Goal: Task Accomplishment & Management: Manage account settings

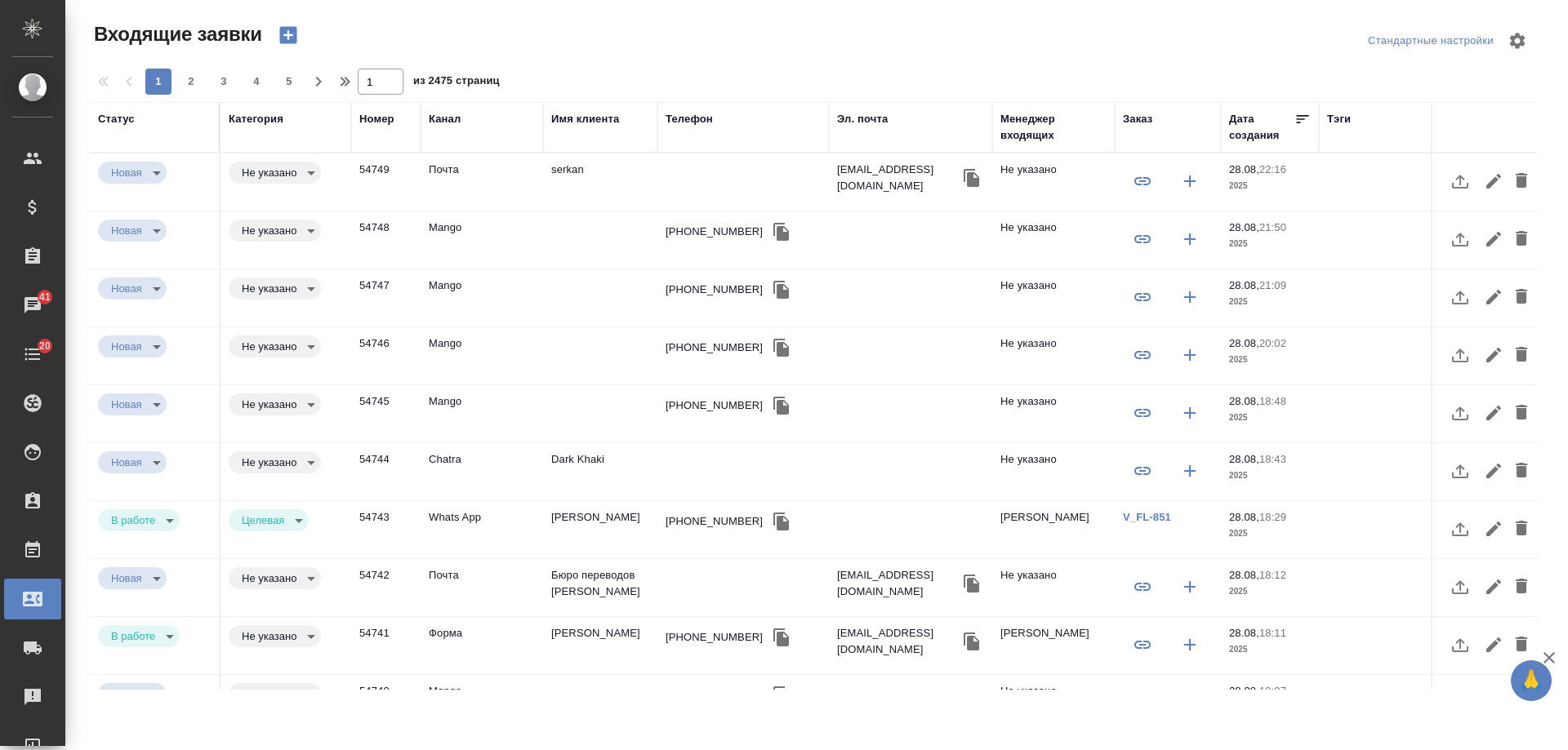
select select "RU"
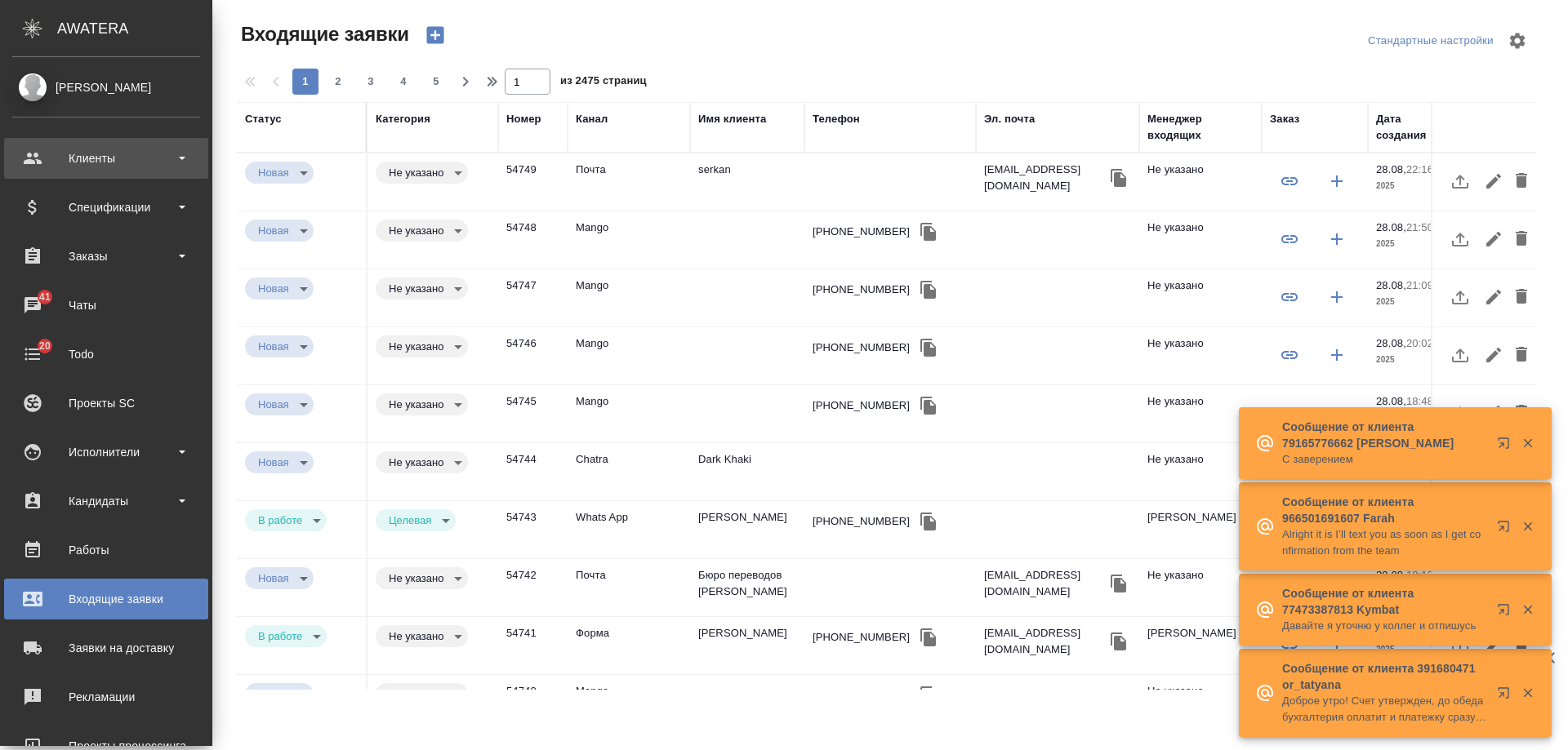
click at [98, 159] on div "Клиенты" at bounding box center [106, 159] width 188 height 24
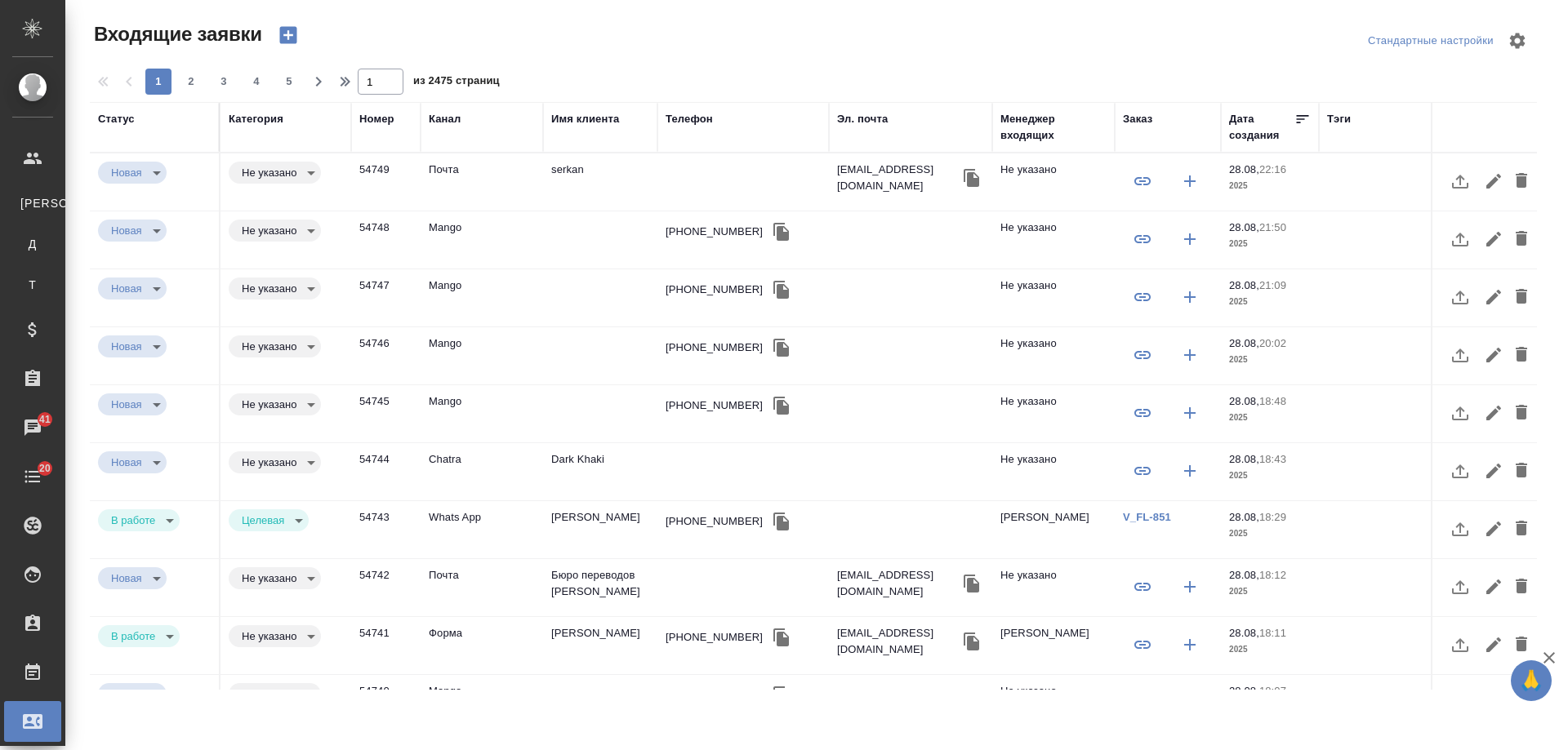
click at [963, 175] on icon "button" at bounding box center [971, 178] width 16 height 18
click at [876, 113] on div "Эл. почта" at bounding box center [862, 118] width 51 height 17
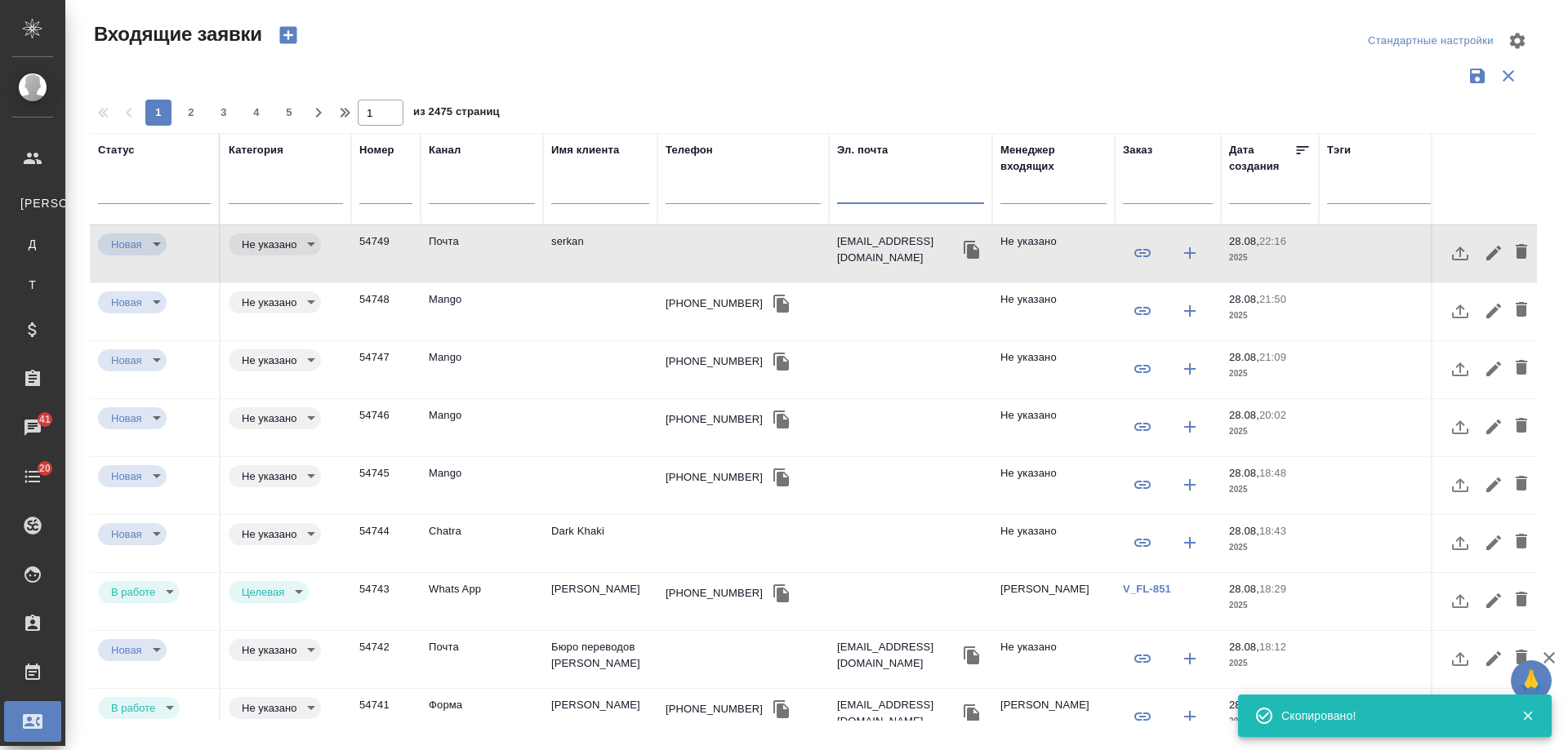
click at [880, 186] on input "text" at bounding box center [910, 193] width 147 height 20
paste input "[EMAIL_ADDRESS][DOMAIN_NAME]"
type input "[EMAIL_ADDRESS][DOMAIN_NAME]"
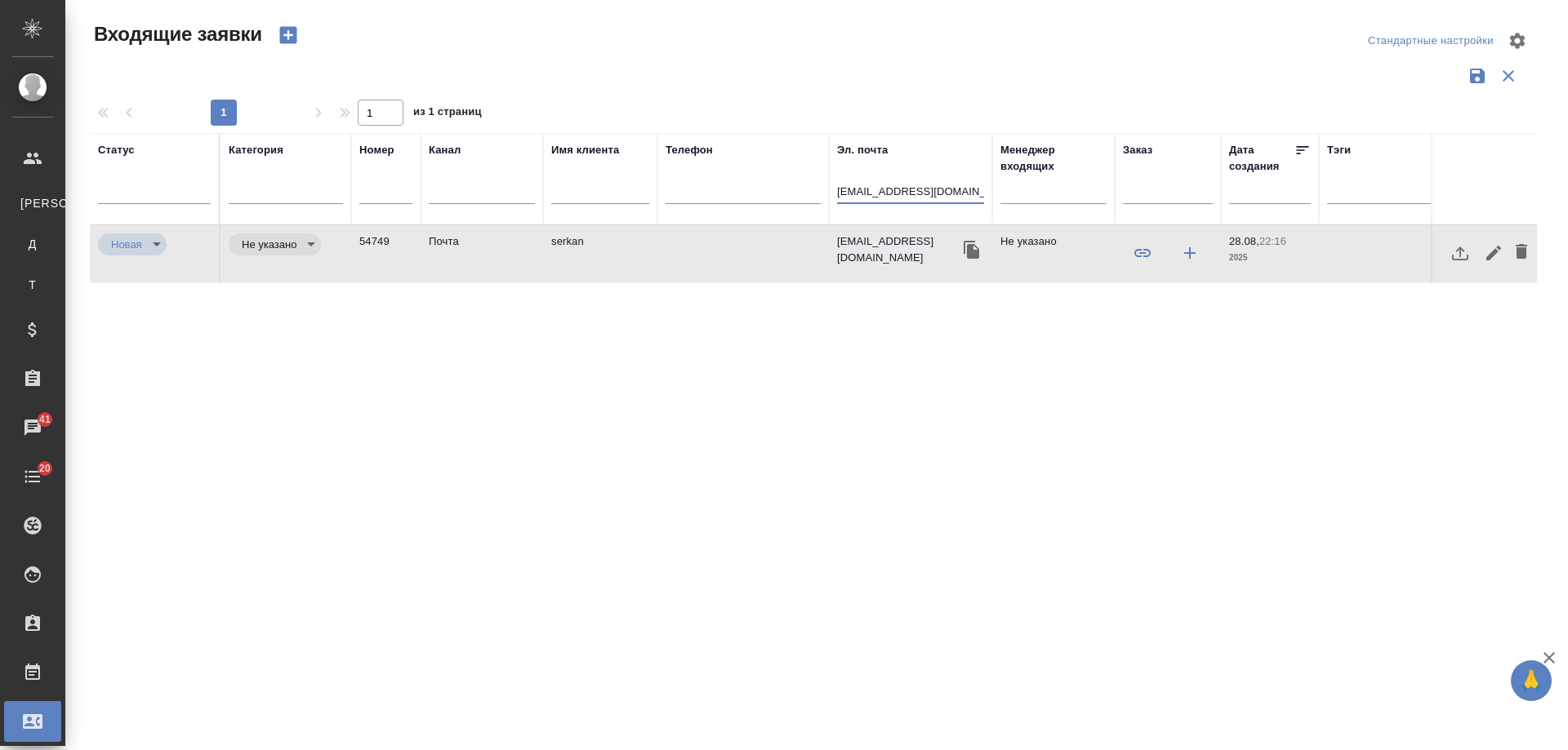
drag, startPoint x: 952, startPoint y: 192, endPoint x: 532, endPoint y: 164, distance: 420.9
click at [532, 164] on tr "Статус Категория Номер Канал Имя клиента Телефон Эл. почта serkanqw@gmail.com М…" at bounding box center [1038, 179] width 1898 height 91
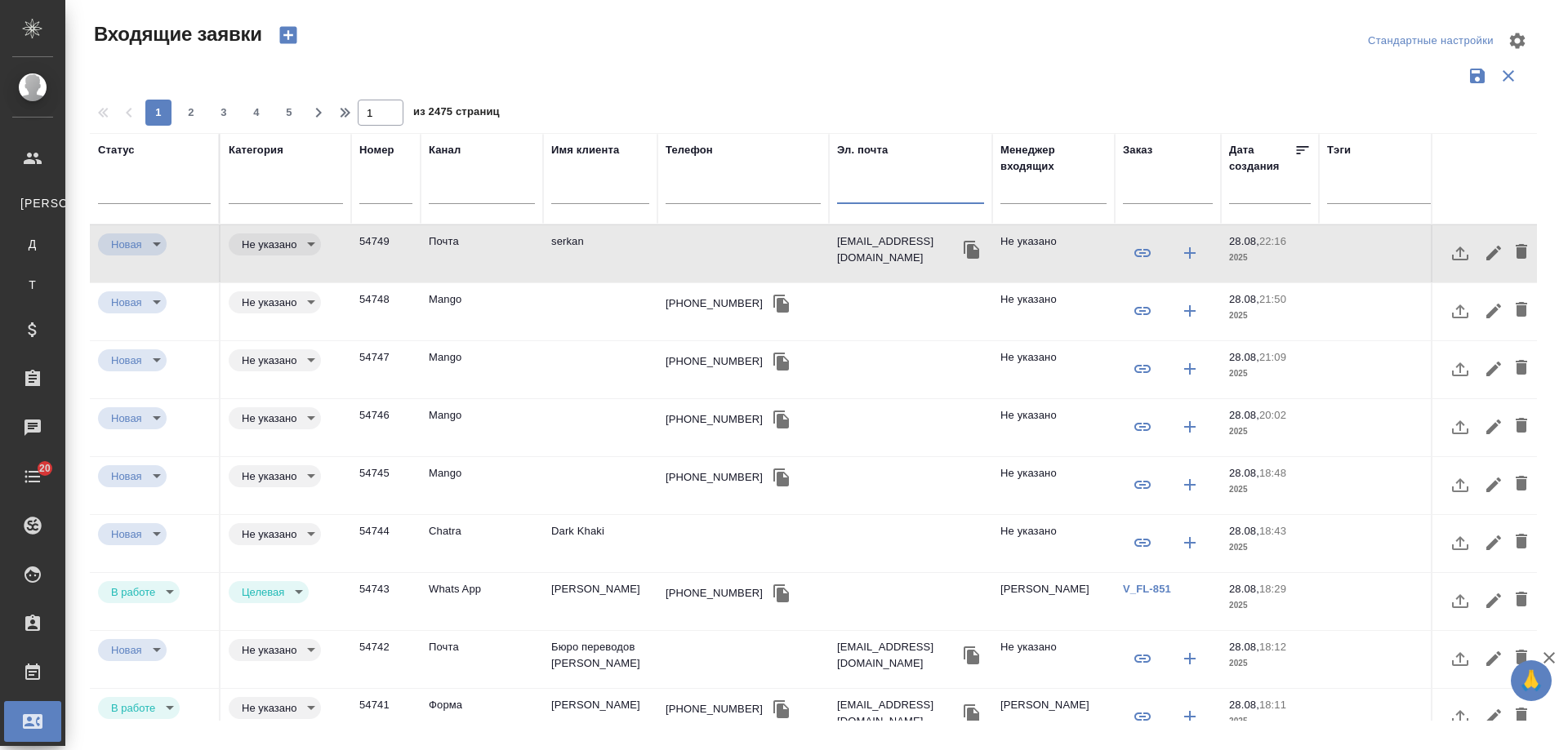
click at [680, 195] on input "text" at bounding box center [743, 193] width 155 height 20
paste input "7 977 382-12-58"
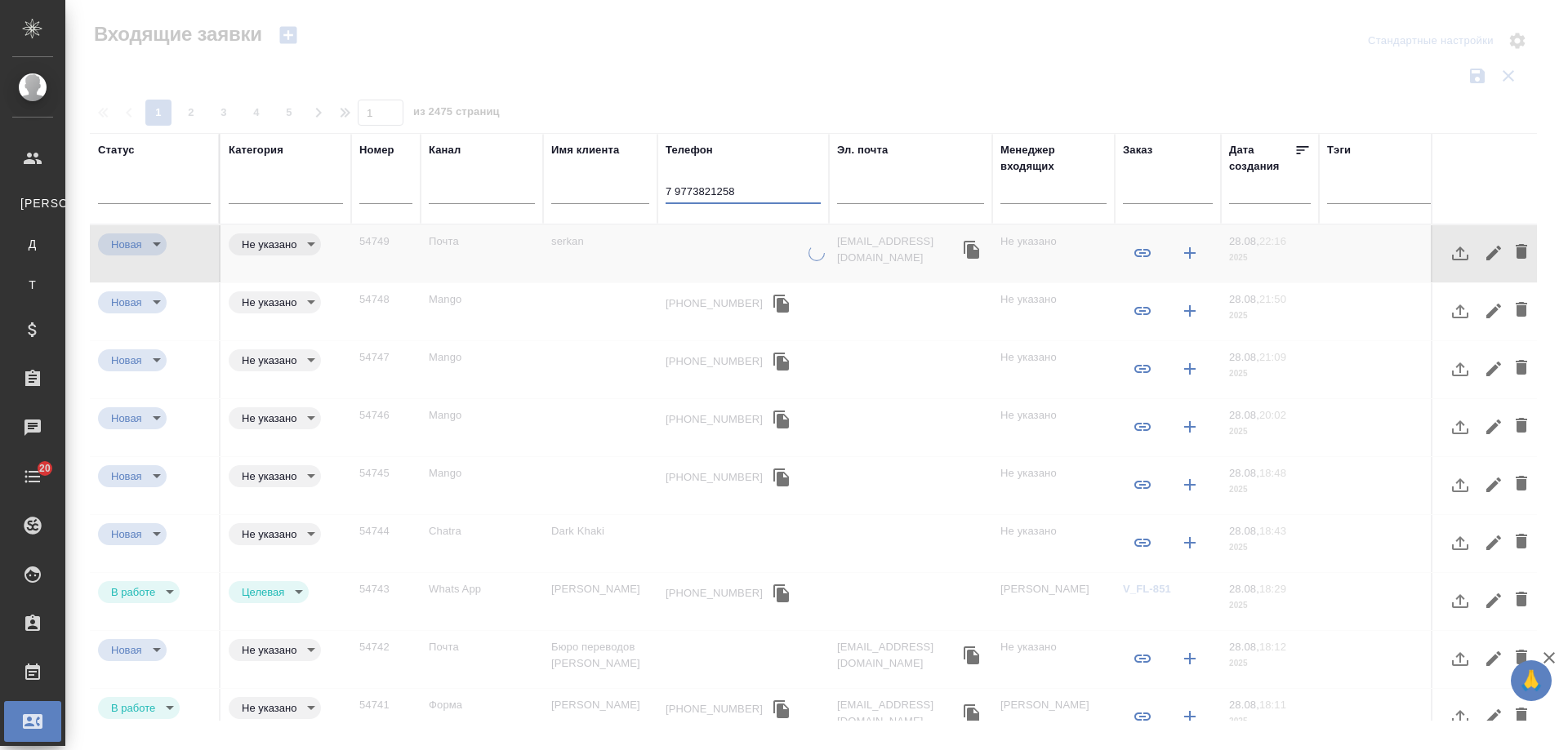
type input "79773821258"
click at [759, 190] on input "79773821258" at bounding box center [743, 193] width 155 height 20
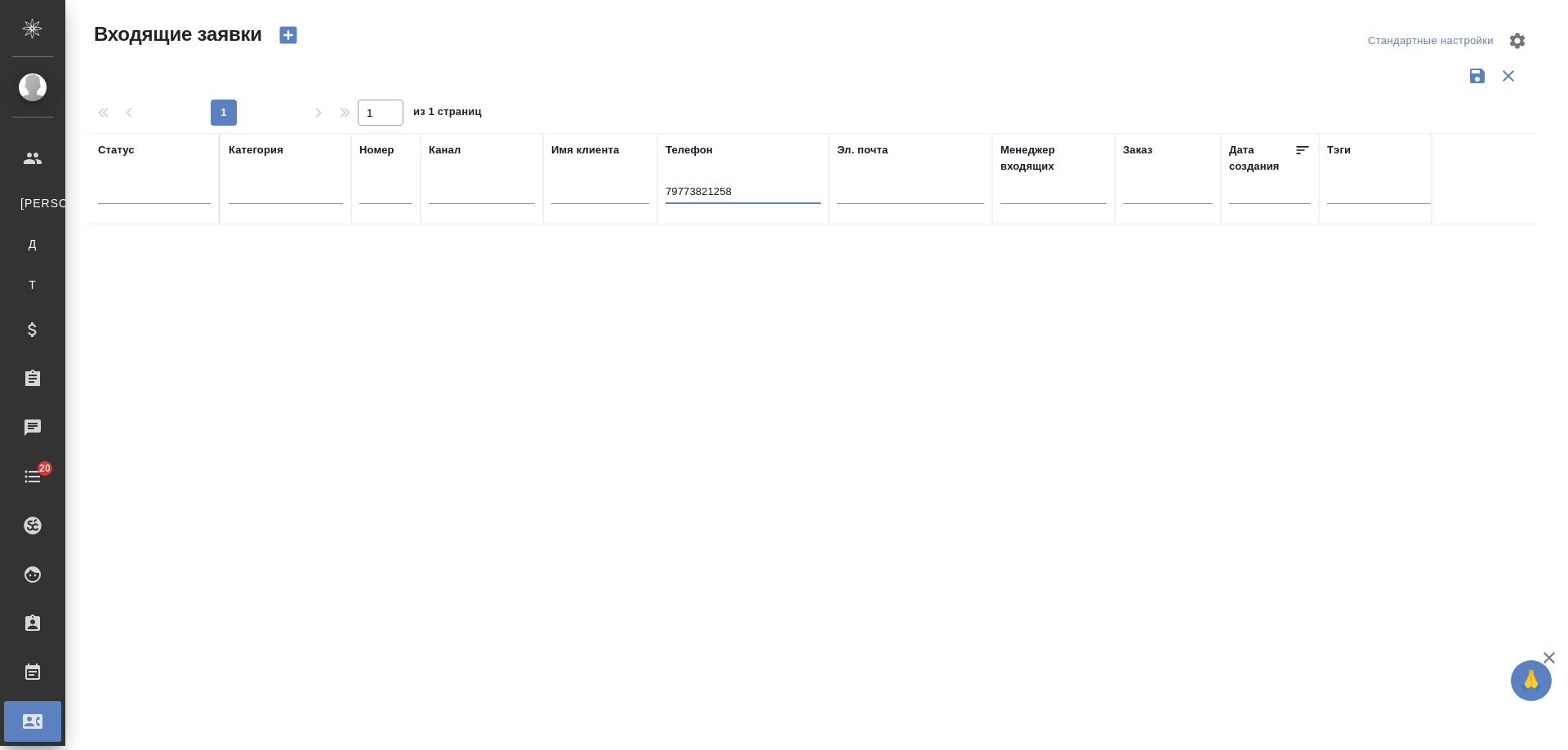
drag, startPoint x: 746, startPoint y: 189, endPoint x: 593, endPoint y: 192, distance: 153.0
click at [593, 192] on tr "Статус Категория Номер Канал Имя клиента Телефон 79773821258 Эл. почта Менеджер…" at bounding box center [1038, 179] width 1898 height 91
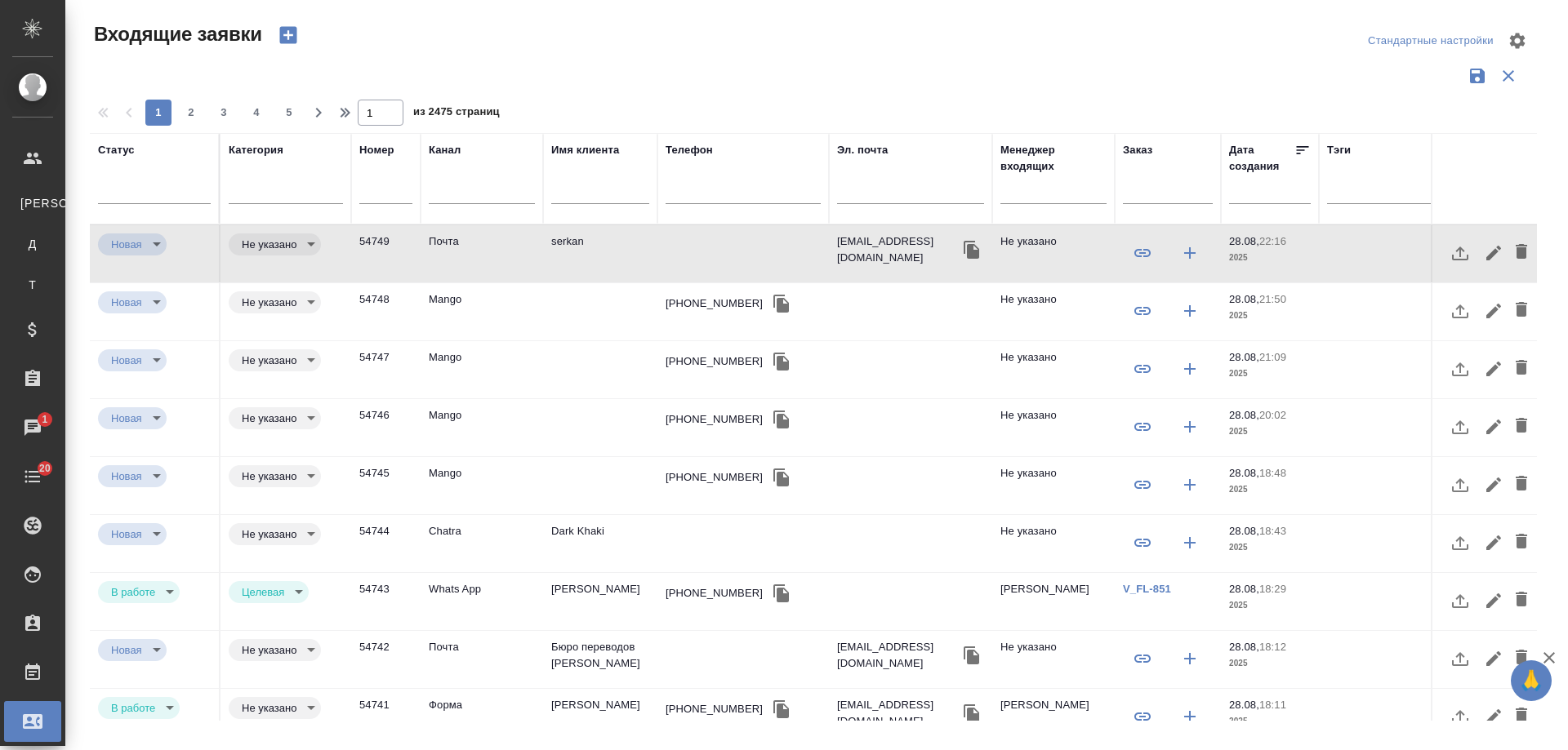
click at [571, 241] on td "serkan" at bounding box center [599, 254] width 114 height 57
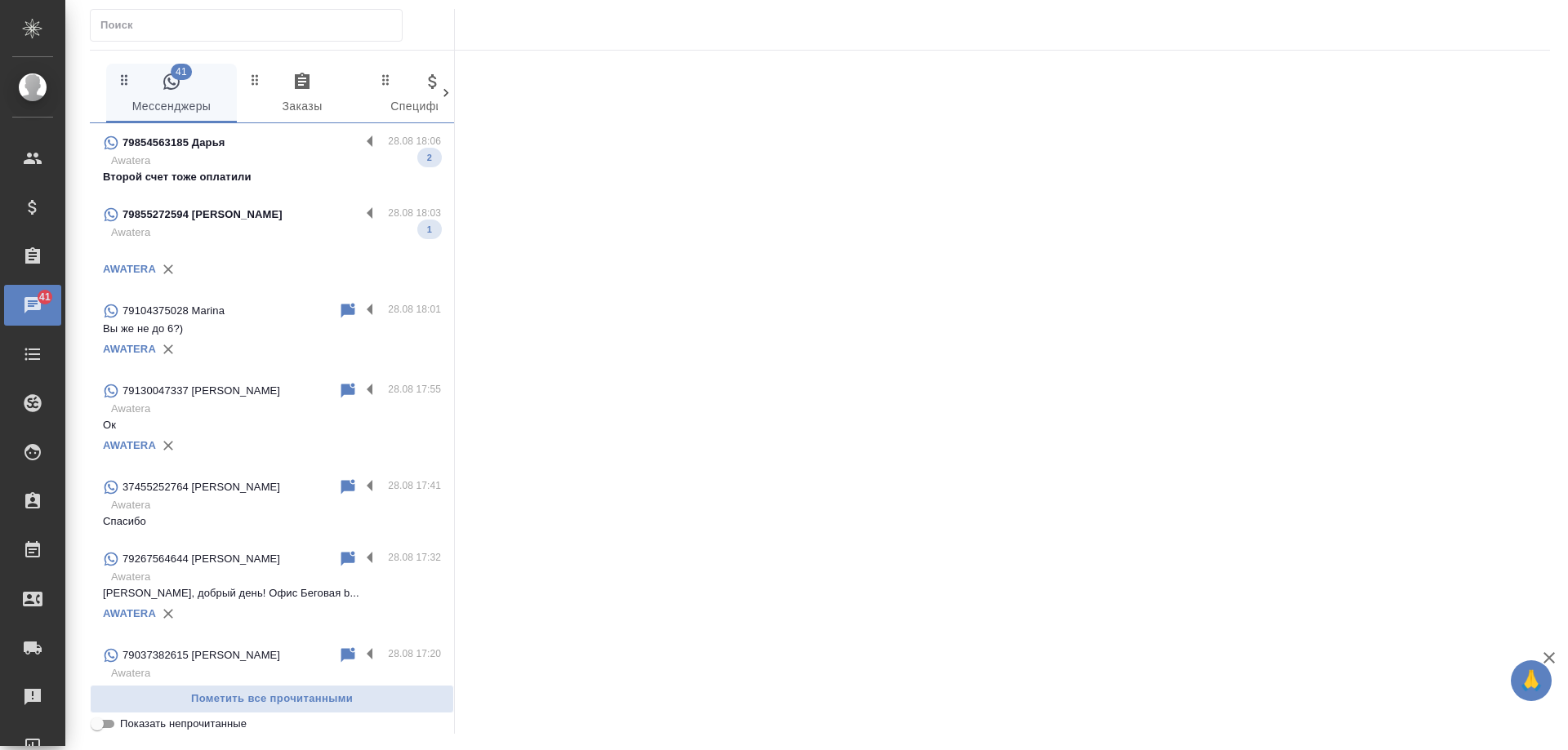
scroll to position [571, 0]
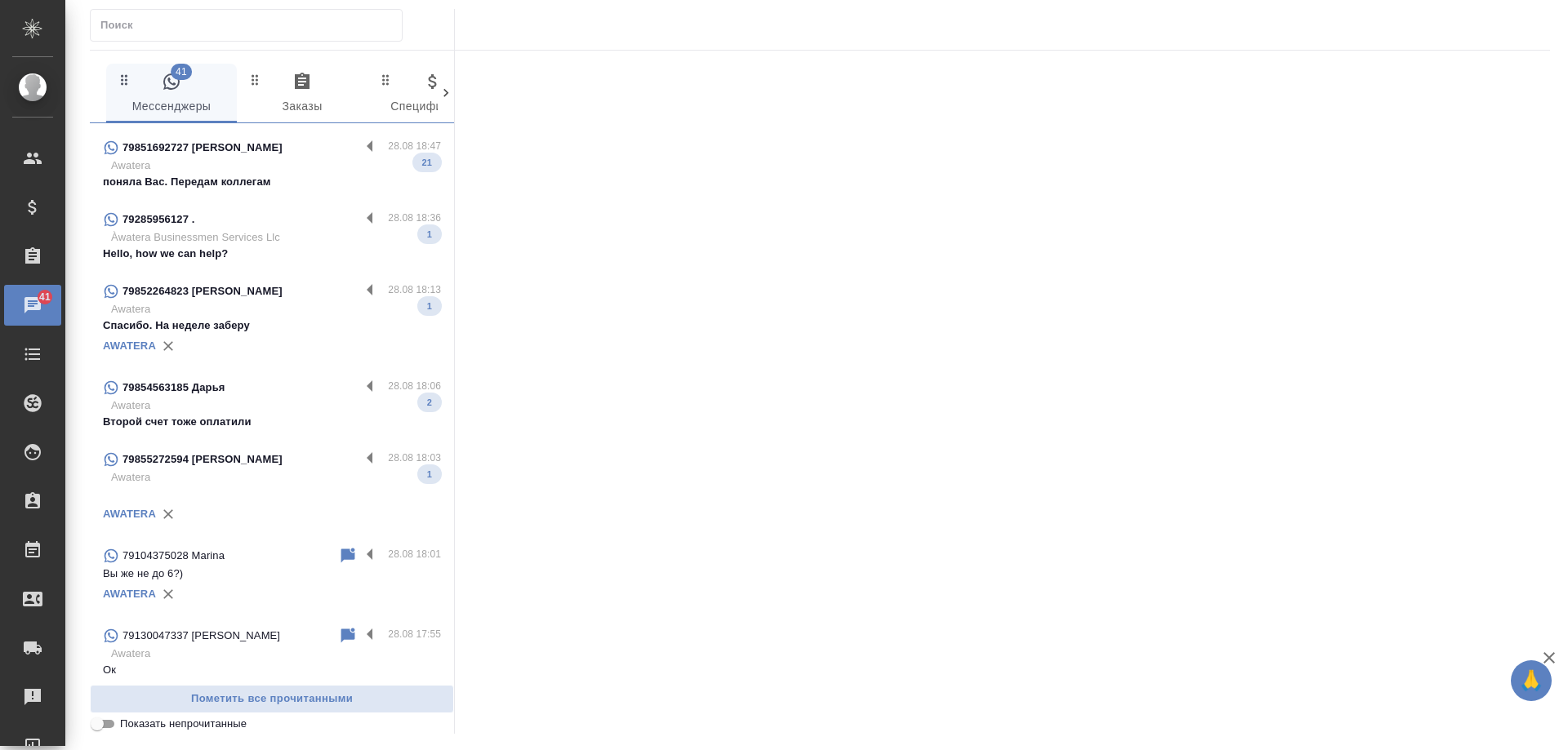
click at [229, 476] on p "Awatera" at bounding box center [275, 477] width 330 height 17
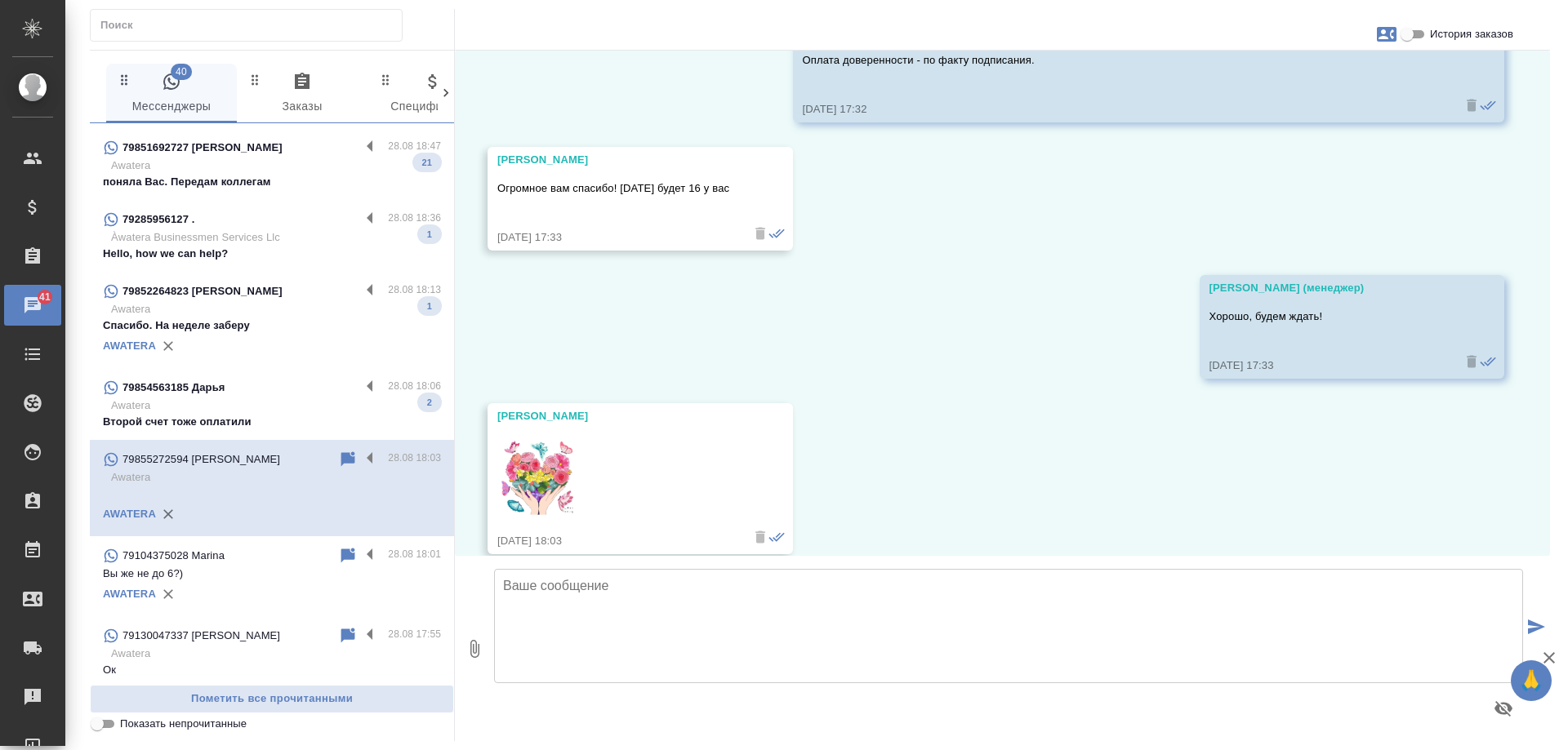
scroll to position [7496, 0]
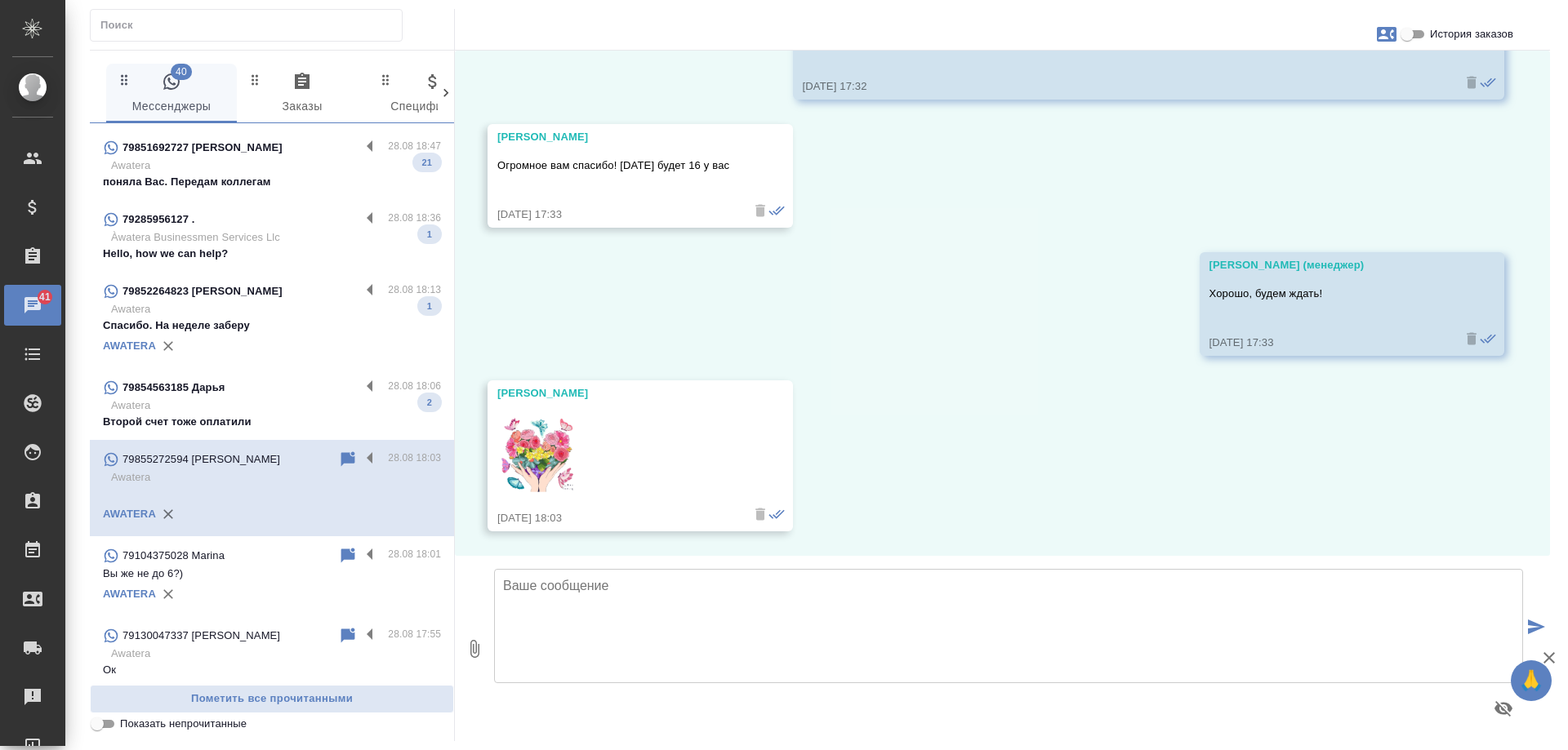
click at [292, 400] on p "Awatera" at bounding box center [275, 406] width 330 height 17
type textarea "Д"
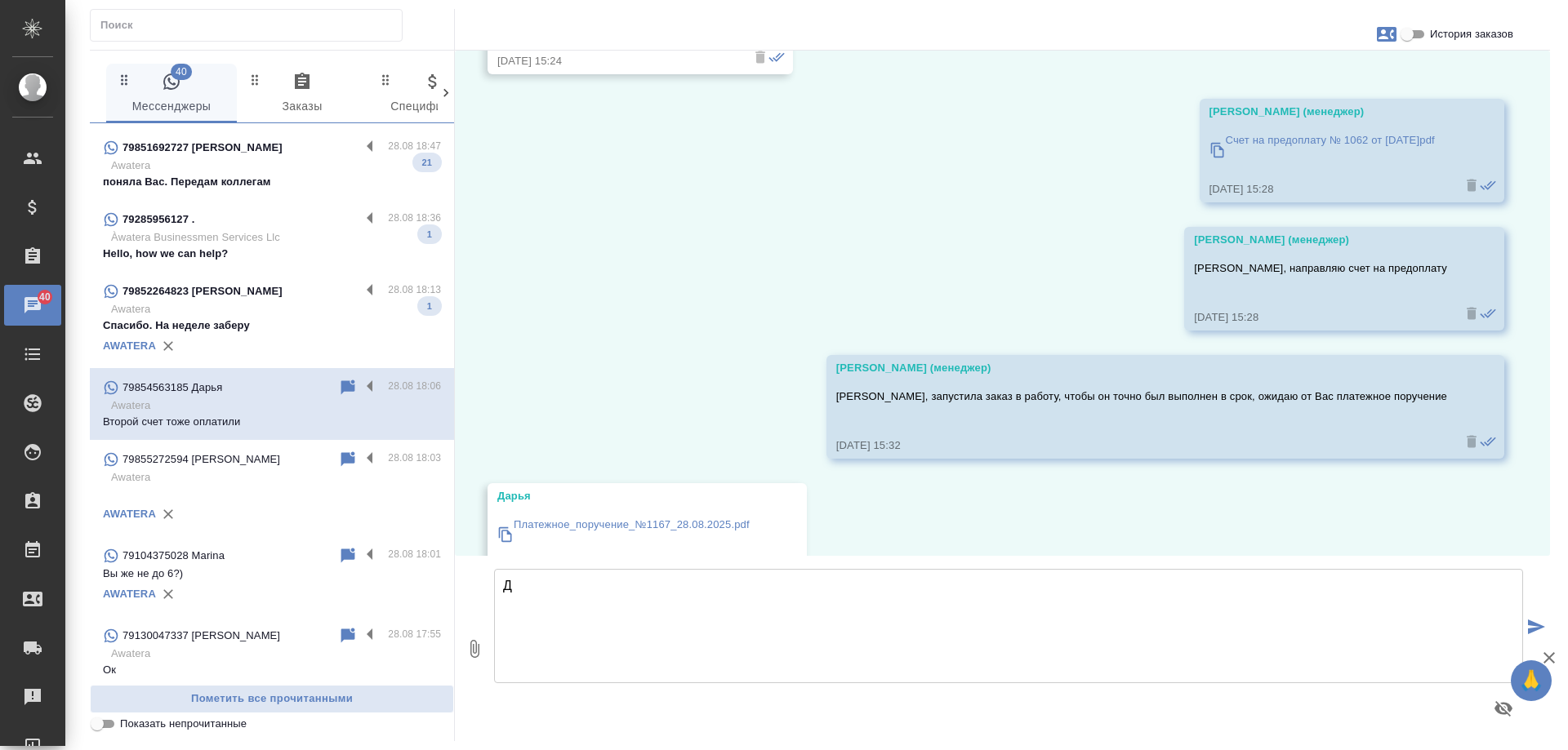
scroll to position [20812, 0]
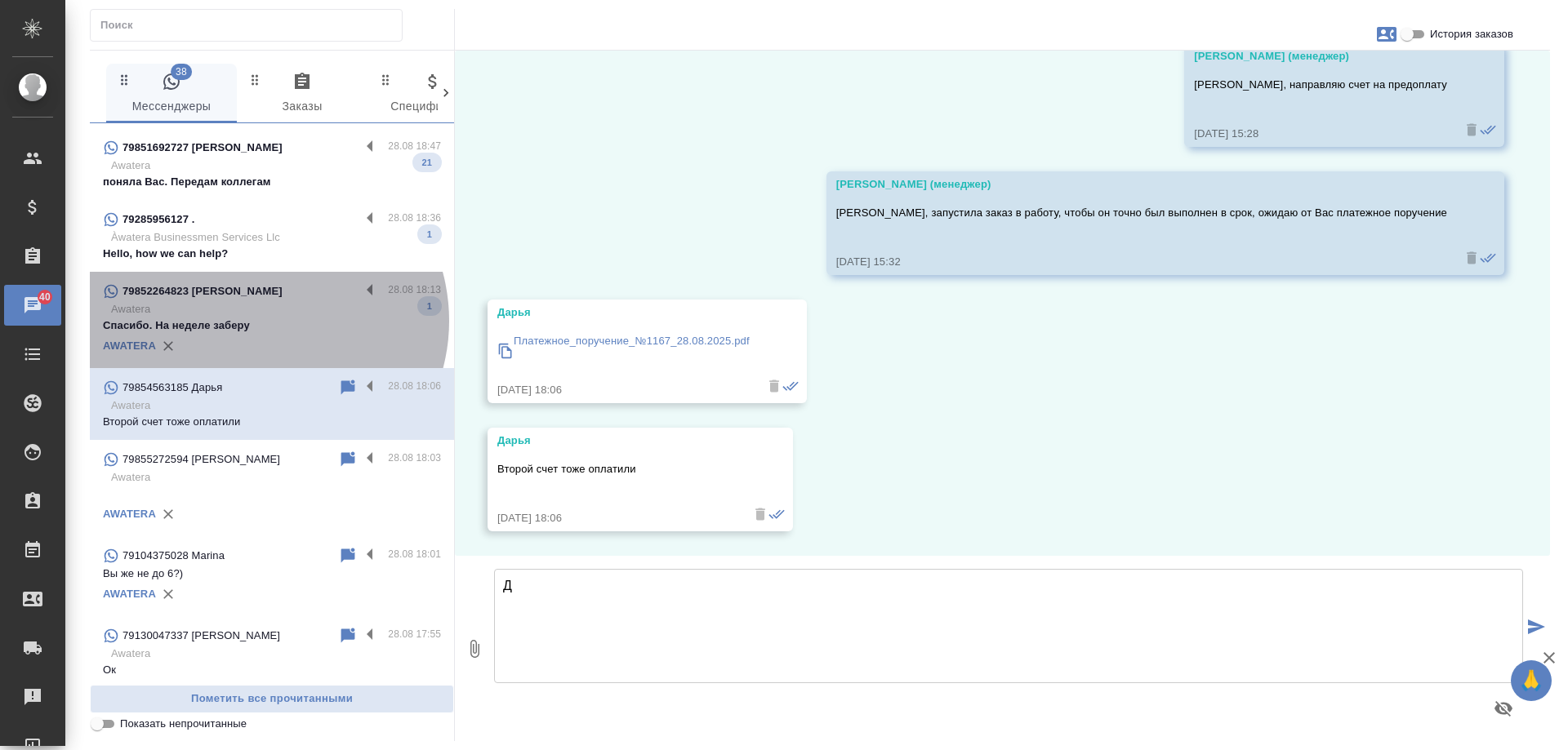
click at [261, 321] on p "Спасибо. На неделе заберу" at bounding box center [272, 326] width 338 height 17
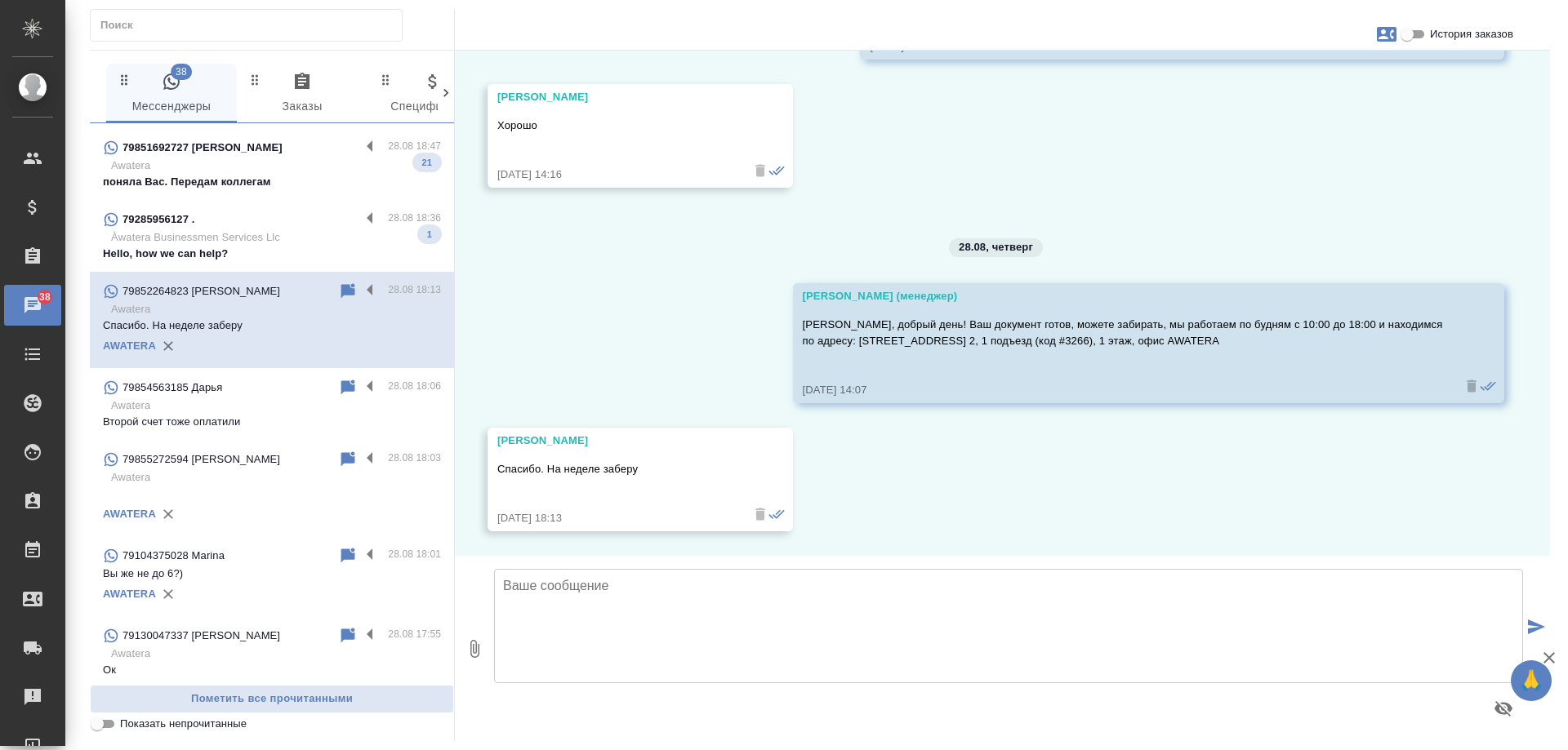
scroll to position [935, 0]
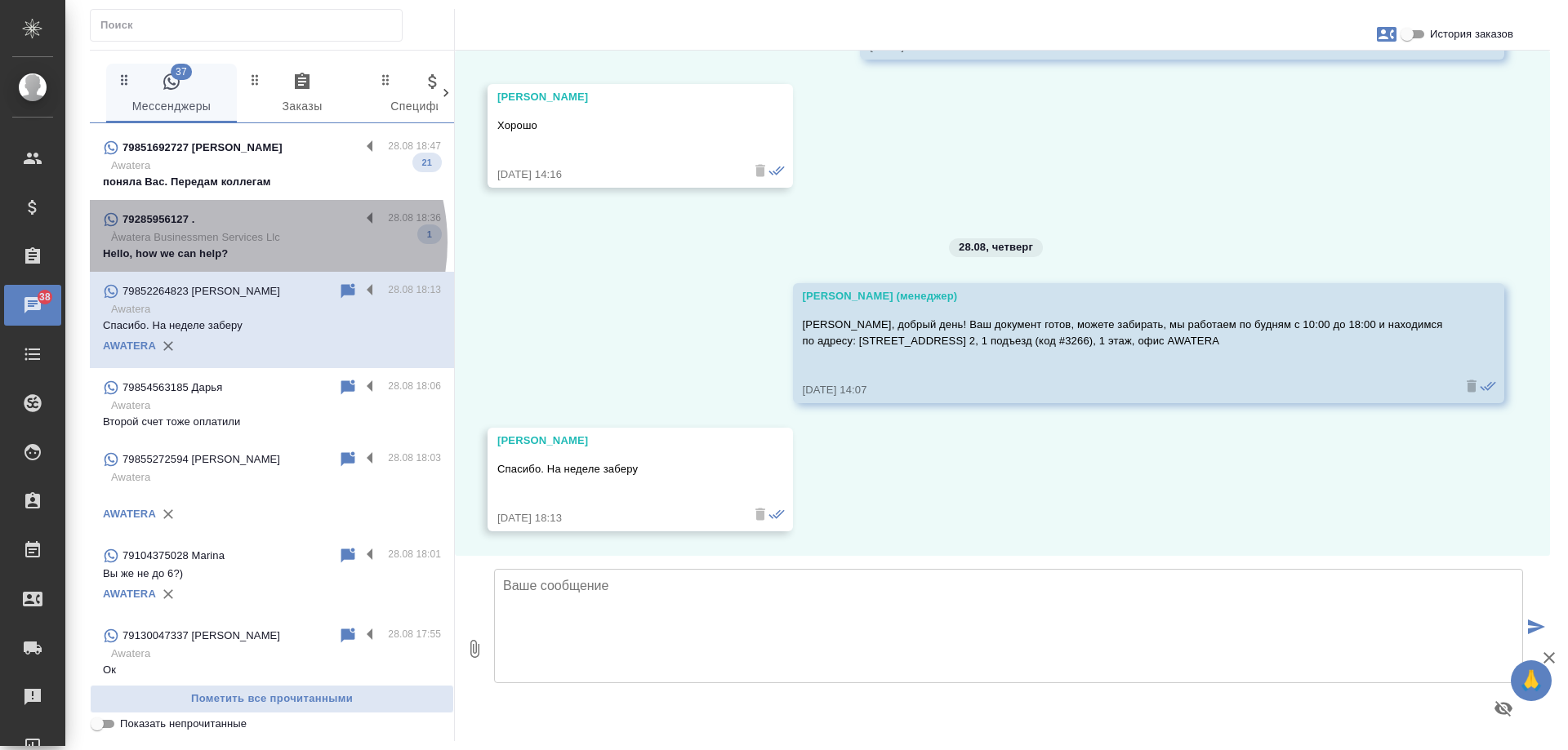
click at [248, 242] on p "Àwatera Businessmen Services Llc" at bounding box center [275, 237] width 330 height 17
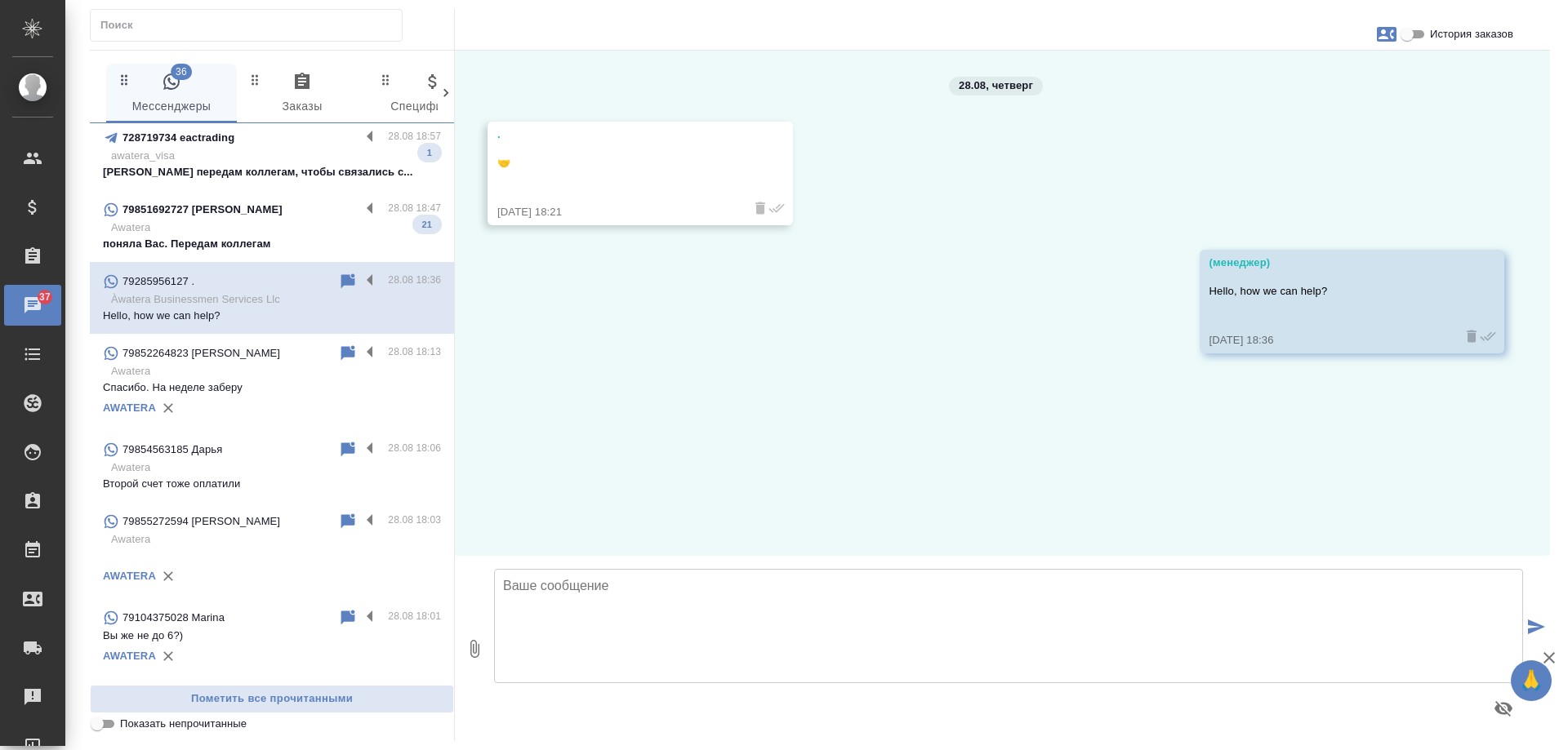
scroll to position [490, 0]
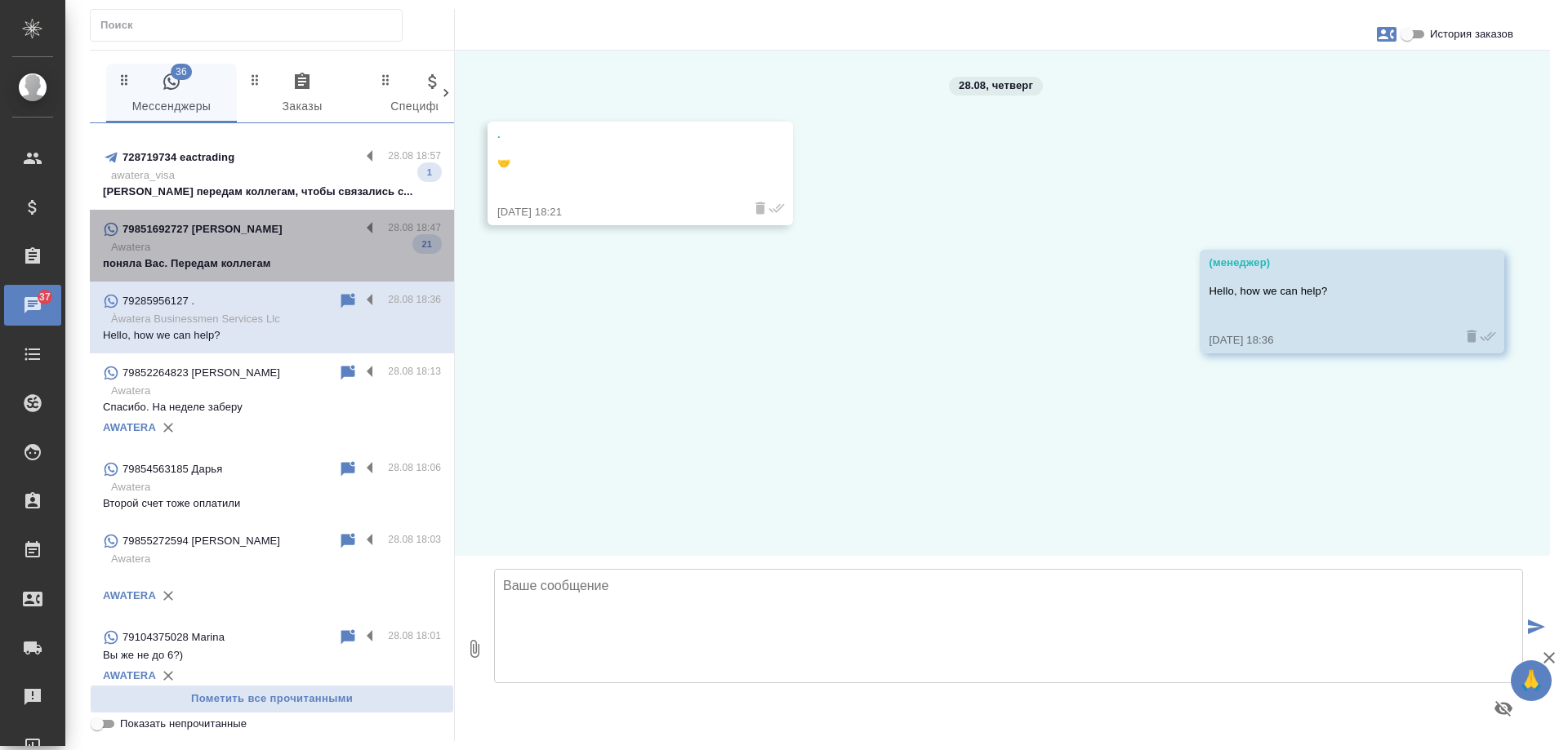
click at [280, 240] on p "Awatera" at bounding box center [275, 247] width 330 height 17
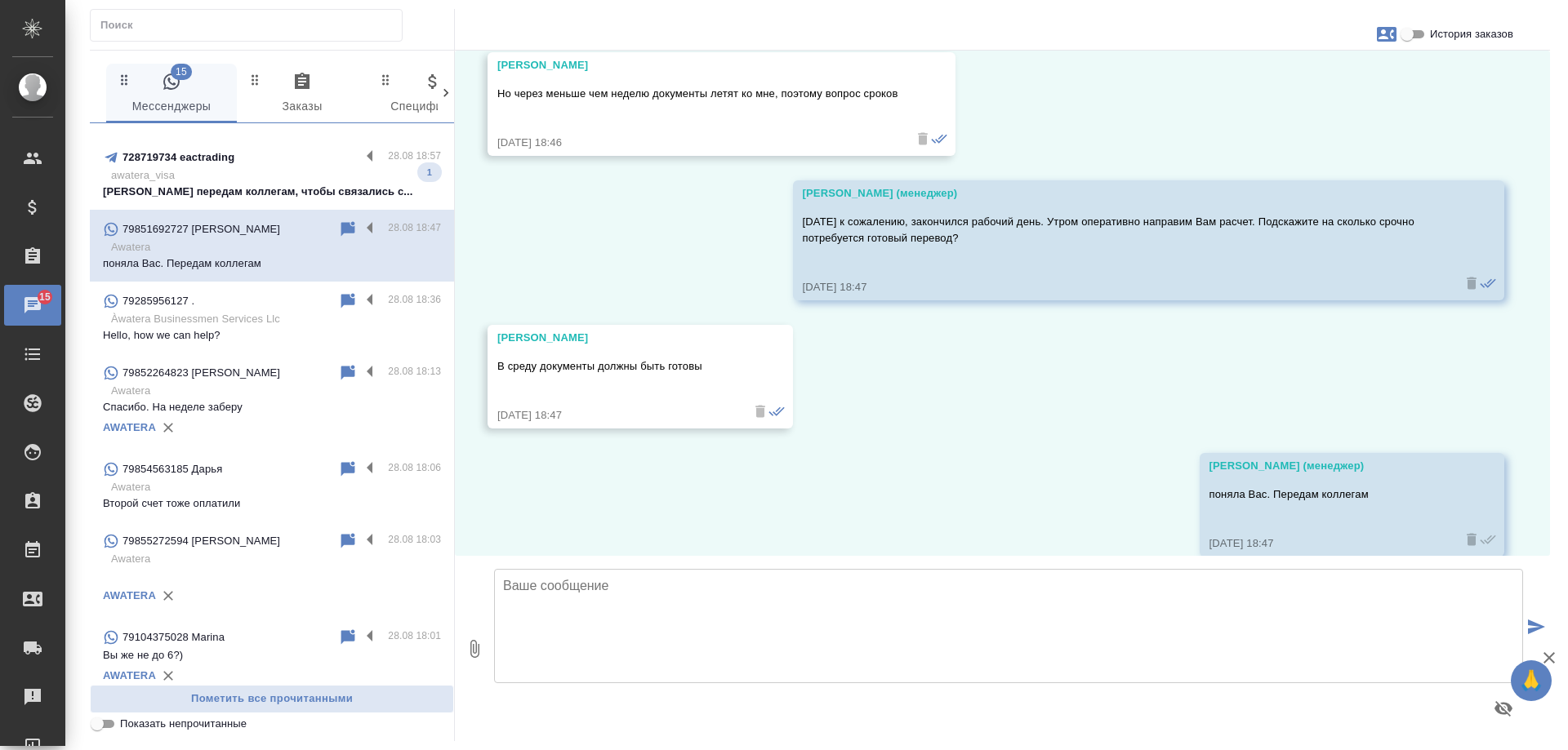
scroll to position [3609, 0]
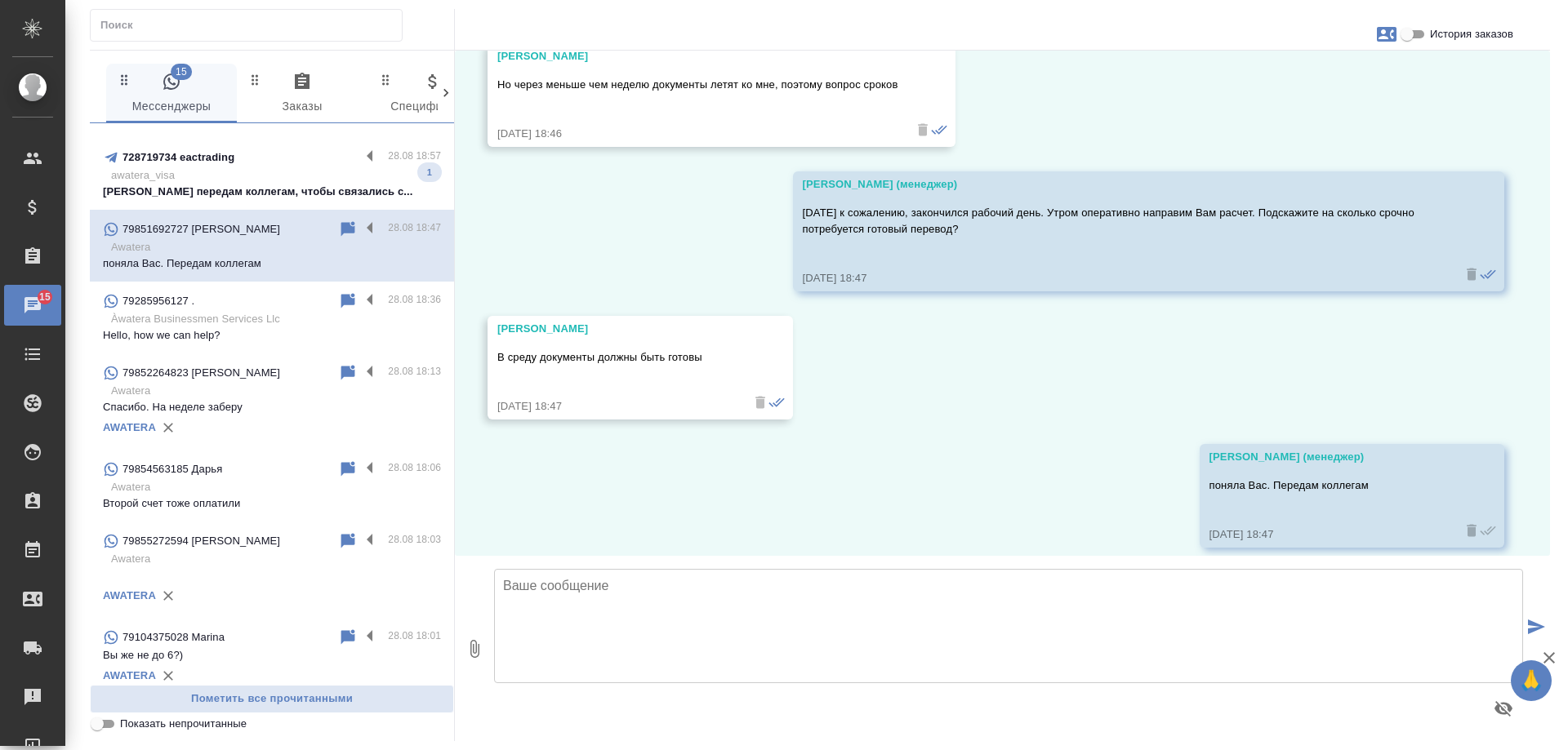
click at [271, 176] on p "awatera_visa" at bounding box center [275, 175] width 330 height 17
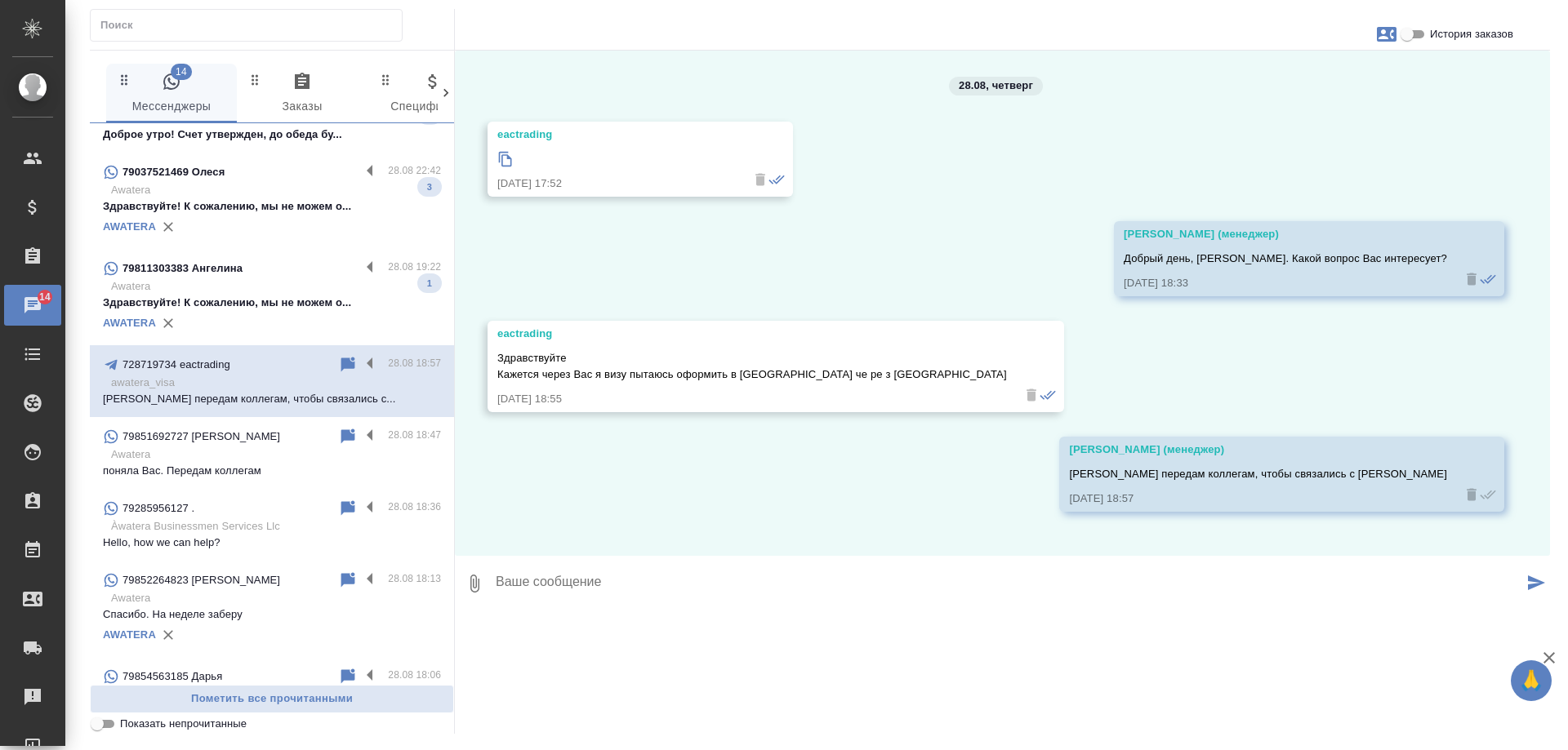
scroll to position [245, 0]
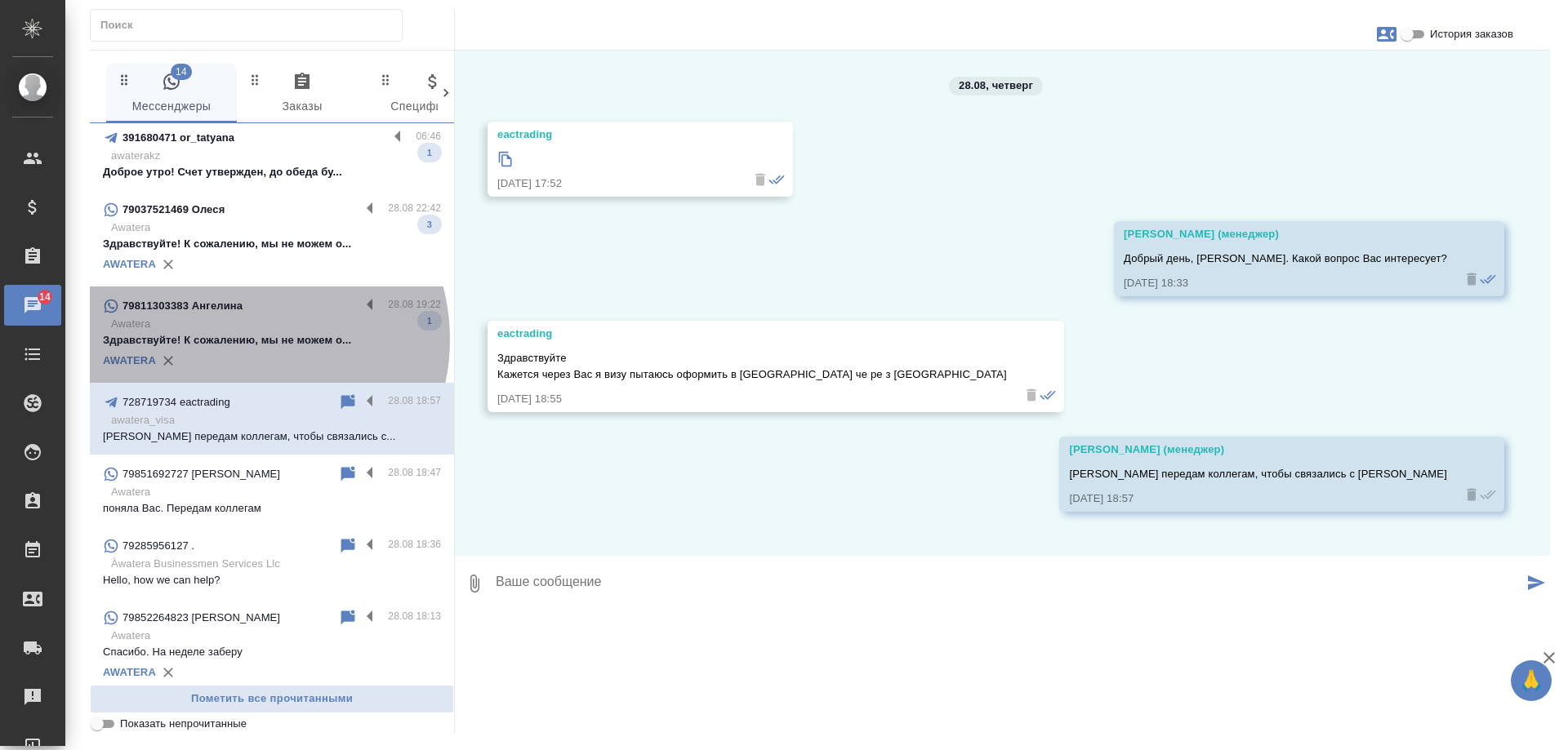
click at [242, 340] on p "Здравствуйте! К сожалению, мы не можем о..." at bounding box center [272, 341] width 338 height 17
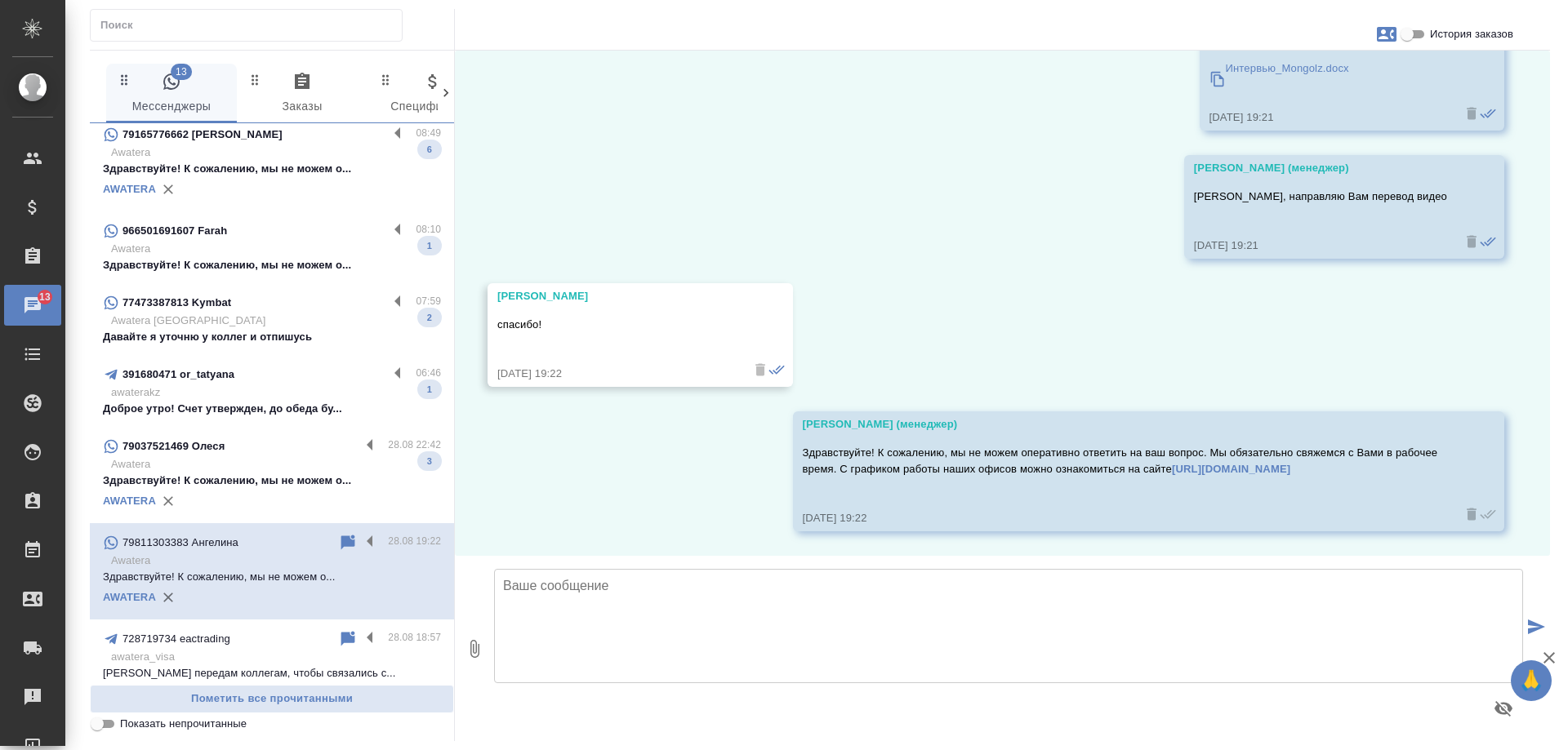
scroll to position [0, 0]
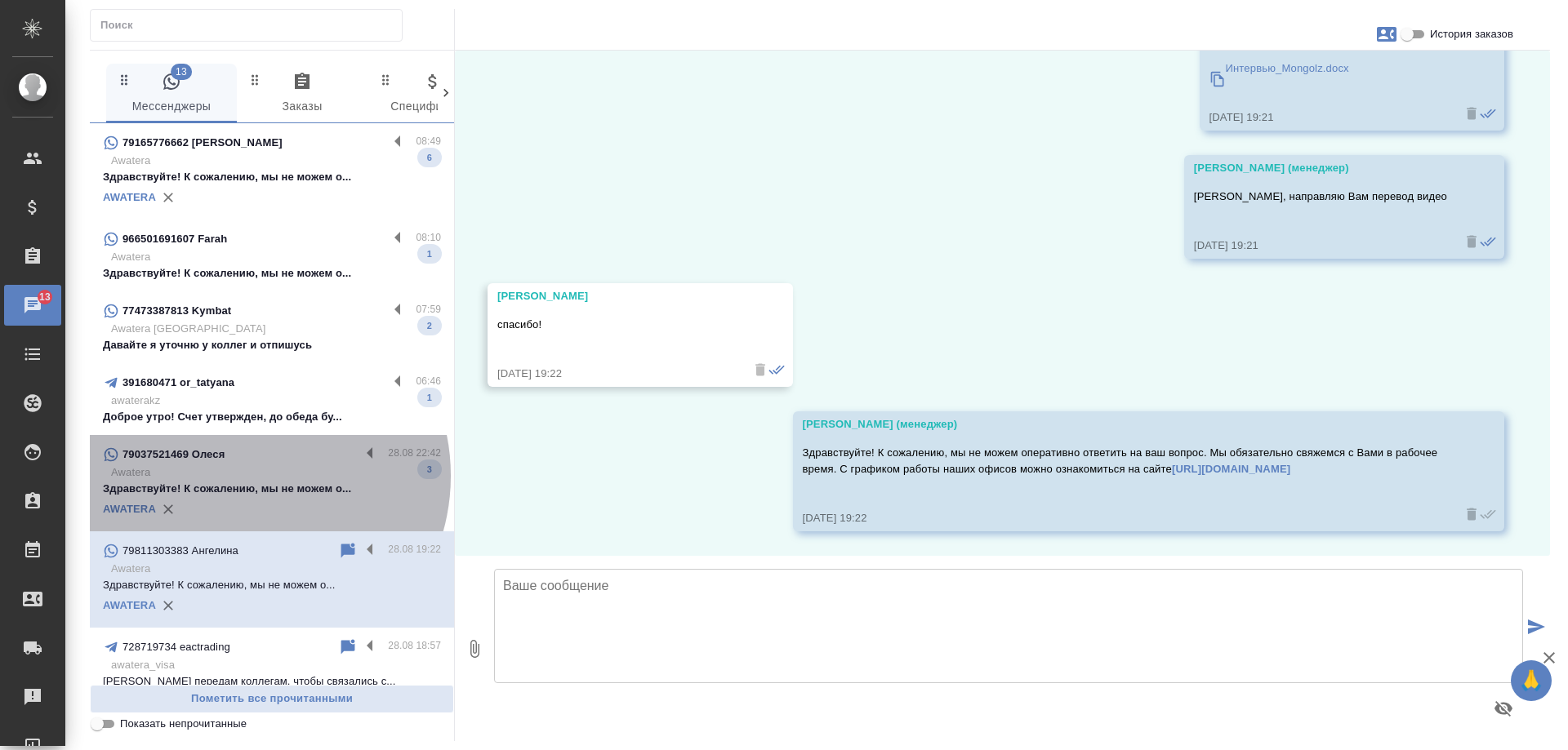
click at [245, 476] on p "Awatera" at bounding box center [275, 472] width 330 height 17
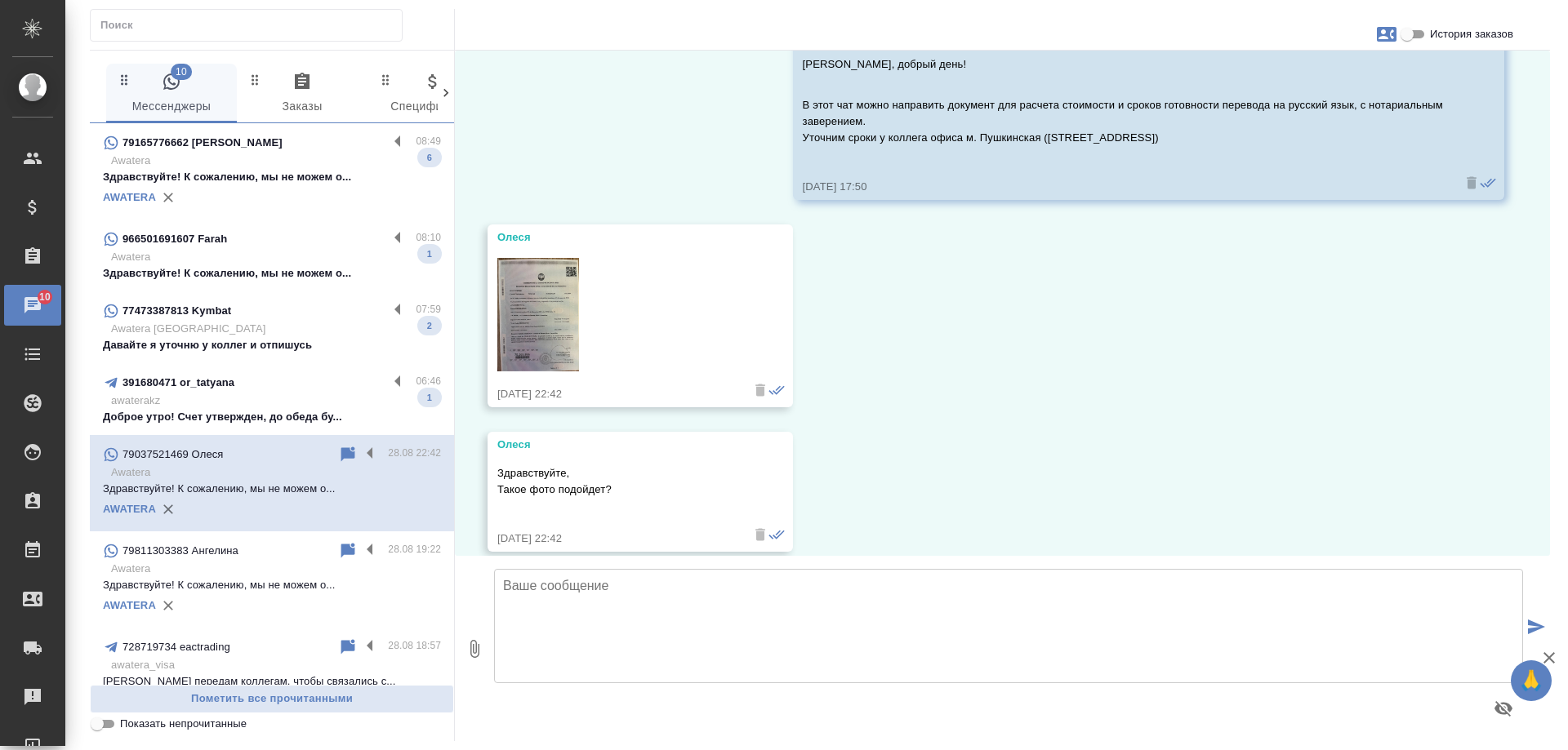
scroll to position [65, 0]
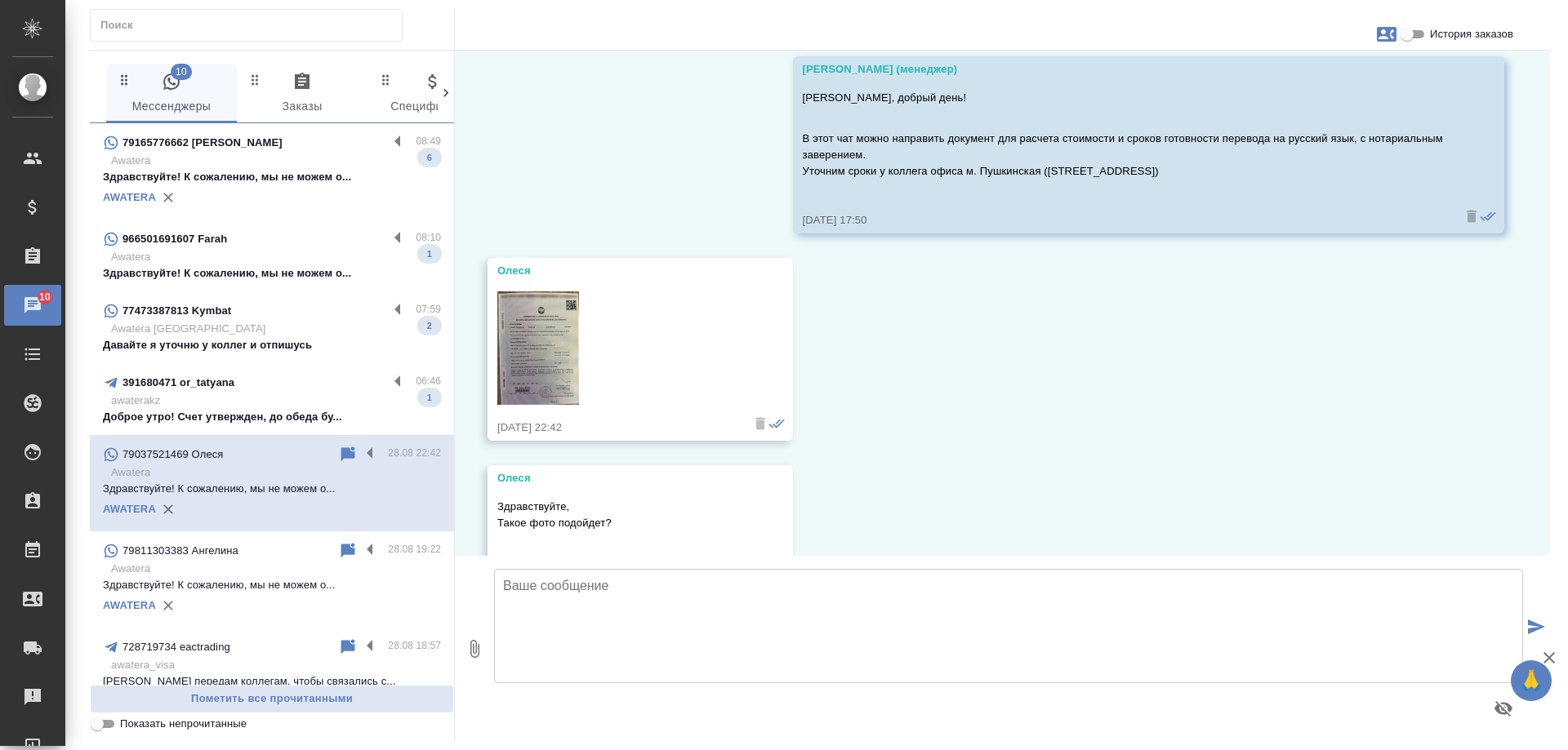
click at [544, 344] on img at bounding box center [538, 348] width 82 height 113
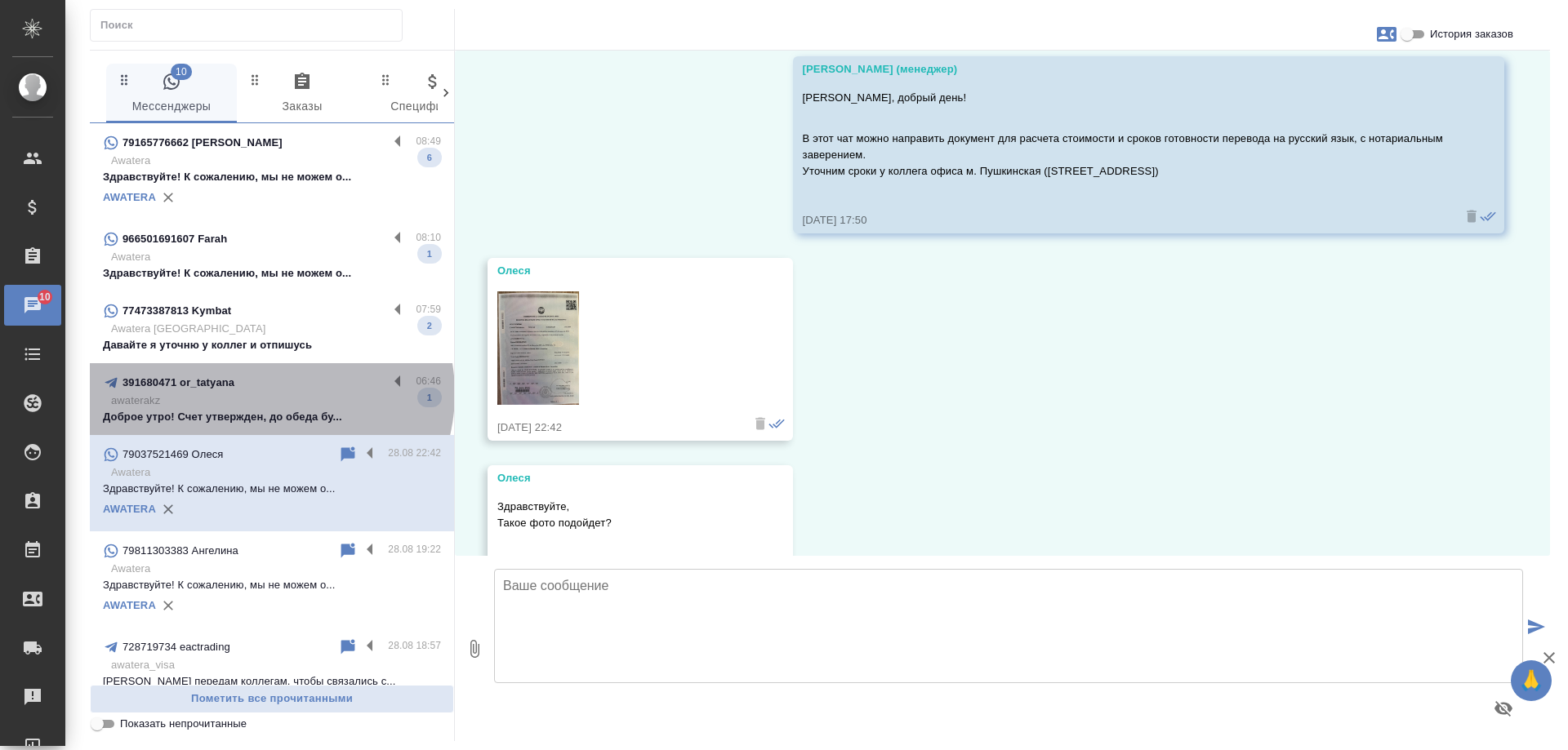
click at [269, 394] on p "awaterakz" at bounding box center [275, 401] width 330 height 17
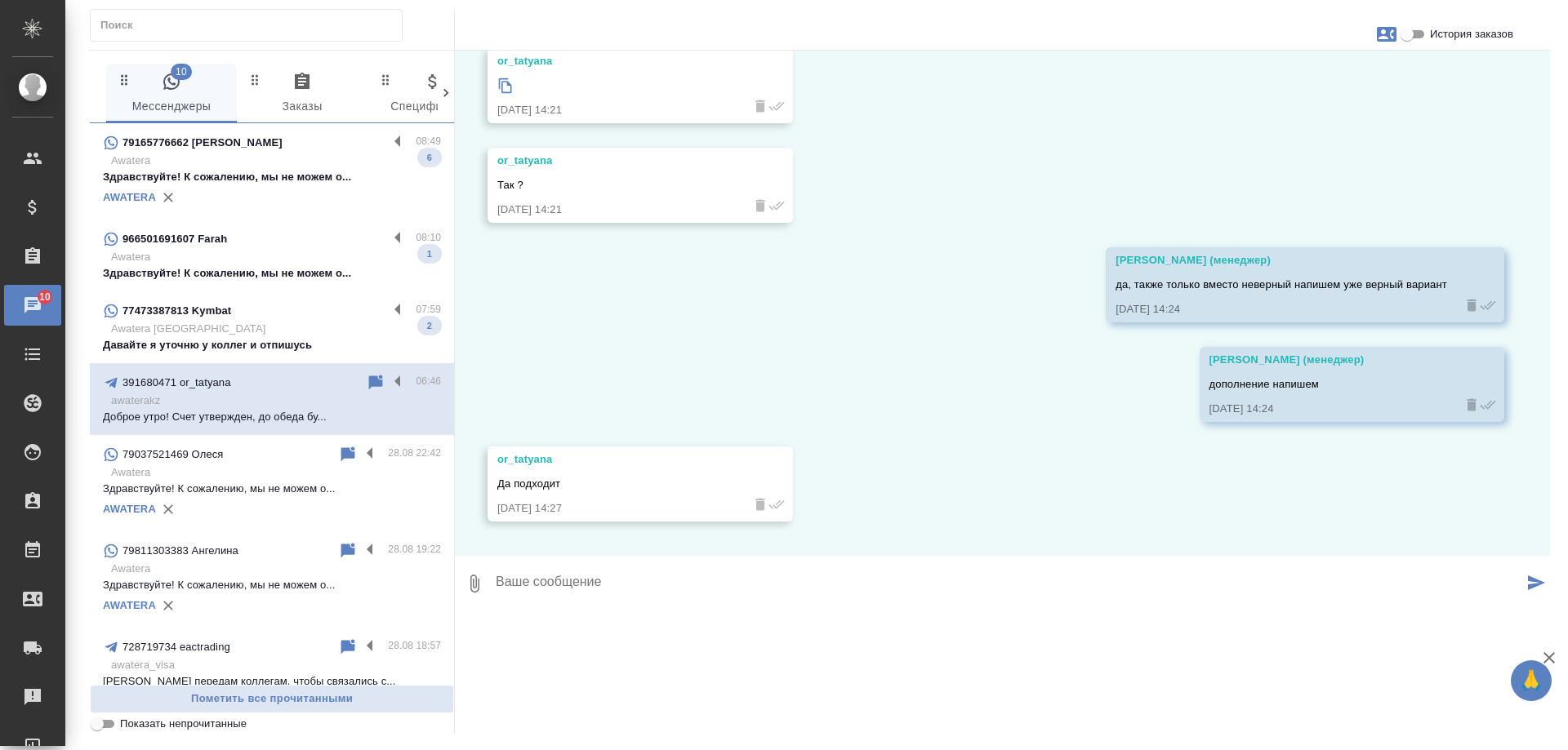
scroll to position [3797, 0]
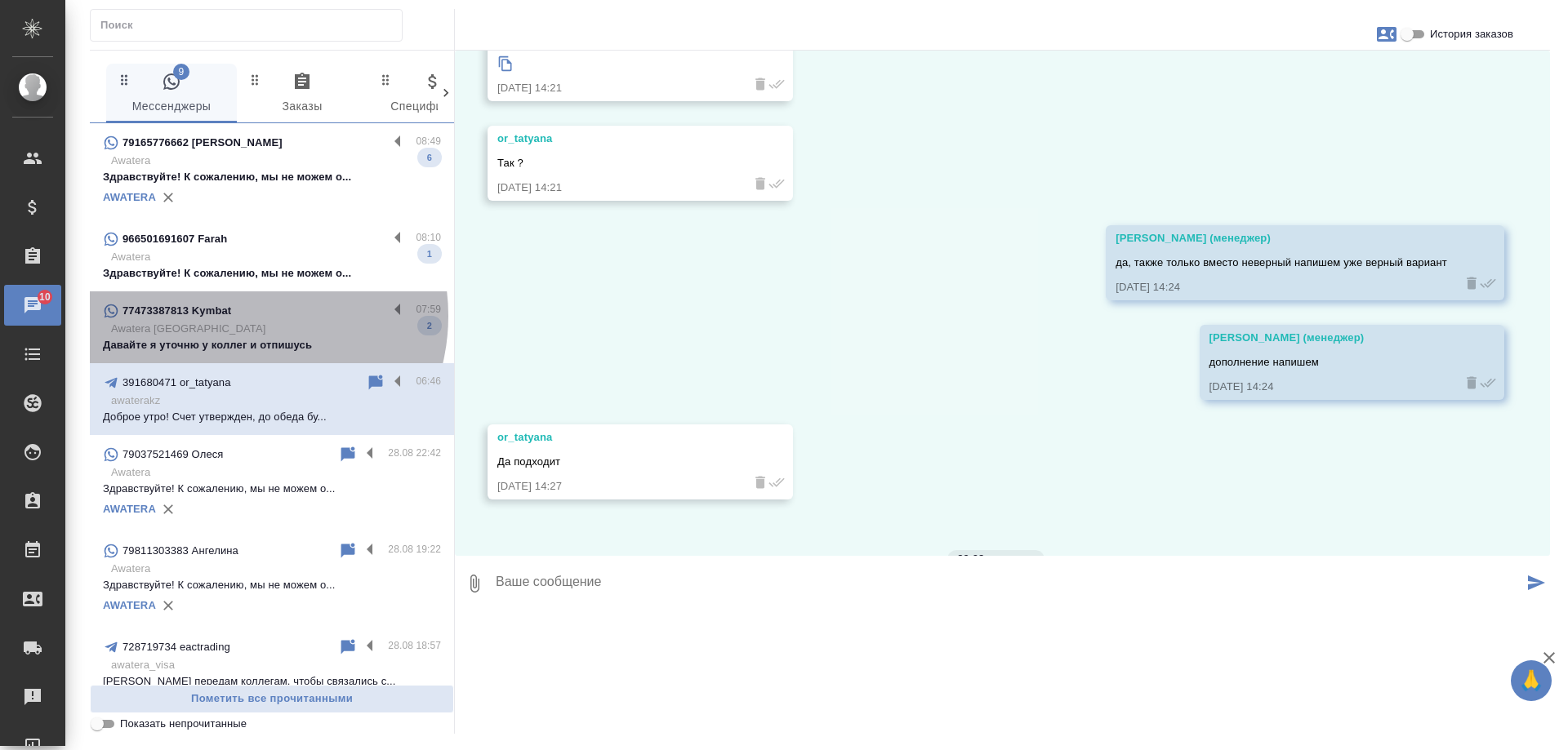
click at [240, 316] on div "77473387813 Kymbat" at bounding box center [245, 311] width 285 height 19
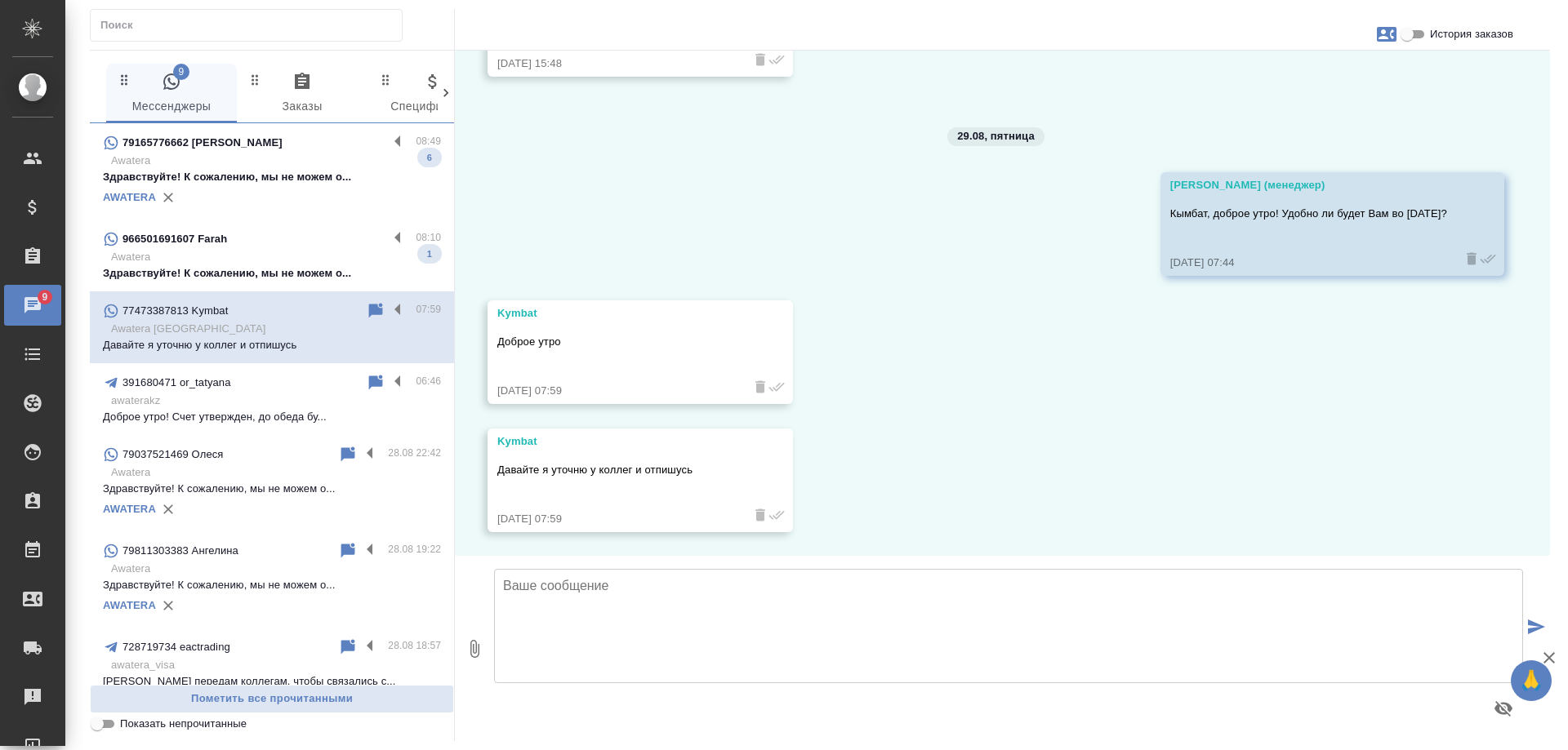
scroll to position [3250, 0]
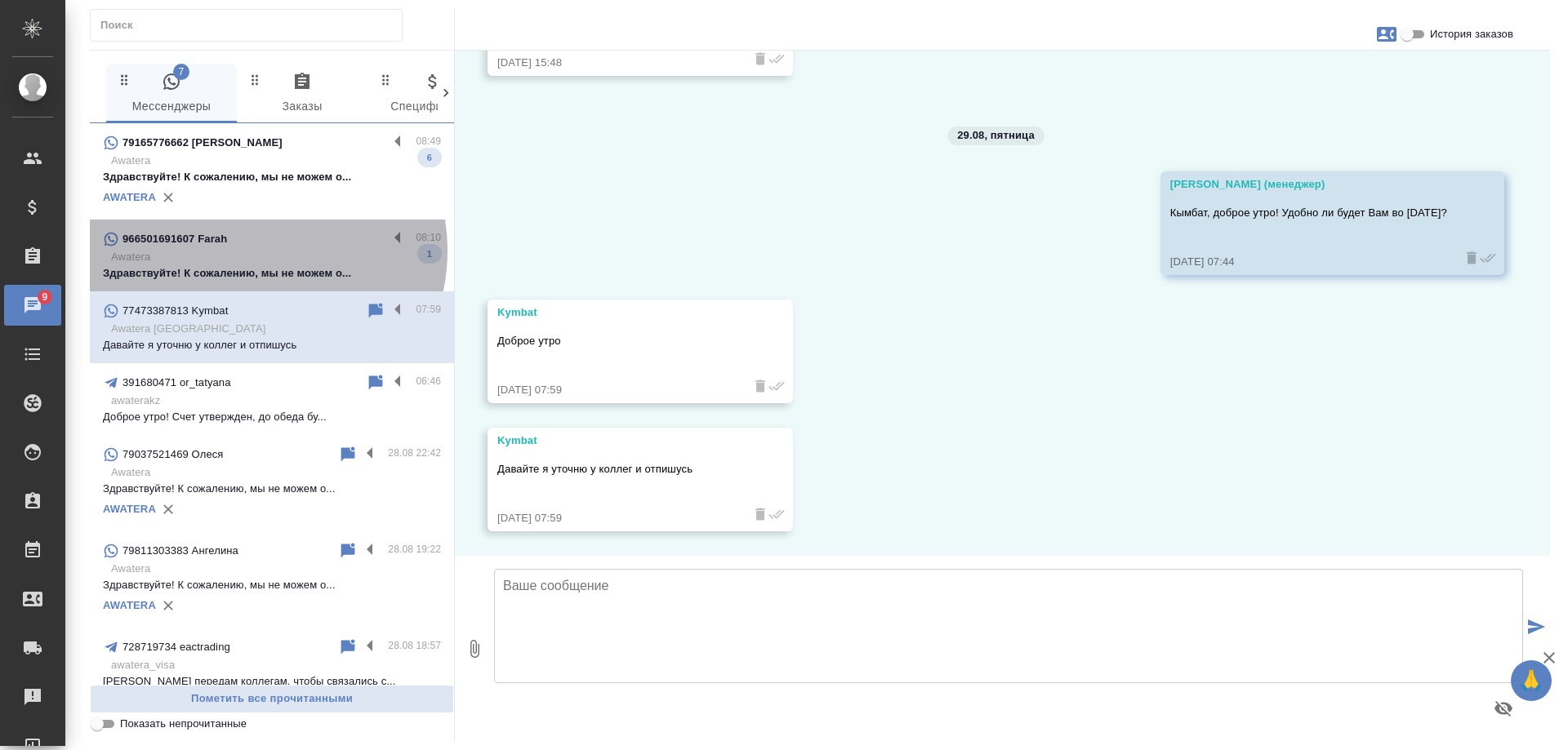
click at [254, 251] on p "Awatera" at bounding box center [275, 257] width 330 height 17
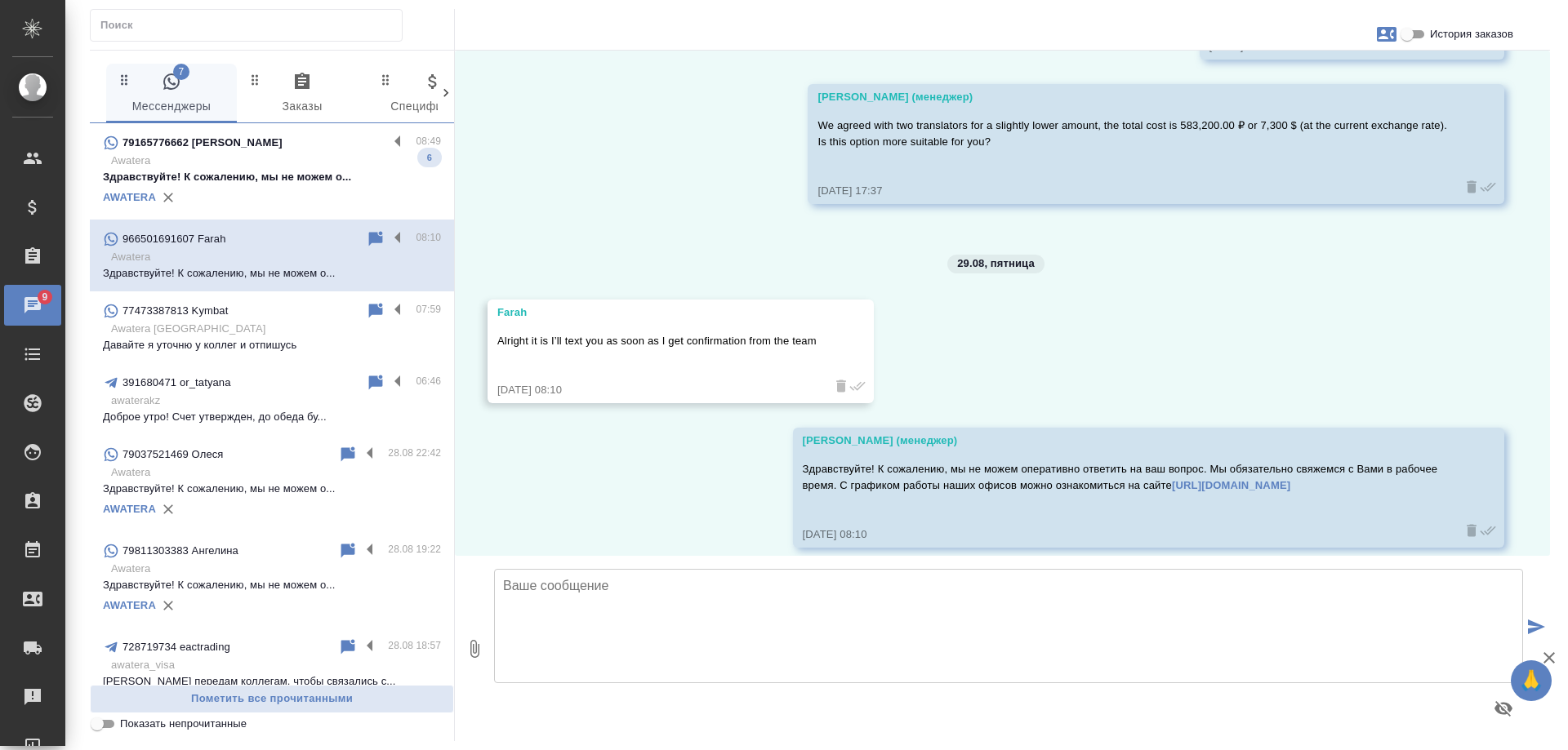
scroll to position [4212, 0]
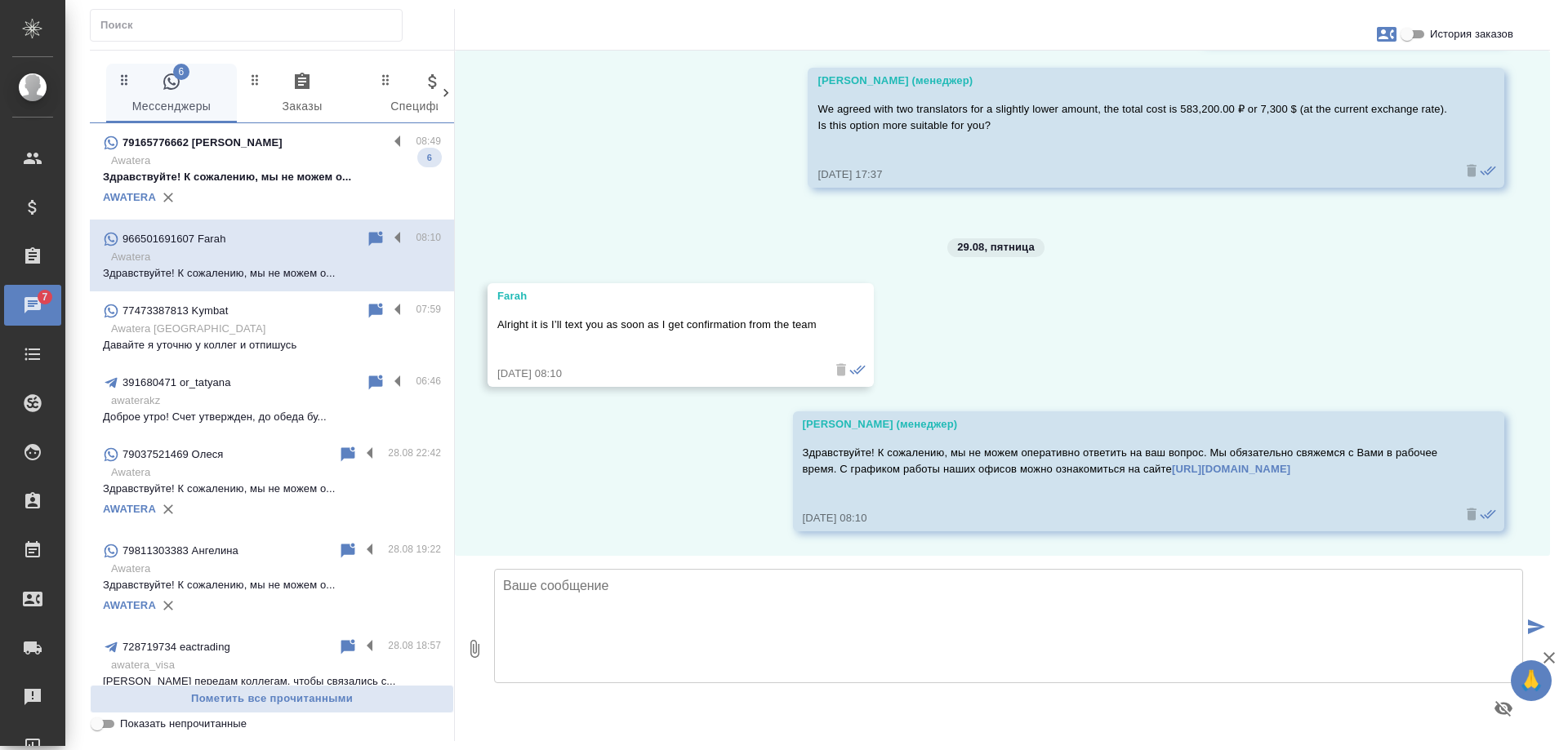
click at [246, 179] on p "Здравствуйте! К сожалению, мы не можем о..." at bounding box center [272, 177] width 338 height 17
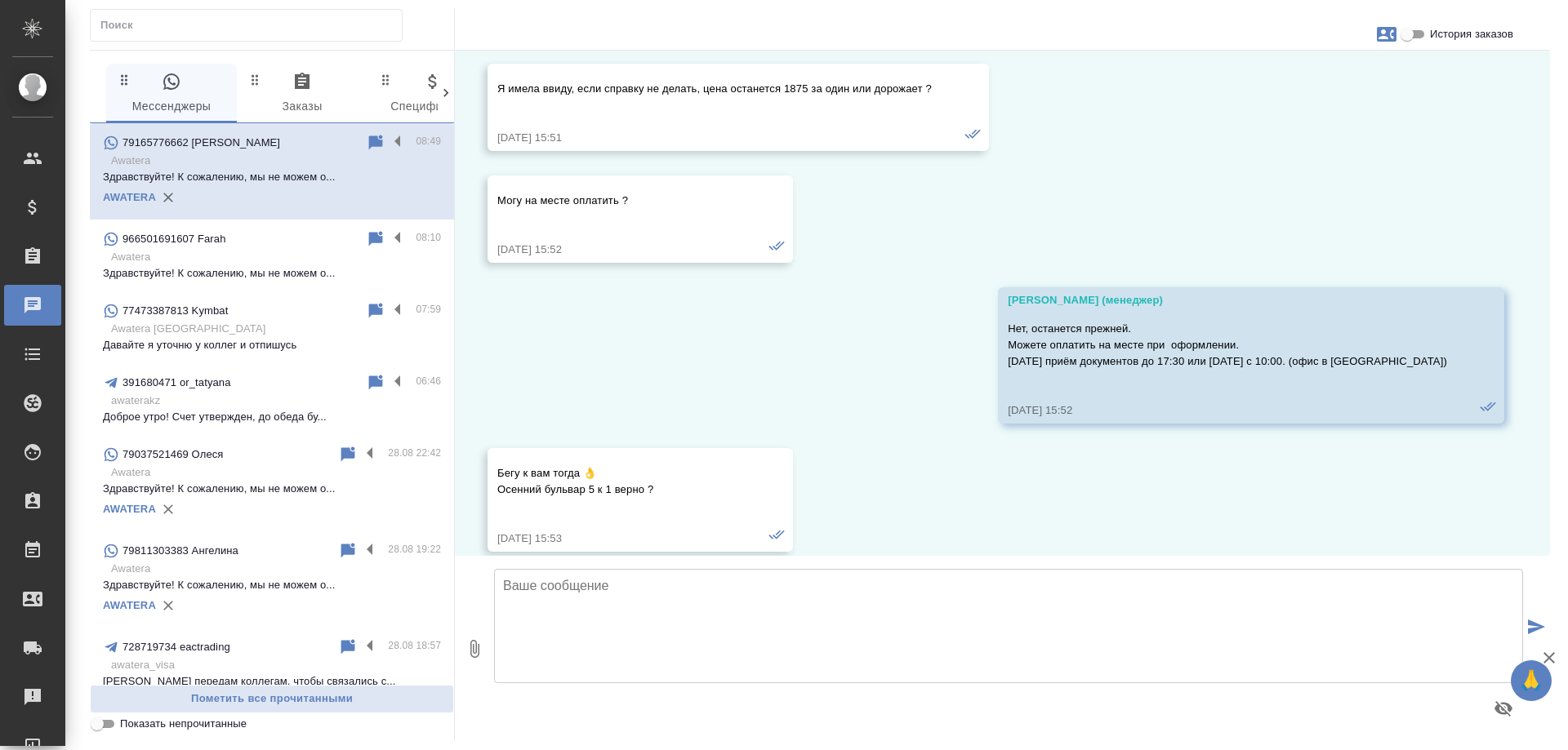
scroll to position [9186, 0]
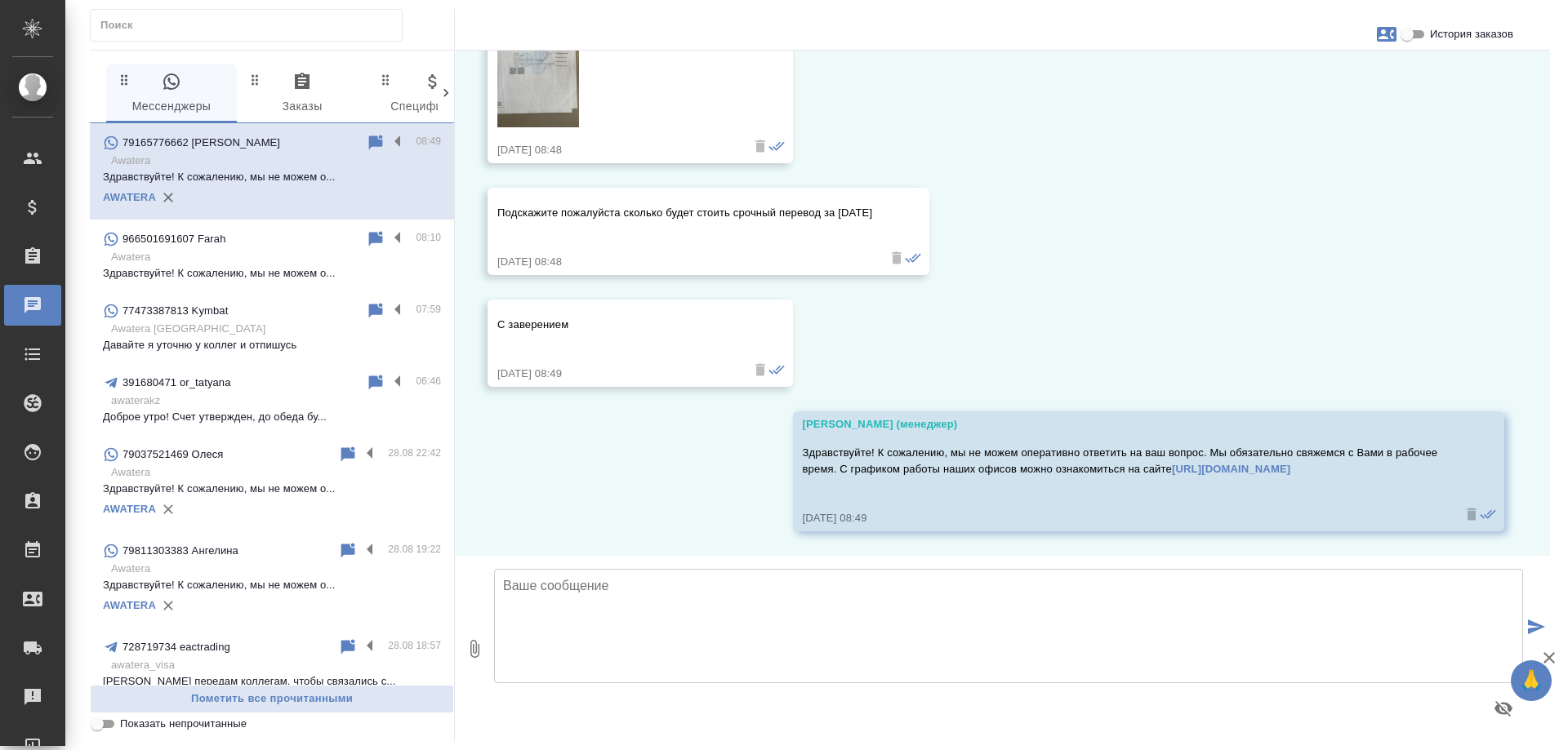
click at [1390, 34] on icon "button" at bounding box center [1386, 34] width 19 height 19
click at [1315, 68] on div "Создать заявку" at bounding box center [1314, 78] width 106 height 36
select select "RU"
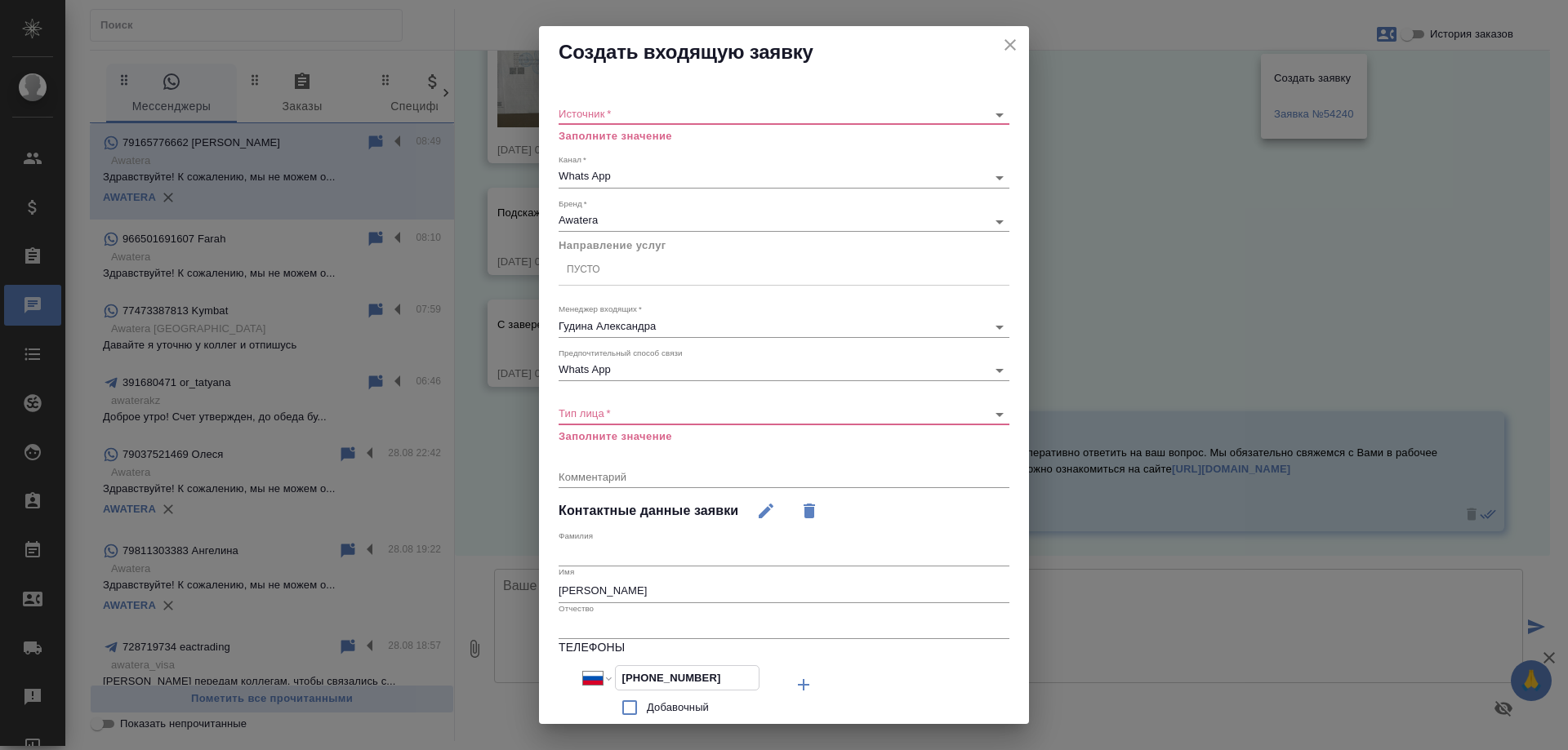
drag, startPoint x: 712, startPoint y: 673, endPoint x: 572, endPoint y: 673, distance: 140.0
click at [572, 673] on div "Международный Австралия Австрия Азербайджан Албания Алжир Американское Самоа Ан…" at bounding box center [671, 695] width 226 height 59
click at [1000, 45] on icon "close" at bounding box center [1010, 44] width 19 height 19
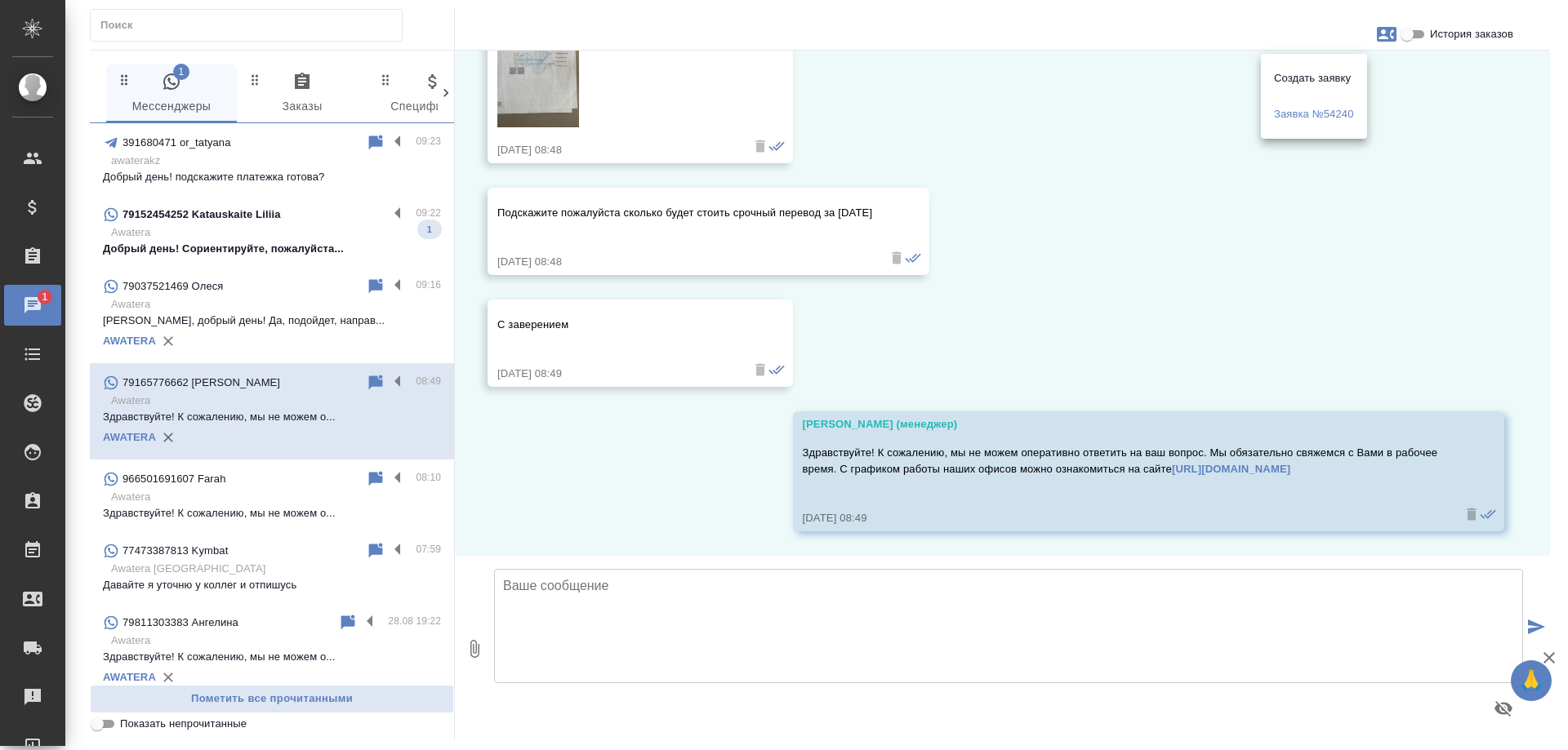
click at [1102, 213] on div at bounding box center [784, 375] width 1568 height 750
click at [304, 241] on p "Добрый день! Сориентируйте, пожалуйста..." at bounding box center [272, 249] width 338 height 17
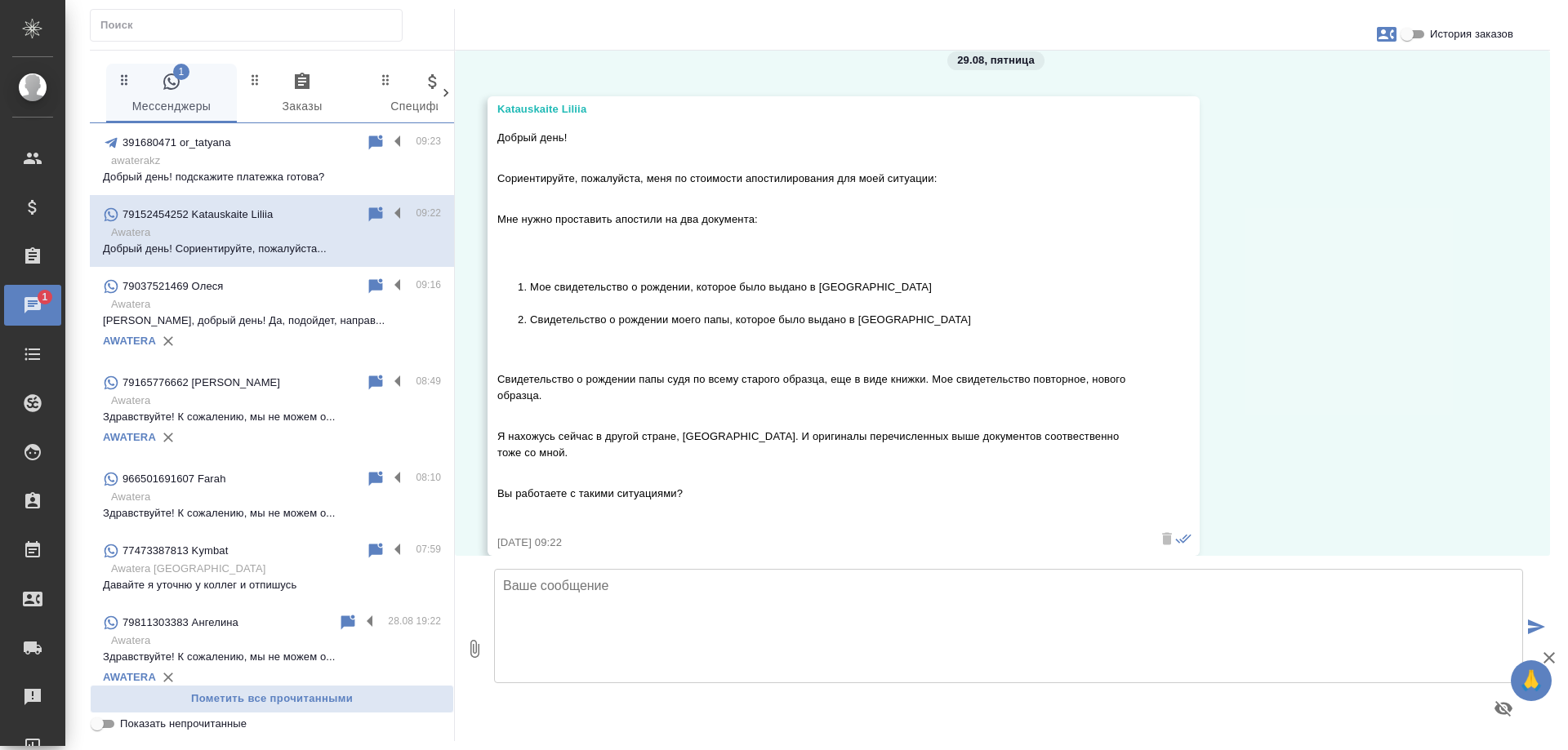
scroll to position [33, 0]
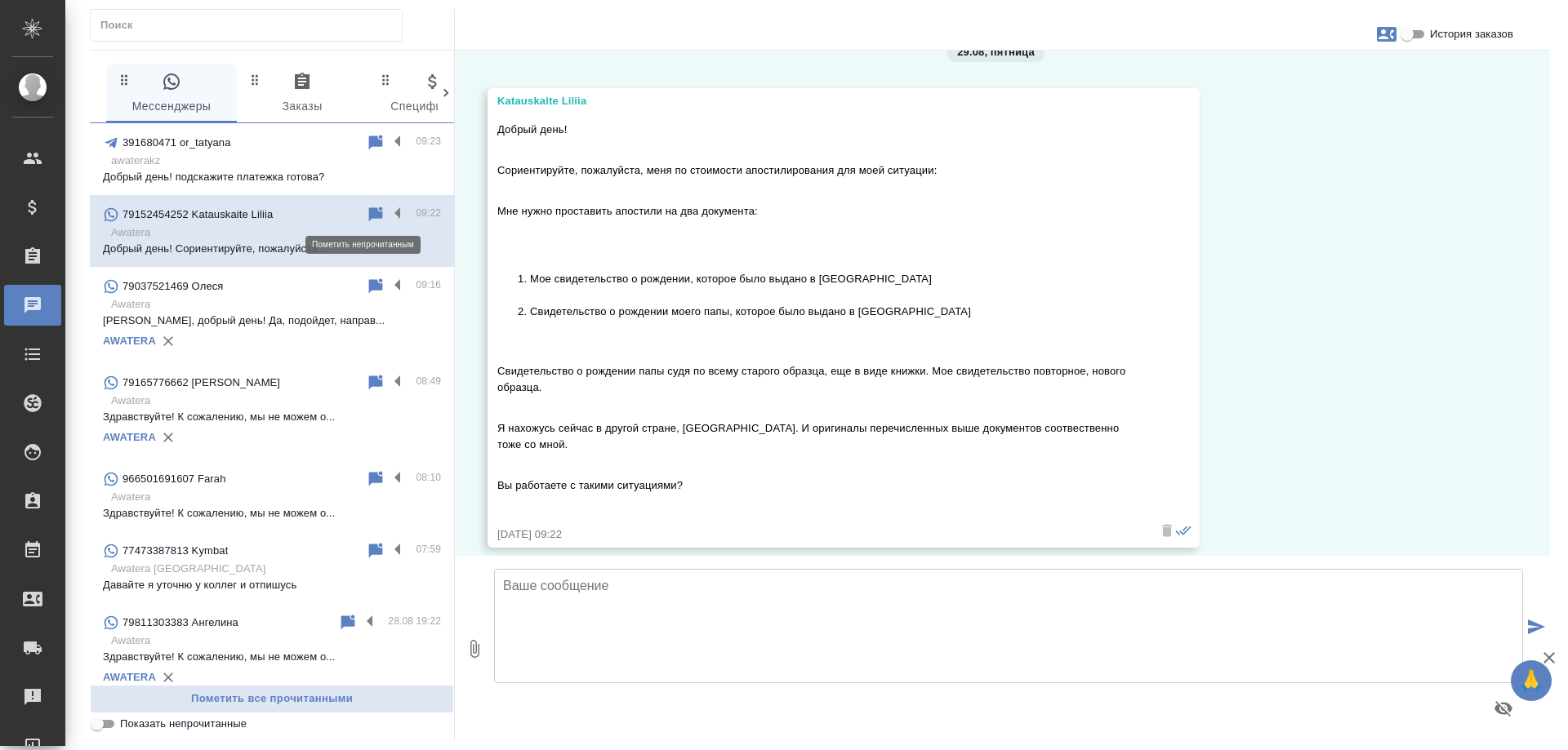
click at [369, 213] on icon at bounding box center [376, 213] width 14 height 15
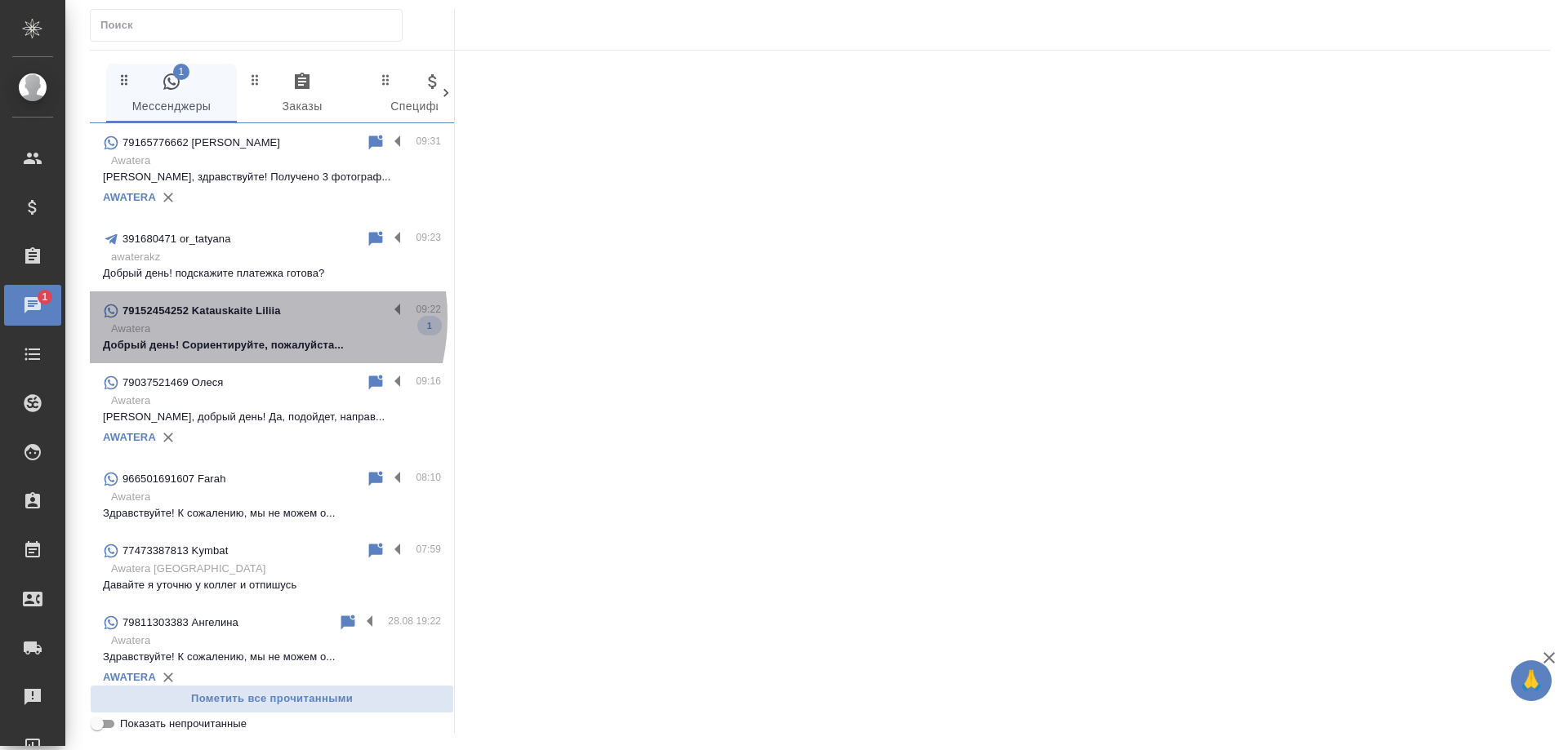
click at [234, 318] on p "79152454252 Katauskaite Liliia" at bounding box center [202, 311] width 159 height 17
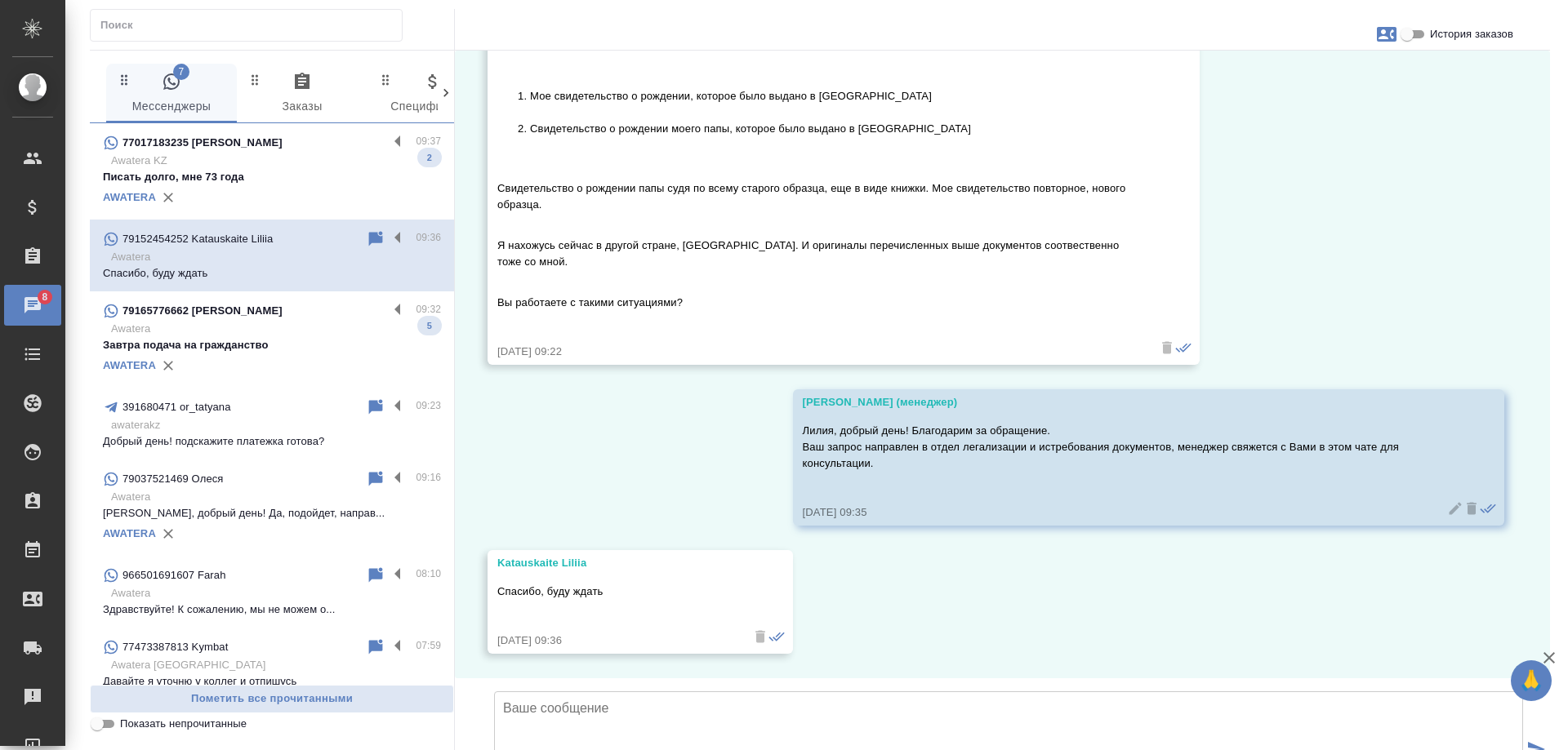
scroll to position [322, 0]
click at [271, 167] on p "Awatera KZ" at bounding box center [275, 160] width 330 height 17
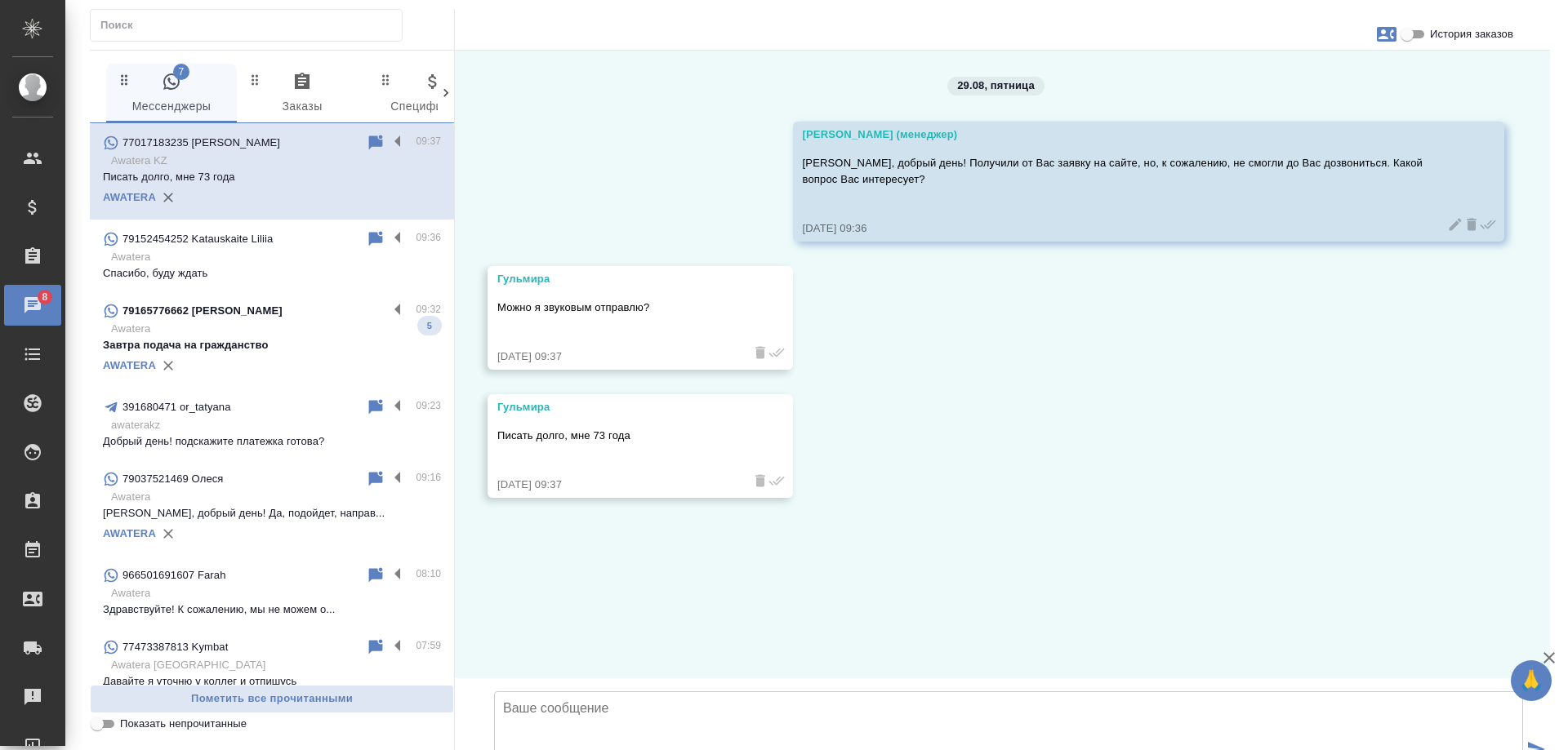
scroll to position [0, 0]
click at [693, 692] on textarea at bounding box center [1008, 748] width 1029 height 114
type textarea "Да, конечно, ожидаем."
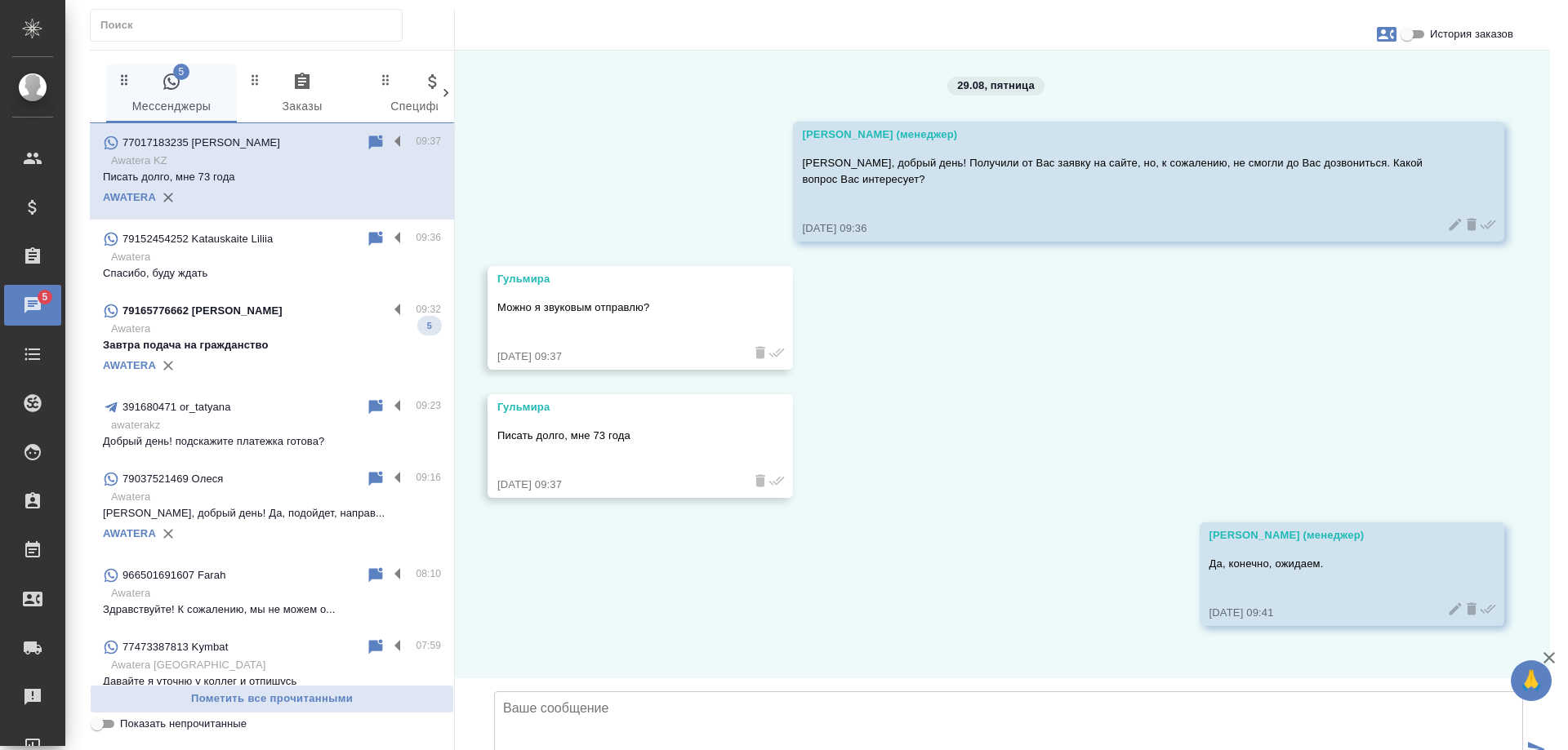
scroll to position [95, 0]
click at [305, 345] on p "Завтра подача на гражданство" at bounding box center [272, 345] width 338 height 17
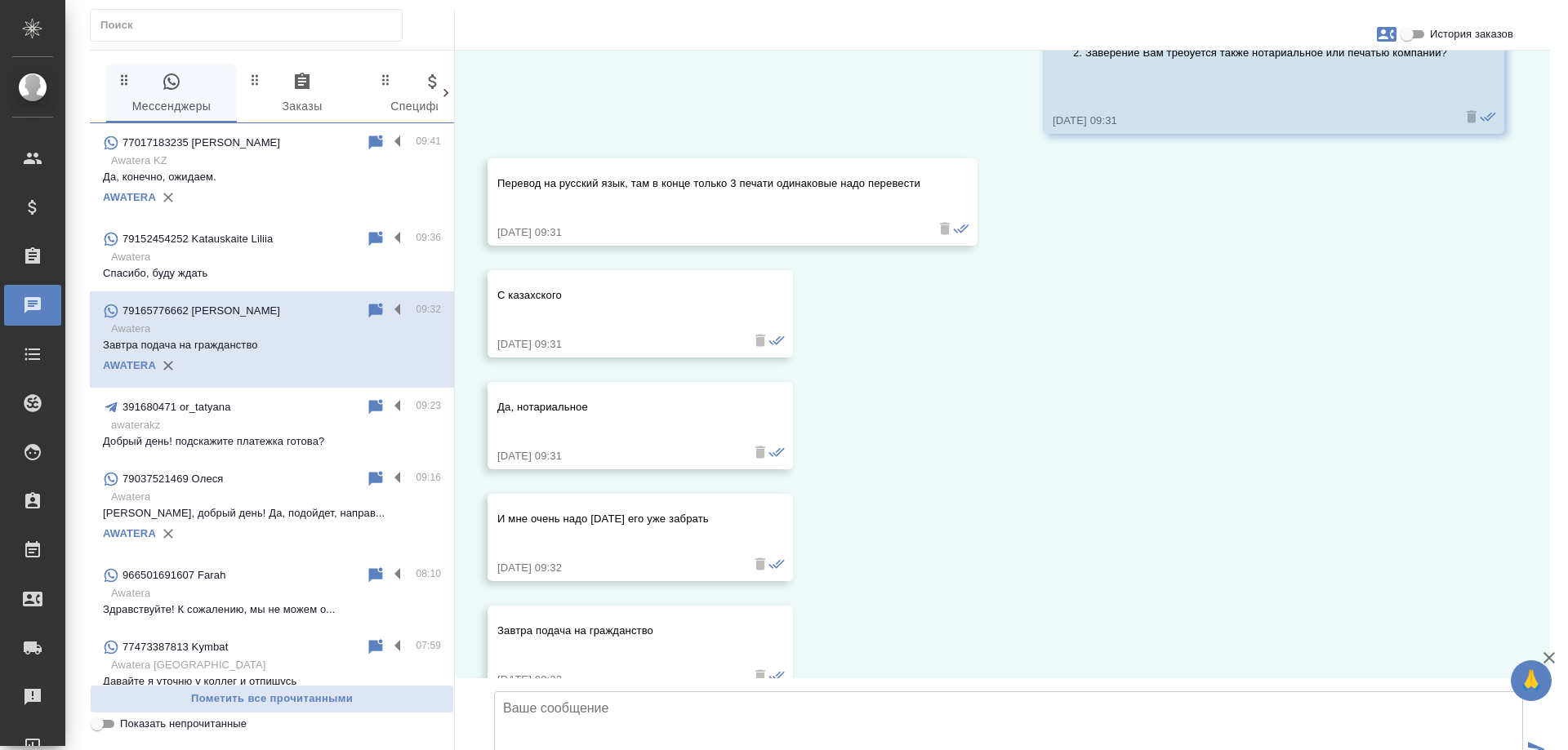
scroll to position [10049, 0]
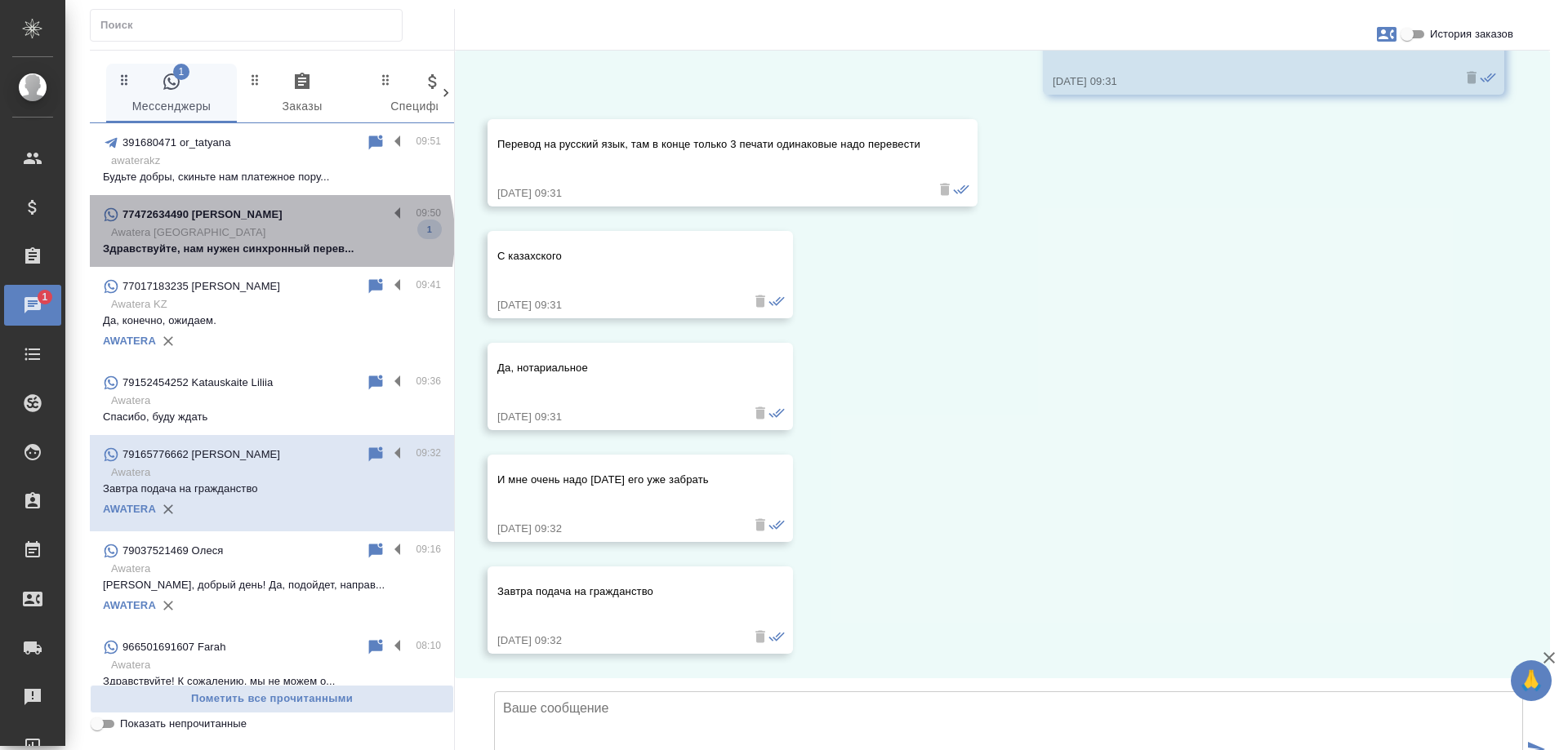
click at [269, 237] on p "Awatera Kazakhstan" at bounding box center [275, 233] width 330 height 17
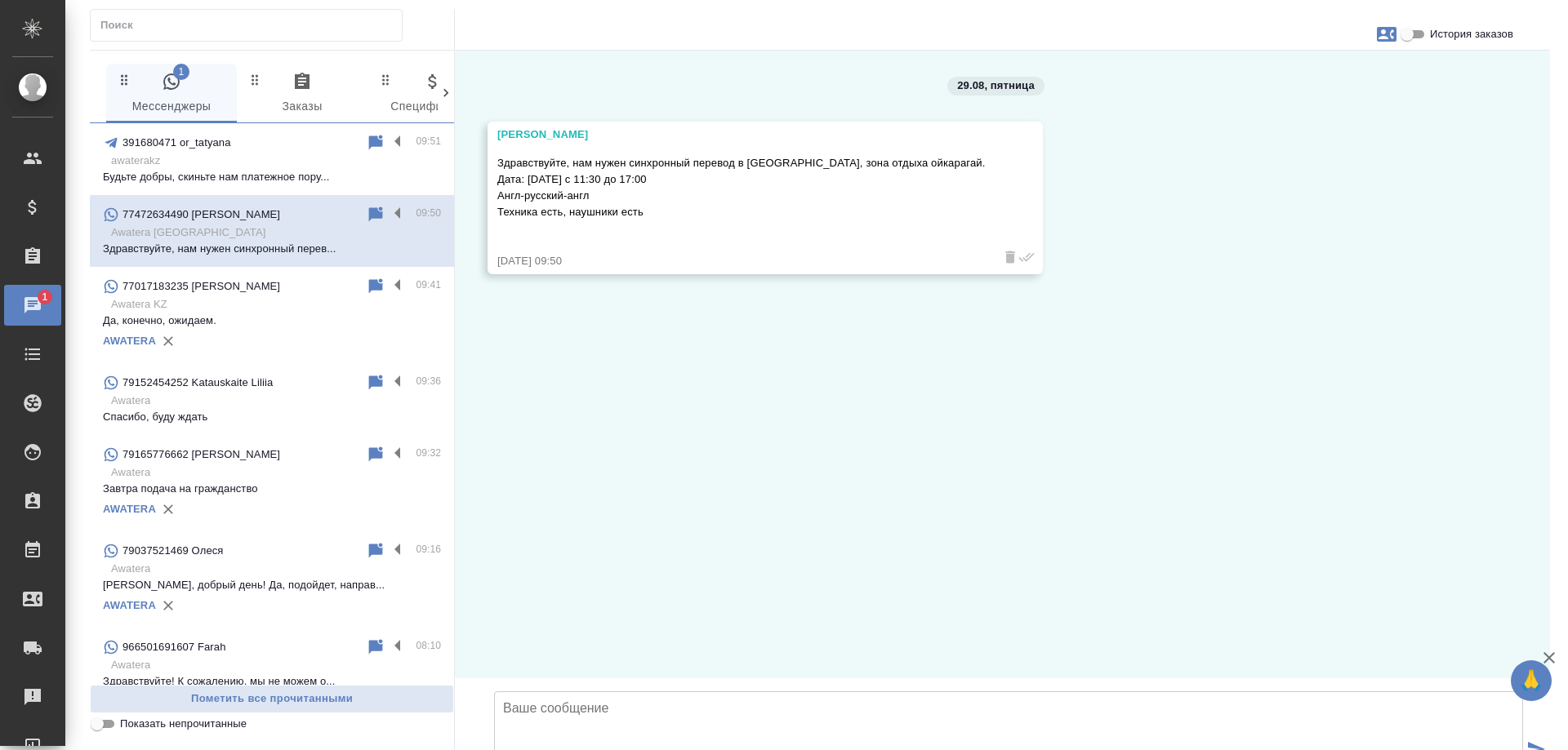
scroll to position [0, 0]
click at [724, 692] on textarea at bounding box center [1008, 748] width 1029 height 114
type textarea "Зарина, добрый день! Подскажите, обращаться планируете как юридическое лицо?"
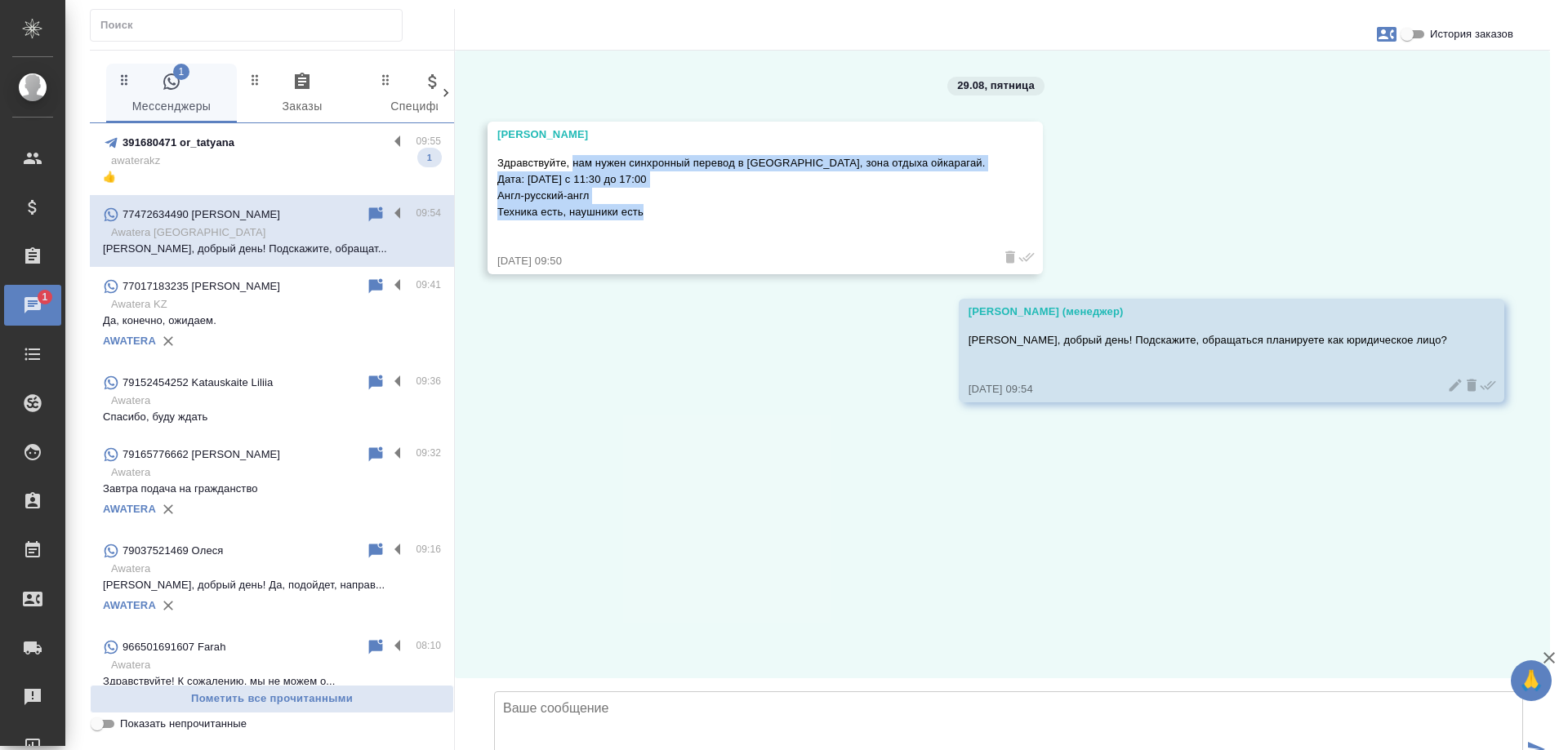
drag, startPoint x: 653, startPoint y: 213, endPoint x: 572, endPoint y: 171, distance: 91.2
click at [572, 171] on p "Здравствуйте, нам нужен синхронный перевод в Алматы, зона отдыха ойкарагай. Дат…" at bounding box center [741, 187] width 489 height 65
copy p "нам нужен синхронный перевод в Алматы, зона отдыха ойкарагай. Дата: 3 сентября …"
click at [1379, 31] on icon "button" at bounding box center [1386, 34] width 19 height 15
click at [1315, 76] on span "Создать заявку" at bounding box center [1315, 78] width 77 height 17
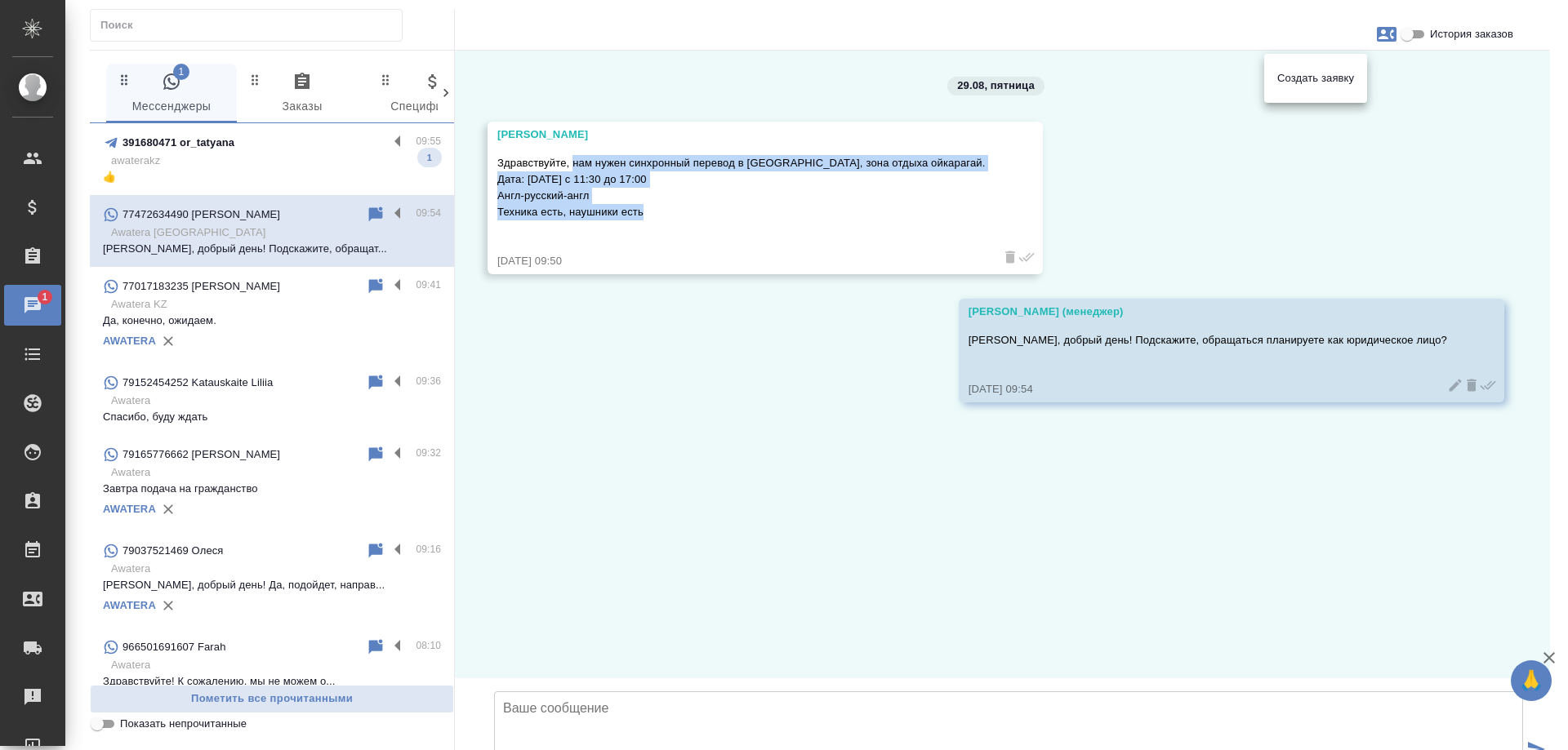
select select "KZ"
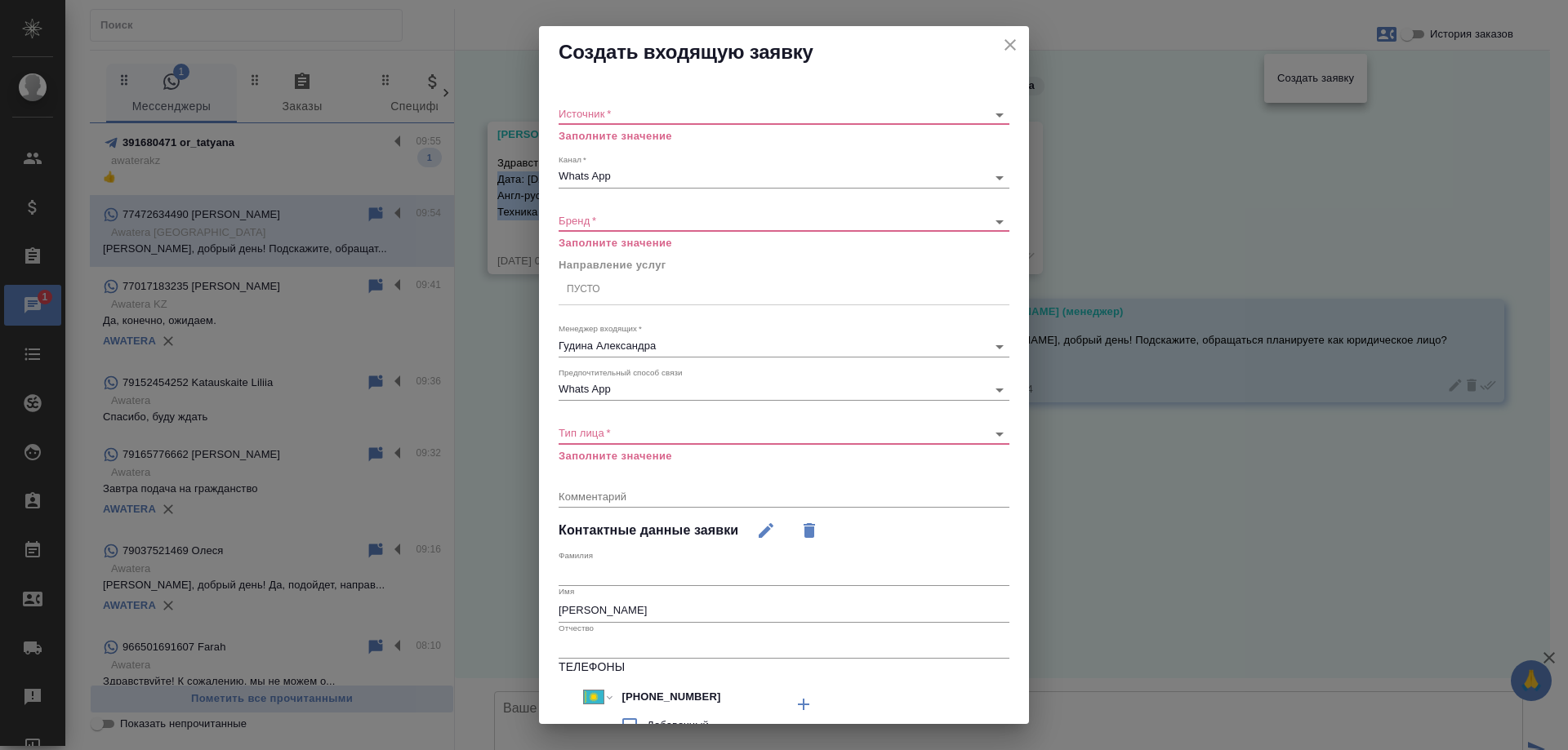
click at [670, 111] on body "🙏 .cls-1 fill:#fff; AWATERA Gudina Alexandra Клиенты Спецификации Заказы 1 Чаты…" at bounding box center [784, 375] width 1568 height 750
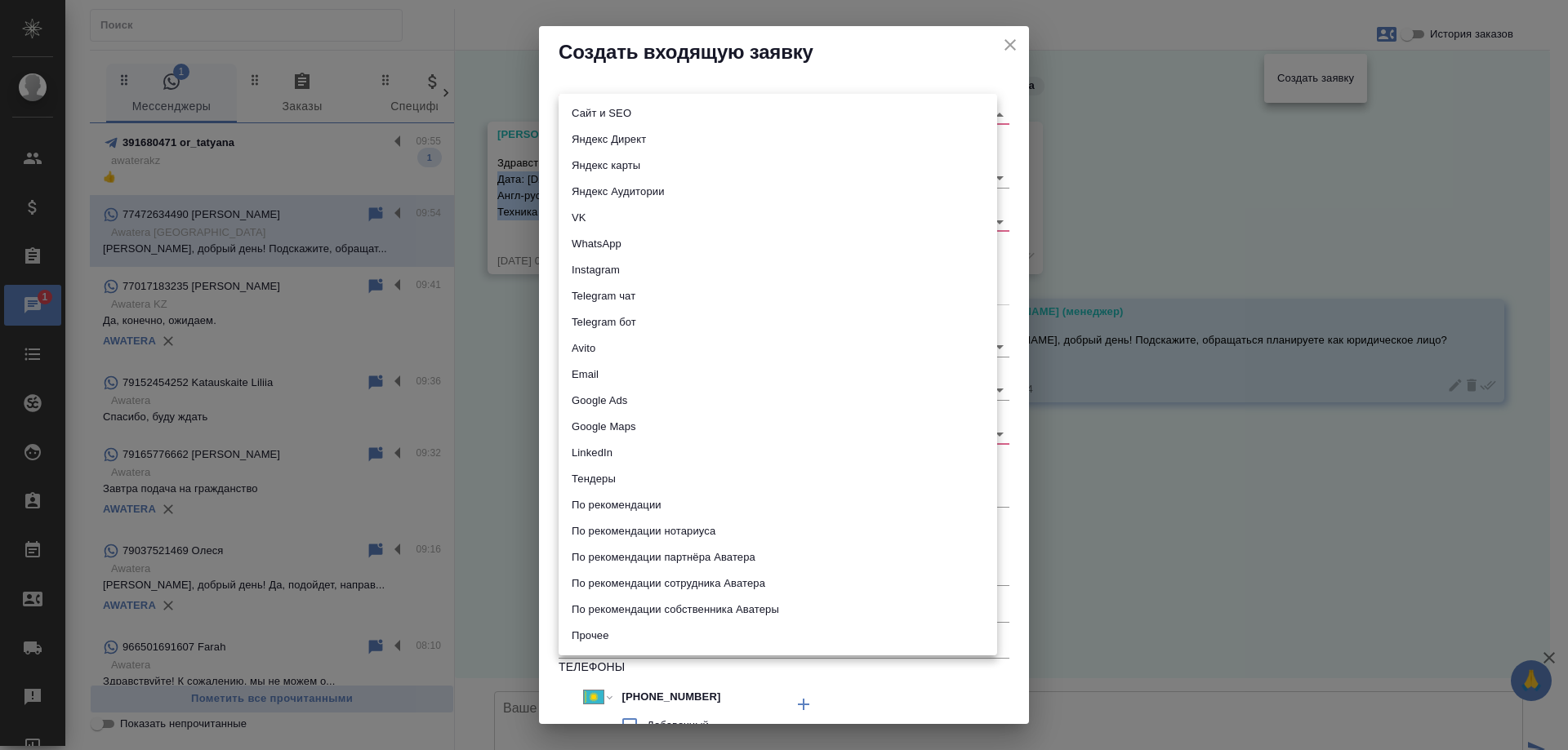
click at [613, 242] on li "WhatsApp" at bounding box center [777, 244] width 438 height 26
type input "whatsapp"
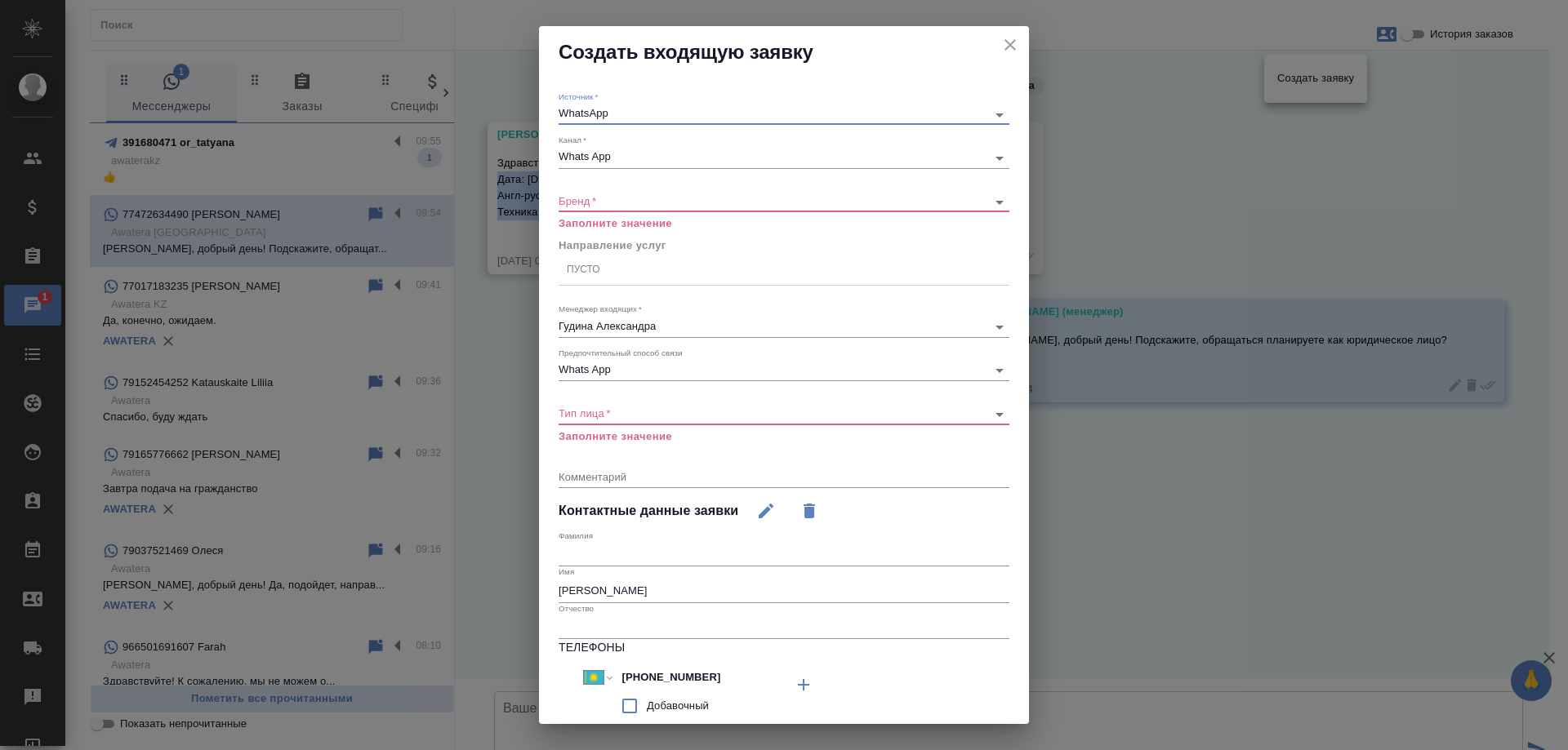
click at [610, 199] on body "🙏 .cls-1 fill:#fff; AWATERA Gudina Alexandra Клиенты Спецификации Заказы 1 Чаты…" at bounding box center [784, 375] width 1568 height 750
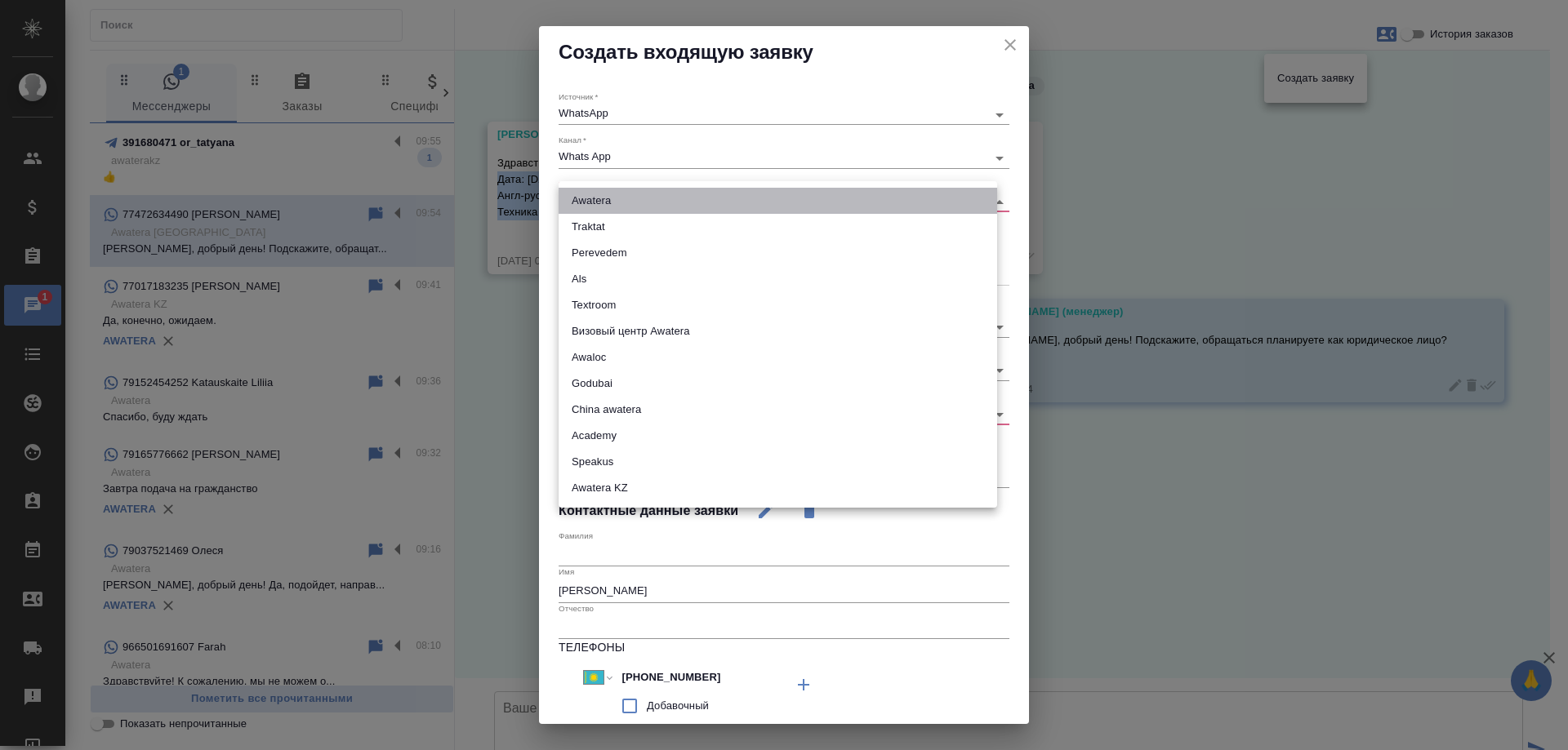
click at [611, 205] on li "Awatera" at bounding box center [777, 201] width 438 height 26
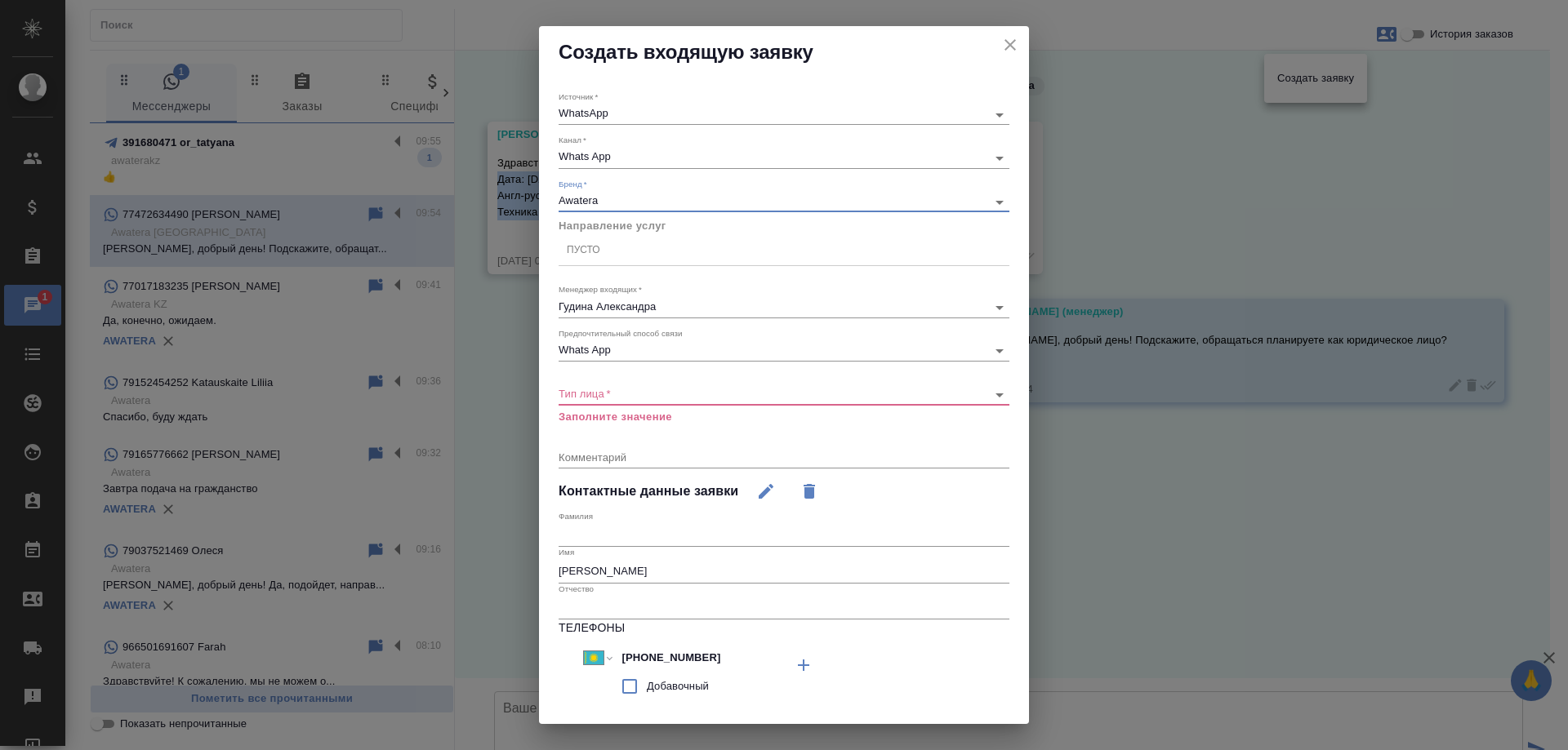
click at [611, 199] on body "🙏 .cls-1 fill:#fff; AWATERA Gudina Alexandra Клиенты Спецификации Заказы 1 Чаты…" at bounding box center [784, 375] width 1568 height 750
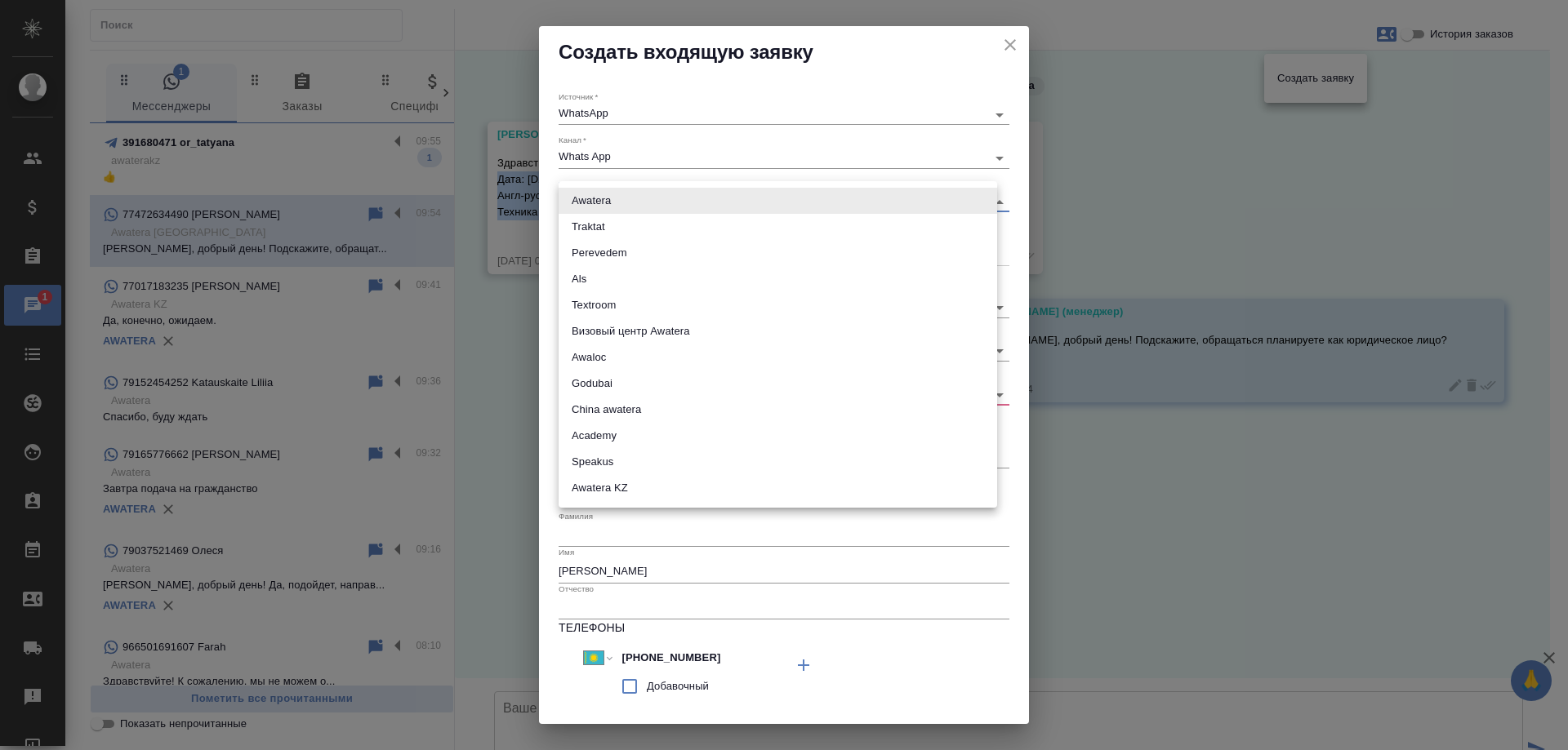
click at [611, 482] on li "Awatera KZ" at bounding box center [777, 489] width 438 height 26
type input "awateraKz"
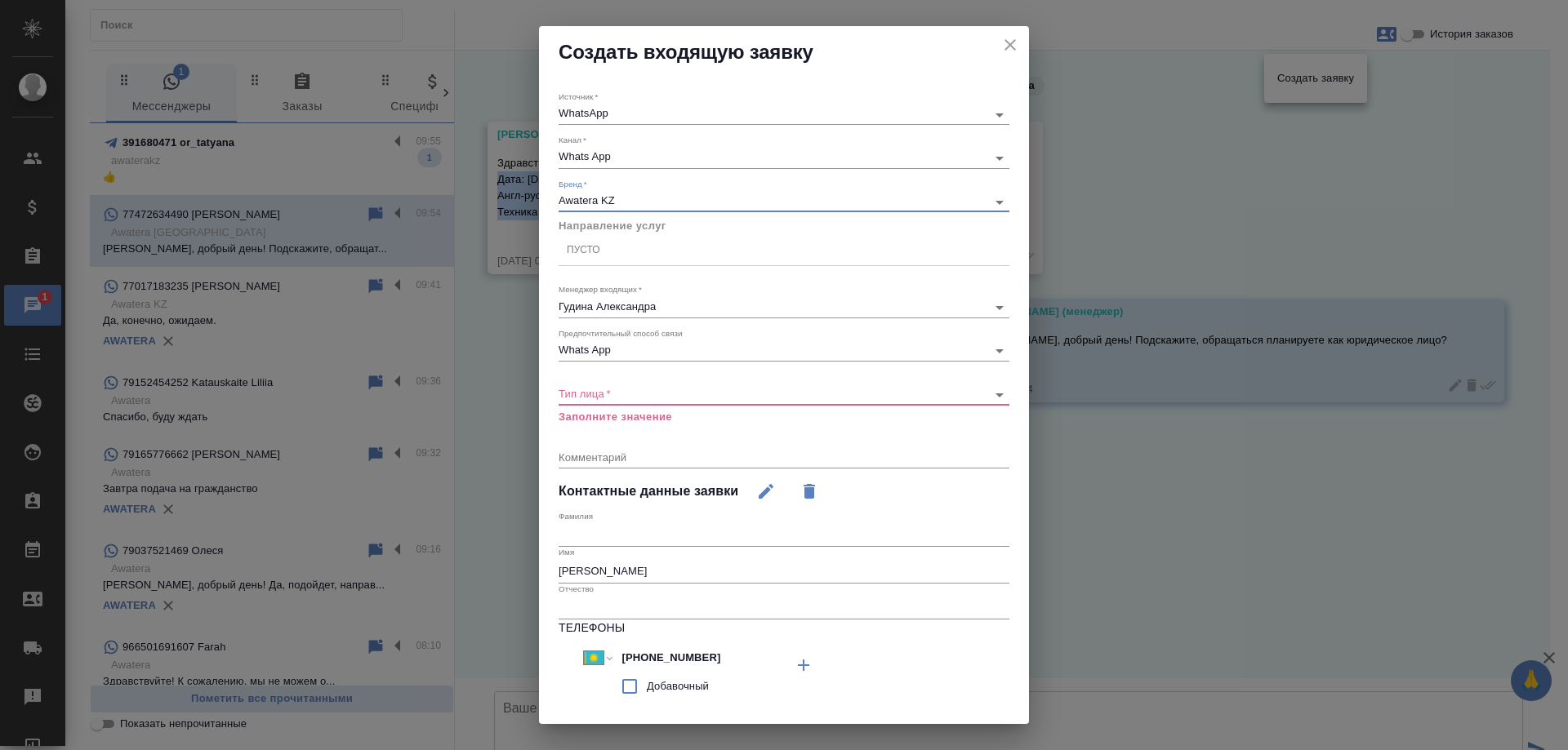
click at [604, 256] on div "Пусто" at bounding box center [783, 250] width 450 height 24
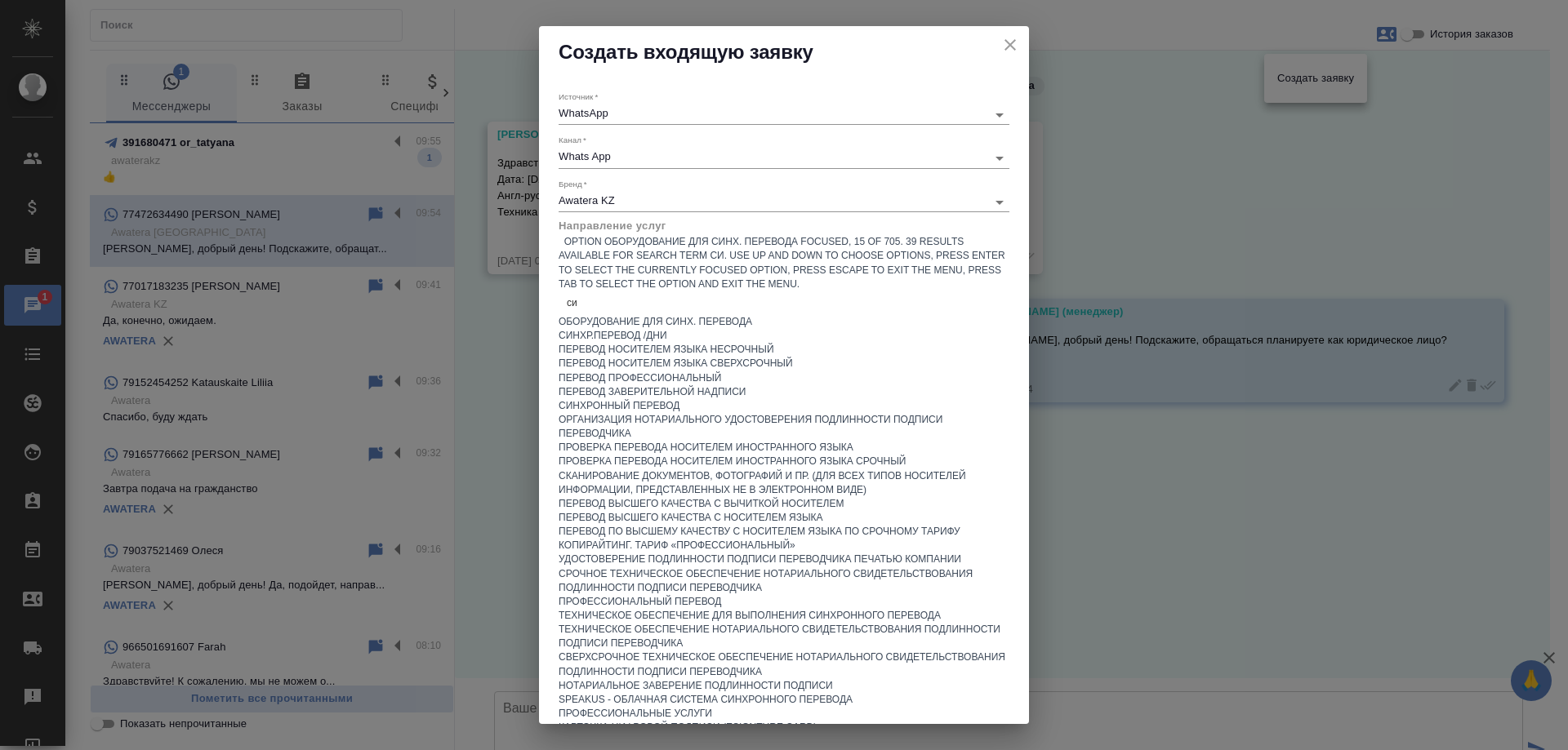
type input "син"
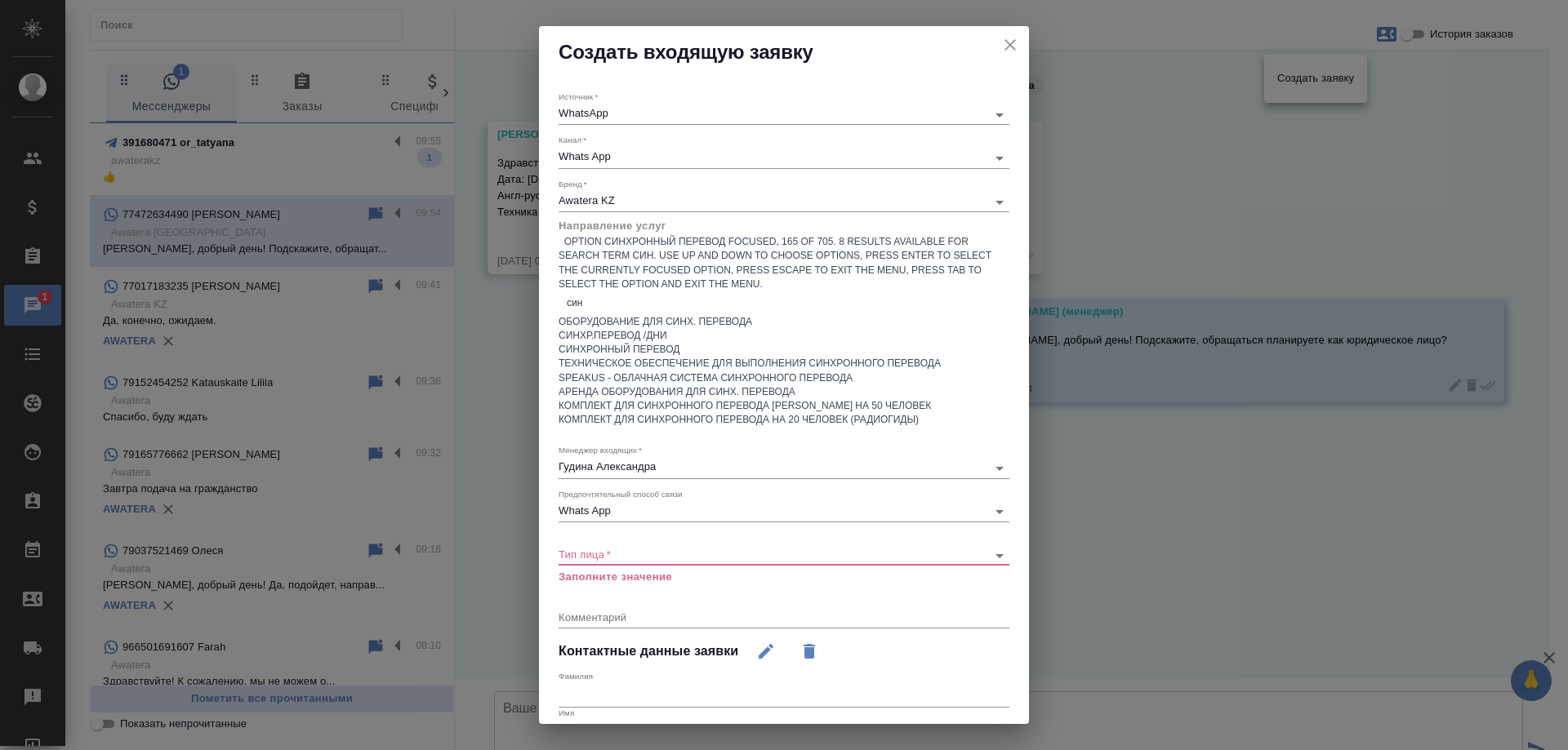
click at [659, 352] on div "Синхронный перевод" at bounding box center [783, 350] width 450 height 14
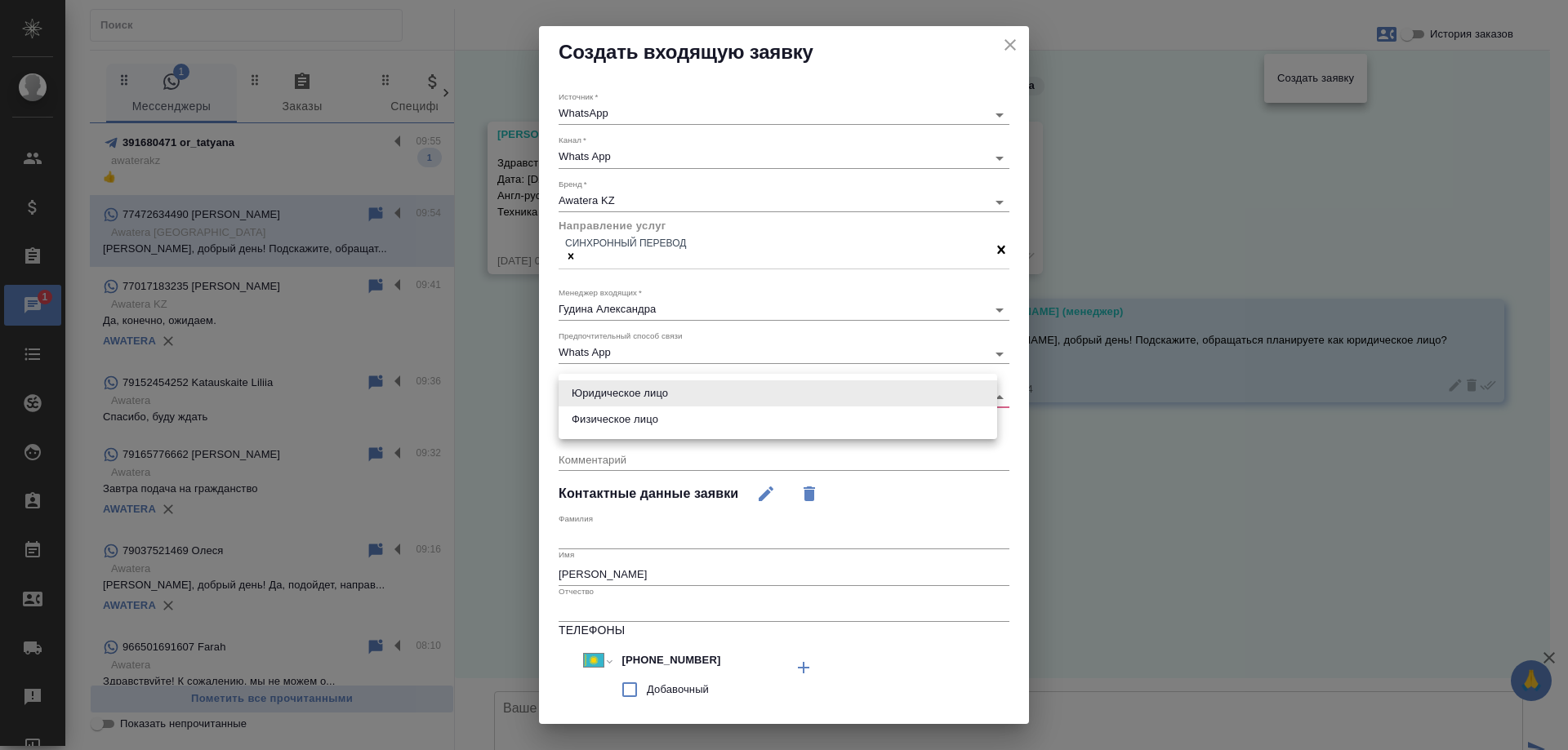
click at [627, 397] on body "🙏 .cls-1 fill:#fff; AWATERA Gudina Alexandra Клиенты Спецификации Заказы 1 Чаты…" at bounding box center [784, 375] width 1568 height 750
click at [632, 392] on li "Юридическое лицо" at bounding box center [777, 394] width 438 height 26
type input "company"
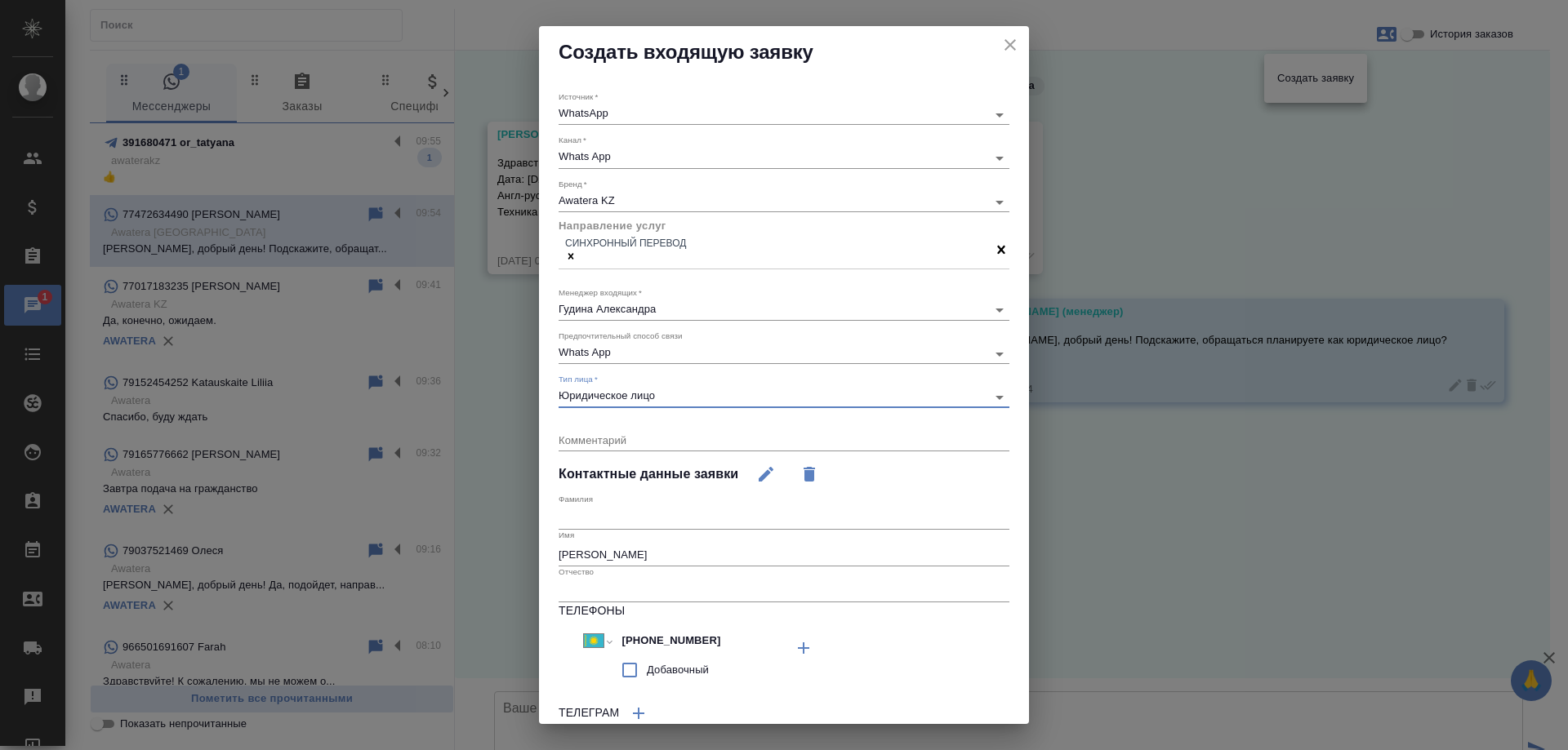
click at [628, 434] on textarea at bounding box center [783, 440] width 450 height 12
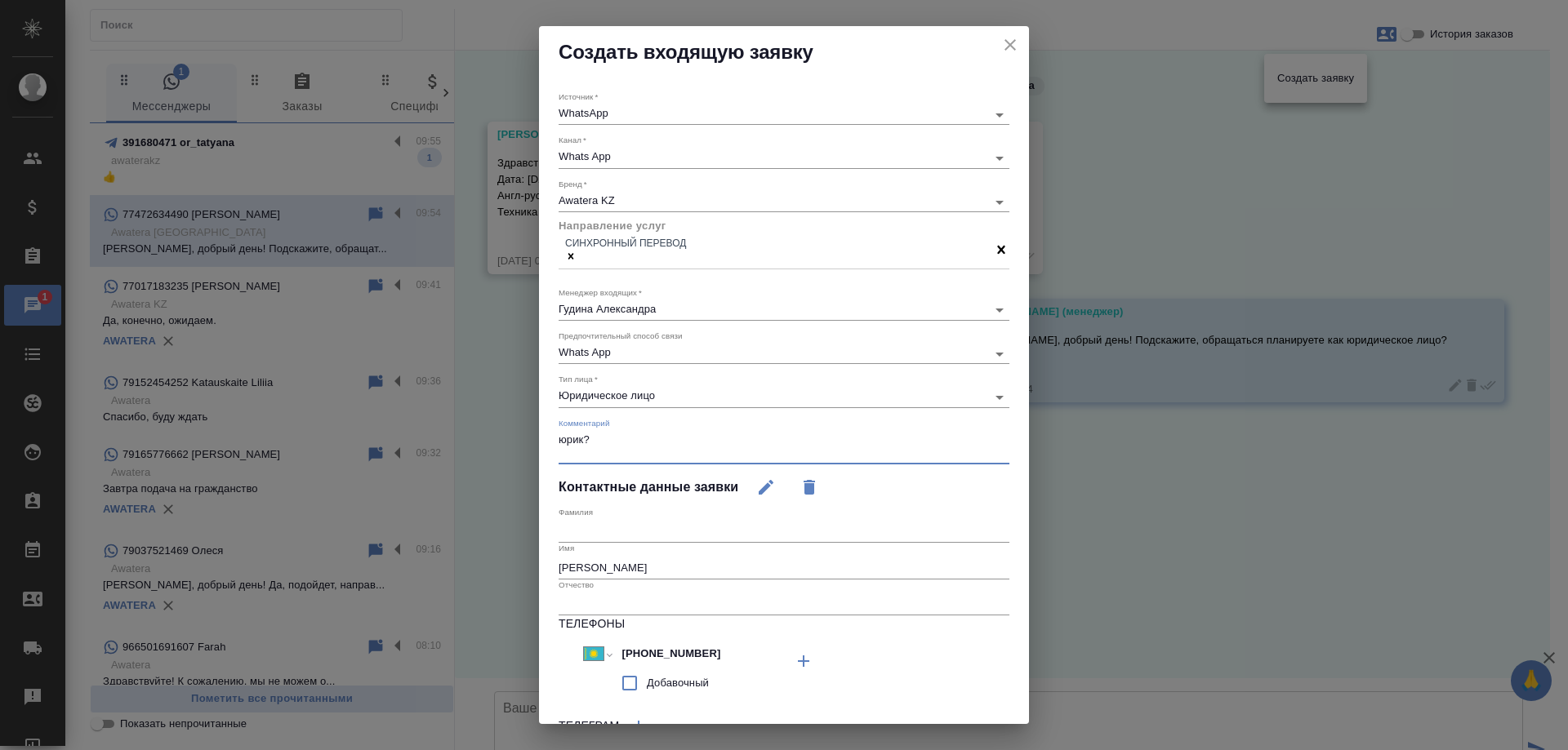
paste textarea "нам нужен синхронный перевод в Алматы, зона отдыха ойкарагай. Дата: 3 сентября …"
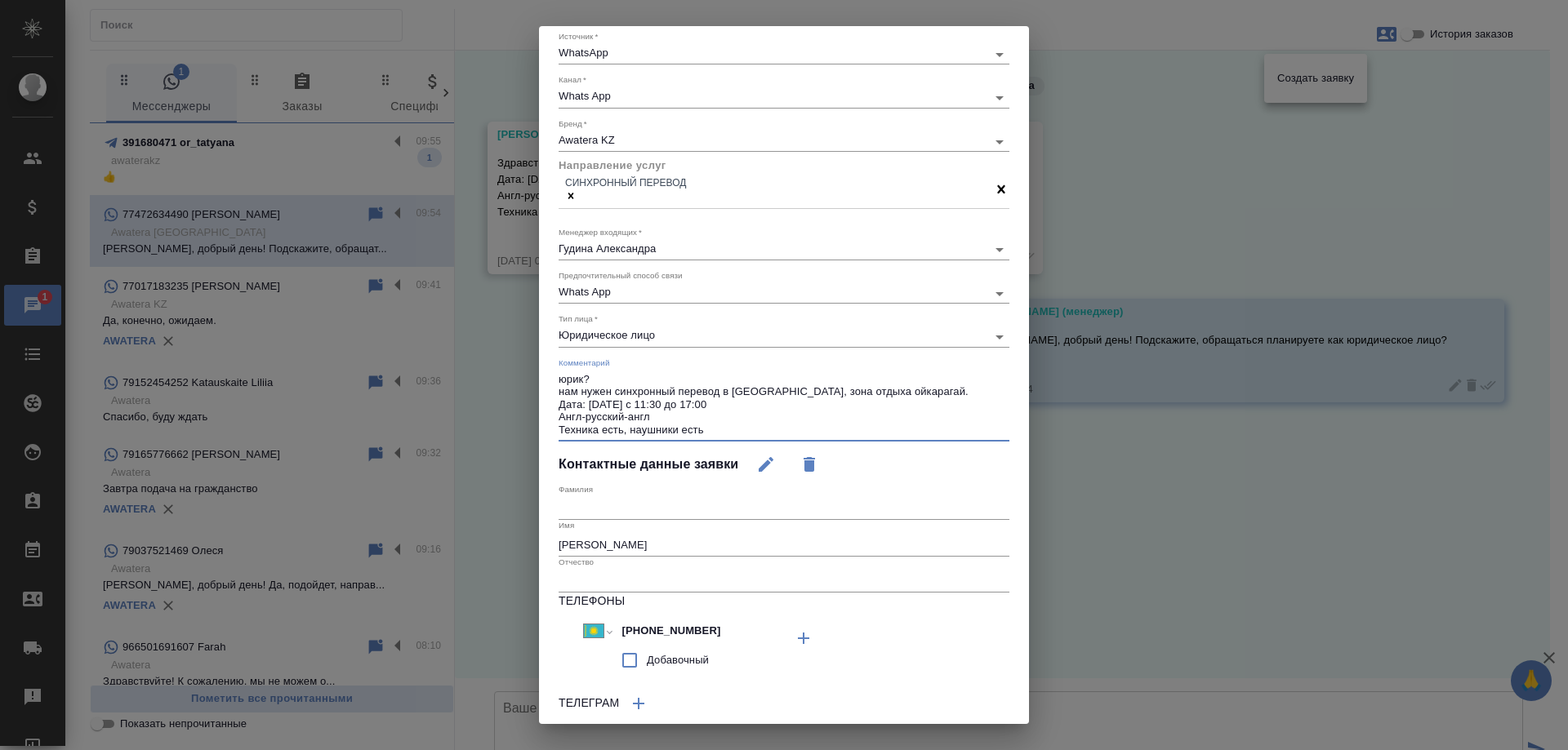
scroll to position [185, 0]
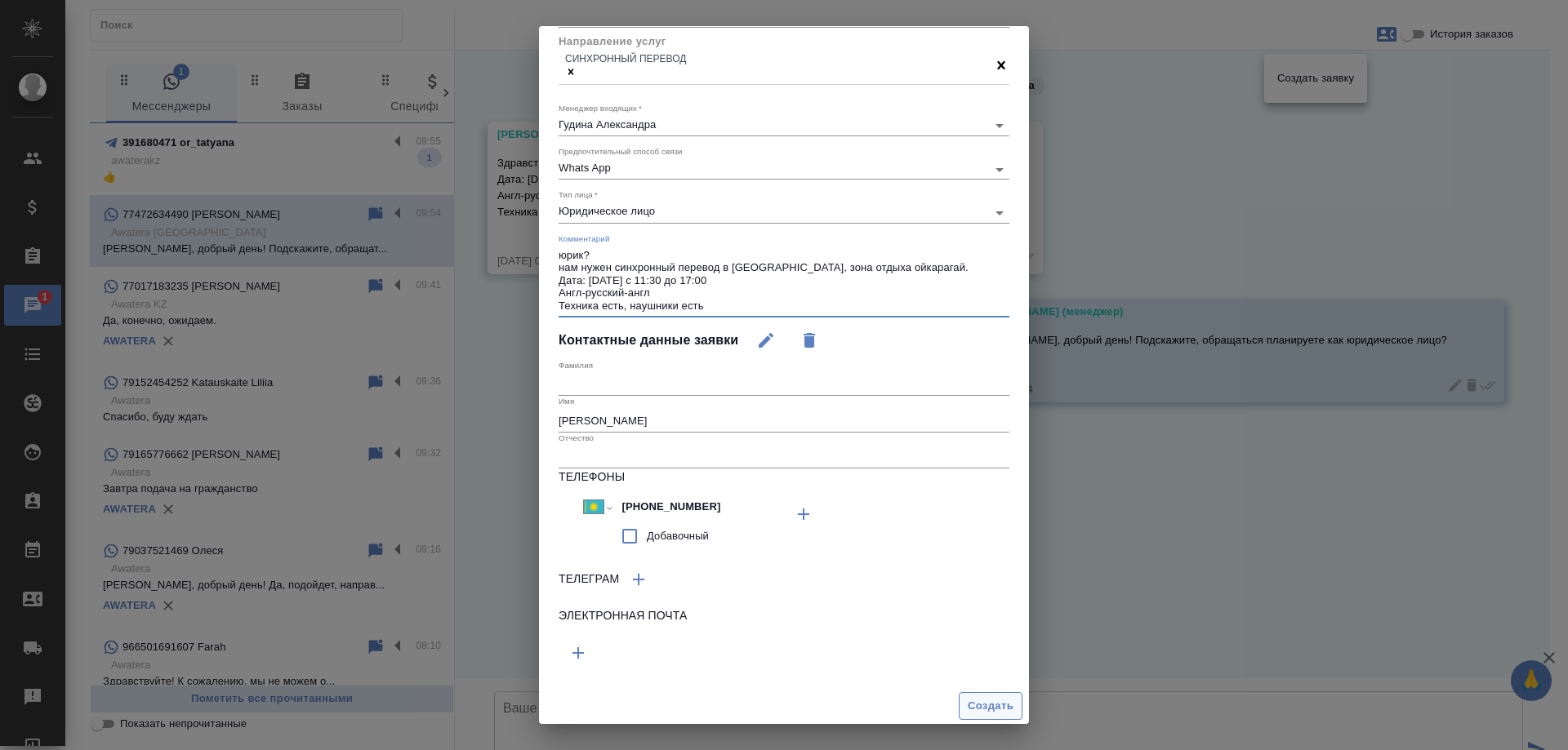
type textarea "юрик? нам нужен синхронный перевод в Алматы, зона отдыха ойкарагай. Дата: 3 сен…"
click at [979, 703] on span "Создать" at bounding box center [990, 707] width 45 height 19
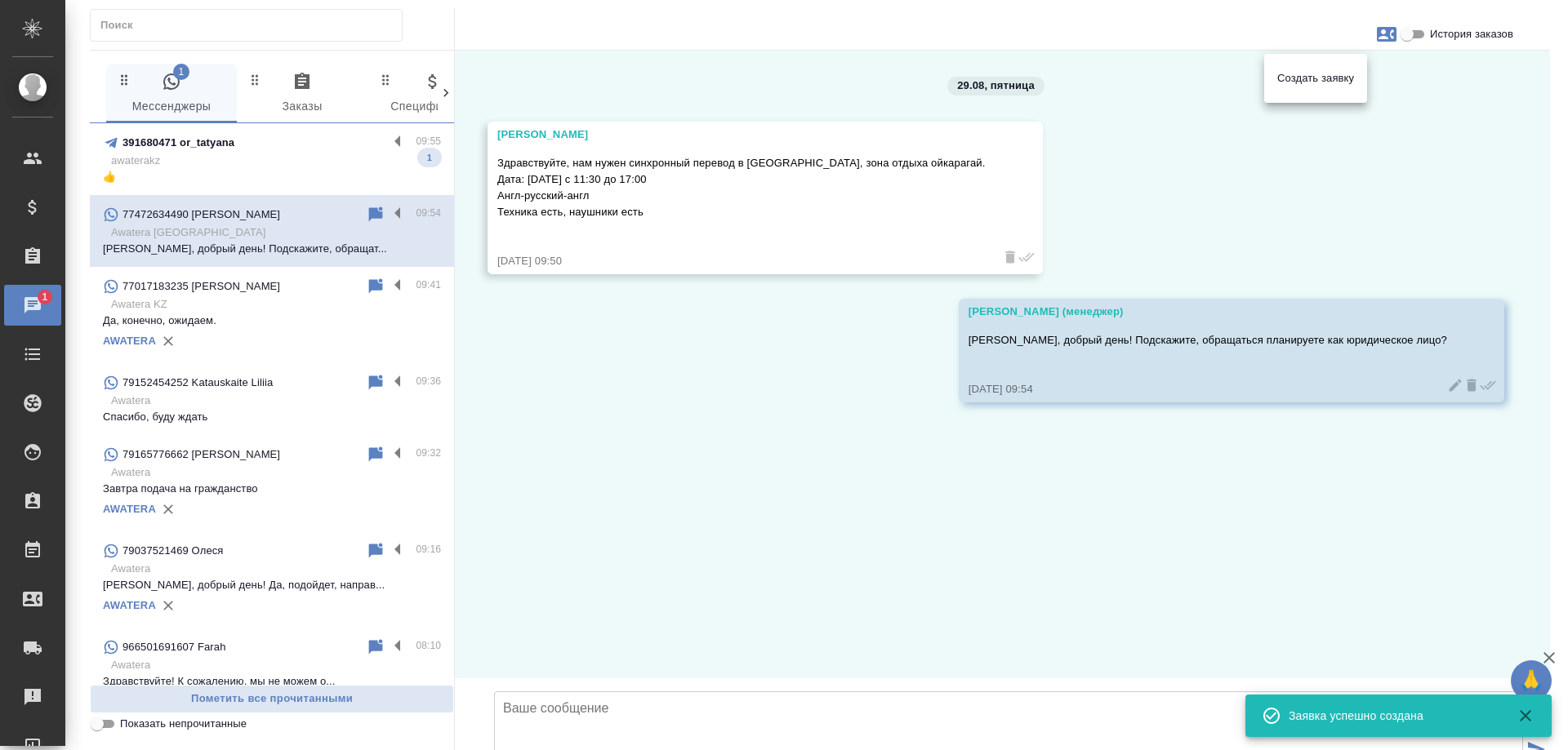
click at [814, 447] on div at bounding box center [784, 375] width 1568 height 750
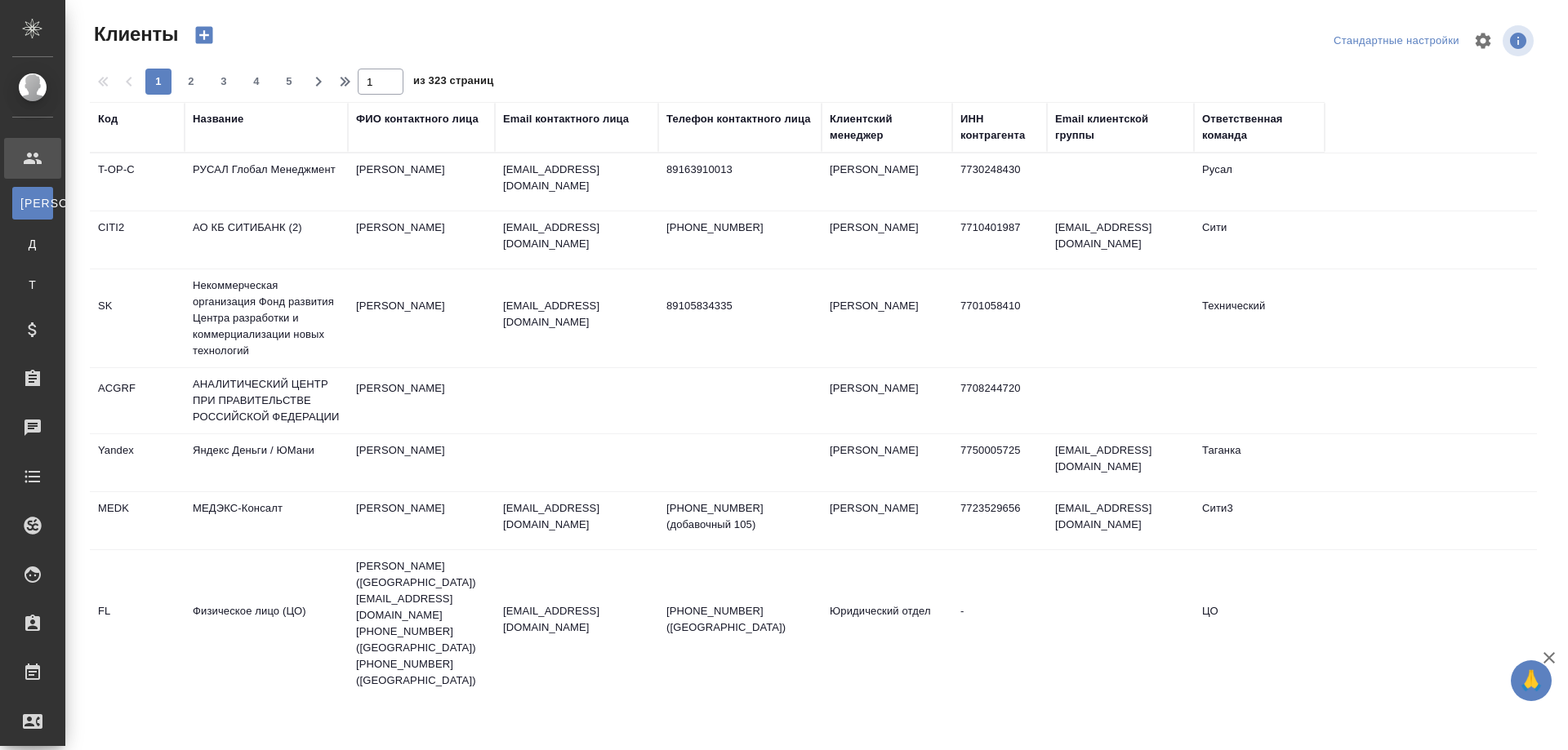
select select "RU"
click at [736, 114] on div "Телефон контактного лица" at bounding box center [739, 118] width 145 height 17
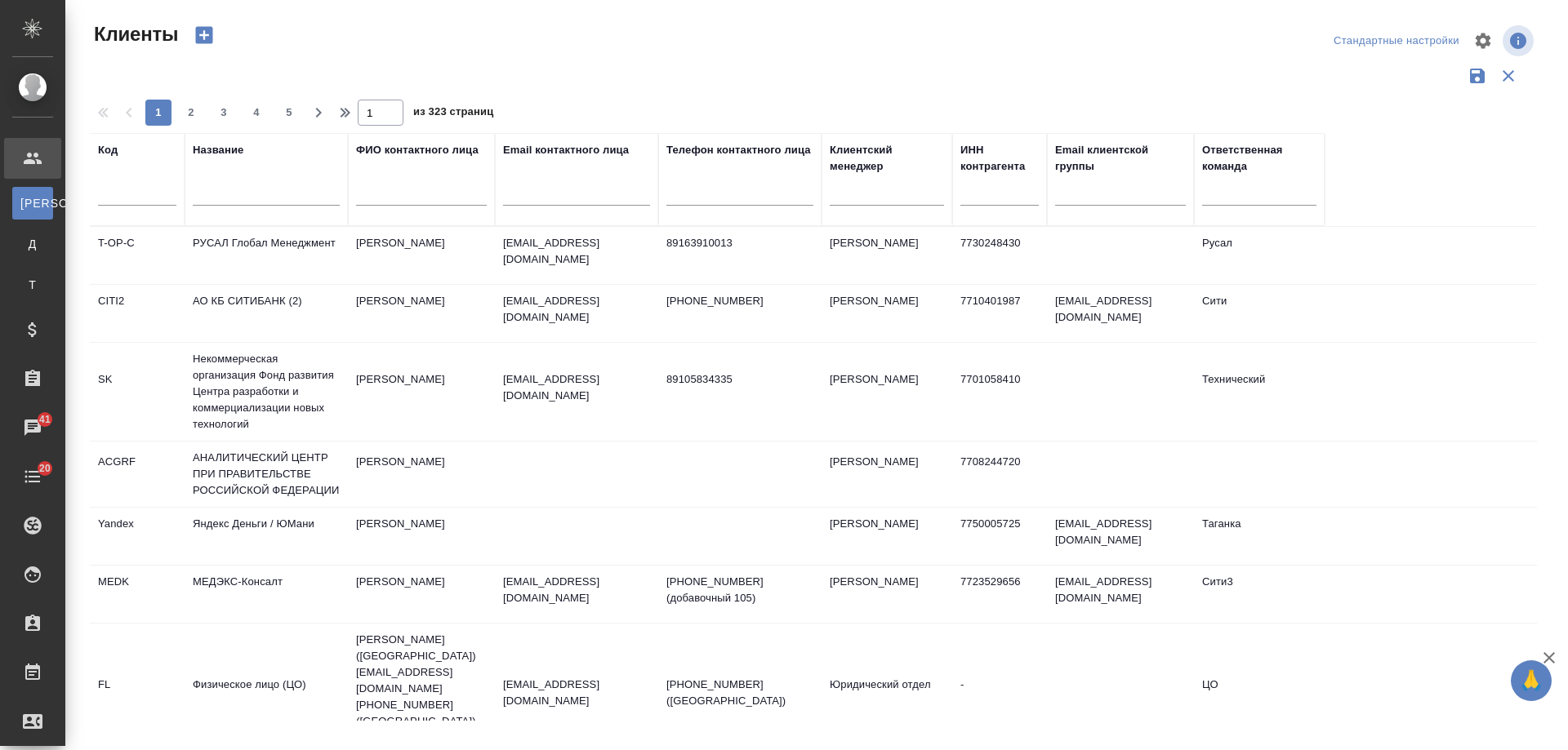
click at [588, 193] on input "text" at bounding box center [576, 195] width 147 height 20
paste input "[EMAIL_ADDRESS][DOMAIN_NAME]"
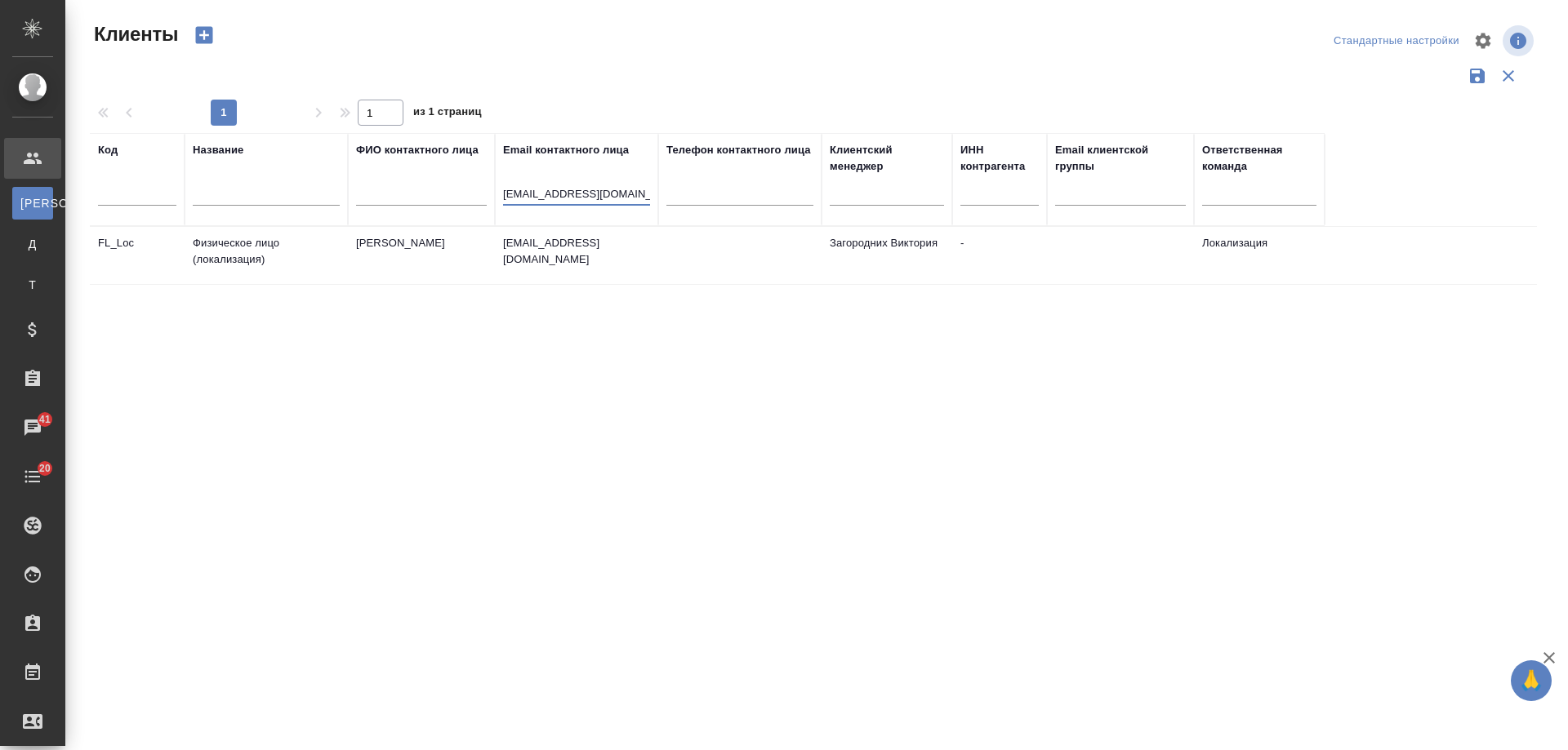
drag, startPoint x: 541, startPoint y: 194, endPoint x: 344, endPoint y: 189, distance: 197.1
click at [344, 189] on tr "Код Название ФИО контактного лица Email контактного лица general@statelysnail.c…" at bounding box center [706, 179] width 1234 height 93
type input "@statelysnail.com"
click at [593, 253] on td "general@statelysnail.com" at bounding box center [576, 256] width 163 height 57
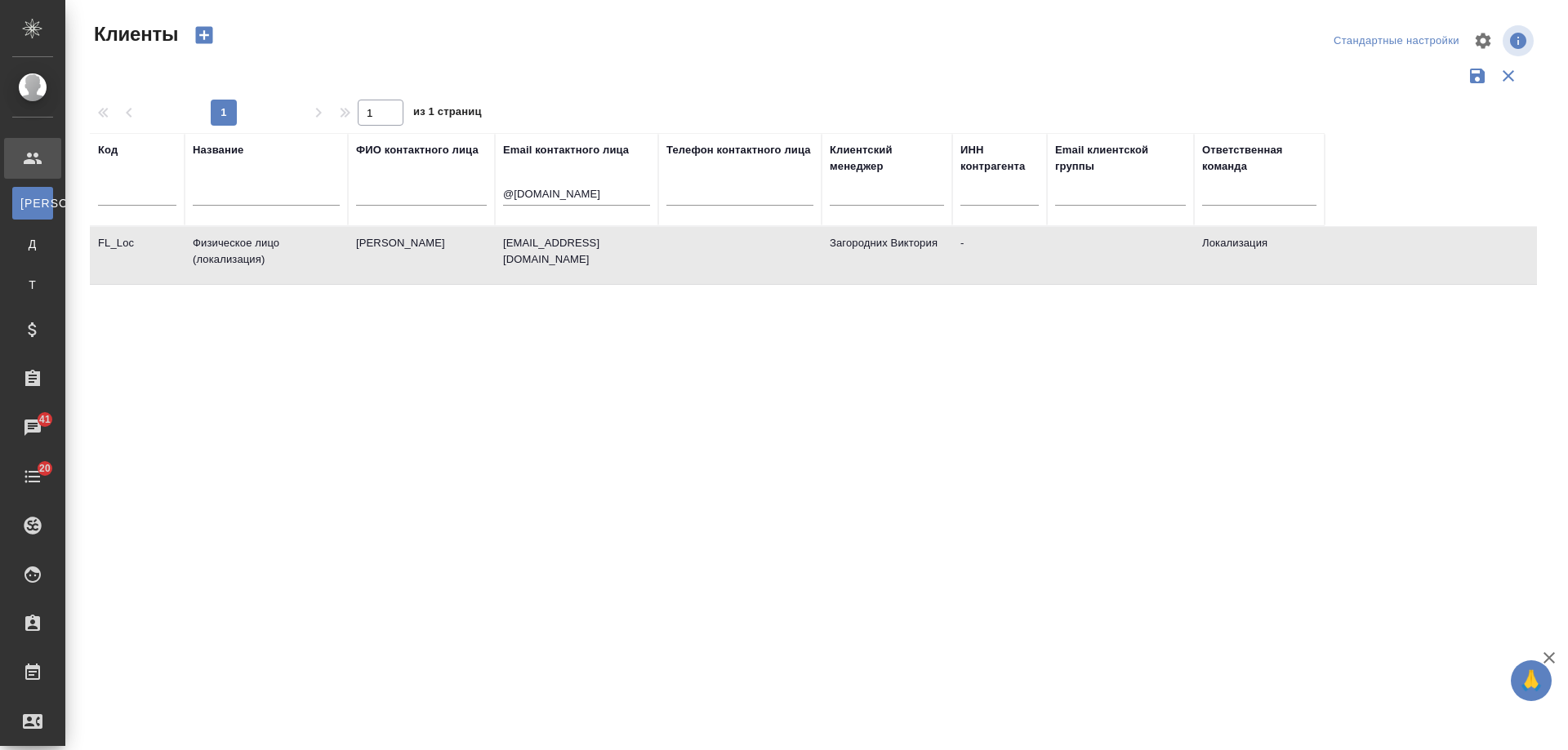
click at [593, 253] on td "general@statelysnail.com" at bounding box center [576, 256] width 163 height 57
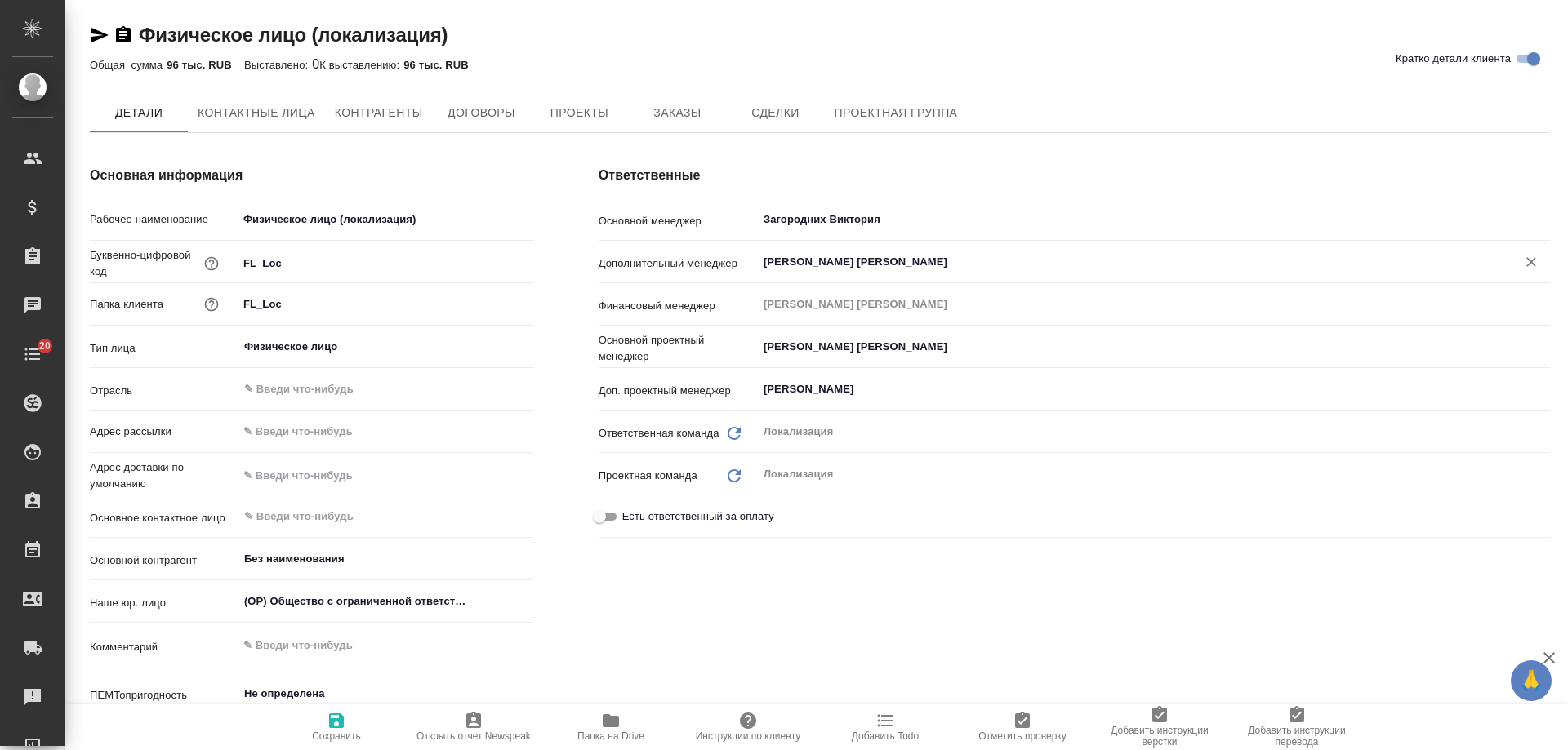
type textarea "x"
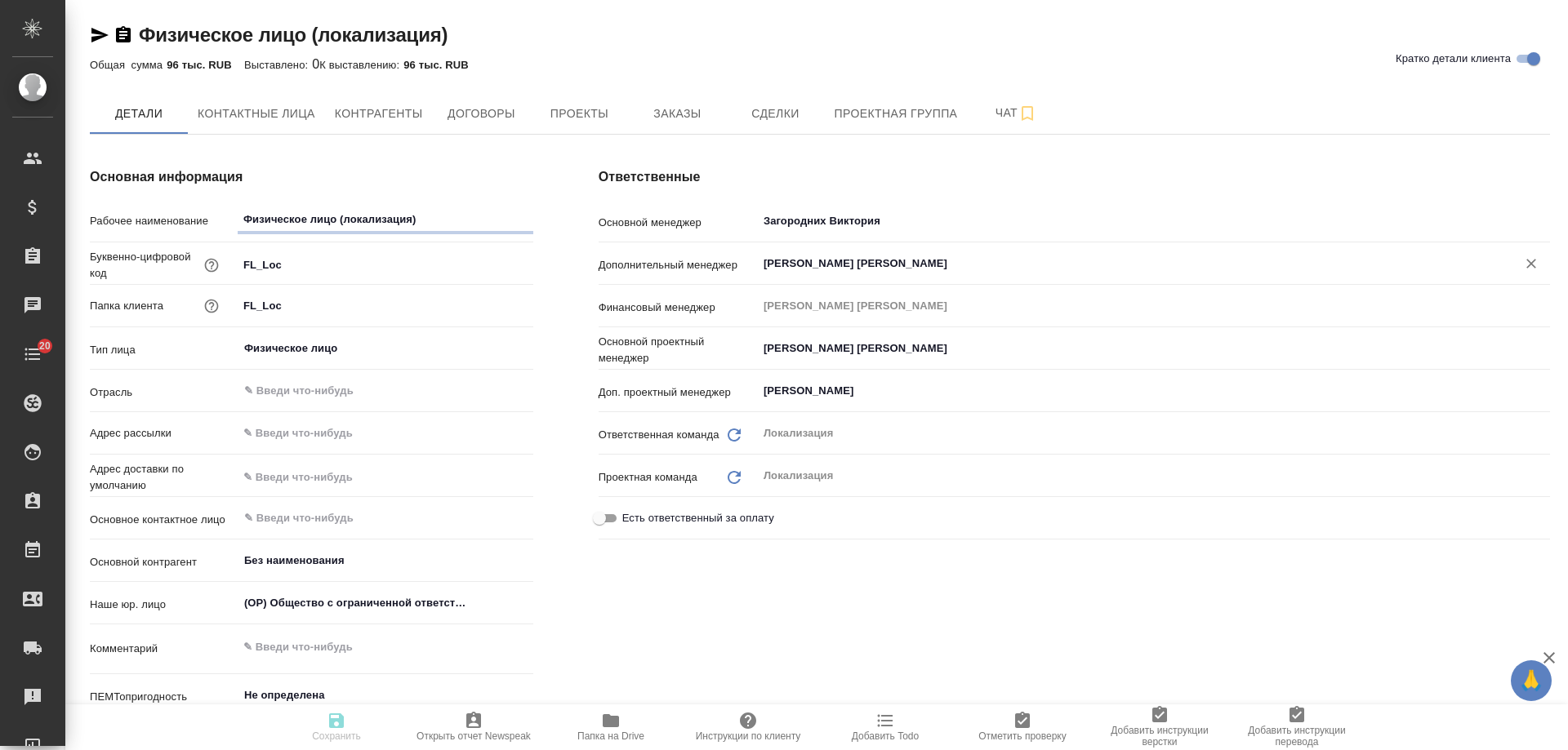
type textarea "x"
click at [673, 121] on span "Заказы" at bounding box center [677, 113] width 78 height 20
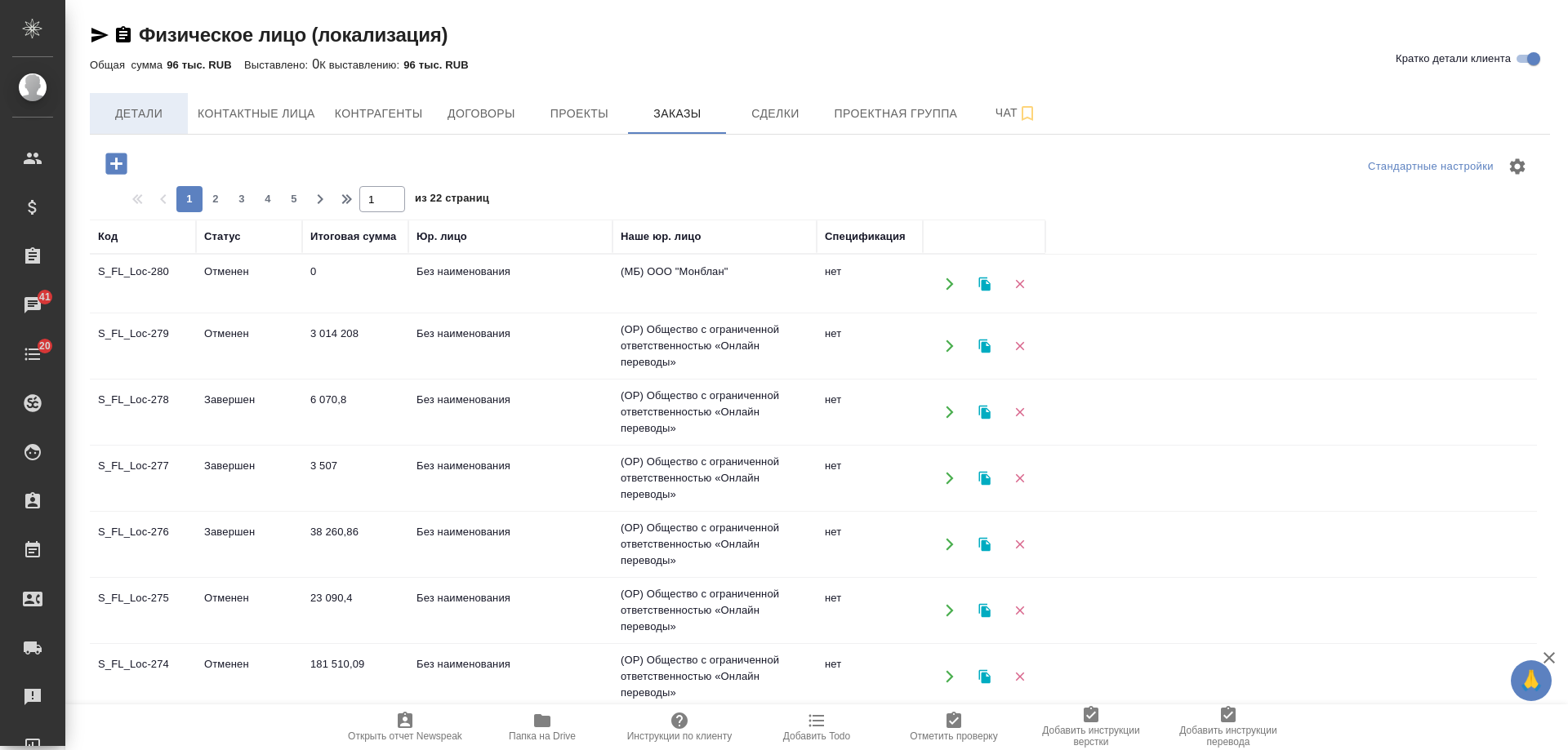
click at [139, 113] on span "Детали" at bounding box center [139, 113] width 78 height 20
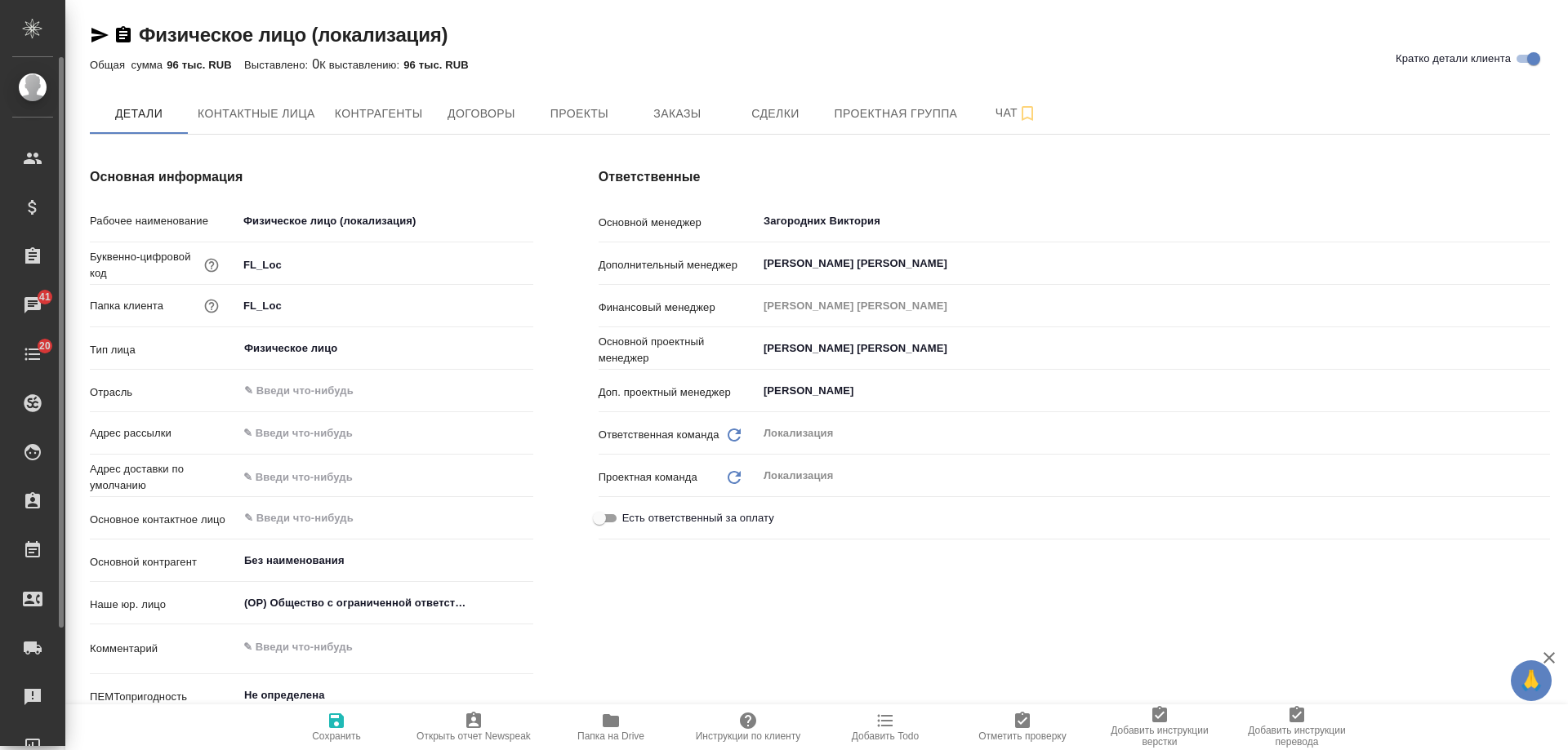
type textarea "x"
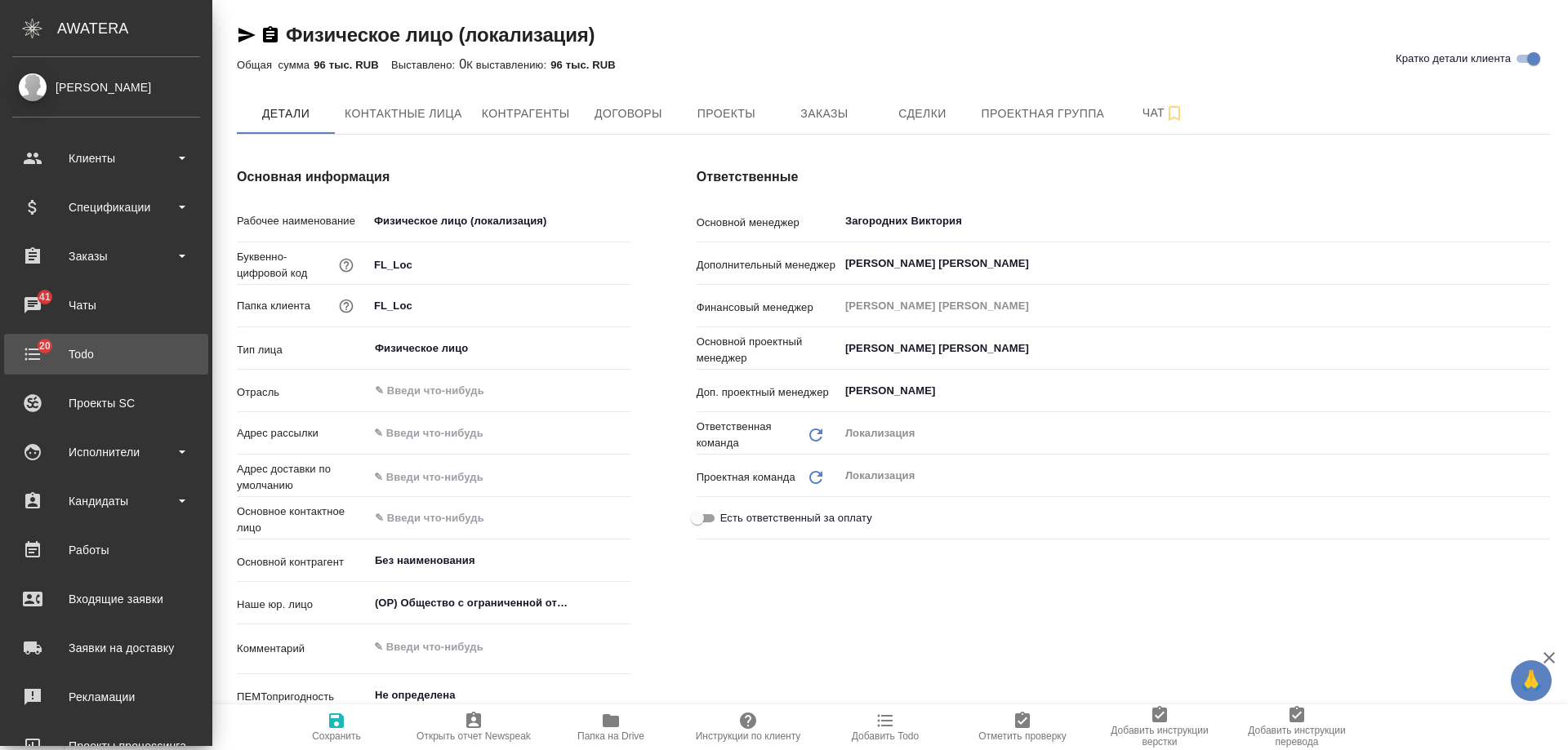
type textarea "x"
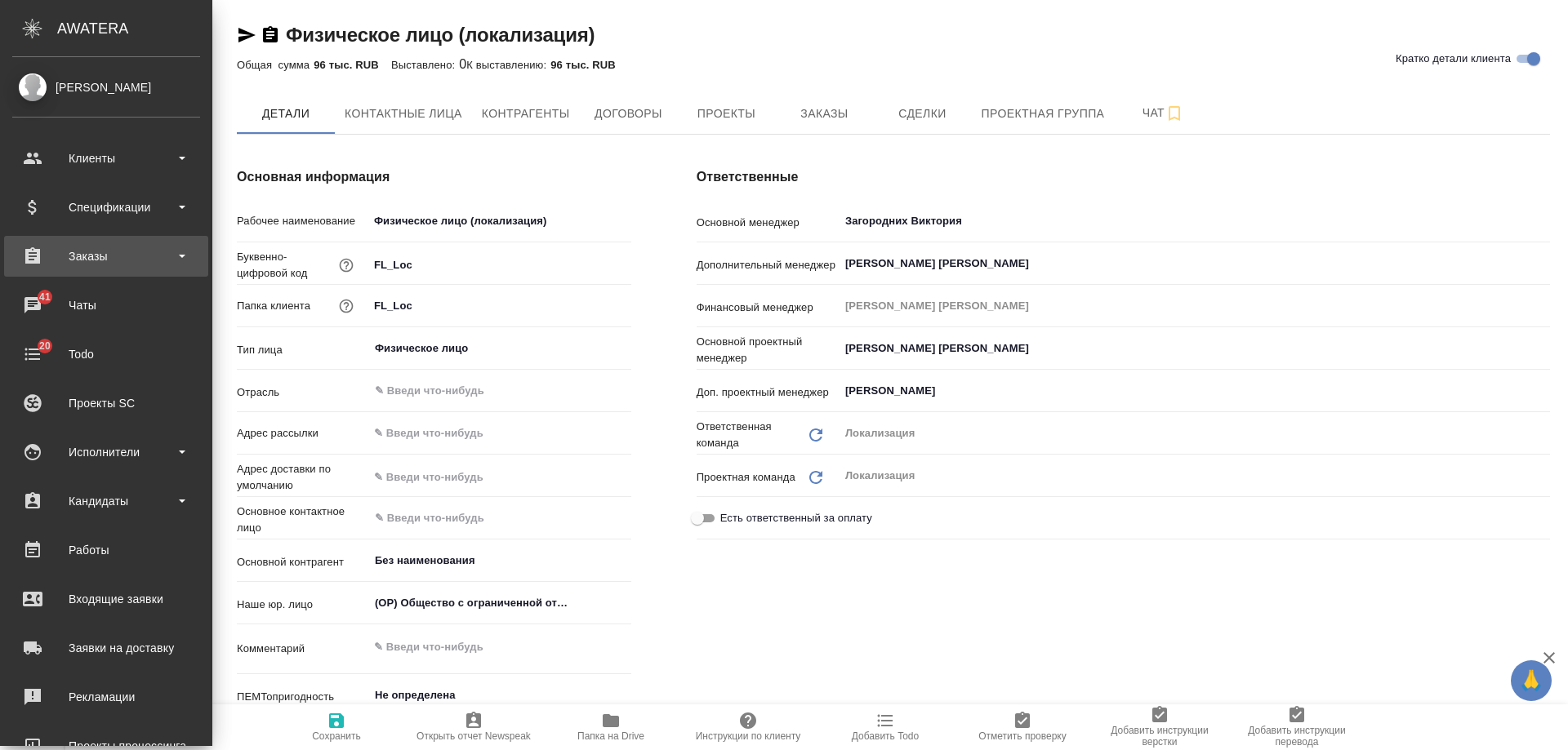
click at [113, 265] on div "Заказы" at bounding box center [106, 256] width 188 height 24
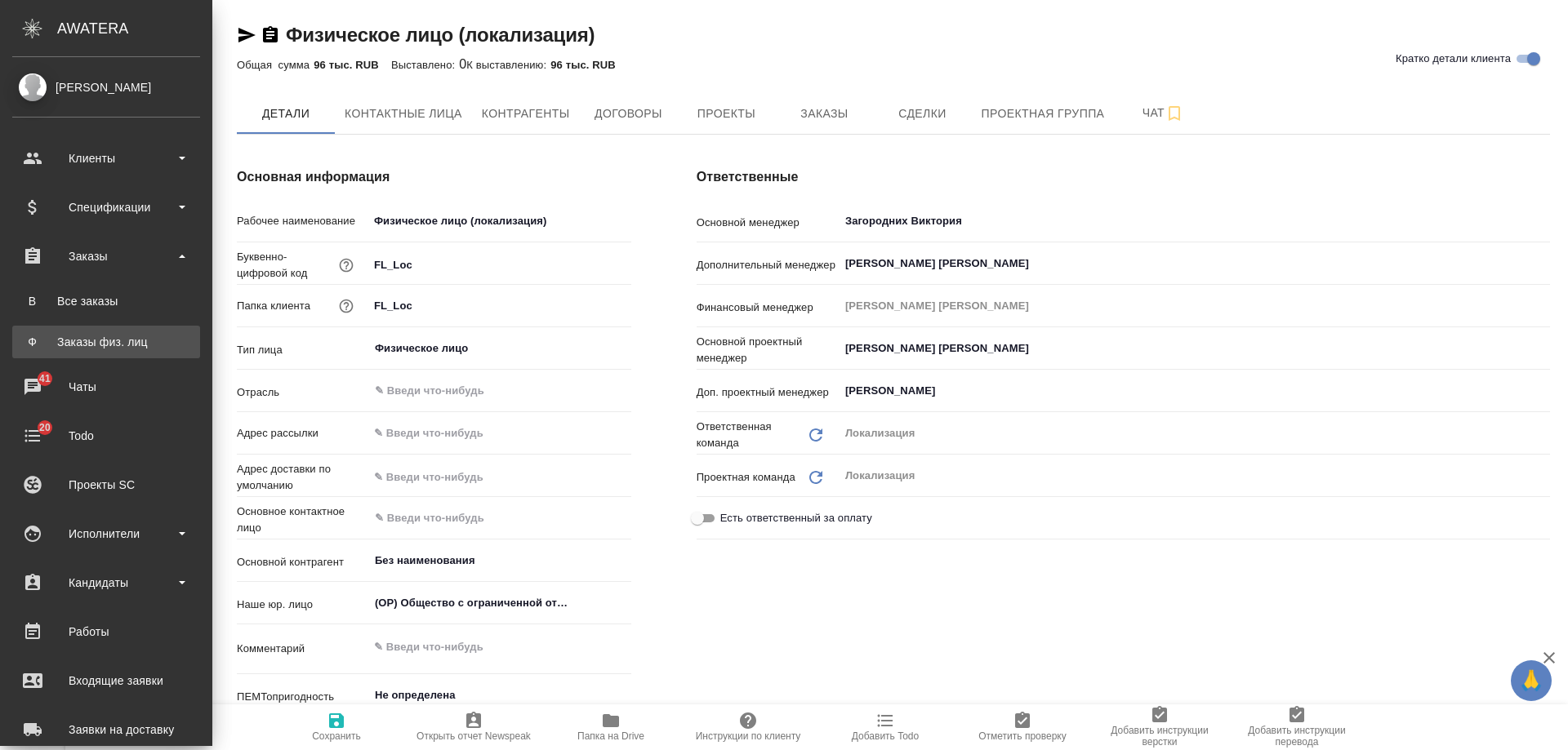
click at [115, 339] on div "Заказы физ. лиц" at bounding box center [105, 341] width 172 height 17
type textarea "x"
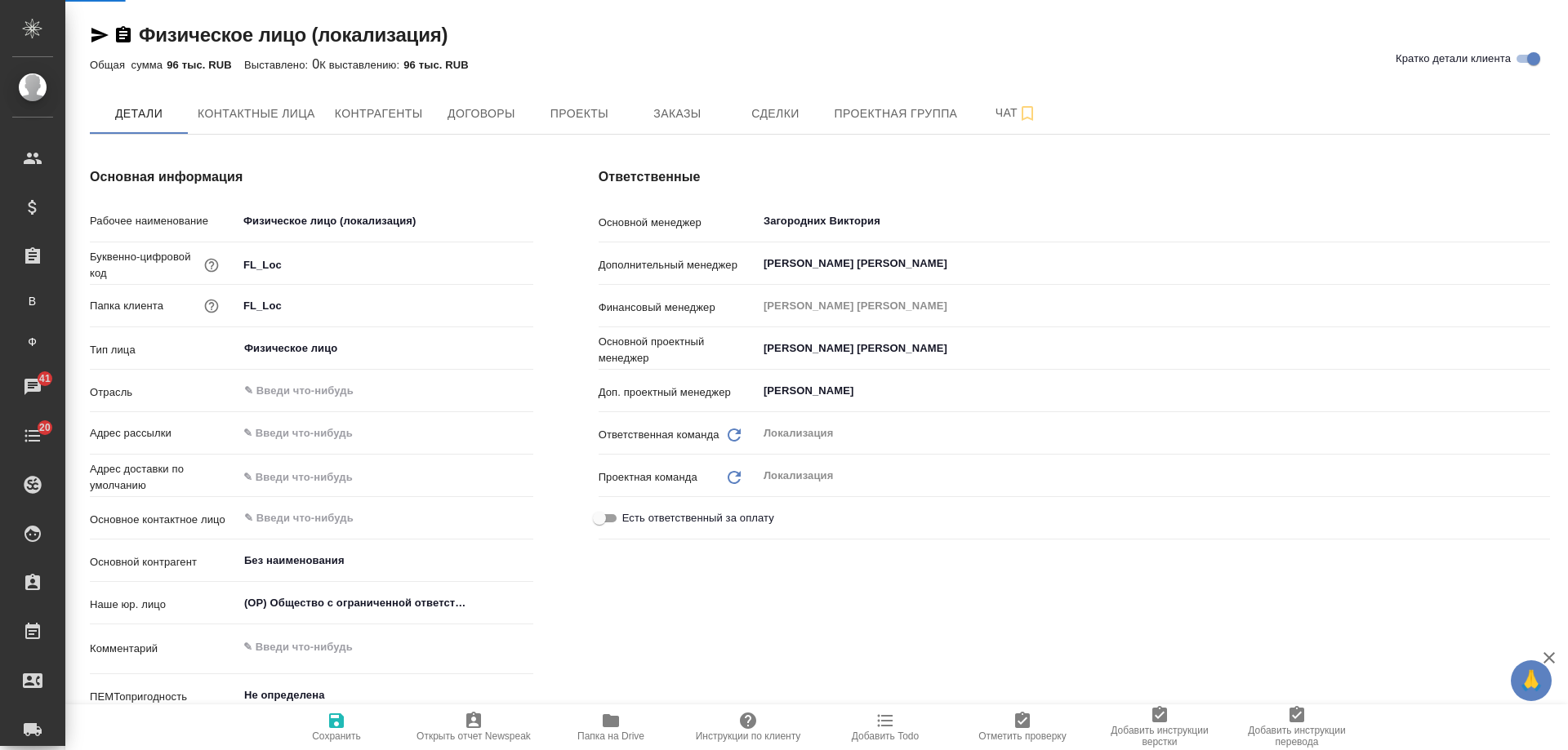
type textarea "x"
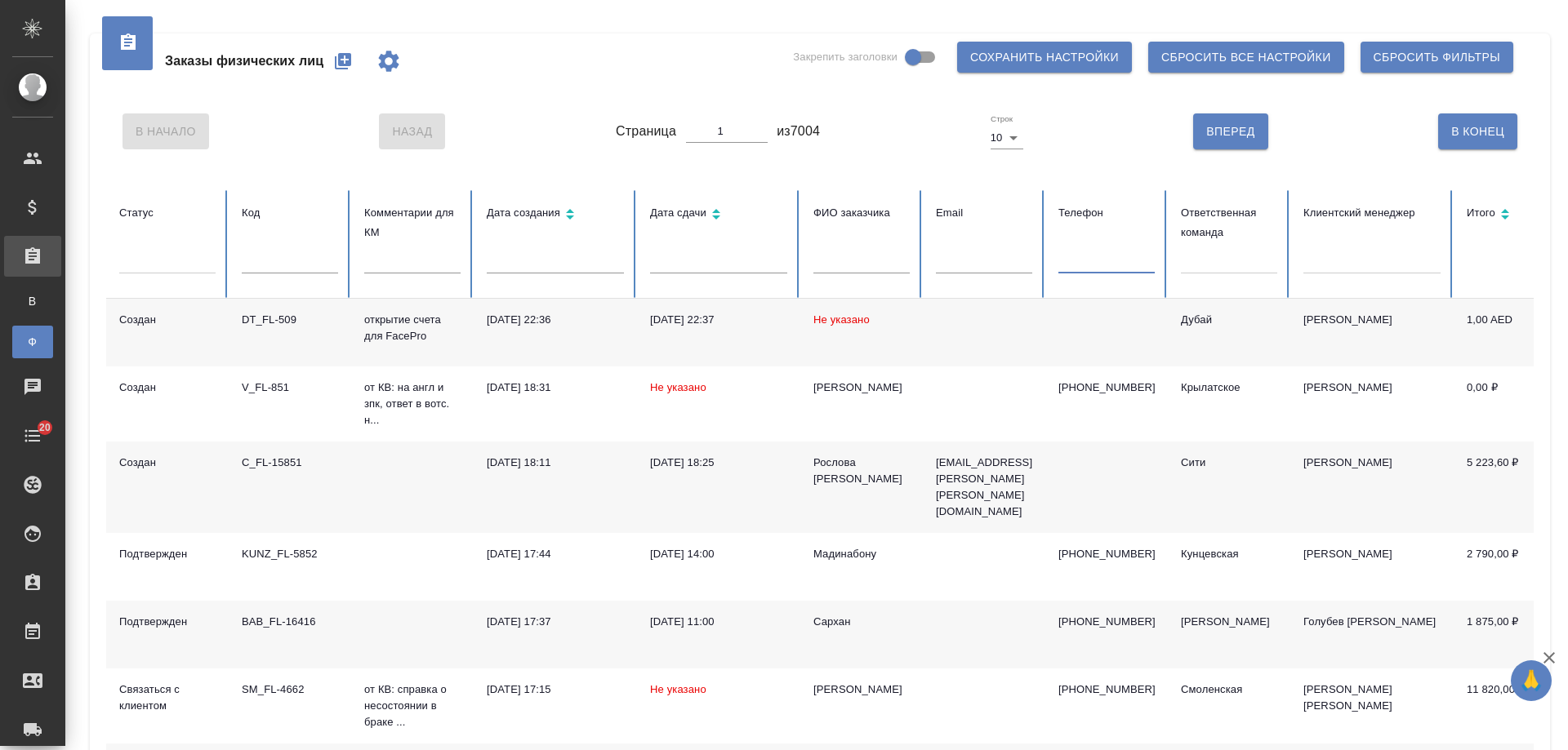
click at [1111, 262] on input "text" at bounding box center [1106, 262] width 97 height 23
paste input "general@statelysnail.com"
type input "general@statelysnail.com"
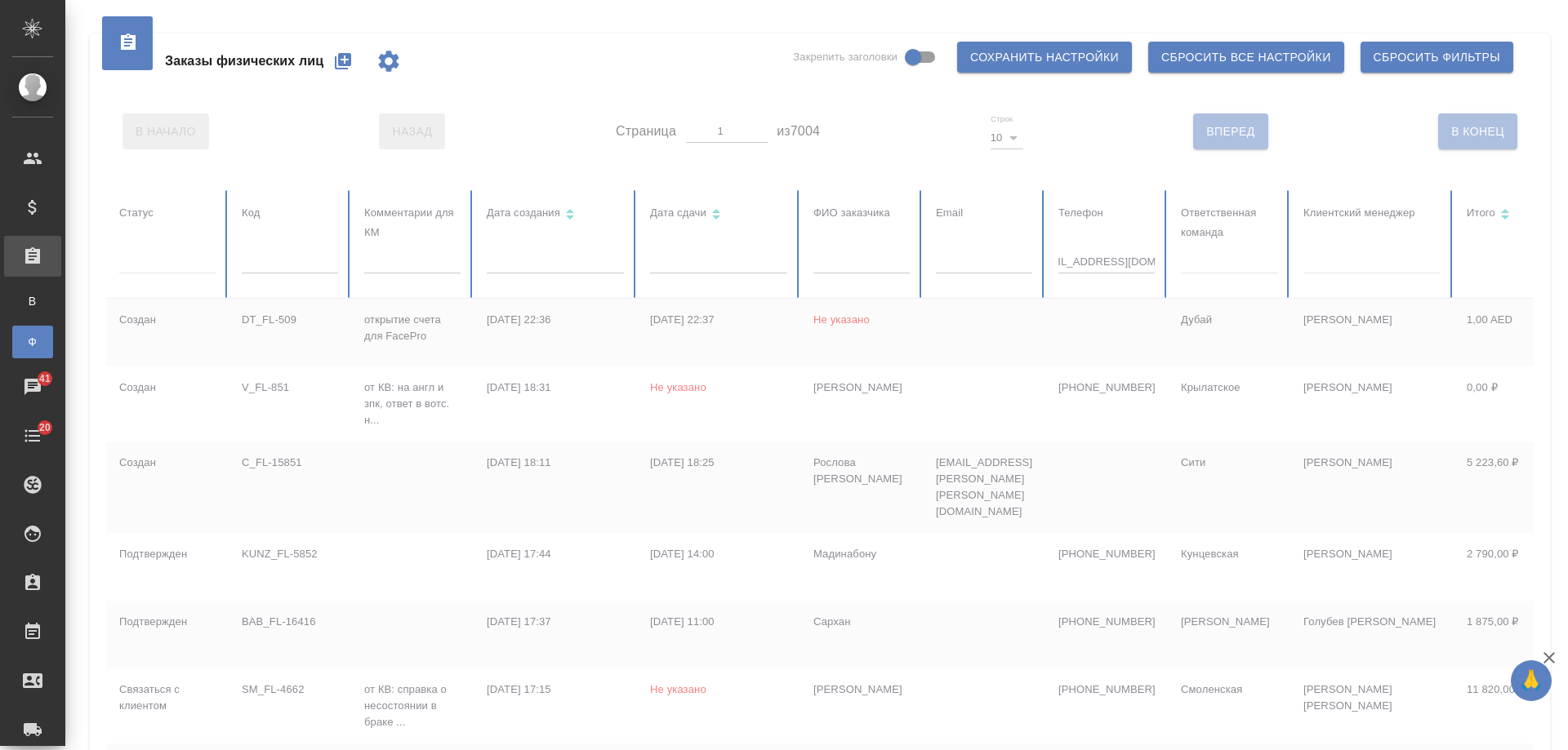
scroll to position [0, 0]
click at [695, 253] on div at bounding box center [1024, 610] width 1837 height 840
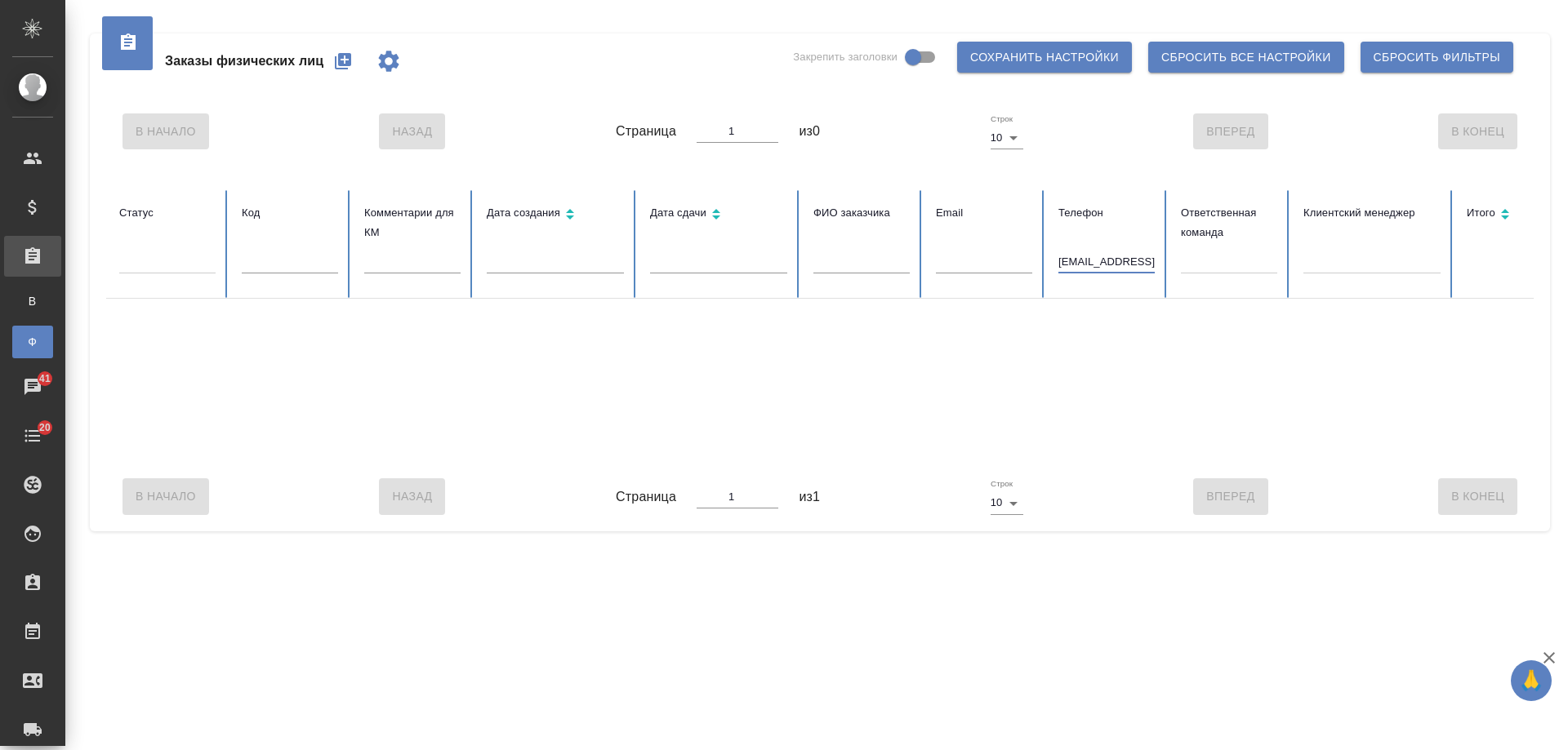
scroll to position [0, 28]
drag, startPoint x: 1061, startPoint y: 266, endPoint x: 1396, endPoint y: 278, distance: 335.2
click at [1396, 278] on tr "Статус Код Комментарии для КМ Дата создания Дата сдачи ФИО заказчика Email Теле…" at bounding box center [1024, 244] width 1837 height 109
click at [979, 254] on input "text" at bounding box center [983, 262] width 97 height 23
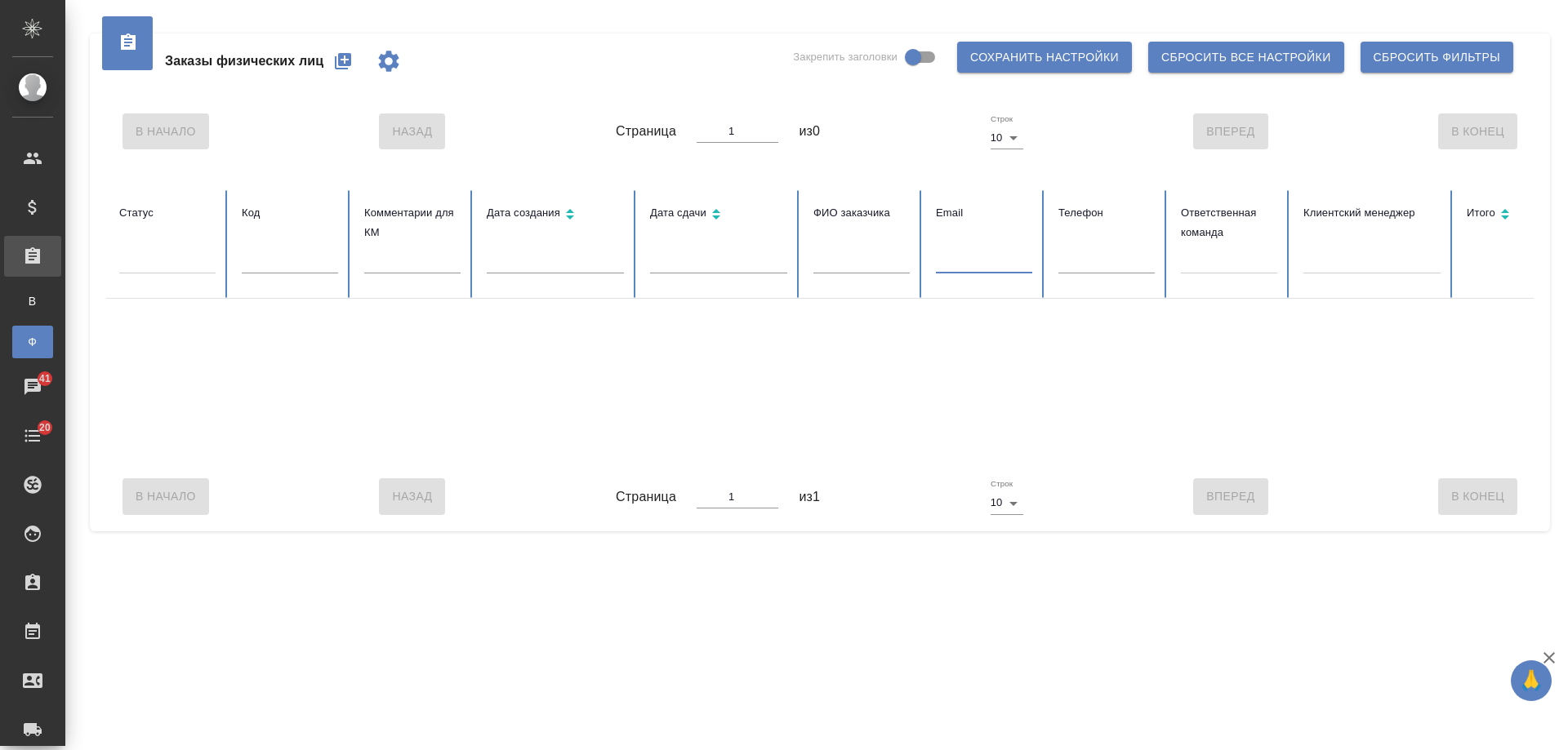
paste input "general@statelysnail.com"
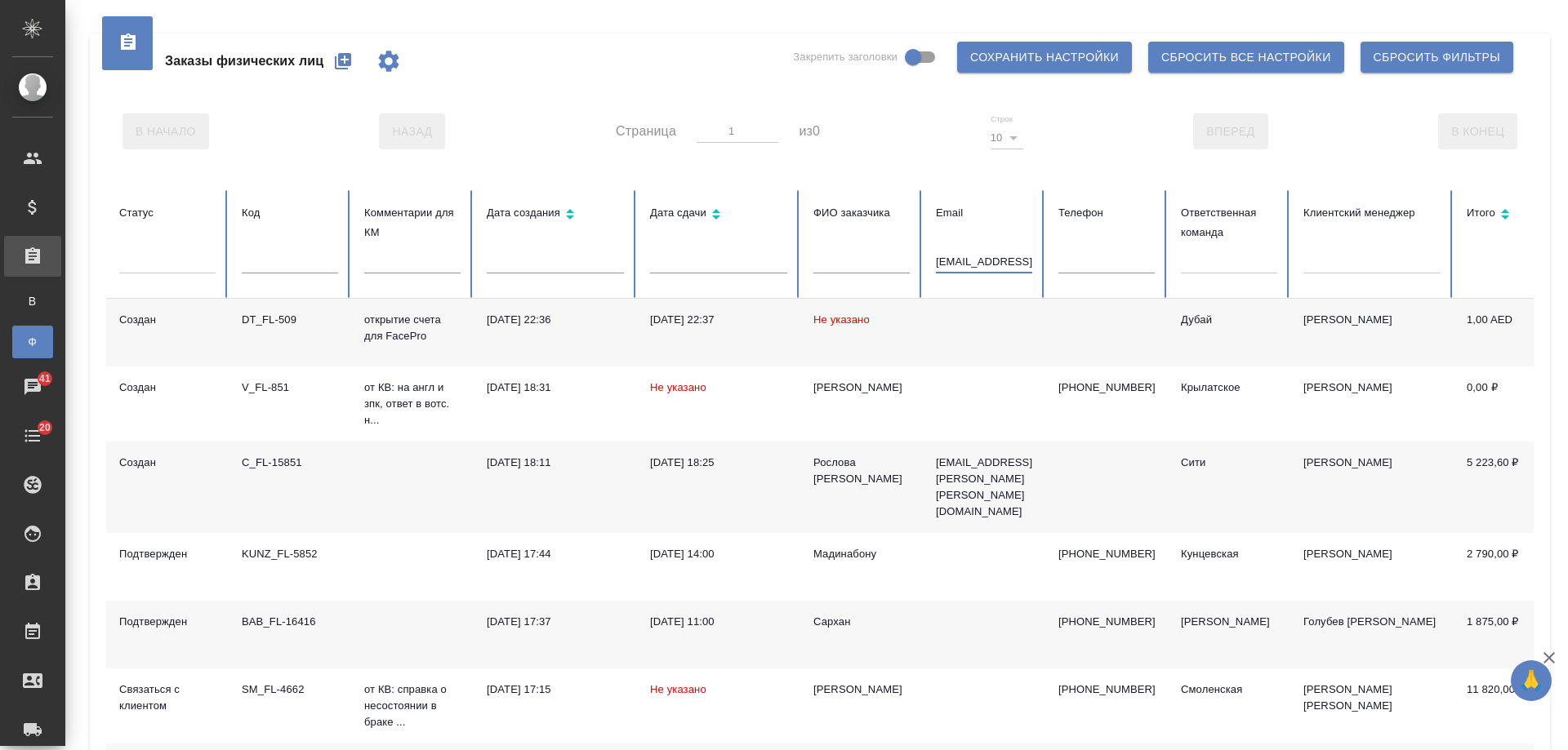
scroll to position [0, 27]
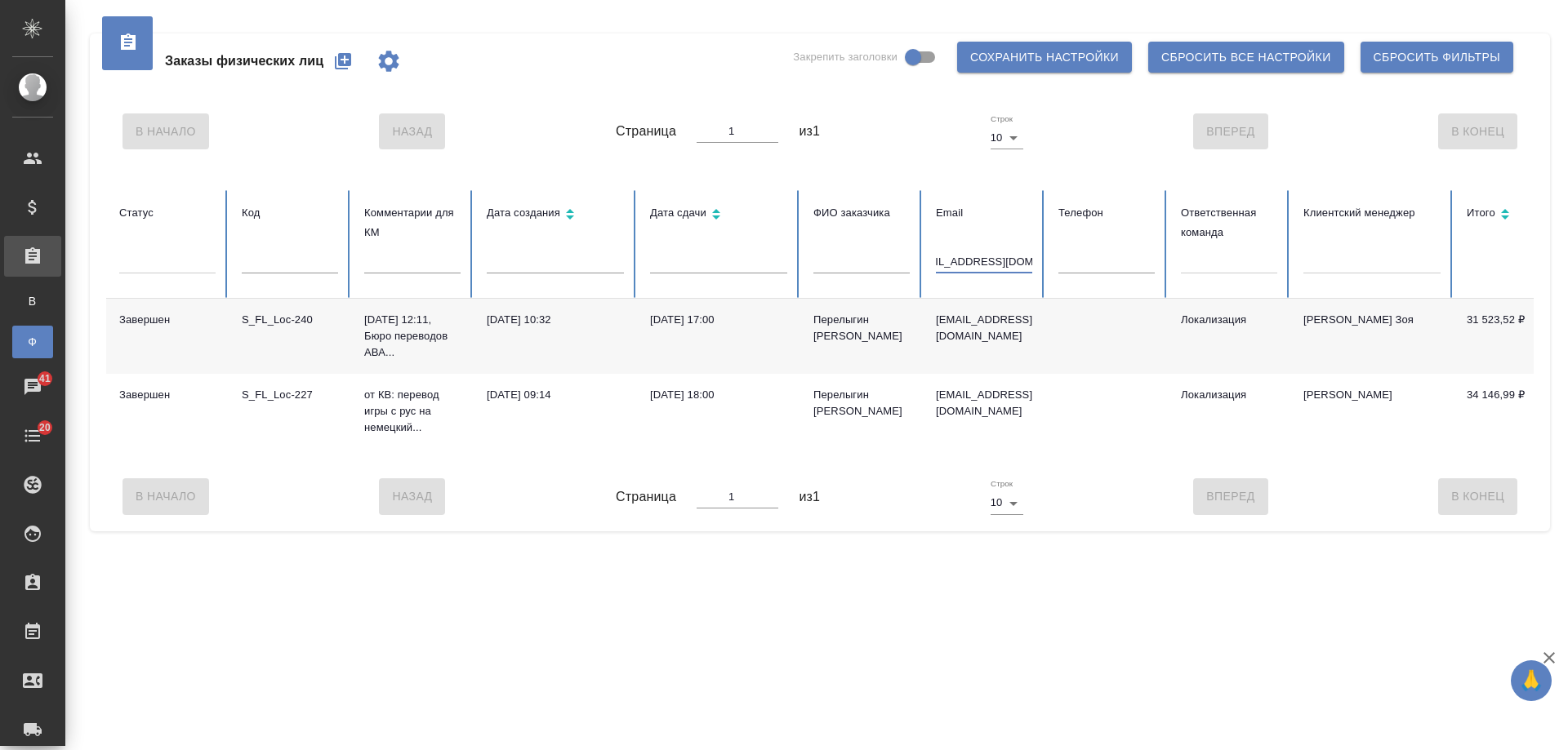
type input "general@statelysnail.com"
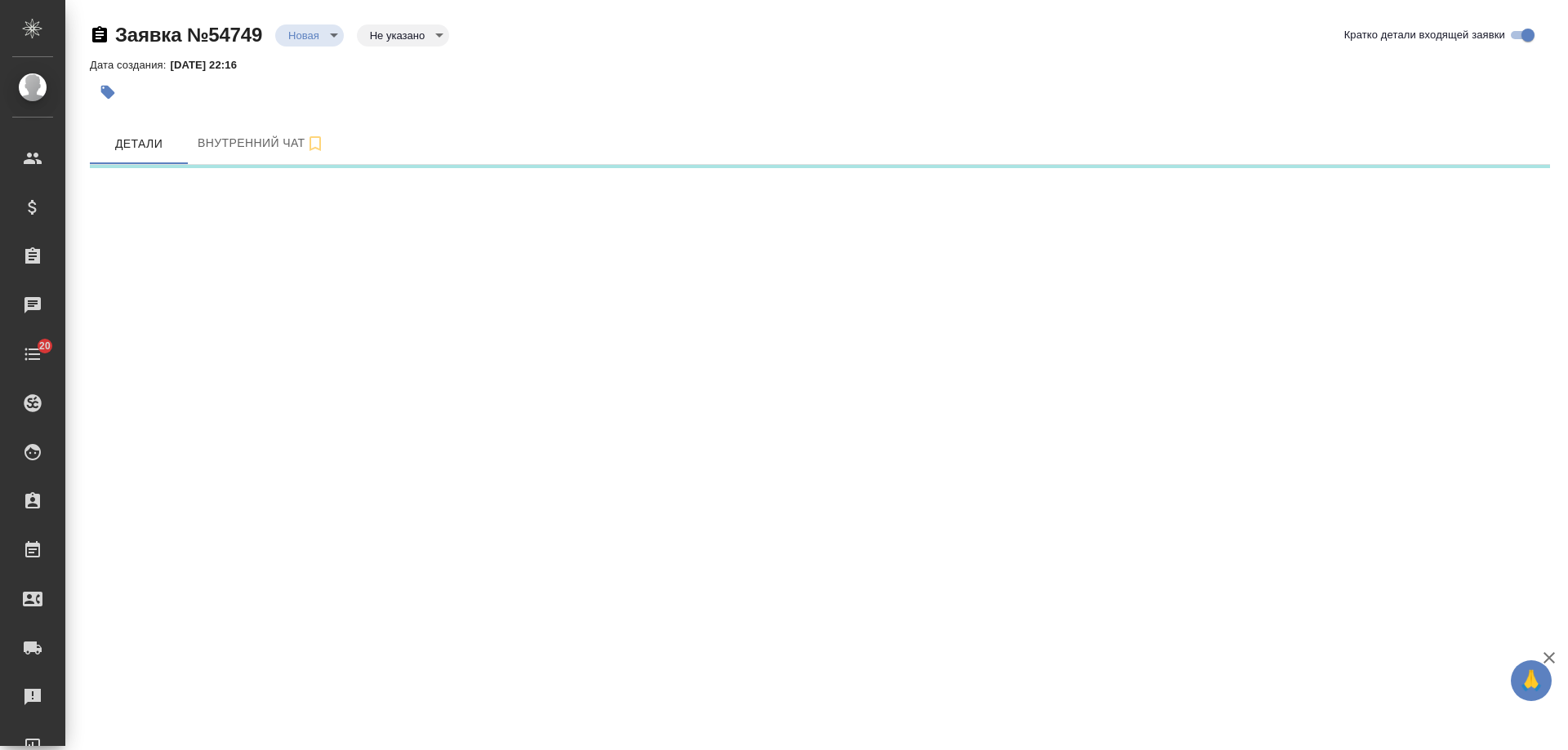
select select "RU"
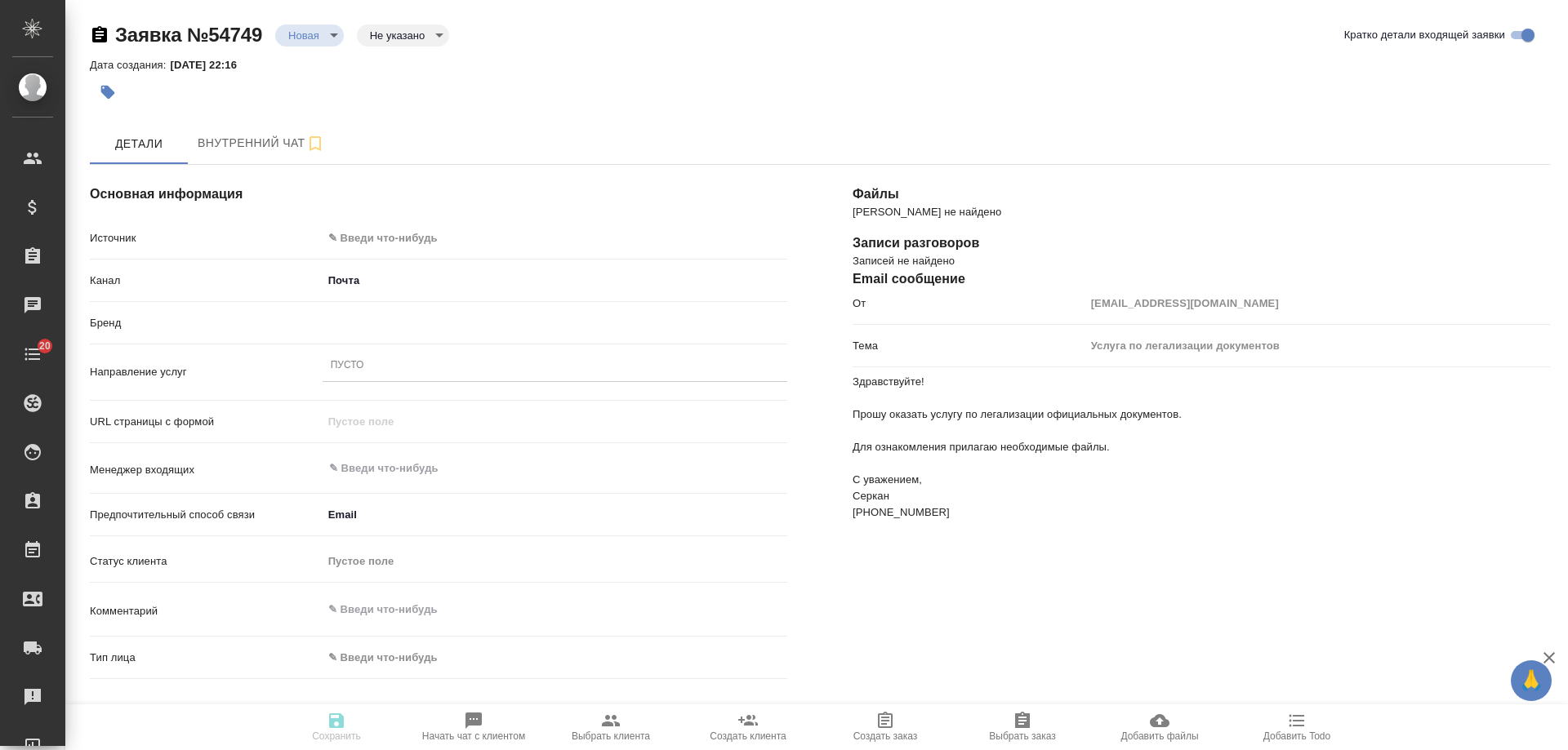
type textarea "x"
click at [436, 237] on body "🙏 .cls-1 fill:#fff; AWATERA [PERSON_NAME] Спецификации Заказы Чаты 20 Todo Прое…" at bounding box center [784, 375] width 1568 height 750
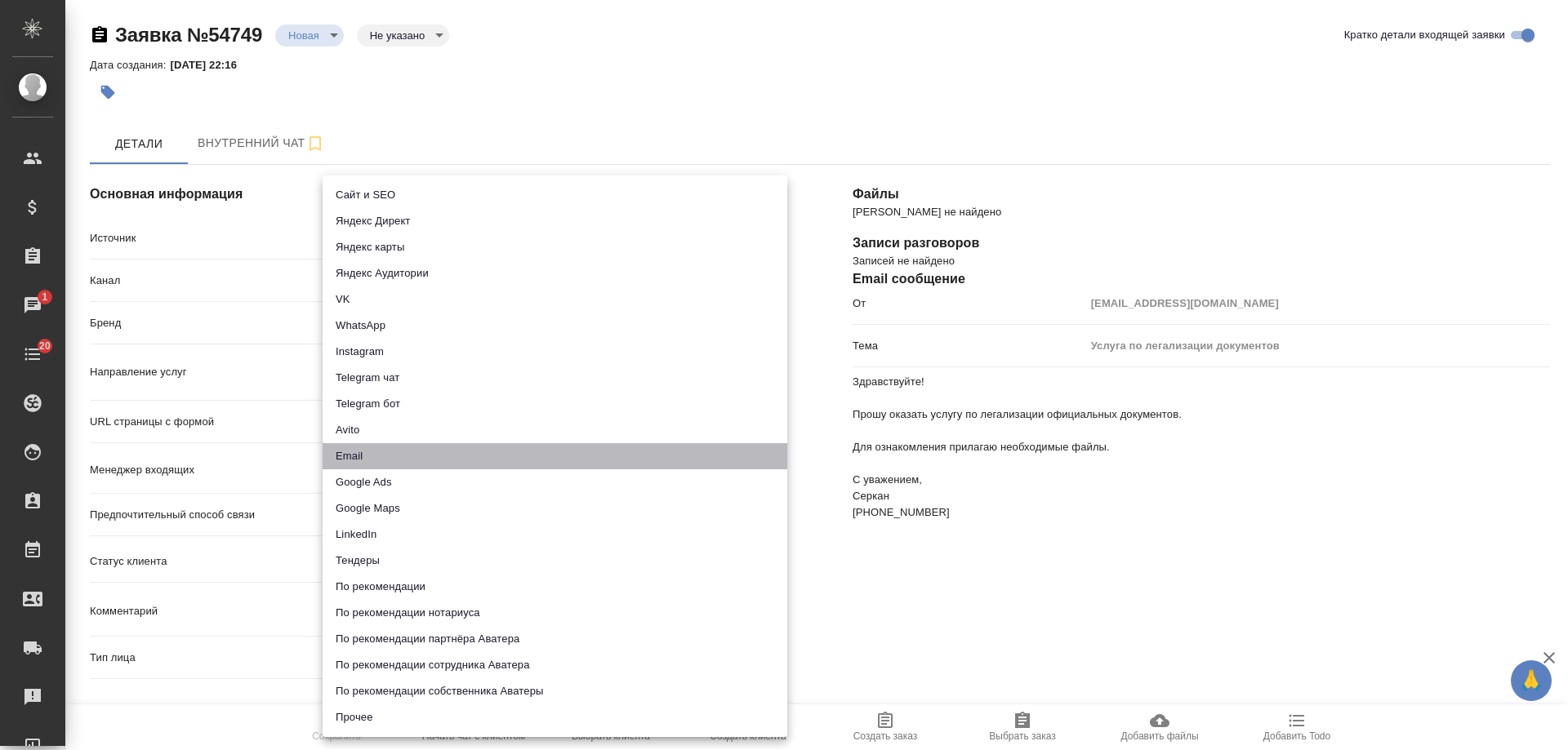
click at [452, 455] on li "Email" at bounding box center [554, 456] width 464 height 26
type input "emailAds"
type textarea "x"
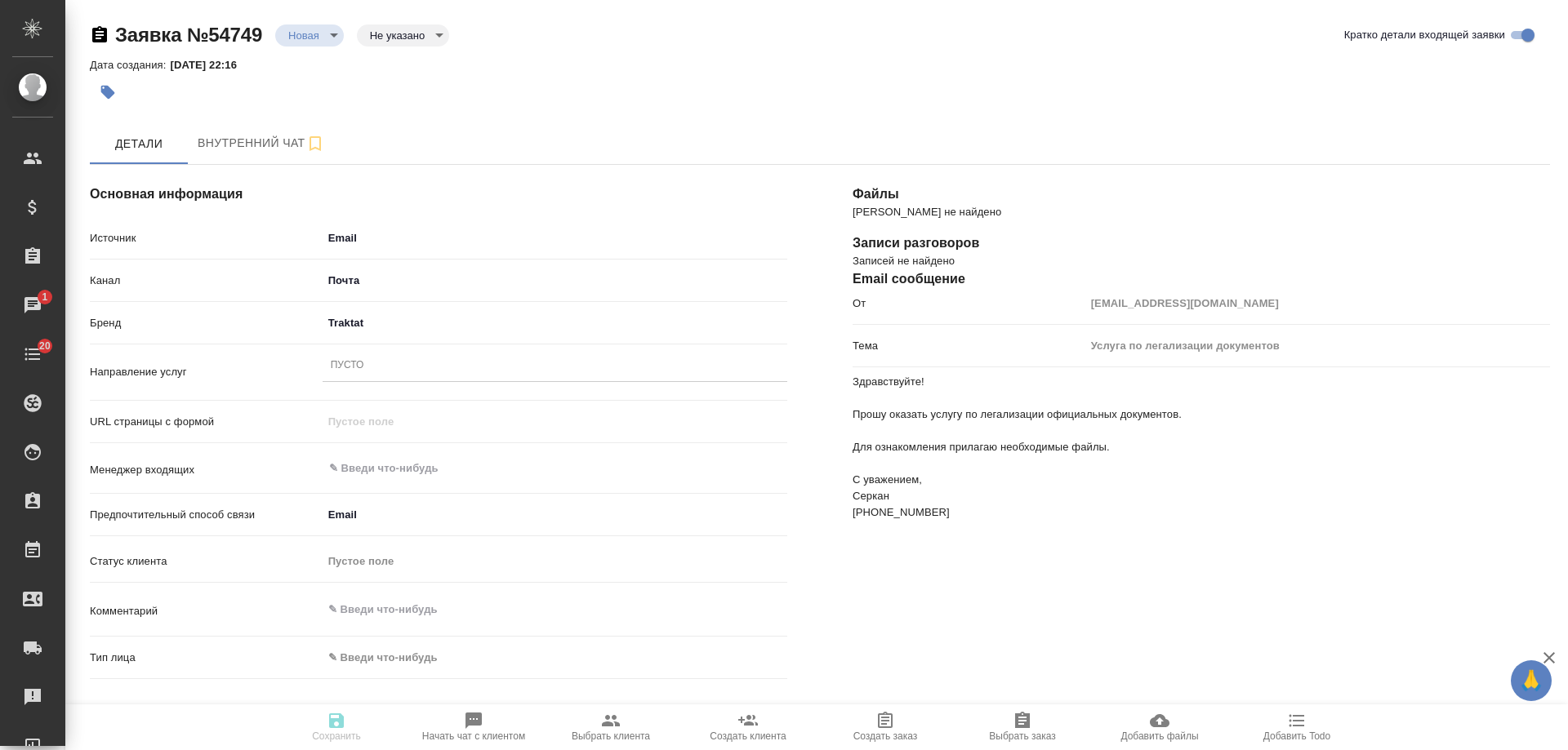
click at [357, 368] on div "Пусто" at bounding box center [348, 366] width 33 height 14
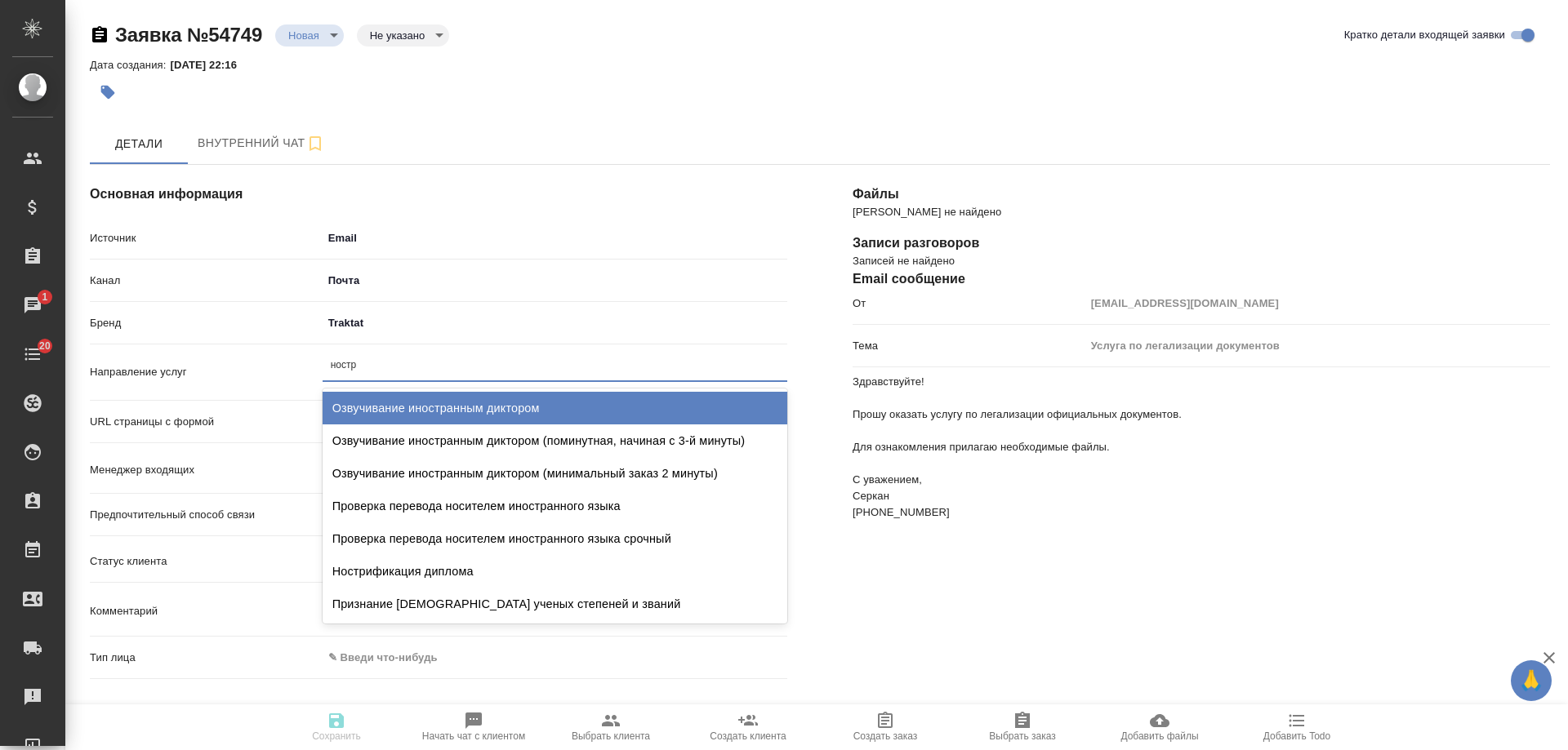
type input "ностри"
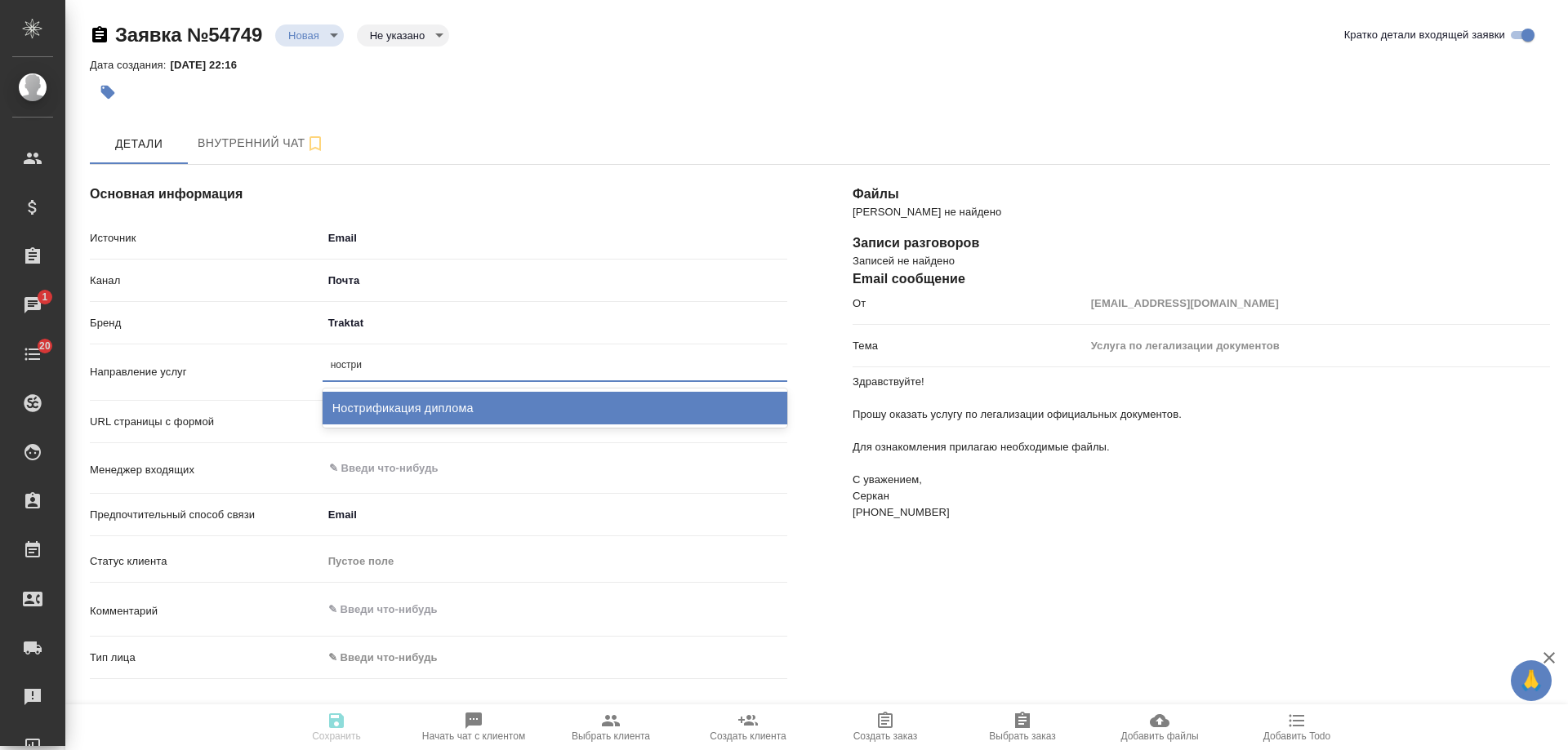
click at [386, 402] on div "Нострификация диплома" at bounding box center [554, 408] width 464 height 32
type textarea "x"
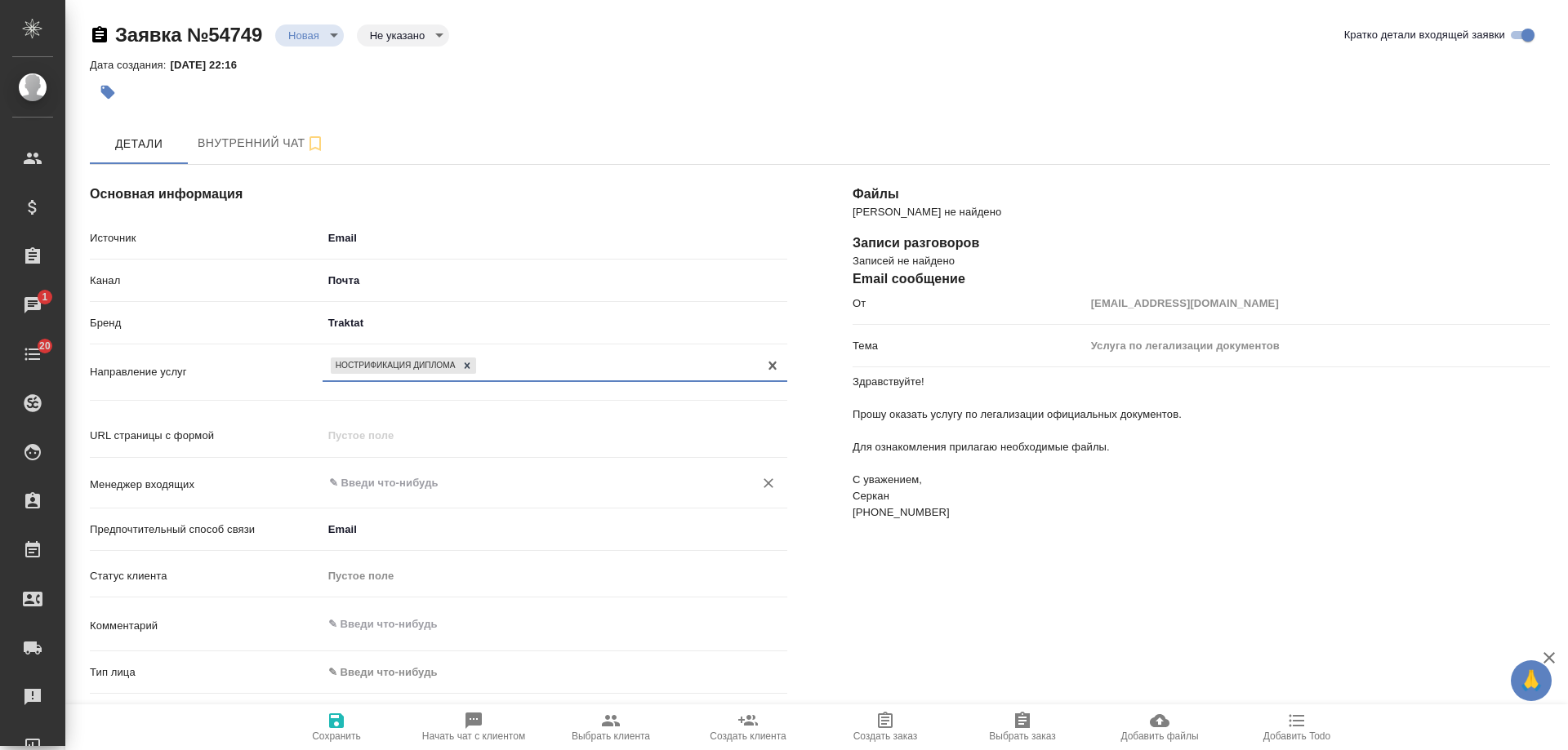
click at [373, 483] on input "text" at bounding box center [527, 483] width 400 height 19
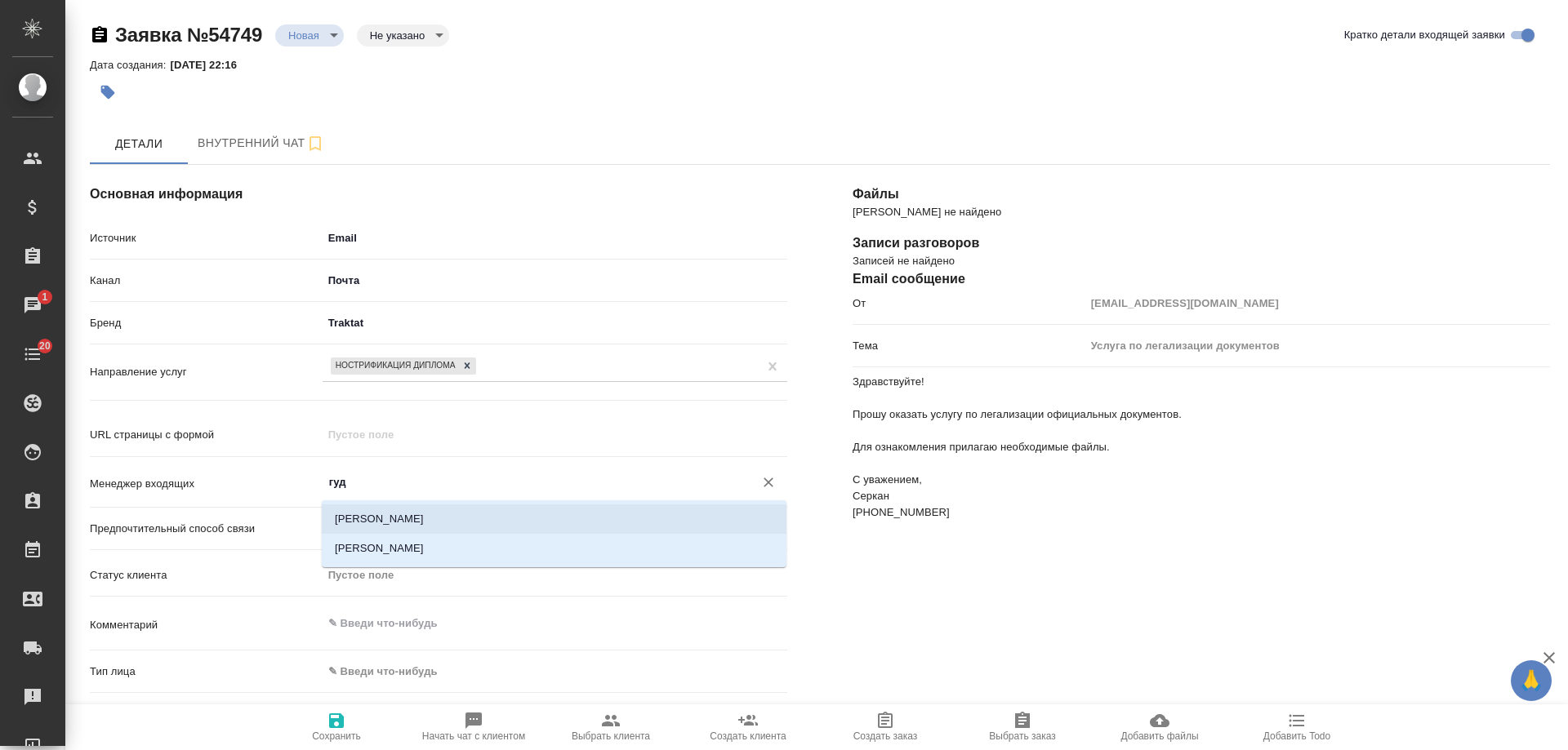
click at [398, 521] on li "[PERSON_NAME]" at bounding box center [553, 519] width 464 height 30
type input "[PERSON_NAME]"
type textarea "x"
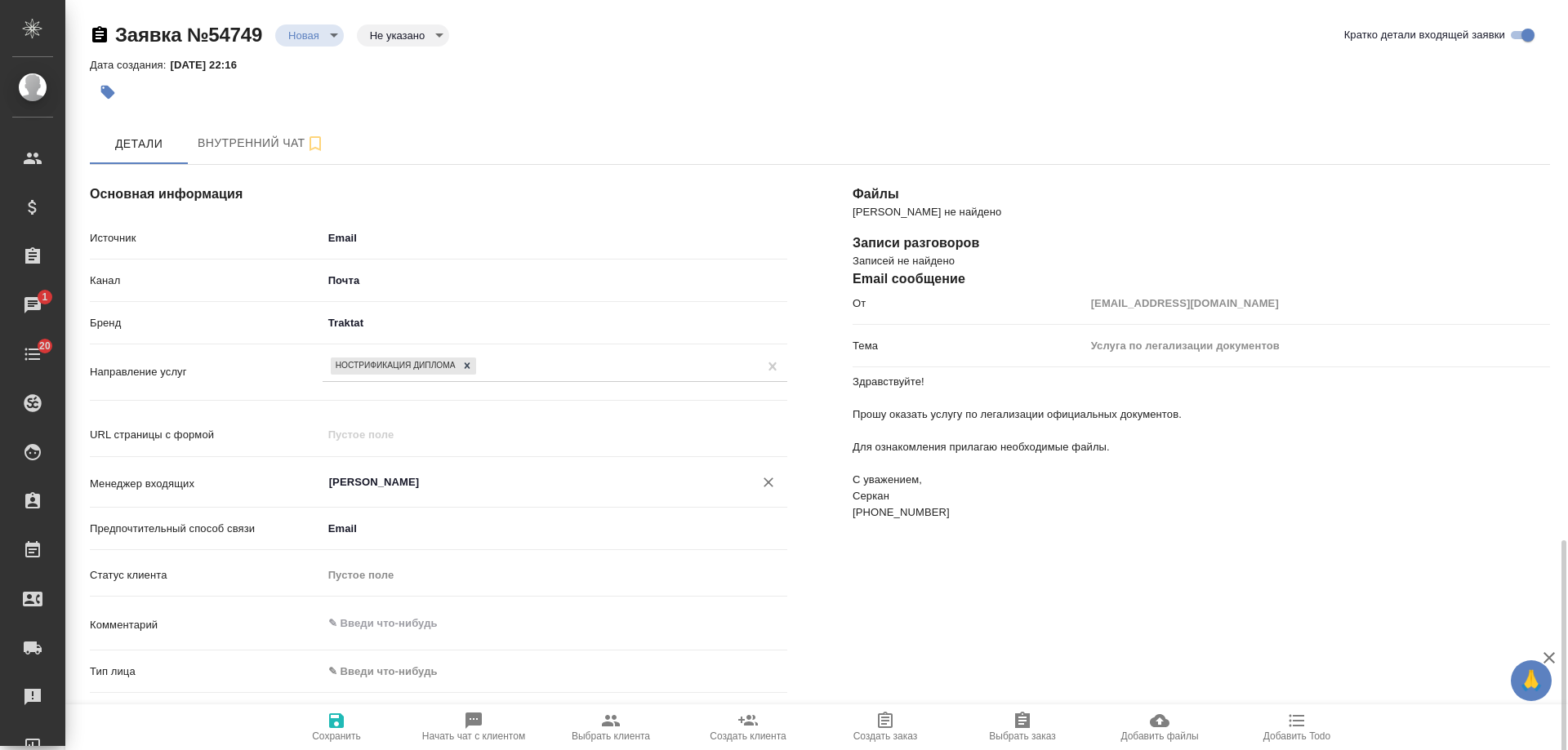
scroll to position [327, 0]
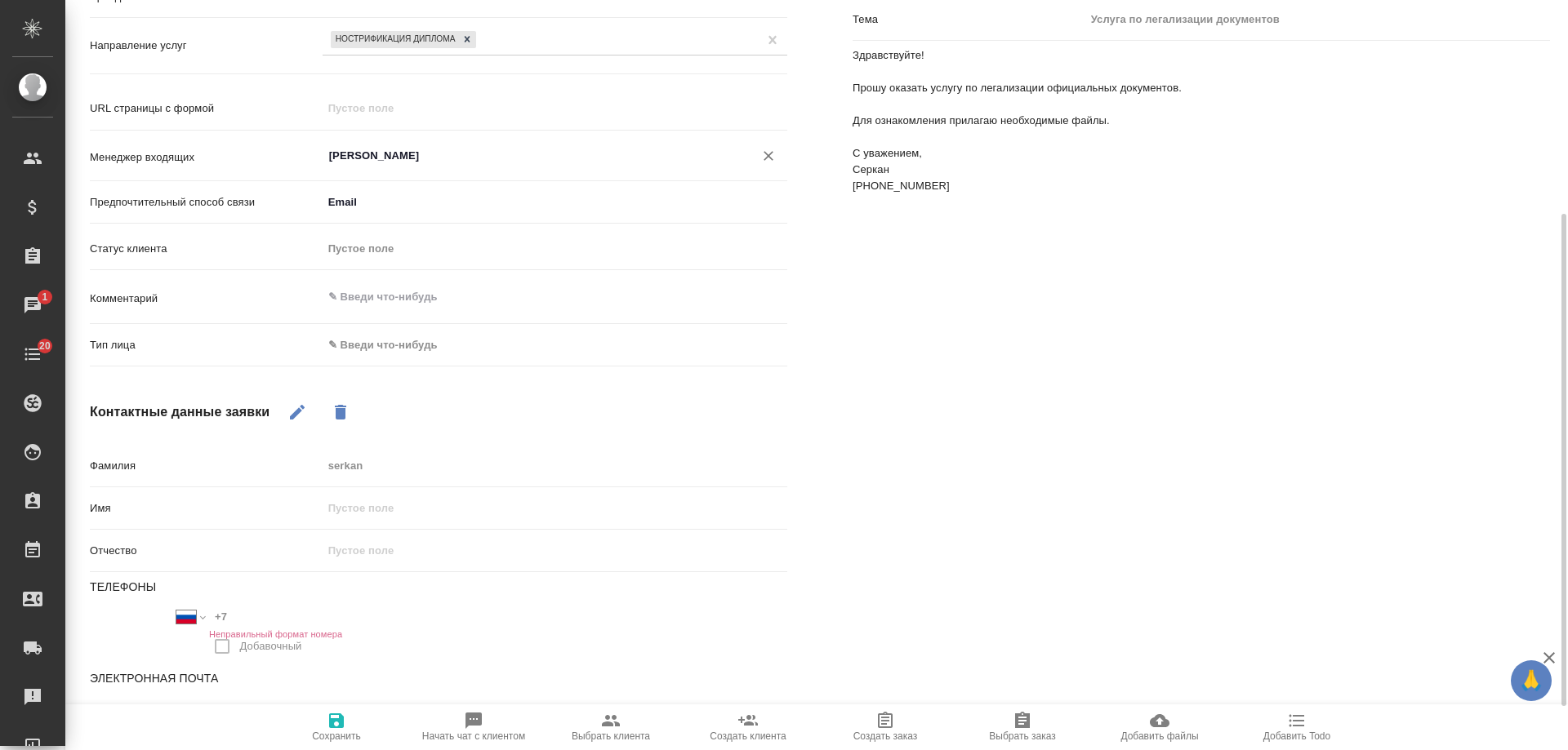
type input "[PERSON_NAME]"
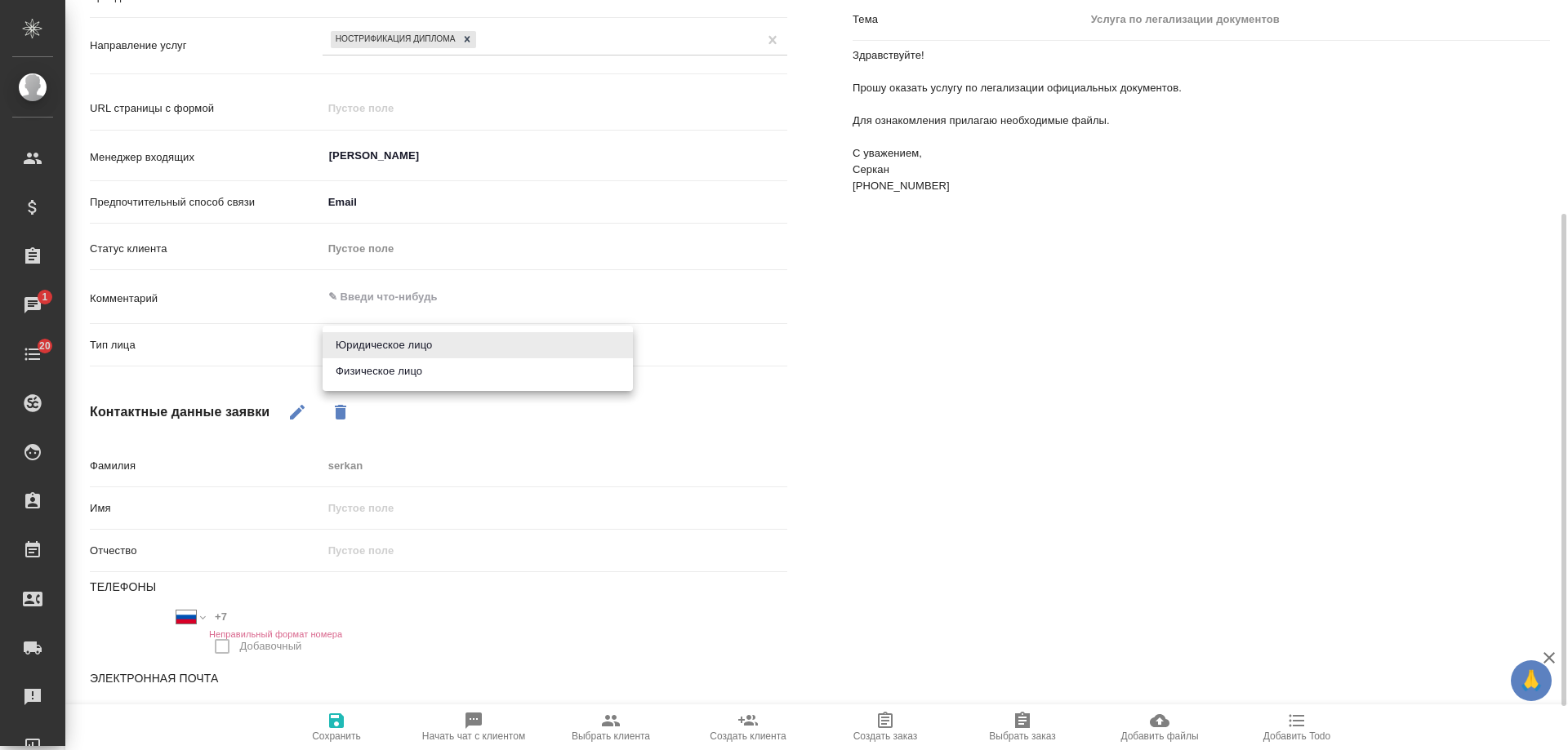
click at [372, 353] on body "🙏 .cls-1 fill:#fff; AWATERA [PERSON_NAME] Спецификации Заказы 1 Чаты 20 Todo Пр…" at bounding box center [784, 375] width 1568 height 750
click at [393, 373] on li "Физическое лицо" at bounding box center [477, 372] width 310 height 26
type textarea "x"
type input "private"
type textarea "x"
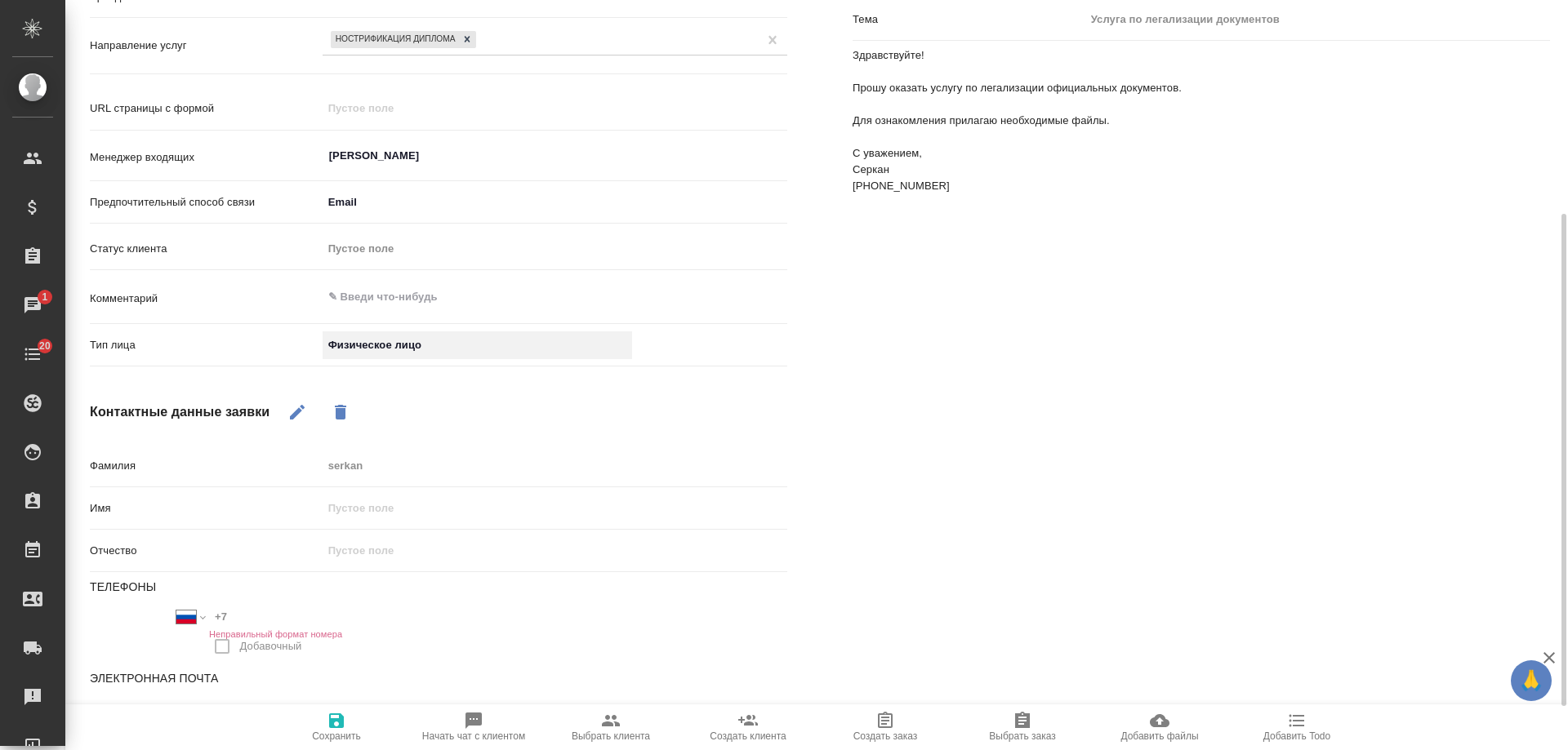
scroll to position [393, 0]
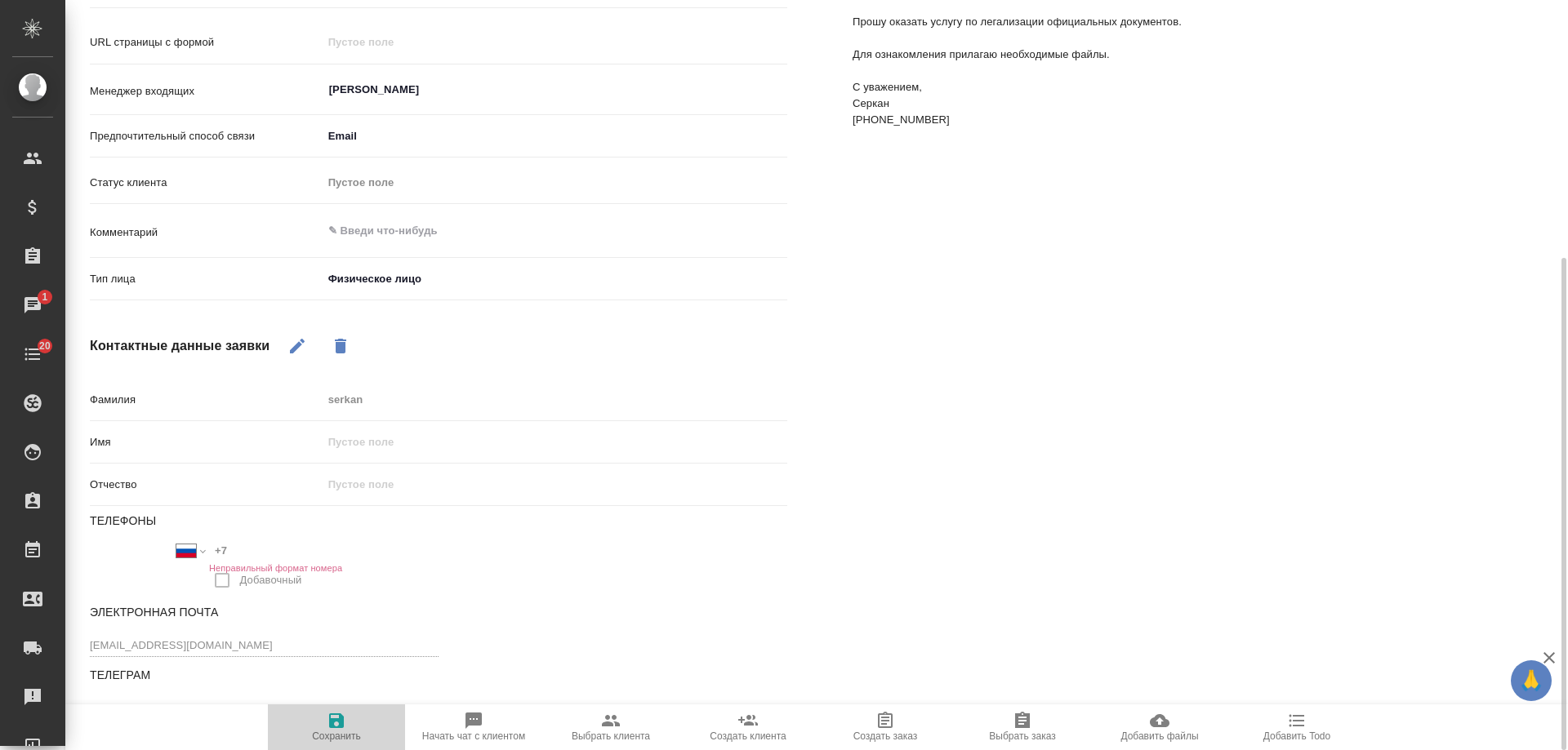
click at [333, 718] on icon "button" at bounding box center [336, 720] width 19 height 19
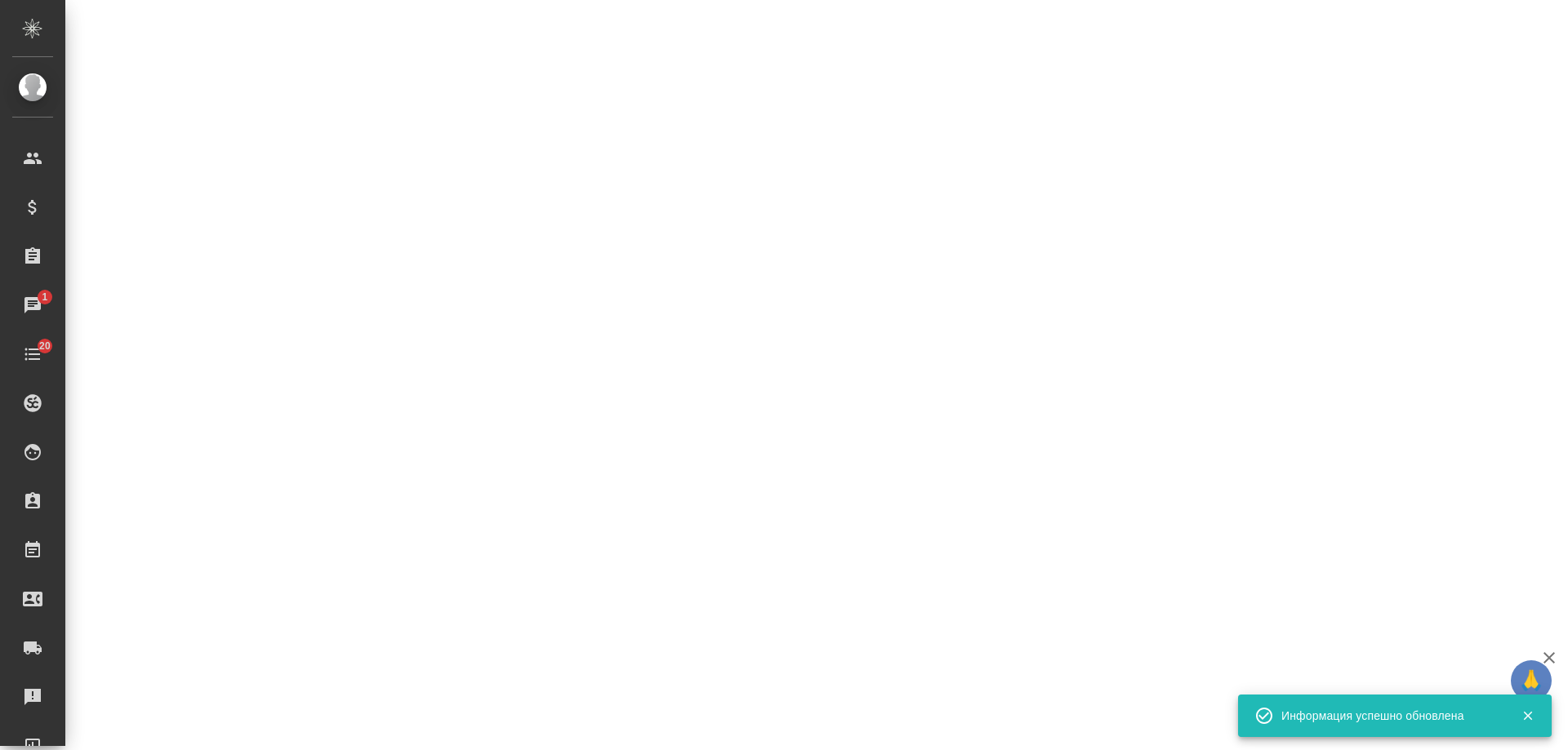
select select "RU"
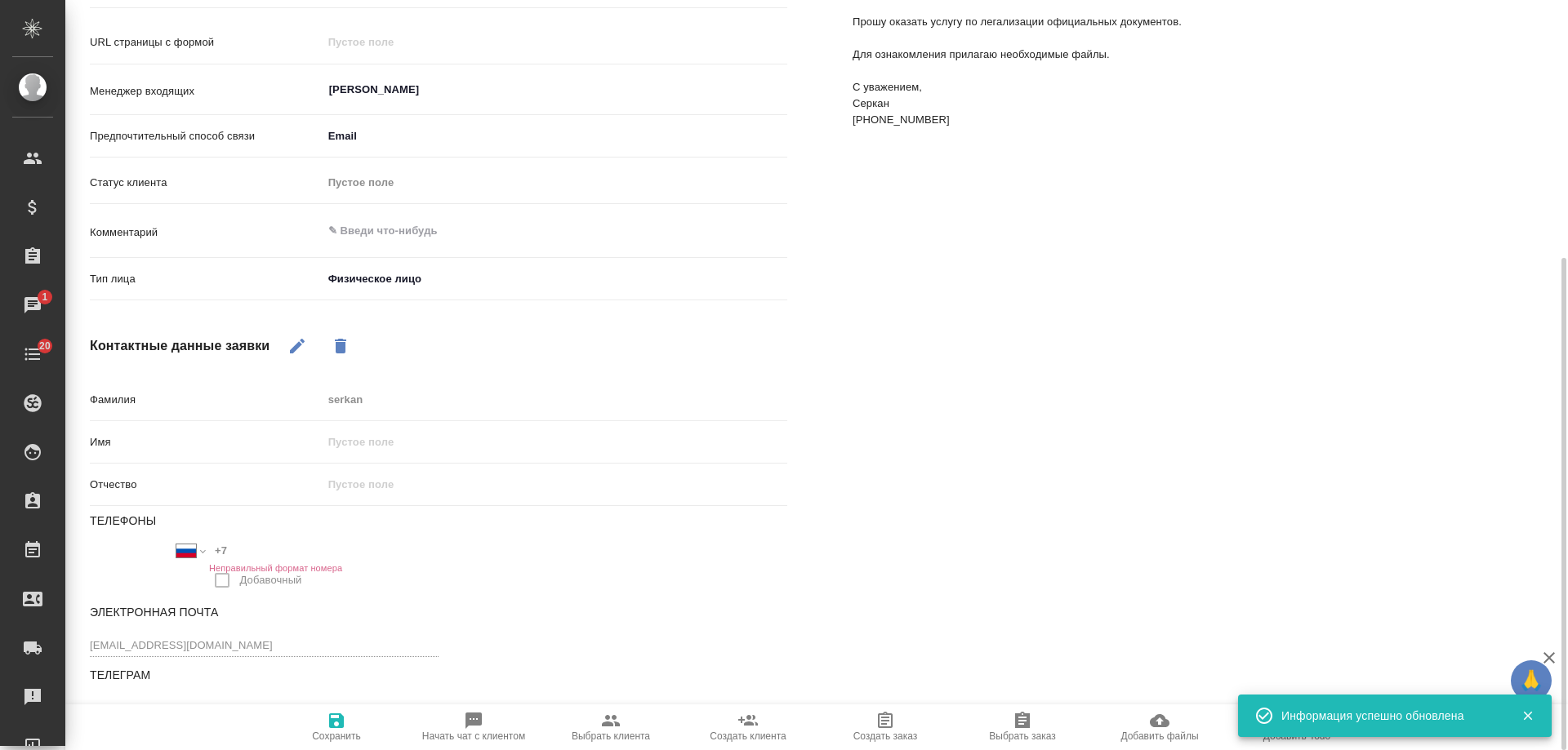
drag, startPoint x: 297, startPoint y: 348, endPoint x: 280, endPoint y: 392, distance: 47.2
click at [296, 348] on icon "button" at bounding box center [297, 346] width 15 height 15
drag, startPoint x: 171, startPoint y: 548, endPoint x: 193, endPoint y: 534, distance: 26.1
click at [163, 547] on div "Международный Австралия Австрия Азербайджан Албания Алжир Американское Самоа Ан…" at bounding box center [264, 569] width 348 height 59
paste input "977 382 12 58"
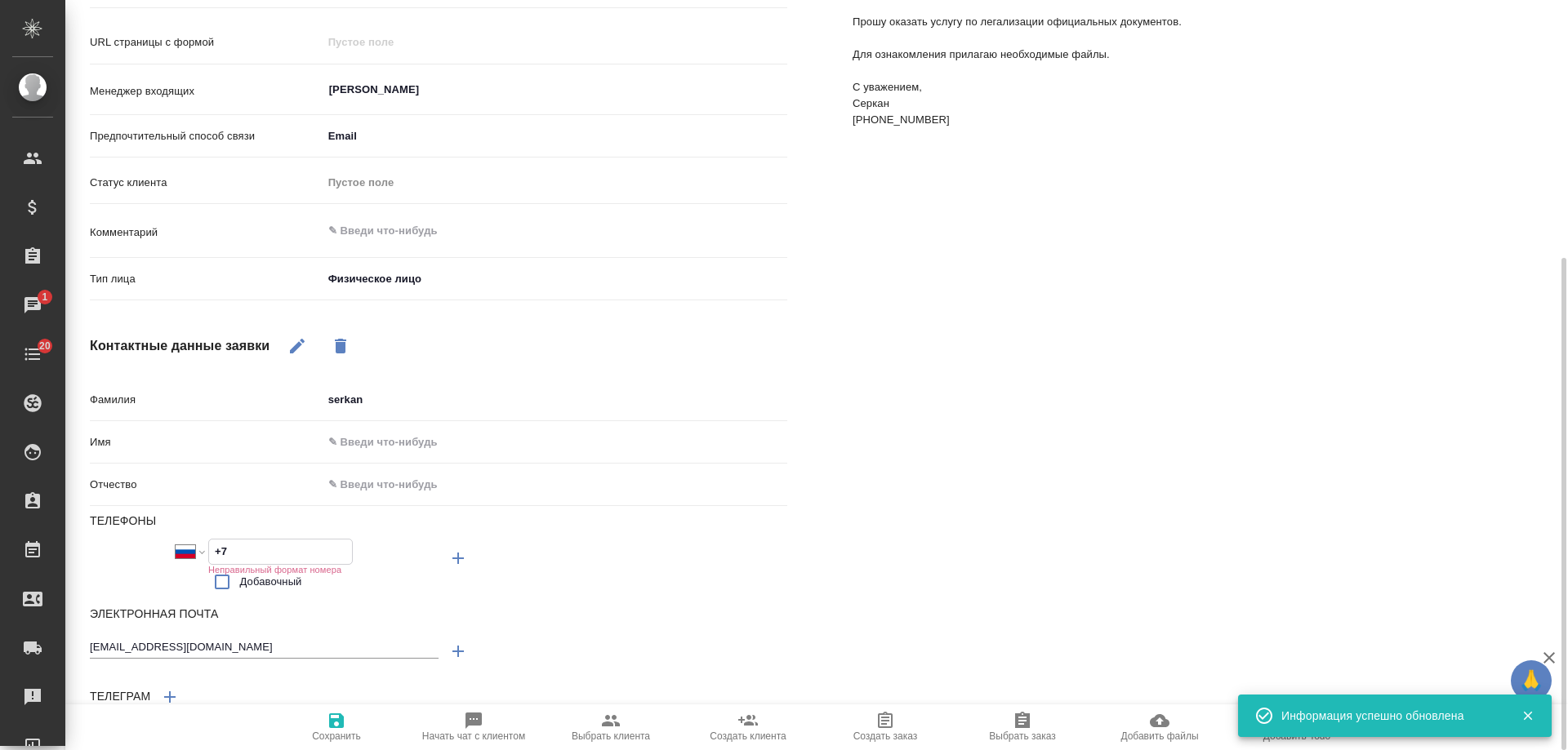
type textarea "x"
type input "+7 977 382 12 58"
click at [390, 441] on input "text" at bounding box center [554, 442] width 463 height 24
type input "С"
type textarea "x"
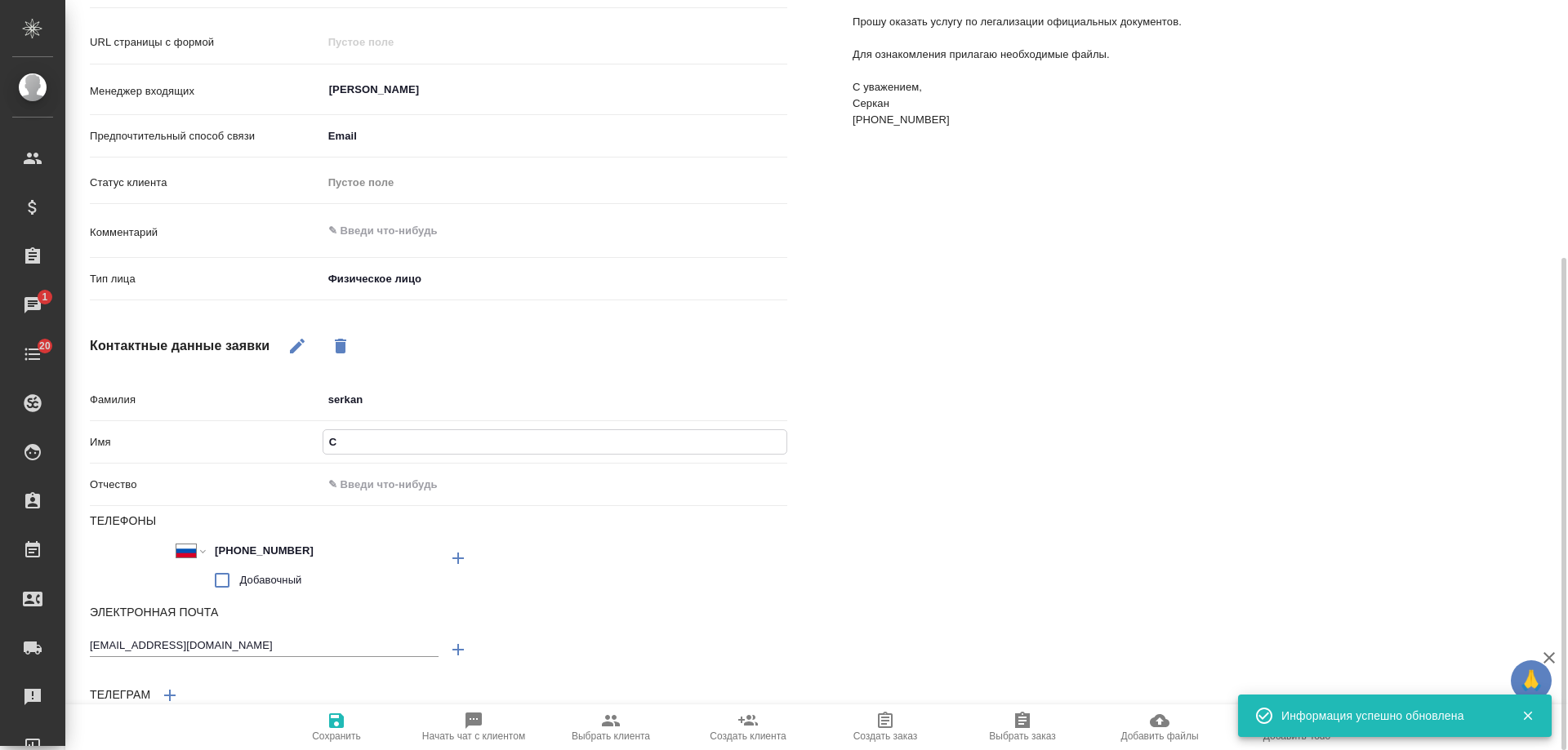
type input "Се"
type textarea "x"
type input "Сер"
type textarea "x"
type input "Серкан"
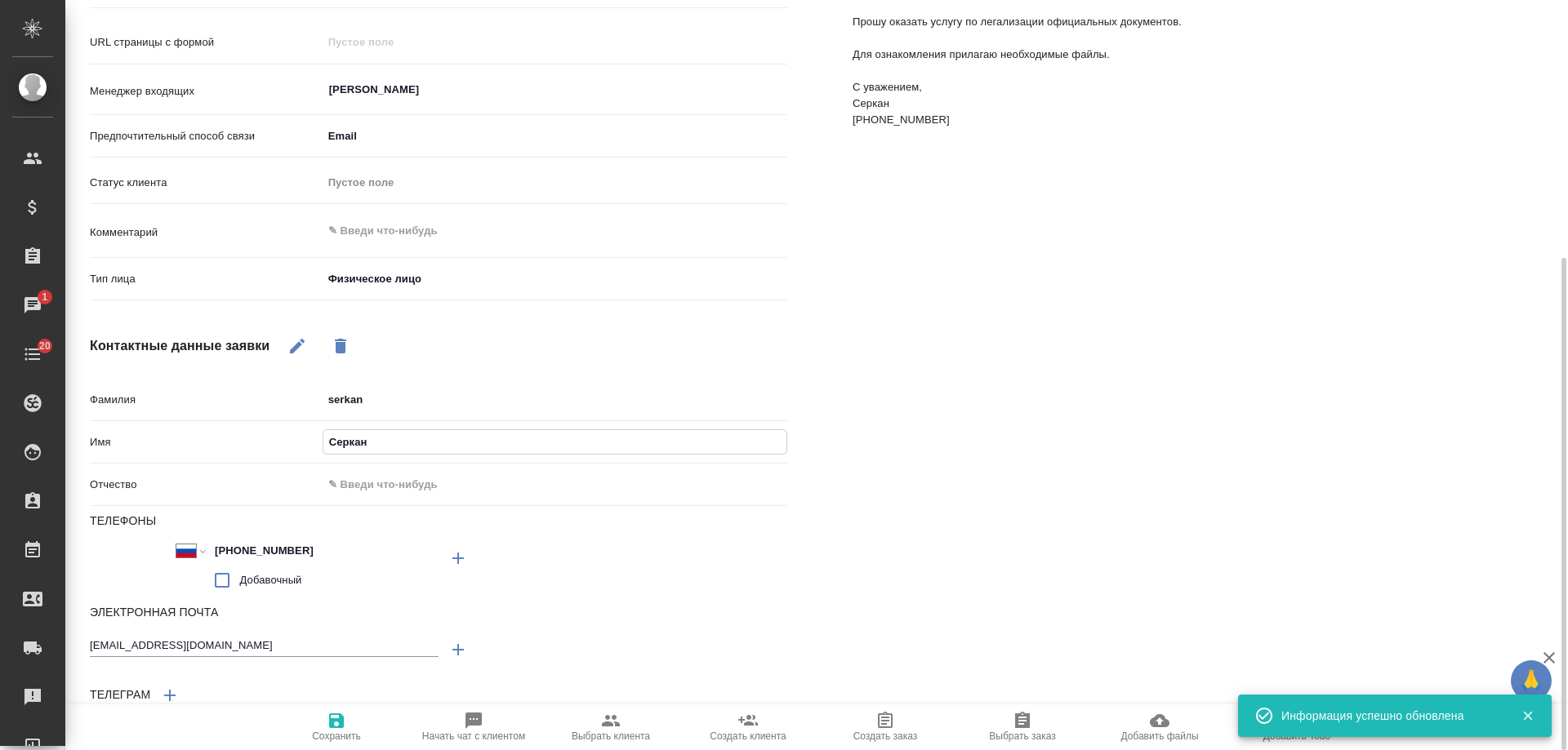
type textarea "x"
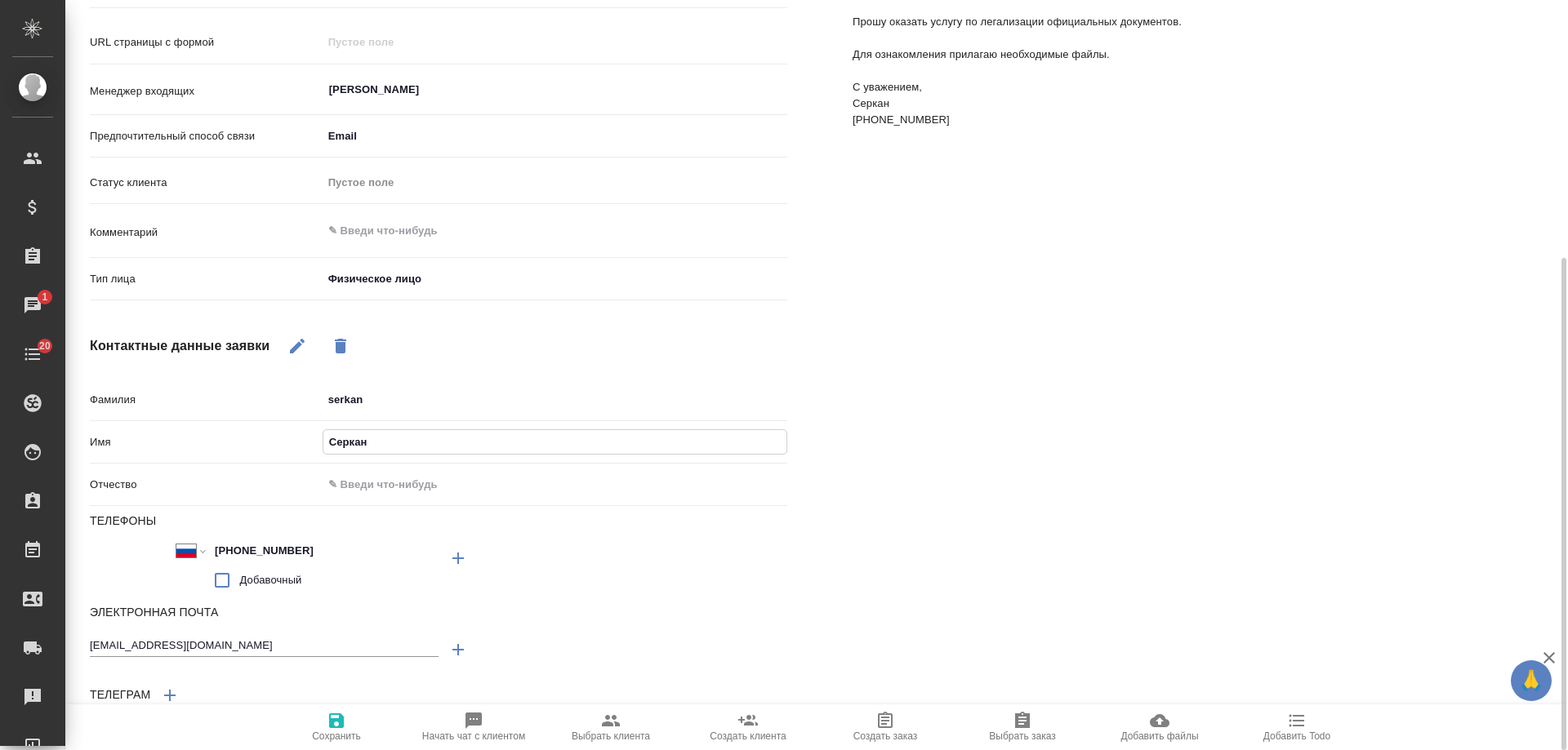
type input "Серкан"
drag, startPoint x: 397, startPoint y: 396, endPoint x: 226, endPoint y: 397, distance: 171.0
click at [226, 397] on div "Фамилия serkan" at bounding box center [438, 399] width 698 height 29
type textarea "x"
click at [341, 723] on icon "button" at bounding box center [336, 720] width 15 height 15
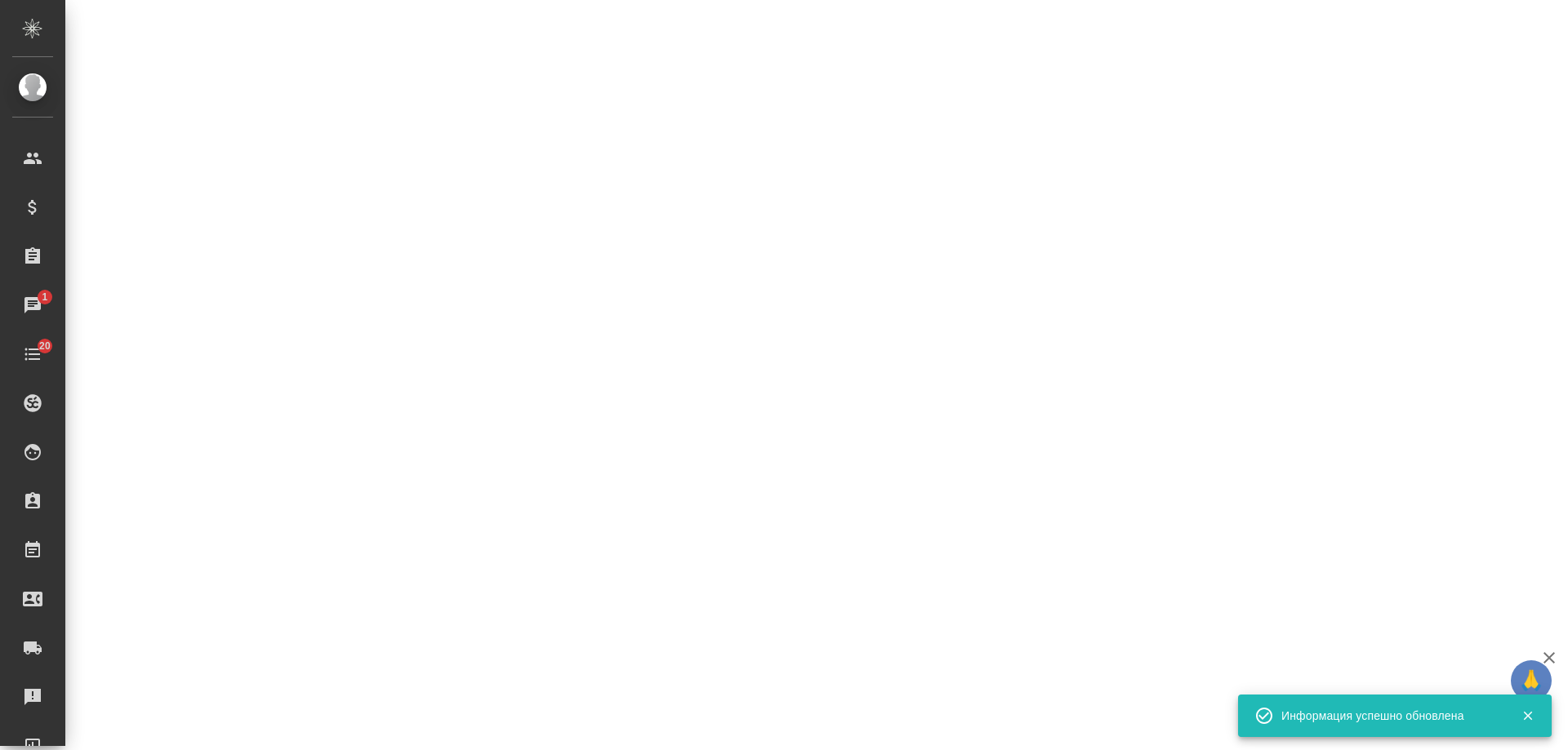
select select "RU"
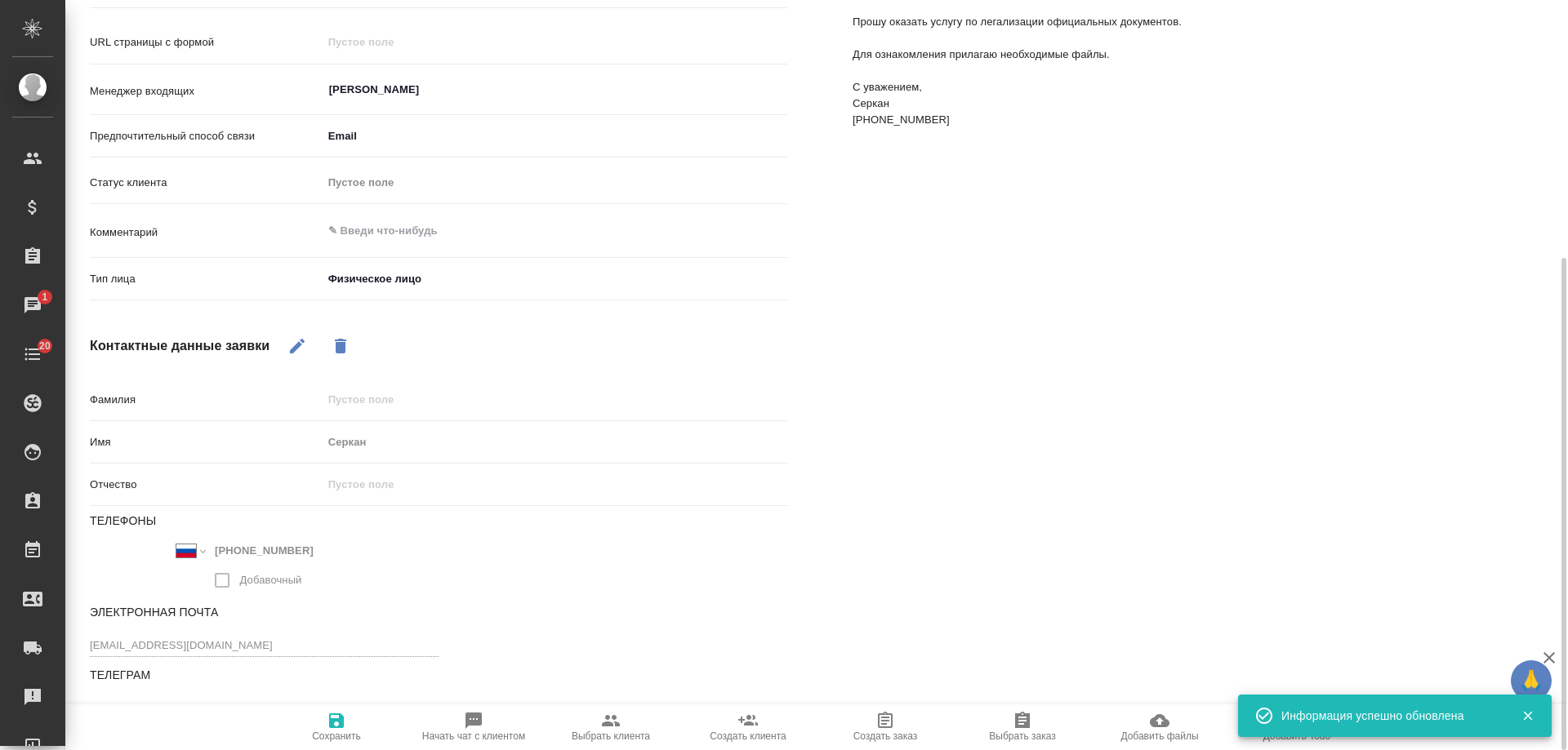
type textarea "x"
click at [333, 724] on icon "button" at bounding box center [336, 720] width 15 height 15
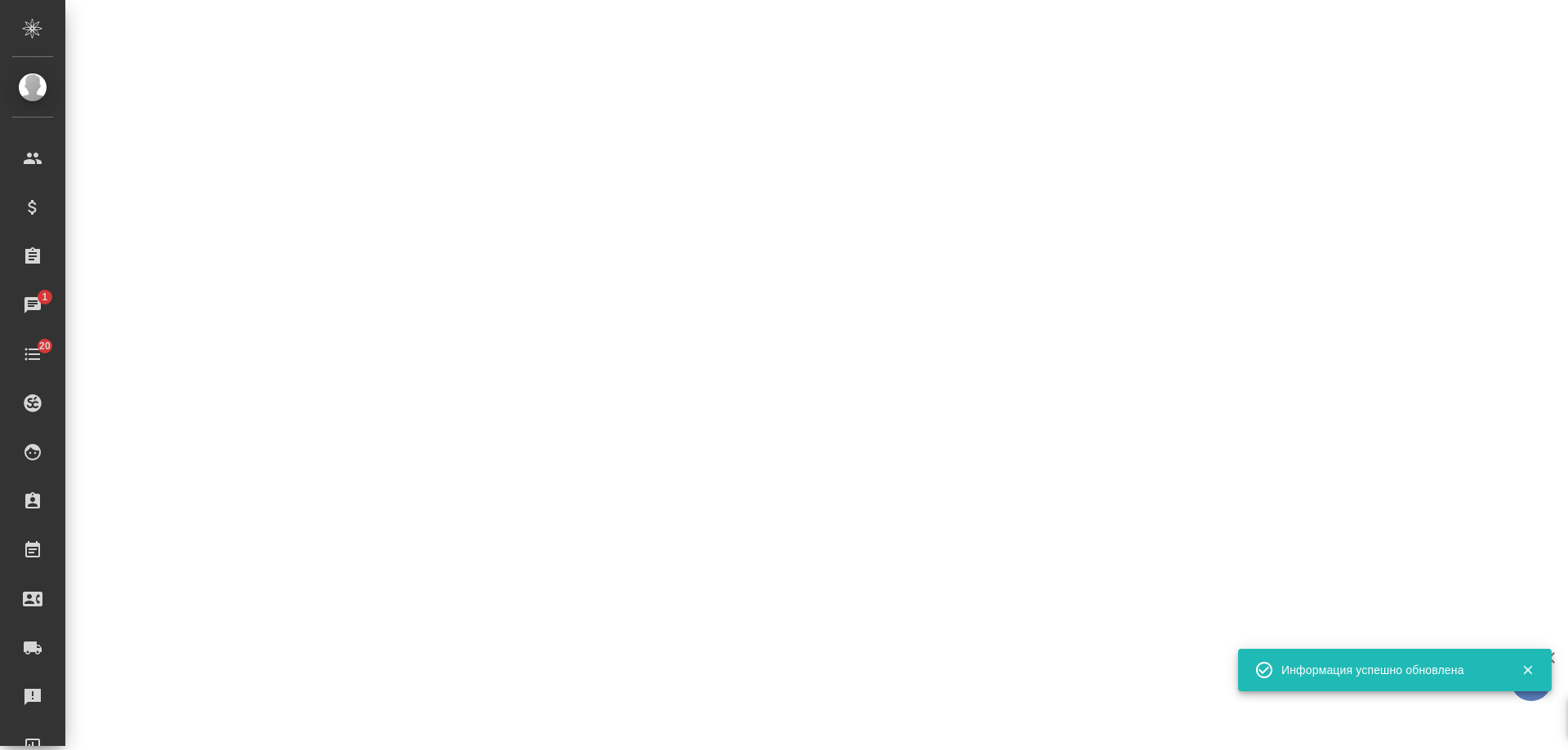
select select "RU"
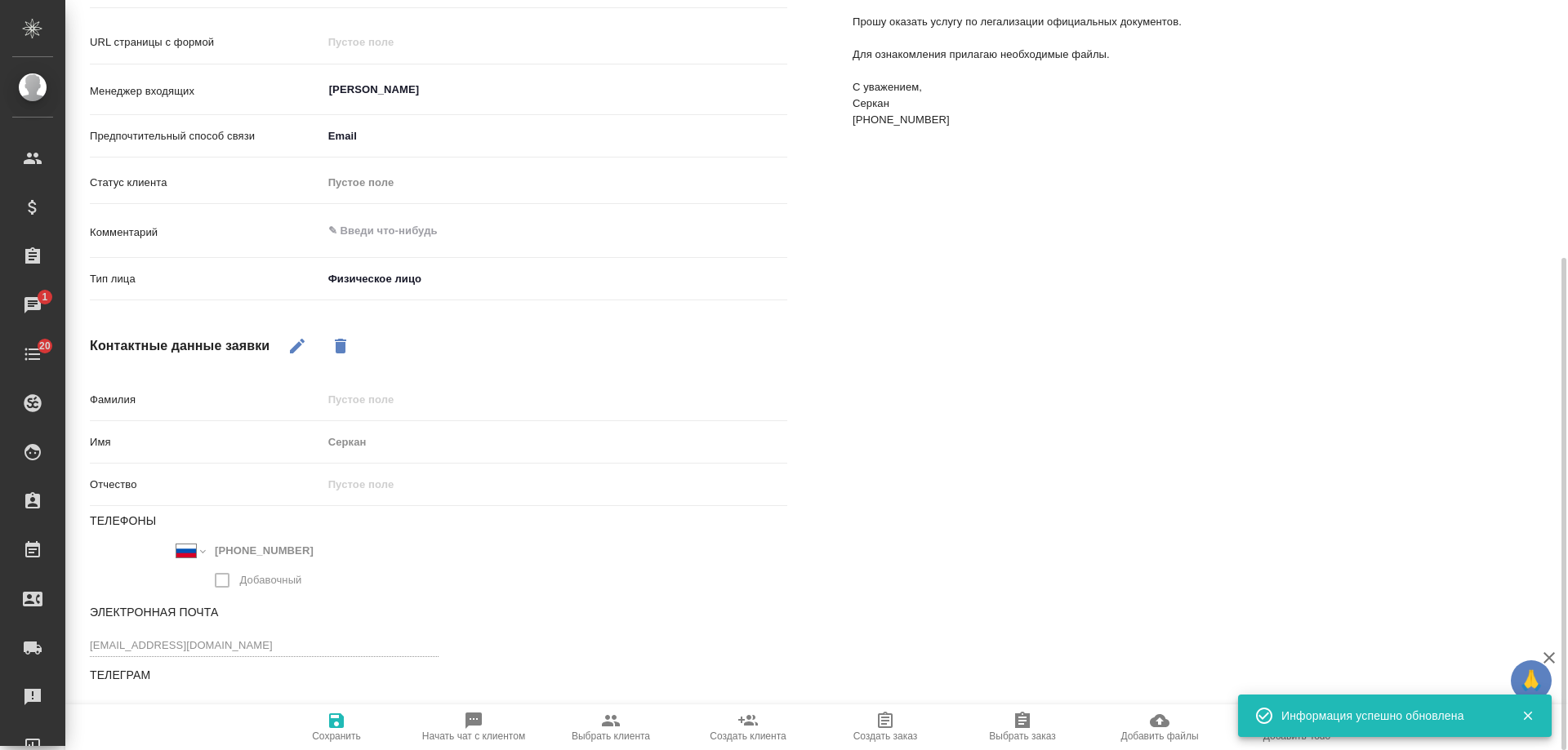
click at [616, 733] on span "Выбрать клиента" at bounding box center [611, 736] width 78 height 11
type textarea "x"
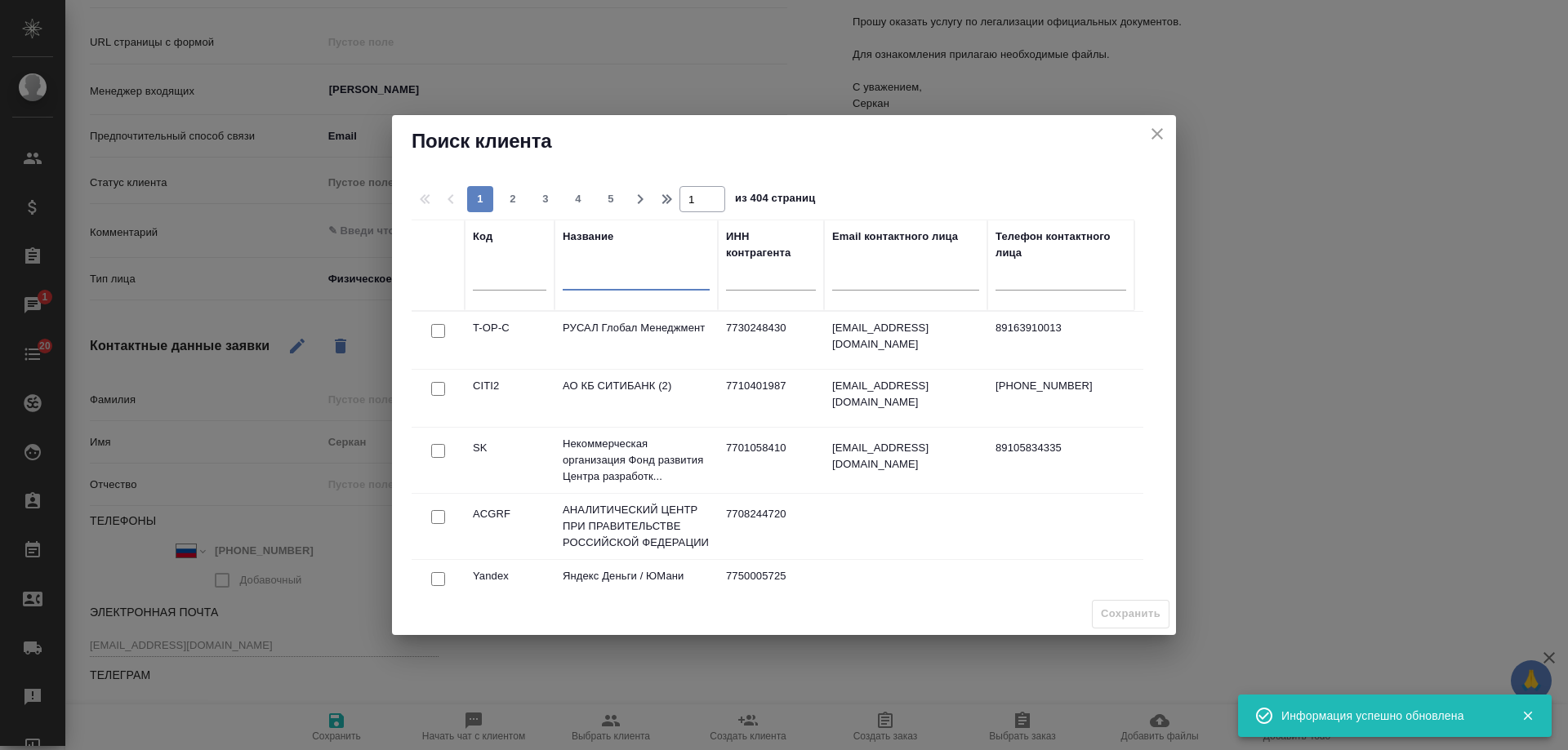
click at [623, 287] on input "text" at bounding box center [636, 279] width 147 height 20
type input "л"
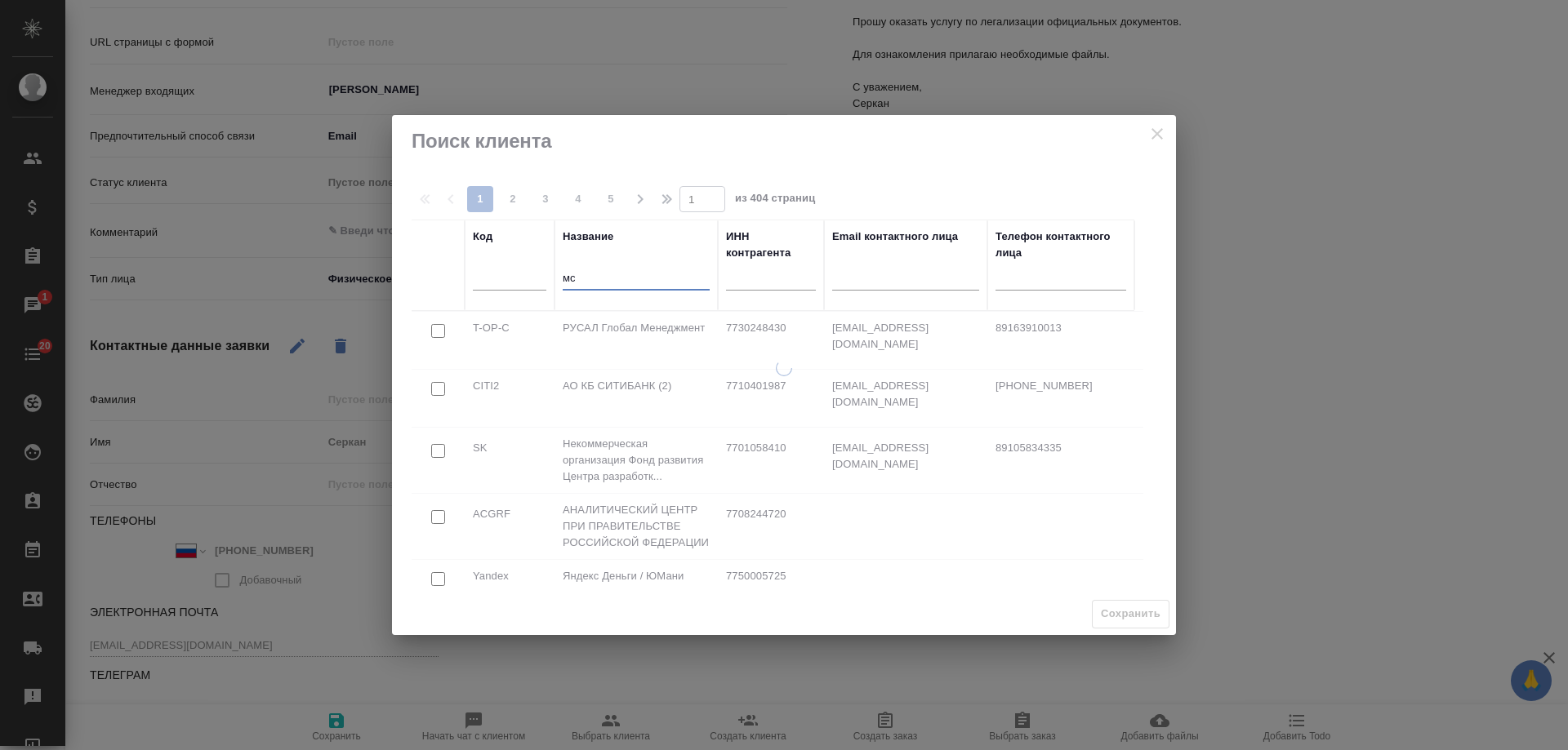
type input "м"
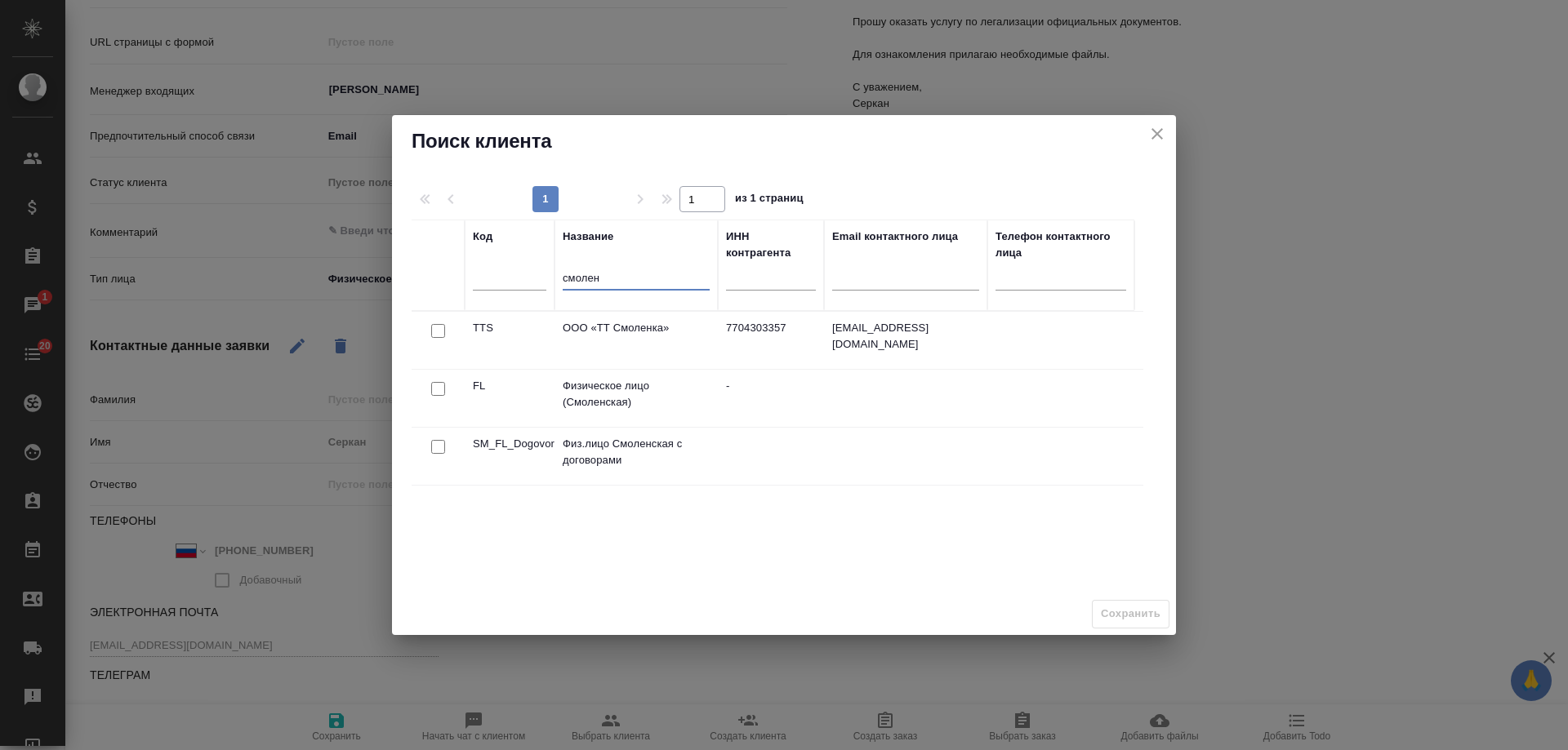
type input "смолен"
click at [436, 338] on input "checkbox" at bounding box center [438, 331] width 14 height 14
checkbox input "true"
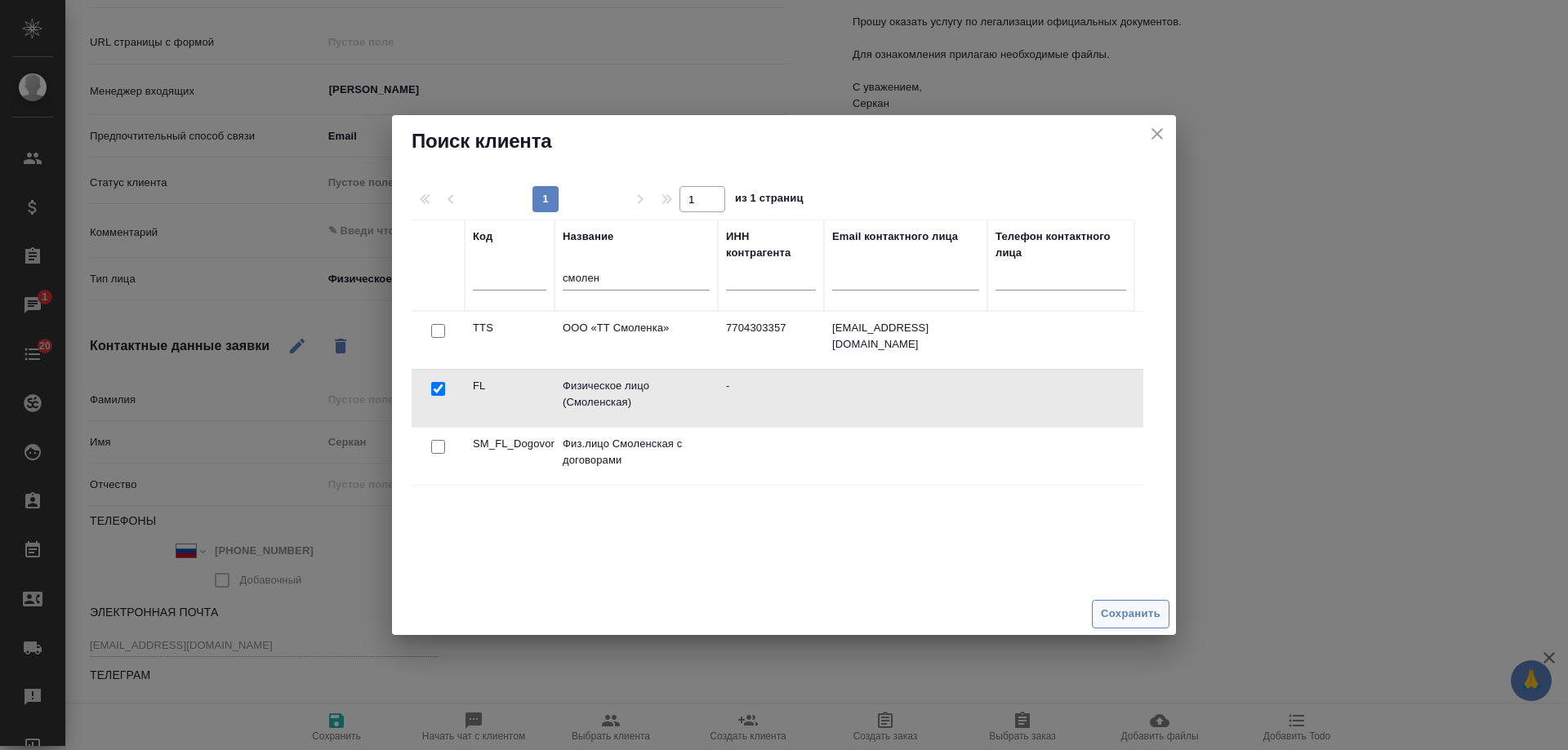
click at [1106, 612] on span "Сохранить" at bounding box center [1131, 615] width 59 height 19
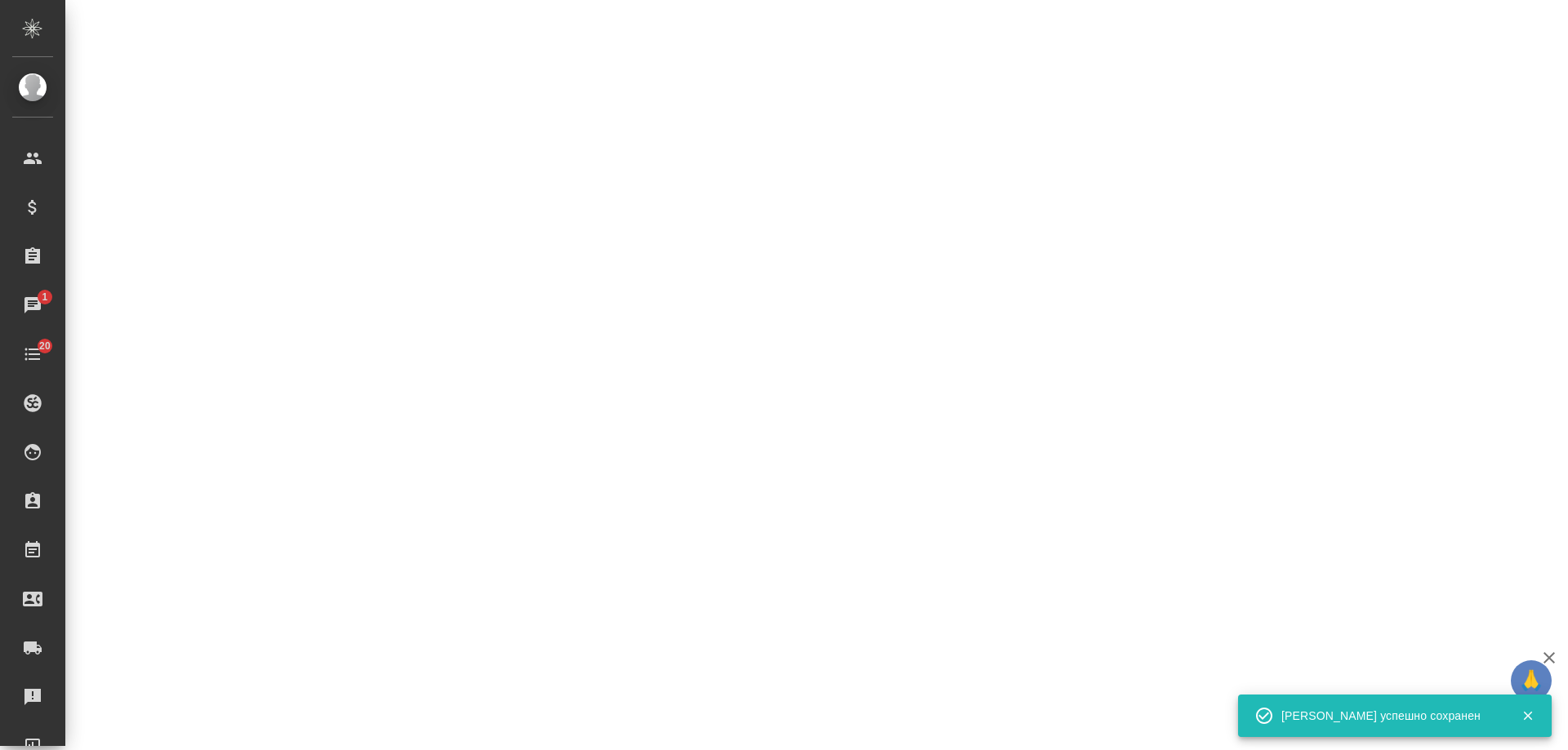
select select "RU"
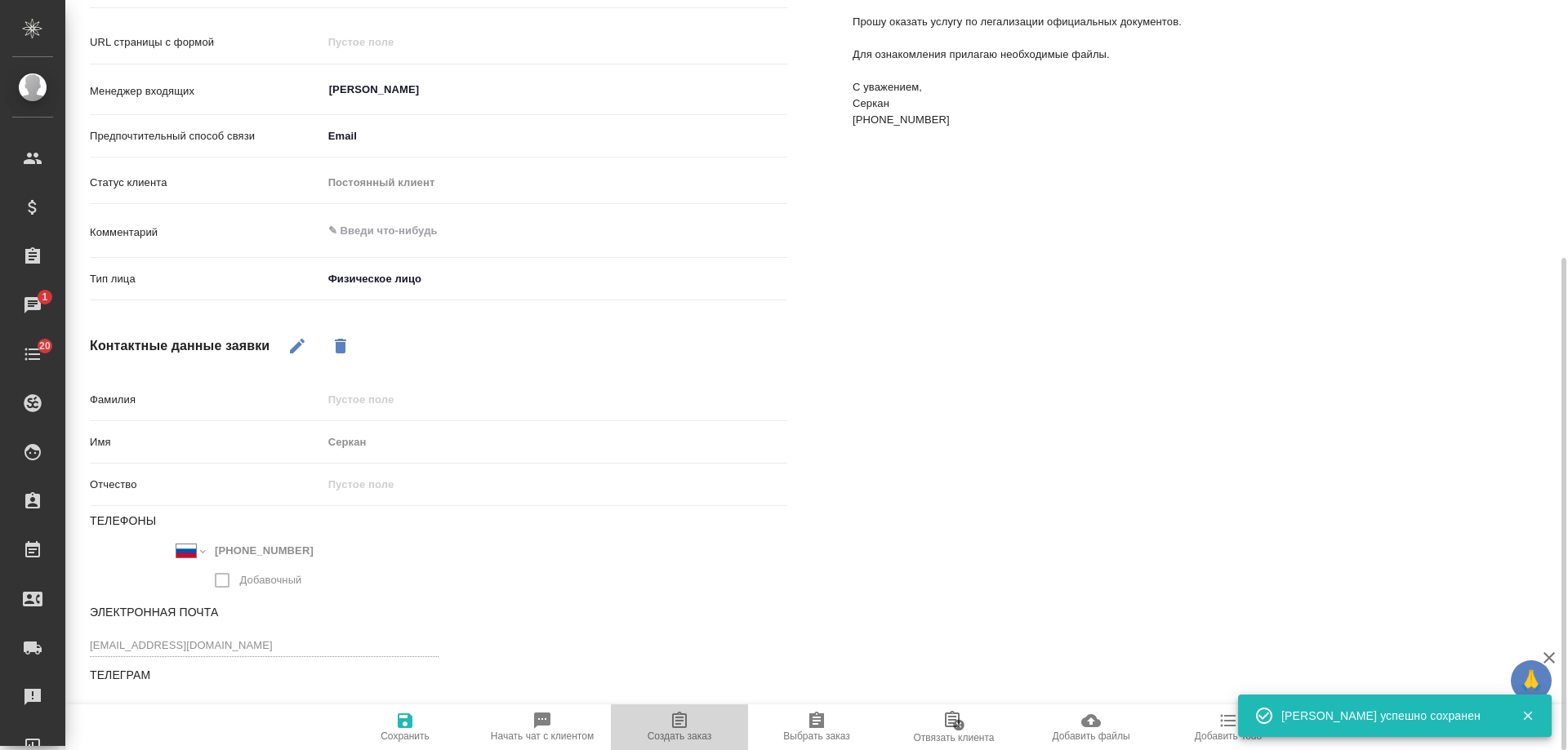
click at [679, 716] on icon "button" at bounding box center [679, 720] width 19 height 19
type textarea "x"
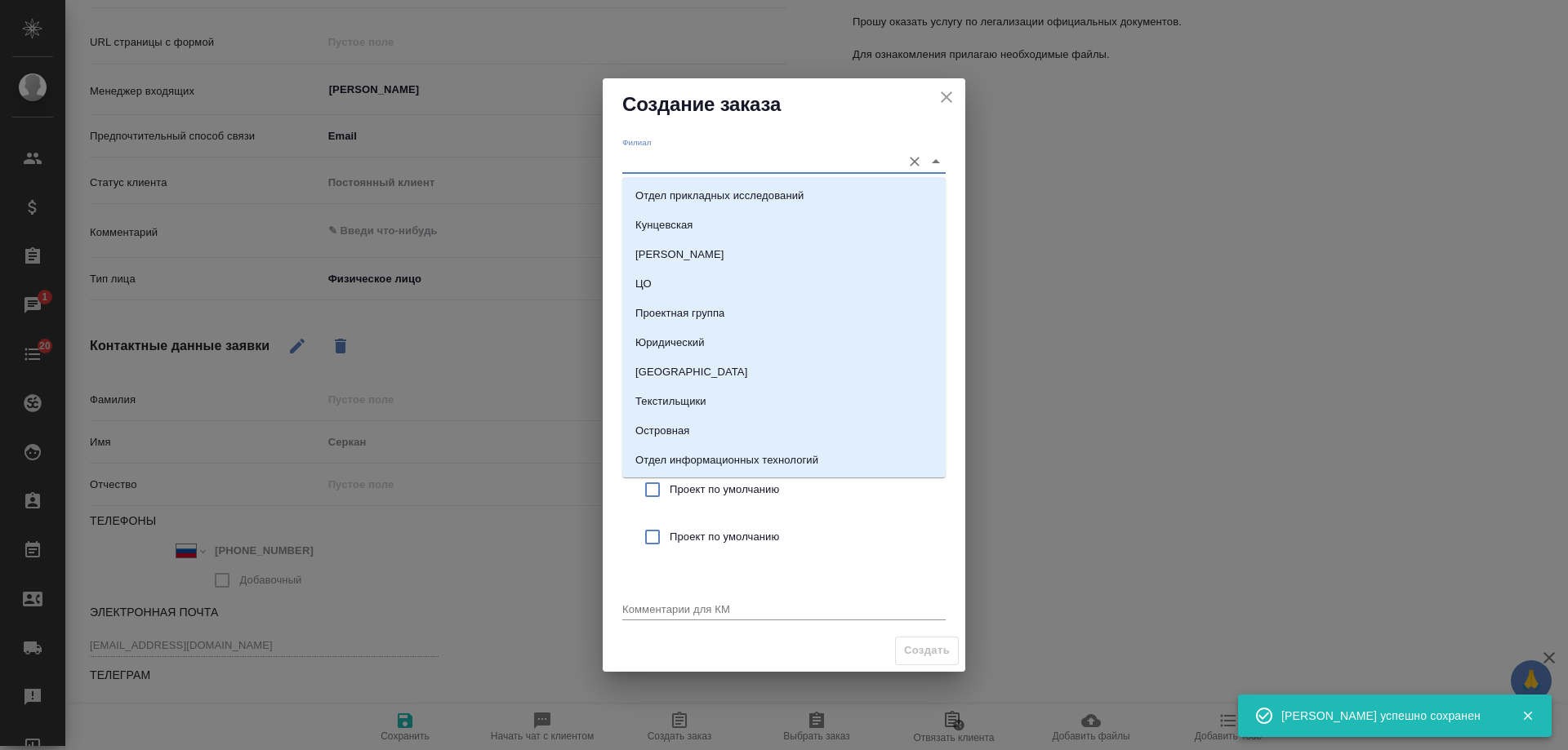
click at [711, 158] on input "Филиал" at bounding box center [757, 160] width 271 height 22
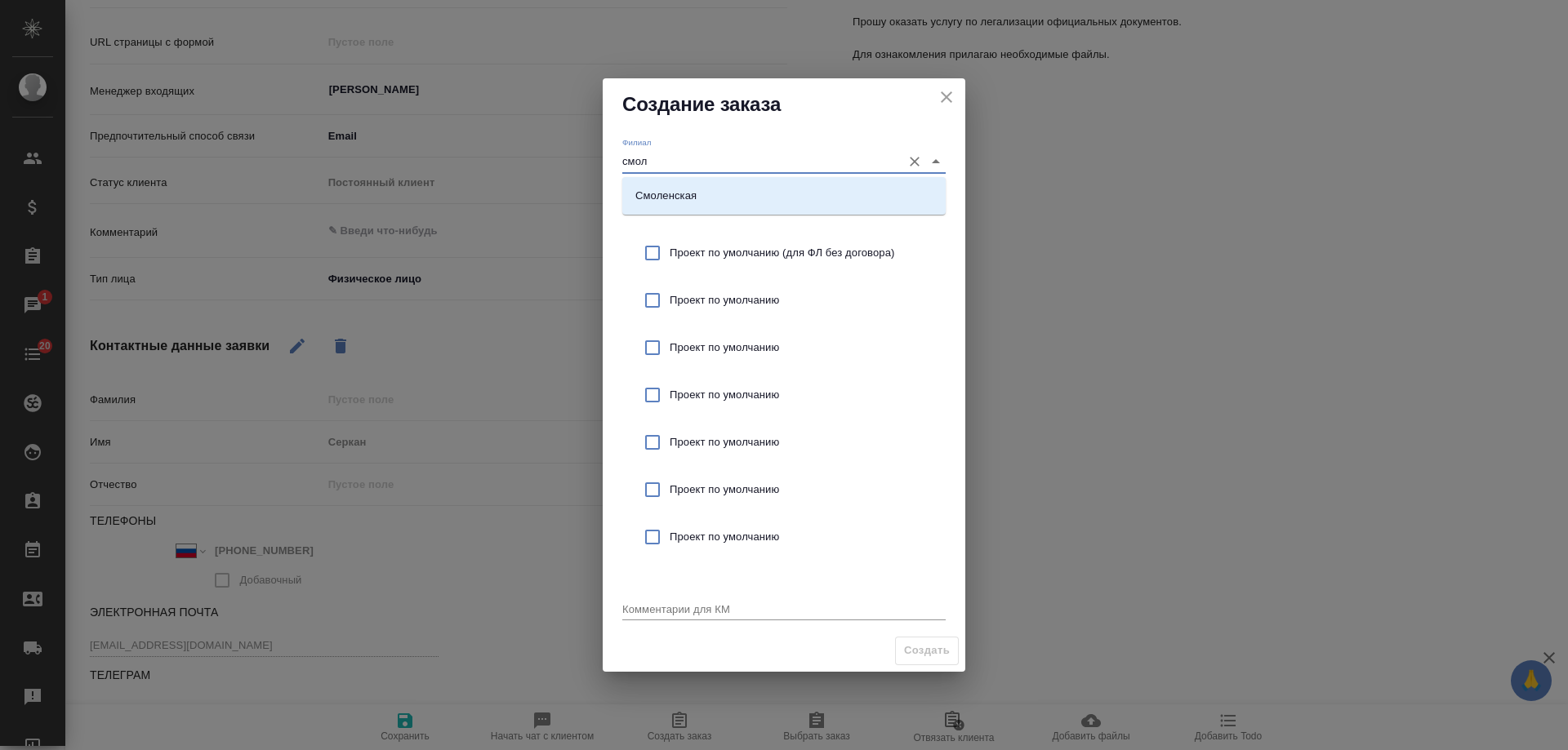
click at [693, 188] on p "Смоленская" at bounding box center [666, 196] width 61 height 17
type input "Смоленская"
click at [775, 251] on span "Проект по умолчанию (для ФЛ без договора)" at bounding box center [801, 253] width 263 height 17
checkbox input "true"
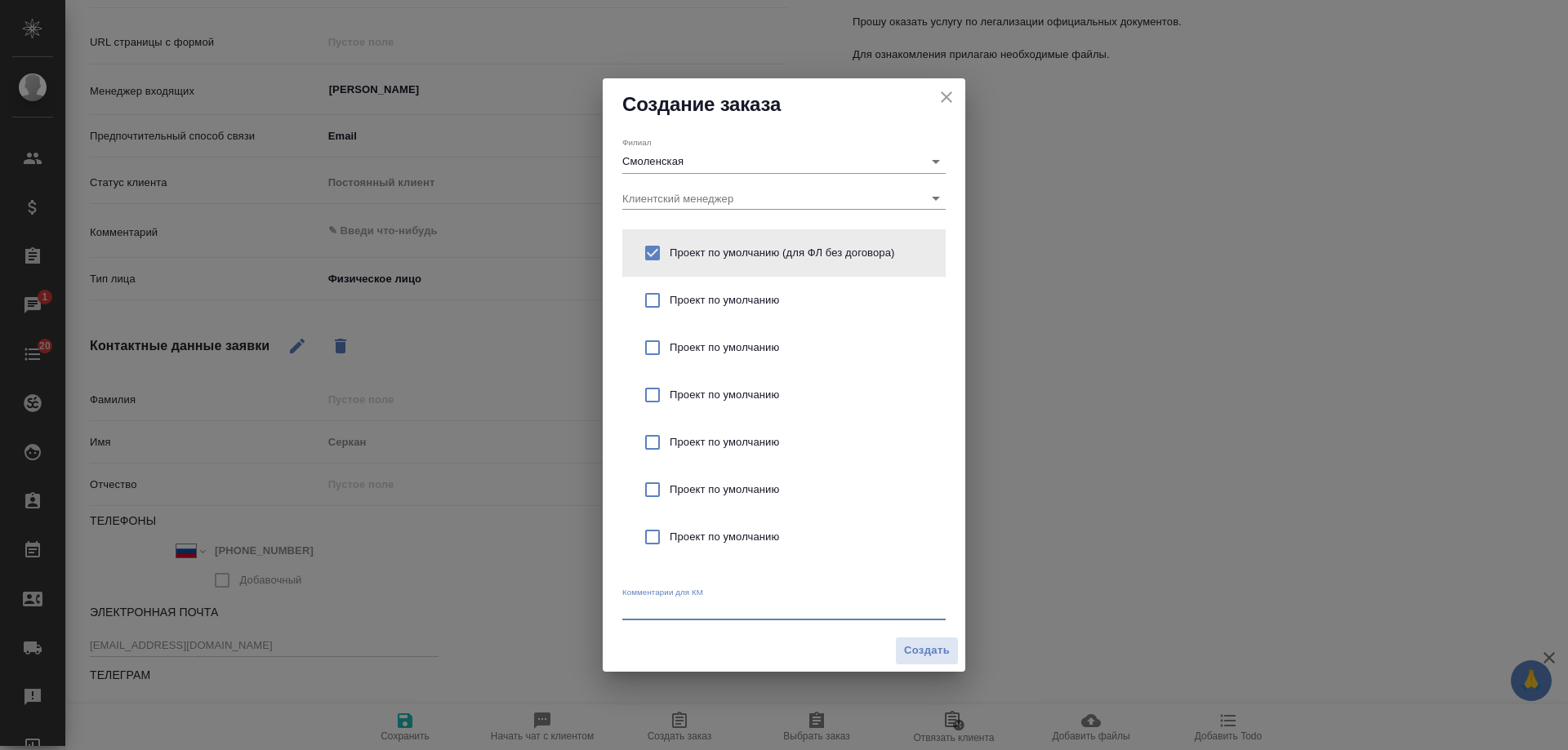
click at [702, 606] on textarea at bounding box center [783, 609] width 323 height 12
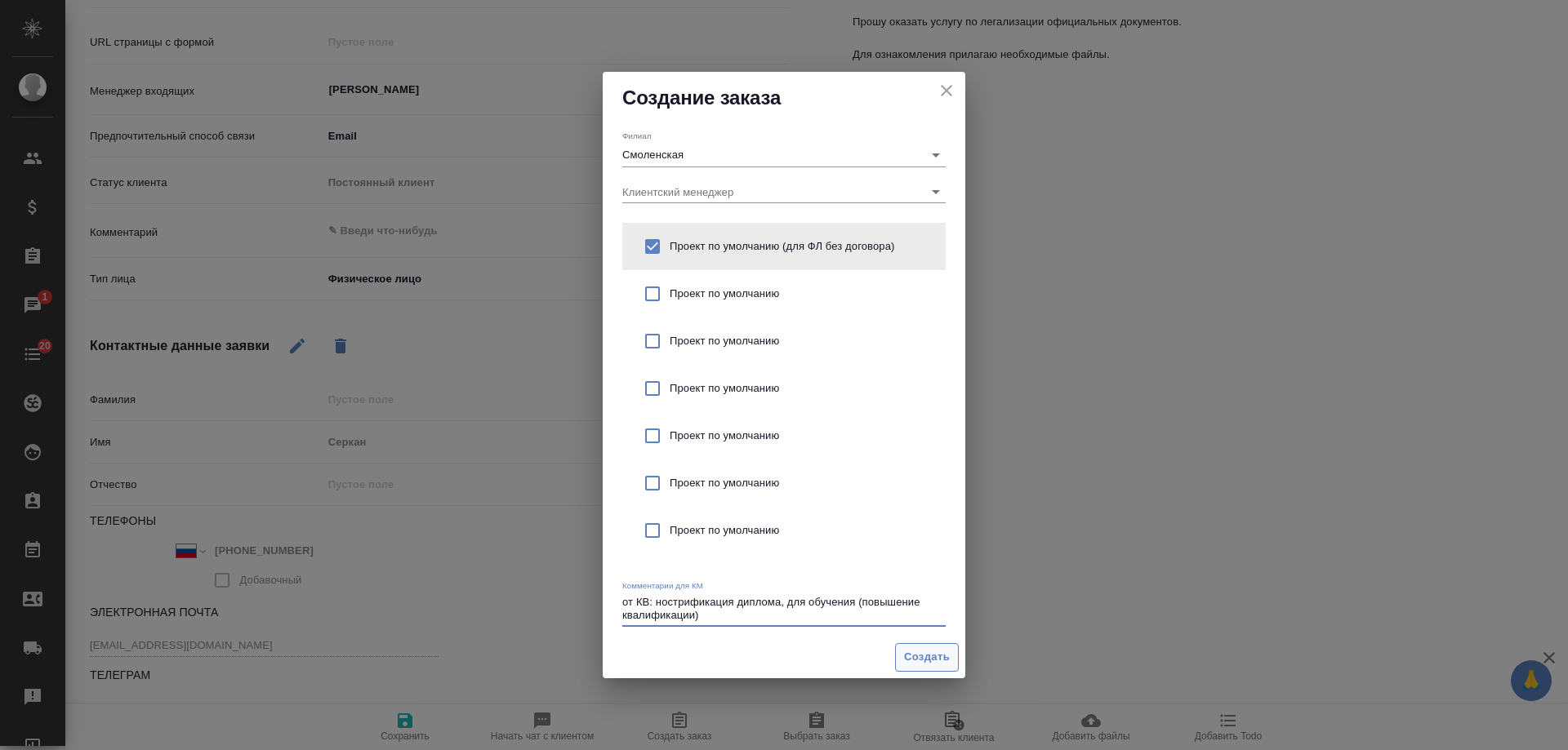
type textarea "от КВ: нострификация диплома, для обучения (повышение квалификации)"
click at [927, 655] on span "Создать" at bounding box center [927, 658] width 45 height 19
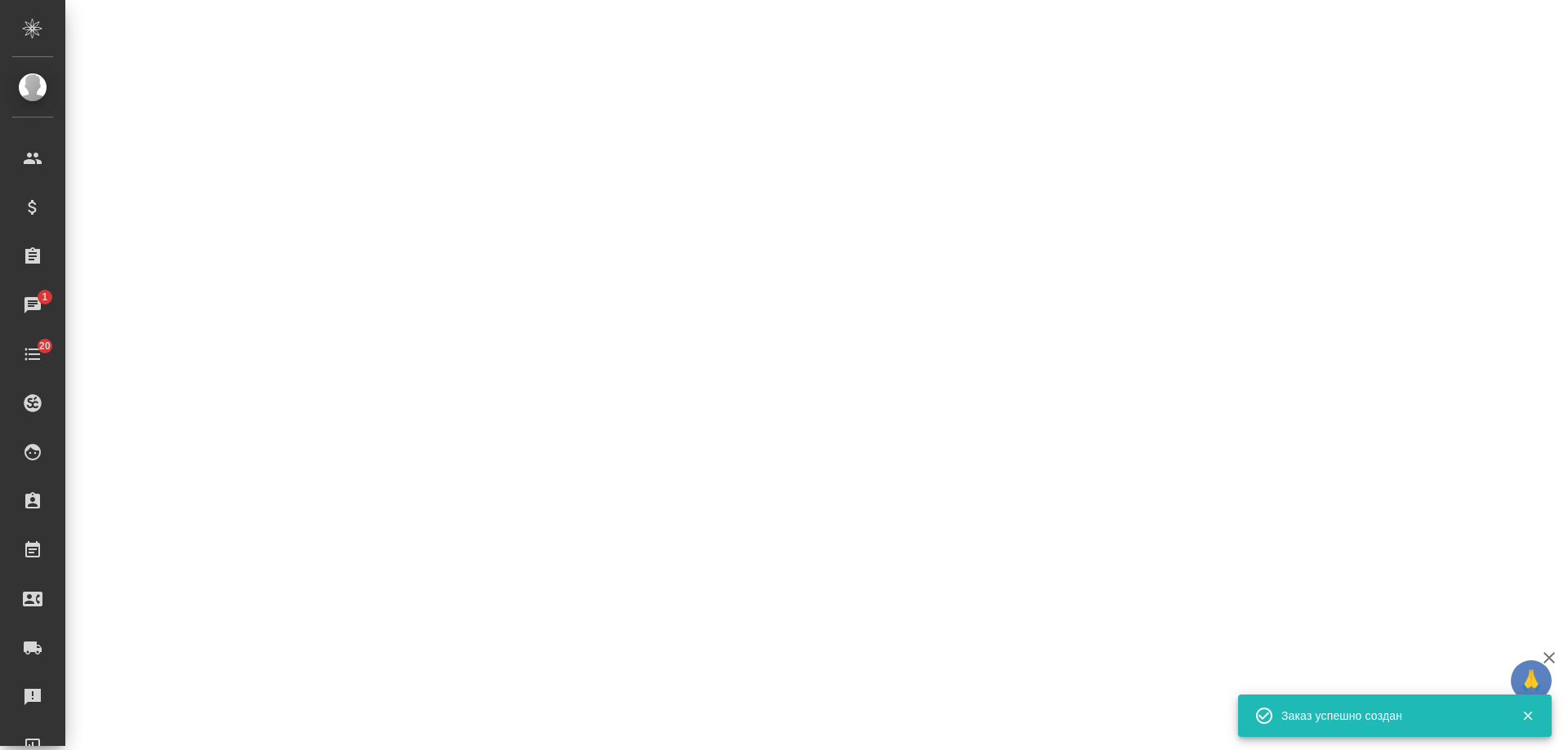
select select "RU"
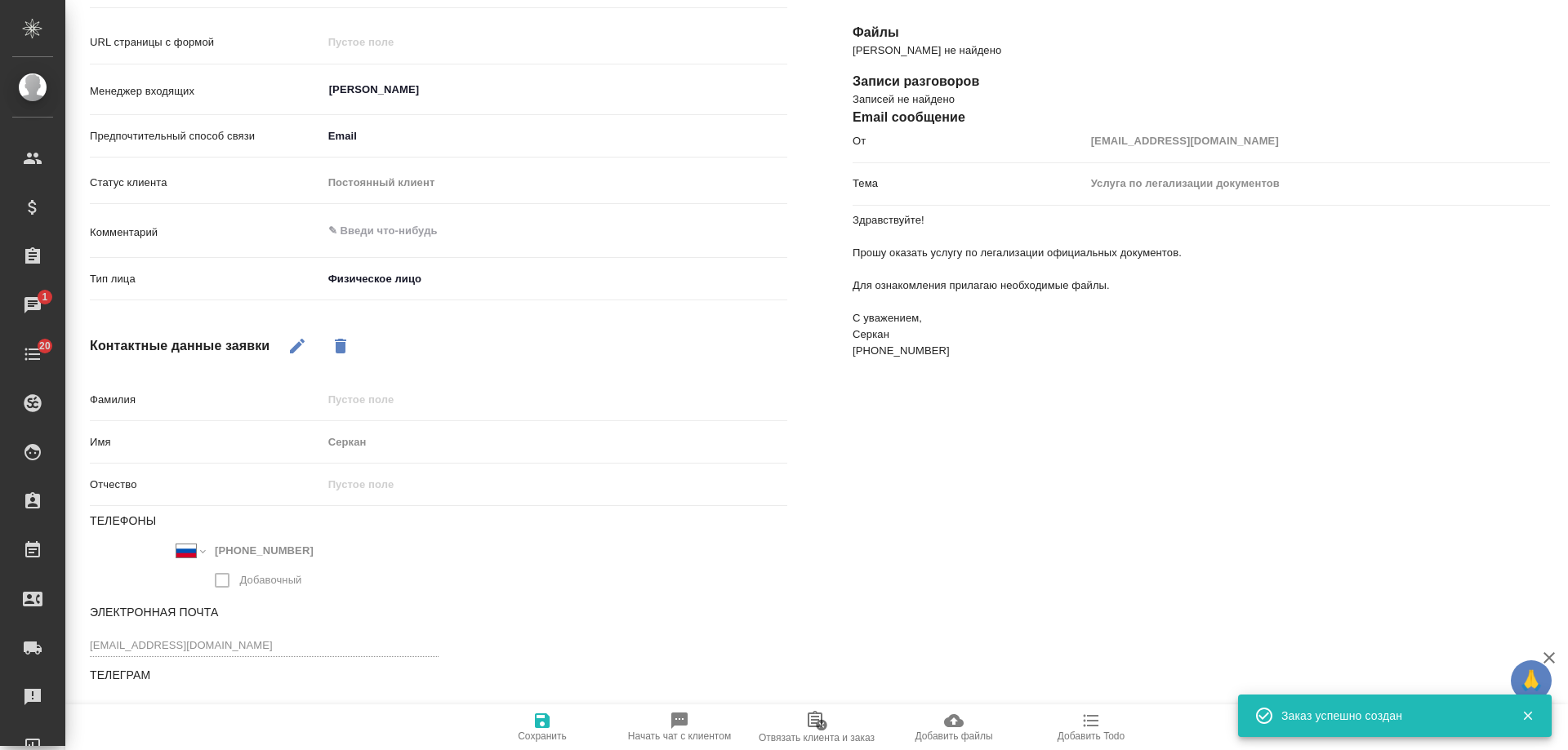
type textarea "x"
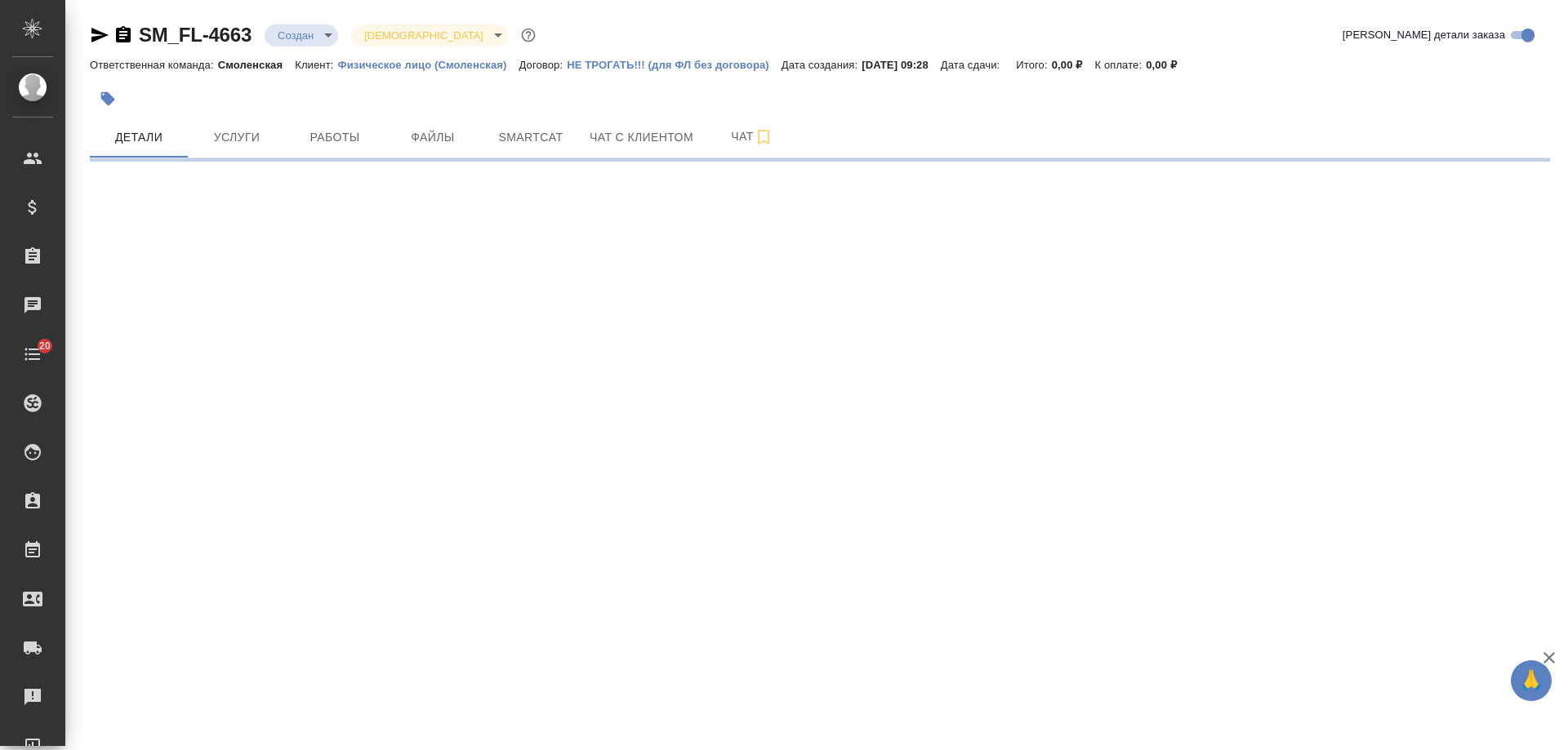
click at [123, 35] on icon "button" at bounding box center [123, 35] width 19 height 19
select select "RU"
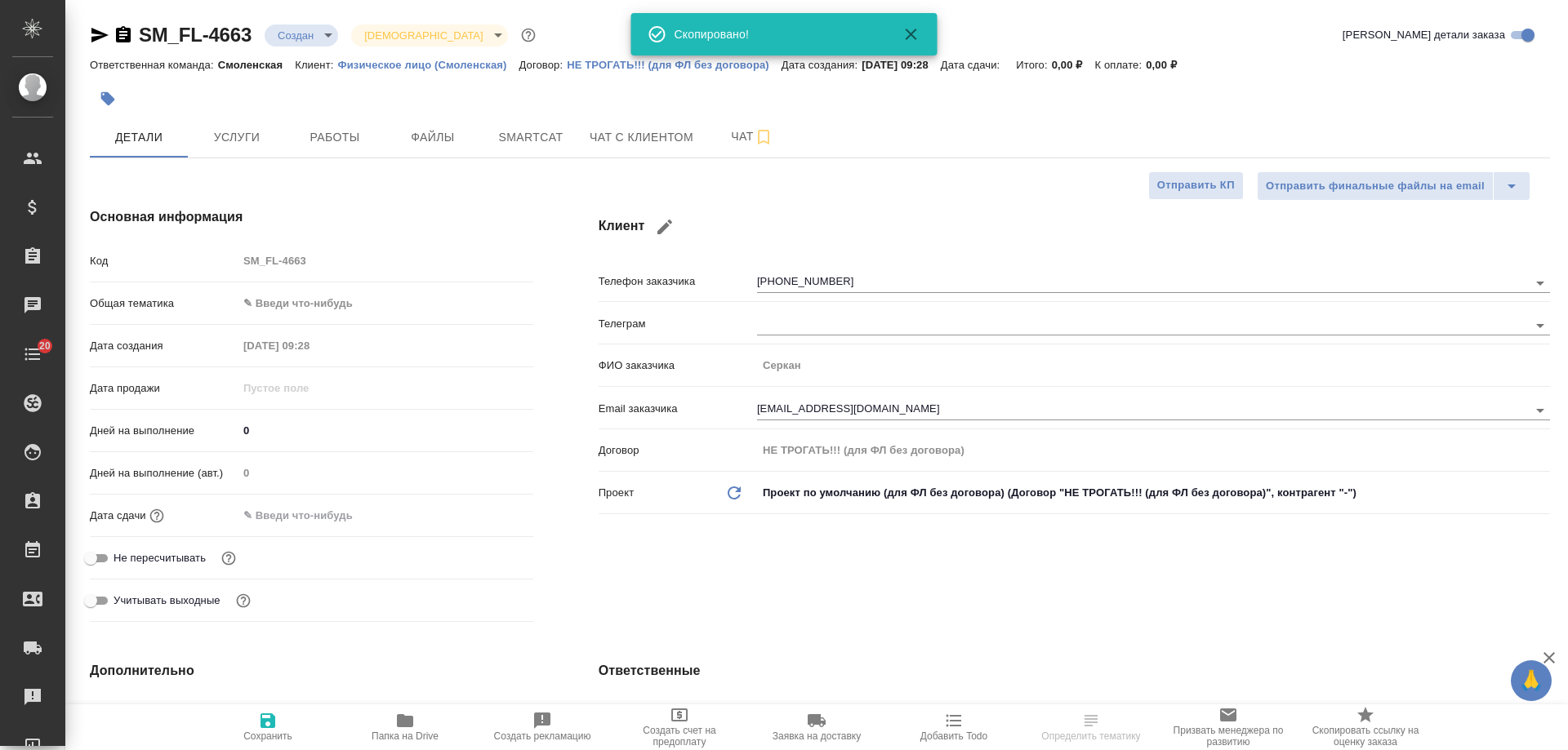
type textarea "x"
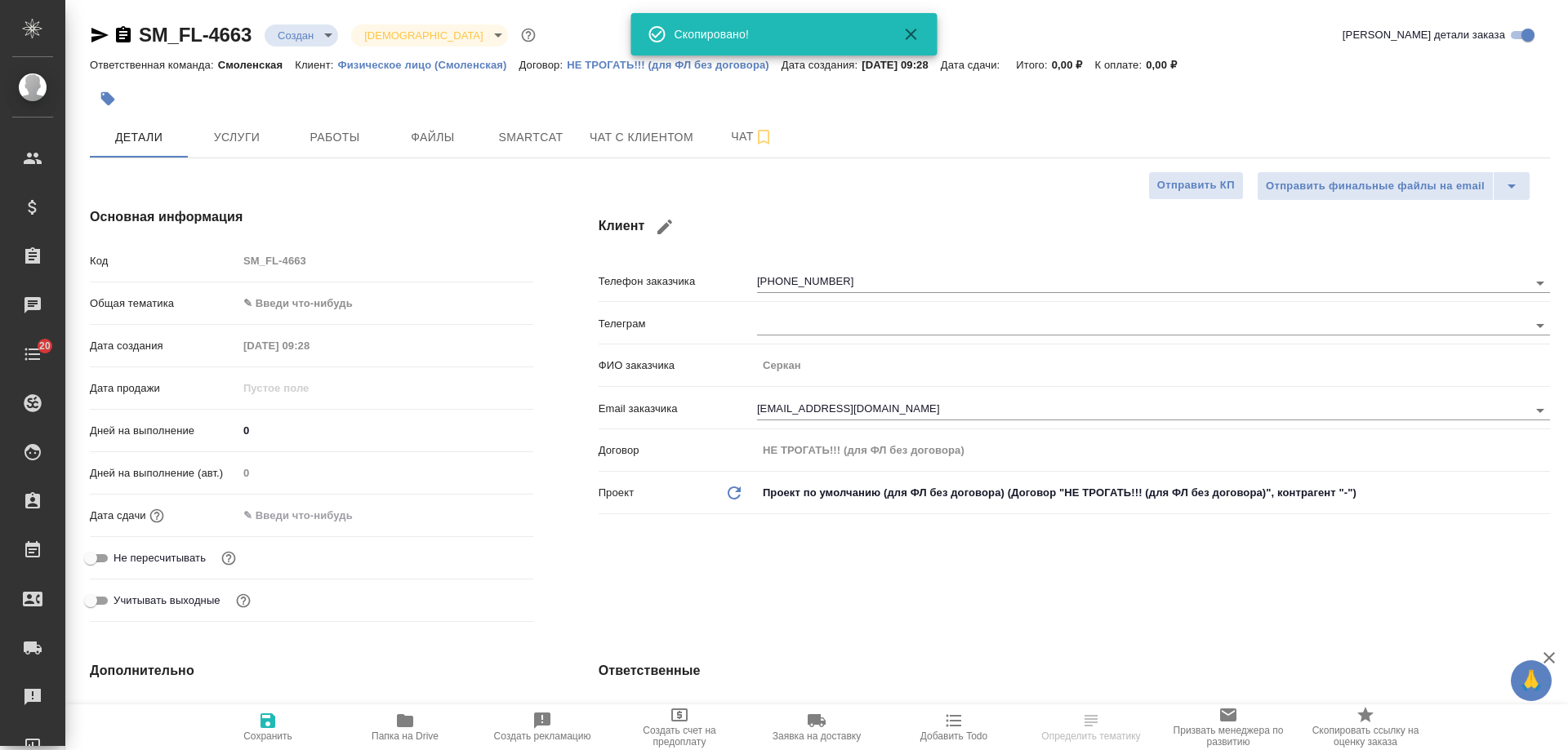
type textarea "x"
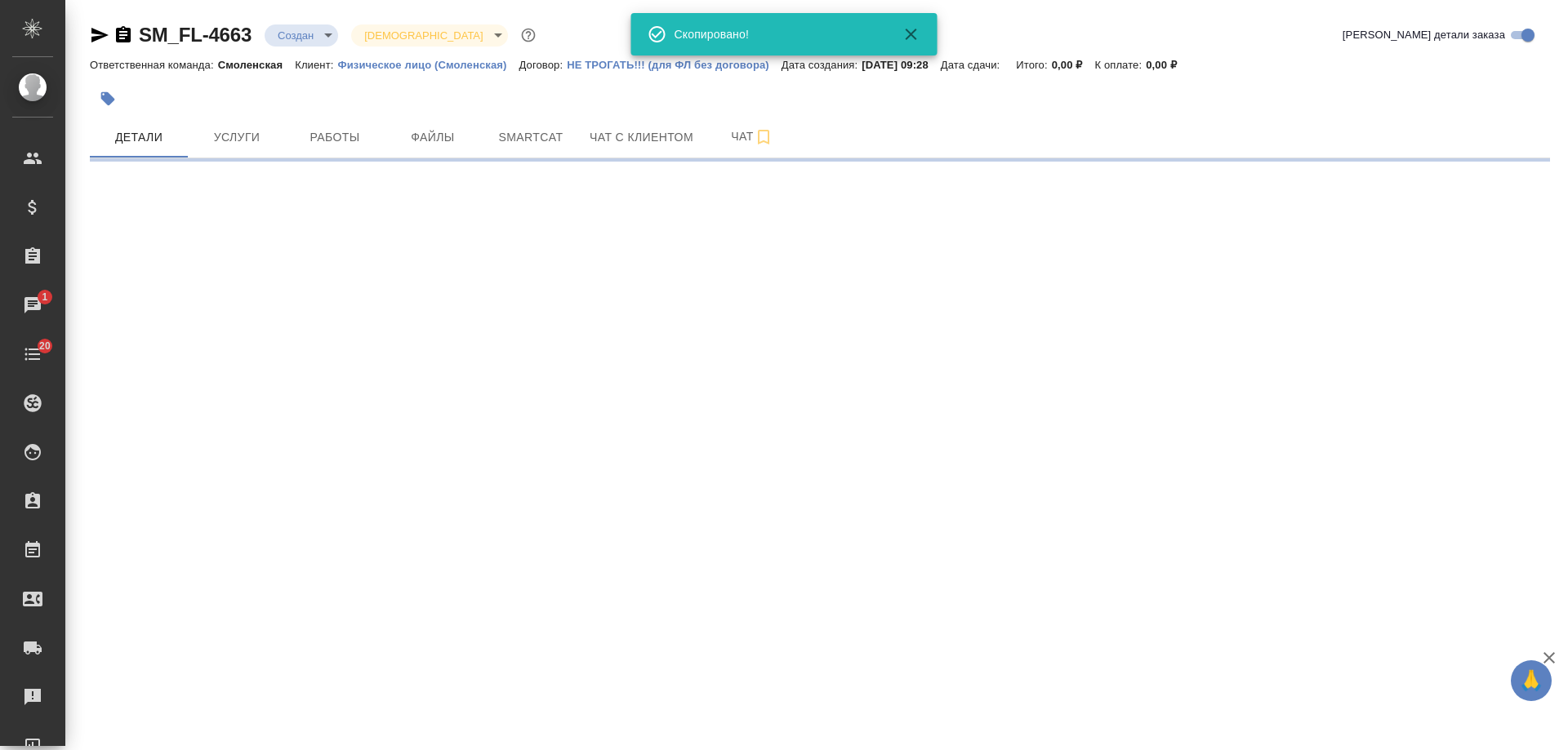
select select "RU"
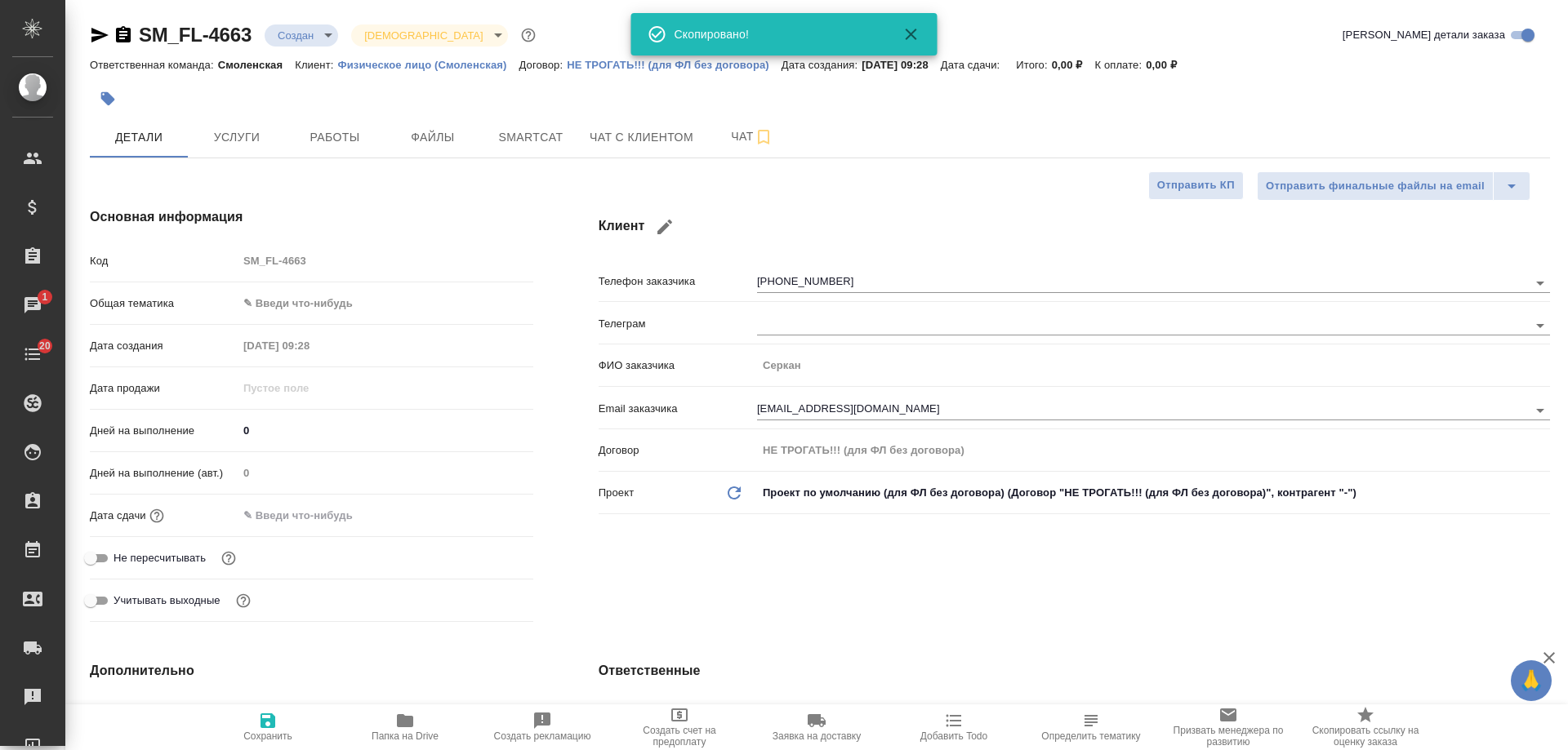
type textarea "x"
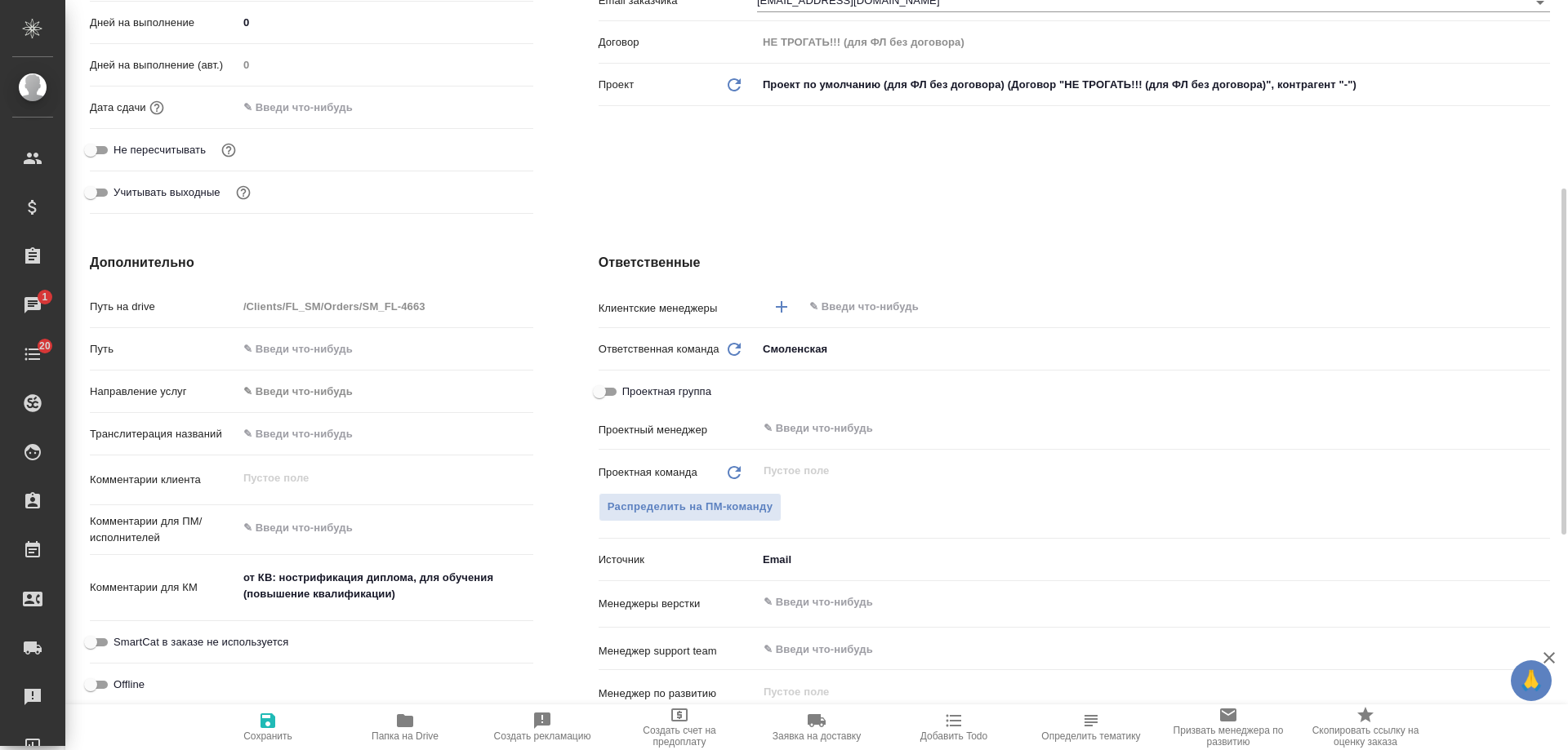
scroll to position [571, 0]
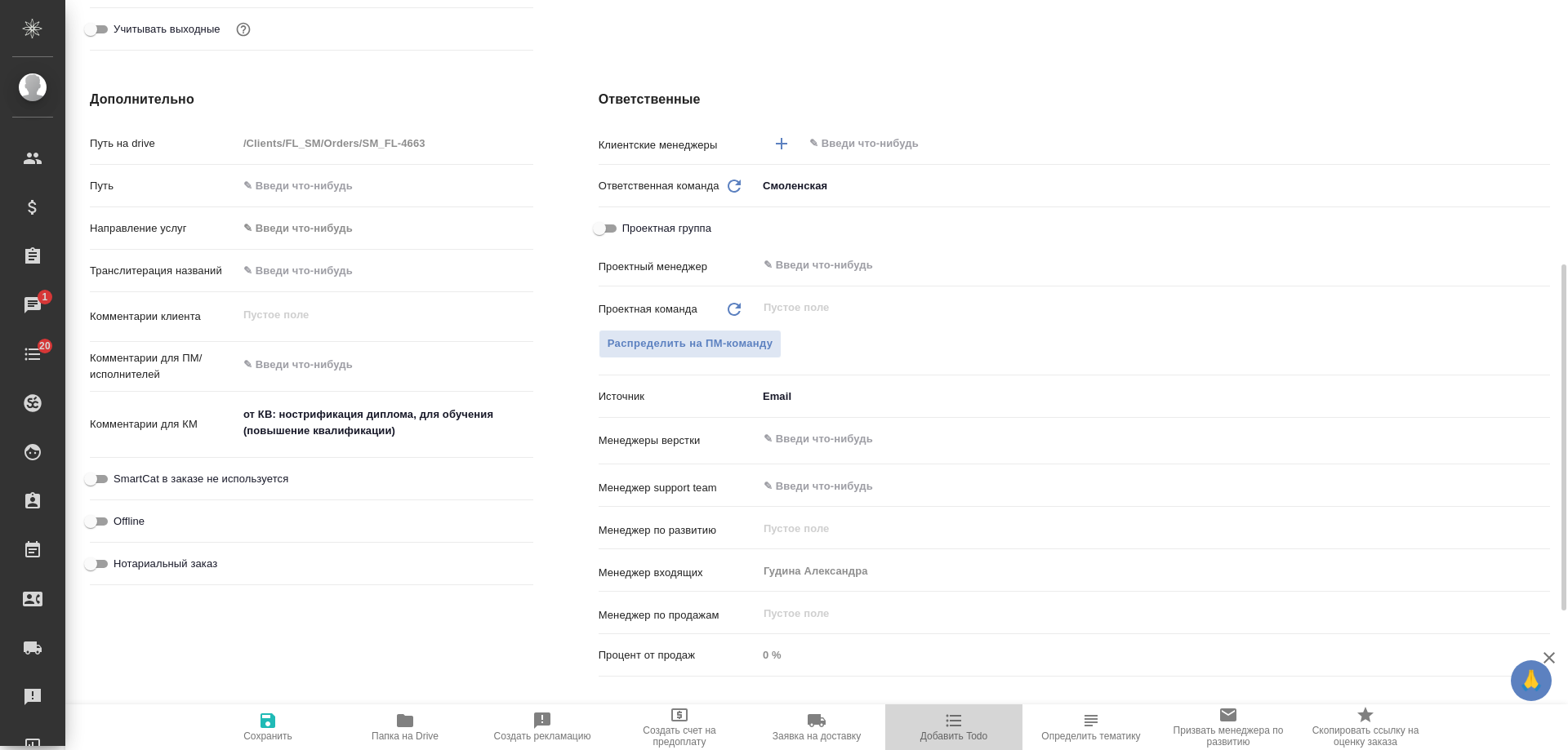
click at [947, 724] on icon "button" at bounding box center [954, 720] width 19 height 19
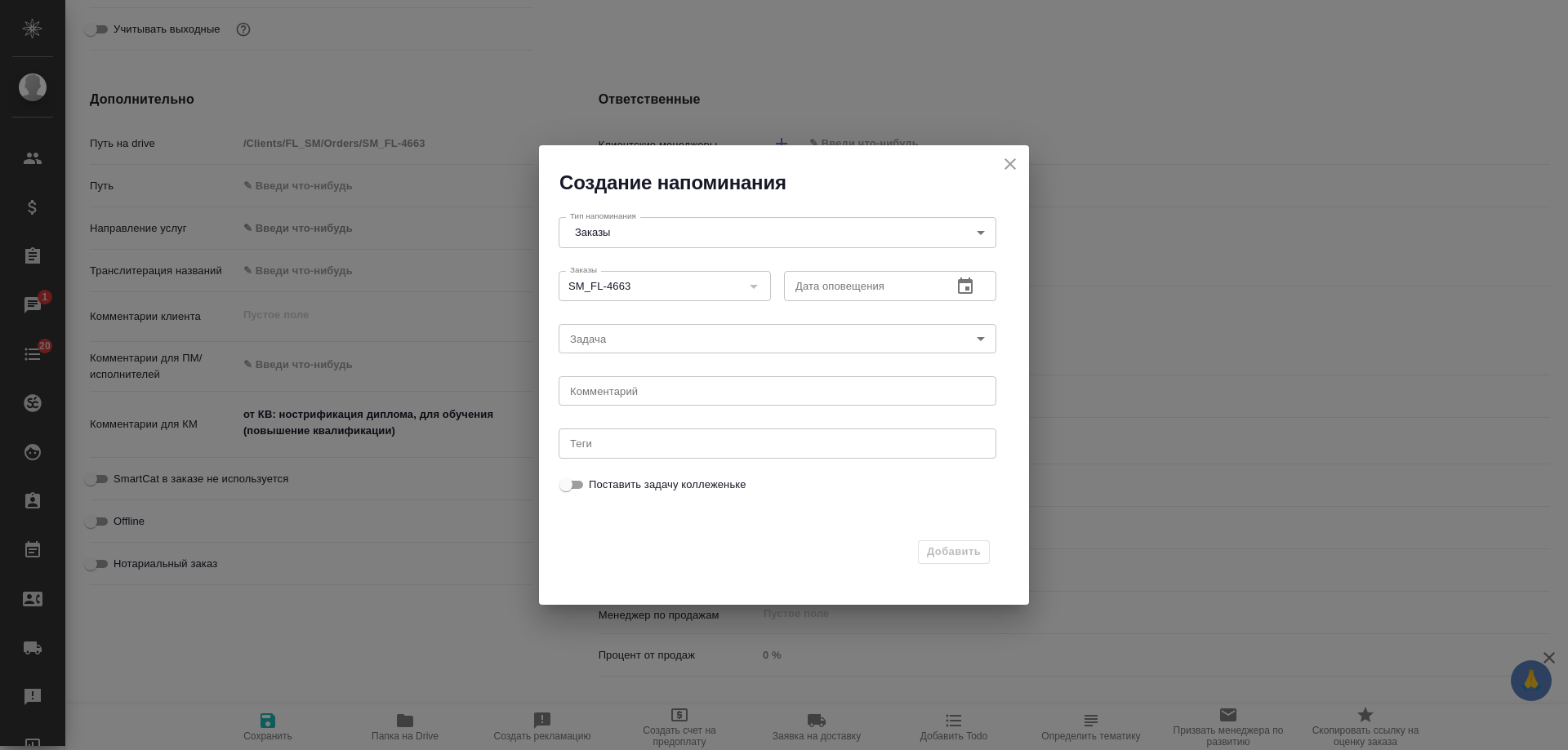
click at [965, 287] on icon "button" at bounding box center [965, 286] width 15 height 17
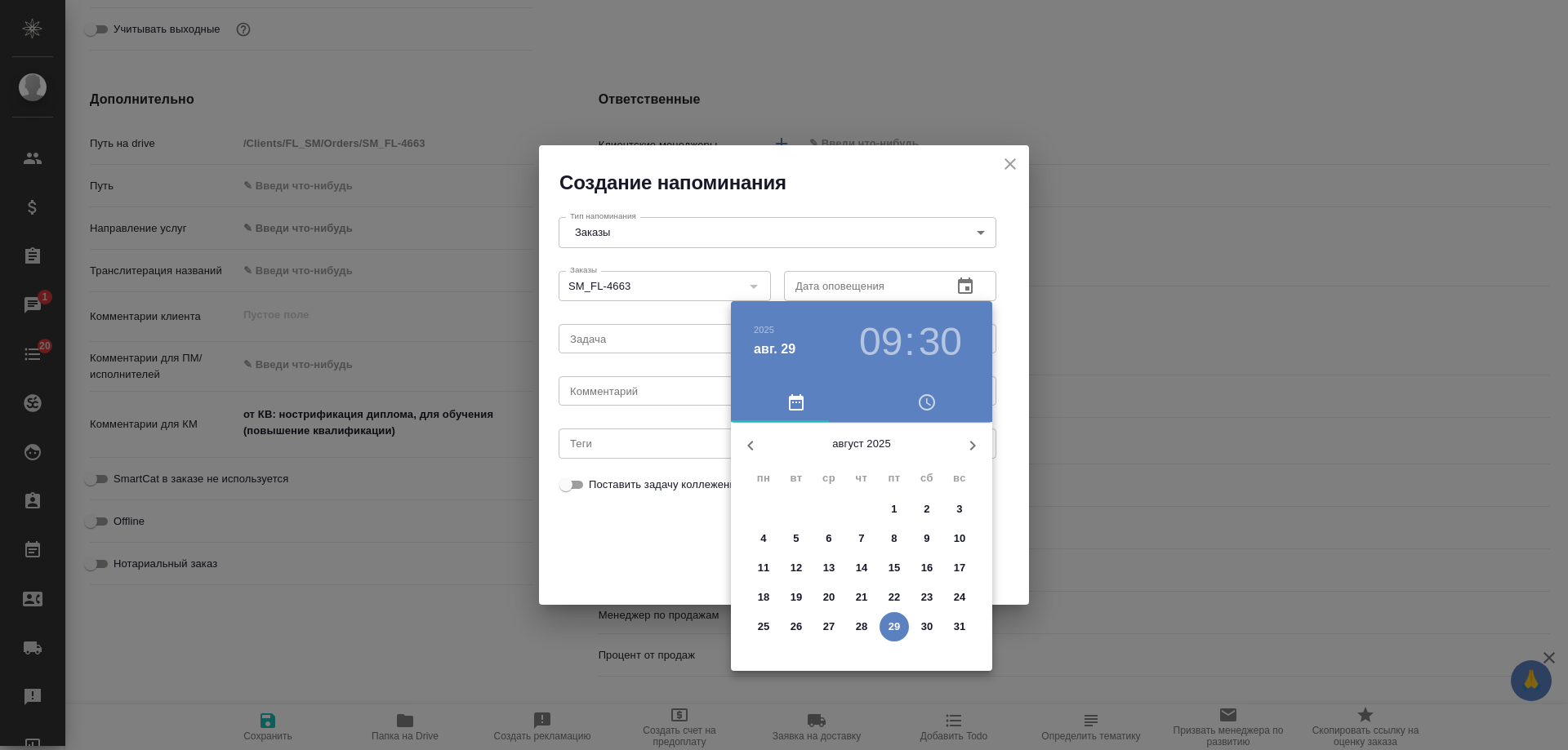
click at [970, 449] on icon "button" at bounding box center [972, 446] width 19 height 19
click at [800, 512] on span "2" at bounding box center [796, 510] width 30 height 17
type input "02.09.2025 09:30"
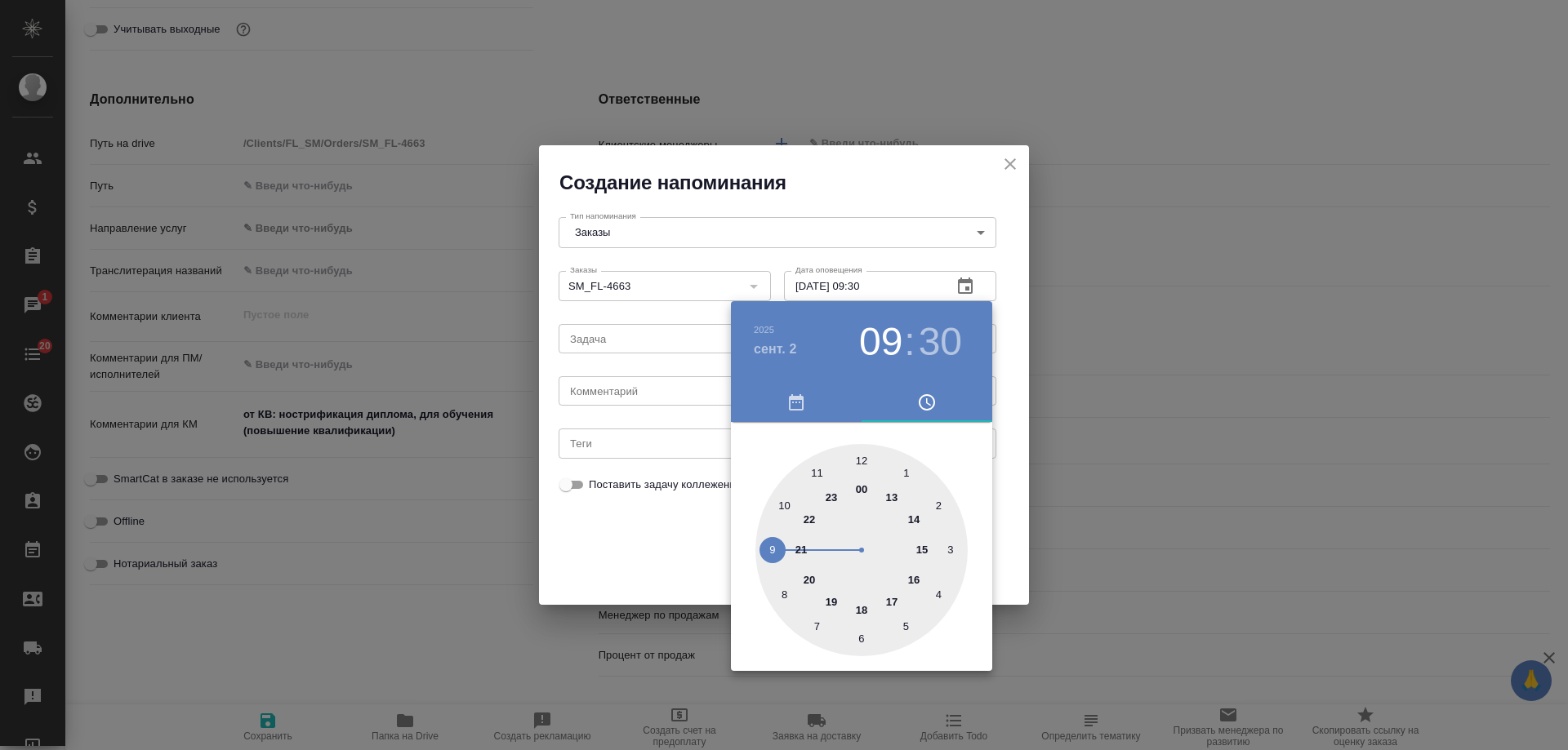
click at [626, 395] on div at bounding box center [784, 375] width 1568 height 750
click at [622, 395] on div "2025 сент. 2 09 : 30 00 1 2 3 4 5 6 7 8 9 10 11 12 13 14 15 16 17 18 19 20 21 2…" at bounding box center [784, 375] width 1568 height 750
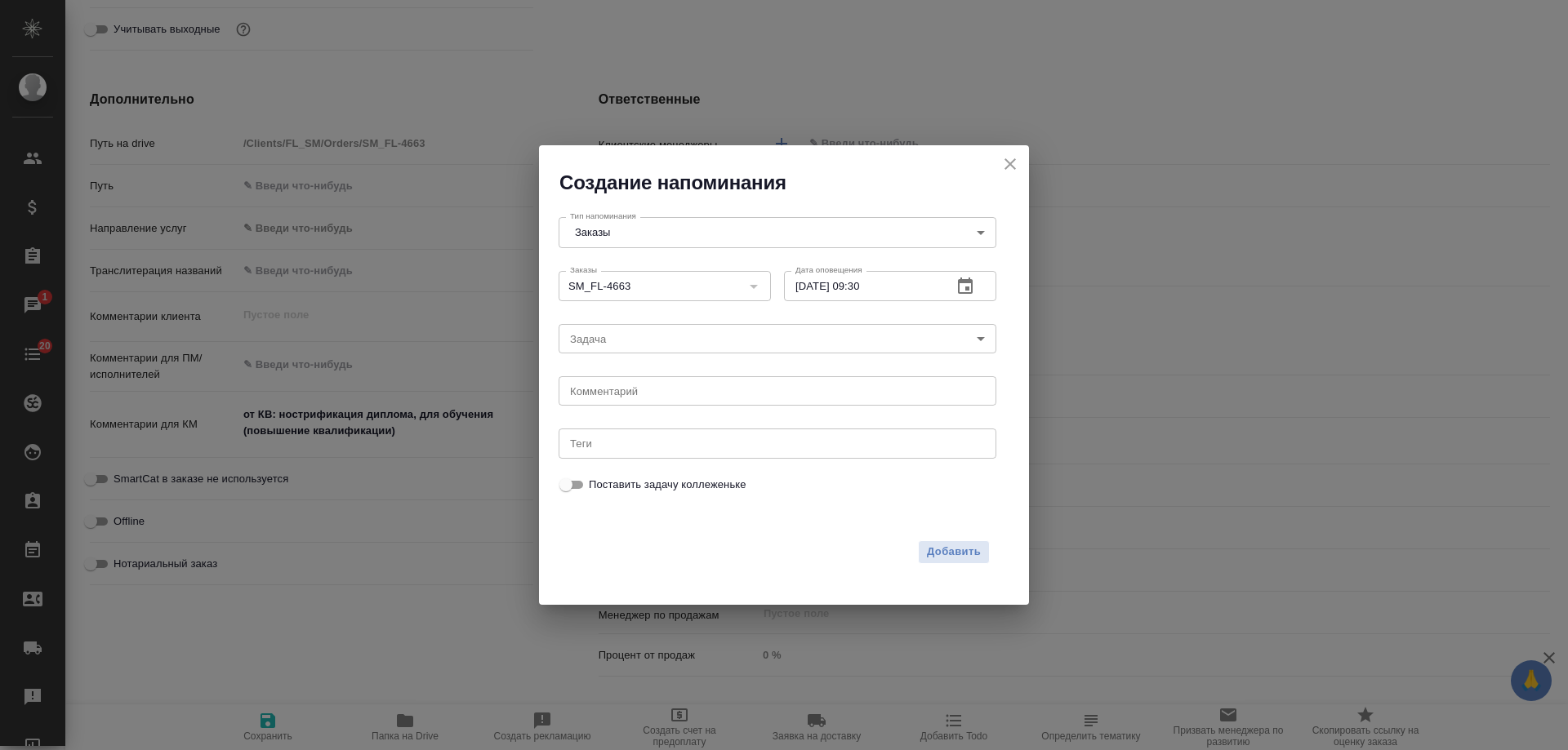
click at [621, 395] on div "2025 сент. 2 09 : 30 00 1 2 3 4 5 6 7 8 9 10 11 12 13 14 15 16 17 18 19 20 21 2…" at bounding box center [784, 375] width 1568 height 750
click at [621, 393] on textarea at bounding box center [777, 391] width 415 height 12
type textarea "инфа"
click at [958, 551] on span "Добавить" at bounding box center [954, 552] width 54 height 19
type textarea "x"
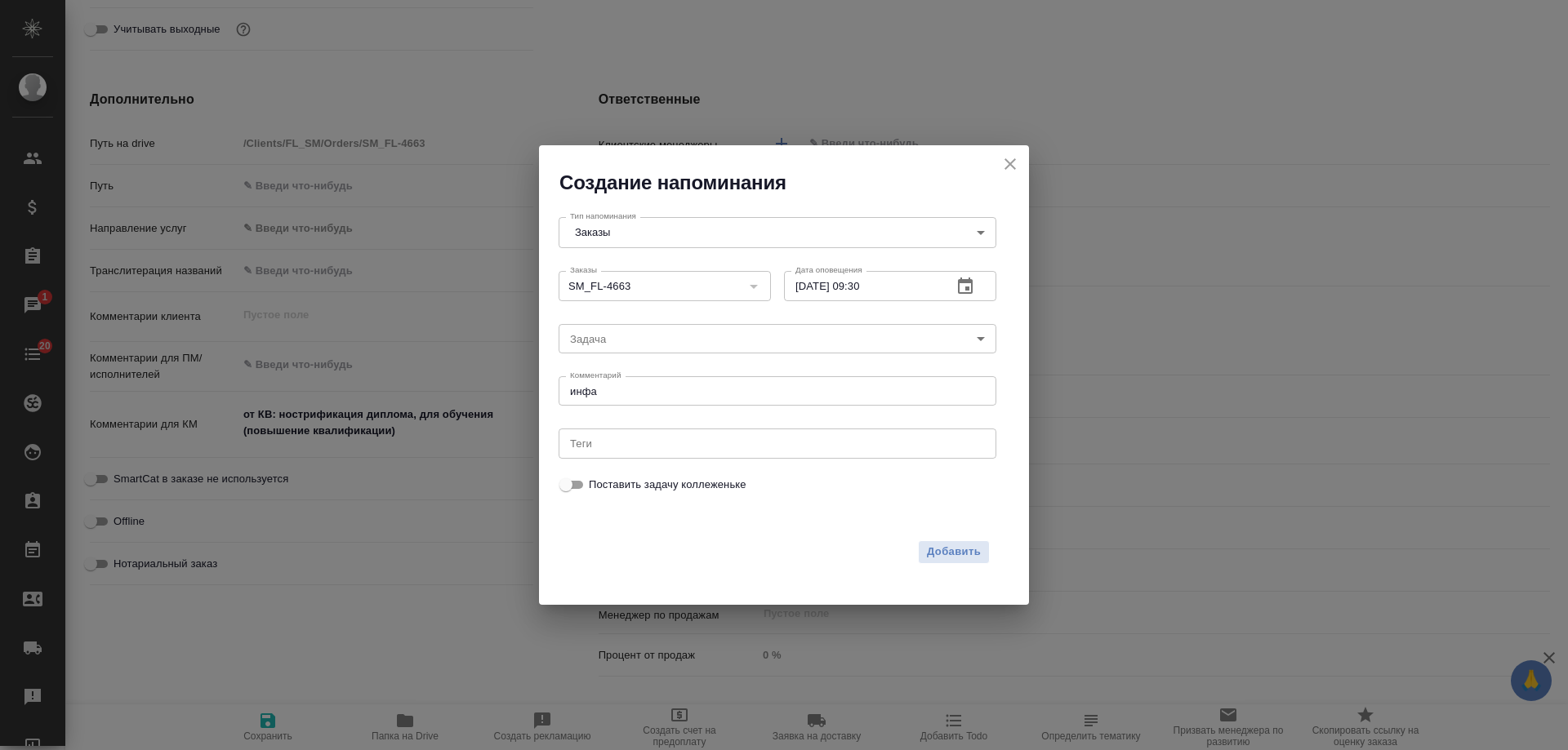
type textarea "x"
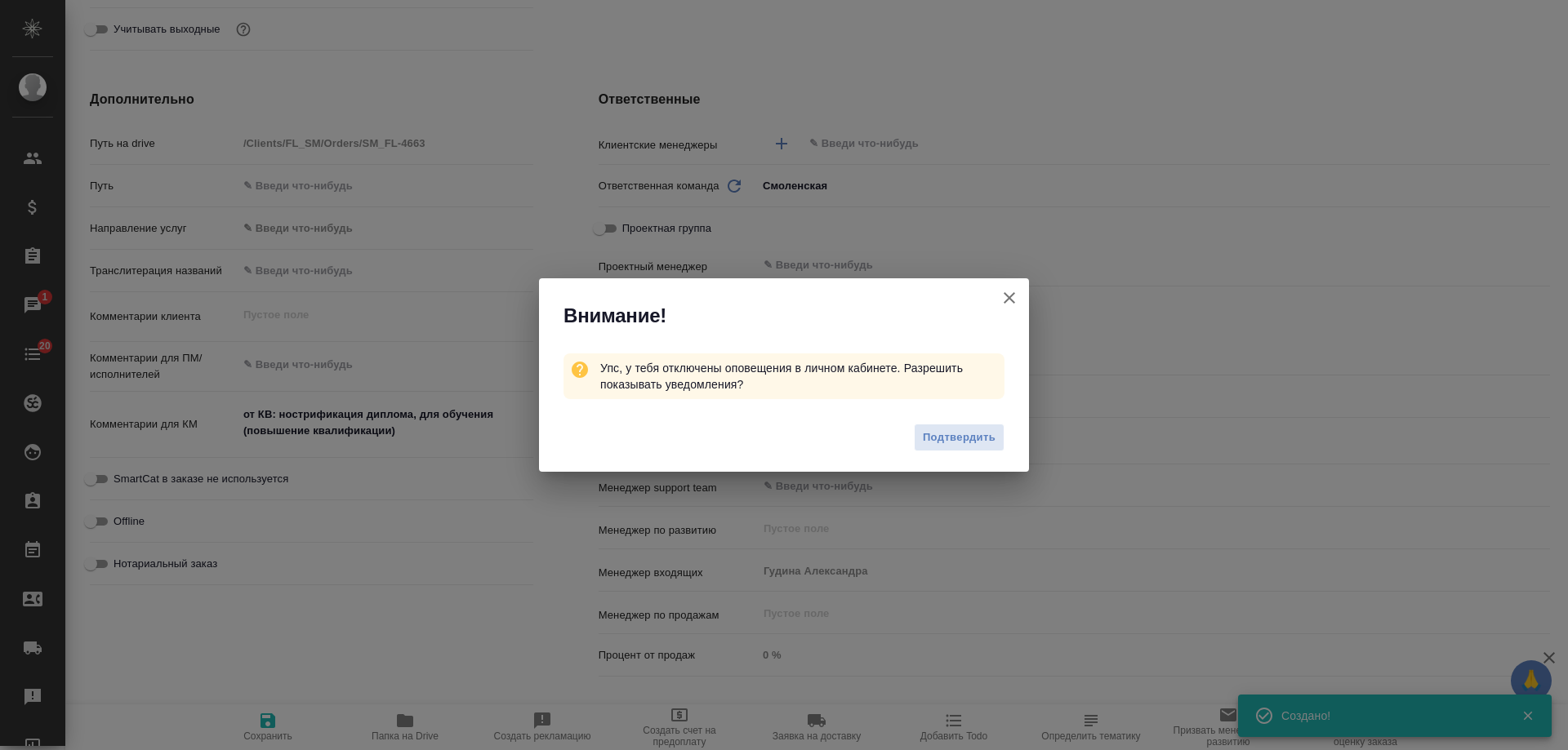
type textarea "x"
click at [1015, 293] on icon "button" at bounding box center [1009, 298] width 19 height 19
type textarea "x"
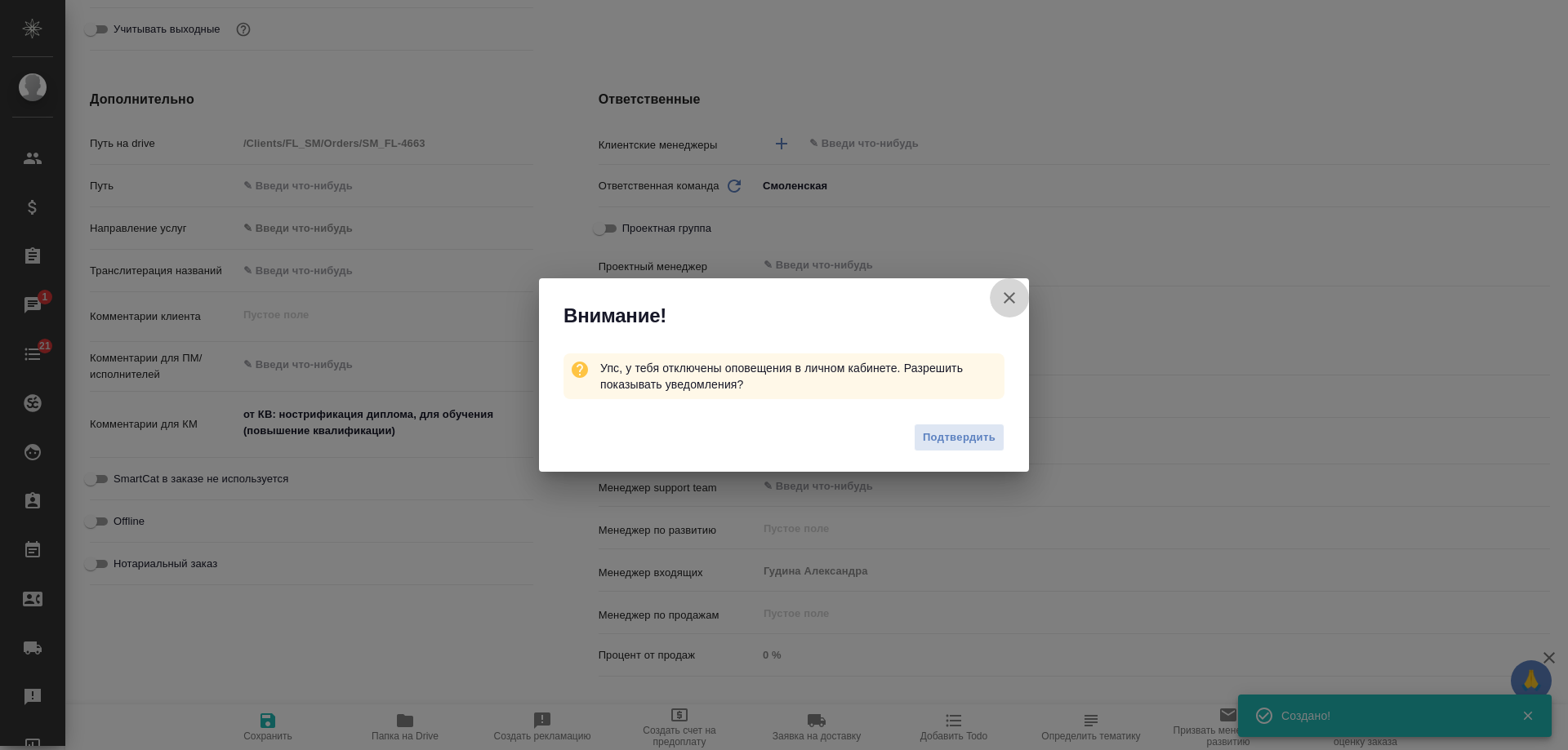
type textarea "x"
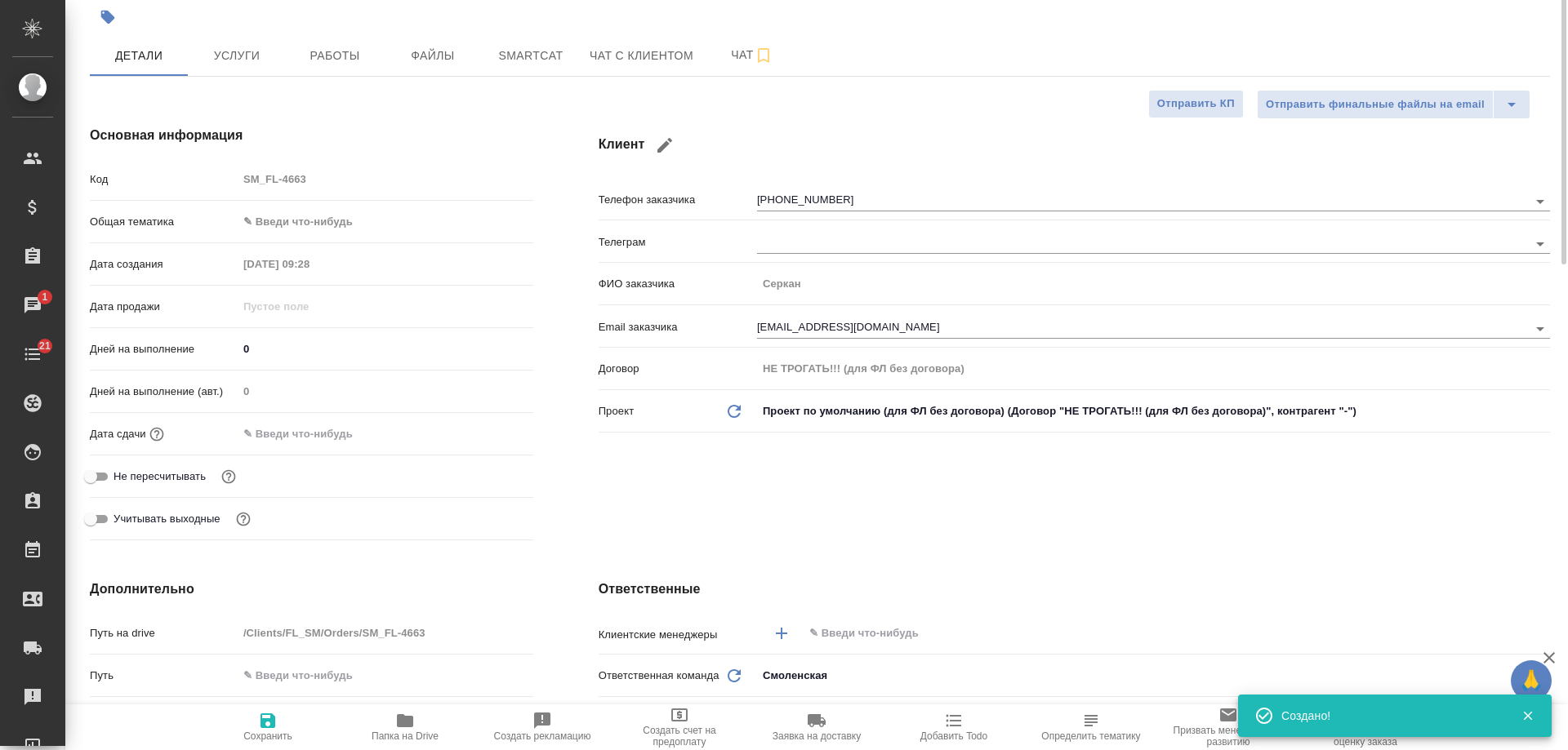
scroll to position [0, 0]
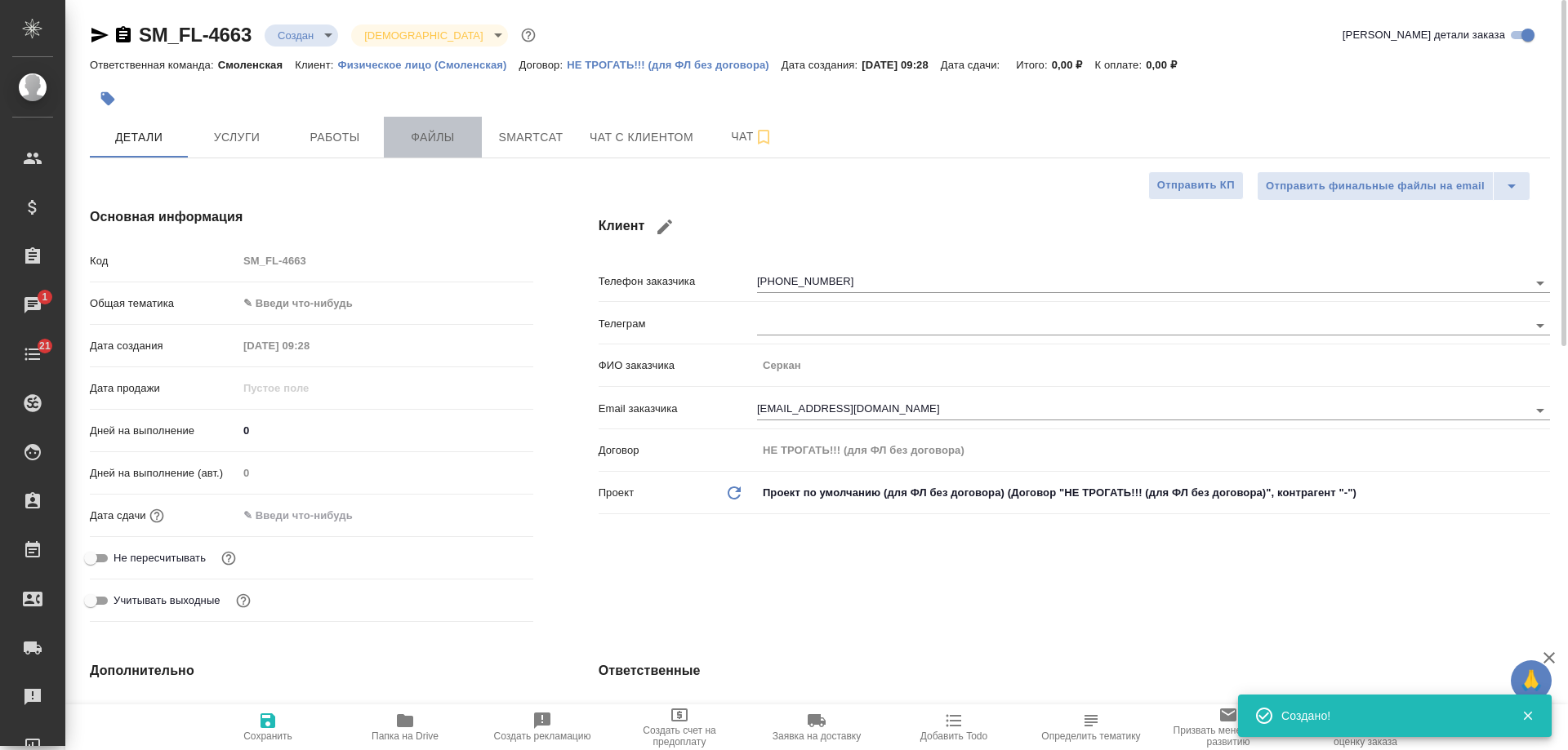
click at [439, 122] on button "Файлы" at bounding box center [433, 137] width 98 height 41
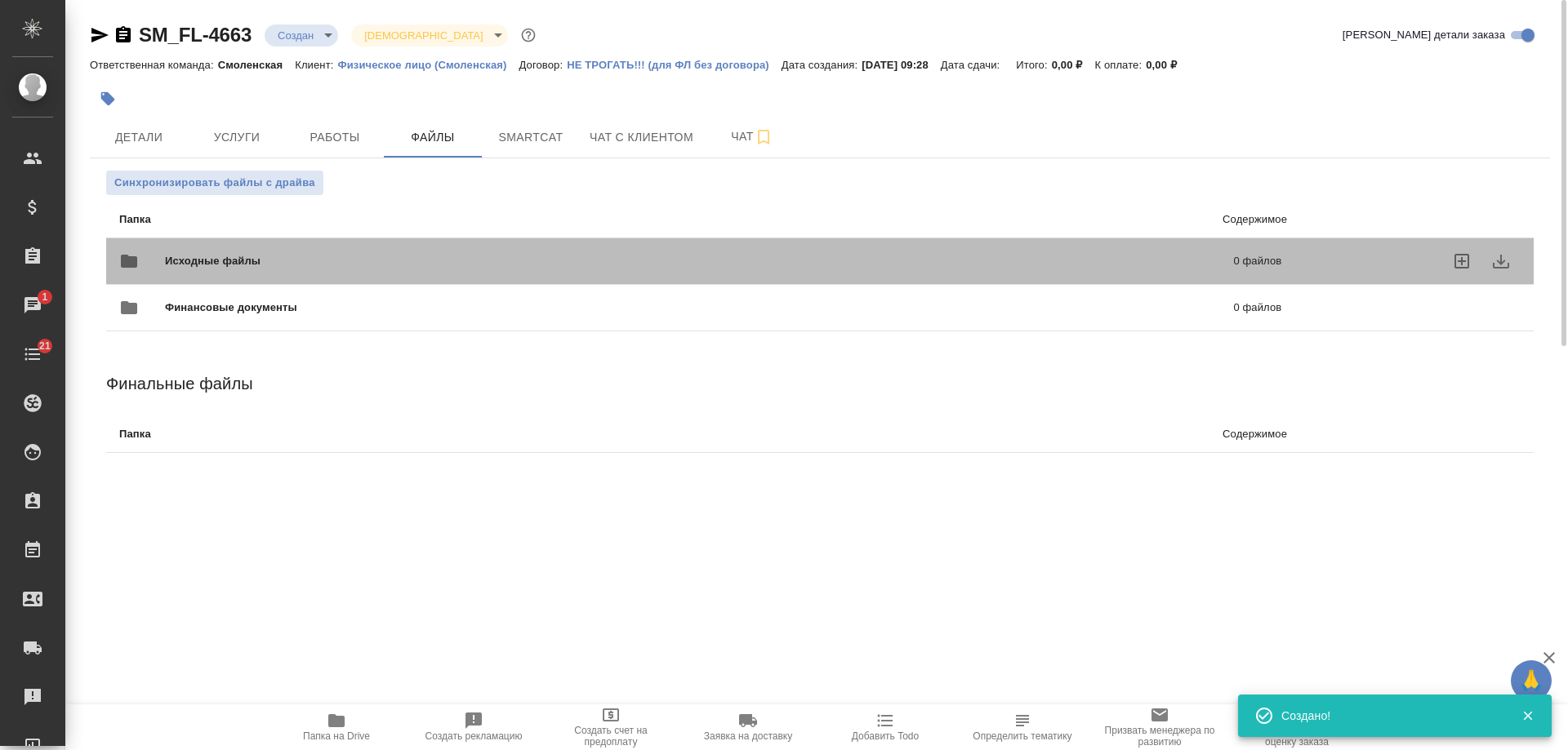
click at [1055, 264] on p "0 файлов" at bounding box center [1015, 261] width 535 height 17
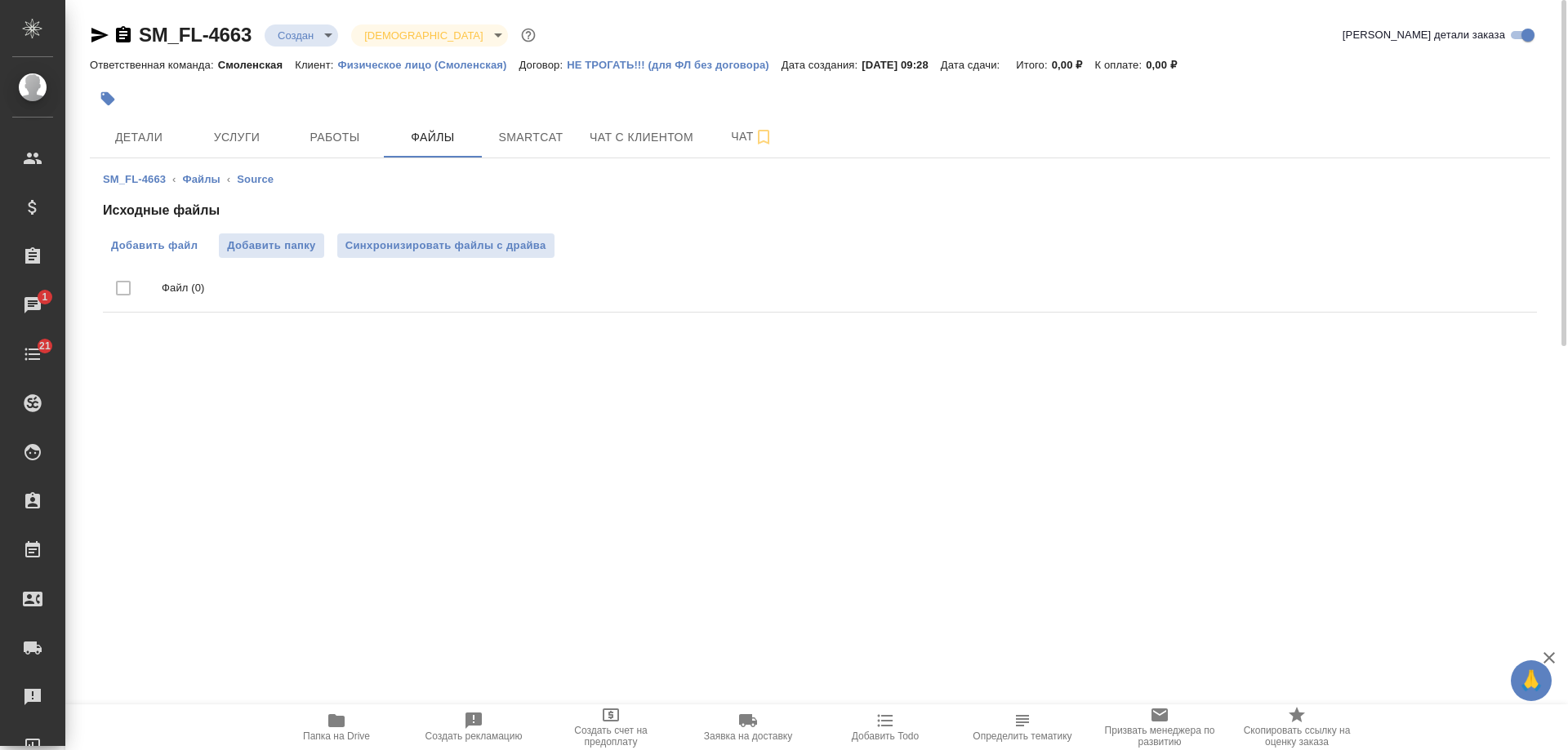
click at [150, 243] on span "Добавить файл" at bounding box center [153, 246] width 86 height 17
click at [0, 0] on input "Добавить файл" at bounding box center [0, 0] width 0 height 0
click at [139, 234] on label "Добавить файл" at bounding box center [154, 246] width 103 height 24
click at [0, 0] on input "Добавить файл" at bounding box center [0, 0] width 0 height 0
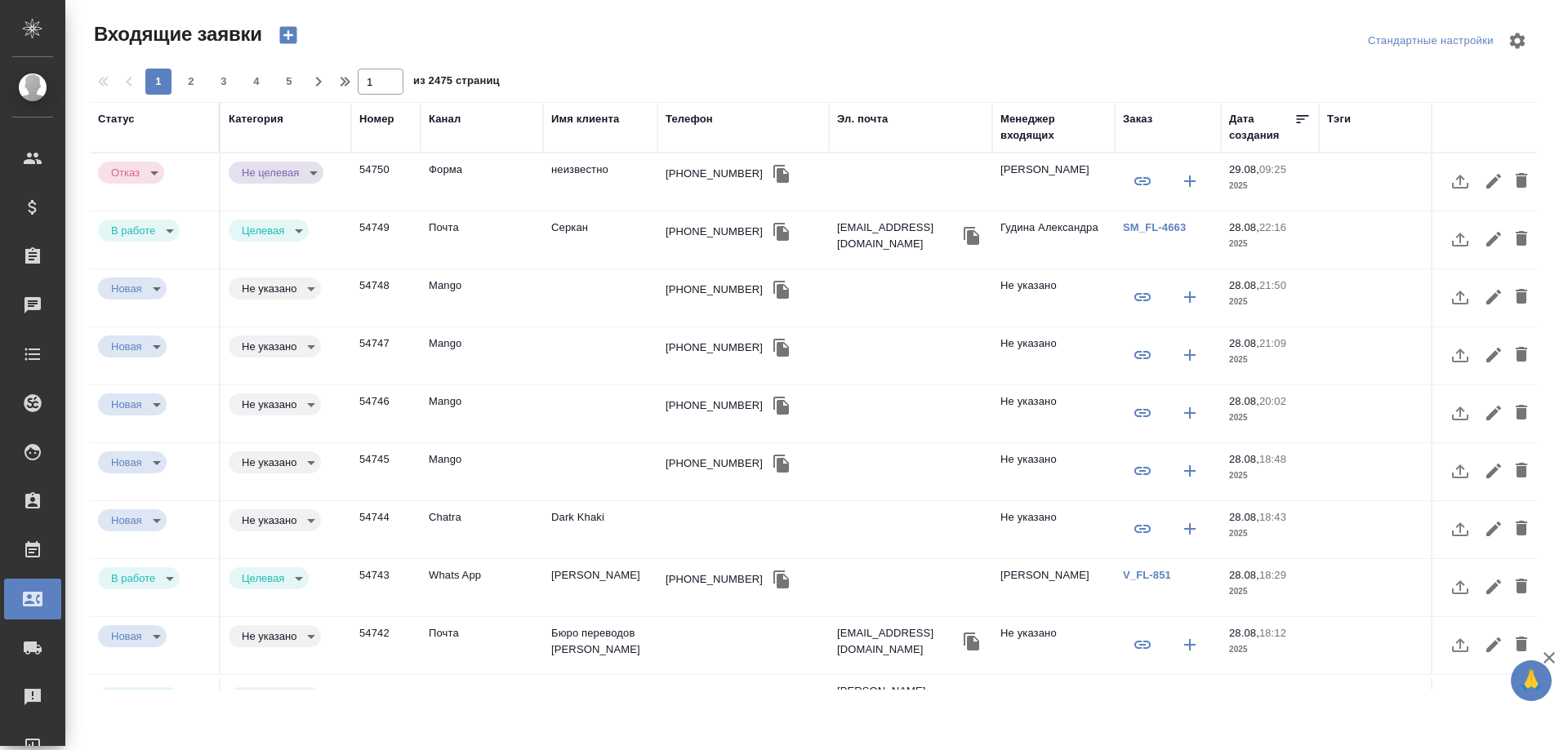
select select "RU"
click at [281, 35] on icon "button" at bounding box center [288, 36] width 17 height 17
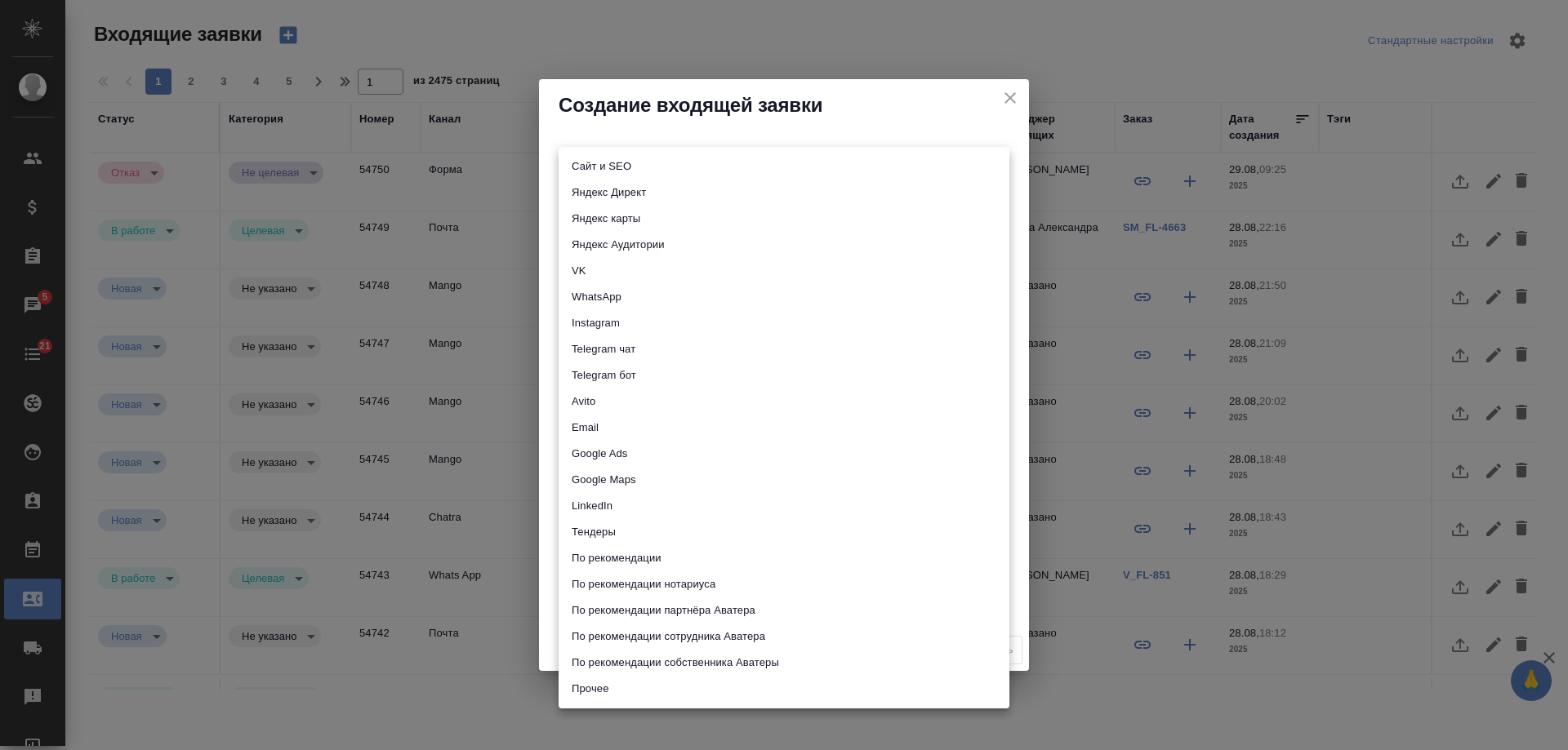
click at [604, 162] on body "🙏 .cls-1 fill:#fff; AWATERA [PERSON_NAME] Спецификации Заказы 5 Чаты 21 Todo Пр…" at bounding box center [784, 375] width 1568 height 750
click at [604, 162] on li "Сайт и SEO" at bounding box center [783, 166] width 450 height 26
type input "seo"
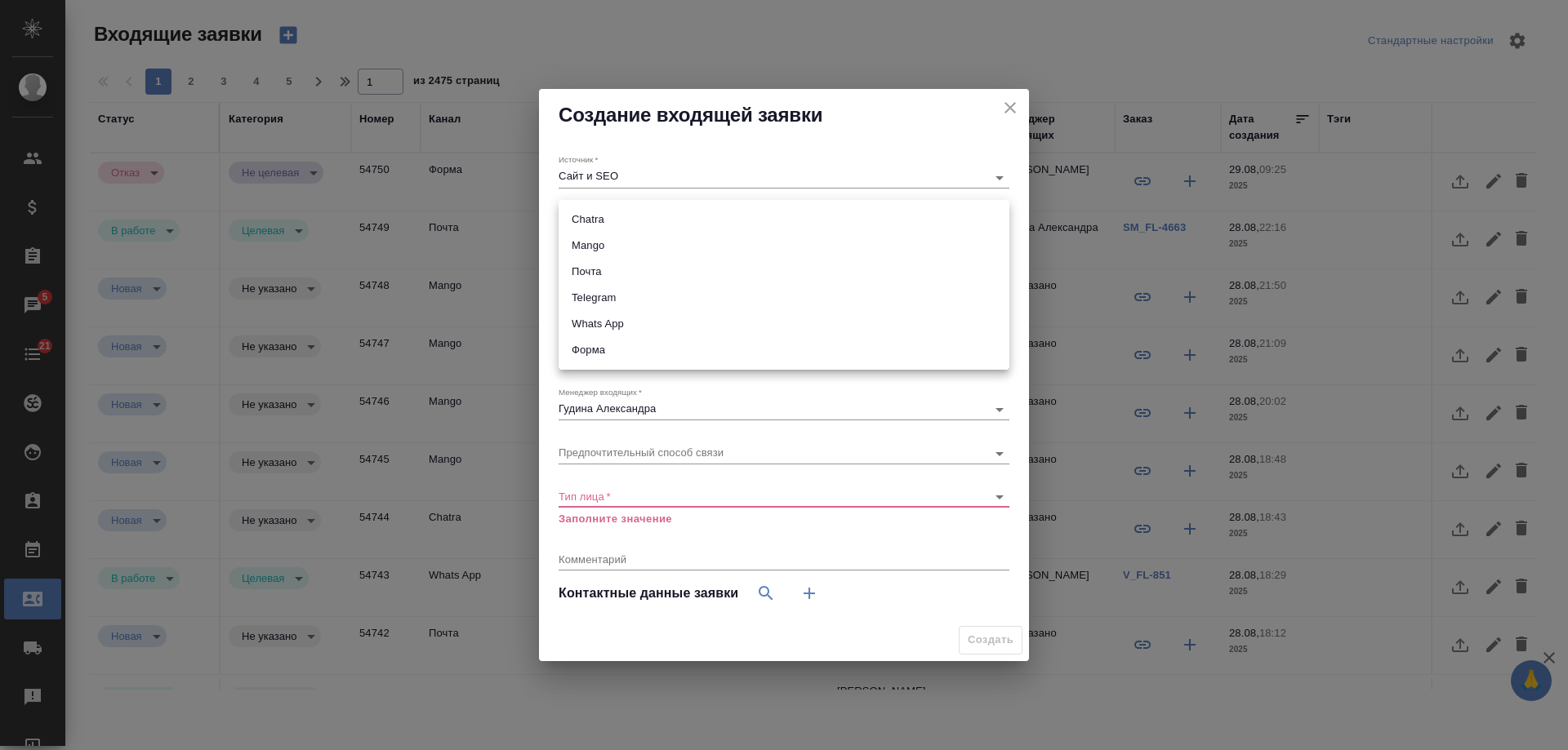
click at [583, 224] on body "🙏 .cls-1 fill:#fff; AWATERA [PERSON_NAME] Спецификации Заказы 5 Чаты 21 Todo Пр…" at bounding box center [784, 375] width 1568 height 750
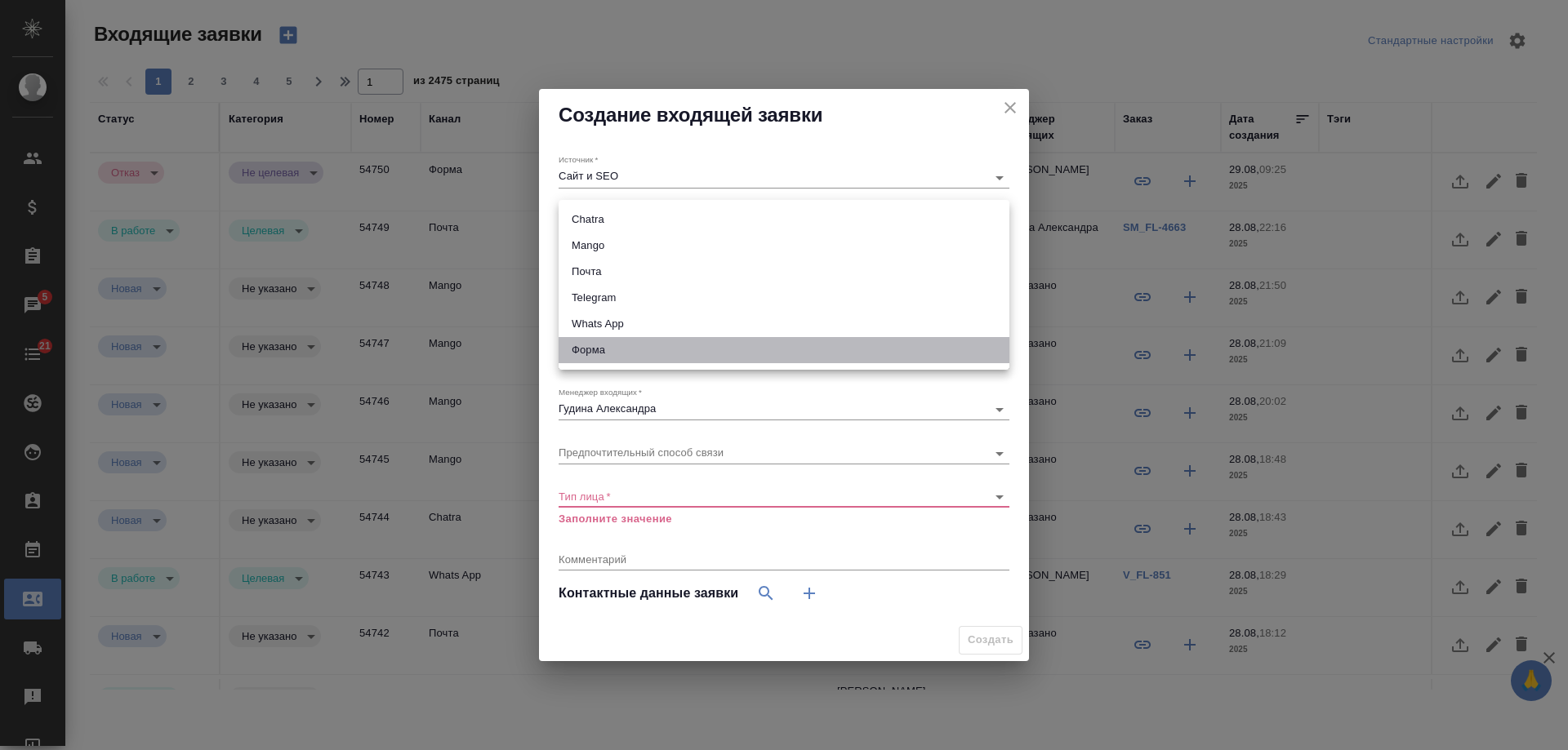
click at [593, 341] on li "Форма" at bounding box center [783, 350] width 450 height 26
type input "63623f8939da55ae86e7274a"
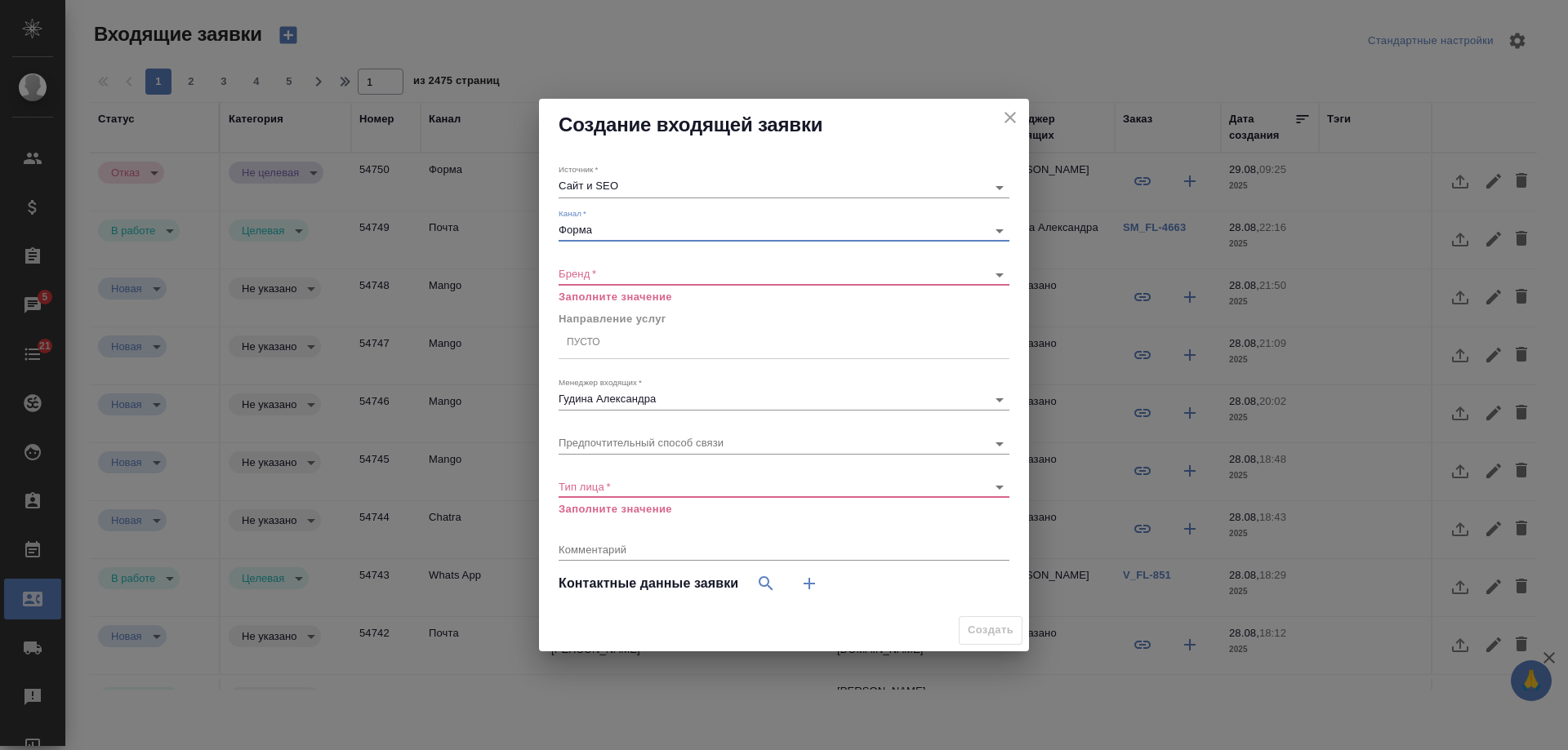
click at [581, 272] on body "🙏 .cls-1 fill:#fff; AWATERA [PERSON_NAME] Спецификации Заказы 5 Чаты 21 Todo Пр…" at bounding box center [784, 375] width 1568 height 750
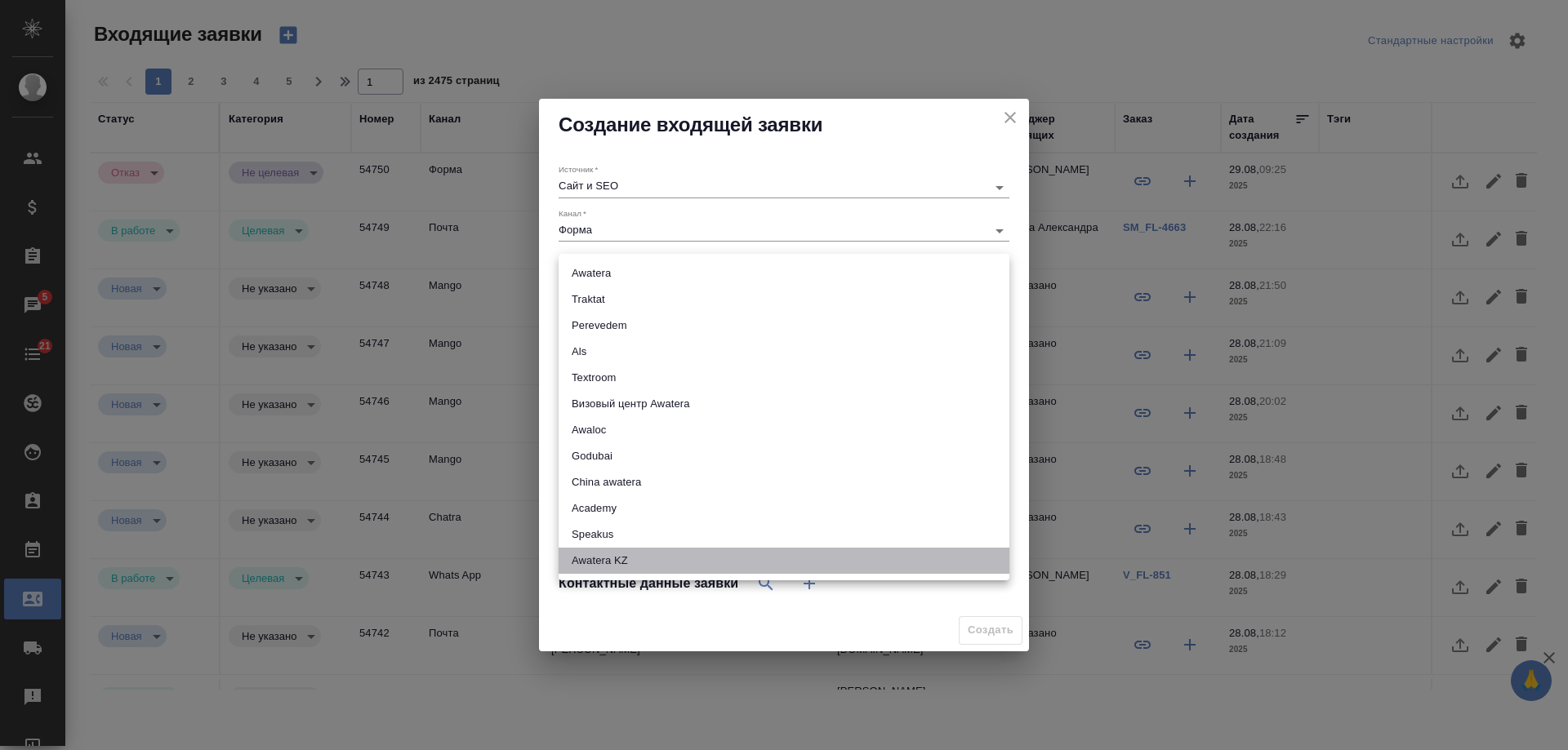
click at [617, 558] on li "Awatera KZ" at bounding box center [783, 561] width 450 height 26
type input "awateraKz"
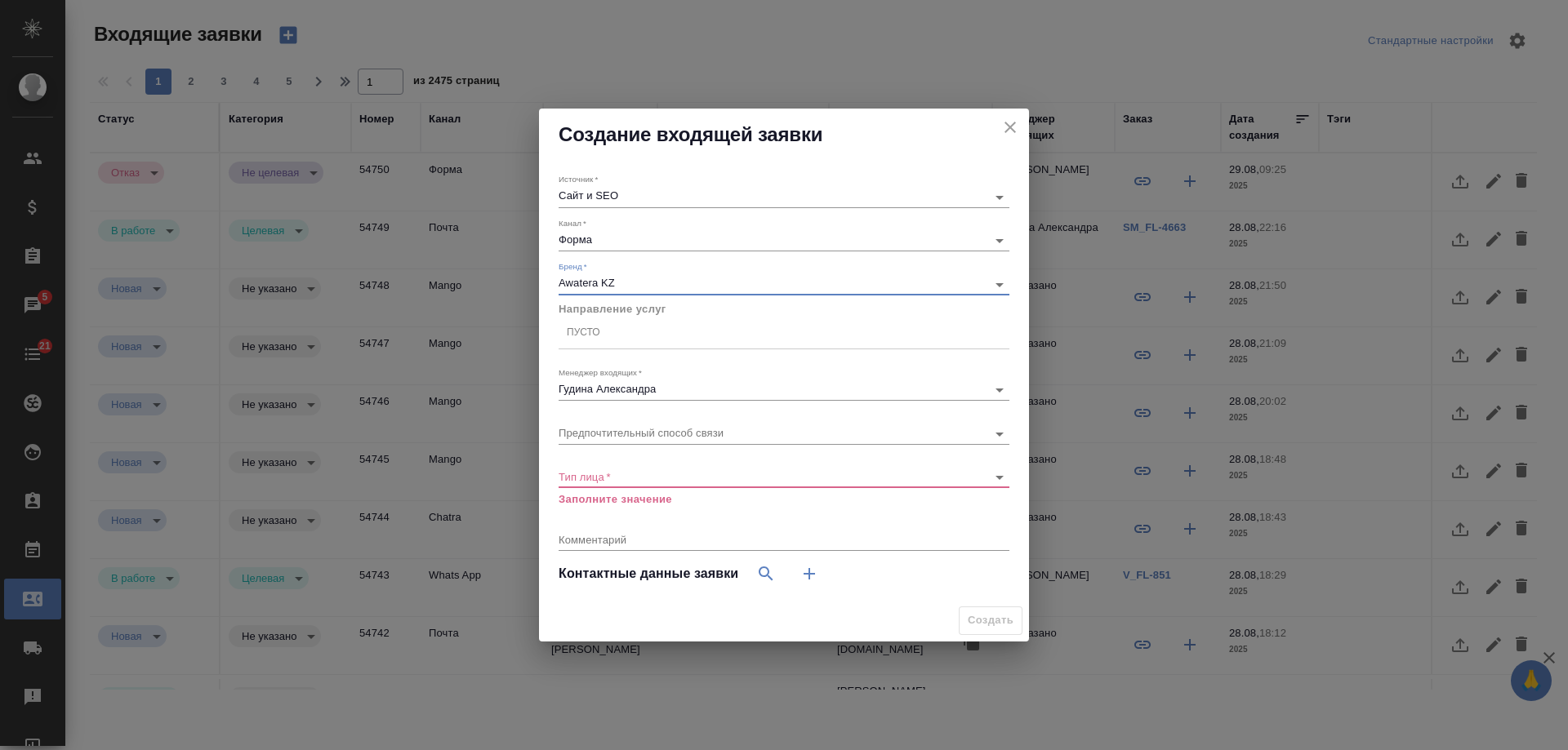
click at [617, 336] on div "Пусто" at bounding box center [783, 333] width 450 height 24
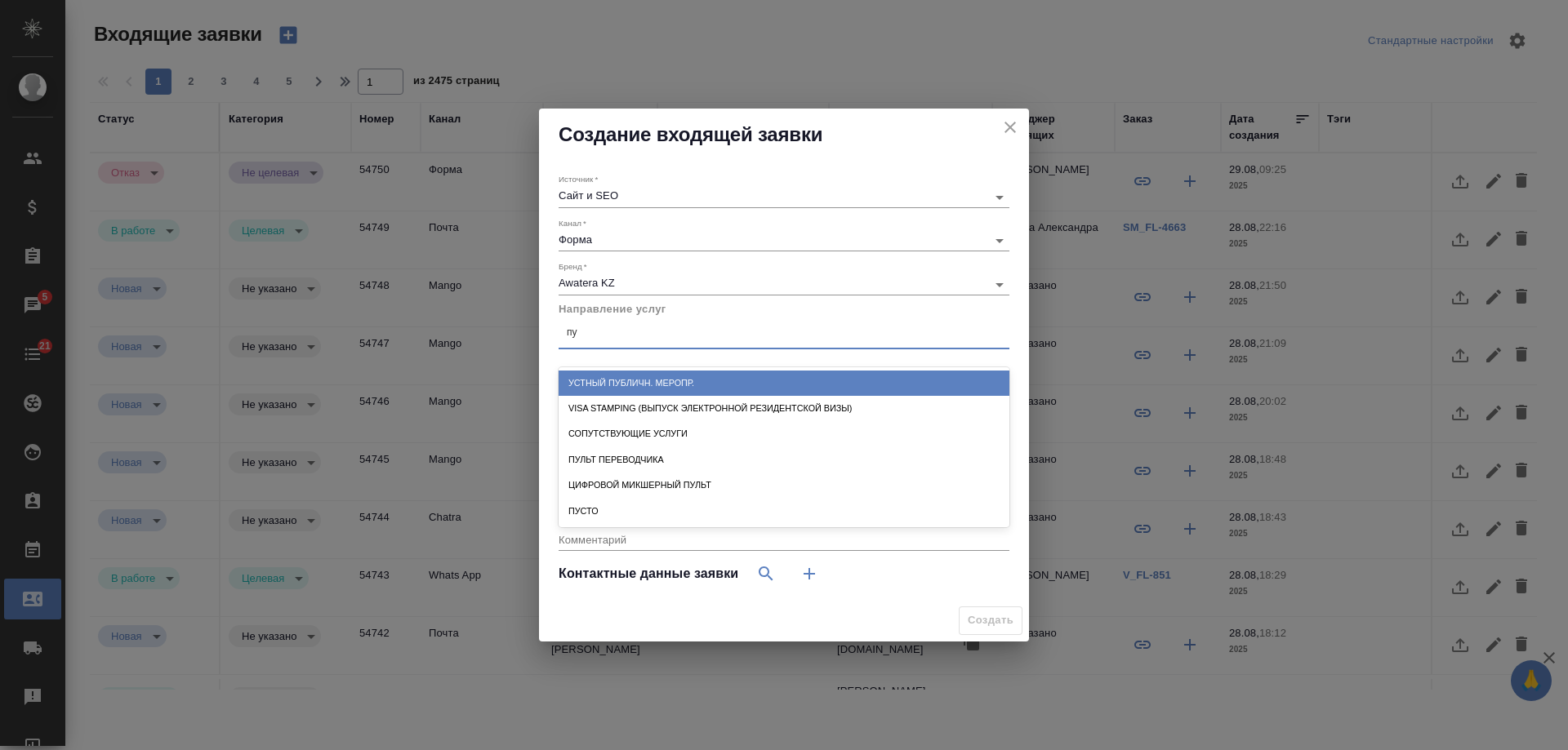
type input "пус"
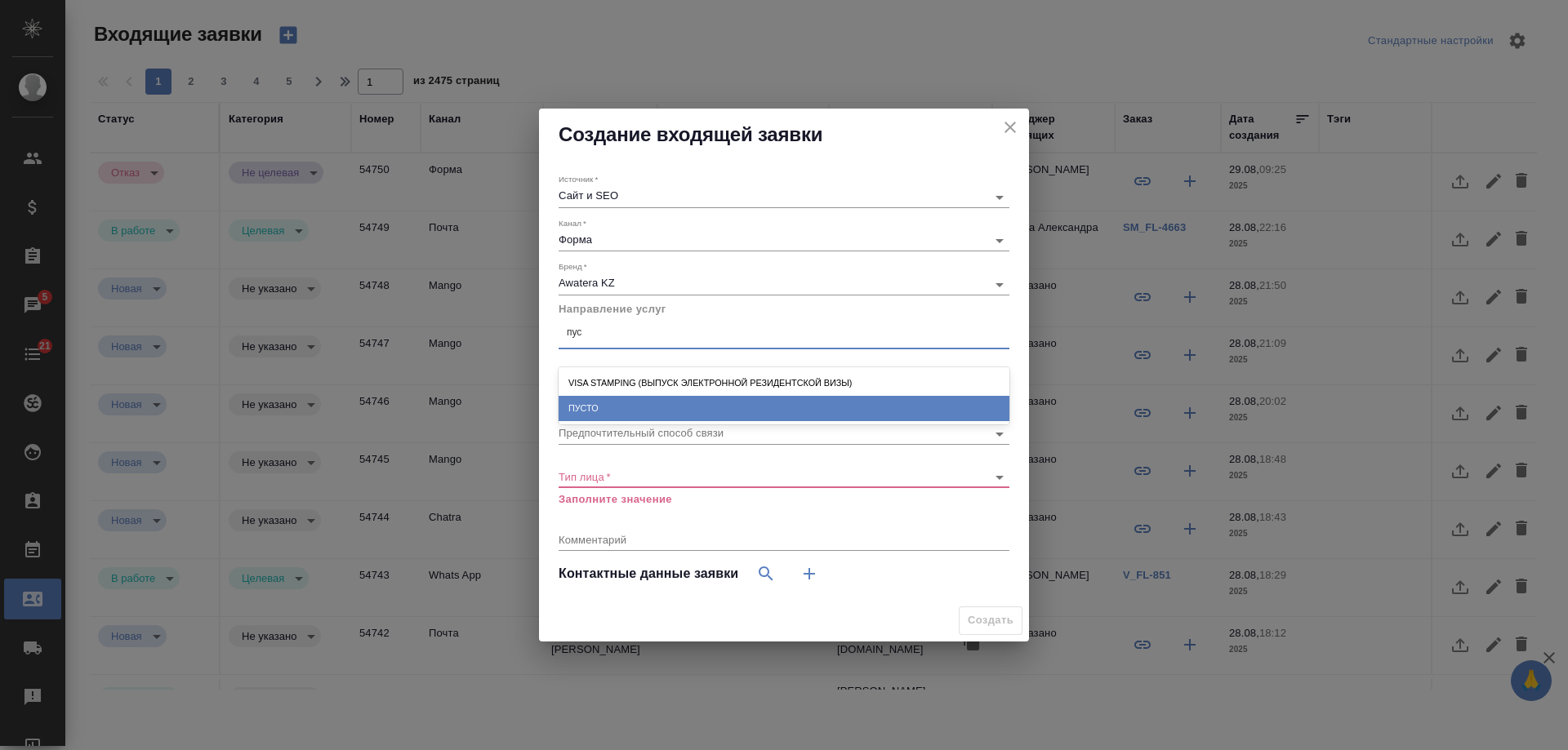
click at [620, 400] on div "ПУСТО" at bounding box center [783, 409] width 450 height 25
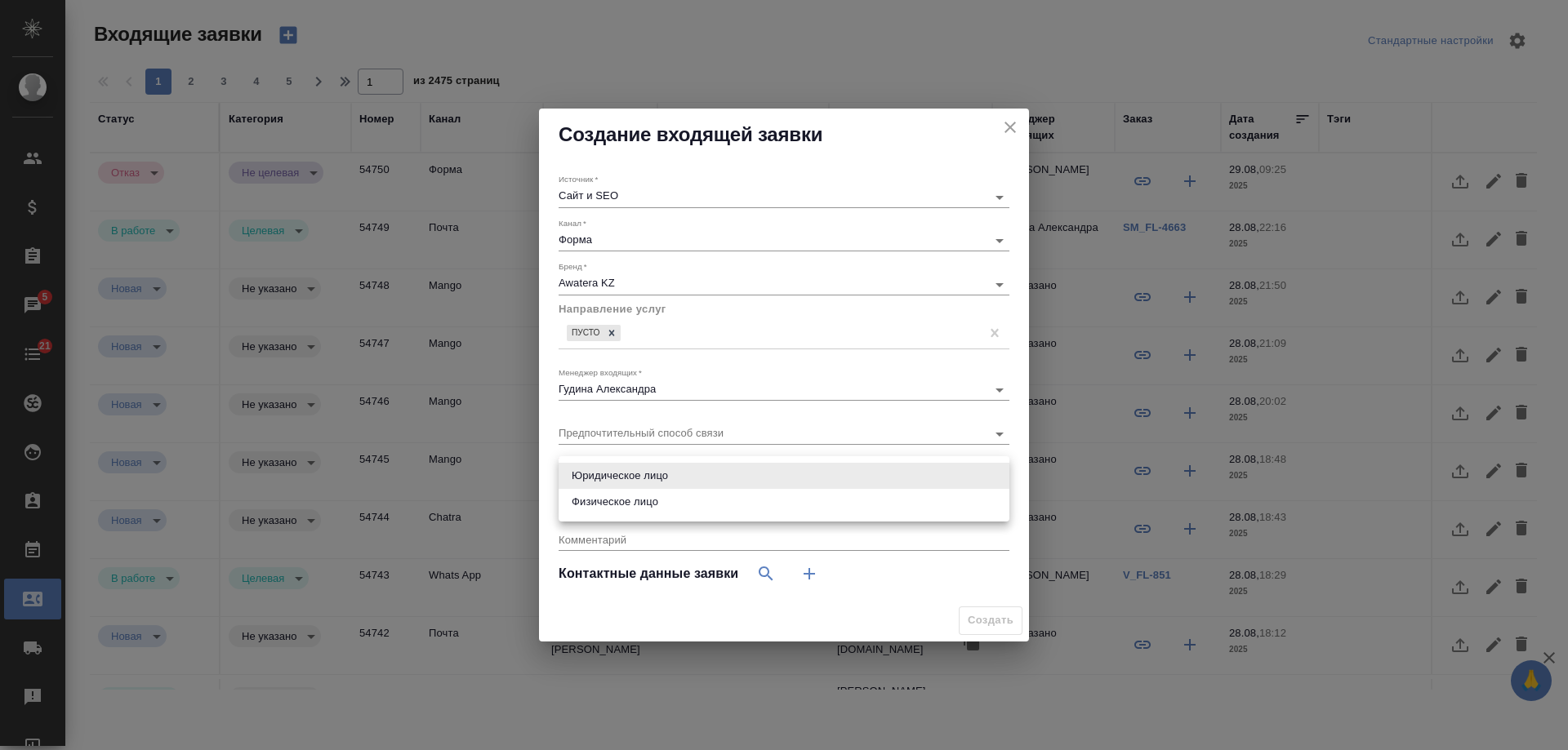
click at [614, 479] on body "🙏 .cls-1 fill:#fff; AWATERA [PERSON_NAME] Спецификации Заказы 5 Чаты 21 Todo Пр…" at bounding box center [784, 375] width 1568 height 750
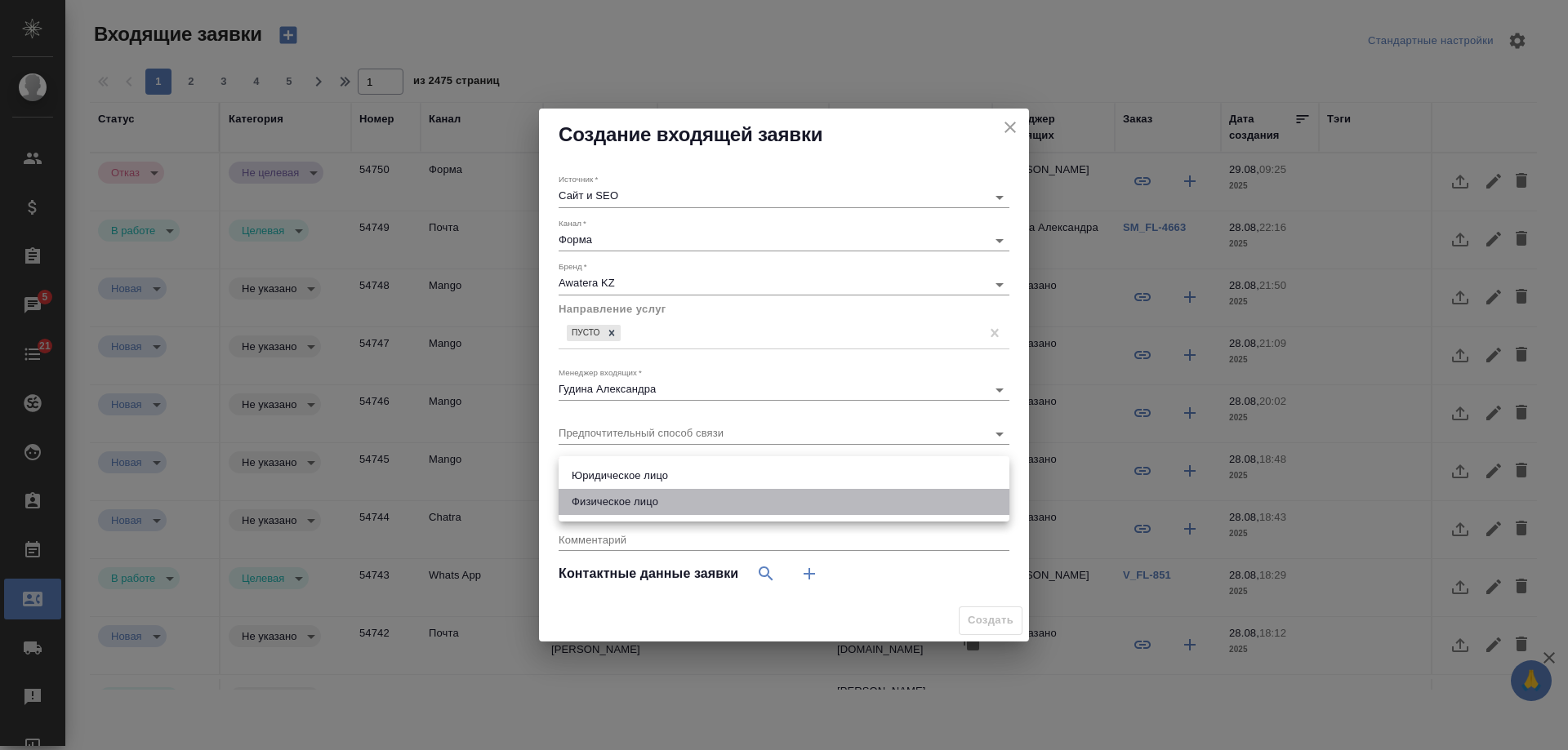
click at [612, 502] on li "Физическое лицо" at bounding box center [783, 502] width 450 height 26
type input "private"
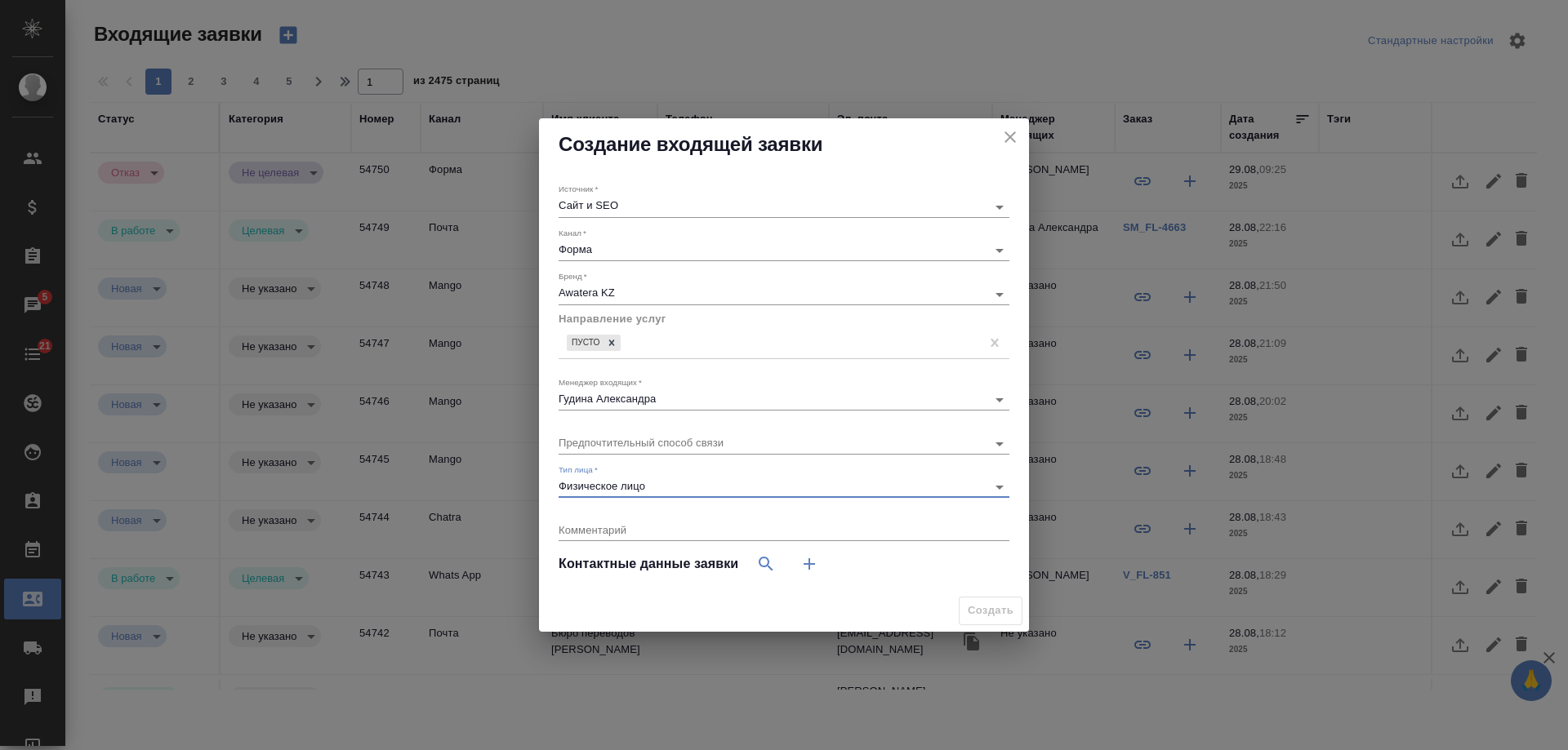
click at [814, 565] on icon "button" at bounding box center [809, 564] width 19 height 19
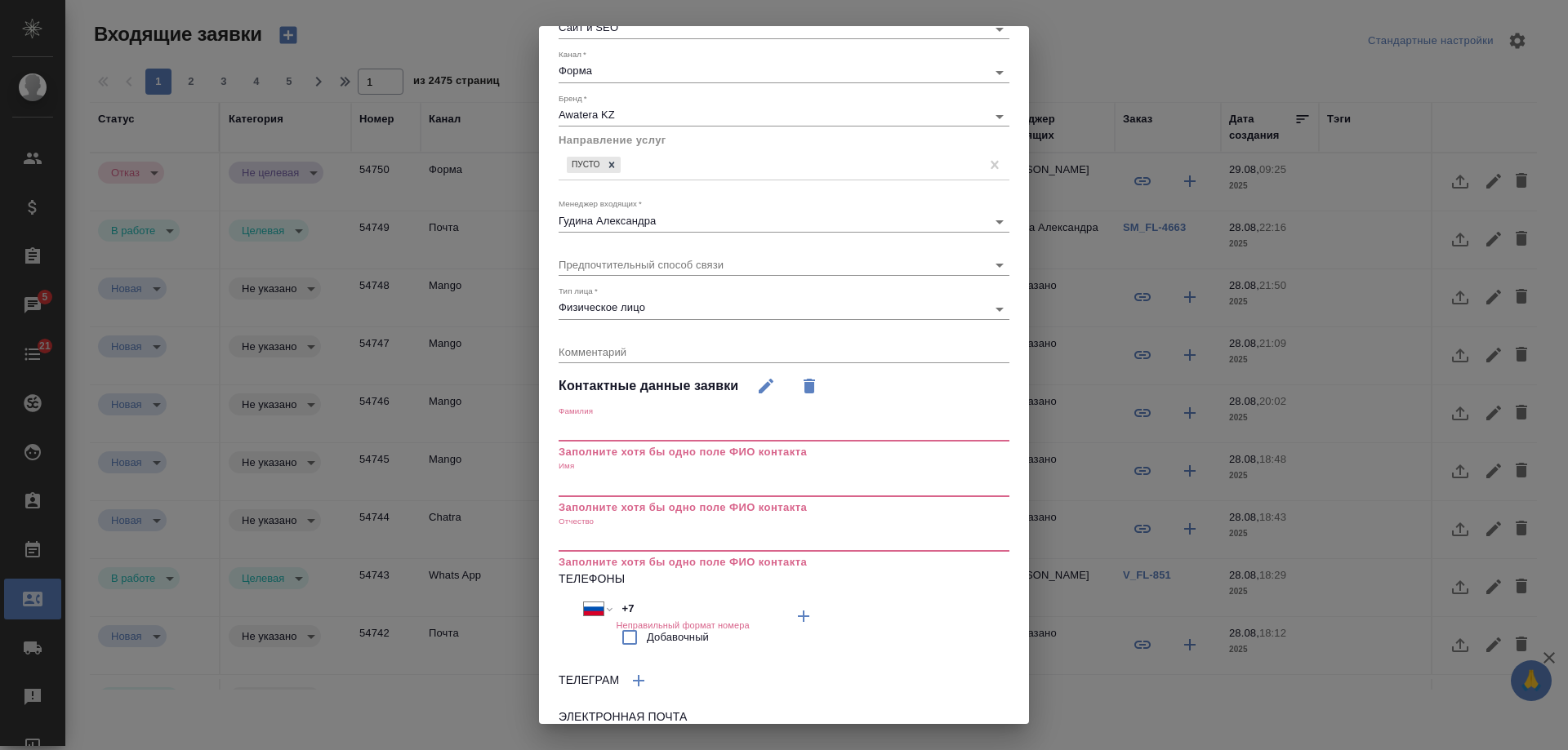
scroll to position [190, 0]
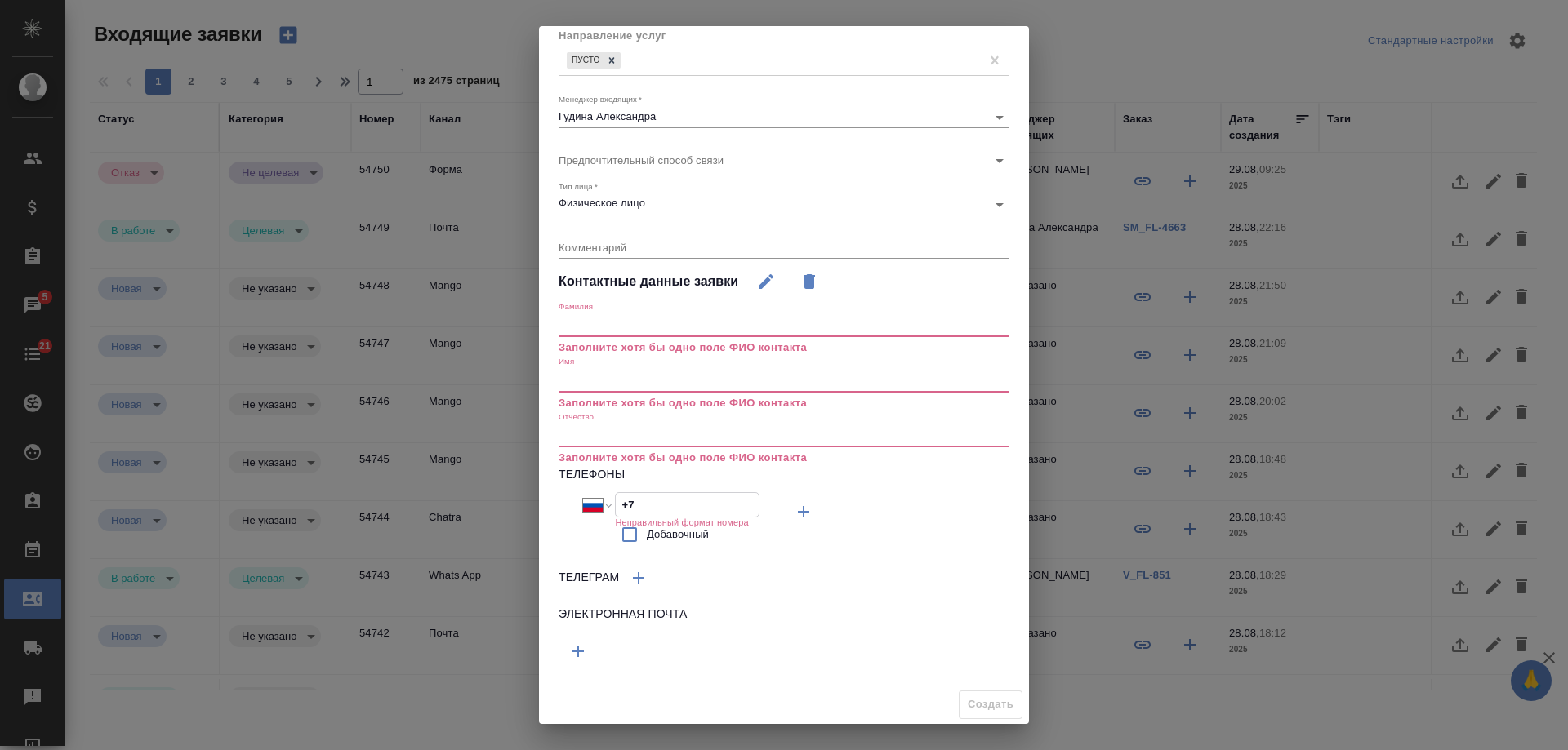
drag, startPoint x: 645, startPoint y: 497, endPoint x: 524, endPoint y: 498, distance: 121.0
click at [524, 498] on div "Создание входящей заявки Источник   * Сайт и SEO seo Канал   * Форма 63623f8939…" at bounding box center [784, 375] width 1568 height 750
paste input "701 718 3235"
select select "KZ"
type input "+7 701 718 3235"
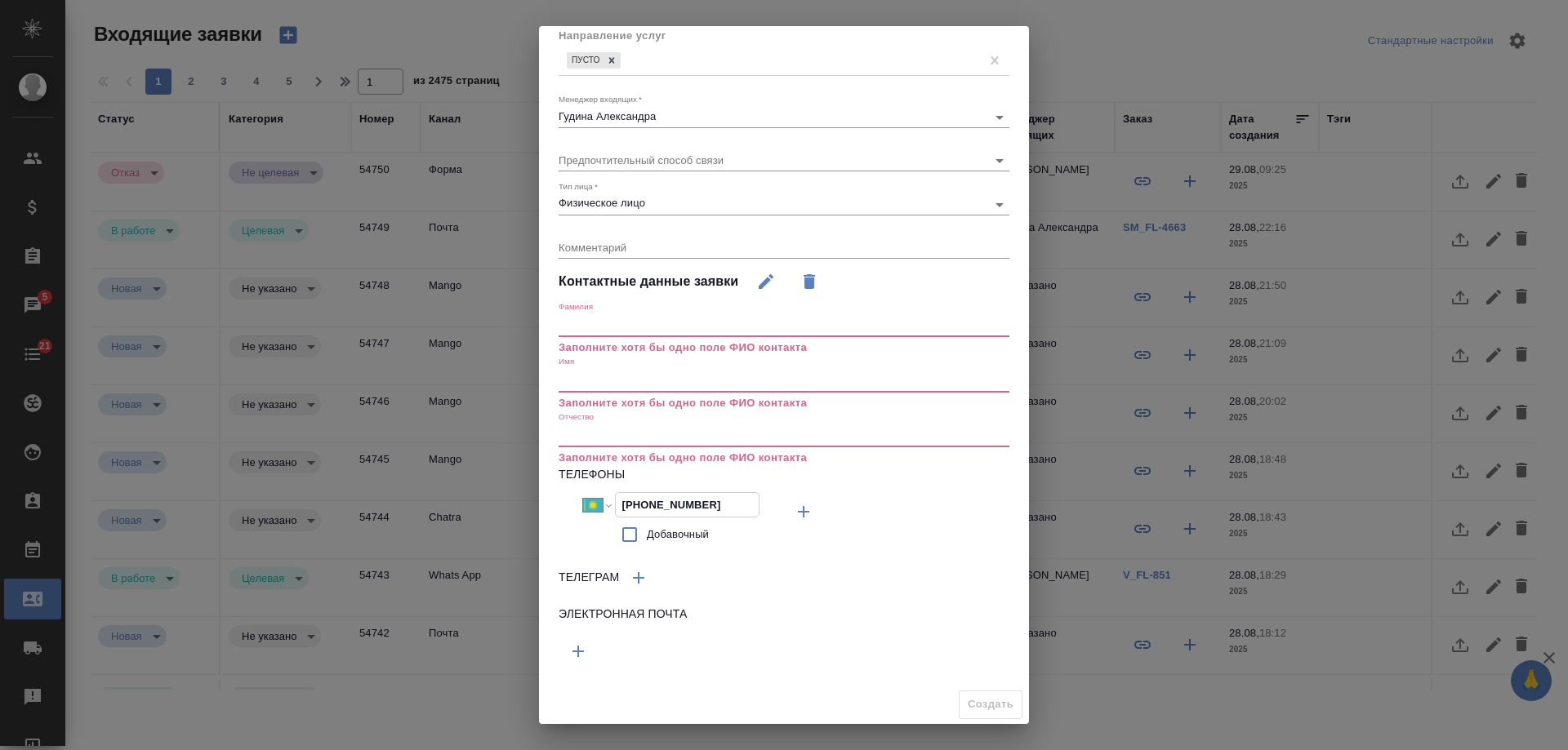
click at [794, 522] on icon "button" at bounding box center [803, 511] width 19 height 19
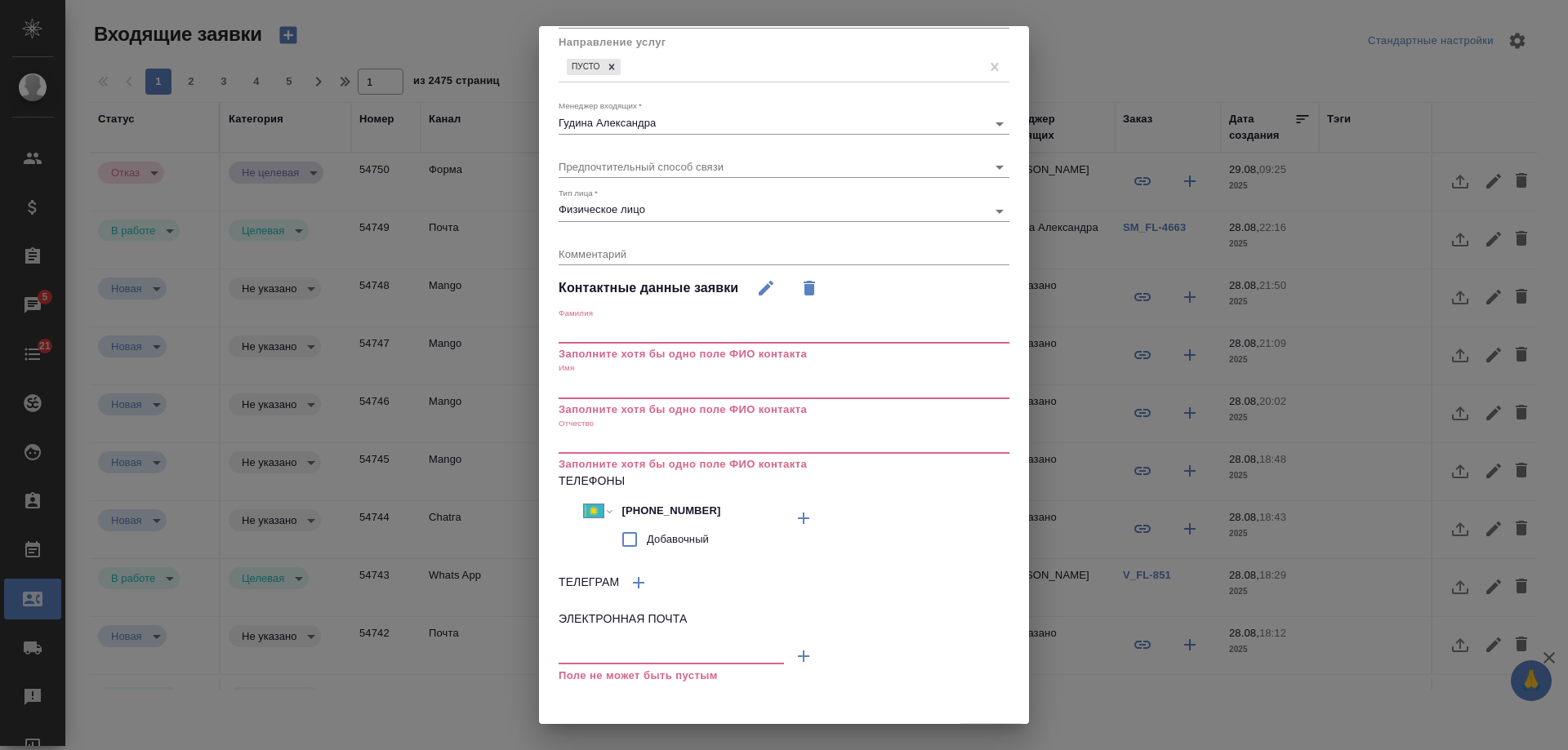
click at [622, 657] on input "text" at bounding box center [671, 653] width 226 height 20
paste input "gulmira.rahimbek@gmail.com"
type input "gulmira.rahimbek@gmail.com"
click at [604, 382] on input "text" at bounding box center [783, 387] width 450 height 23
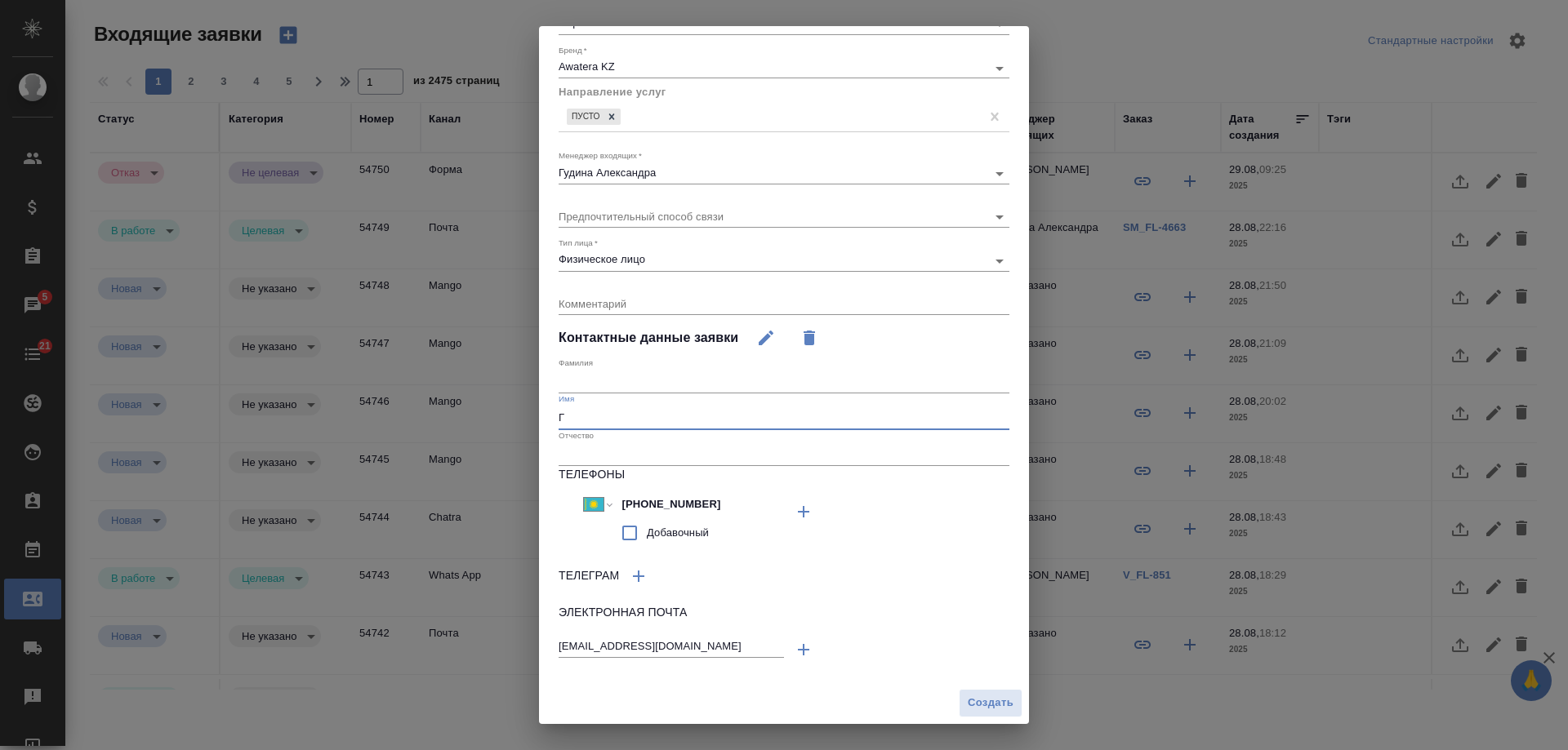
scroll to position [134, 0]
type input "Гульмира"
click at [982, 705] on span "Создать" at bounding box center [990, 704] width 45 height 19
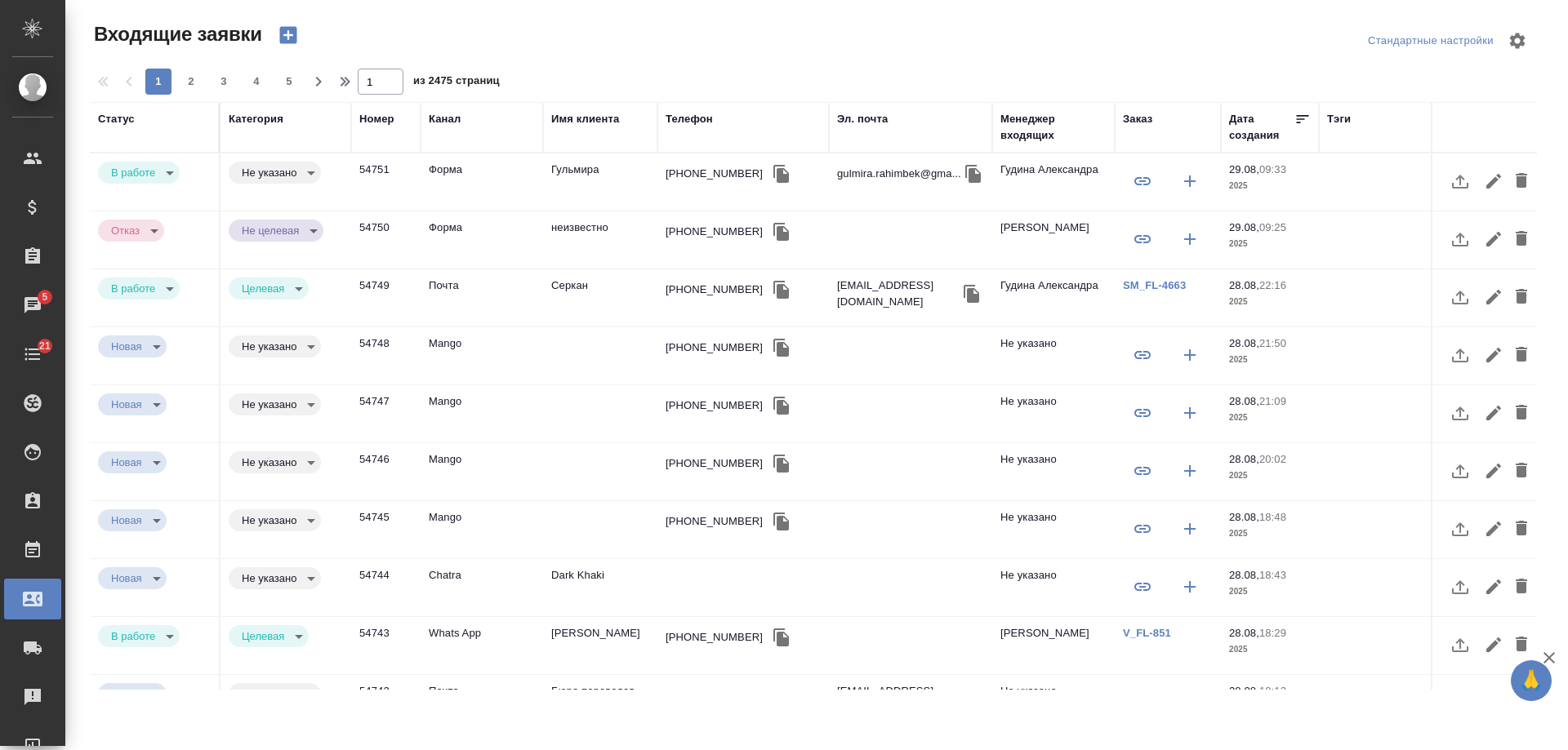
click at [586, 179] on td "Гульмира" at bounding box center [599, 182] width 114 height 57
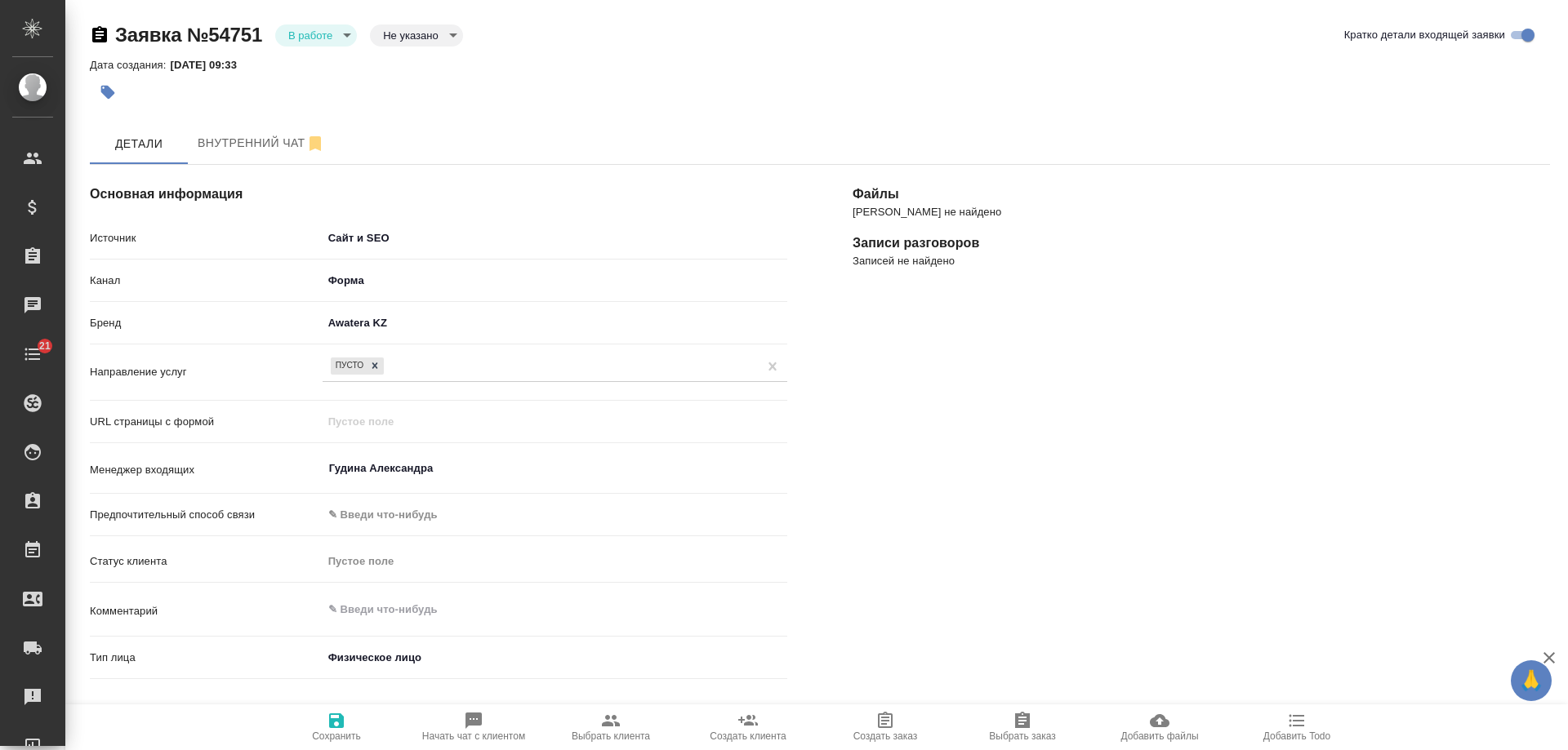
select select "KZ"
select select "RU"
click at [470, 736] on span "Начать чат с клиентом" at bounding box center [474, 736] width 103 height 11
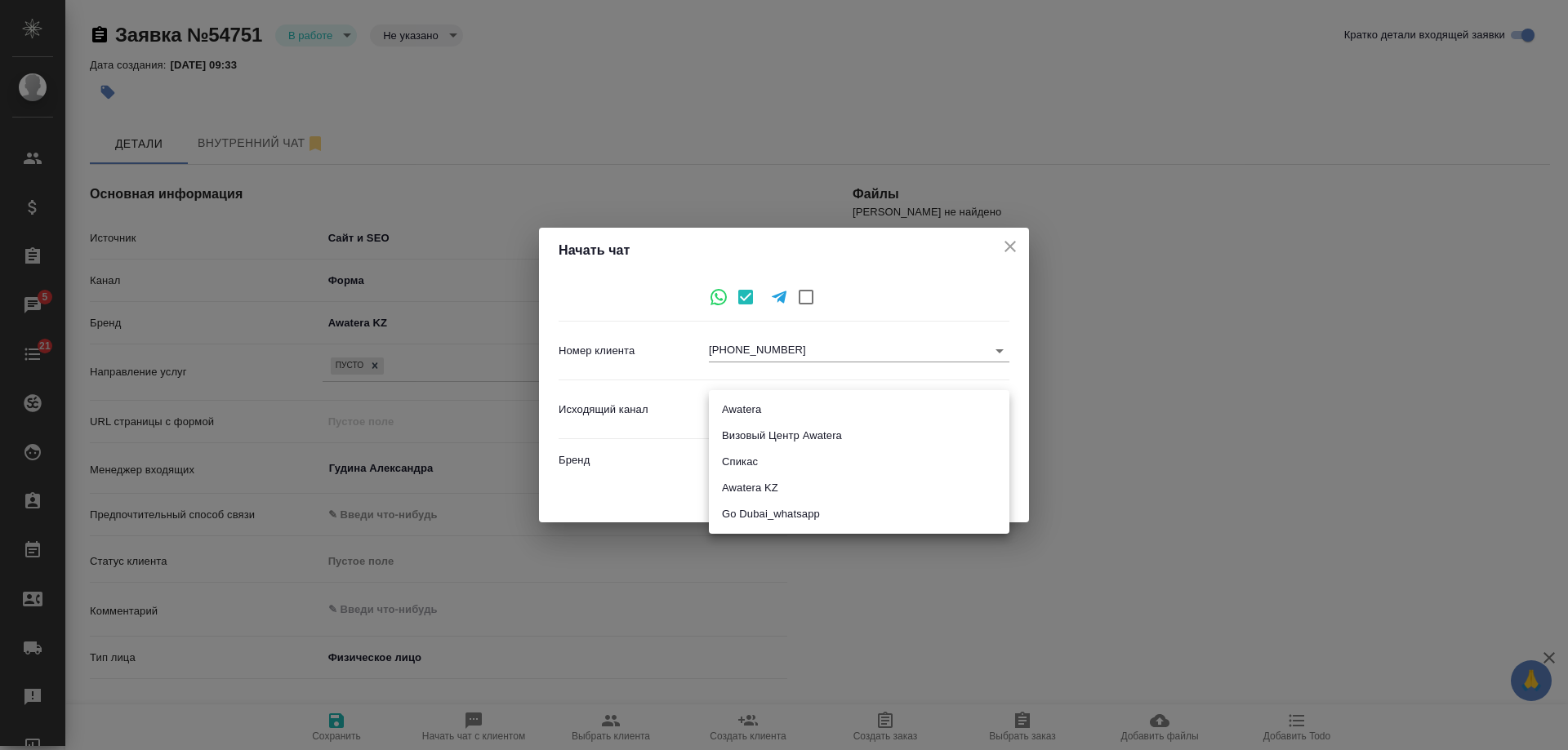
click at [714, 408] on body "🙏 .cls-1 fill:#fff; AWATERA Gudina Alexandra Клиенты Спецификации Заказы 5 Чаты…" at bounding box center [784, 375] width 1568 height 750
click at [815, 485] on li "Awatera KZ" at bounding box center [859, 489] width 301 height 26
type input "8"
click at [972, 492] on span "Начать" at bounding box center [974, 496] width 39 height 19
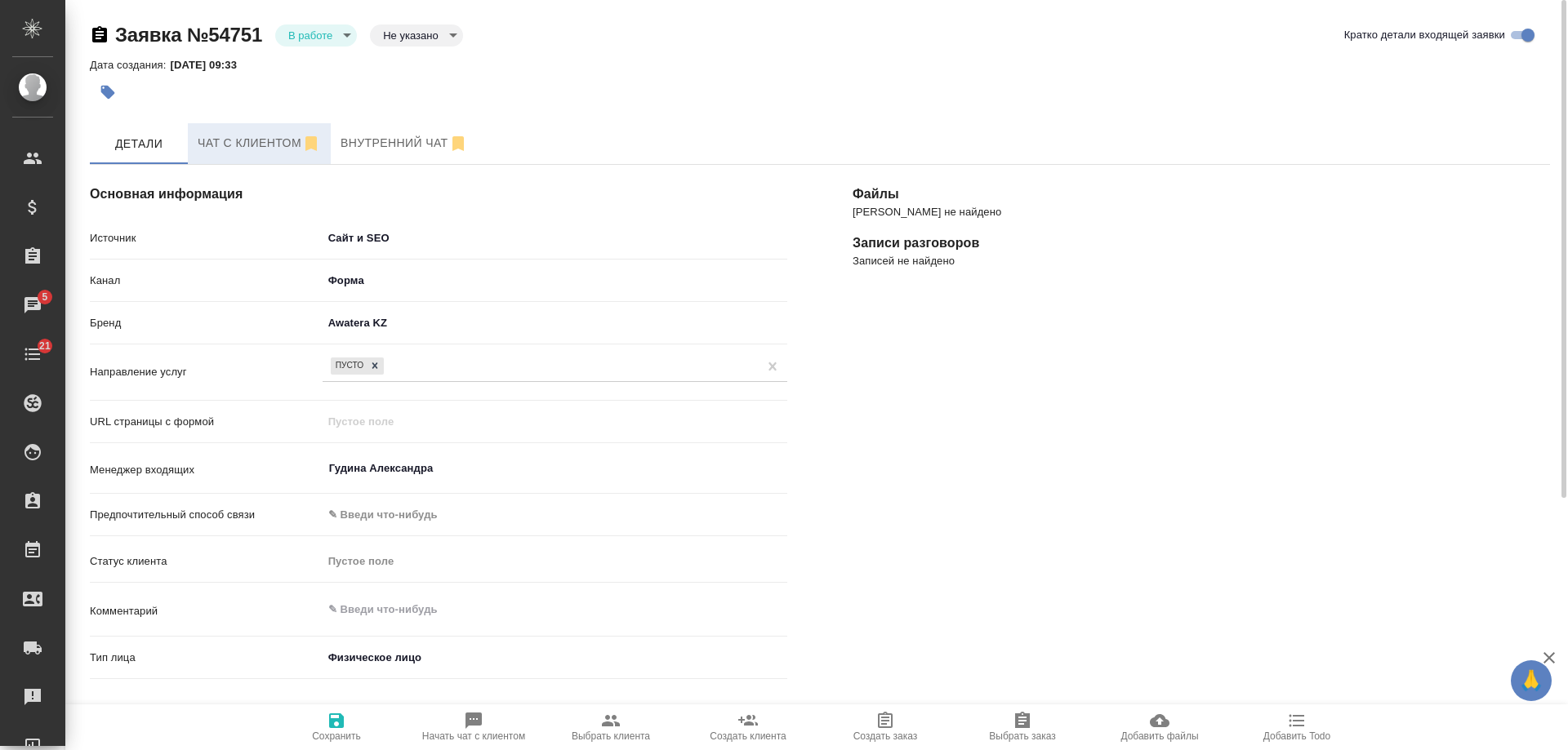
click at [228, 144] on span "Чат с клиентом" at bounding box center [260, 143] width 124 height 20
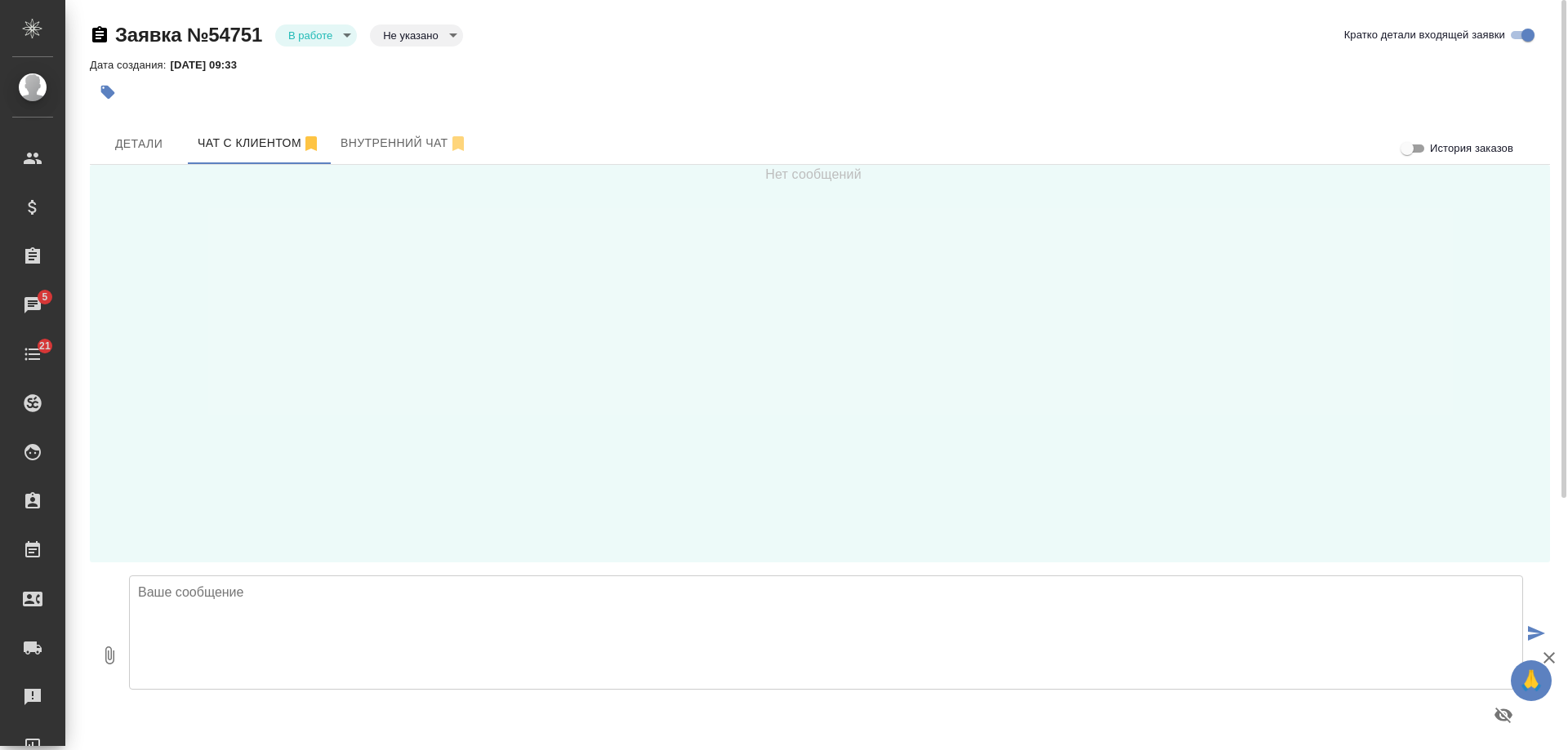
drag, startPoint x: 385, startPoint y: 625, endPoint x: 392, endPoint y: 619, distance: 9.2
click at [385, 624] on textarea at bounding box center [826, 632] width 1394 height 114
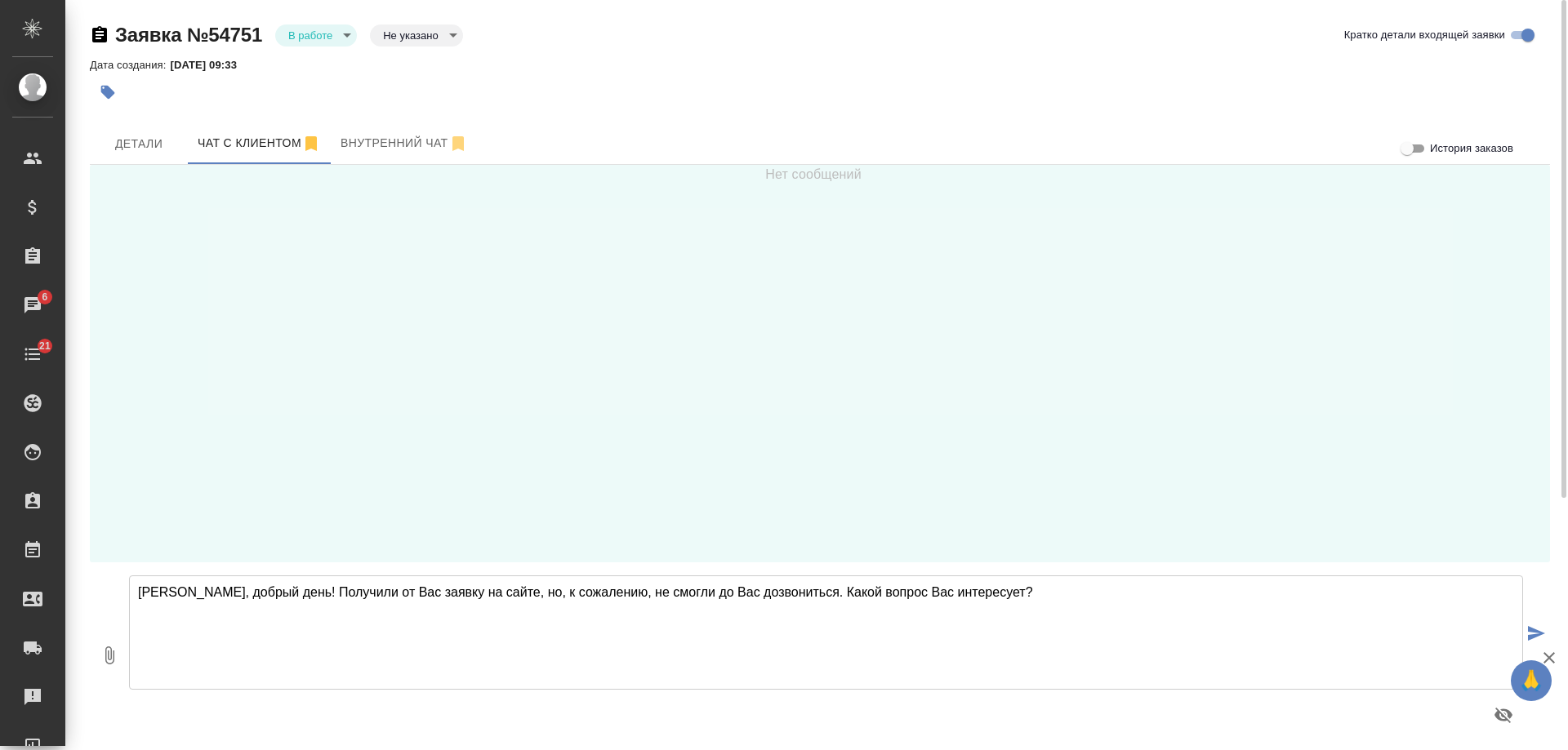
type textarea "Гульмира, добрый день! Получили от Вас заявку на сайте, но, к сожалению, не смо…"
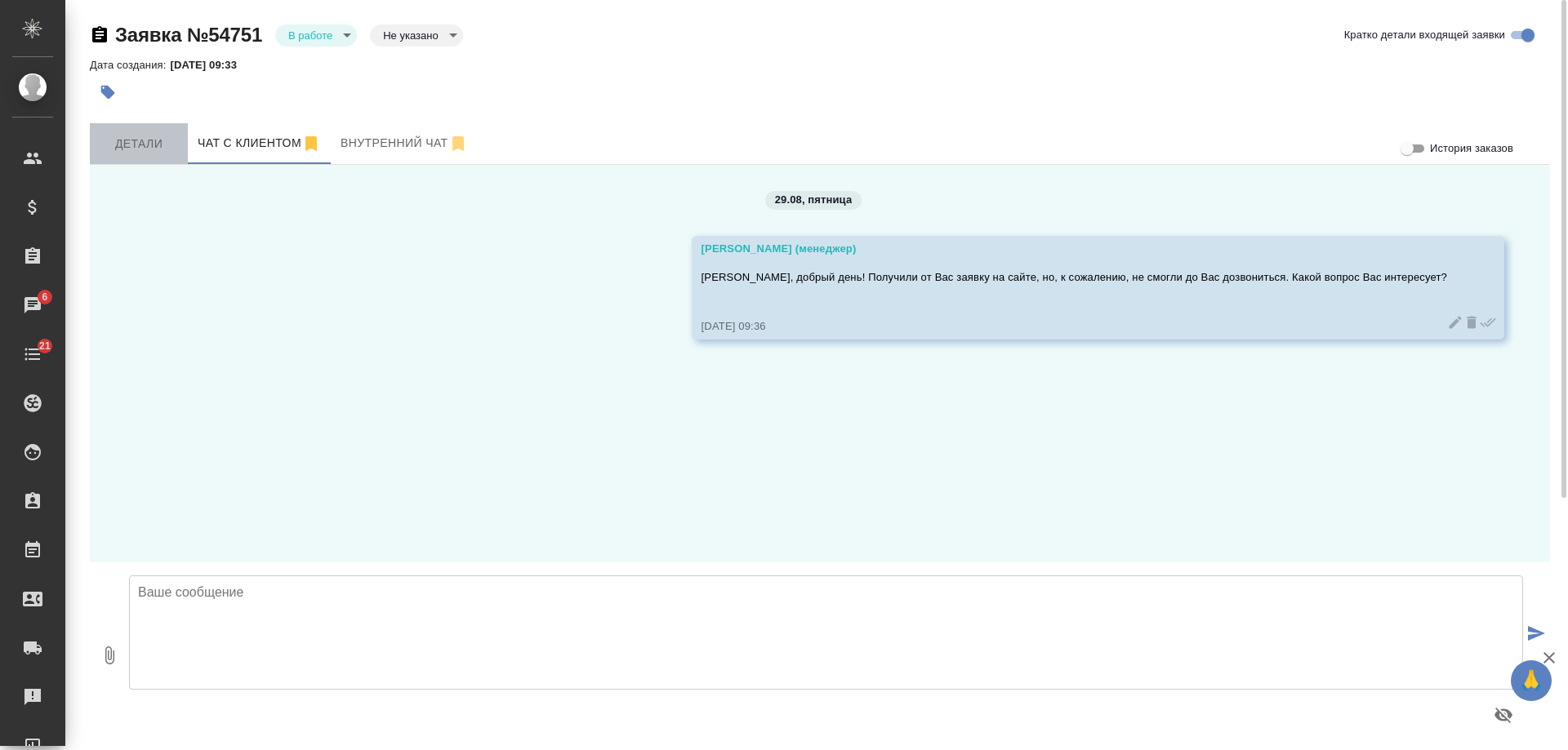
click at [137, 142] on span "Детали" at bounding box center [139, 144] width 78 height 20
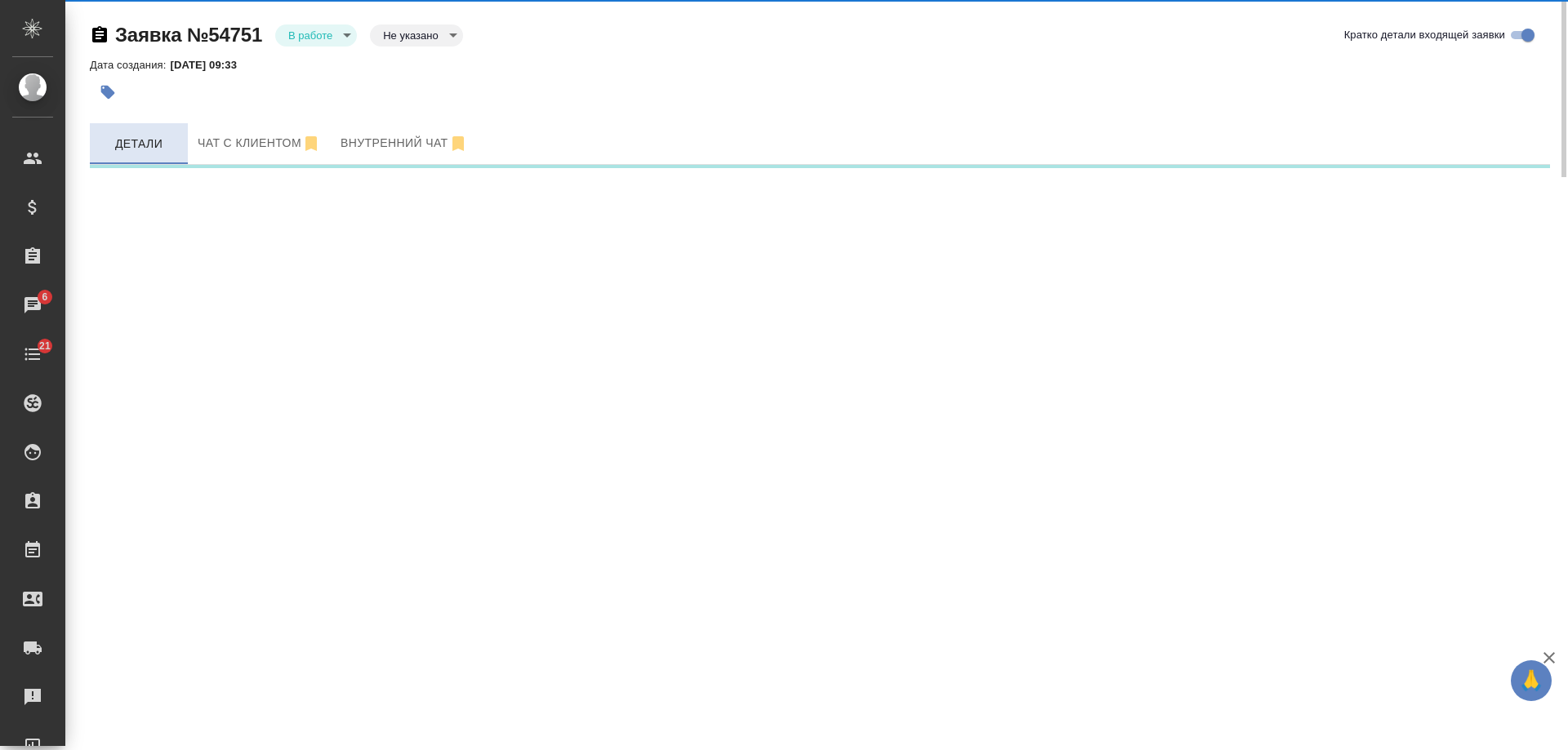
select select "RU"
select select "KZ"
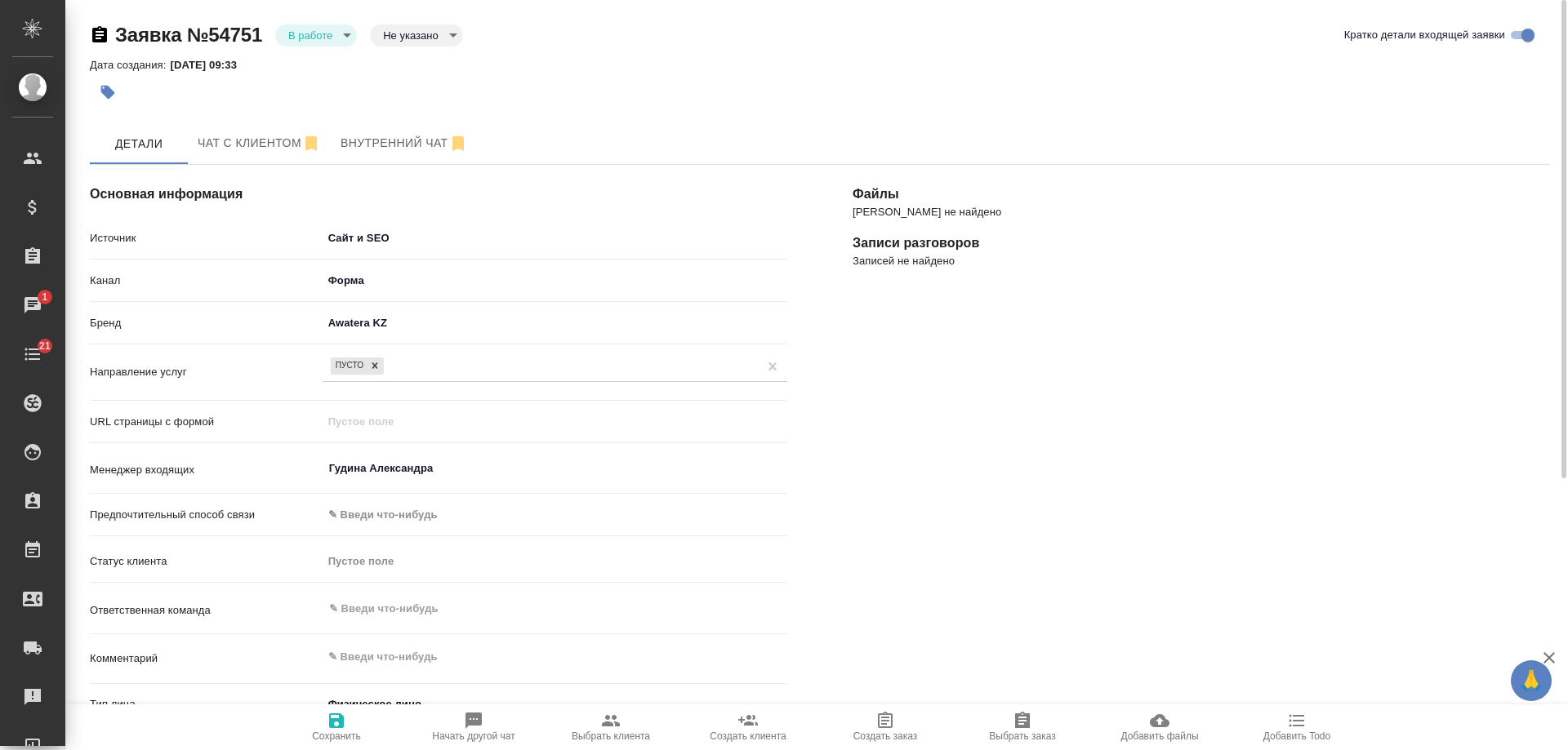
type textarea "x"
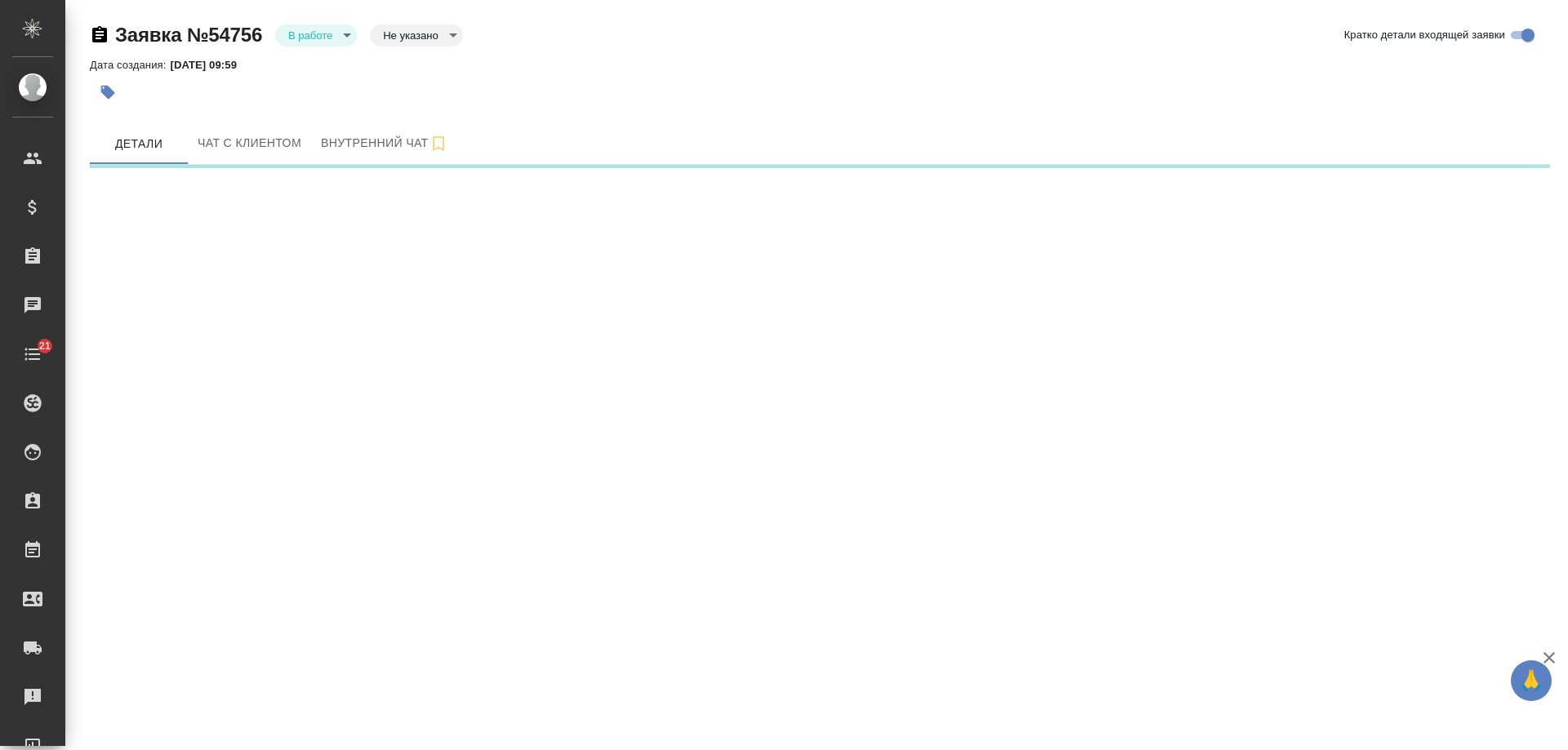
select select "RU"
select select "KZ"
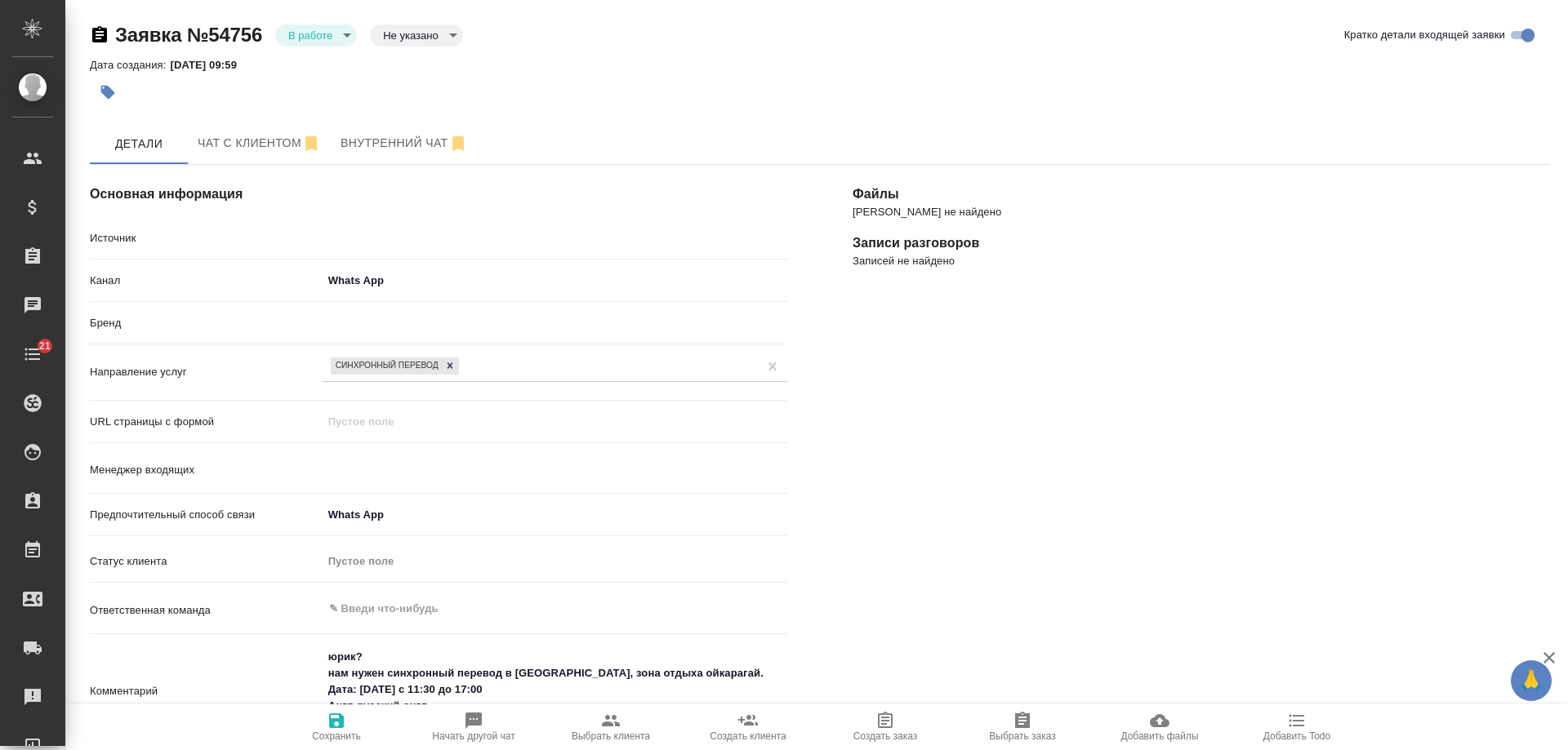
type textarea "x"
type input "Гудина Александра"
click at [1297, 732] on span "Добавить Todo" at bounding box center [1296, 736] width 67 height 11
type textarea "x"
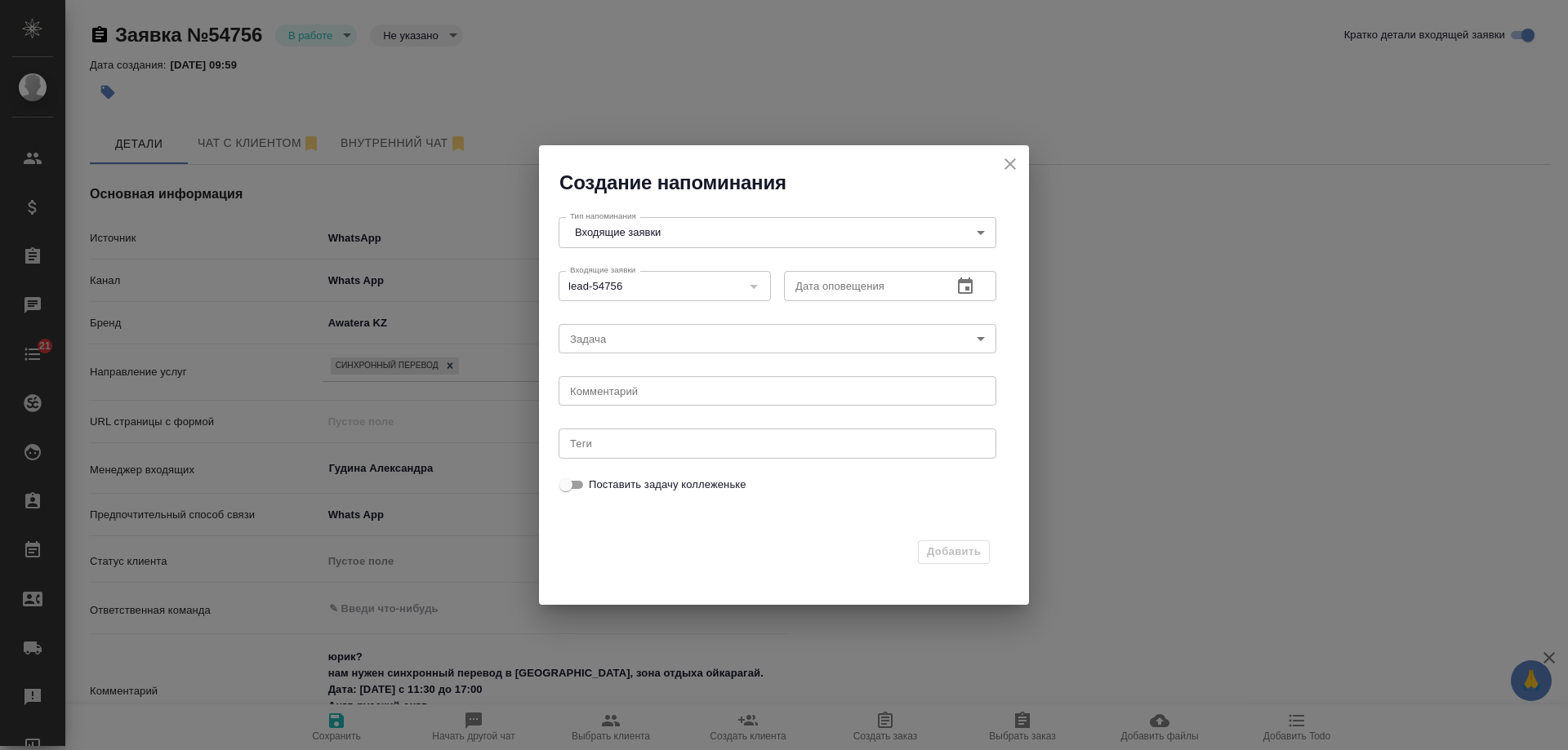
click at [969, 284] on icon "button" at bounding box center [965, 287] width 19 height 19
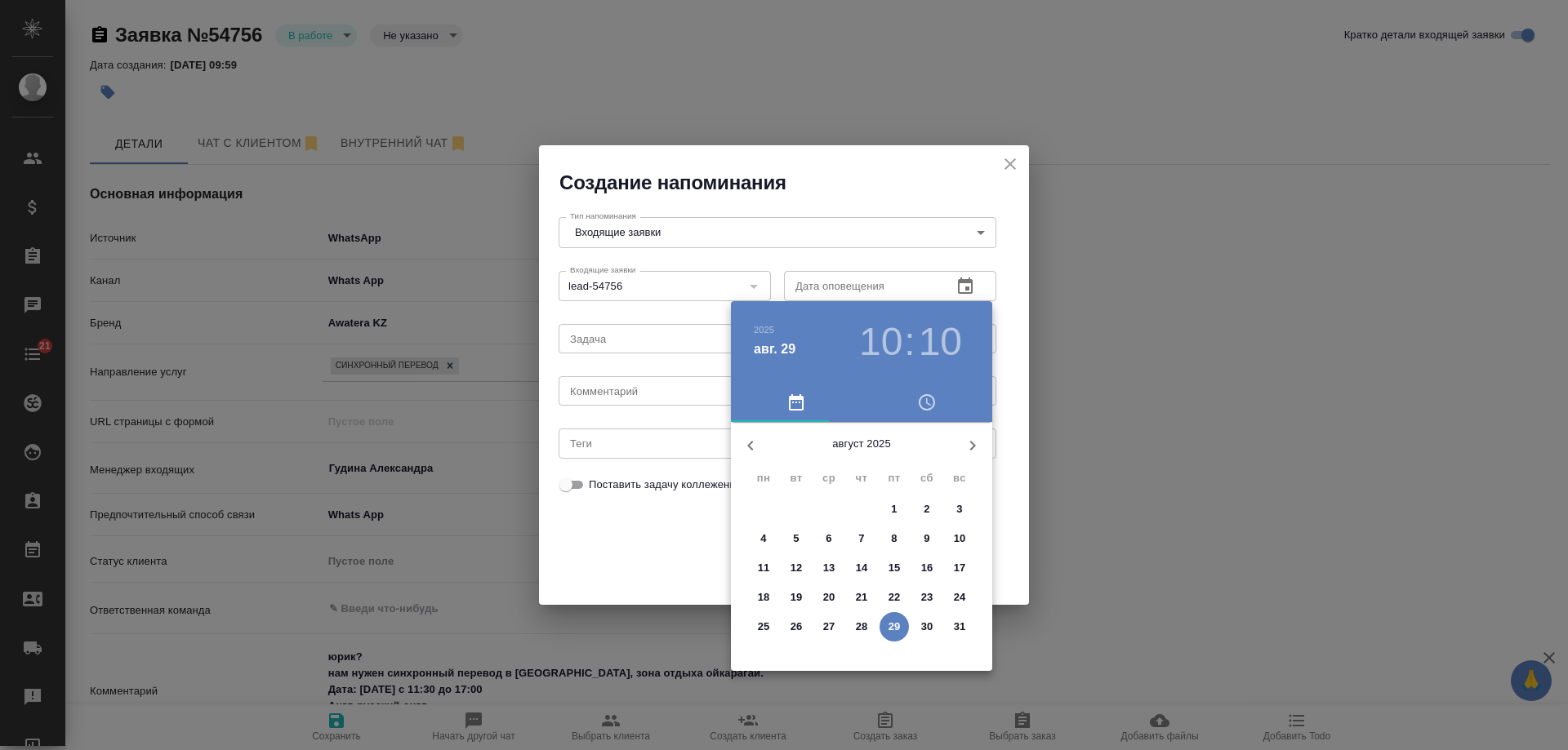
click at [923, 619] on p "30" at bounding box center [927, 627] width 12 height 17
type input "[DATE] 10:10"
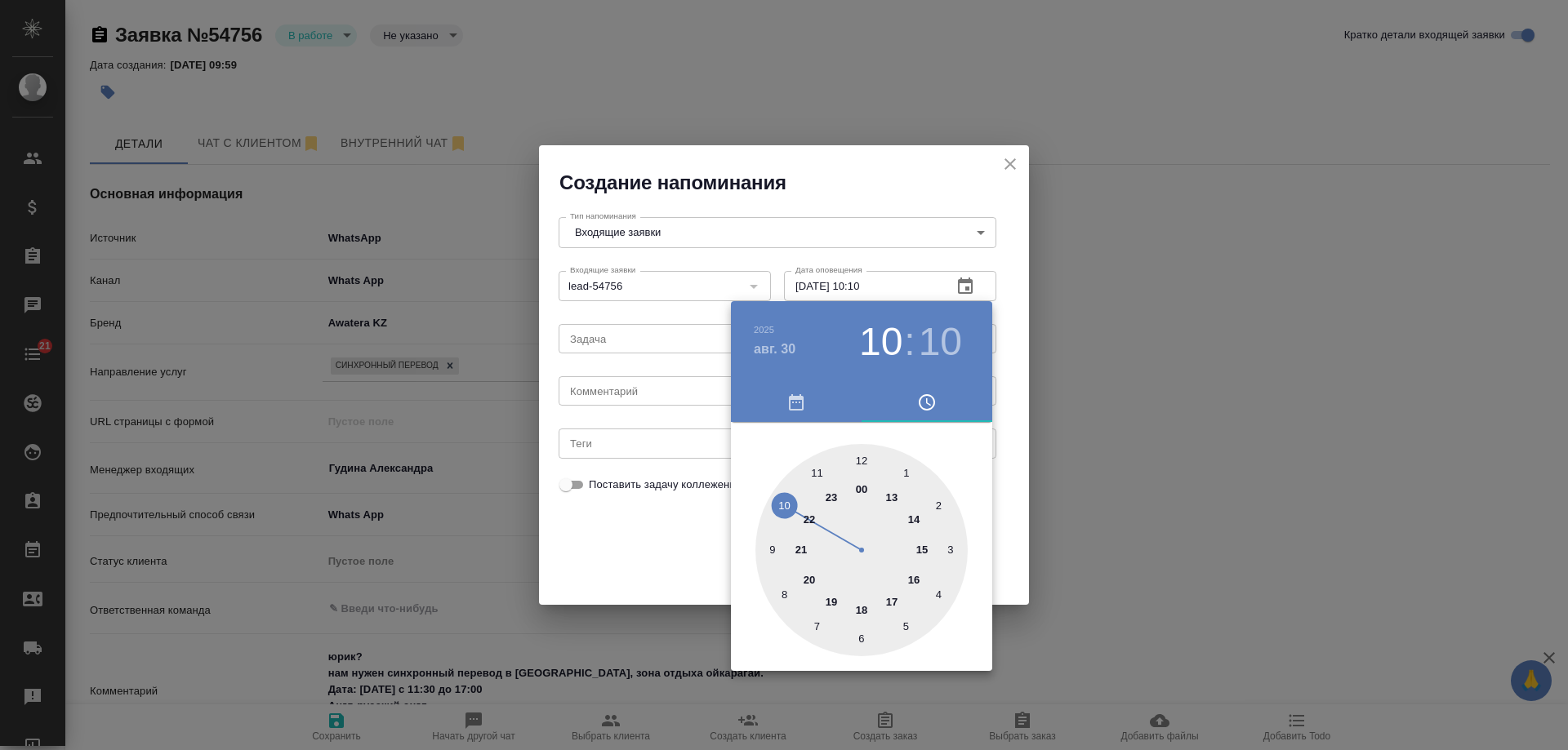
click at [636, 382] on div at bounding box center [784, 375] width 1568 height 750
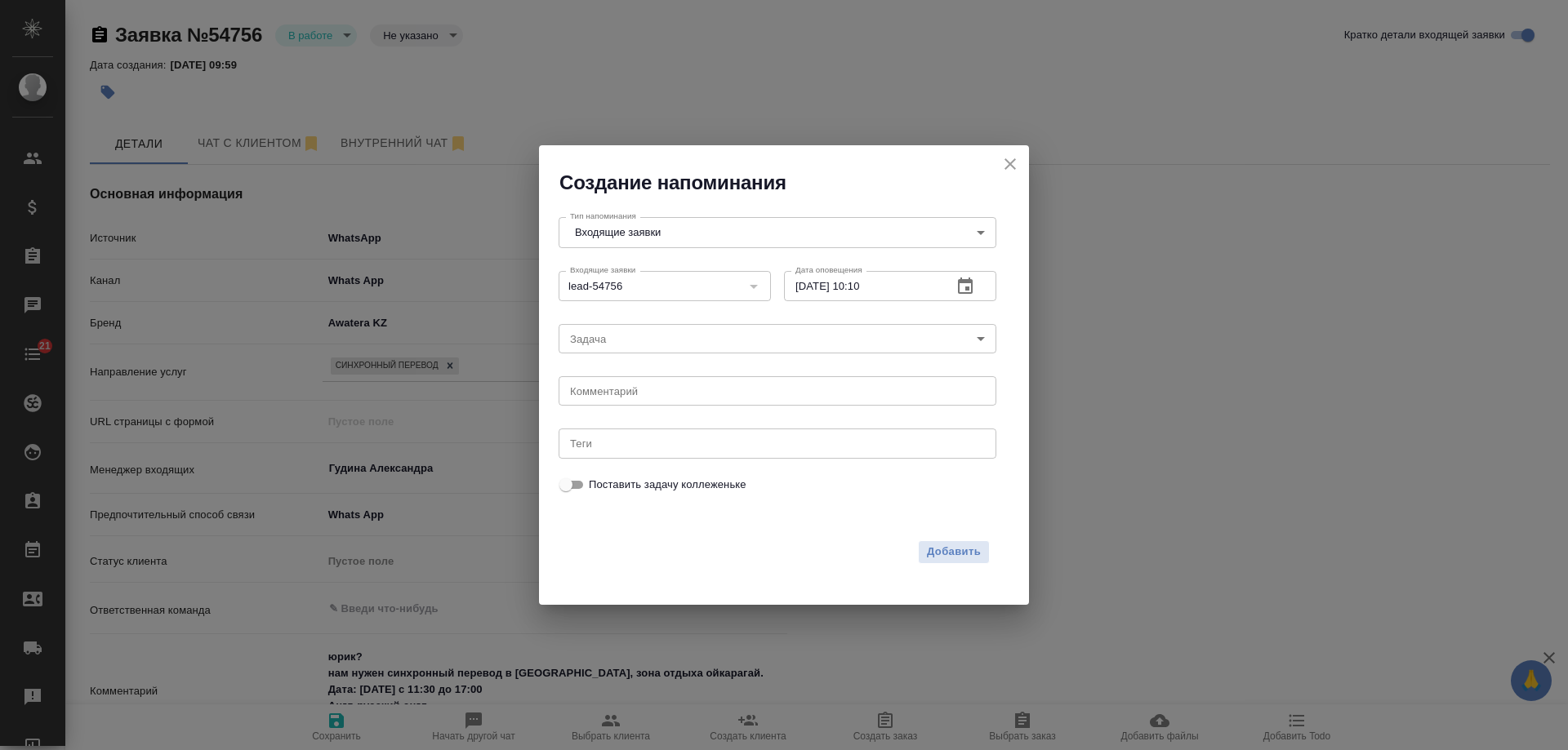
click at [630, 391] on div "[DATE] 10 : 10 00 1 2 3 4 5 6 7 8 9 10 11 12 13 14 15 16 17 18 19 20 21 22 23" at bounding box center [784, 375] width 1568 height 750
click at [628, 393] on textarea at bounding box center [777, 391] width 415 height 12
type textarea "ответила вотс?"
click at [955, 553] on span "Добавить" at bounding box center [954, 552] width 54 height 19
type textarea "x"
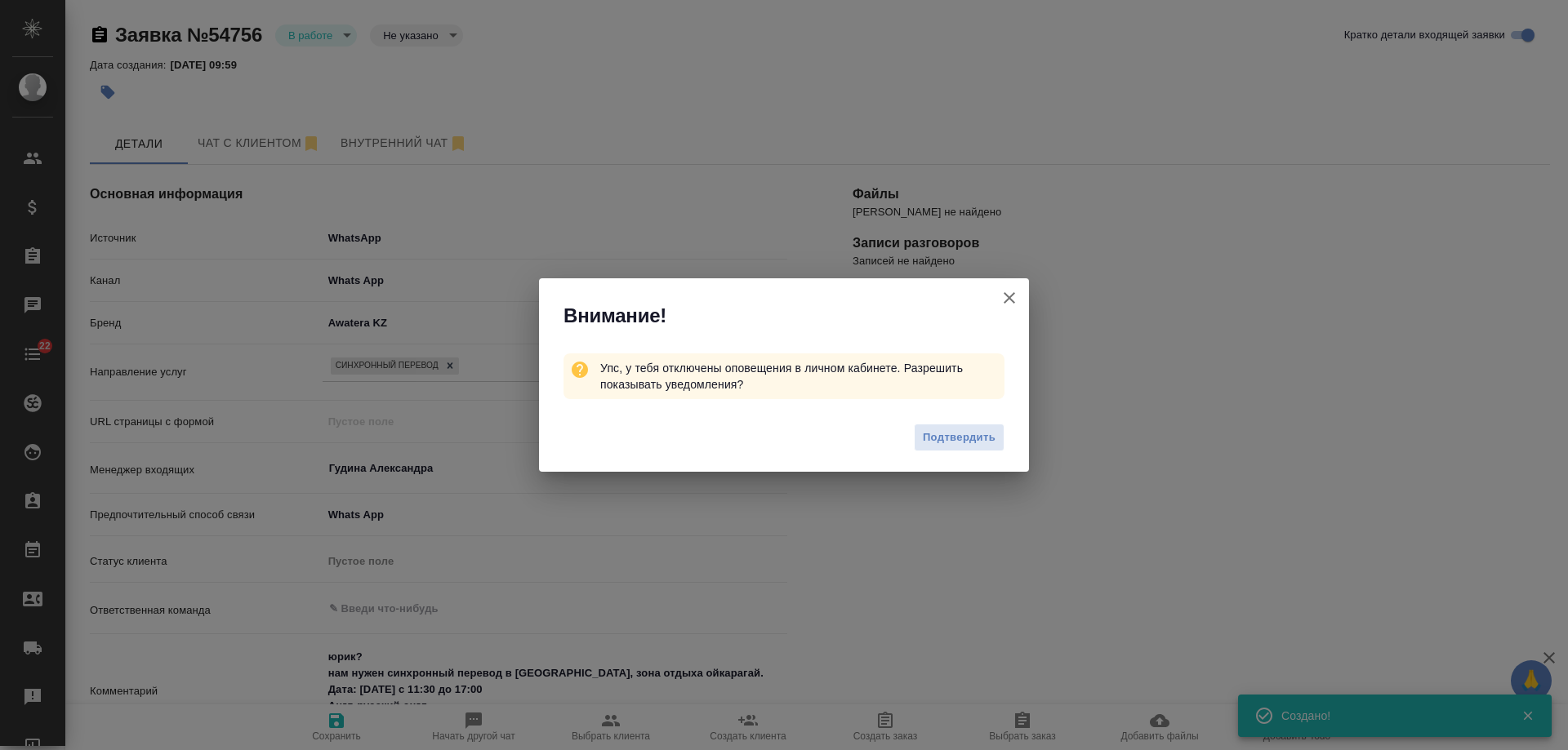
click at [1009, 296] on icon "button" at bounding box center [1009, 298] width 11 height 11
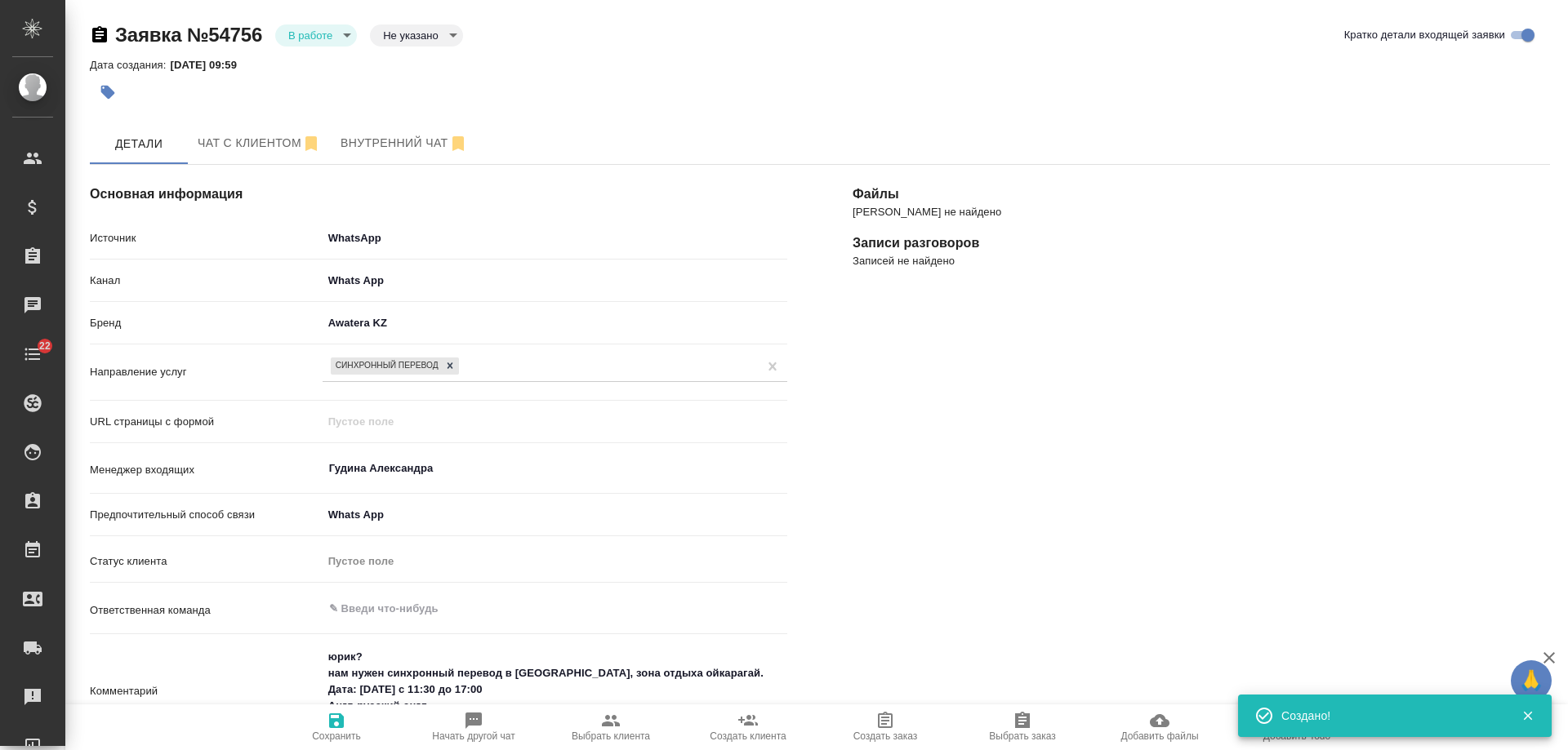
type textarea "x"
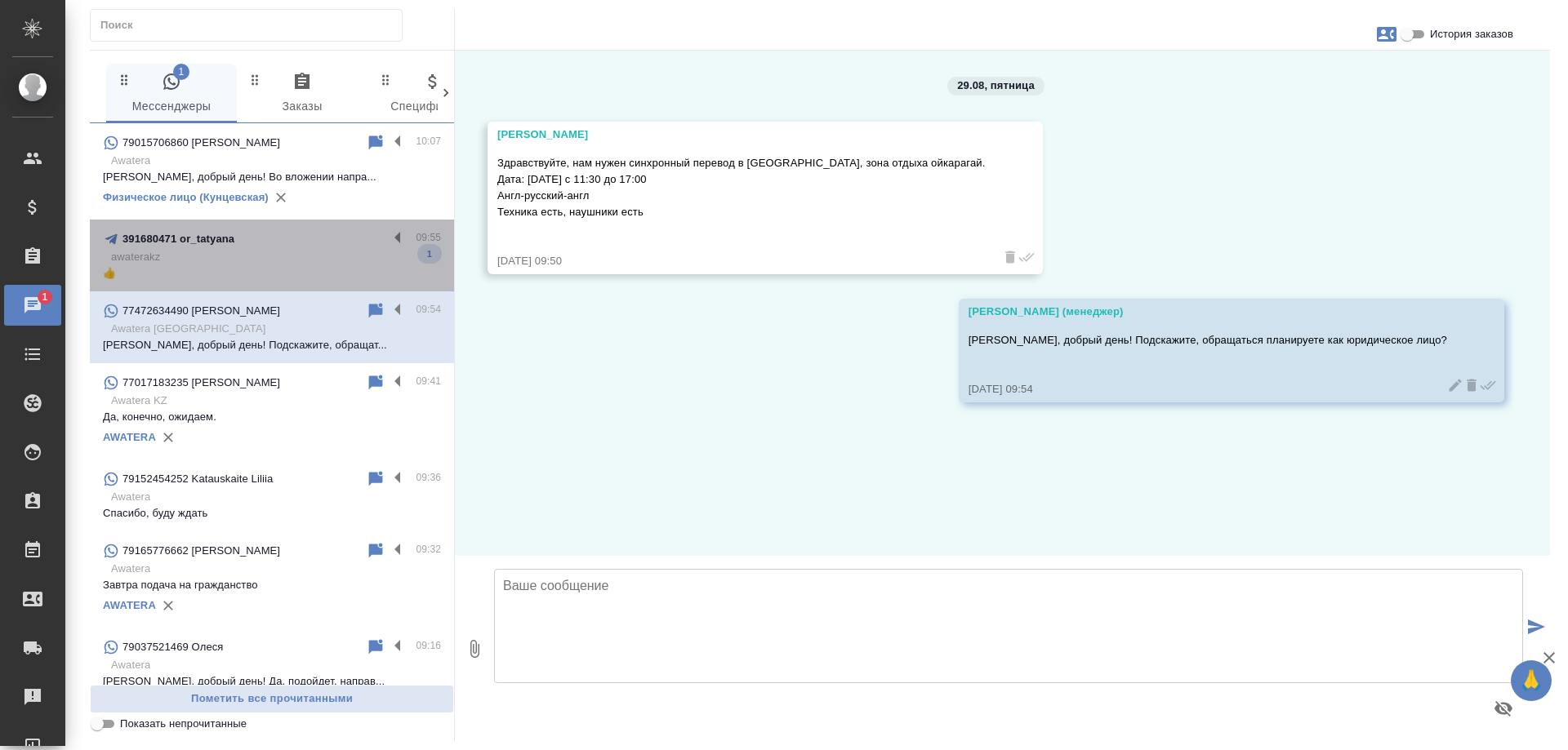
click at [338, 245] on div "391680471 or_tatyana" at bounding box center [245, 239] width 285 height 19
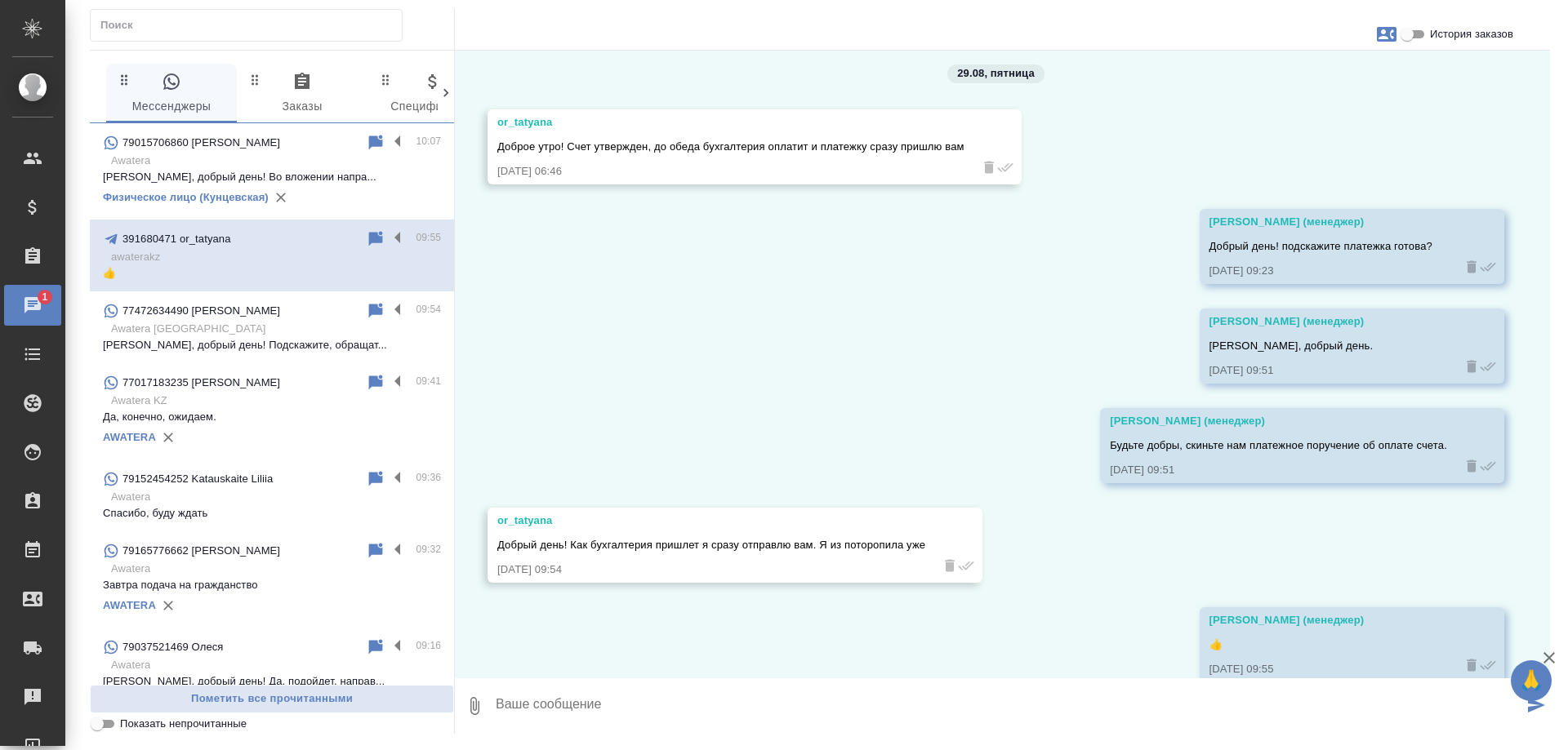
scroll to position [4295, 0]
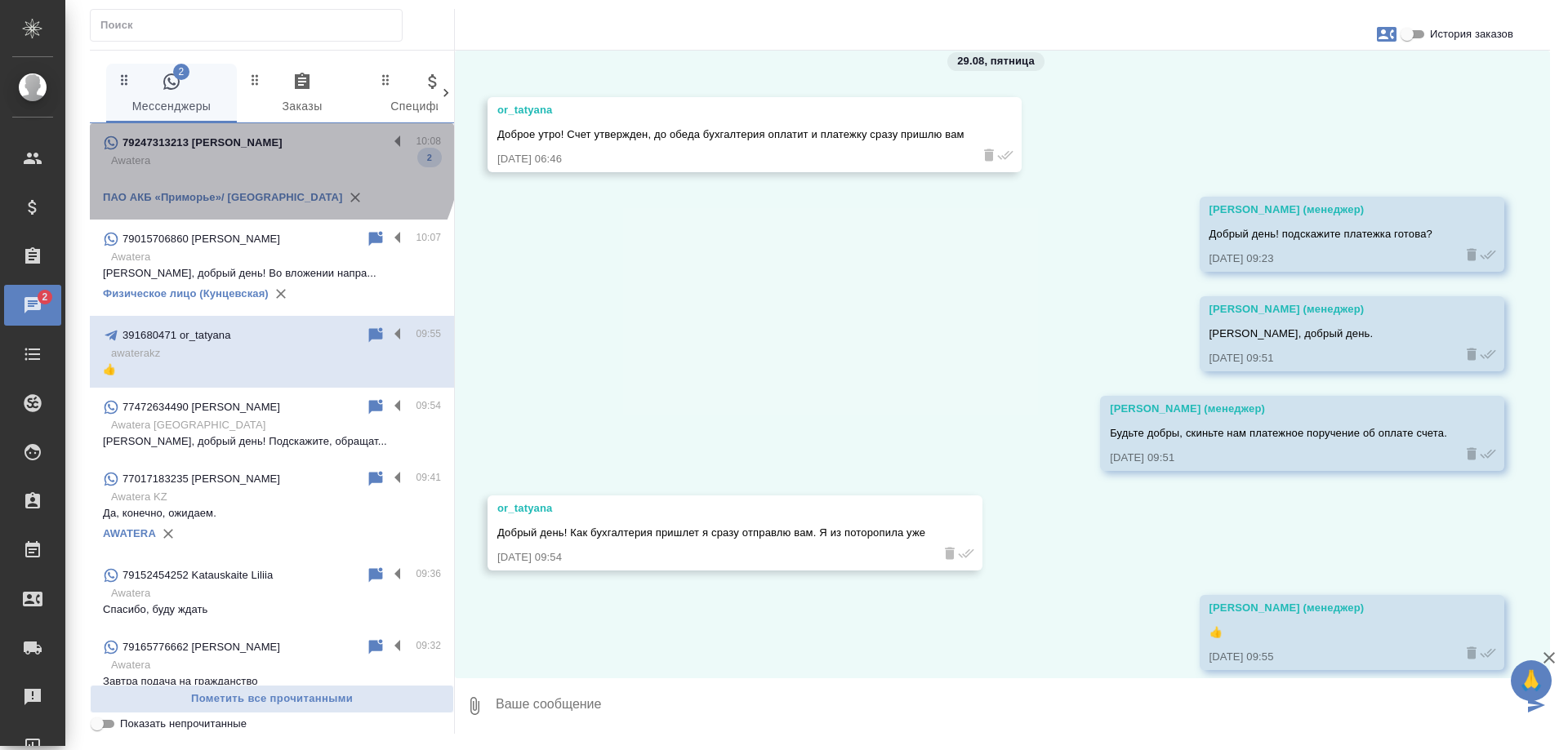
click at [267, 147] on div "79247313213 Татьяна" at bounding box center [245, 143] width 285 height 19
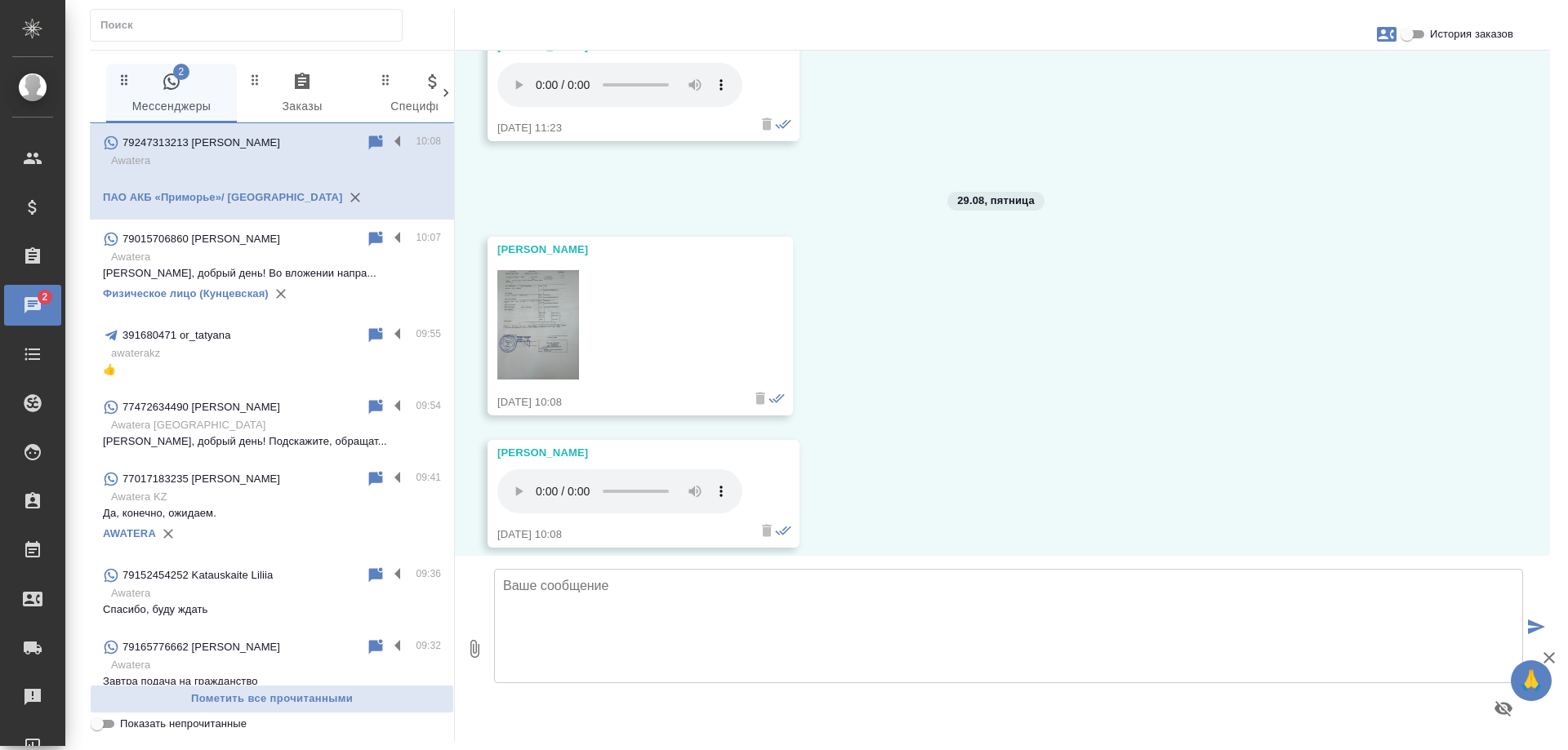
scroll to position [5598, 0]
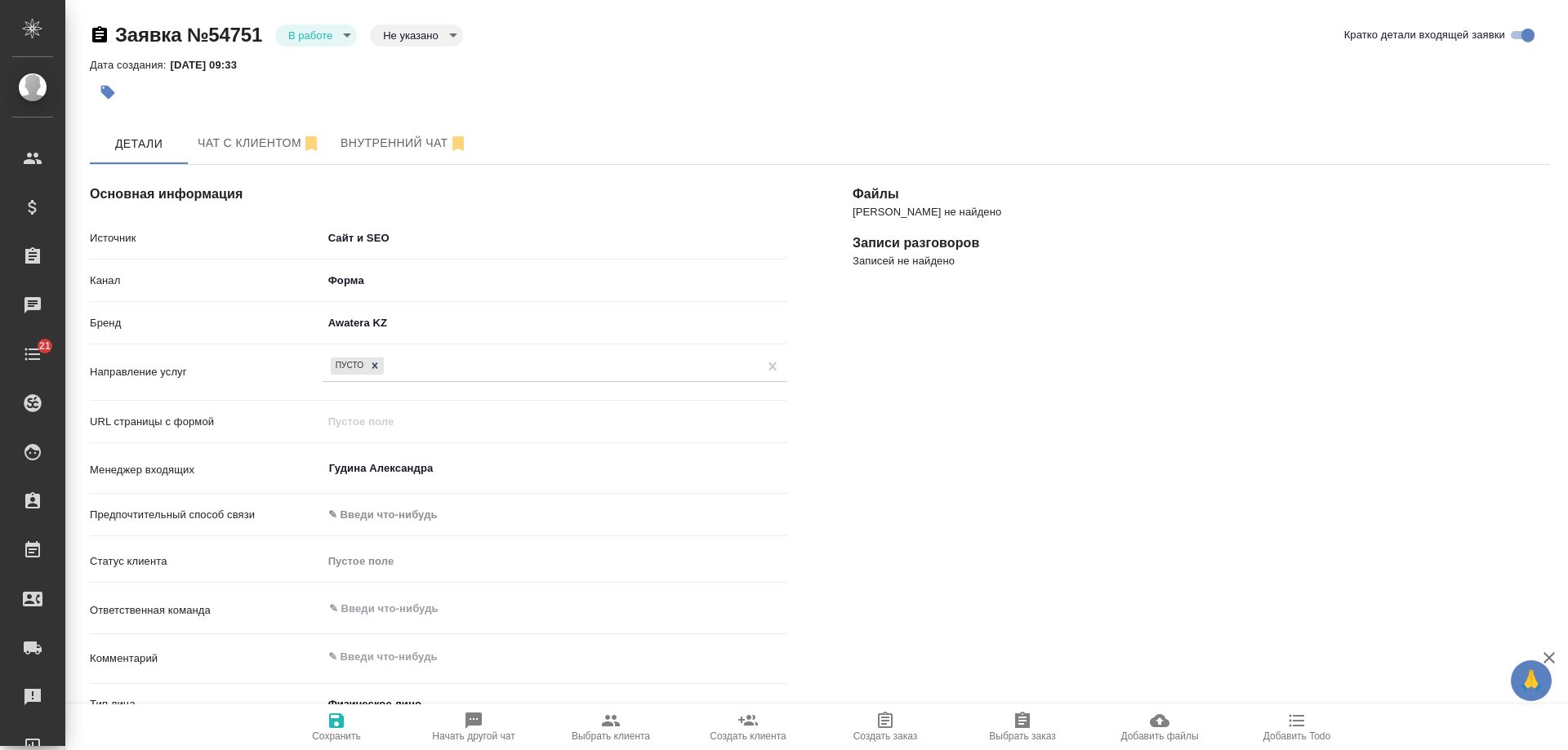
select select "KZ"
select select "RU"
click at [1309, 723] on span "Добавить Todo" at bounding box center [1296, 726] width 118 height 31
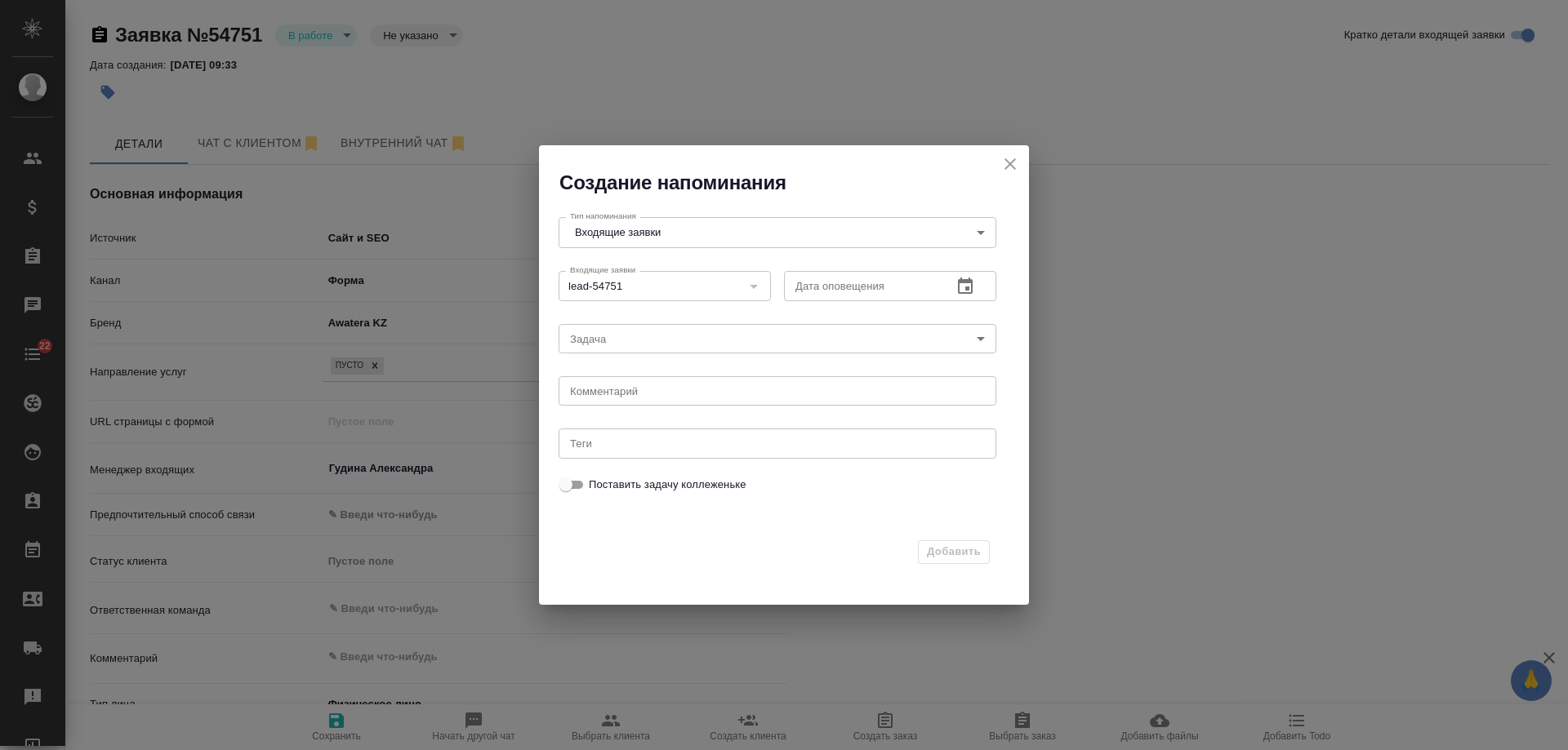
click at [965, 284] on icon "button" at bounding box center [965, 287] width 19 height 19
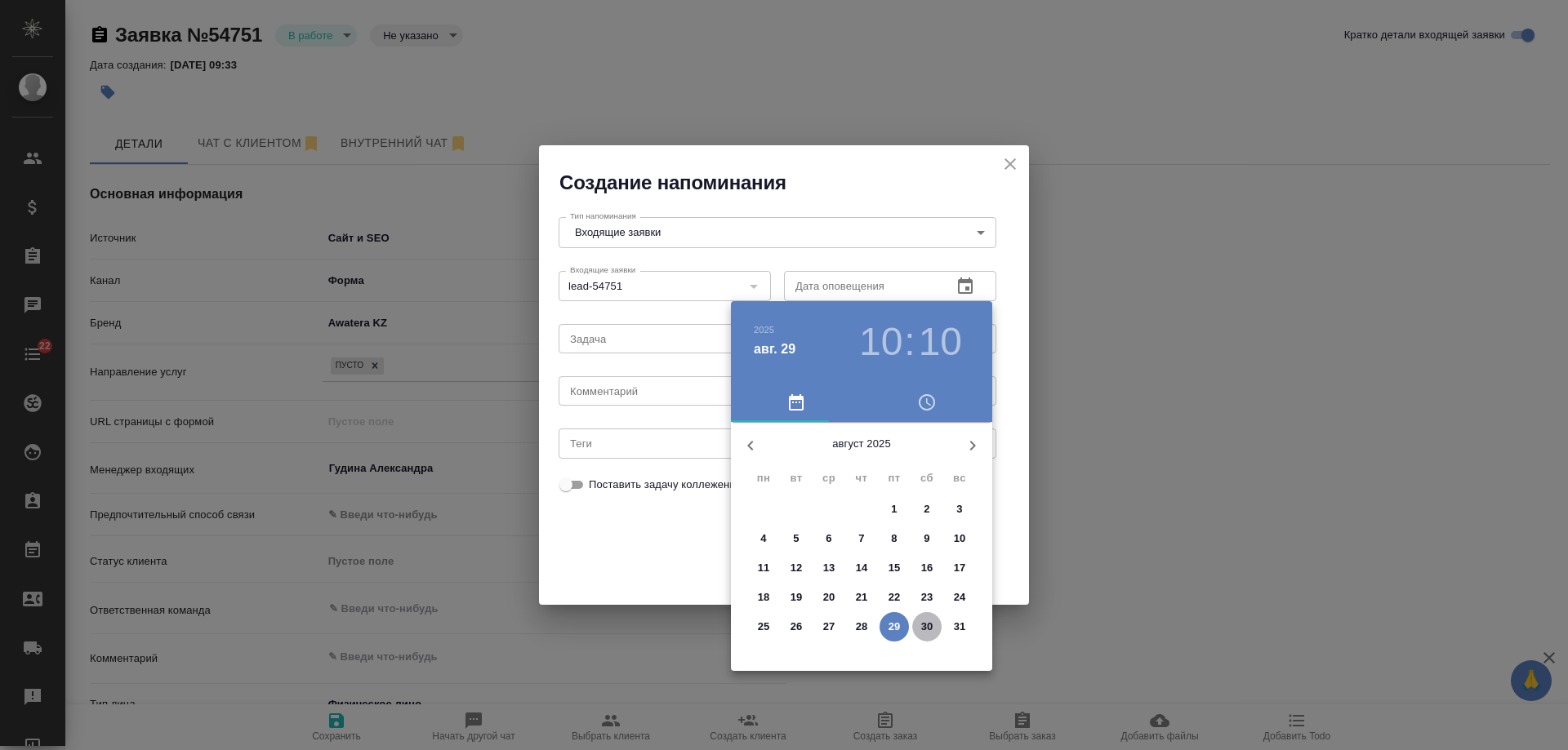
click at [923, 621] on p "30" at bounding box center [927, 627] width 12 height 17
type input "[DATE] 10:10"
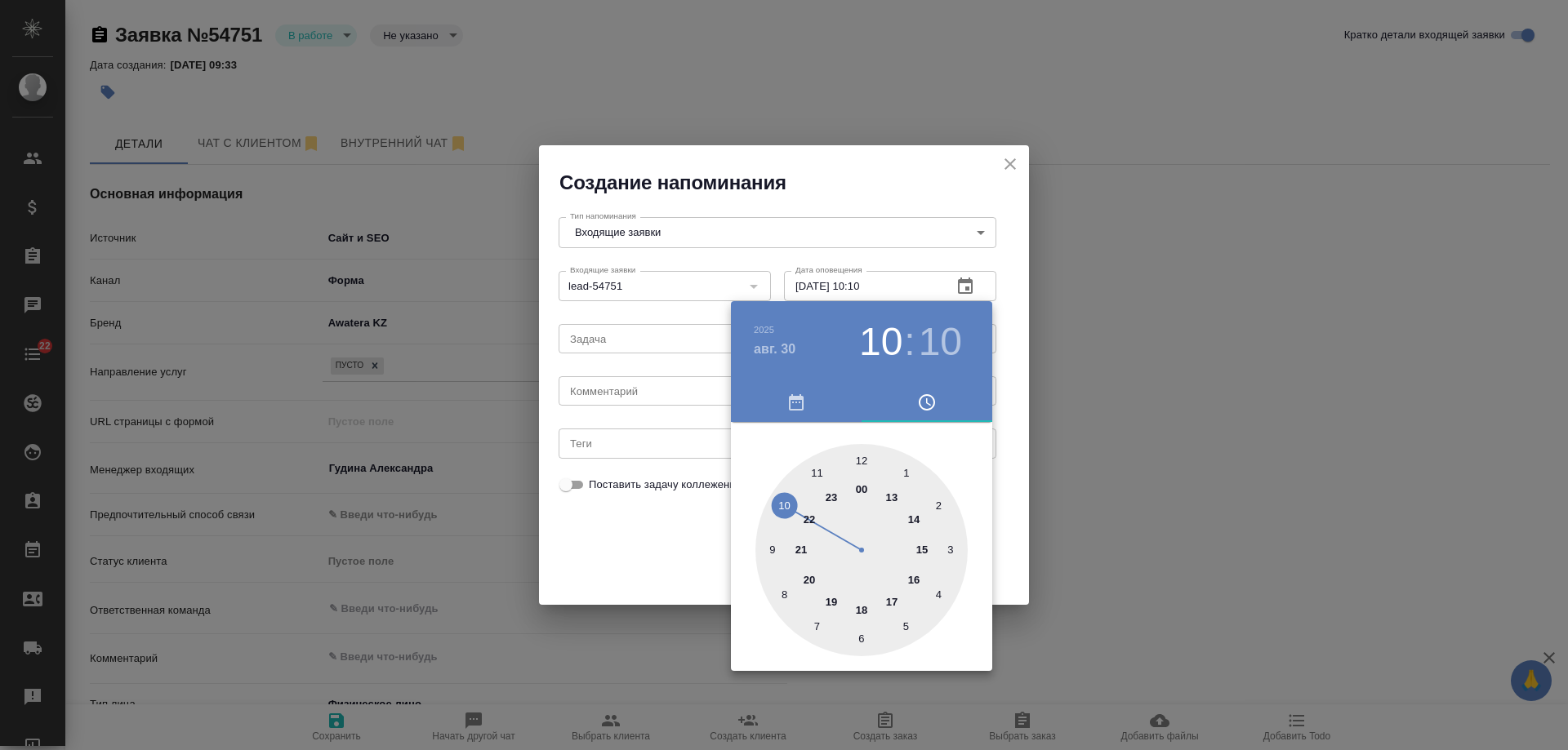
click at [638, 386] on div at bounding box center [784, 375] width 1568 height 750
click at [612, 398] on div "2025 авг. 30 10 : 10 00 1 2 3 4 5 6 7 8 9 10 11 12 13 14 15 16 17 18 19 20 21 2…" at bounding box center [784, 375] width 1568 height 750
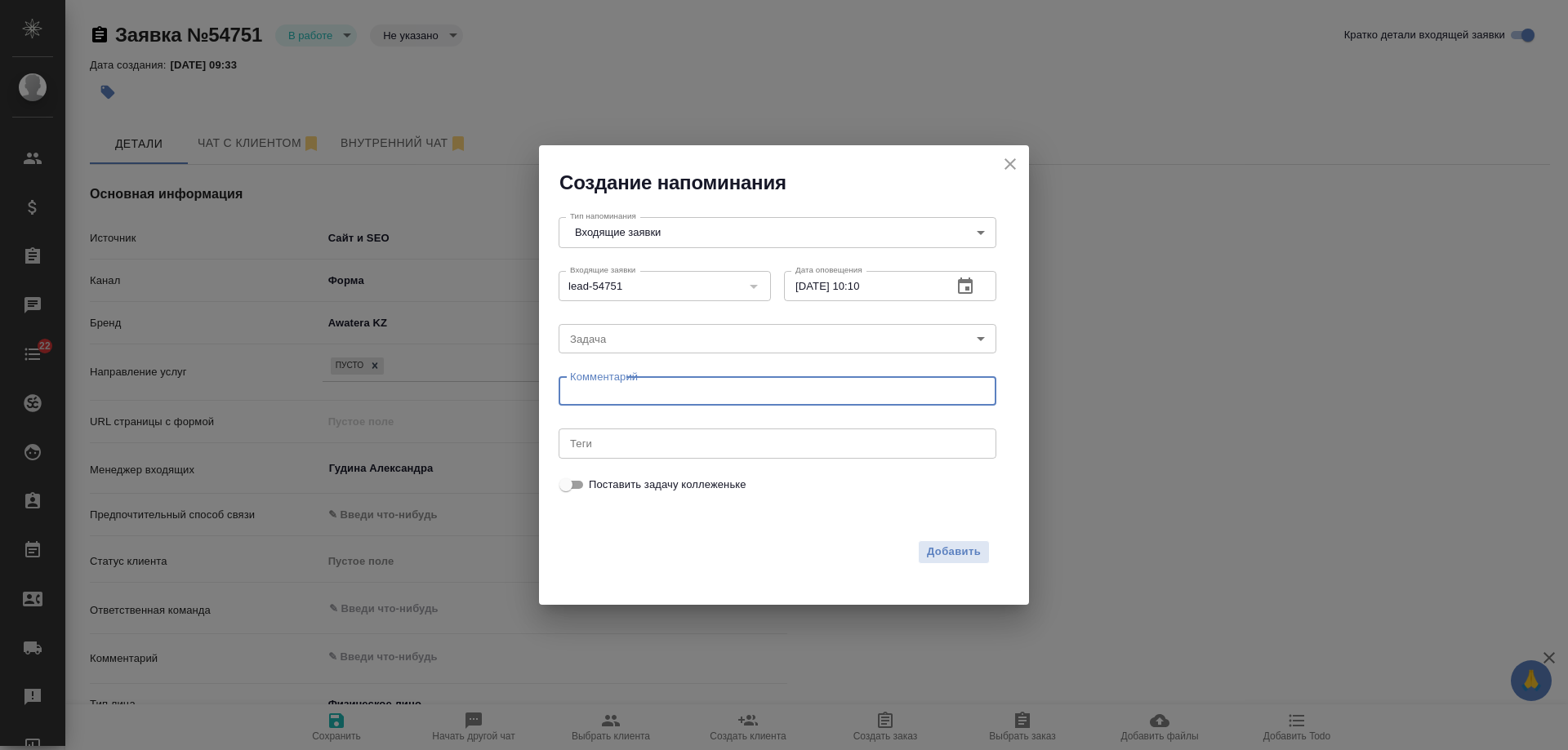
click at [606, 393] on textarea at bounding box center [777, 391] width 415 height 12
type textarea "ответила вотс?"
click at [959, 555] on span "Добавить" at bounding box center [954, 552] width 54 height 19
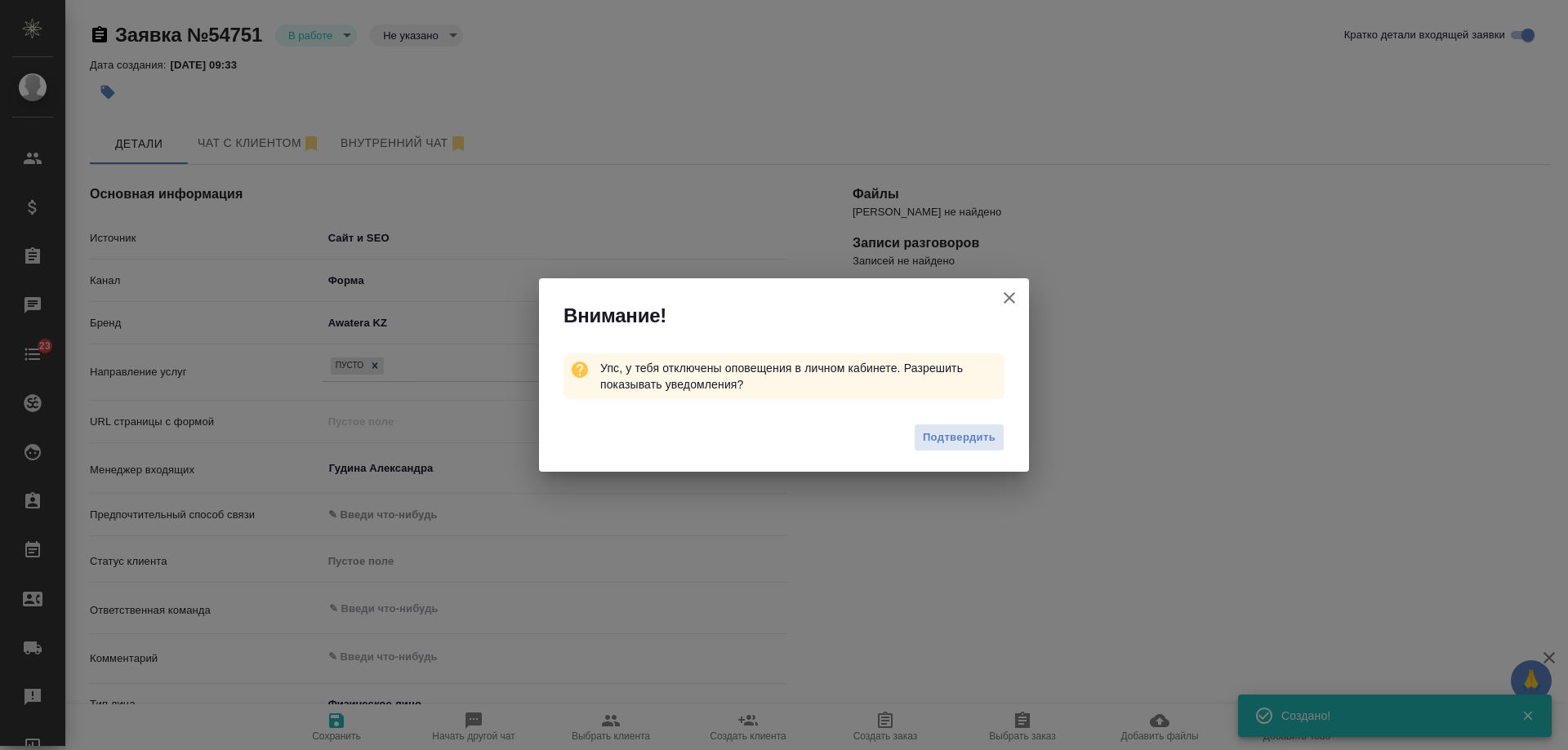
click at [1010, 294] on icon "button" at bounding box center [1009, 298] width 19 height 19
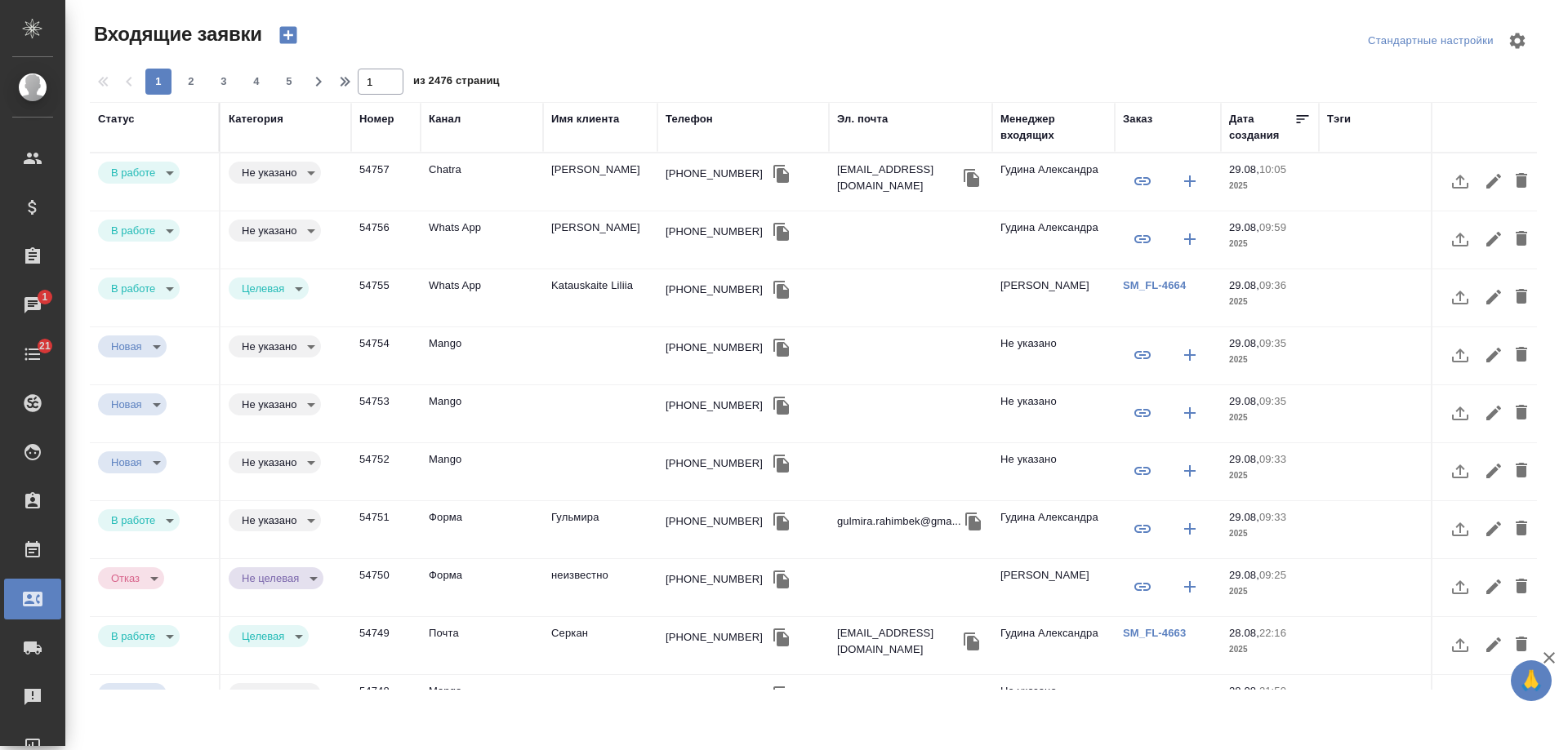
select select "RU"
click at [599, 166] on td "Elena Zolotukhina" at bounding box center [599, 182] width 114 height 57
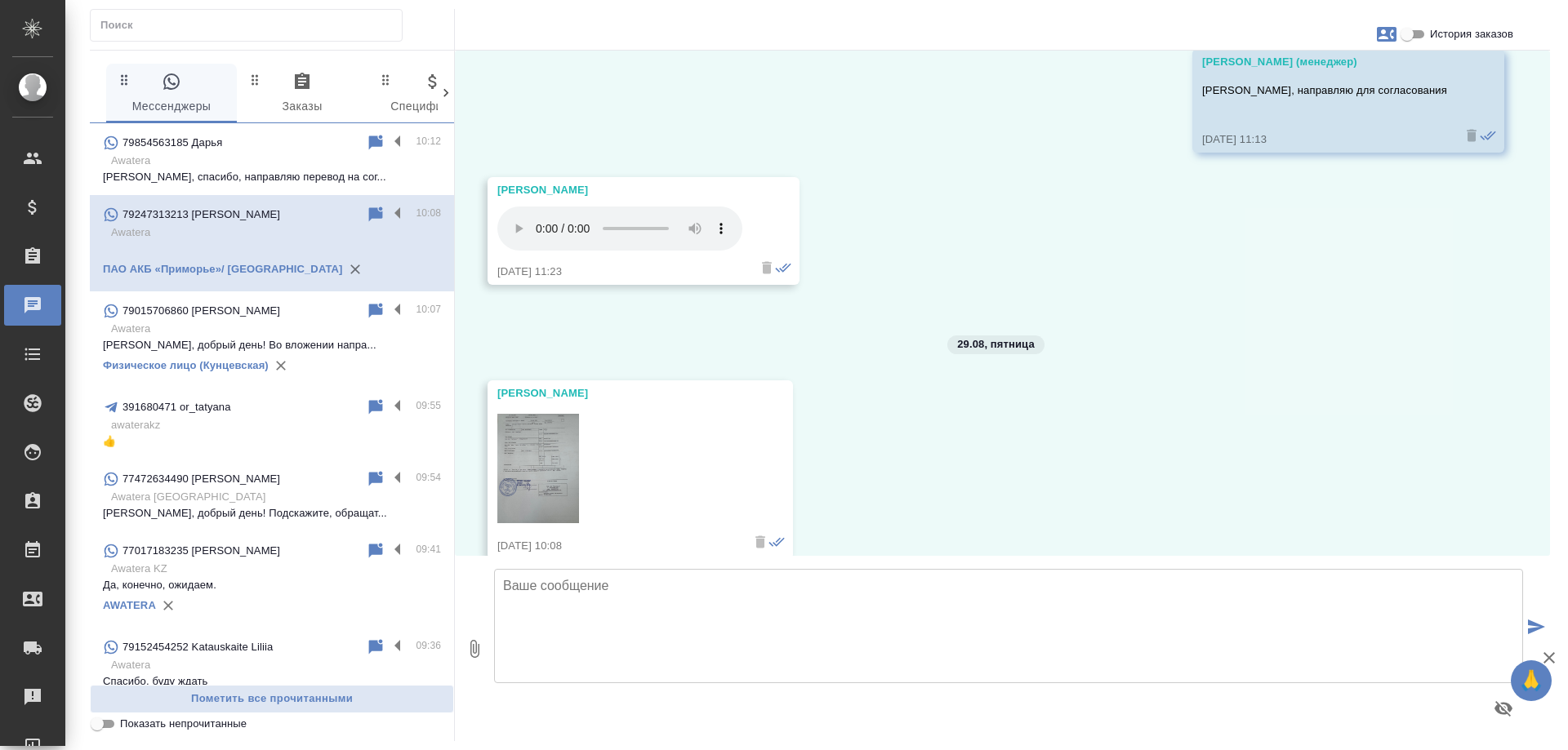
scroll to position [5842, 0]
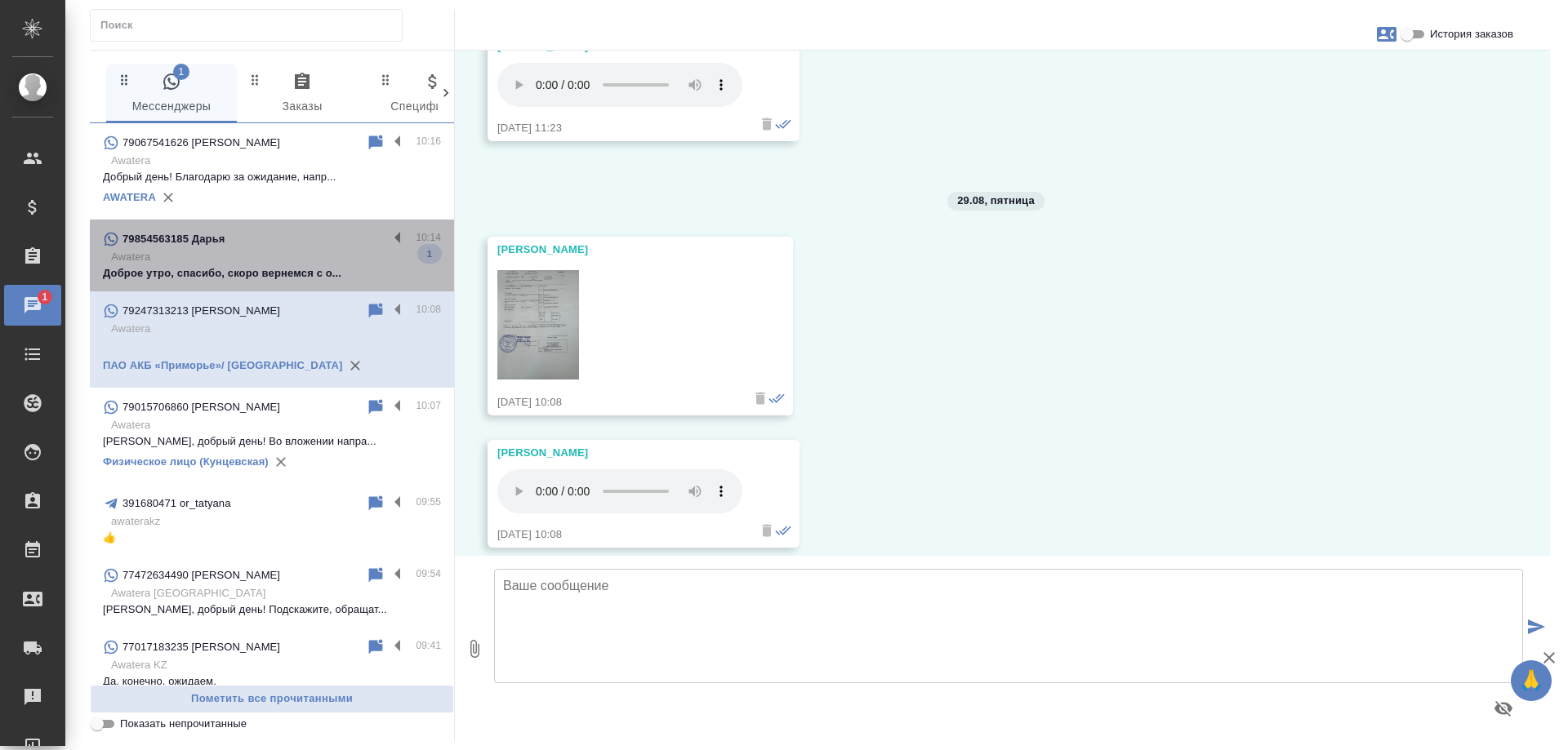
click at [315, 268] on p "Доброе утро, спасибо, скоро вернемся с о..." at bounding box center [272, 274] width 338 height 17
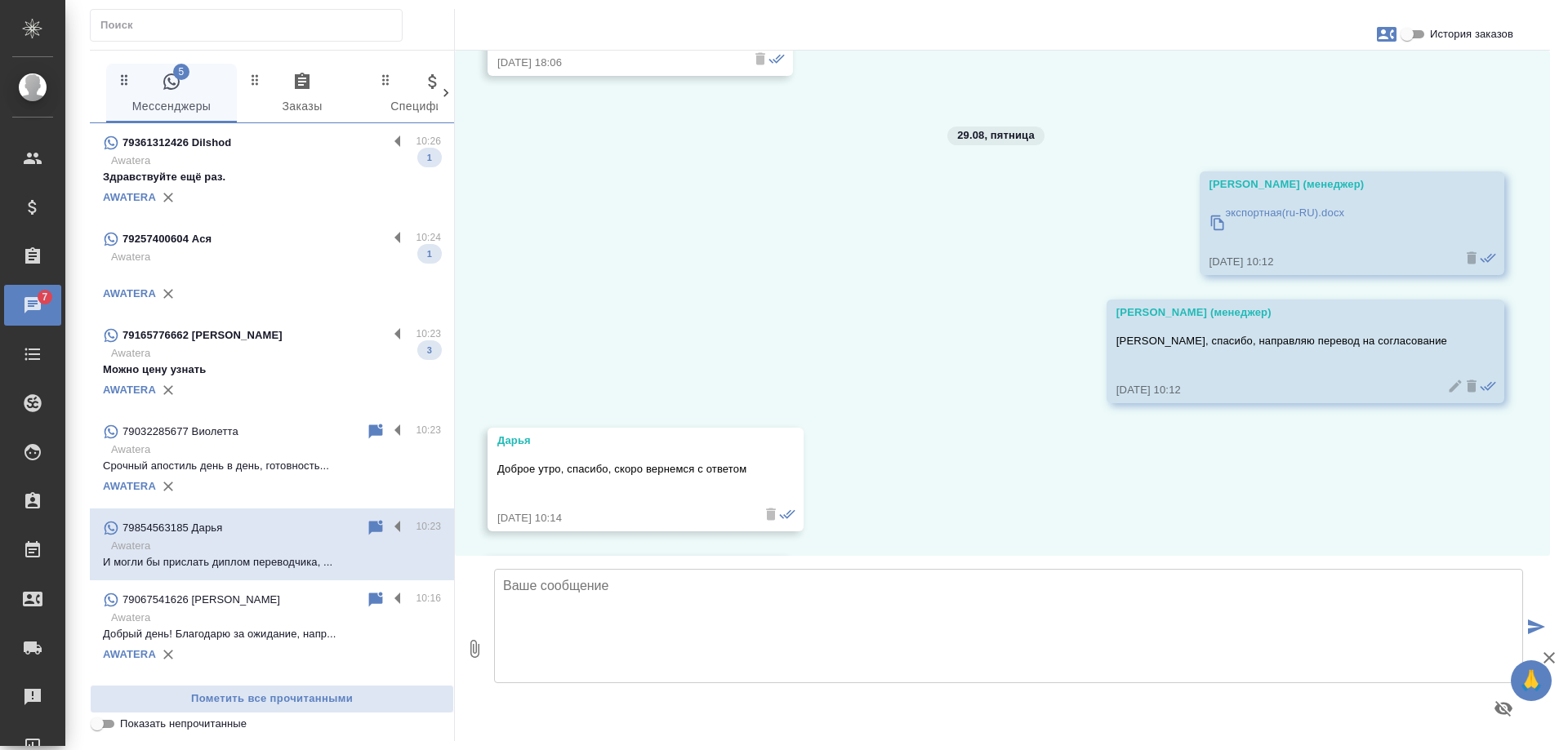
scroll to position [21524, 0]
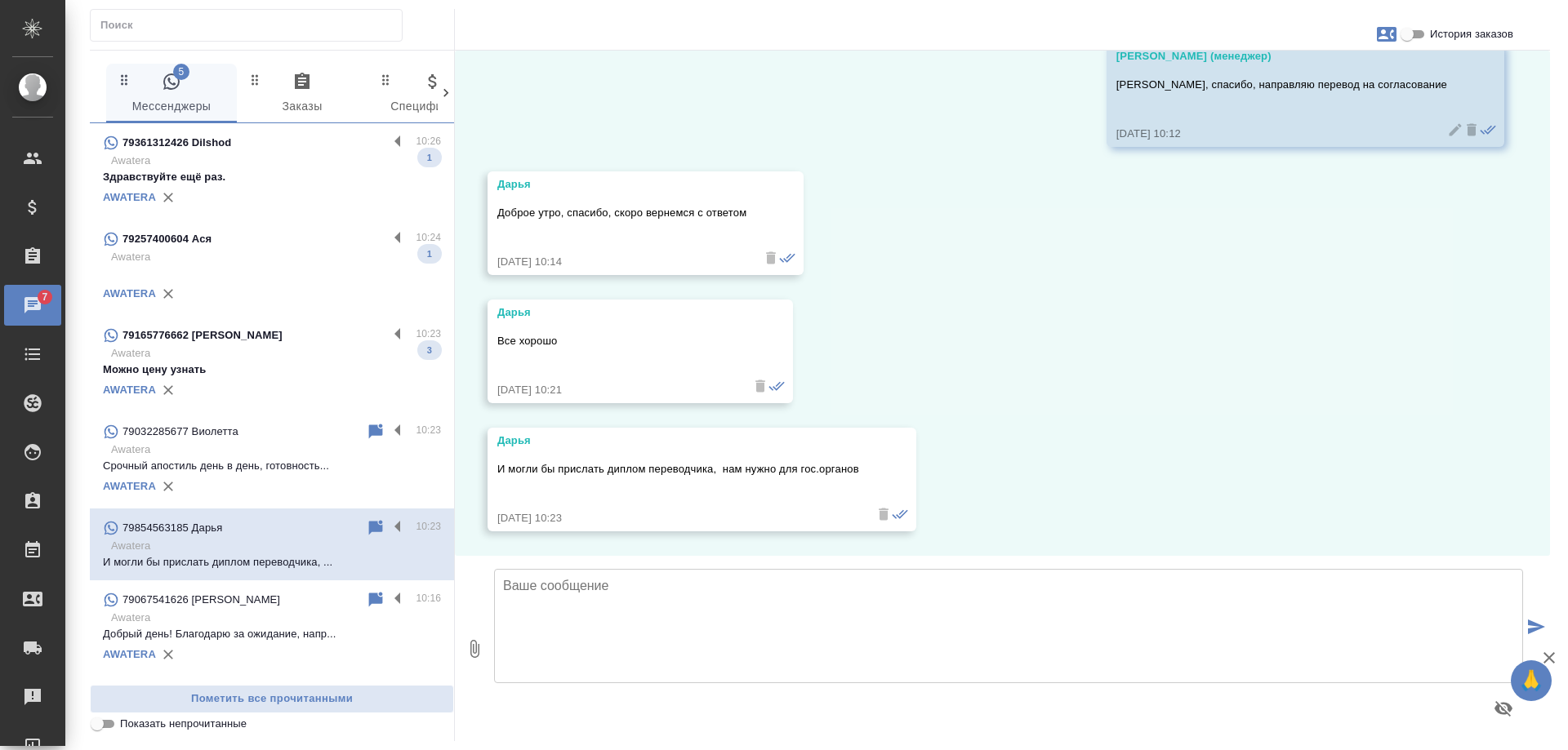
click at [239, 345] on div "79165776662 Faina" at bounding box center [245, 335] width 285 height 19
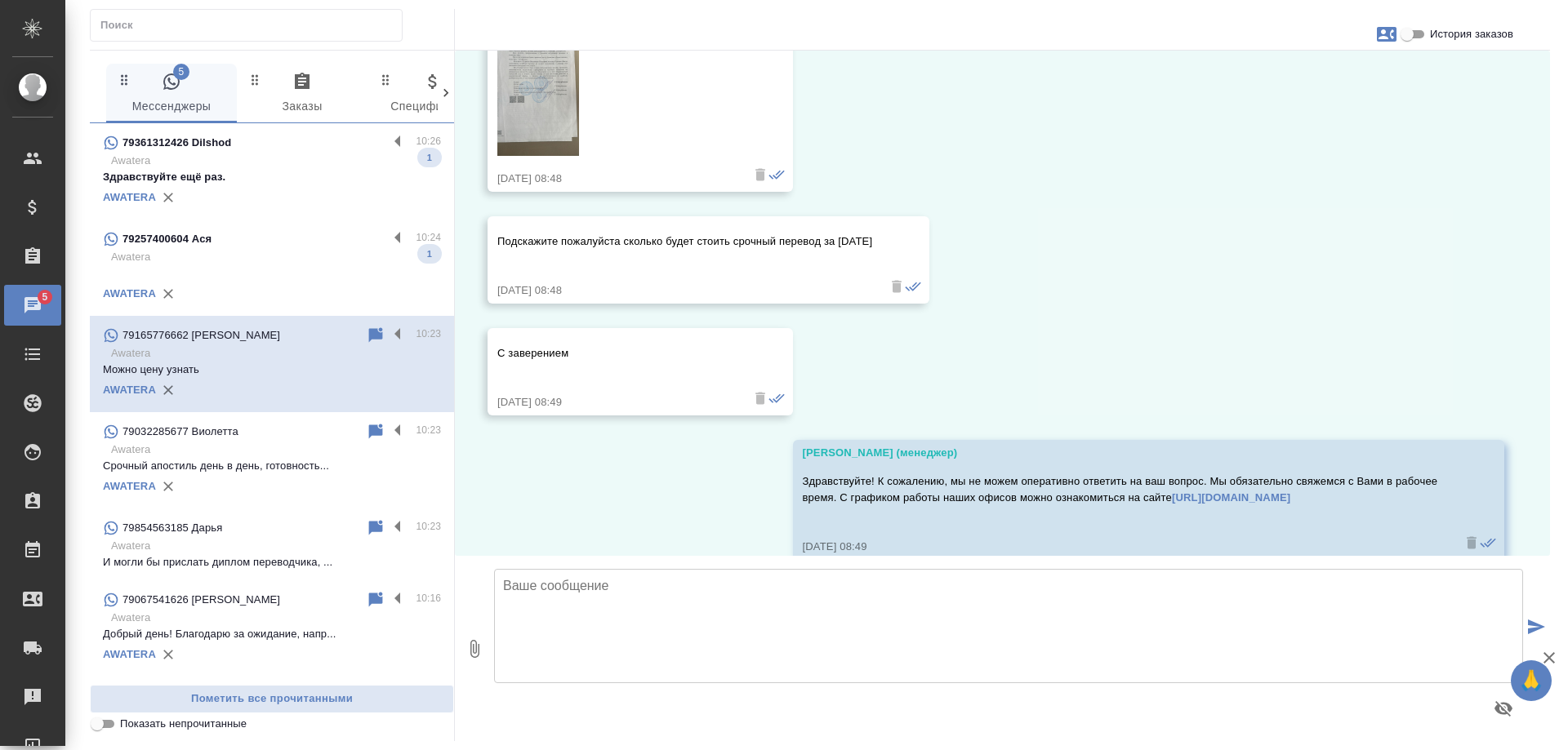
scroll to position [9709, 0]
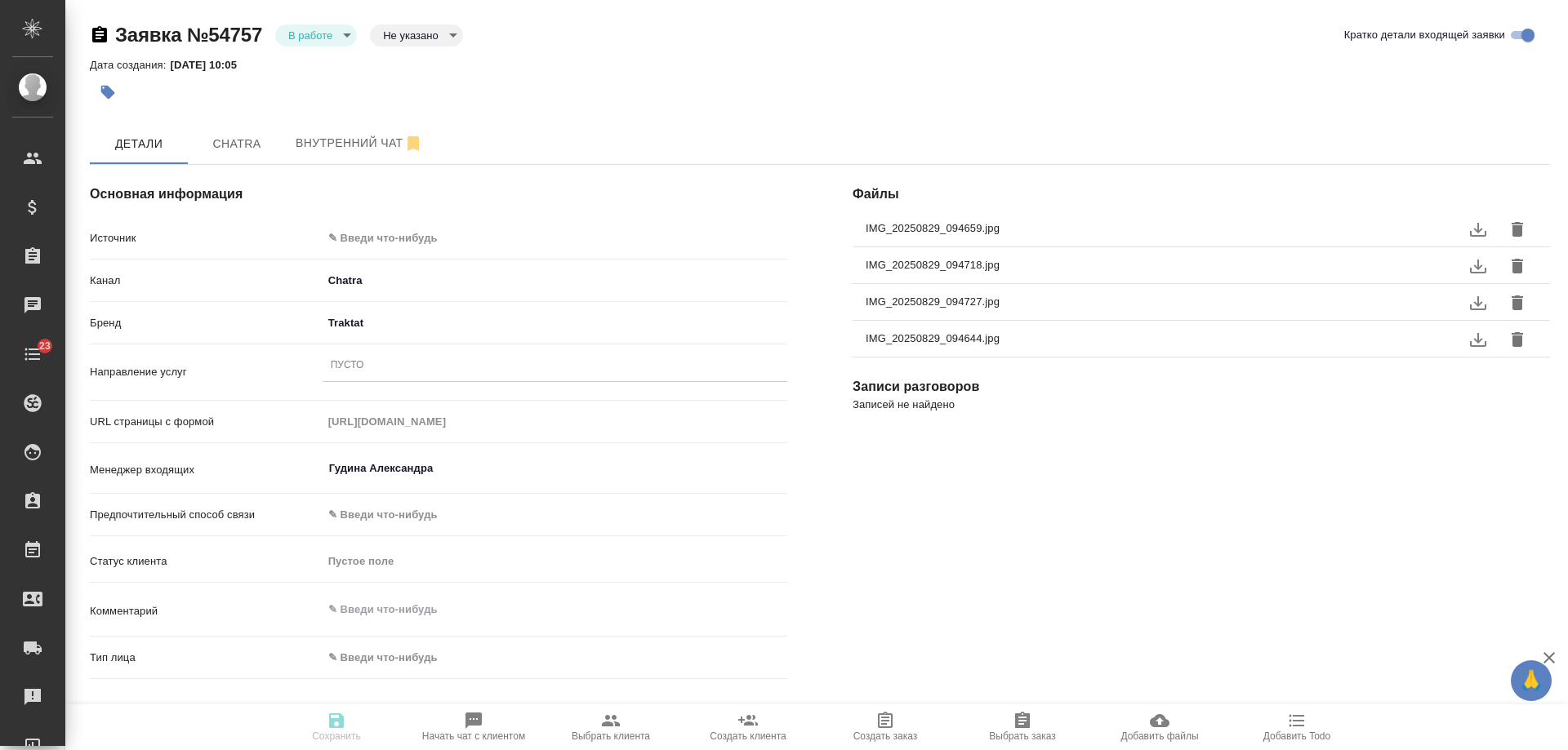
select select "RU"
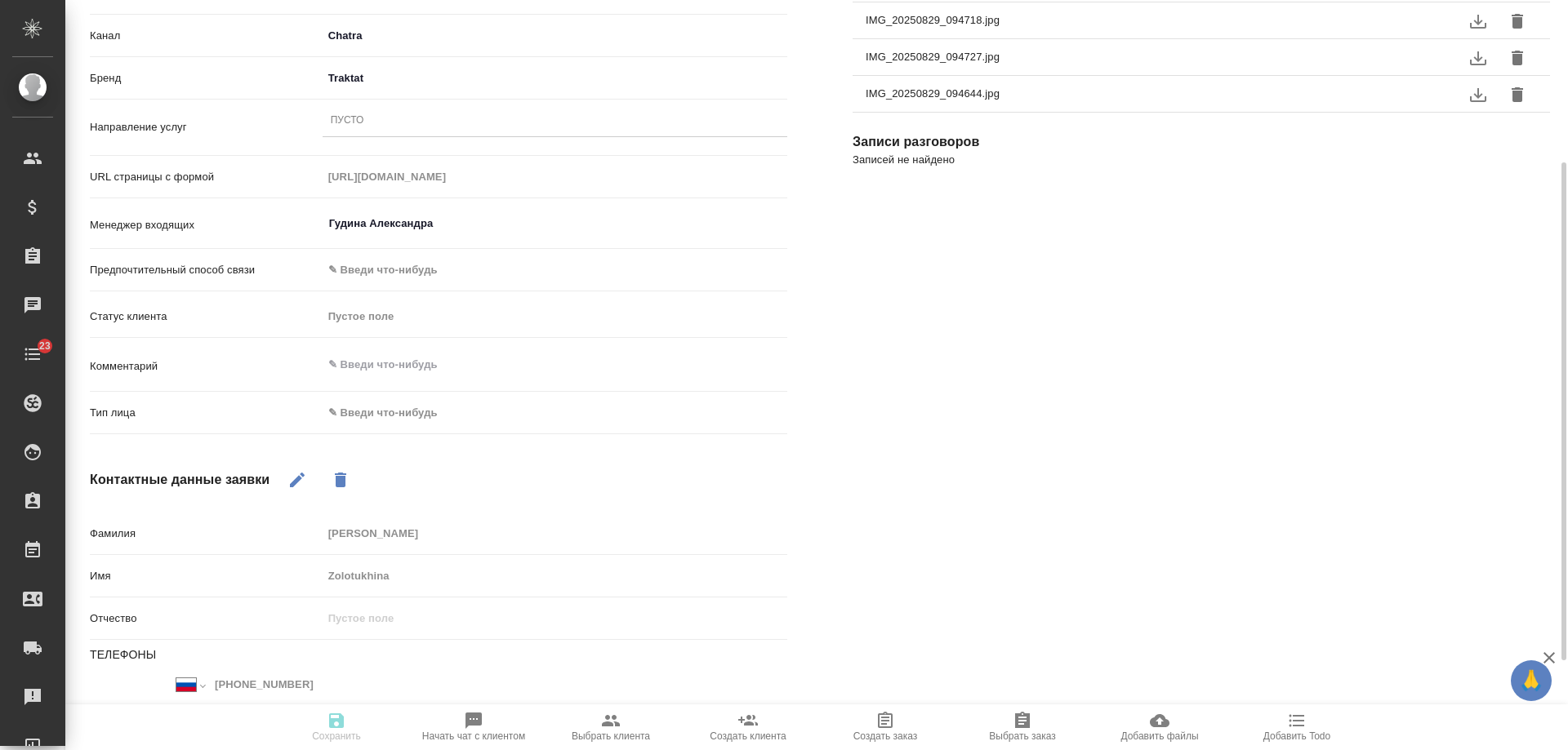
scroll to position [327, 0]
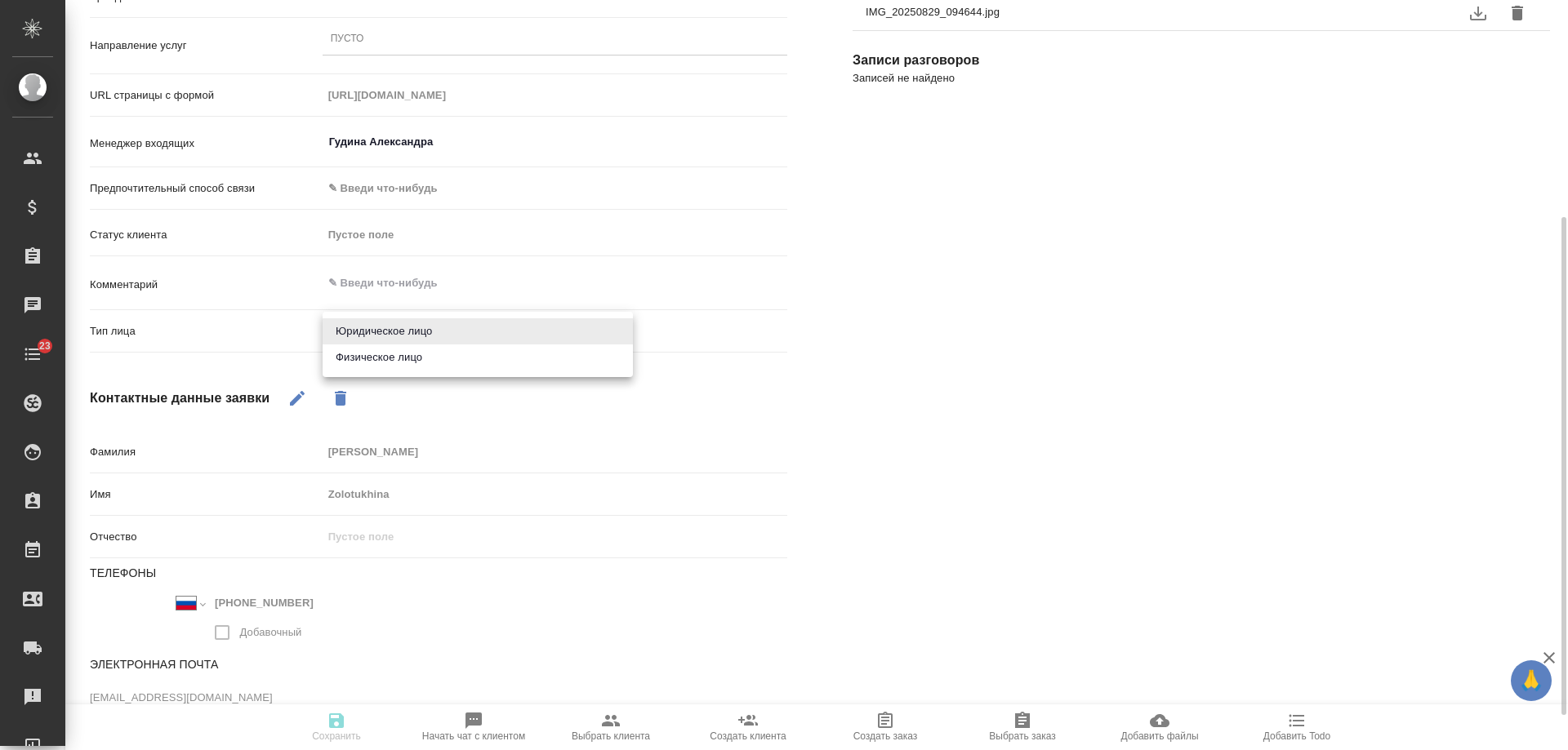
click at [392, 333] on body "🙏 .cls-1 fill:#fff; AWATERA [PERSON_NAME] Спецификации Заказы 0 Чаты 23 Todo Пр…" at bounding box center [784, 375] width 1568 height 750
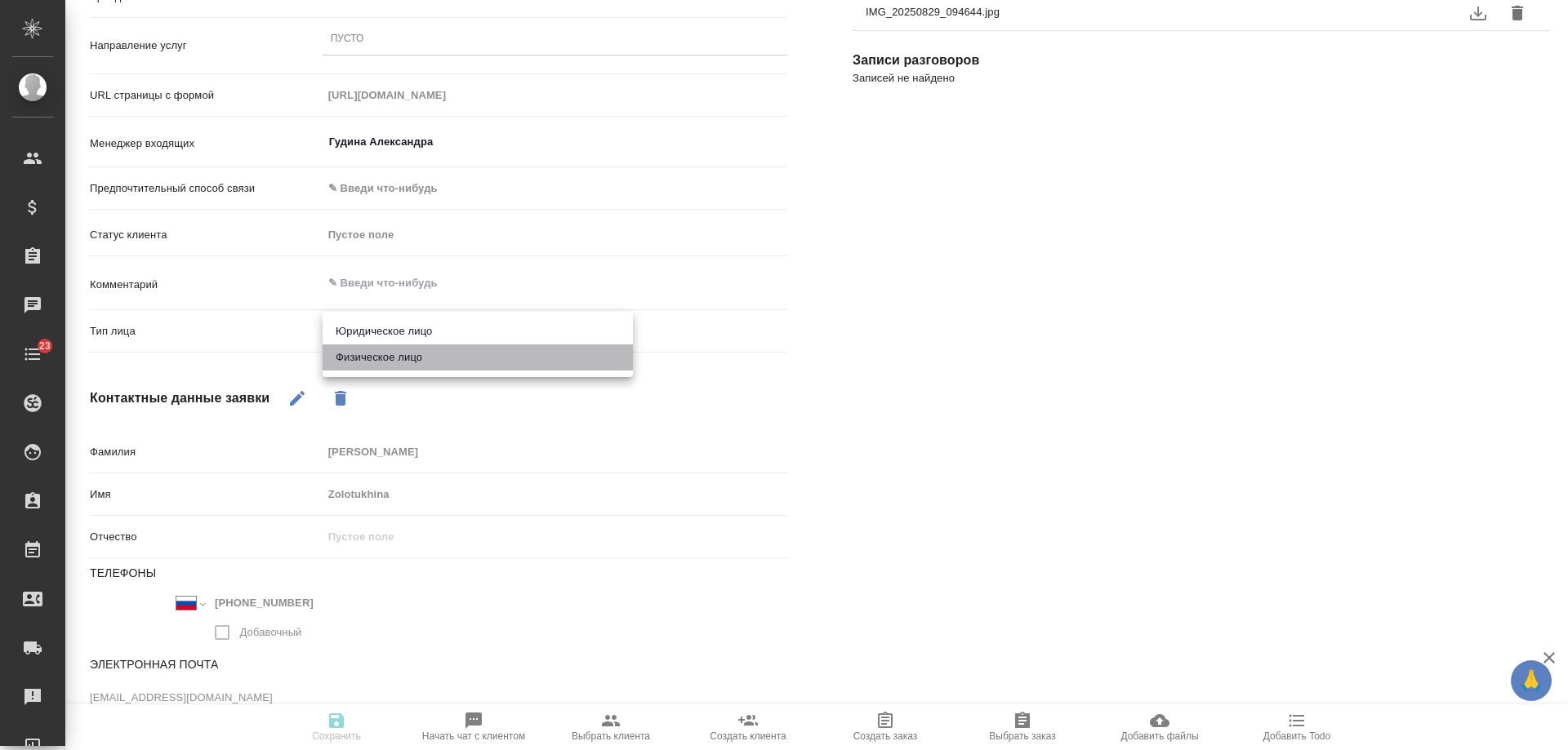
click at [390, 362] on li "Физическое лицо" at bounding box center [477, 358] width 310 height 26
type input "private"
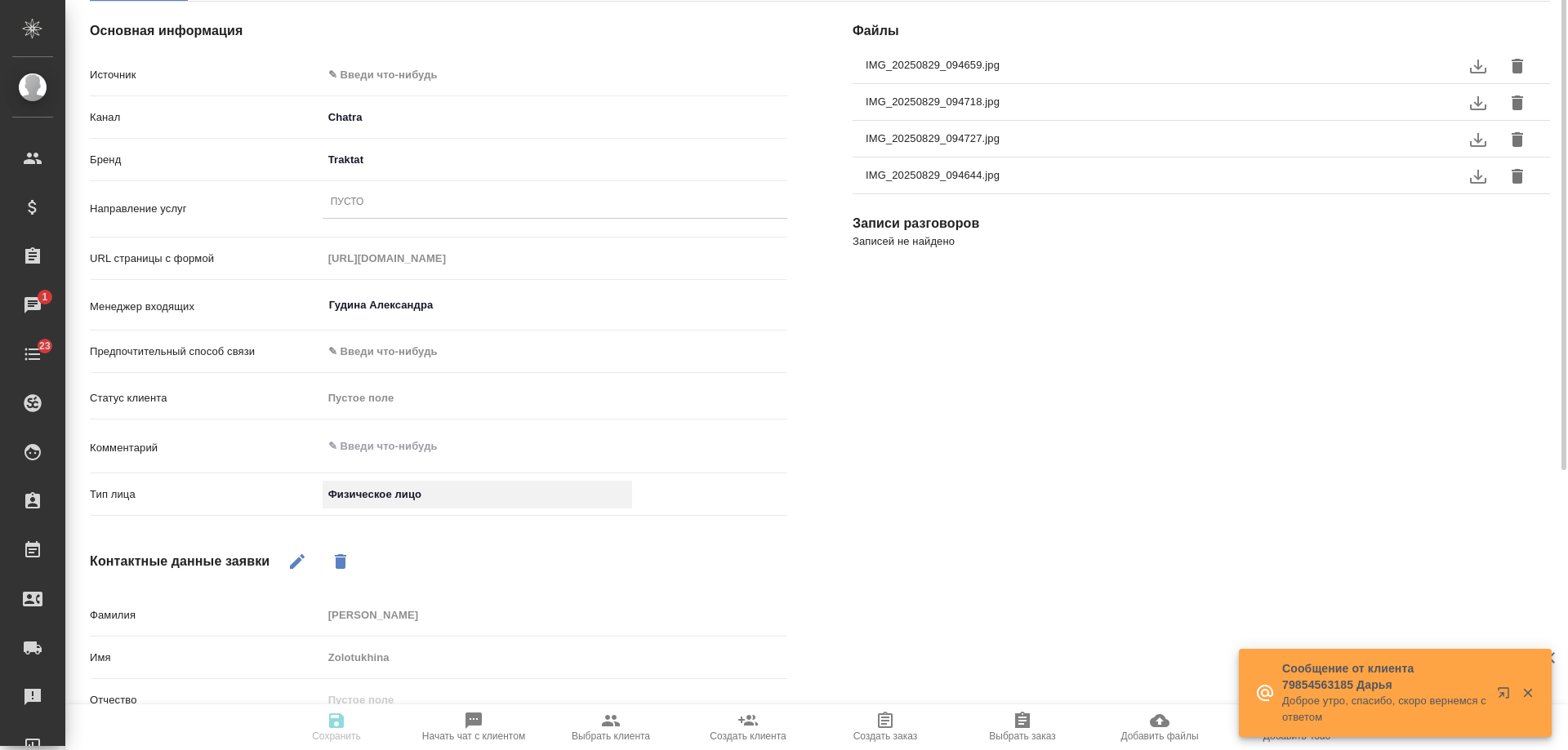
scroll to position [82, 0]
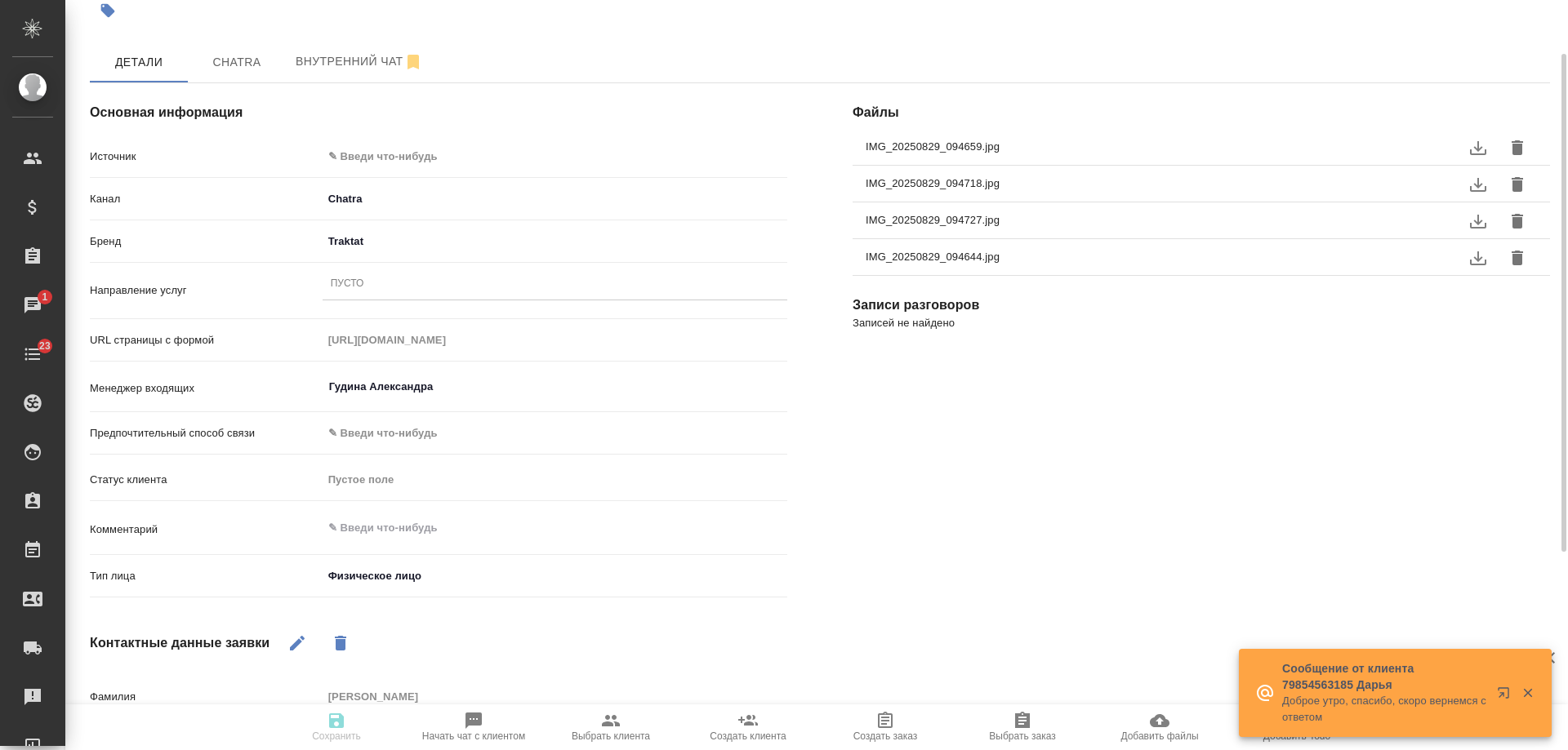
click at [360, 288] on div "Пусто" at bounding box center [348, 285] width 33 height 14
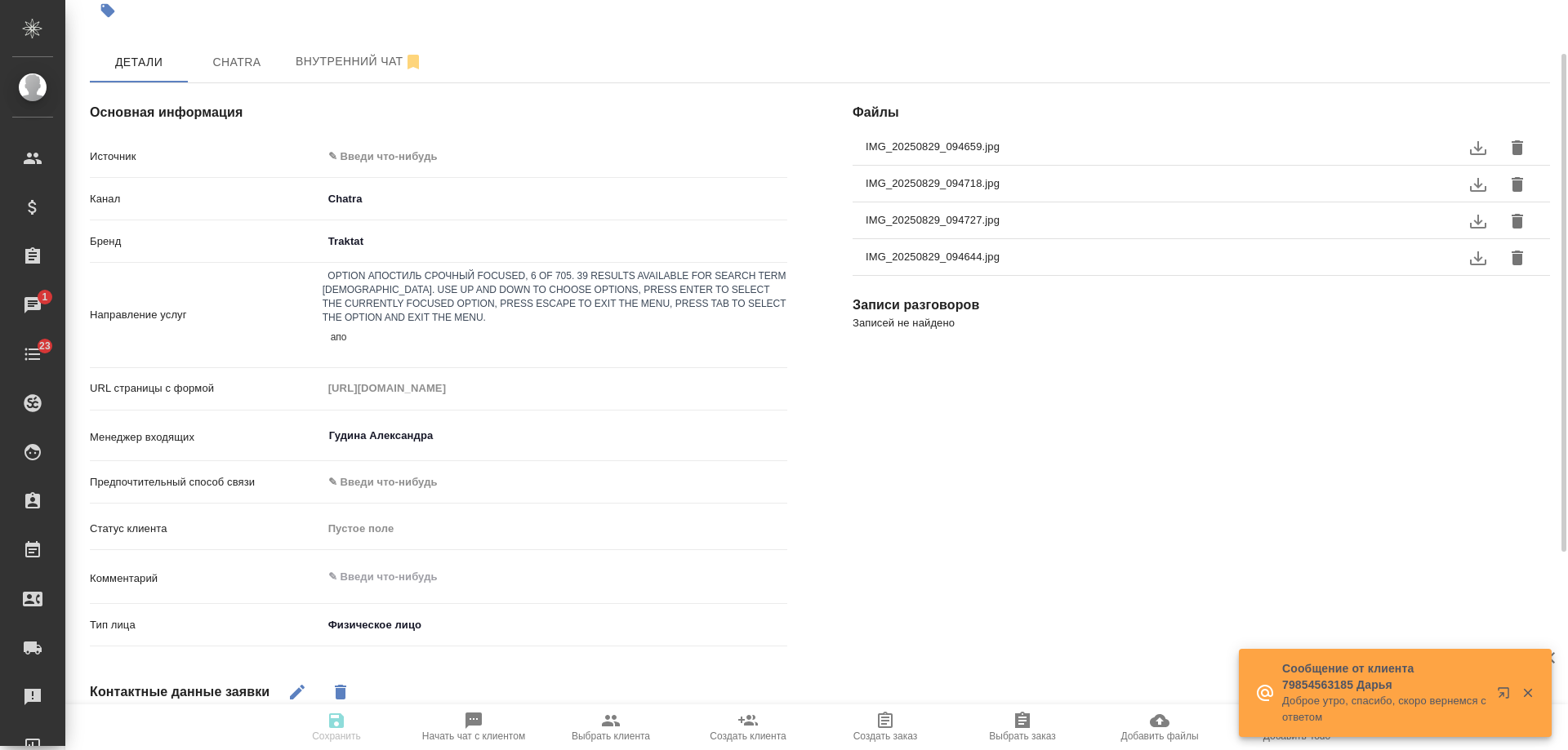
type input "апос"
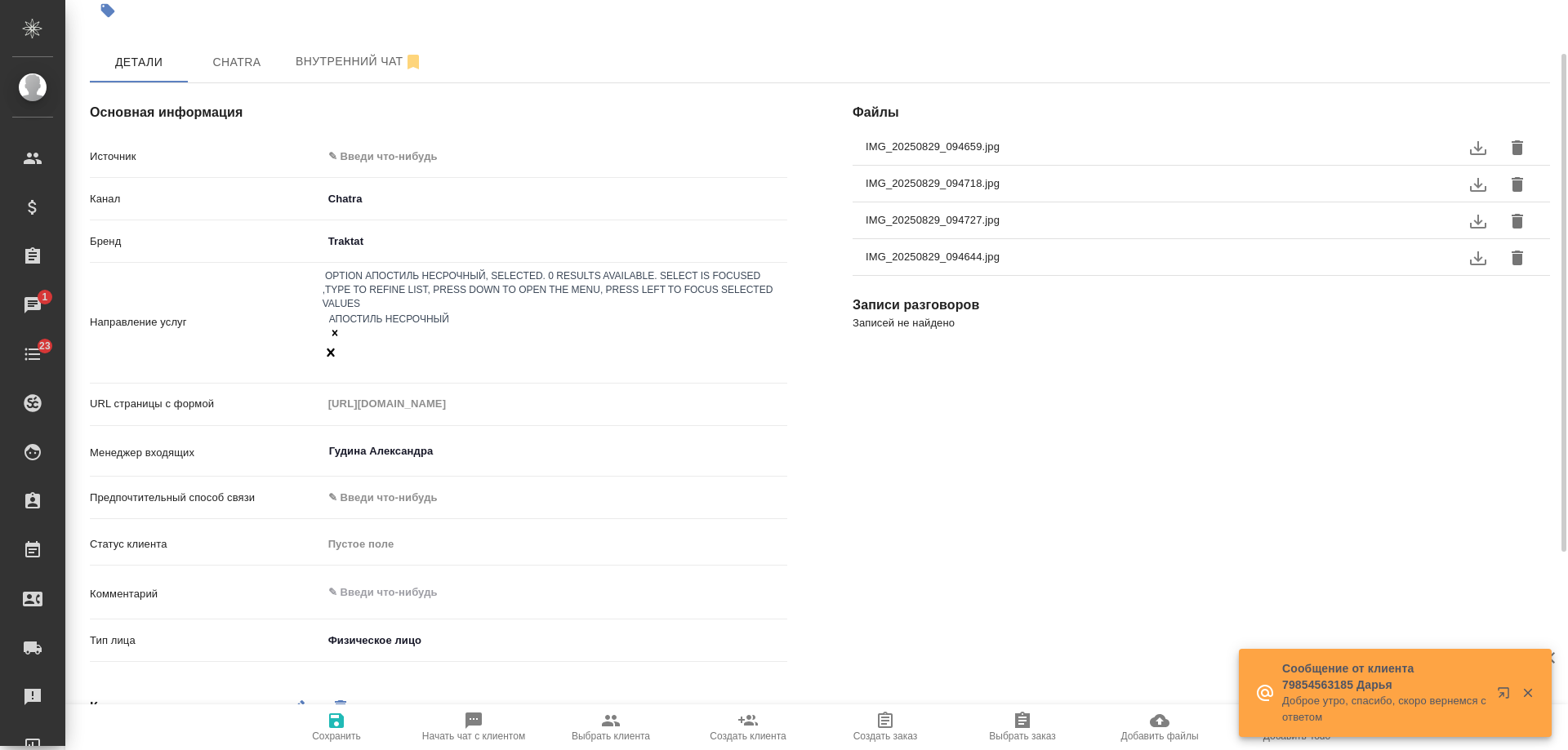
click at [441, 328] on div at bounding box center [389, 335] width 120 height 16
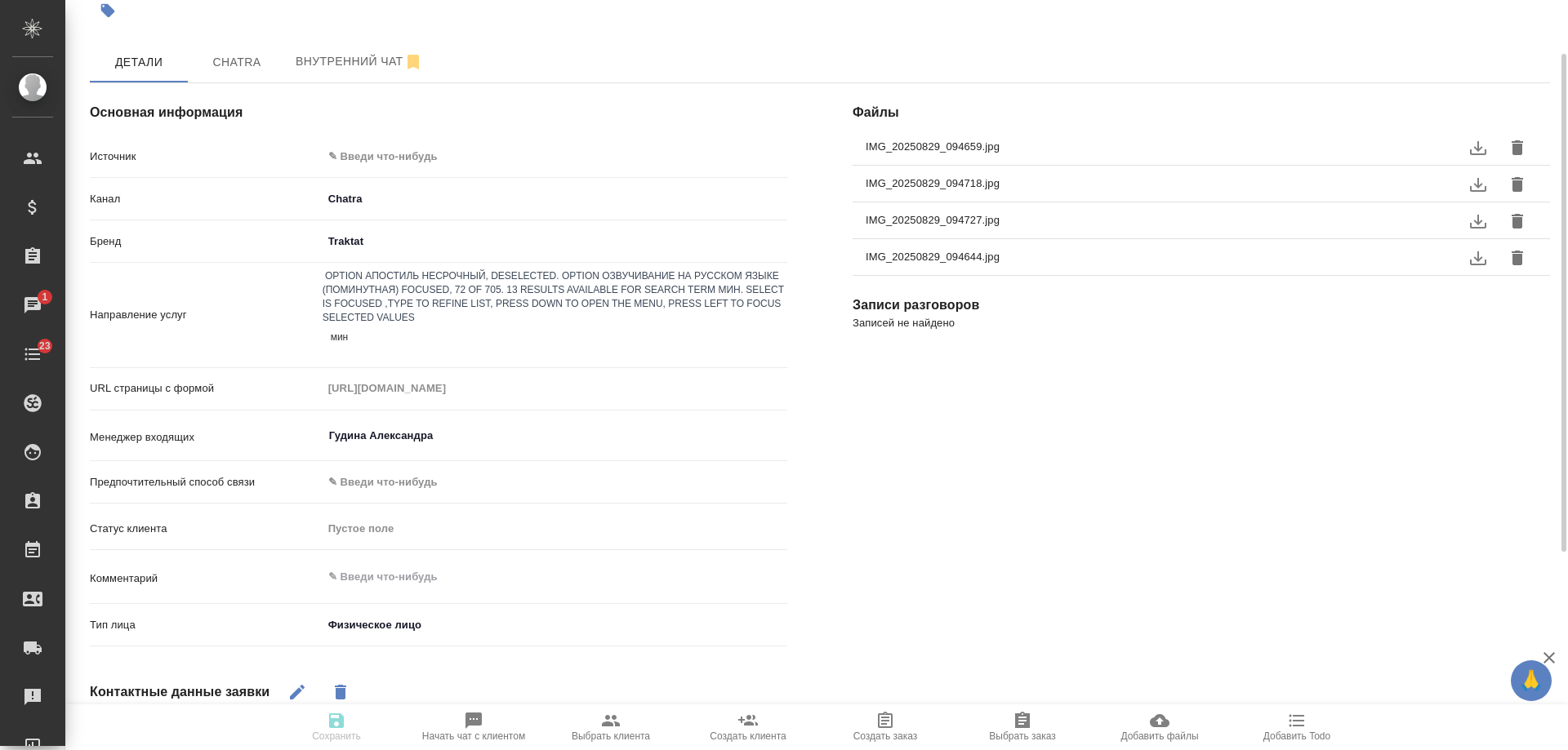
type input "мино"
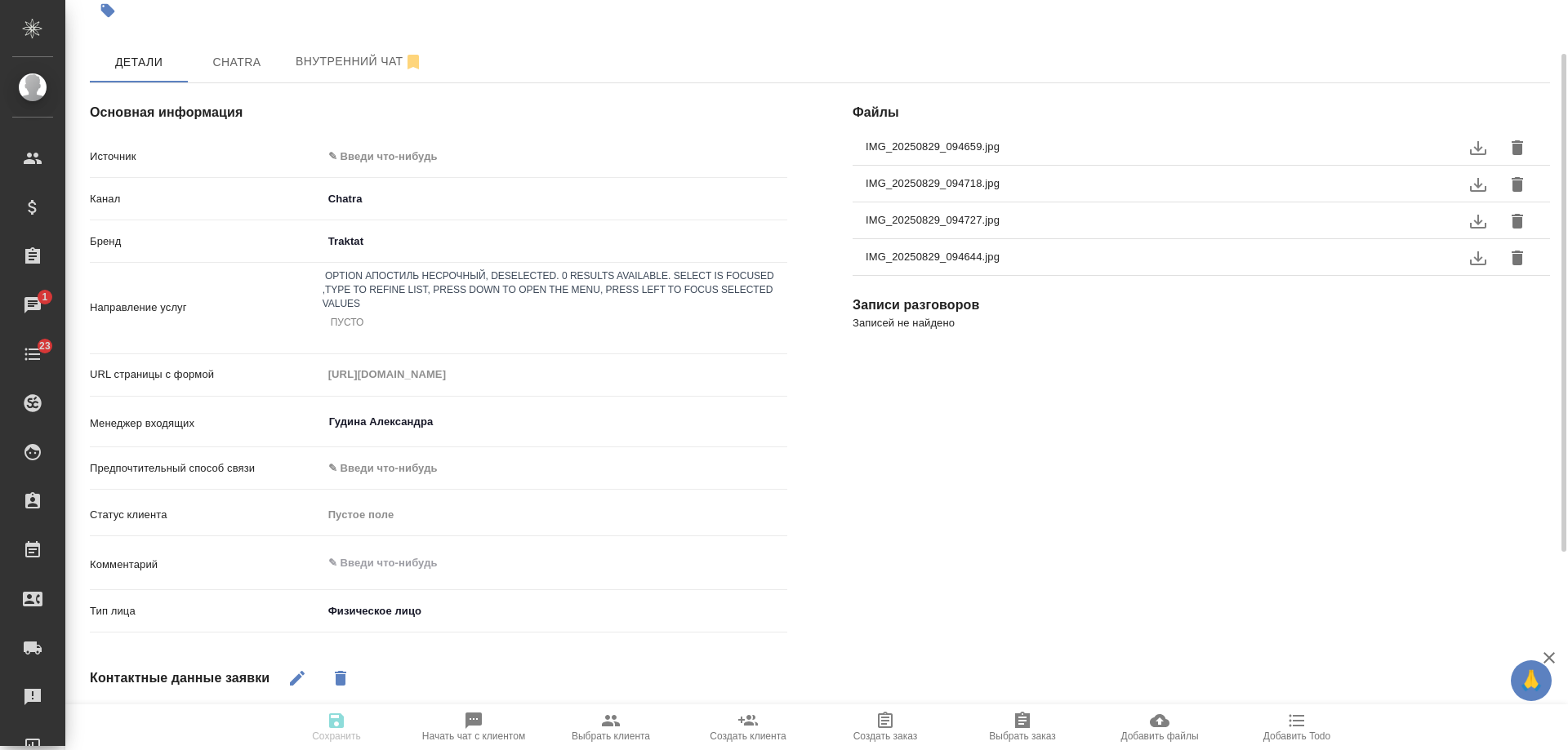
drag, startPoint x: 398, startPoint y: 280, endPoint x: 320, endPoint y: 277, distance: 78.1
click at [320, 277] on div "Направление услуг option Апостиль несрочный, deselected. 0 results available. S…" at bounding box center [438, 307] width 698 height 78
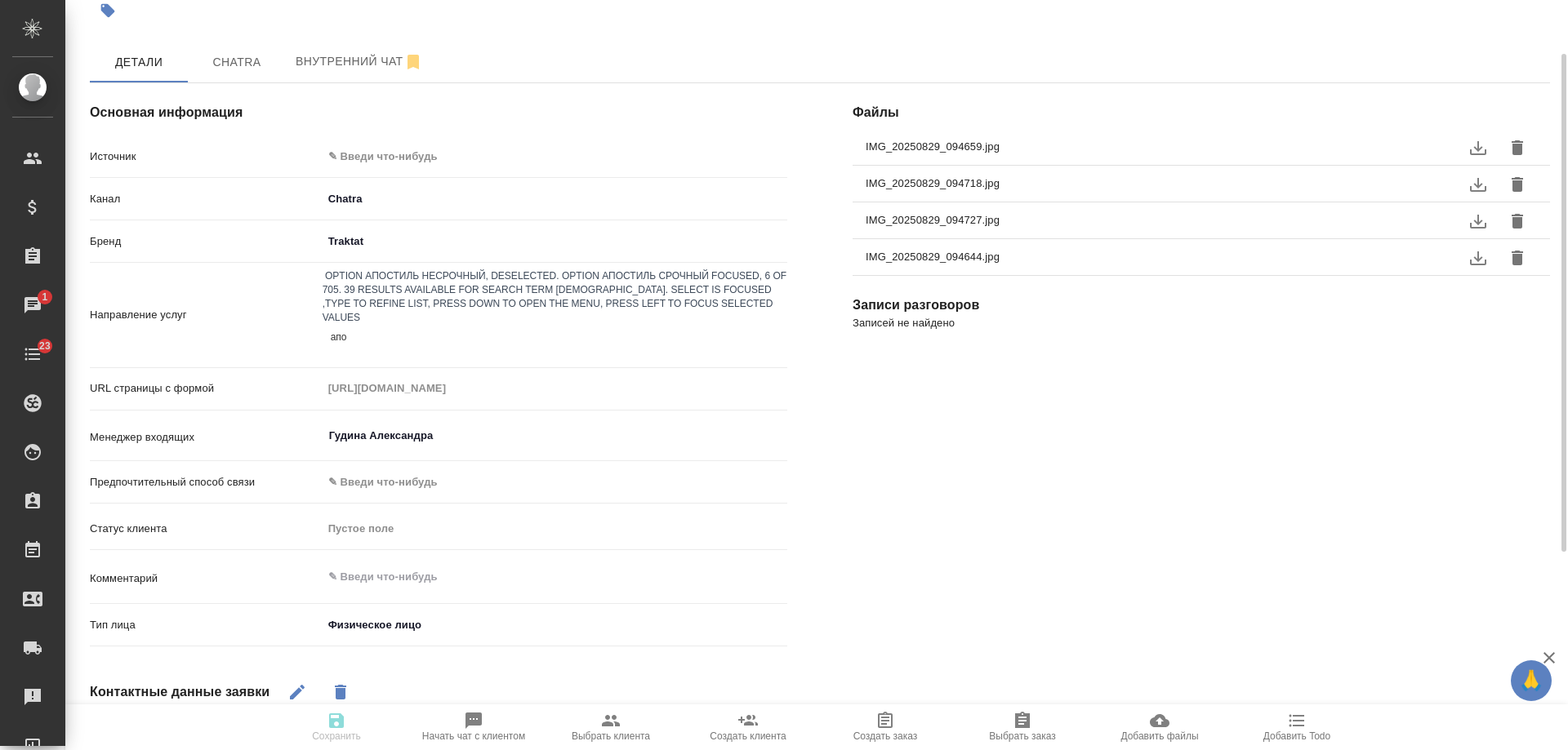
type input "апос"
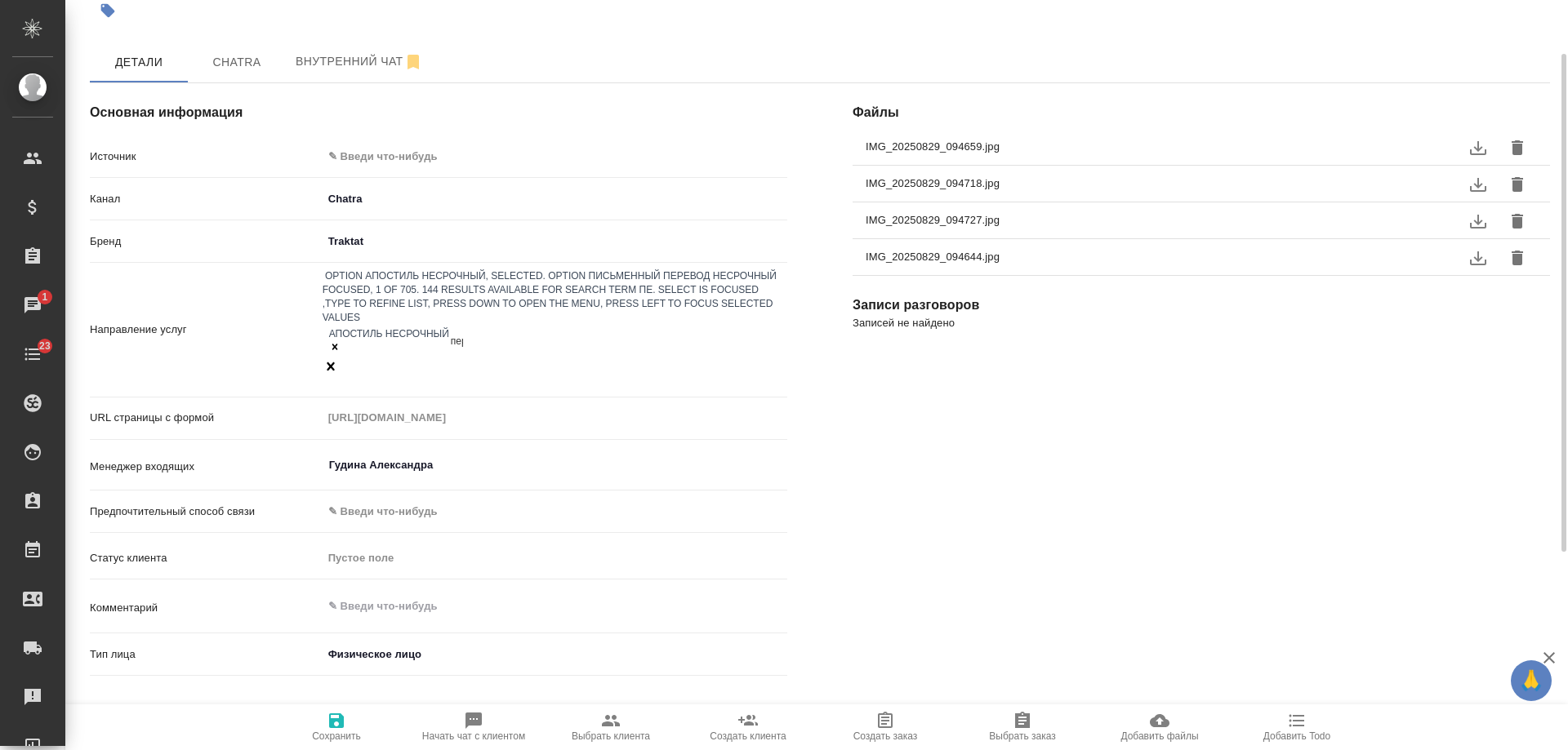
type input "пере"
click at [503, 750] on div "Письменный перевод несрочный" at bounding box center [784, 760] width 1568 height 19
type input "нота"
click at [545, 750] on div "Нотариальное заверение несрочно" at bounding box center [784, 760] width 1568 height 19
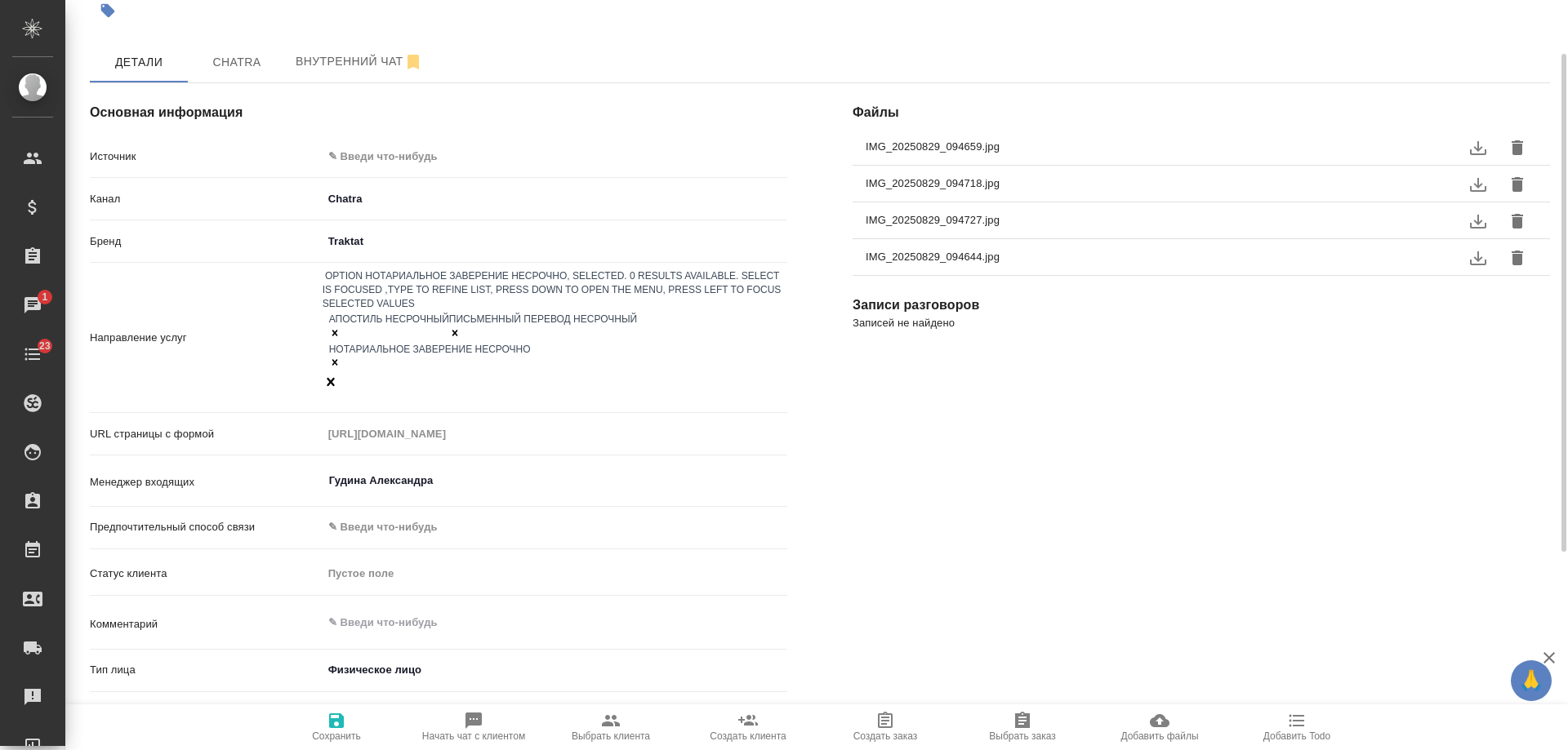
click at [341, 724] on icon "button" at bounding box center [336, 720] width 15 height 15
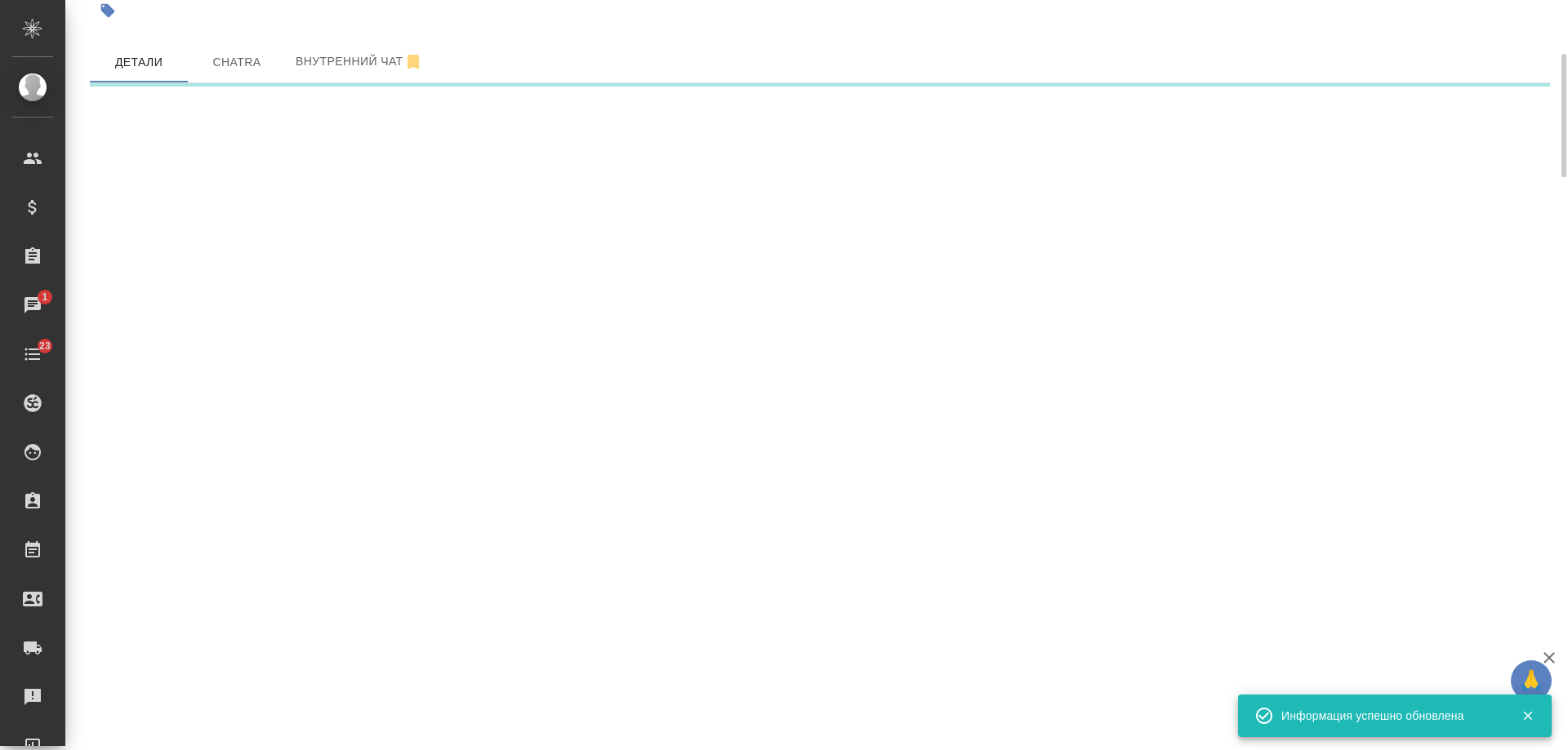
select select "RU"
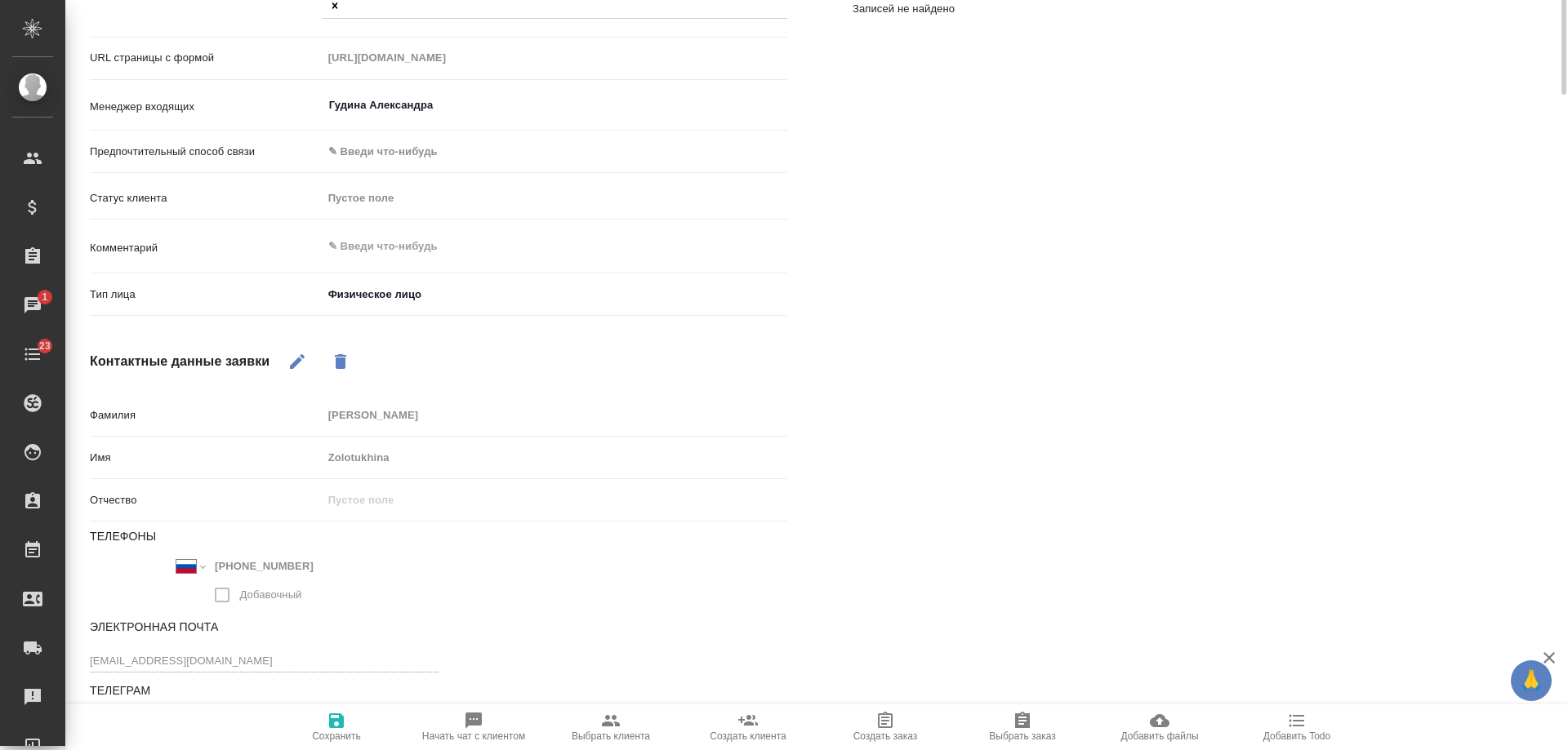
scroll to position [0, 0]
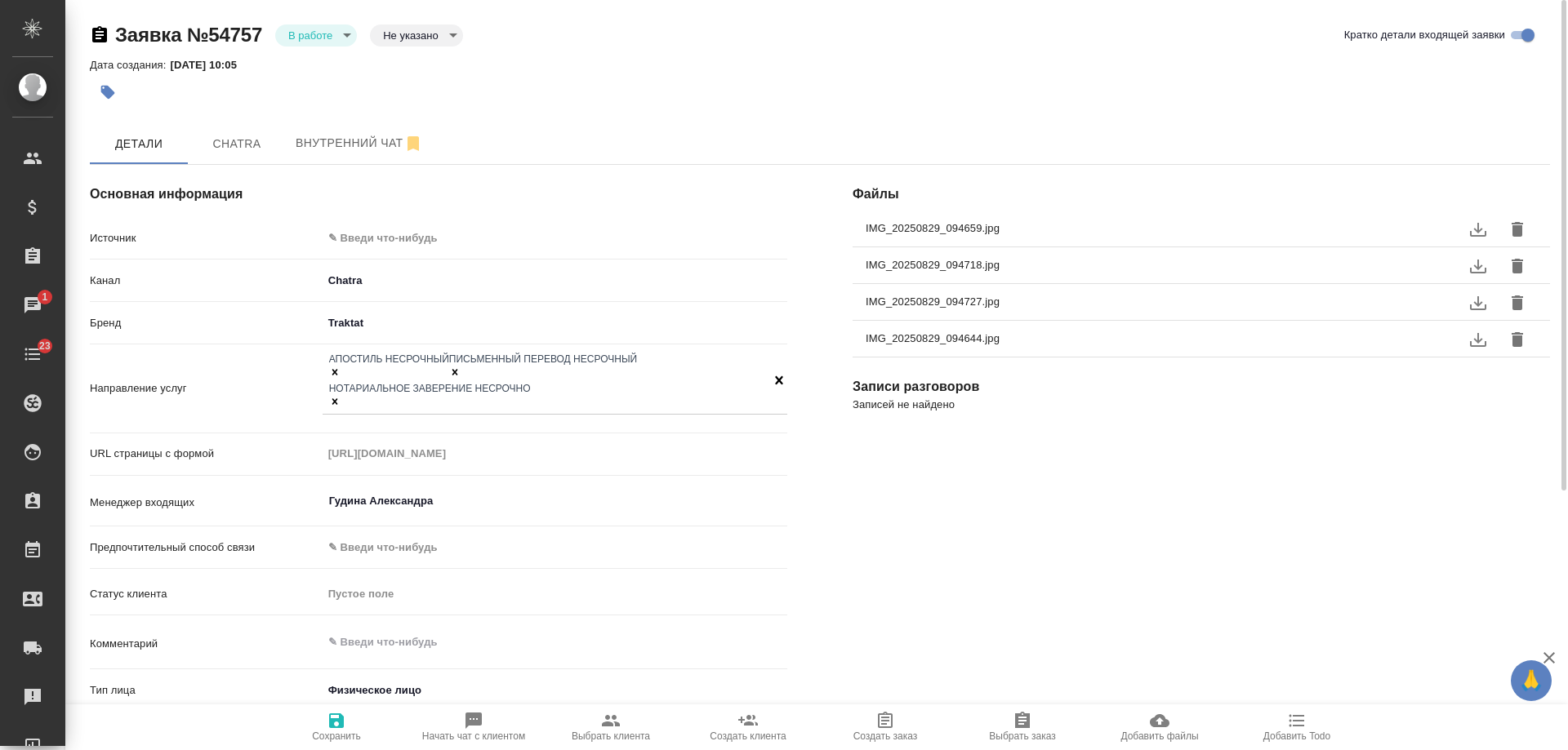
click at [400, 240] on body "🙏 .cls-1 fill:#fff; AWATERA Gudina Alexandra Клиенты Спецификации Заказы 1 Чаты…" at bounding box center [784, 375] width 1568 height 750
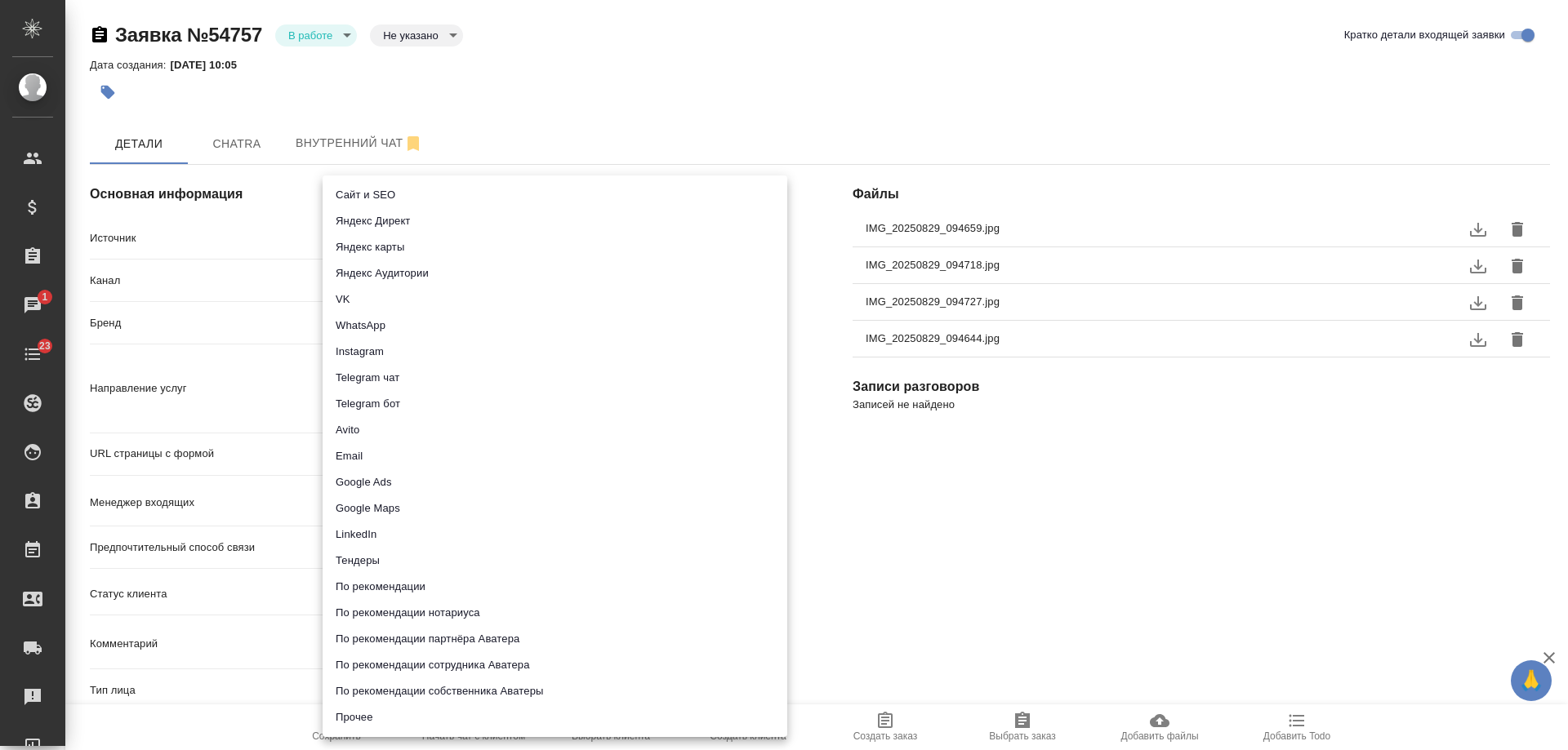
click at [966, 611] on div at bounding box center [784, 375] width 1568 height 750
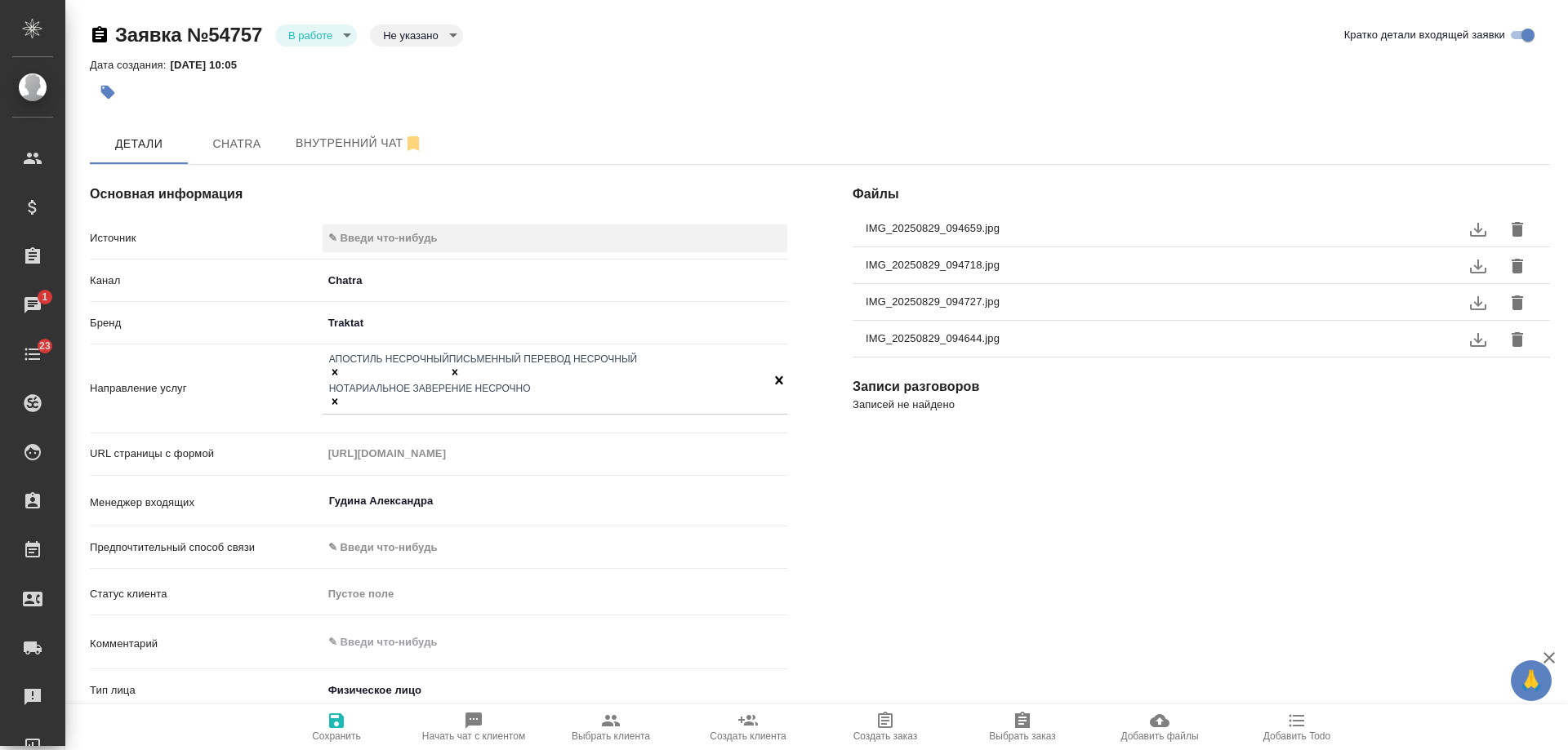
type textarea "x"
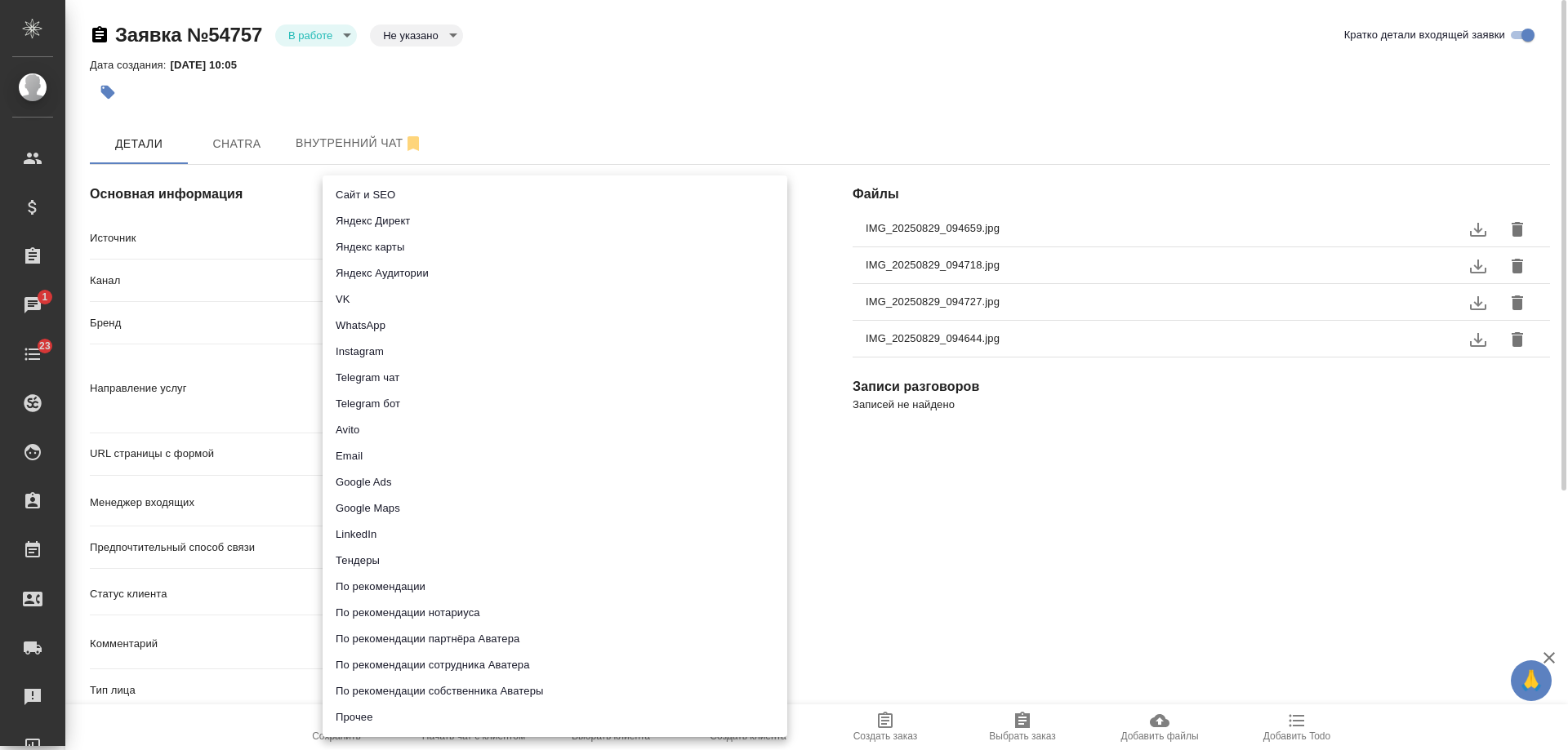
click at [402, 230] on body "🙏 .cls-1 fill:#fff; AWATERA Gudina Alexandra Клиенты Спецификации Заказы 1 Чаты…" at bounding box center [784, 375] width 1568 height 750
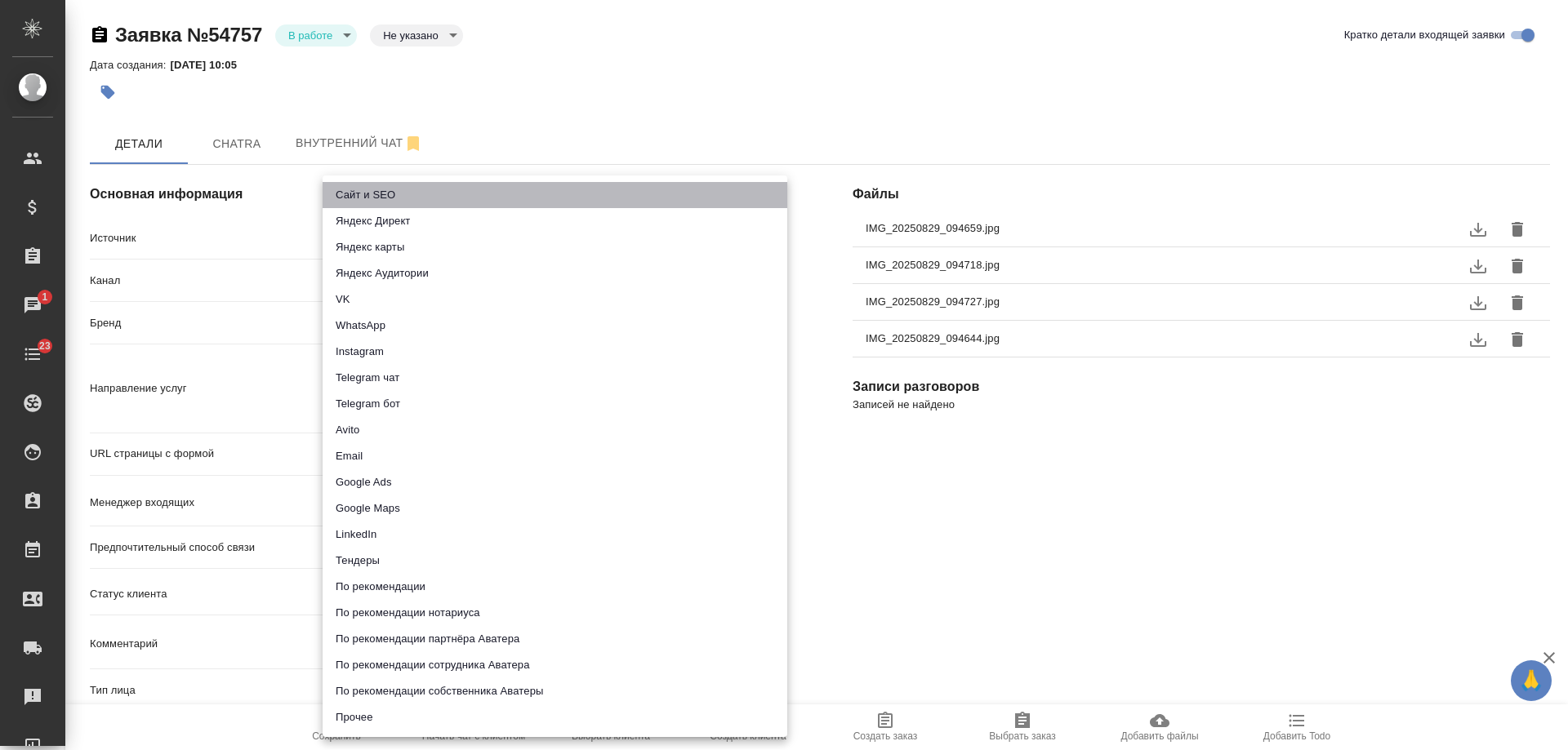
click at [381, 197] on li "Сайт и SEO" at bounding box center [554, 195] width 464 height 26
type input "seo"
type textarea "x"
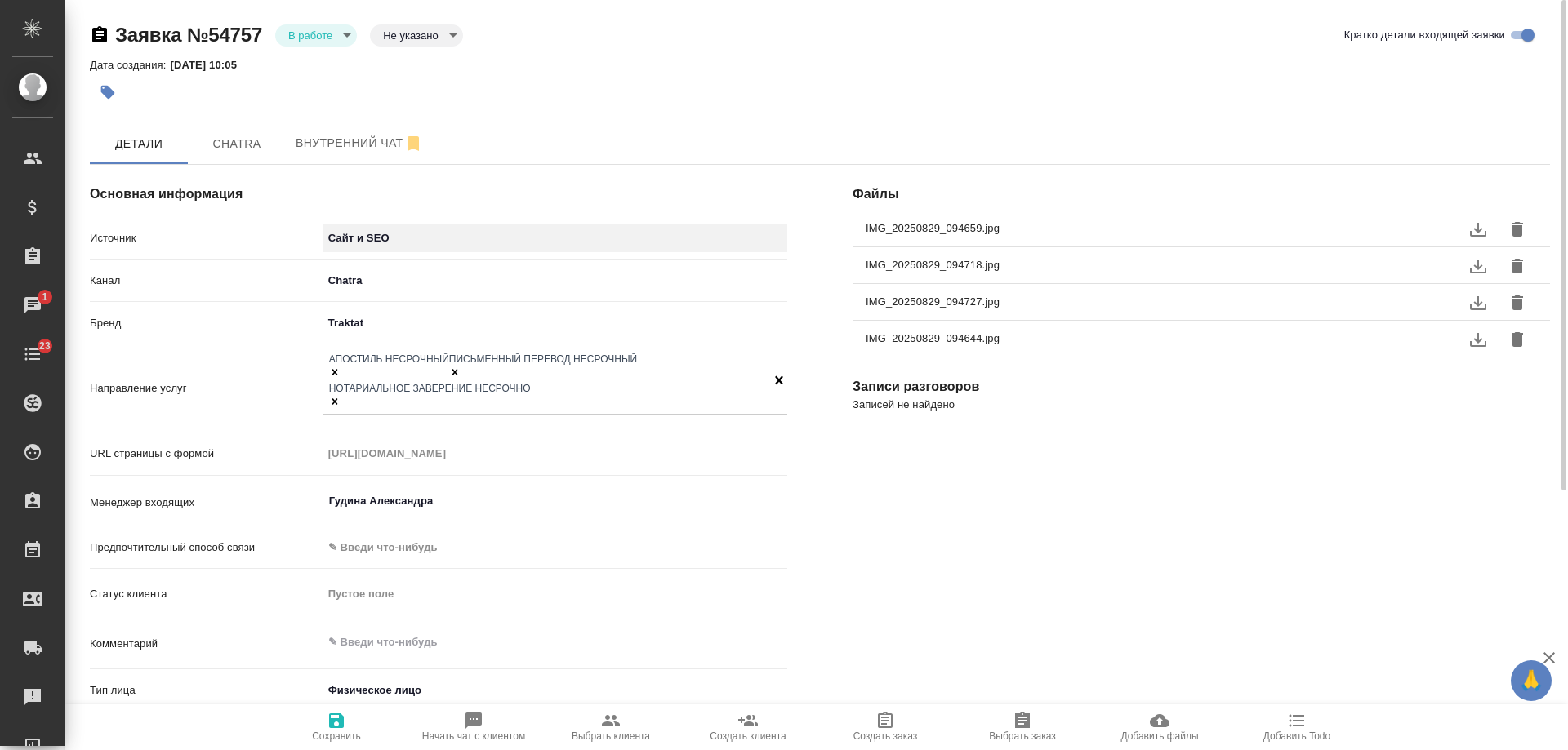
scroll to position [396, 0]
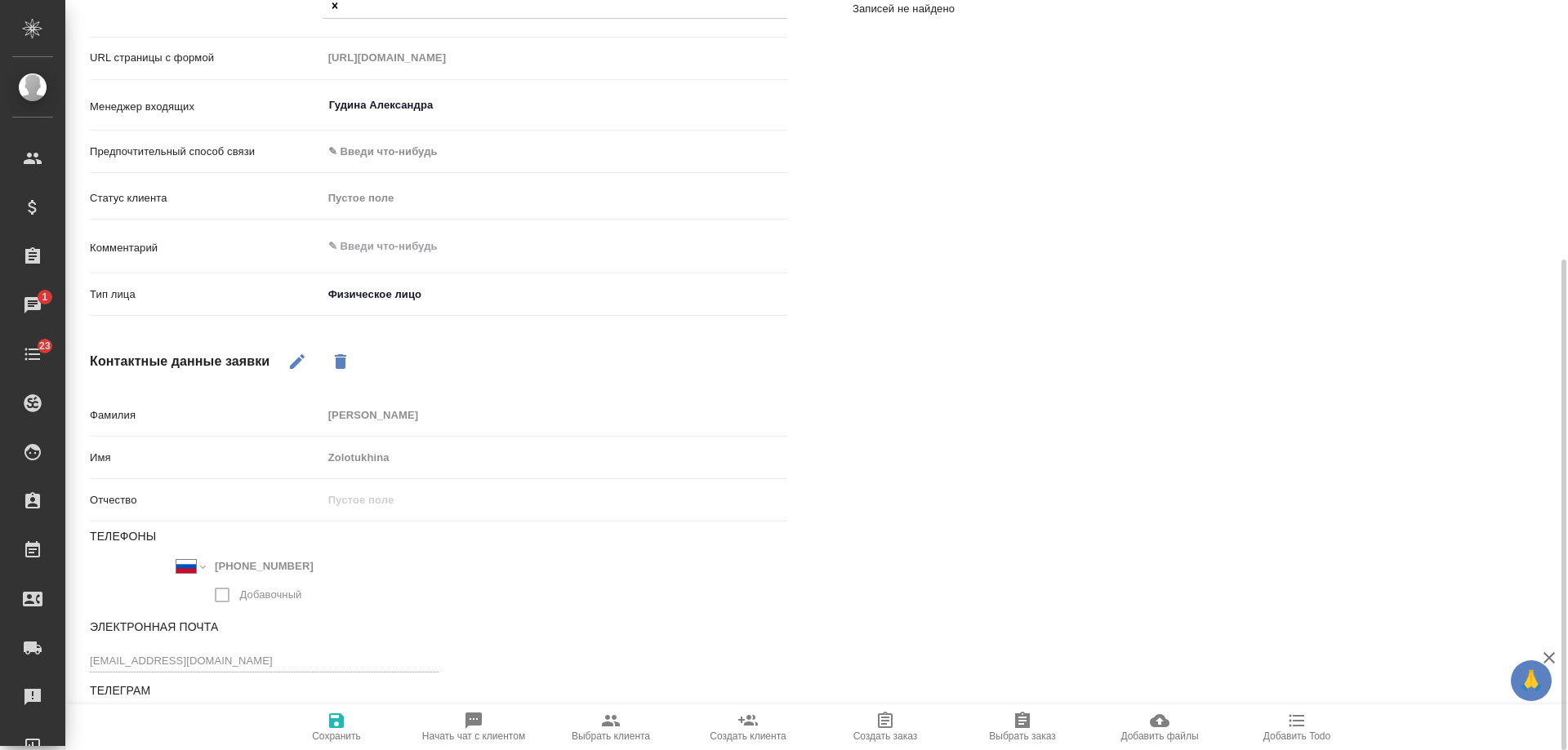
click at [341, 728] on icon "button" at bounding box center [336, 720] width 15 height 15
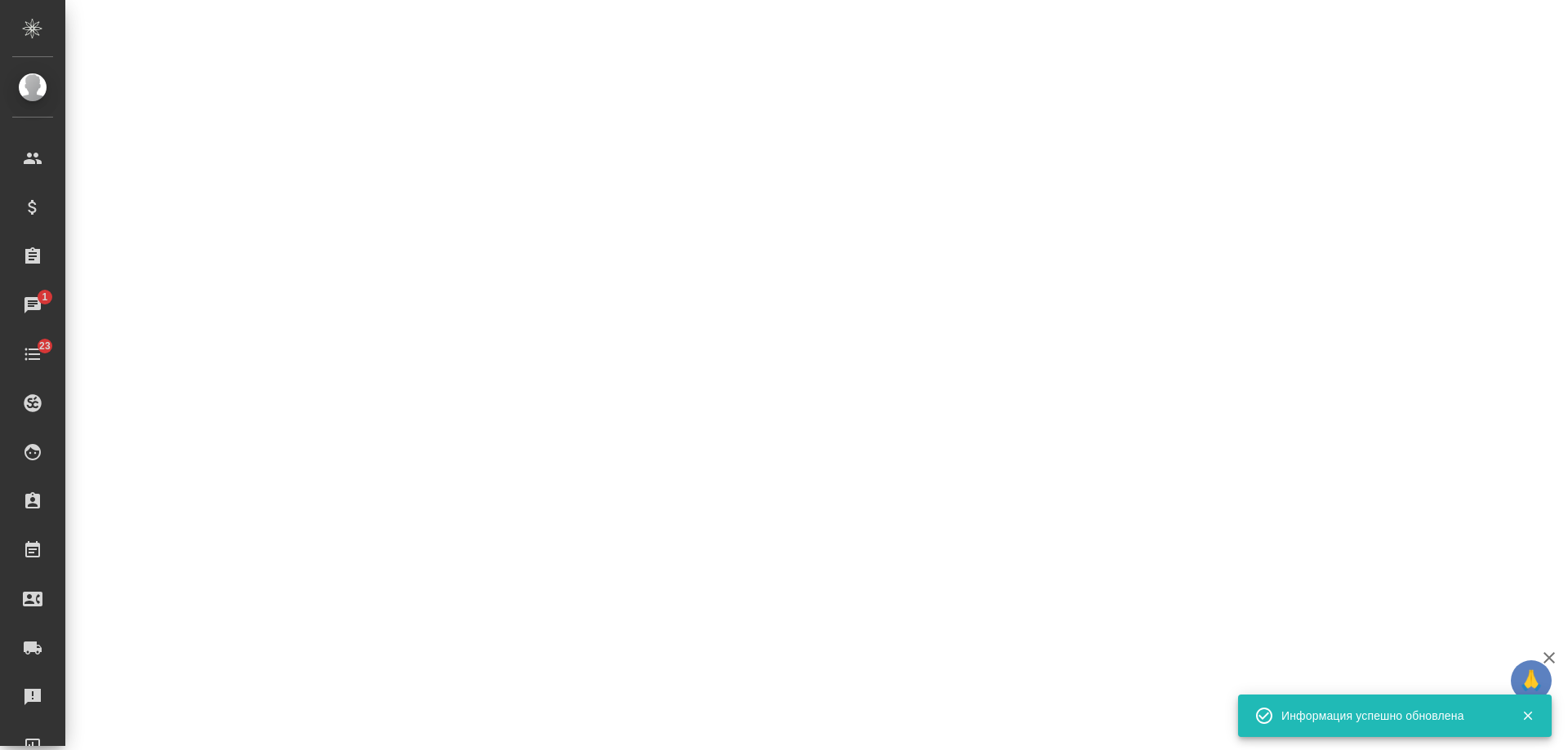
select select "RU"
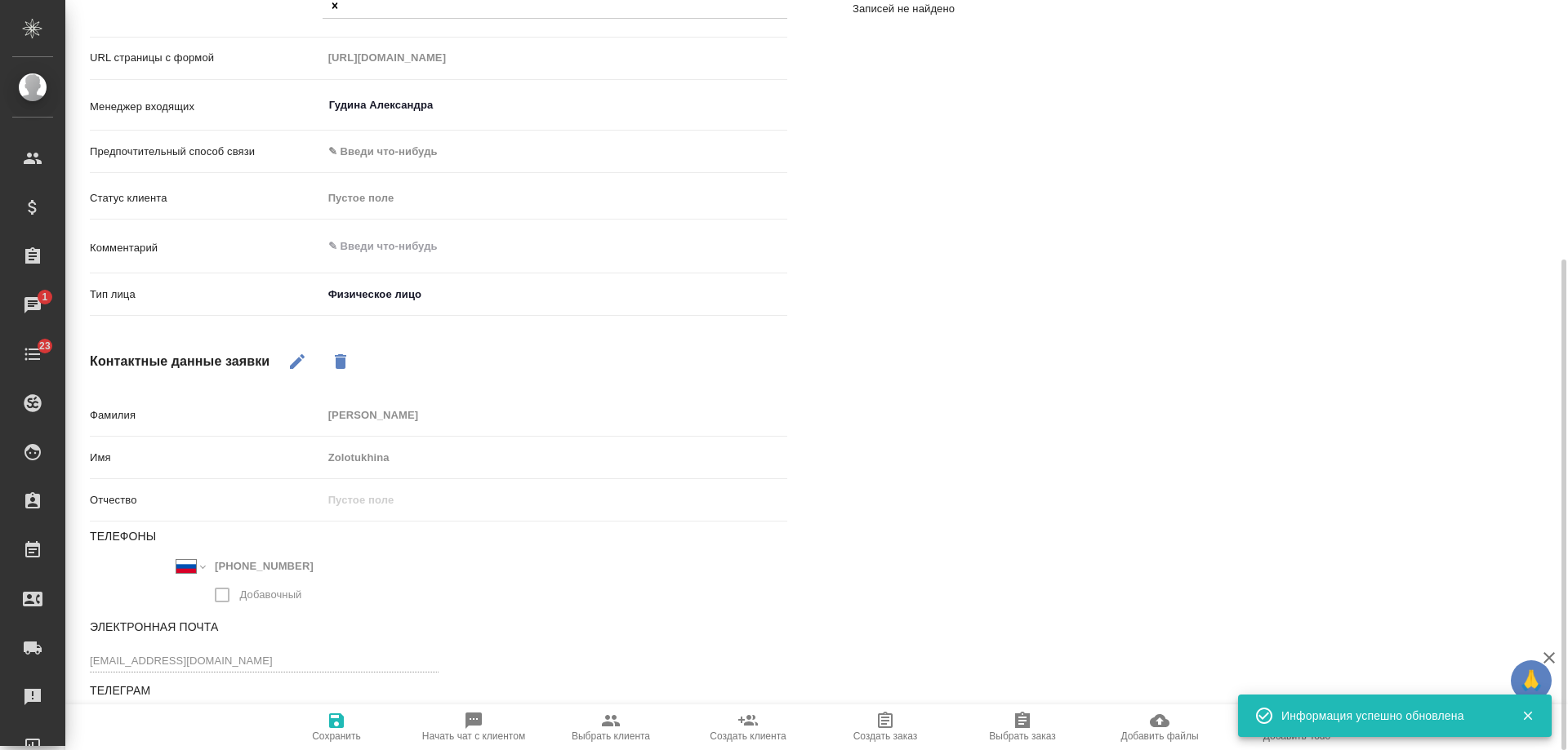
type textarea "x"
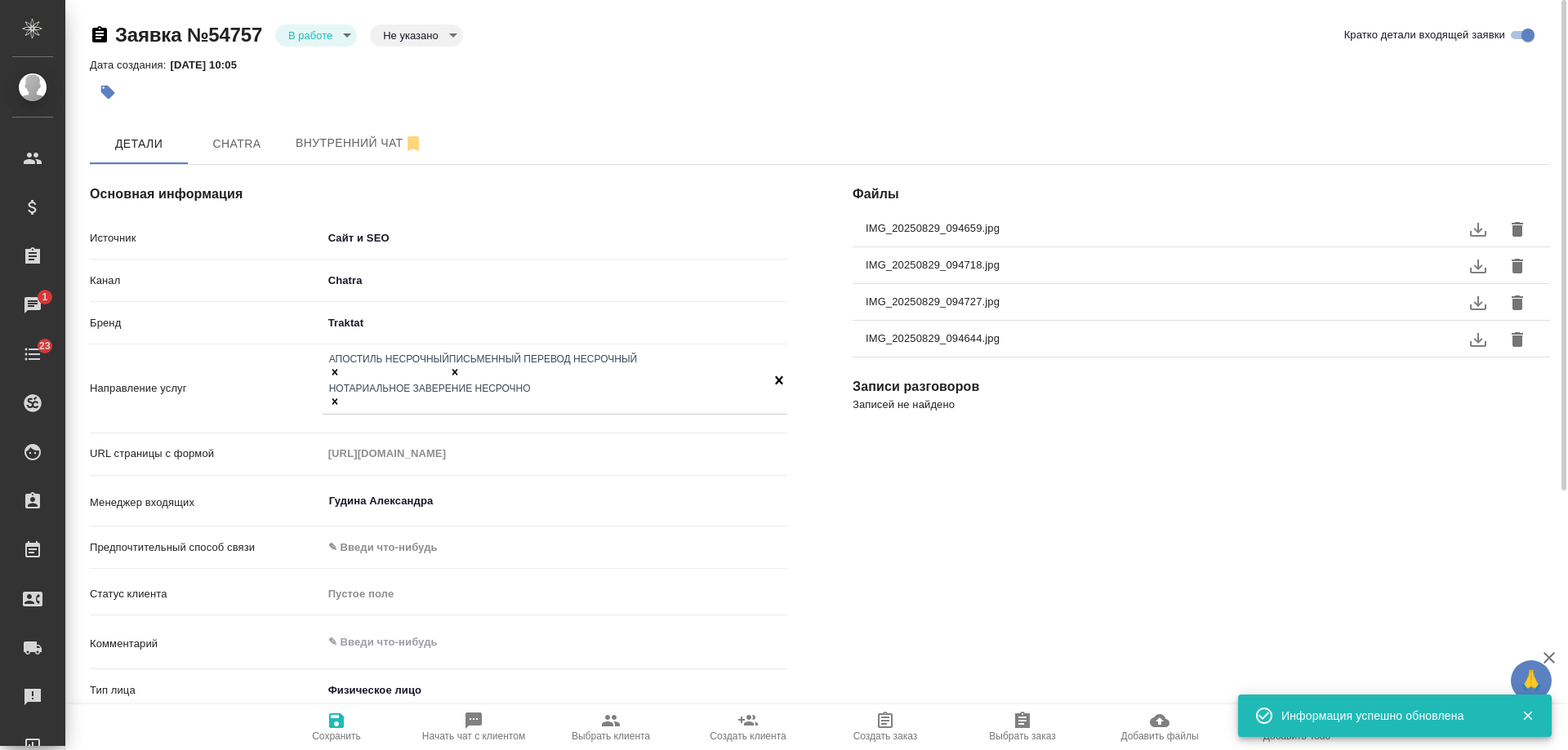
click at [308, 30] on body "🙏 .cls-1 fill:#fff; AWATERA Gudina Alexandra Клиенты Спецификации Заказы 1 Чаты…" at bounding box center [784, 375] width 1568 height 750
click at [313, 44] on button "Отказ" at bounding box center [315, 35] width 54 height 18
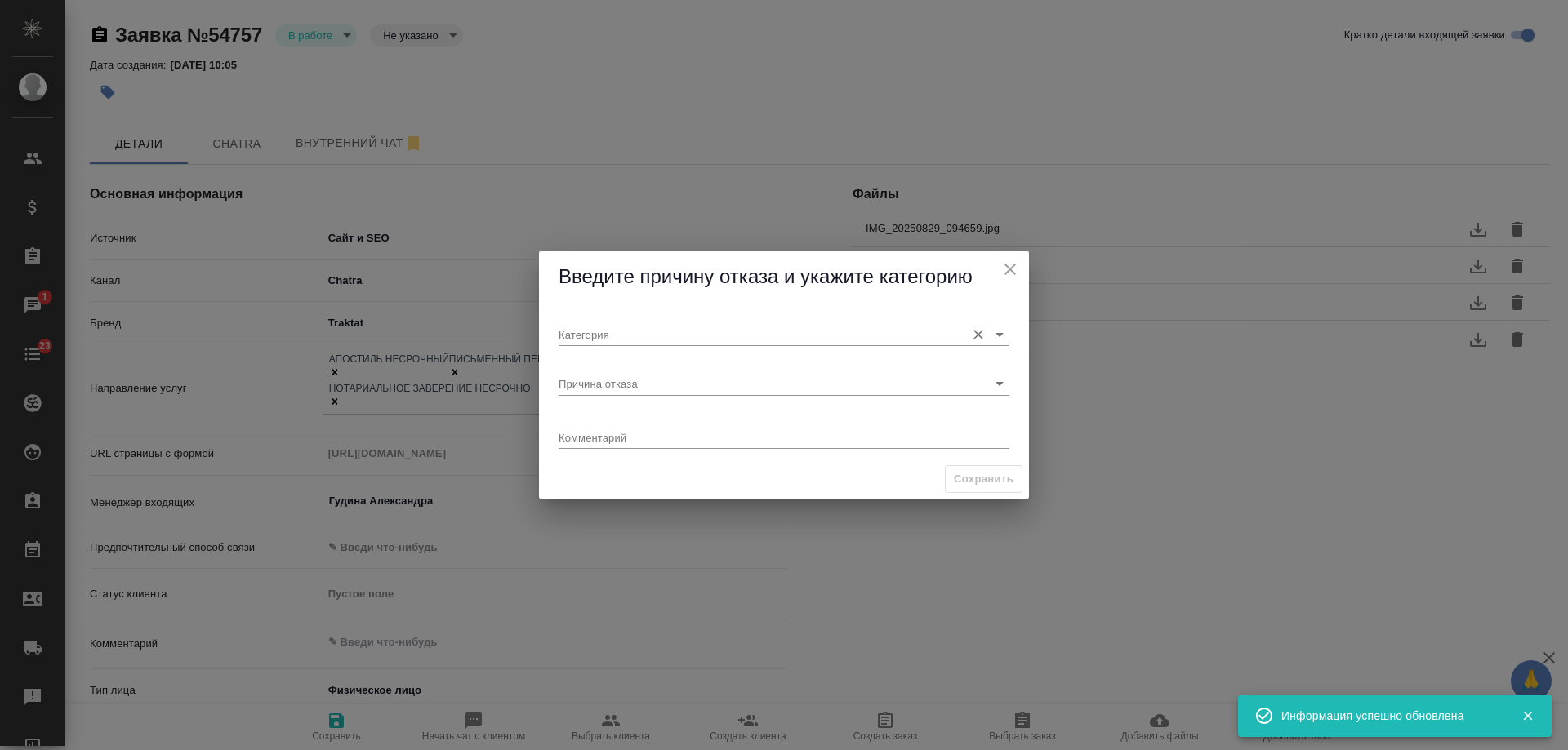
click at [706, 330] on input "Категория" at bounding box center [757, 334] width 398 height 22
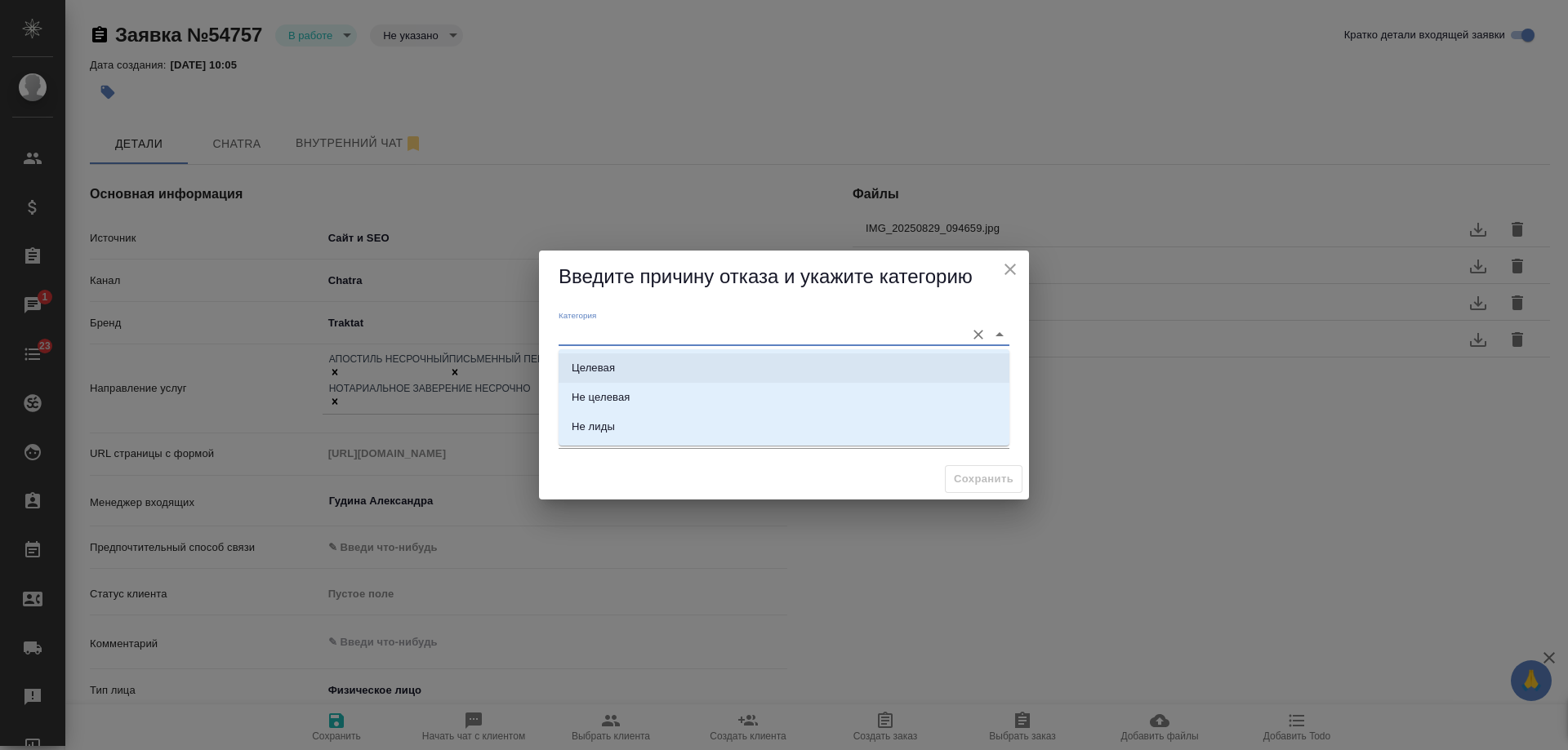
click at [650, 360] on li "Целевая" at bounding box center [783, 368] width 450 height 30
type input "Целевая"
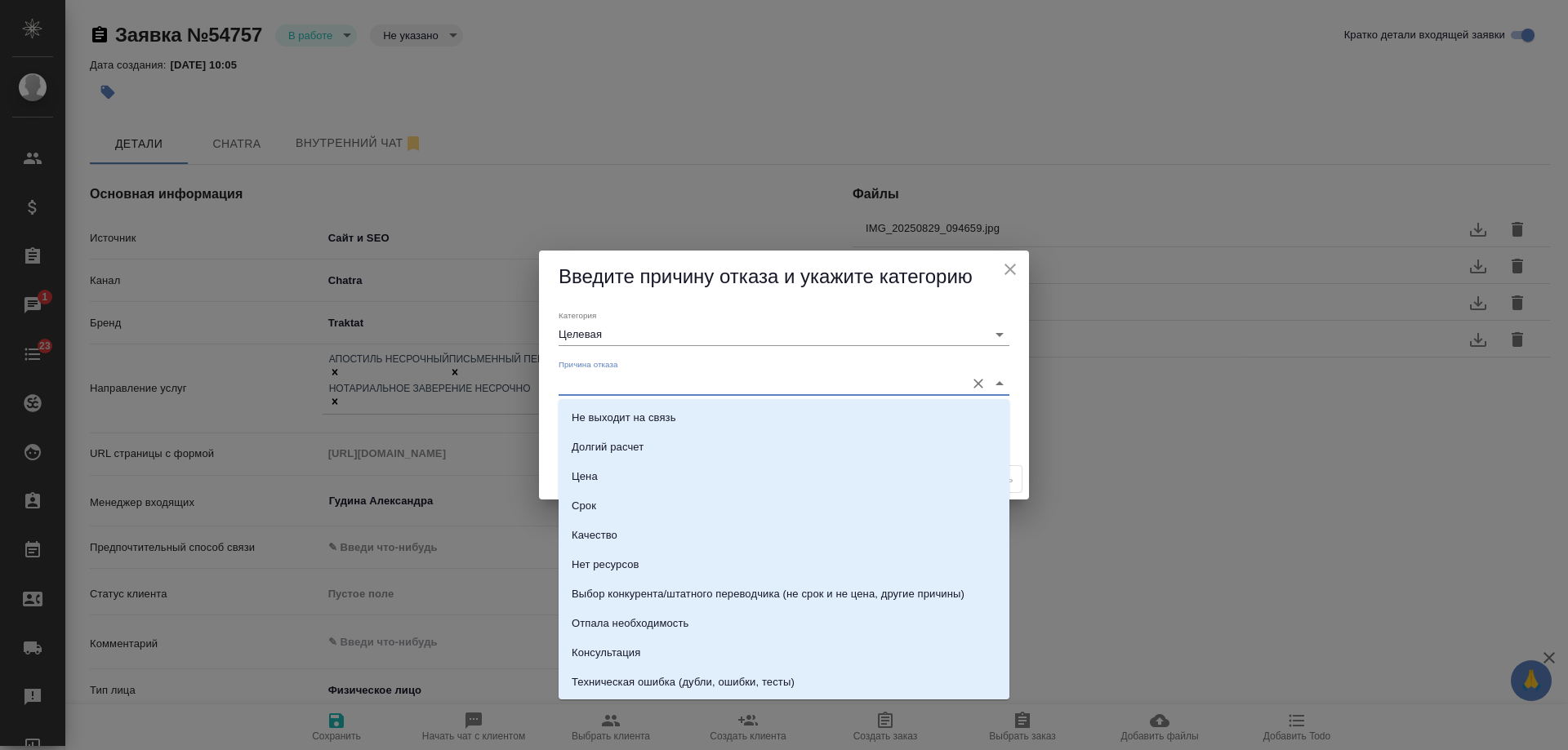
click at [626, 375] on input "Причина отказа" at bounding box center [757, 382] width 398 height 22
click at [638, 567] on div "Нет ресурсов" at bounding box center [605, 564] width 68 height 17
type input "Нет ресурсов"
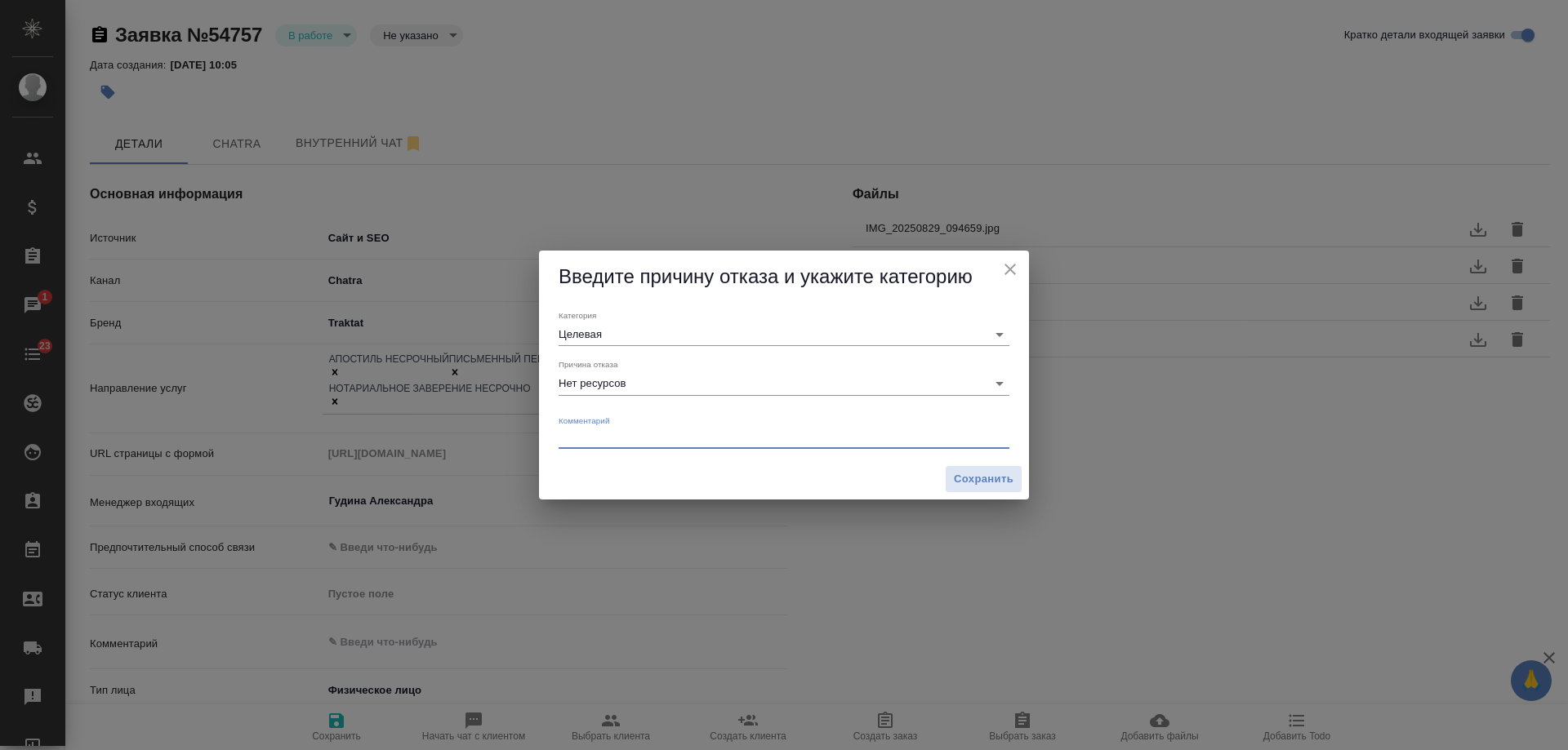
click at [656, 438] on textarea at bounding box center [783, 437] width 450 height 12
type textarea "н"
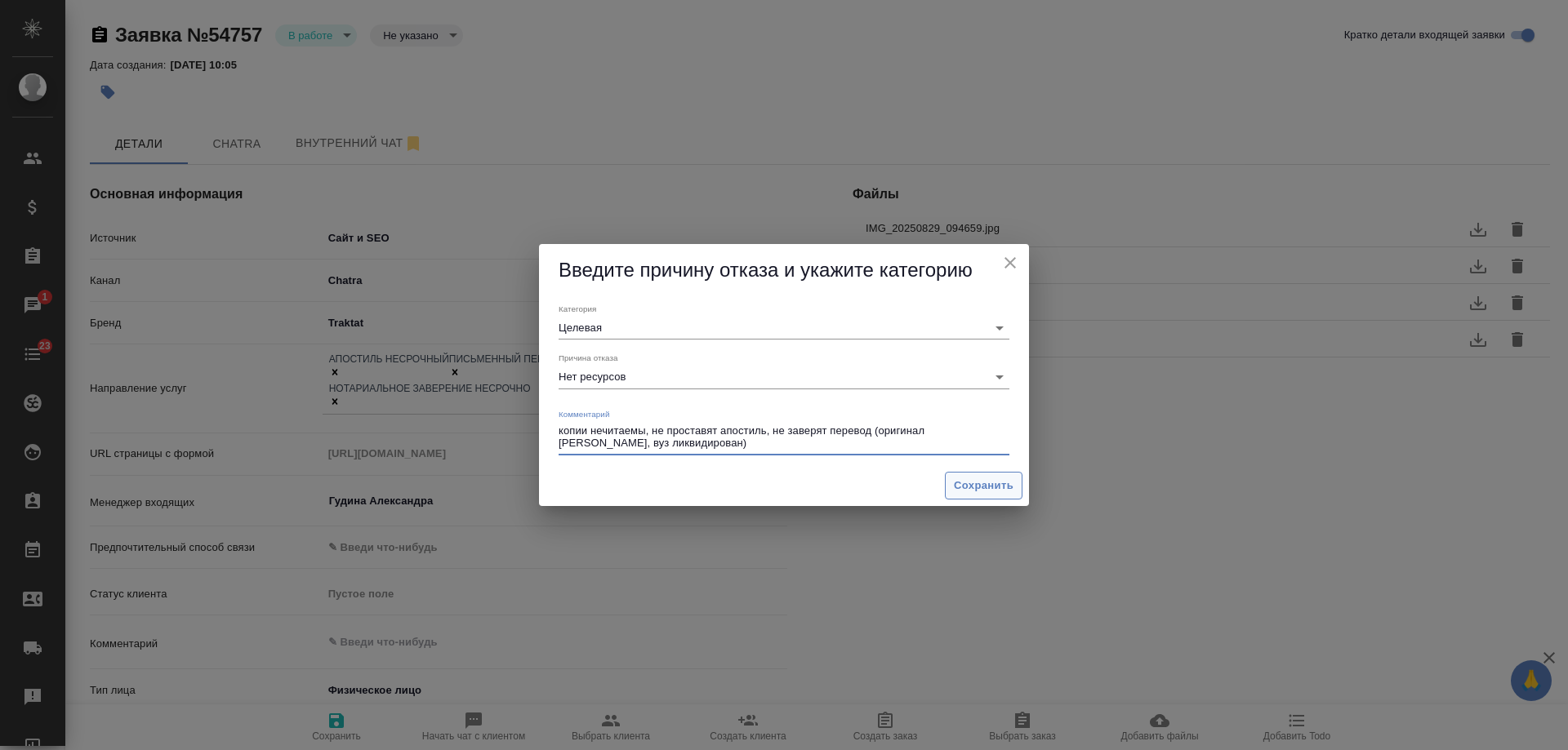
type textarea "копии нечитаемы, не проставят апостиль, не заверят перевод (оригинал утерян, ву…"
click at [966, 482] on span "Сохранить" at bounding box center [983, 486] width 59 height 19
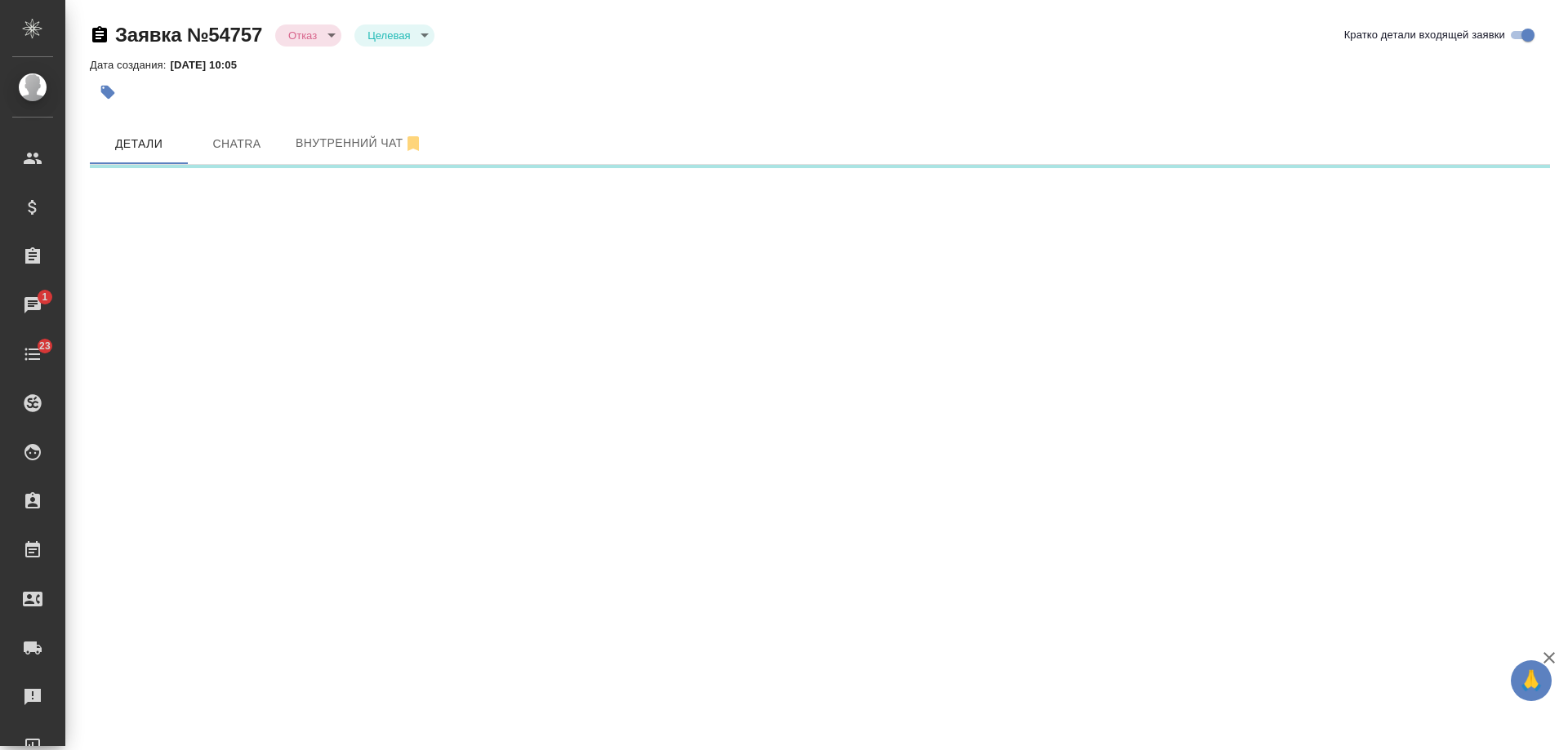
select select "RU"
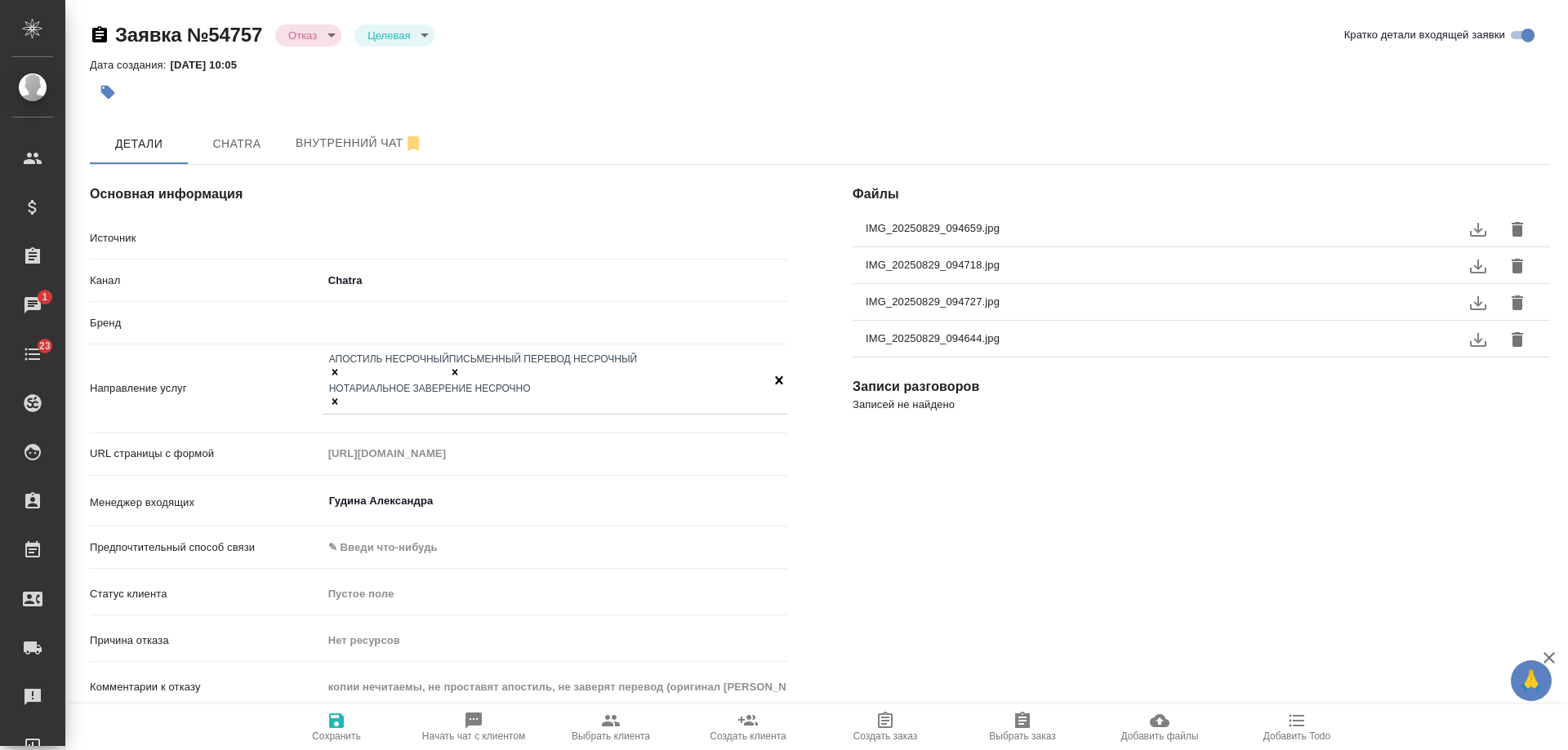
type textarea "x"
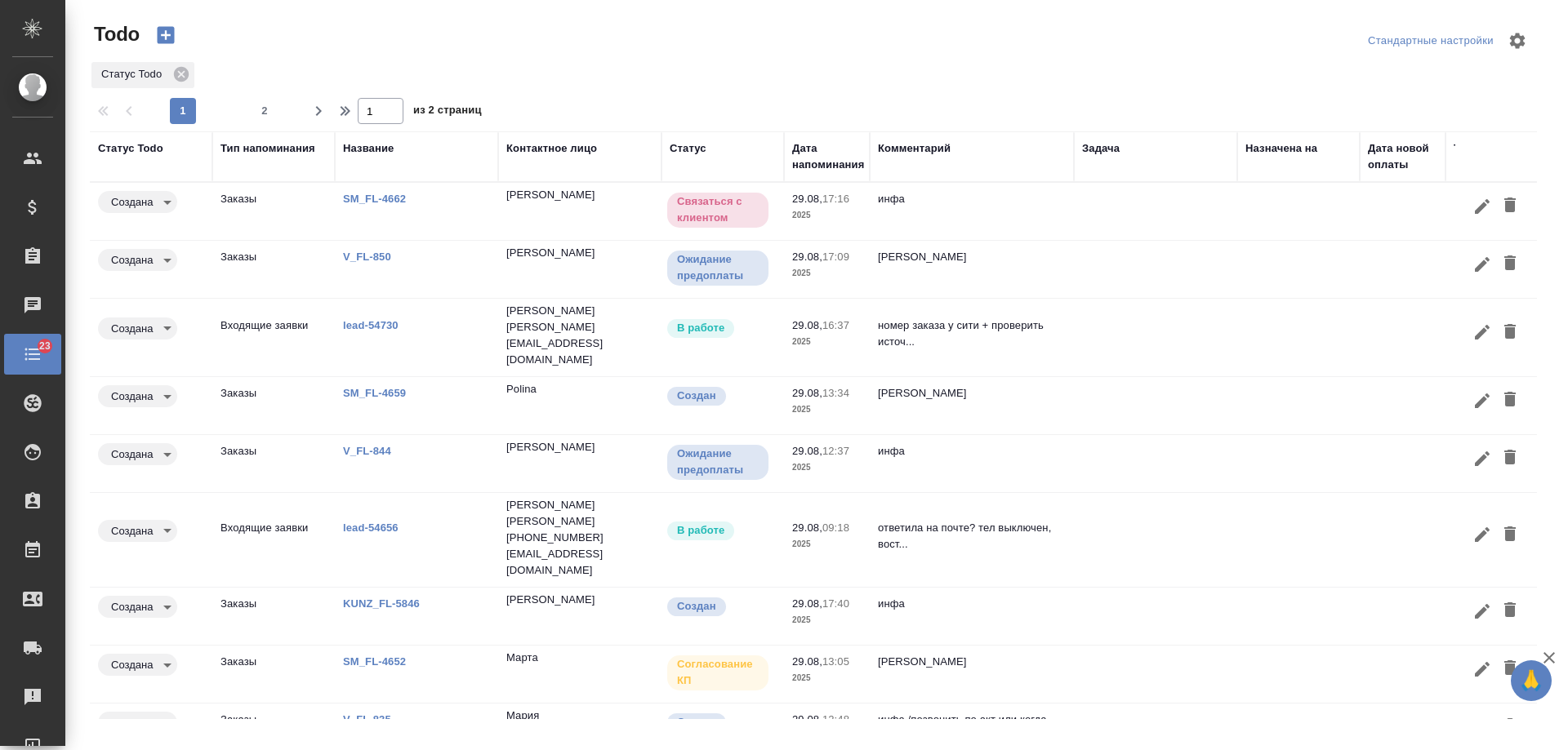
click at [828, 165] on div "Дата напоминания" at bounding box center [828, 156] width 71 height 32
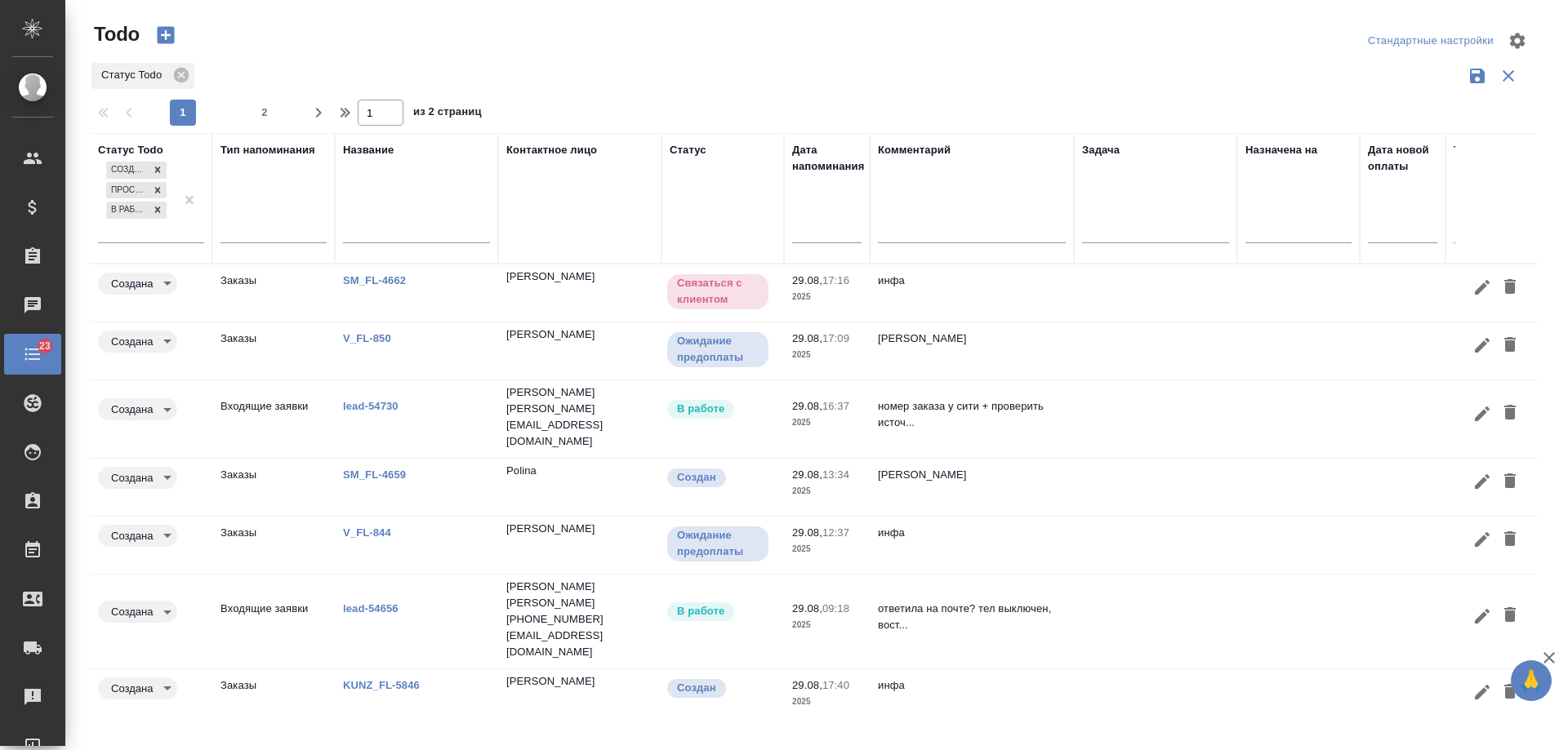
click at [822, 238] on input "text" at bounding box center [832, 229] width 59 height 23
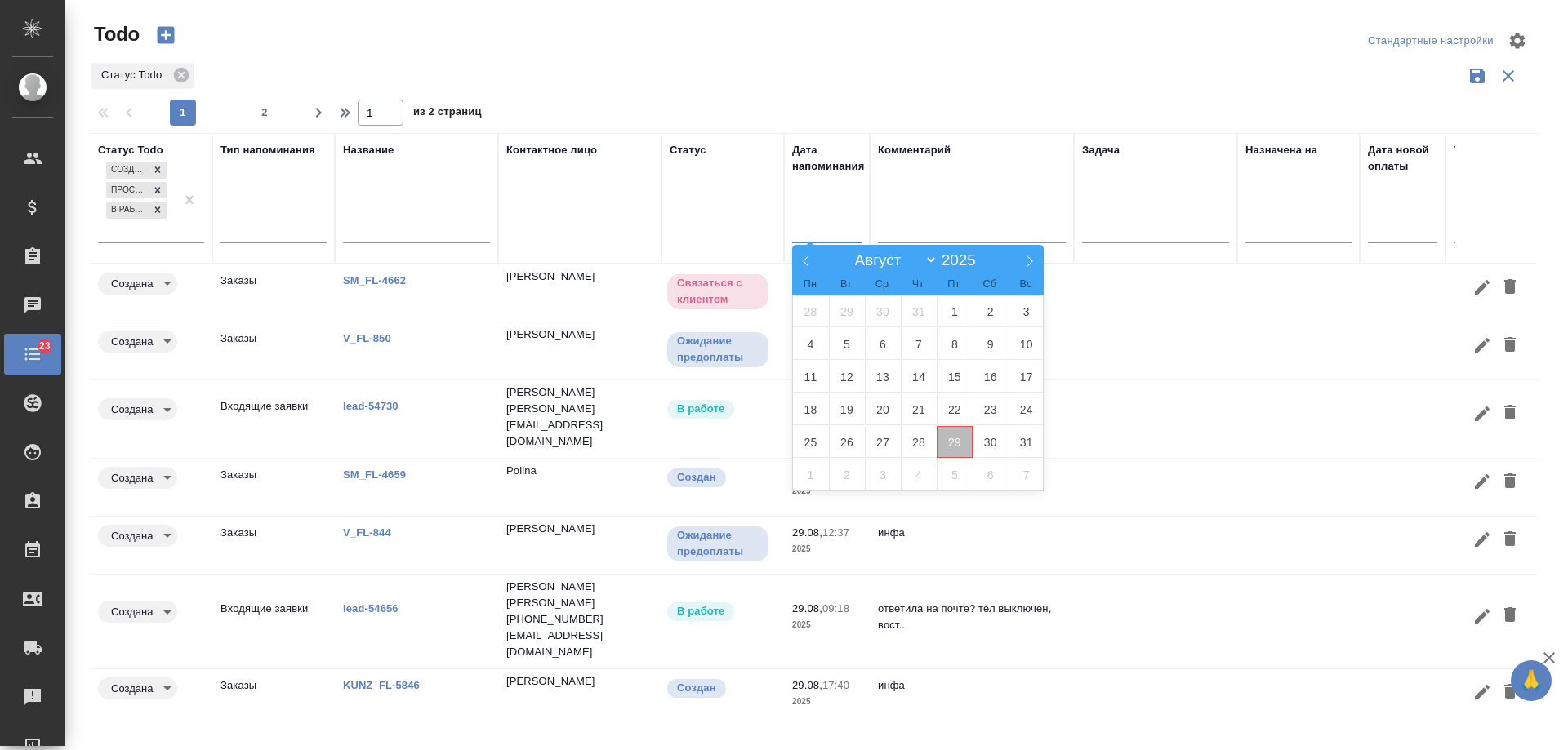
click at [943, 447] on span "29" at bounding box center [954, 442] width 36 height 32
type div "[DATE]T21:00:00.000Z"
click at [989, 446] on span "30" at bounding box center [990, 442] width 36 height 32
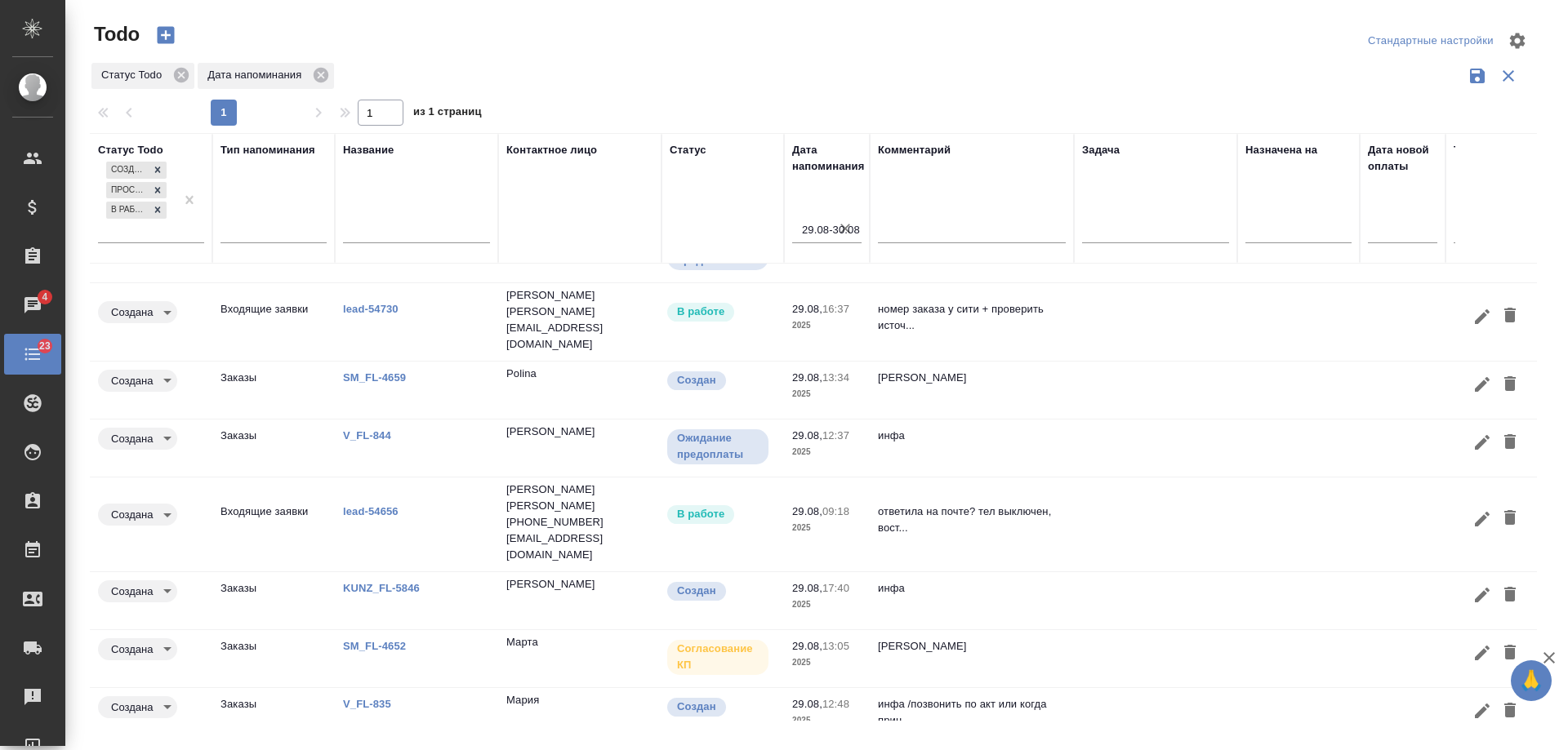
scroll to position [139, 0]
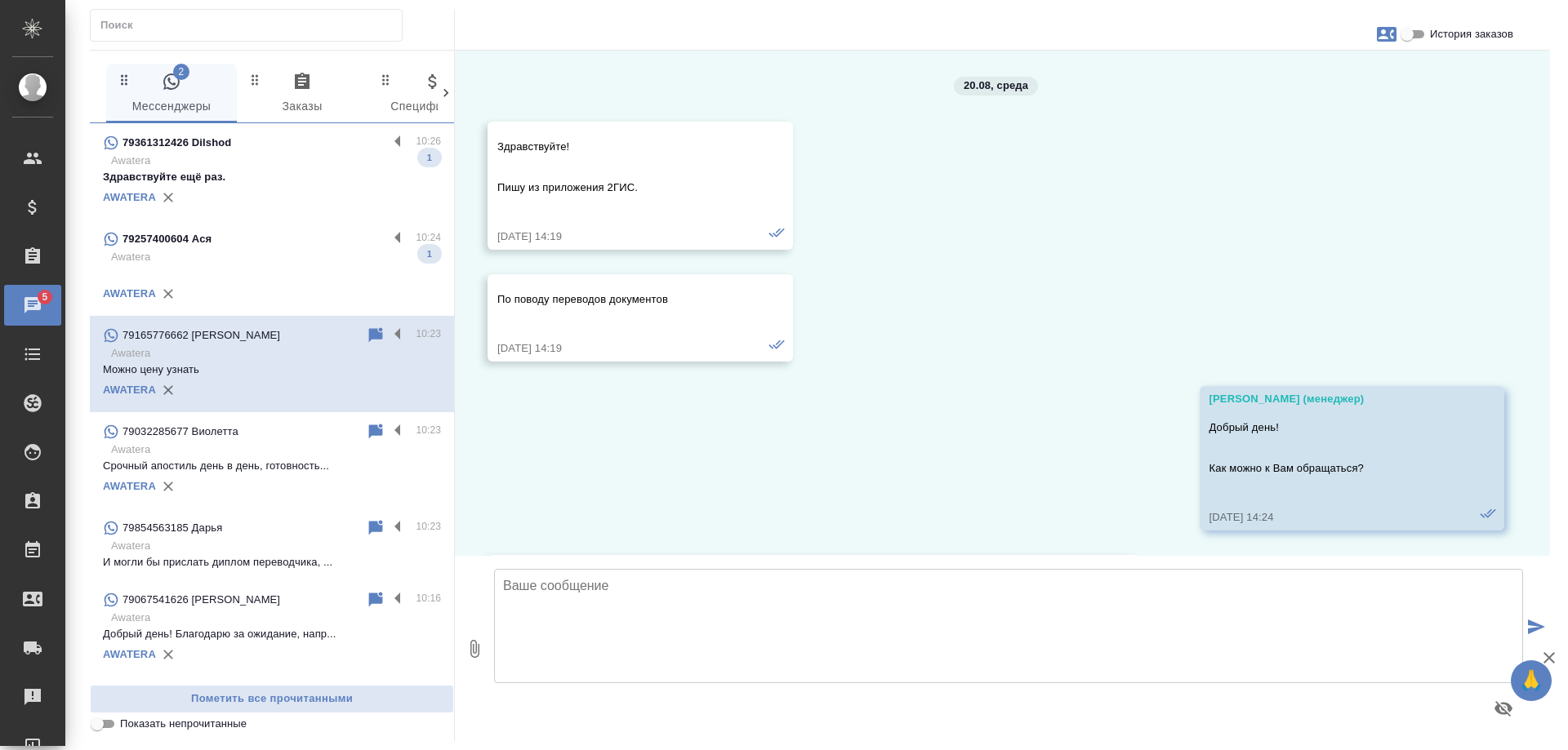
scroll to position [10545, 0]
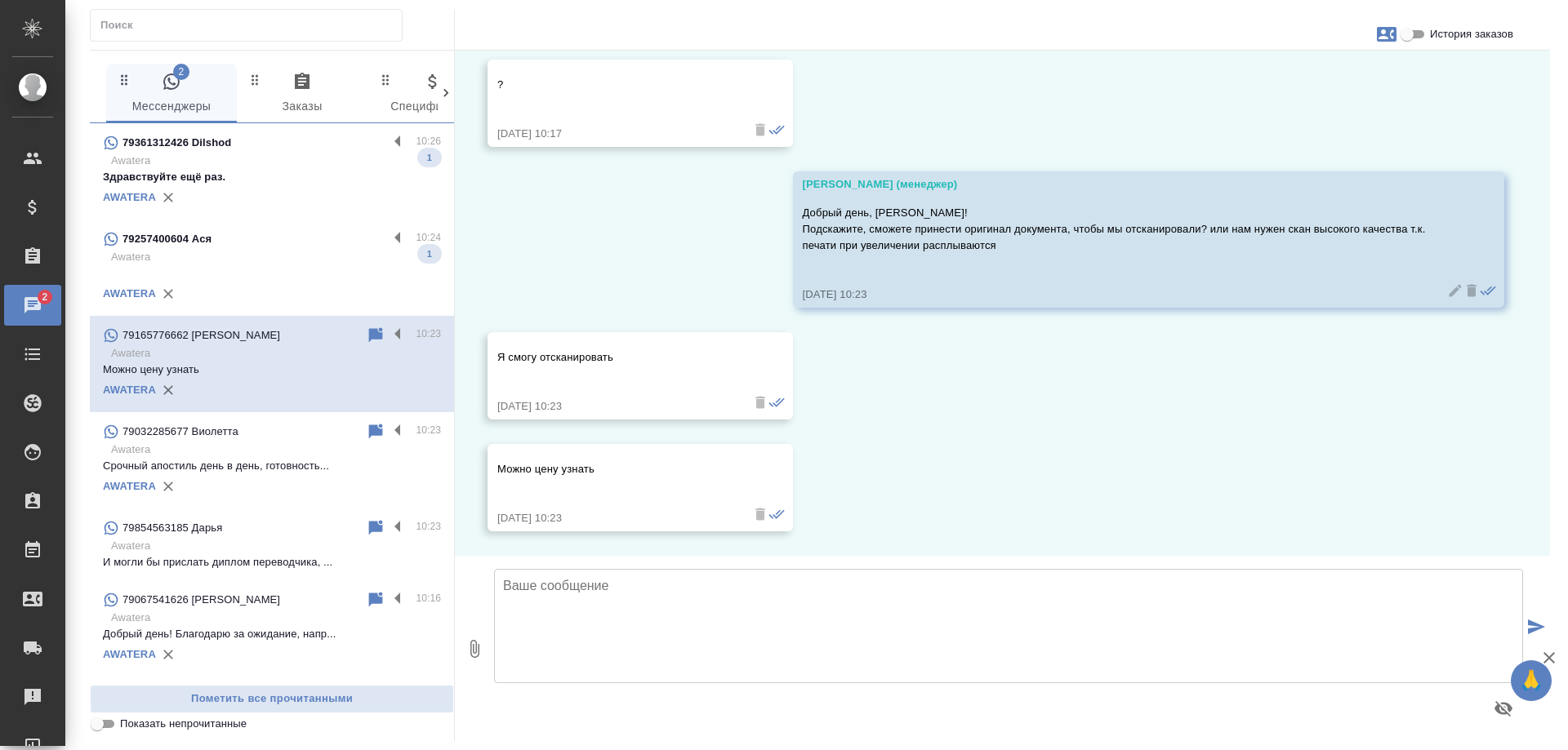
click at [251, 258] on p "Awatera" at bounding box center [275, 257] width 330 height 17
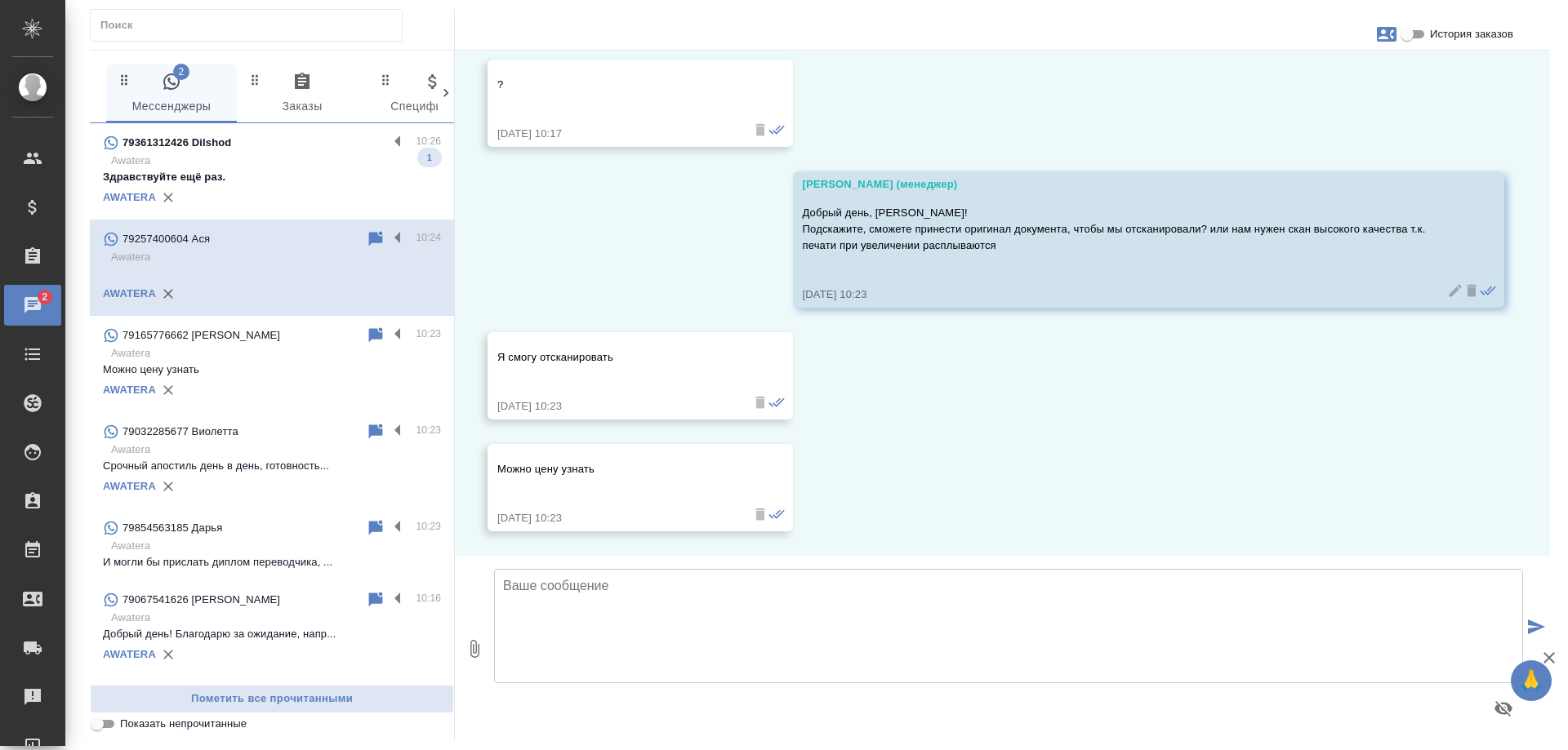
scroll to position [0, 0]
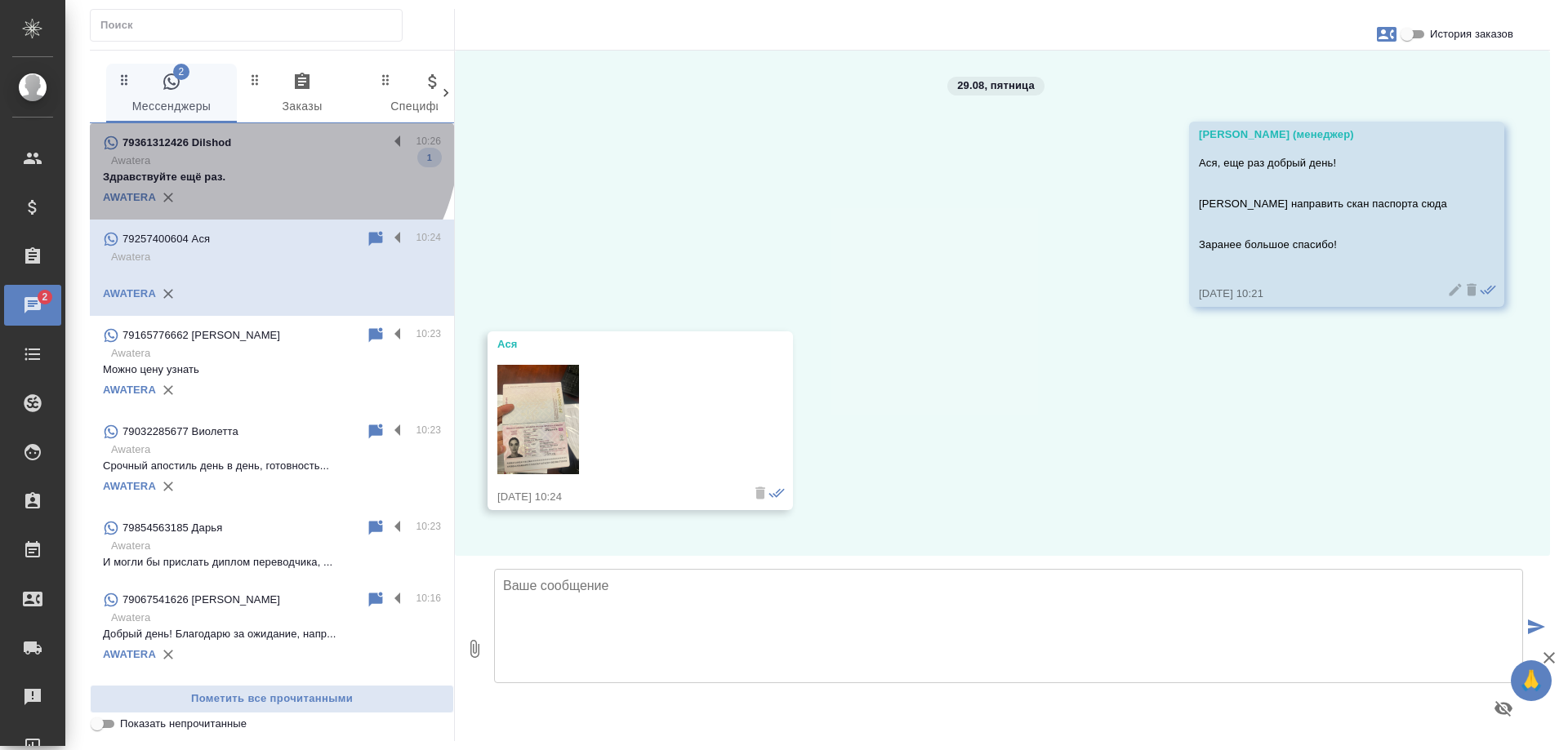
click at [266, 143] on div "79361312426 Dilshod" at bounding box center [245, 143] width 285 height 19
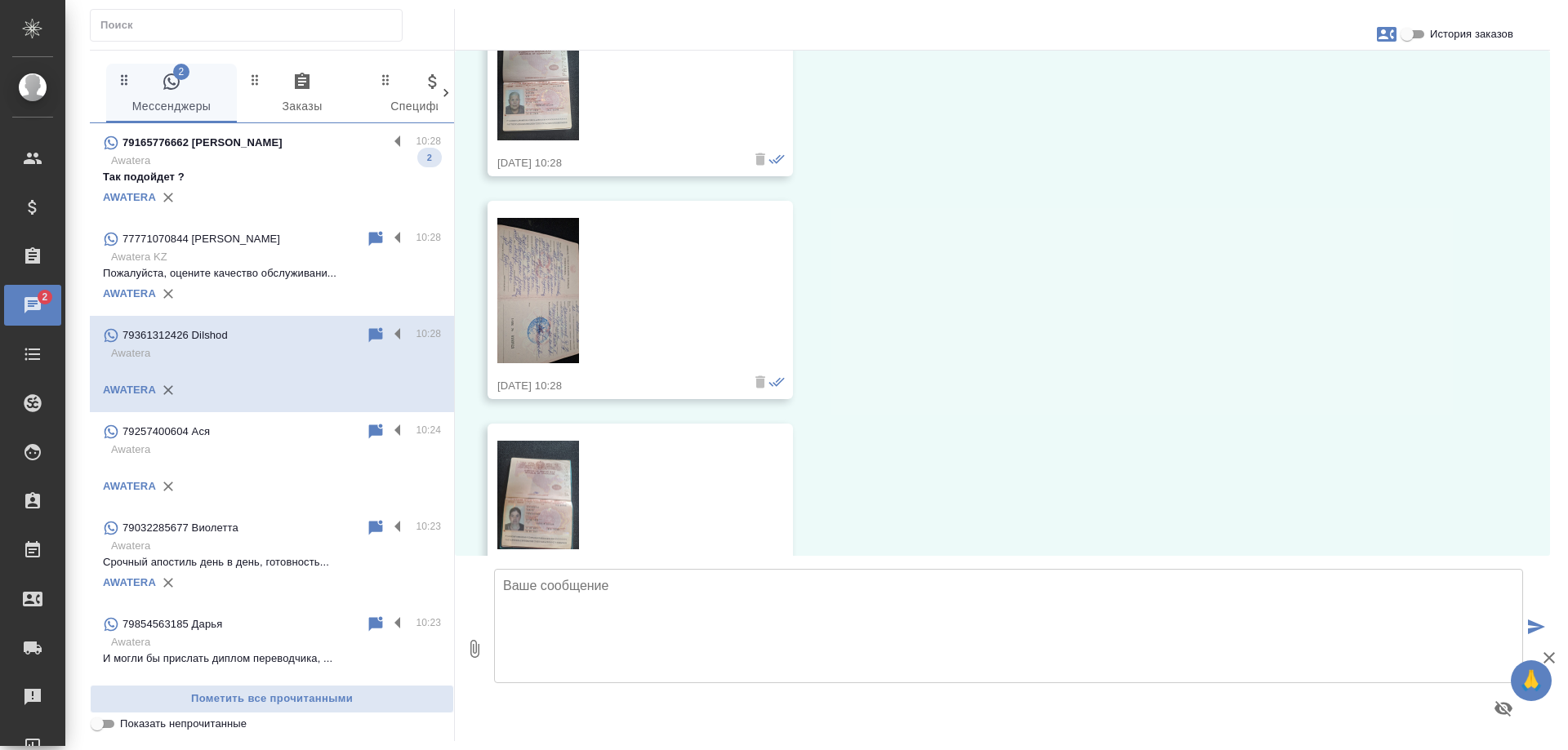
scroll to position [1055, 0]
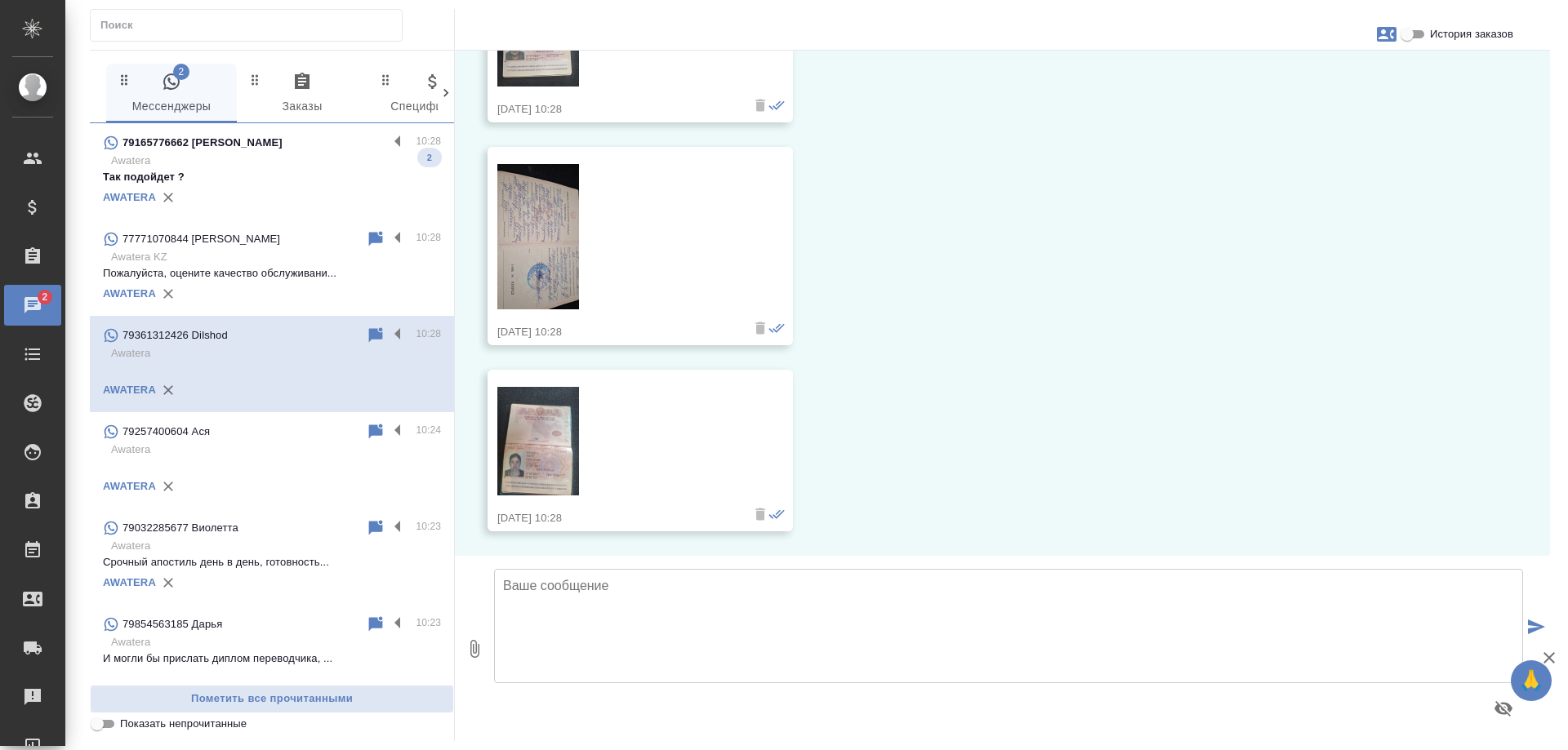
click at [254, 173] on p "Так подойдет ?" at bounding box center [272, 177] width 338 height 17
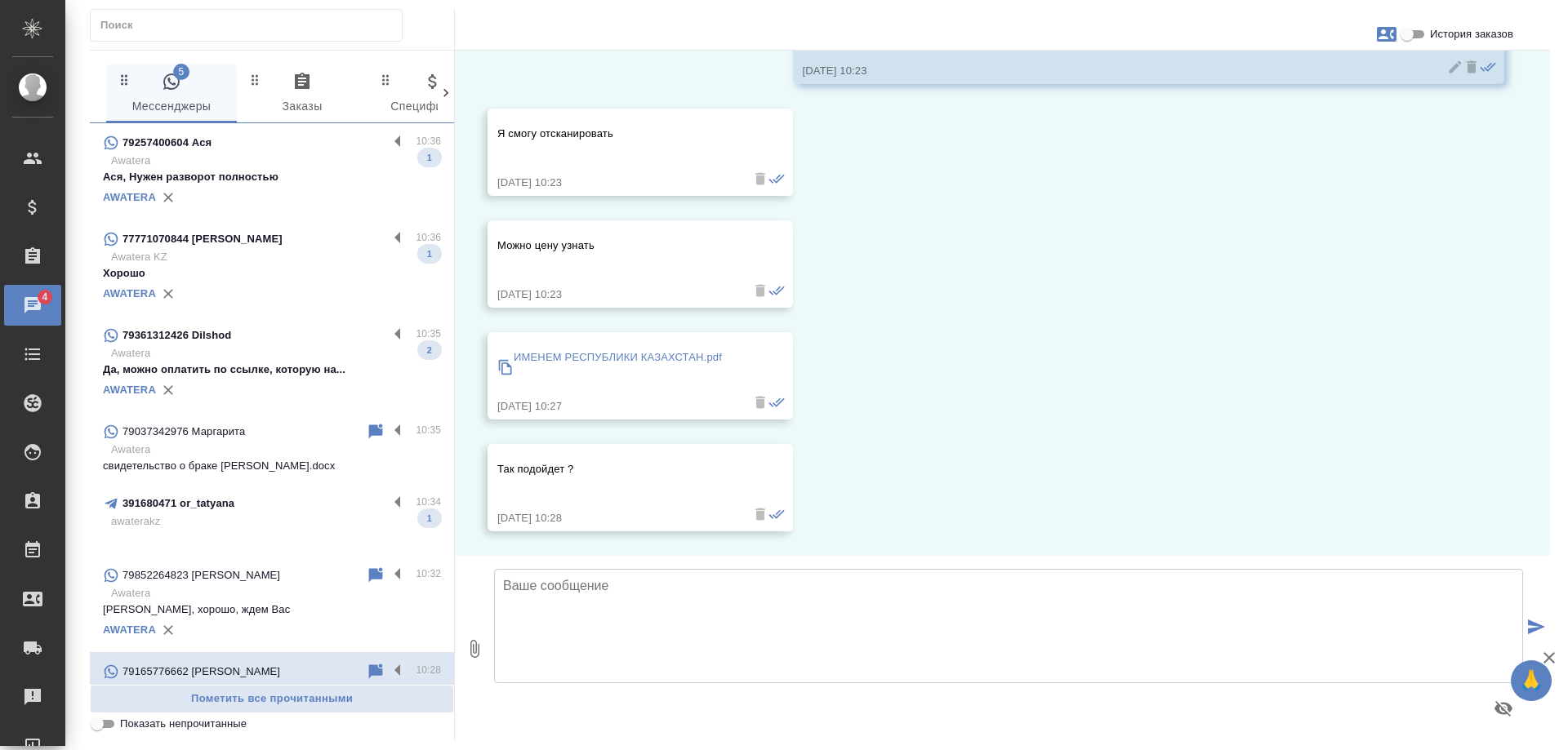
scroll to position [0, 0]
click at [233, 362] on p "Да, можно оплатить по ссылке, которую на..." at bounding box center [272, 369] width 338 height 17
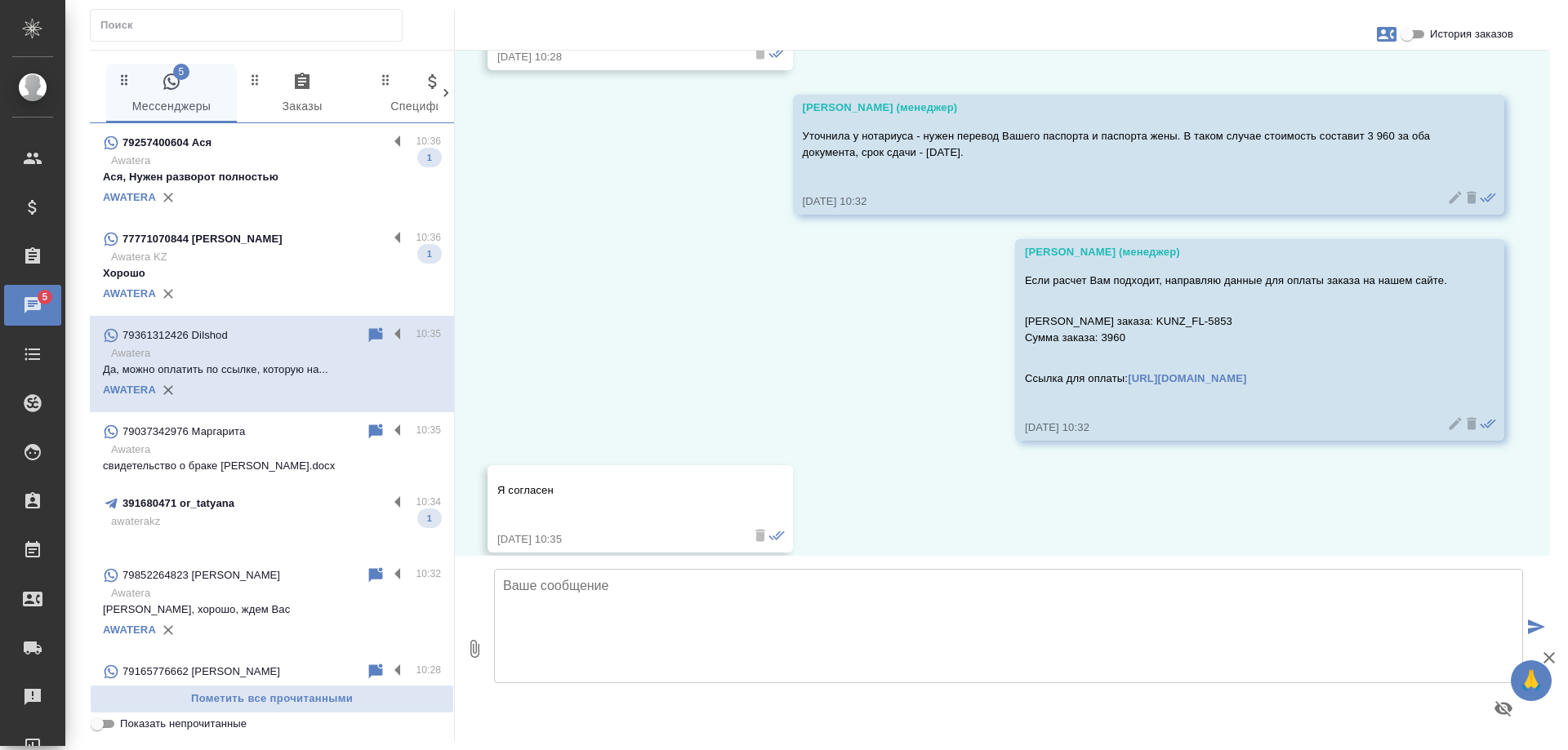
scroll to position [1778, 0]
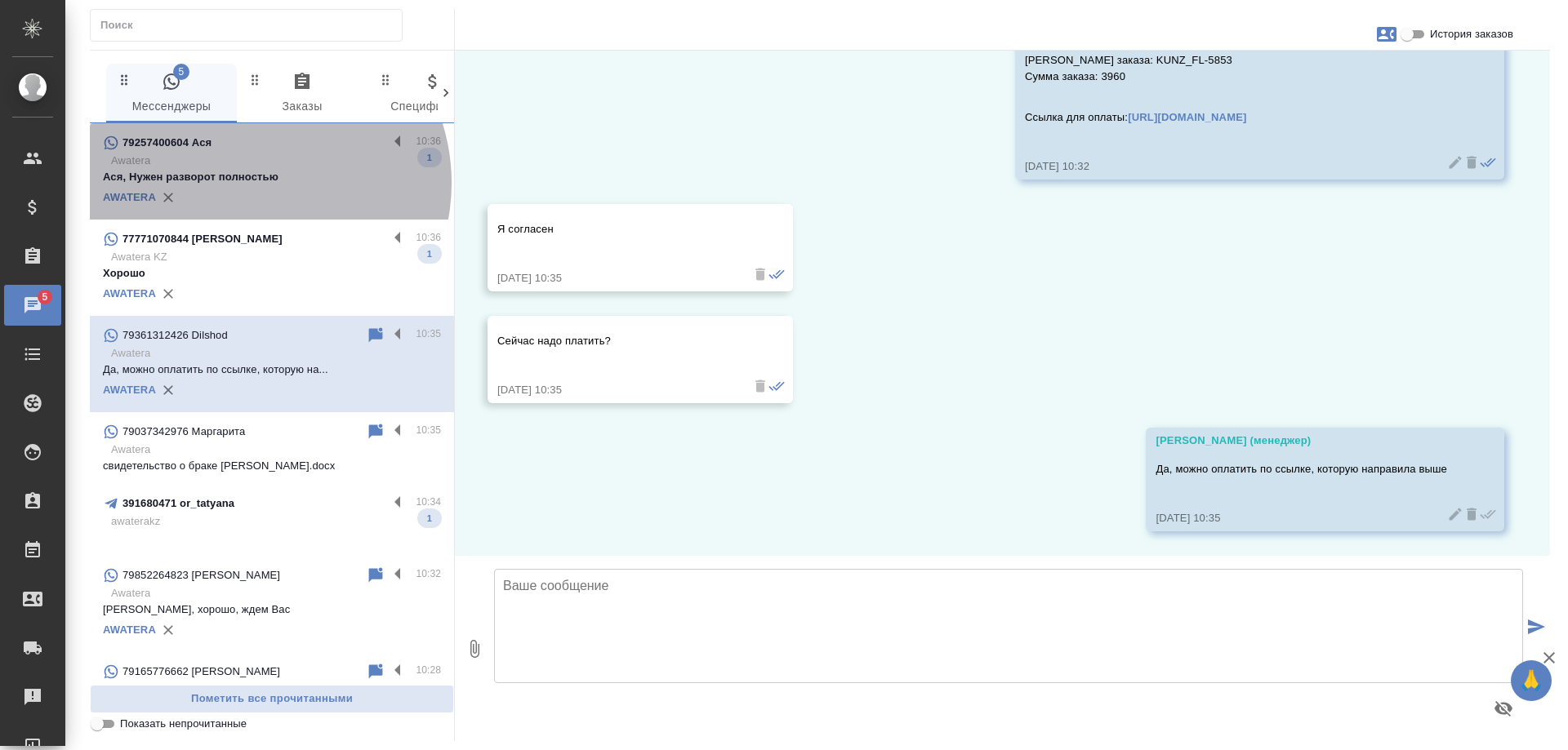
click at [252, 183] on p "Ася, Нужен разворот полностью" at bounding box center [272, 177] width 338 height 17
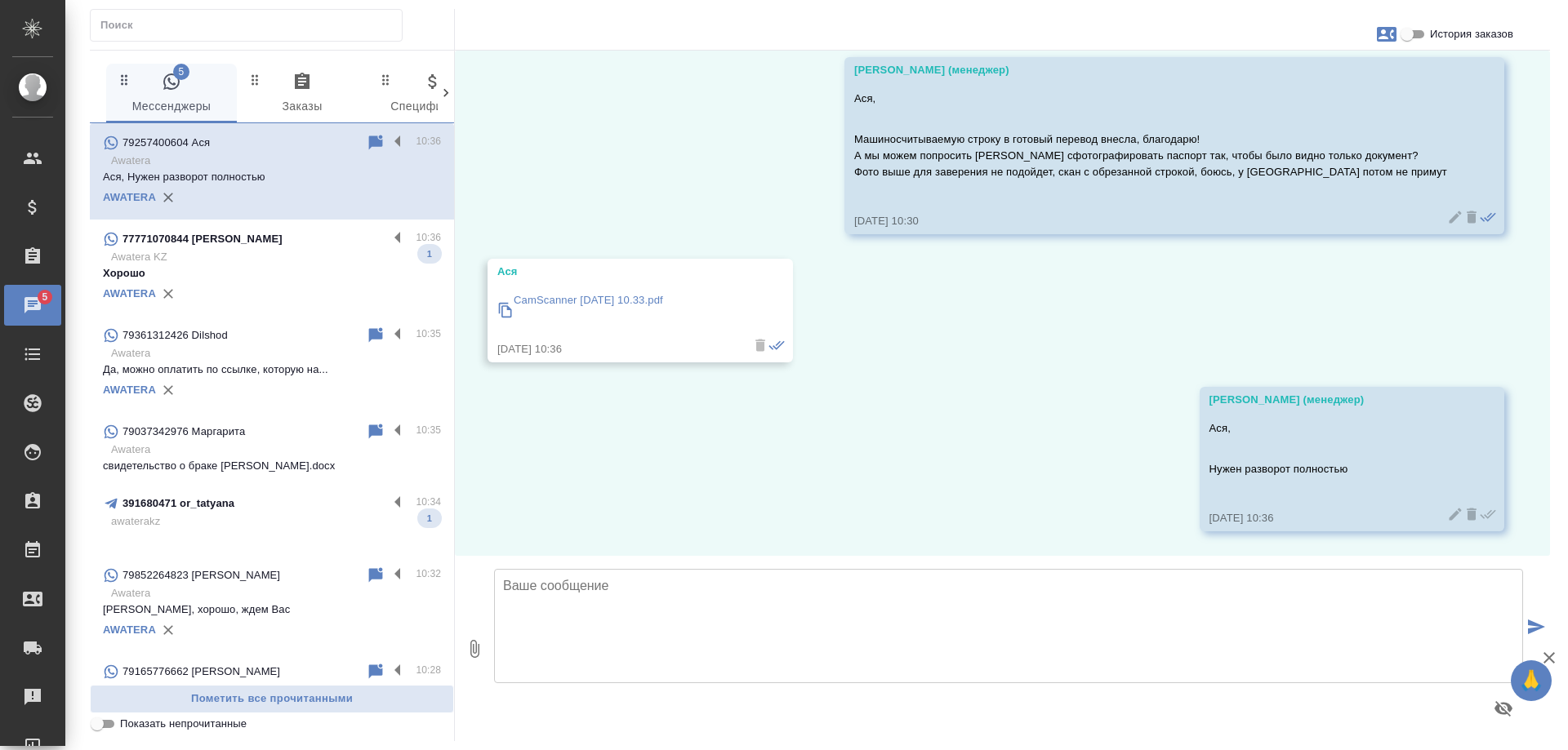
scroll to position [477, 0]
click at [254, 282] on div "AWATERA" at bounding box center [272, 294] width 338 height 24
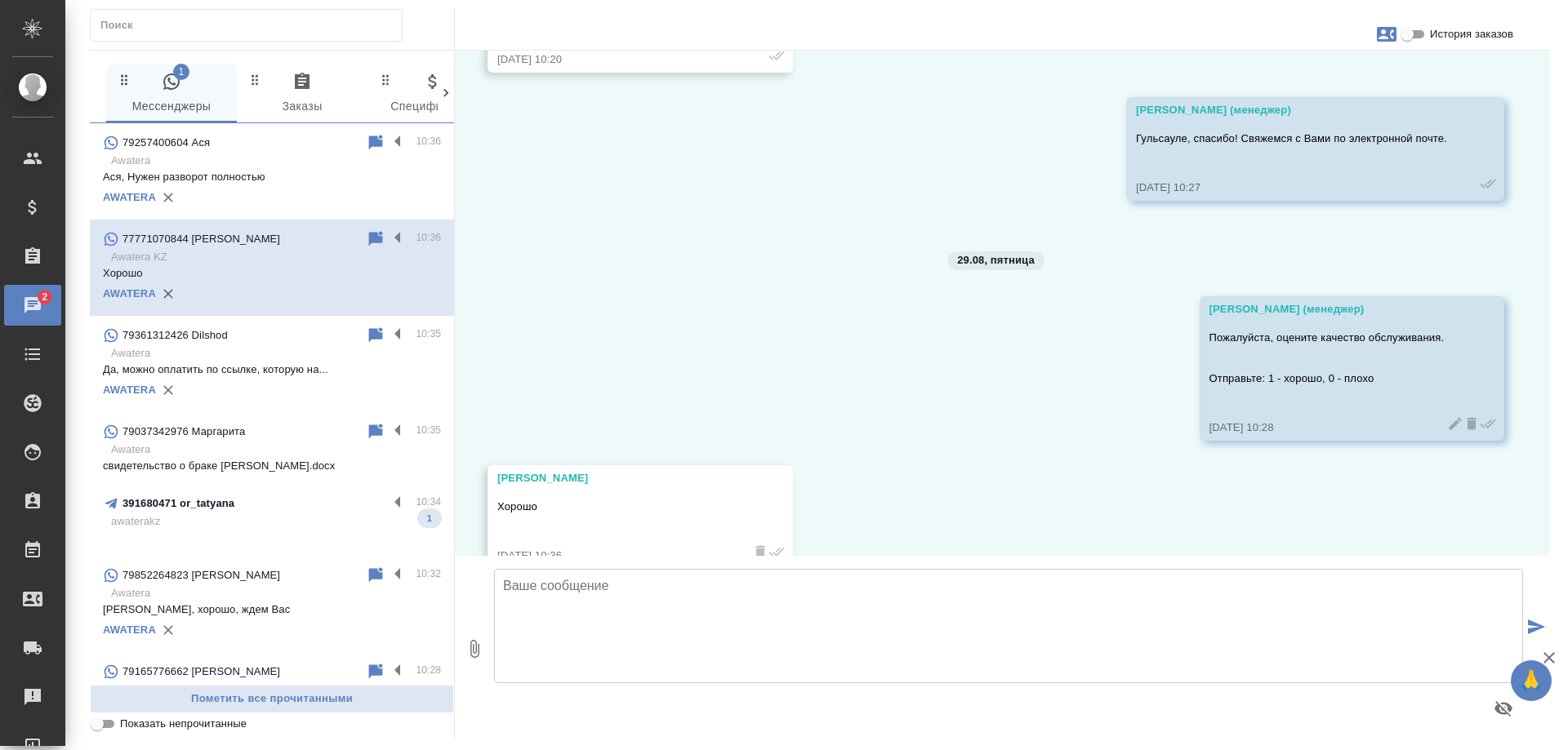
scroll to position [1065, 0]
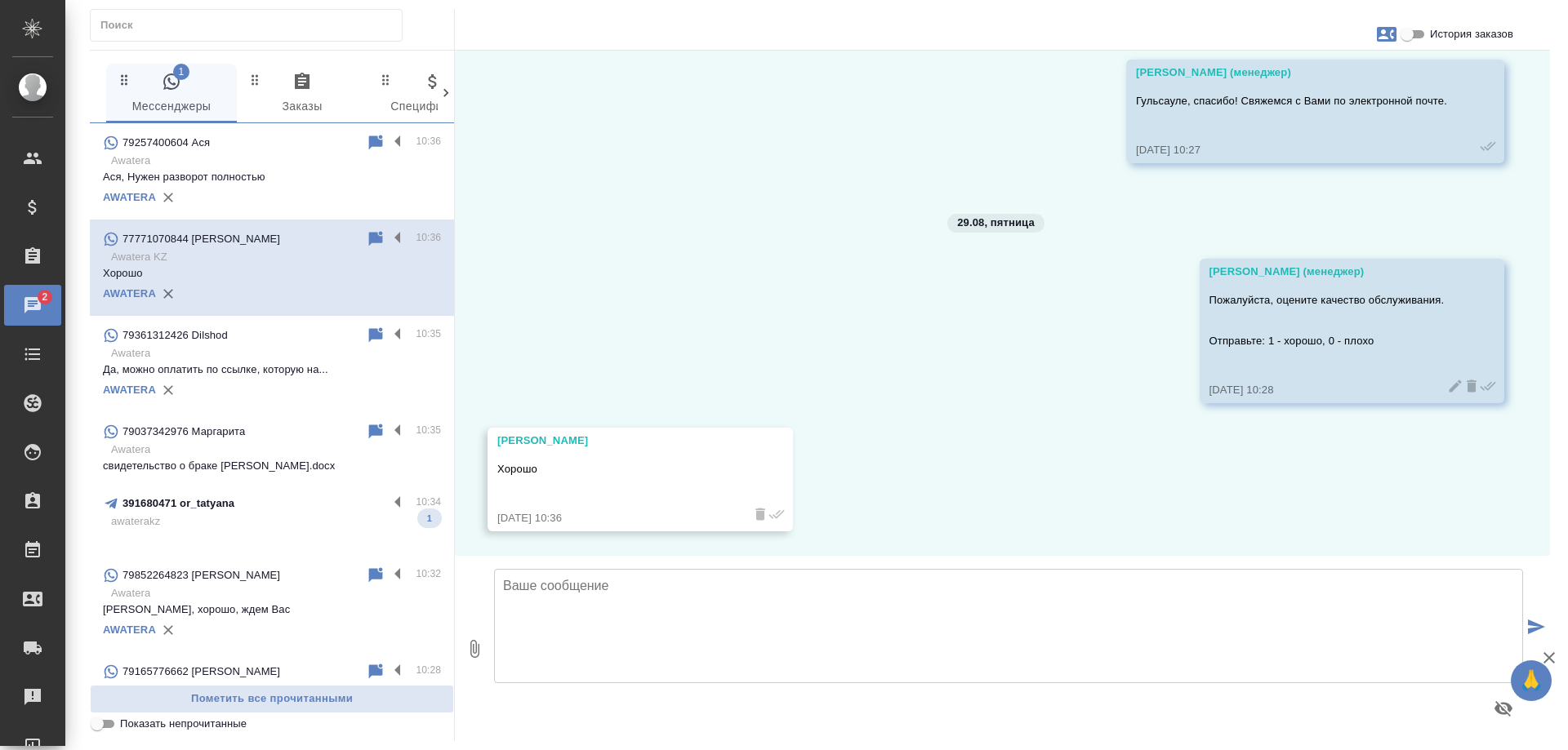
click at [202, 523] on p "awaterakz" at bounding box center [275, 522] width 330 height 17
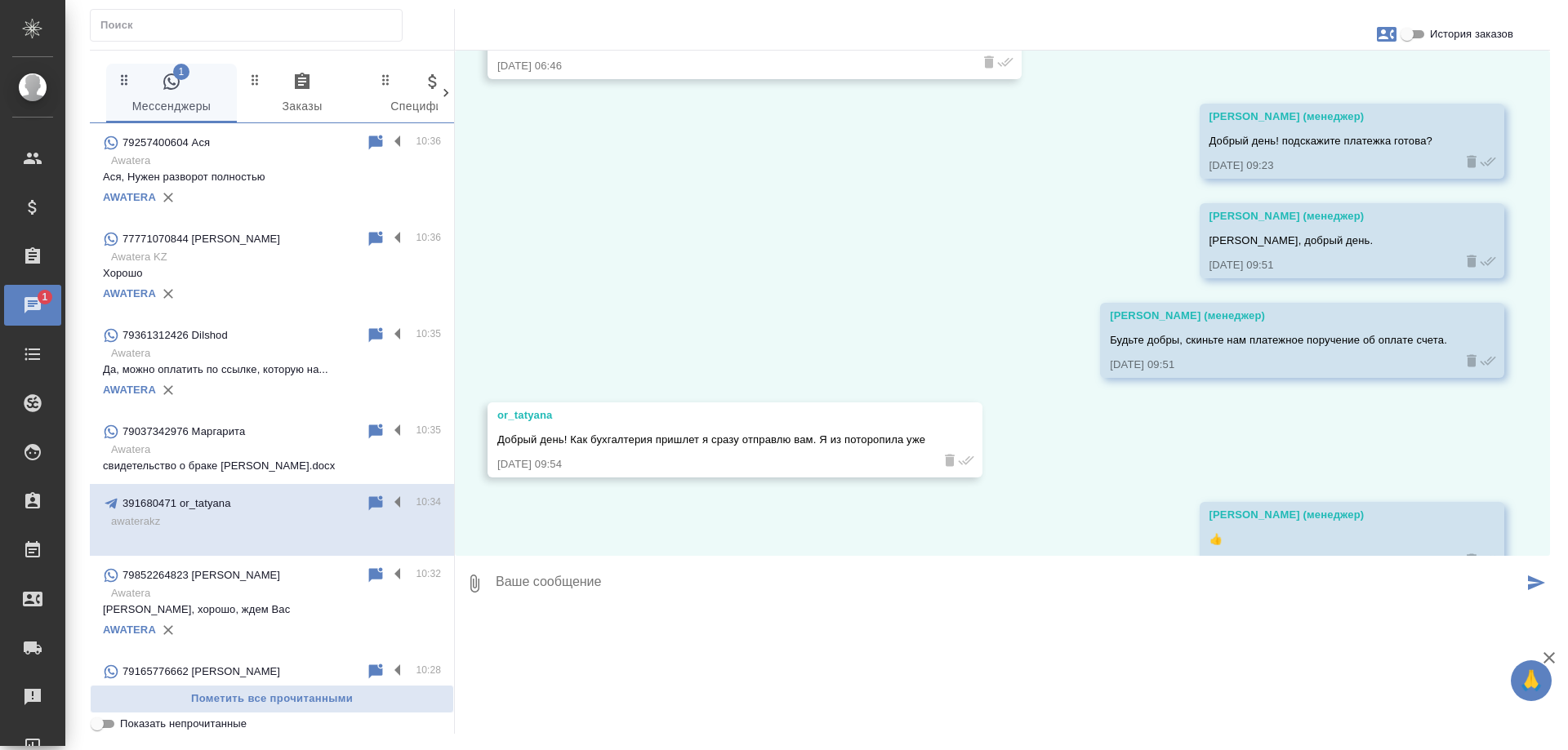
scroll to position [4395, 0]
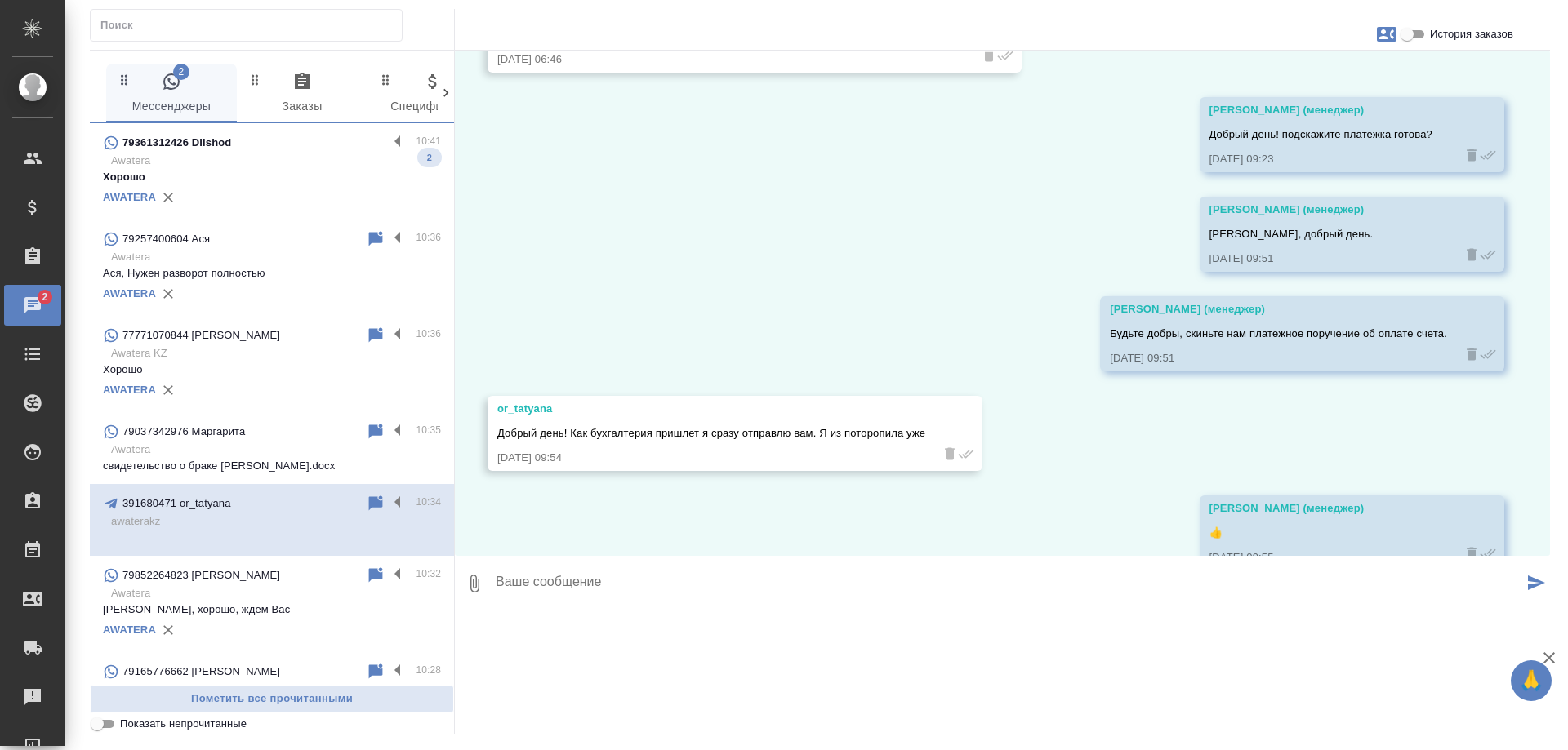
click at [307, 160] on p "Awatera" at bounding box center [275, 160] width 330 height 17
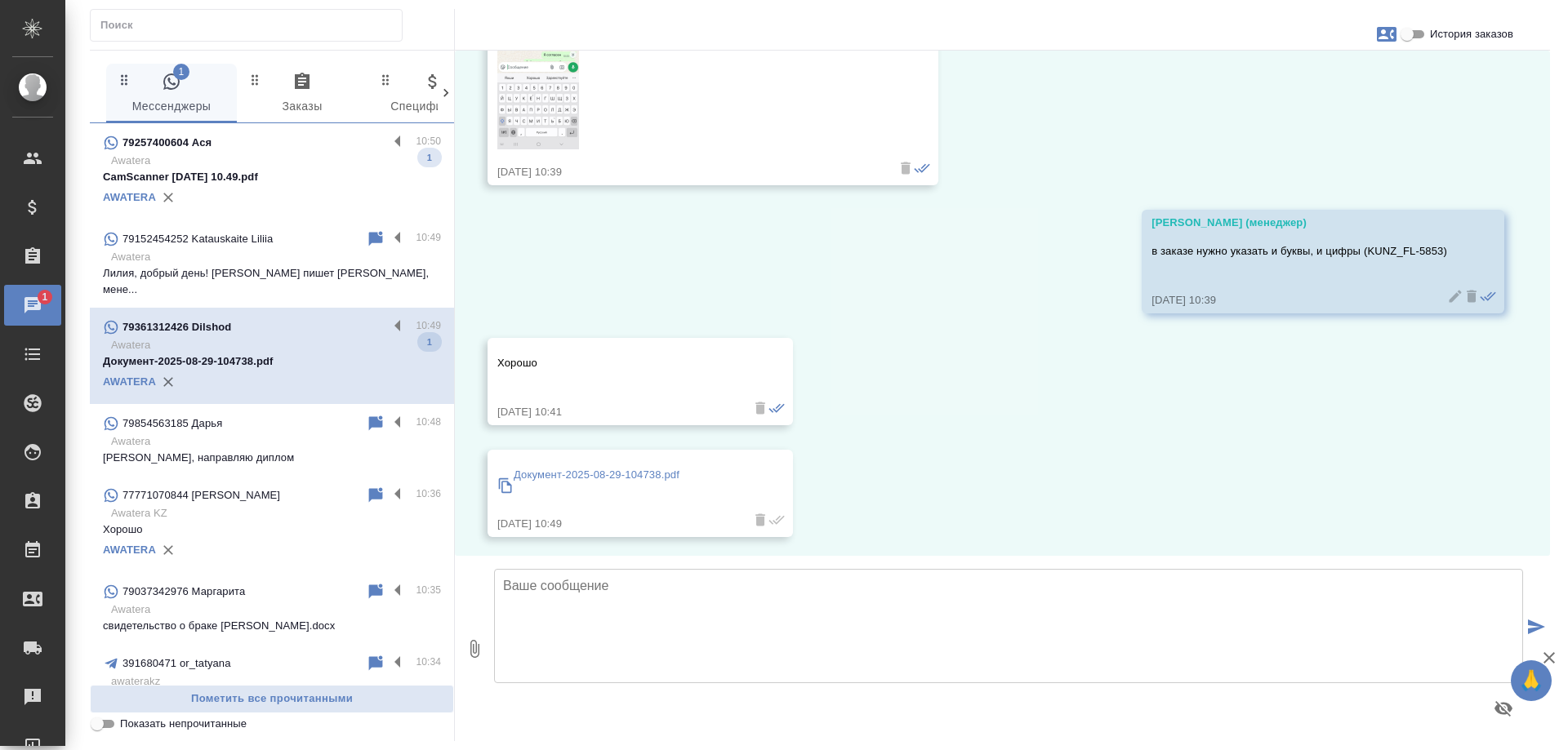
scroll to position [2425, 0]
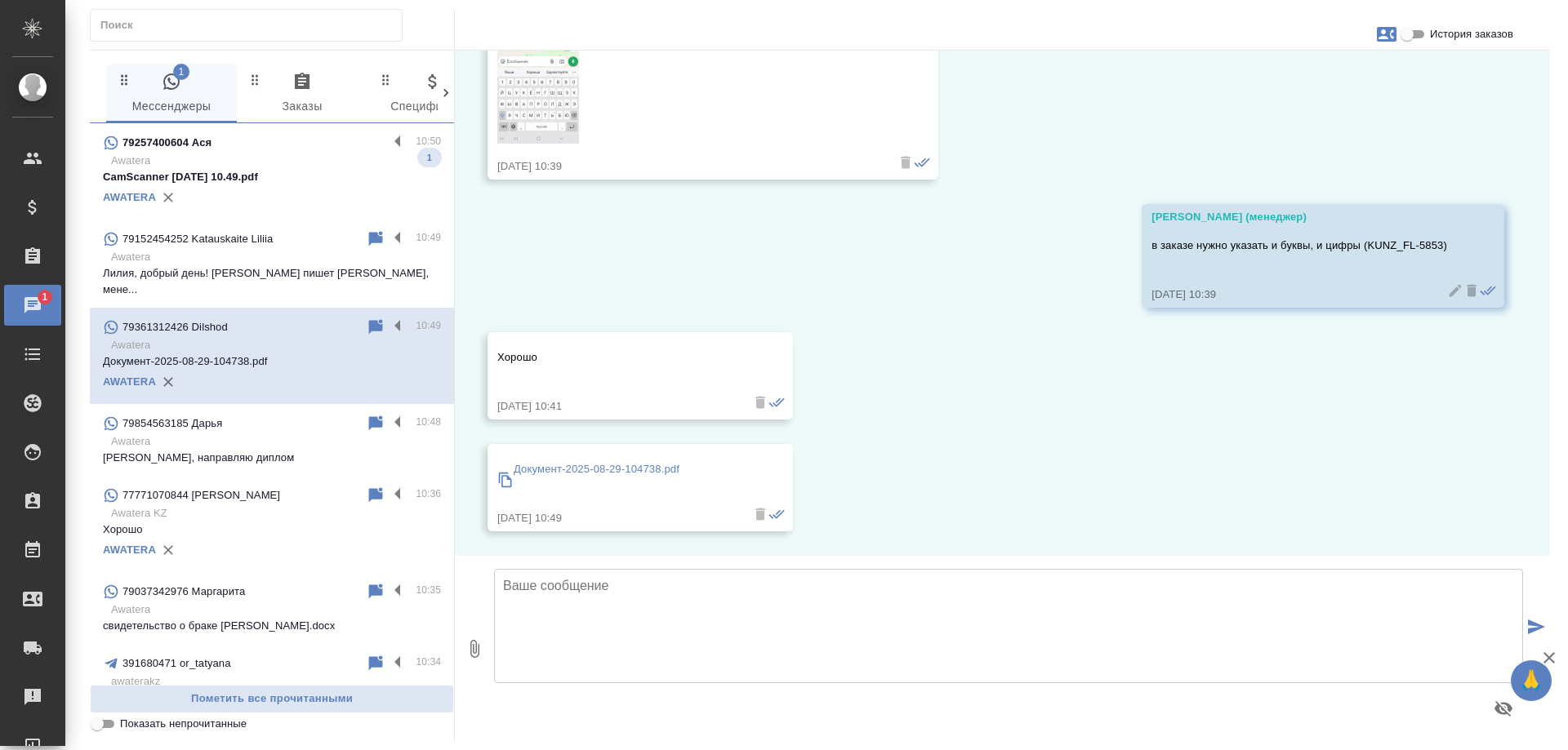
click at [278, 160] on p "Awatera" at bounding box center [275, 160] width 330 height 17
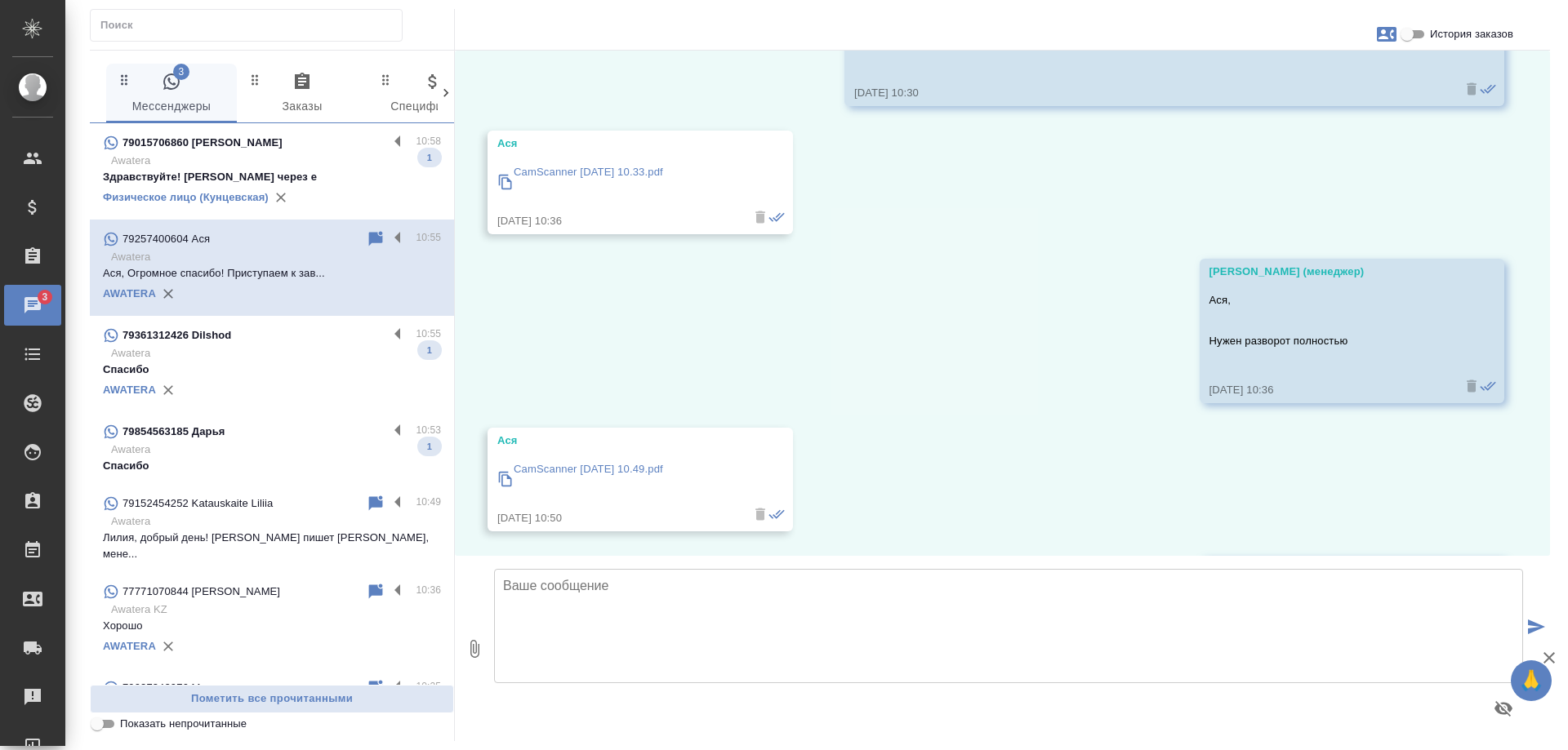
scroll to position [791, 0]
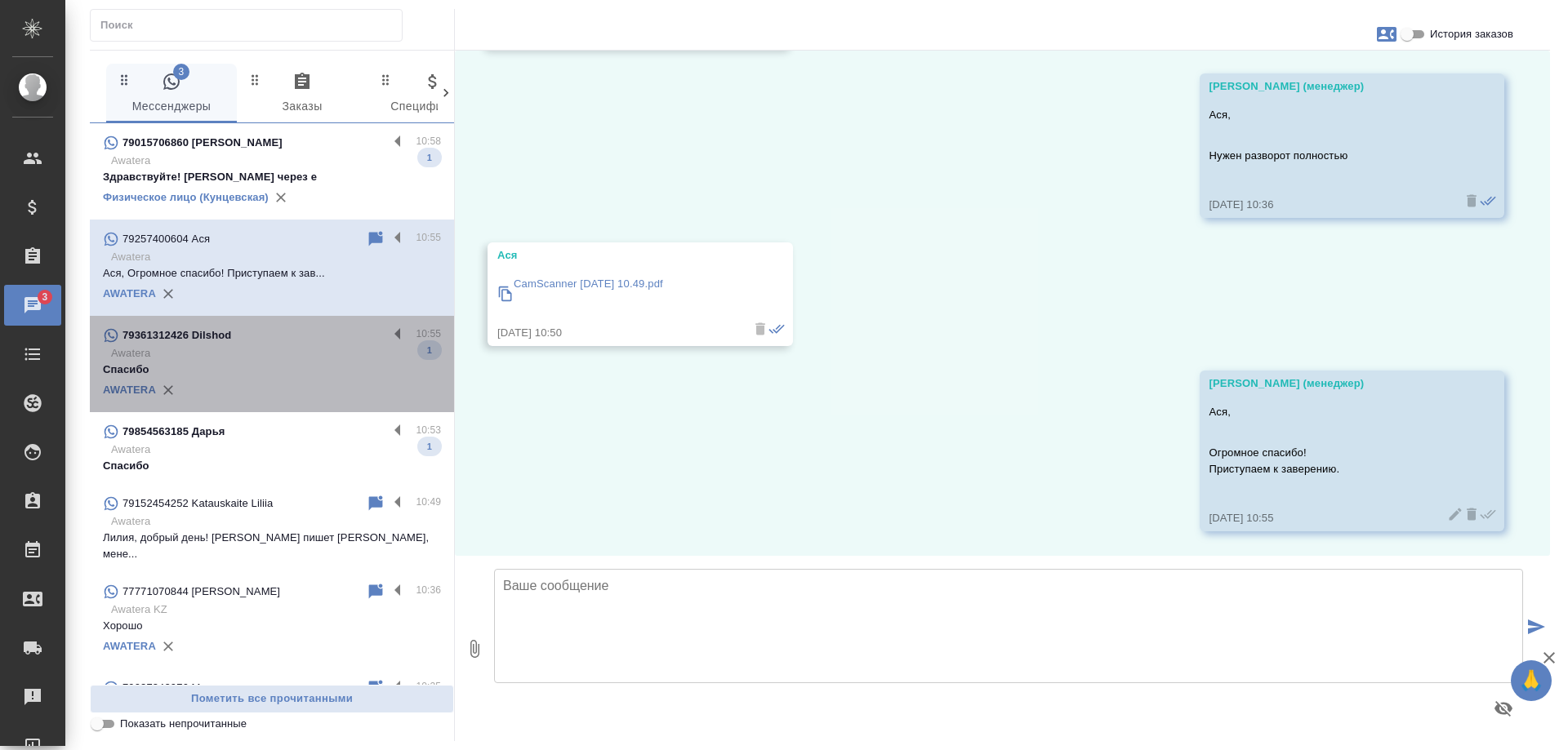
click at [346, 361] on p "Awatera" at bounding box center [275, 354] width 330 height 17
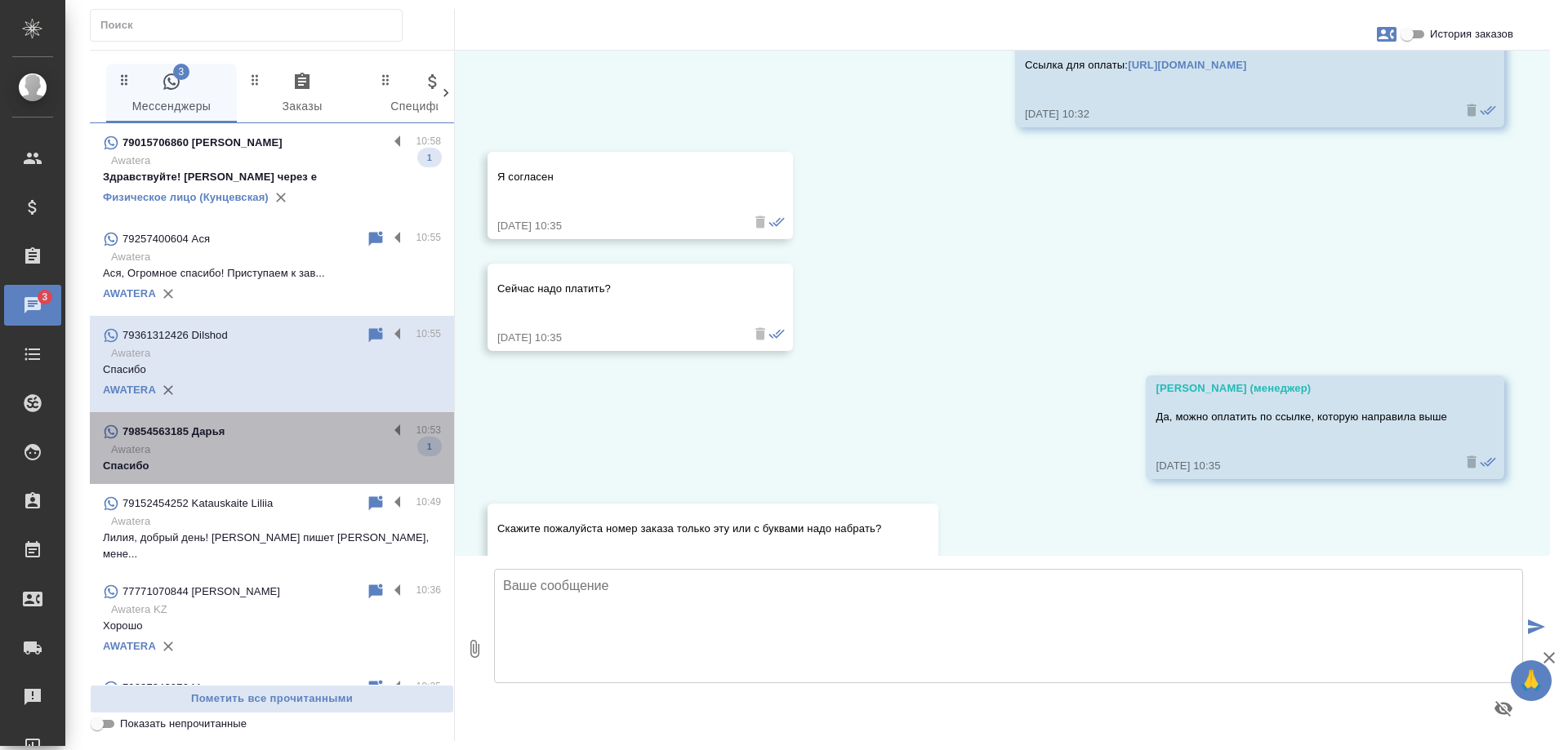
click at [308, 449] on p "Awatera" at bounding box center [275, 449] width 330 height 17
type textarea "Д"
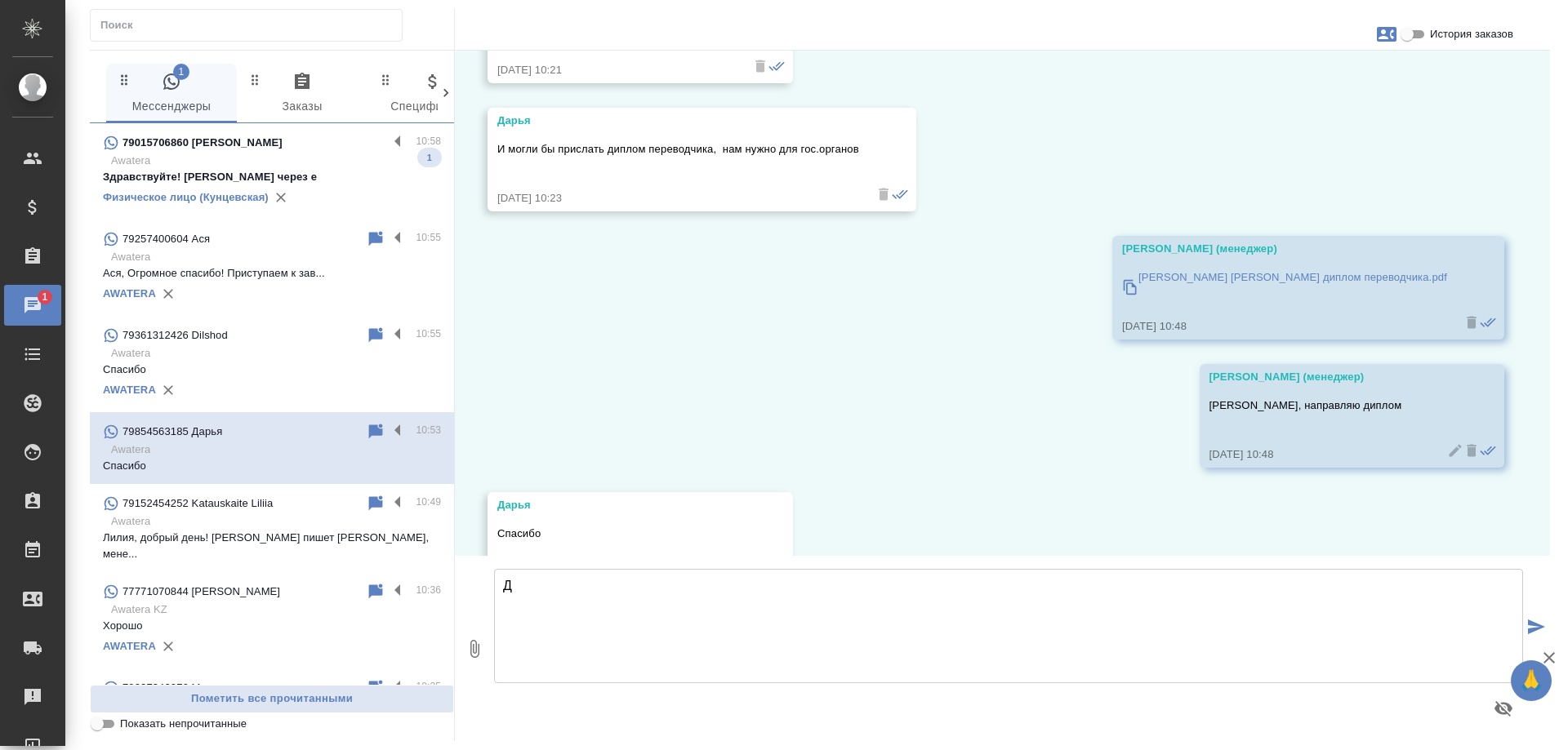
scroll to position [21909, 0]
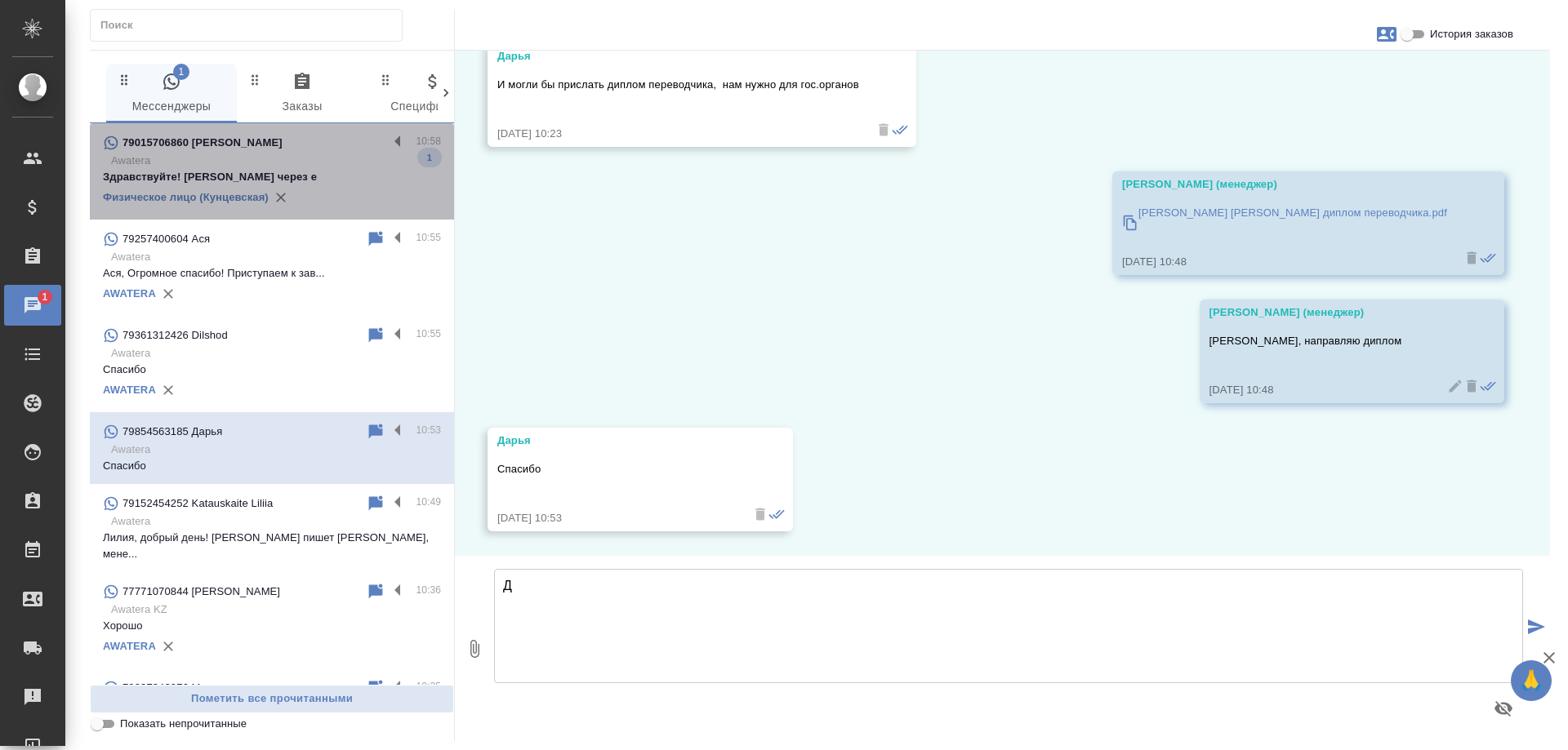
click at [328, 160] on p "Awatera" at bounding box center [275, 160] width 330 height 17
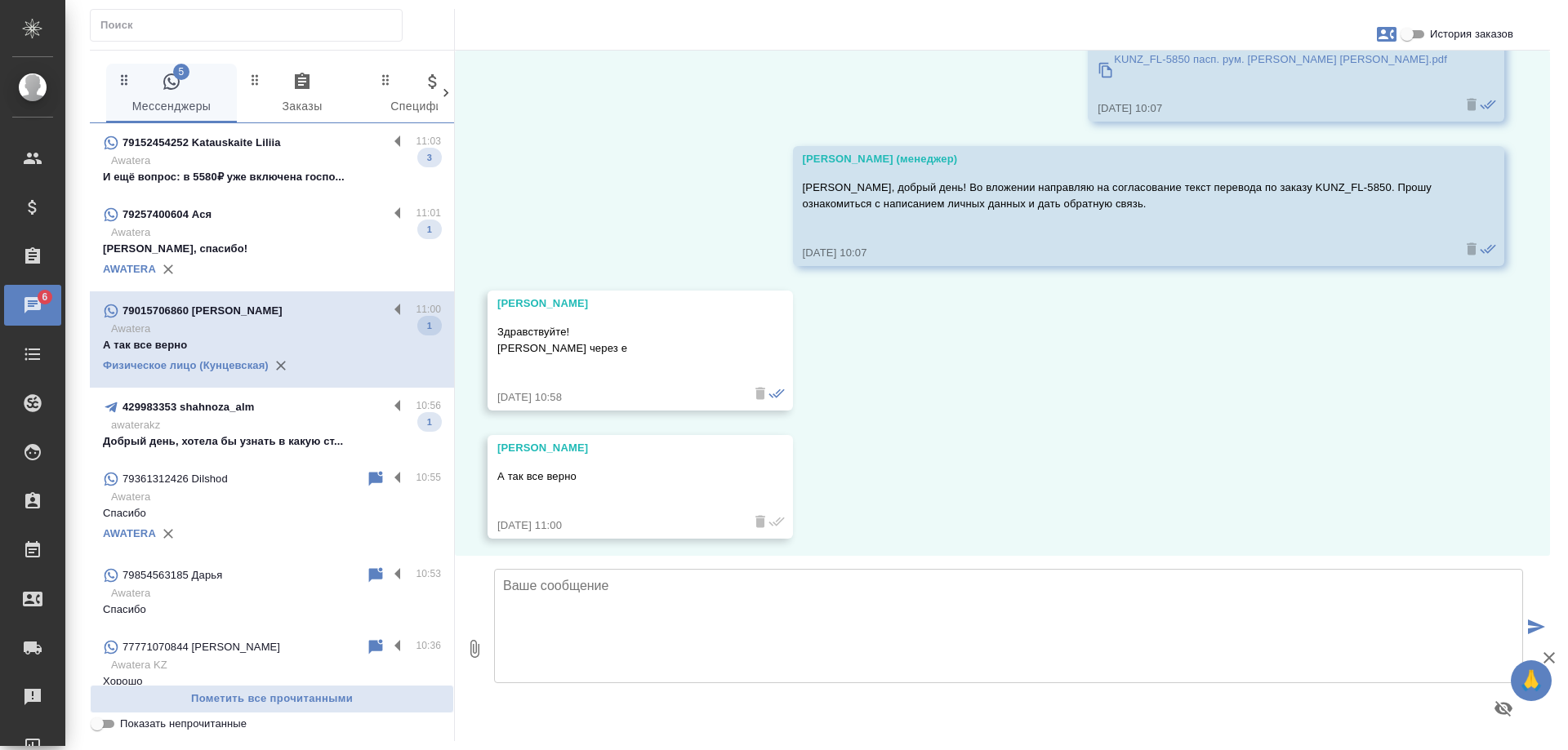
scroll to position [2293, 0]
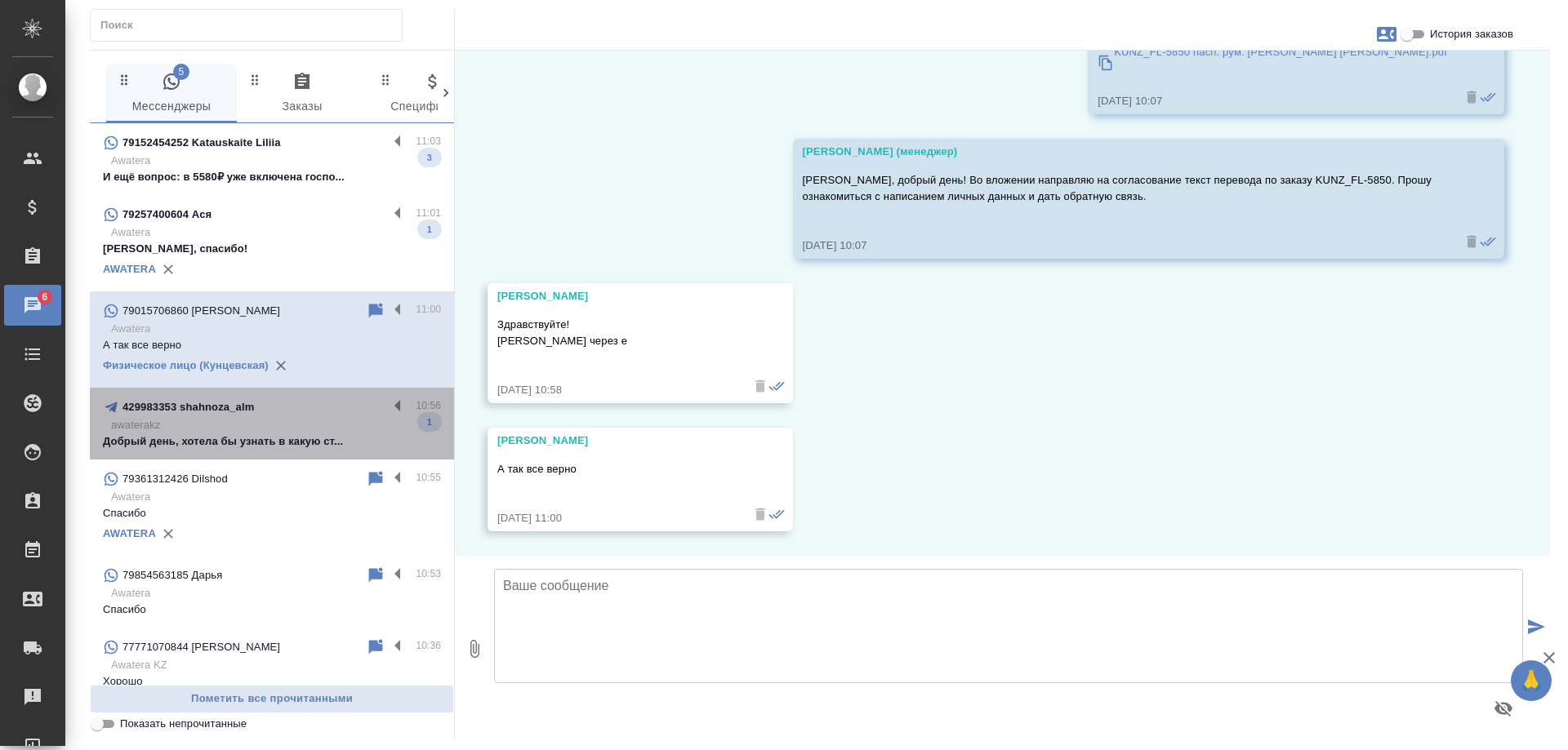
click at [288, 429] on p "awaterakz" at bounding box center [275, 425] width 330 height 17
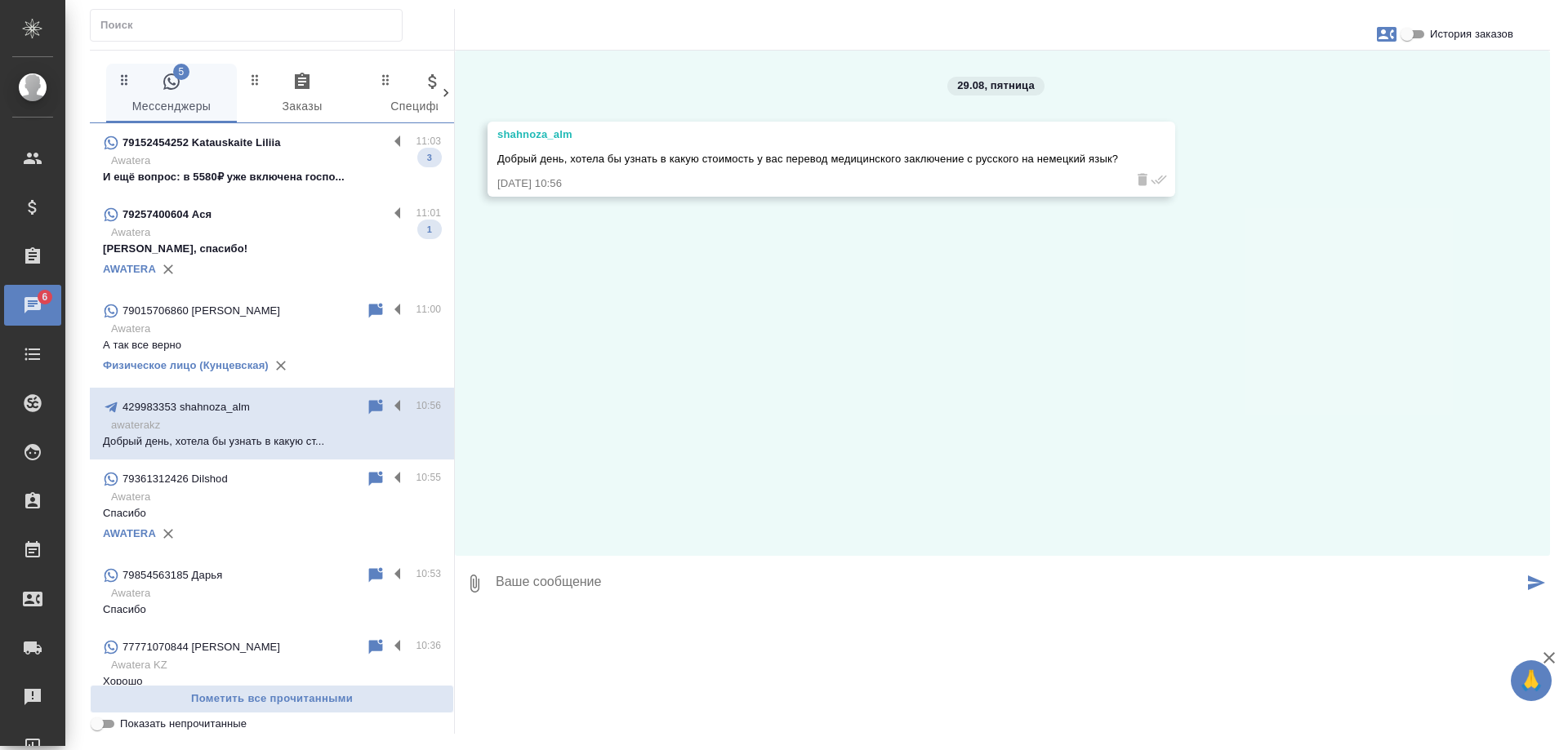
scroll to position [0, 0]
click at [1381, 38] on icon "button" at bounding box center [1386, 34] width 19 height 19
click at [1322, 84] on span "Создать заявку" at bounding box center [1315, 78] width 77 height 17
select select "RU"
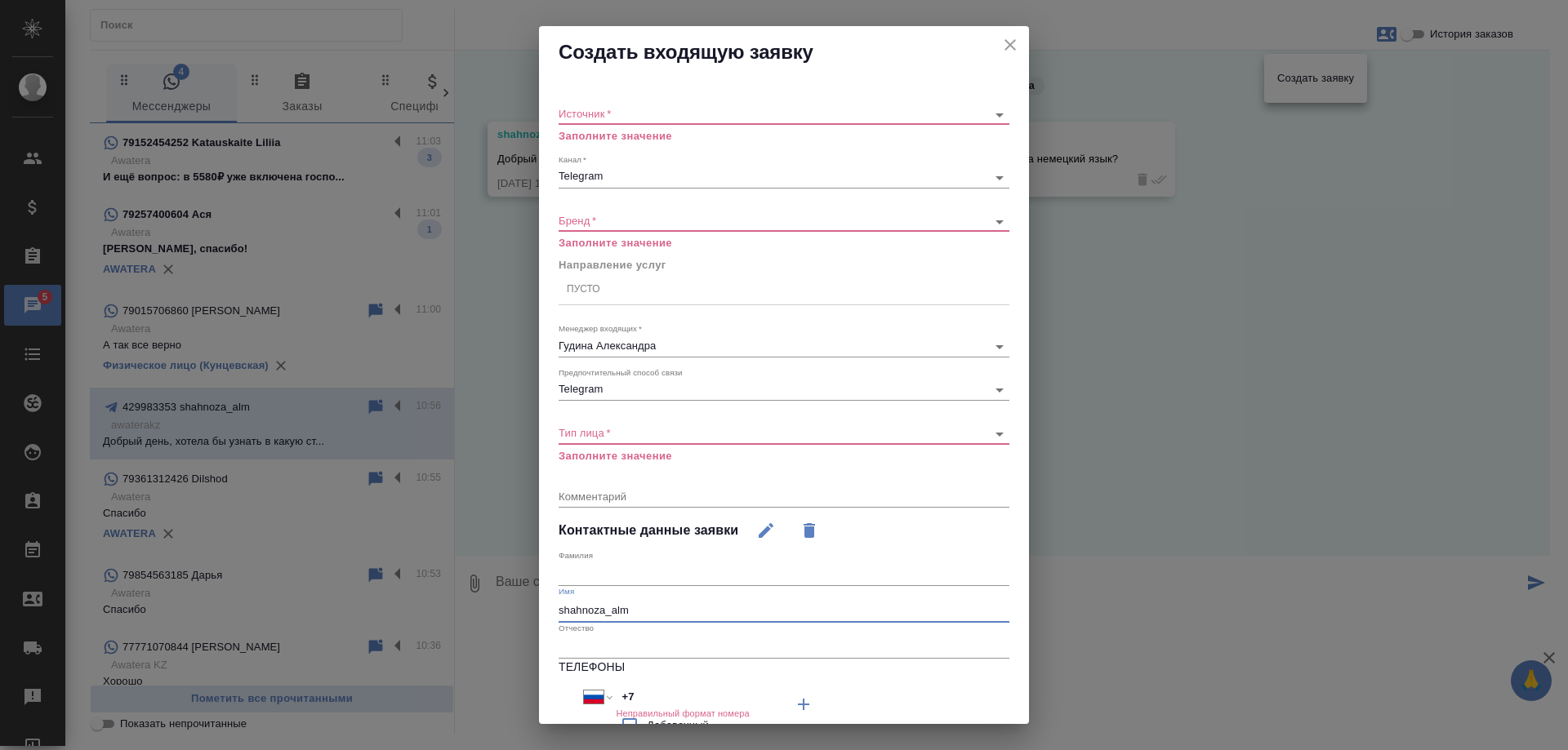
drag, startPoint x: 597, startPoint y: 593, endPoint x: 444, endPoint y: 577, distance: 153.8
click at [444, 577] on div "Создать входящую заявку Источник   * ​ Заполните значение Канал   * Telegram 66…" at bounding box center [784, 375] width 1568 height 750
click at [1004, 41] on icon "close" at bounding box center [1010, 44] width 11 height 11
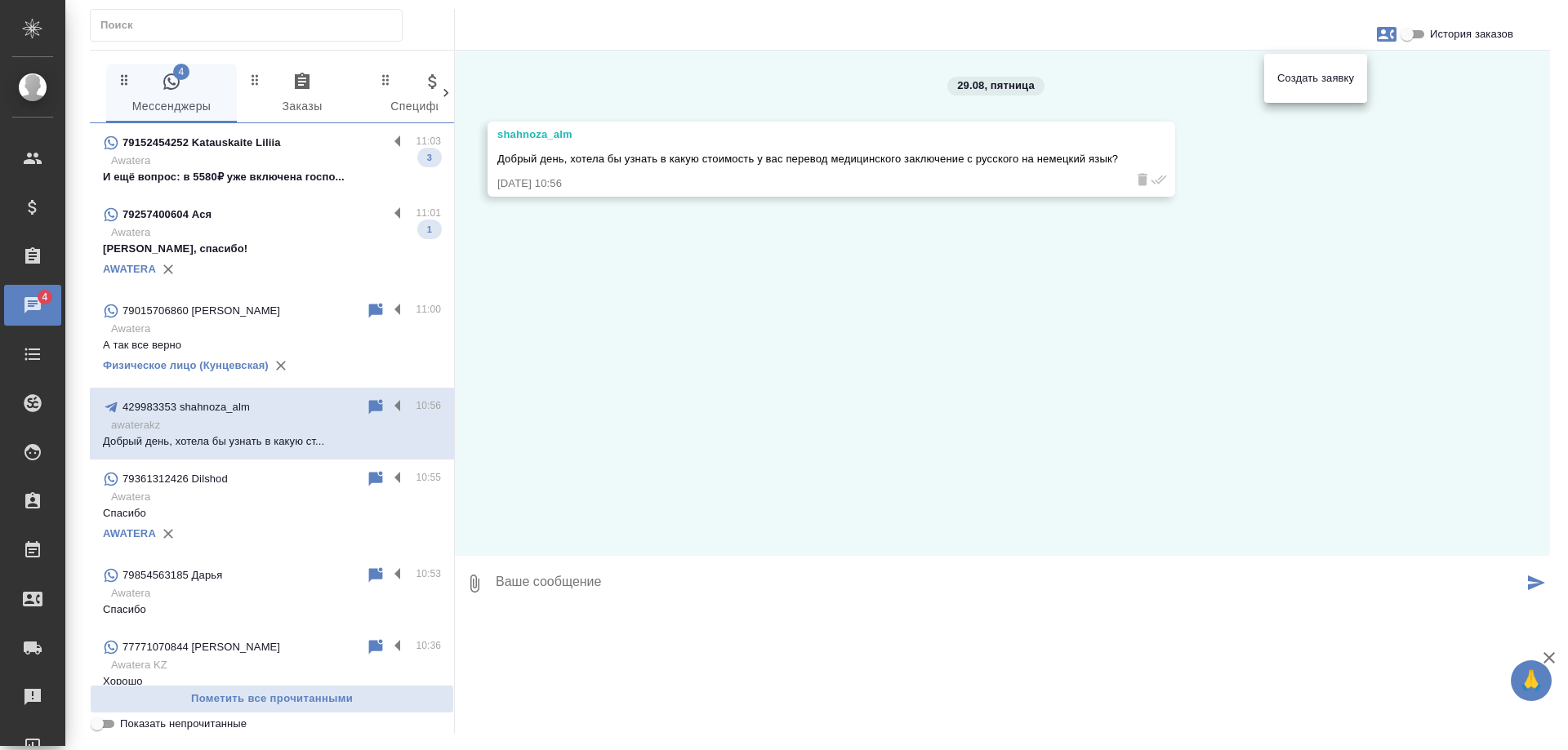
click at [150, 229] on div at bounding box center [784, 375] width 1568 height 750
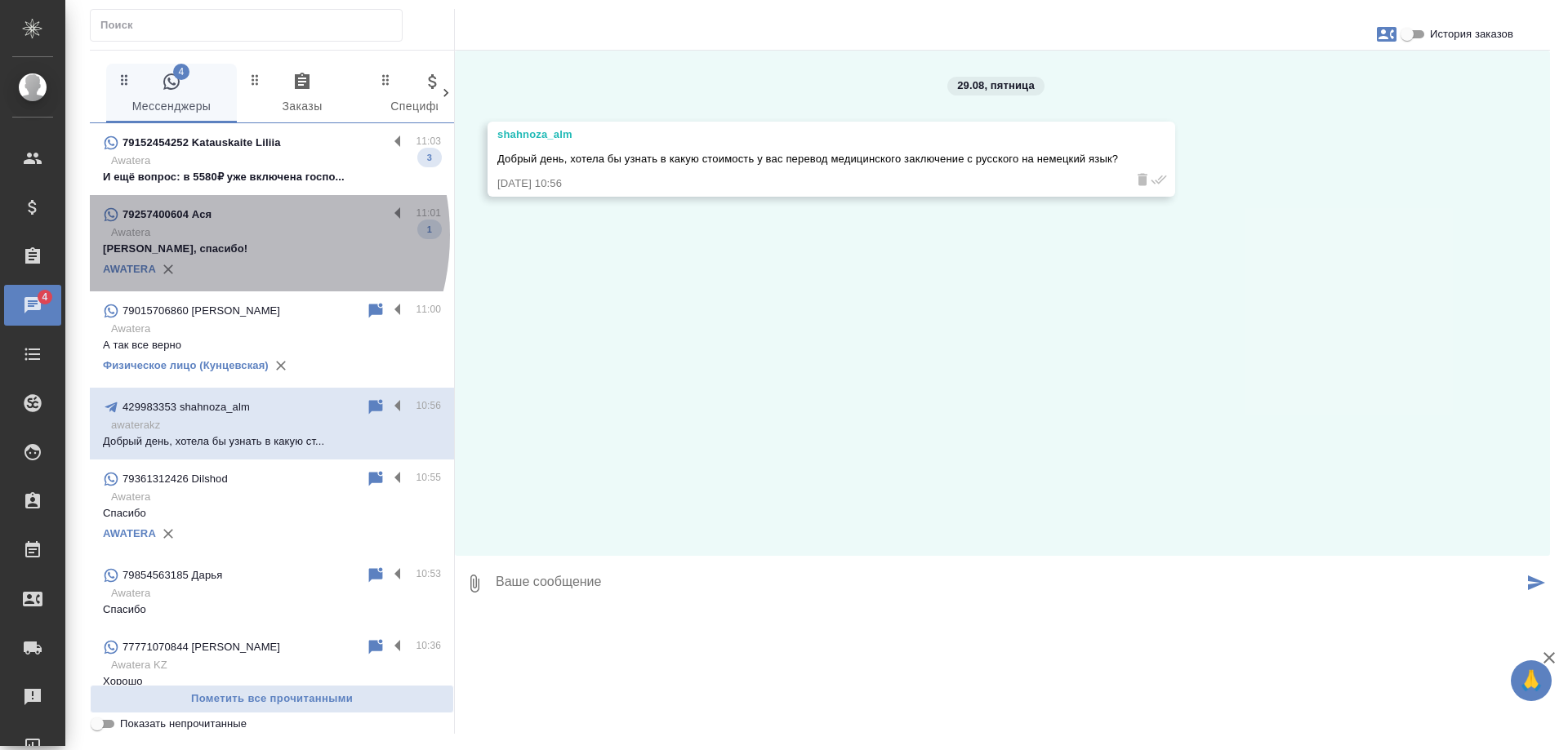
click at [213, 235] on p "Awatera" at bounding box center [275, 233] width 330 height 17
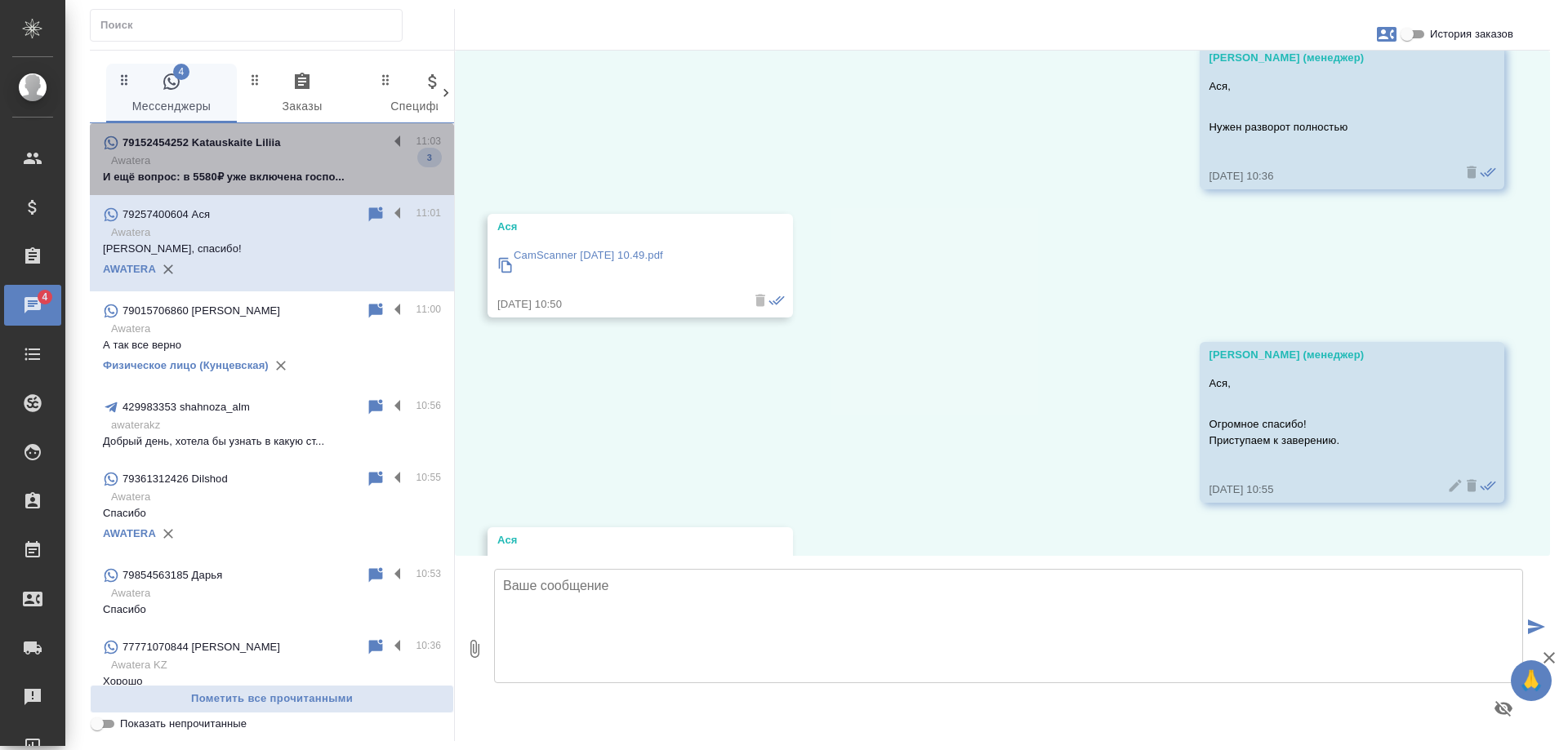
click at [290, 146] on div "79152454252 Katauskaite Liliia" at bounding box center [245, 143] width 285 height 19
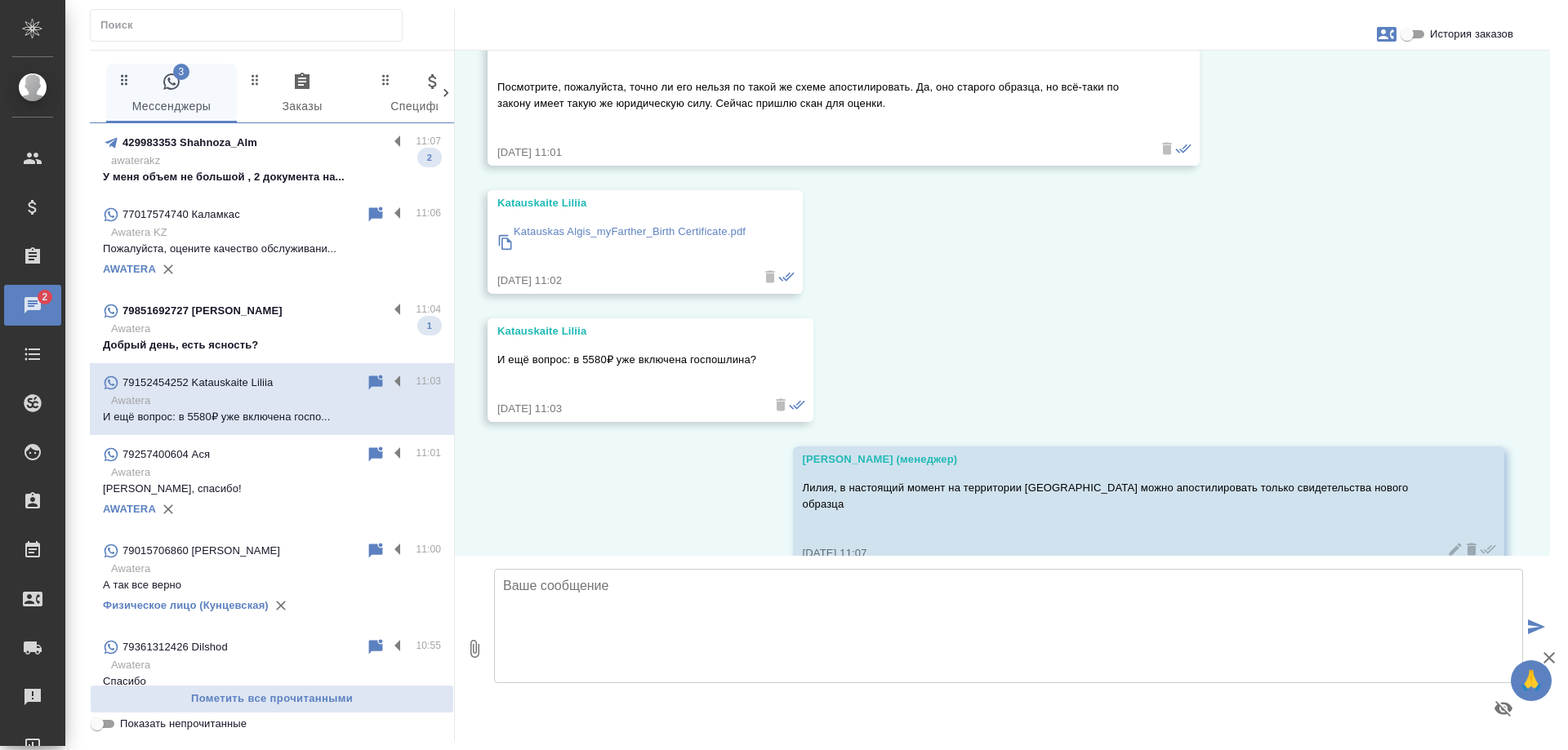
scroll to position [1510, 0]
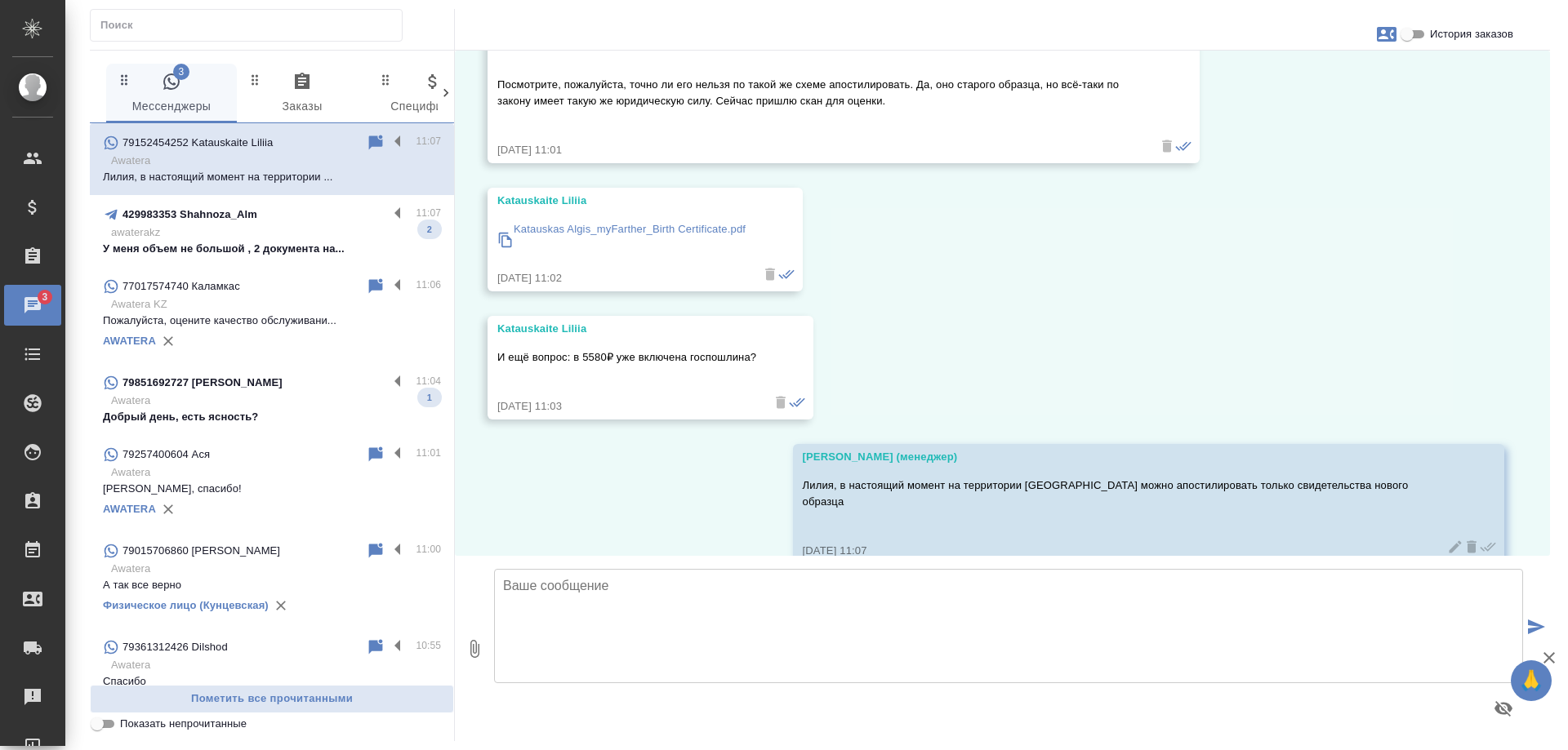
click at [280, 241] on p "У меня объем не большой , 2 документа на..." at bounding box center [272, 249] width 338 height 17
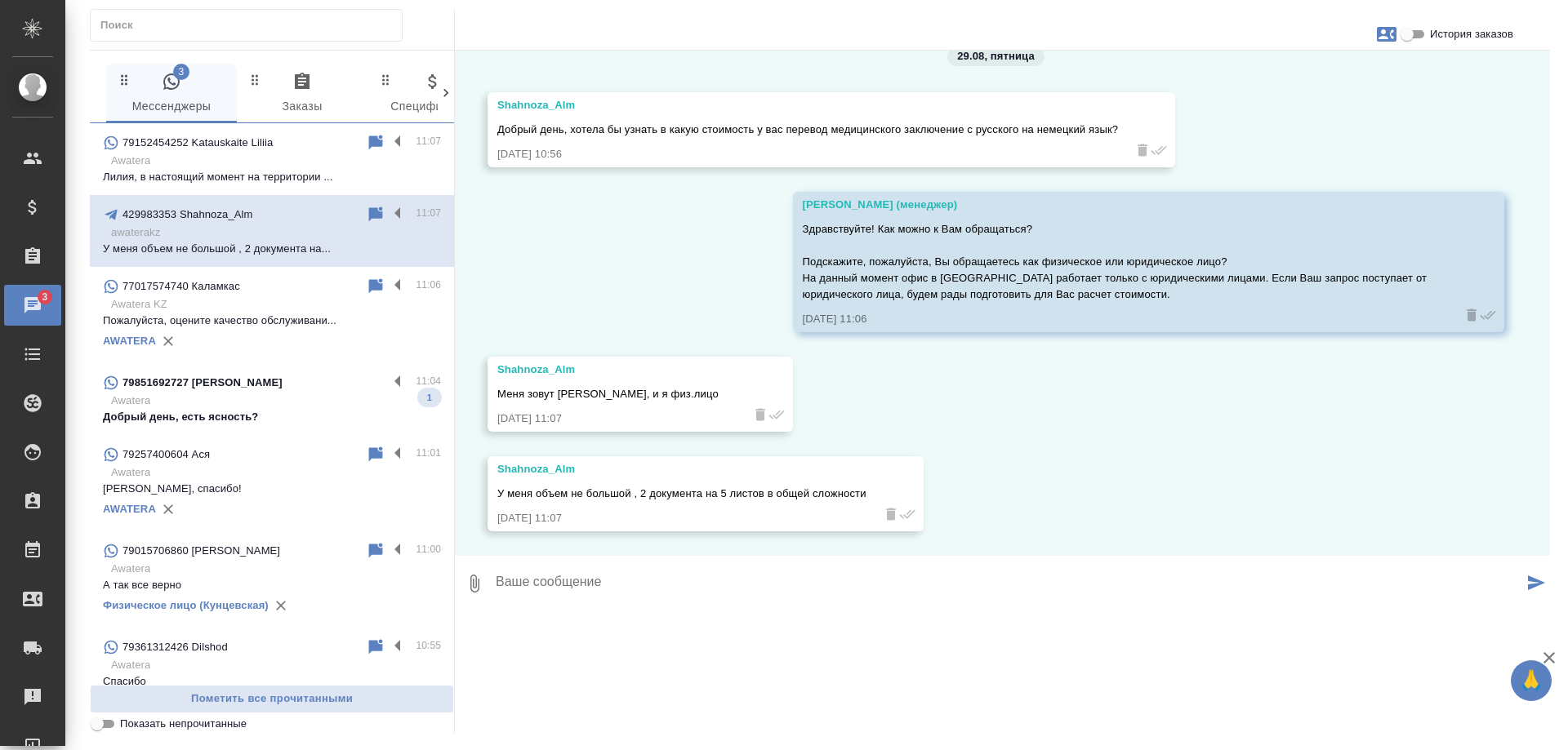
scroll to position [0, 0]
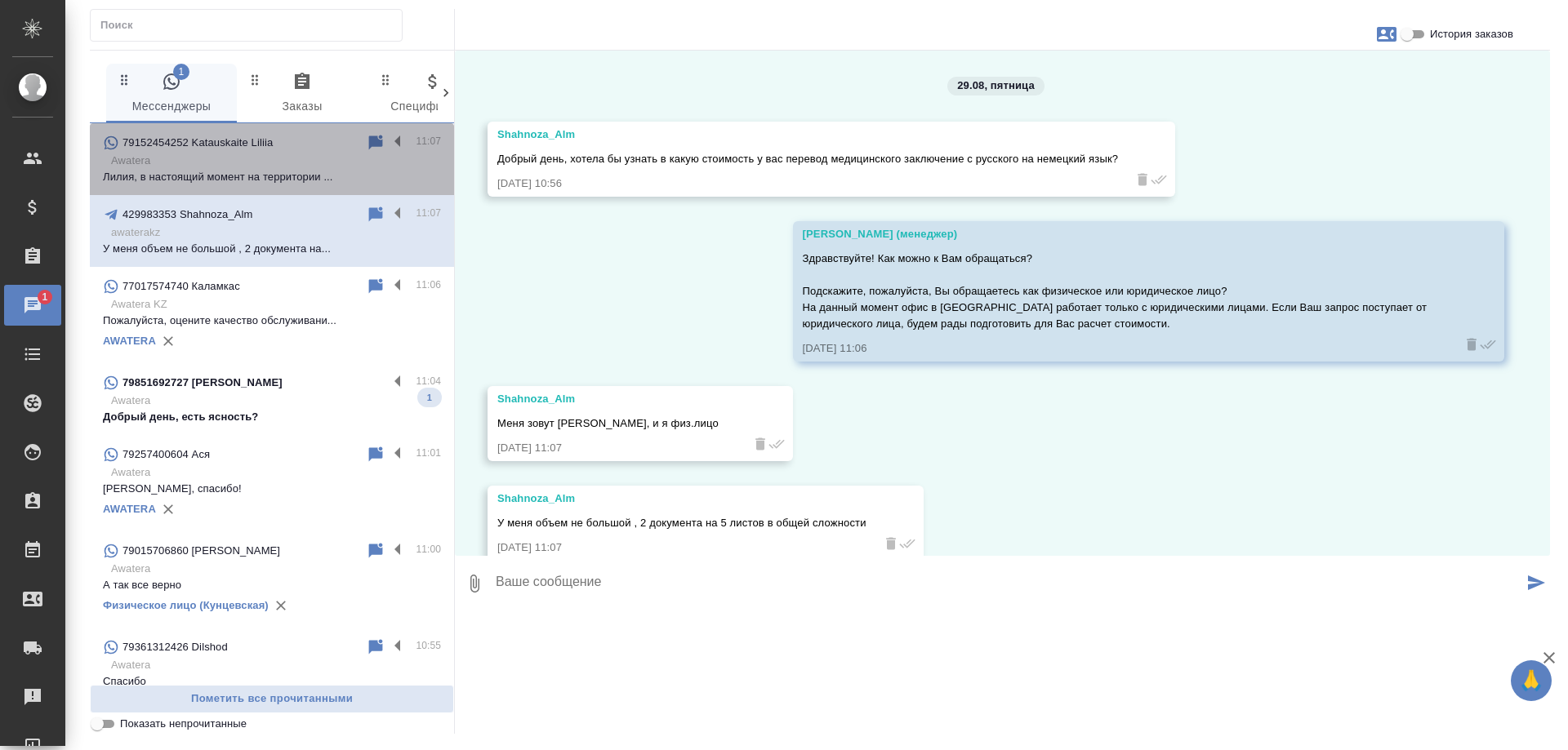
click at [288, 178] on p "Лилия, в настоящий момент на территории ..." at bounding box center [272, 177] width 338 height 17
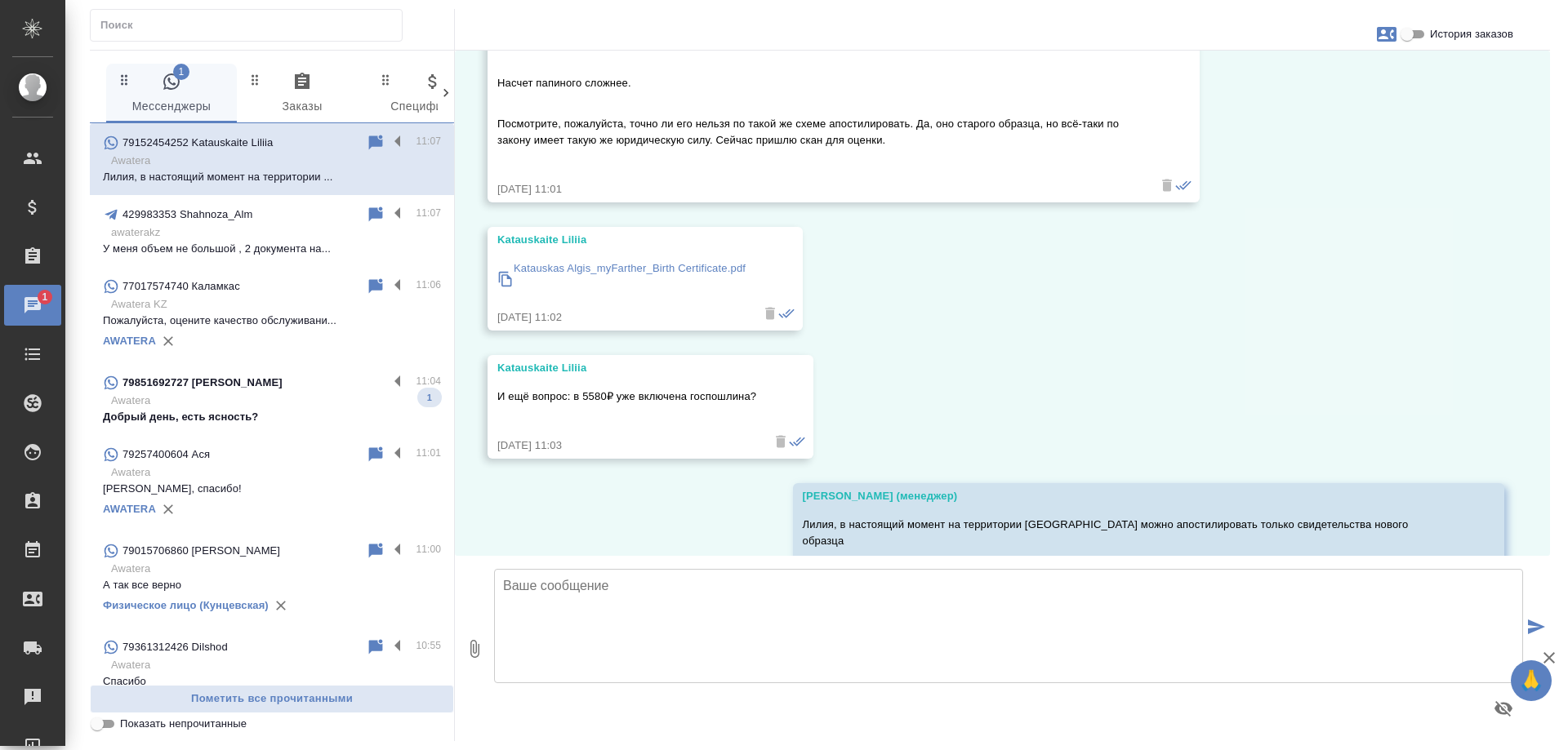
scroll to position [1510, 0]
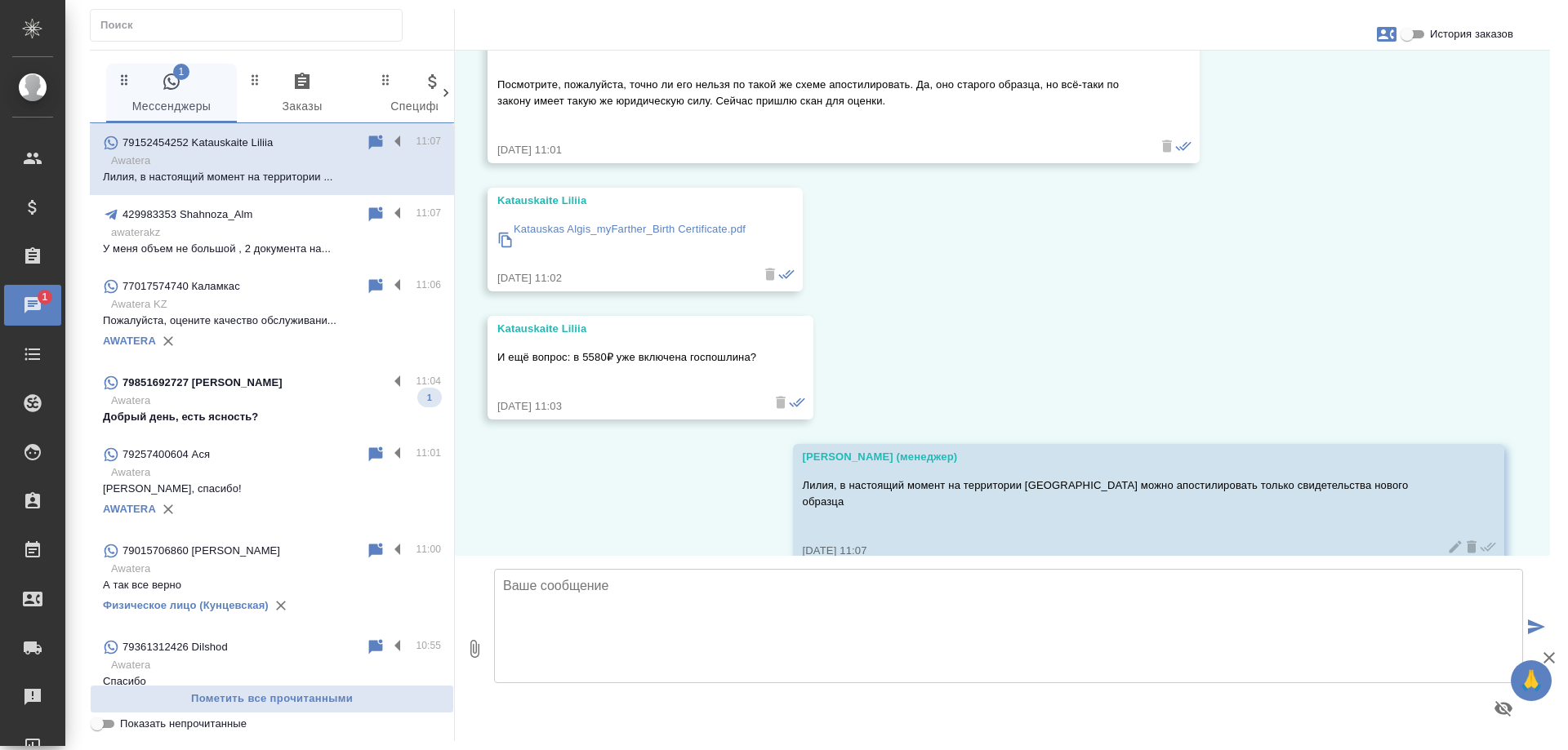
click at [273, 398] on p "Awatera" at bounding box center [275, 401] width 330 height 17
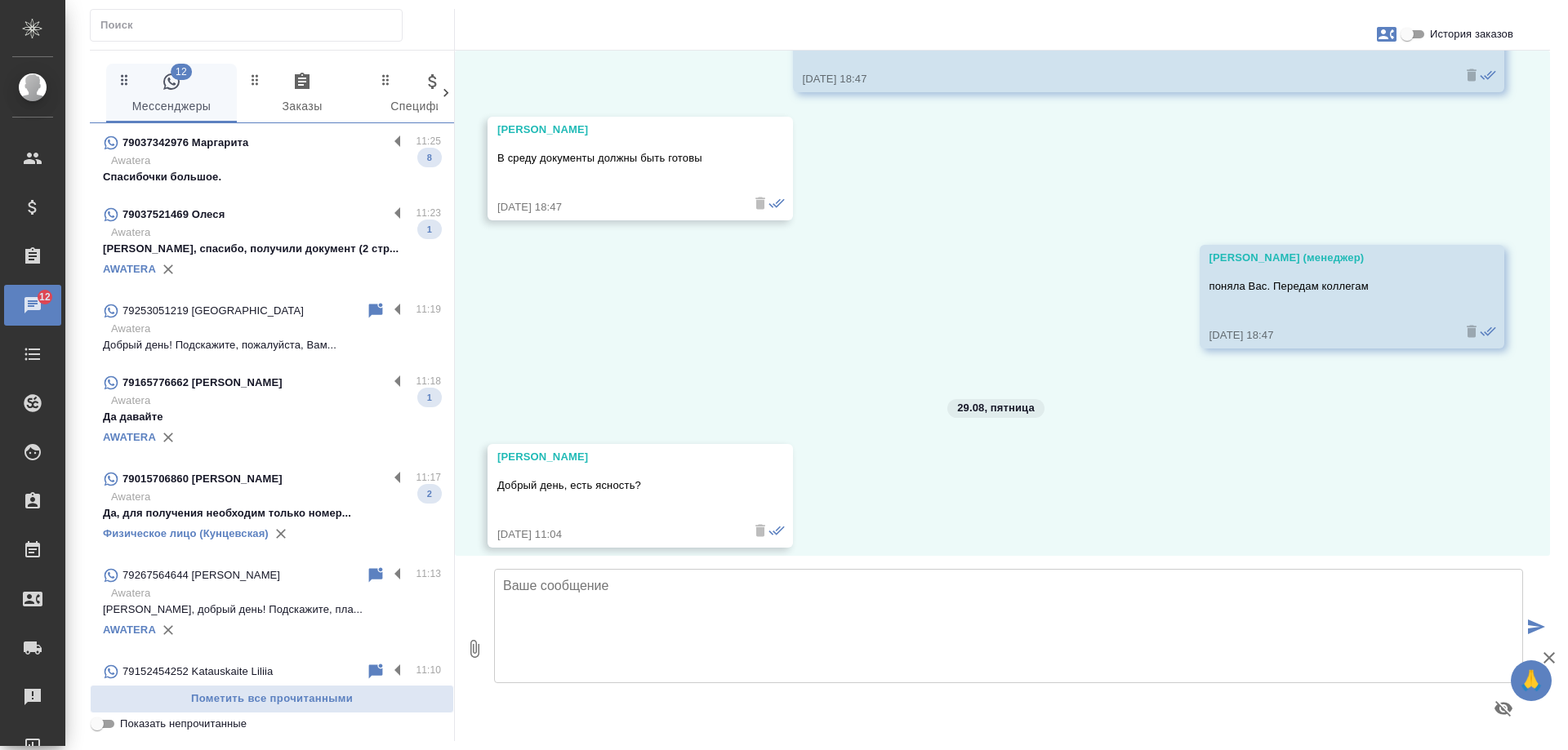
scroll to position [0, 0]
click at [286, 152] on p "Awatera" at bounding box center [275, 160] width 330 height 17
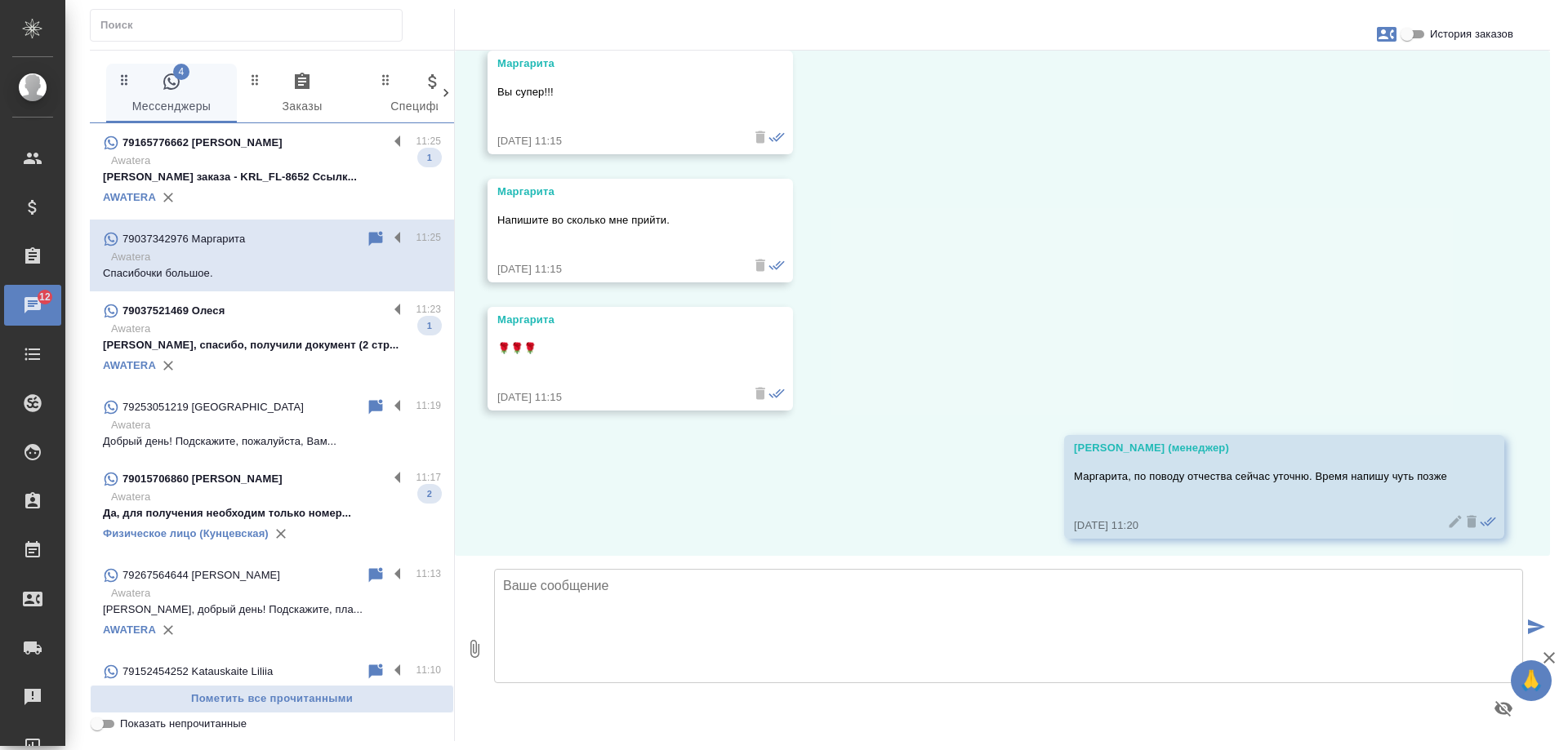
scroll to position [10351, 0]
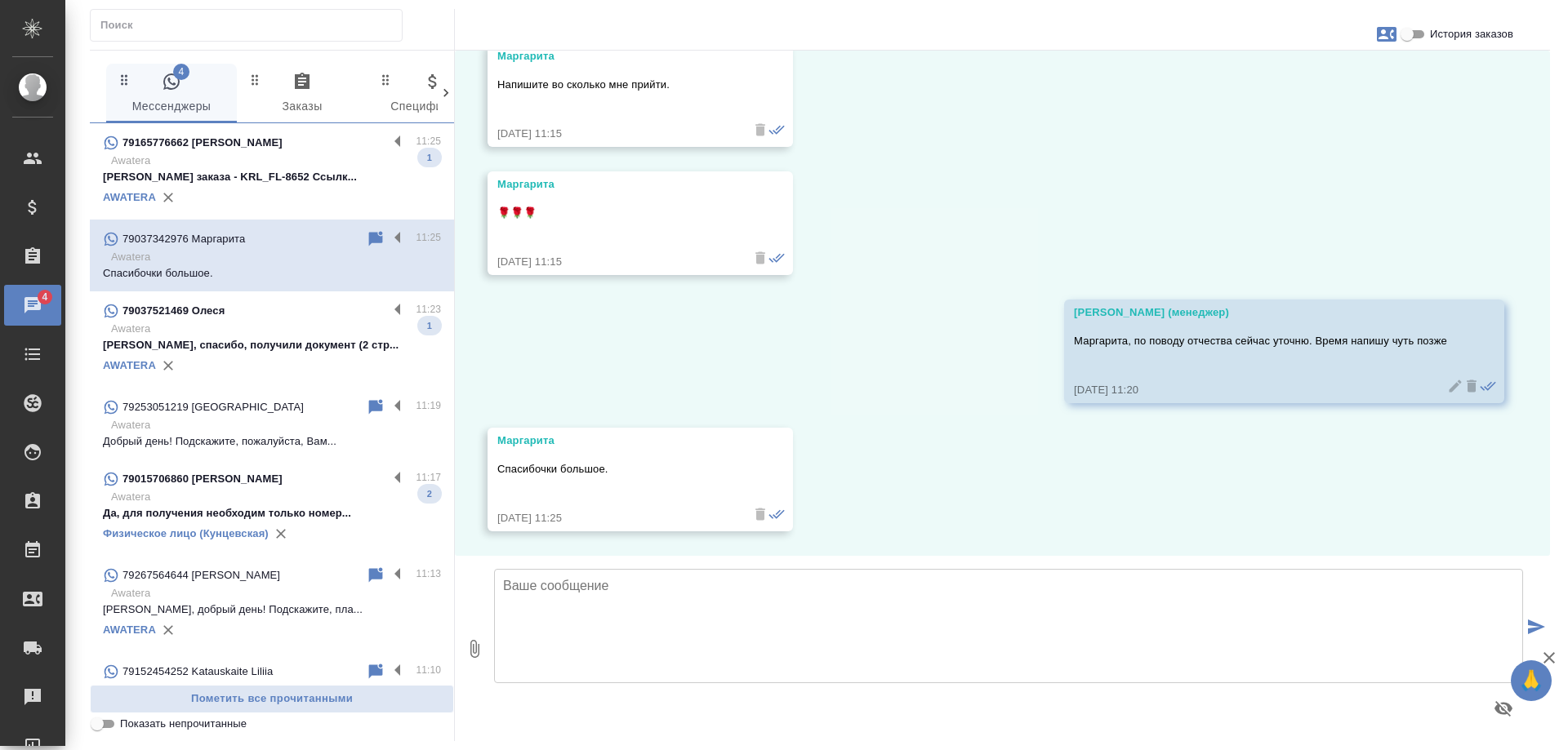
click at [299, 155] on p "Awatera" at bounding box center [275, 160] width 330 height 17
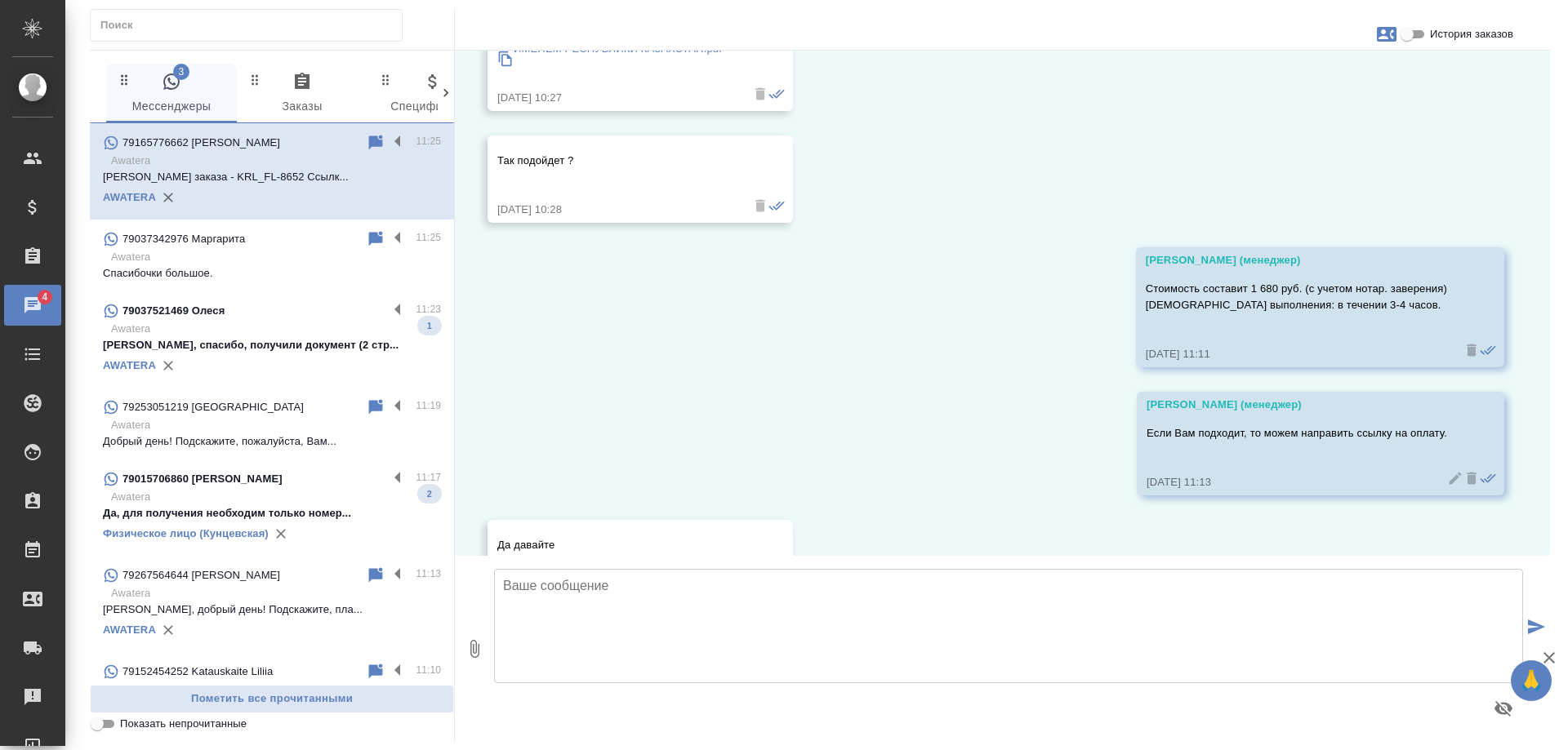
scroll to position [11323, 0]
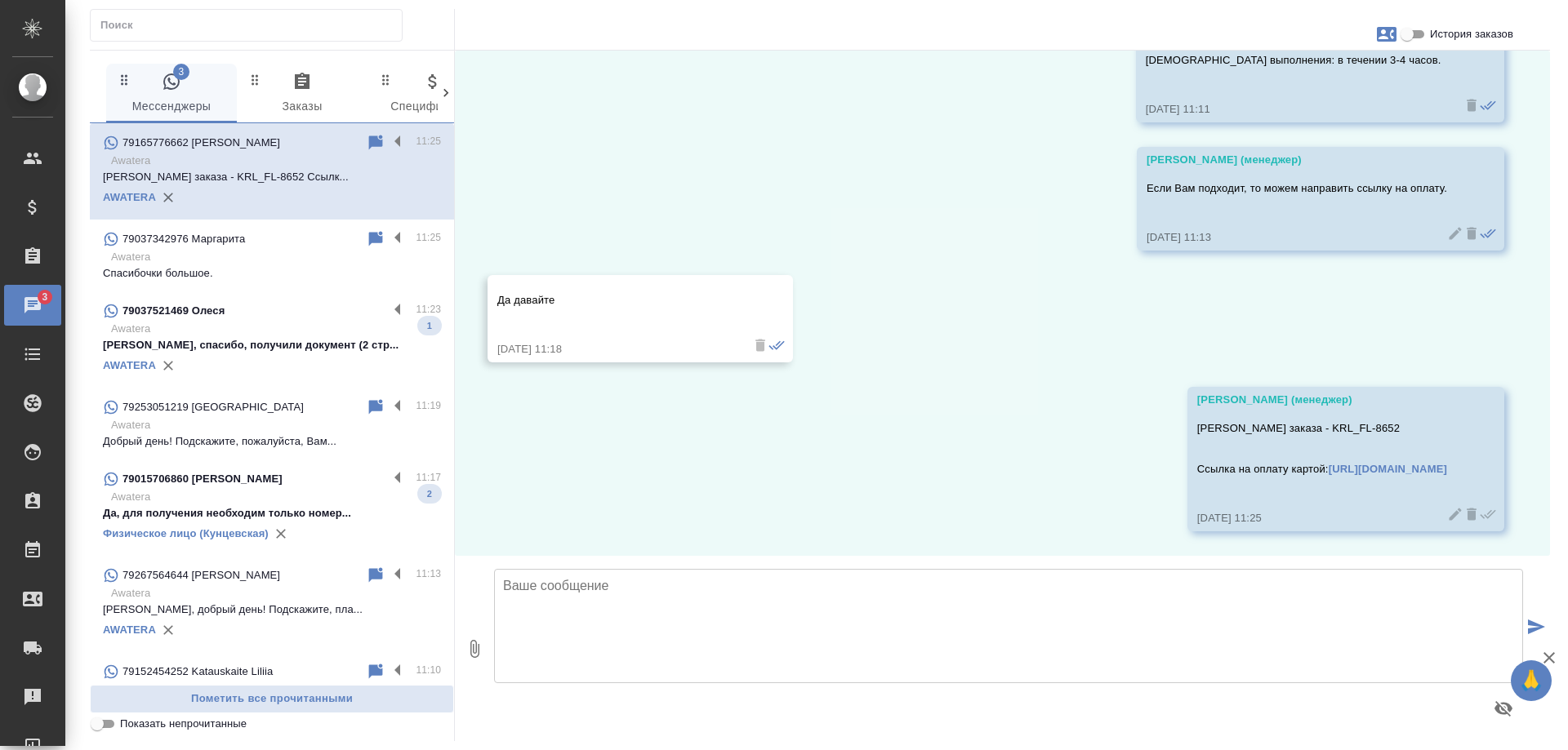
click at [279, 330] on p "Awatera" at bounding box center [275, 328] width 330 height 17
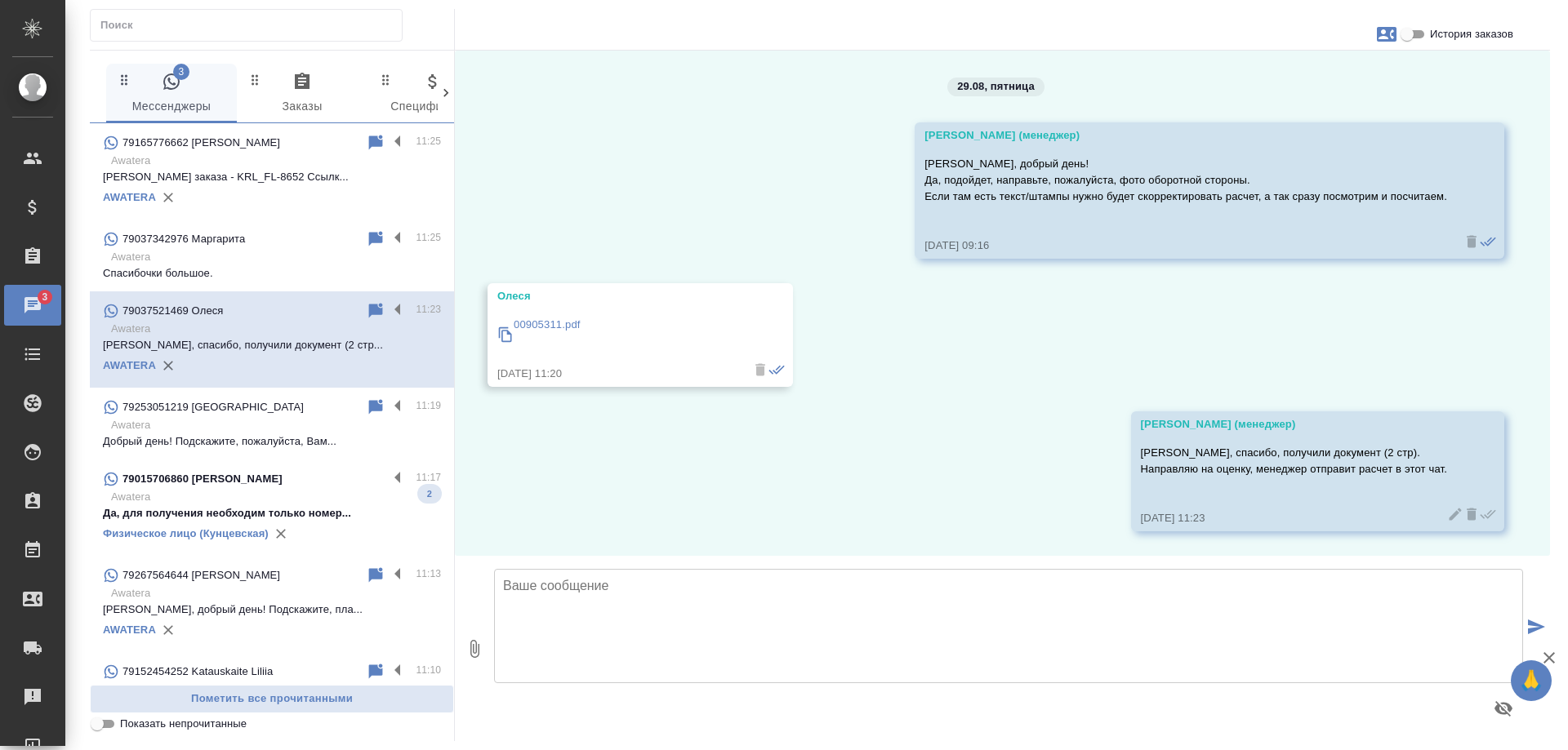
scroll to position [896, 0]
click at [296, 493] on p "Awatera" at bounding box center [275, 497] width 330 height 17
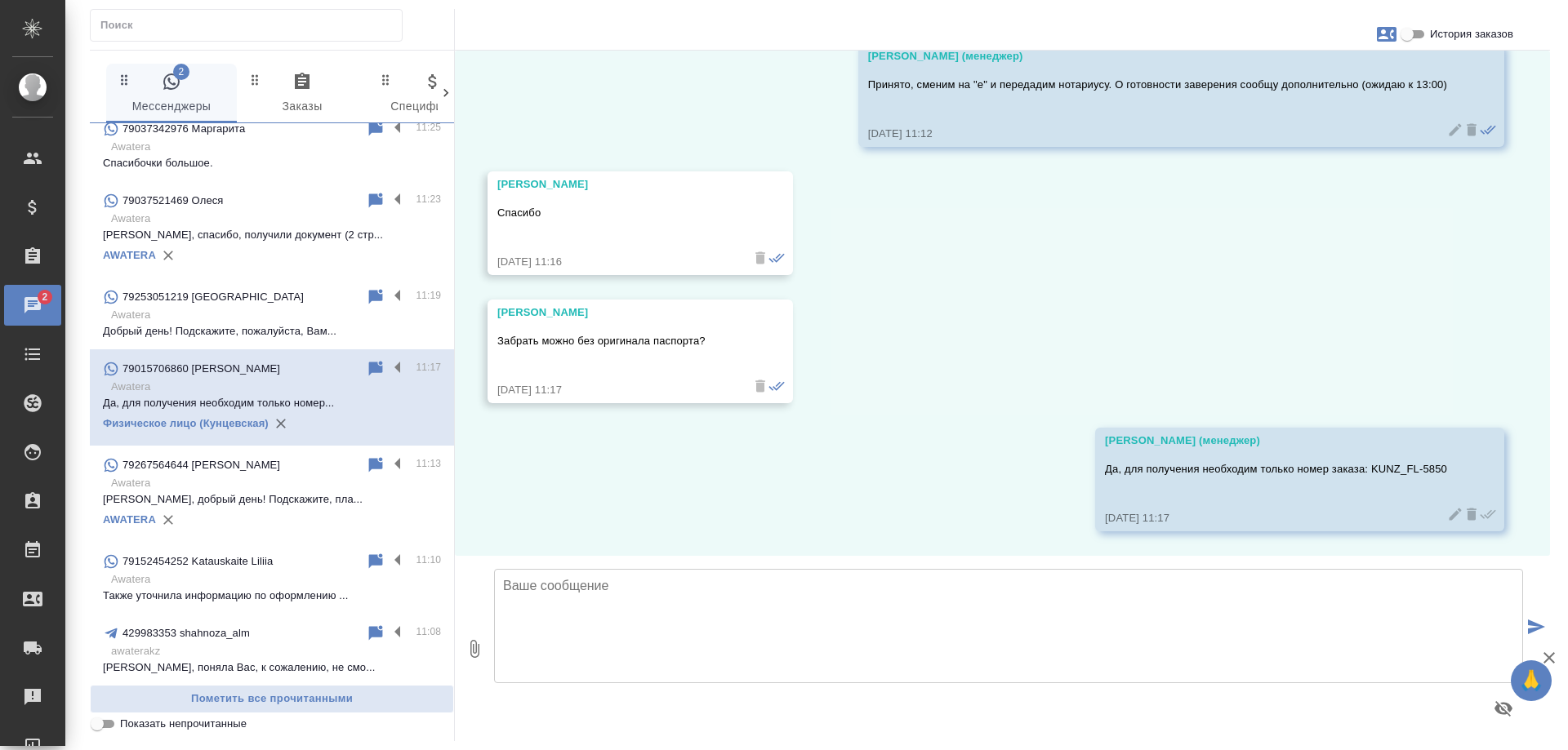
scroll to position [0, 0]
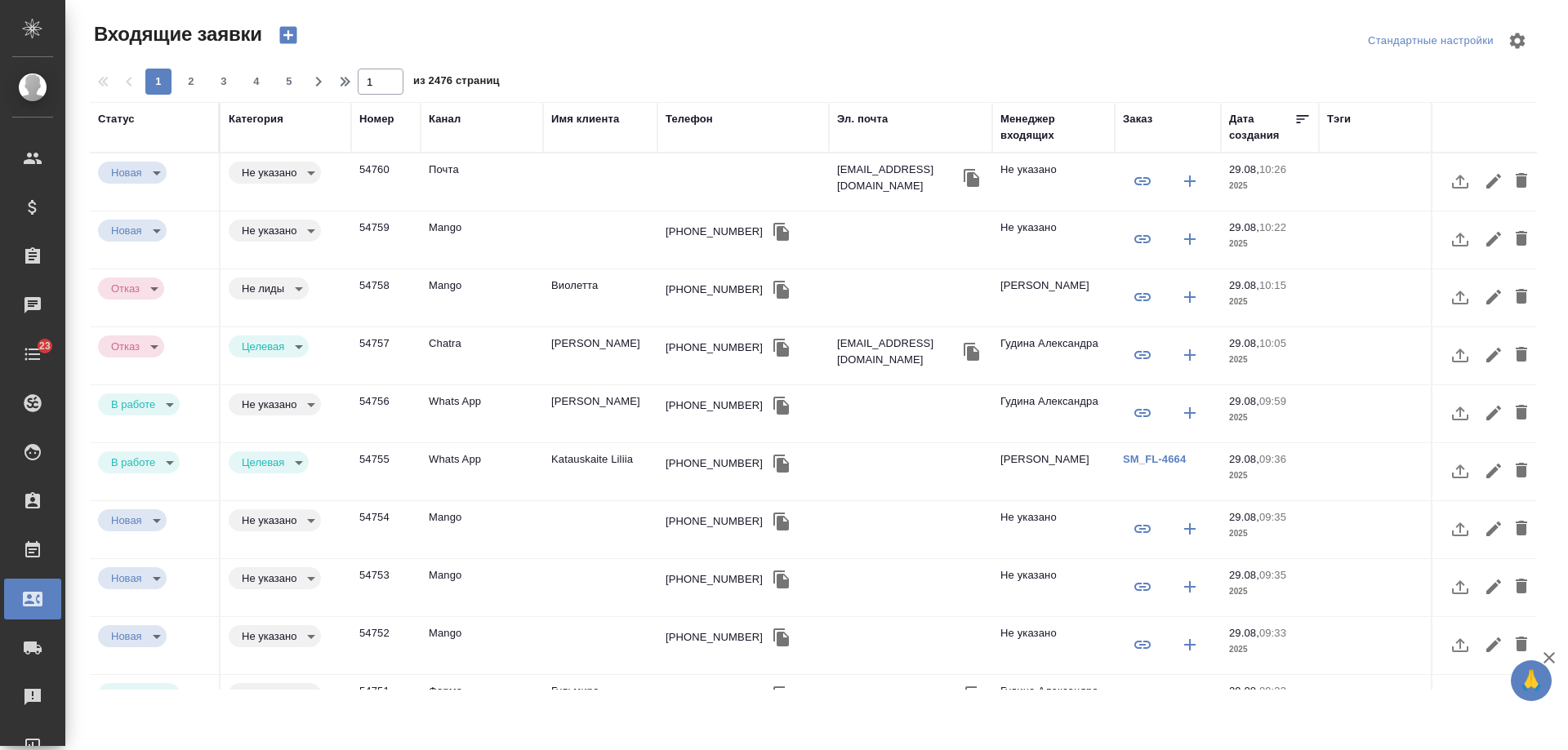
select select "RU"
click at [1047, 126] on div "Менеджер входящих" at bounding box center [1053, 126] width 106 height 32
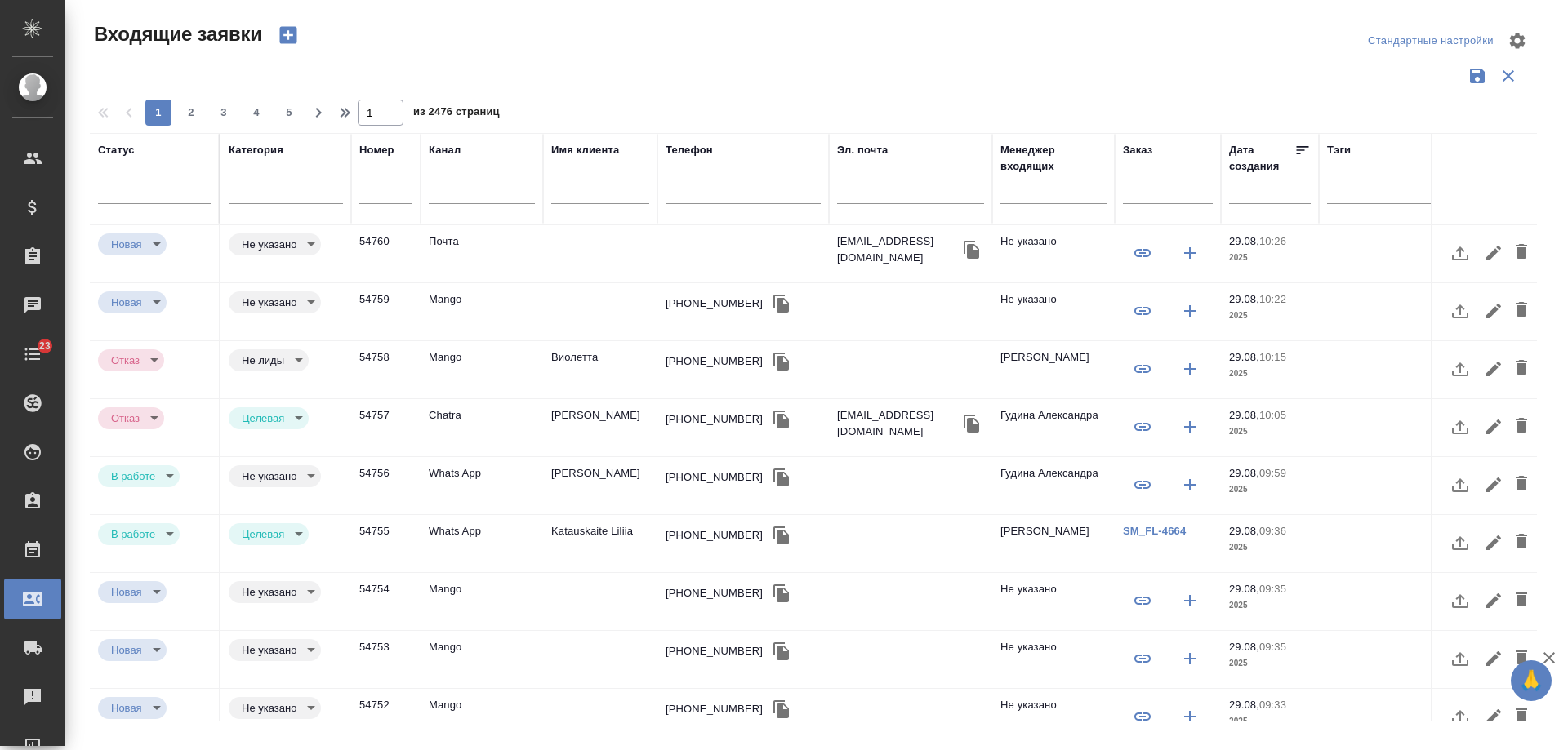
click at [1036, 198] on input "text" at bounding box center [1053, 193] width 106 height 20
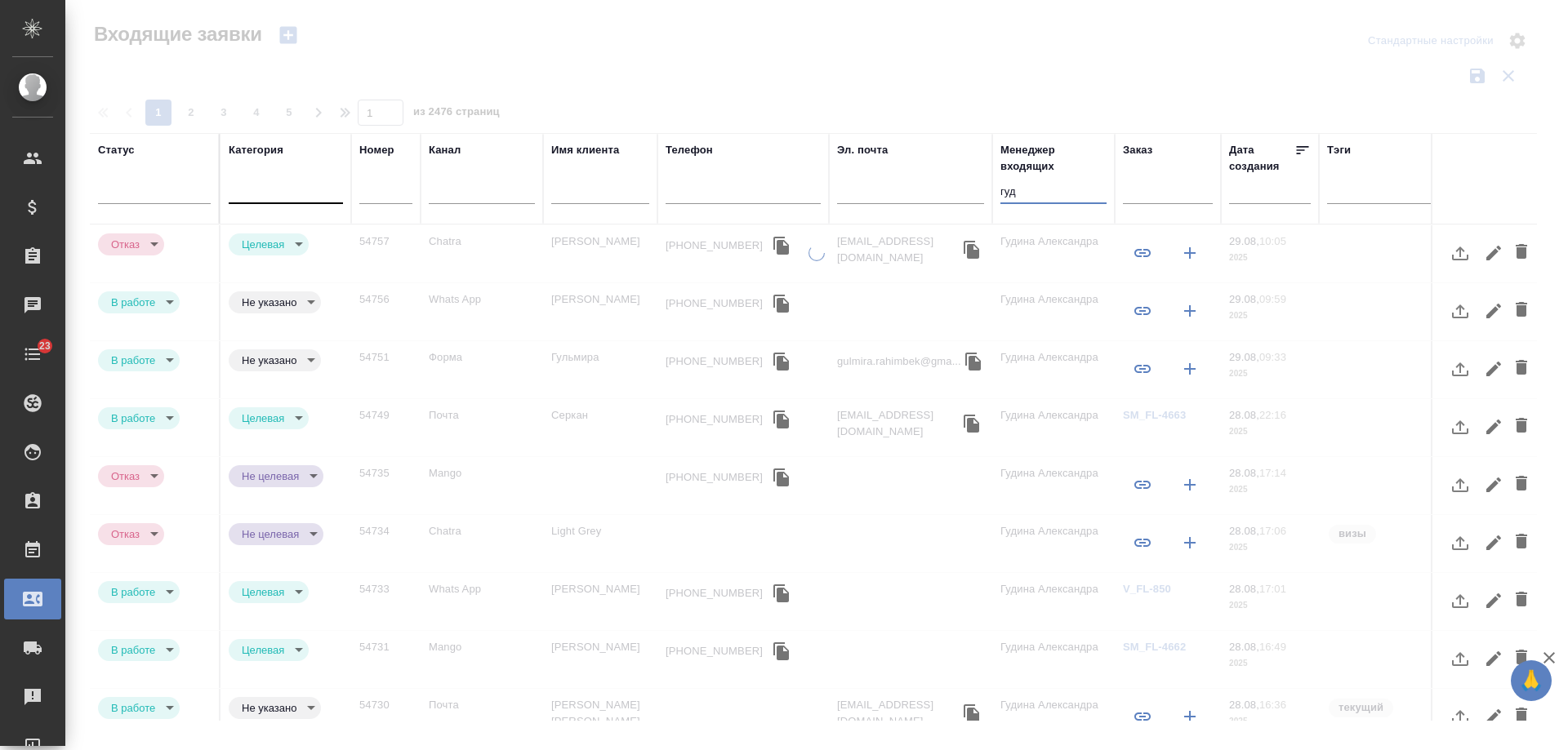
type input "гуд"
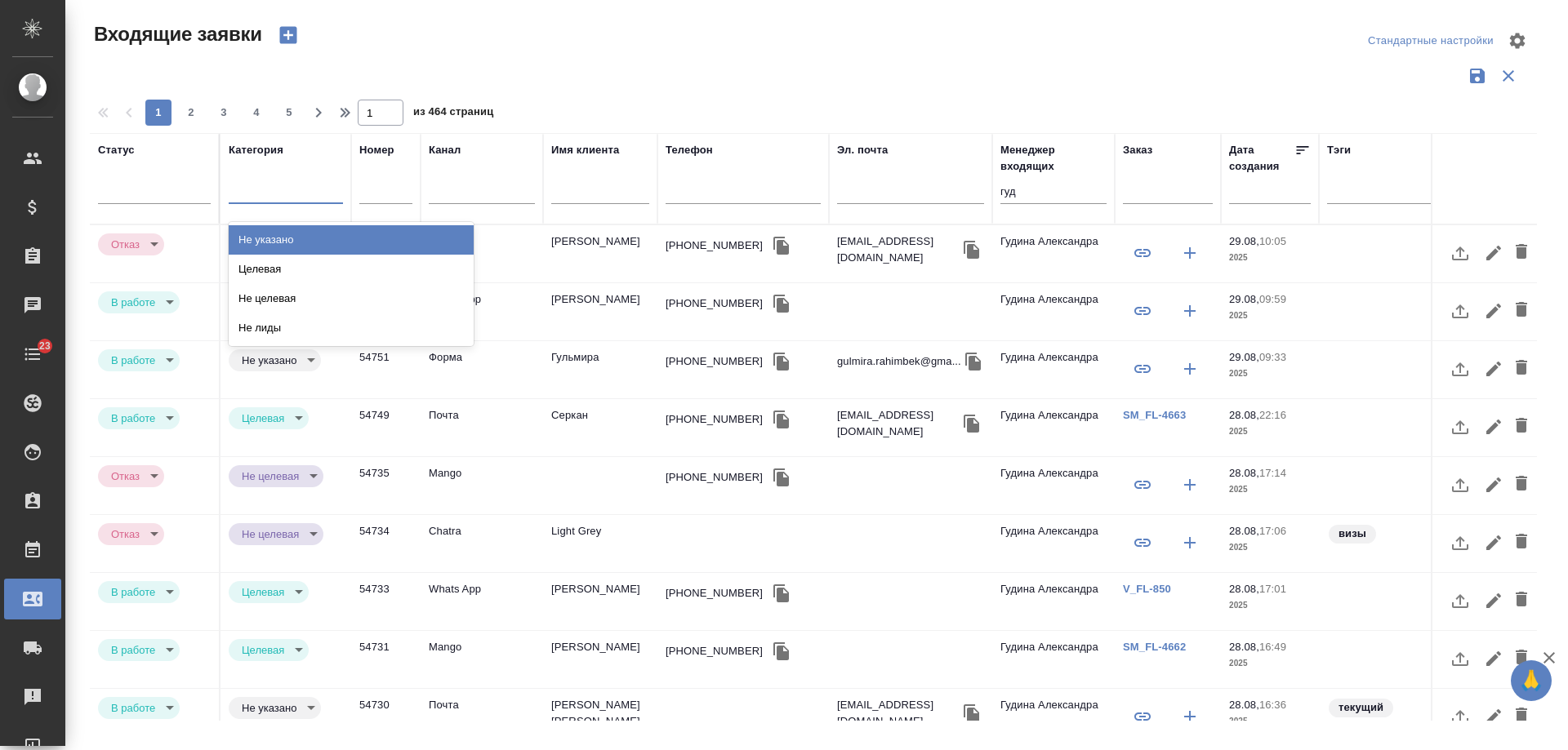
click at [290, 194] on div at bounding box center [285, 187] width 114 height 24
click at [282, 243] on div "Не указано" at bounding box center [350, 240] width 245 height 30
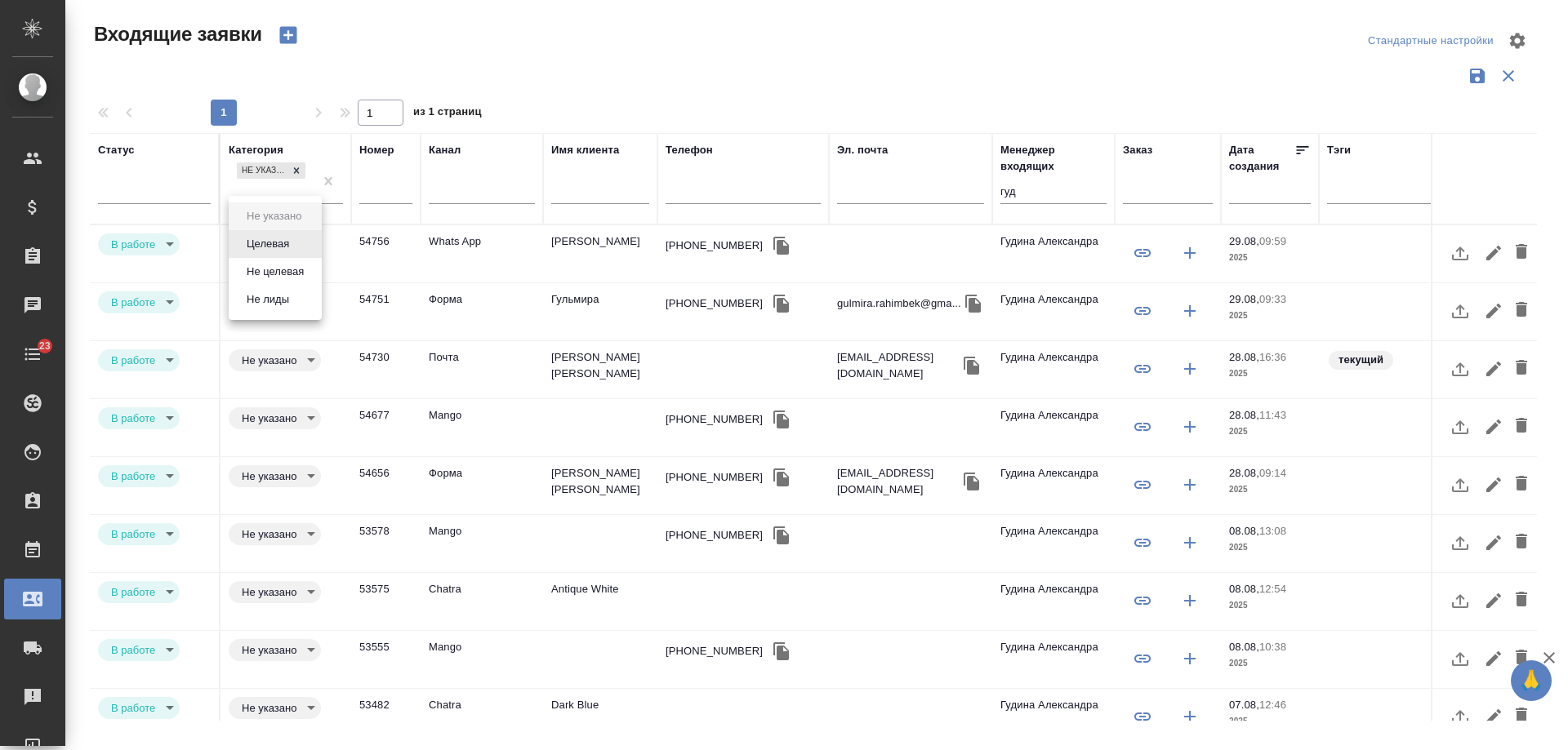
click at [287, 244] on body "🙏 .cls-1 fill:#fff; AWATERA [PERSON_NAME] Спецификации Заказы 0 Чаты 23 Todo Пр…" at bounding box center [784, 375] width 1568 height 750
click at [669, 76] on div at bounding box center [784, 375] width 1568 height 750
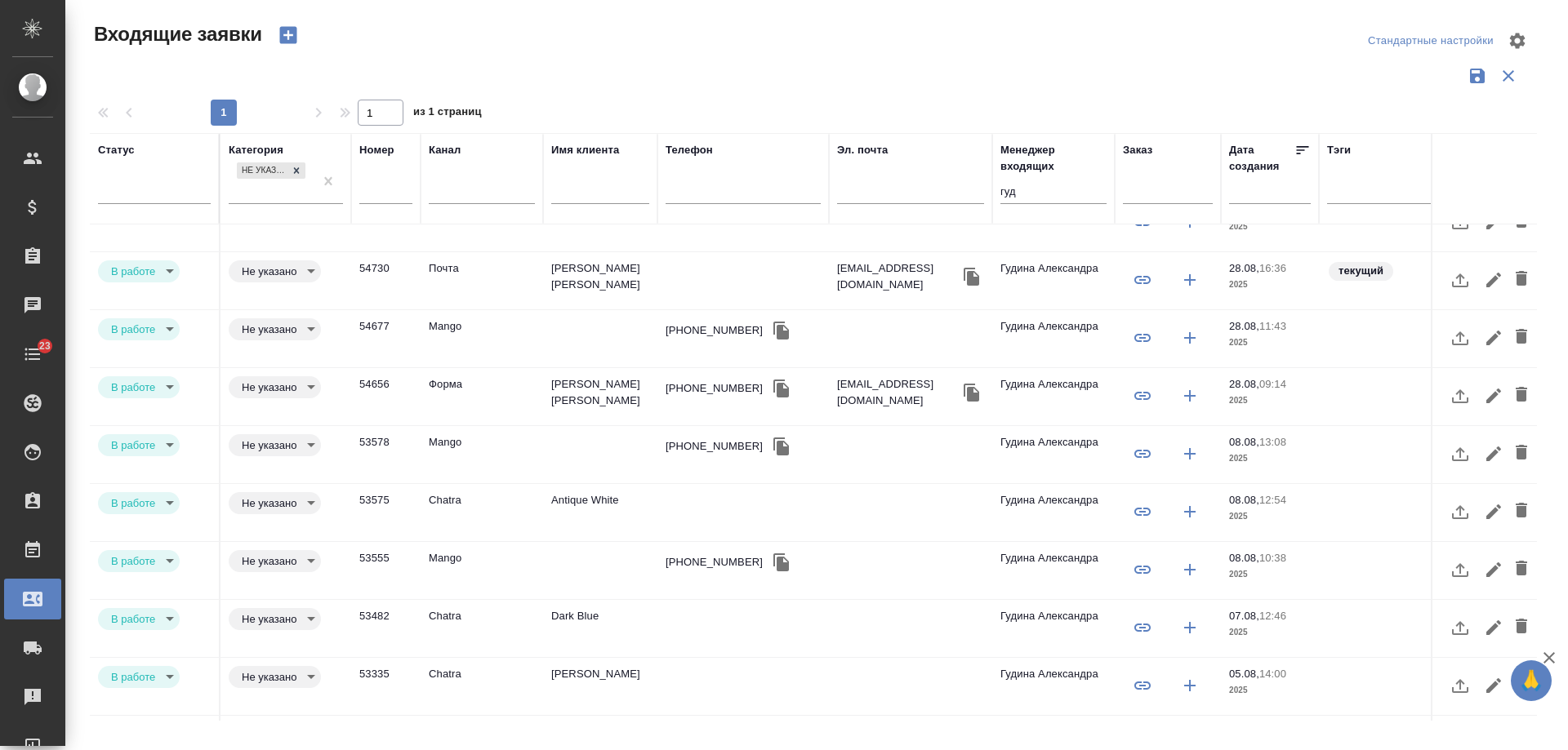
scroll to position [213, 0]
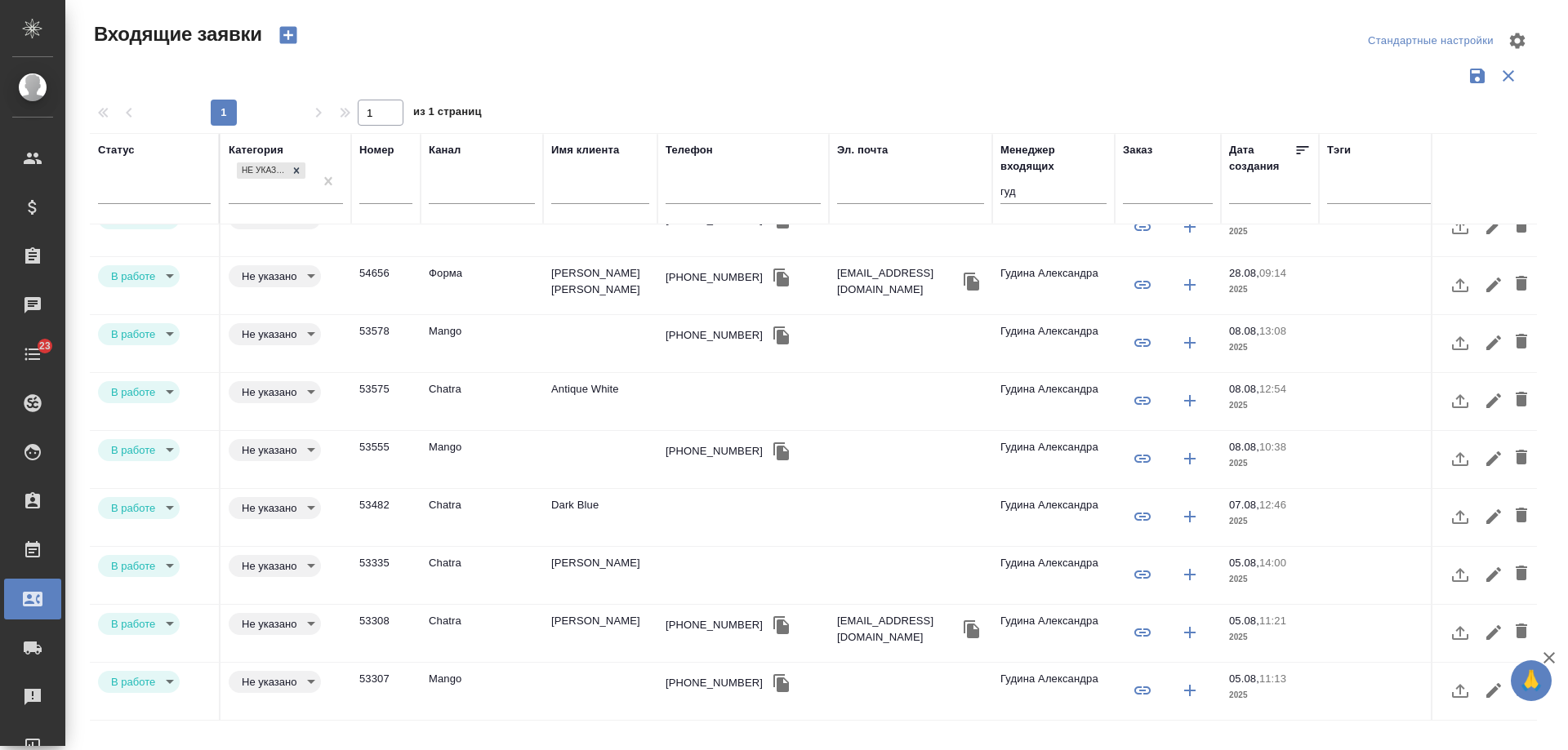
click at [697, 677] on div "[PHONE_NUMBER]" at bounding box center [714, 683] width 98 height 17
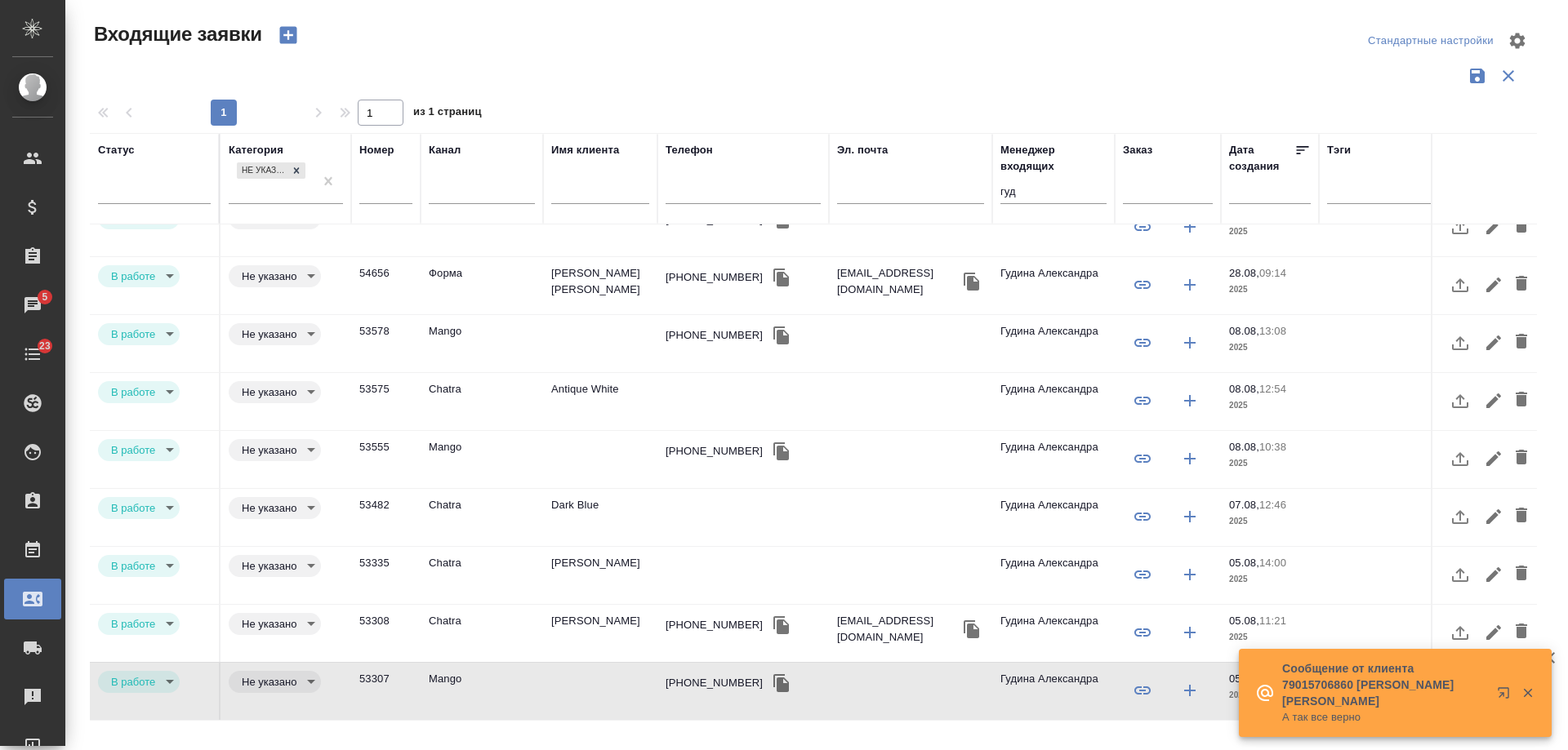
click at [578, 83] on td "Татьяна Ивановна Попова" at bounding box center [599, 54] width 114 height 57
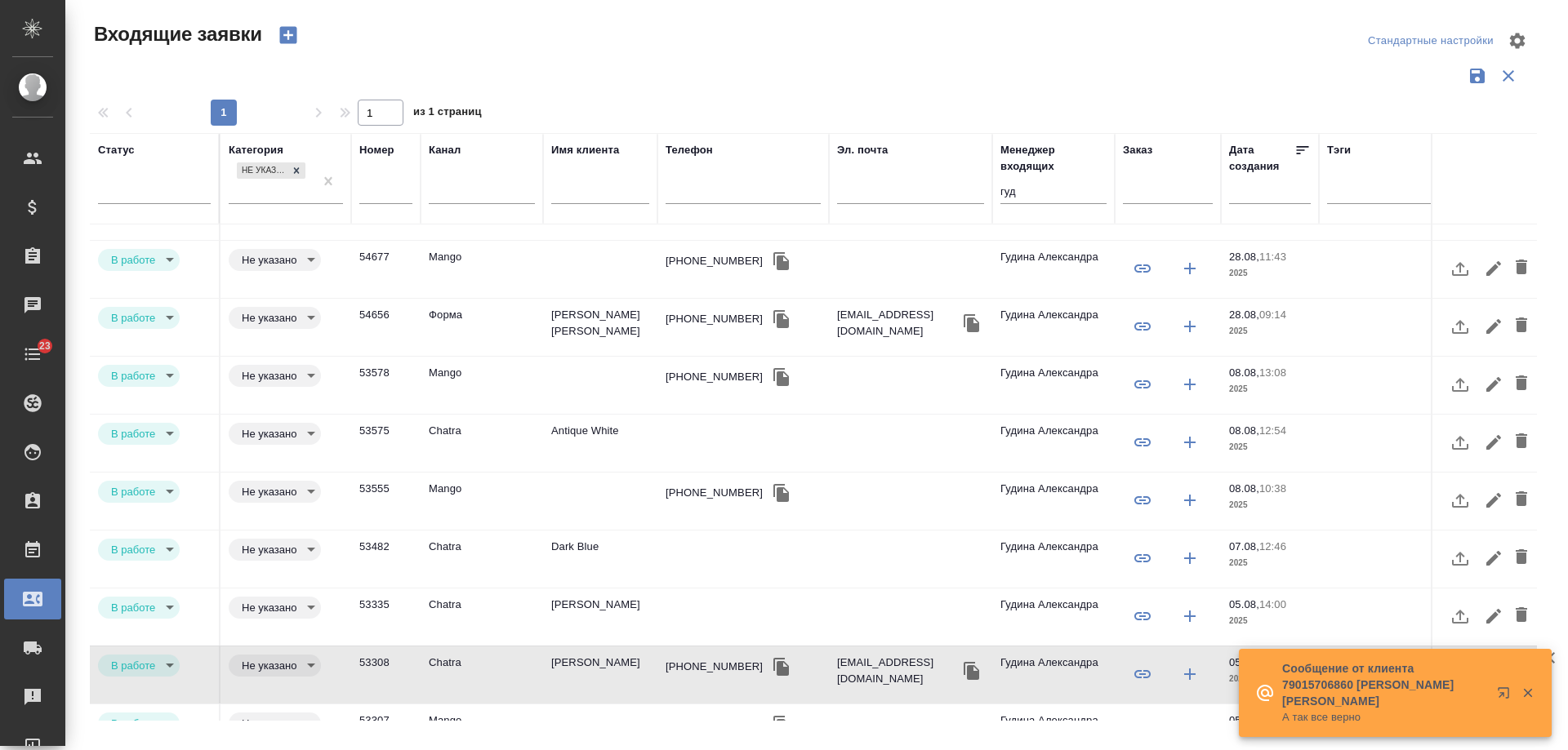
scroll to position [131, 0]
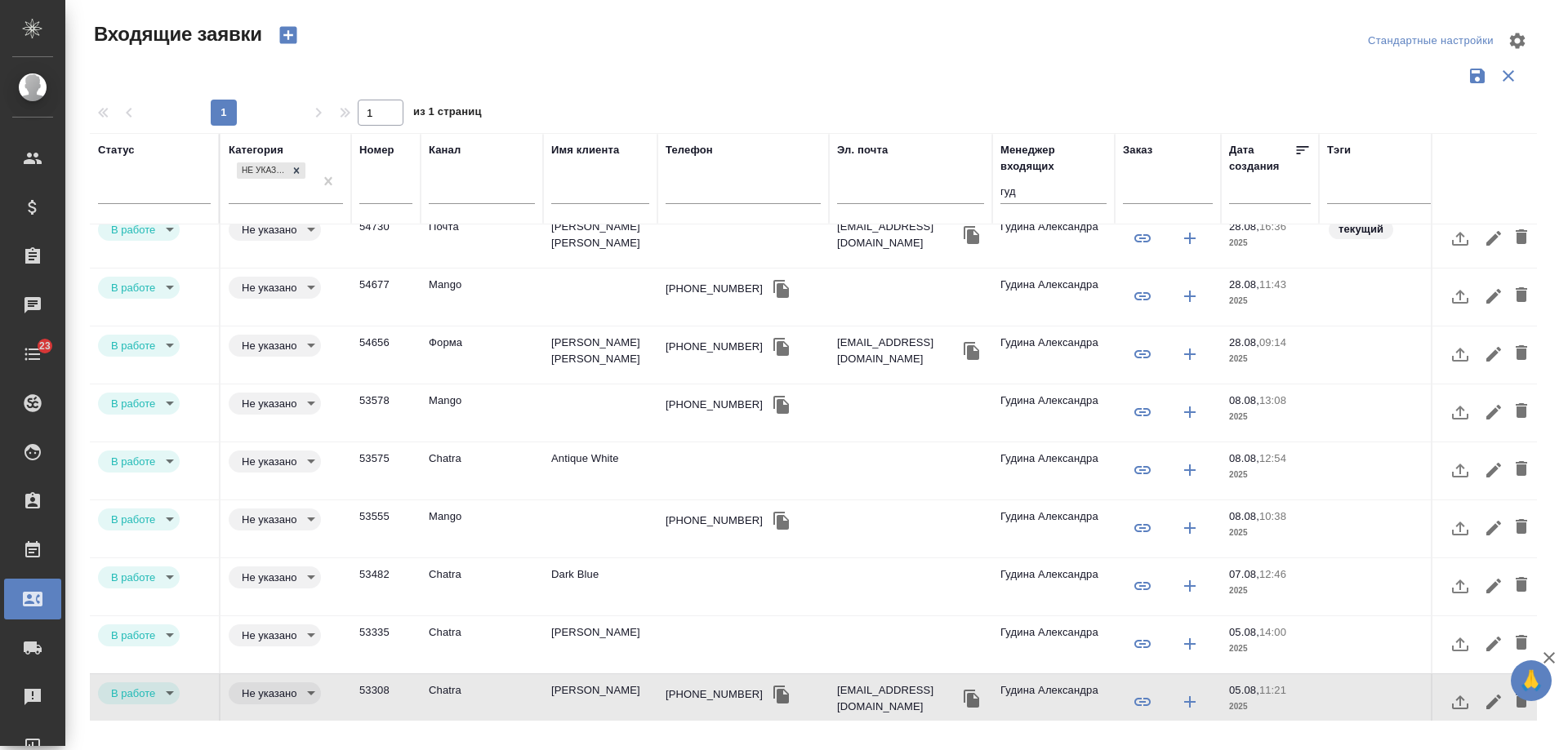
click at [589, 152] on td "Екатерина" at bounding box center [599, 124] width 114 height 57
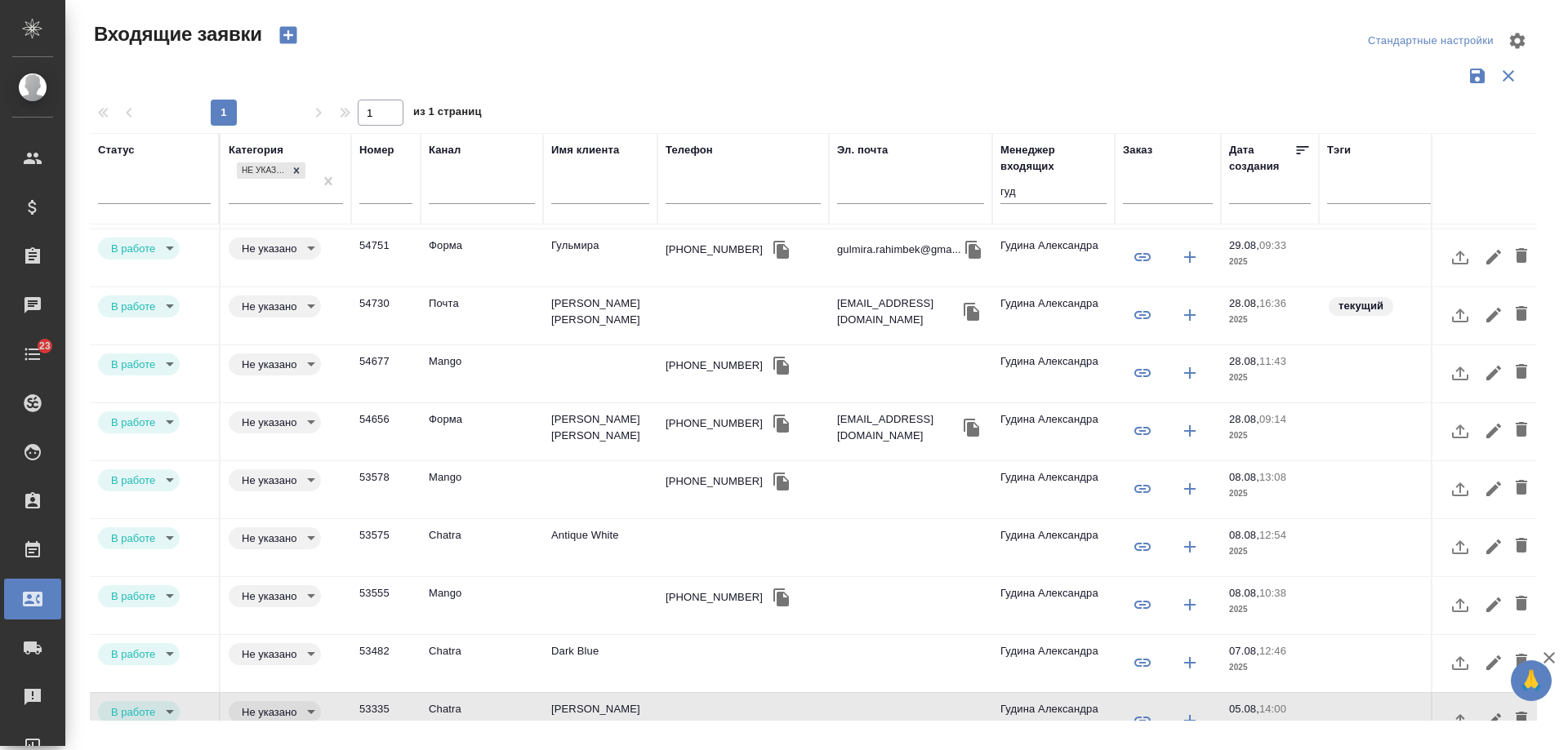
scroll to position [82, 0]
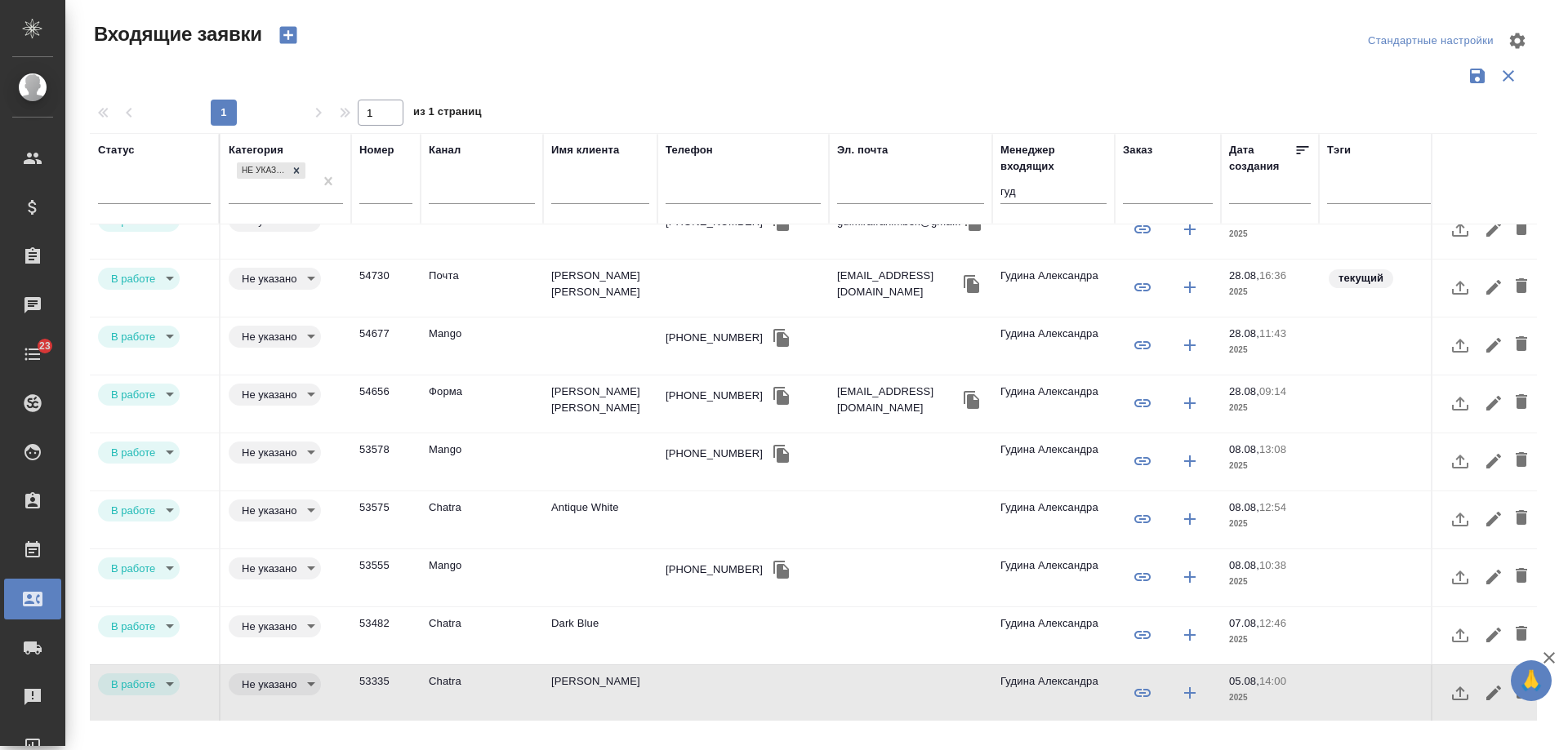
click at [584, 201] on td "Dark Blue" at bounding box center [599, 172] width 114 height 57
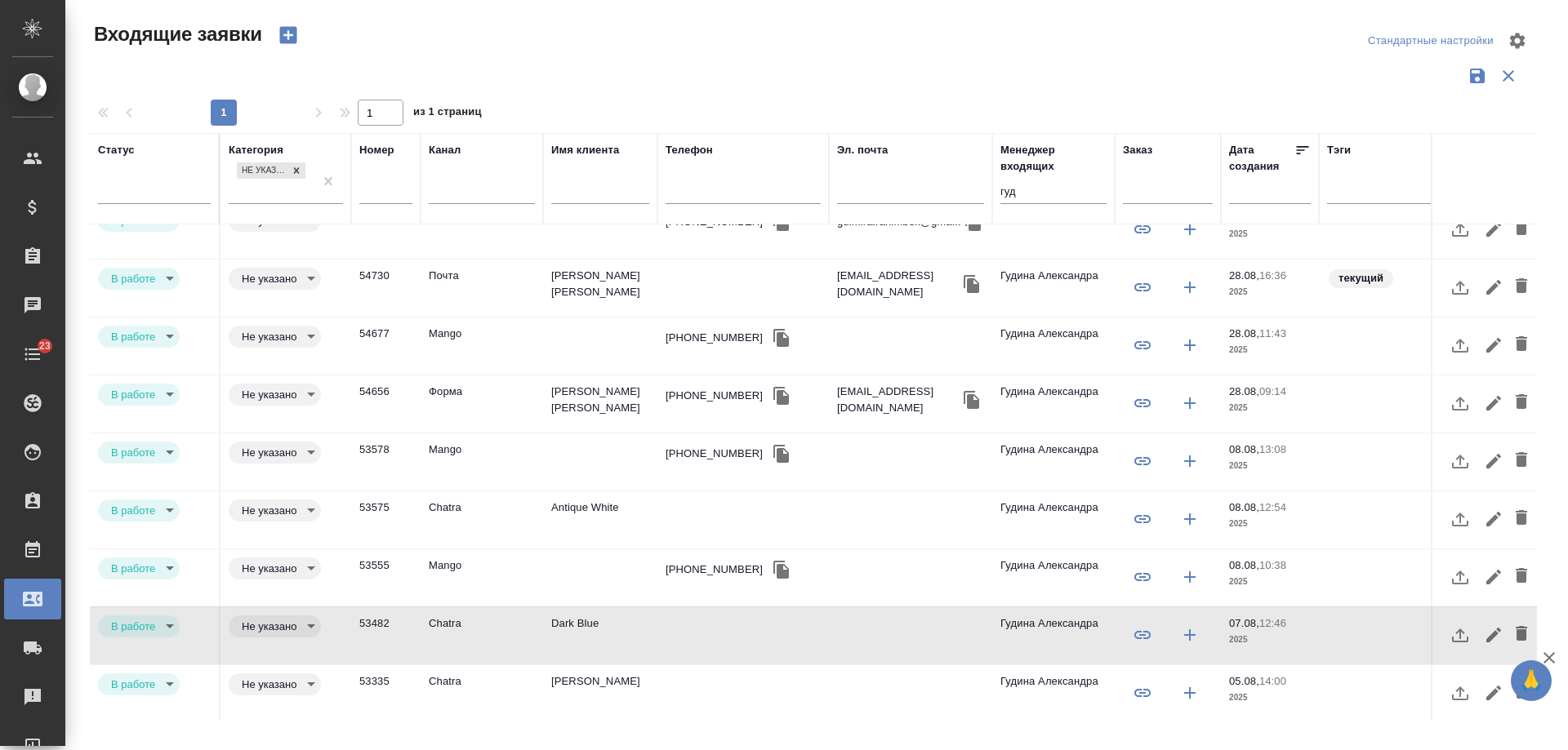
click at [694, 570] on div "+79010781292" at bounding box center [714, 570] width 98 height 17
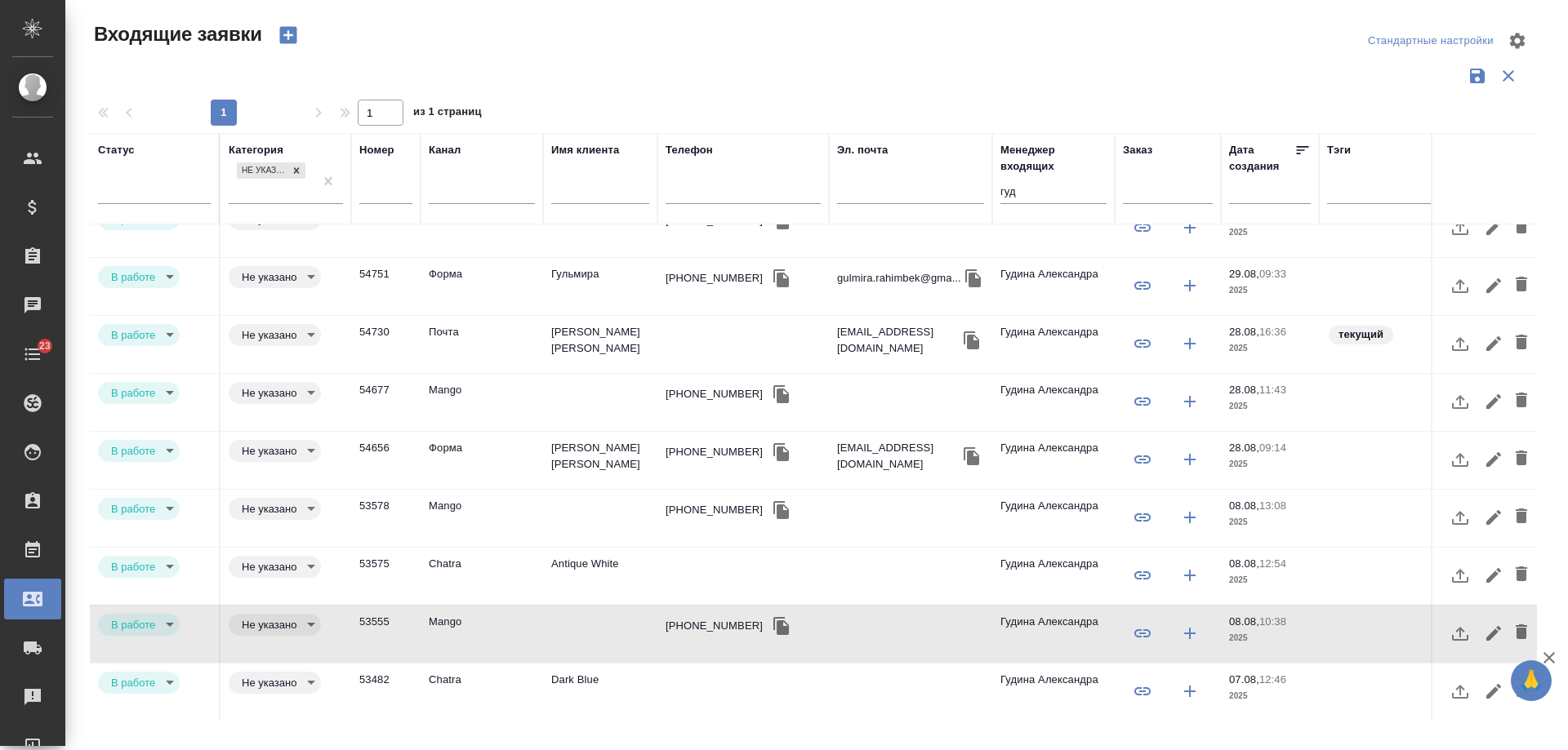
scroll to position [0, 0]
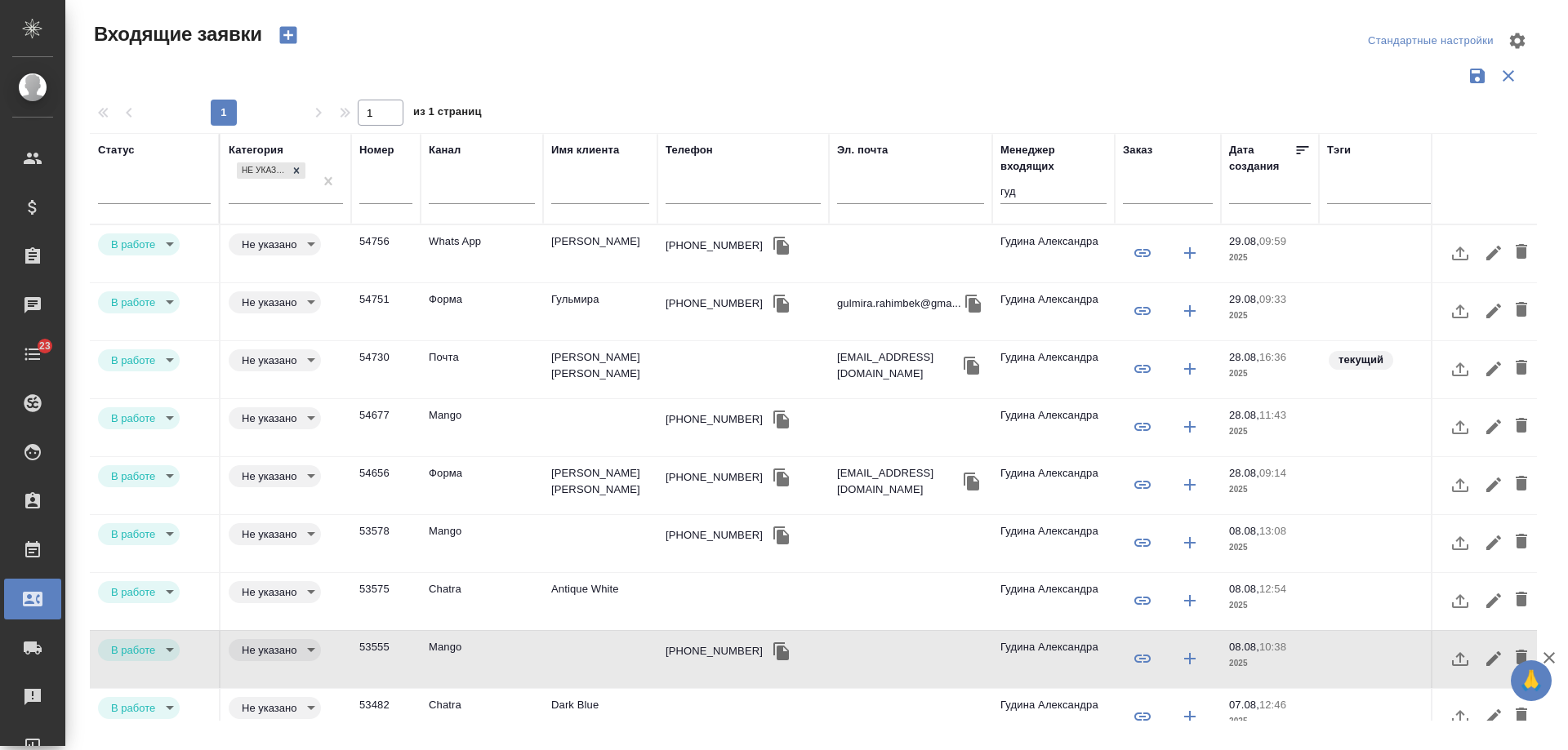
click at [709, 653] on div "+79010781292" at bounding box center [714, 652] width 98 height 17
click at [591, 282] on td "Antique White" at bounding box center [599, 254] width 114 height 57
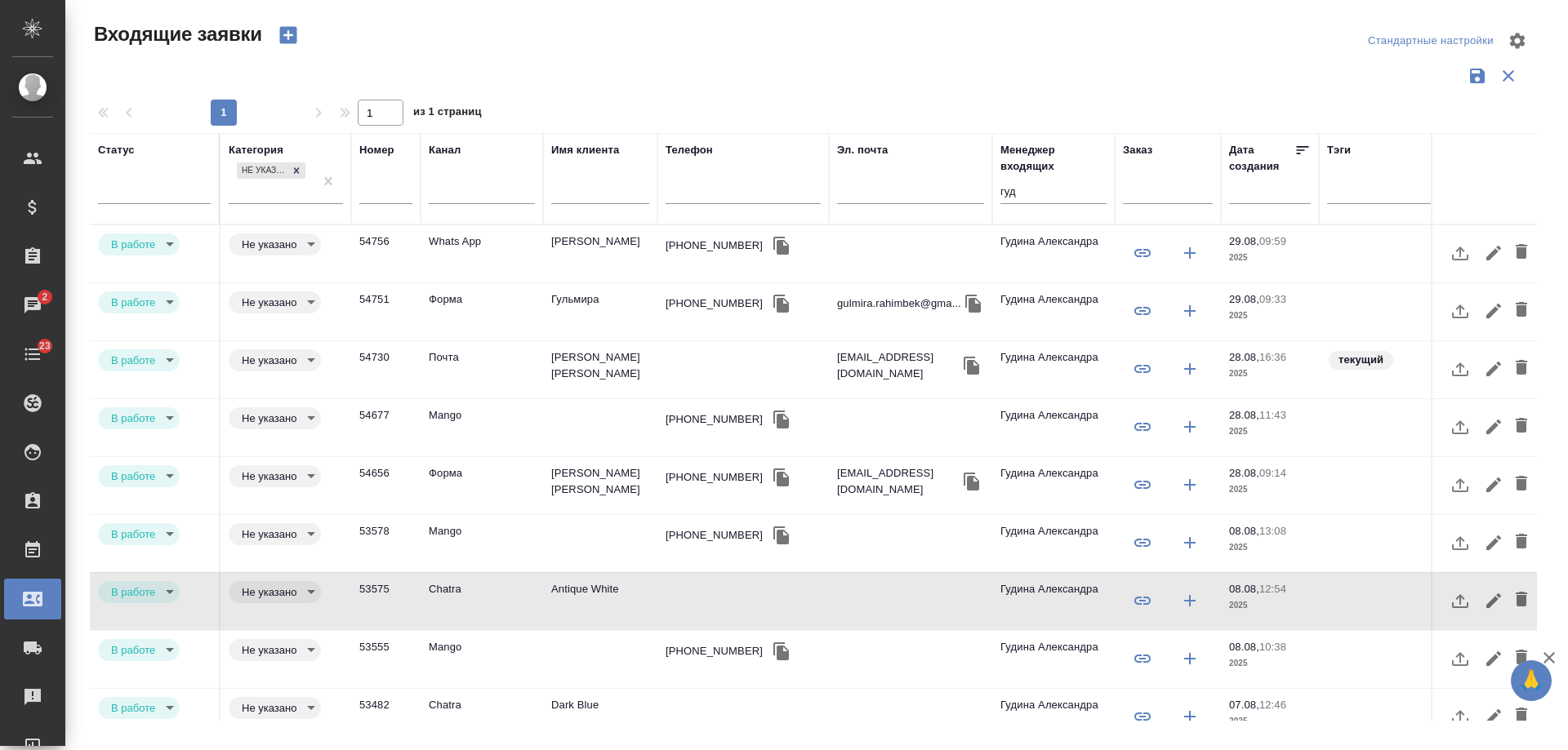
click at [713, 536] on div "+79103520629" at bounding box center [714, 536] width 98 height 17
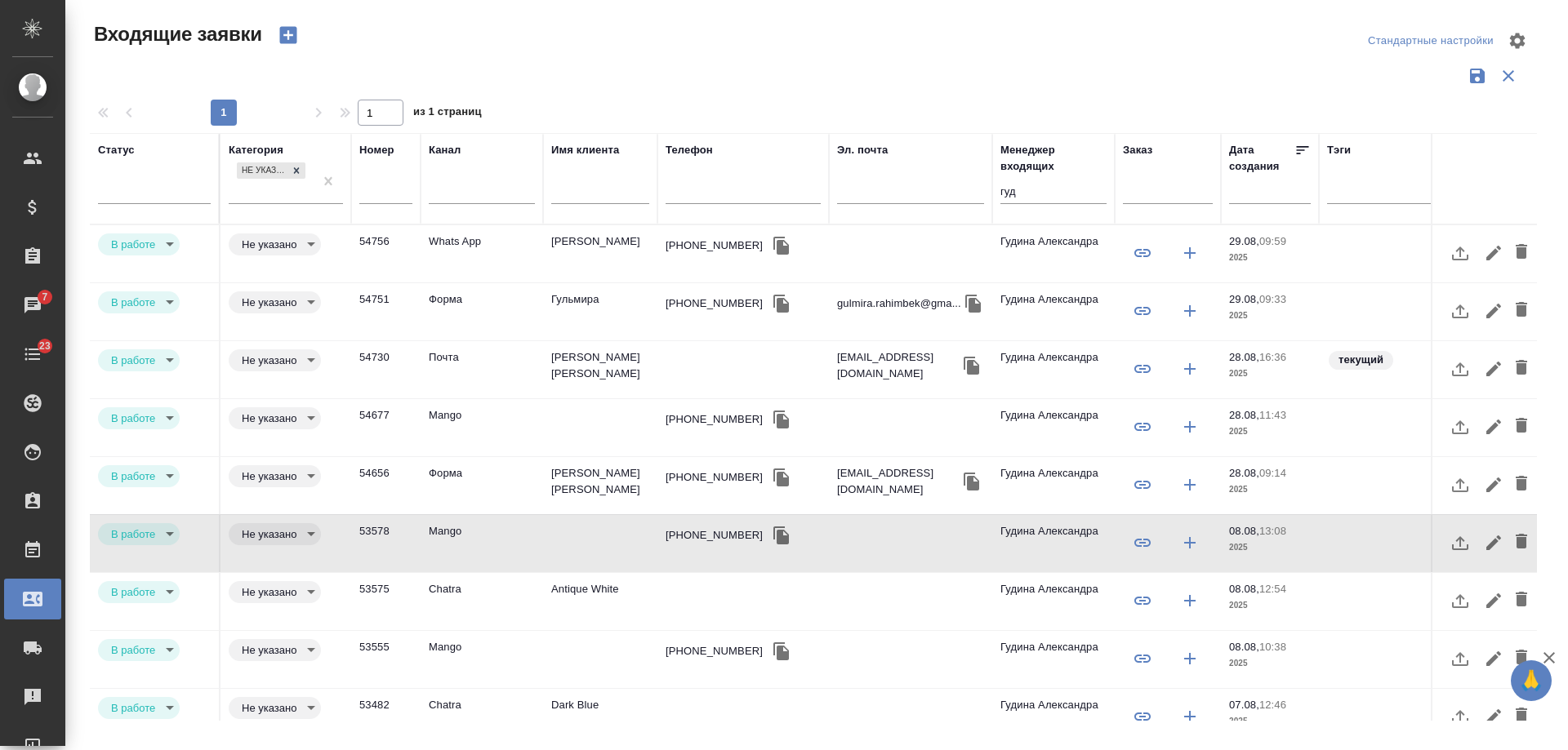
click at [690, 419] on div "+79670904364" at bounding box center [714, 419] width 98 height 17
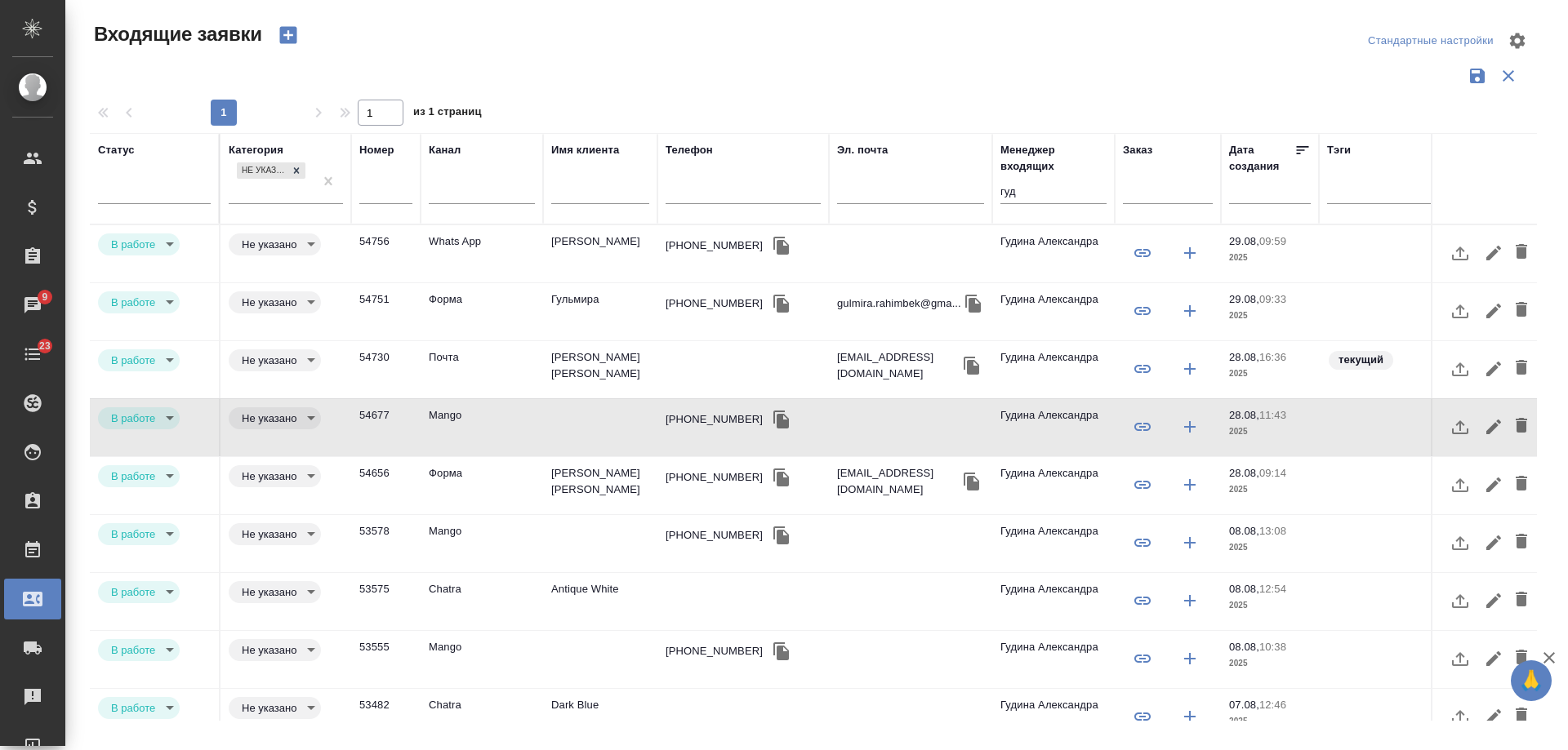
click at [580, 282] on td "Двойникова Марина" at bounding box center [599, 254] width 114 height 57
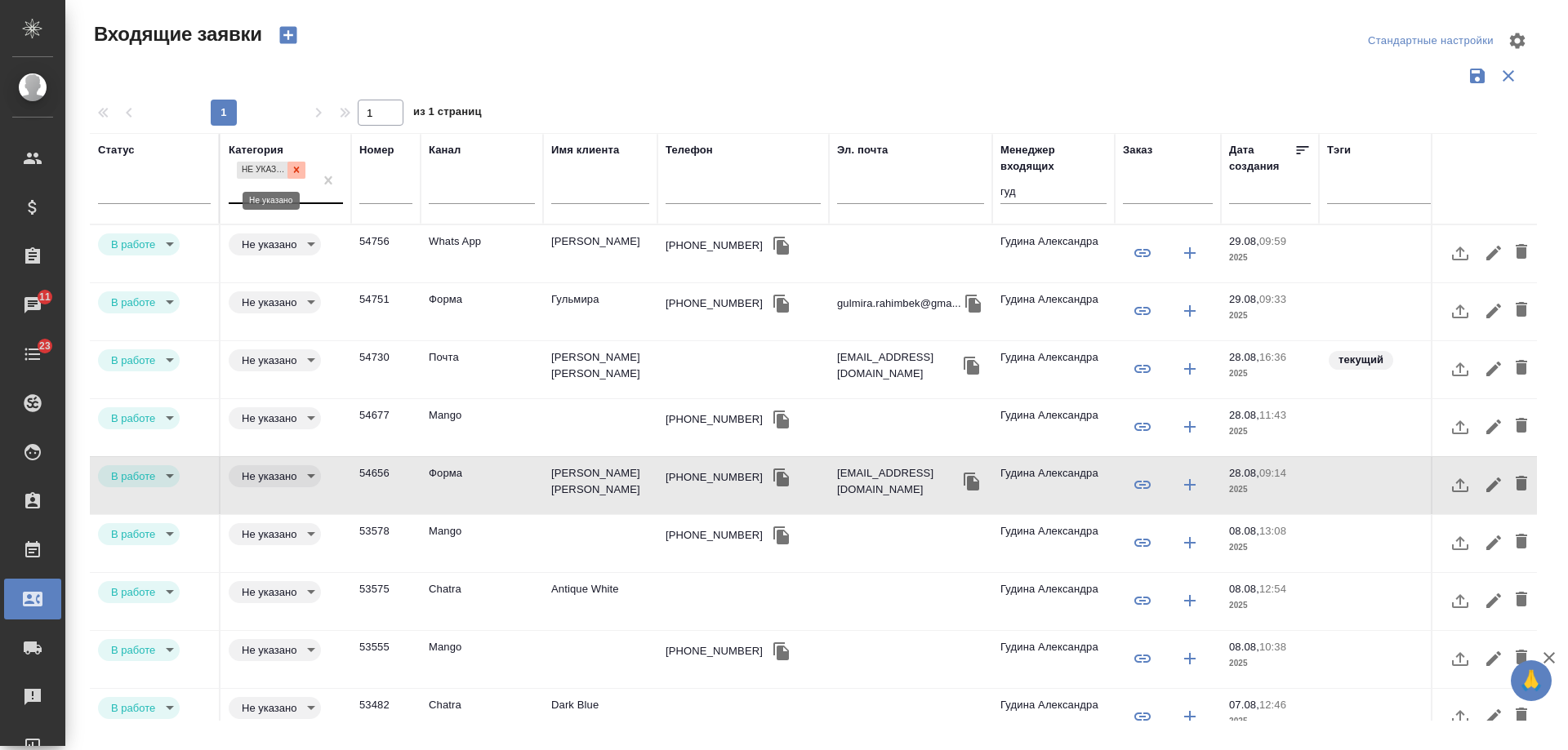
click at [294, 167] on icon at bounding box center [296, 170] width 6 height 6
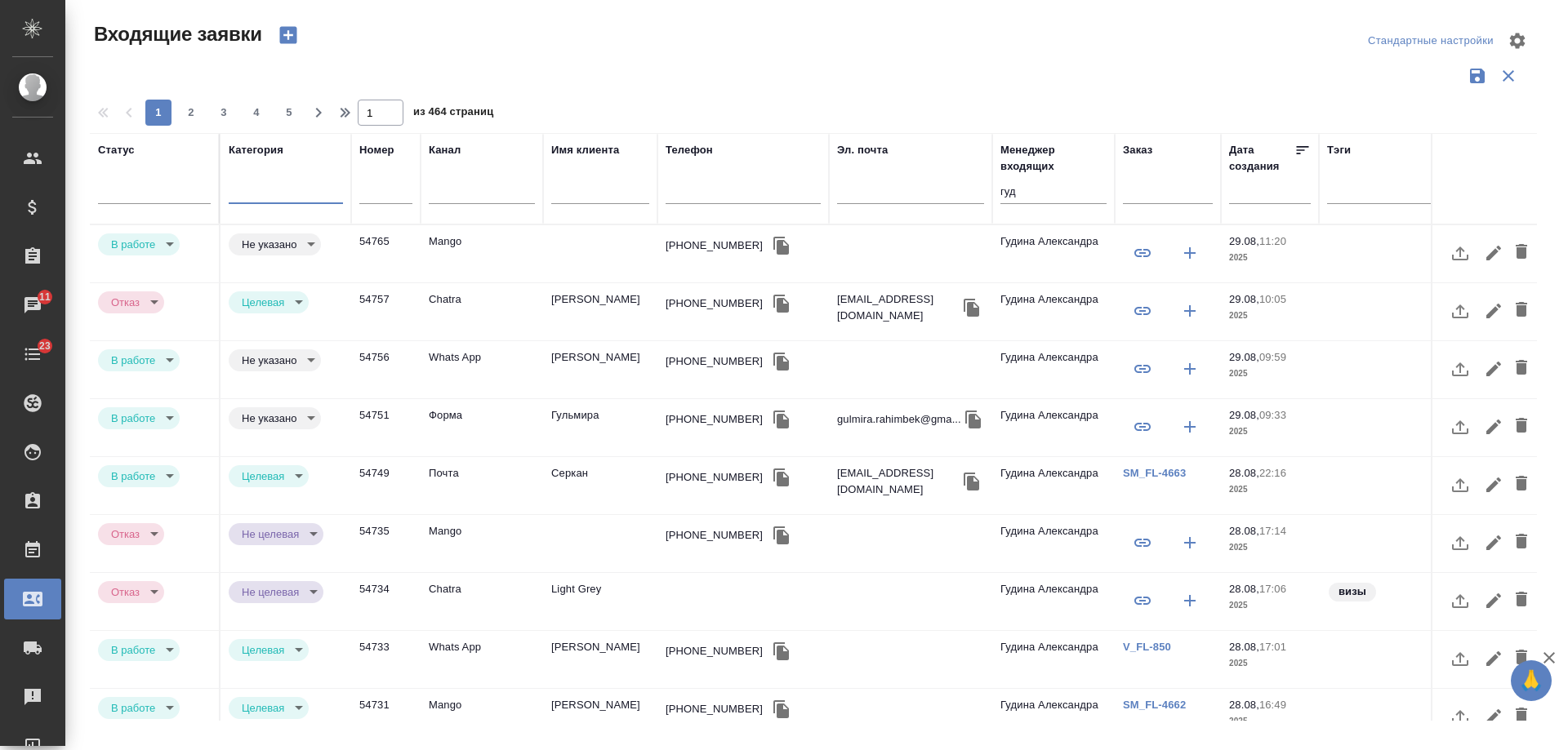
click at [876, 186] on tr "Статус Категория option Не указано, deselected. 0 results available. Select is …" at bounding box center [1038, 179] width 1898 height 91
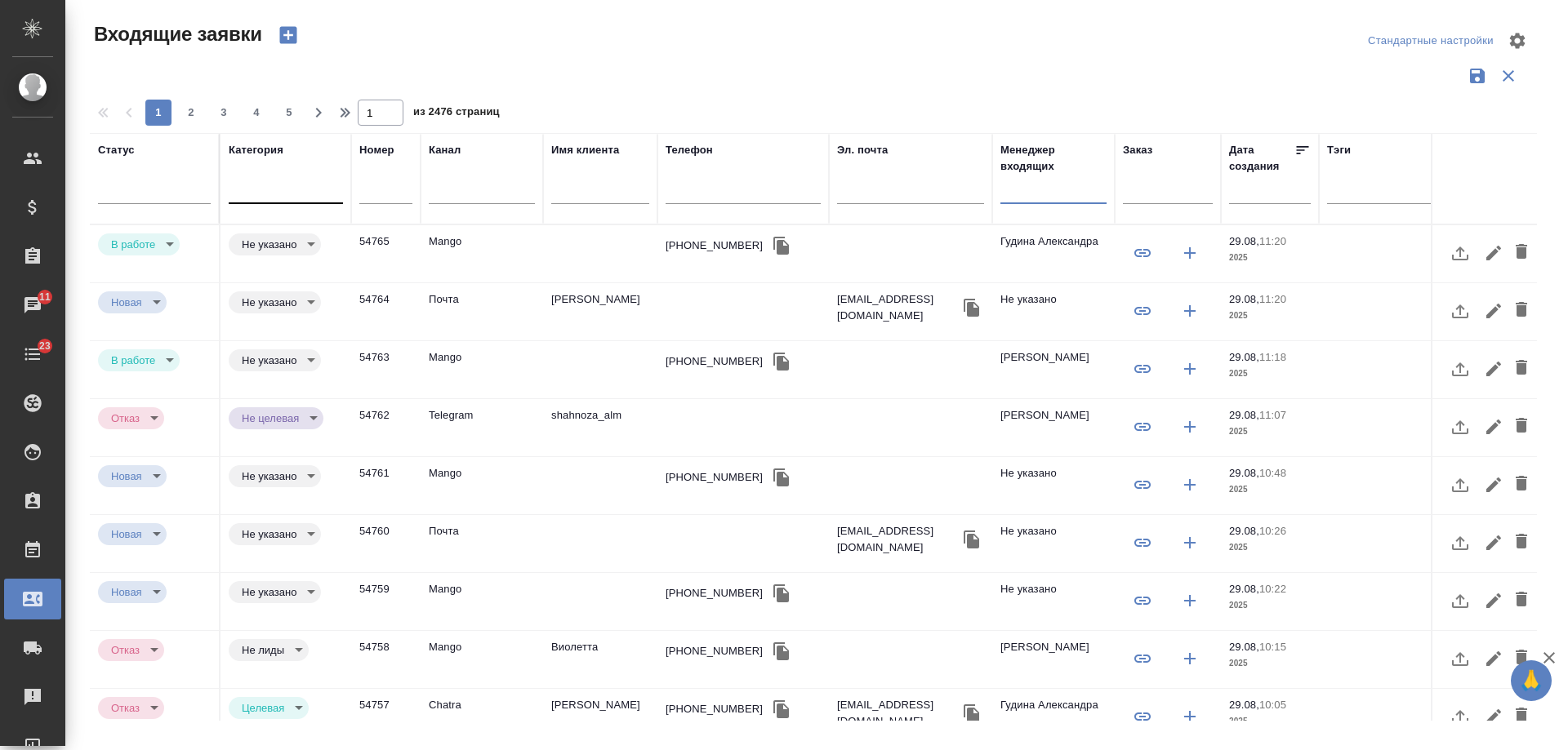
click at [963, 307] on icon "button" at bounding box center [971, 307] width 16 height 18
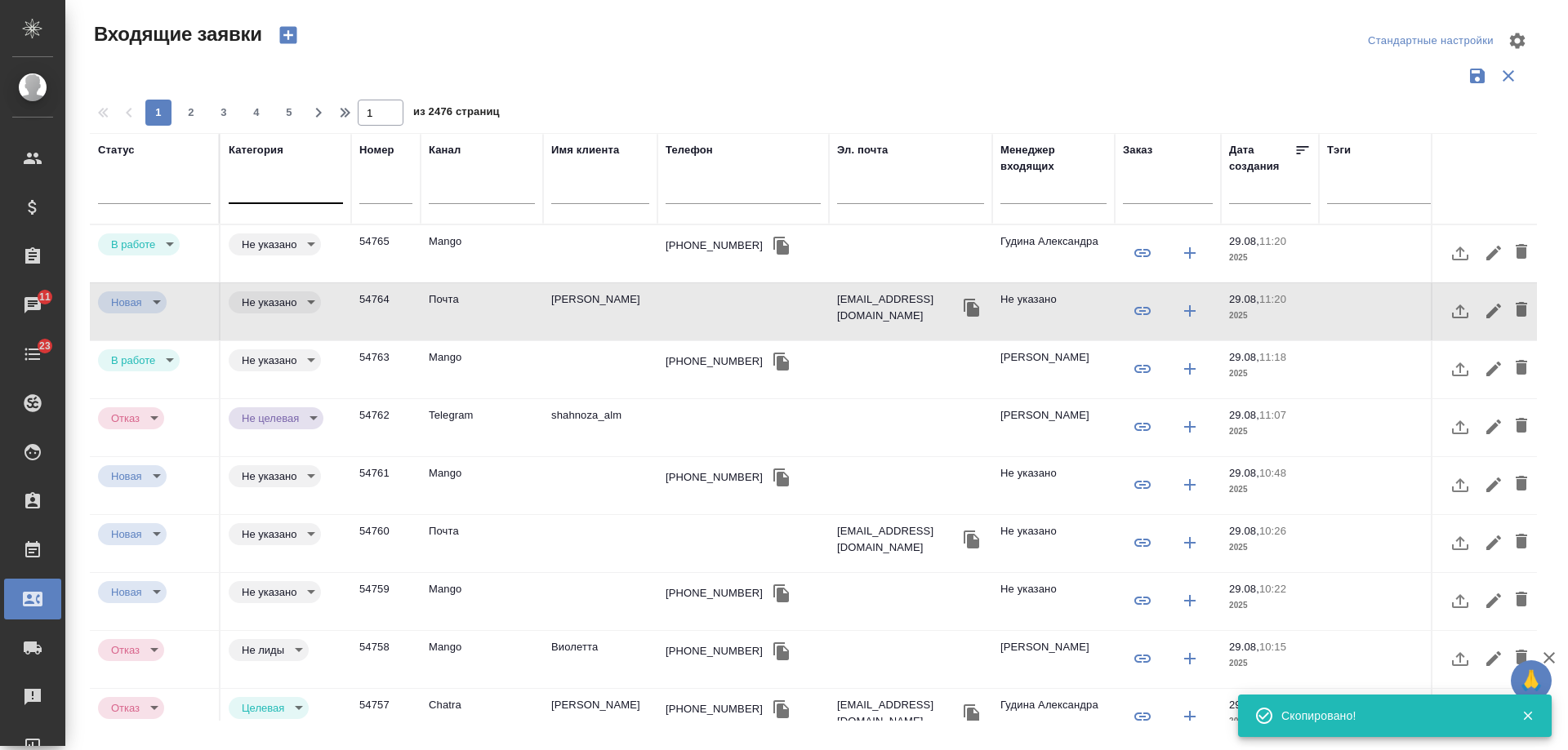
click at [695, 241] on div "+79037557253" at bounding box center [714, 246] width 98 height 17
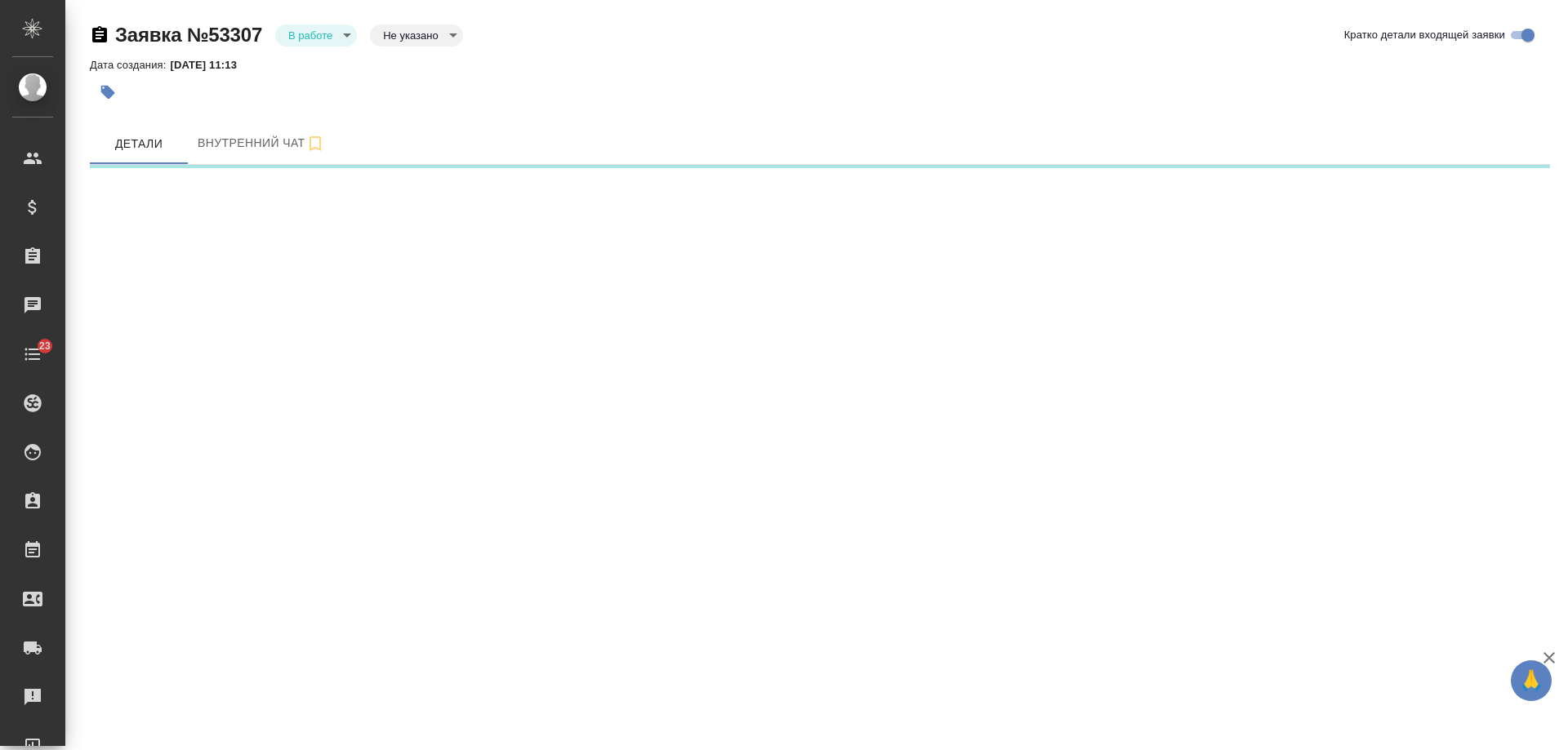
select select "RU"
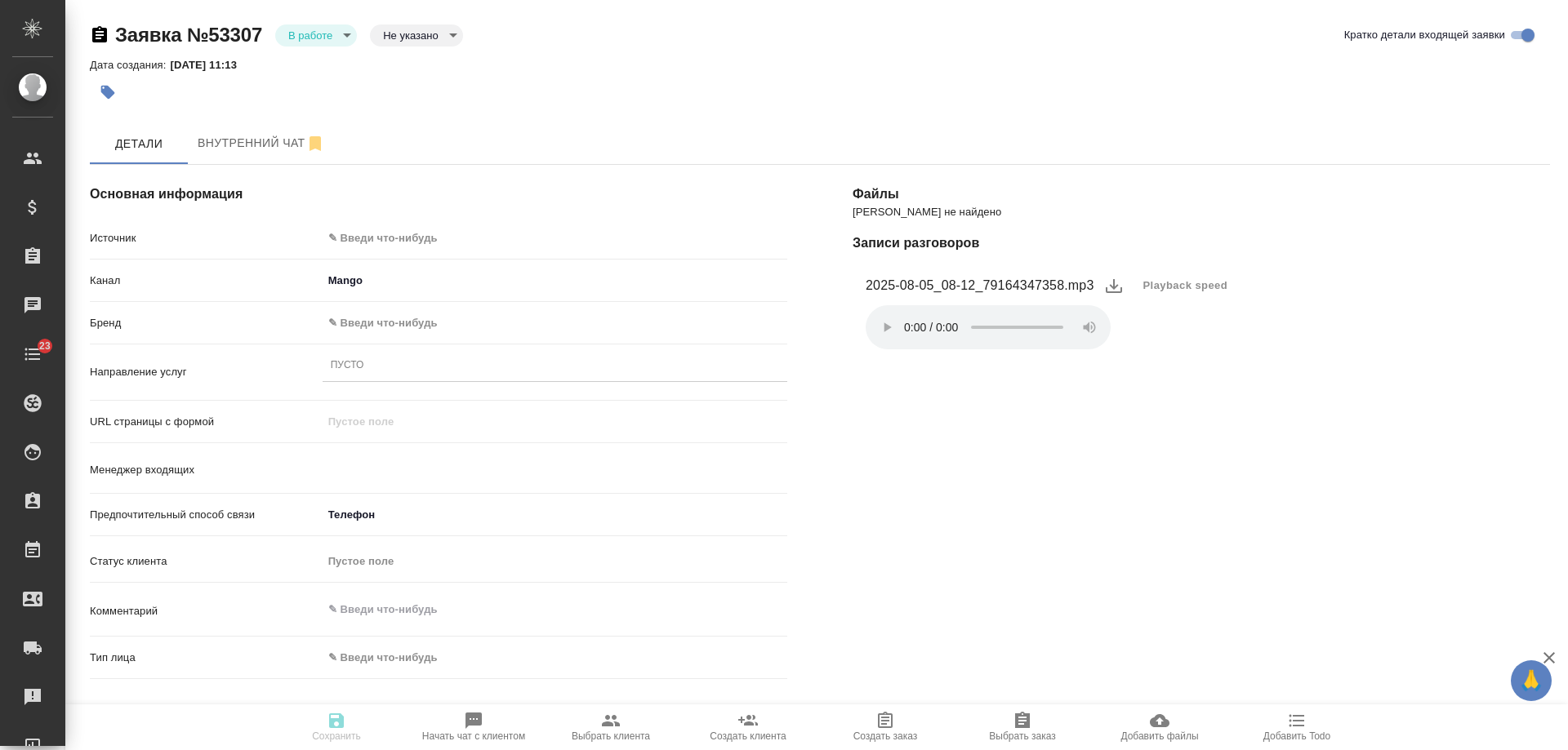
type textarea "x"
type input "Гудина Александра"
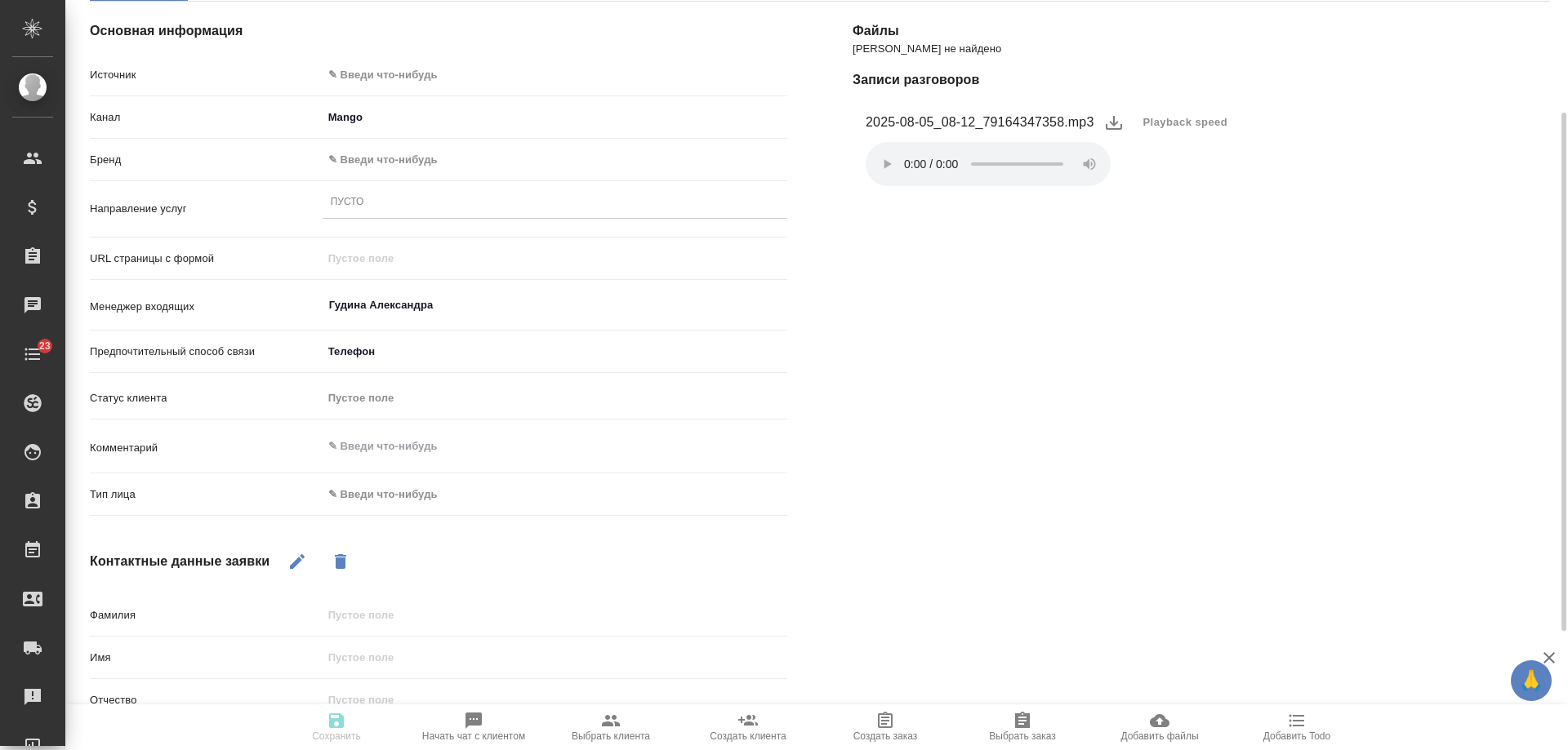
scroll to position [334, 0]
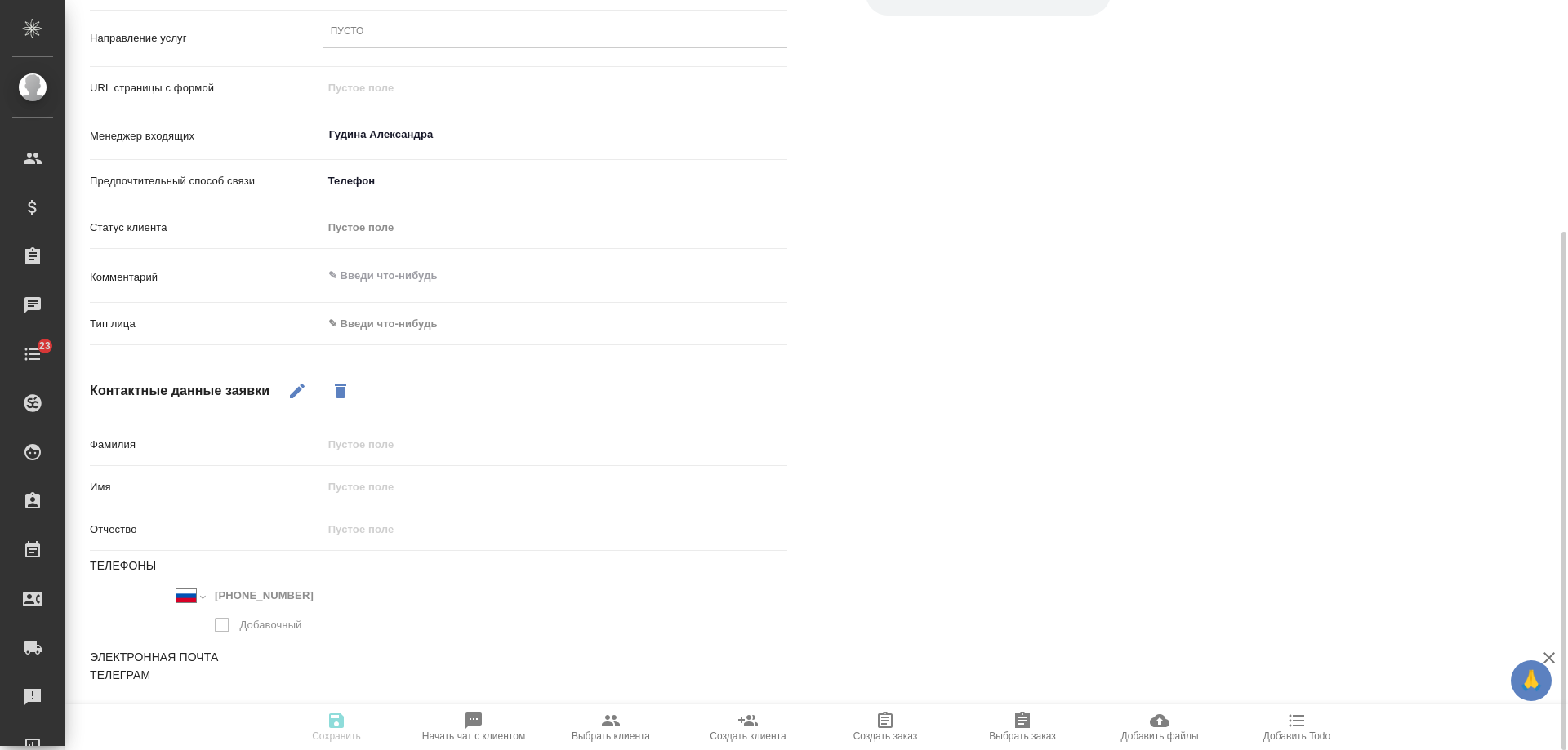
click at [297, 394] on icon "button" at bounding box center [297, 391] width 15 height 15
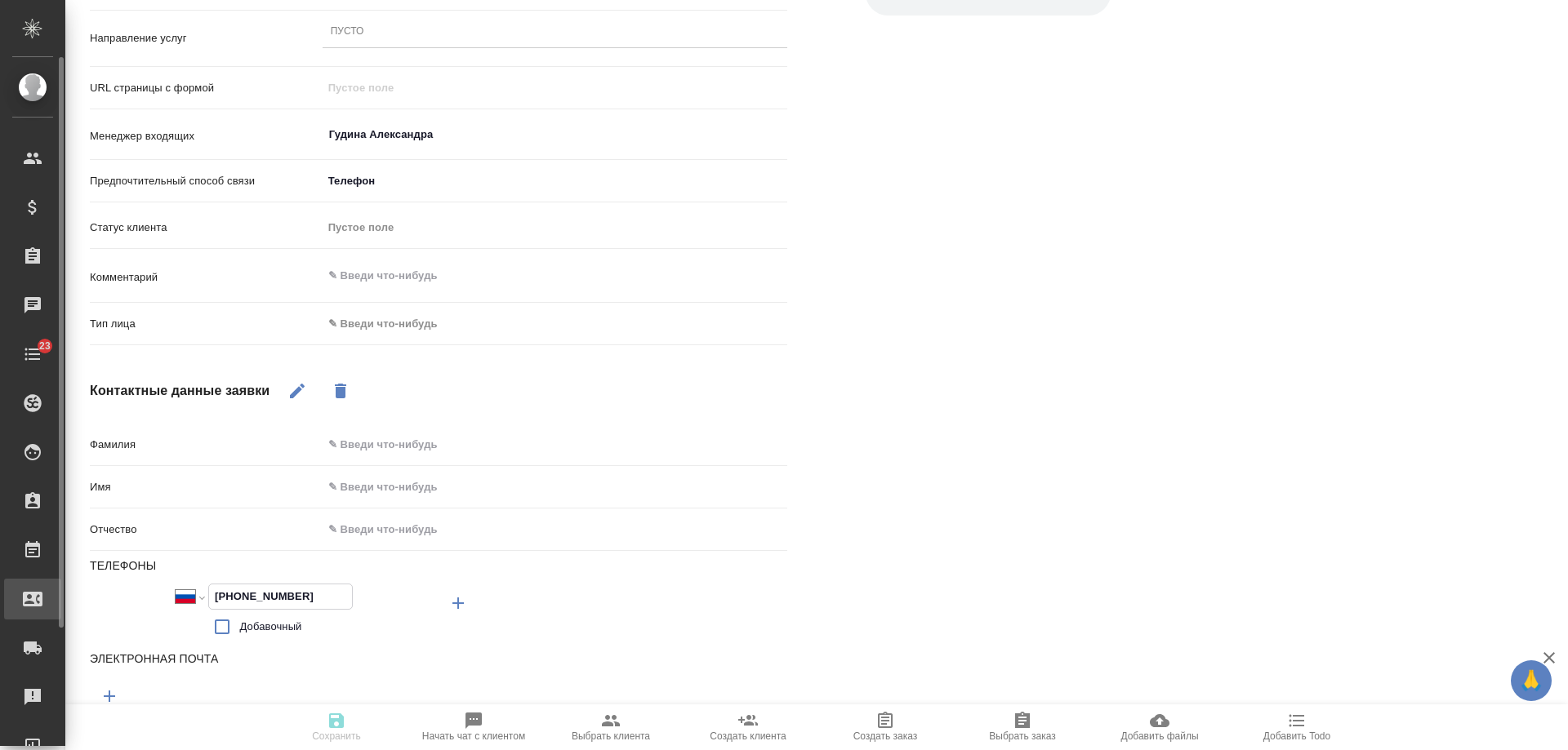
drag, startPoint x: 319, startPoint y: 594, endPoint x: 62, endPoint y: 592, distance: 257.0
click at [63, 592] on div ".cls-1 fill:#fff; AWATERA [PERSON_NAME] Спецификации Заказы 0 Чаты 23 Todo Прое…" at bounding box center [784, 375] width 1568 height 750
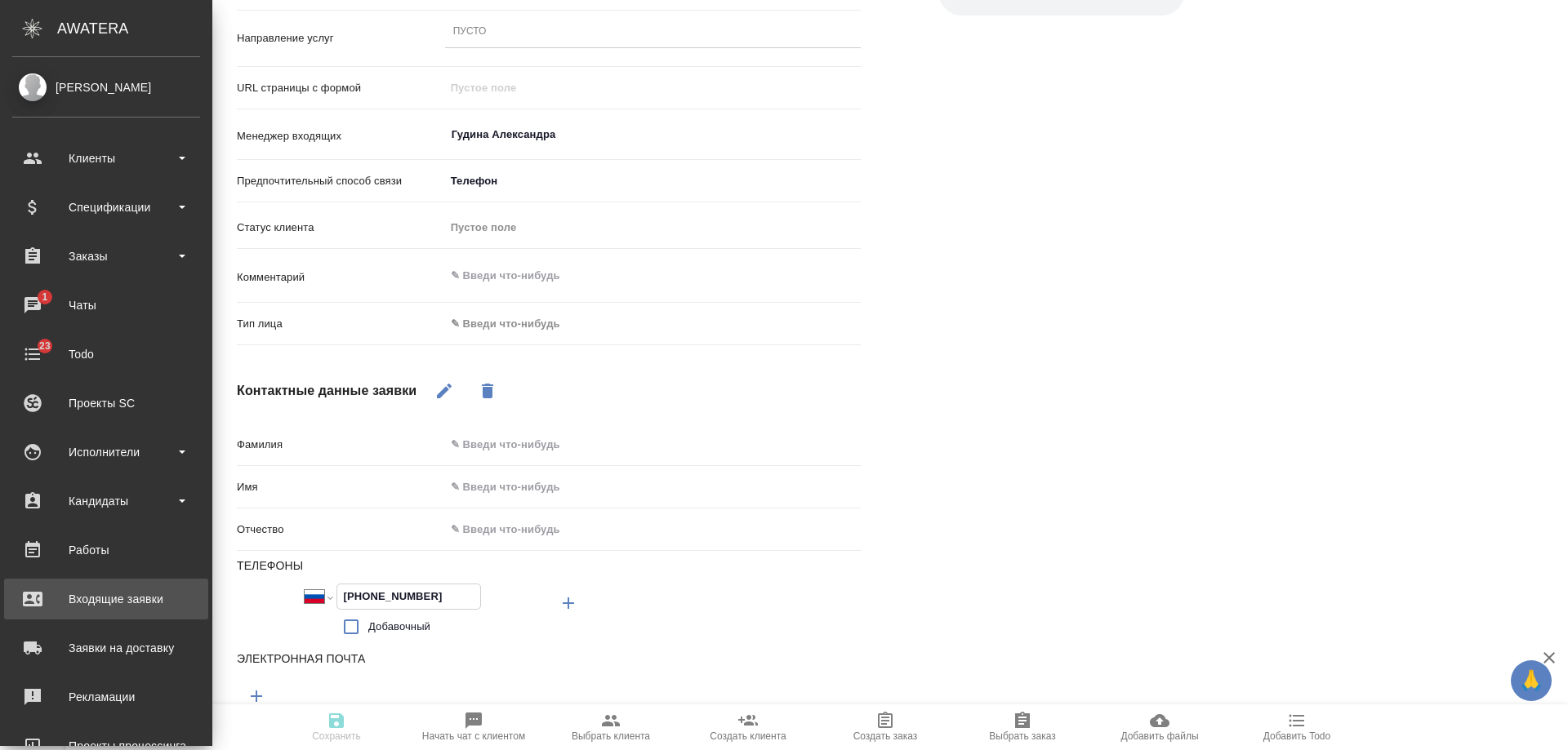
click at [138, 602] on div "Входящие заявки" at bounding box center [106, 599] width 188 height 24
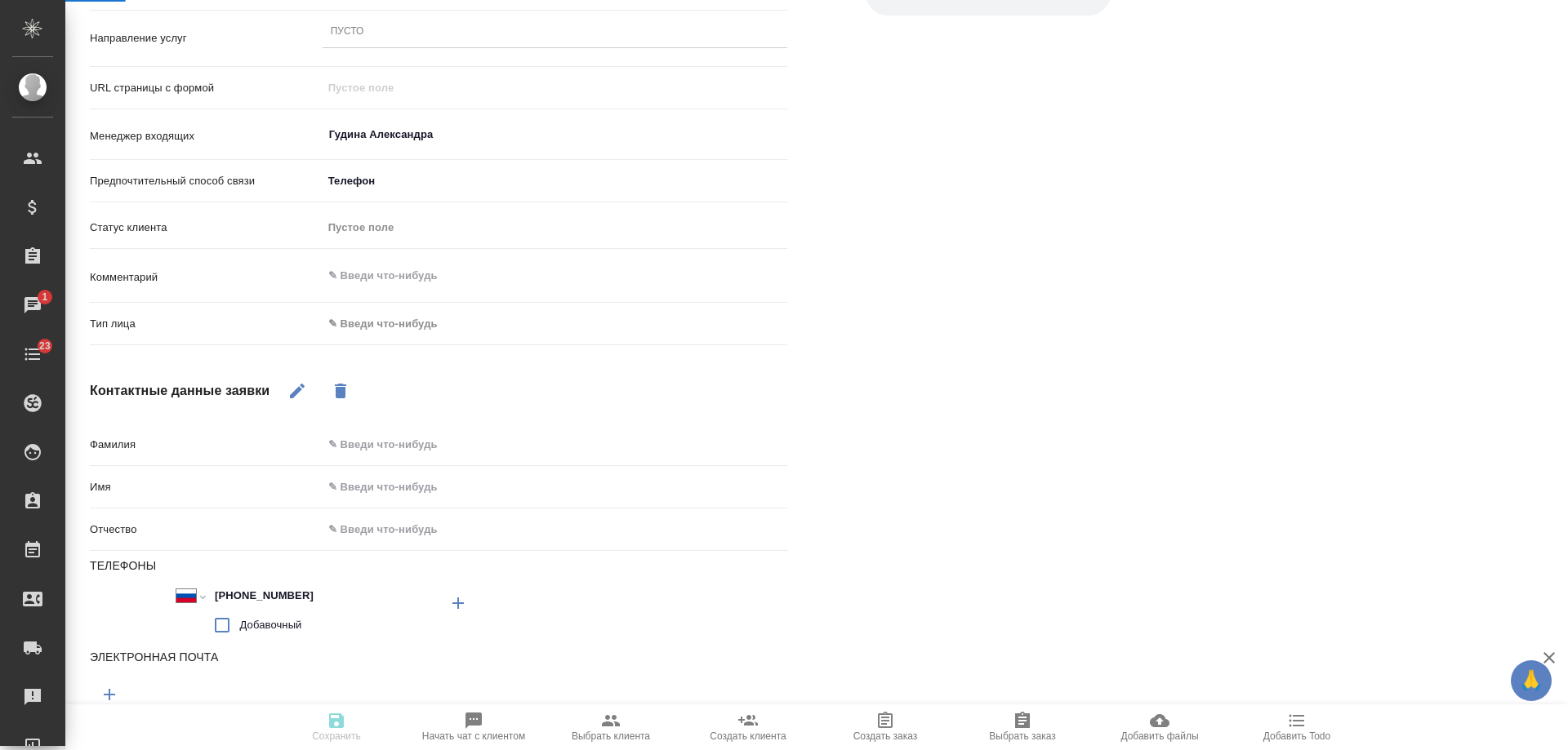
type textarea "x"
select select "RU"
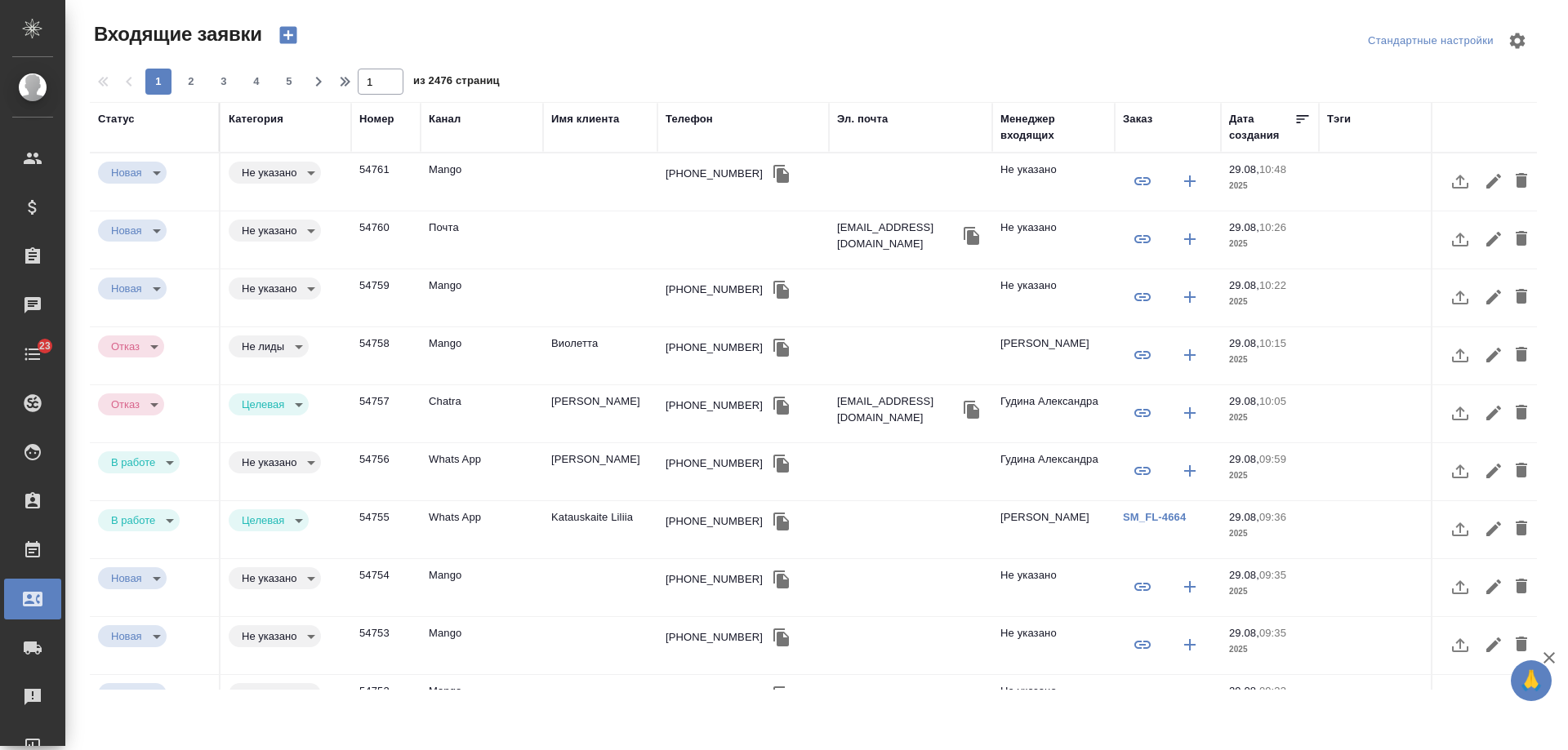
click at [693, 115] on div "Телефон" at bounding box center [689, 118] width 47 height 17
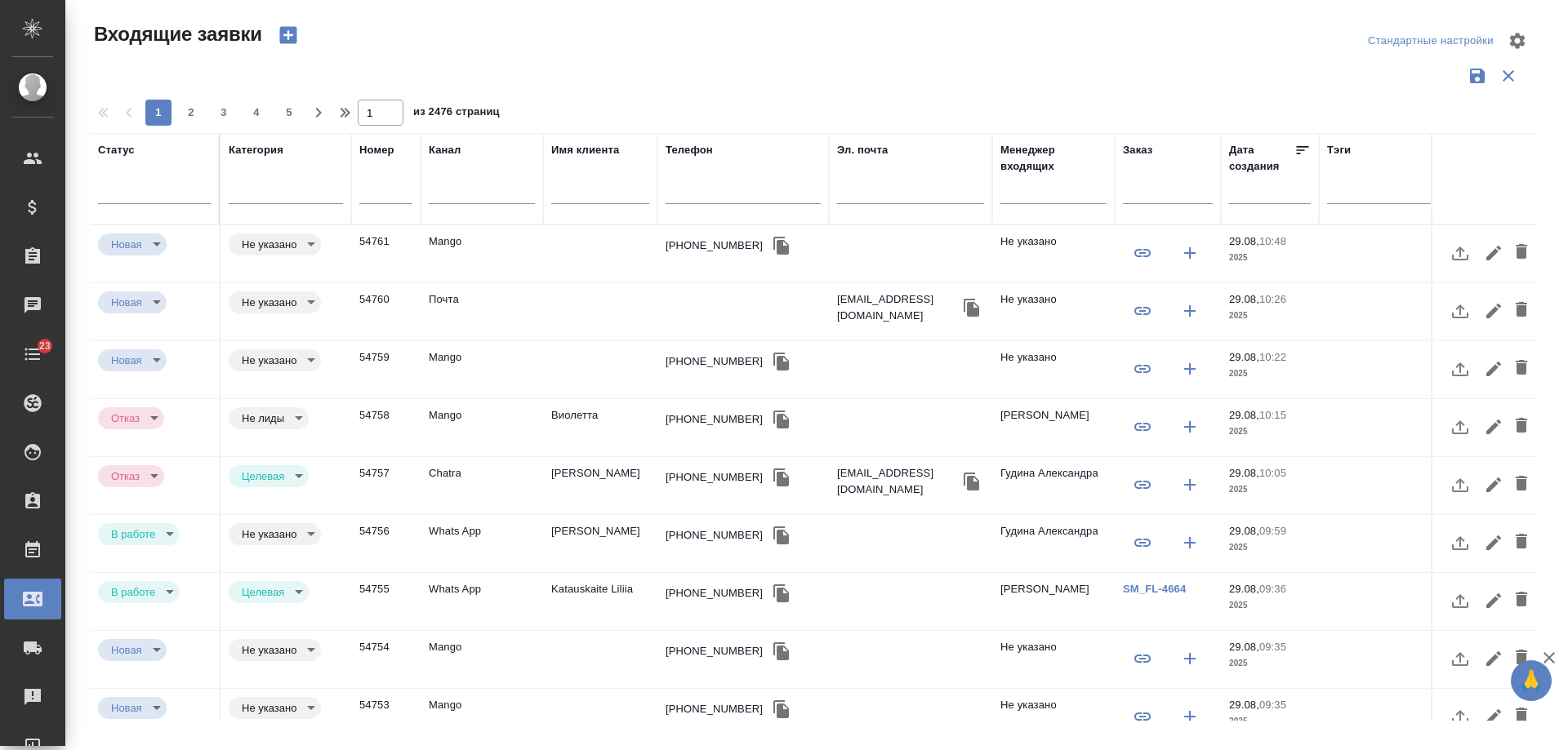
drag, startPoint x: 705, startPoint y: 201, endPoint x: 720, endPoint y: 197, distance: 15.5
click at [704, 201] on input "text" at bounding box center [743, 193] width 155 height 20
paste input "[PHONE_NUMBER]"
click at [739, 189] on input "[PHONE_NUMBER]" at bounding box center [743, 193] width 155 height 20
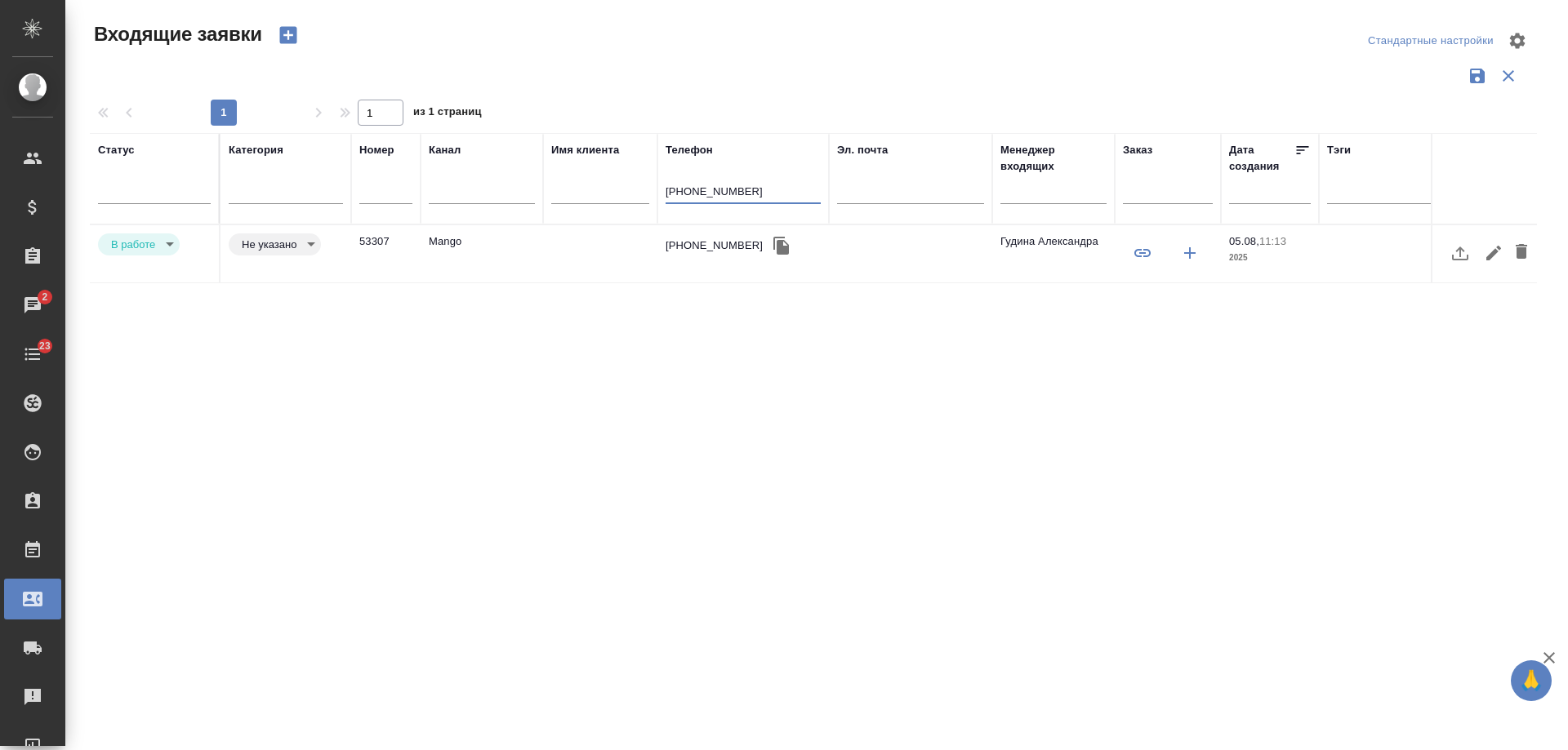
type input "[PHONE_NUMBER]"
click at [696, 250] on div "[PHONE_NUMBER]" at bounding box center [714, 246] width 98 height 17
click at [696, 249] on div "[PHONE_NUMBER]" at bounding box center [714, 246] width 98 height 17
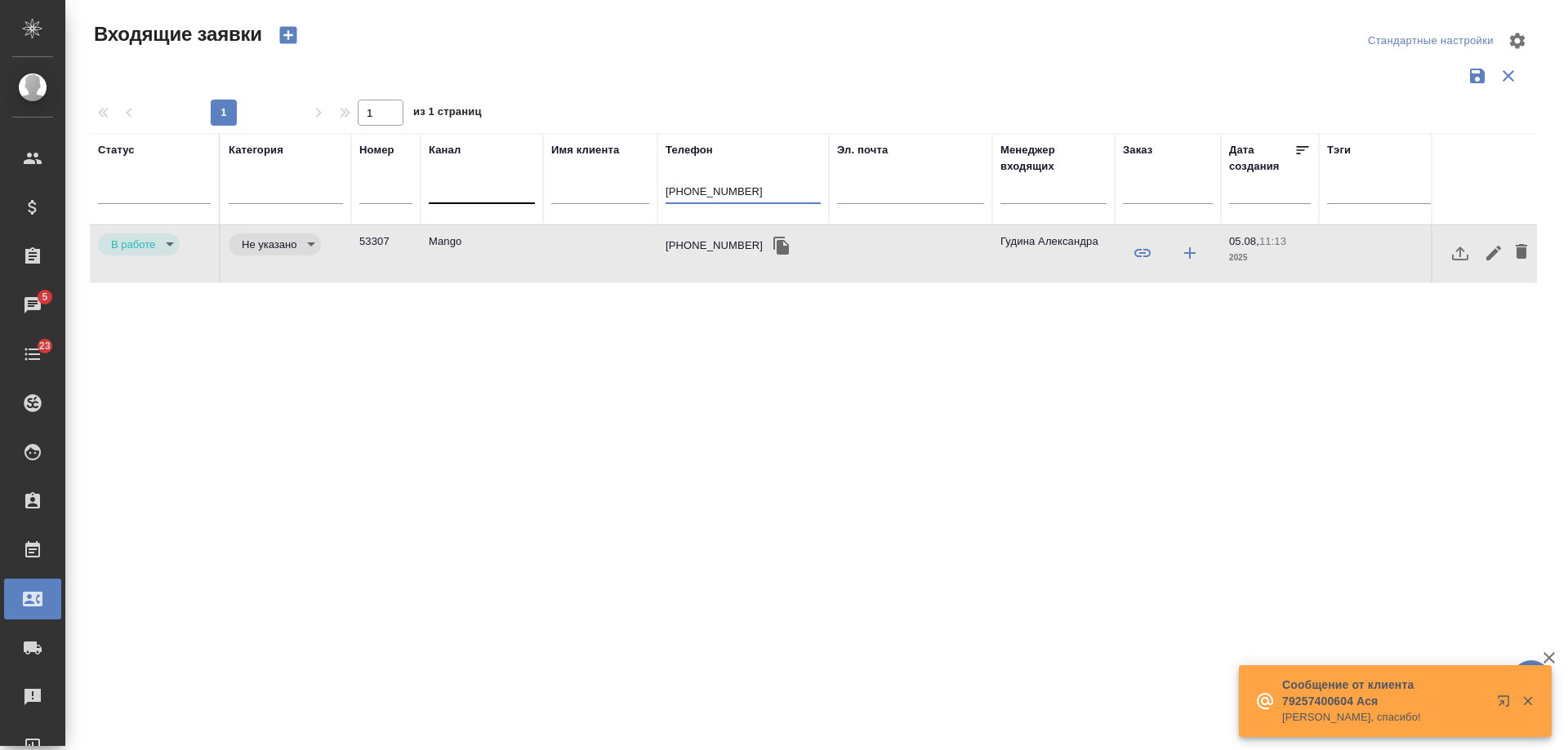
drag, startPoint x: 537, startPoint y: 187, endPoint x: 461, endPoint y: 188, distance: 76.0
click at [461, 188] on tr "Статус [PERSON_NAME] Имя клиента Телефон [PHONE_NUMBER] Эл. почта Менеджер вход…" at bounding box center [1038, 179] width 1898 height 91
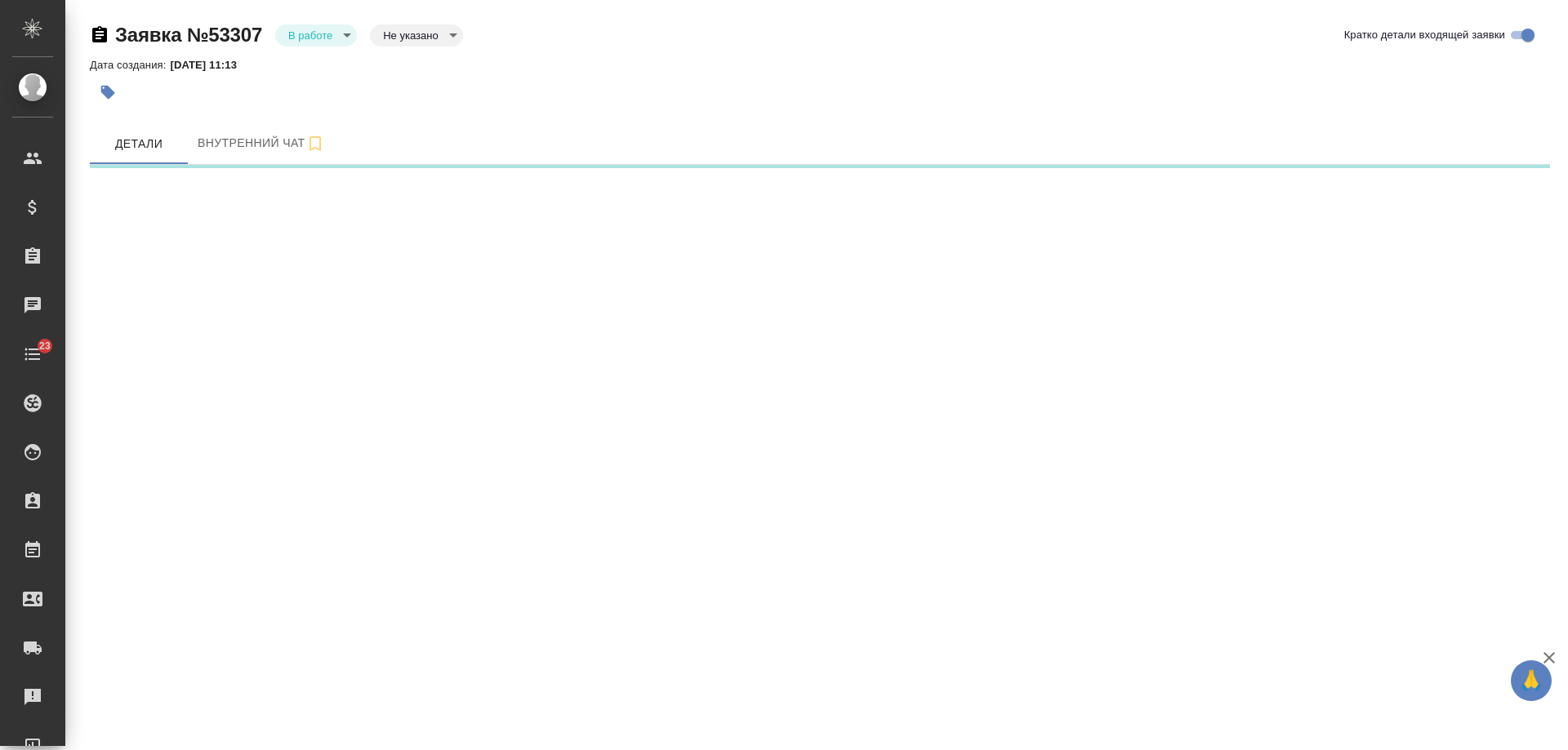
select select "RU"
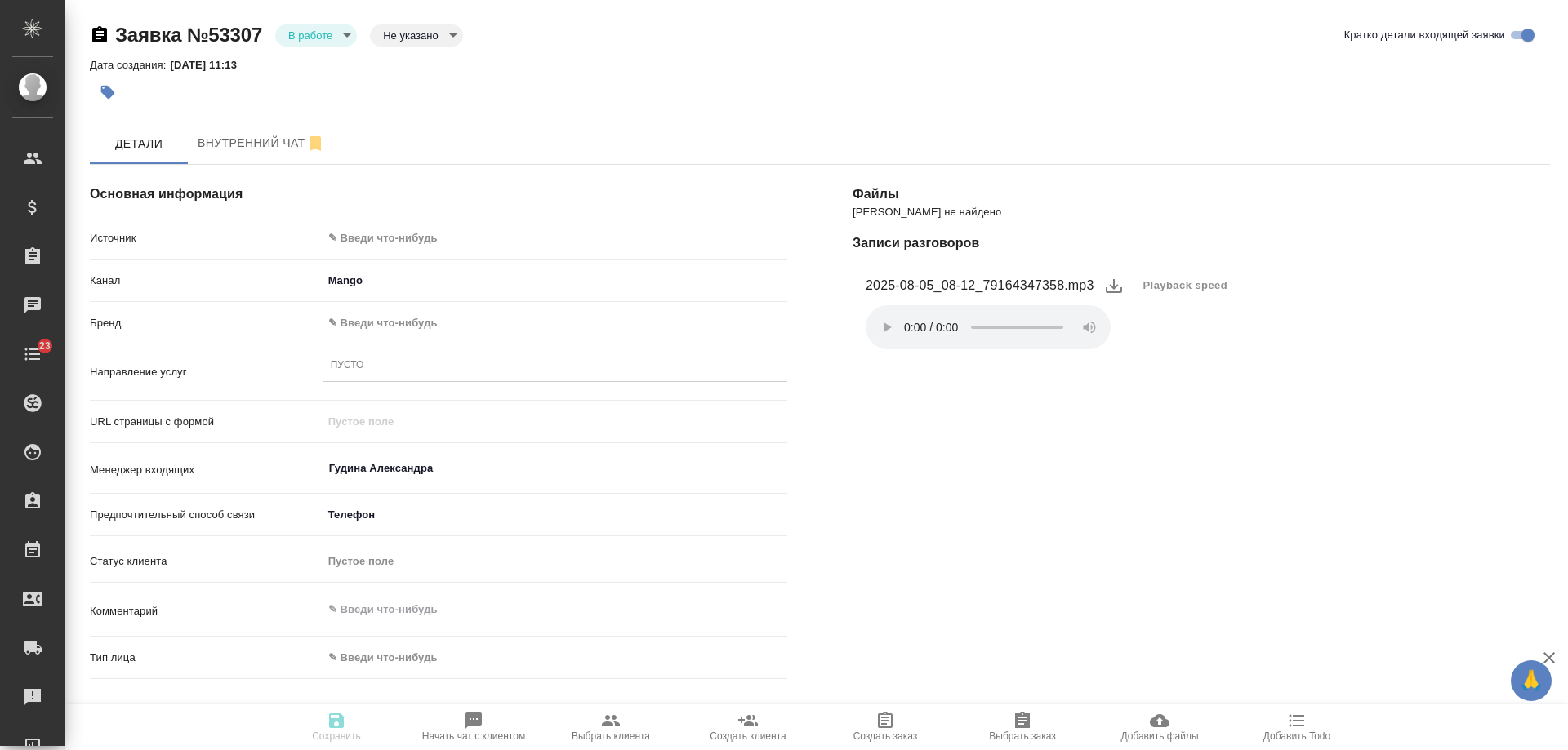
type textarea "x"
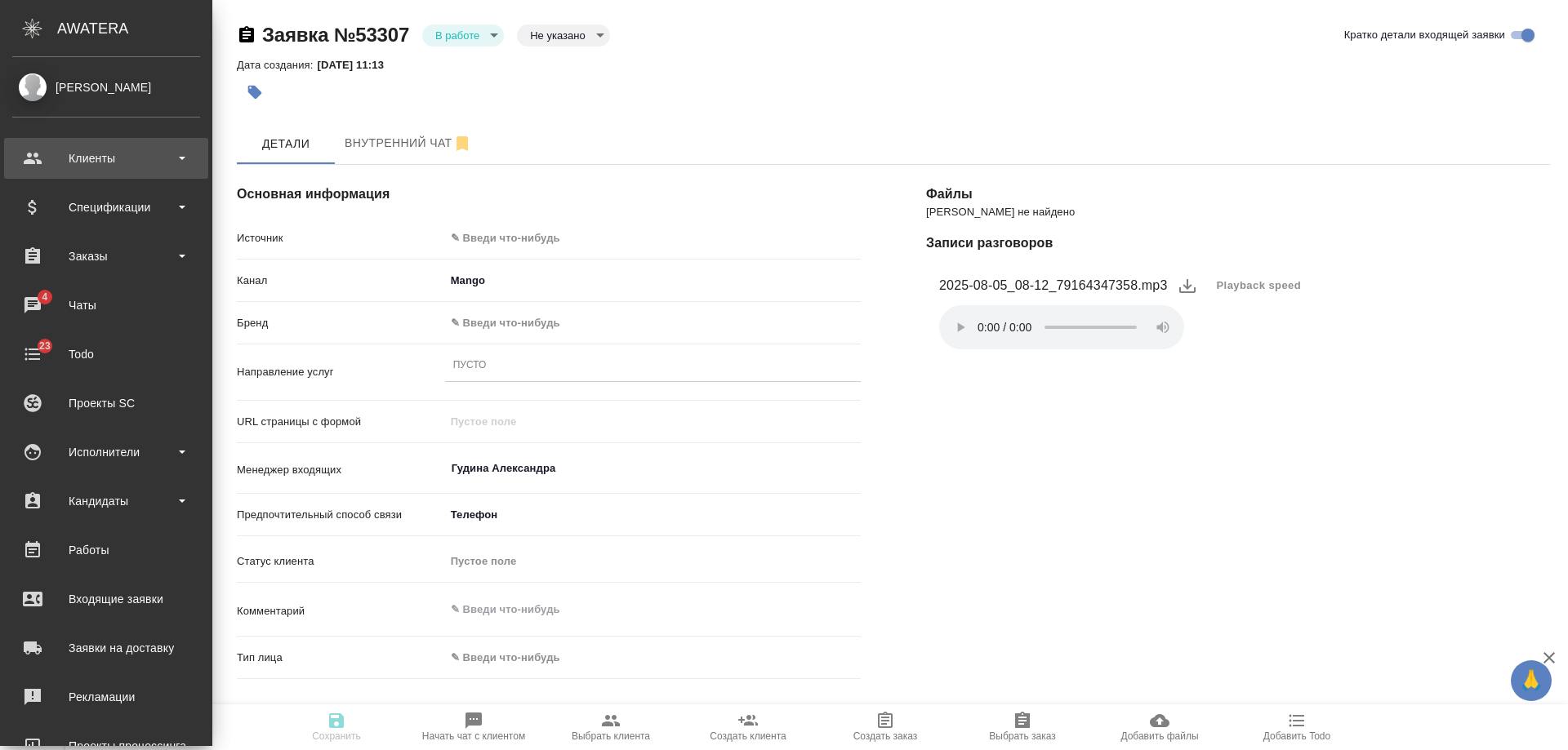
click at [70, 158] on div "Клиенты" at bounding box center [106, 159] width 188 height 24
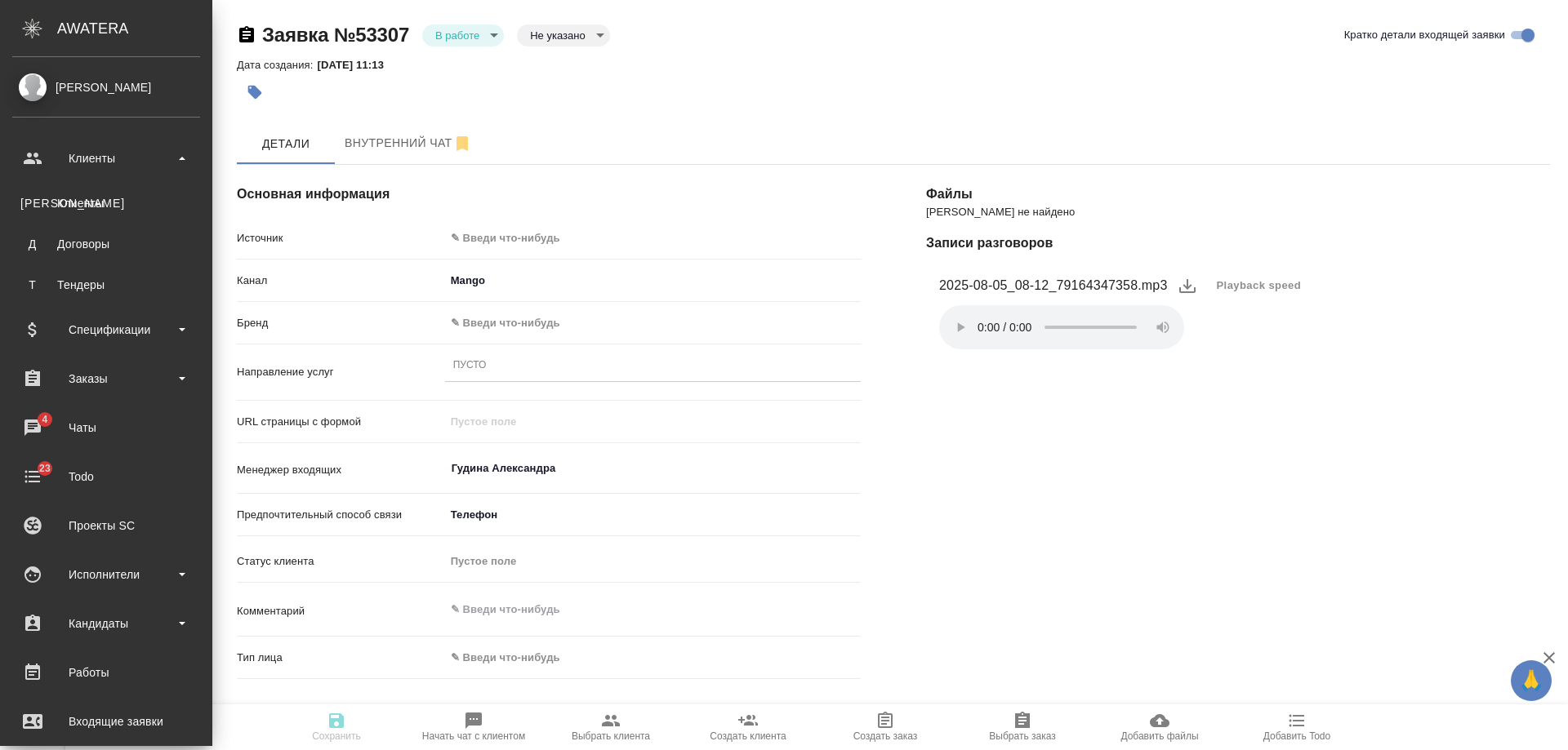
type textarea "x"
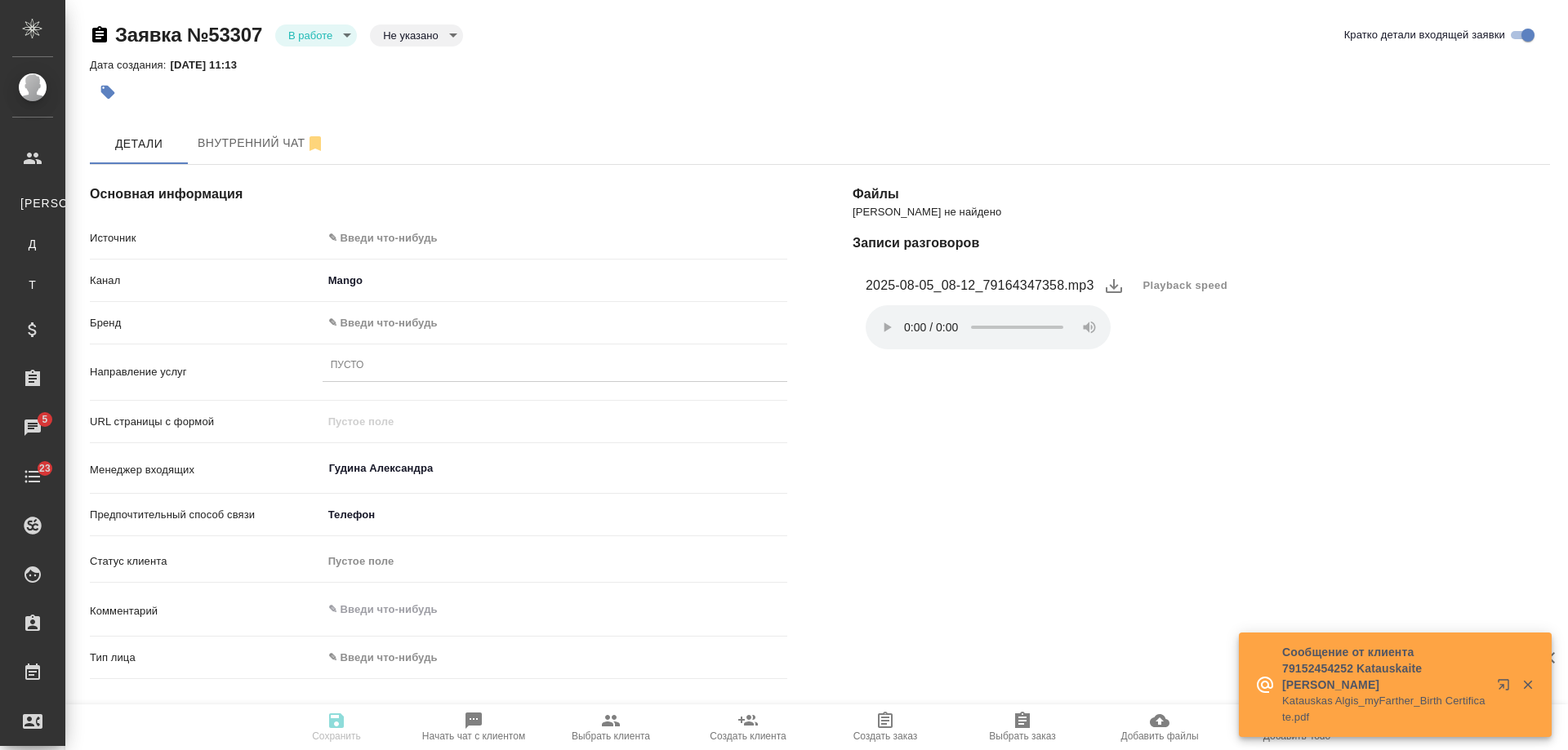
click at [395, 247] on body "🙏 .cls-1 fill:#fff; AWATERA [PERSON_NAME] К Клиенты Д Договоры Т Тендеры Специф…" at bounding box center [784, 375] width 1568 height 750
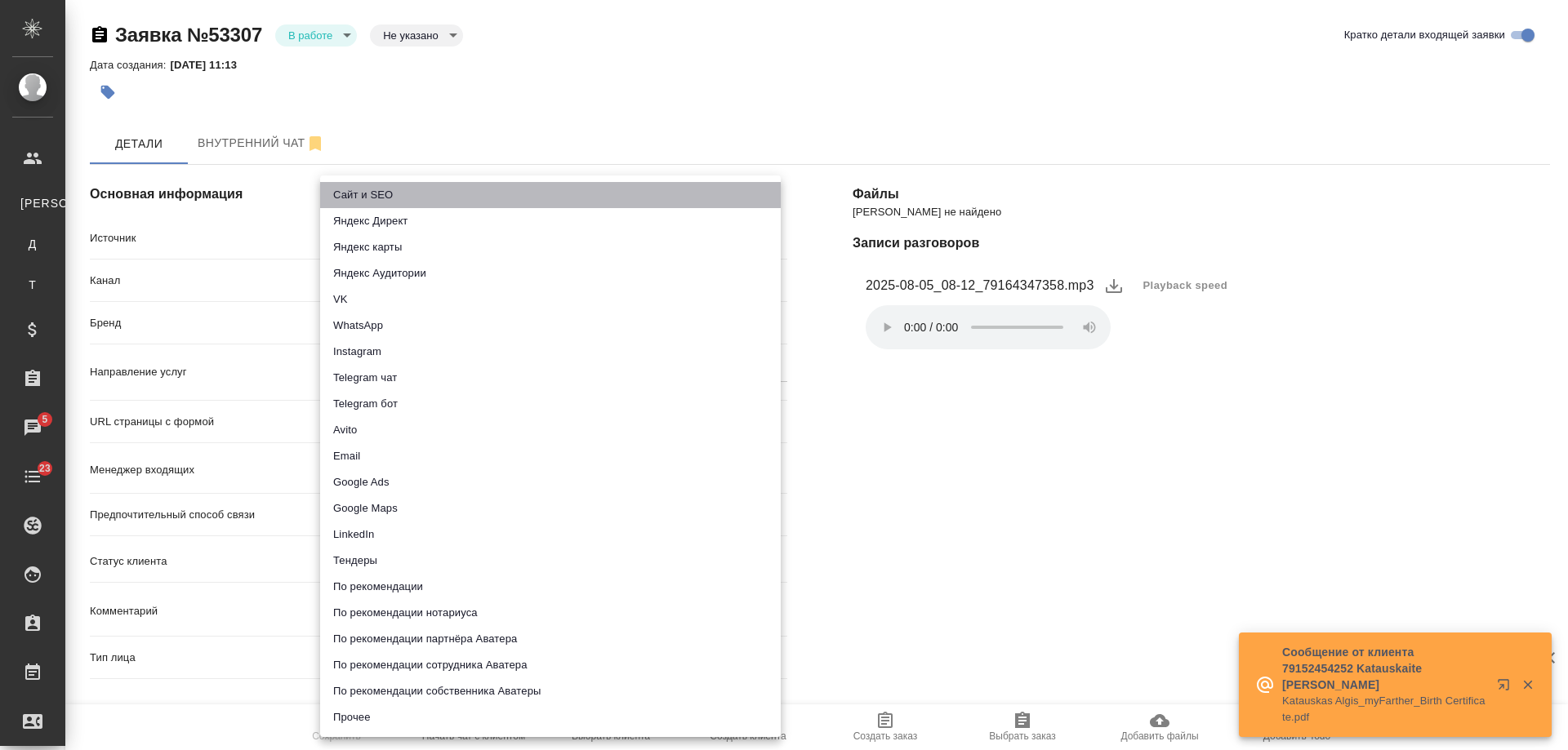
click at [394, 187] on li "Сайт и SEO" at bounding box center [550, 195] width 461 height 26
type input "seo"
type textarea "x"
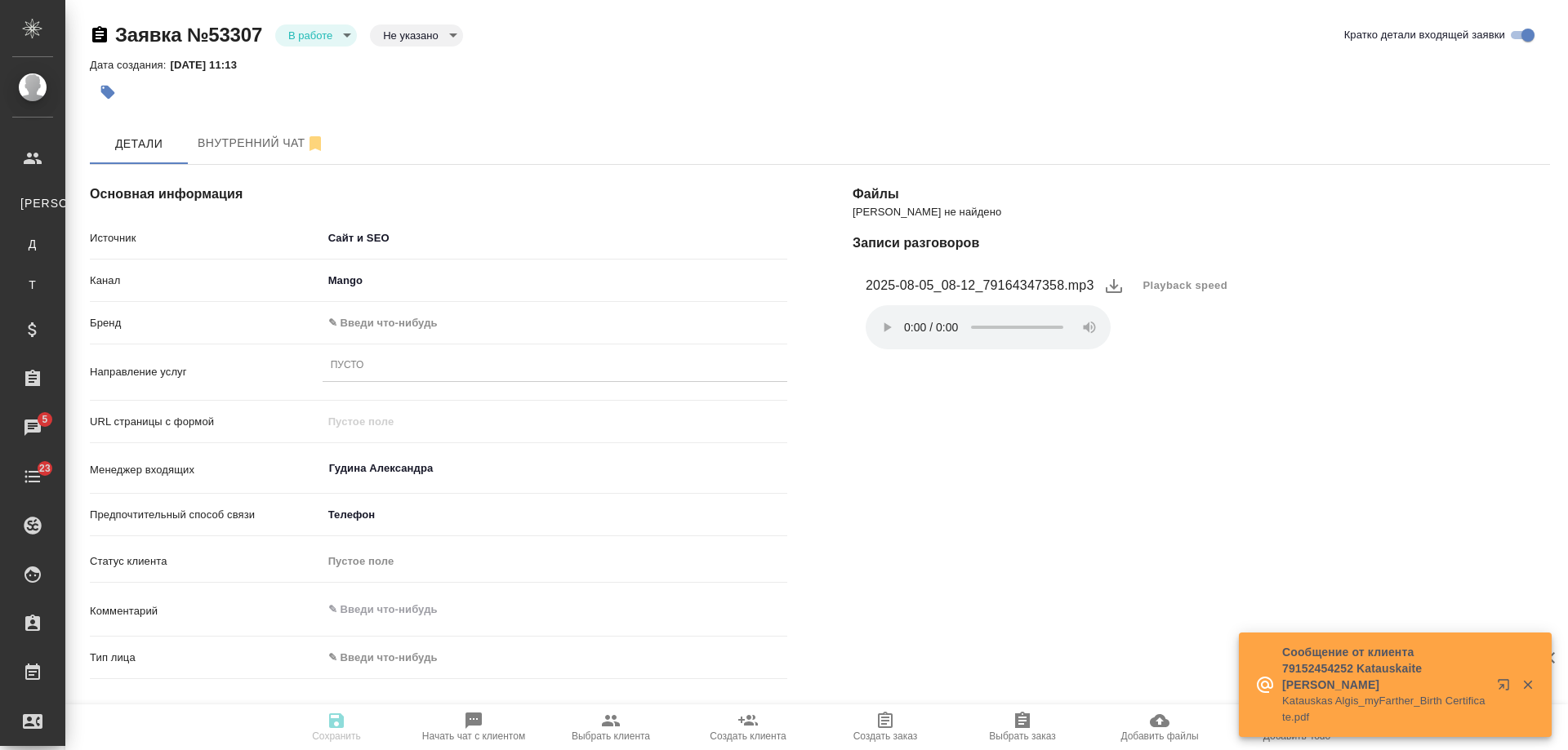
click at [378, 328] on body "🙏 .cls-1 fill:#fff; AWATERA [PERSON_NAME] К Клиенты Д Договоры Т Тендеры Специф…" at bounding box center [784, 375] width 1568 height 750
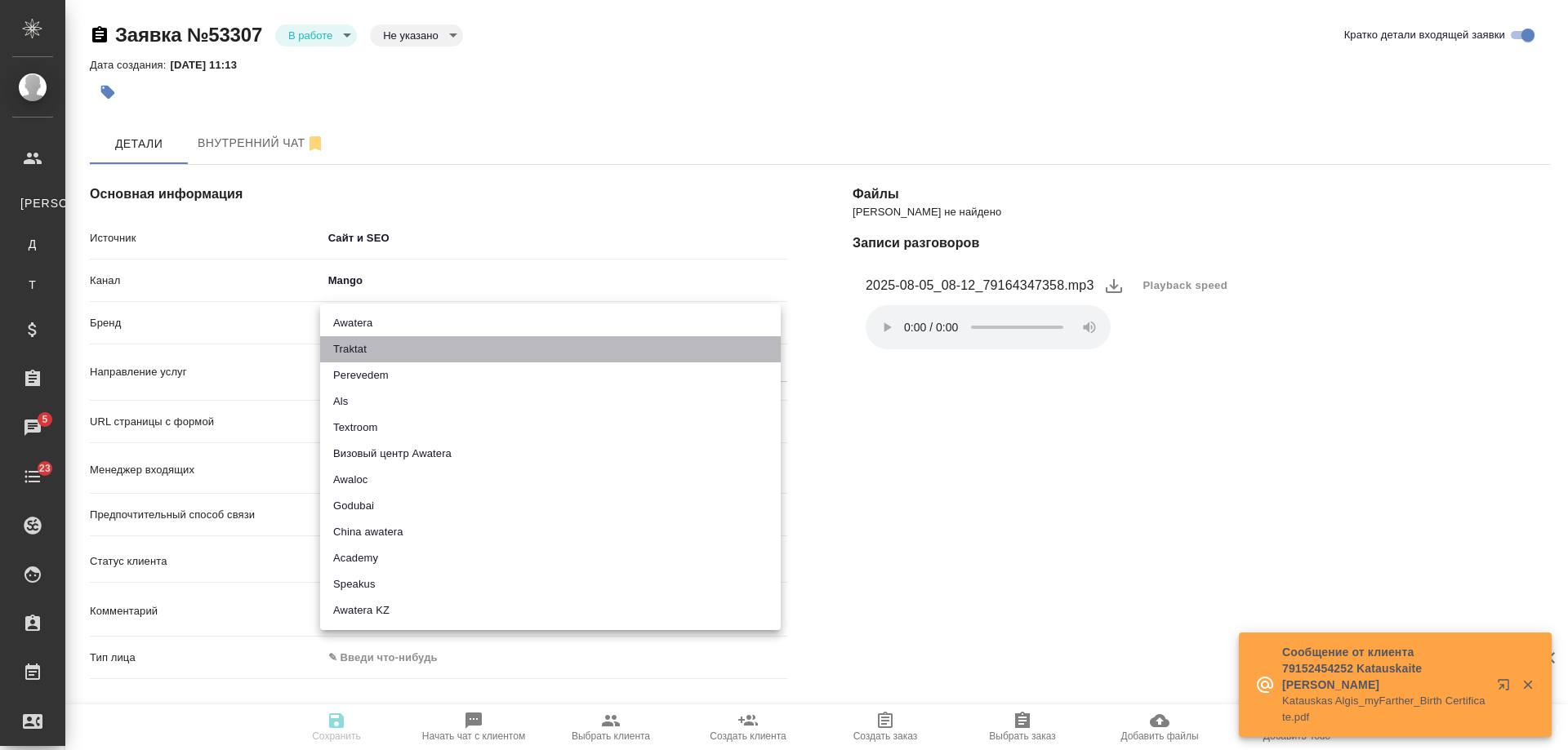
click at [382, 349] on li "Traktat" at bounding box center [550, 349] width 461 height 26
type input "traktat"
type textarea "x"
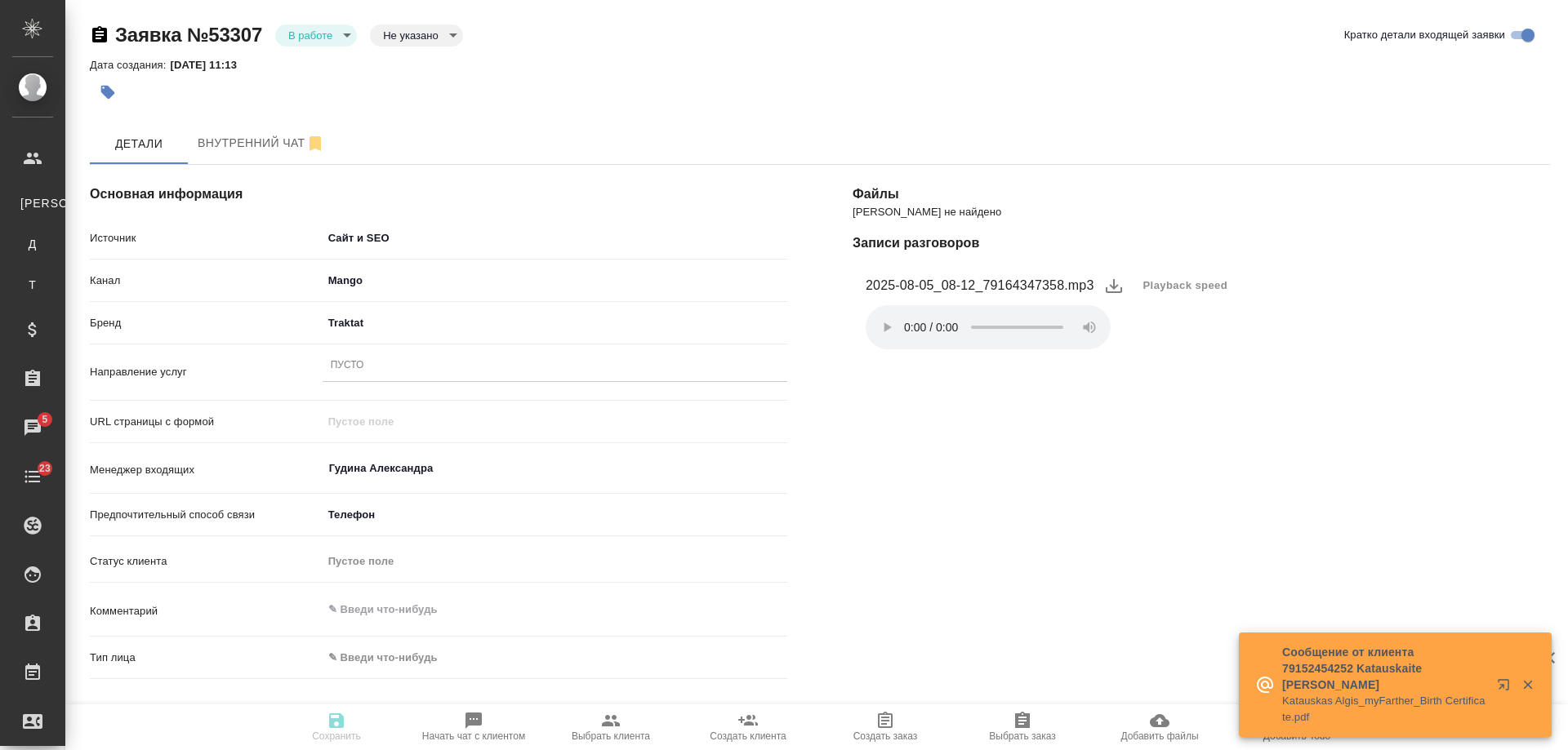
click at [382, 365] on div "Пусто" at bounding box center [554, 366] width 464 height 24
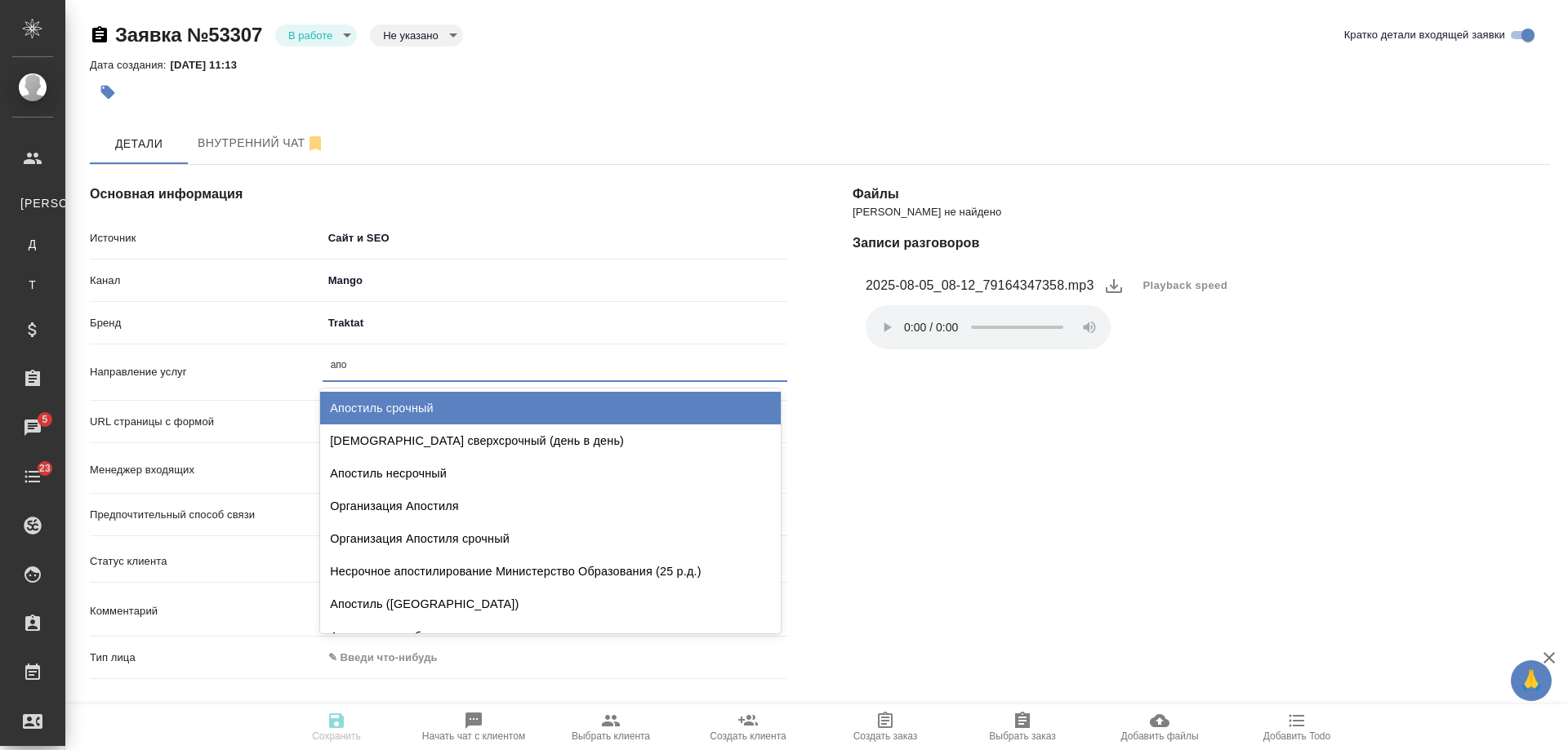
type input "апос"
click at [449, 403] on div "Апостиль срочный" at bounding box center [550, 408] width 461 height 32
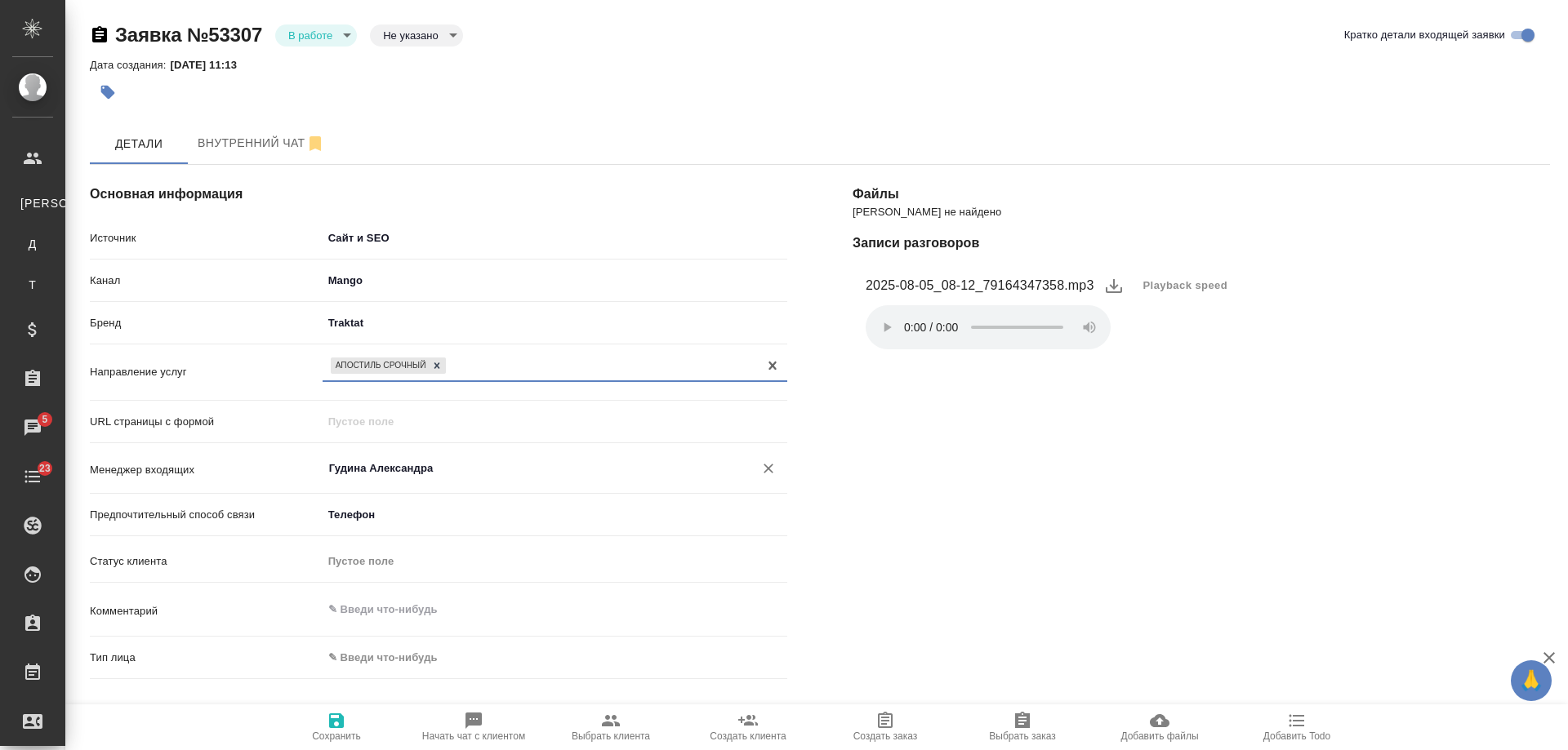
scroll to position [163, 0]
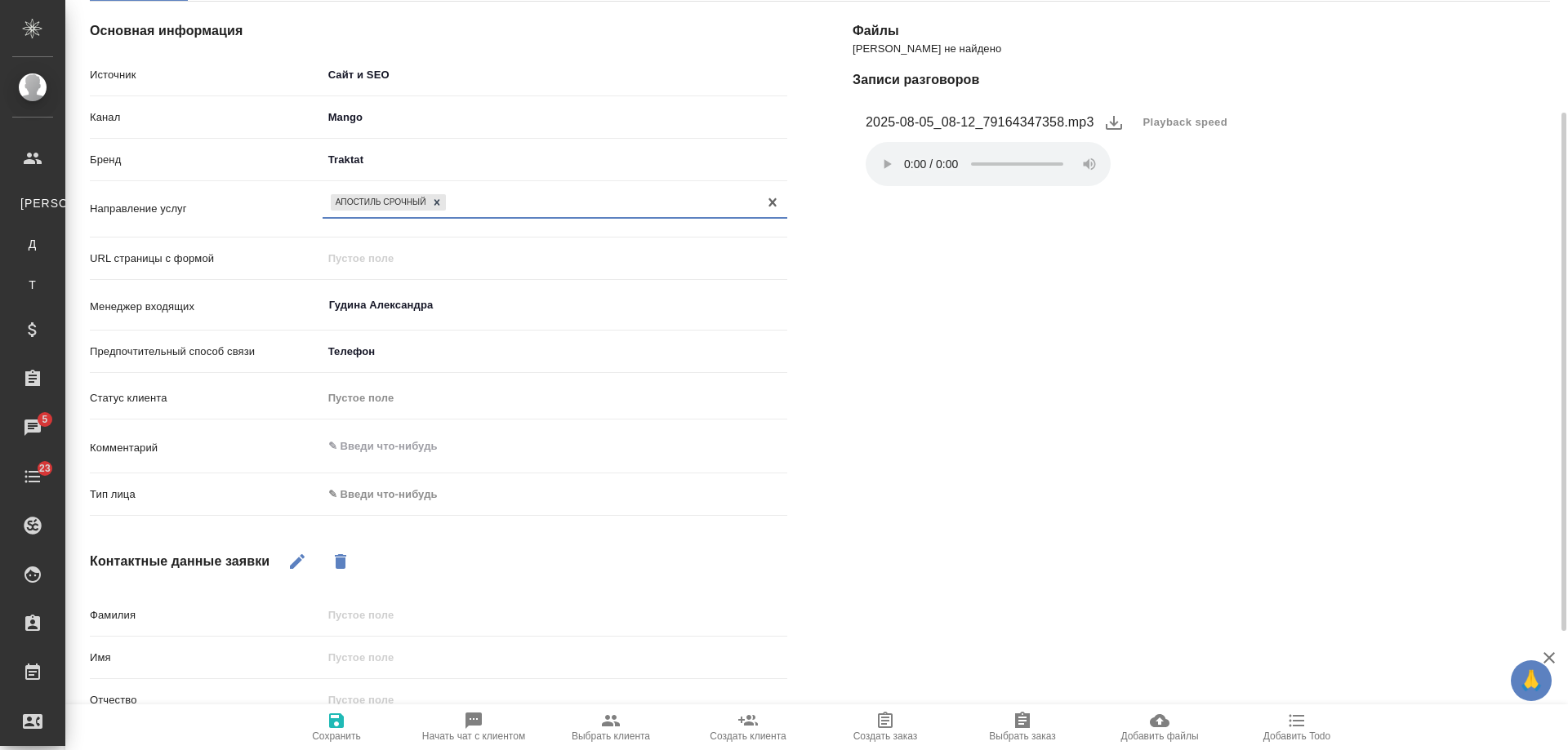
click at [395, 496] on body "🙏 .cls-1 fill:#fff; AWATERA [PERSON_NAME] К Клиенты Д Договоры Т Тендеры Специф…" at bounding box center [784, 375] width 1568 height 750
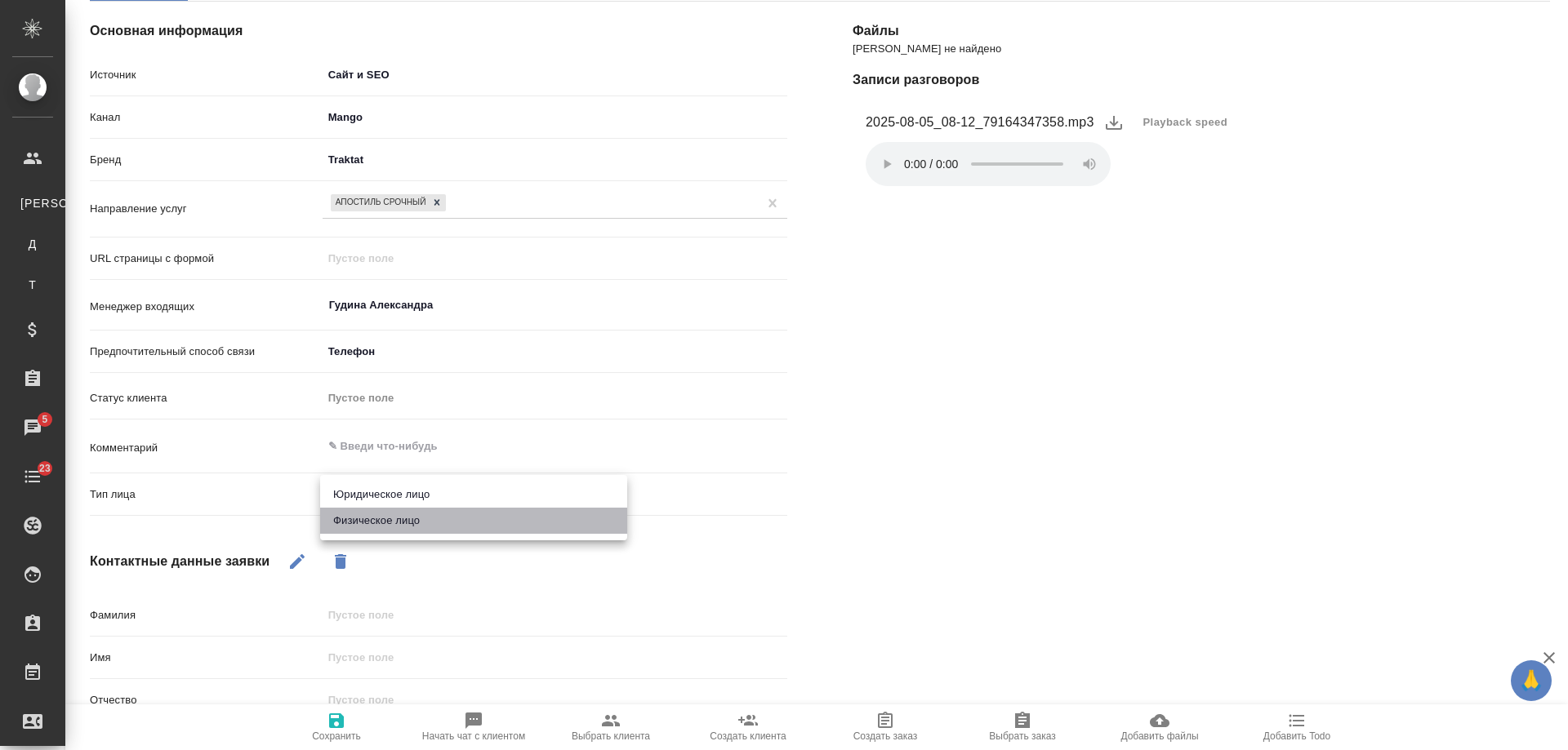
click at [375, 520] on li "Физическое лицо" at bounding box center [473, 521] width 307 height 26
type textarea "x"
type input "private"
drag, startPoint x: 301, startPoint y: 554, endPoint x: 384, endPoint y: 654, distance: 130.0
click at [301, 557] on icon "button" at bounding box center [297, 562] width 19 height 19
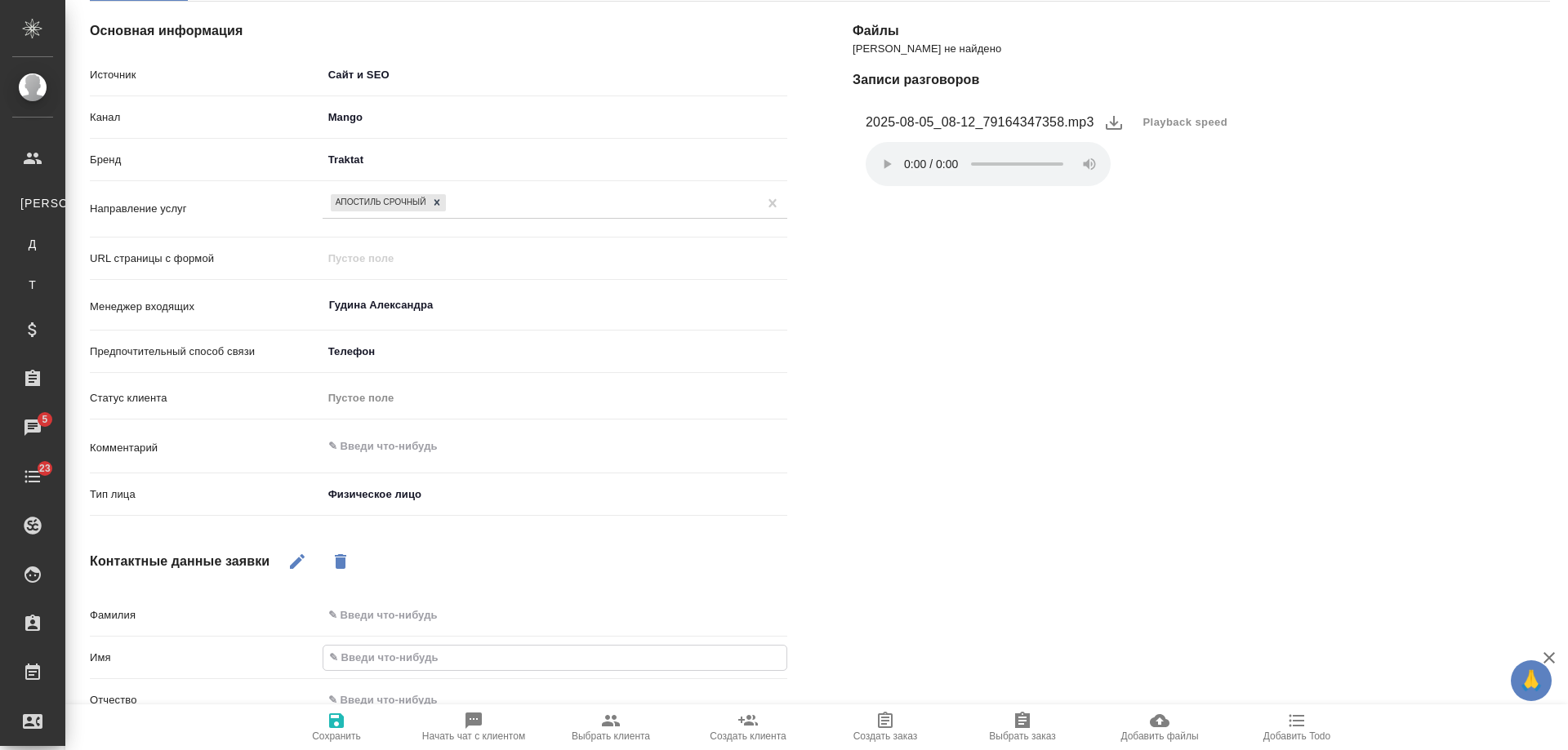
drag, startPoint x: 393, startPoint y: 659, endPoint x: 397, endPoint y: 646, distance: 13.6
click at [394, 659] on input "text" at bounding box center [554, 657] width 463 height 24
type textarea "x"
type input "[PERSON_NAME]"
type textarea "x"
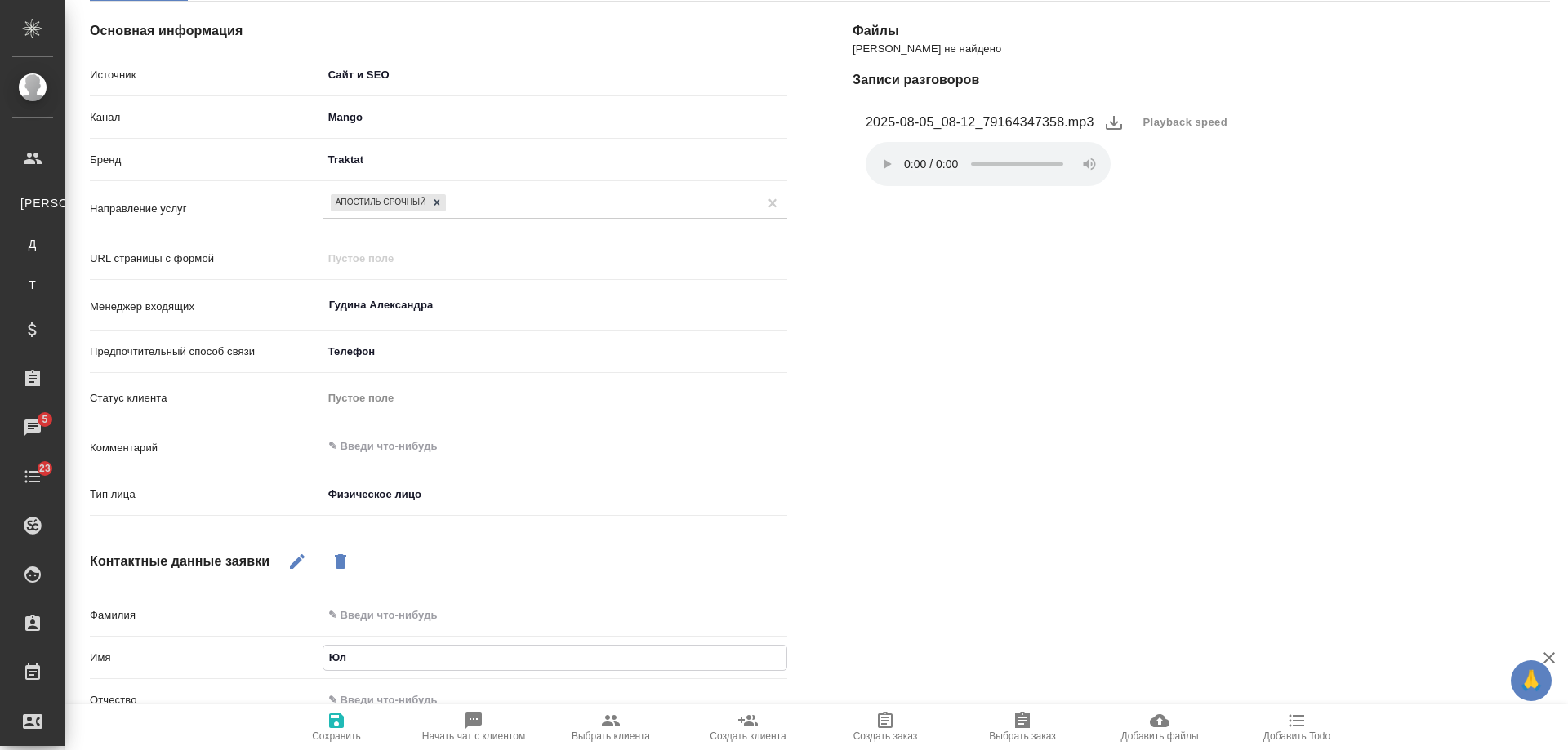
type input "Юли"
type textarea "x"
type input "Юлия"
click at [335, 721] on icon "button" at bounding box center [336, 720] width 15 height 15
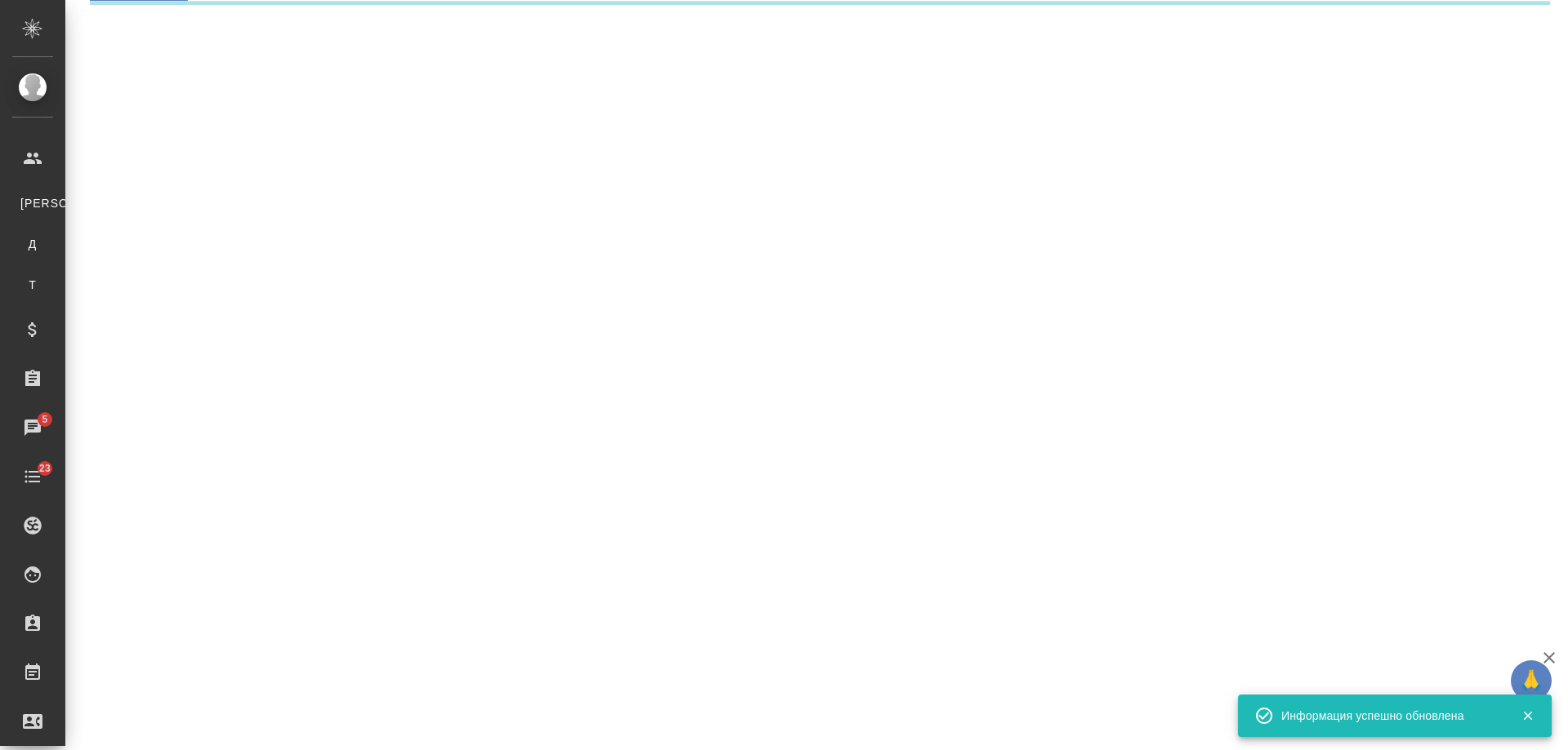
select select "RU"
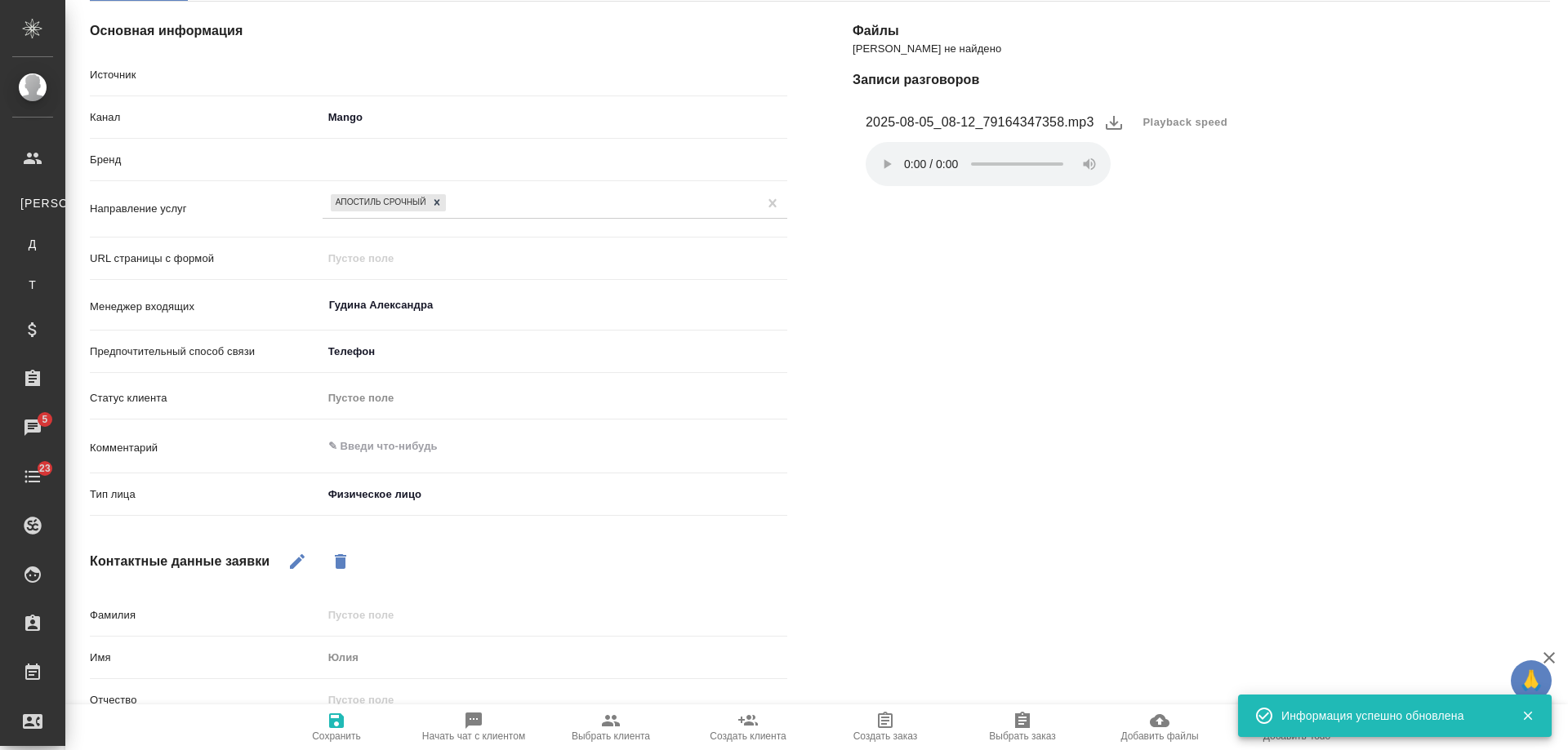
type textarea "x"
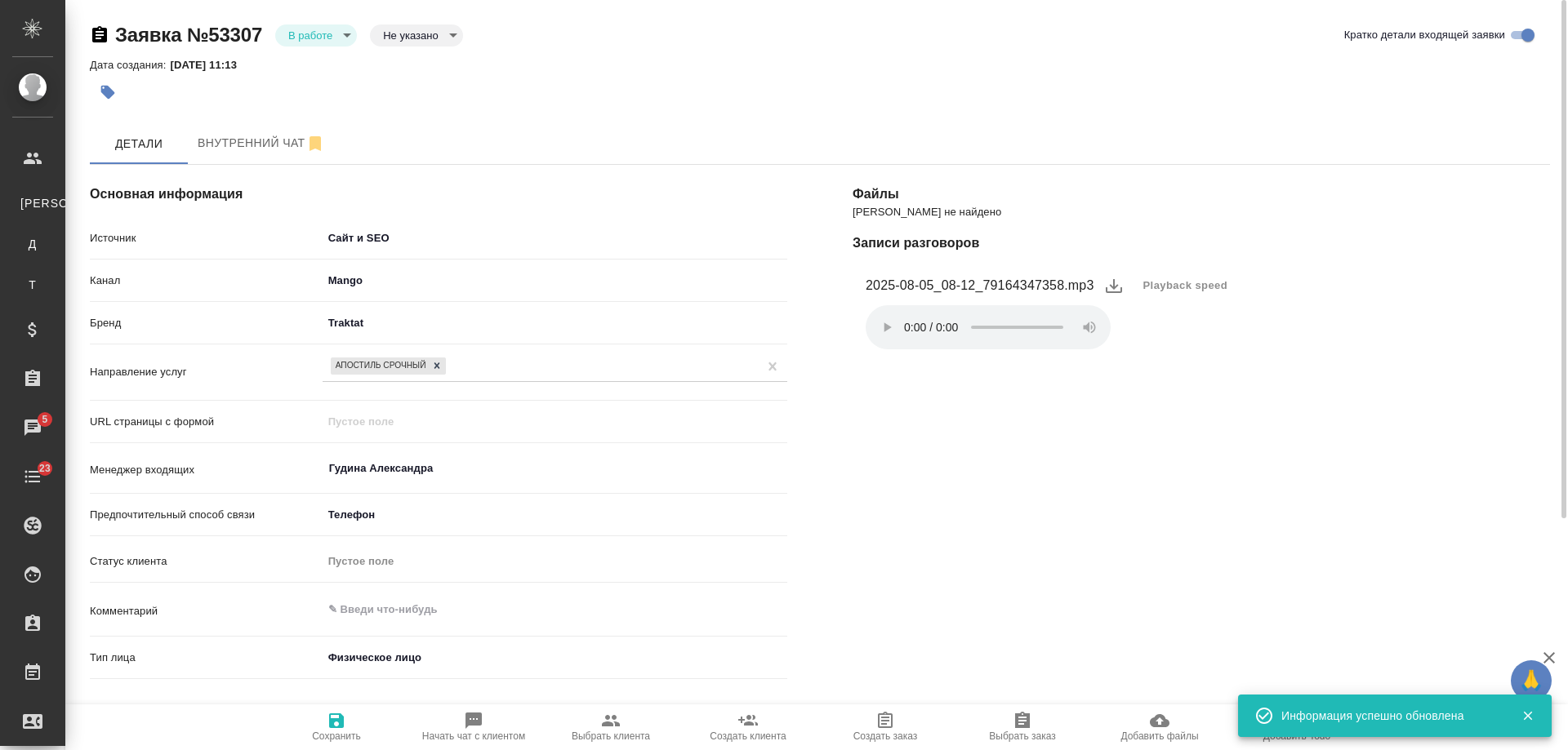
click at [321, 33] on body "🙏 .cls-1 fill:#fff; AWATERA [PERSON_NAME] К Клиенты Д Договоры Т Тендеры Специф…" at bounding box center [784, 375] width 1568 height 750
click at [332, 66] on li "Отказ" at bounding box center [316, 63] width 82 height 28
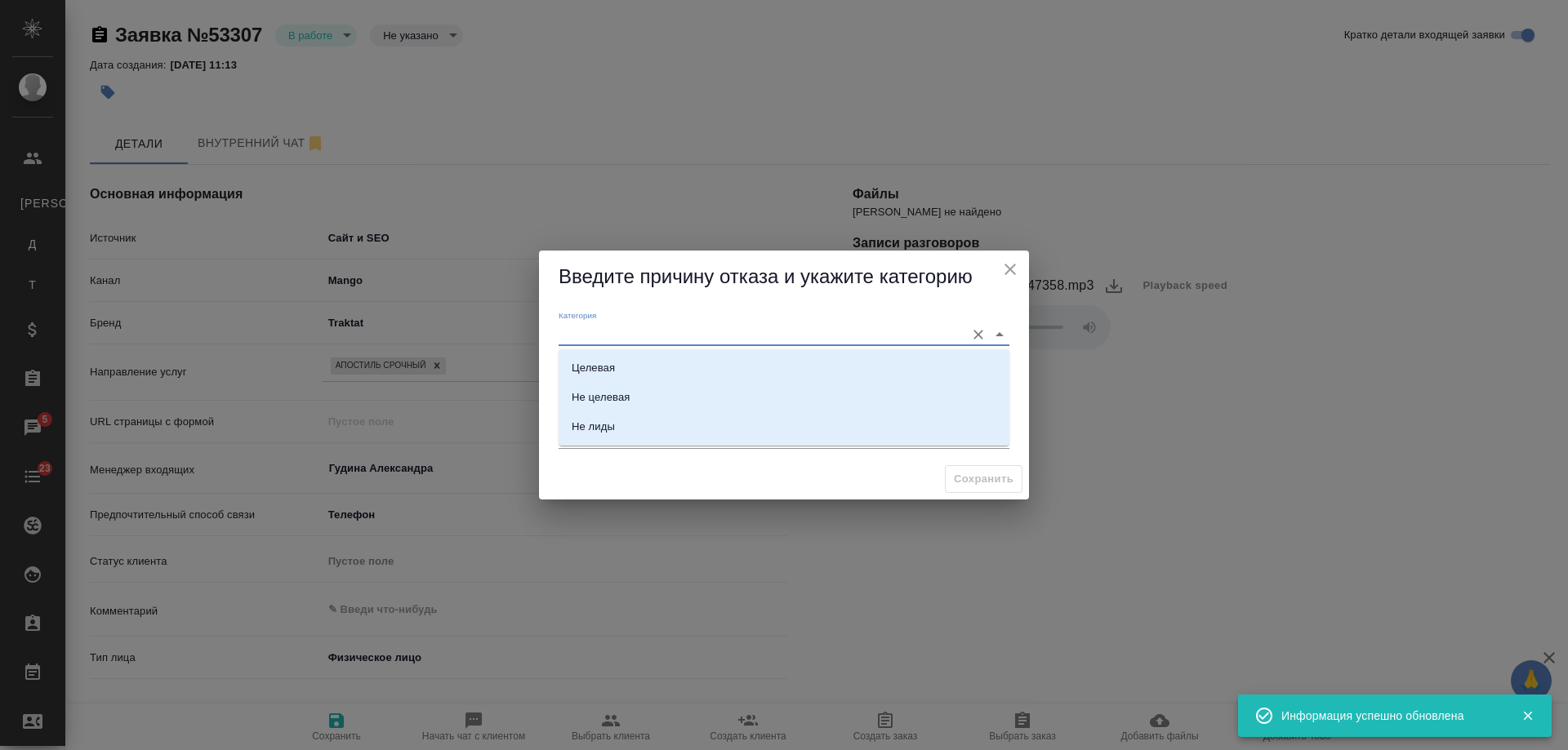
click at [674, 334] on input "Категория" at bounding box center [757, 334] width 398 height 22
drag, startPoint x: 632, startPoint y: 361, endPoint x: 621, endPoint y: 402, distance: 42.4
click at [632, 361] on li "Целевая" at bounding box center [783, 368] width 450 height 30
type input "Целевая"
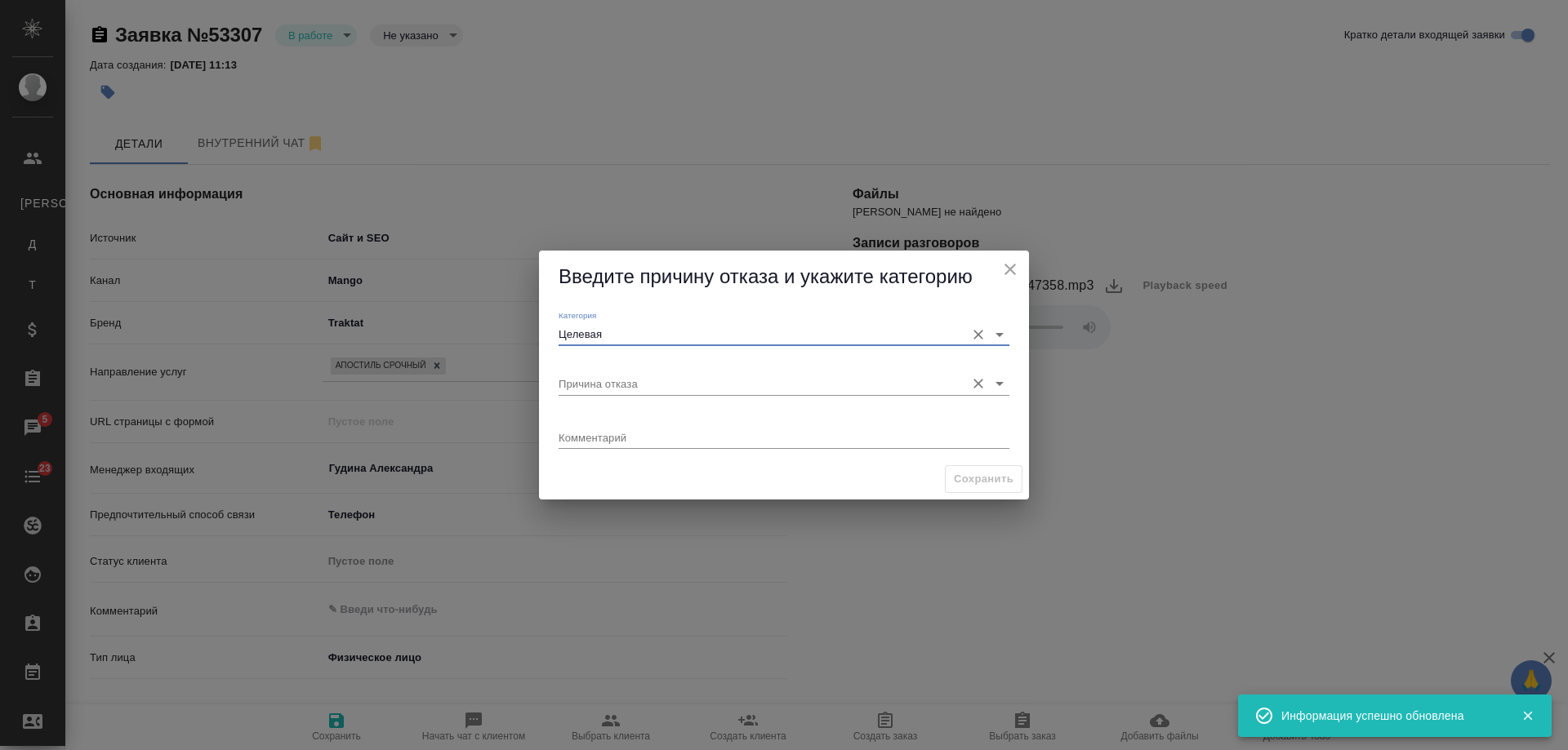
click at [614, 383] on input "Причина отказа" at bounding box center [757, 382] width 398 height 22
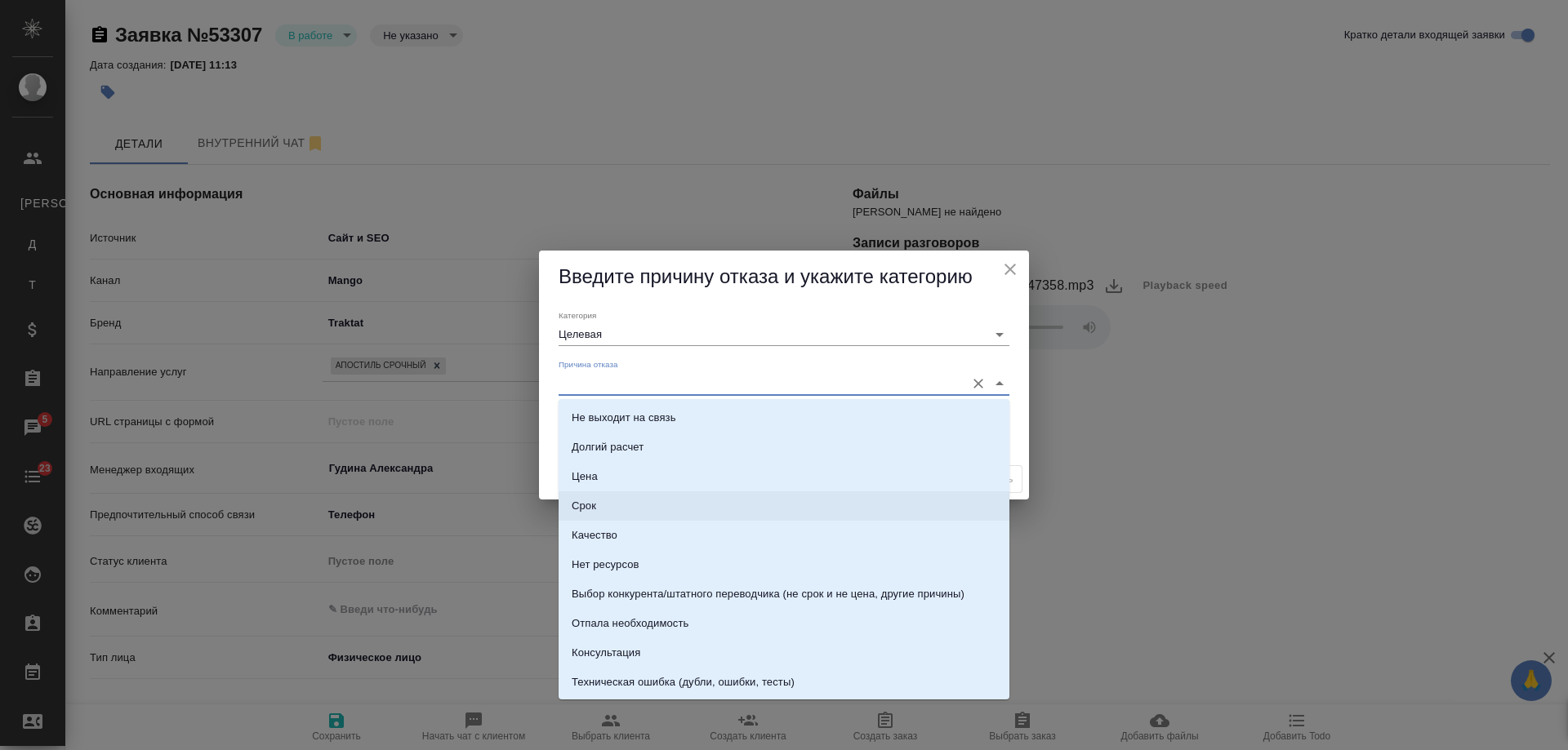
click at [619, 510] on li "Срок" at bounding box center [783, 506] width 450 height 30
type input "Срок"
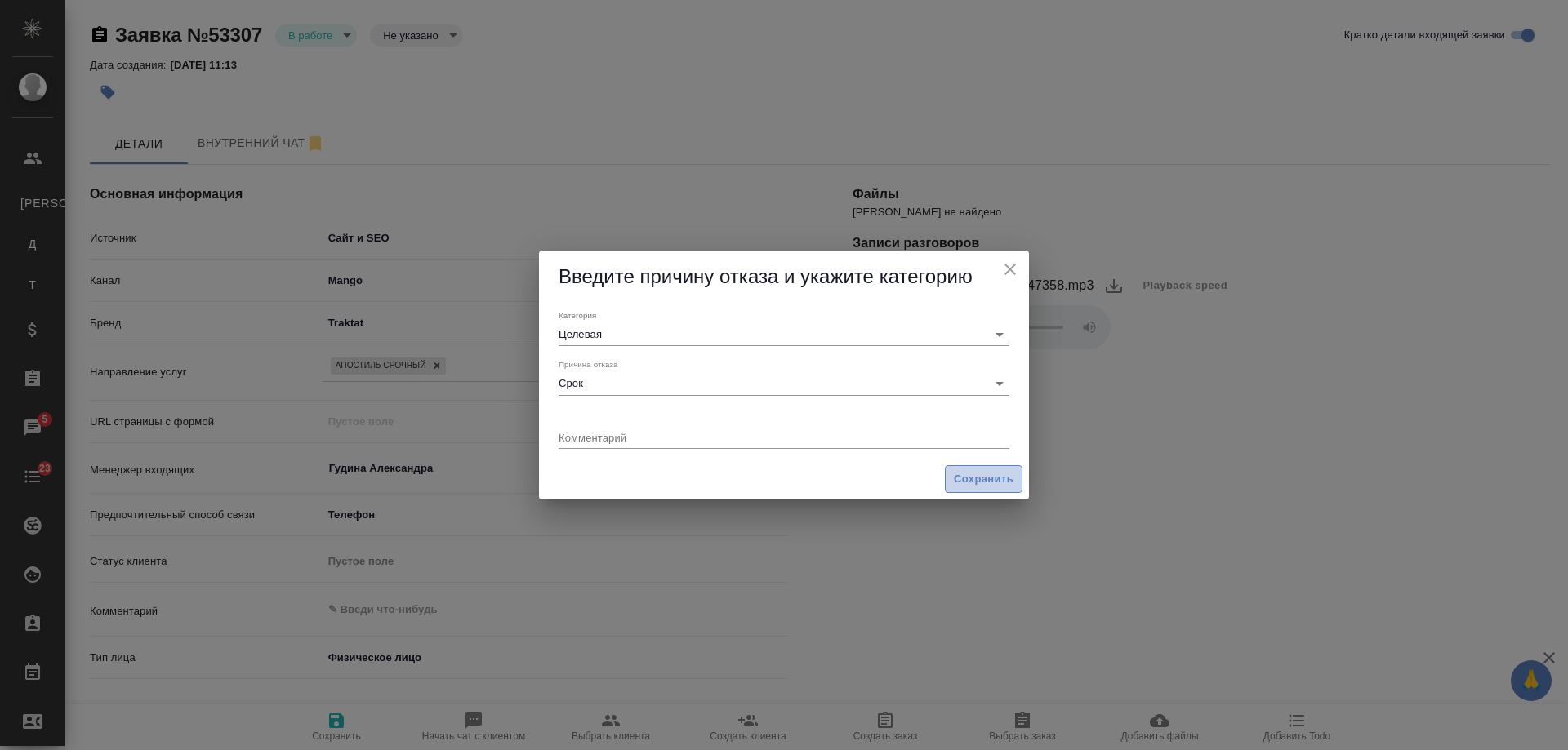
click at [990, 478] on span "Сохранить" at bounding box center [983, 480] width 59 height 19
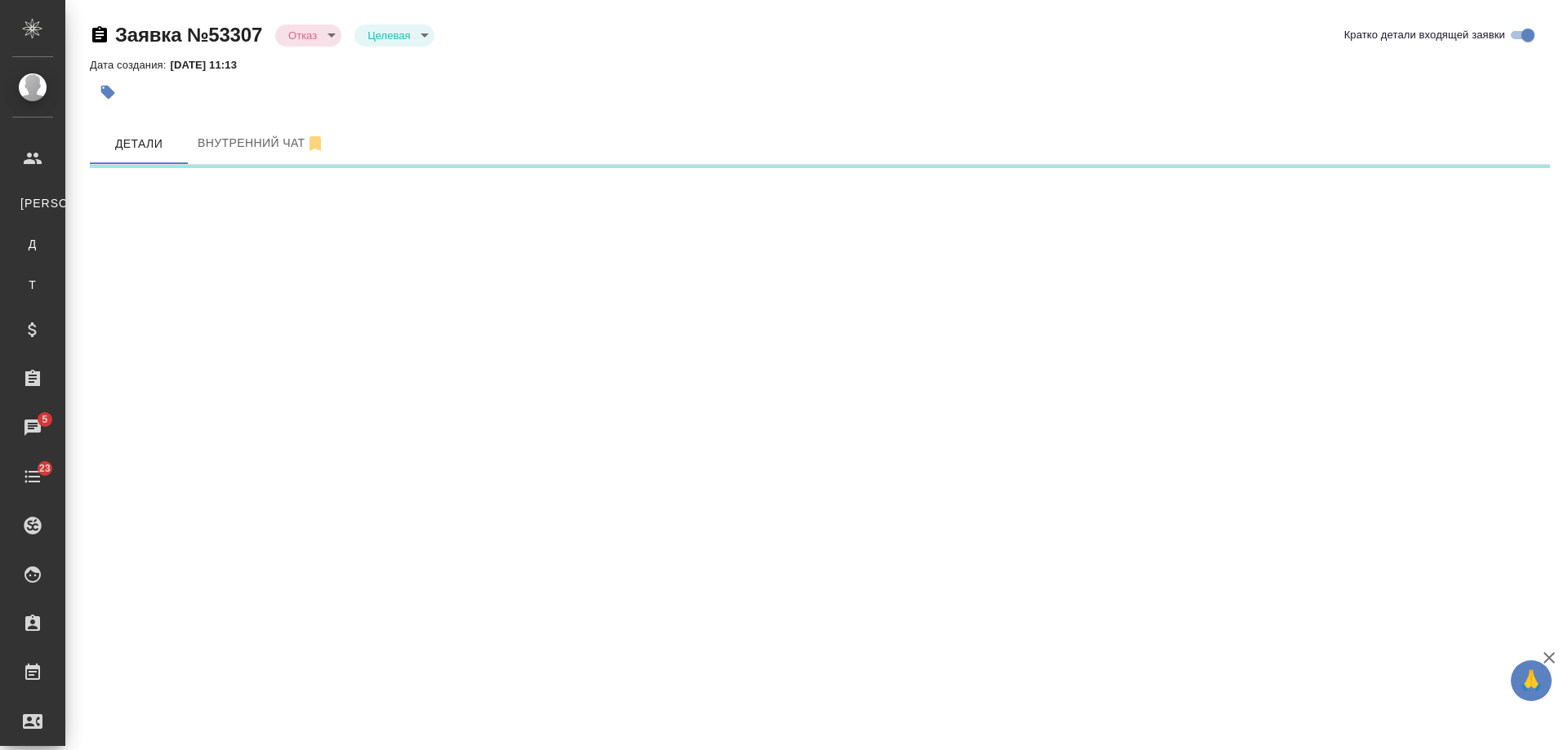
select select "RU"
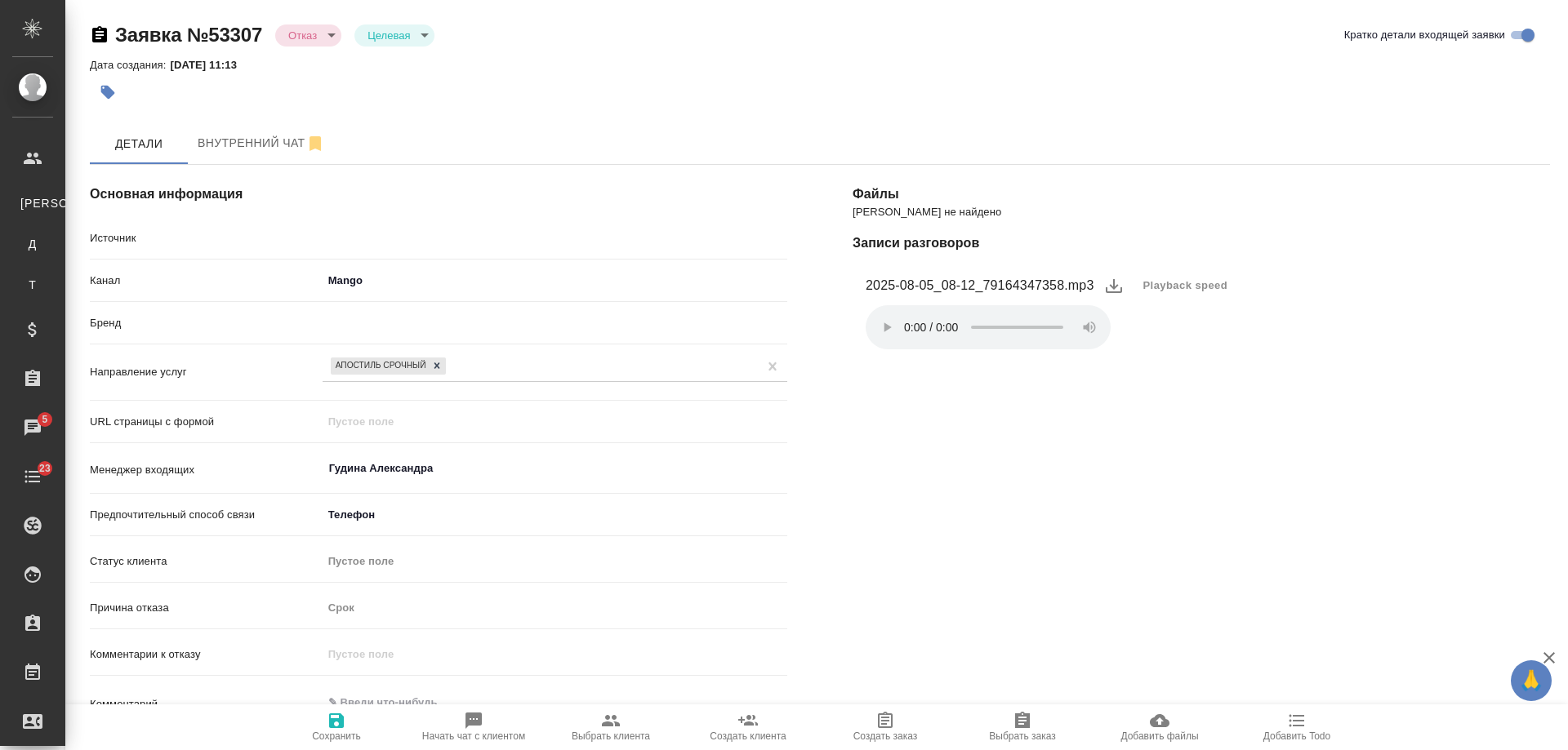
type textarea "x"
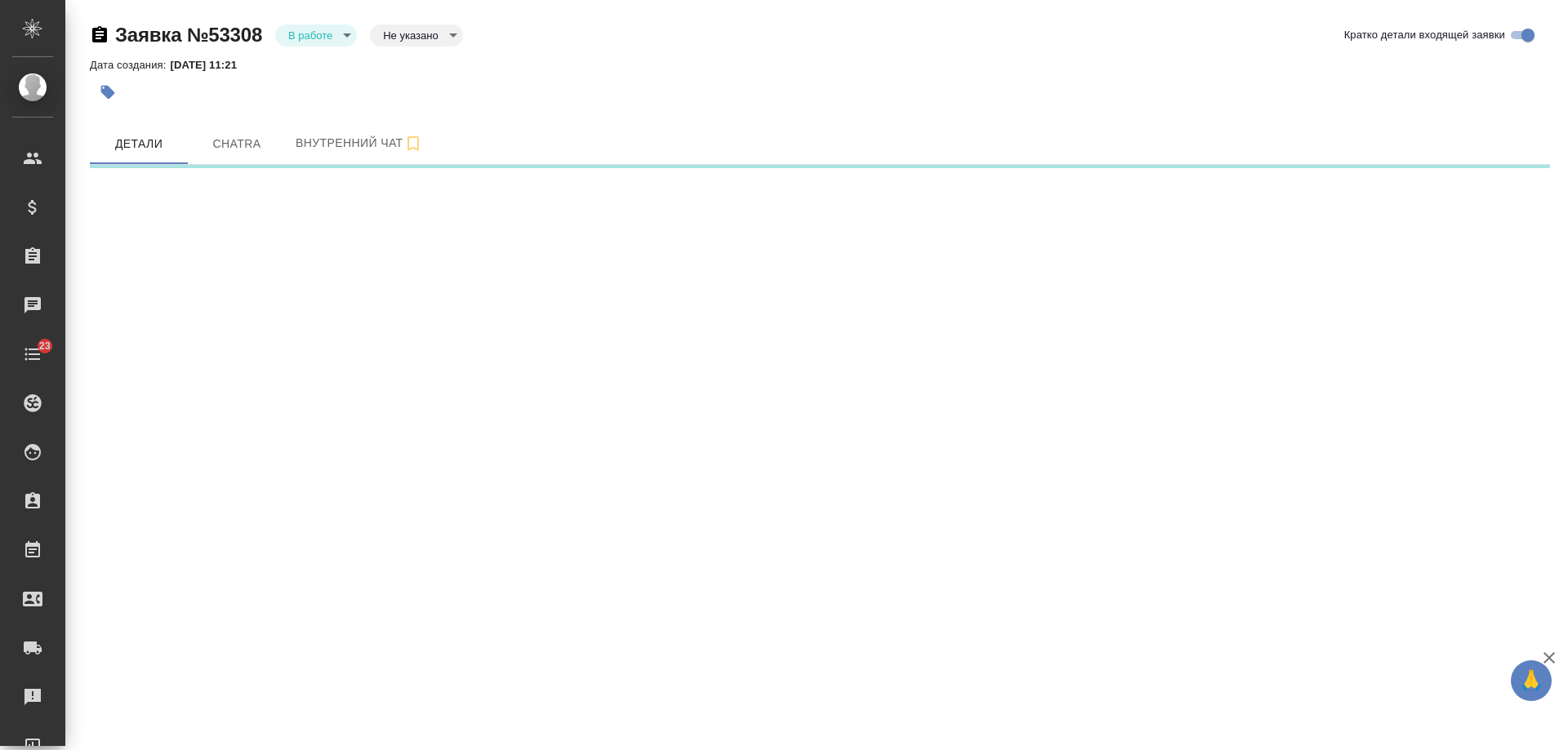
select select "RU"
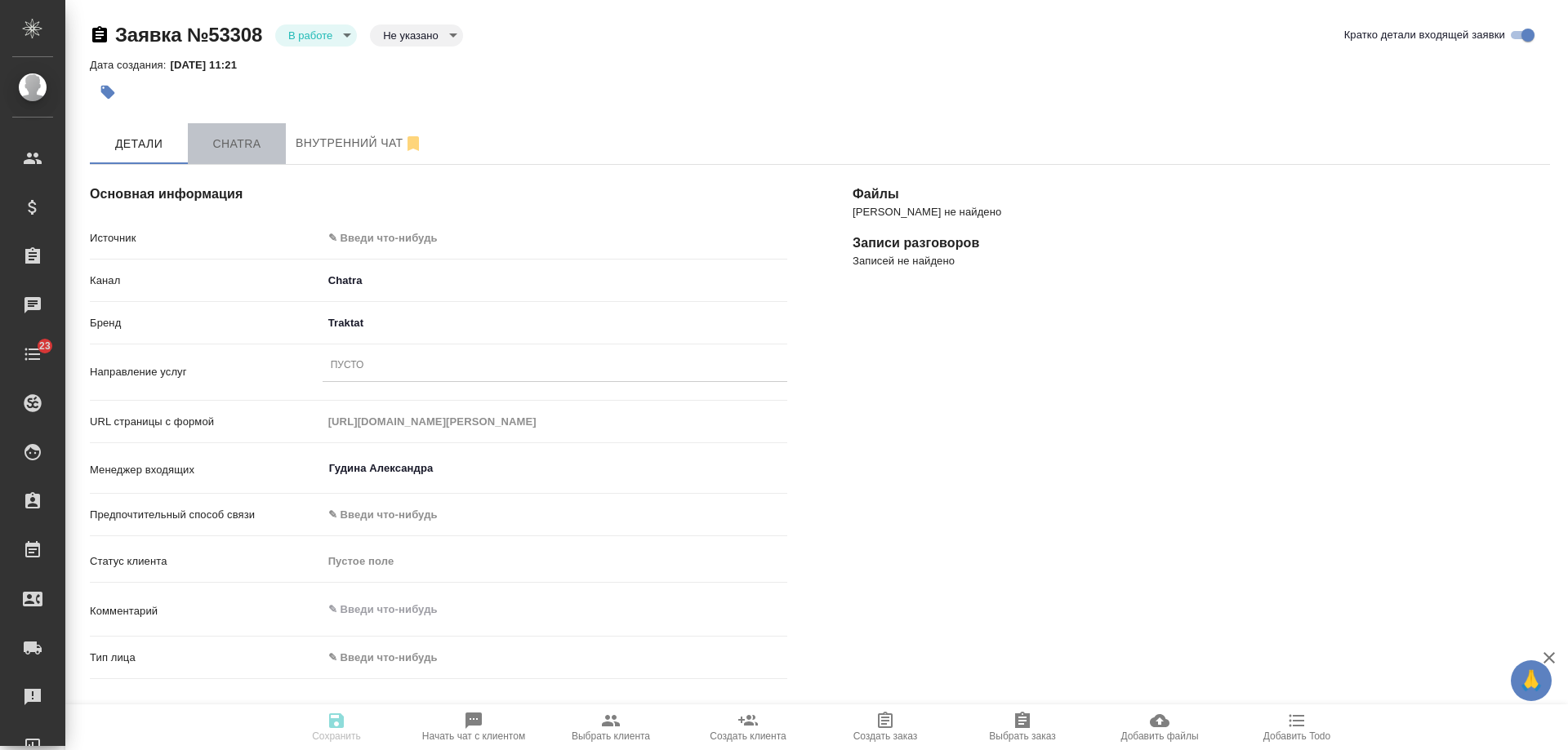
click at [233, 138] on span "Chatra" at bounding box center [237, 144] width 78 height 20
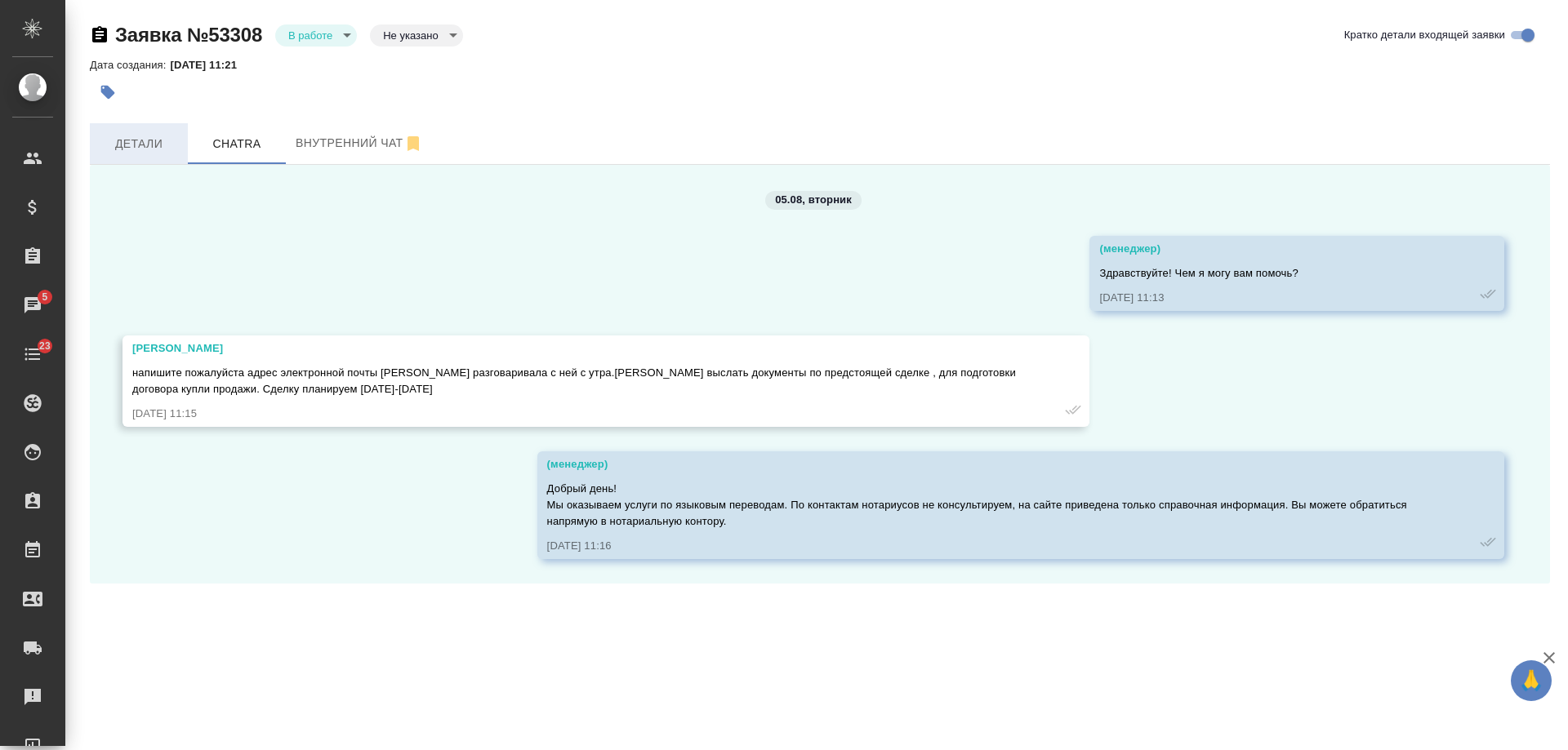
click at [154, 142] on span "Детали" at bounding box center [139, 144] width 78 height 20
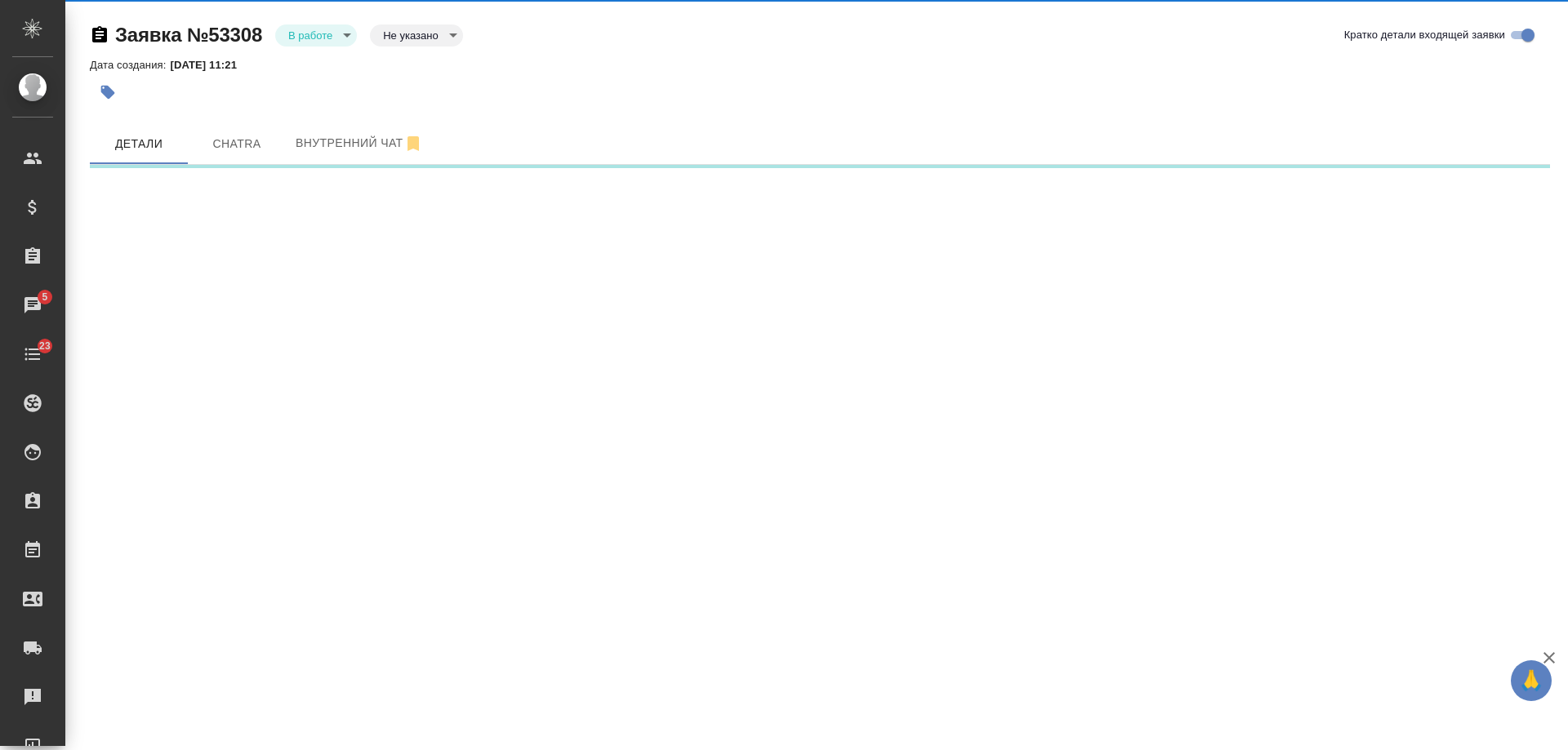
select select "RU"
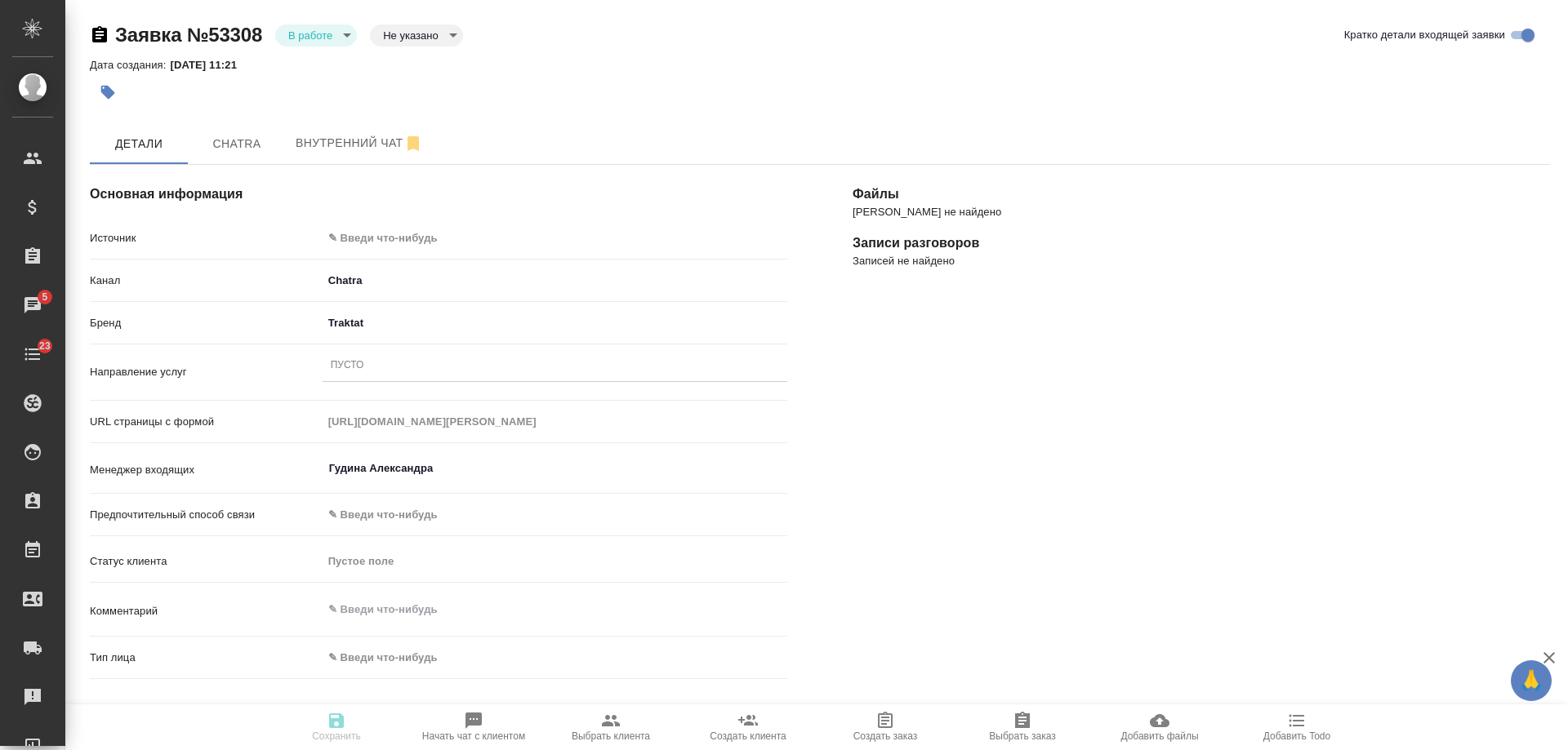
type textarea "x"
click at [372, 231] on body "🙏 .cls-1 fill:#fff; AWATERA Gudina Alexandra Клиенты Спецификации Заказы 5 Чаты…" at bounding box center [784, 375] width 1568 height 750
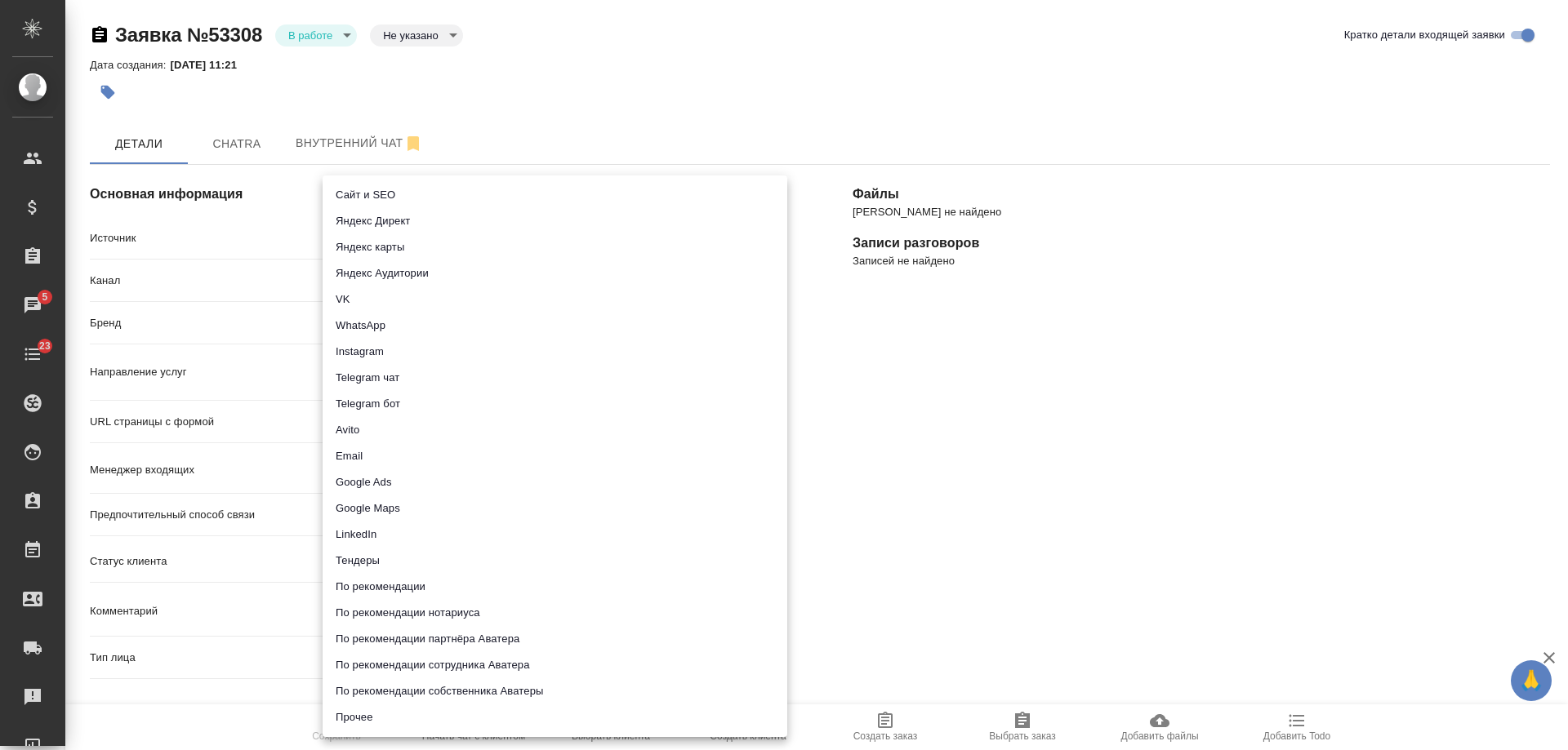
click at [360, 718] on li "Прочее" at bounding box center [554, 718] width 464 height 26
type input "other"
type textarea "x"
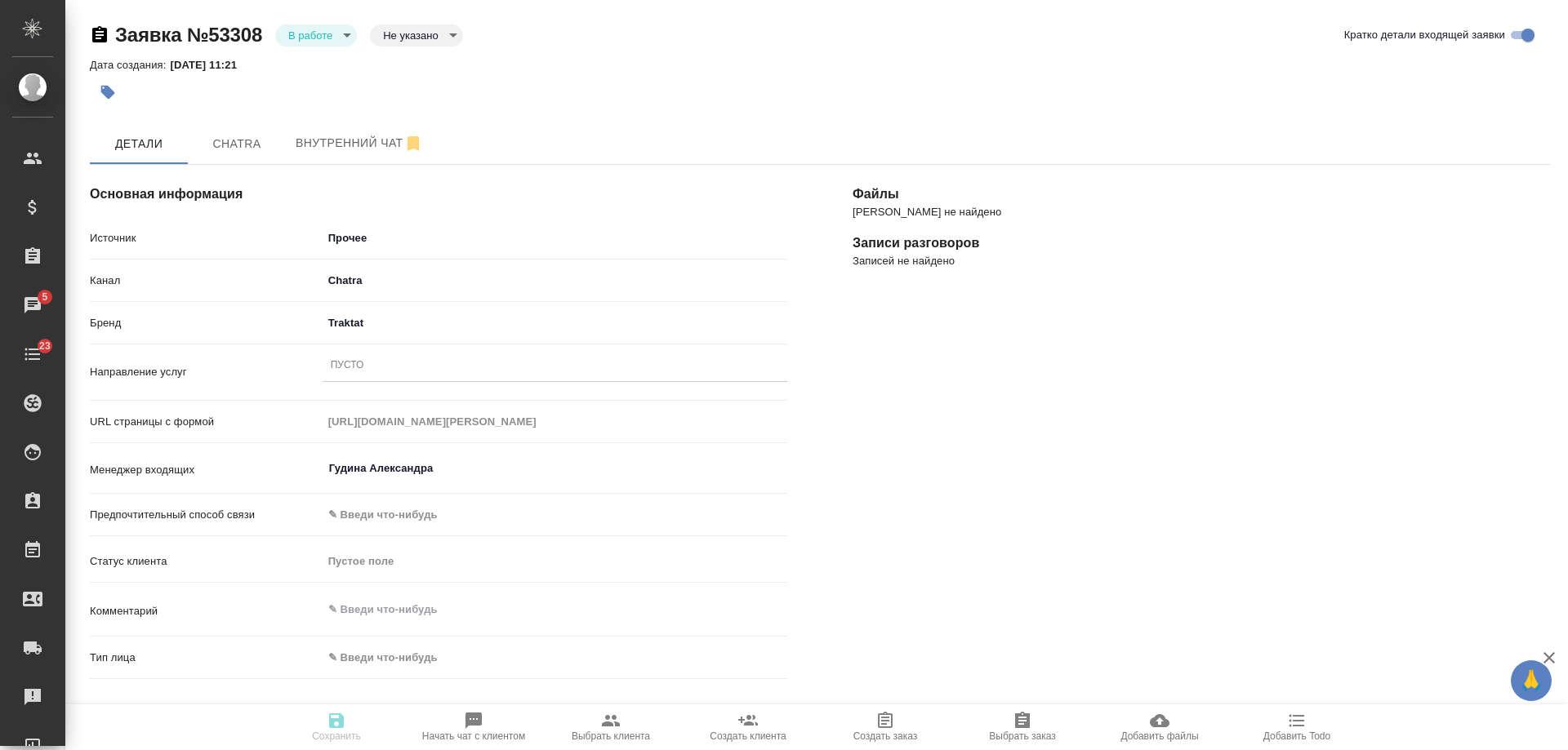
click at [355, 363] on div "Пусто" at bounding box center [348, 366] width 33 height 14
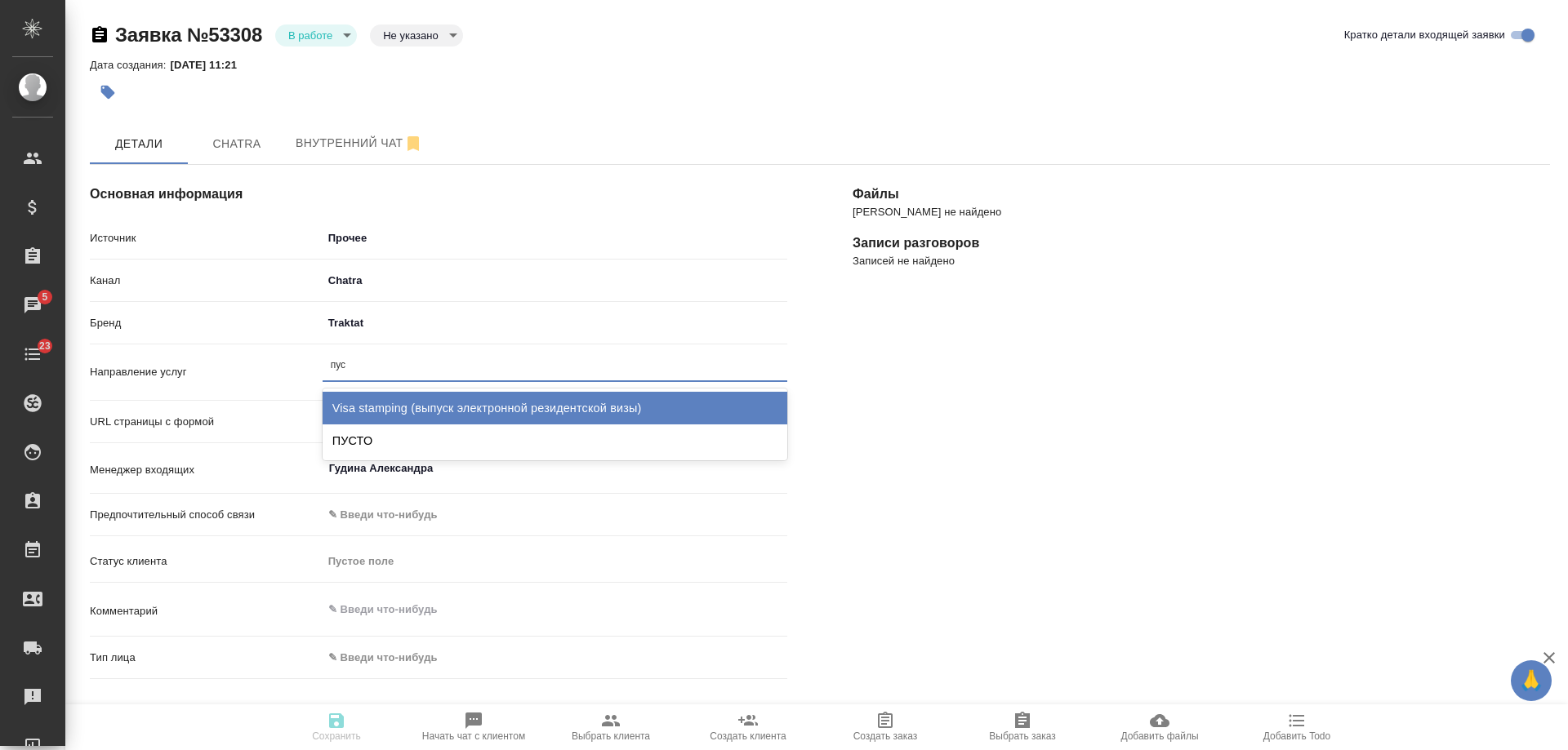
type input "пуст"
click at [382, 409] on div "ПУСТО" at bounding box center [554, 408] width 464 height 32
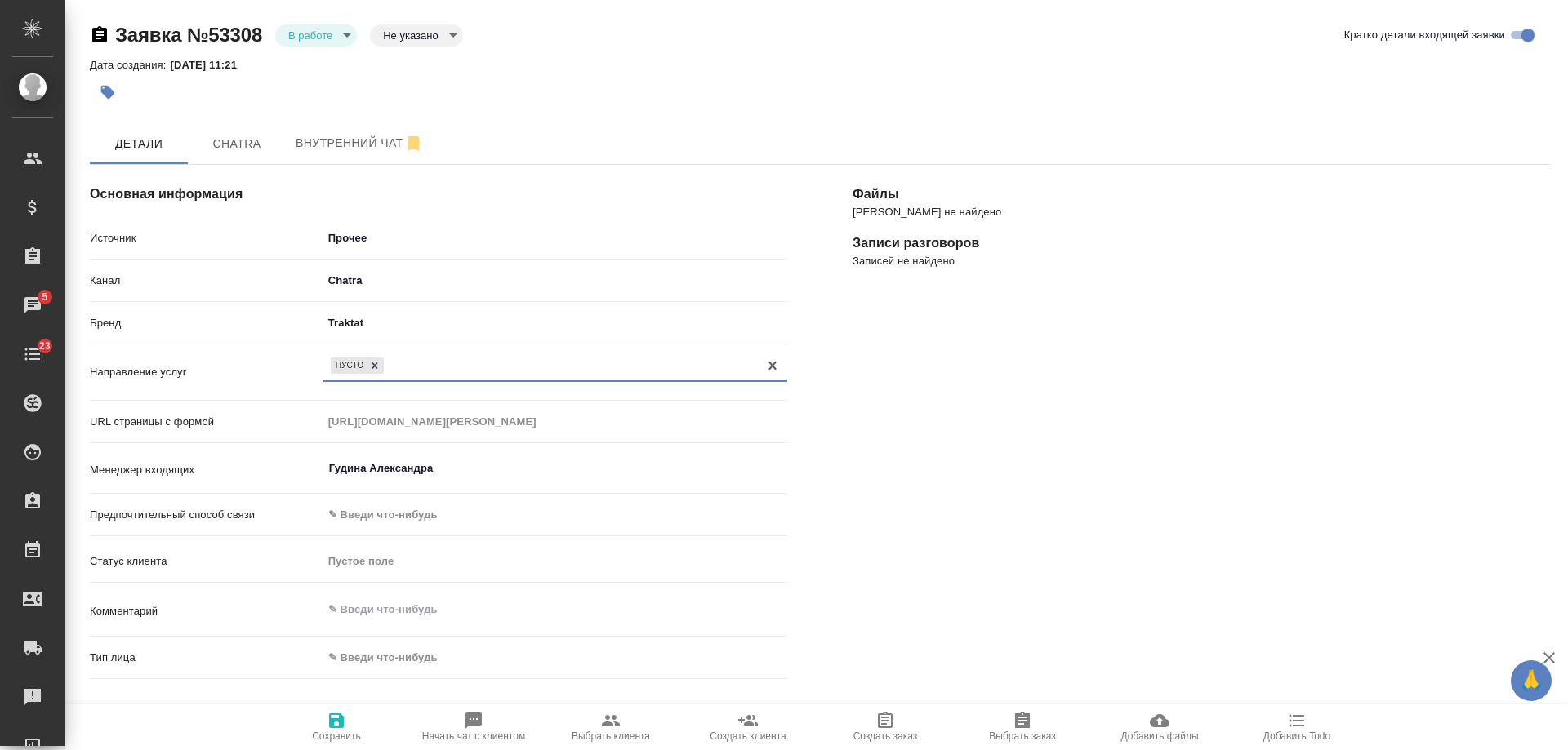
scroll to position [245, 0]
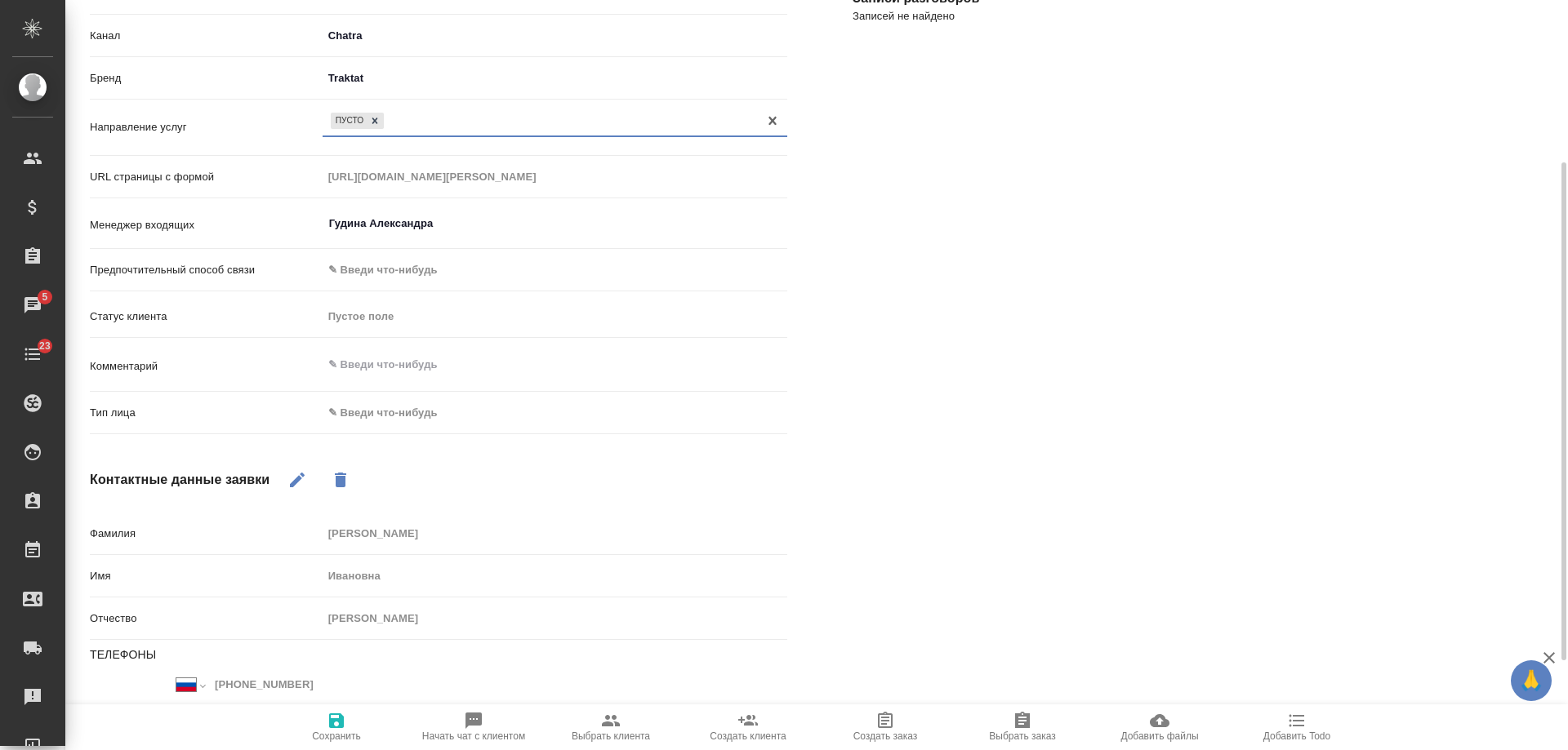
click at [392, 418] on body "🙏 .cls-1 fill:#fff; AWATERA Gudina Alexandra Клиенты Спецификации Заказы 5 Чаты…" at bounding box center [784, 375] width 1568 height 750
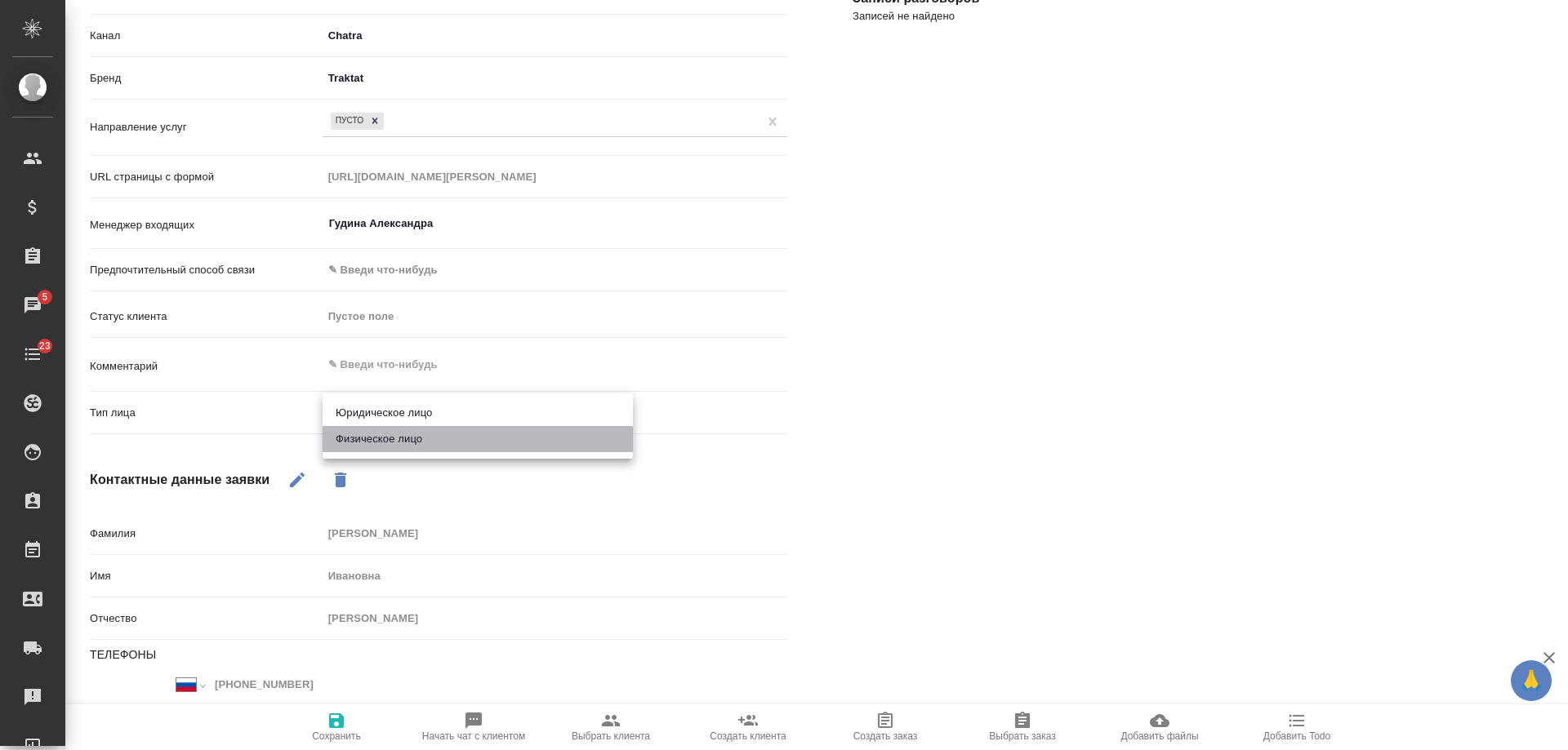
click at [393, 437] on li "Физическое лицо" at bounding box center [477, 439] width 310 height 26
type textarea "x"
type input "private"
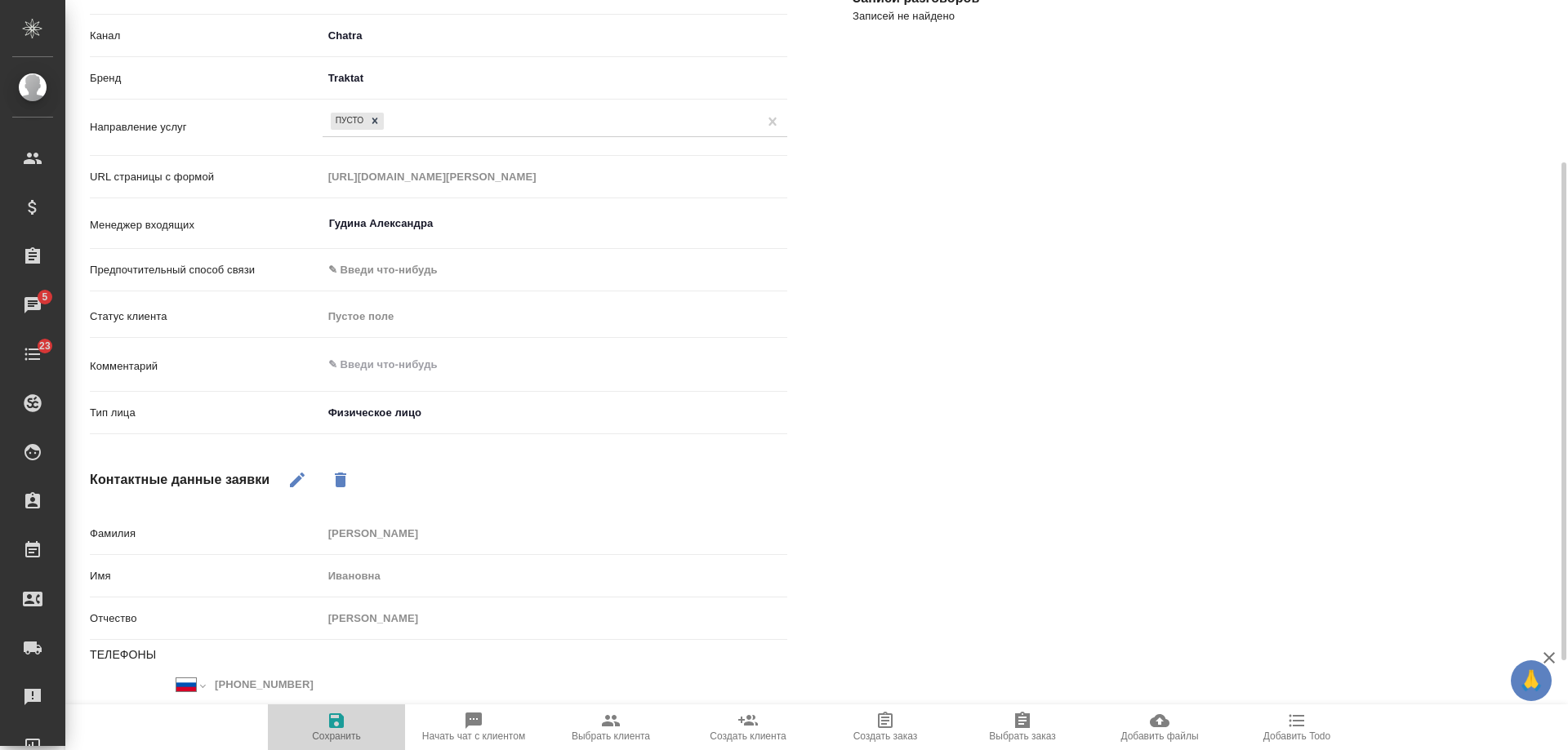
click at [346, 718] on icon "button" at bounding box center [336, 720] width 19 height 19
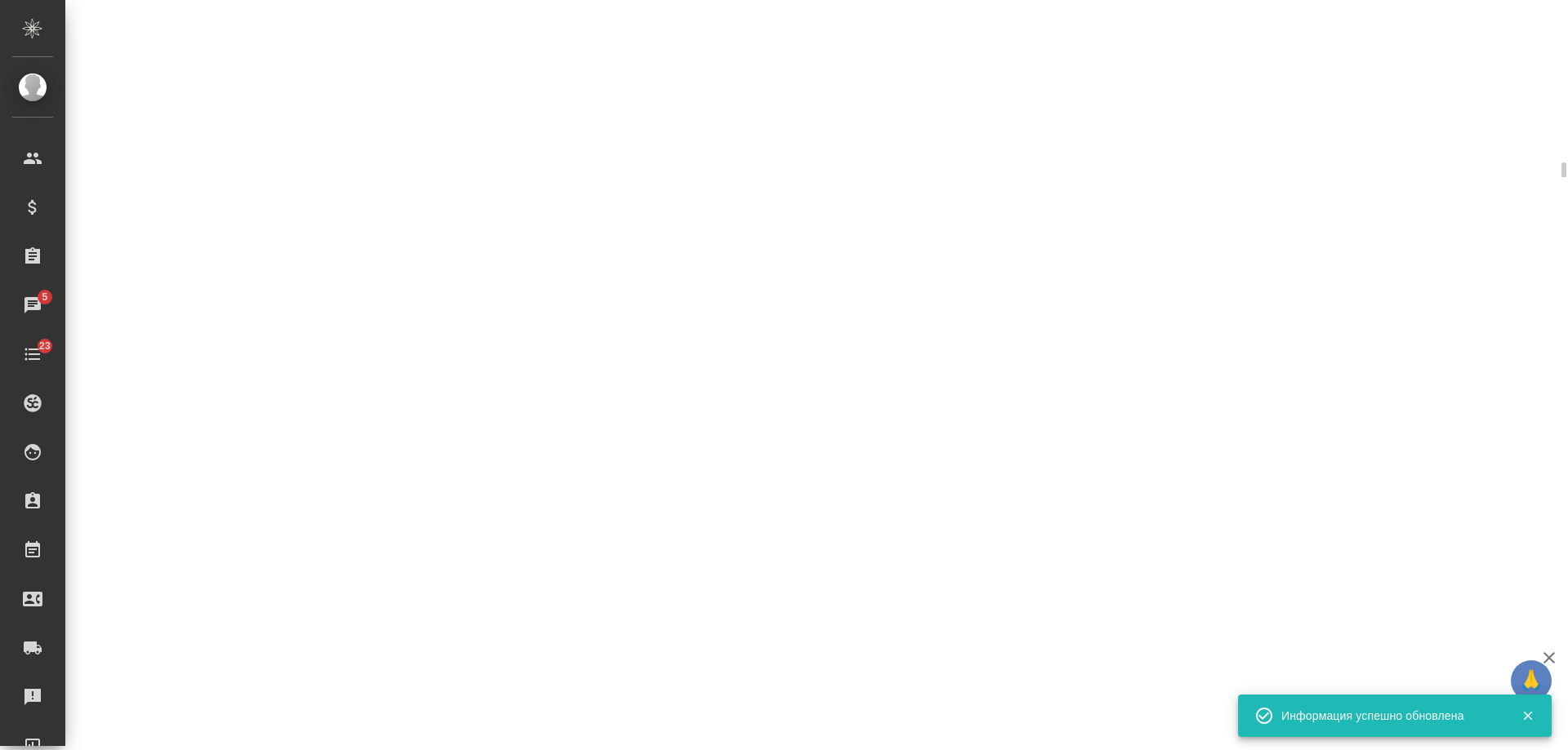
select select "RU"
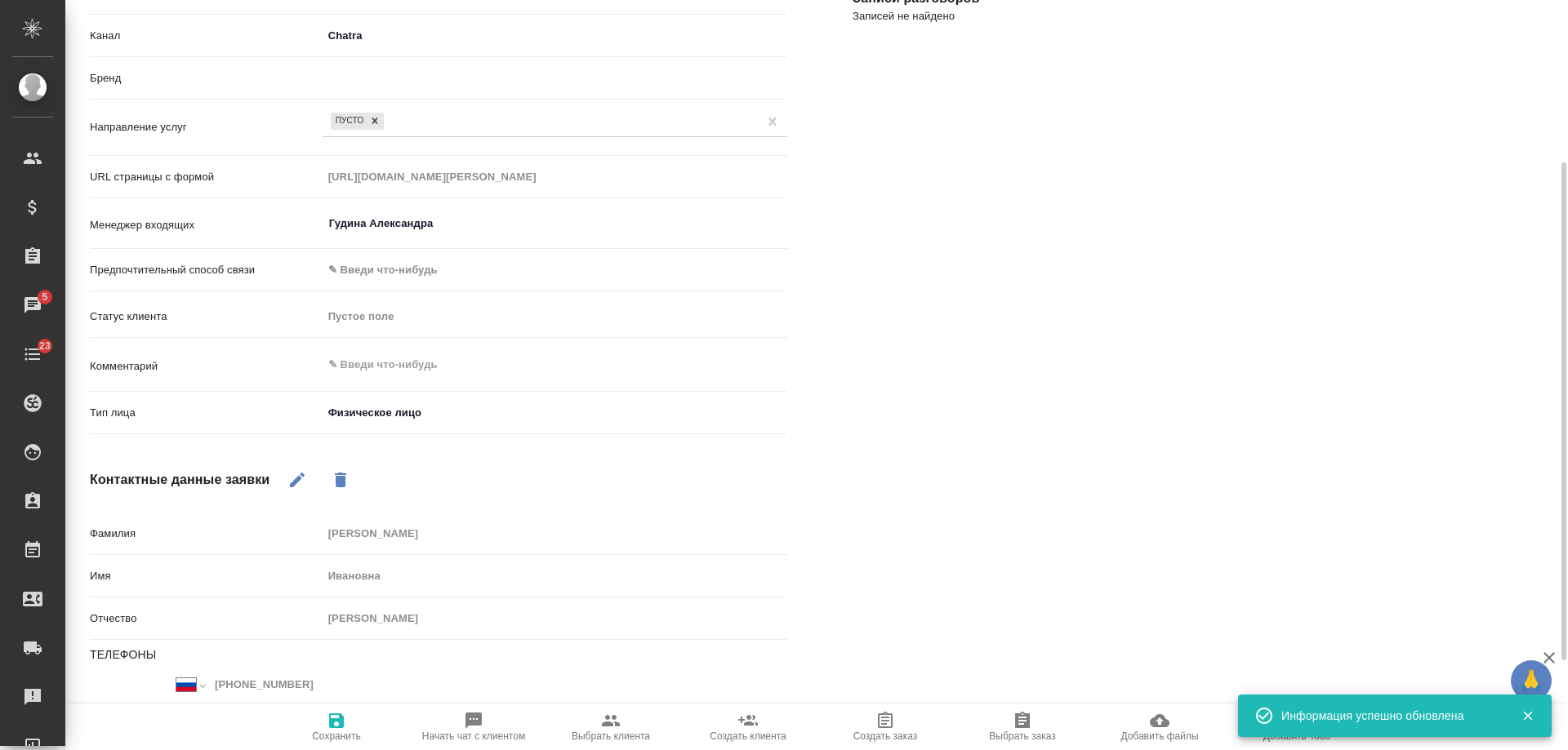
type textarea "x"
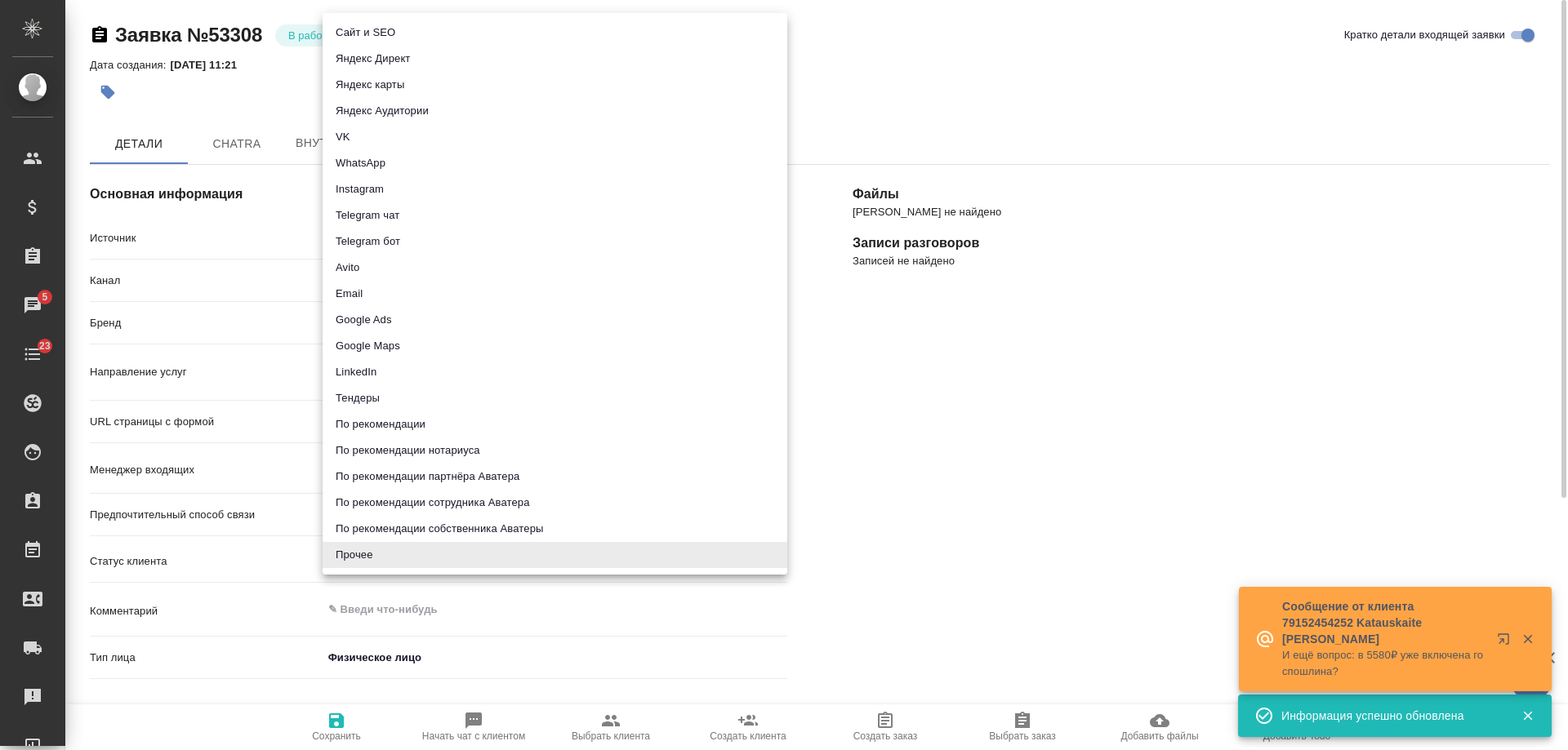
click at [372, 240] on body "🙏 .cls-1 fill:#fff; AWATERA Gudina Alexandra Клиенты Спецификации Заказы 5 Чаты…" at bounding box center [784, 375] width 1568 height 750
click at [382, 28] on li "Сайт и SEO" at bounding box center [554, 32] width 464 height 26
type input "seo"
type textarea "x"
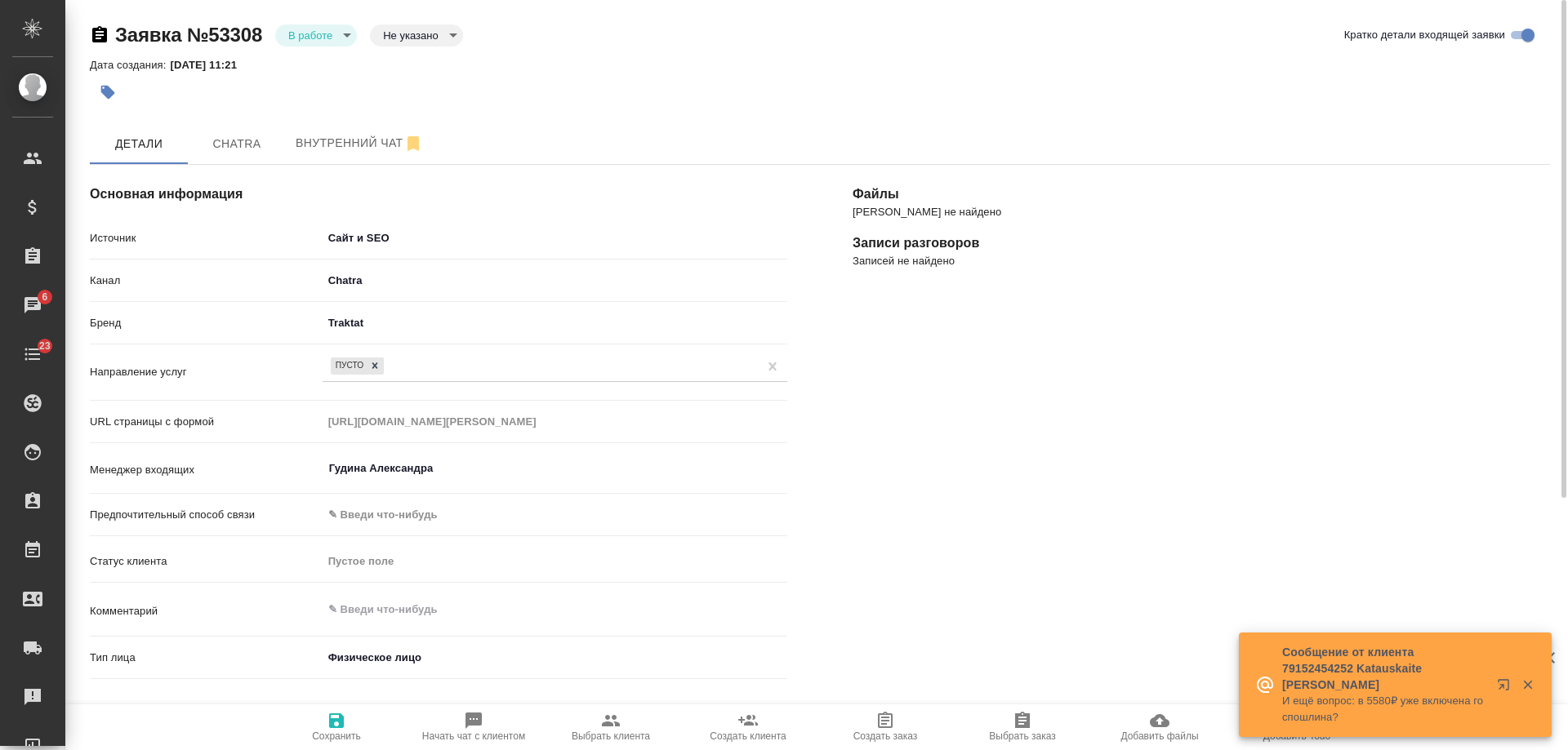
click at [345, 716] on icon "button" at bounding box center [336, 720] width 19 height 19
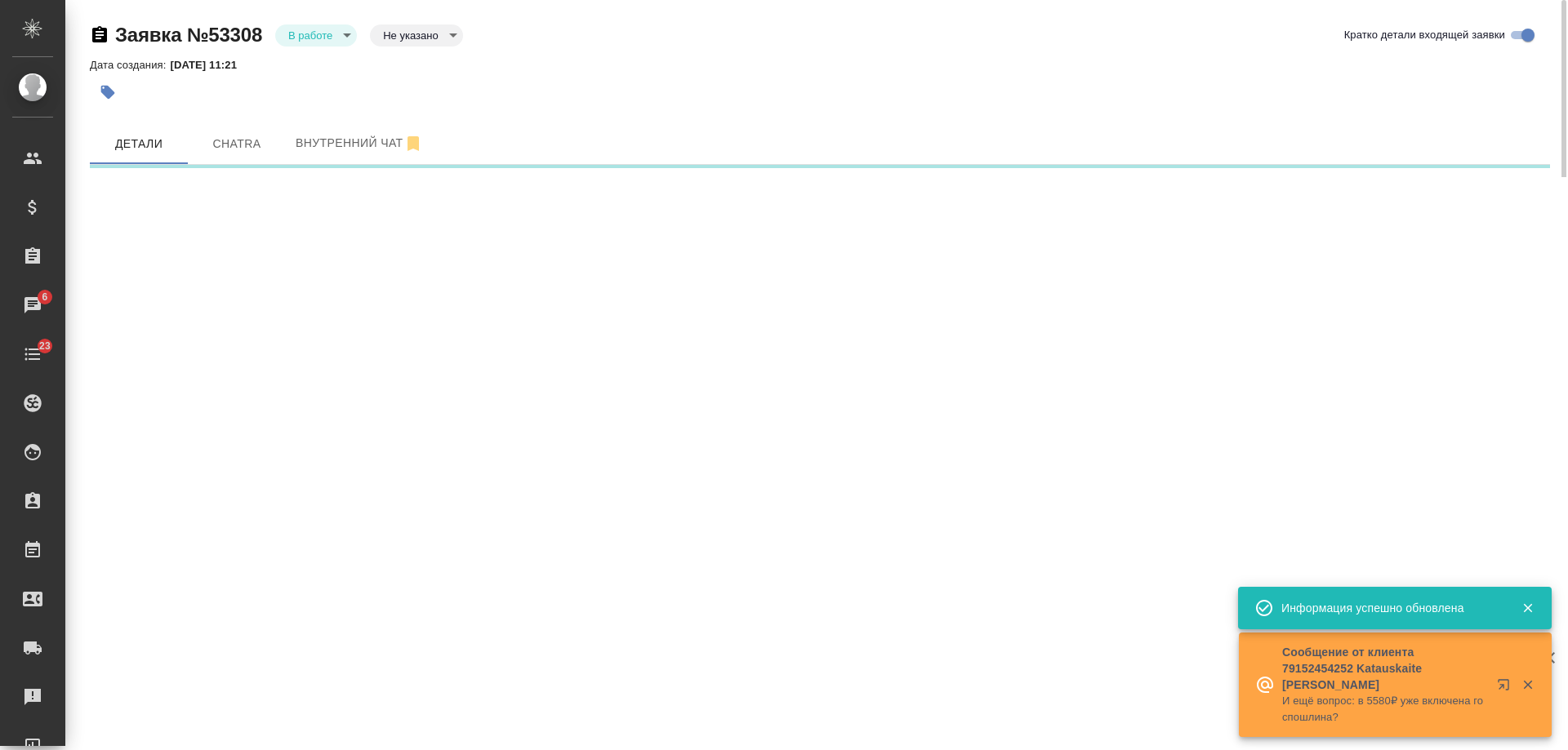
select select "RU"
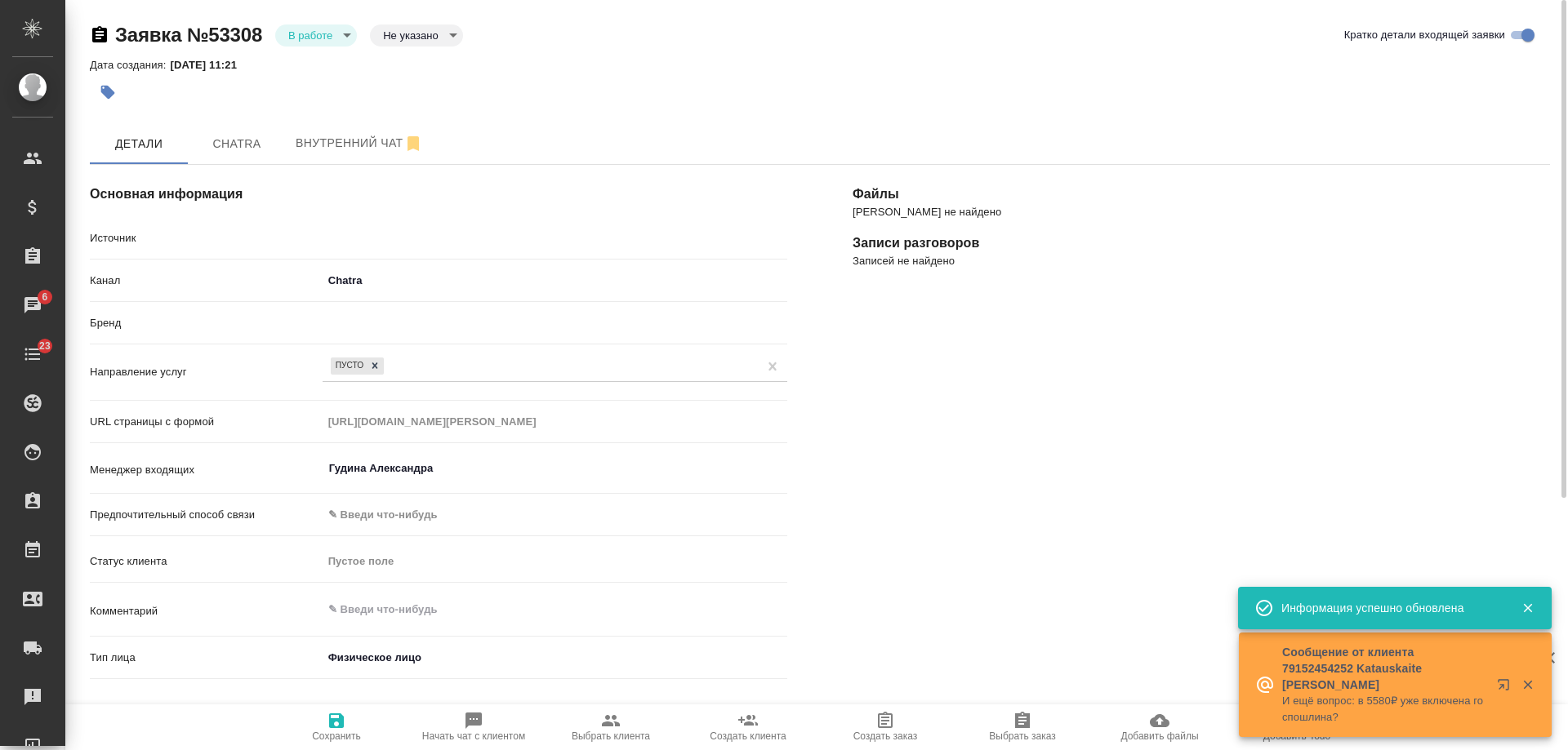
type textarea "x"
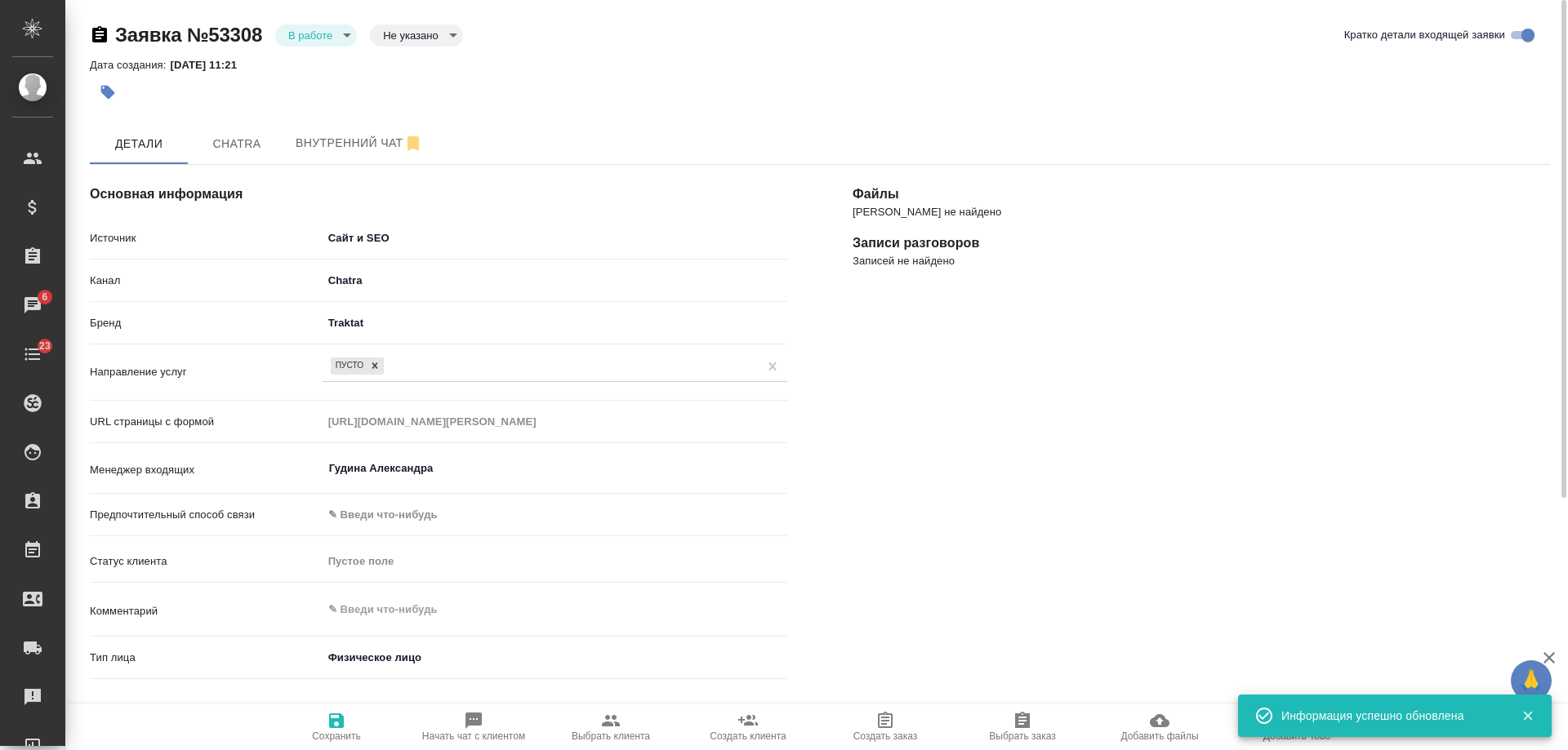
click at [311, 35] on body "🙏 .cls-1 fill:#fff; AWATERA Gudina Alexandra Клиенты Спецификации Заказы 6 Чаты…" at bounding box center [784, 375] width 1568 height 750
click at [317, 76] on li "Отказ" at bounding box center [316, 63] width 82 height 28
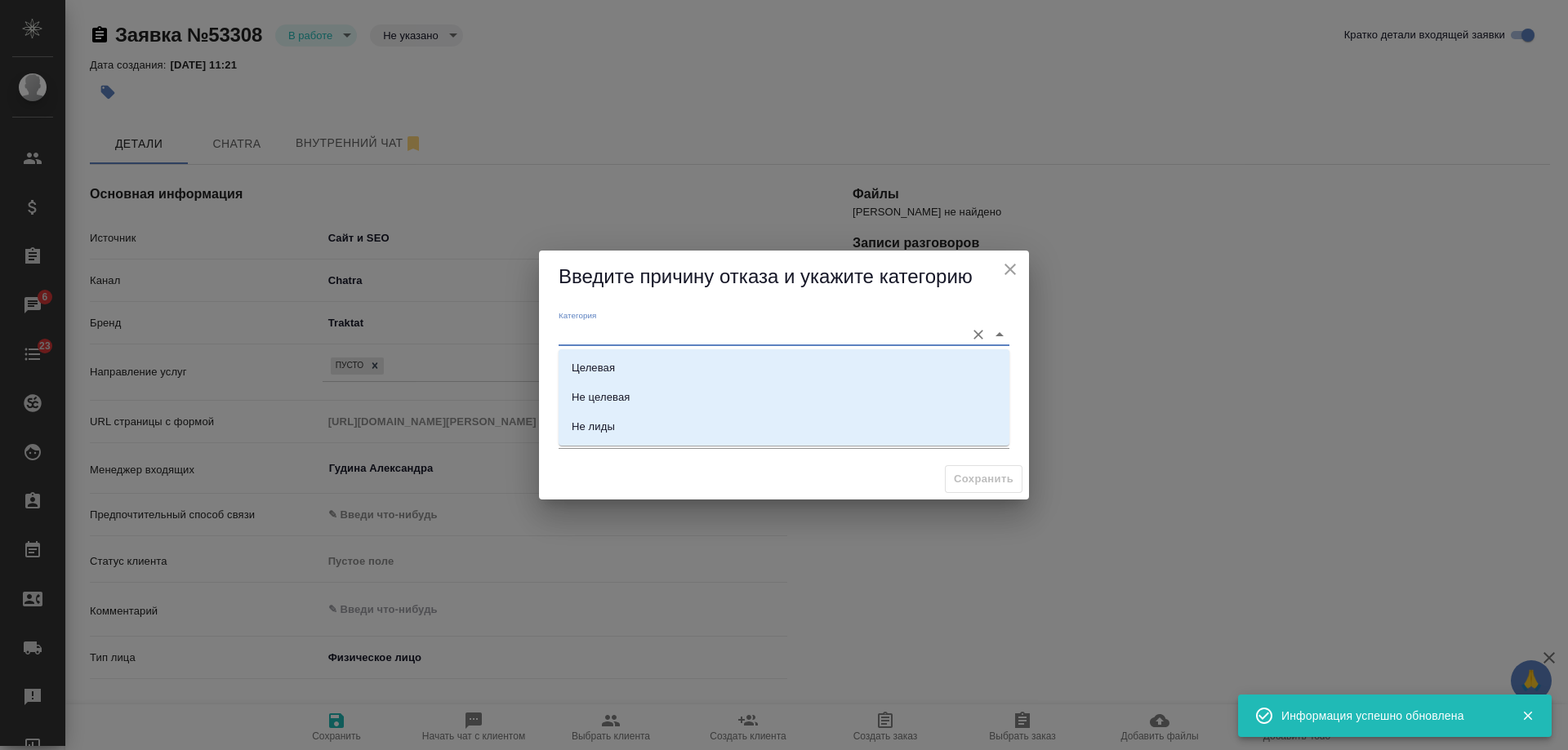
click at [643, 327] on input "Категория" at bounding box center [757, 334] width 398 height 22
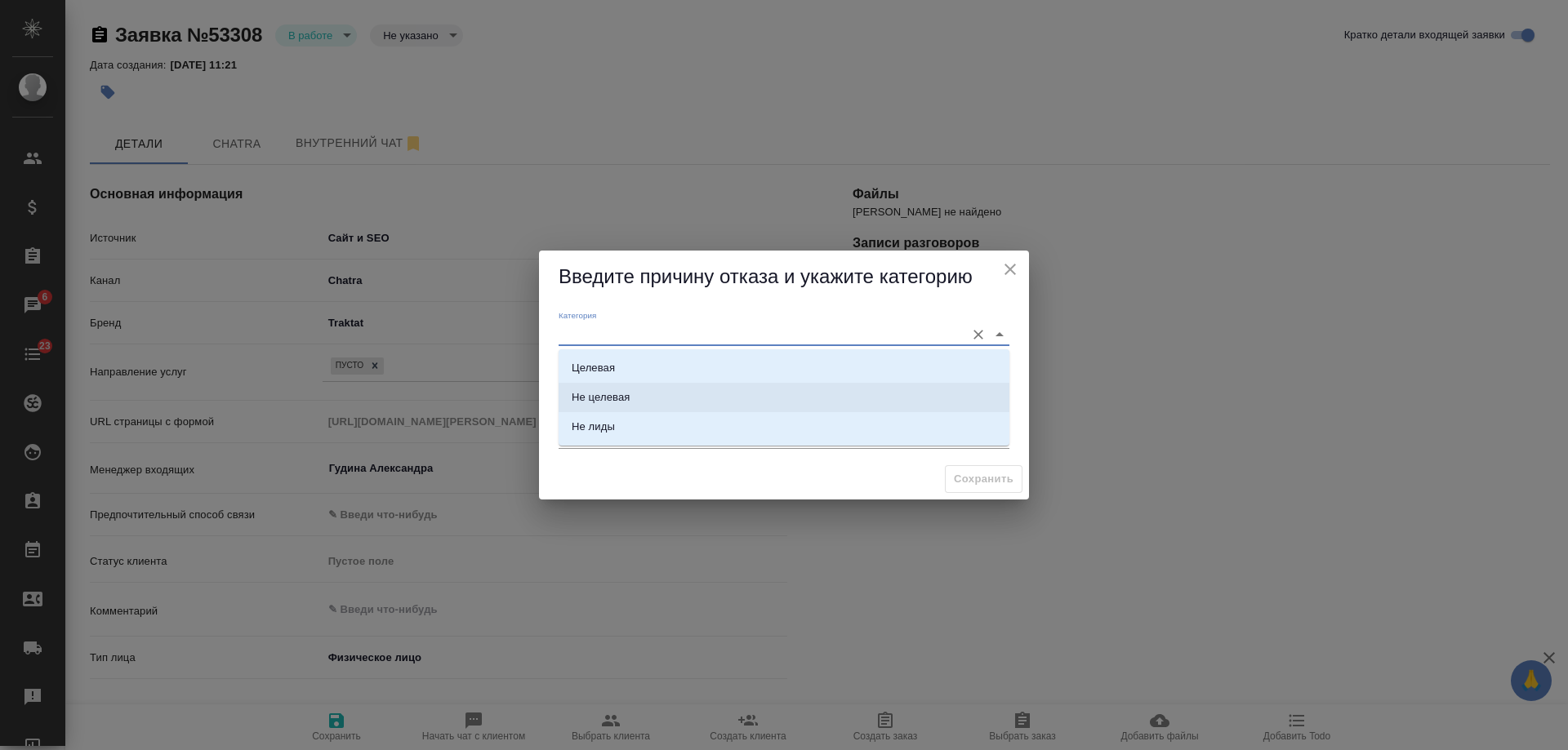
click at [648, 393] on li "Не целевая" at bounding box center [783, 398] width 450 height 30
type input "Не целевая"
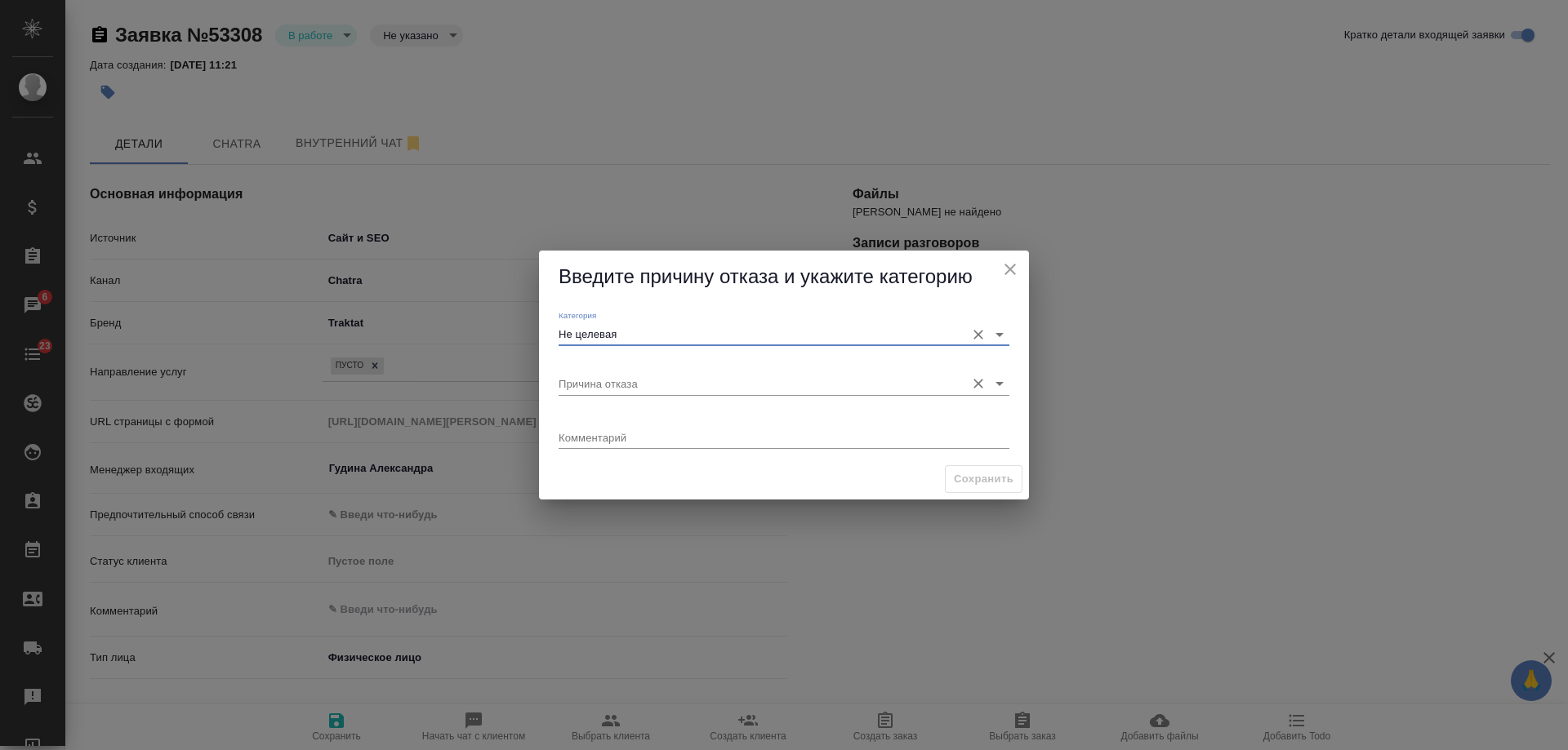
click at [632, 392] on input "Причина отказа" at bounding box center [757, 382] width 398 height 22
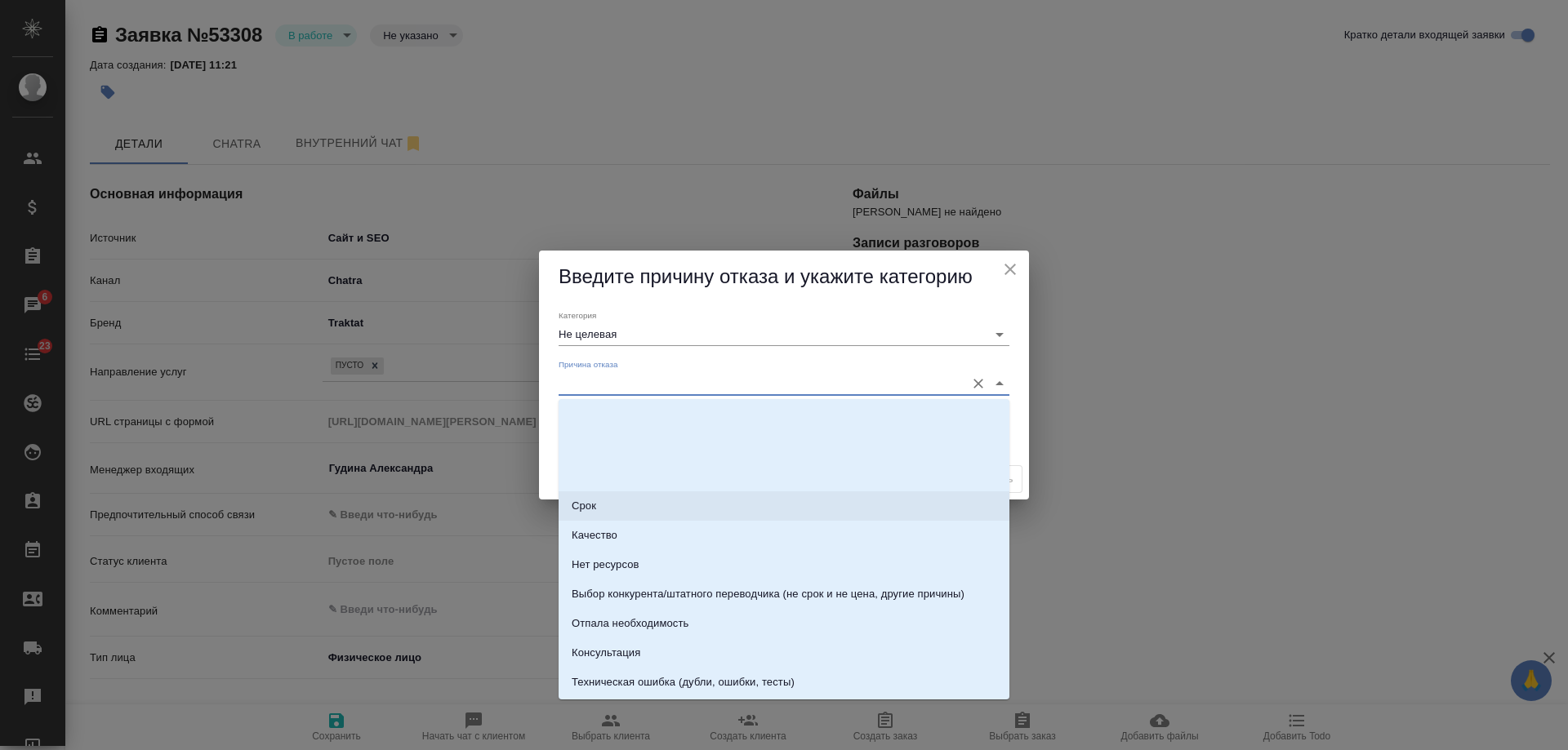
scroll to position [233, 0]
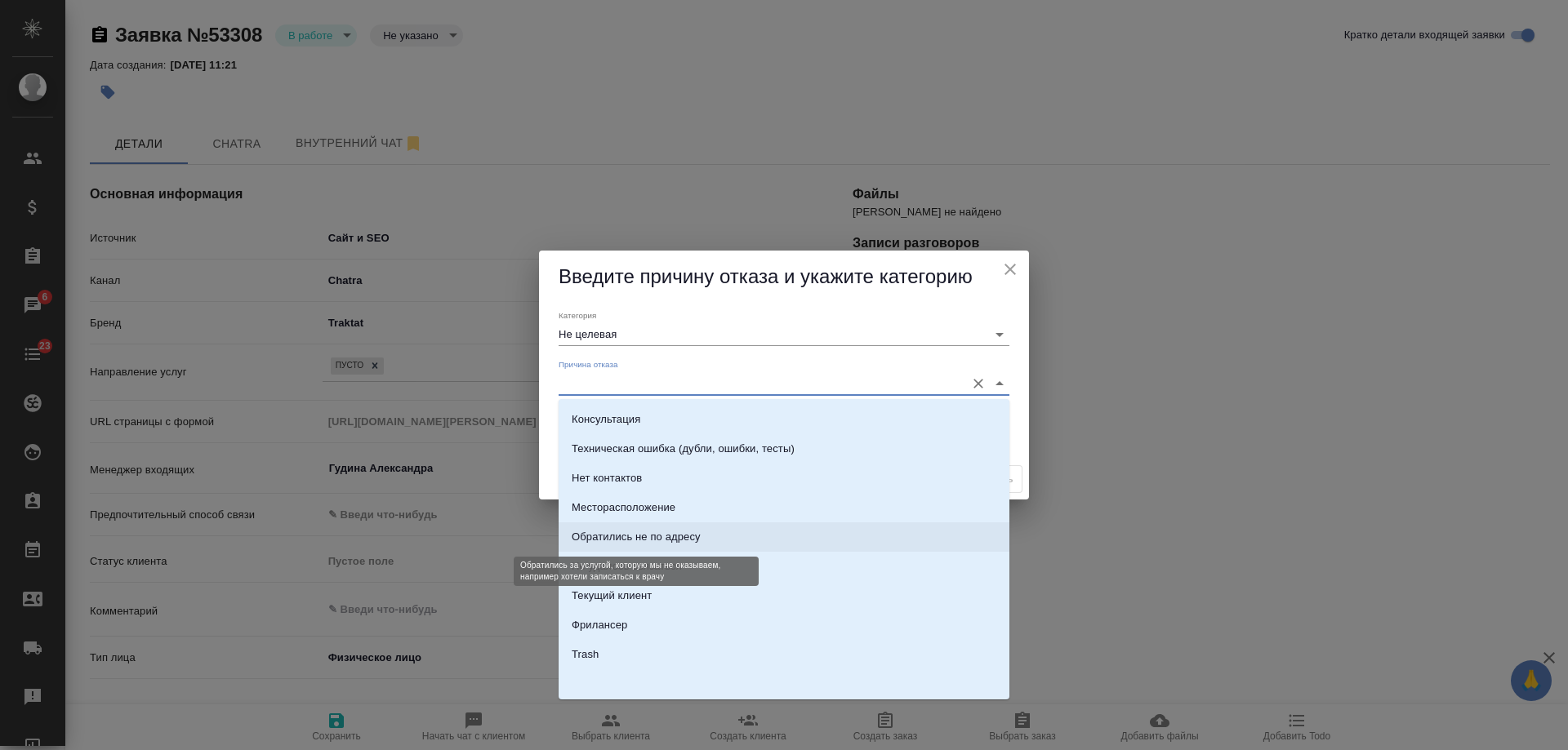
click at [675, 538] on div "Обратились не по адресу" at bounding box center [636, 537] width 129 height 17
type input "Обратились не по адресу"
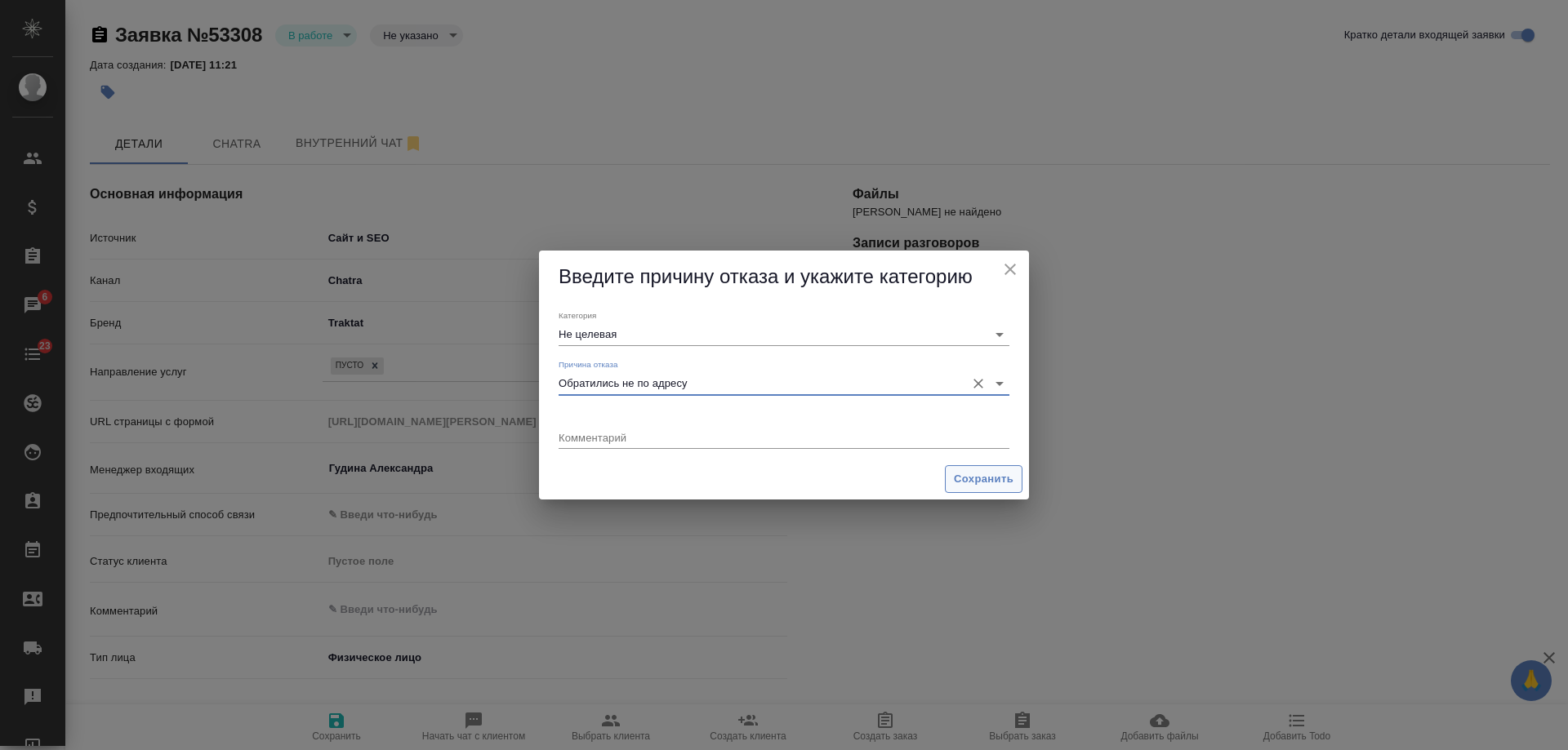
click at [955, 483] on span "Сохранить" at bounding box center [983, 480] width 59 height 19
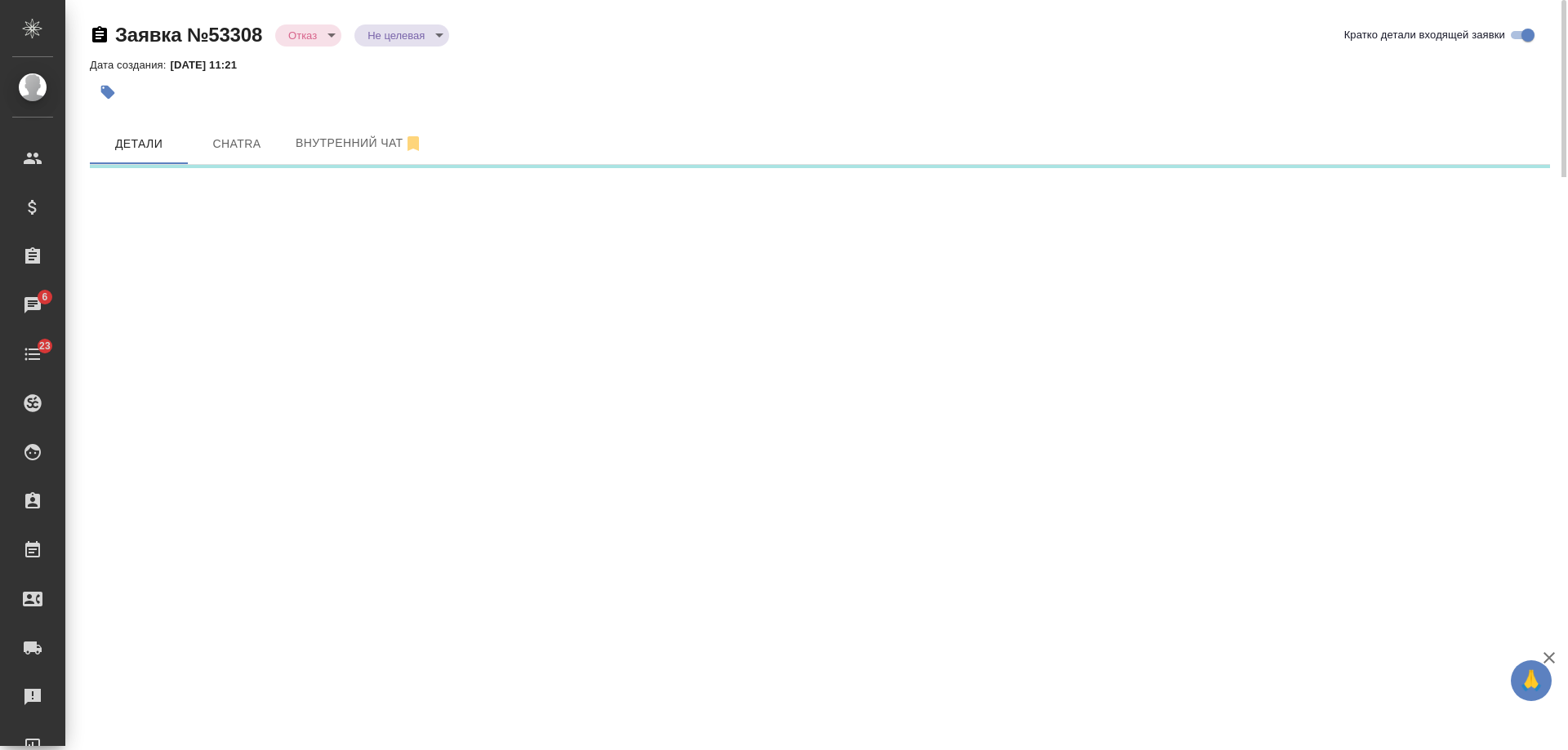
select select "RU"
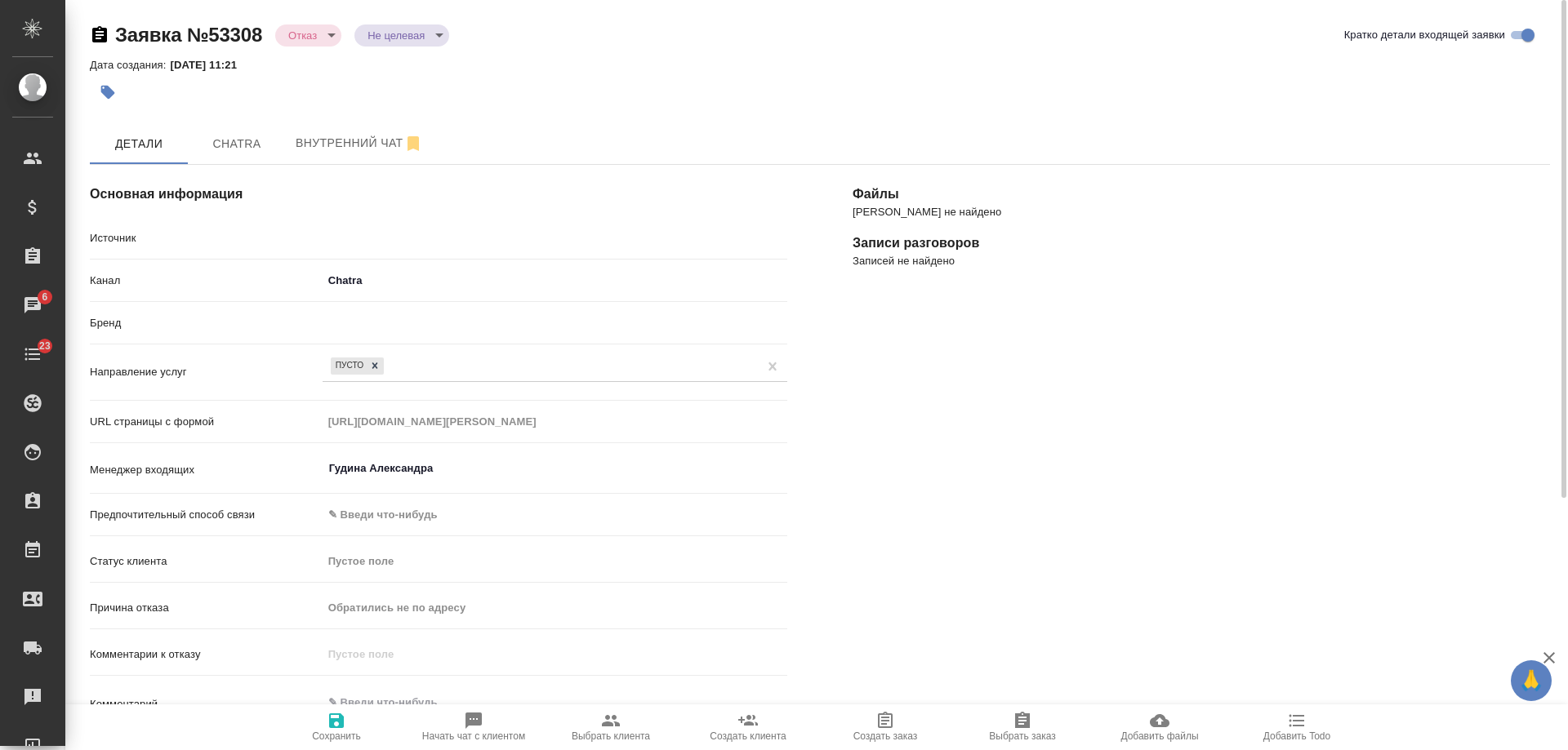
type textarea "x"
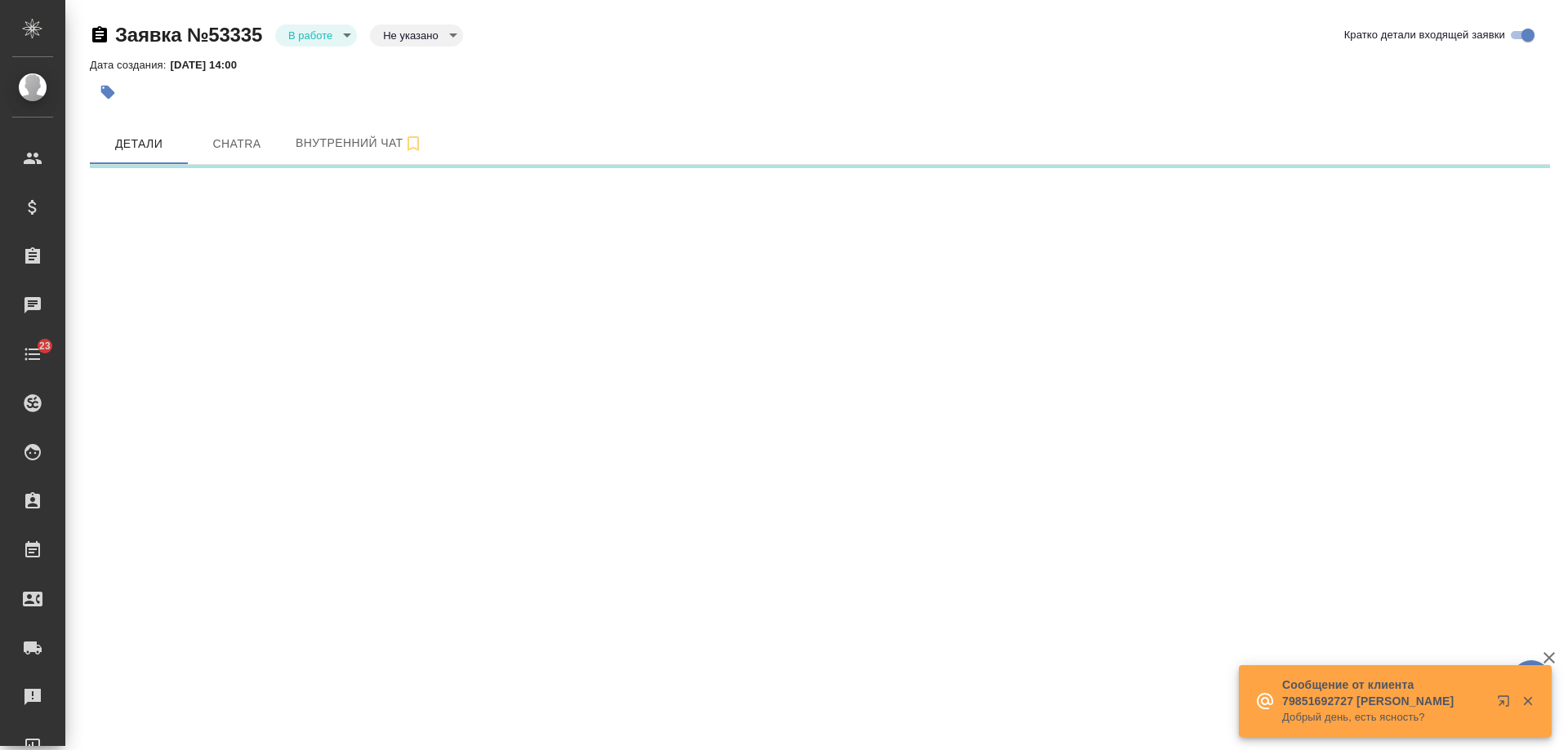
select select "RU"
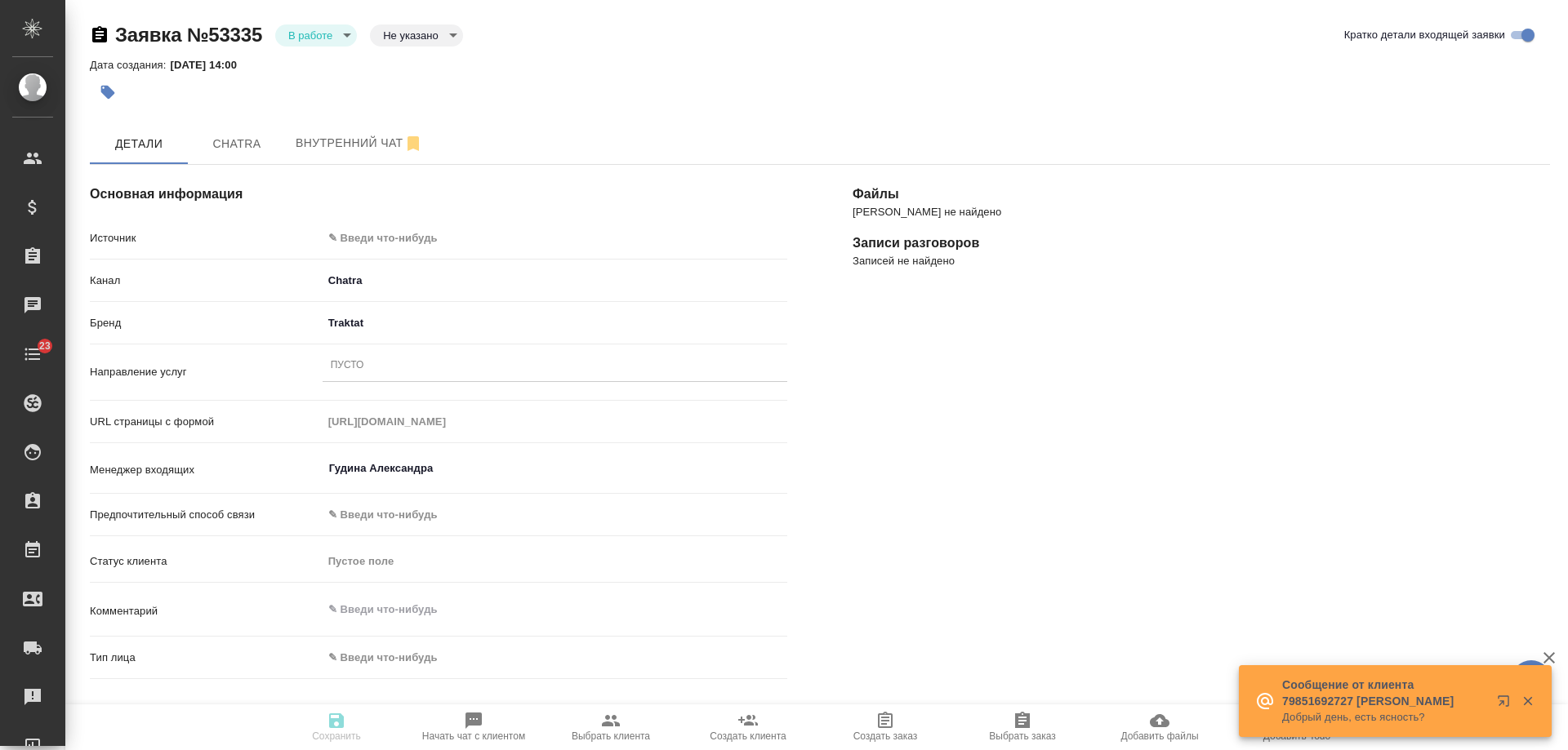
type textarea "x"
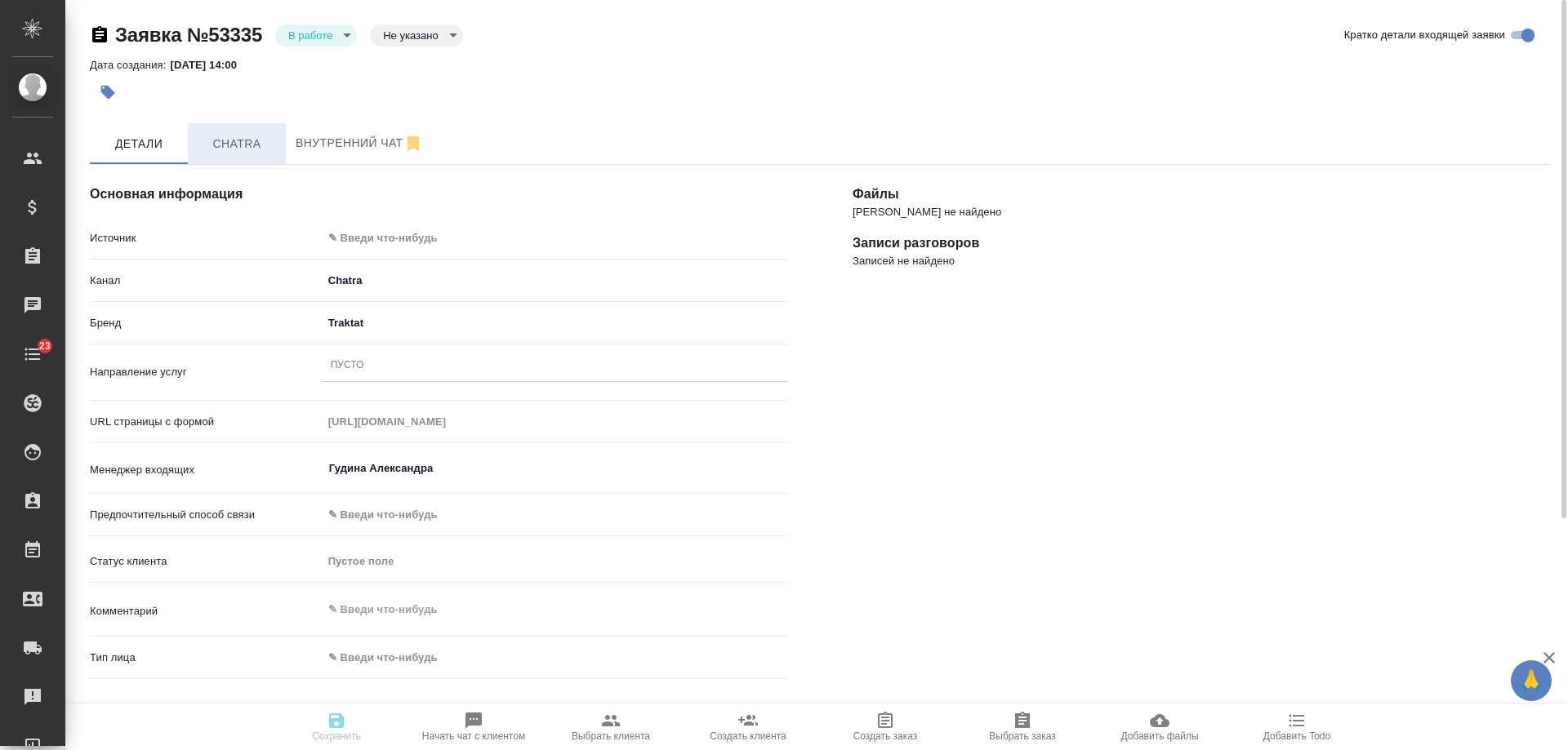
click at [262, 134] on span "Chatra" at bounding box center [237, 144] width 78 height 20
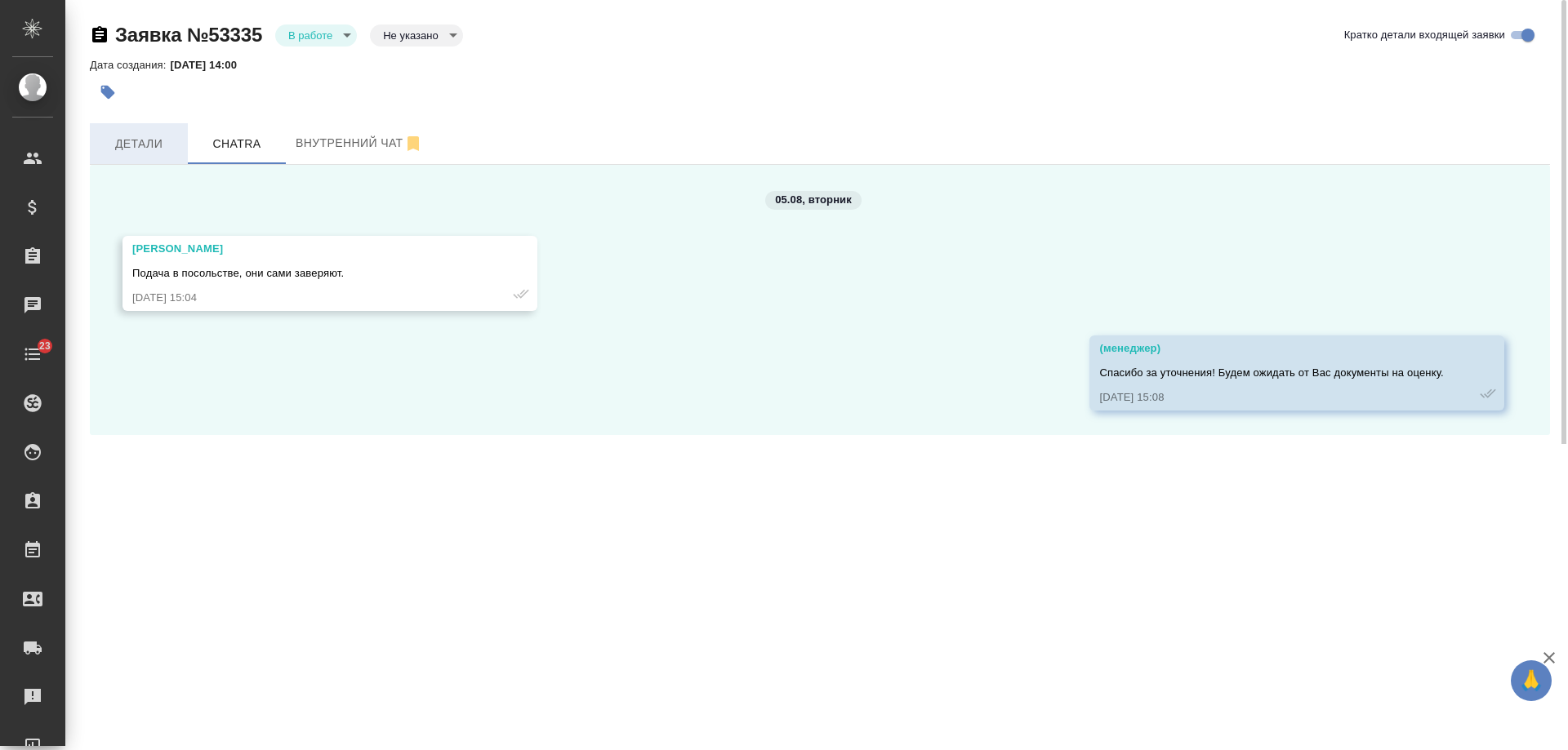
click at [152, 144] on span "Детали" at bounding box center [139, 144] width 78 height 20
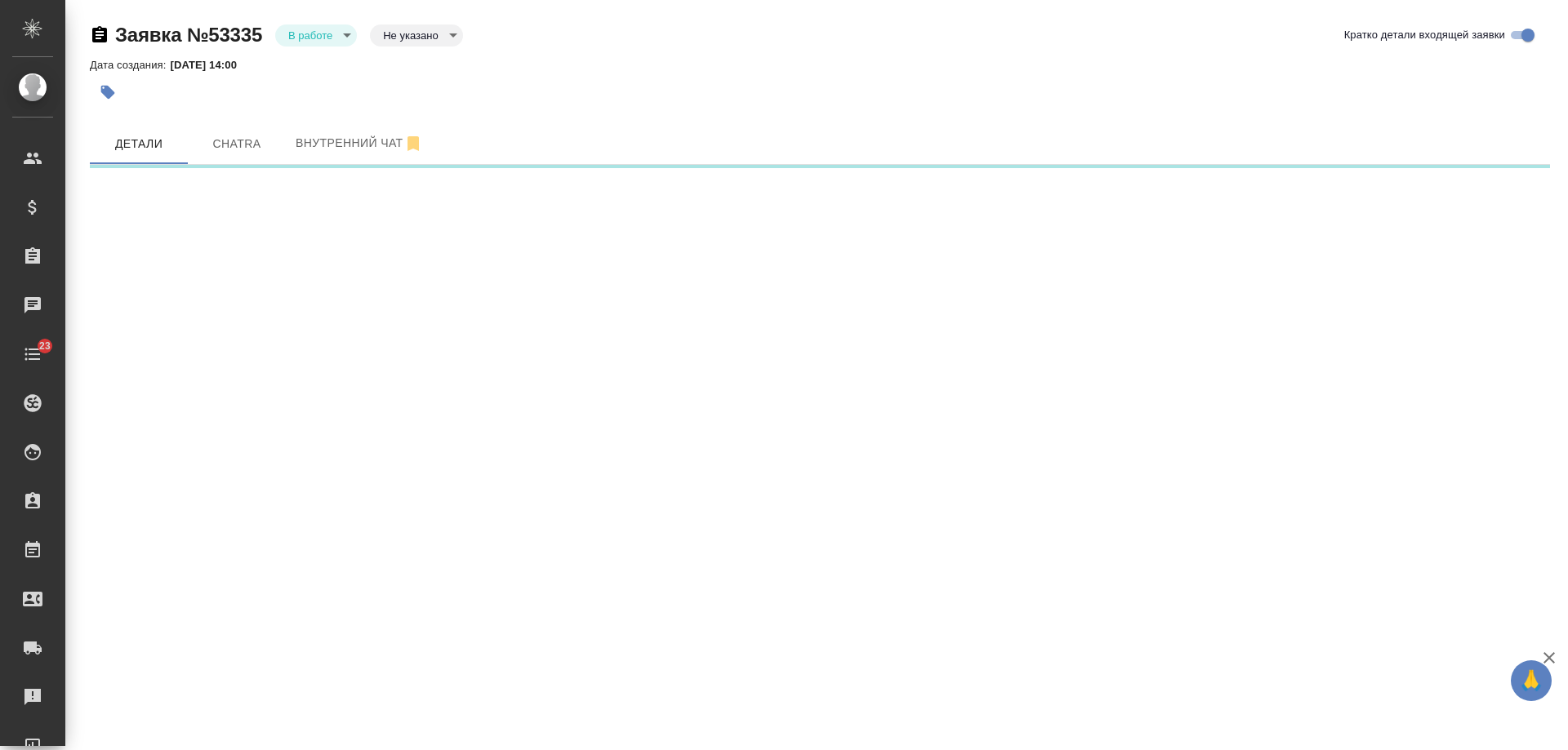
select select "RU"
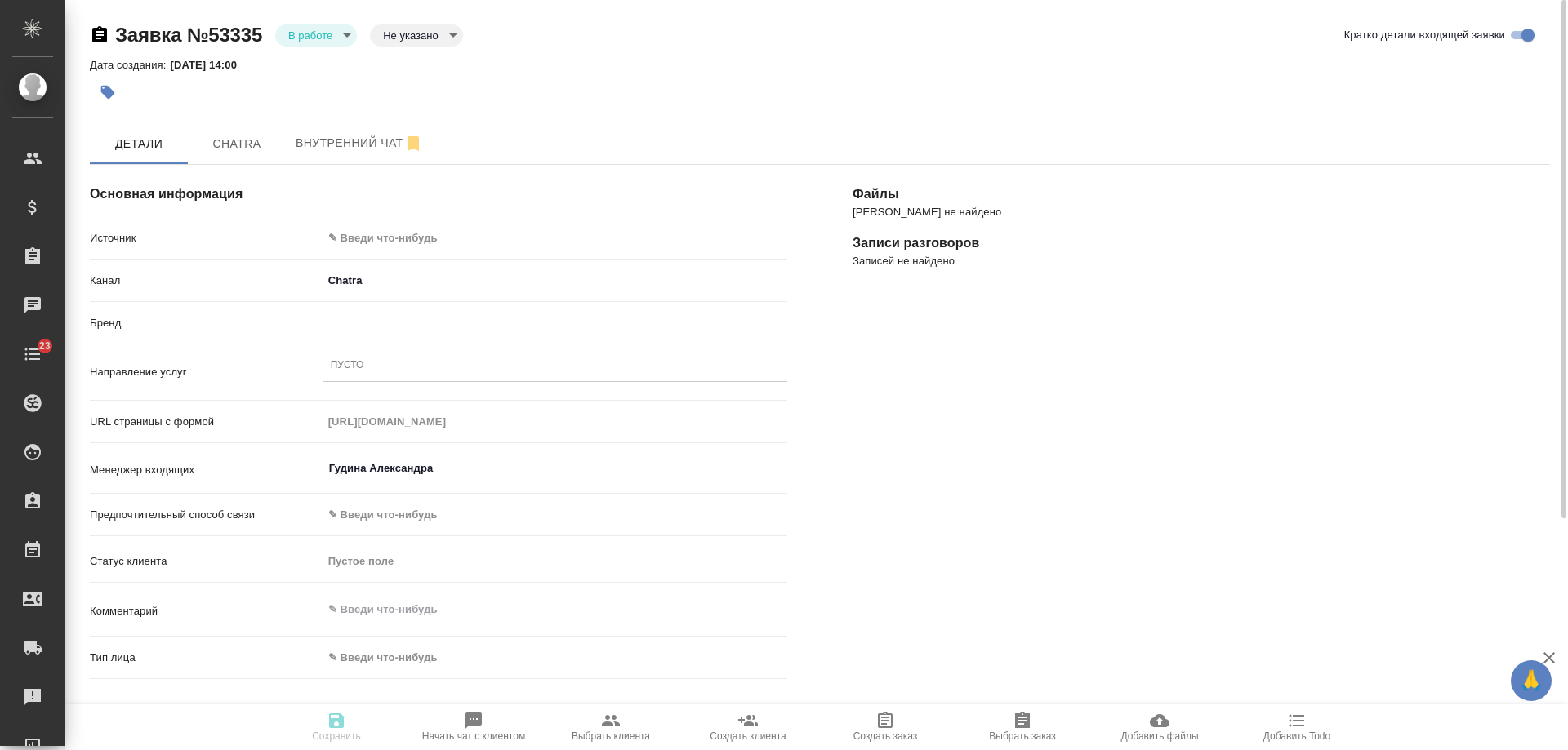
type textarea "x"
click at [360, 236] on body "🙏 .cls-1 fill:#fff; AWATERA Gudina Alexandra Клиенты Спецификации Заказы 0 Чаты…" at bounding box center [784, 375] width 1568 height 750
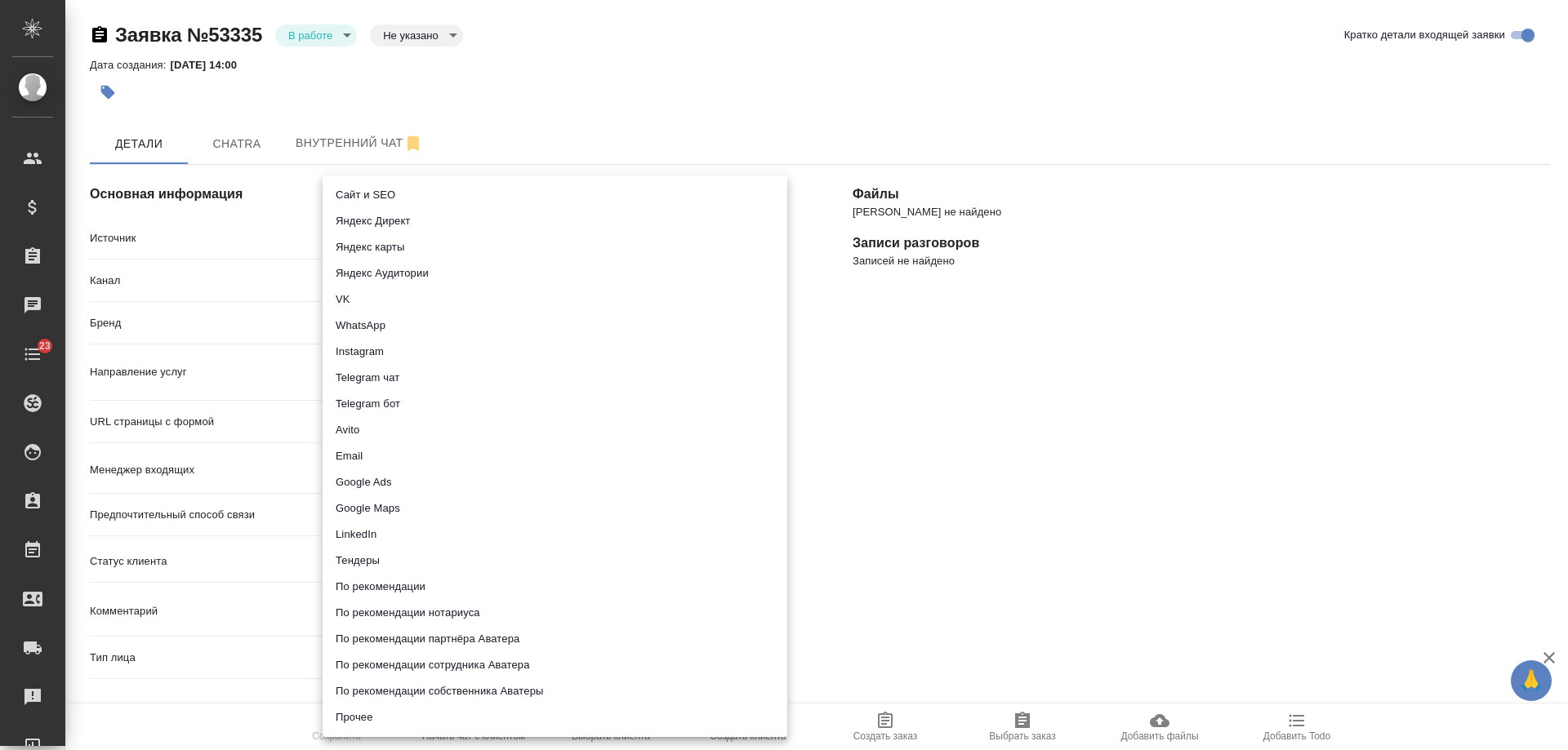
click at [369, 203] on li "Сайт и SEO" at bounding box center [554, 195] width 464 height 26
type input "seo"
type textarea "x"
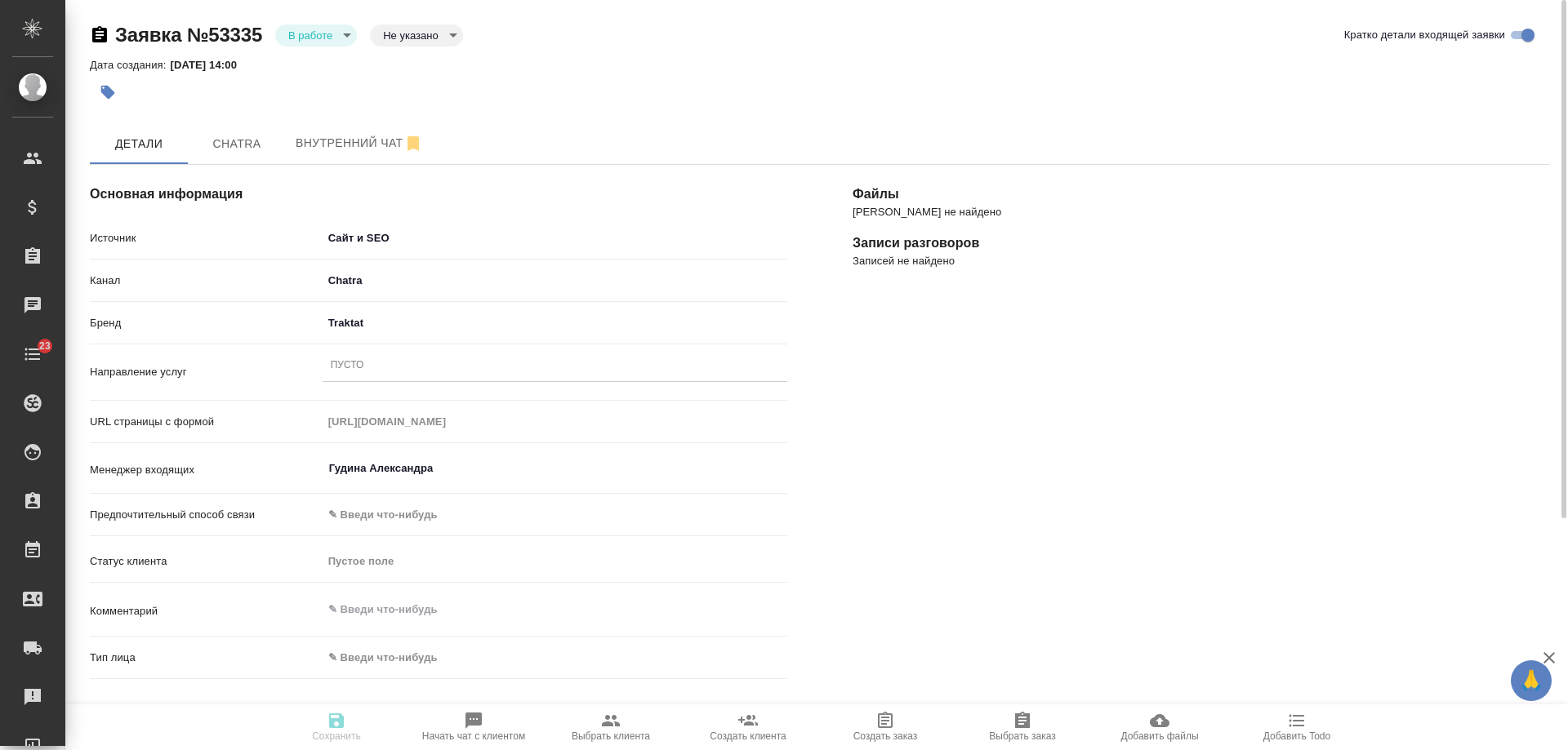
click at [362, 366] on div "Пусто" at bounding box center [348, 366] width 33 height 14
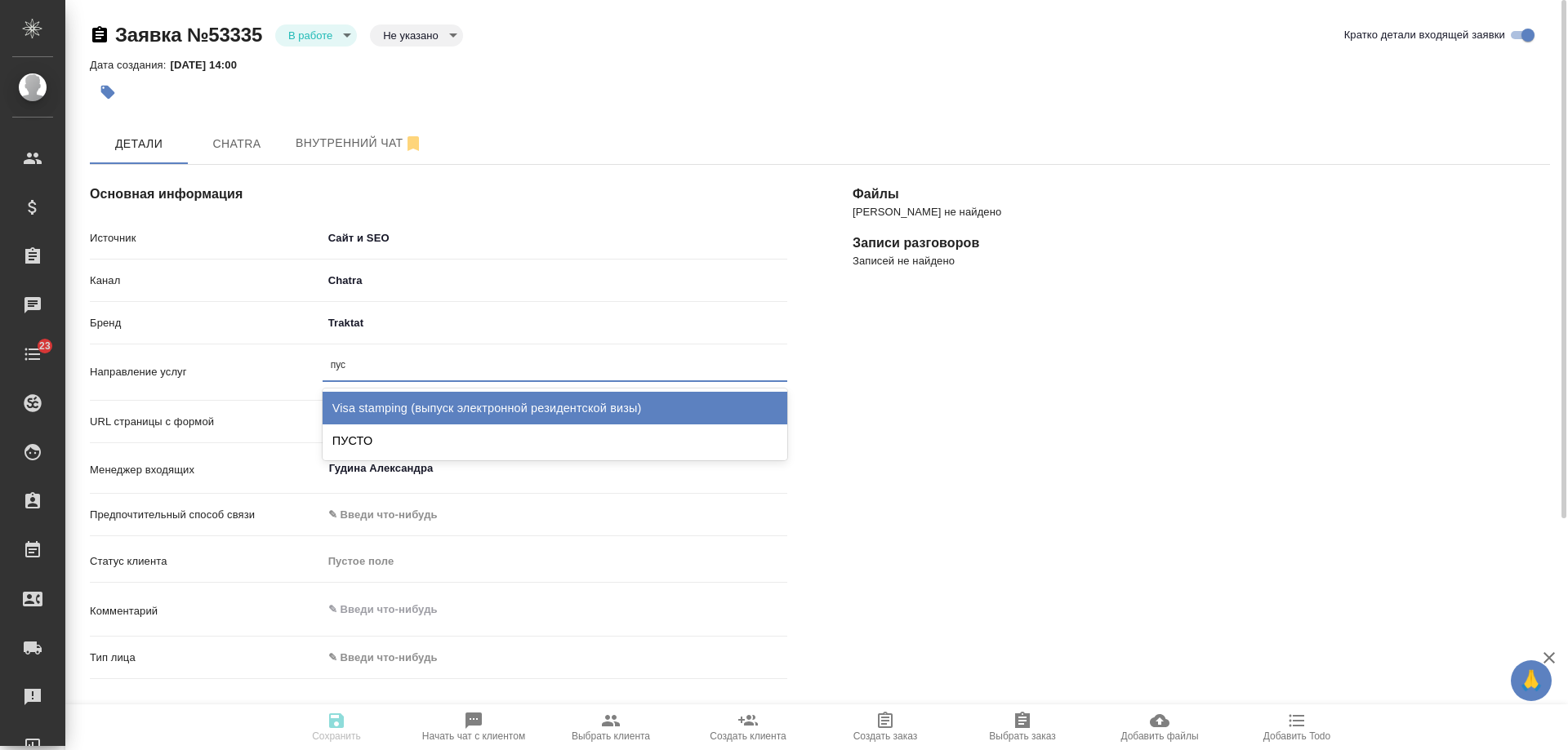
type input "пуст"
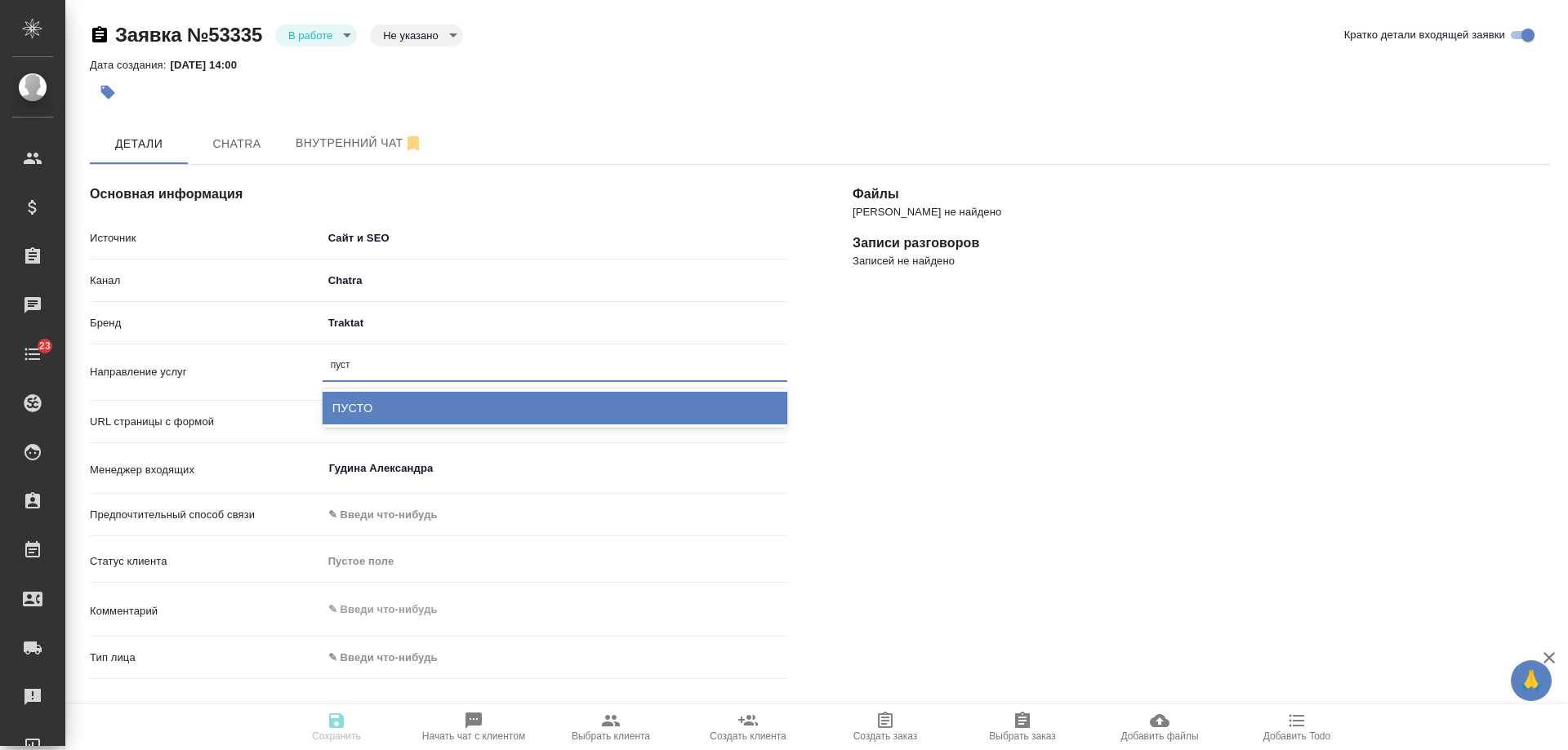
click at [372, 403] on div "ПУСТО" at bounding box center [554, 408] width 464 height 32
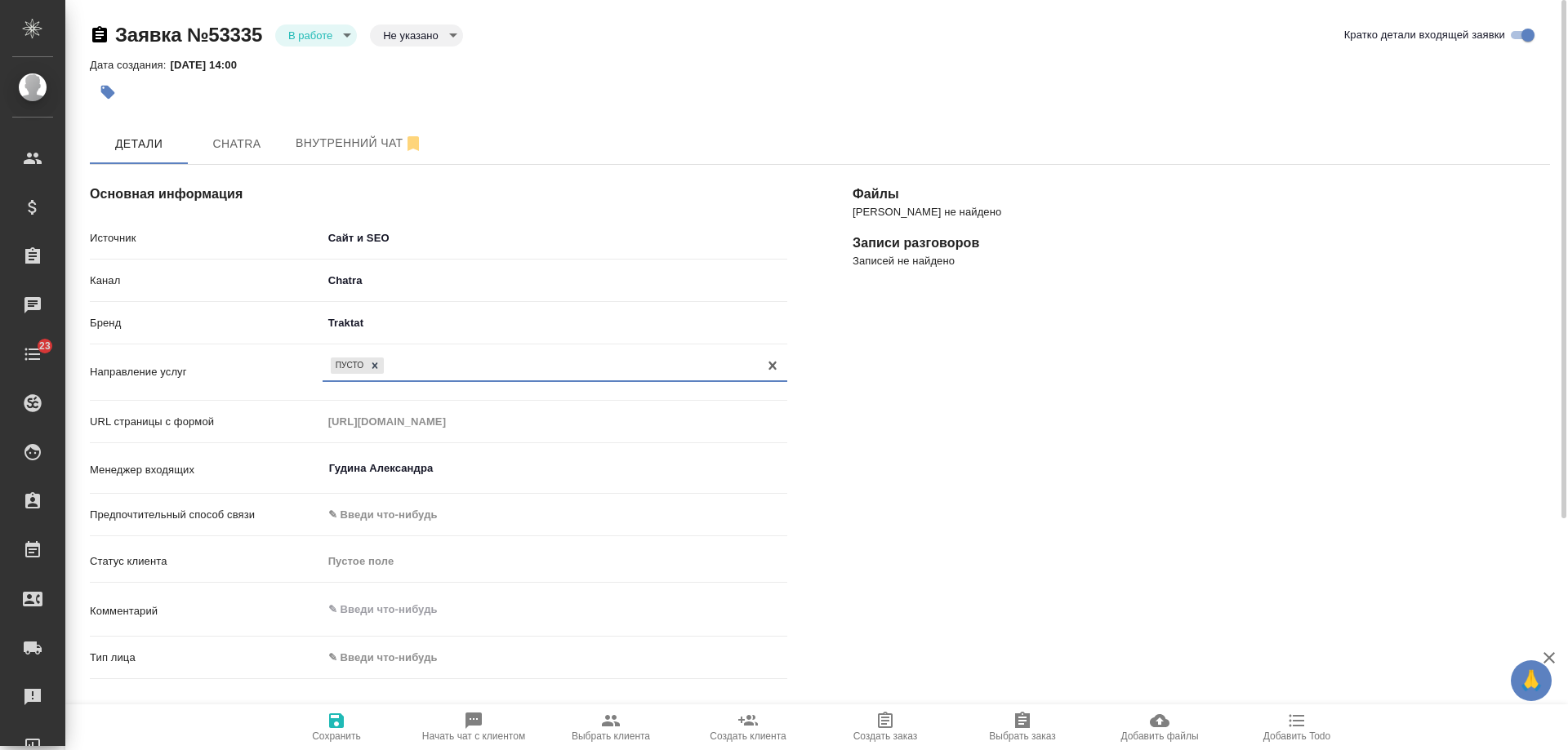
scroll to position [327, 0]
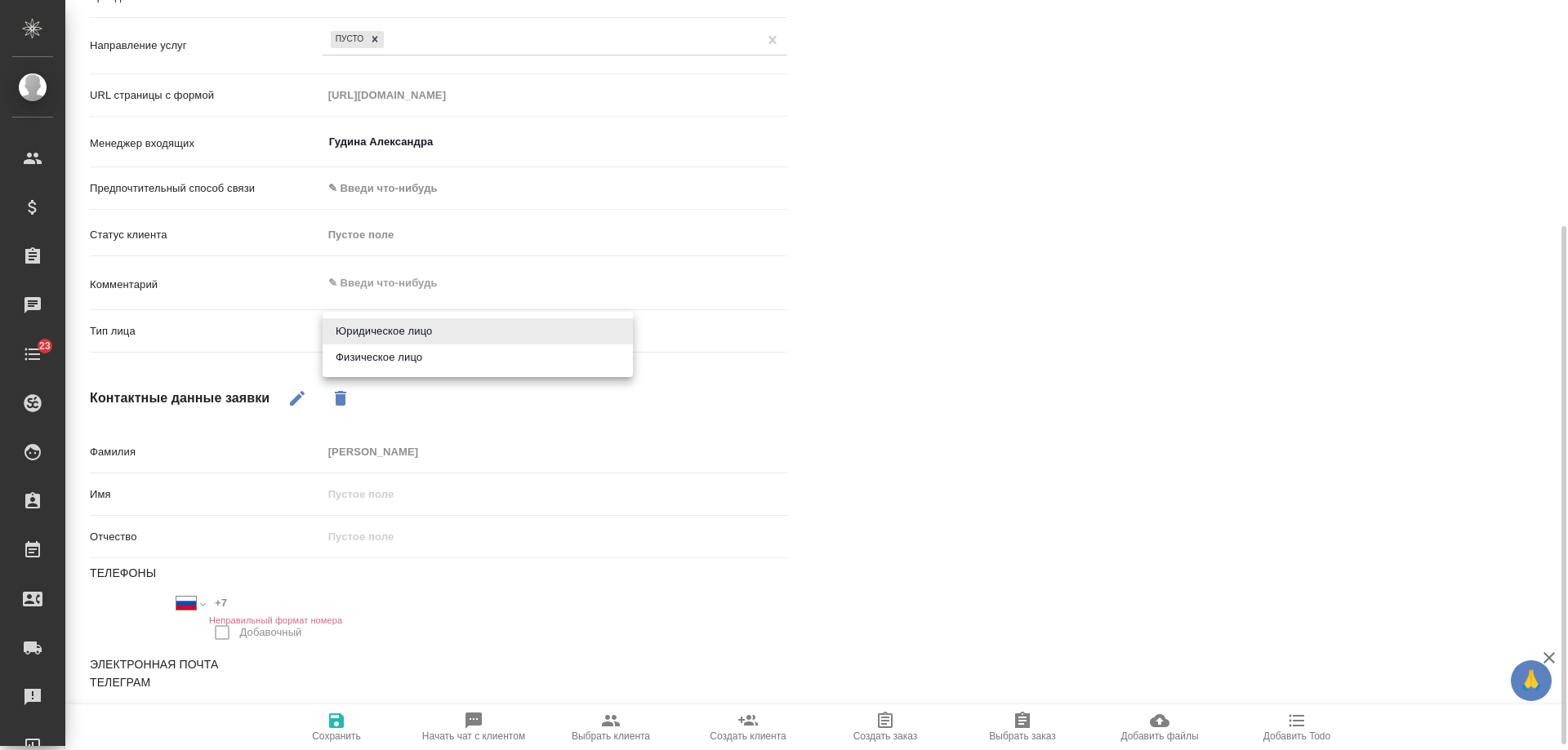
click at [384, 340] on body "🙏 .cls-1 fill:#fff; AWATERA Gudina Alexandra Клиенты Спецификации Заказы 0 Чаты…" at bounding box center [784, 375] width 1568 height 750
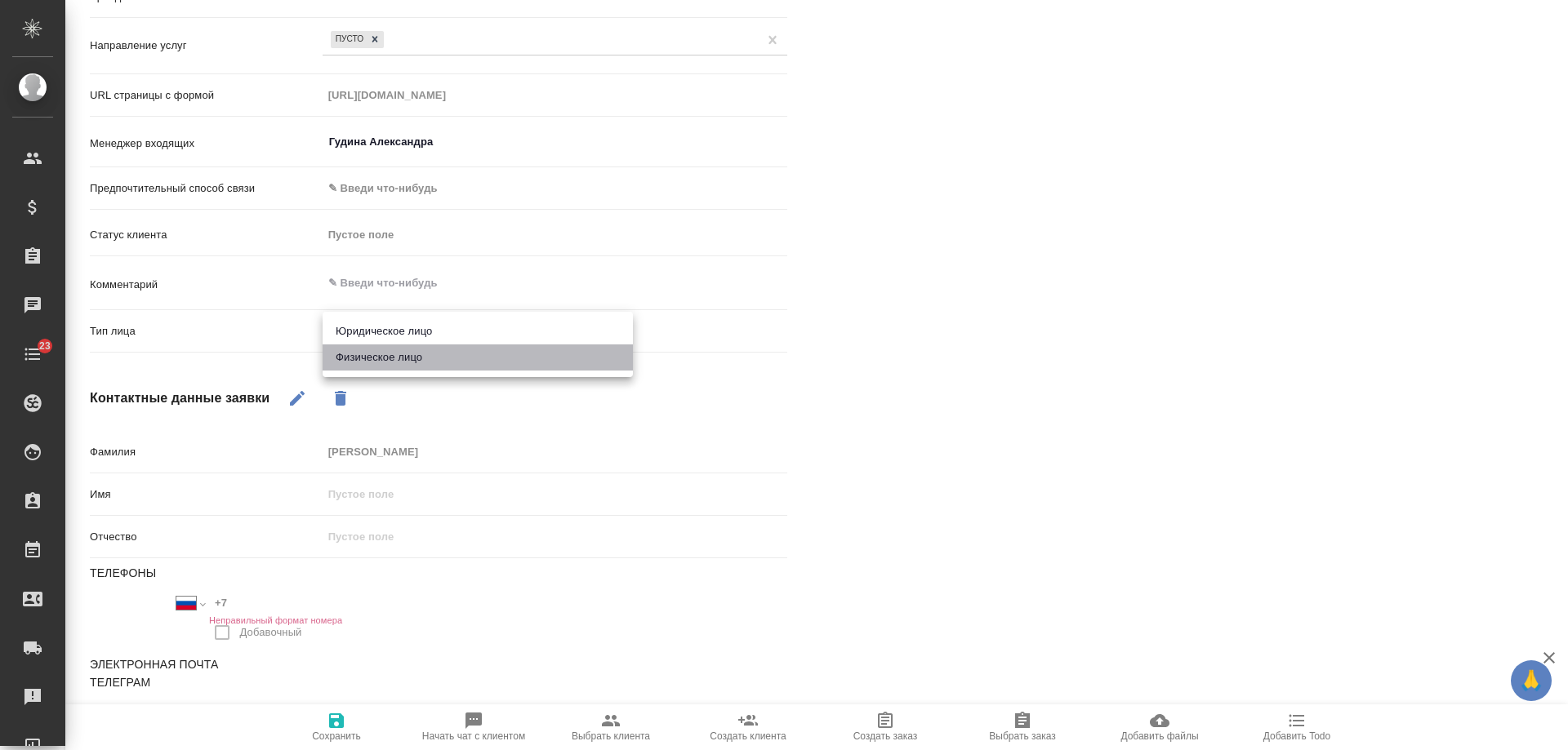
click at [382, 357] on li "Физическое лицо" at bounding box center [477, 358] width 310 height 26
type textarea "x"
type input "private"
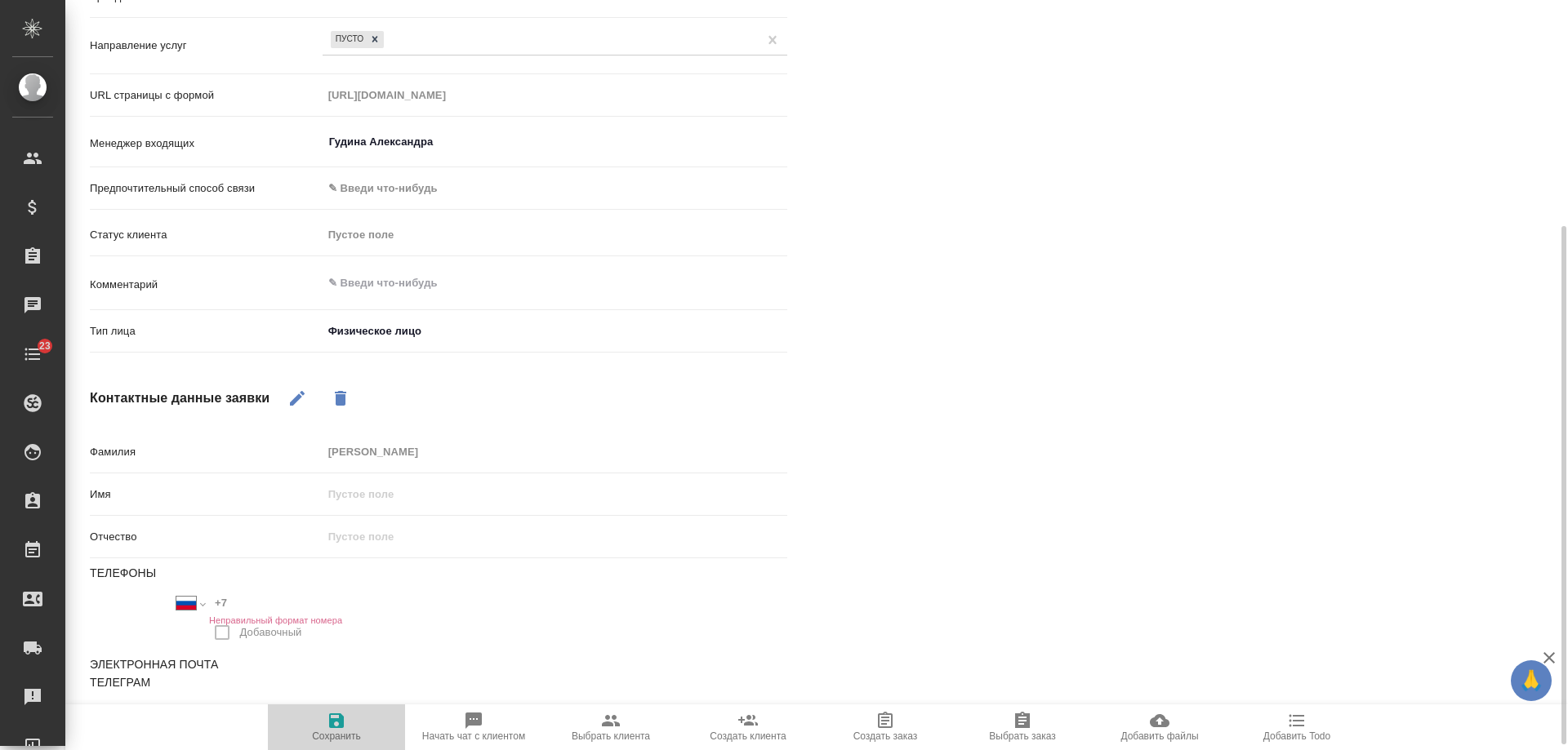
click at [335, 726] on icon "button" at bounding box center [336, 720] width 15 height 15
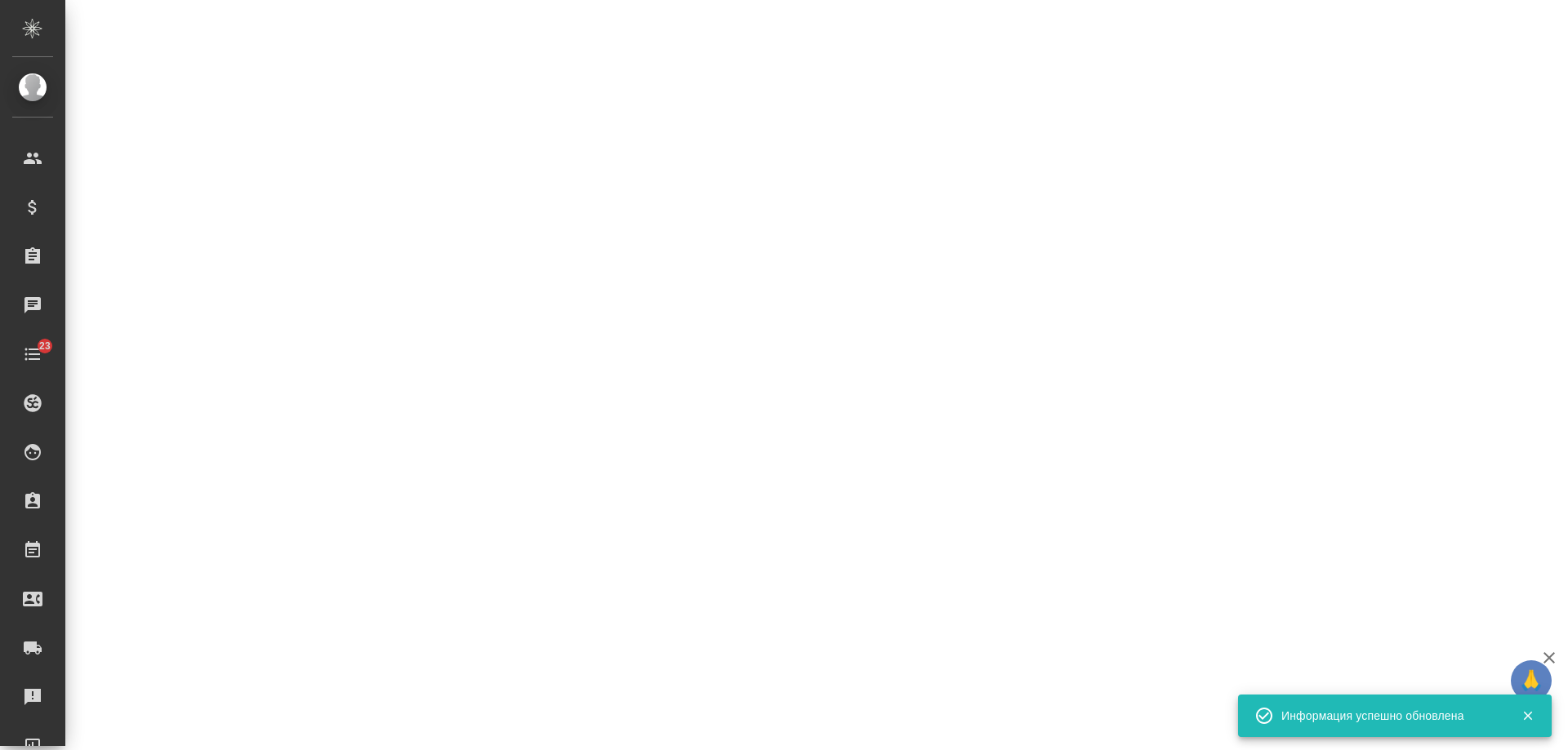
select select "RU"
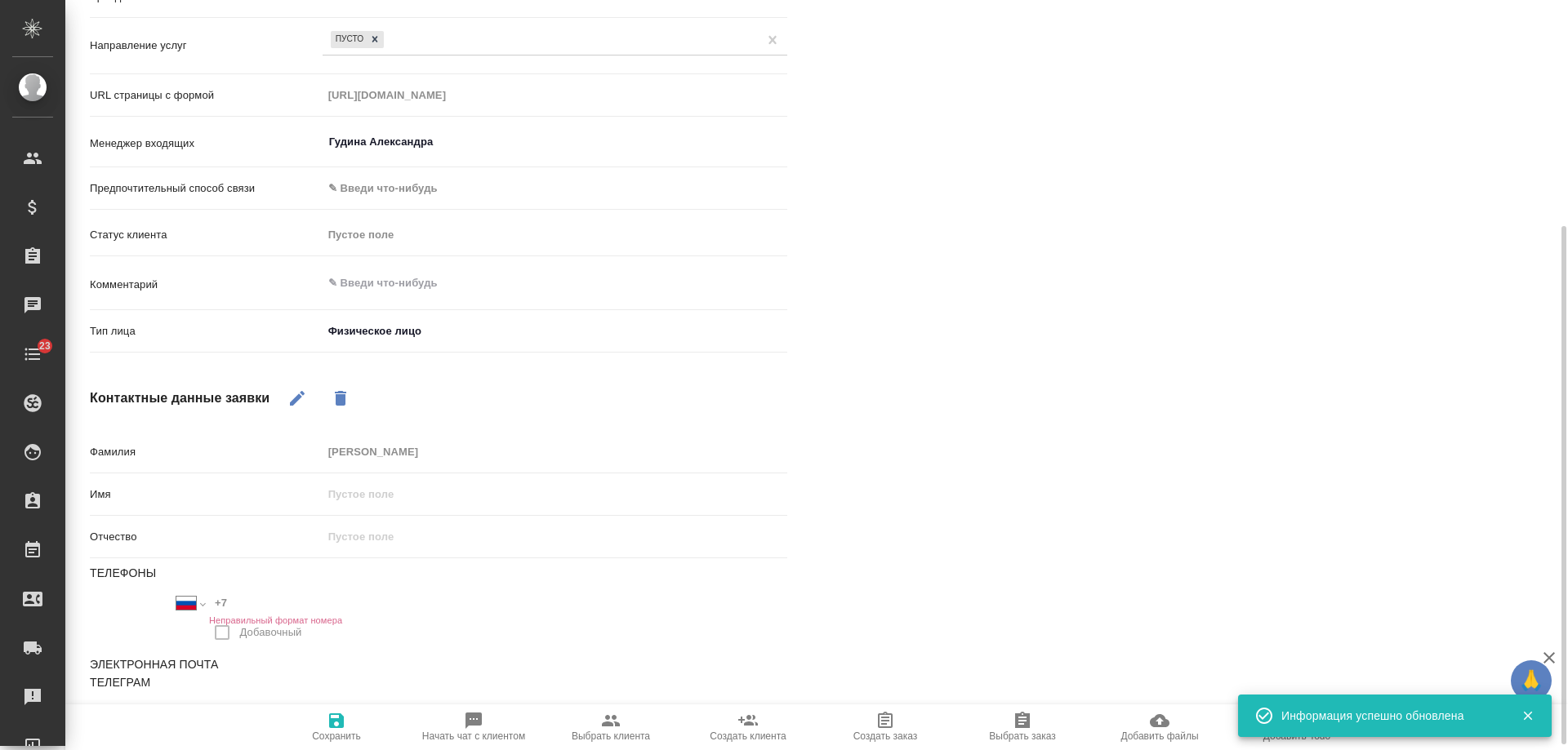
type textarea "x"
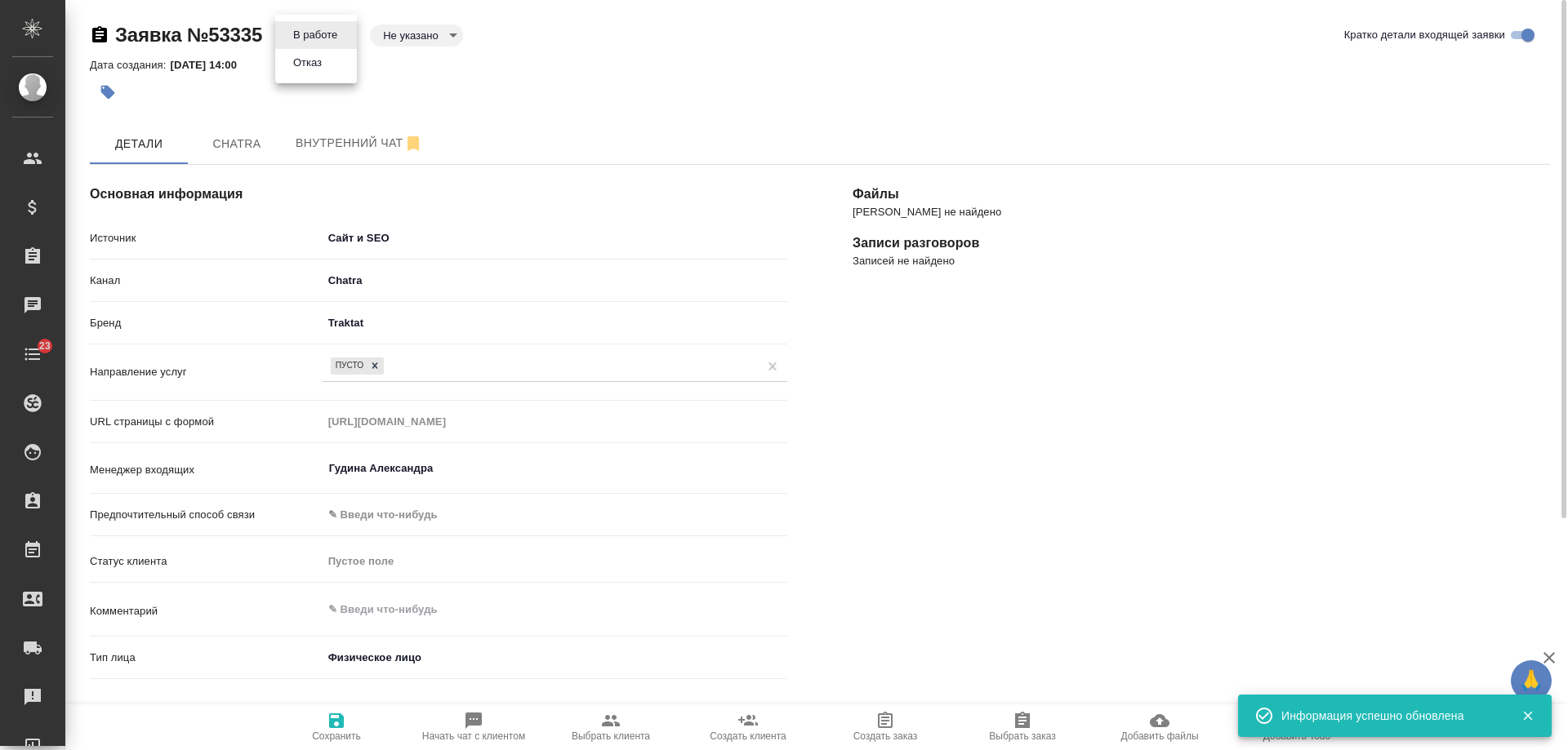
click at [320, 30] on body "🙏 .cls-1 fill:#fff; AWATERA Gudina Alexandra Клиенты Спецификации Заказы 0 Чаты…" at bounding box center [784, 375] width 1568 height 750
click at [332, 69] on li "Отказ" at bounding box center [316, 63] width 82 height 28
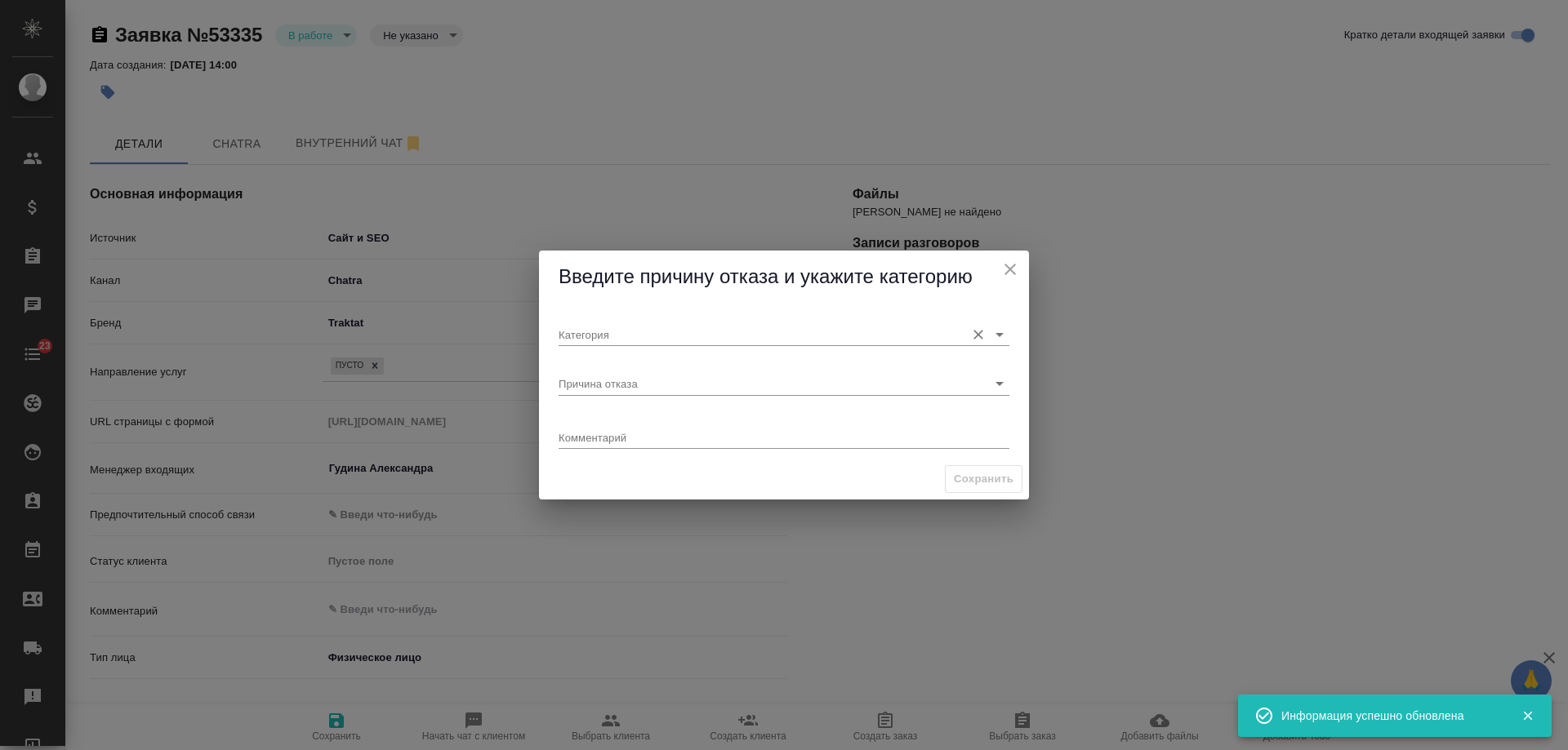
click at [625, 334] on input "Категория" at bounding box center [757, 334] width 398 height 22
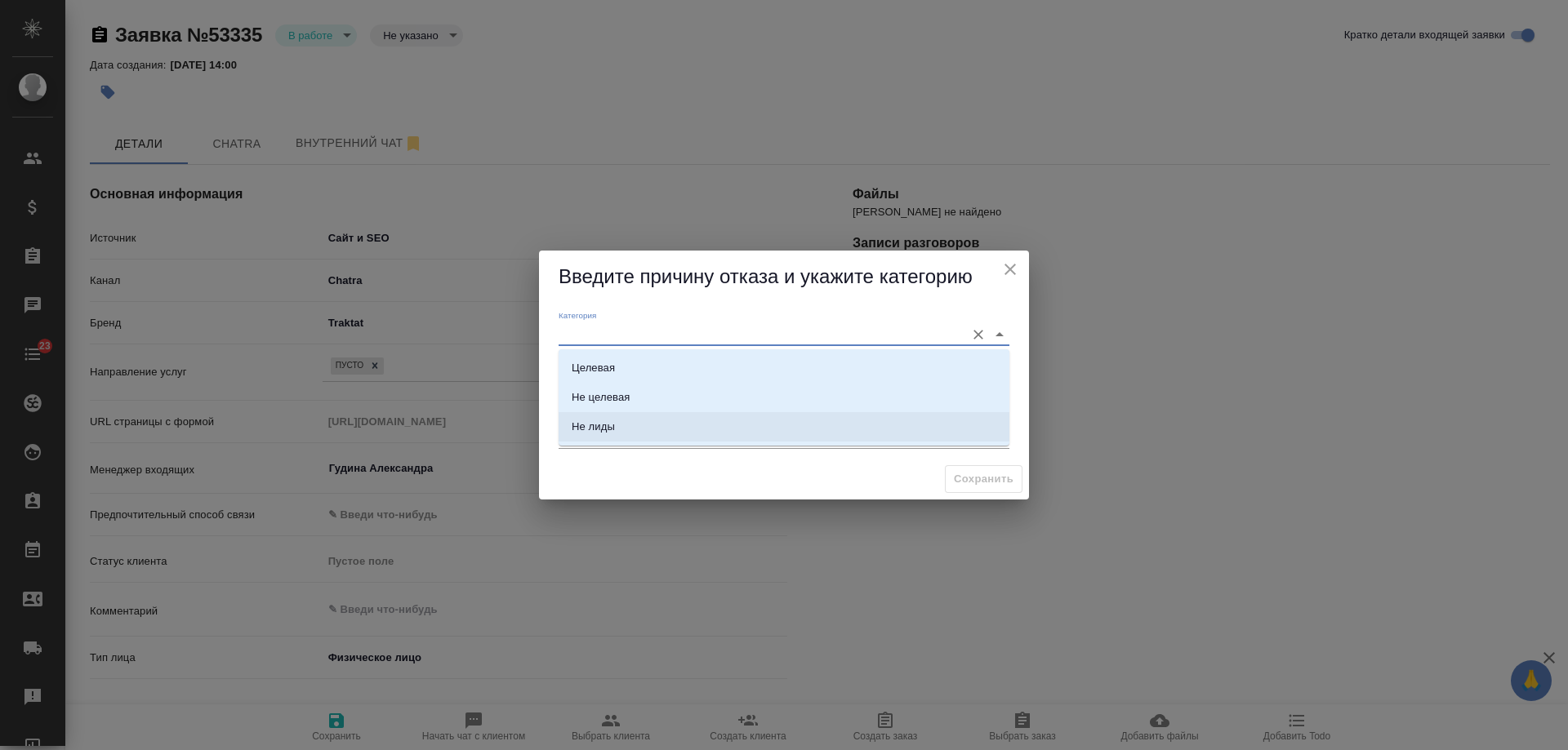
click at [620, 429] on li "Не лиды" at bounding box center [783, 427] width 450 height 30
type input "Не лиды"
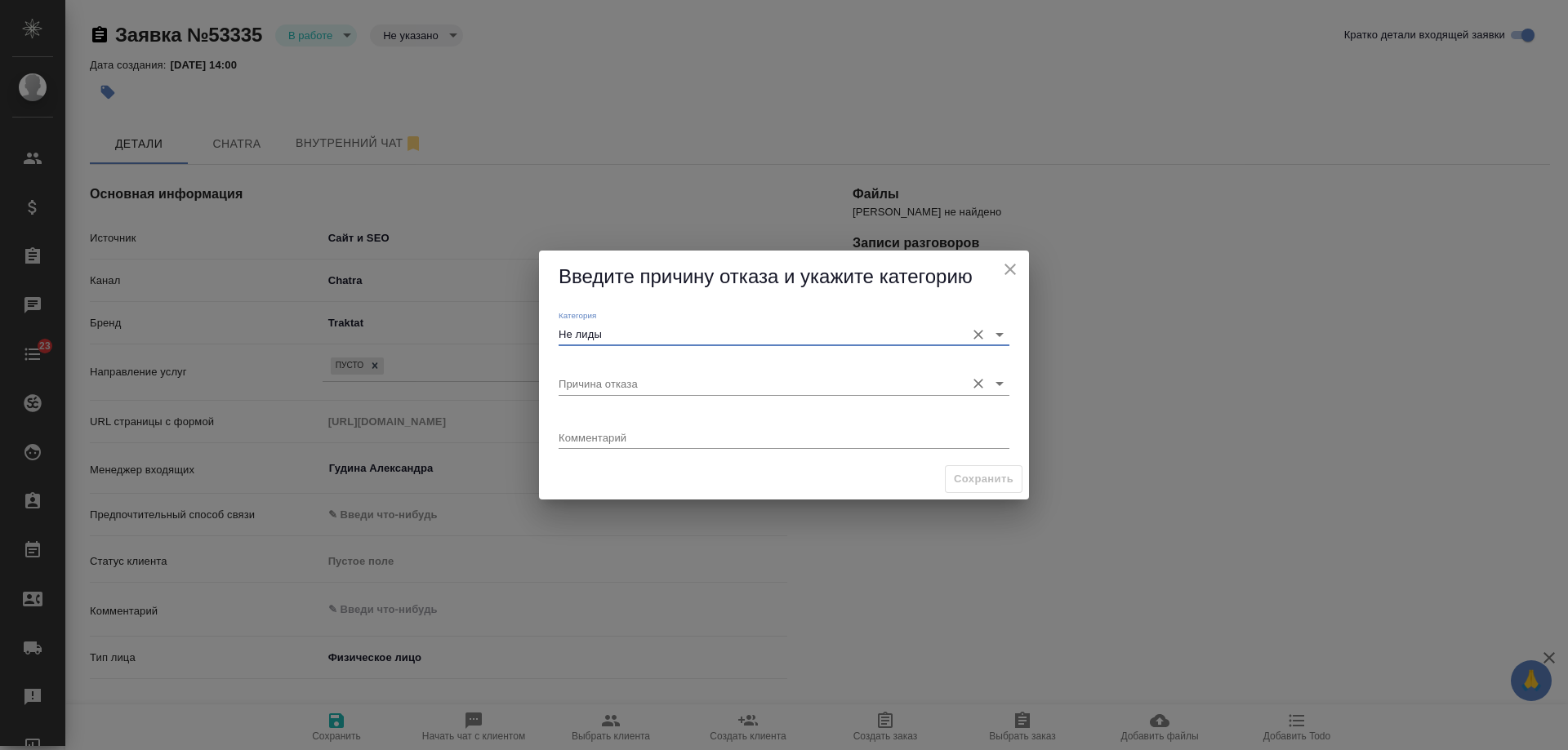
click at [618, 387] on input "Причина отказа" at bounding box center [757, 382] width 398 height 22
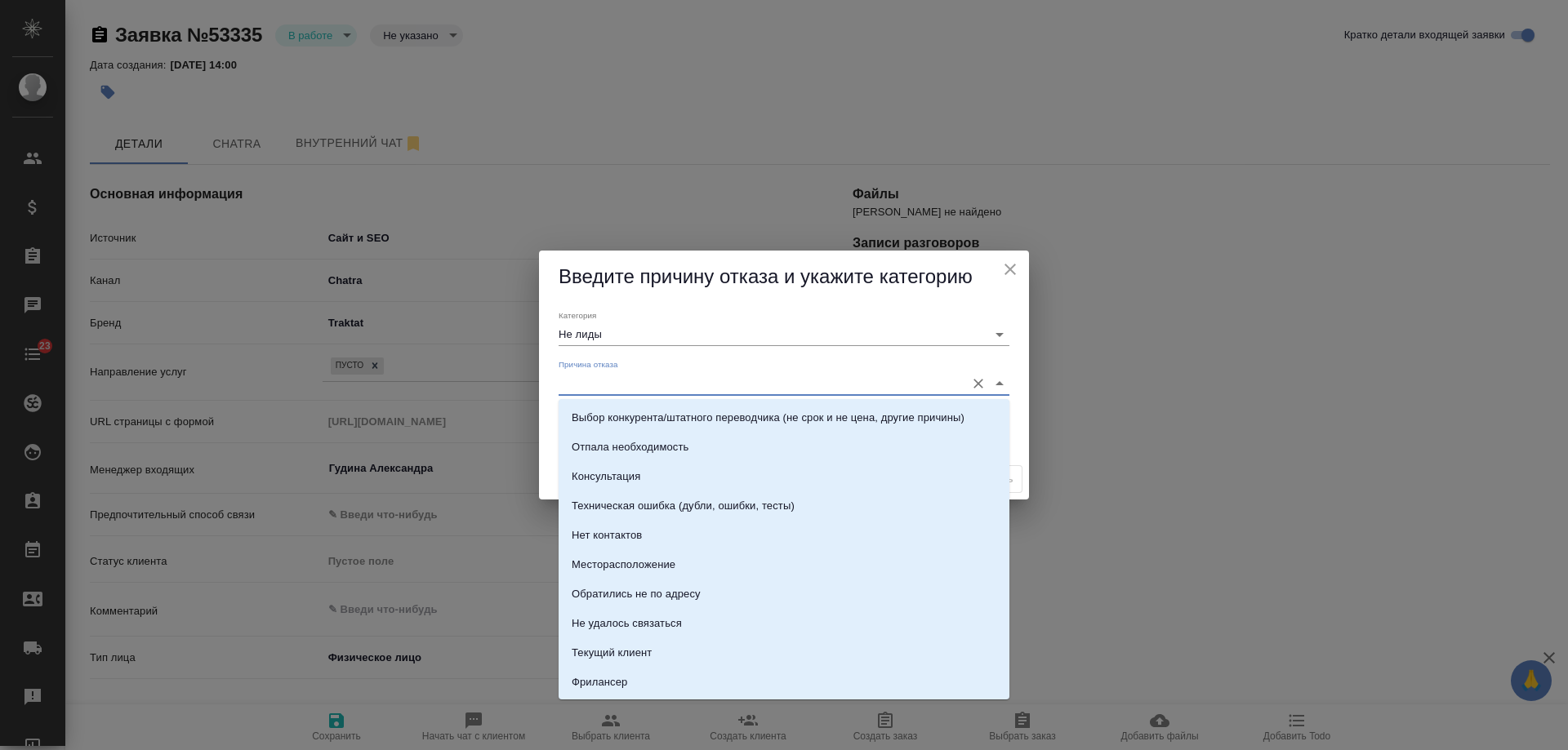
scroll to position [233, 0]
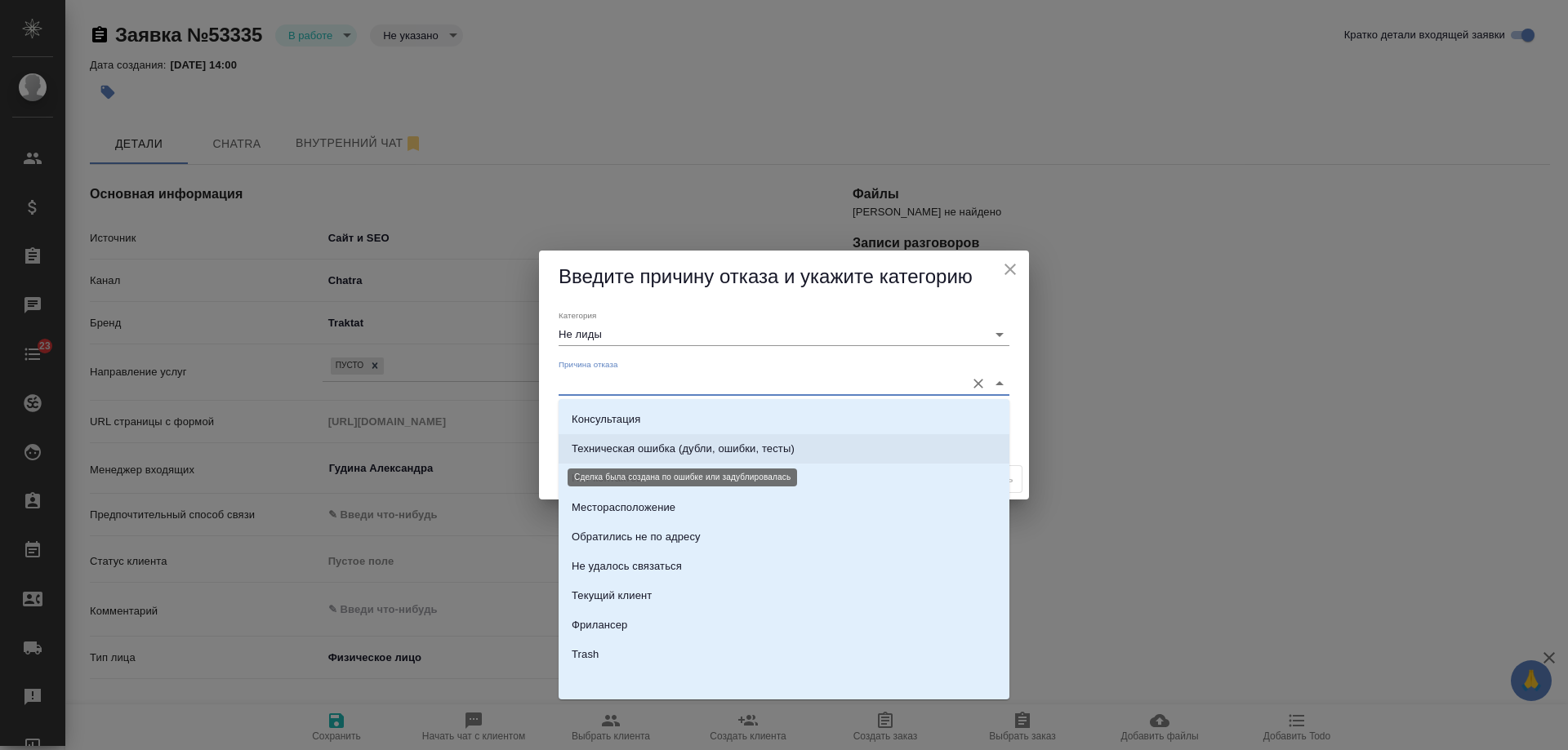
click at [706, 442] on div "Техническая ошибка (дубли, ошибки, тесты)" at bounding box center [683, 449] width 223 height 17
type input "Техническая ошибка (дубли, ошибки, тесты)"
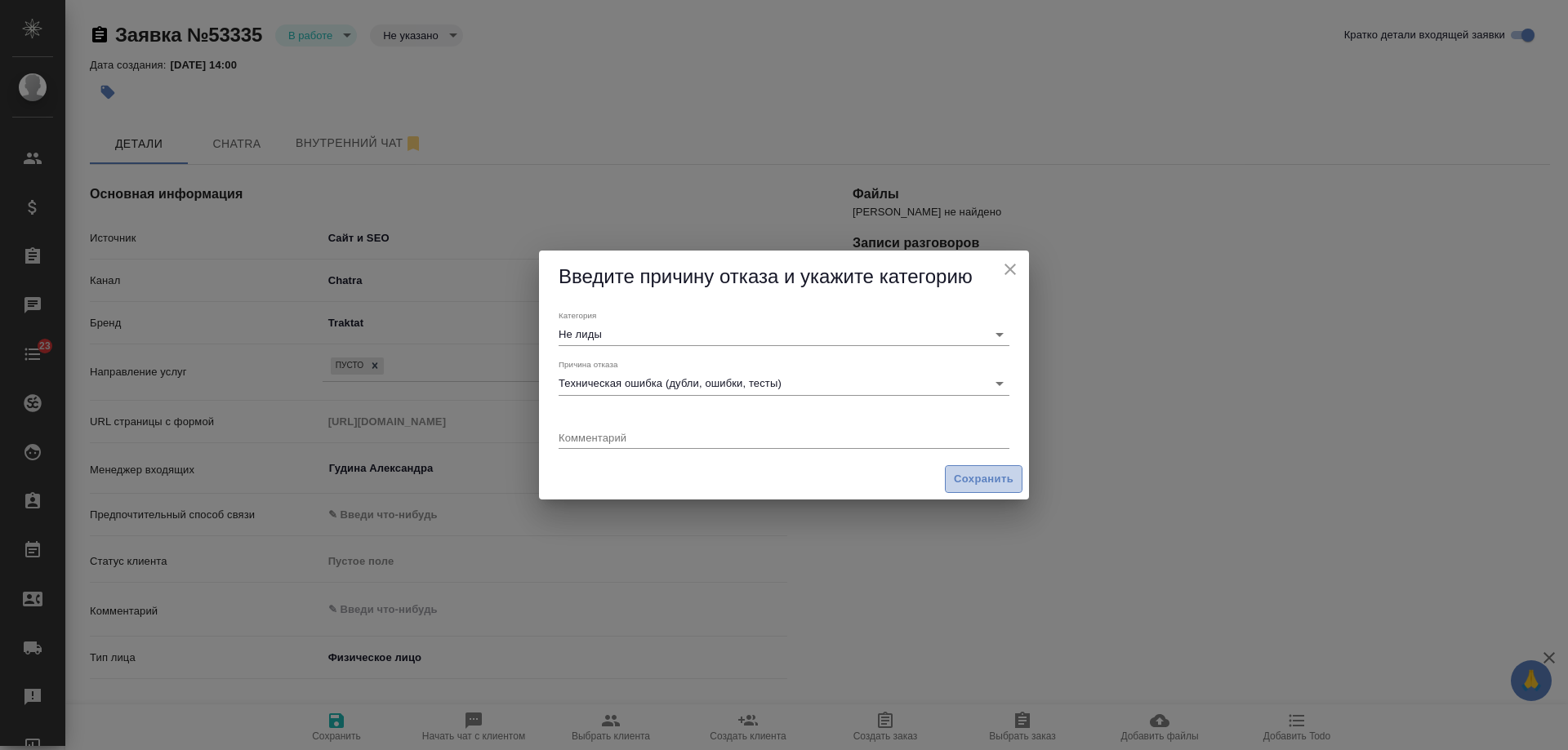
click at [997, 479] on span "Сохранить" at bounding box center [983, 480] width 59 height 19
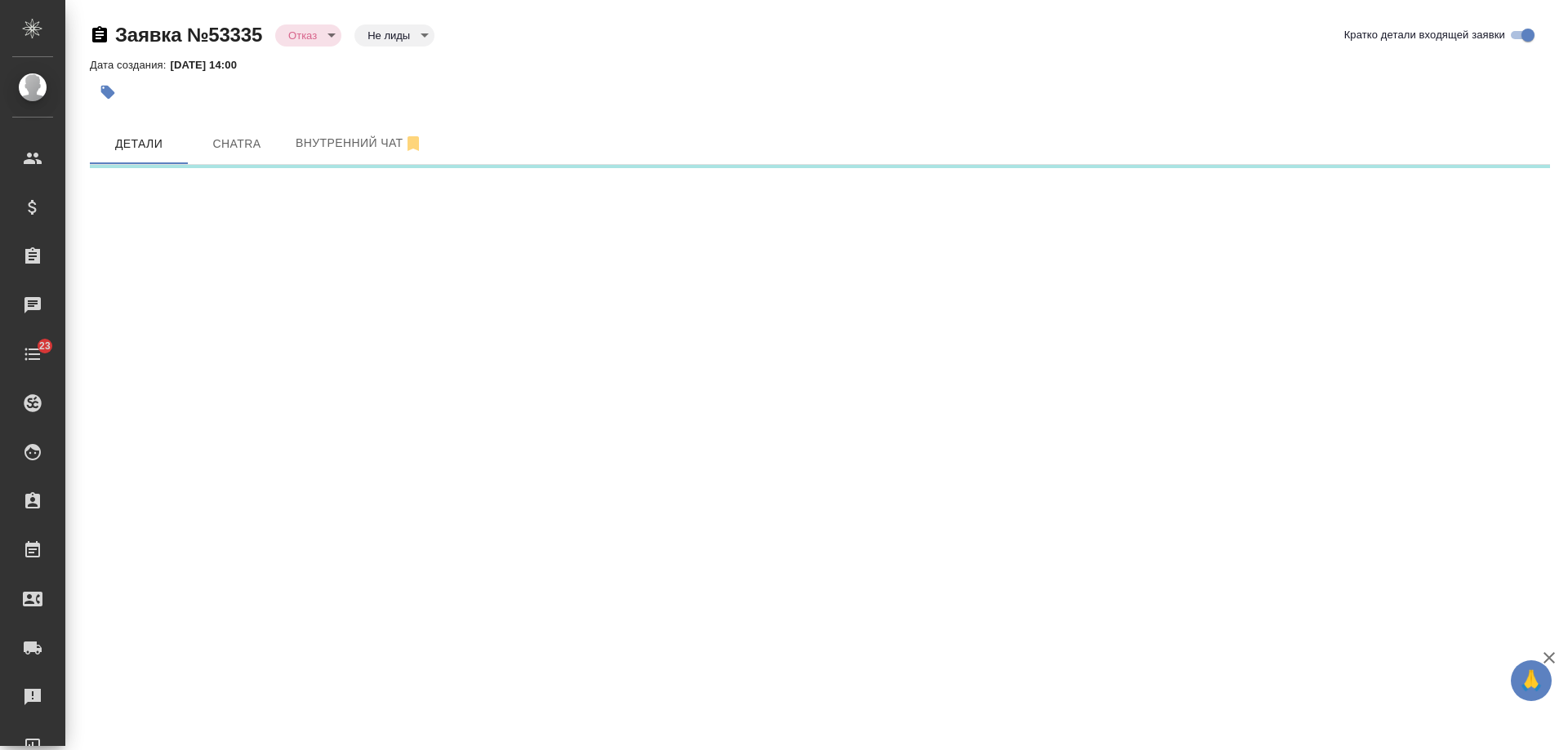
select select "RU"
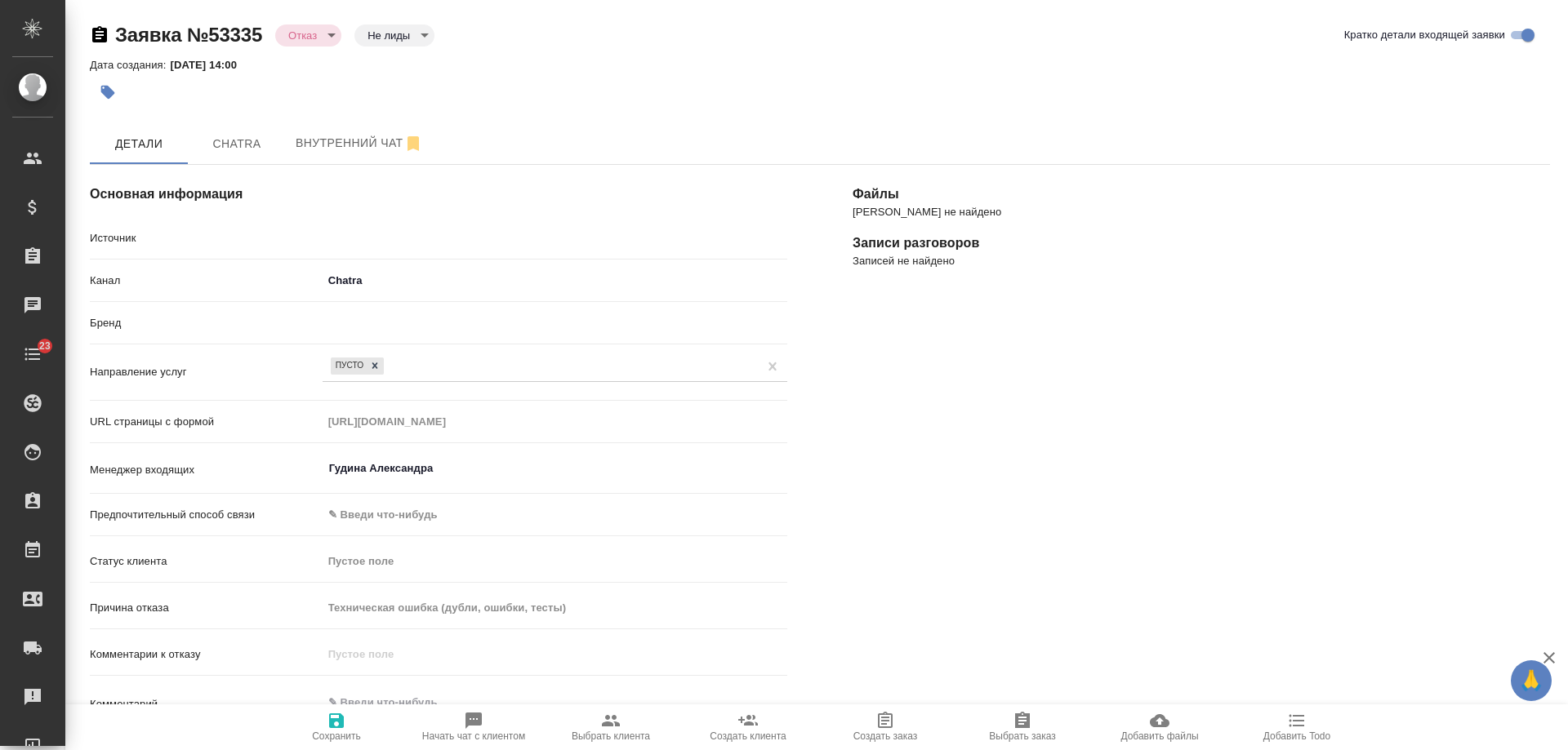
type textarea "x"
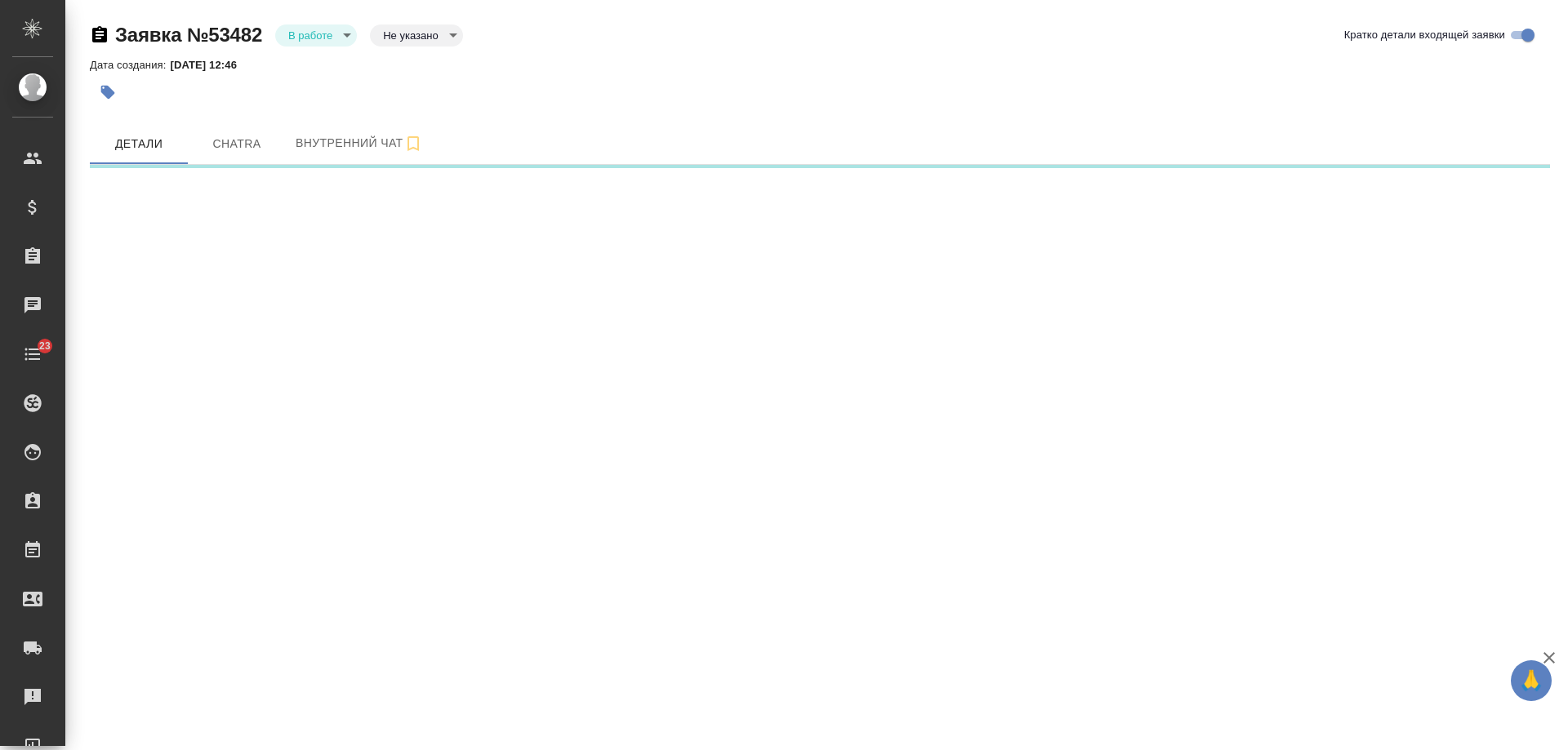
select select "RU"
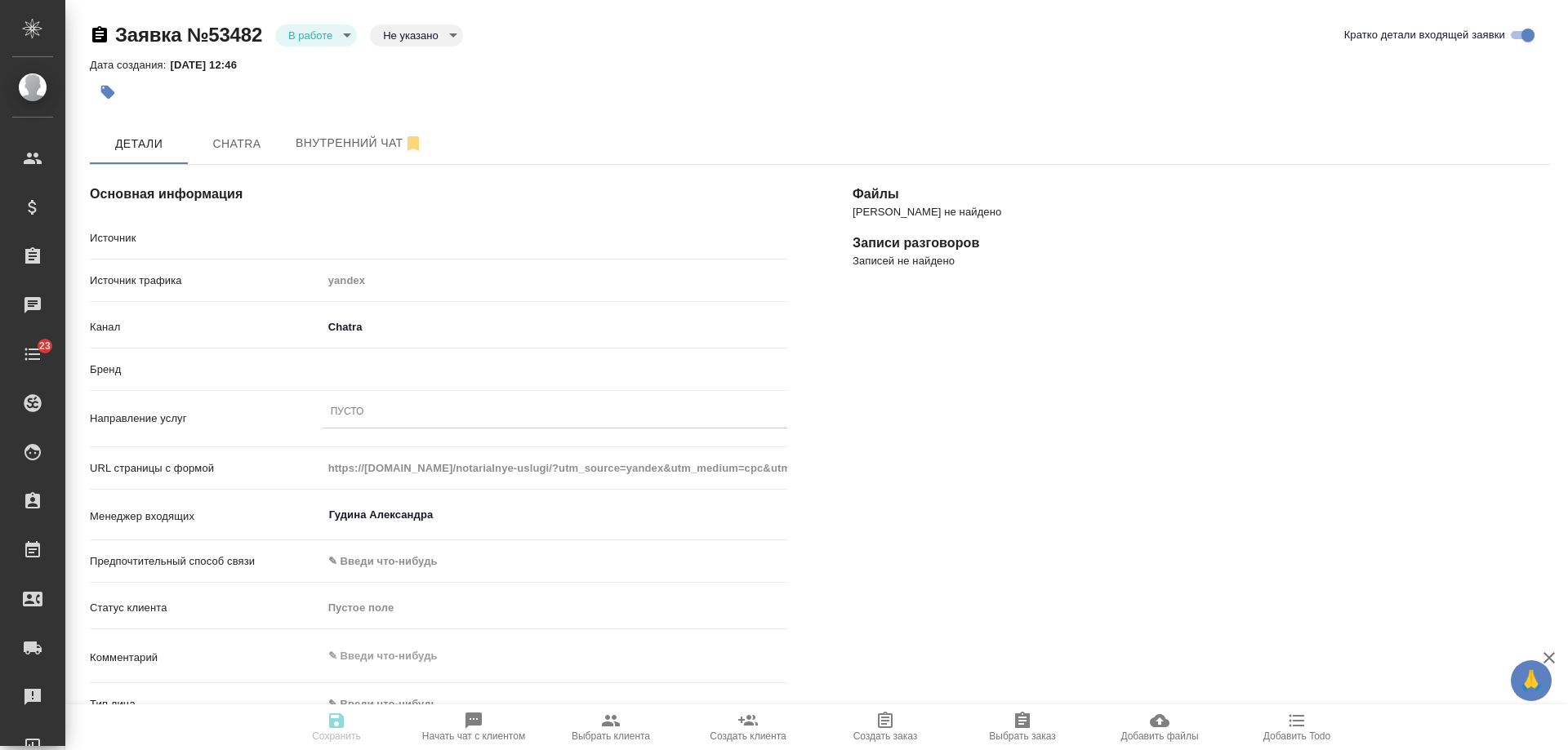
type textarea "x"
click at [247, 154] on button "Chatra" at bounding box center [237, 144] width 98 height 41
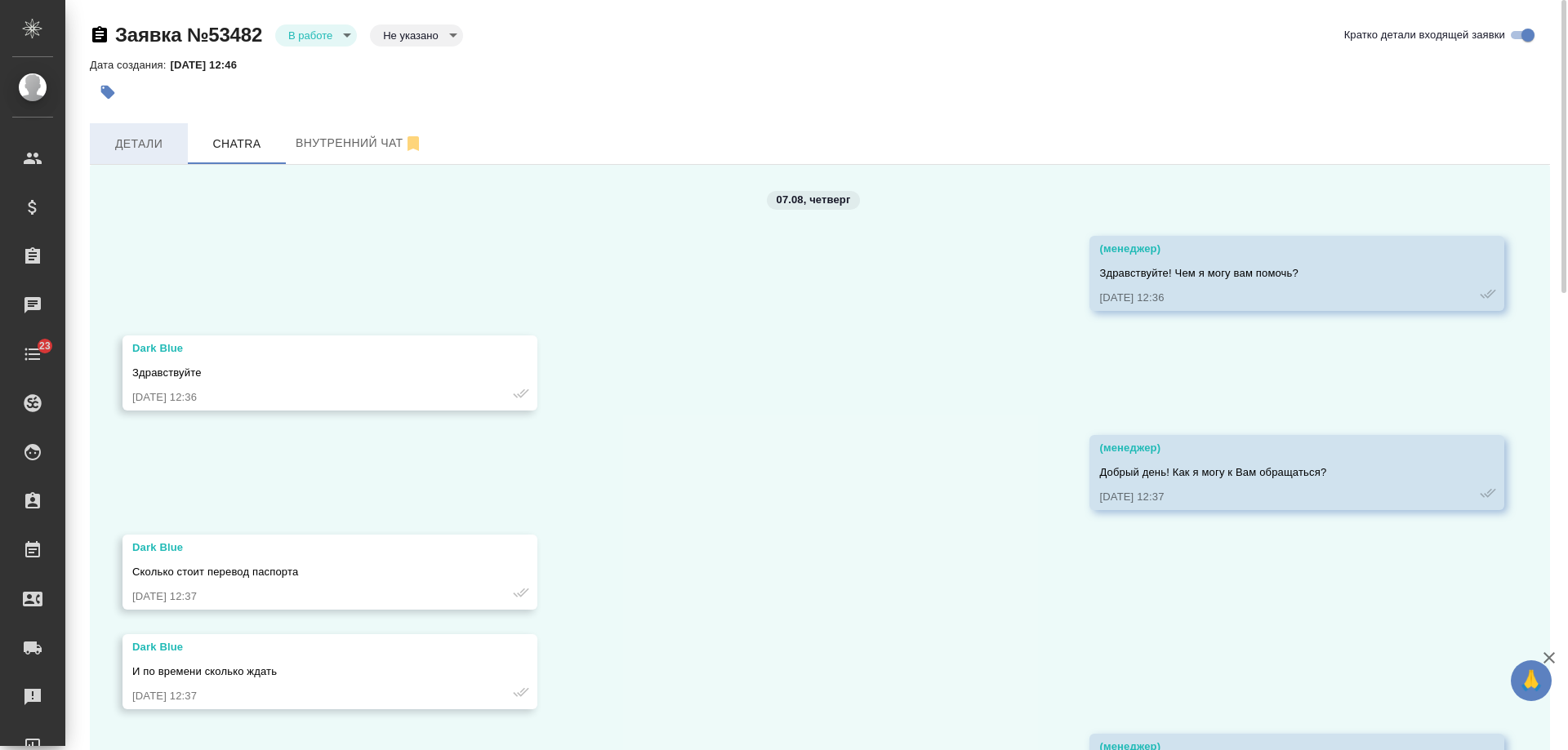
click at [139, 153] on span "Детали" at bounding box center [139, 144] width 78 height 20
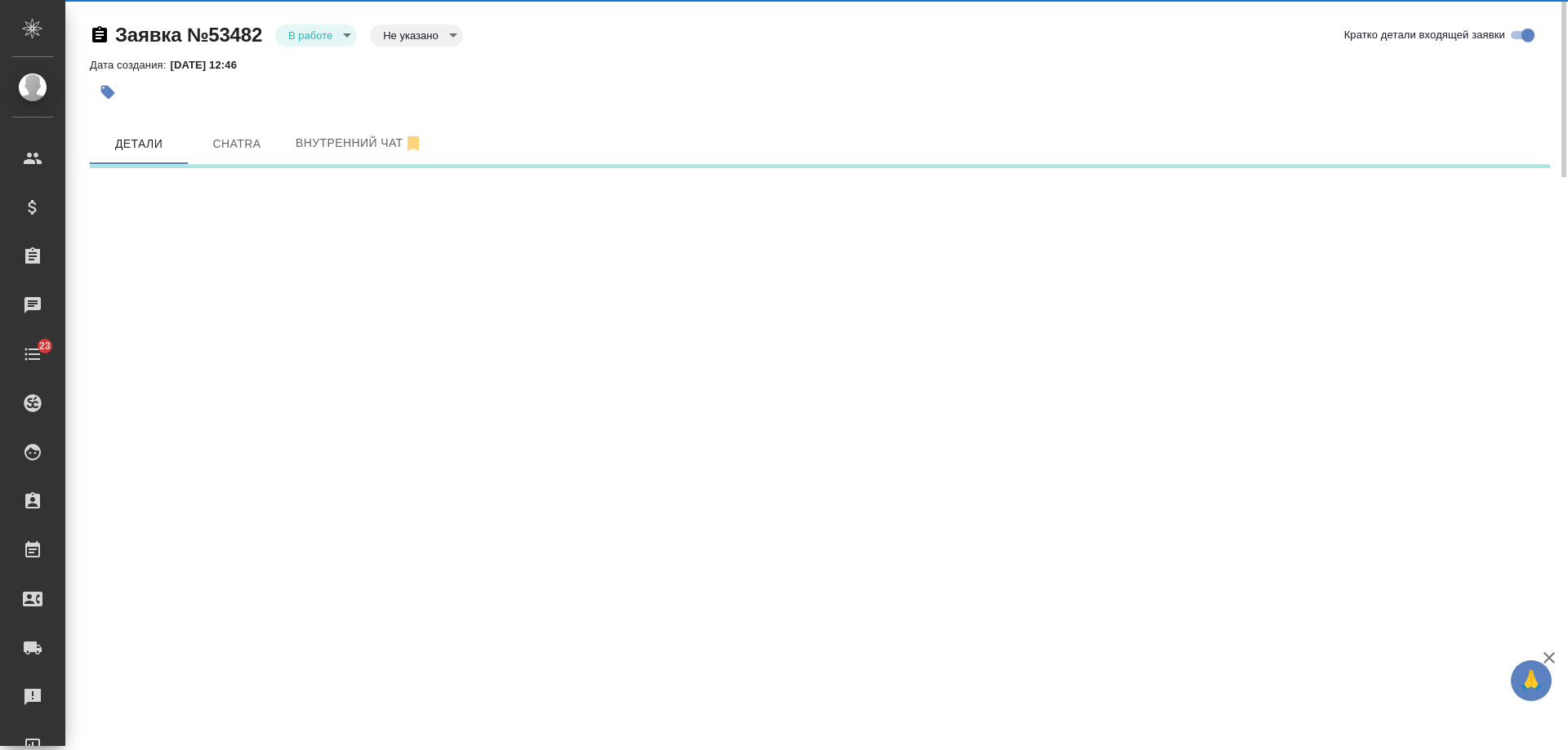
select select "RU"
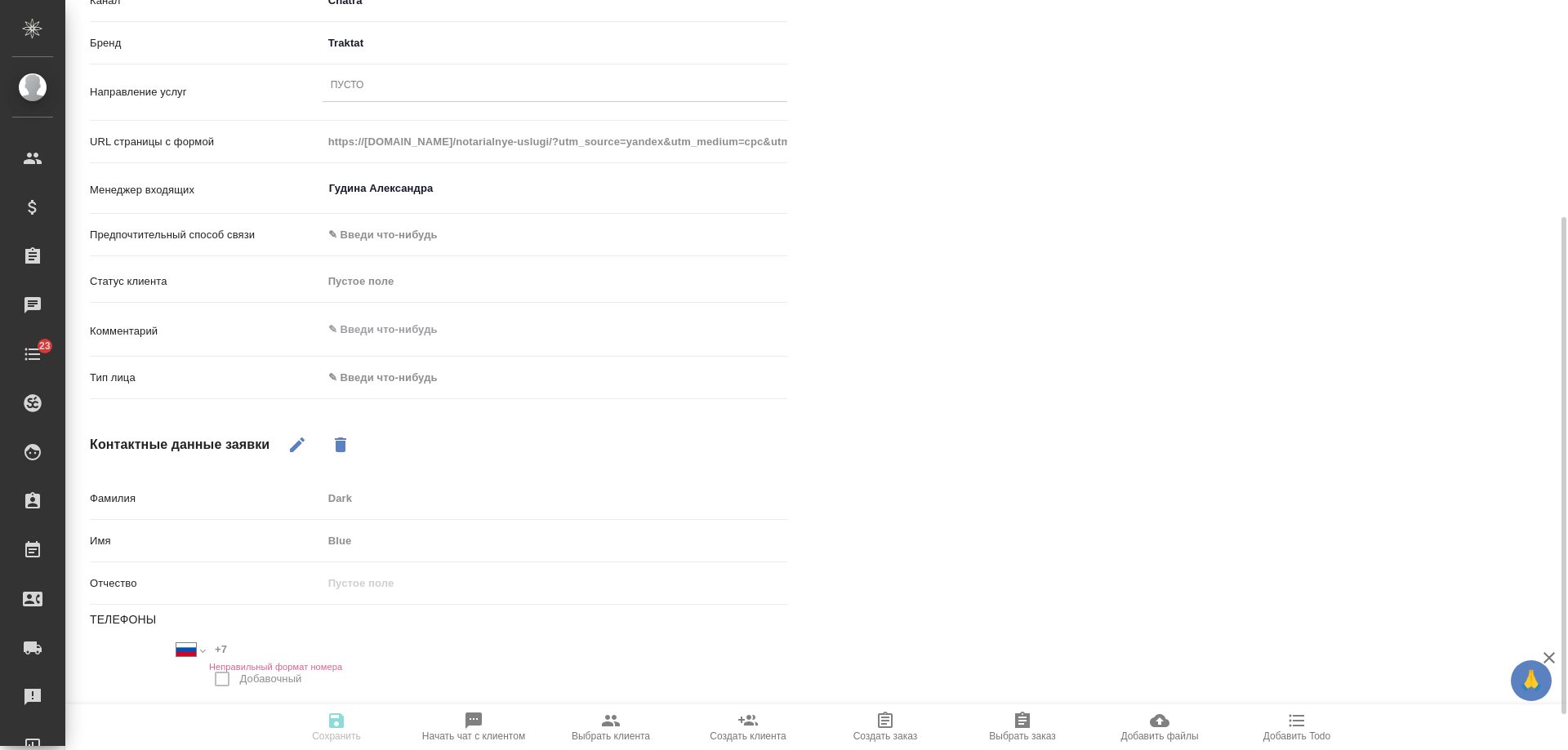
scroll to position [82, 0]
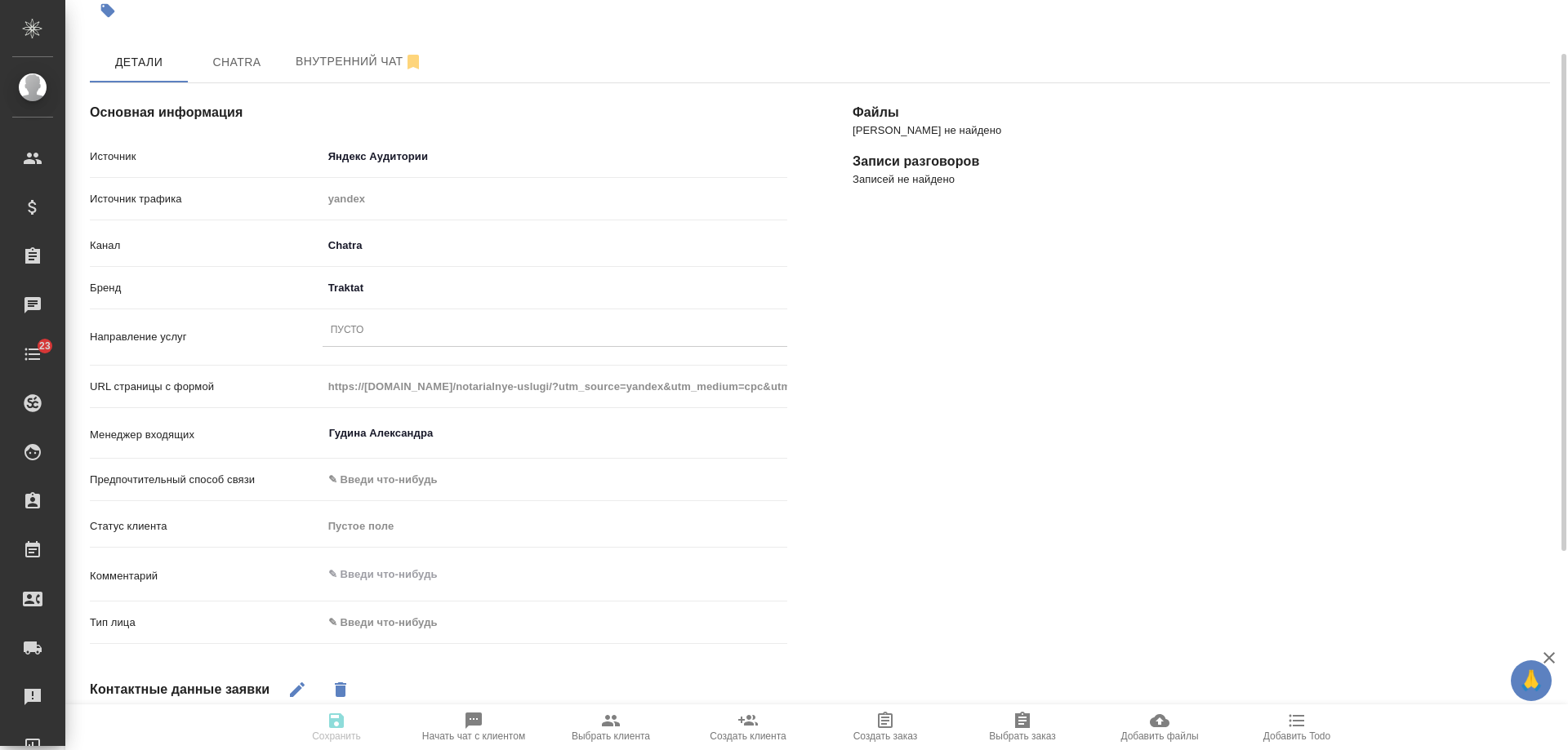
click at [387, 326] on div "Пусто" at bounding box center [554, 331] width 464 height 24
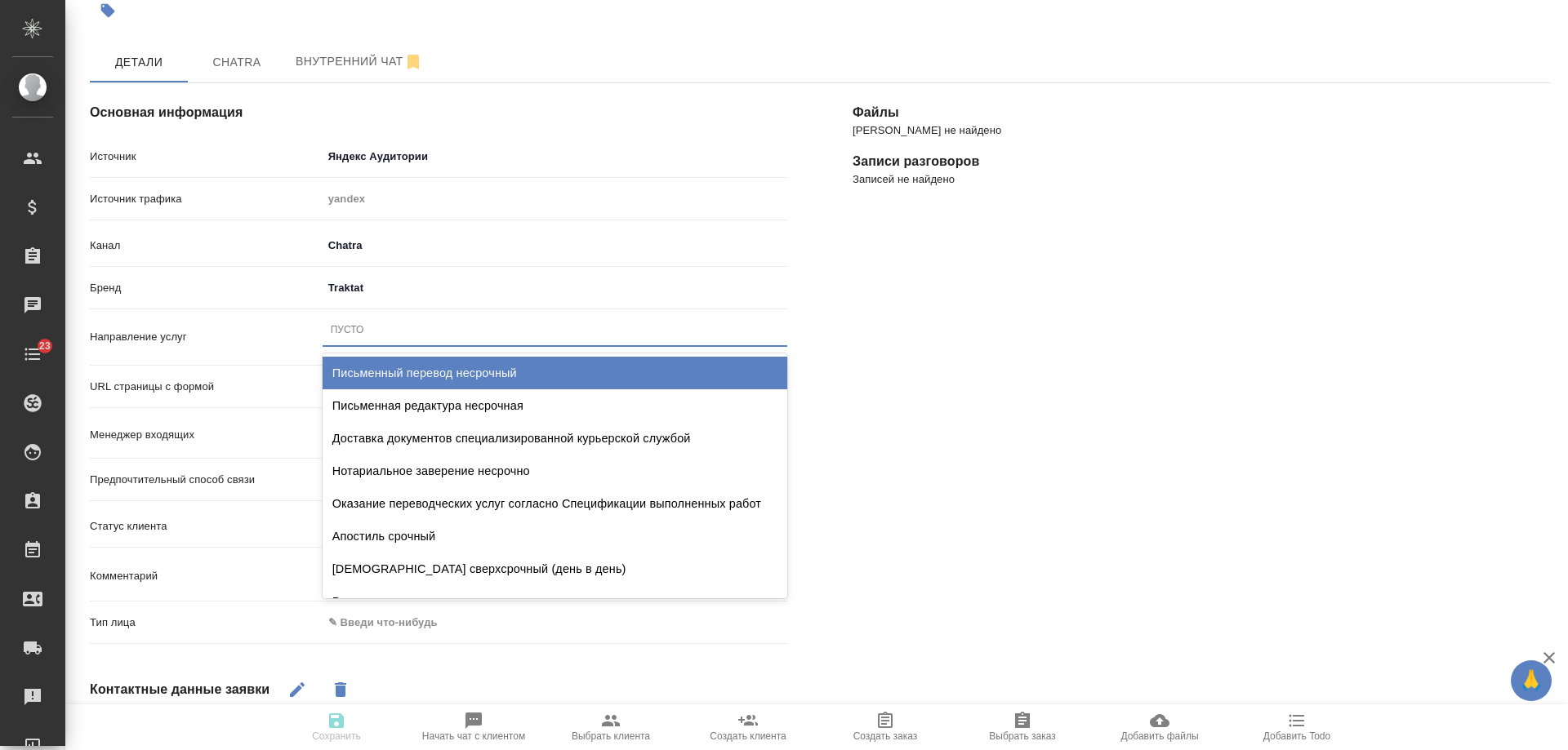
click at [433, 377] on div "Письменный перевод несрочный" at bounding box center [554, 373] width 464 height 32
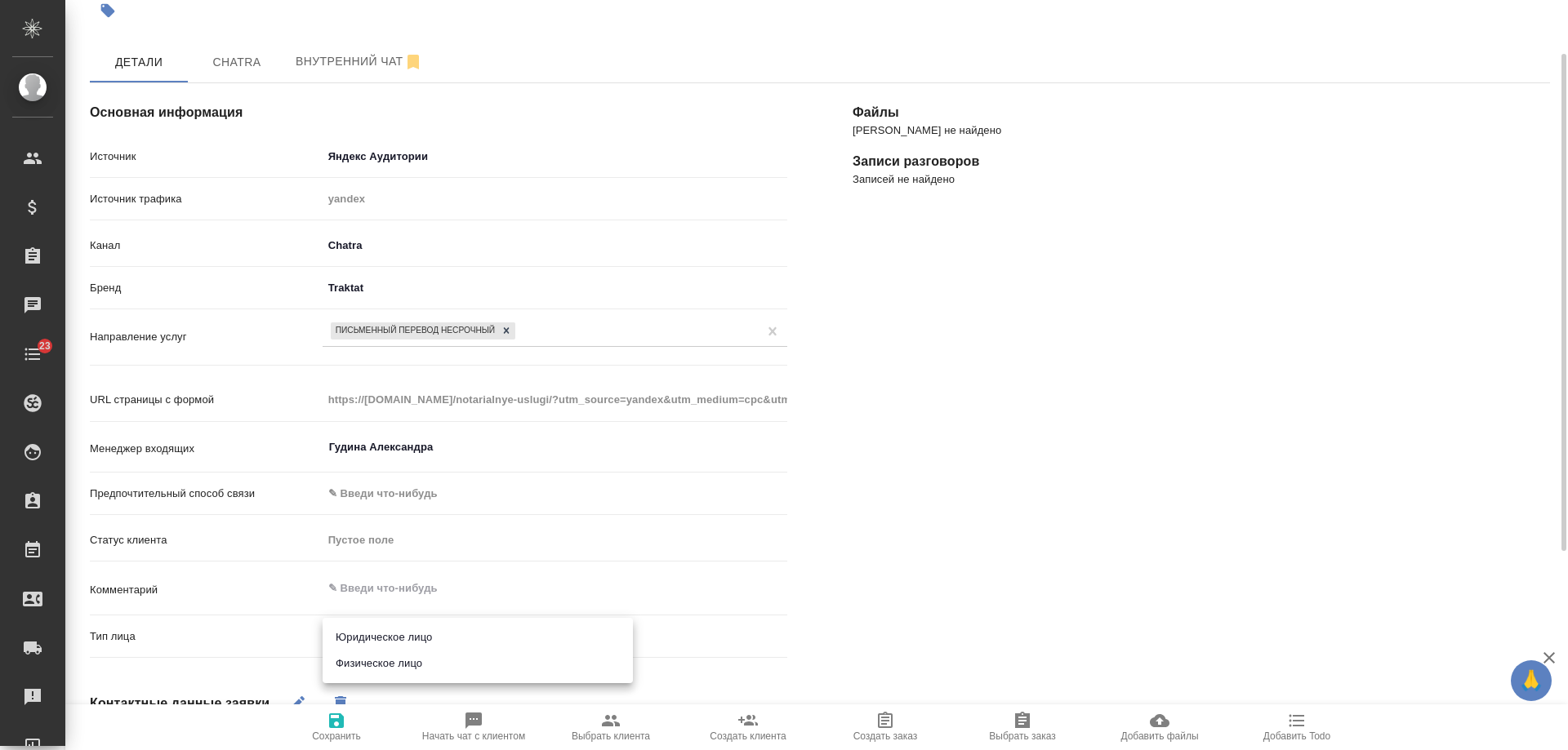
click at [392, 637] on body "🙏 .cls-1 fill:#fff; AWATERA [PERSON_NAME] Спецификации Заказы 0 Чаты 23 Todo Пр…" at bounding box center [784, 375] width 1568 height 750
click at [395, 667] on li "Физическое лицо" at bounding box center [477, 664] width 310 height 26
type textarea "x"
type input "private"
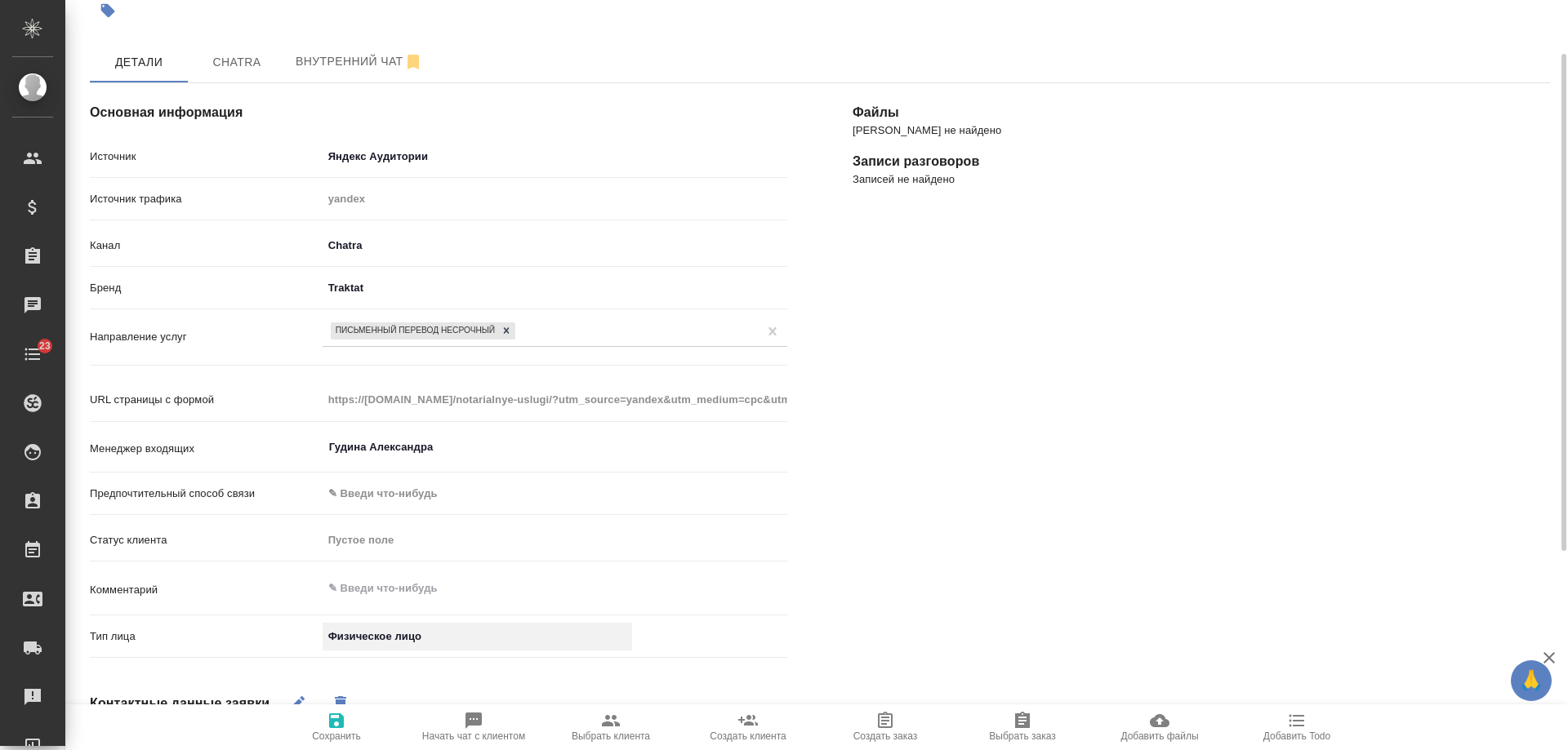
scroll to position [394, 0]
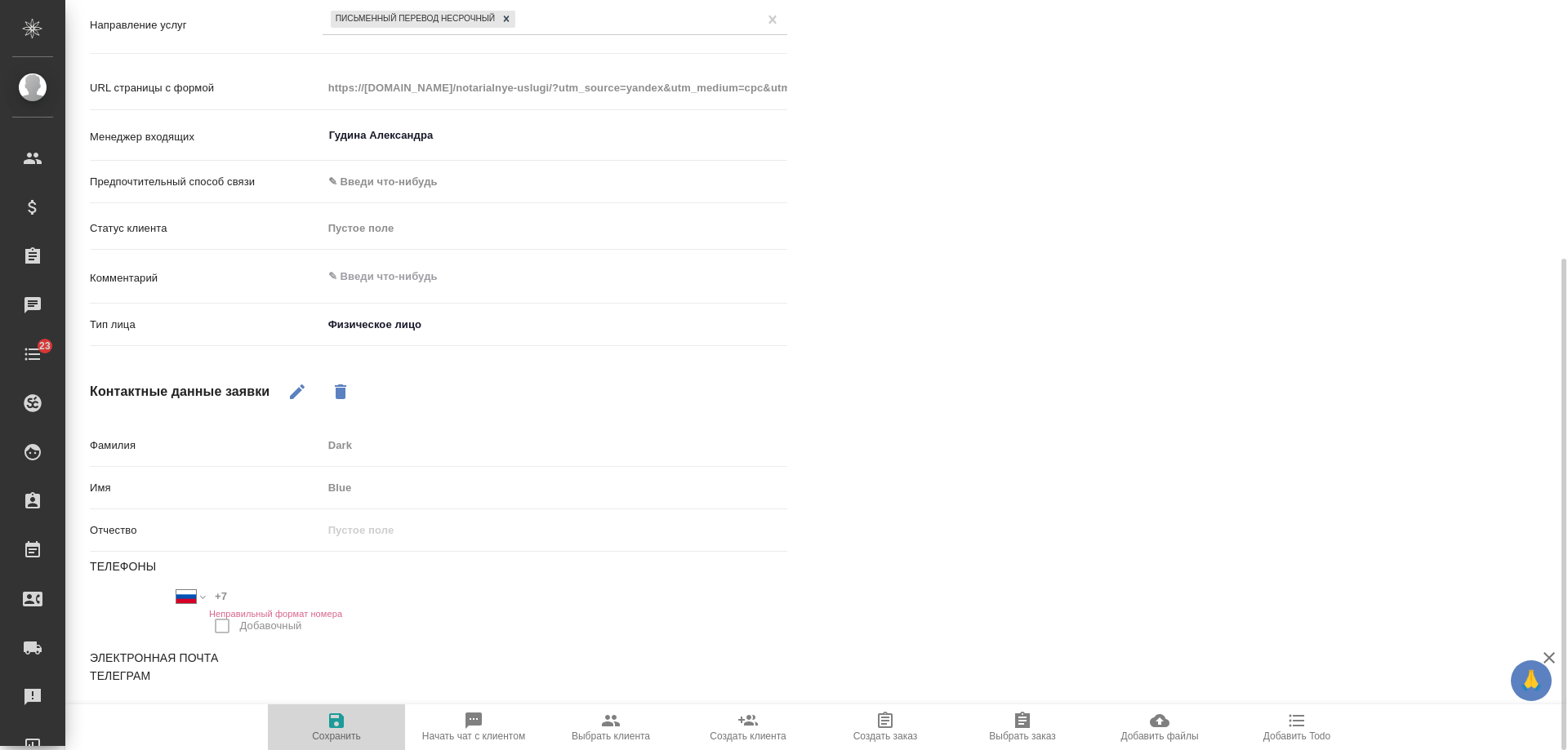
click at [327, 728] on icon "button" at bounding box center [336, 720] width 19 height 19
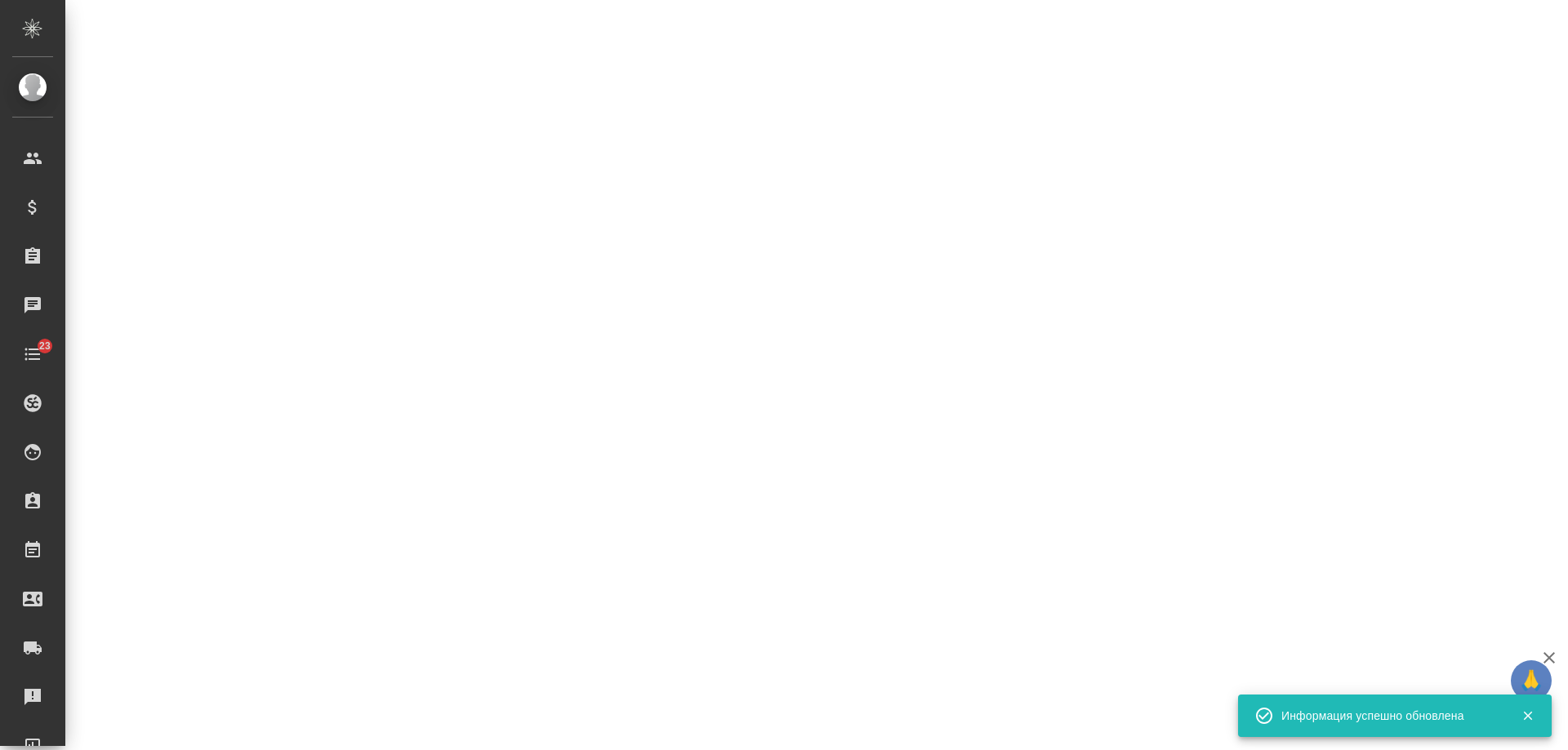
select select "RU"
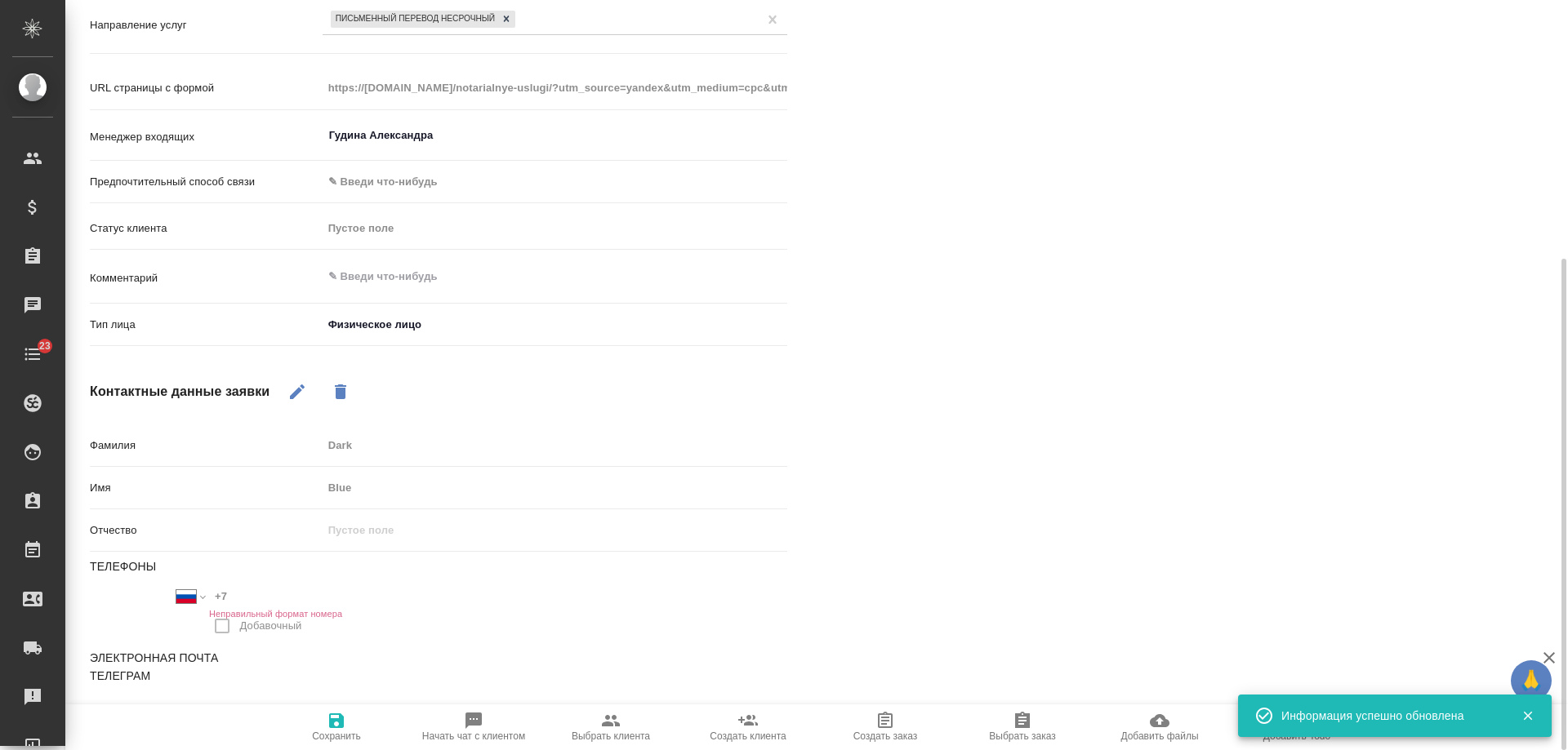
scroll to position [0, 0]
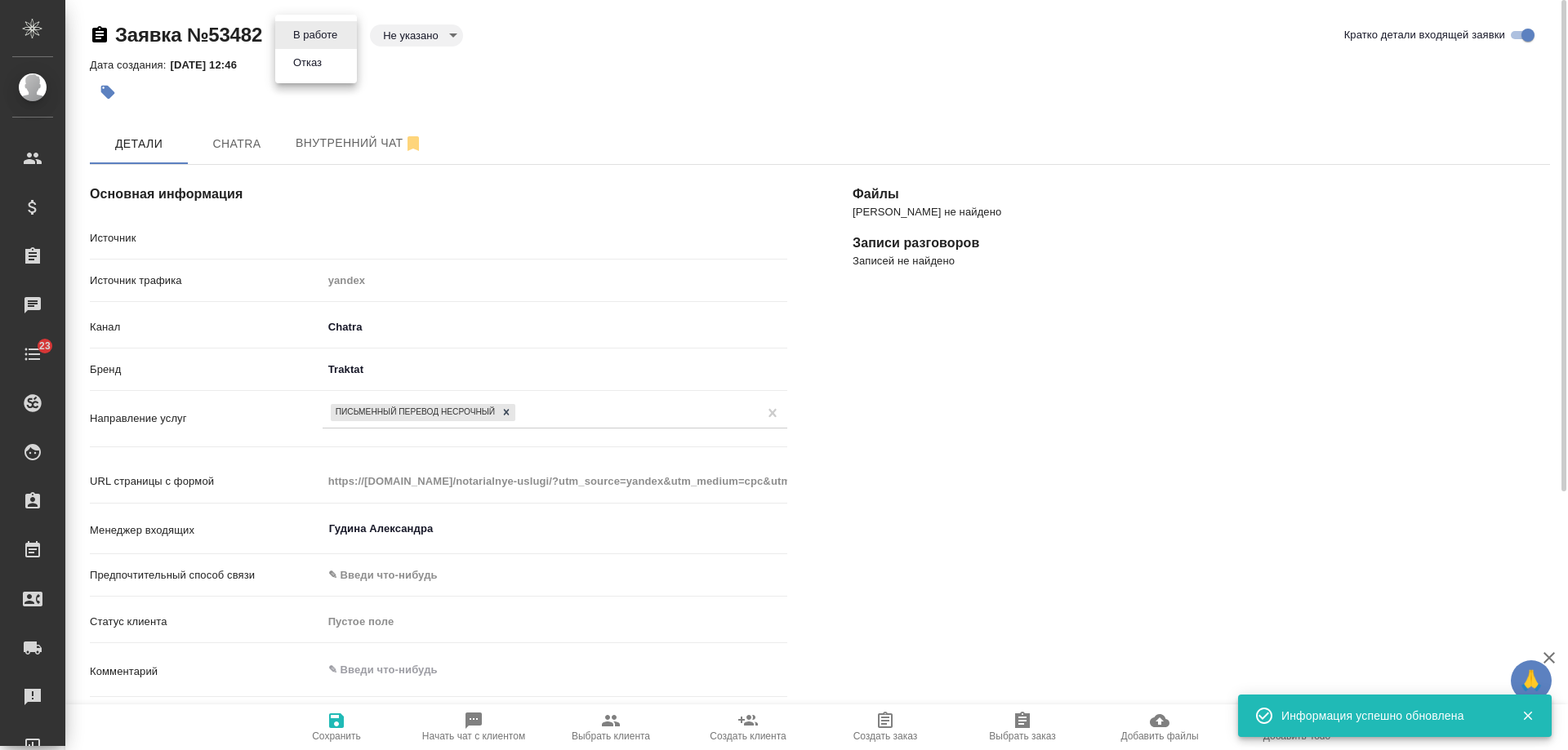
click at [326, 37] on body "🙏 .cls-1 fill:#fff; AWATERA [PERSON_NAME] Спецификации Заказы 0 Чаты 23 Todo Пр…" at bounding box center [784, 375] width 1568 height 750
click at [329, 58] on li "Отказ" at bounding box center [316, 63] width 82 height 28
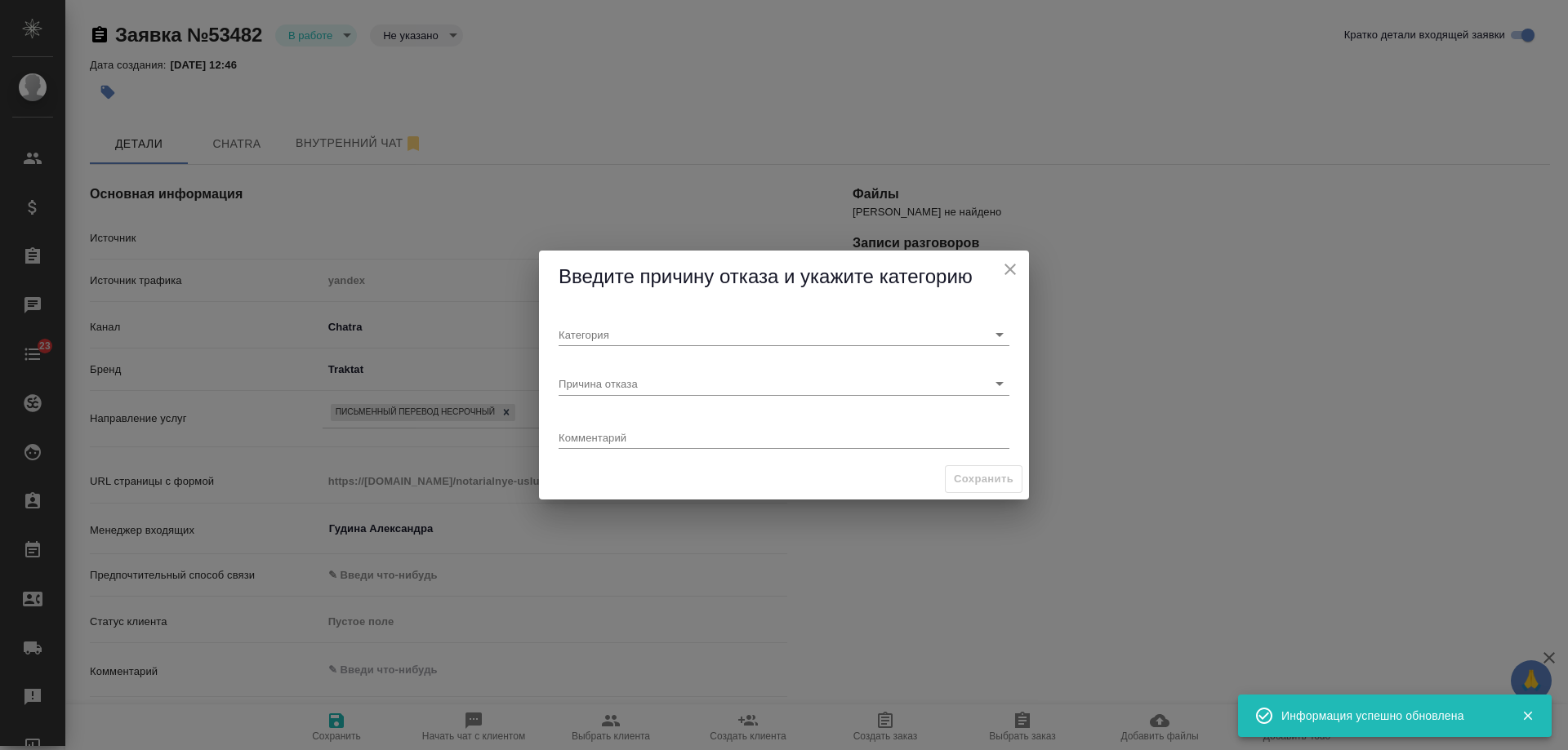
type textarea "x"
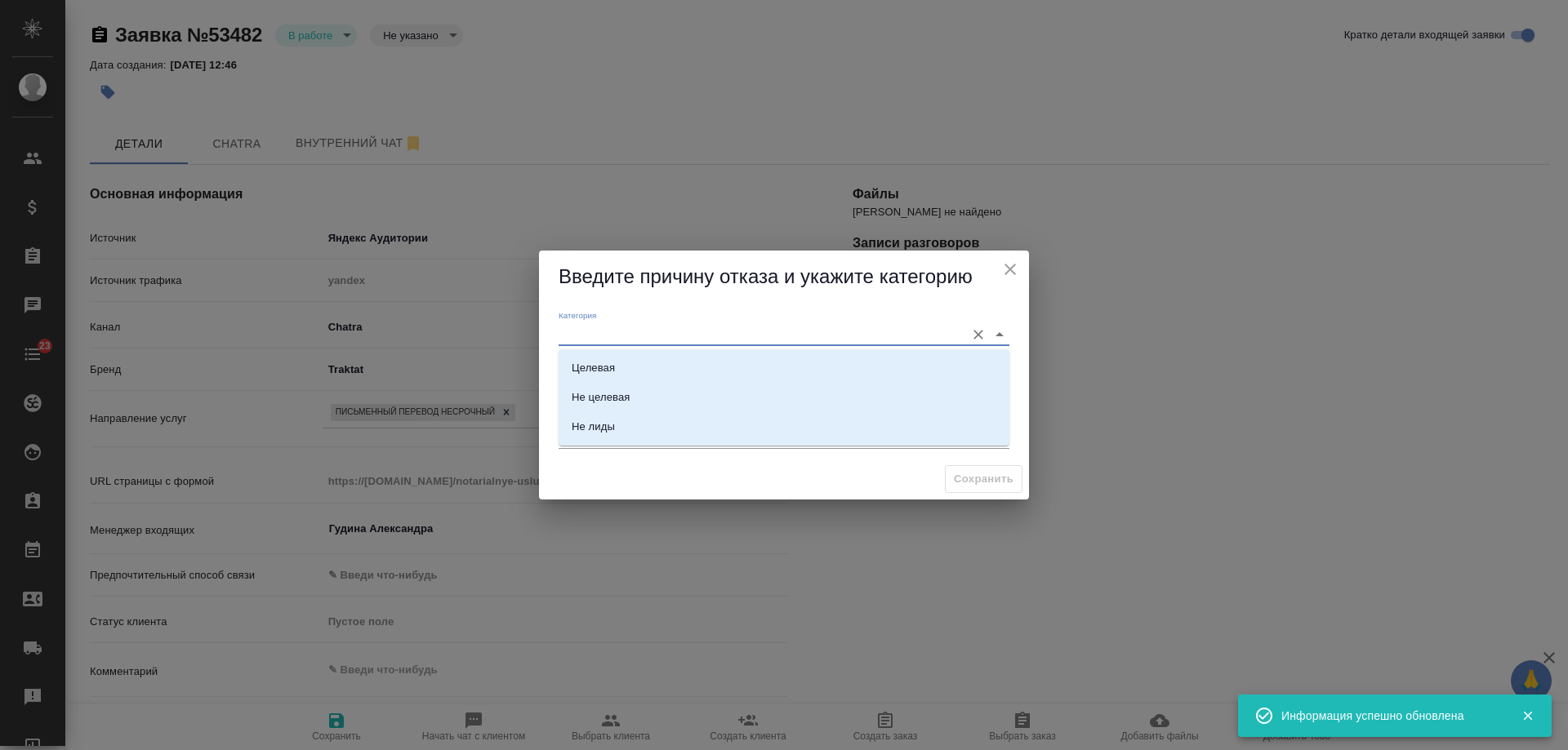
click at [617, 330] on input "Категория" at bounding box center [757, 334] width 398 height 22
click at [621, 358] on li "Целевая" at bounding box center [783, 368] width 450 height 30
type input "Целевая"
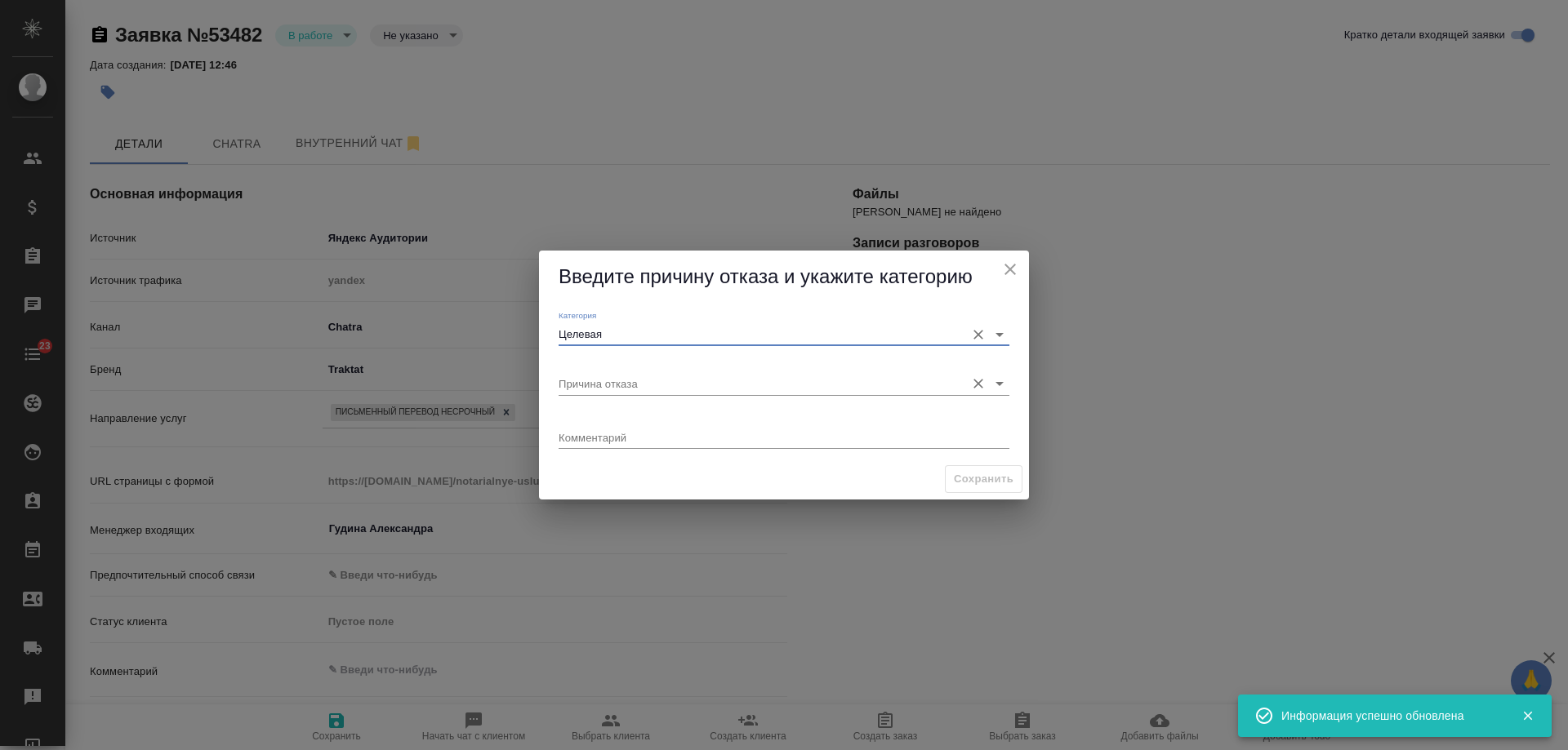
click at [611, 376] on input "Причина отказа" at bounding box center [757, 382] width 398 height 22
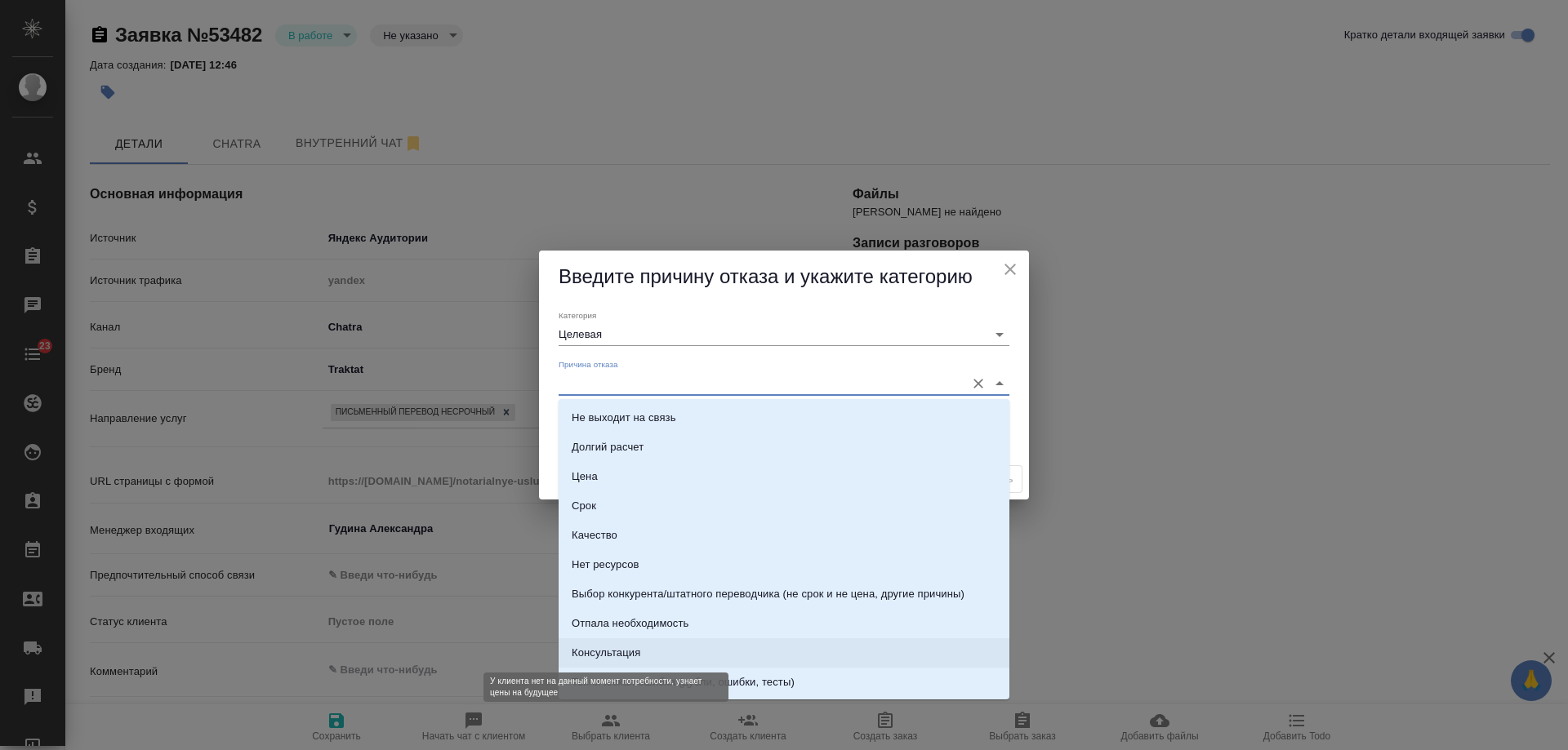
click at [632, 660] on div "Консультация" at bounding box center [605, 653] width 69 height 17
type input "Консультация"
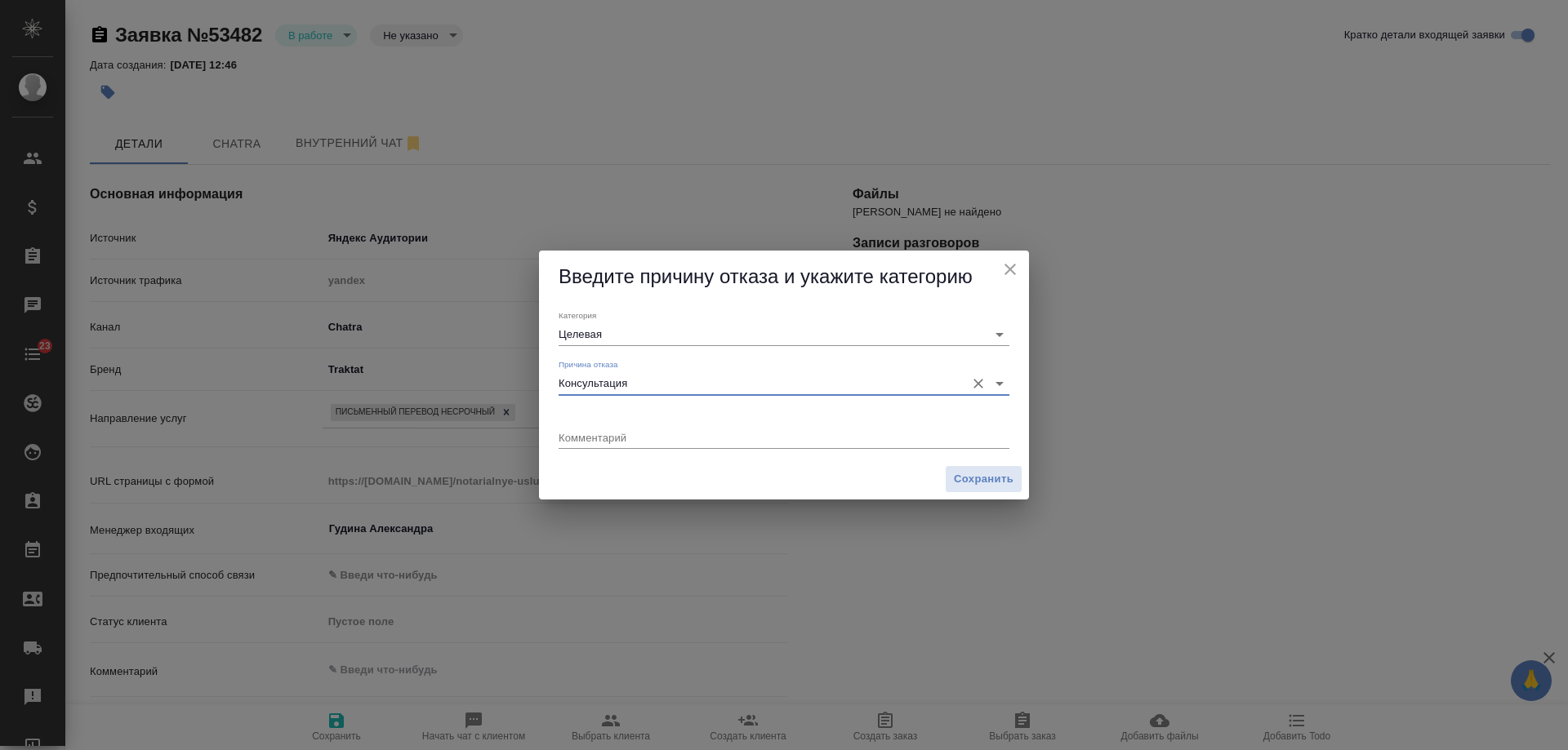
click at [737, 441] on textarea at bounding box center [783, 437] width 450 height 12
type textarea "+ нет контактов"
click at [999, 486] on span "Сохранить" at bounding box center [983, 480] width 59 height 19
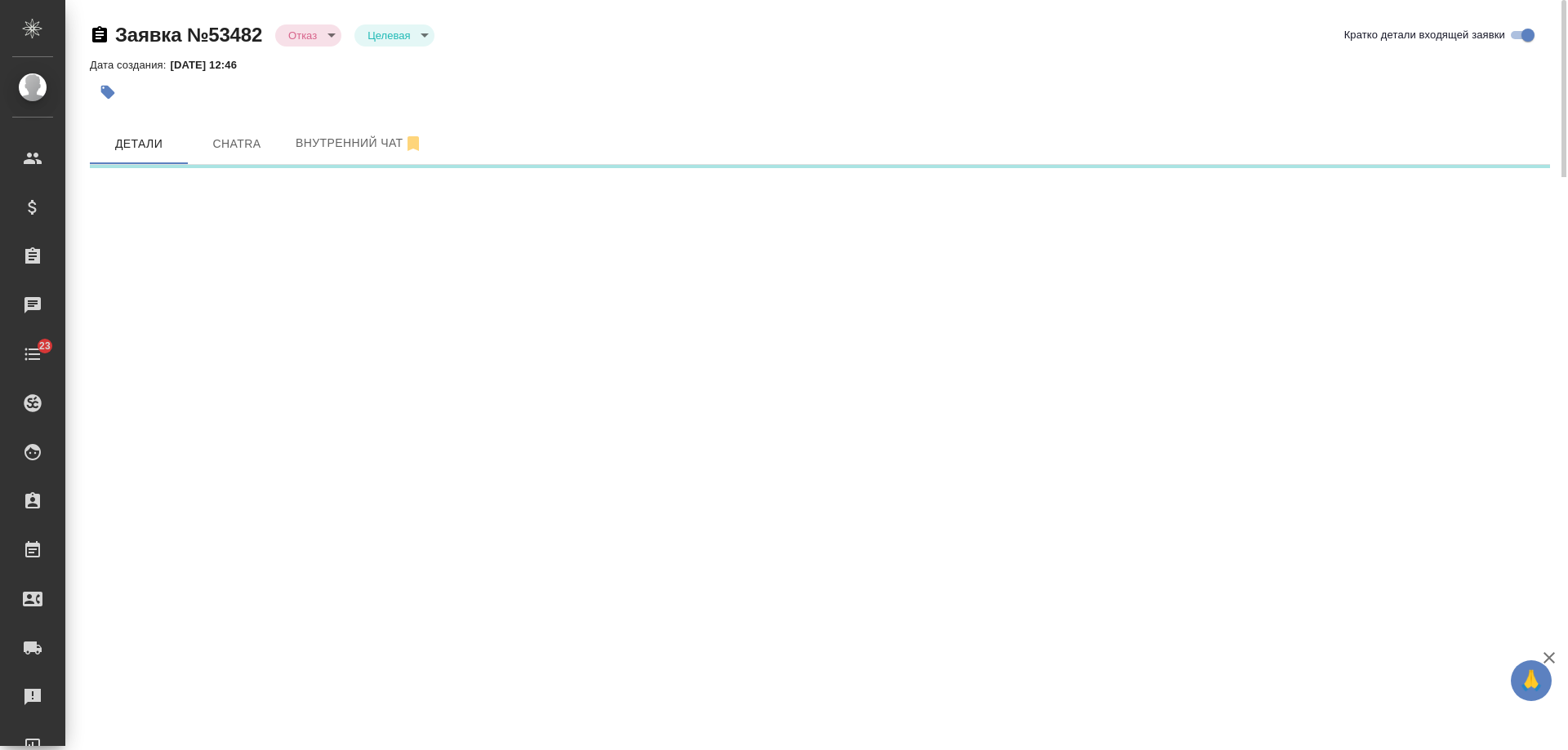
select select "RU"
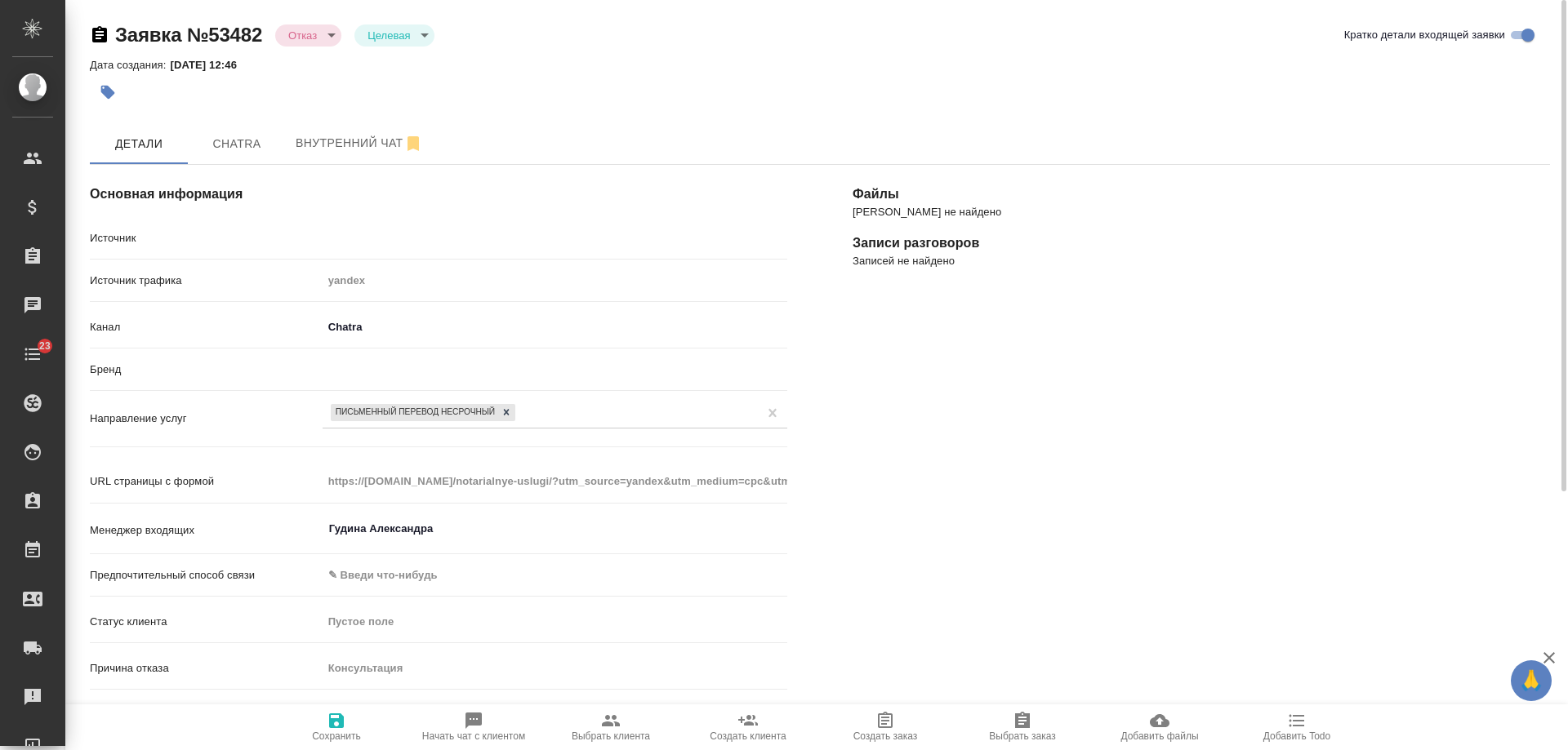
type textarea "x"
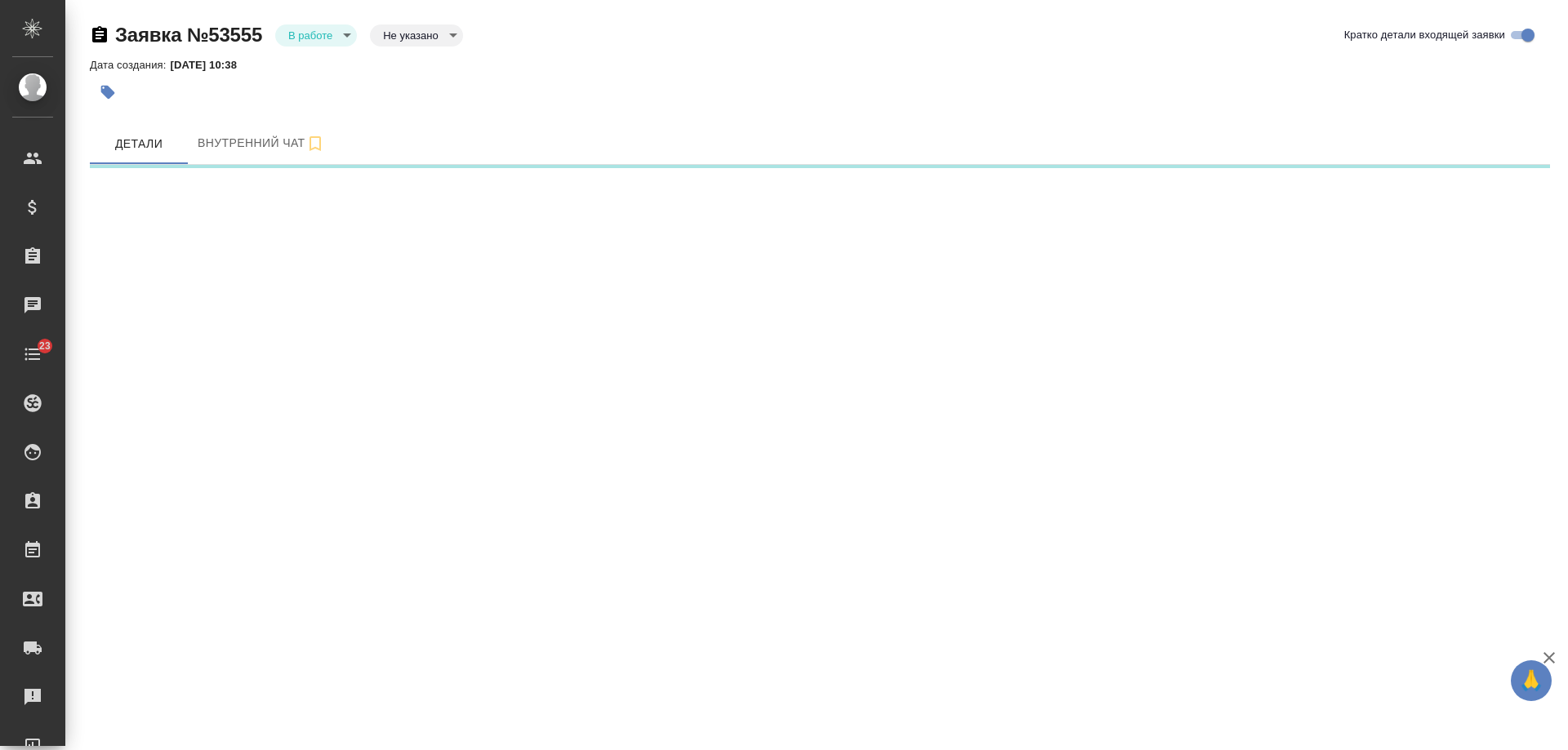
select select "RU"
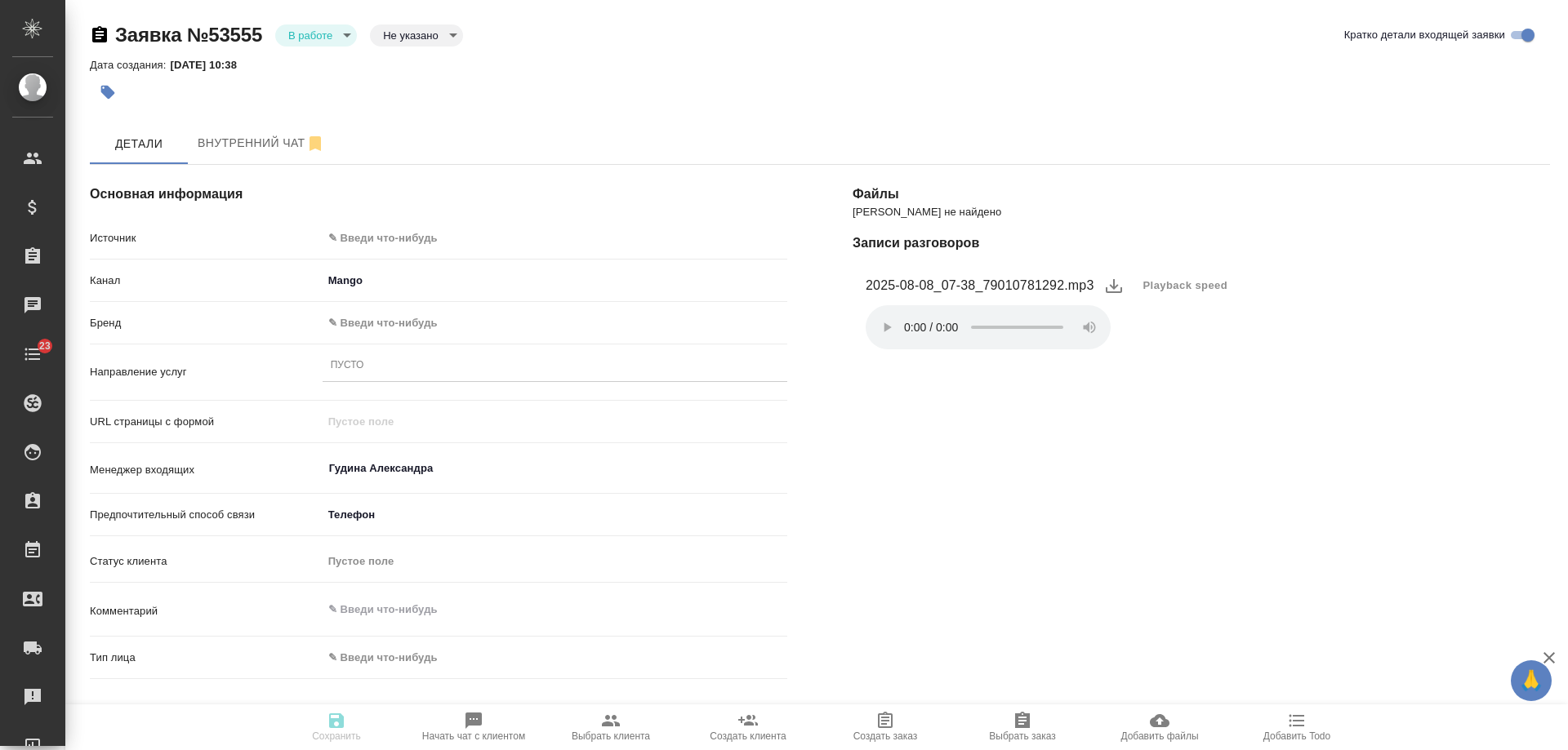
type textarea "x"
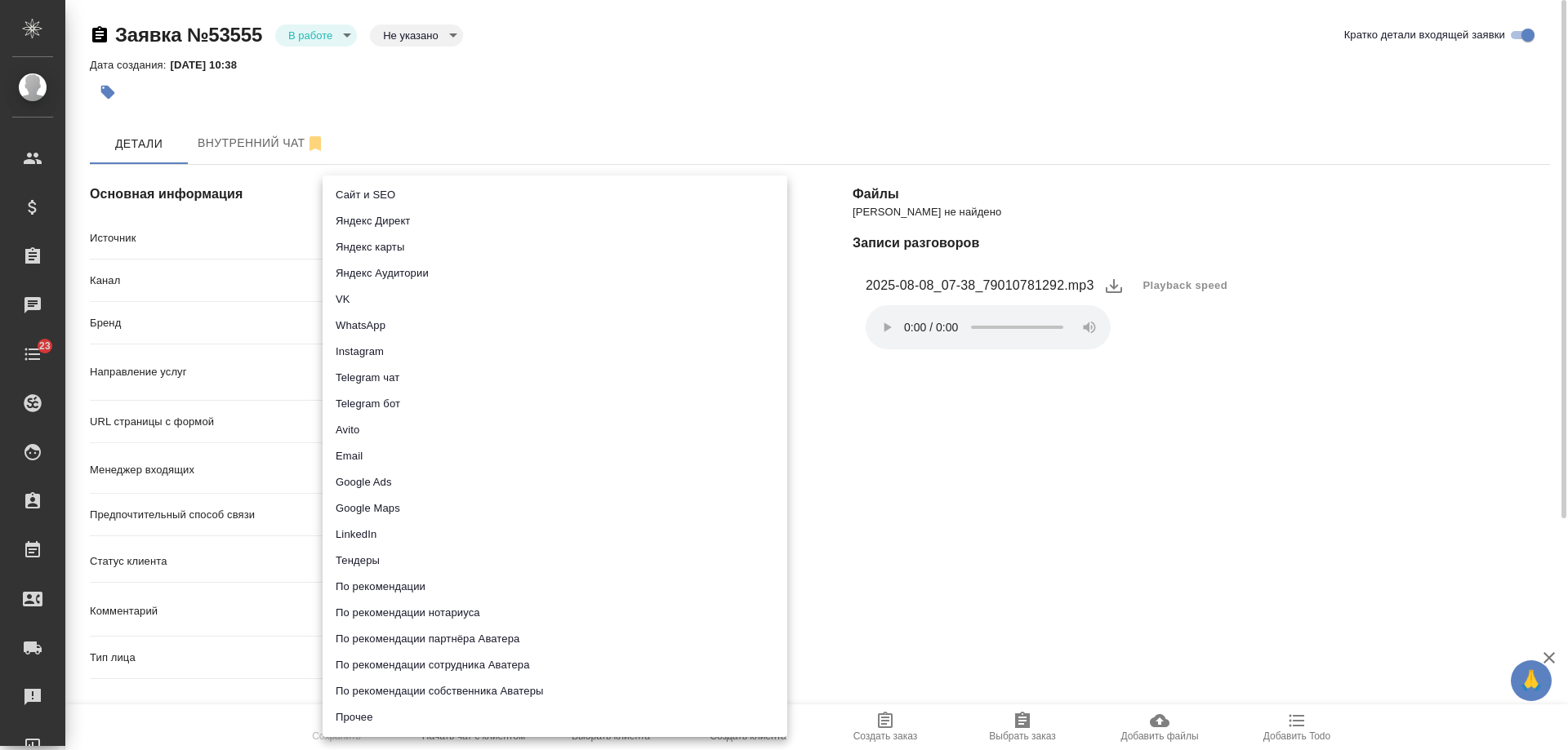
click at [355, 233] on body "🙏 .cls-1 fill:#fff; AWATERA Gudina Alexandra Клиенты Спецификации Заказы 0 Чаты…" at bounding box center [784, 375] width 1568 height 750
click at [350, 712] on li "Прочее" at bounding box center [554, 718] width 464 height 26
type input "other"
type textarea "x"
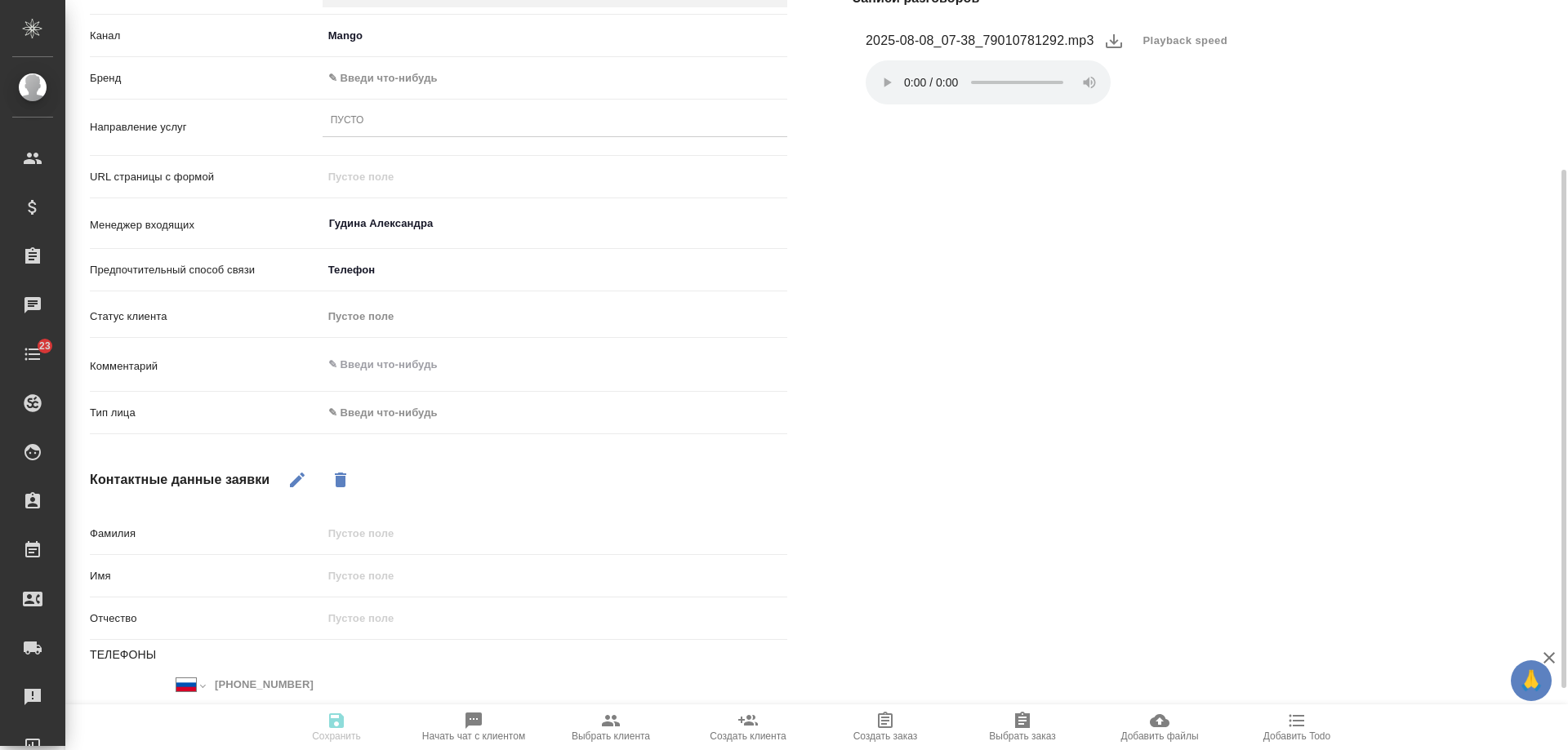
scroll to position [327, 0]
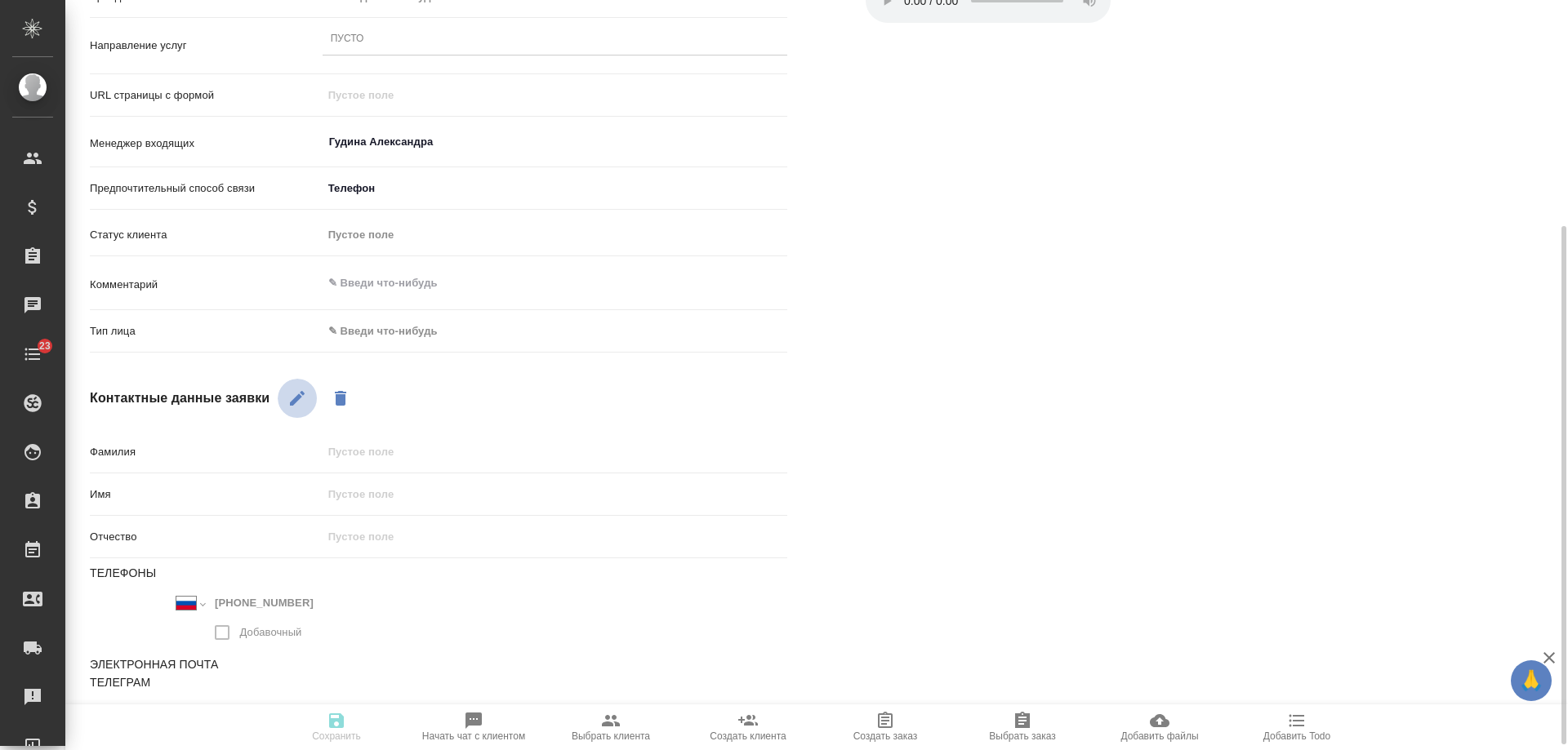
click at [309, 399] on button "button" at bounding box center [297, 398] width 39 height 39
click at [367, 452] on input "text" at bounding box center [554, 451] width 464 height 24
type input "спам"
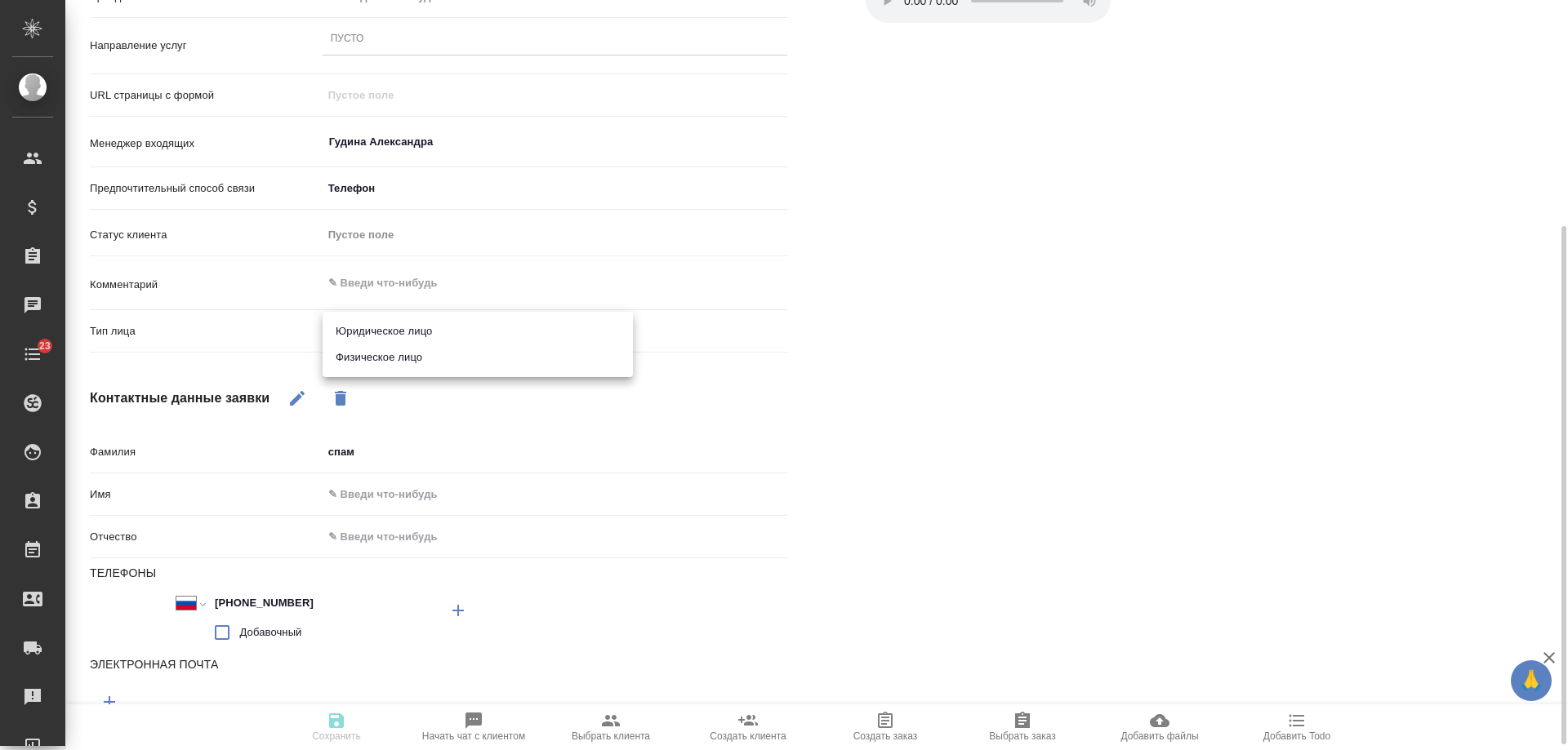
click at [345, 322] on body "🙏 .cls-1 fill:#fff; AWATERA Gudina Alexandra Клиенты Спецификации Заказы 0 Чаты…" at bounding box center [784, 375] width 1568 height 750
click at [373, 356] on li "Физическое лицо" at bounding box center [477, 358] width 310 height 26
type textarea "x"
type input "private"
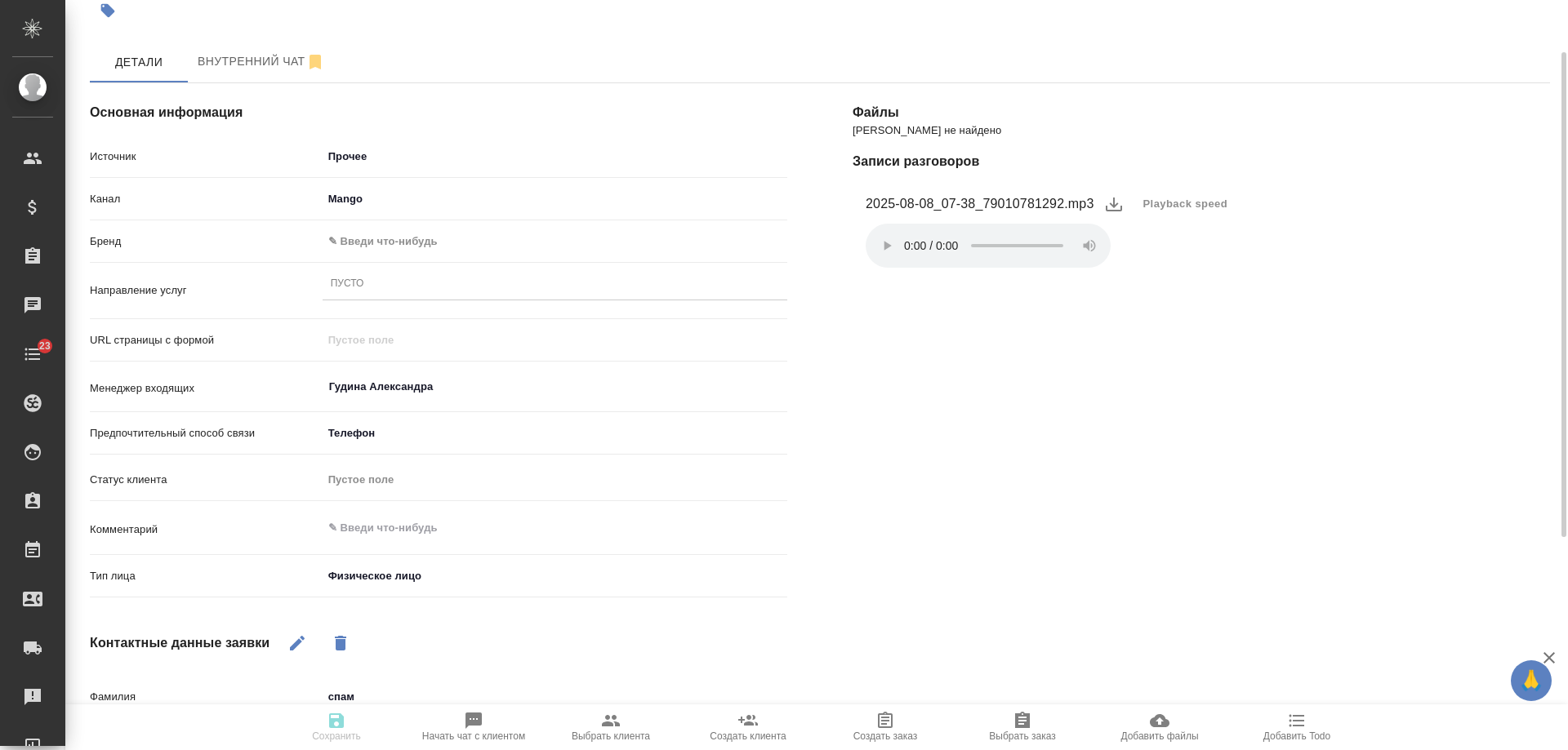
click at [353, 287] on div "Пусто" at bounding box center [348, 285] width 33 height 14
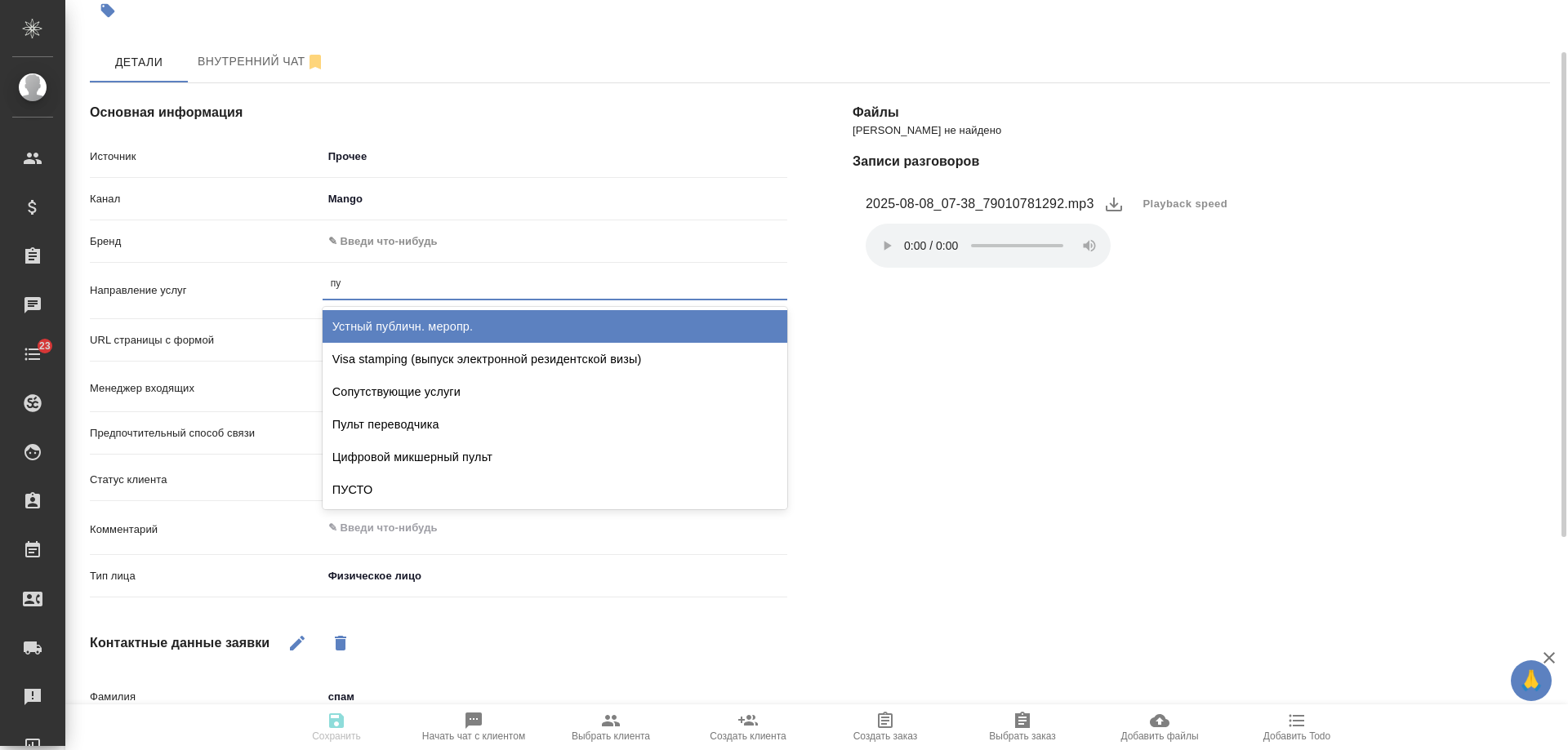
type input "пус"
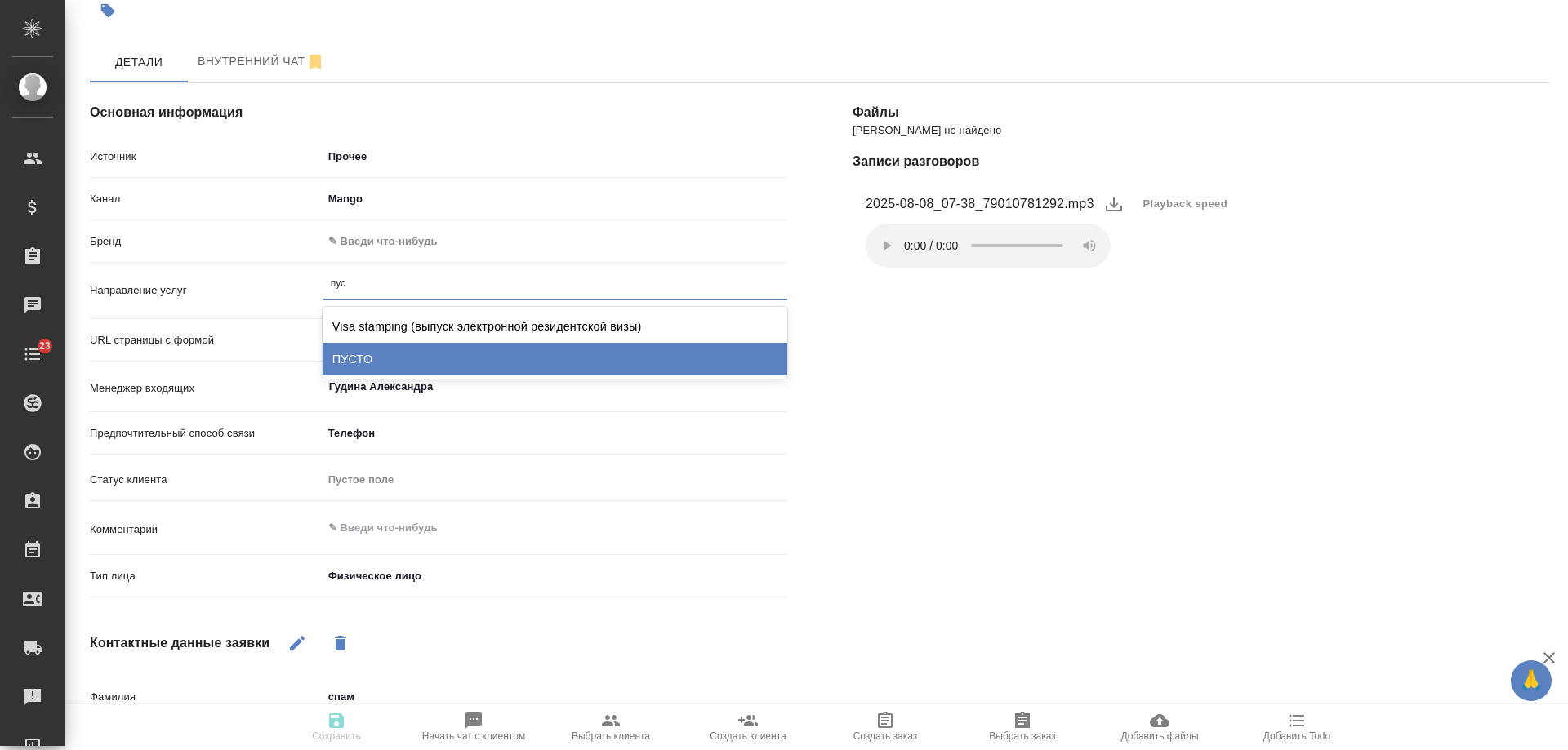
click at [354, 355] on div "ПУСТО" at bounding box center [554, 359] width 464 height 32
type textarea "x"
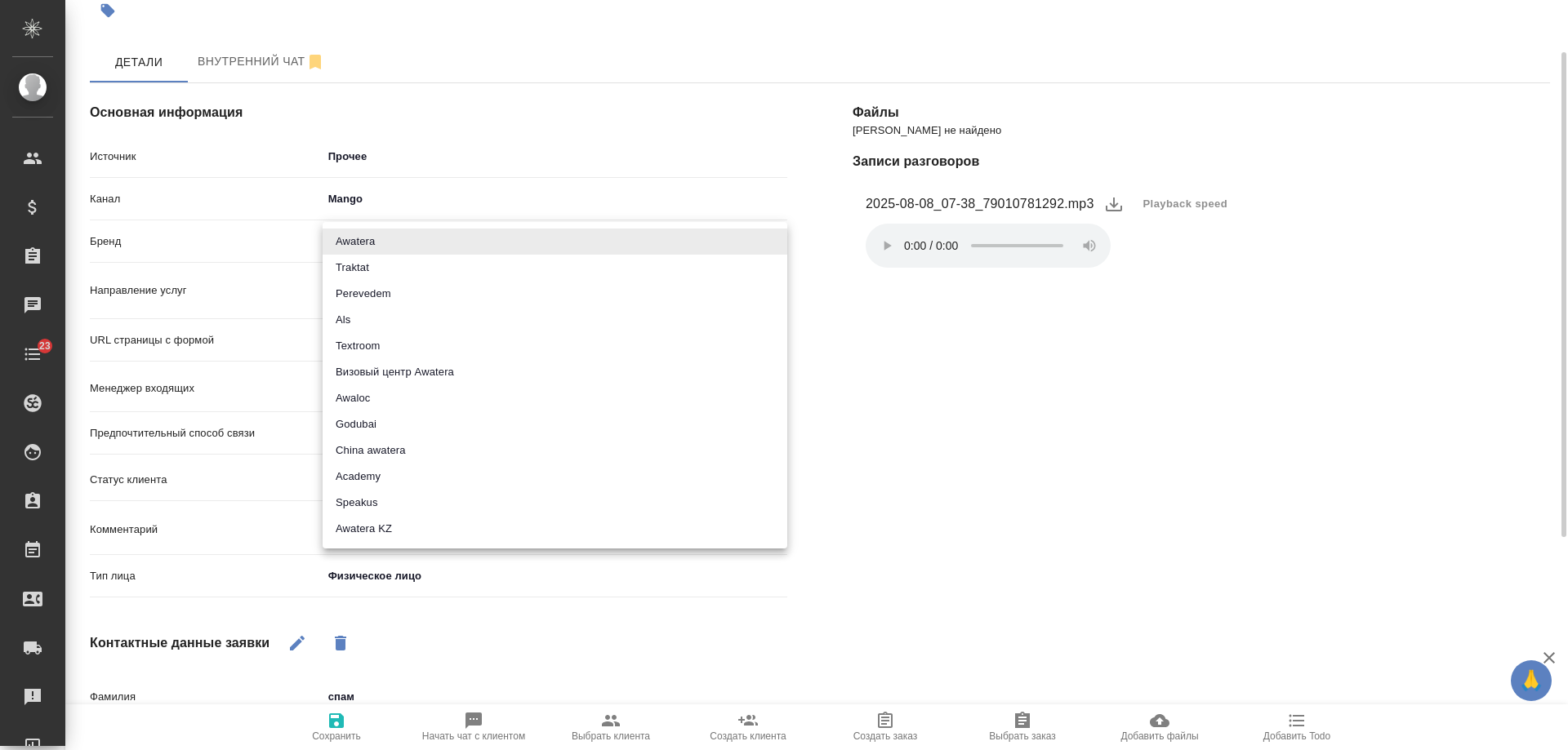
click at [369, 240] on body "🙏 .cls-1 fill:#fff; AWATERA Gudina Alexandra Клиенты Спецификации Заказы 0 Чаты…" at bounding box center [784, 375] width 1568 height 750
click at [369, 240] on li "Awatera" at bounding box center [554, 241] width 464 height 26
type input "awatera"
type textarea "x"
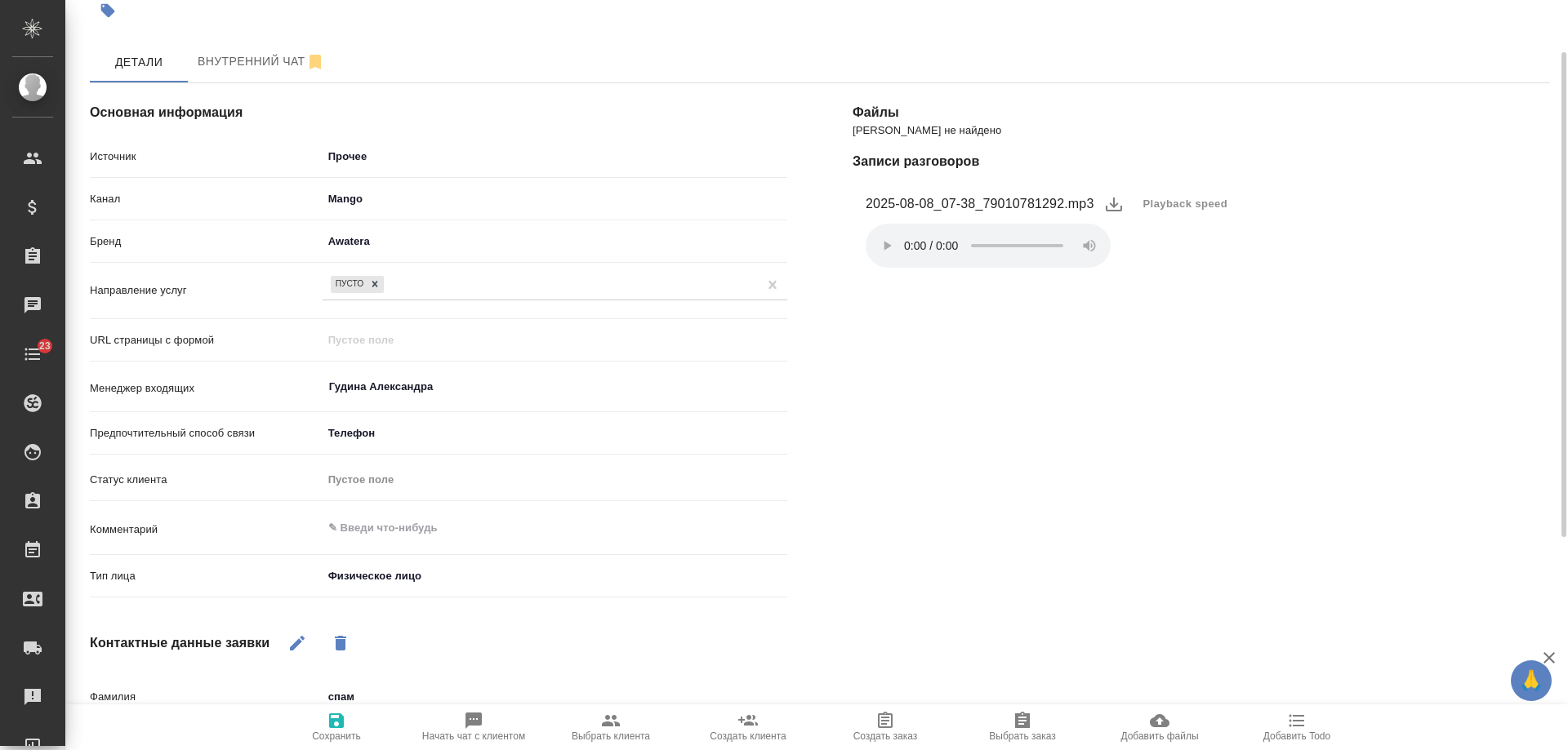
click at [326, 735] on span "Сохранить" at bounding box center [336, 736] width 49 height 11
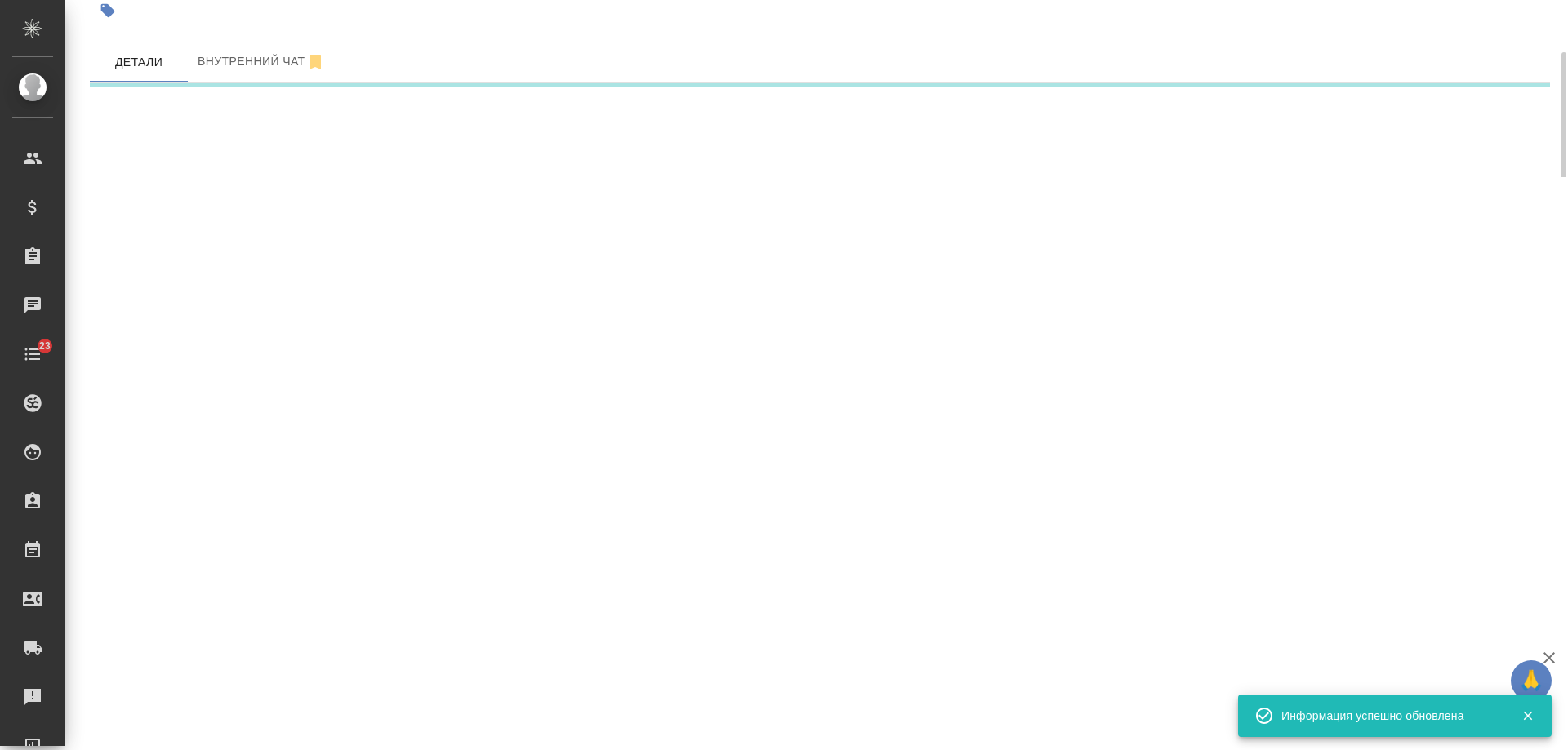
select select "RU"
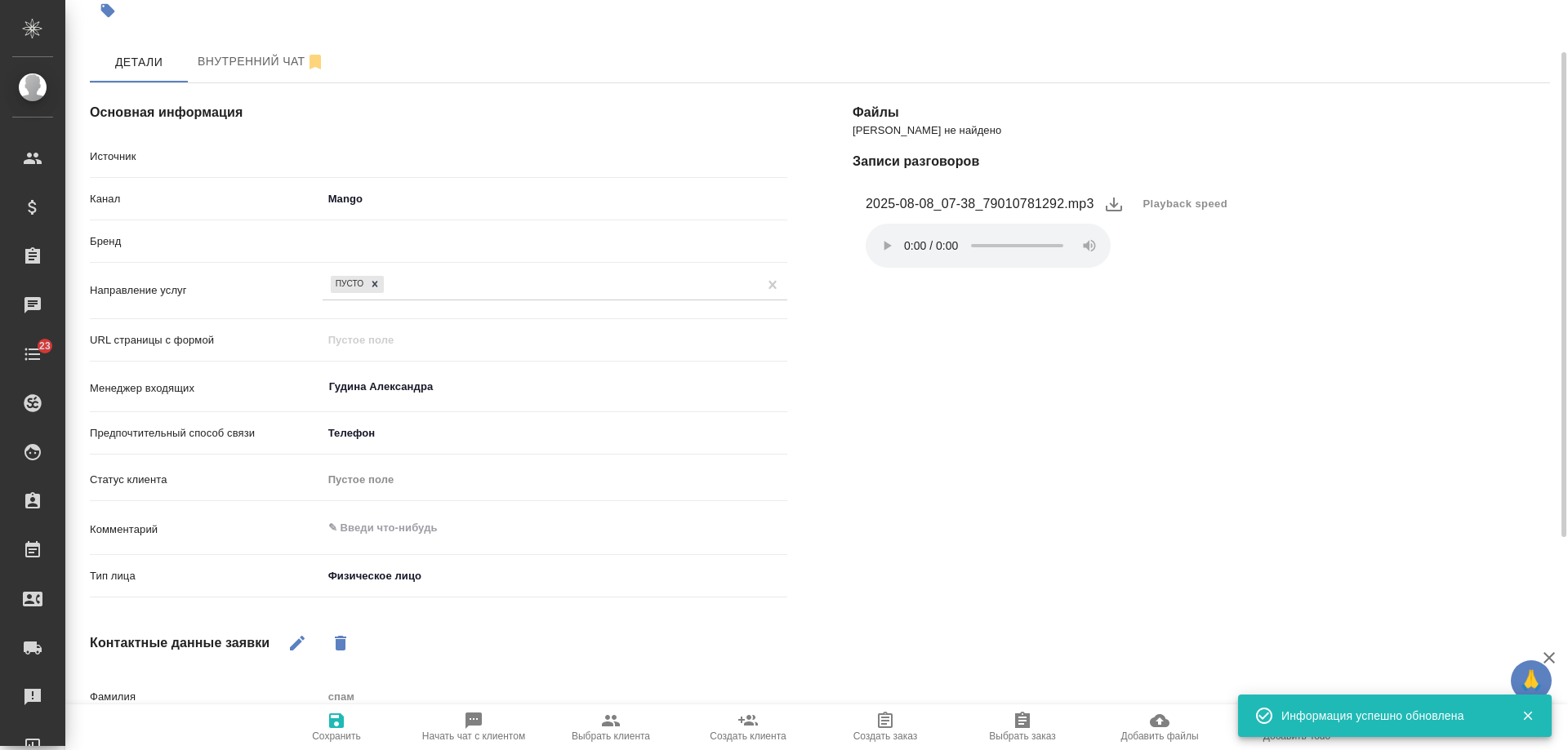
type textarea "x"
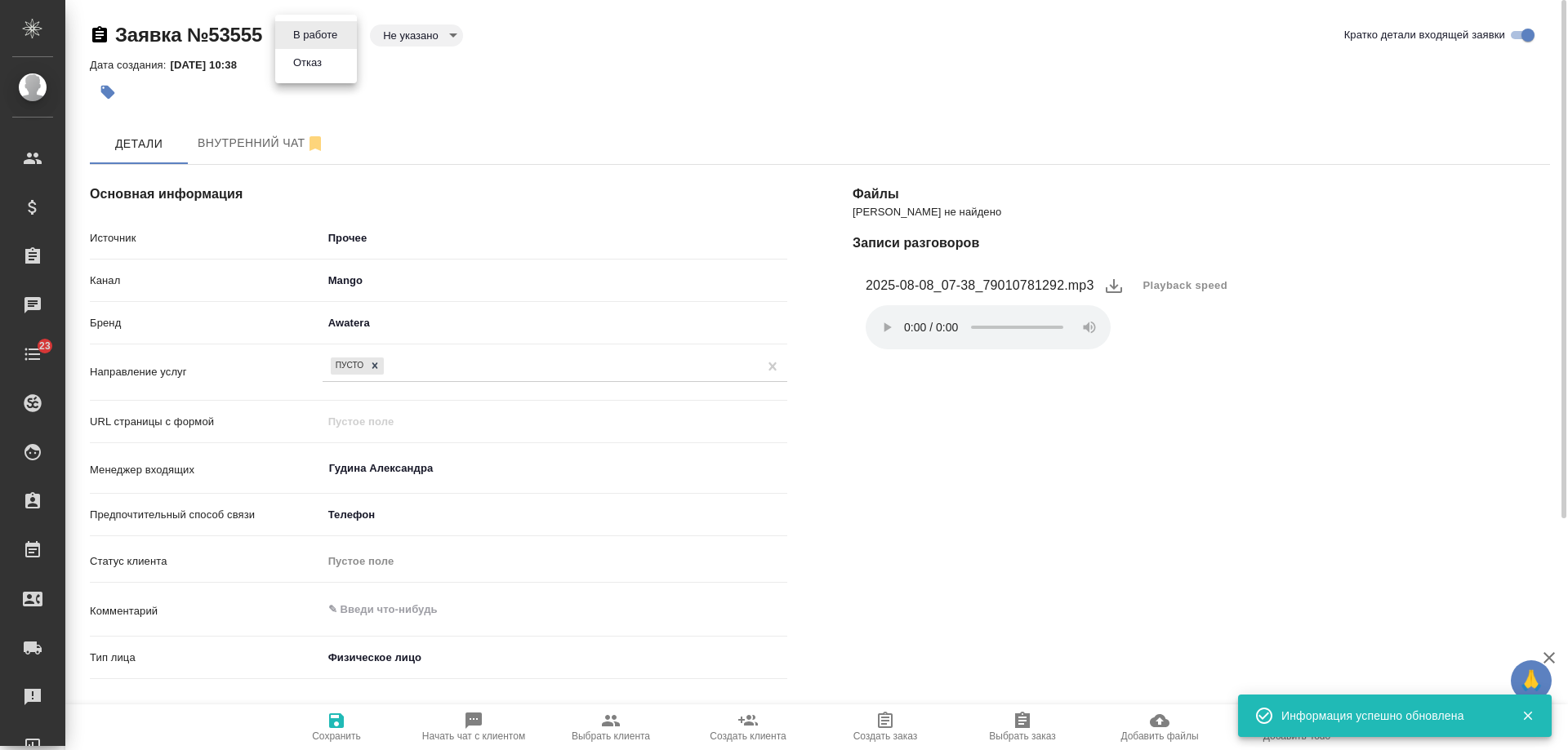
click at [317, 43] on body "🙏 .cls-1 fill:#fff; AWATERA Gudina Alexandra Клиенты Спецификации Заказы 0 Чаты…" at bounding box center [784, 375] width 1568 height 750
click at [328, 71] on li "Отказ" at bounding box center [316, 63] width 82 height 28
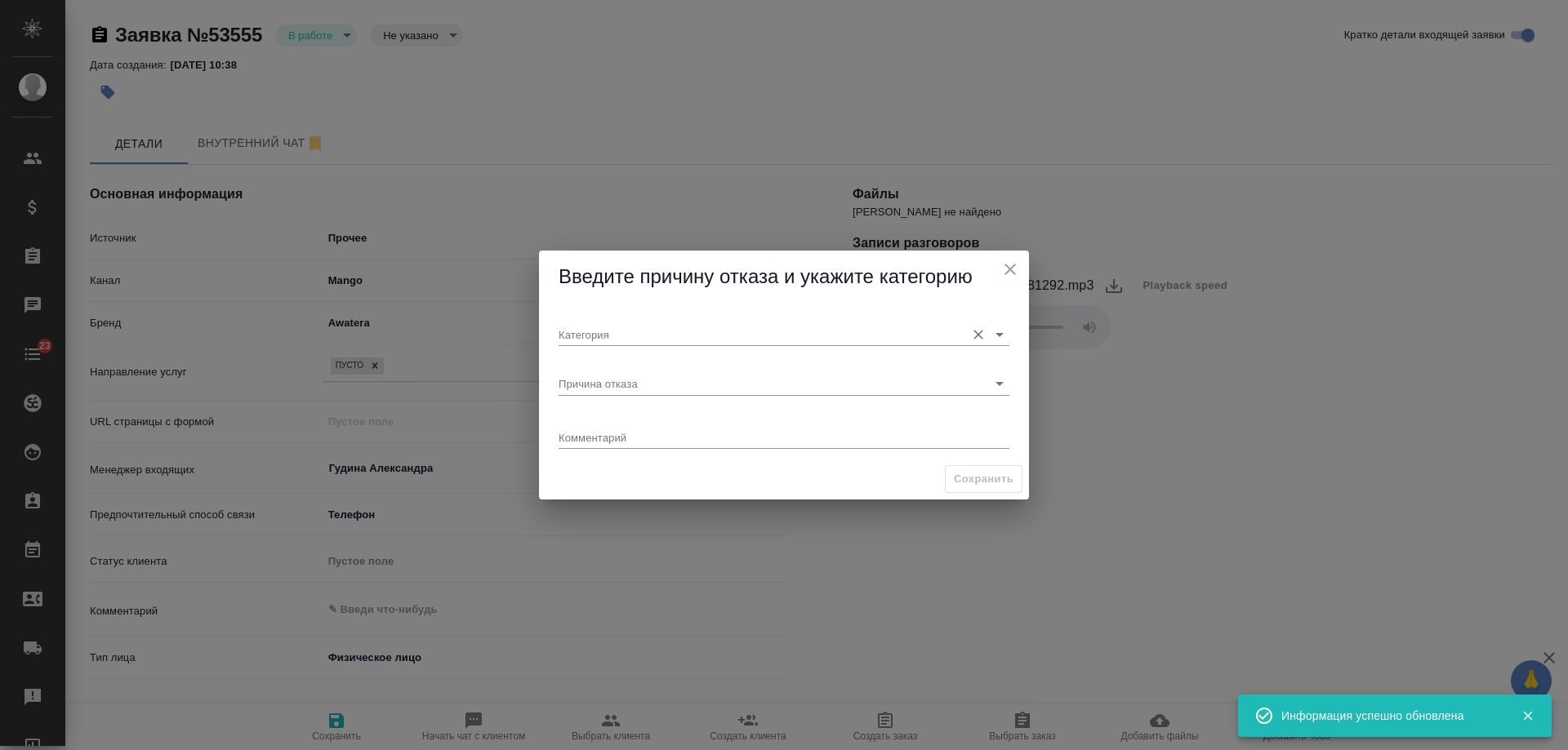
click at [631, 330] on input "Категория" at bounding box center [757, 334] width 398 height 22
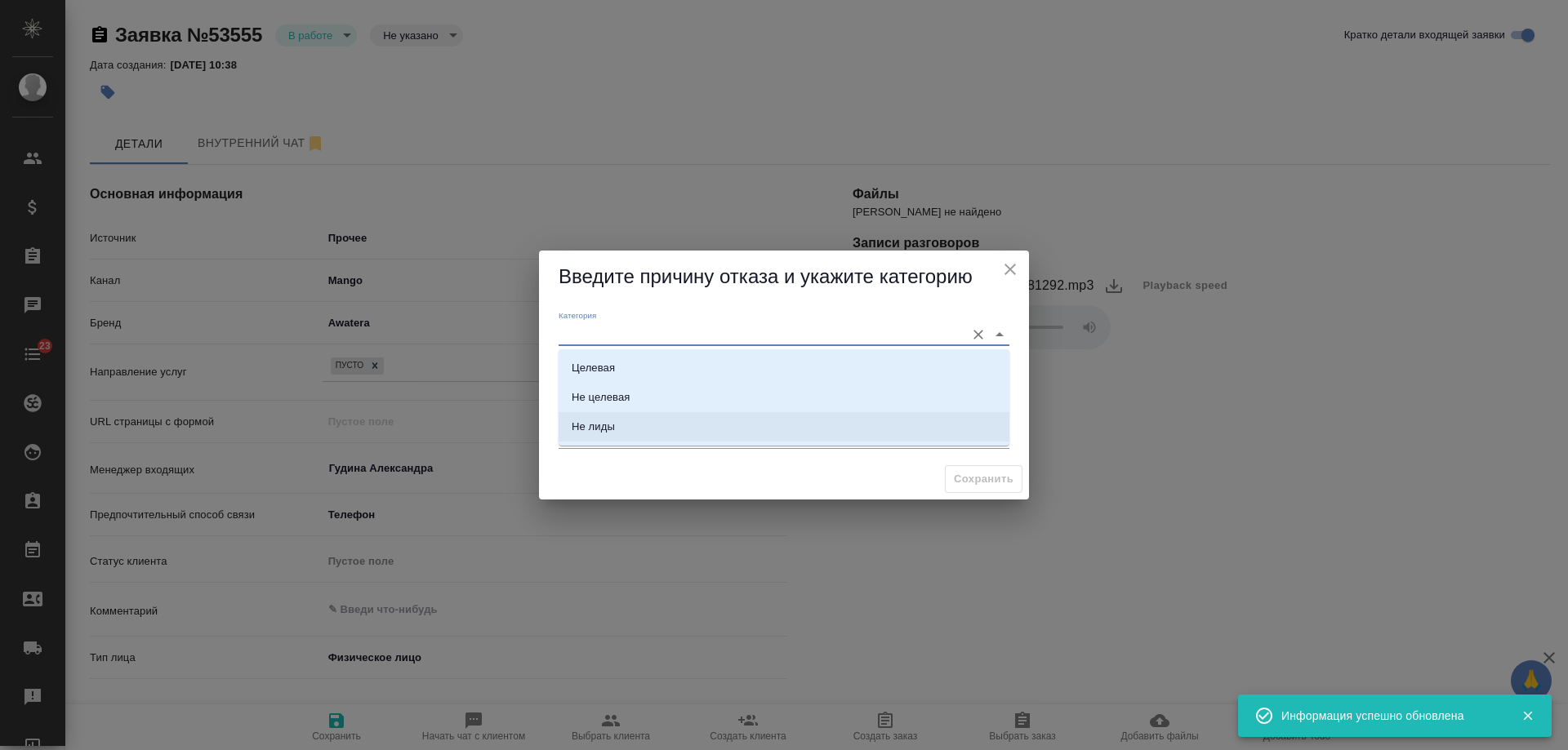
click at [679, 428] on li "Не лиды" at bounding box center [783, 427] width 450 height 30
type input "Не лиды"
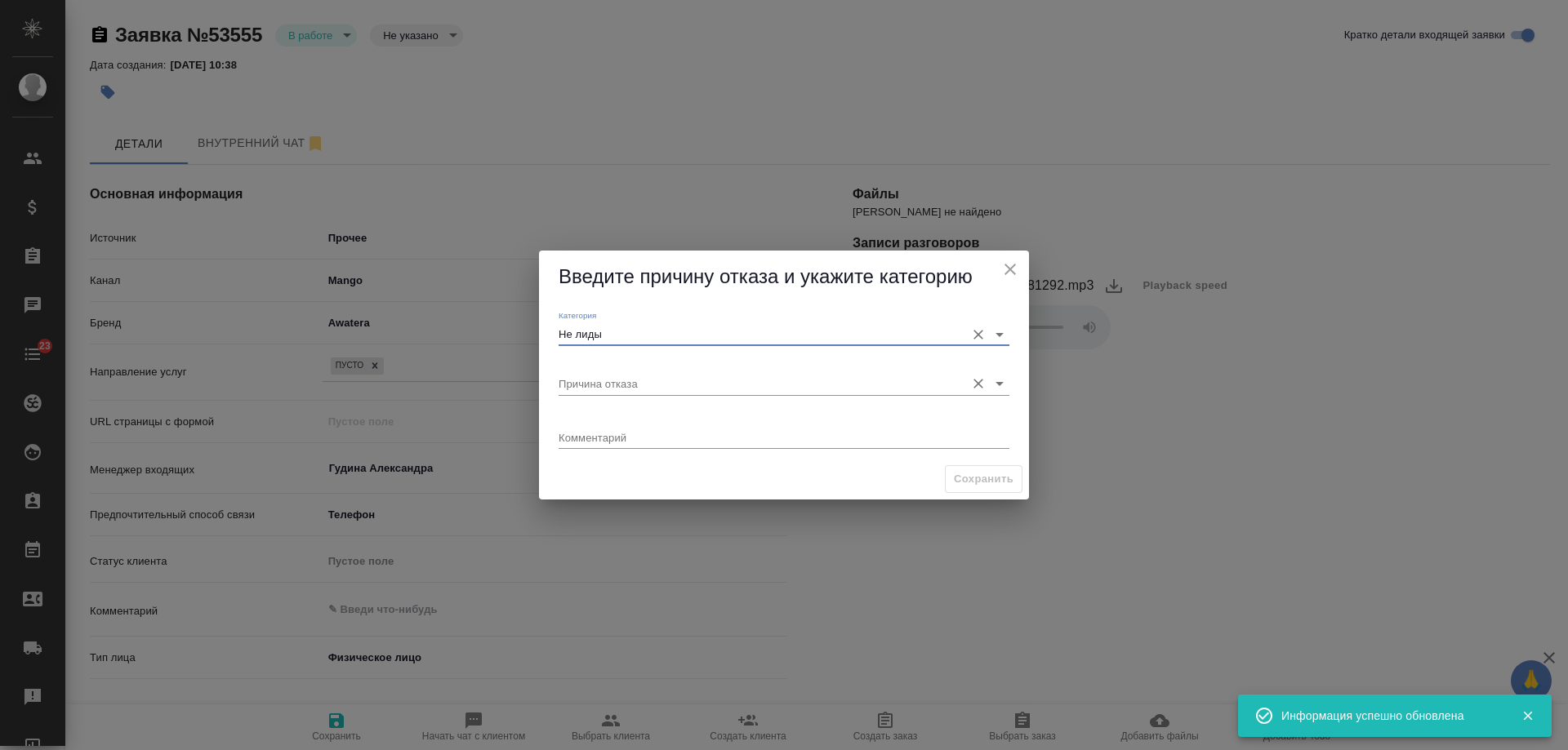
click at [617, 386] on input "Причина отказа" at bounding box center [757, 382] width 398 height 22
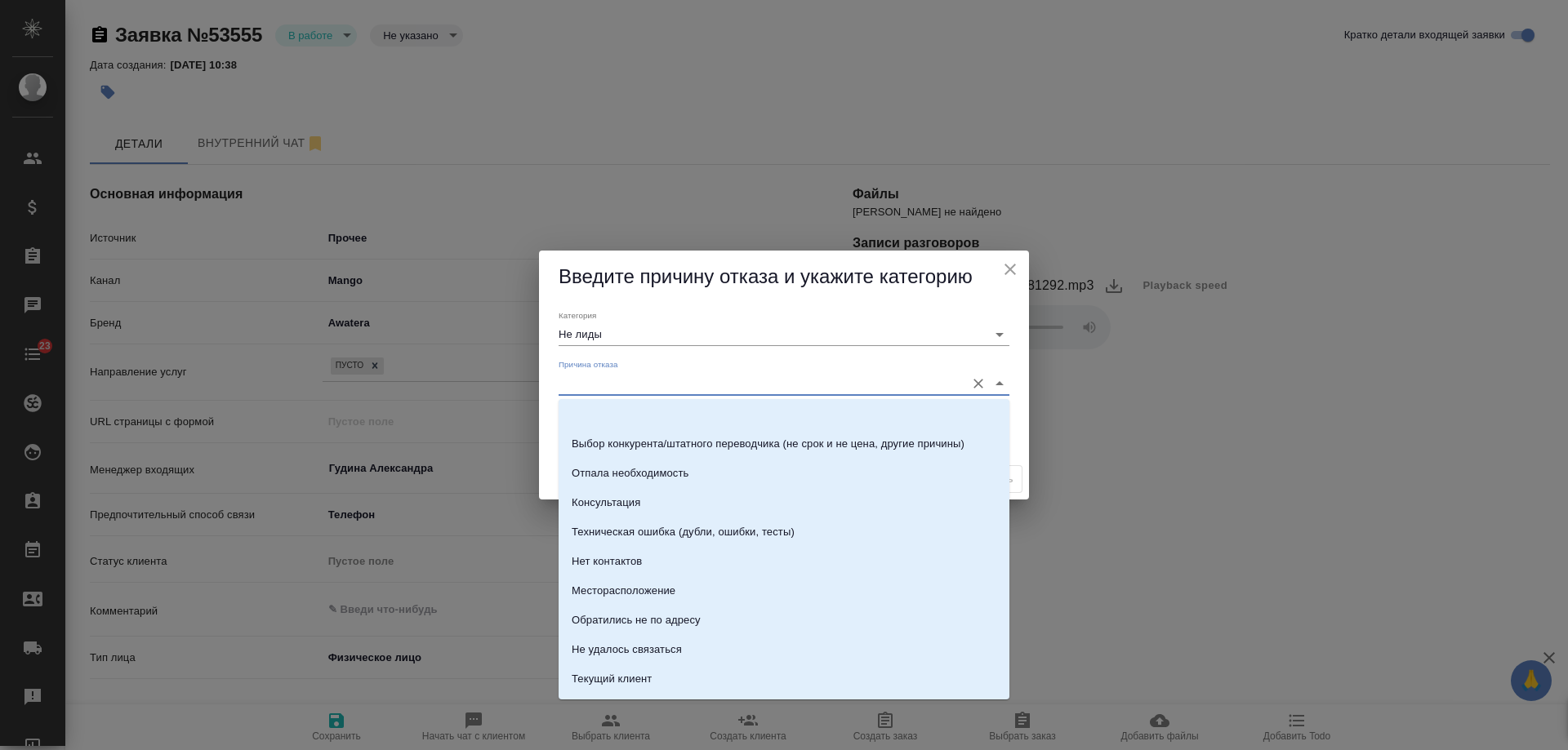
scroll to position [233, 0]
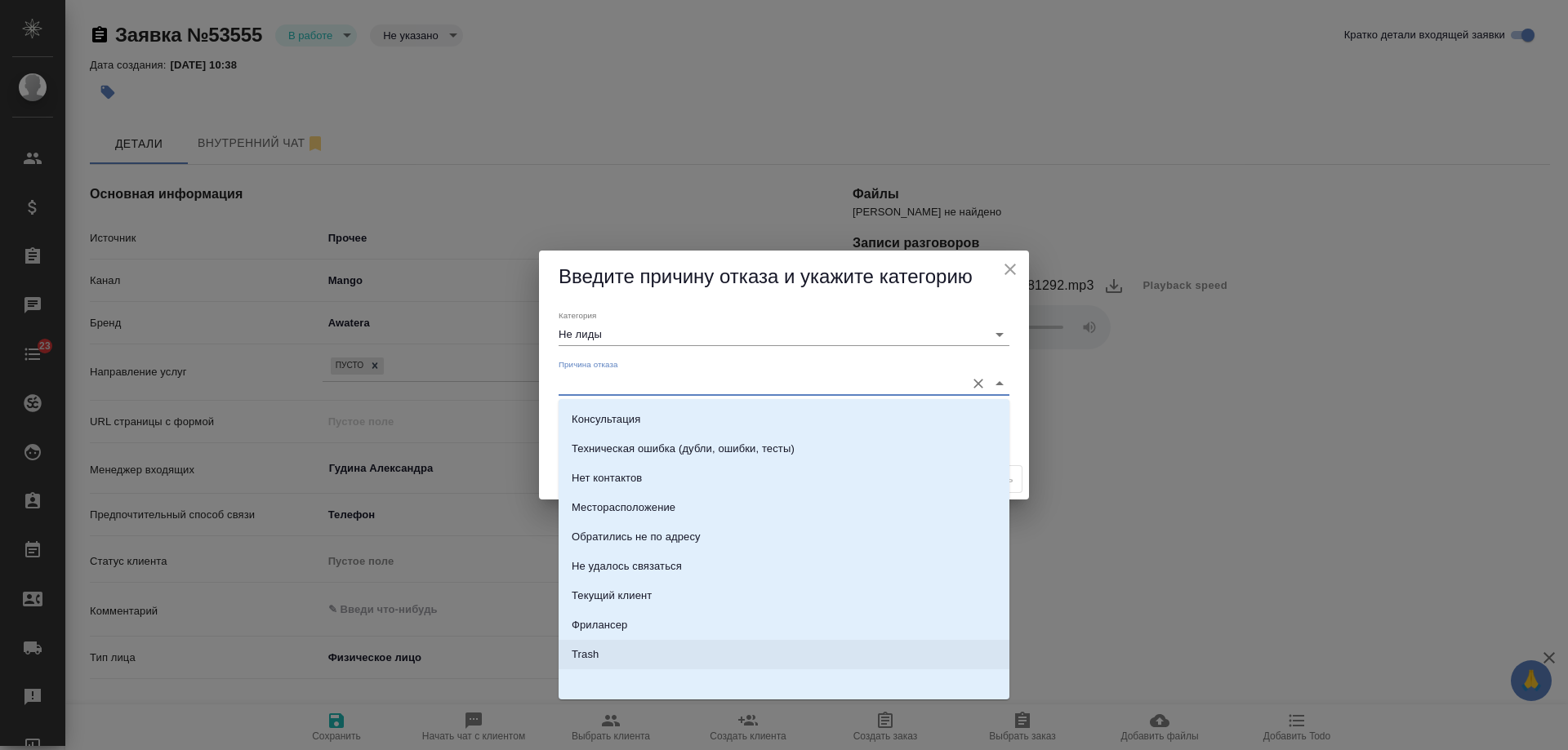
click at [644, 659] on li "Trash" at bounding box center [783, 655] width 450 height 30
type input "Trash"
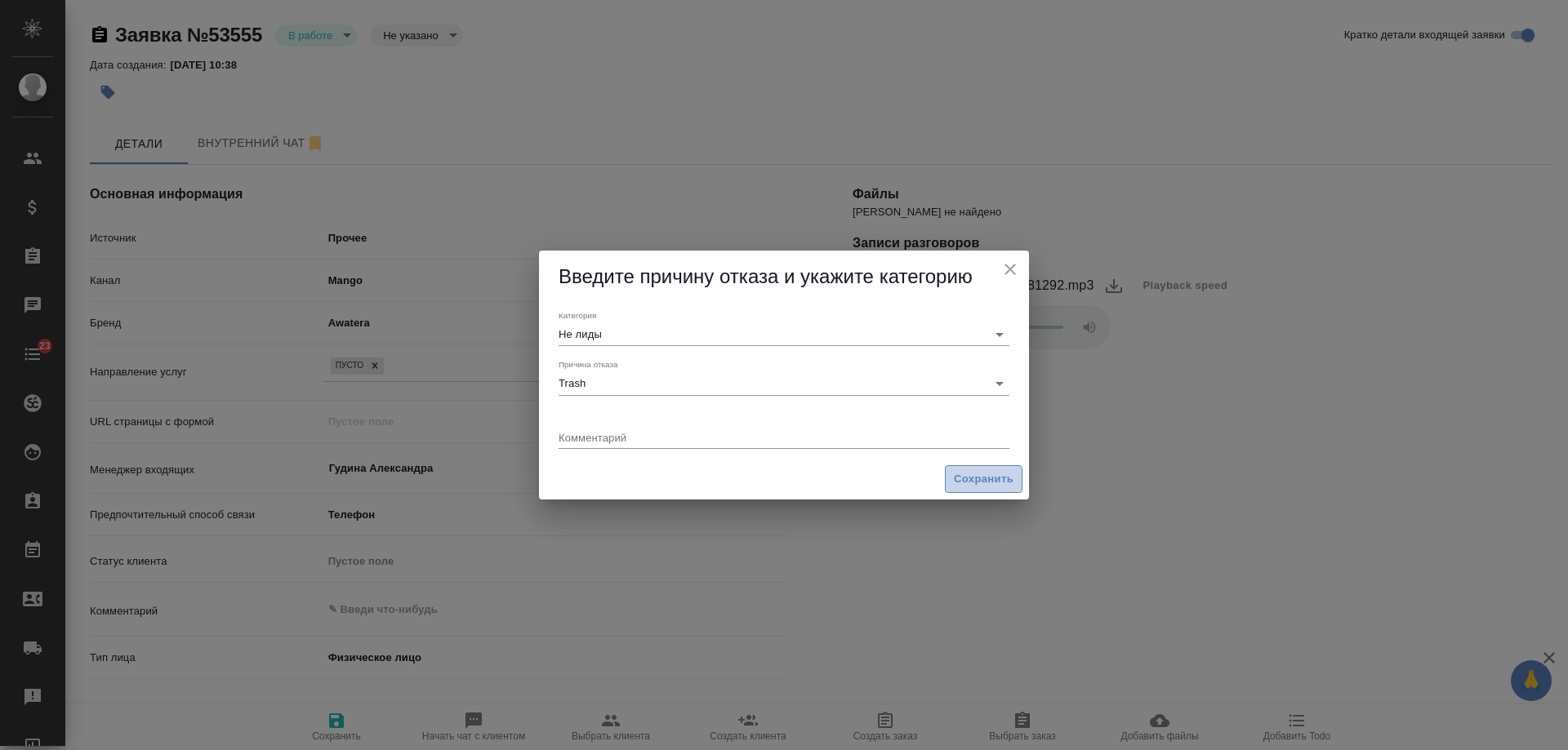
click at [970, 477] on span "Сохранить" at bounding box center [983, 480] width 59 height 19
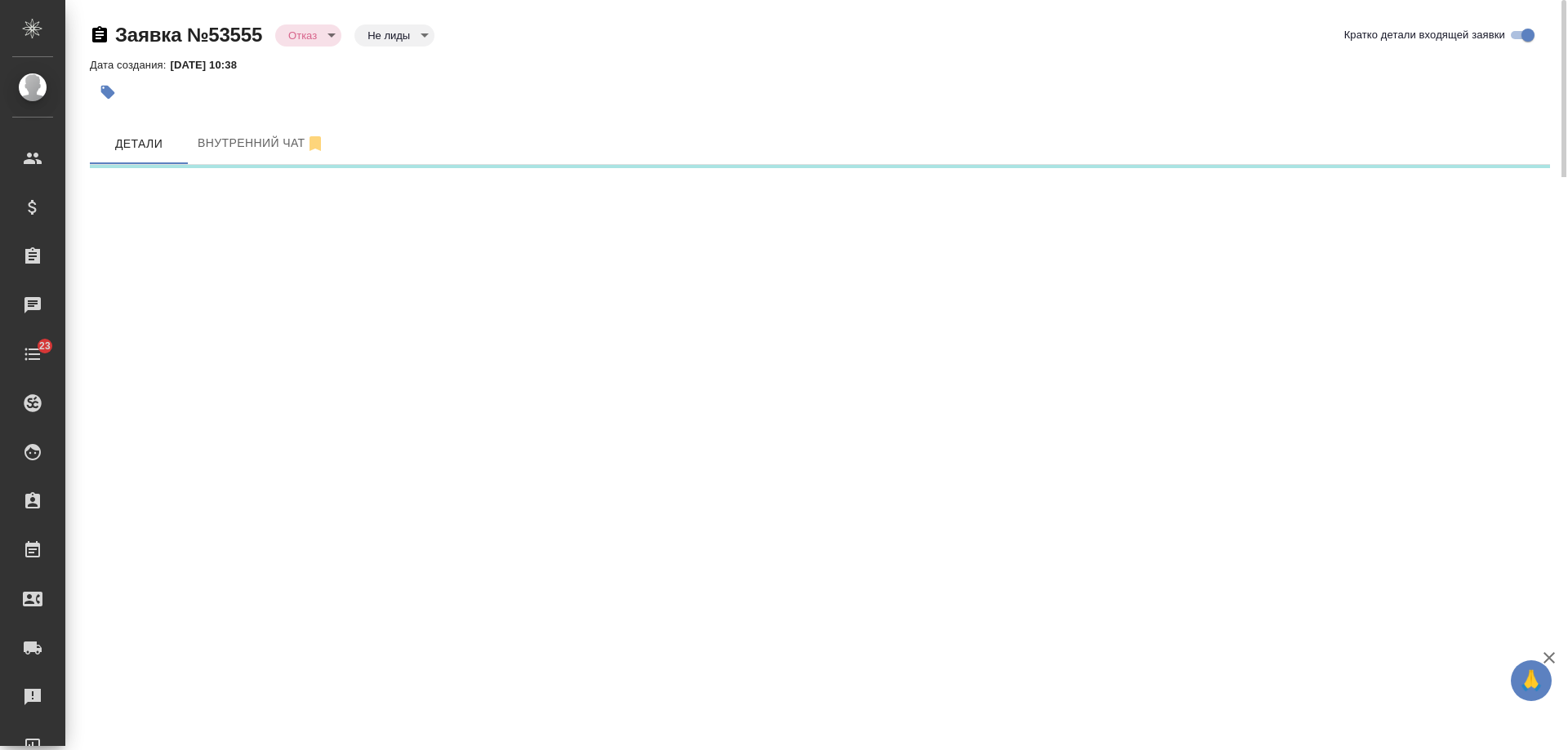
select select "RU"
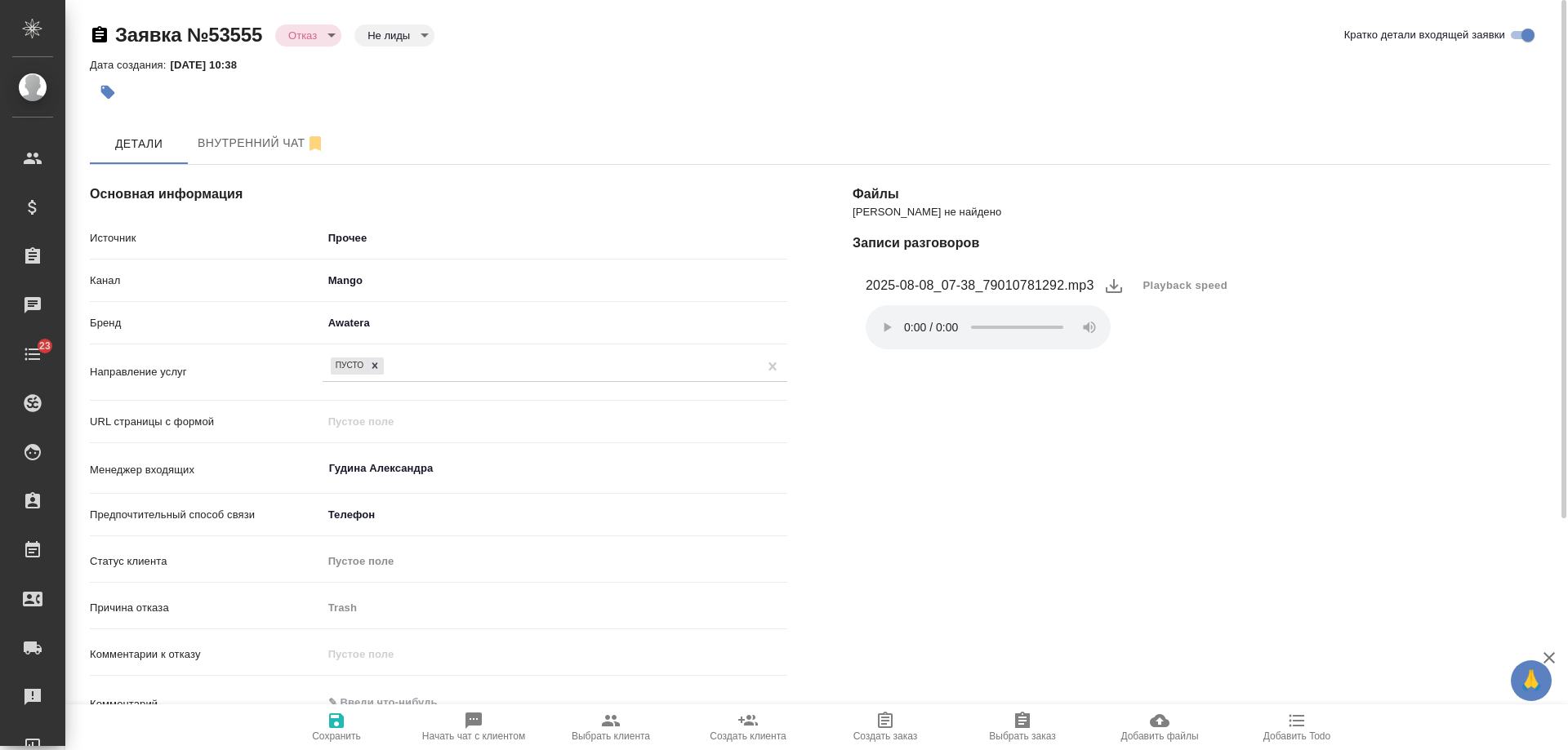
type textarea "x"
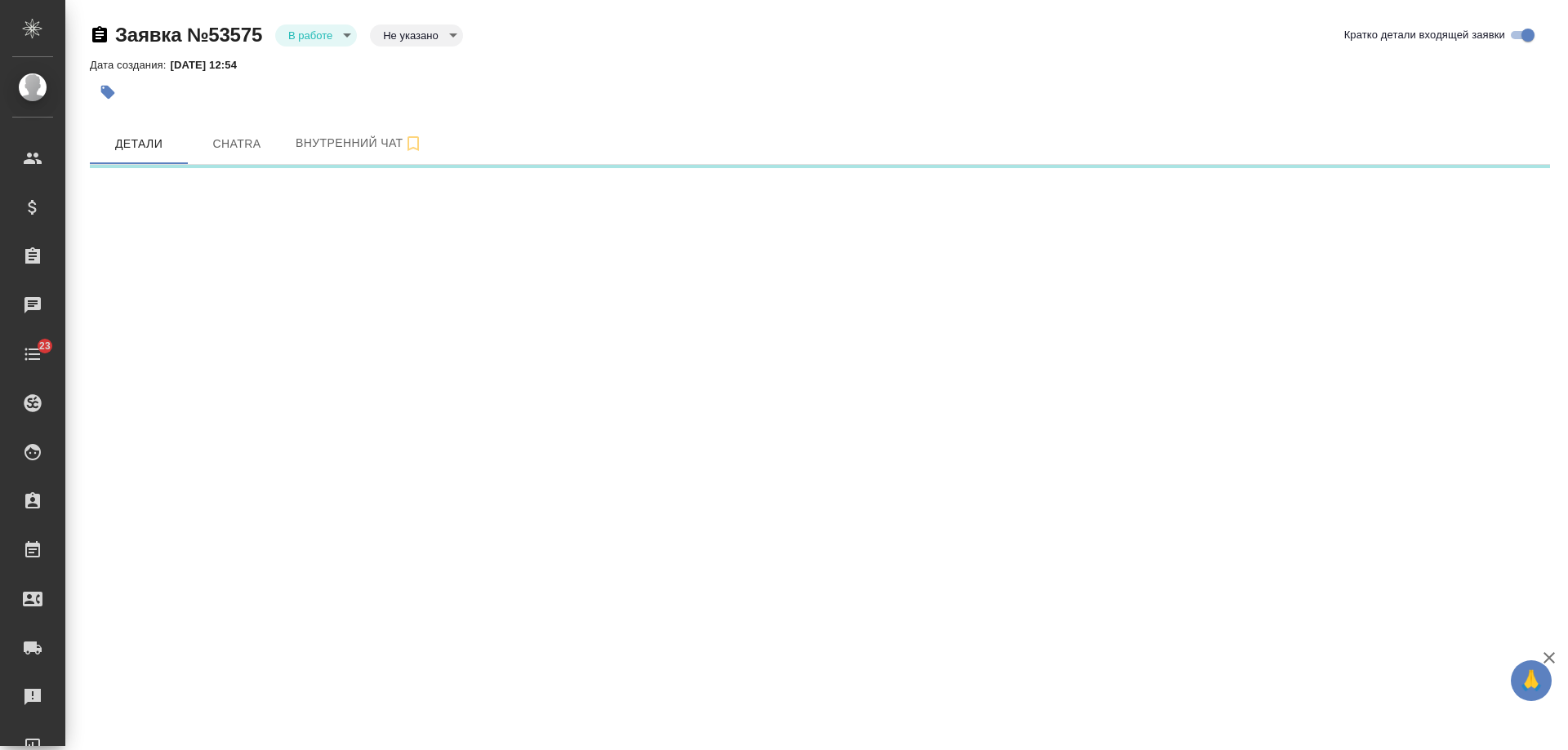
select select "RU"
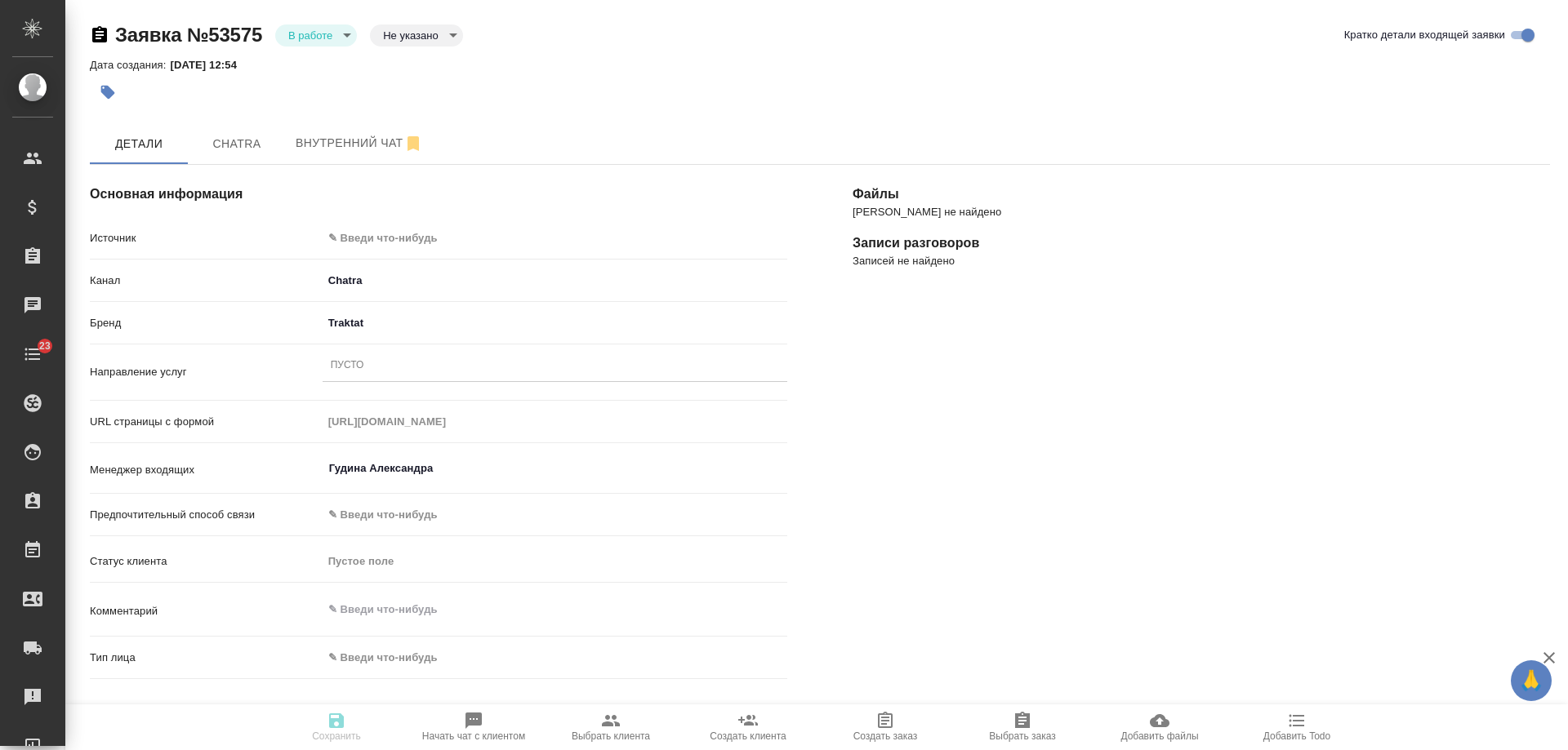
type textarea "x"
click at [232, 139] on span "Chatra" at bounding box center [237, 144] width 78 height 20
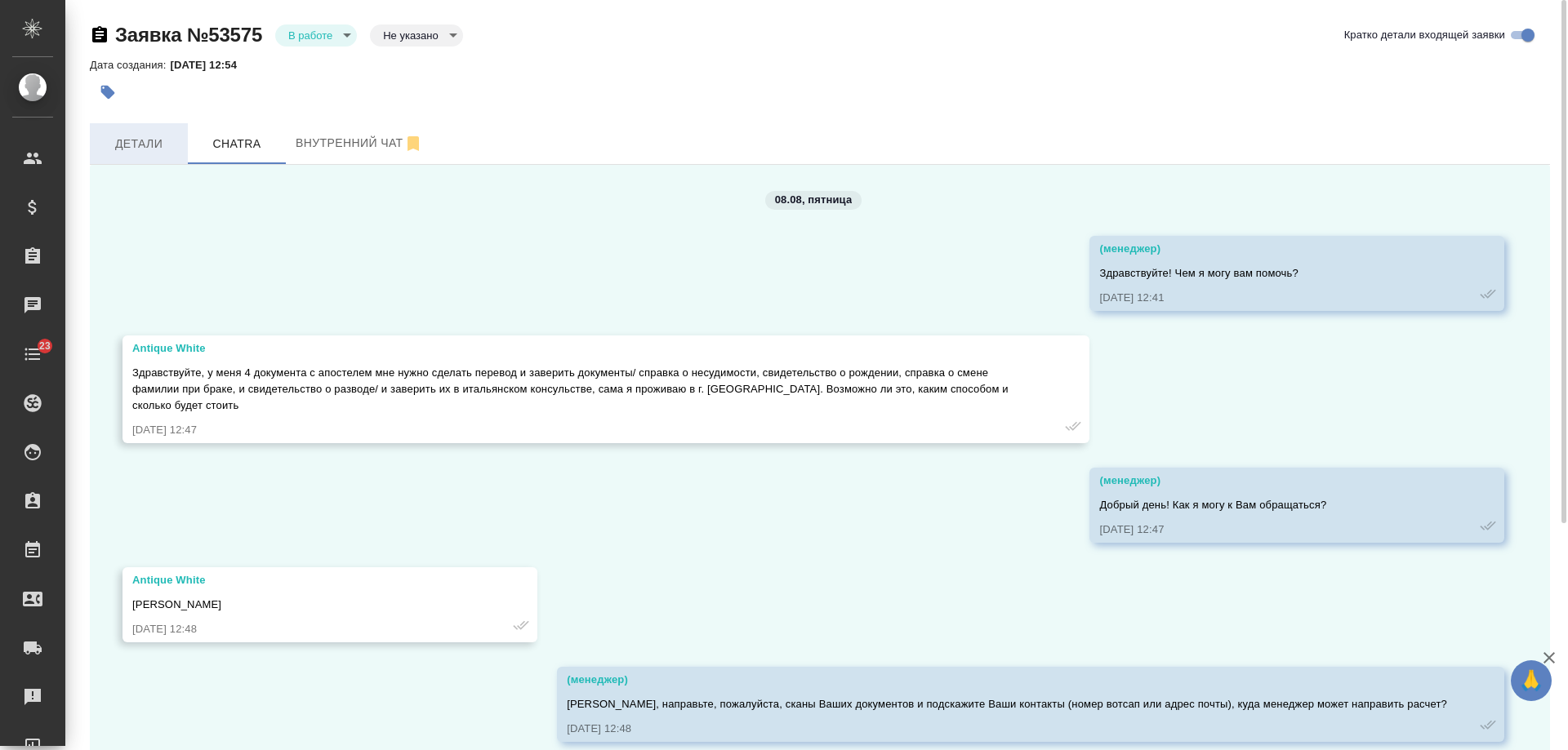
click at [150, 146] on span "Детали" at bounding box center [139, 144] width 78 height 20
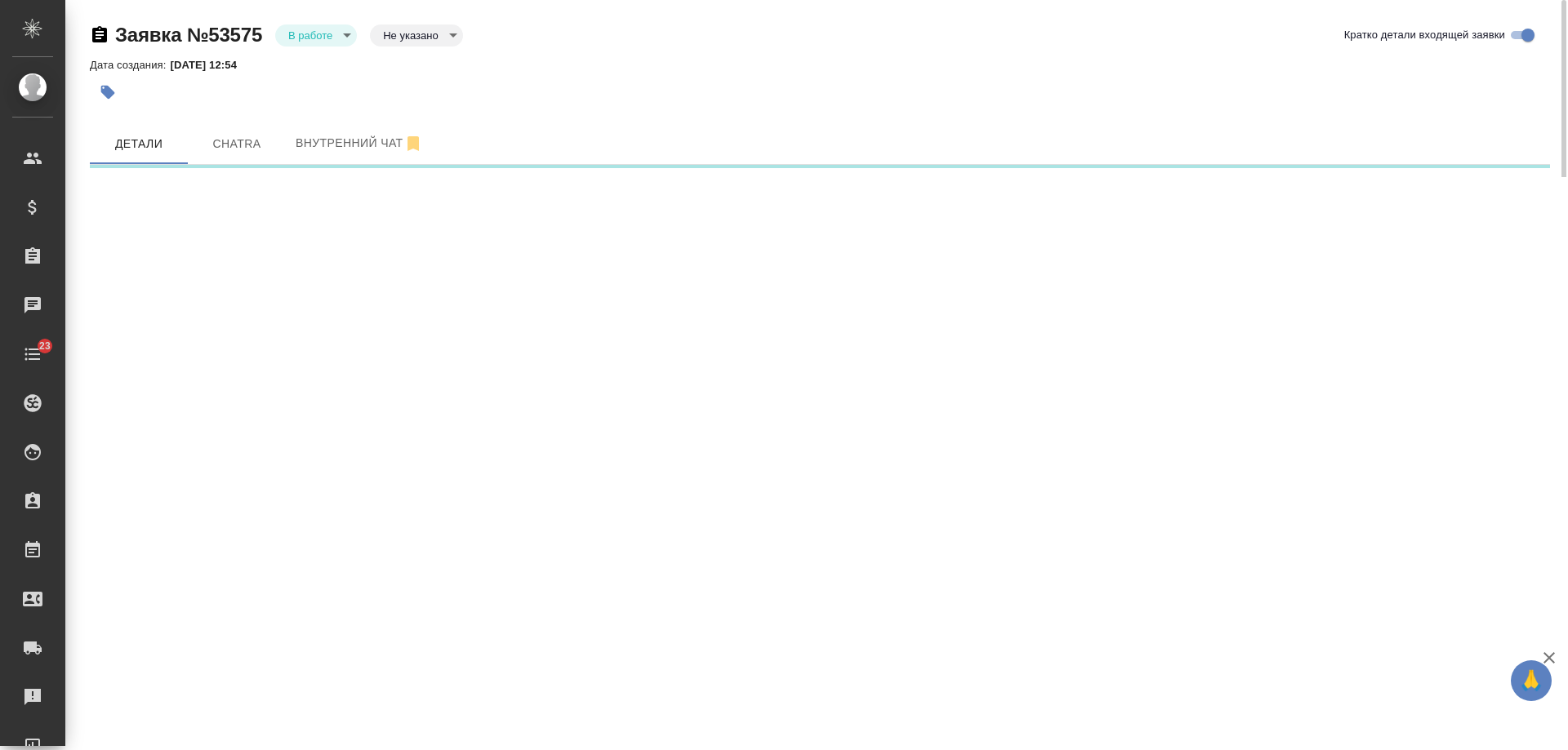
select select "RU"
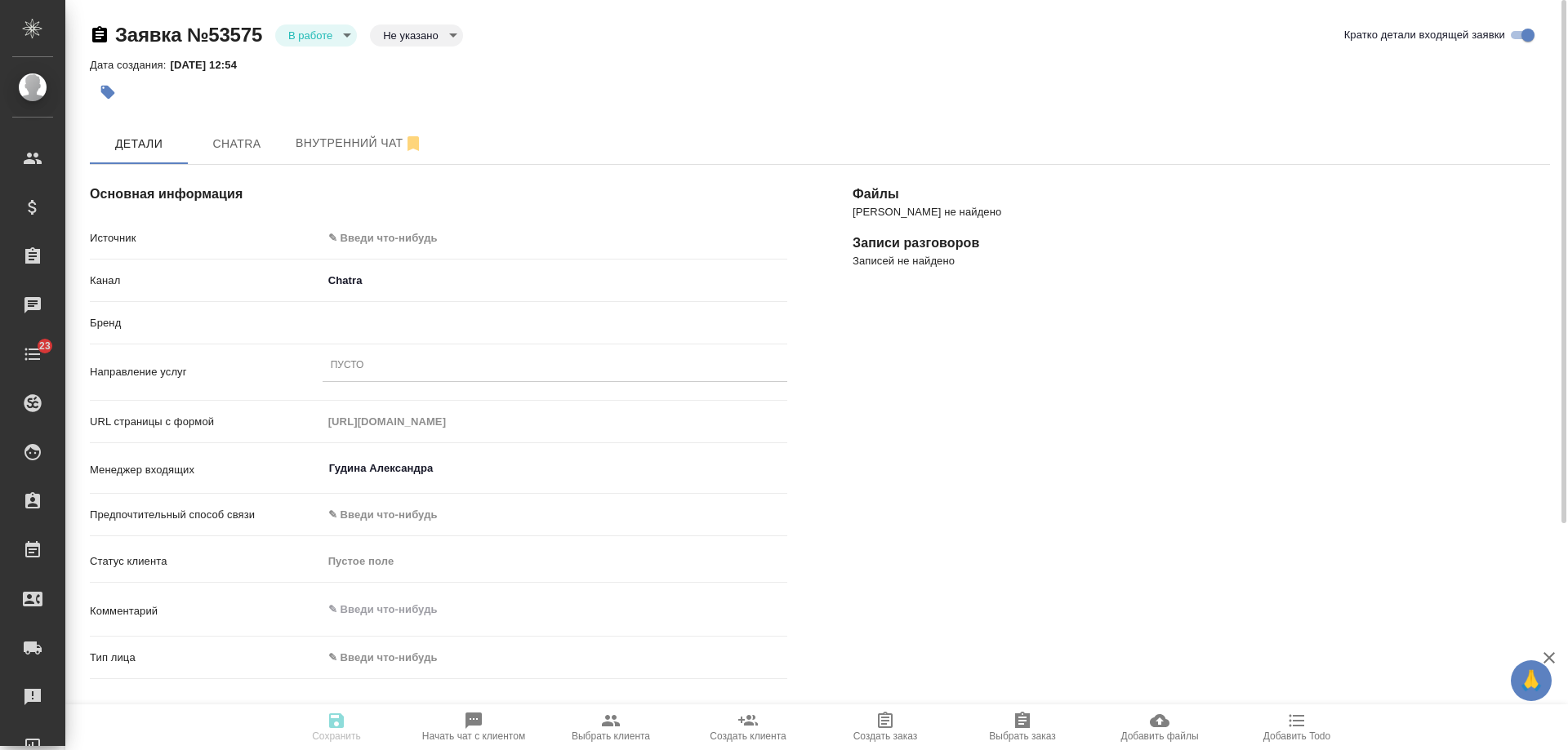
type textarea "x"
click at [424, 237] on body "🙏 .cls-1 fill:#fff; AWATERA Gudina Alexandra Клиенты Спецификации Заказы 1 Чаты…" at bounding box center [784, 375] width 1568 height 750
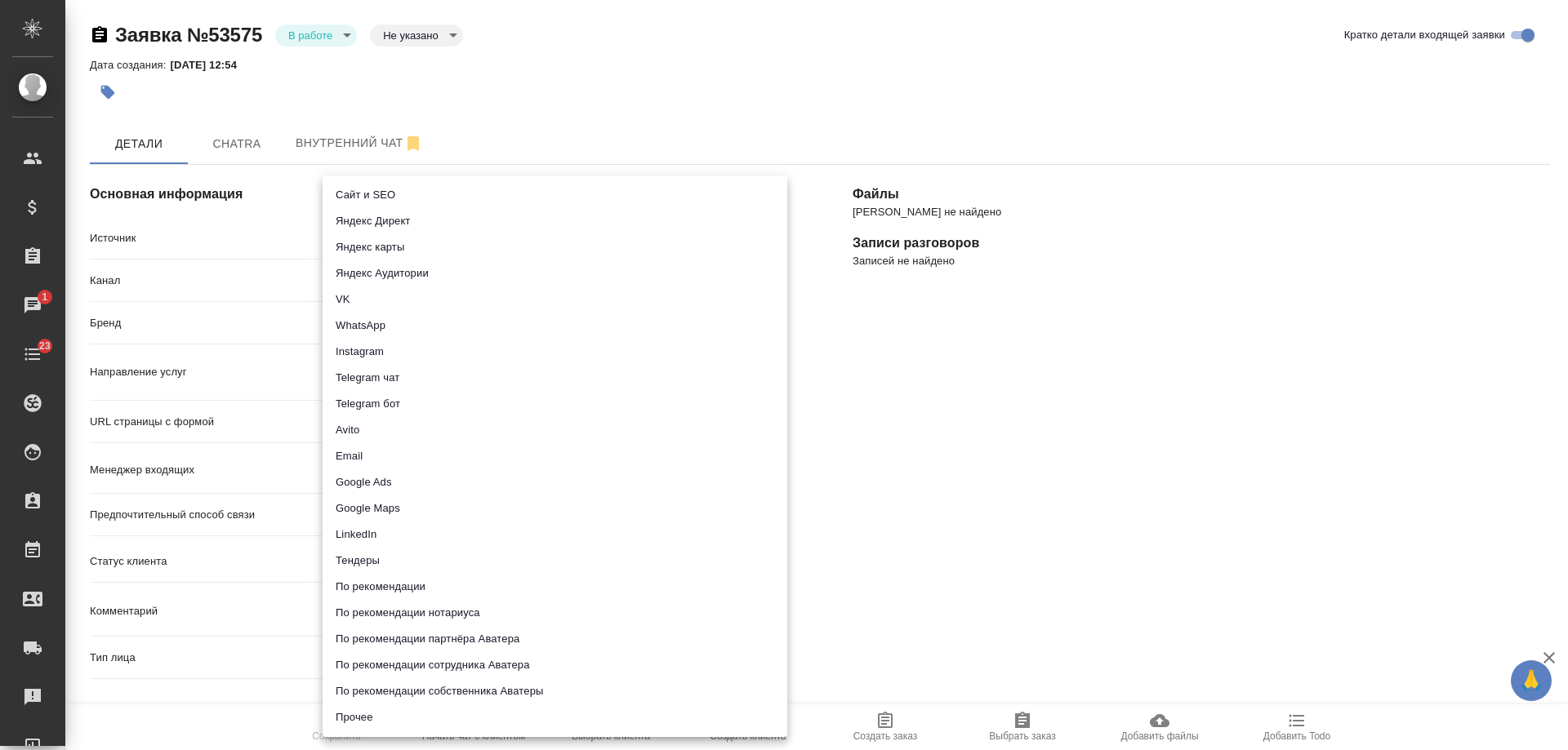
click at [406, 199] on li "Сайт и SEO" at bounding box center [554, 195] width 464 height 26
type input "seo"
type textarea "x"
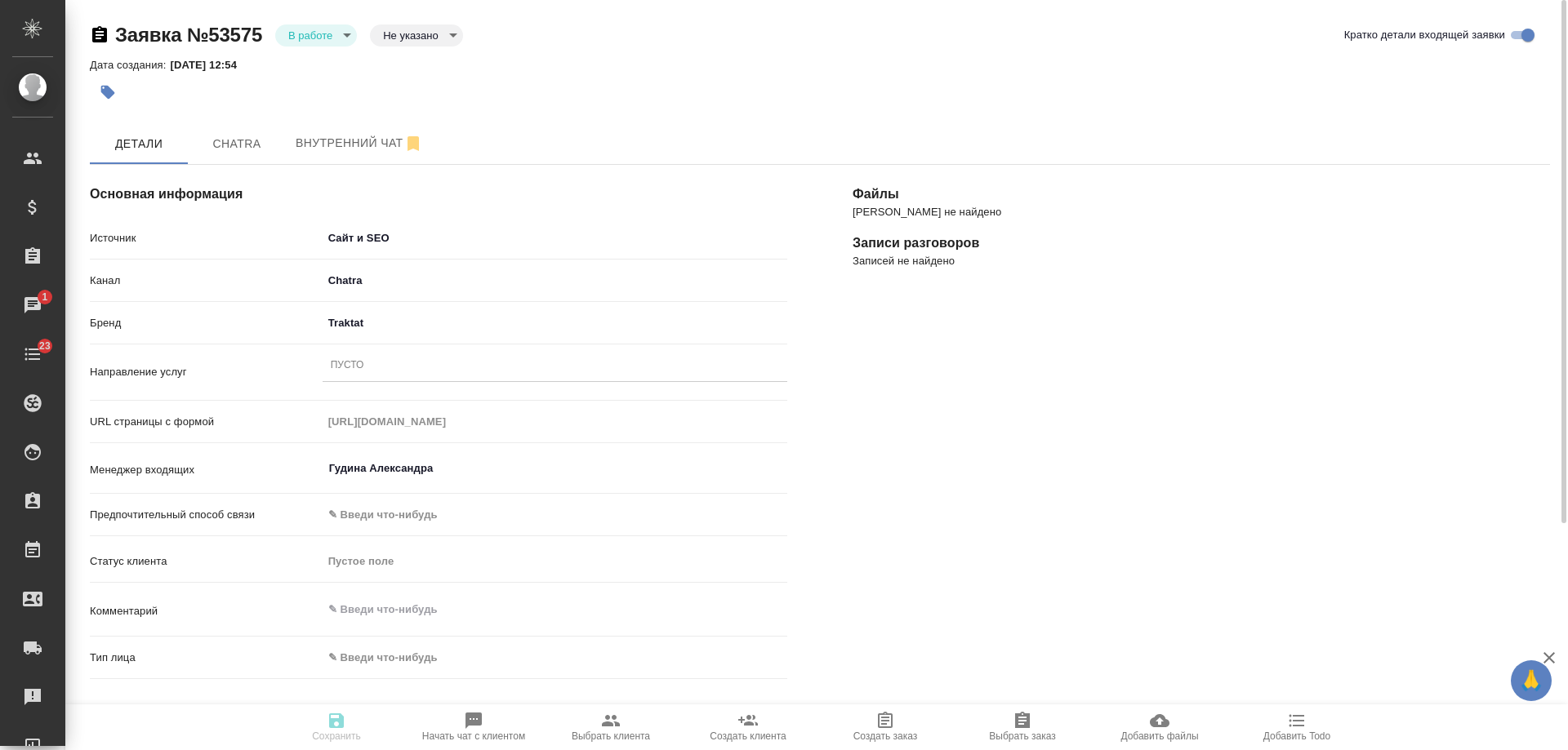
click at [395, 361] on div "Пусто" at bounding box center [554, 366] width 464 height 24
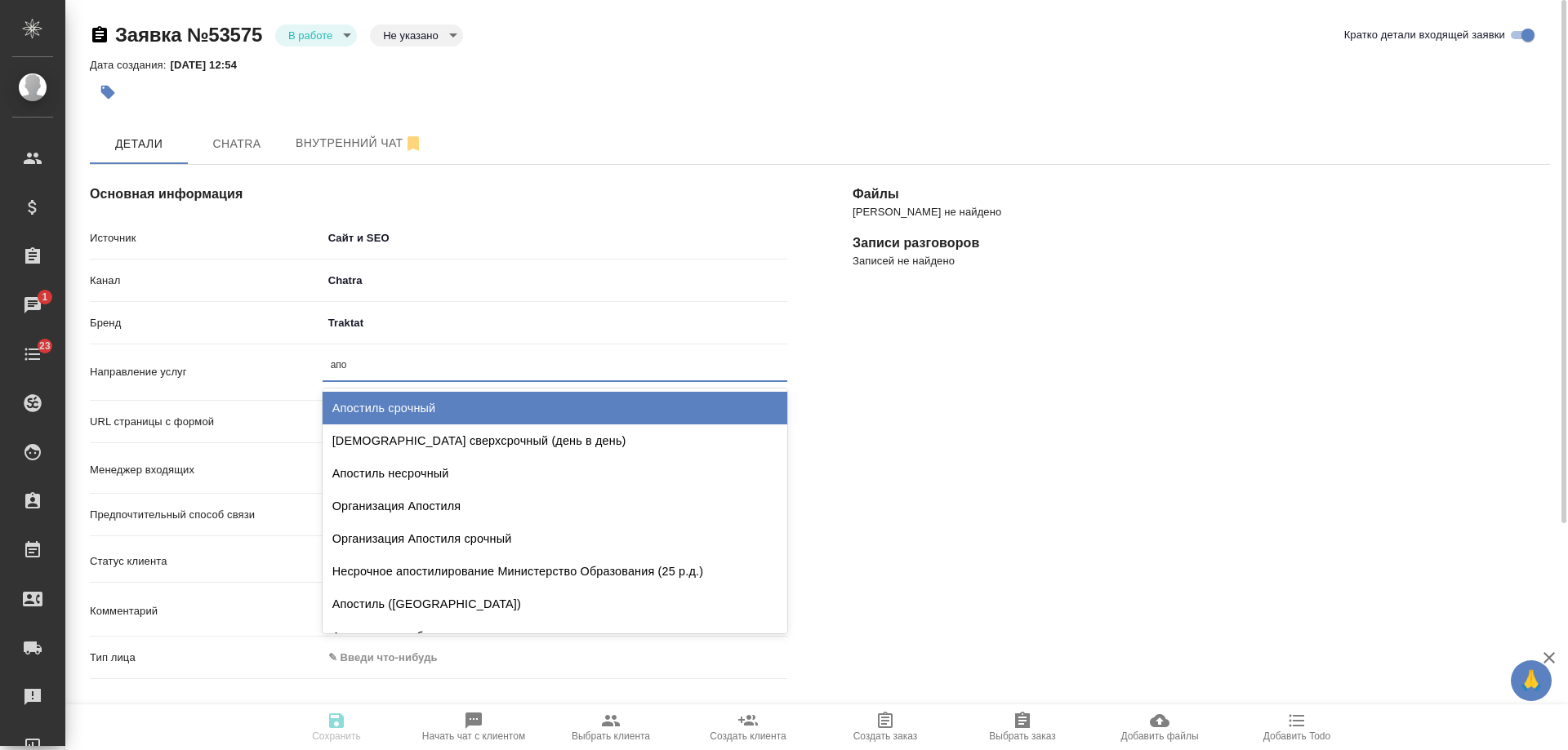
type input "апос"
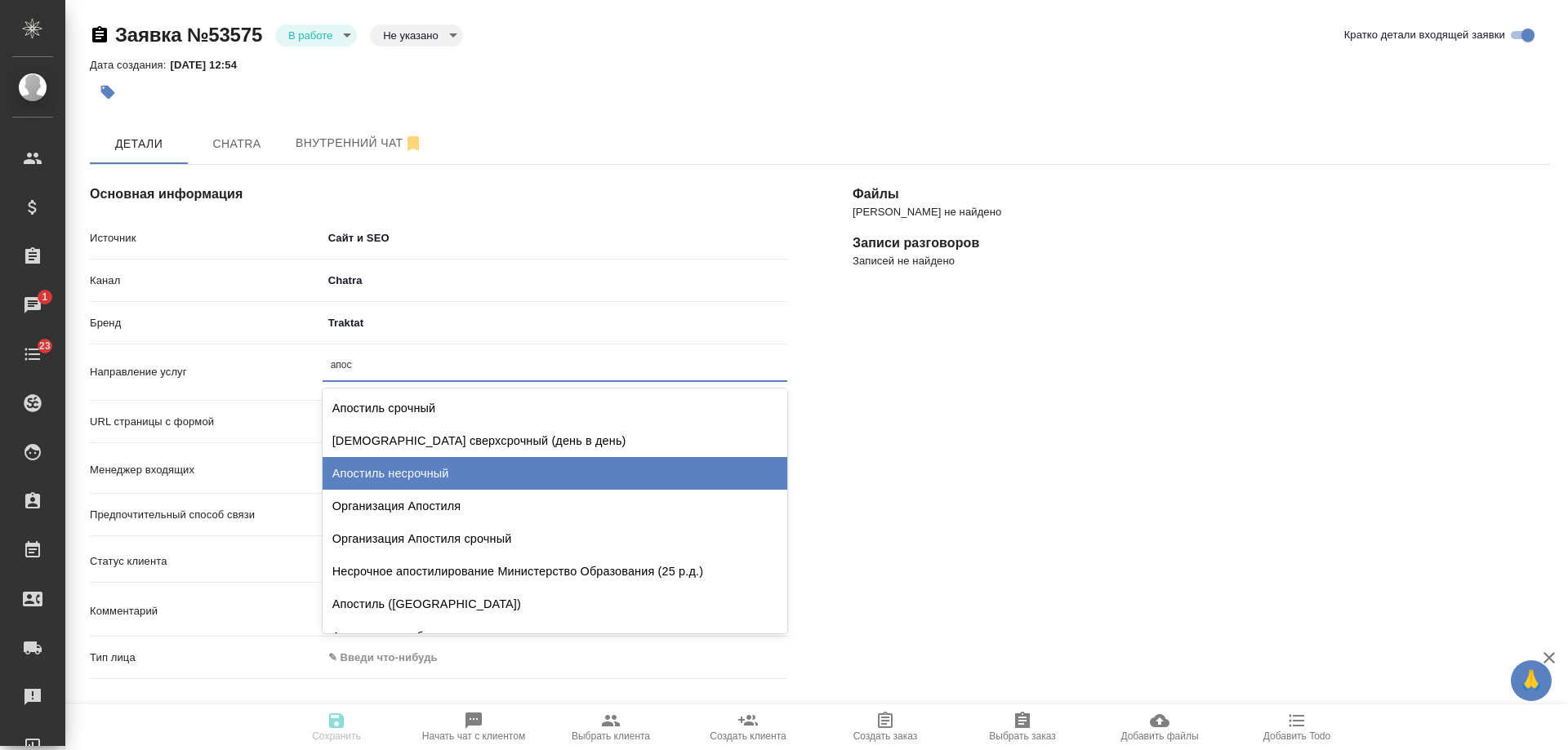
click at [437, 470] on div "Апостиль несрочный" at bounding box center [554, 473] width 464 height 32
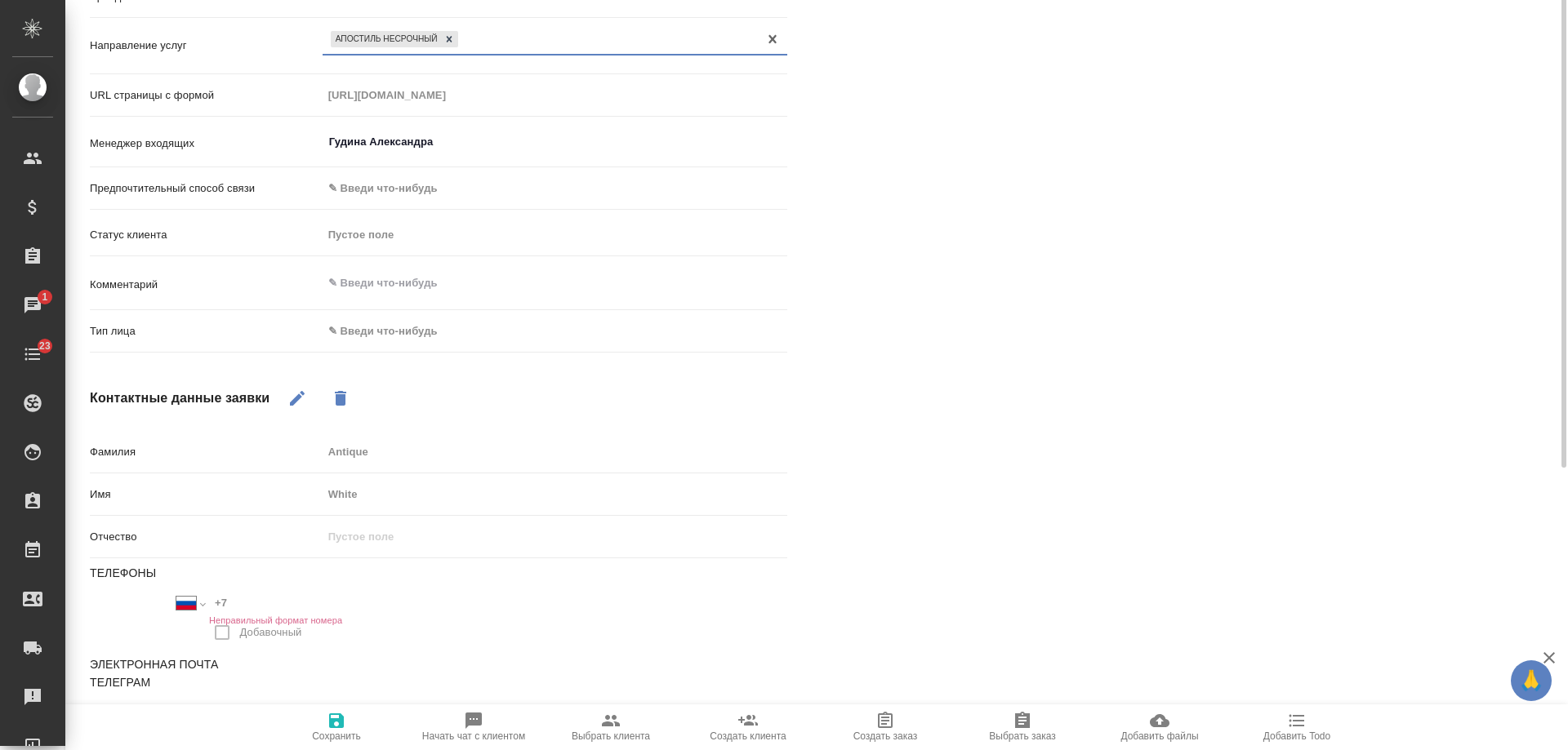
scroll to position [334, 0]
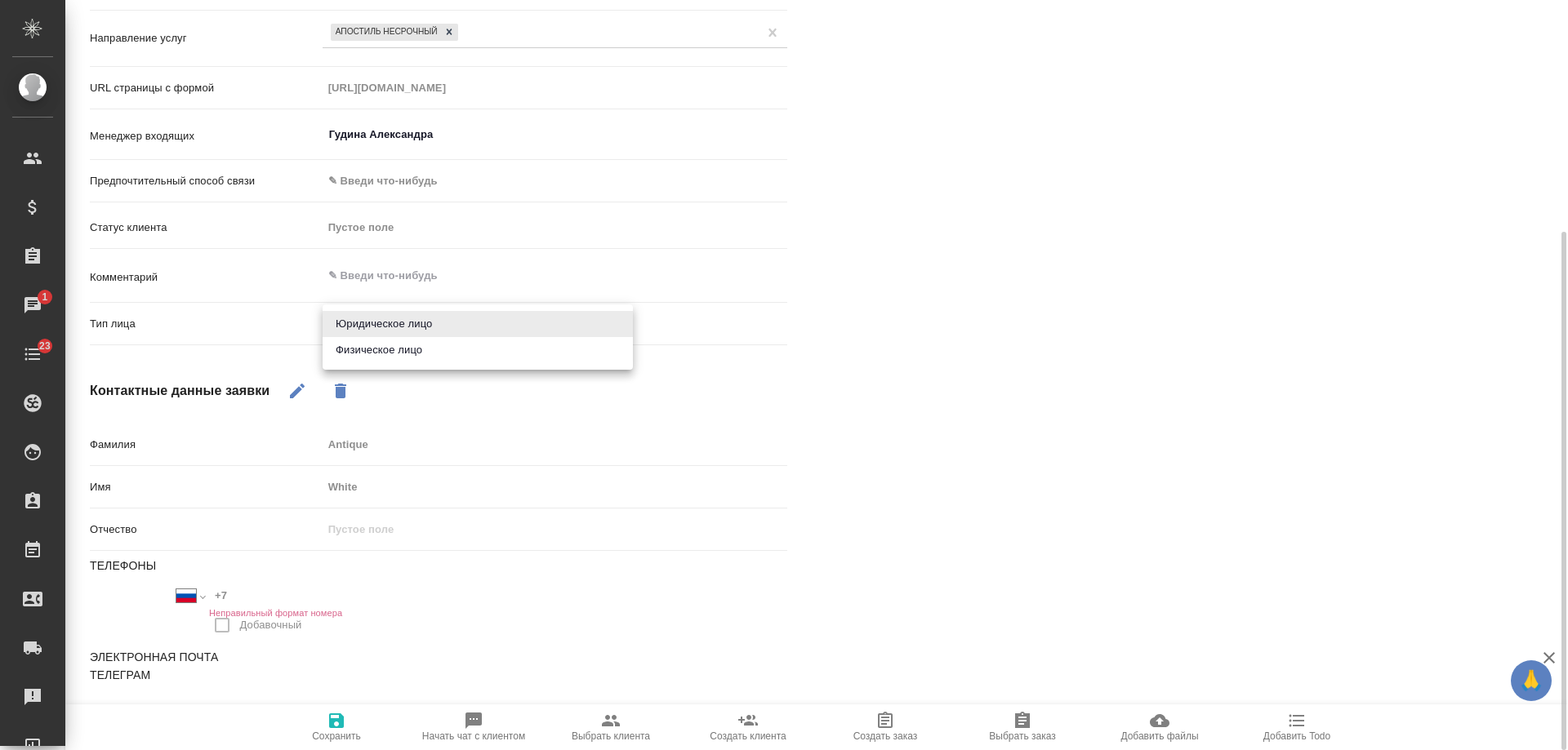
click at [389, 324] on body "🙏 .cls-1 fill:#fff; AWATERA Gudina Alexandra Клиенты Спецификации Заказы 1 Чаты…" at bounding box center [784, 375] width 1568 height 750
click at [387, 349] on li "Физическое лицо" at bounding box center [477, 350] width 310 height 26
type textarea "x"
type input "private"
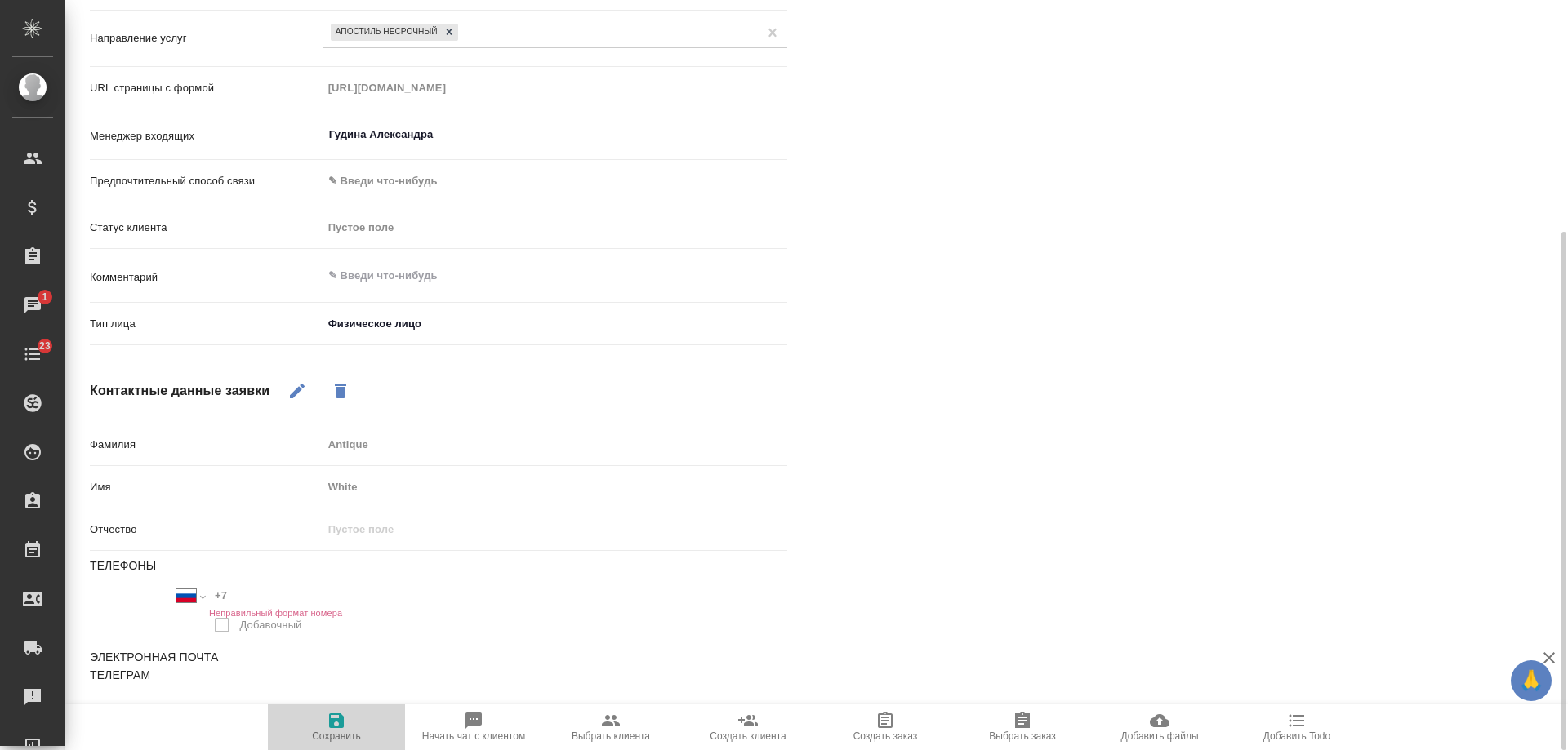
click at [347, 734] on span "Сохранить" at bounding box center [336, 736] width 49 height 11
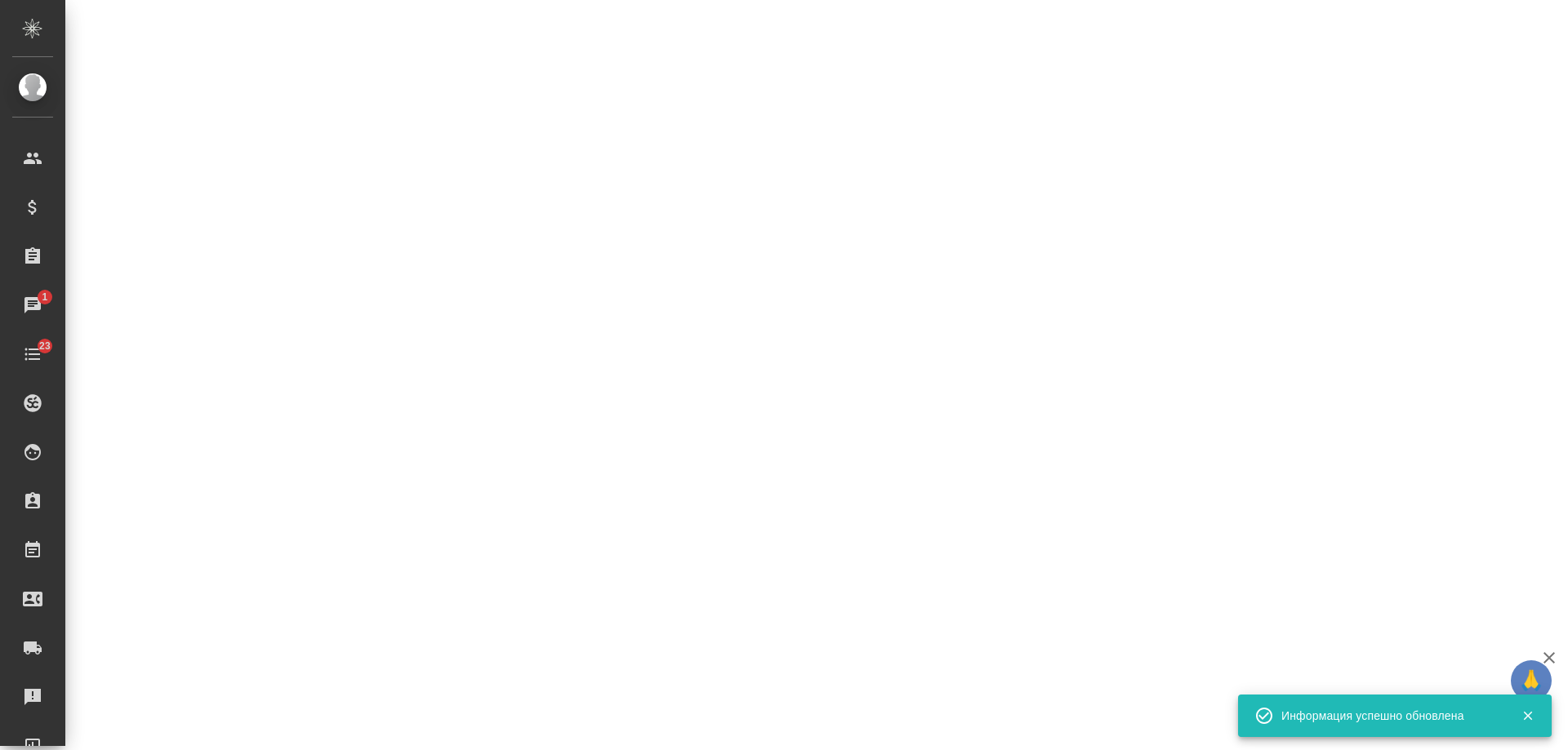
select select "RU"
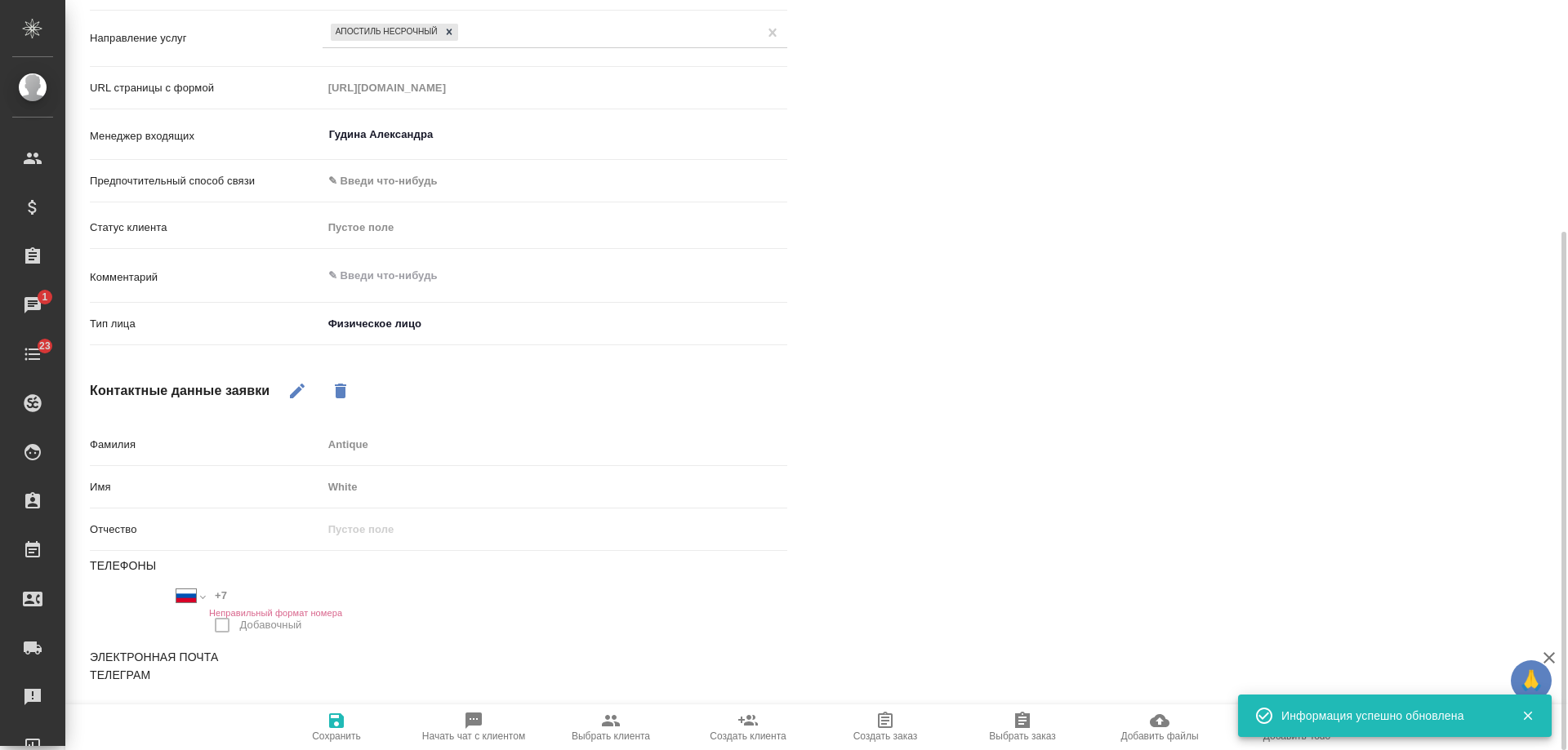
type textarea "x"
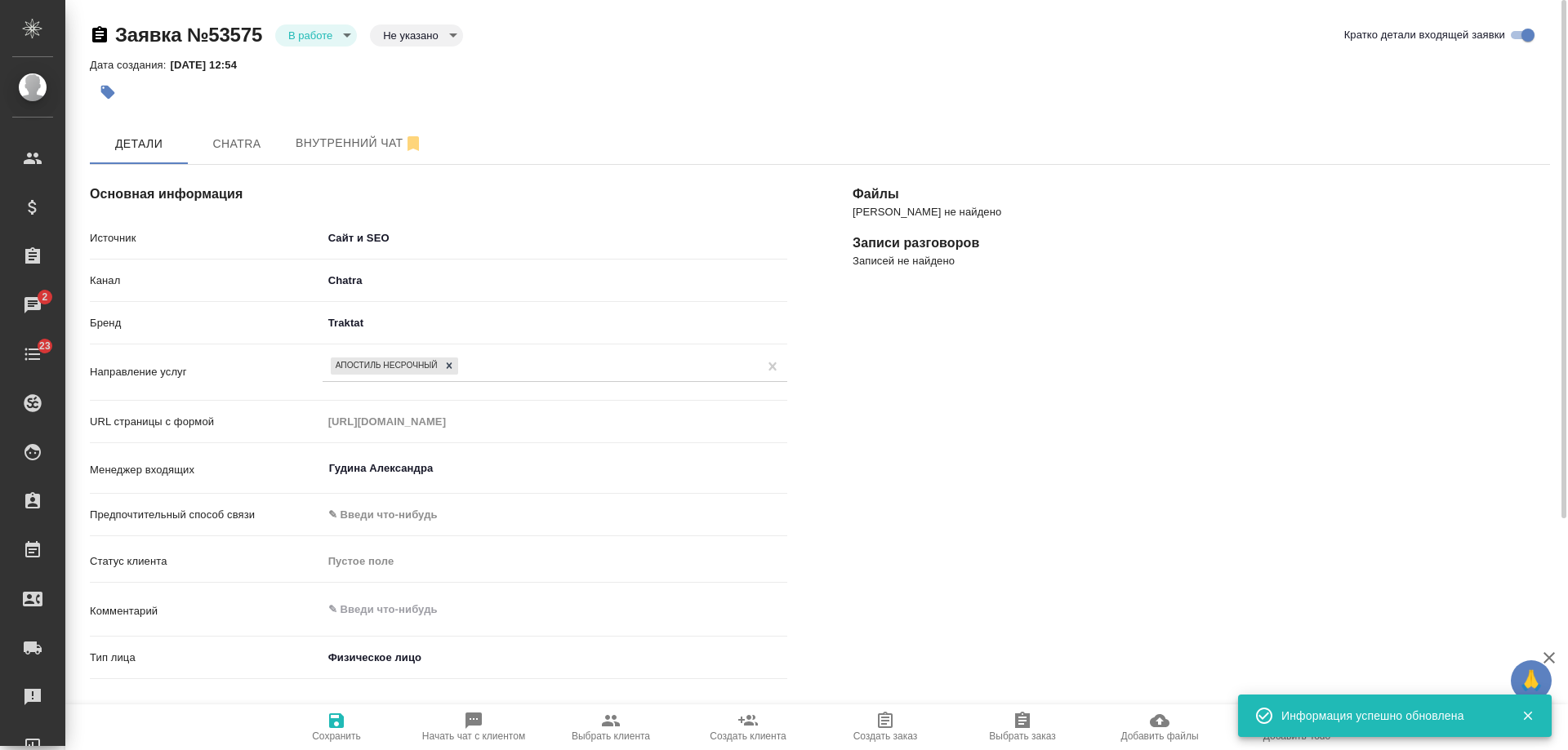
click at [312, 34] on body "🙏 .cls-1 fill:#fff; AWATERA Gudina Alexandra Клиенты Спецификации Заказы 2 Чаты…" at bounding box center [784, 375] width 1568 height 750
click at [319, 44] on button "Отказ" at bounding box center [315, 35] width 54 height 18
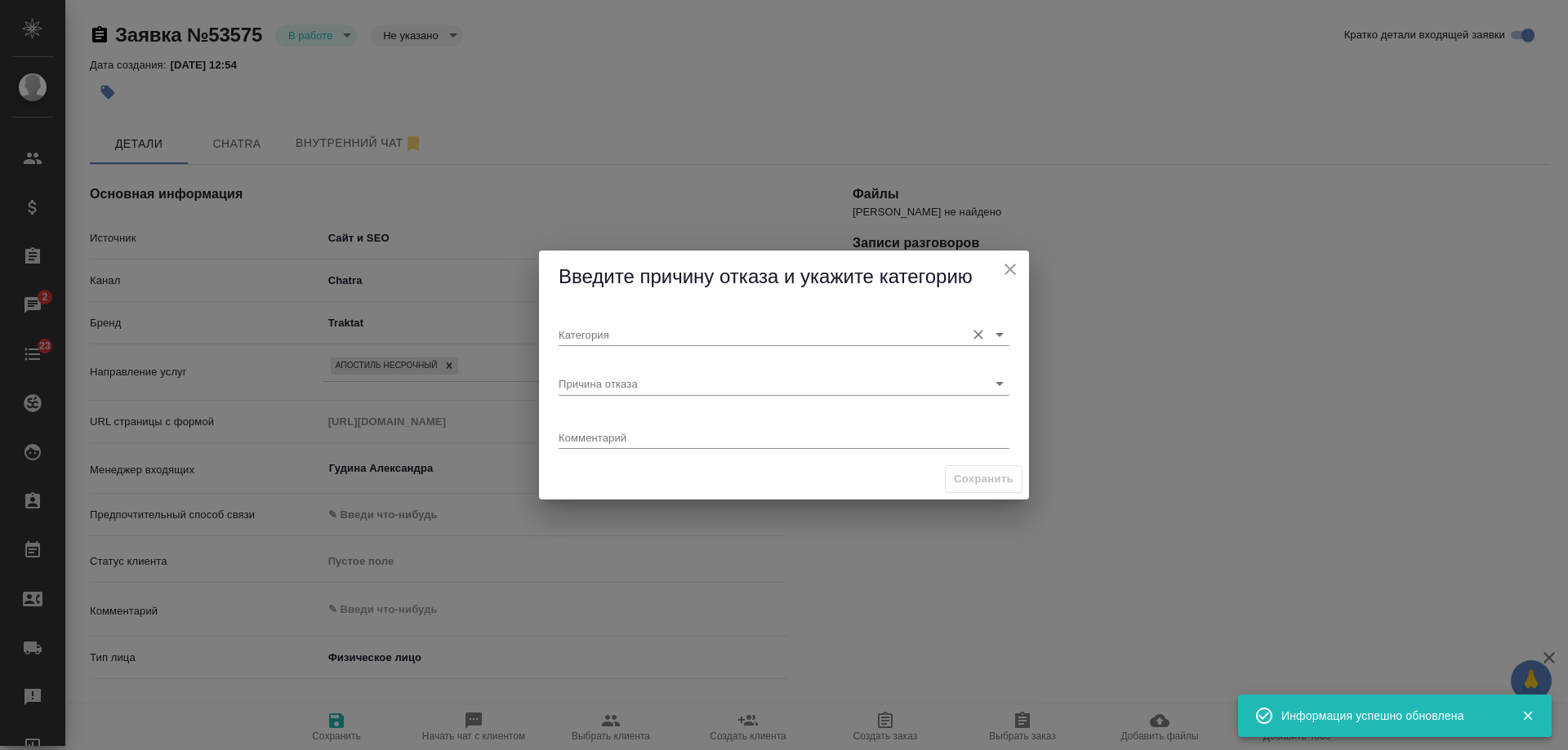
click at [605, 338] on input "Категория" at bounding box center [757, 334] width 398 height 22
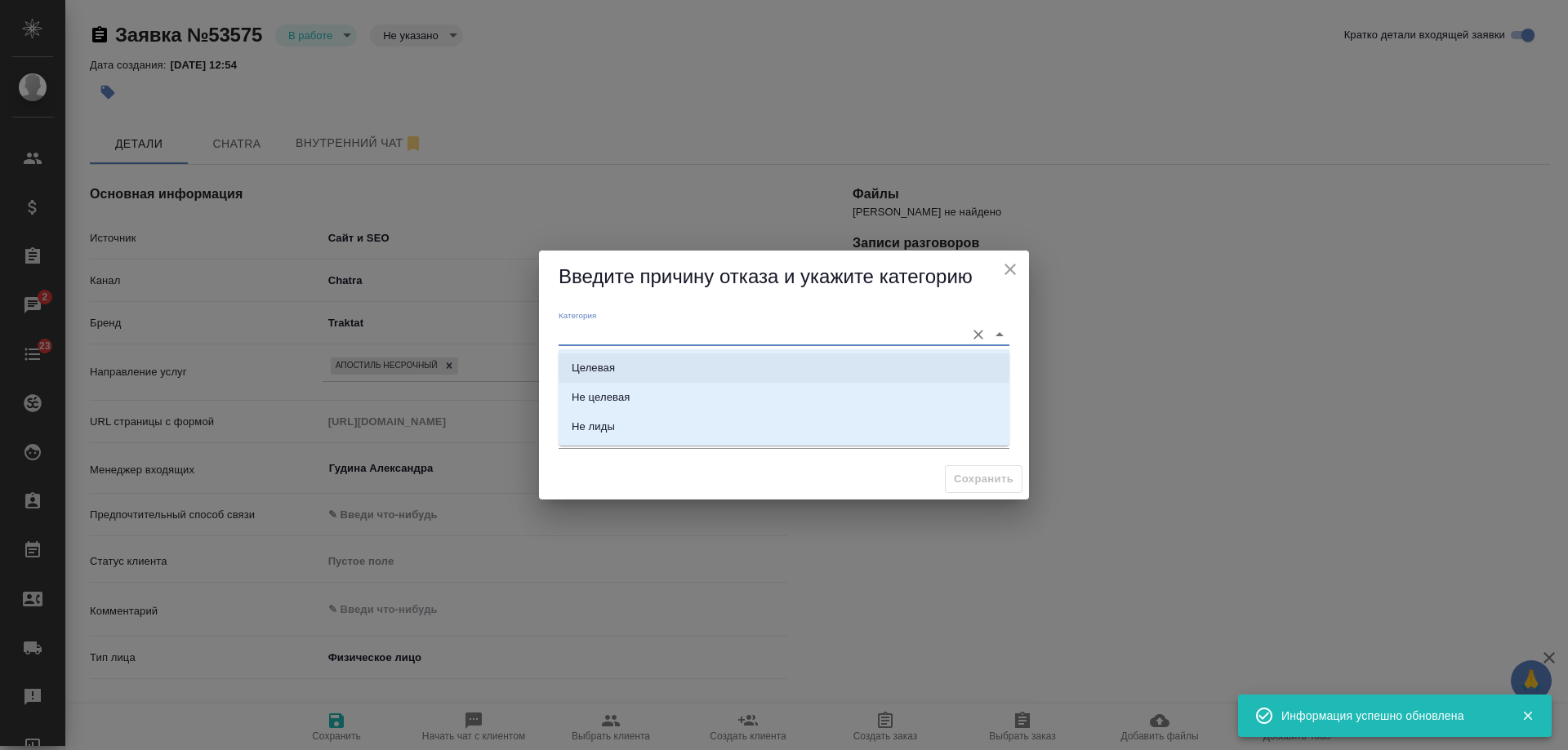
click at [605, 366] on div "Целевая" at bounding box center [593, 368] width 44 height 17
type input "Целевая"
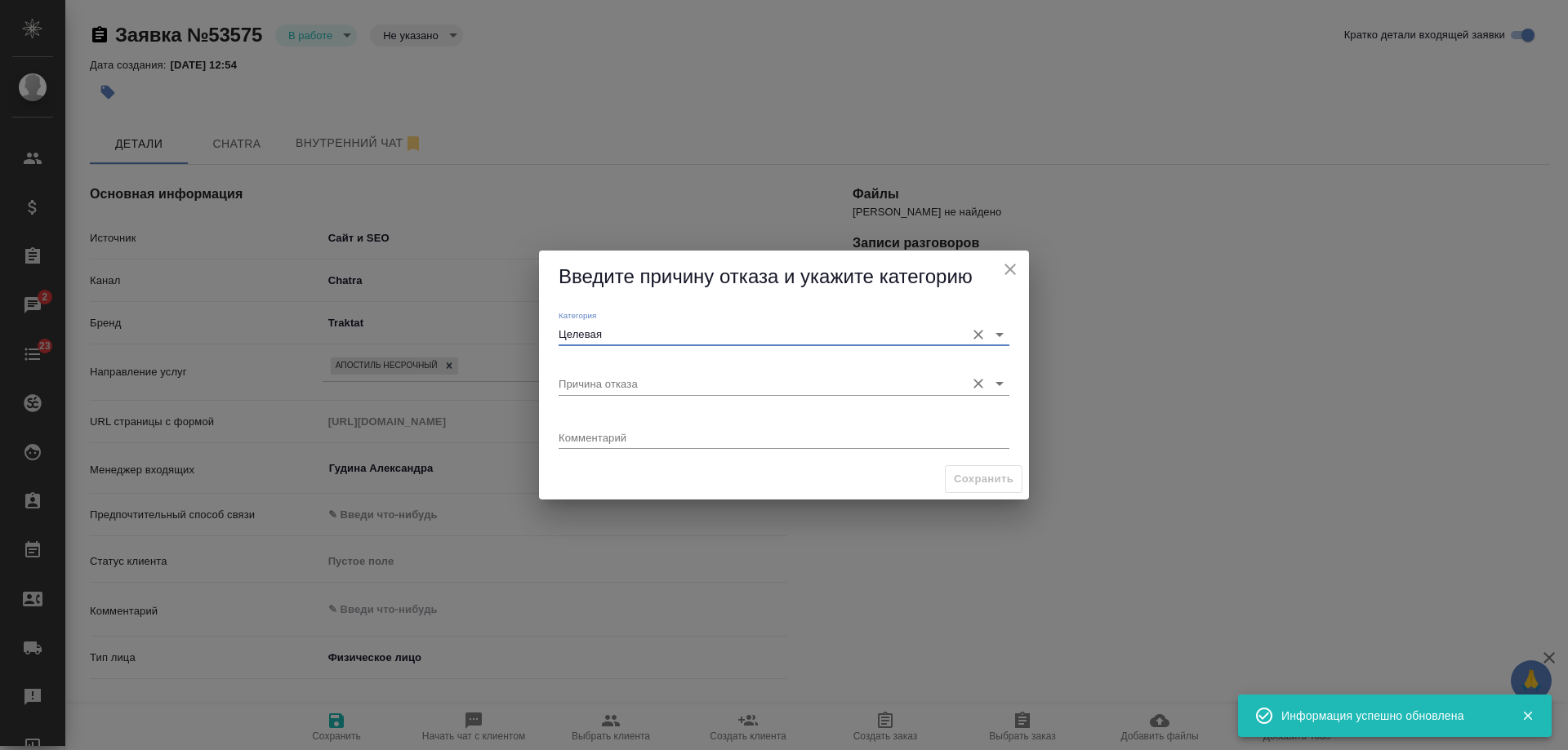
click at [607, 382] on input "Причина отказа" at bounding box center [757, 382] width 398 height 22
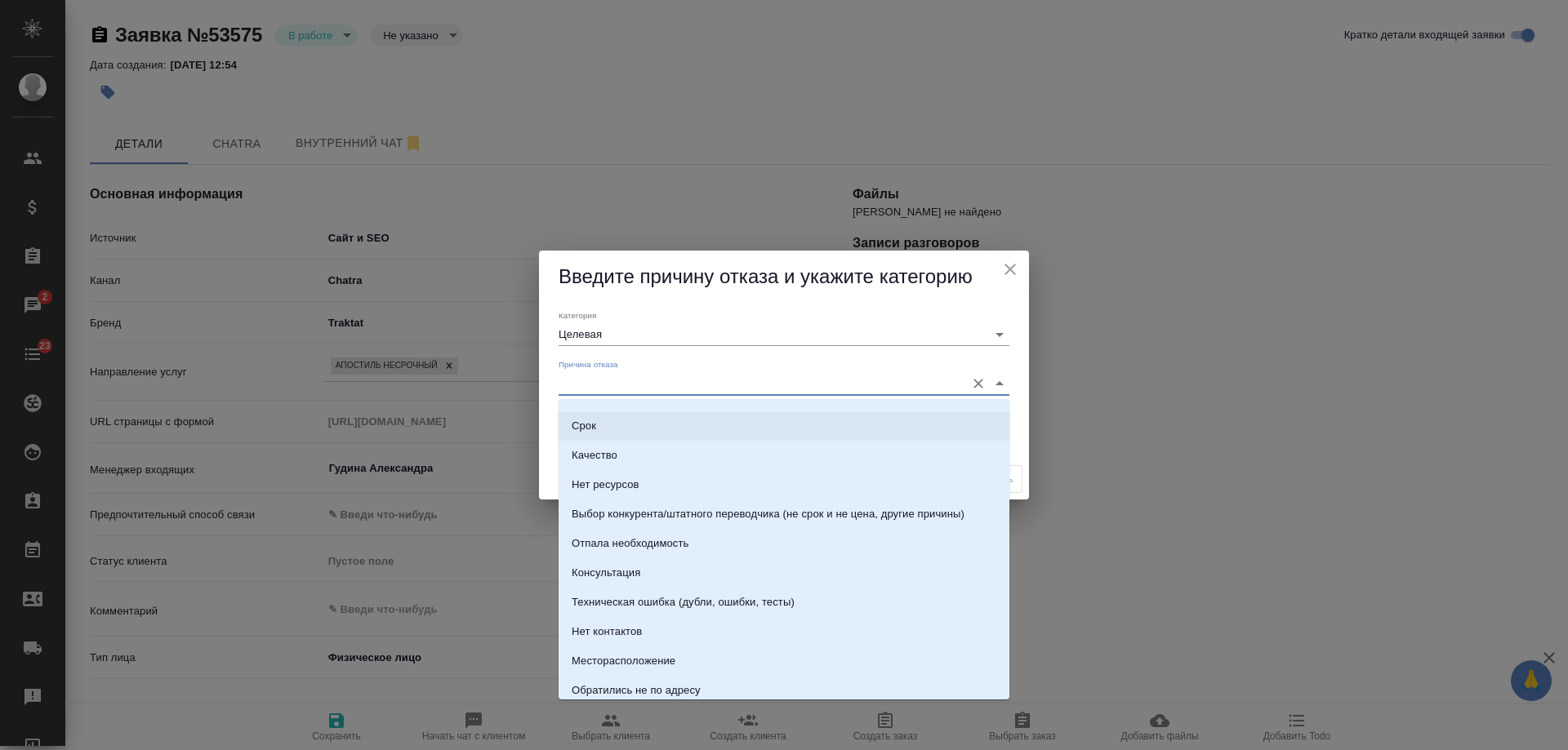
scroll to position [163, 0]
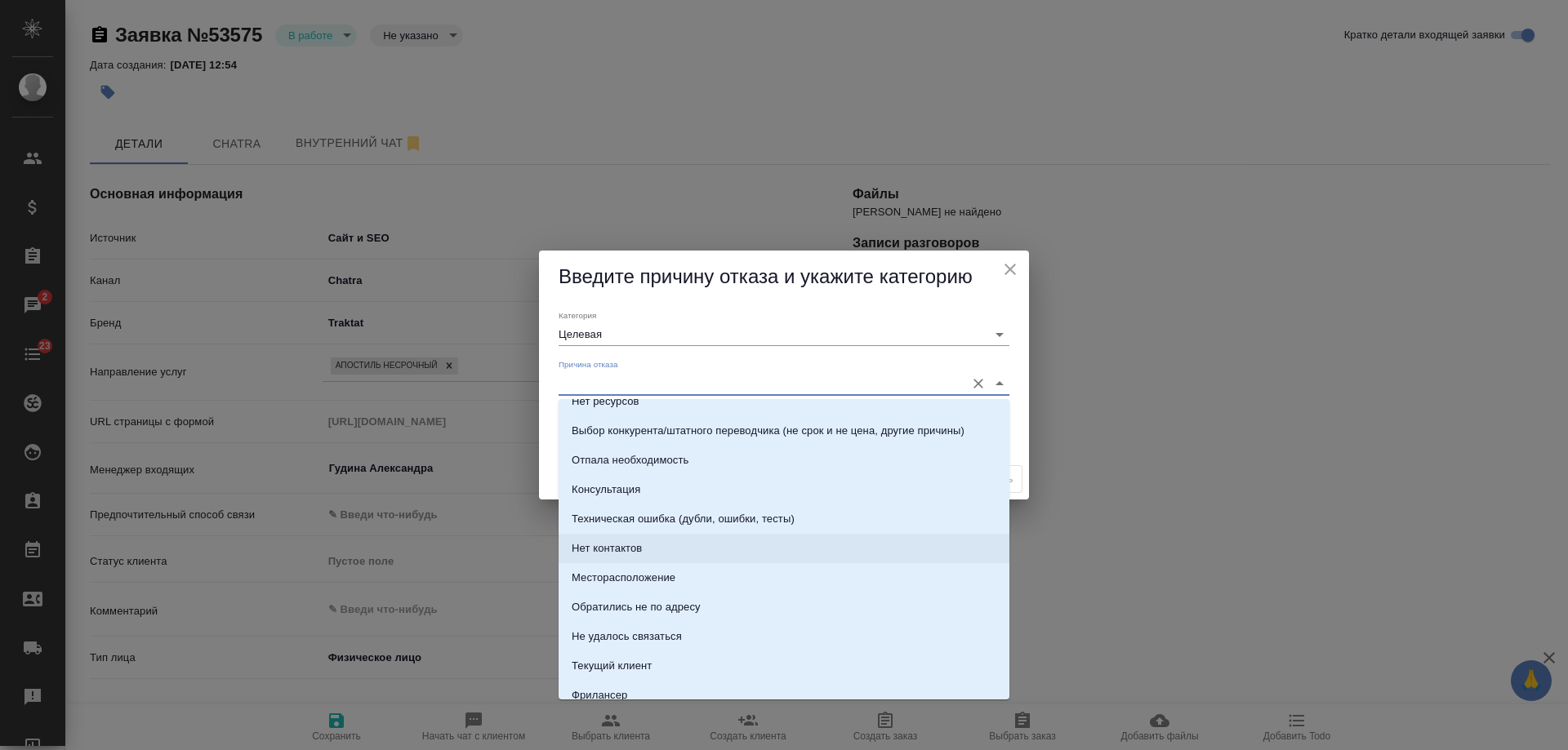
click at [666, 555] on li "Нет контактов" at bounding box center [783, 549] width 450 height 30
type input "Нет контактов"
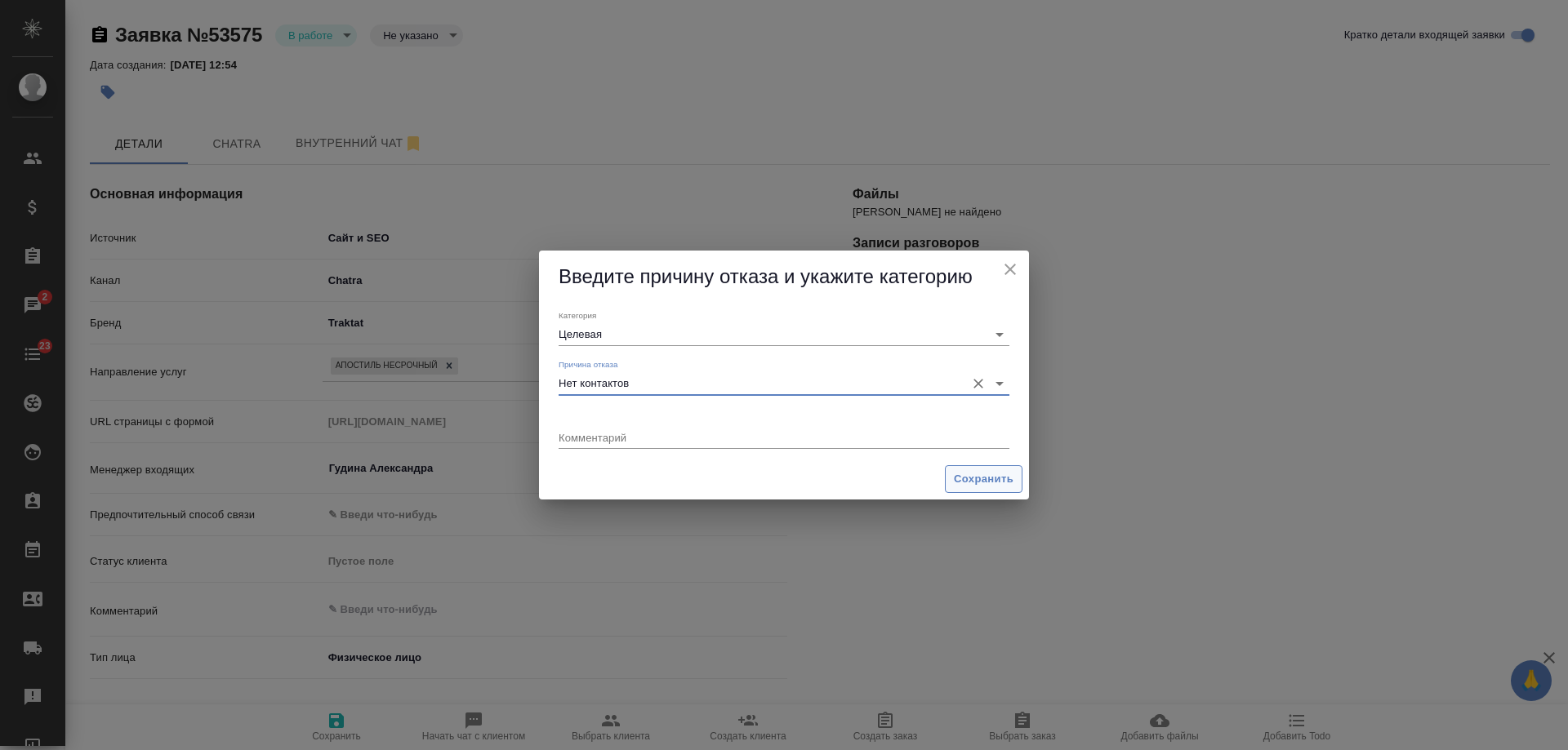
click at [965, 487] on span "Сохранить" at bounding box center [983, 480] width 59 height 19
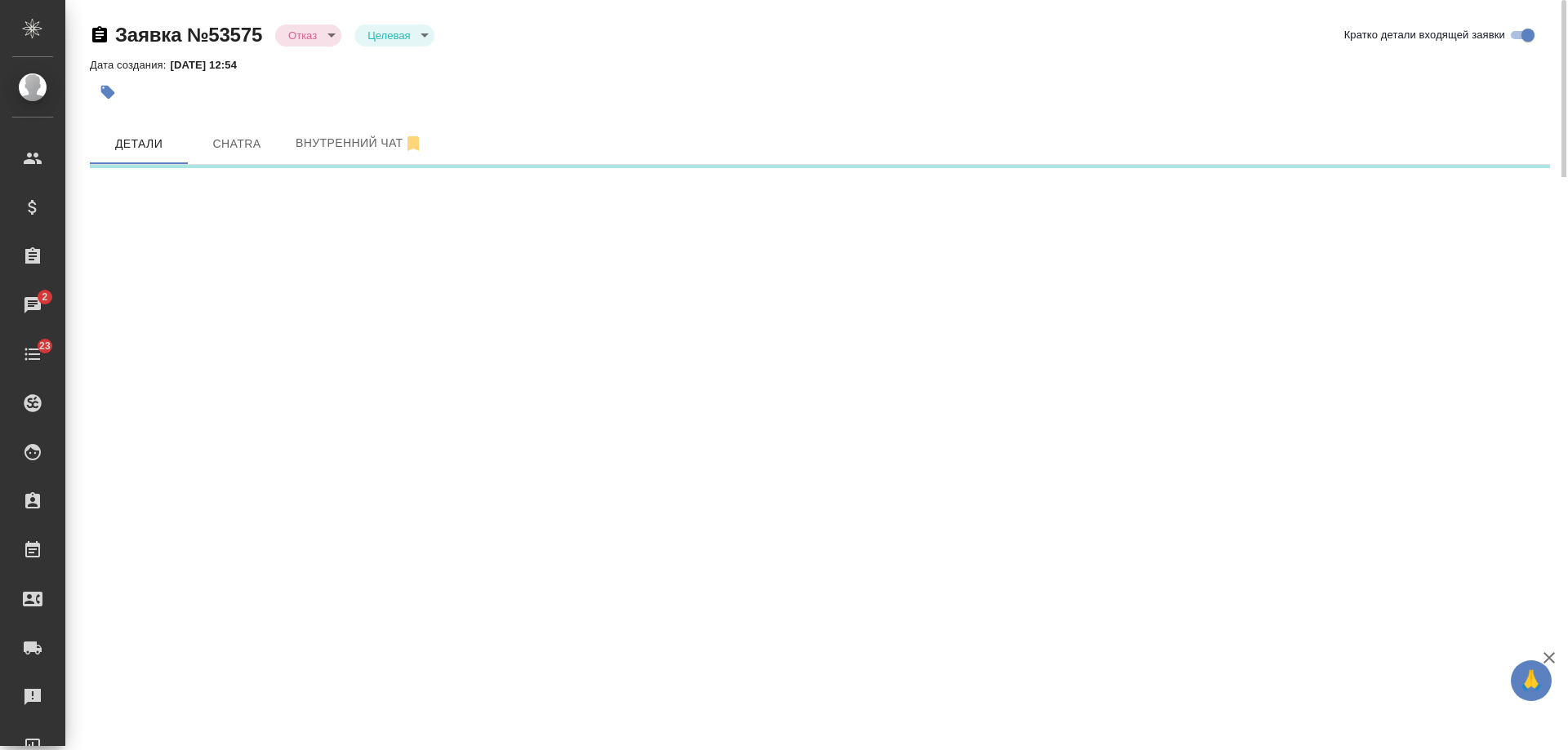
select select "RU"
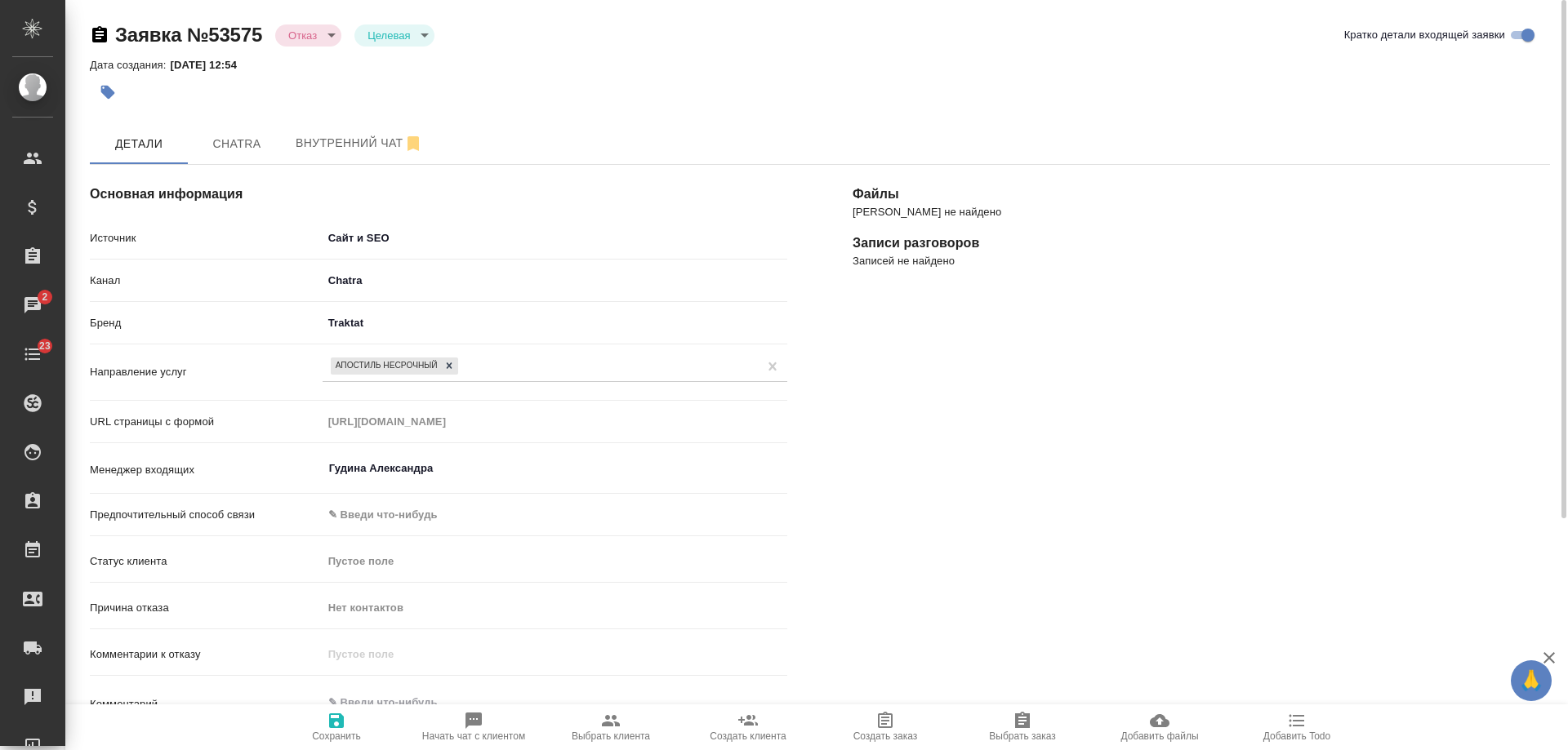
type textarea "x"
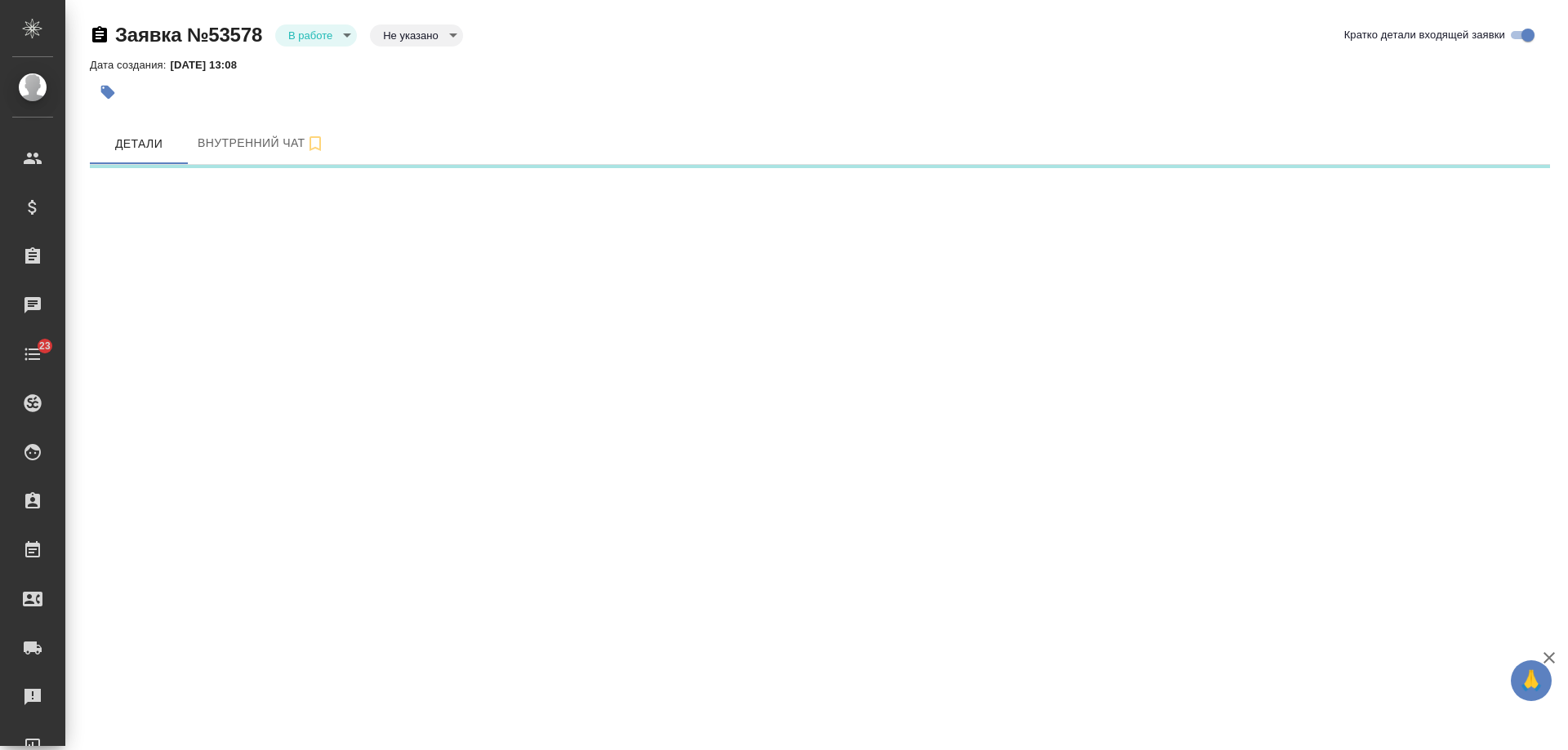
select select "RU"
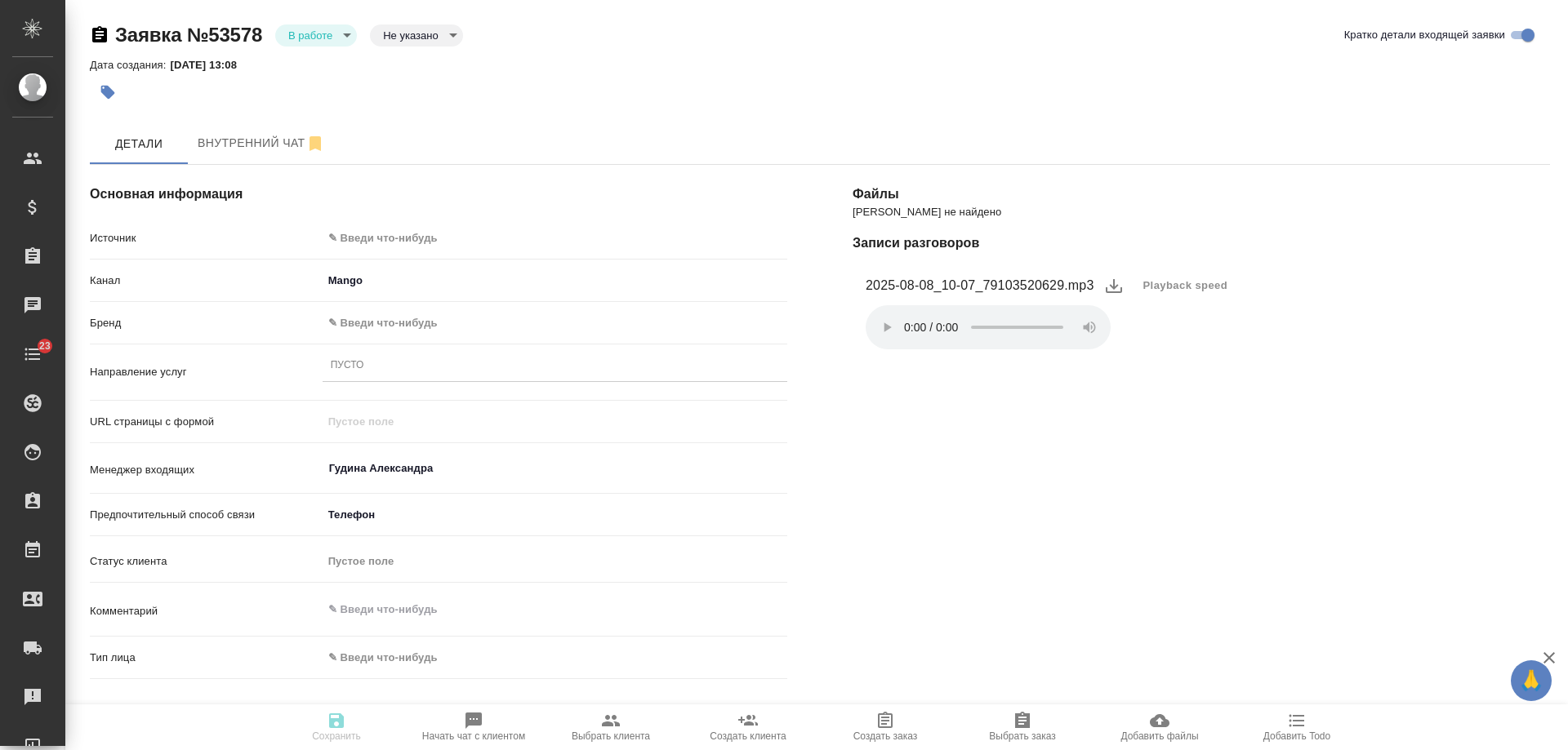
type textarea "x"
click at [419, 236] on body "🙏 .cls-1 fill:#fff; AWATERA Gudina Alexandra Клиенты Спецификации Заказы 2 Чаты…" at bounding box center [784, 375] width 1568 height 750
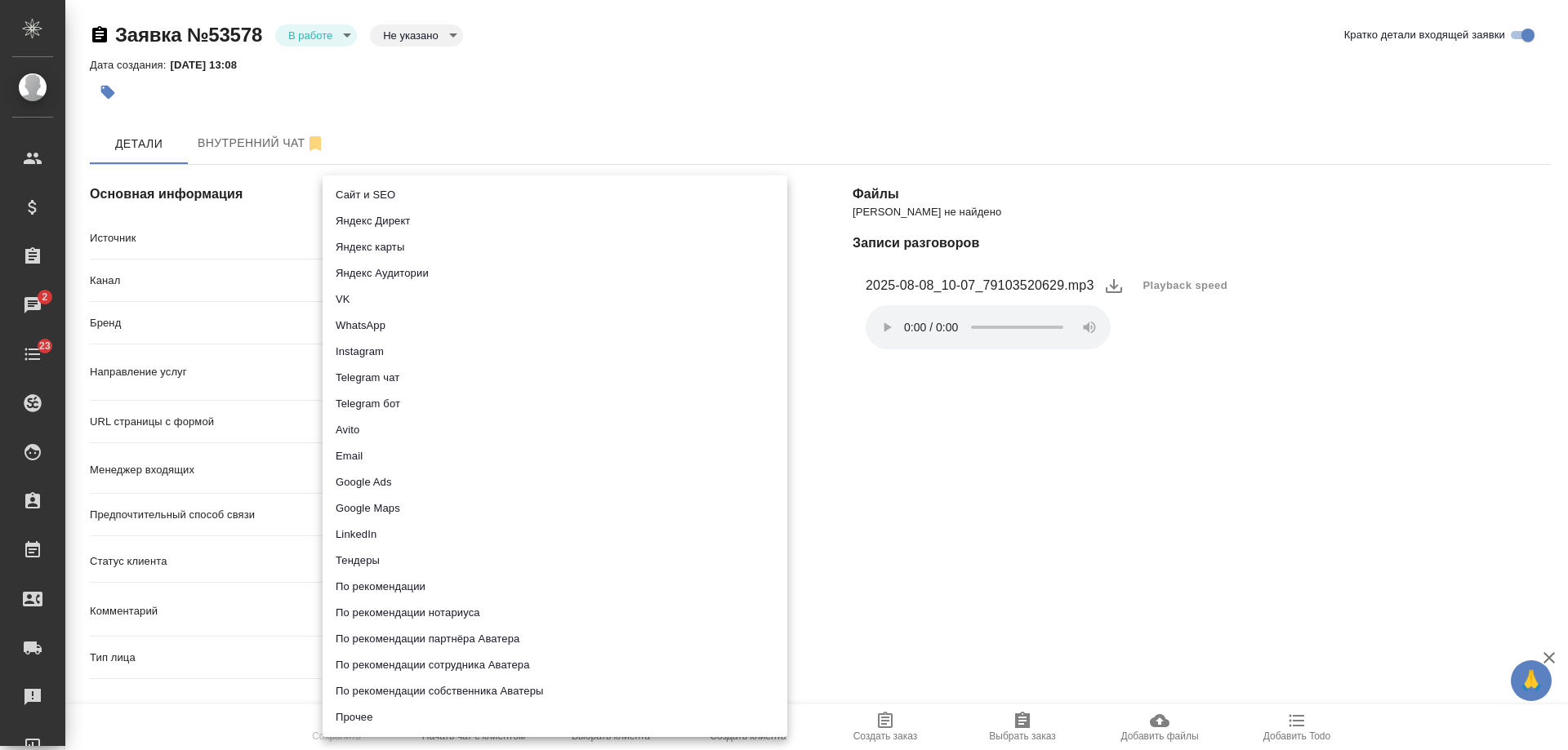
click at [408, 202] on li "Сайт и SEO" at bounding box center [554, 195] width 464 height 26
type input "seo"
type textarea "x"
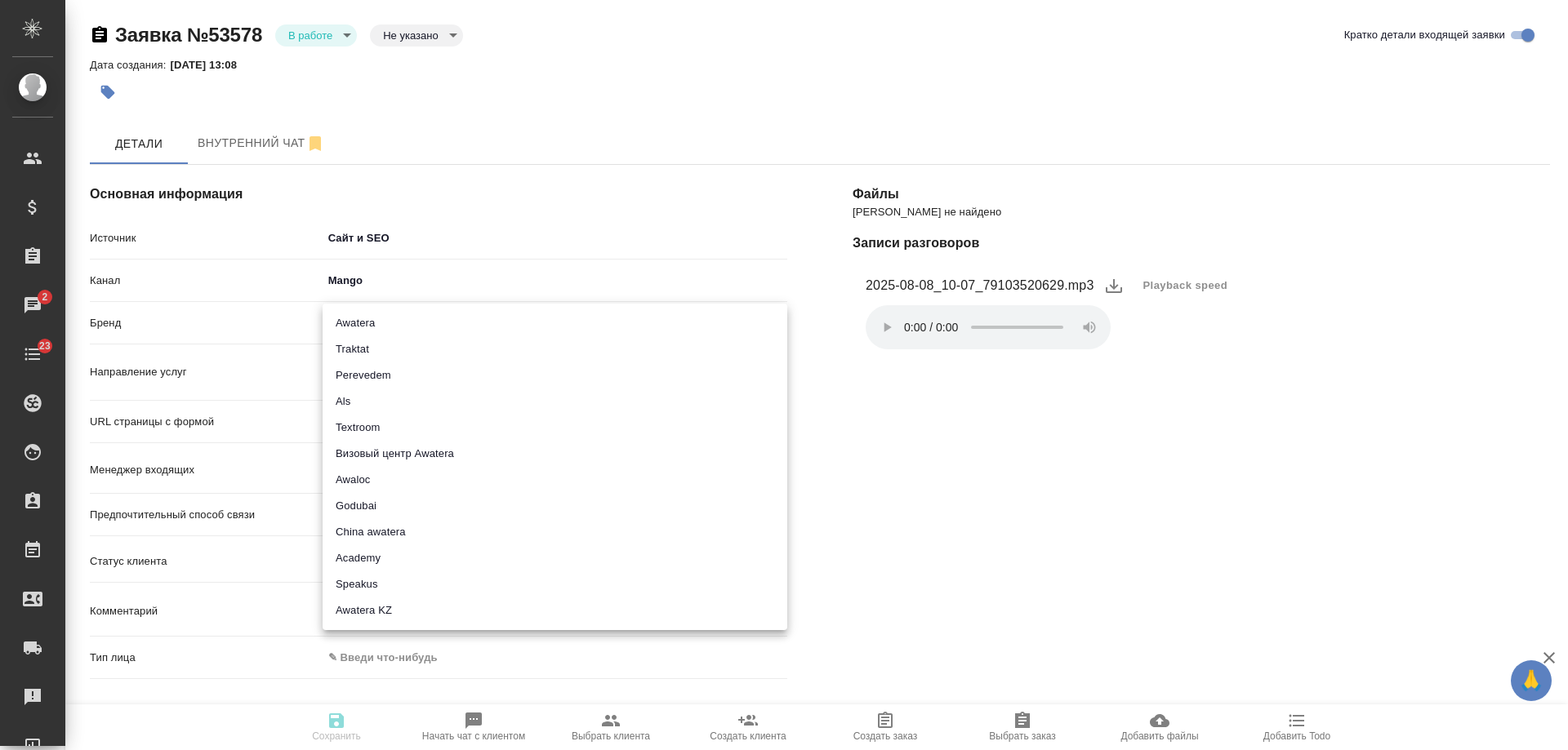
click at [371, 314] on body "🙏 .cls-1 fill:#fff; AWATERA Gudina Alexandra Клиенты Спецификации Заказы 2 Чаты…" at bounding box center [784, 375] width 1568 height 750
click at [374, 324] on li "Awatera" at bounding box center [554, 323] width 464 height 26
type input "awatera"
type textarea "x"
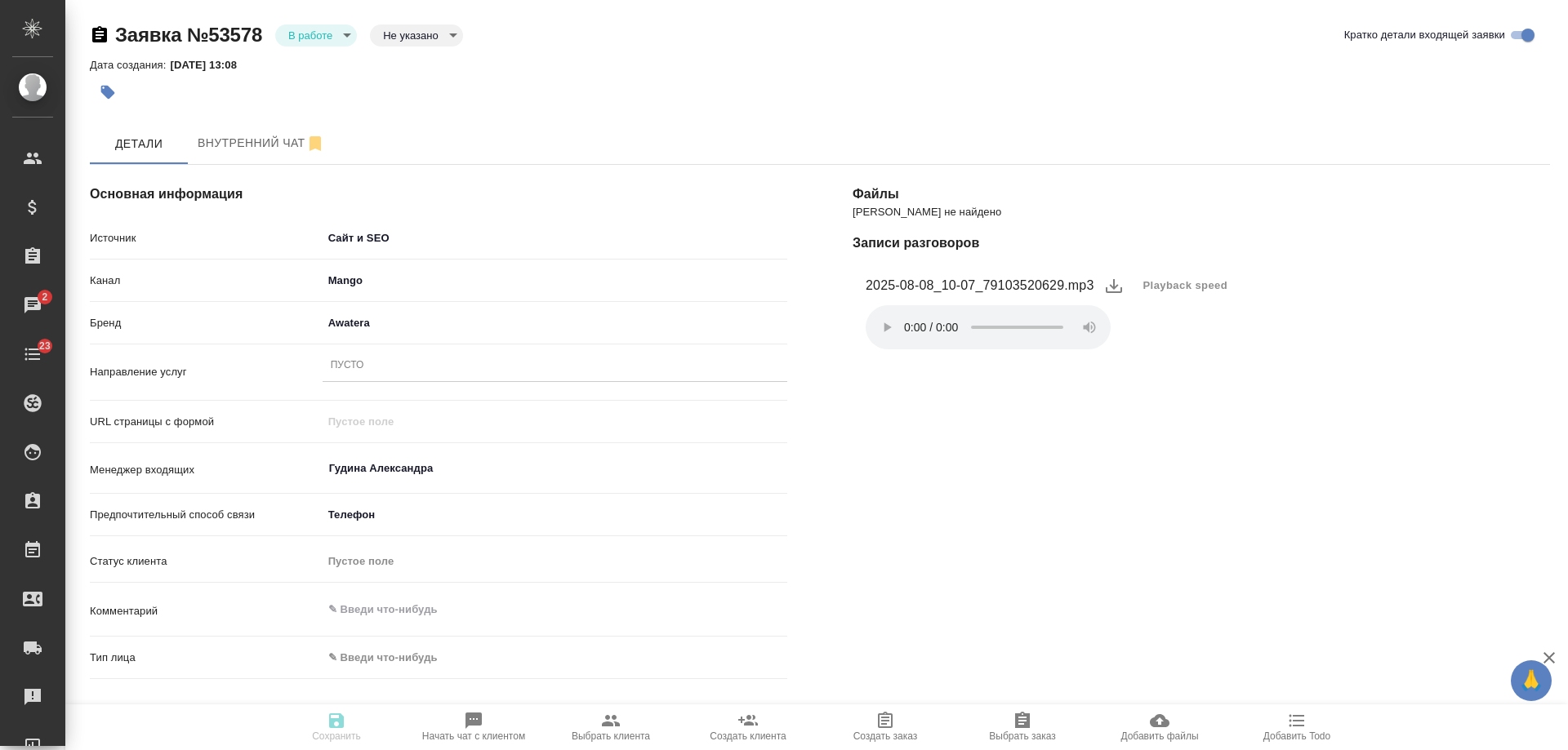
click at [378, 371] on div "Пусто" at bounding box center [554, 366] width 464 height 24
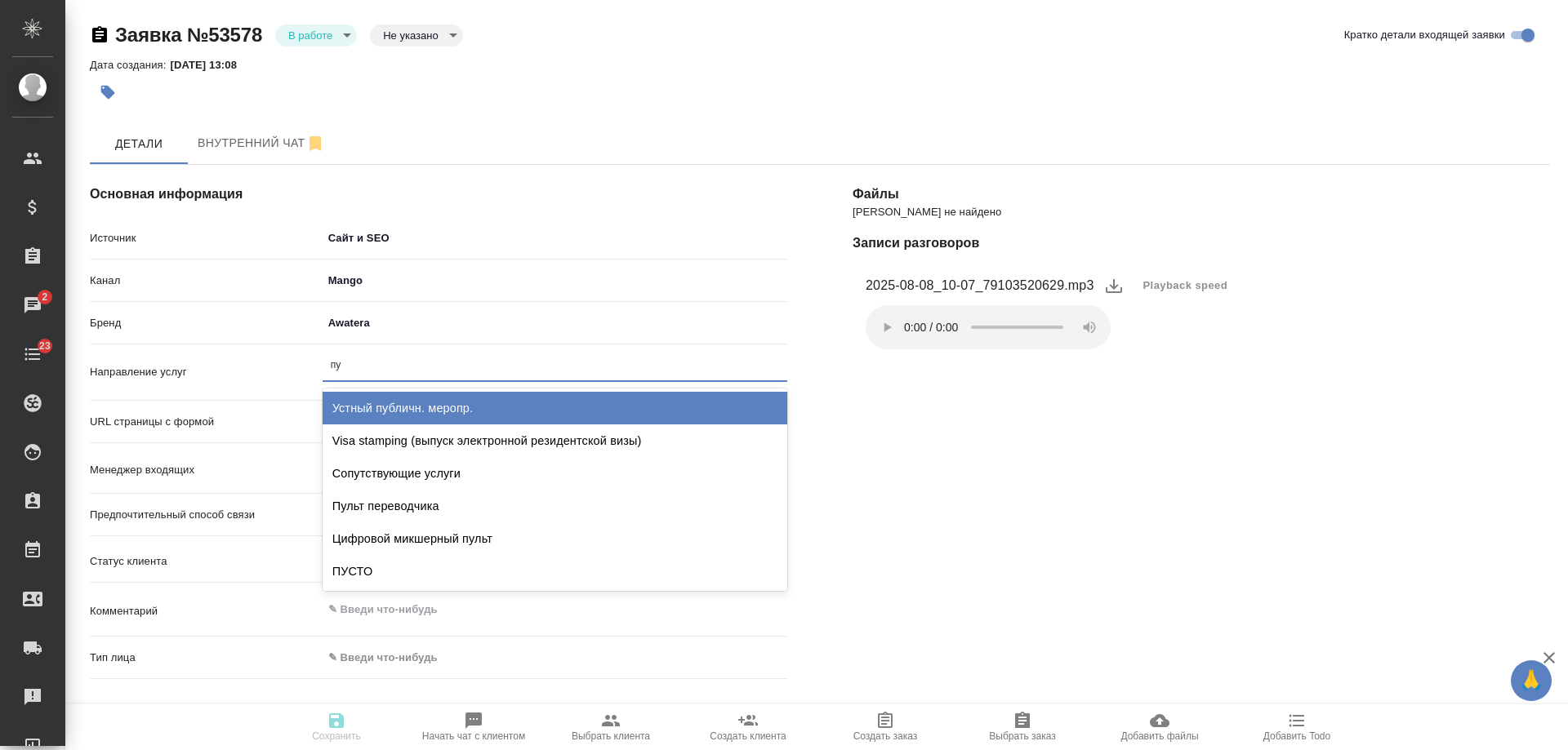
type input "пус"
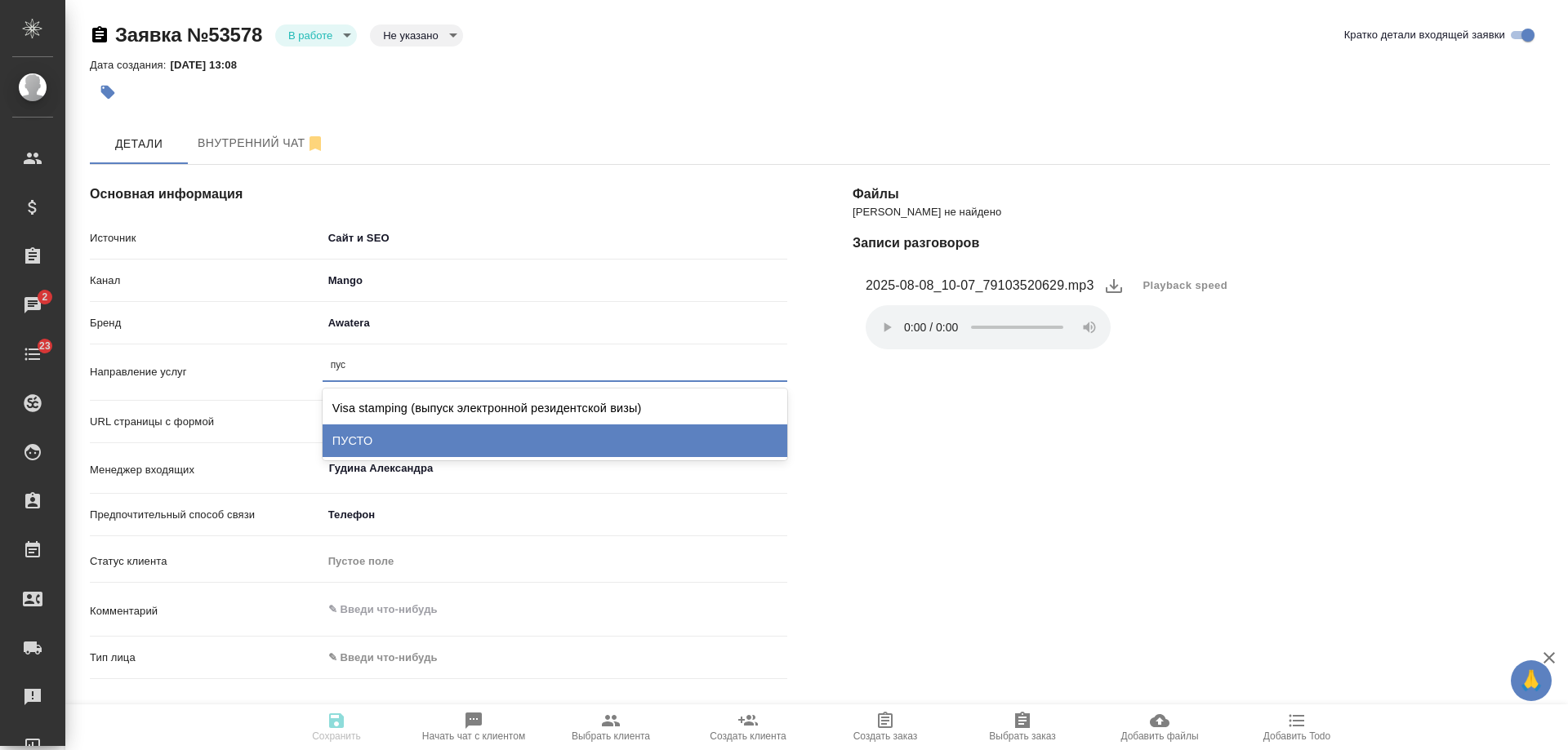
click at [391, 429] on div "ПУСТО" at bounding box center [554, 440] width 464 height 32
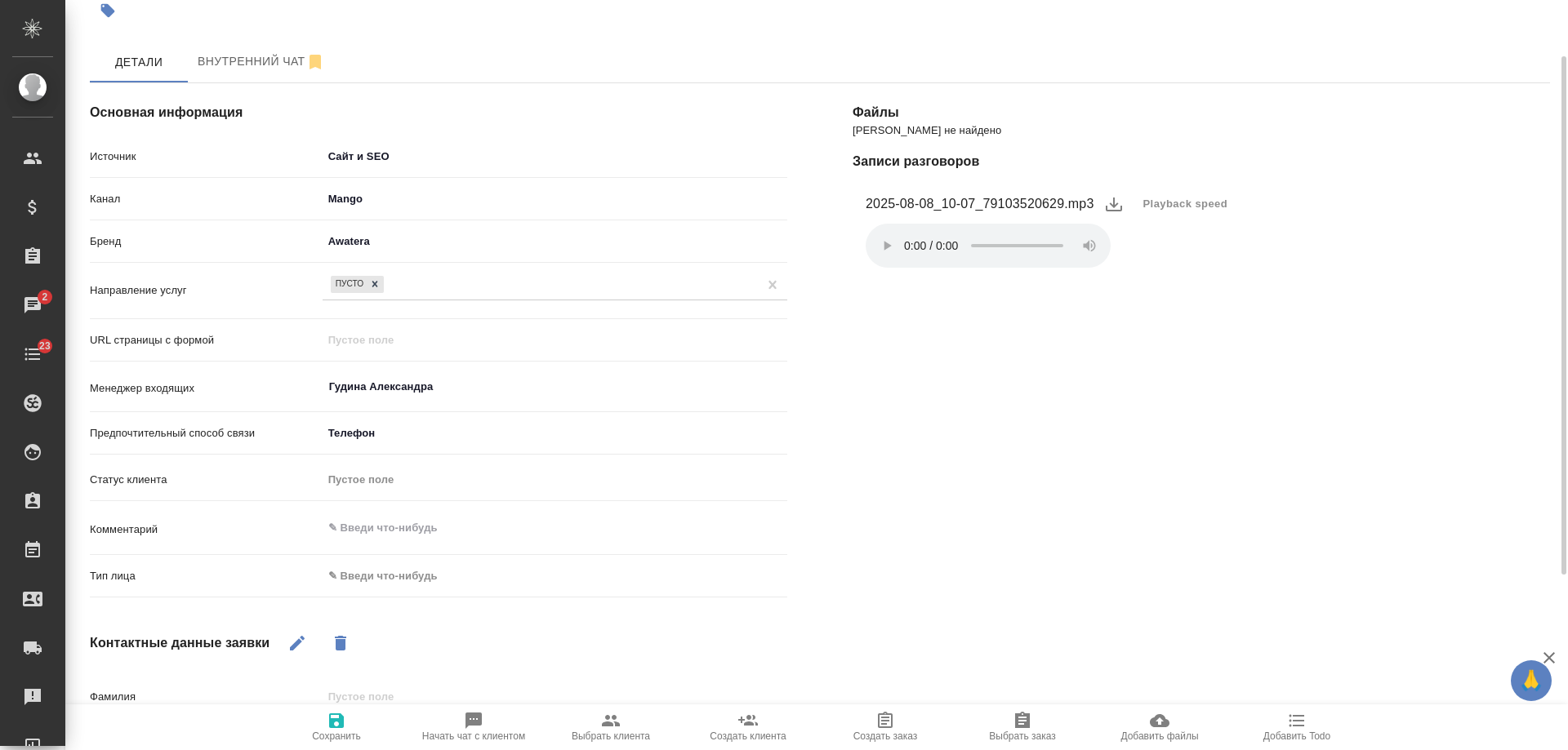
scroll to position [163, 0]
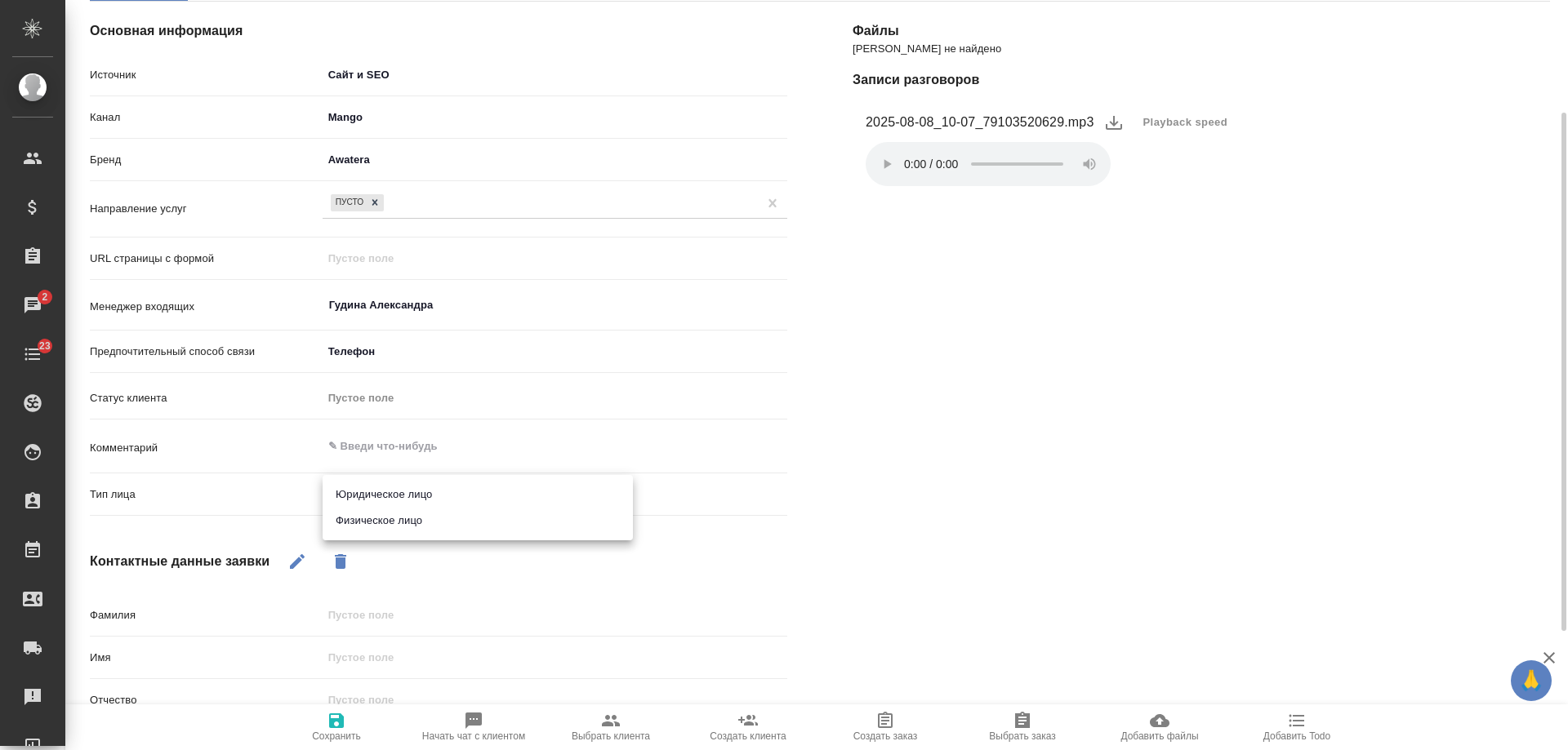
click at [369, 485] on body "🙏 .cls-1 fill:#fff; AWATERA Gudina Alexandra Клиенты Спецификации Заказы 2 Чаты…" at bounding box center [784, 375] width 1568 height 750
click at [382, 518] on li "Физическое лицо" at bounding box center [477, 521] width 310 height 26
type textarea "x"
type input "private"
click at [333, 715] on icon "button" at bounding box center [336, 720] width 15 height 15
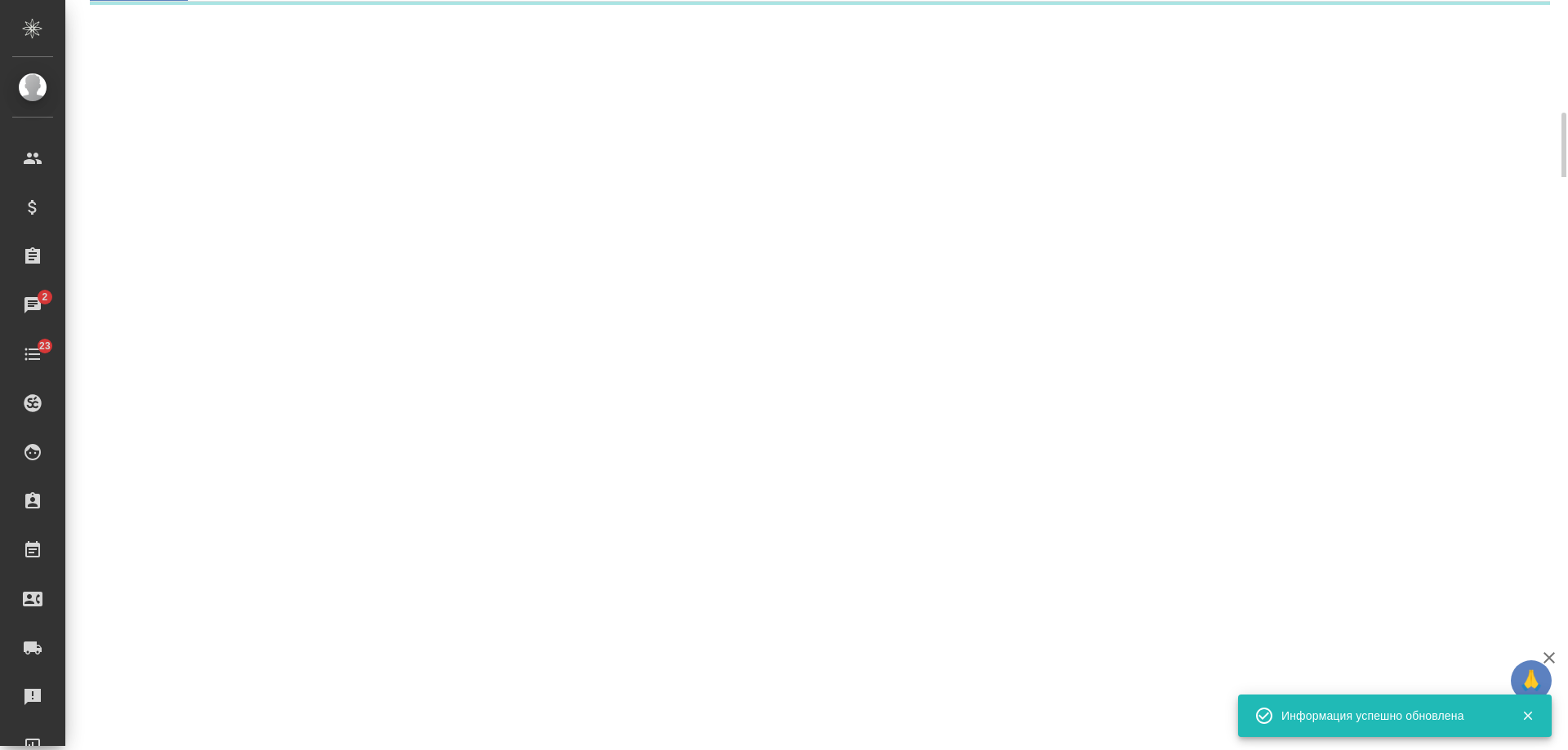
select select "RU"
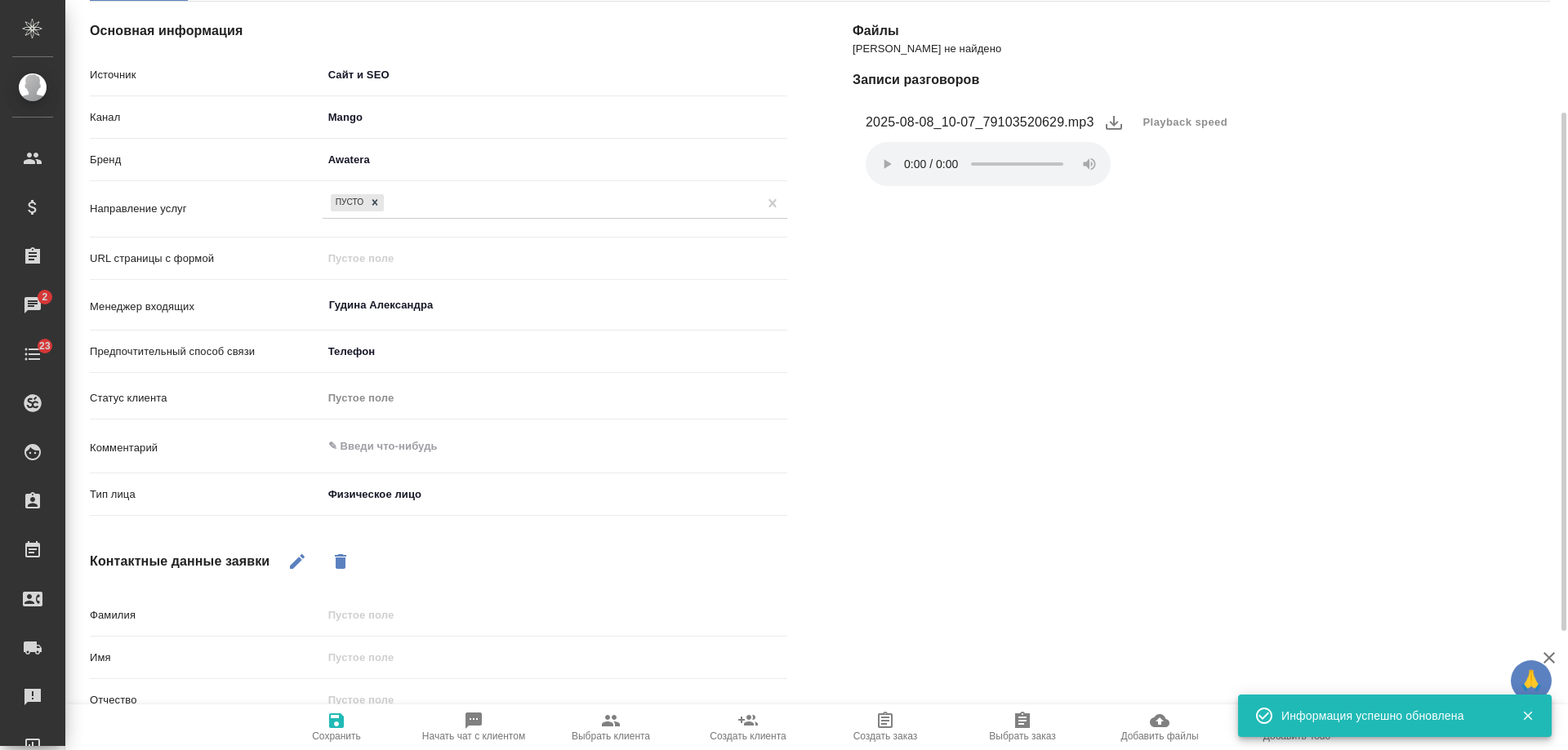
click at [1227, 315] on div "Файлы Файлов не найдено Записи разговоров 2025-08-08_10-07_79103520629.mp3 Play…" at bounding box center [1201, 444] width 763 height 952
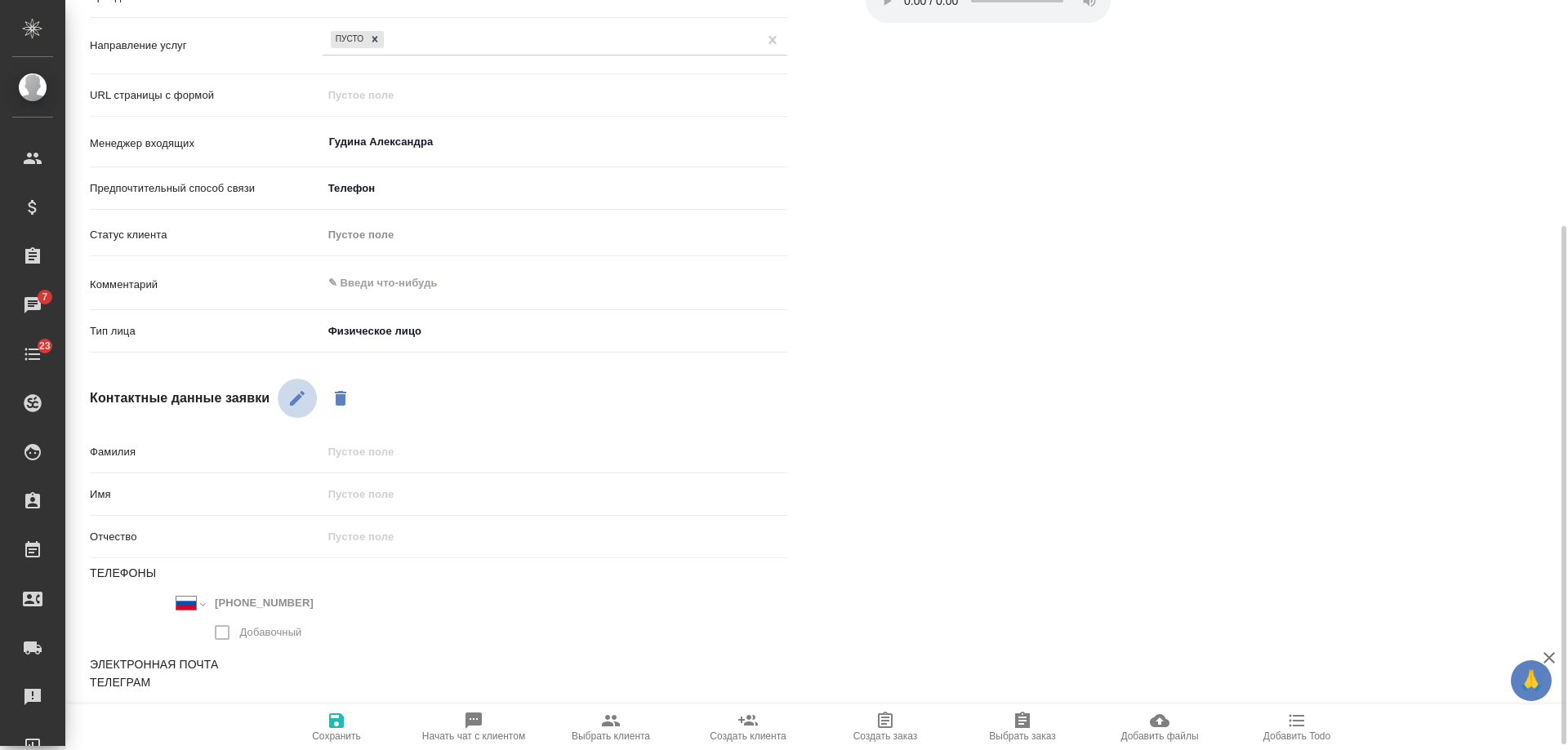
click at [297, 397] on icon "button" at bounding box center [297, 398] width 15 height 15
click at [387, 489] on input "text" at bounding box center [554, 494] width 464 height 24
paste input "[PERSON_NAME]"
type textarea "x"
type input "[PERSON_NAME]"
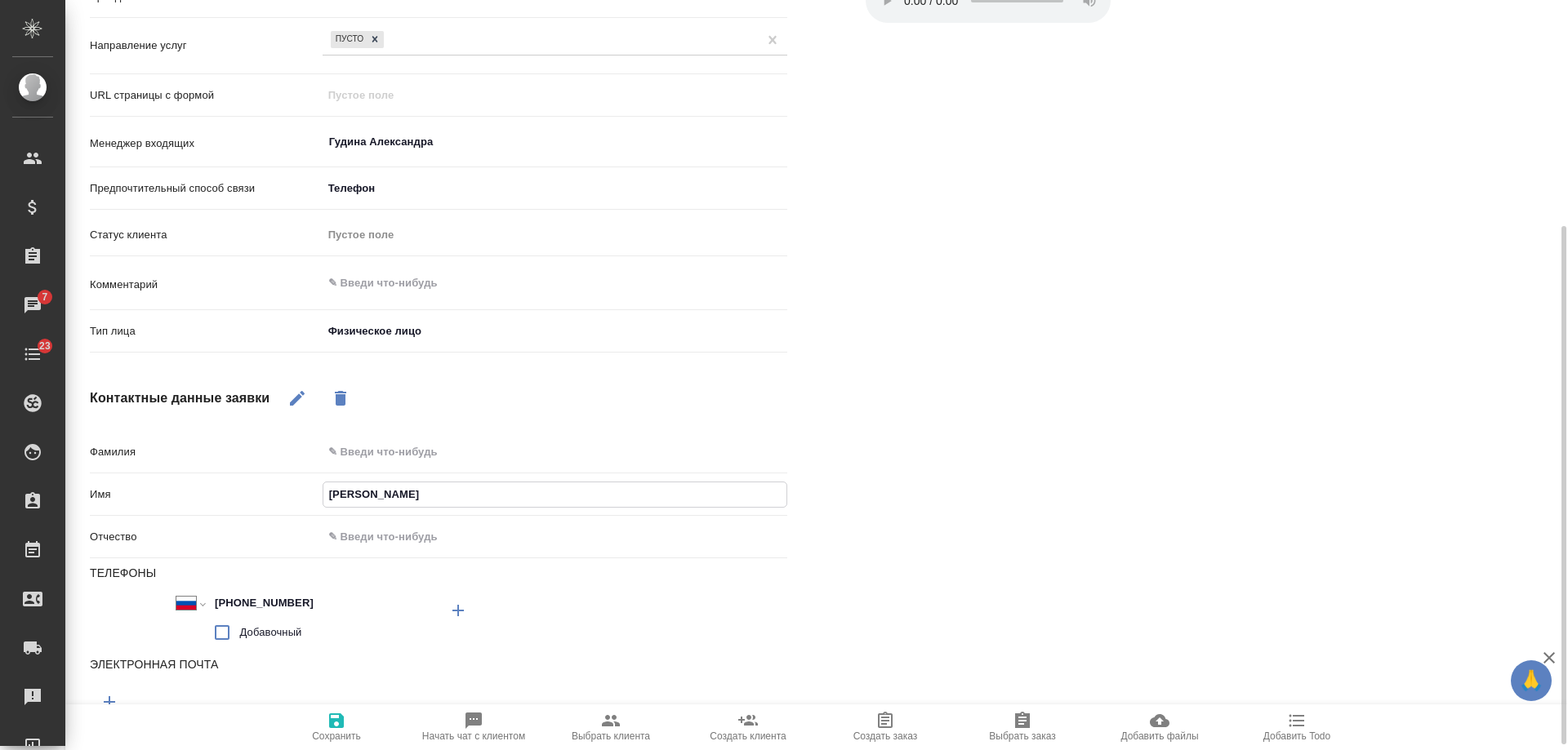
type textarea "x"
type input "[PERSON_NAME]"
type textarea "x"
paste input "ГАЗПРОМ ВНИИГАЗ"
type input "Алиса ГАЗПРОМ ВНИИГАЗ"
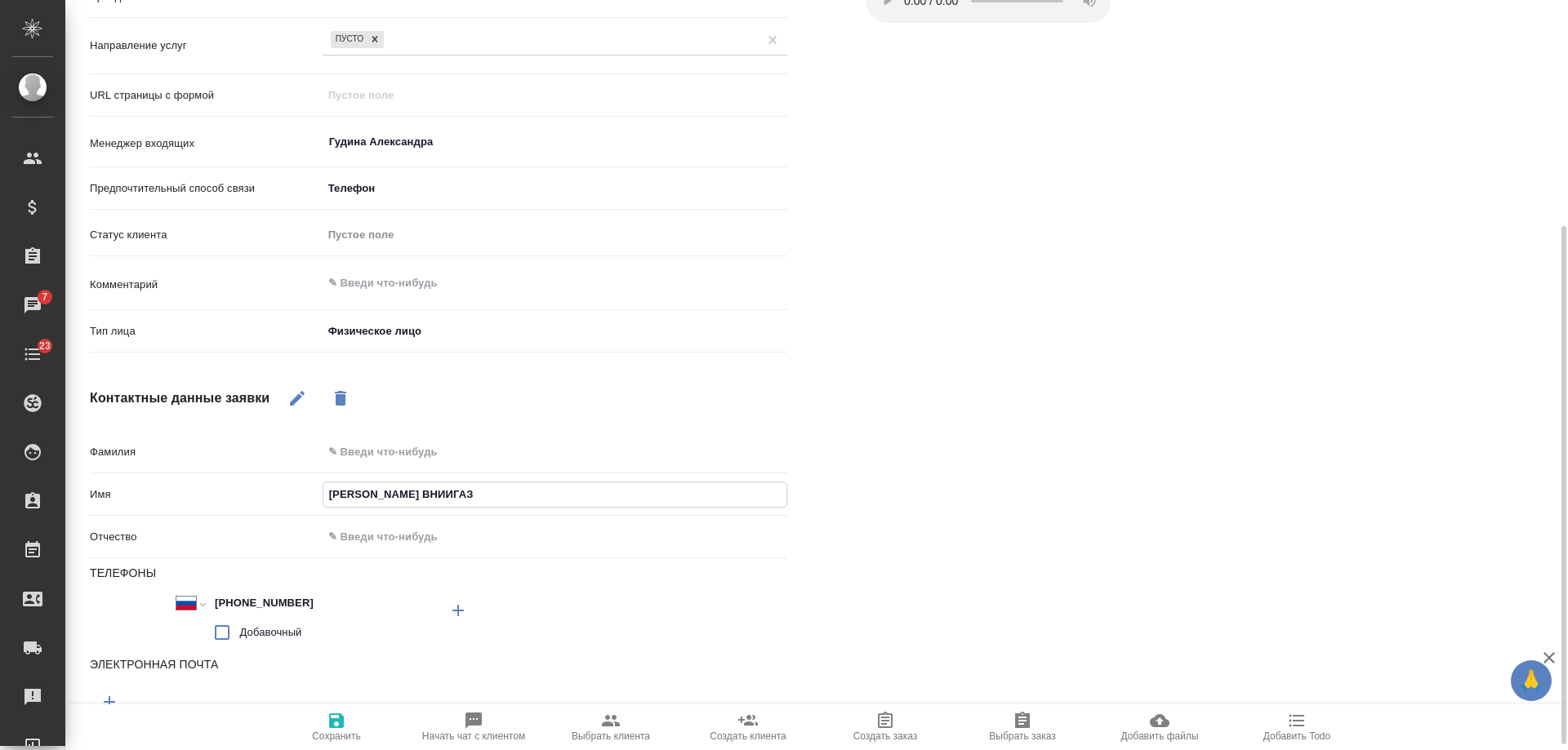
type textarea "x"
type input "Алиса ГАЗПРОМ ВНИИГАЗ"
click at [337, 725] on icon "button" at bounding box center [336, 720] width 19 height 19
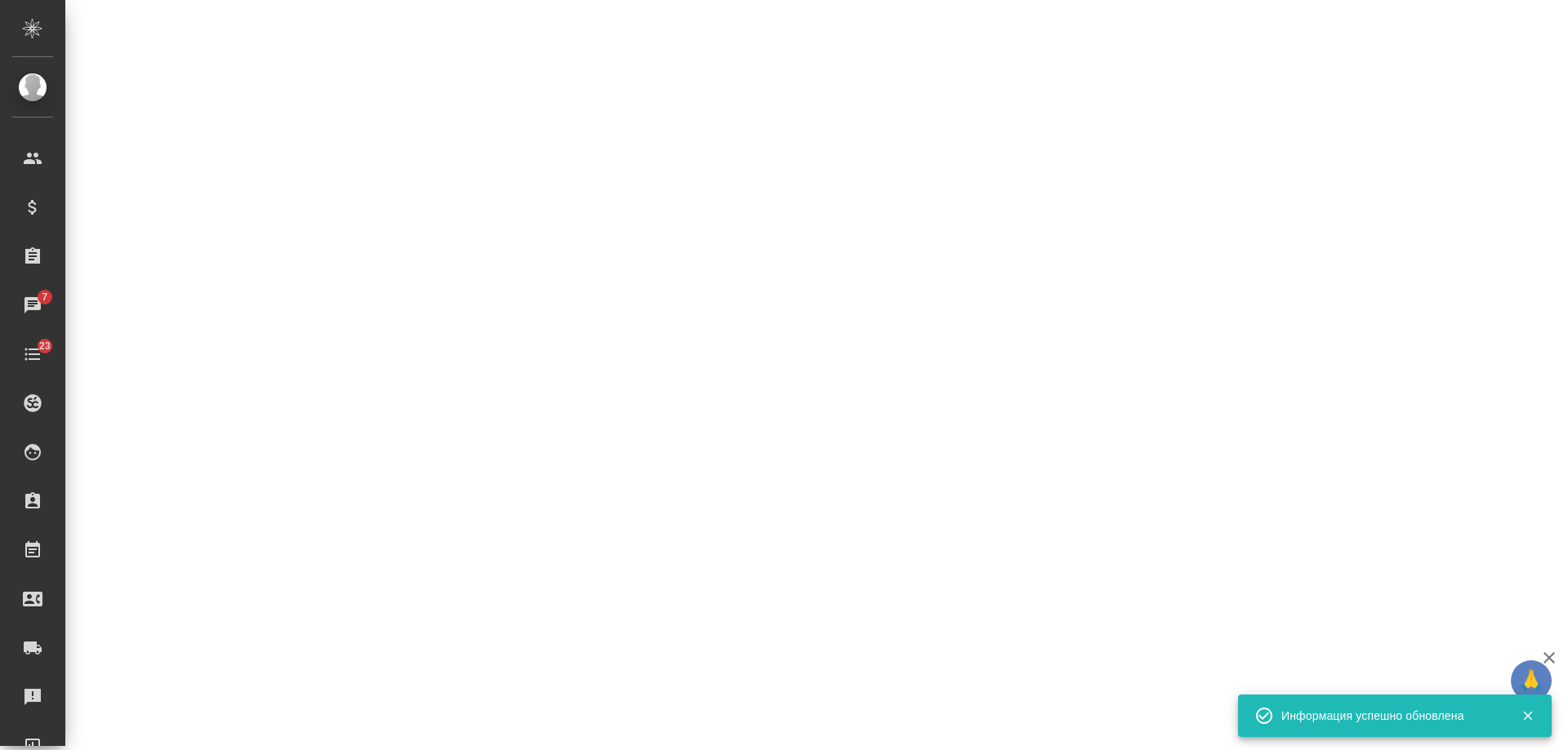
select select "RU"
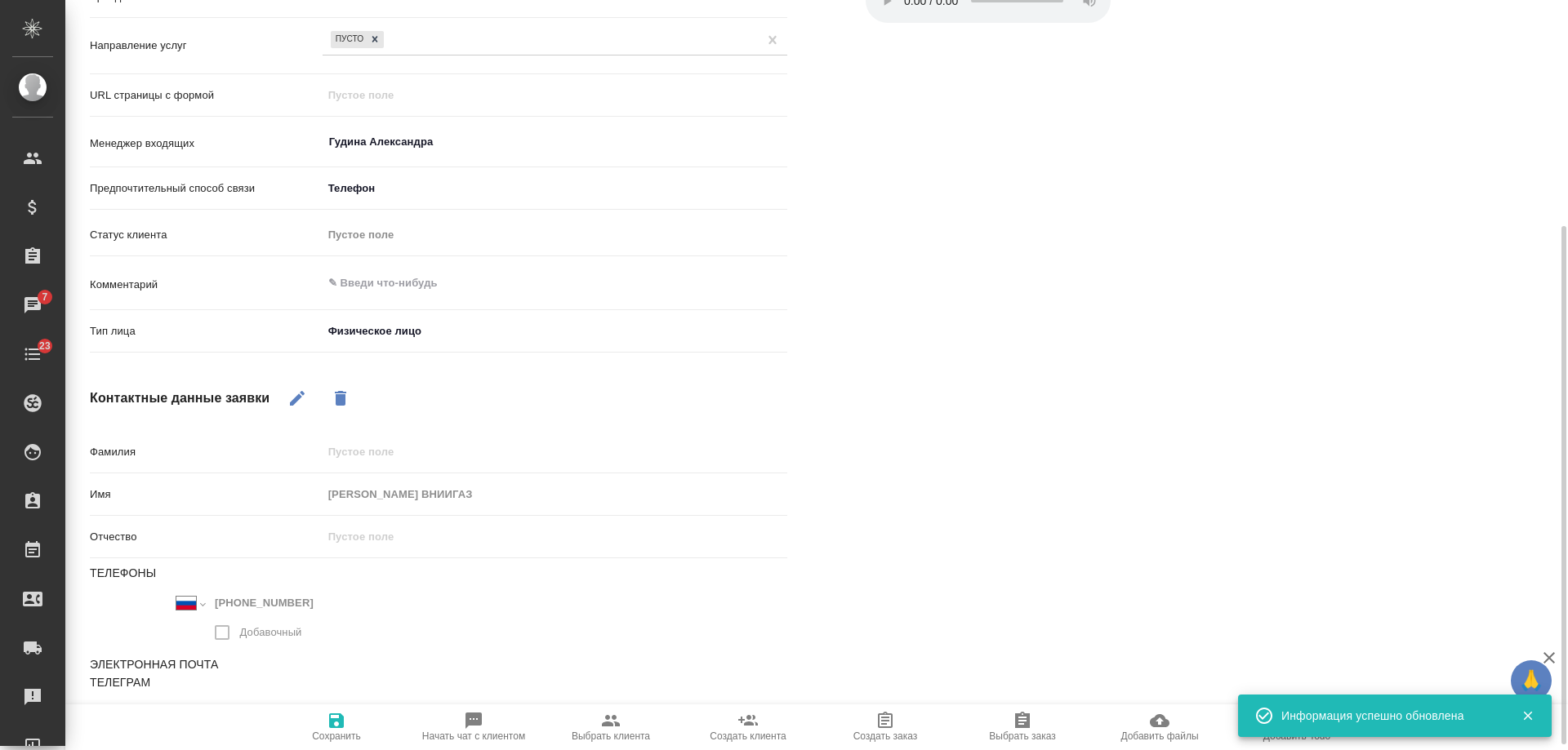
type textarea "x"
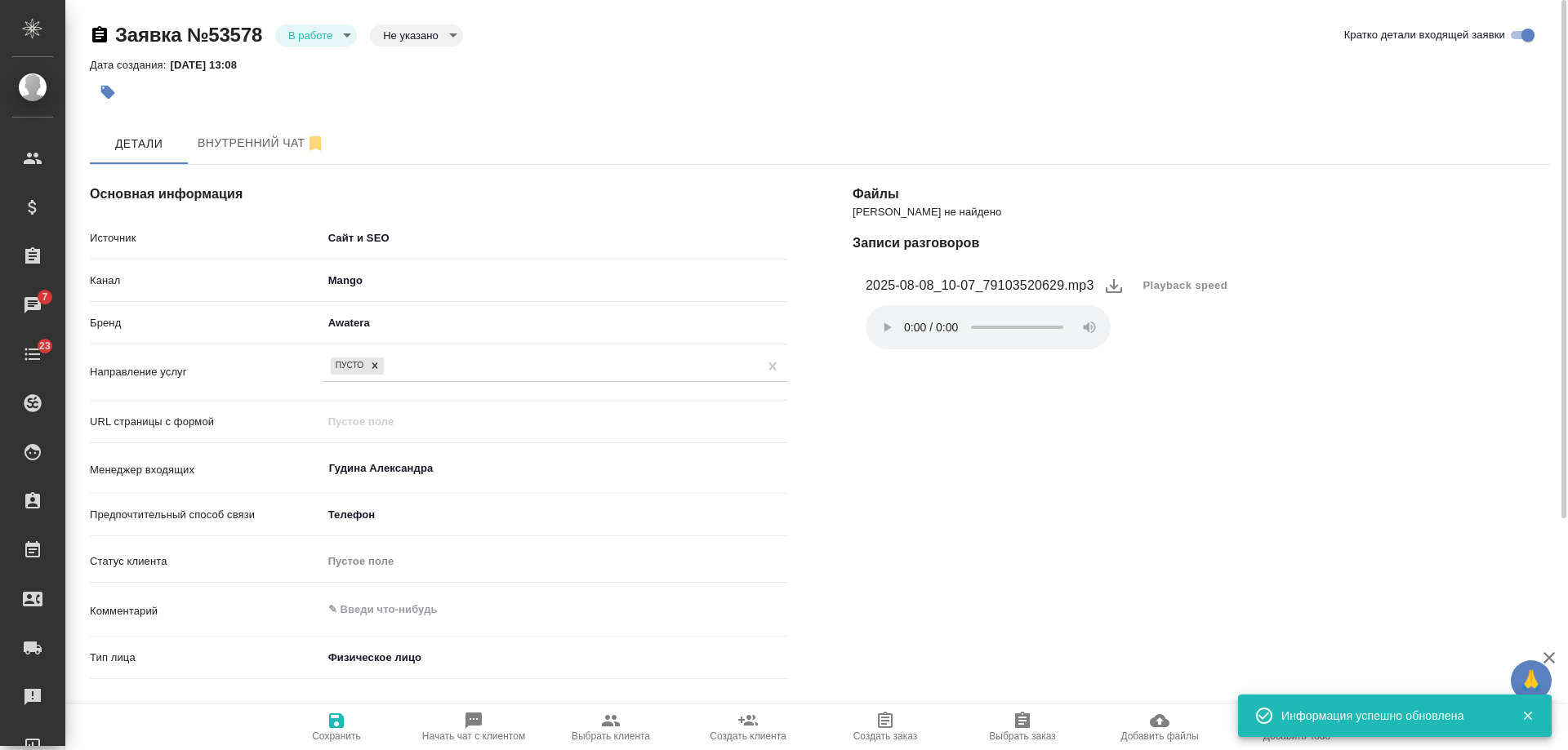
click at [330, 41] on body "🙏 .cls-1 fill:#fff; AWATERA Gudina Alexandra Клиенты Спецификации Заказы 7 Чаты…" at bounding box center [784, 375] width 1568 height 750
click at [333, 67] on li "Отказ" at bounding box center [316, 63] width 82 height 28
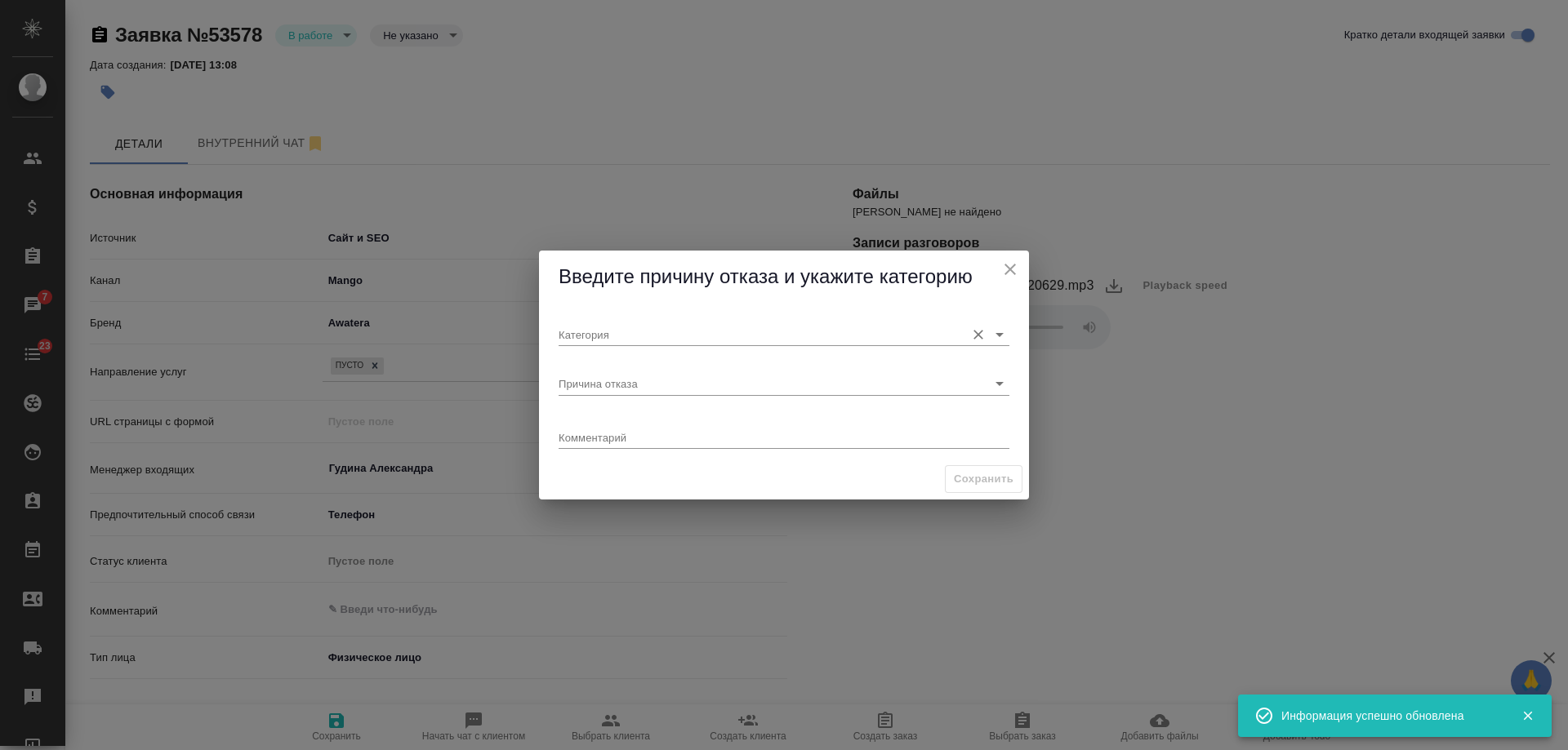
click at [618, 329] on input "Категория" at bounding box center [757, 334] width 398 height 22
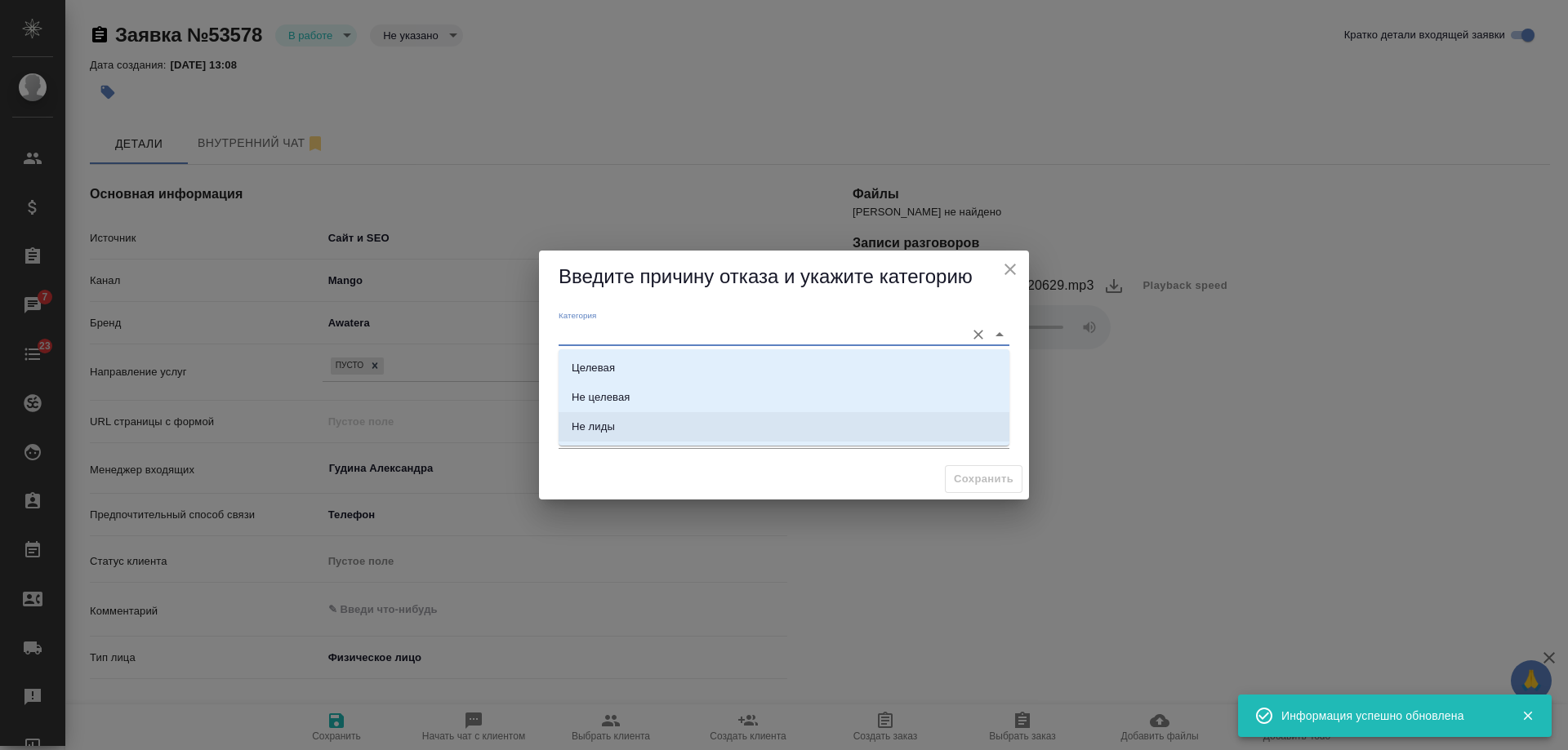
click at [606, 423] on div "Не лиды" at bounding box center [593, 427] width 44 height 17
type input "Не лиды"
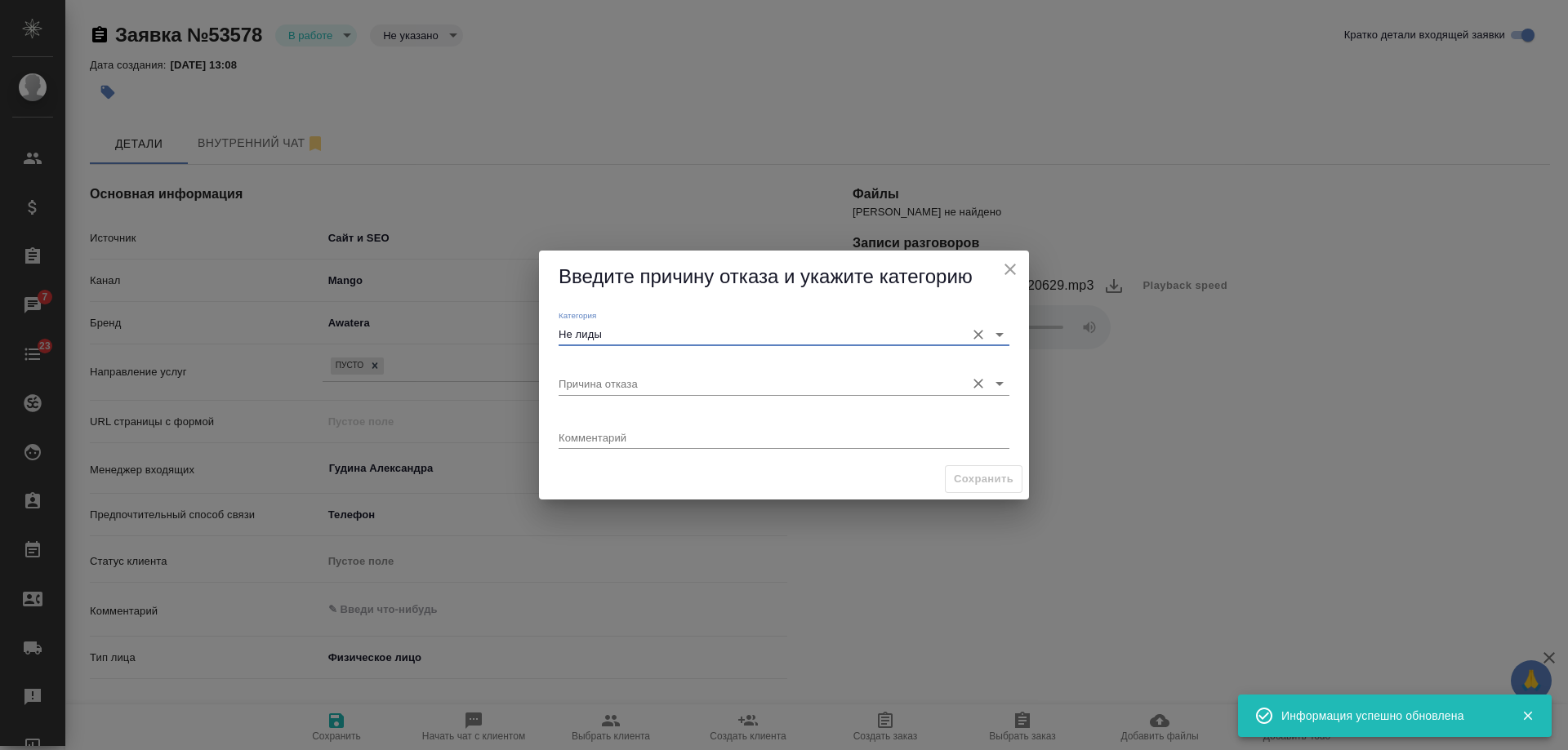
click at [605, 376] on input "Причина отказа" at bounding box center [757, 382] width 398 height 22
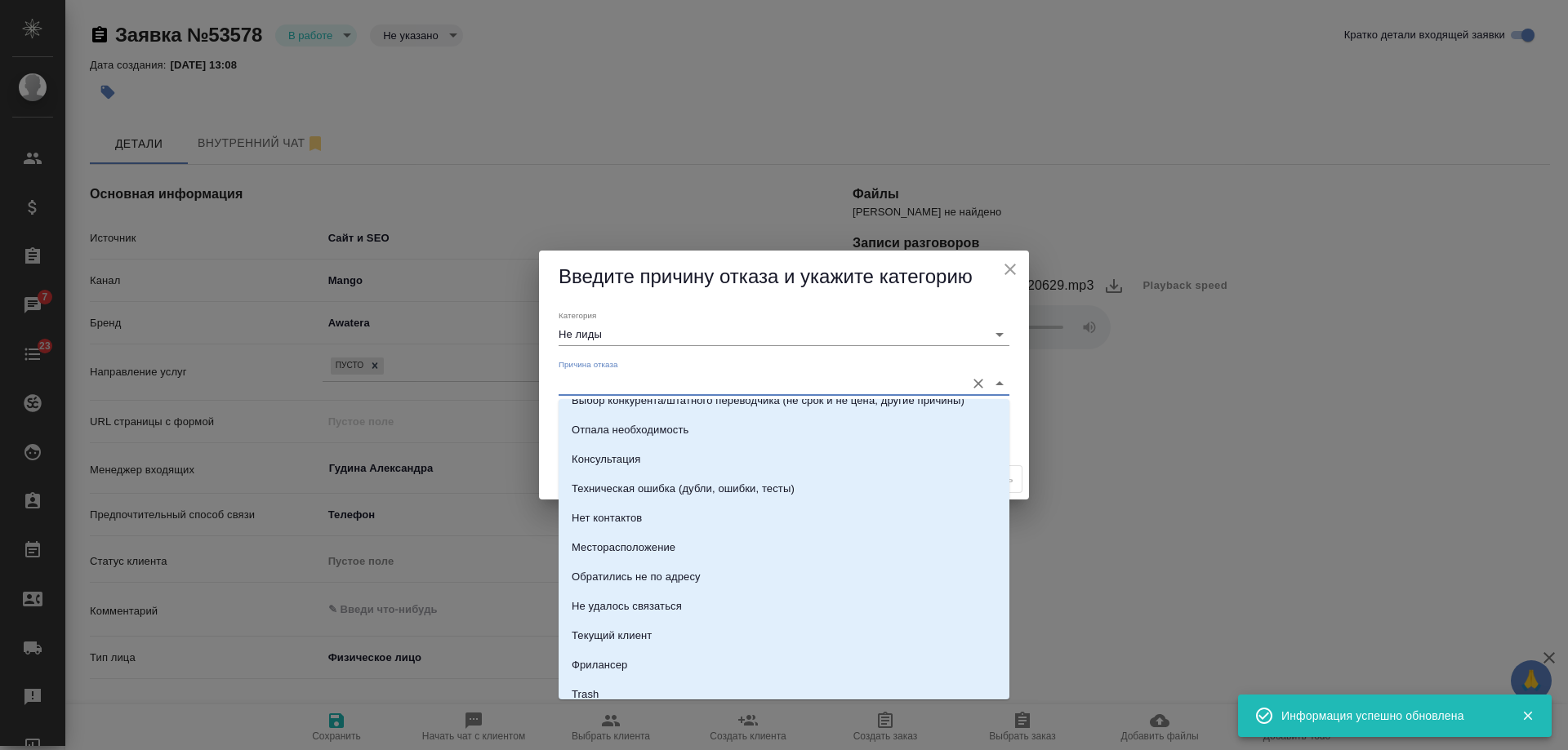
scroll to position [233, 0]
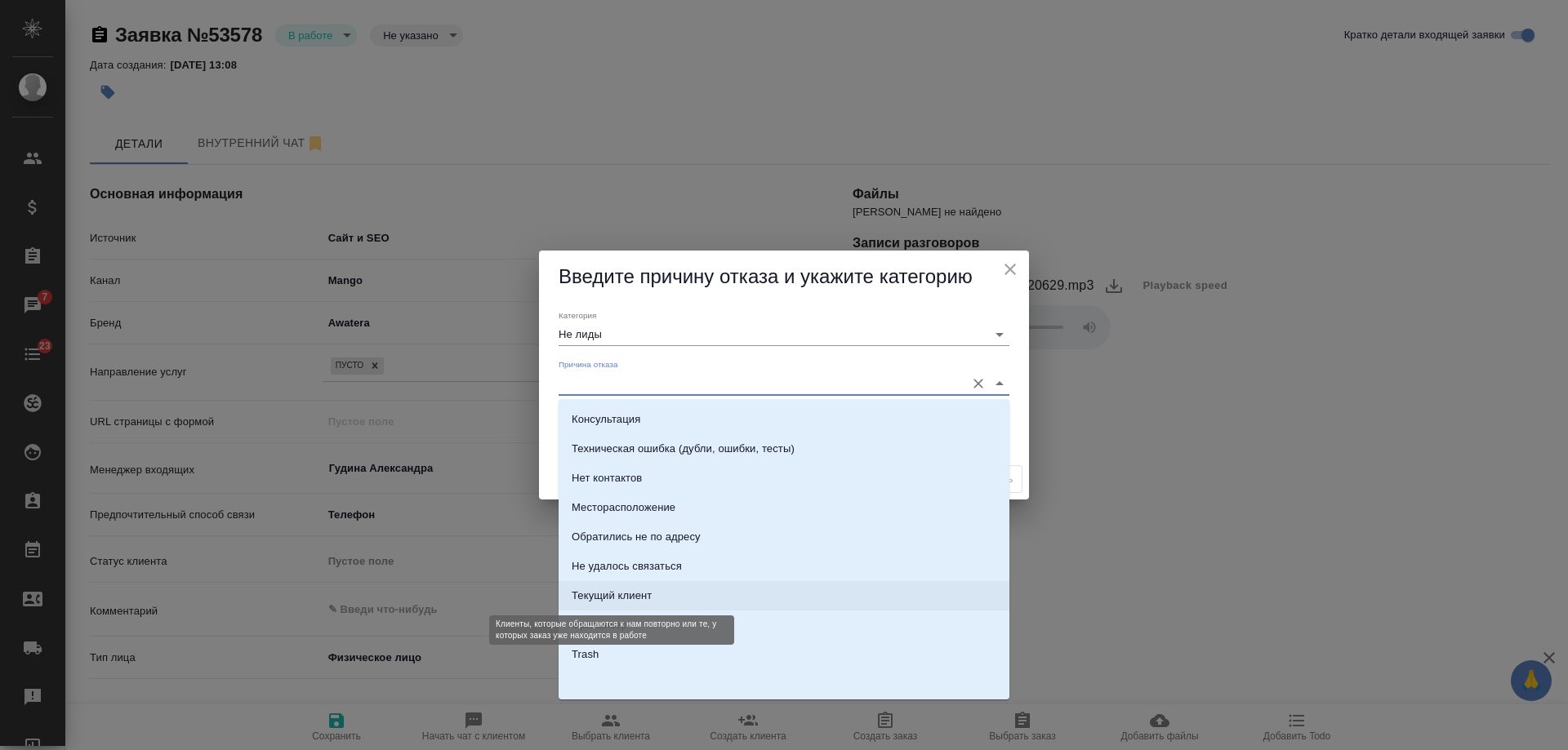
click at [639, 593] on div "Текущий клиент" at bounding box center [612, 596] width 80 height 17
type input "Текущий клиент"
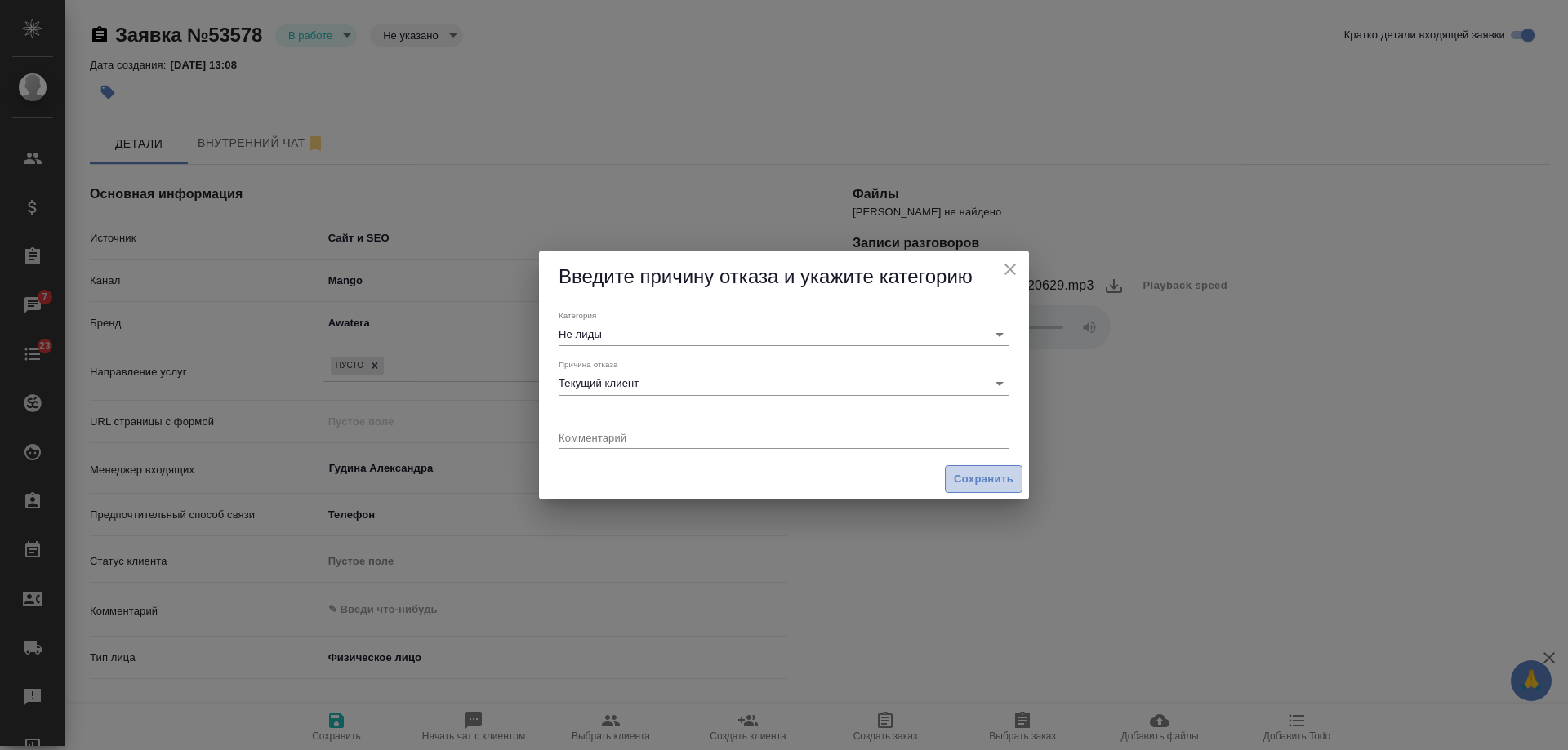
click at [986, 476] on span "Сохранить" at bounding box center [983, 480] width 59 height 19
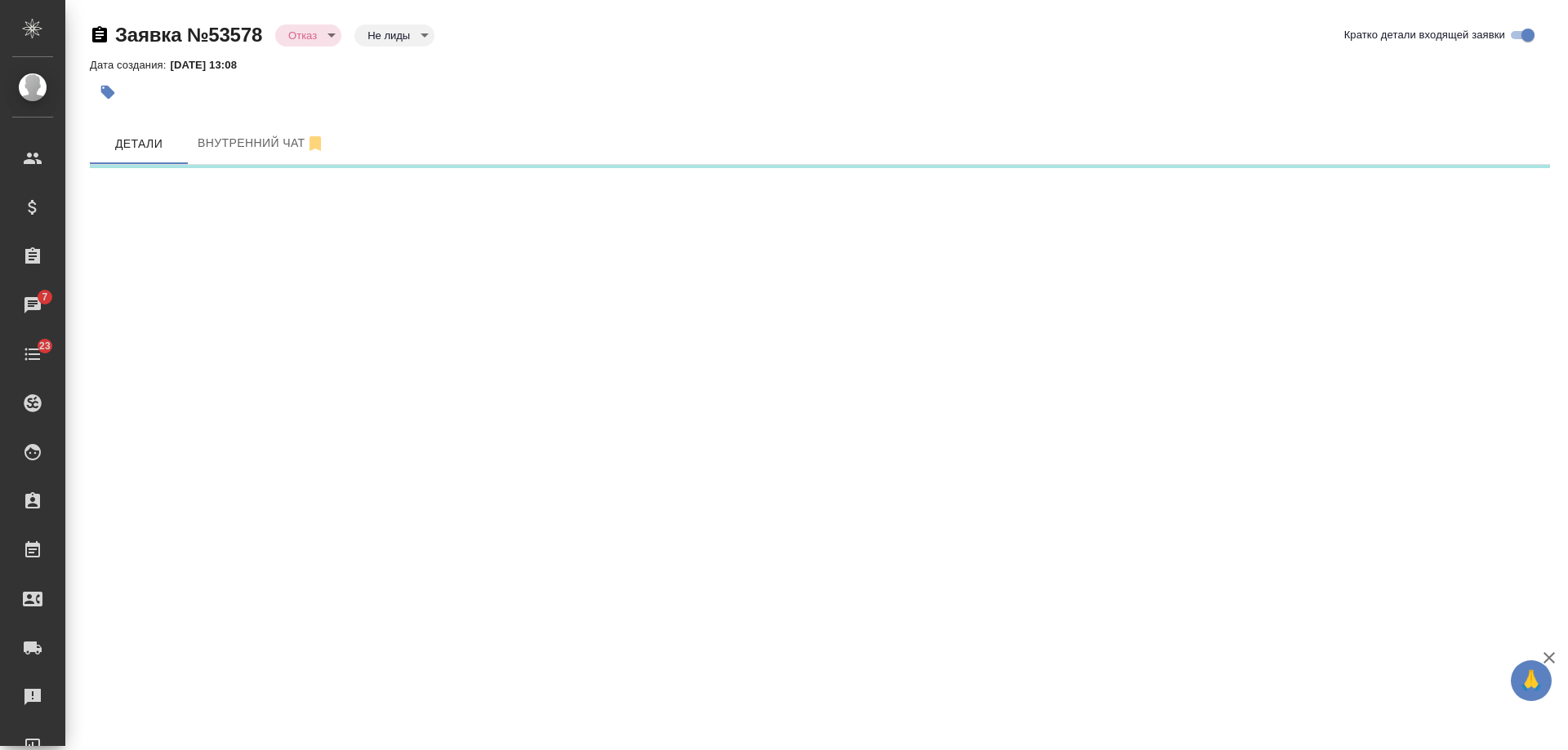
select select "RU"
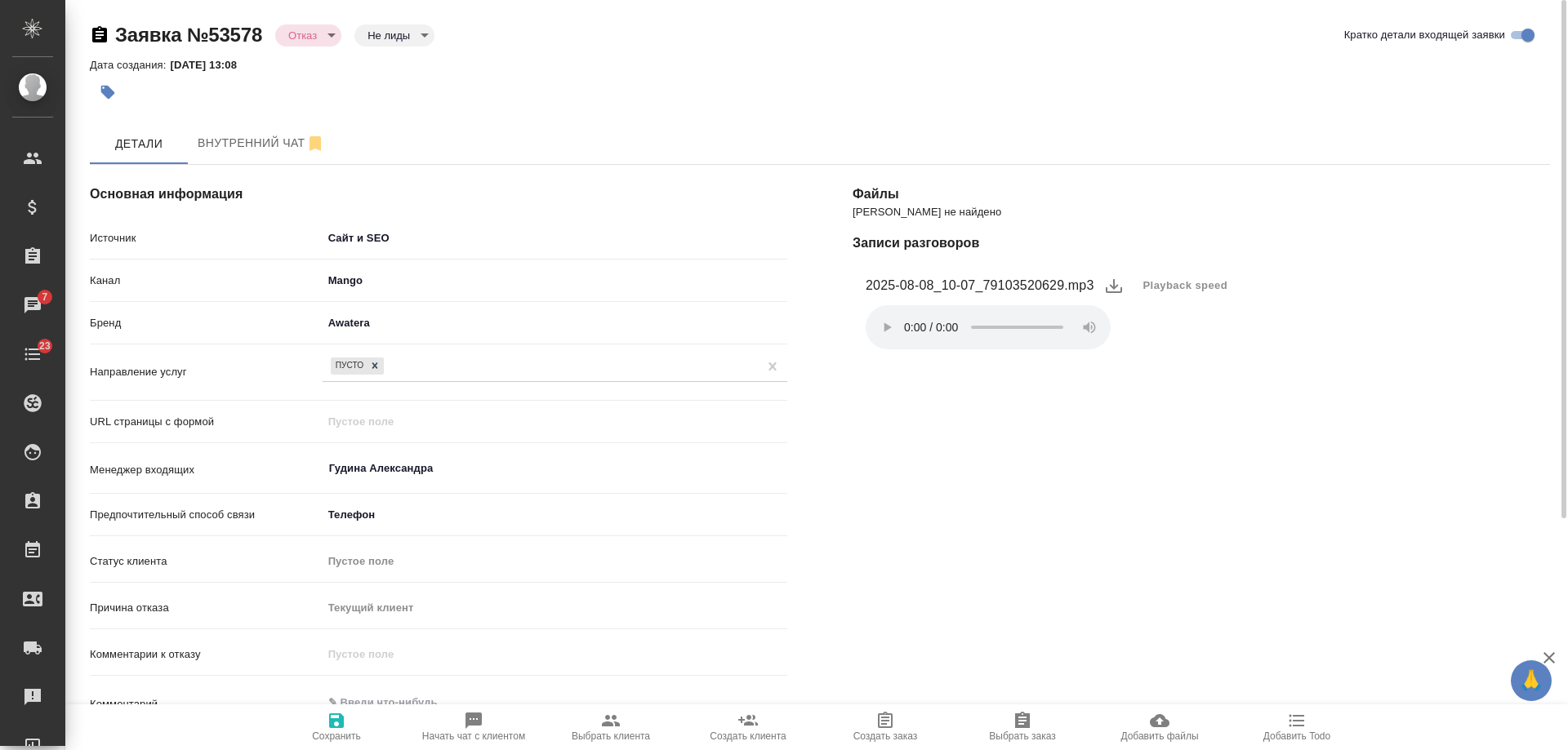
type textarea "x"
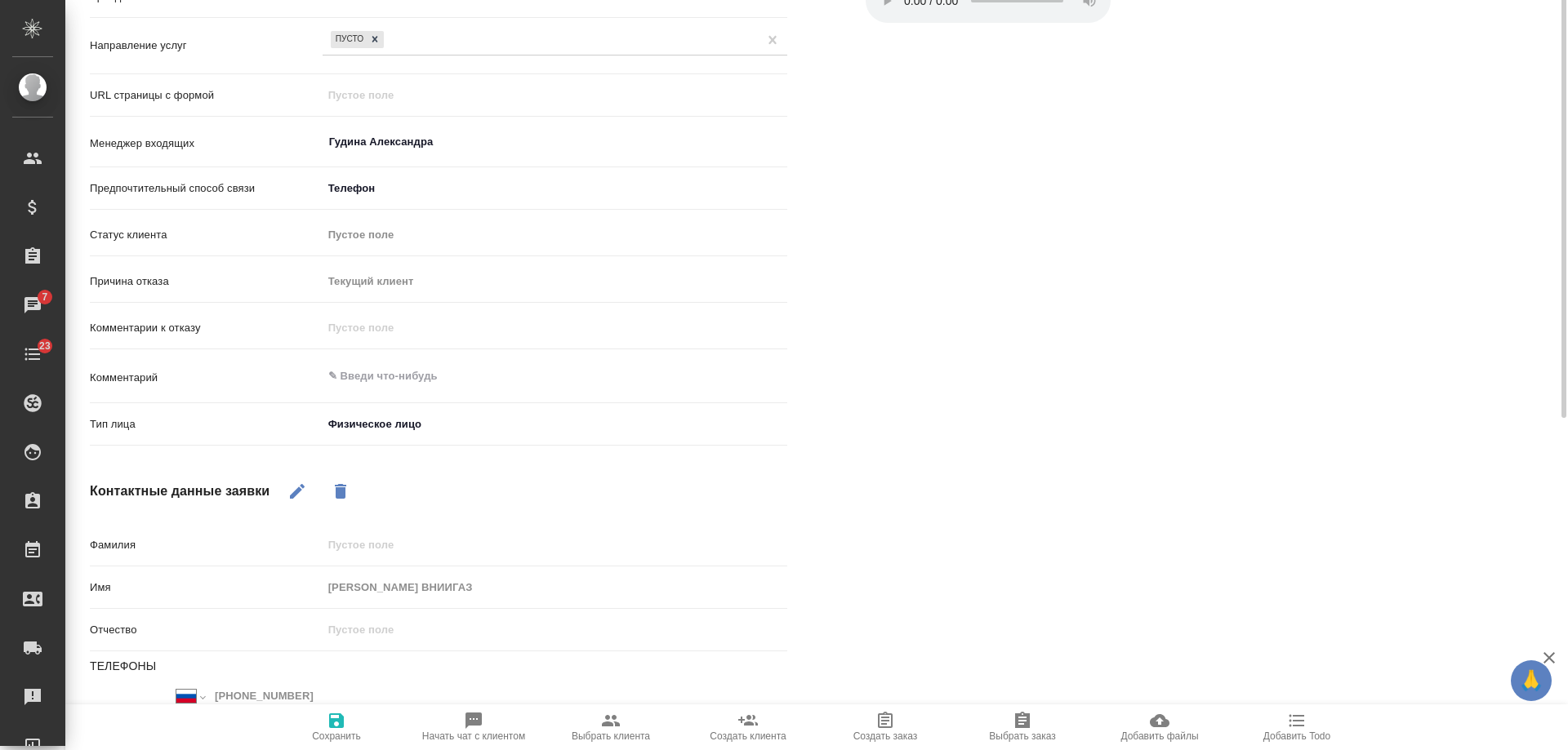
scroll to position [427, 0]
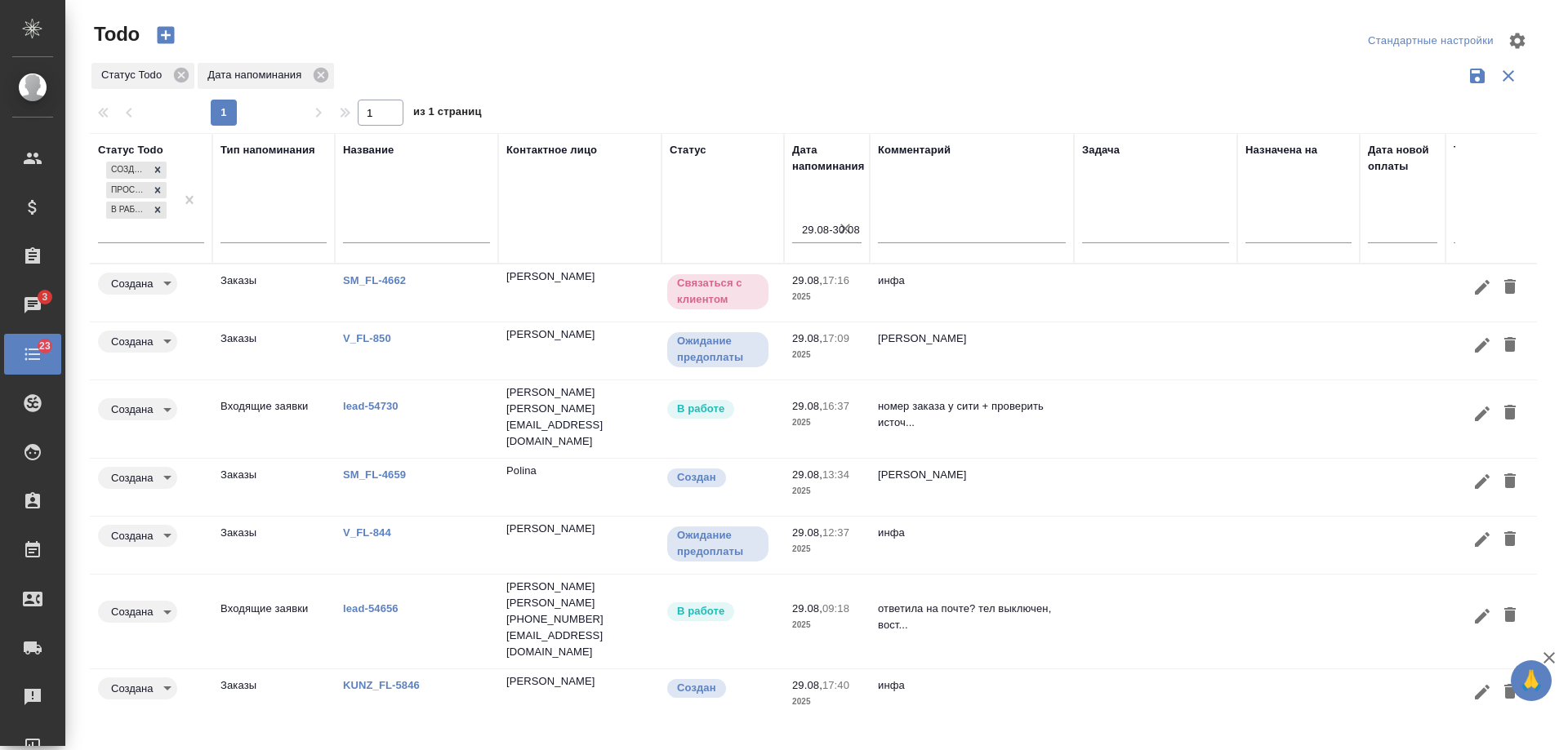
scroll to position [139, 0]
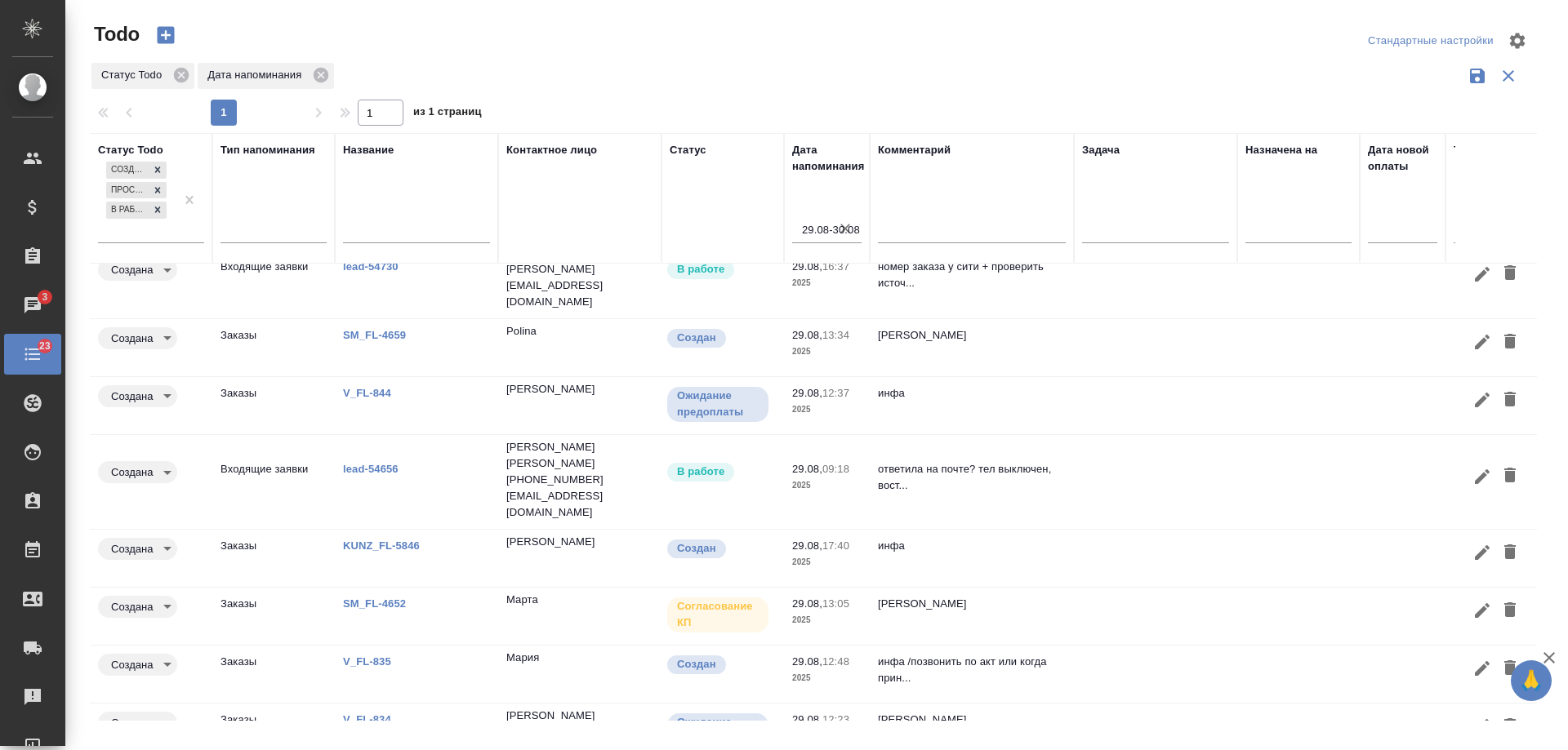
drag, startPoint x: 848, startPoint y: 226, endPoint x: 268, endPoint y: 159, distance: 583.9
click at [848, 226] on icon "button" at bounding box center [845, 228] width 10 height 10
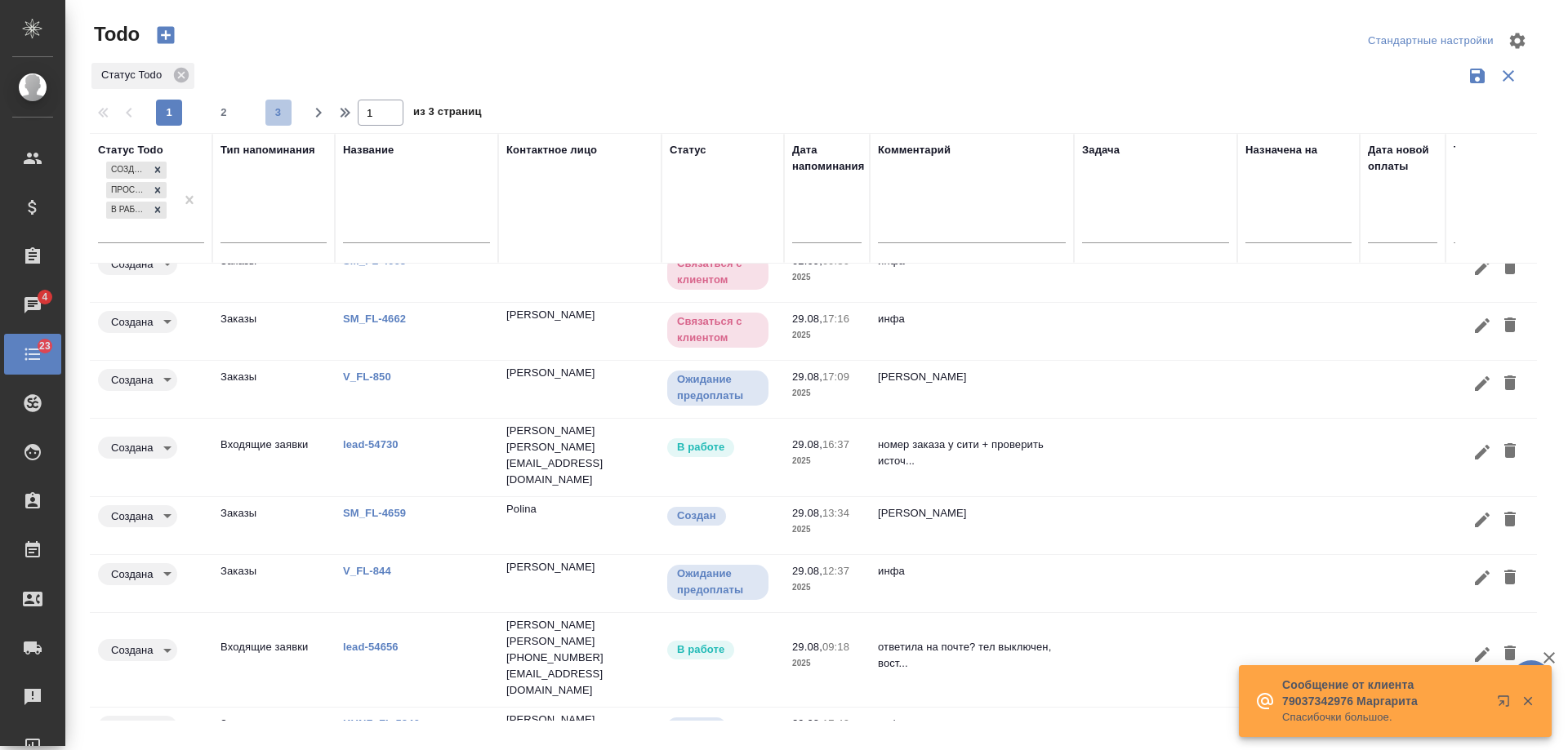
click at [278, 115] on span "3" at bounding box center [279, 112] width 26 height 17
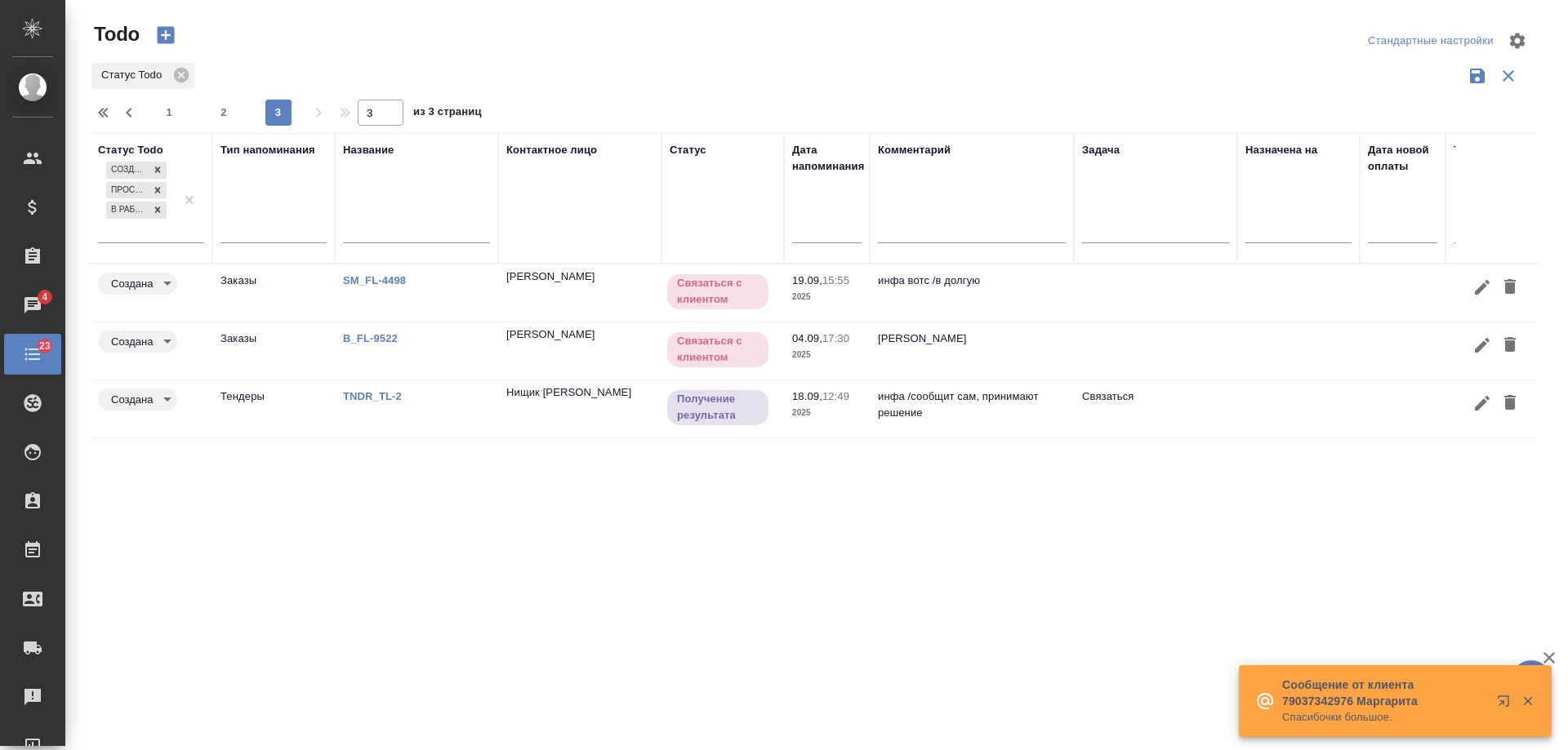
scroll to position [0, 0]
click at [229, 116] on span "2" at bounding box center [224, 112] width 26 height 17
type input "2"
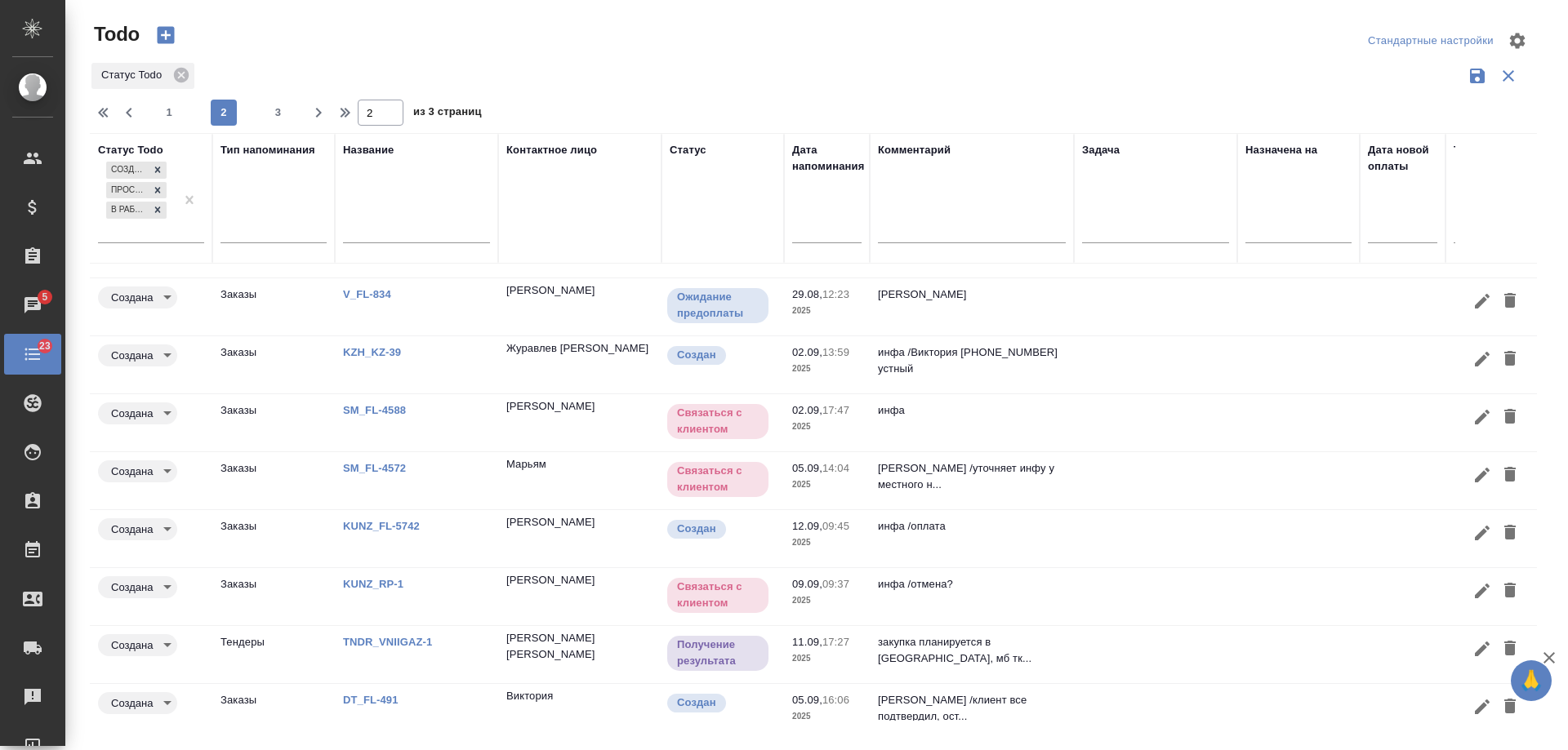
scroll to position [136, 0]
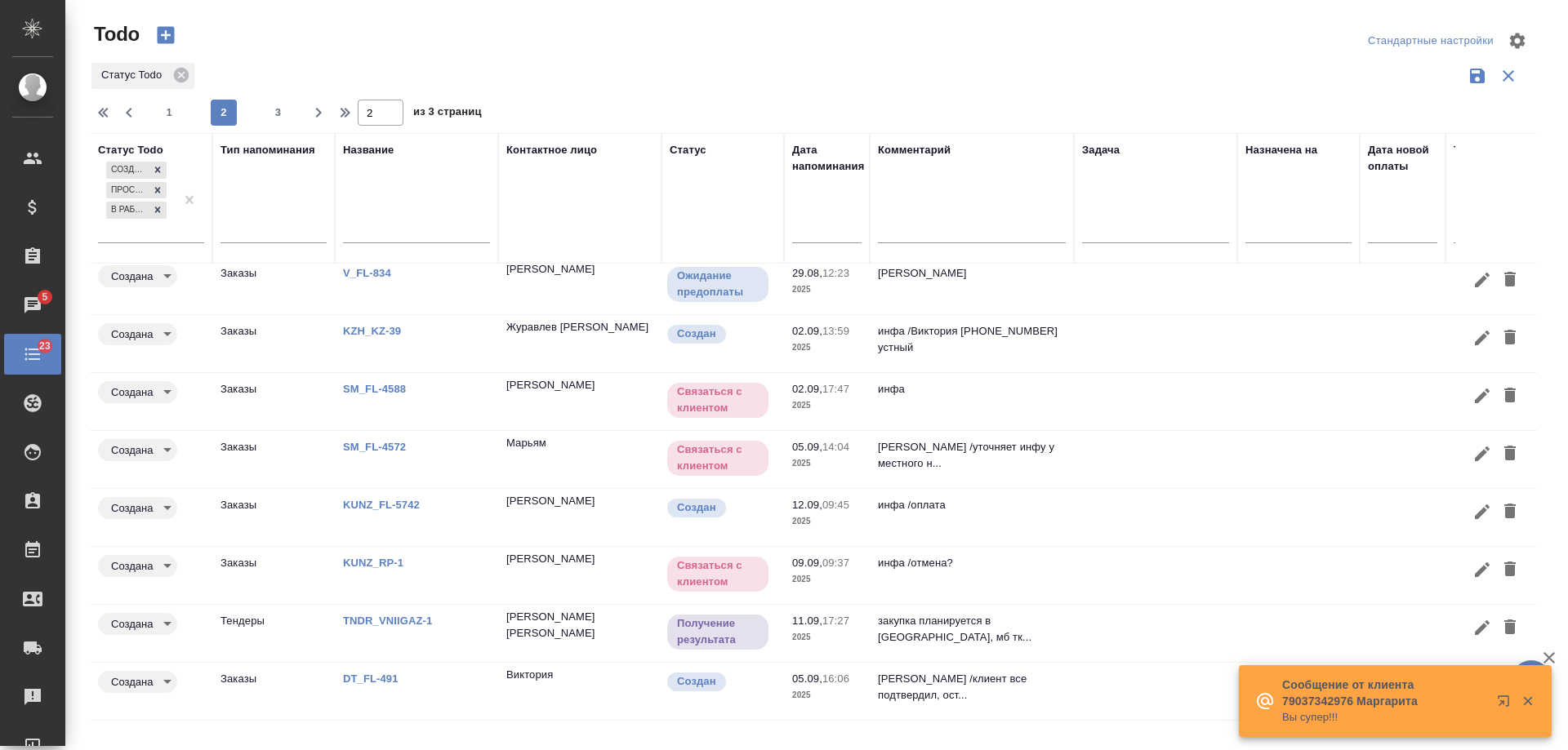
click at [406, 163] on link "TNDR_VNIIGAZ-1" at bounding box center [375, 157] width 63 height 12
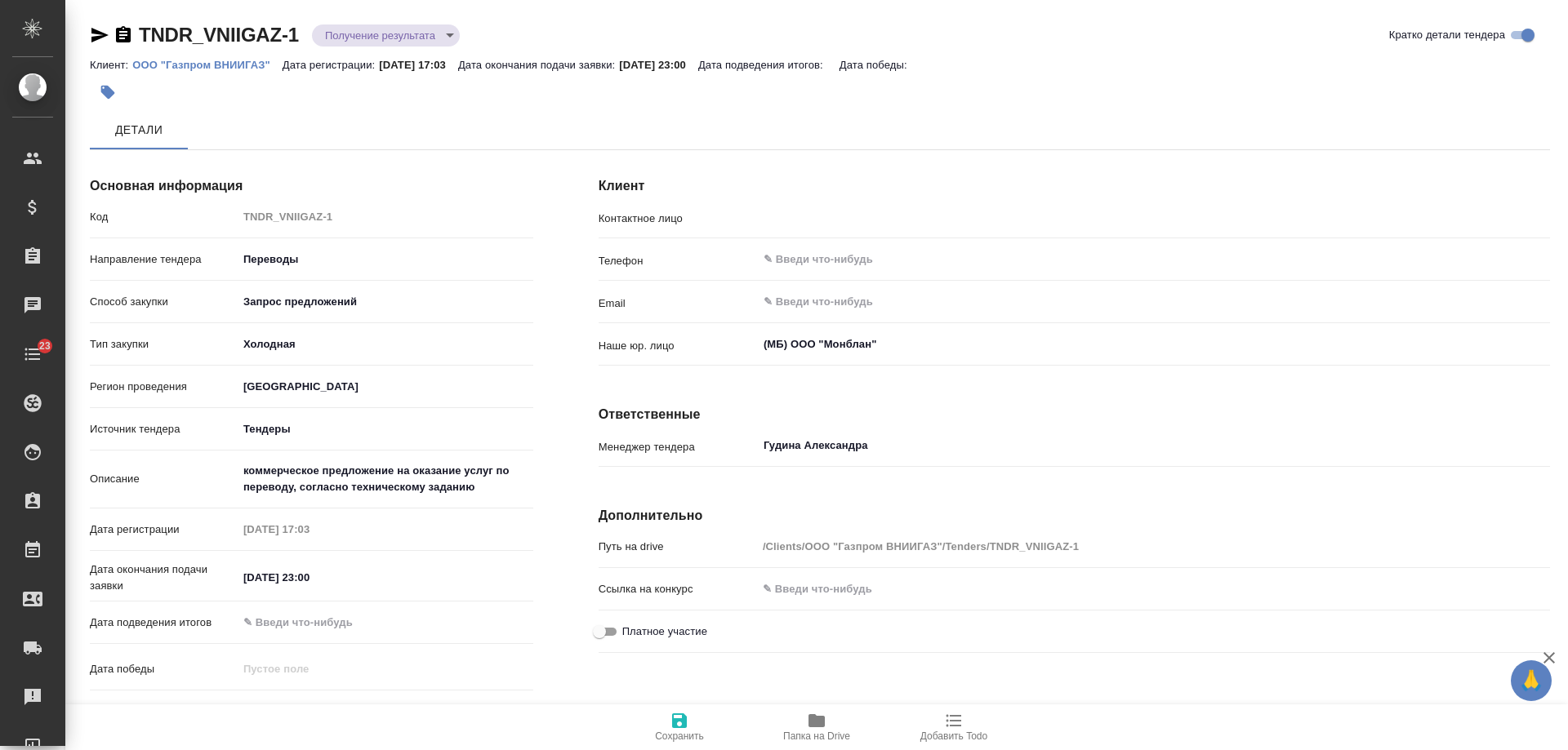
type input "[PERSON_NAME]"
click at [224, 128] on span "Чат" at bounding box center [237, 130] width 78 height 20
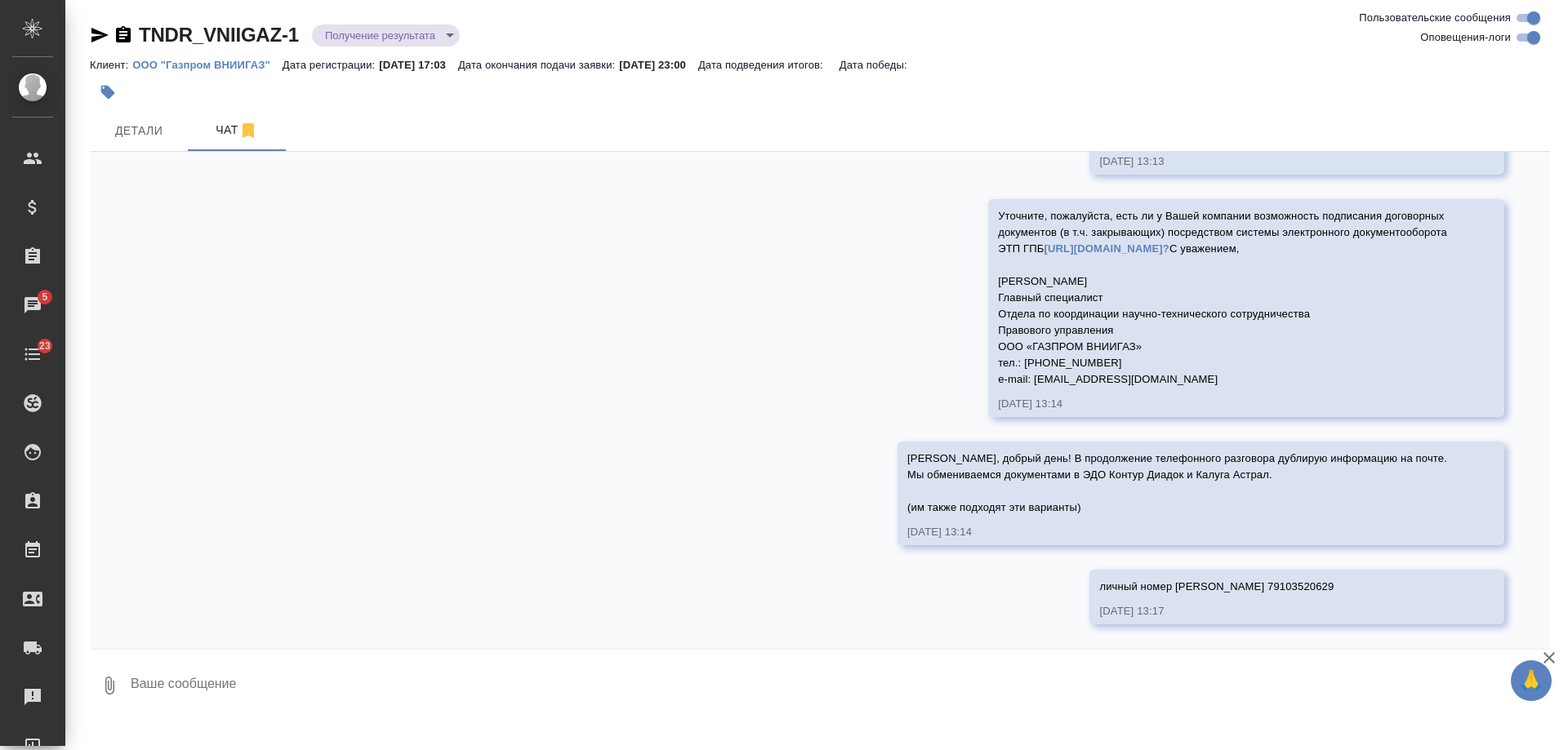
scroll to position [1703, 0]
drag, startPoint x: 1020, startPoint y: 341, endPoint x: 1121, endPoint y: 341, distance: 101.0
click at [1121, 341] on span "Уточните, пожалуйста, есть ли у Вашей компании возможность подписания договорны…" at bounding box center [1222, 298] width 449 height 176
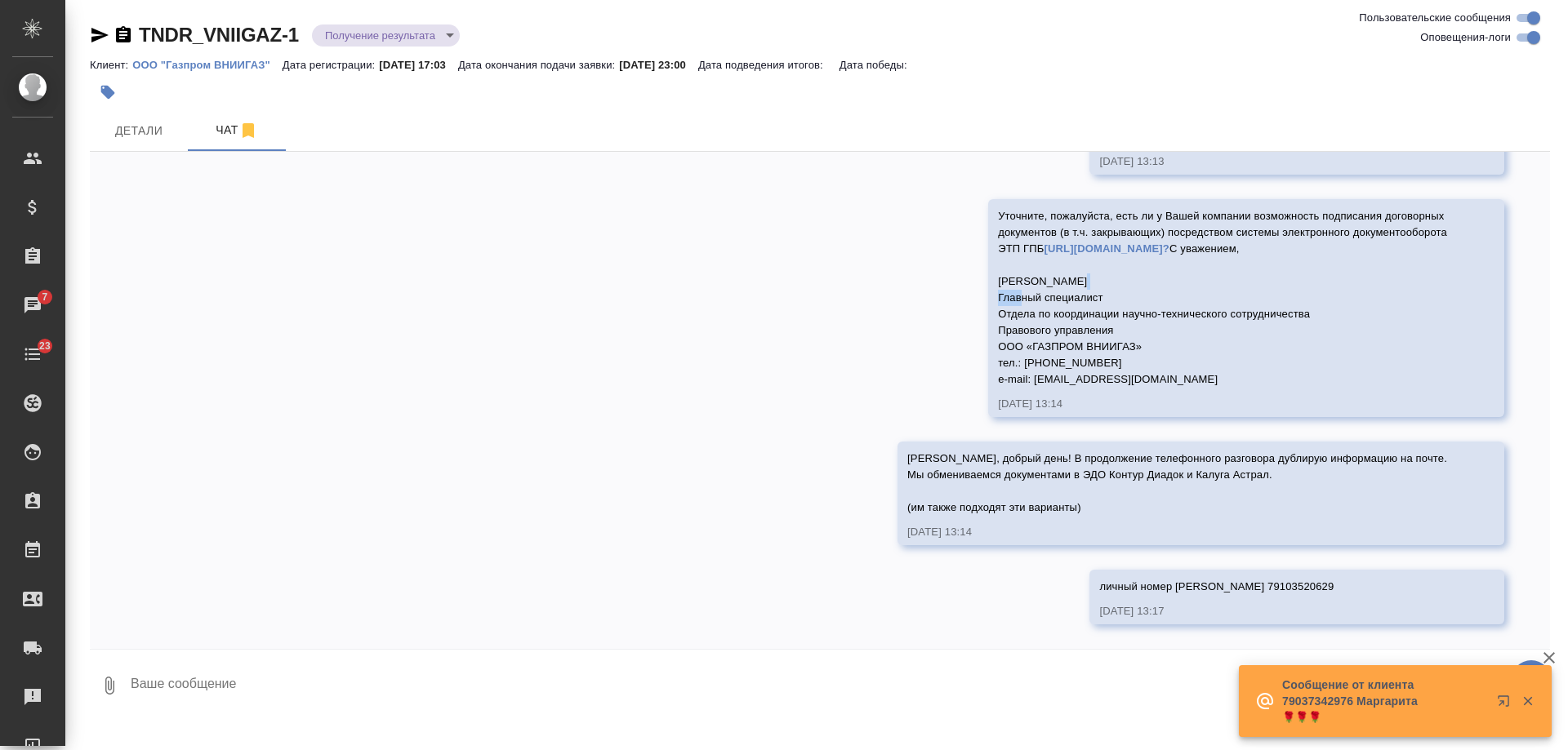
drag, startPoint x: 1075, startPoint y: 280, endPoint x: 1044, endPoint y: 279, distance: 31.0
click at [1044, 279] on span "Уточните, пожалуйста, есть ли у Вашей компании возможность подписания договорны…" at bounding box center [1222, 298] width 449 height 176
copy span "[PERSON_NAME]"
drag, startPoint x: 1022, startPoint y: 346, endPoint x: 1120, endPoint y: 341, distance: 98.1
click at [1120, 341] on span "Уточните, пожалуйста, есть ли у Вашей компании возможность подписания договорны…" at bounding box center [1222, 298] width 449 height 176
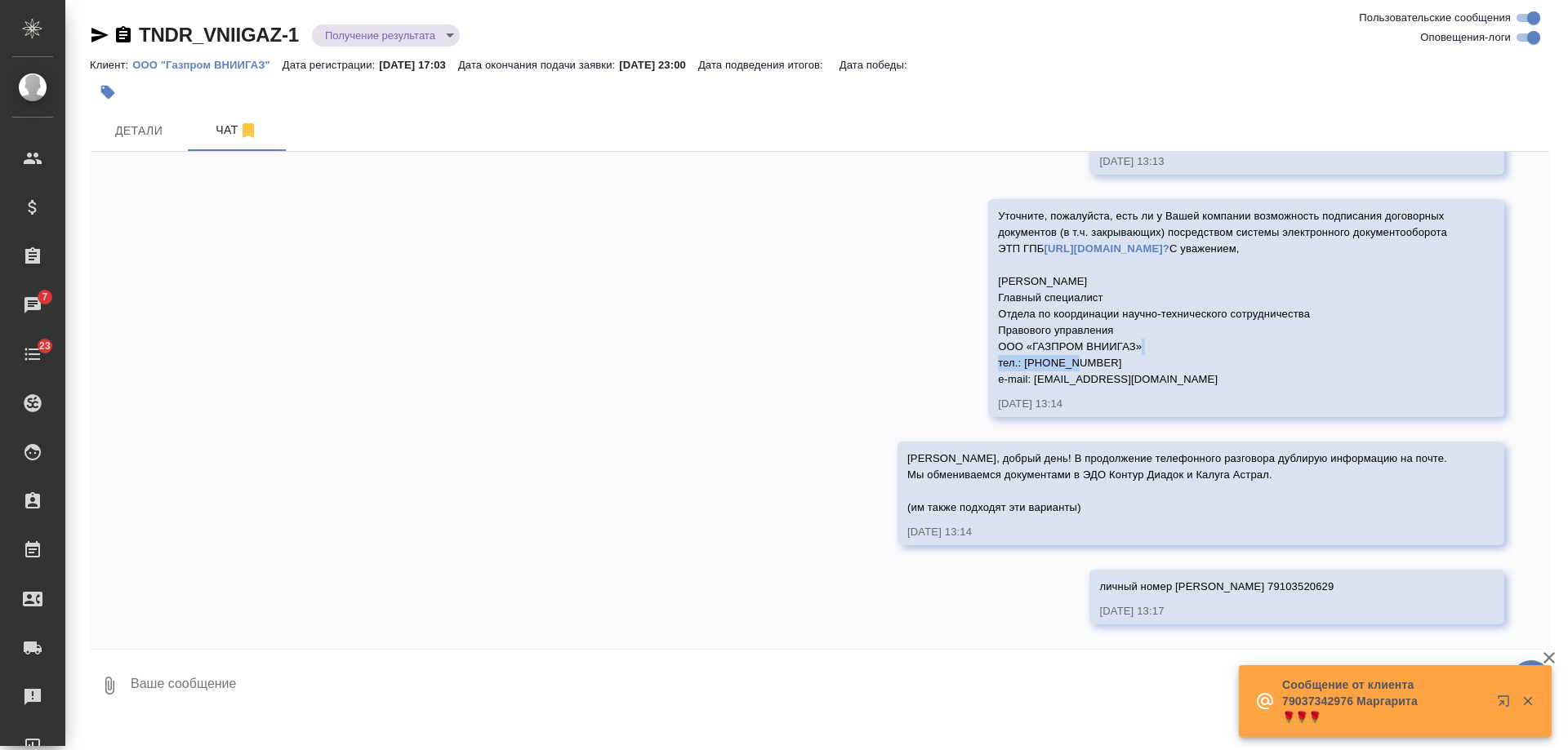
copy span "ГАЗПРОМ ВНИИГАЗ"
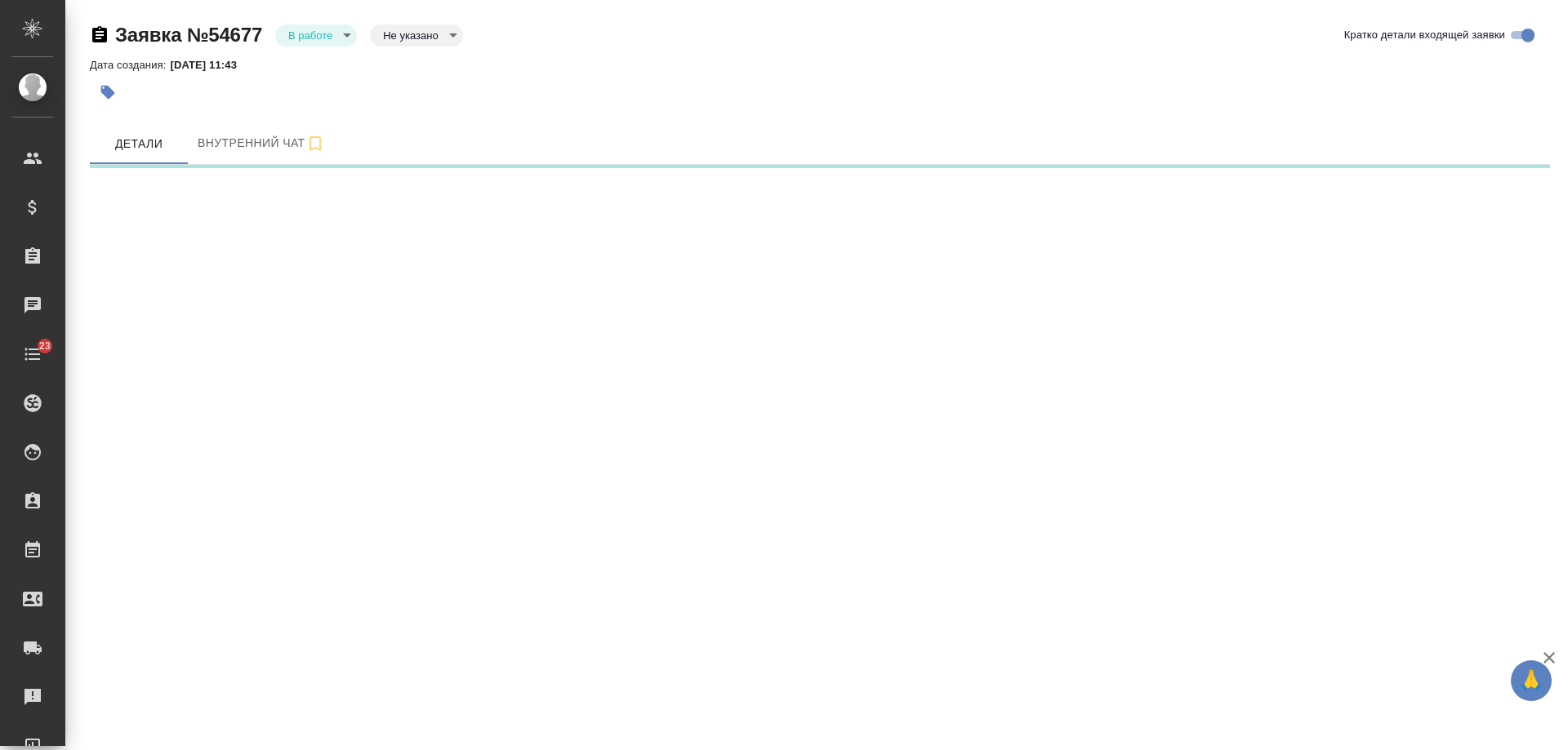
select select "RU"
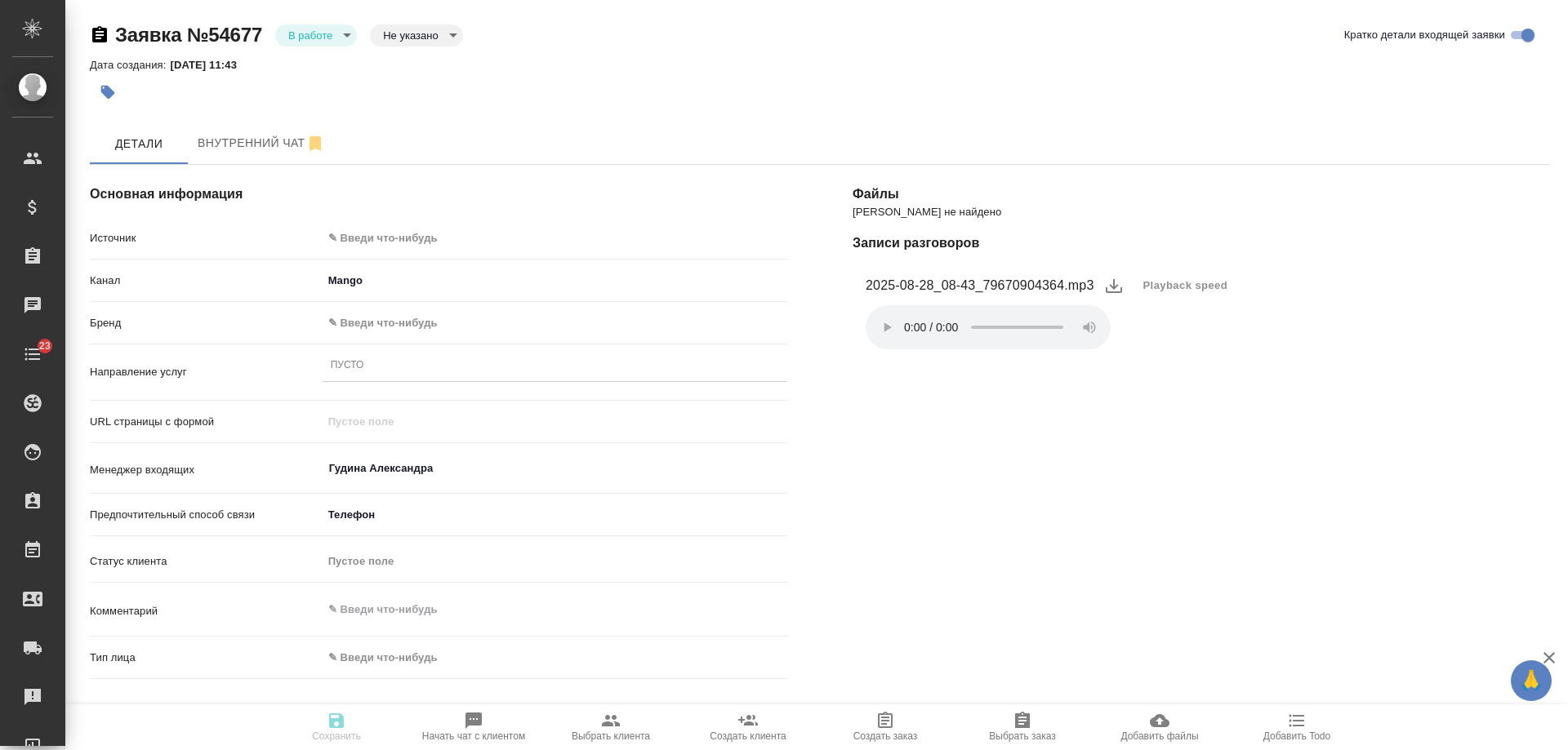
type textarea "x"
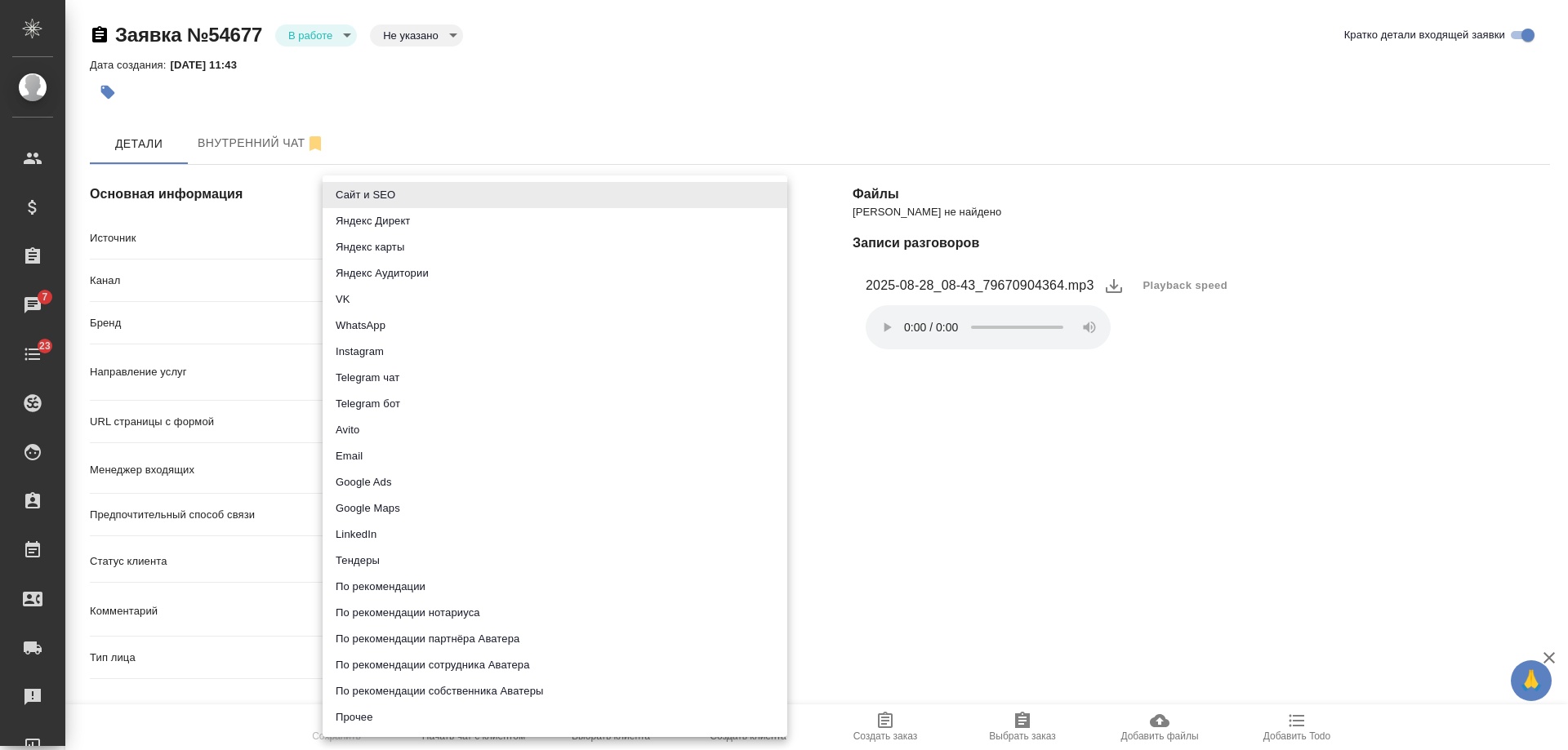
click at [394, 239] on body "🙏 .cls-1 fill:#fff; AWATERA [PERSON_NAME] Спецификации Заказы 7 Чаты 23 Todo Пр…" at bounding box center [784, 375] width 1568 height 750
click at [390, 197] on li "Сайт и SEO" at bounding box center [554, 195] width 464 height 26
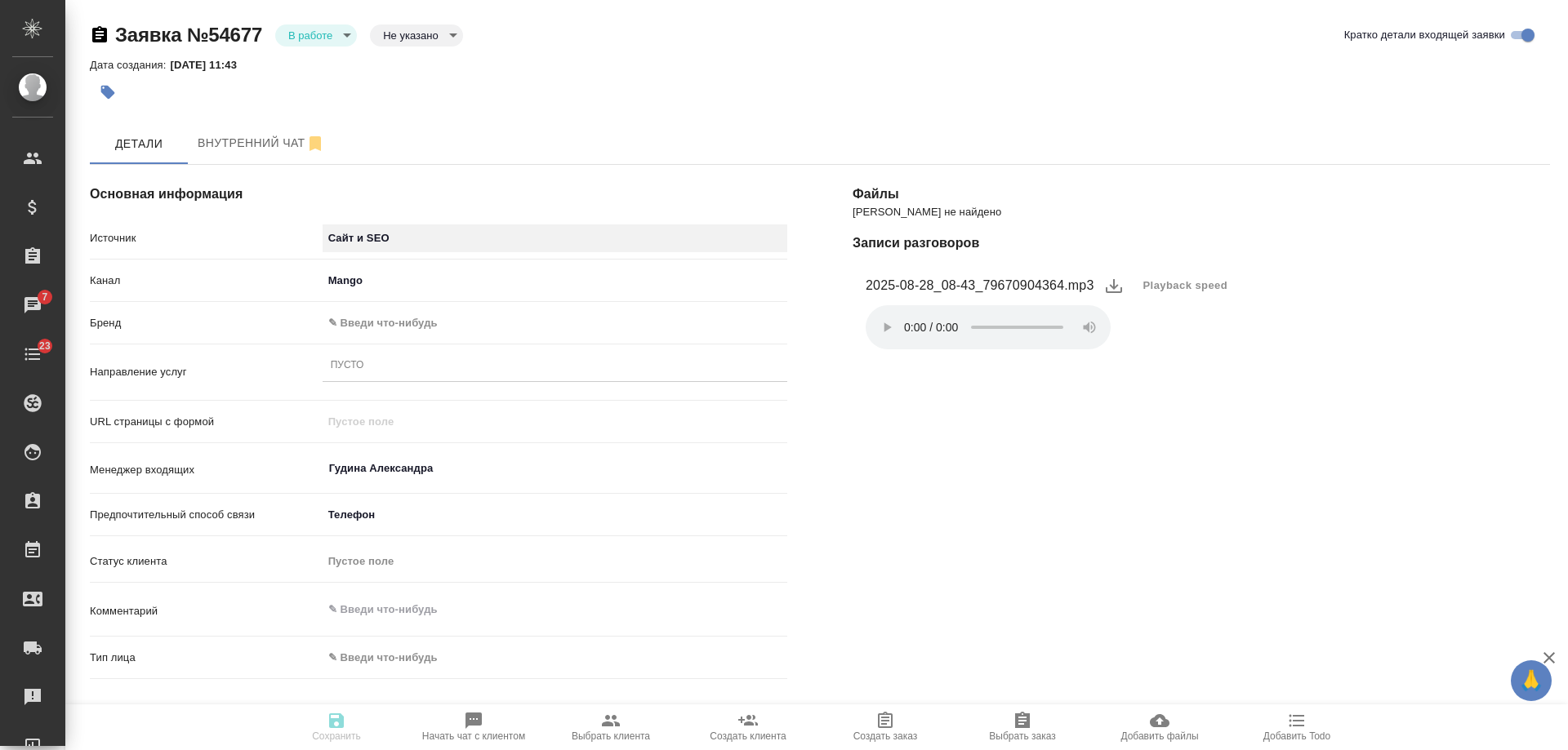
type input "seo"
type textarea "x"
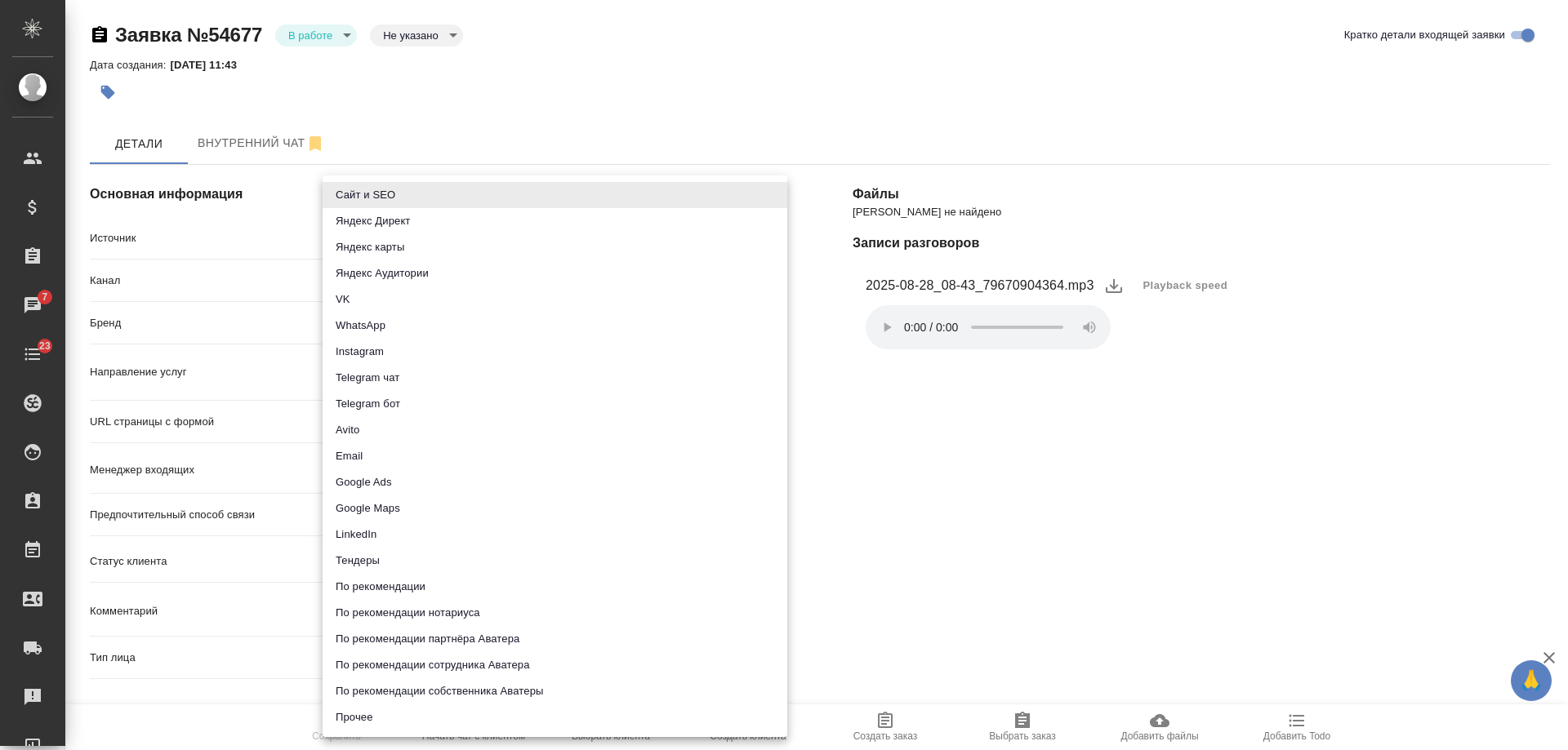
click at [387, 230] on body "🙏 .cls-1 fill:#fff; AWATERA [PERSON_NAME] Спецификации Заказы 7 Чаты 23 Todo Пр…" at bounding box center [784, 375] width 1568 height 750
click at [389, 722] on li "Прочее" at bounding box center [554, 718] width 464 height 26
type input "other"
type textarea "x"
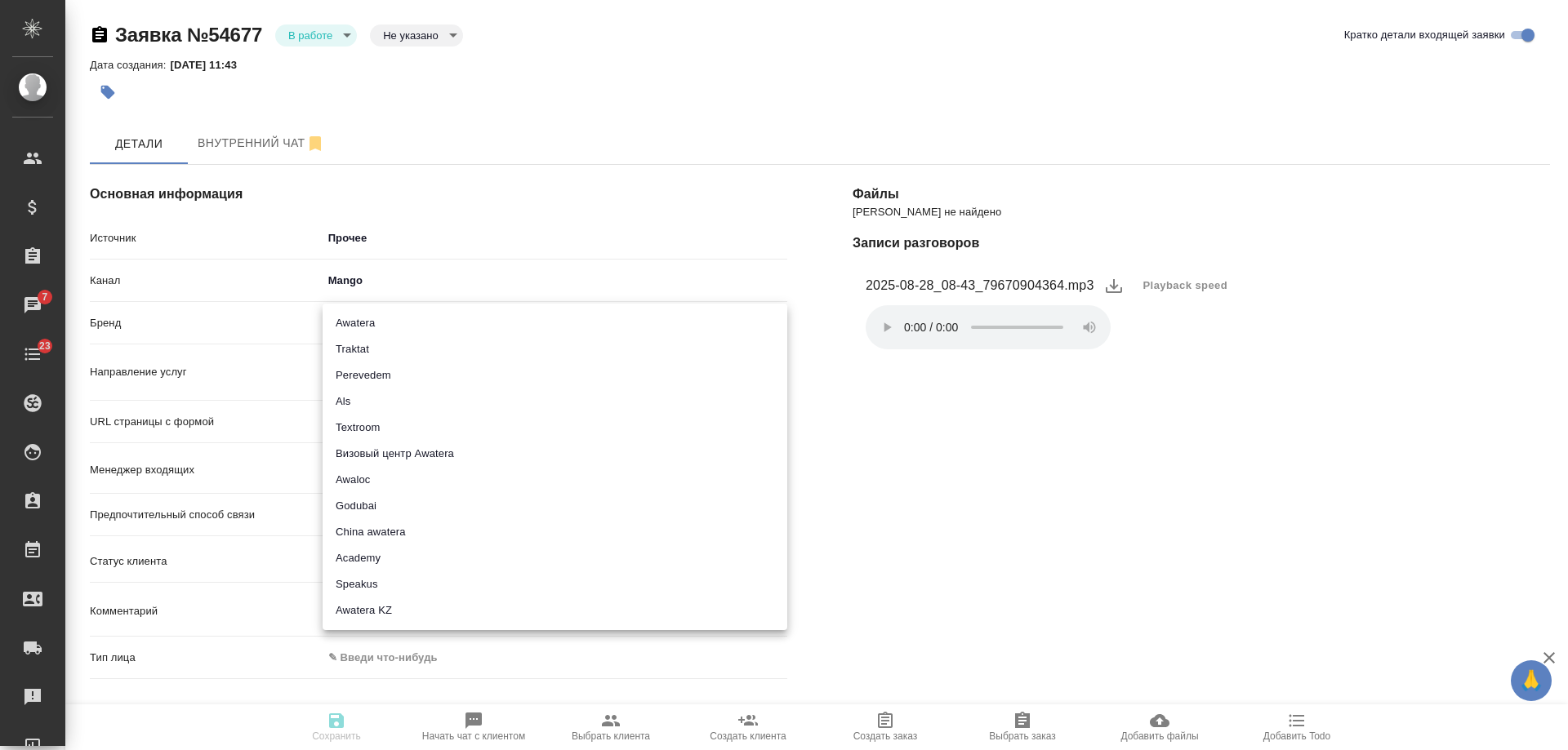
click at [372, 326] on body "🙏 .cls-1 fill:#fff; AWATERA [PERSON_NAME] Спецификации Заказы 7 Чаты 23 Todo Пр…" at bounding box center [784, 375] width 1568 height 750
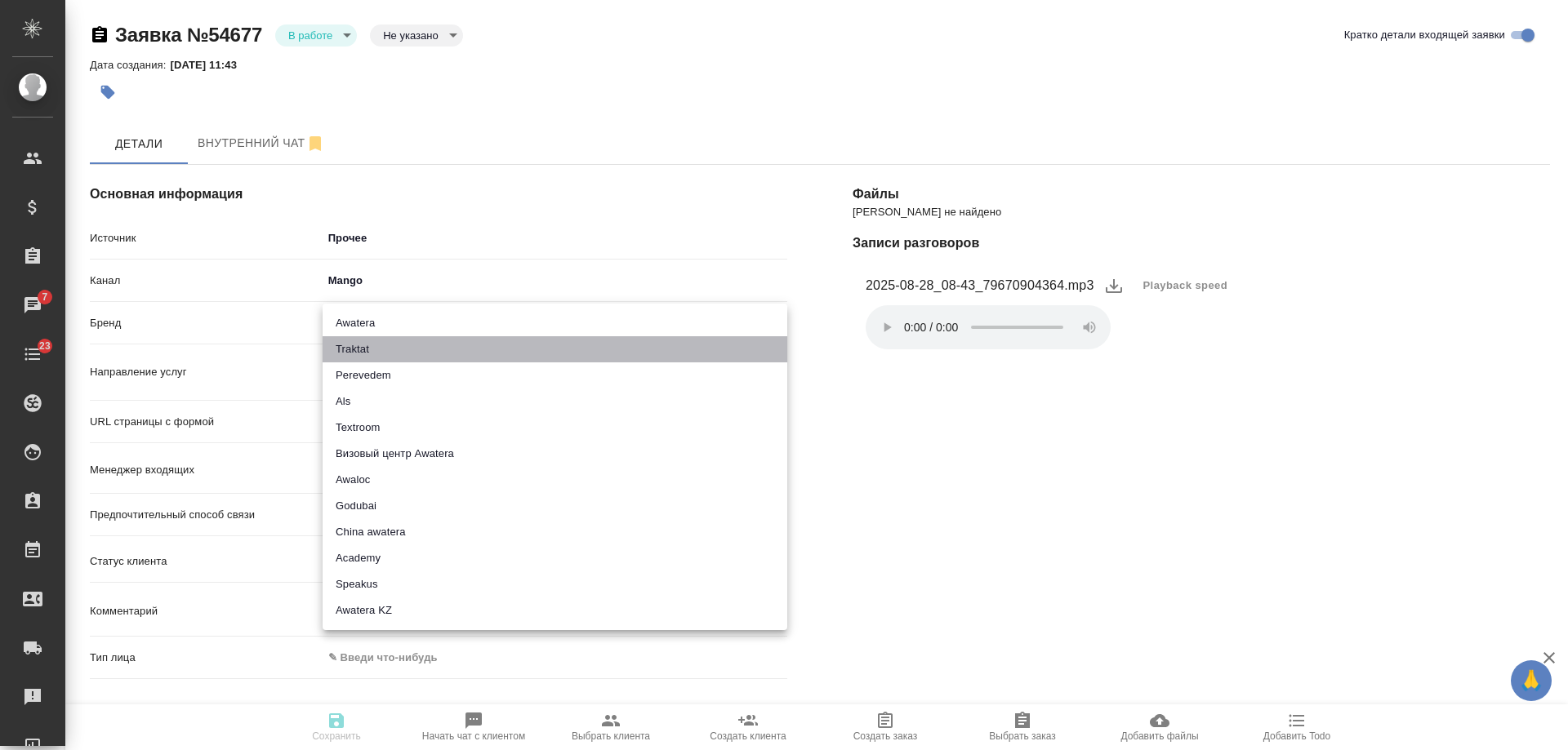
click at [382, 347] on li "Traktat" at bounding box center [554, 349] width 464 height 26
type input "traktat"
type textarea "x"
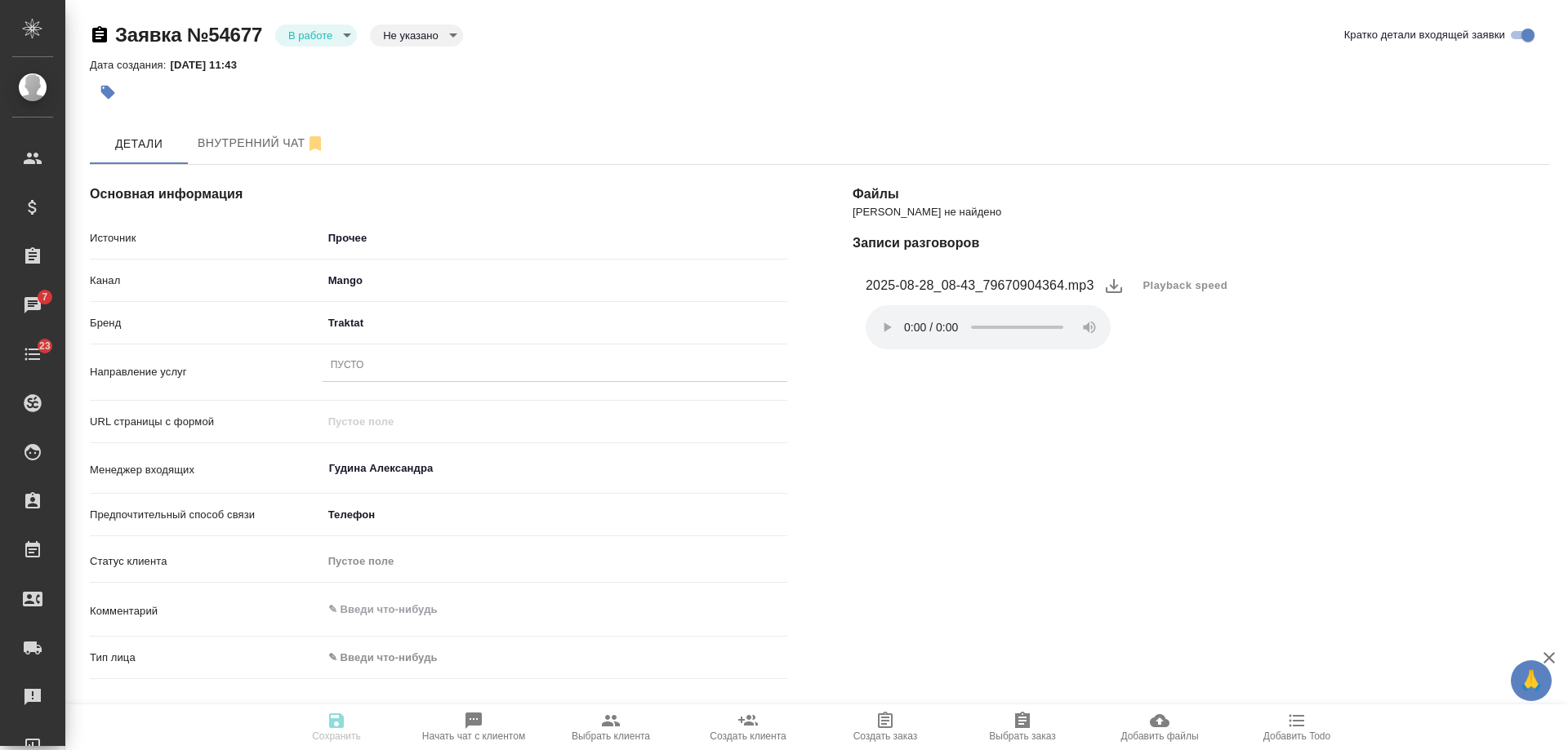
click at [369, 372] on div "Пусто" at bounding box center [554, 366] width 464 height 24
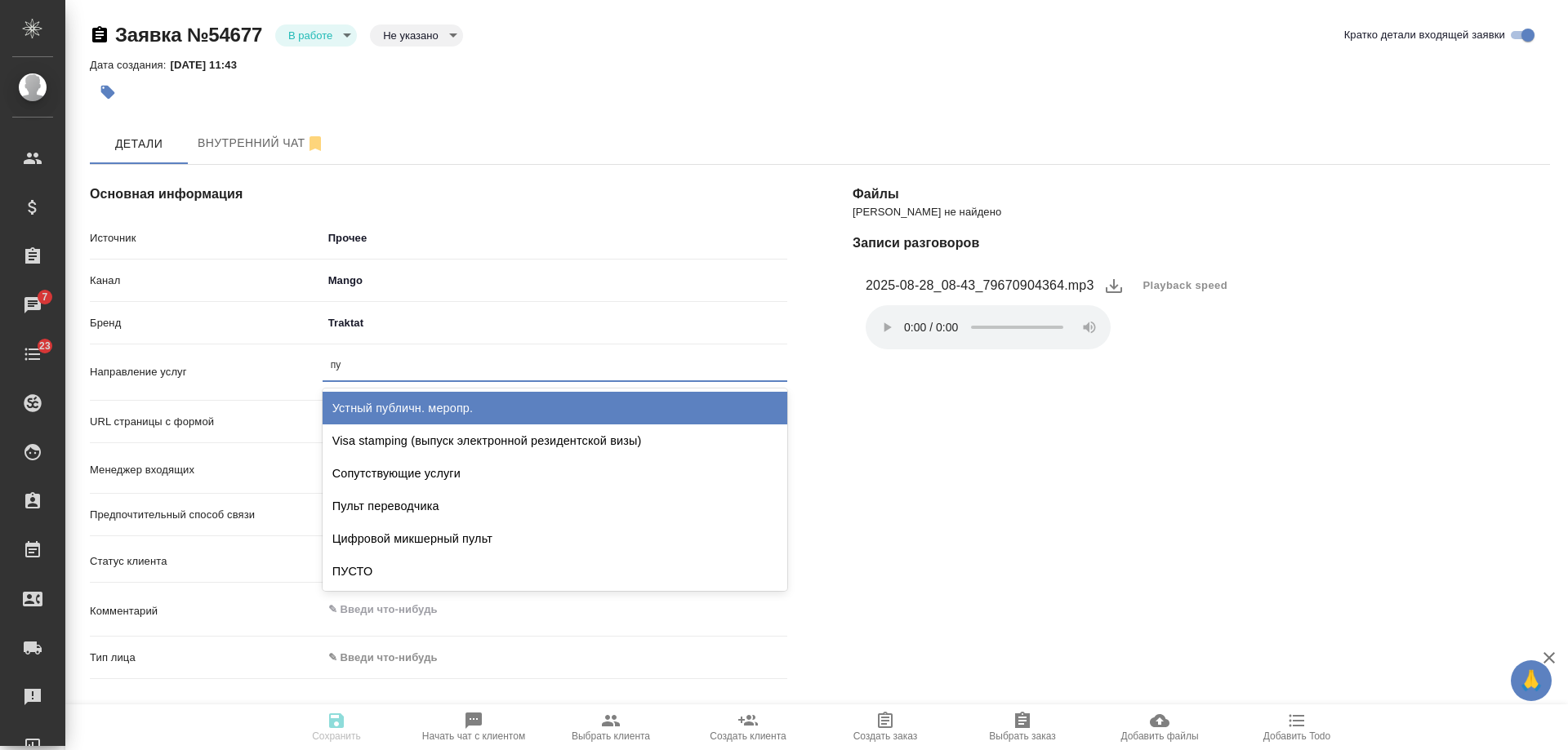
type input "пус"
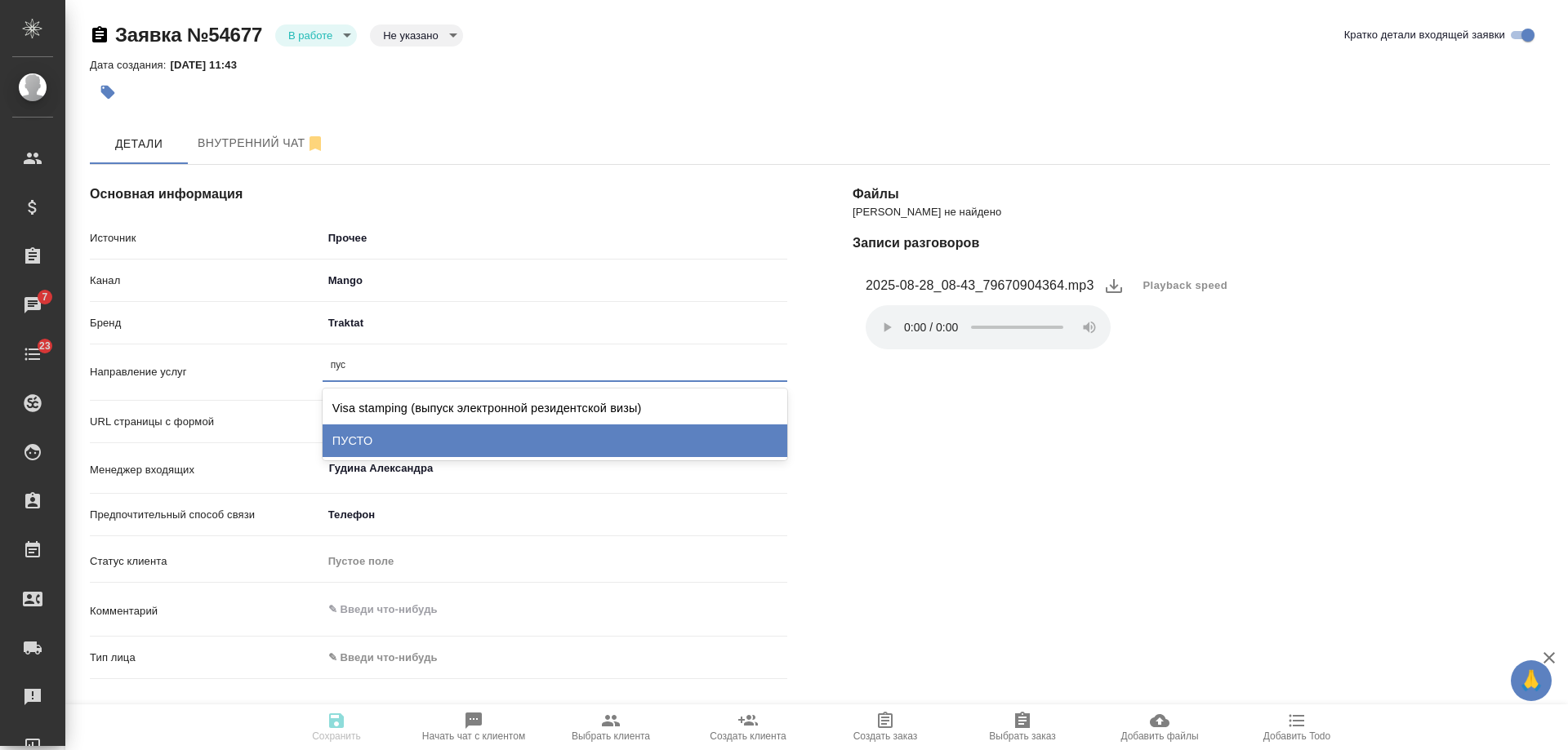
click at [383, 436] on div "ПУСТО" at bounding box center [554, 440] width 464 height 32
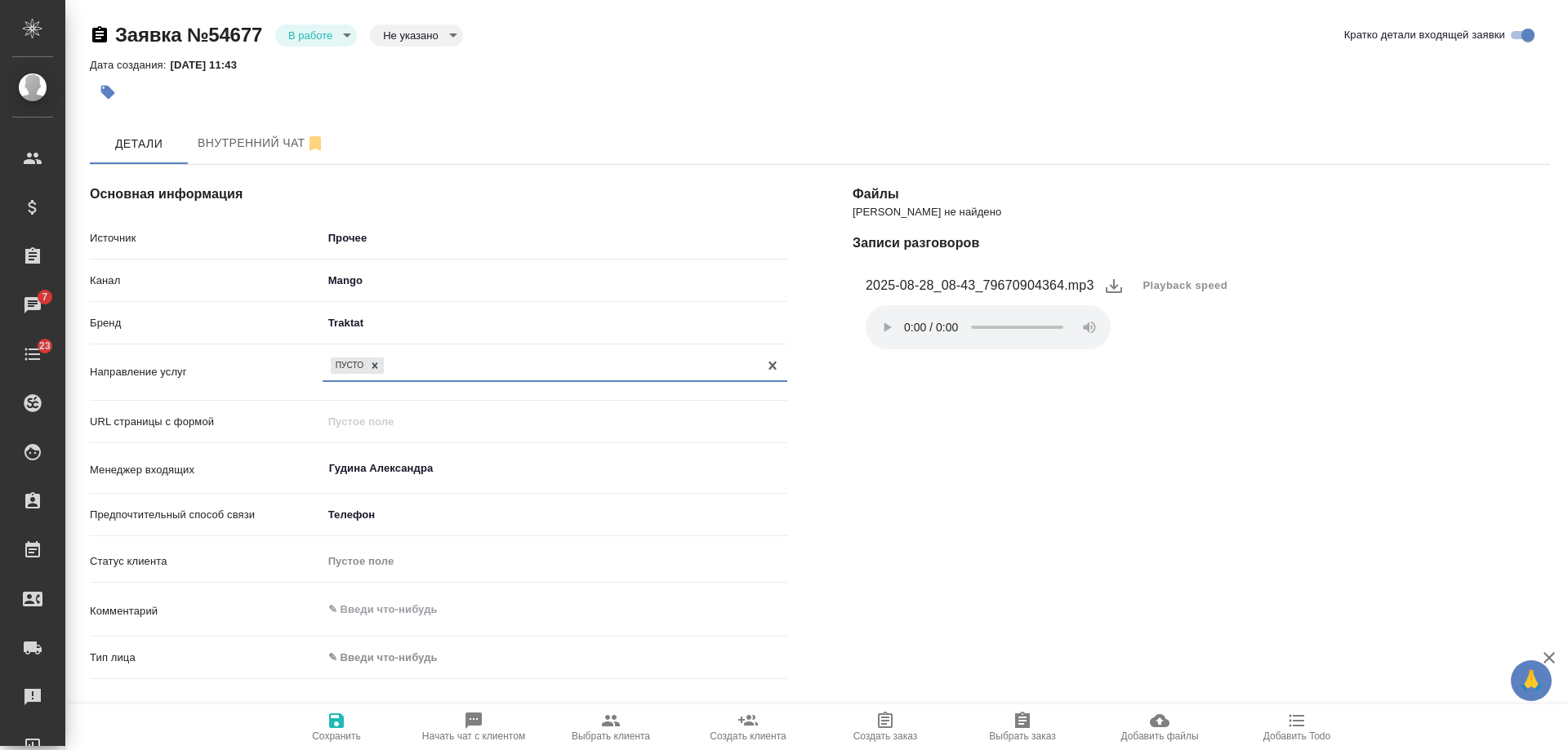
scroll to position [327, 0]
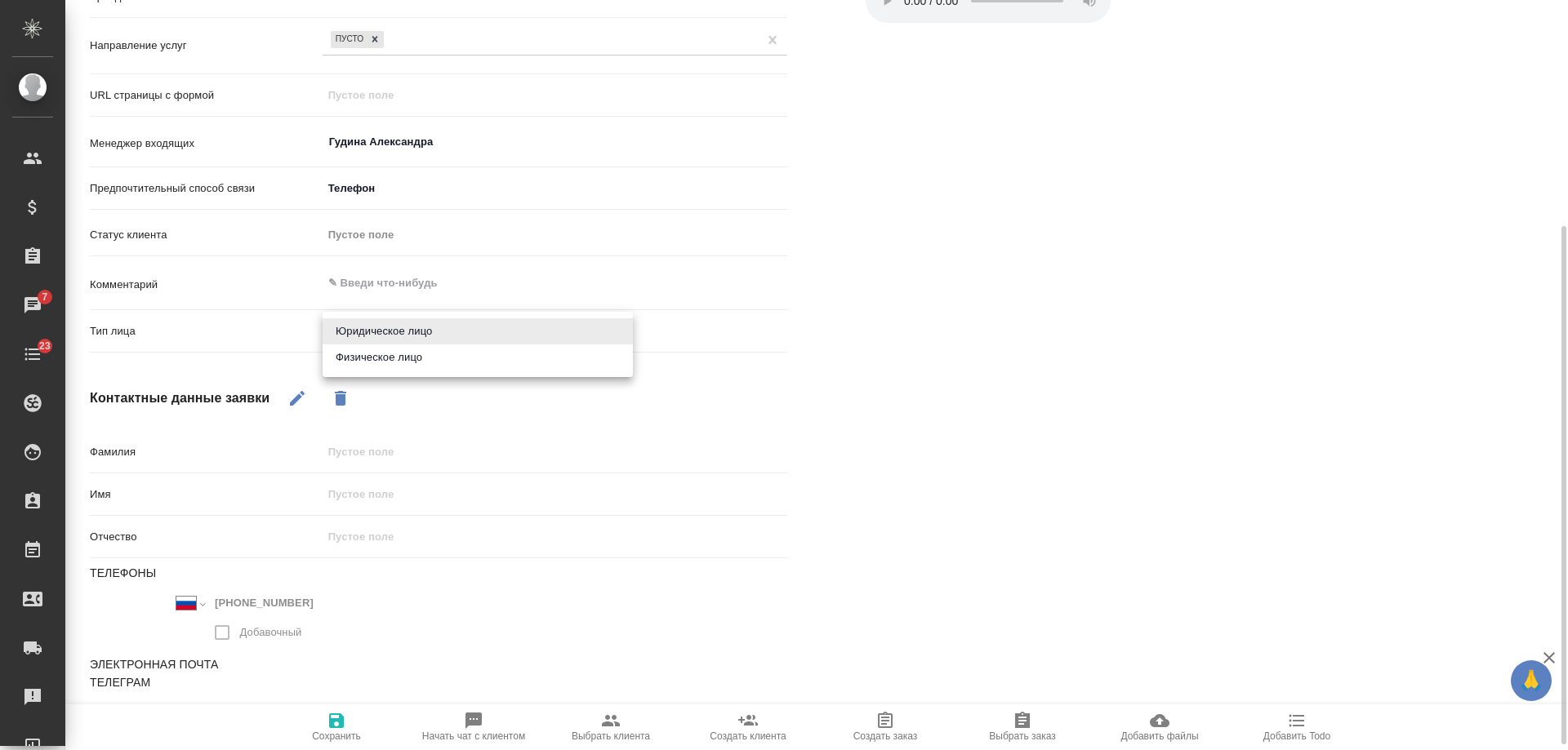
click at [397, 333] on body "🙏 .cls-1 fill:#fff; AWATERA Gudina Alexandra Клиенты Спецификации Заказы 7 Чаты…" at bounding box center [784, 375] width 1568 height 750
click at [389, 356] on li "Физическое лицо" at bounding box center [477, 358] width 310 height 26
type textarea "x"
type input "private"
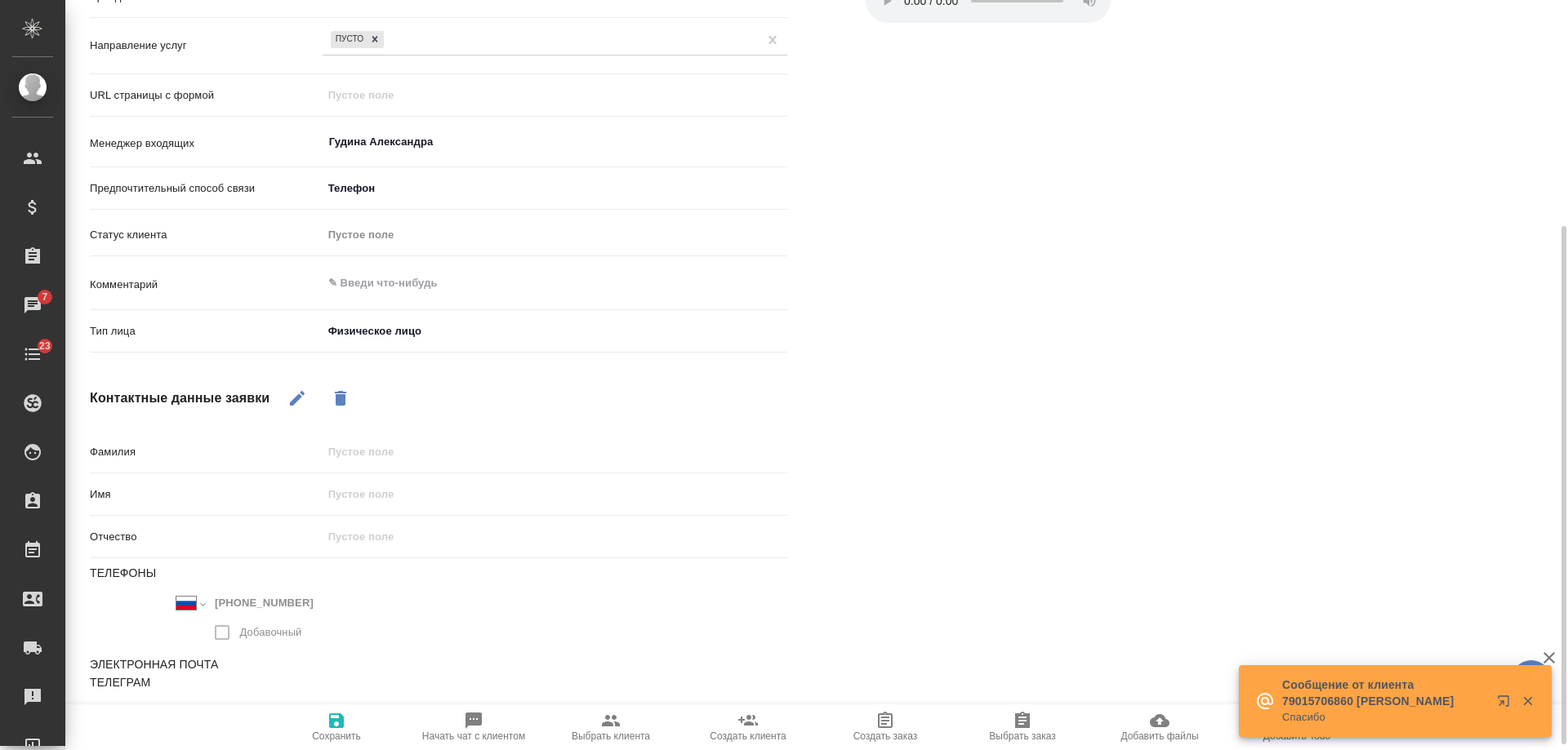
drag, startPoint x: 301, startPoint y: 394, endPoint x: 335, endPoint y: 423, distance: 44.7
click at [300, 394] on icon "button" at bounding box center [297, 398] width 19 height 19
click at [396, 449] on input "text" at bounding box center [554, 451] width 464 height 24
type input "спам"
type textarea "x"
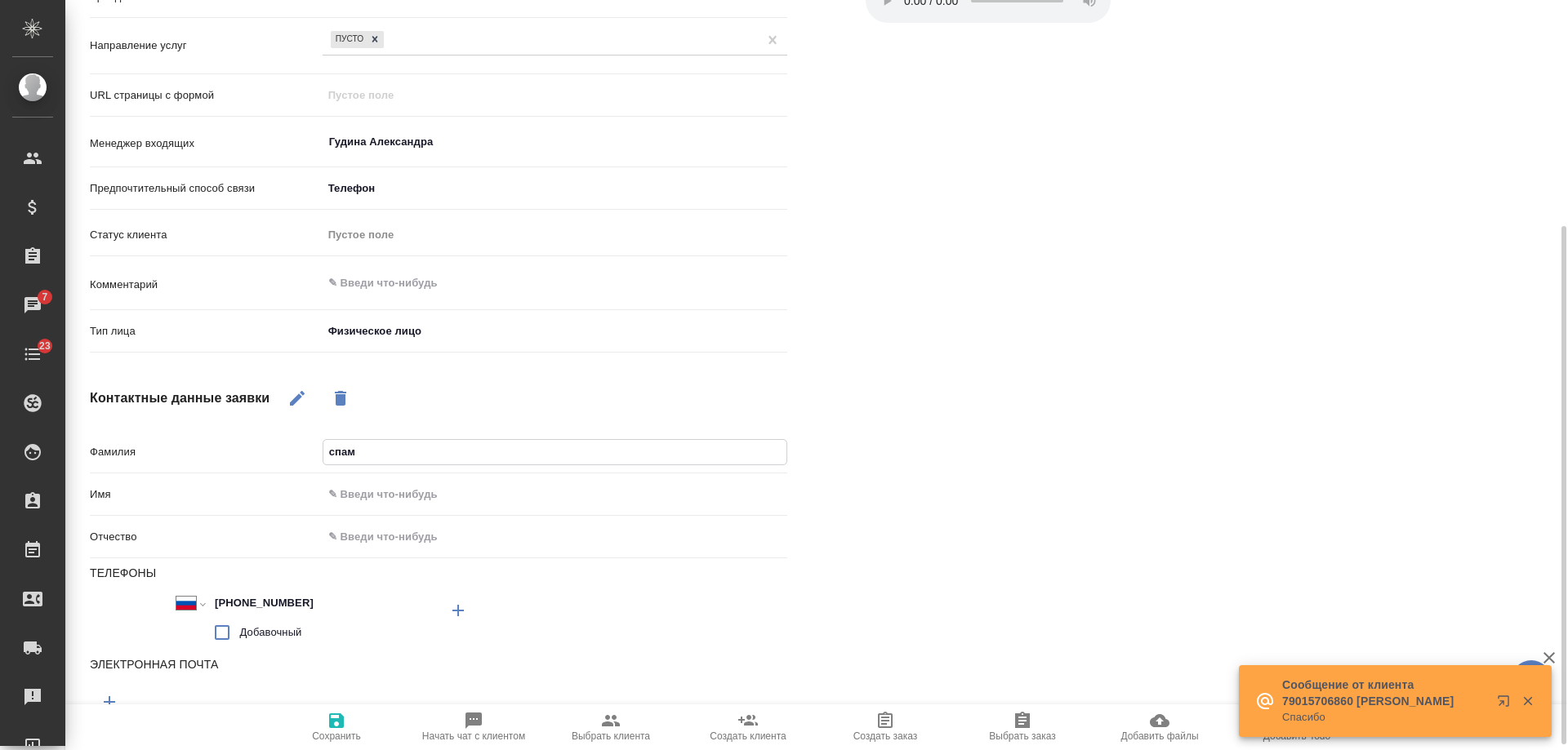
click at [344, 729] on icon "button" at bounding box center [336, 720] width 19 height 19
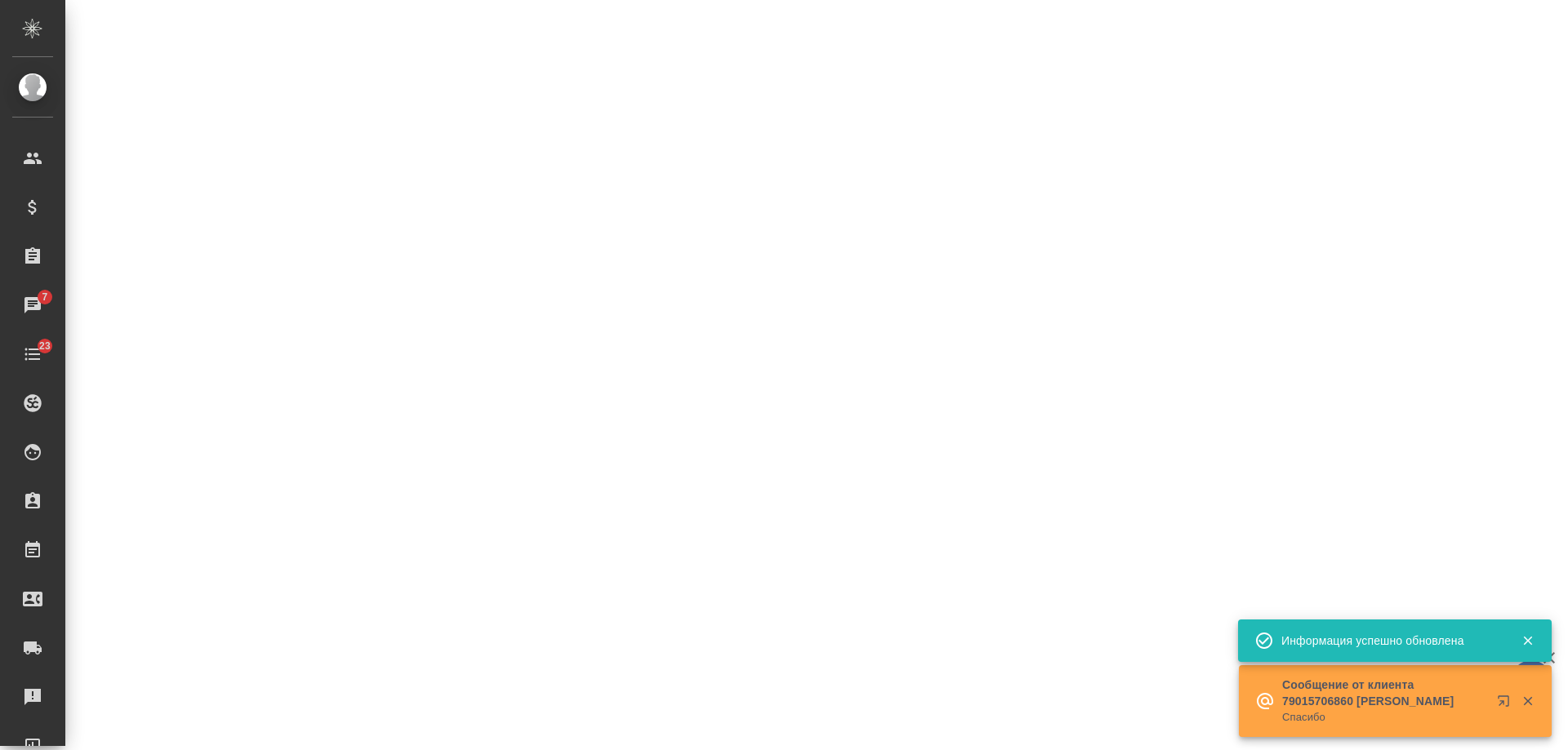
select select "RU"
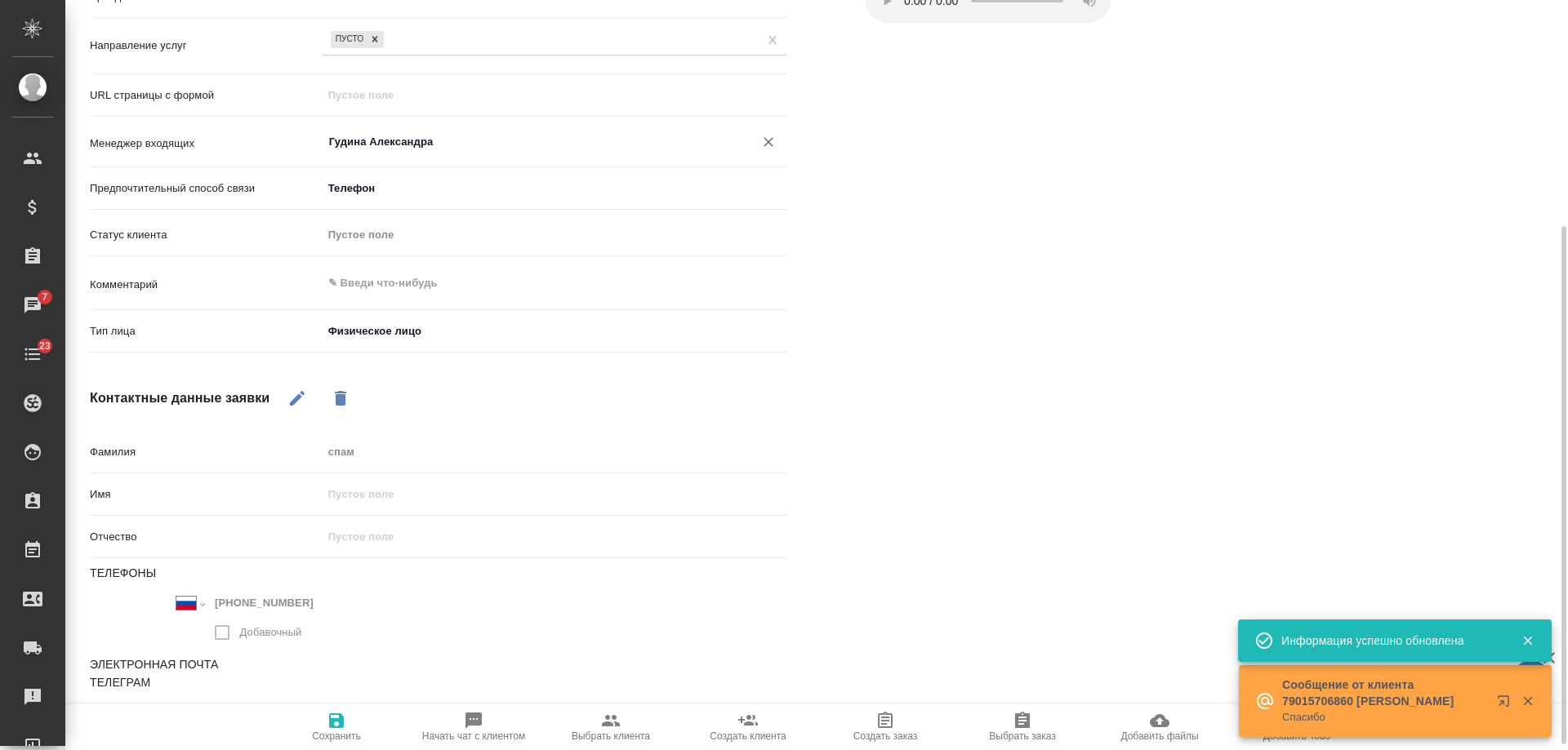
type textarea "x"
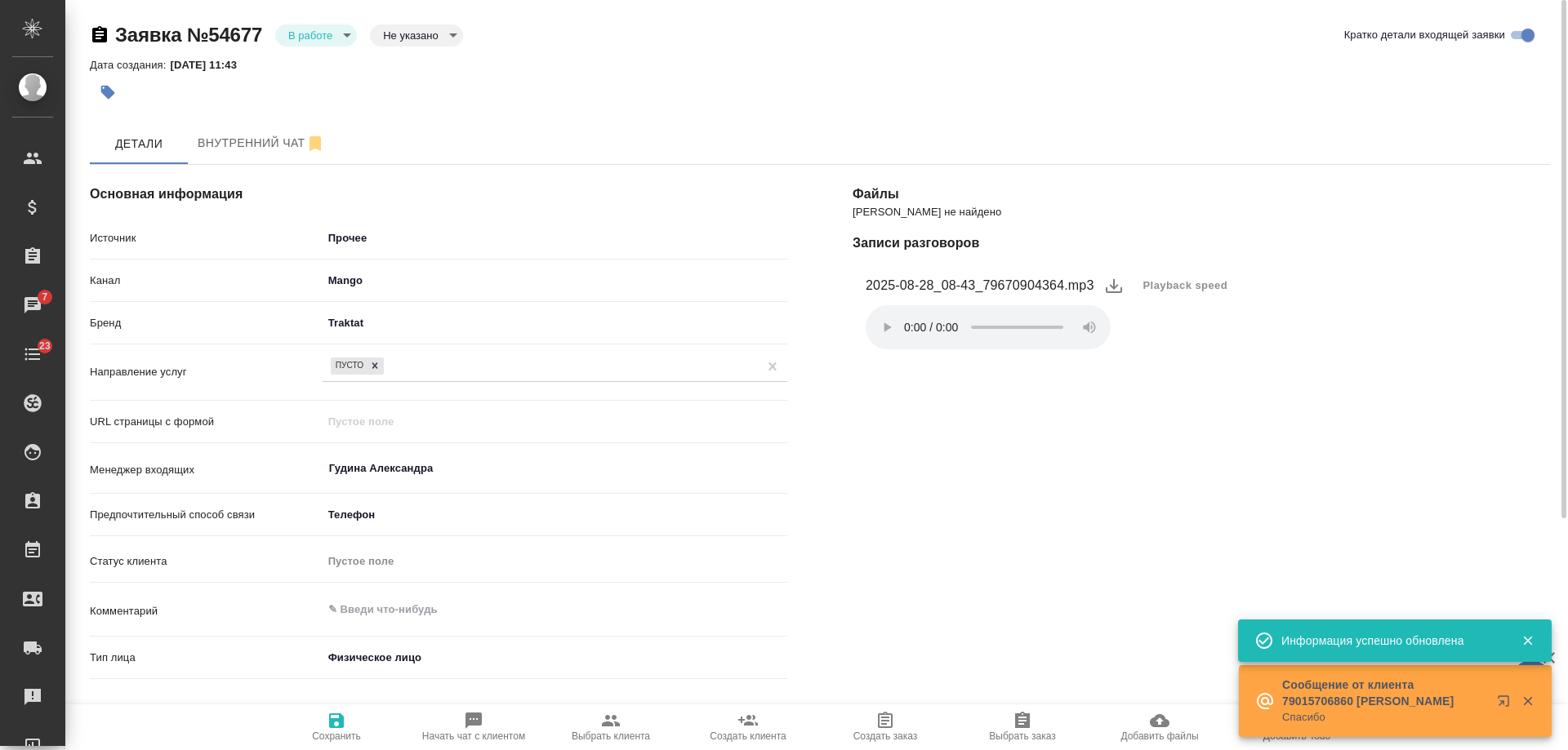
click at [323, 37] on body "🙏 .cls-1 fill:#fff; AWATERA Gudina Alexandra Клиенты Спецификации Заказы 7 Чаты…" at bounding box center [784, 375] width 1568 height 750
click at [326, 44] on button "Отказ" at bounding box center [315, 35] width 54 height 18
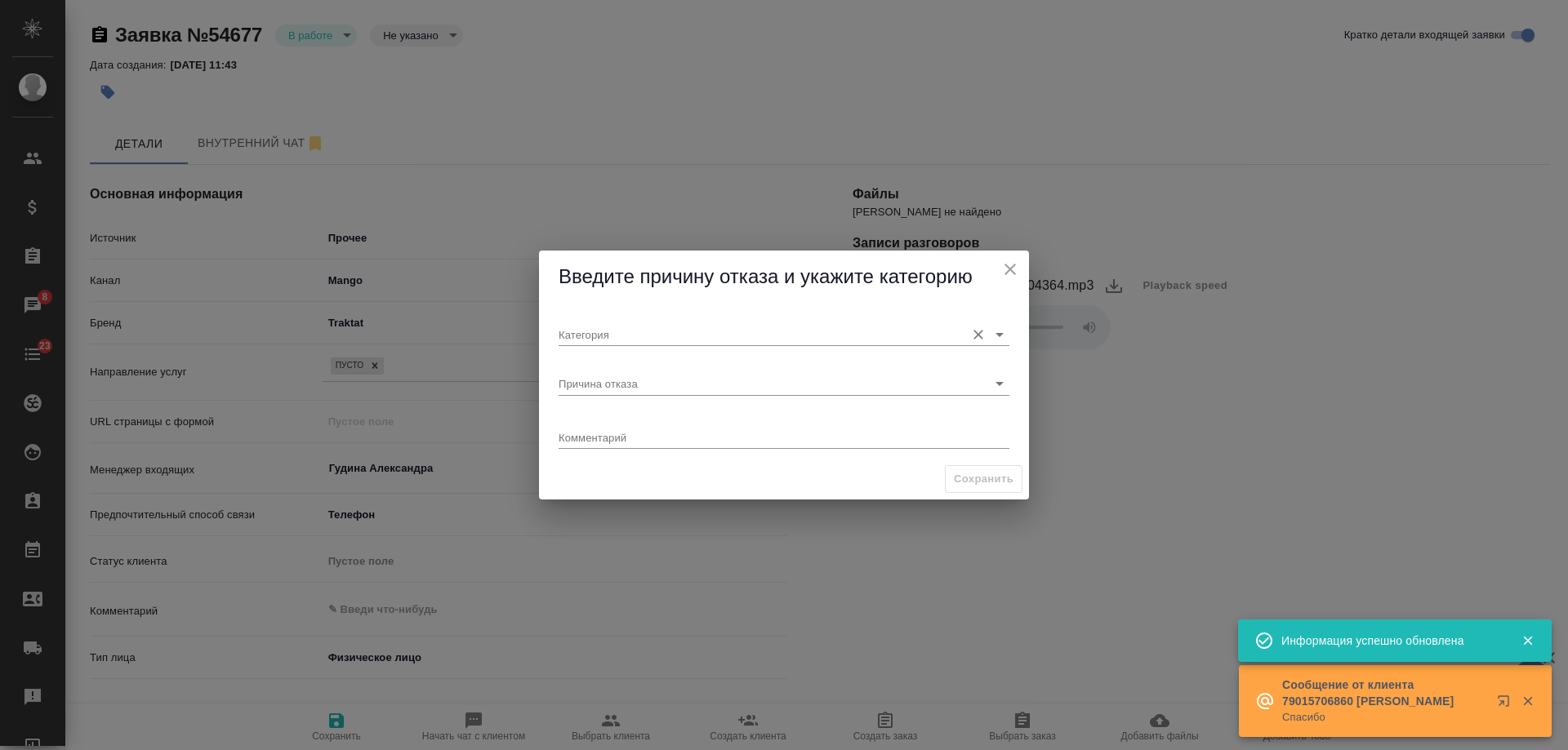
click at [678, 321] on div "Категория" at bounding box center [783, 328] width 450 height 36
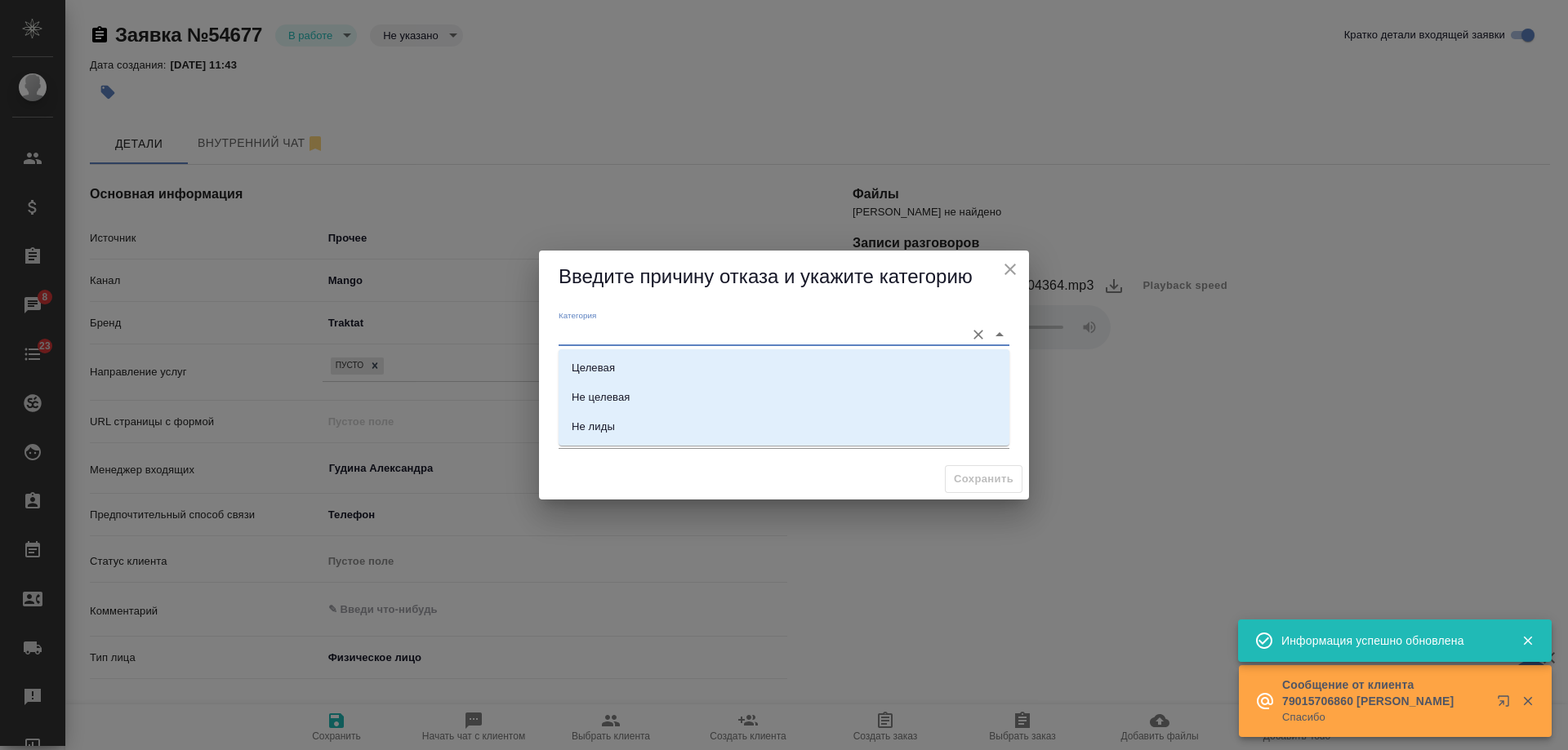
click at [676, 334] on input "Категория" at bounding box center [757, 334] width 398 height 22
click at [619, 429] on li "Не лиды" at bounding box center [783, 427] width 450 height 30
type input "Не лиды"
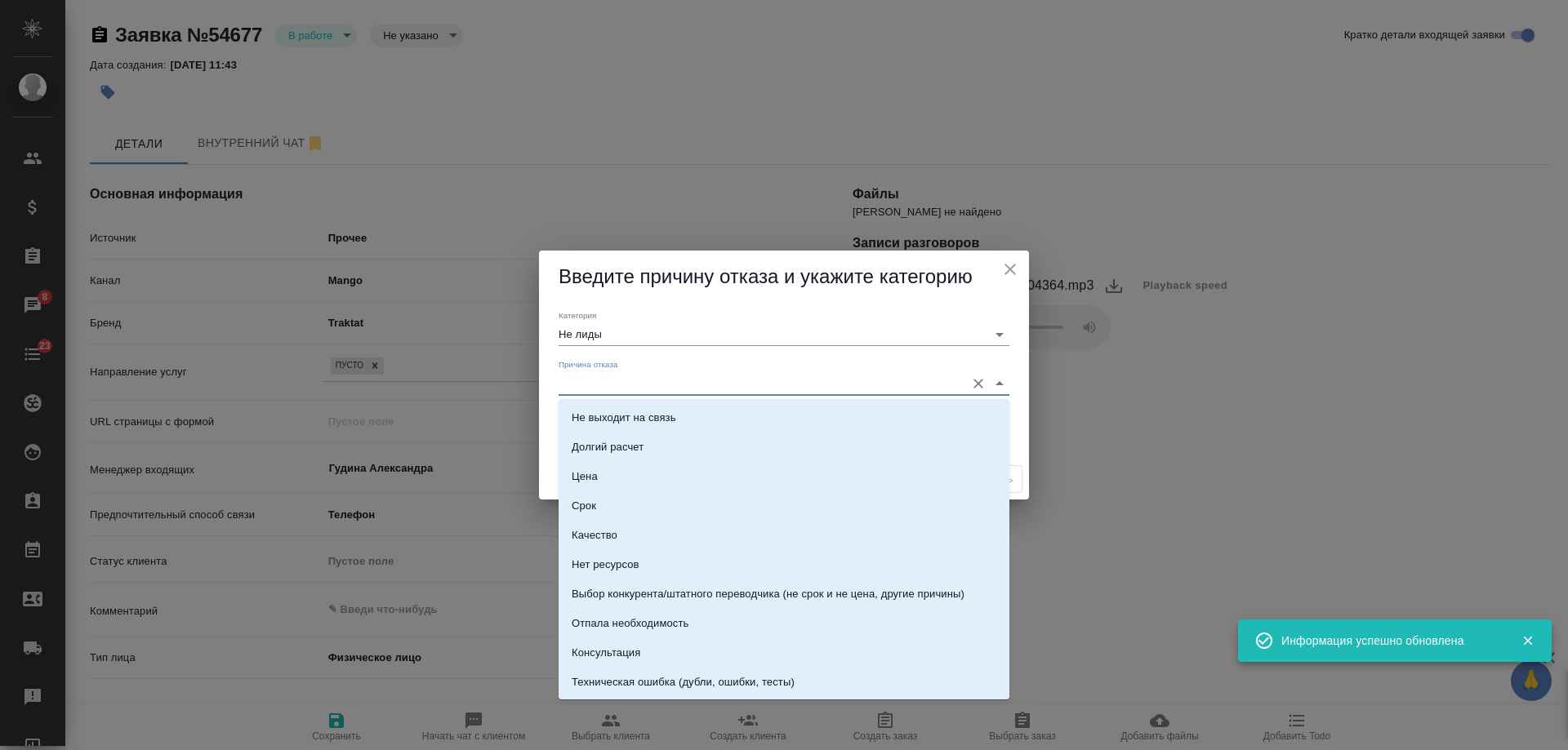
click at [618, 376] on input "Причина отказа" at bounding box center [757, 382] width 398 height 22
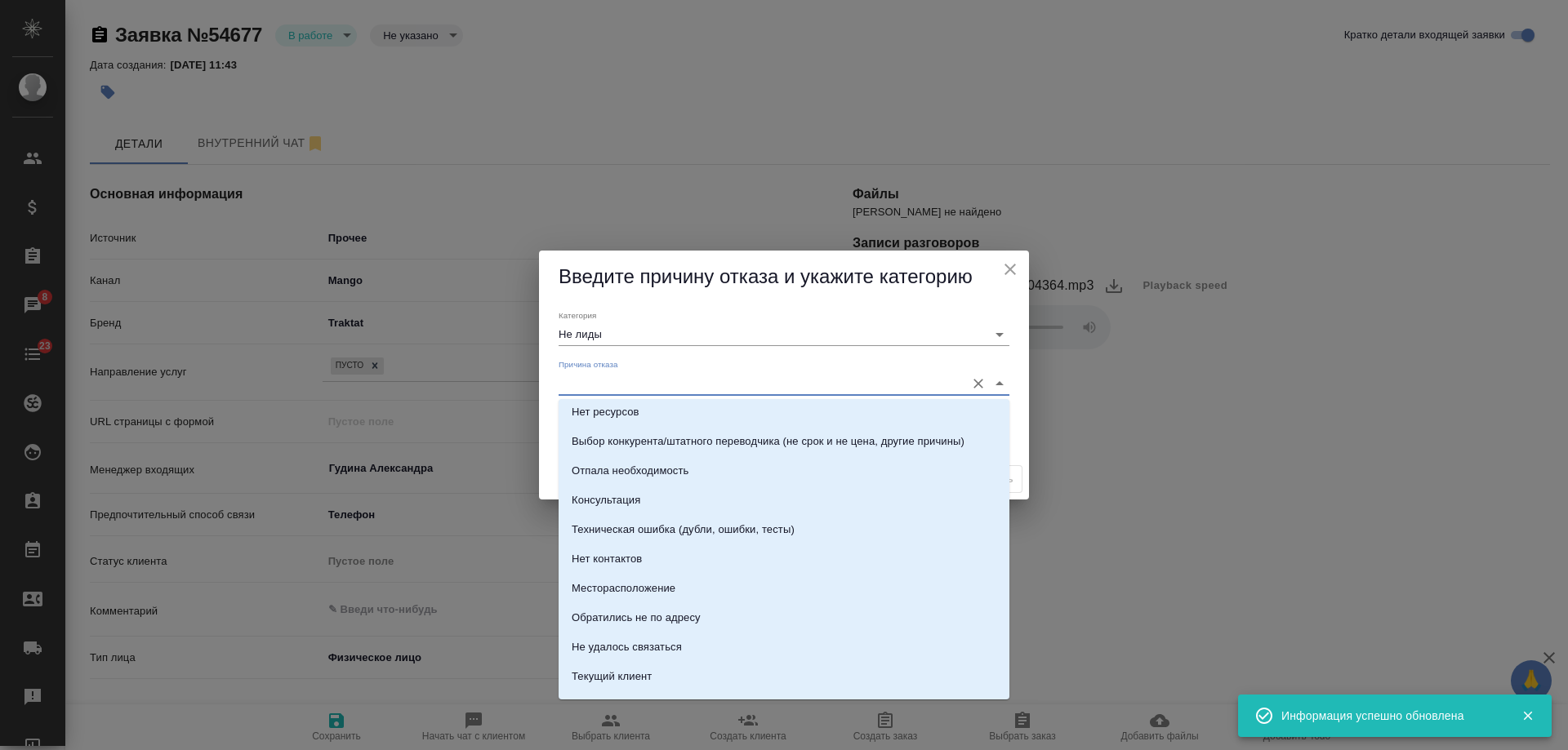
scroll to position [233, 0]
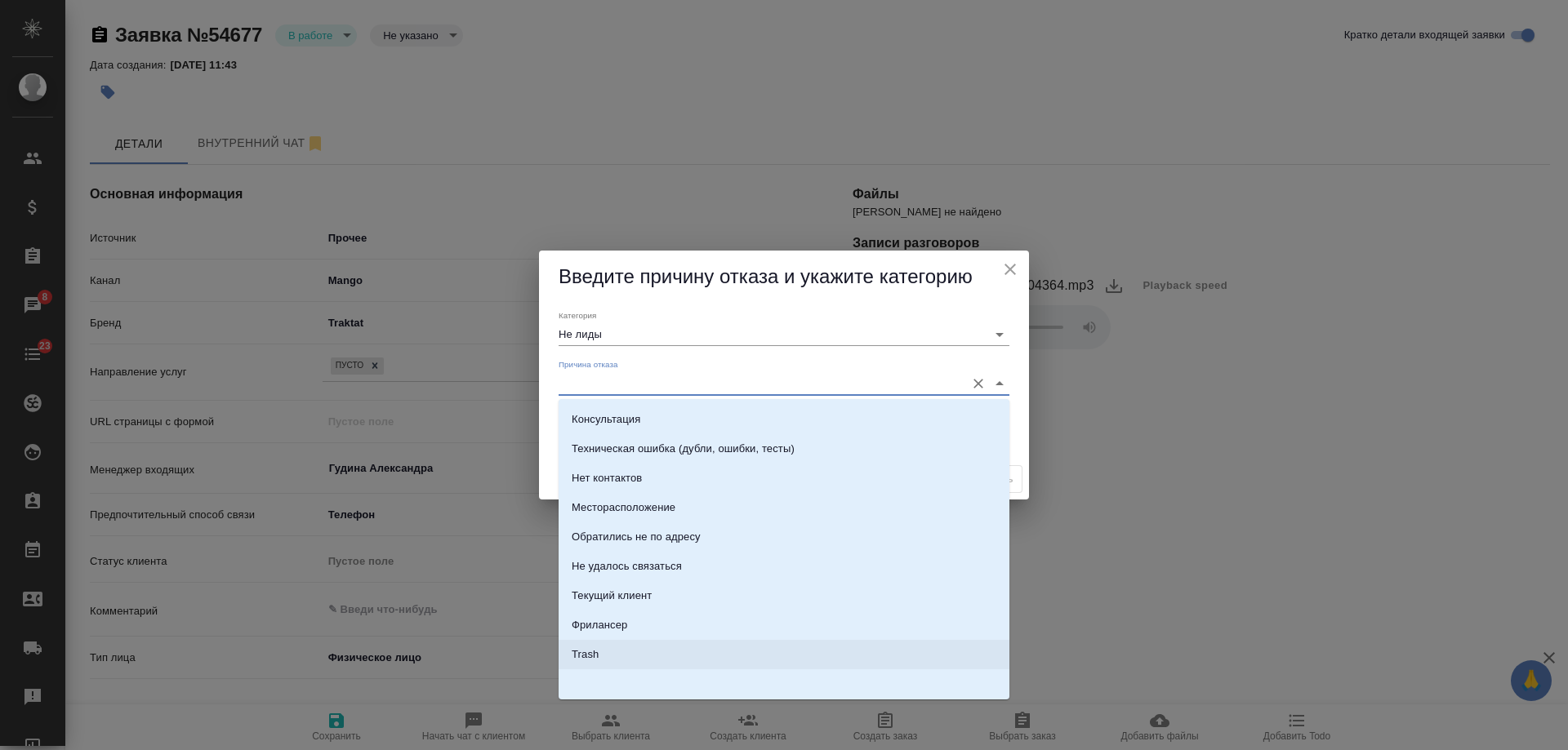
click at [627, 655] on li "Trash" at bounding box center [783, 655] width 450 height 30
type input "Trash"
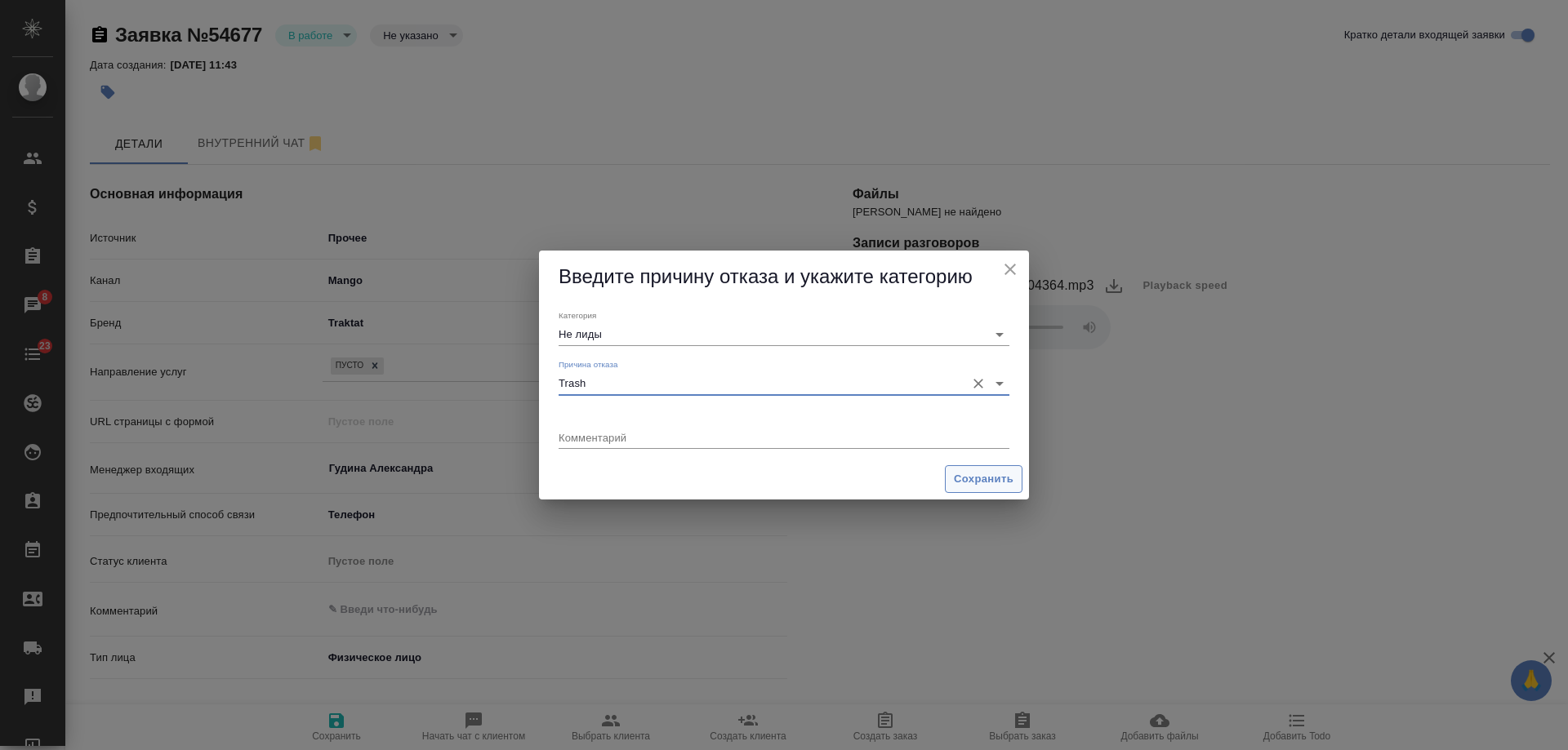
click at [984, 487] on span "Сохранить" at bounding box center [983, 480] width 59 height 19
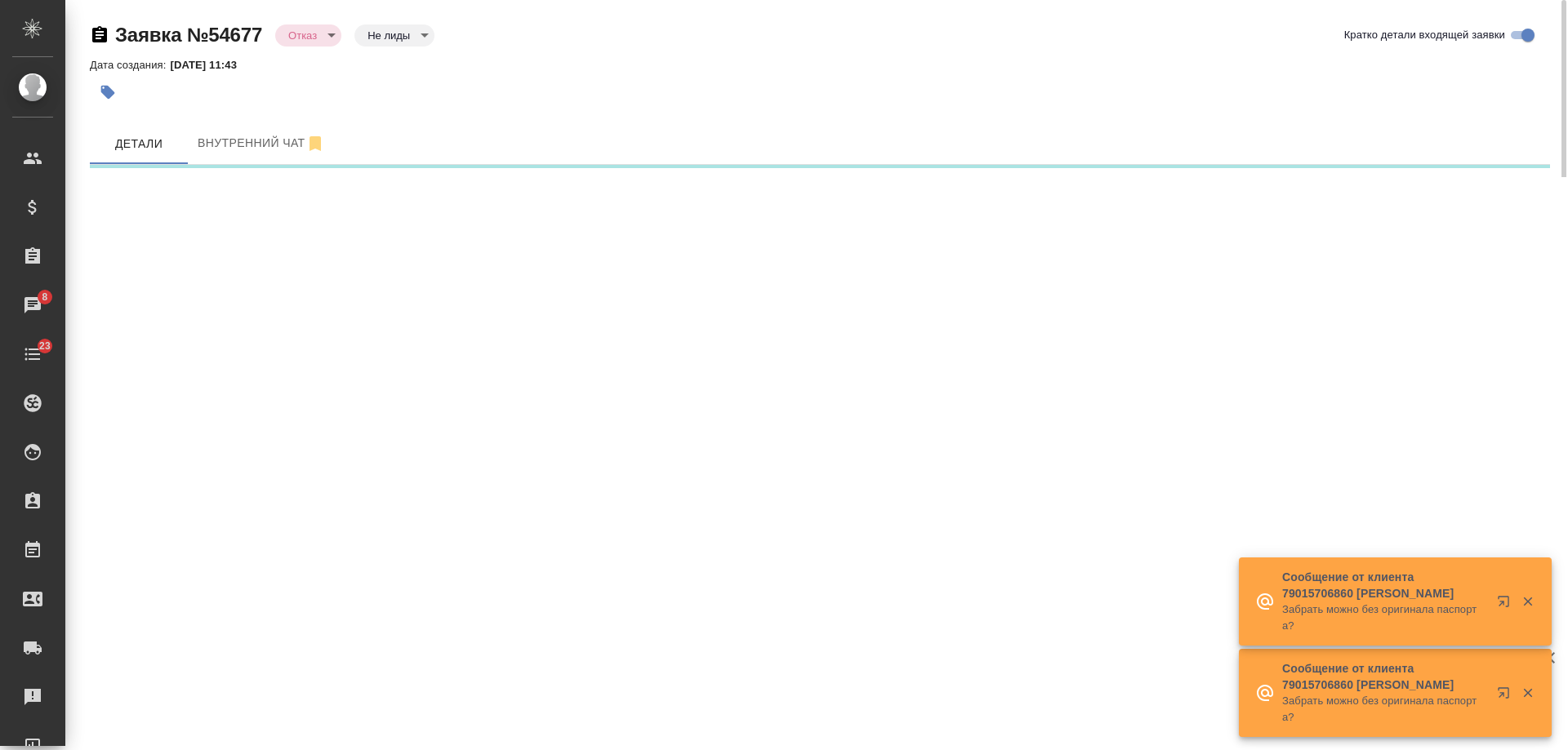
select select "RU"
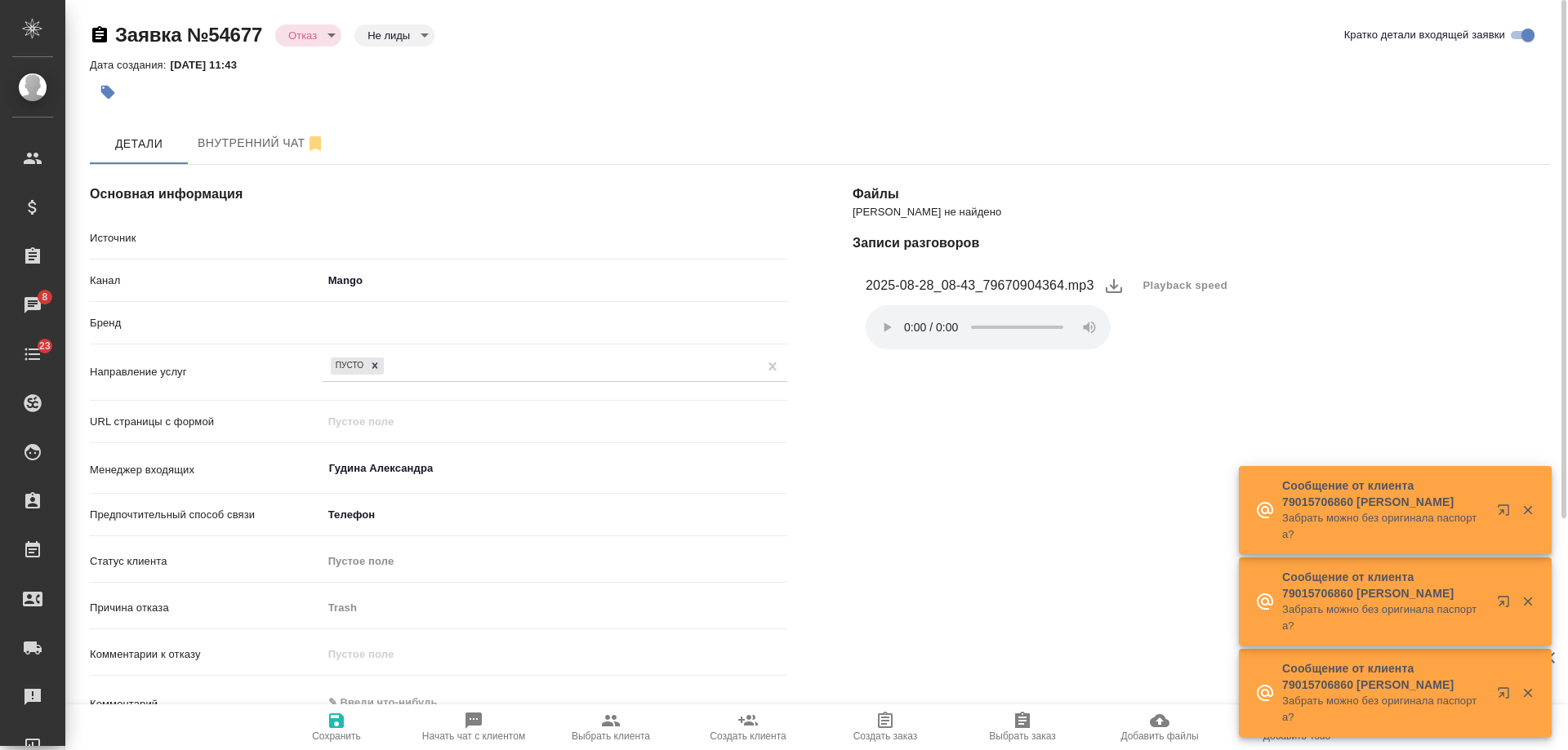
type textarea "x"
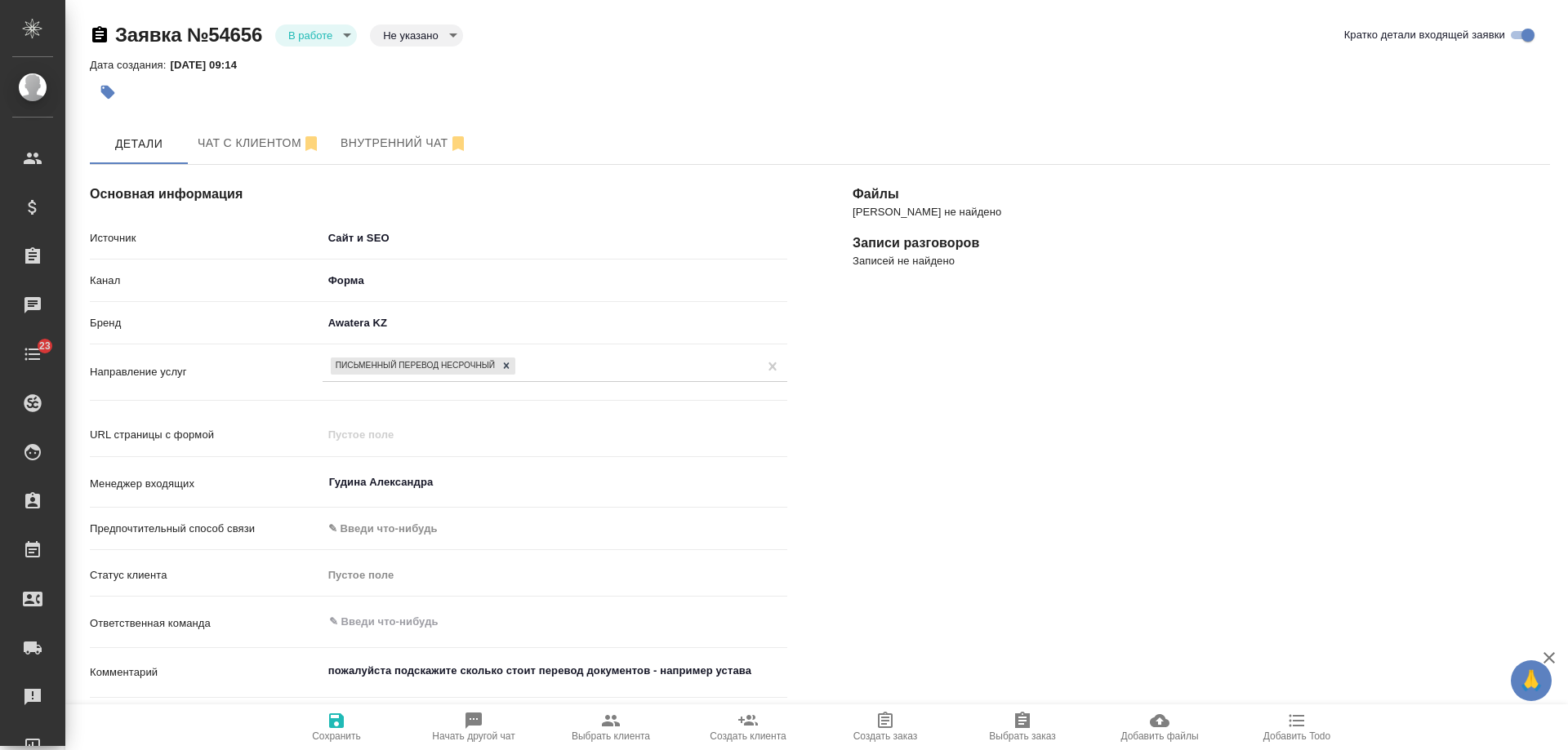
select select "RU"
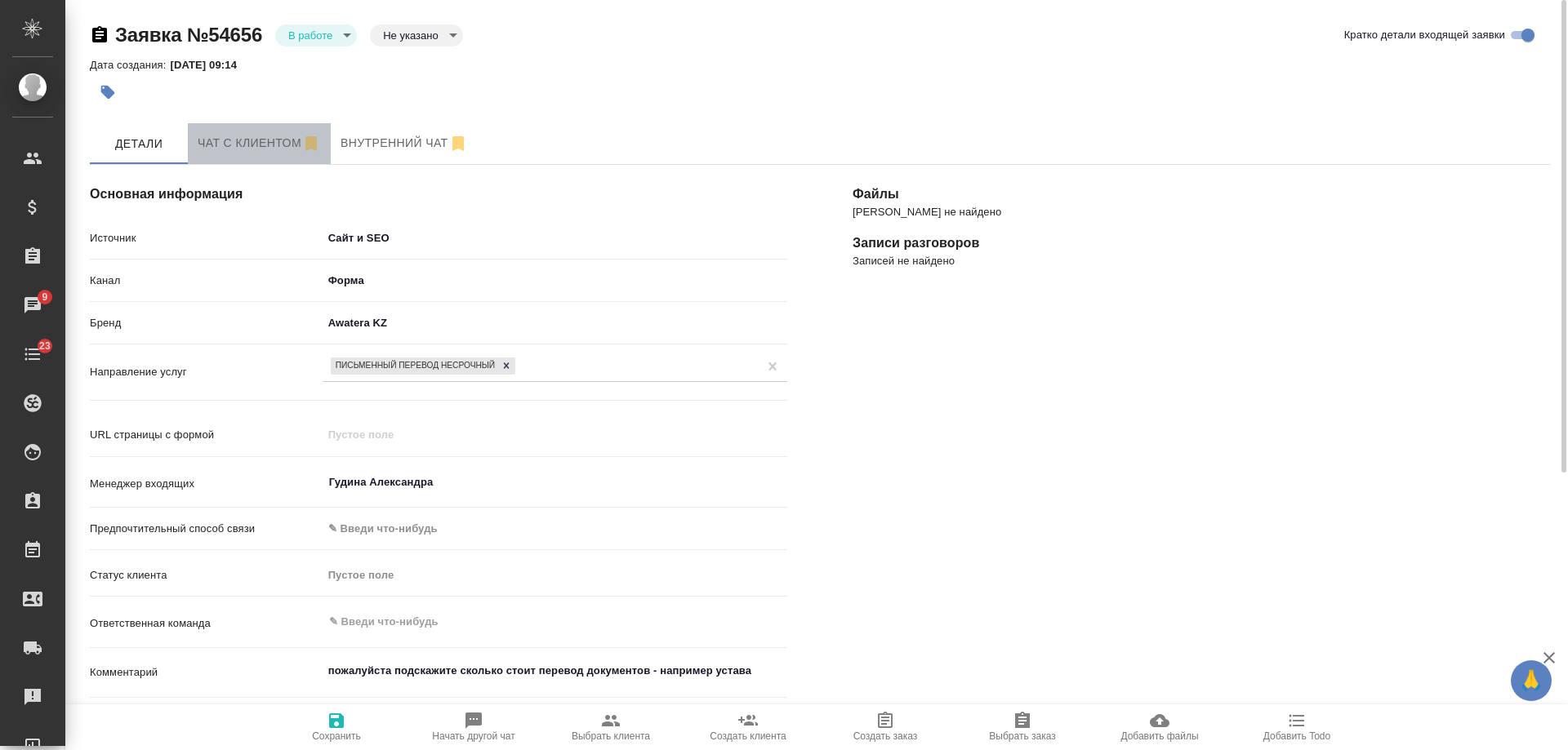
click at [238, 138] on span "Чат с клиентом" at bounding box center [260, 143] width 124 height 20
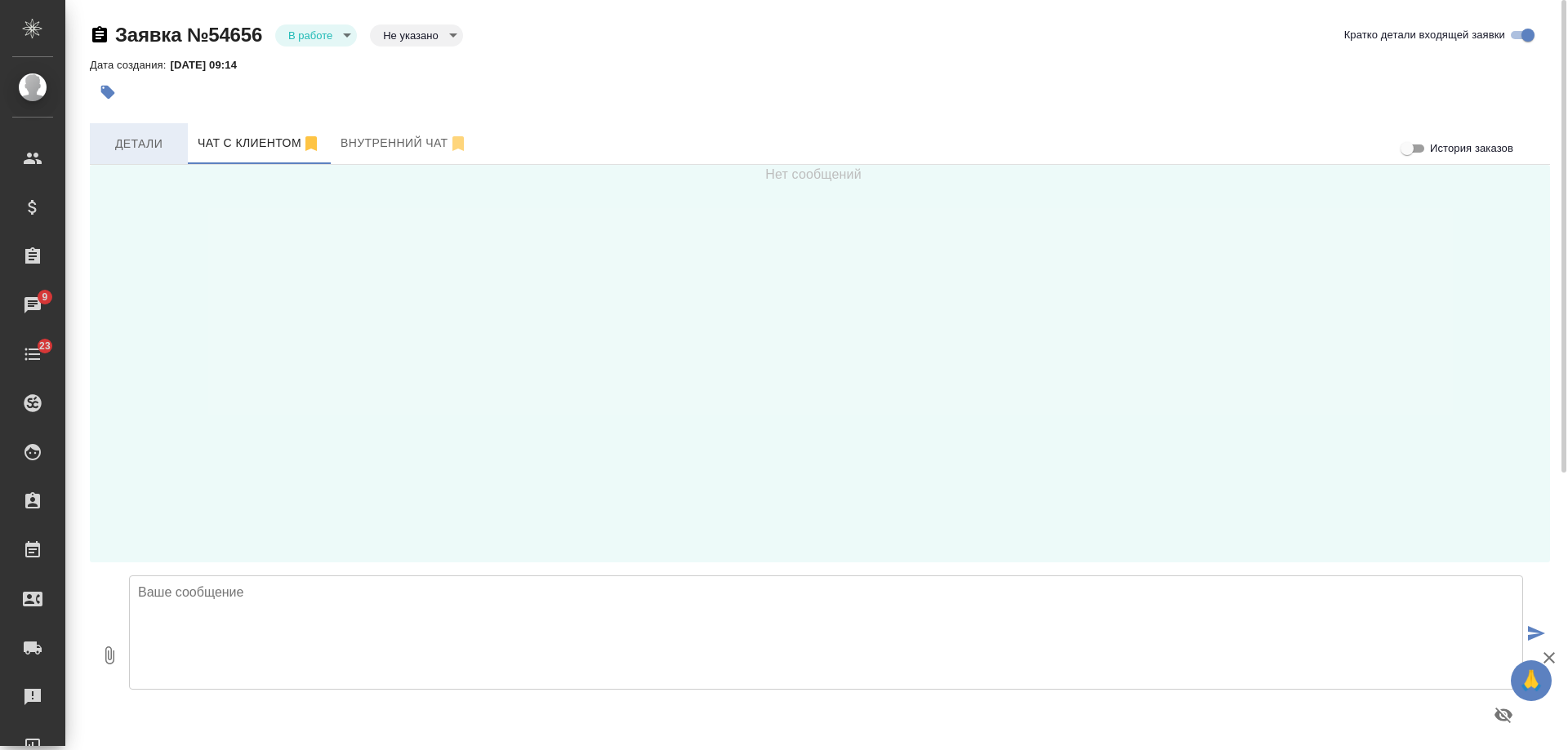
click at [145, 142] on span "Детали" at bounding box center [139, 144] width 78 height 20
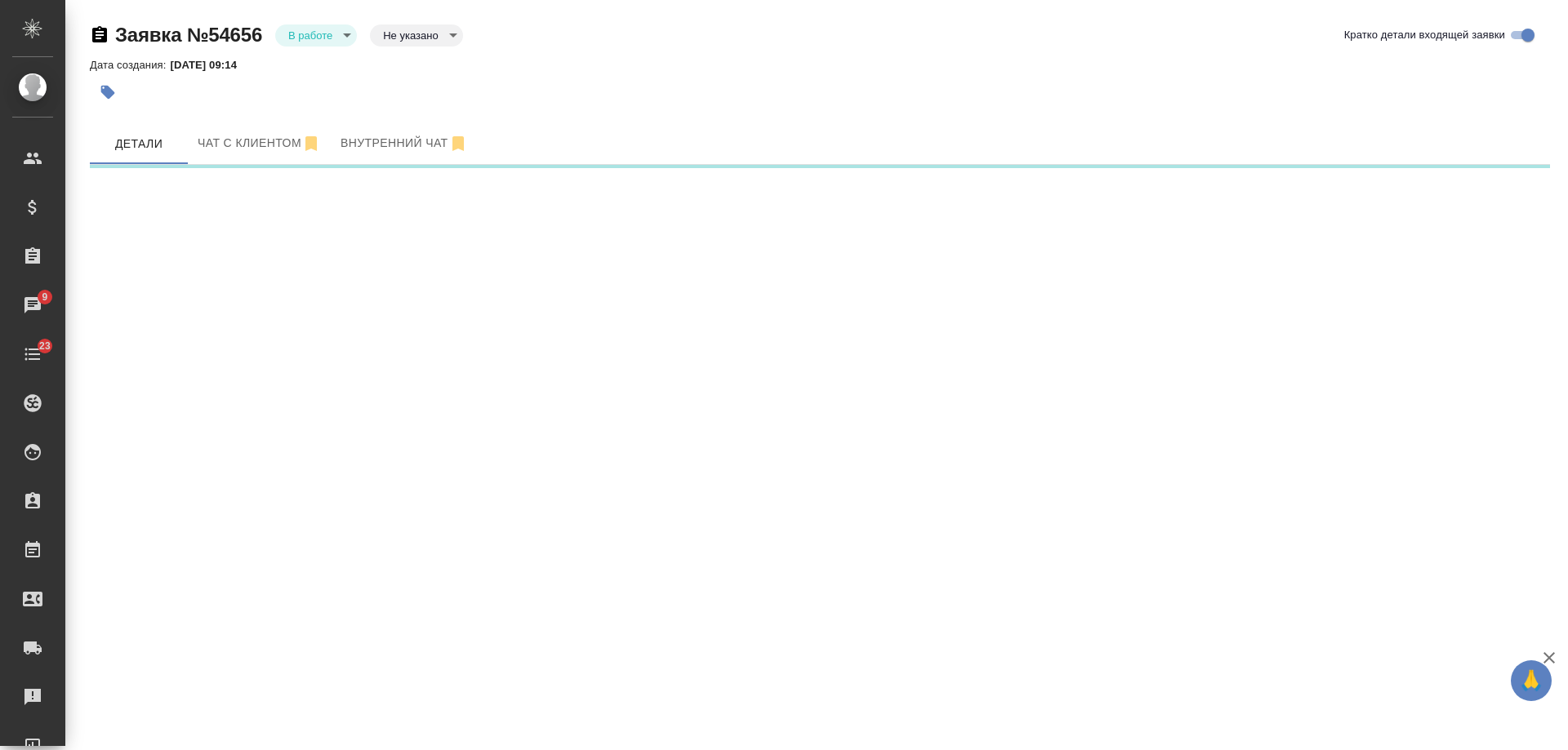
select select "RU"
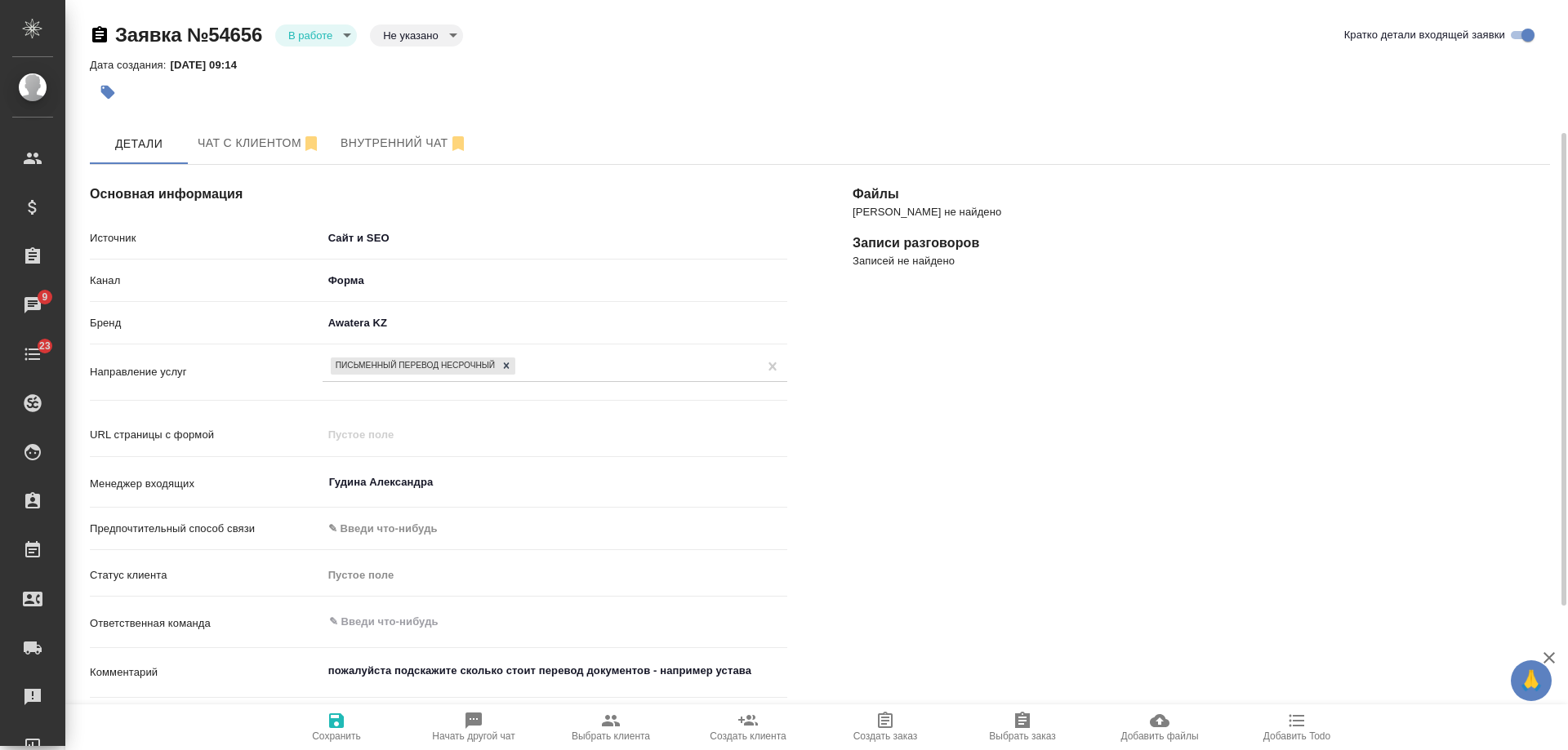
scroll to position [439, 0]
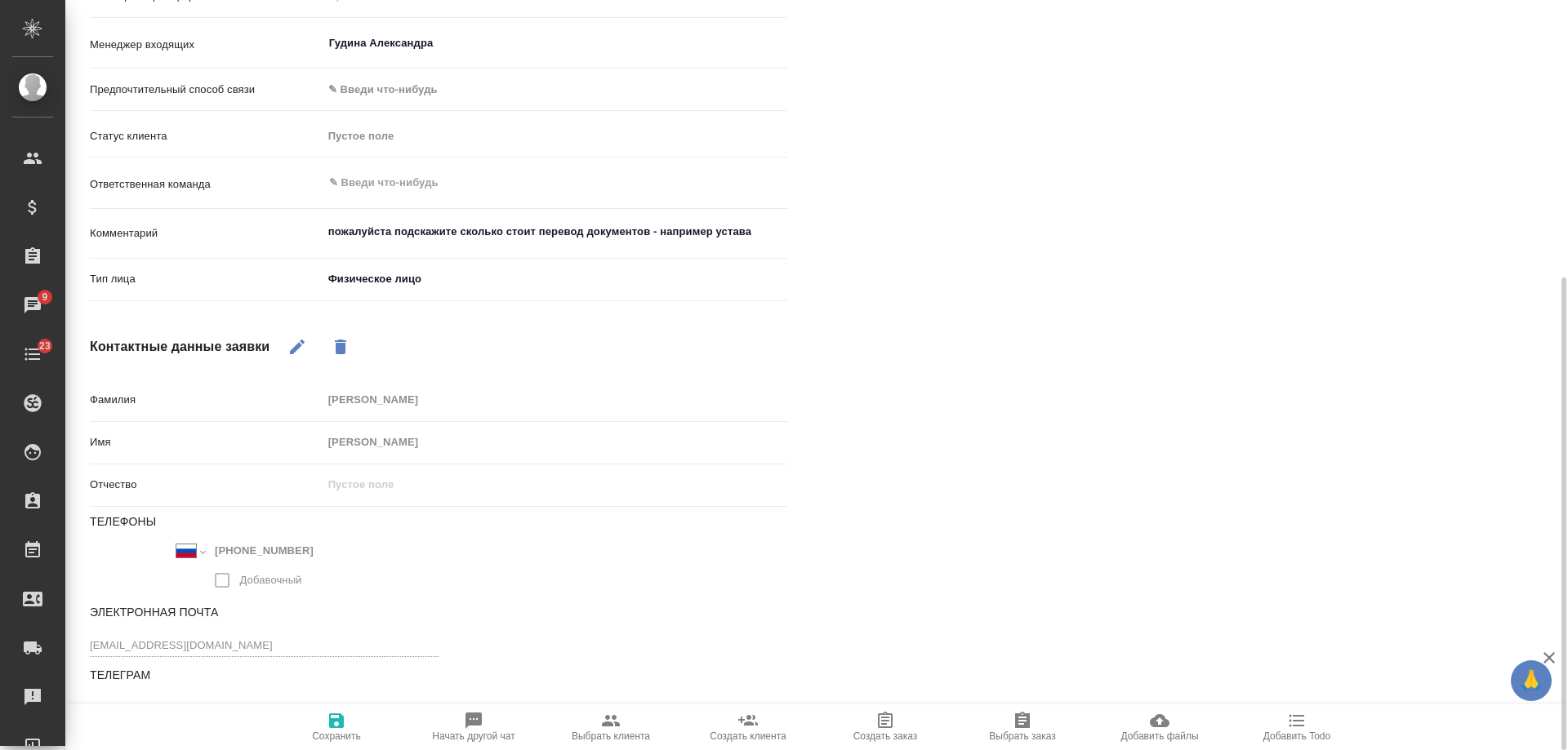
click at [288, 337] on icon "button" at bounding box center [297, 347] width 19 height 19
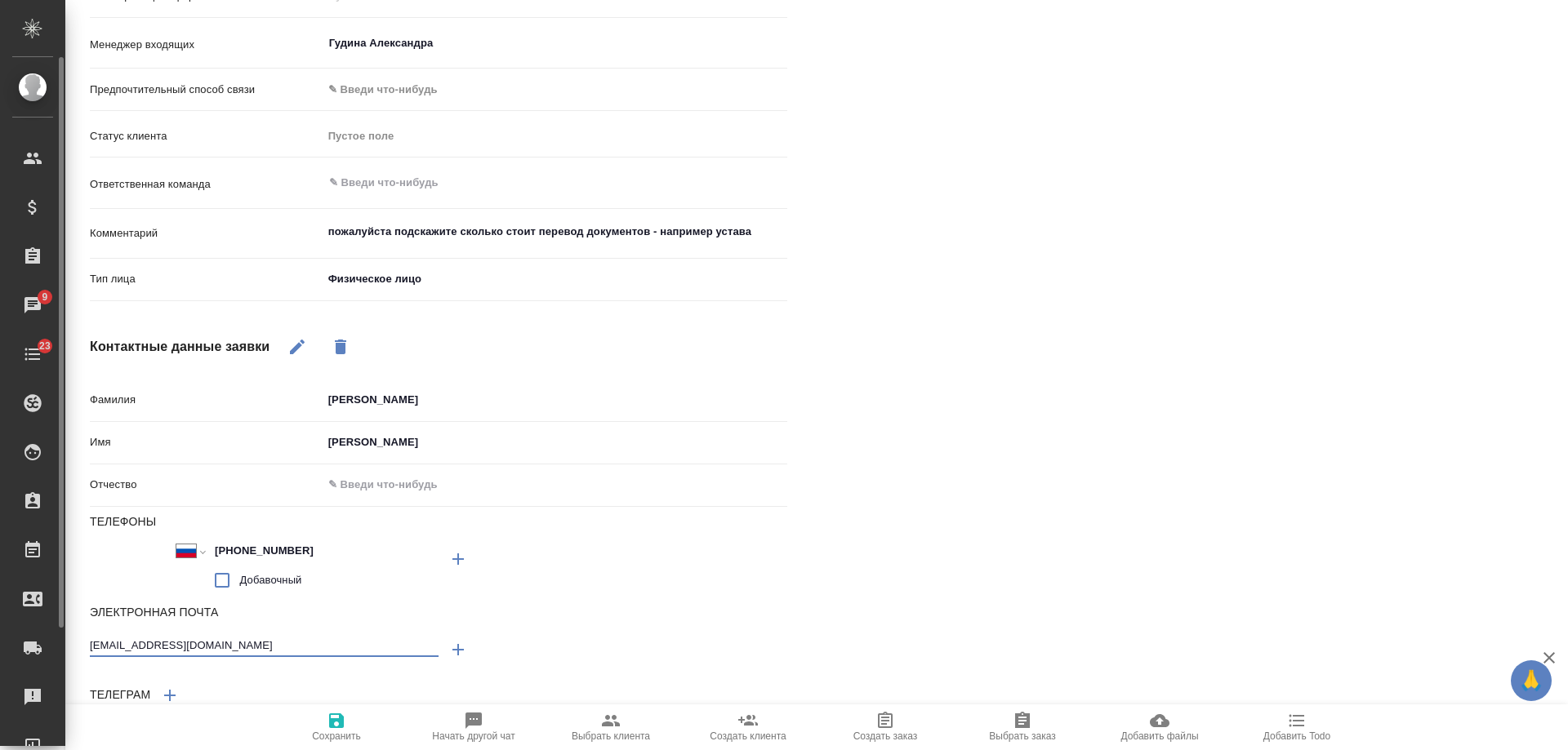
drag, startPoint x: 225, startPoint y: 645, endPoint x: 0, endPoint y: 625, distance: 225.9
click at [0, 625] on div ".cls-1 fill:#fff; AWATERA Gudina Alexandra Клиенты Спецификации Заказы 9 Чаты 2…" at bounding box center [784, 375] width 1568 height 750
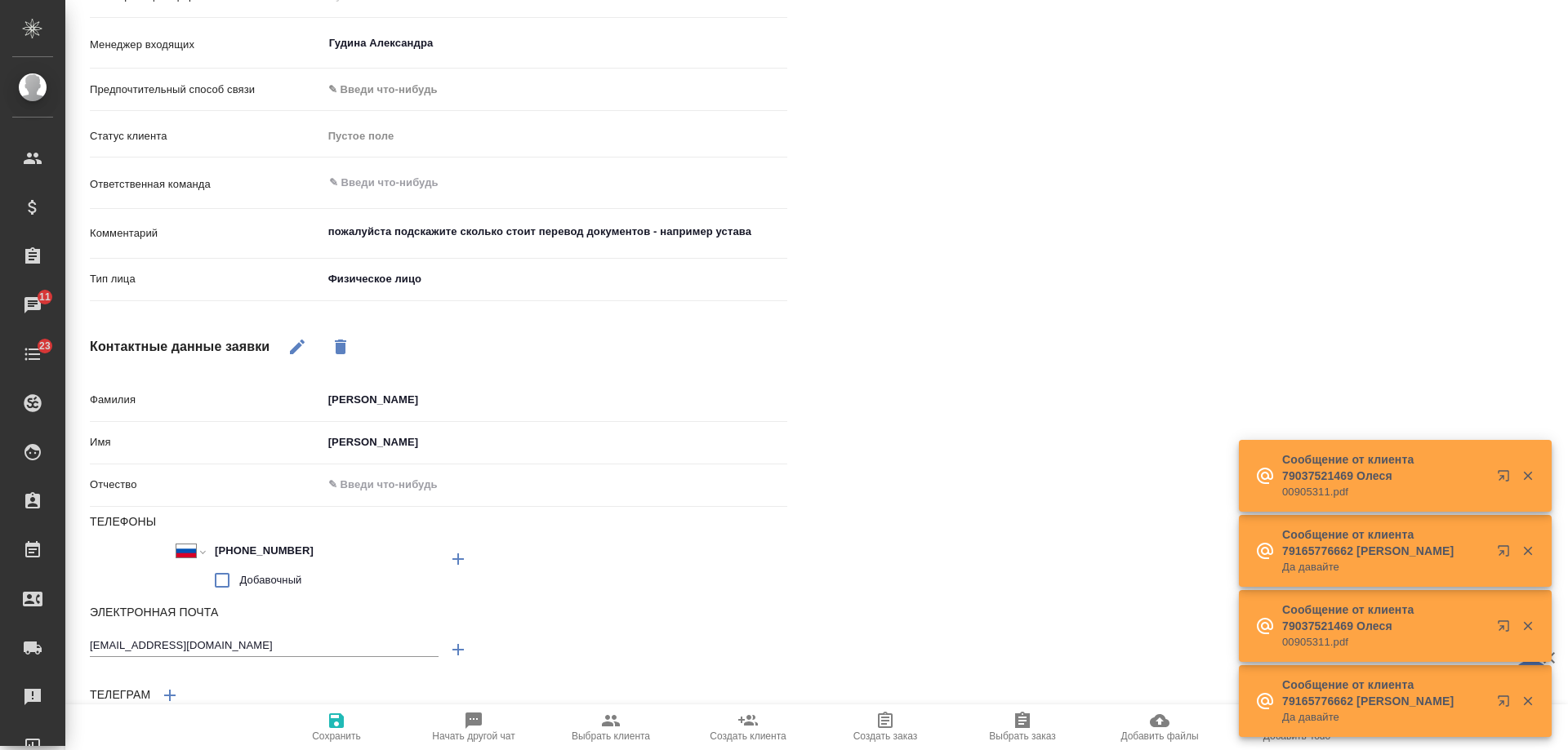
type textarea "x"
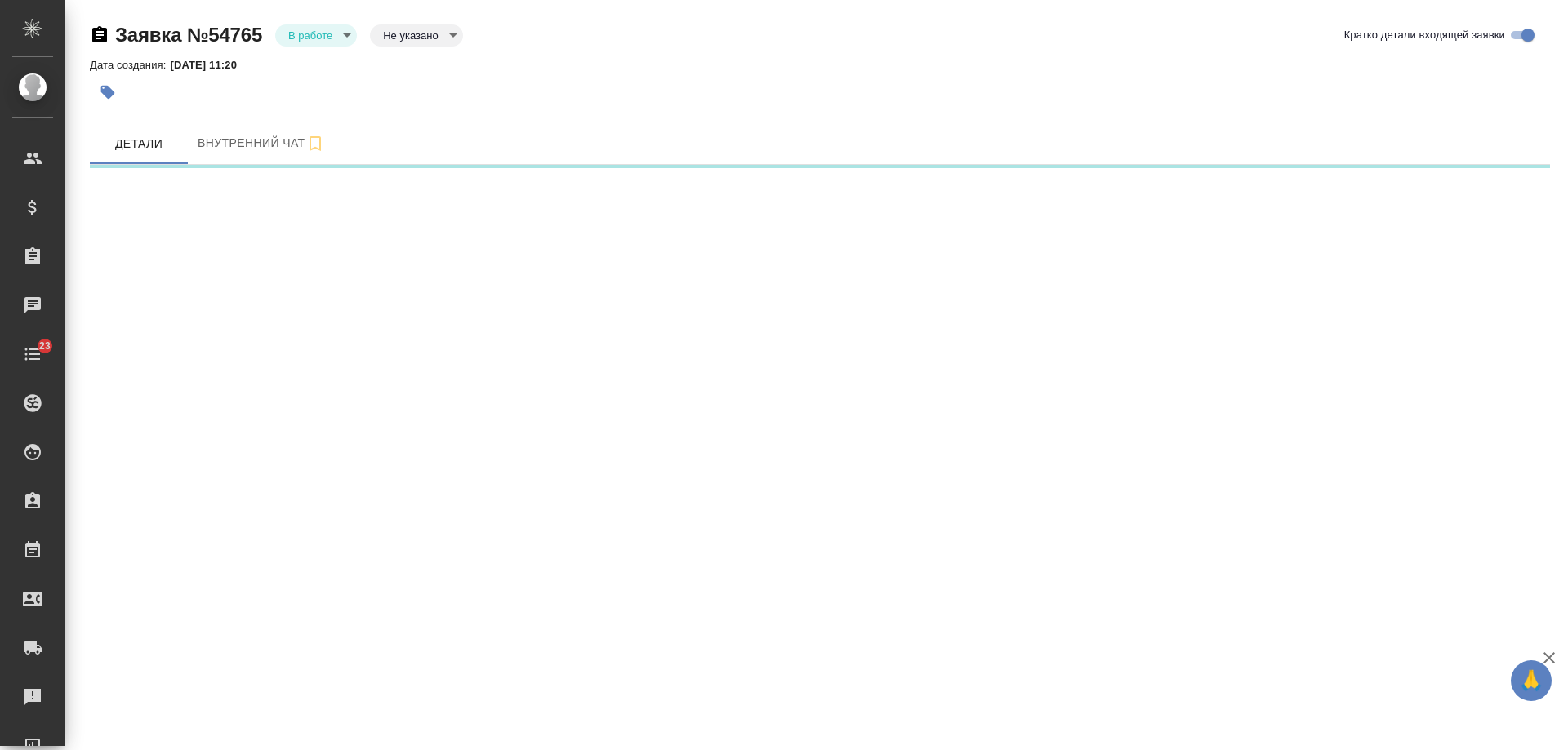
select select "RU"
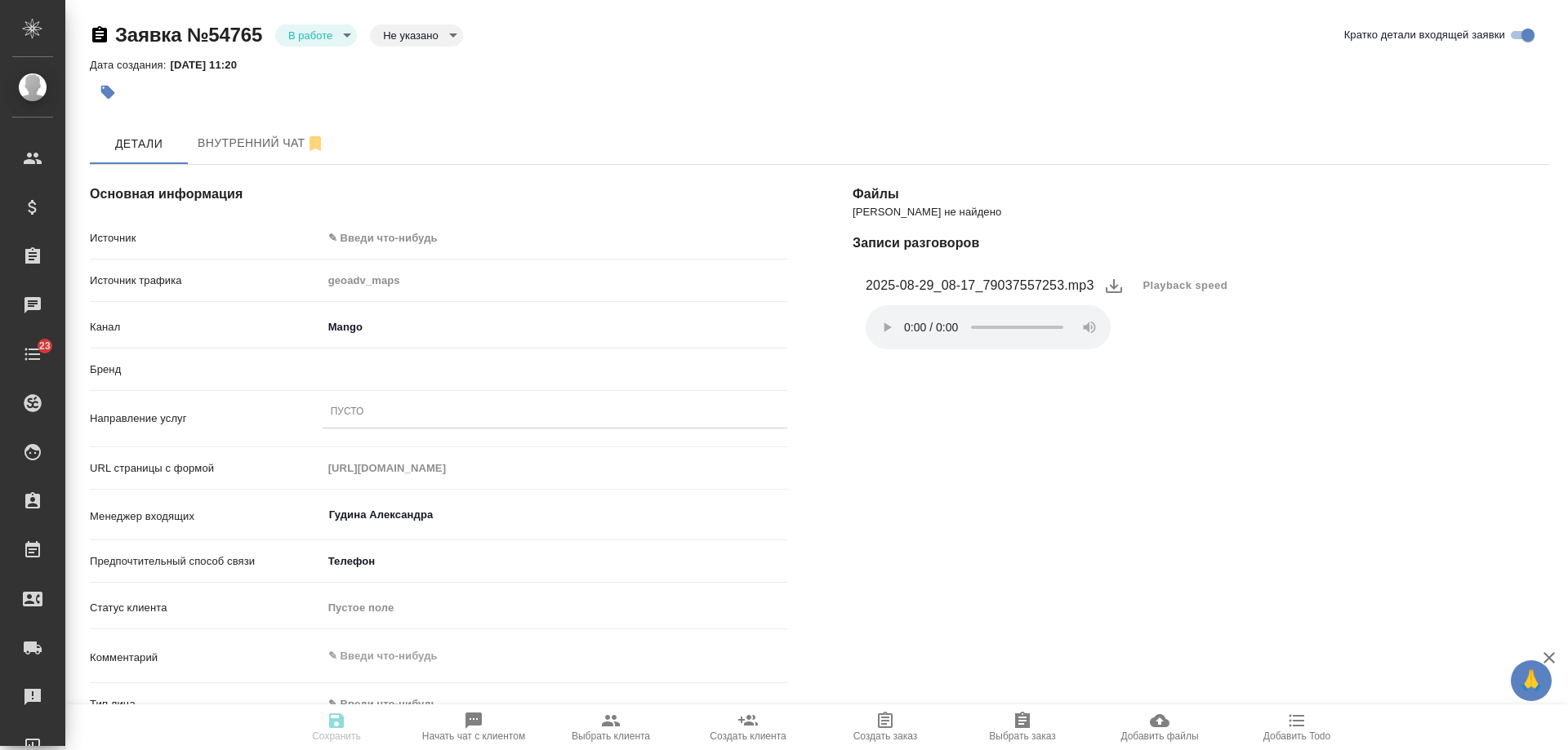
type textarea "x"
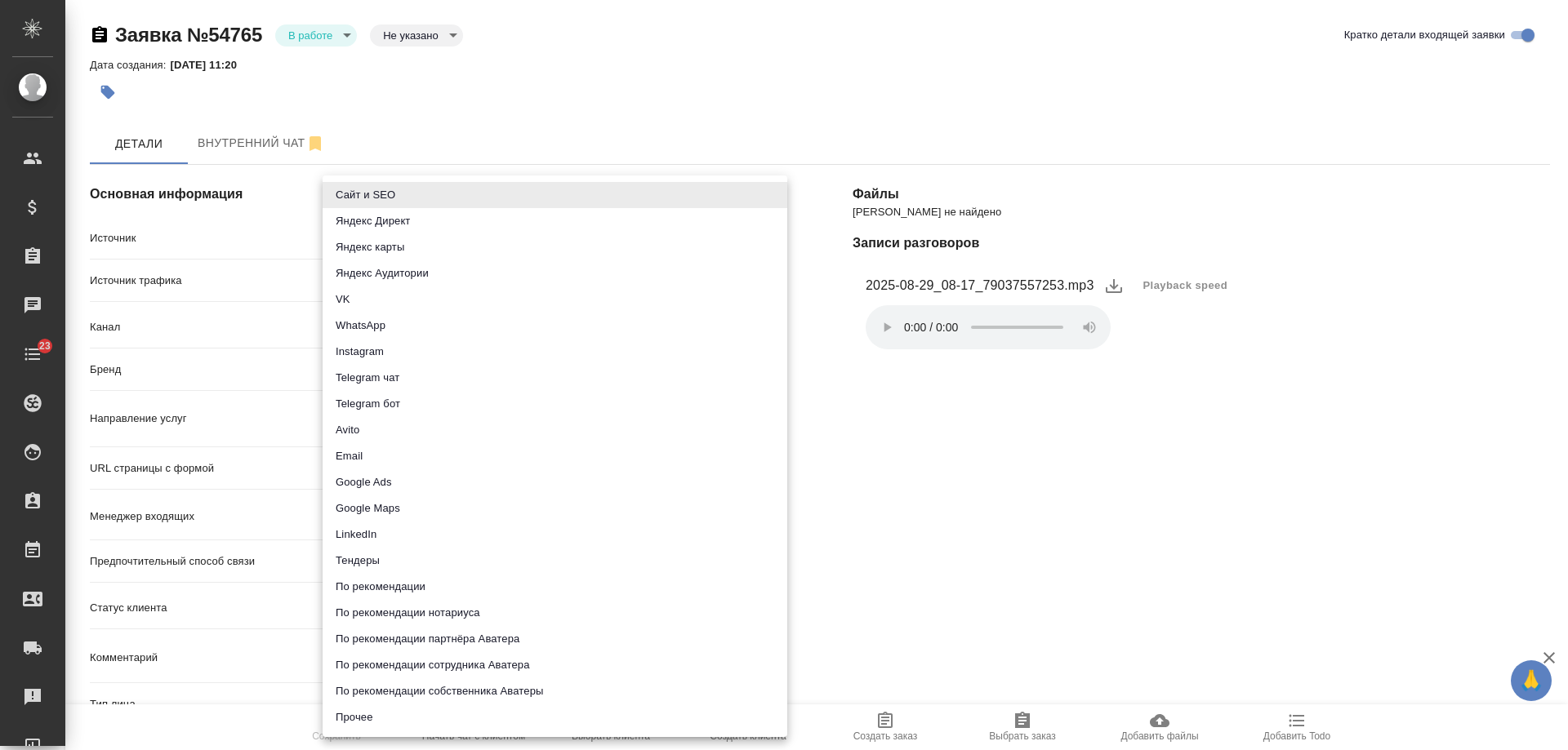
click at [384, 233] on body "🙏 .cls-1 fill:#fff; AWATERA Gudina Alexandra Клиенты Спецификации Заказы Чаты 2…" at bounding box center [784, 375] width 1568 height 750
click at [428, 200] on li "Сайт и SEO" at bounding box center [554, 195] width 464 height 26
type input "seo"
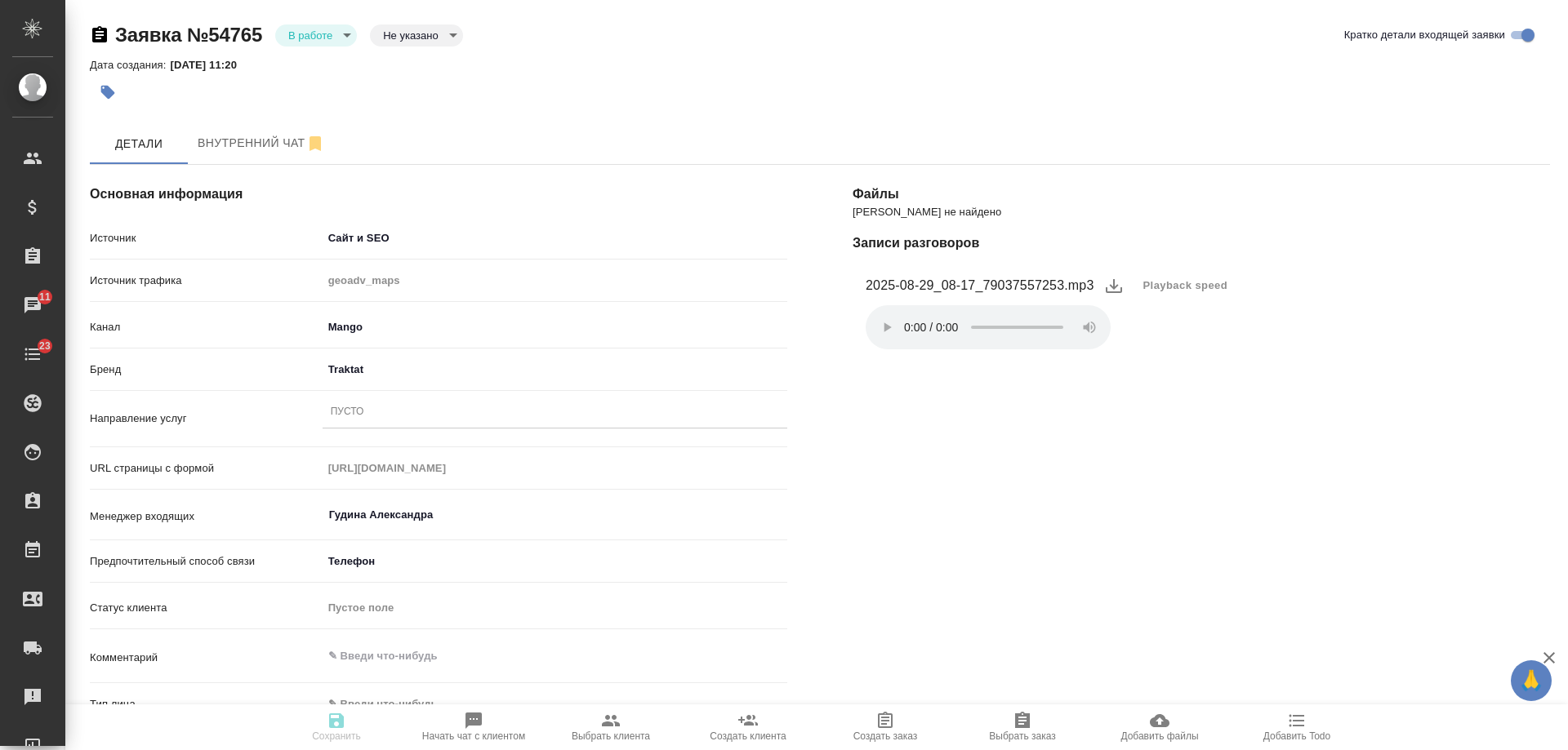
click at [377, 413] on div "Пусто" at bounding box center [554, 412] width 464 height 24
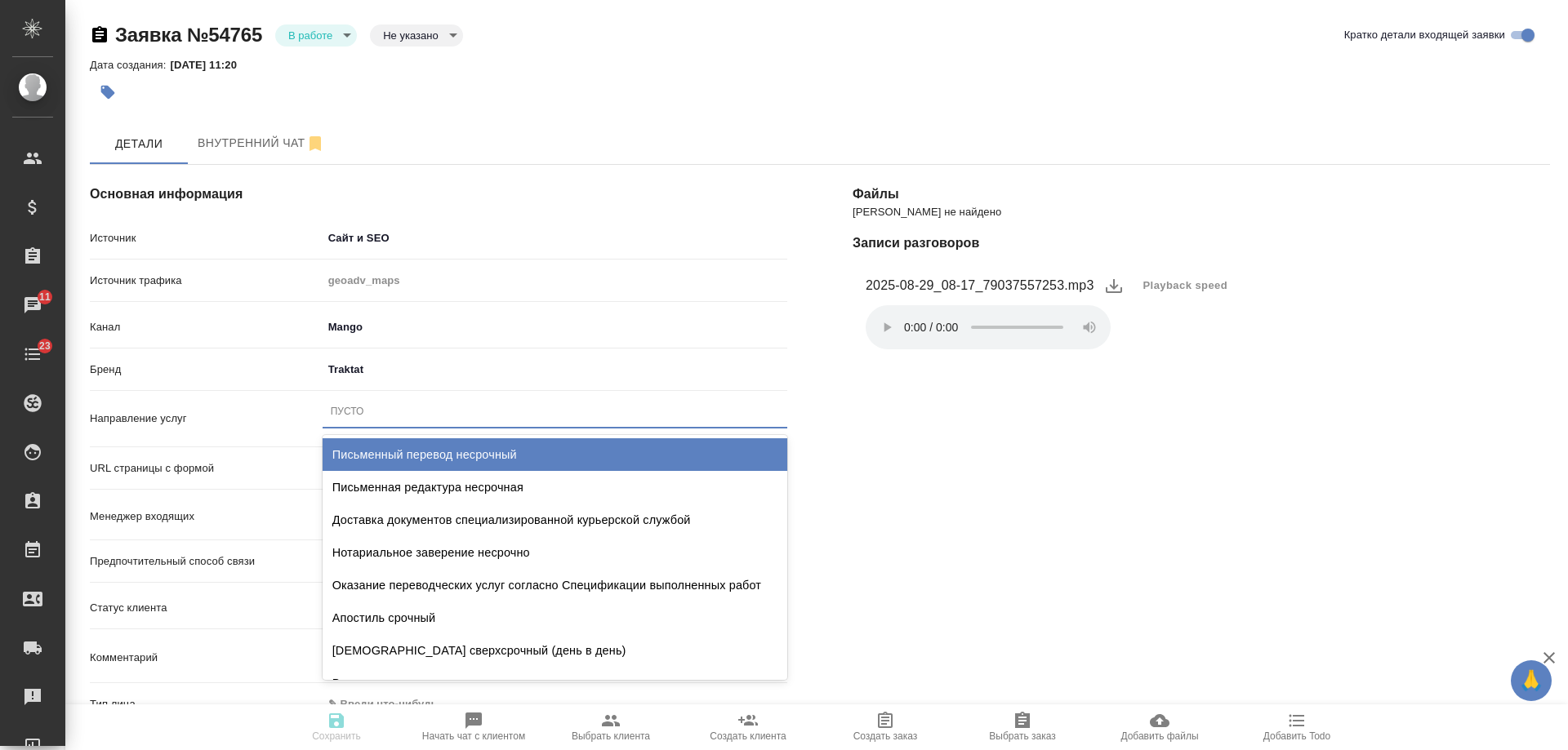
click at [434, 456] on div "Письменный перевод несрочный" at bounding box center [554, 454] width 464 height 32
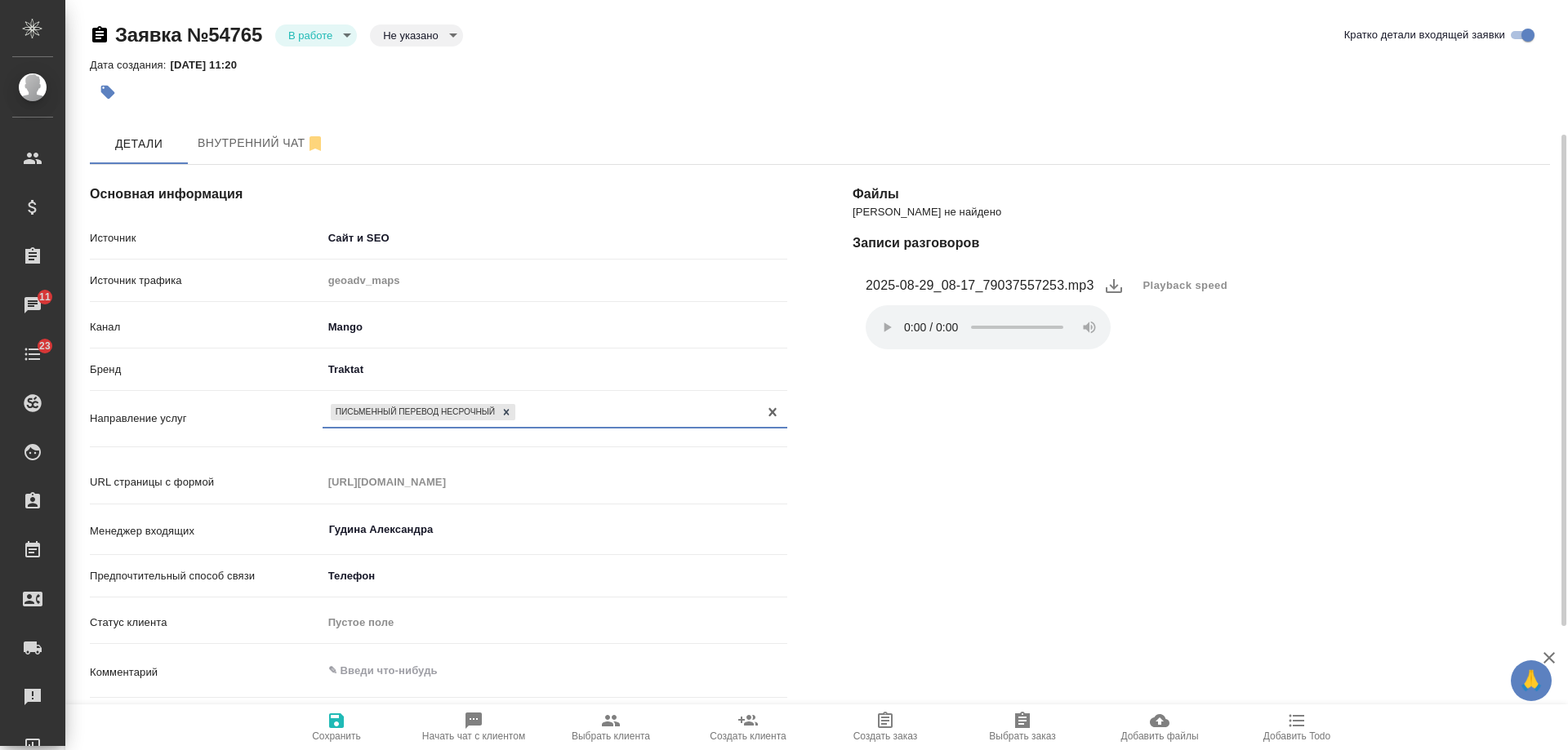
scroll to position [163, 0]
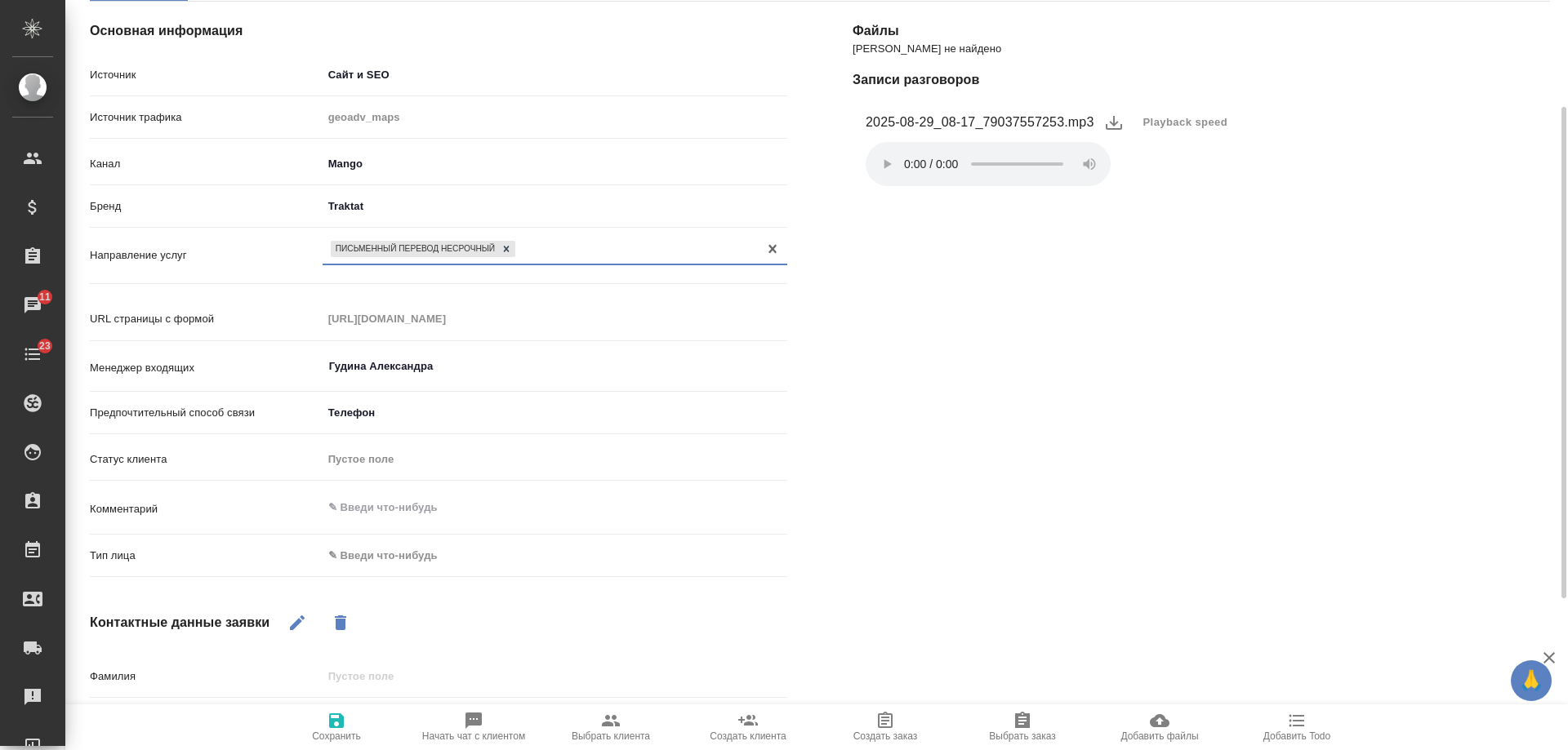
click at [392, 557] on body "🙏 .cls-1 fill:#fff; AWATERA Gudina Alexandra Клиенты Спецификации Заказы 11 Чат…" at bounding box center [784, 375] width 1568 height 750
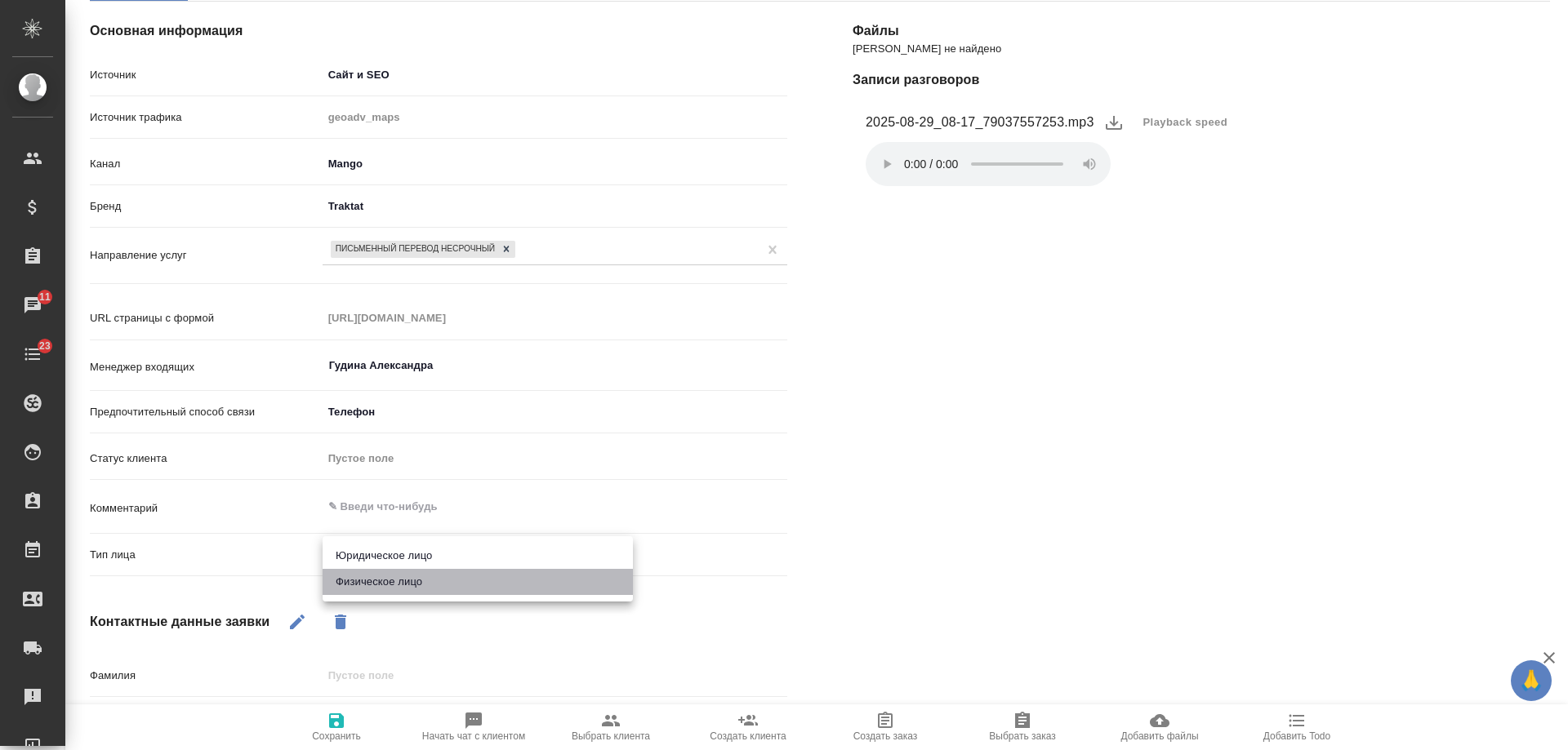
click at [385, 582] on li "Физическое лицо" at bounding box center [477, 582] width 310 height 26
type textarea "x"
type input "private"
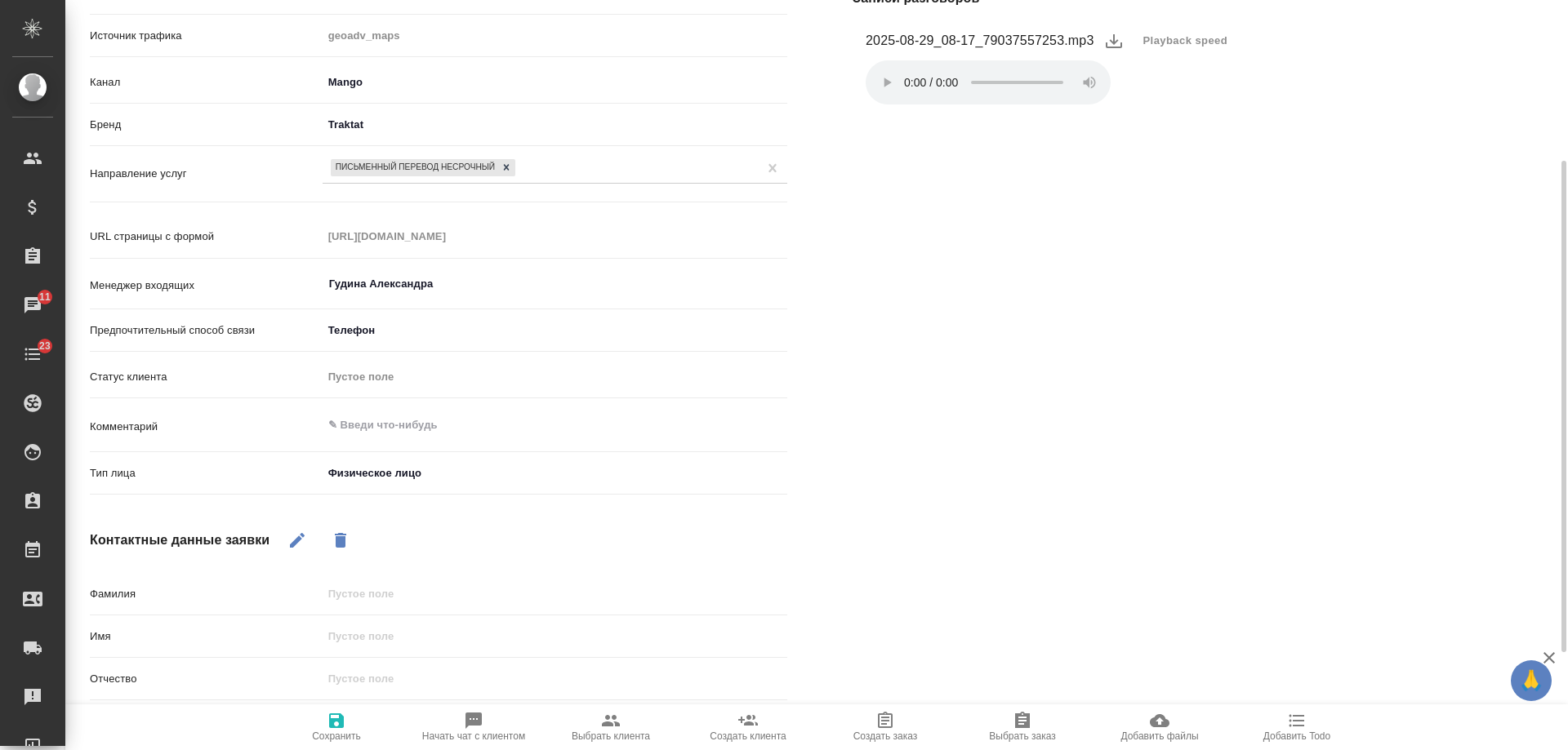
click at [297, 542] on icon "button" at bounding box center [297, 540] width 15 height 15
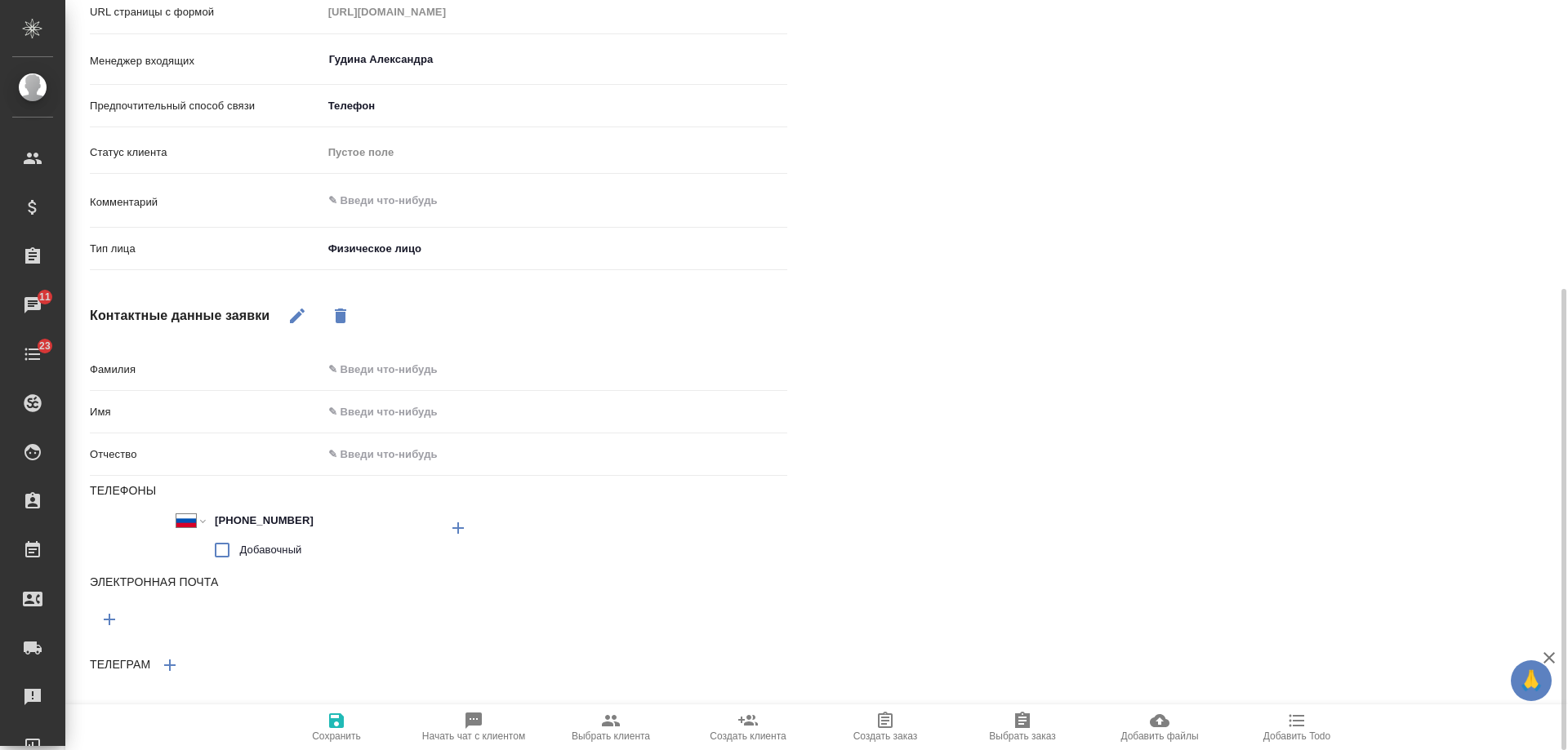
click at [379, 409] on input "text" at bounding box center [554, 411] width 464 height 24
type input "А"
type textarea "x"
type input "Ал"
type textarea "x"
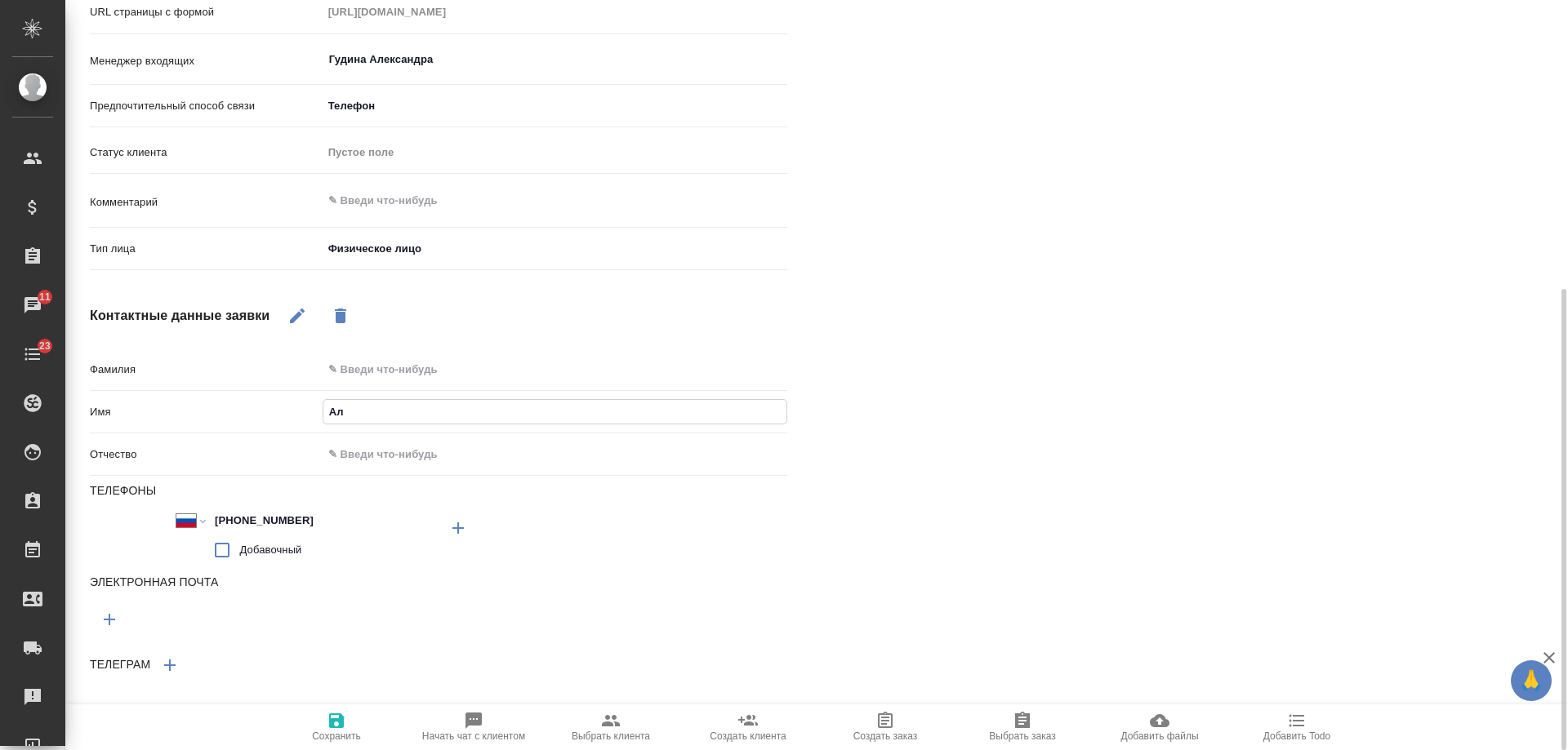
type input "Але"
type textarea "x"
type input "Алек"
type textarea "x"
type input "Алекса"
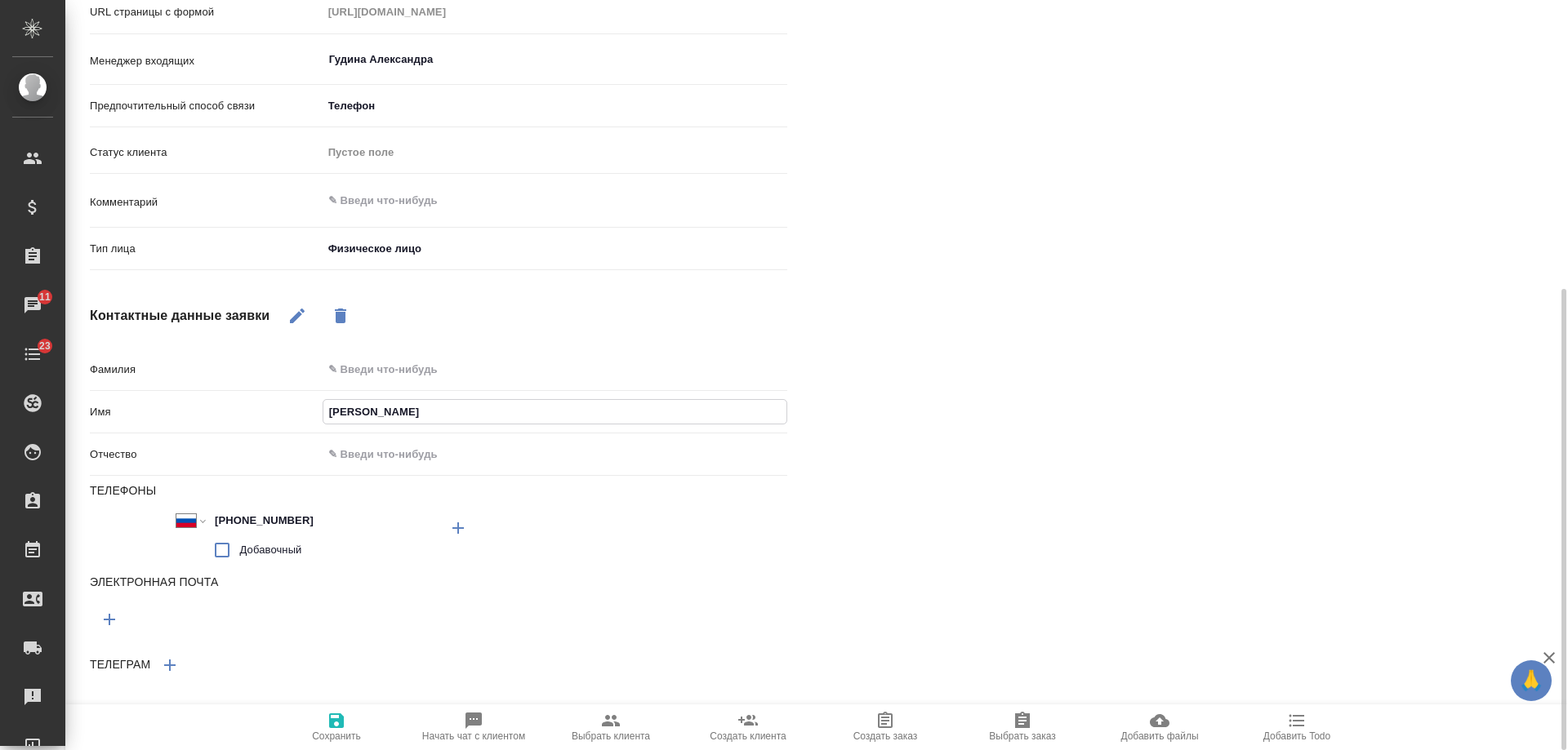
type textarea "x"
type input "Алексан"
type textarea "x"
type input "Александр"
type textarea "x"
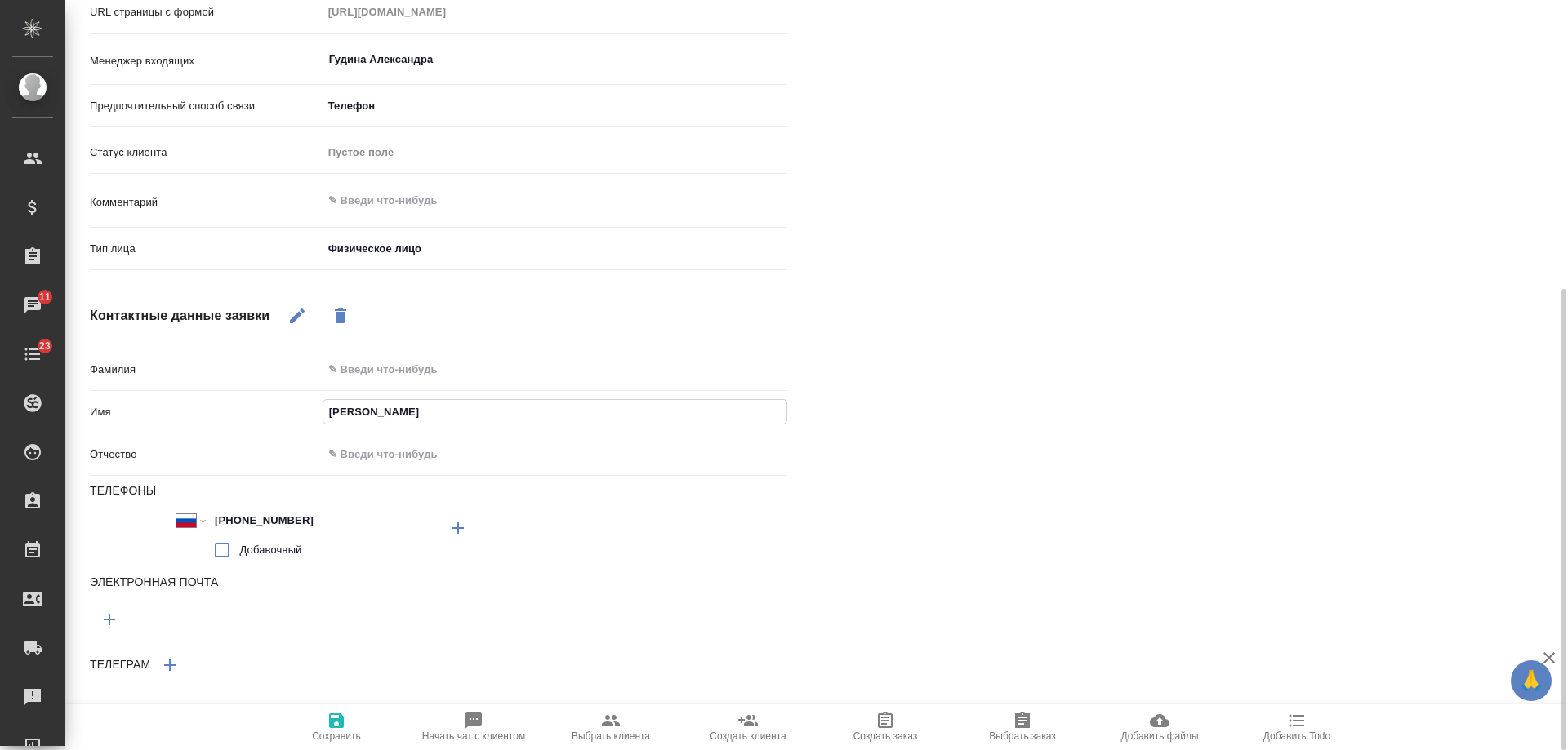
type input "Александр"
click at [411, 367] on input "text" at bounding box center [554, 369] width 464 height 24
type textarea "x"
type input "Щ"
type textarea "x"
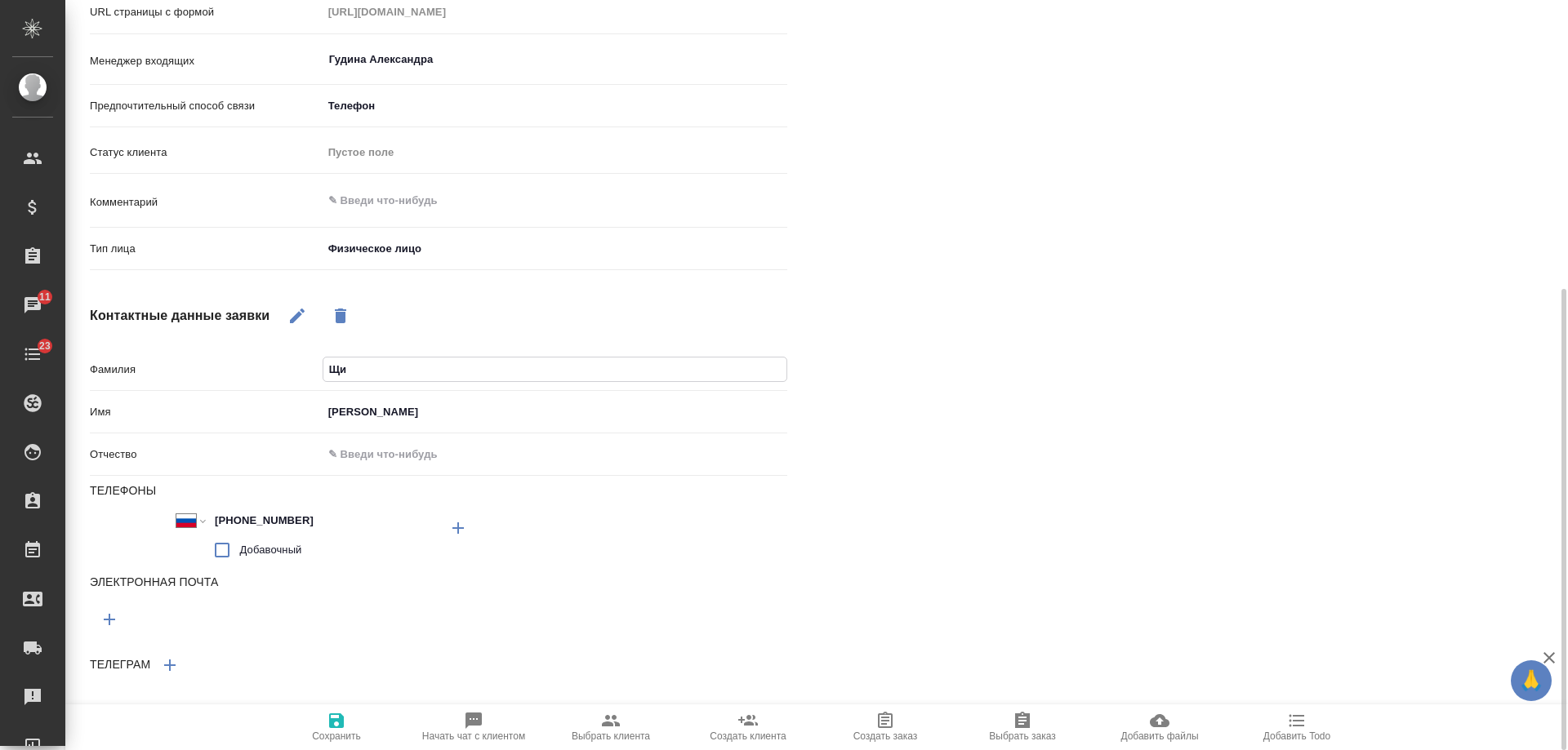
type input "Щир"
type textarea "x"
type input "Щиро"
type textarea "x"
type input "Щиров"
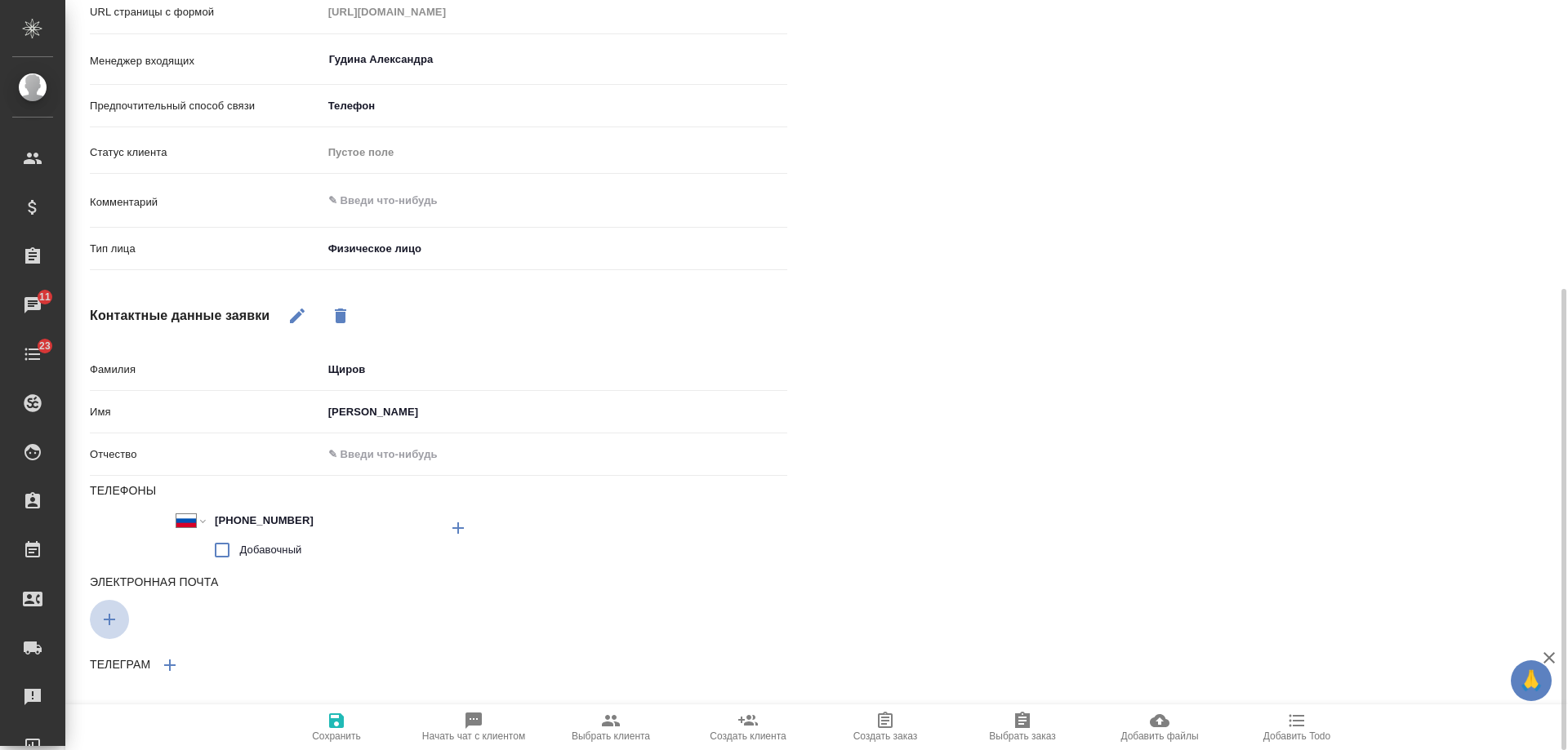
click at [449, 538] on icon "button" at bounding box center [458, 528] width 19 height 19
click at [181, 615] on input "text" at bounding box center [264, 616] width 348 height 20
paste input "avi-stroy@mail.ru"
type textarea "x"
type input "avi-stroy@mail.ru"
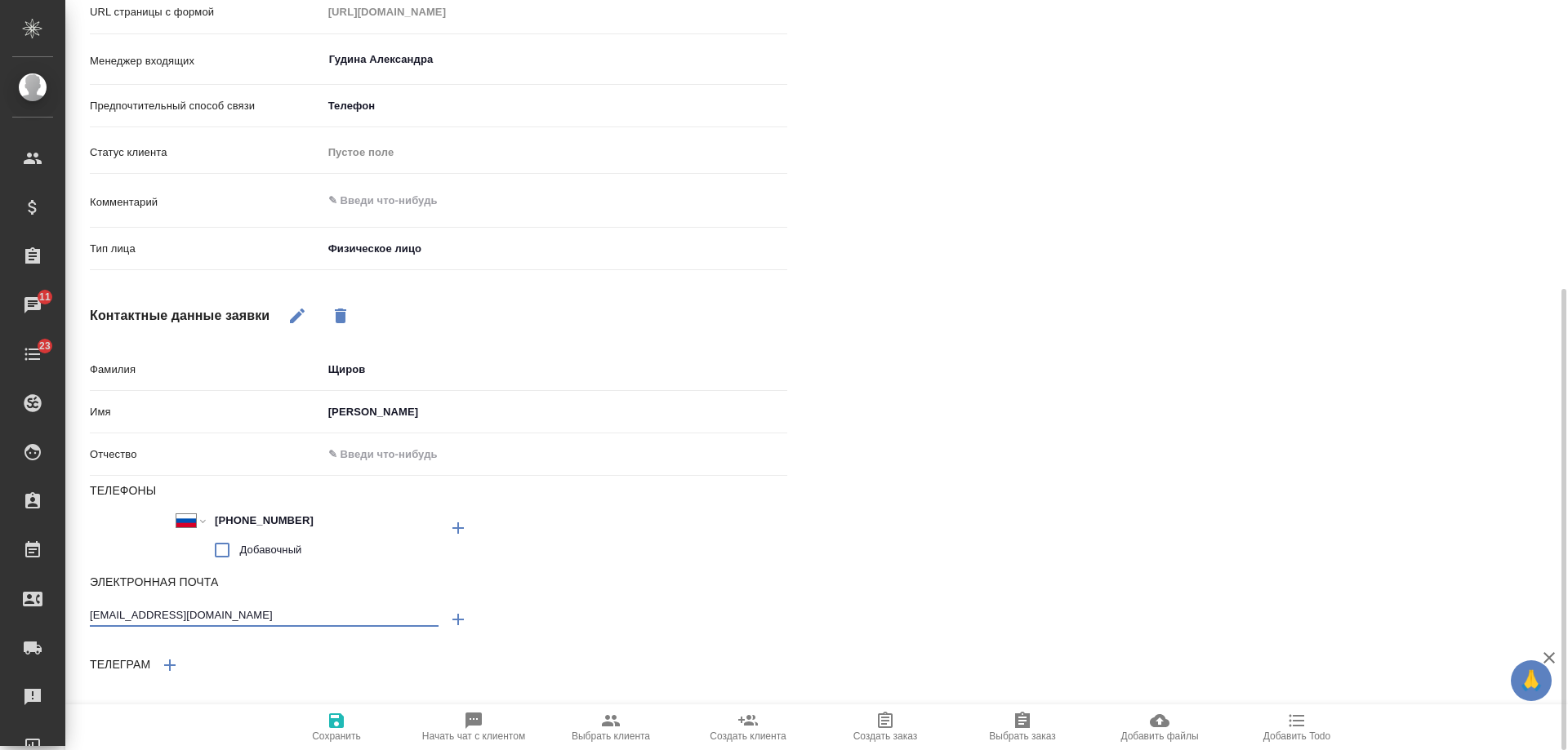
click at [333, 716] on icon "button" at bounding box center [336, 720] width 19 height 19
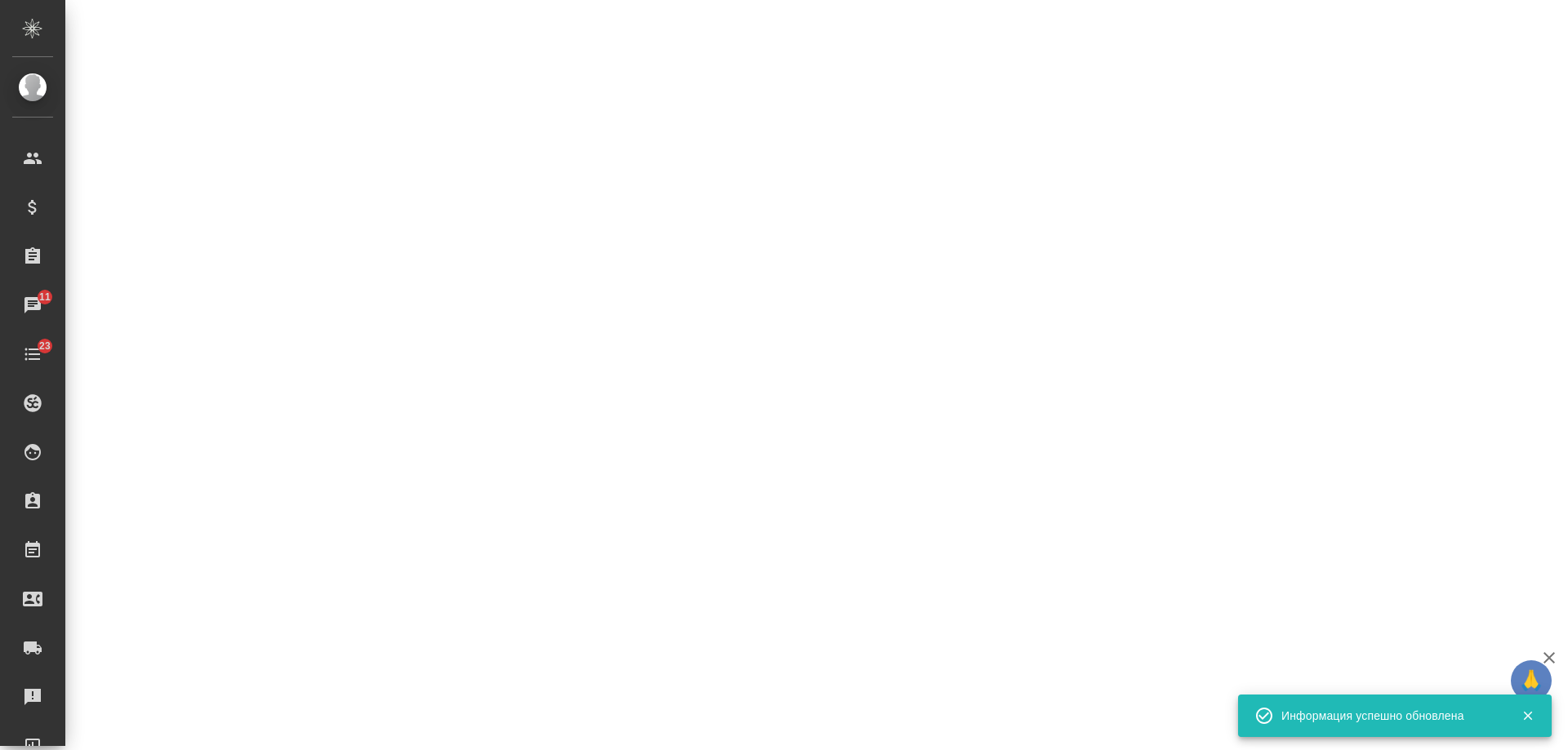
select select "RU"
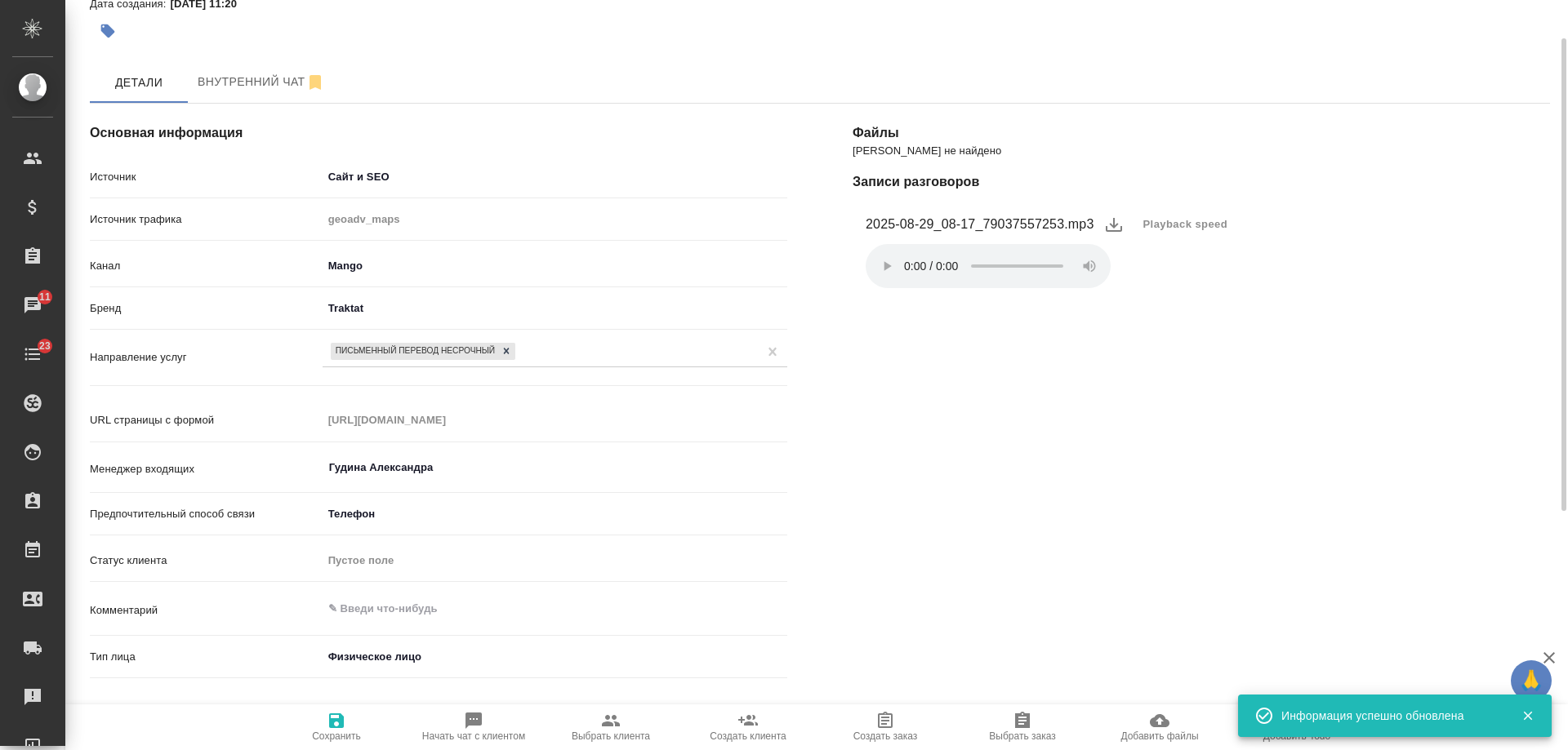
scroll to position [0, 0]
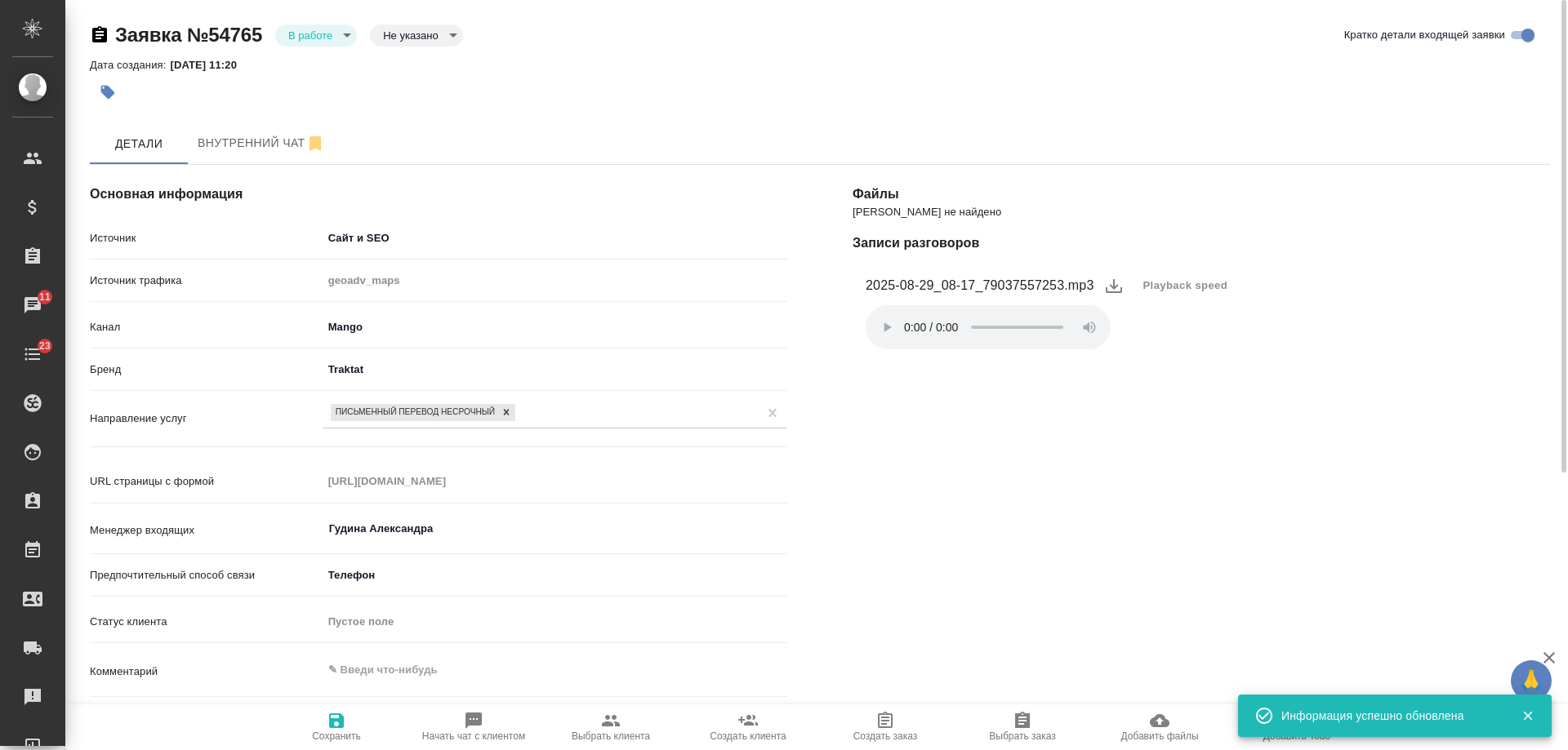
click at [610, 726] on icon "button" at bounding box center [611, 720] width 18 height 11
type textarea "x"
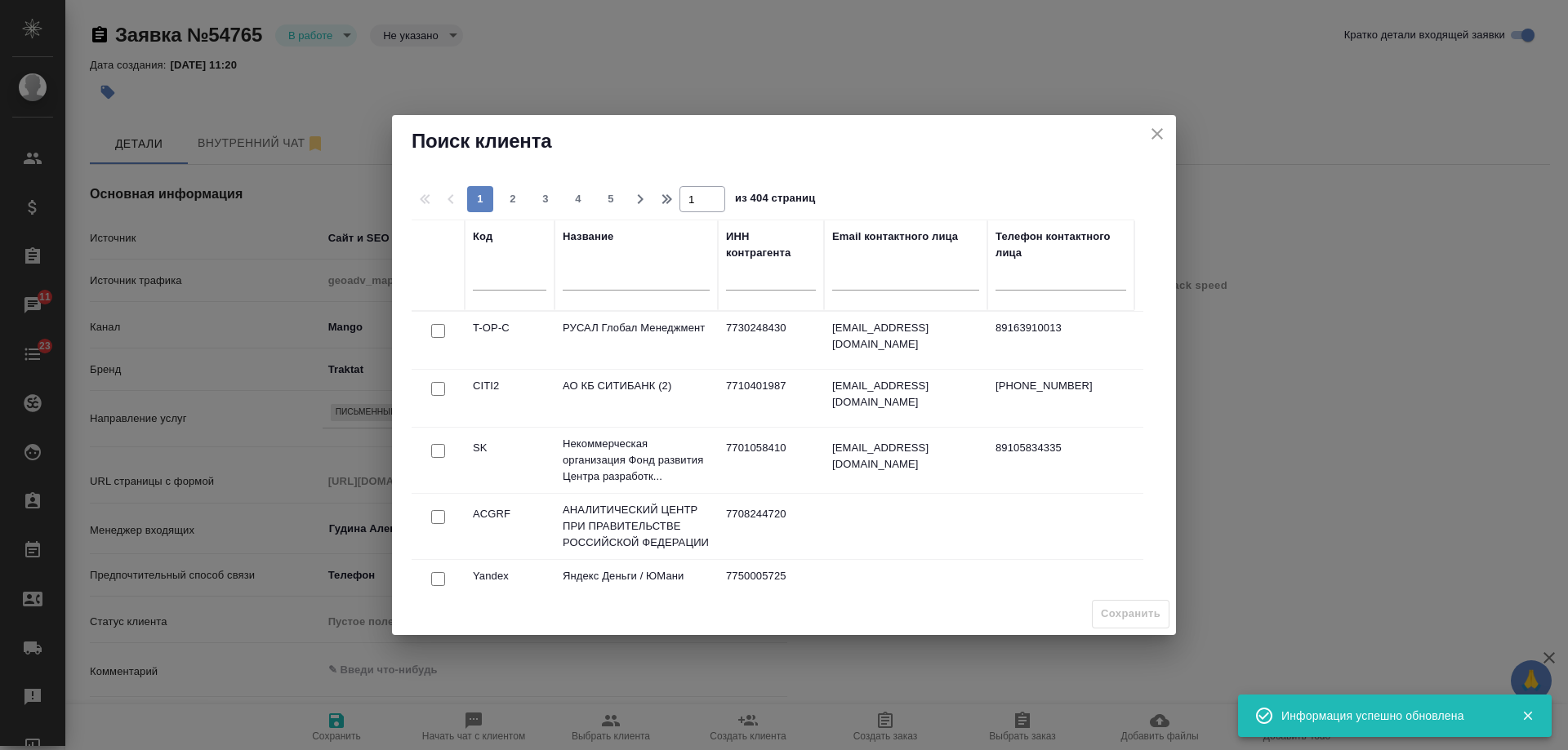
click at [609, 274] on input "text" at bounding box center [636, 279] width 147 height 20
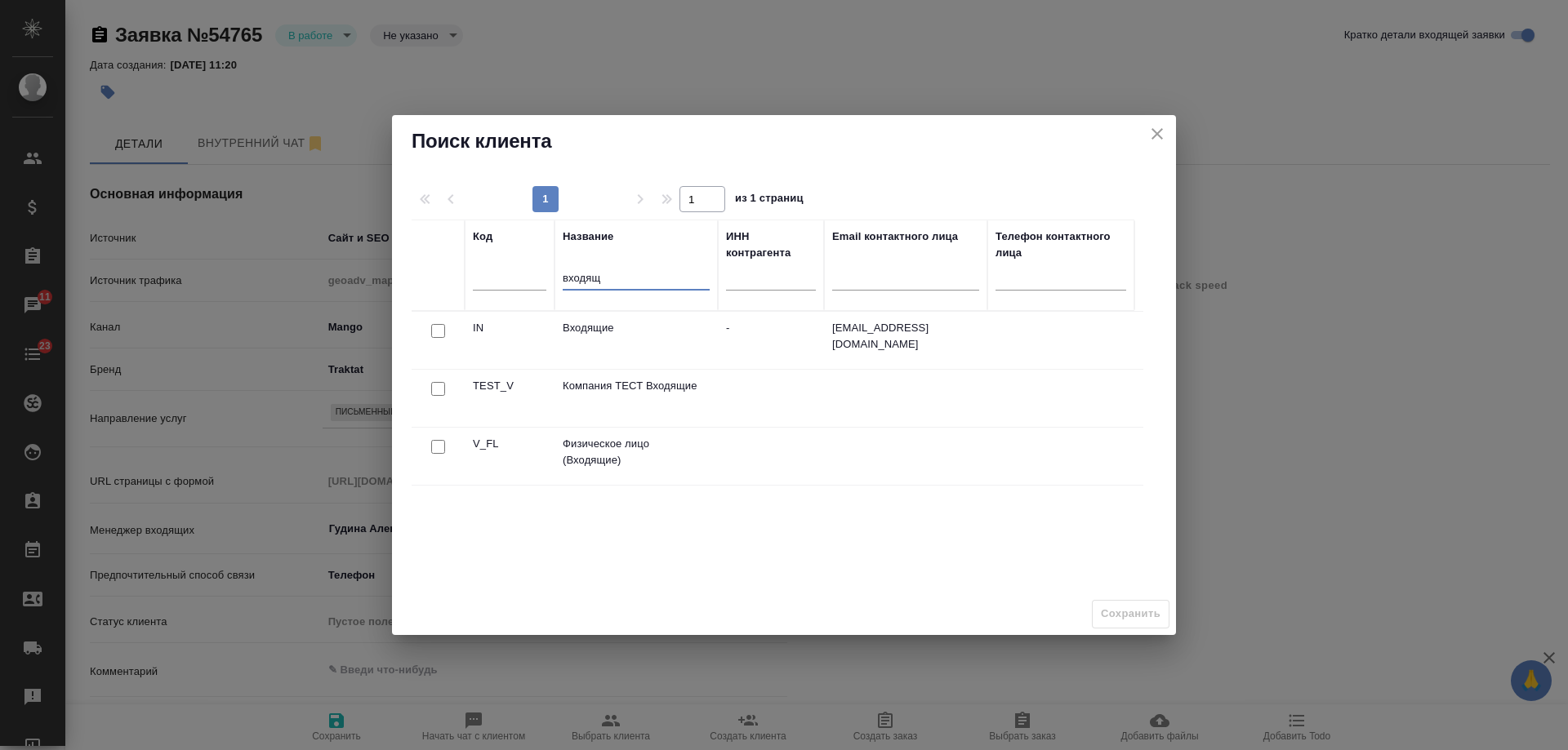
type input "входящ"
click at [441, 338] on input "checkbox" at bounding box center [438, 331] width 14 height 14
checkbox input "true"
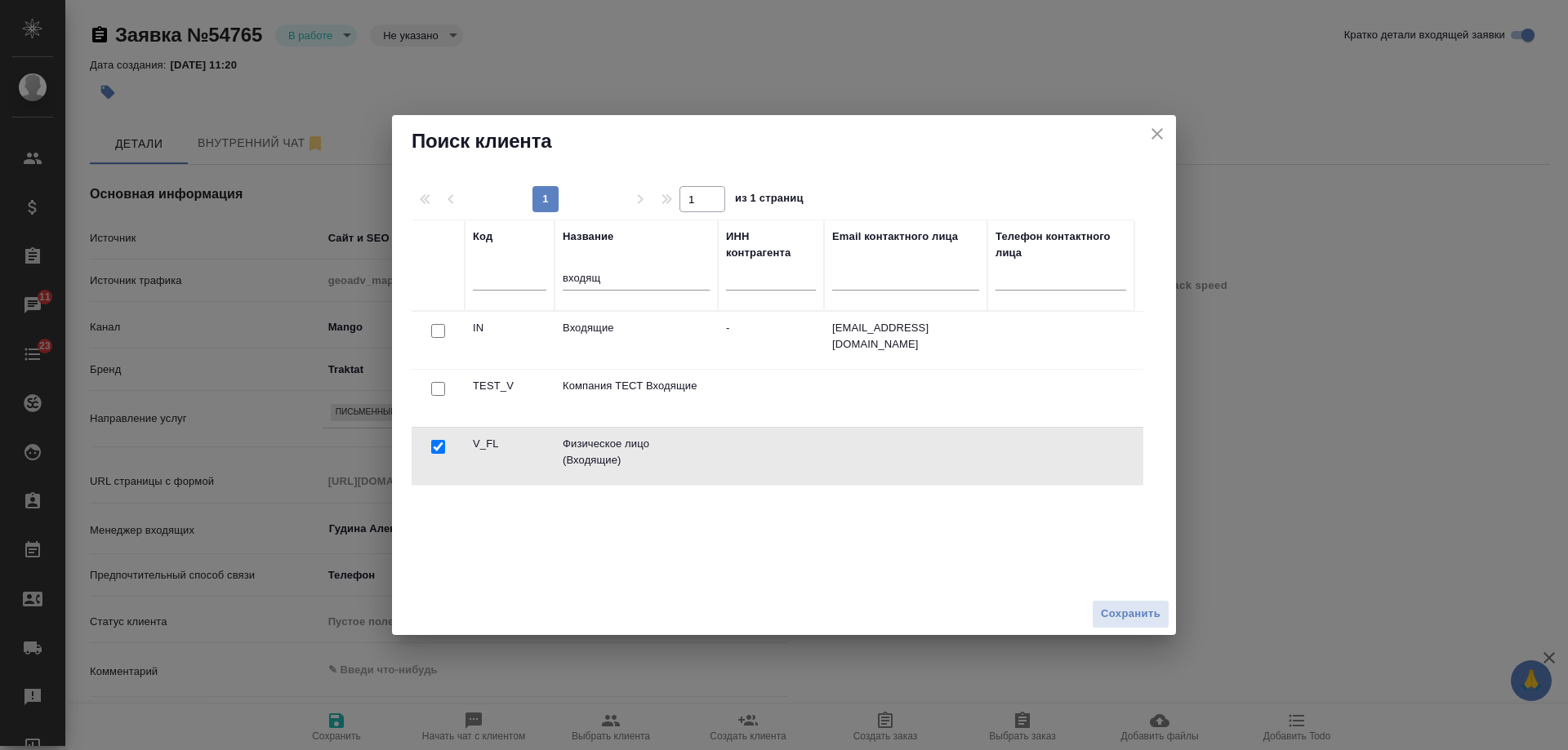
type textarea "x"
click at [1145, 611] on span "Сохранить" at bounding box center [1131, 615] width 59 height 19
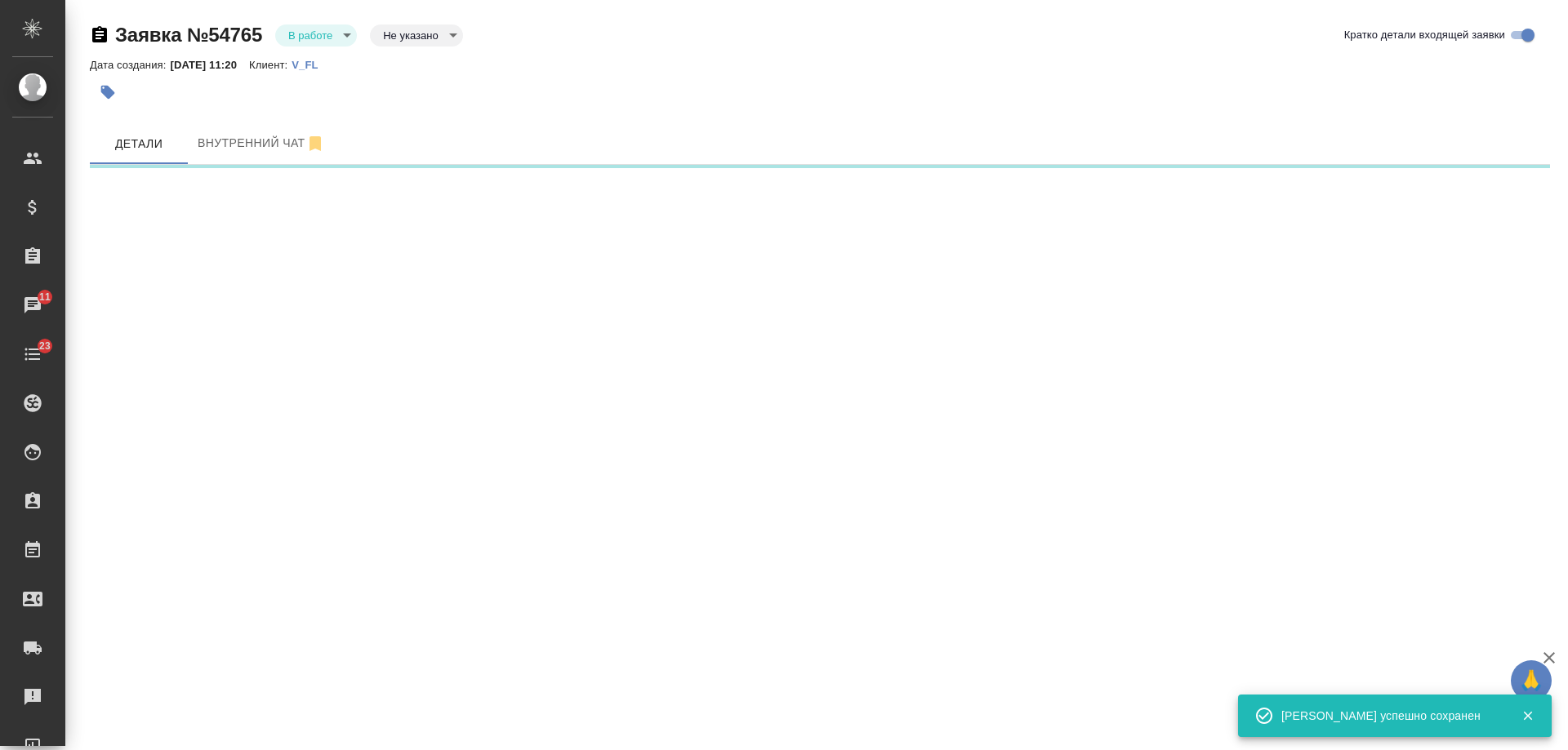
select select "RU"
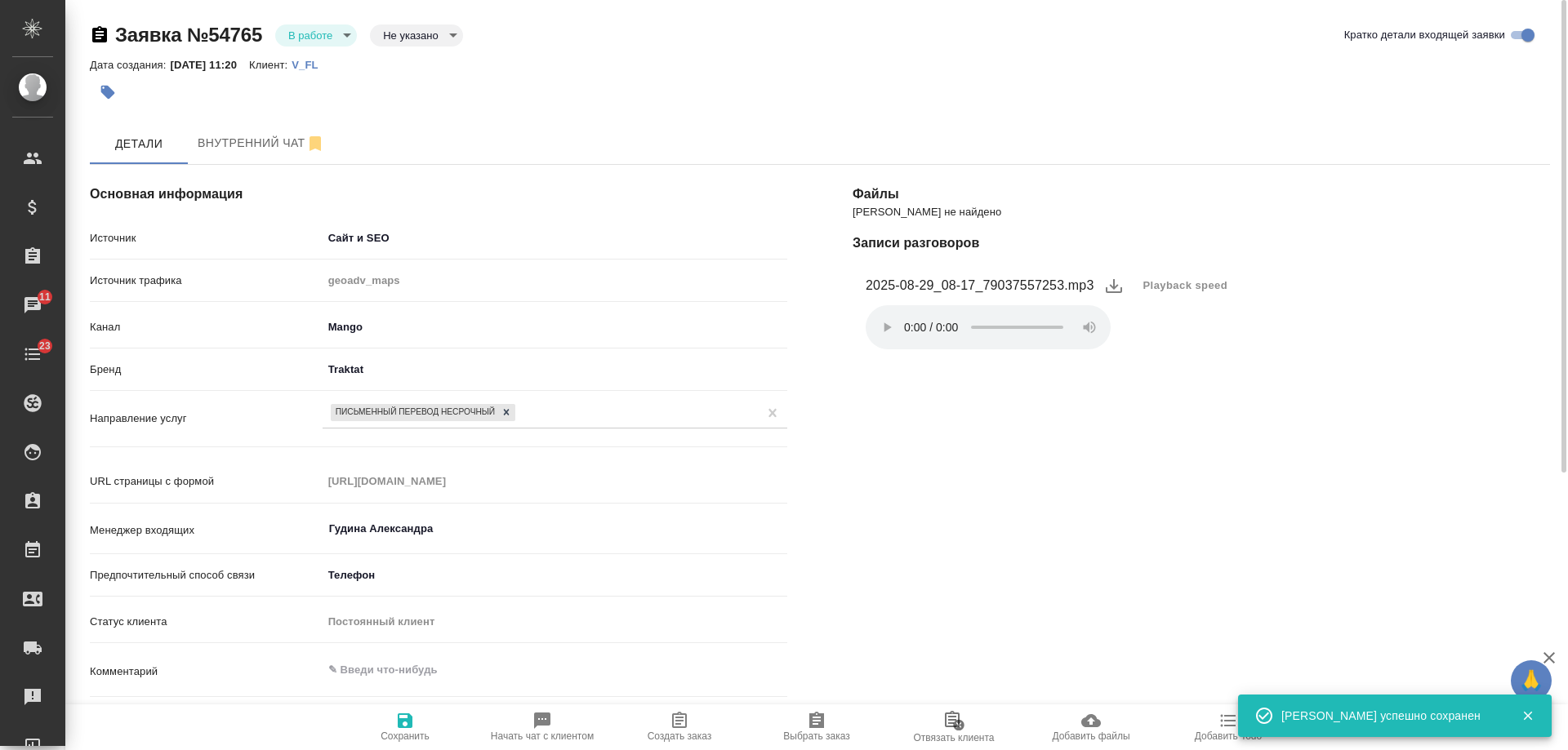
click at [688, 728] on icon "button" at bounding box center [679, 720] width 19 height 19
type textarea "x"
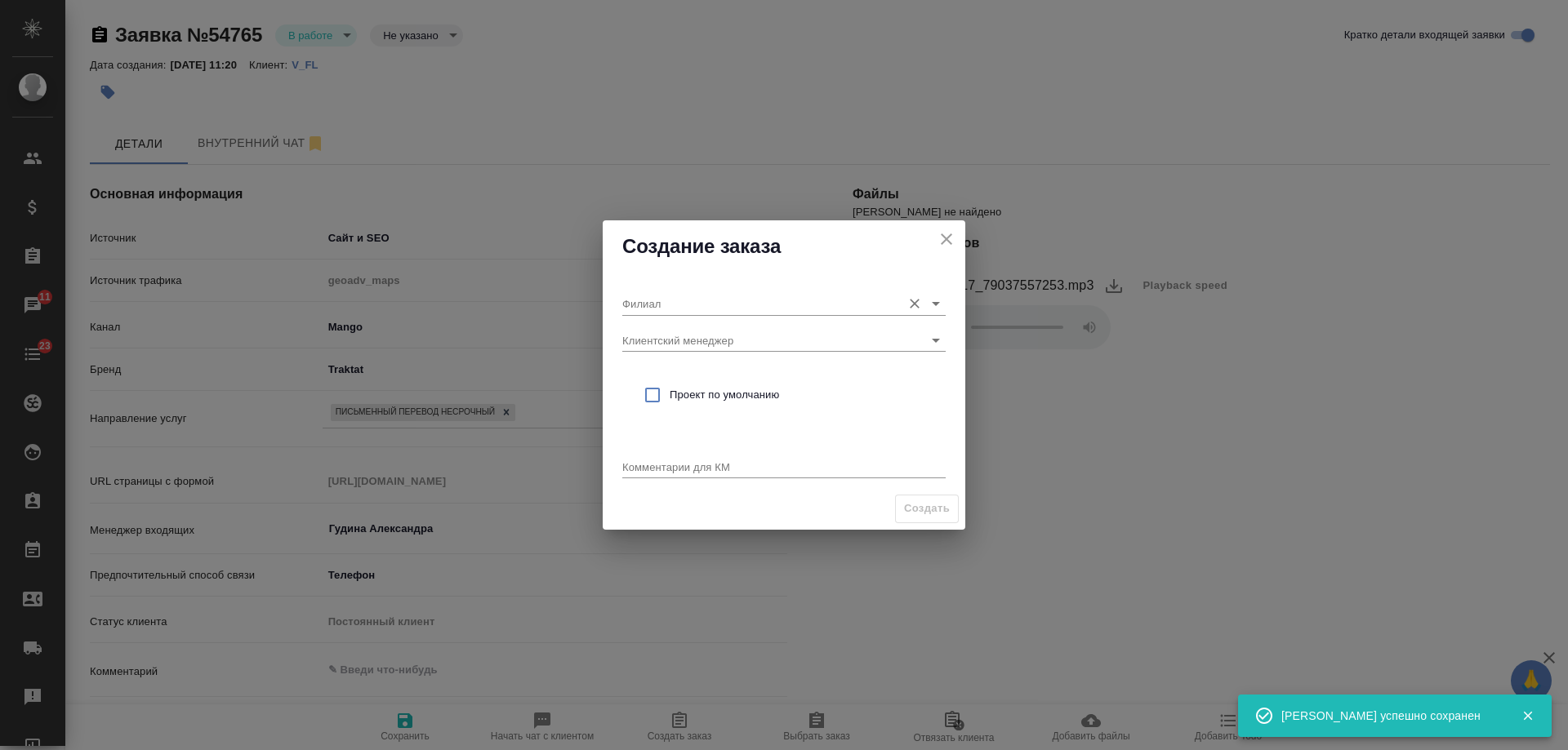
click at [659, 302] on input "Филиал" at bounding box center [757, 303] width 271 height 22
click at [611, 414] on div "Филиал Клиентский менеджер Проект по умолчанию Комментарии для КМ x" at bounding box center [784, 380] width 362 height 215
click at [695, 341] on input "Клиентский менеджер" at bounding box center [757, 340] width 271 height 22
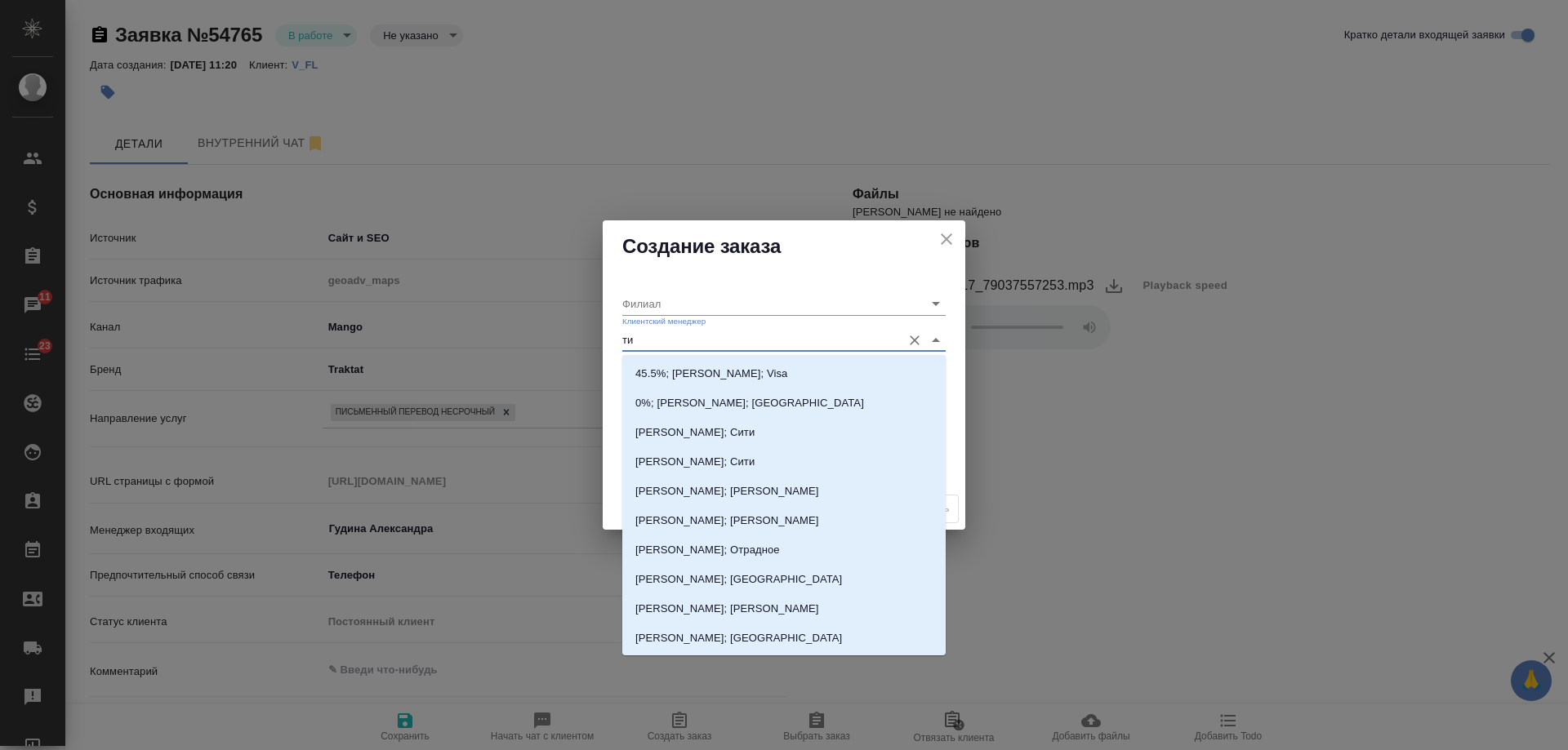
type input "тим"
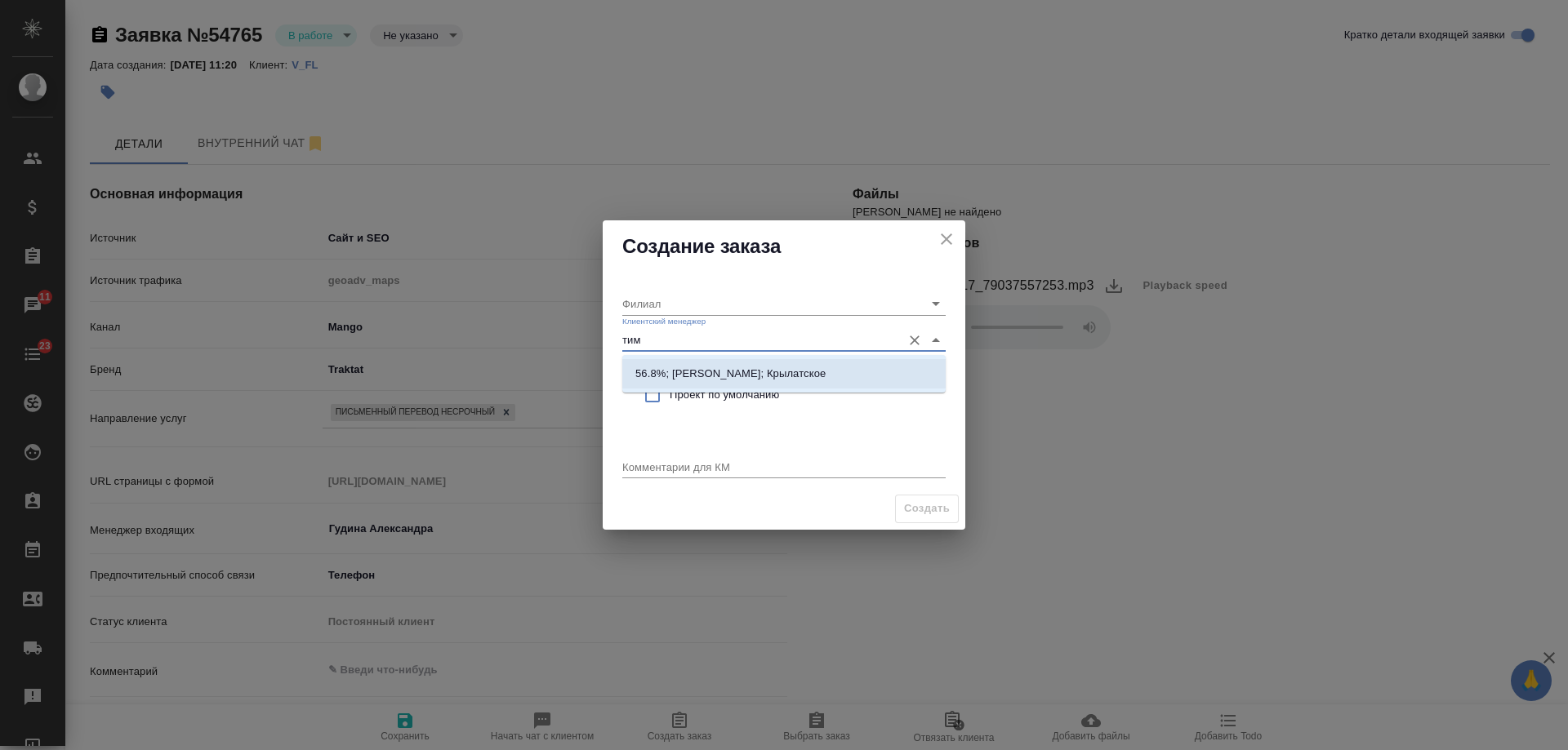
click at [737, 368] on p "56.8%; Касымов Тимур; Крылатское" at bounding box center [730, 374] width 190 height 17
type input "Крылатское"
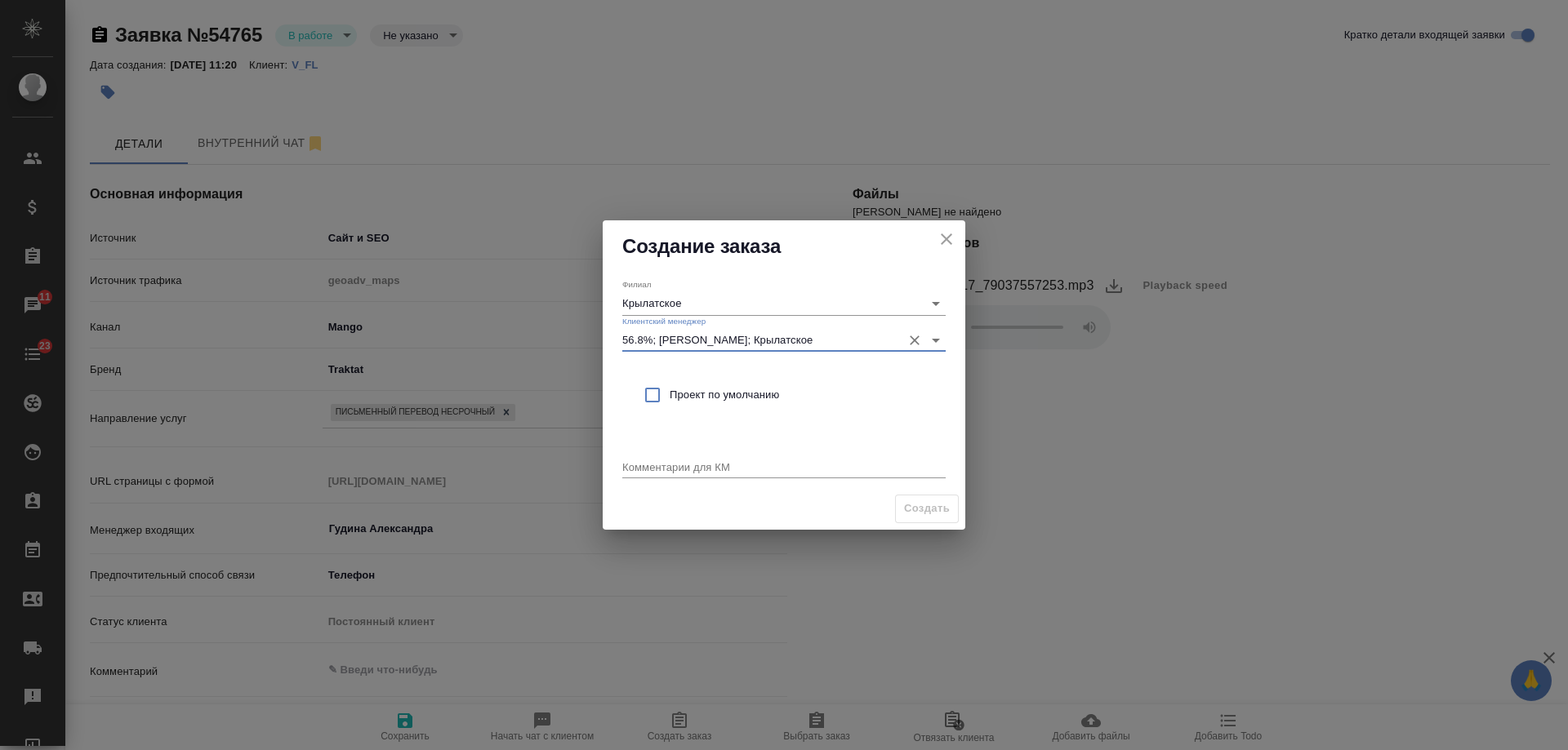
type input "56.8%; Касымов Тимур; Крылатское"
click at [719, 389] on span "Проект по умолчанию" at bounding box center [801, 395] width 263 height 17
checkbox input "true"
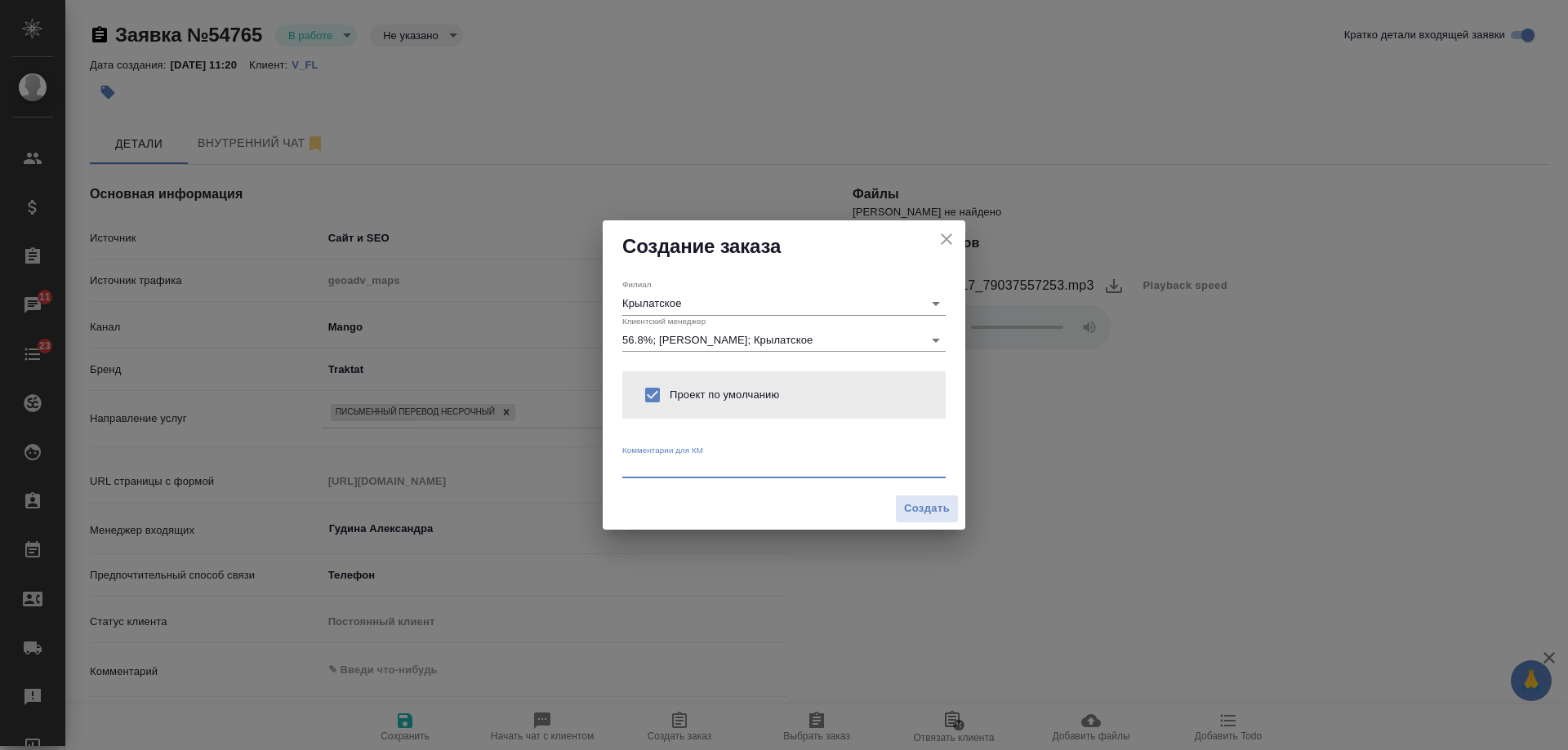
click at [696, 463] on textarea at bounding box center [783, 467] width 323 height 12
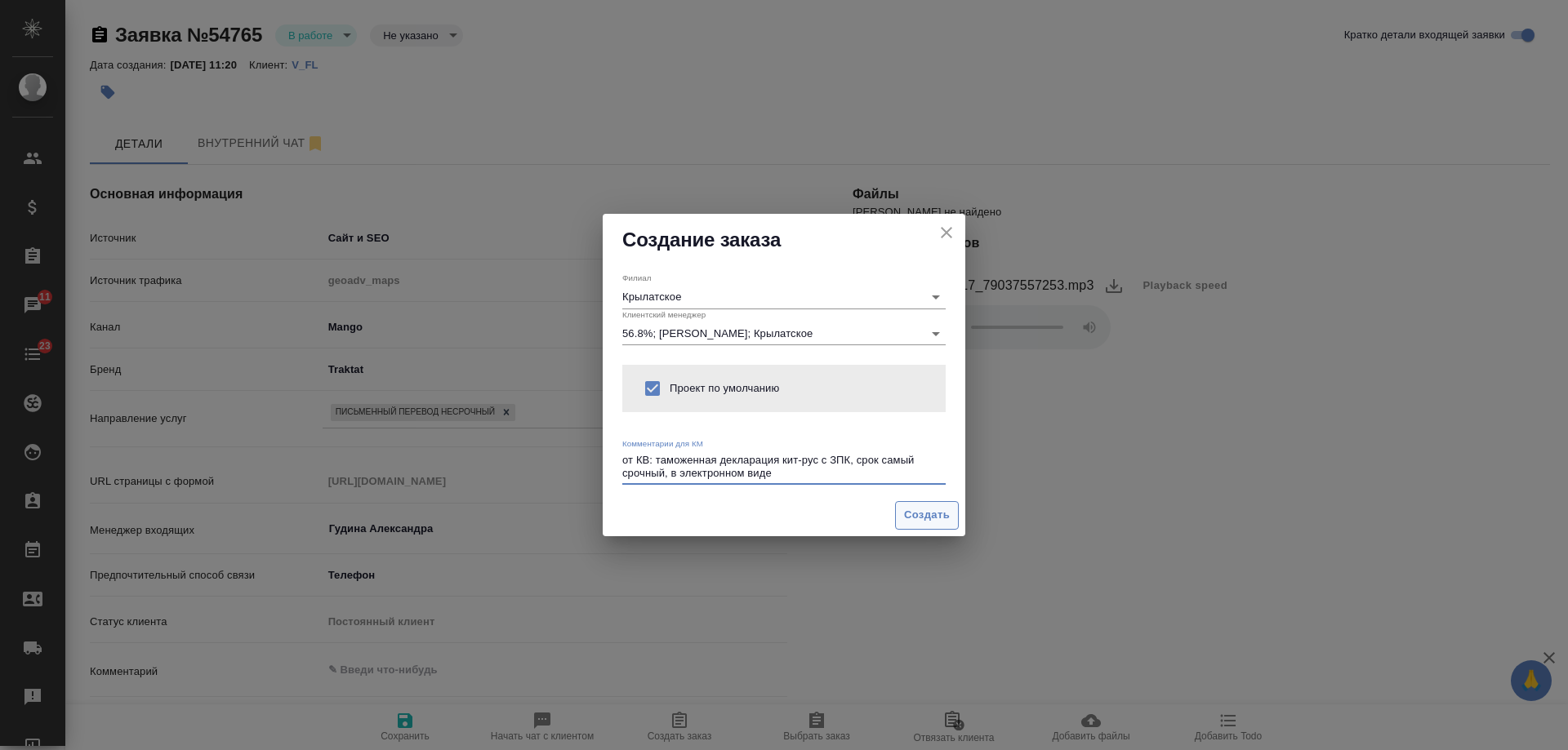
type textarea "от КВ: таможенная декларация кит-рус с ЗПК, срок самый срочный, в электронном в…"
drag, startPoint x: 937, startPoint y: 515, endPoint x: 928, endPoint y: 497, distance: 20.1
click at [936, 514] on span "Создать" at bounding box center [927, 516] width 45 height 19
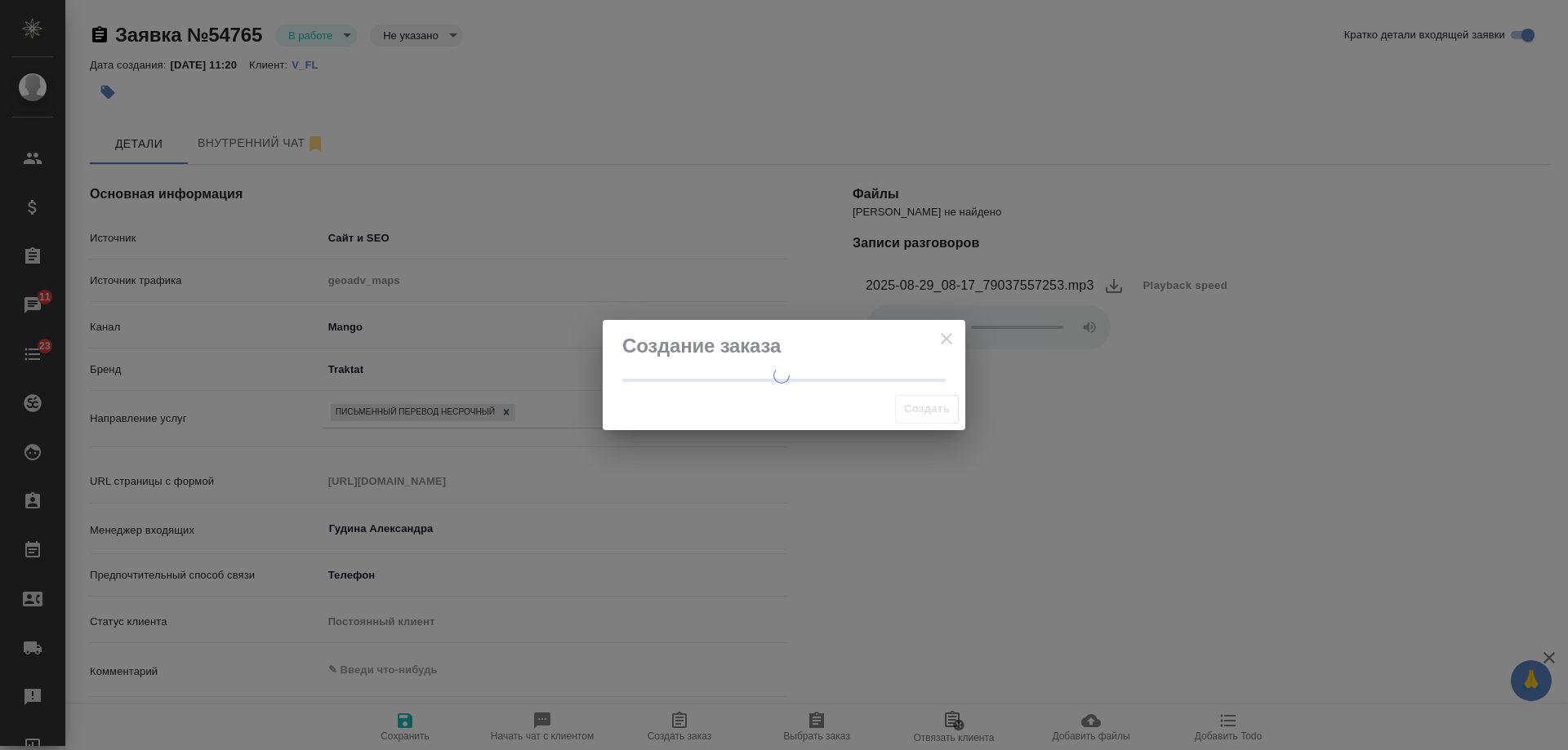
type textarea "x"
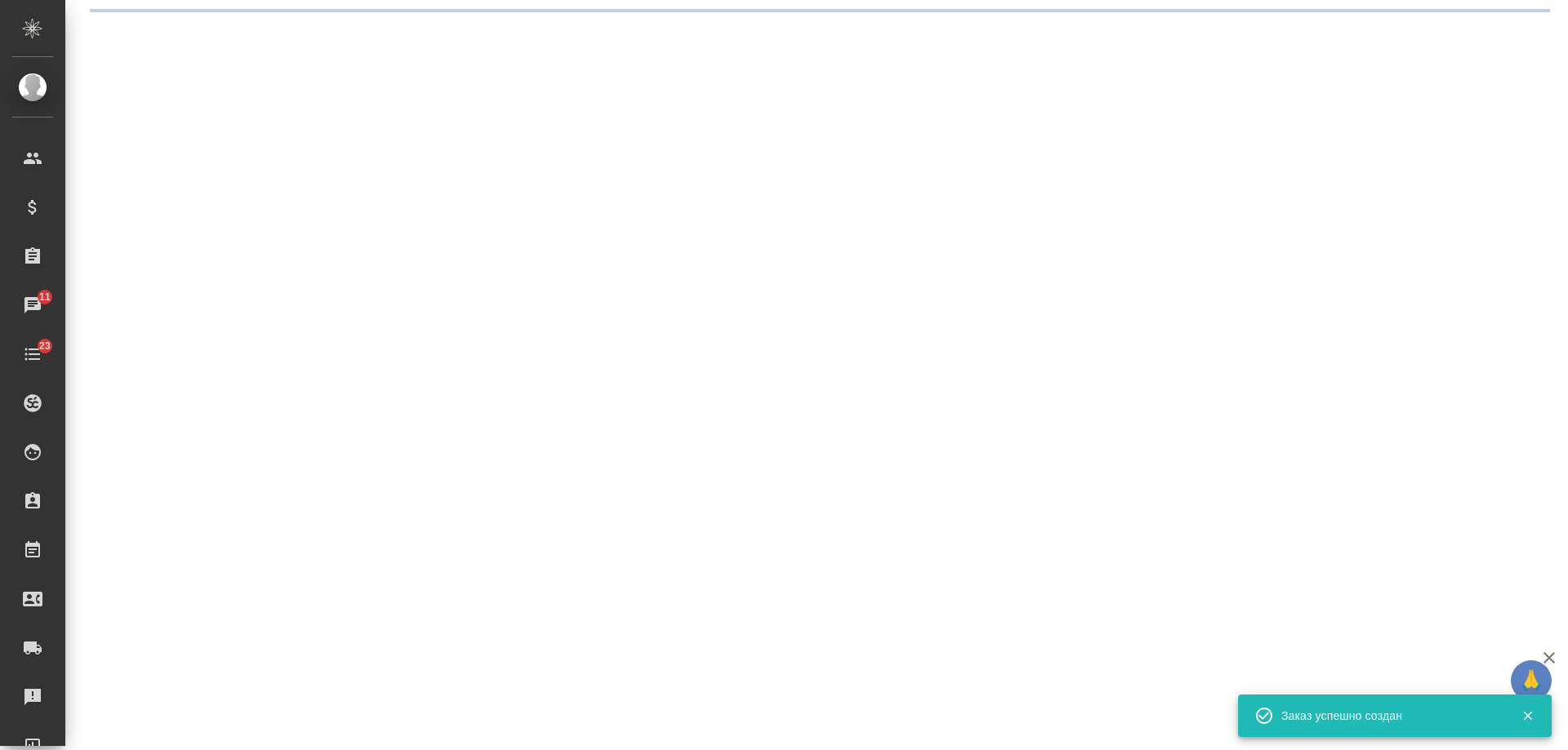
select select "RU"
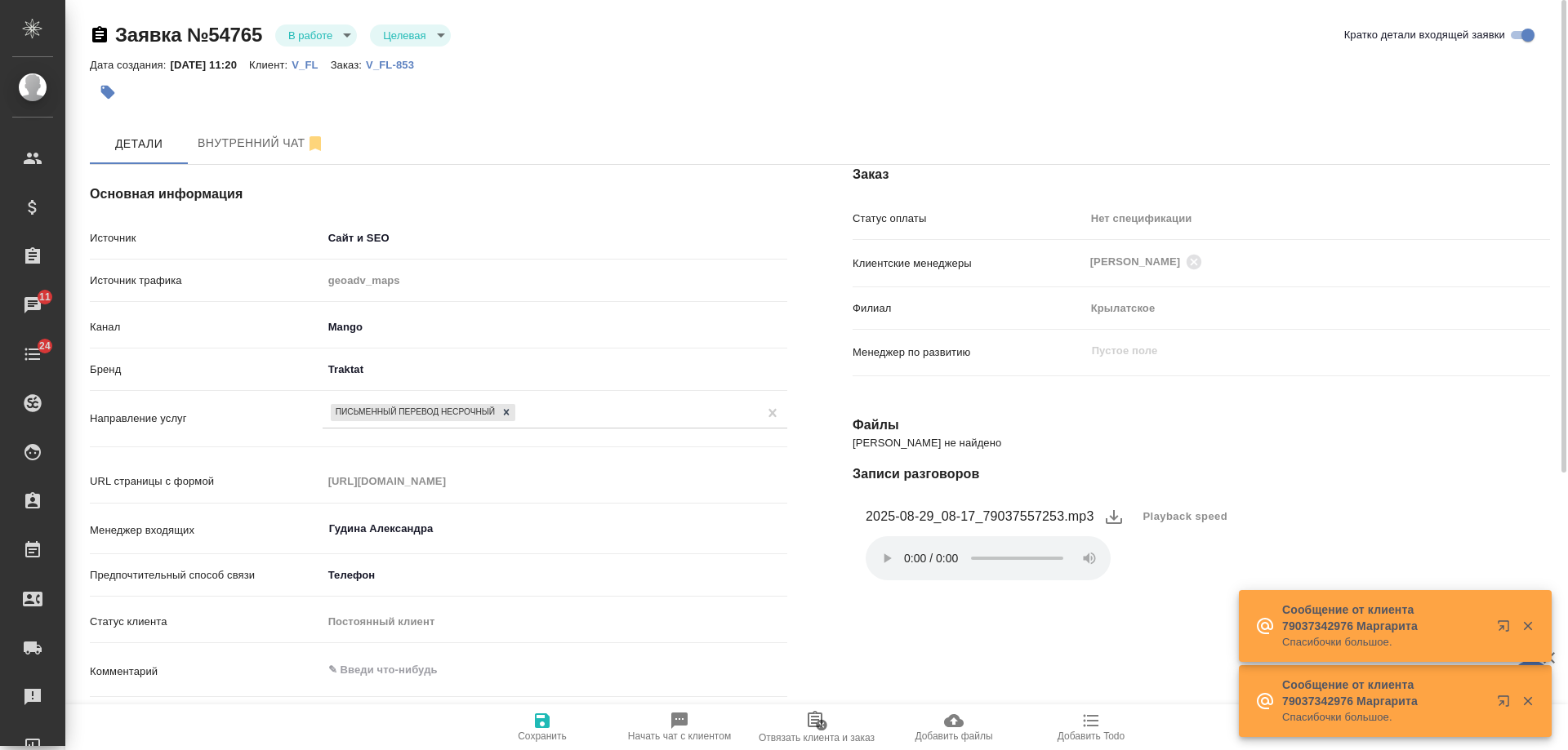
scroll to position [439, 0]
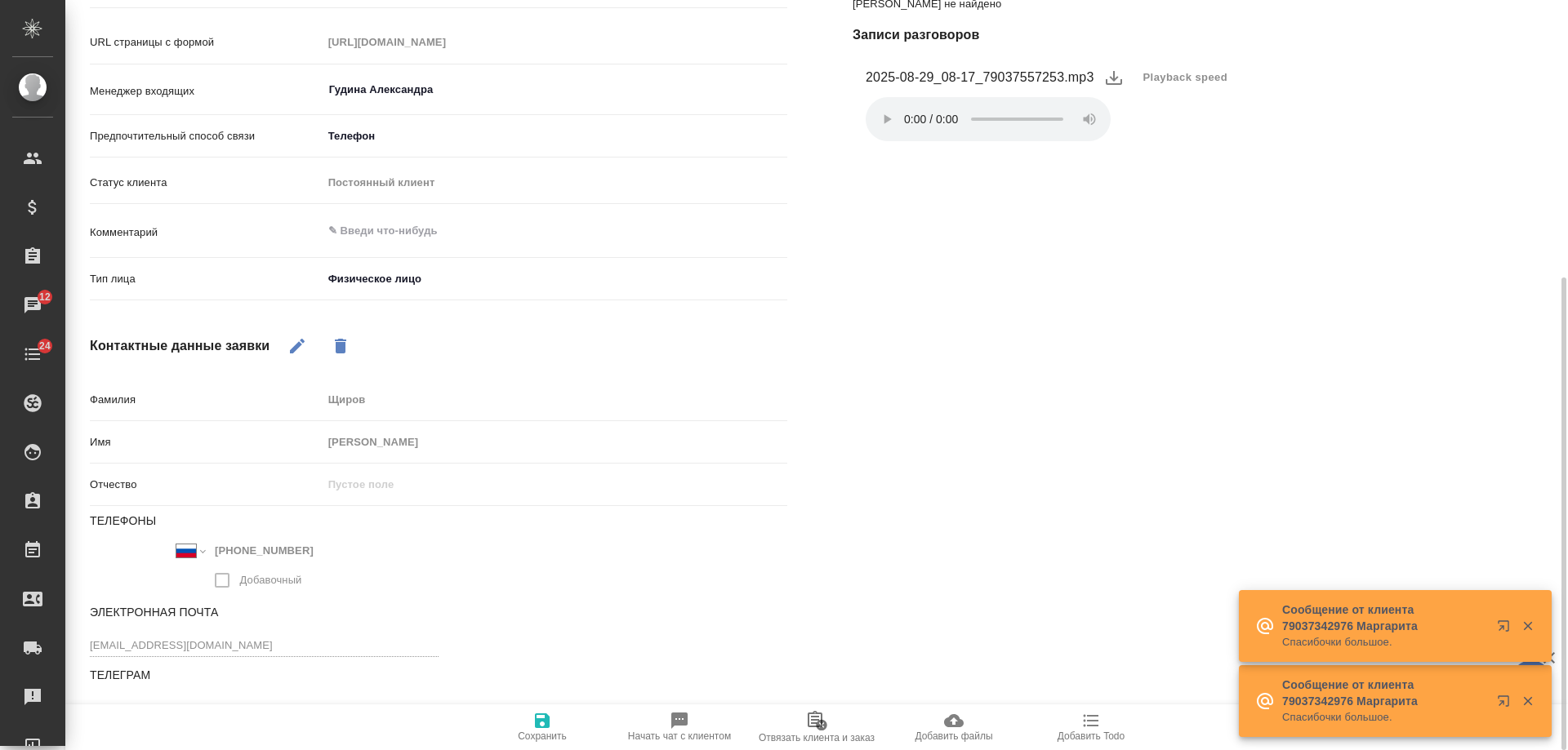
type textarea "x"
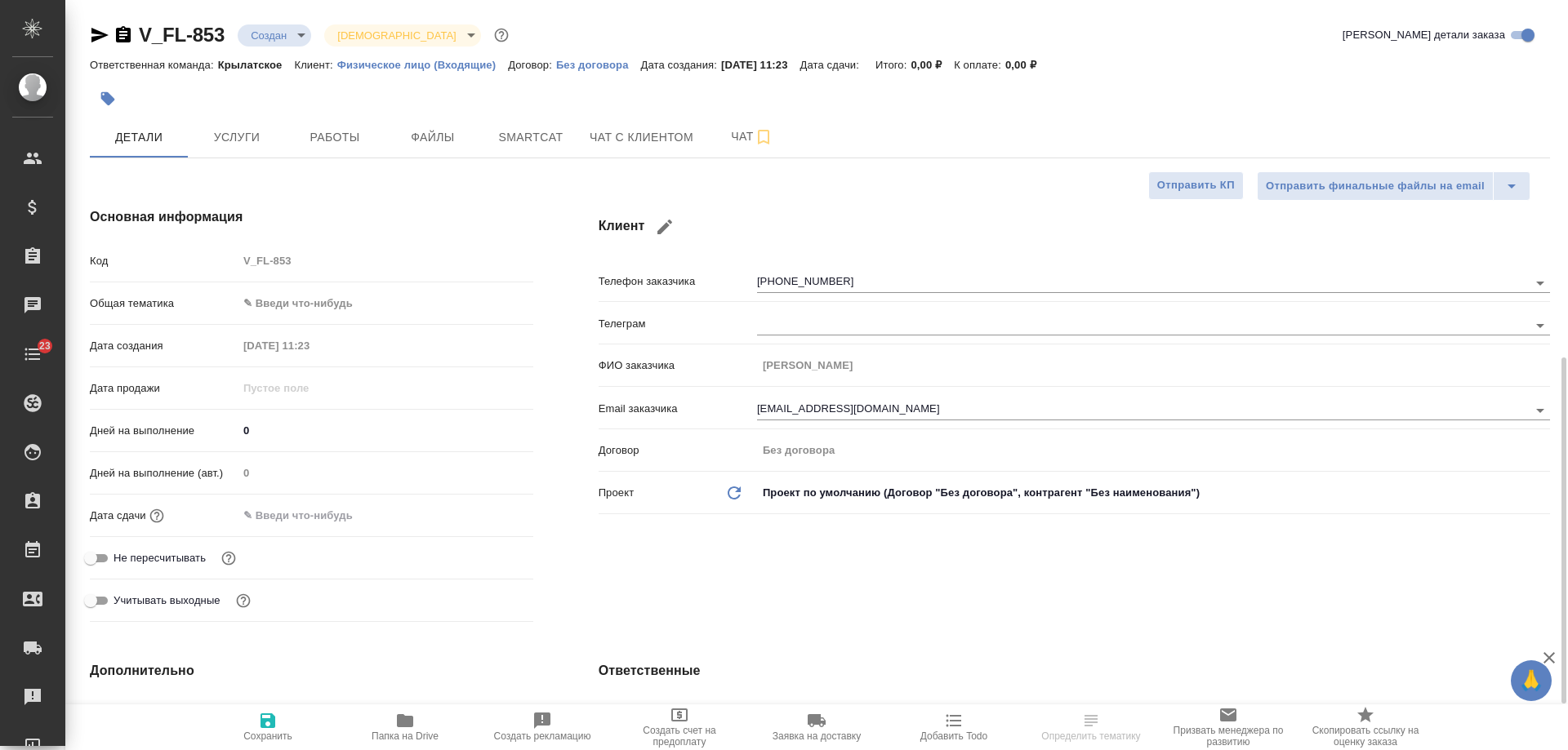
select select "RU"
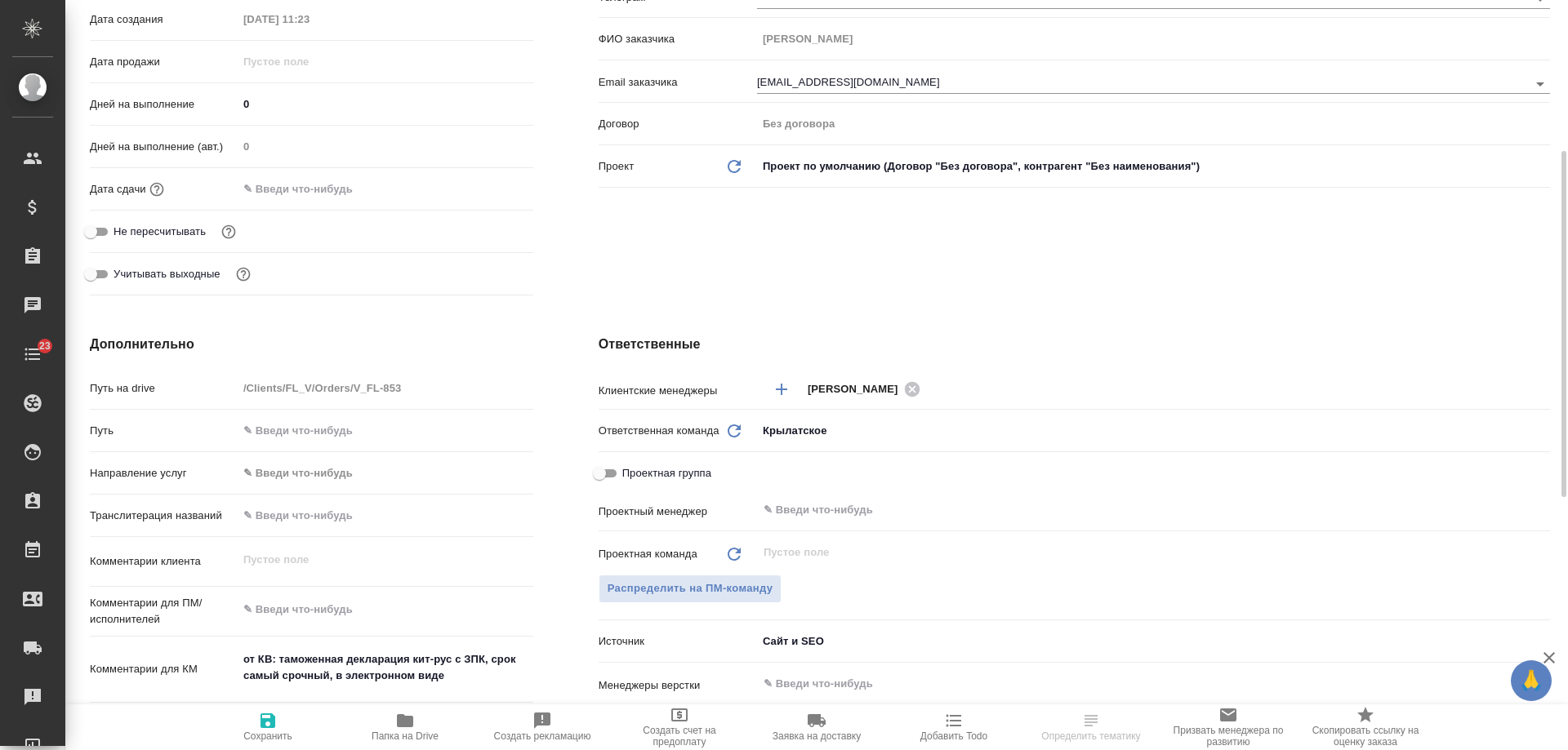
scroll to position [653, 0]
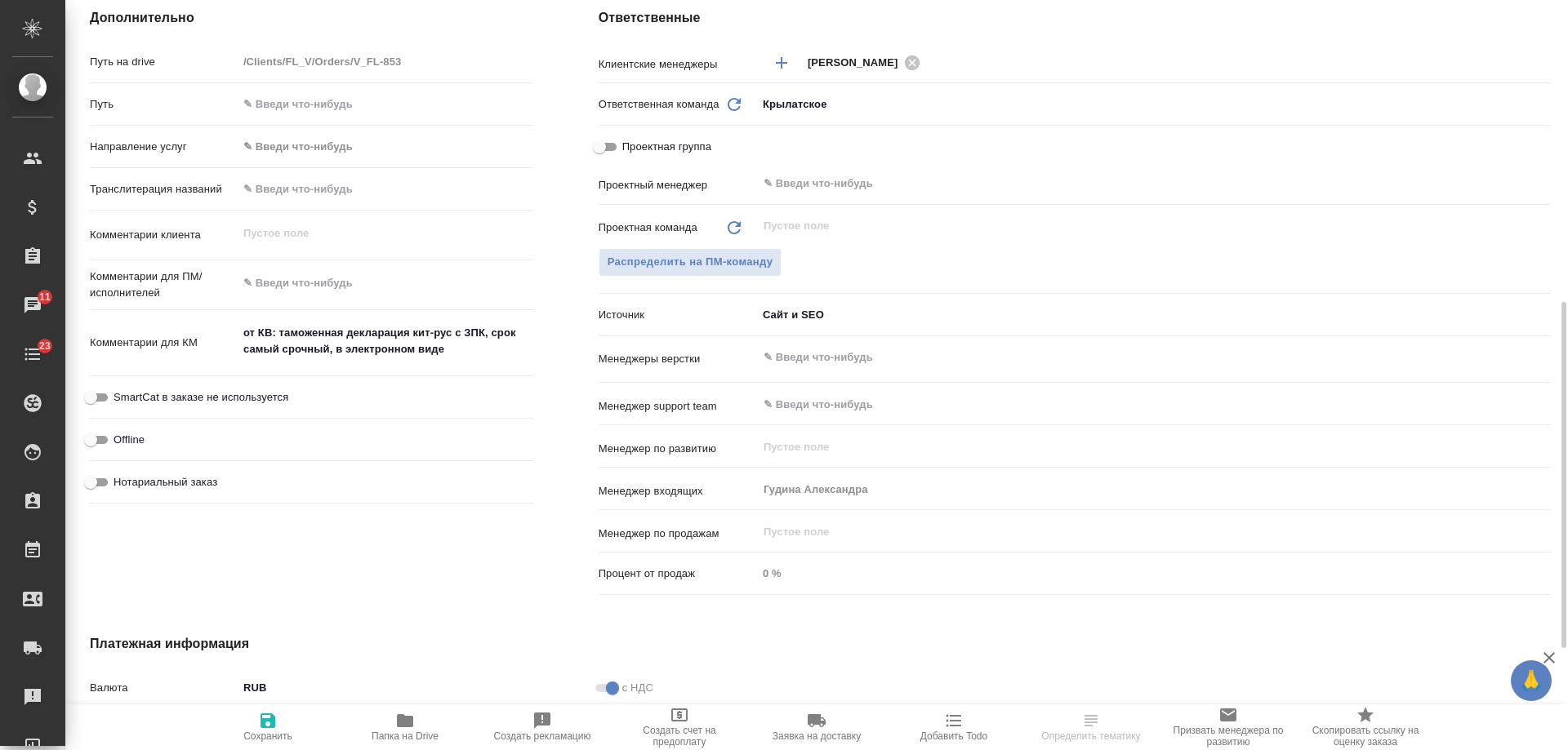
click at [181, 483] on span "Нотариальный заказ" at bounding box center [165, 483] width 104 height 17
click at [120, 483] on input "Нотариальный заказ" at bounding box center [90, 483] width 58 height 19
checkbox input "true"
click at [273, 721] on icon "button" at bounding box center [267, 720] width 15 height 15
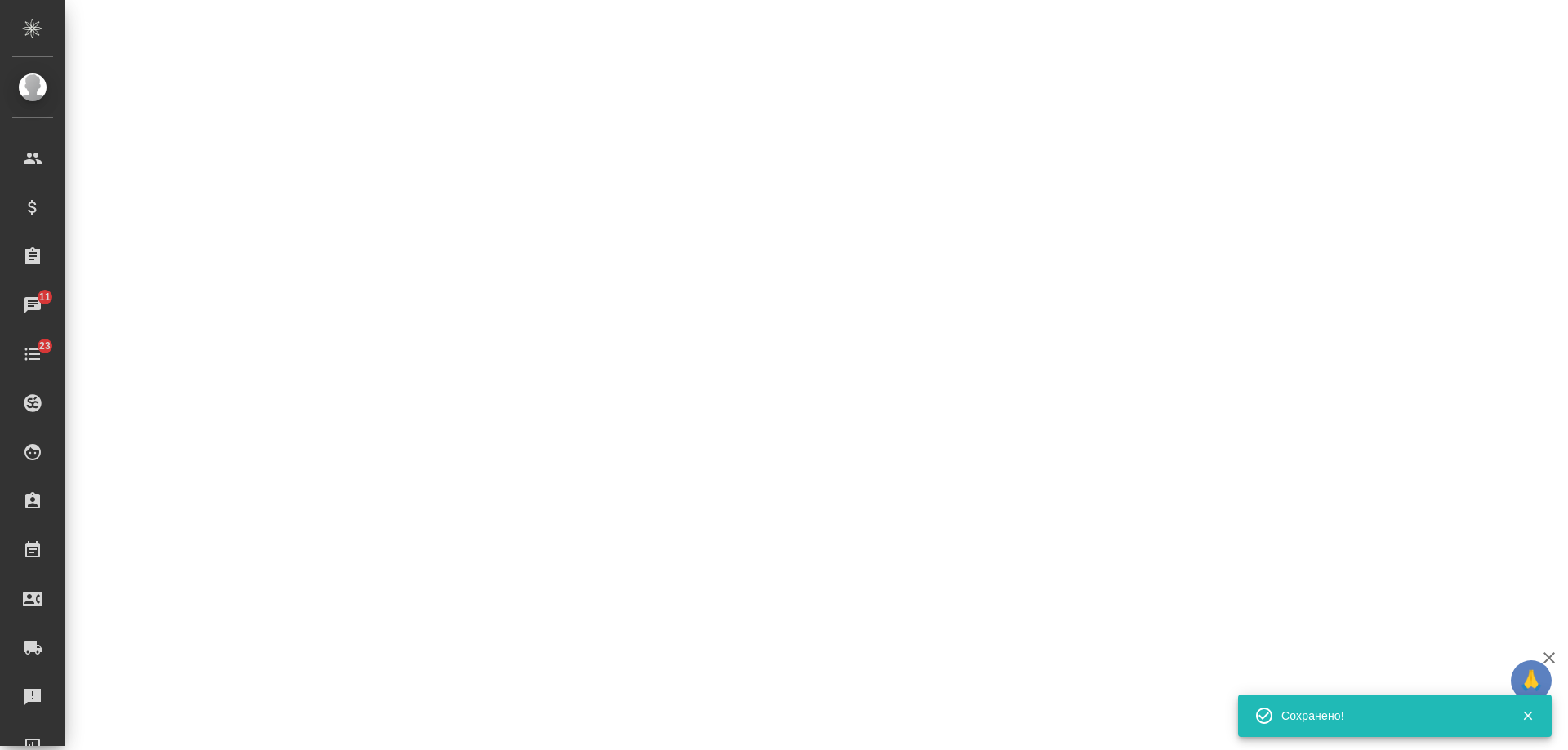
select select "RU"
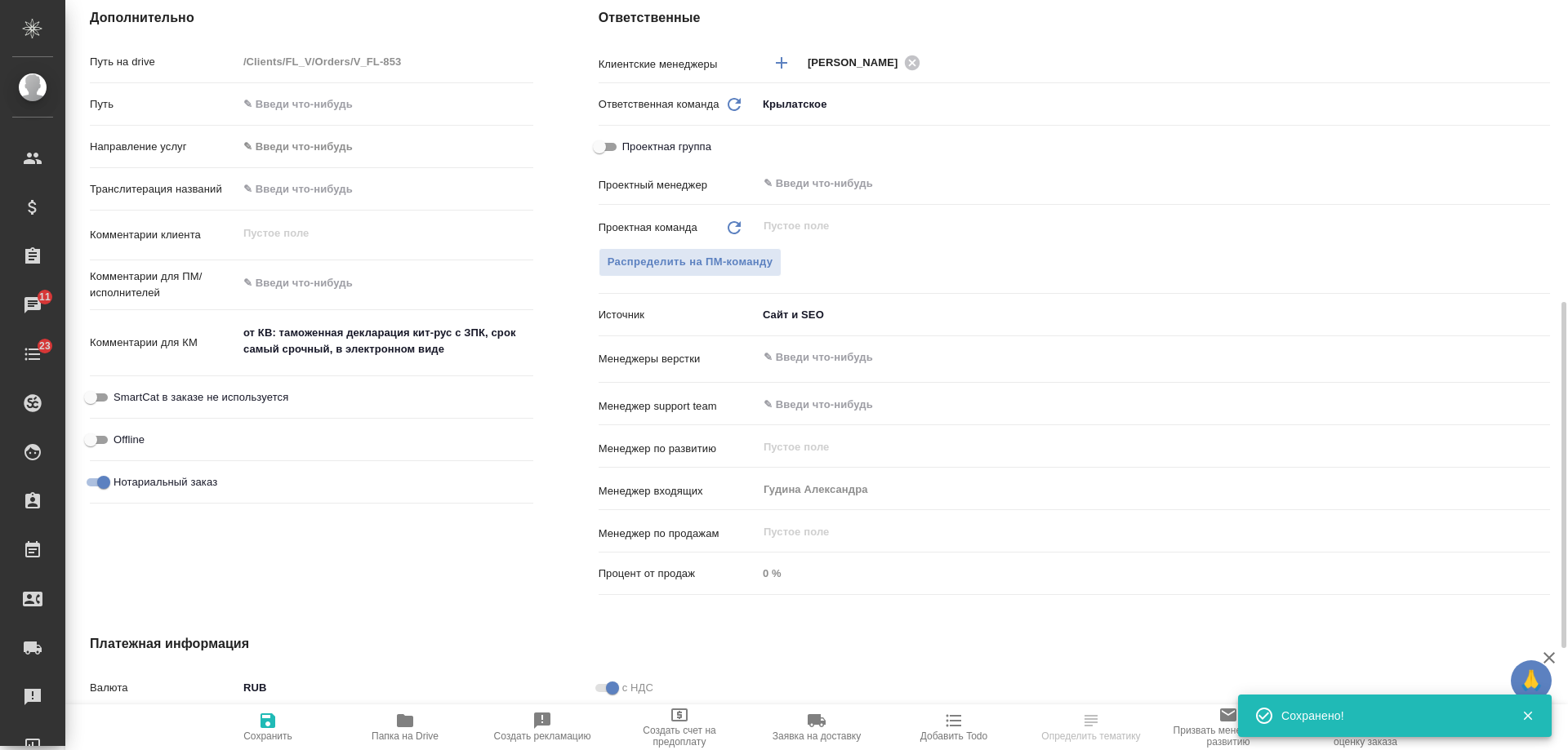
type textarea "x"
click at [958, 720] on icon "button" at bounding box center [954, 720] width 19 height 19
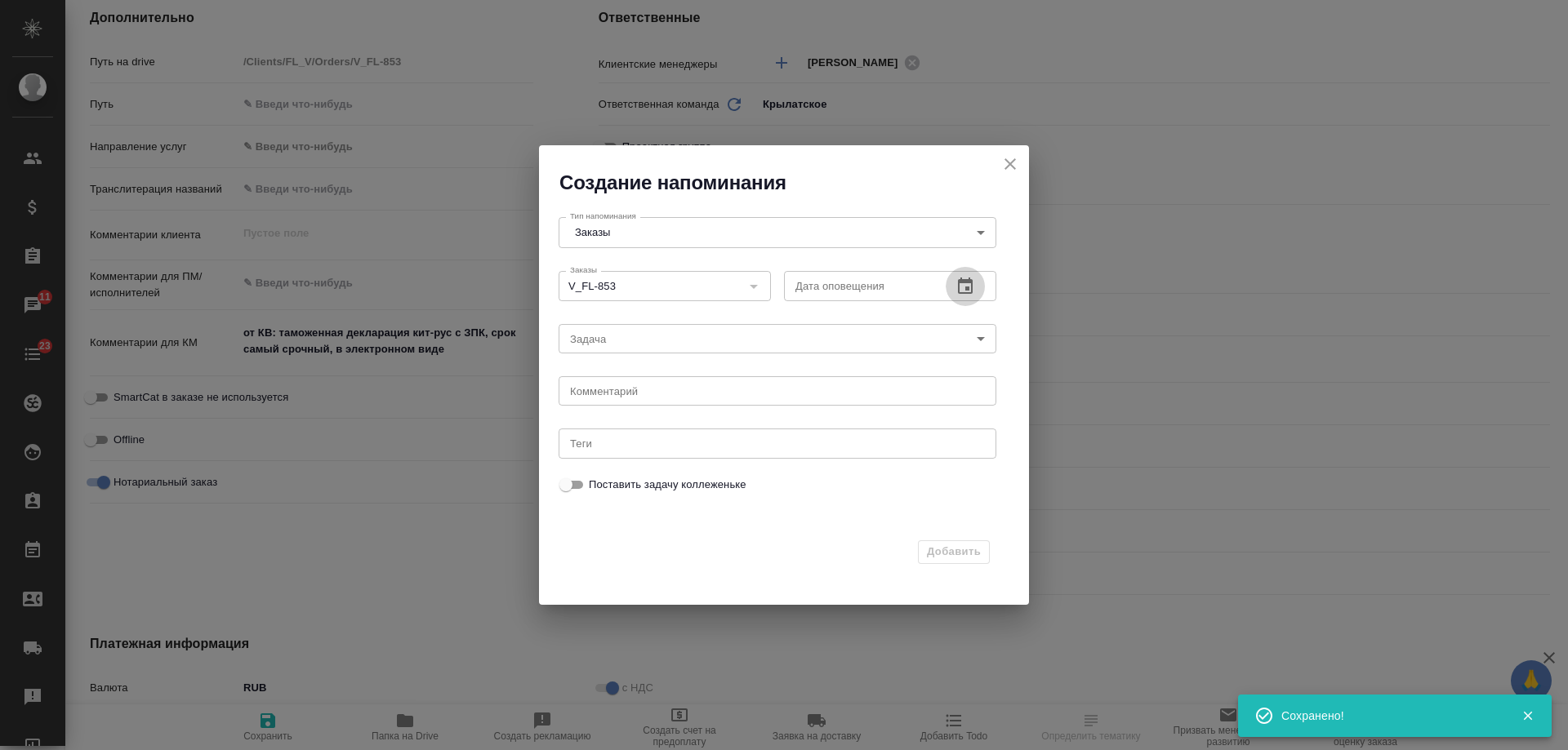
click at [972, 287] on icon "button" at bounding box center [965, 286] width 15 height 17
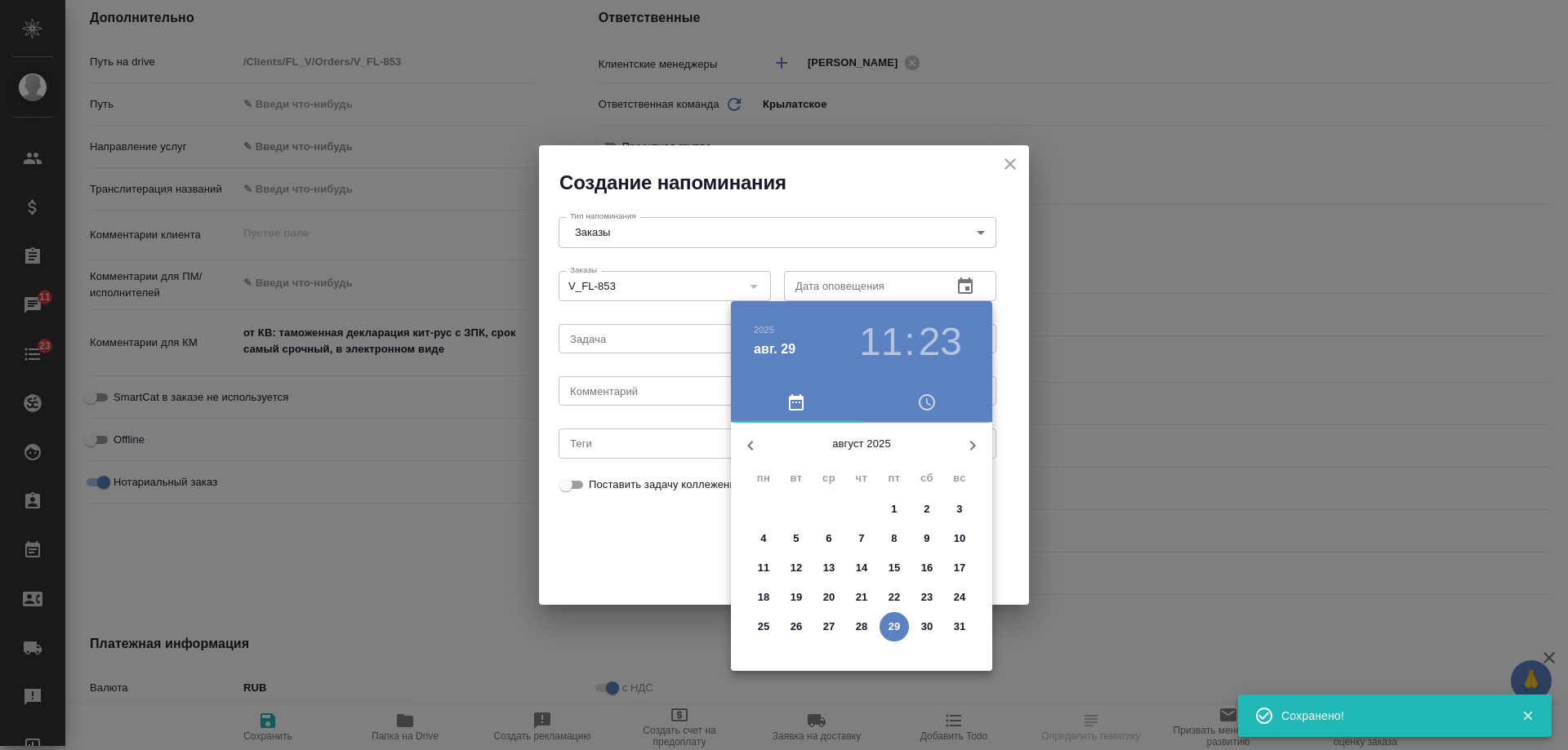
click at [970, 448] on icon "button" at bounding box center [972, 446] width 19 height 19
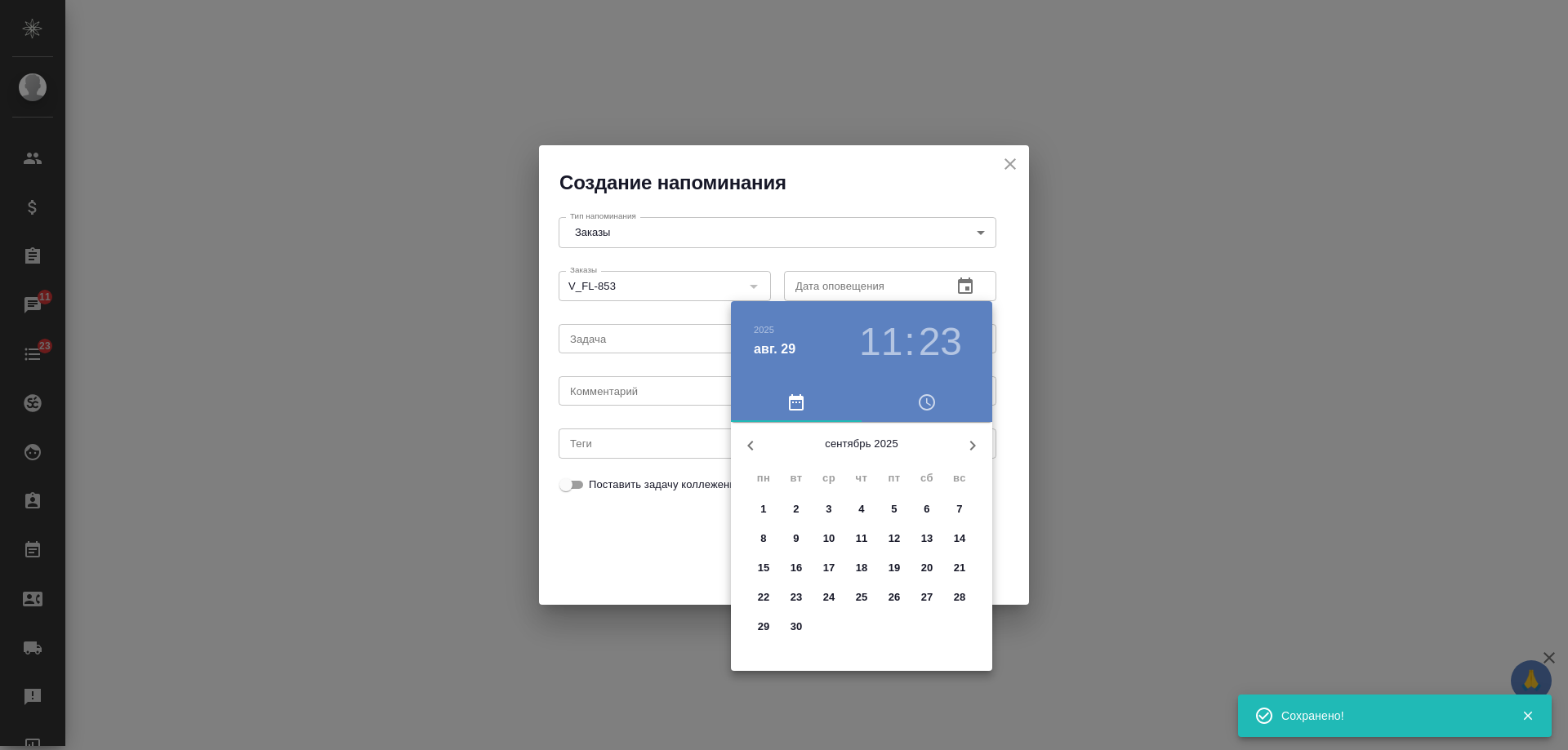
select select "RU"
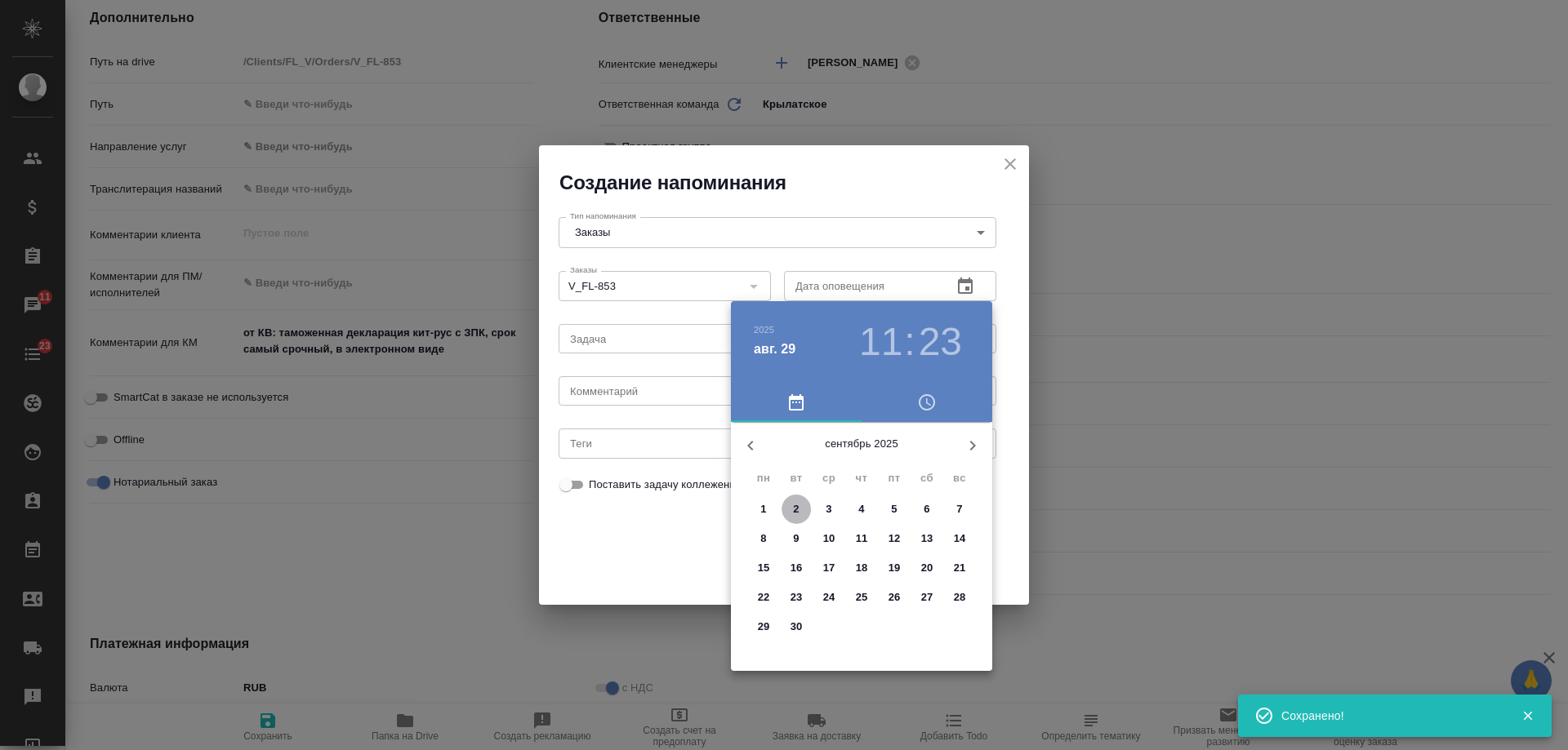
click at [801, 515] on span "2" at bounding box center [796, 510] width 30 height 17
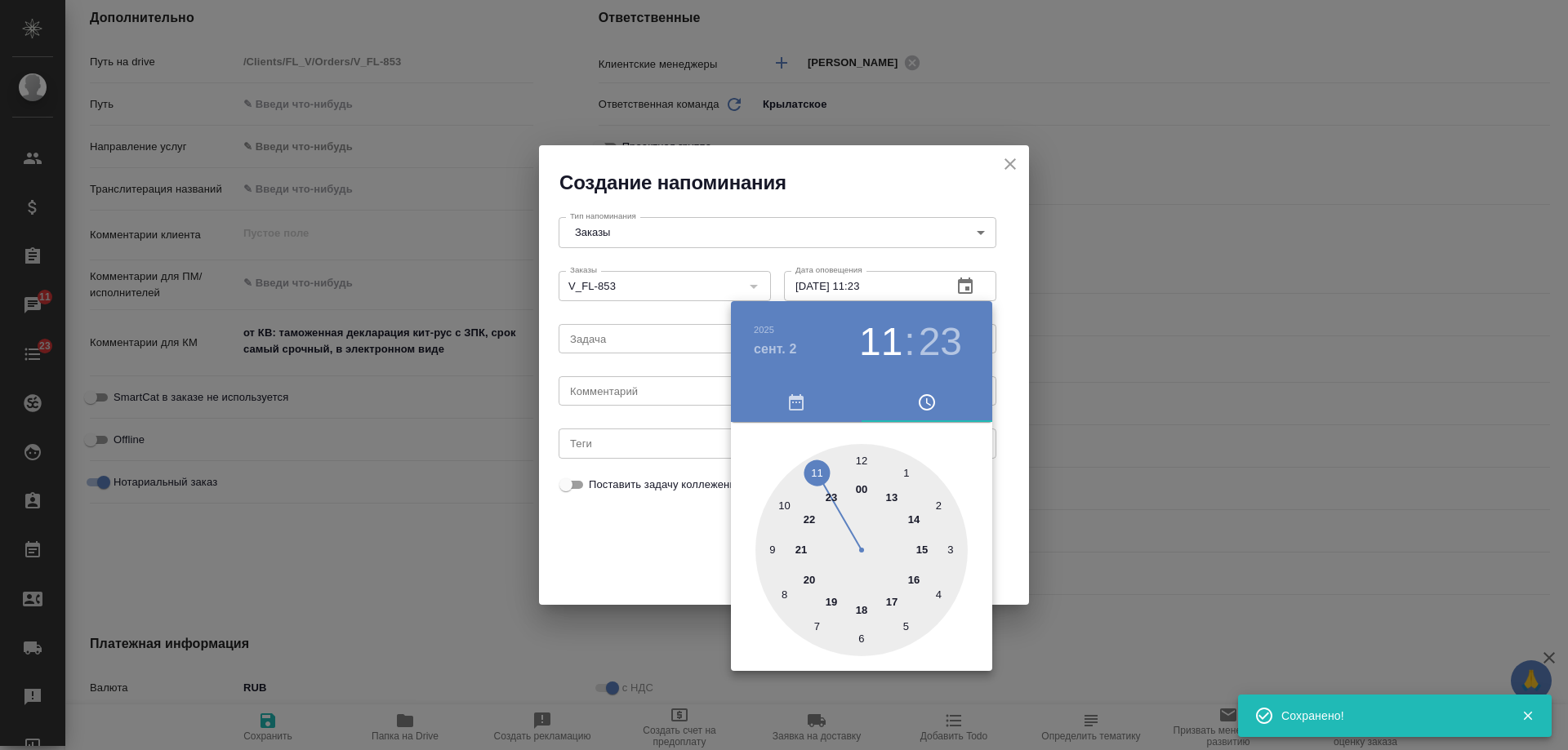
type input "02.09.2025 11:23"
type textarea "x"
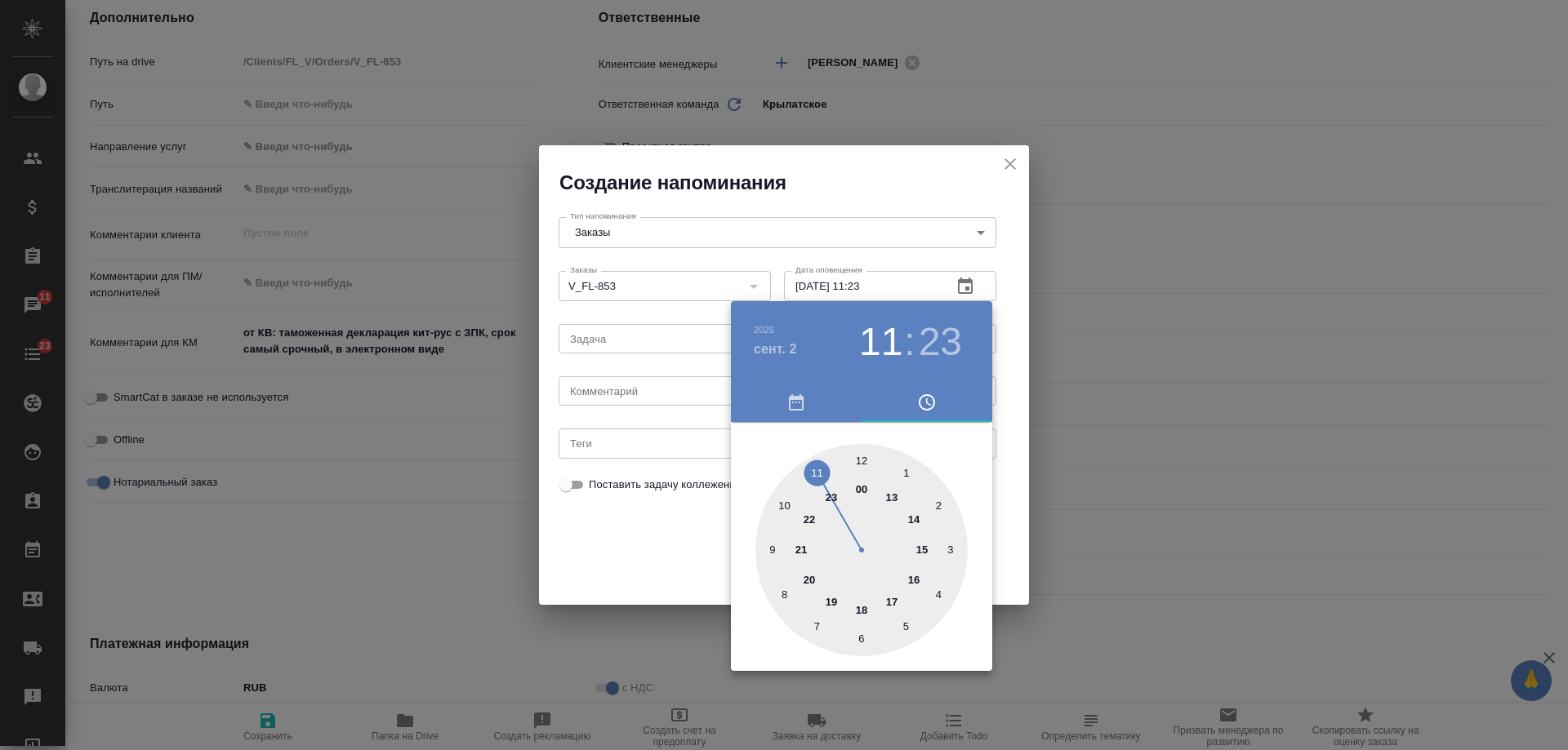
click at [641, 396] on div at bounding box center [784, 375] width 1568 height 750
click at [641, 395] on div "2025 сент. 2 11 : 23 00 1 2 3 4 5 6 7 8 9 10 11 12 13 14 15 16 17 18 19 20 21 2…" at bounding box center [784, 375] width 1568 height 750
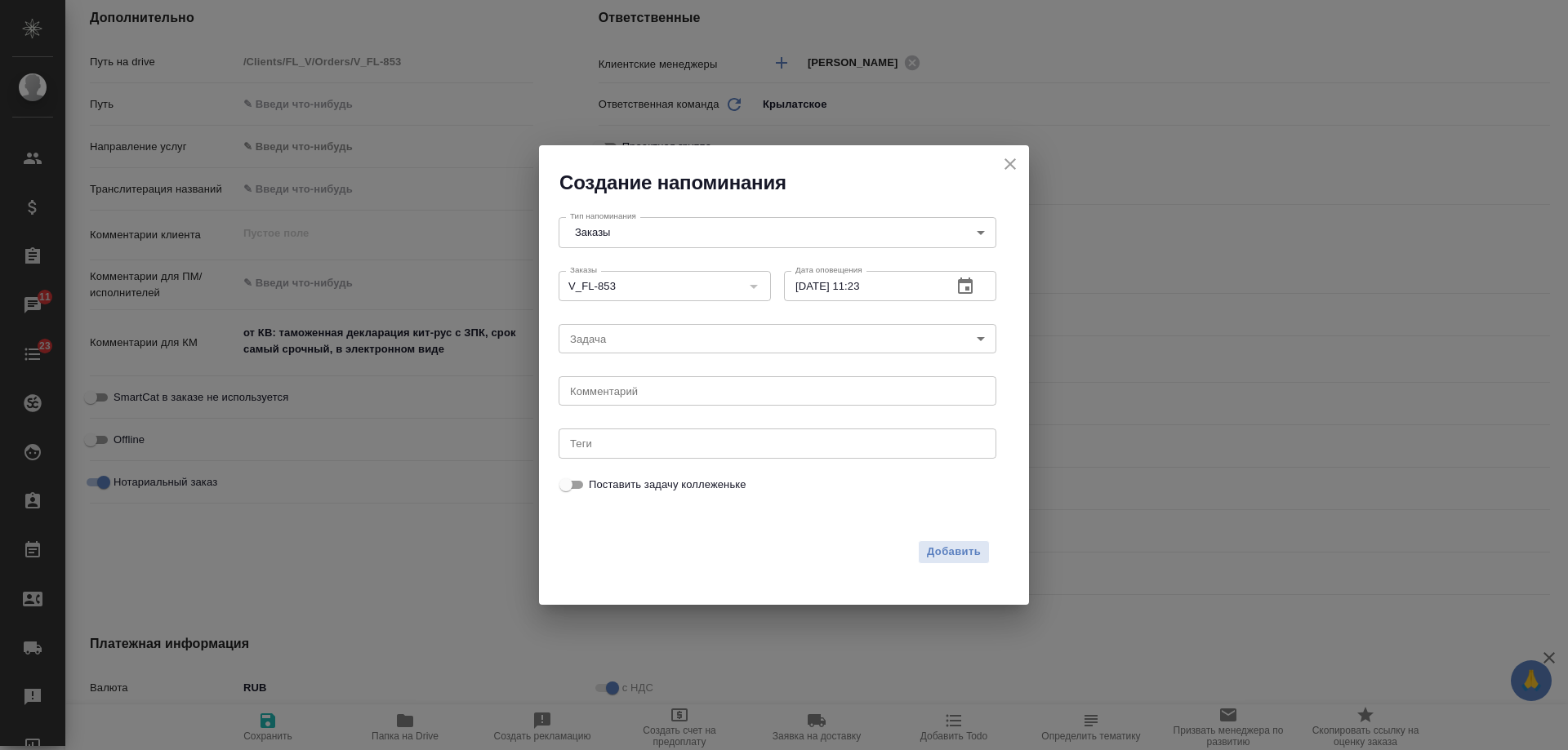
drag, startPoint x: 641, startPoint y: 395, endPoint x: 630, endPoint y: 393, distance: 11.2
click at [636, 395] on div "2025 сент. 2 11 : 23 00 1 2 3 4 5 6 7 8 9 10 11 12 13 14 15 16 17 18 19 20 21 2…" at bounding box center [784, 375] width 1568 height 750
click at [627, 393] on textarea at bounding box center [777, 391] width 415 height 12
type textarea "инфа"
click at [954, 545] on span "Добавить" at bounding box center [954, 552] width 54 height 19
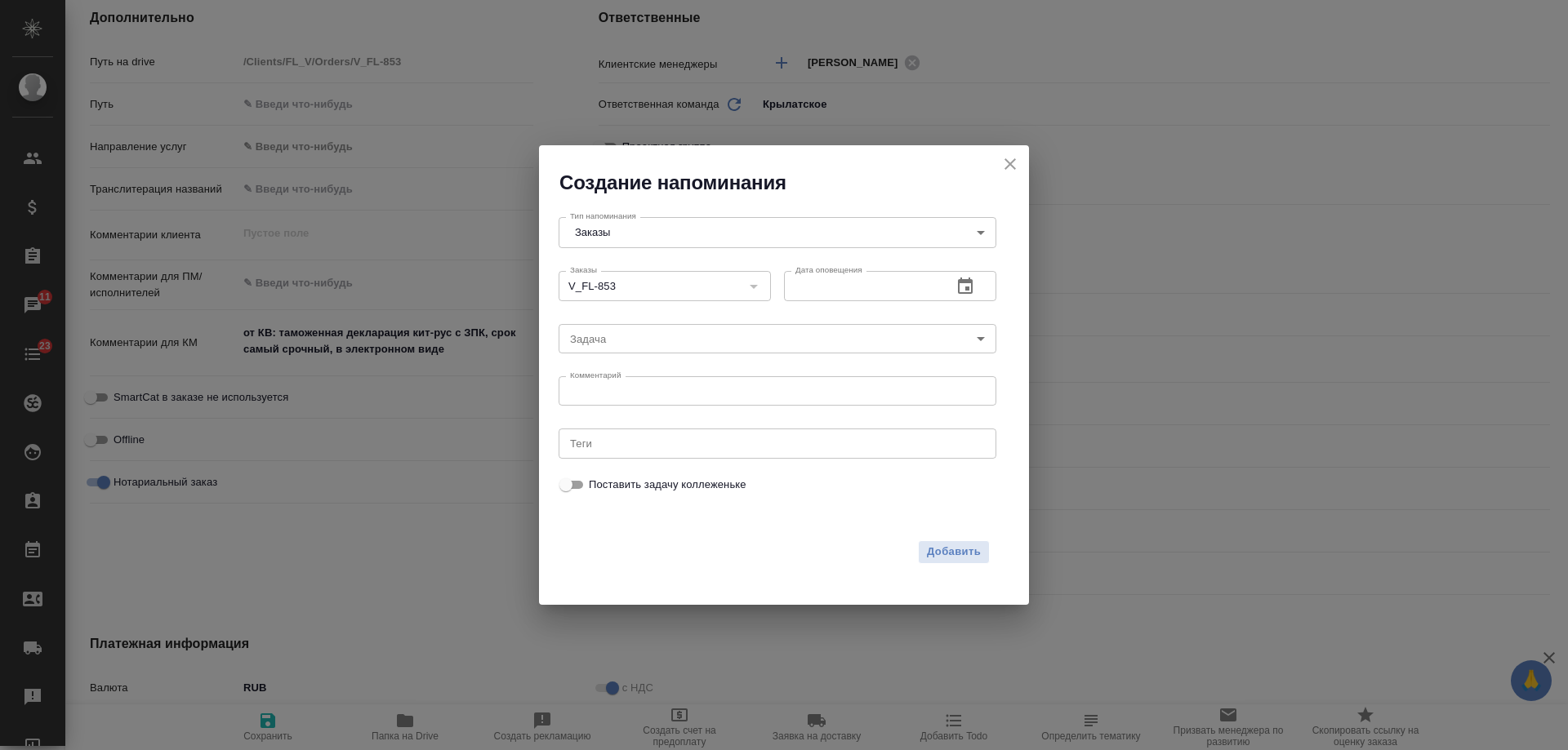
type textarea "x"
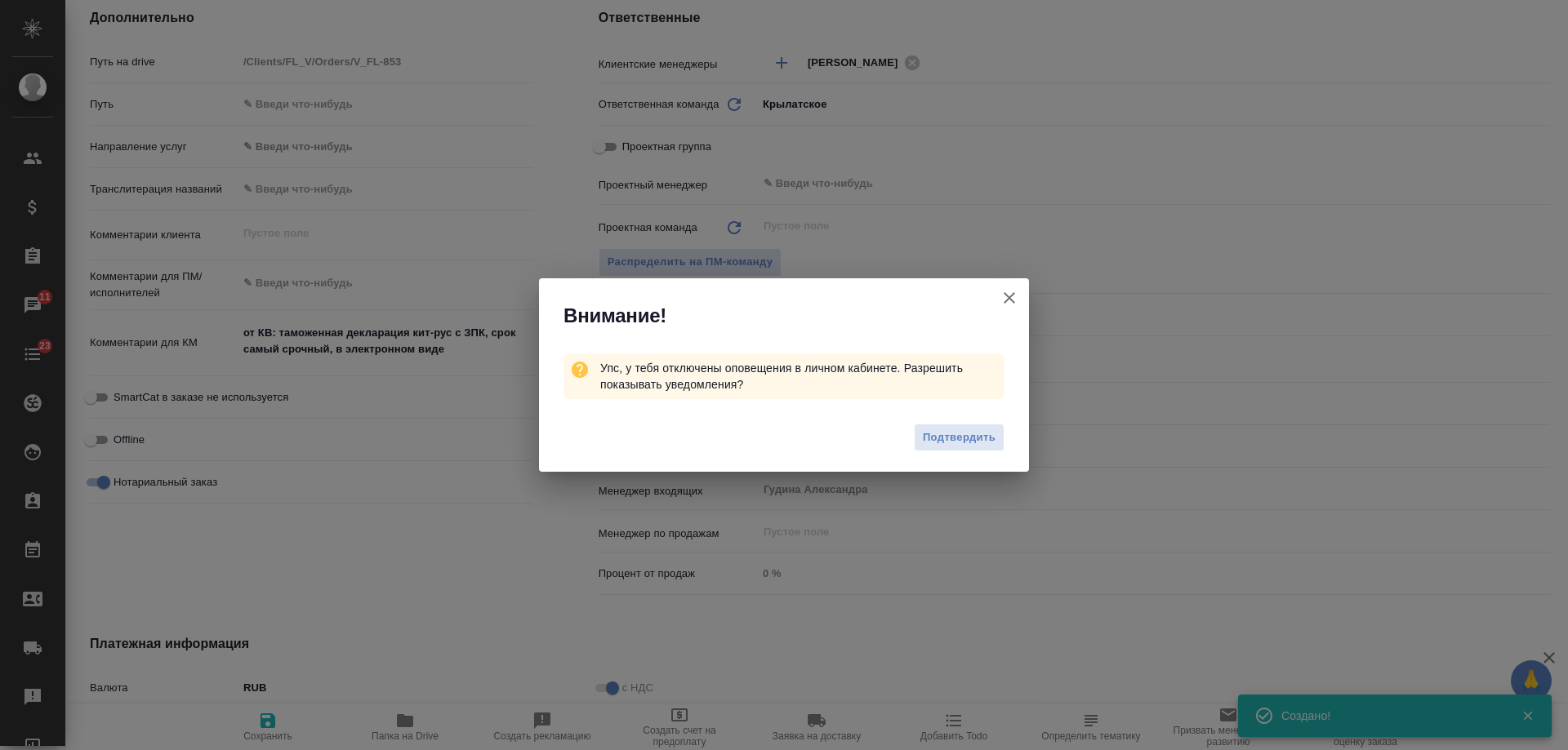
type textarea "x"
click at [1009, 296] on icon "button" at bounding box center [1009, 298] width 11 height 11
type textarea "x"
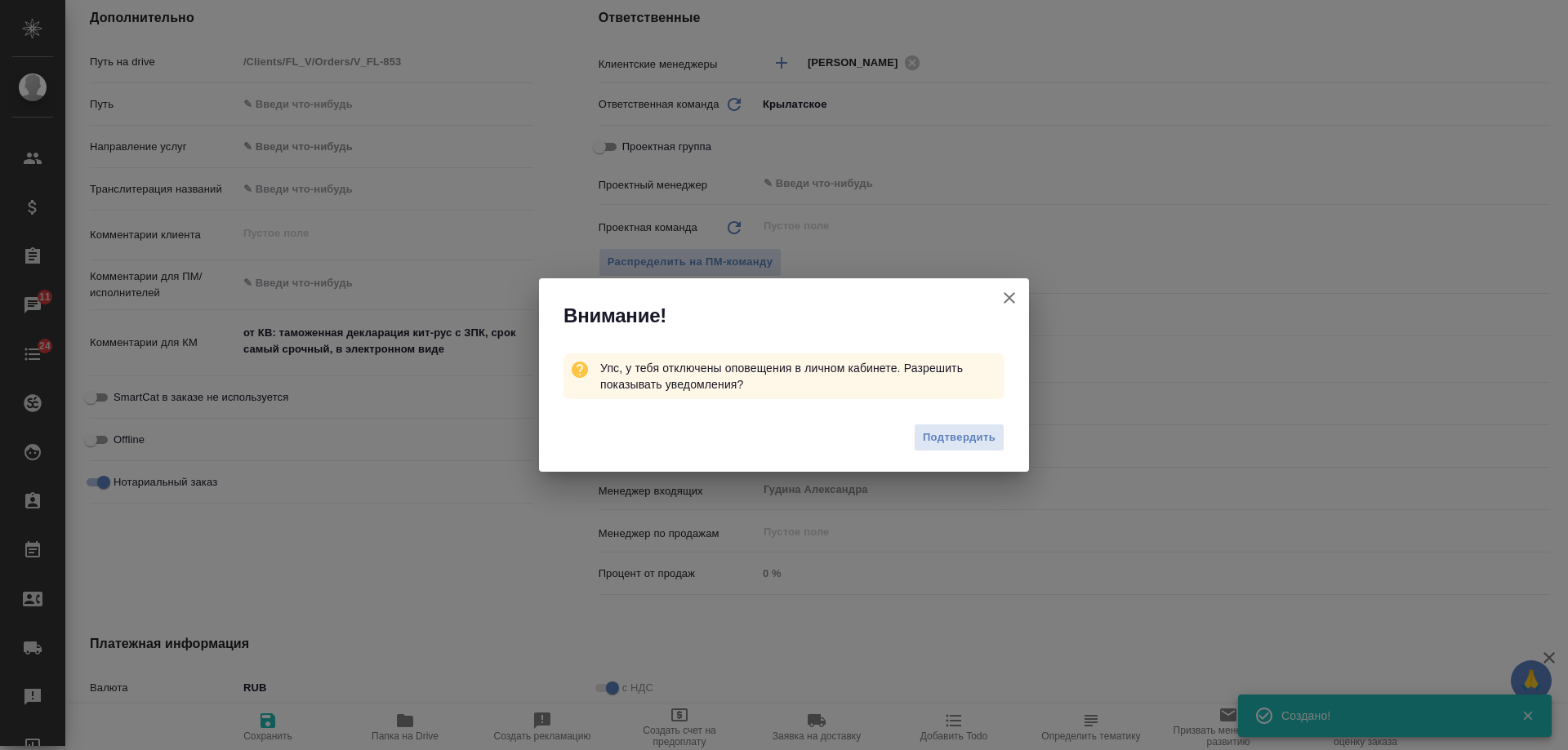
type textarea "x"
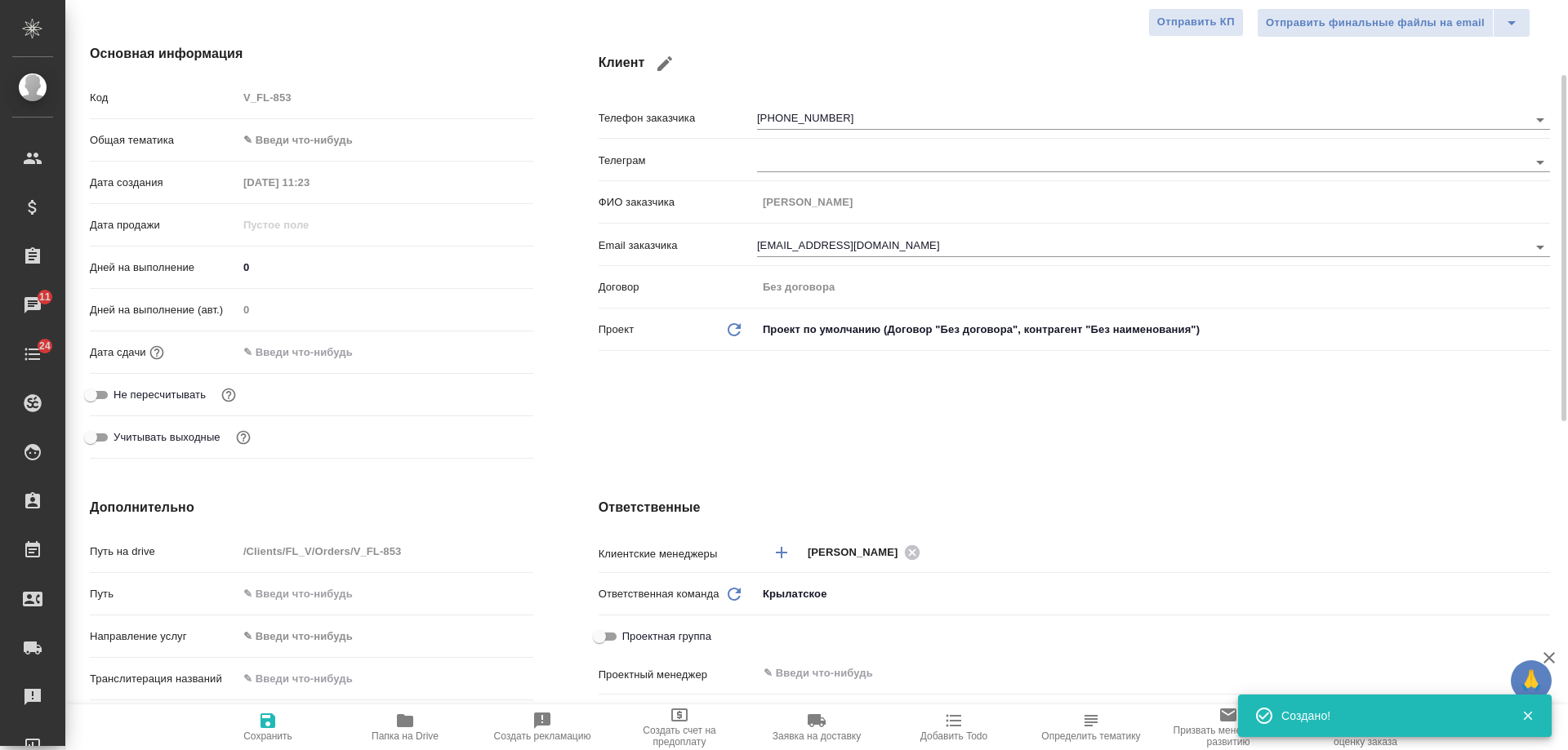
scroll to position [0, 0]
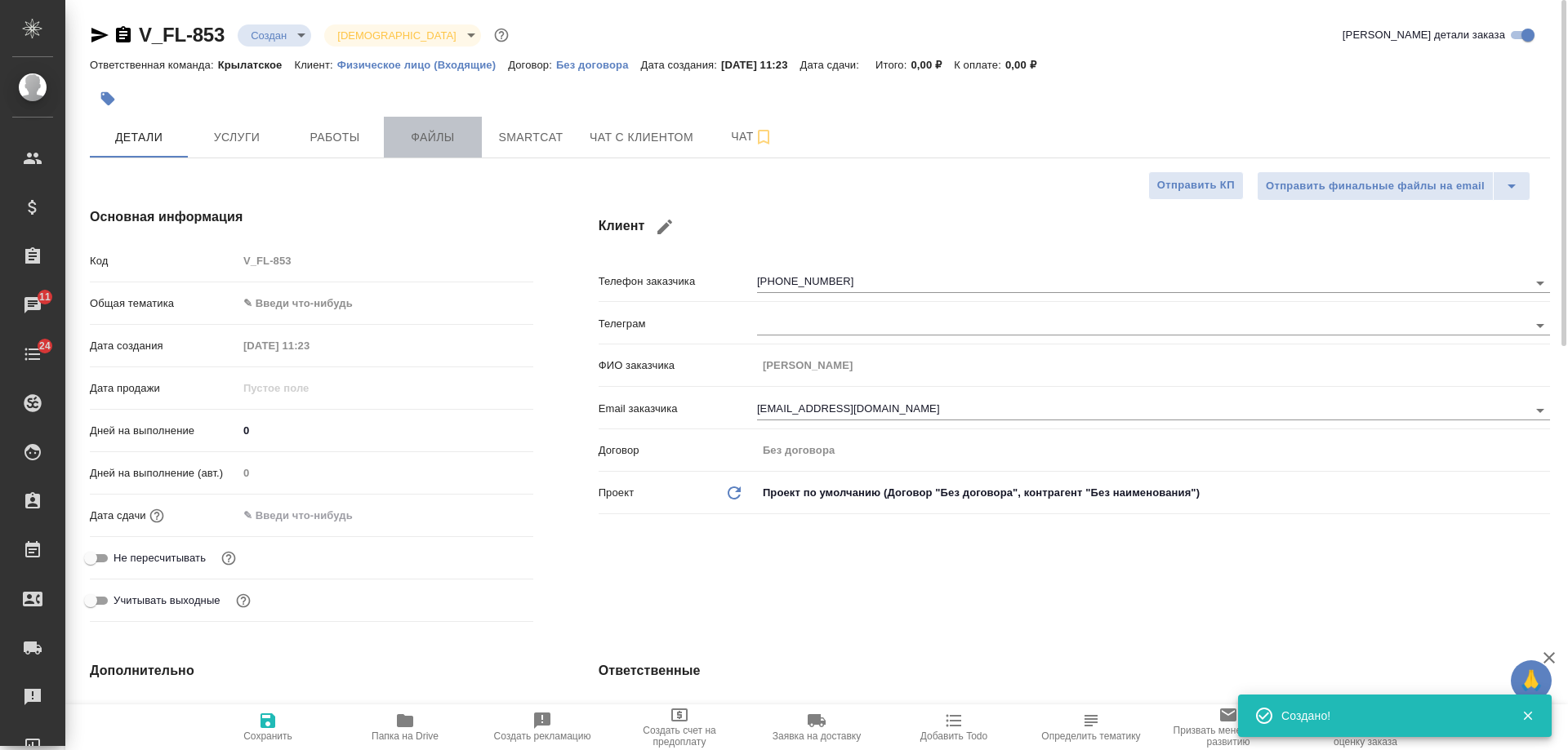
click at [458, 132] on span "Файлы" at bounding box center [433, 137] width 78 height 20
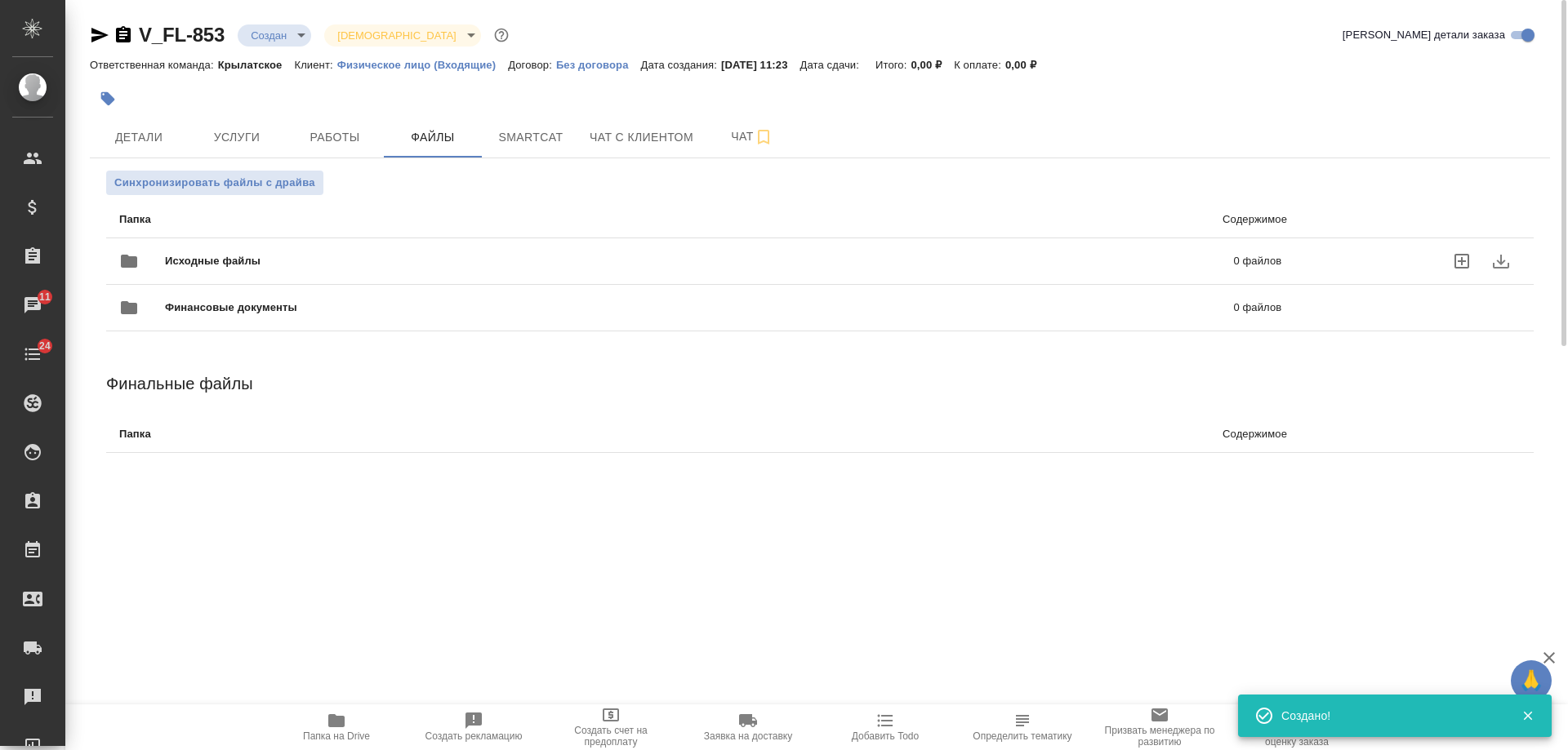
click at [1450, 264] on label "uploadFiles" at bounding box center [1461, 260] width 39 height 39
click at [0, 0] on input "uploadFiles" at bounding box center [0, 0] width 0 height 0
click at [99, 33] on icon "button" at bounding box center [100, 35] width 17 height 15
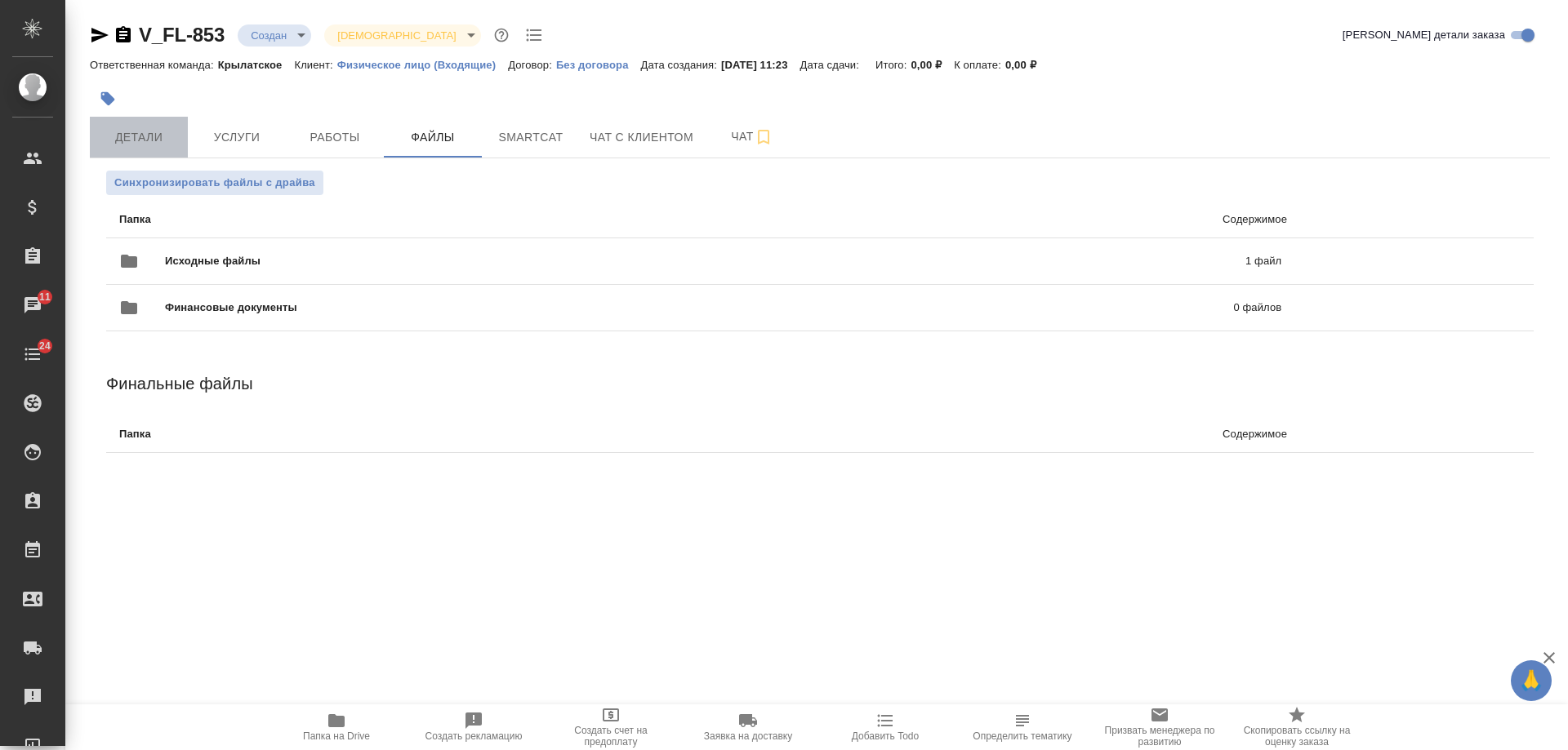
click at [139, 144] on span "Детали" at bounding box center [139, 137] width 78 height 20
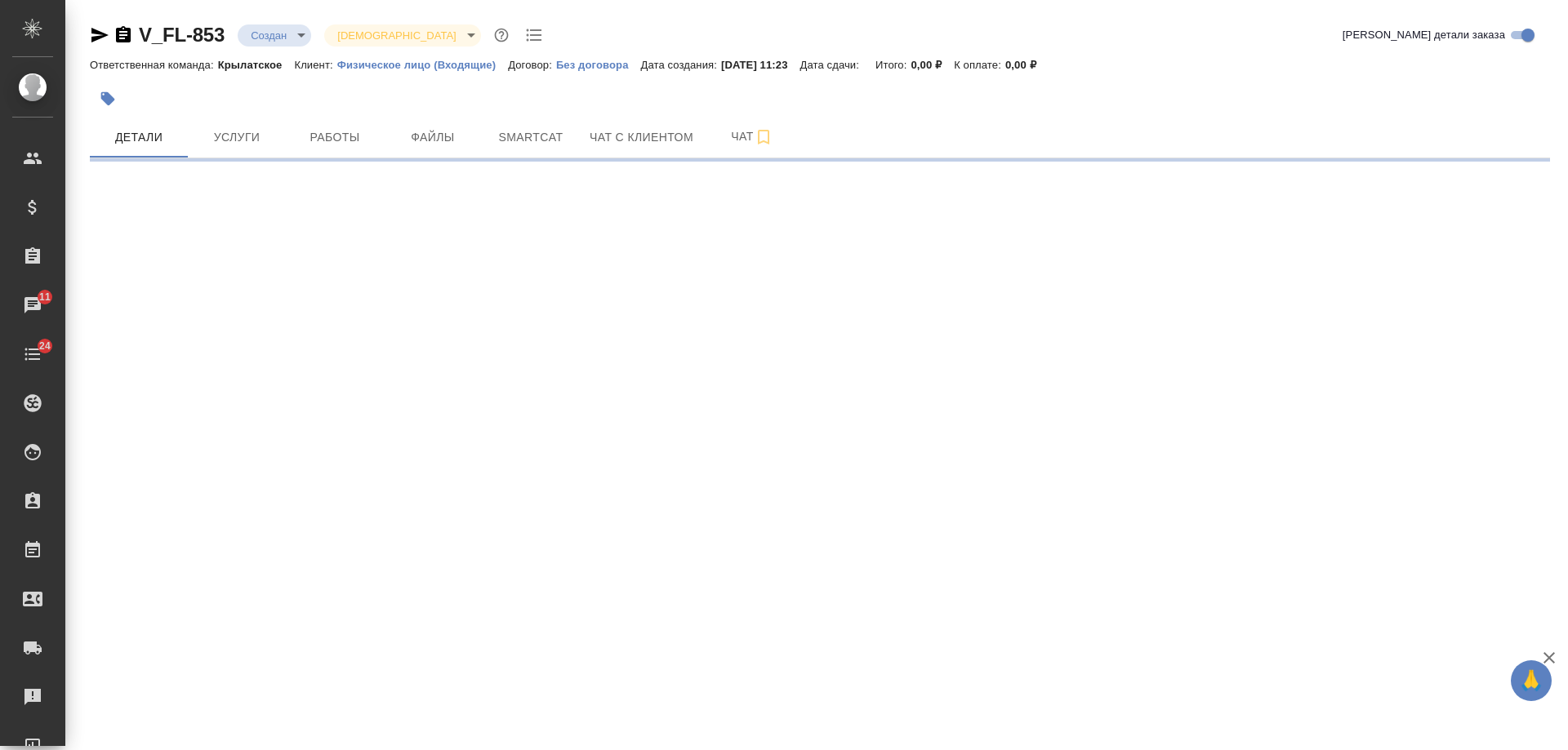
select select "RU"
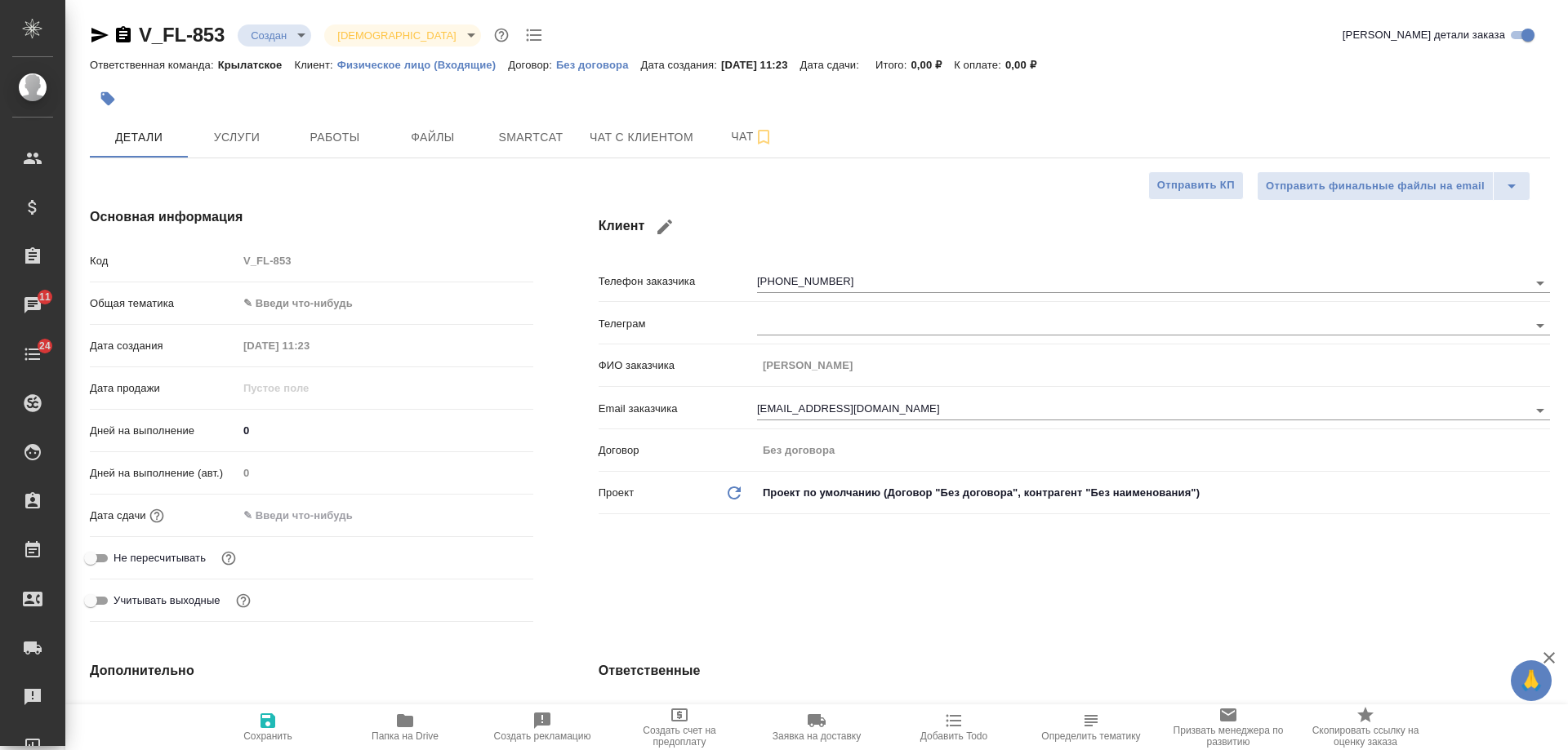
type textarea "x"
click at [454, 144] on span "Файлы" at bounding box center [433, 137] width 78 height 20
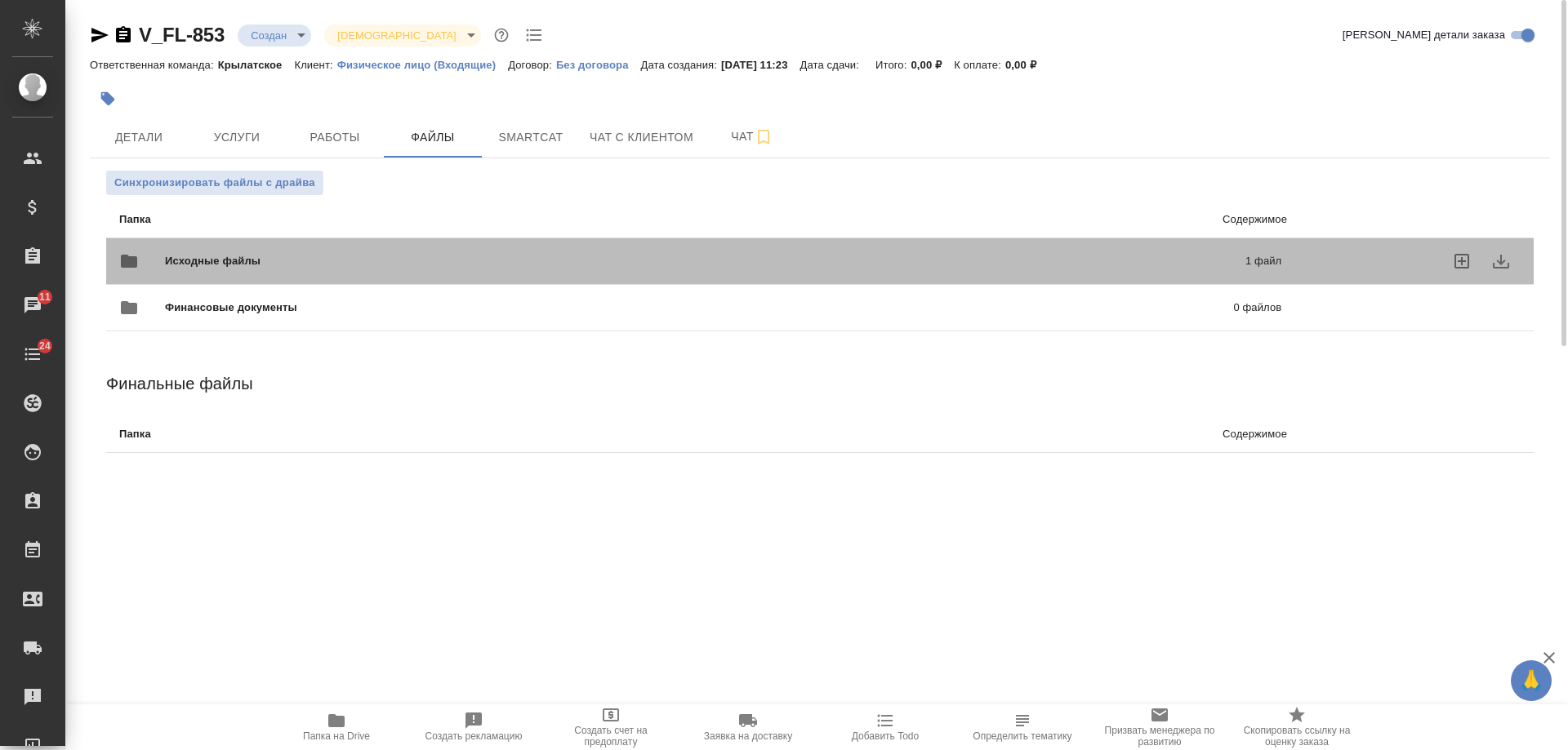
click at [428, 252] on div "Исходные файлы 1 файл" at bounding box center [700, 260] width 1162 height 39
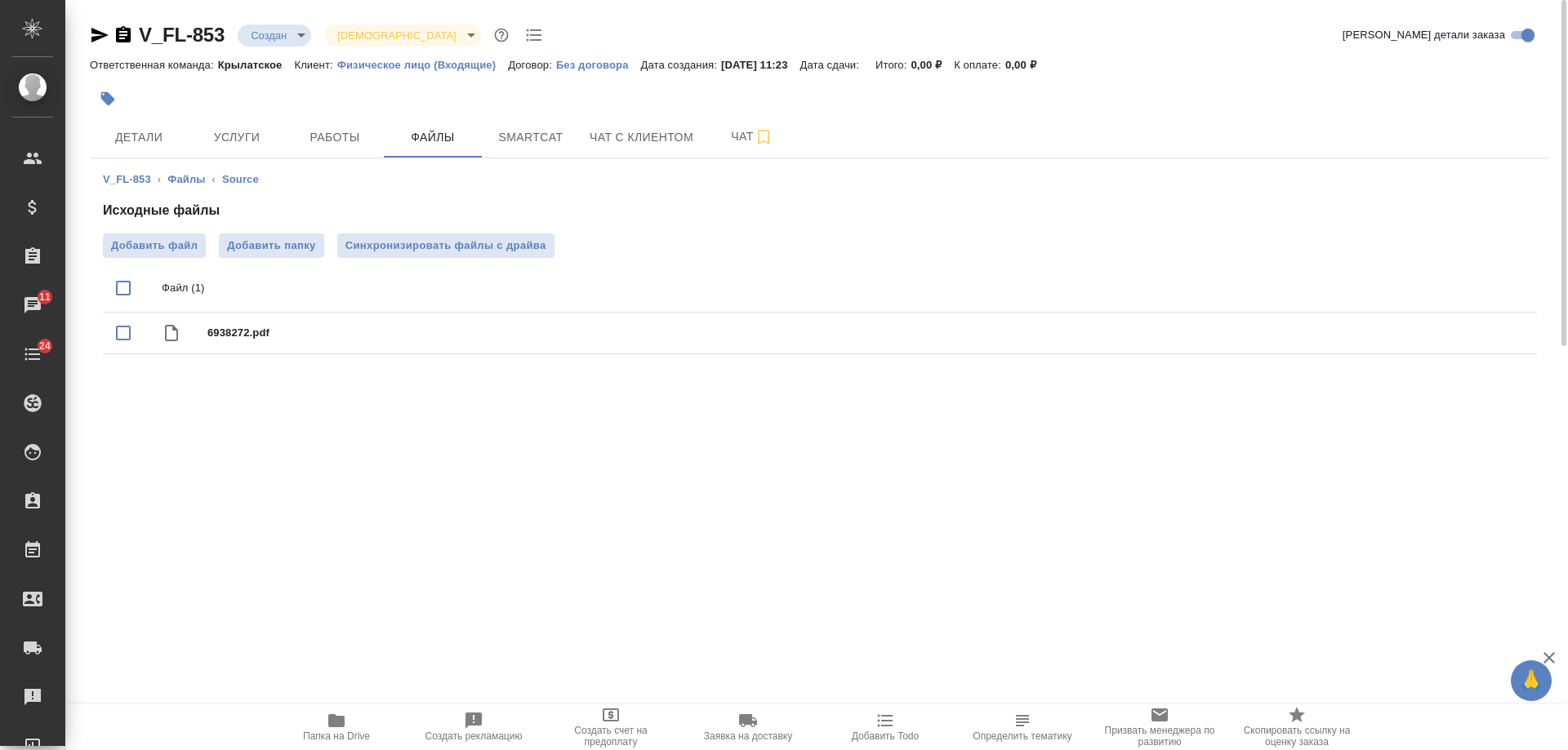
drag, startPoint x: 1073, startPoint y: 574, endPoint x: 1018, endPoint y: 447, distance: 138.4
click at [1073, 574] on div ".cls-1 fill:#fff; AWATERA [PERSON_NAME] Спецификации Заказы 11 Чаты 24 Todo Про…" at bounding box center [784, 375] width 1568 height 750
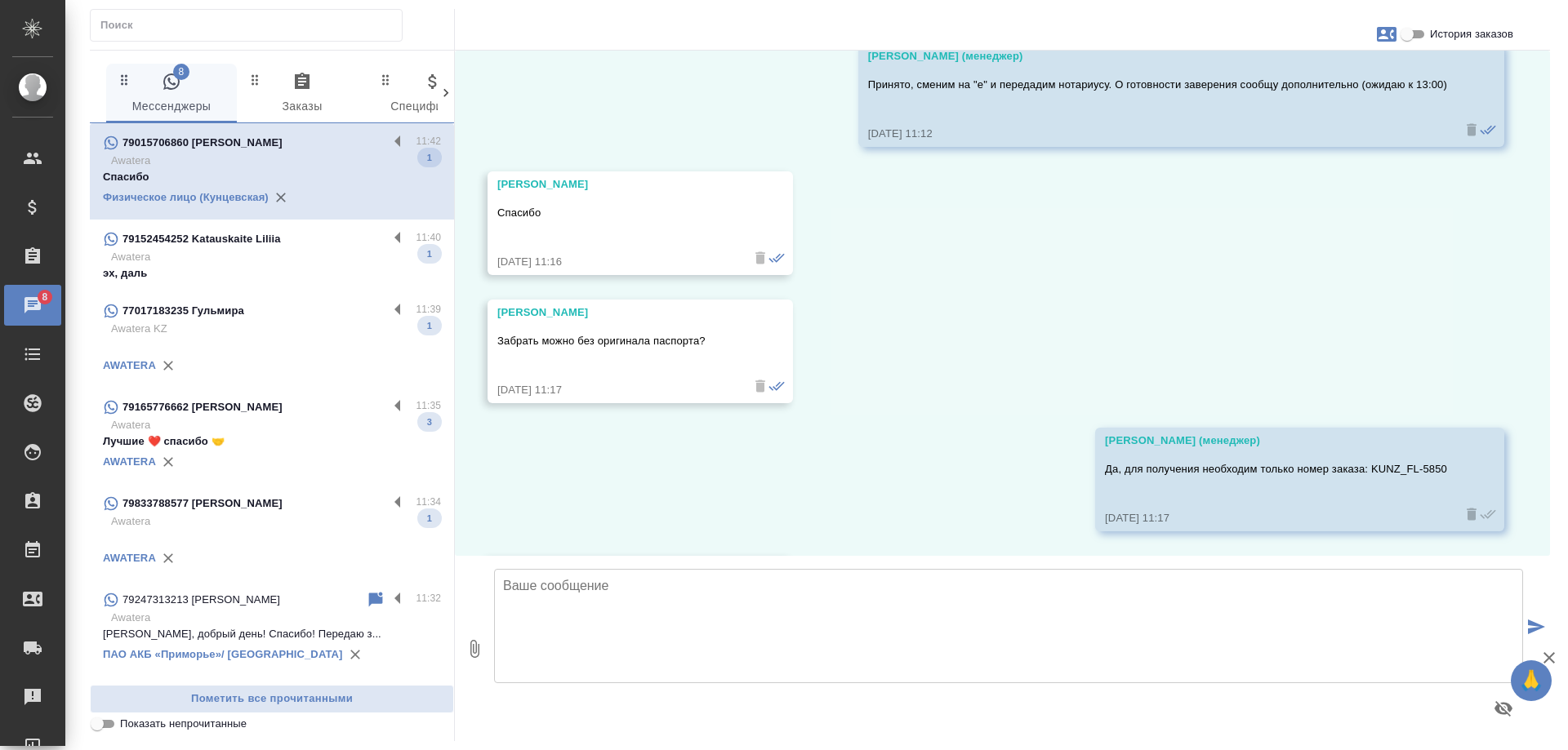
scroll to position [2934, 0]
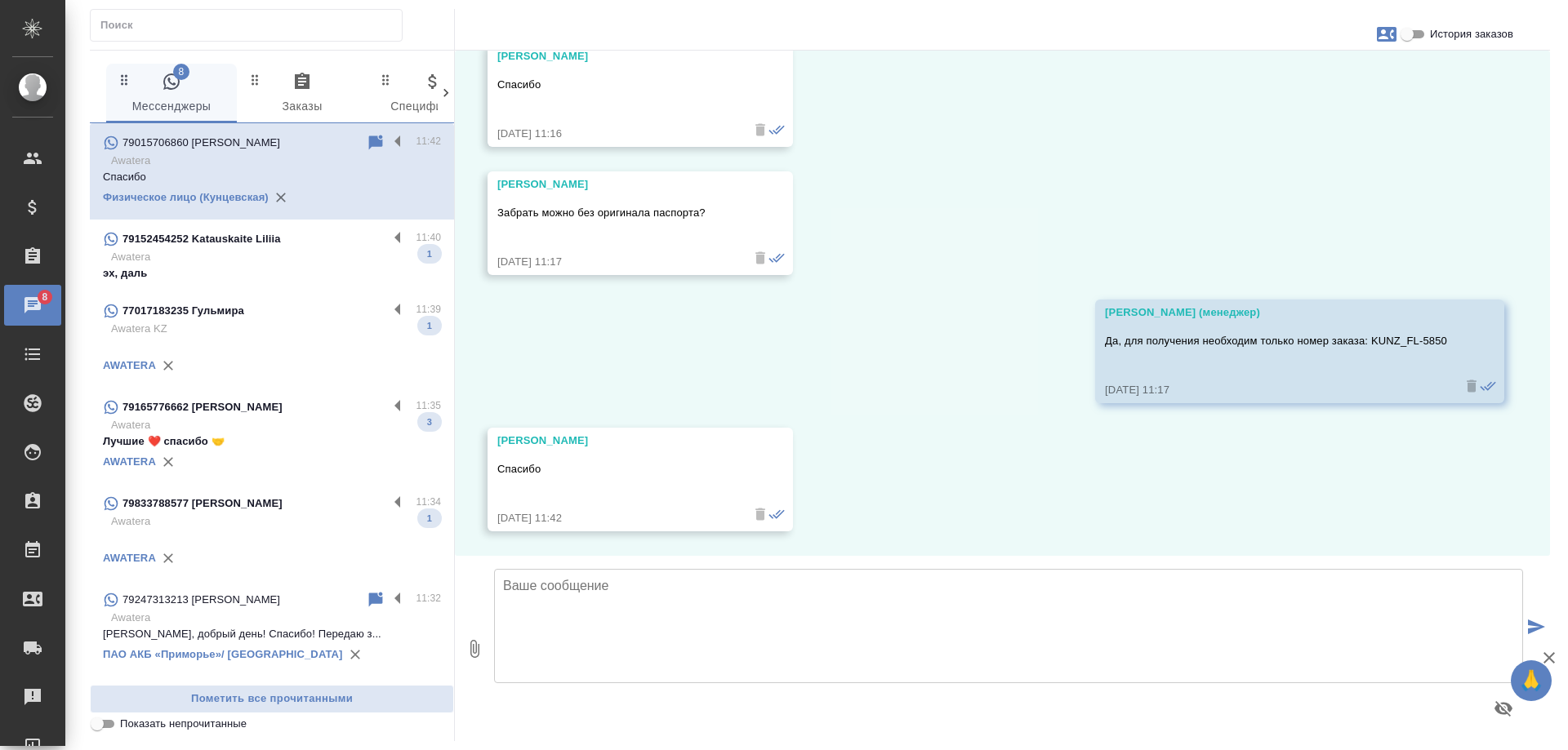
click at [304, 257] on p "Awatera" at bounding box center [275, 257] width 330 height 17
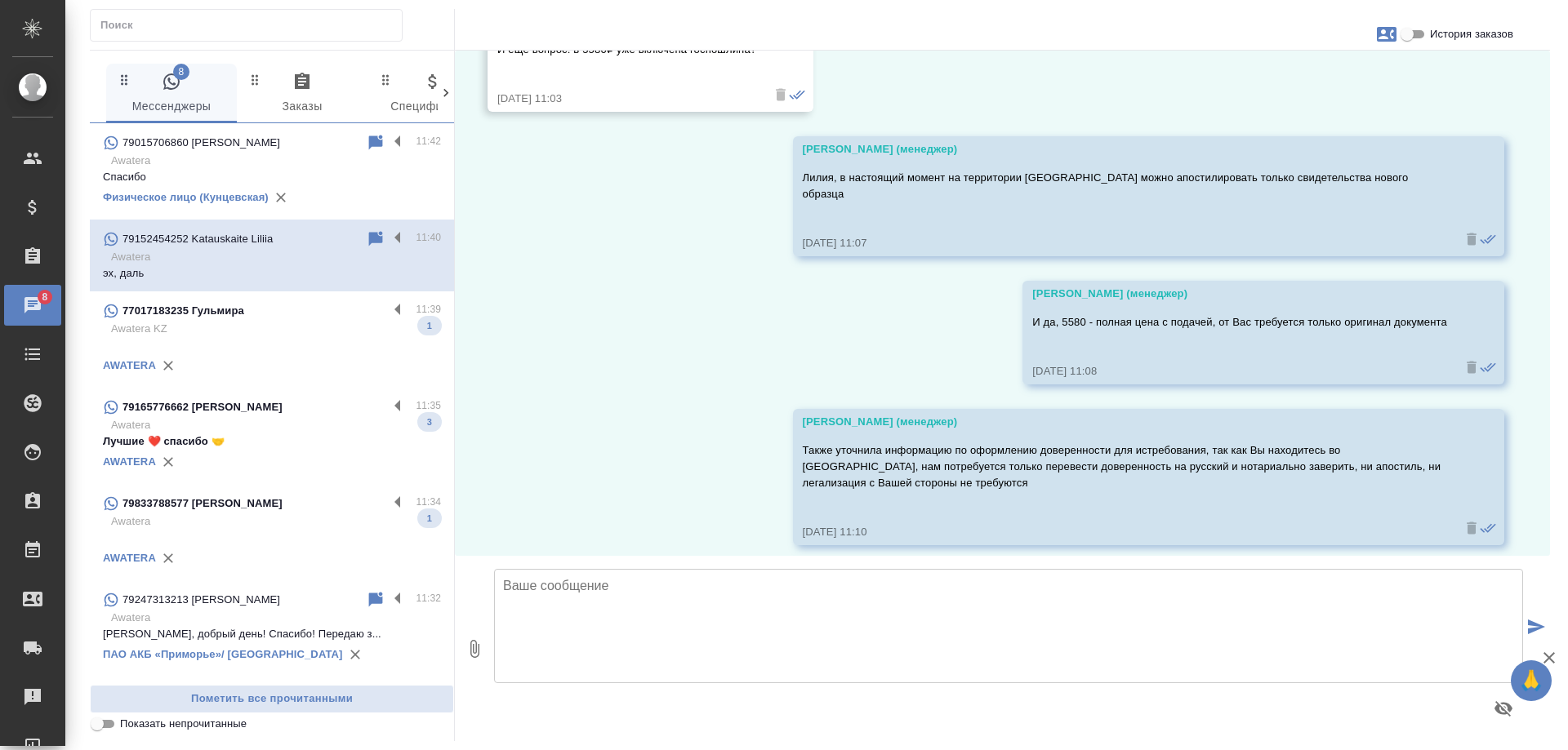
scroll to position [1928, 0]
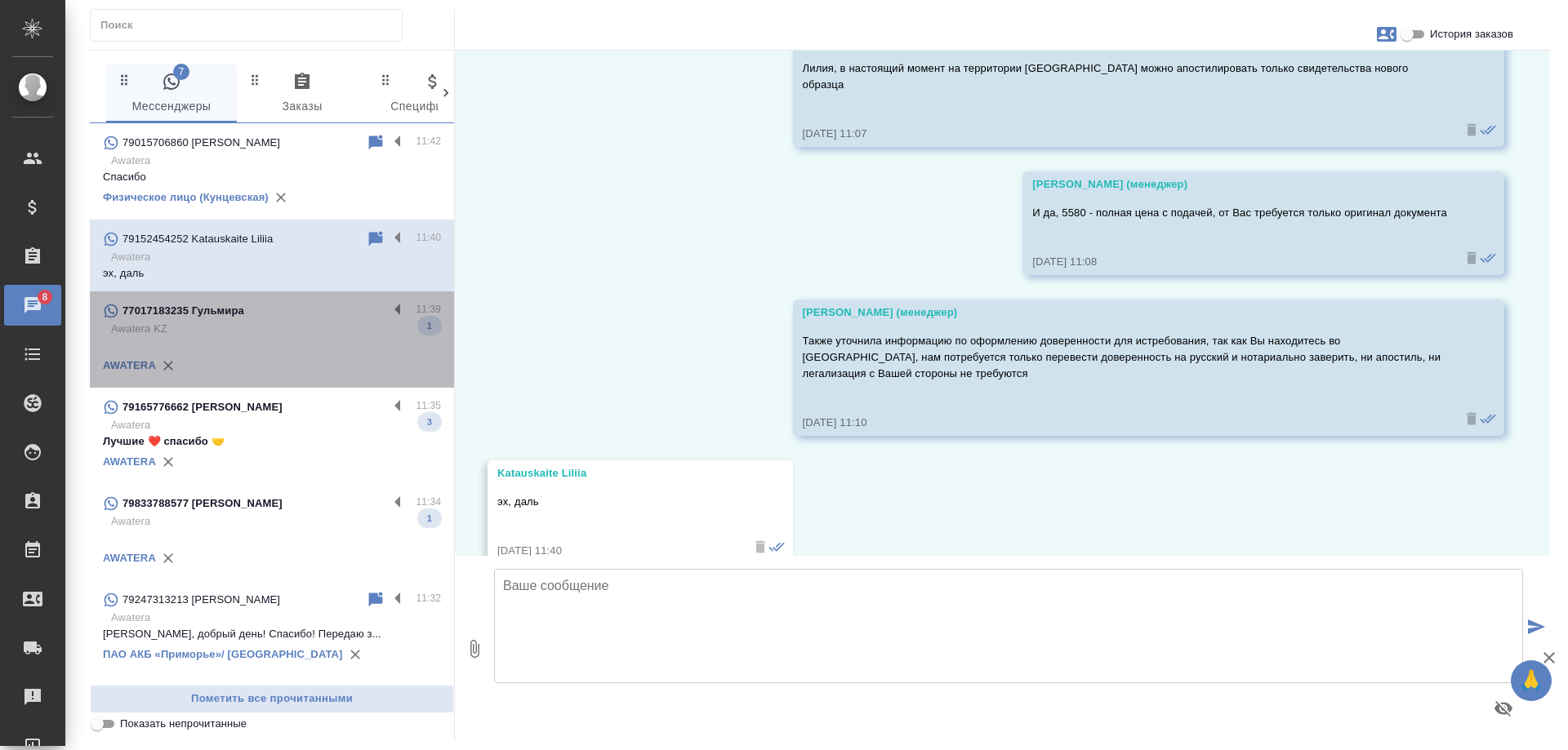
click at [296, 330] on p "Awatera KZ" at bounding box center [275, 328] width 330 height 17
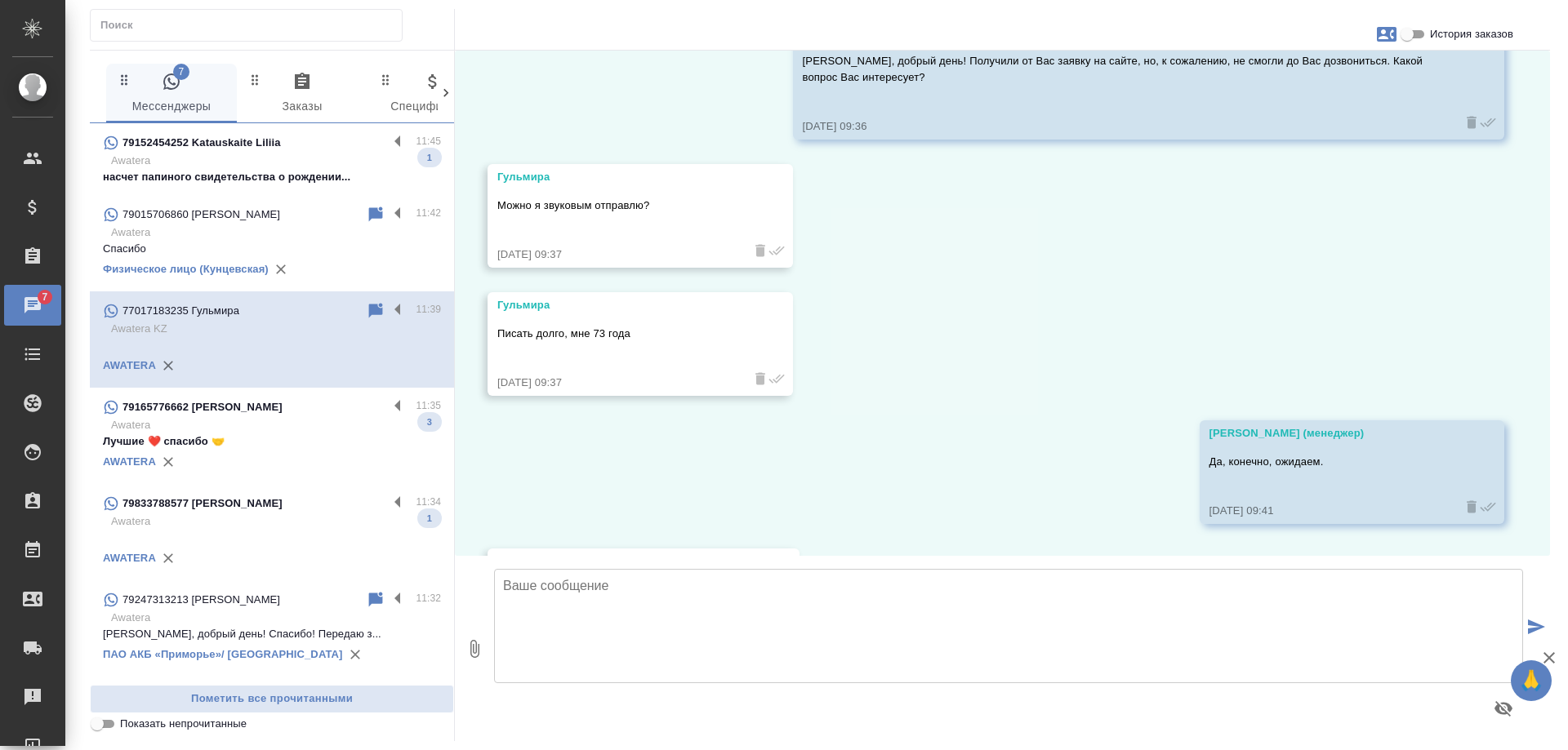
scroll to position [227, 0]
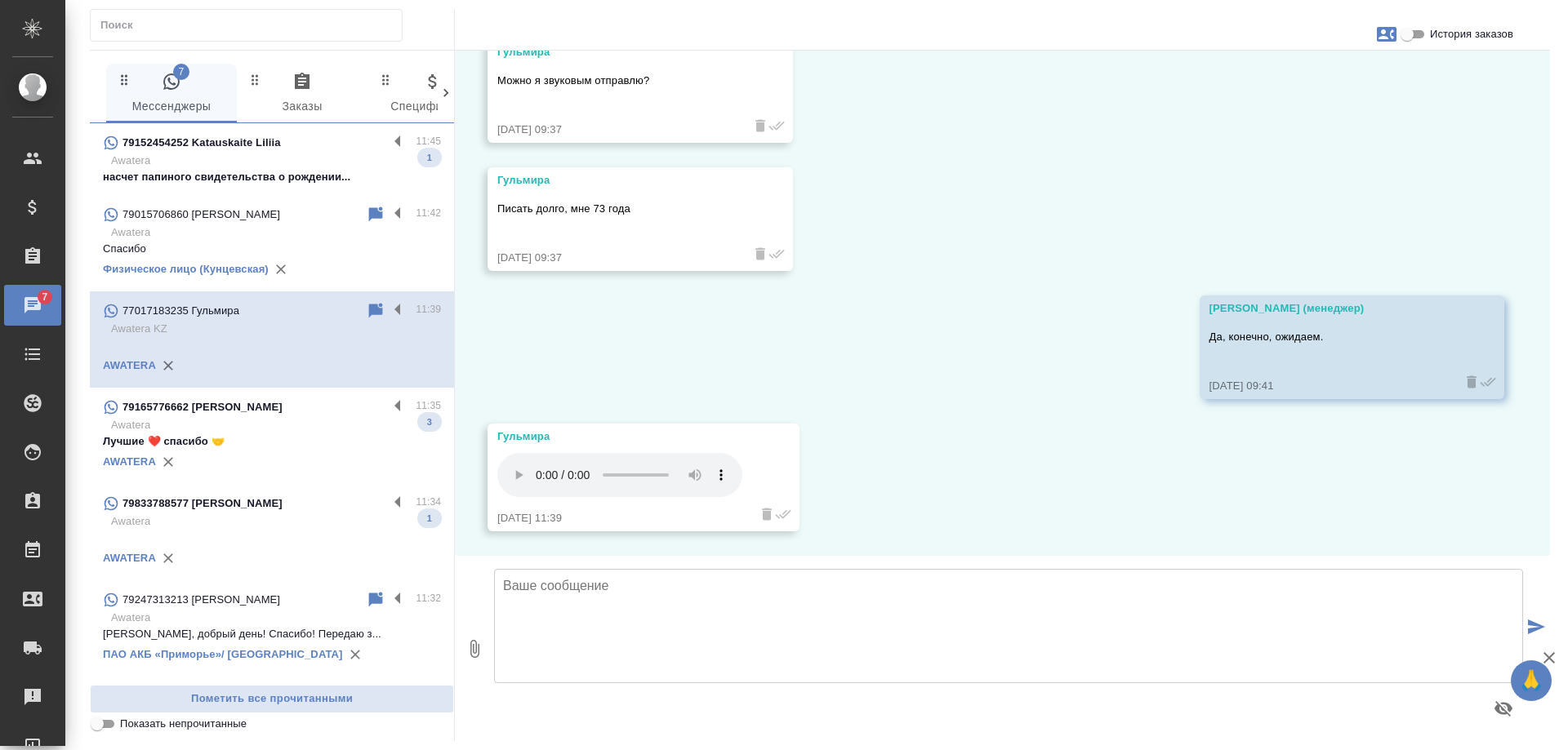
click at [1380, 36] on icon "button" at bounding box center [1386, 34] width 19 height 15
click at [1328, 115] on span "Заявка №54751" at bounding box center [1314, 114] width 80 height 17
drag, startPoint x: 647, startPoint y: 585, endPoint x: 585, endPoint y: 593, distance: 62.5
click at [638, 588] on div at bounding box center [784, 375] width 1568 height 750
click at [578, 596] on textarea at bounding box center [1008, 625] width 1029 height 114
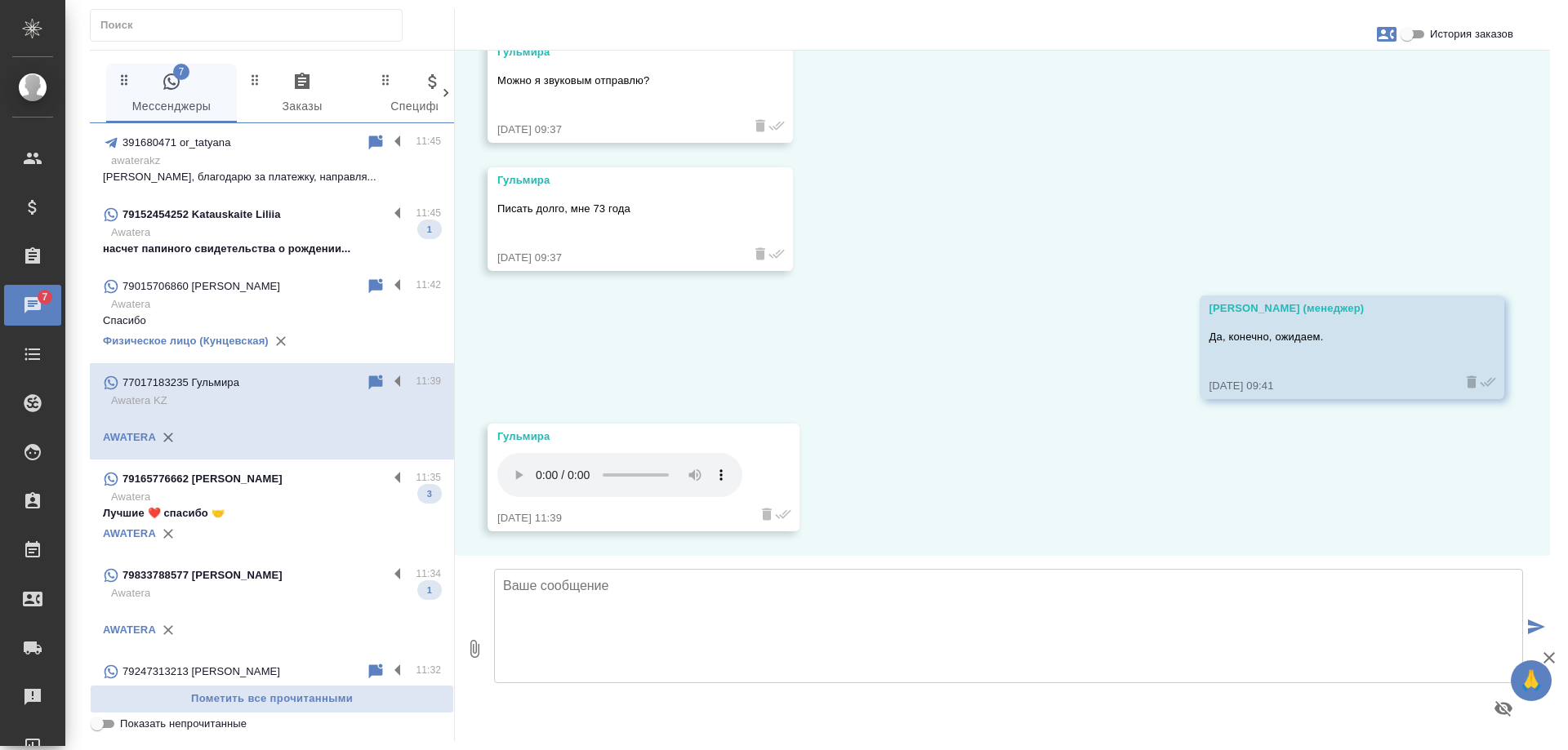
click at [1138, 600] on textarea at bounding box center [1008, 625] width 1029 height 114
type textarea "Гульмира, спасибо за пояснения."
paste textarea "Подскажите, пожалуйста, Вы обращаетесь как физическое или юридическое лицо? На …"
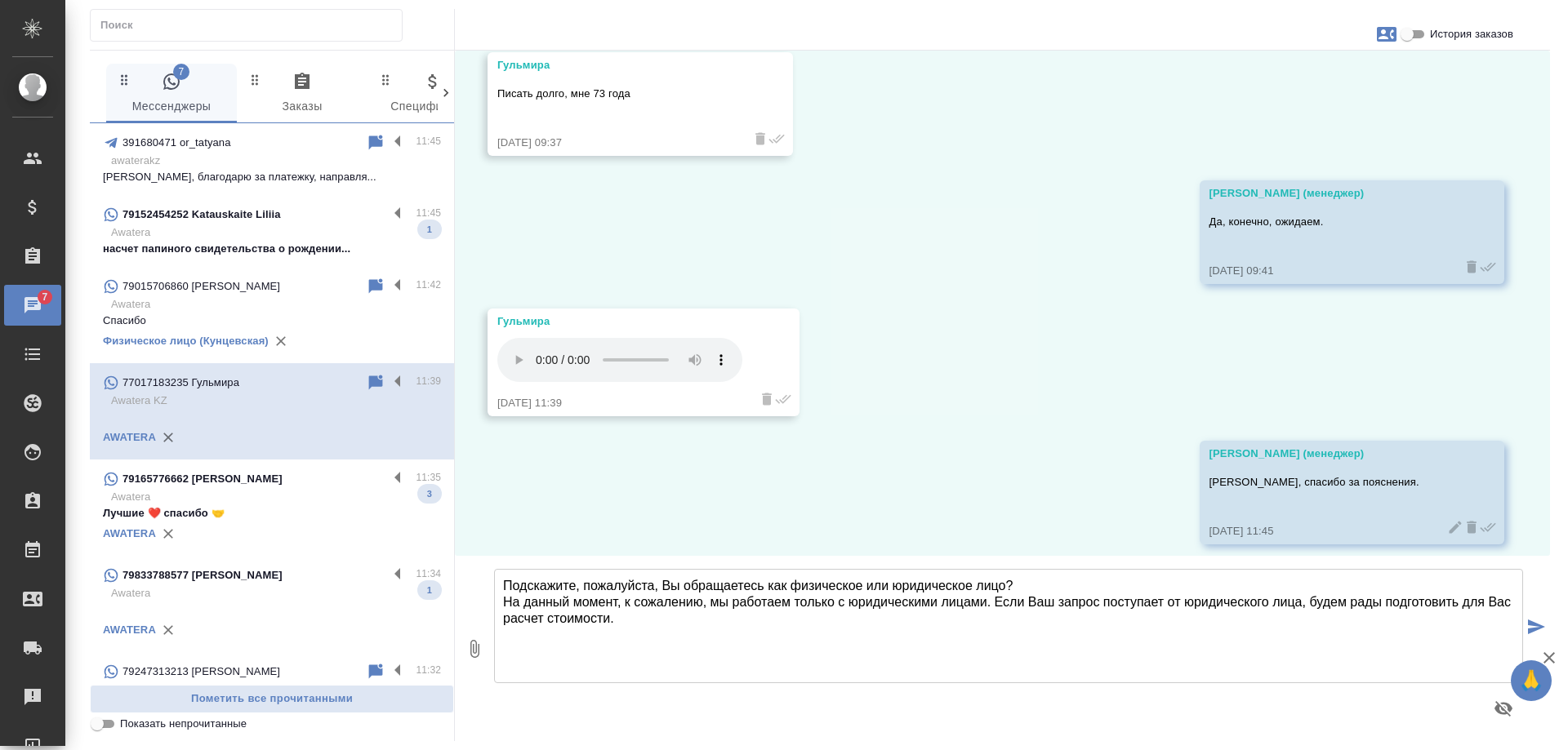
scroll to position [355, 0]
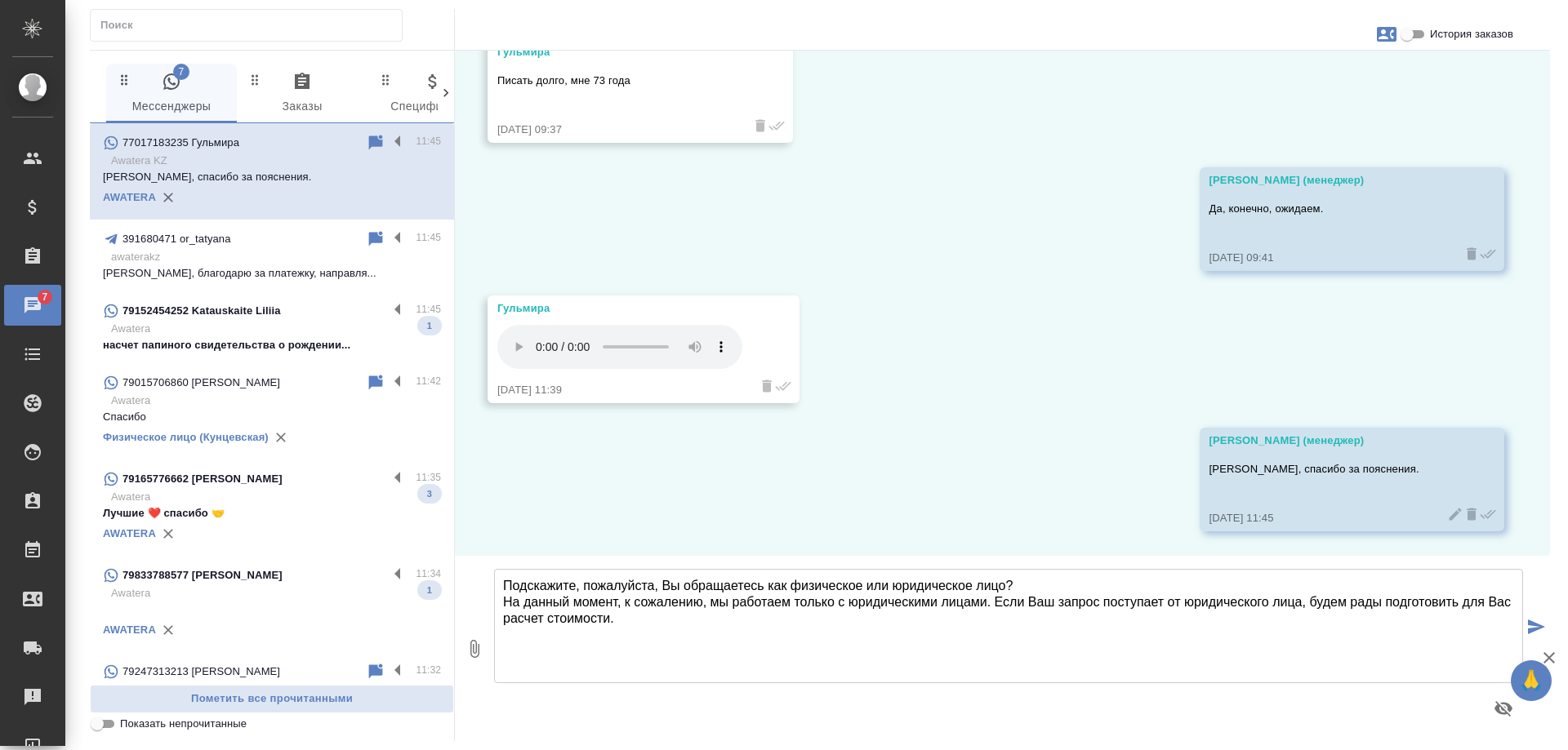
type textarea "Подскажите, пожалуйста, Вы обращаетесь как физическое или юридическое лицо? На …"
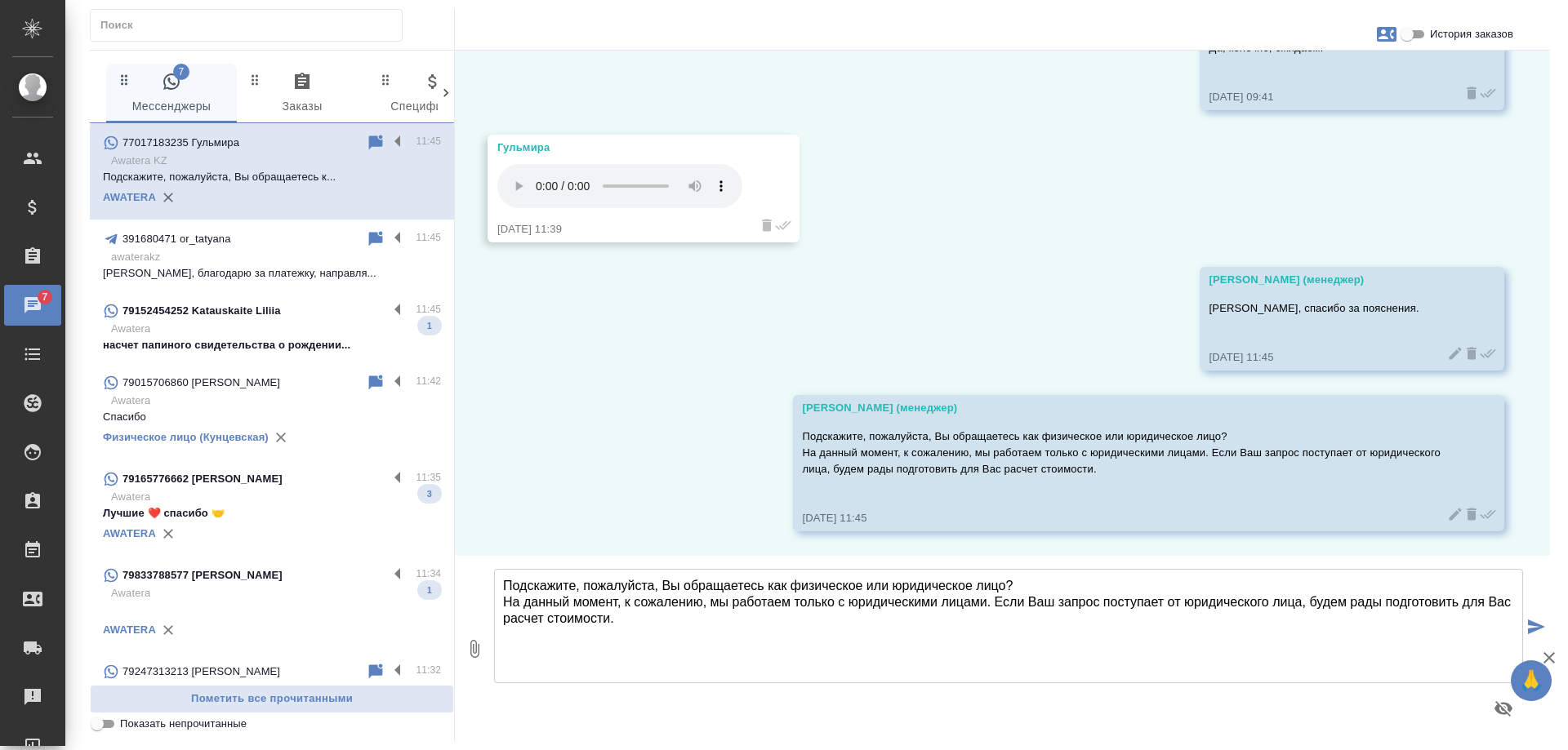
click at [291, 335] on p "Awatera" at bounding box center [275, 328] width 330 height 17
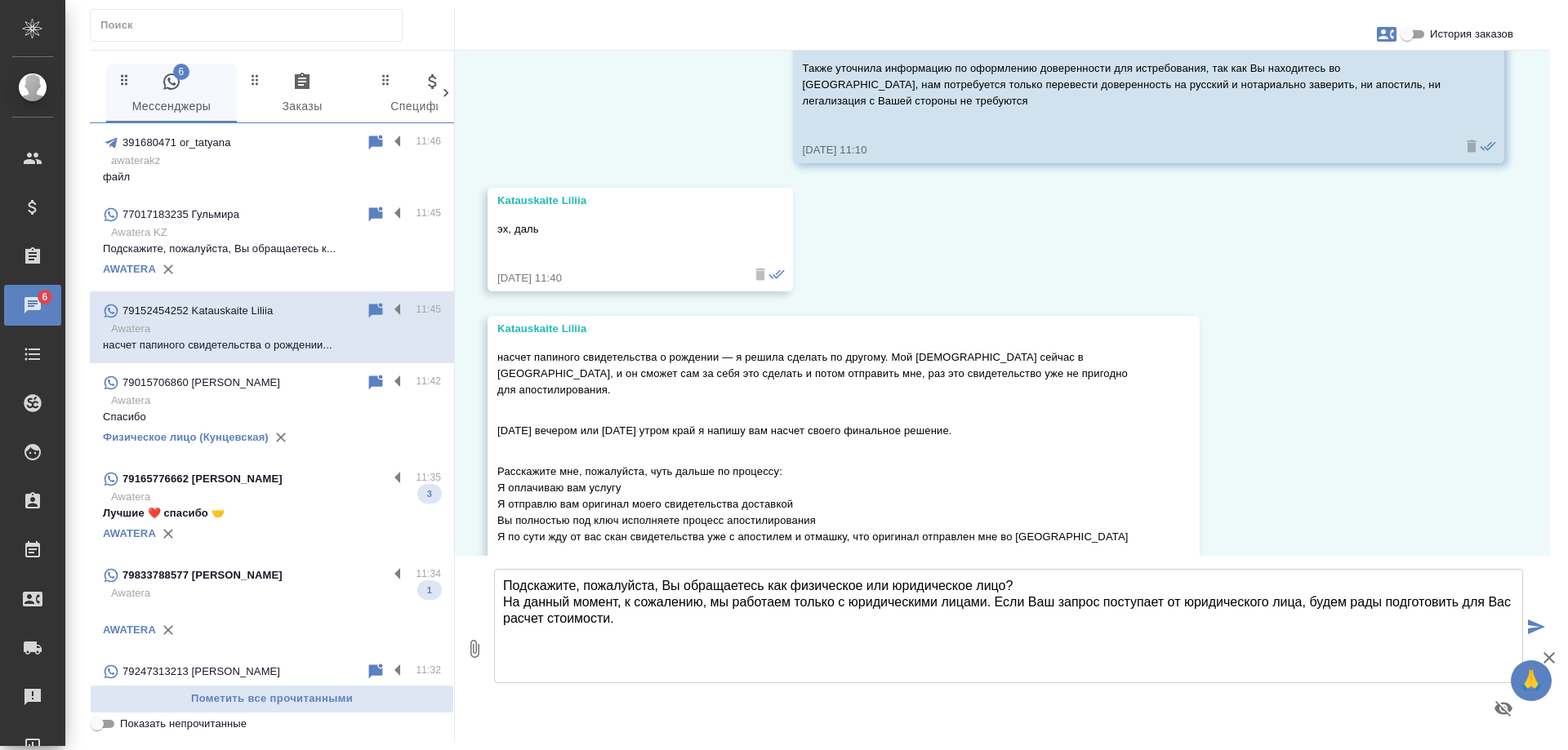
scroll to position [2260, 0]
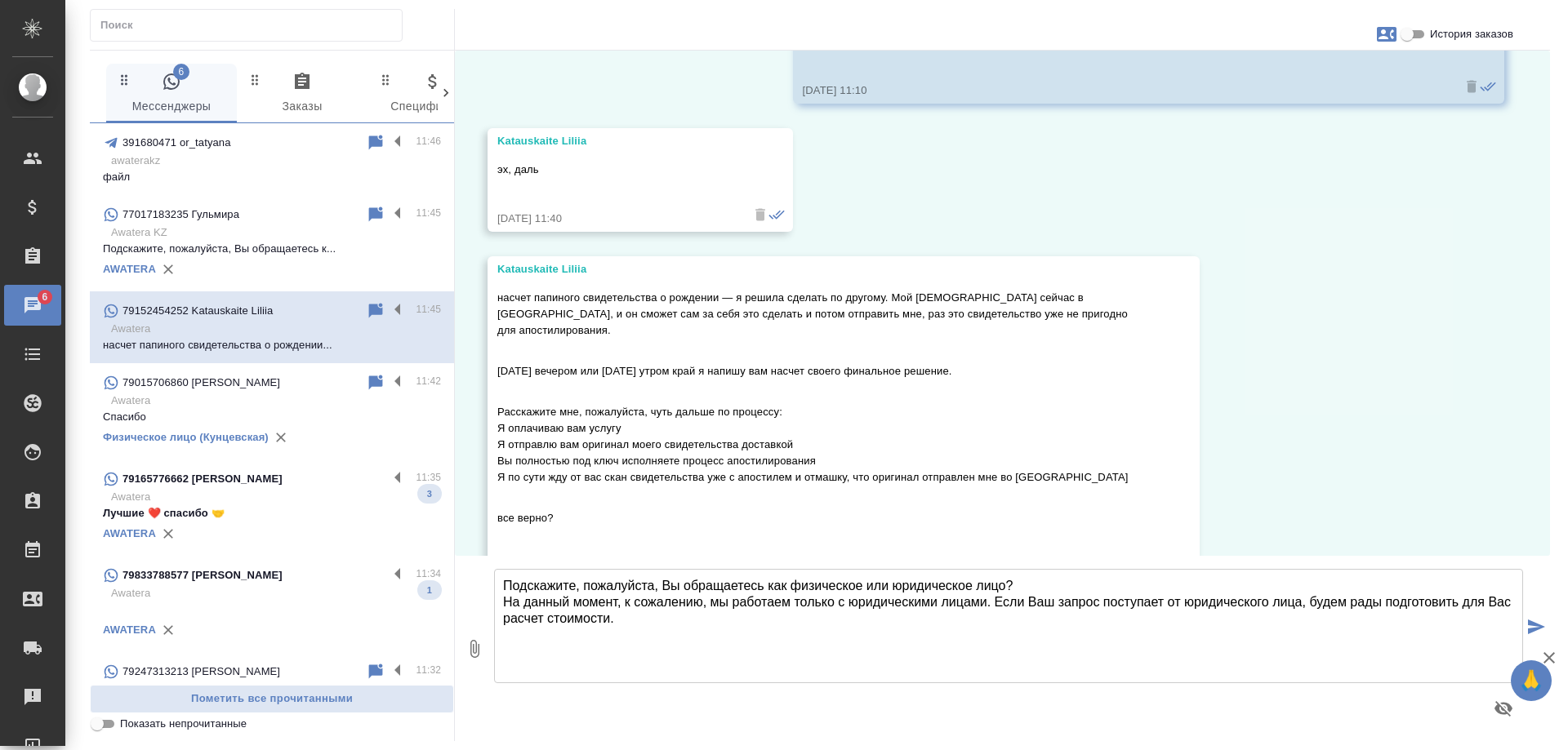
click at [314, 490] on p "Awatera" at bounding box center [275, 497] width 330 height 17
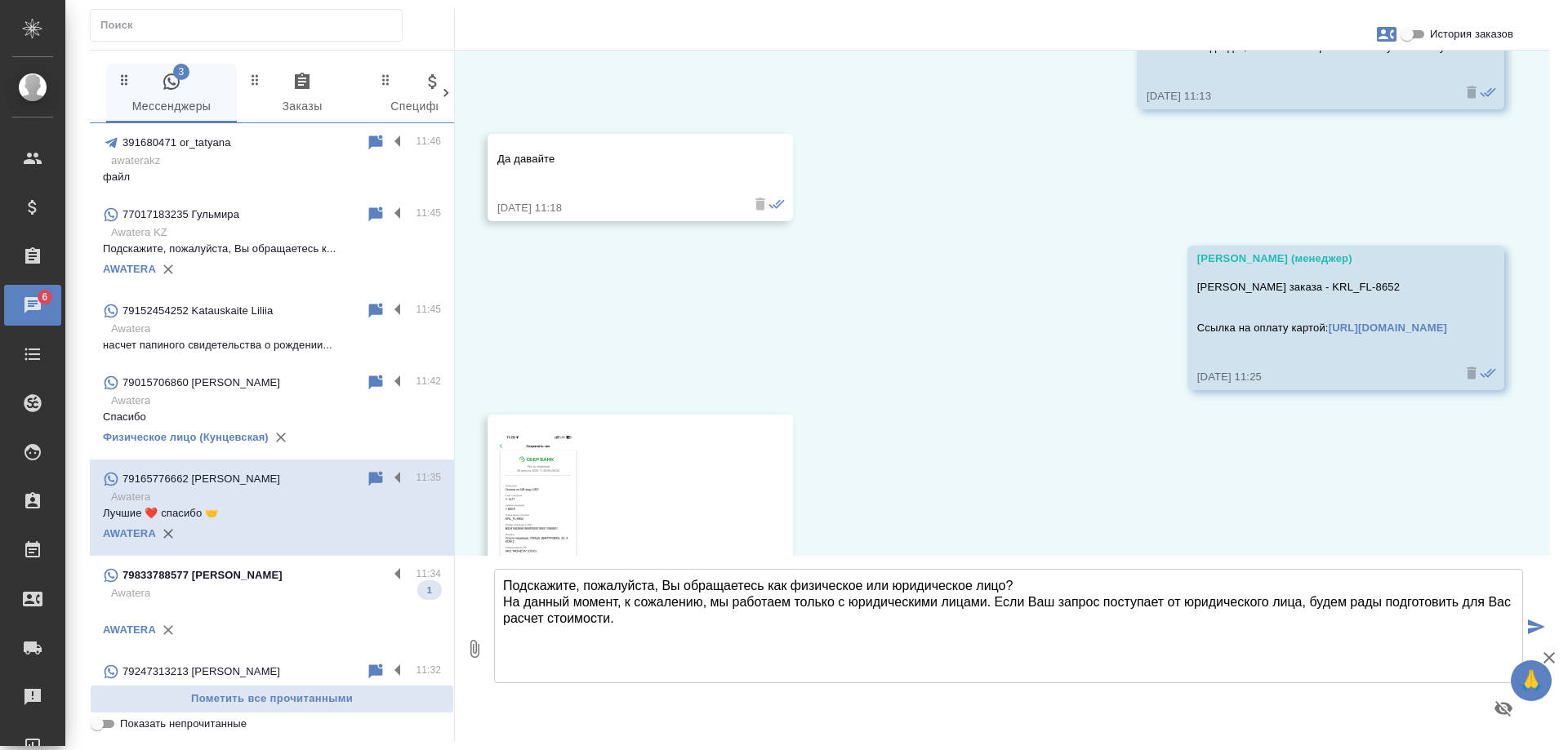
scroll to position [11500, 0]
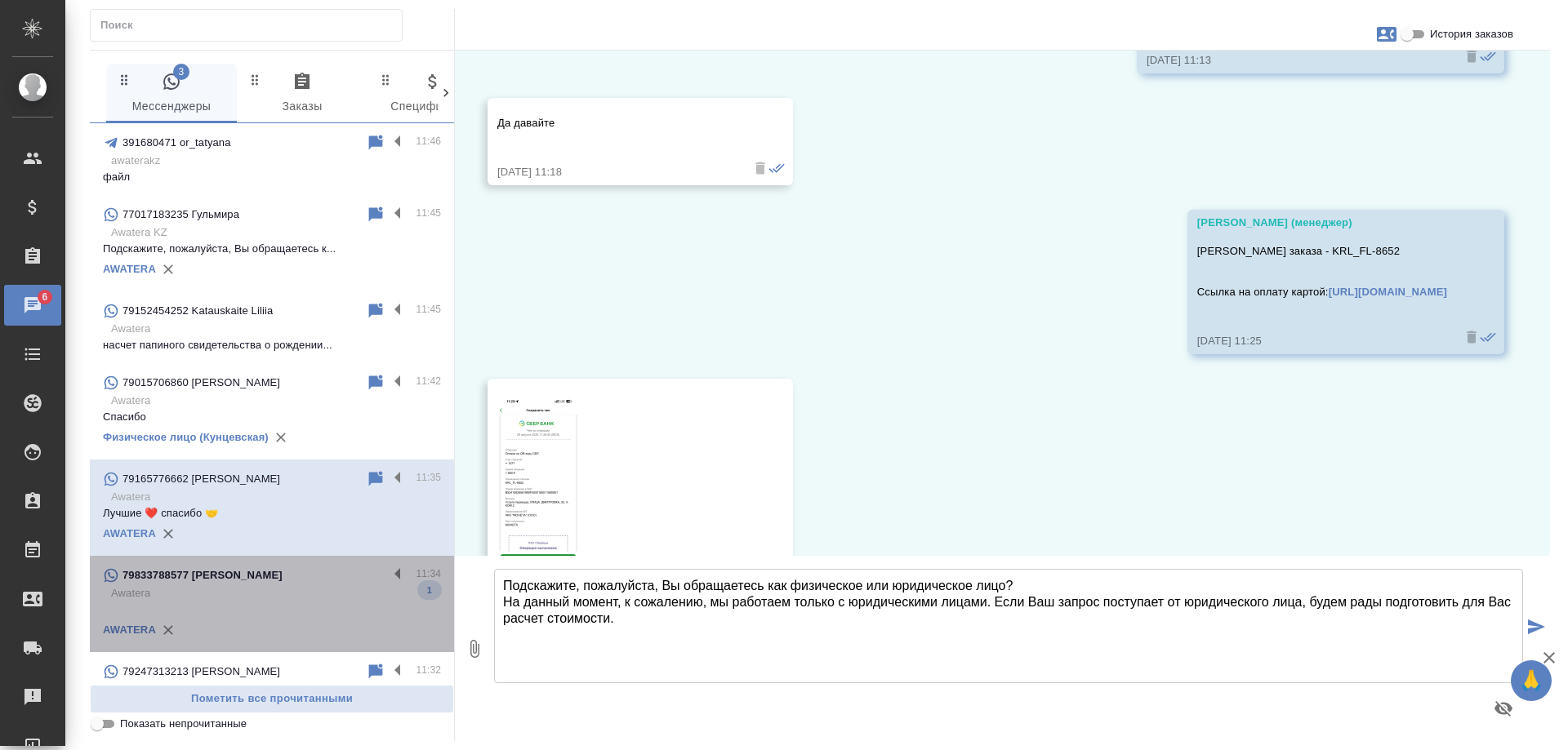
click at [283, 593] on p "Awatera" at bounding box center [275, 593] width 330 height 17
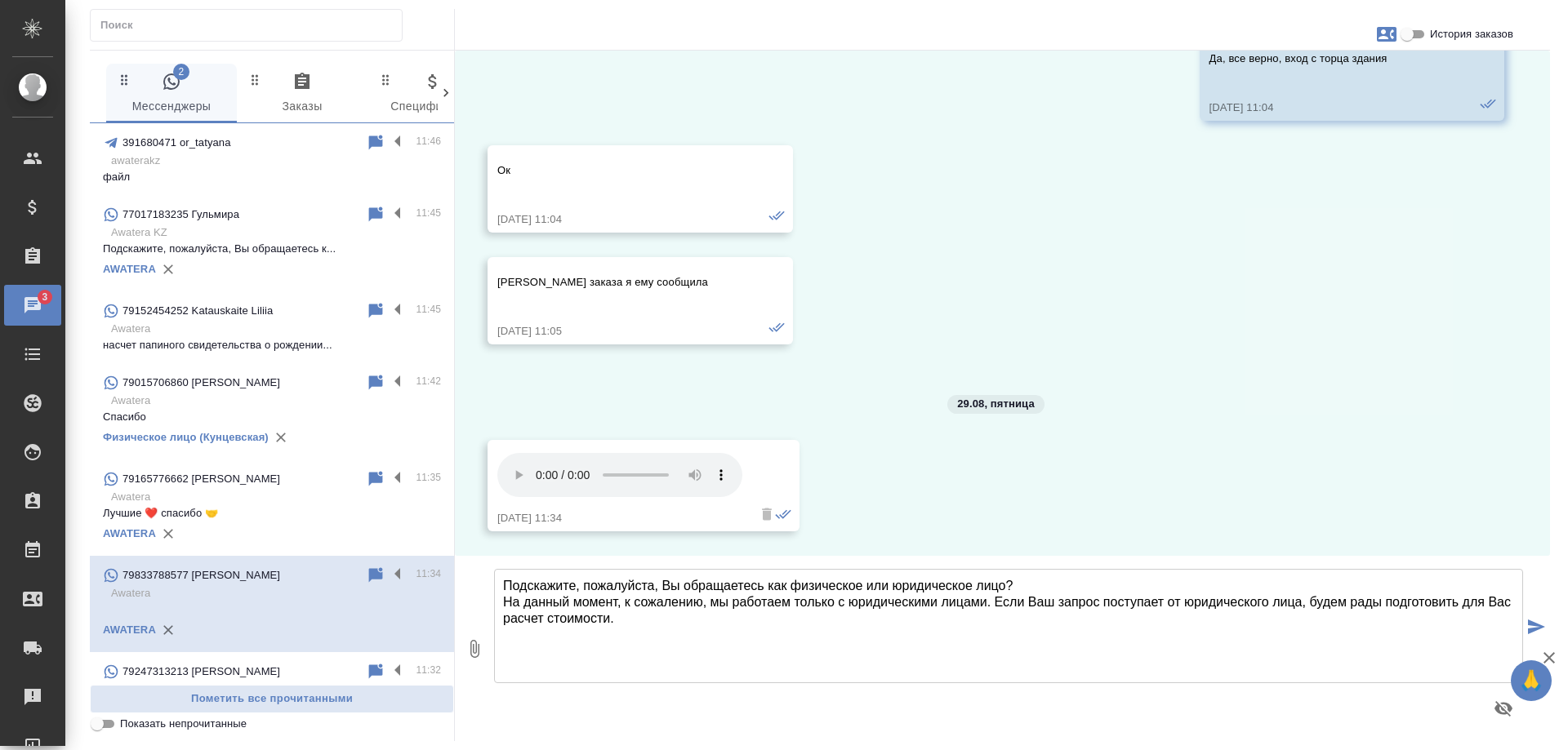
scroll to position [327, 0]
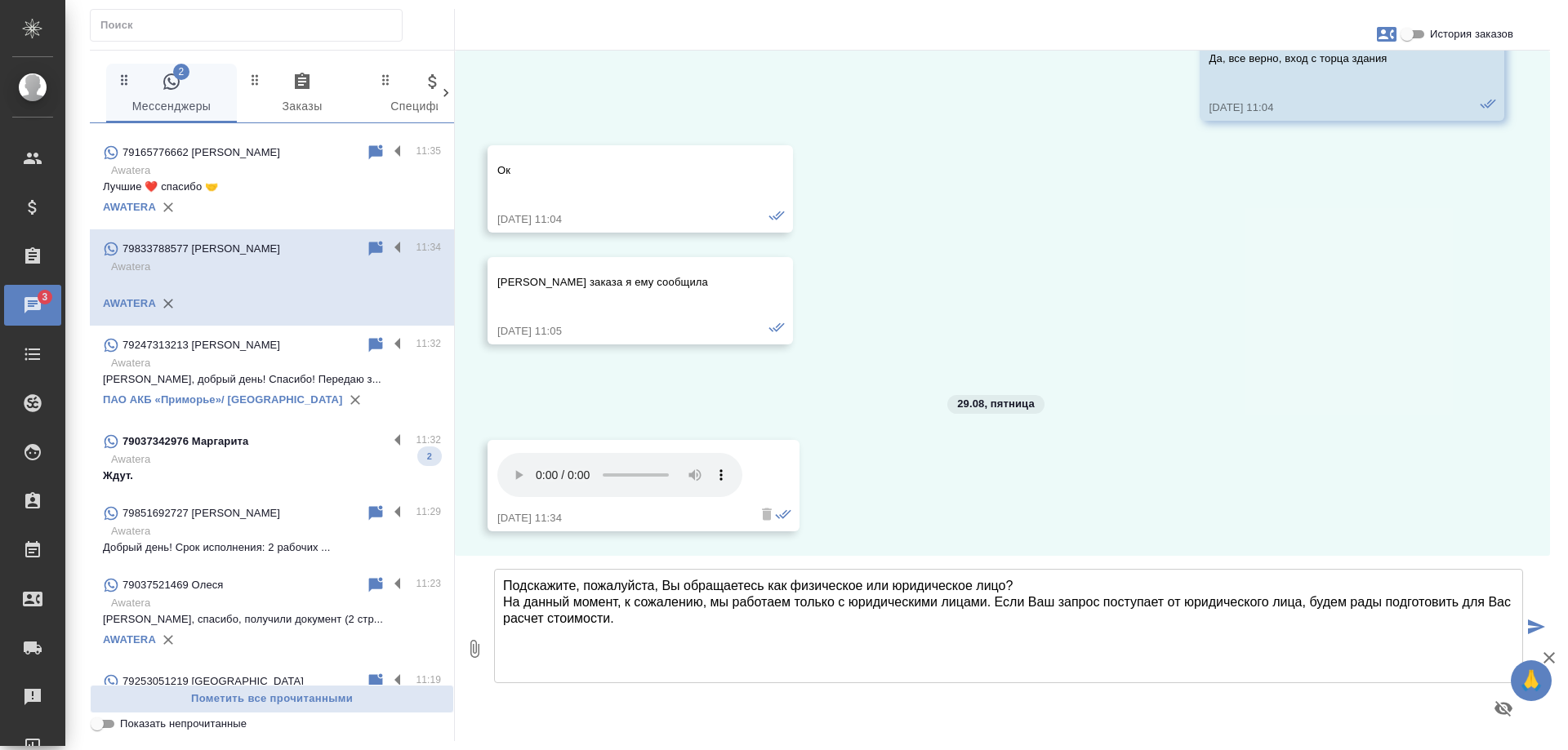
click at [274, 455] on p "Awatera" at bounding box center [275, 459] width 330 height 17
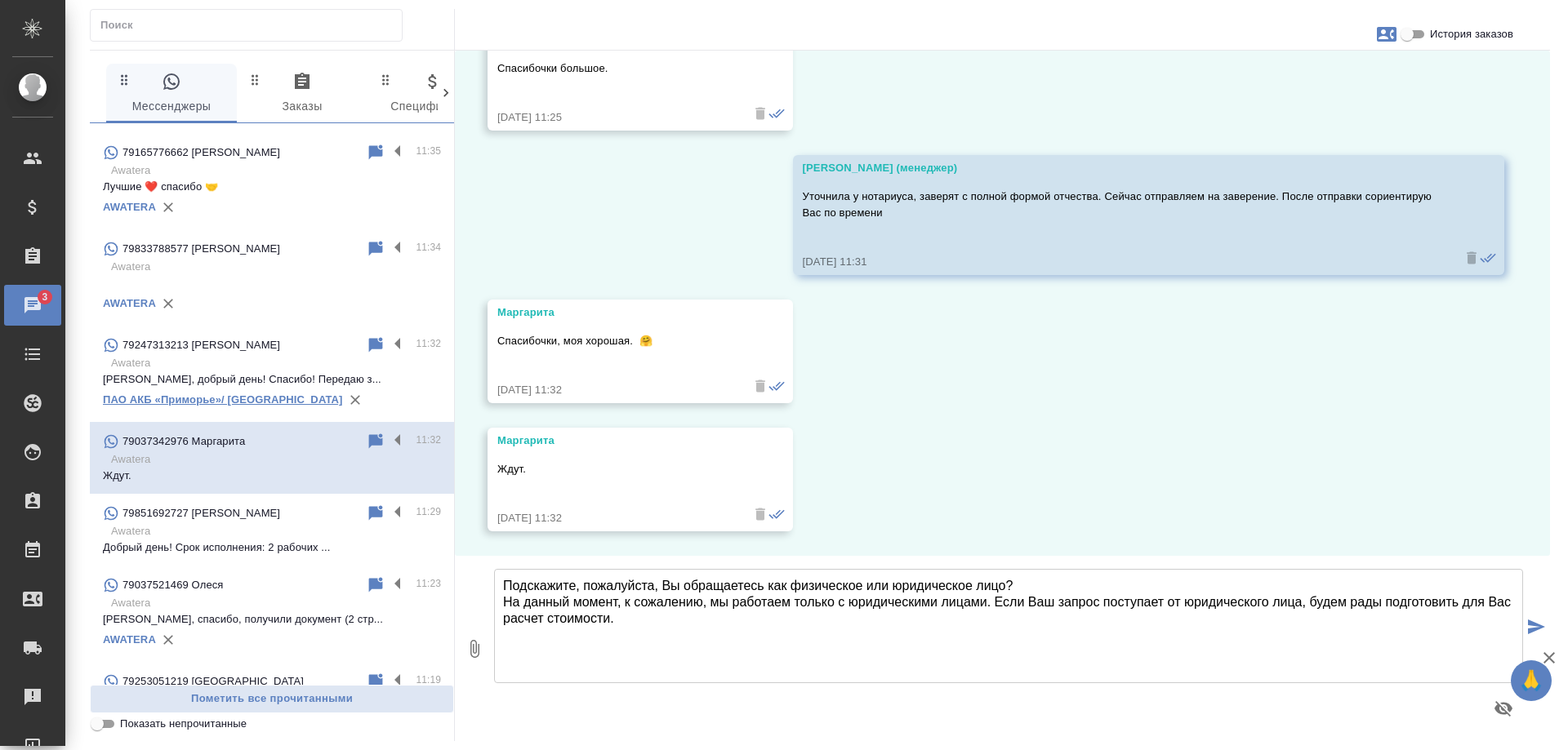
scroll to position [0, 0]
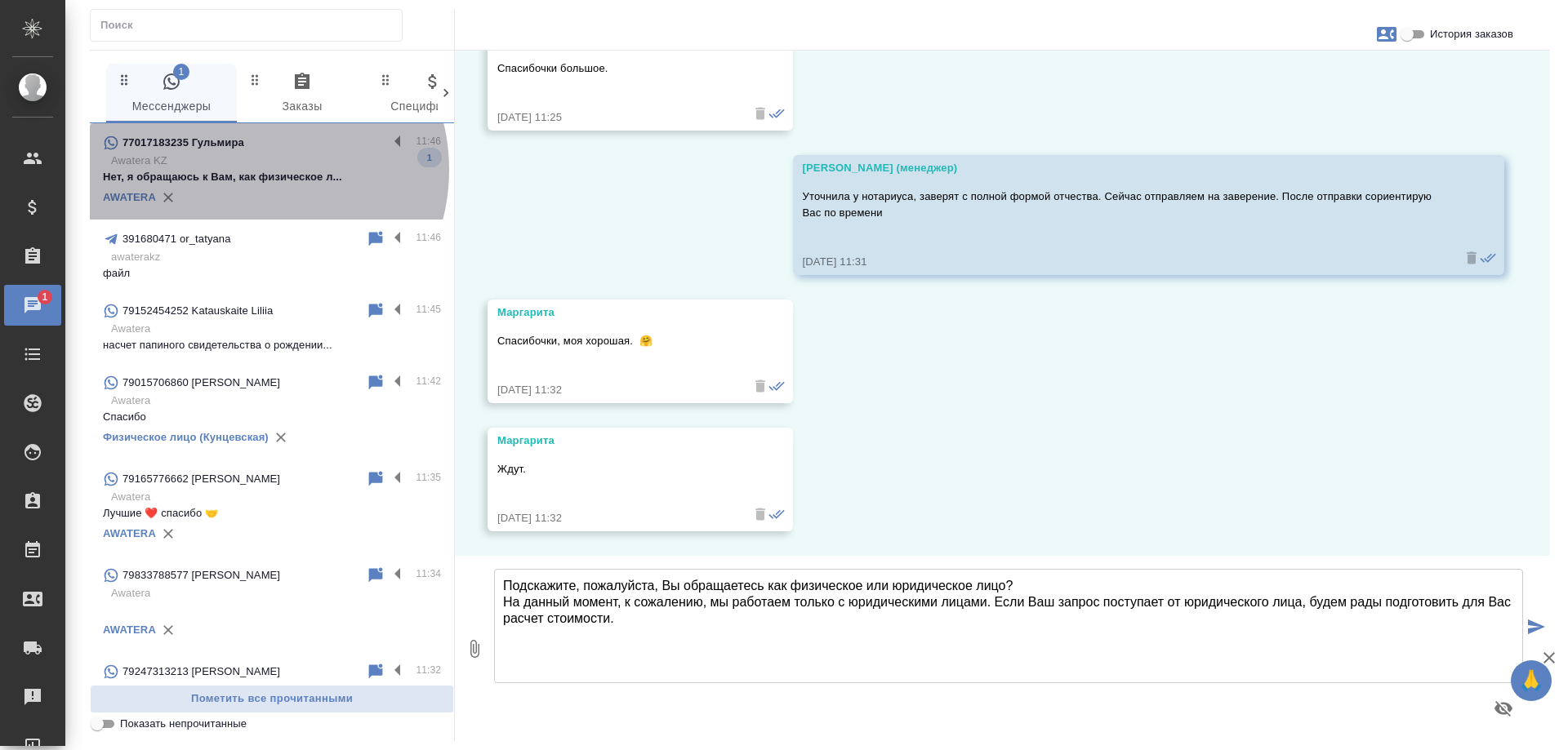
click at [249, 170] on p "Нет, я обращаюсь к Вам, как физическое л..." at bounding box center [272, 177] width 338 height 17
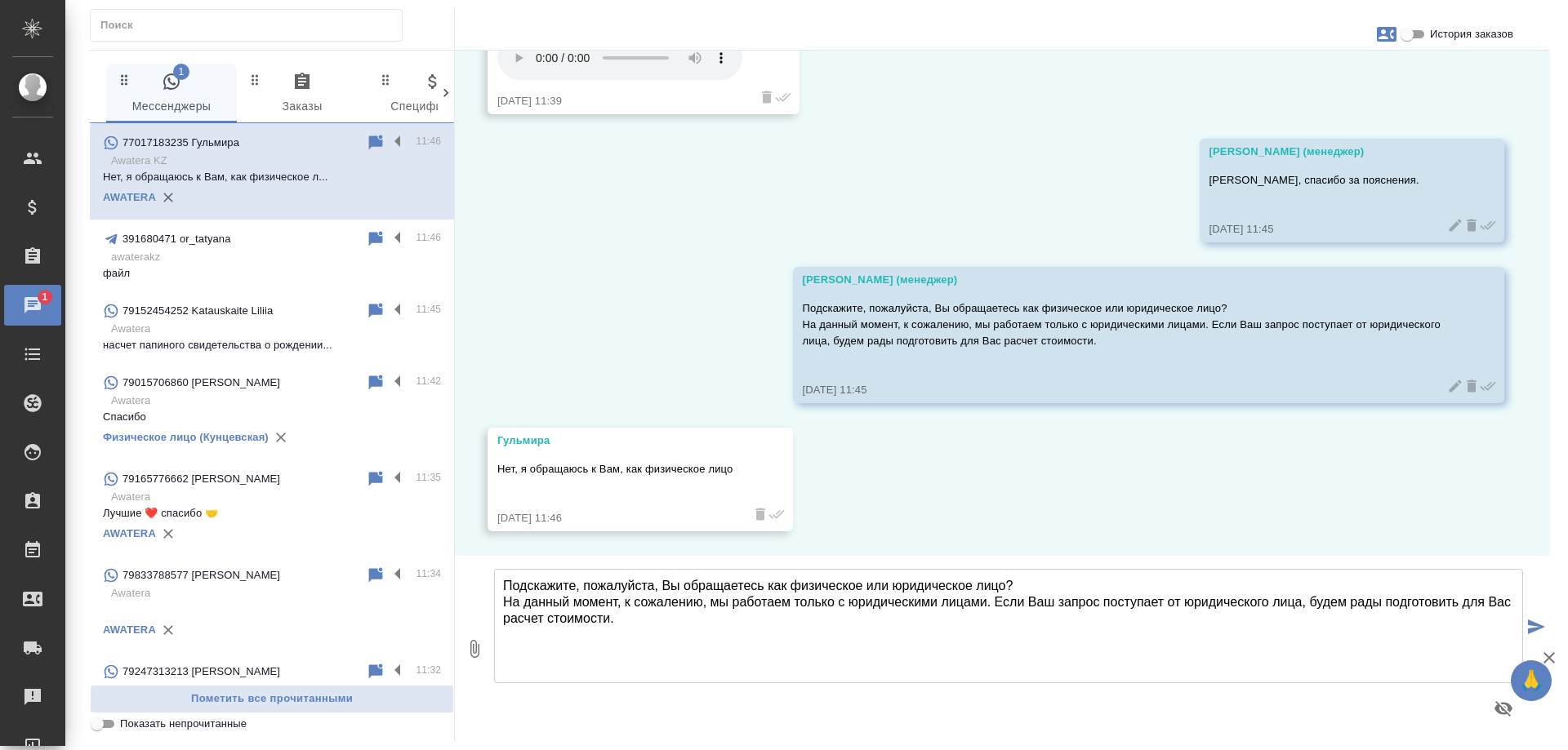
scroll to position [645, 0]
click at [779, 606] on textarea "Подскажите, пожалуйста, Вы обращаетесь как физическое или юридическое лицо? На …" at bounding box center [1008, 625] width 1029 height 114
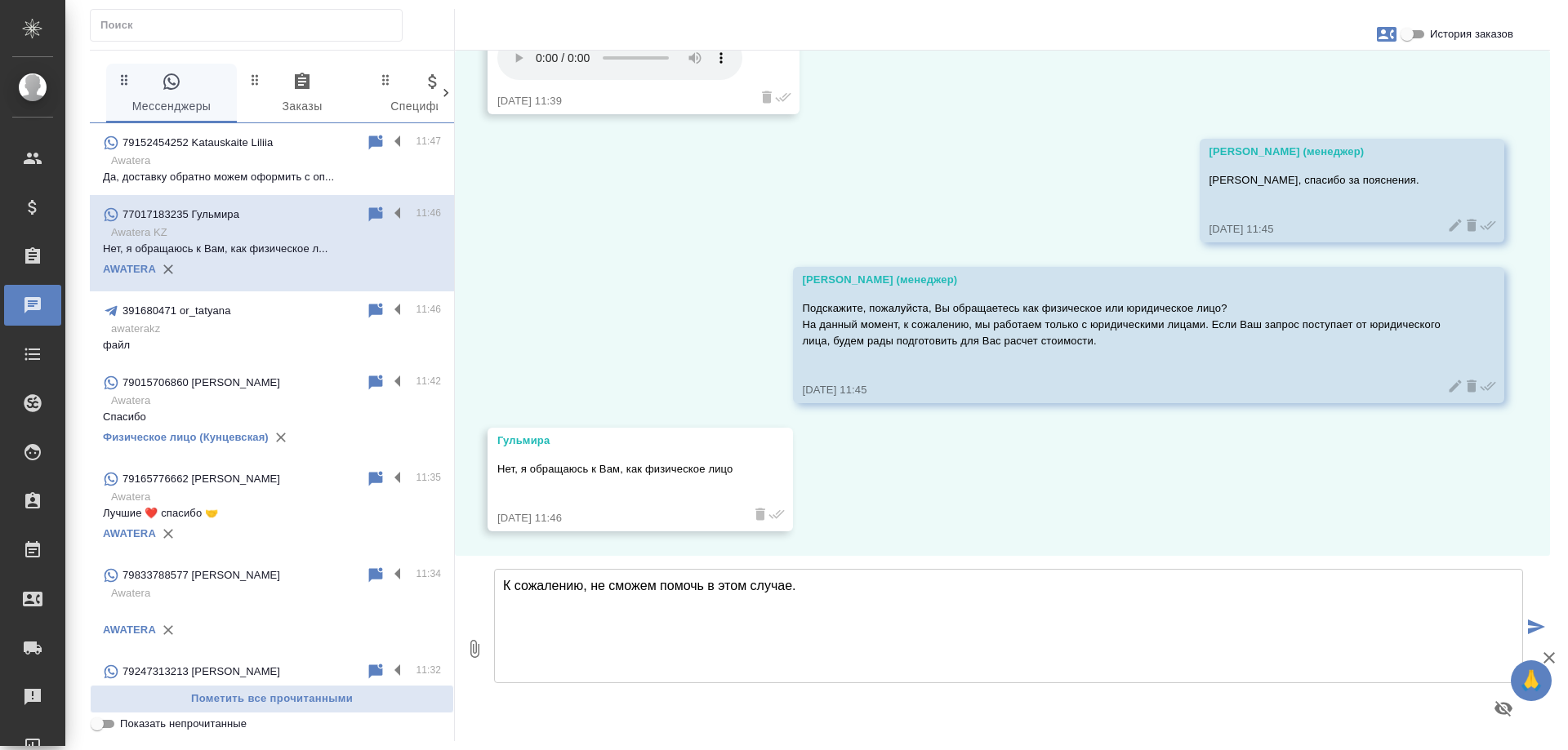
type textarea "К сожалению, не сможем помочь в этом случае."
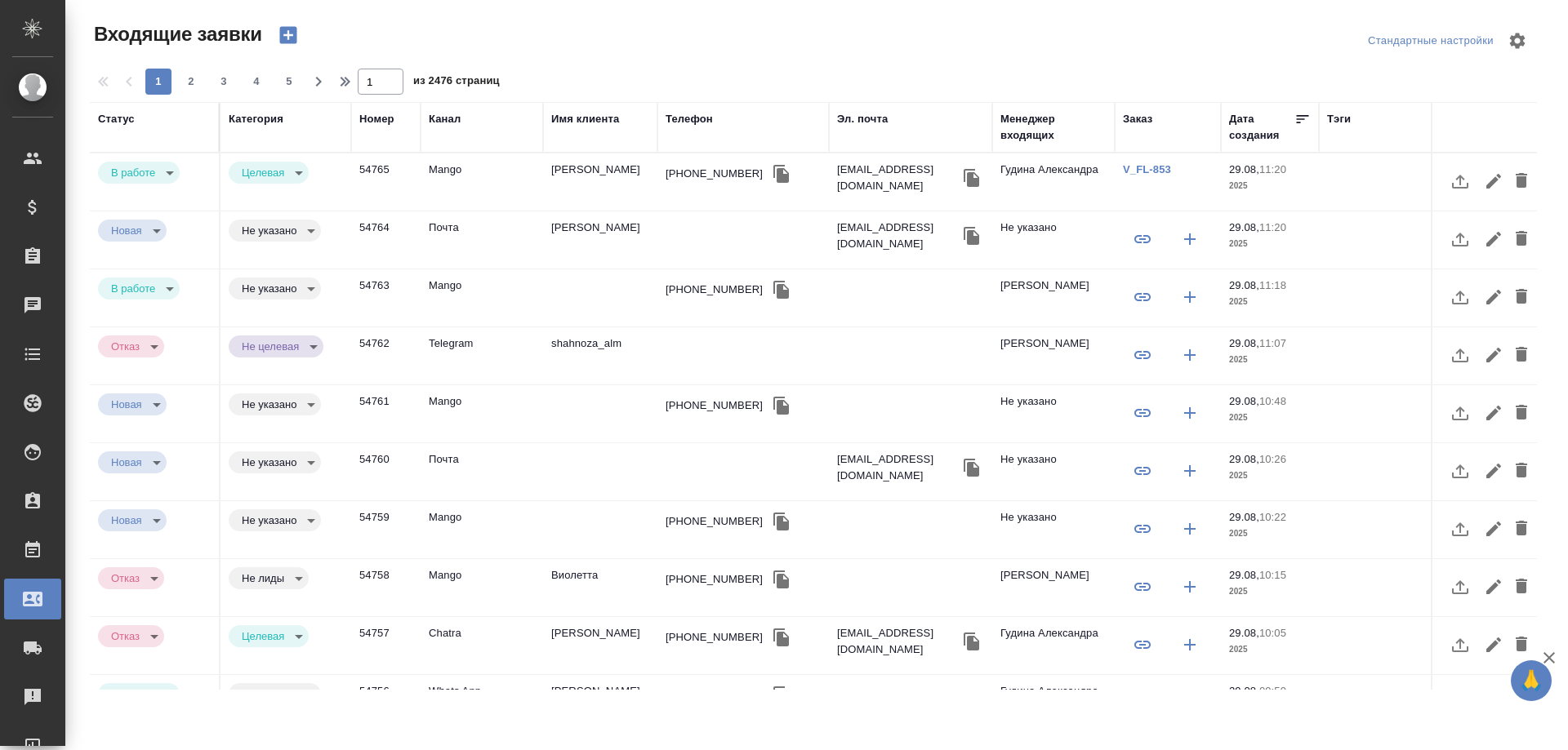
select select "RU"
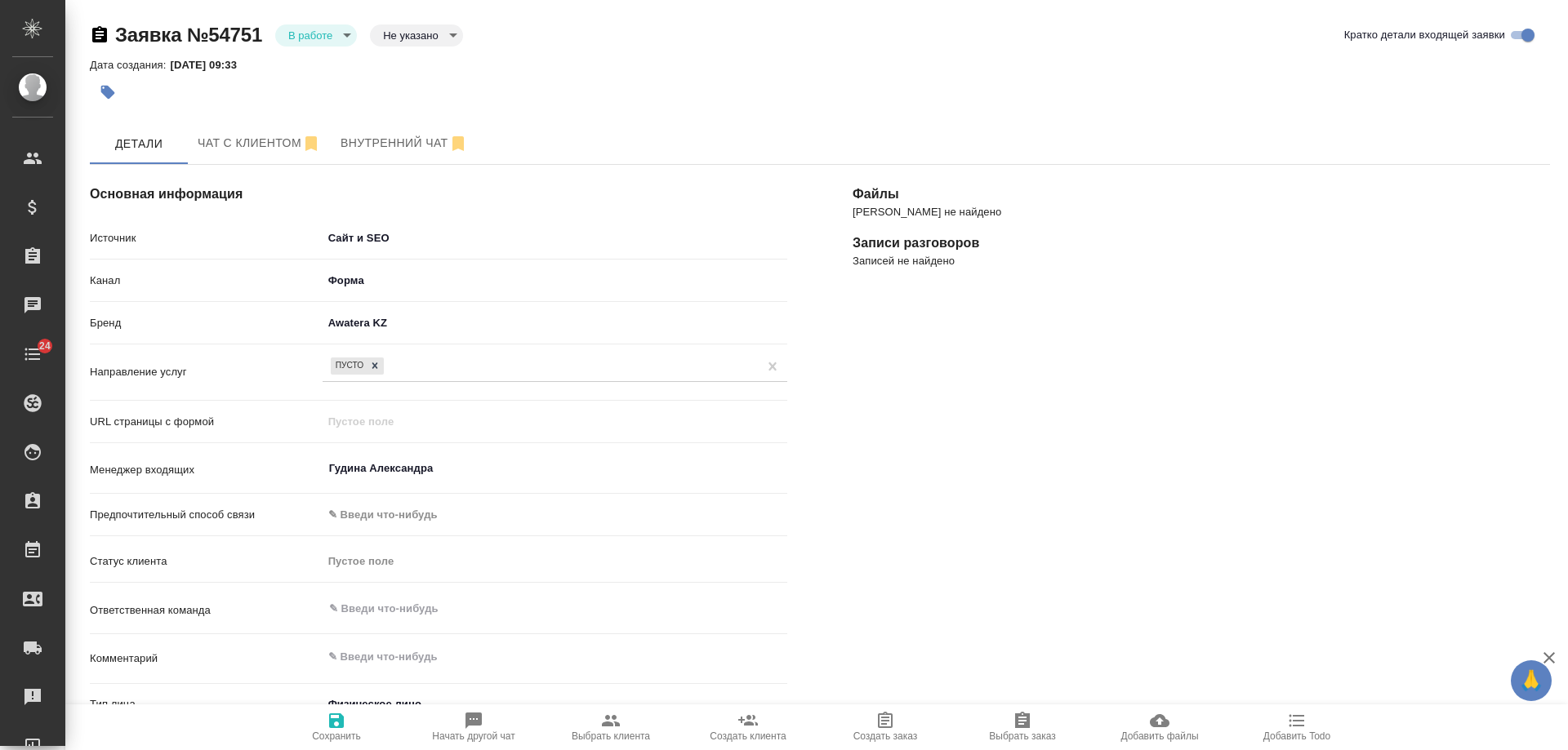
select select "KZ"
select select "RU"
click at [317, 28] on body "🙏 .cls-1 fill:#fff; AWATERA [PERSON_NAME] Спецификации Заказы 0 Чаты 24 Todo Пр…" at bounding box center [784, 375] width 1568 height 750
click at [320, 44] on button "Отказ" at bounding box center [315, 35] width 54 height 18
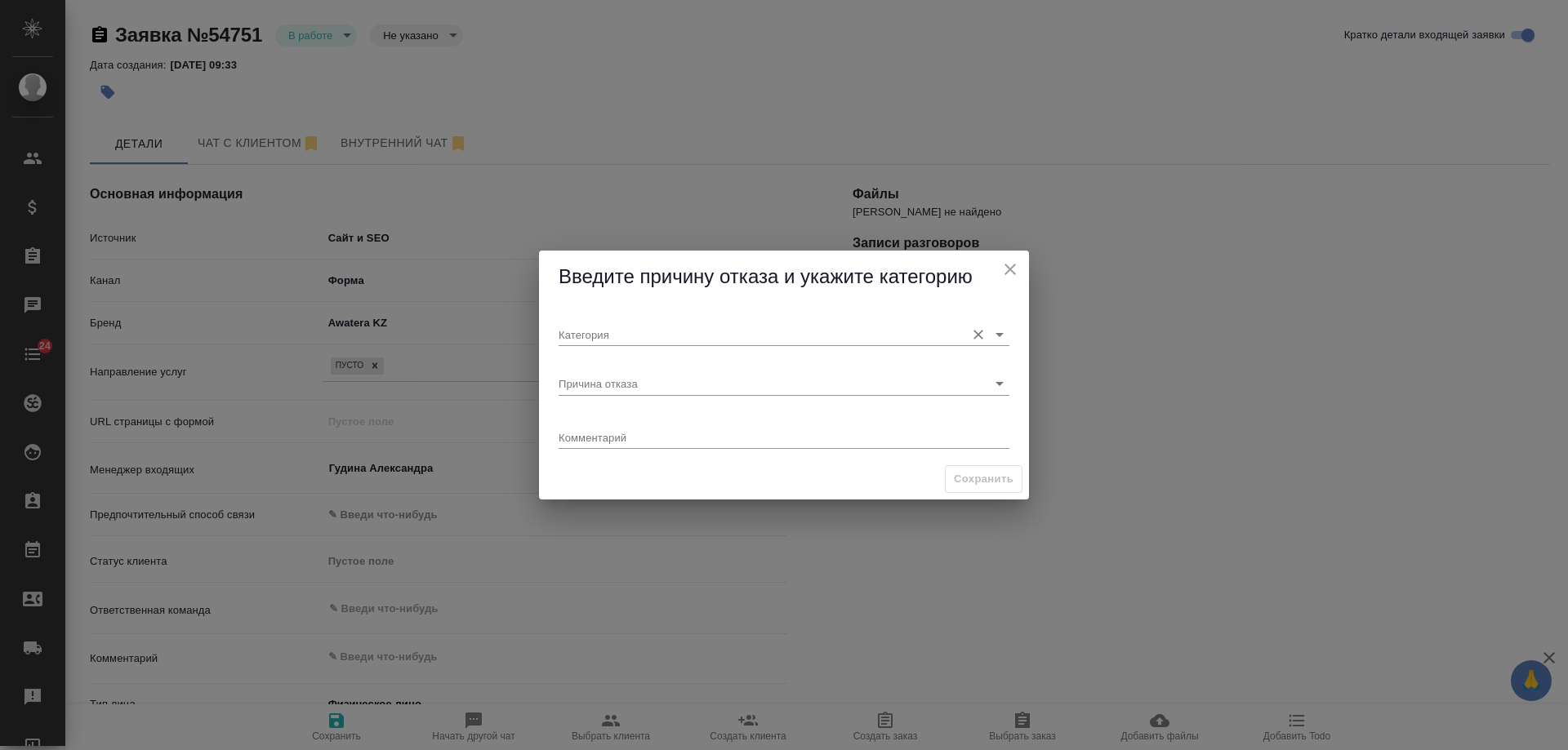
click at [606, 328] on input "Категория" at bounding box center [757, 334] width 398 height 22
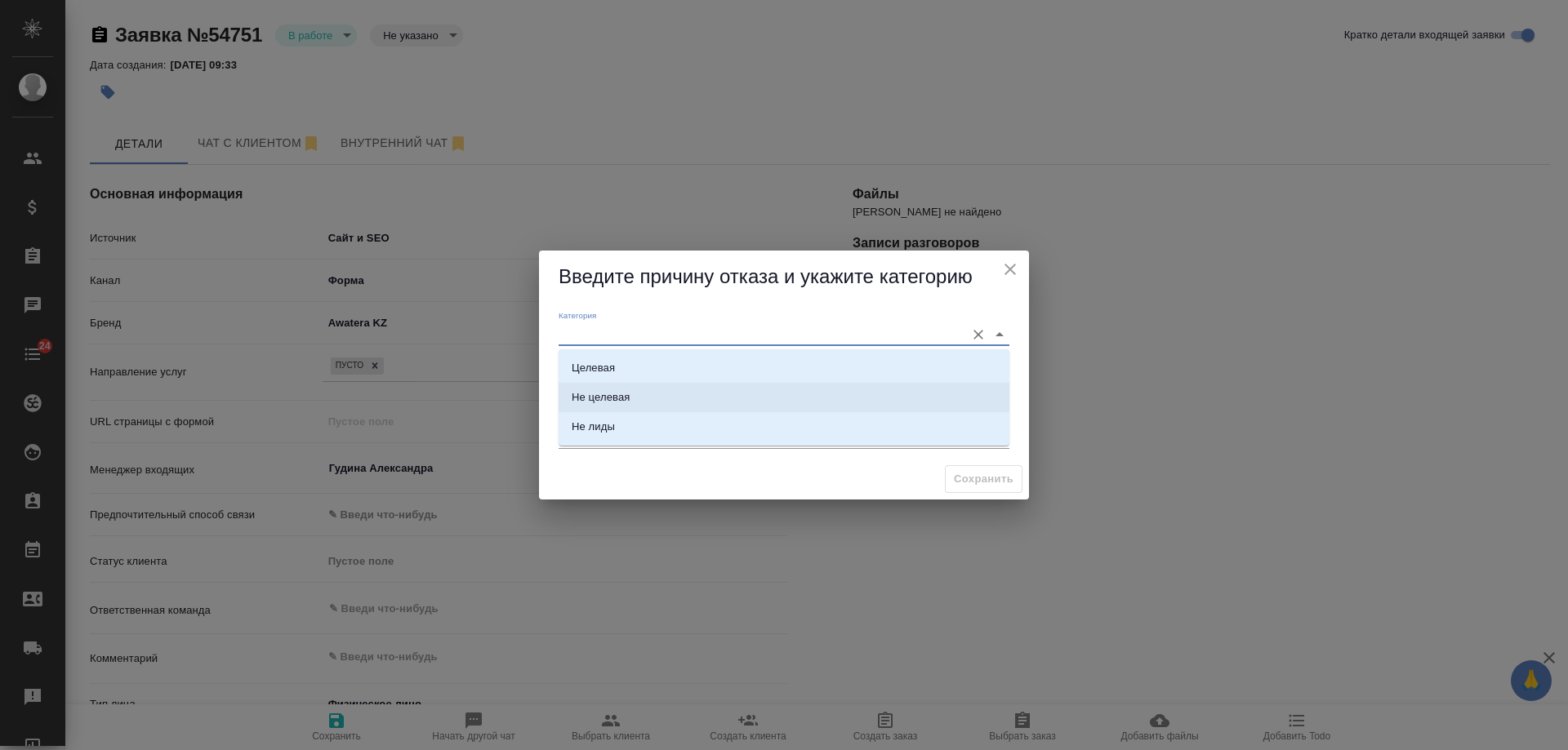
click at [649, 391] on li "Не целевая" at bounding box center [783, 398] width 450 height 30
type input "Не целевая"
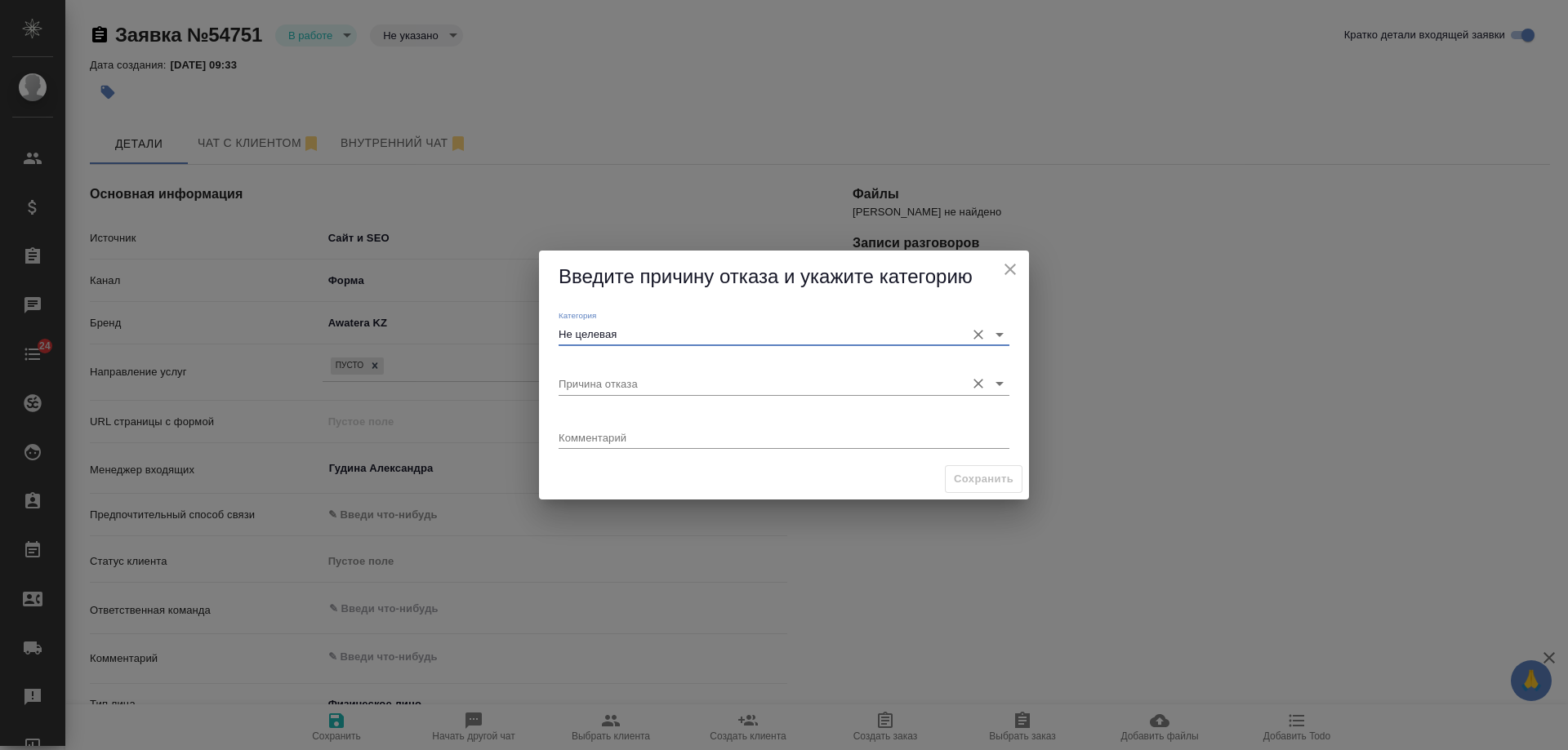
click at [631, 384] on input "Причина отказа" at bounding box center [757, 382] width 398 height 22
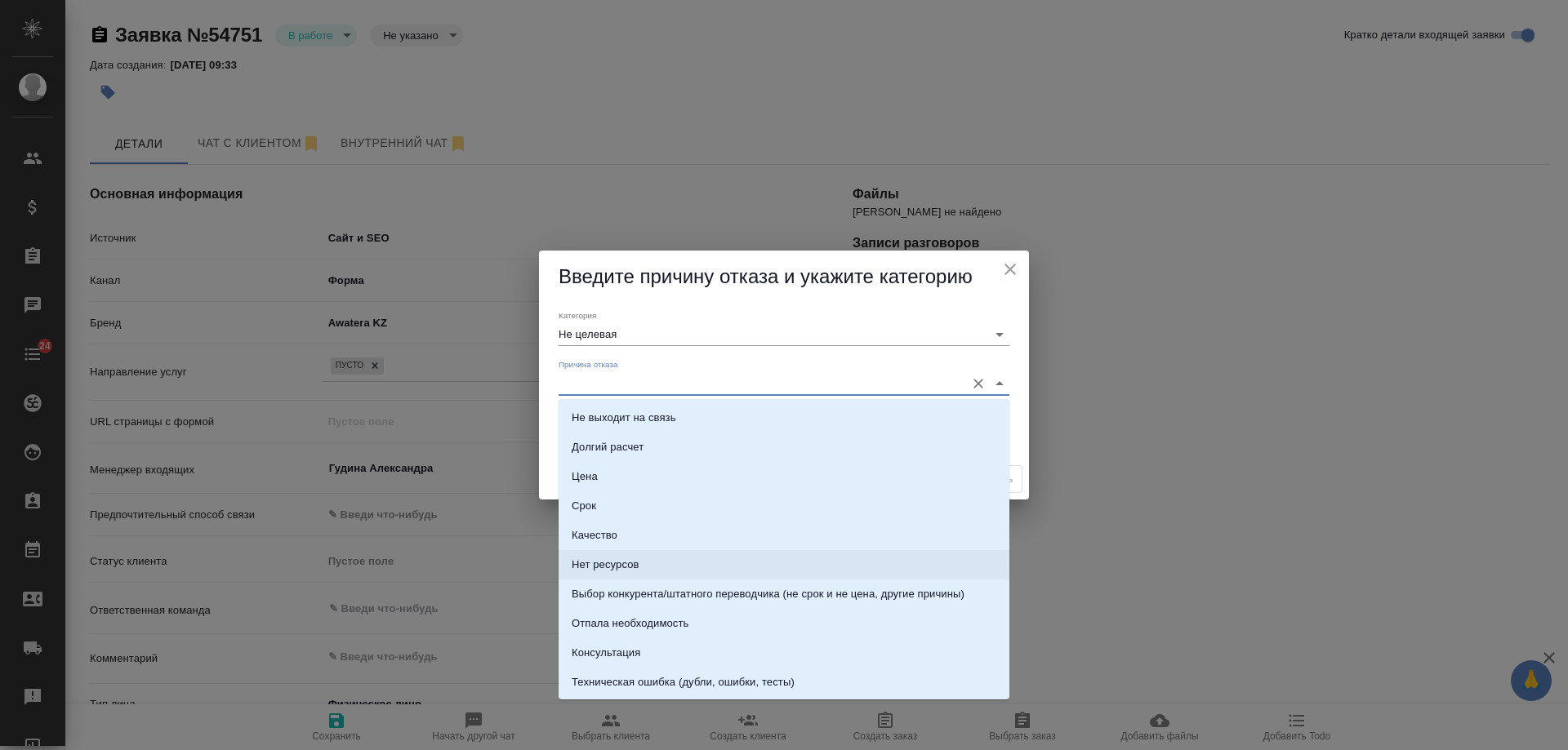
click at [652, 563] on li "Нет ресурсов" at bounding box center [783, 565] width 450 height 30
type input "Нет ресурсов"
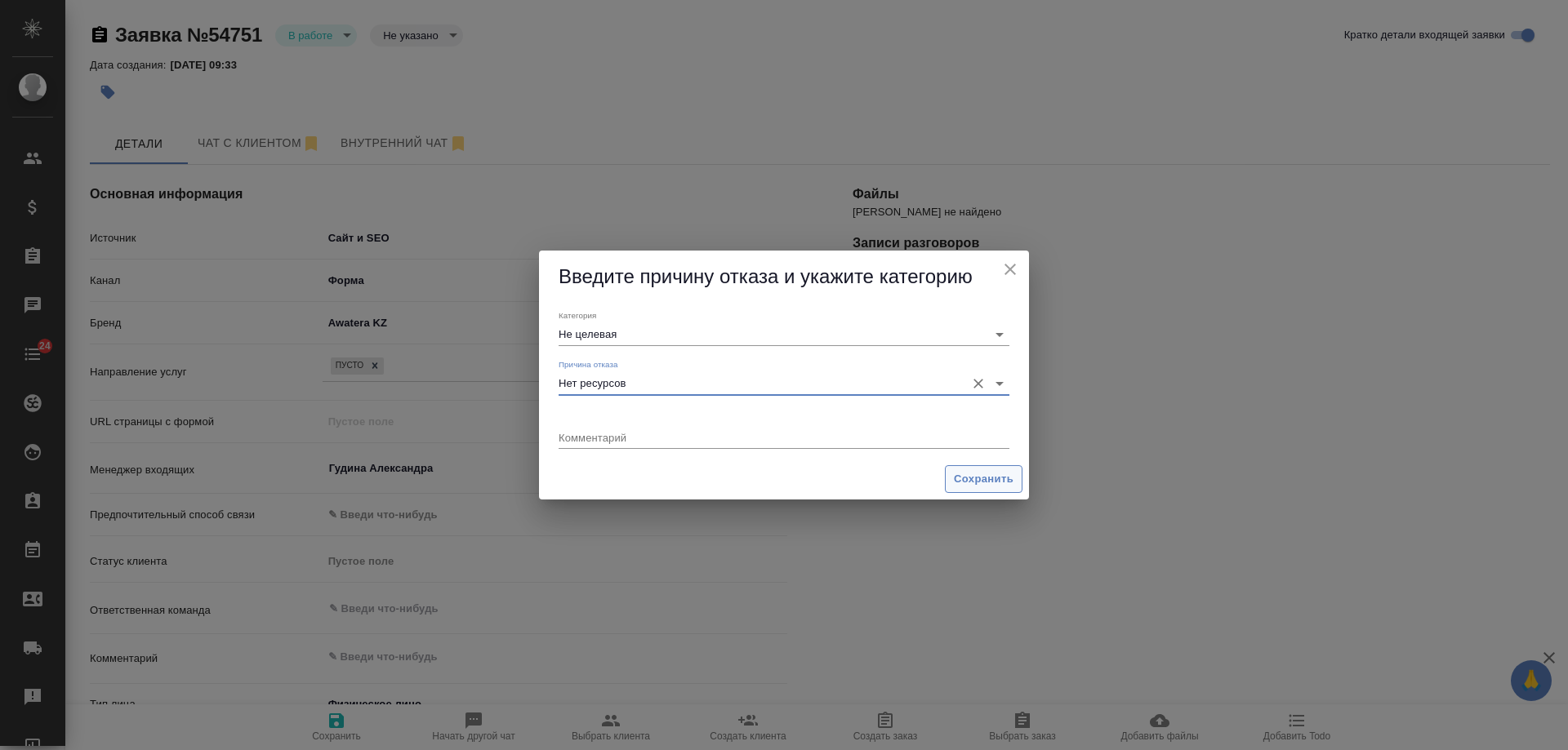
click at [995, 479] on span "Сохранить" at bounding box center [983, 480] width 59 height 19
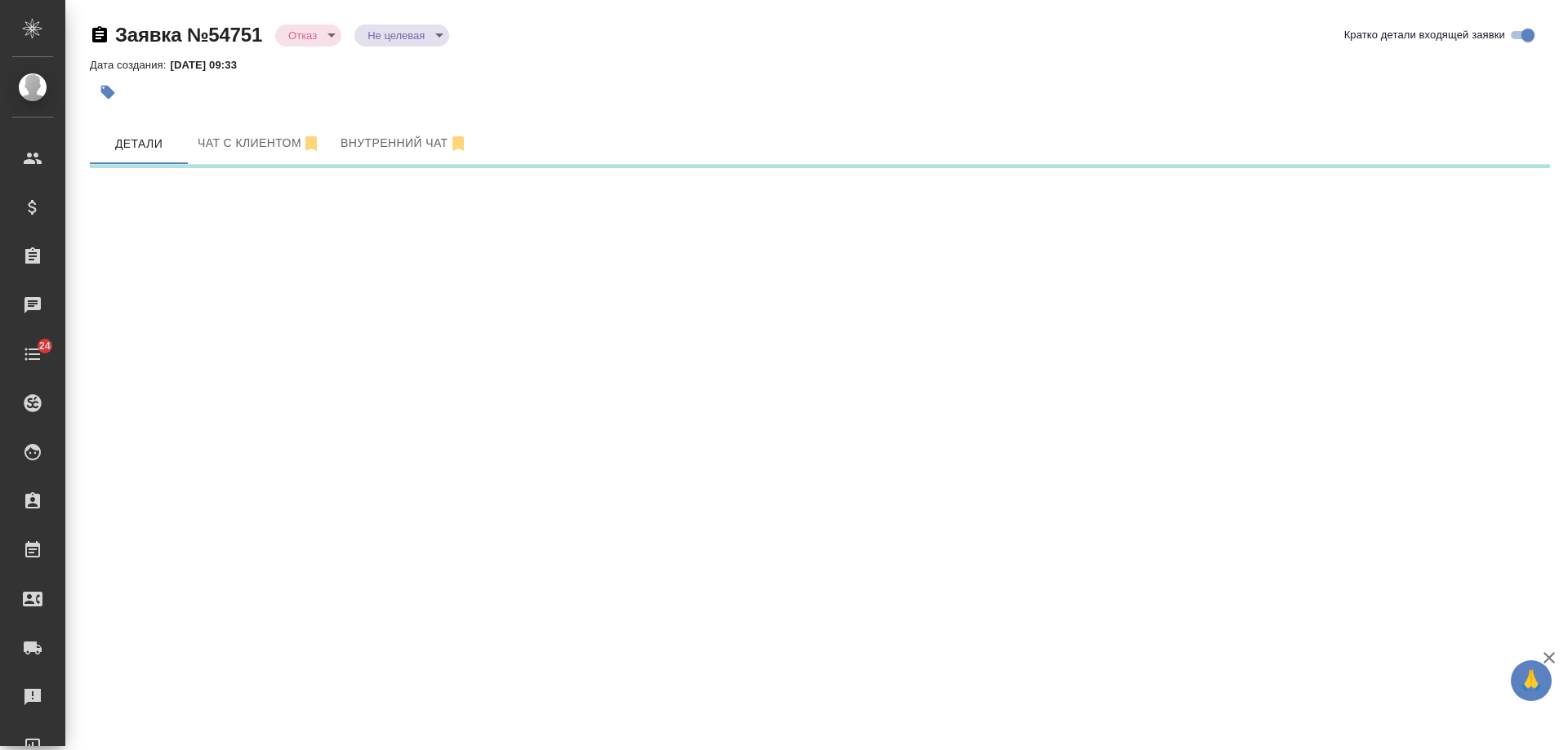
select select "RU"
select select "KZ"
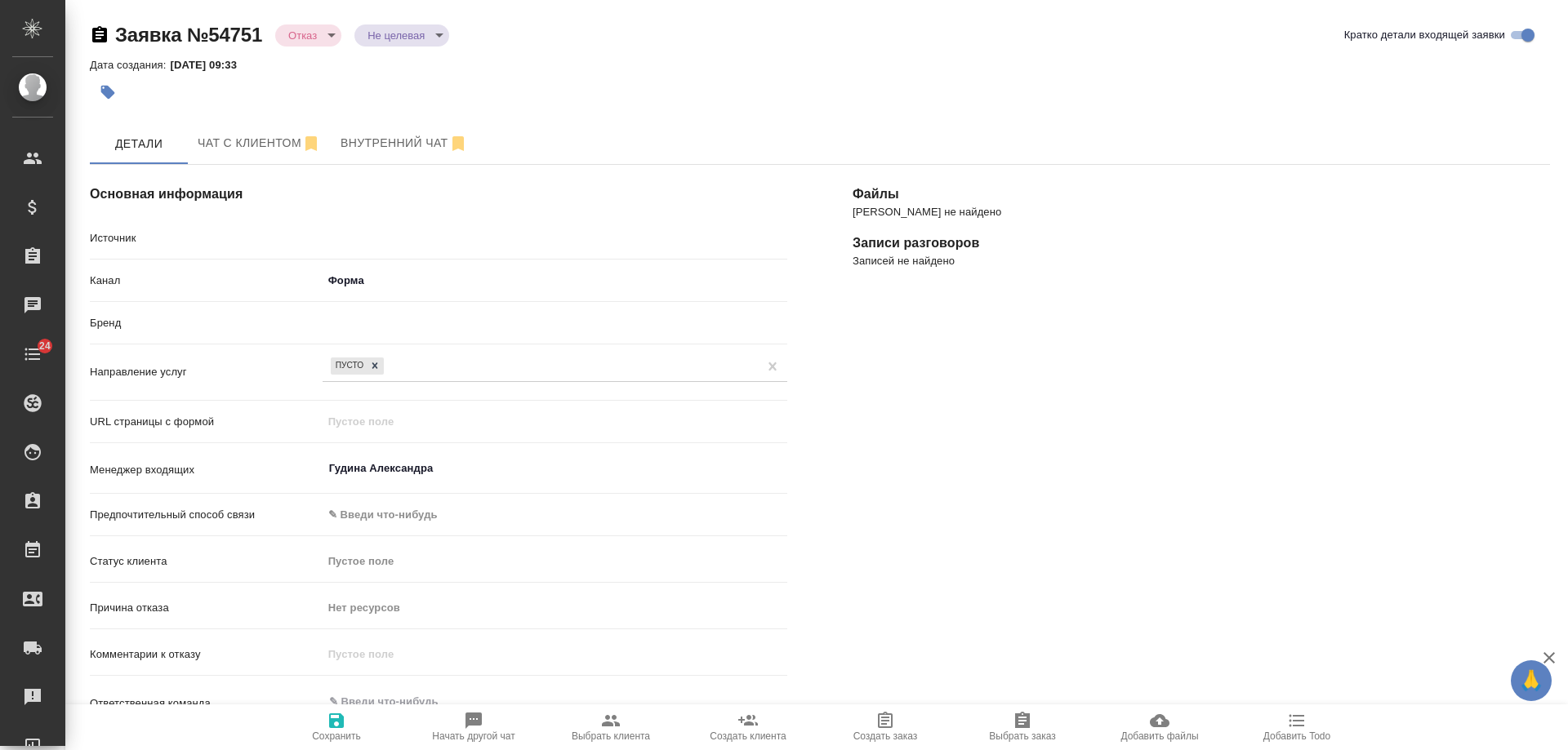
type textarea "x"
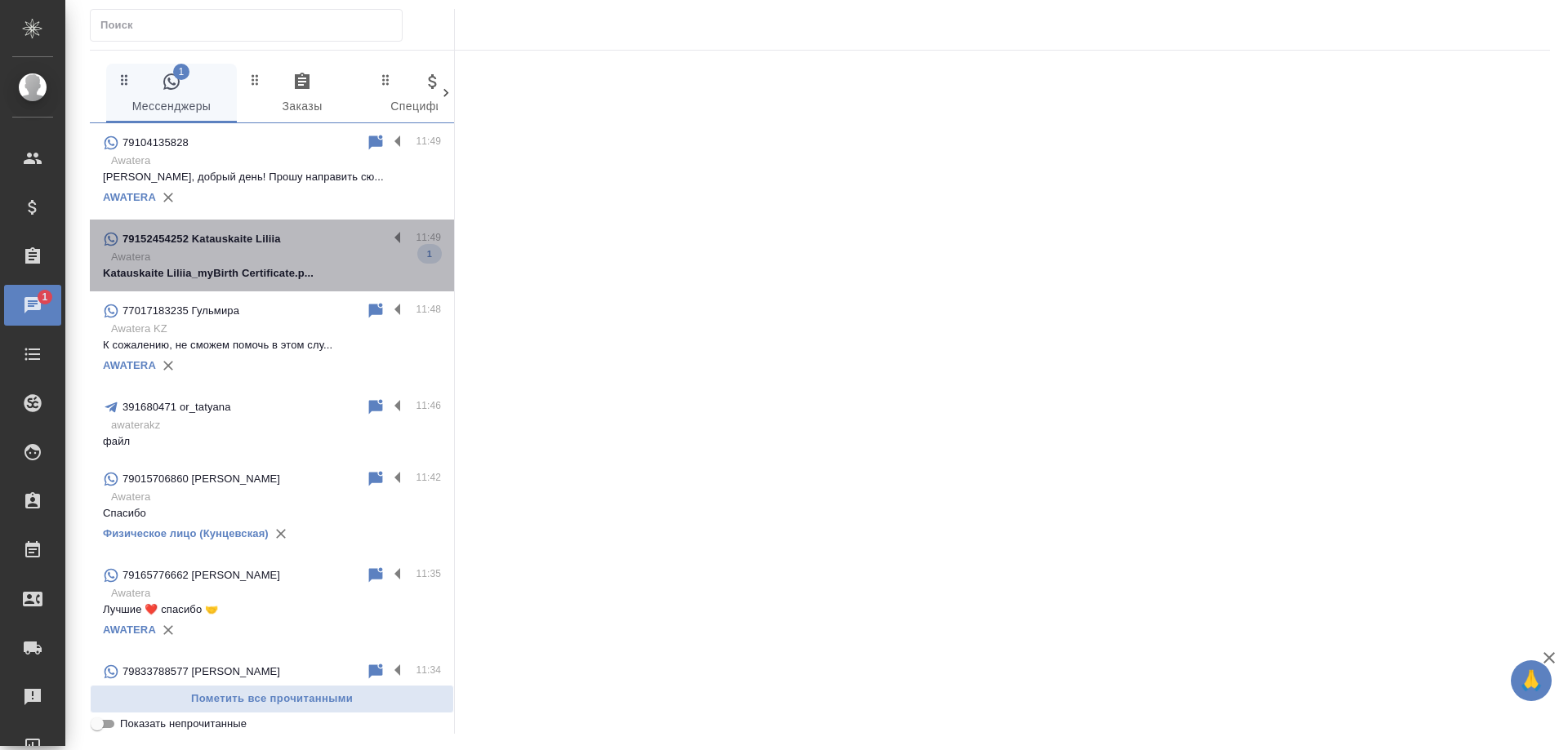
click at [320, 254] on p "Awatera" at bounding box center [275, 257] width 330 height 17
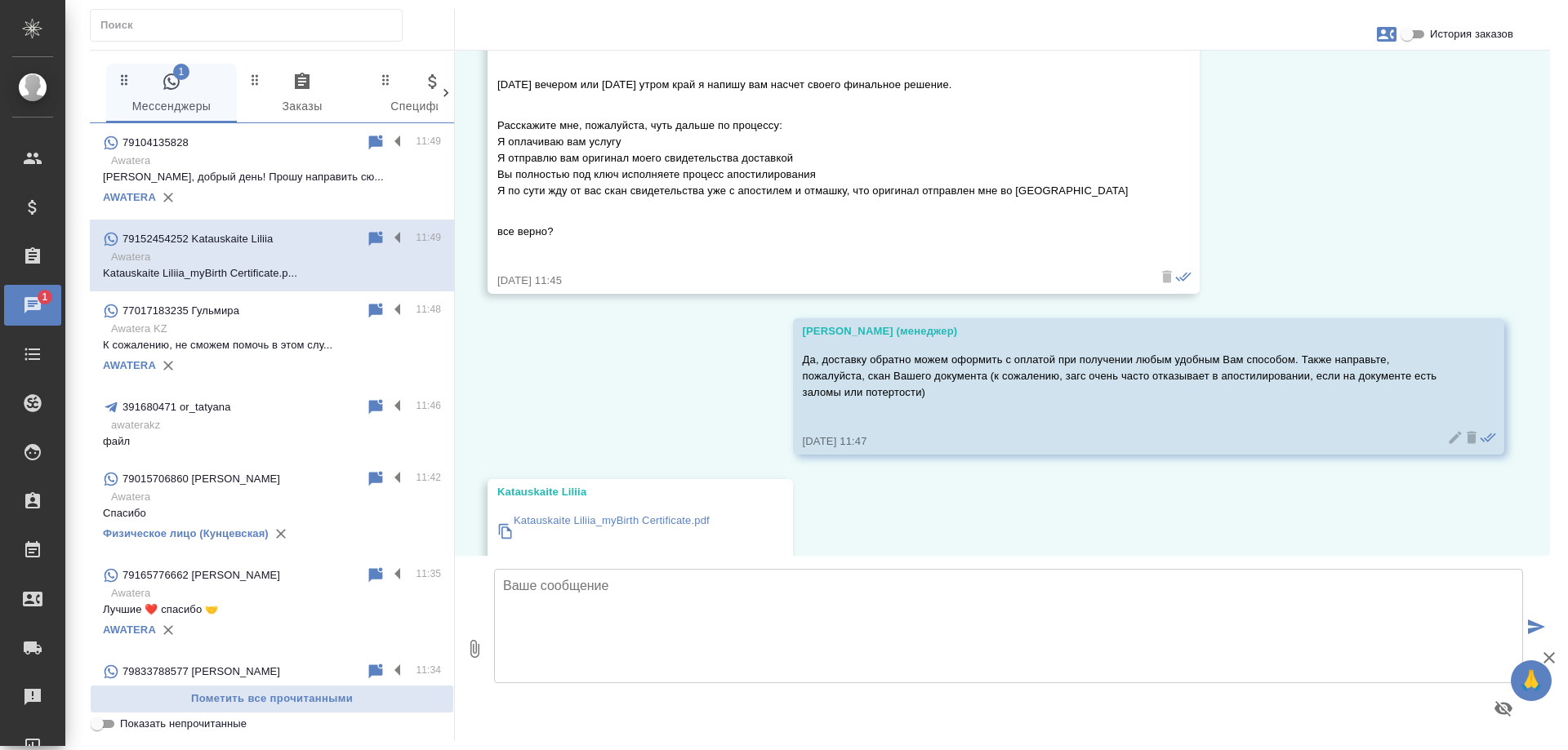
scroll to position [2550, 0]
click at [208, 149] on p "79104135828 Галина" at bounding box center [203, 143] width 160 height 17
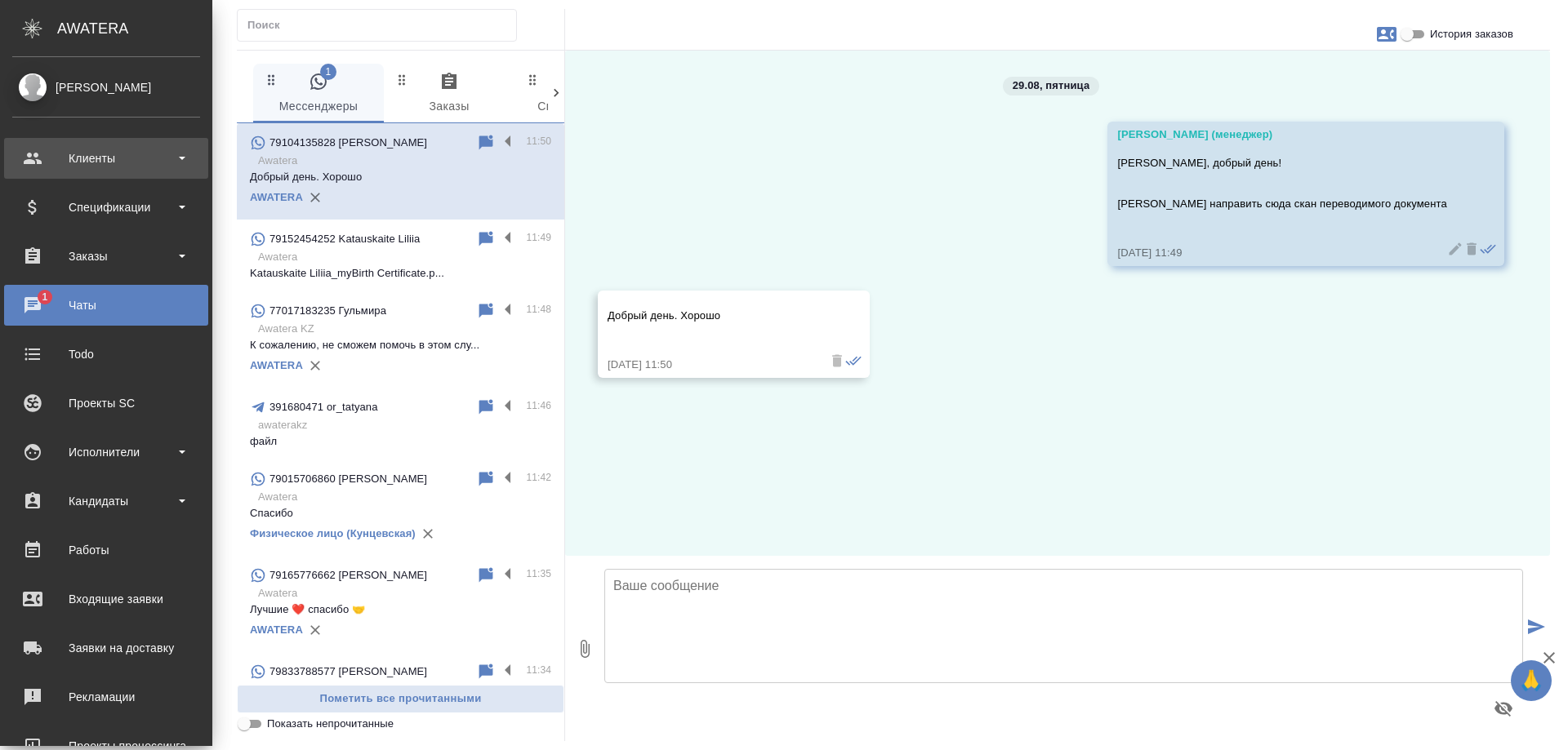
scroll to position [0, 0]
click at [45, 160] on div "Клиенты" at bounding box center [106, 159] width 188 height 24
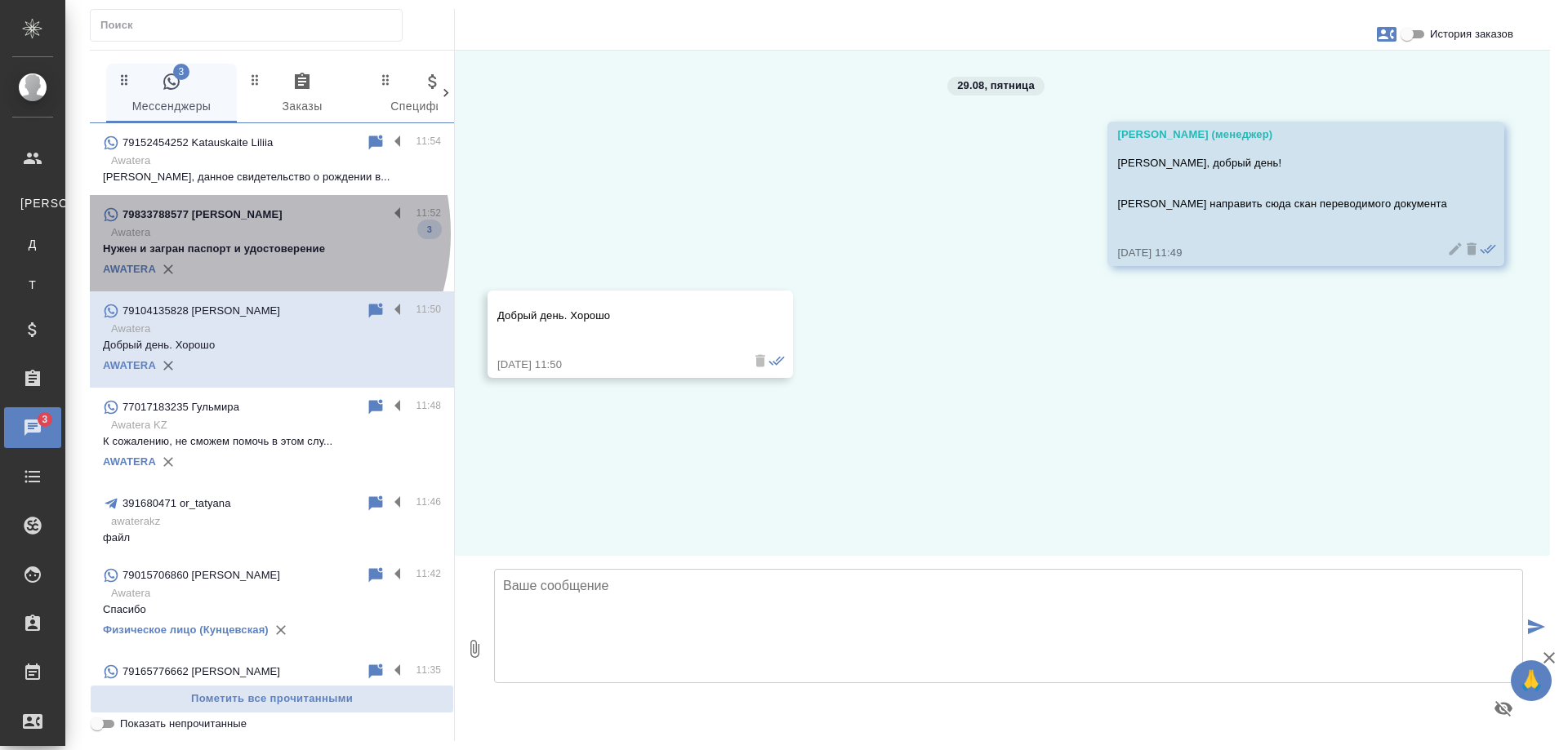
click at [230, 233] on p "Awatera" at bounding box center [275, 233] width 330 height 17
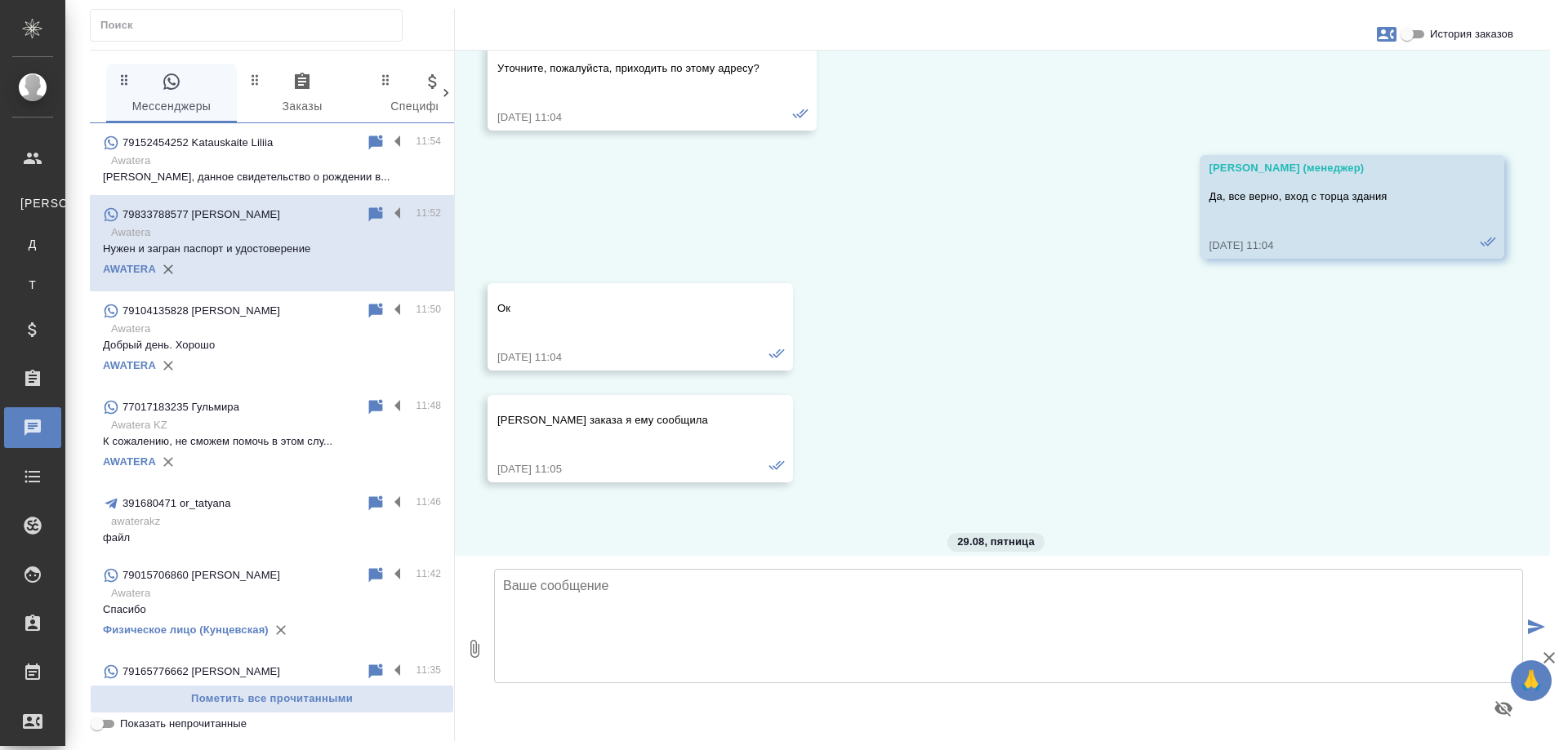
scroll to position [9781, 0]
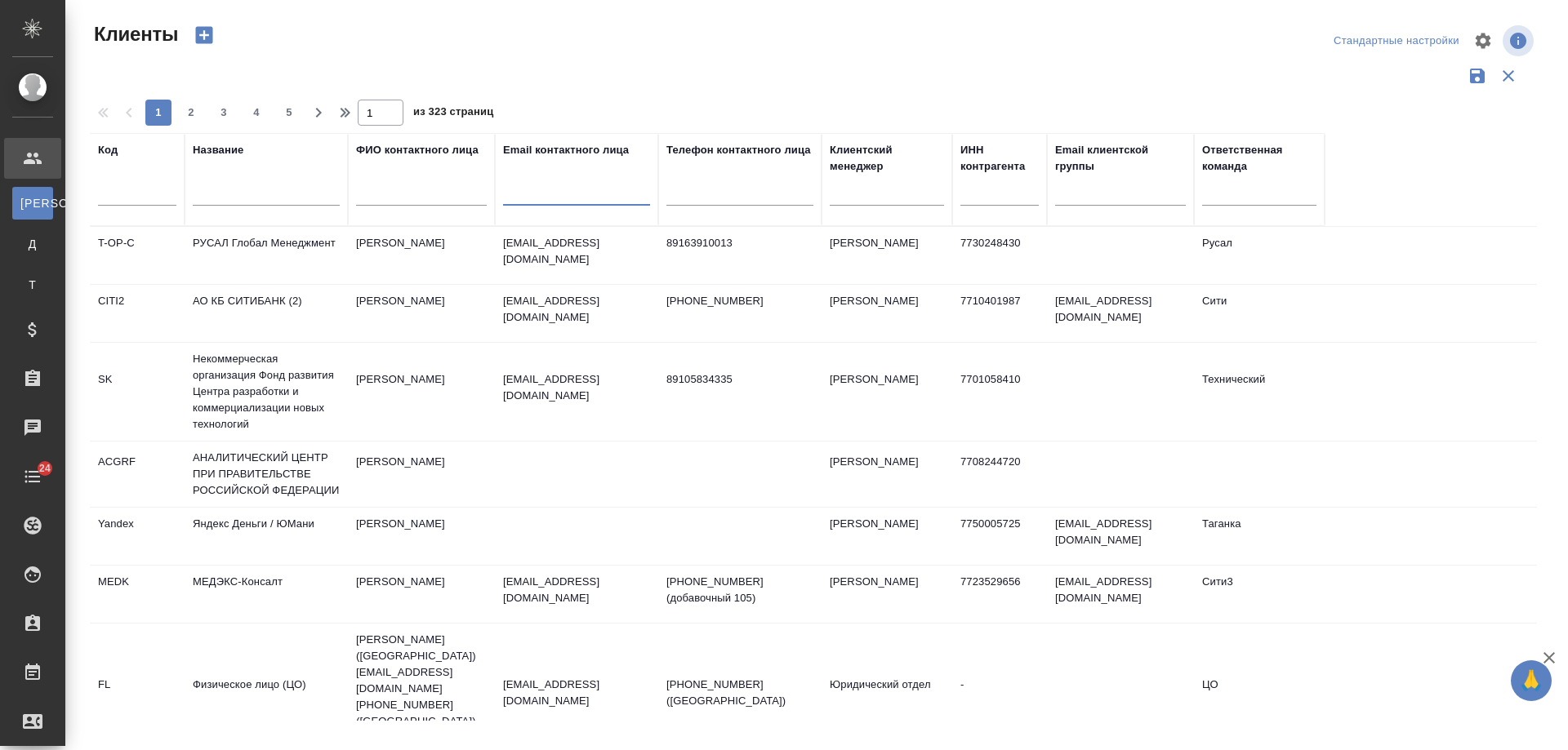
select select "RU"
click at [578, 202] on input "text" at bounding box center [576, 195] width 147 height 20
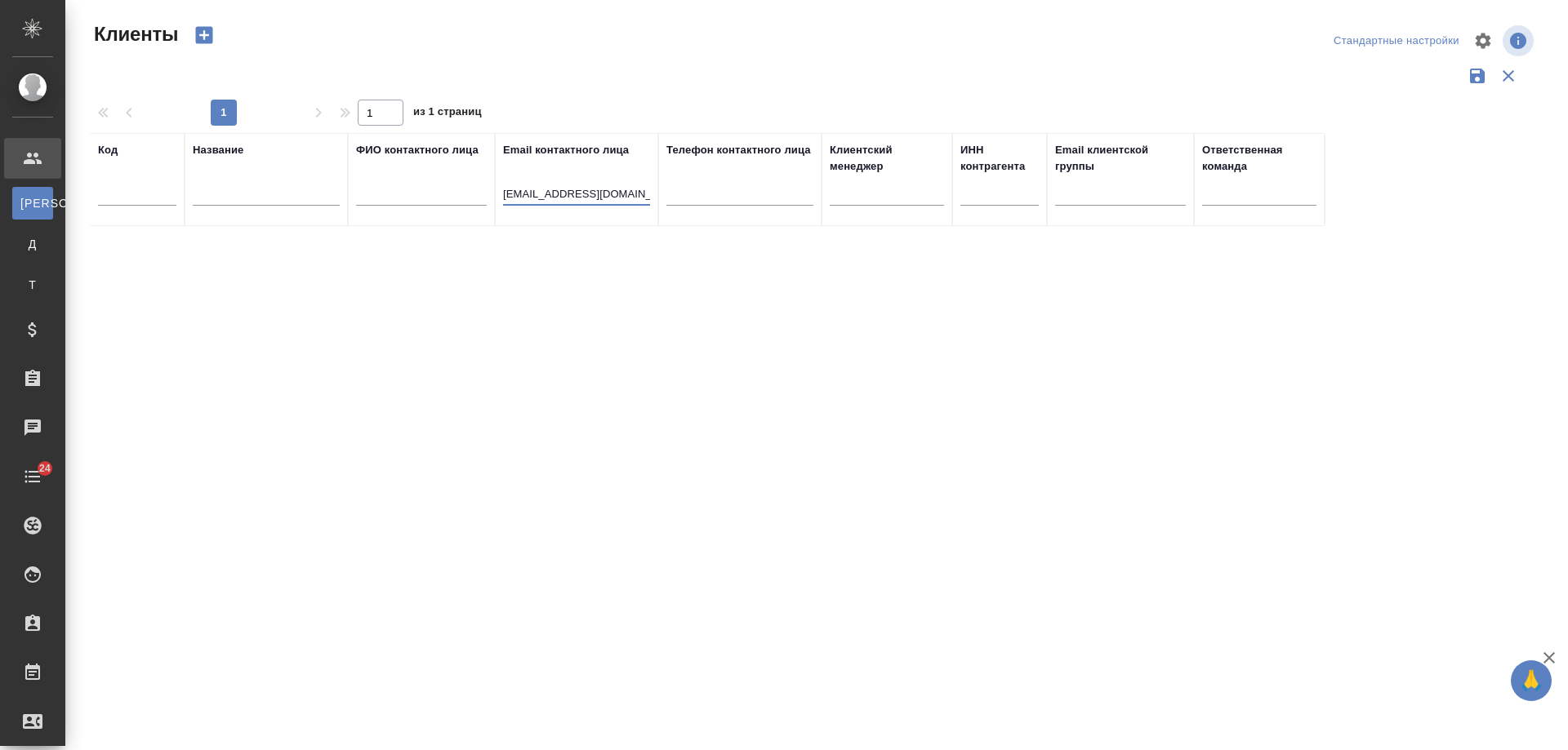
drag, startPoint x: 553, startPoint y: 193, endPoint x: 86, endPoint y: 196, distance: 467.0
click at [86, 196] on div "Клиенты Стандартные настройки 1 1 из 1 страниц Код Название ФИО контактного лиц…" at bounding box center [820, 365] width 1478 height 730
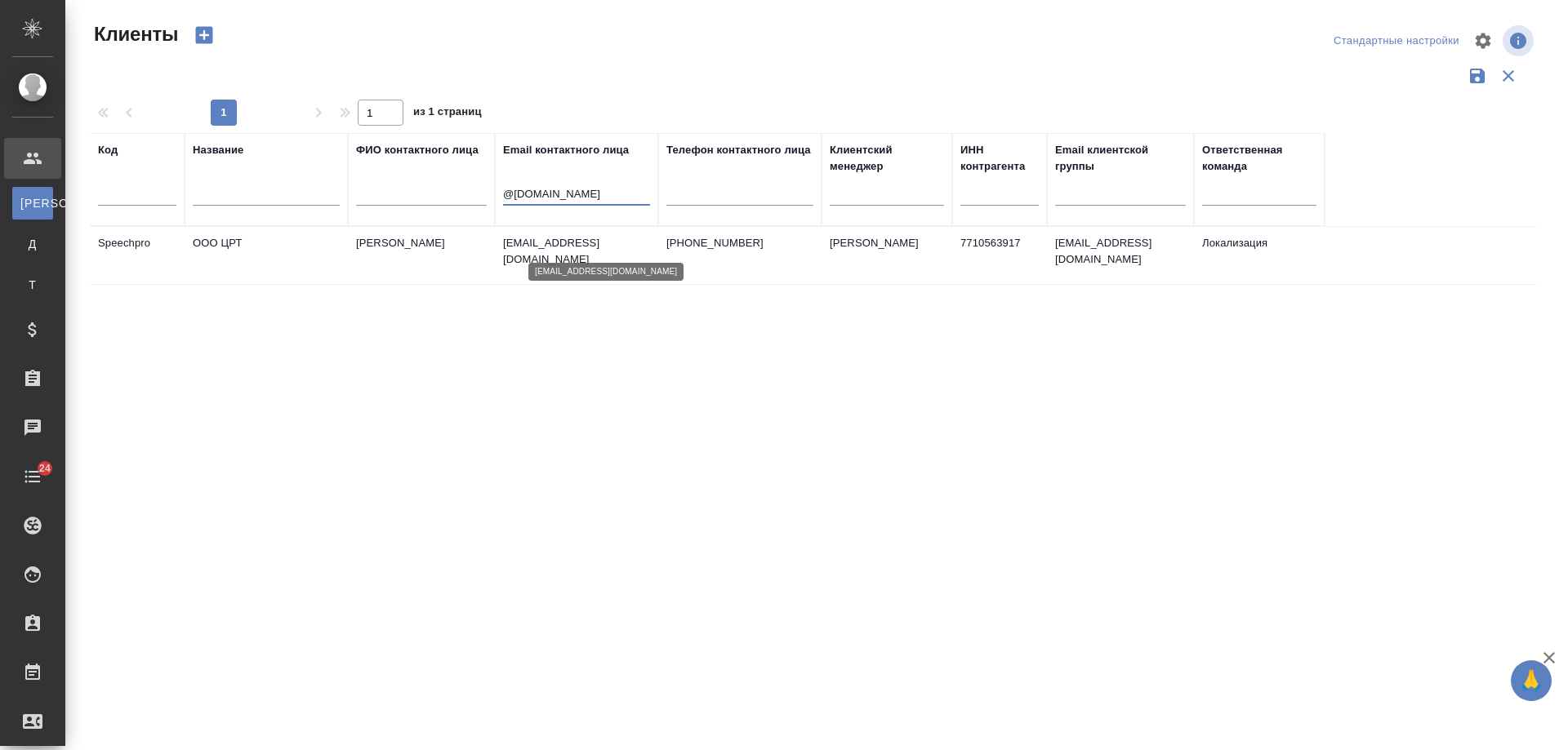
type input "@[DOMAIN_NAME]"
click at [574, 247] on p "[EMAIL_ADDRESS][DOMAIN_NAME]" at bounding box center [576, 251] width 147 height 32
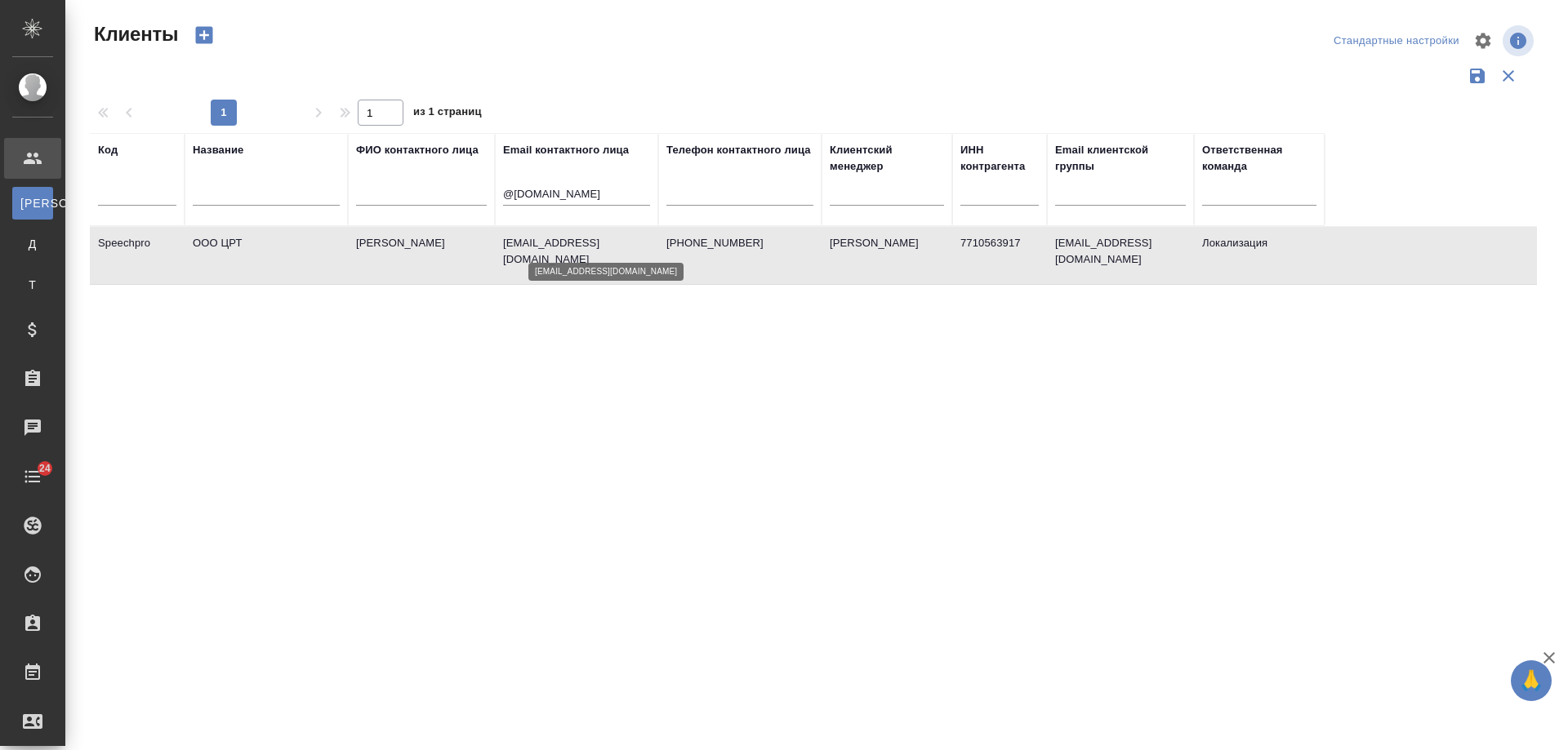
click at [574, 247] on p "[EMAIL_ADDRESS][DOMAIN_NAME]" at bounding box center [576, 251] width 147 height 32
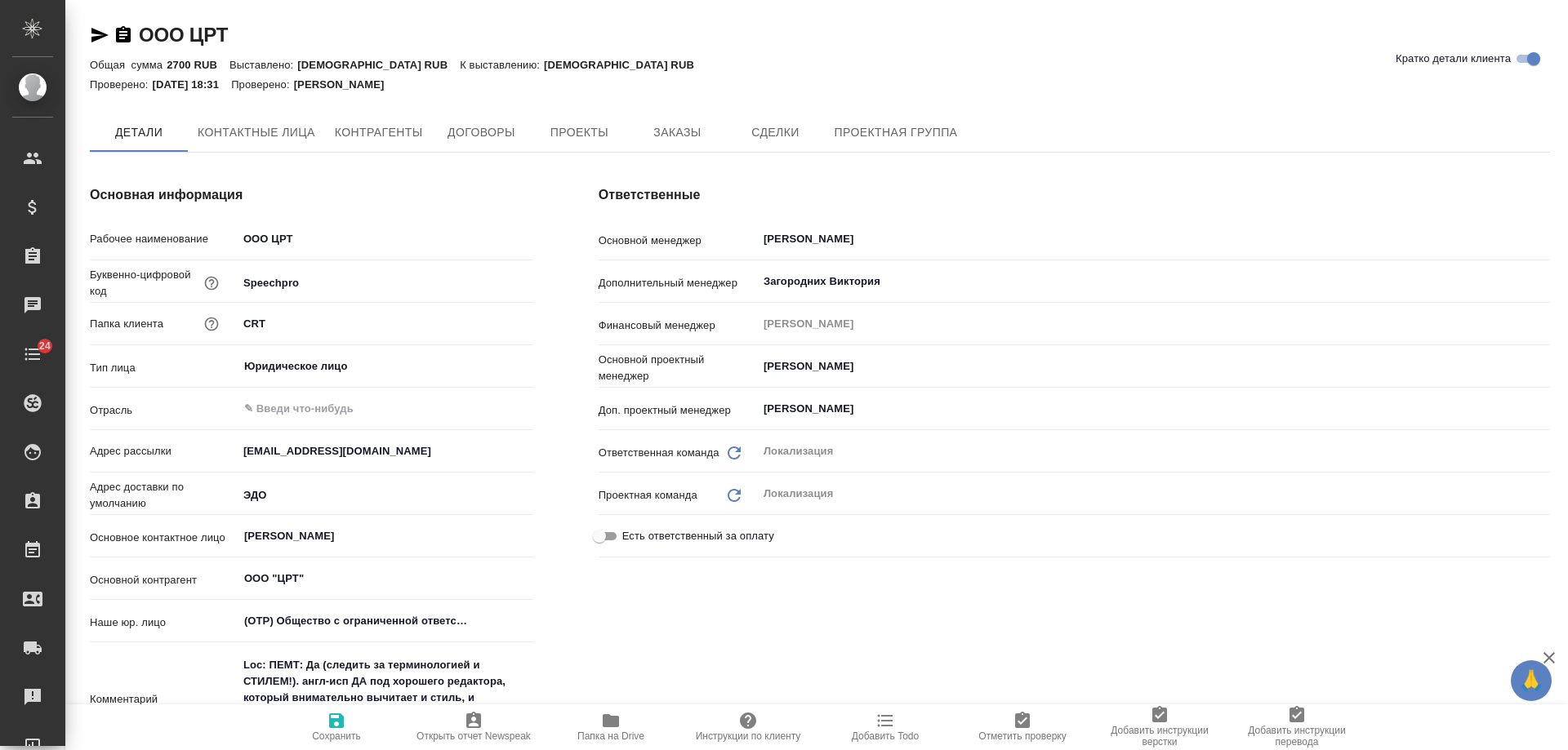
type textarea "x"
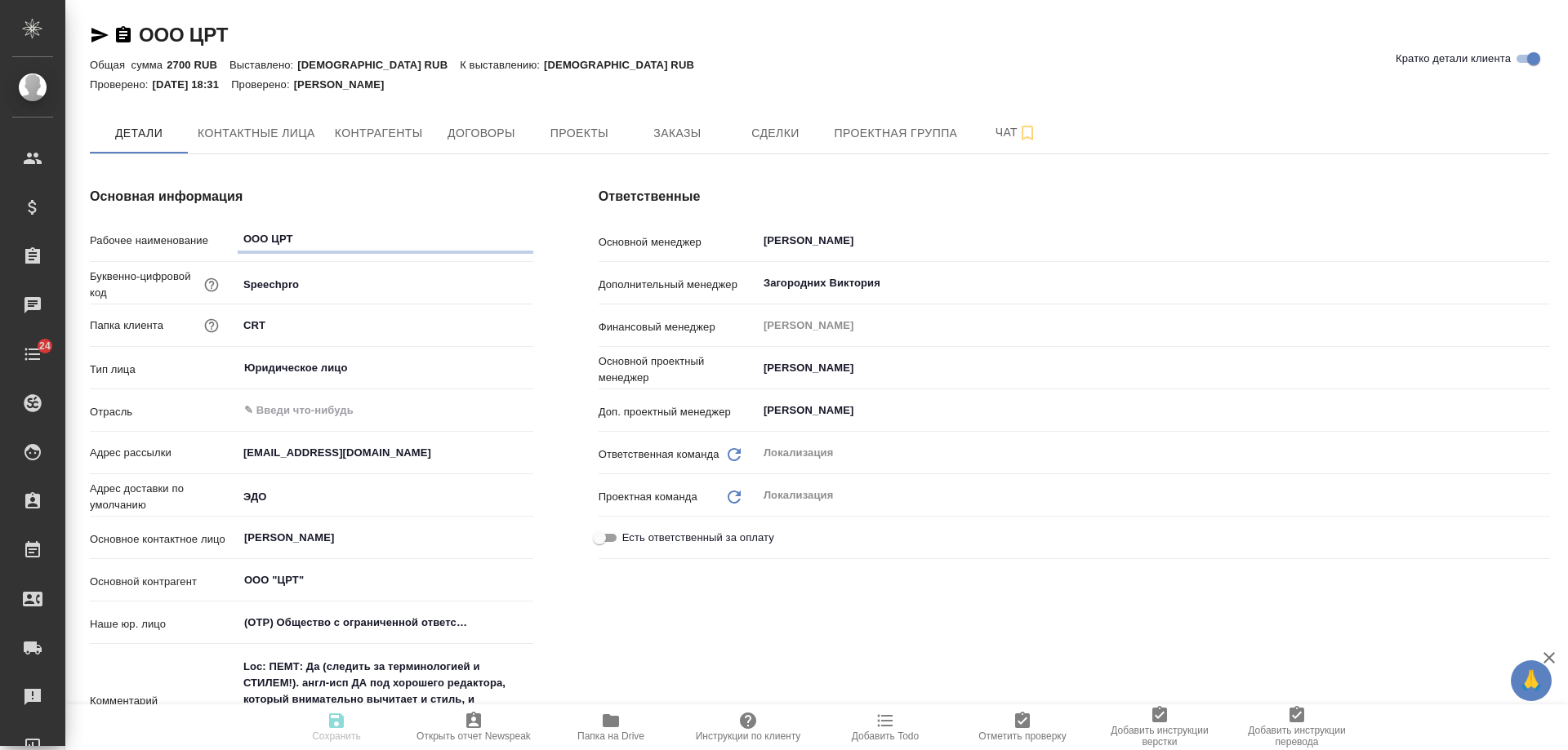
type textarea "x"
drag, startPoint x: 105, startPoint y: 37, endPoint x: 116, endPoint y: 34, distance: 11.4
click at [104, 35] on icon "button" at bounding box center [99, 35] width 19 height 19
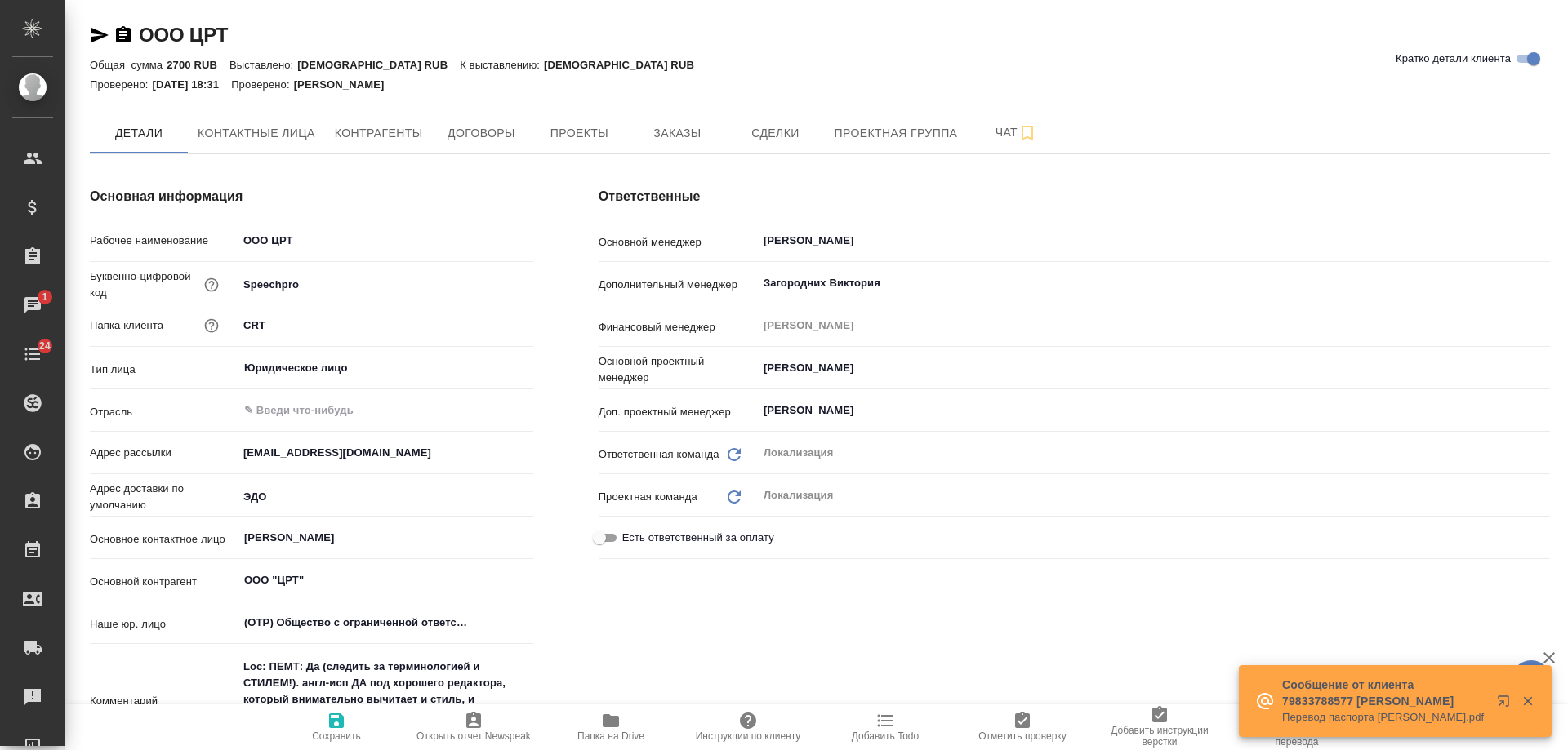
click at [118, 35] on icon "button" at bounding box center [123, 34] width 15 height 17
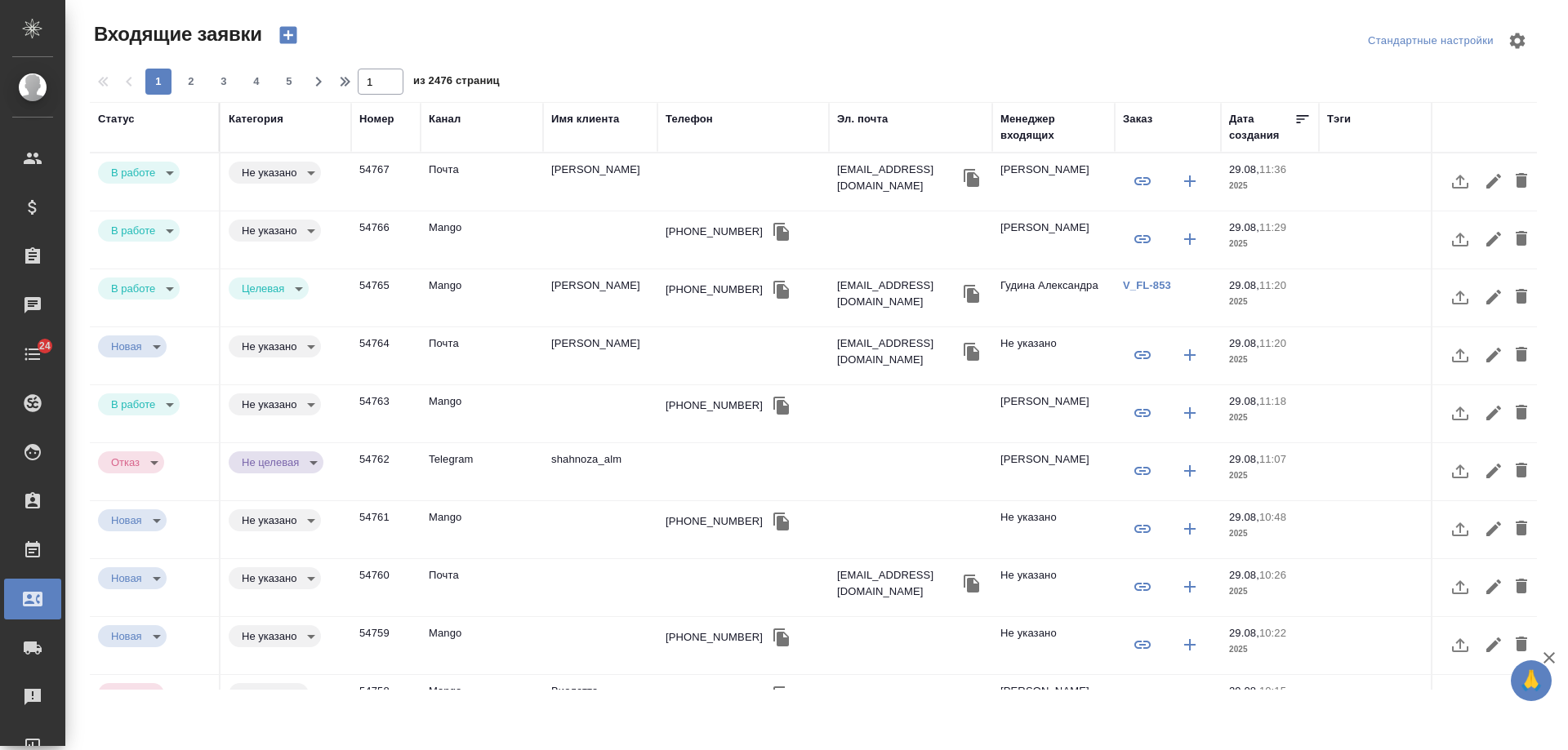
select select "RU"
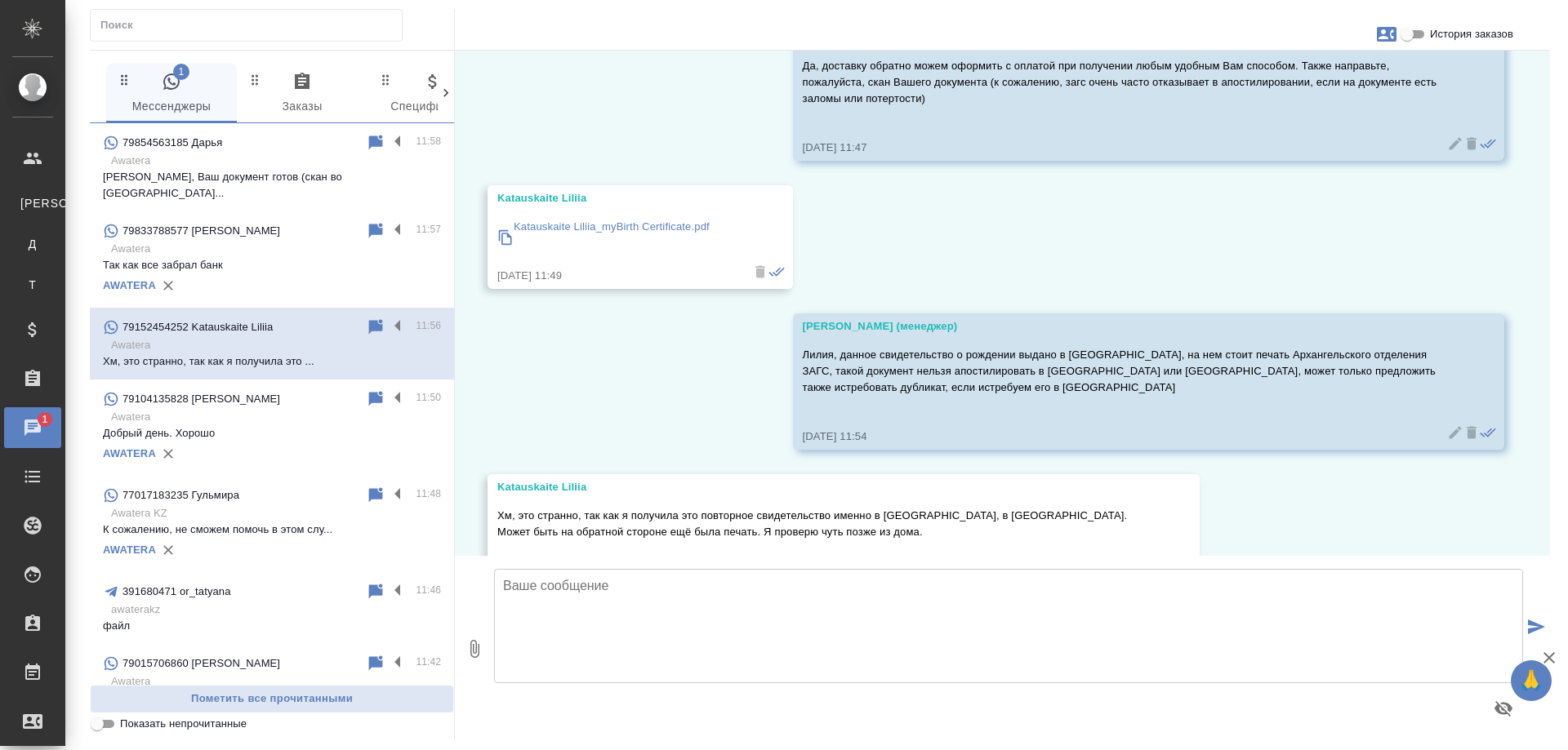
scroll to position [2855, 0]
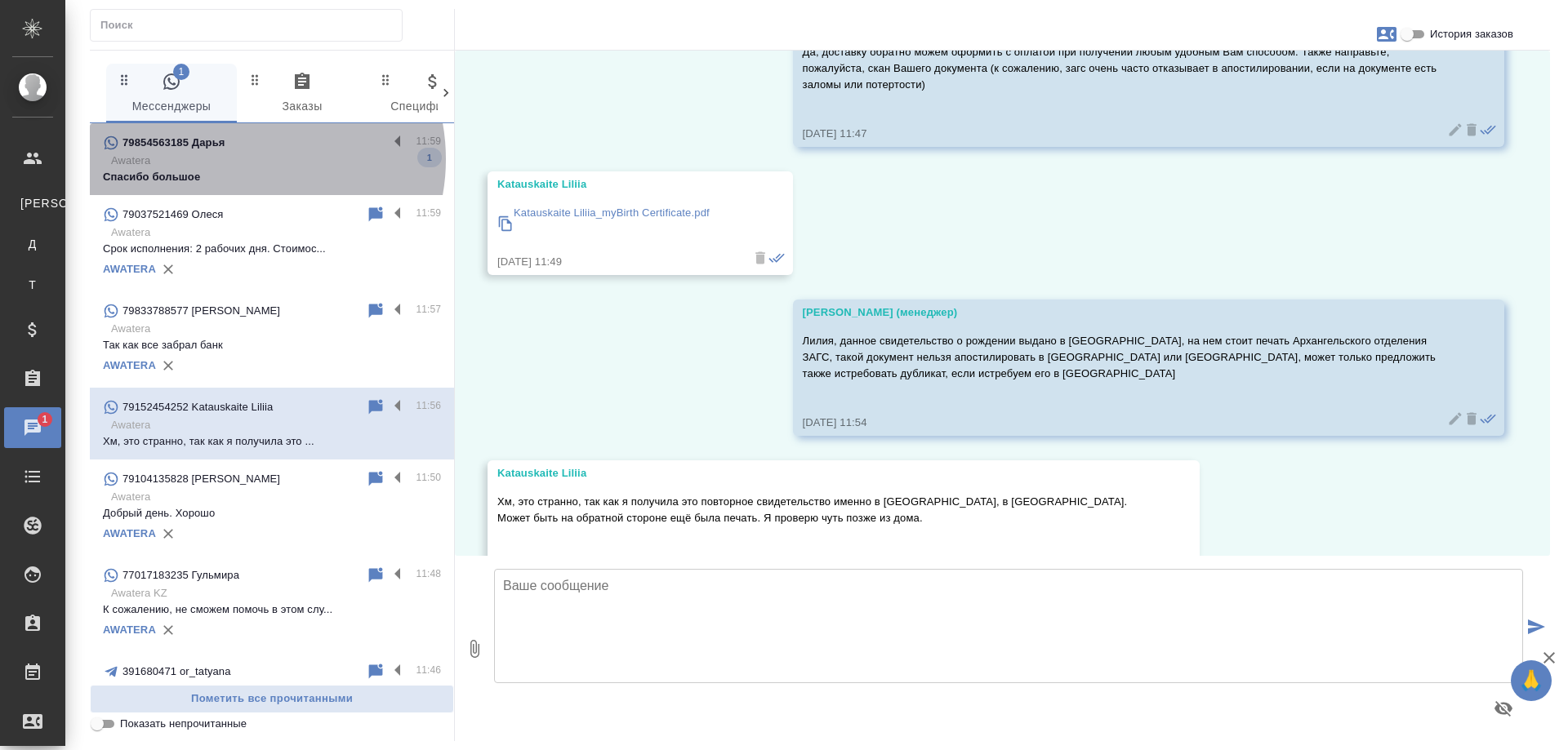
click at [241, 159] on p "Awatera" at bounding box center [275, 160] width 330 height 17
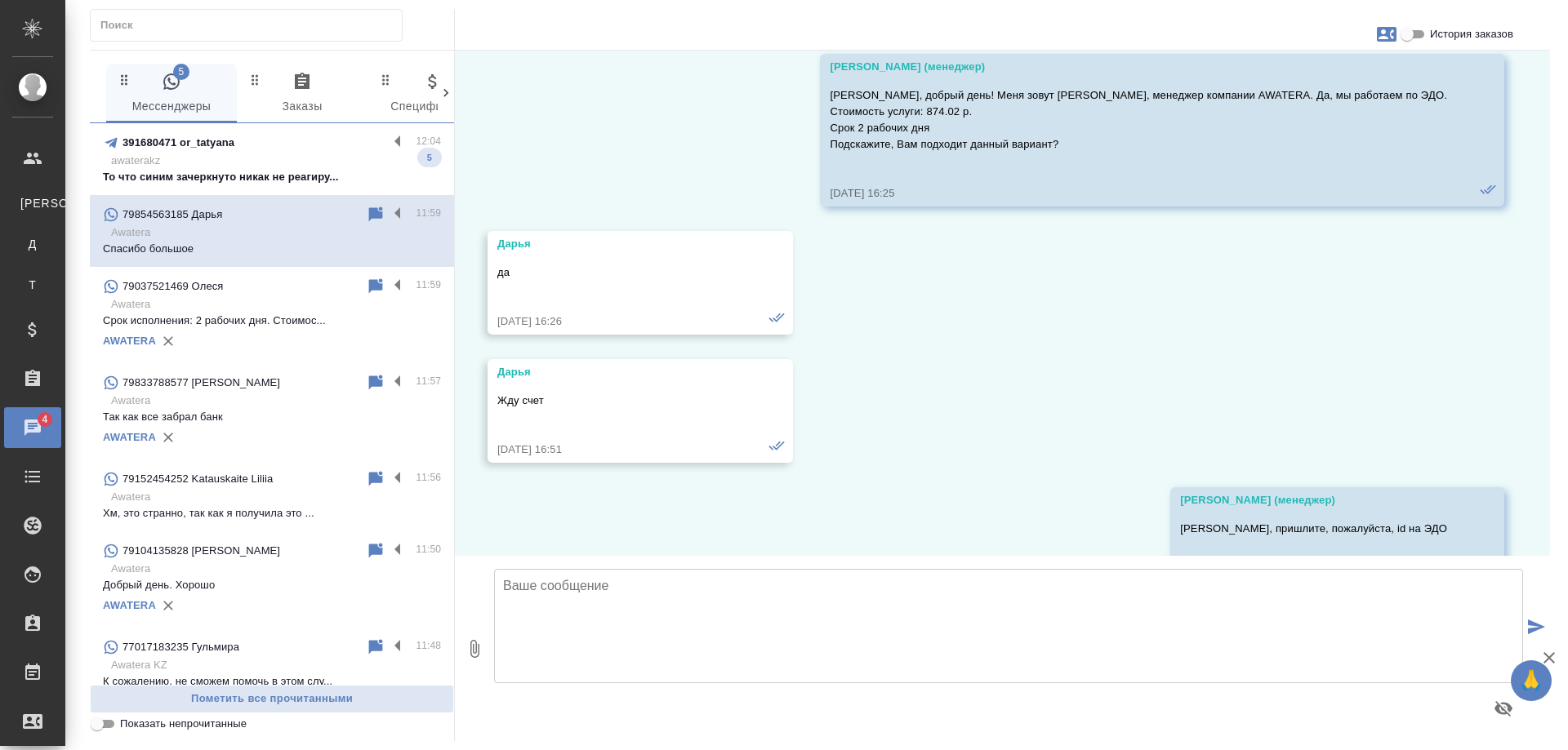
scroll to position [22309, 0]
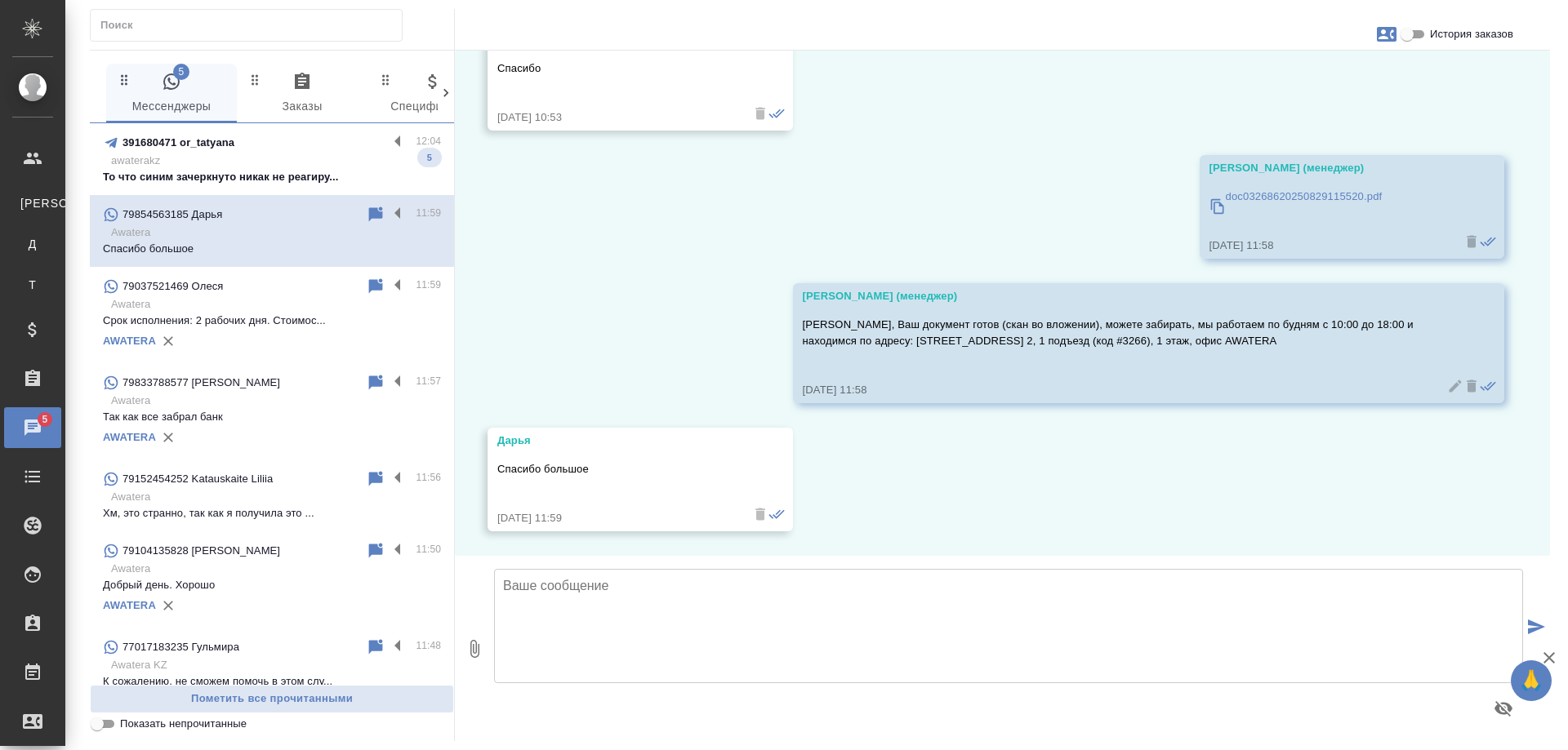
click at [272, 170] on p "То что синим зачеркнуто никак не реагиру..." at bounding box center [272, 177] width 338 height 17
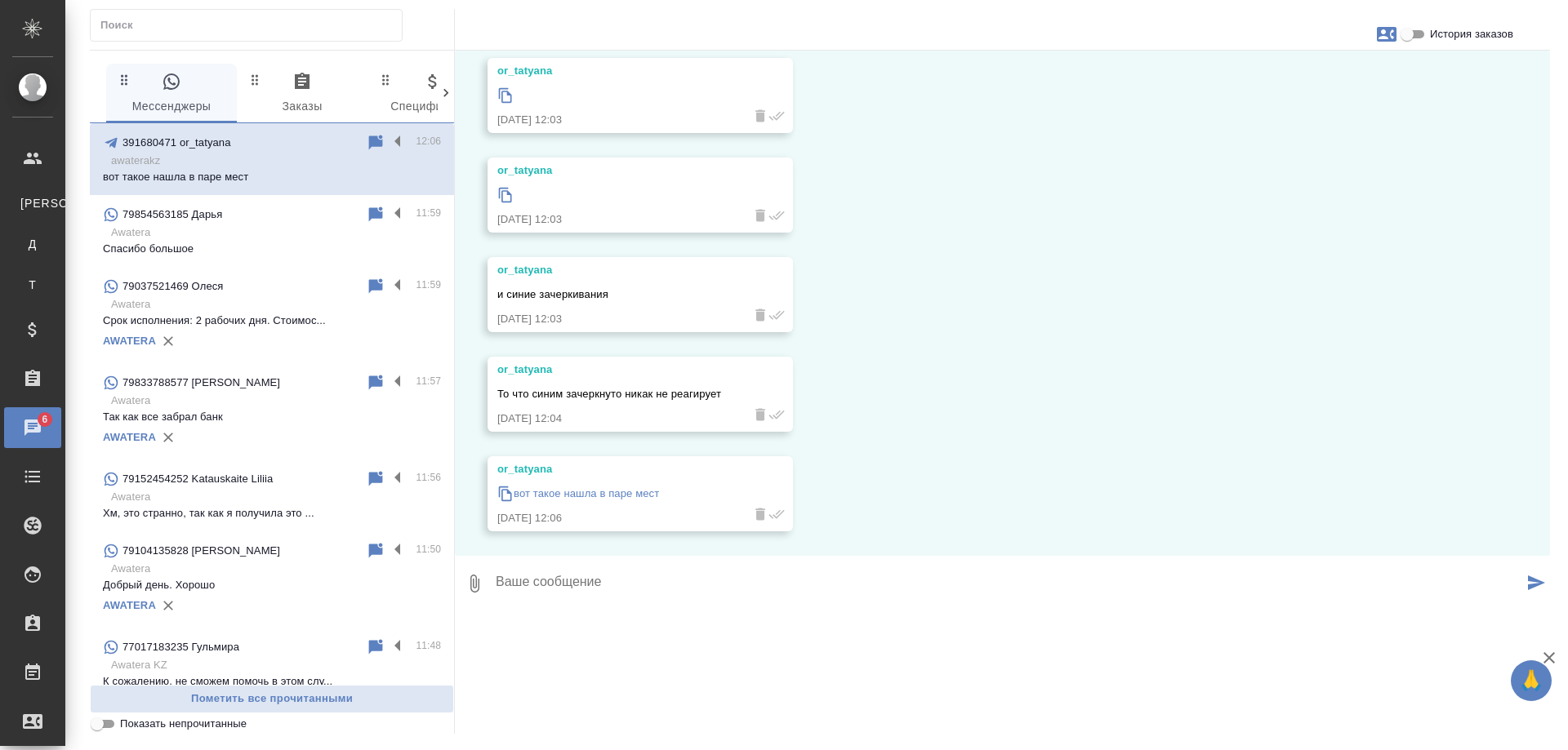
scroll to position [5192, 0]
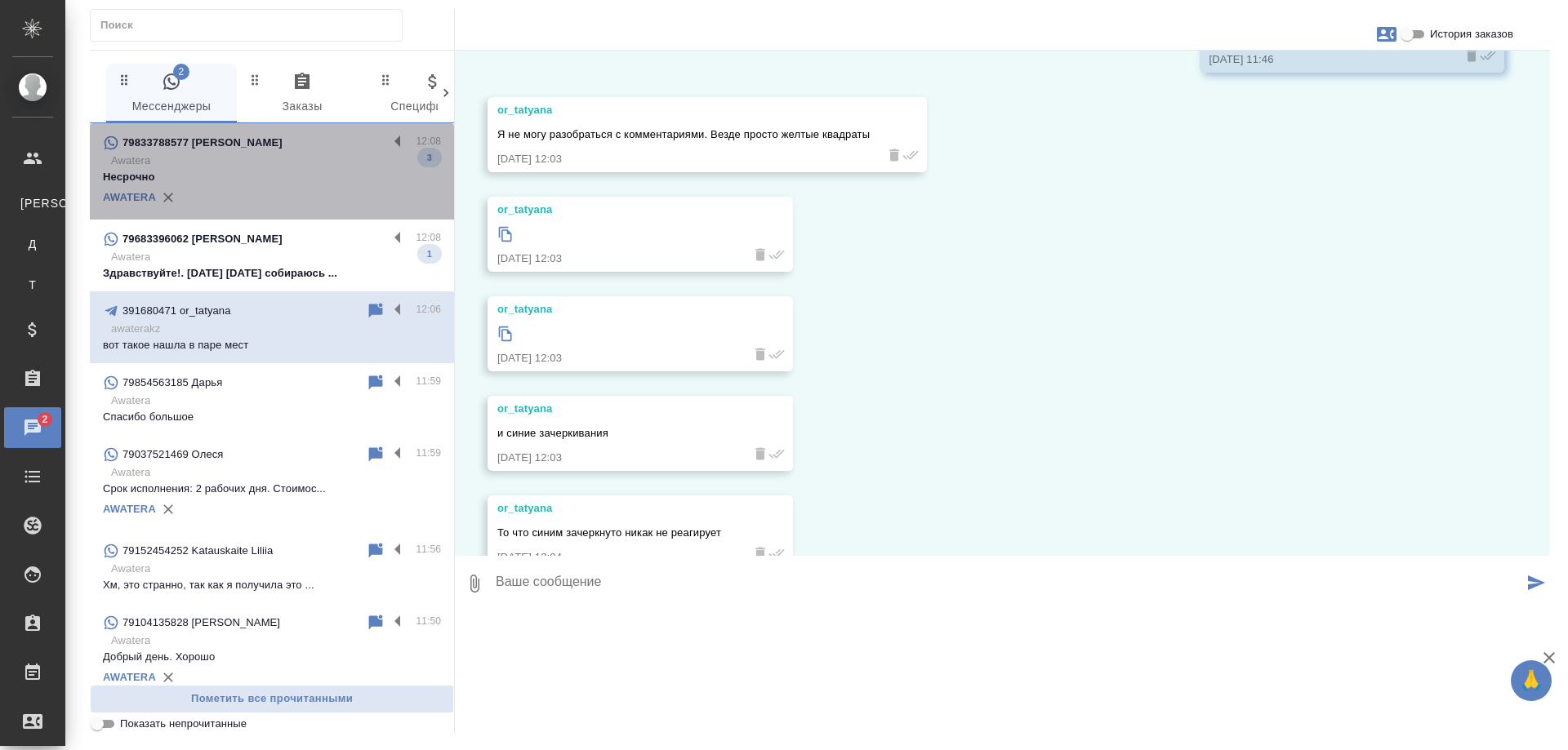
click at [301, 163] on p "Awatera" at bounding box center [275, 160] width 330 height 17
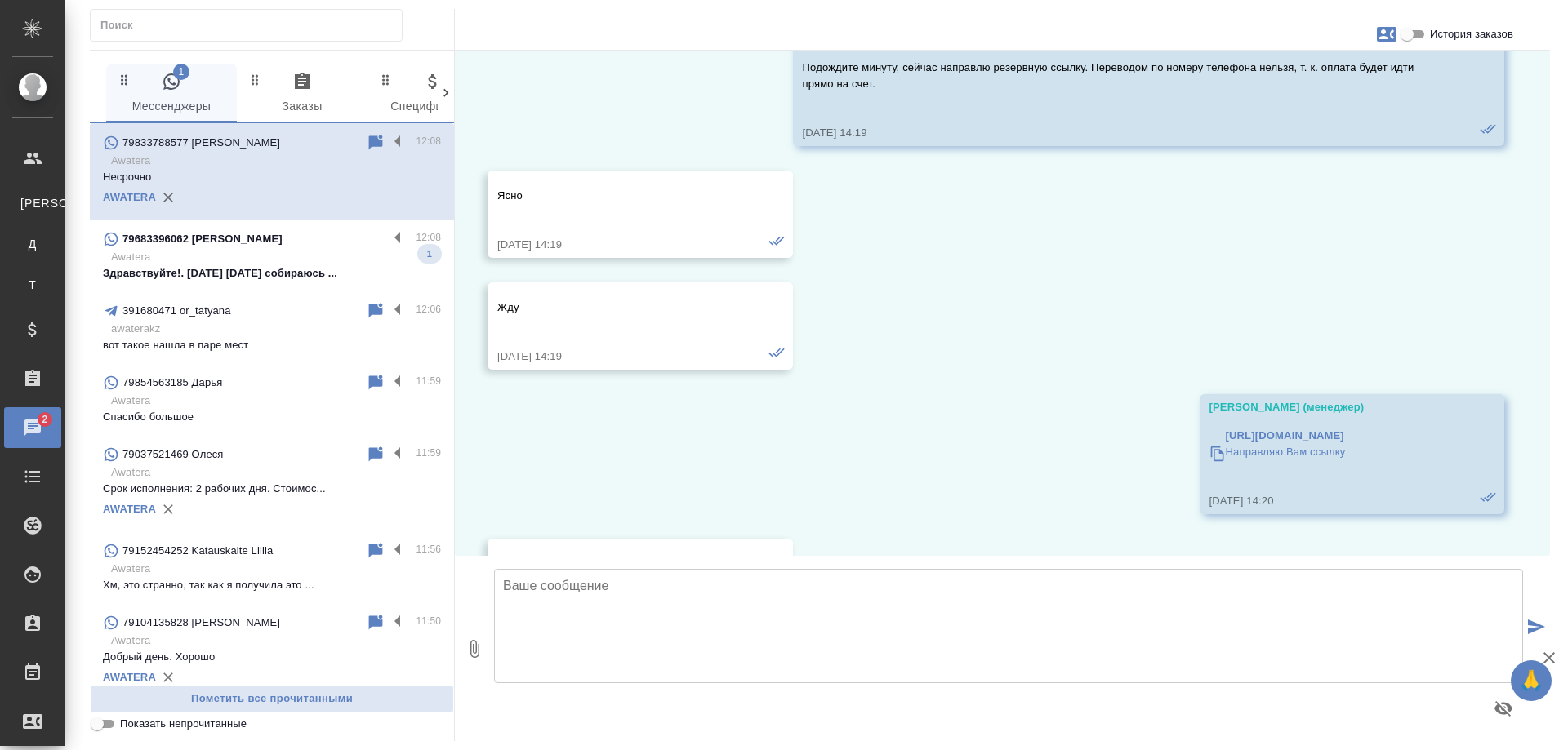
scroll to position [10919, 0]
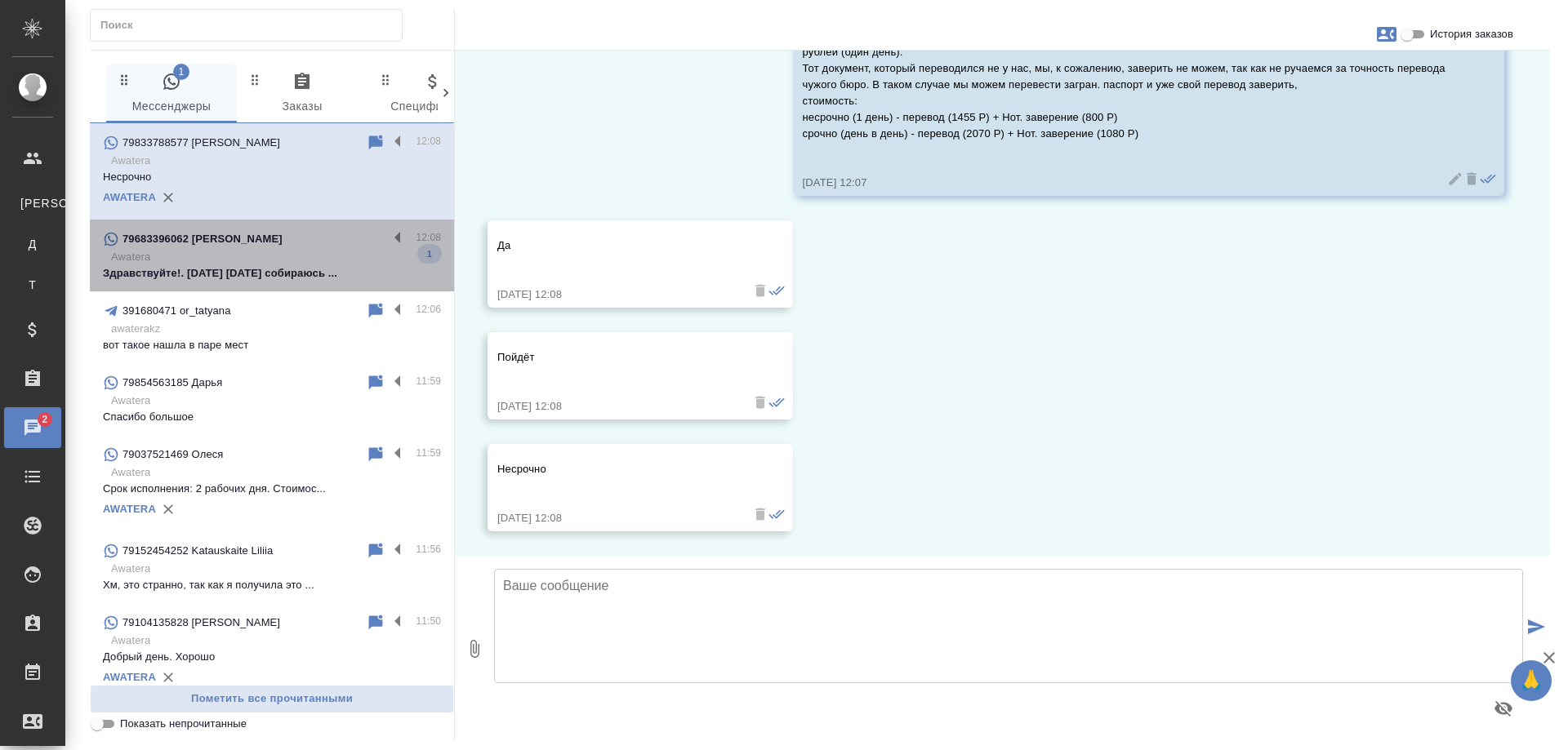
click at [301, 252] on p "Awatera" at bounding box center [275, 257] width 330 height 17
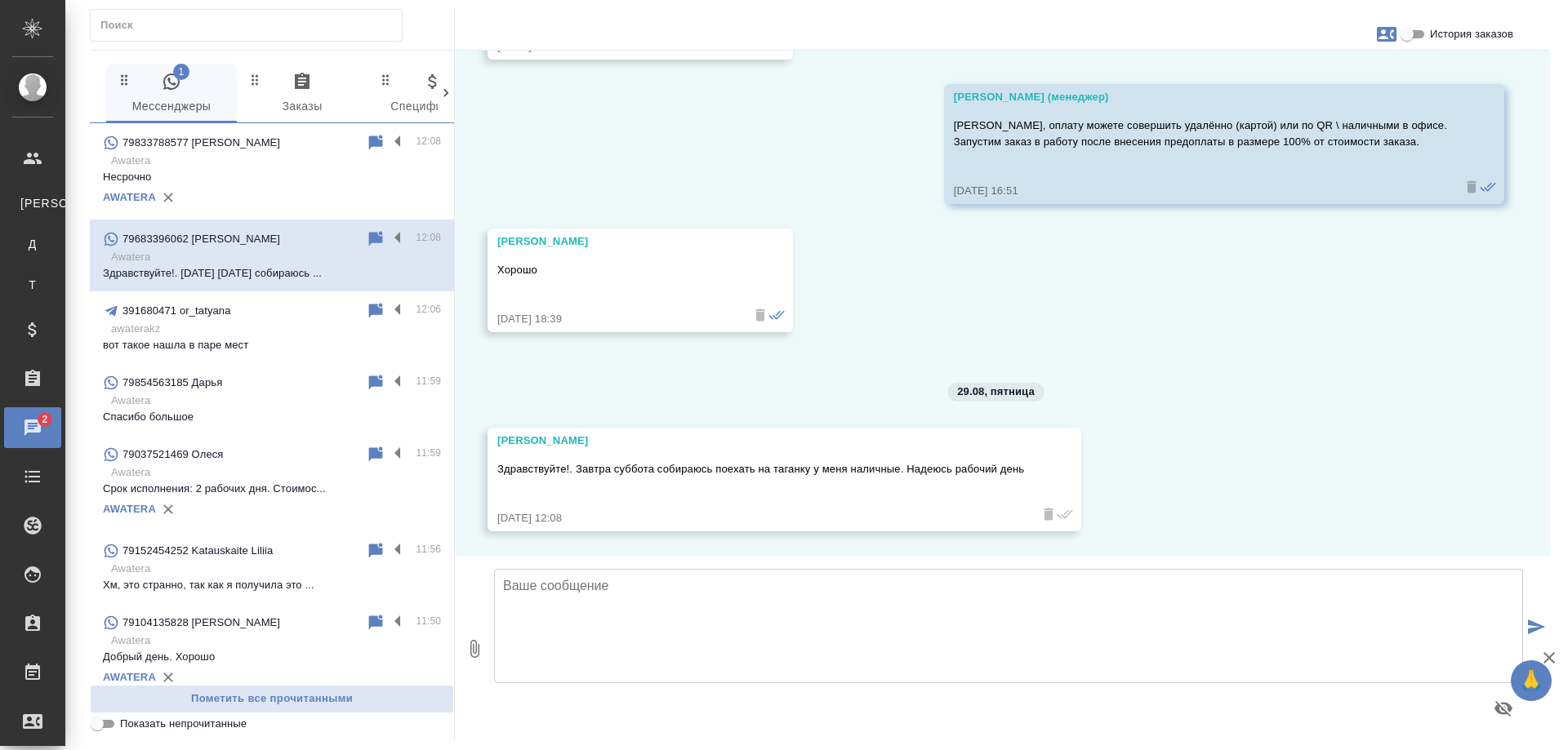
scroll to position [8307, 0]
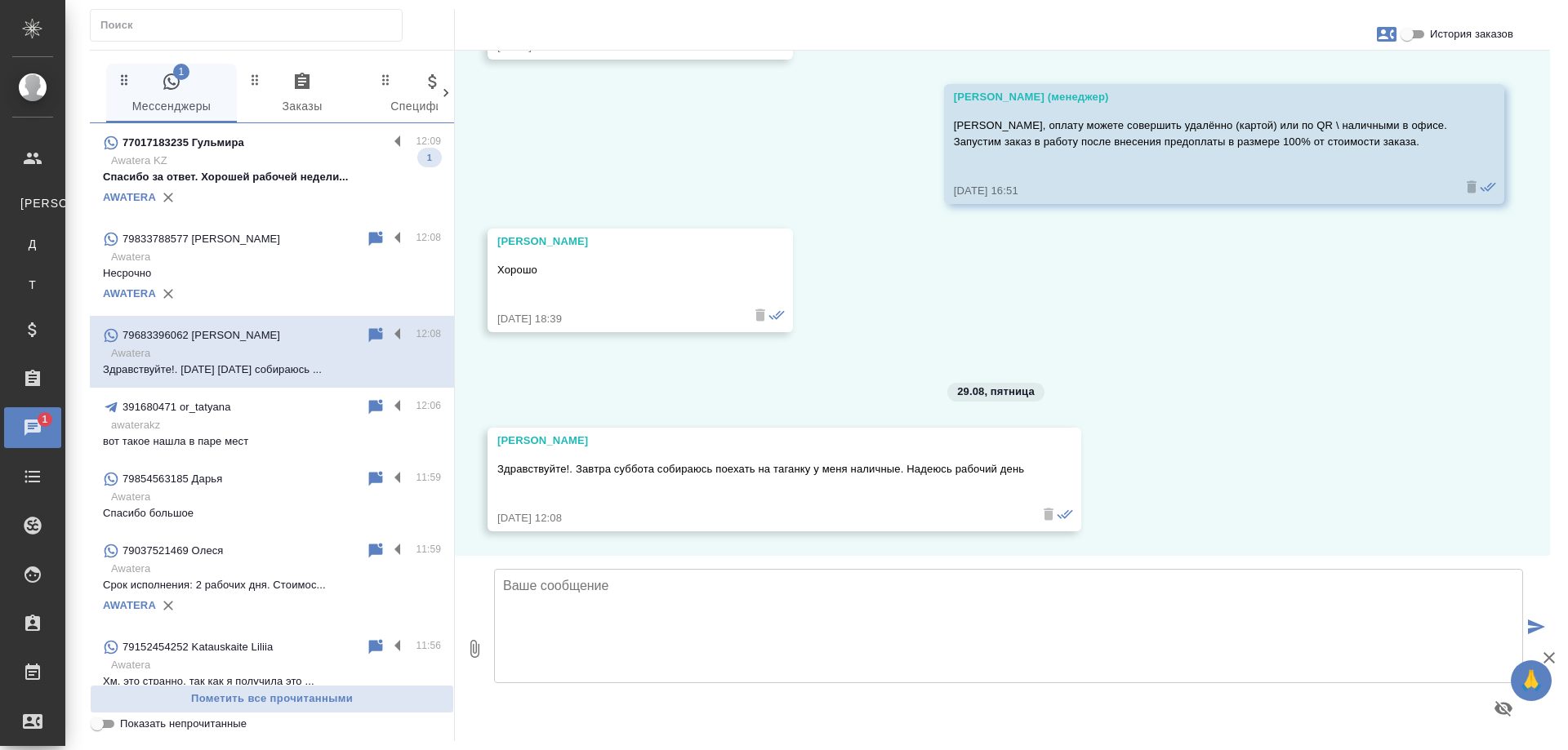
click at [267, 162] on p "Awatera KZ" at bounding box center [275, 160] width 330 height 17
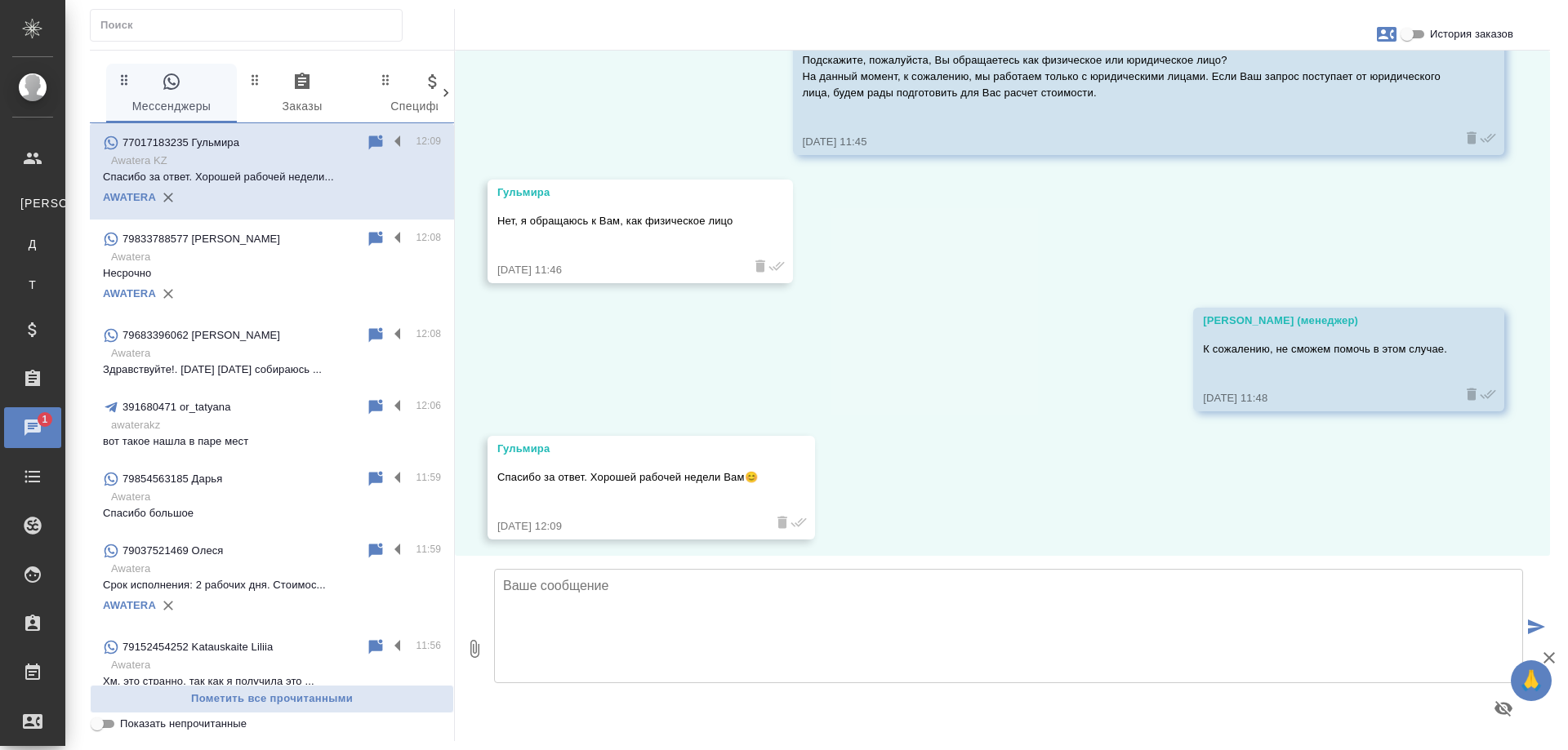
scroll to position [901, 0]
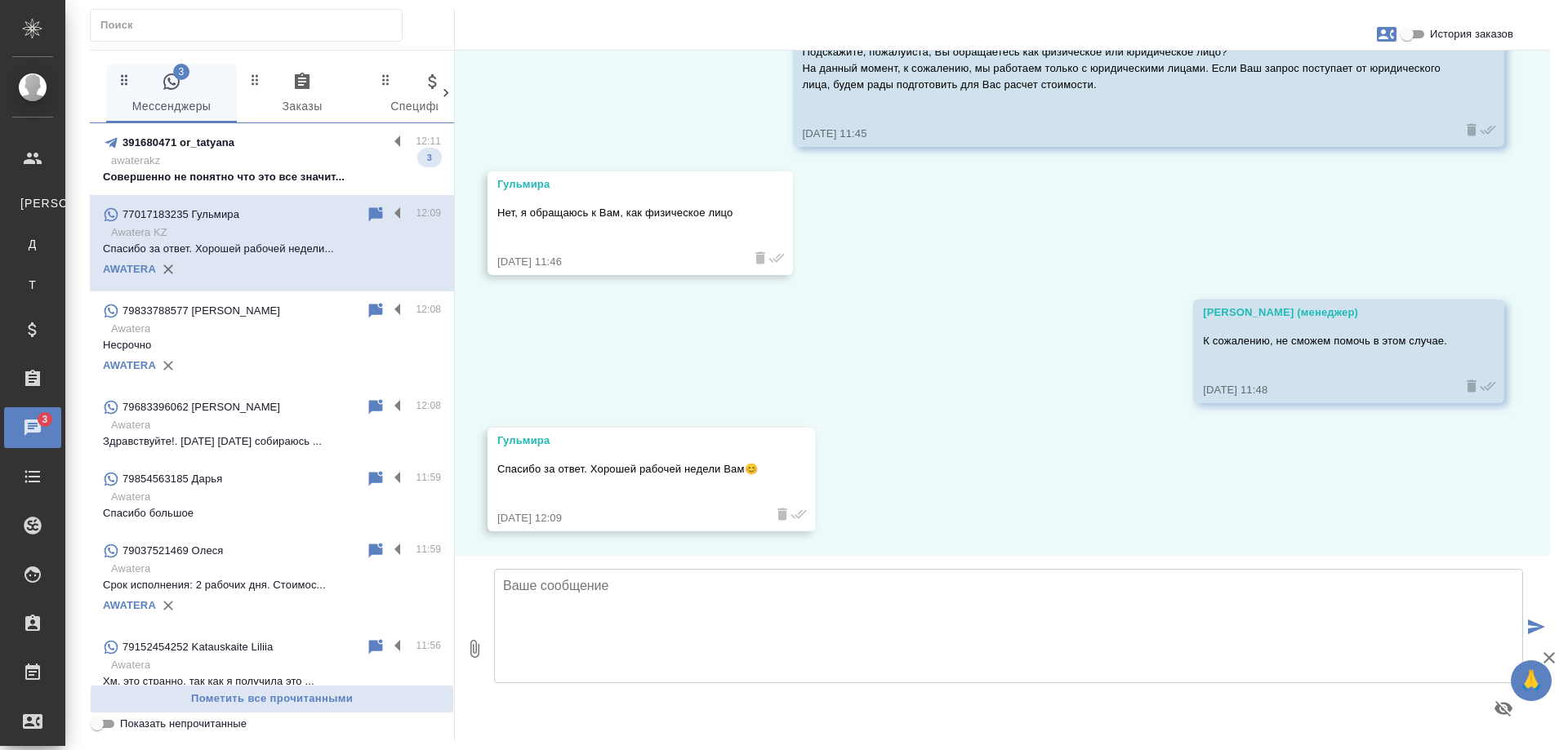
click at [253, 150] on div "391680471 or_tatyana" at bounding box center [245, 143] width 285 height 19
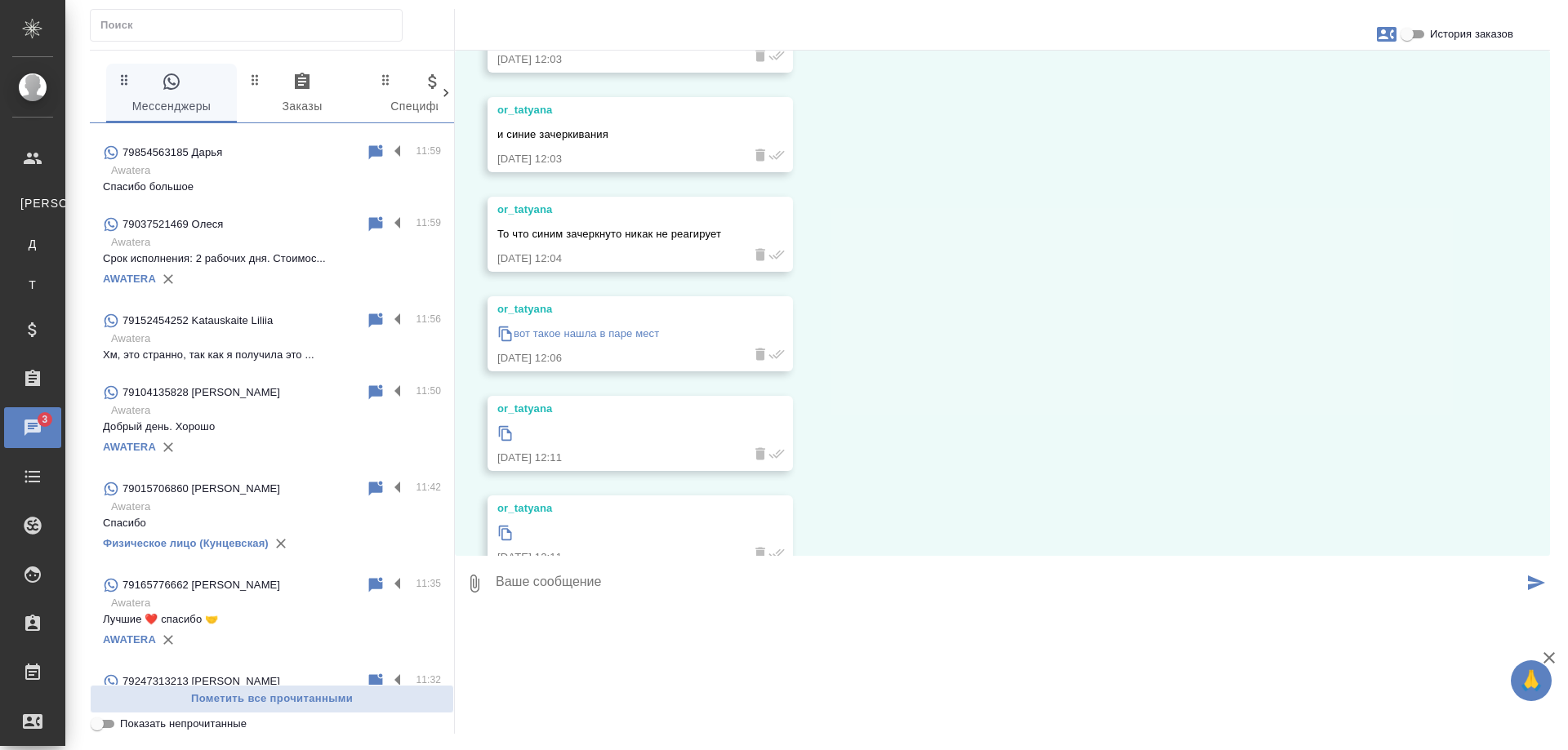
scroll to position [0, 0]
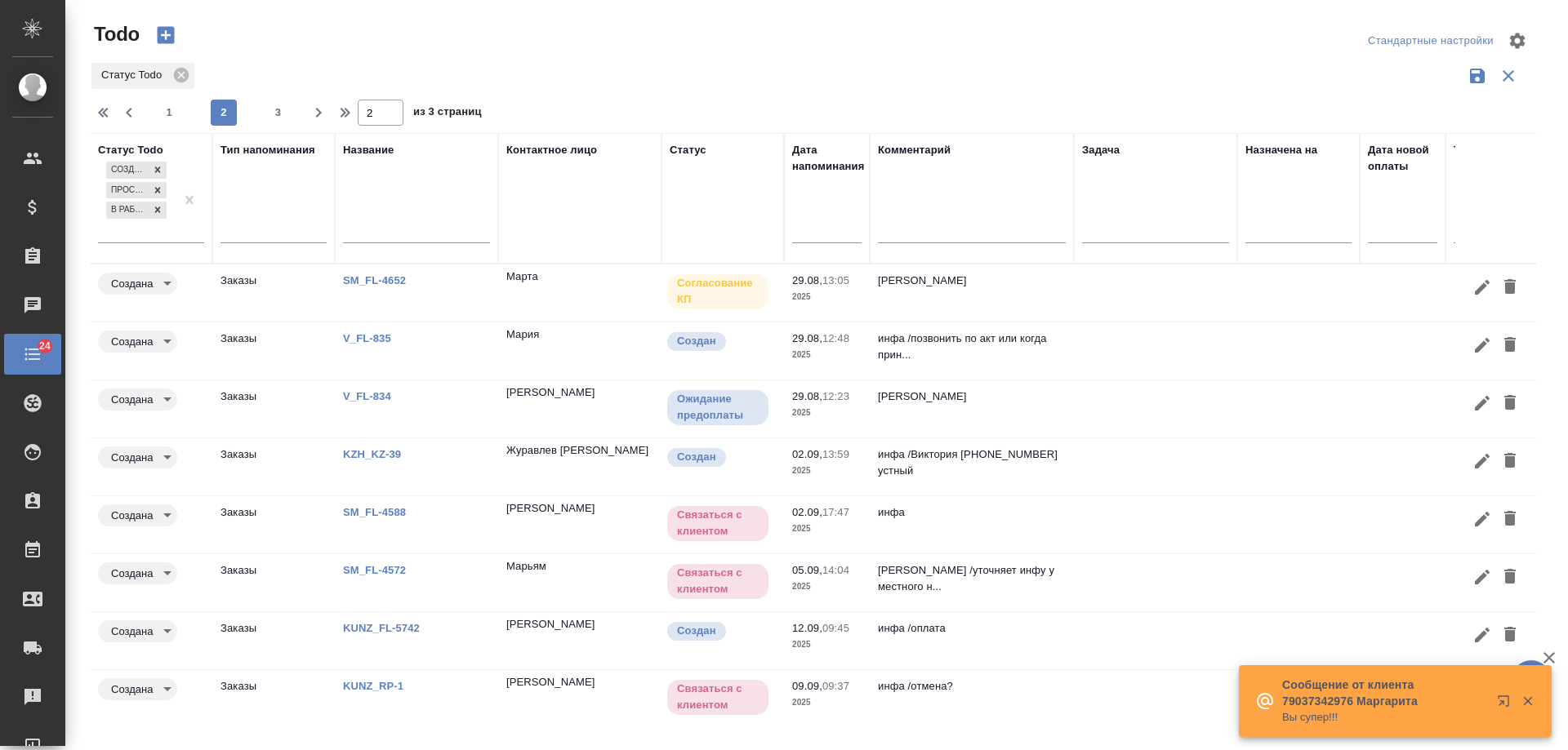
scroll to position [136, 0]
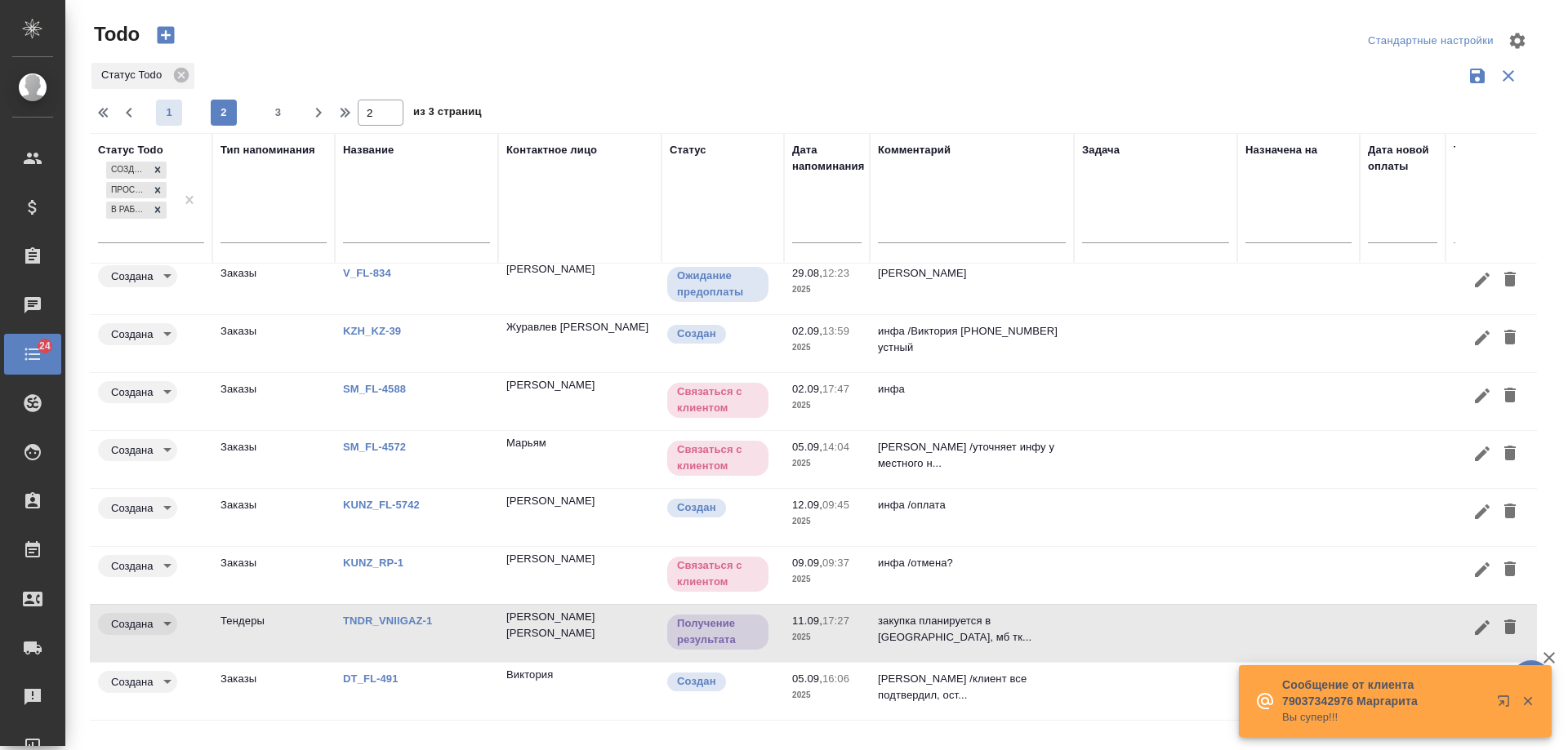
click at [162, 118] on span "1" at bounding box center [169, 112] width 26 height 17
type input "1"
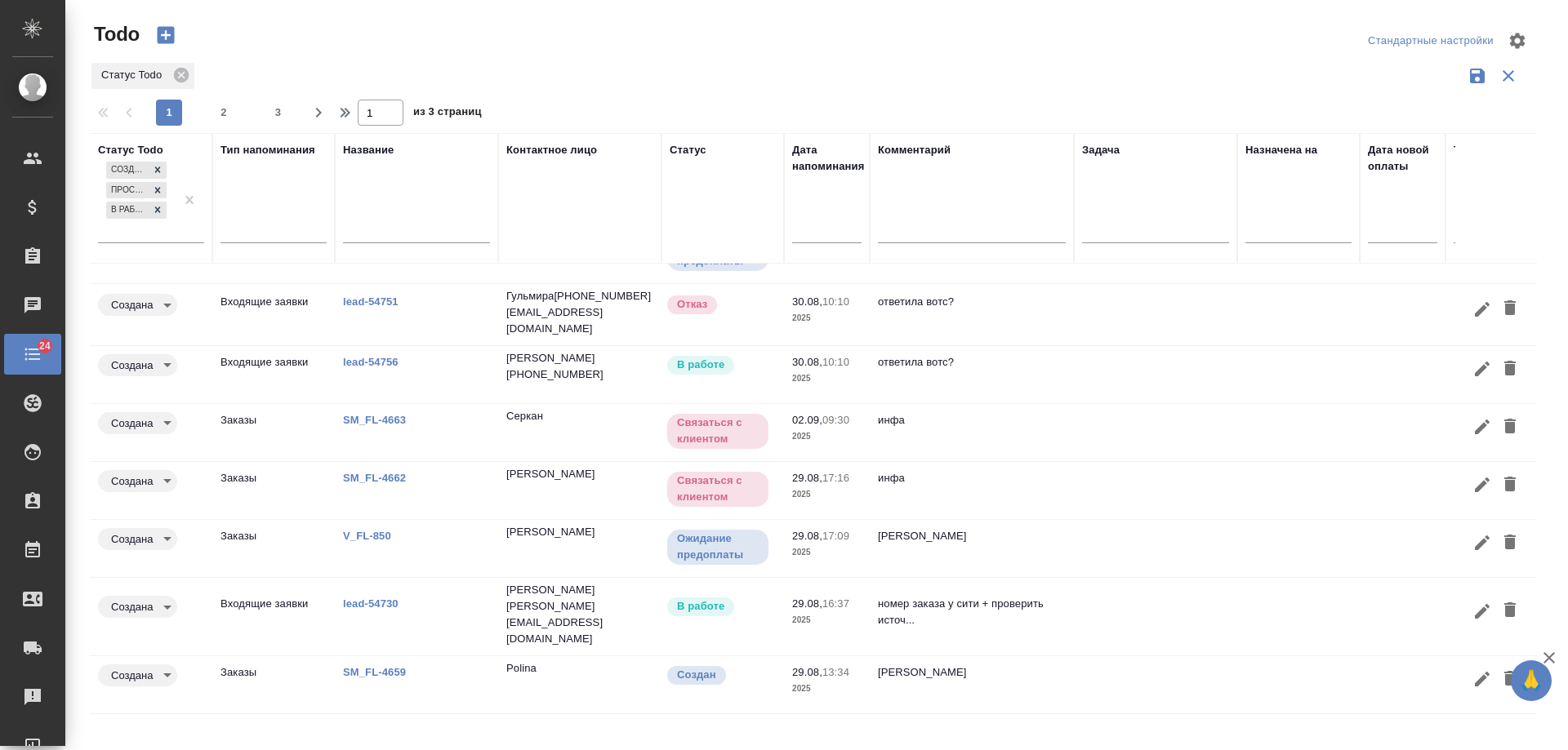
scroll to position [0, 0]
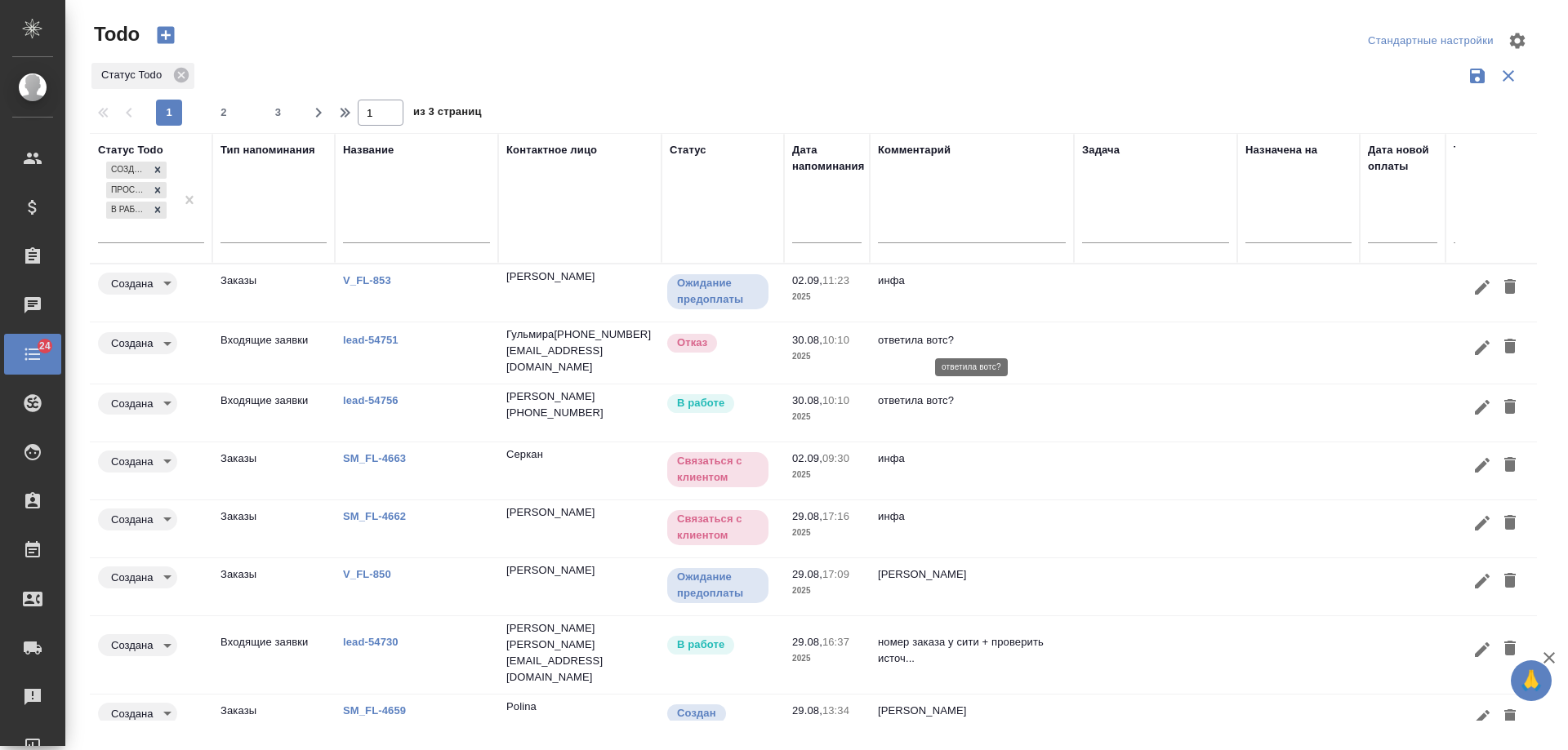
click at [1062, 341] on p "ответила вотс?" at bounding box center [972, 341] width 188 height 17
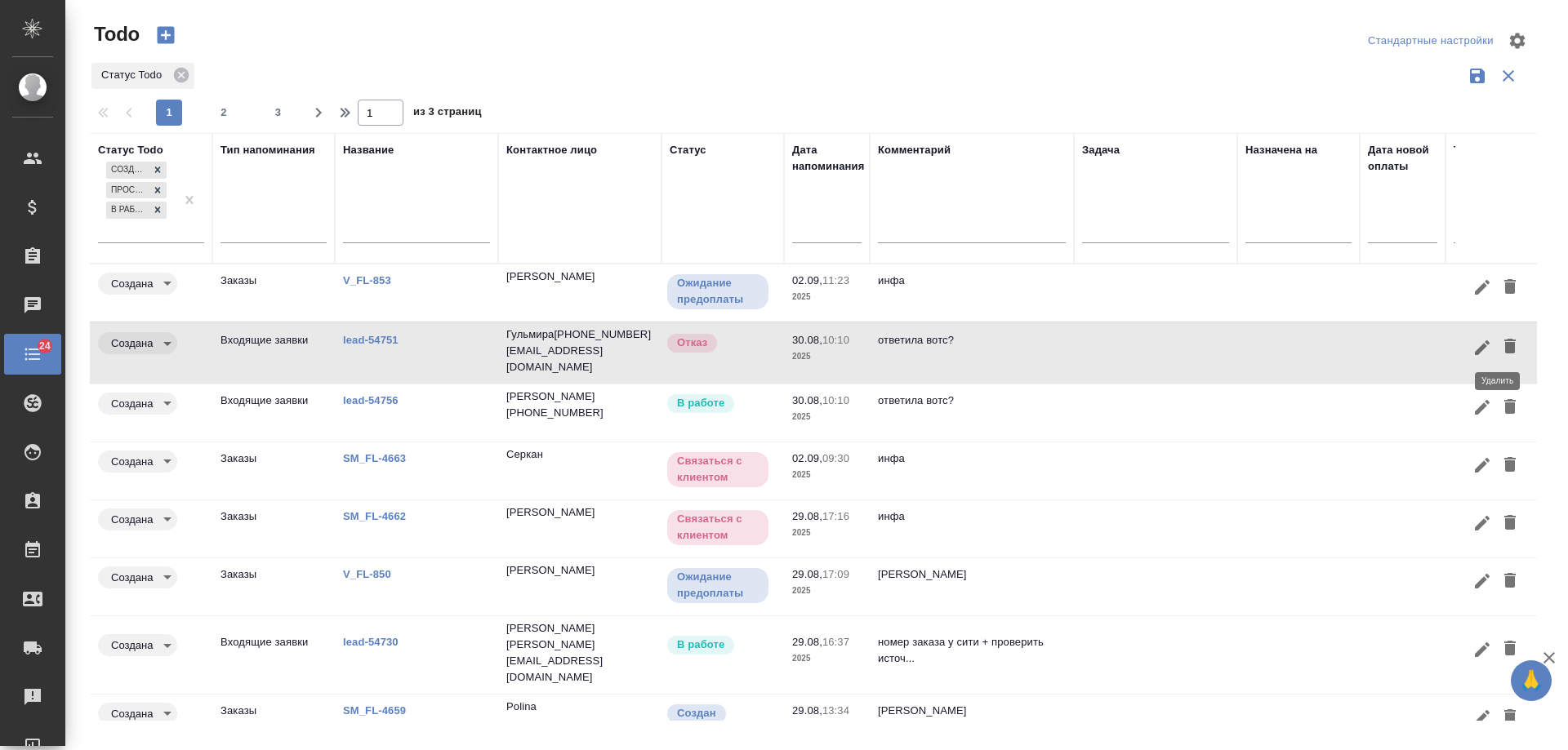
click at [1504, 345] on icon "button" at bounding box center [1510, 346] width 11 height 15
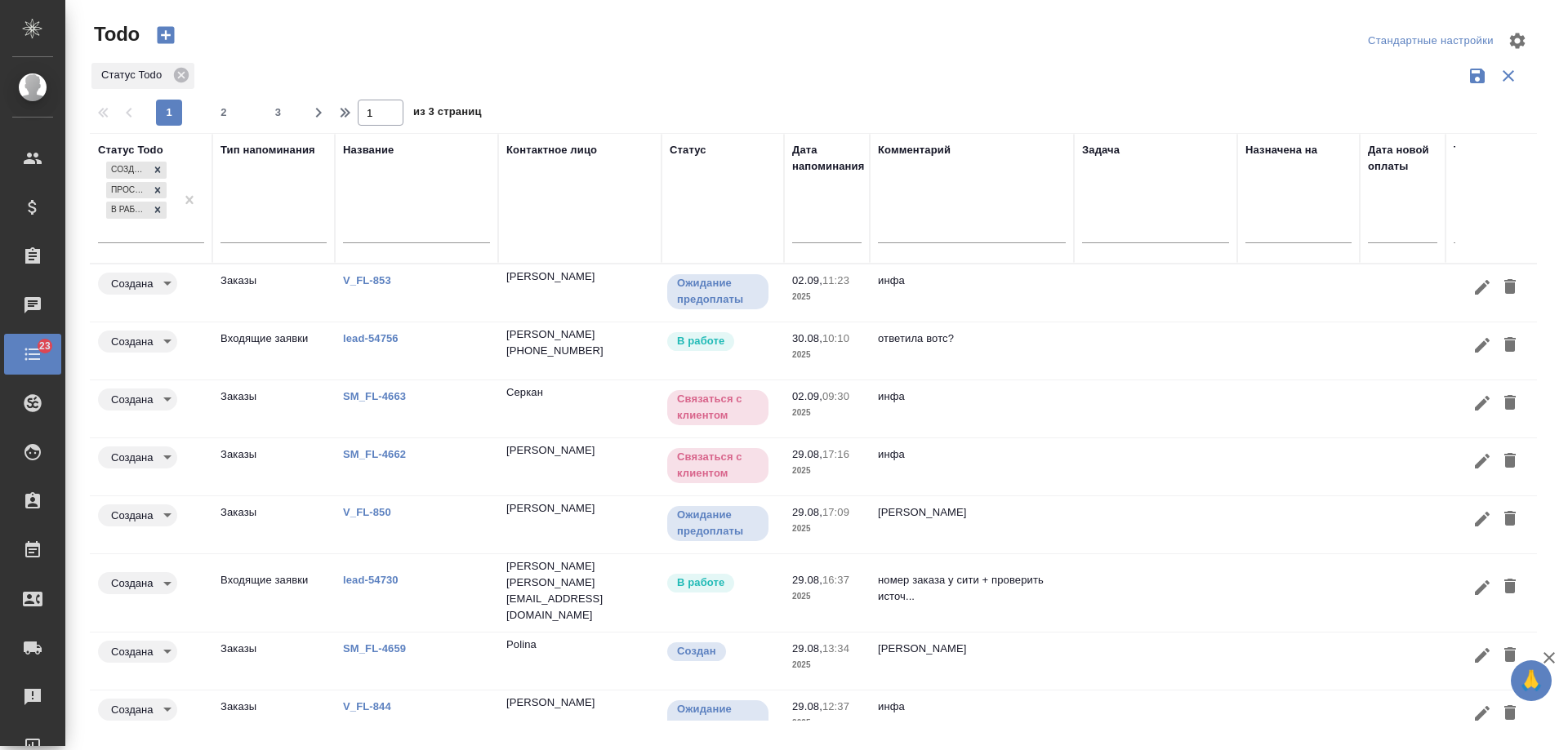
click at [379, 287] on link "lead-54756" at bounding box center [367, 280] width 48 height 12
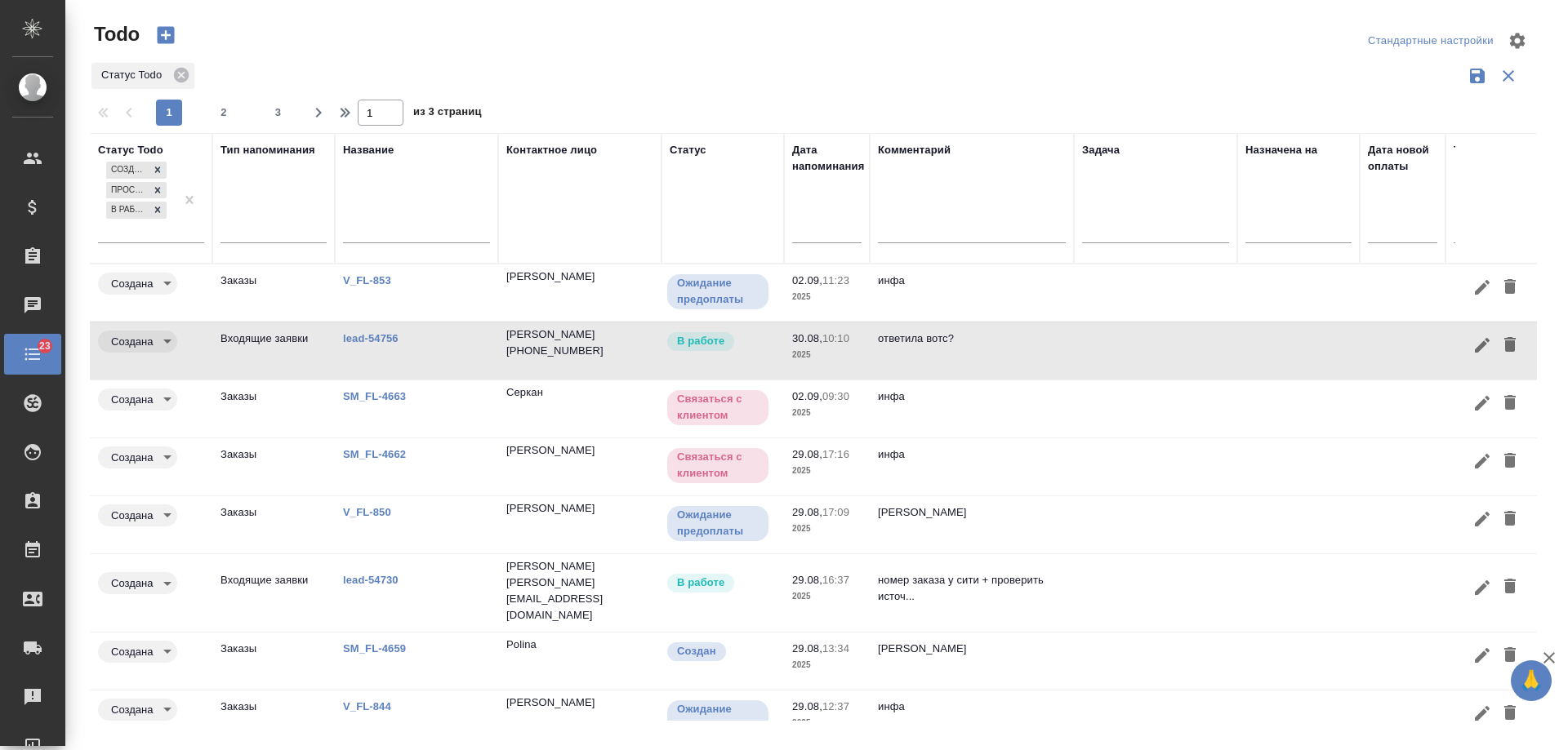
click at [832, 233] on input "text" at bounding box center [832, 229] width 59 height 23
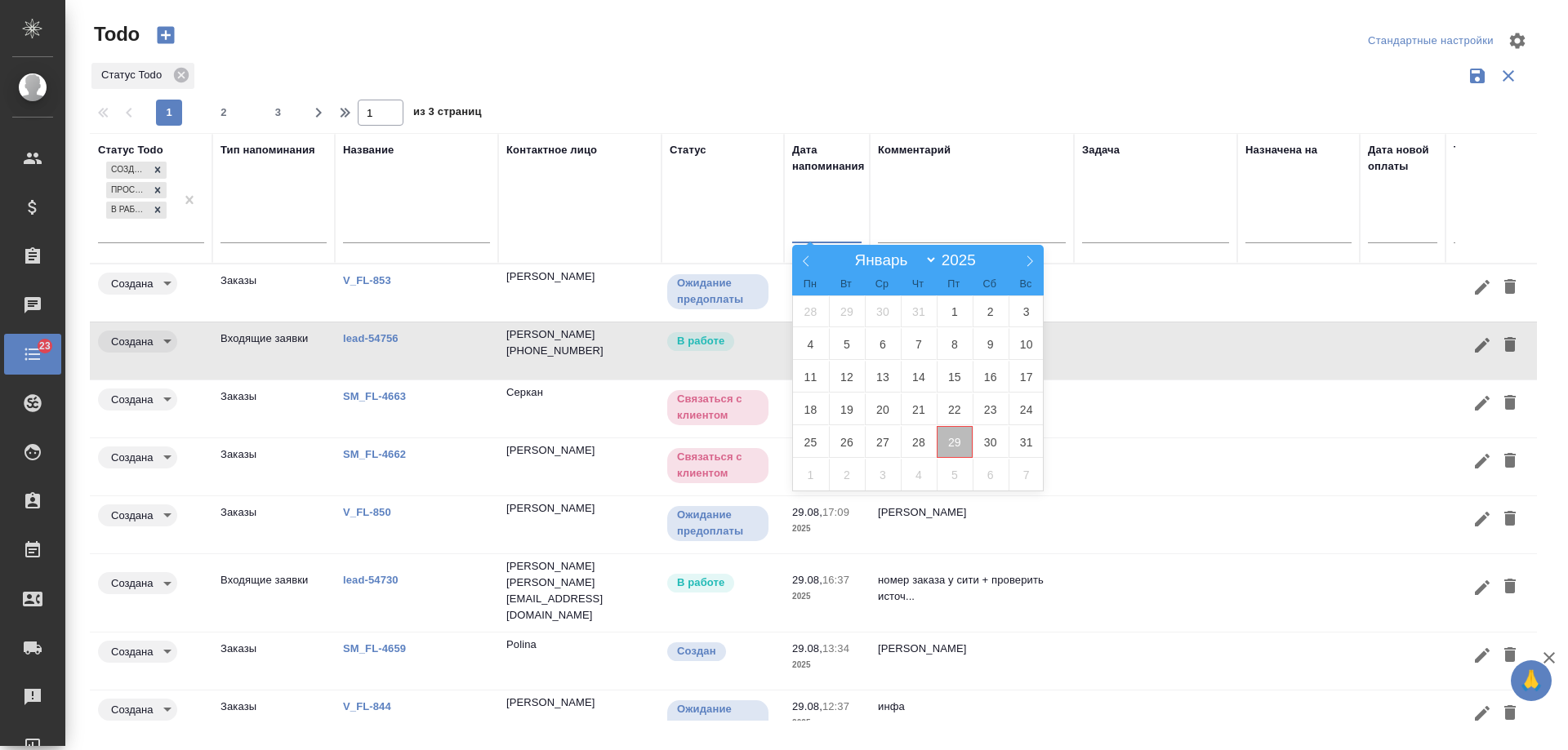
click at [950, 449] on span "29" at bounding box center [954, 442] width 36 height 32
type div "2025-08-28T21:00:00.000Z"
click at [987, 446] on span "30" at bounding box center [990, 442] width 36 height 32
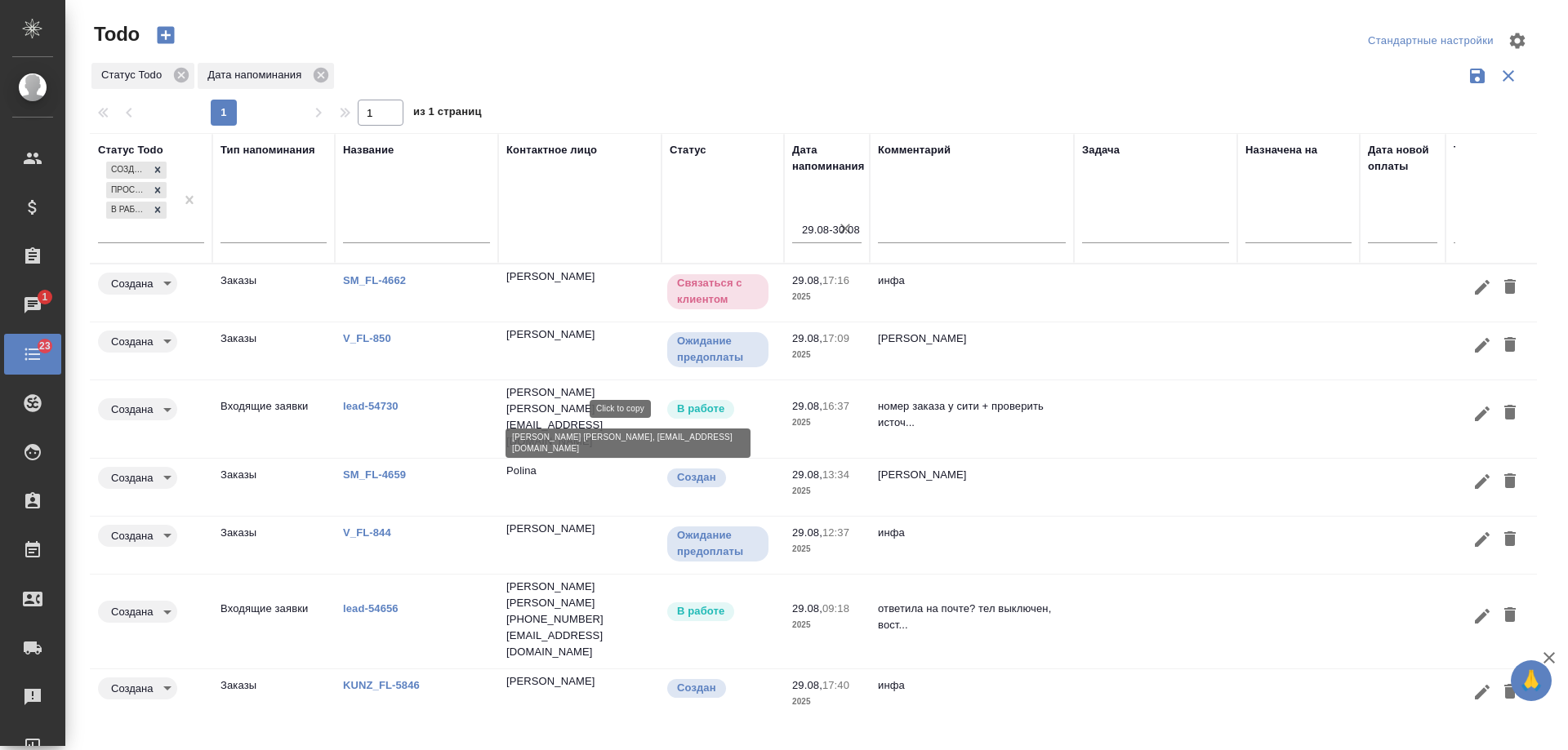
click at [576, 417] on p "ek@mast.legal" at bounding box center [579, 433] width 147 height 32
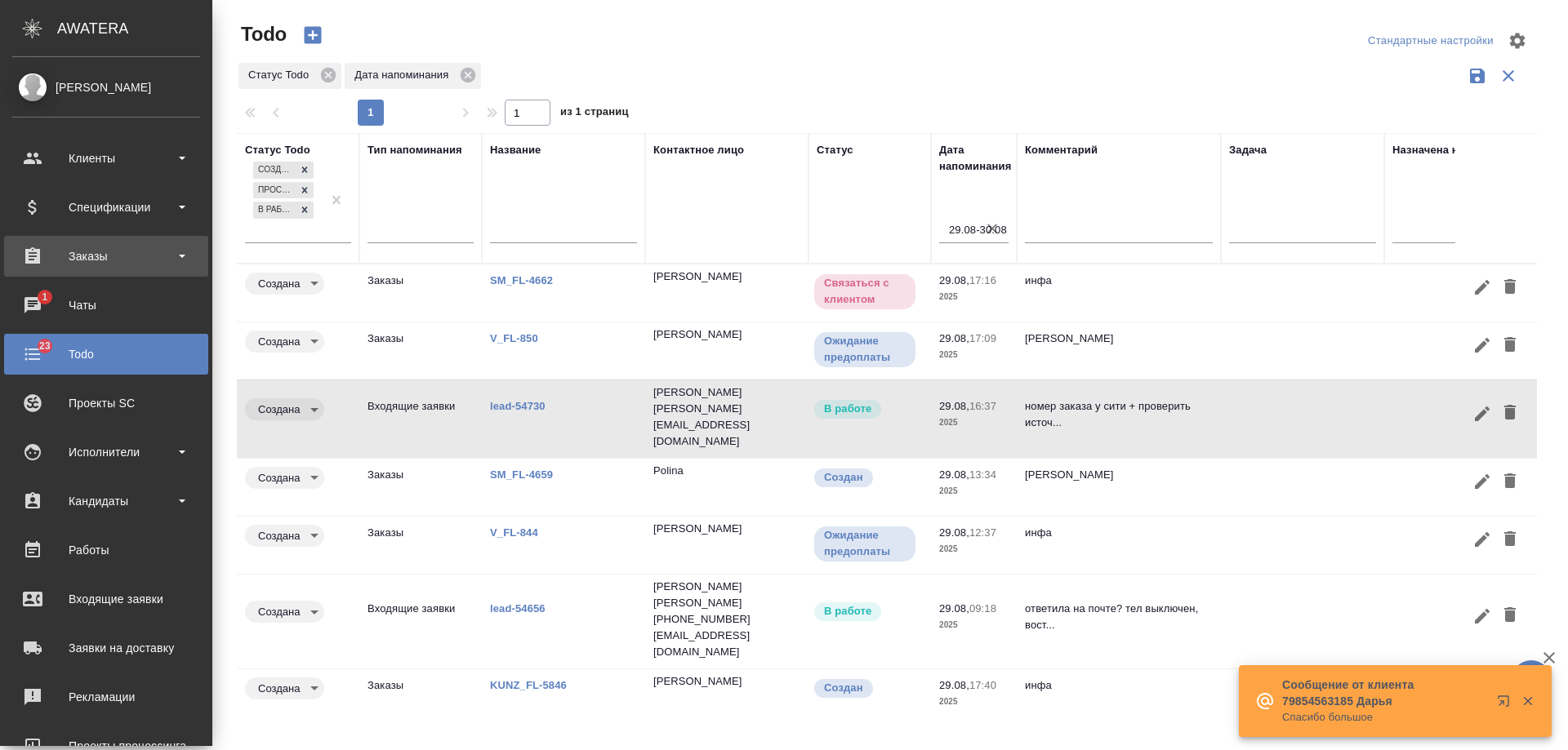
click at [48, 262] on div "Заказы" at bounding box center [106, 256] width 188 height 24
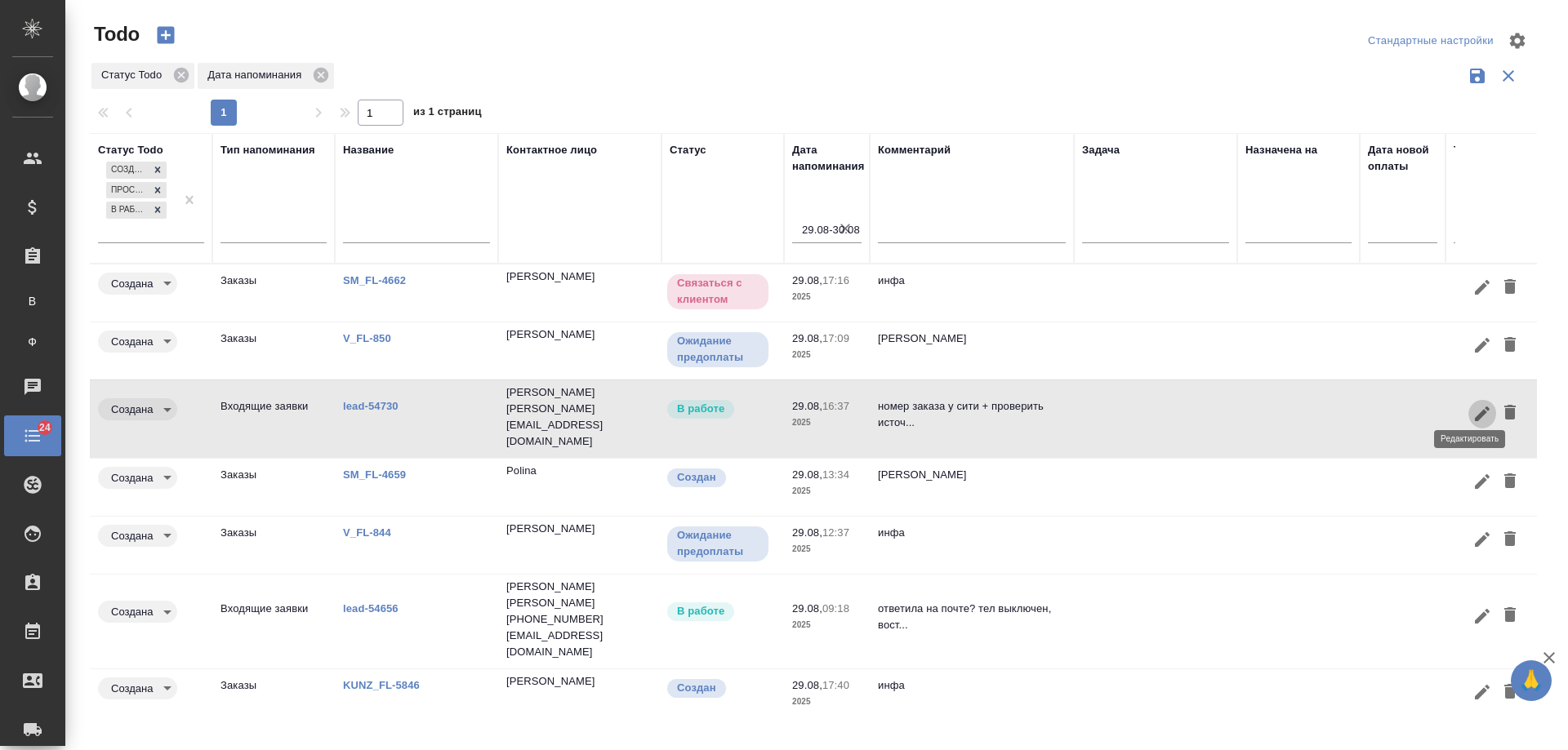
click at [1475, 407] on icon "button" at bounding box center [1482, 414] width 15 height 15
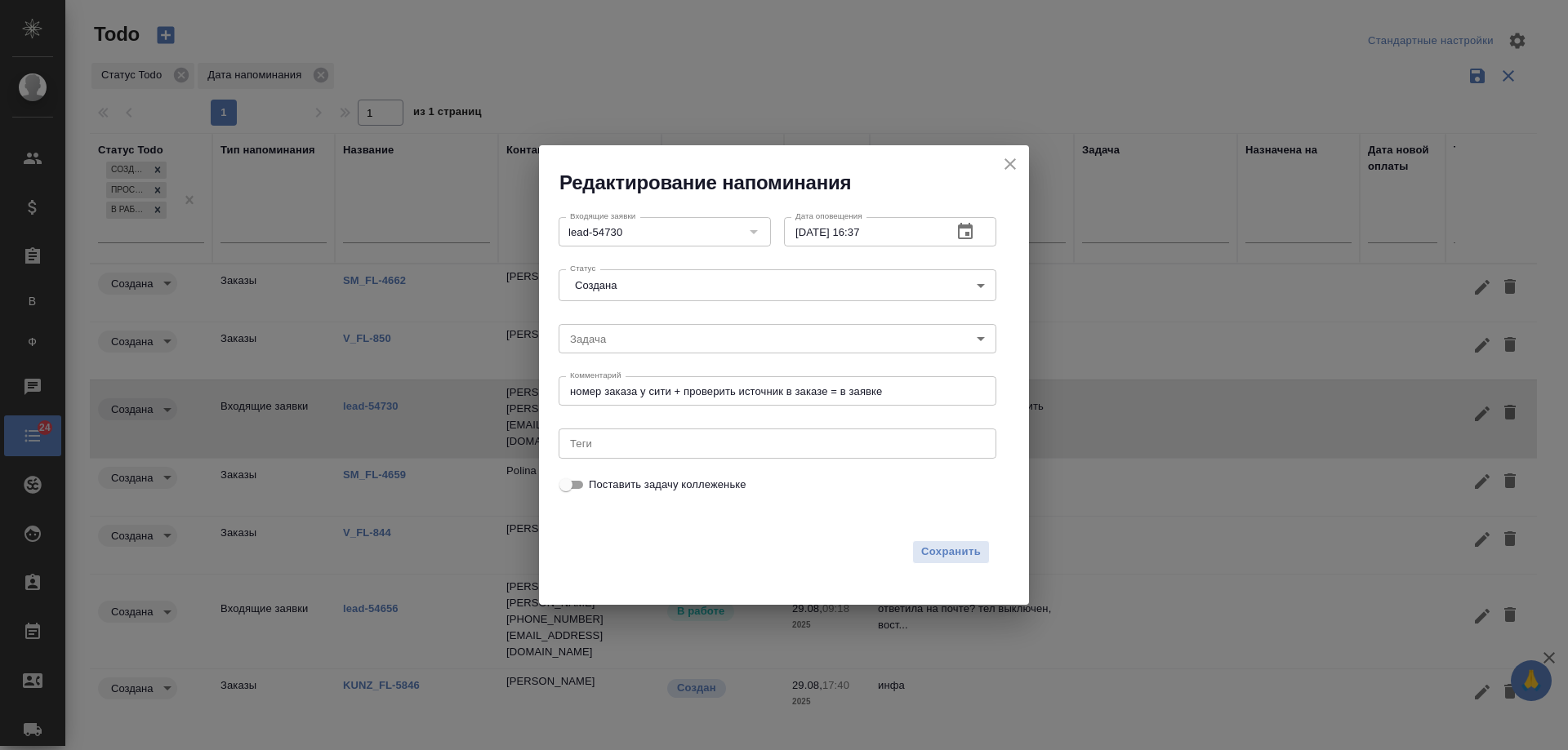
click at [966, 229] on icon "button" at bounding box center [965, 232] width 19 height 19
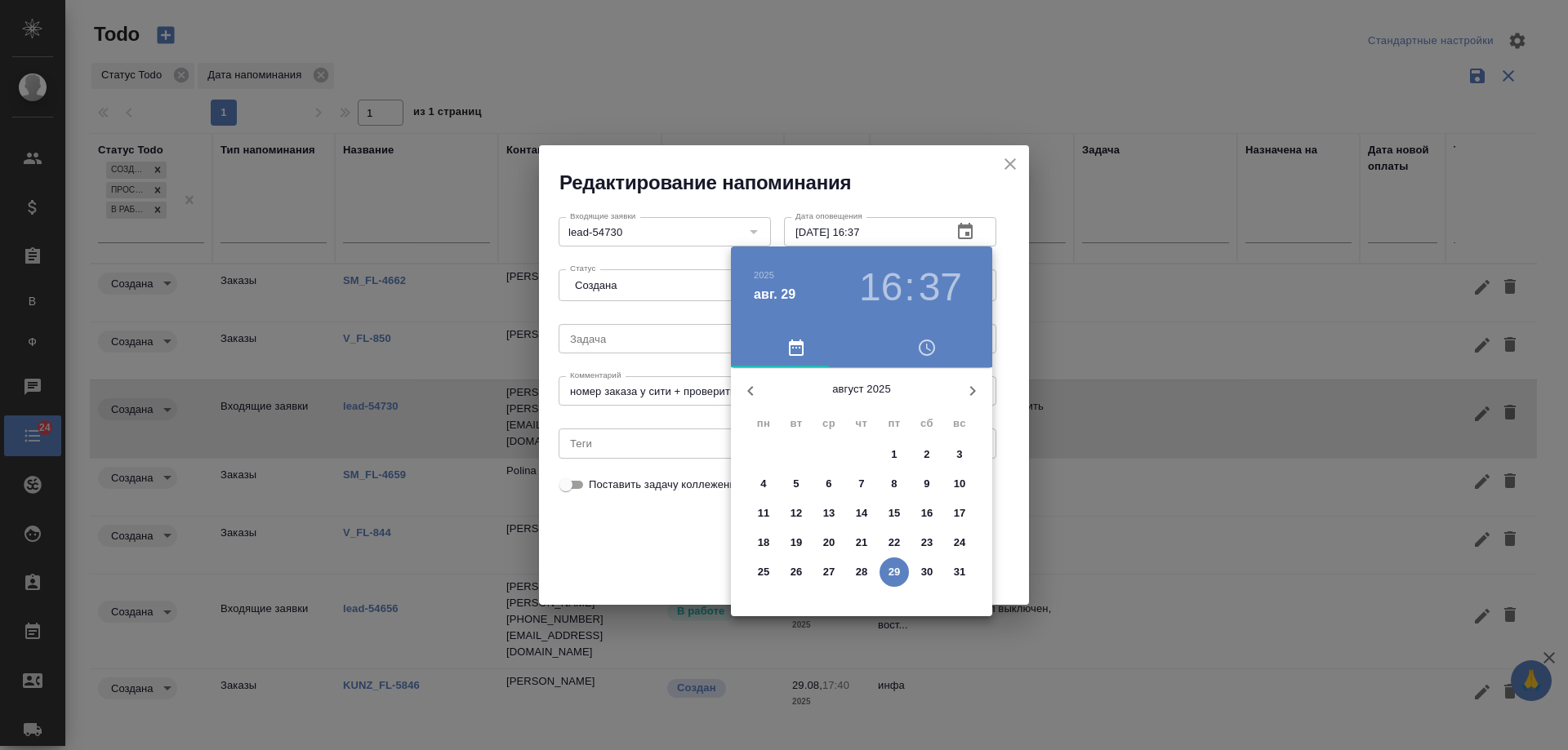
click at [974, 389] on icon "button" at bounding box center [972, 391] width 19 height 19
click at [860, 451] on p "4" at bounding box center [861, 455] width 6 height 17
type input "04.09.2025 16:37"
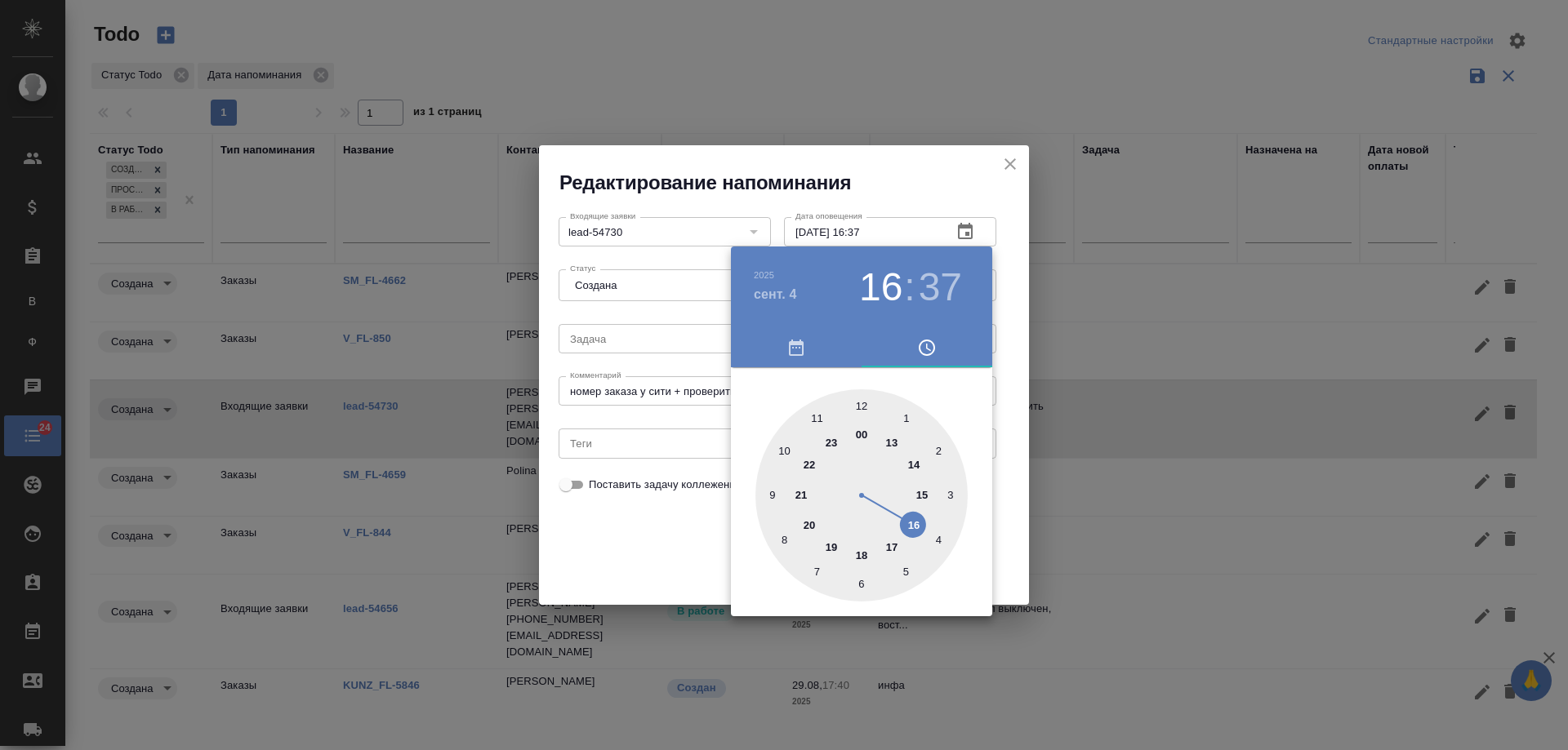
click at [672, 537] on div at bounding box center [784, 375] width 1568 height 750
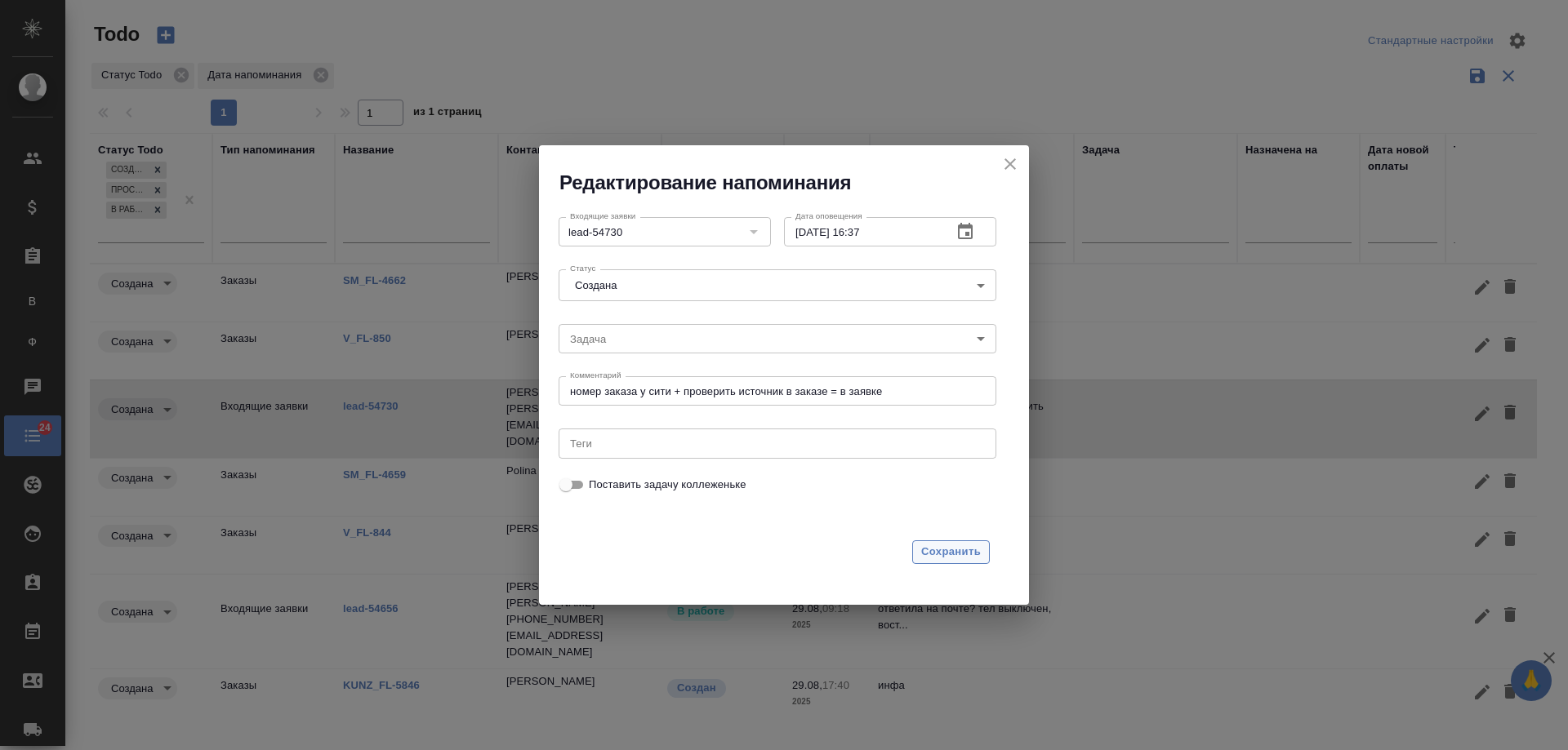
click at [967, 547] on span "Сохранить" at bounding box center [950, 552] width 59 height 19
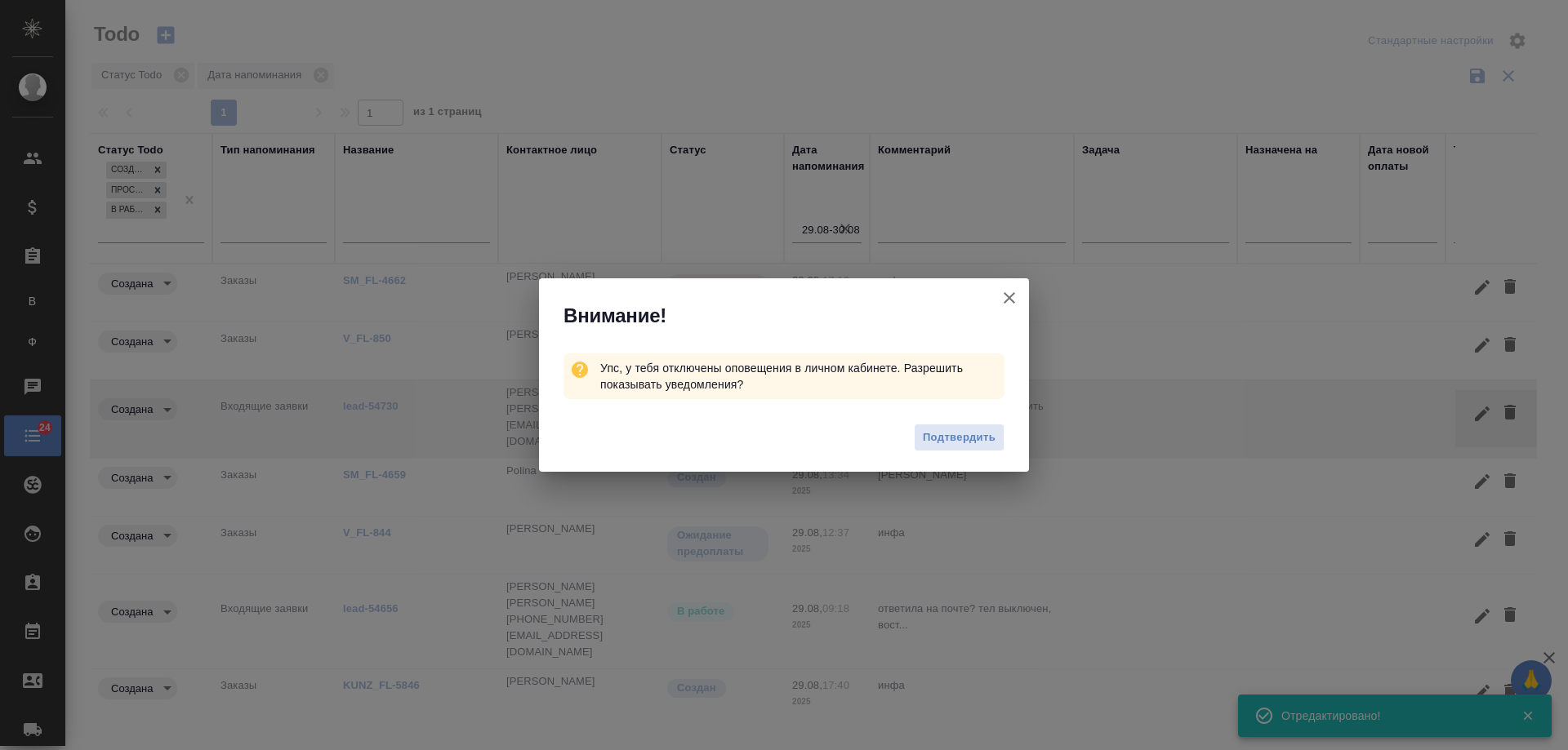
click at [1010, 294] on icon "button" at bounding box center [1009, 298] width 19 height 19
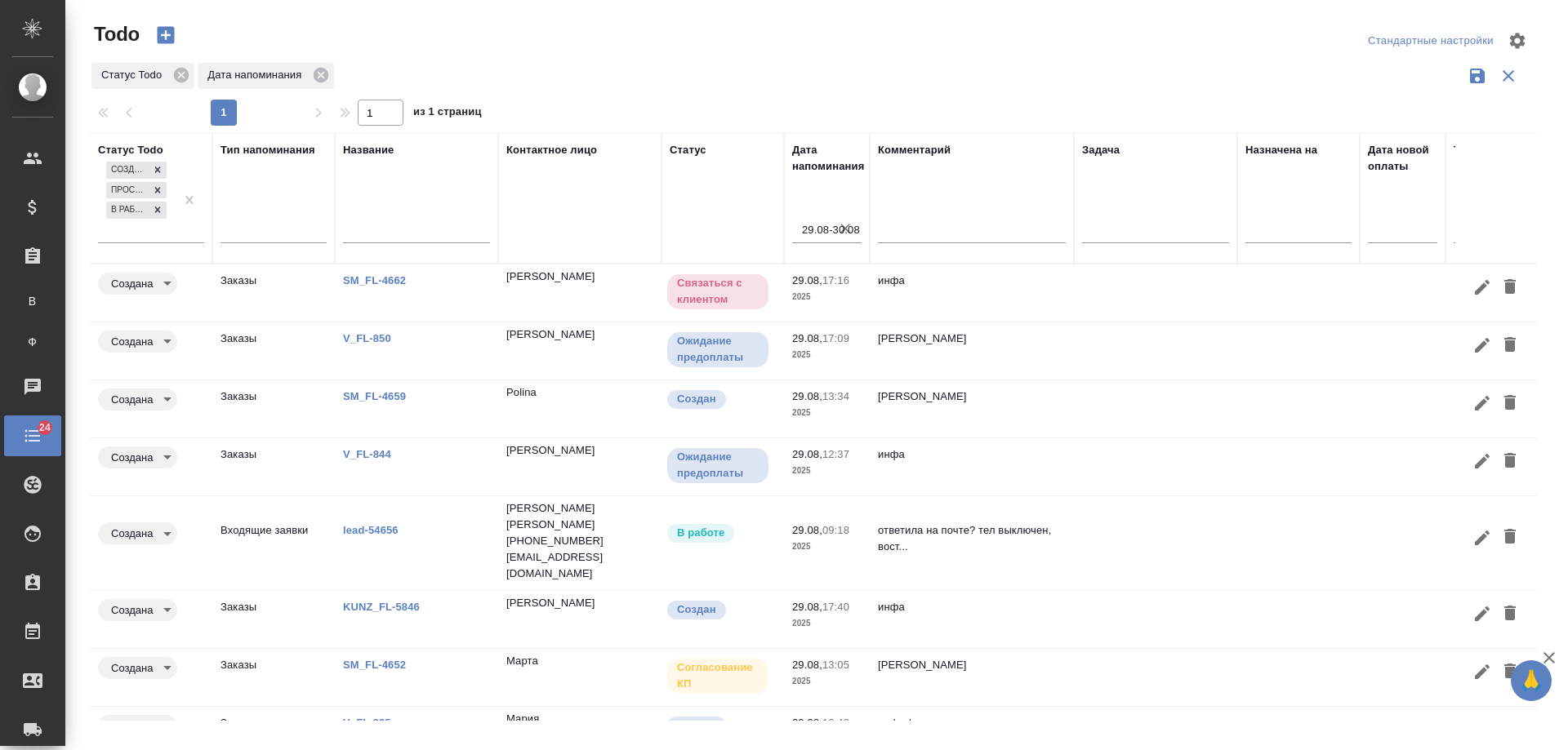
click at [366, 287] on link "lead-54656" at bounding box center [375, 280] width 63 height 12
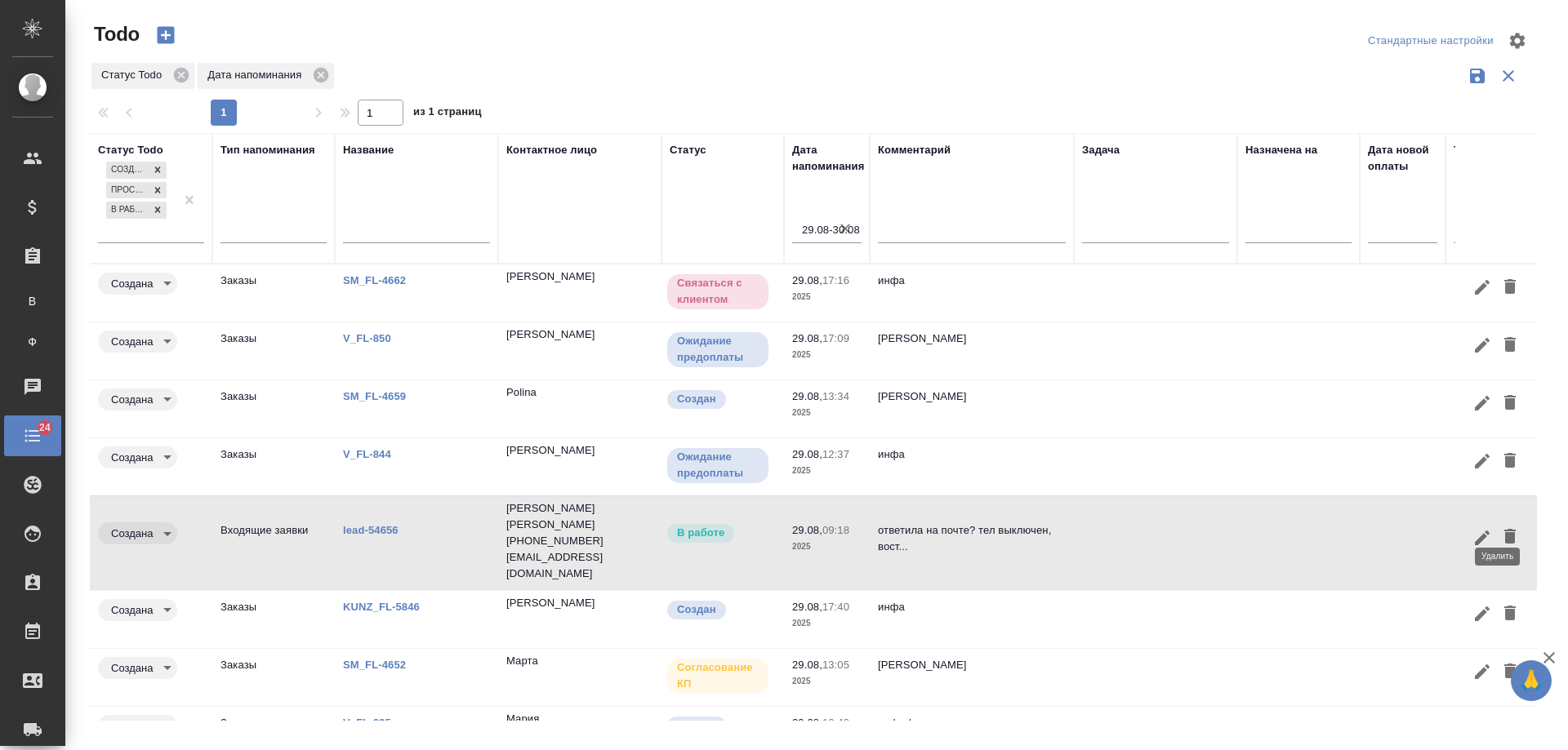
click at [1504, 527] on icon "button" at bounding box center [1510, 537] width 19 height 19
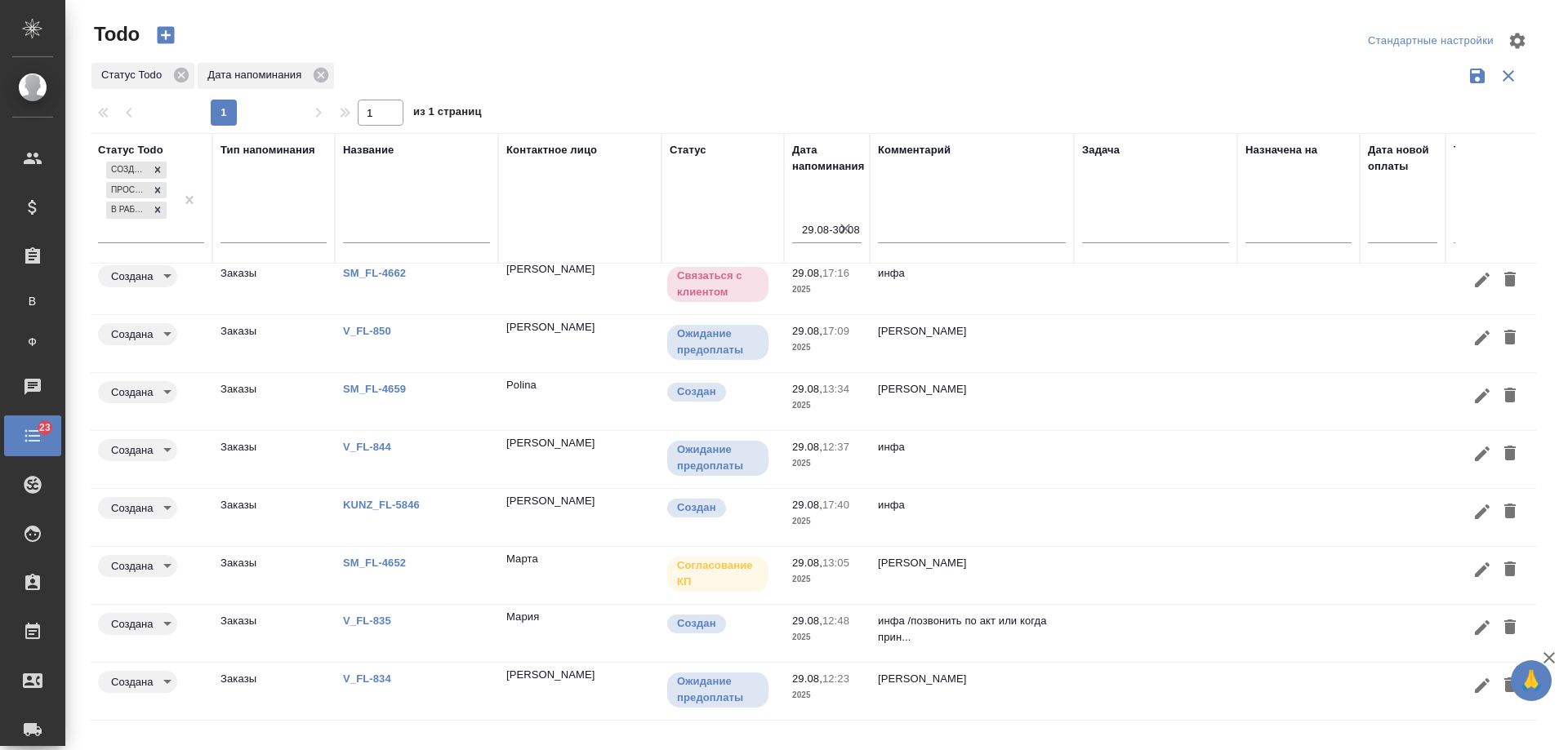
scroll to position [19, 0]
click at [838, 230] on icon "button" at bounding box center [845, 228] width 17 height 17
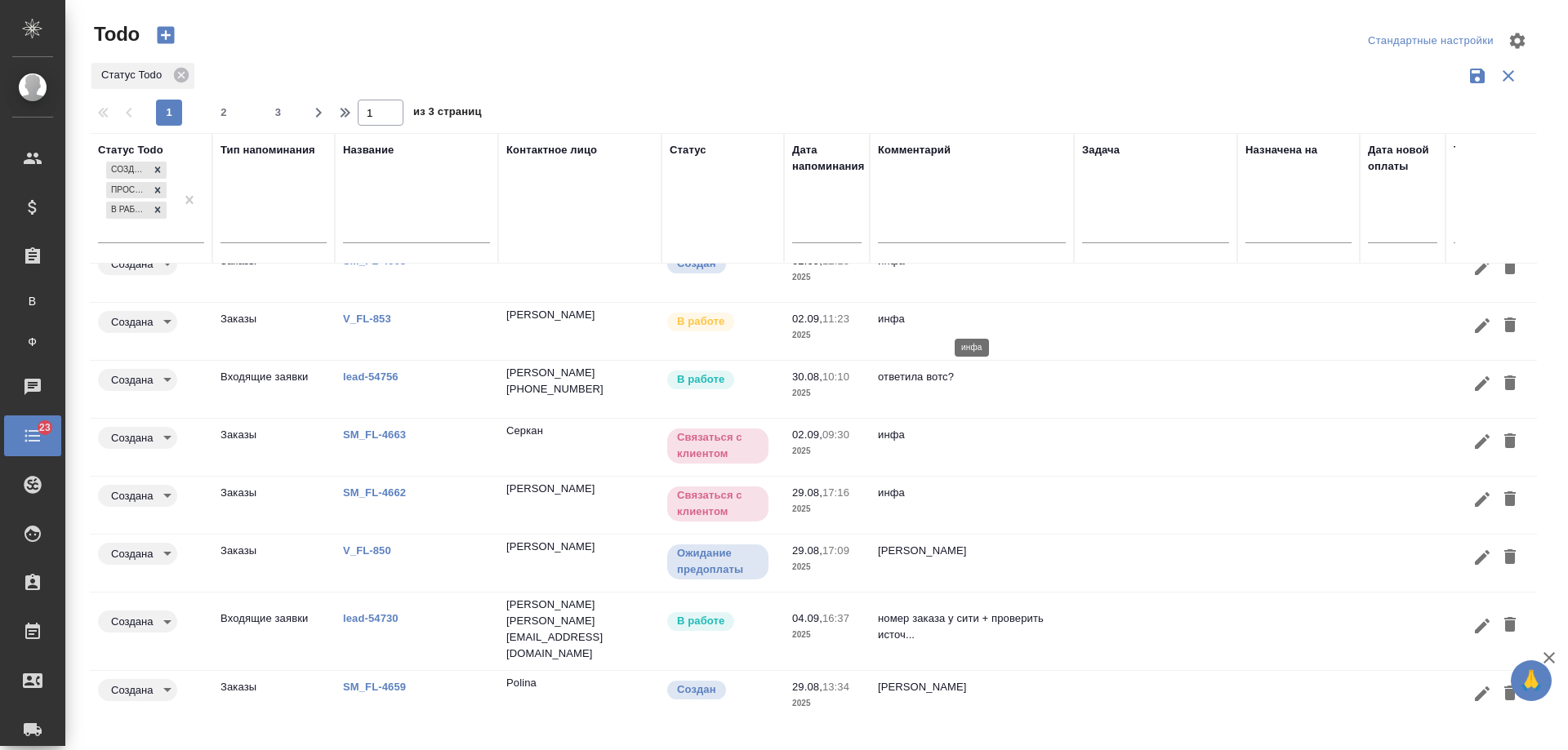
click at [1045, 320] on p "инфа" at bounding box center [972, 319] width 188 height 17
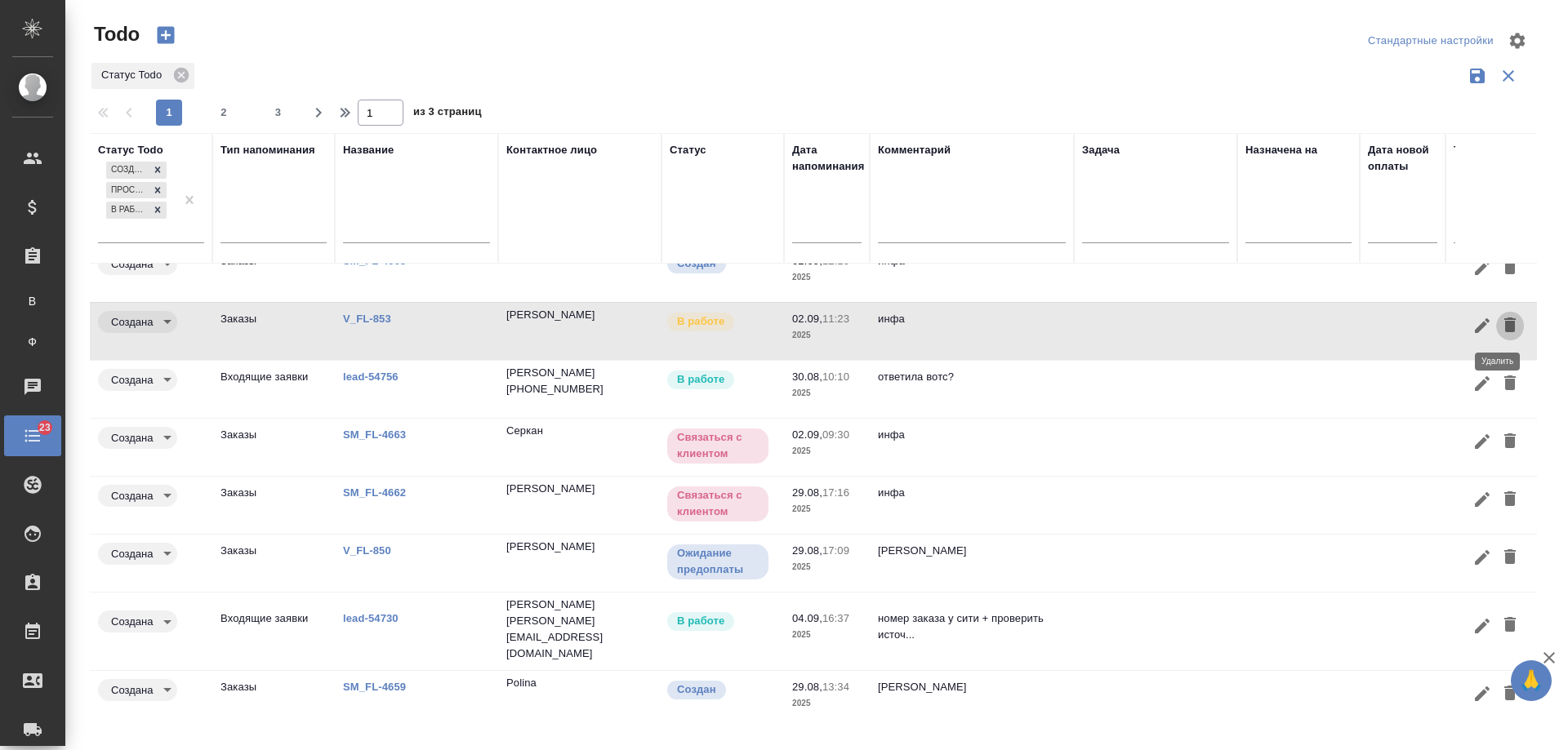
click at [1504, 327] on icon "button" at bounding box center [1510, 325] width 19 height 19
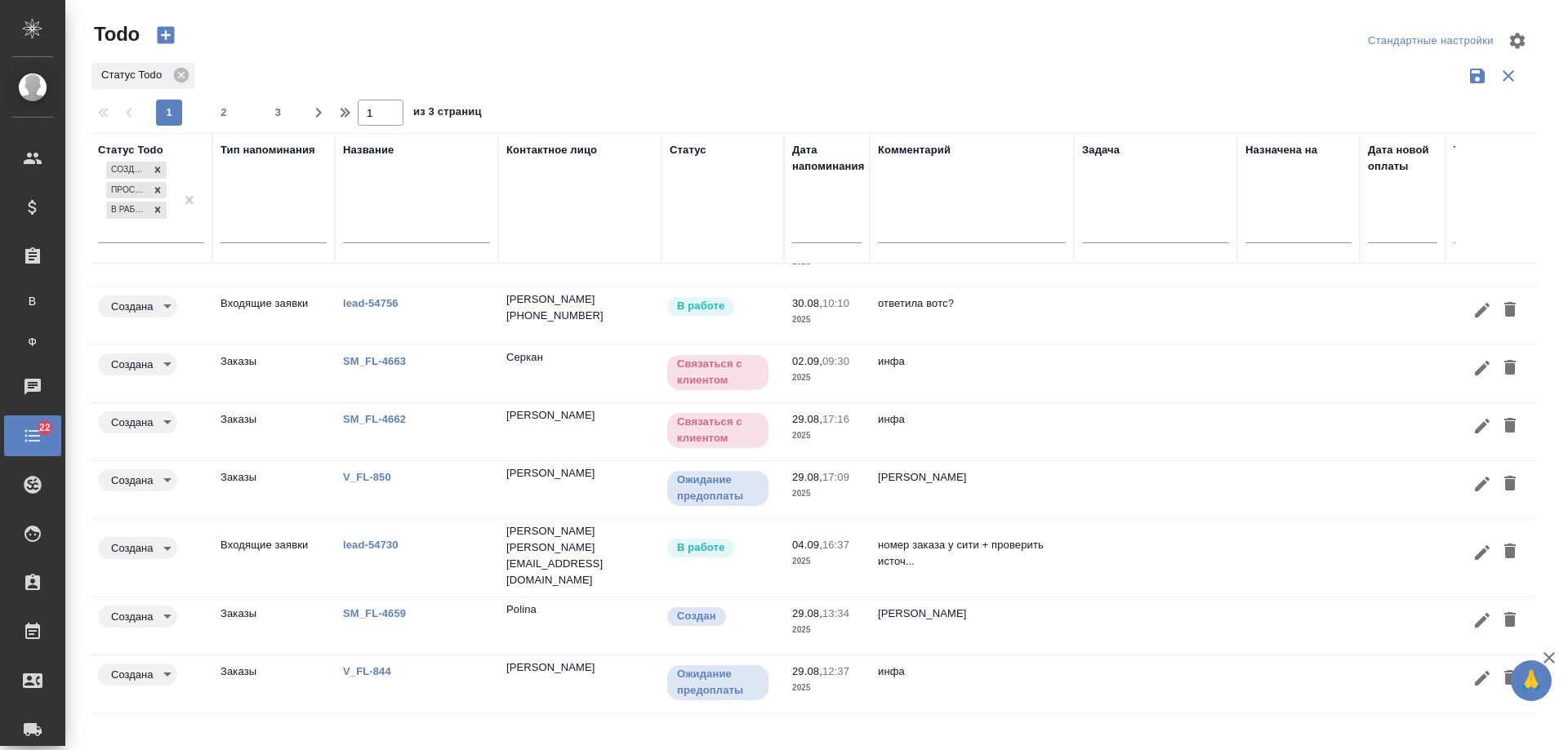
scroll to position [0, 0]
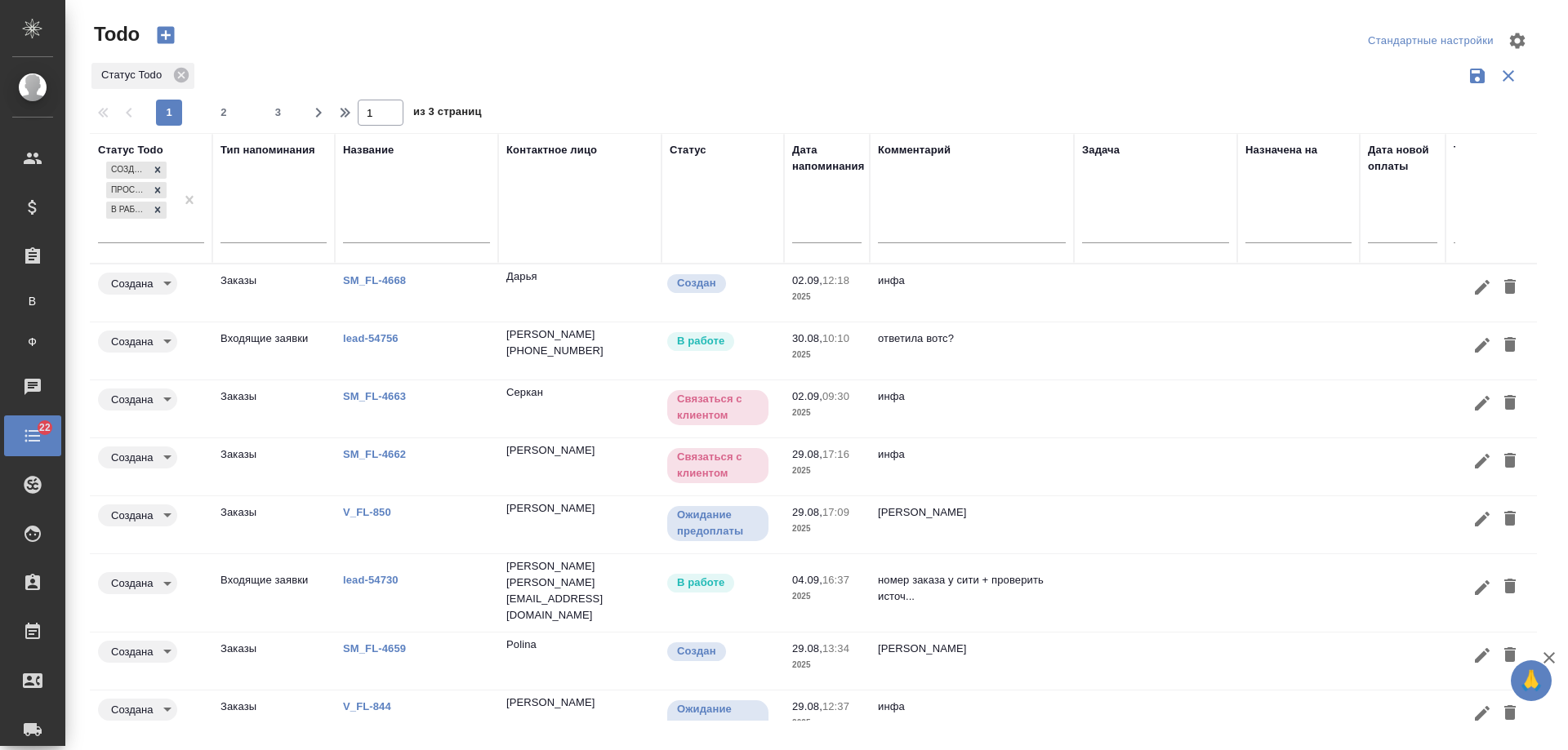
click at [821, 241] on div at bounding box center [827, 229] width 70 height 27
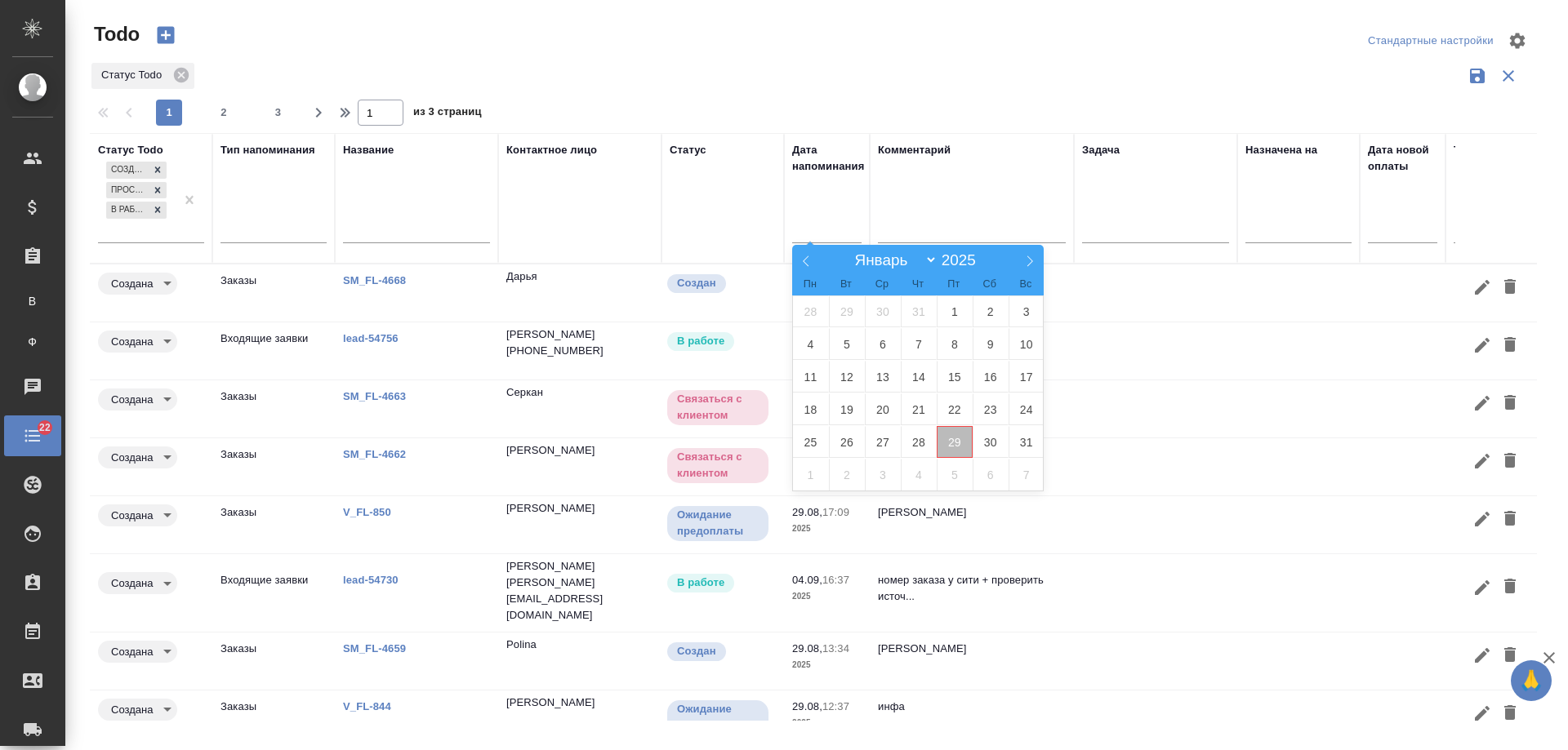
click at [954, 443] on span "29" at bounding box center [954, 442] width 36 height 32
type div "2025-08-28T21:00:00.000Z"
click at [989, 443] on span "30" at bounding box center [990, 442] width 36 height 32
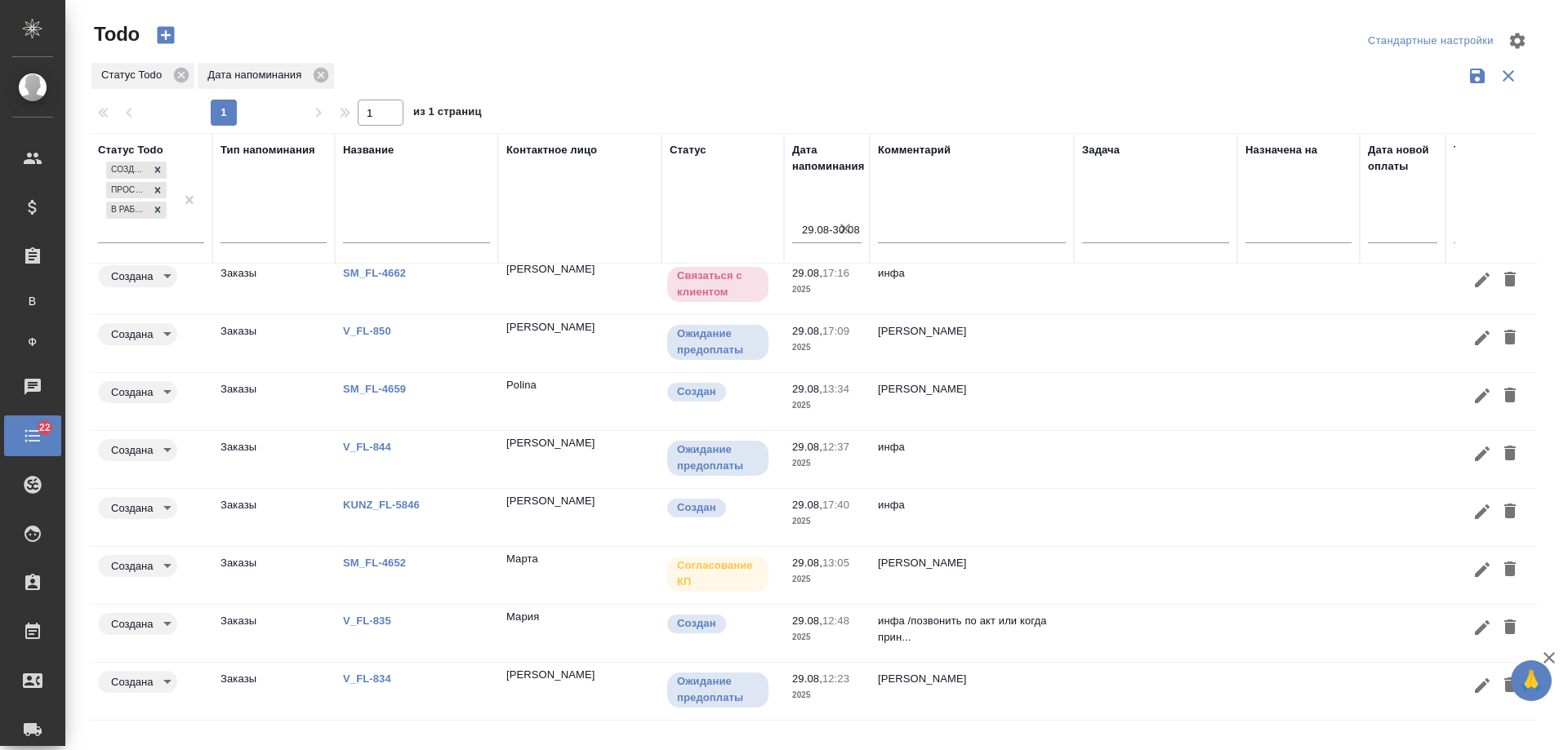
scroll to position [19, 0]
click at [379, 280] on link "V_FL-835" at bounding box center [375, 274] width 63 height 12
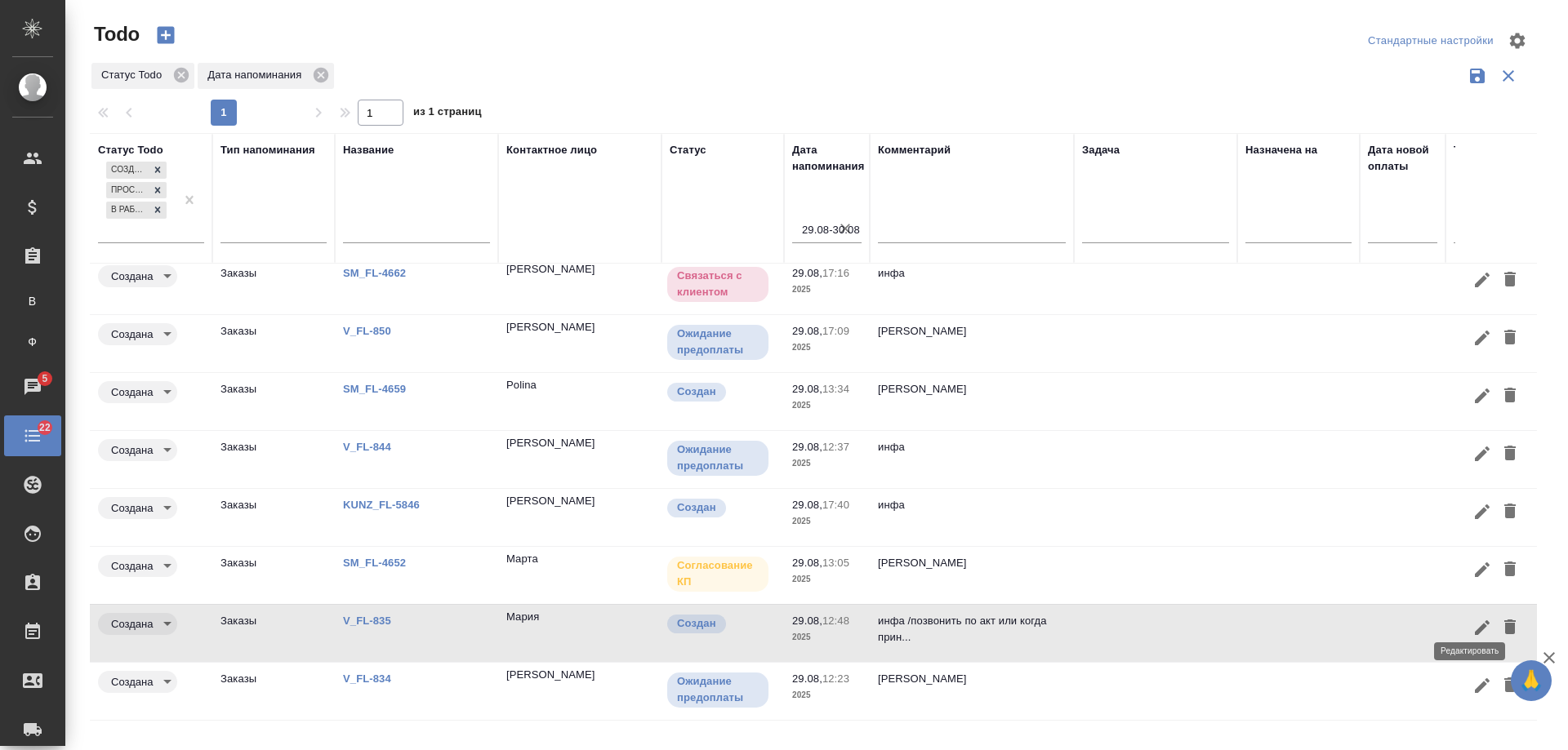
click at [1472, 618] on icon "button" at bounding box center [1482, 628] width 19 height 19
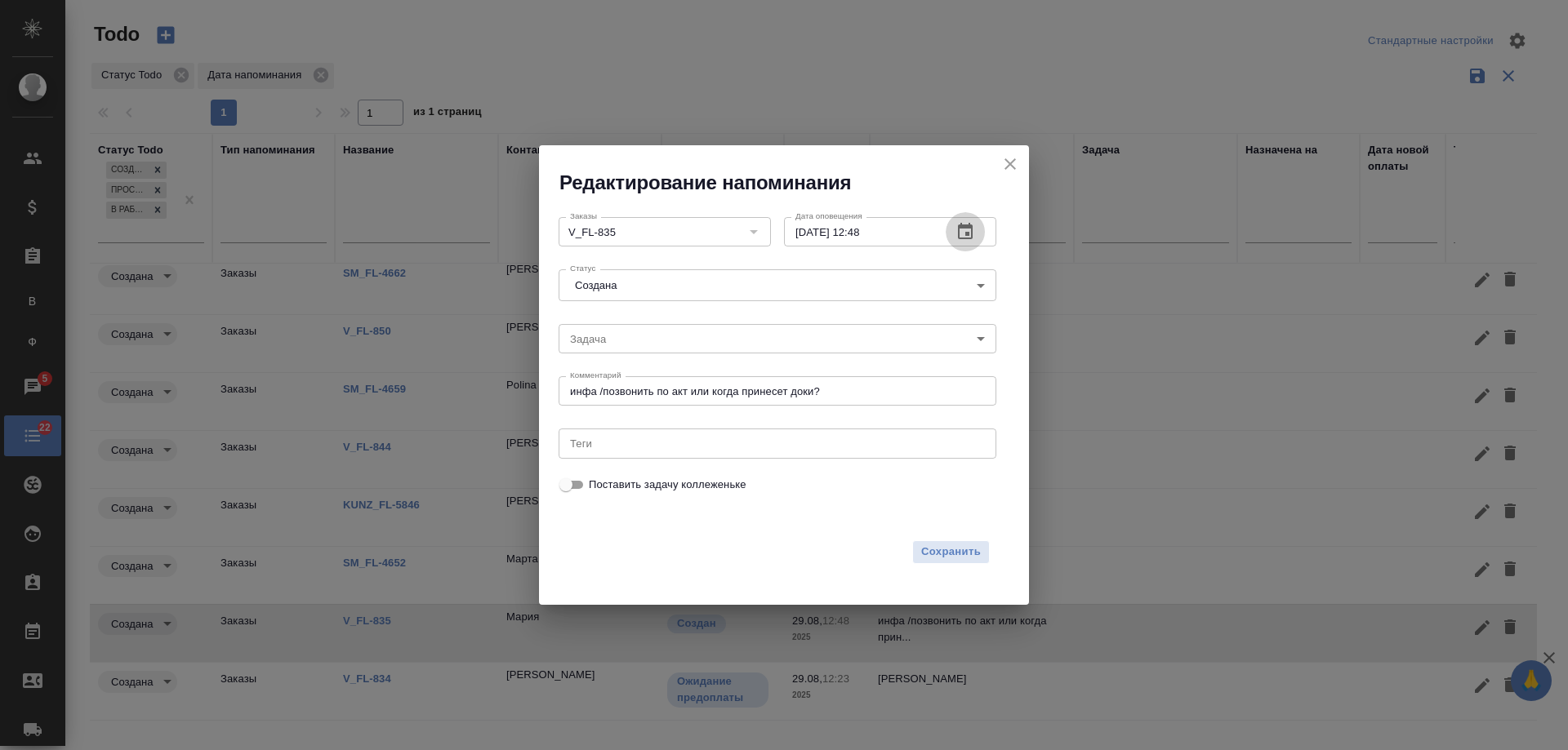
click at [963, 231] on icon "button" at bounding box center [965, 232] width 19 height 19
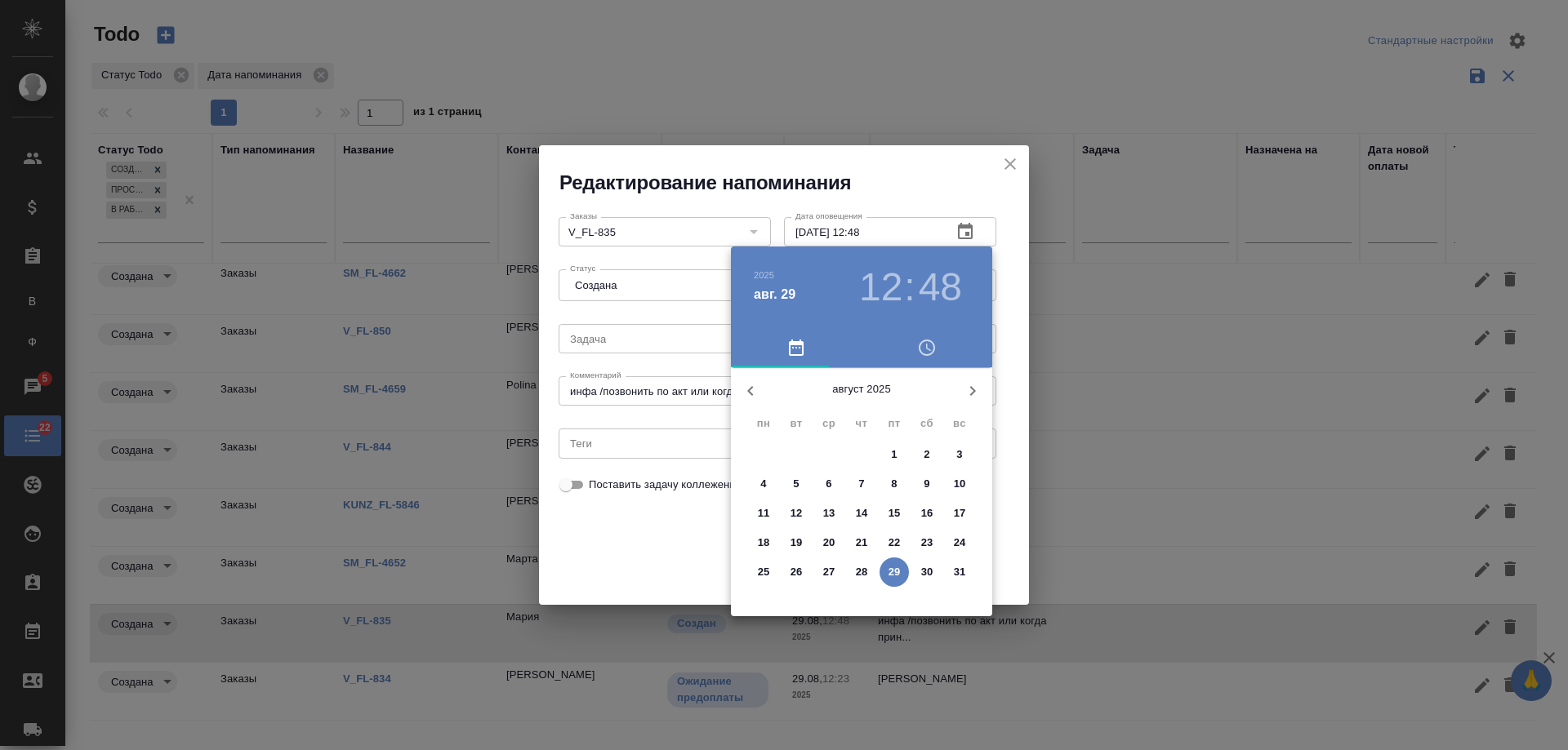
click at [976, 392] on icon "button" at bounding box center [972, 391] width 19 height 19
click at [798, 453] on p "2" at bounding box center [795, 455] width 6 height 17
type input "02.09.2025 12:48"
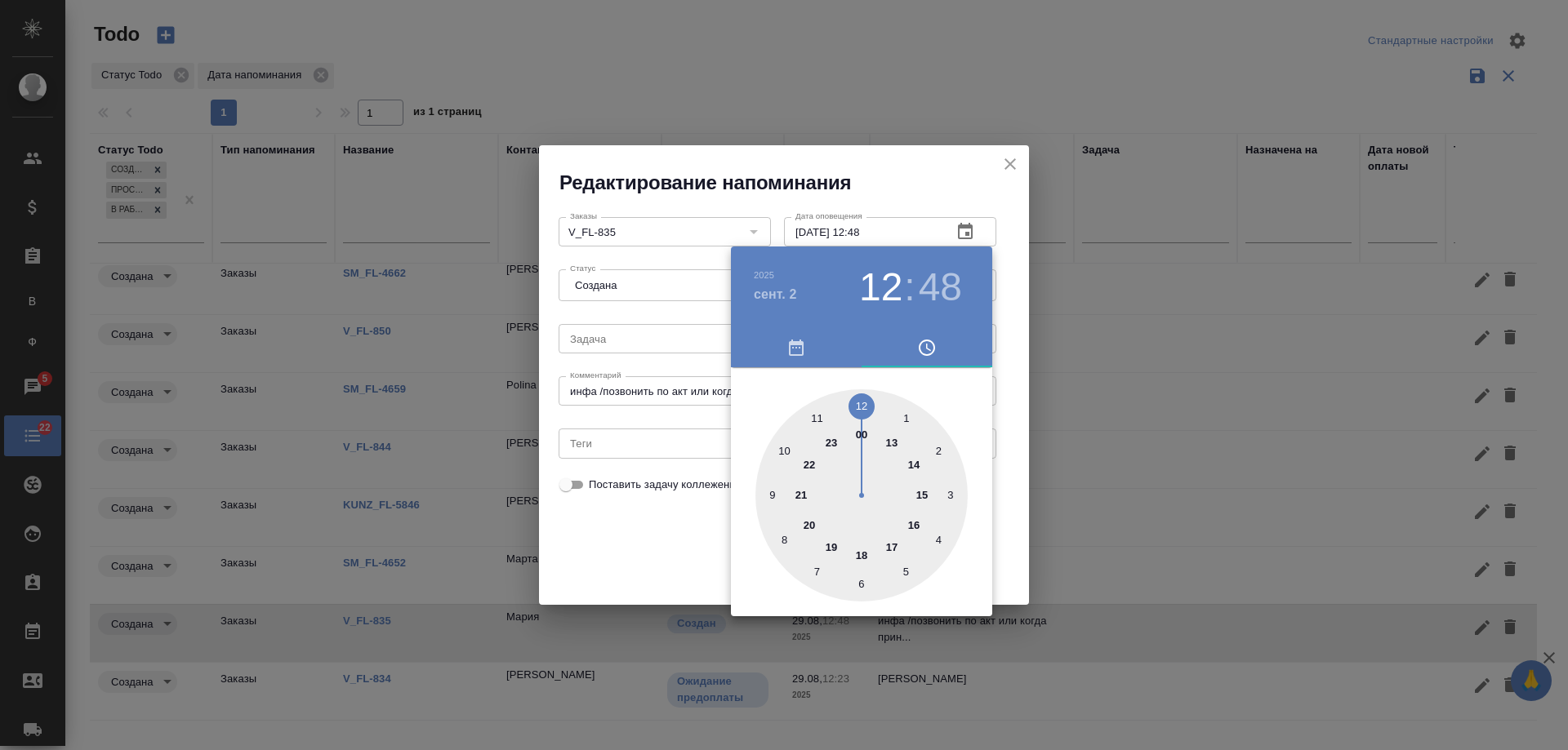
click at [639, 571] on div at bounding box center [784, 375] width 1568 height 750
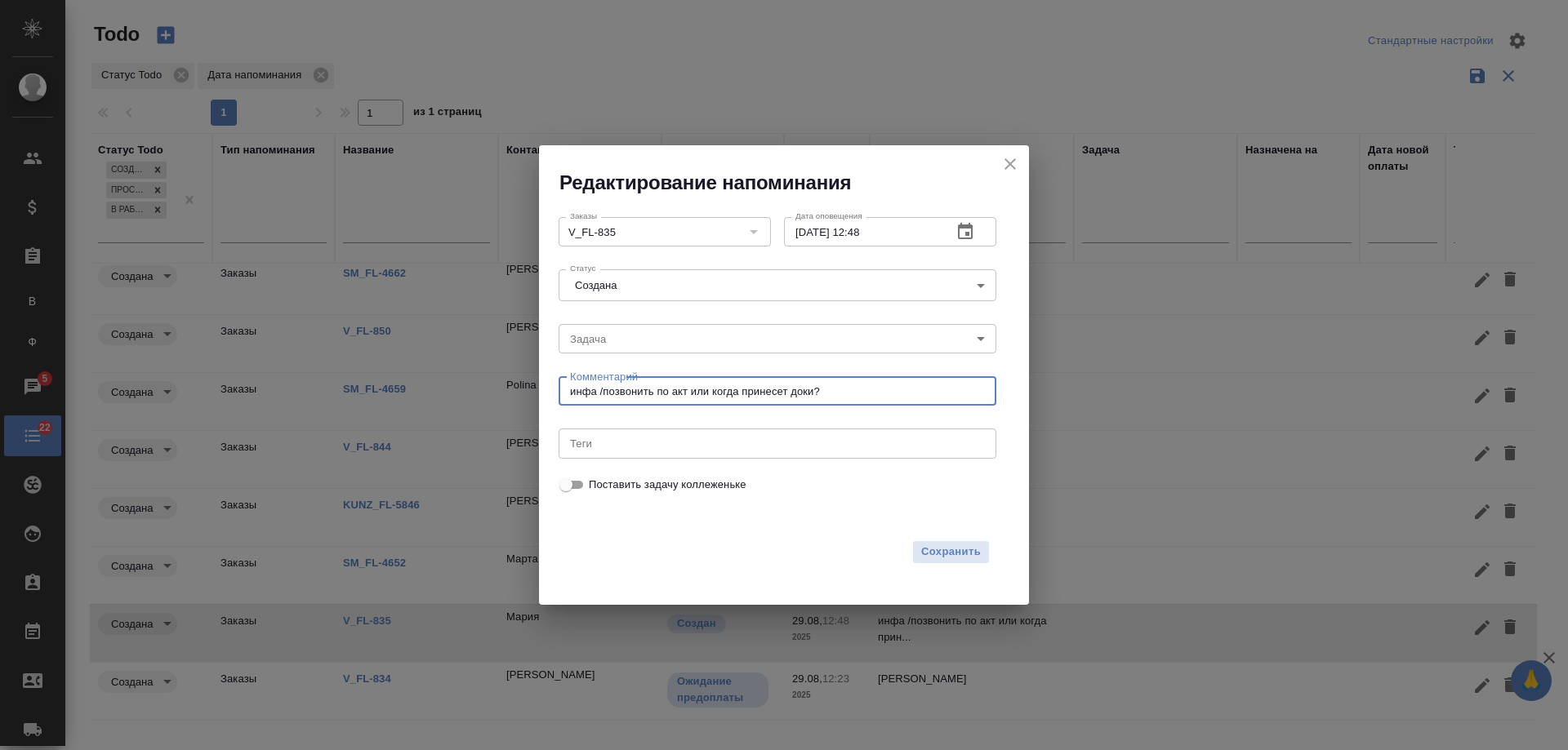
drag, startPoint x: 836, startPoint y: 387, endPoint x: 604, endPoint y: 391, distance: 232.0
click at [604, 391] on textarea "инфа /позвонить по акт или когда принесет доки?" at bounding box center [777, 391] width 415 height 12
click at [744, 390] on textarea "инфа /звонили ей повторно 29.08 ,выбирает из бп" at bounding box center [777, 391] width 415 height 12
click at [738, 394] on textarea "инфа /звонили ей повторно 29.08 , выбирает из бп" at bounding box center [777, 391] width 415 height 12
type textarea "инфа /звонили ей повторно 29.08, выбирает из бп"
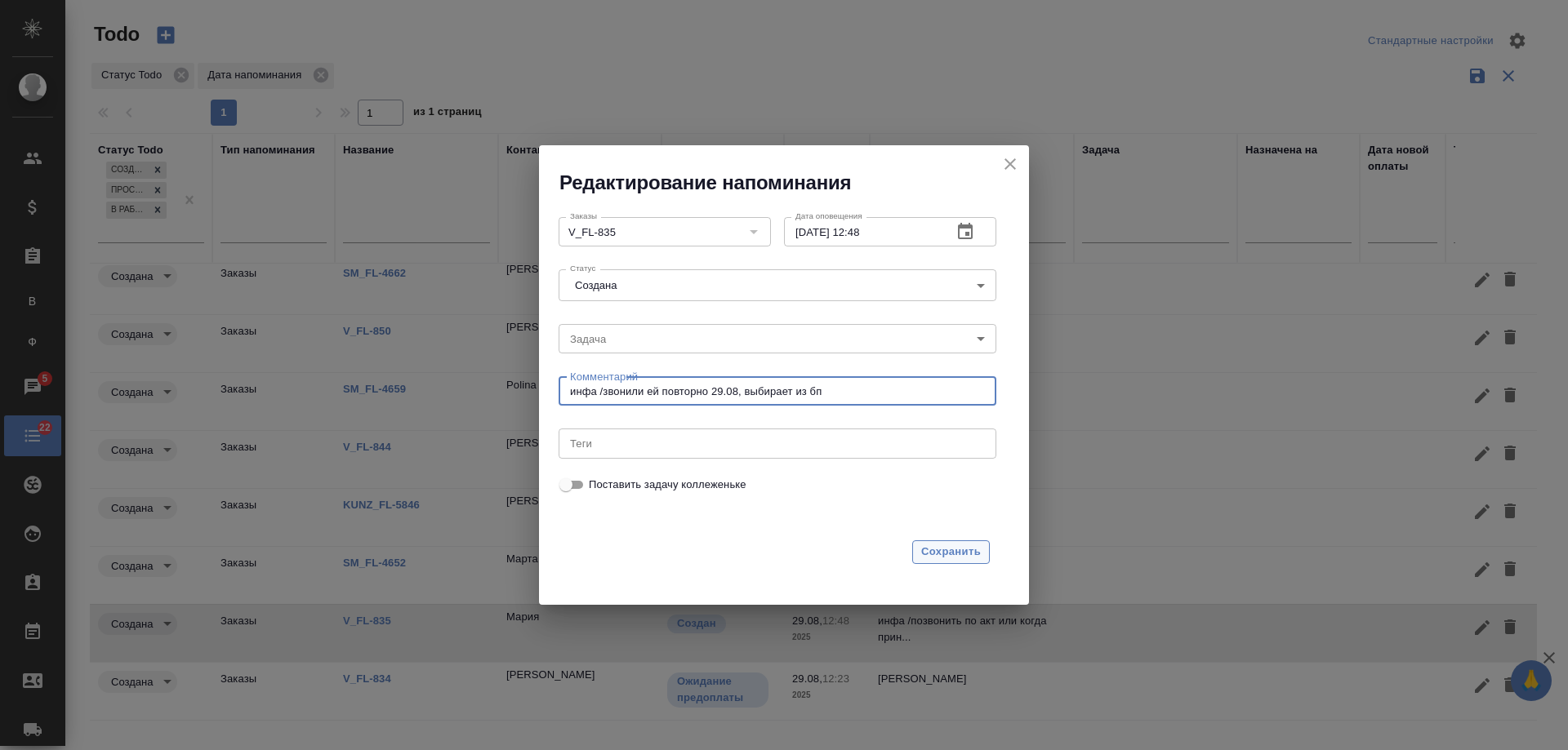
click at [952, 550] on span "Сохранить" at bounding box center [950, 552] width 59 height 19
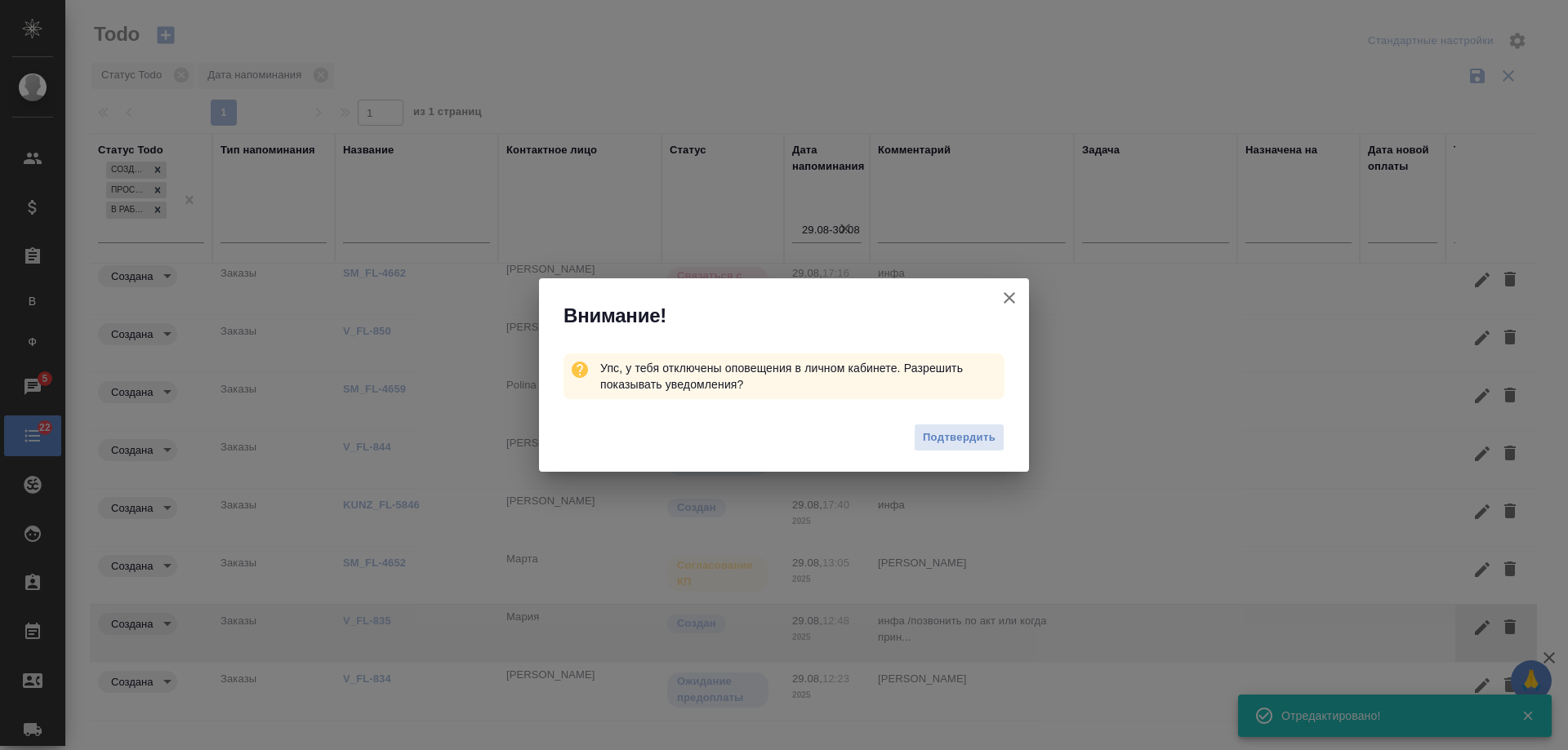
click at [1008, 294] on icon "button" at bounding box center [1009, 298] width 19 height 19
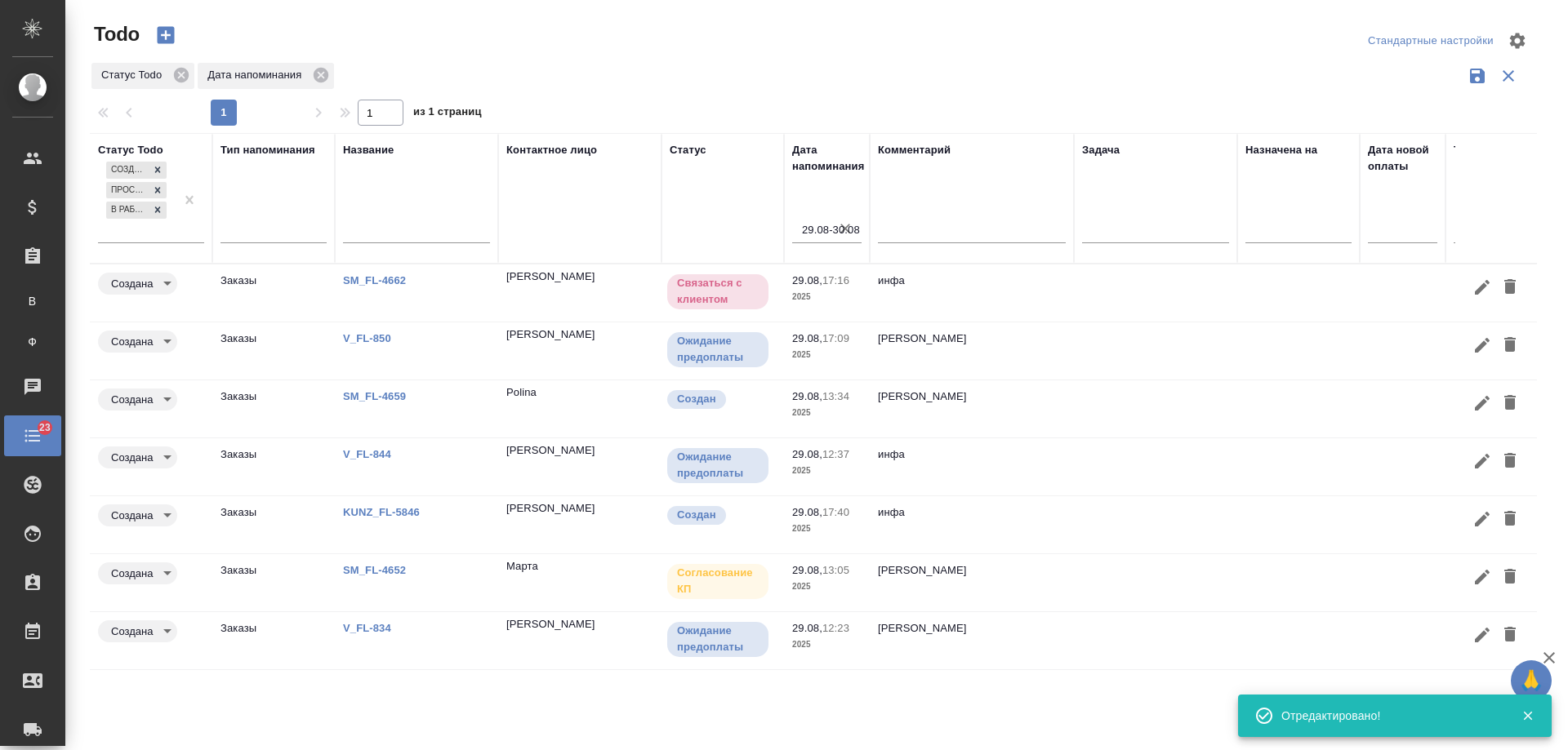
scroll to position [0, 0]
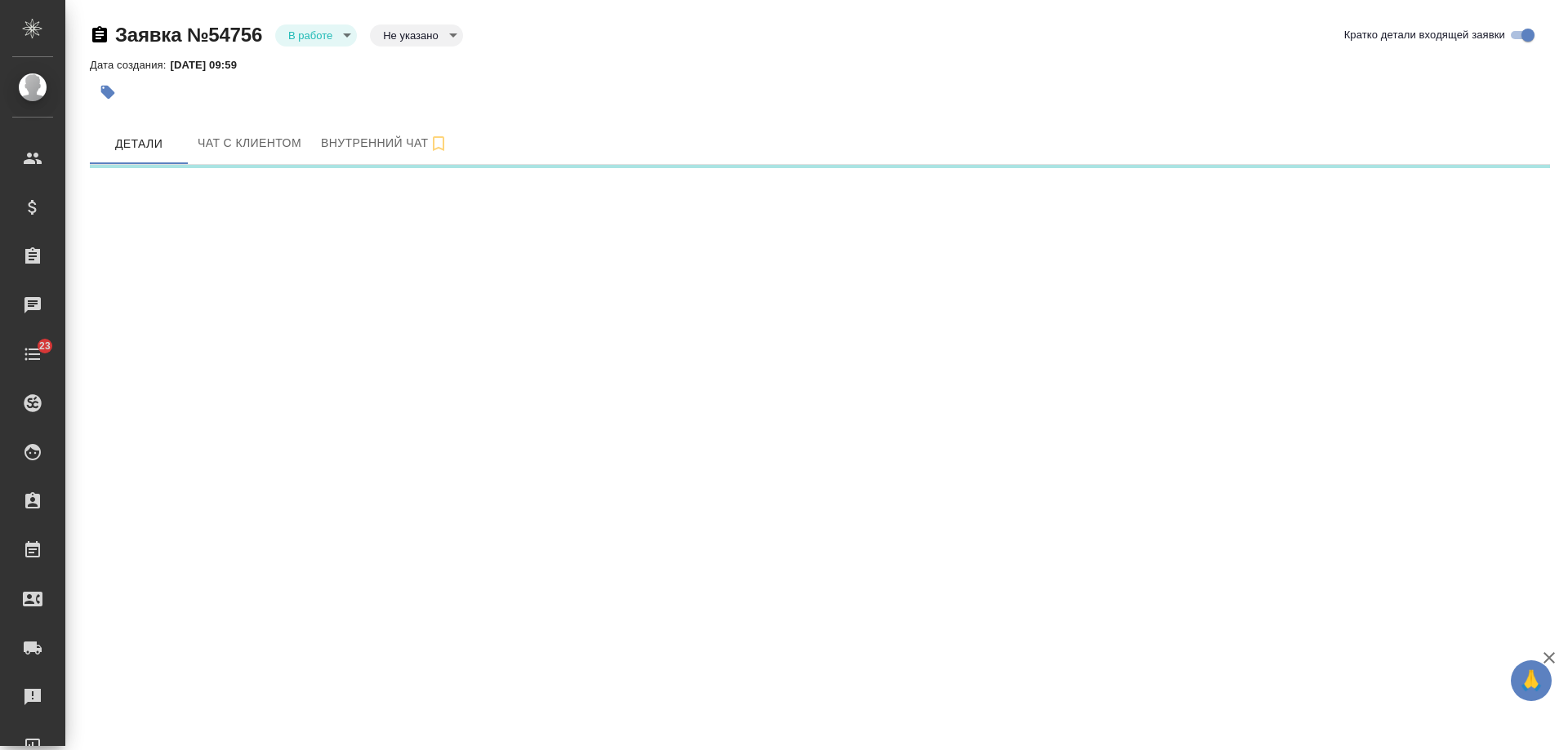
select select "RU"
select select "KZ"
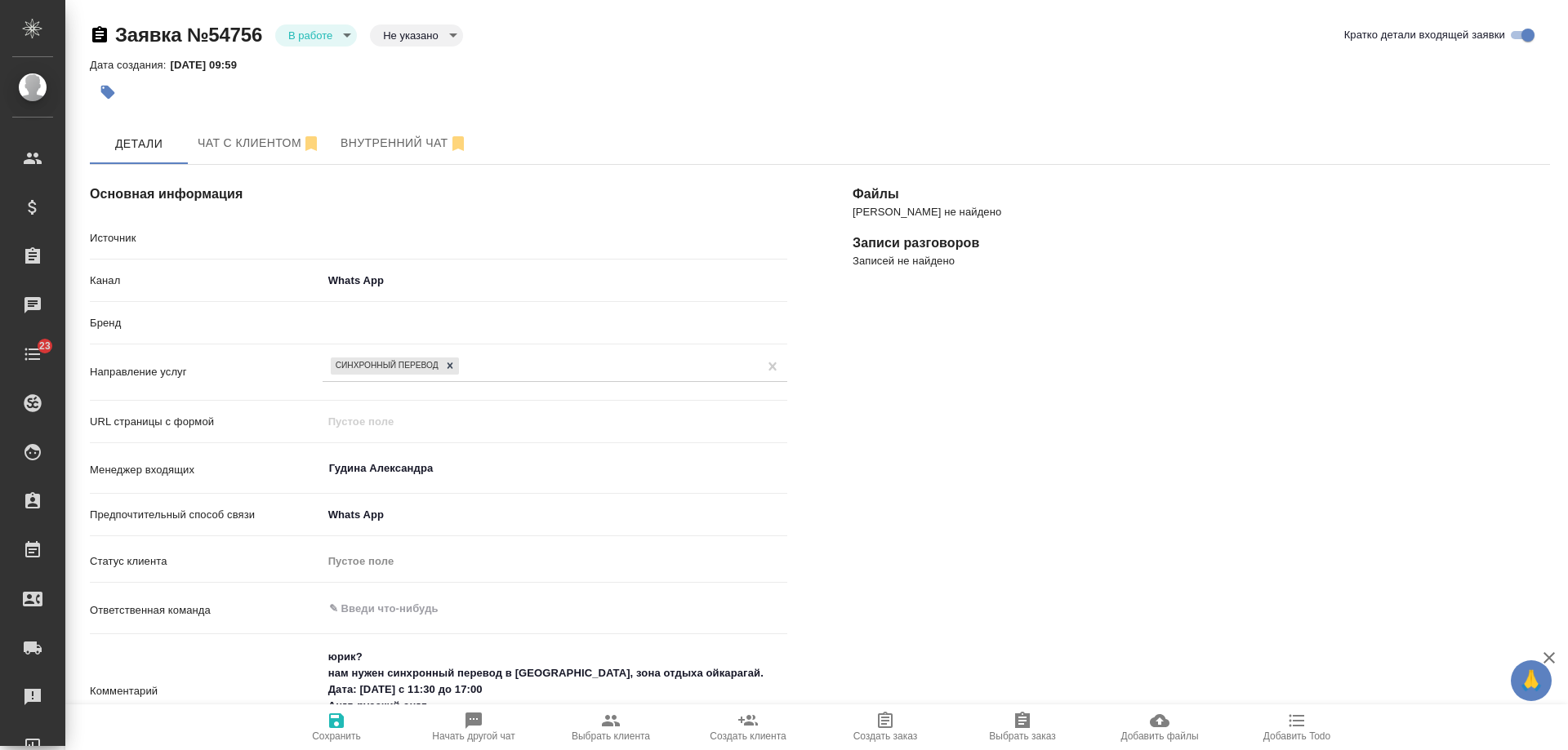
type textarea "x"
click at [244, 143] on span "Чат с клиентом" at bounding box center [260, 143] width 124 height 20
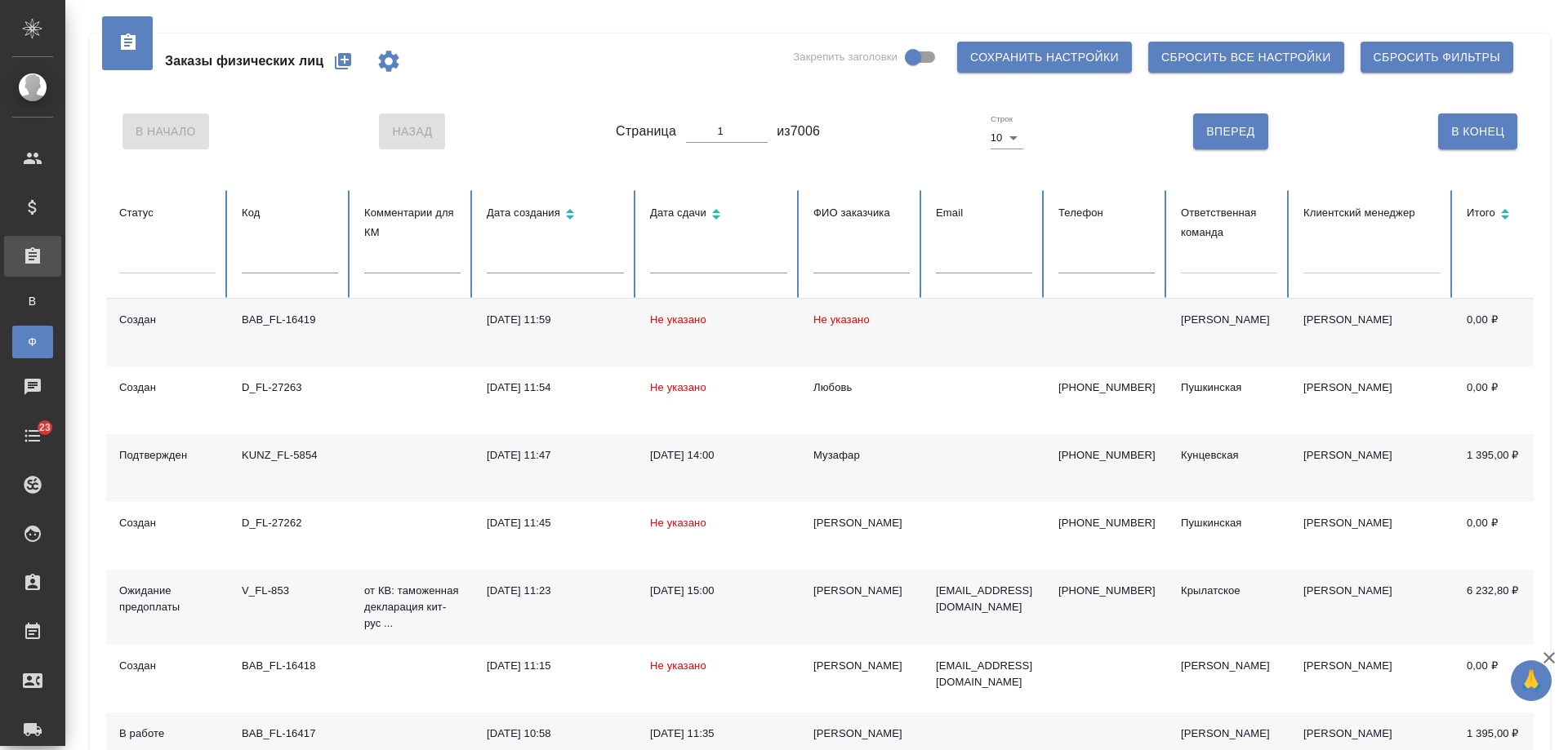
click at [966, 250] on th "Email" at bounding box center [983, 244] width 123 height 109
click at [972, 263] on input "text" at bounding box center [983, 262] width 97 height 23
paste input "[EMAIL_ADDRESS][DOMAIN_NAME]"
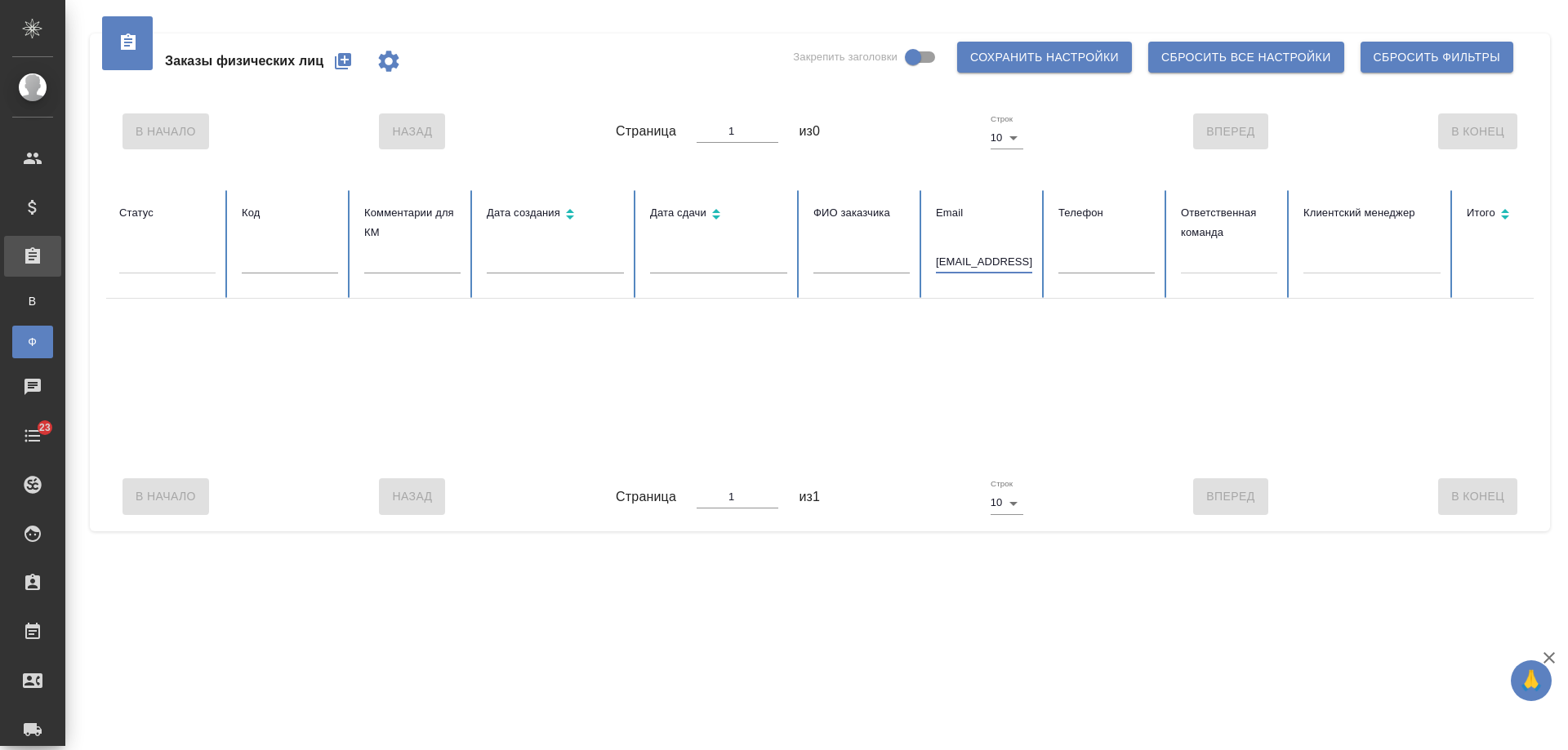
drag, startPoint x: 947, startPoint y: 264, endPoint x: 841, endPoint y: 269, distance: 106.1
click at [841, 269] on tr "Статус Код Комментарии для КМ Дата создания Дата сдачи ФИО заказчика Email [EMA…" at bounding box center [1024, 244] width 1837 height 109
type input "@[DOMAIN_NAME]"
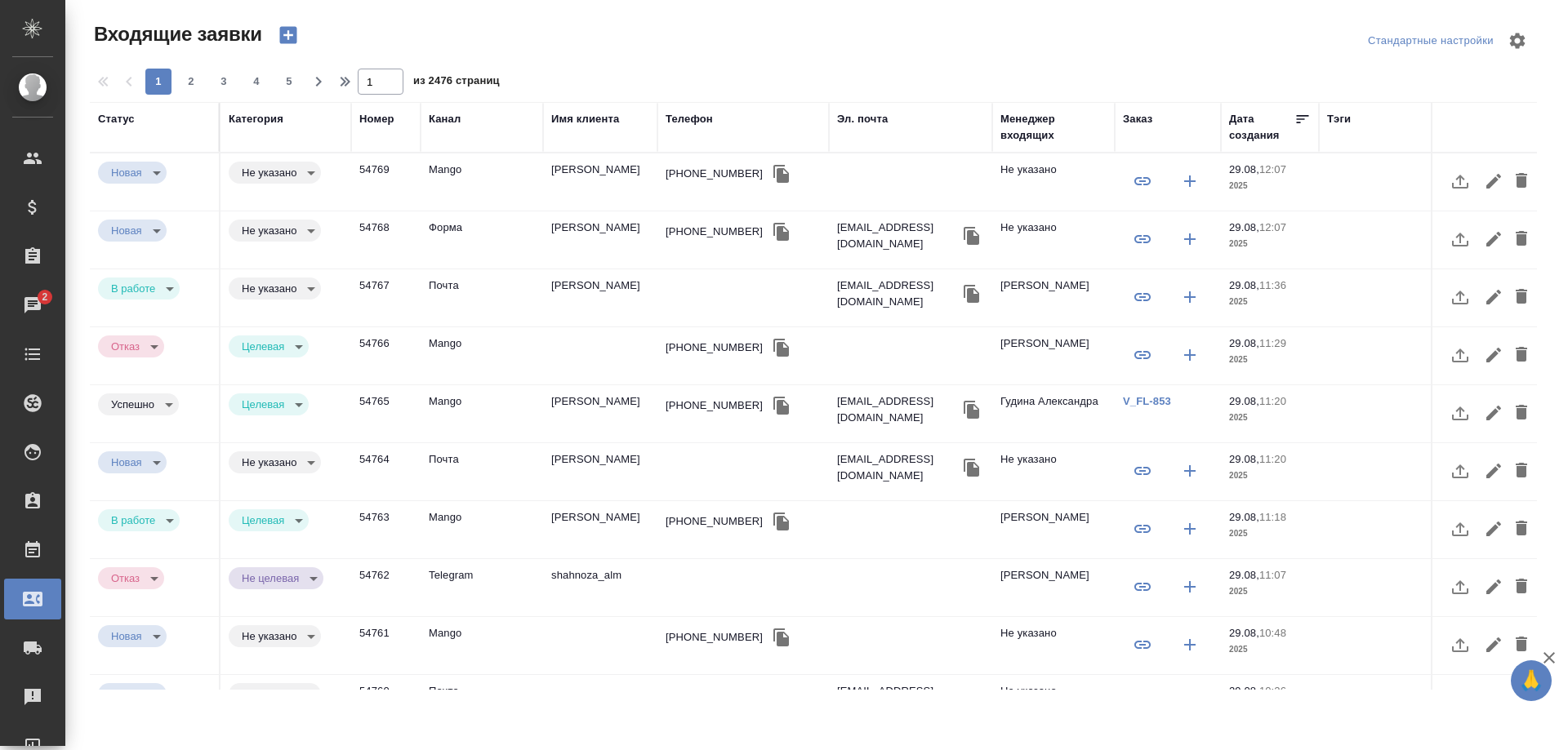
select select "RU"
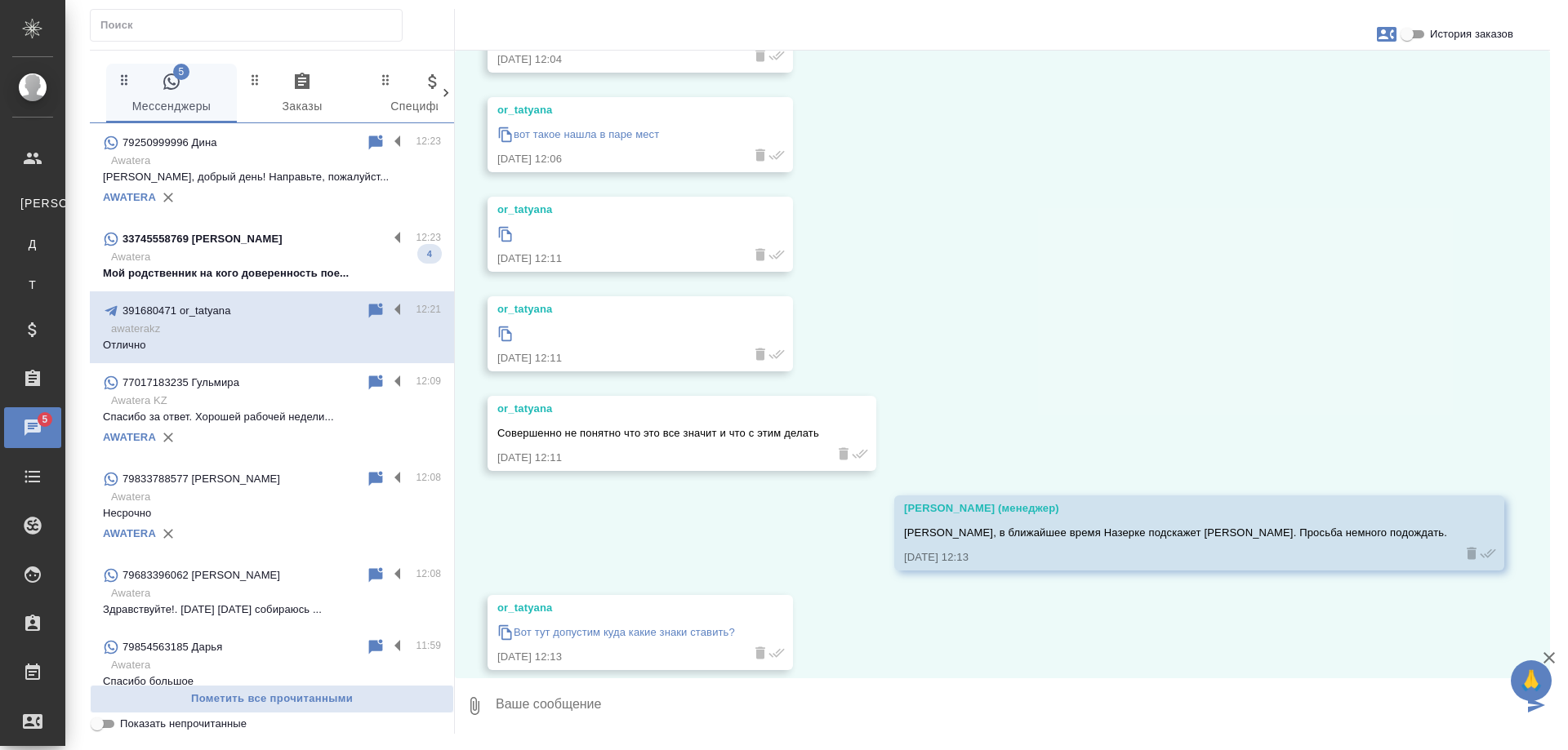
scroll to position [6204, 0]
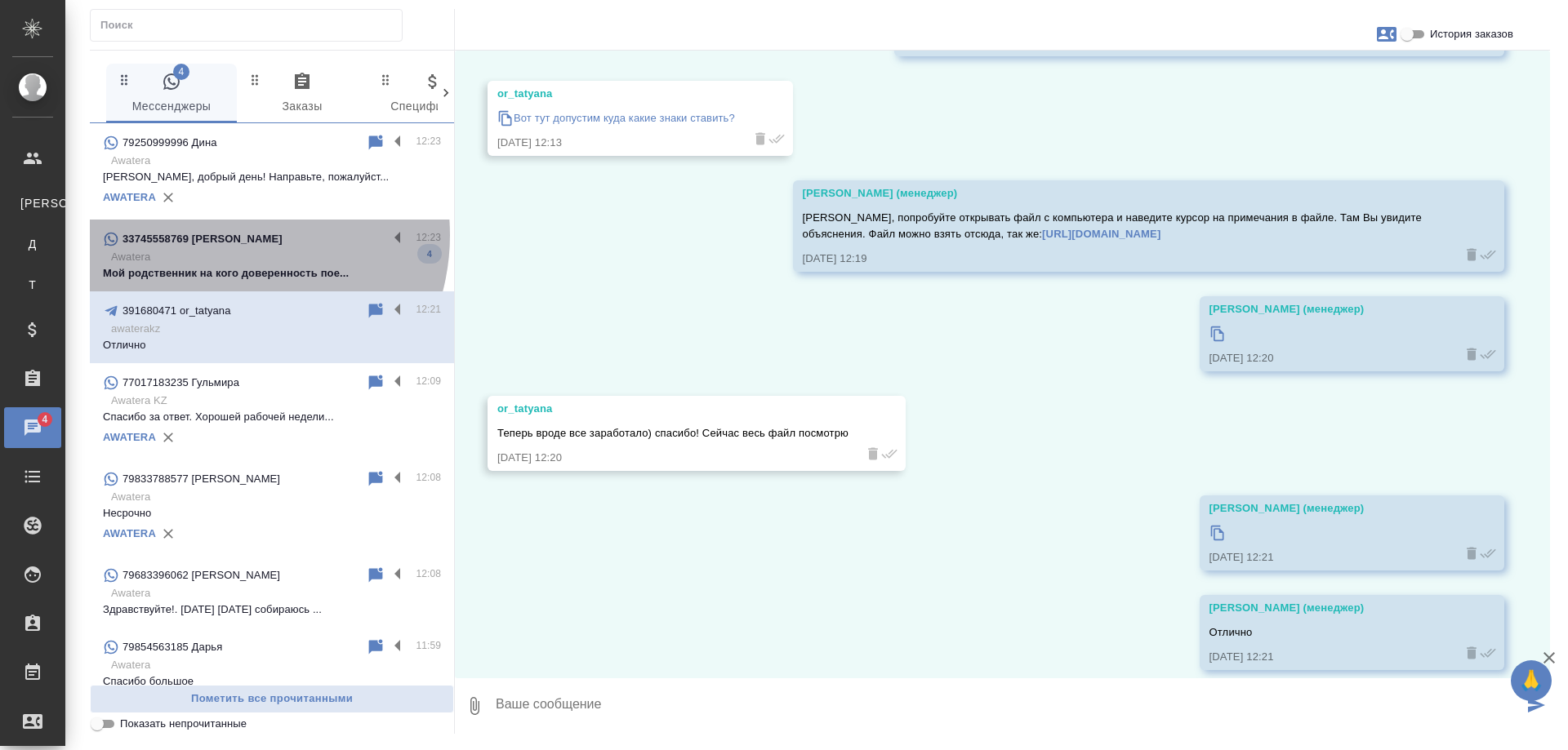
click at [225, 235] on div "33745558769 Maria" at bounding box center [245, 239] width 285 height 19
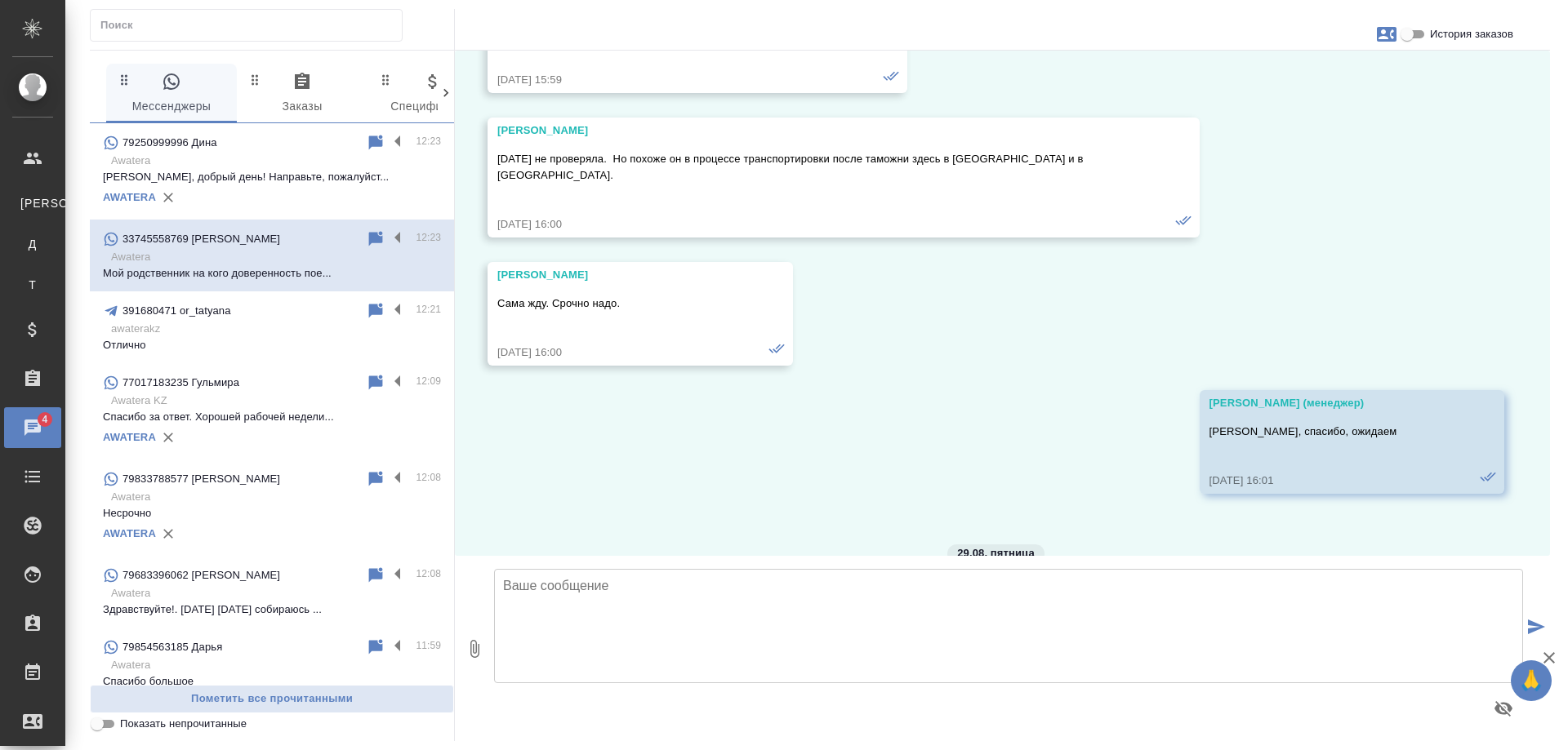
scroll to position [9454, 0]
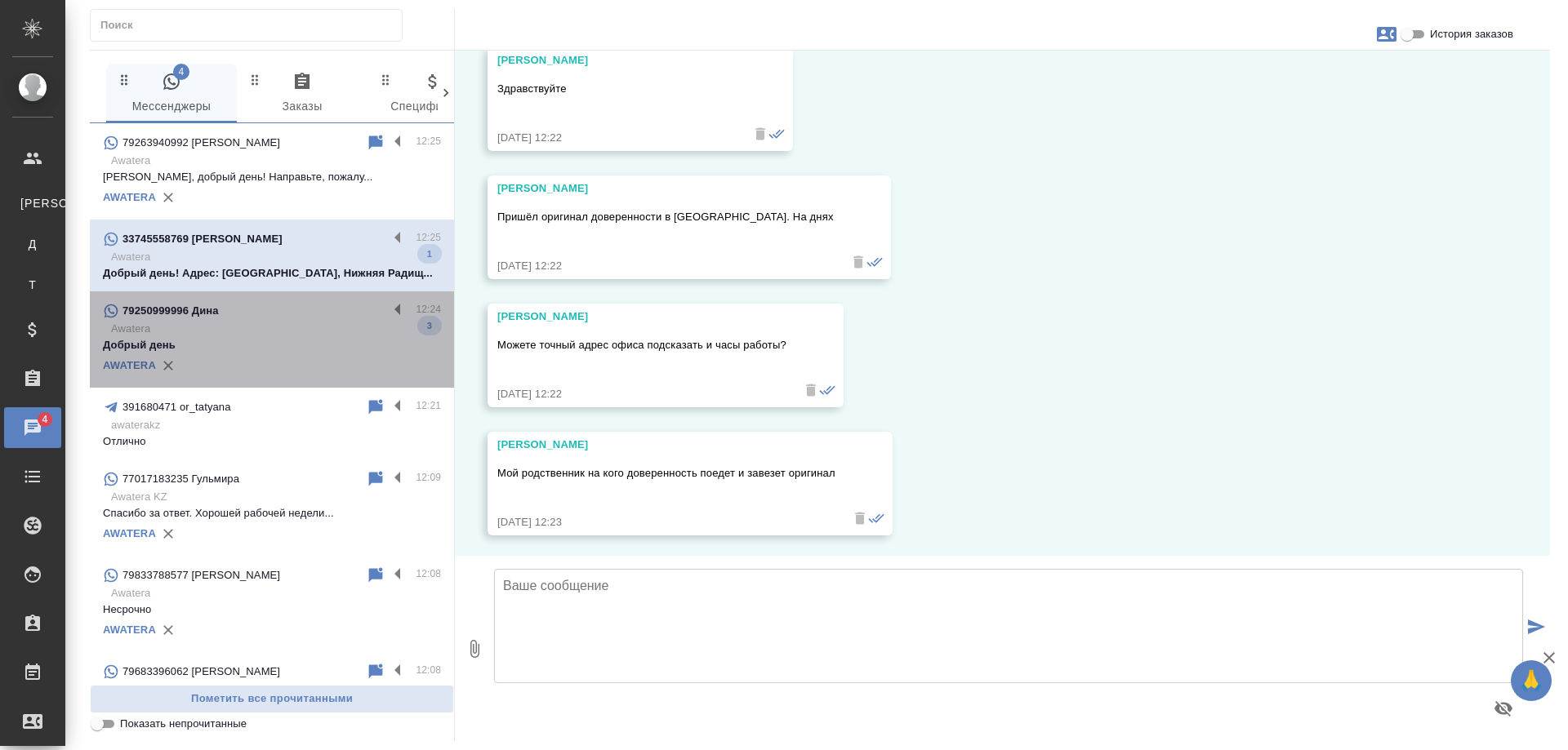
click at [287, 321] on p "Awatera" at bounding box center [275, 328] width 330 height 17
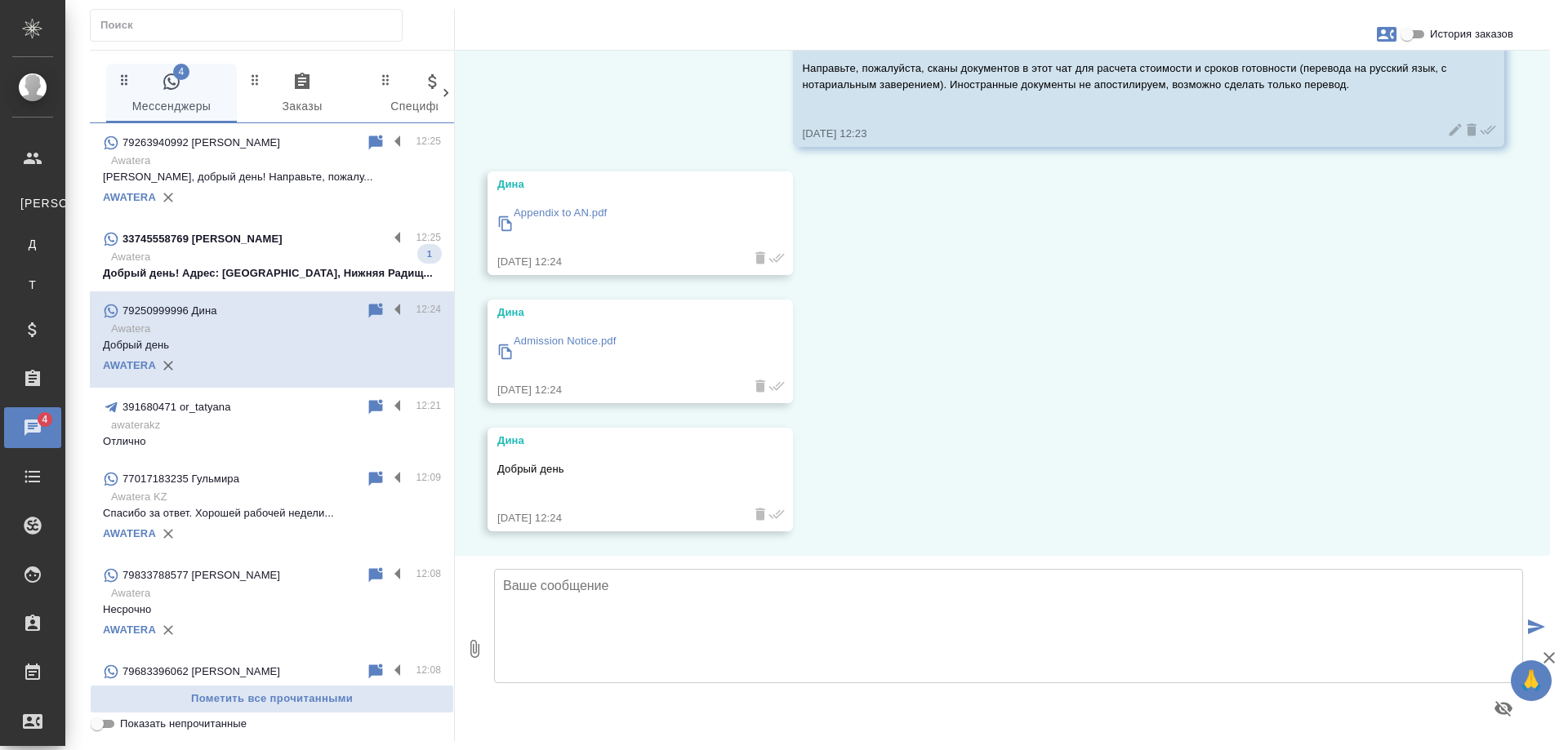
scroll to position [136, 0]
click at [314, 260] on p "Awatera" at bounding box center [275, 257] width 330 height 17
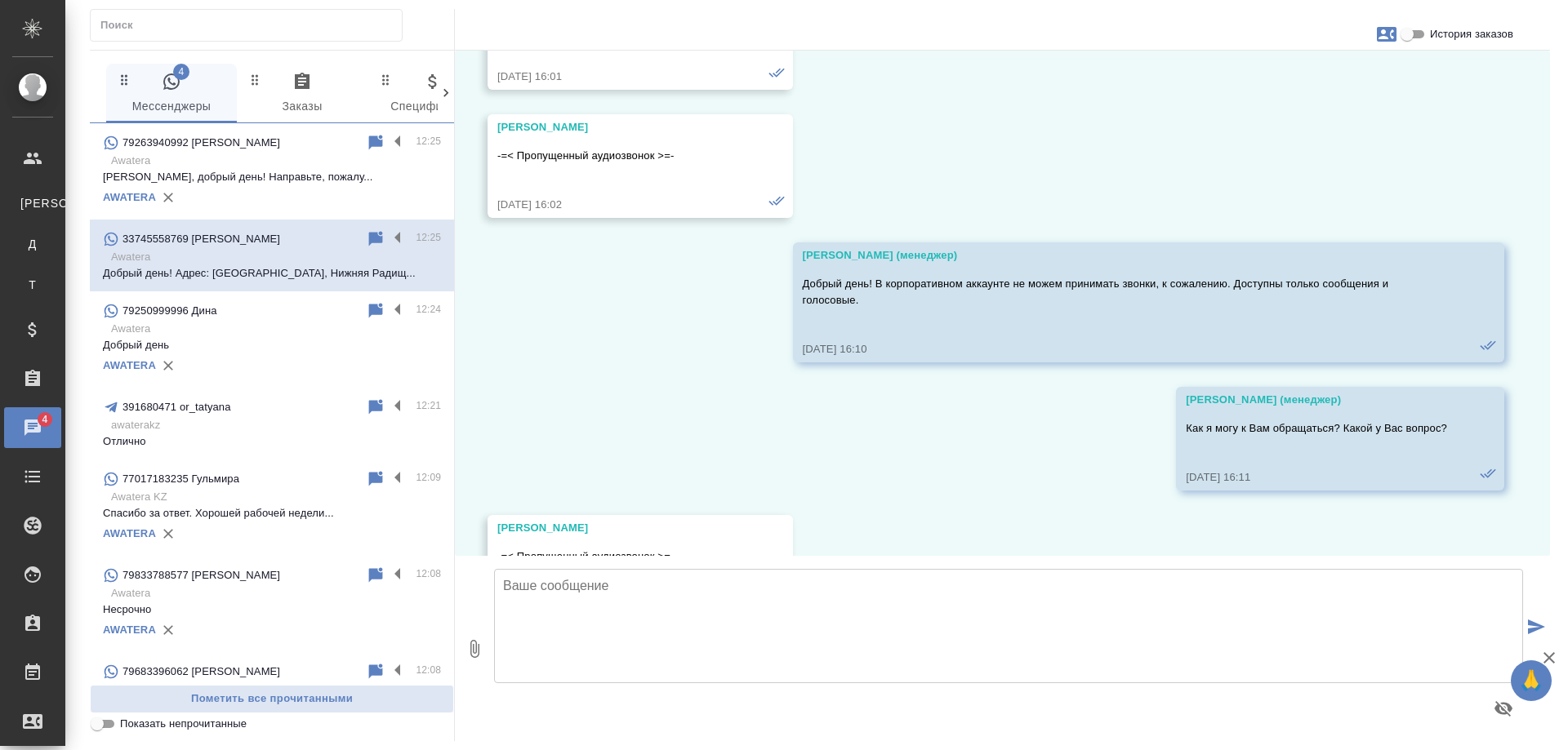
scroll to position [9726, 0]
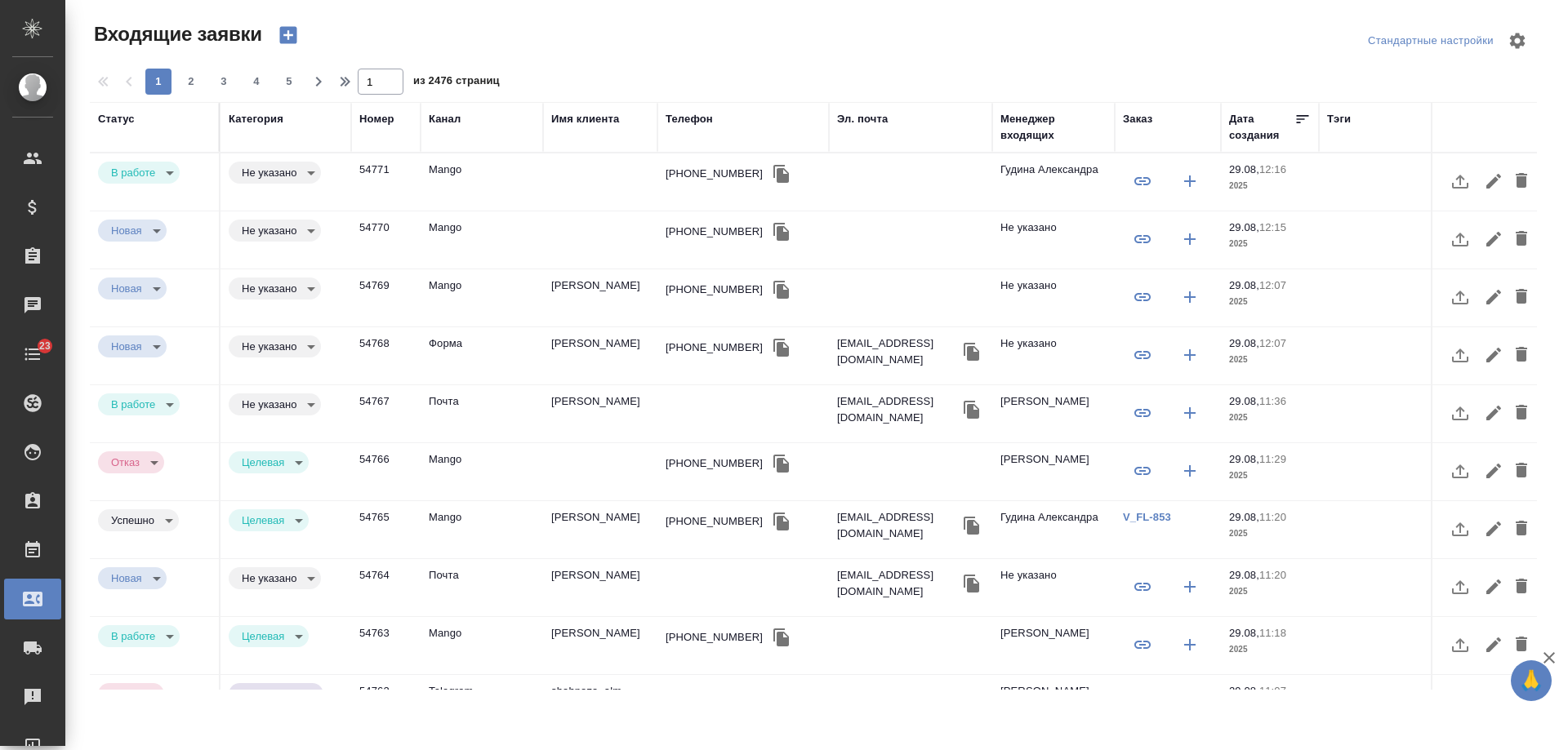
select select "RU"
click at [699, 176] on div "+79296674426" at bounding box center [714, 173] width 98 height 17
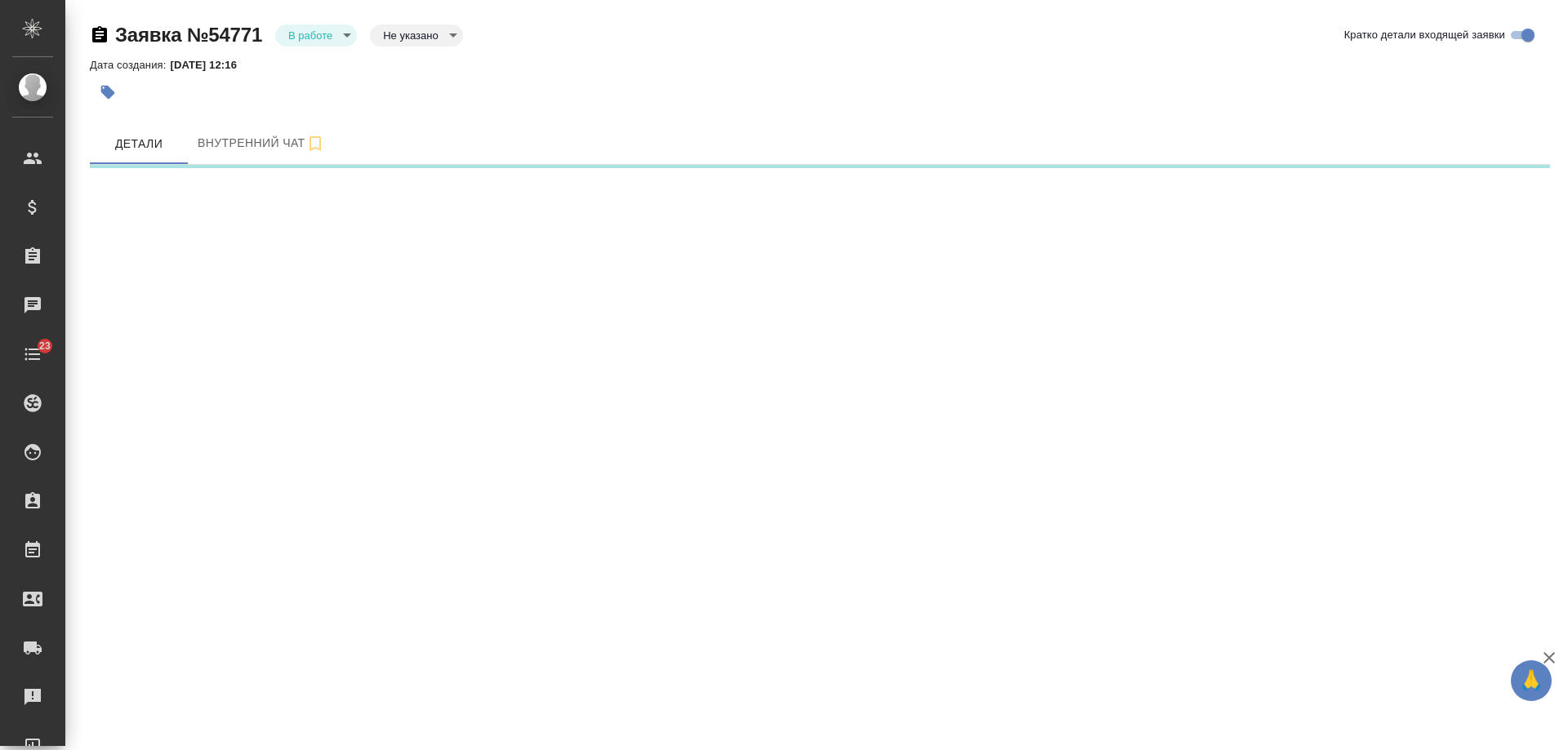
select select "RU"
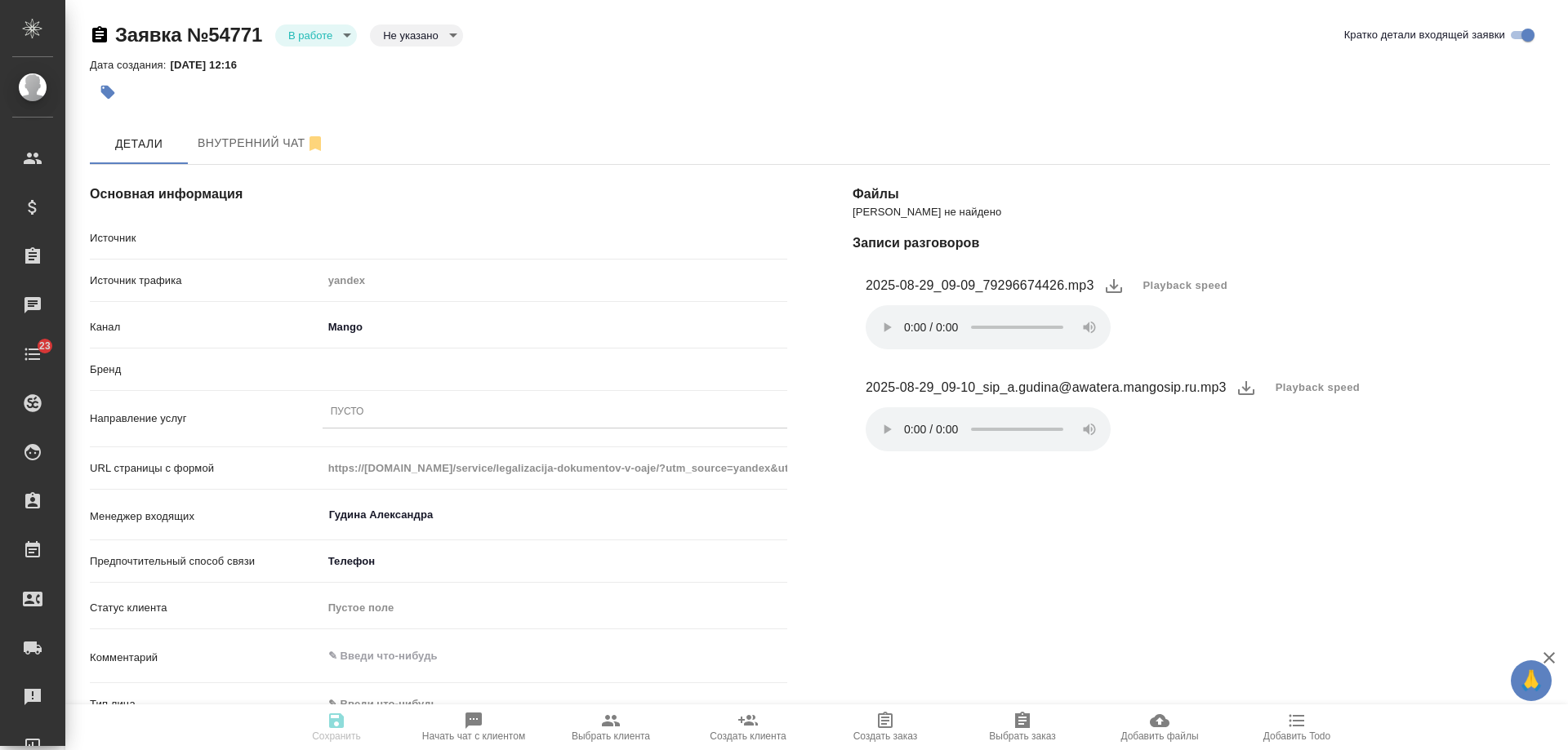
type textarea "x"
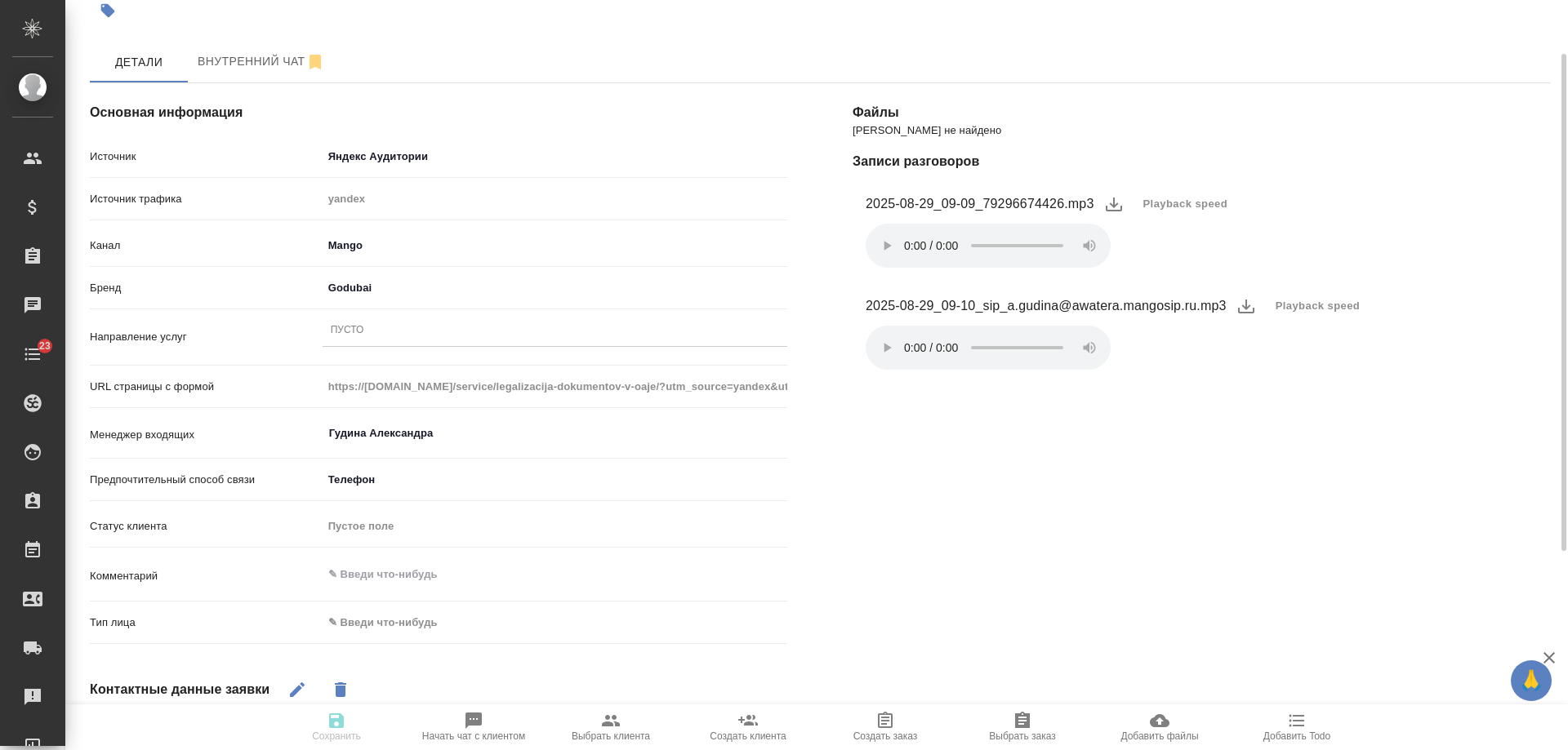
click at [378, 330] on div "Пусто" at bounding box center [554, 331] width 464 height 24
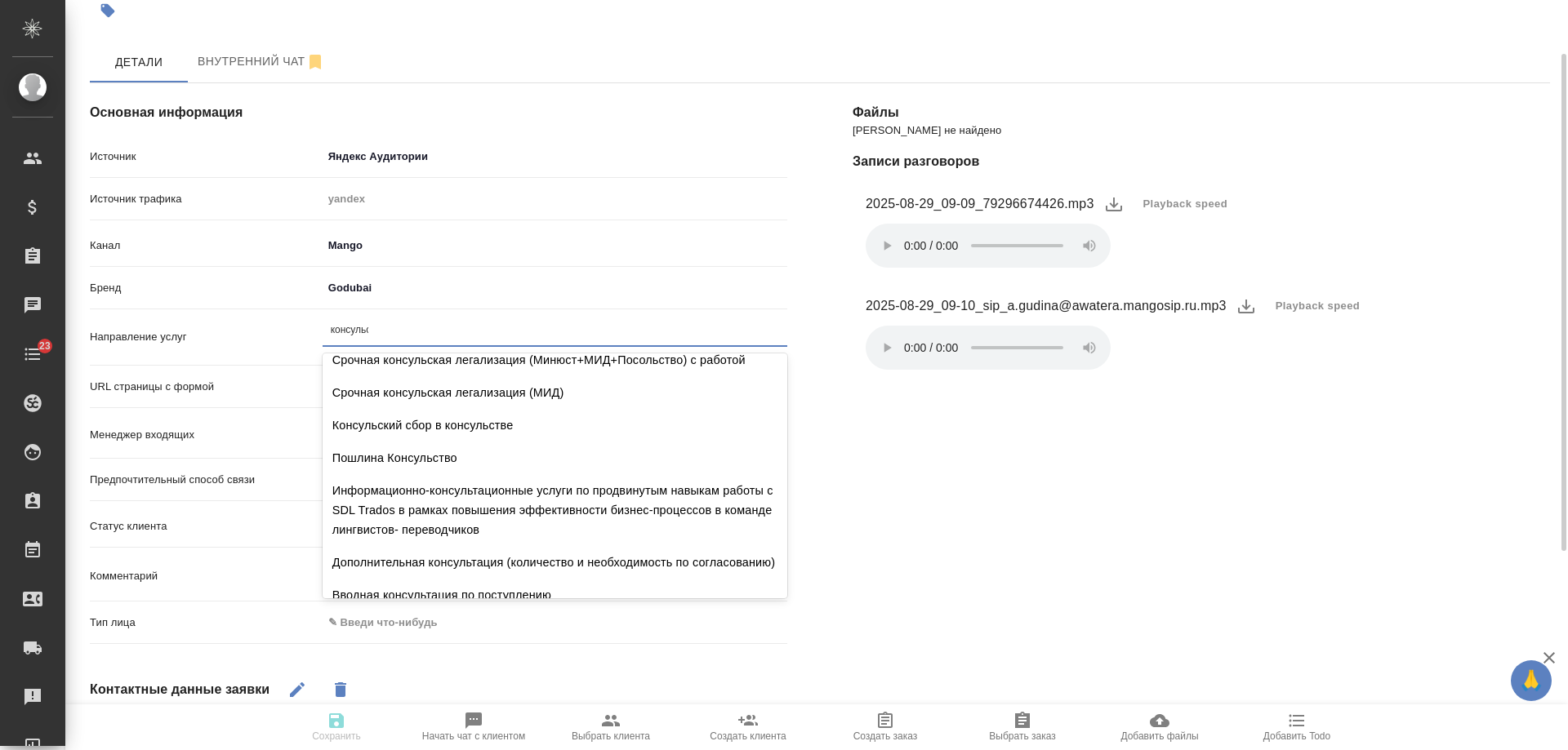
scroll to position [0, 0]
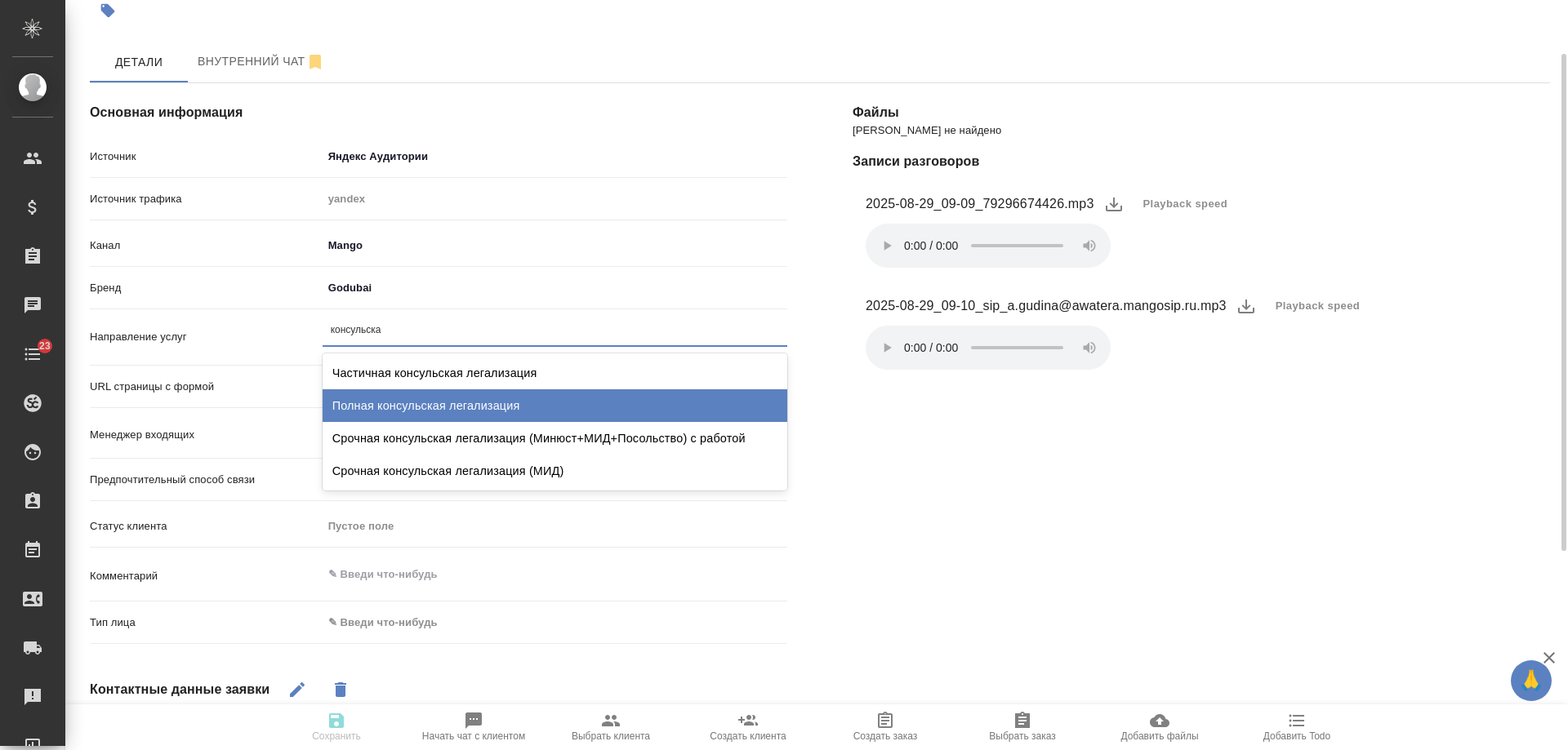
type input "консульская"
click at [543, 408] on div "Полная консульская легализация" at bounding box center [554, 405] width 464 height 32
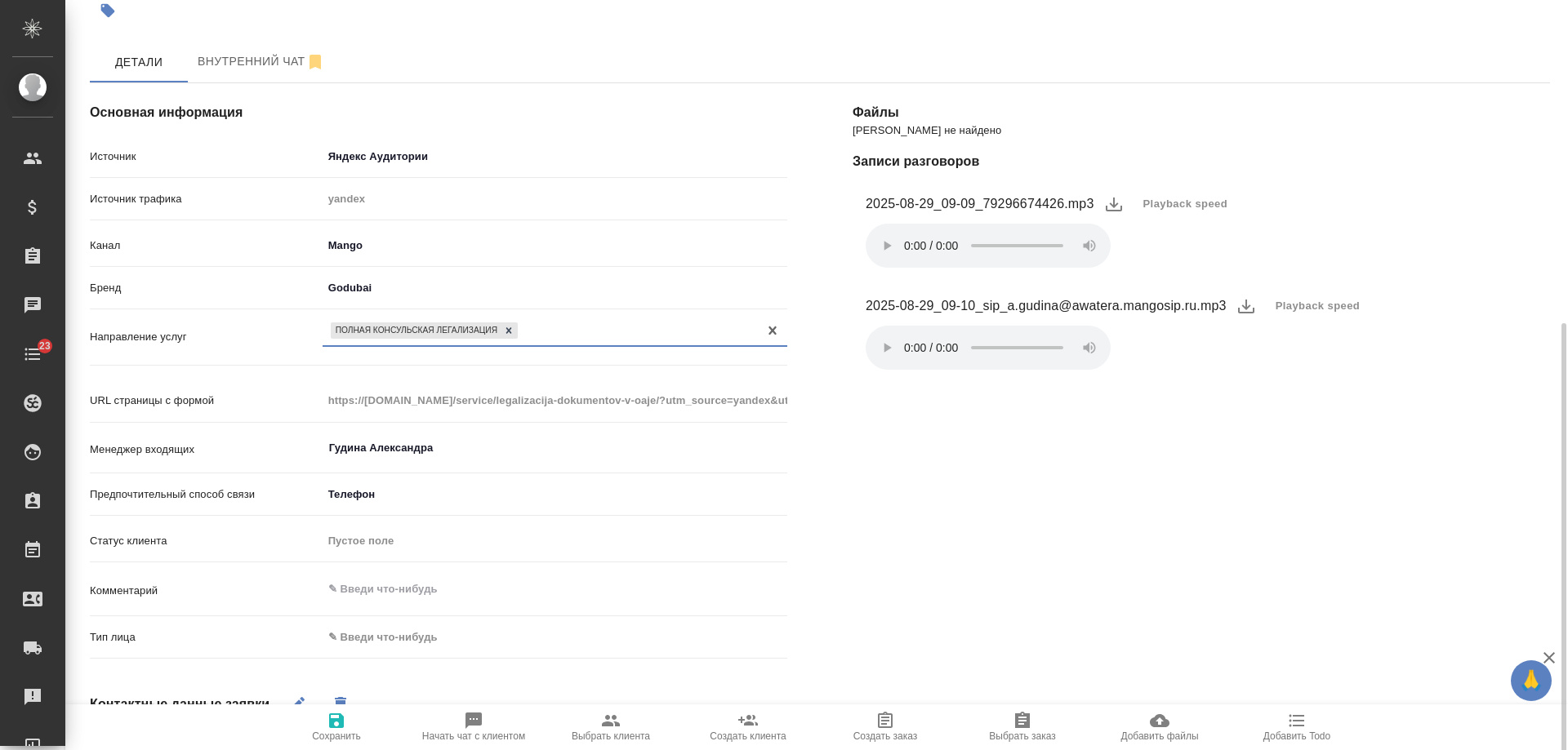
scroll to position [327, 0]
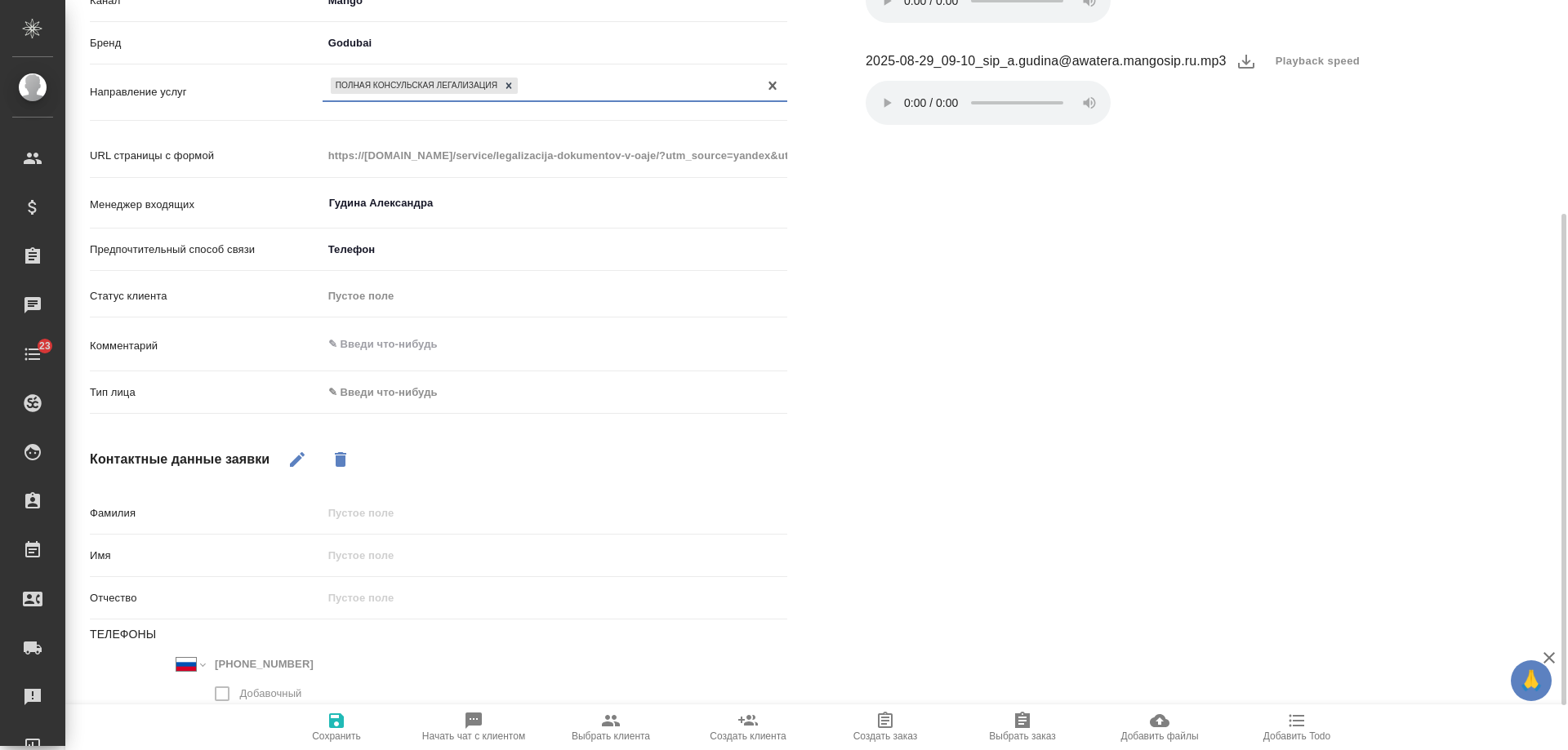
click at [422, 394] on body "🙏 .cls-1 fill:#fff; AWATERA [PERSON_NAME] Спецификации Заказы 0 Чаты 23 Todo Пр…" at bounding box center [784, 375] width 1568 height 750
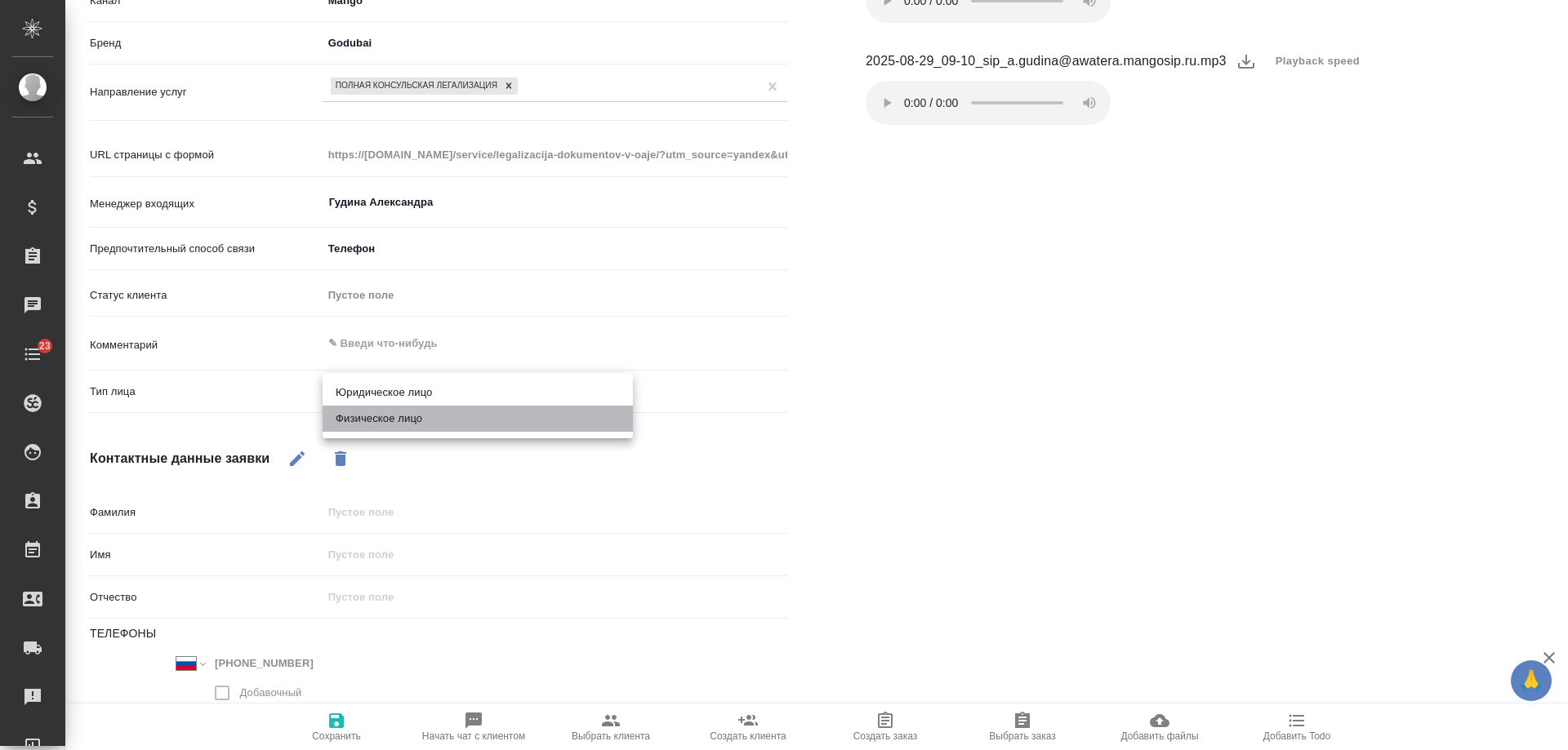
click at [393, 417] on li "Физическое лицо" at bounding box center [477, 419] width 310 height 26
type textarea "x"
type input "private"
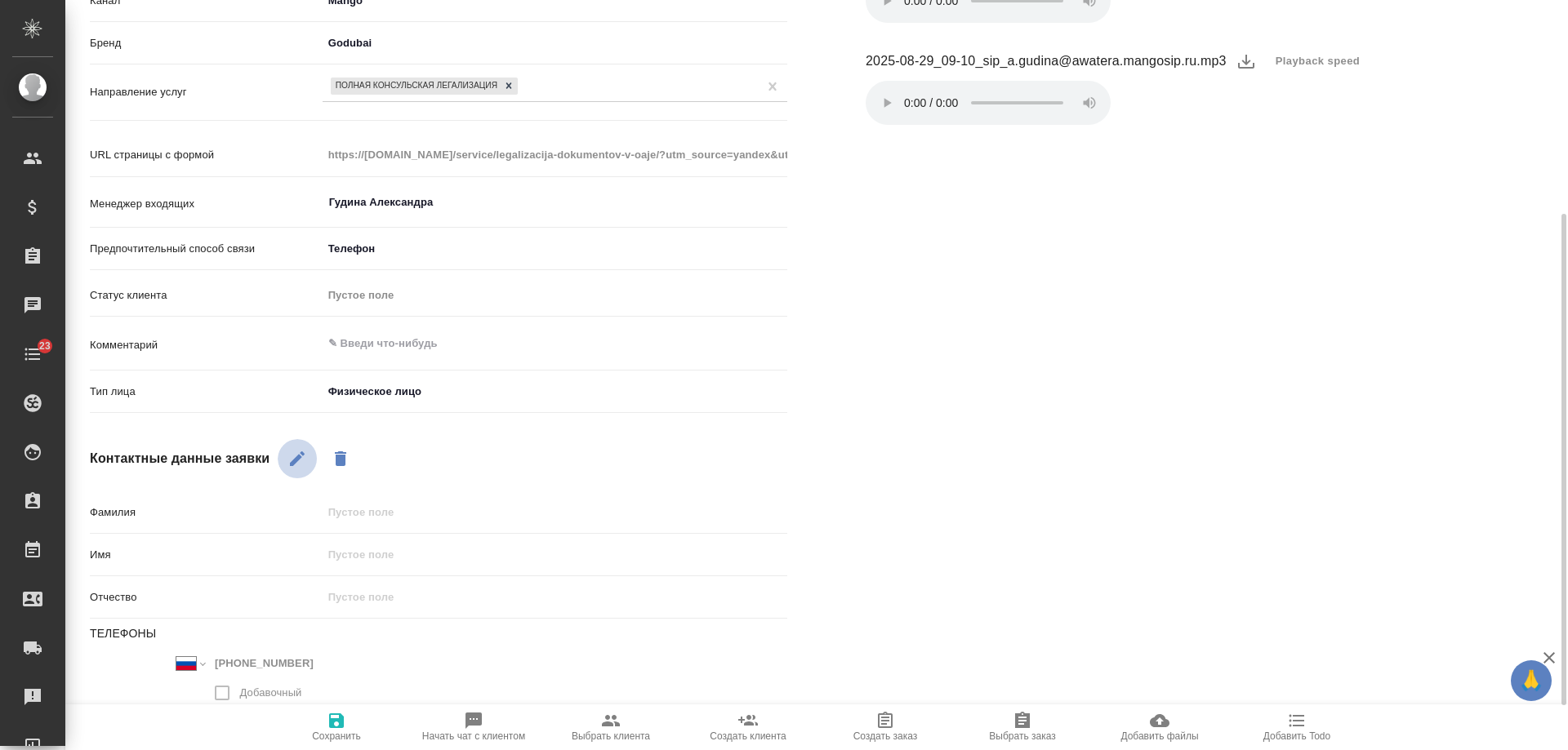
click at [294, 460] on icon "button" at bounding box center [297, 458] width 15 height 15
click at [399, 558] on input "text" at bounding box center [554, 554] width 463 height 24
type input "Д"
type textarea "x"
type input "Да"
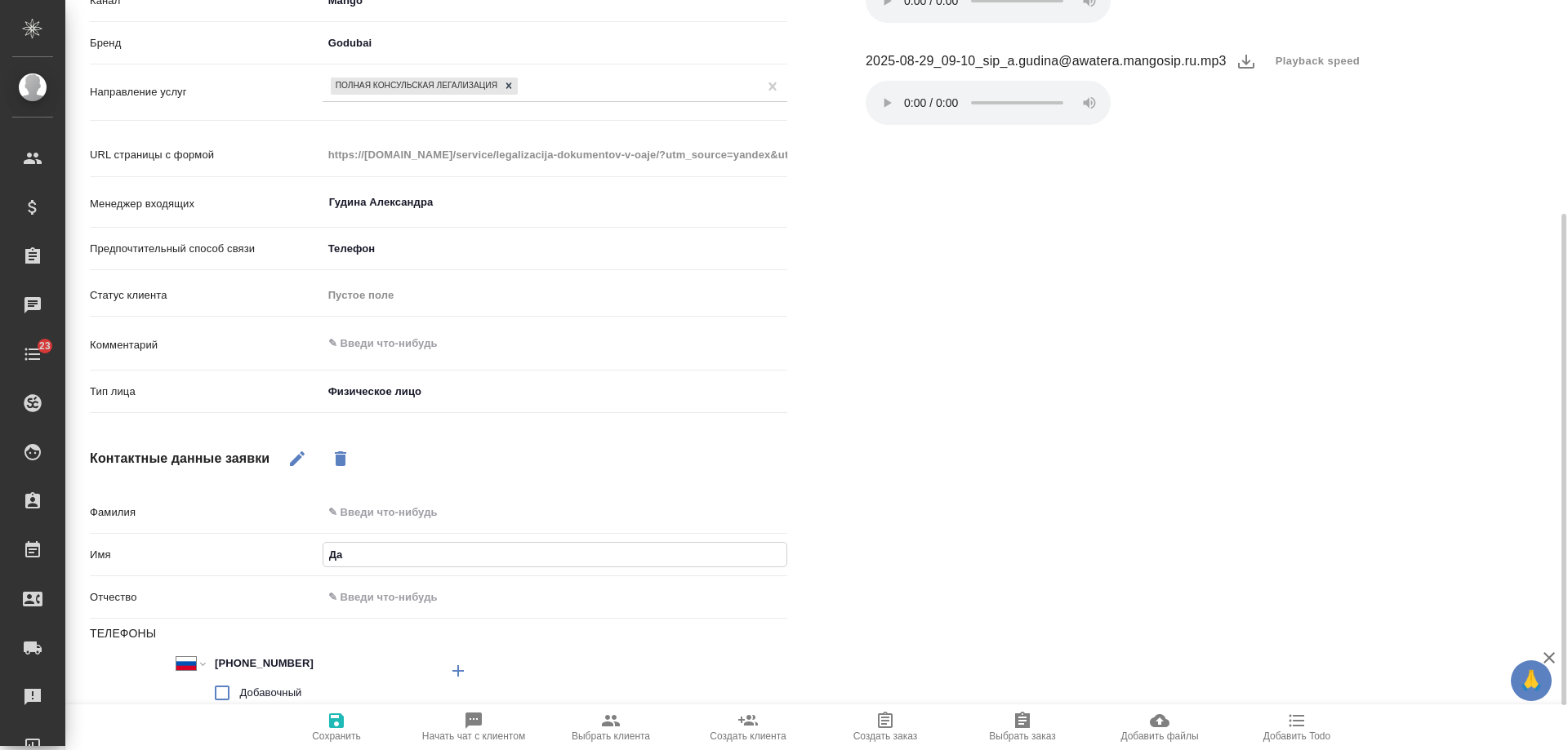
type textarea "x"
type input "Дарь"
type textarea "x"
type input "Дарья"
click at [341, 726] on icon "button" at bounding box center [336, 720] width 15 height 15
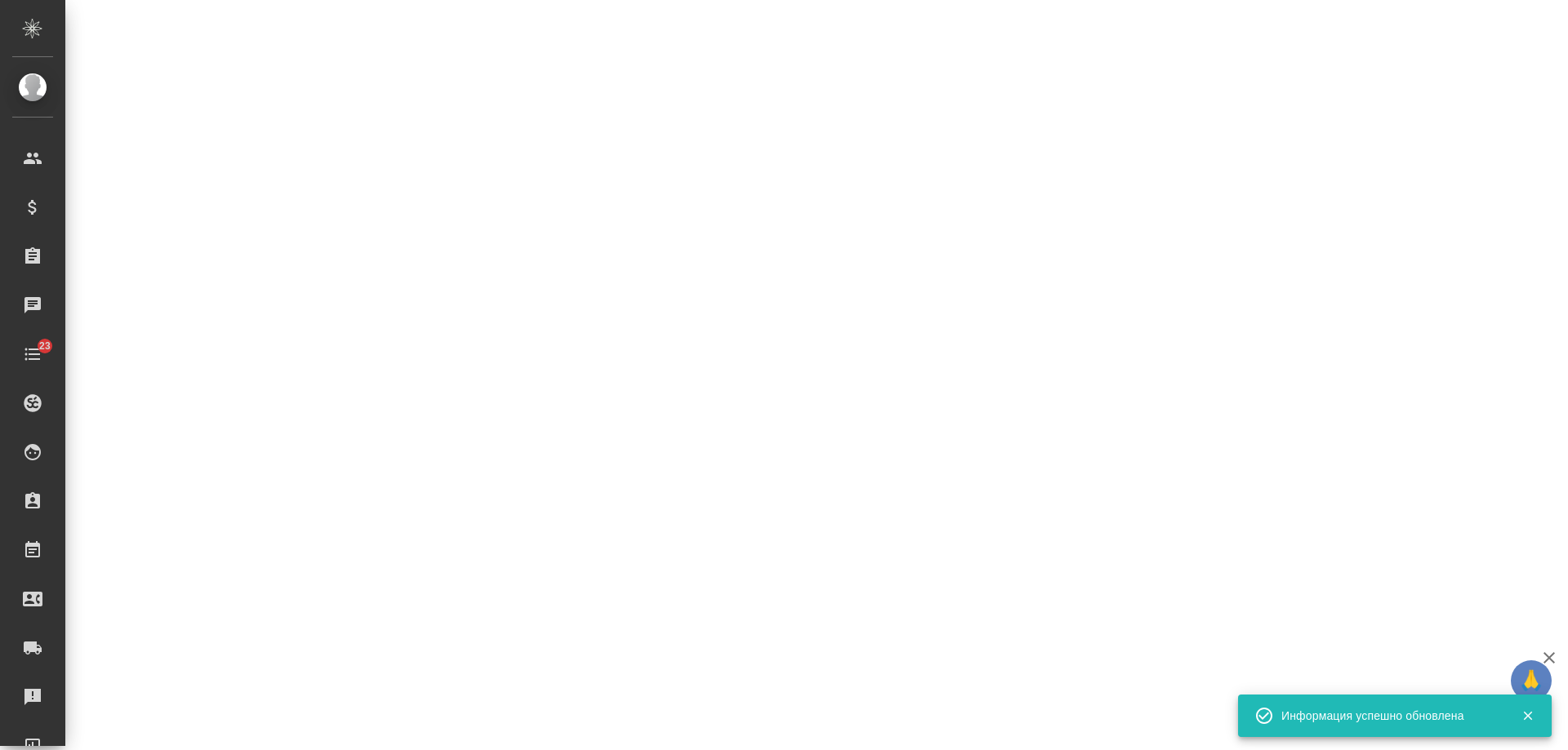
select select "RU"
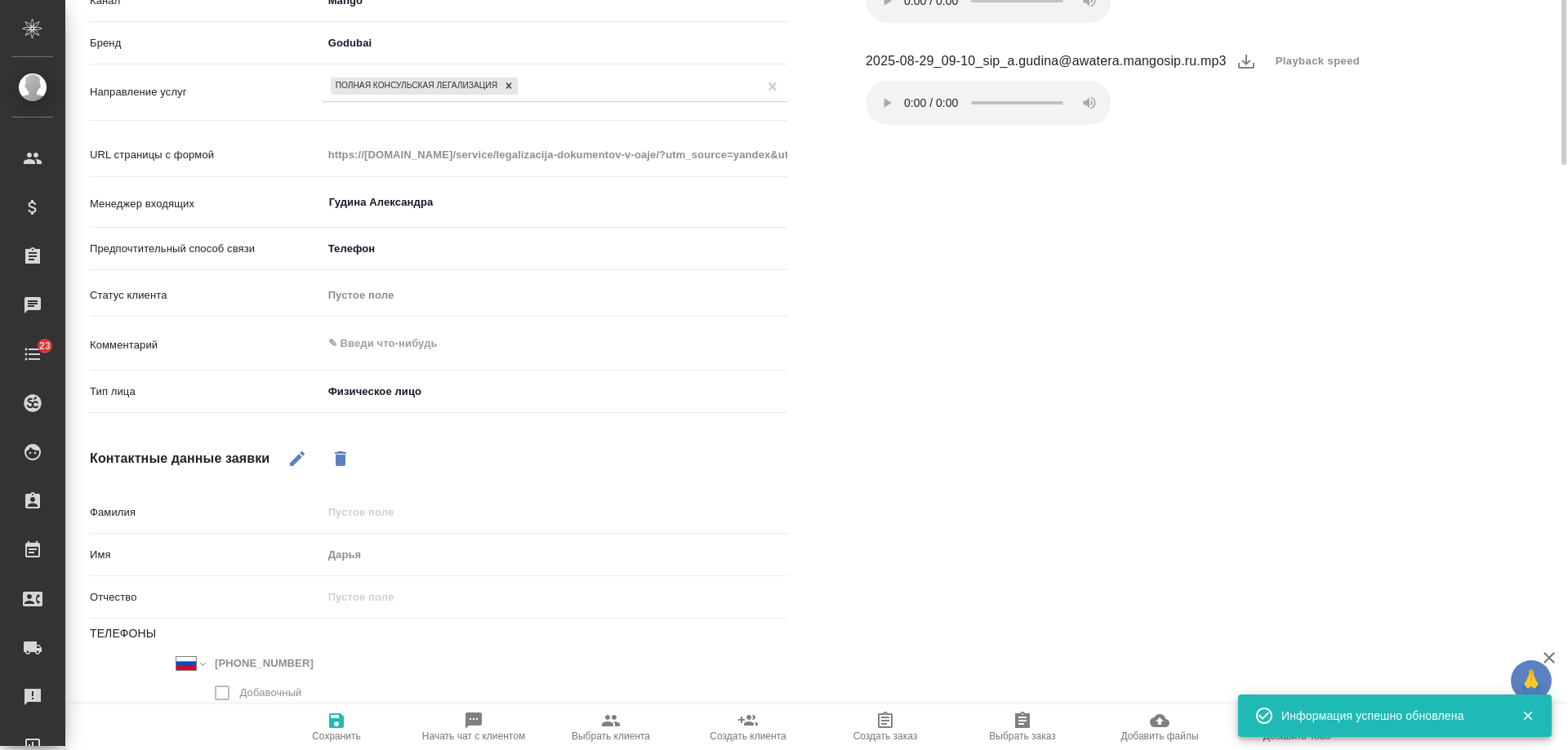
scroll to position [0, 0]
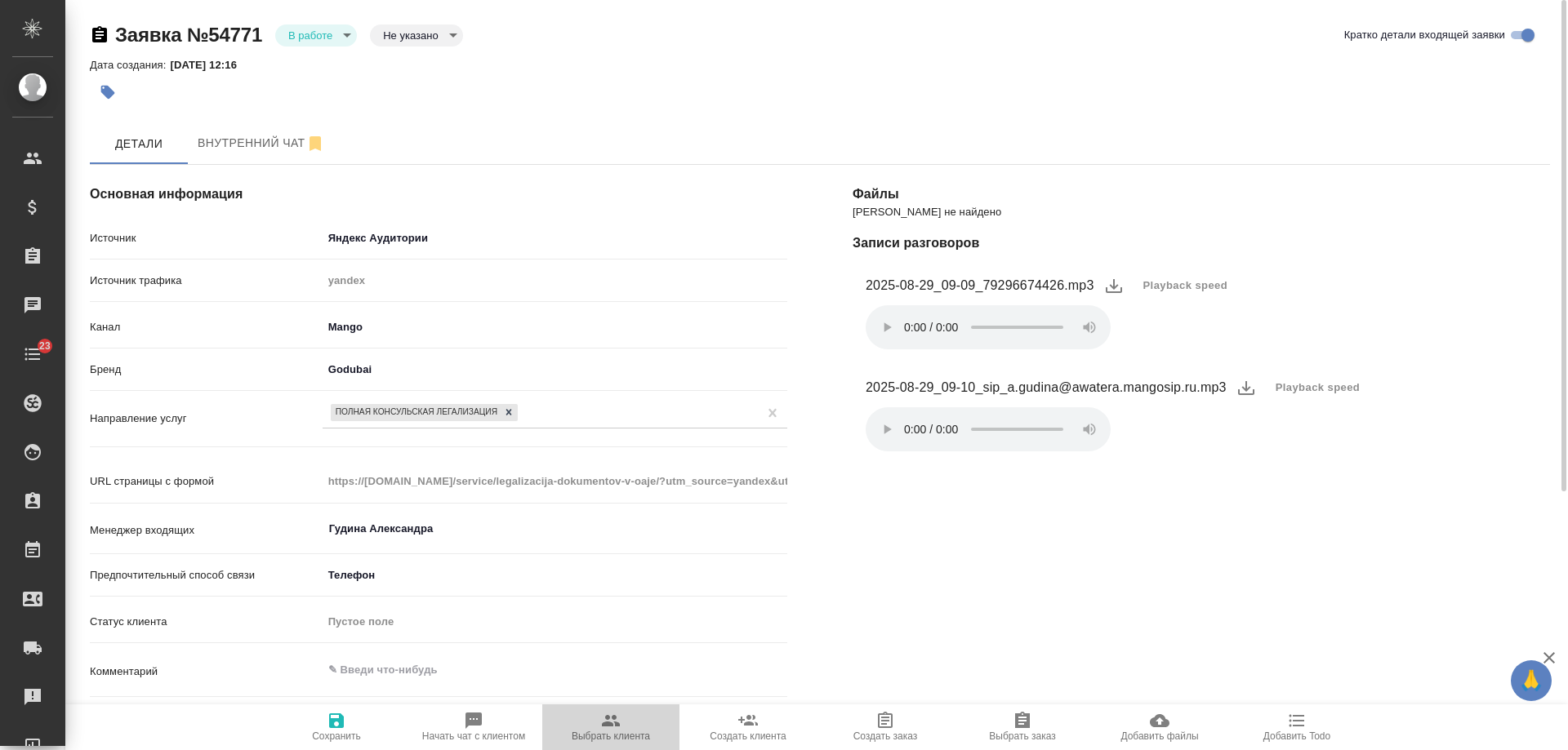
click at [606, 735] on span "Выбрать клиента" at bounding box center [611, 736] width 78 height 11
type textarea "x"
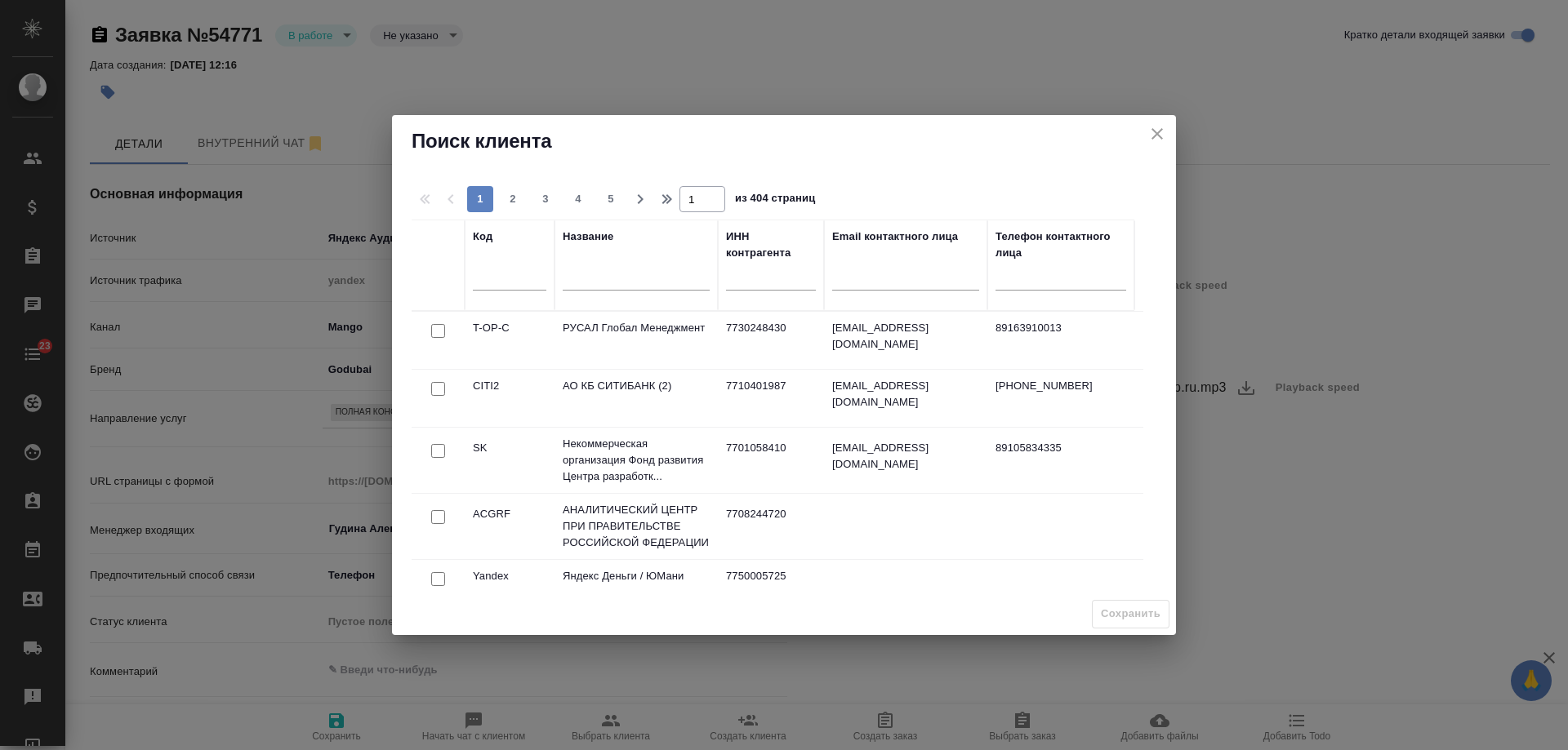
click at [595, 280] on input "text" at bounding box center [636, 279] width 147 height 20
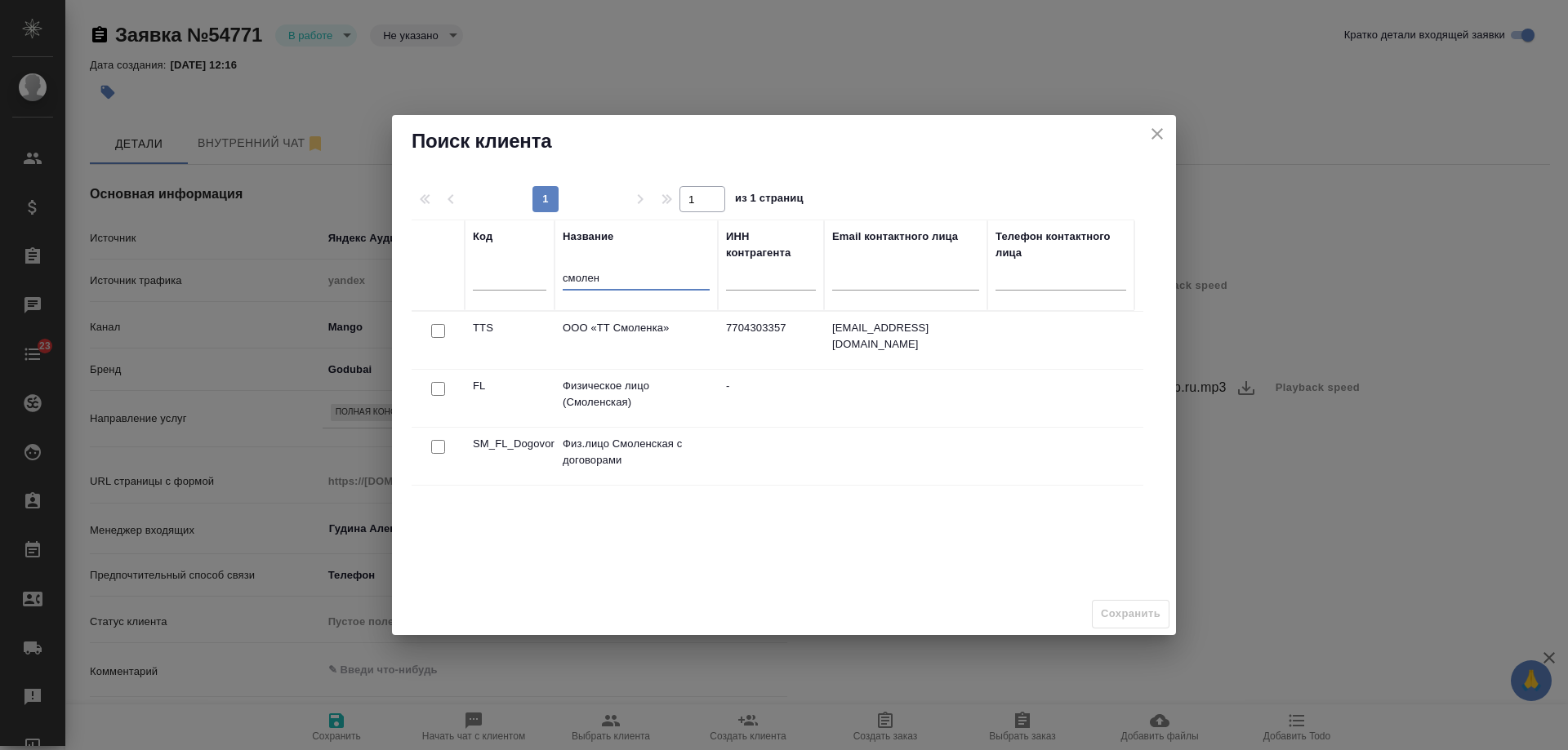
type input "смолен"
click at [439, 338] on input "checkbox" at bounding box center [438, 331] width 14 height 14
checkbox input "true"
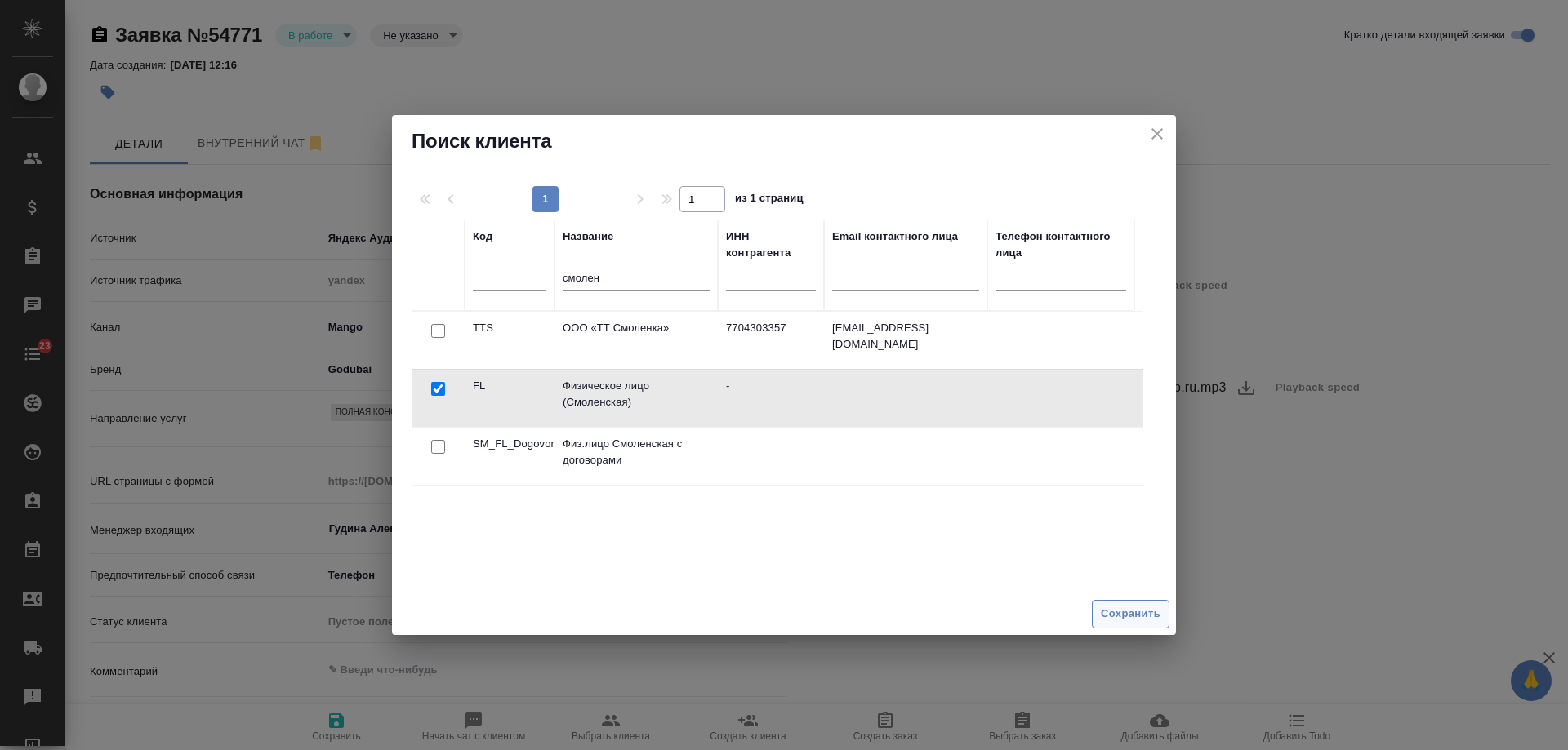
click at [1111, 611] on span "Сохранить" at bounding box center [1131, 615] width 59 height 19
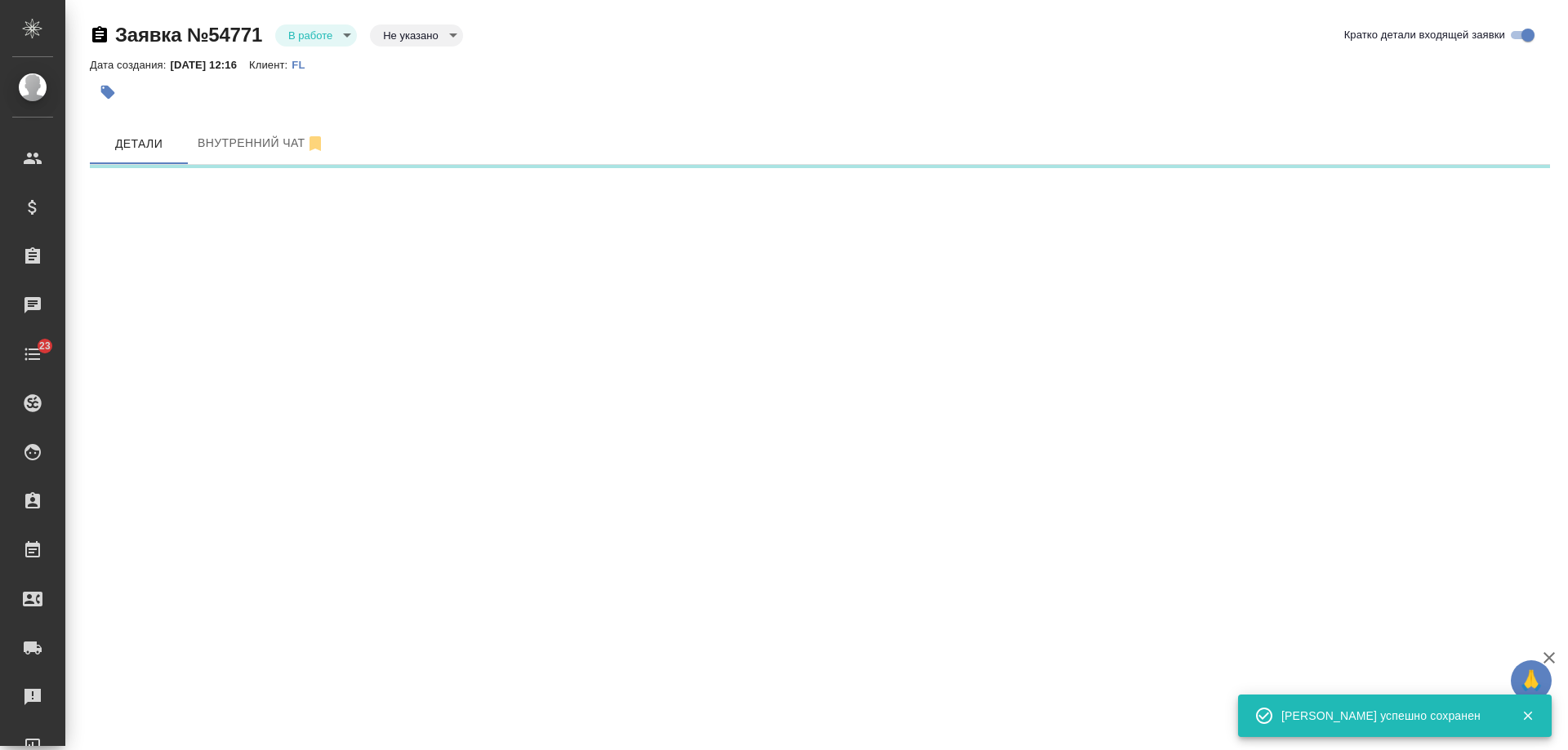
select select "RU"
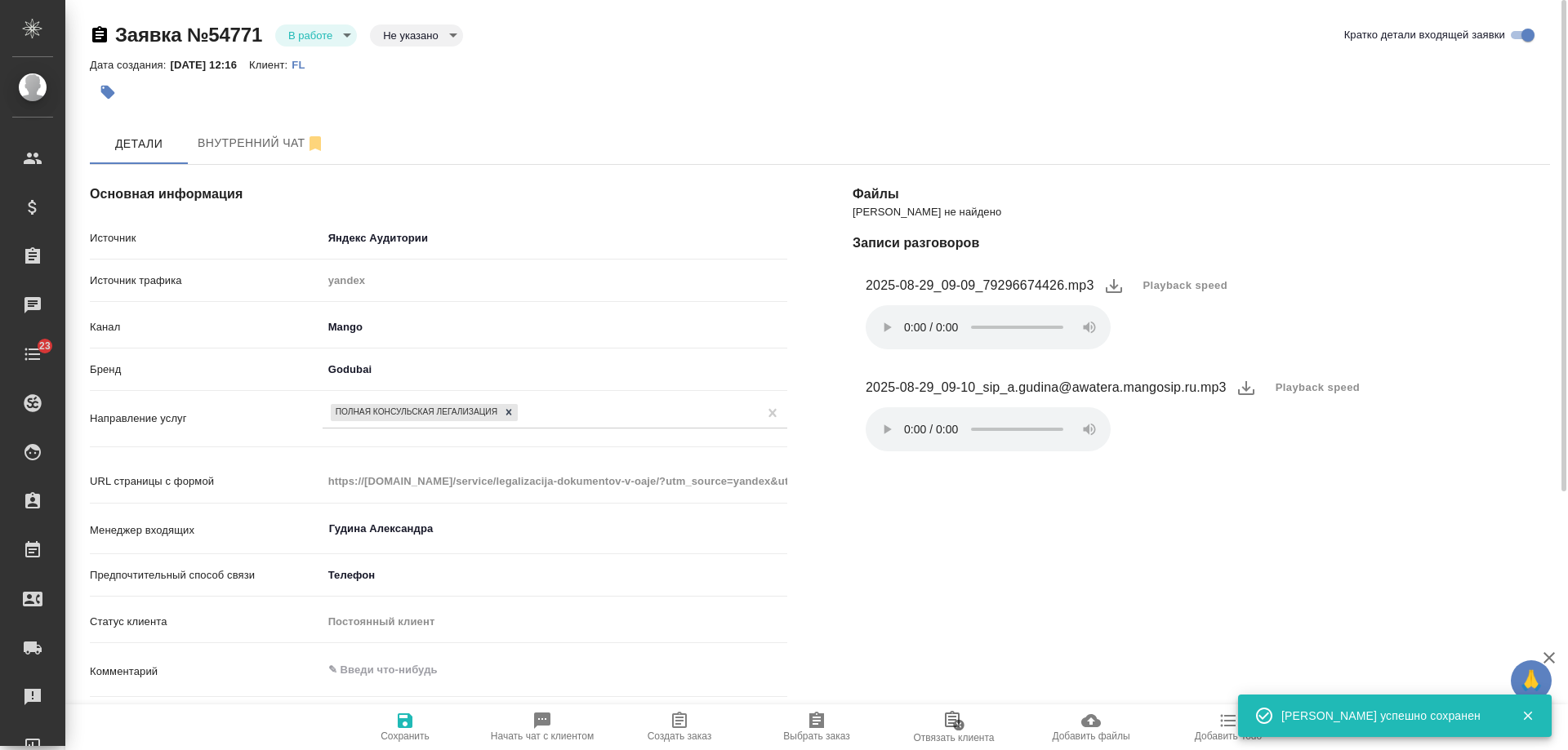
click at [682, 724] on icon "button" at bounding box center [679, 720] width 19 height 19
type textarea "x"
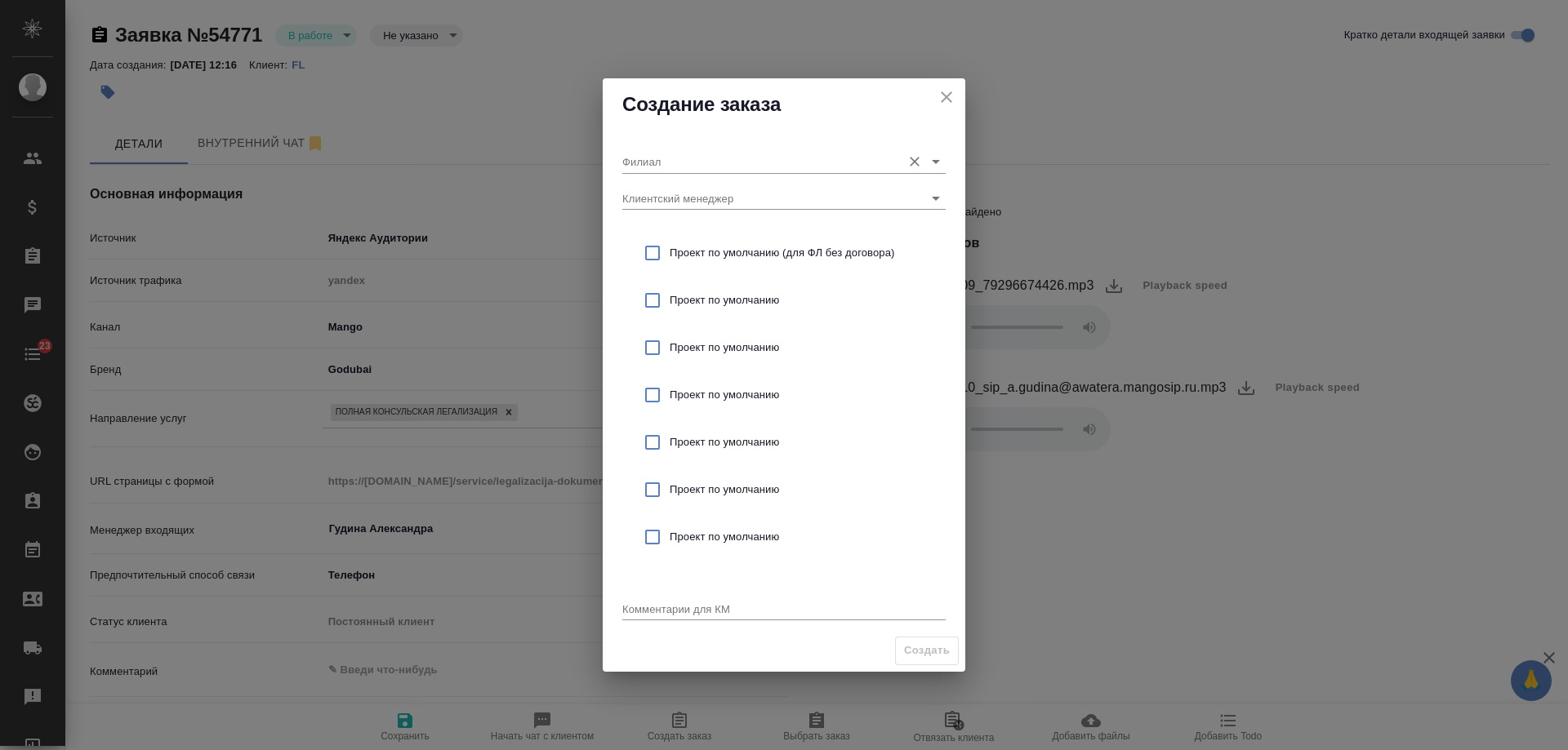
click at [724, 161] on input "Филиал" at bounding box center [757, 160] width 271 height 22
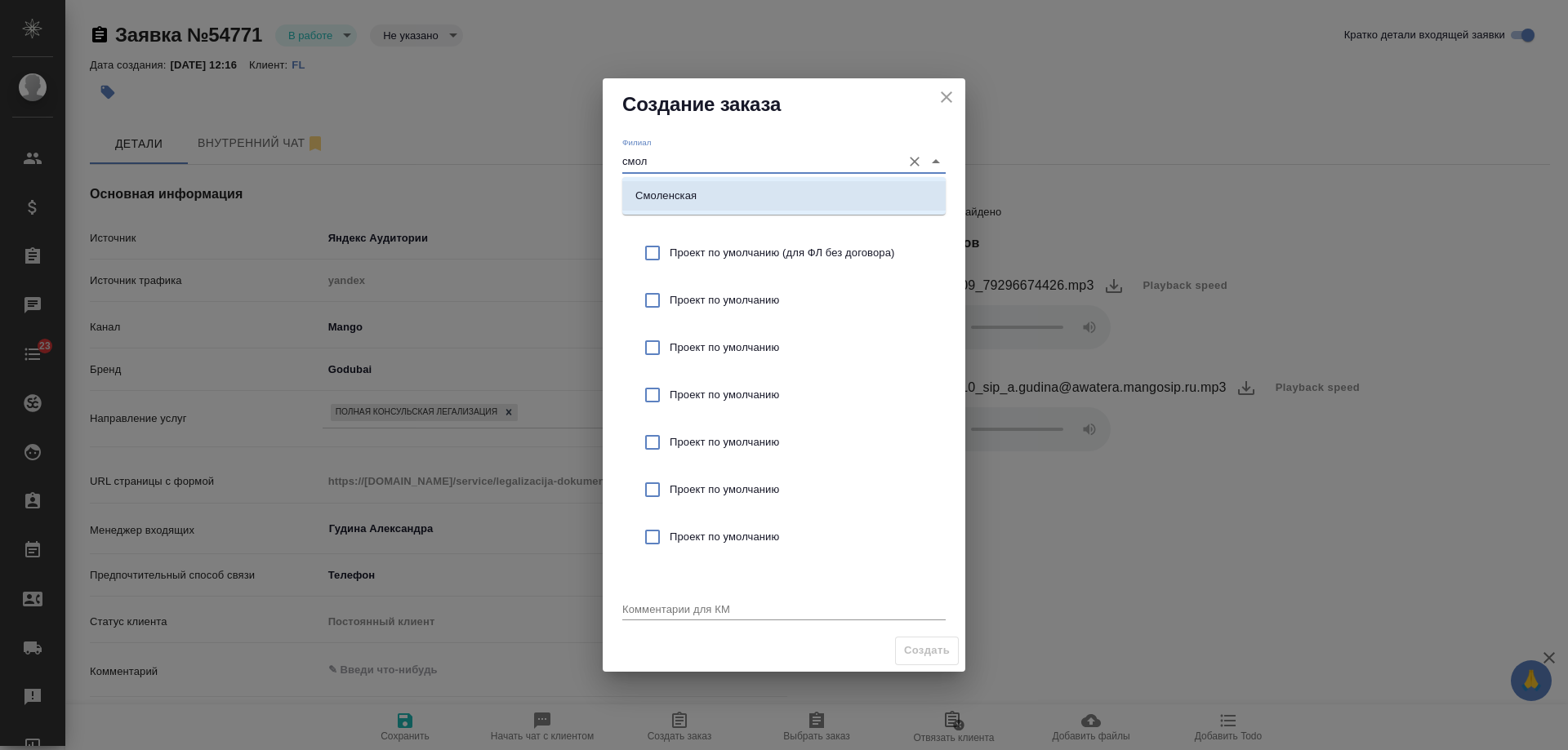
click at [731, 191] on li "Смоленская" at bounding box center [783, 196] width 323 height 30
type input "Смоленская"
click at [740, 247] on span "Проект по умолчанию (для ФЛ без договора)" at bounding box center [801, 253] width 263 height 17
checkbox input "true"
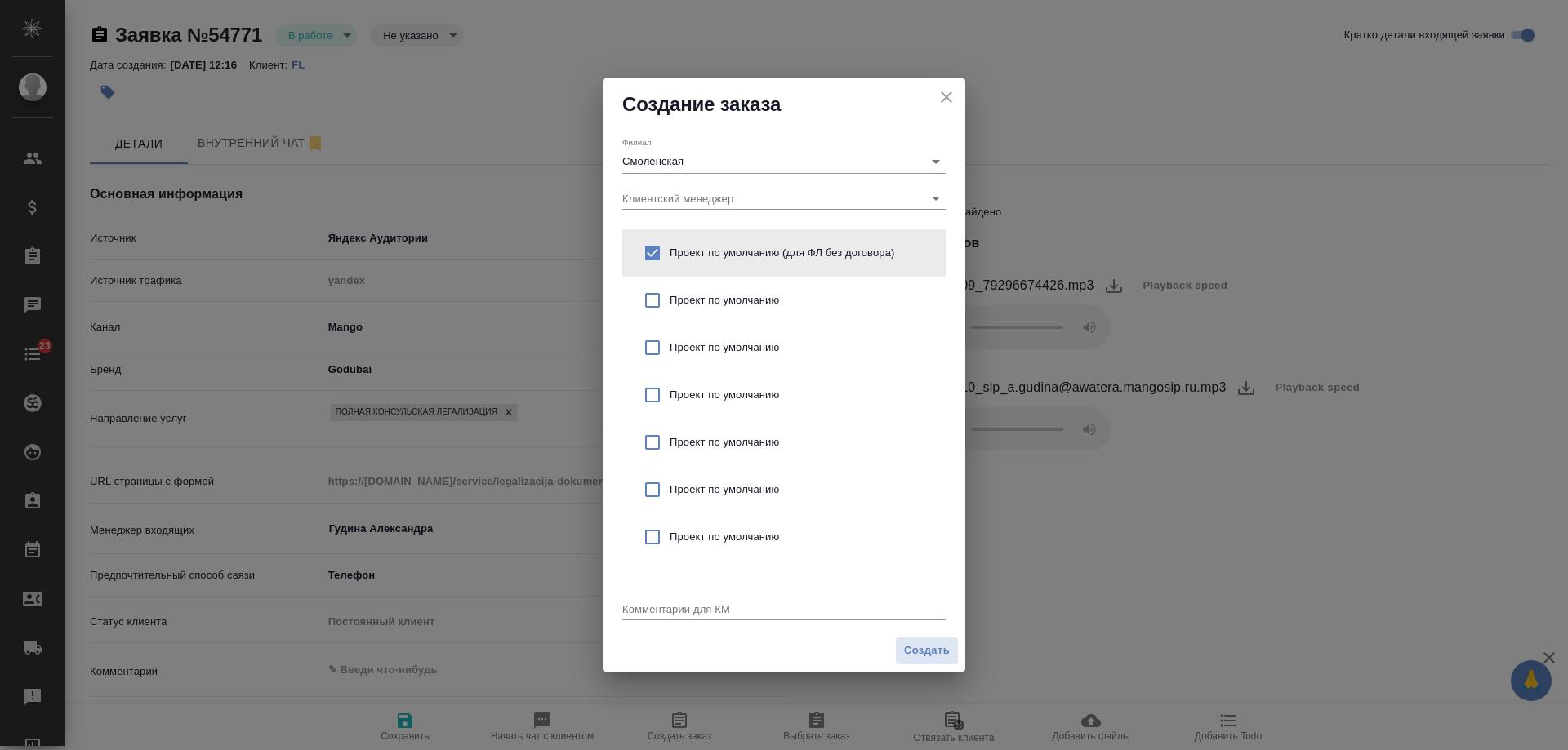
click at [685, 598] on div "Комментарии для КМ x" at bounding box center [783, 604] width 323 height 33
click at [713, 606] on textarea at bounding box center [783, 609] width 323 height 12
type textarea "от КВ: легализация СОР для ОАЭ"
click at [923, 656] on span "Создать" at bounding box center [927, 652] width 45 height 19
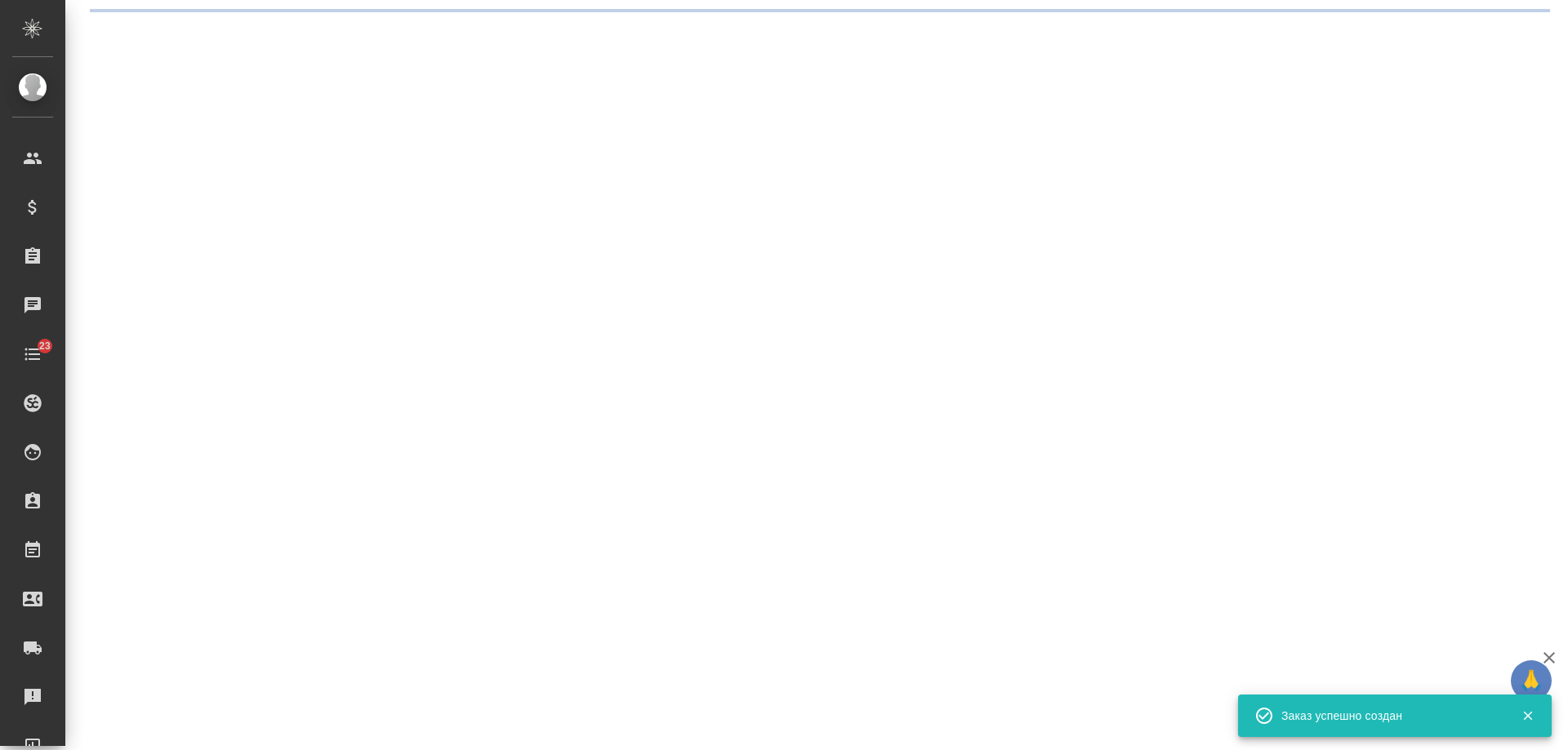
select select "RU"
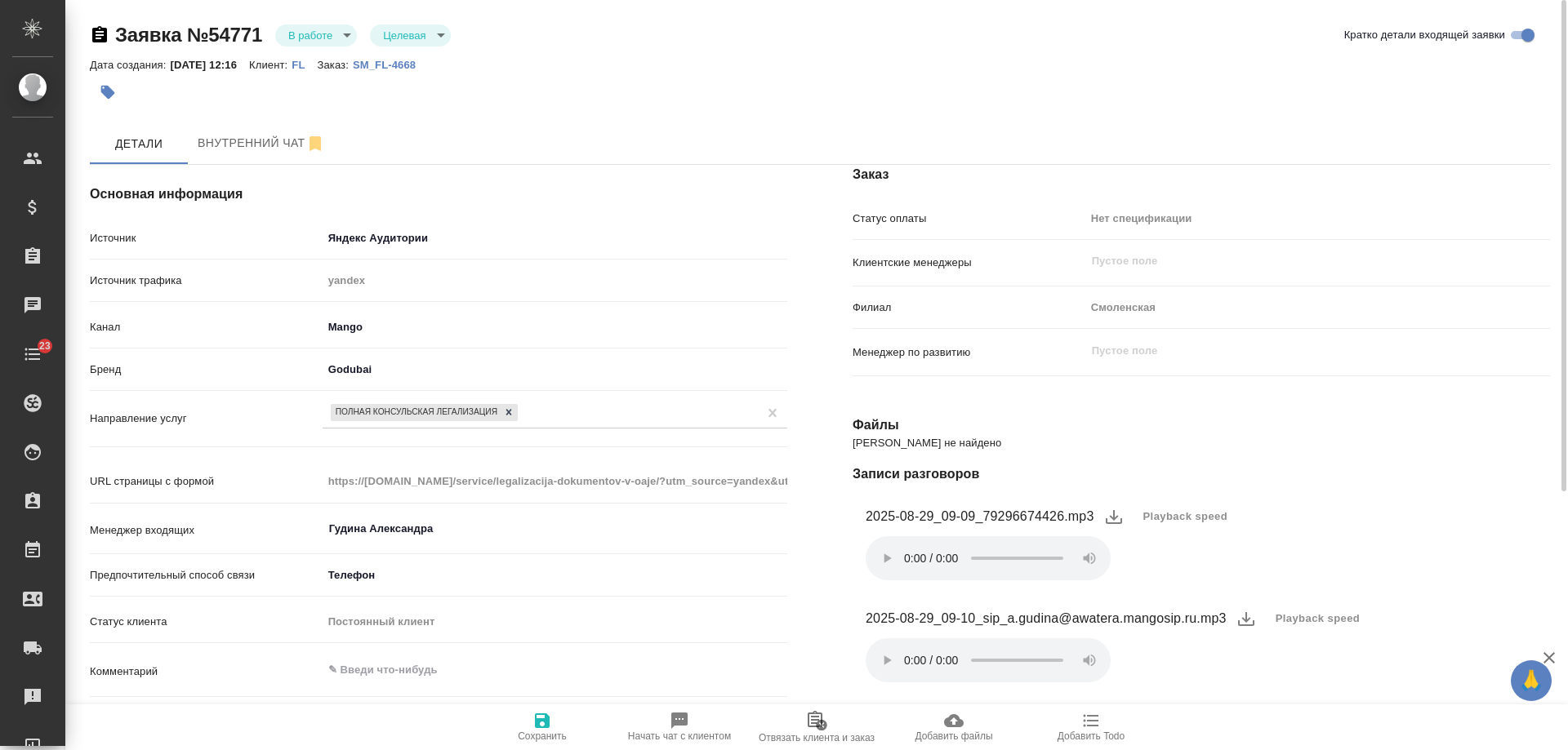
type textarea "x"
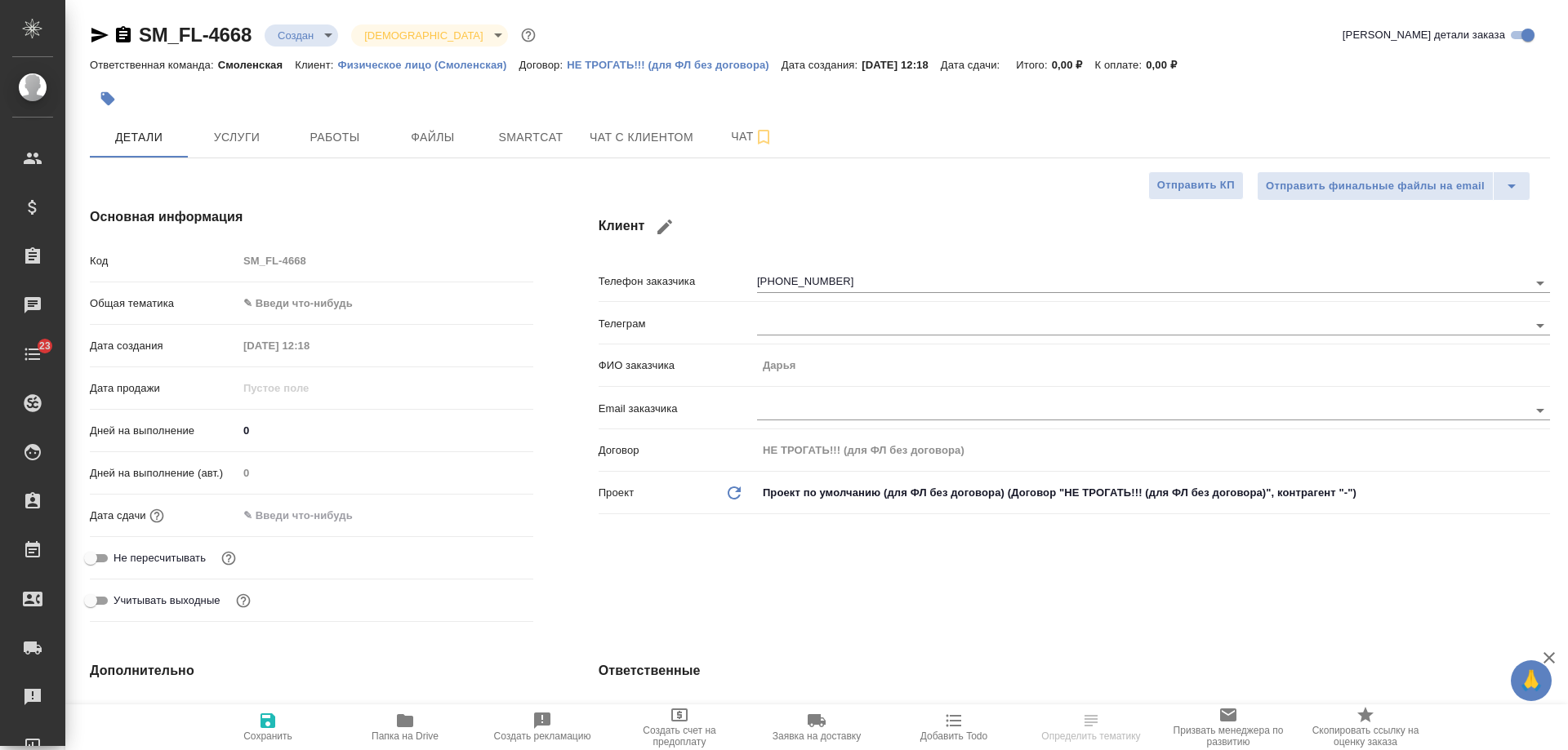
select select "RU"
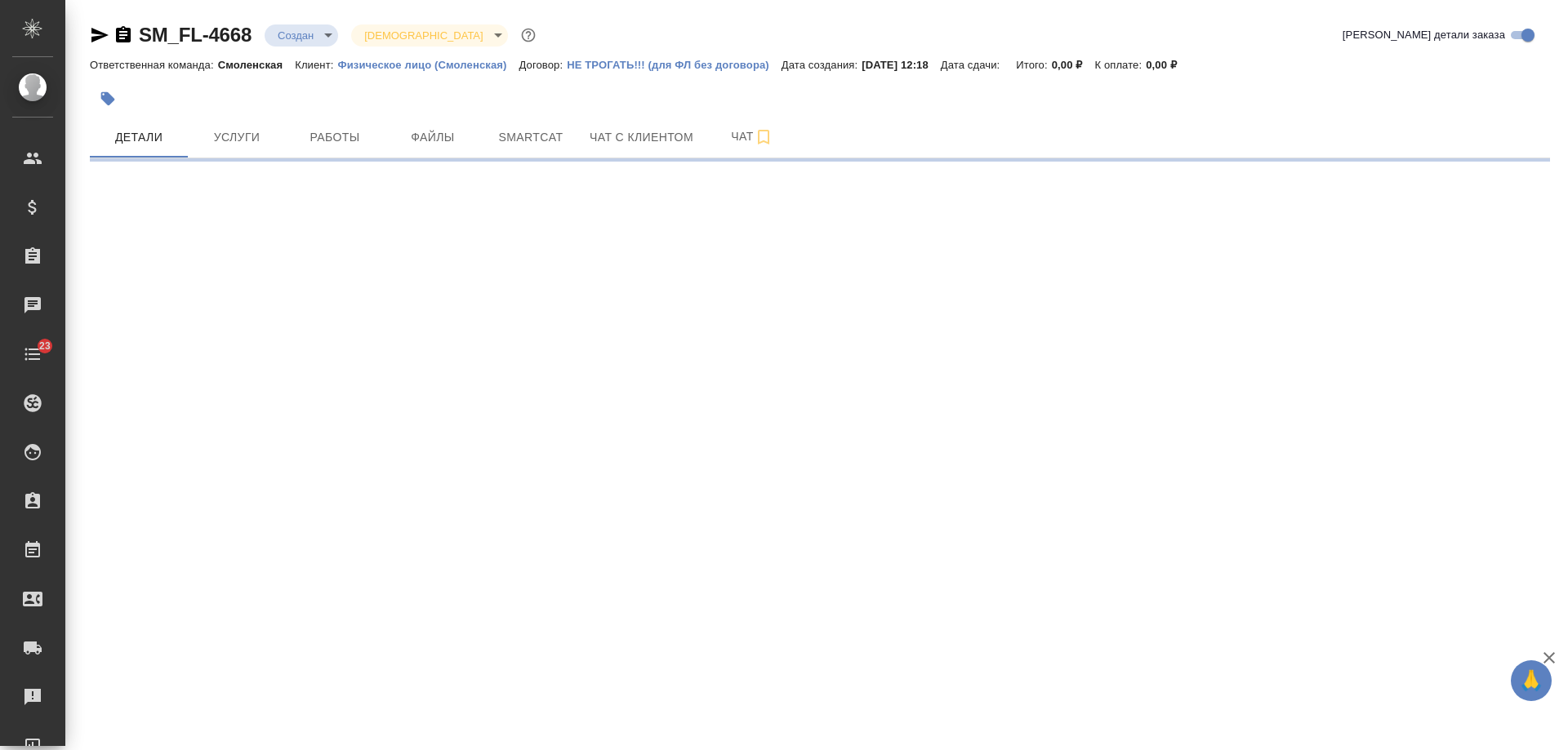
click at [118, 33] on icon "button" at bounding box center [123, 34] width 15 height 17
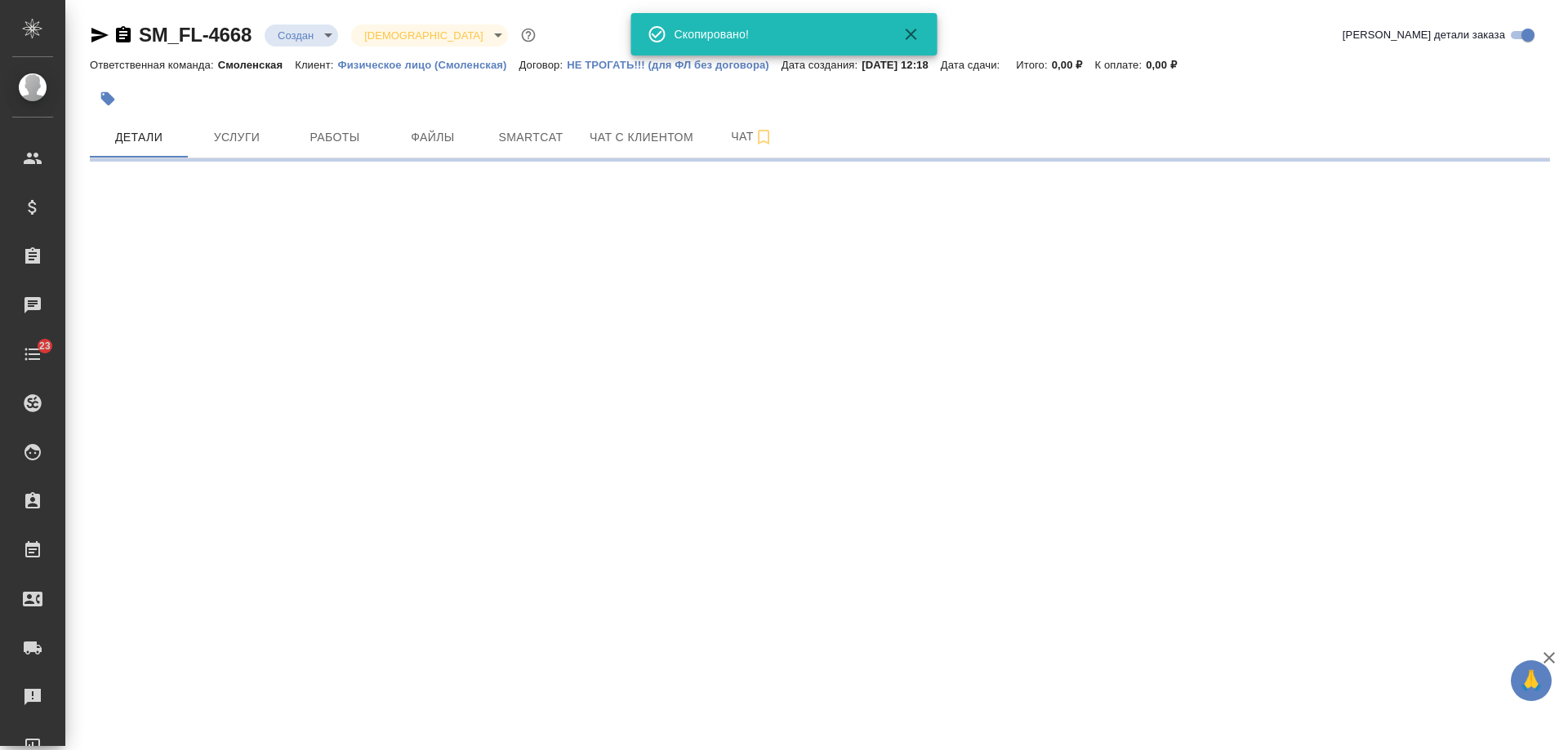
select select "RU"
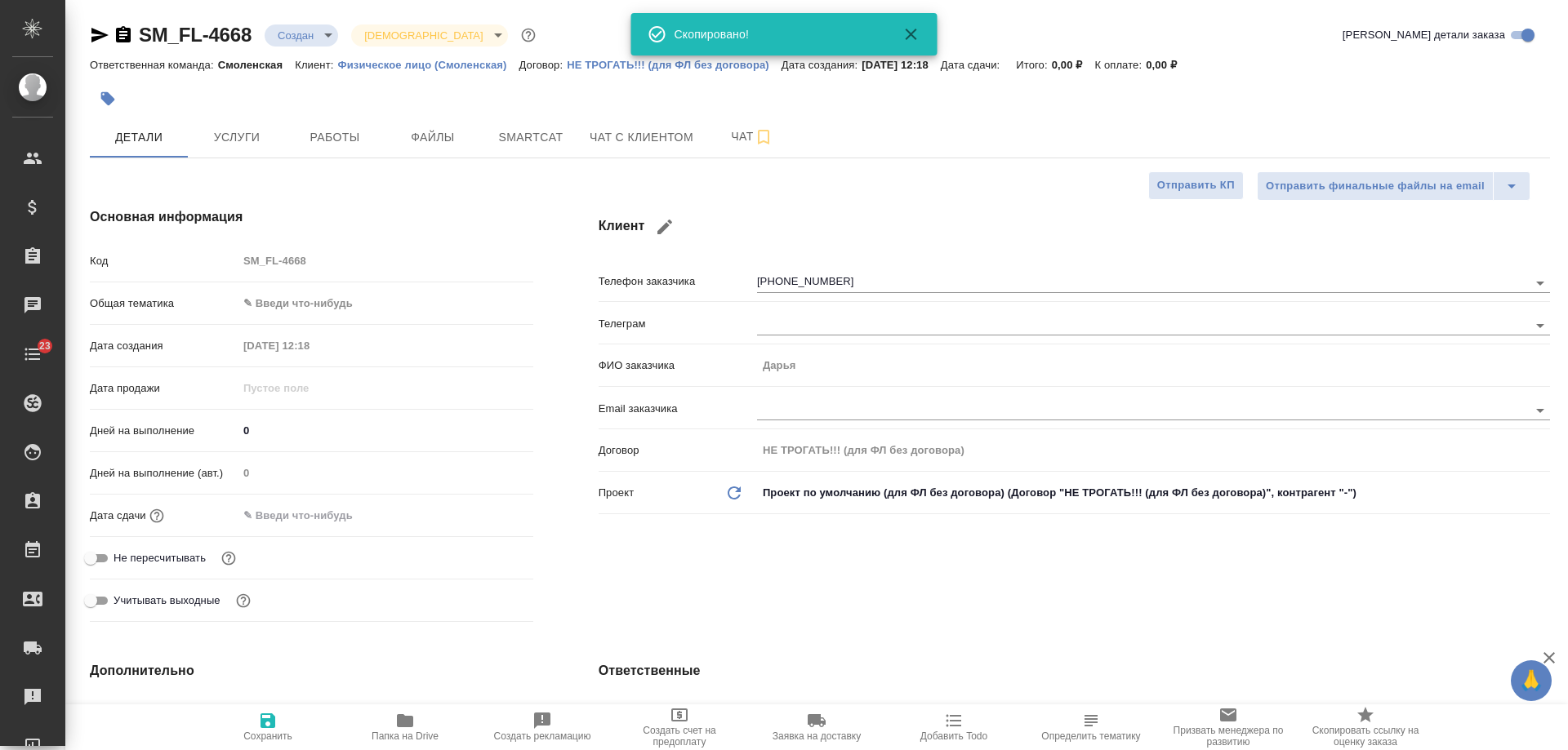
type textarea "x"
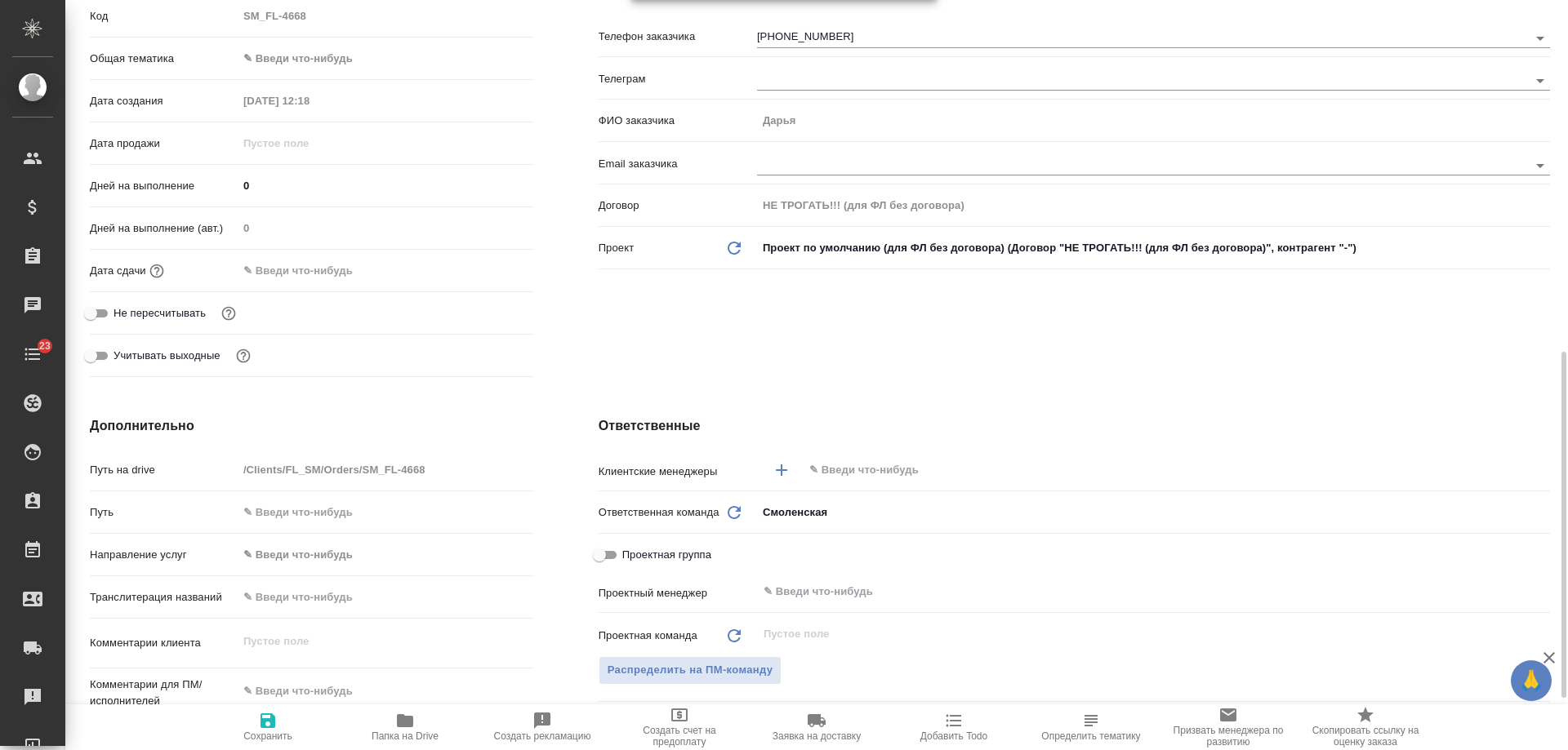
scroll to position [571, 0]
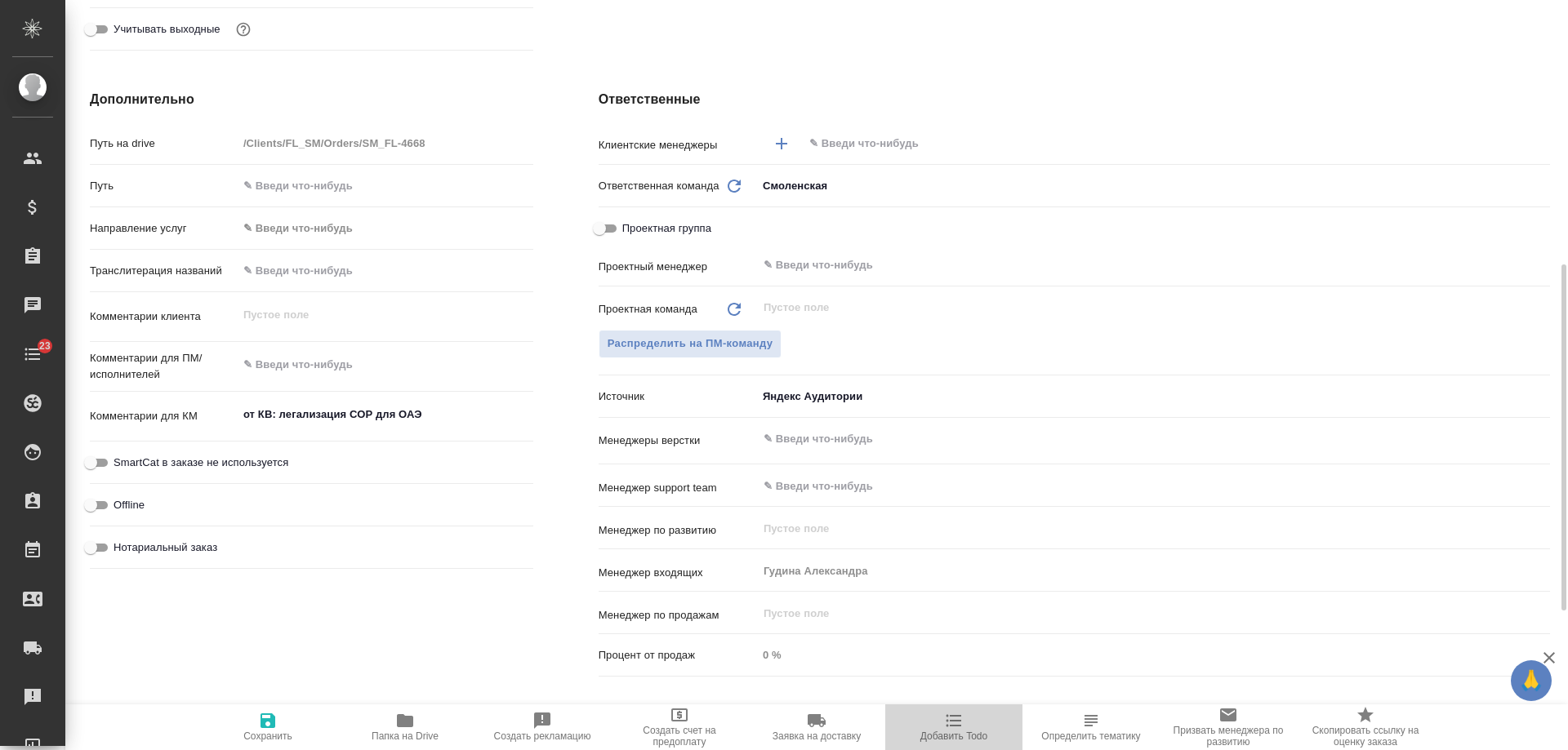
click at [941, 720] on span "Добавить Todo" at bounding box center [953, 726] width 118 height 31
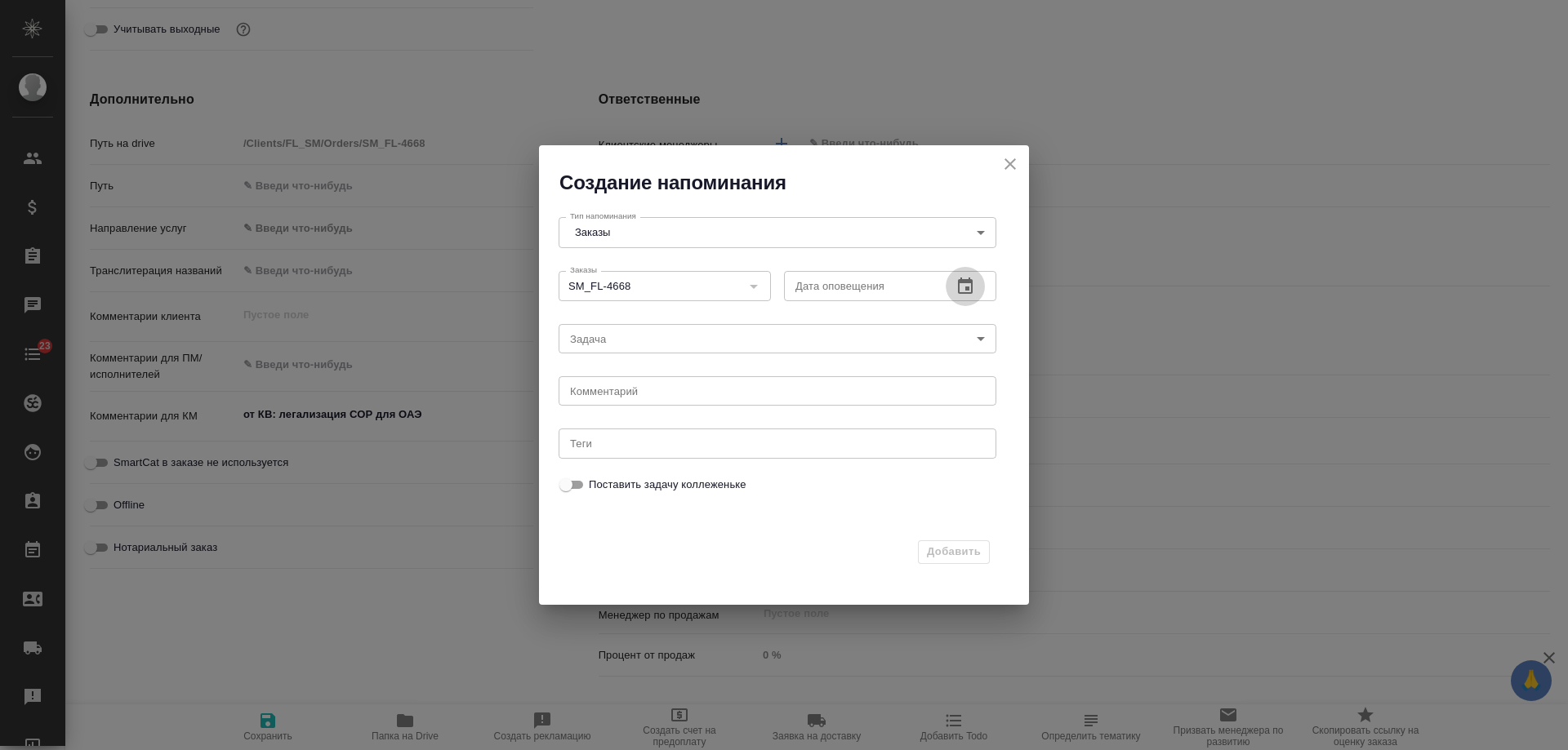
click at [972, 288] on icon "button" at bounding box center [965, 286] width 15 height 17
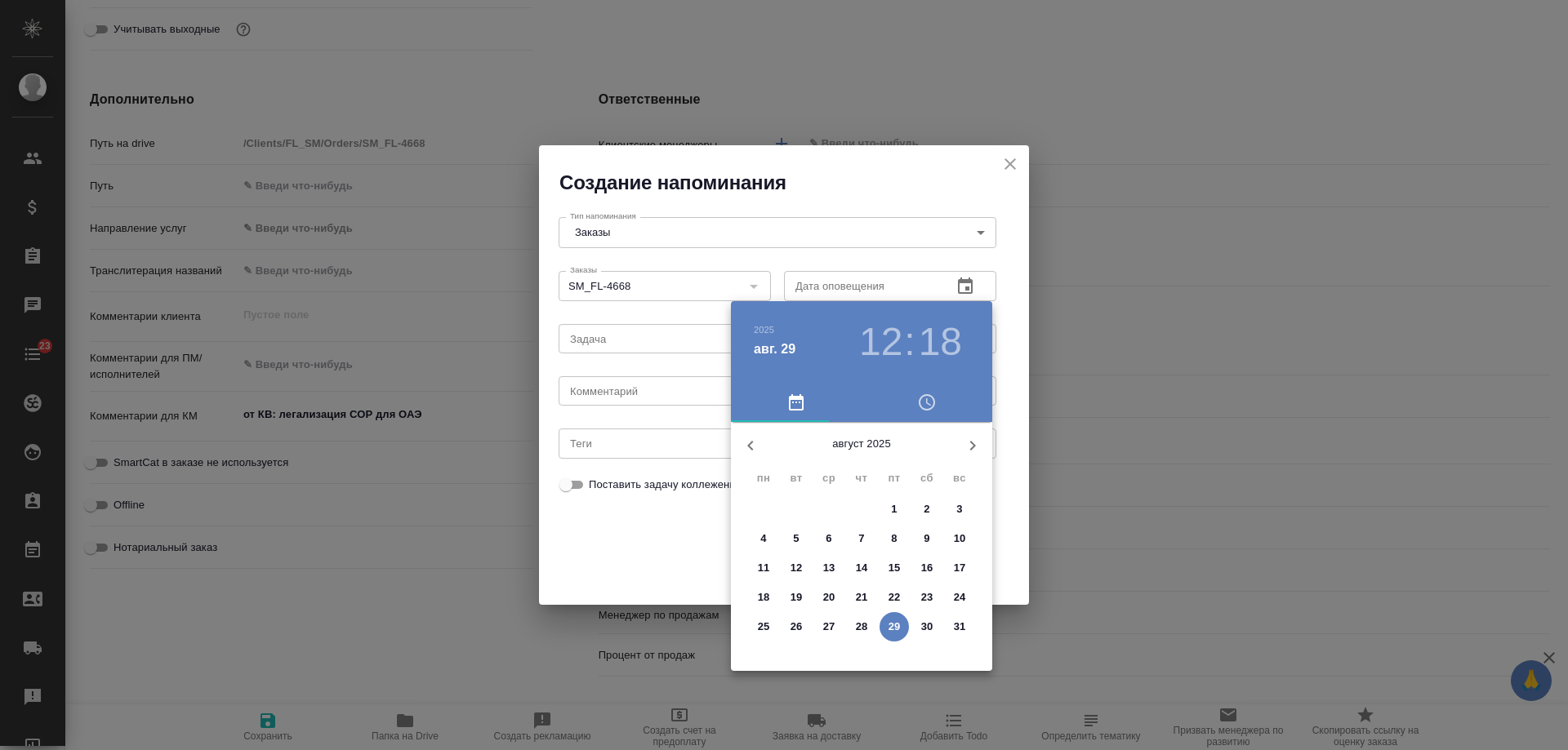
click at [968, 444] on icon "button" at bounding box center [972, 446] width 19 height 19
click at [802, 508] on span "2" at bounding box center [796, 510] width 30 height 17
type input "02.09.2025 12:18"
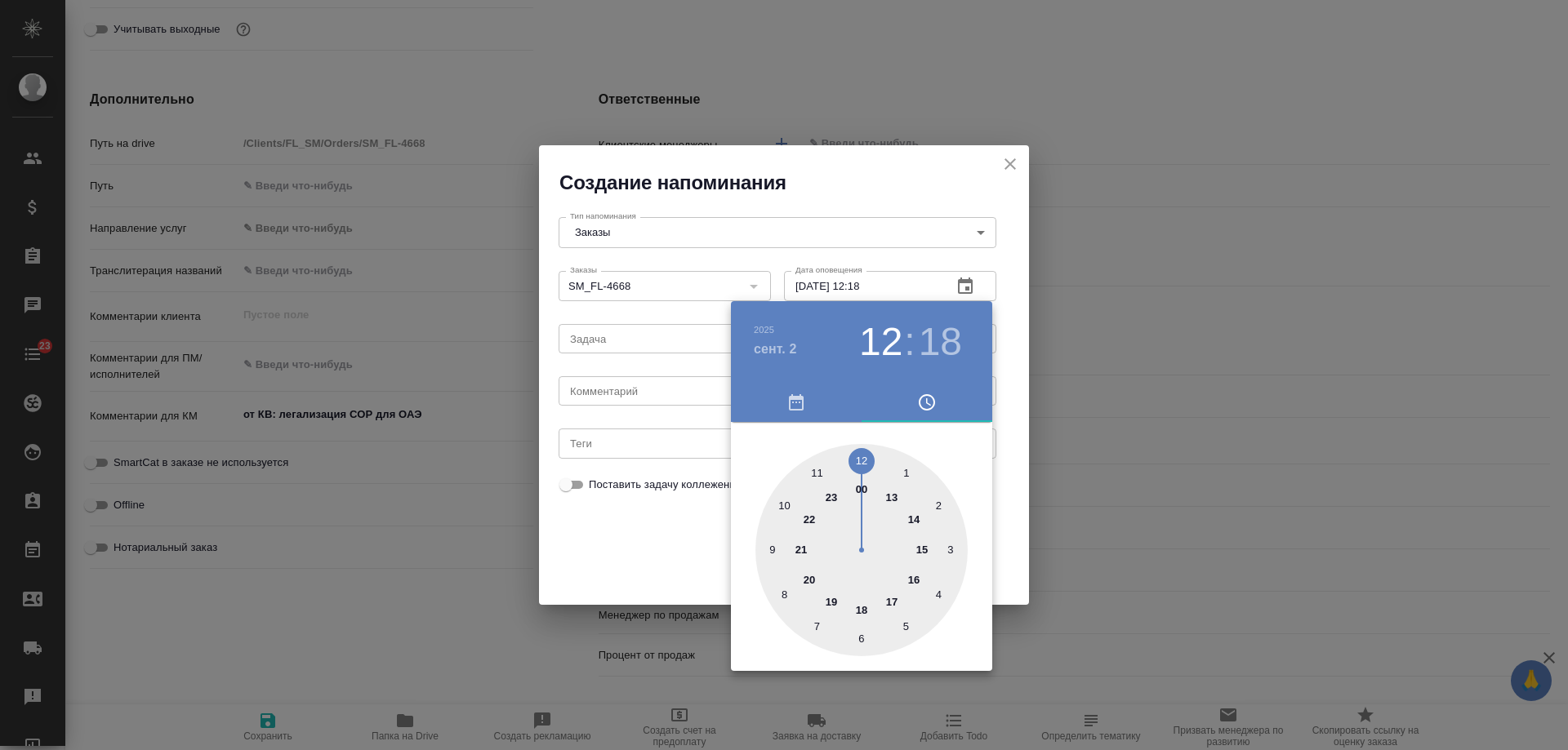
drag, startPoint x: 665, startPoint y: 379, endPoint x: 651, endPoint y: 393, distance: 19.8
click at [659, 385] on div at bounding box center [784, 375] width 1568 height 750
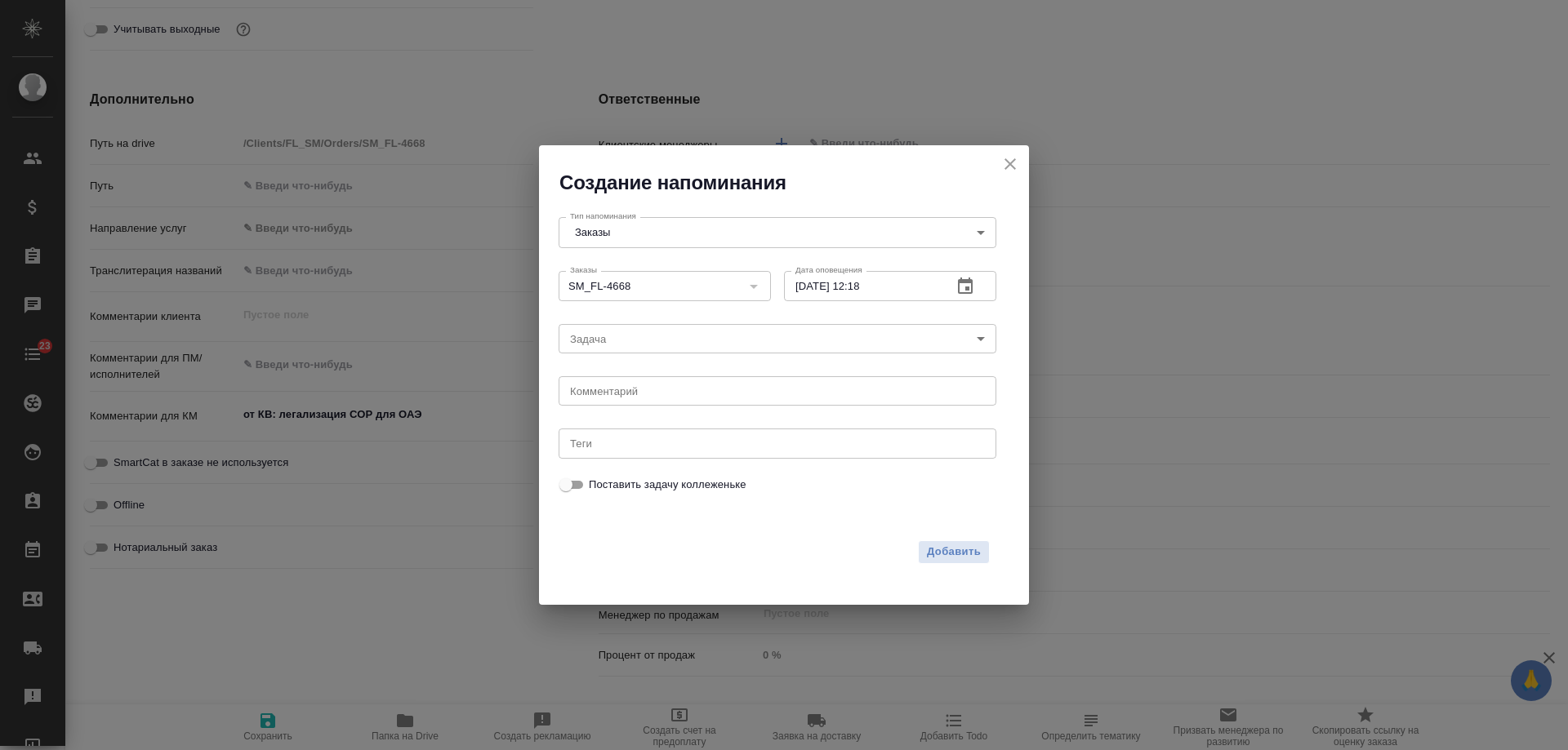
click at [651, 393] on div "2025 сент. 2 12 : 18 00 1 2 3 4 5 6 7 8 9 10 11 12 13 14 15 16 17 18 19 20 21 2…" at bounding box center [784, 375] width 1568 height 750
click at [616, 394] on textarea at bounding box center [777, 391] width 415 height 12
click at [616, 392] on textarea at bounding box center [777, 391] width 415 height 12
type textarea "инфа"
click at [967, 559] on span "Добавить" at bounding box center [954, 552] width 54 height 19
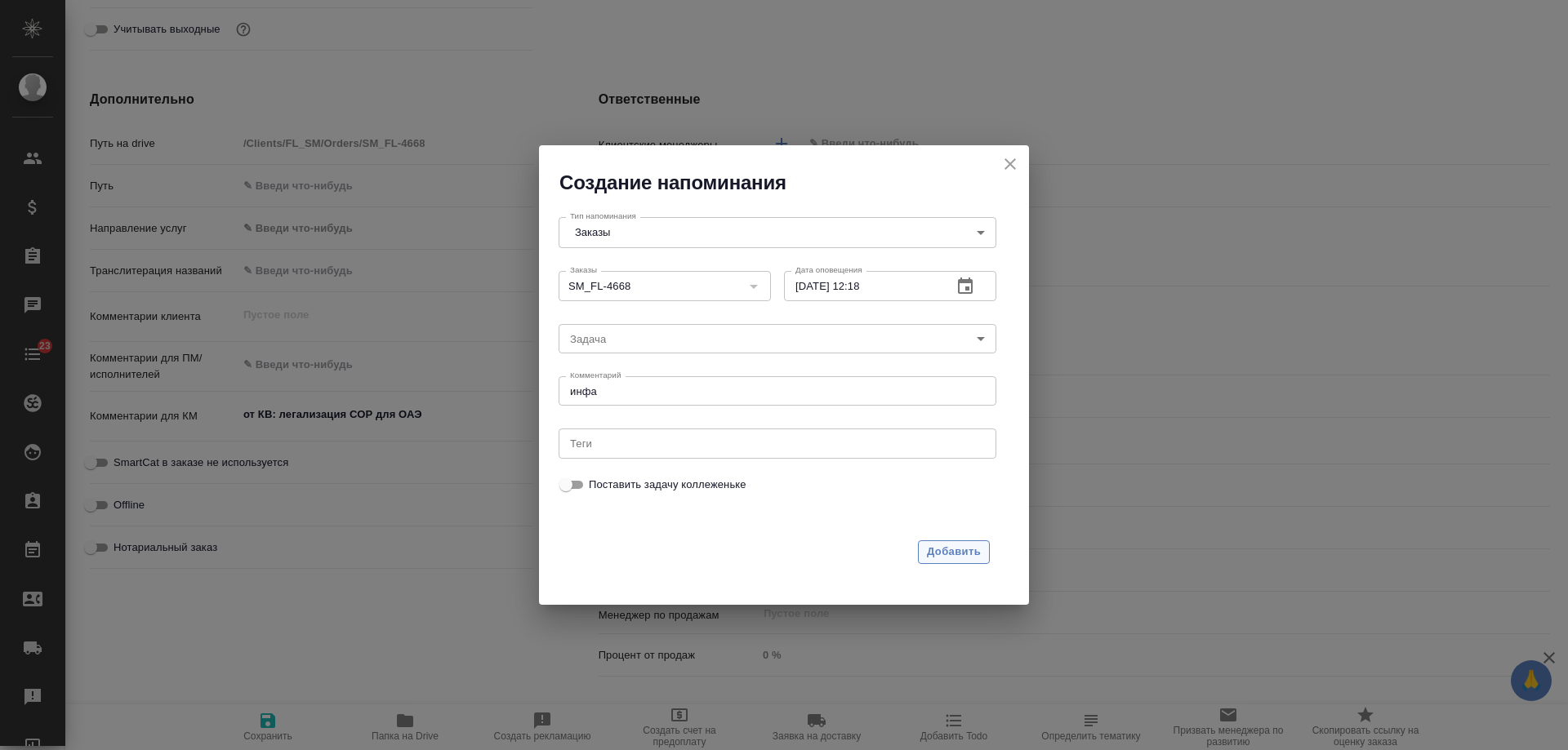
type textarea "x"
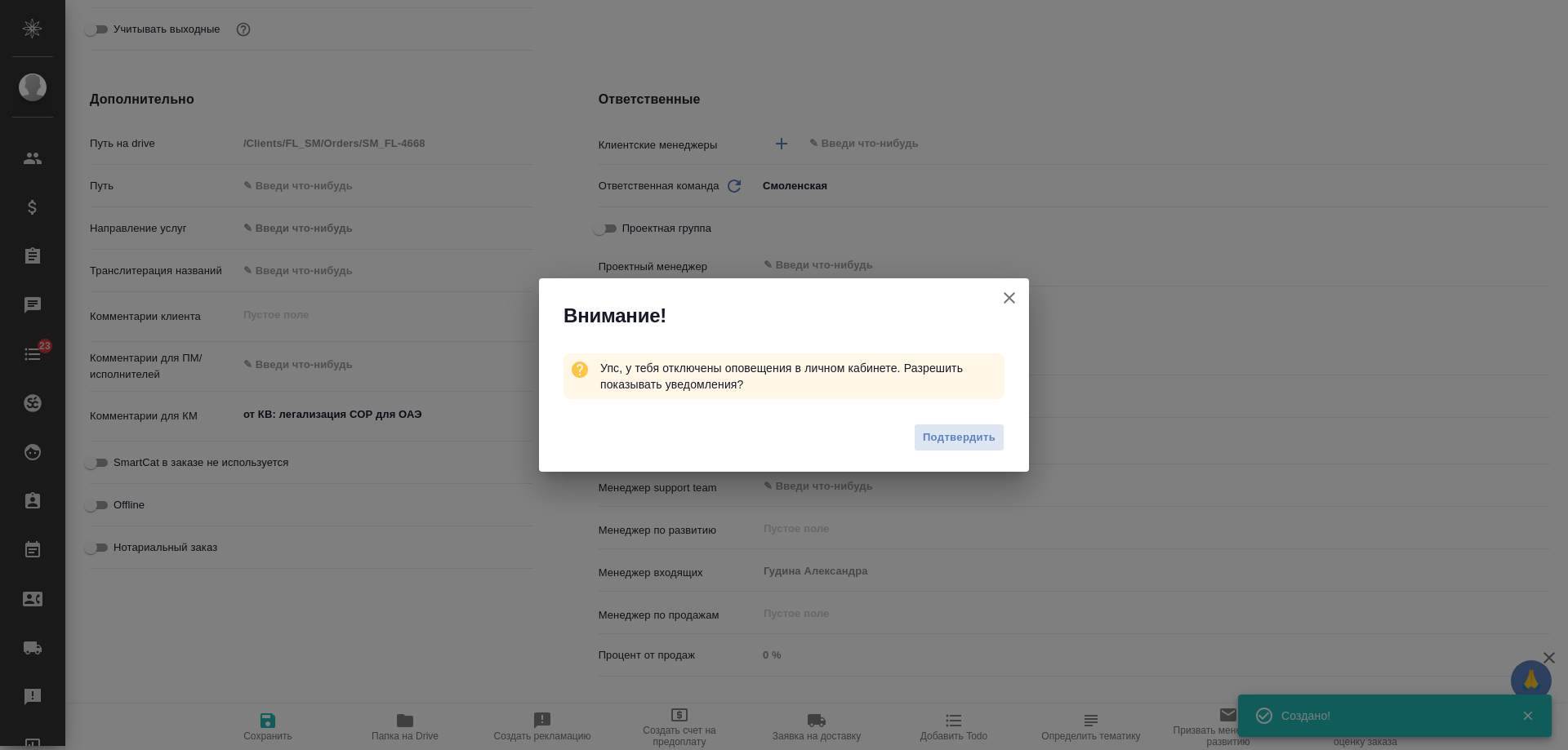
type textarea "x"
click at [1012, 297] on icon "button" at bounding box center [1009, 298] width 19 height 19
type textarea "x"
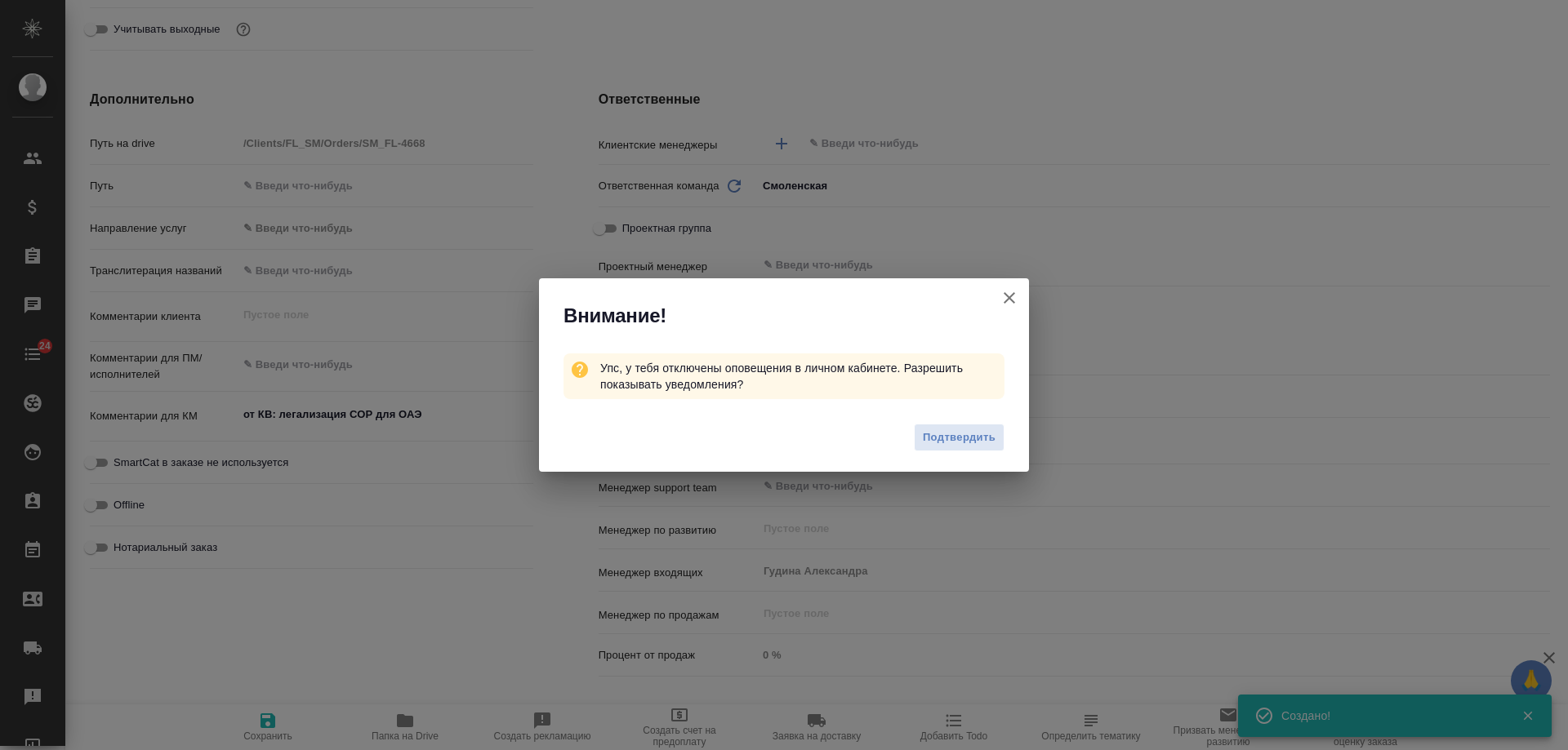
type textarea "x"
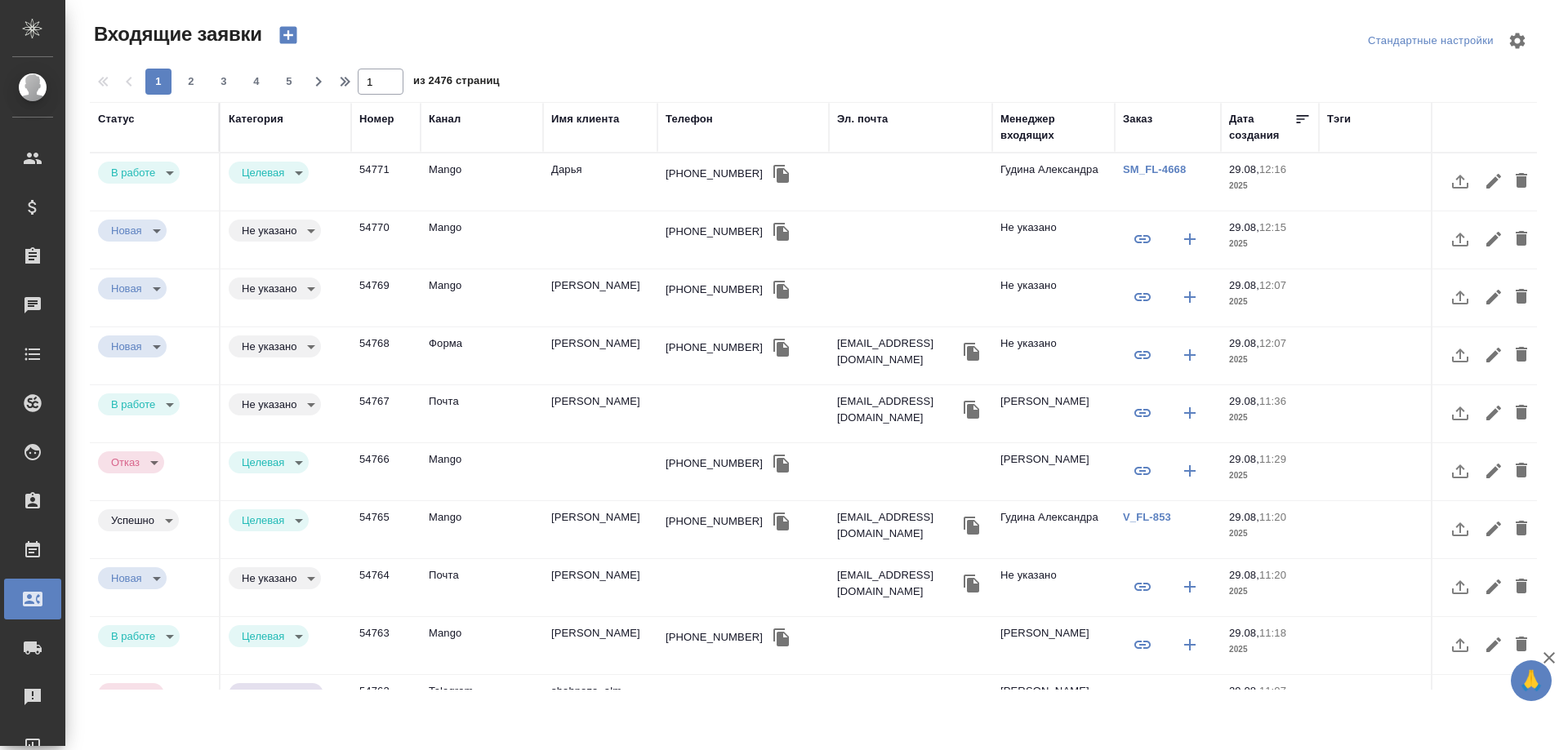
select select "RU"
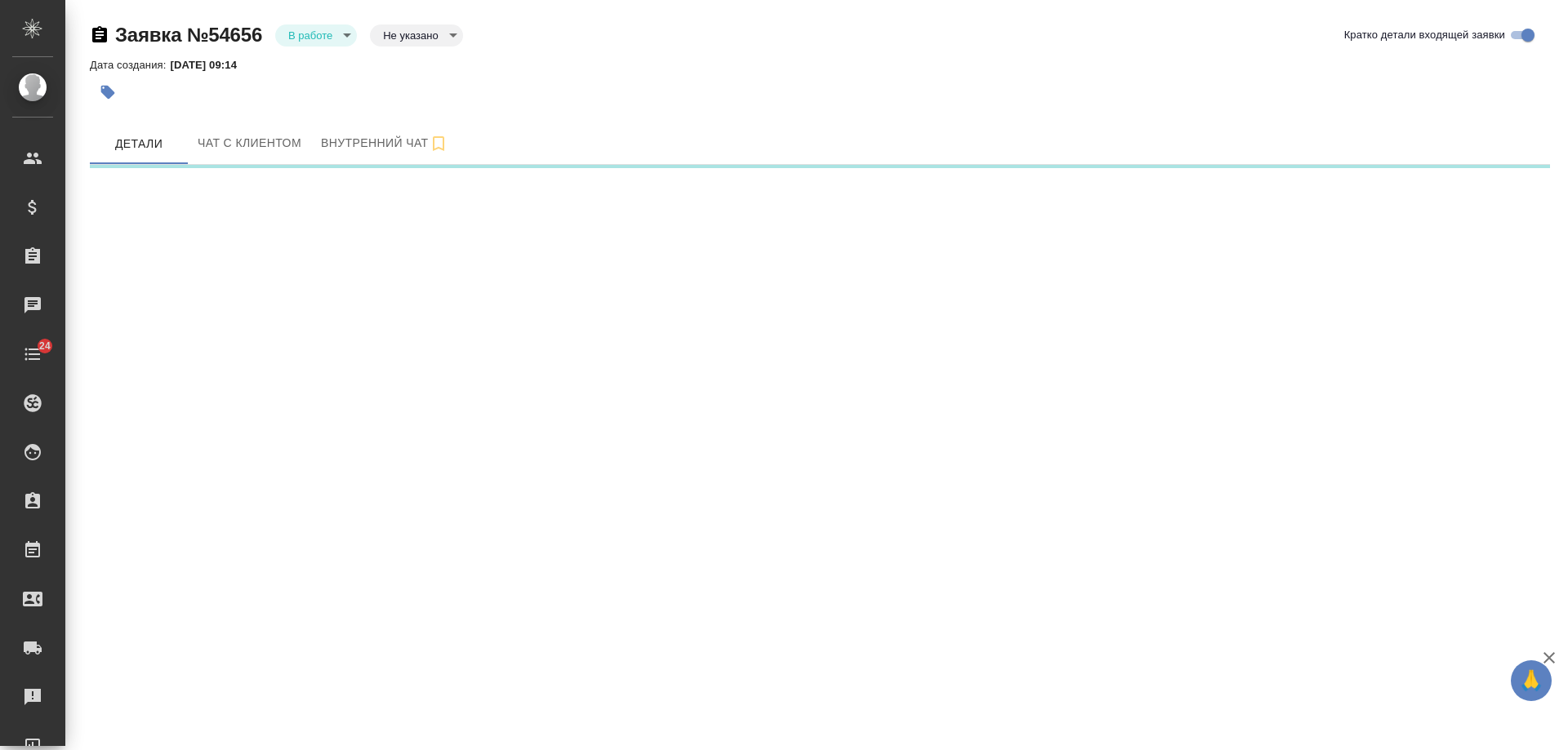
select select "RU"
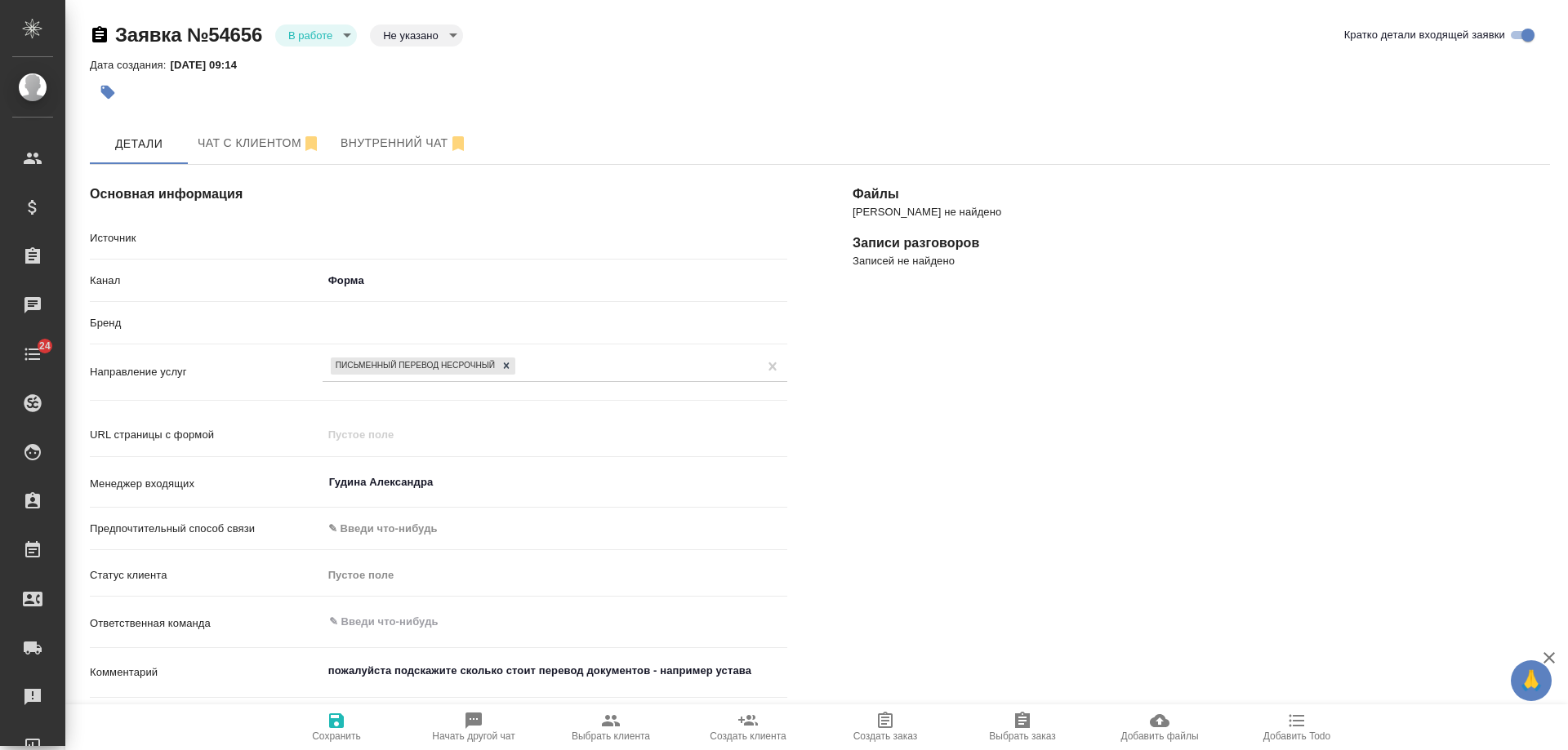
click at [321, 37] on body "🙏 .cls-1 fill:#fff; AWATERA [PERSON_NAME] Спецификации Заказы Чаты 24 Todo Прое…" at bounding box center [784, 375] width 1568 height 750
type textarea "x"
click at [319, 44] on button "Отказ" at bounding box center [315, 35] width 54 height 18
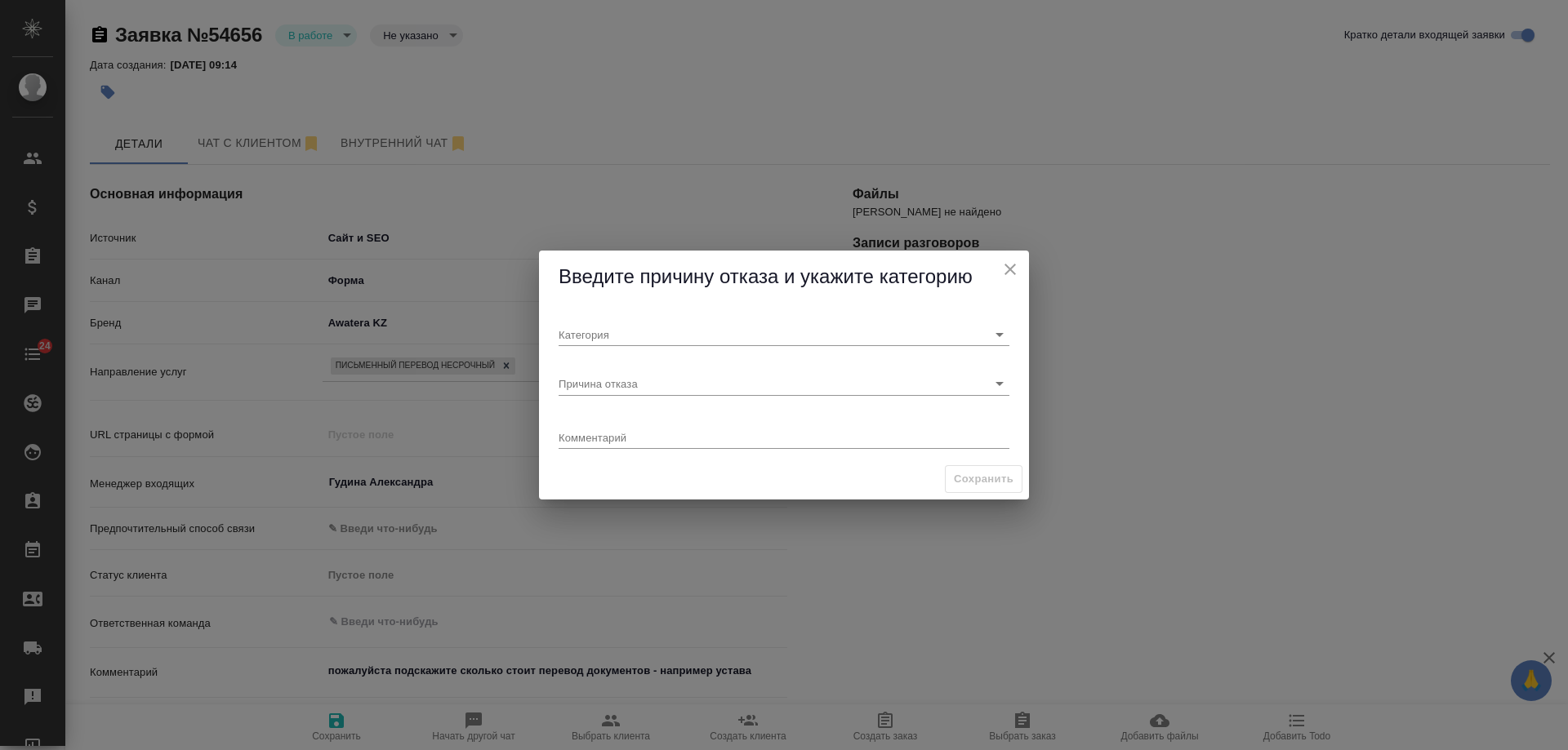
click at [607, 350] on div "Категория" at bounding box center [784, 328] width 463 height 49
click at [613, 333] on input "Категория" at bounding box center [757, 334] width 398 height 22
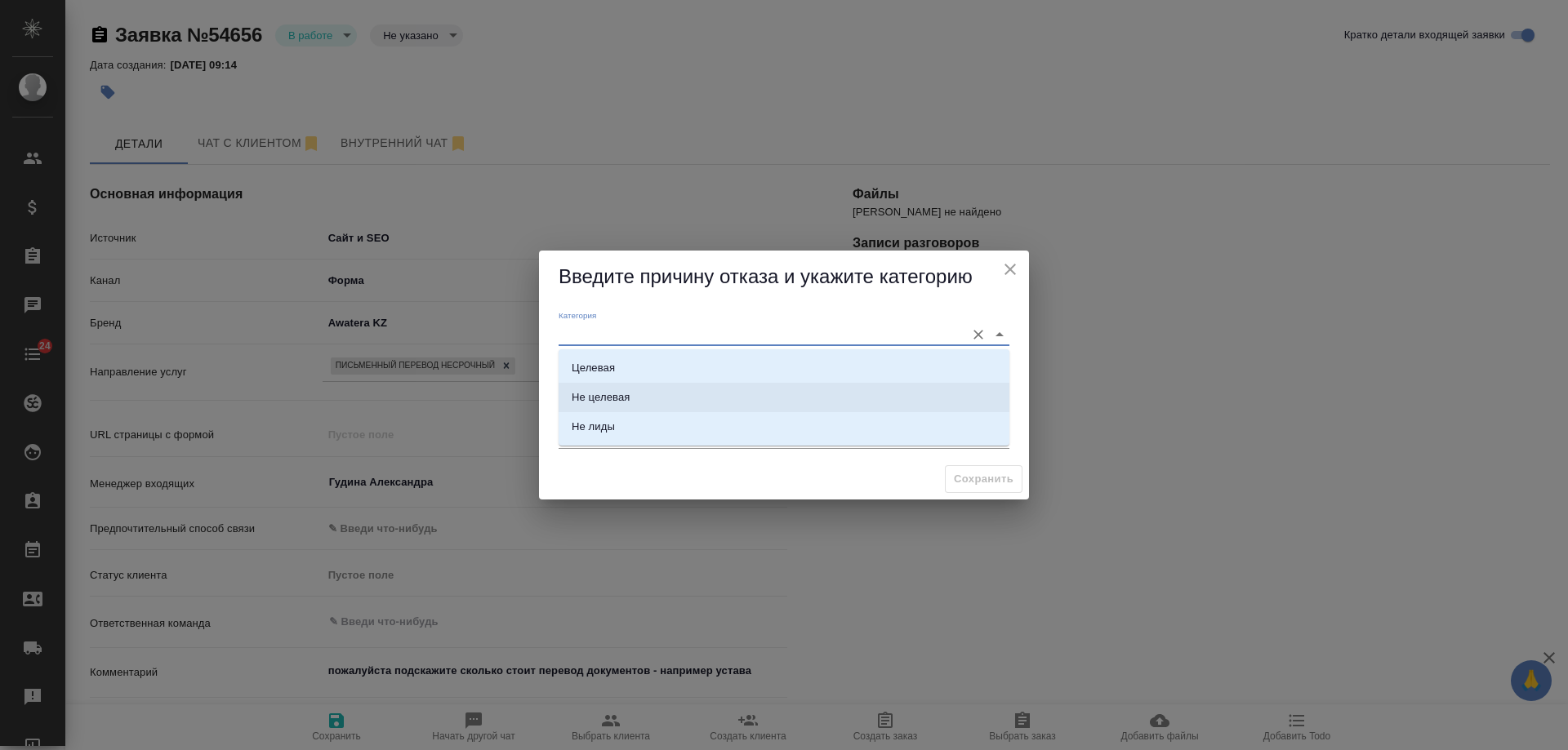
click at [632, 399] on li "Не целевая" at bounding box center [783, 398] width 450 height 30
type input "Не целевая"
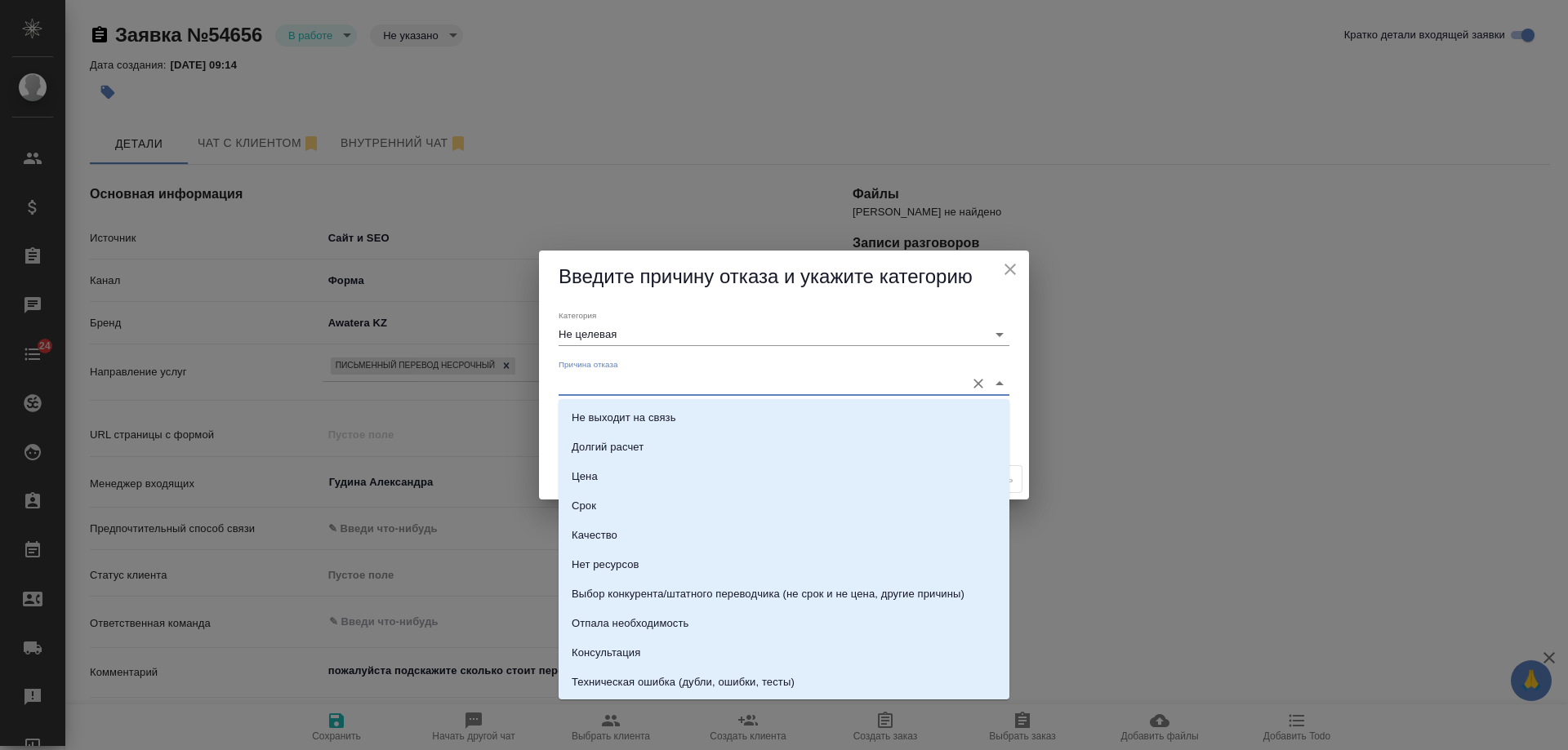
click at [616, 383] on input "Причина отказа" at bounding box center [757, 382] width 398 height 22
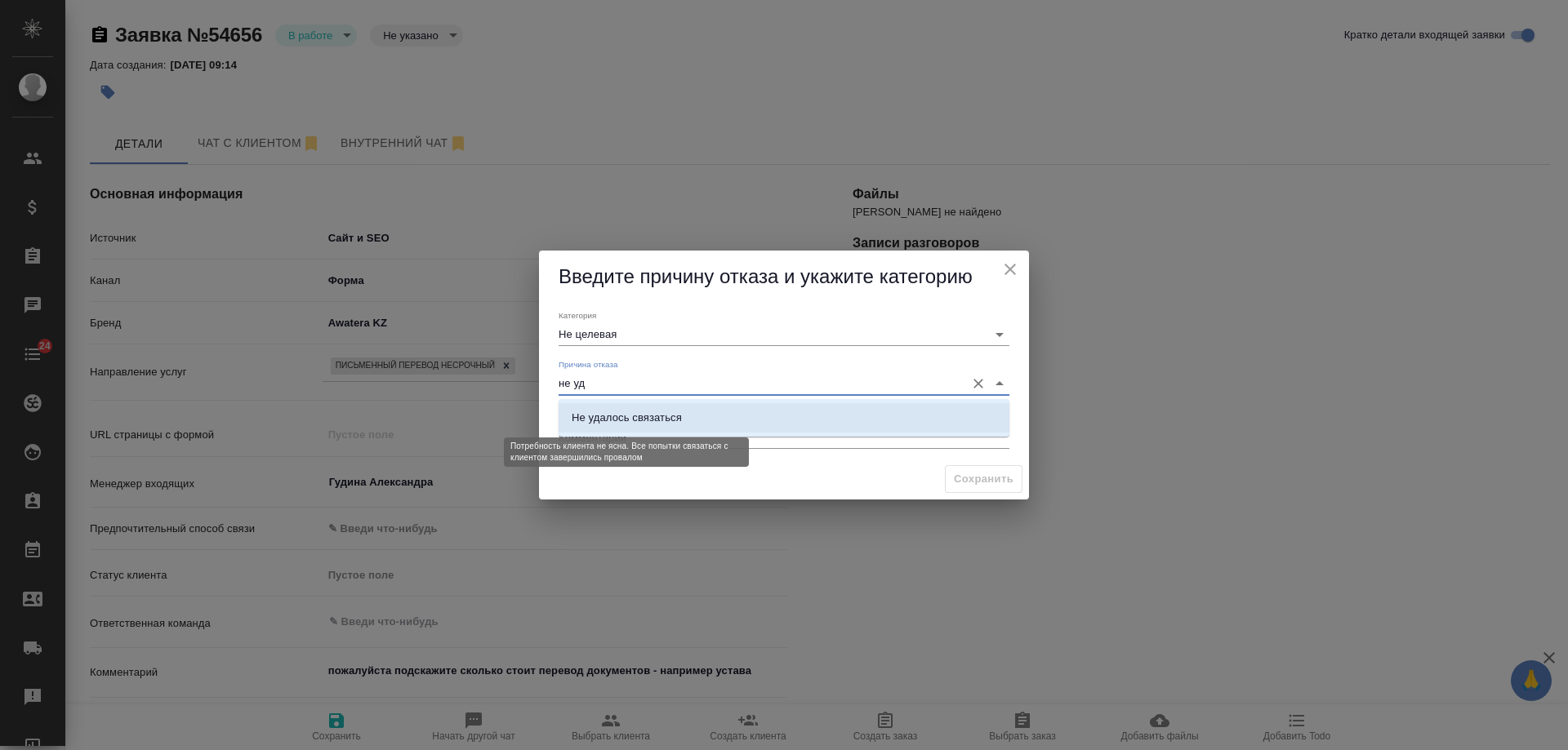
click at [637, 413] on div "Не удалось связаться" at bounding box center [626, 418] width 111 height 17
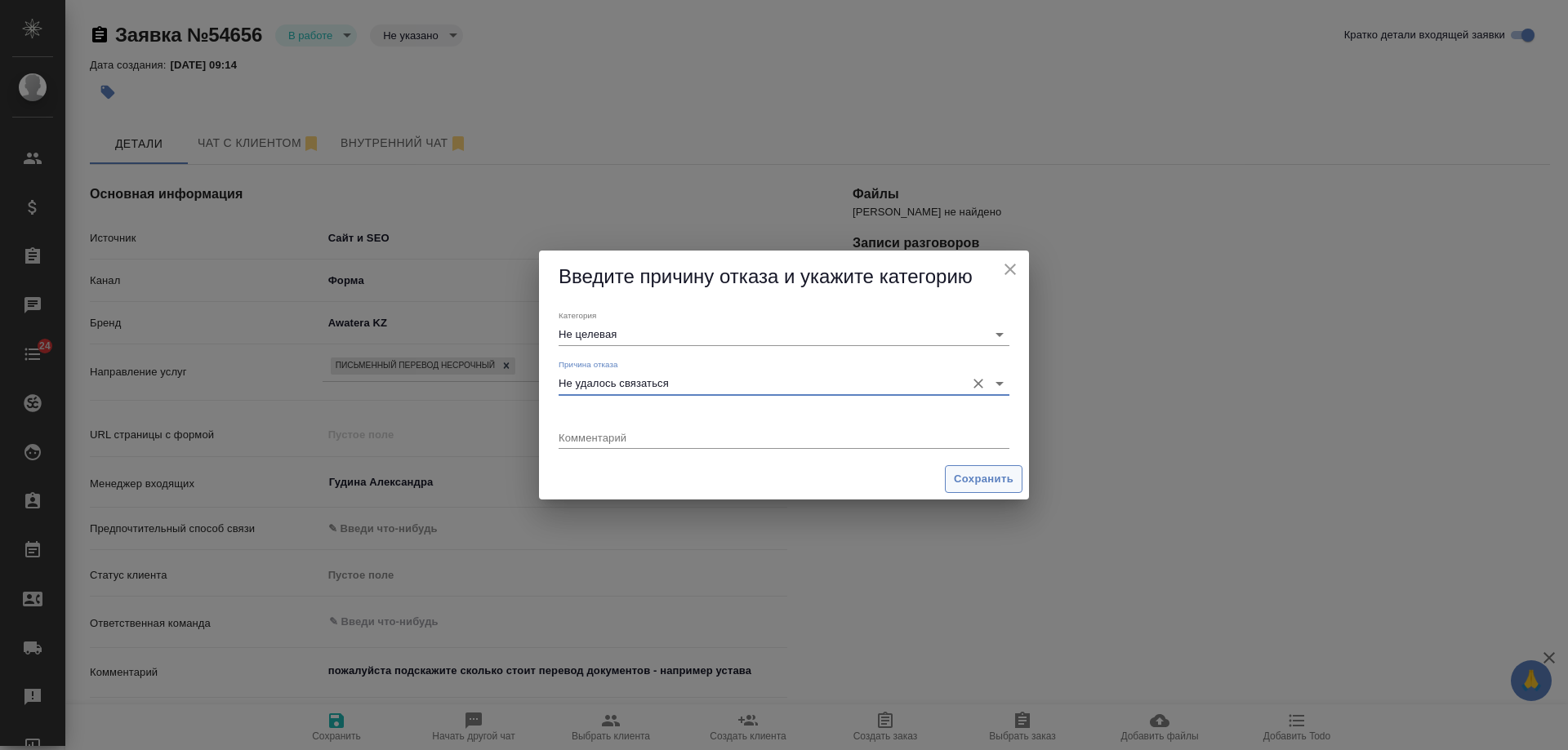
type input "Не удалось связаться"
drag, startPoint x: 995, startPoint y: 474, endPoint x: 924, endPoint y: 443, distance: 77.5
click at [993, 474] on span "Сохранить" at bounding box center [983, 480] width 59 height 19
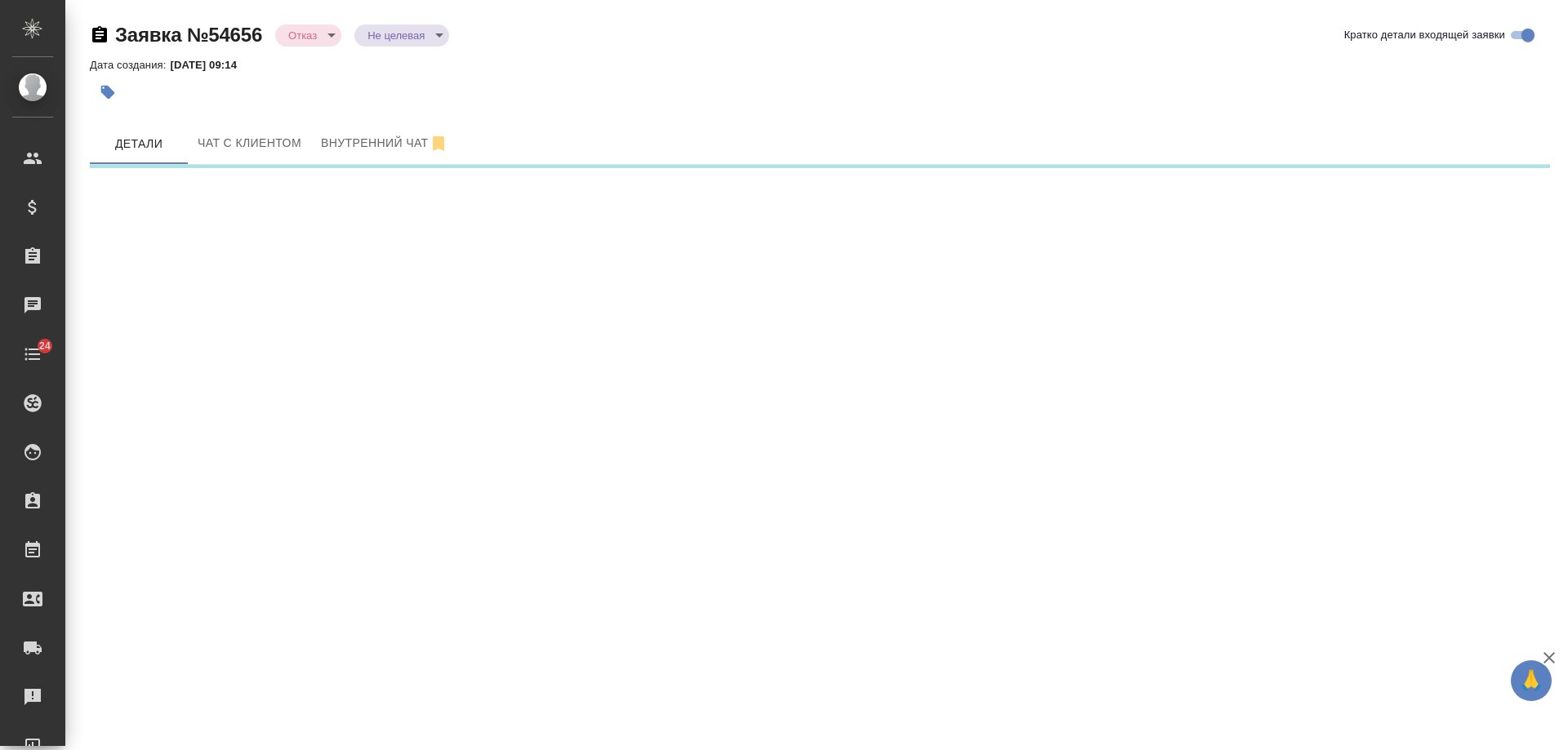
select select "RU"
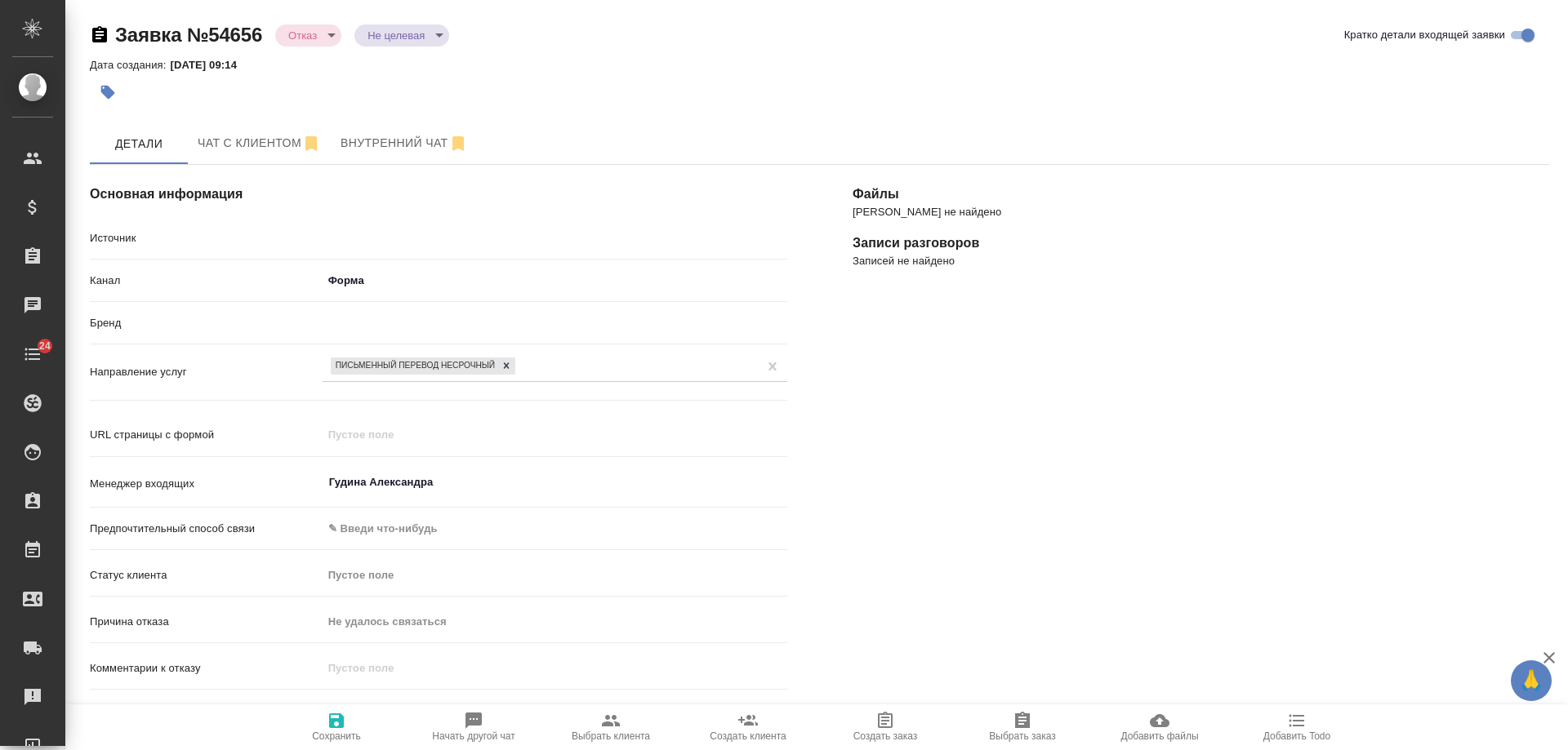
type textarea "x"
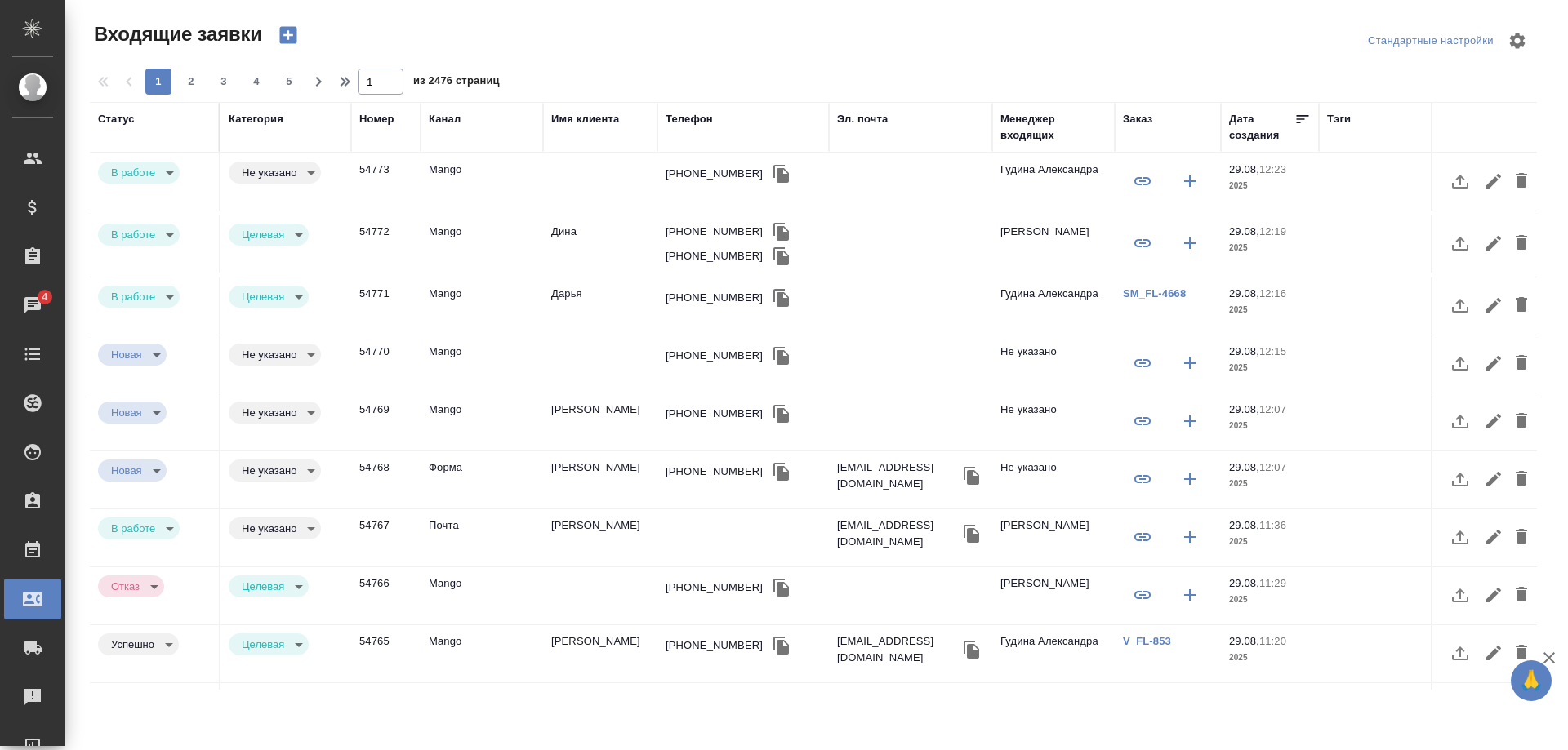
select select "RU"
click at [706, 172] on div "[PHONE_NUMBER]" at bounding box center [714, 173] width 98 height 17
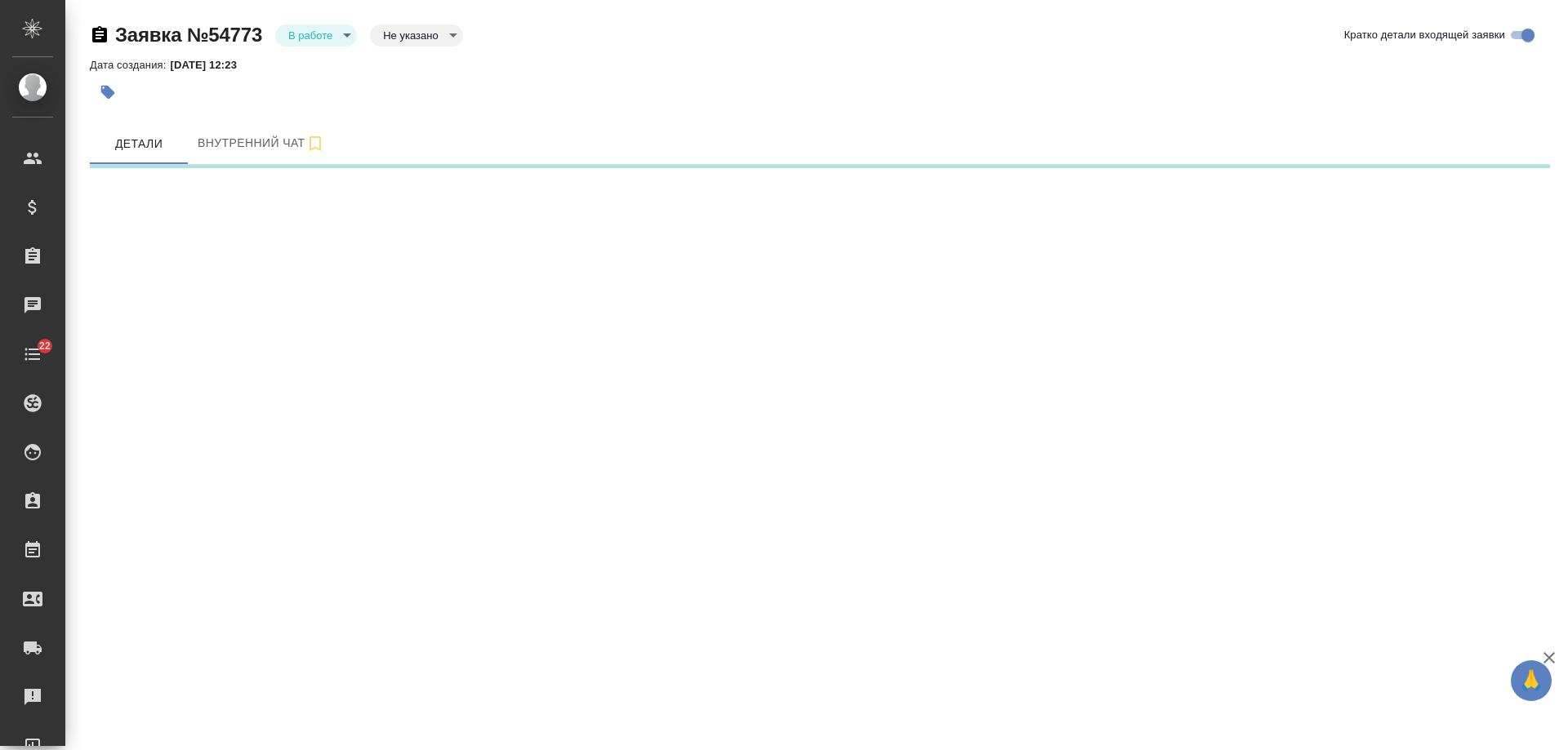
select select "RU"
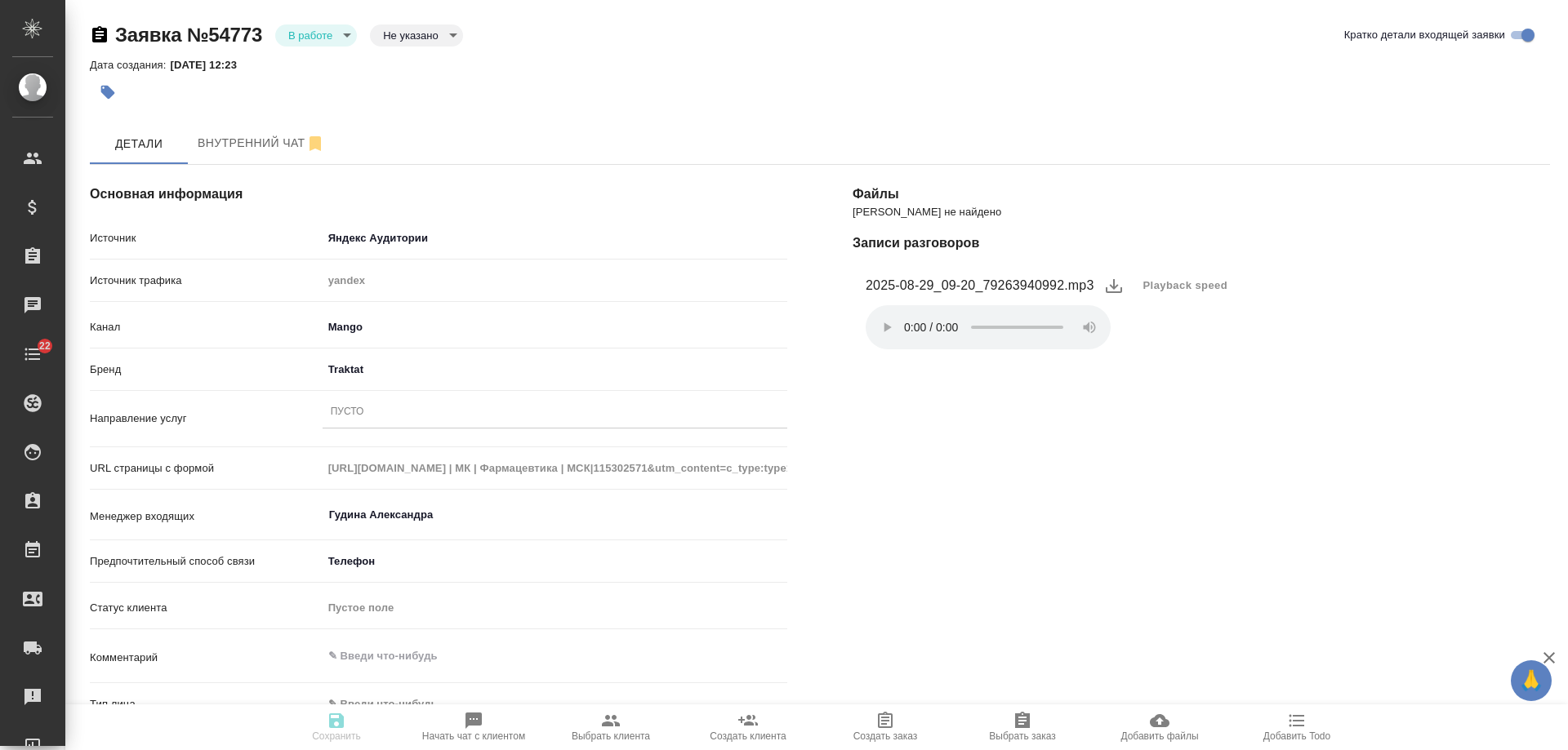
click at [365, 415] on div "Пусто" at bounding box center [554, 412] width 464 height 24
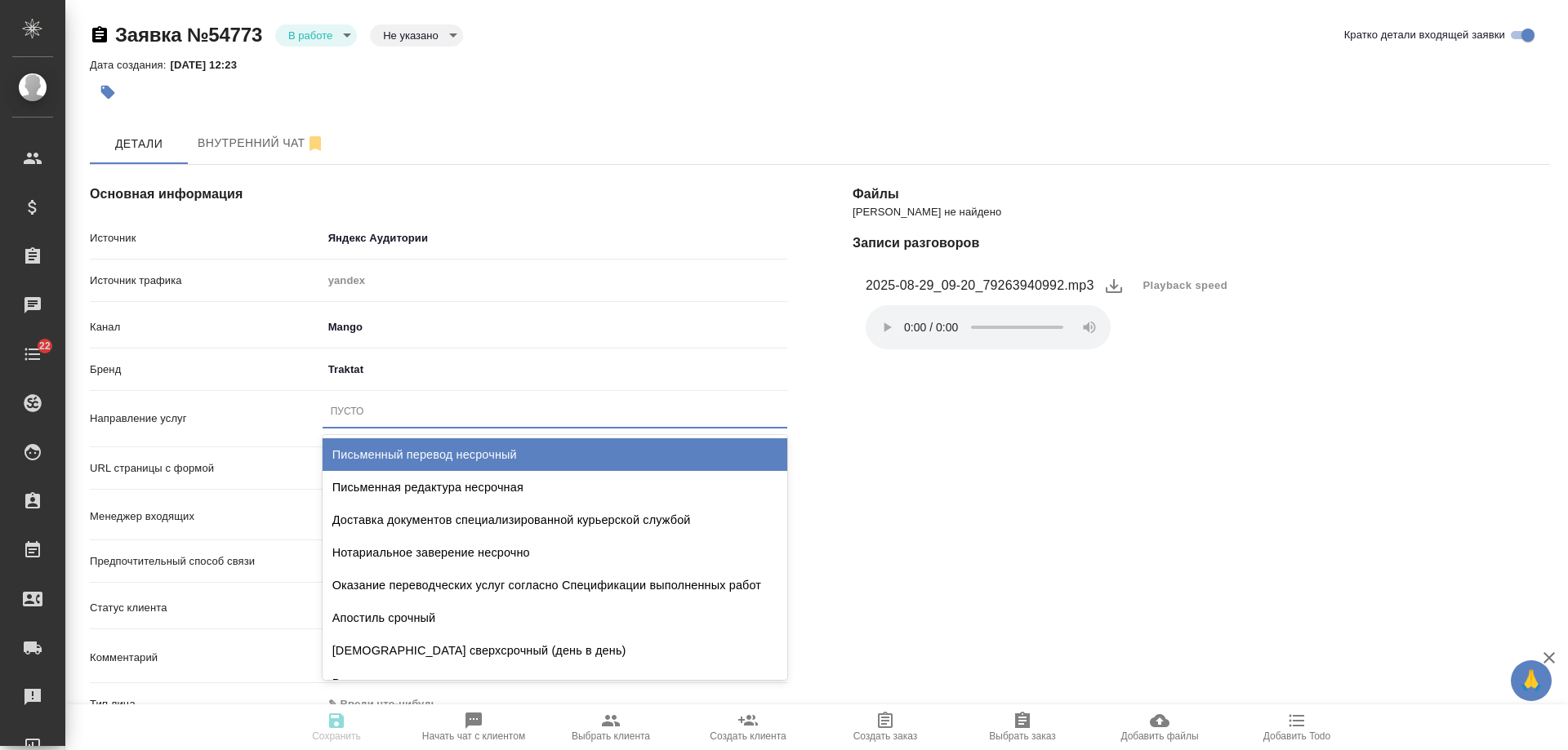
click at [455, 452] on div "Письменный перевод несрочный" at bounding box center [554, 454] width 464 height 32
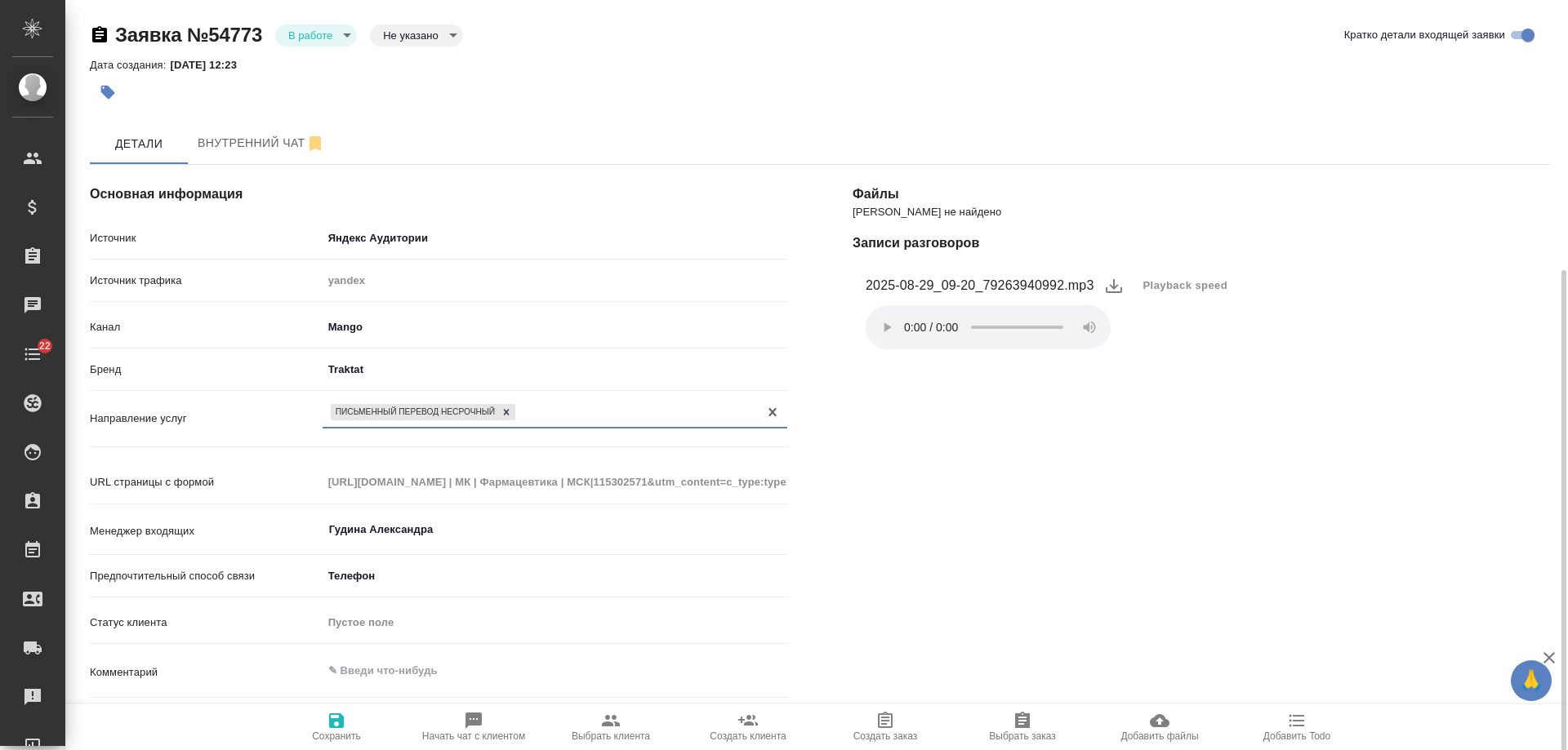
scroll to position [163, 0]
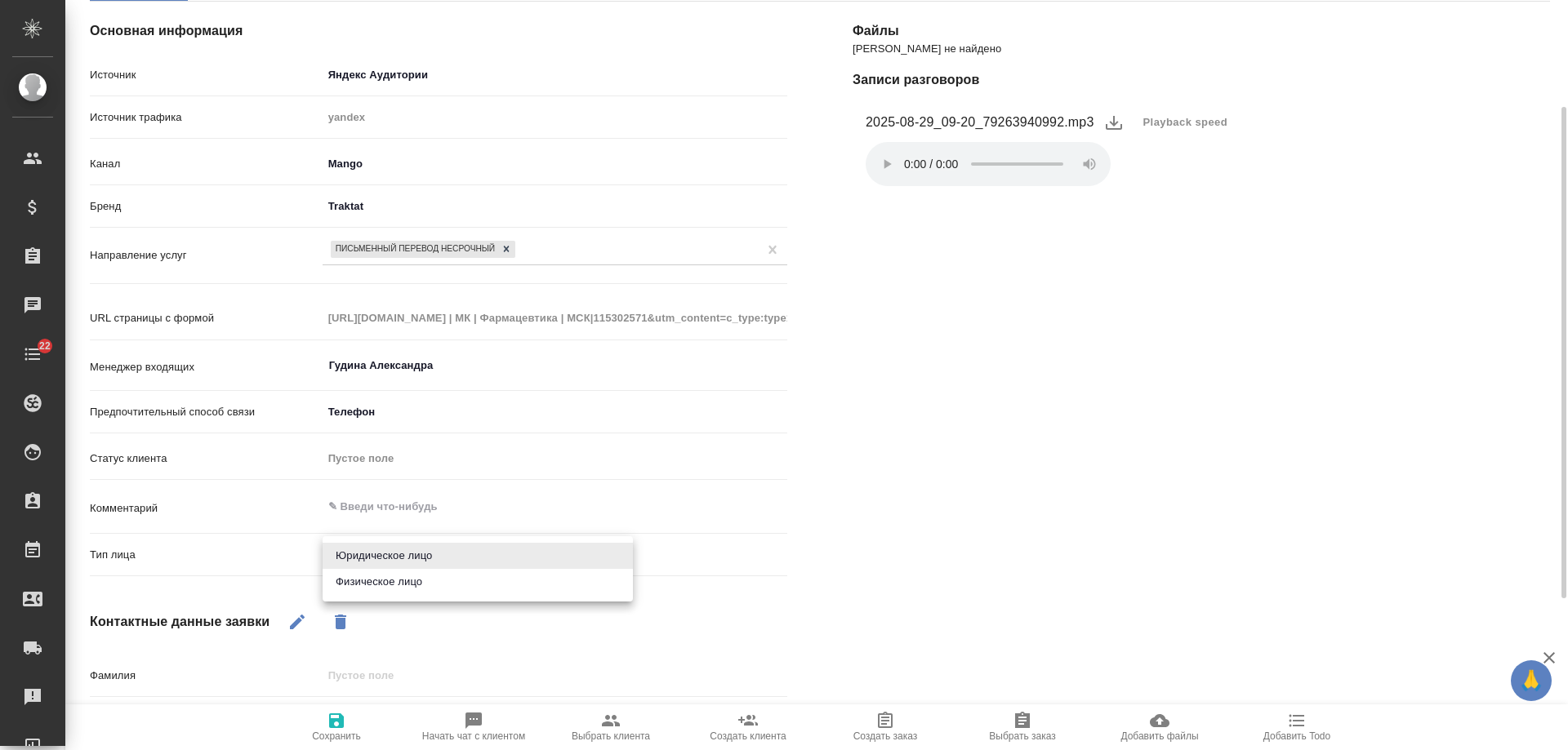
click at [375, 551] on body "🙏 .cls-1 fill:#fff; AWATERA [PERSON_NAME] Спецификации Заказы 0 Чаты 22 Todo Пр…" at bounding box center [784, 375] width 1568 height 750
click at [371, 578] on li "Физическое лицо" at bounding box center [477, 582] width 310 height 26
type textarea "x"
type input "private"
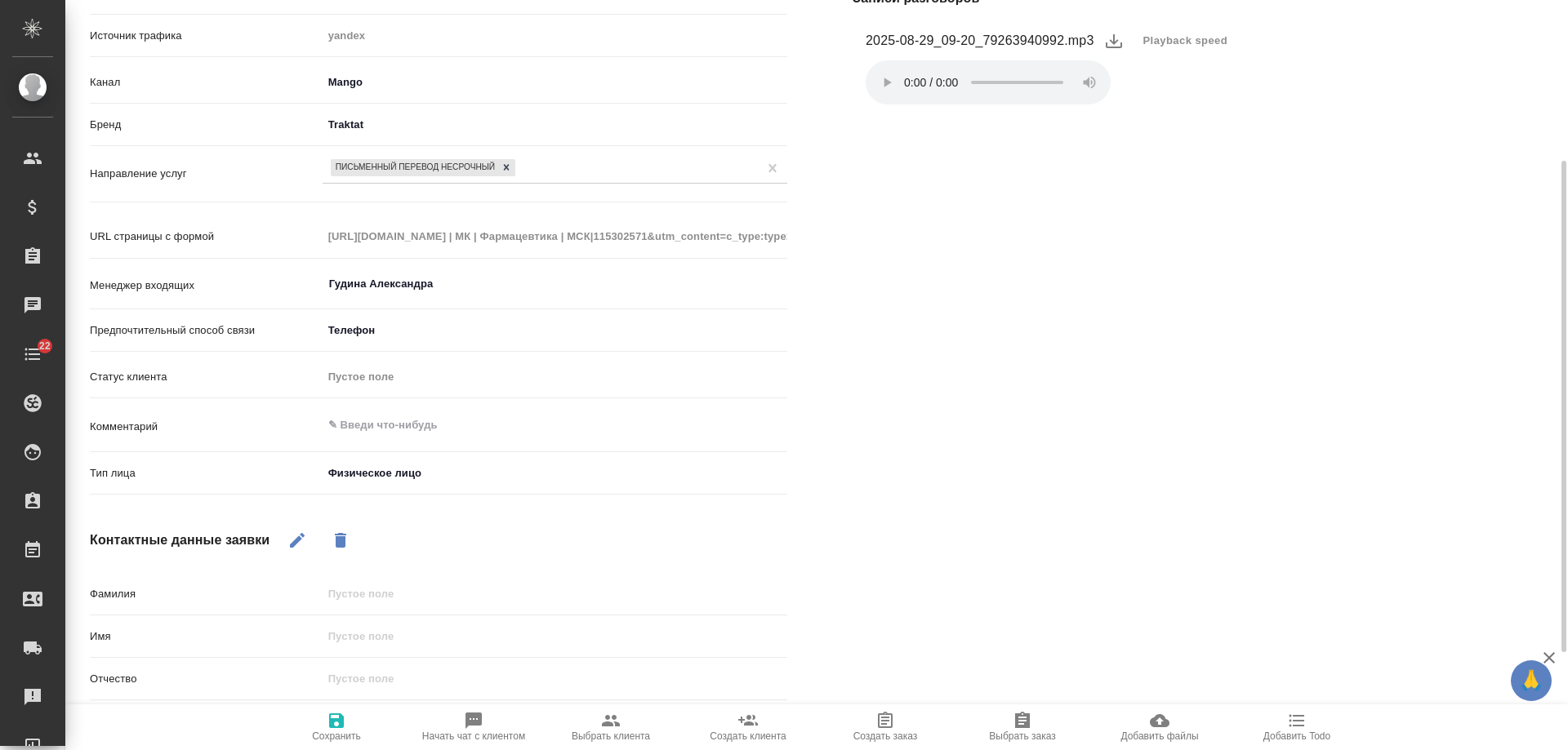
click at [294, 541] on icon "button" at bounding box center [297, 540] width 19 height 19
drag, startPoint x: 362, startPoint y: 622, endPoint x: 362, endPoint y: 635, distance: 13.0
click at [362, 627] on div "Имя" at bounding box center [438, 636] width 698 height 29
click at [363, 638] on input "text" at bounding box center [554, 636] width 464 height 24
type textarea "x"
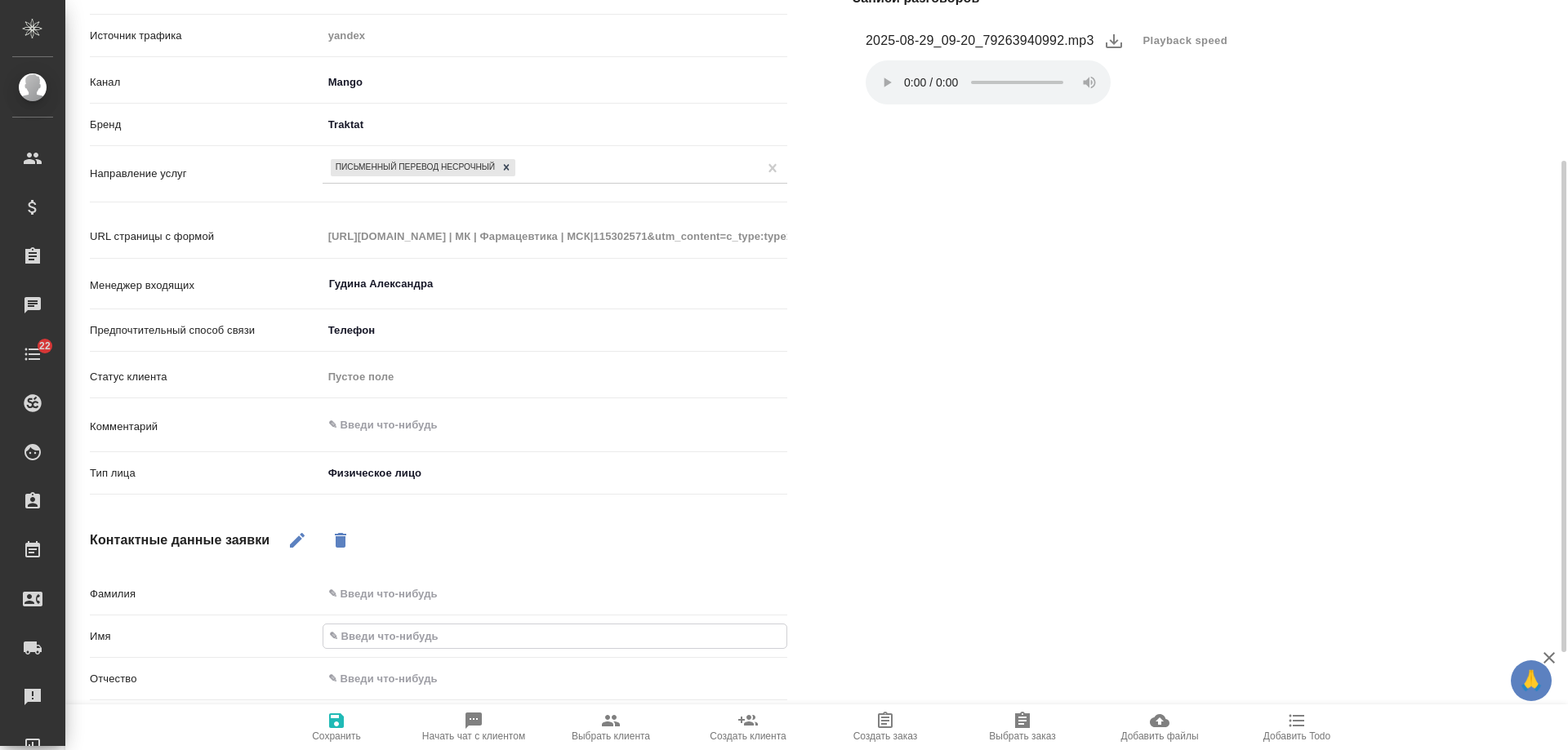
type input "В"
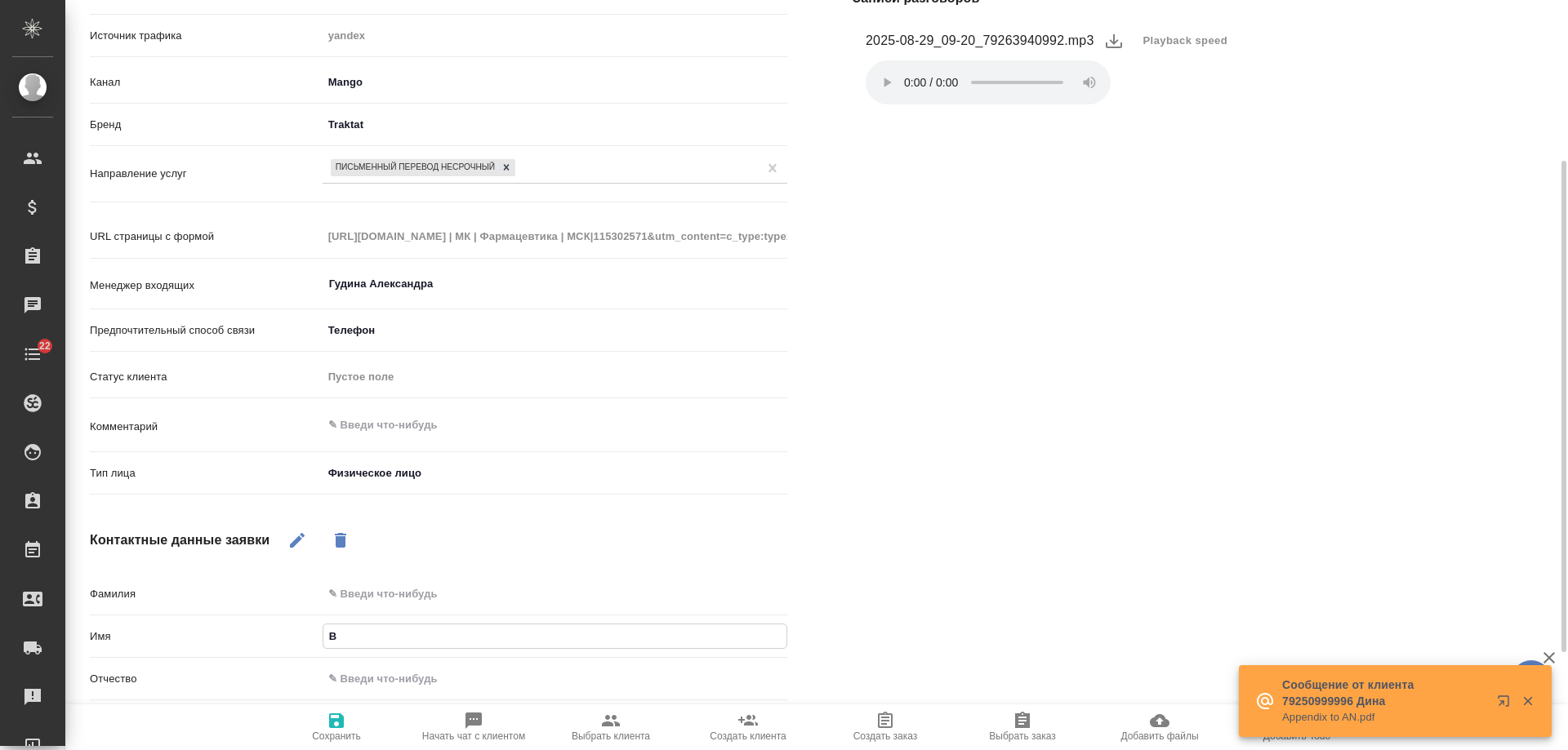
type textarea "x"
type input "Ви"
type textarea "x"
type input "Викто"
type textarea "x"
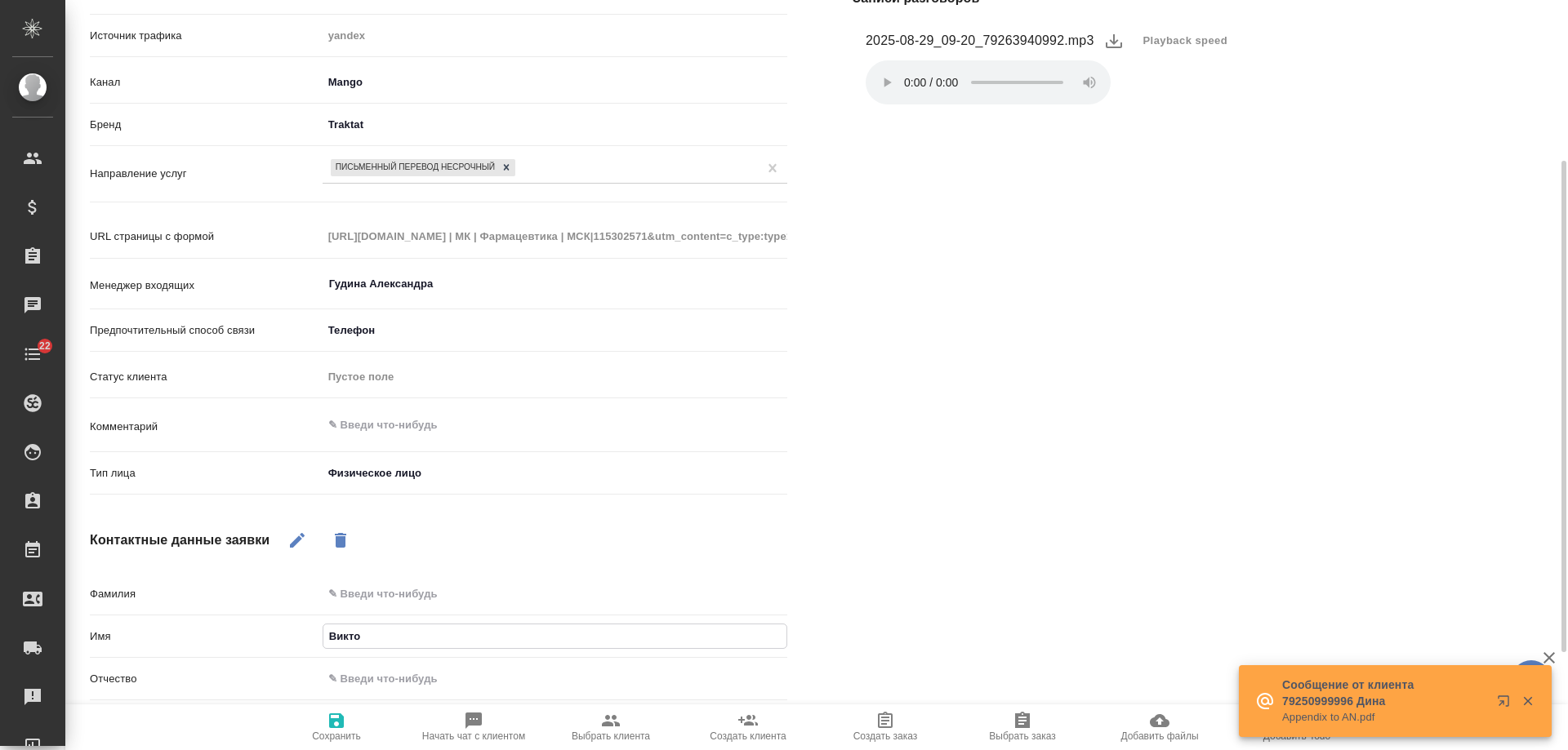
type input "Виктор"
type textarea "x"
type input "Виктори"
type textarea "x"
type input "Виктория"
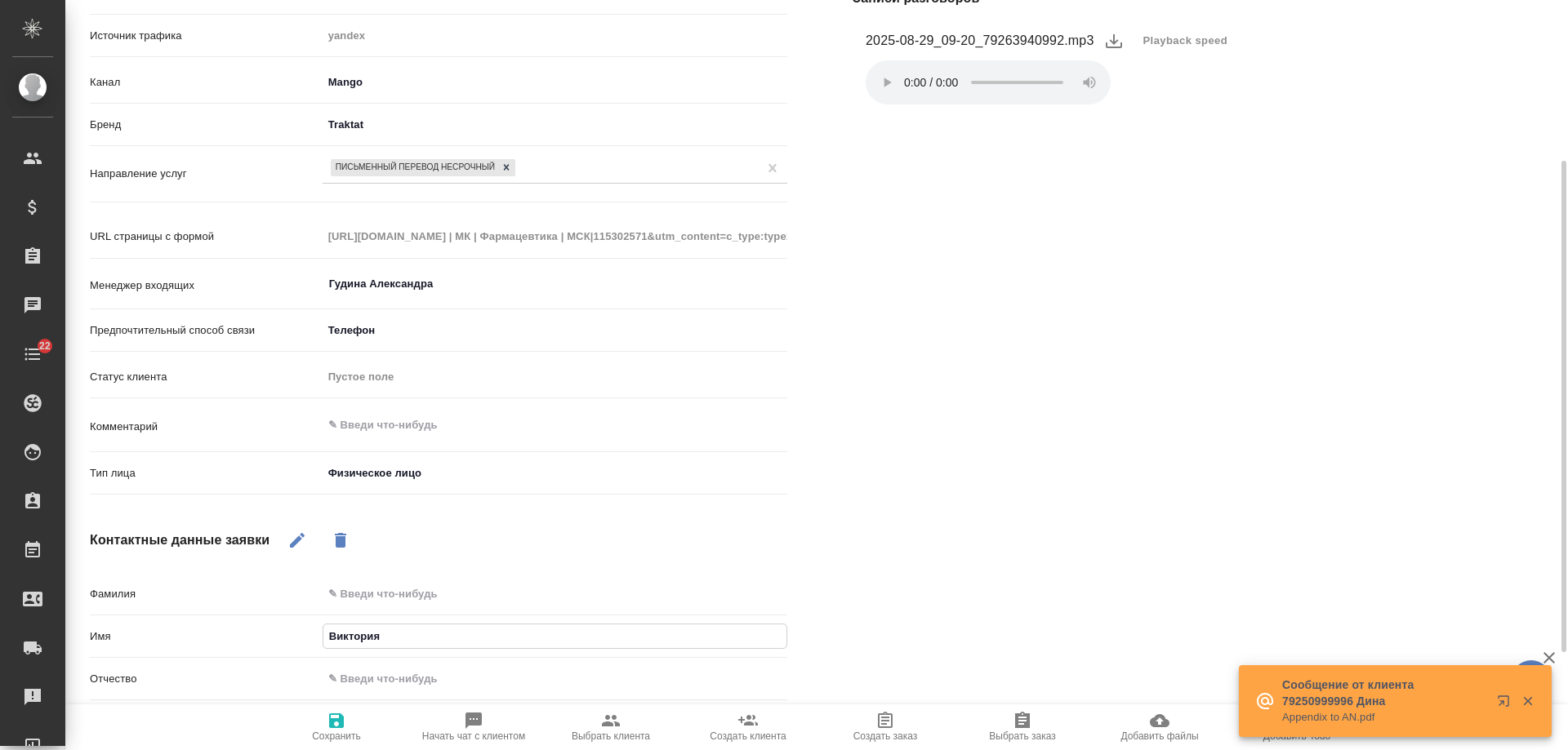
type textarea "x"
type input "Виктория"
click at [331, 730] on icon "button" at bounding box center [336, 720] width 19 height 19
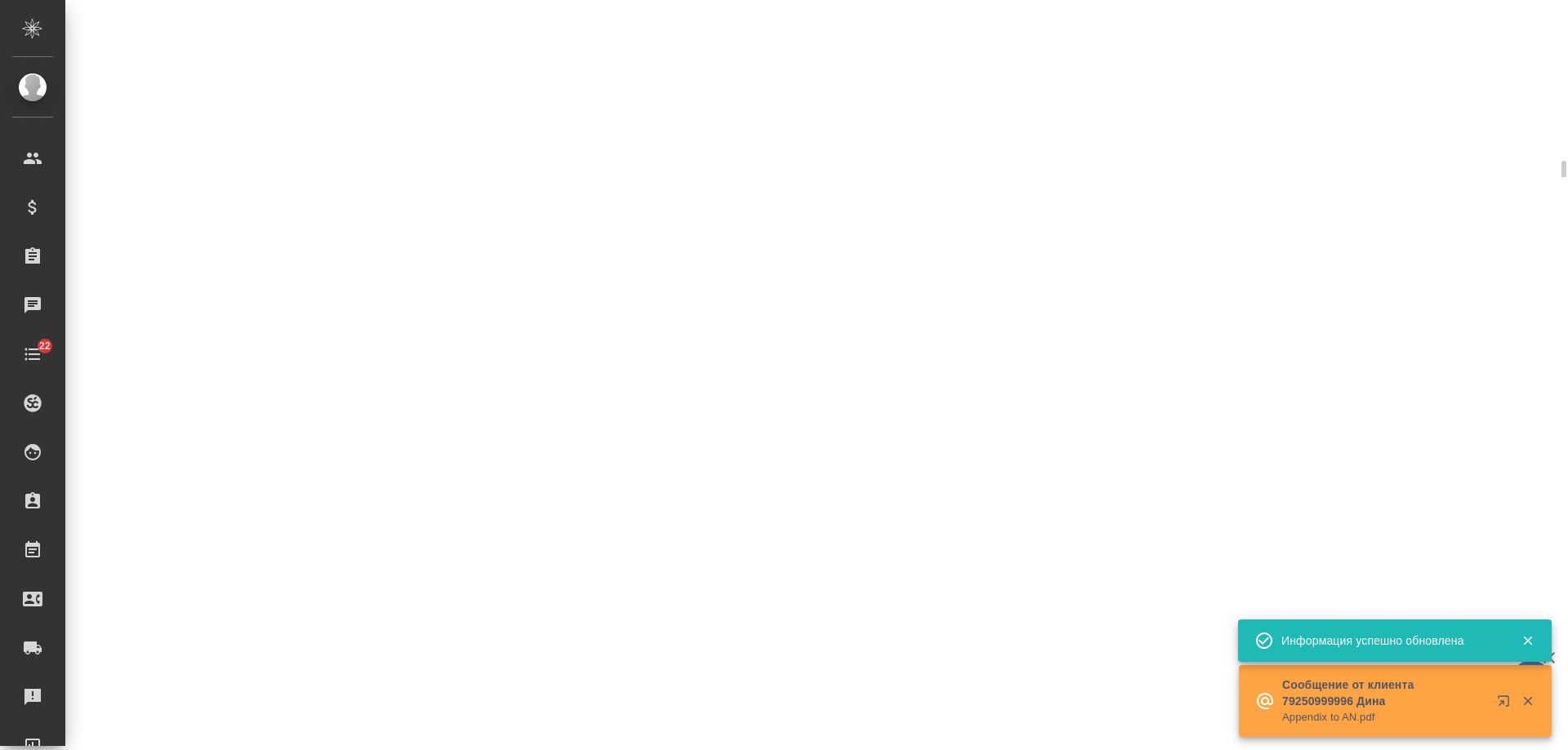
select select "RU"
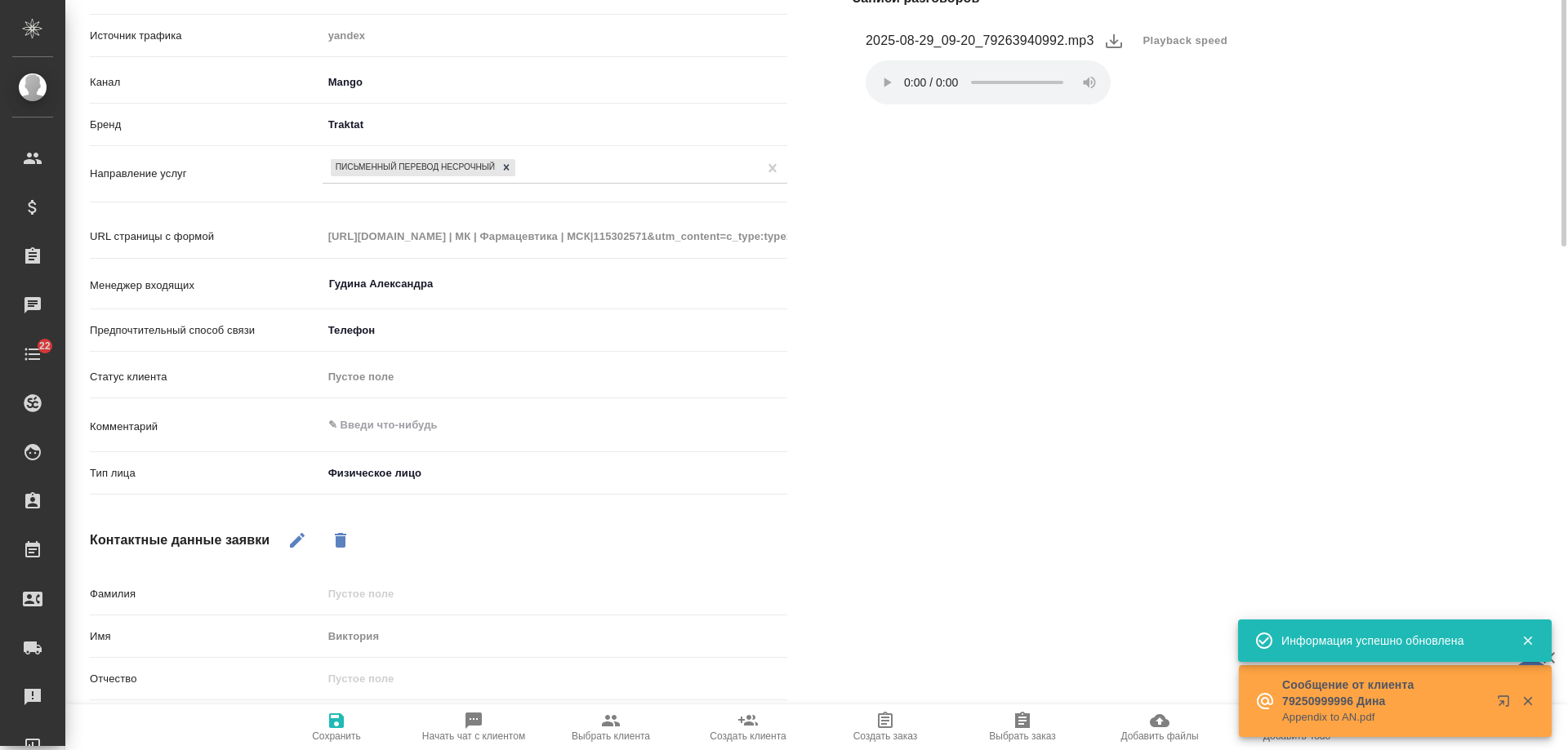
scroll to position [0, 0]
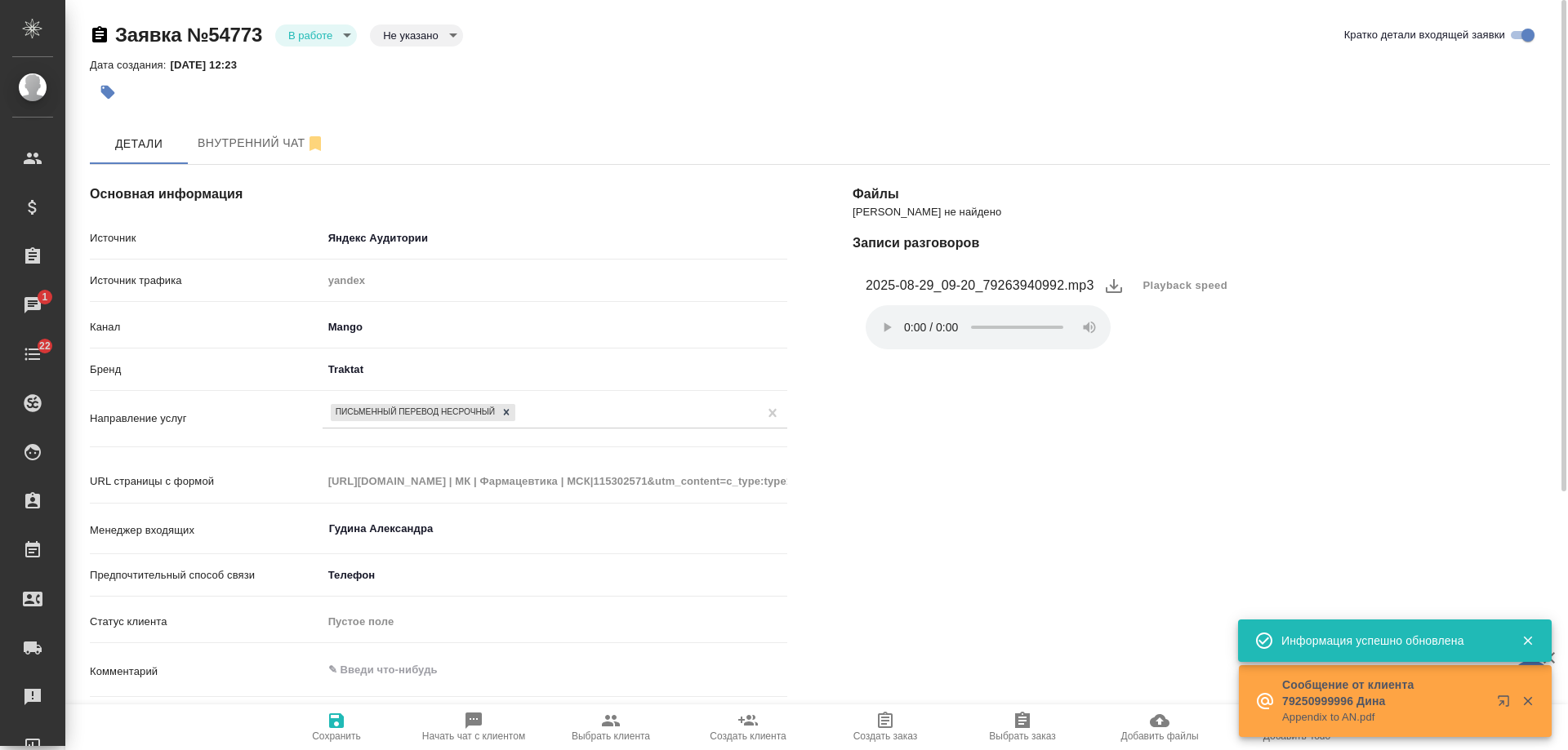
click at [461, 732] on span "Начать чат с клиентом" at bounding box center [474, 736] width 103 height 11
type textarea "x"
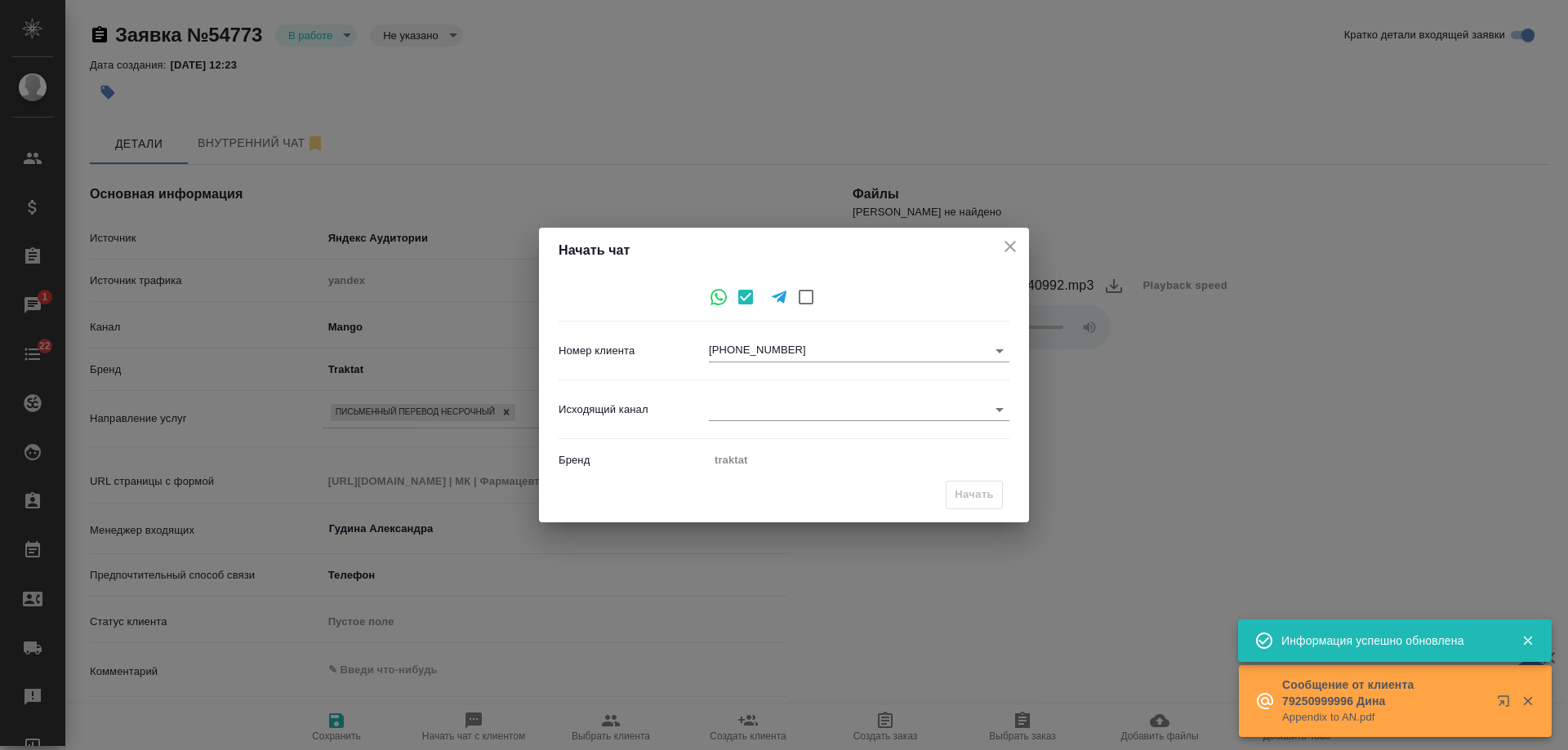
click at [814, 419] on body "🙏 .cls-1 fill:#fff; AWATERA Gudina Alexandra Клиенты Спецификации Заказы 1 Чаты…" at bounding box center [784, 375] width 1568 height 750
click at [789, 412] on li "Awatera" at bounding box center [859, 410] width 301 height 26
type input "2"
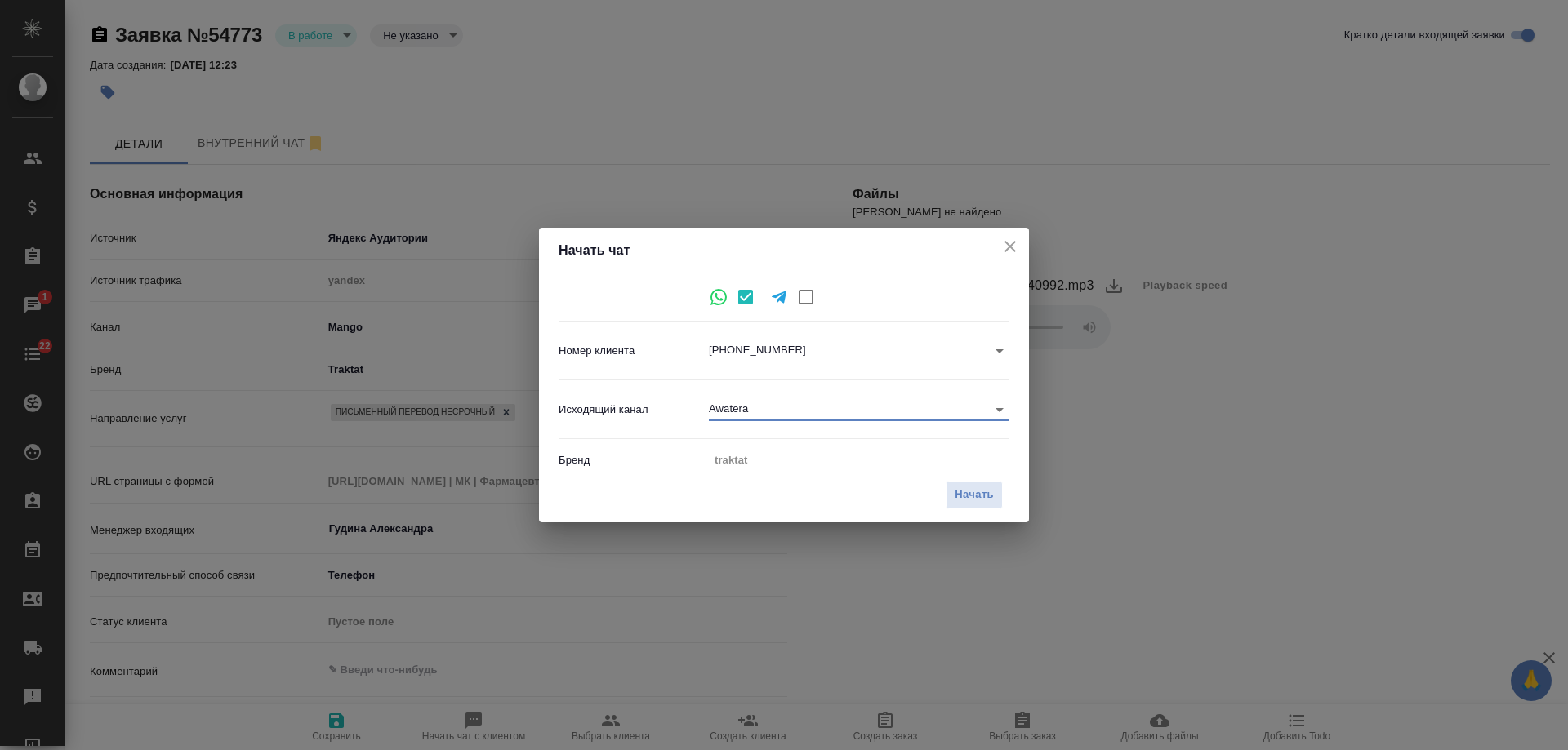
click at [841, 404] on body "🙏 .cls-1 fill:#fff; AWATERA Gudina Alexandra Клиенты Спецификации Заказы 1 Чаты…" at bounding box center [784, 375] width 1568 height 750
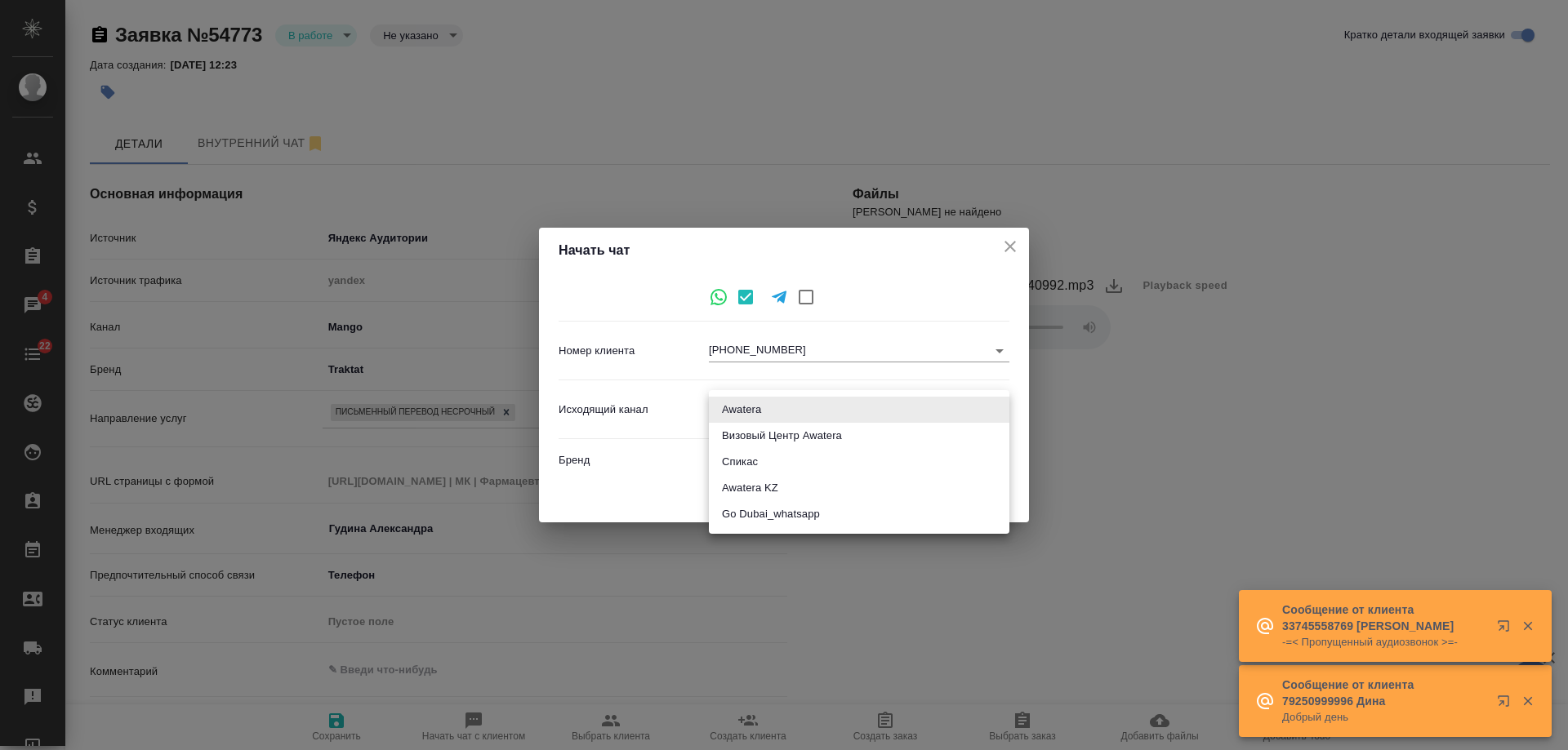
click at [841, 404] on li "Awatera" at bounding box center [859, 410] width 301 height 26
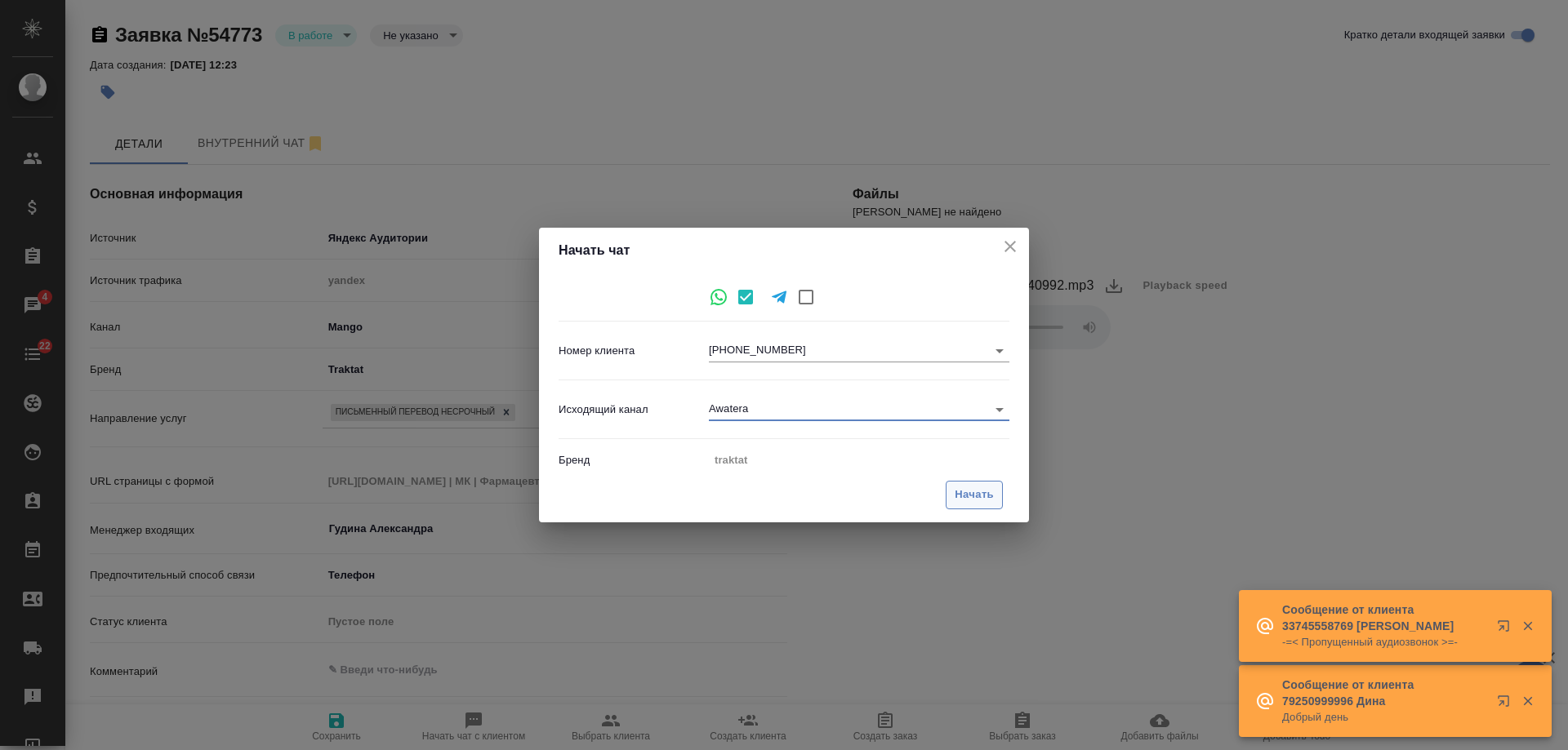
click at [950, 491] on button "Начать" at bounding box center [974, 495] width 57 height 29
type textarea "x"
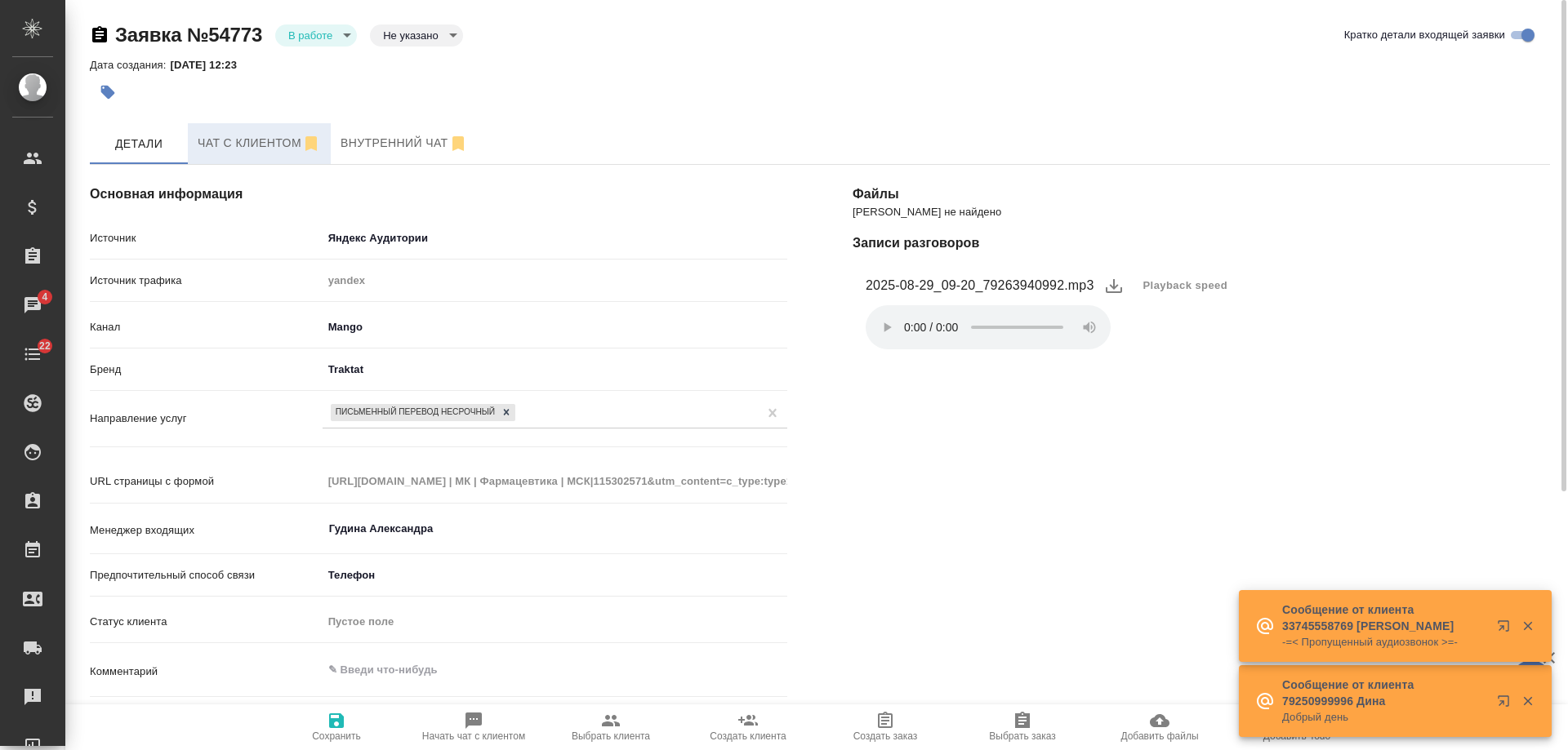
click at [227, 124] on button "Чат с клиентом" at bounding box center [260, 144] width 143 height 41
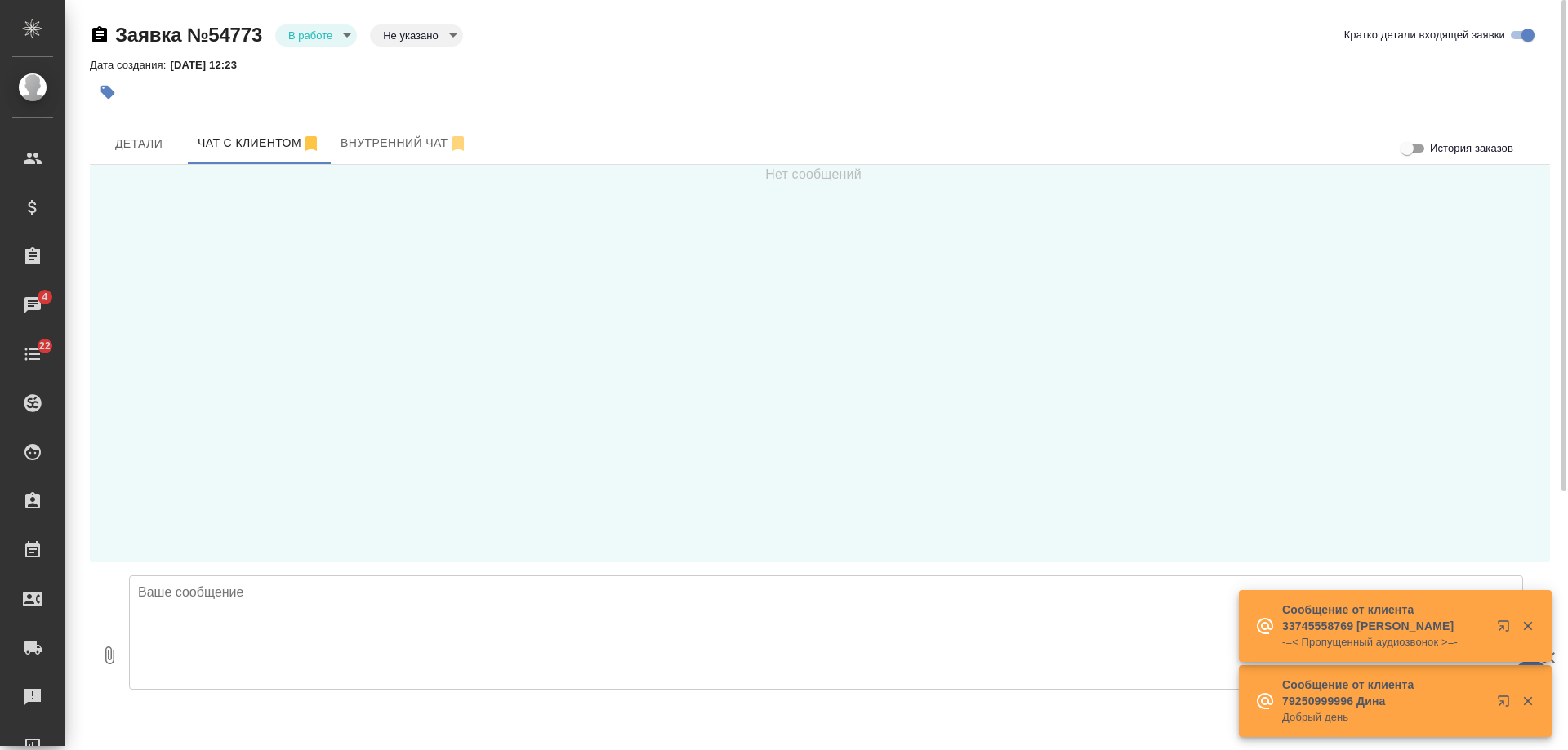
click at [341, 703] on div at bounding box center [826, 715] width 1394 height 39
click at [329, 609] on textarea at bounding box center [826, 632] width 1394 height 114
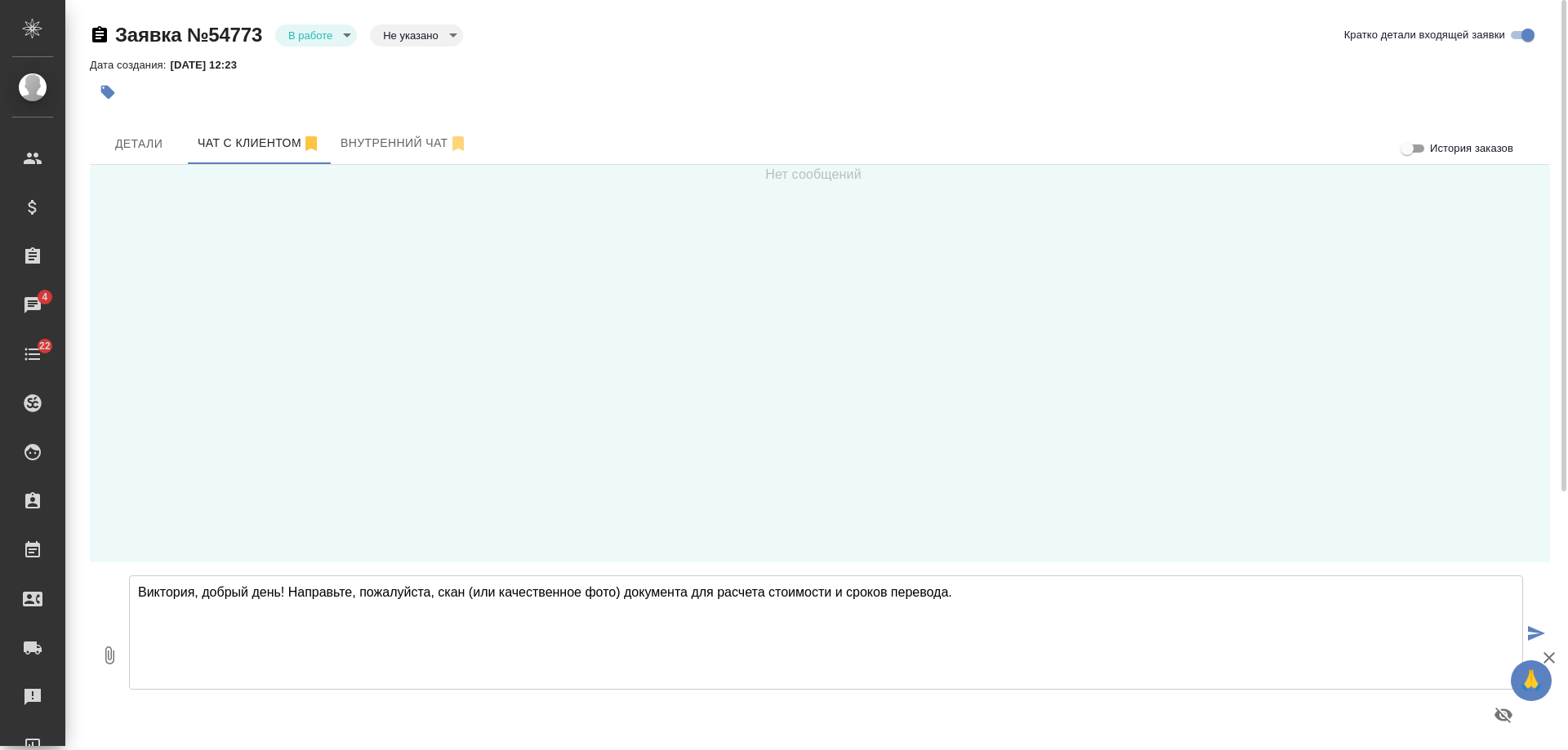
type textarea "Виктория, добрый день! Направьте, пожалуйста, скан (или качественное фото) доку…"
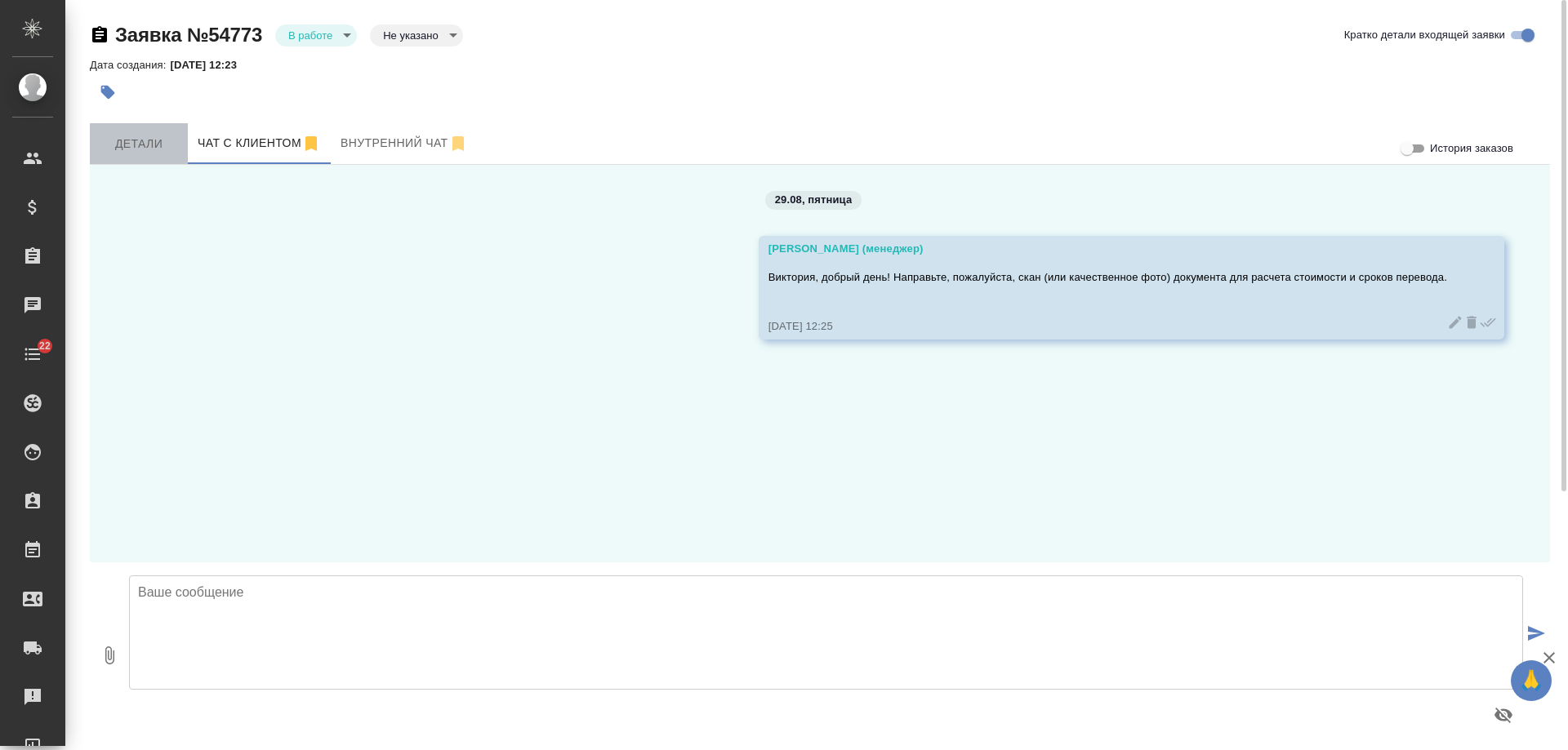
click at [134, 152] on span "Детали" at bounding box center [139, 144] width 78 height 20
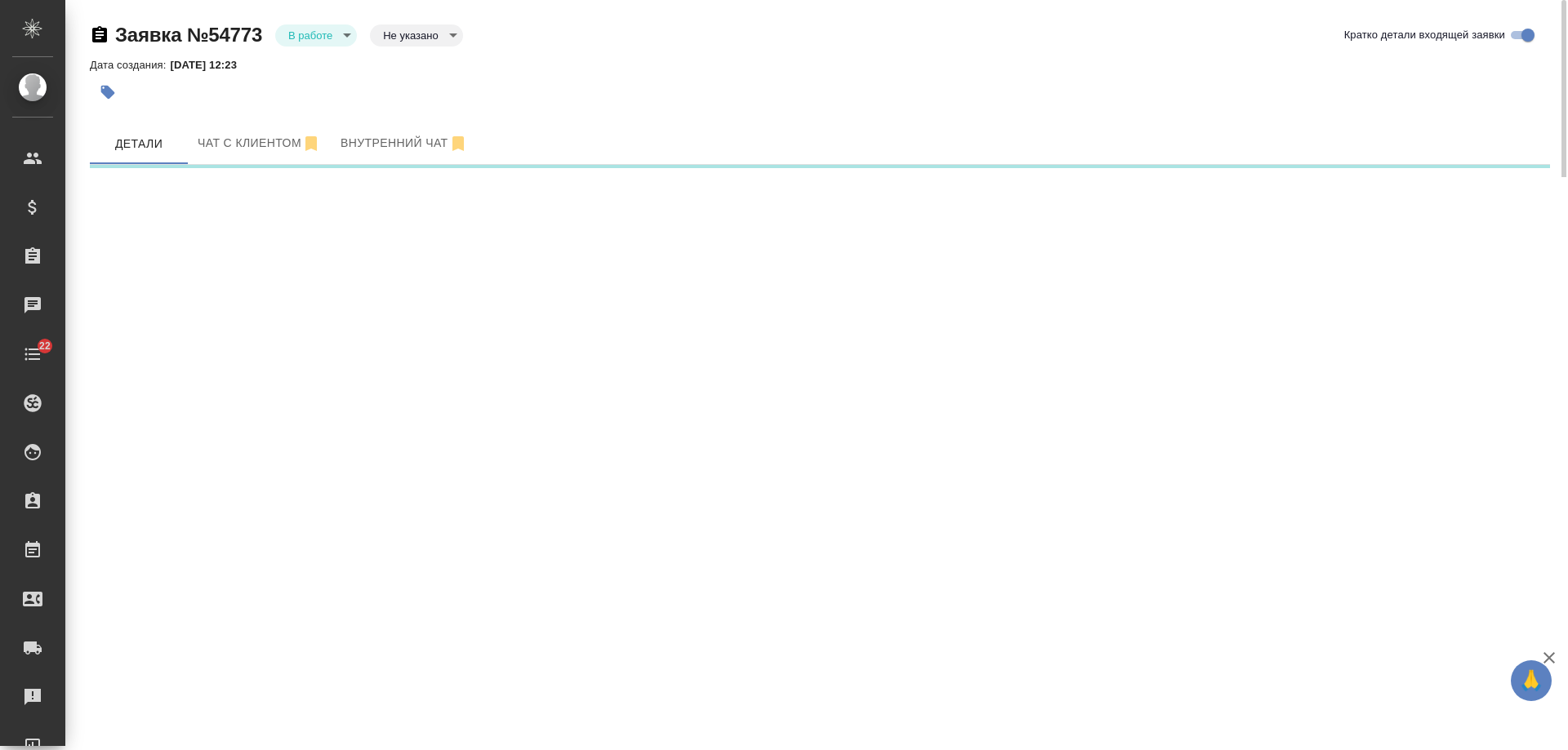
select select "RU"
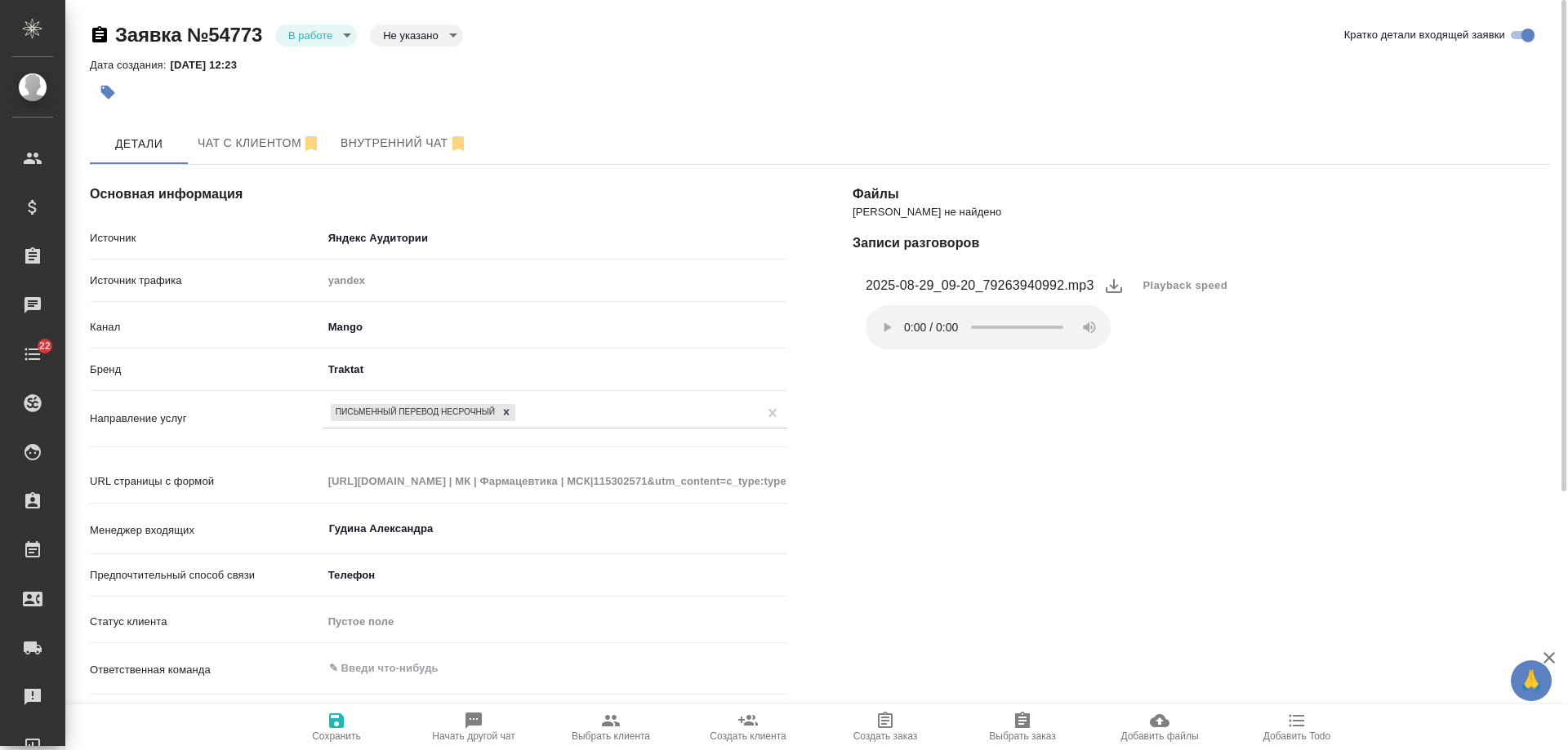
scroll to position [245, 0]
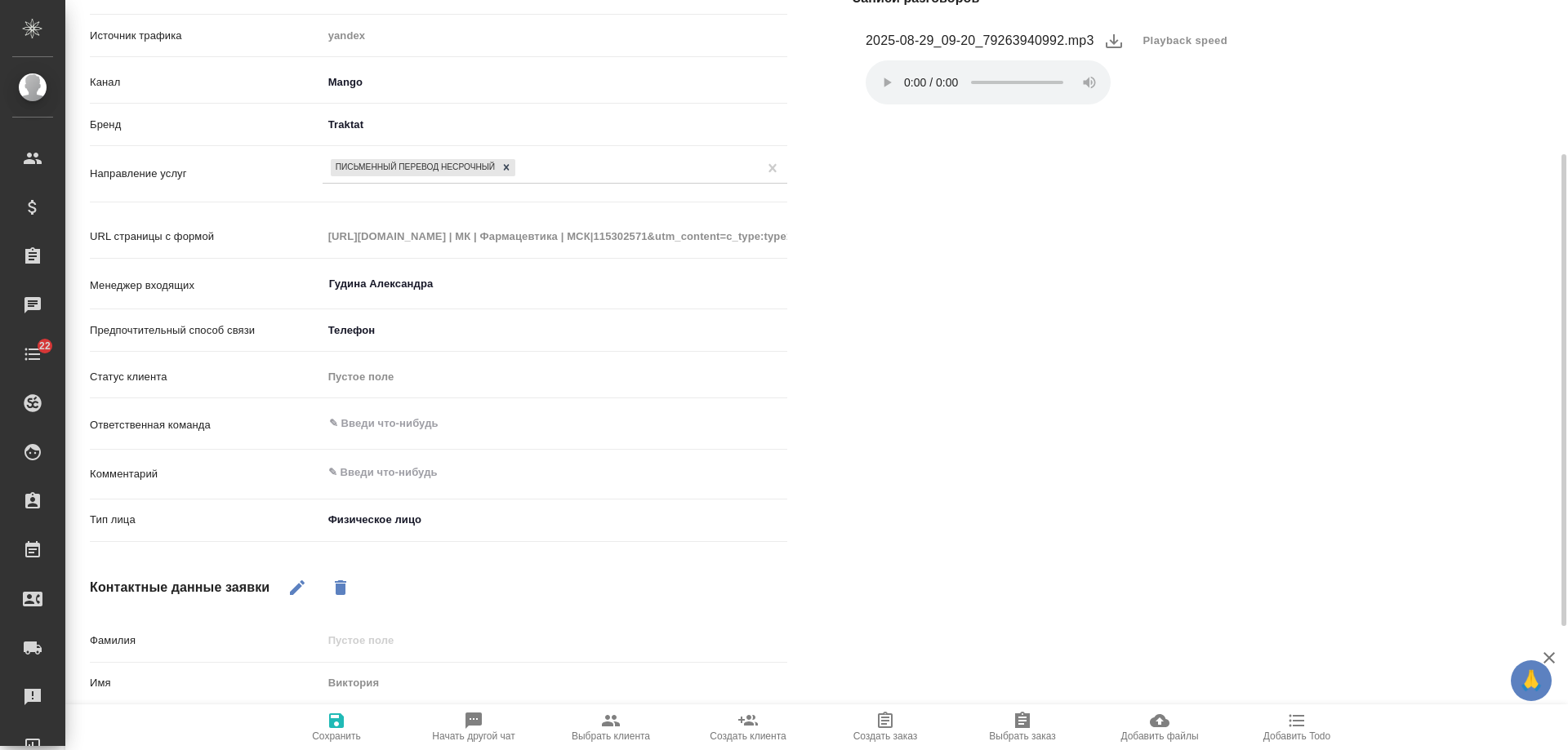
type textarea "x"
click at [394, 476] on textarea at bounding box center [554, 473] width 464 height 28
type textarea "па"
type textarea "x"
type textarea "пас"
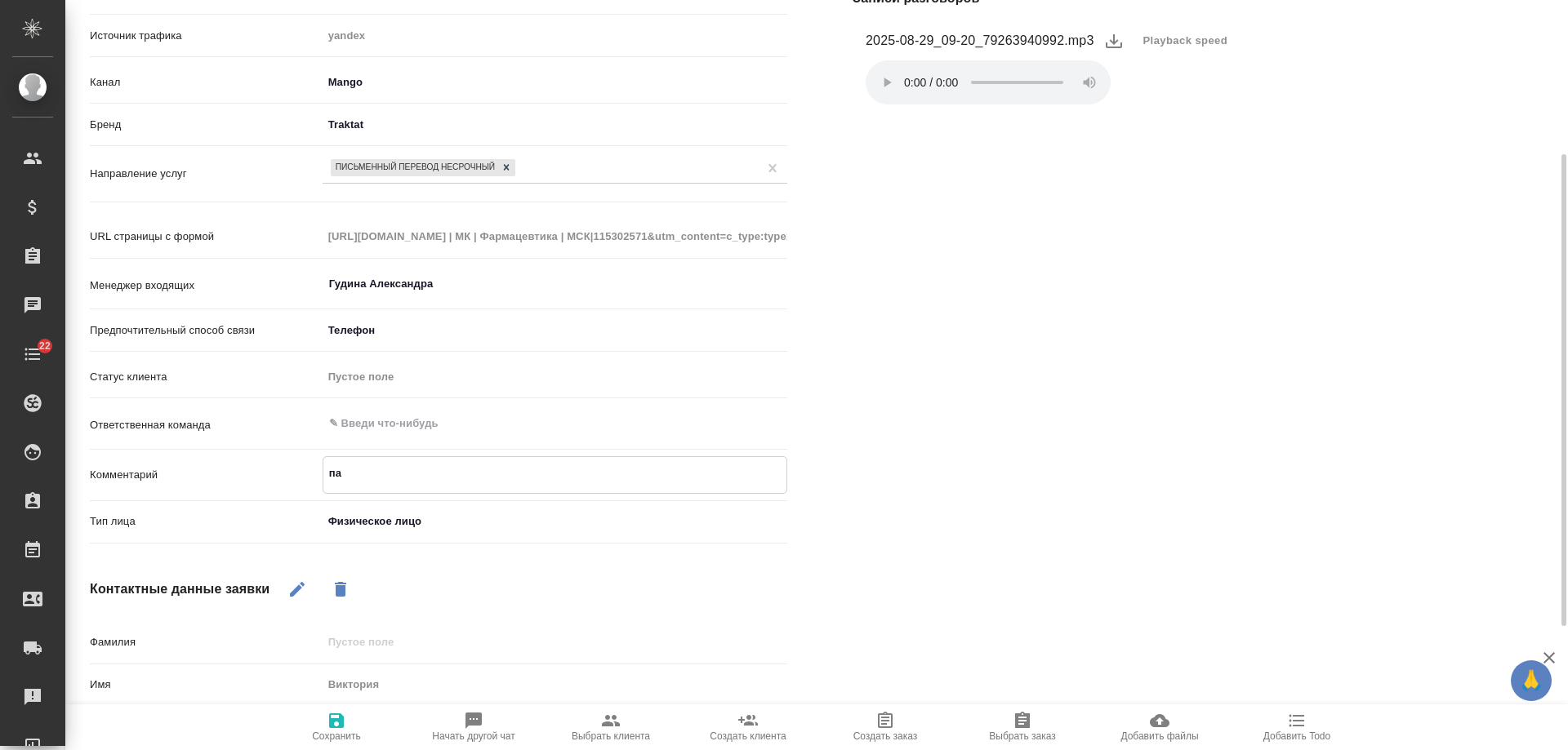
type textarea "x"
type textarea "пасп"
type textarea "x"
type textarea "паспо"
type textarea "x"
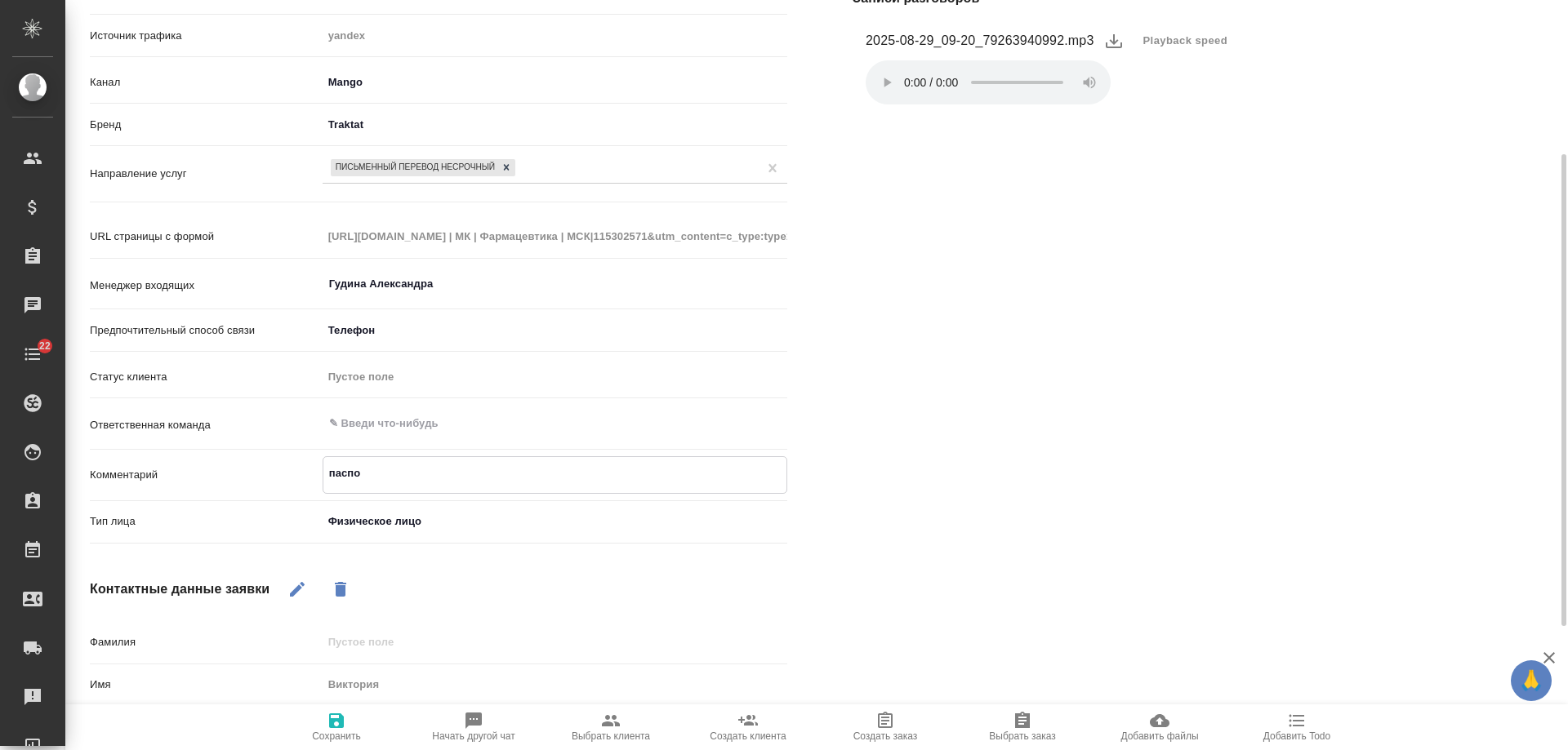
type textarea "паспор"
type textarea "x"
type textarea "паспорт"
type textarea "x"
type textarea "паспорт"
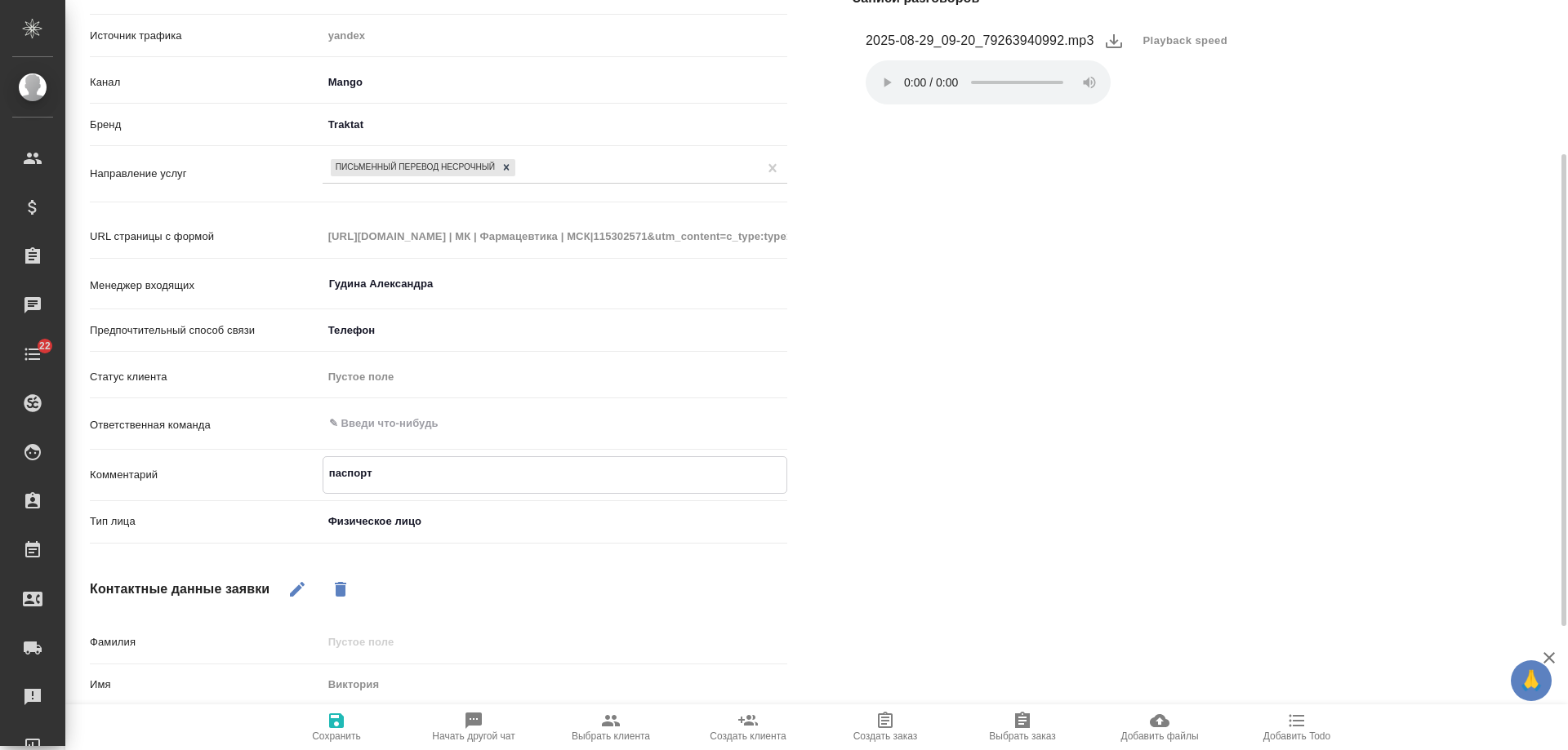
type textarea "x"
type textarea "паспорт ф"
type textarea "x"
type textarea "паспорт фи"
type textarea "x"
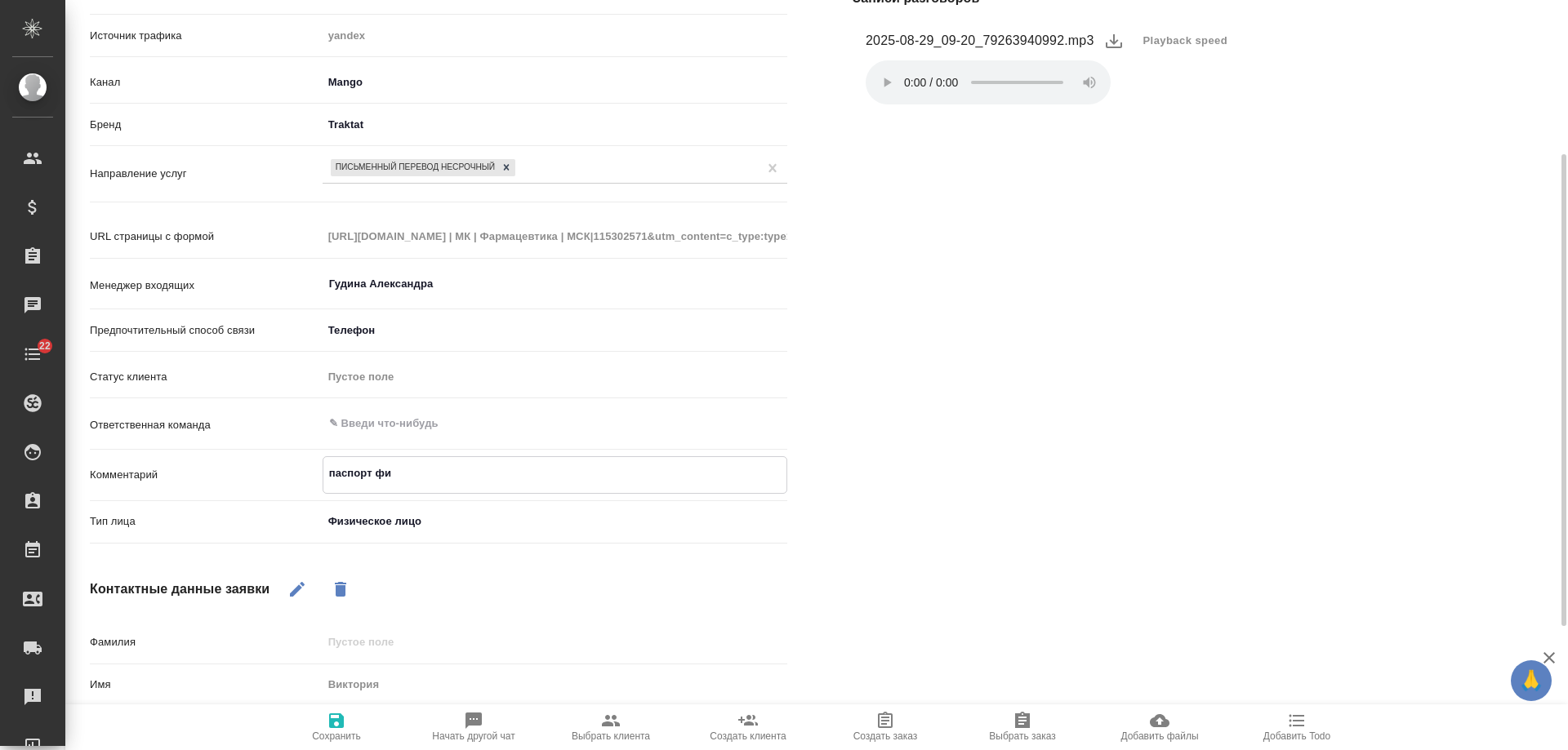
type textarea "паспорт фил"
type textarea "x"
type textarea "паспорт фили"
type textarea "x"
type textarea "паспорт филип"
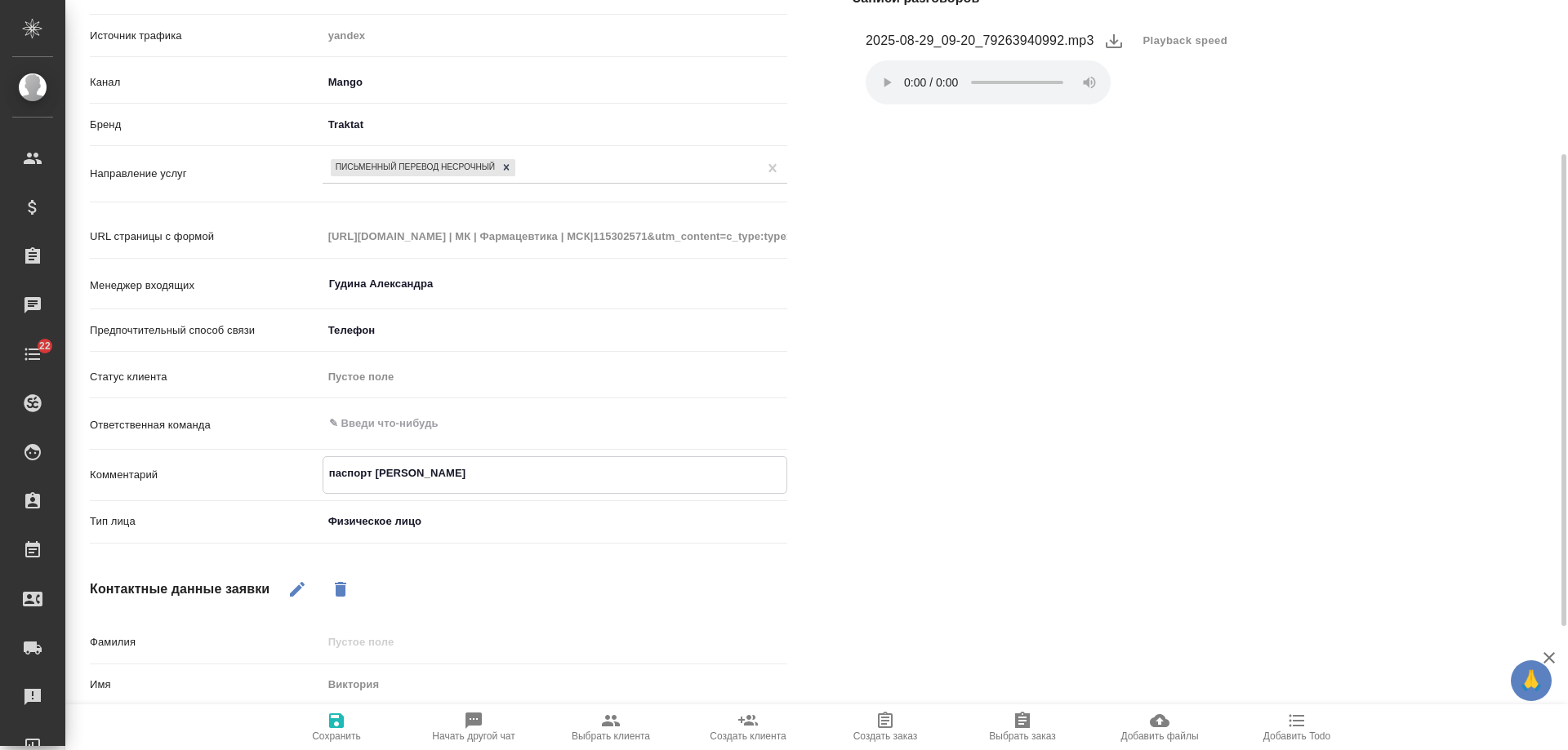
type textarea "x"
type textarea "паспорт филипп"
type textarea "x"
type textarea "паспорт филиппи"
type textarea "x"
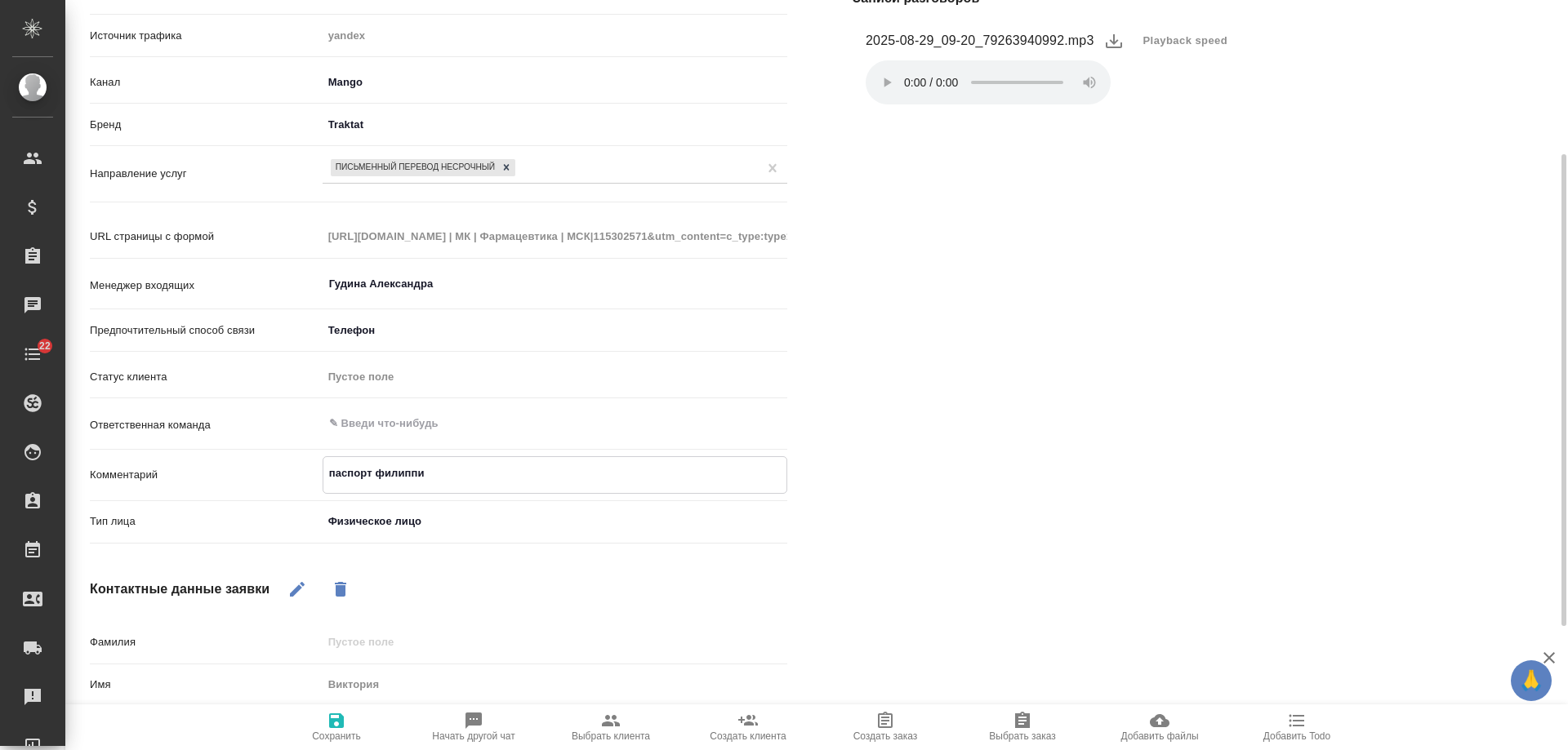
type textarea "паспорт филиппин"
type textarea "x"
type textarea "паспорт филиппины"
type textarea "x"
type textarea "паспорт филиппины"
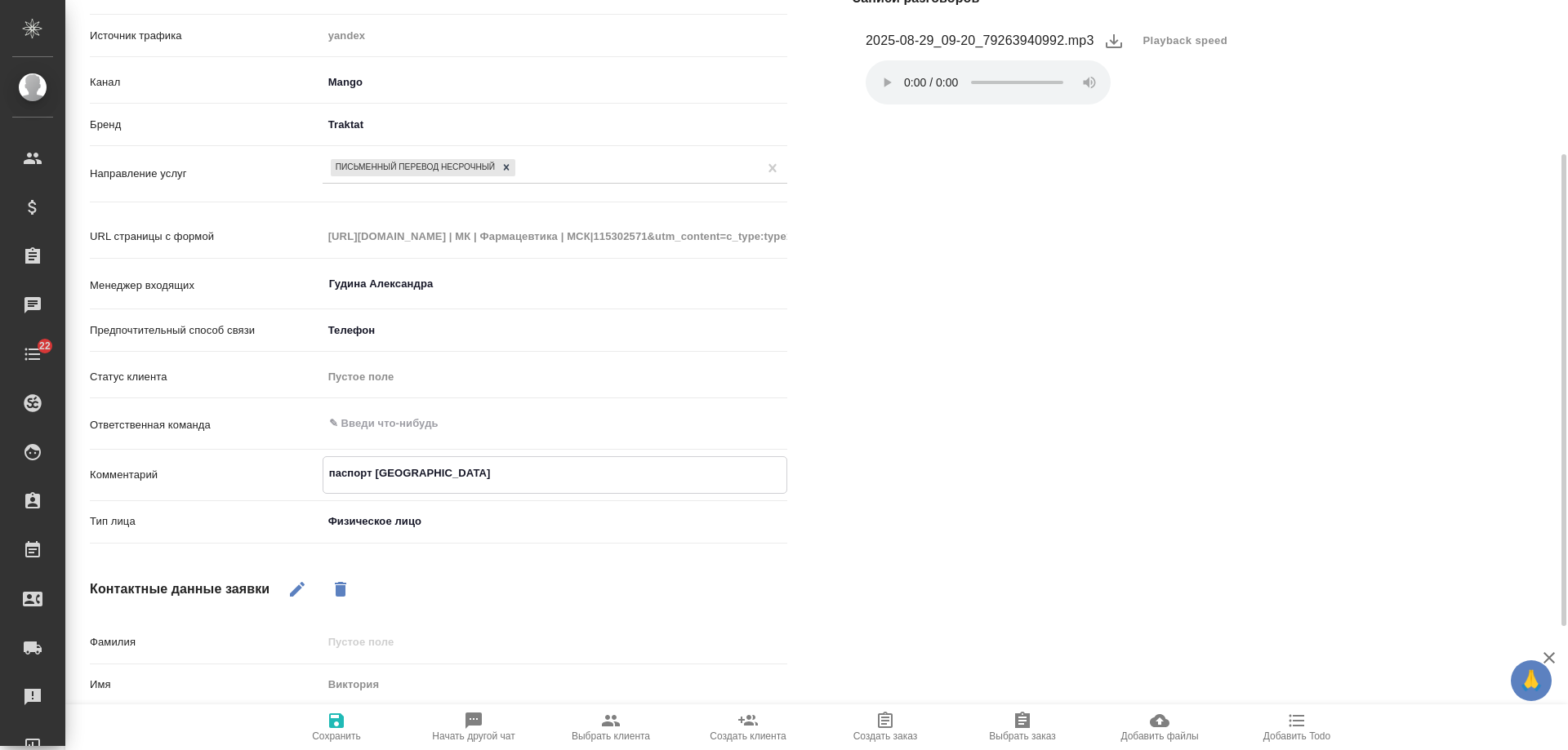
type textarea "x"
type textarea "паспорт филиппины н"
type textarea "x"
type textarea "паспорт филиппины на"
type textarea "x"
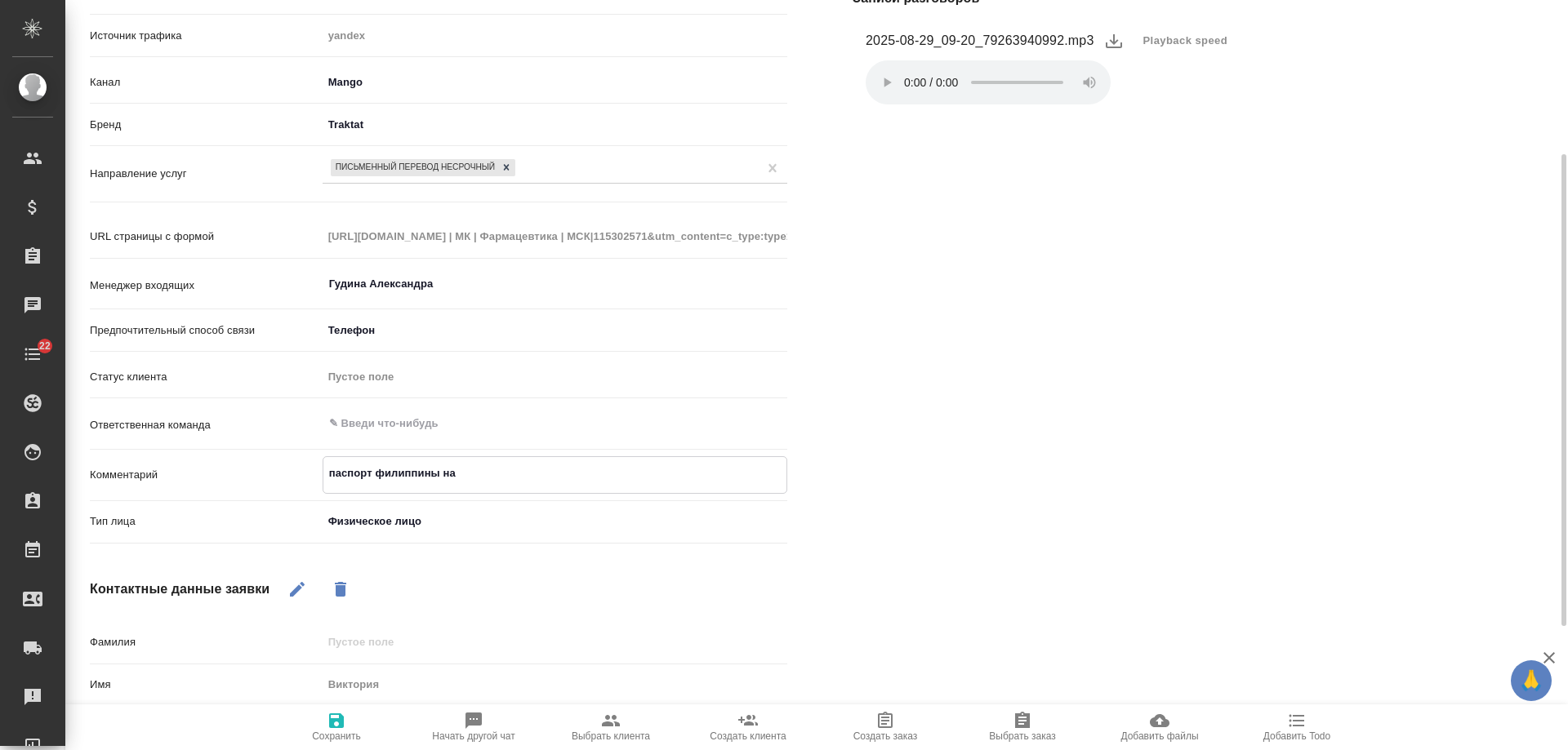
type textarea "паспорт филиппины на"
type textarea "x"
type textarea "паспорт филиппины на р"
type textarea "x"
type textarea "паспорт филиппины на рус"
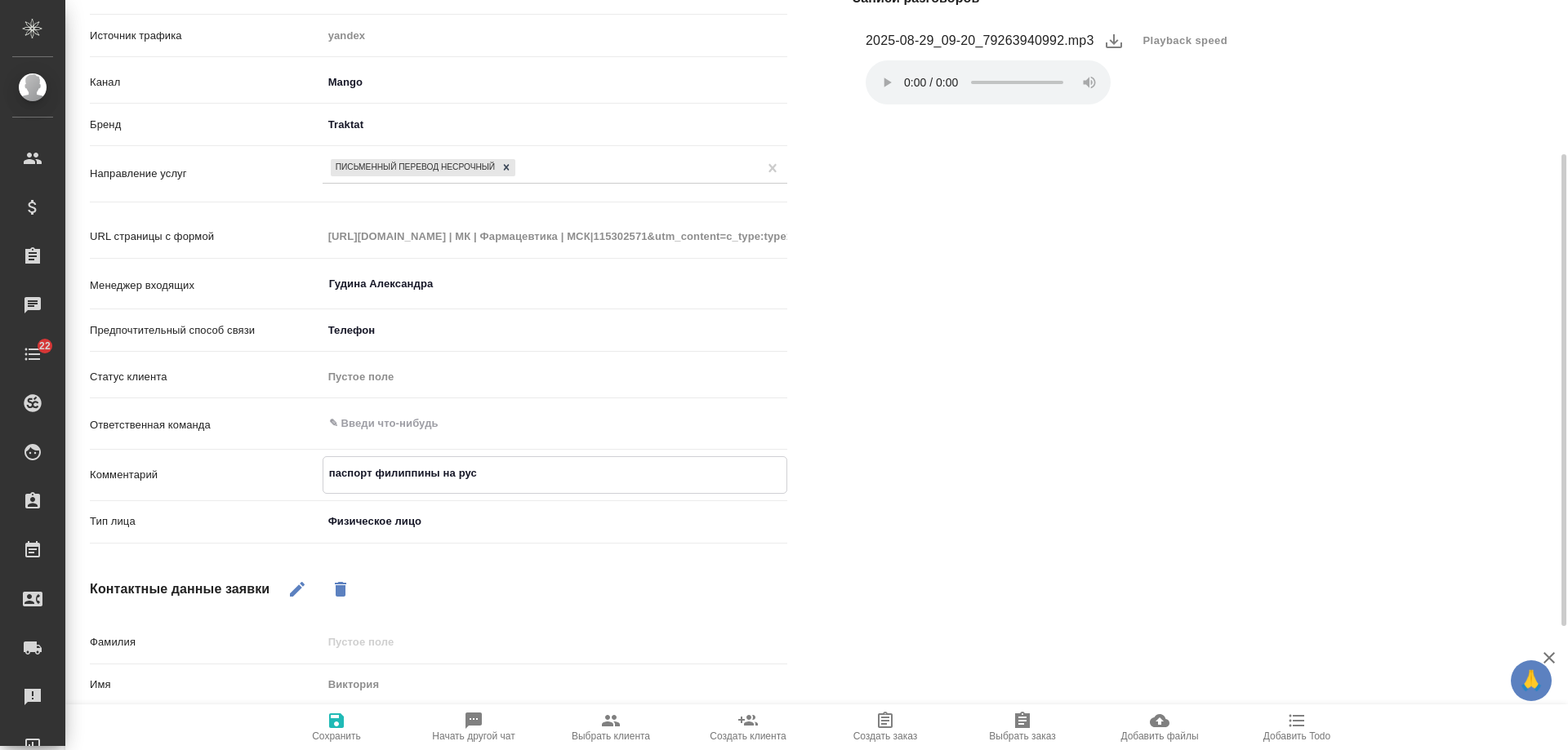
type textarea "x"
type textarea "паспорт филиппины на рус"
type textarea "x"
type textarea "паспорт филиппины на рус с"
type textarea "x"
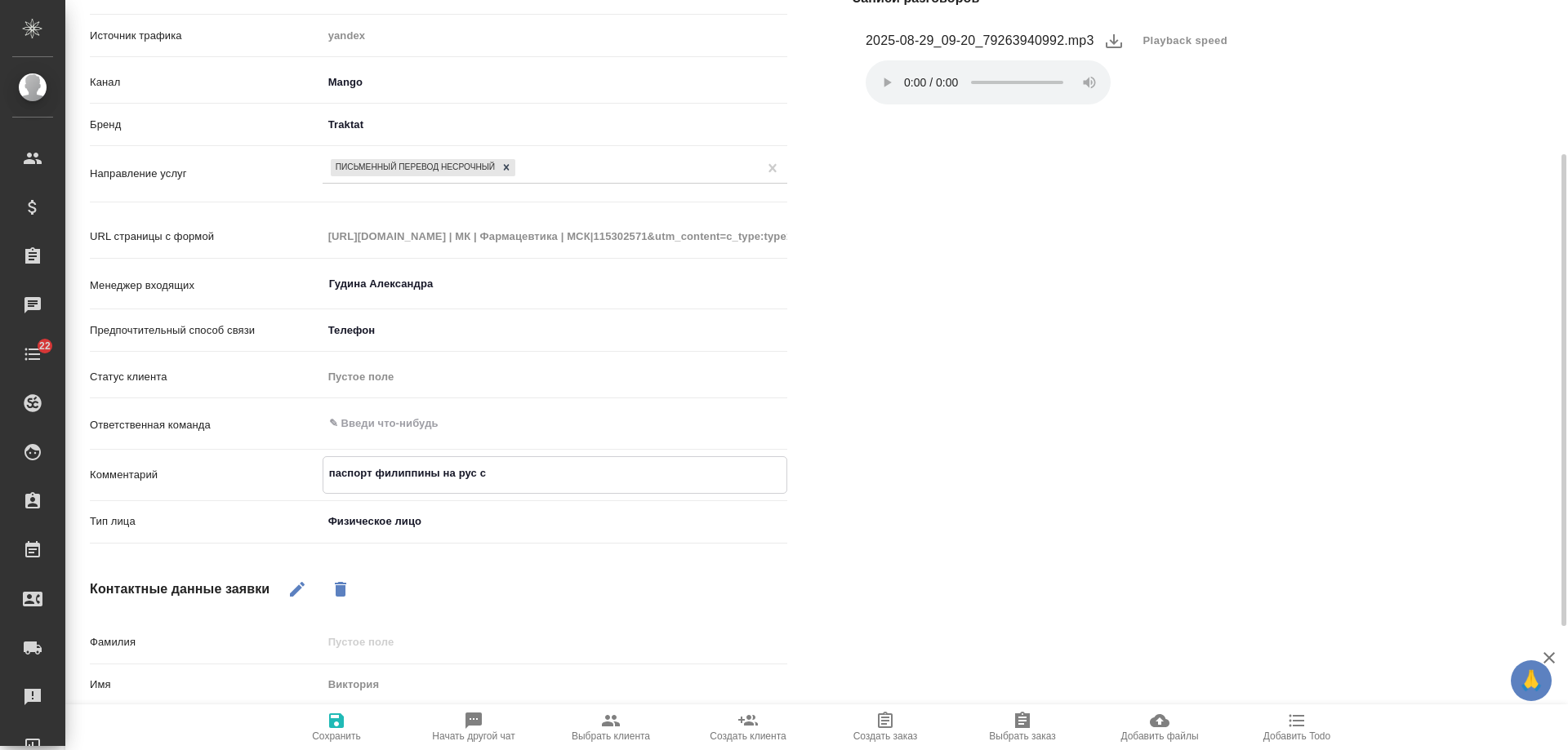
type textarea "паспорт филиппины на рус с"
type textarea "x"
type textarea "паспорт филиппины на рус с Н"
type textarea "x"
type textarea "паспорт филиппины на рус с НЗ"
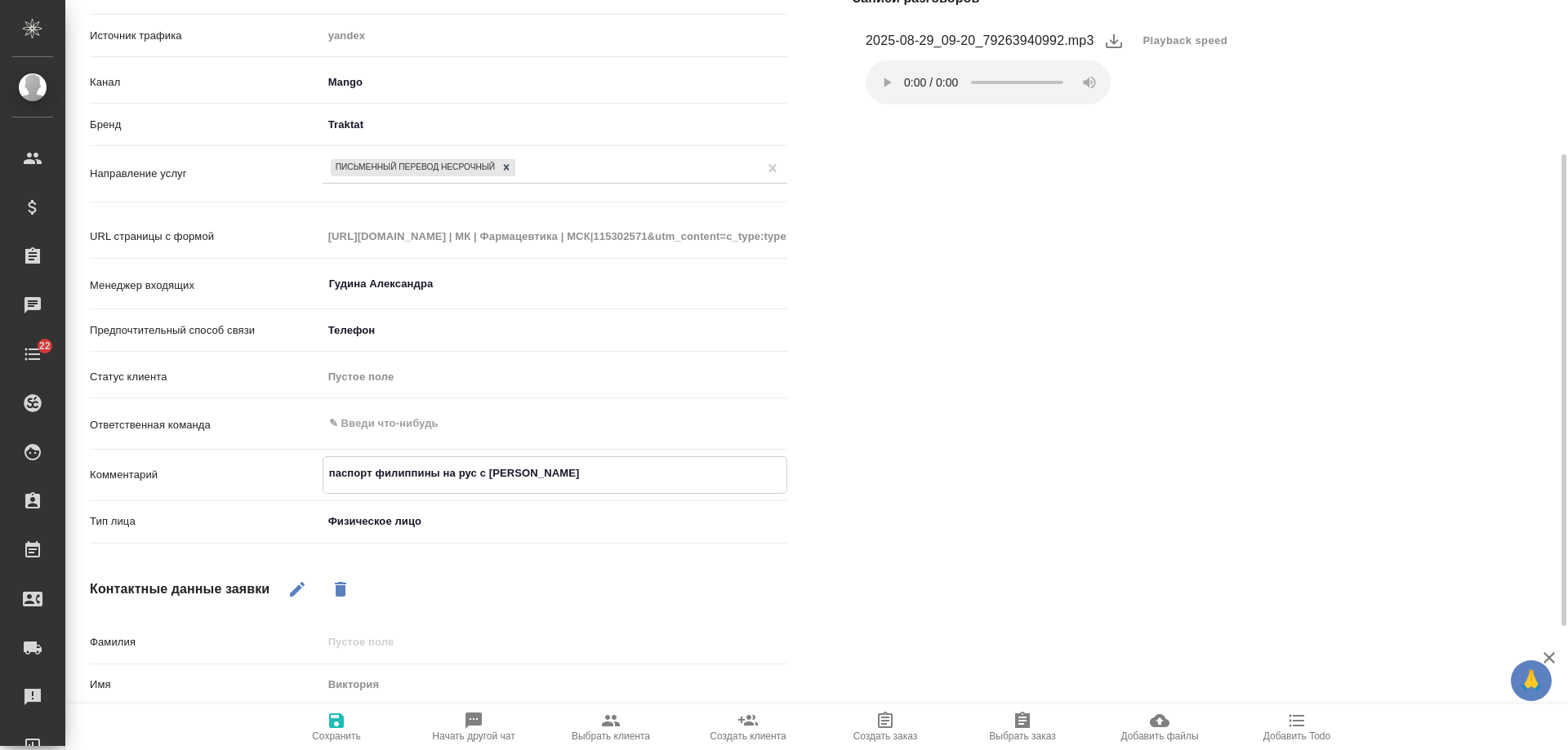
type textarea "x"
type textarea "паспорт филиппины на рус с НЗ"
type textarea "x"
type textarea "паспорт филиппины на рус с НЗ ("
type textarea "x"
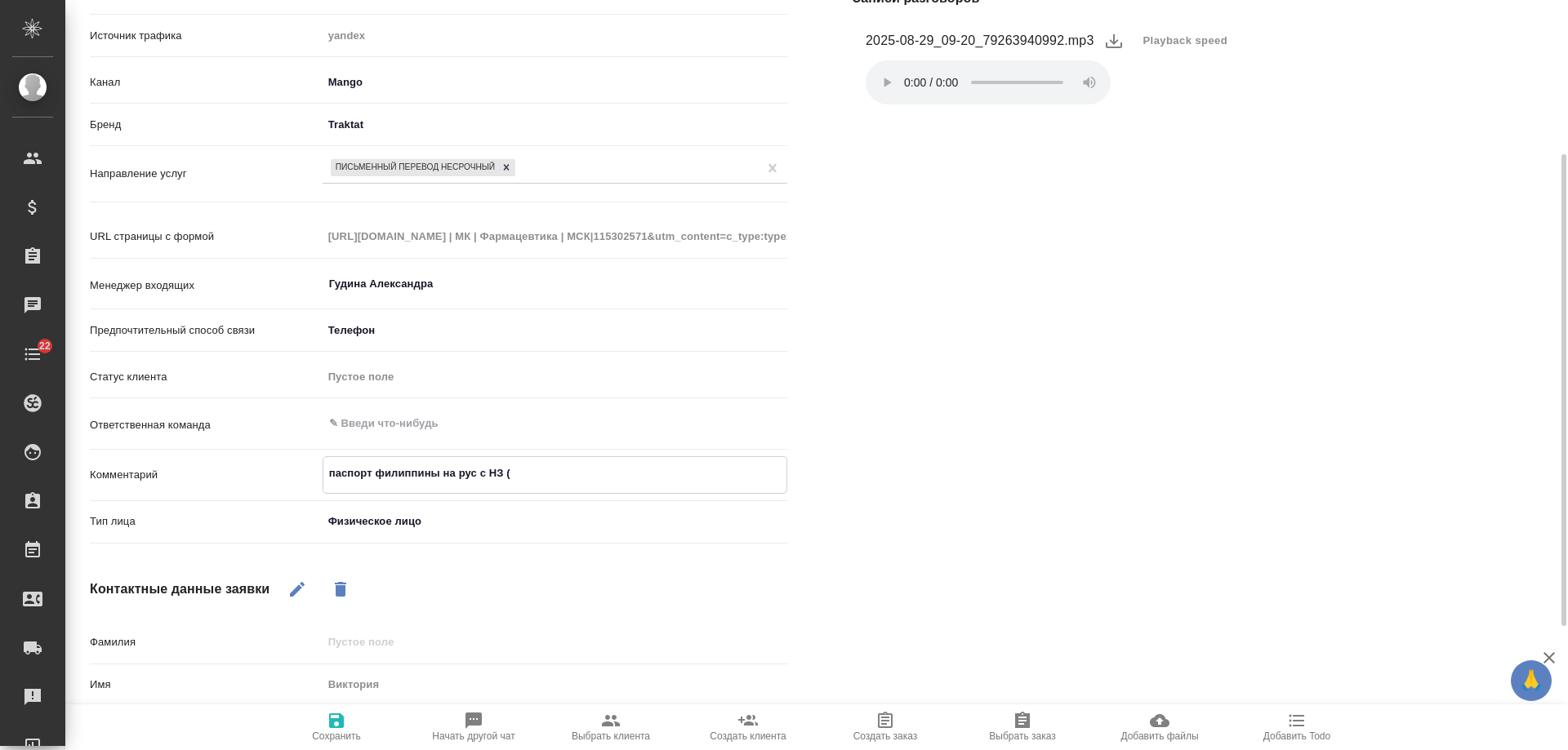
type textarea "паспорт филиппины на рус с НЗ (с"
type textarea "x"
type textarea "паспорт филиппины на рус с НЗ (ск"
type textarea "x"
type textarea "паспорт филиппины на рус с НЗ (ско"
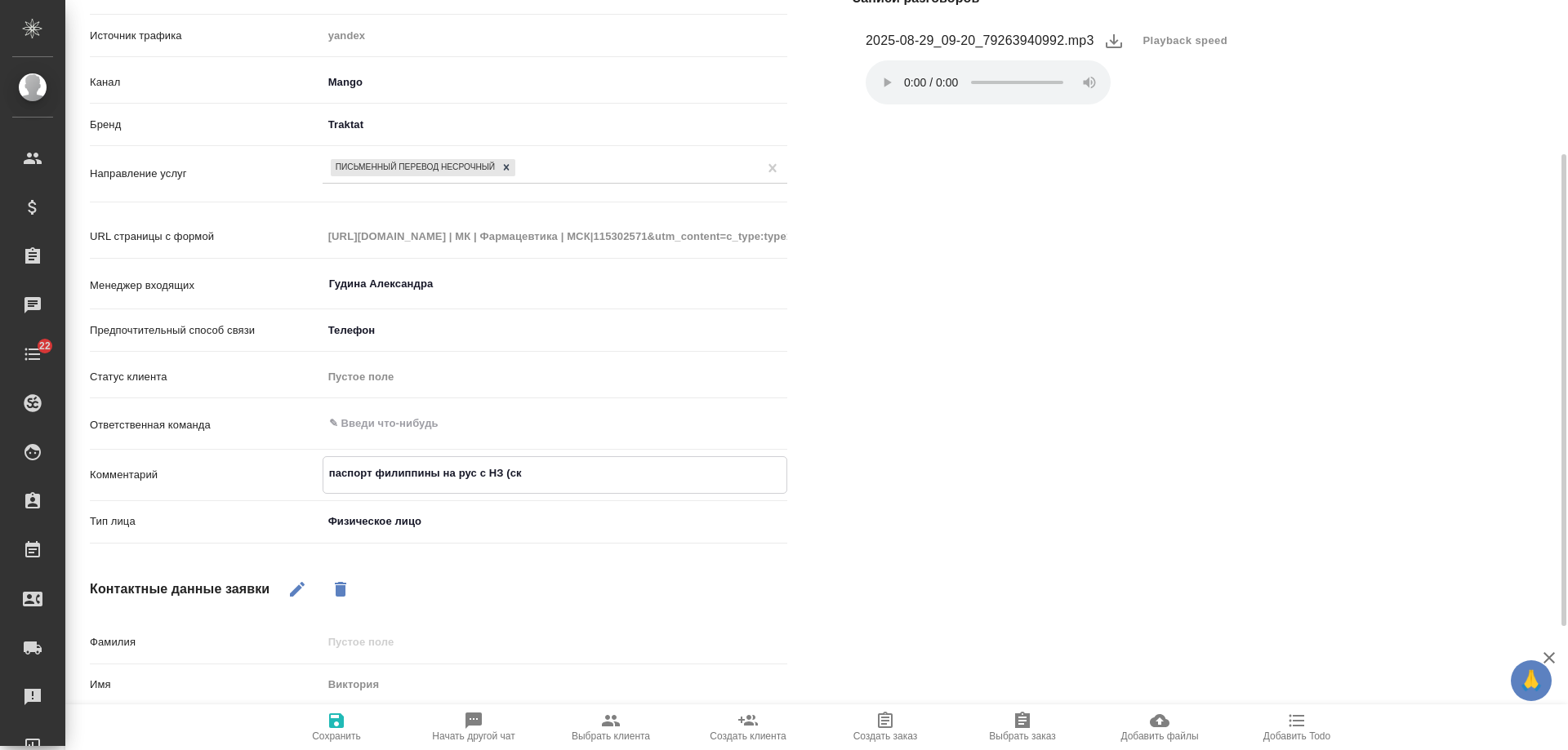
type textarea "x"
type textarea "паспорт филиппины на рус с НЗ (скор"
type textarea "x"
type textarea "паспорт филиппины на рус с НЗ (скоре"
type textarea "x"
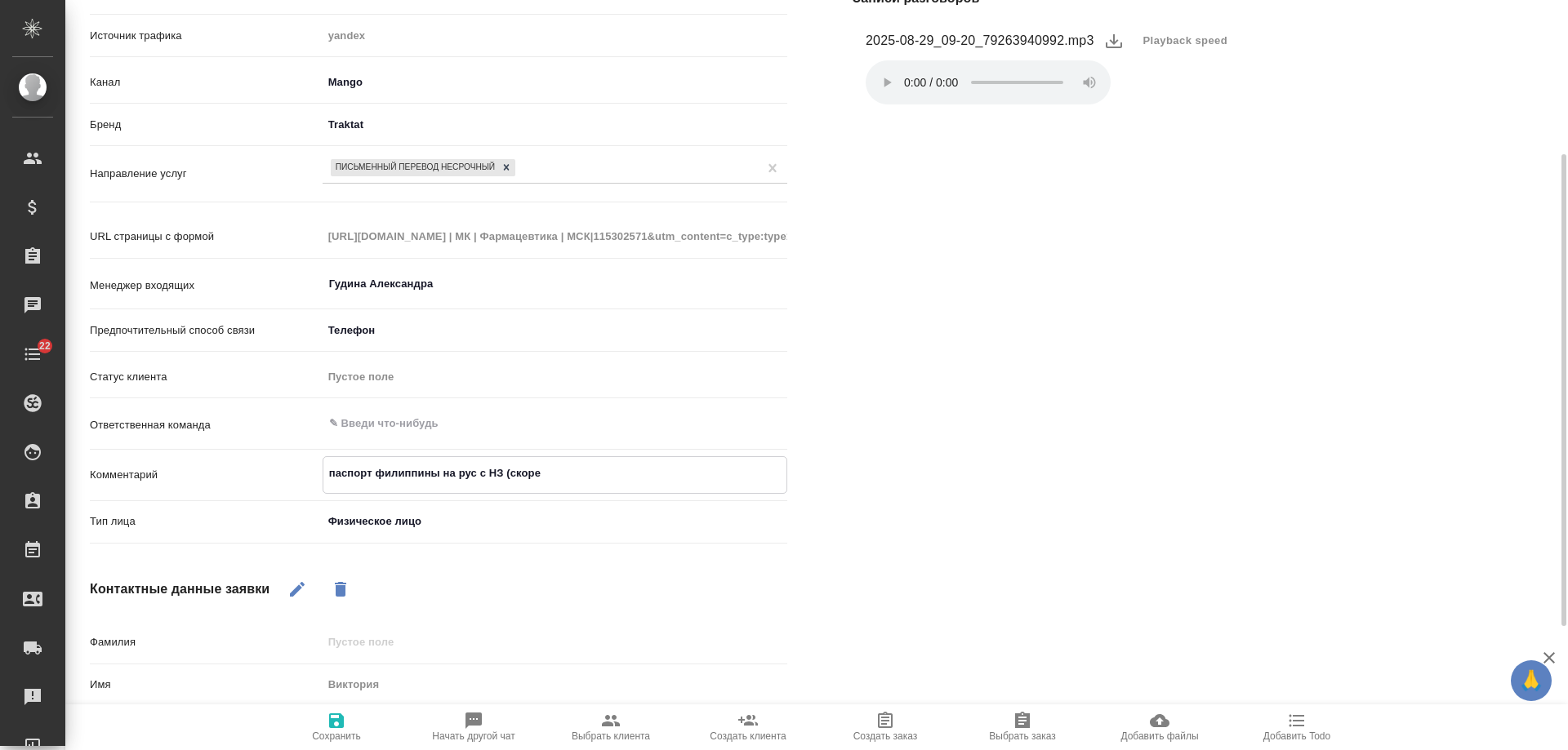
type textarea "паспорт филиппины на рус с НЗ (скорее"
type textarea "x"
type textarea "паспорт филиппины на рус с НЗ (скорее"
type textarea "x"
type textarea "паспорт филиппины на рус с НЗ (скорее в"
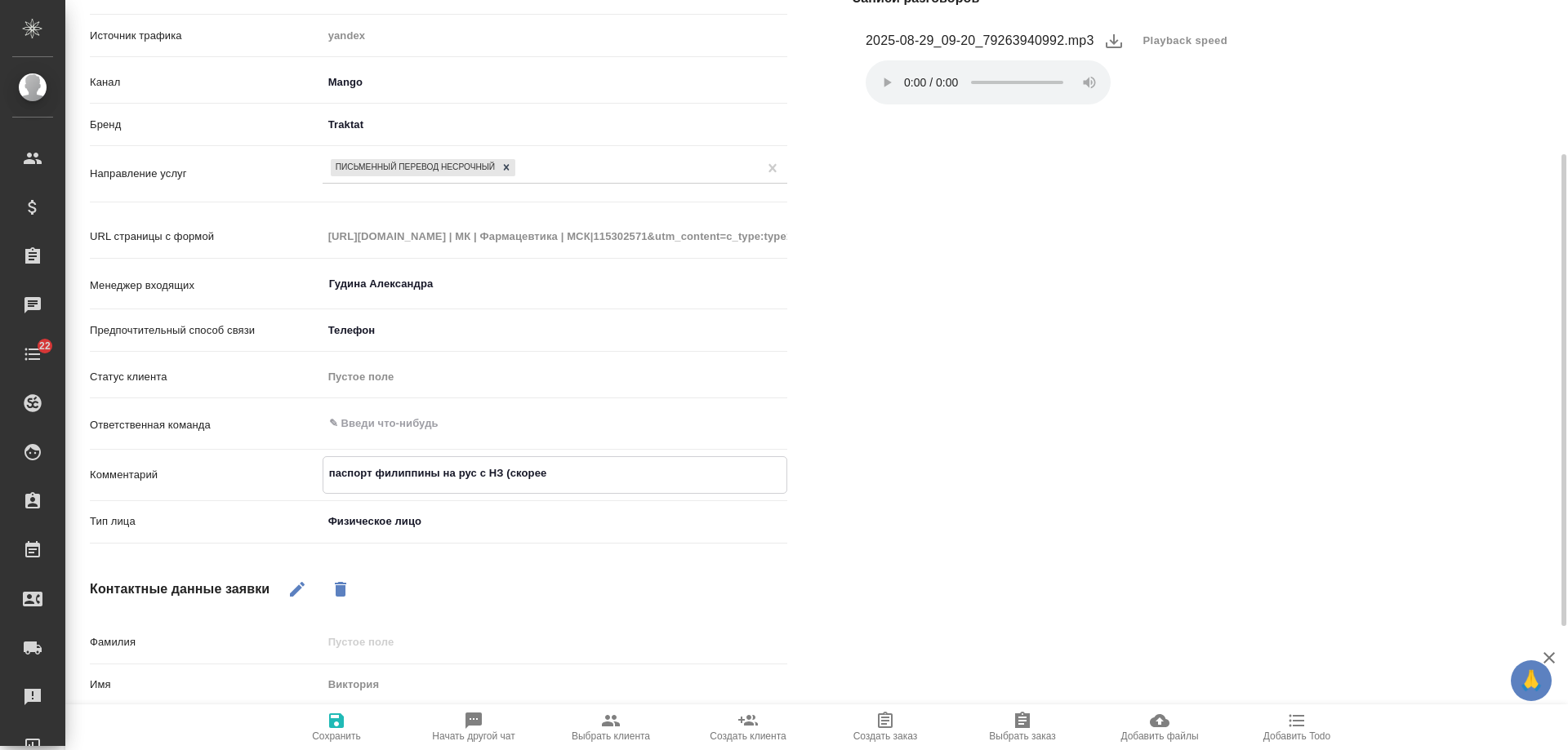
type textarea "x"
type textarea "паспорт филиппины на рус с НЗ (скорее вс"
type textarea "x"
type textarea "паспорт филиппины на рус с НЗ (скорее все"
type textarea "x"
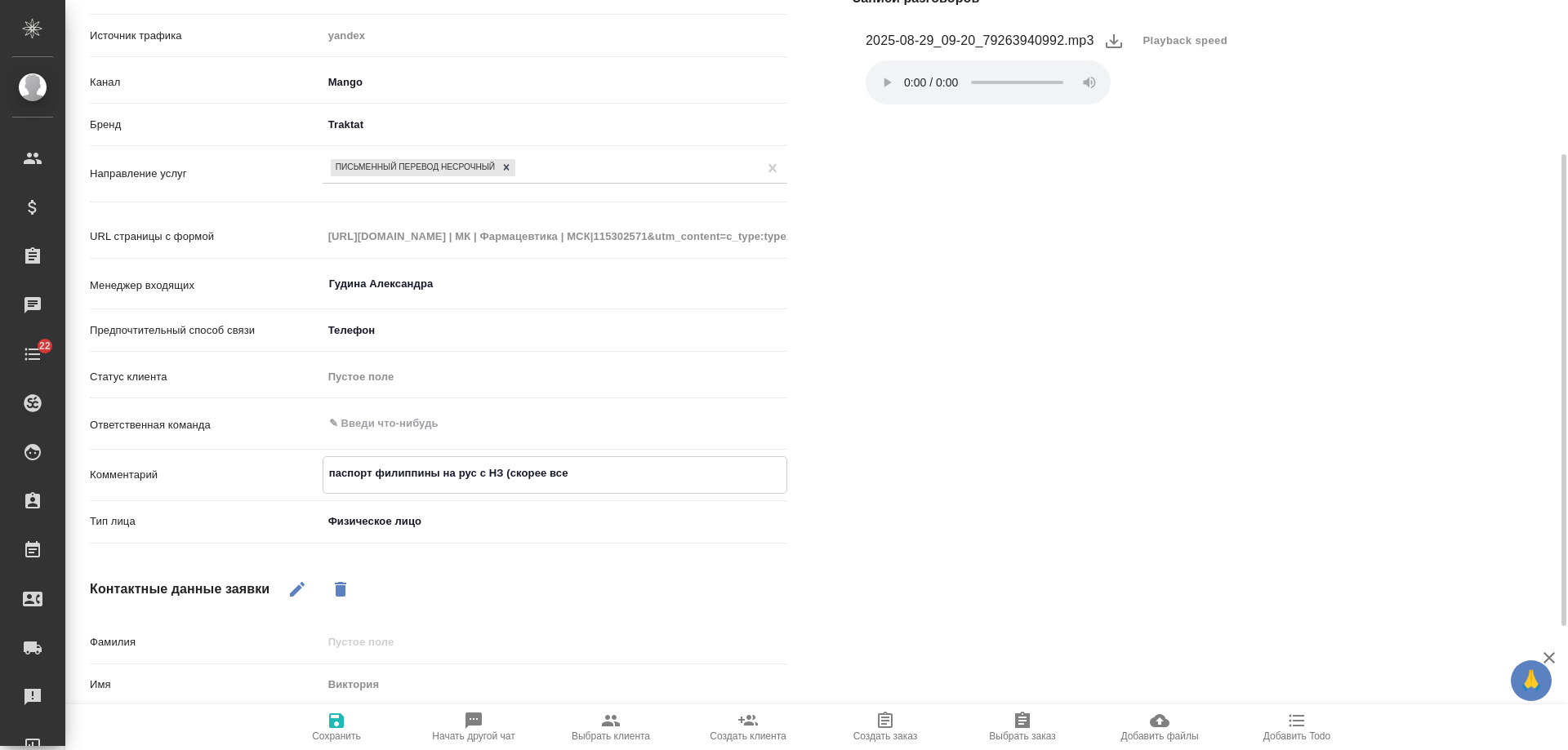
type textarea "паспорт филиппины на рус с НЗ (скорее всег"
type textarea "x"
type textarea "паспорт филиппины на рус с НЗ (скорее всего"
type textarea "x"
type textarea "паспорт филиппины на рус с НЗ (скорее всего,"
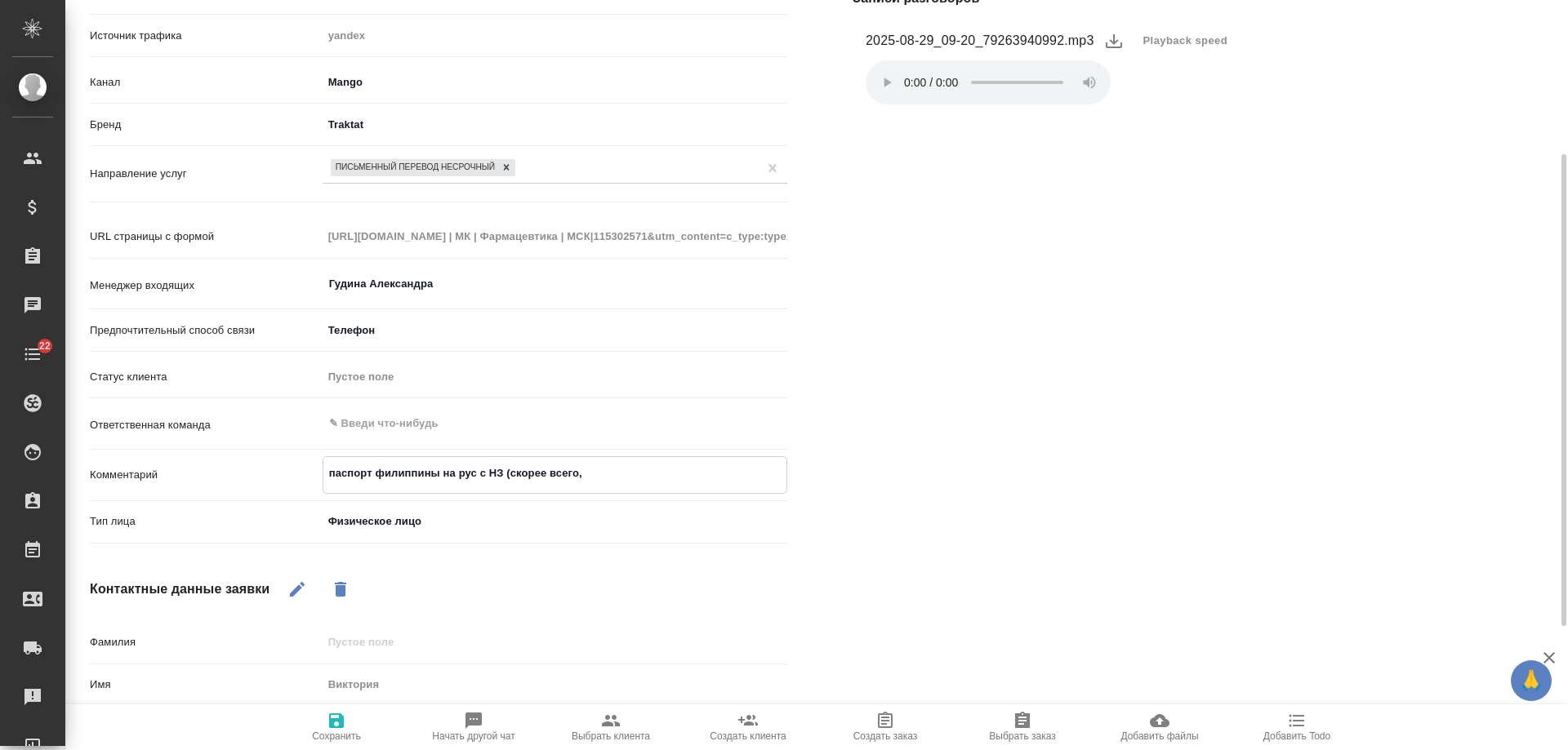
type textarea "x"
type textarea "паспорт филиппины на рус с НЗ (скорее всего, ра"
type textarea "x"
type textarea "паспорт филиппины на рус с НЗ (скорее всего, раз"
type textarea "x"
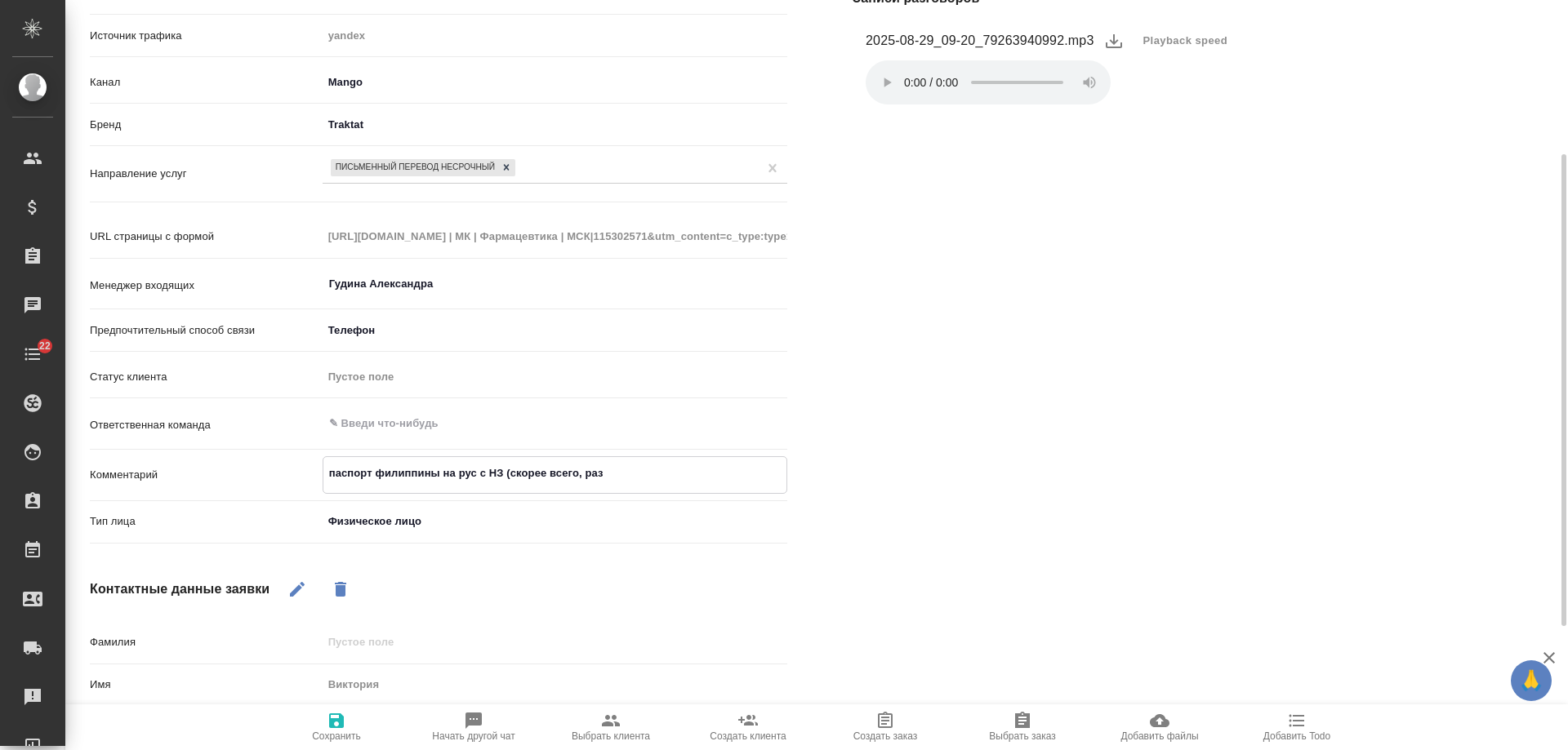
type textarea "паспорт филиппины на рус с НЗ (скорее всего, разв"
type textarea "x"
type textarea "паспорт филиппины на рус с НЗ (скорее всего, разво"
type textarea "x"
type textarea "паспорт филиппины на рус с НЗ (скорее всего, разворо"
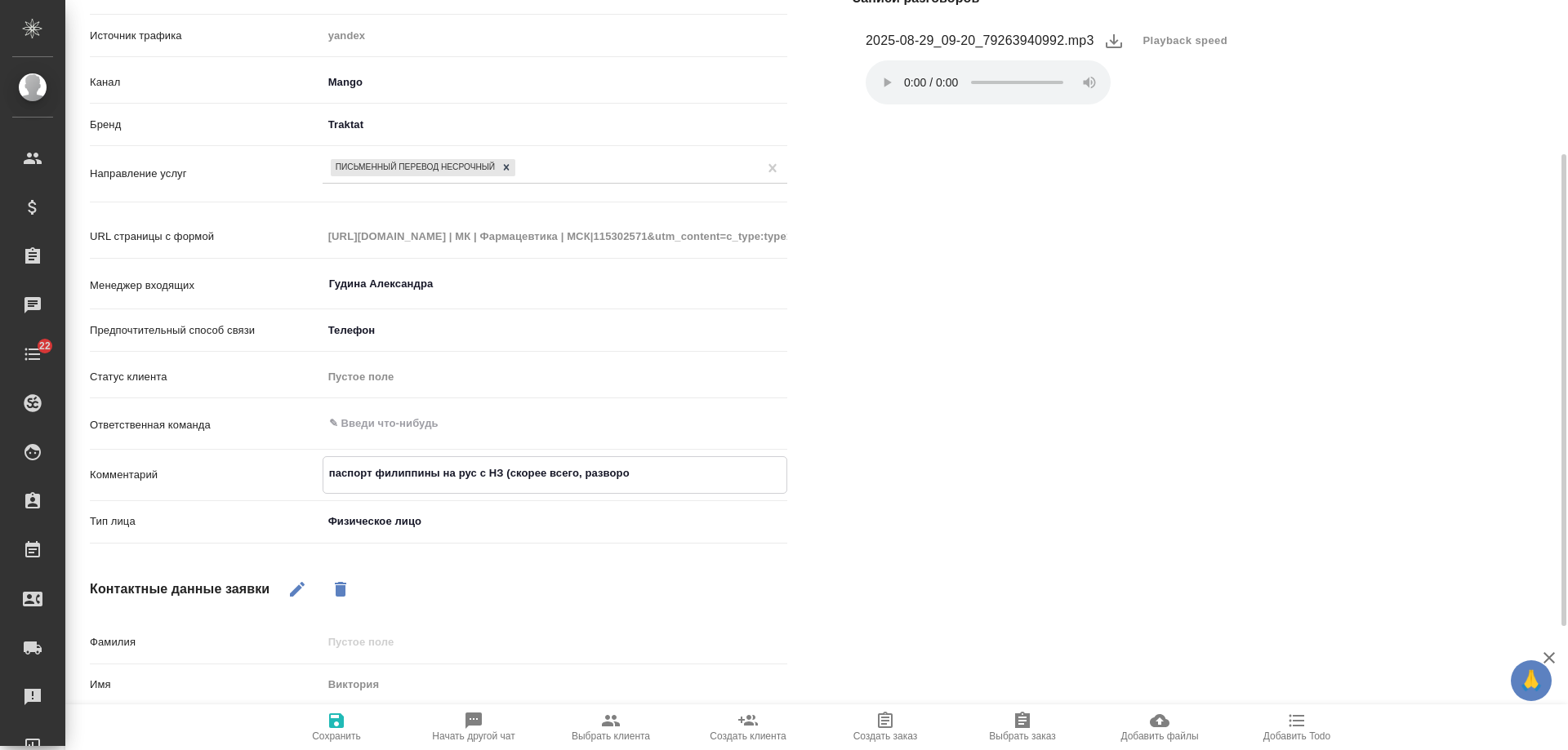
type textarea "x"
type textarea "паспорт филиппины на рус с НЗ (скорее всего, разворот"
type textarea "x"
type textarea "паспорт филиппины на рус с НЗ (скорее всего, разворот)"
type textarea "x"
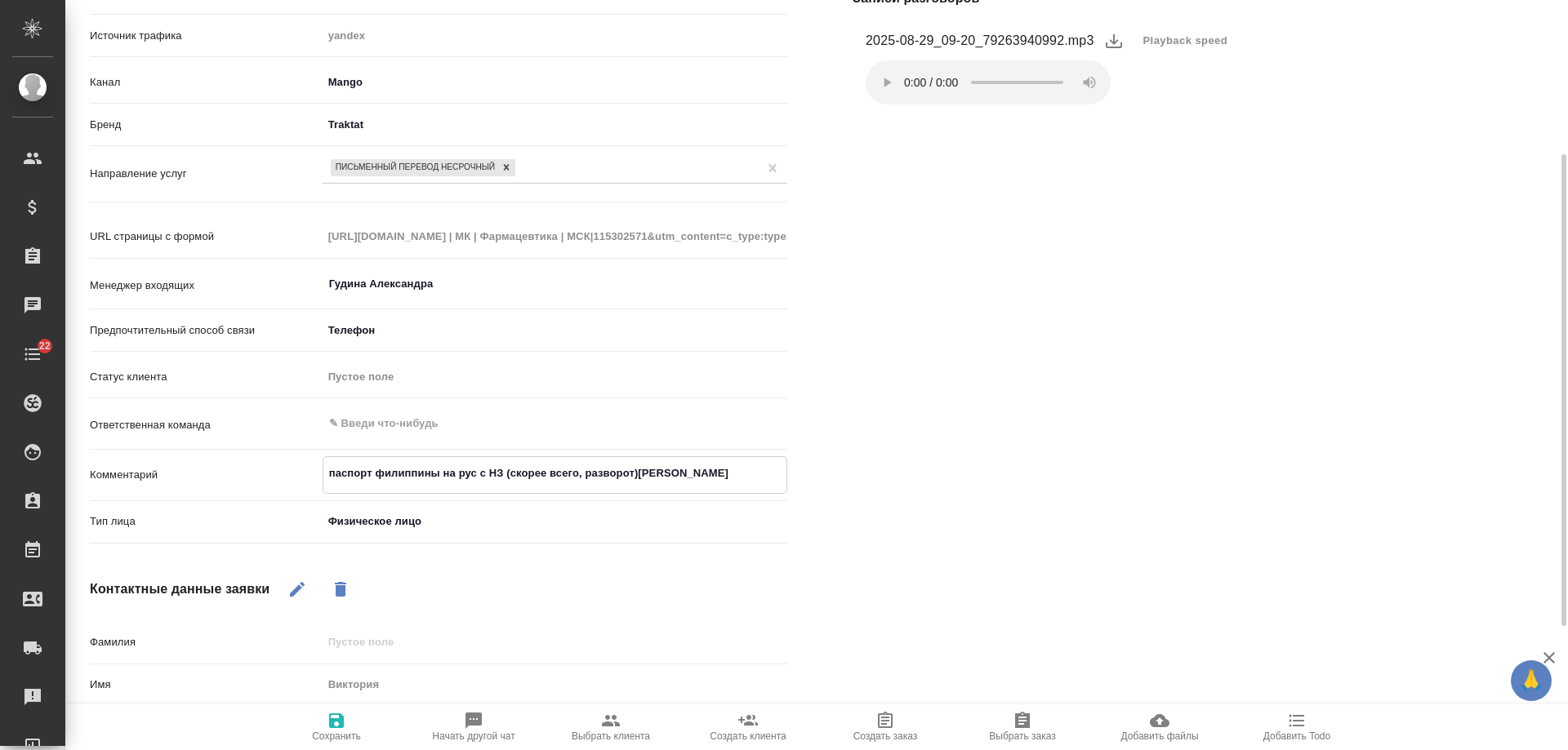
type textarea "паспорт филиппины на рус с НЗ (скорее всего, разворот)Э,"
type textarea "x"
type textarea "паспорт филиппины на рус с НЗ (скорее всего, разворот)Э,"
type textarea "x"
type textarea "паспорт филиппины на рус с НЗ (скорее всего, разворот)Э,"
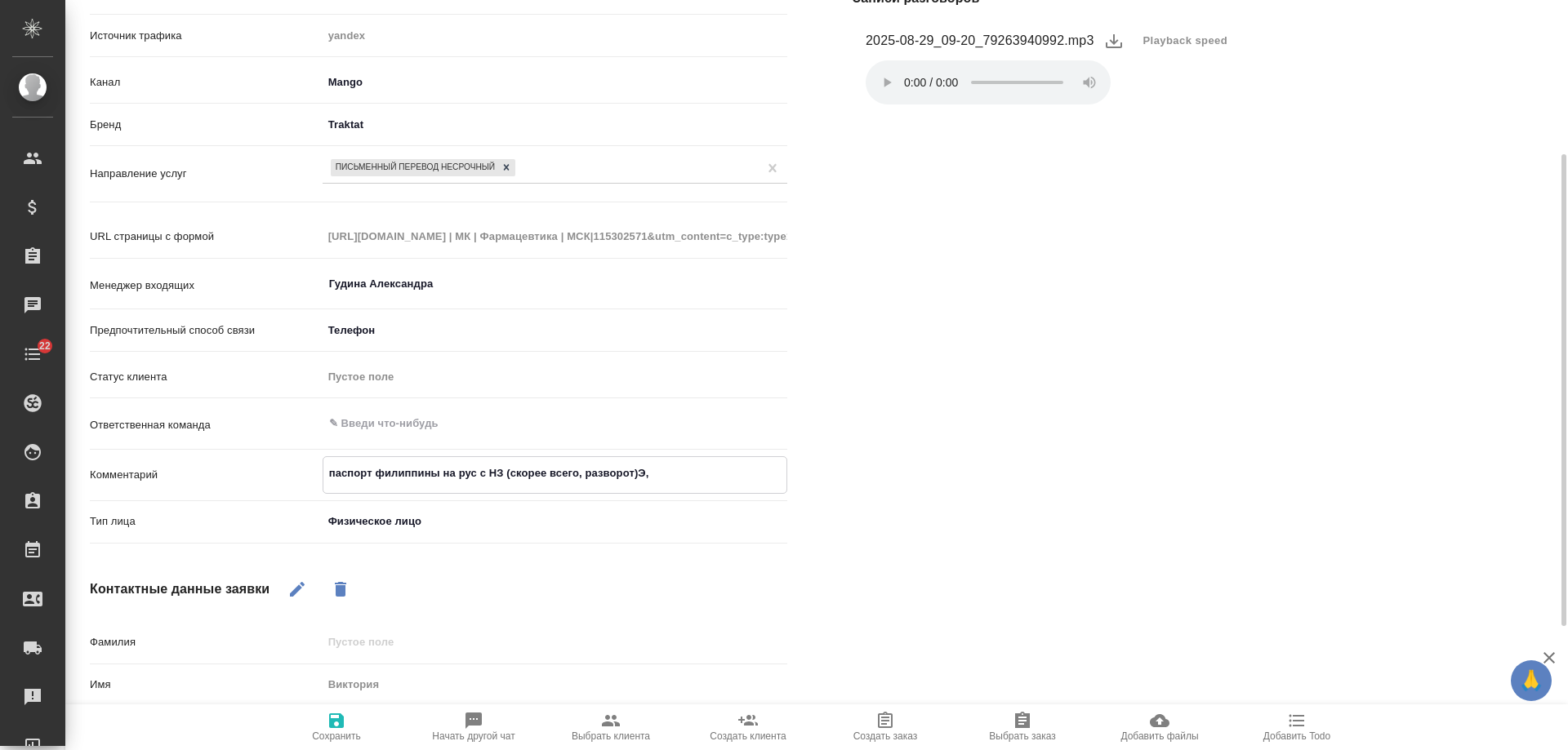
type textarea "x"
type textarea "паспорт филиппины на рус с НЗ (скорее всего, разворот)Э"
type textarea "x"
type textarea "паспорт филиппины на рус с НЗ (скорее всего, разворот)"
type textarea "x"
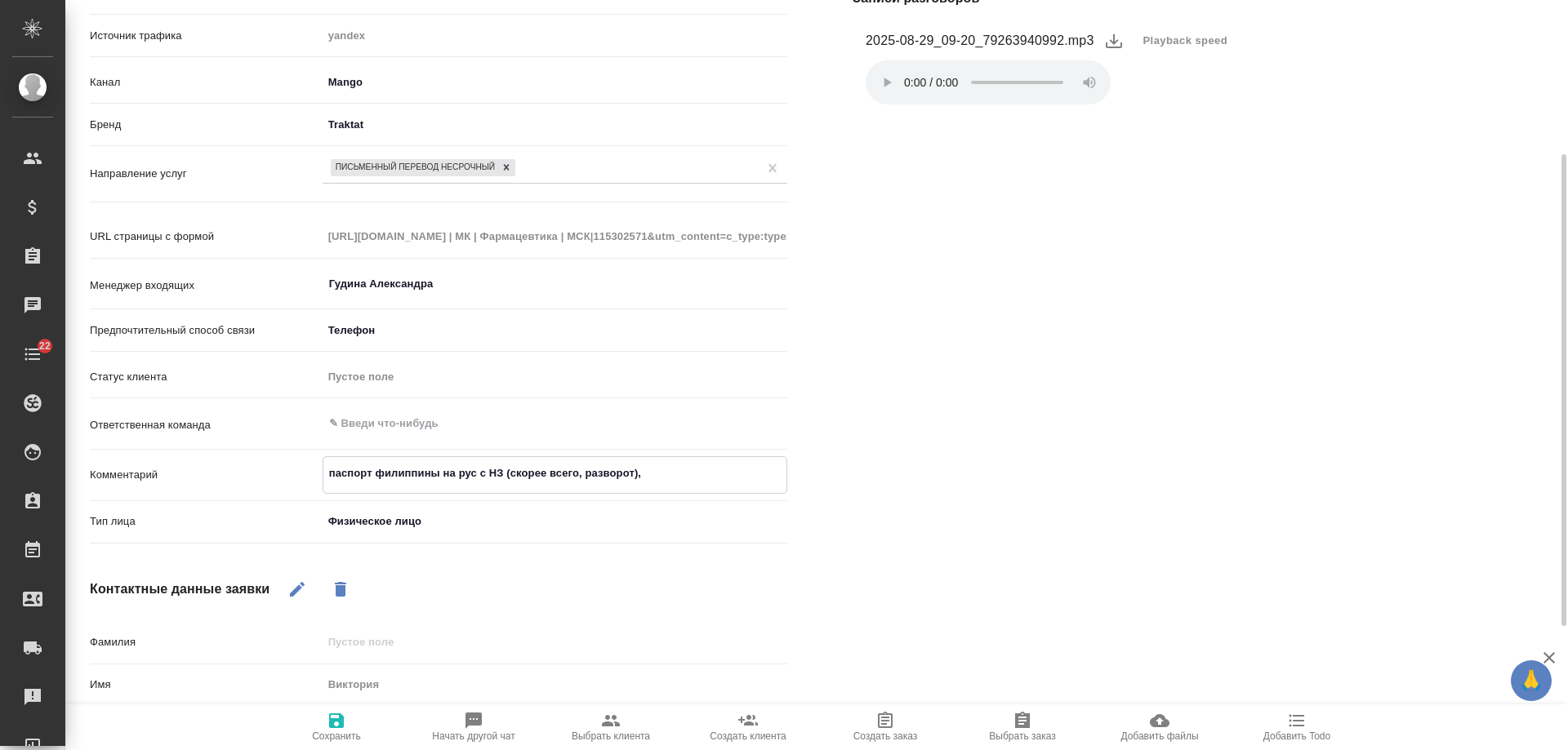
type textarea "паспорт филиппины на рус с НЗ (скорее всего, разворот),"
type textarea "x"
type textarea "паспорт филиппины на рус с НЗ (скорее всего, разворот), с"
type textarea "x"
type textarea "паспорт филиппины на рус с НЗ (скорее всего, разворот), сро"
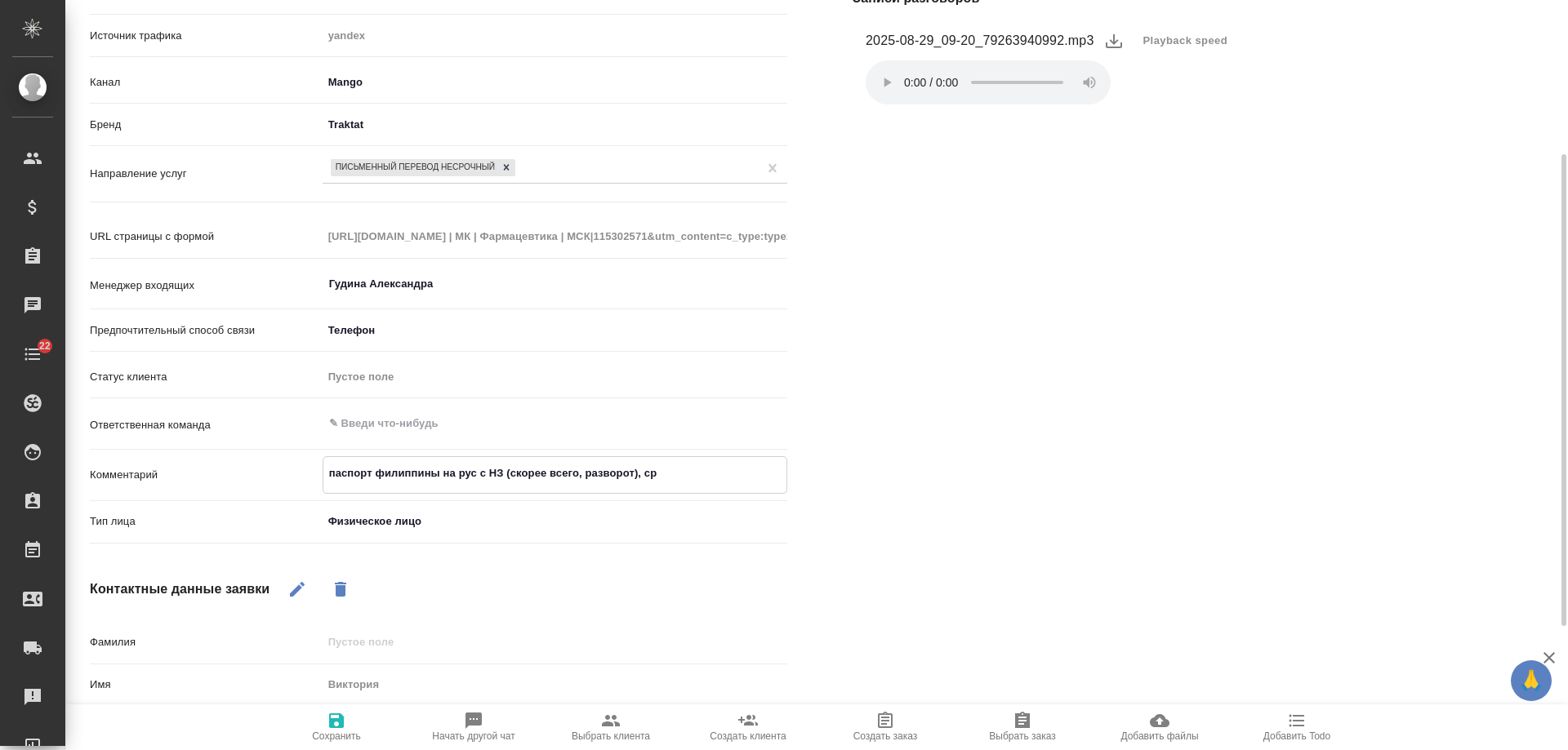
type textarea "x"
type textarea "паспорт филиппины на рус с НЗ (скорее всего, разворот), срок"
type textarea "x"
type textarea "паспорт филиппины на рус с НЗ (скорее всего, разворот), срок"
type textarea "x"
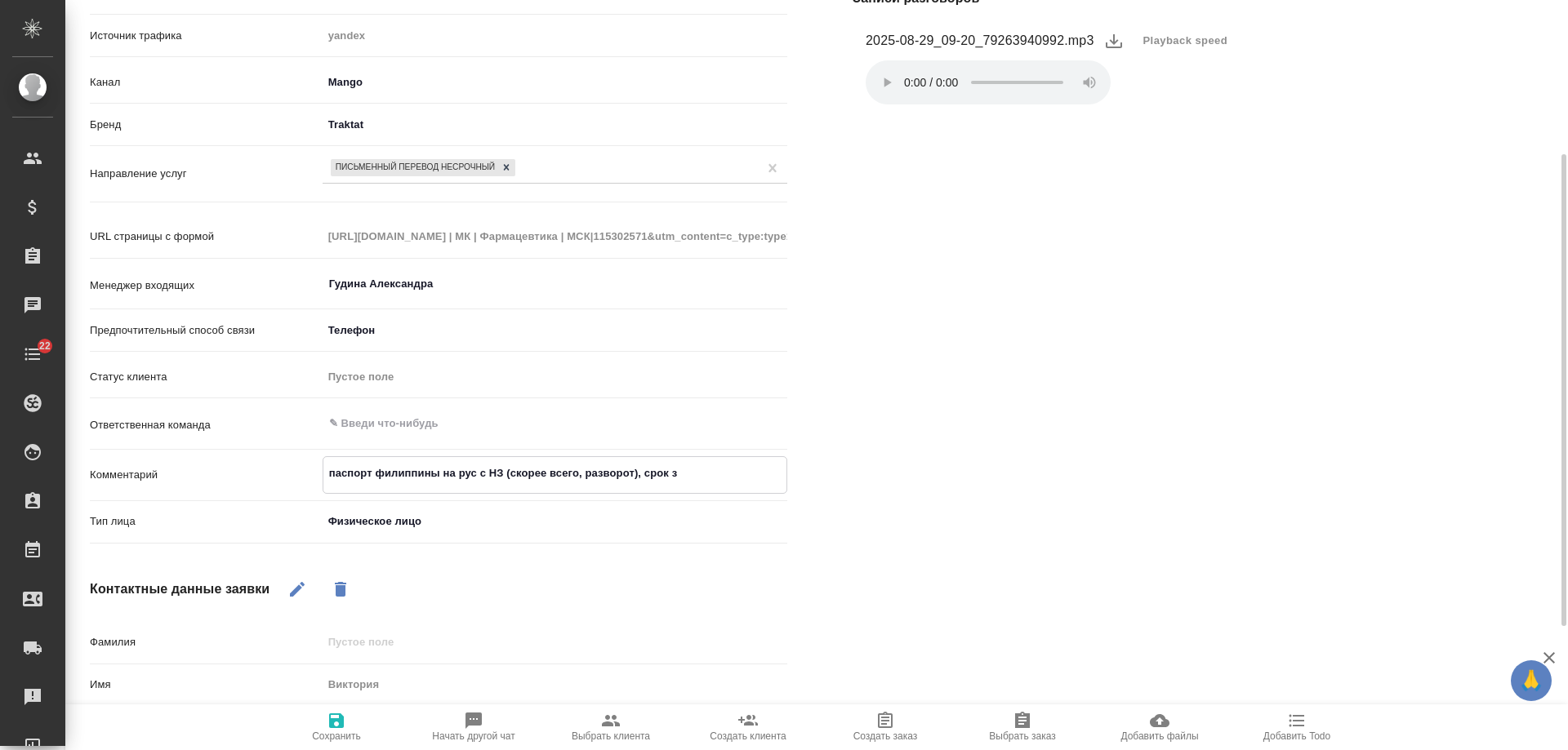
type textarea "паспорт филиппины на рус с НЗ (скорее всего, разворот), срок за"
type textarea "x"
type textarea "паспорт филиппины на рус с НЗ (скорее всего, разворот), срок зав"
type textarea "x"
type textarea "паспорт филиппины на рус с НЗ (скорее всего, разворот), срок завт"
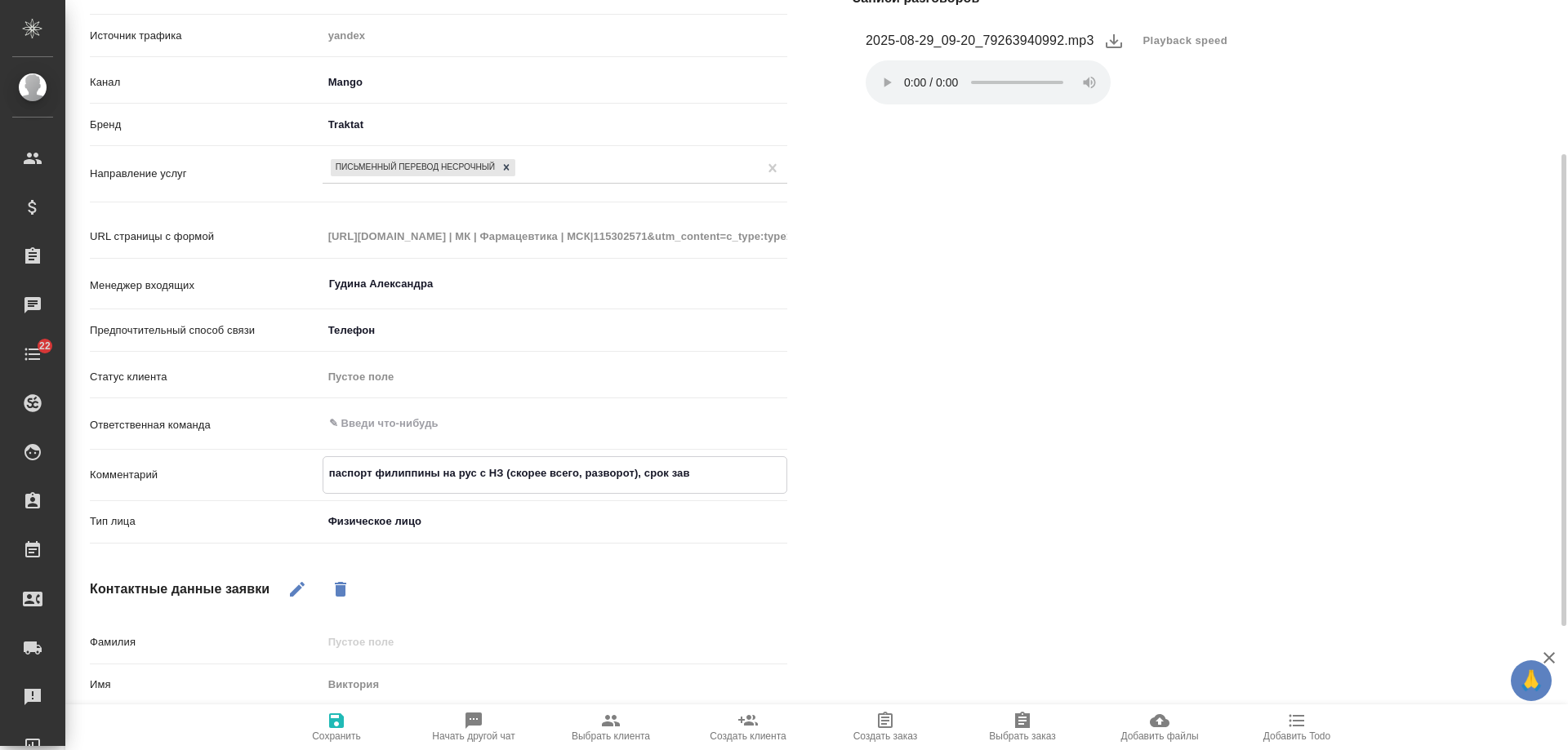
type textarea "x"
type textarea "паспорт филиппины на рус с НЗ (скорее всего, разворот), срок завтр"
type textarea "x"
type textarea "паспорт филиппины на рус с НЗ (скорее всего, разворот), срок завтра"
type textarea "x"
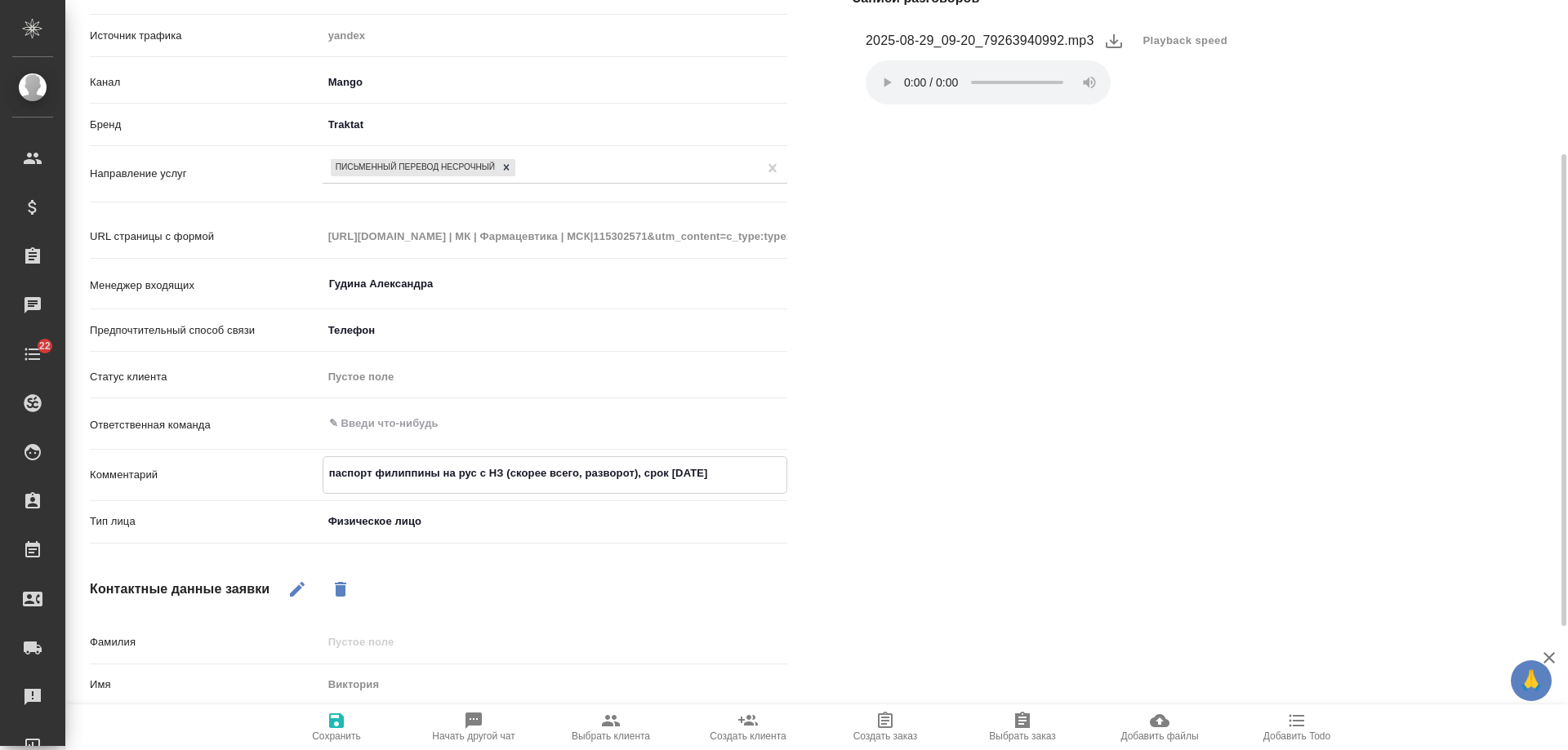
type textarea "паспорт филиппины на рус с НЗ (скорее всего, разворот), срок завтра"
type textarea "x"
type textarea "паспорт филиппины на рус с НЗ (скорее всего, разворот), срок завтра с"
type textarea "x"
type textarea "паспорт филиппины на рус с НЗ (скорее всего, разворот), срок завтра"
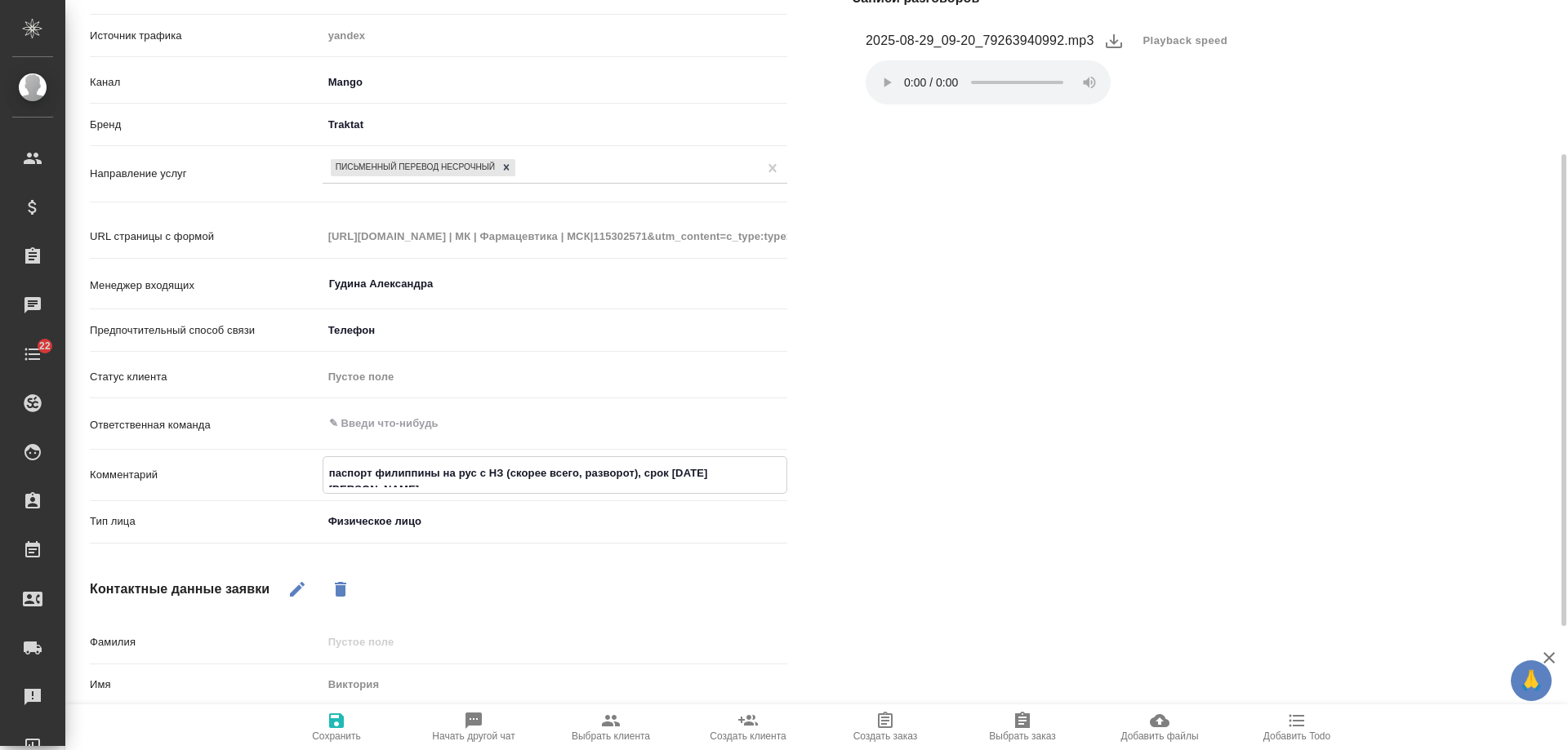
type textarea "x"
type textarea "паспорт филиппины на рус с НЗ (скорее всего, разворот), срок завтра в"
type textarea "x"
type textarea "паспорт филиппины на рус с НЗ (скорее всего, разворот), срок завтра в"
type textarea "x"
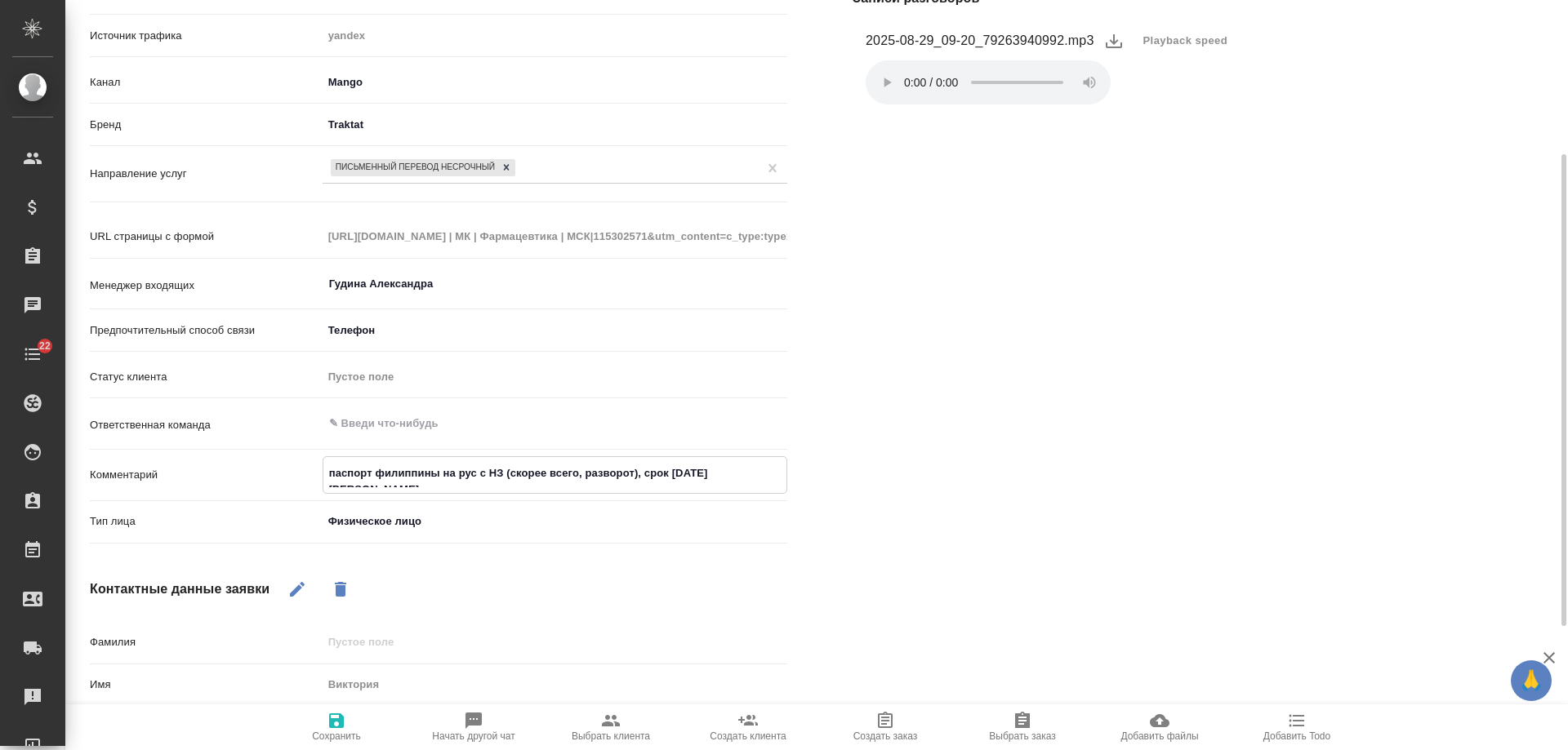
type textarea "паспорт филиппины на рус с НЗ (скорее всего, разворот), срок завтра в т"
type textarea "x"
type textarea "паспорт филиппины на рус с НЗ (скорее всего, разворот), срок завтра в те"
type textarea "x"
type textarea "паспорт филиппины на рус с НЗ (скорее всего, разворот), срок завтра в теч"
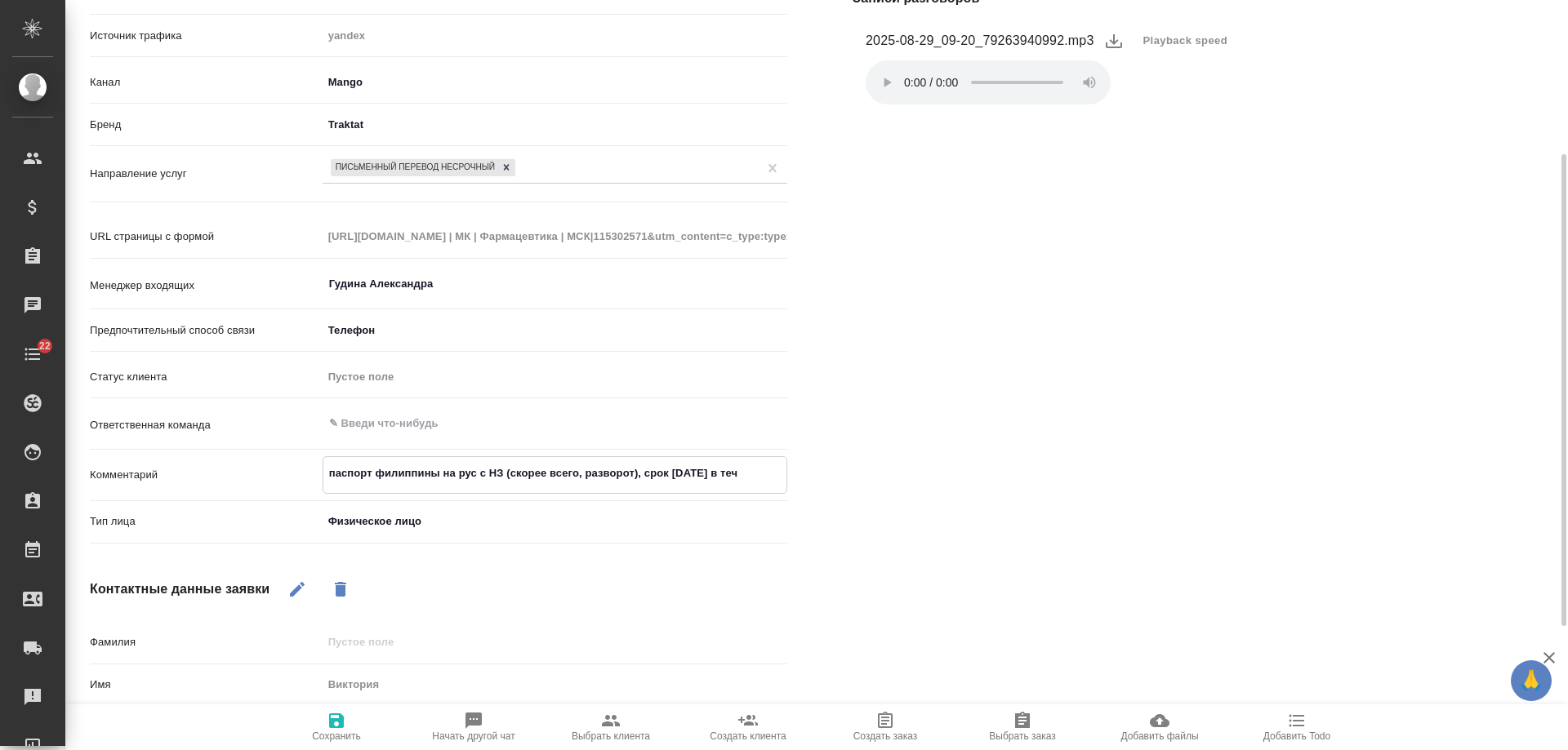
type textarea "x"
type textarea "паспорт филиппины на рус с НЗ (скорее всего, разворот), срок завтра в тече"
type textarea "x"
type textarea "паспорт филиппины на рус с НЗ (скорее всего, разворот), срок завтра в течен"
type textarea "x"
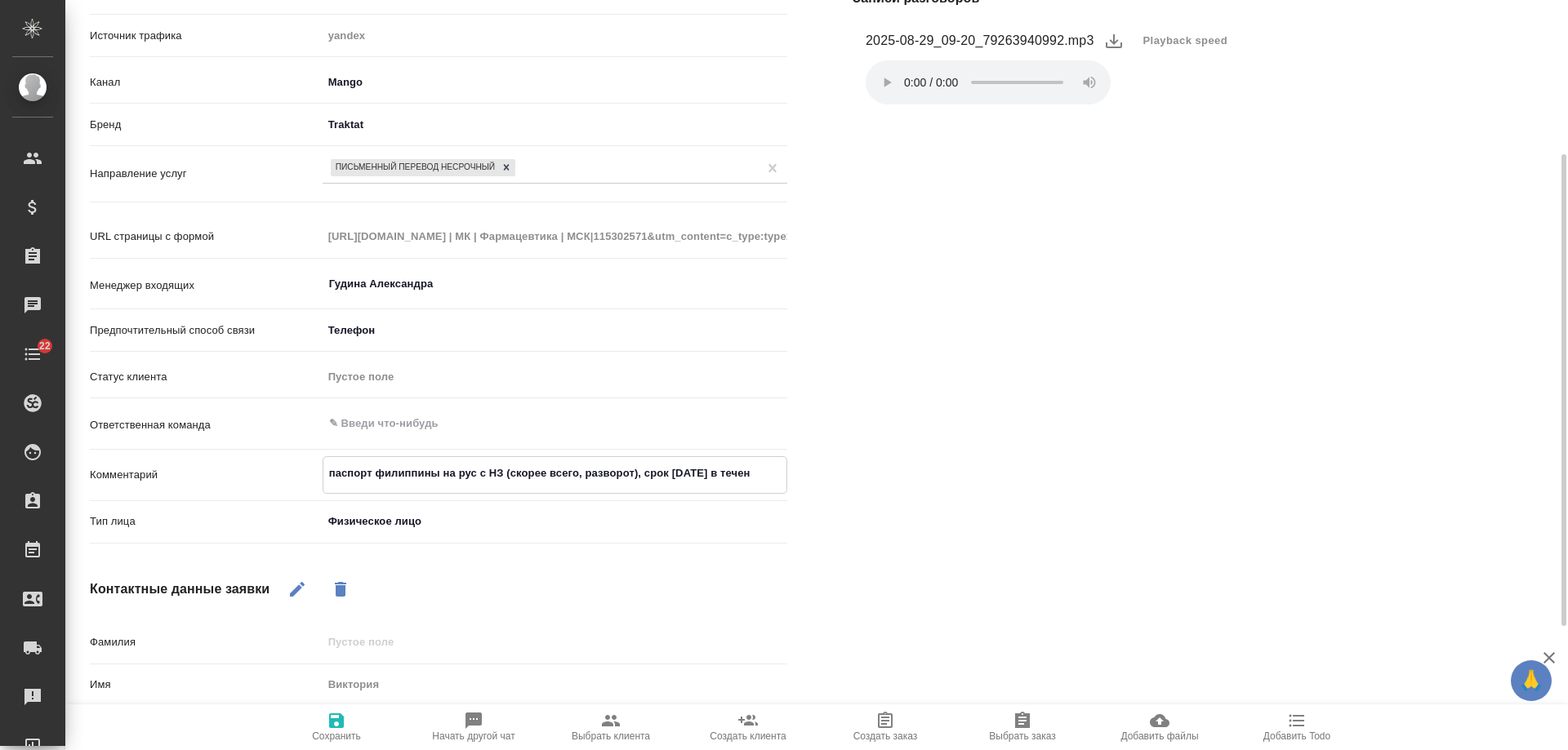
type textarea "паспорт филиппины на рус с НЗ (скорее всего, разворот), срок завтра в течени"
type textarea "x"
type textarea "паспорт филиппины на рус с НЗ (скорее всего, разворот), срок завтра в течение"
type textarea "x"
type textarea "паспорт филиппины на рус с НЗ (скорее всего, разворот), срок завтра в течение"
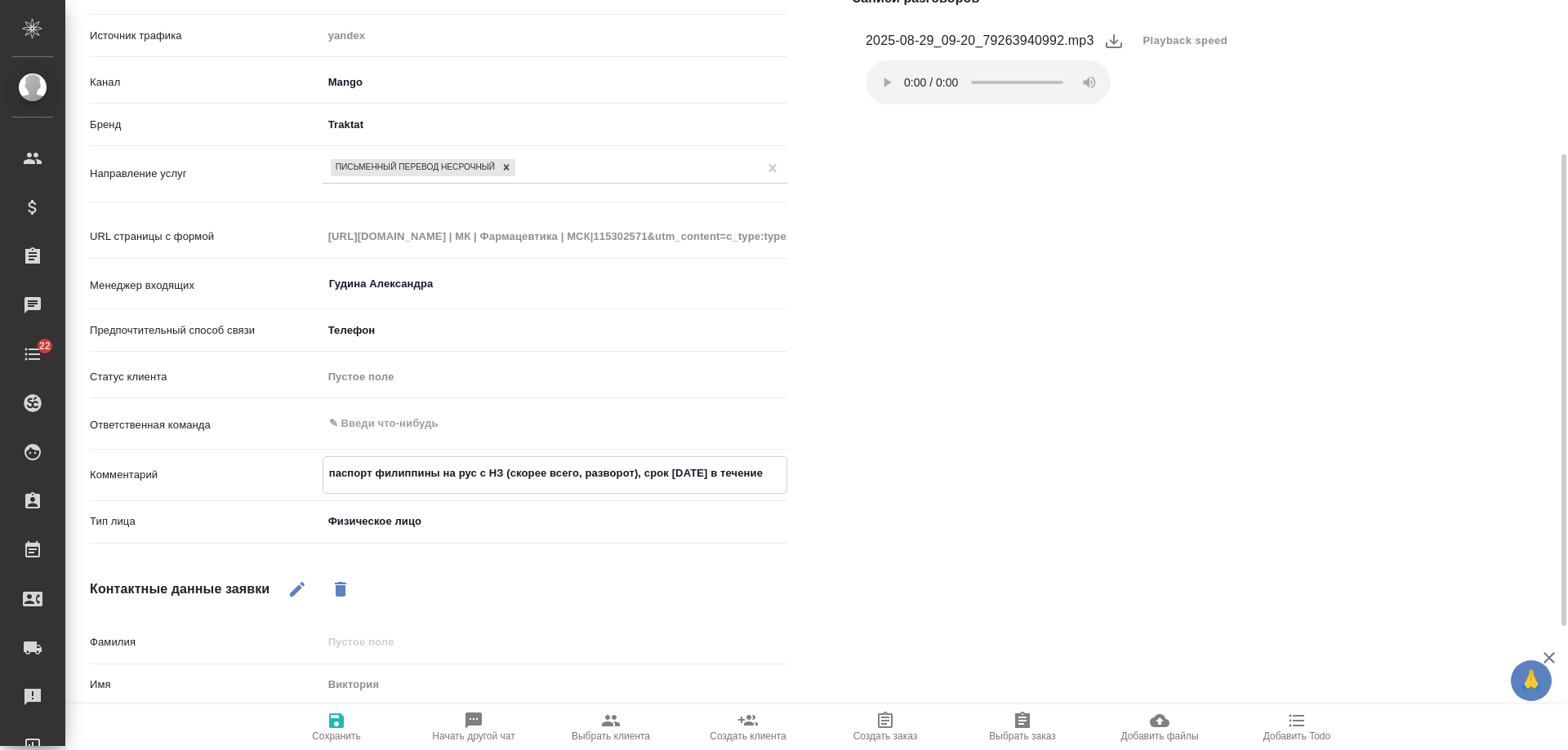
type textarea "x"
type textarea "паспорт филиппины на рус с НЗ (скорее всего, разворот), срок завтра в течение д"
type textarea "x"
type textarea "паспорт филиппины на рус с НЗ (скорее всего, разворот), срок завтра в течение д…"
type textarea "x"
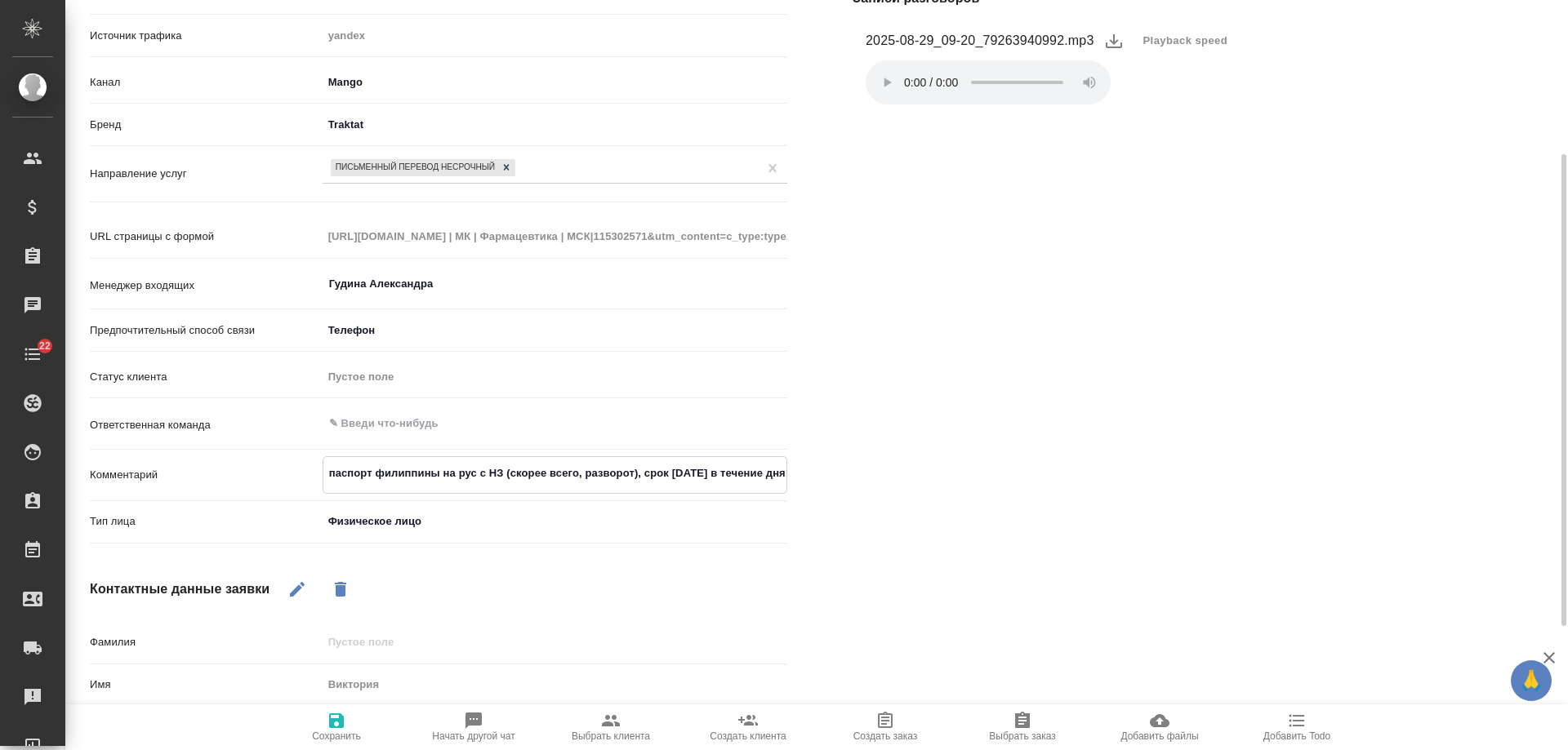
type textarea "паспорт филиппины на рус с НЗ (скорее всего, разворот), срок завтра в течение д…"
type textarea "x"
type textarea "паспорт филиппины на рус с НЗ (скорее всего, разворот), срок завтра в течение д…"
type textarea "x"
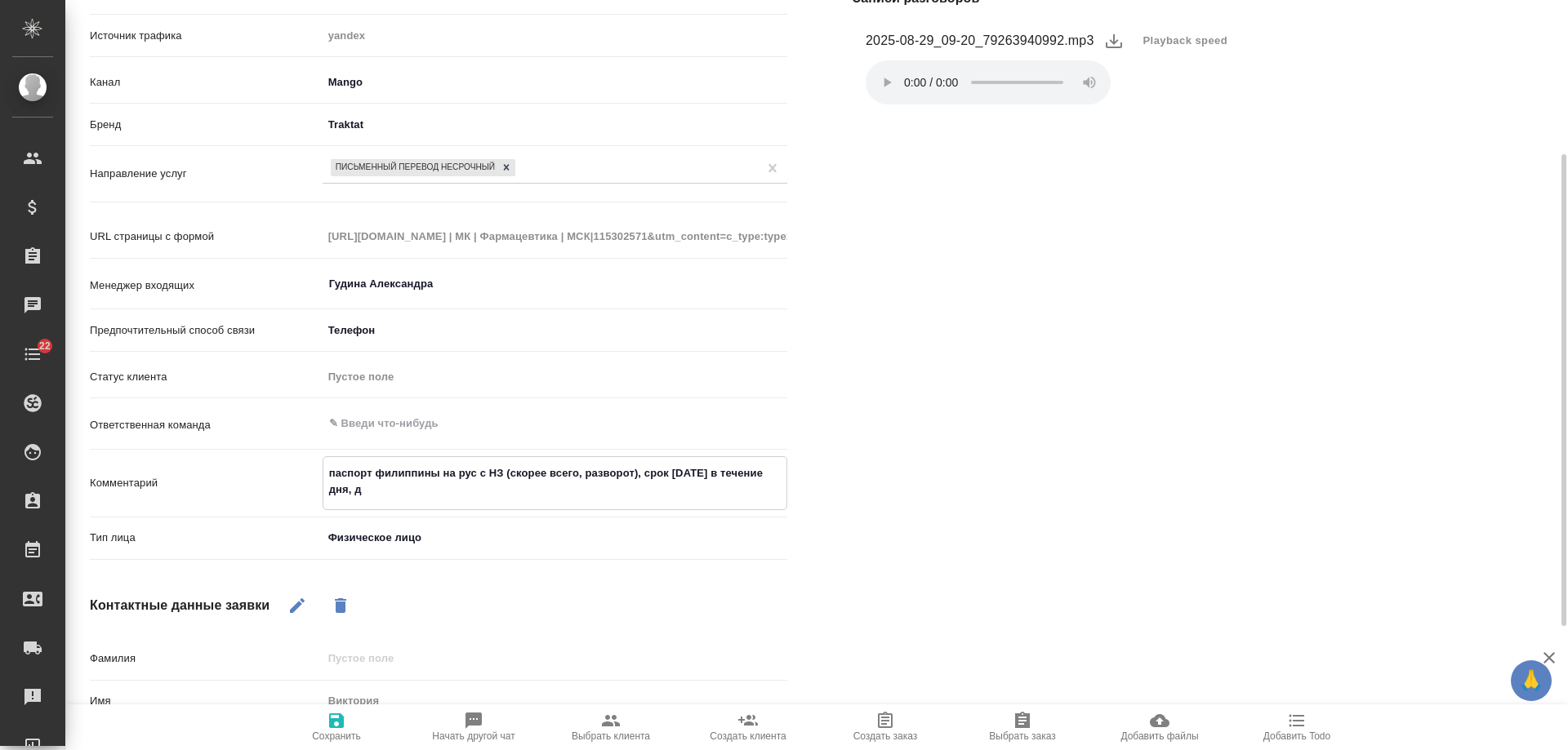
type textarea "паспорт филиппины на рус с НЗ (скорее всего, разворот), срок завтра в течение д…"
type textarea "x"
type textarea "паспорт филиппины на рус с НЗ (скорее всего, разворот), срок завтра в течение д…"
type textarea "x"
type textarea "паспорт филиппины на рус с НЗ (скорее всего, разворот), срок завтра в течение д…"
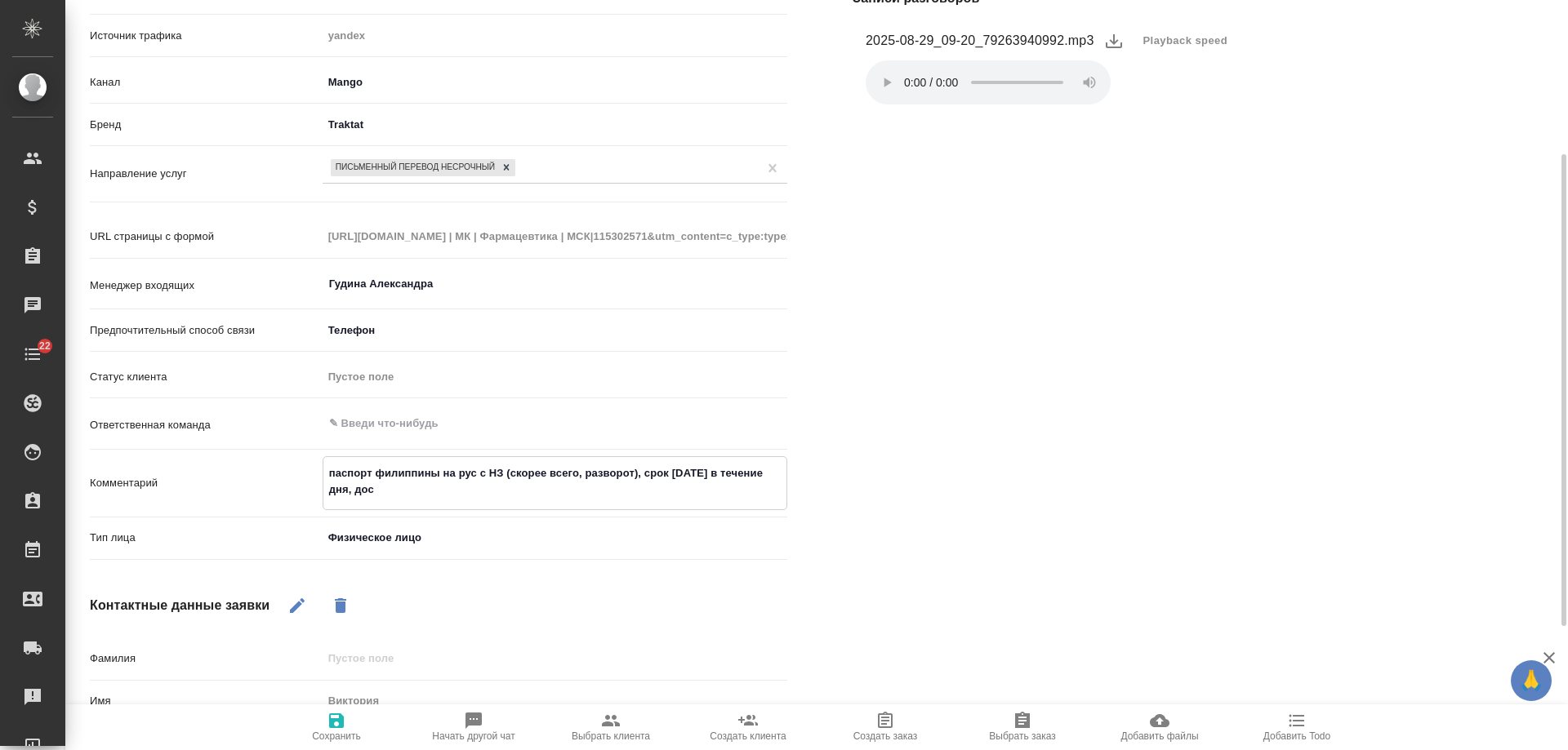
type textarea "x"
type textarea "паспорт филиппины на рус с НЗ (скорее всего, разворот), срок завтра в течение д…"
type textarea "x"
type textarea "паспорт филиппины на рус с НЗ (скорее всего, разворот), срок завтра в течение д…"
type textarea "x"
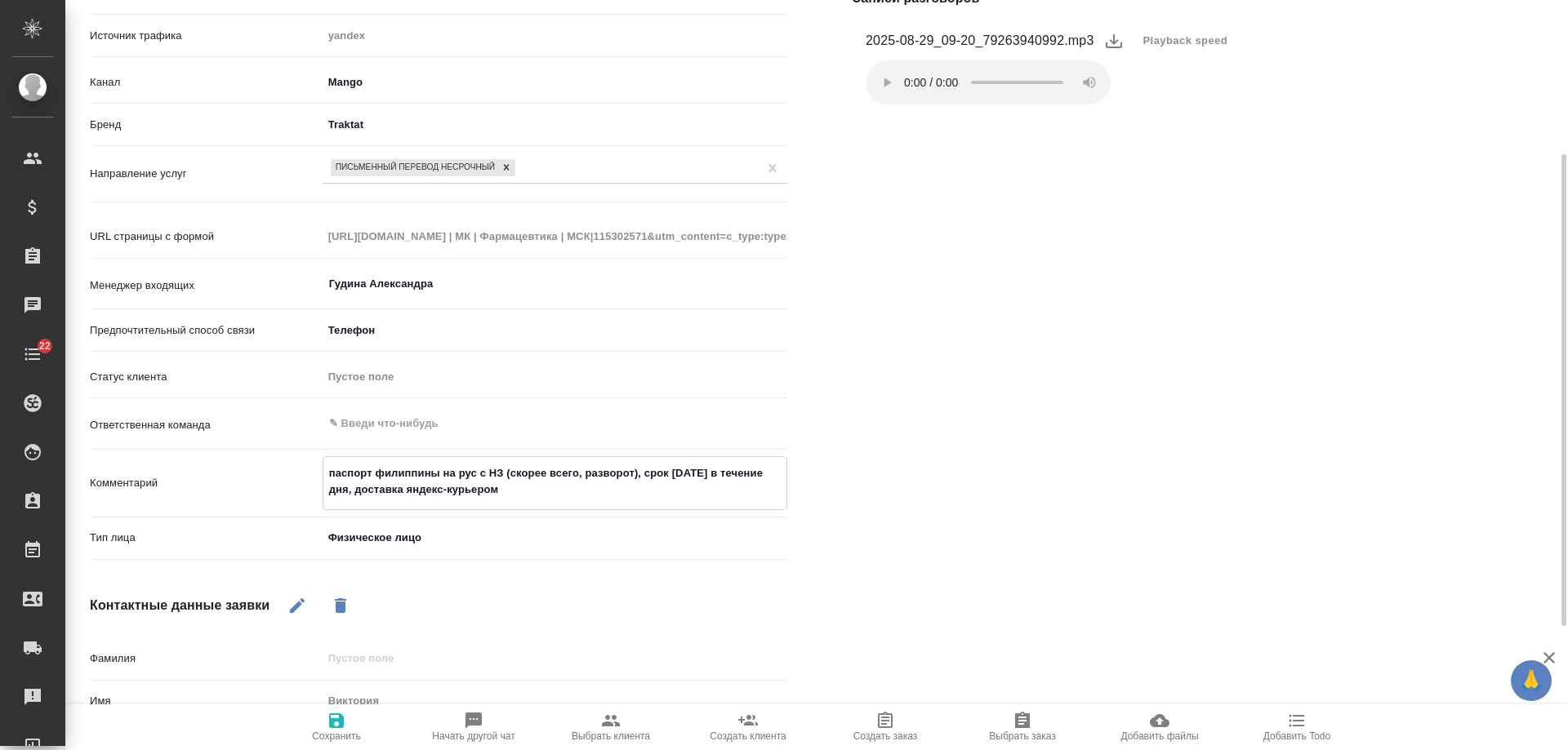
drag, startPoint x: 356, startPoint y: 489, endPoint x: 549, endPoint y: 495, distance: 193.1
click at [549, 495] on textarea "паспорт филиппины на рус с НЗ (скорее всего, разворот), срок завтра в течение д…" at bounding box center [554, 482] width 463 height 44
drag, startPoint x: 659, startPoint y: 506, endPoint x: 621, endPoint y: 492, distance: 40.5
click at [621, 492] on div "паспорт филиппины на рус с НЗ (скорее всего, разворот), срок завтра в течение д…" at bounding box center [554, 483] width 464 height 52
drag, startPoint x: 621, startPoint y: 490, endPoint x: 688, endPoint y: 490, distance: 67.0
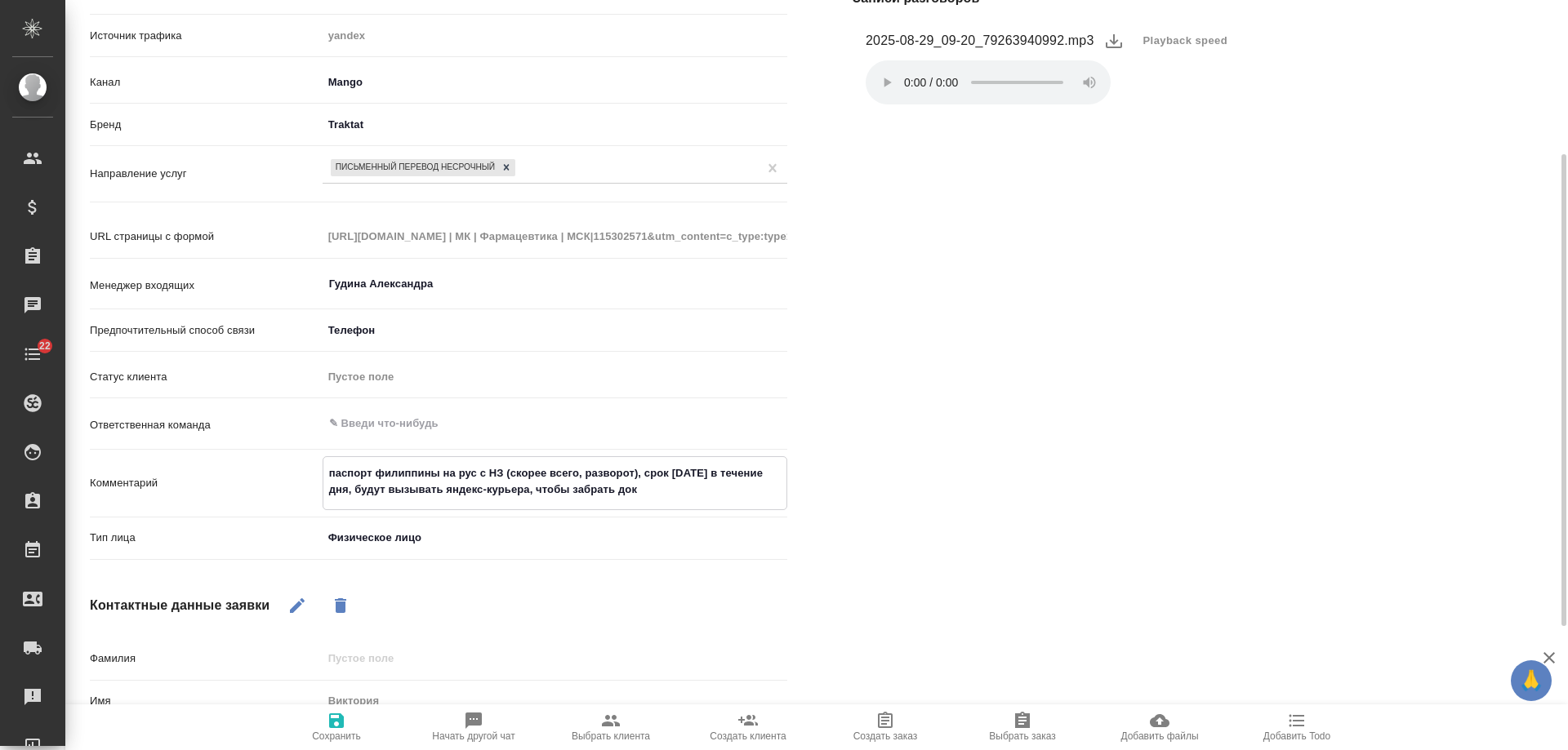
click at [688, 490] on textarea "паспорт филиппины на рус с НЗ (скорее всего, разворот), срок завтра в течение д…" at bounding box center [554, 482] width 463 height 44
click at [341, 726] on icon "button" at bounding box center [336, 720] width 15 height 15
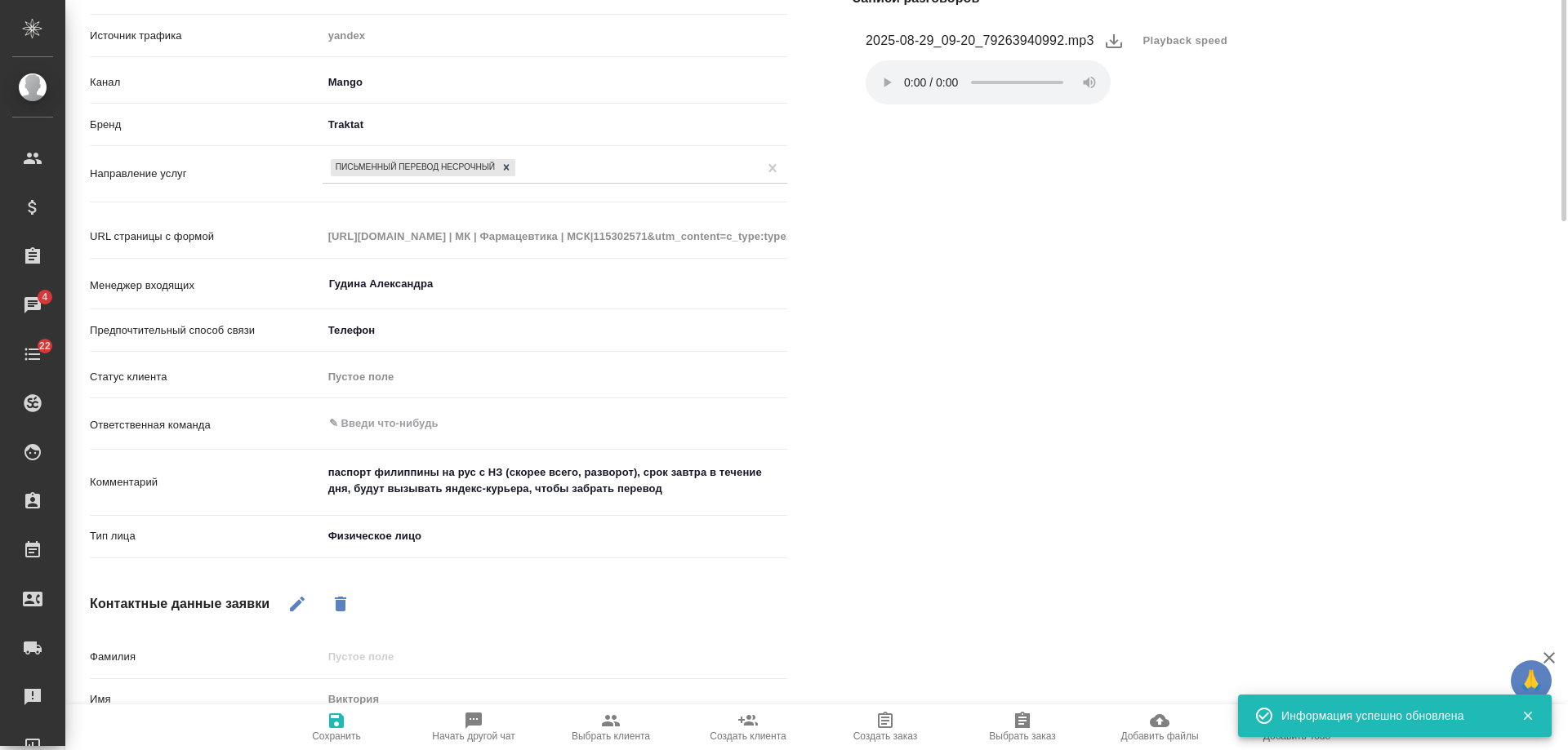
scroll to position [0, 0]
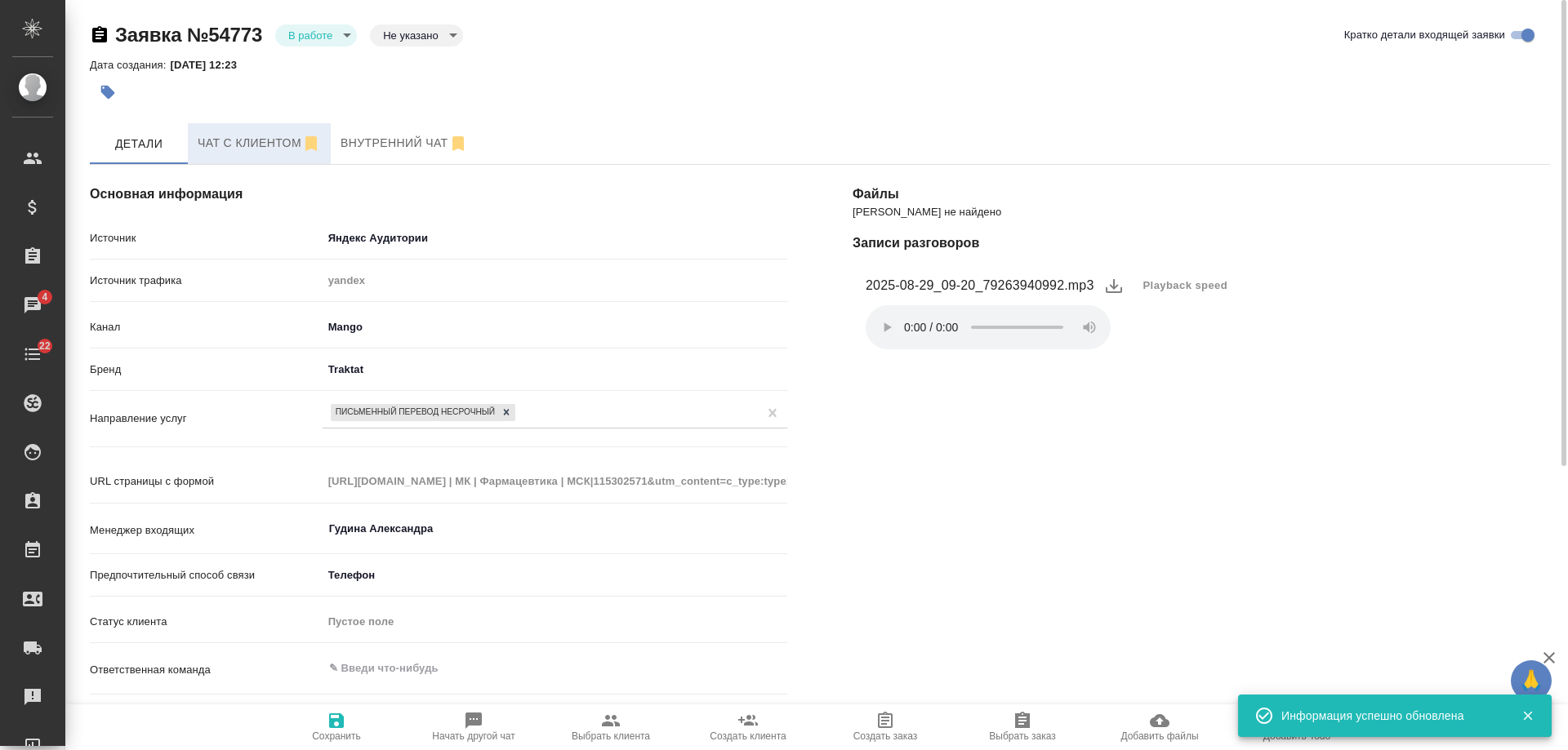
click at [245, 137] on span "Чат с клиентом" at bounding box center [260, 143] width 124 height 20
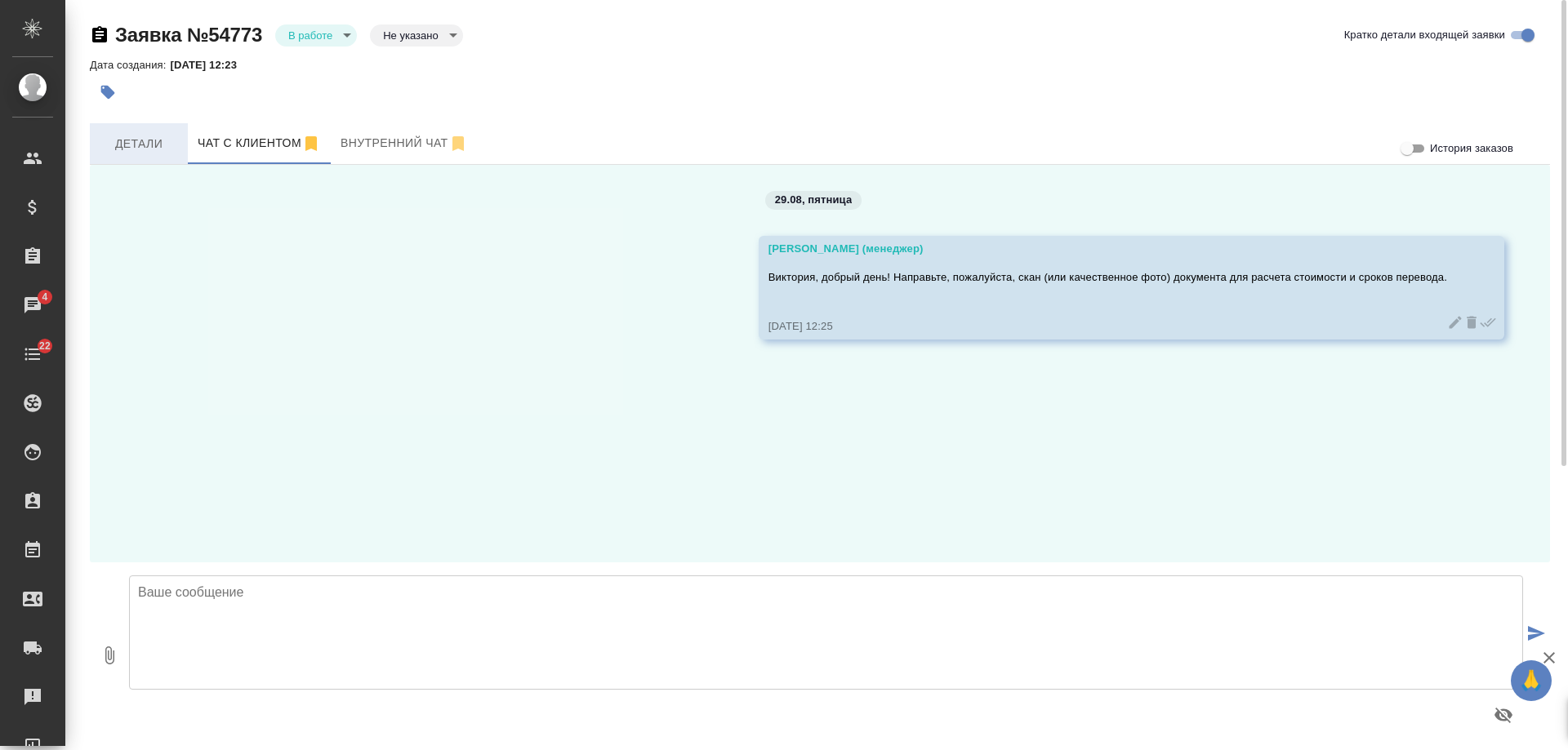
click at [139, 145] on span "Детали" at bounding box center [139, 144] width 78 height 20
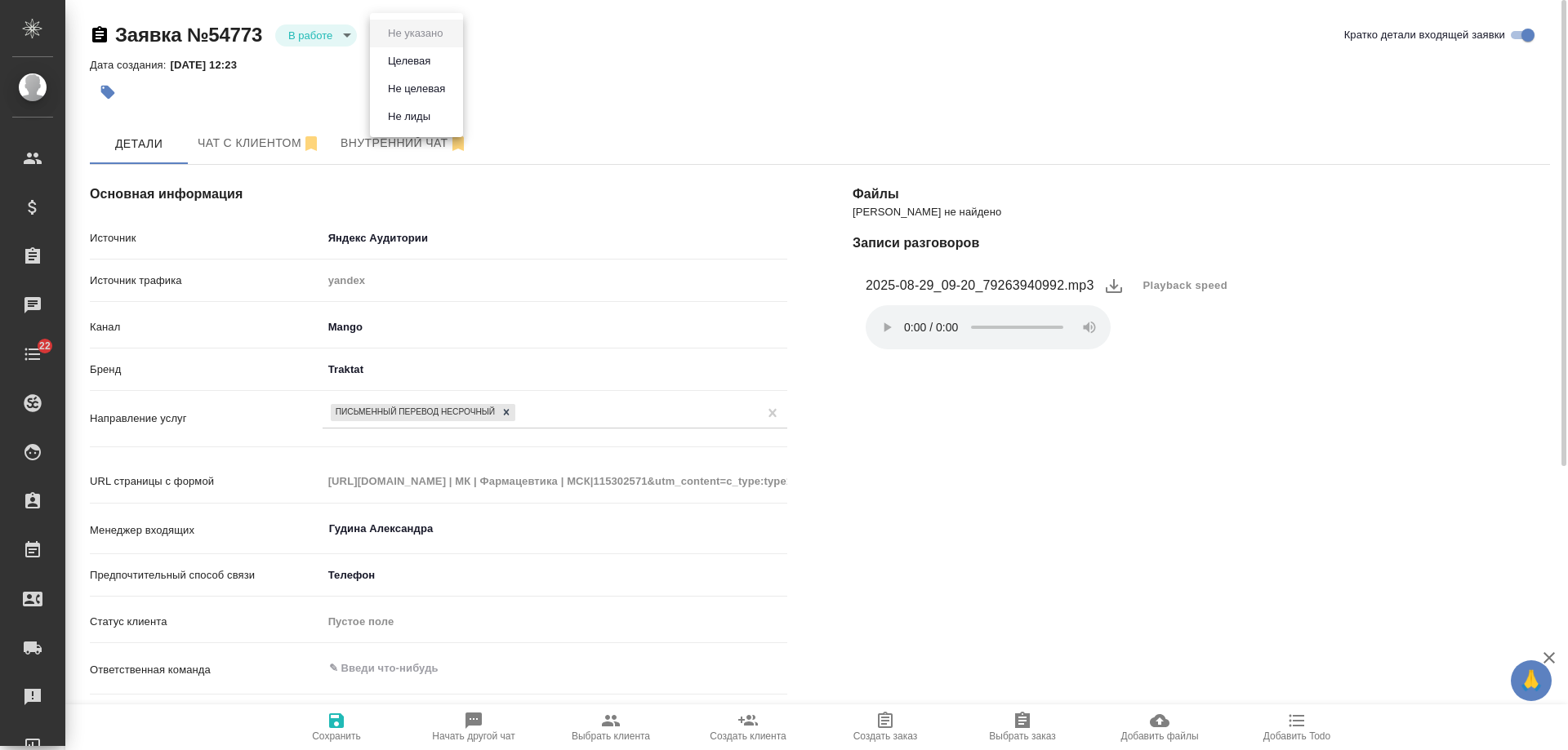
click at [422, 32] on body "🙏 .cls-1 fill:#fff; AWATERA Gudina Alexandra Клиенты Спецификации Заказы 0 Чаты…" at bounding box center [784, 375] width 1568 height 750
click at [409, 43] on button "Целевая" at bounding box center [416, 33] width 64 height 18
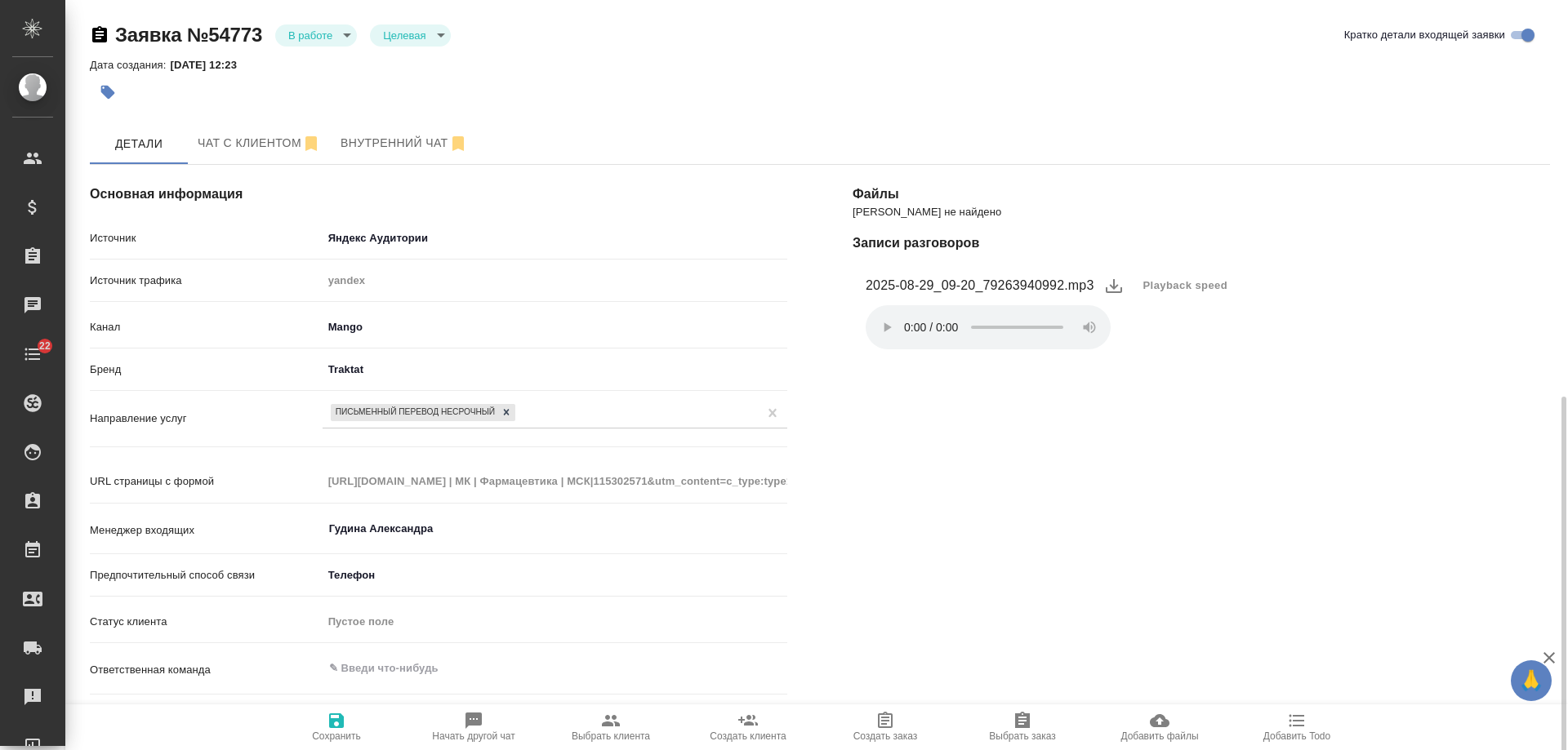
scroll to position [327, 0]
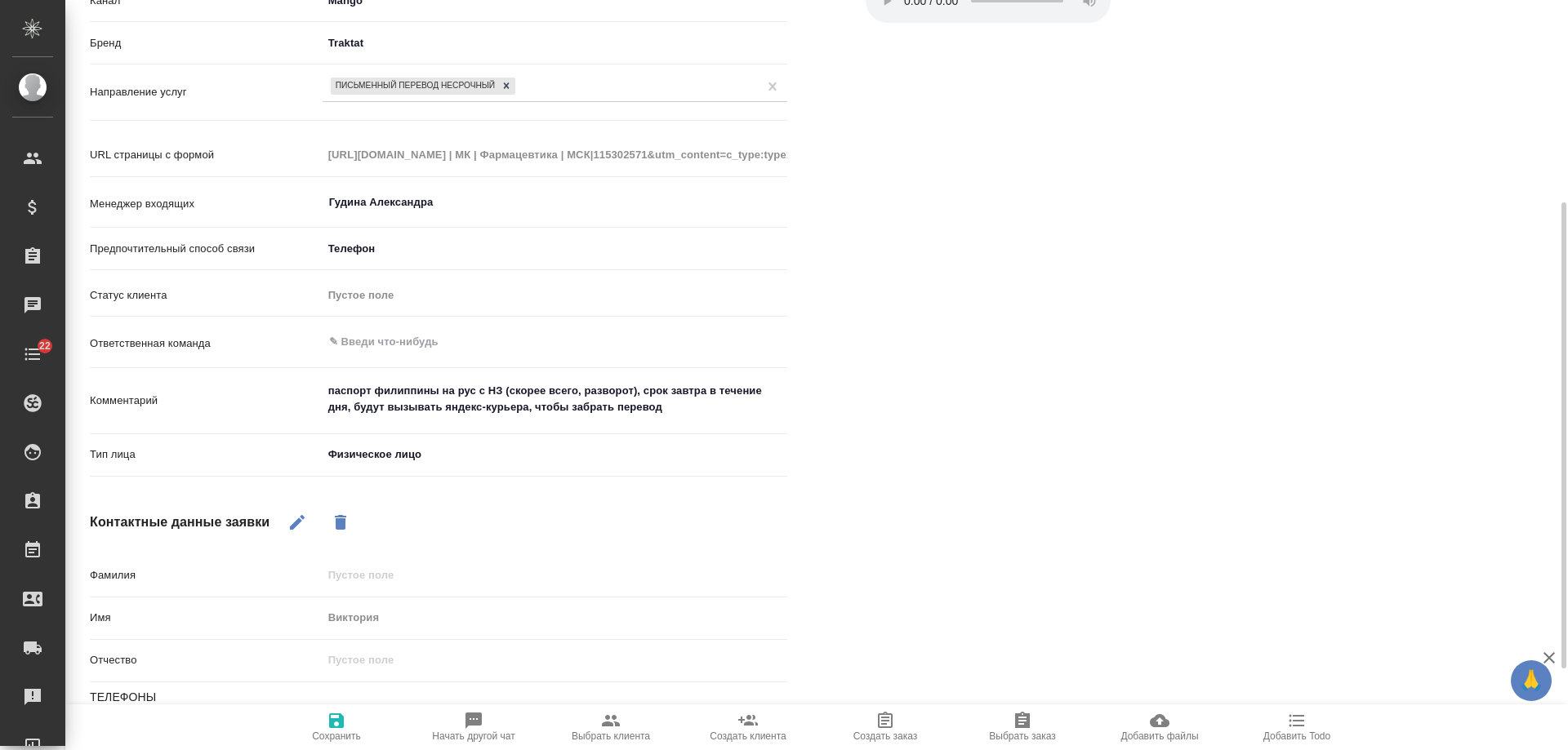
click at [1306, 733] on span "Добавить Todo" at bounding box center [1296, 736] width 67 height 11
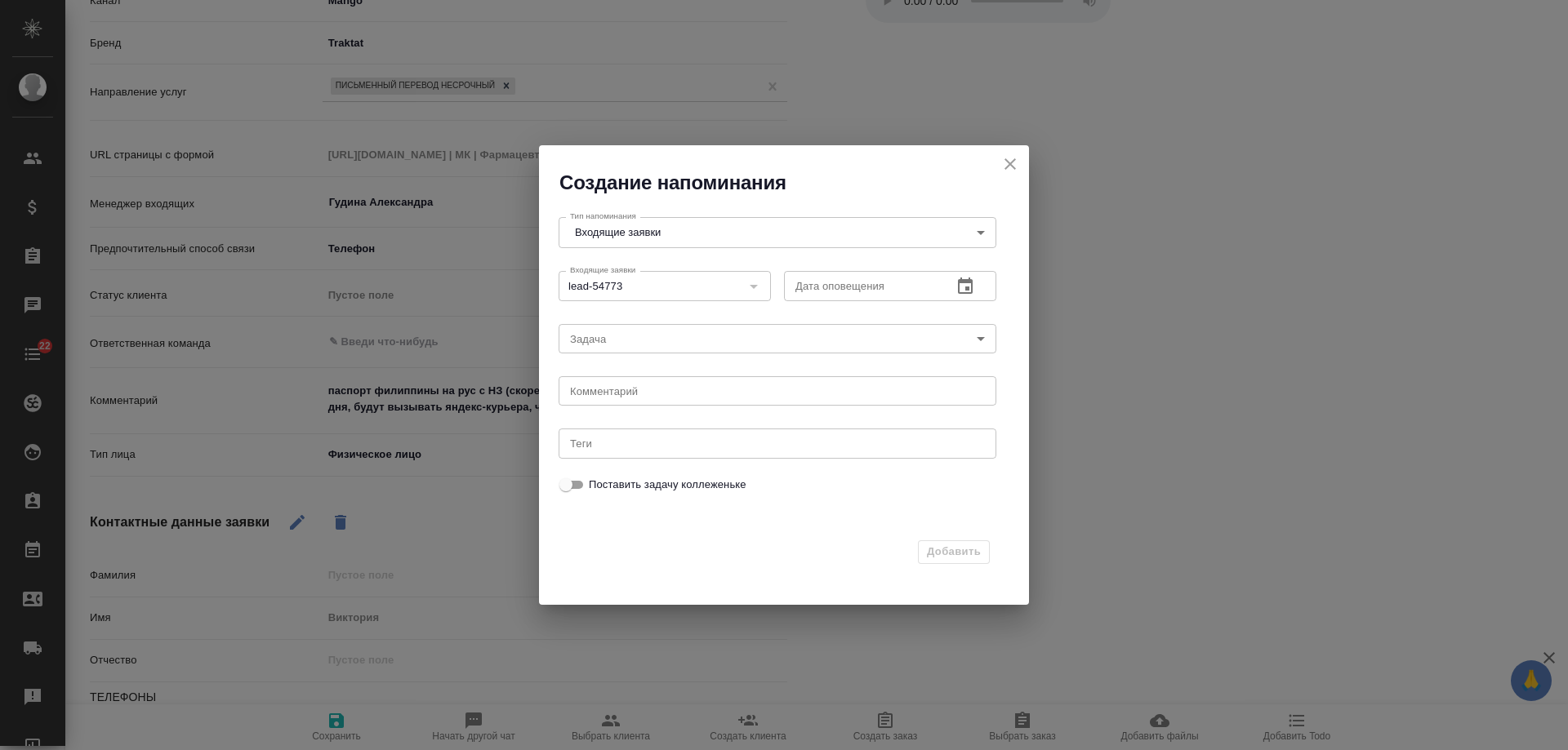
click at [968, 289] on icon "button" at bounding box center [965, 286] width 15 height 17
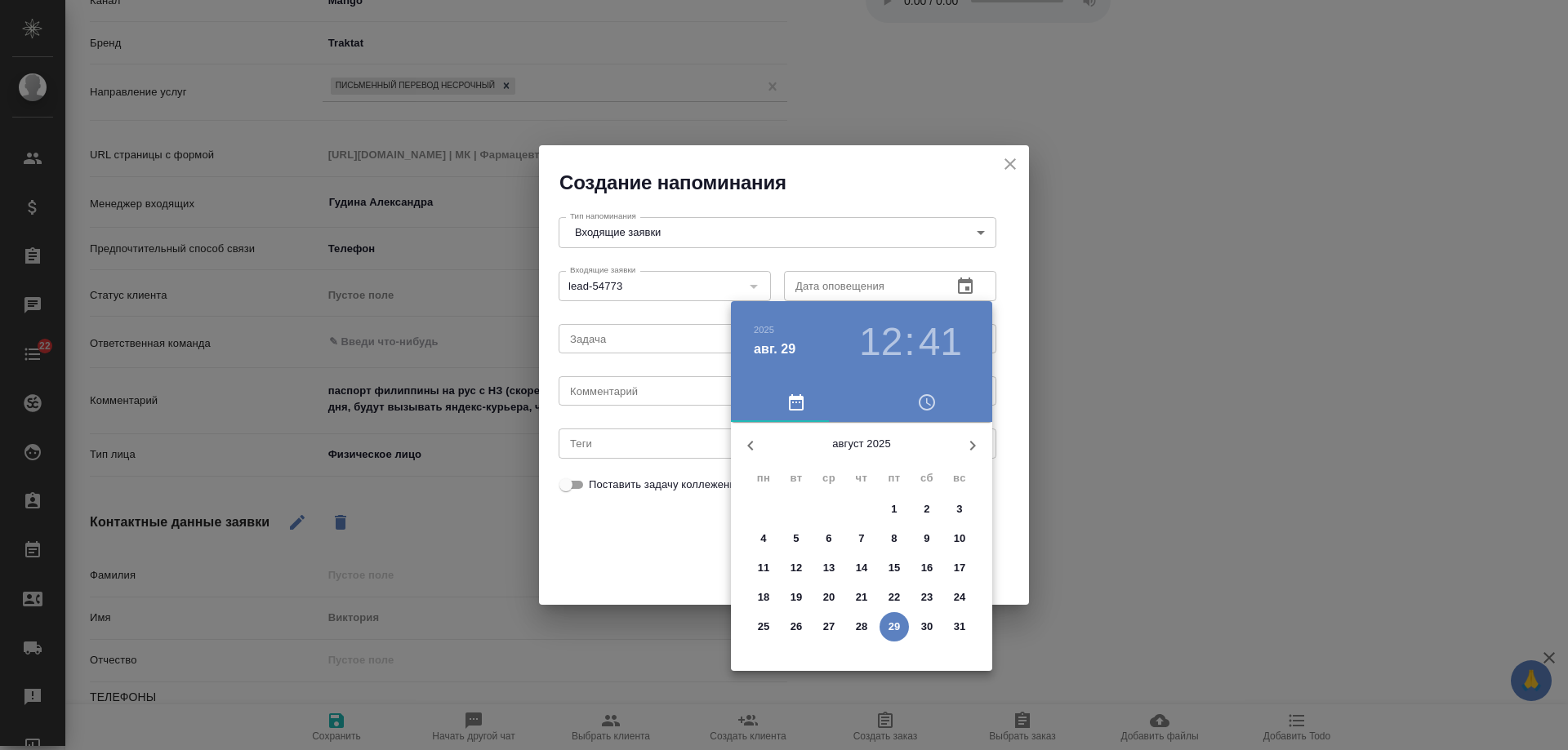
drag, startPoint x: 924, startPoint y: 623, endPoint x: 746, endPoint y: 415, distance: 273.8
click at [924, 620] on p "30" at bounding box center [927, 627] width 12 height 17
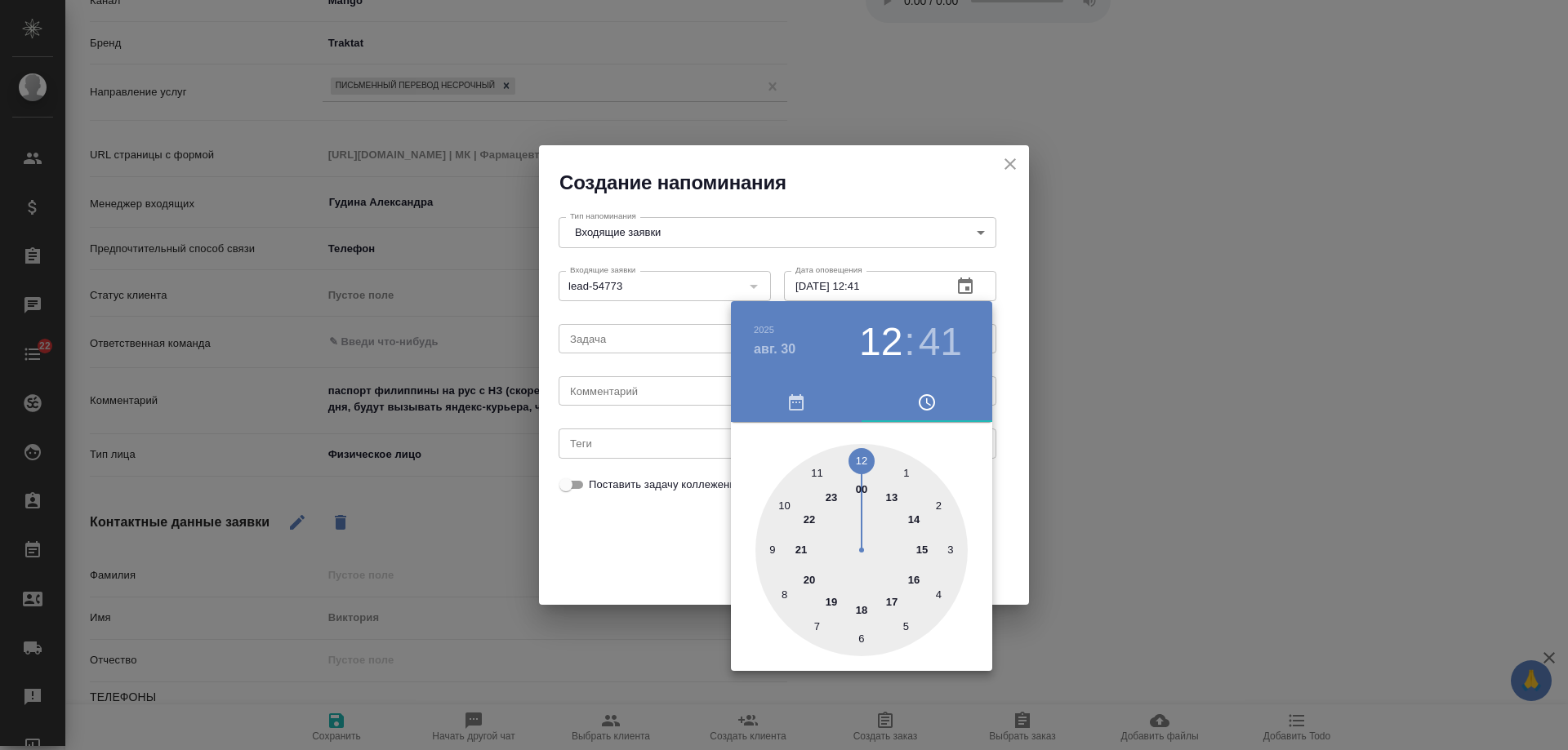
click at [649, 394] on div at bounding box center [784, 375] width 1568 height 750
click at [646, 394] on div "2025 авг. 30 12 : 41 00 1 2 3 4 5 6 7 8 9 10 11 12 13 14 15 16 17 18 19 20 21 2…" at bounding box center [784, 375] width 1568 height 750
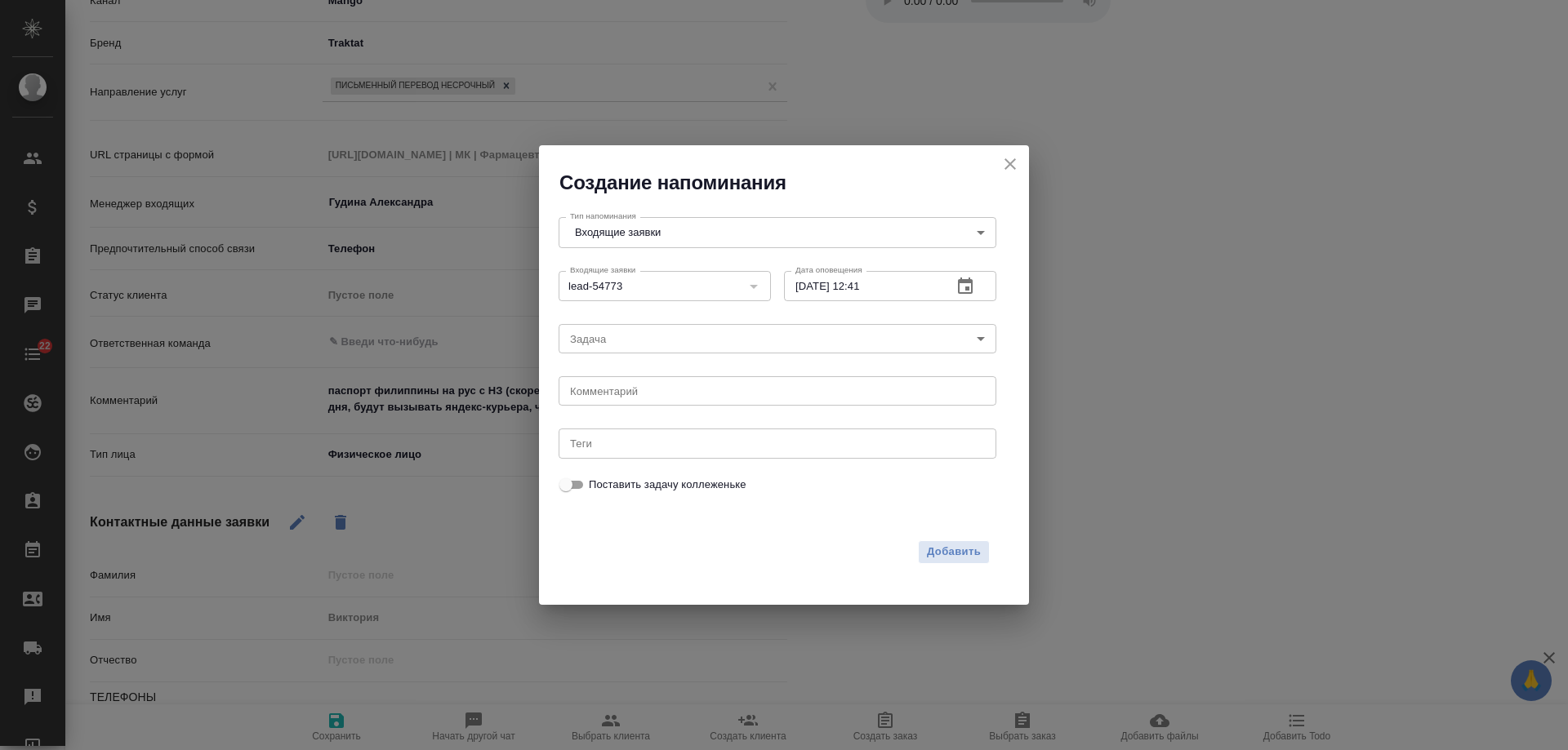
click at [645, 394] on div "2025 авг. 30 12 : 41 00 1 2 3 4 5 6 7 8 9 10 11 12 13 14 15 16 17 18 19 20 21 2…" at bounding box center [784, 375] width 1568 height 750
click at [645, 394] on textarea at bounding box center [777, 391] width 415 height 12
click at [959, 550] on span "Добавить" at bounding box center [954, 552] width 54 height 19
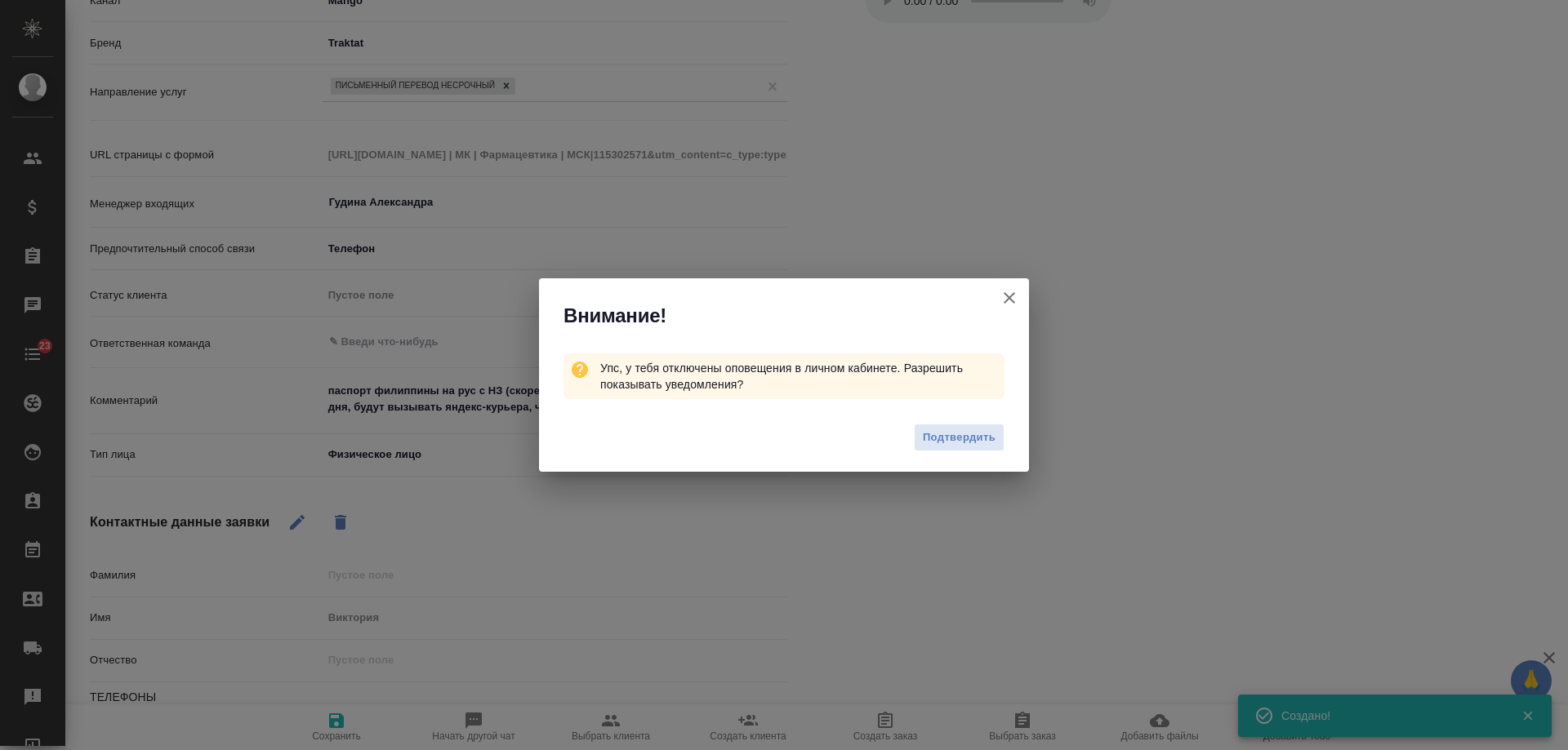
click at [1017, 302] on icon "button" at bounding box center [1009, 298] width 19 height 19
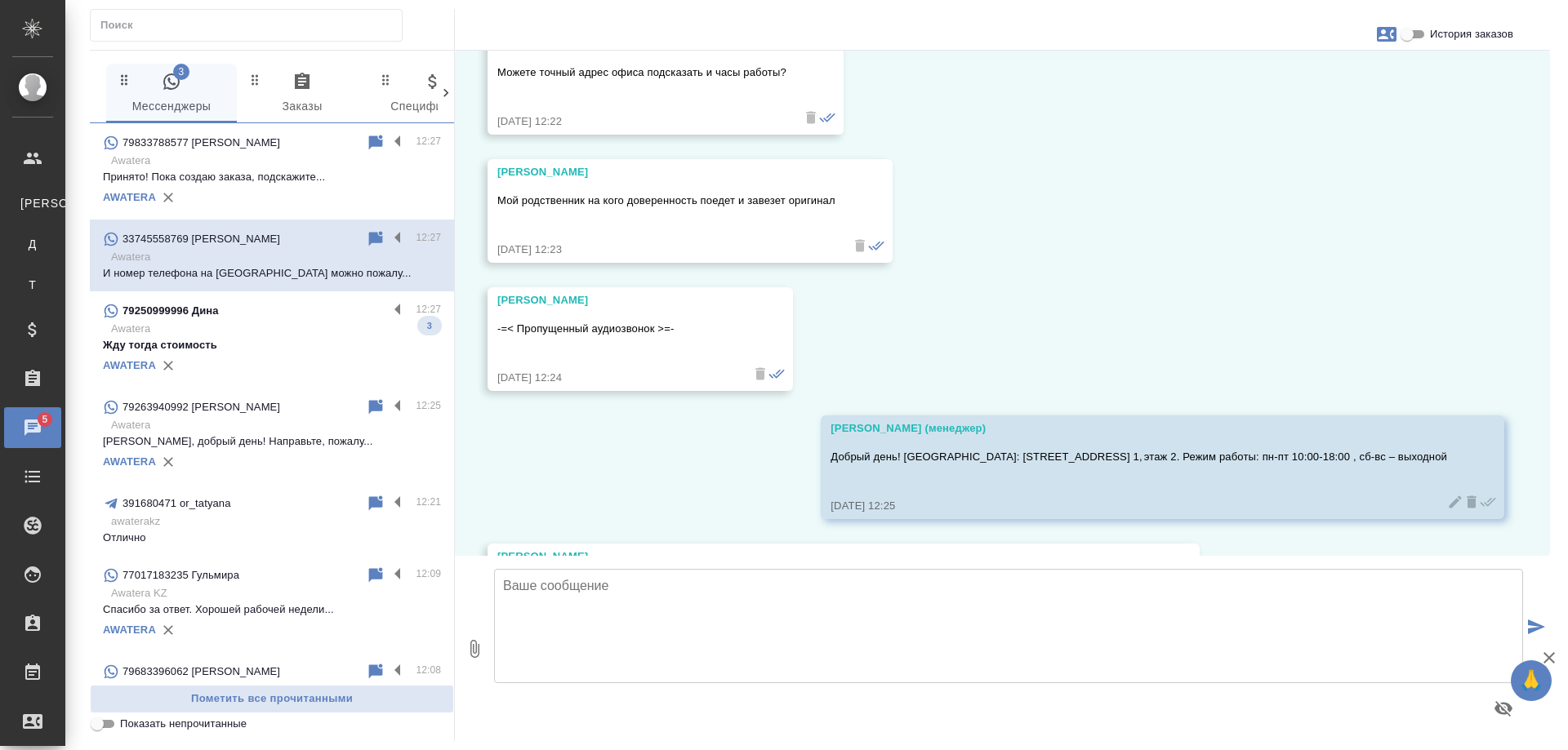
scroll to position [9999, 0]
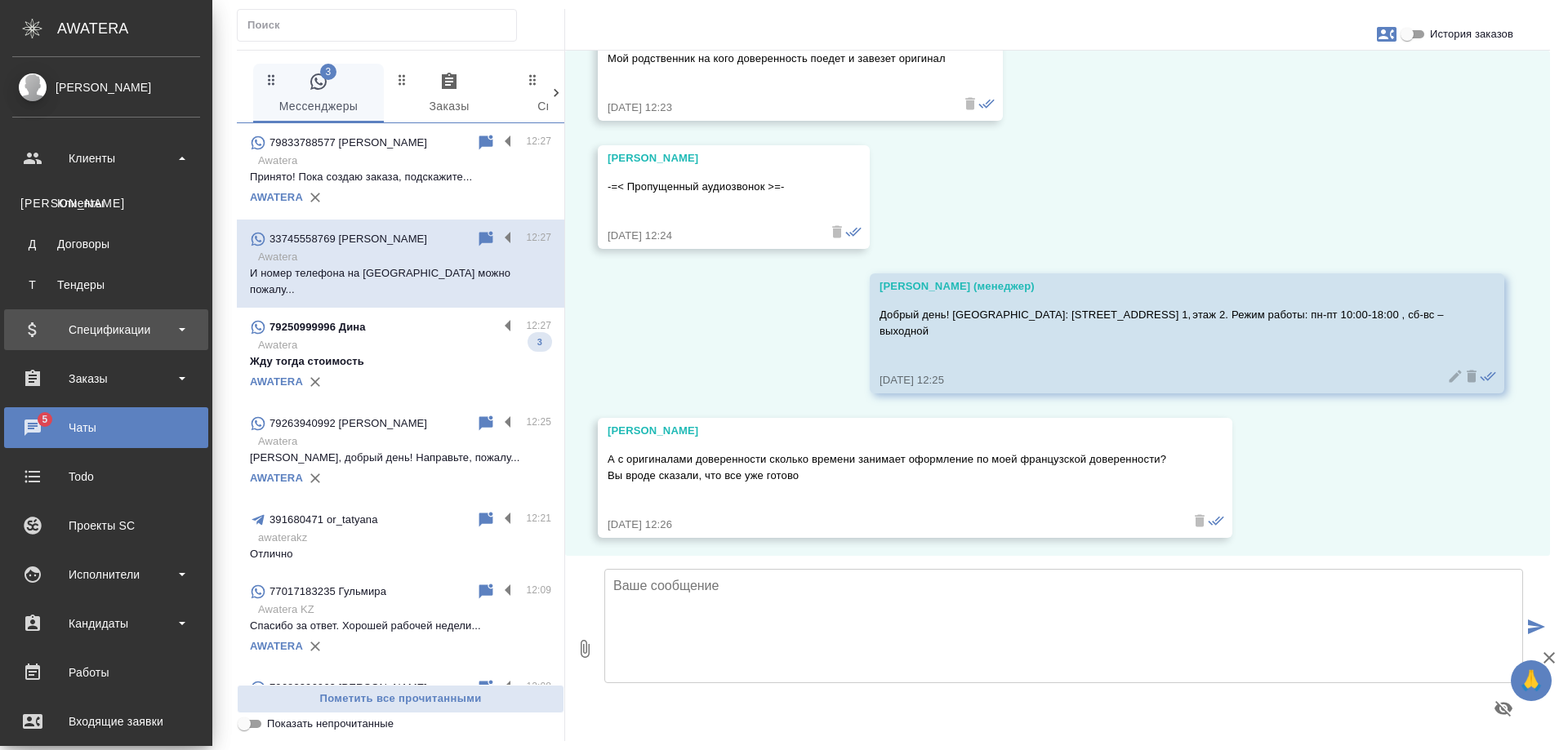
click at [176, 325] on div "Спецификации" at bounding box center [106, 330] width 188 height 24
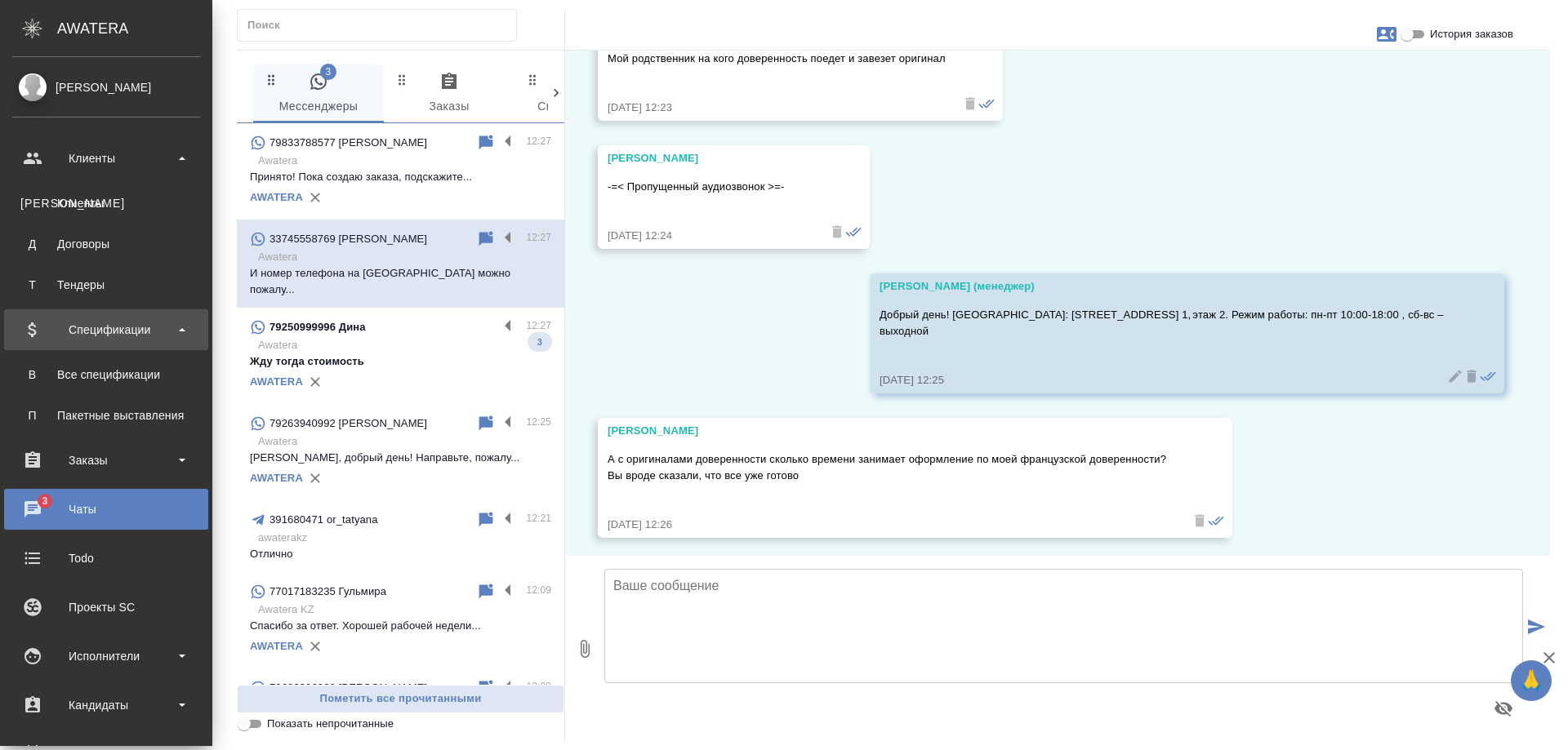
scroll to position [10098, 0]
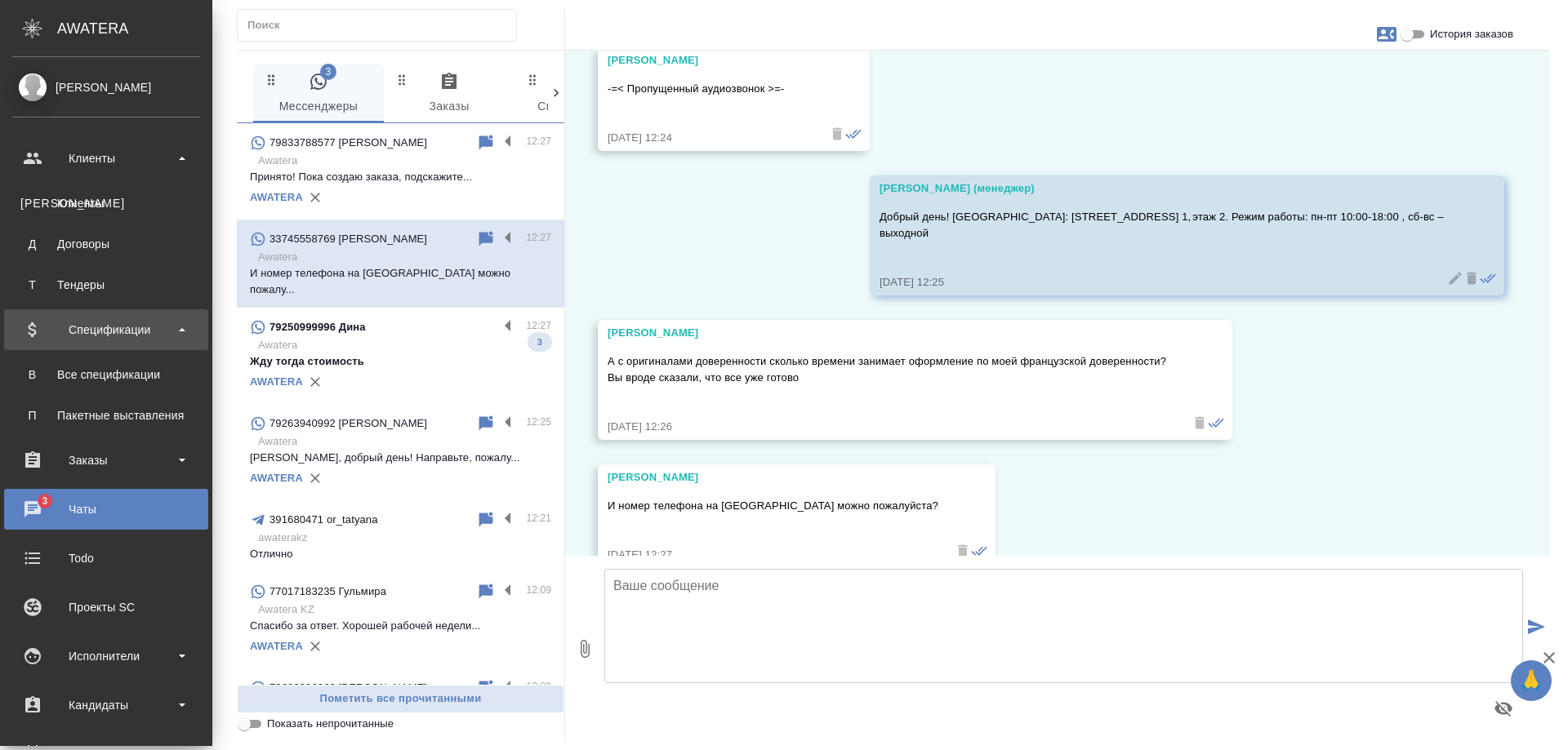
click at [124, 325] on div "Спецификации" at bounding box center [106, 330] width 188 height 24
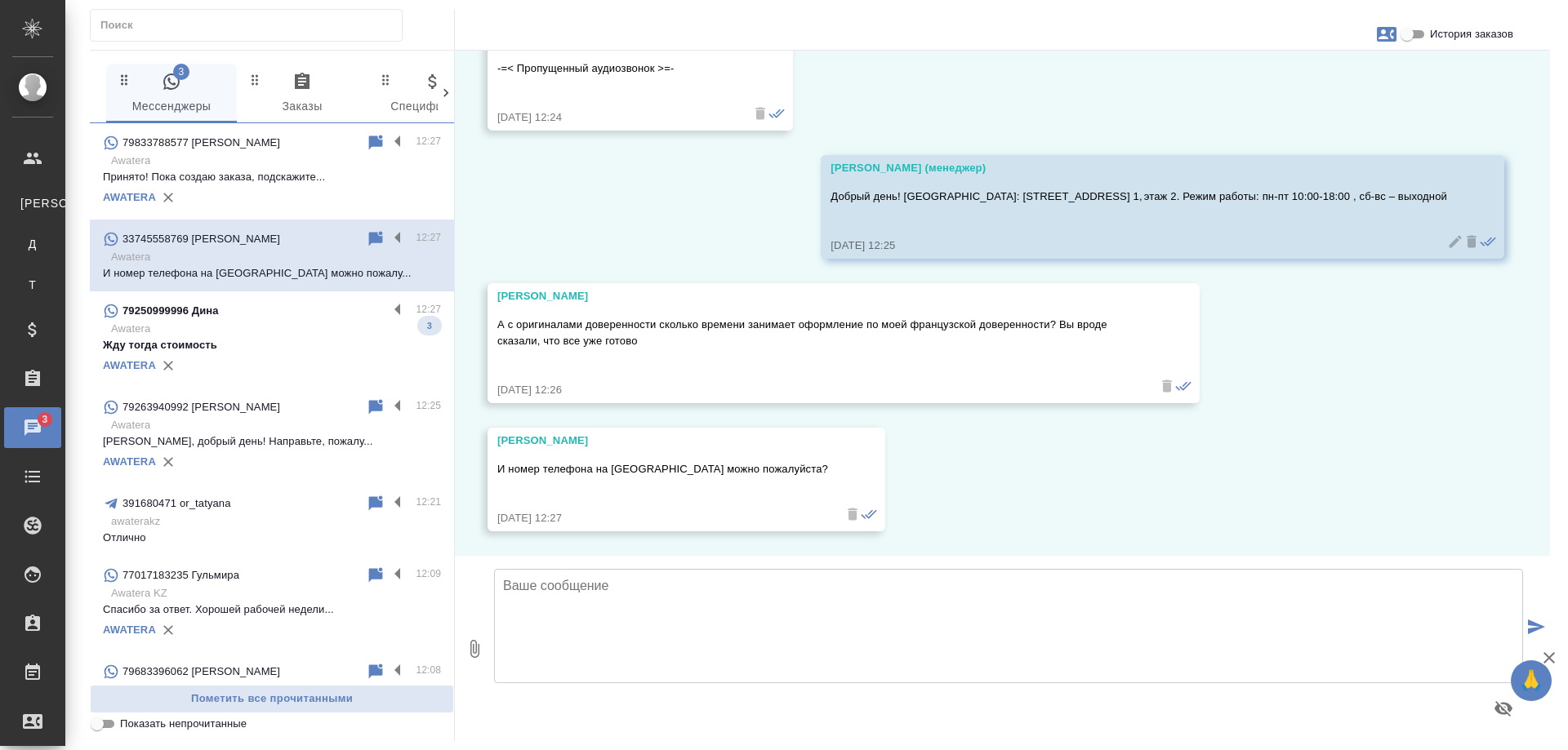
click at [218, 325] on p "Awatera" at bounding box center [275, 328] width 330 height 17
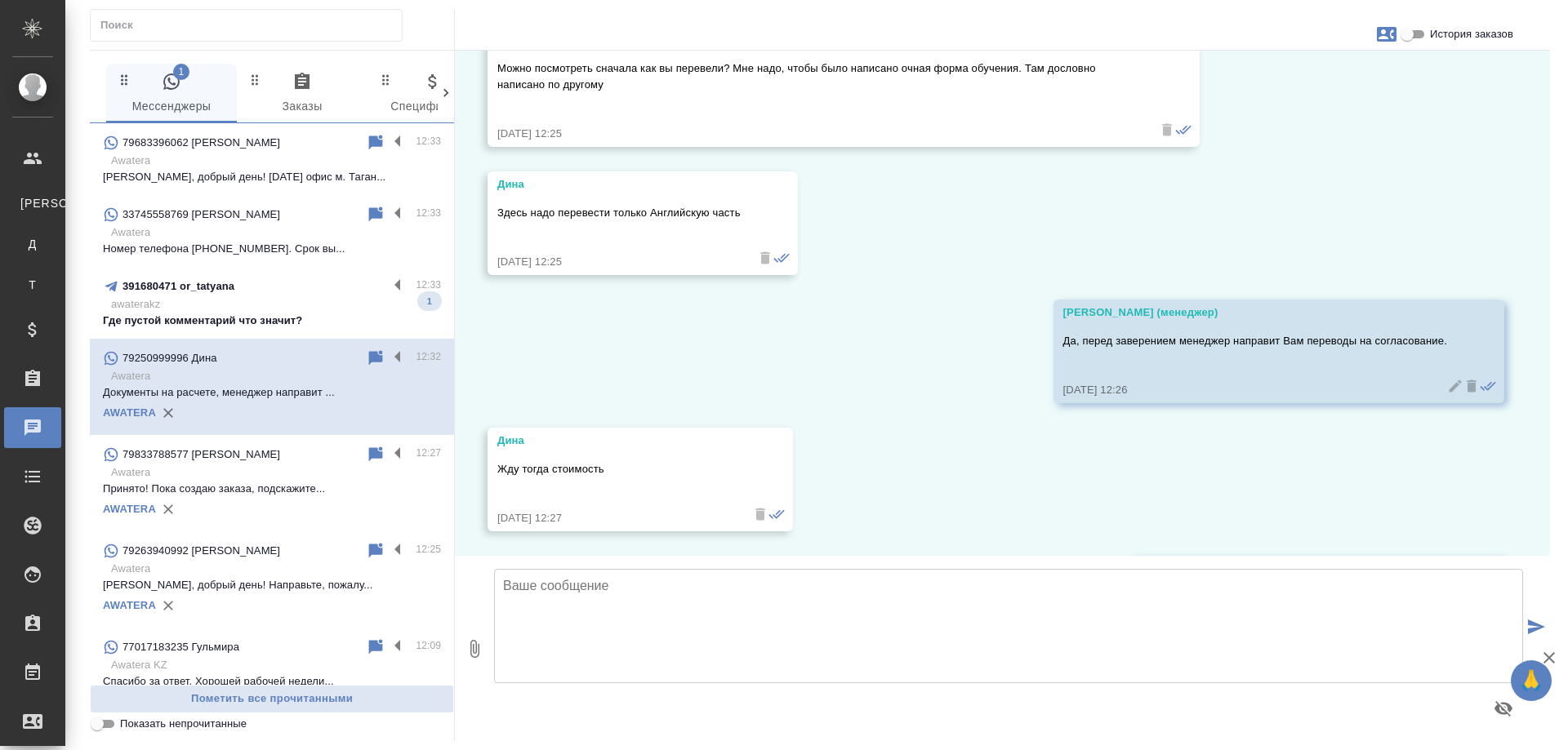
scroll to position [793, 0]
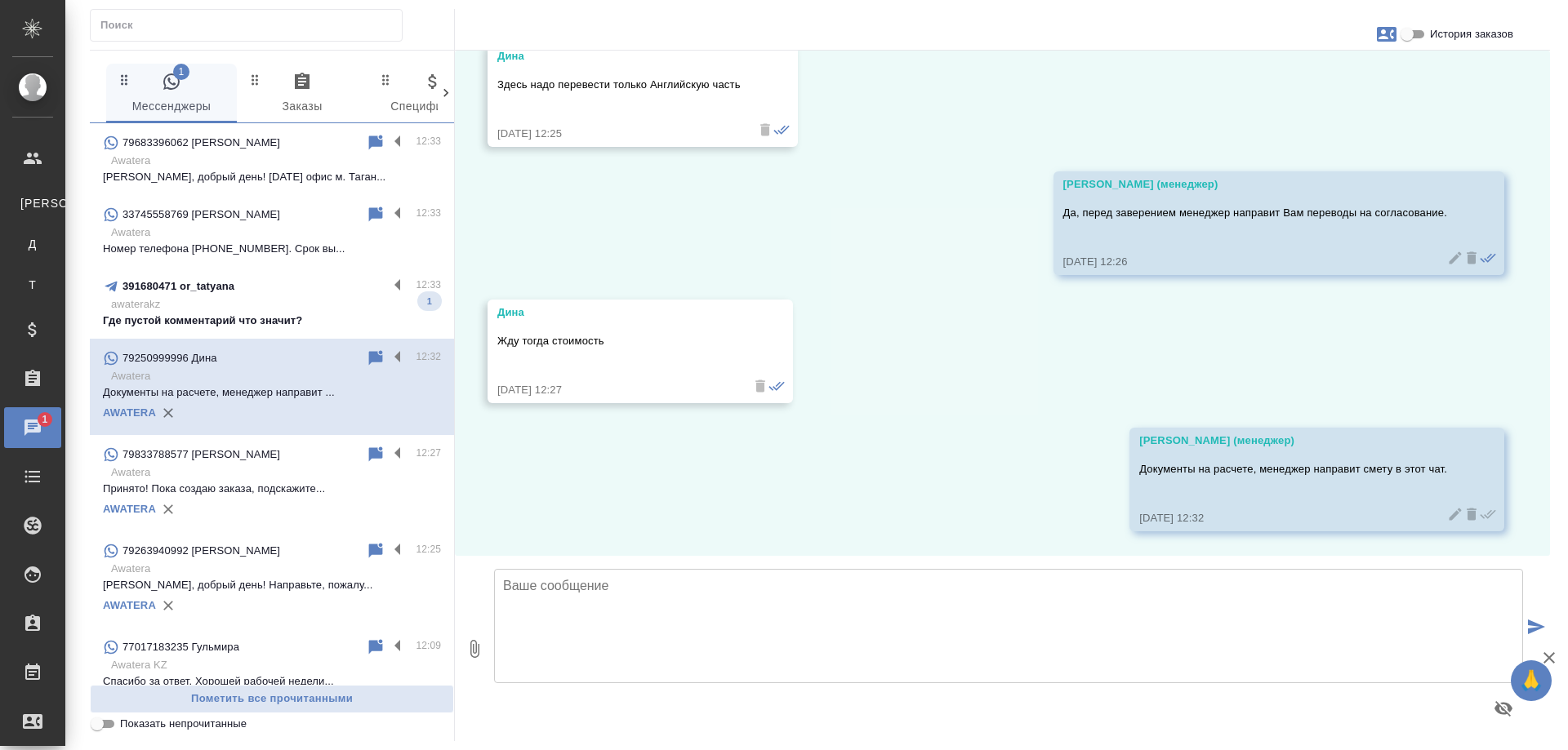
click at [237, 321] on p "Где пустой комментарий что значит?" at bounding box center [272, 321] width 338 height 17
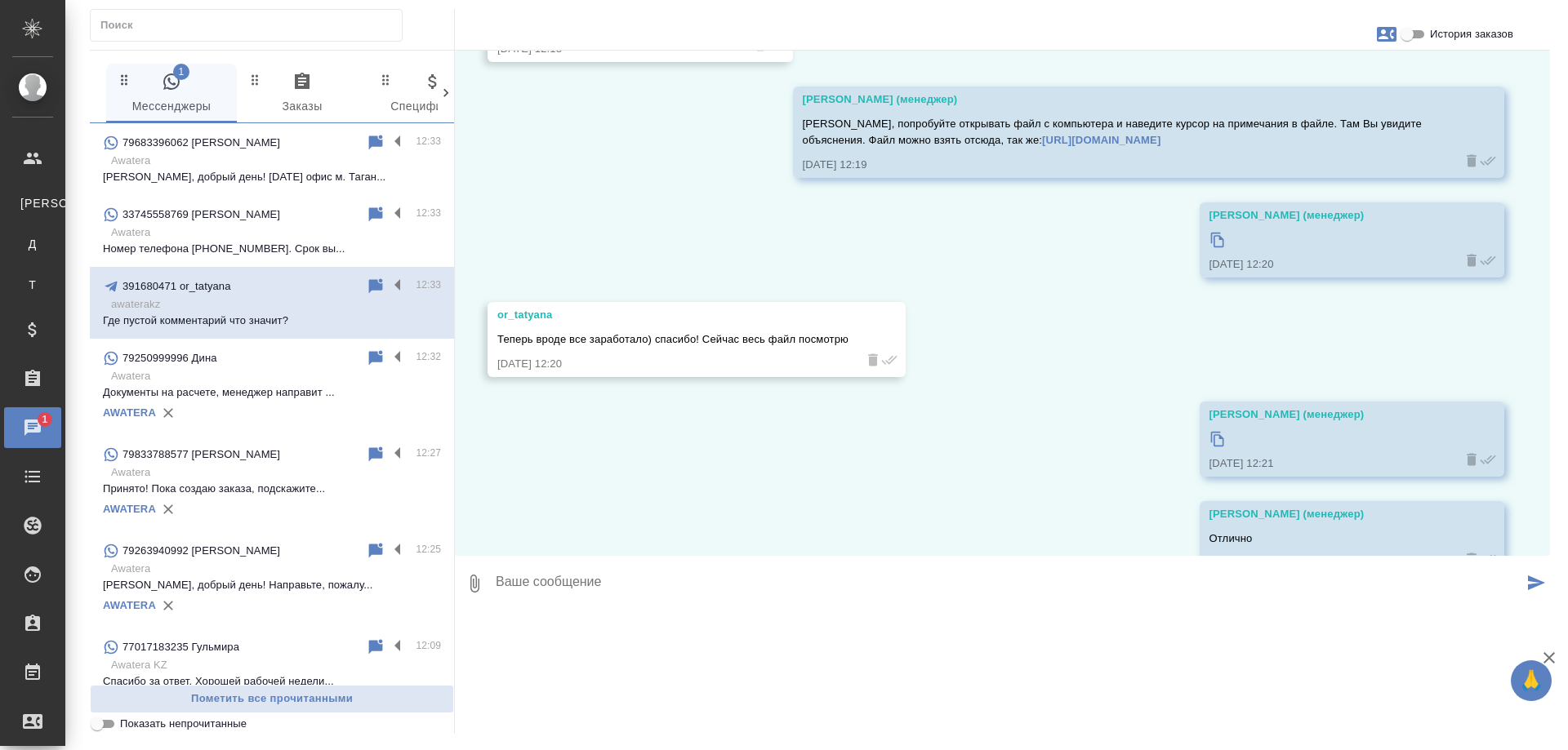
scroll to position [6304, 0]
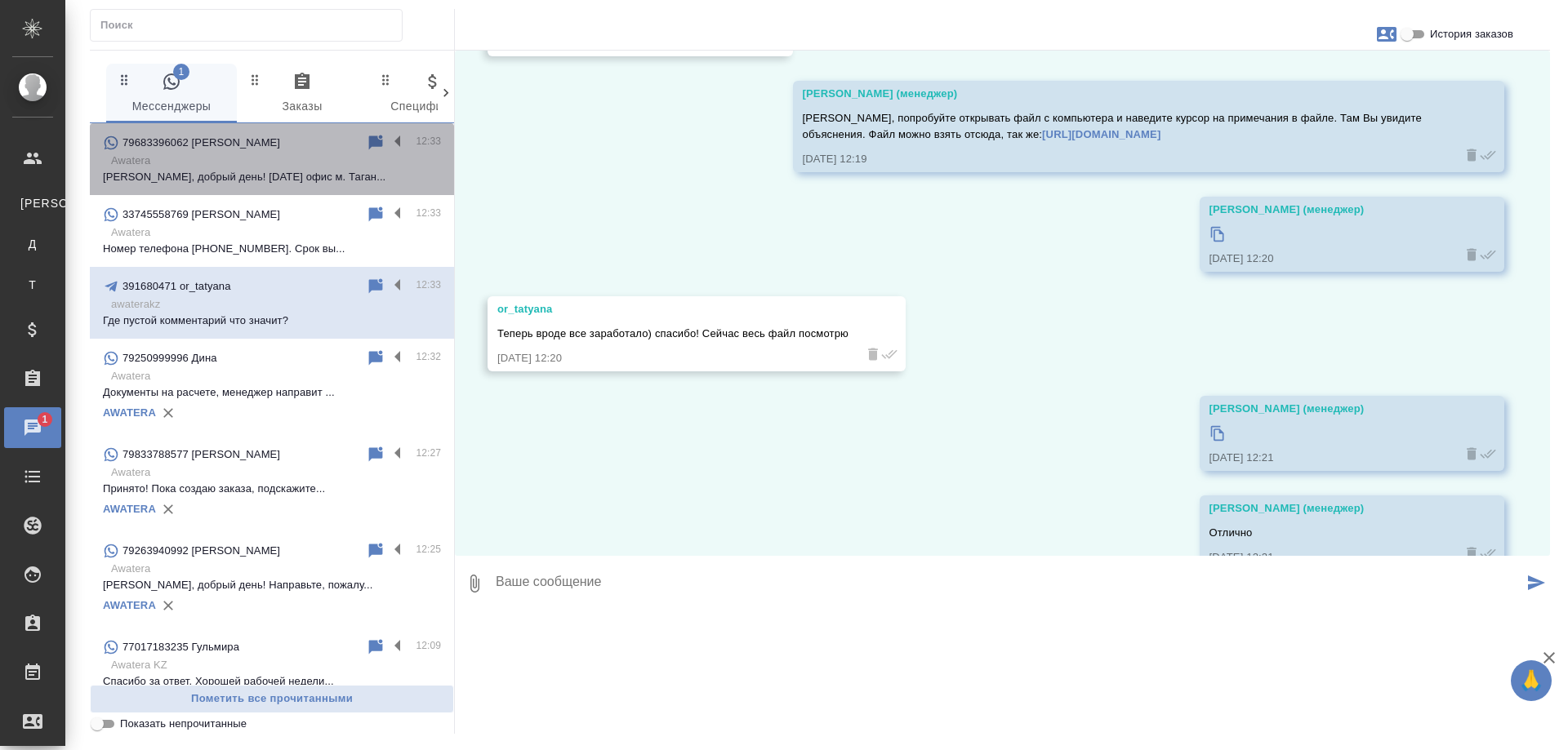
click at [274, 159] on p "Awatera" at bounding box center [275, 160] width 330 height 17
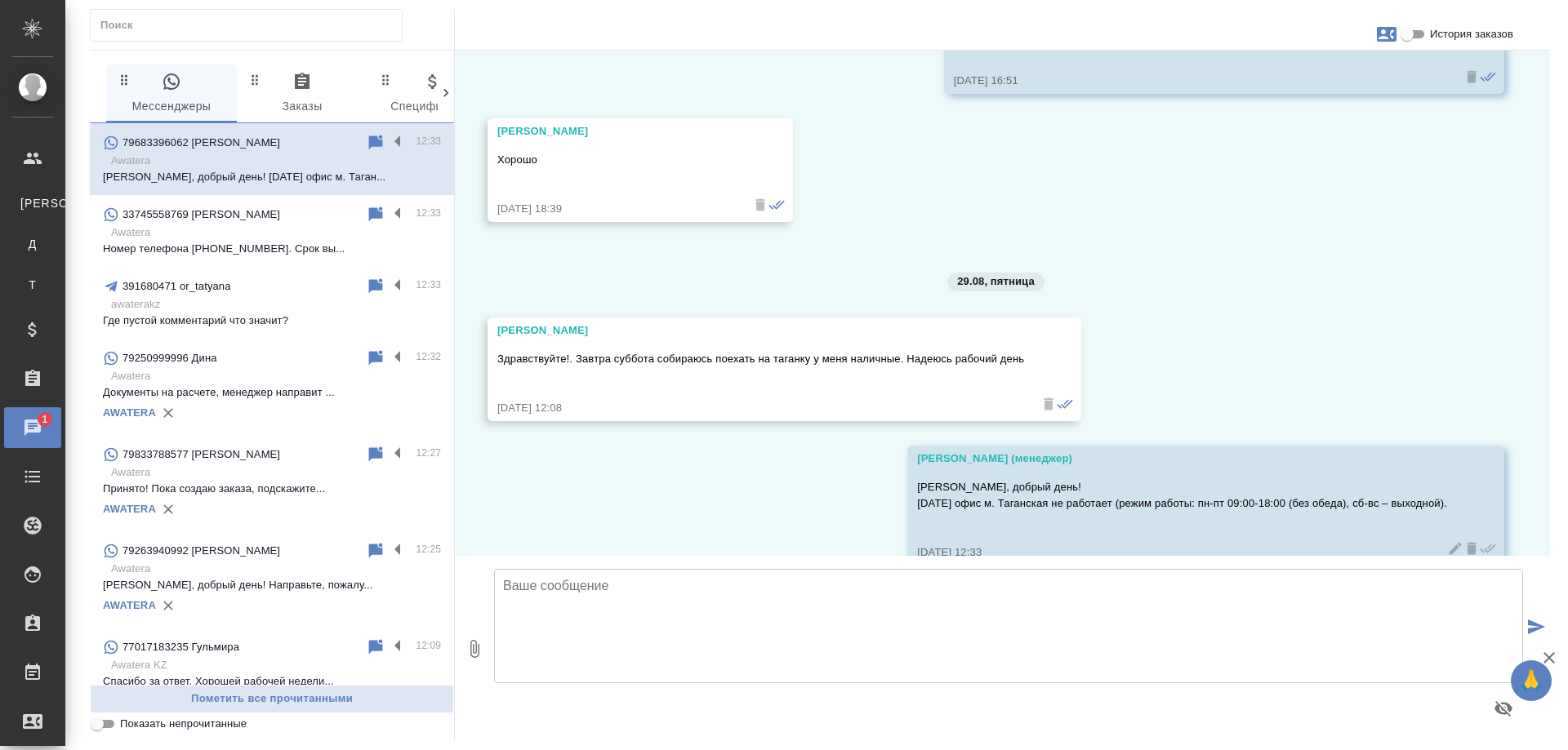
scroll to position [8451, 0]
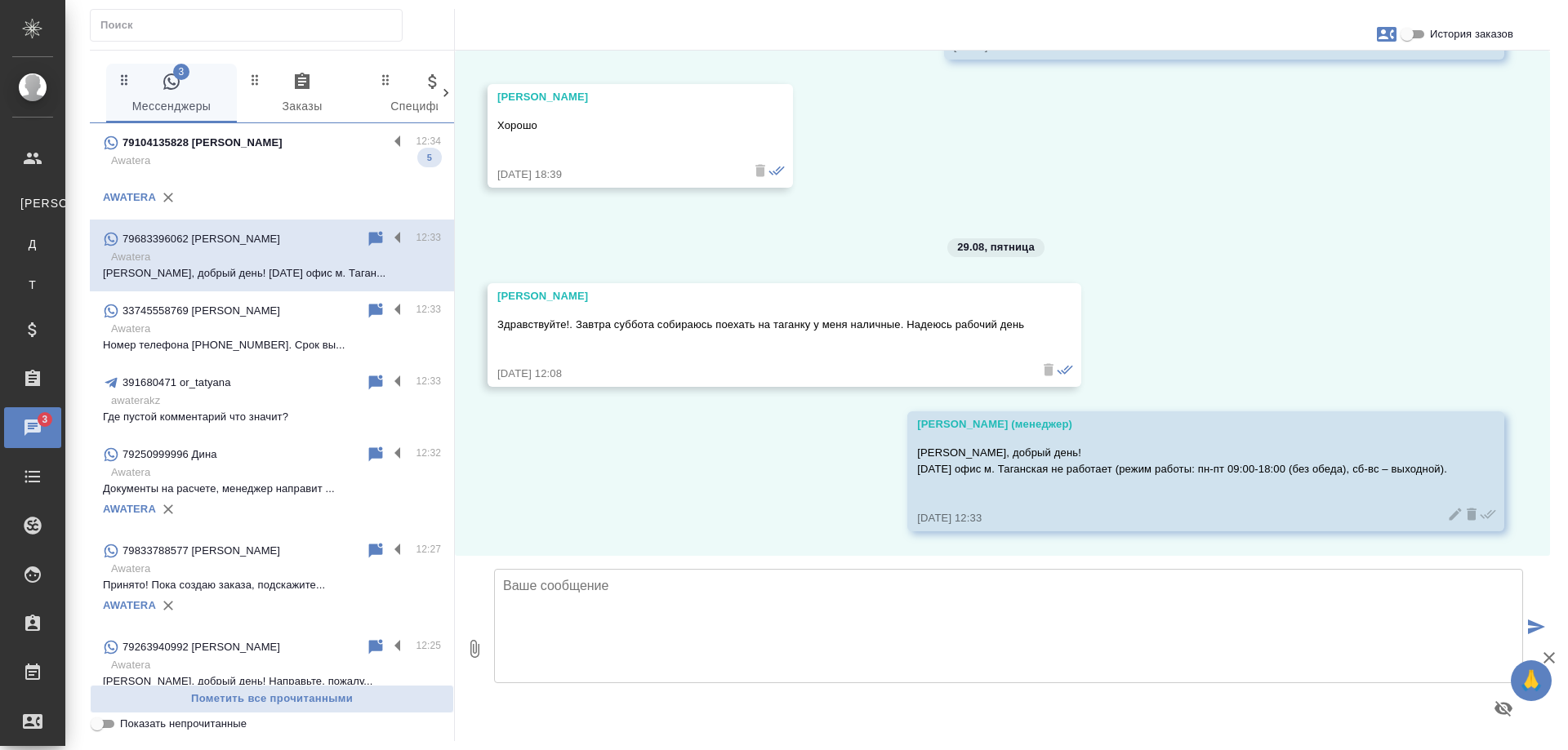
click at [304, 157] on p "Awatera" at bounding box center [275, 160] width 330 height 17
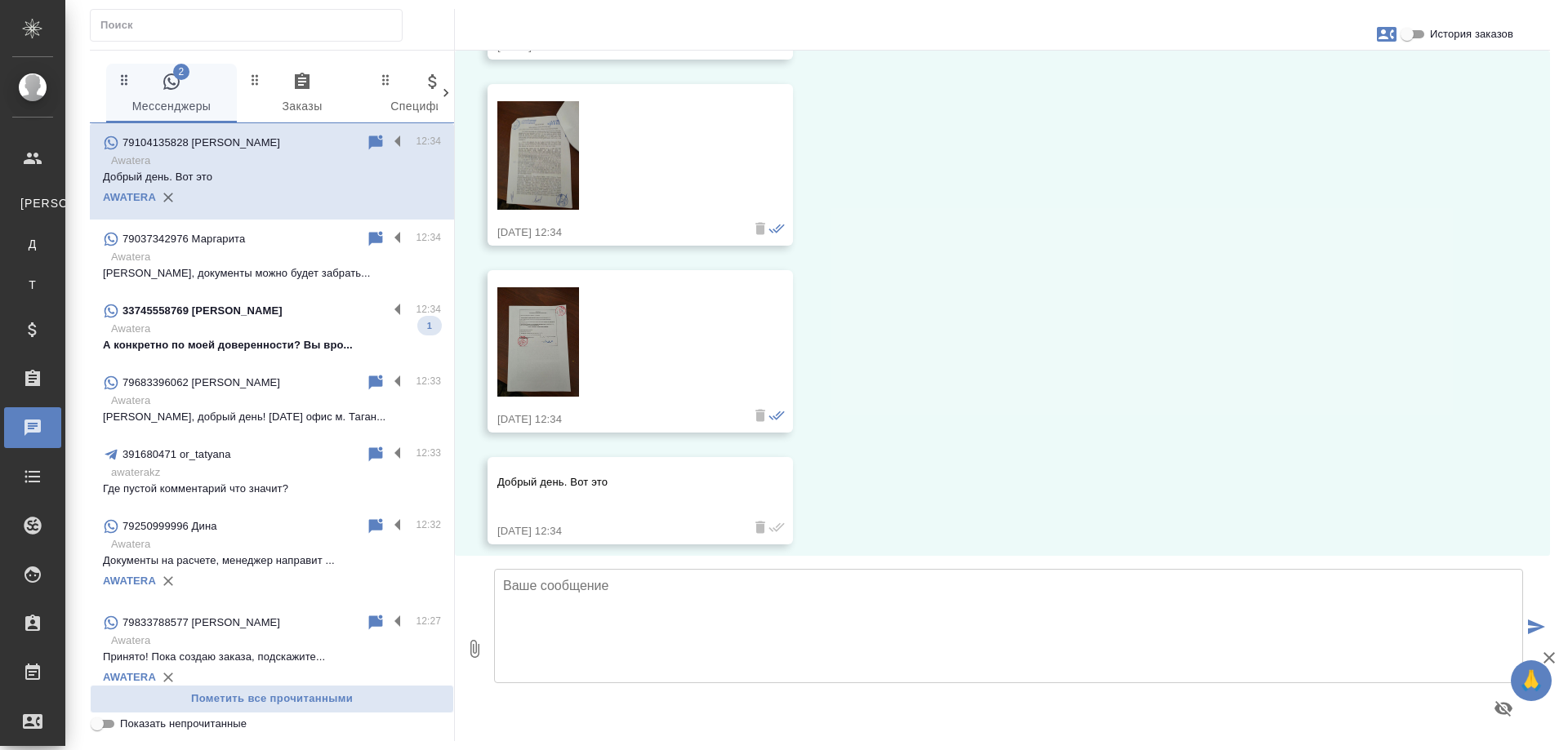
scroll to position [892, 0]
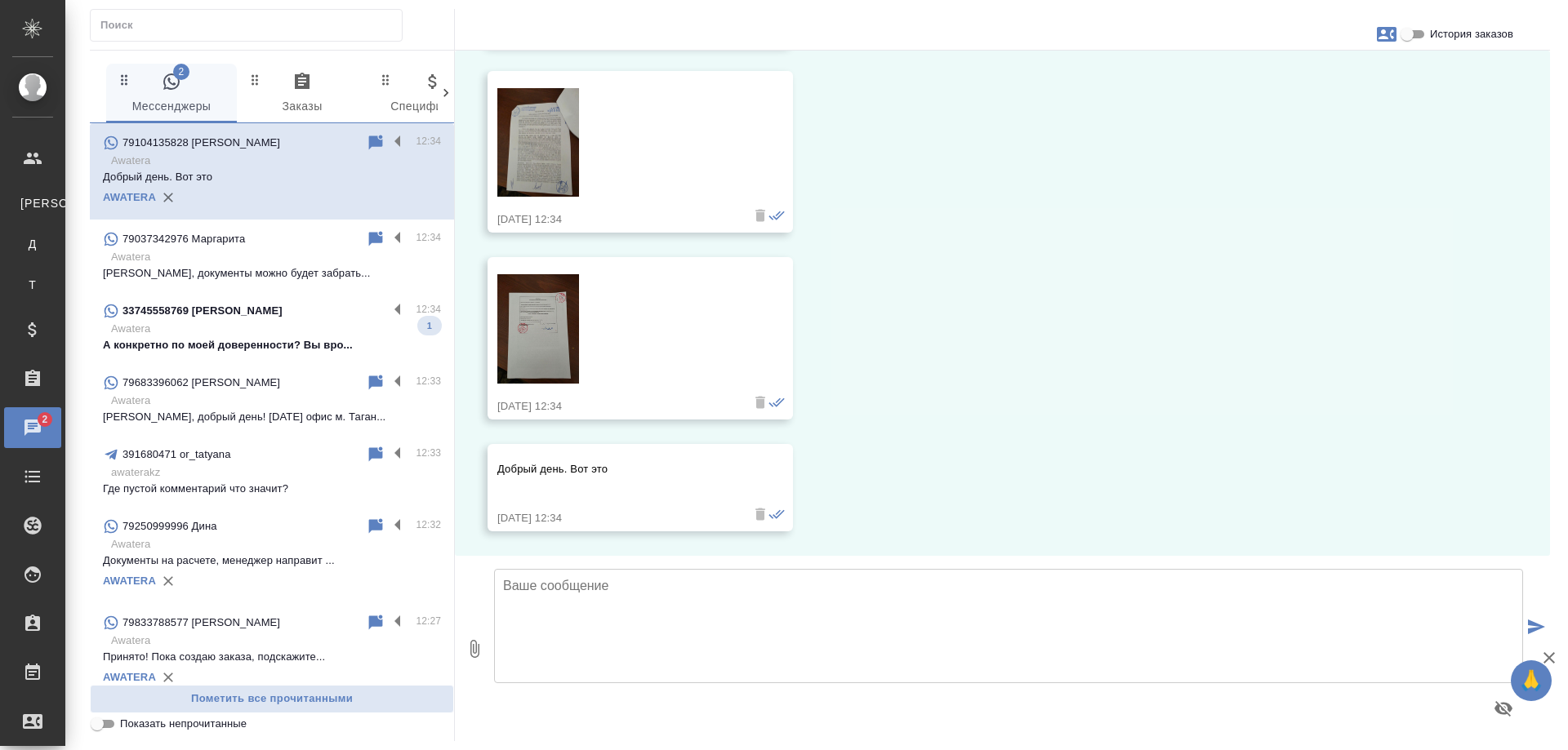
click at [282, 328] on p "Awatera" at bounding box center [275, 328] width 330 height 17
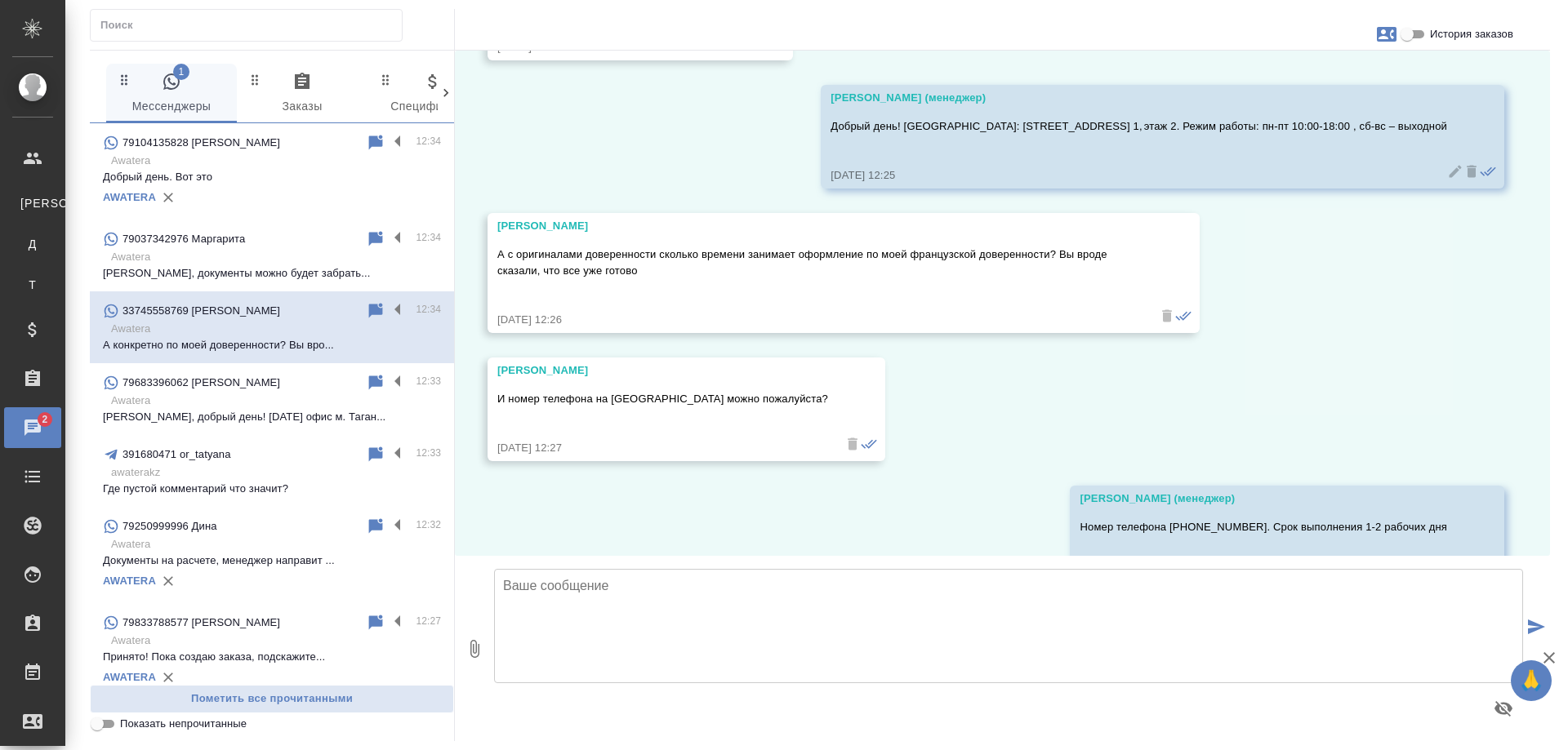
scroll to position [10256, 0]
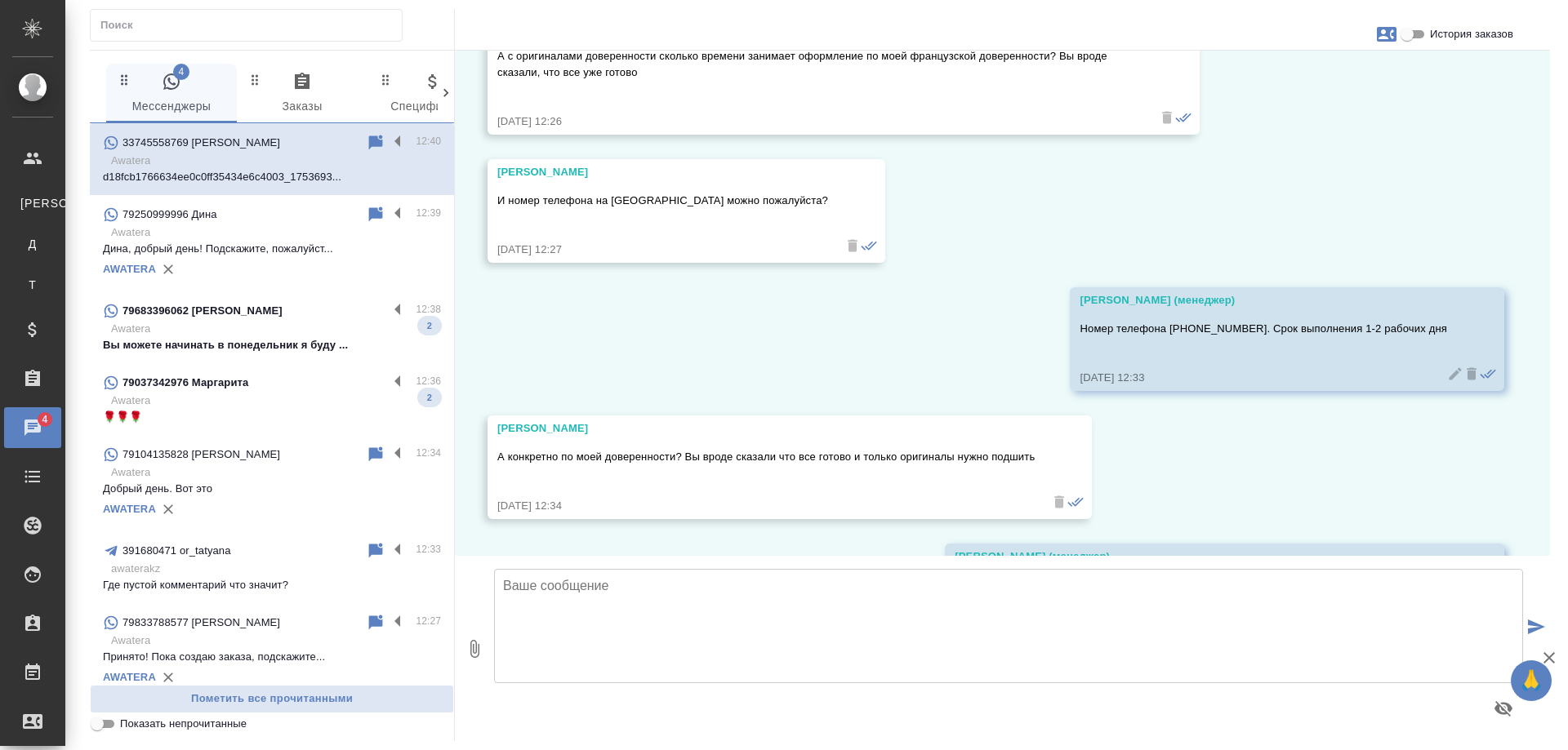
click at [320, 348] on p "Вы можете начинать в понедельник я буду ..." at bounding box center [272, 345] width 338 height 17
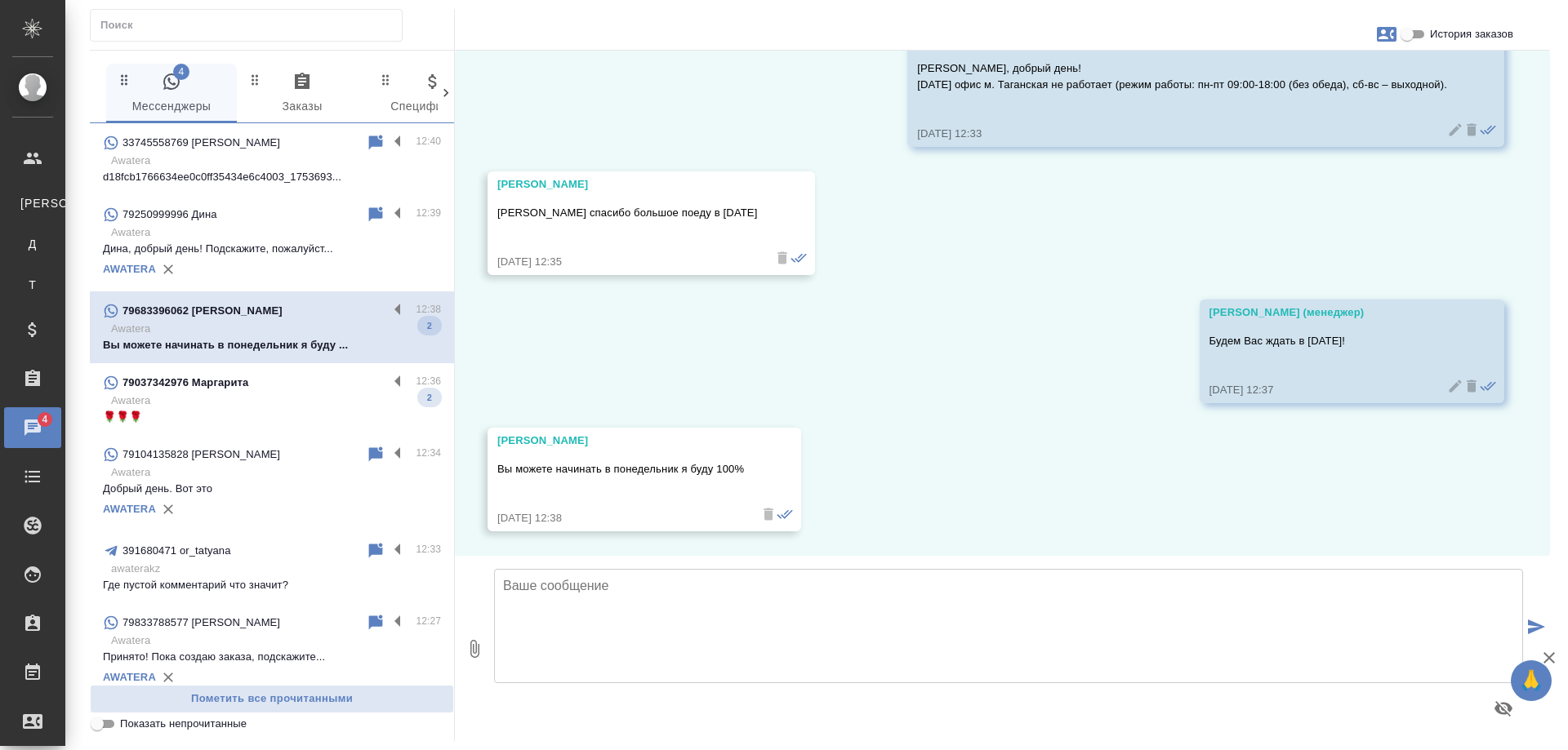
scroll to position [8835, 0]
click at [298, 392] on div "79037342976 Маргарита" at bounding box center [245, 382] width 285 height 19
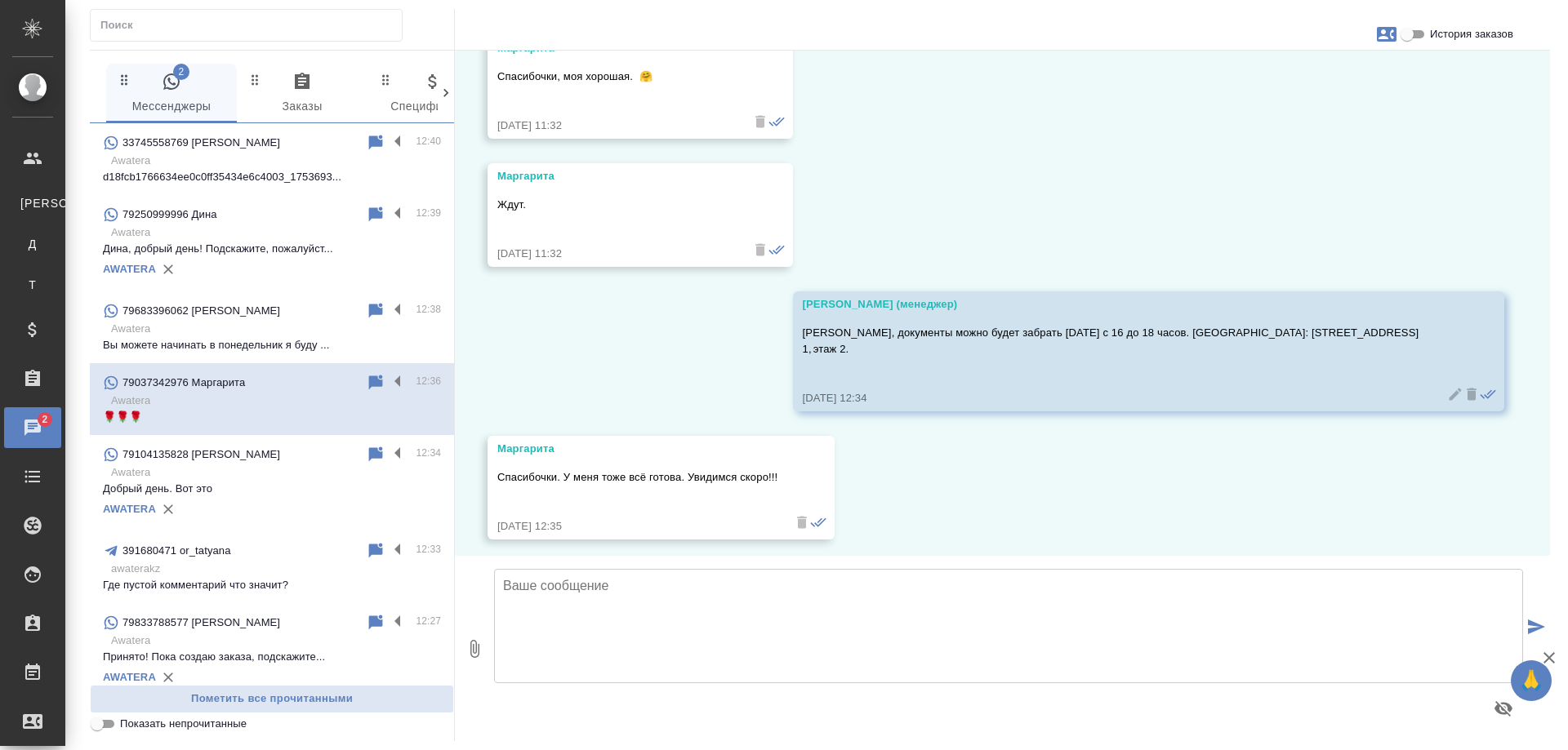
scroll to position [11017, 0]
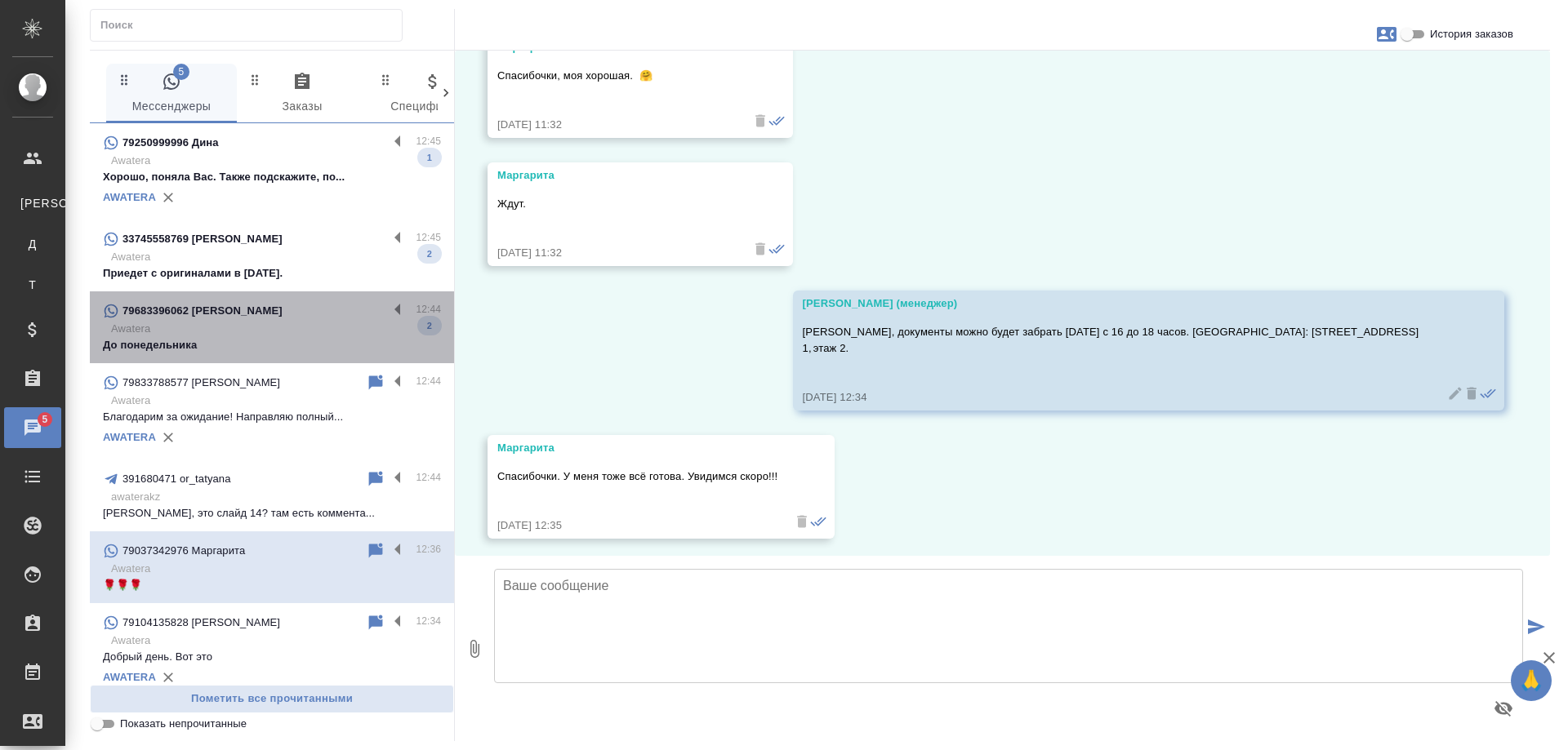
click at [306, 321] on p "Awatera" at bounding box center [275, 328] width 330 height 17
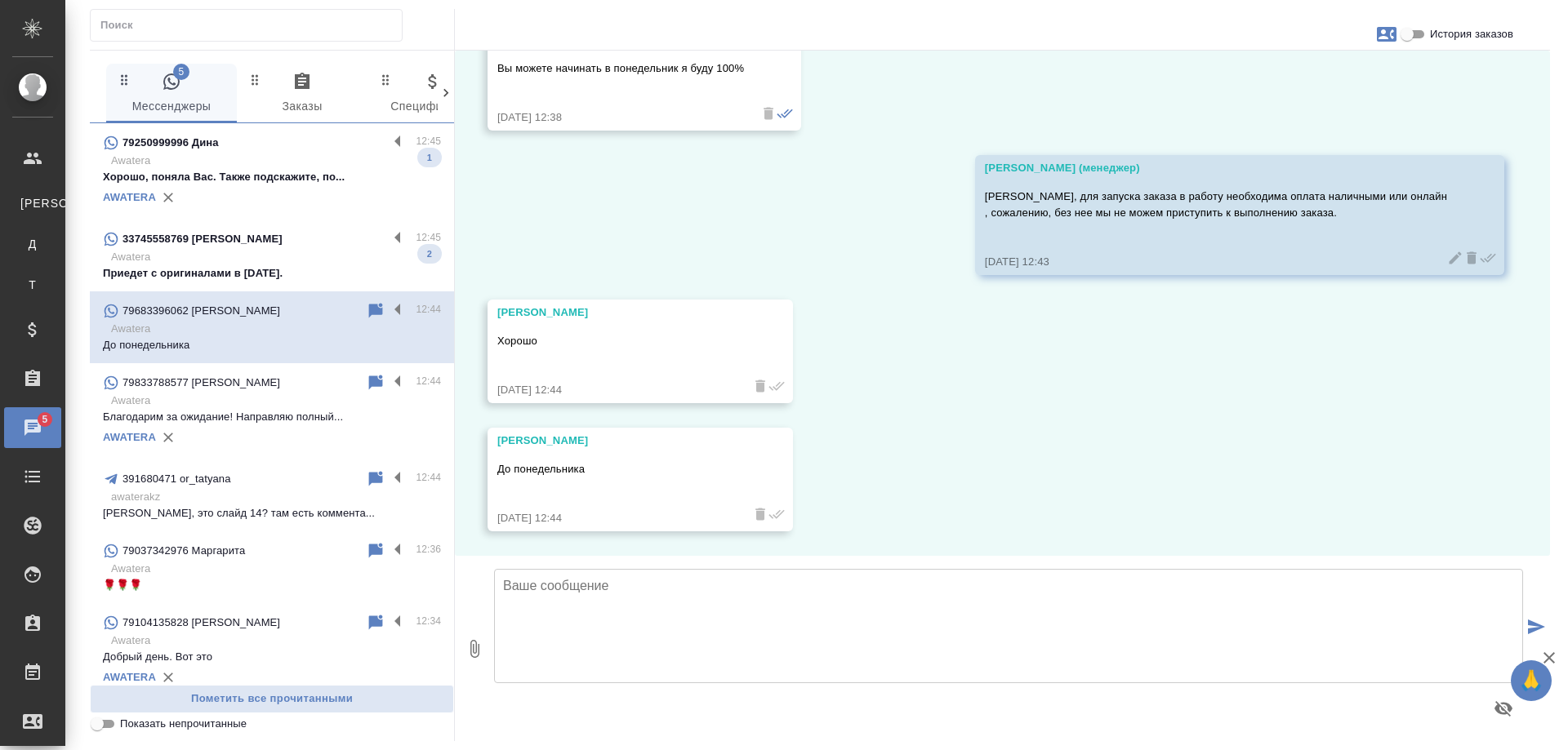
scroll to position [9237, 0]
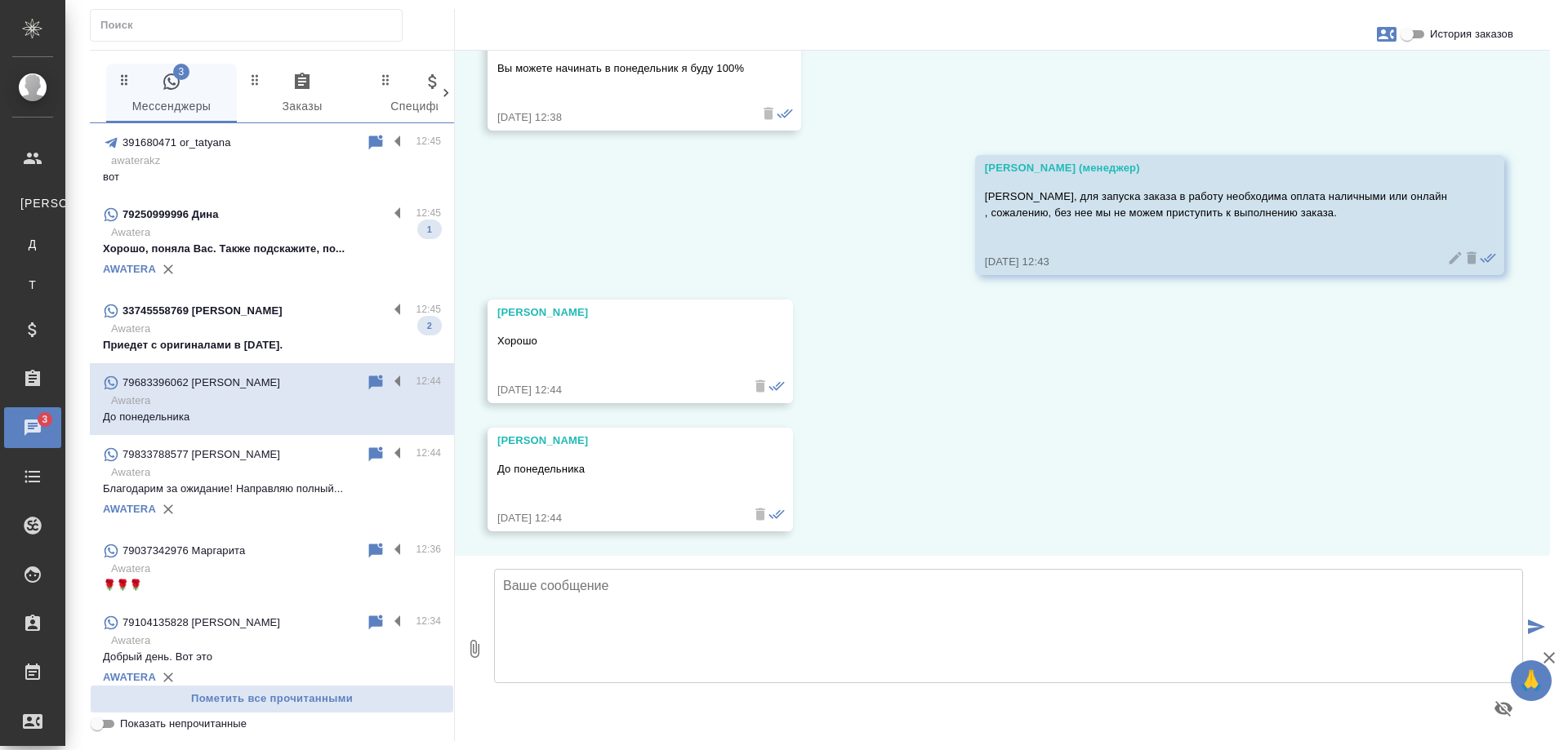
click at [280, 328] on p "Awatera" at bounding box center [275, 328] width 330 height 17
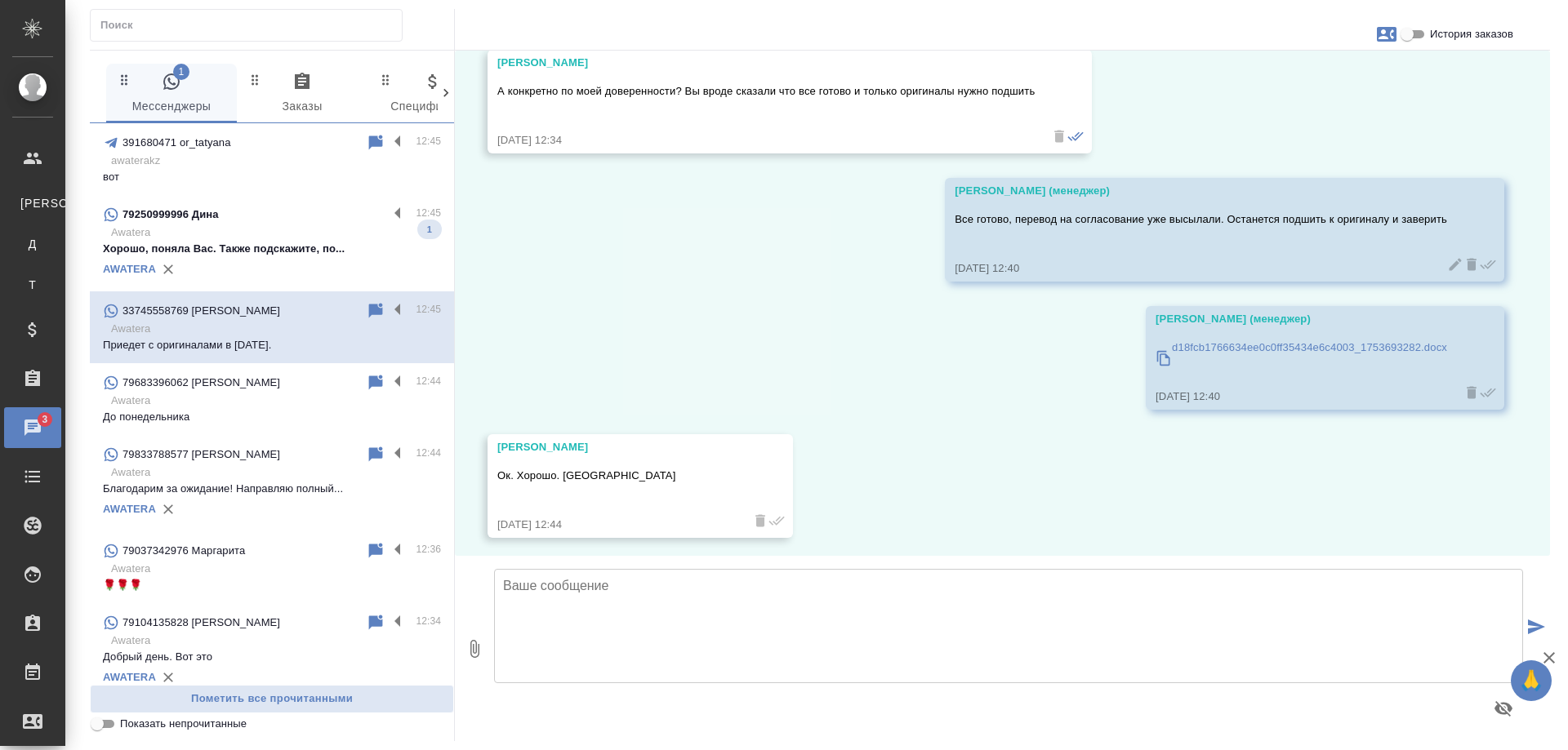
scroll to position [10768, 0]
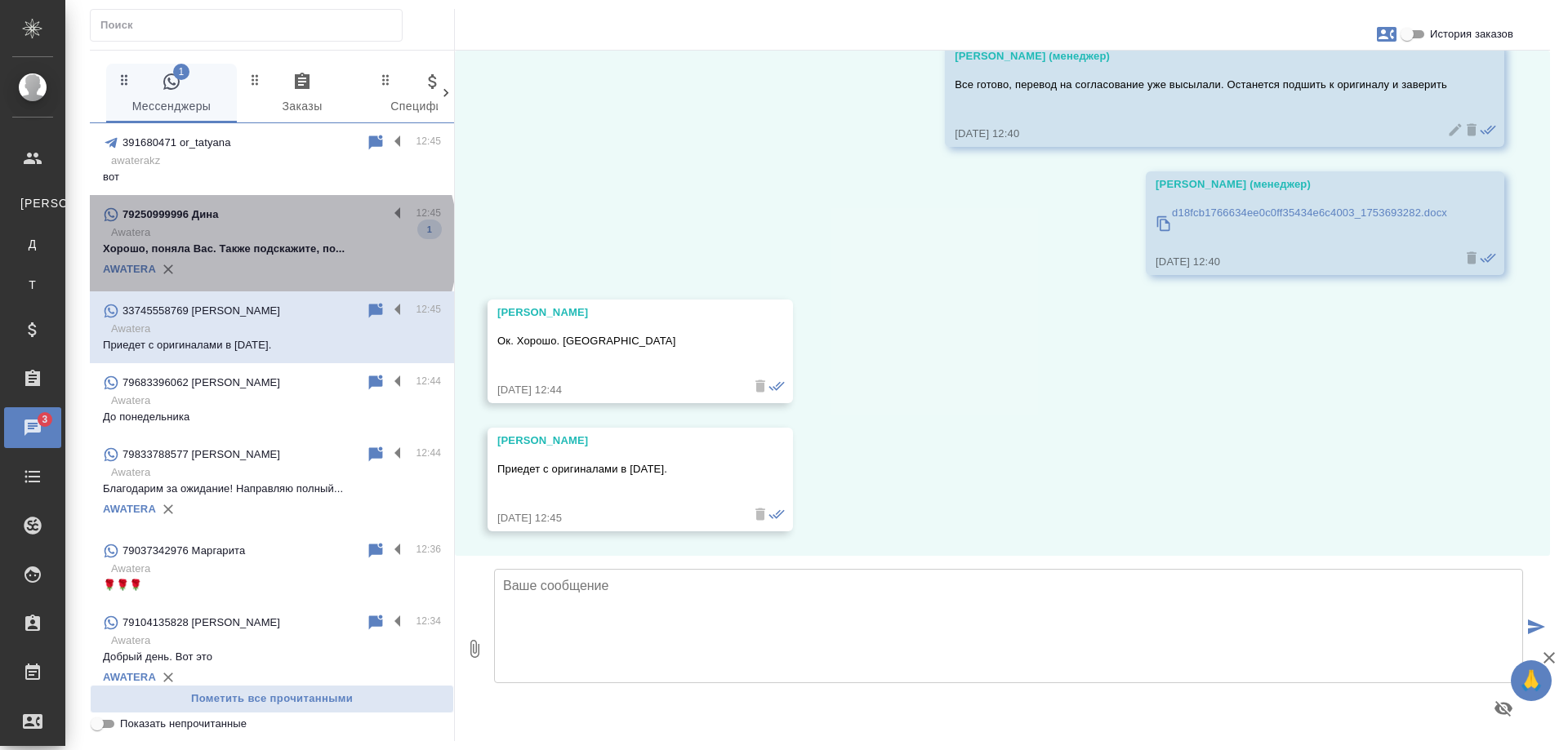
click at [270, 243] on p "Хорошо, поняла Вас. Также подскажите, по..." at bounding box center [272, 249] width 338 height 17
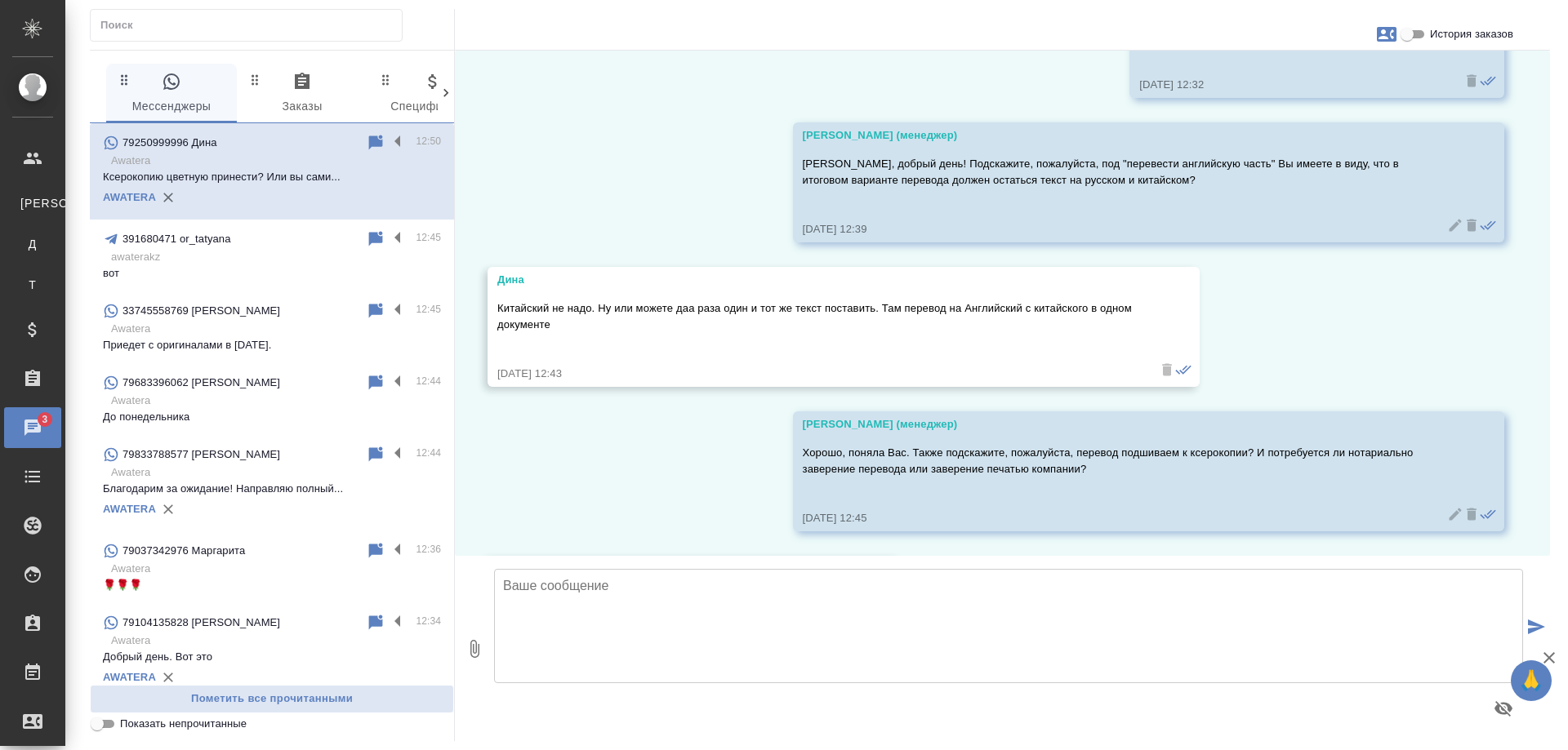
scroll to position [1805, 0]
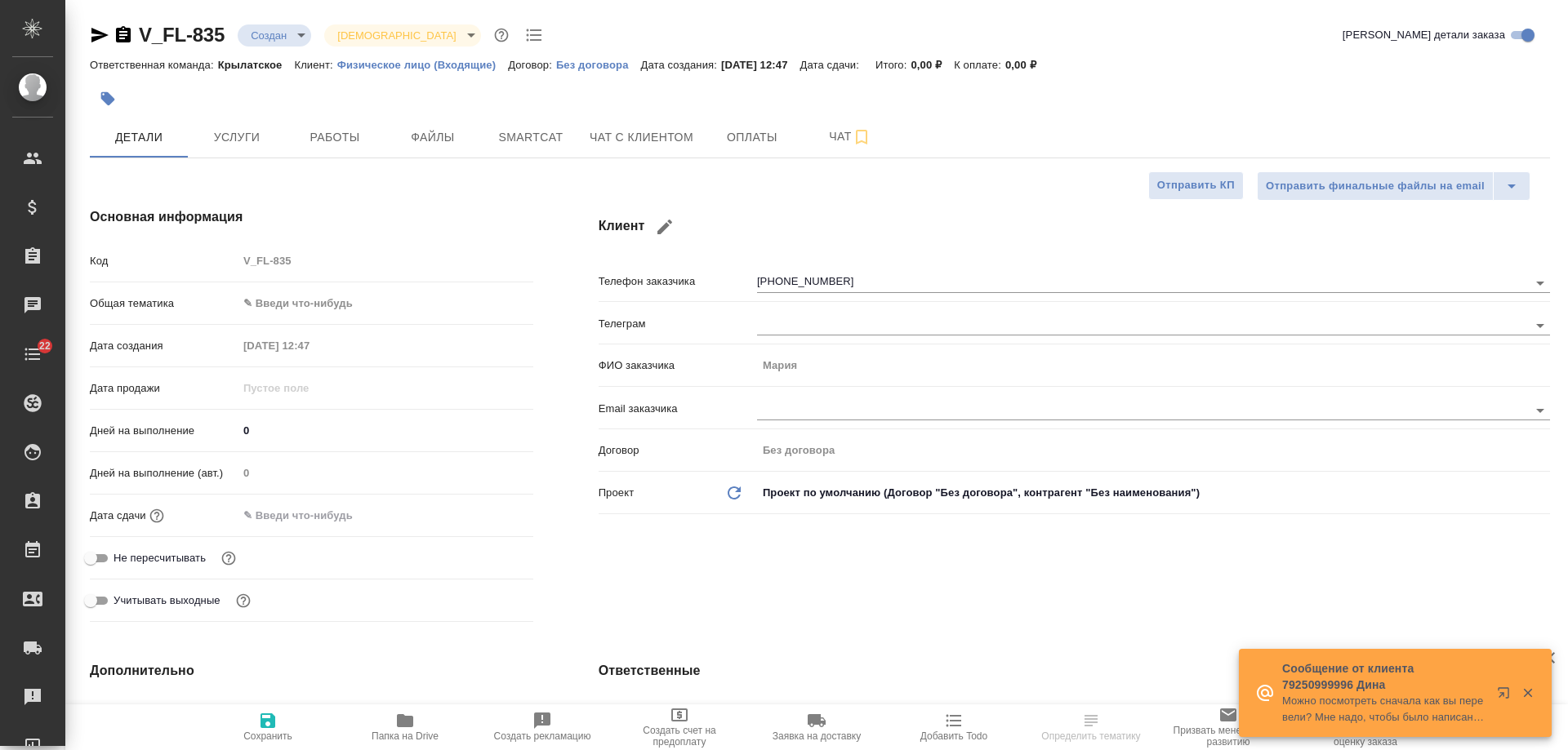
select select "RU"
type textarea "x"
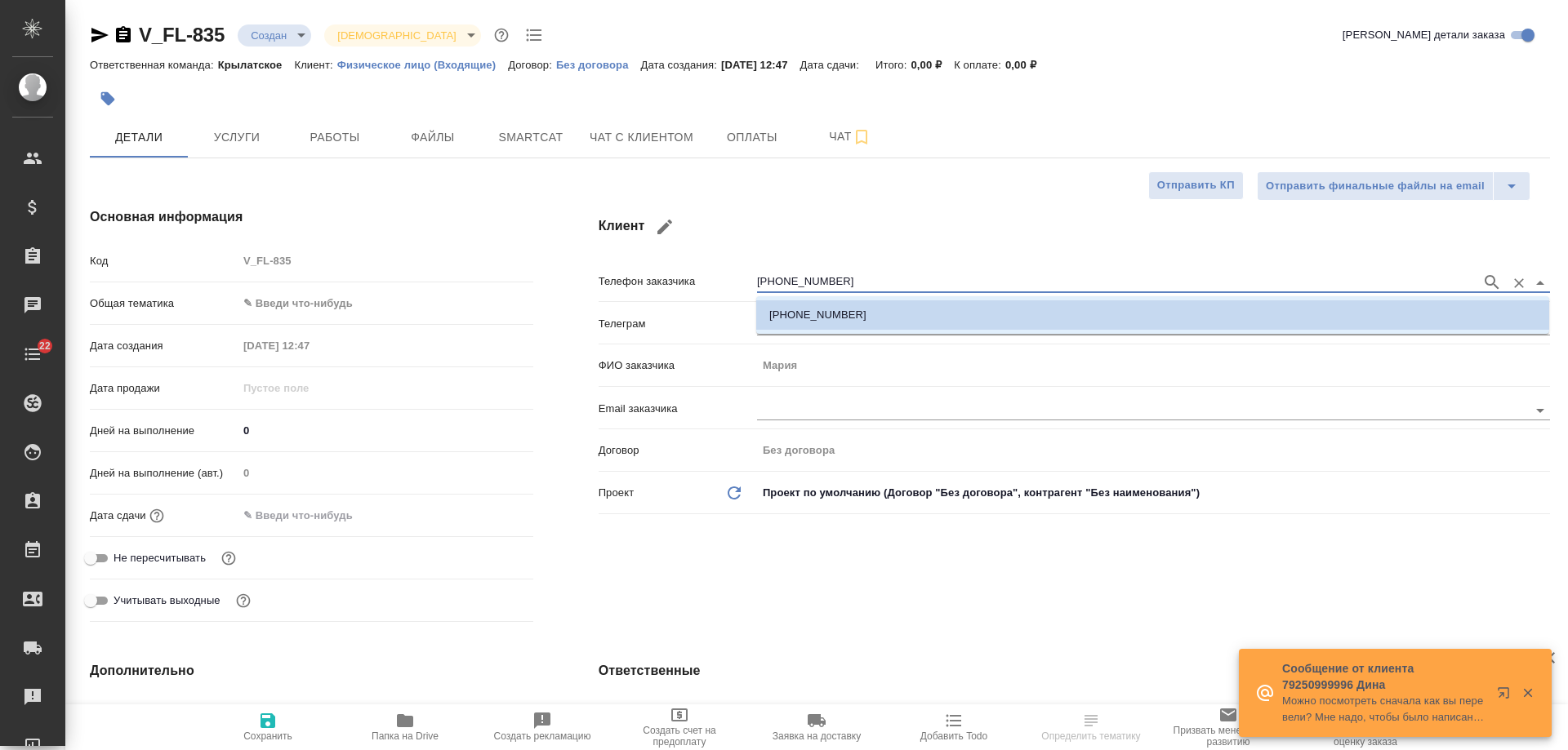
drag, startPoint x: 748, startPoint y: 279, endPoint x: 696, endPoint y: 280, distance: 52.0
click at [696, 280] on div "Телефон заказчика +79672042840" at bounding box center [1074, 280] width 951 height 29
click at [861, 580] on div "Клиент Телефон заказчика +79672042840 Телеграм ФИО заказчика Мария Email заказч…" at bounding box center [1074, 418] width 1017 height 487
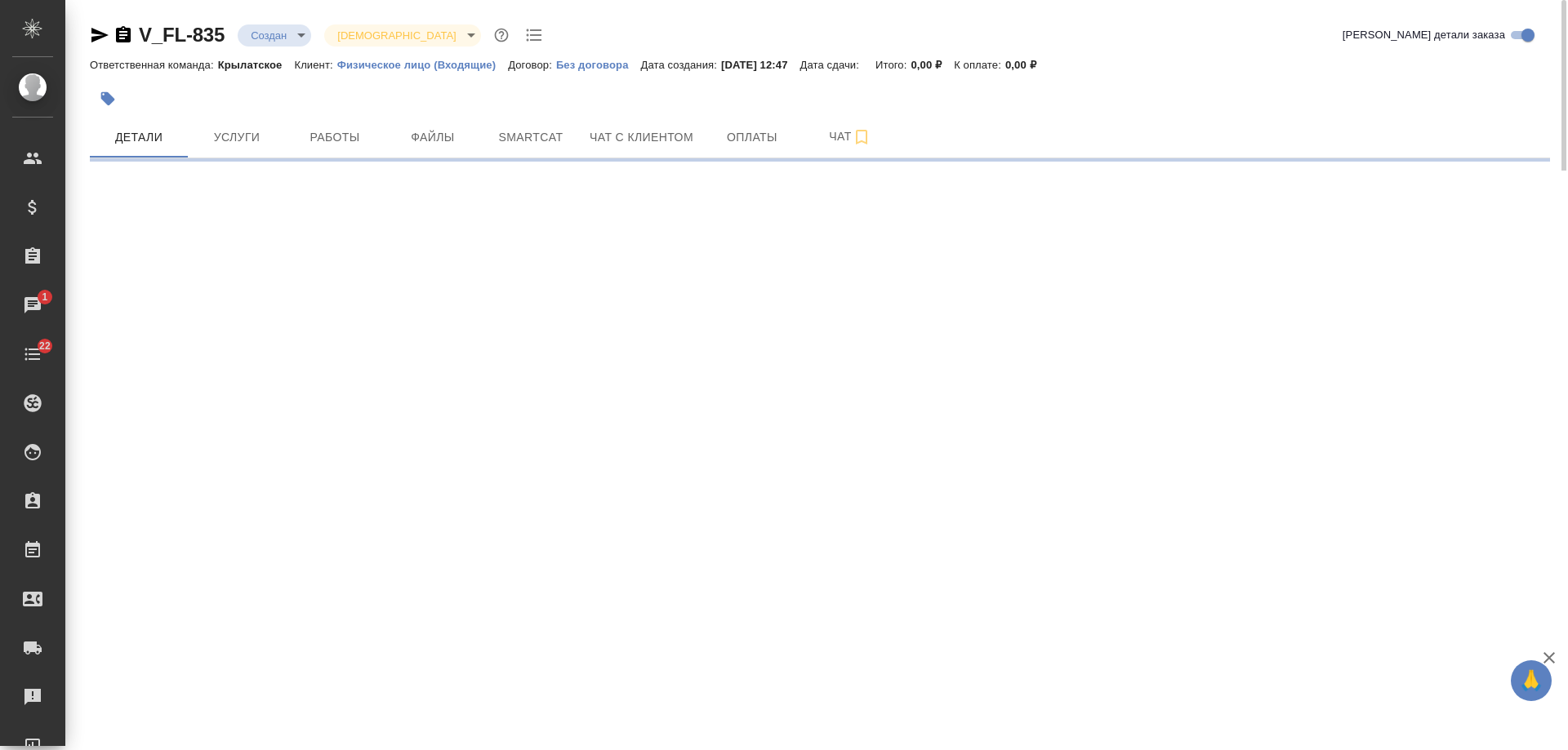
select select "RU"
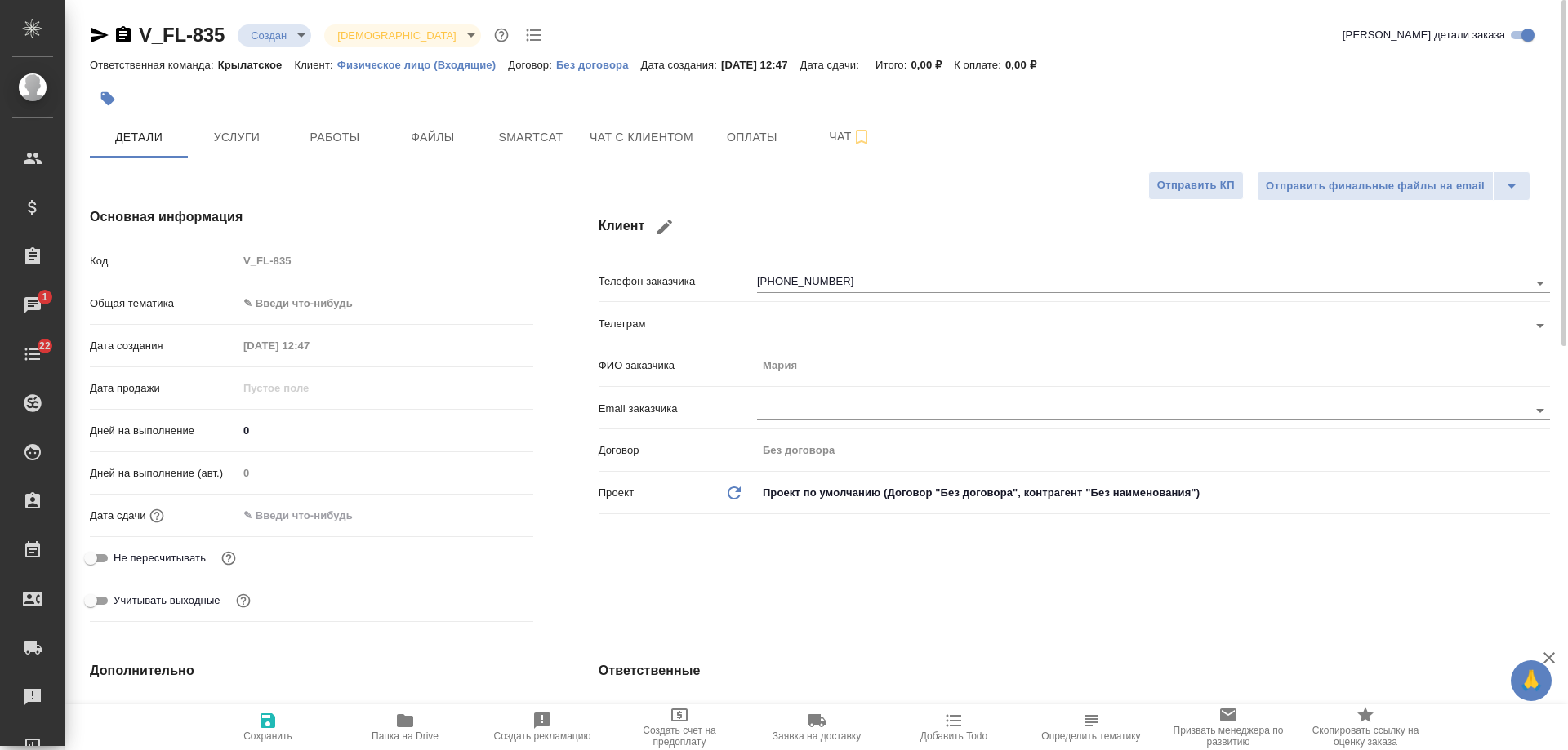
type textarea "x"
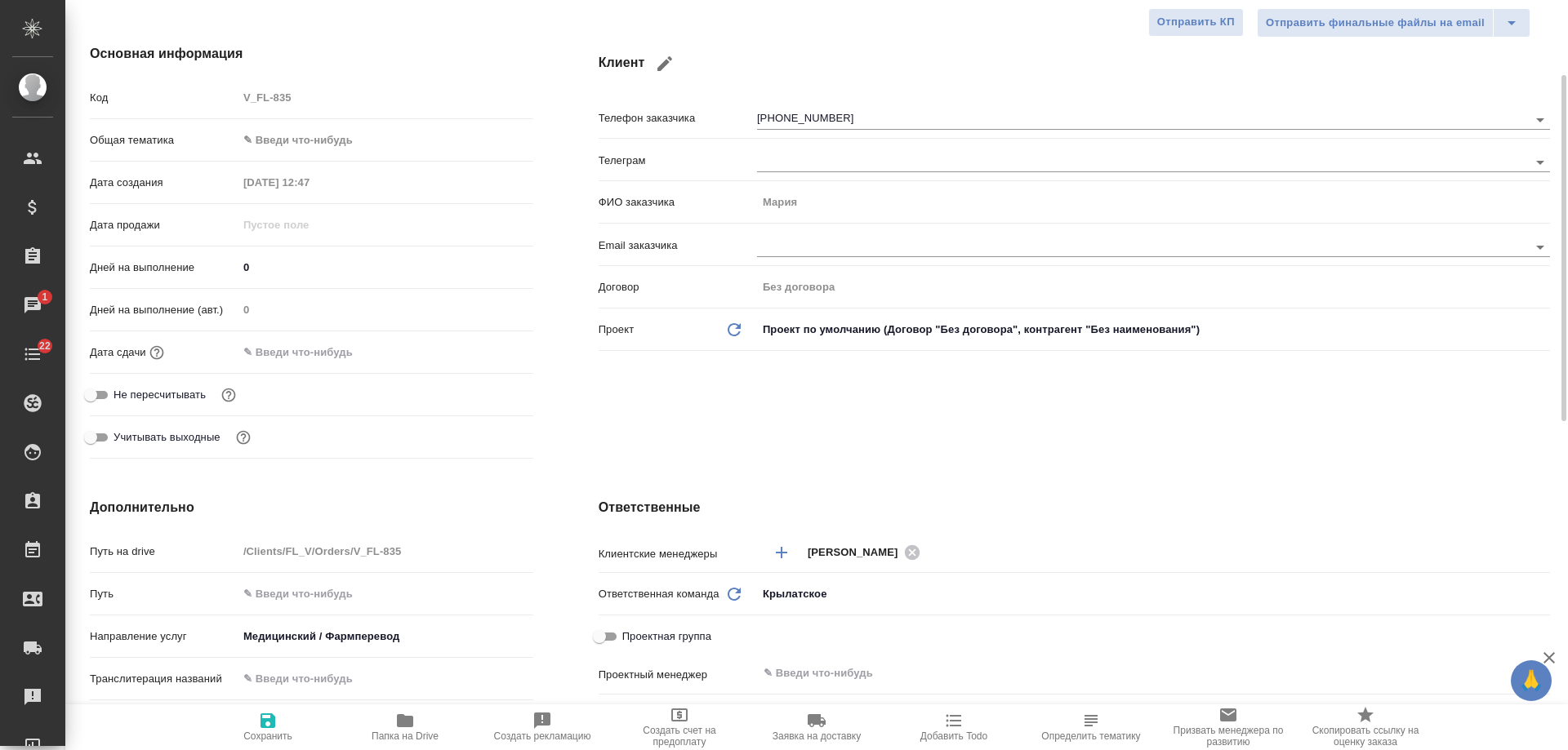
scroll to position [327, 0]
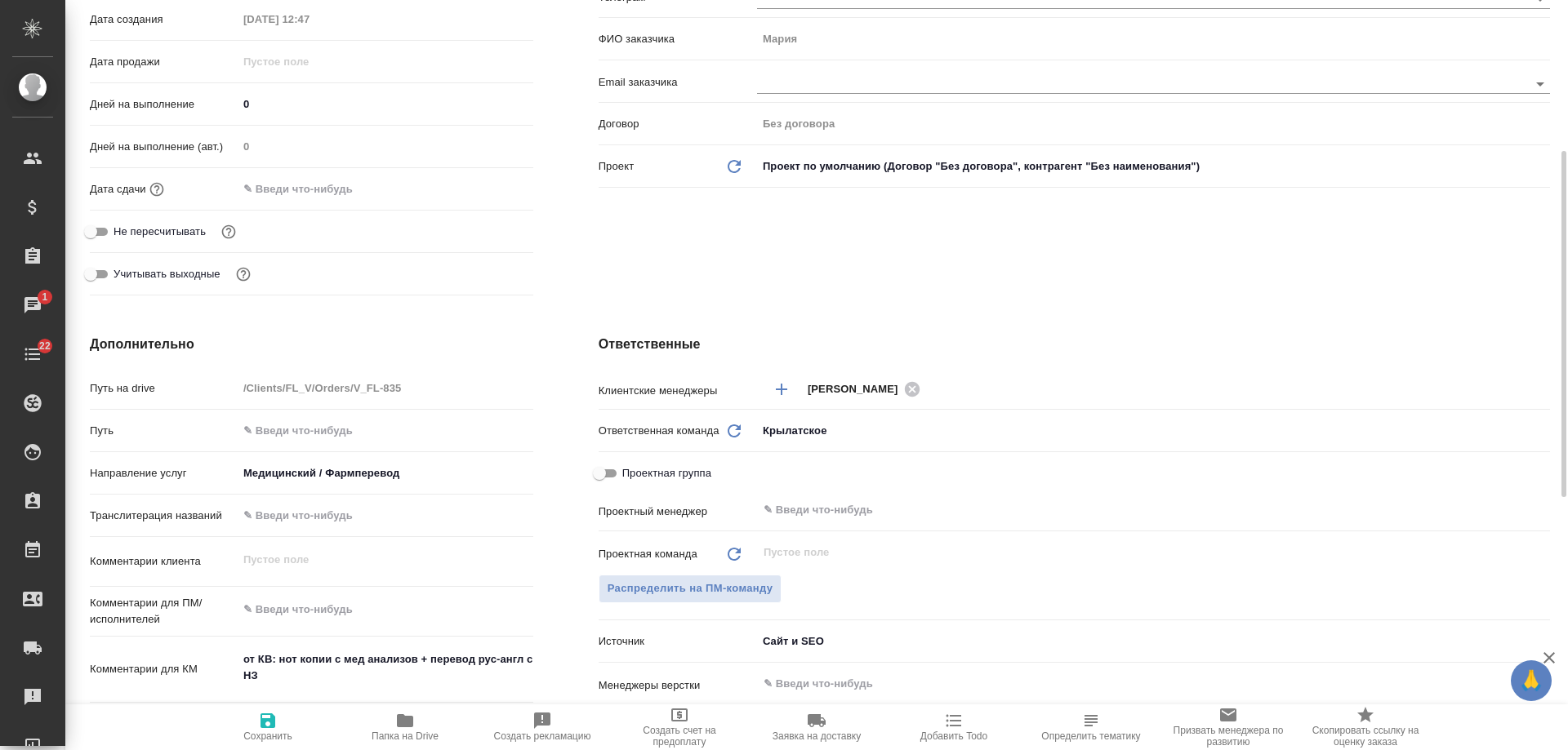
click at [1196, 348] on h4 "Ответственные" at bounding box center [1074, 344] width 951 height 19
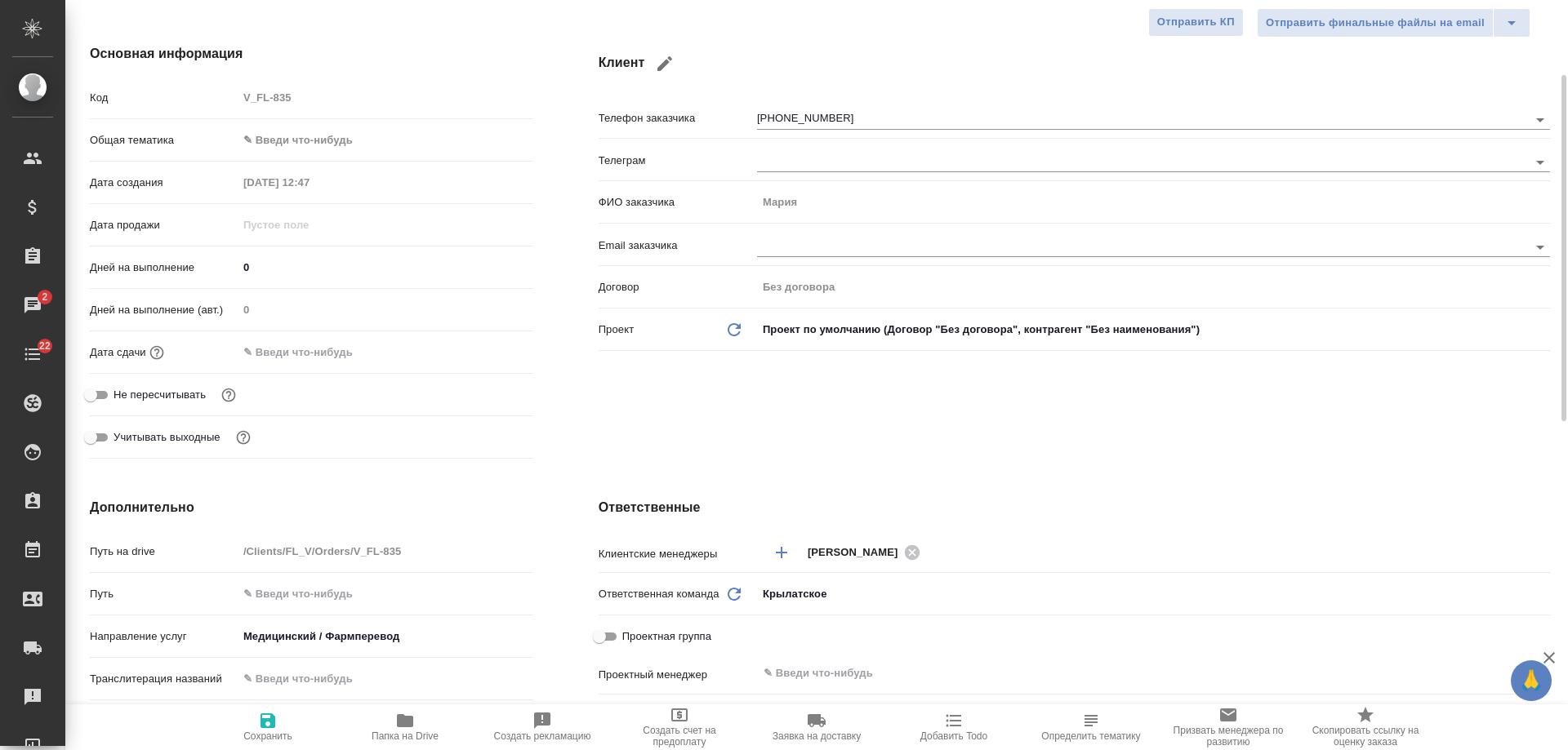
scroll to position [0, 0]
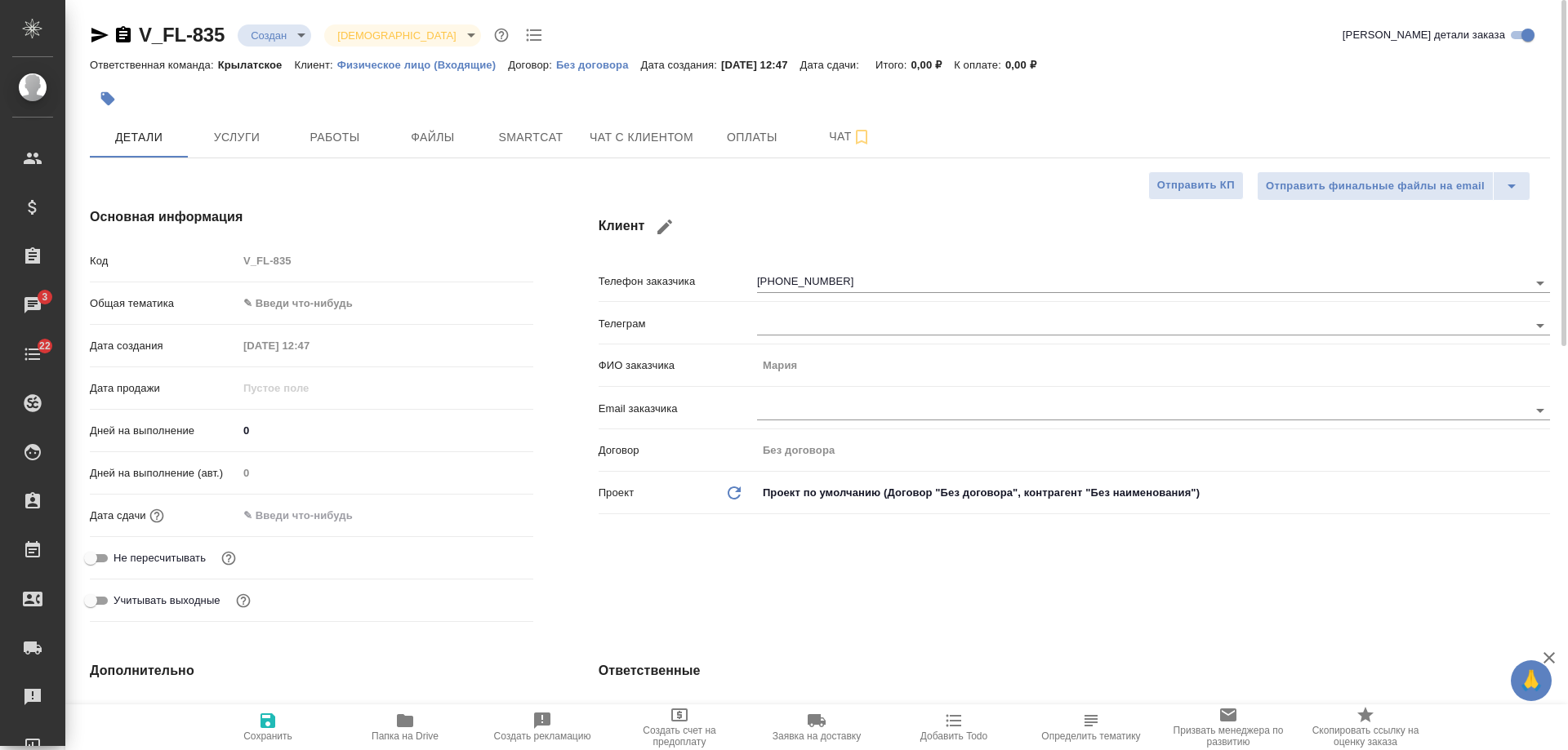
click at [1148, 596] on div "Клиент Телефон заказчика +79672042840 Телеграм ФИО заказчика Мария Email заказч…" at bounding box center [1074, 418] width 1017 height 487
click at [1125, 580] on div "Клиент Телефон заказчика +79672042840 Телеграм ФИО заказчика Мария Email заказч…" at bounding box center [1074, 418] width 1017 height 487
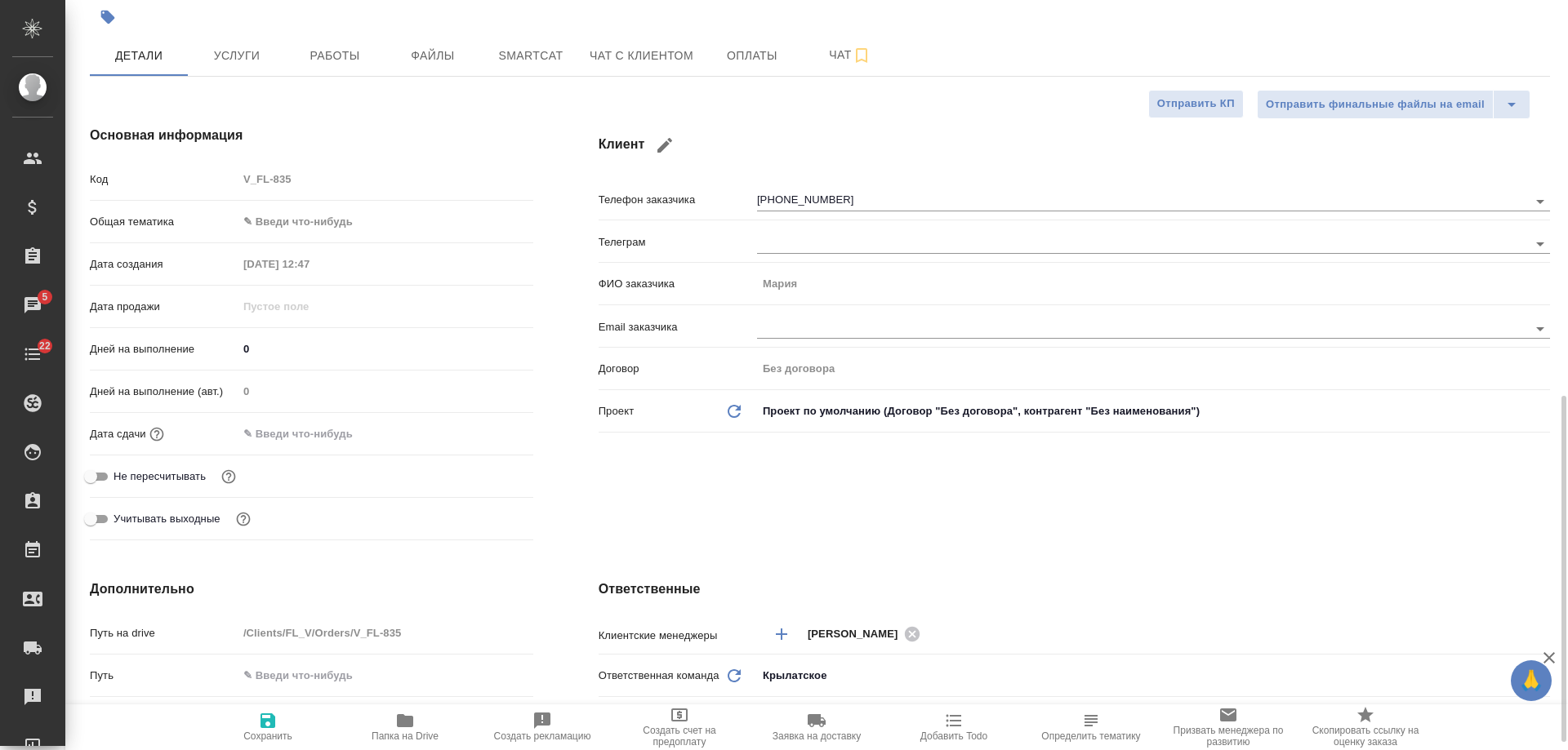
scroll to position [327, 0]
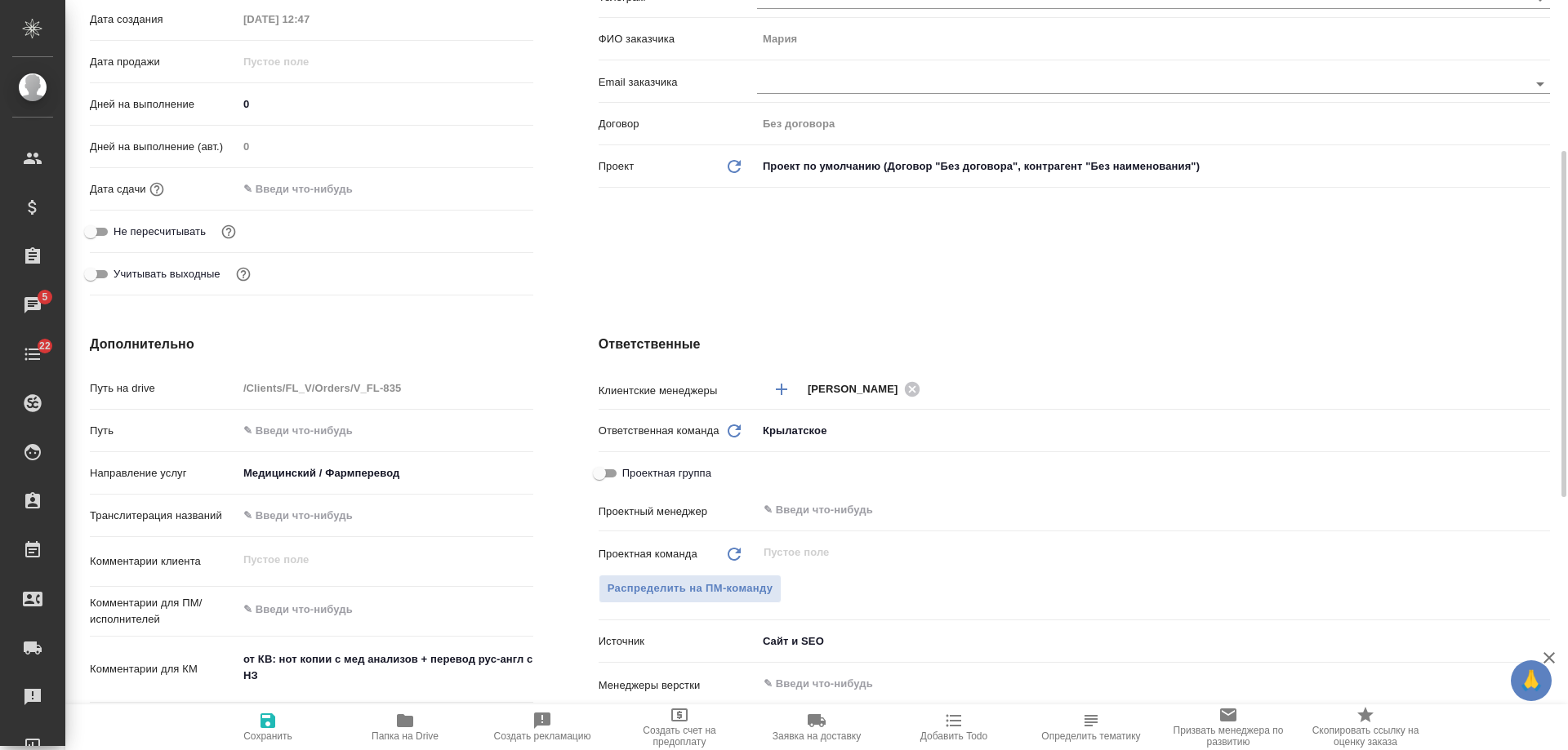
click at [1215, 331] on div "Ответственные Клиентские менеджеры Касымов Тимур ​ Ответственная команда Обнови…" at bounding box center [1074, 632] width 1017 height 659
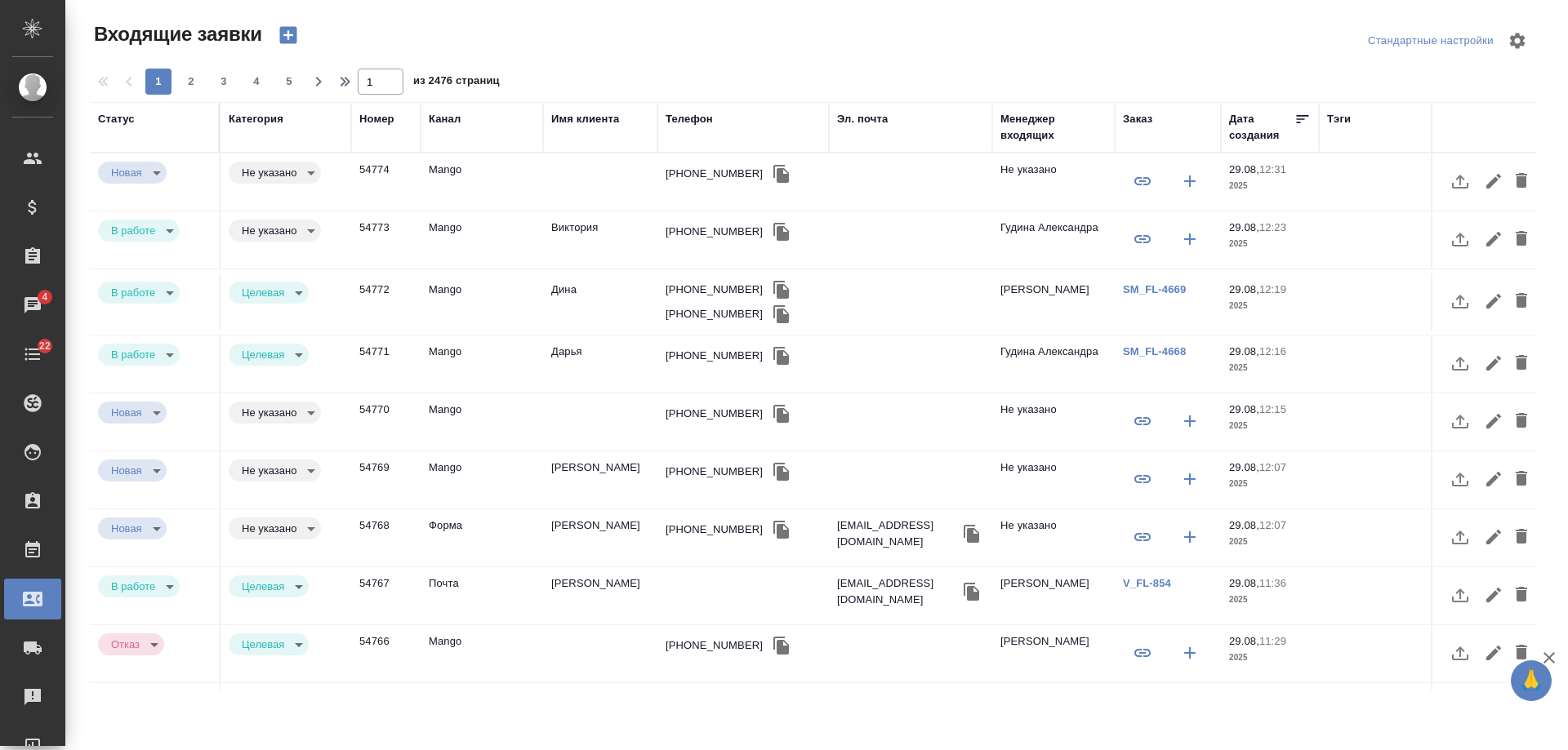
select select "RU"
click at [290, 36] on icon "button" at bounding box center [288, 35] width 23 height 23
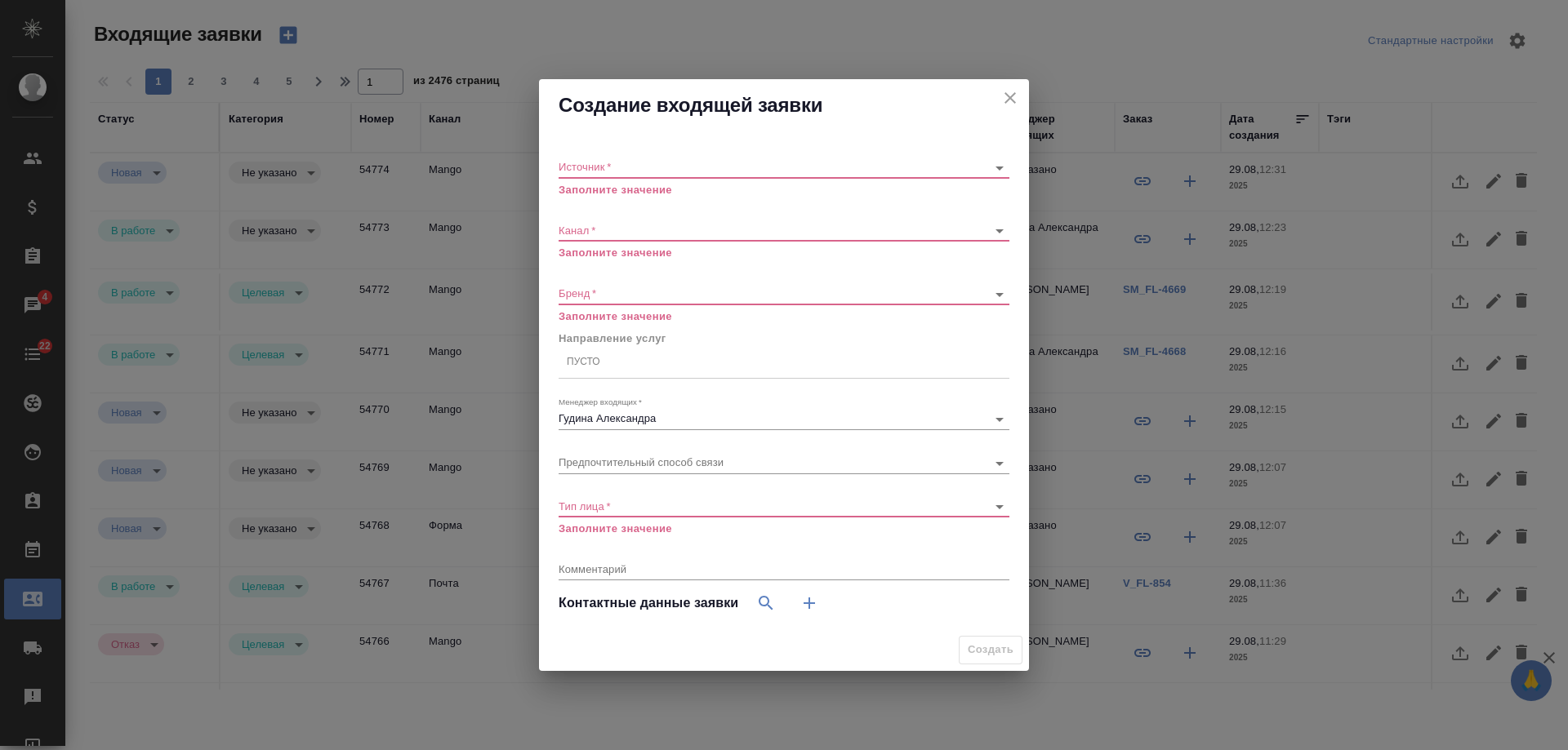
click at [602, 167] on body "🙏 .cls-1 fill:#fff; AWATERA Gudina Alexandra Клиенты Спецификации Заказы 4 Чаты…" at bounding box center [784, 375] width 1568 height 750
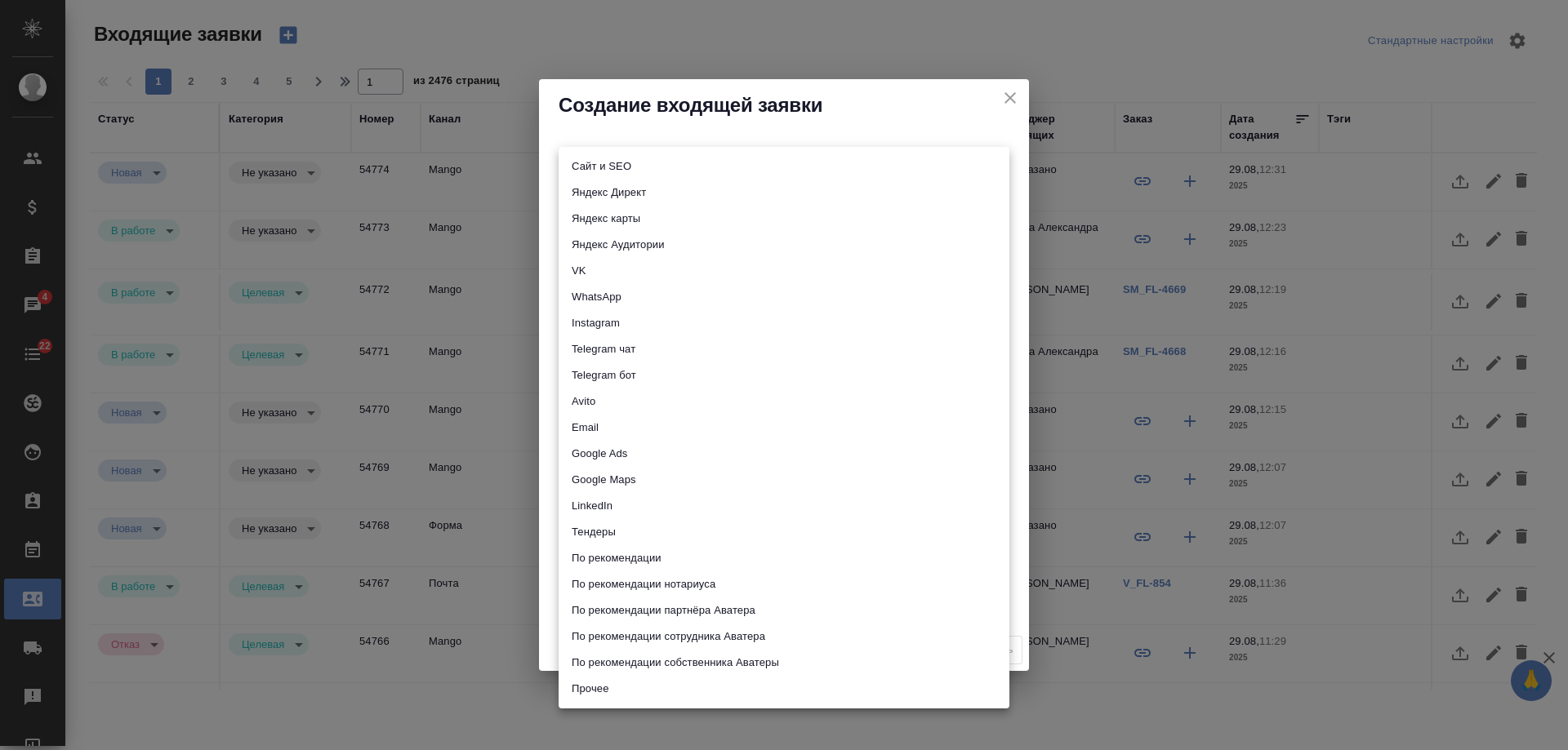
click at [684, 587] on li "По рекомендации нотариуса" at bounding box center [783, 584] width 450 height 26
type input "notaryRecommendation"
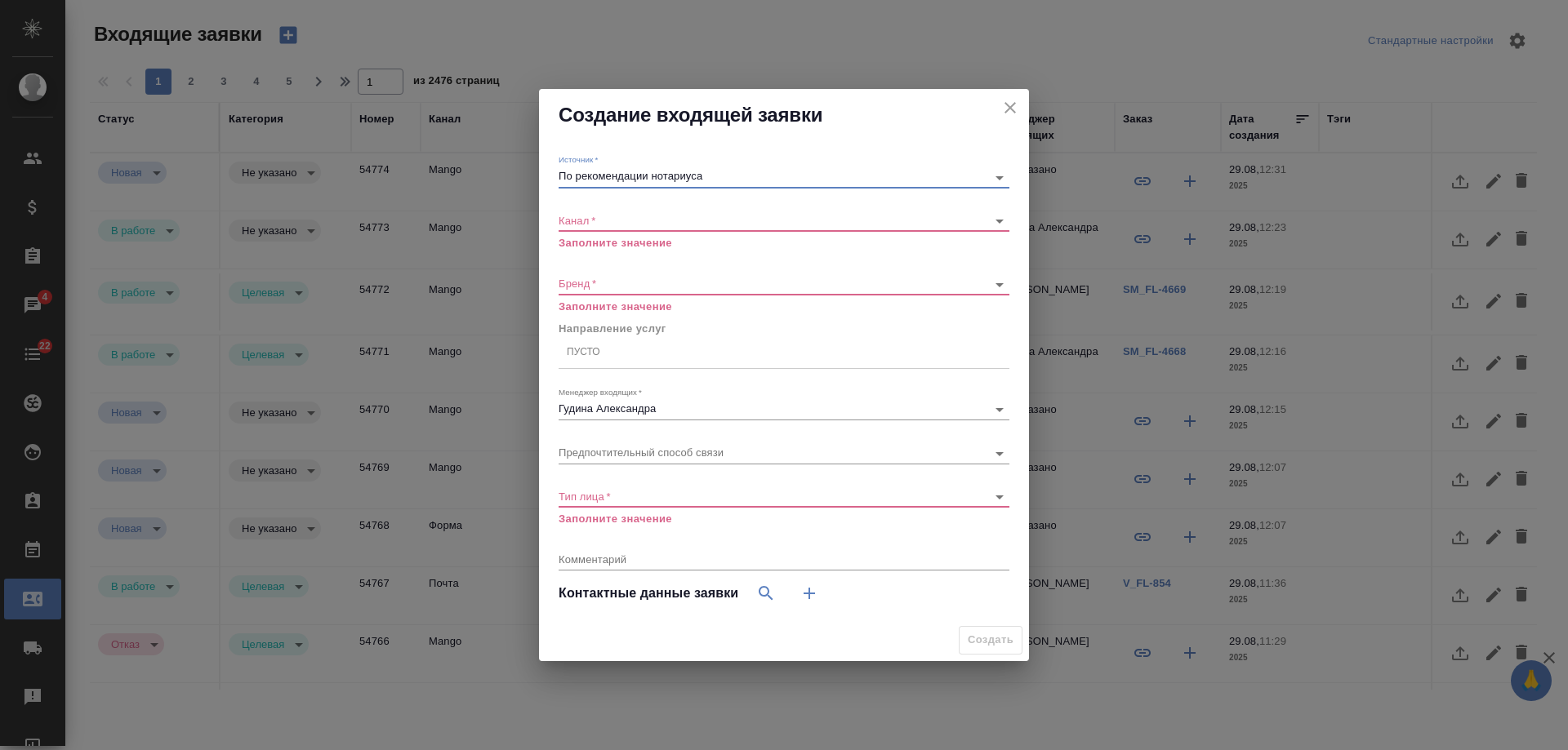
click at [591, 223] on body "🙏 .cls-1 fill:#fff; AWATERA Gudina Alexandra Клиенты Спецификации Заказы 4 Чаты…" at bounding box center [784, 375] width 1568 height 750
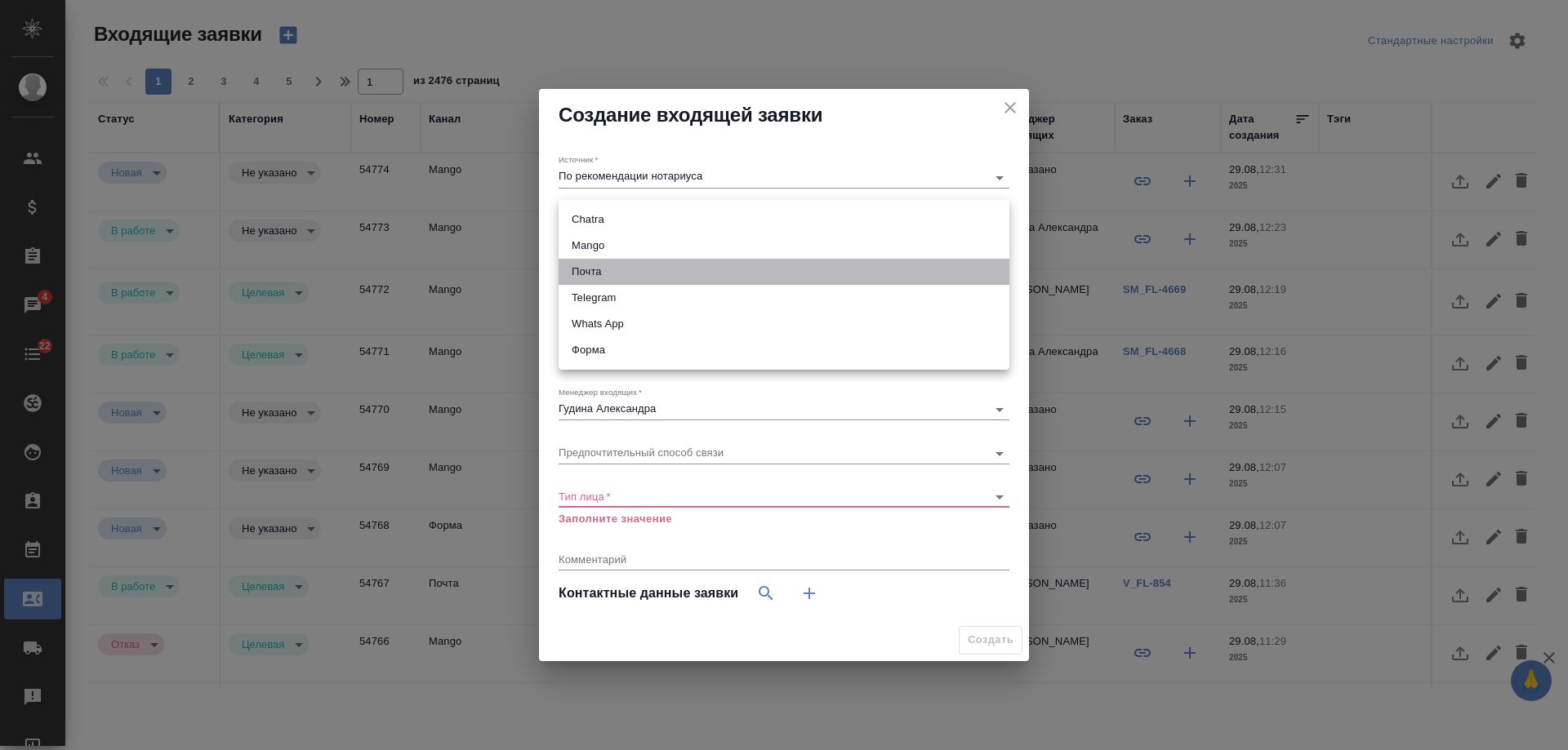
click at [601, 271] on li "Почта" at bounding box center [783, 272] width 450 height 26
type input "640a088c6aae0874b0a8d791"
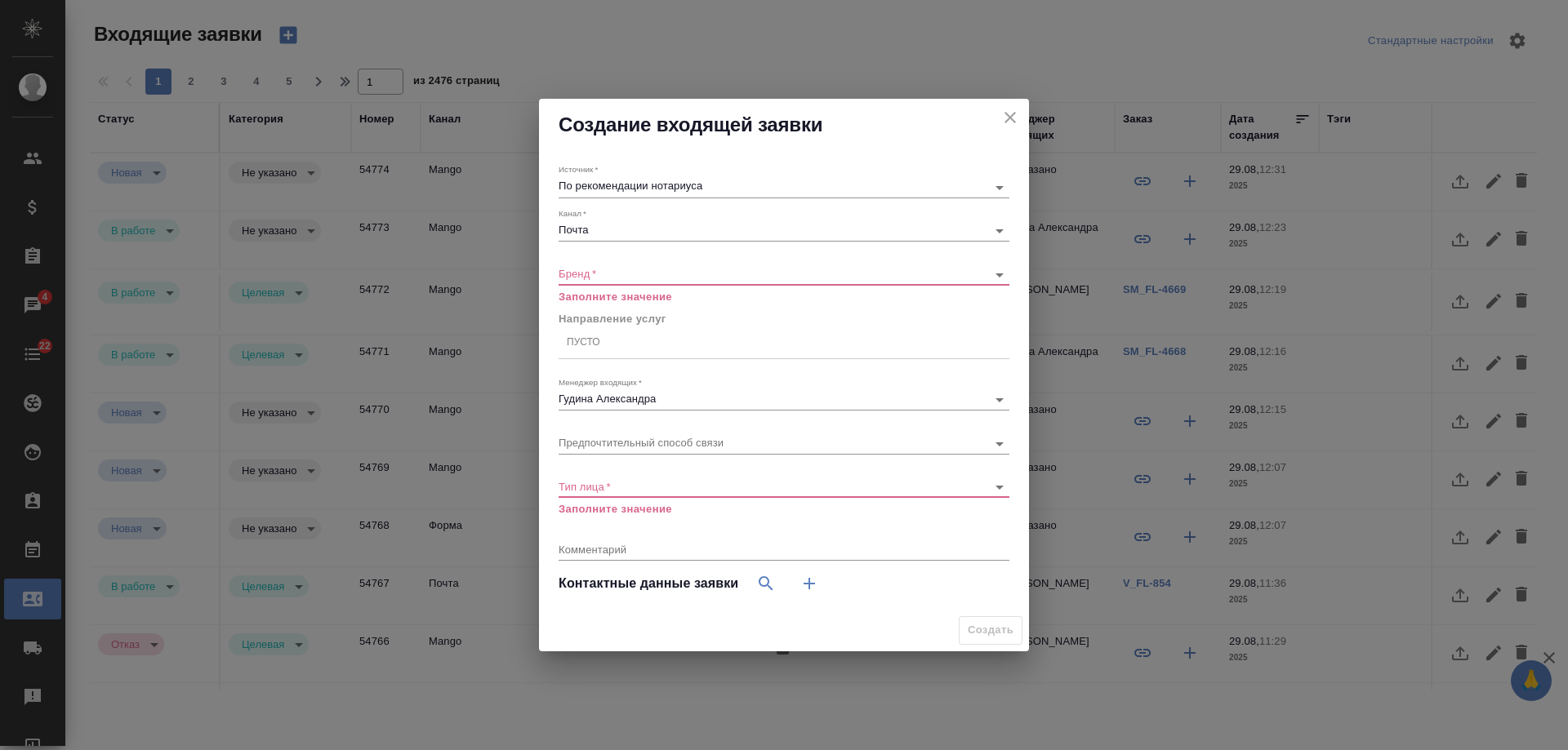
click at [587, 266] on div "​" at bounding box center [783, 274] width 450 height 20
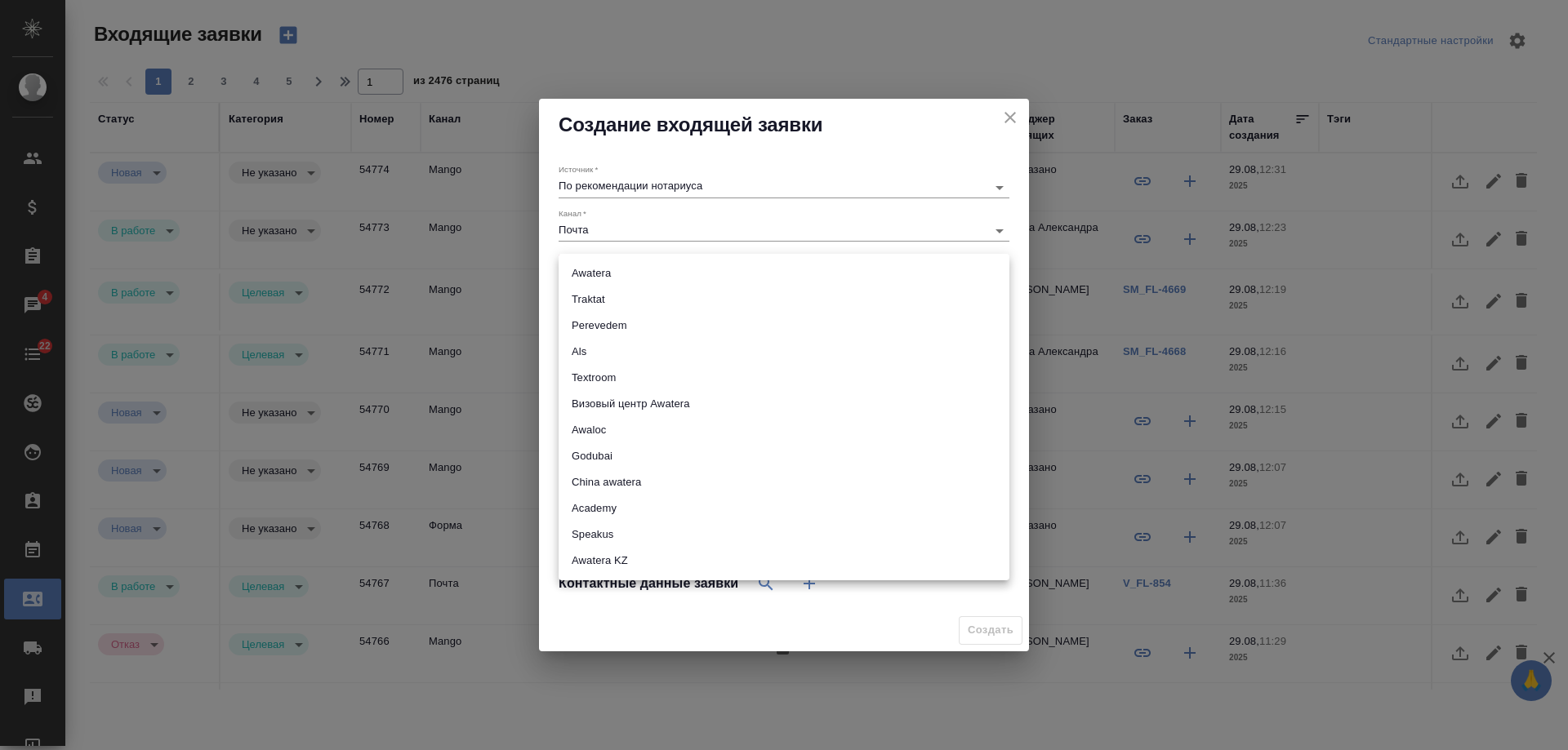
click at [595, 279] on body "🙏 .cls-1 fill:#fff; AWATERA Gudina Alexandra Клиенты Спецификации Заказы 4 Чаты…" at bounding box center [784, 375] width 1568 height 750
click at [595, 279] on li "Awatera" at bounding box center [783, 274] width 450 height 26
type input "awatera"
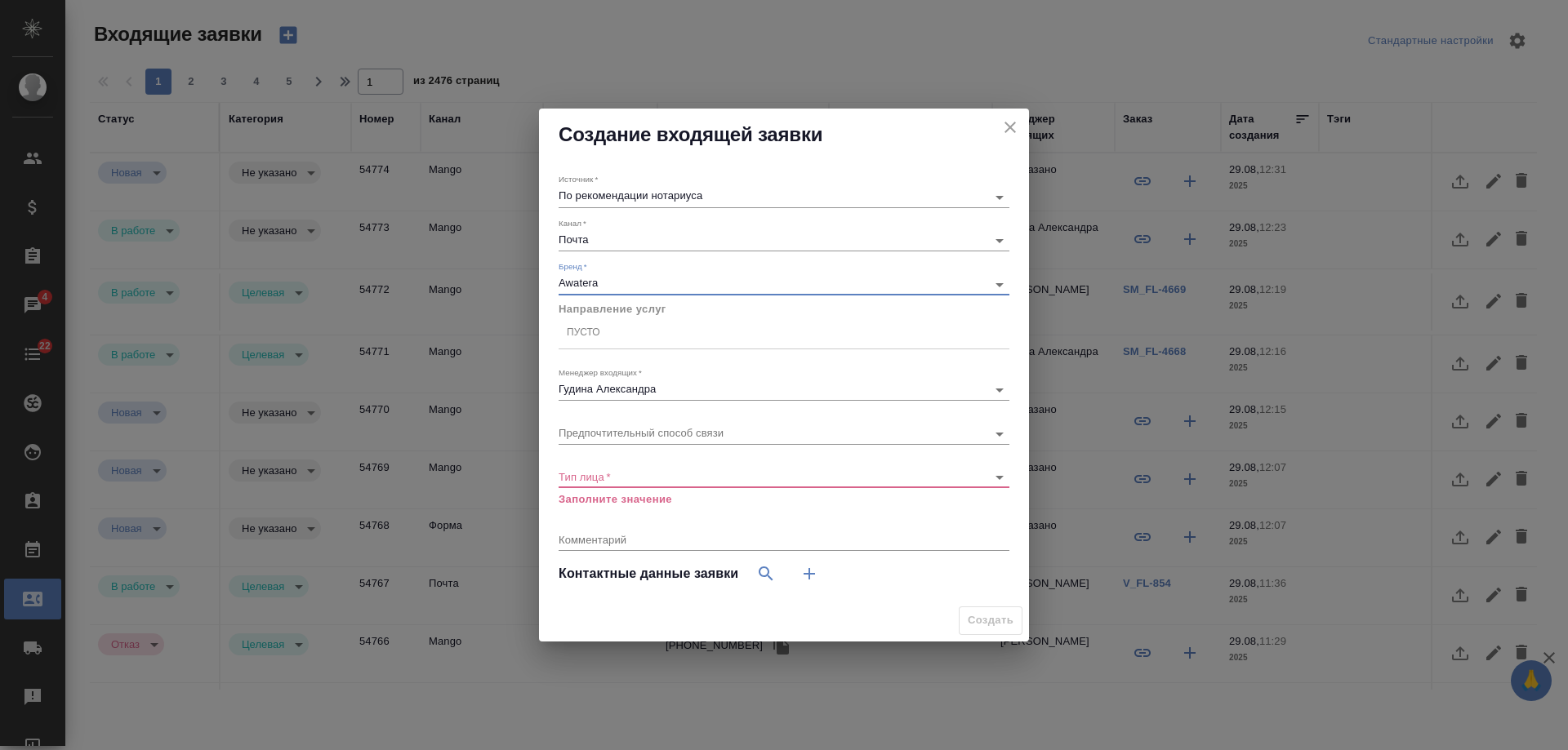
click at [605, 336] on div "Пусто" at bounding box center [783, 333] width 450 height 24
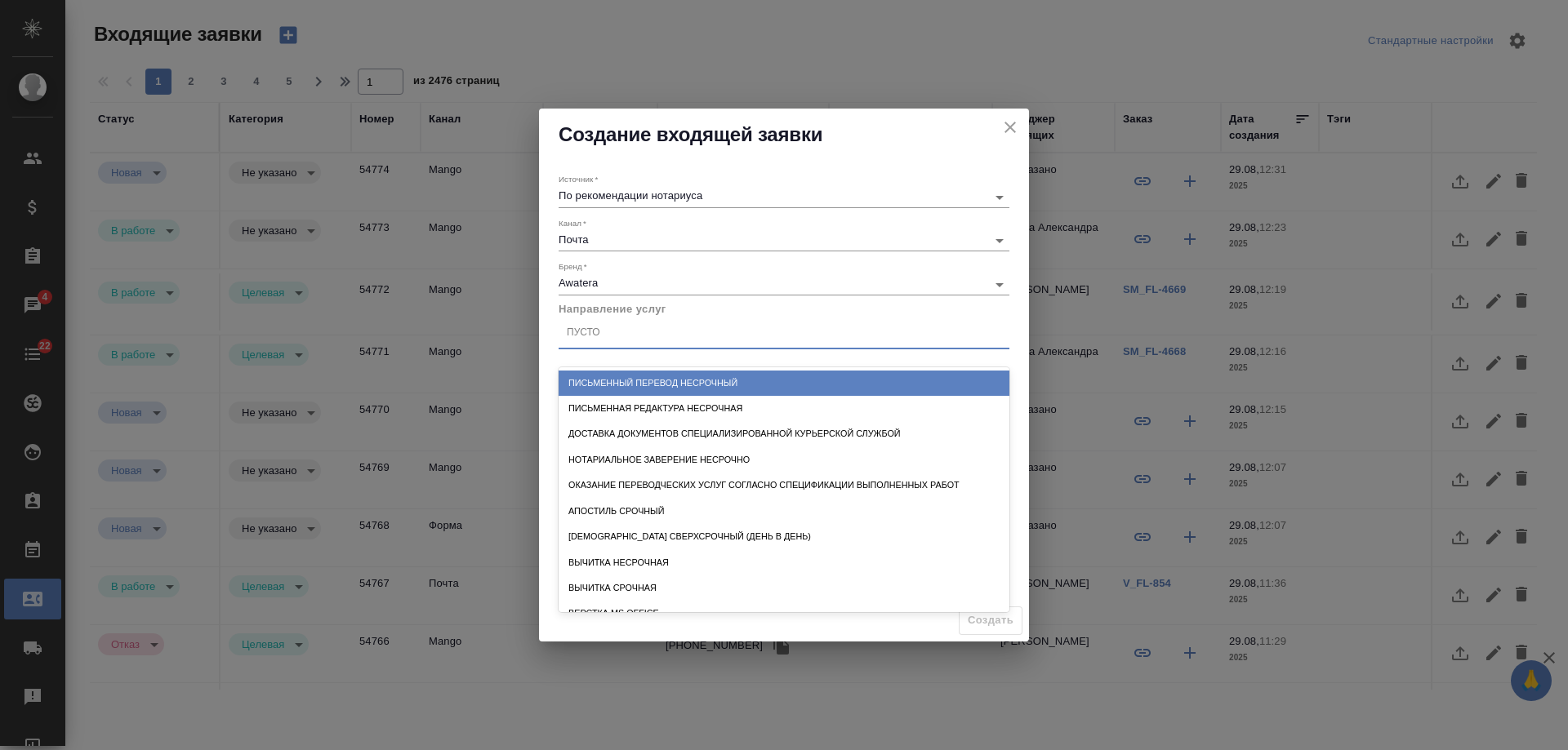
click at [648, 383] on div "Письменный перевод несрочный" at bounding box center [783, 383] width 450 height 25
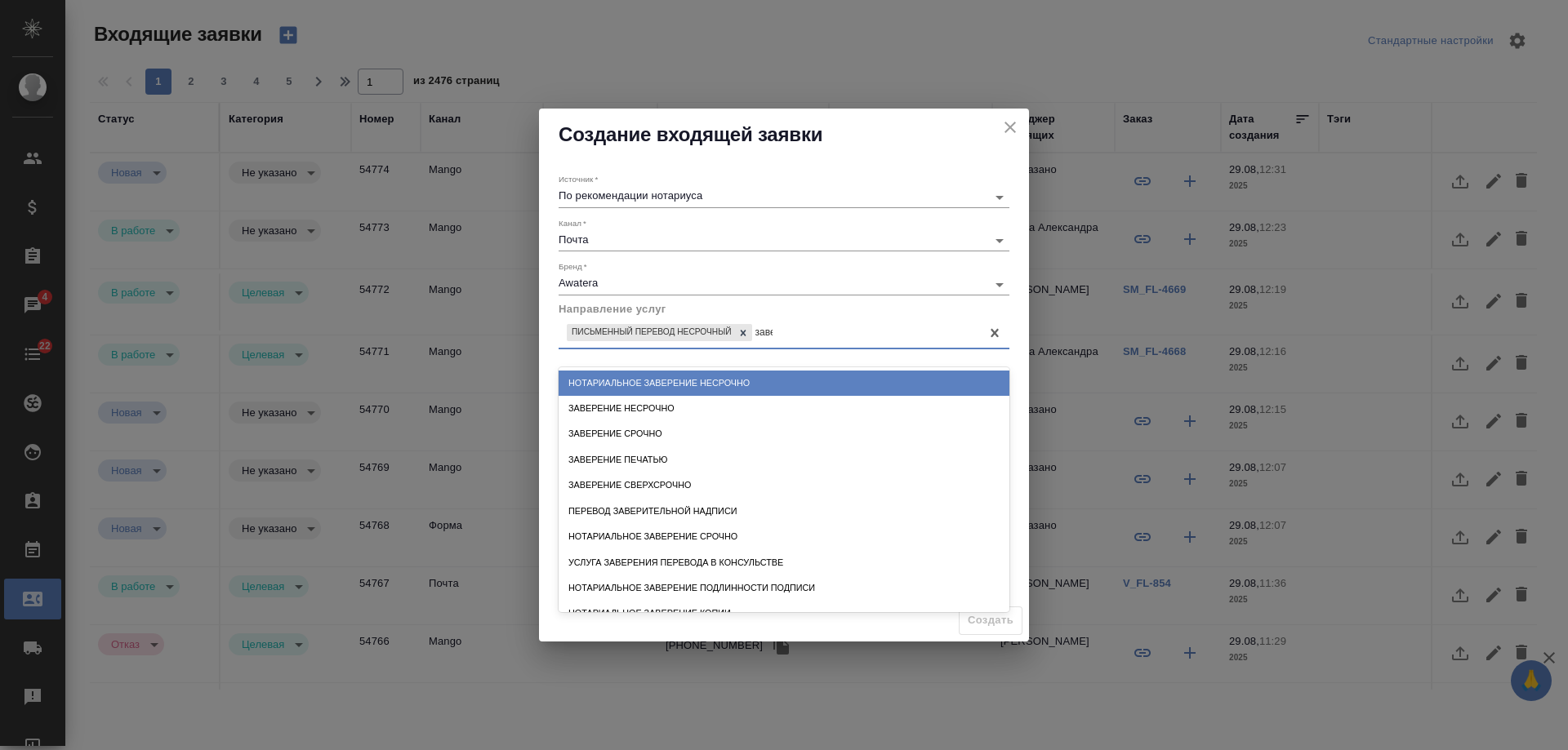
type input "завер"
click at [770, 385] on div "Нотариальное заверение несрочно" at bounding box center [783, 383] width 450 height 25
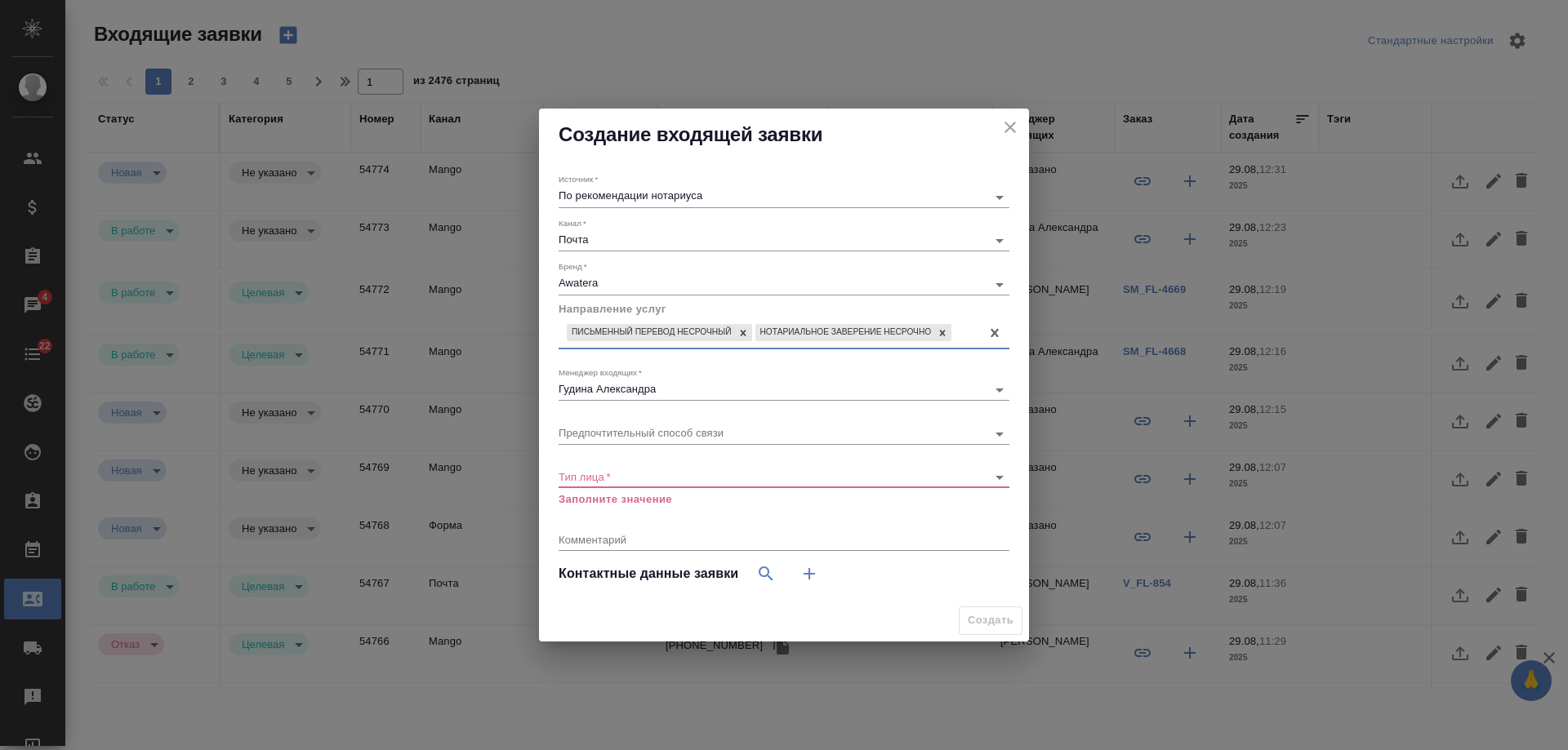
click at [645, 483] on div "​" at bounding box center [783, 477] width 450 height 20
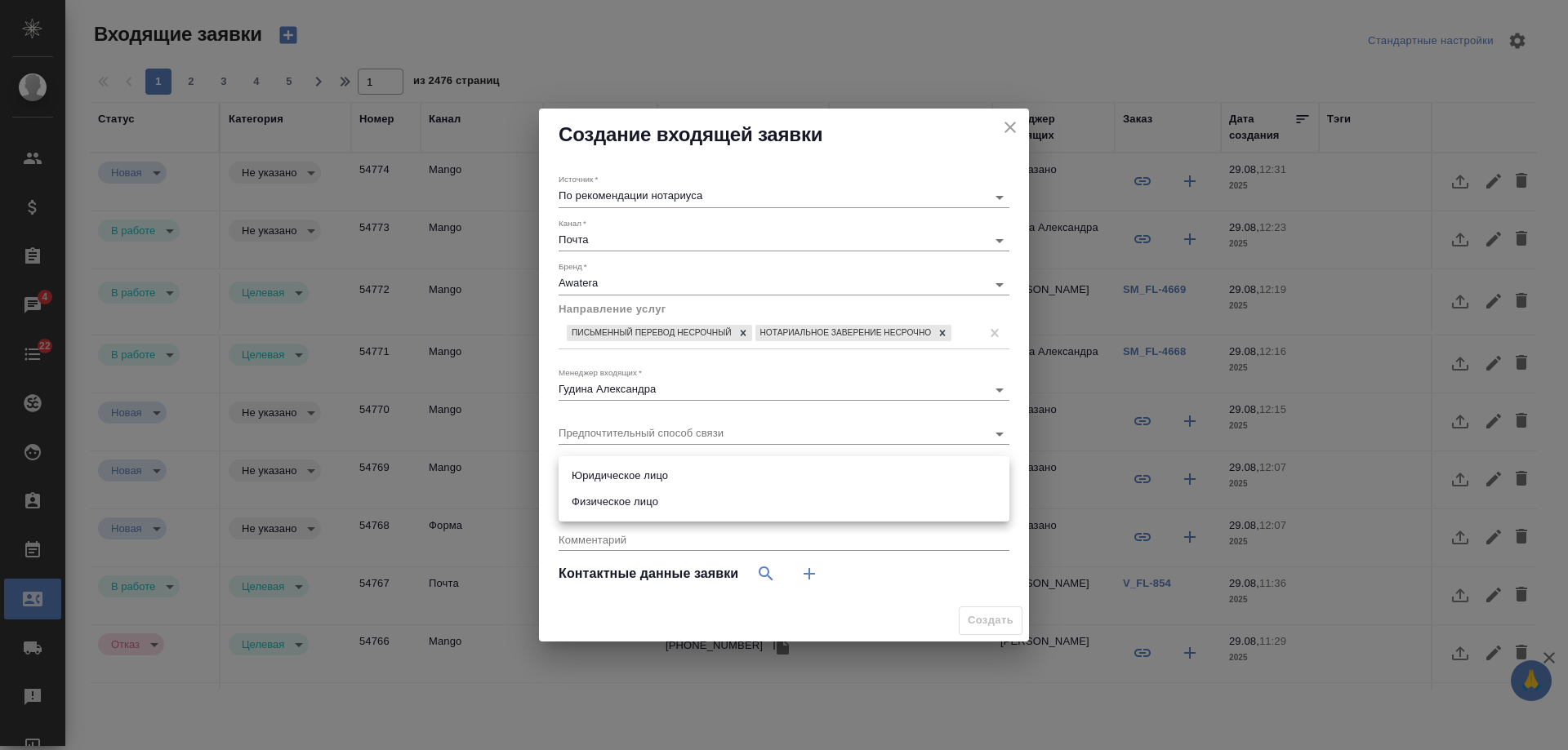
click at [644, 475] on body "🙏 .cls-1 fill:#fff; AWATERA Gudina Alexandra Клиенты Спецификации Заказы 4 Чаты…" at bounding box center [784, 375] width 1568 height 750
click at [646, 505] on li "Физическое лицо" at bounding box center [783, 502] width 450 height 26
type input "private"
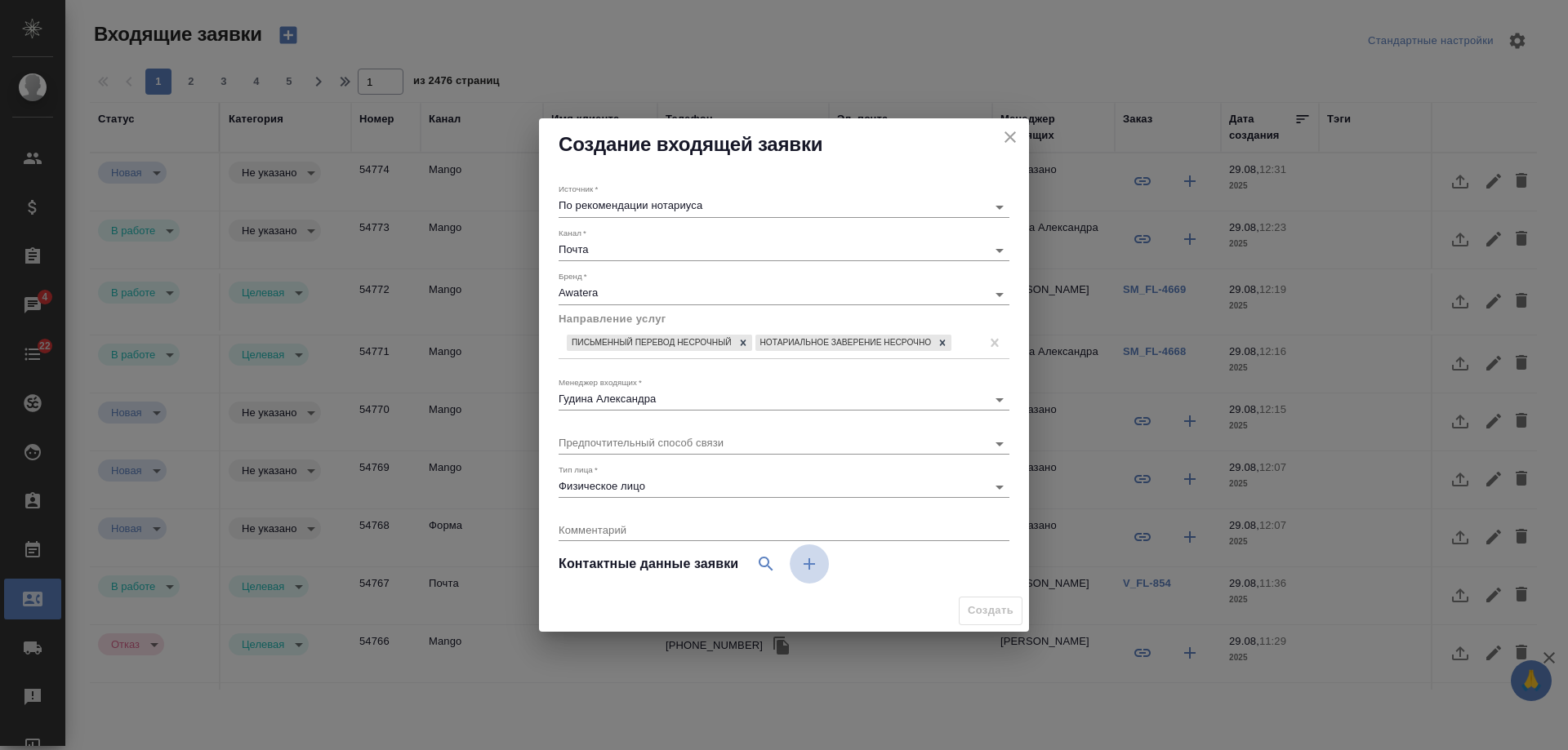
click at [812, 564] on icon "button" at bounding box center [808, 564] width 11 height 11
select select "RU"
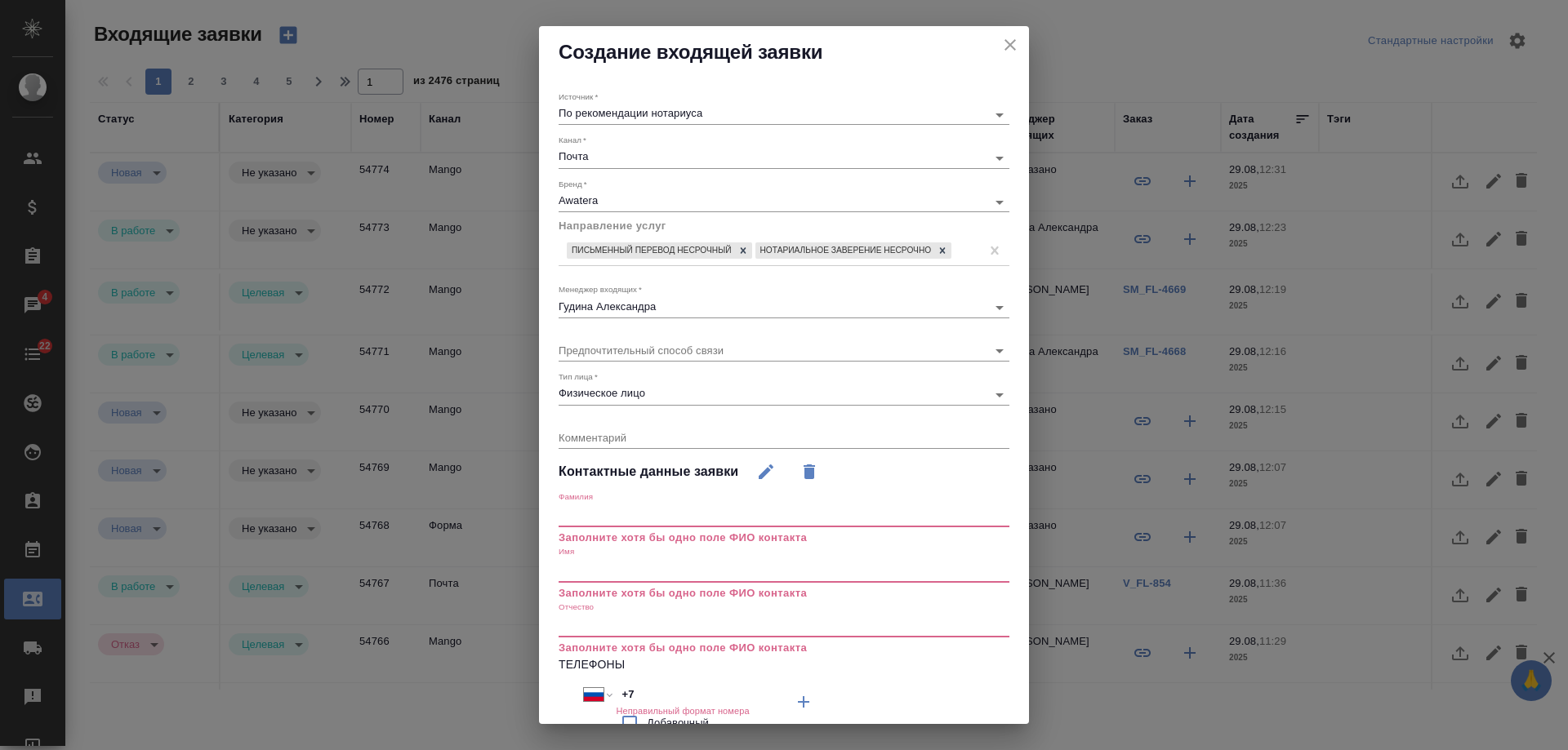
scroll to position [190, 0]
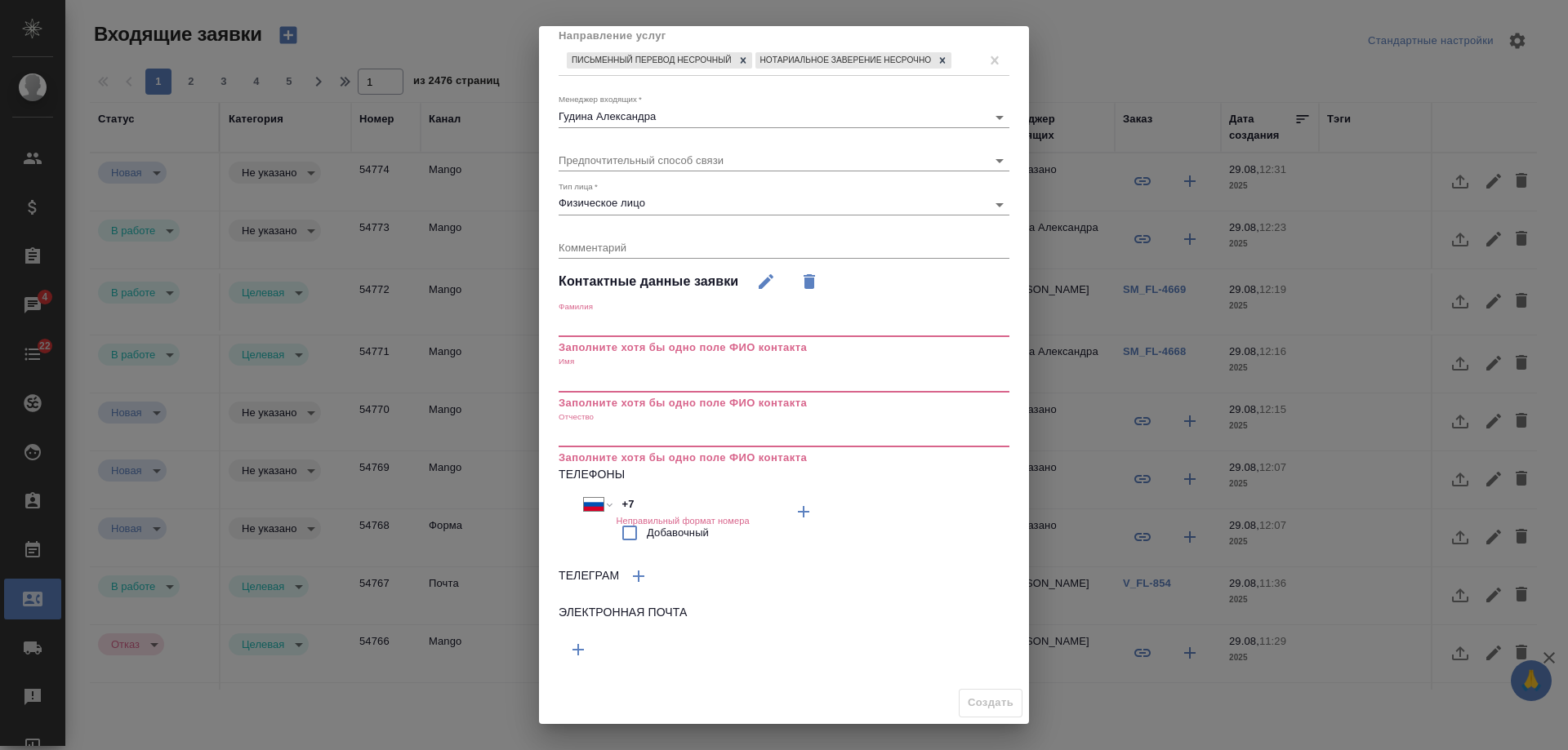
click at [794, 522] on icon "button" at bounding box center [803, 511] width 19 height 19
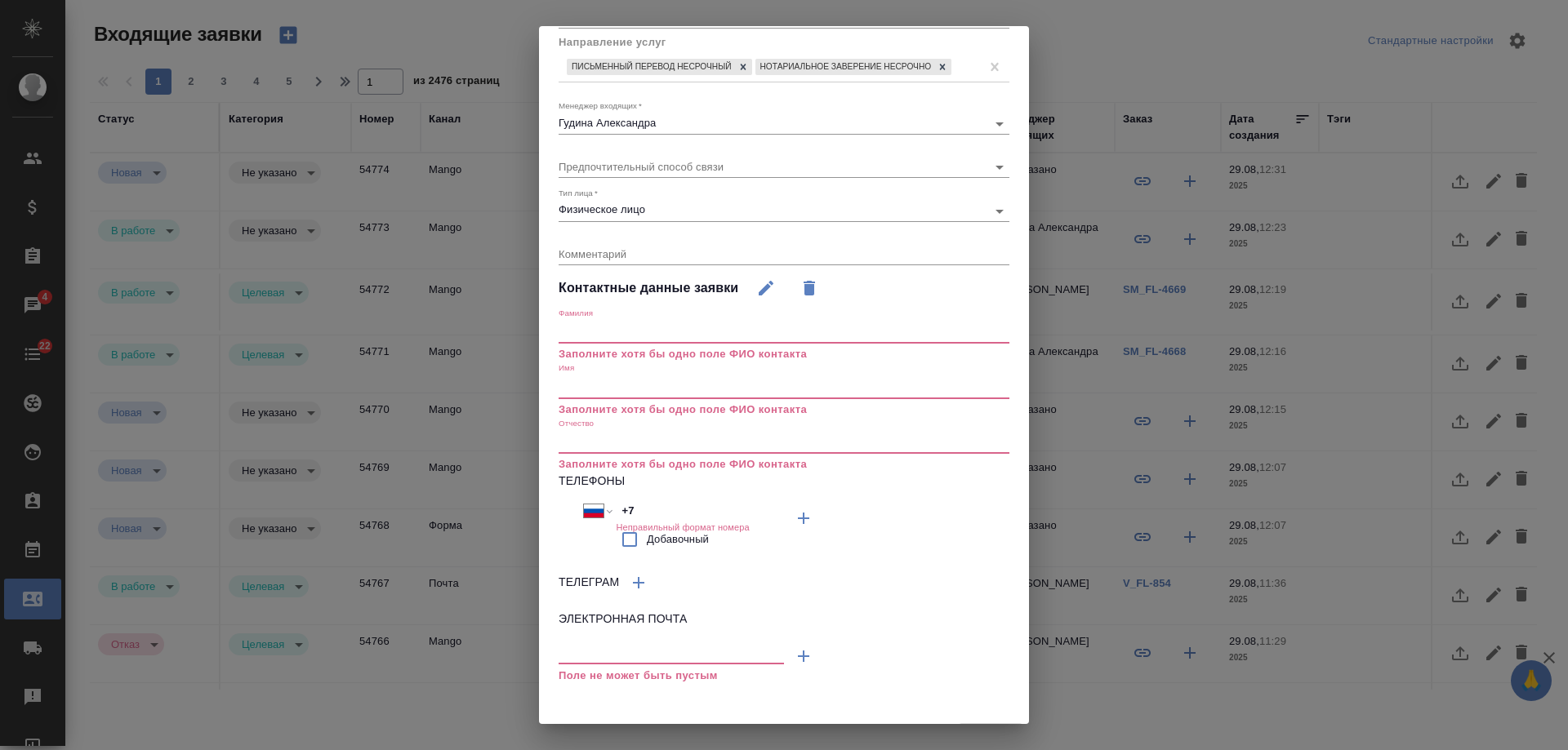
drag, startPoint x: 611, startPoint y: 654, endPoint x: 654, endPoint y: 656, distance: 43.0
click at [618, 654] on input "text" at bounding box center [671, 653] width 226 height 20
paste input "[EMAIL_ADDRESS][DOMAIN_NAME]"
type input "[EMAIL_ADDRESS][DOMAIN_NAME]"
click at [598, 398] on input "text" at bounding box center [783, 387] width 450 height 23
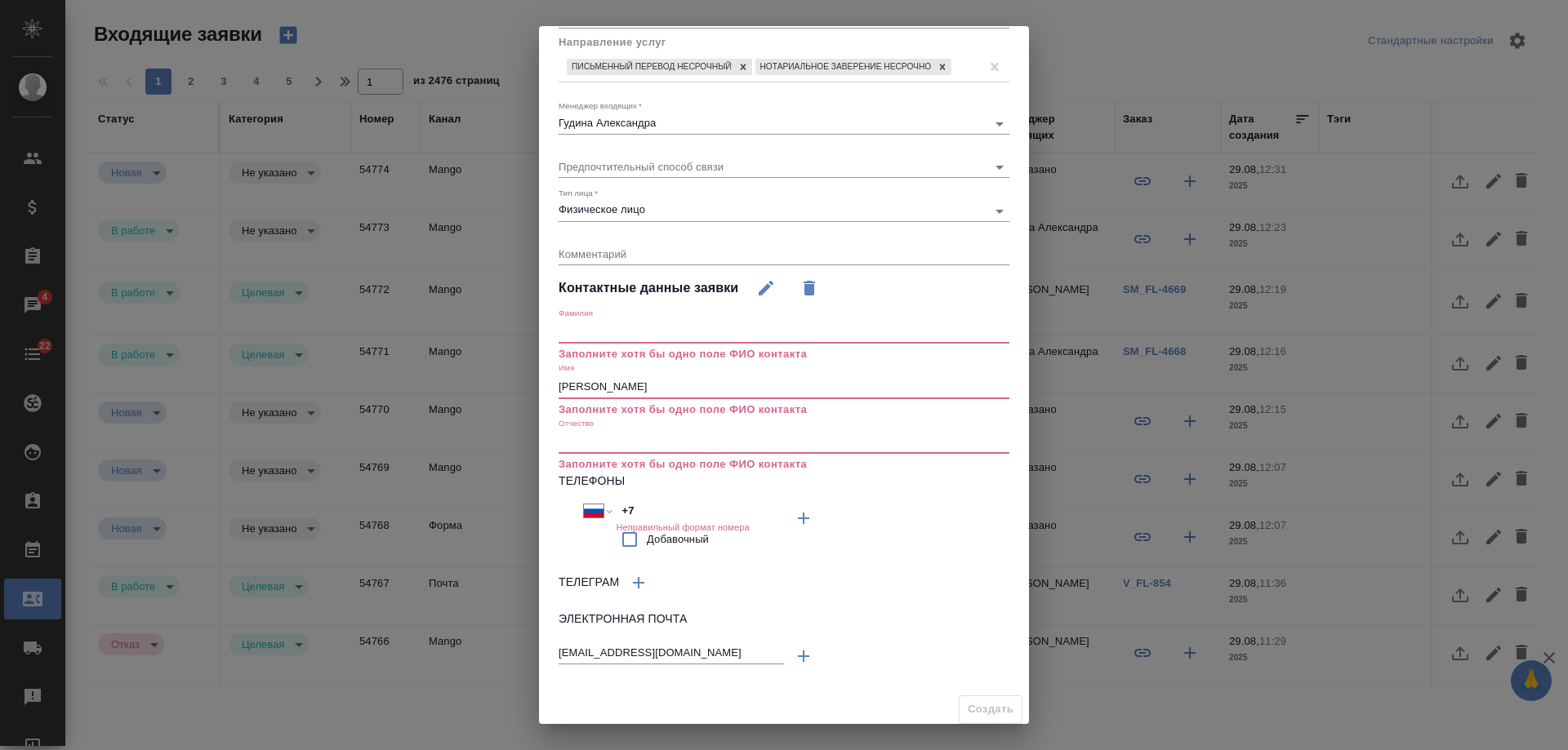
scroll to position [134, 0]
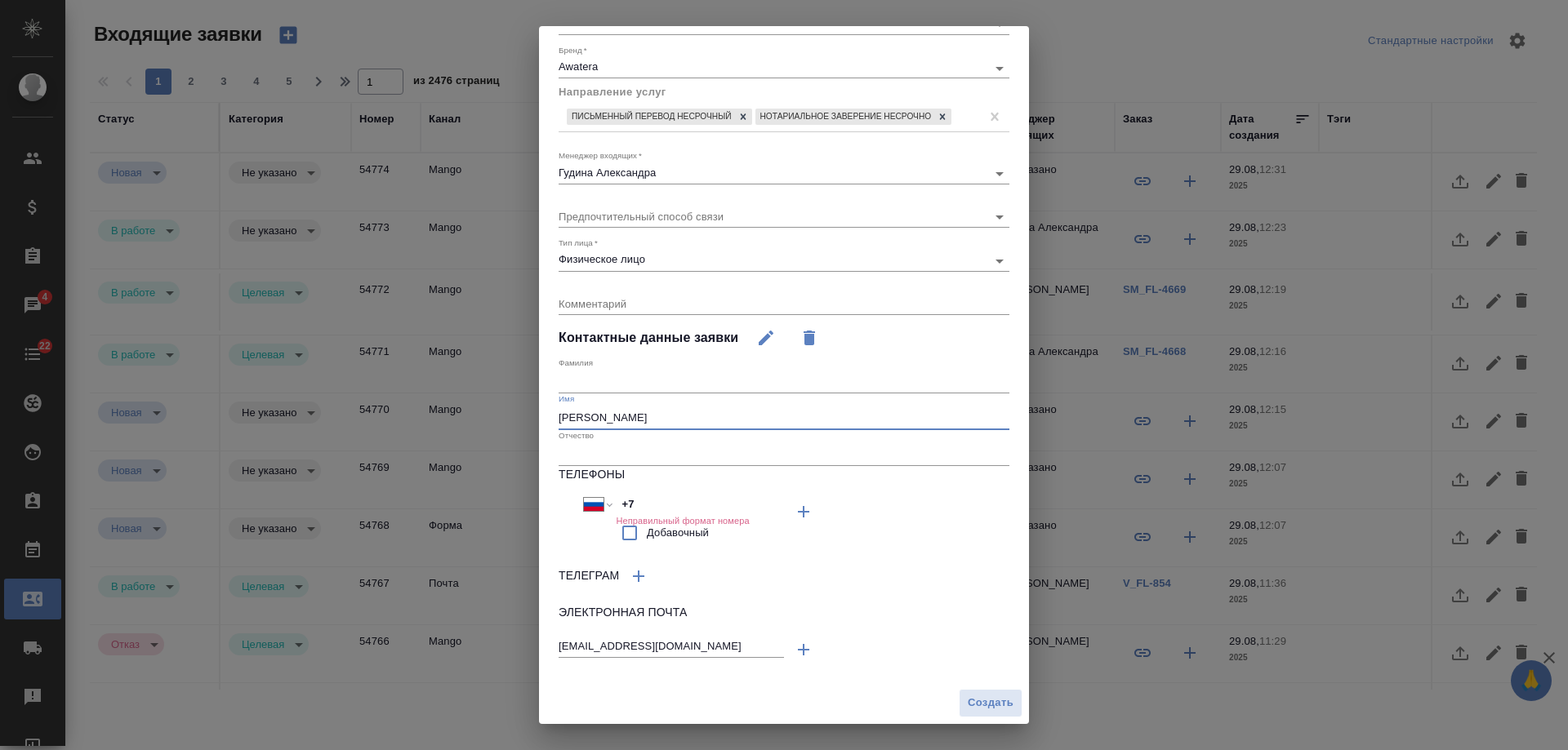
type input "Андрей"
click at [602, 375] on input "text" at bounding box center [783, 382] width 450 height 23
click at [604, 385] on input "text" at bounding box center [783, 382] width 450 height 23
type input "Куп"
drag, startPoint x: 659, startPoint y: 497, endPoint x: 593, endPoint y: 497, distance: 66.0
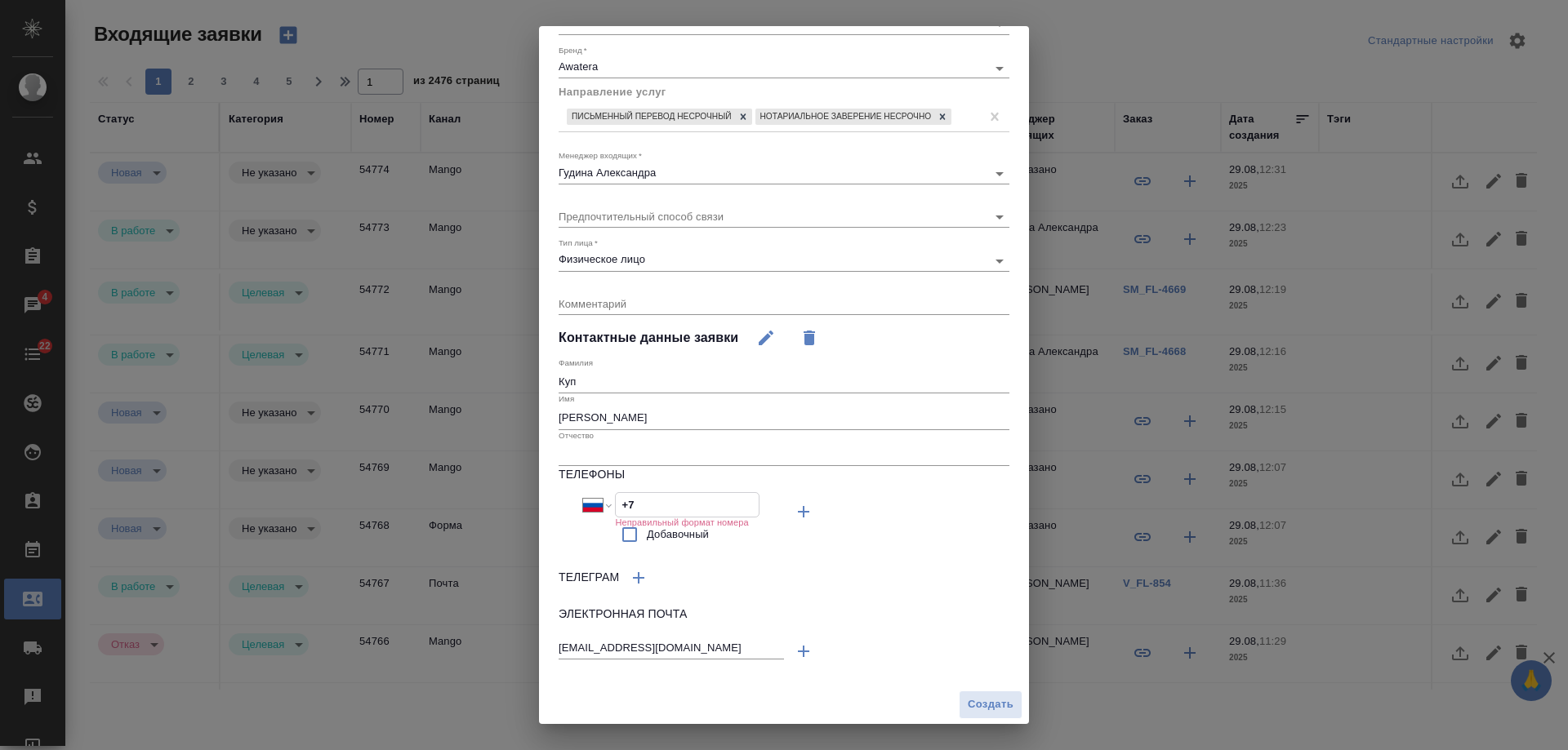
click at [593, 497] on div "Международный Австралия Австрия Азербайджан Албания Алжир Американское Самоа Ан…" at bounding box center [671, 504] width 177 height 25
paste input "964 783 24 68"
type input "+7 964 783 24 68"
click at [642, 301] on textarea at bounding box center [783, 303] width 450 height 12
click at [708, 301] on textarea "диплом рус-англ или рус-венгр с НЗ" at bounding box center [783, 303] width 450 height 12
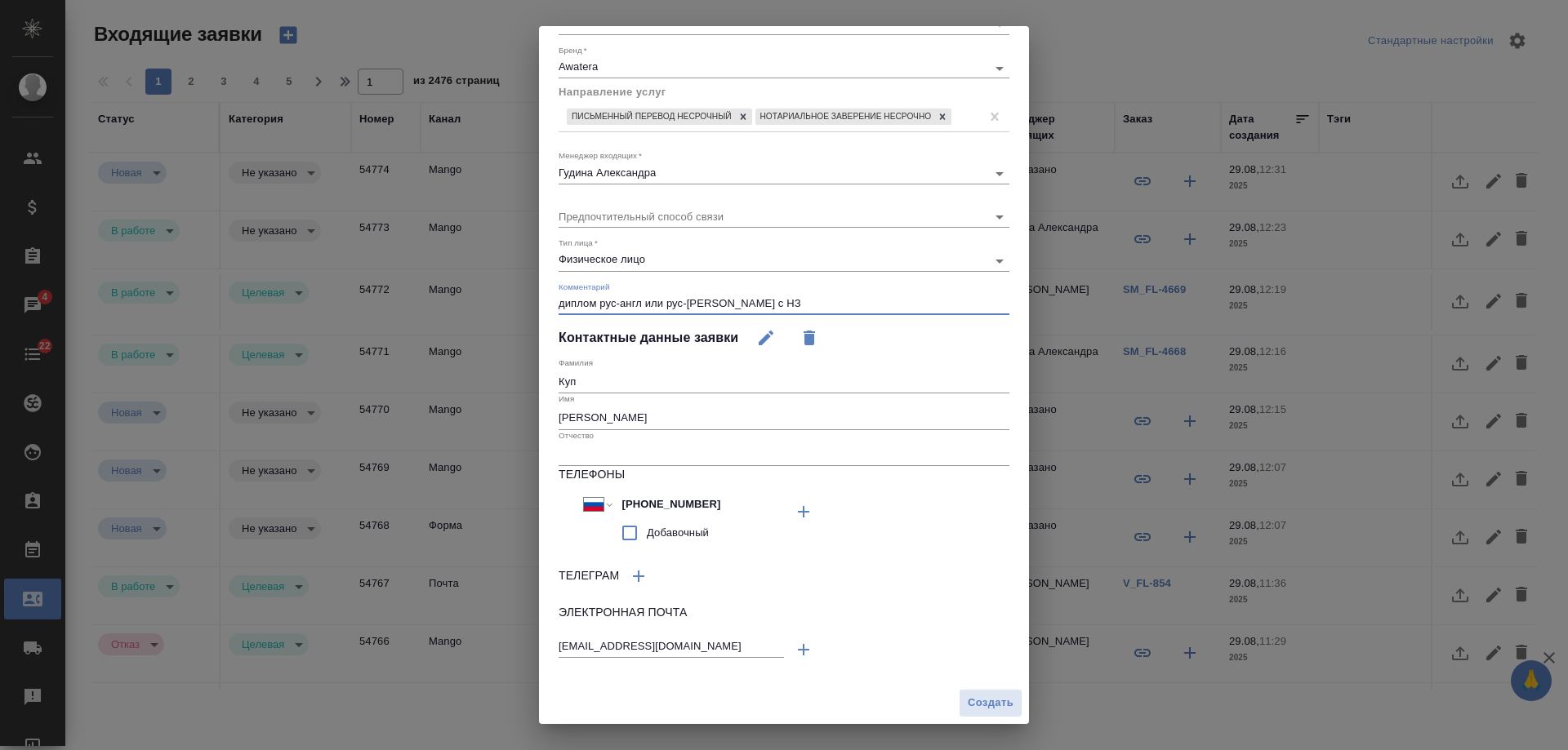
click at [714, 303] on textarea "диплом рус-англ или рус-венгер с НЗ" at bounding box center [783, 303] width 450 height 12
click at [718, 307] on textarea "диплом рус-англ или рус-венгер с НЗ" at bounding box center [783, 303] width 450 height 12
type textarea "диплом рус-англ или рус-венг с НЗ"
click at [972, 698] on span "Создать" at bounding box center [990, 704] width 45 height 19
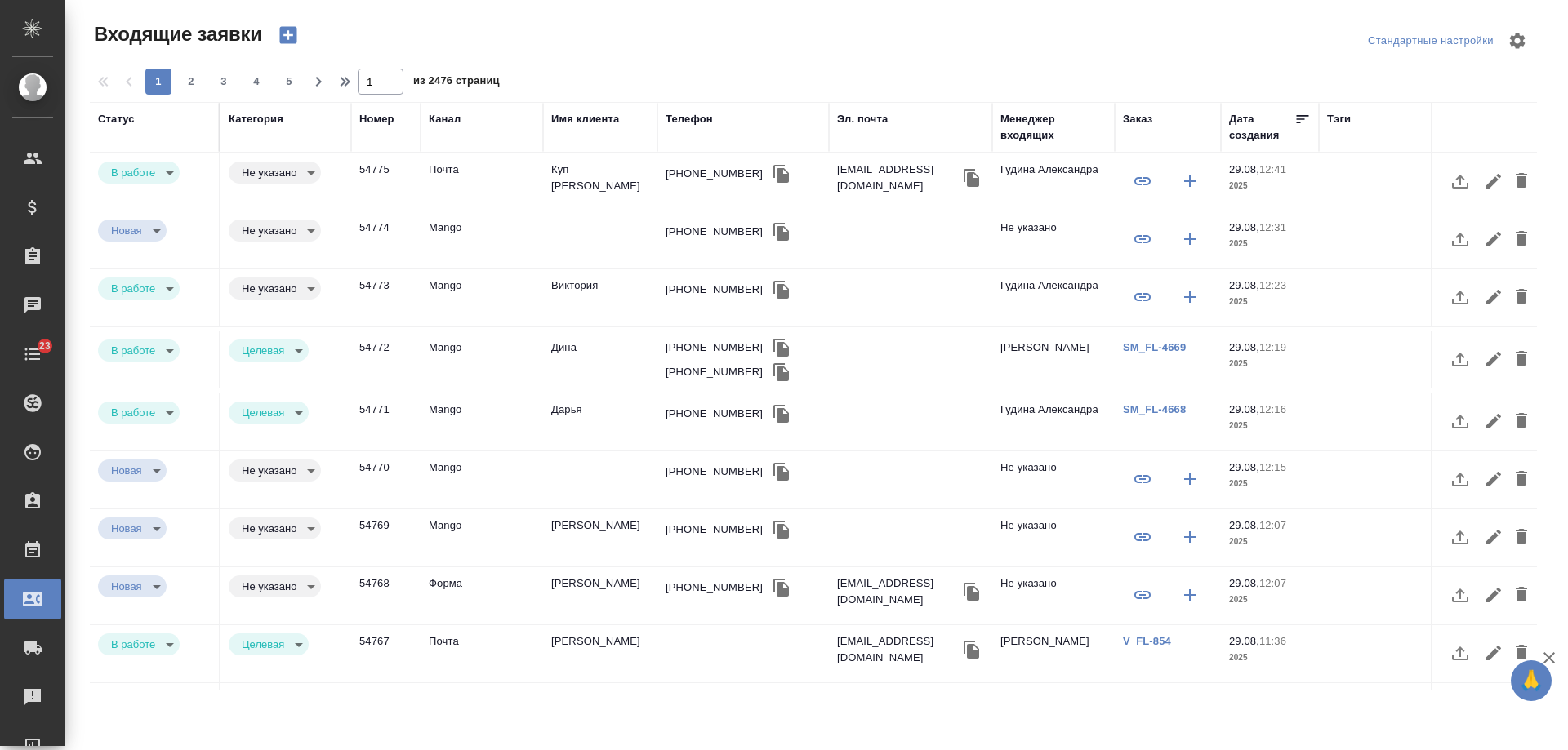
click at [276, 169] on body "🙏 .cls-1 fill:#fff; AWATERA Gudina Alexandra Клиенты Спецификации Заказы 0 Чаты…" at bounding box center [784, 375] width 1568 height 750
click at [267, 163] on li "Целевая" at bounding box center [274, 173] width 93 height 28
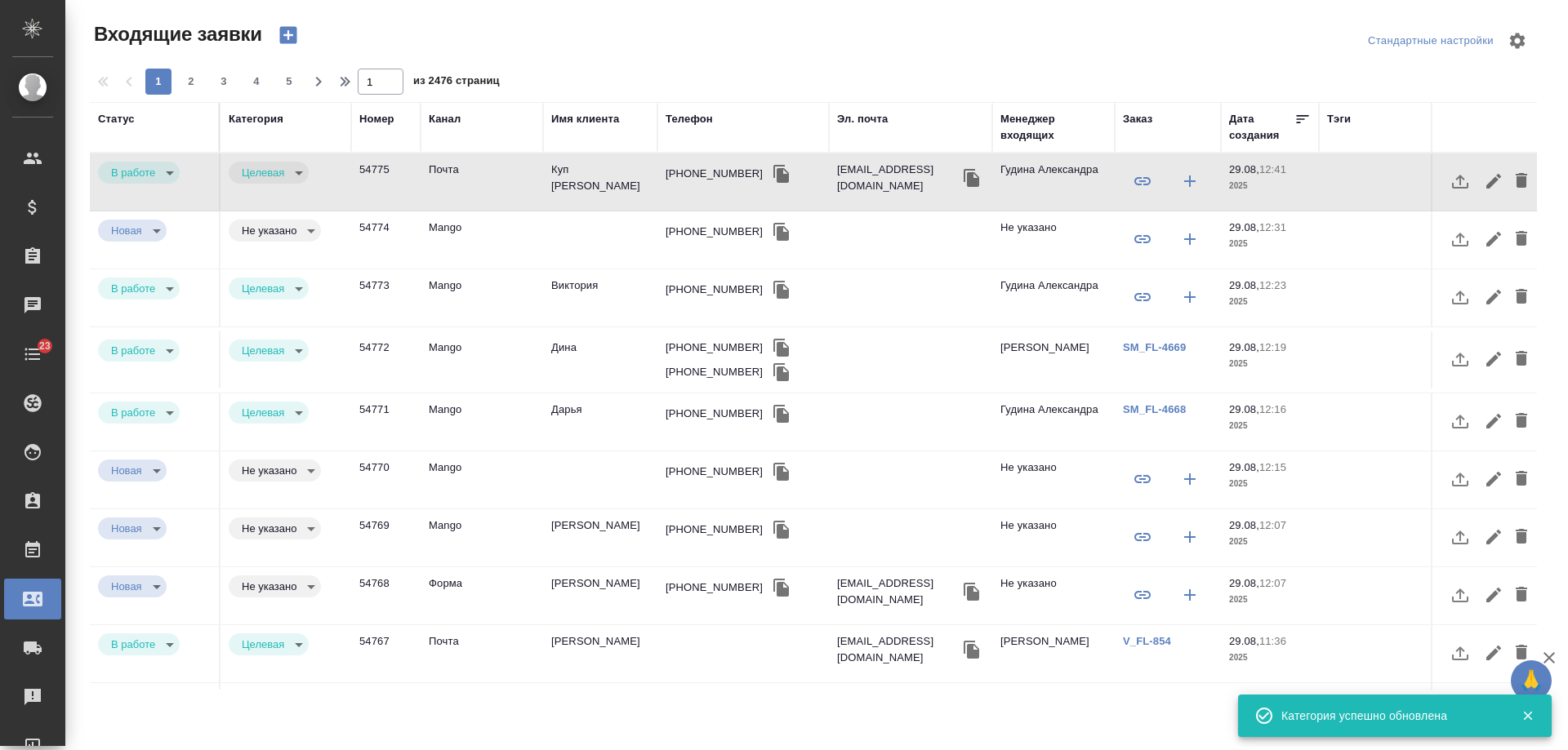
type input "target"
click at [267, 119] on div "Категория" at bounding box center [255, 118] width 55 height 17
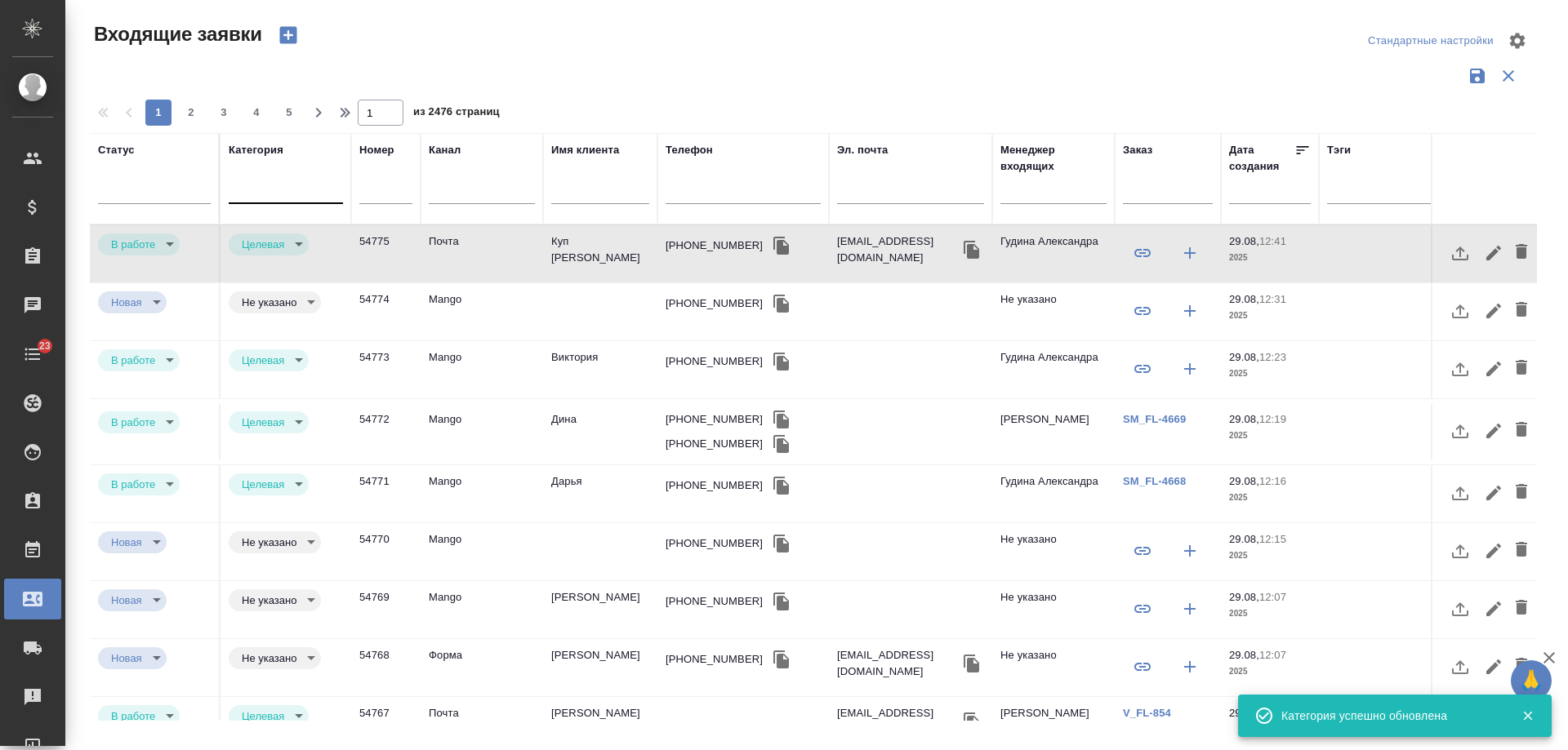
click at [270, 198] on div at bounding box center [285, 187] width 114 height 24
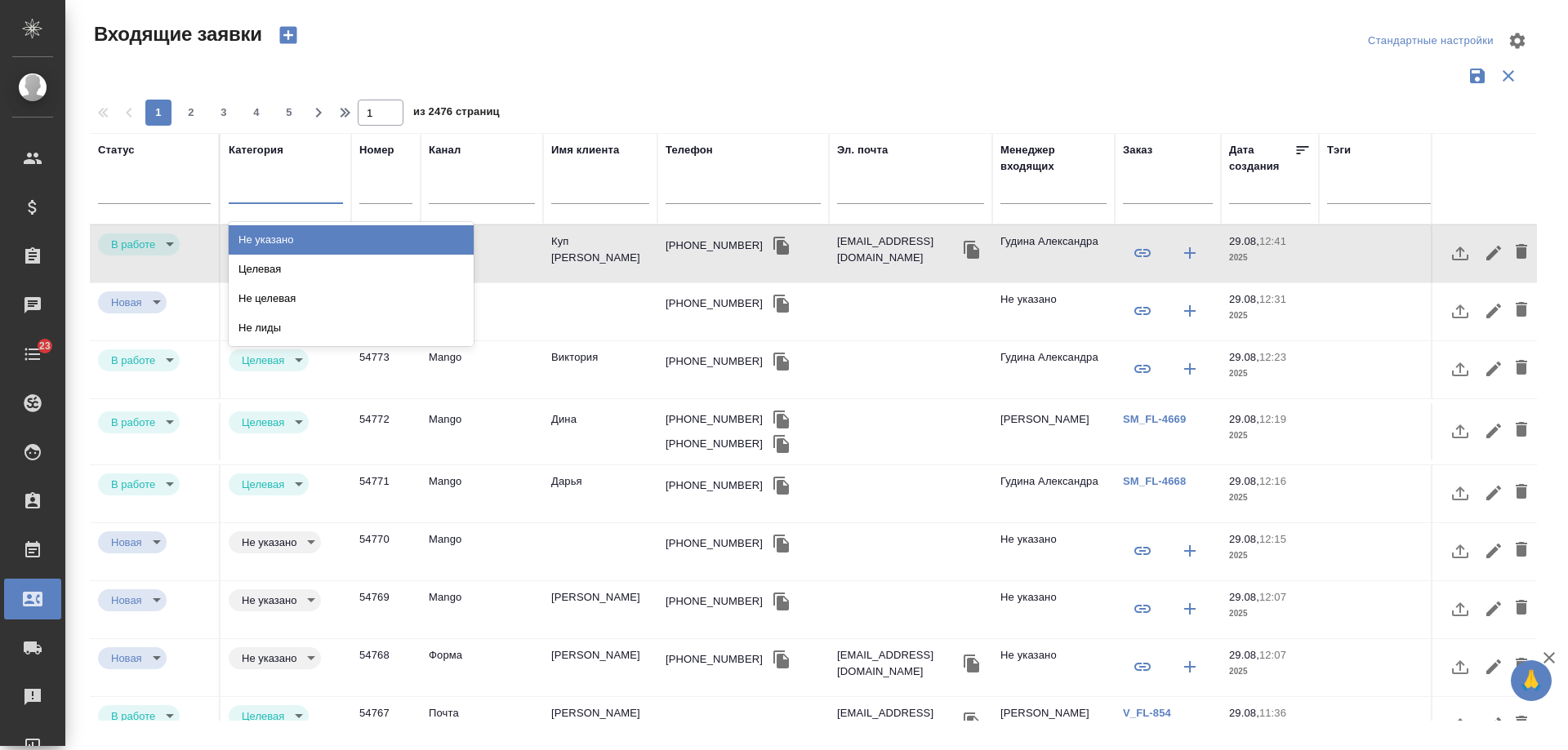
click at [291, 243] on div "Не указано" at bounding box center [350, 240] width 245 height 30
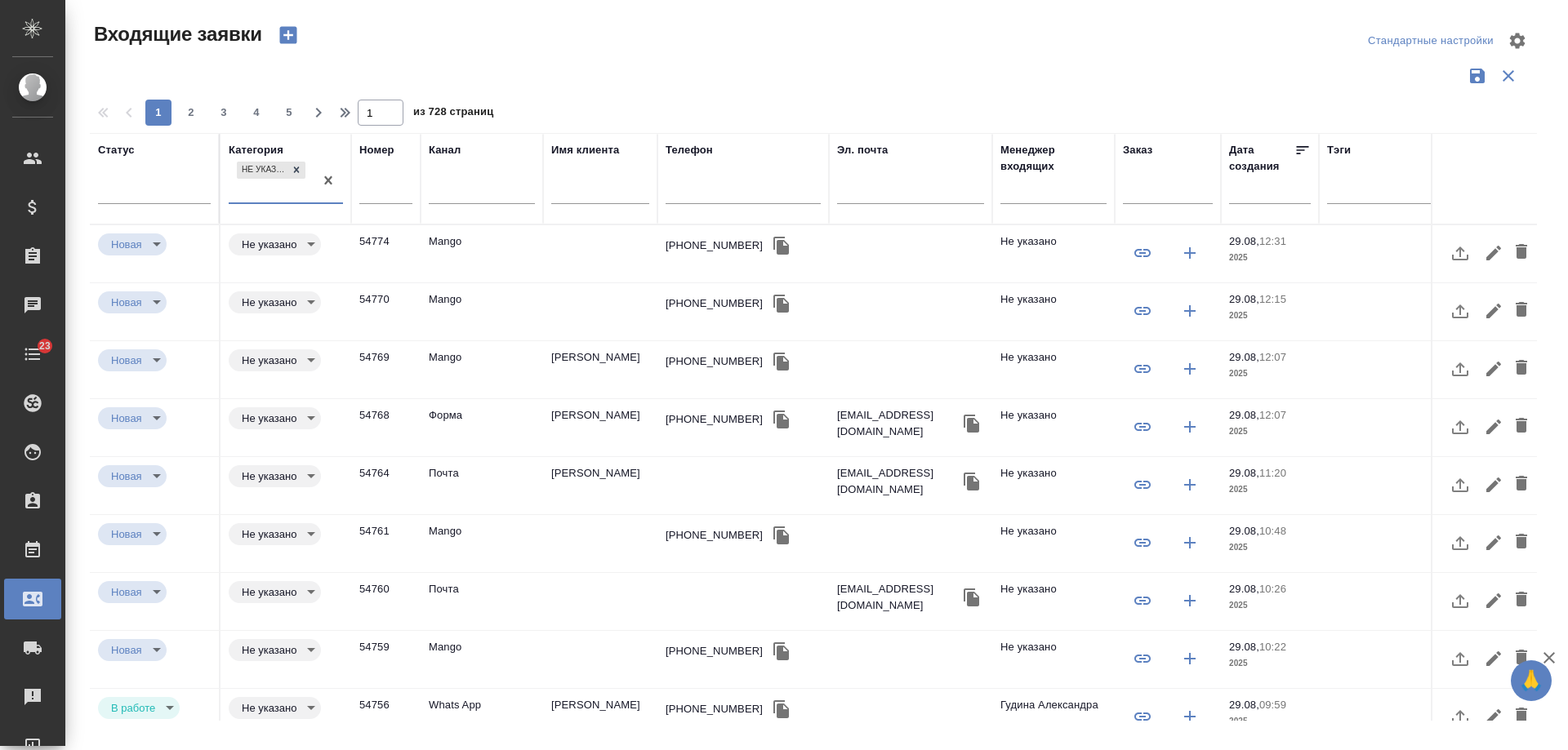
click at [1016, 193] on input "text" at bounding box center [1053, 193] width 106 height 20
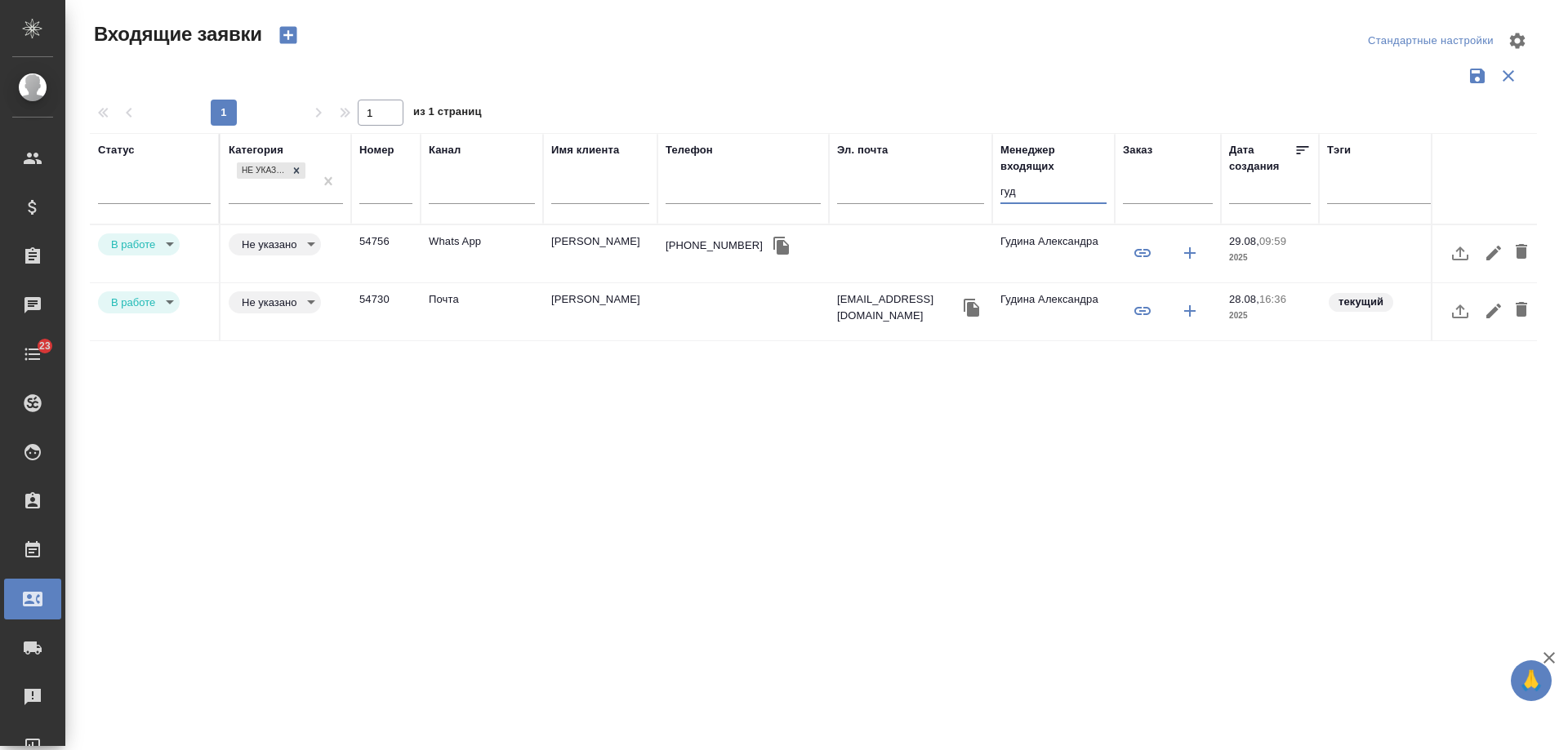
type input "гуд"
click at [282, 303] on body "🙏 .cls-1 fill:#fff; AWATERA Gudina Alexandra Клиенты Спецификации Заказы 0 Чаты…" at bounding box center [784, 375] width 1568 height 750
click at [282, 283] on button "Целевая" at bounding box center [274, 274] width 64 height 18
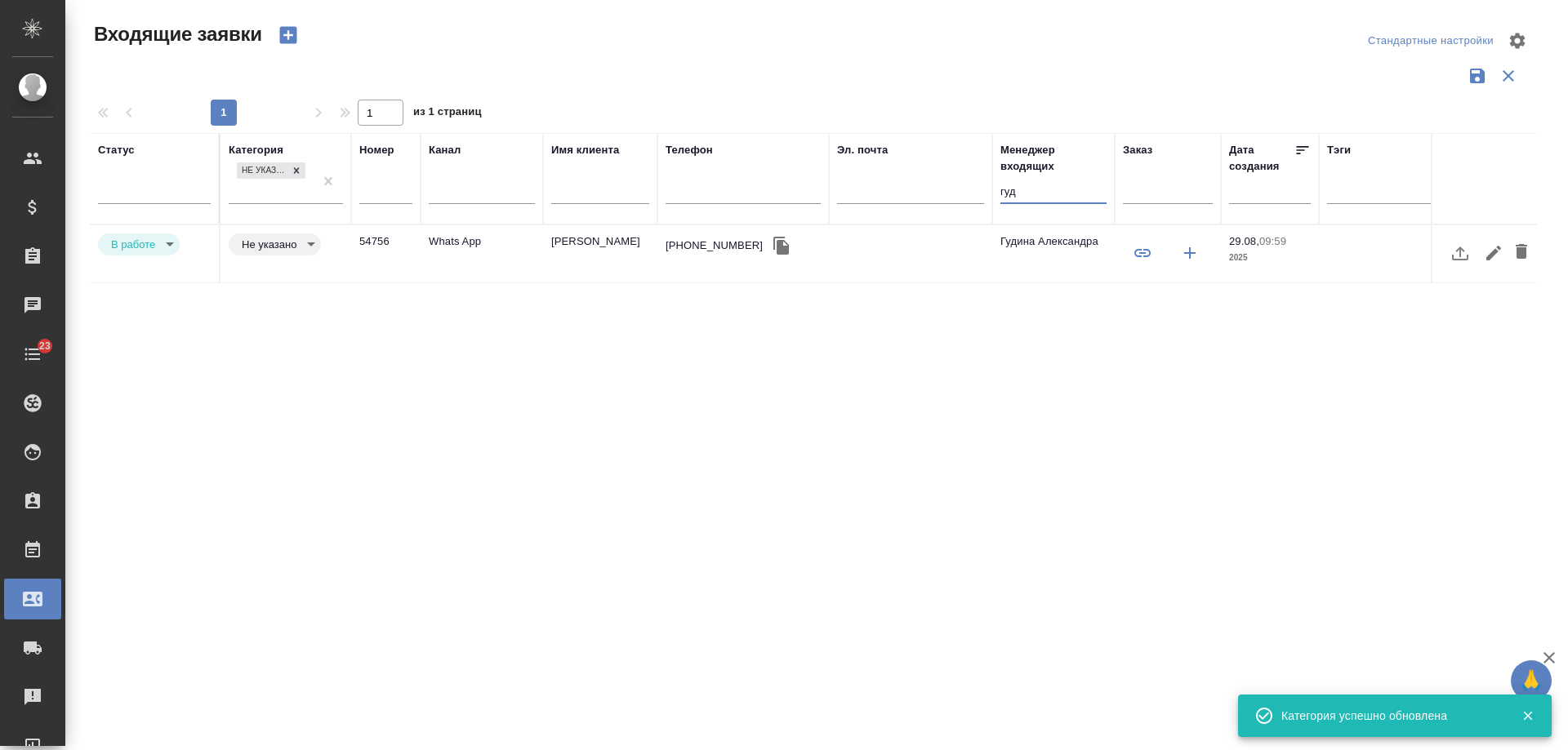
drag, startPoint x: 1034, startPoint y: 193, endPoint x: 870, endPoint y: 190, distance: 164.0
click at [870, 190] on tr "Статус Категория Не указано Номер Канал Имя клиента Телефон Эл. почта Менеджер …" at bounding box center [1038, 179] width 1898 height 91
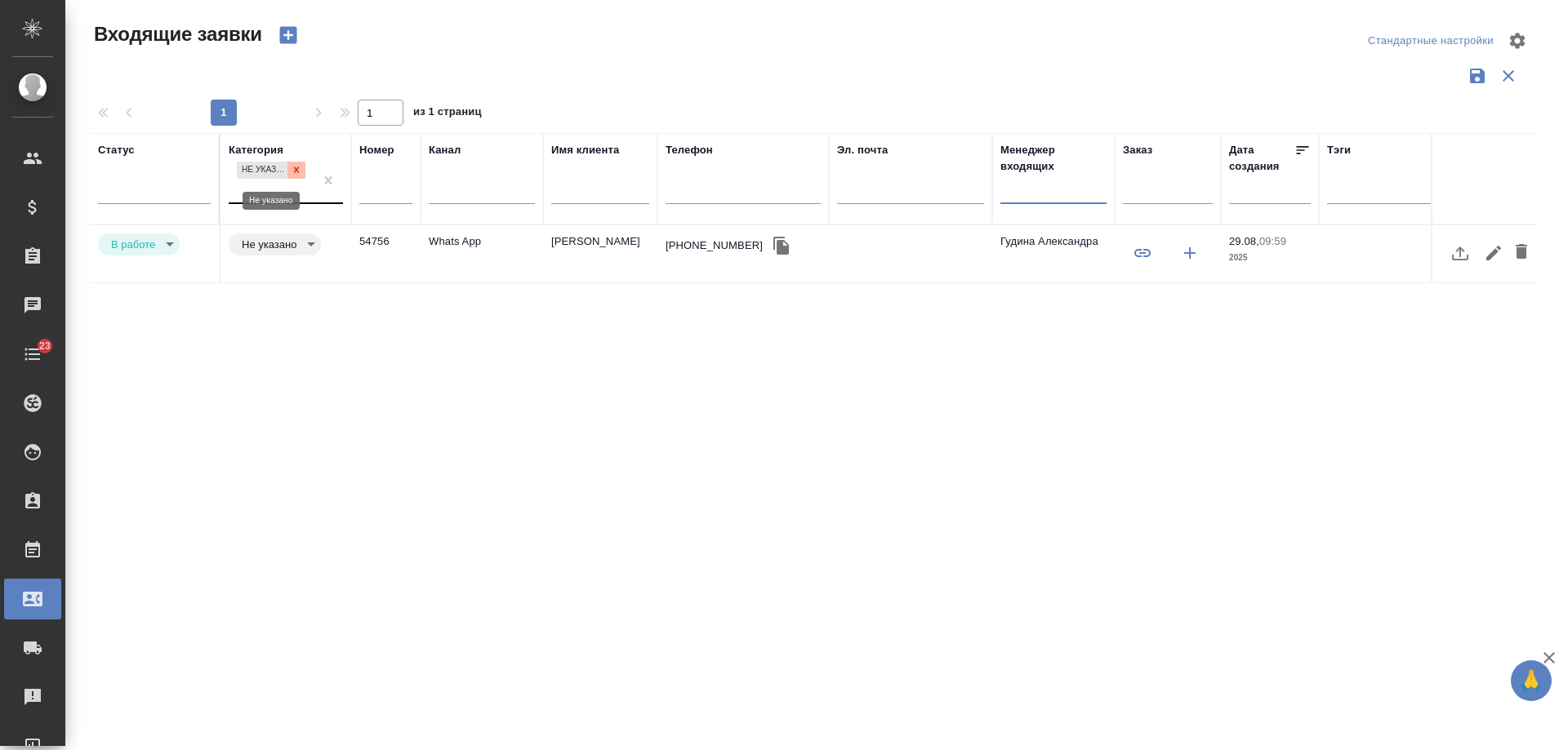
click at [303, 171] on div at bounding box center [296, 171] width 18 height 17
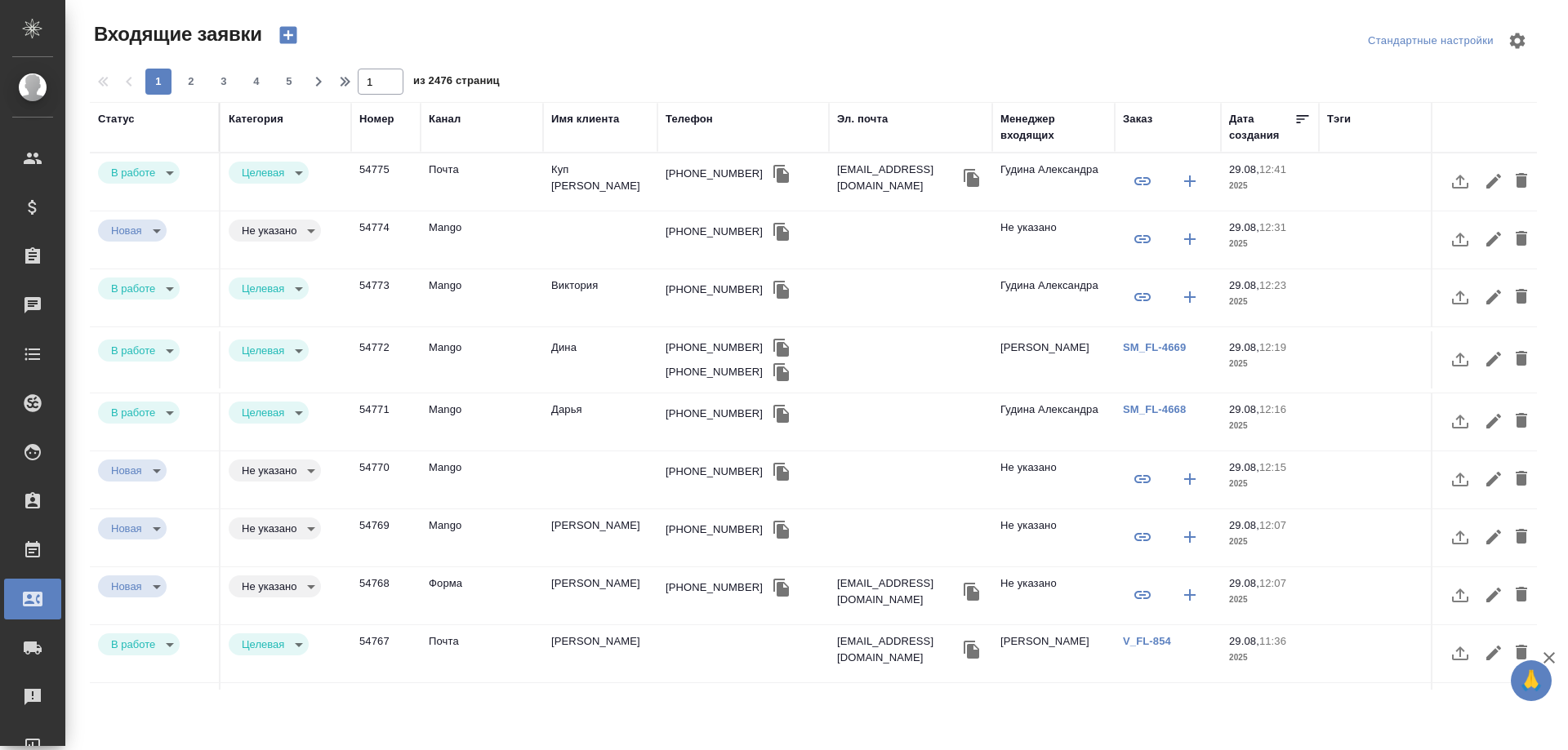
select select "RU"
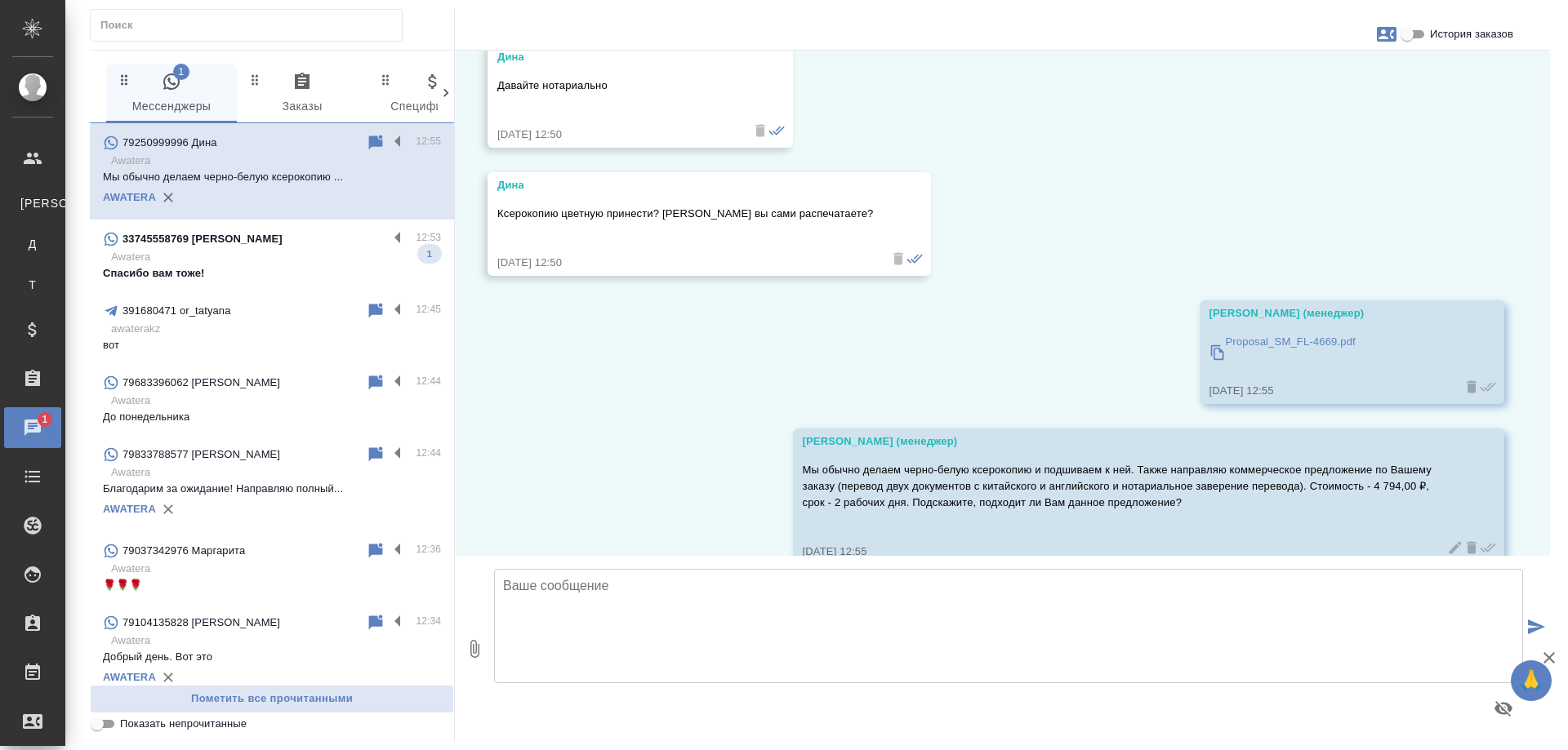
scroll to position [2093, 0]
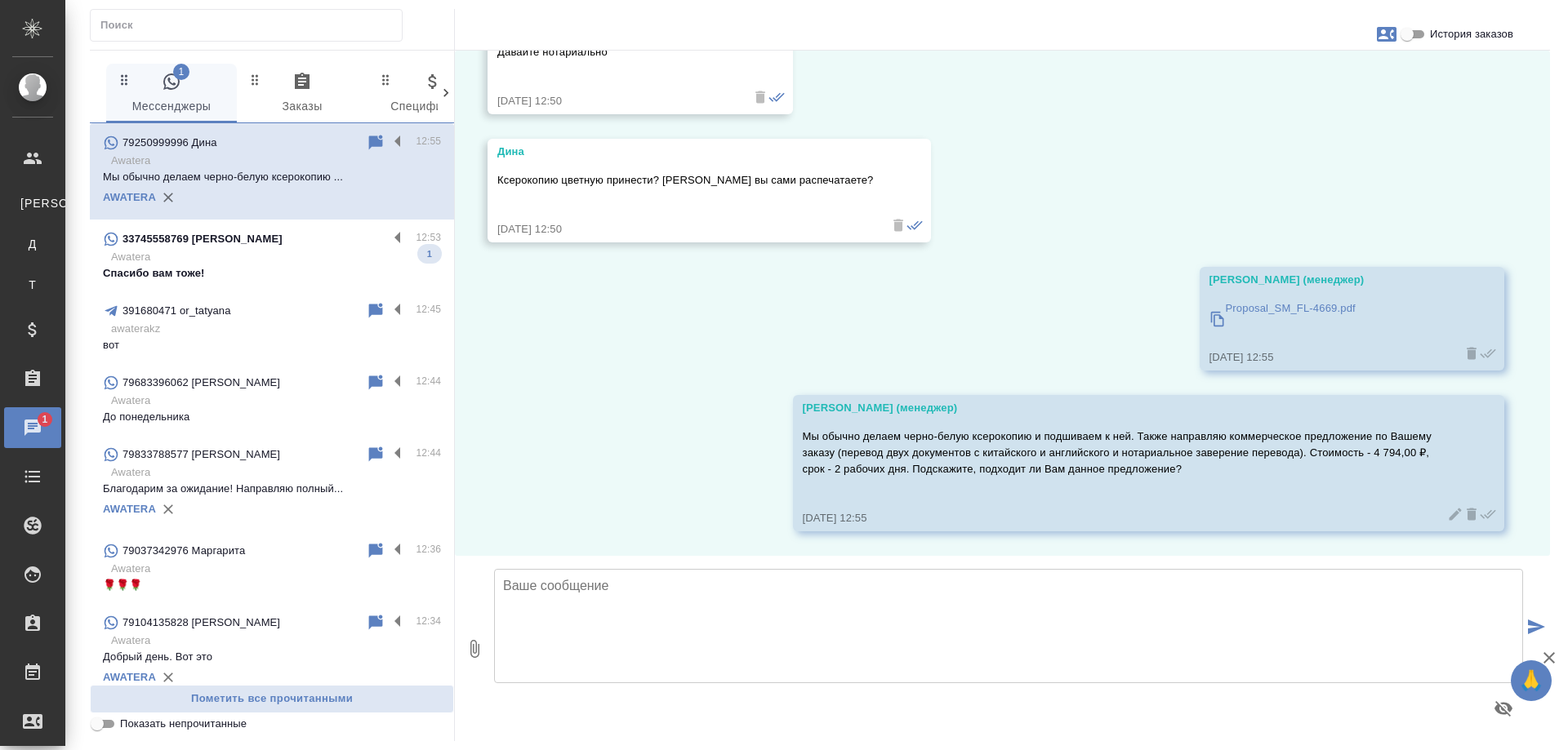
click at [266, 247] on div "33745558769 [PERSON_NAME]" at bounding box center [245, 239] width 285 height 19
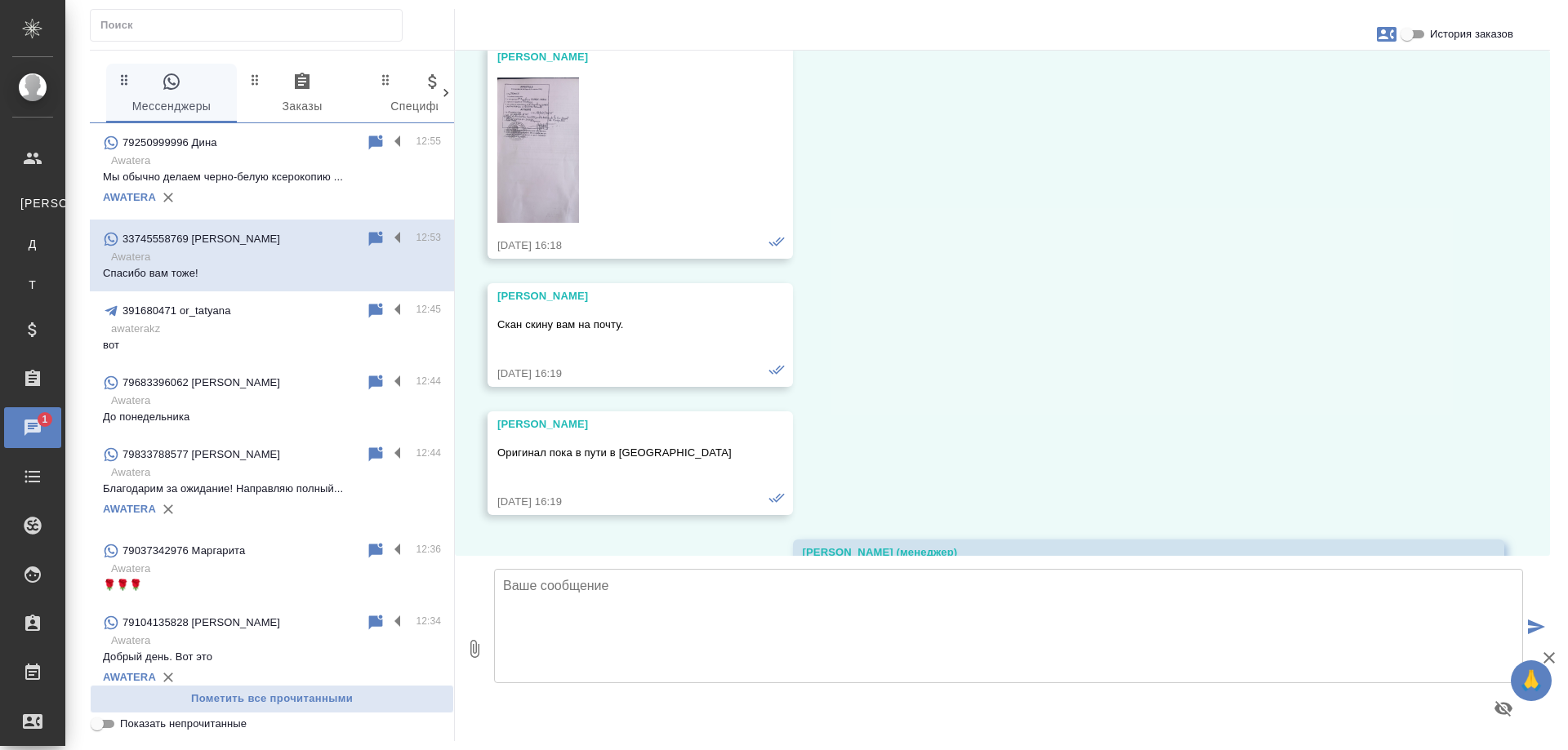
scroll to position [11025, 0]
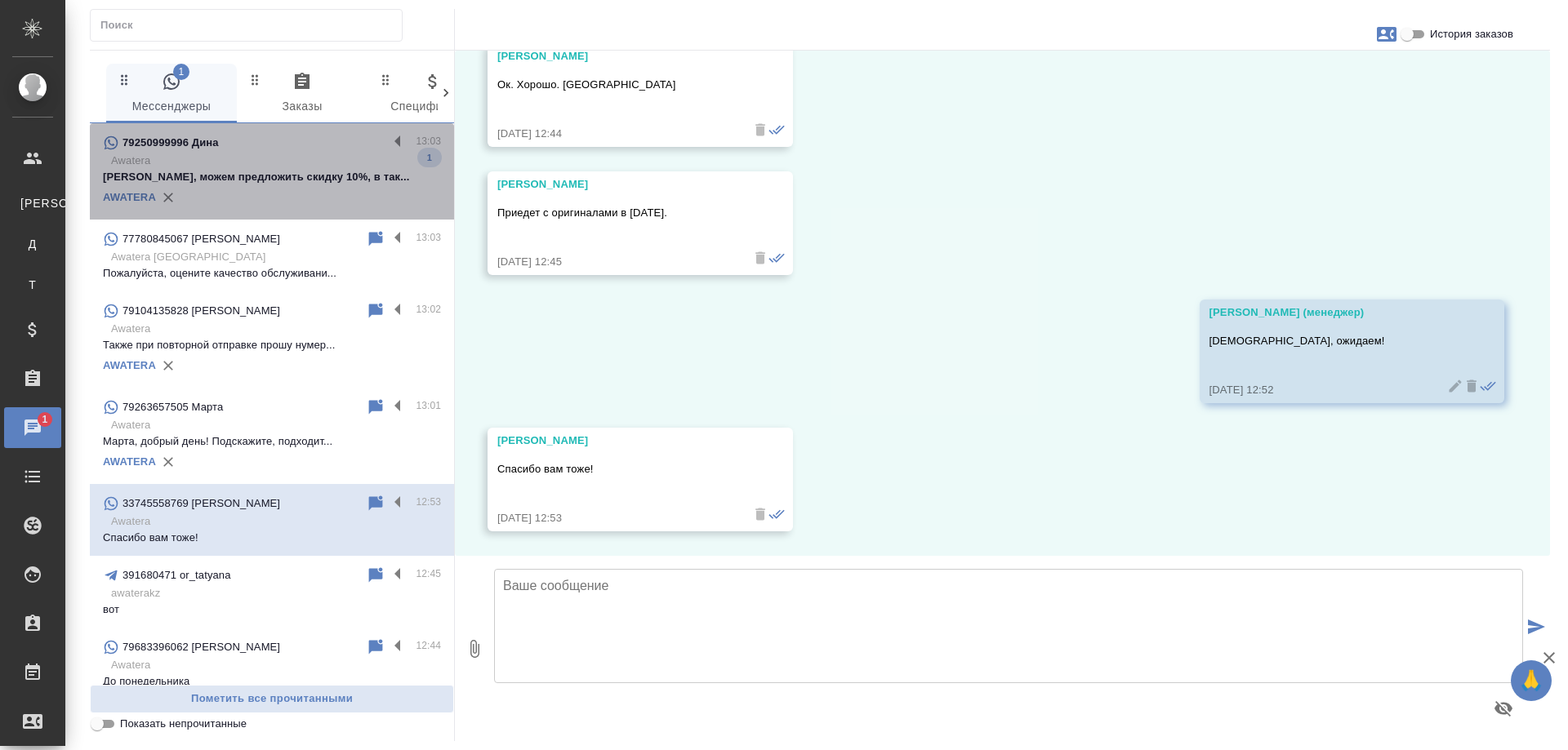
click at [289, 159] on p "Awatera" at bounding box center [275, 160] width 330 height 17
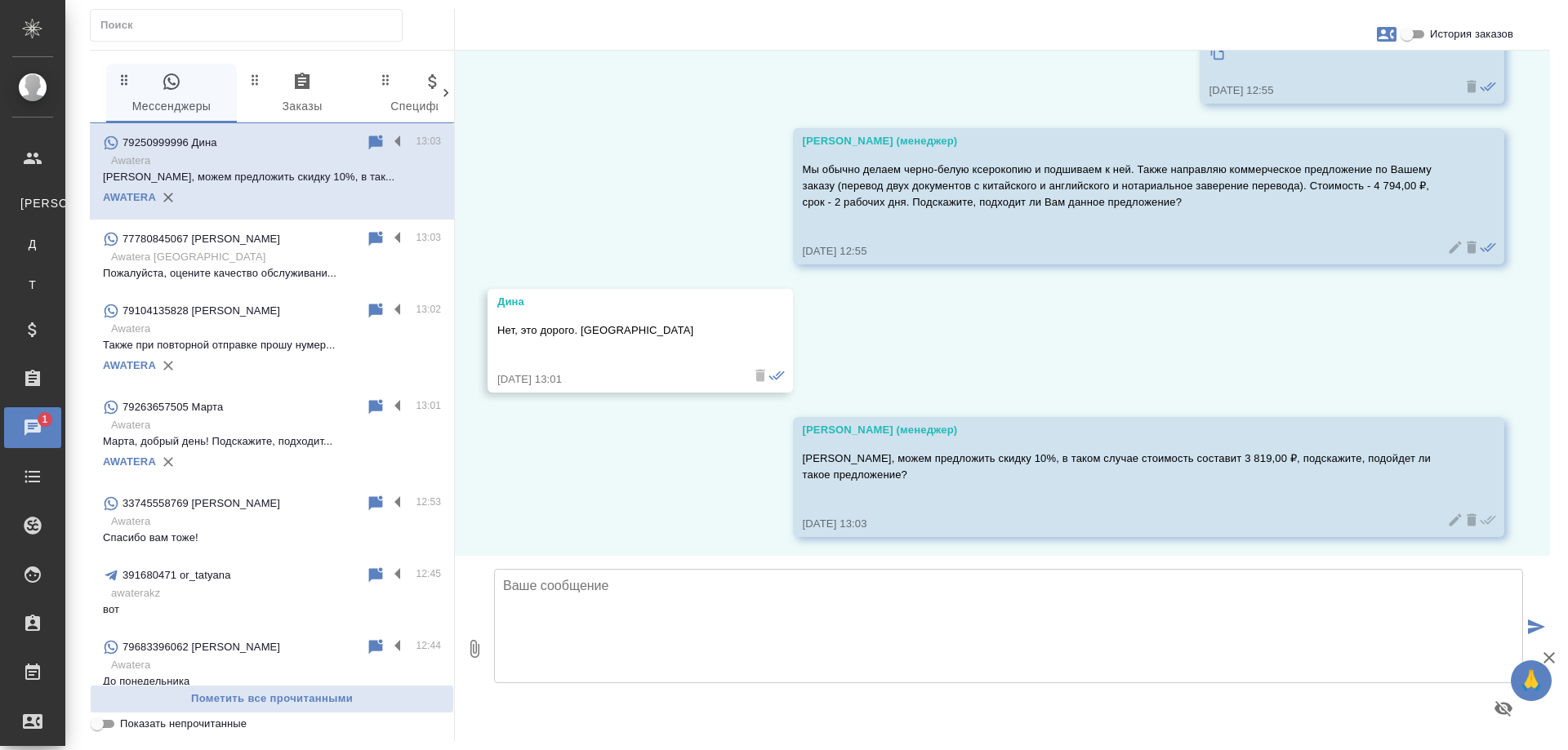
scroll to position [2367, 0]
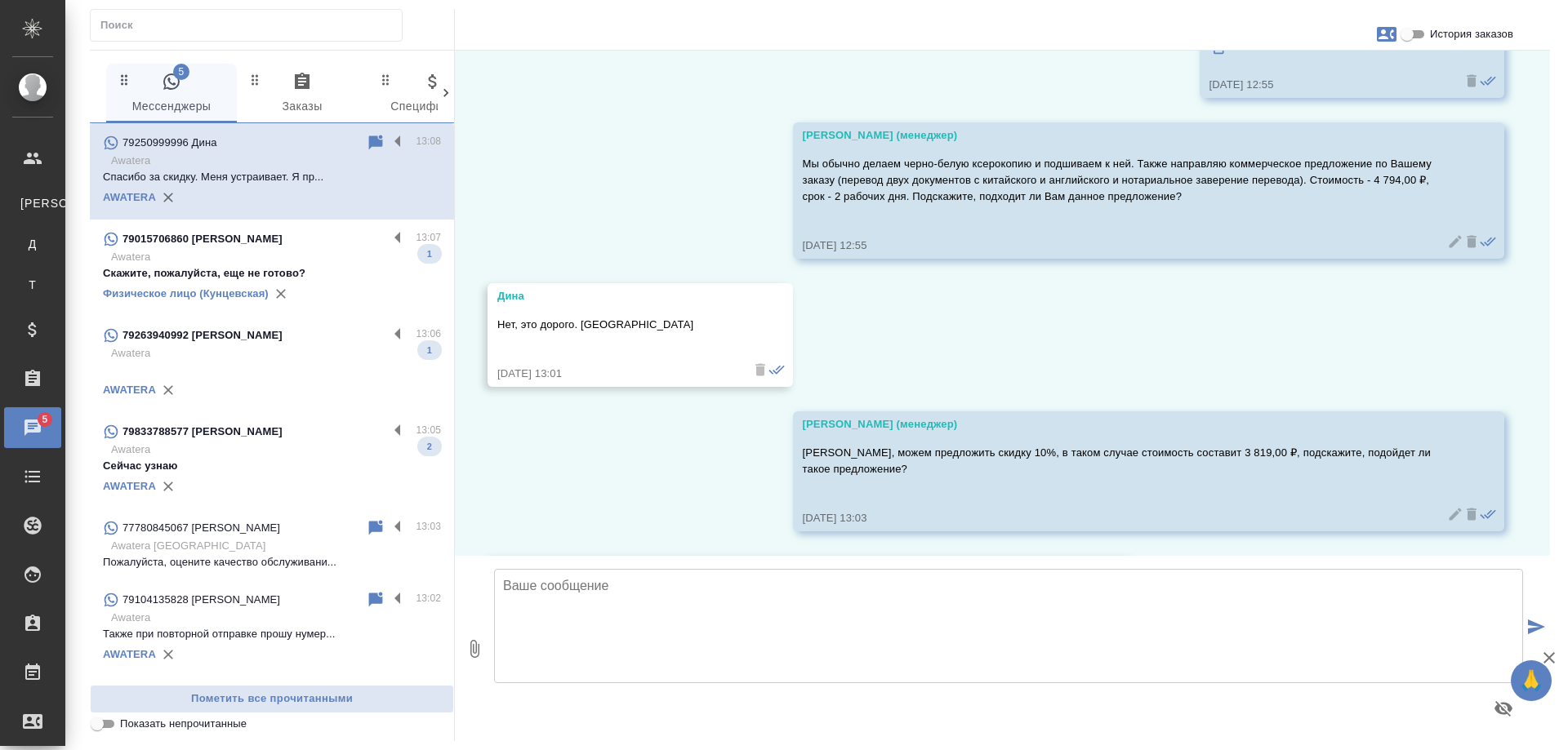
scroll to position [2495, 0]
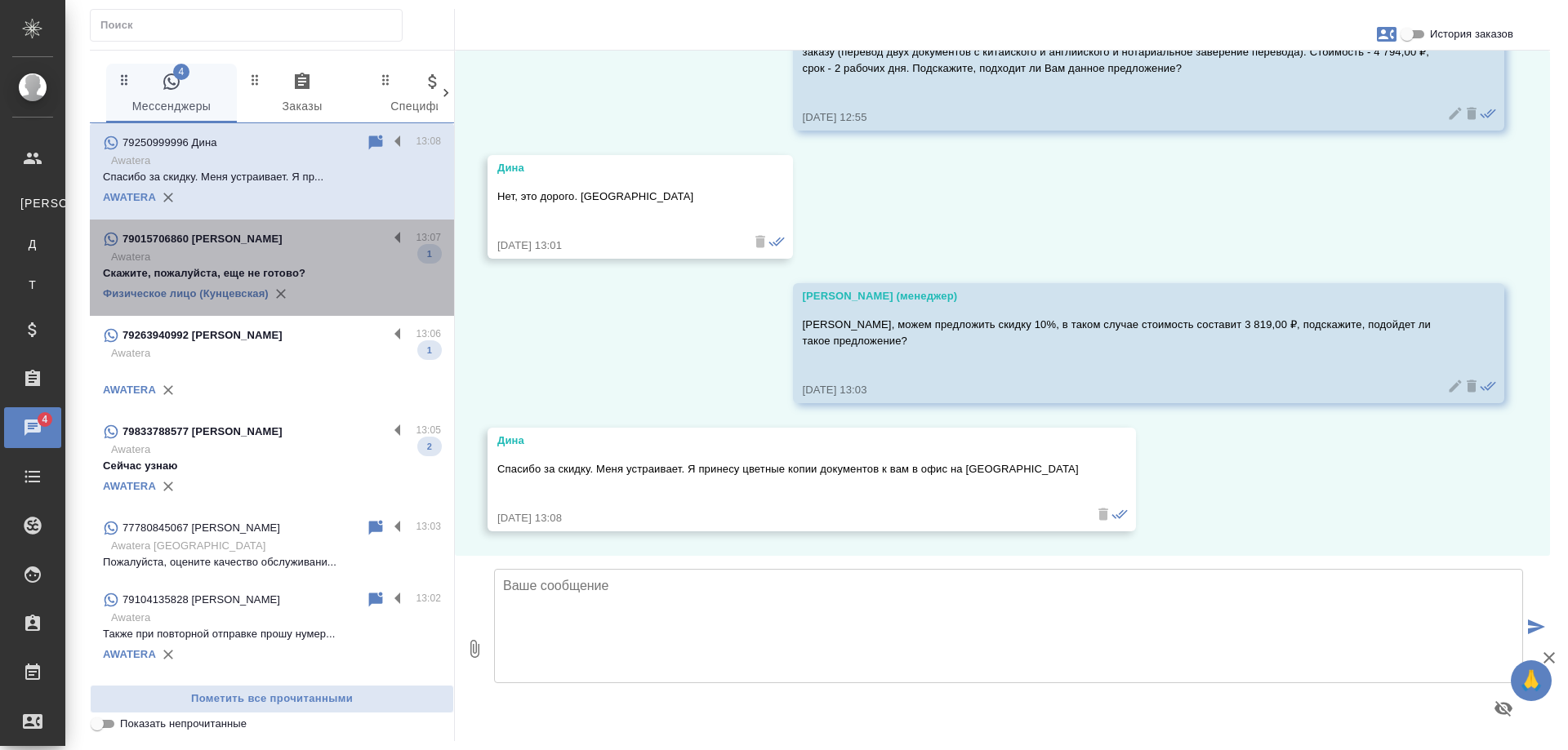
click at [320, 265] on p "Awatera" at bounding box center [275, 257] width 330 height 17
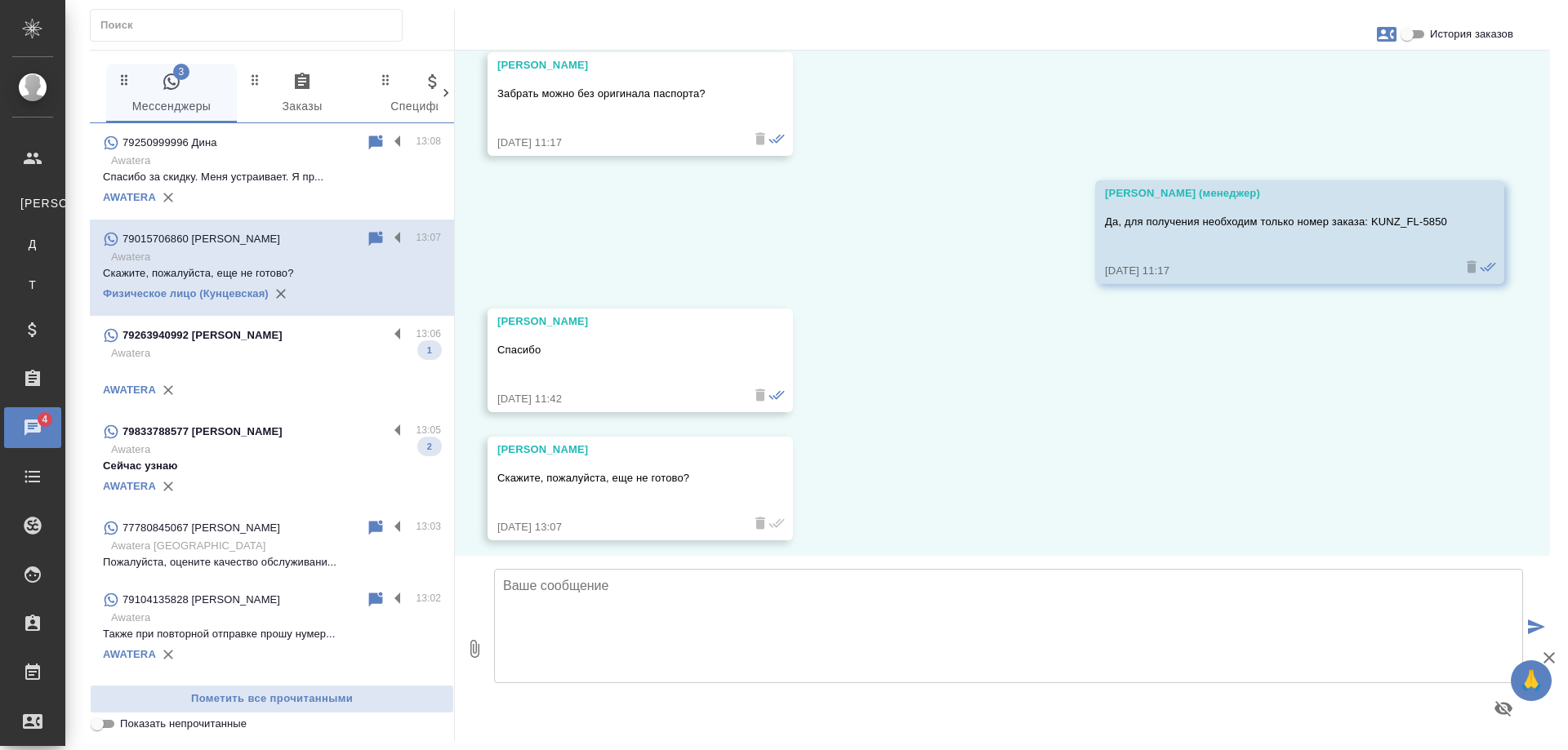
scroll to position [3062, 0]
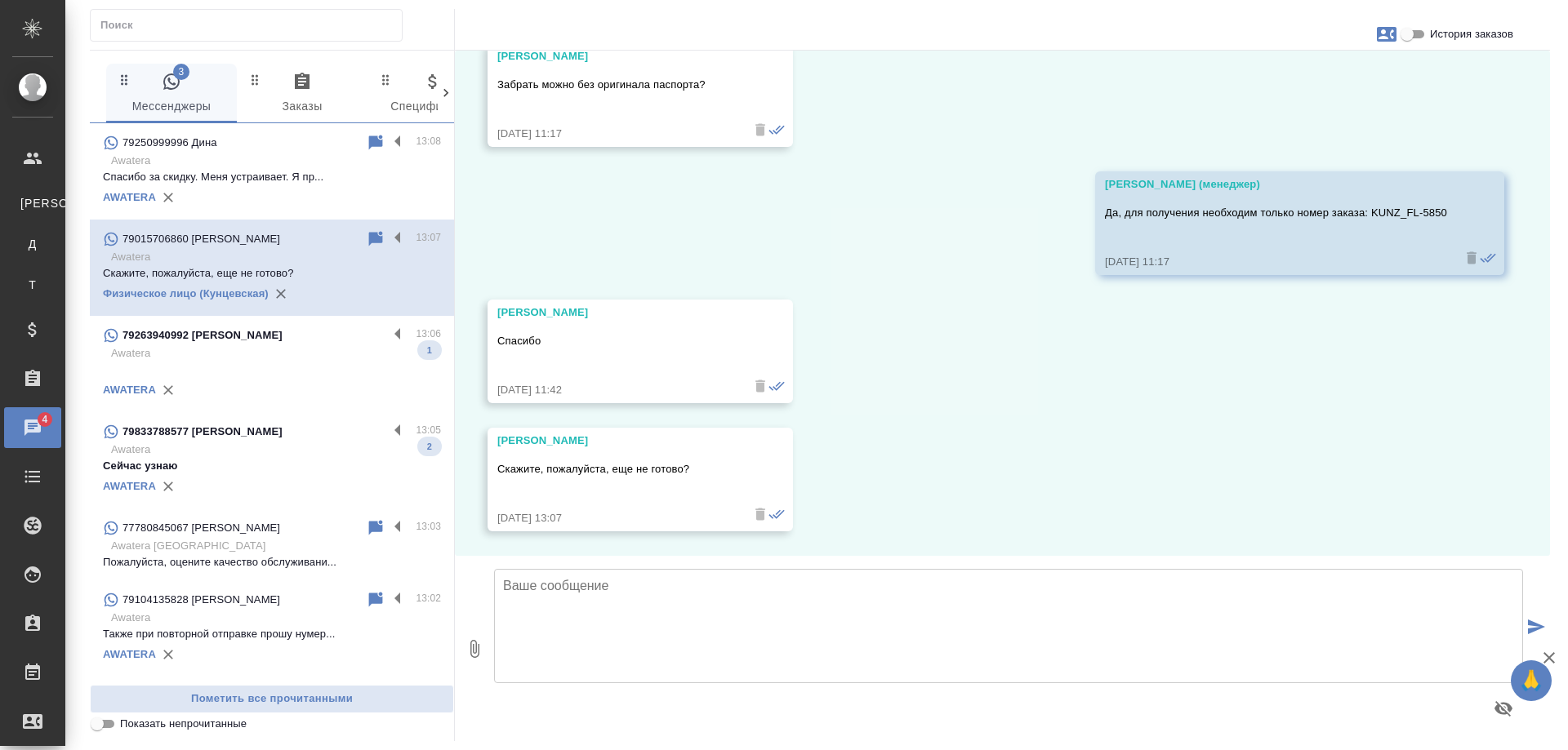
click at [319, 361] on p at bounding box center [272, 369] width 338 height 17
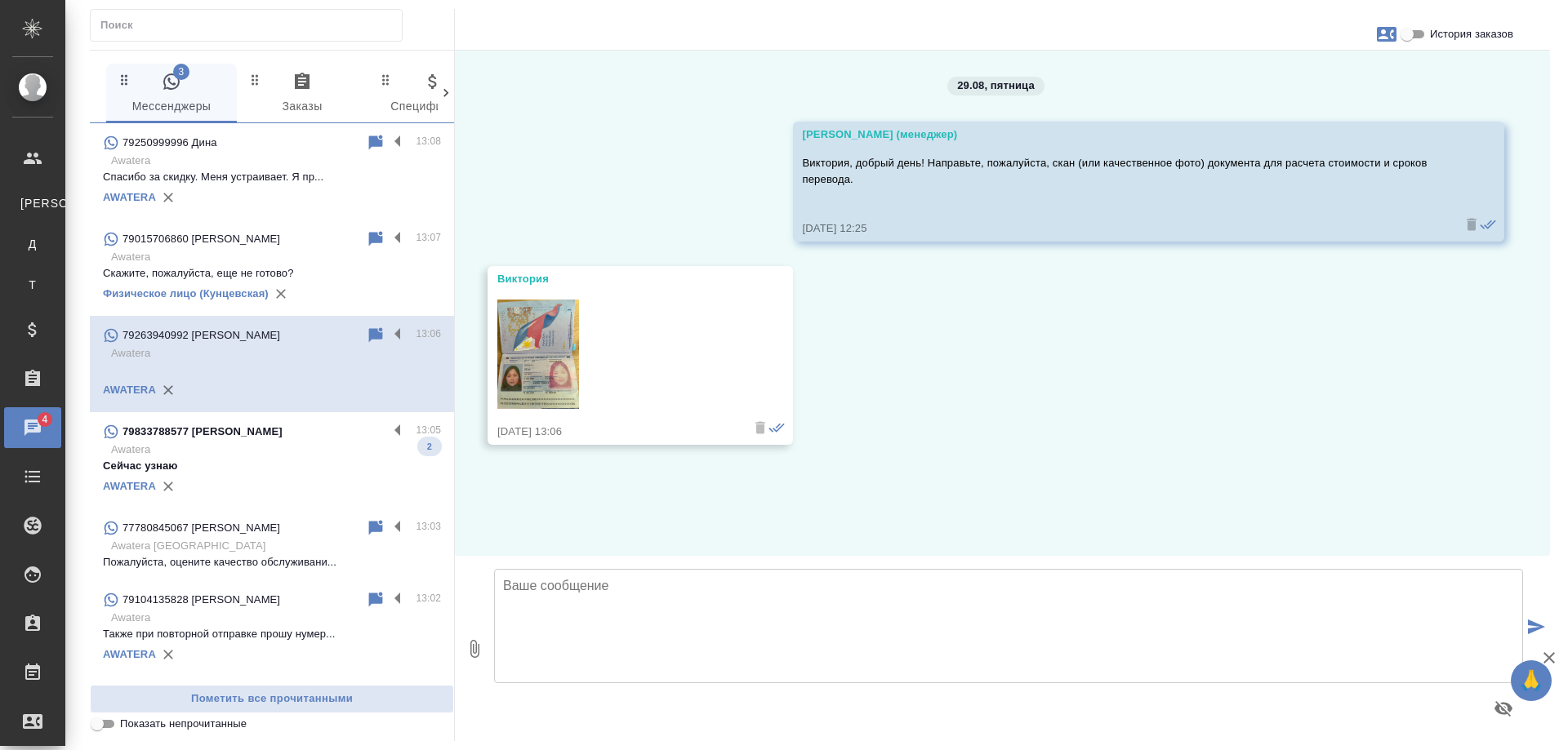
scroll to position [0, 0]
click at [329, 453] on p "Awatera" at bounding box center [275, 449] width 330 height 17
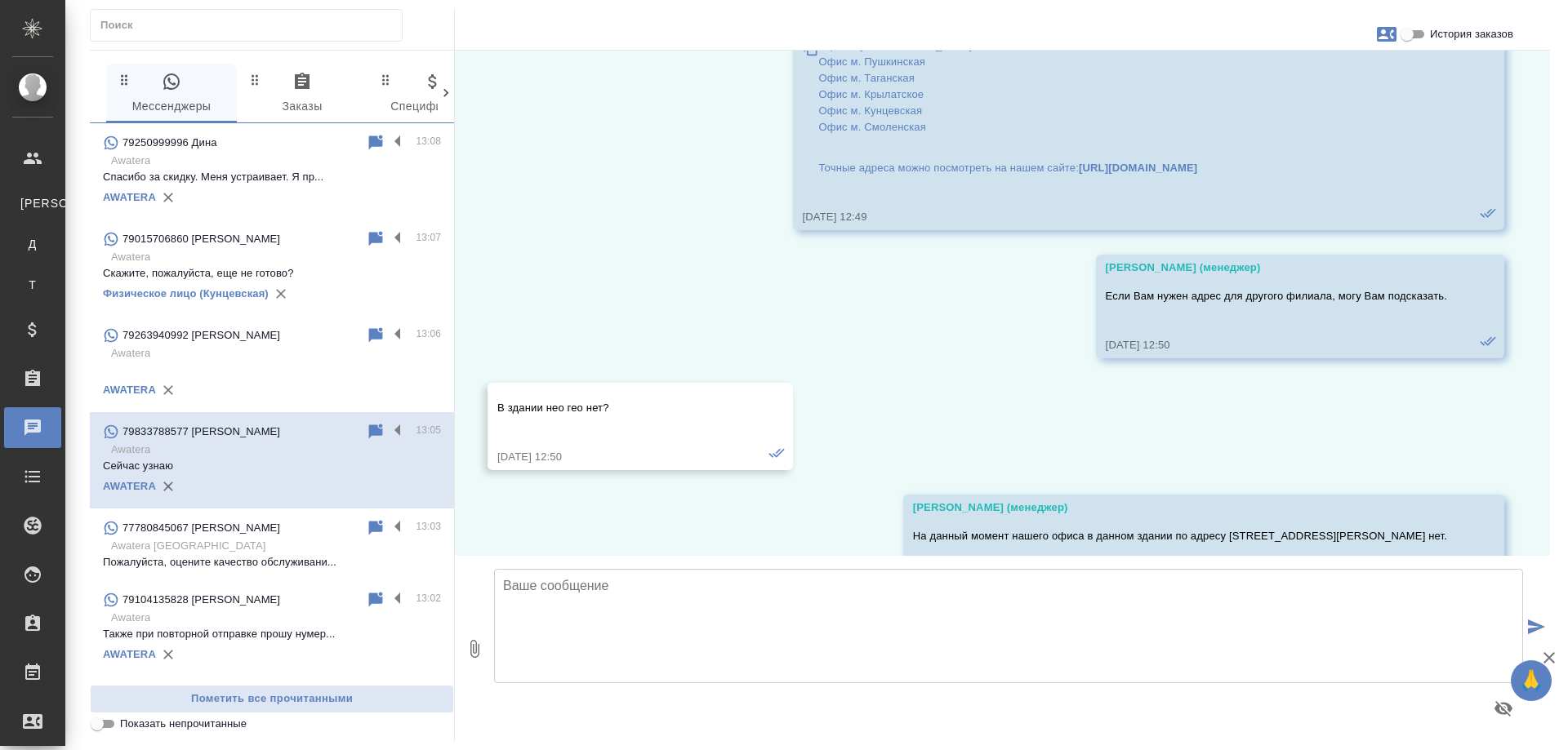
scroll to position [11595, 0]
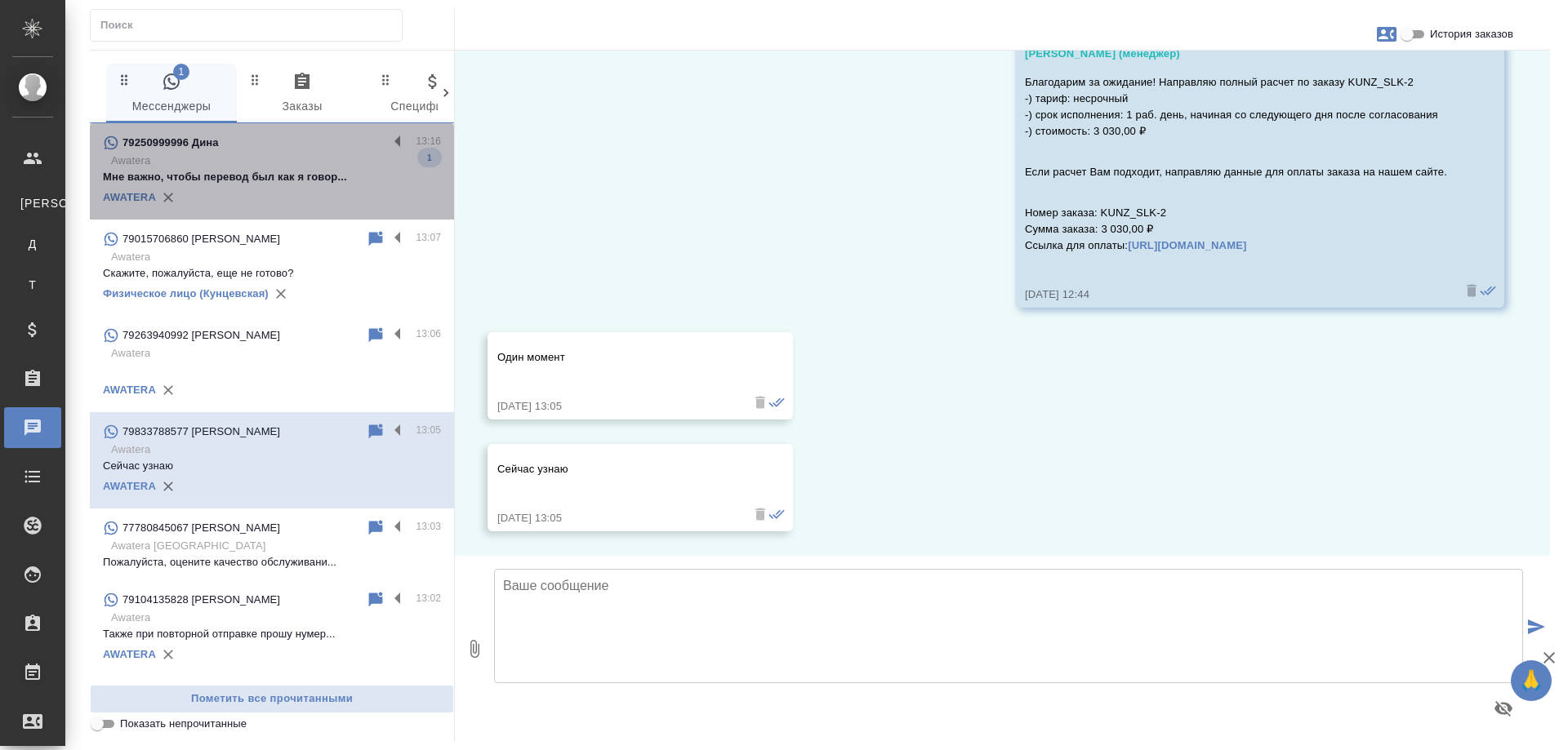
click at [285, 183] on p "Мне важно, чтобы перевод был как я говор..." at bounding box center [272, 177] width 338 height 17
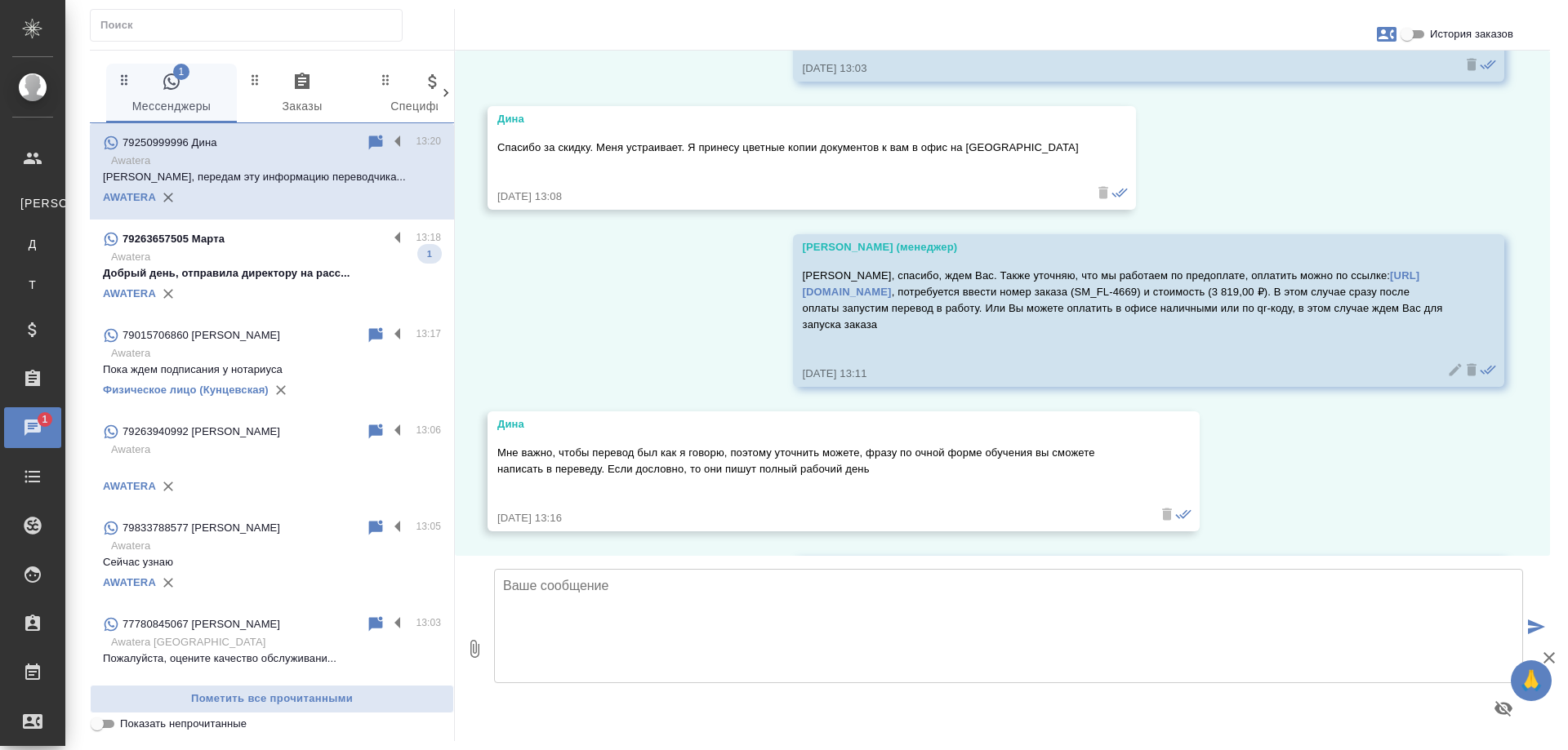
scroll to position [2961, 0]
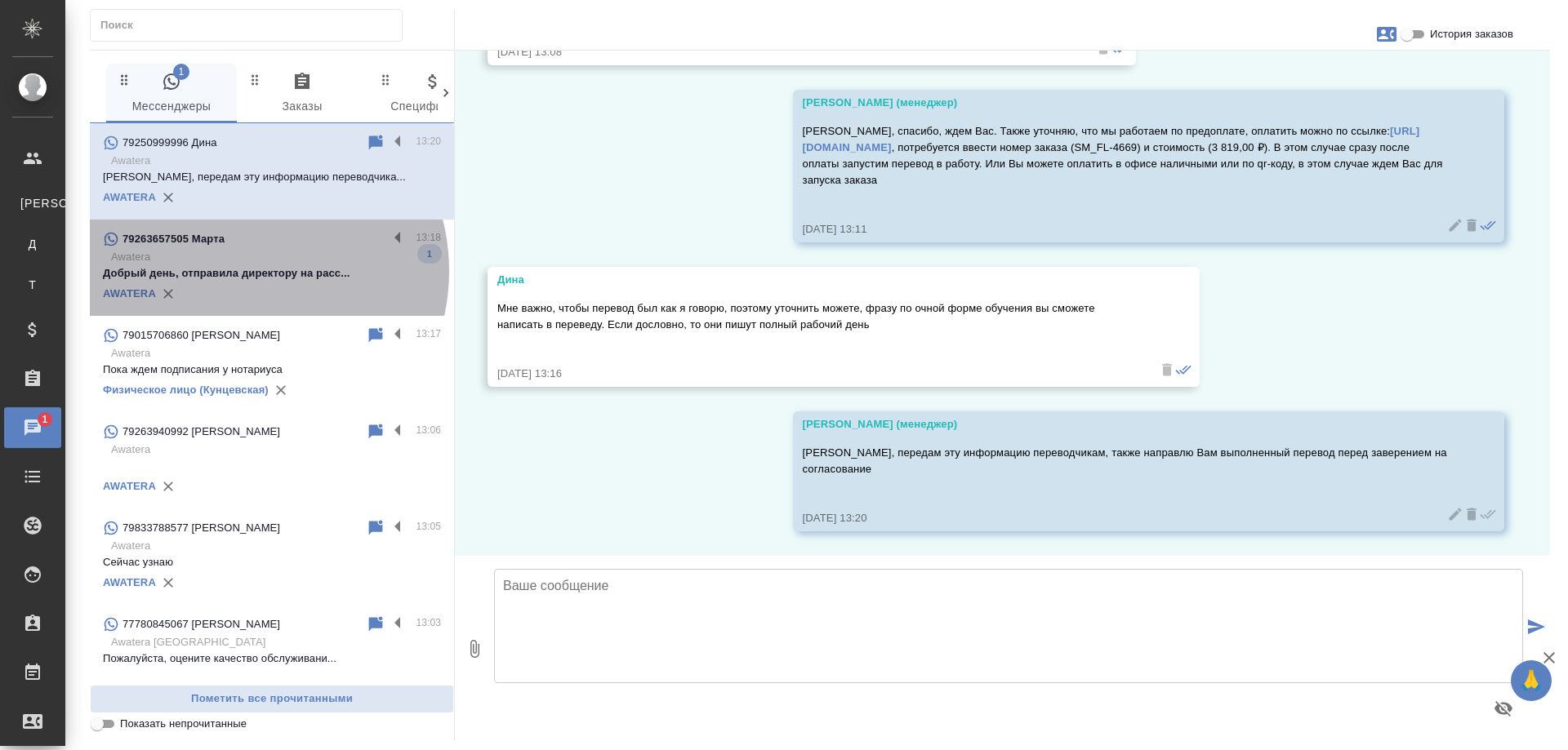
click at [240, 271] on p "Добрый день, отправила директору на расс..." at bounding box center [272, 274] width 338 height 17
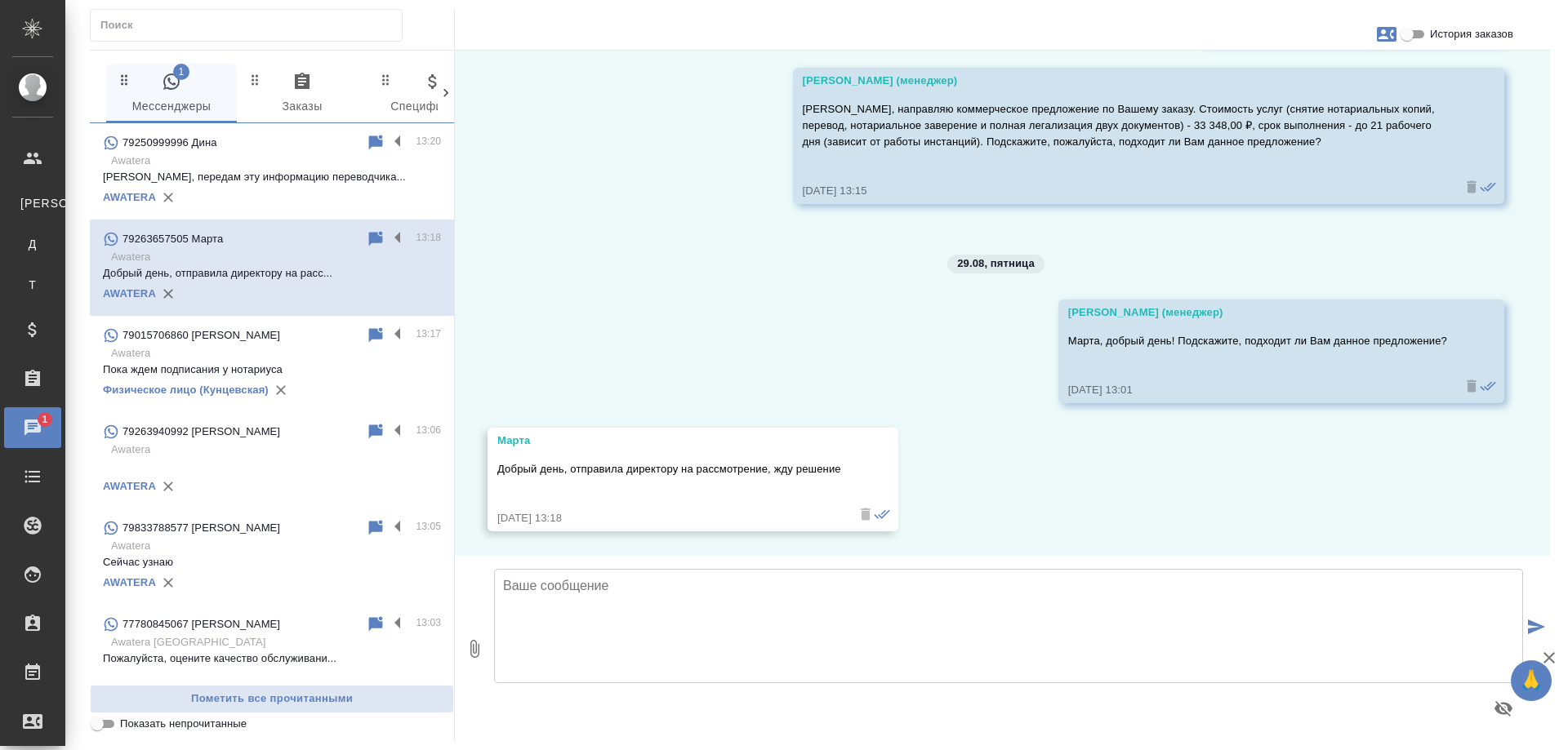
scroll to position [2628, 0]
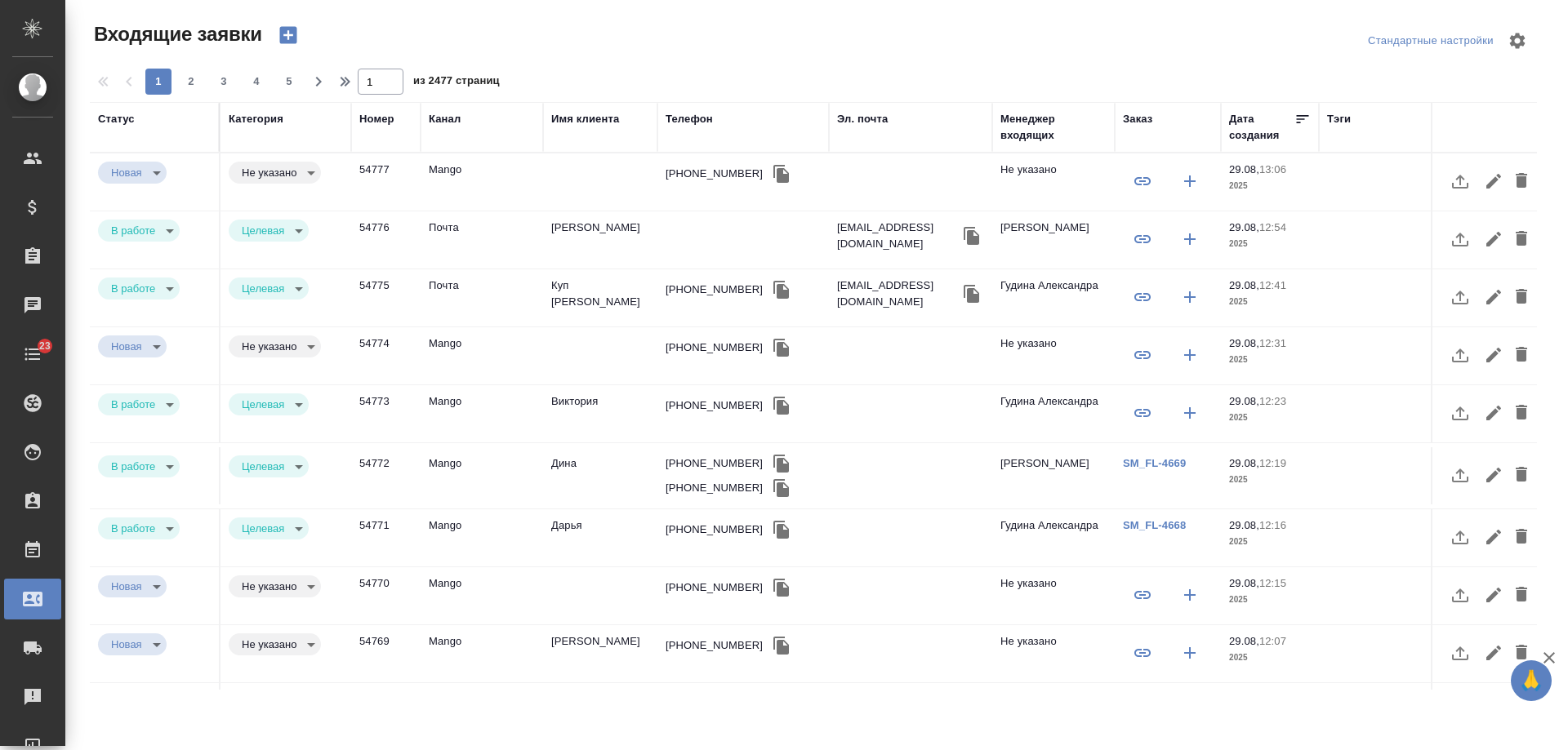
select select "RU"
click at [579, 211] on td "Куп [PERSON_NAME]" at bounding box center [599, 182] width 114 height 57
click at [579, 211] on td "Куп Андрей" at bounding box center [599, 182] width 114 height 57
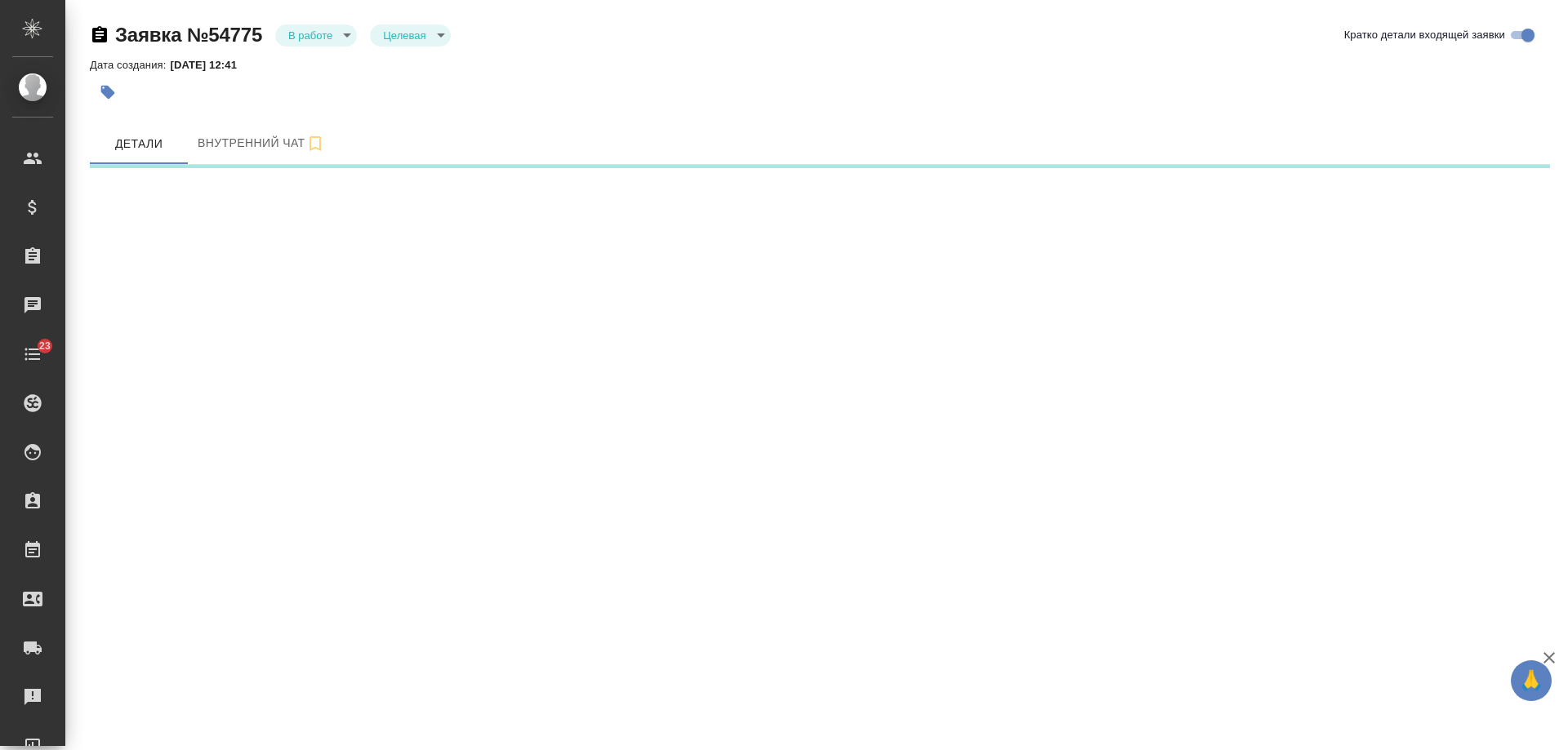
select select "RU"
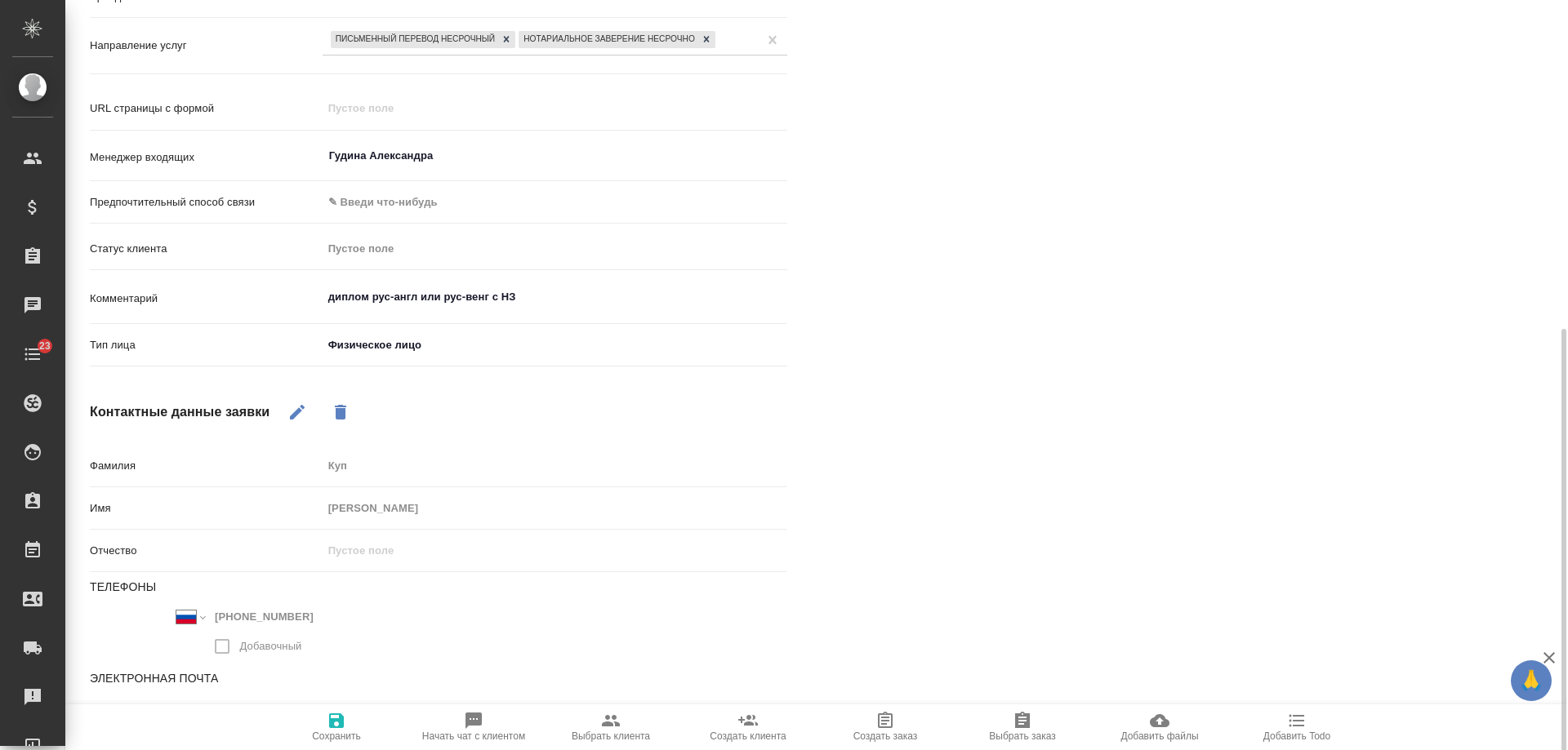
scroll to position [396, 0]
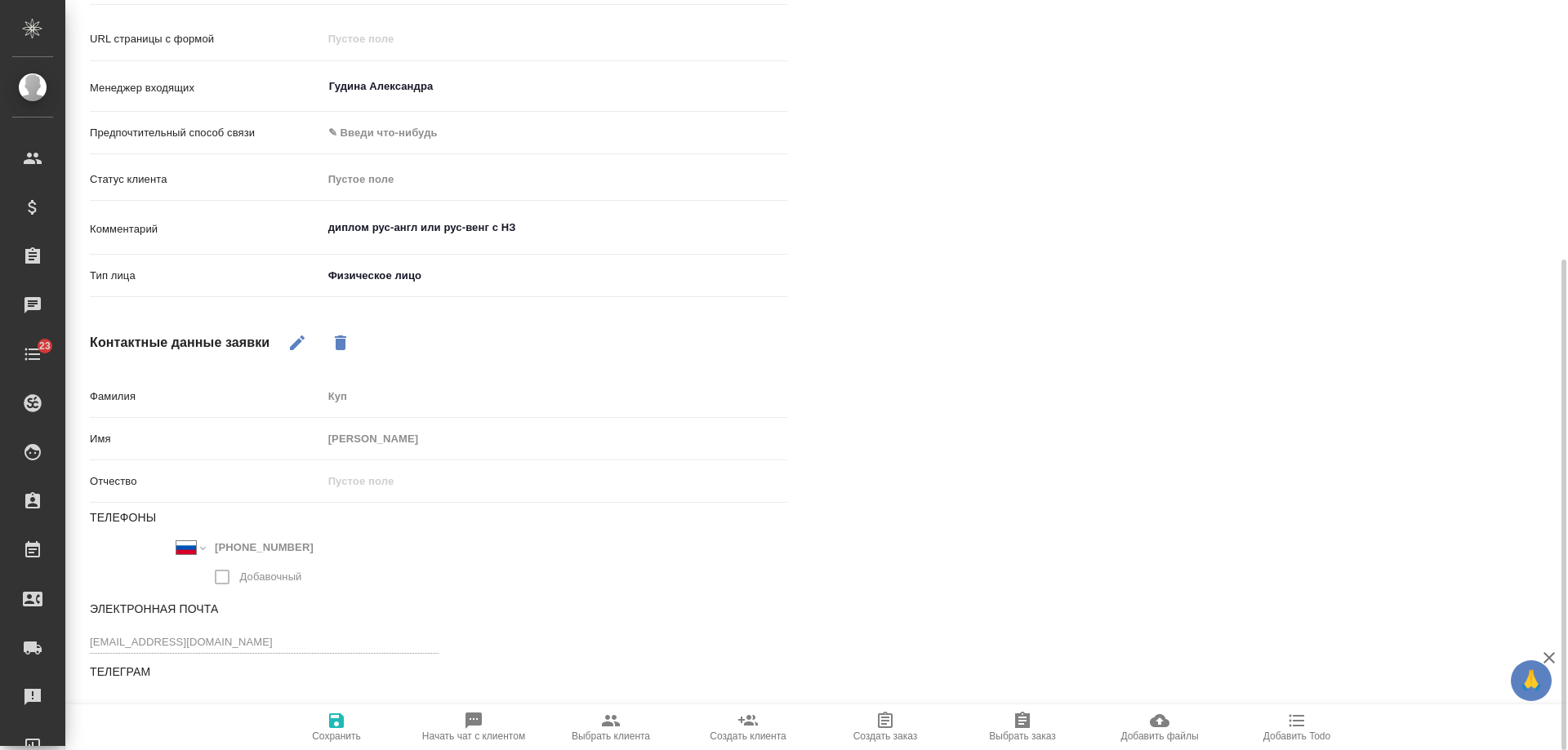
click at [1298, 726] on icon "button" at bounding box center [1297, 721] width 16 height 12
type textarea "x"
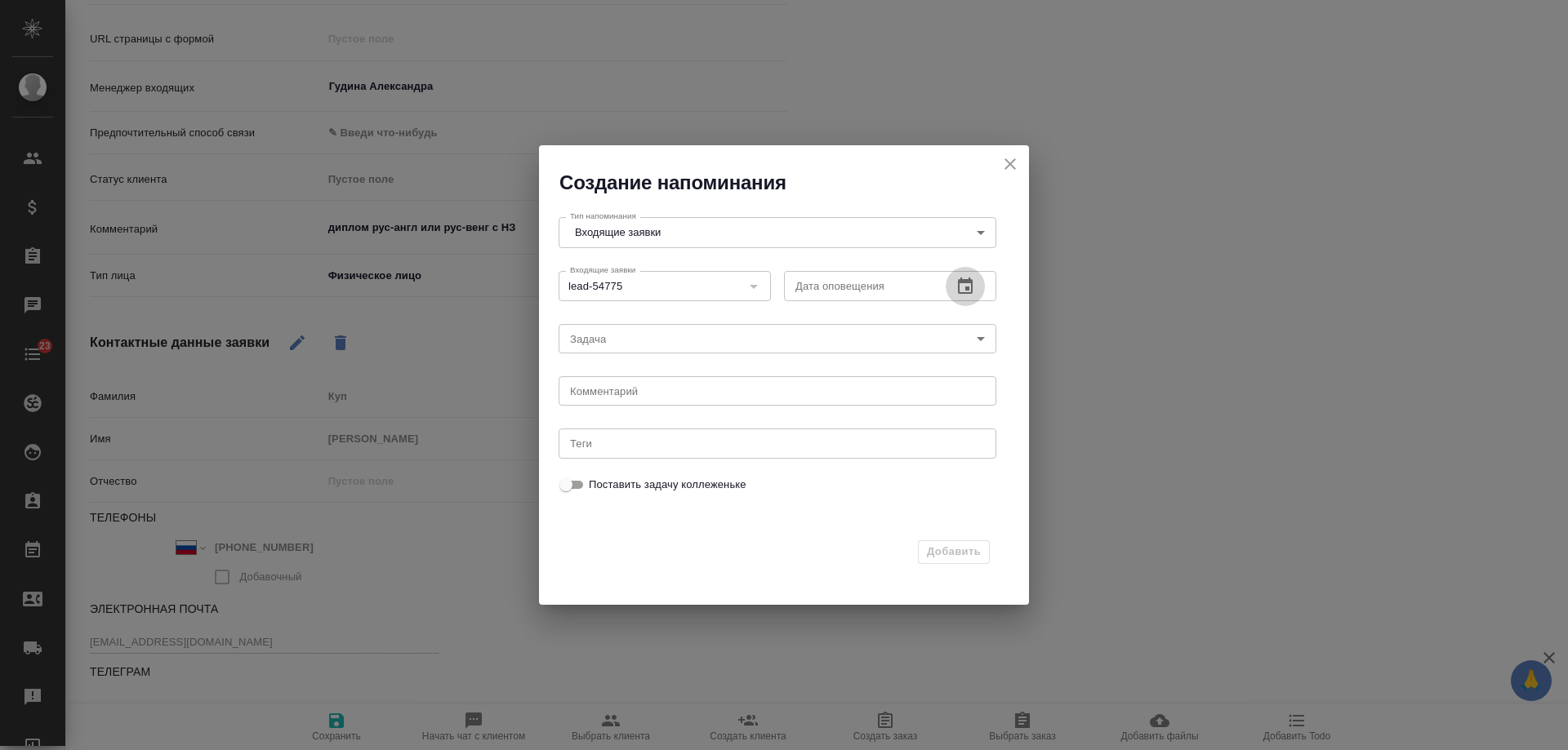
click at [966, 280] on icon "button" at bounding box center [965, 286] width 15 height 17
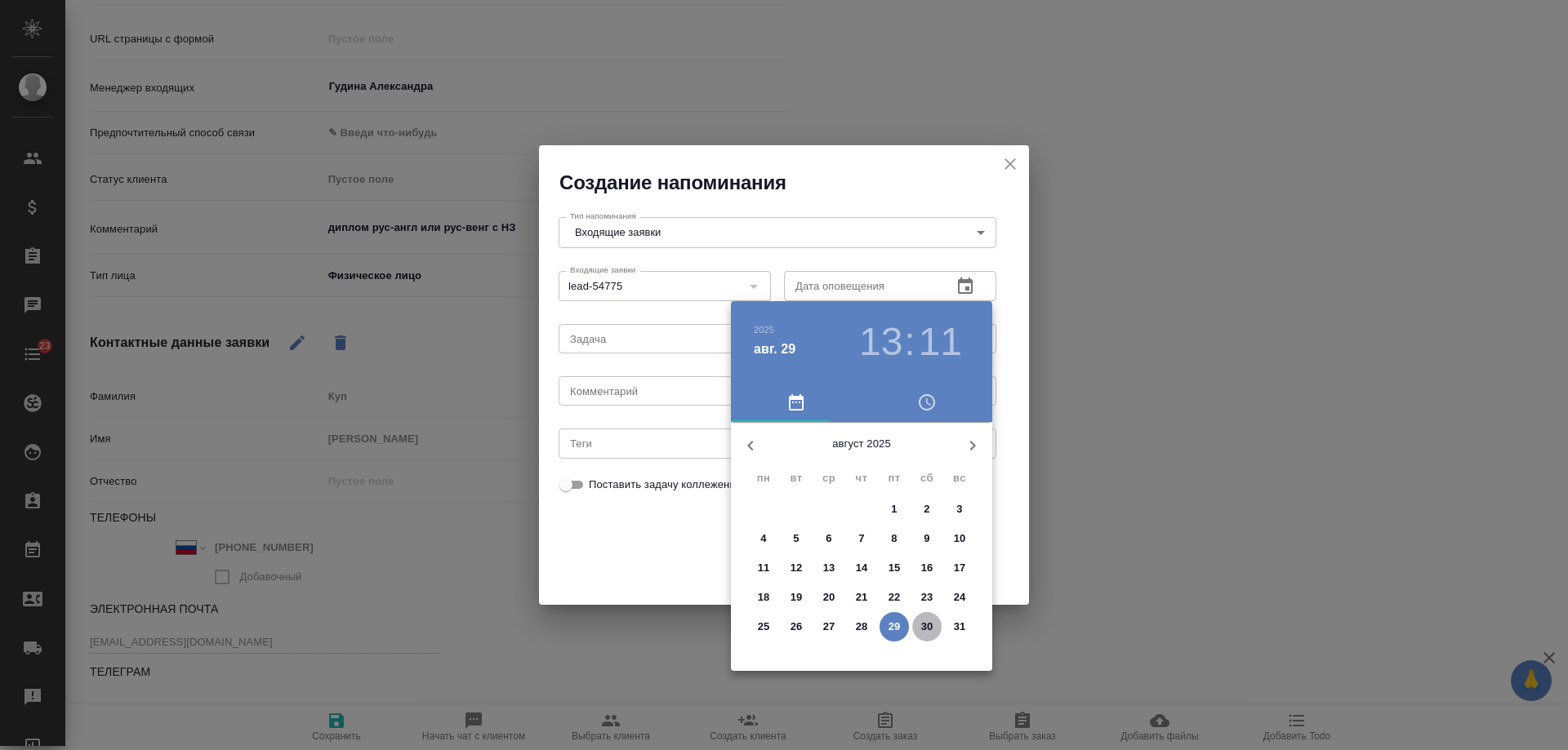
click at [932, 627] on p "30" at bounding box center [927, 627] width 12 height 17
type input "30.08.2025 13:11"
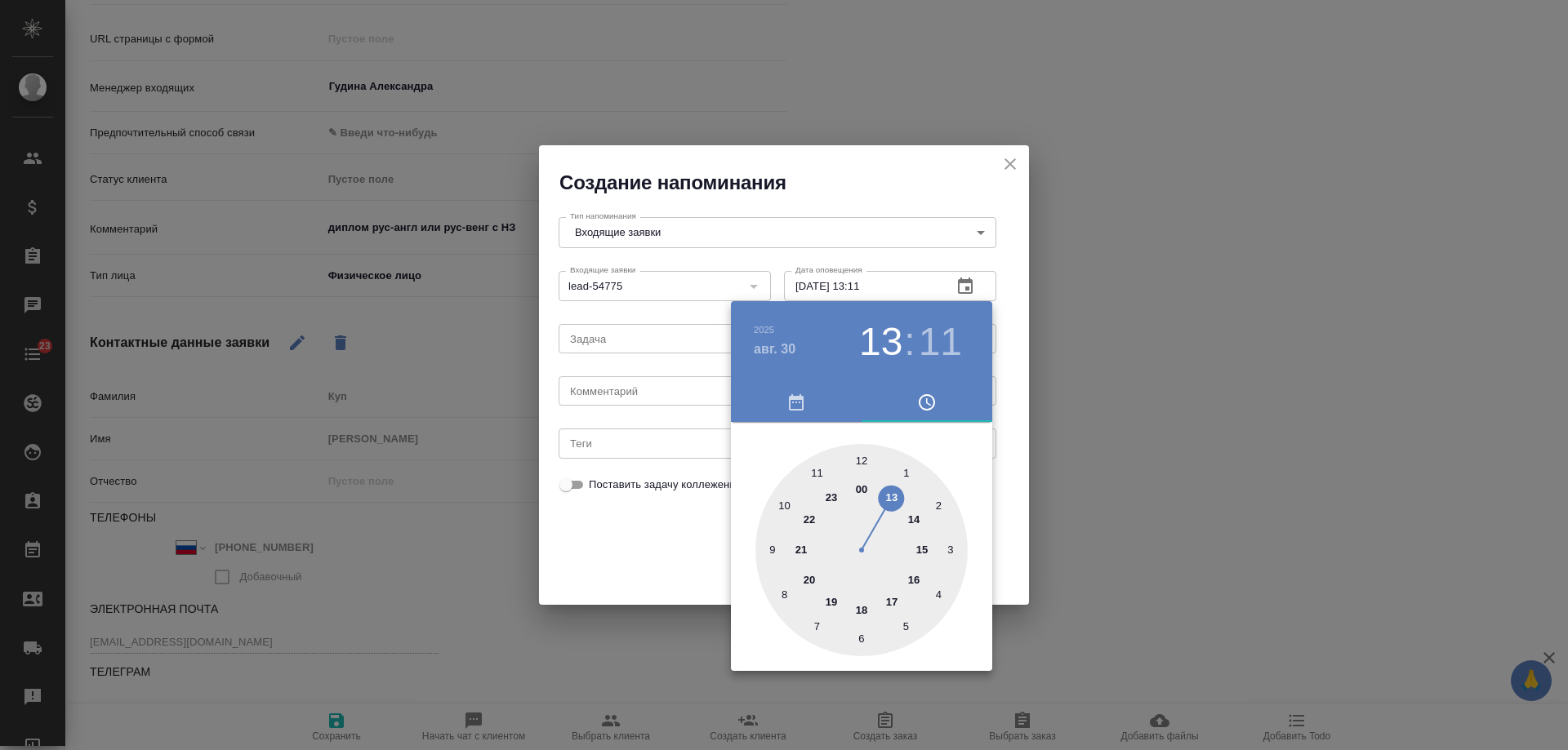
click at [643, 395] on div at bounding box center [784, 375] width 1568 height 750
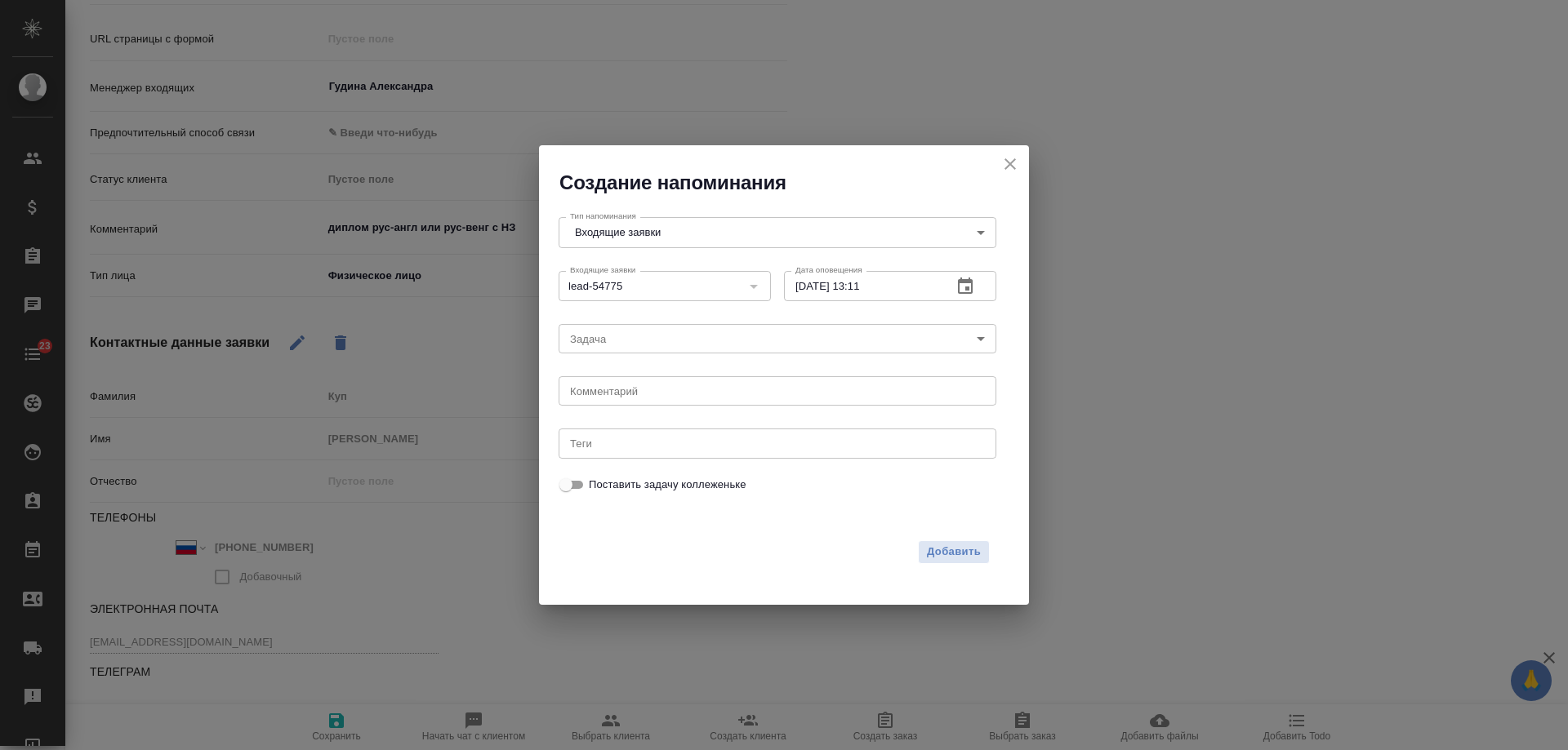
click at [640, 393] on div "2025 авг. 30 13 : 11 00 1 2 3 4 5 6 7 8 9 10 11 12 13 14 15 16 17 18 19 20 21 2…" at bounding box center [784, 375] width 1568 height 750
click at [640, 392] on div "2025 авг. 30 13 : 11 00 1 2 3 4 5 6 7 8 9 10 11 12 13 14 15 16 17 18 19 20 21 2…" at bounding box center [784, 375] width 1568 height 750
click at [633, 390] on textarea at bounding box center [777, 391] width 415 height 12
type textarea "выслал доки на почту?"
click at [970, 544] on span "Добавить" at bounding box center [954, 552] width 54 height 19
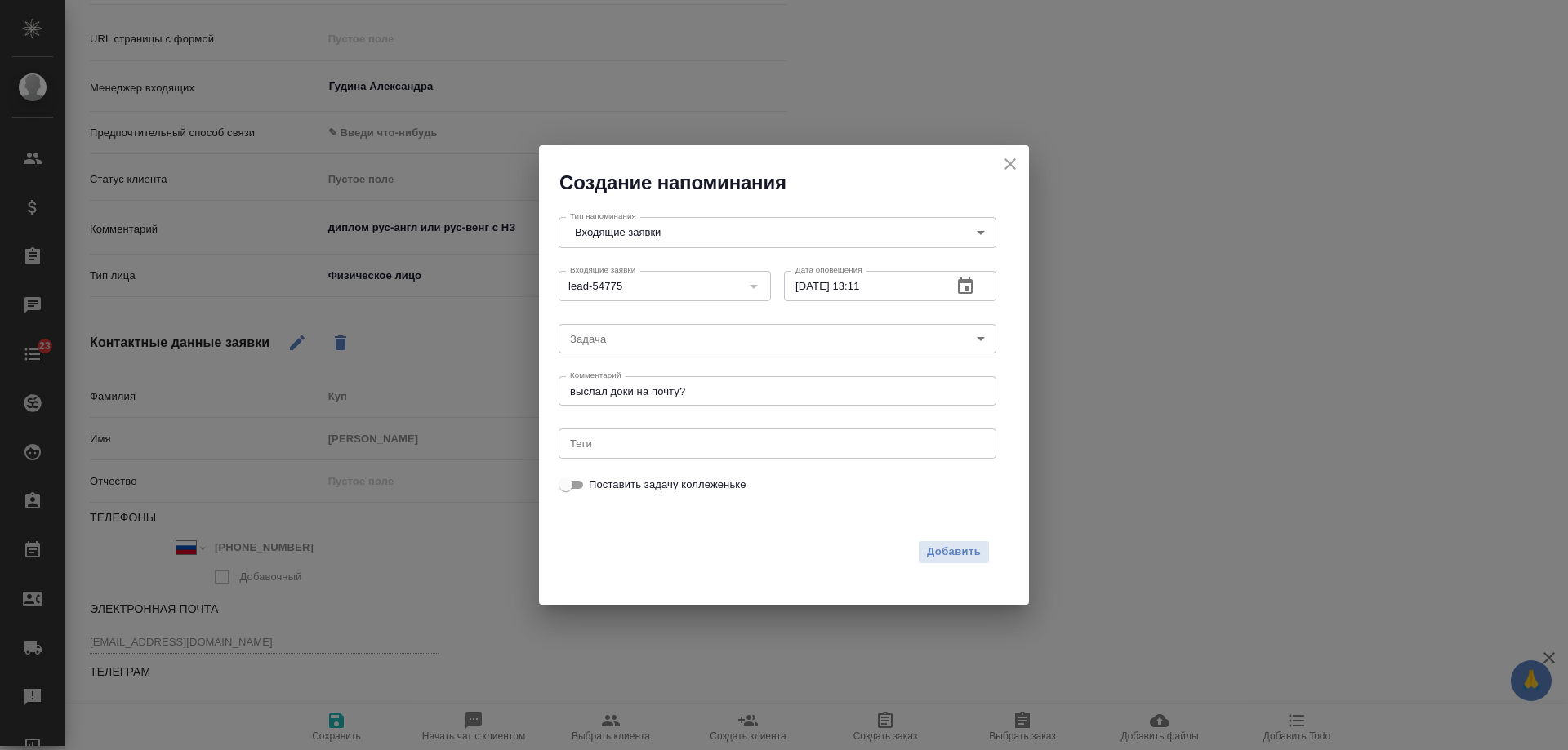
type textarea "x"
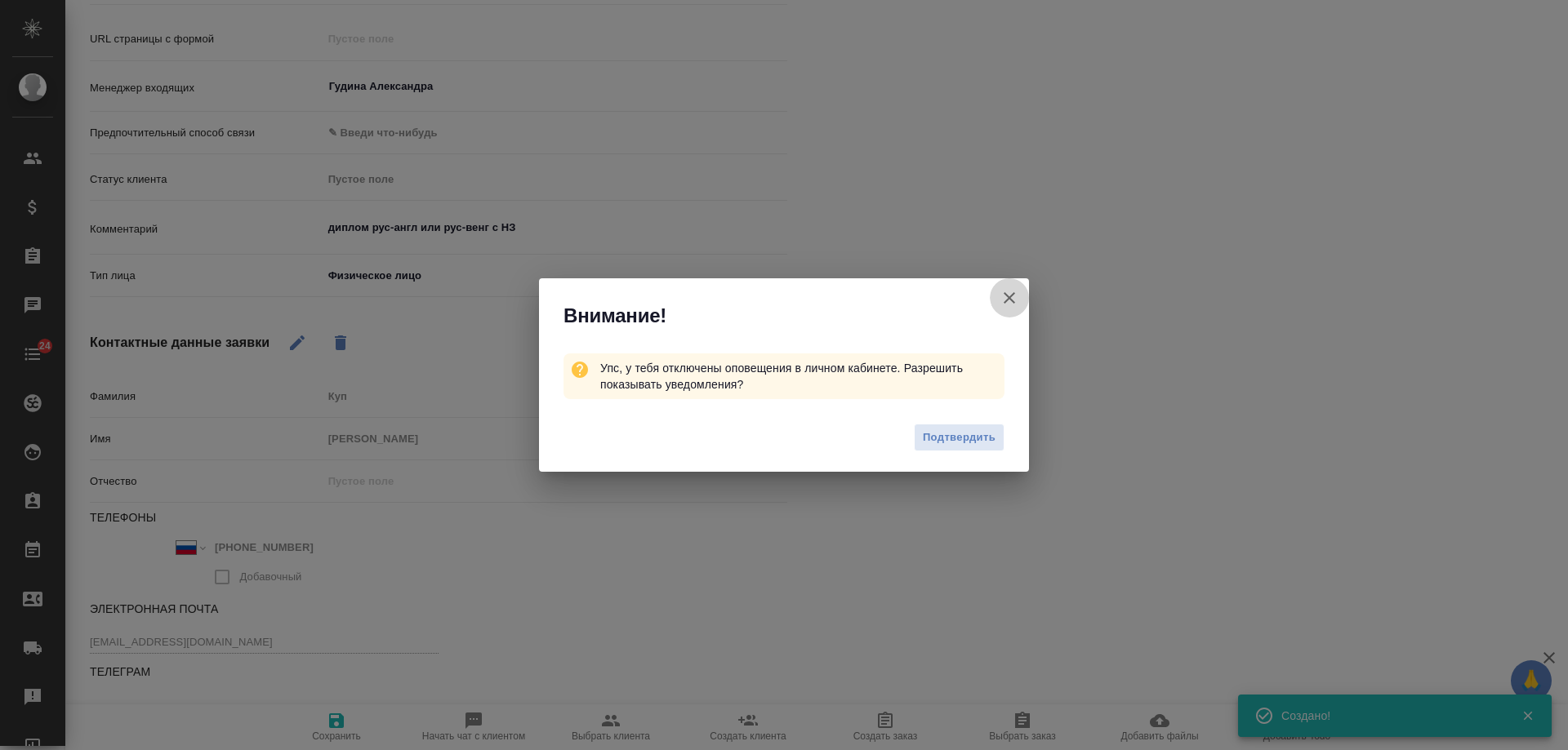
click at [1004, 295] on icon "button" at bounding box center [1009, 298] width 19 height 19
type textarea "x"
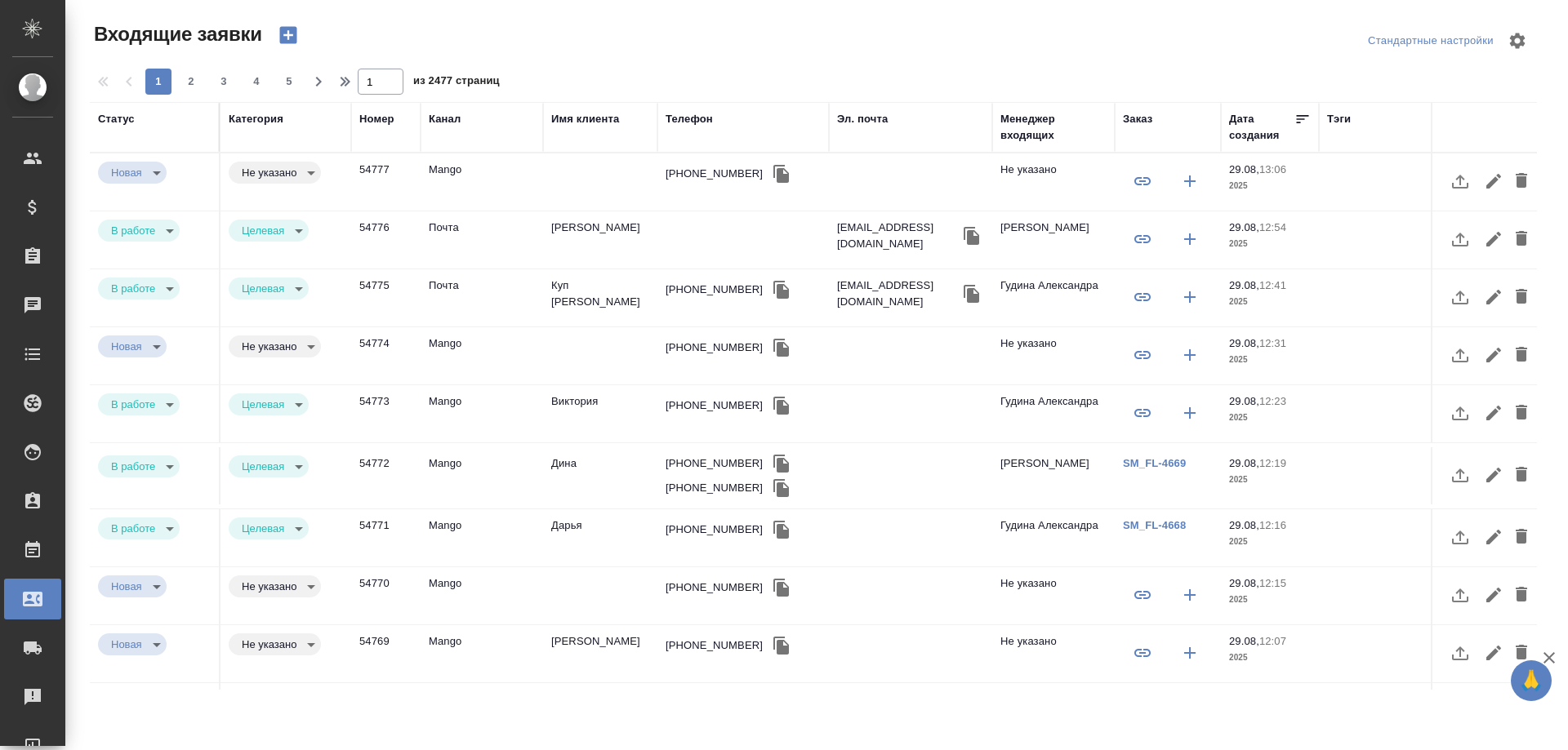
select select "RU"
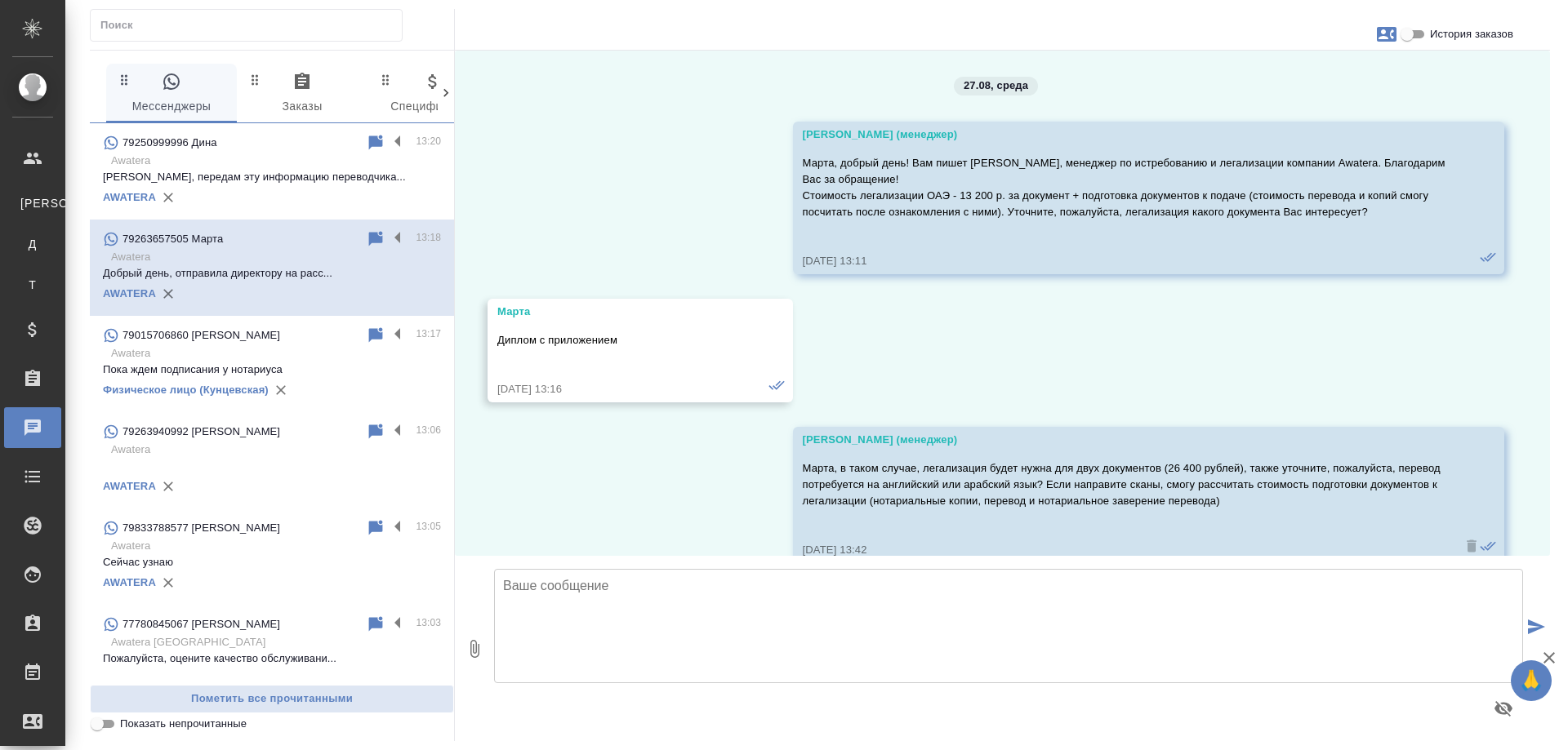
scroll to position [2628, 0]
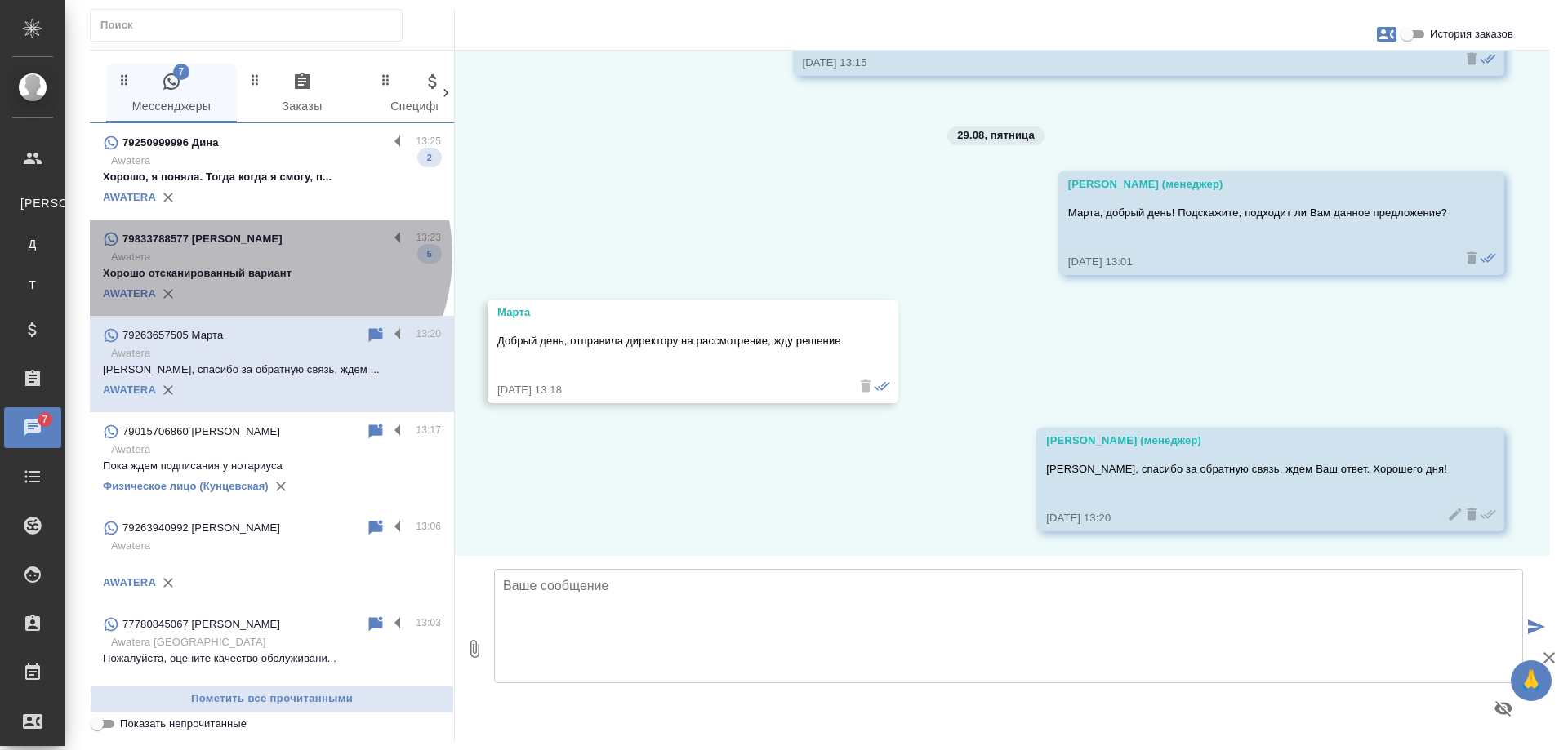
click at [257, 255] on p "Awatera" at bounding box center [275, 257] width 330 height 17
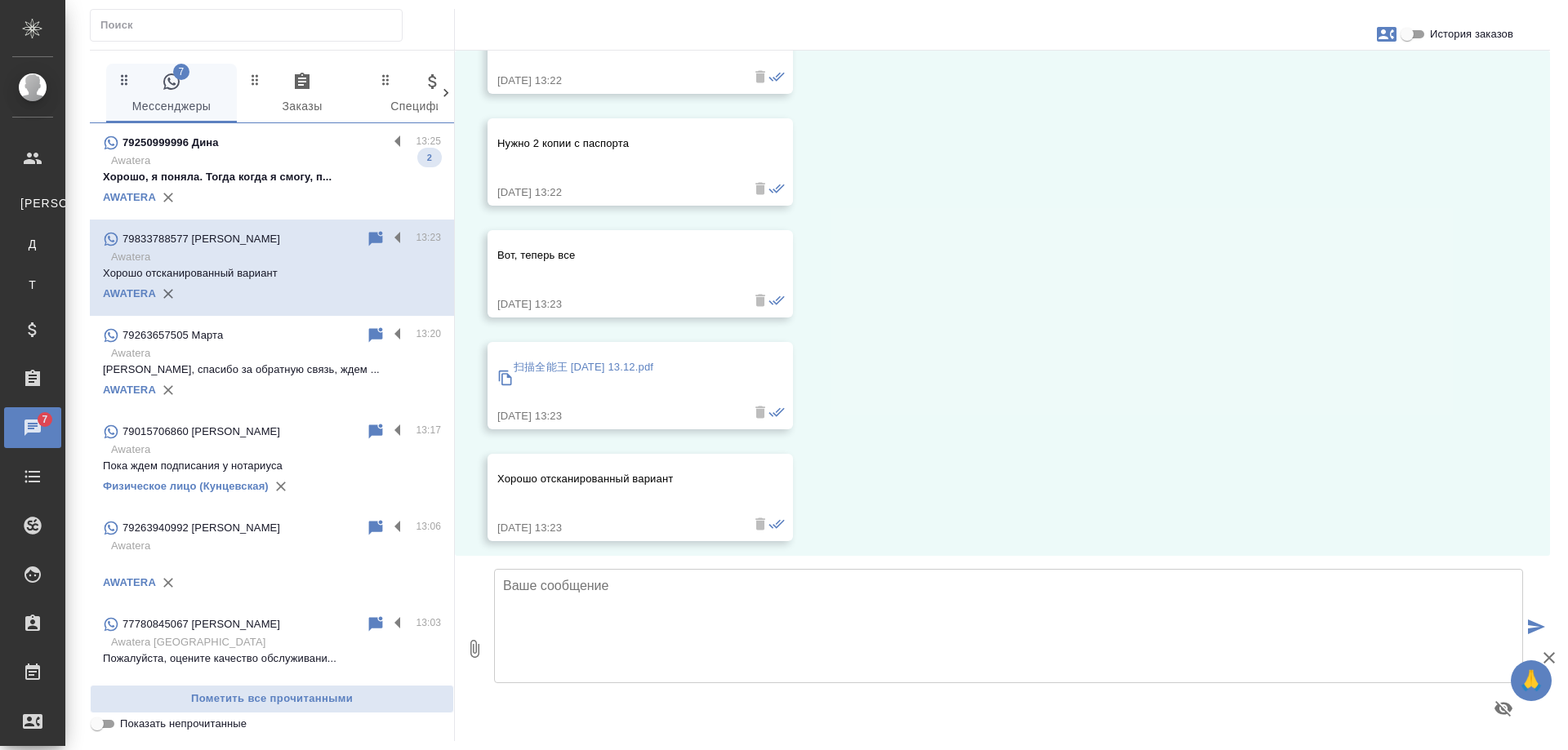
scroll to position [12154, 0]
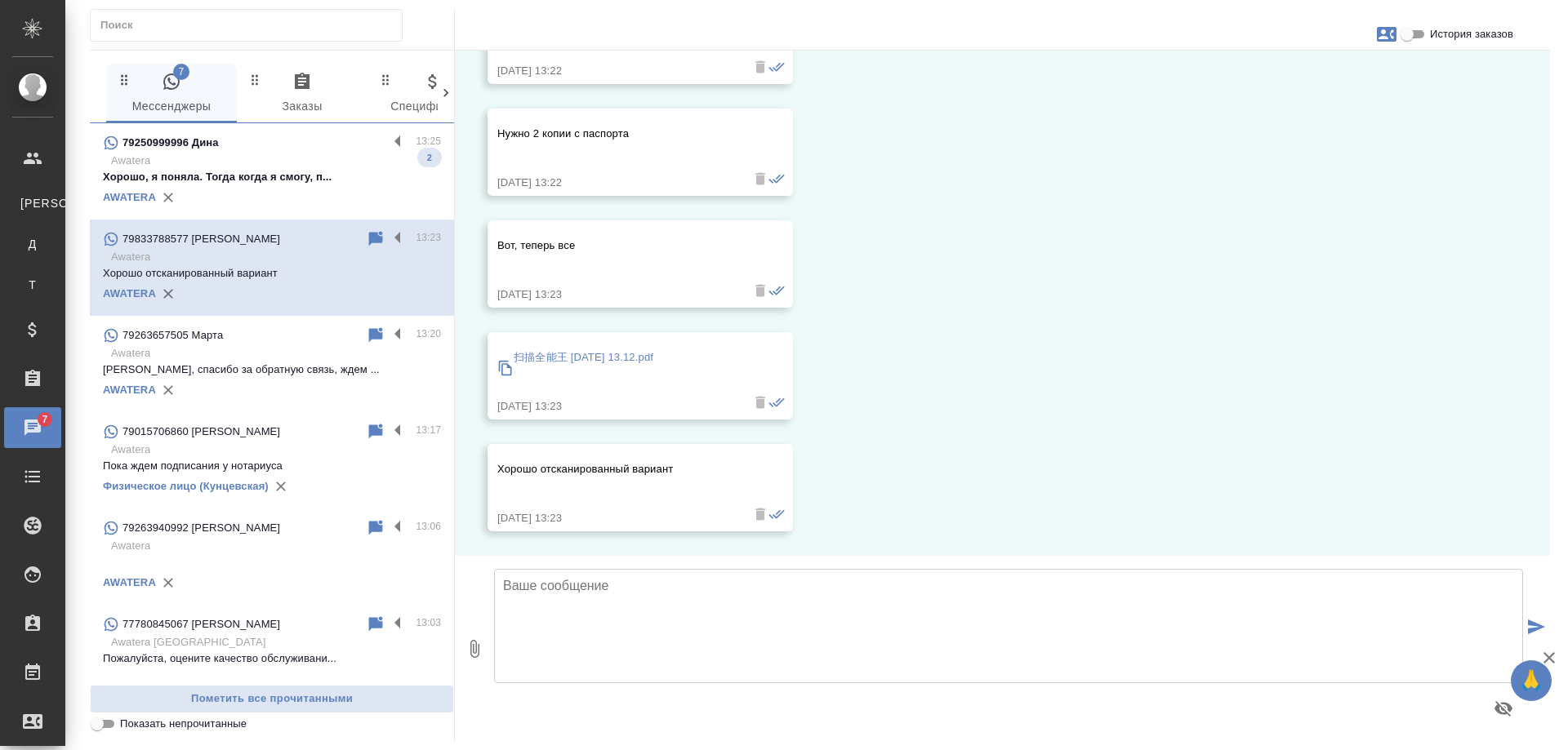
click at [243, 167] on p "Awatera" at bounding box center [275, 160] width 330 height 17
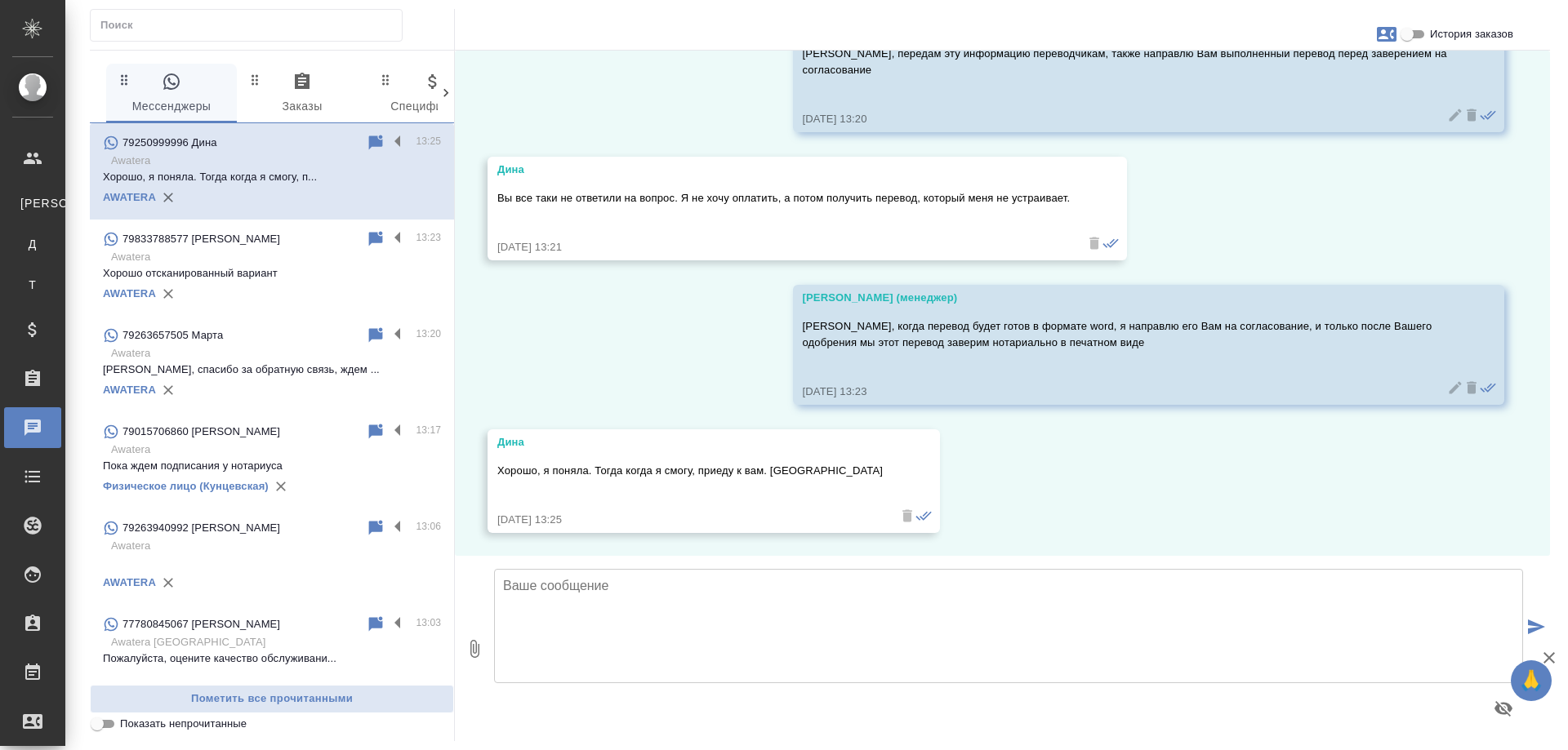
scroll to position [3361, 0]
click at [227, 375] on p "Хорошо, спасибо за обратную связь, ждем ..." at bounding box center [272, 369] width 338 height 17
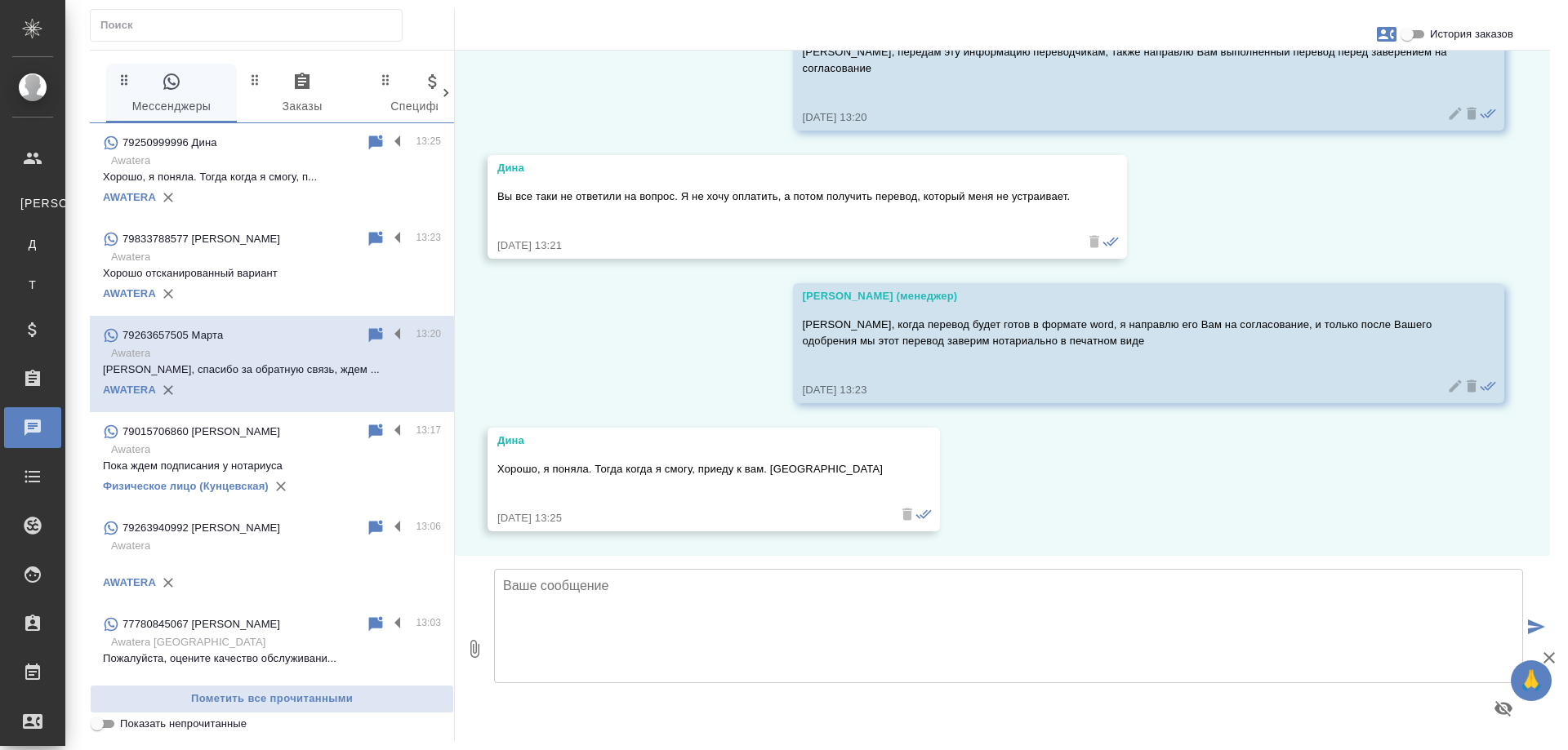
scroll to position [2757, 0]
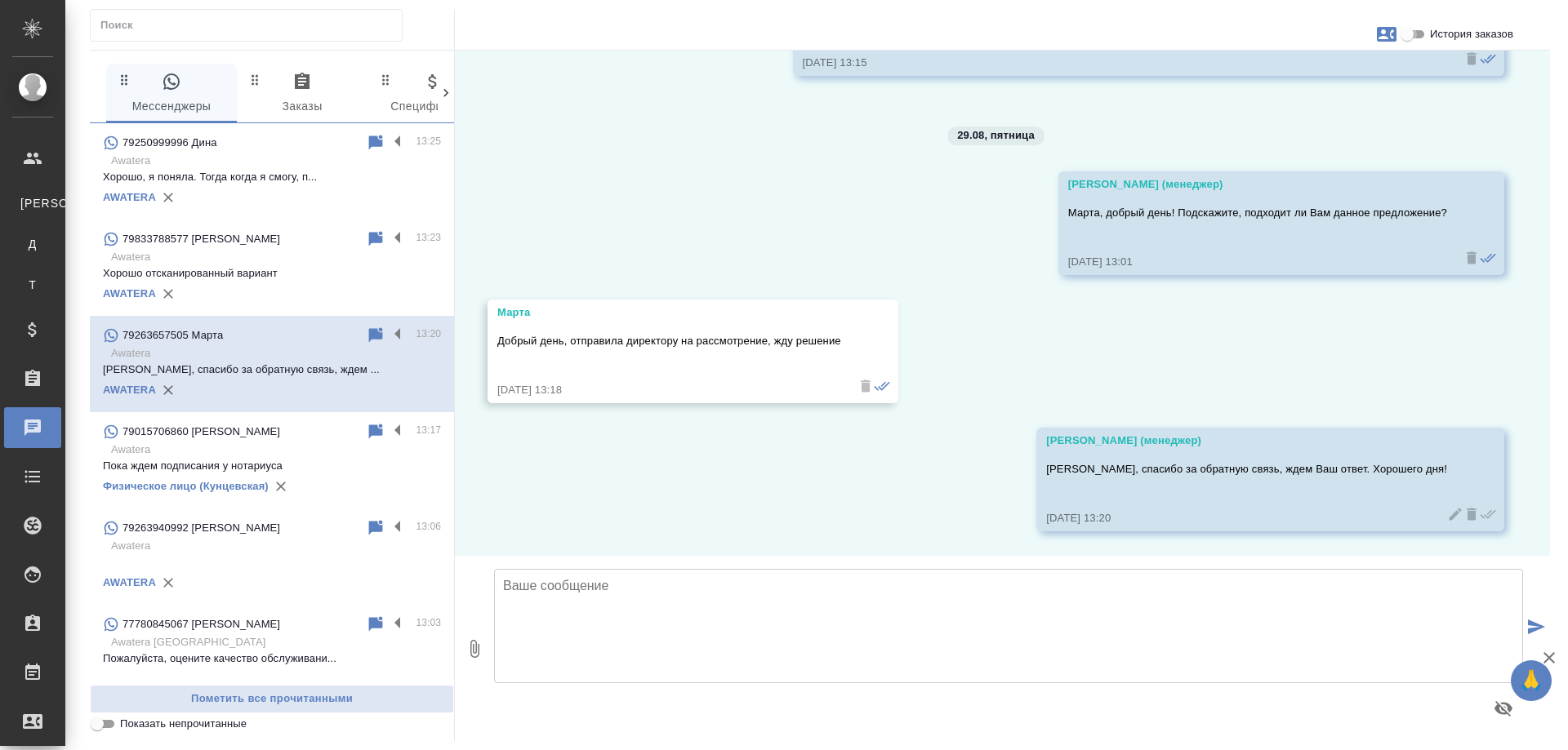
click at [1410, 37] on input "История заказов" at bounding box center [1406, 34] width 58 height 19
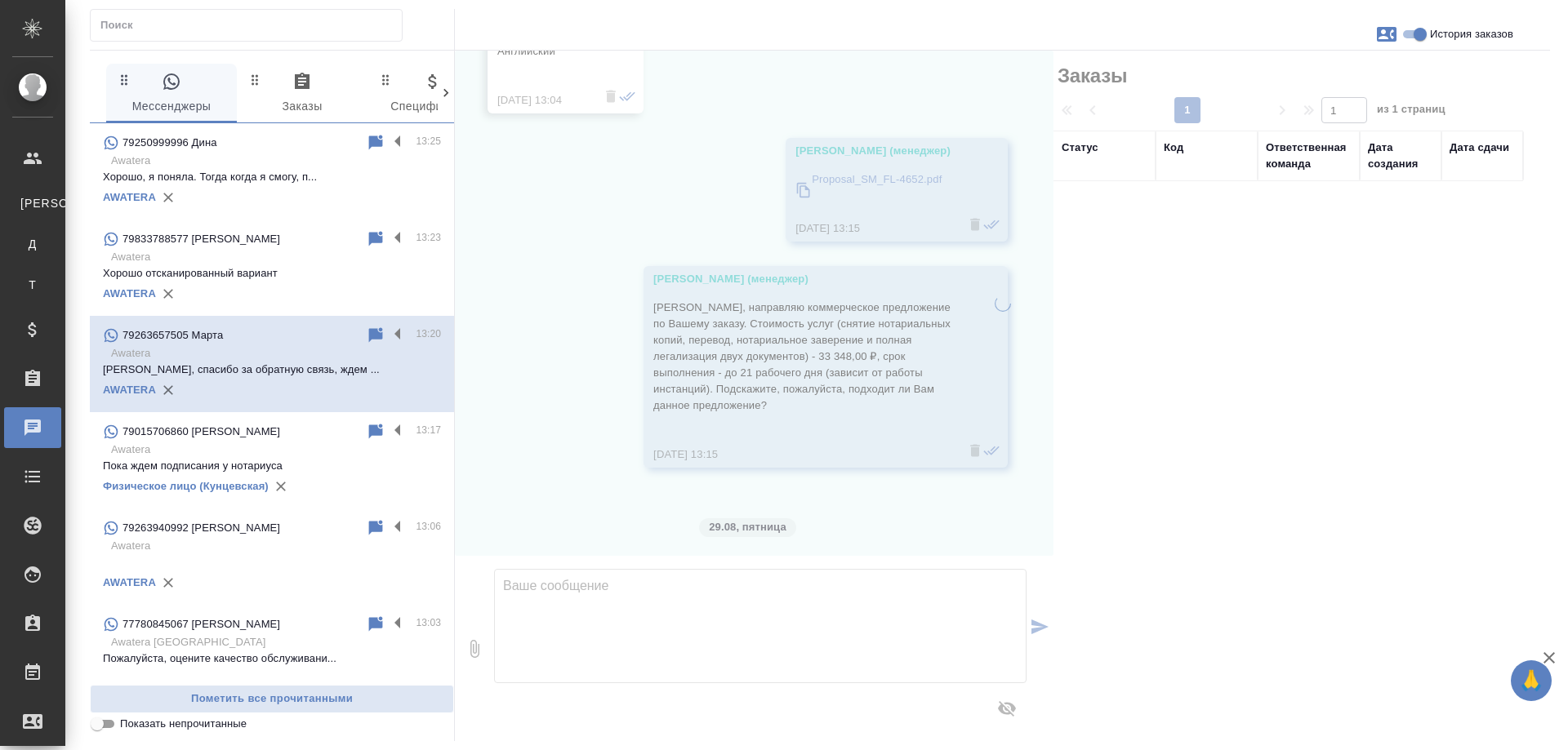
scroll to position [3181, 0]
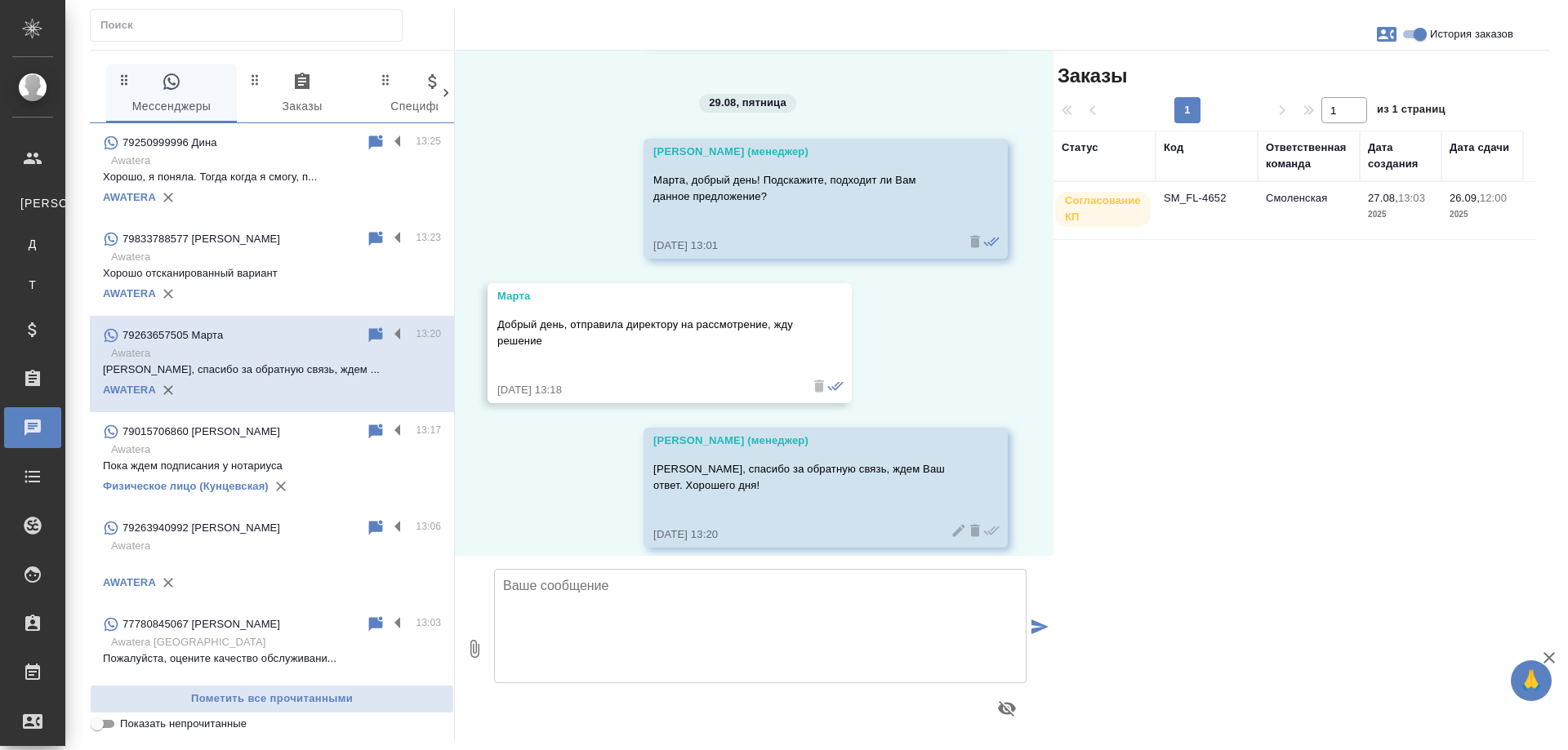
click at [1206, 198] on td "SM_FL-4652" at bounding box center [1206, 211] width 102 height 57
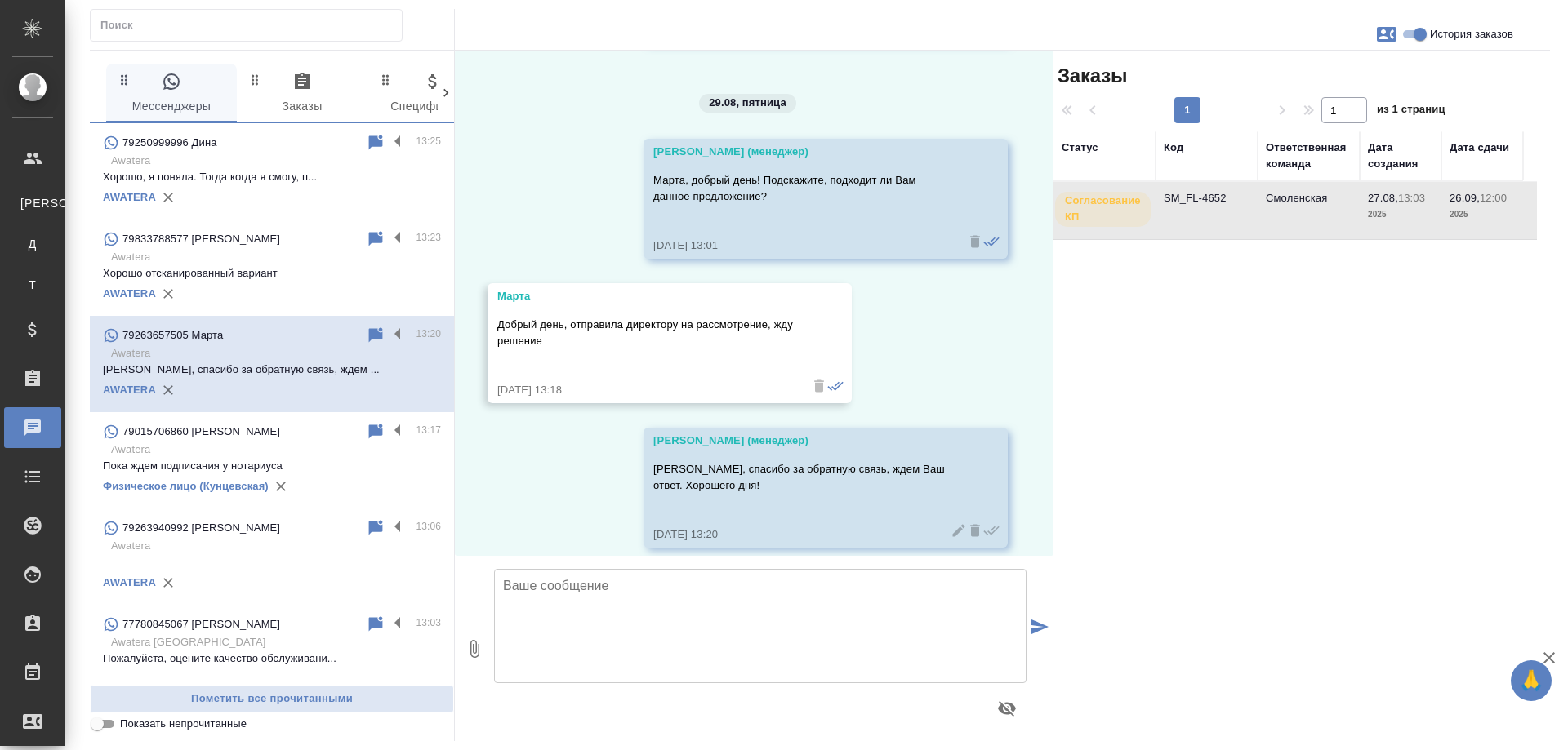
click at [1206, 198] on td "SM_FL-4652" at bounding box center [1206, 211] width 102 height 57
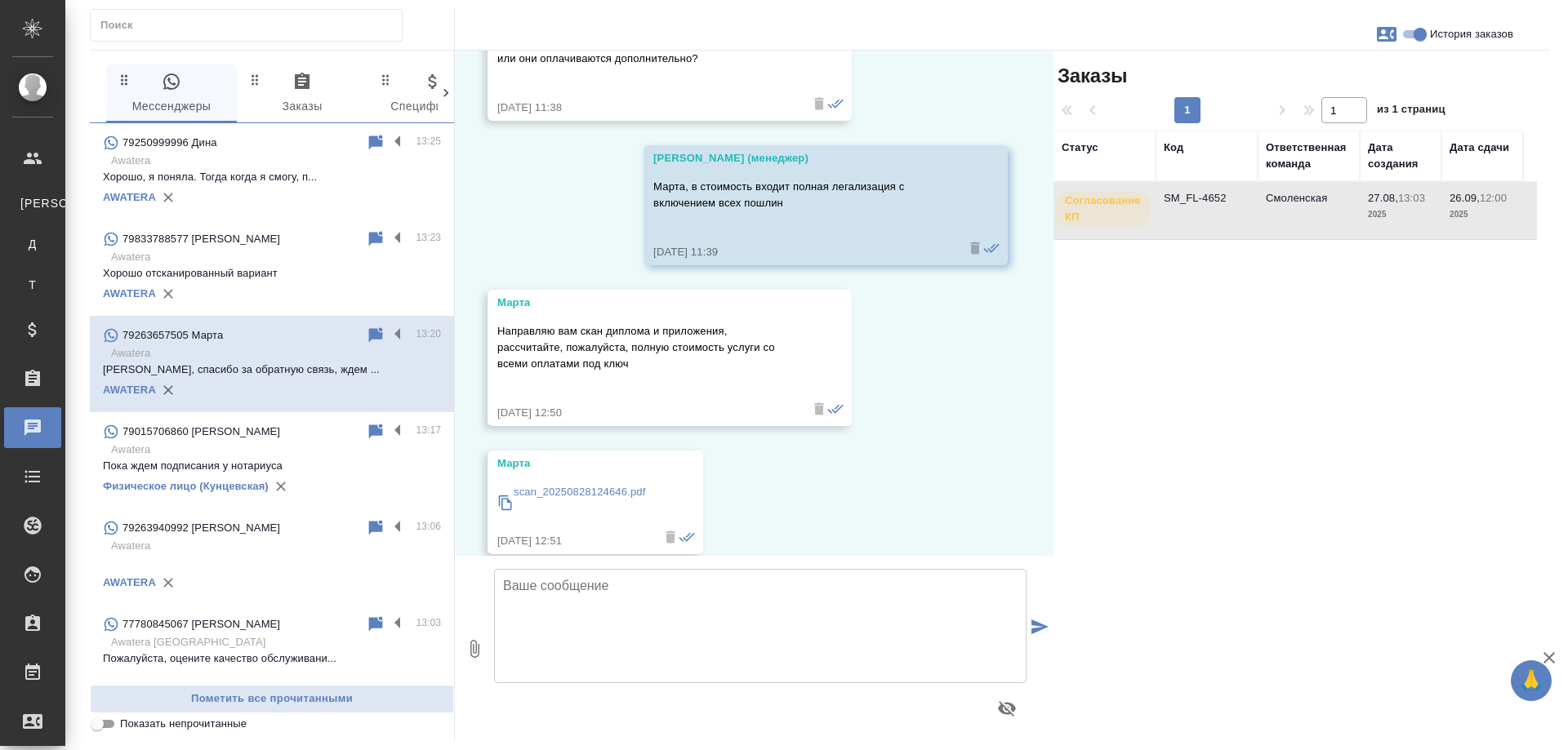
scroll to position [1303, 0]
click at [1416, 33] on input "История заказов" at bounding box center [1419, 34] width 58 height 19
checkbox input "false"
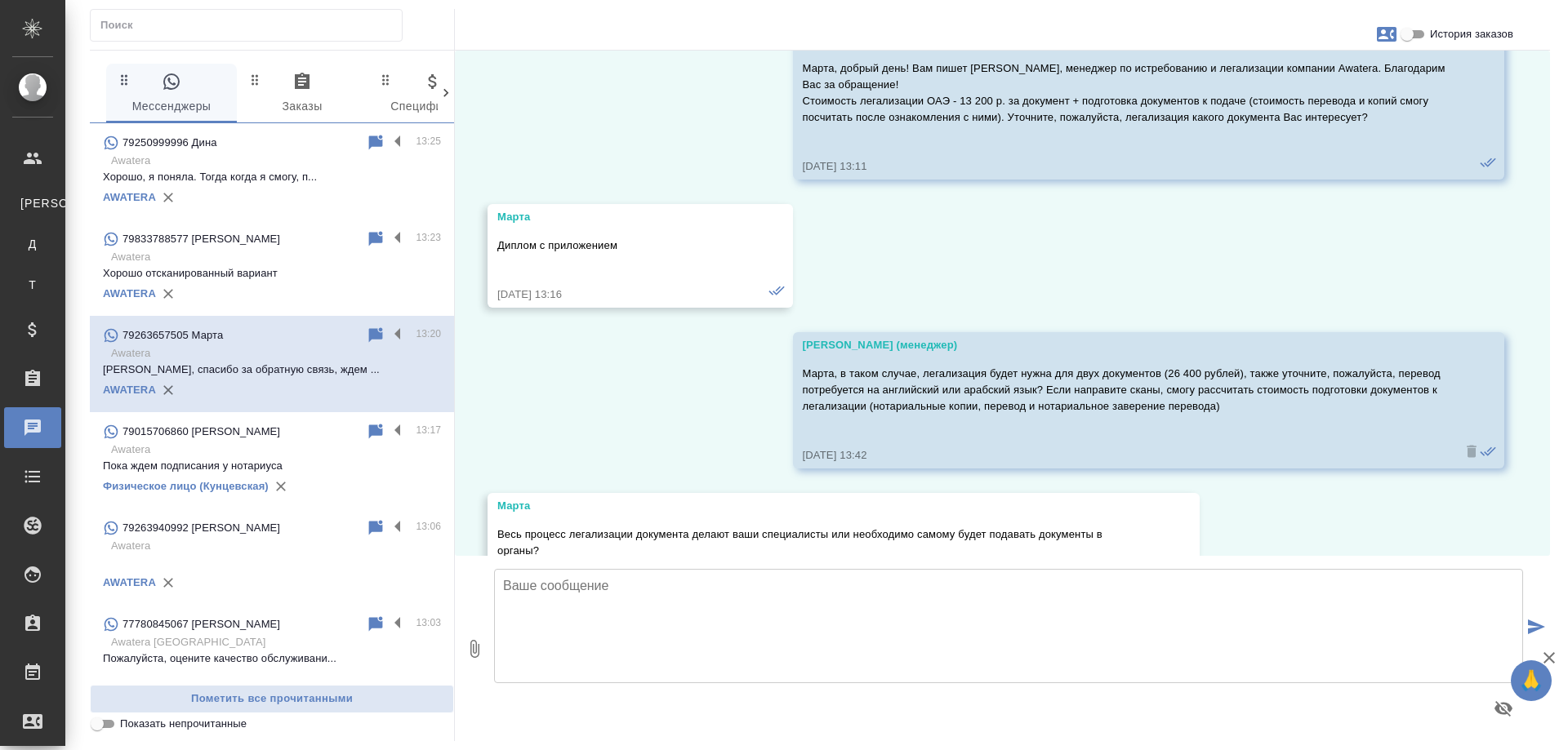
scroll to position [0, 0]
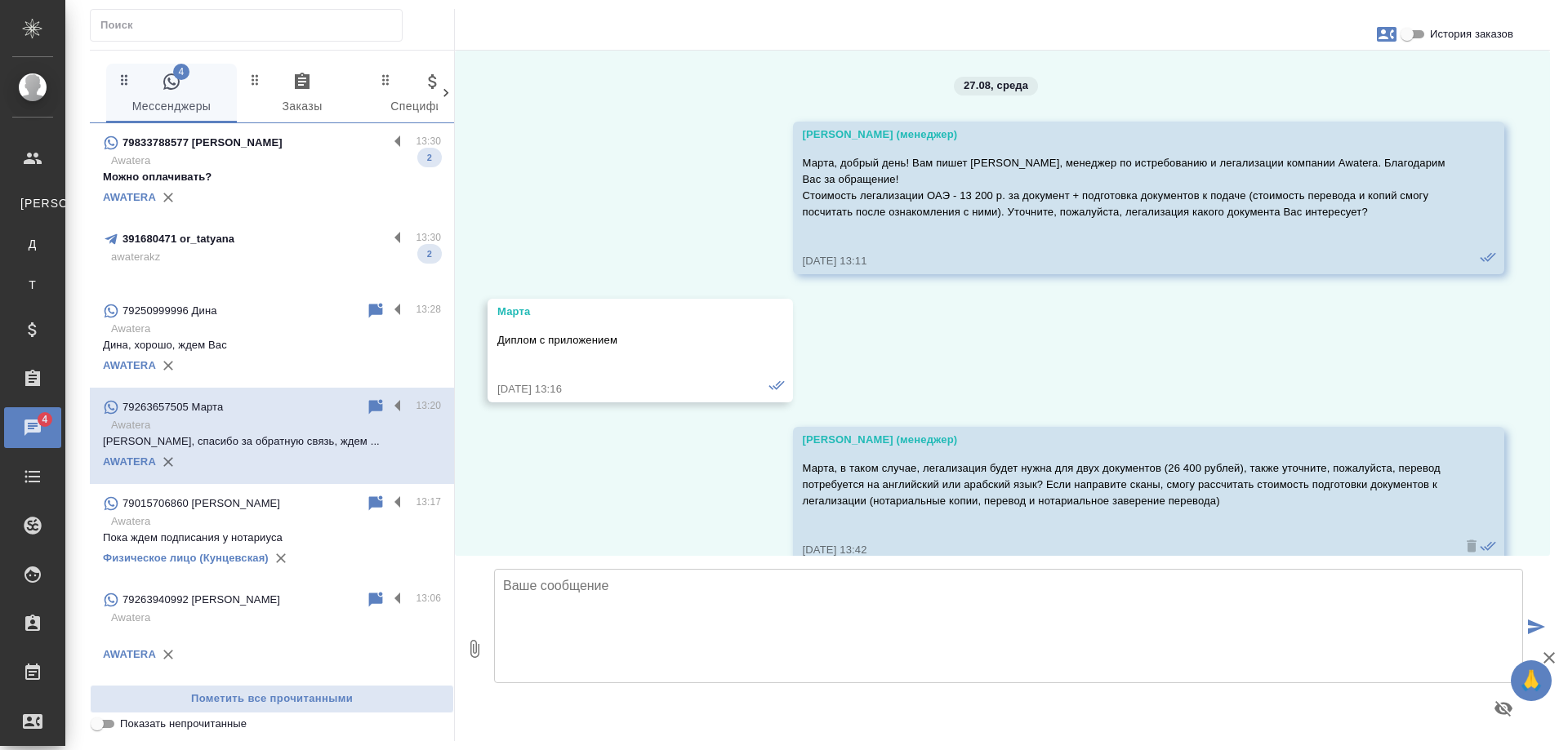
click at [280, 252] on p "awaterakz" at bounding box center [275, 257] width 330 height 17
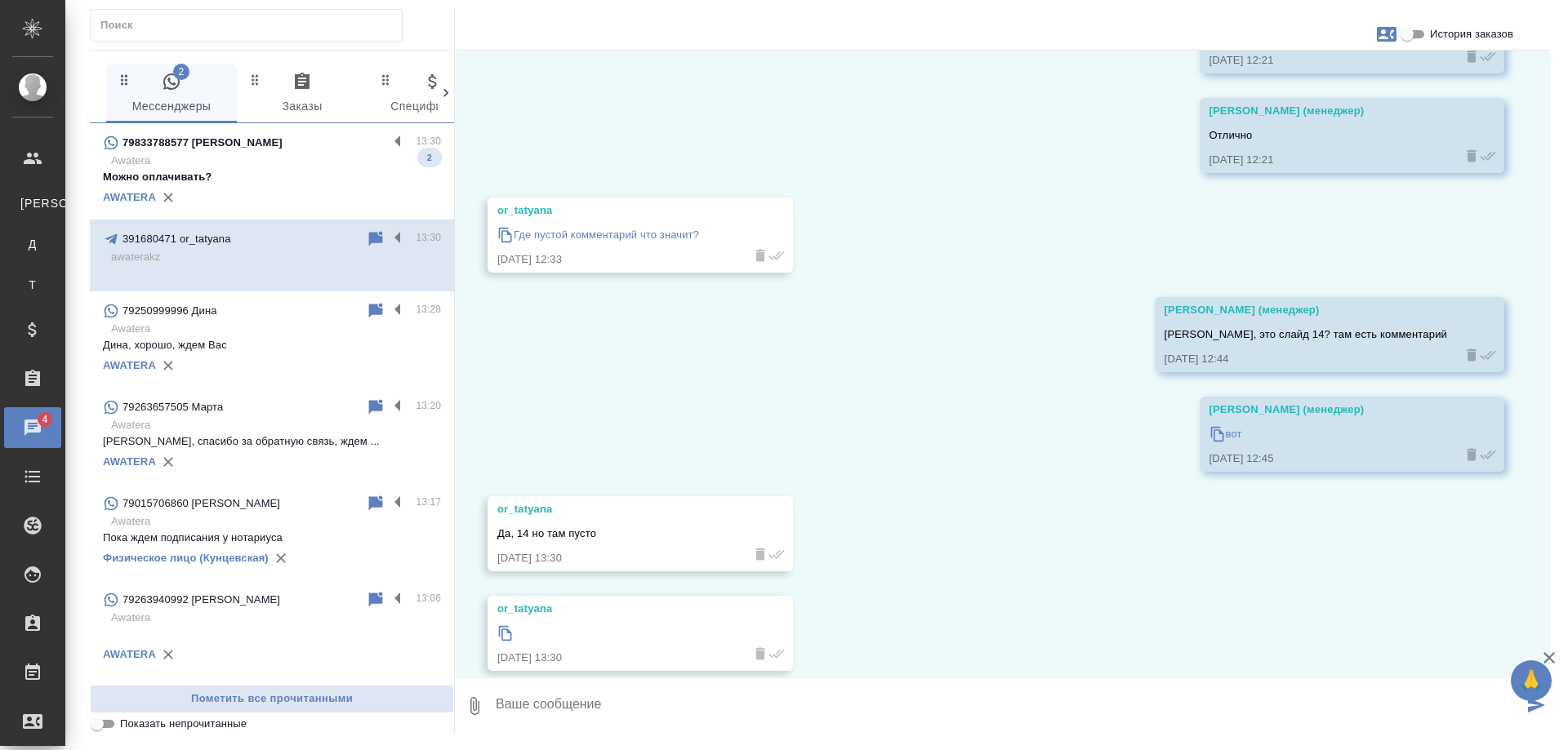
scroll to position [6702, 0]
click at [233, 149] on p "79833788577 Irina Doroshkevich" at bounding box center [203, 143] width 160 height 17
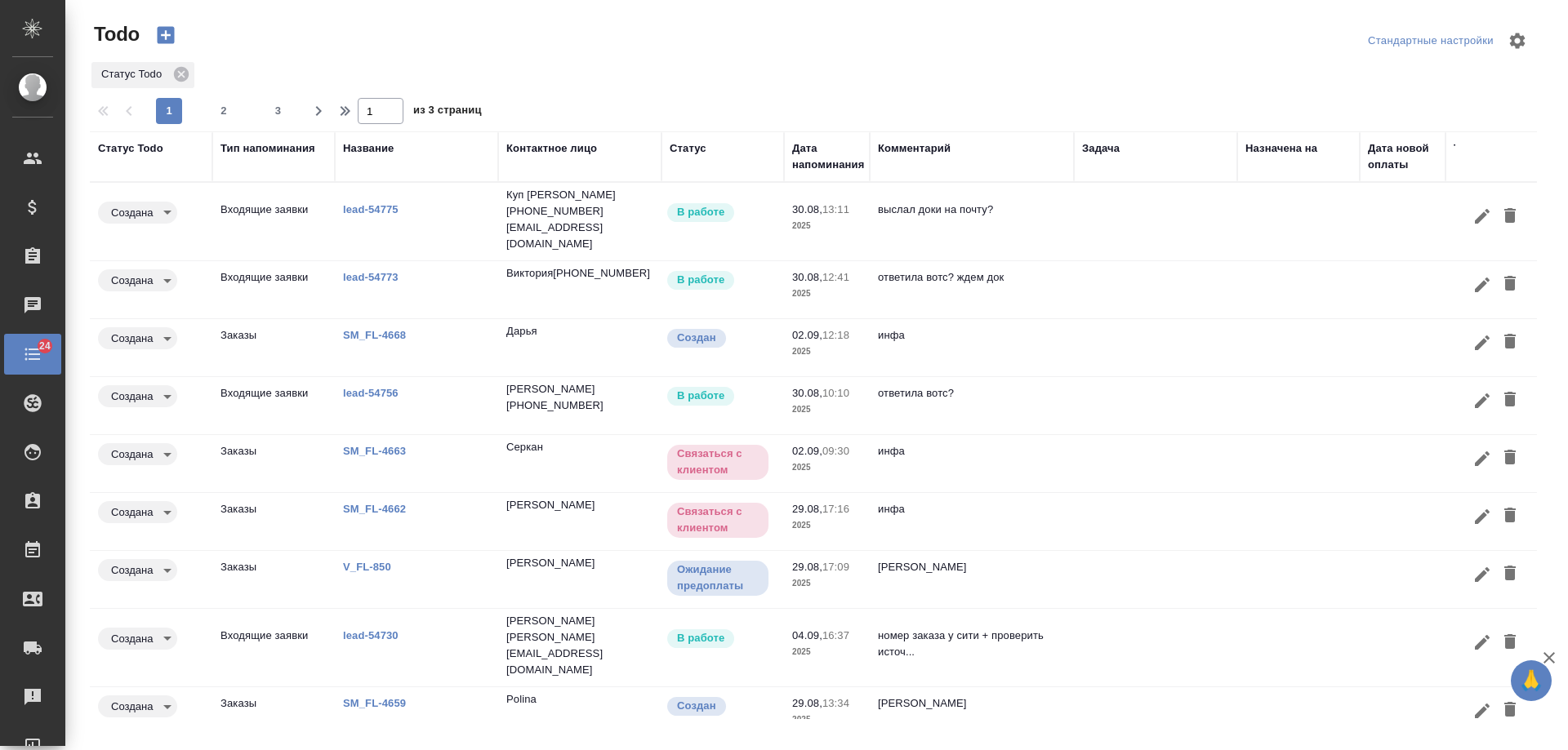
click at [821, 167] on div "Дата напоминания" at bounding box center [828, 156] width 71 height 32
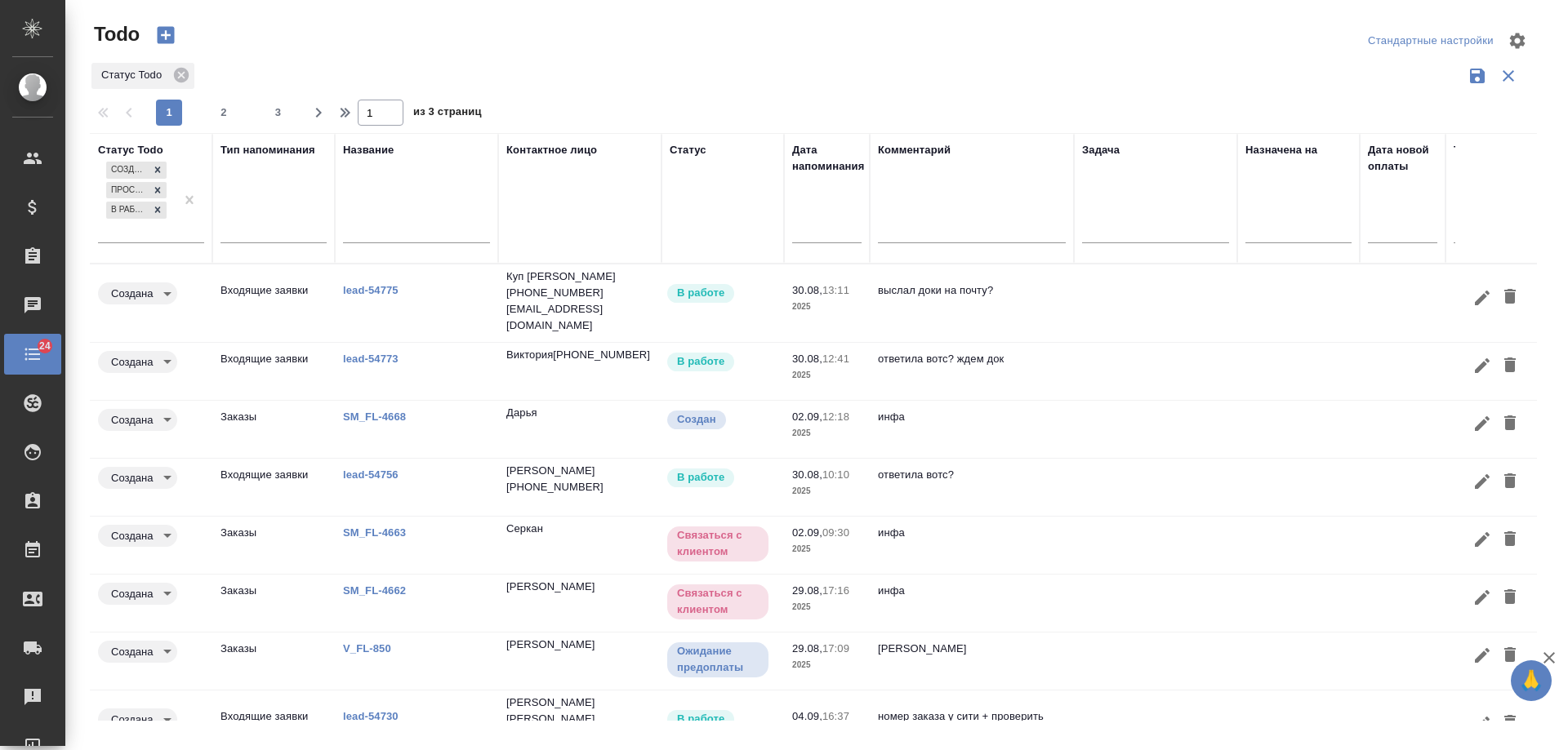
click at [820, 235] on input "text" at bounding box center [832, 229] width 59 height 23
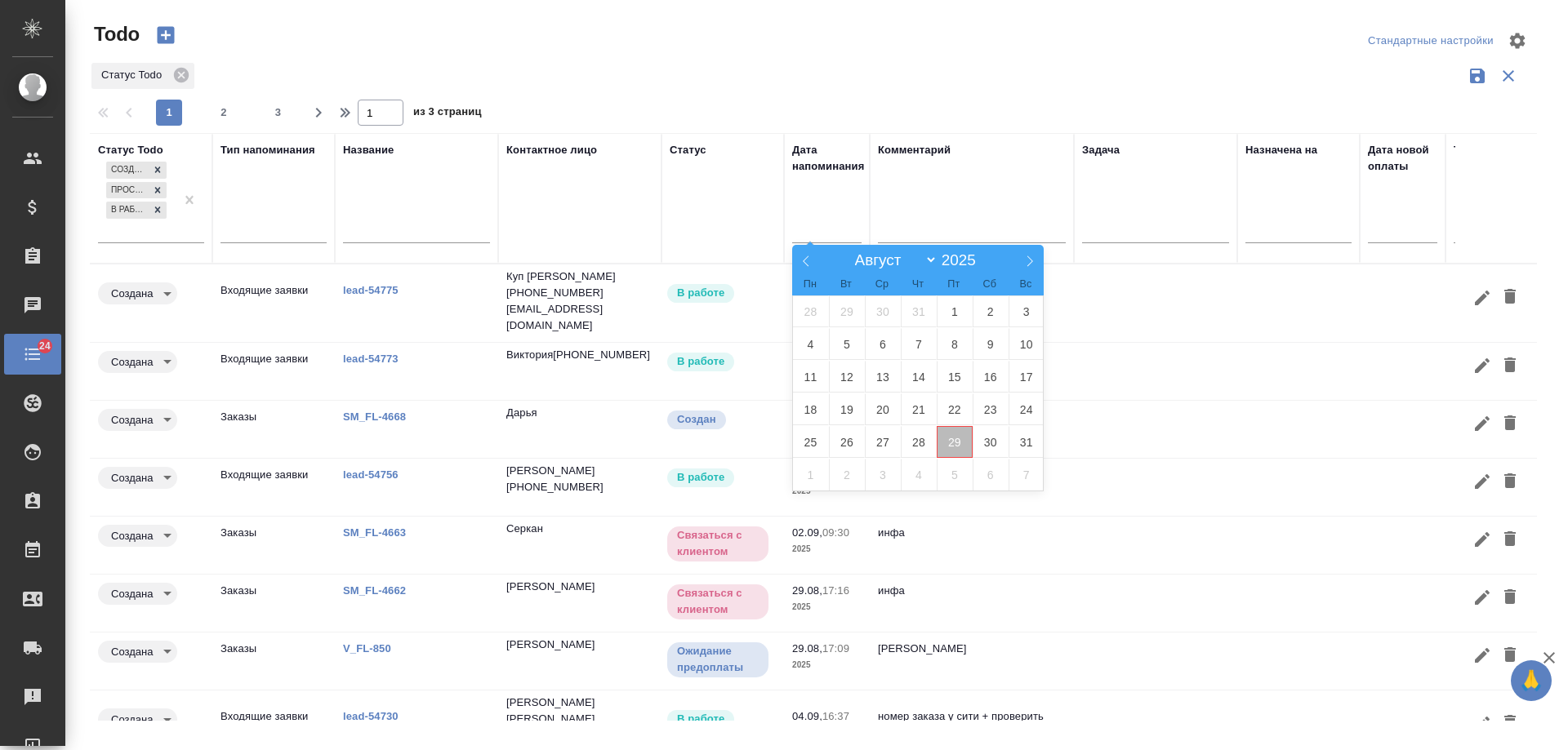
click at [951, 435] on span "29" at bounding box center [954, 442] width 36 height 32
type div "[DATE]T21:00:00.000Z"
click at [987, 443] on span "30" at bounding box center [990, 442] width 36 height 32
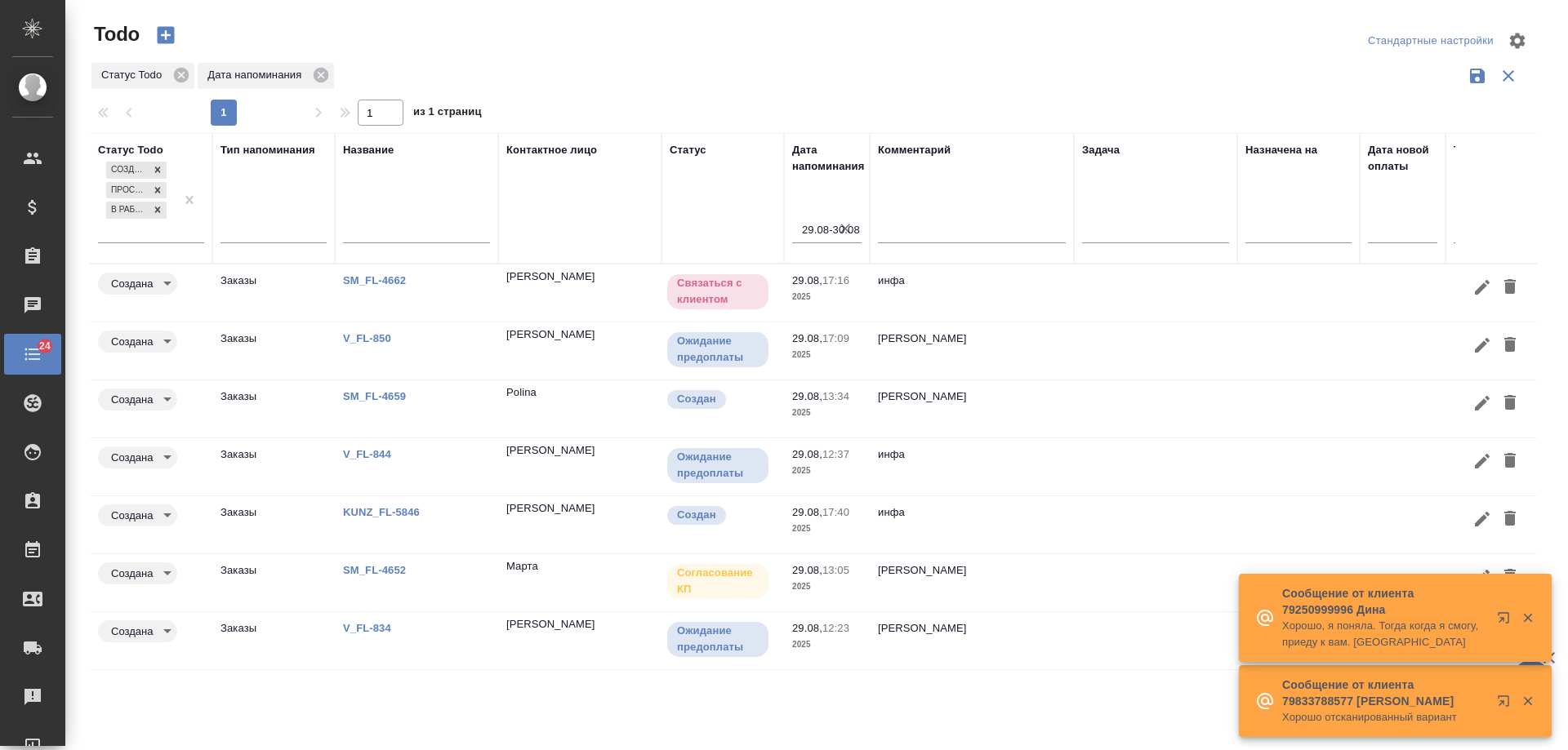
click at [1525, 618] on icon "button" at bounding box center [1527, 618] width 15 height 15
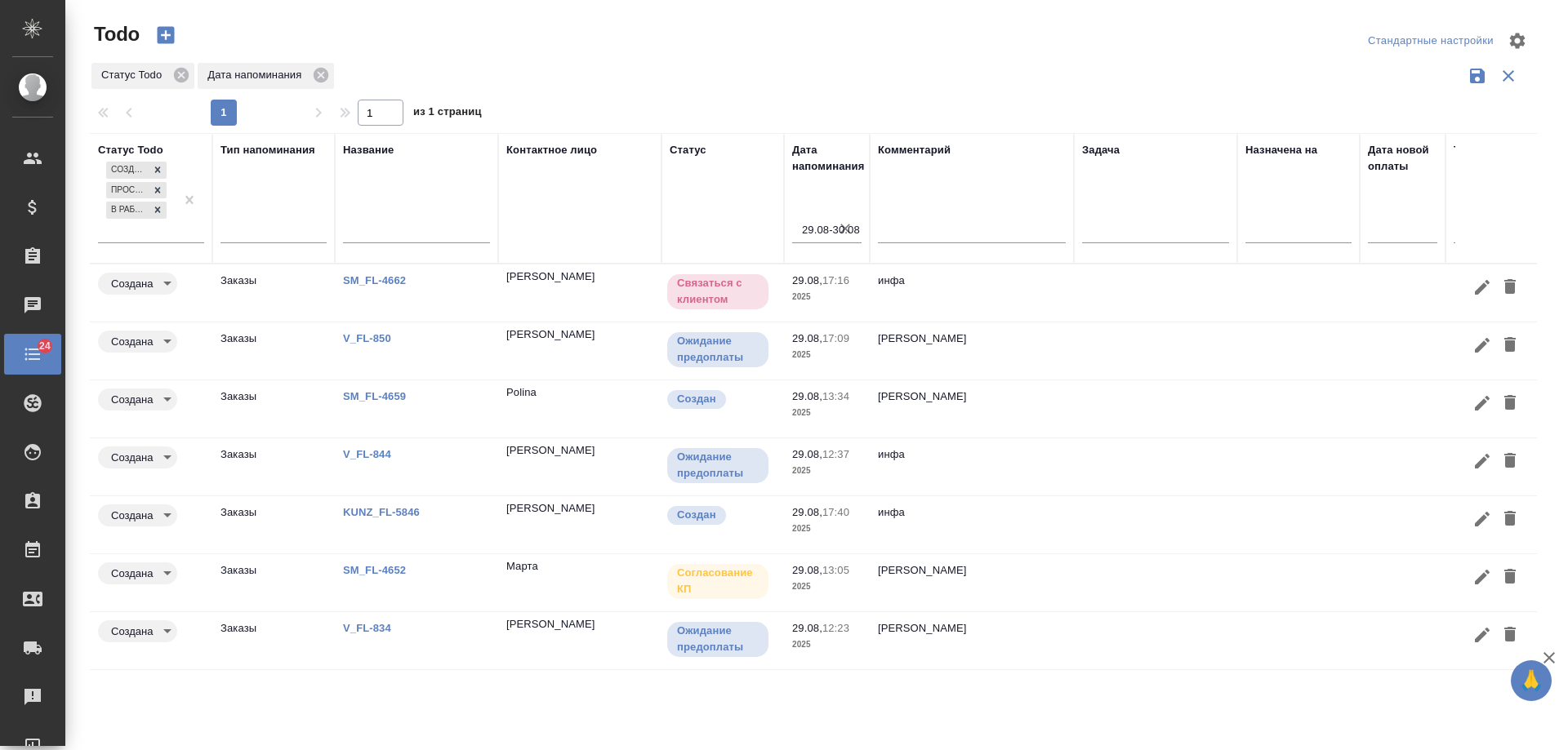
click at [1362, 321] on td at bounding box center [1402, 294] width 85 height 57
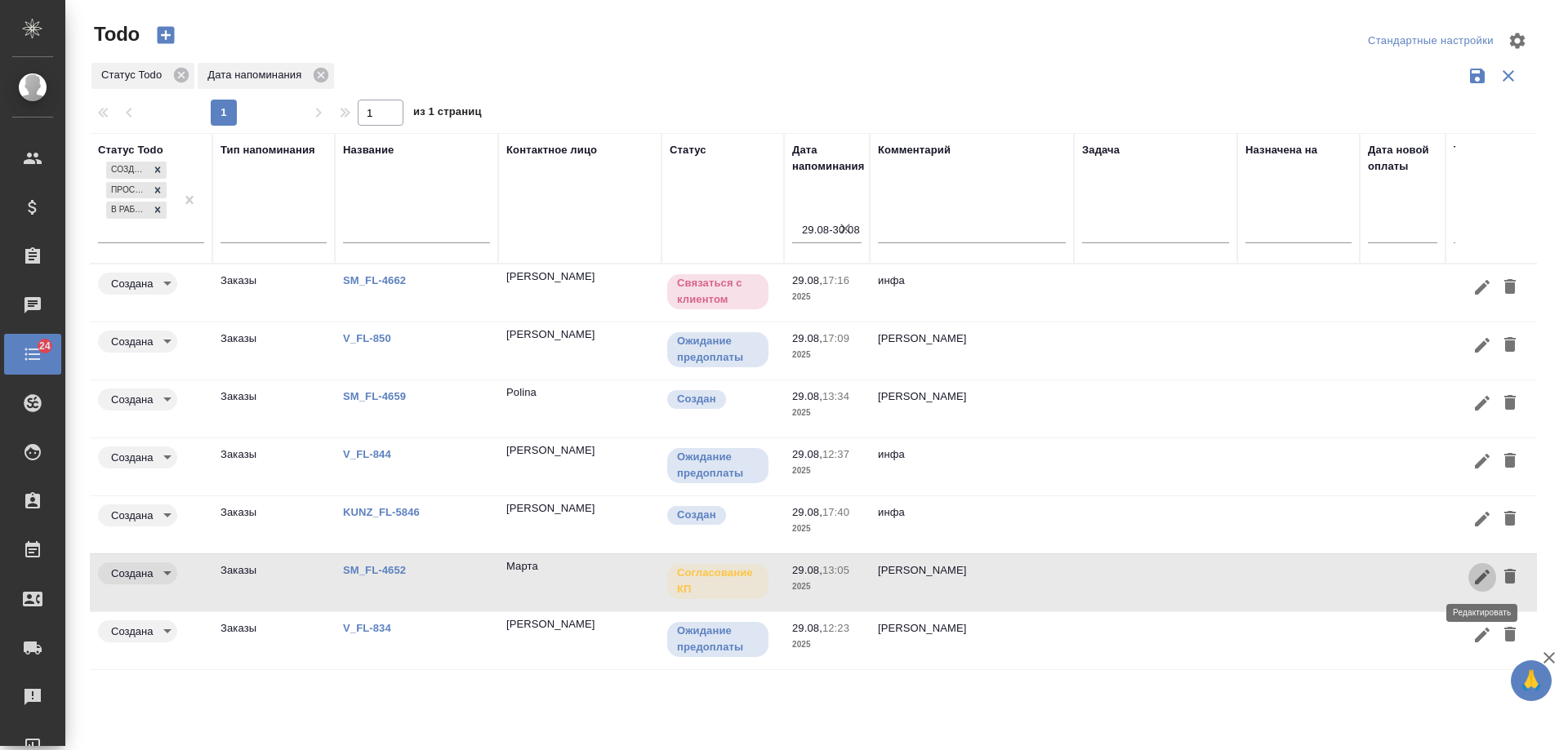
click at [1481, 576] on icon "button" at bounding box center [1482, 577] width 15 height 15
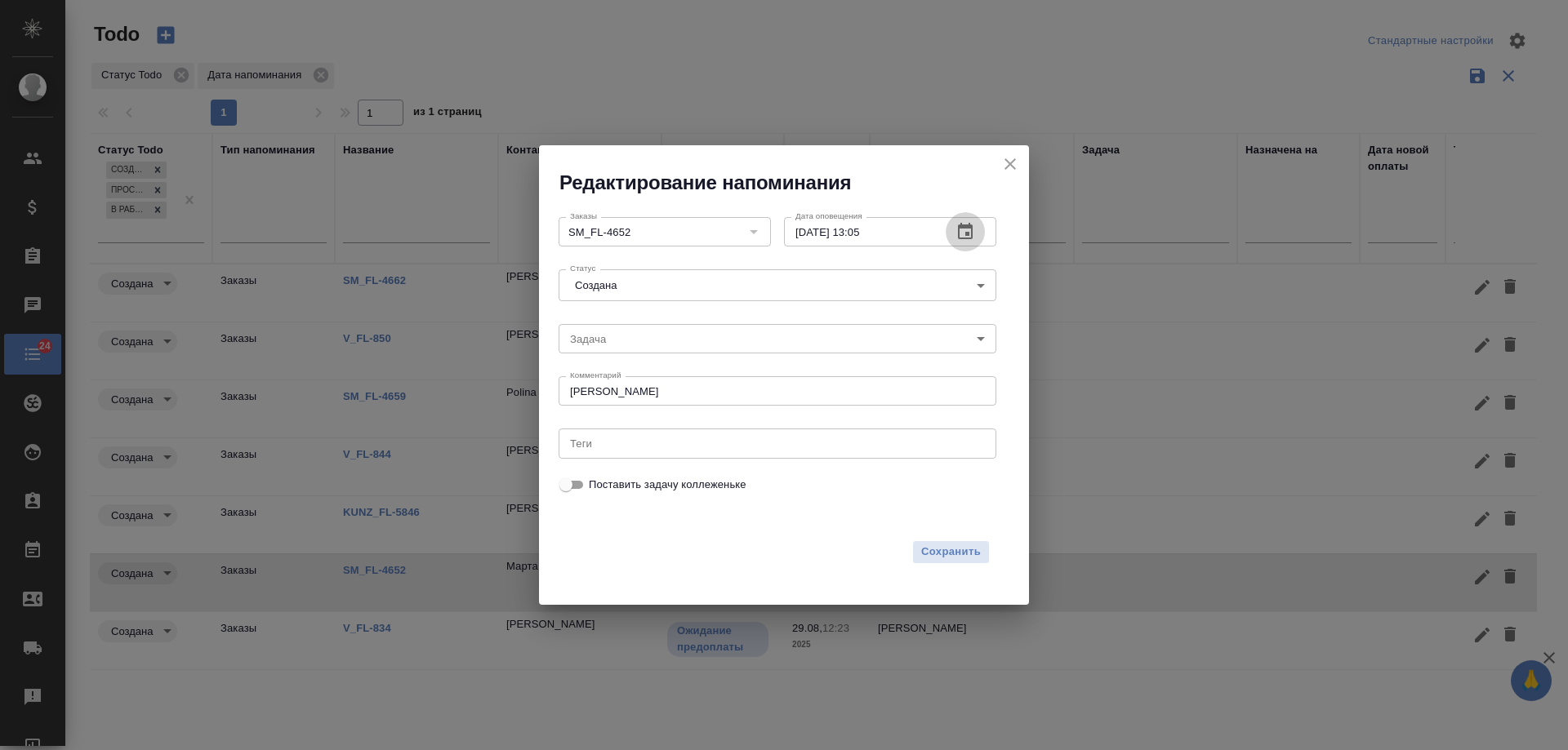
click at [969, 231] on icon "button" at bounding box center [965, 232] width 19 height 19
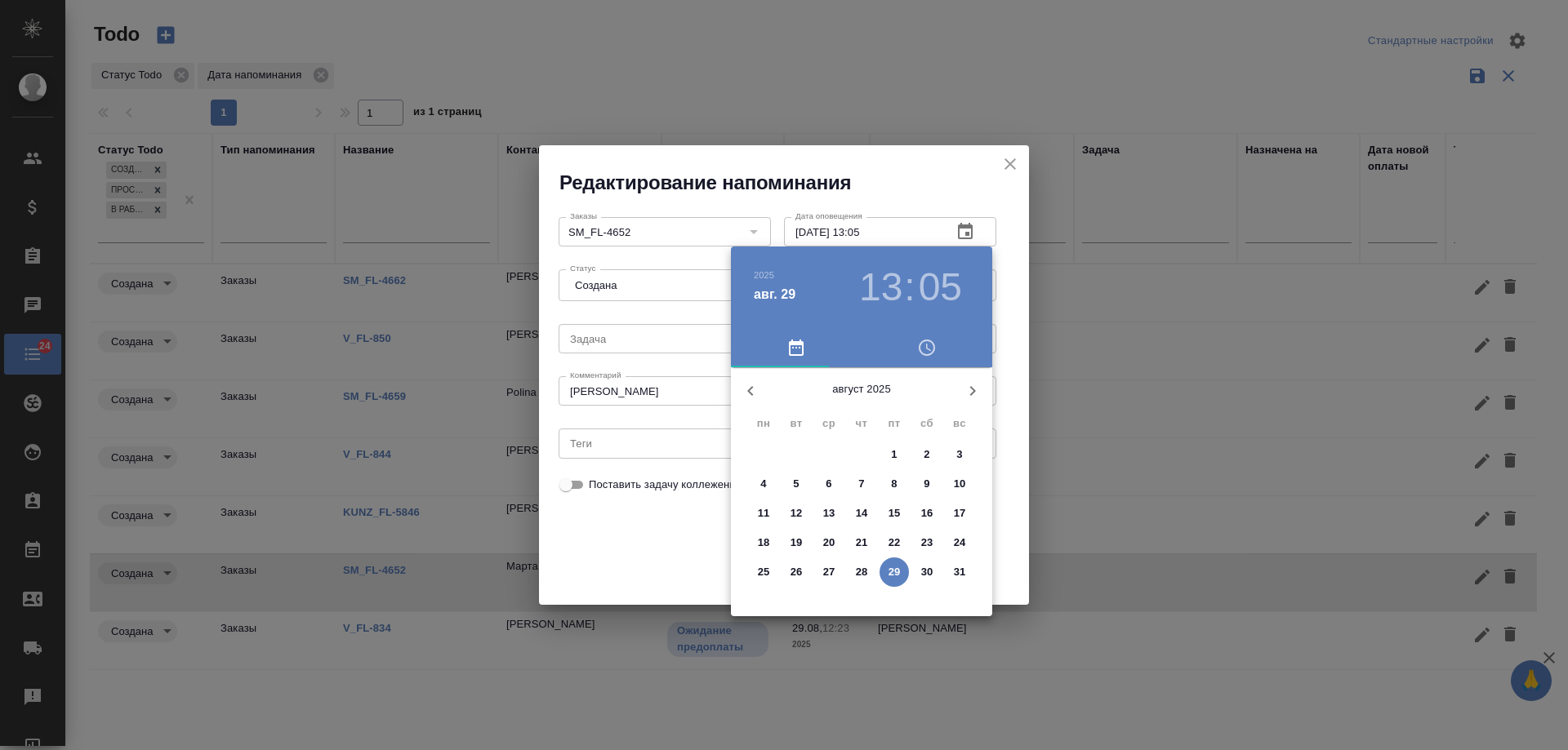
click at [970, 394] on icon "button" at bounding box center [972, 391] width 19 height 19
click at [894, 453] on p "5" at bounding box center [894, 455] width 6 height 17
type input "[DATE] 13:05"
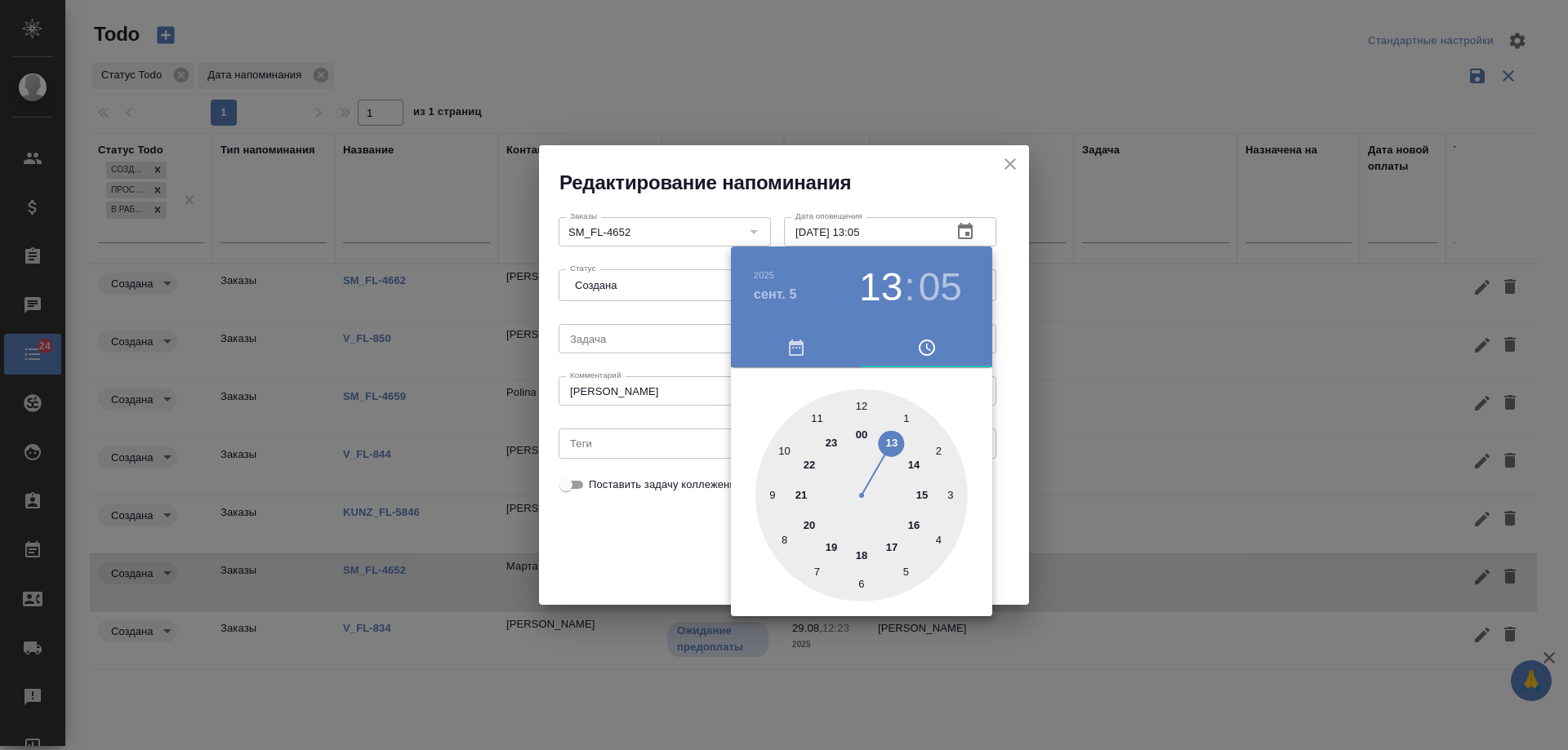
click at [632, 524] on div at bounding box center [784, 375] width 1568 height 750
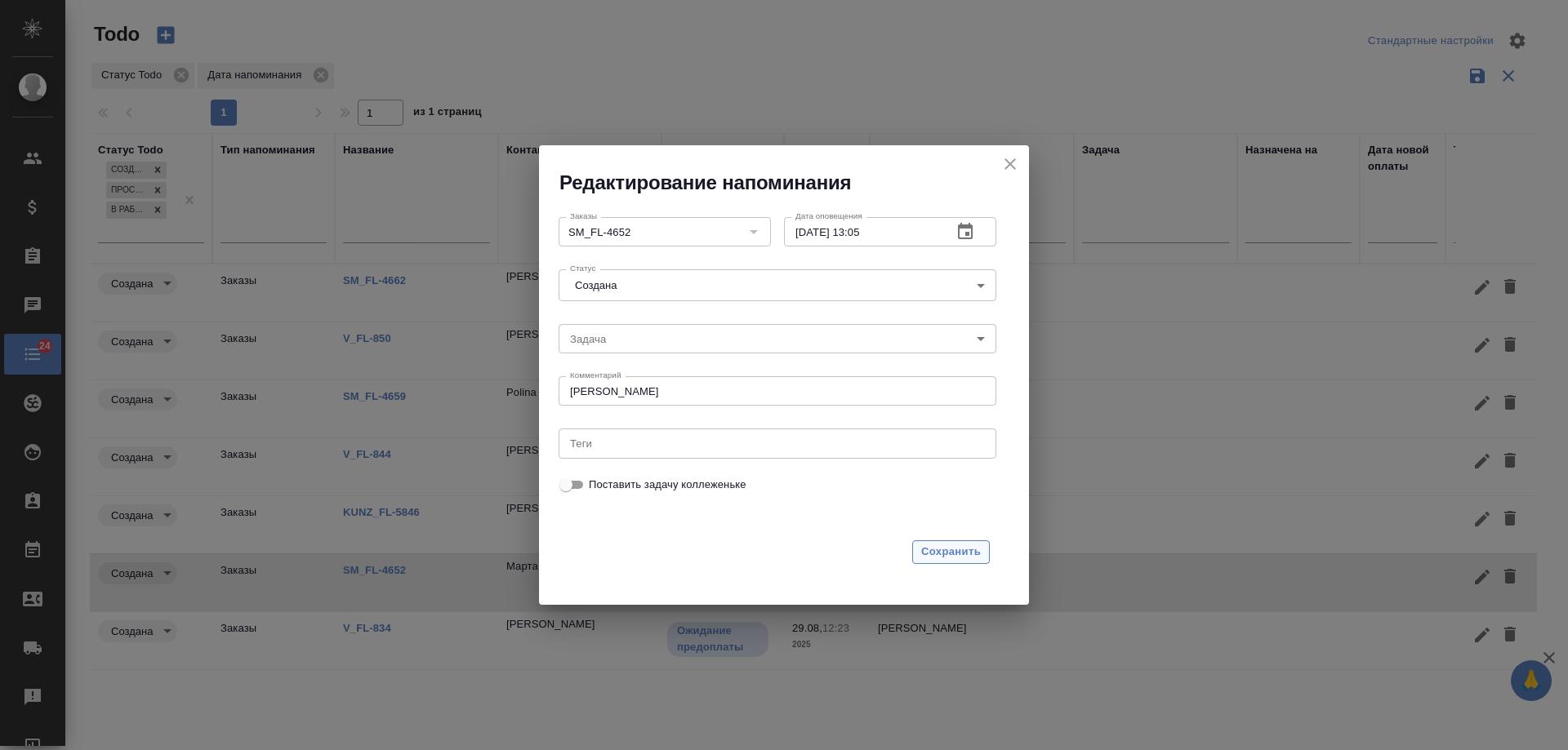
click at [951, 551] on span "Сохранить" at bounding box center [950, 552] width 59 height 19
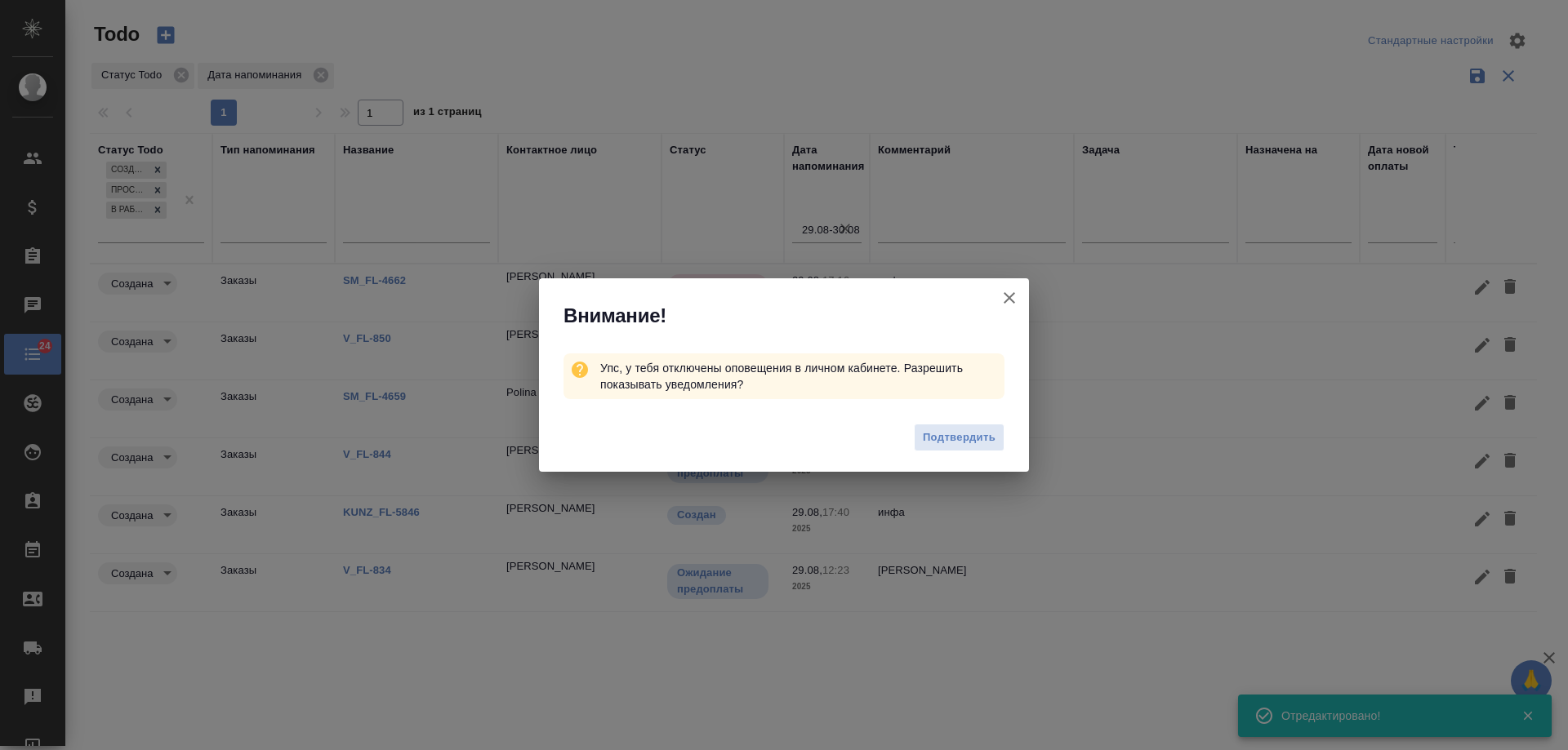
click at [1010, 300] on icon "button" at bounding box center [1009, 298] width 11 height 11
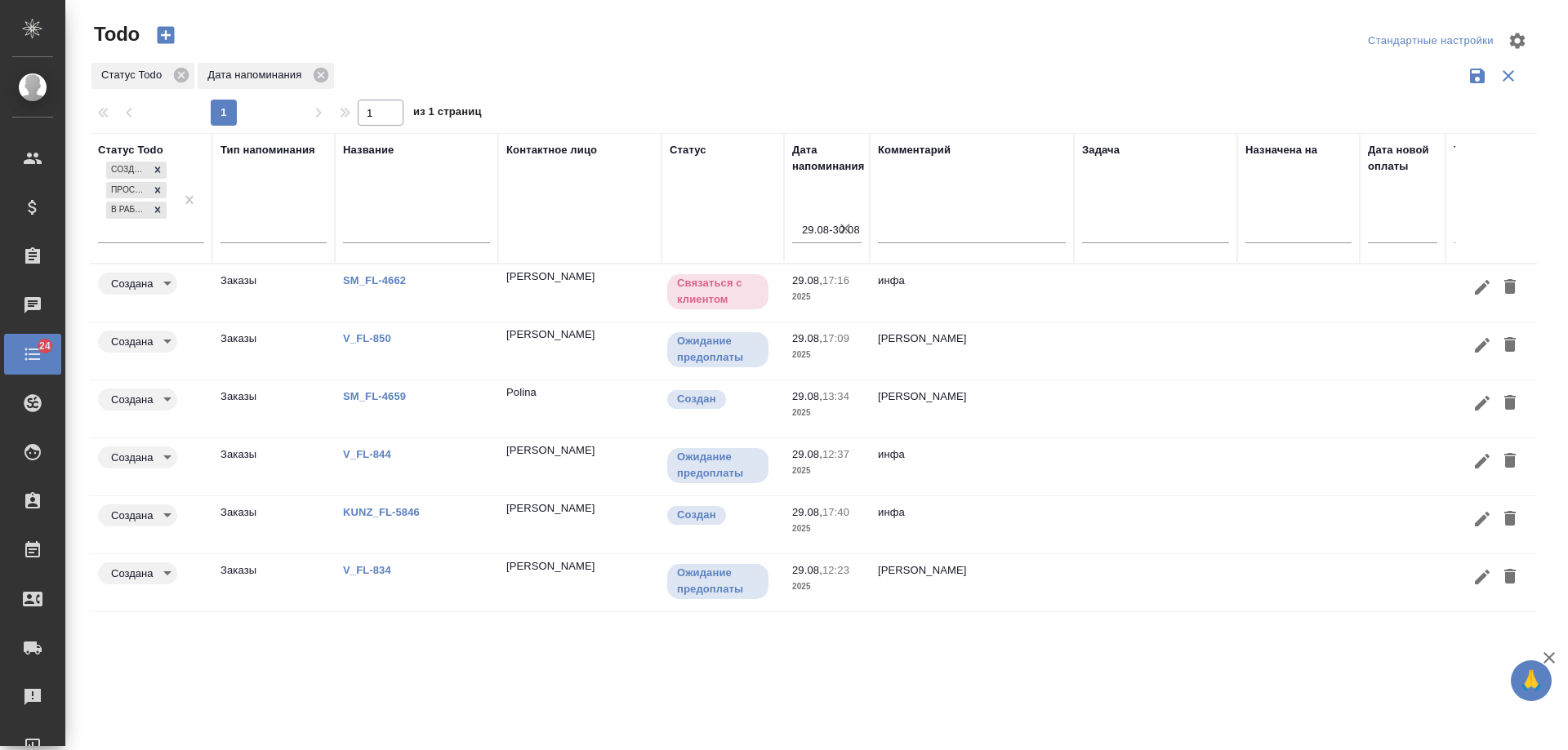
click at [389, 279] on link "SM_FL-4662" at bounding box center [375, 280] width 63 height 12
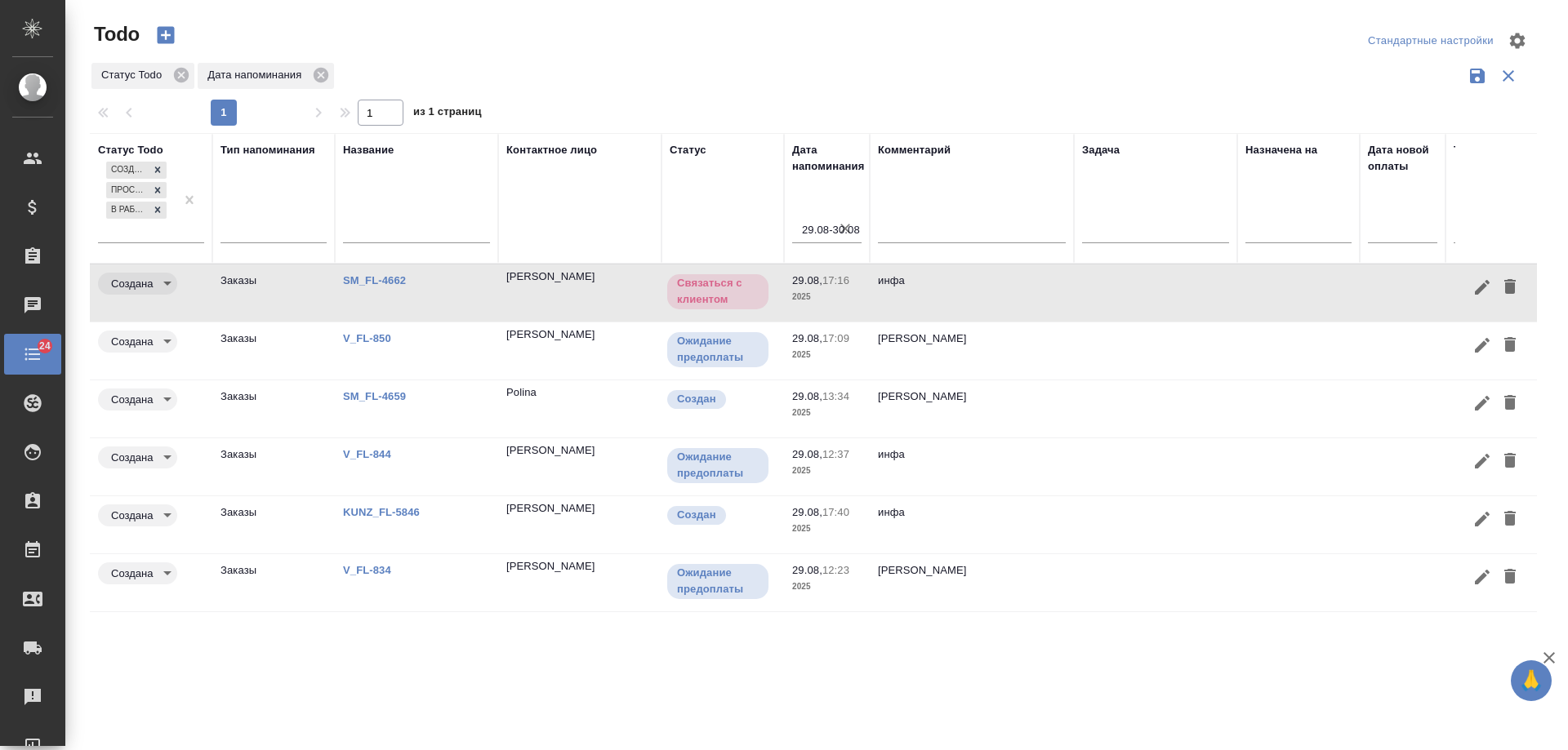
click at [369, 287] on link "SM_FL-4659" at bounding box center [375, 280] width 63 height 12
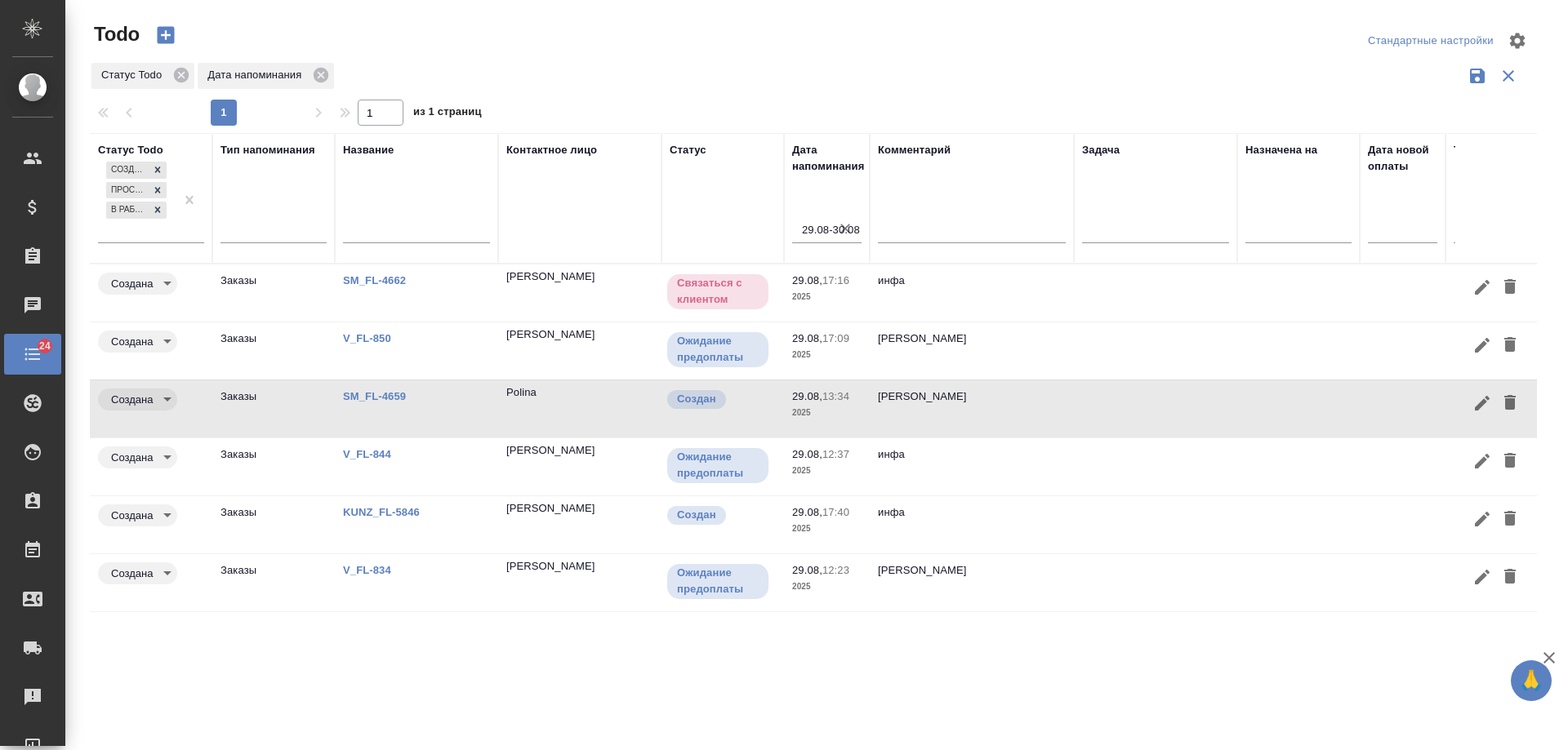
click at [1481, 403] on icon "button" at bounding box center [1482, 403] width 15 height 15
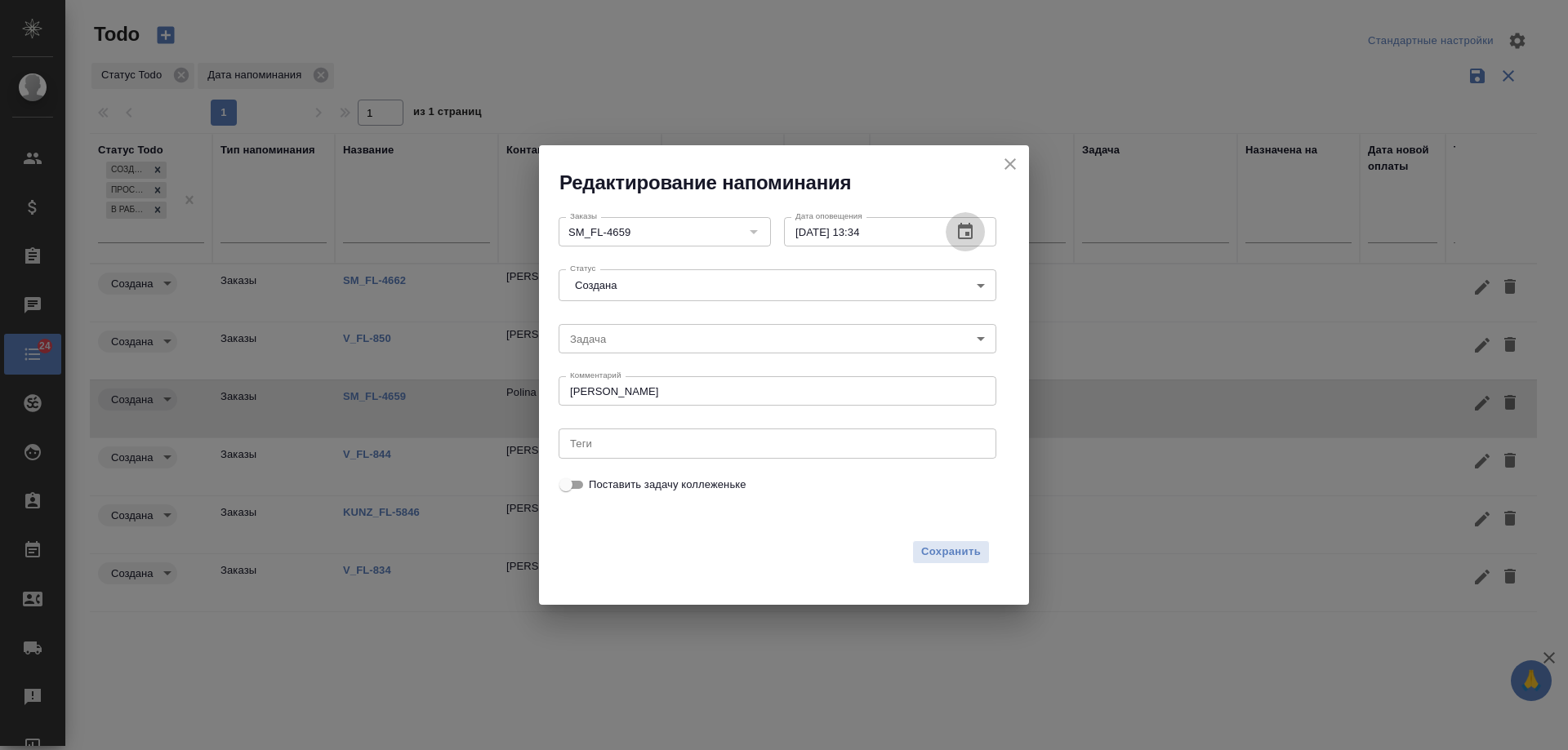
click at [974, 229] on icon "button" at bounding box center [965, 232] width 19 height 19
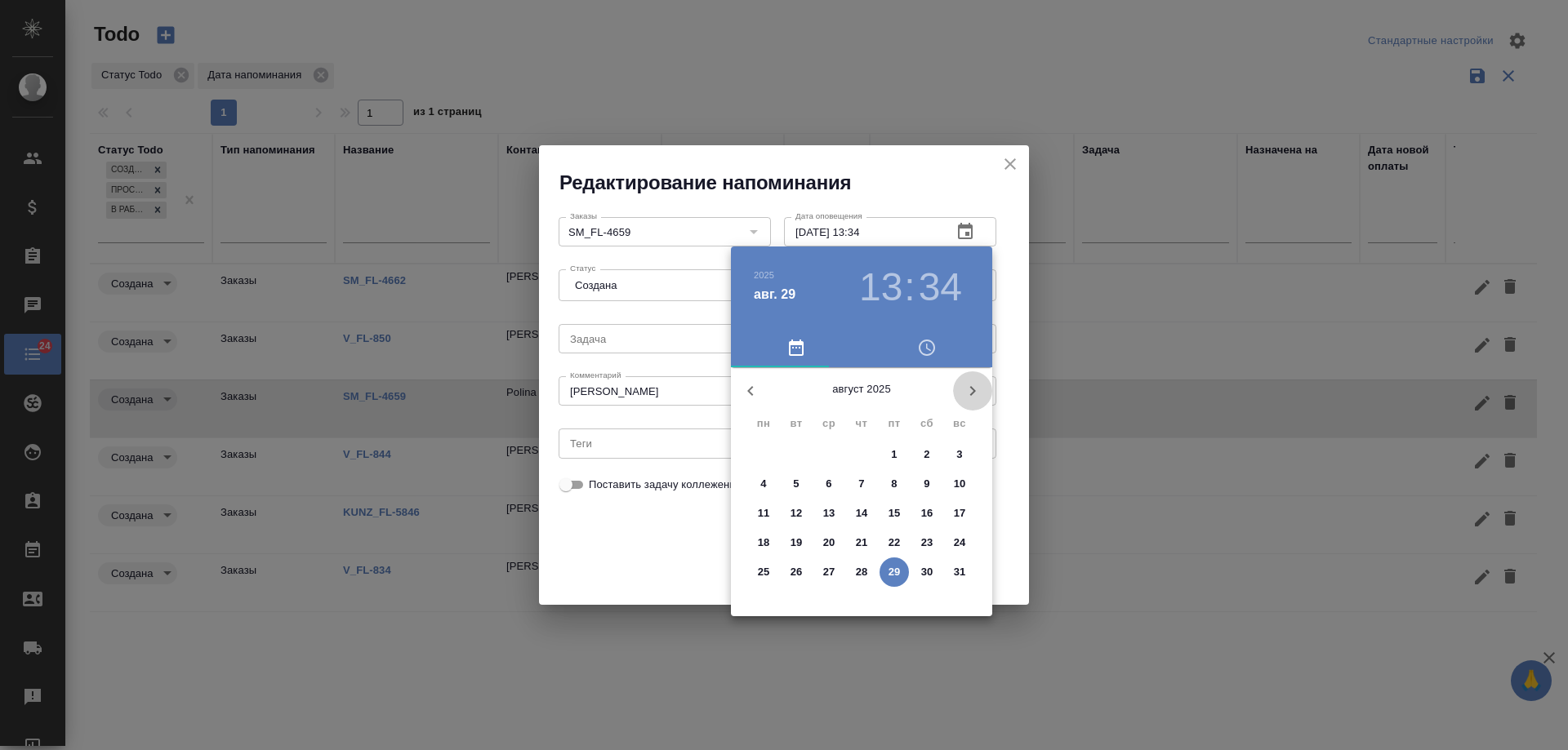
click at [973, 392] on icon "button" at bounding box center [973, 390] width 6 height 10
click at [794, 461] on p "2" at bounding box center [795, 455] width 6 height 17
type input "02.09.2025 13:34"
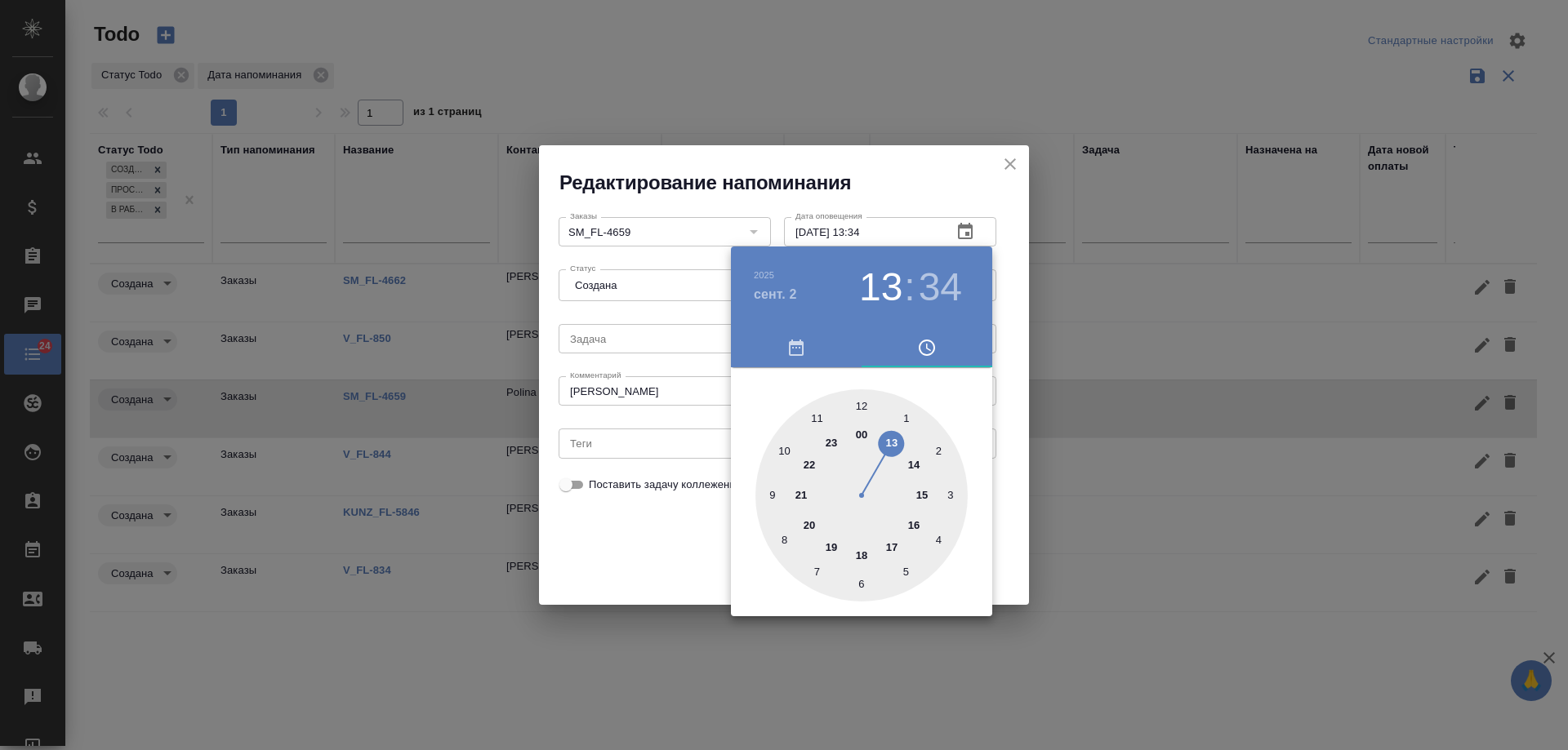
click at [632, 552] on div at bounding box center [784, 375] width 1568 height 750
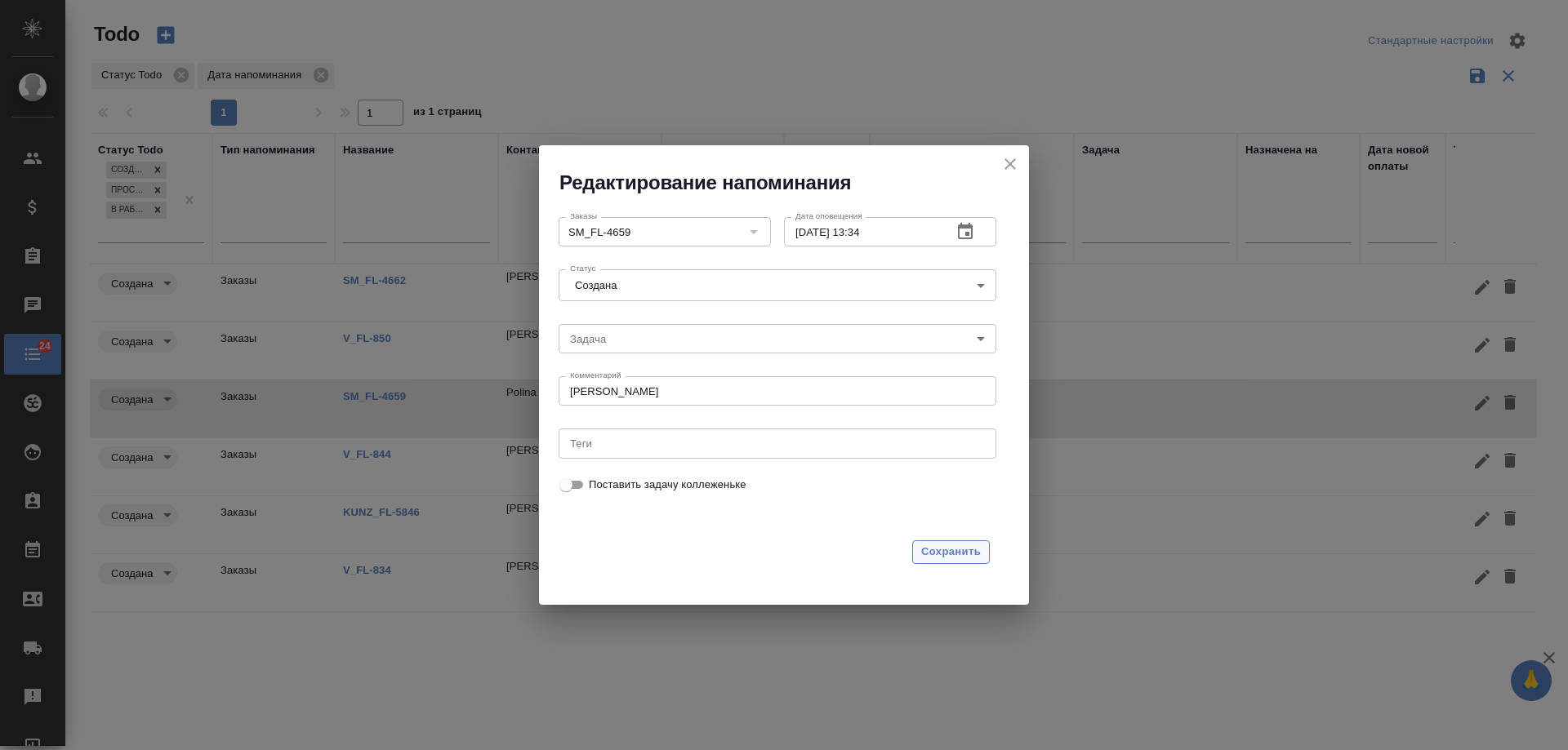
click at [959, 553] on span "Сохранить" at bounding box center [950, 552] width 59 height 19
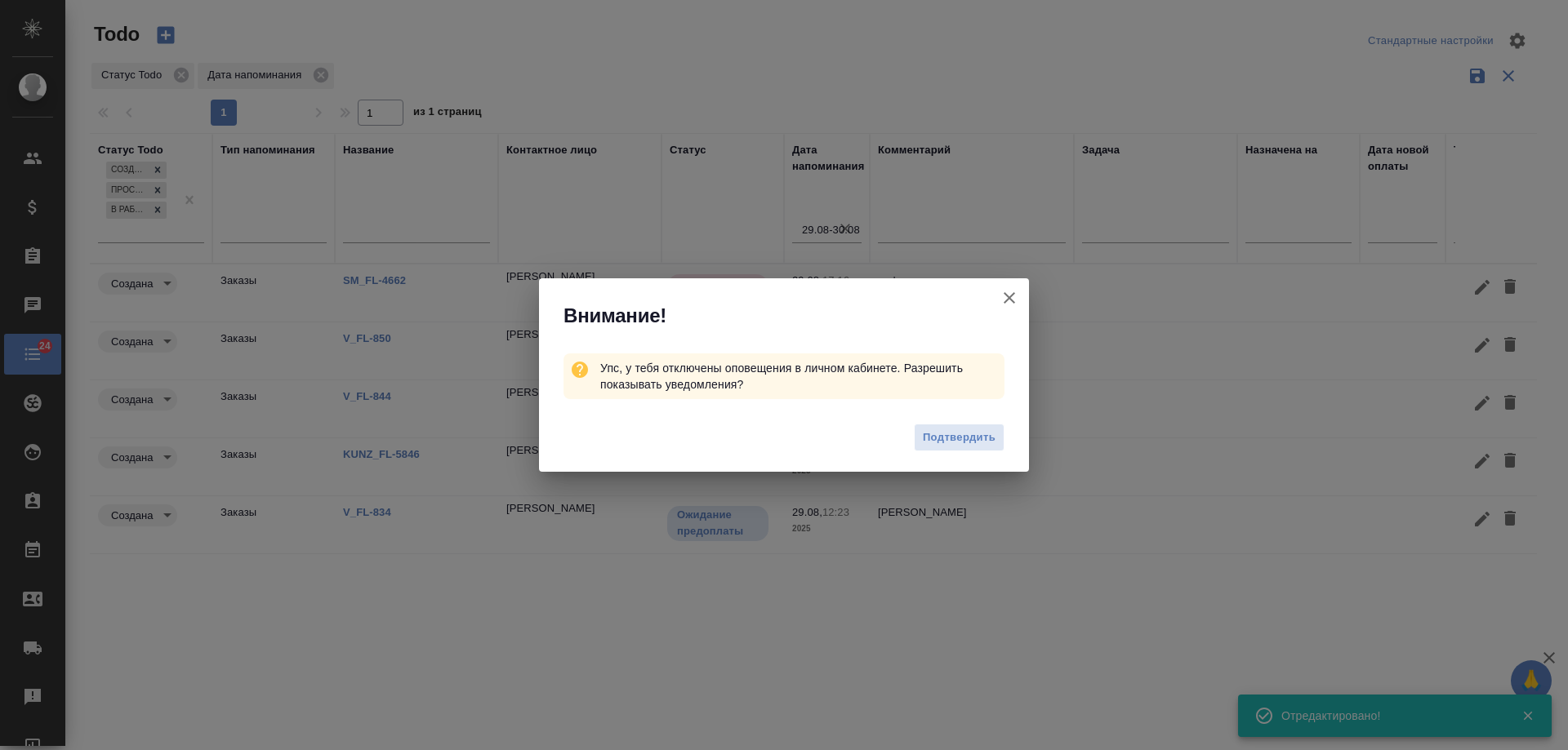
click at [1011, 297] on icon "button" at bounding box center [1009, 298] width 19 height 19
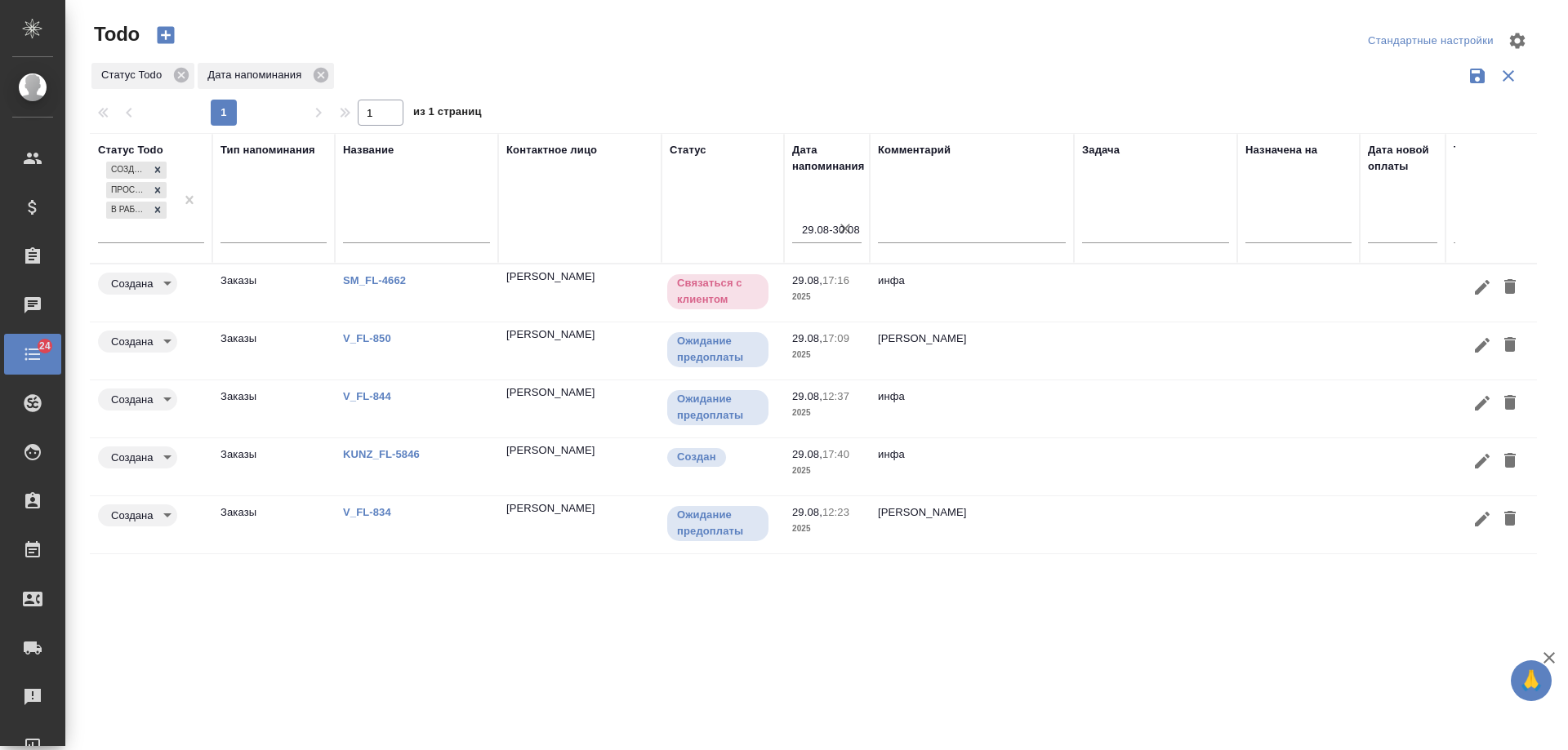
click at [375, 287] on link "KUNZ_FL-5846" at bounding box center [375, 280] width 63 height 12
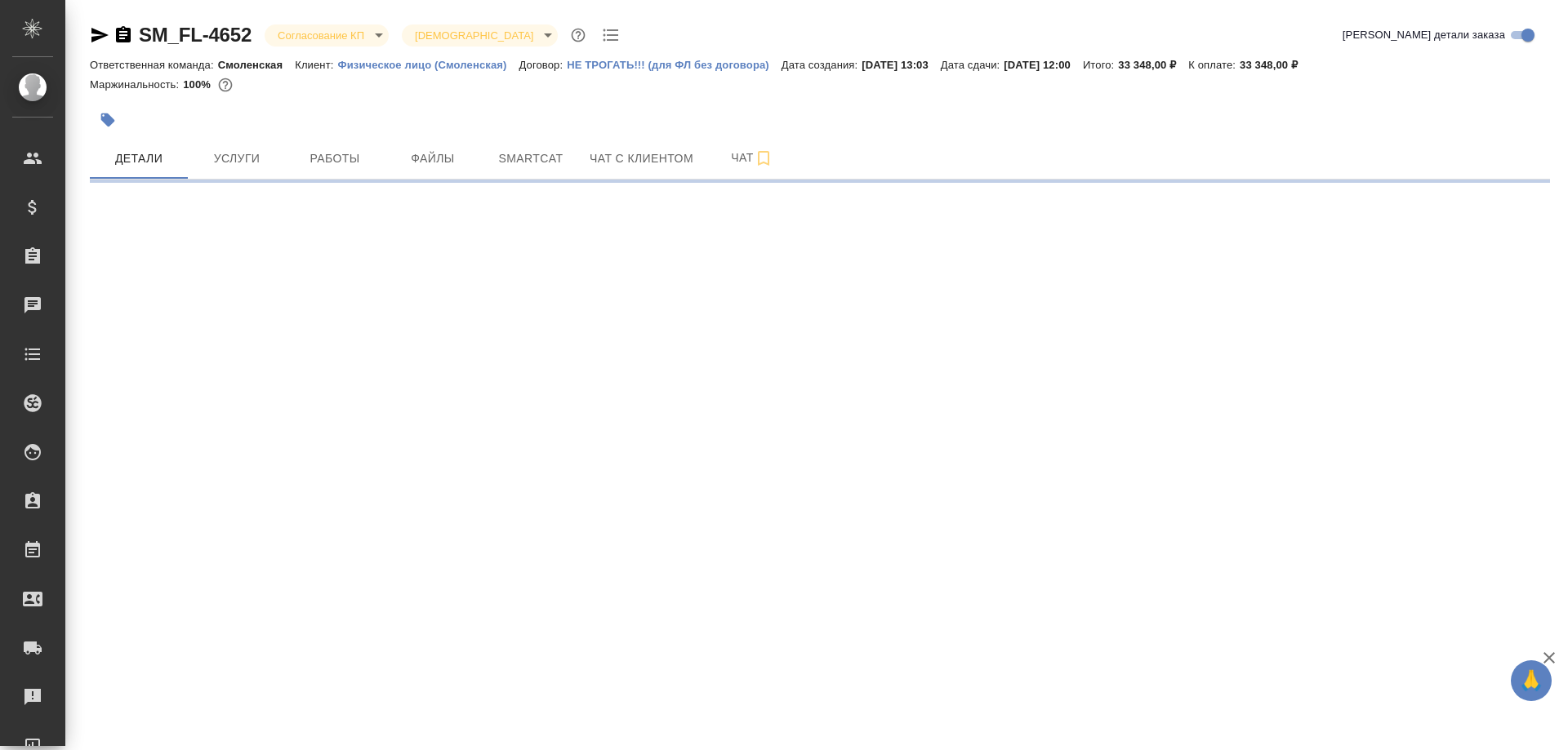
select select "RU"
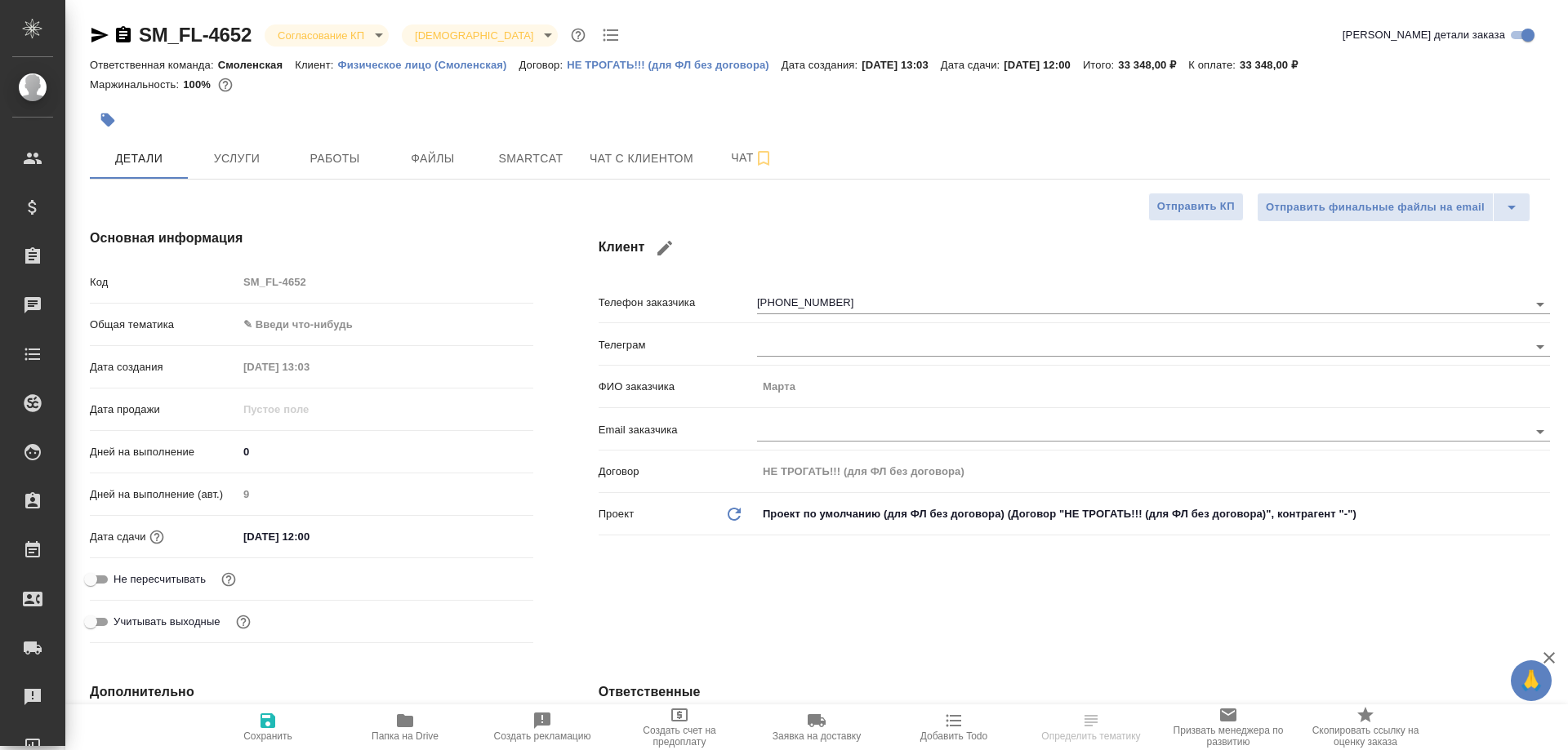
type textarea "x"
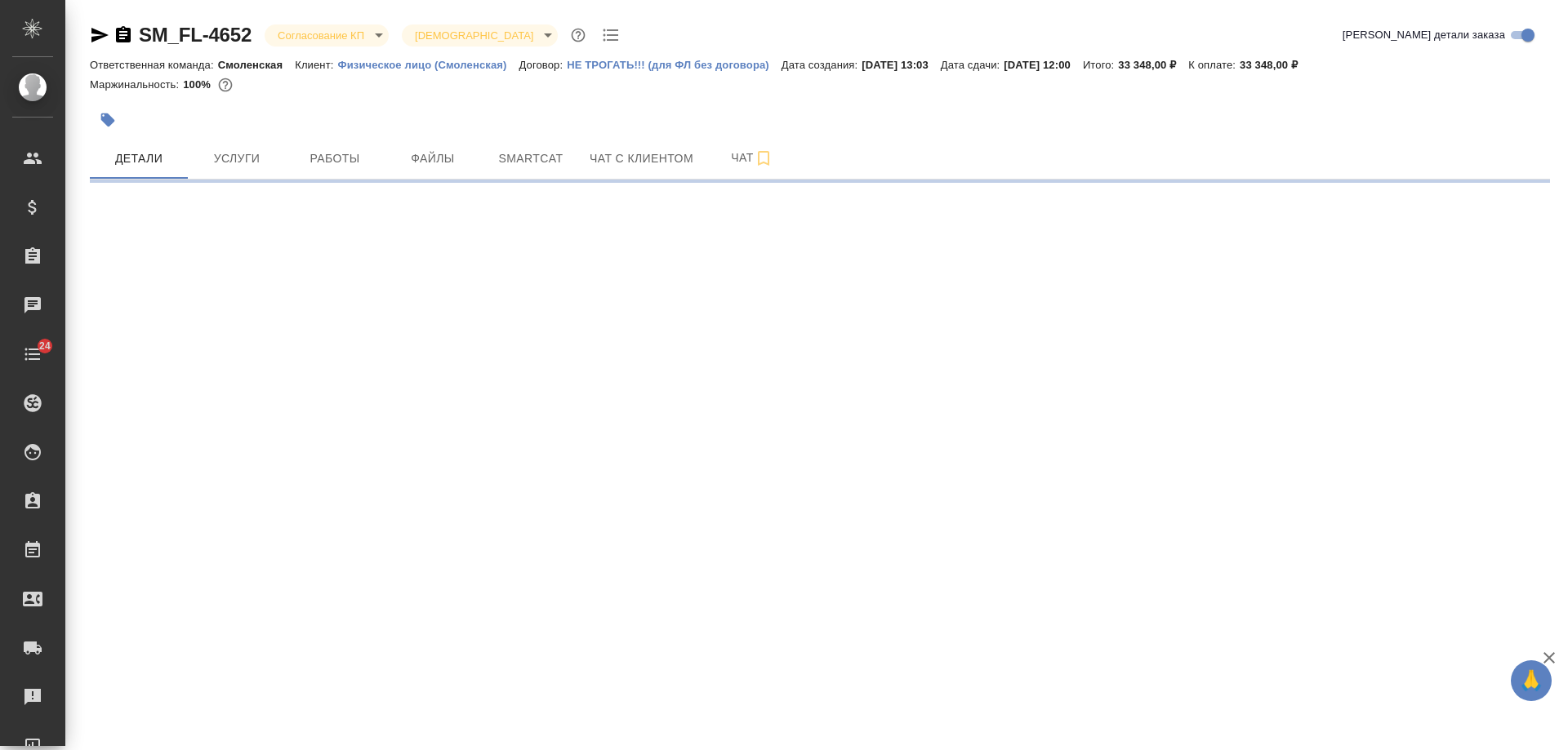
select select "RU"
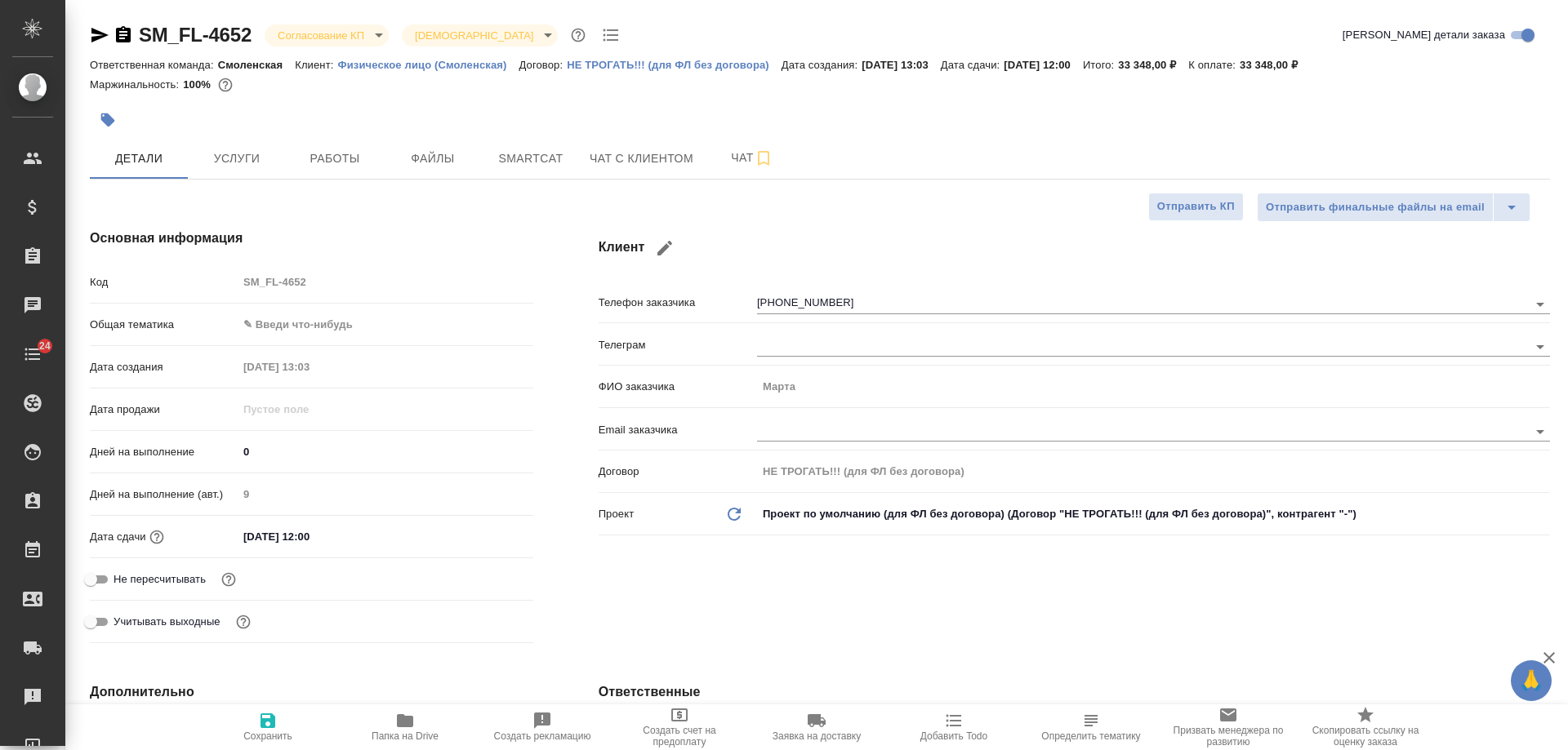
type textarea "x"
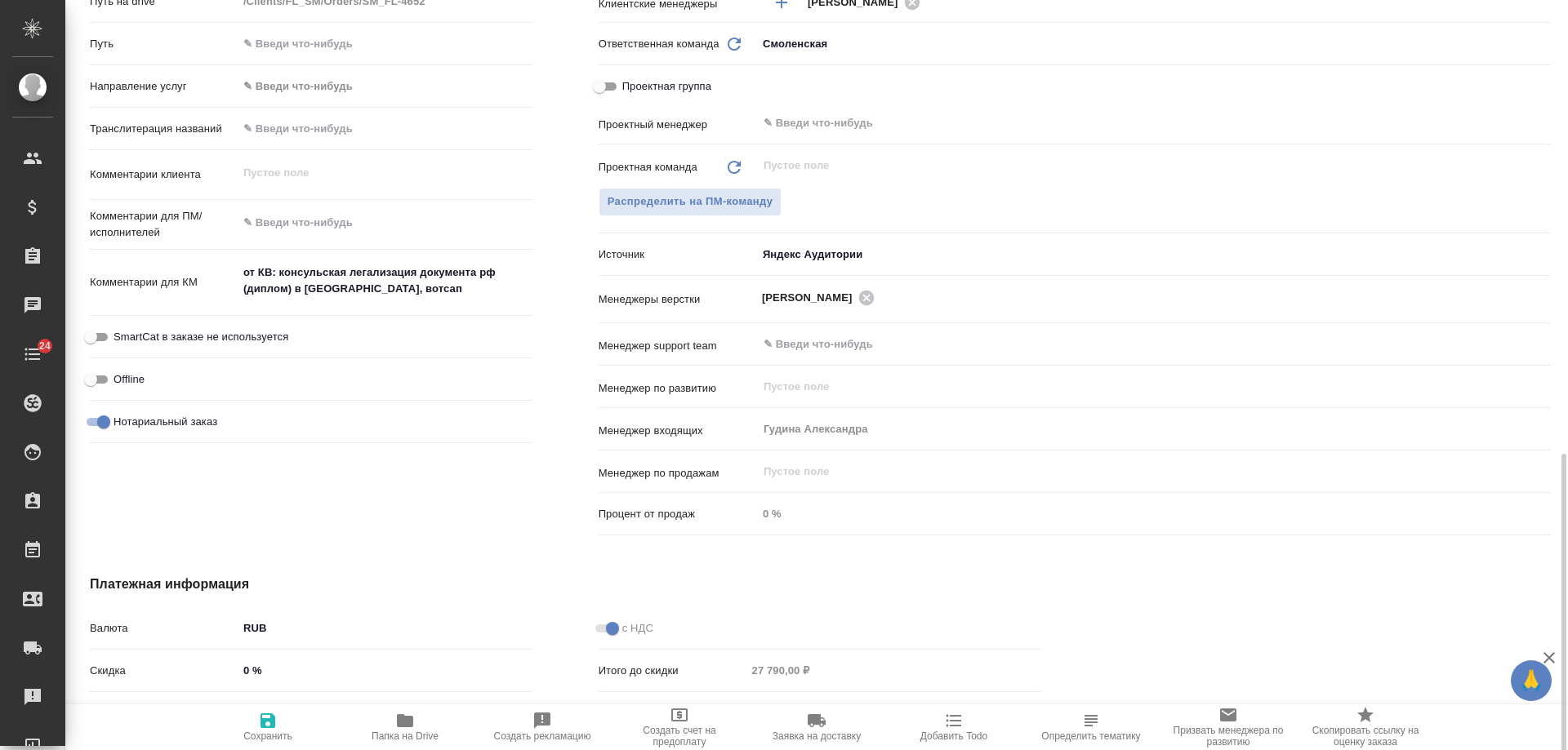
scroll to position [816, 0]
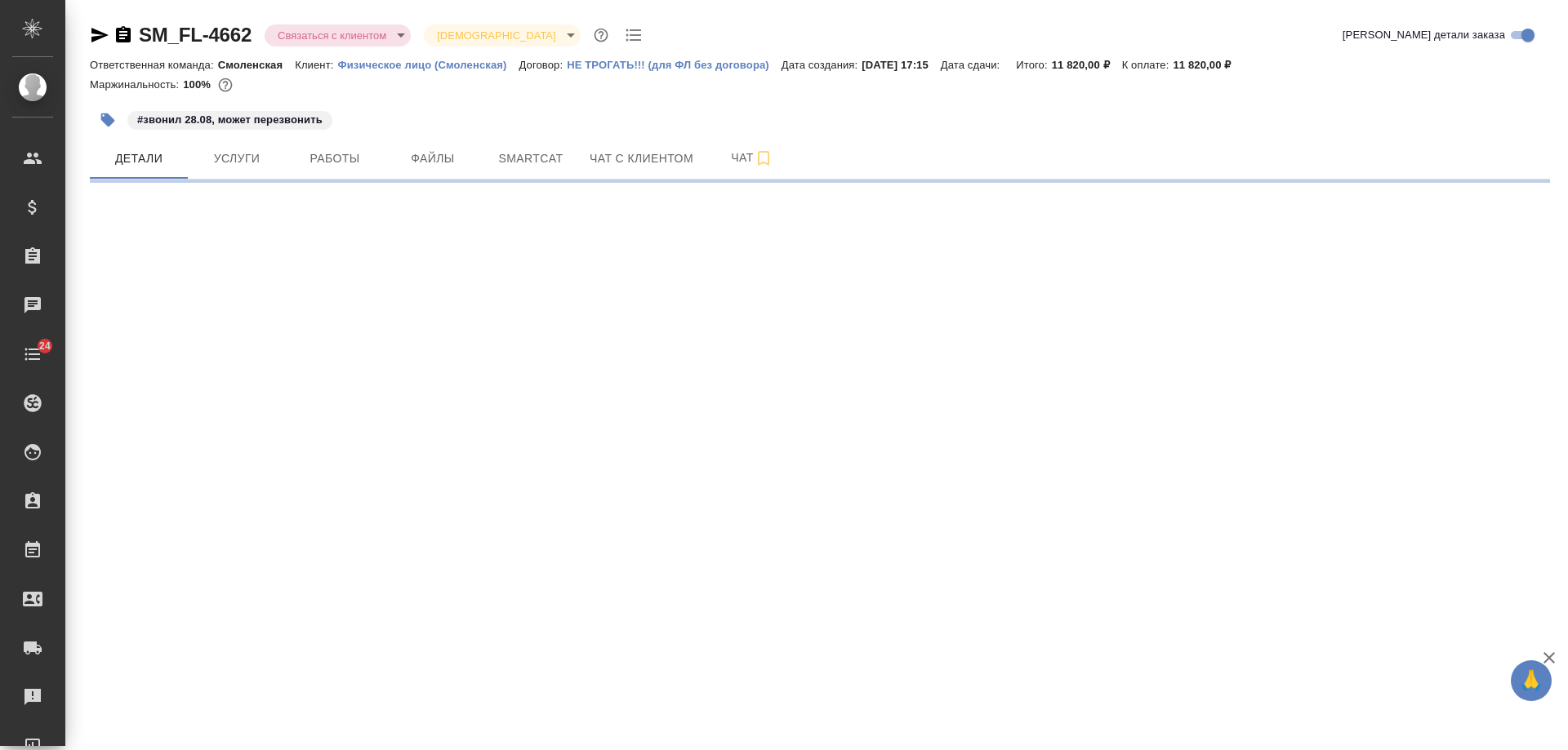
select select "RU"
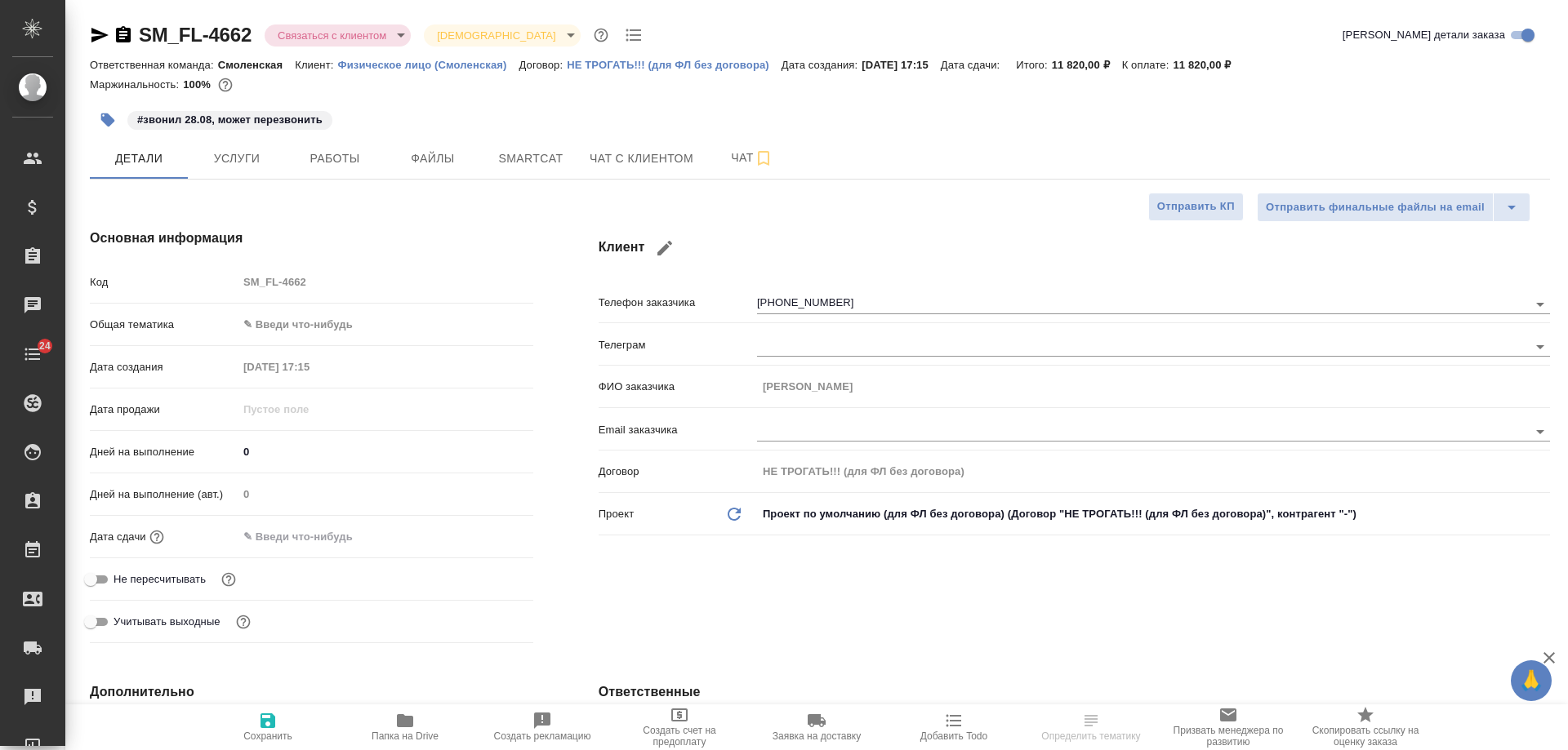
type textarea "x"
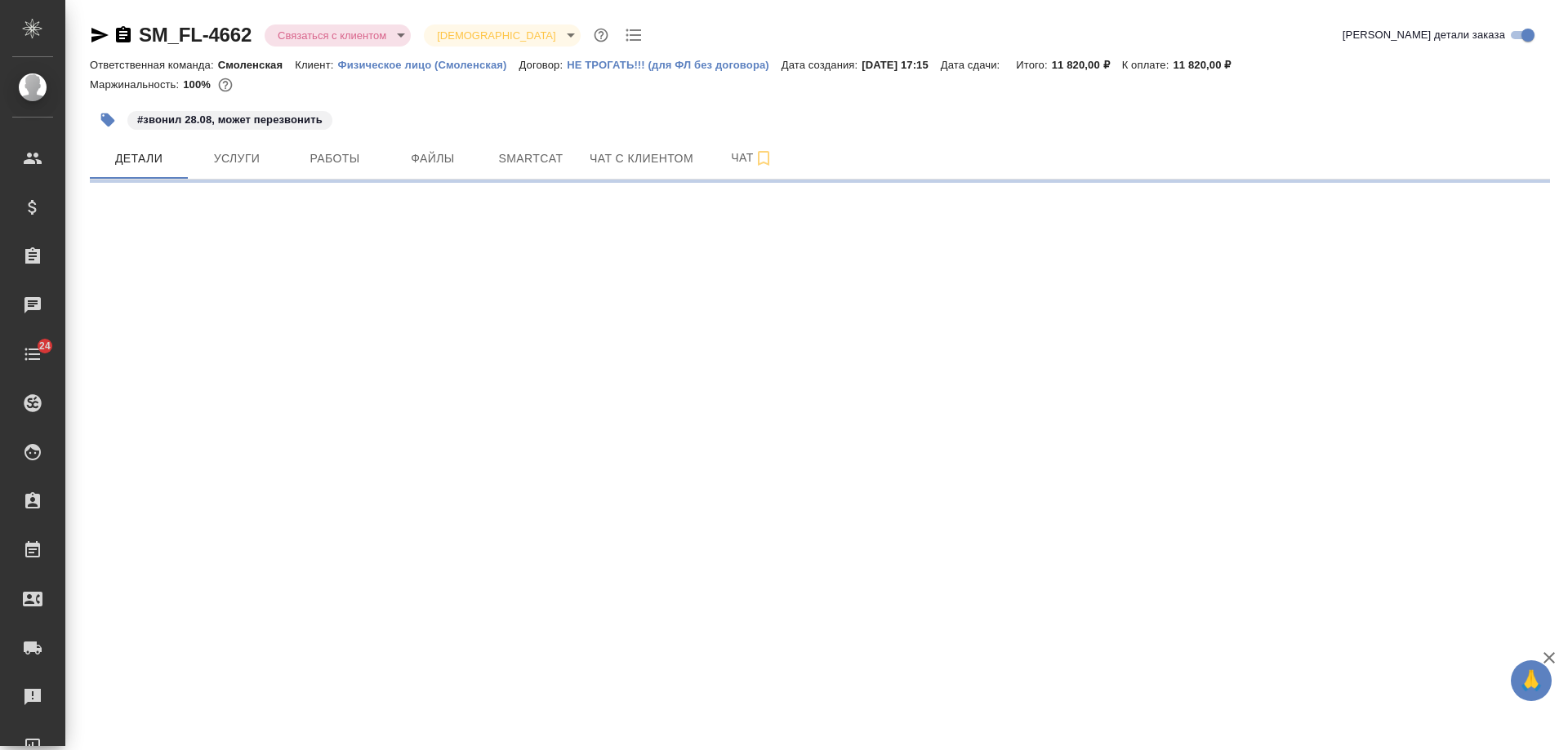
select select "RU"
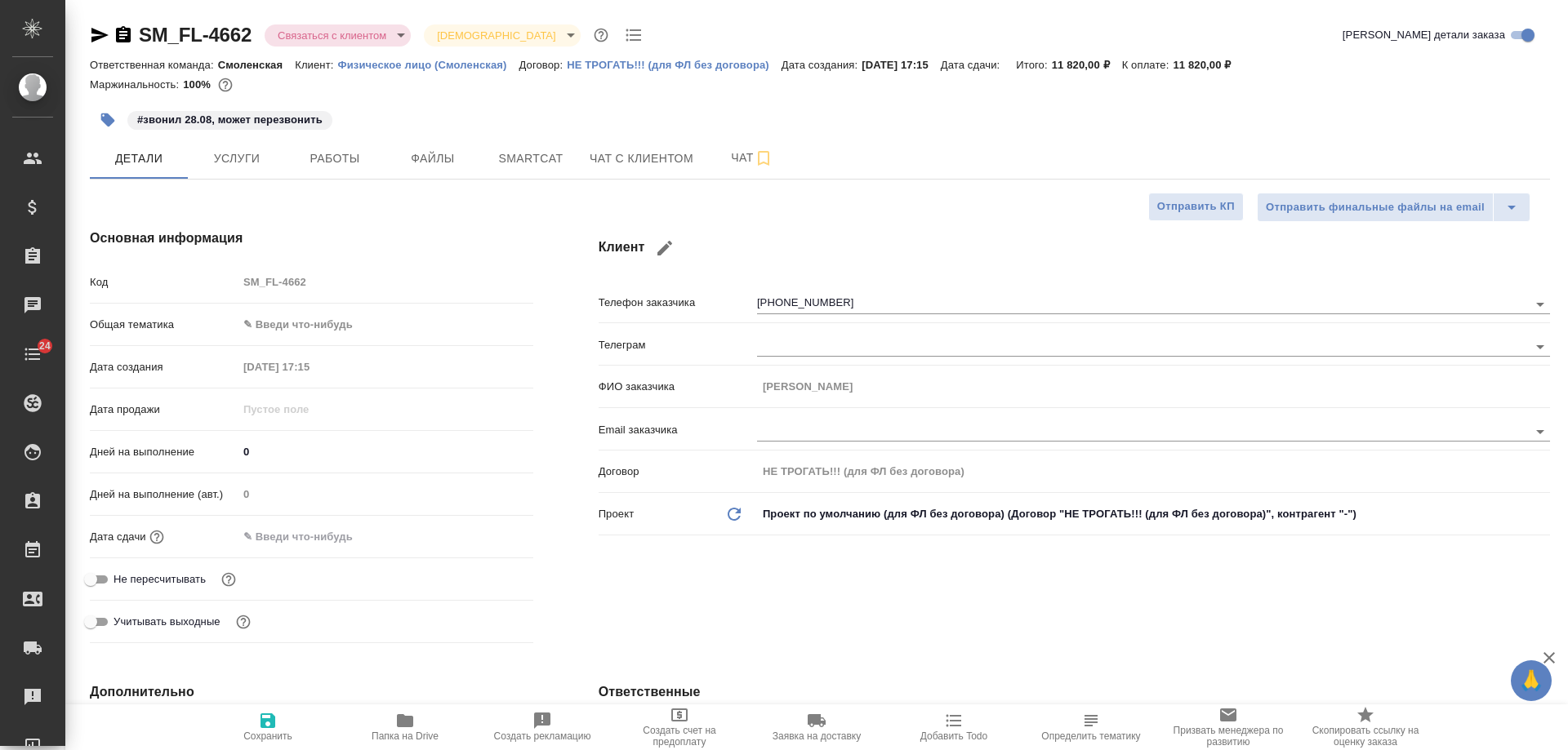
type textarea "x"
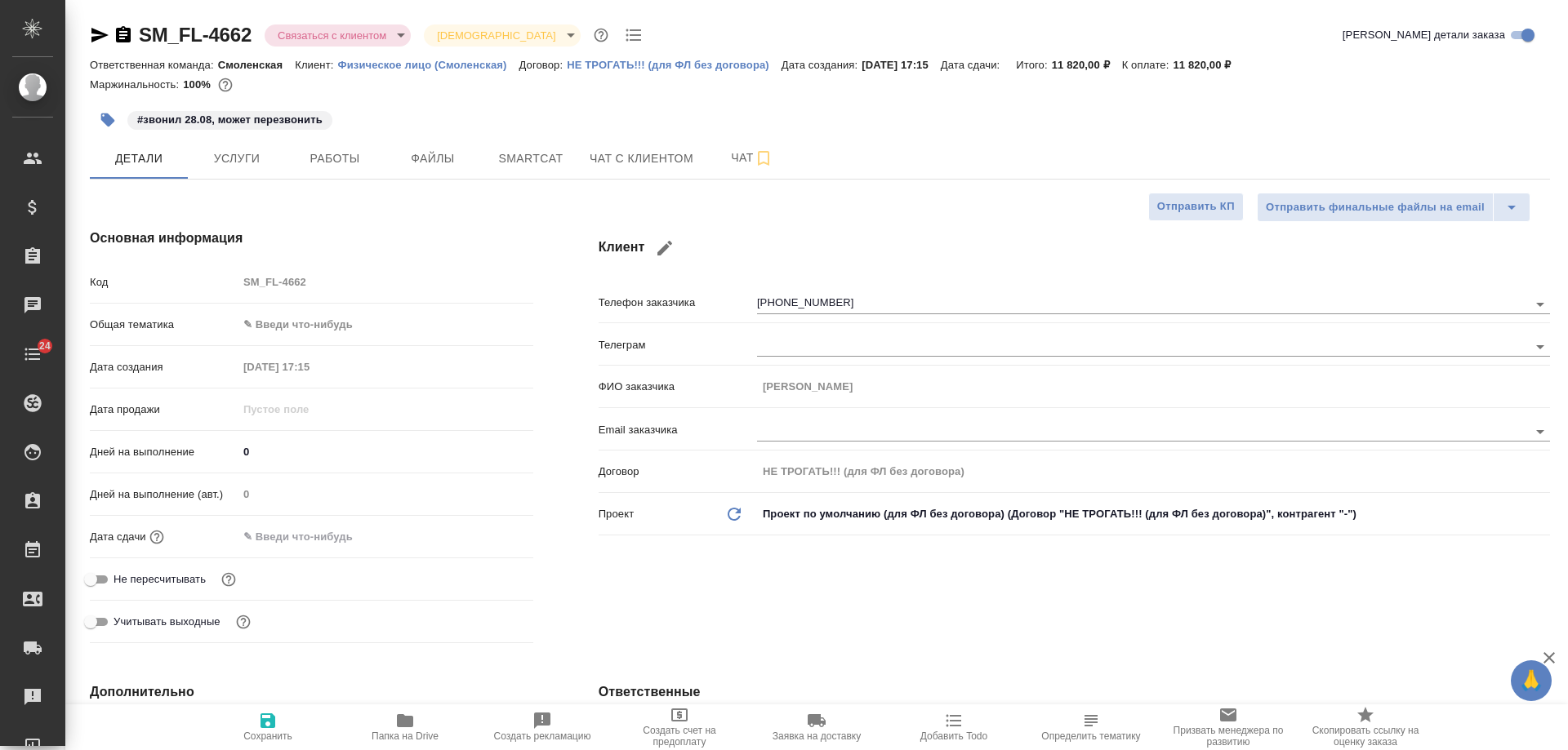
type textarea "x"
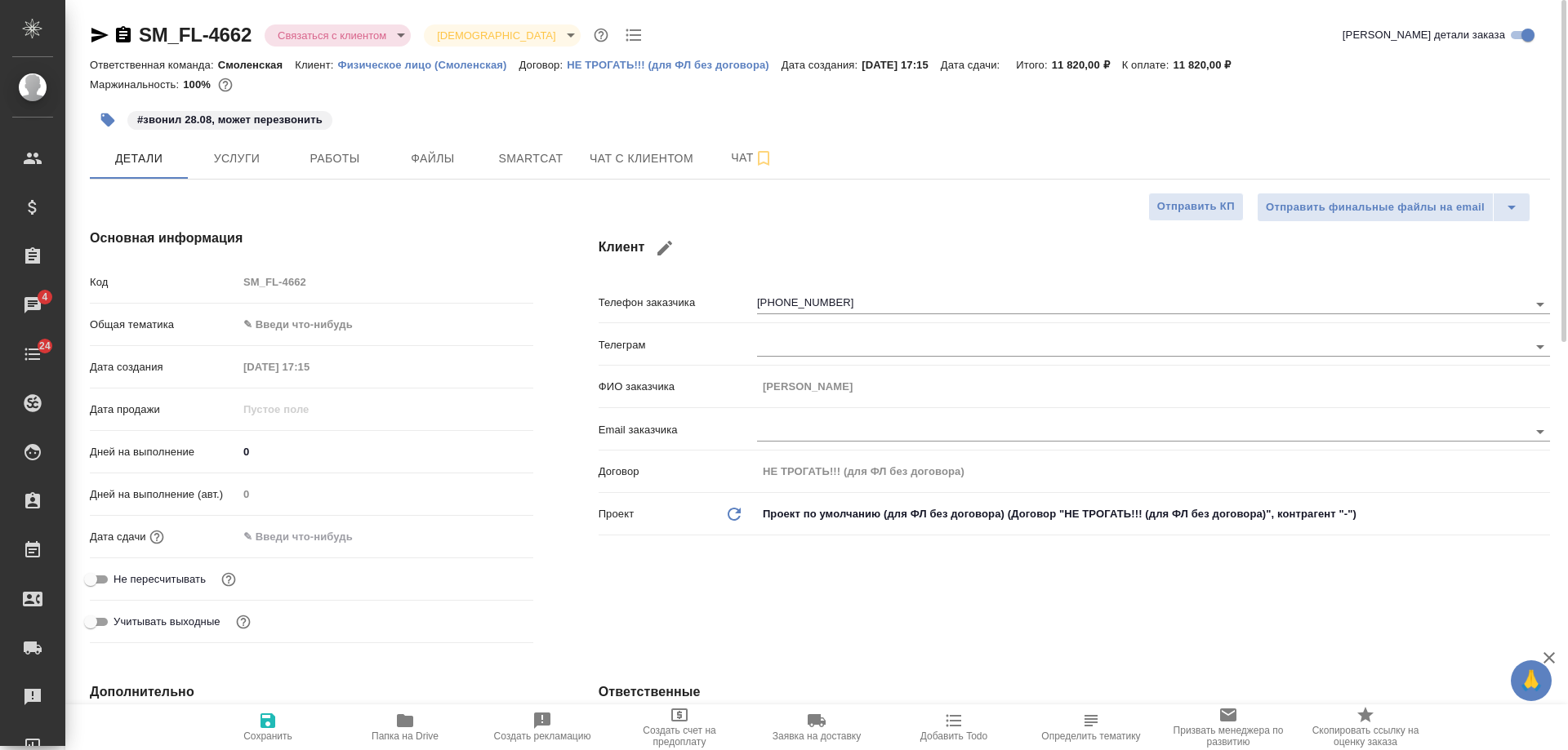
type textarea "x"
click at [127, 31] on icon "button" at bounding box center [123, 34] width 15 height 17
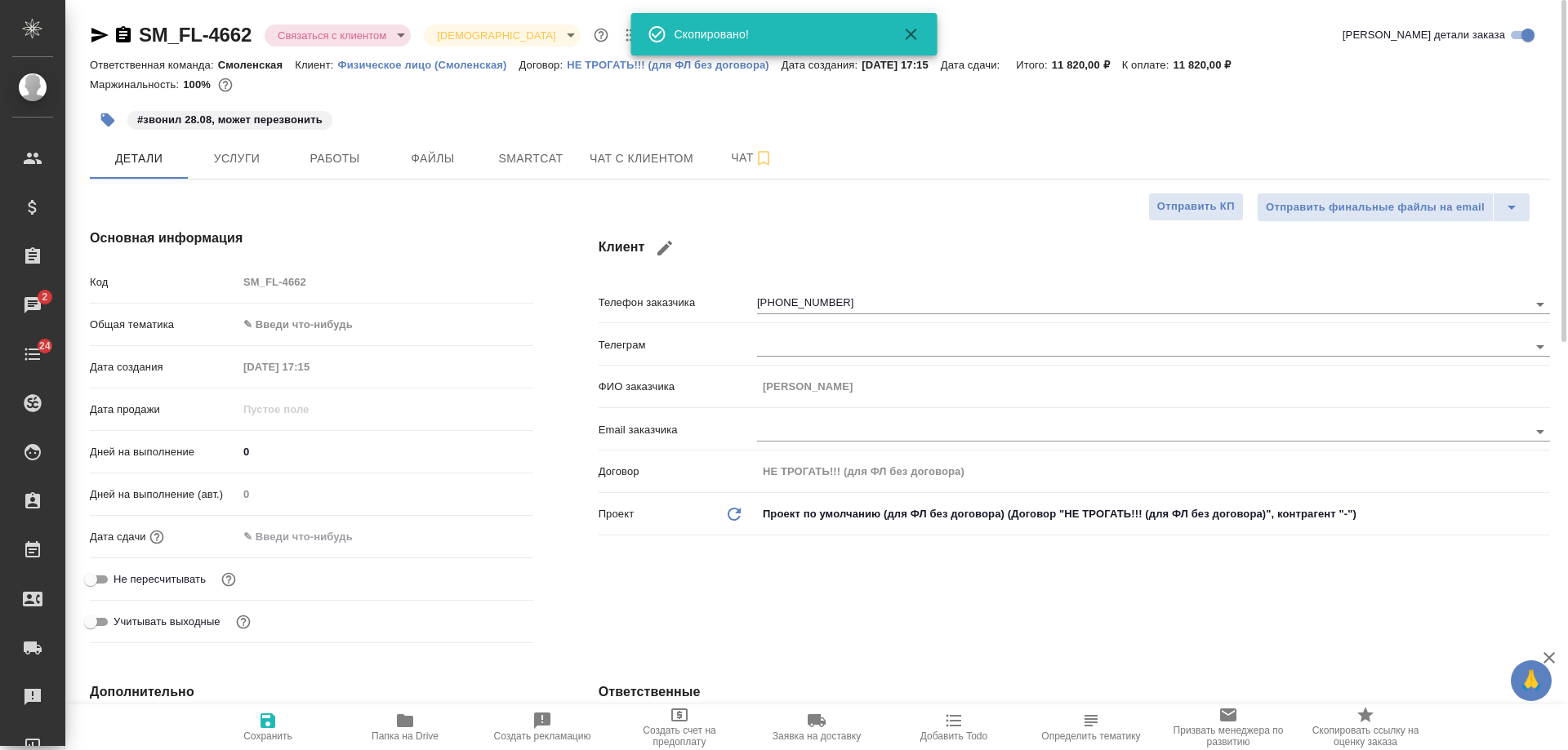
type textarea "x"
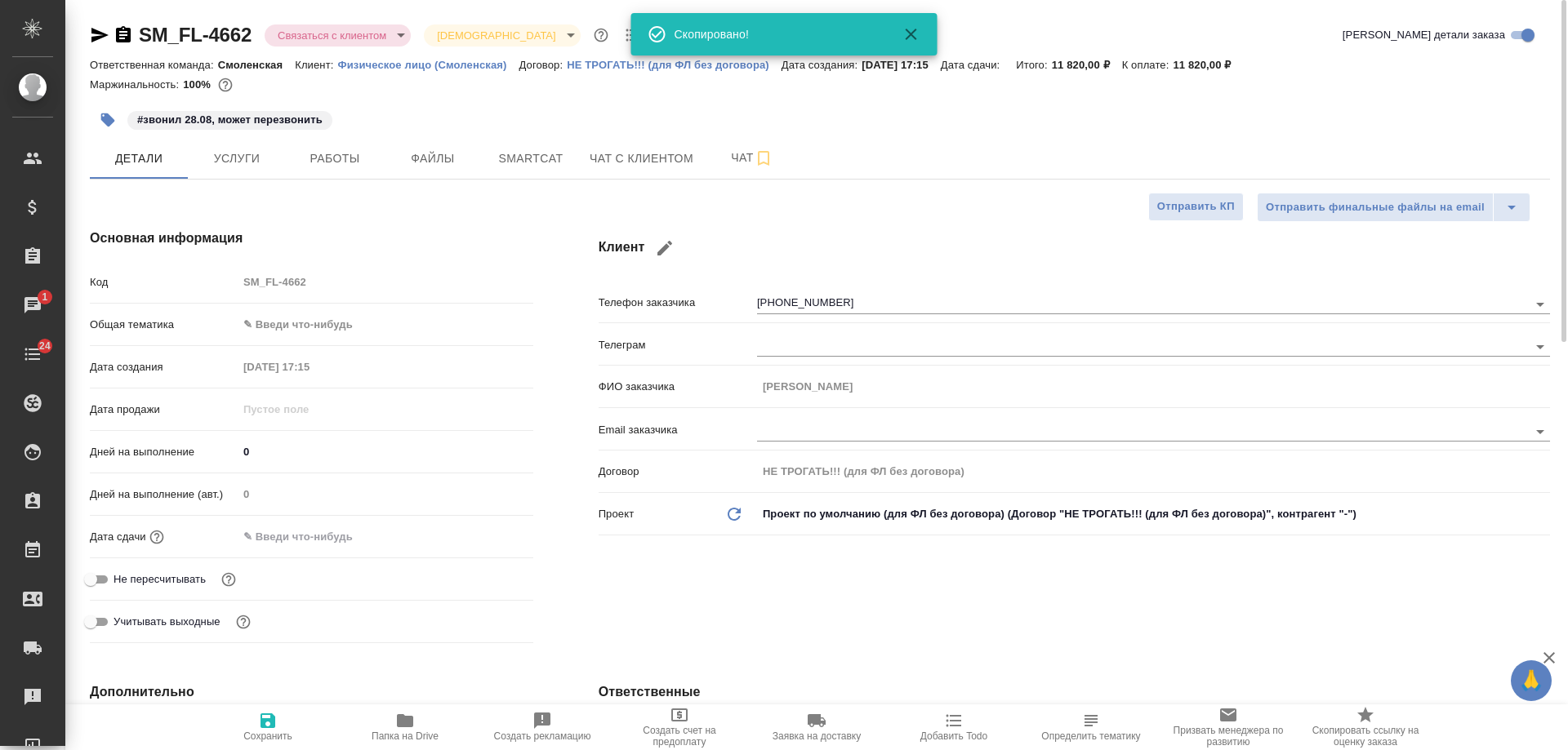
type textarea "x"
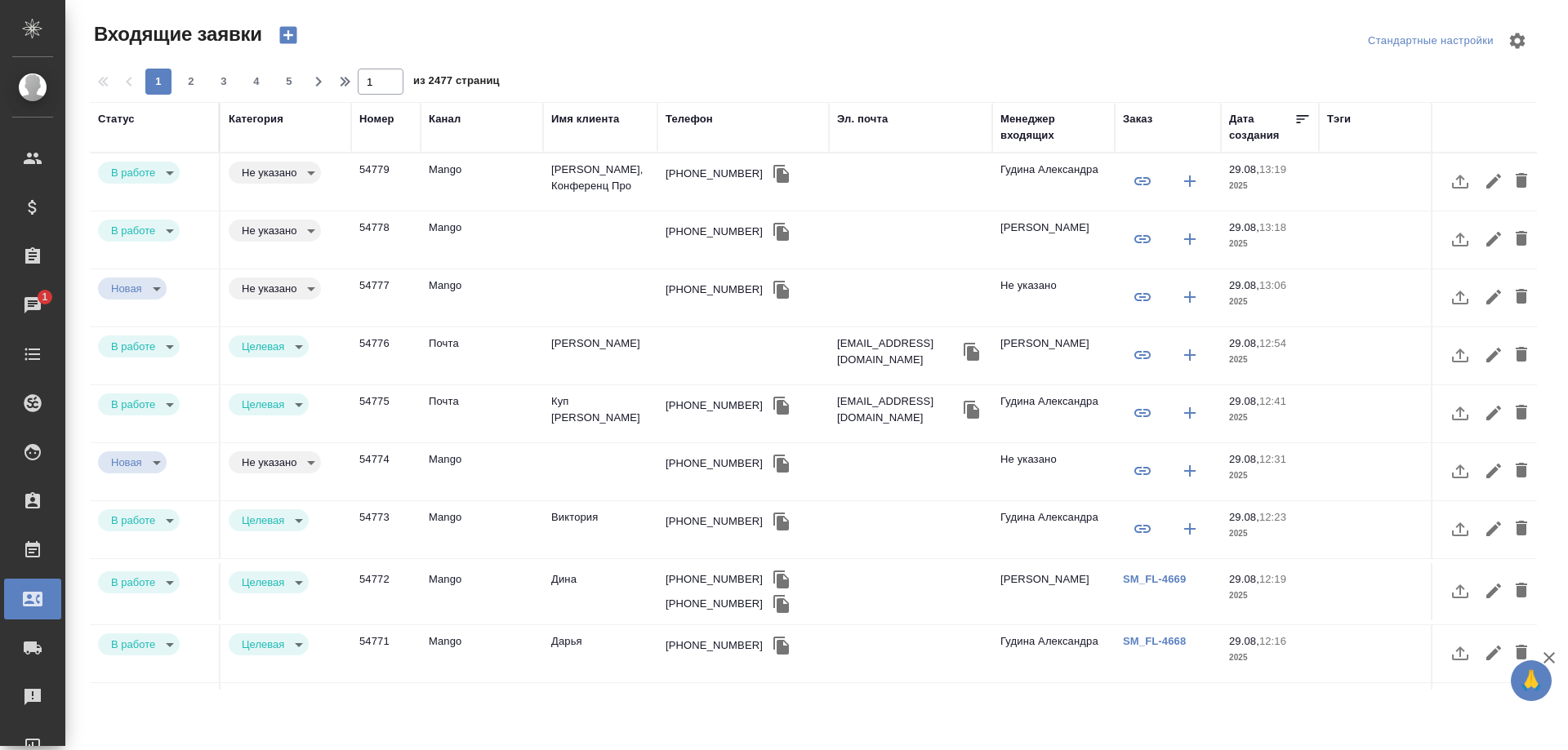
select select "RU"
click at [566, 174] on td "[PERSON_NAME], Конференц Про" at bounding box center [599, 182] width 114 height 57
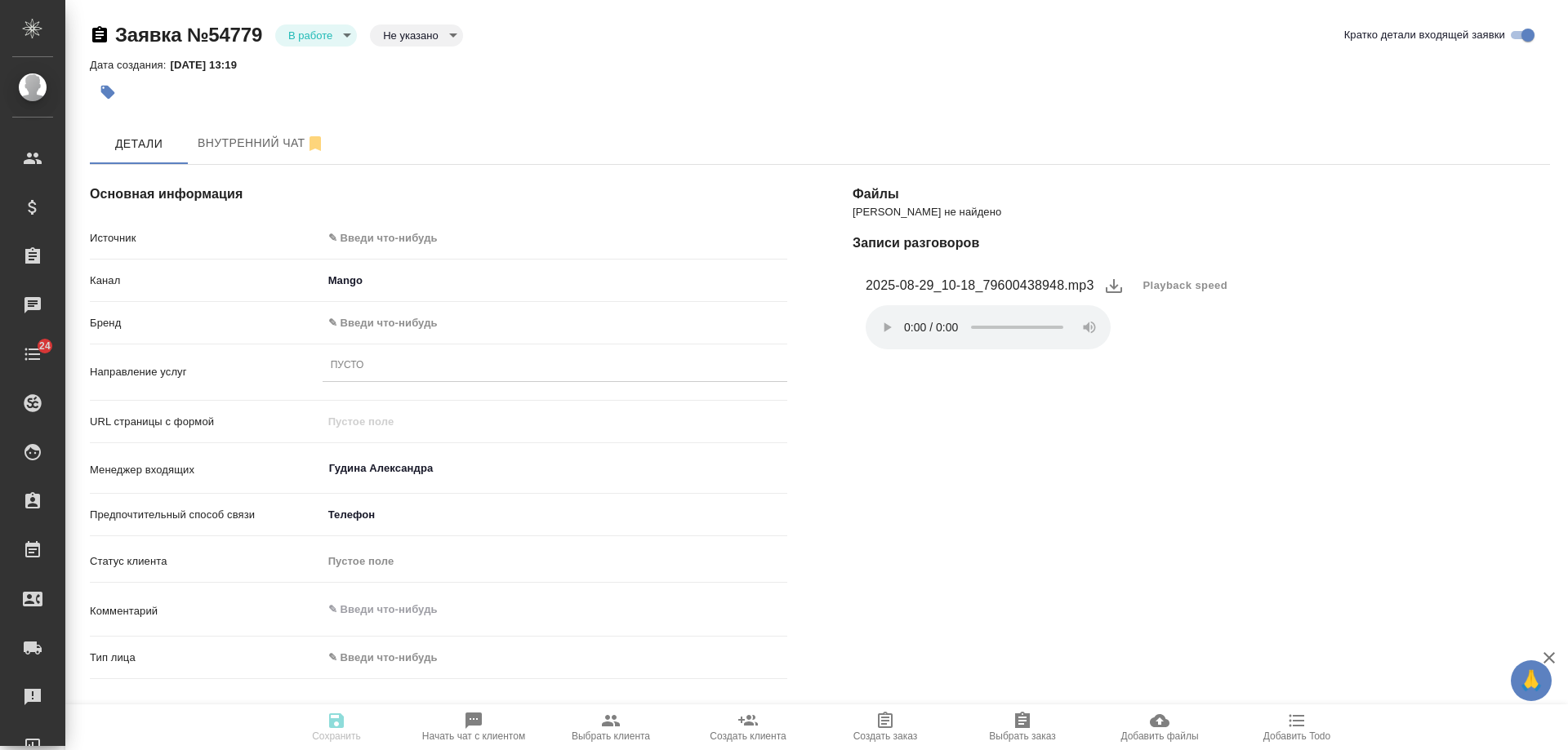
select select "RU"
click at [402, 228] on body "🙏 .cls-1 fill:#fff; AWATERA [PERSON_NAME] Спецификации Заказы 1 Чаты 24 Todo Пр…" at bounding box center [784, 375] width 1568 height 750
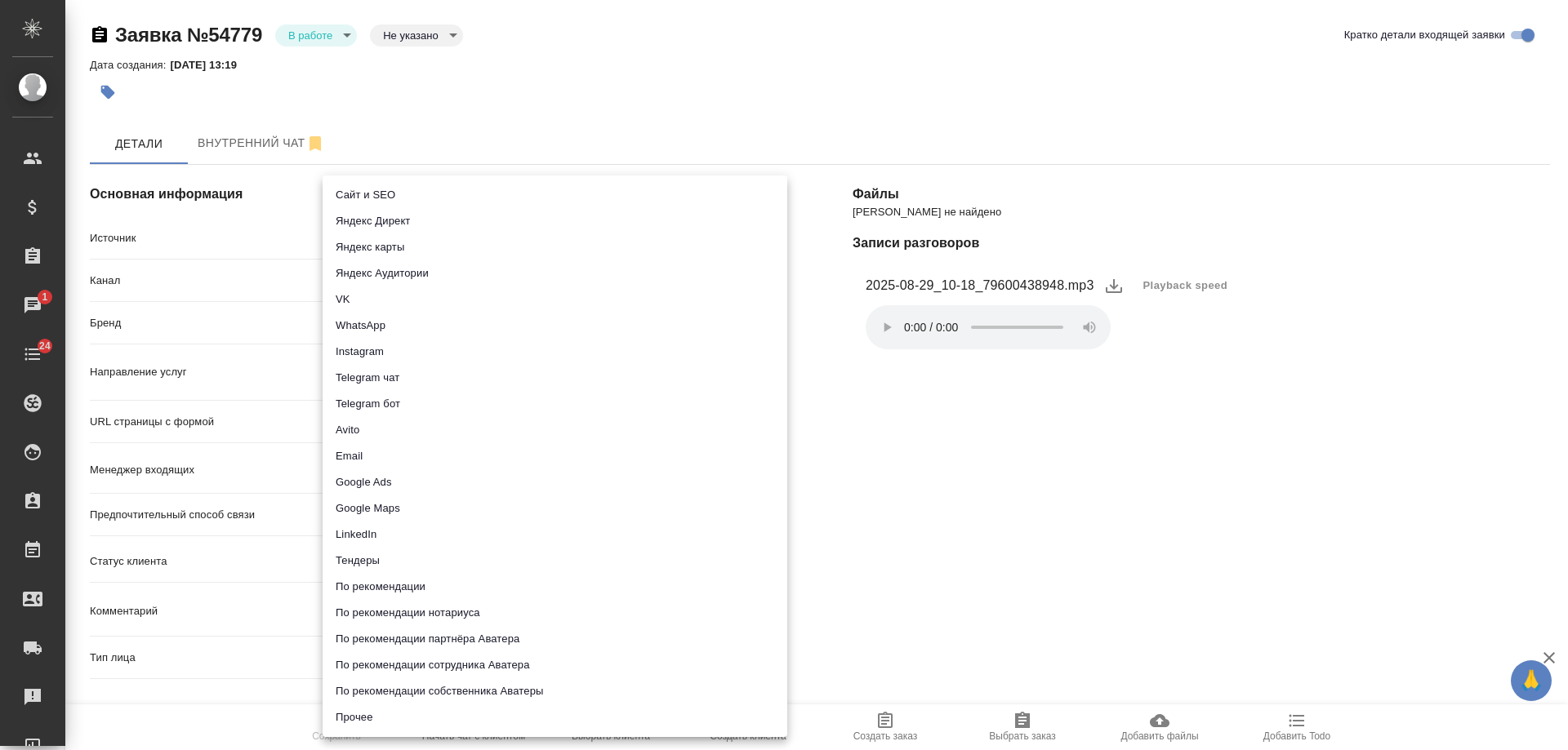
click at [389, 189] on li "Сайт и SEO" at bounding box center [554, 195] width 464 height 26
type input "seo"
click at [380, 236] on body "🙏 .cls-1 fill:#fff; AWATERA [PERSON_NAME] Спецификации Заказы 1 Чаты 24 Todo Пр…" at bounding box center [784, 375] width 1568 height 750
click at [942, 503] on div at bounding box center [784, 375] width 1568 height 750
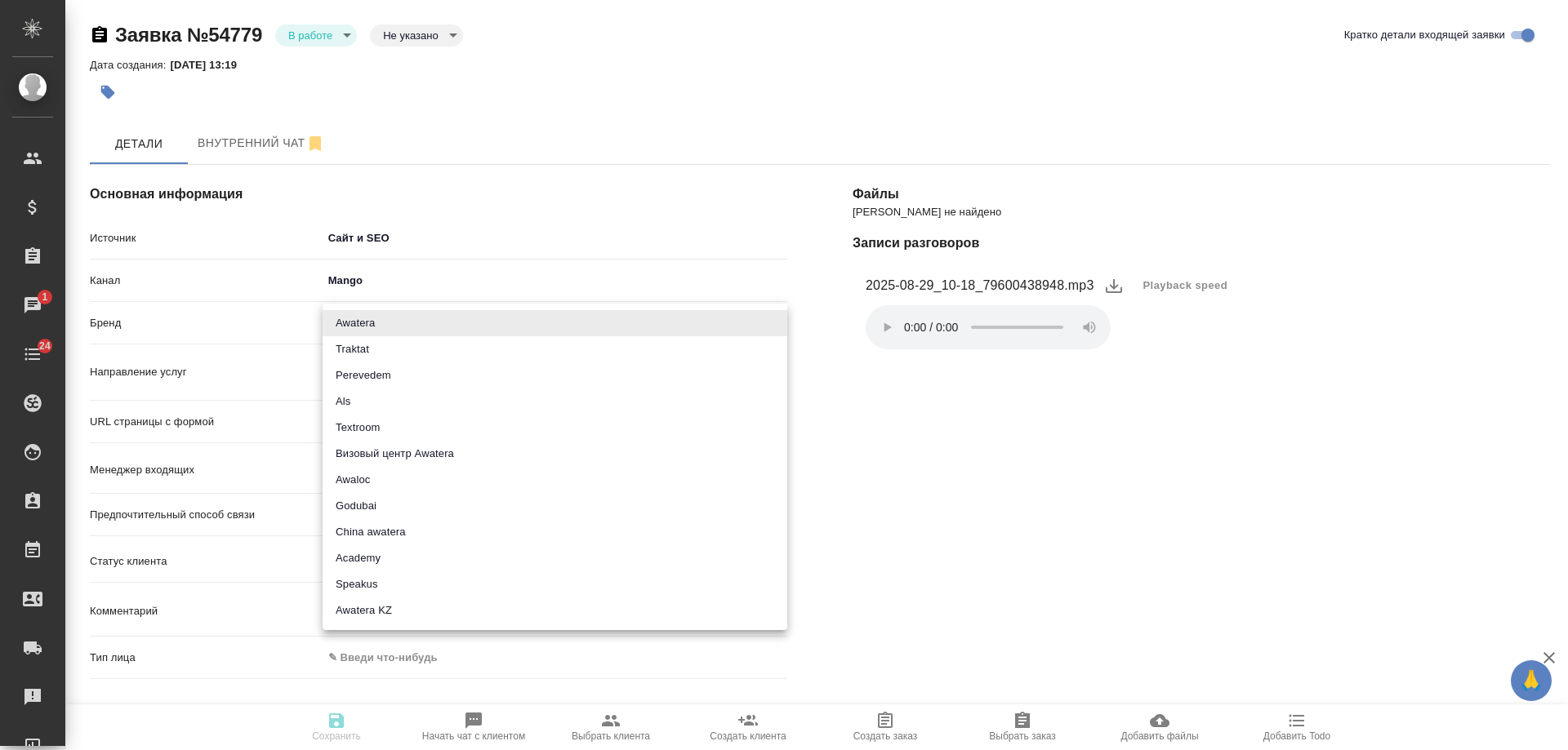
click at [383, 324] on body "🙏 .cls-1 fill:#fff; AWATERA Gudina Alexandra Клиенты Спецификации Заказы 1 Чаты…" at bounding box center [784, 375] width 1568 height 750
click at [381, 328] on li "Awatera" at bounding box center [554, 323] width 464 height 26
type input "awatera"
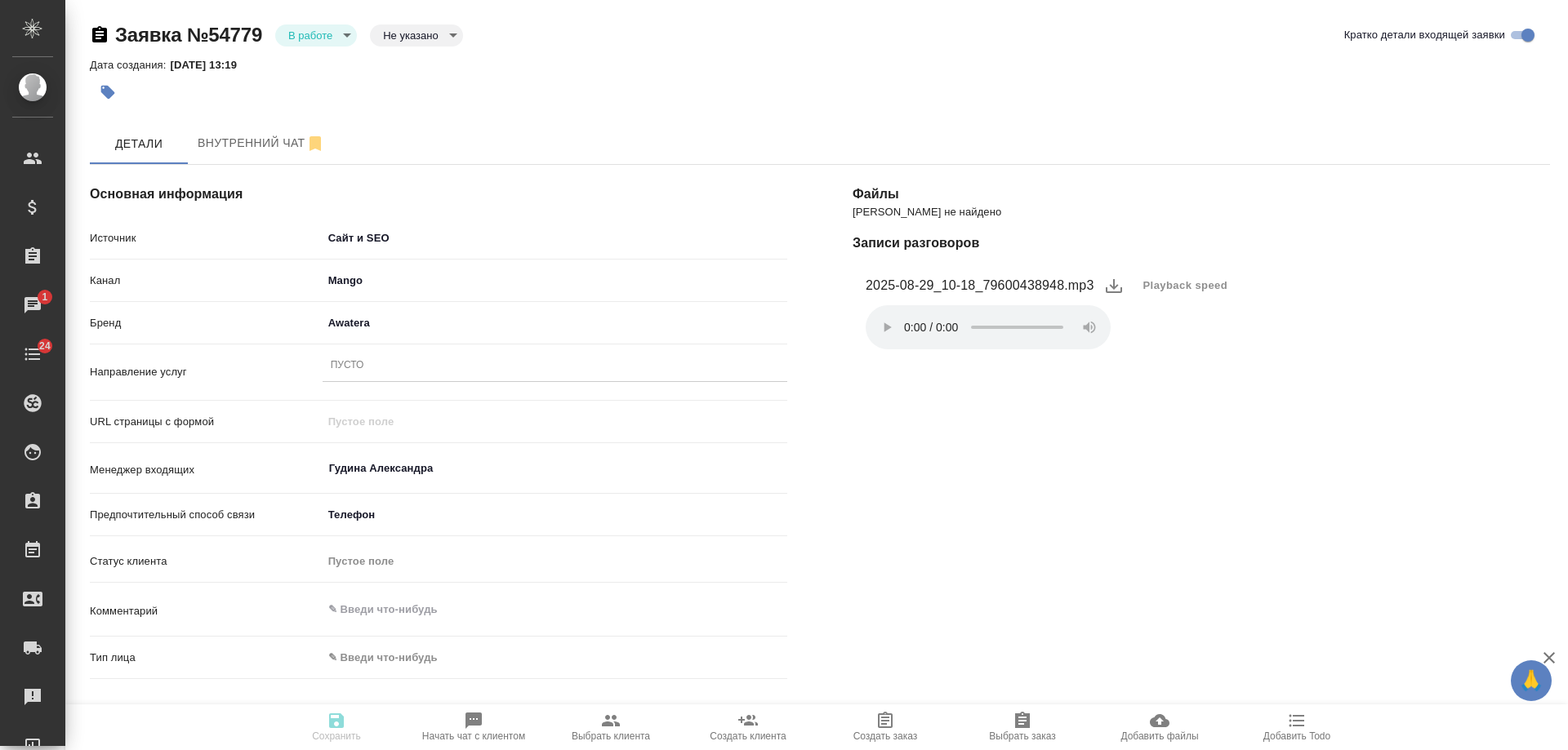
click at [362, 364] on div "Пусто" at bounding box center [348, 366] width 33 height 14
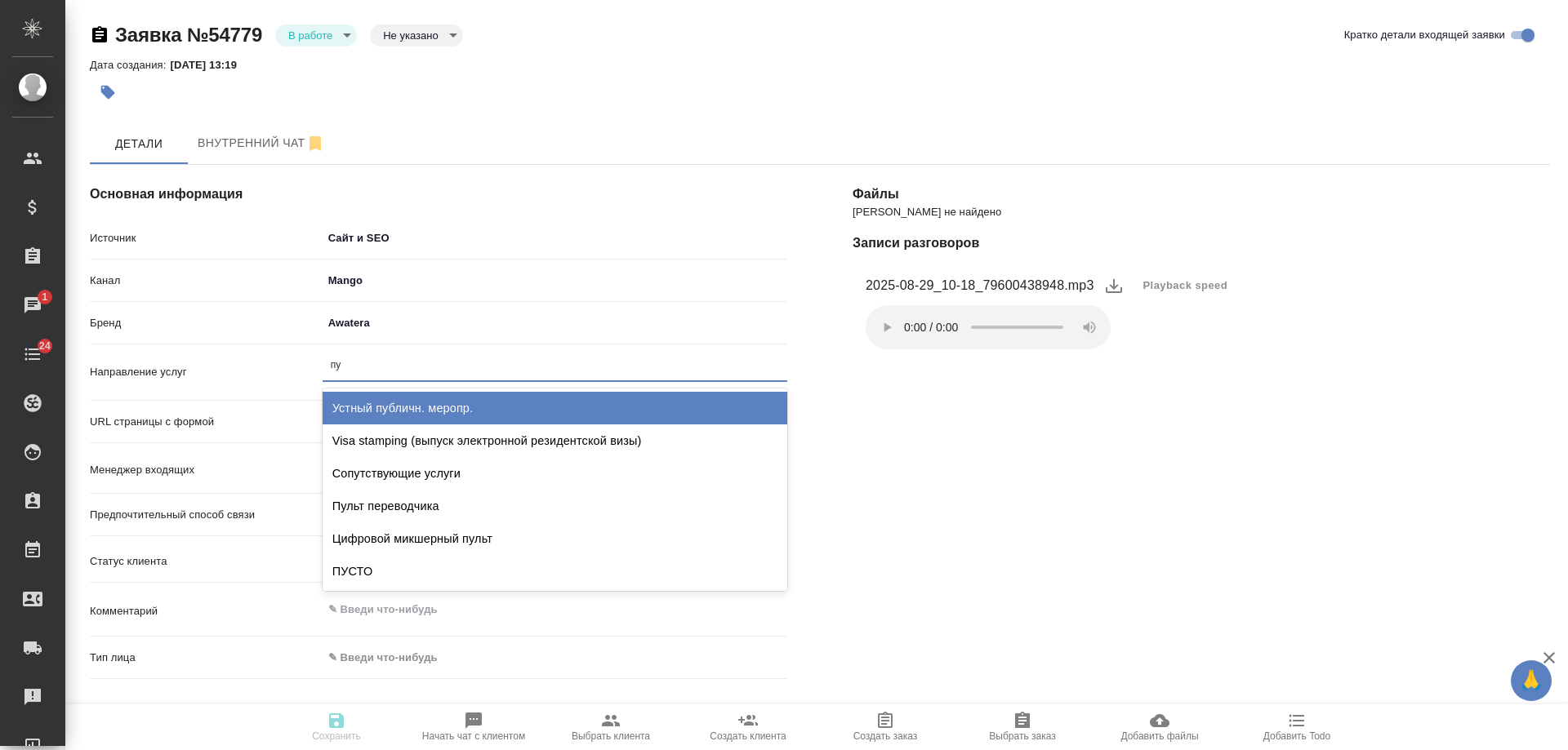
type input "пус"
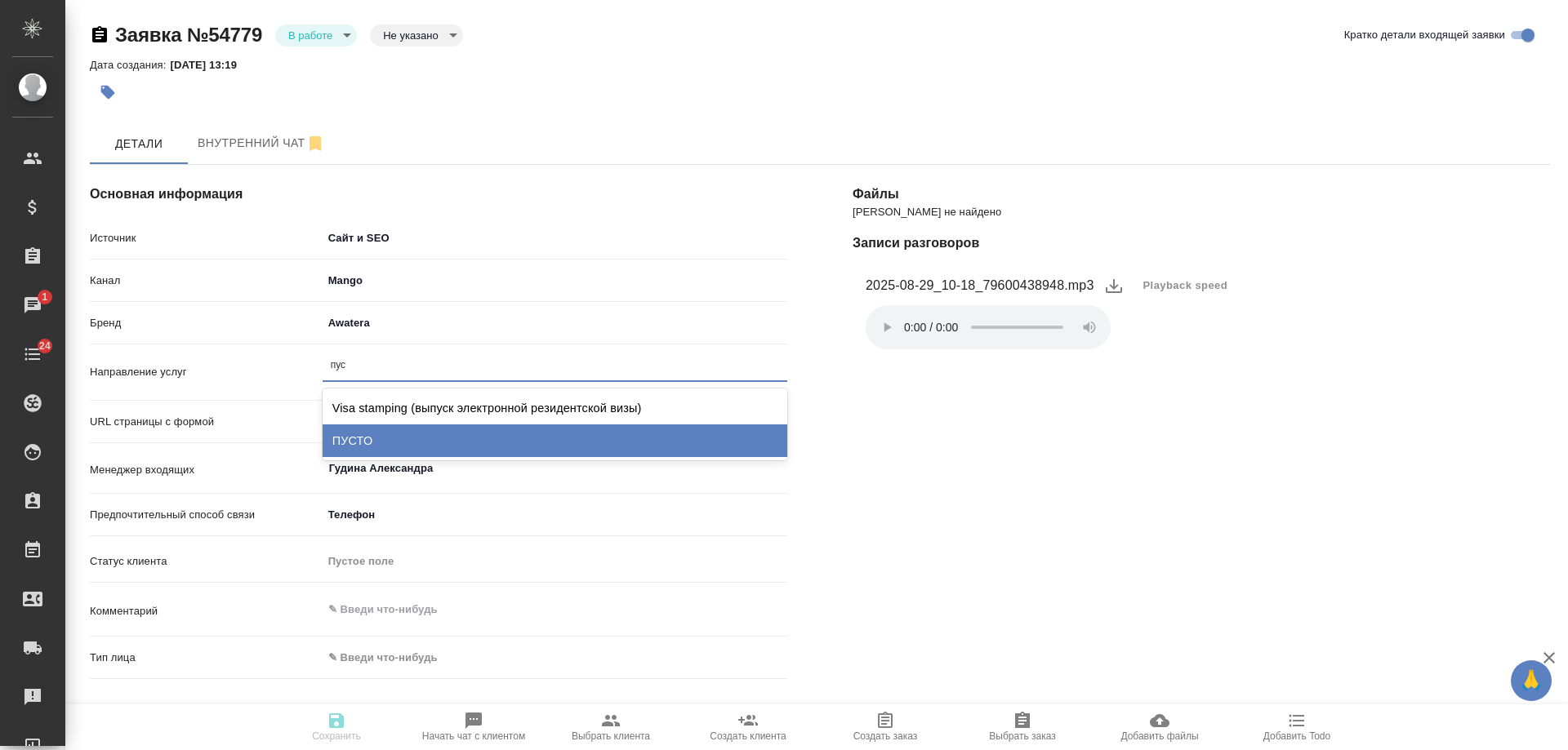
click at [384, 433] on div "ПУСТО" at bounding box center [554, 440] width 464 height 32
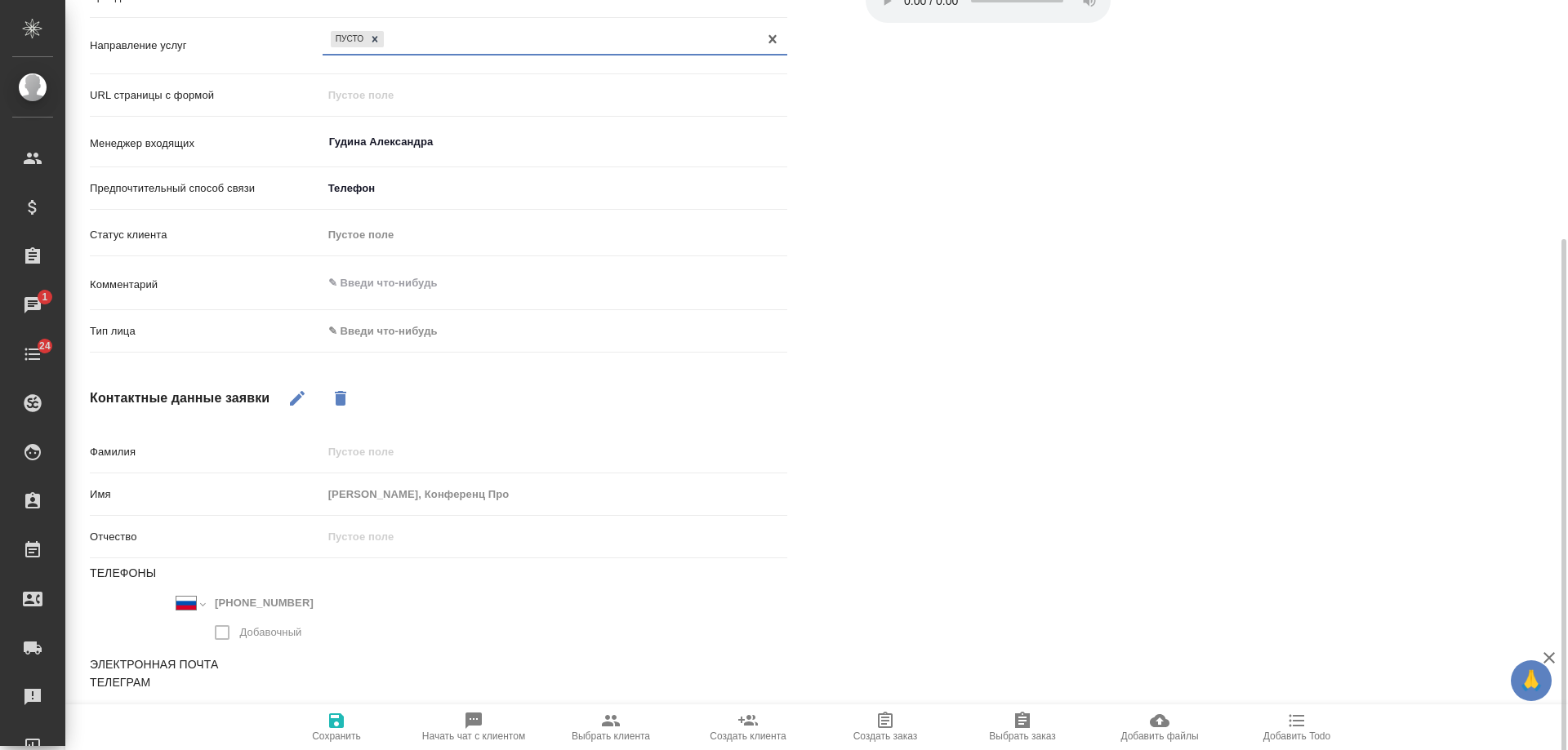
scroll to position [334, 0]
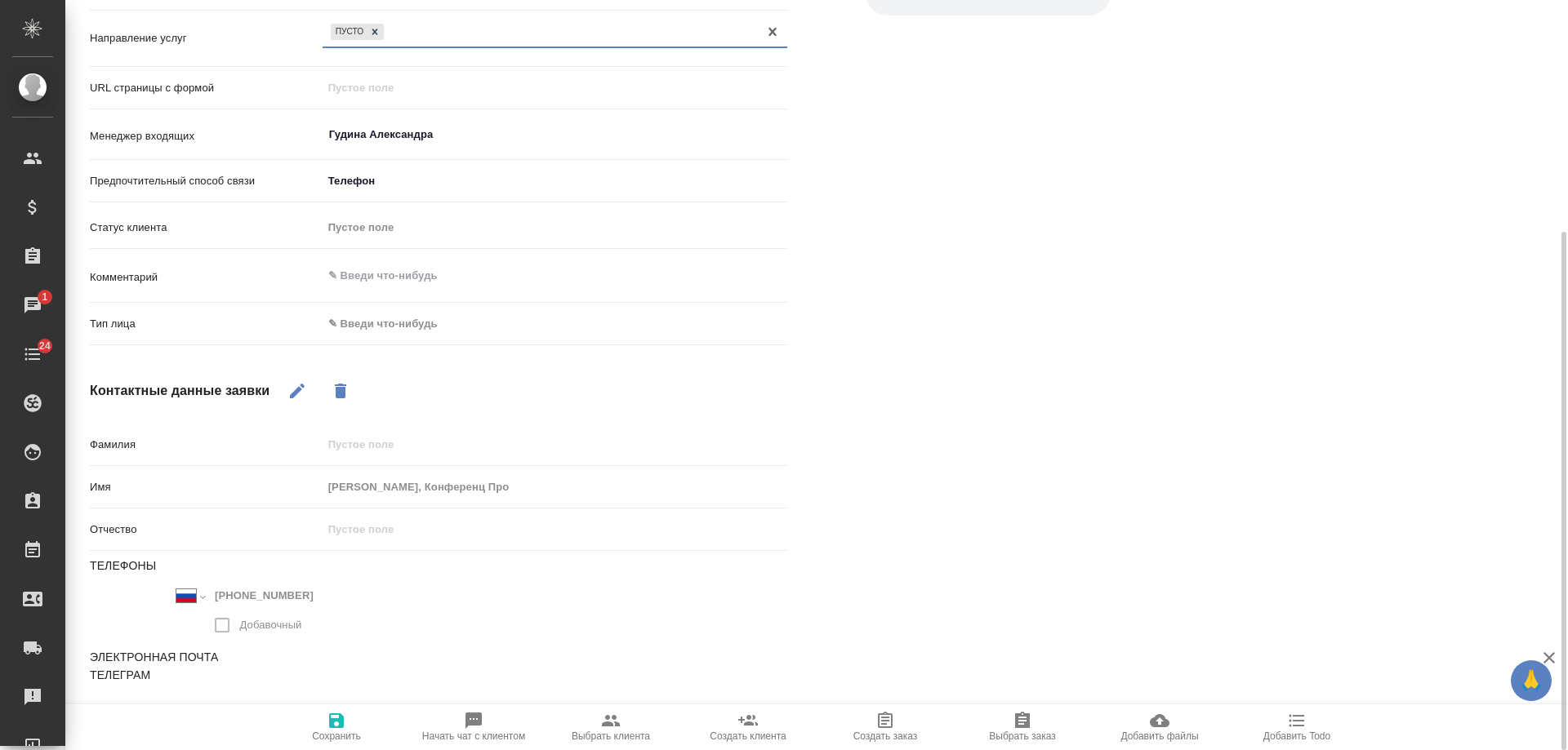
click at [388, 330] on body "🙏 .cls-1 fill:#fff; AWATERA Gudina Alexandra Клиенты Спецификации Заказы 1 Чаты…" at bounding box center [784, 375] width 1568 height 750
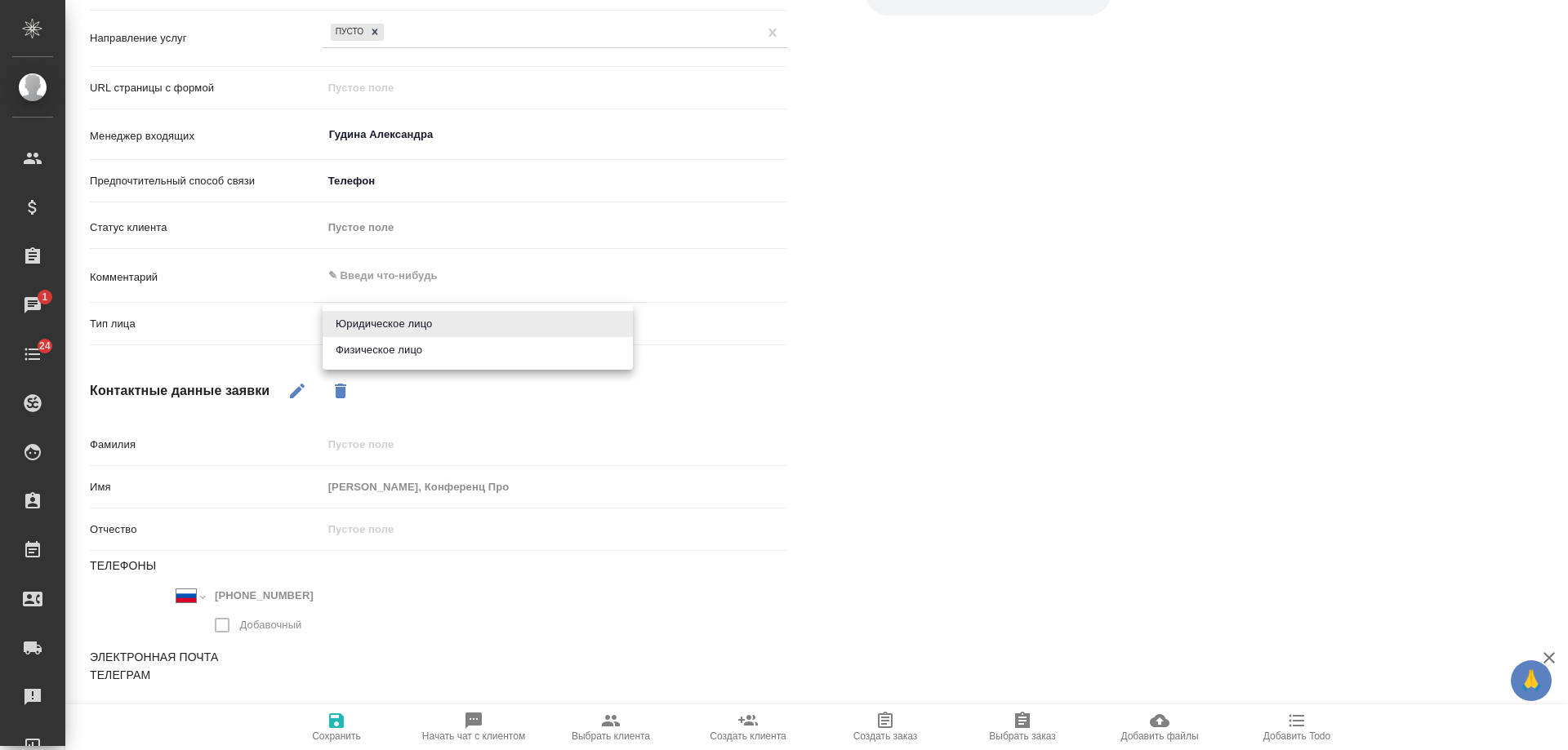
click at [404, 345] on li "Физическое лицо" at bounding box center [477, 350] width 310 height 26
type input "private"
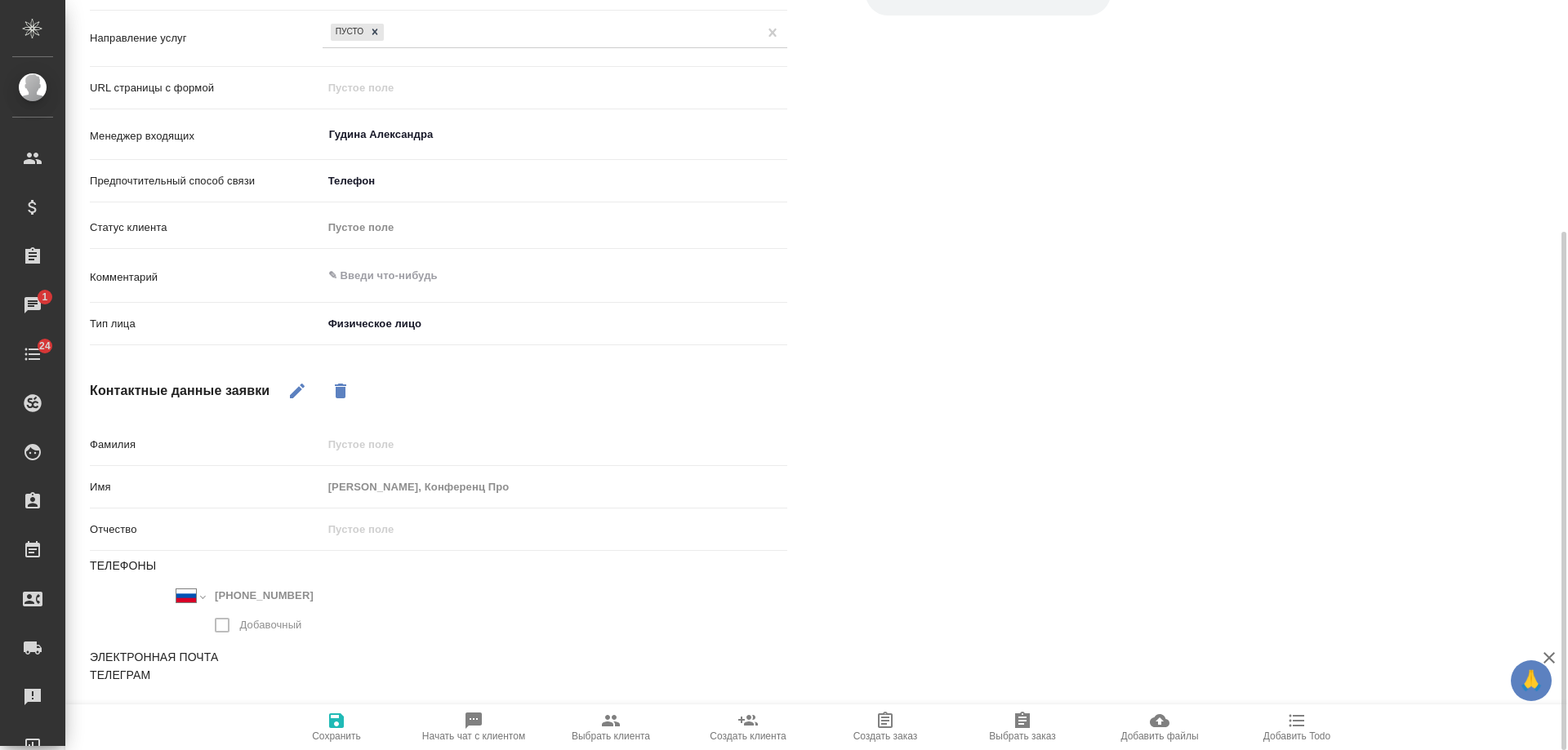
click at [335, 731] on span "Сохранить" at bounding box center [336, 736] width 49 height 11
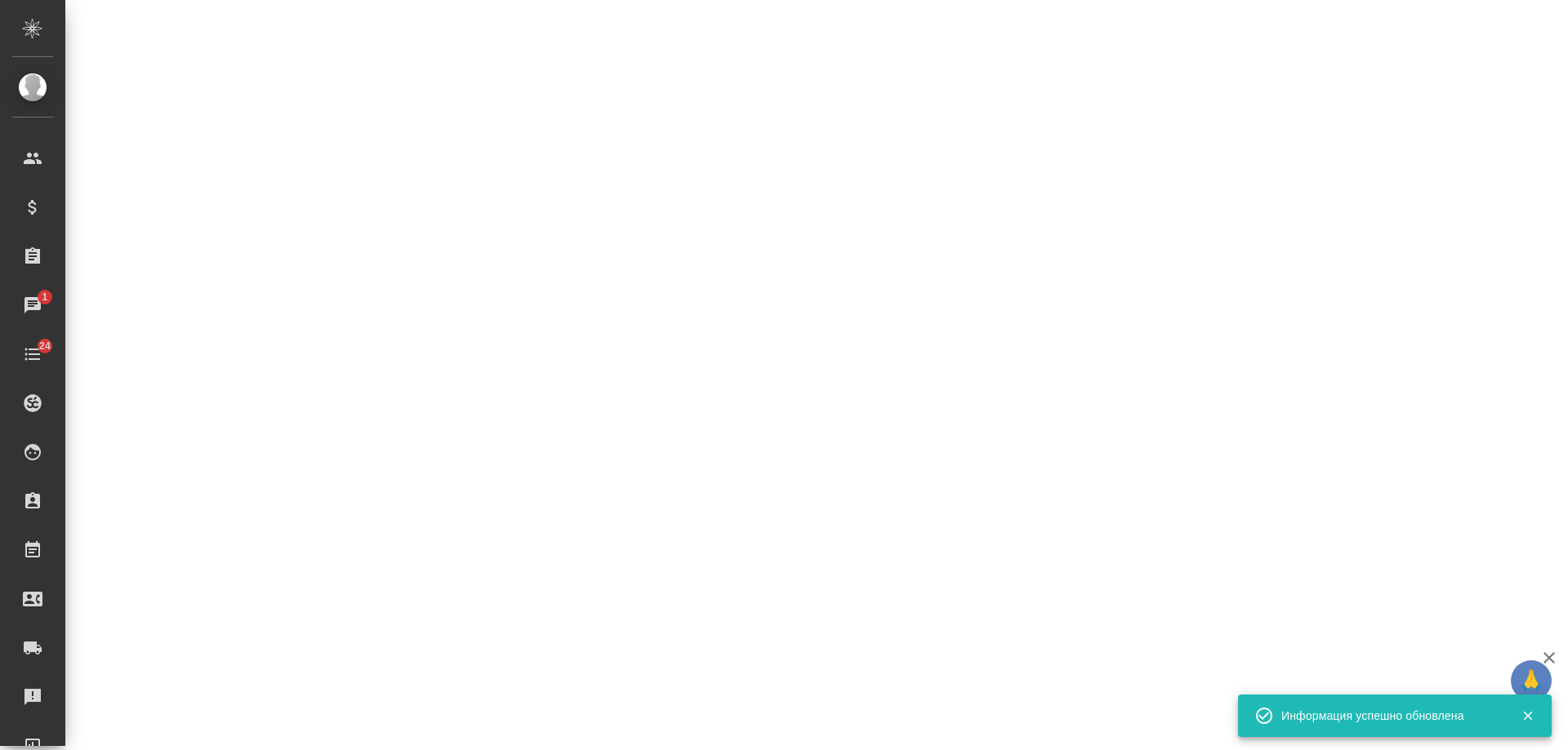
select select "RU"
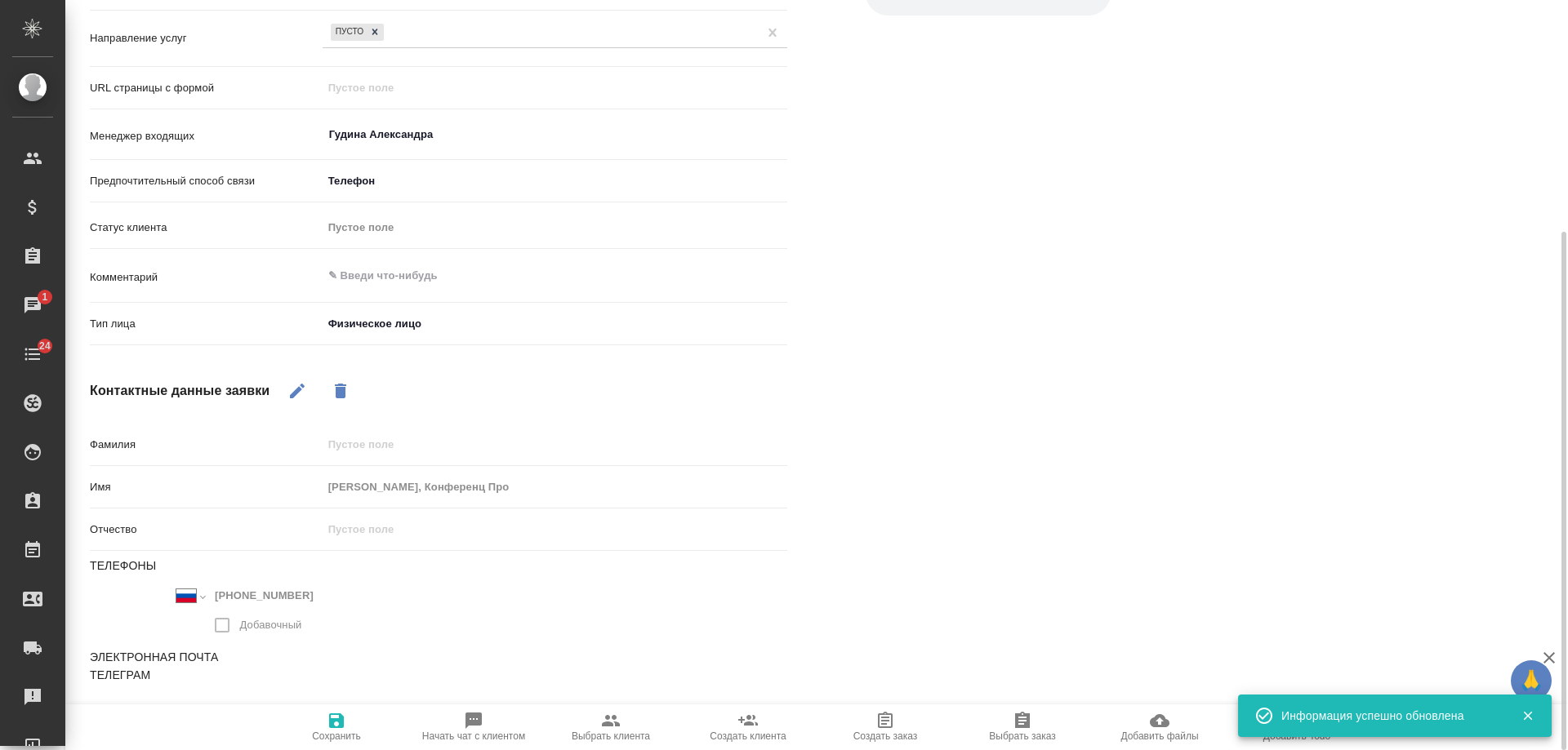
type textarea "x"
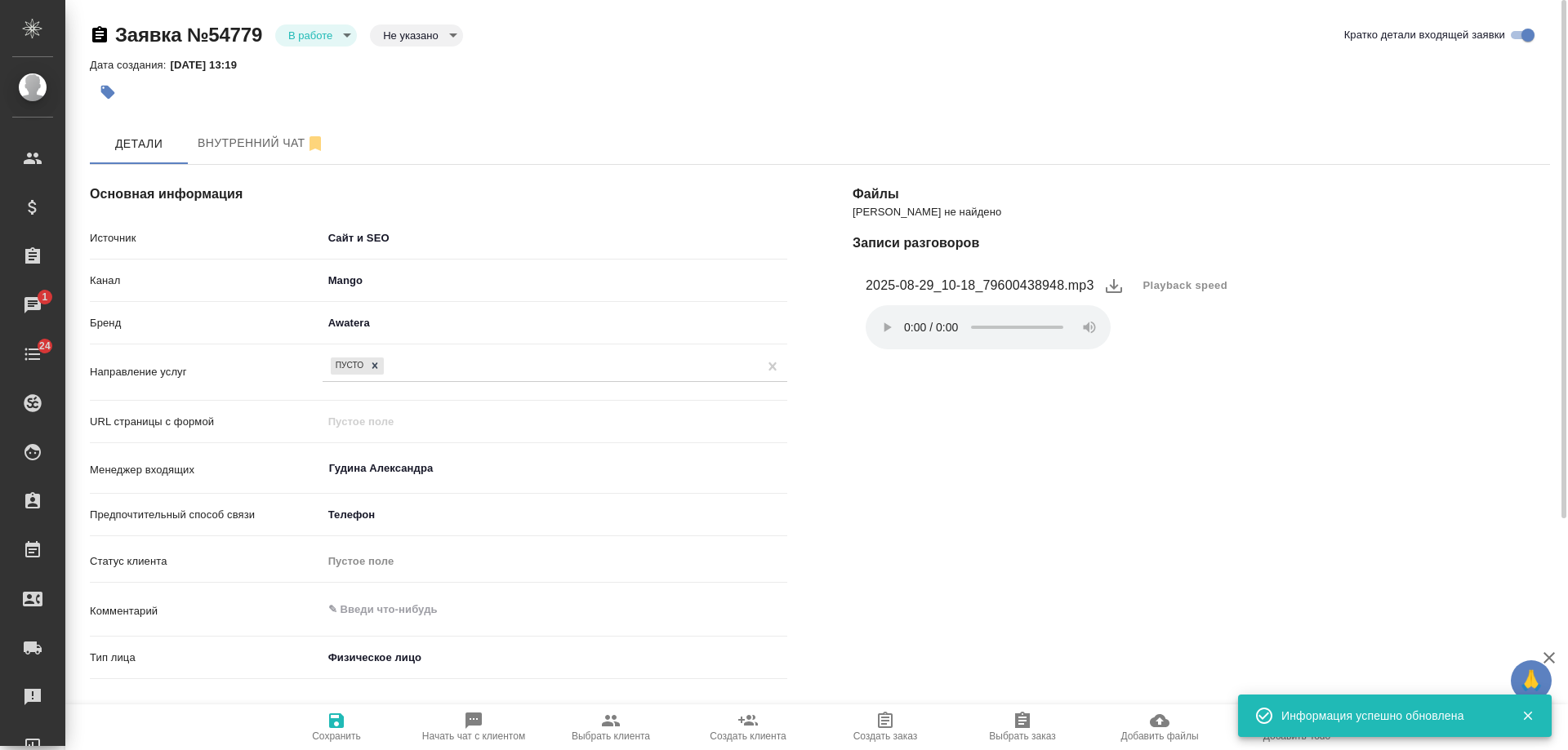
click at [329, 40] on body "🙏 .cls-1 fill:#fff; AWATERA Gudina Alexandra Клиенты Спецификации Заказы 1 Чаты…" at bounding box center [784, 375] width 1568 height 750
click at [341, 71] on li "Отказ" at bounding box center [316, 63] width 82 height 28
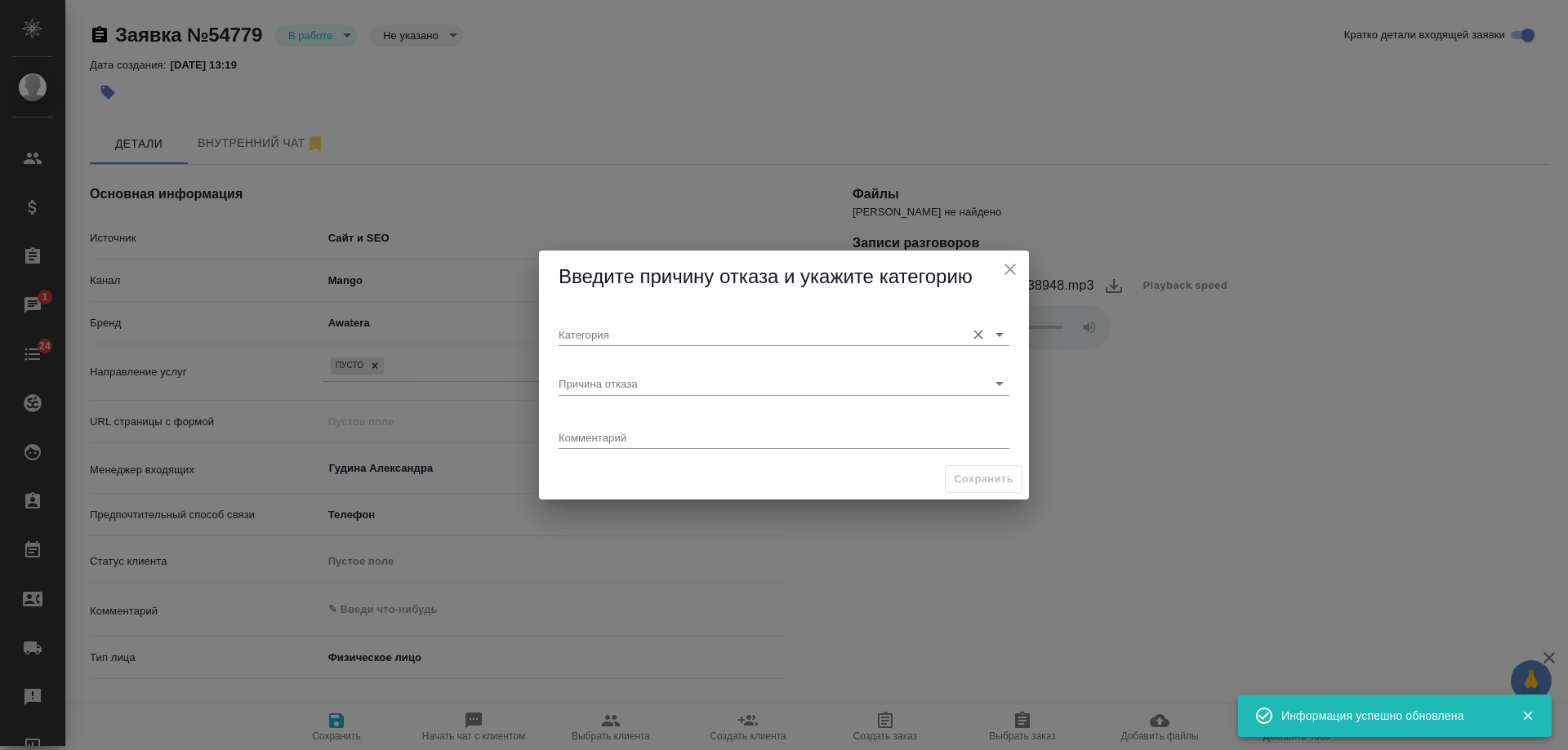
click at [657, 339] on input "Категория" at bounding box center [757, 334] width 398 height 22
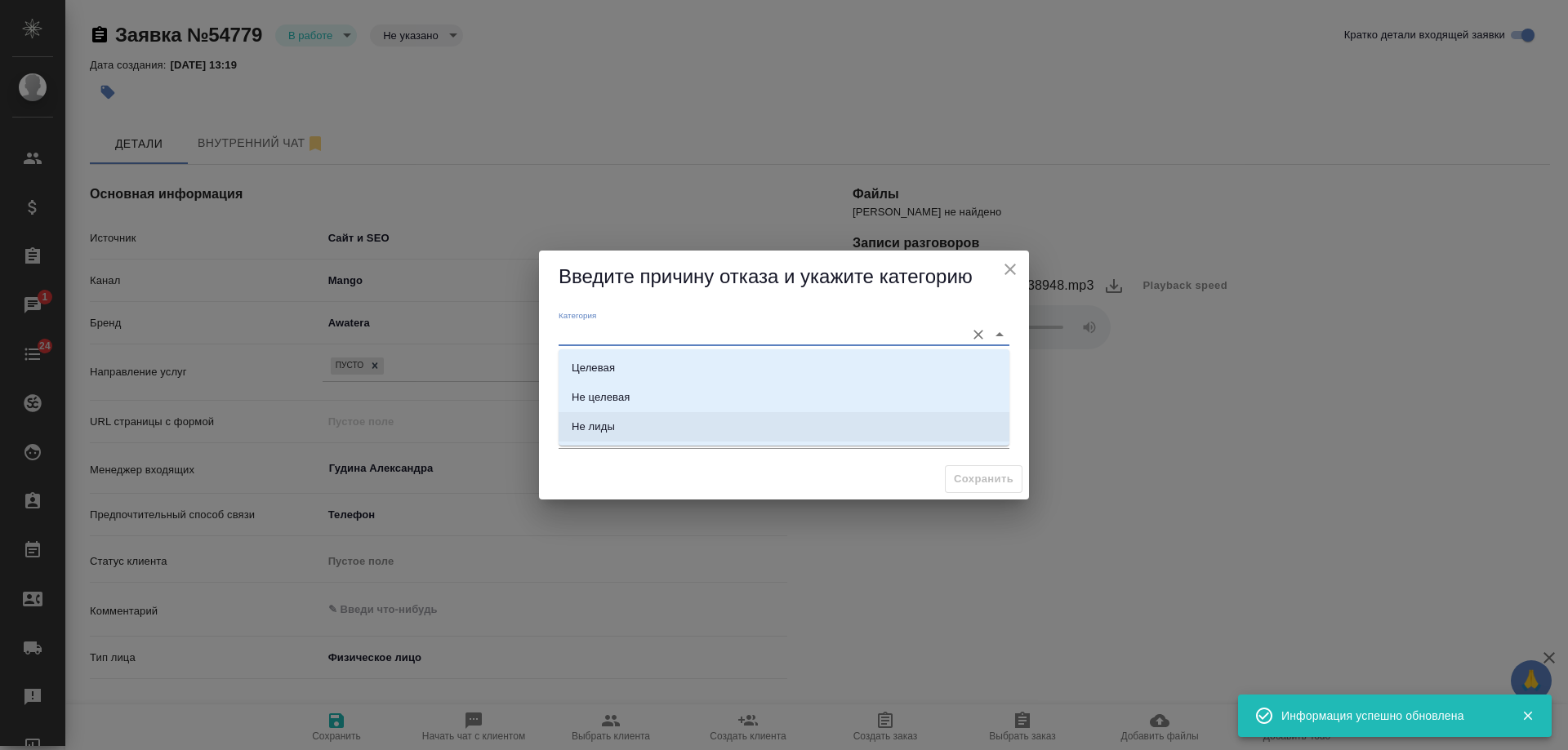
click at [601, 437] on li "Не лиды" at bounding box center [783, 427] width 450 height 30
type input "Не лиды"
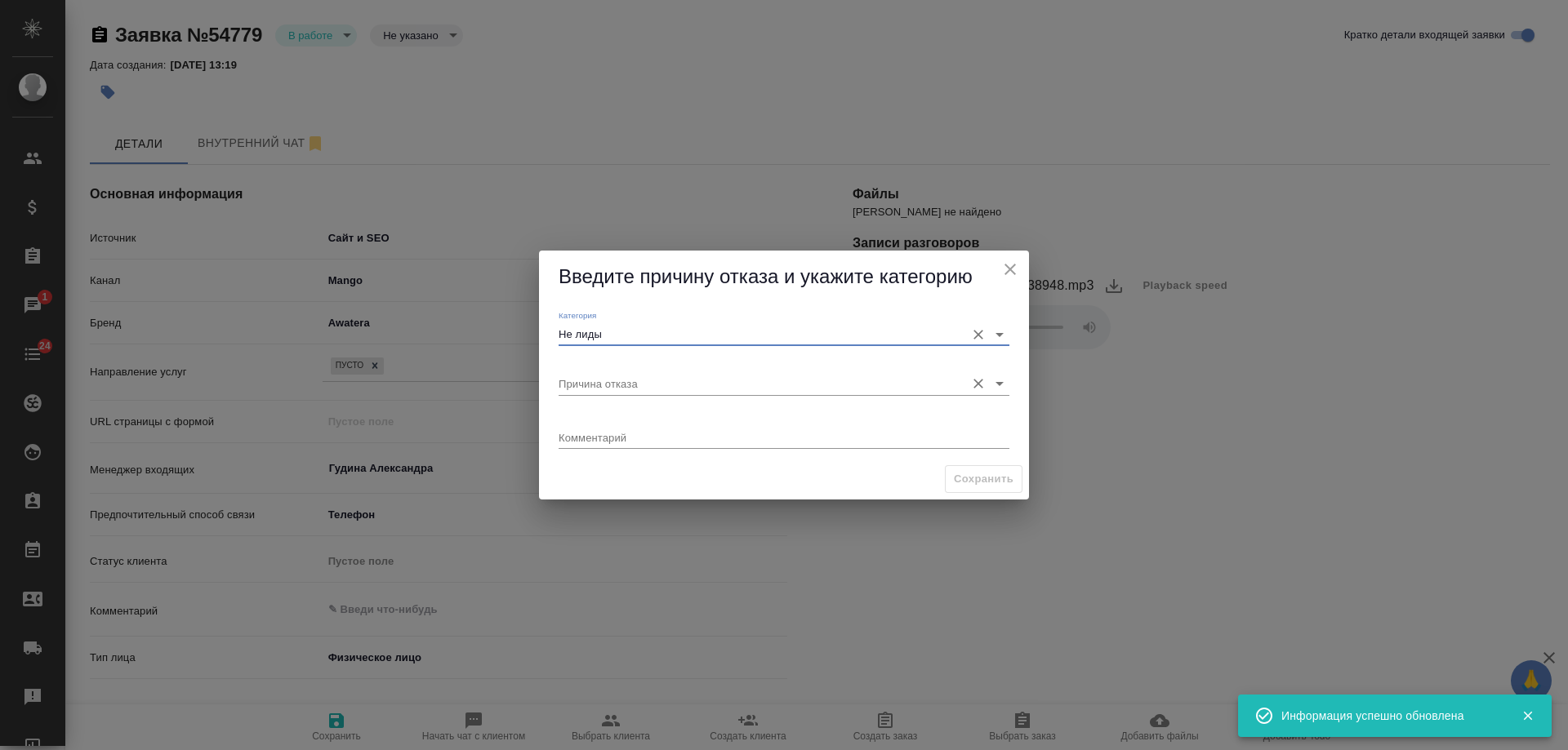
click at [632, 385] on input "Причина отказа" at bounding box center [757, 382] width 398 height 22
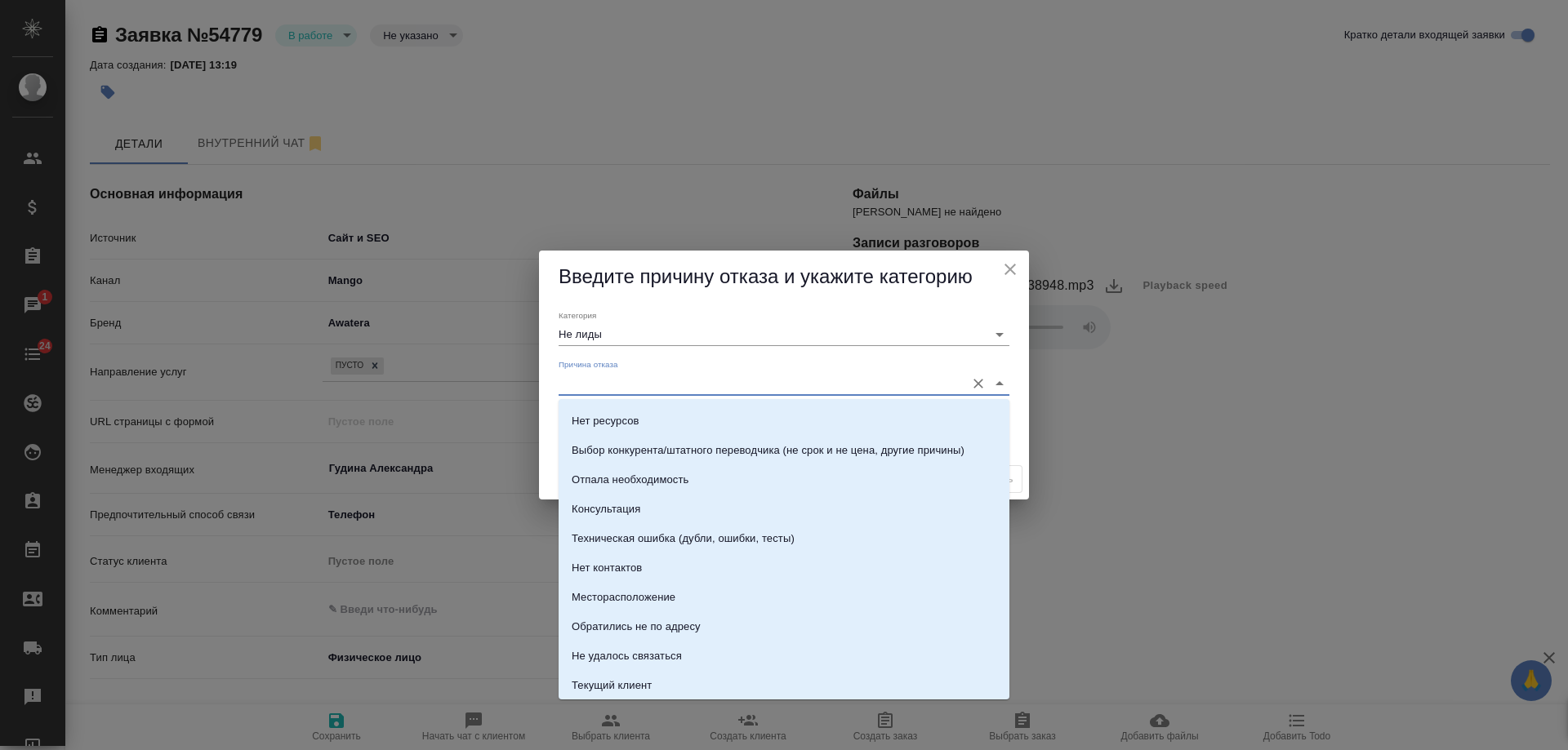
scroll to position [233, 0]
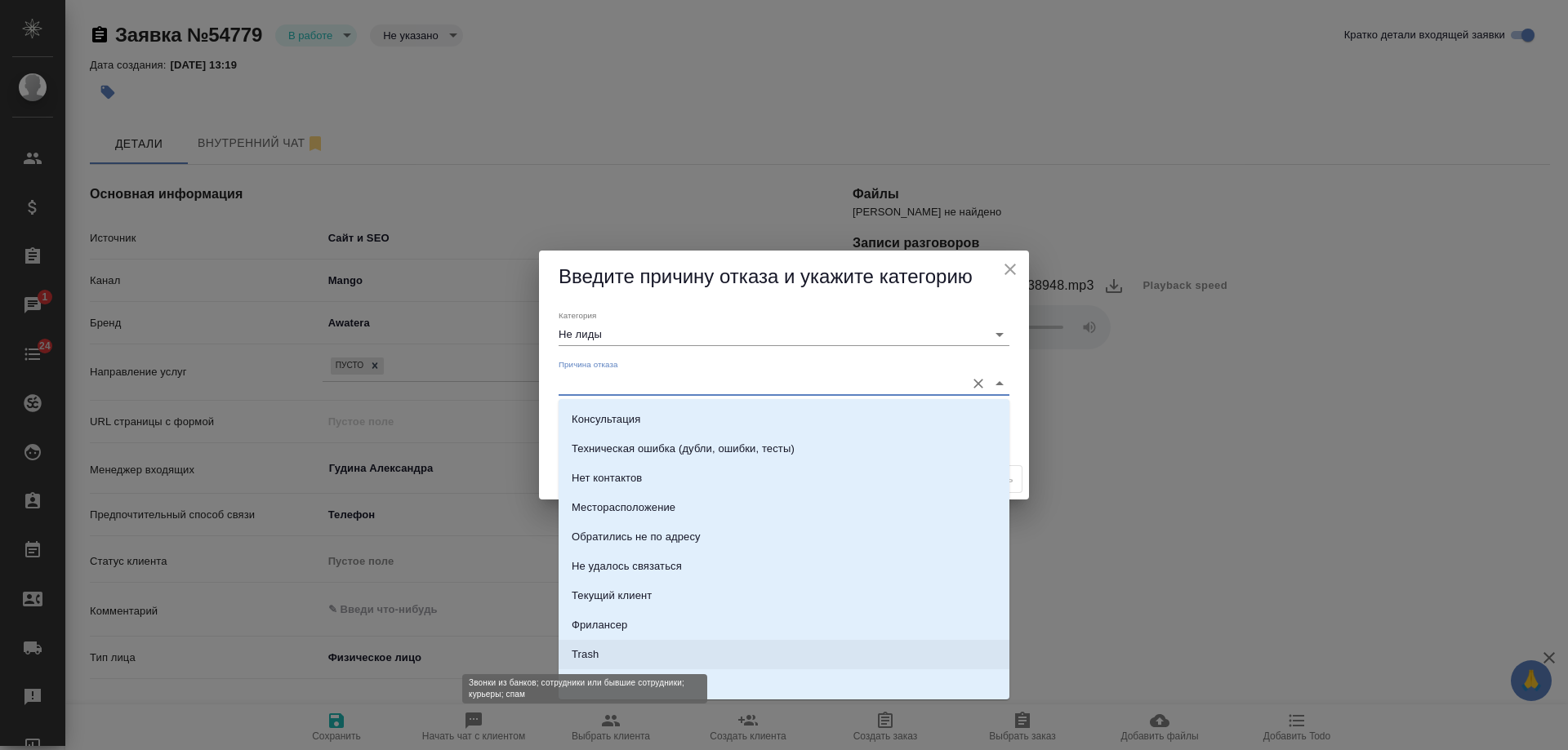
click at [595, 654] on div "Trash" at bounding box center [585, 654] width 27 height 17
type input "Trash"
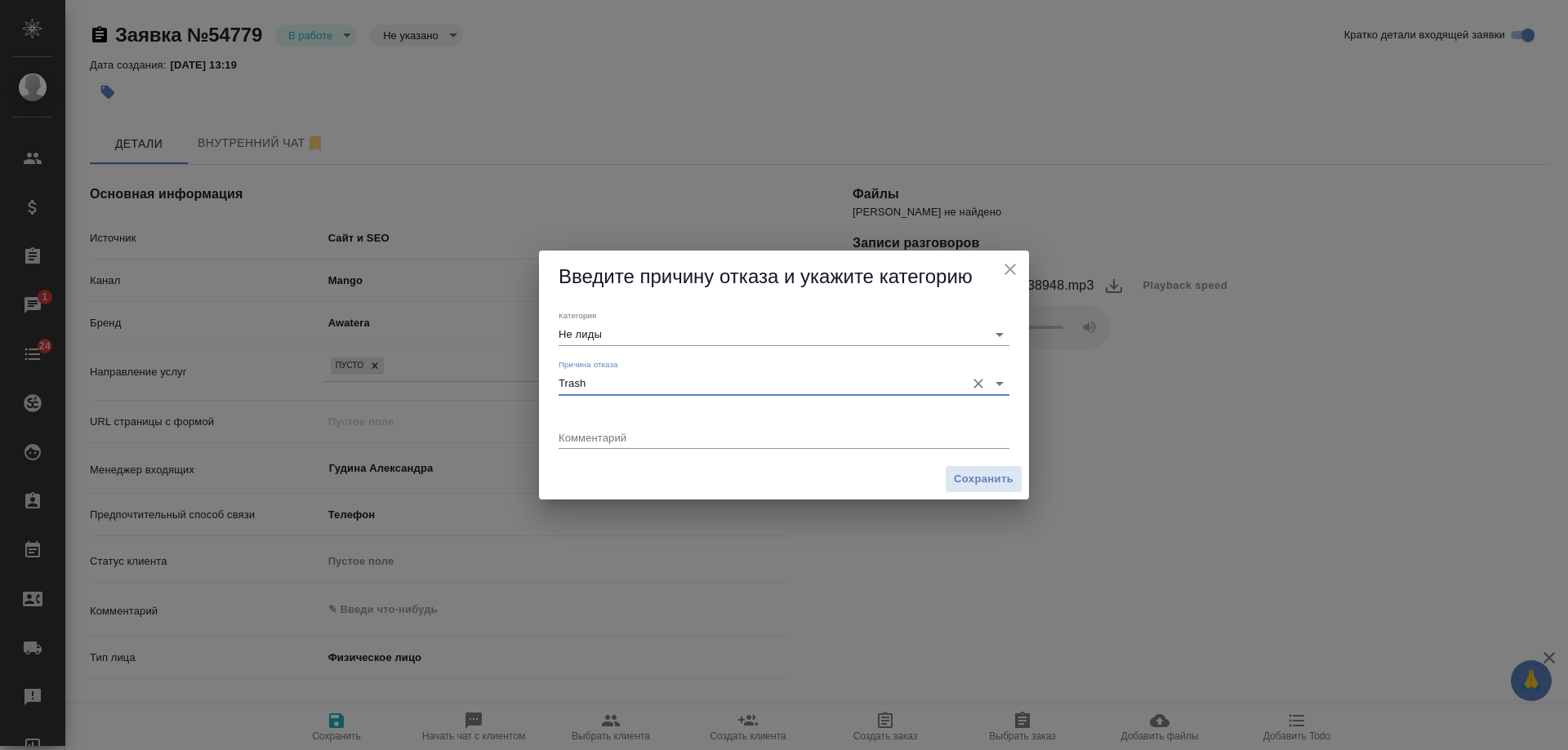
drag, startPoint x: 983, startPoint y: 385, endPoint x: 927, endPoint y: 384, distance: 56.0
click at [981, 385] on icon "Очистить" at bounding box center [978, 383] width 17 height 17
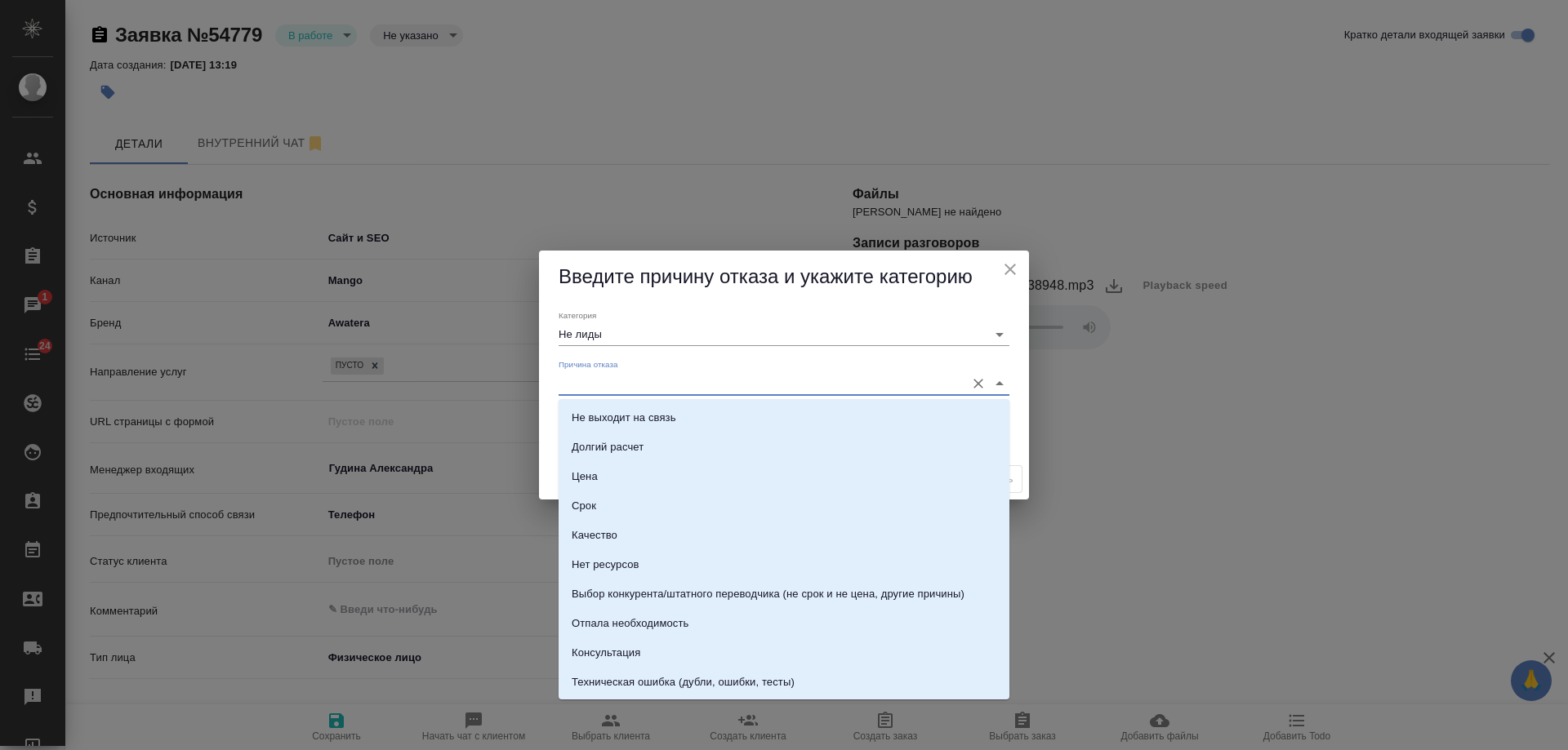
drag, startPoint x: 890, startPoint y: 378, endPoint x: 815, endPoint y: 395, distance: 76.9
click at [889, 378] on input "Причина отказа" at bounding box center [757, 382] width 398 height 22
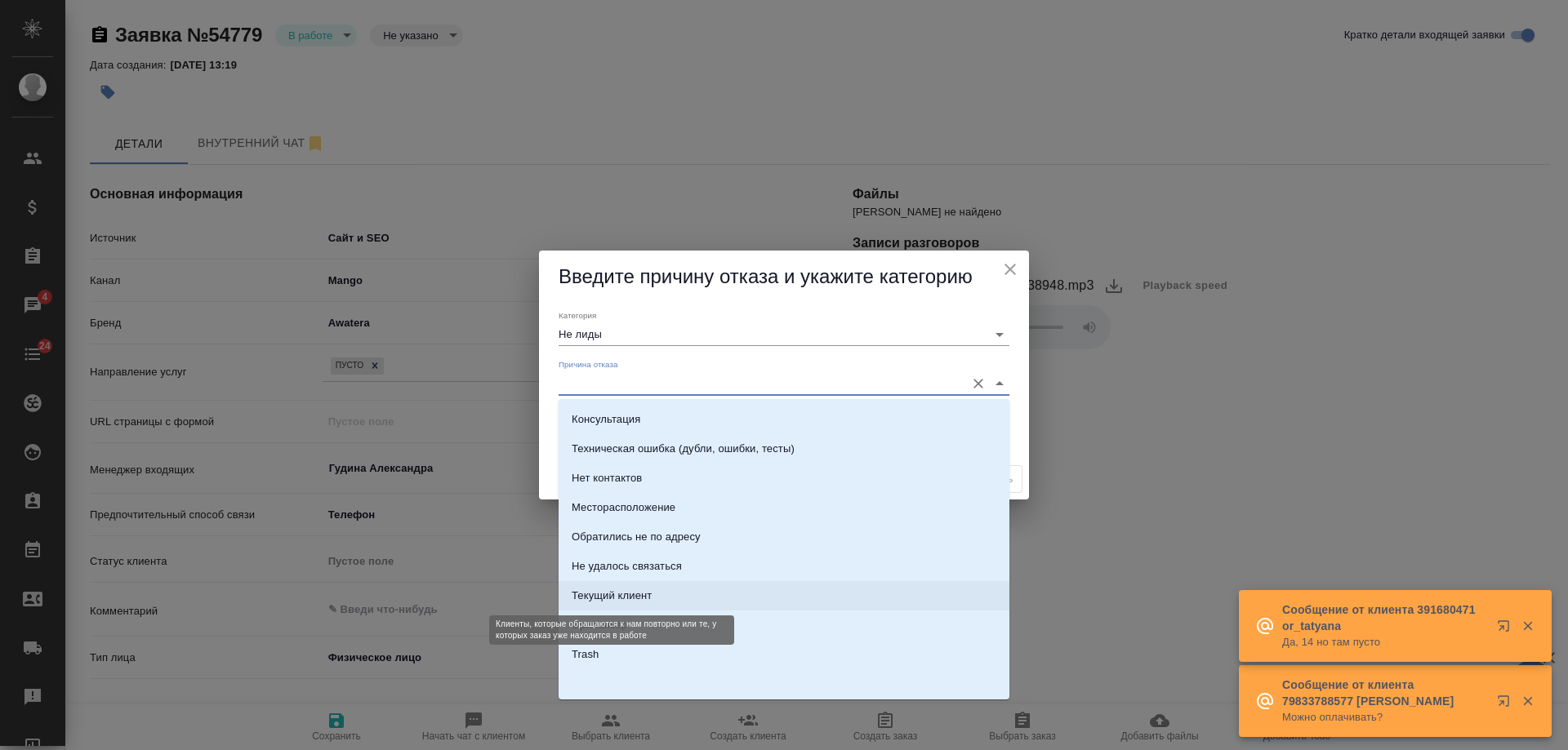
click at [648, 592] on div "Текущий клиент" at bounding box center [612, 596] width 80 height 17
type input "Текущий клиент"
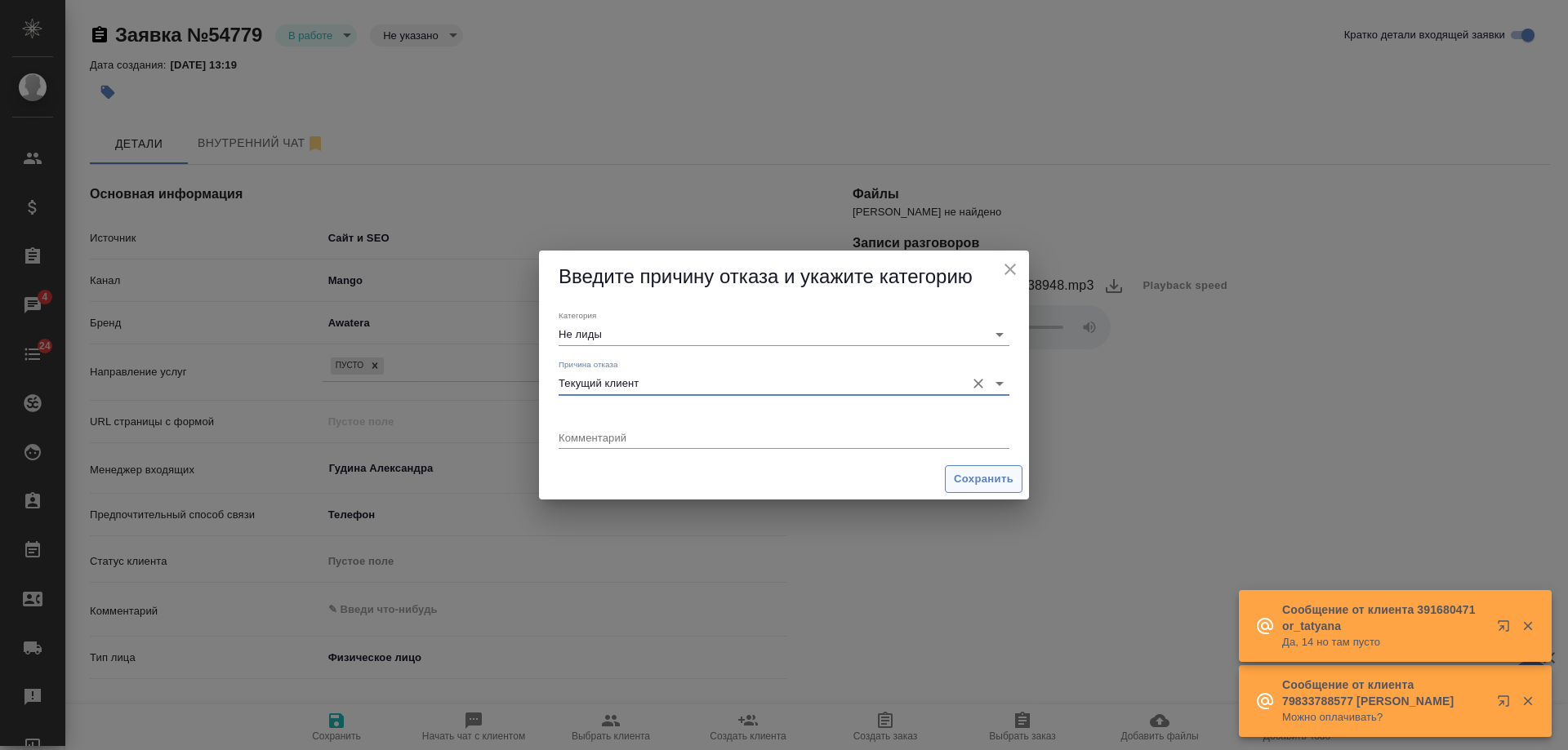
click at [993, 479] on span "Сохранить" at bounding box center [983, 480] width 59 height 19
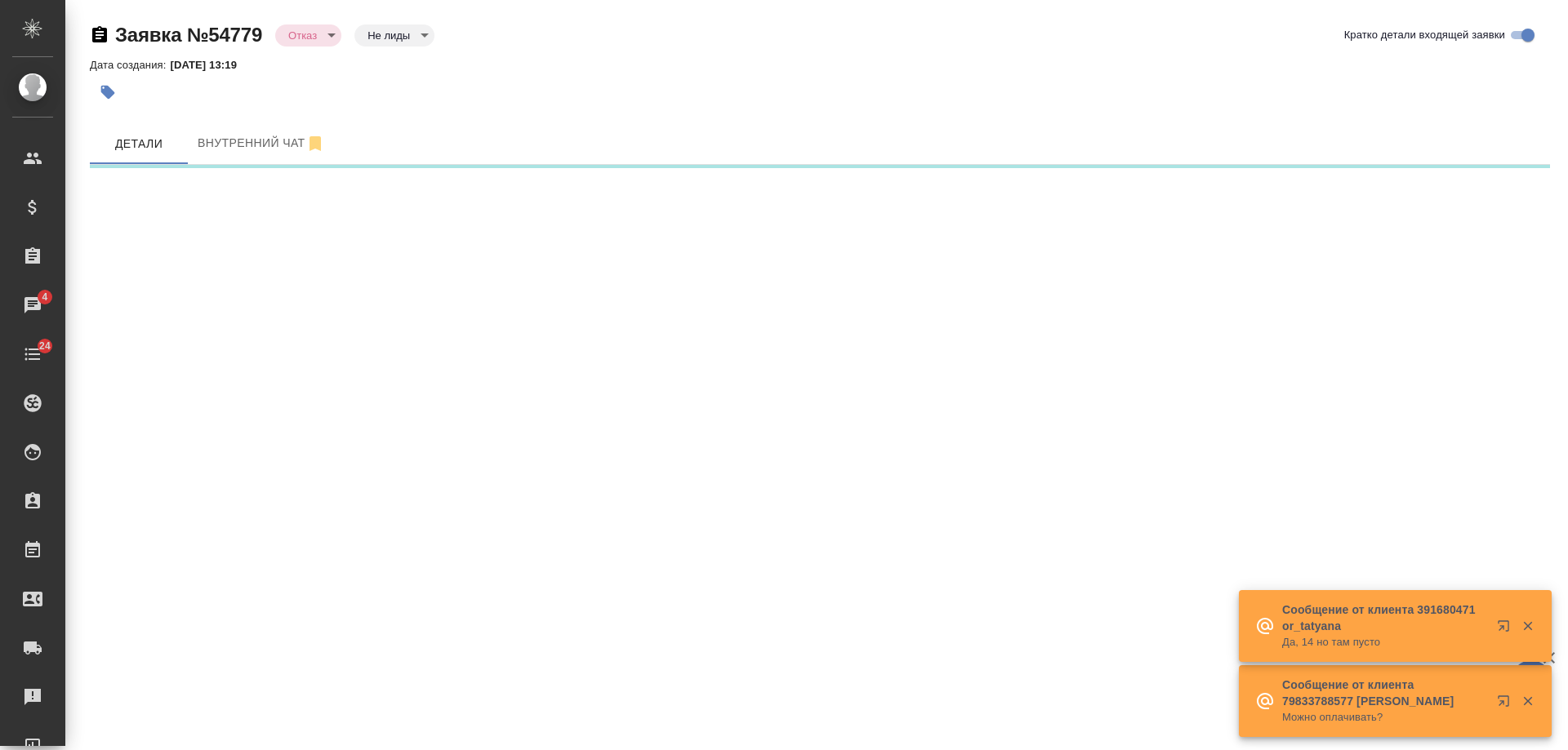
select select "RU"
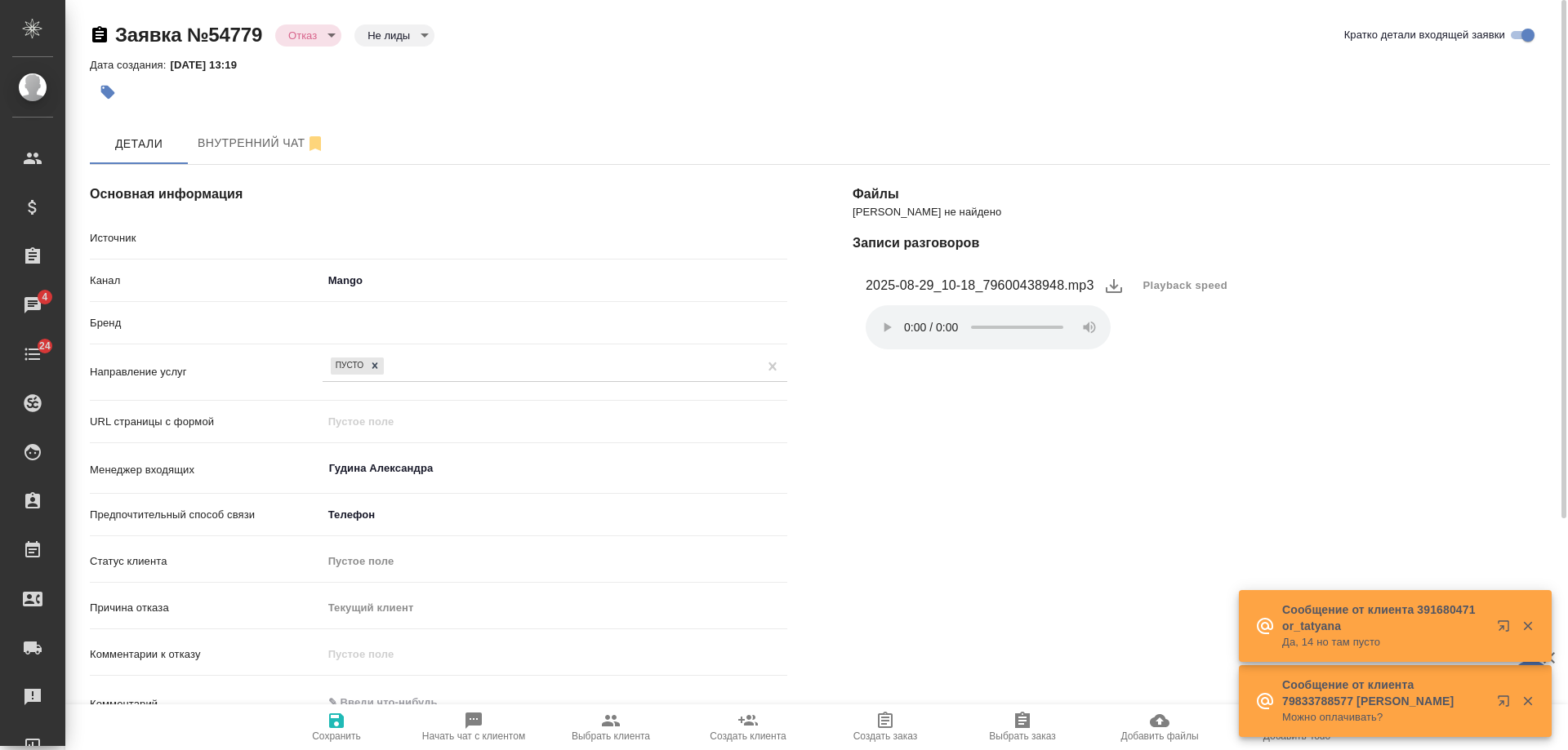
type textarea "x"
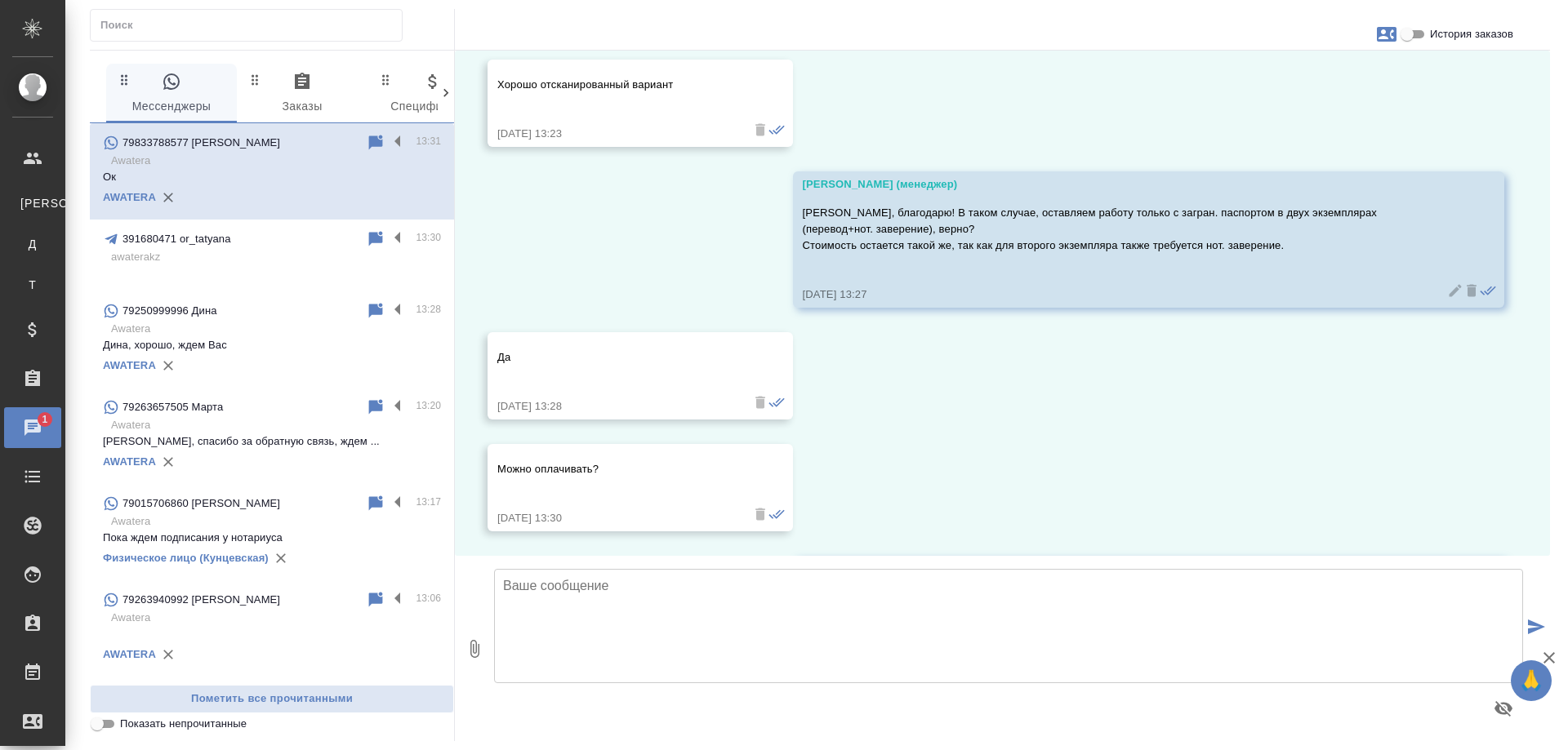
scroll to position [12795, 0]
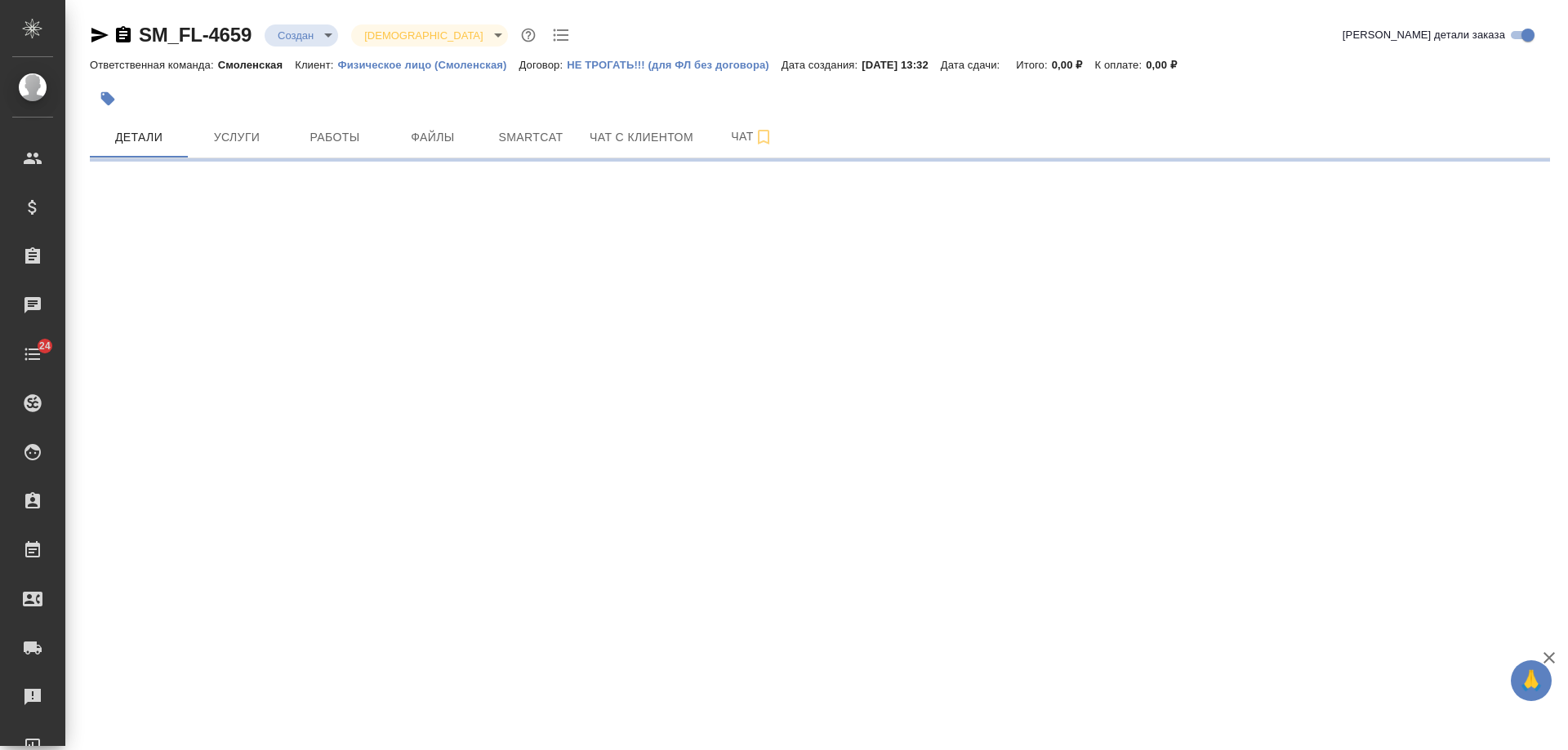
select select "RU"
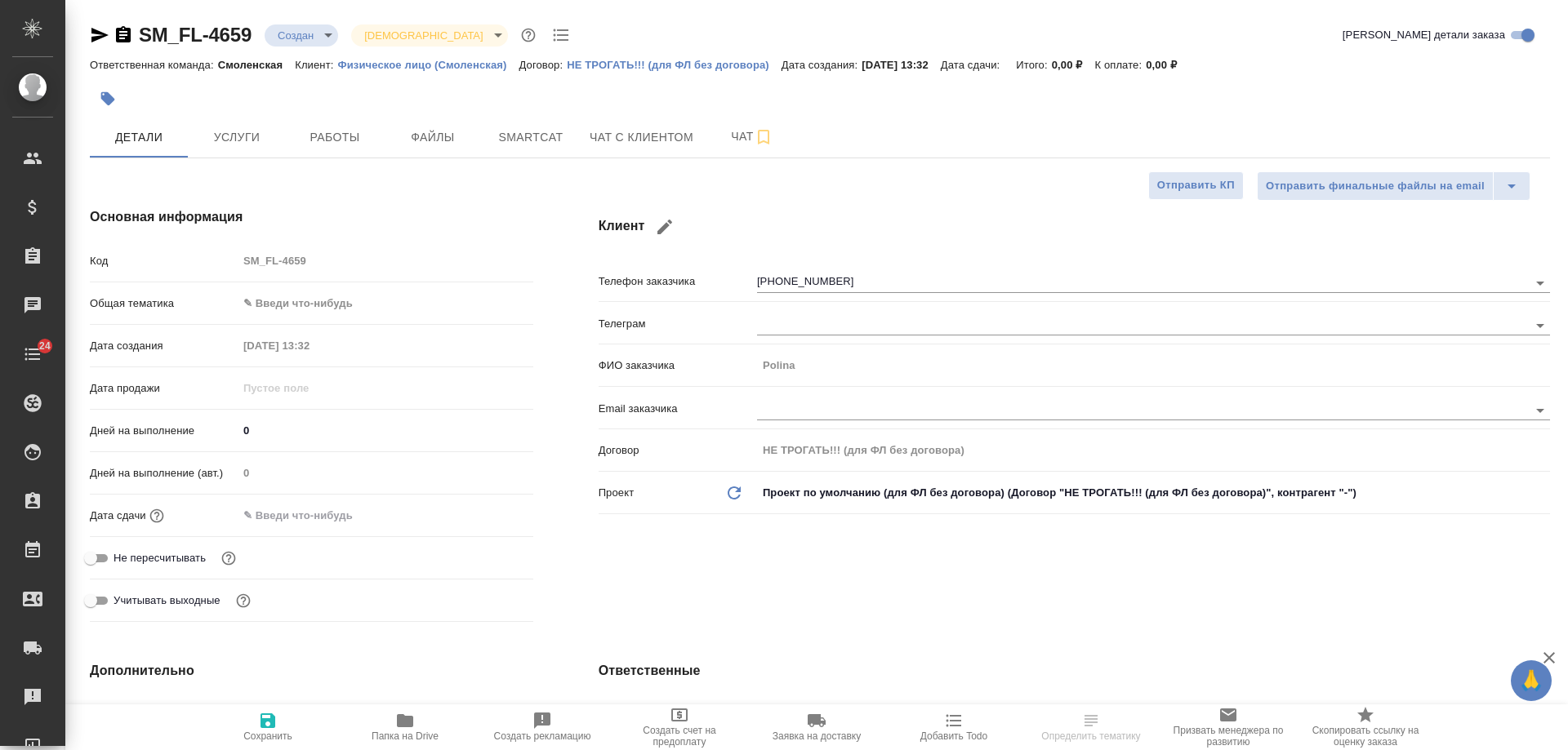
type textarea "x"
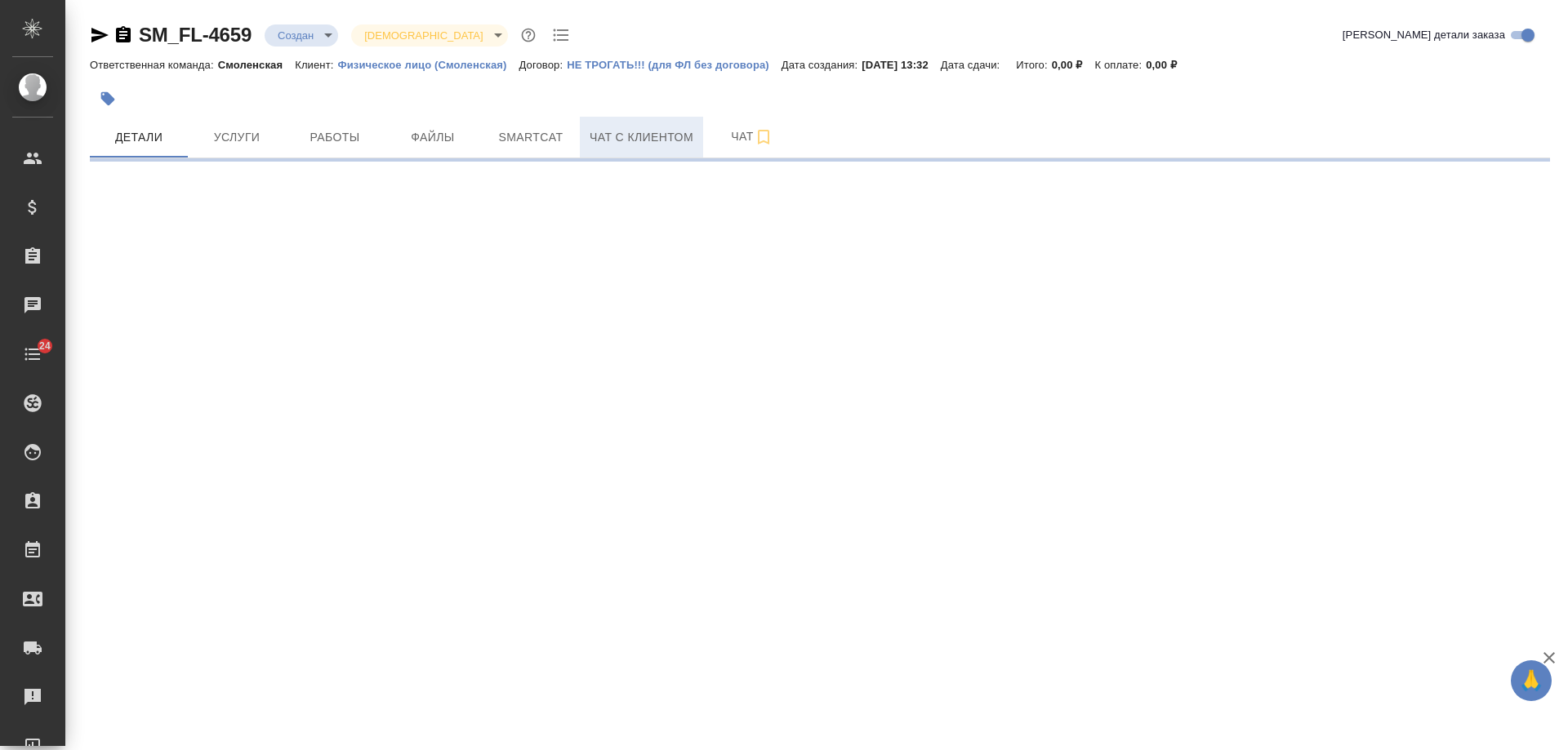
click at [648, 130] on span "Чат с клиентом" at bounding box center [641, 137] width 104 height 20
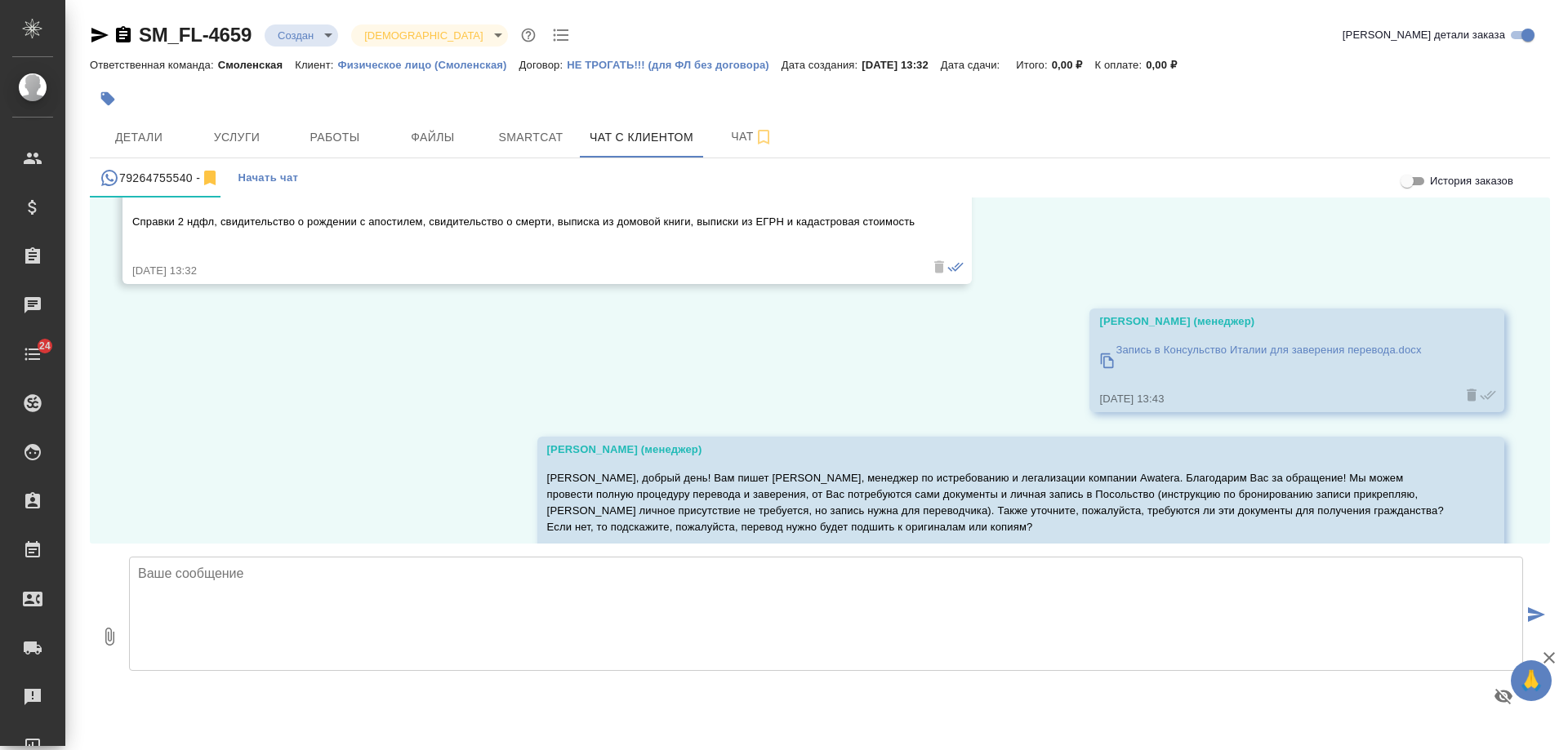
scroll to position [1441, 0]
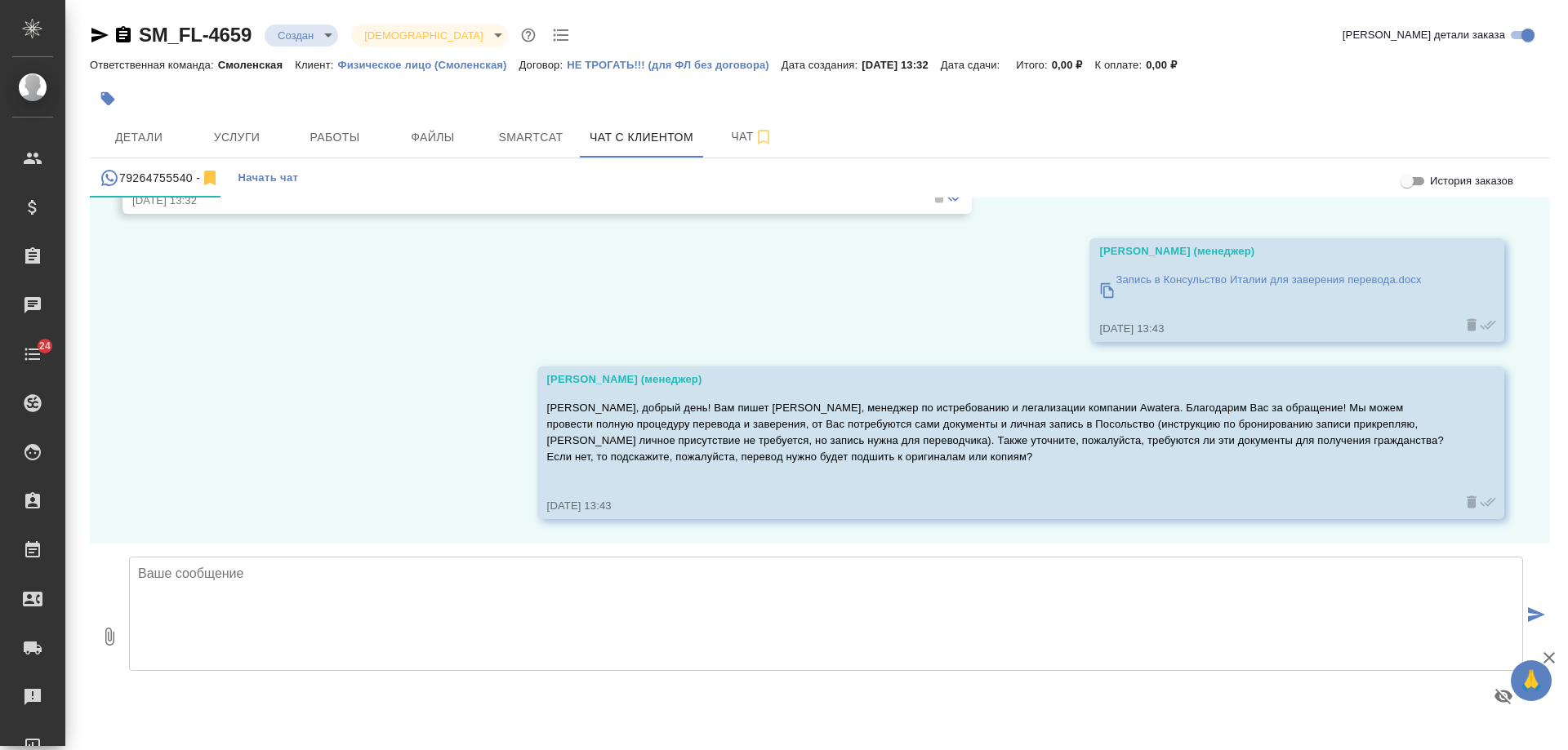
click at [416, 606] on textarea at bounding box center [826, 613] width 1394 height 114
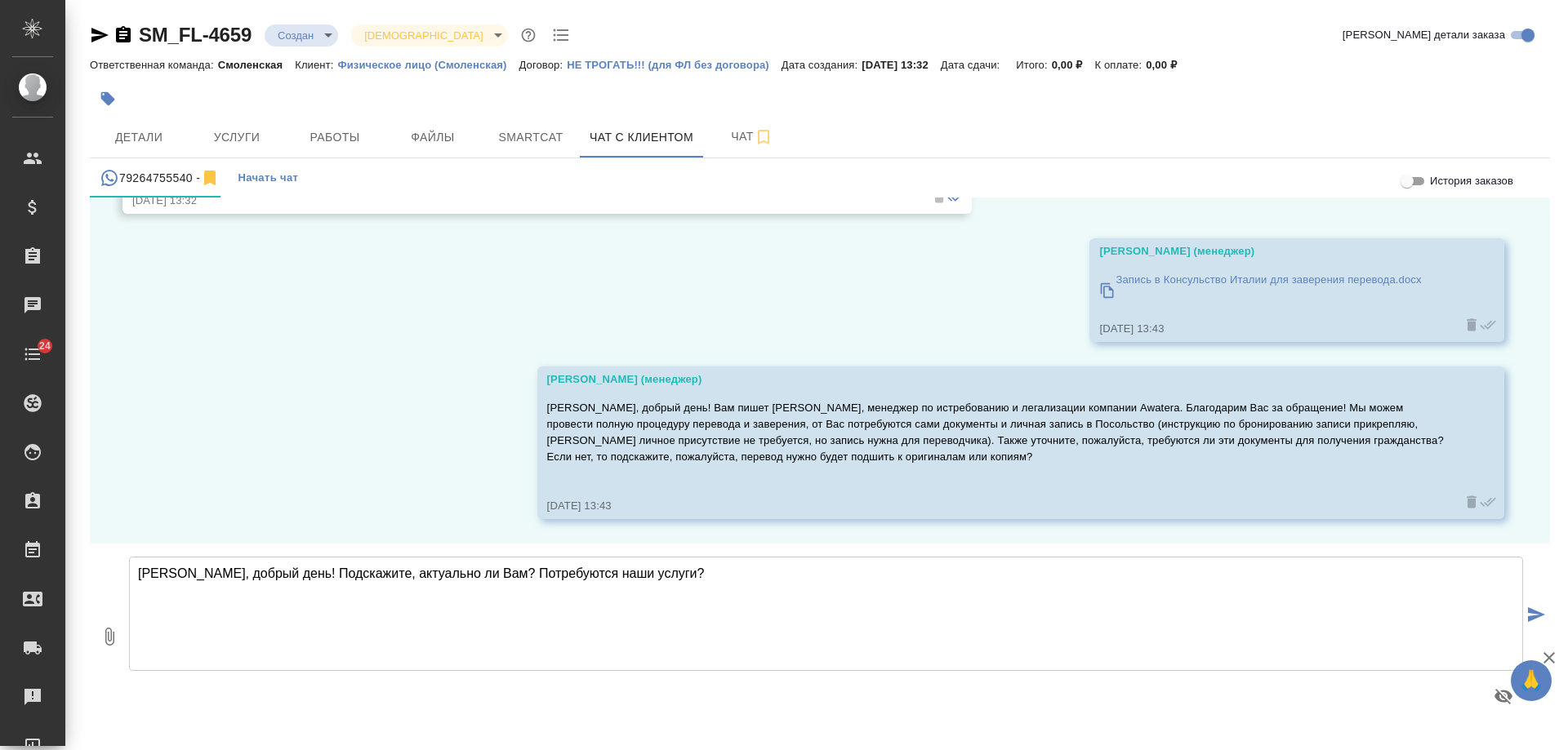
click at [682, 577] on textarea "Полина, добрый день! Подскажите, актуально ли Вам? Потребуются наши услуги?" at bounding box center [826, 613] width 1394 height 114
type textarea "Полина, добрый день! Подскажите, актуально ли Вам? Потребуются наши услуги?"
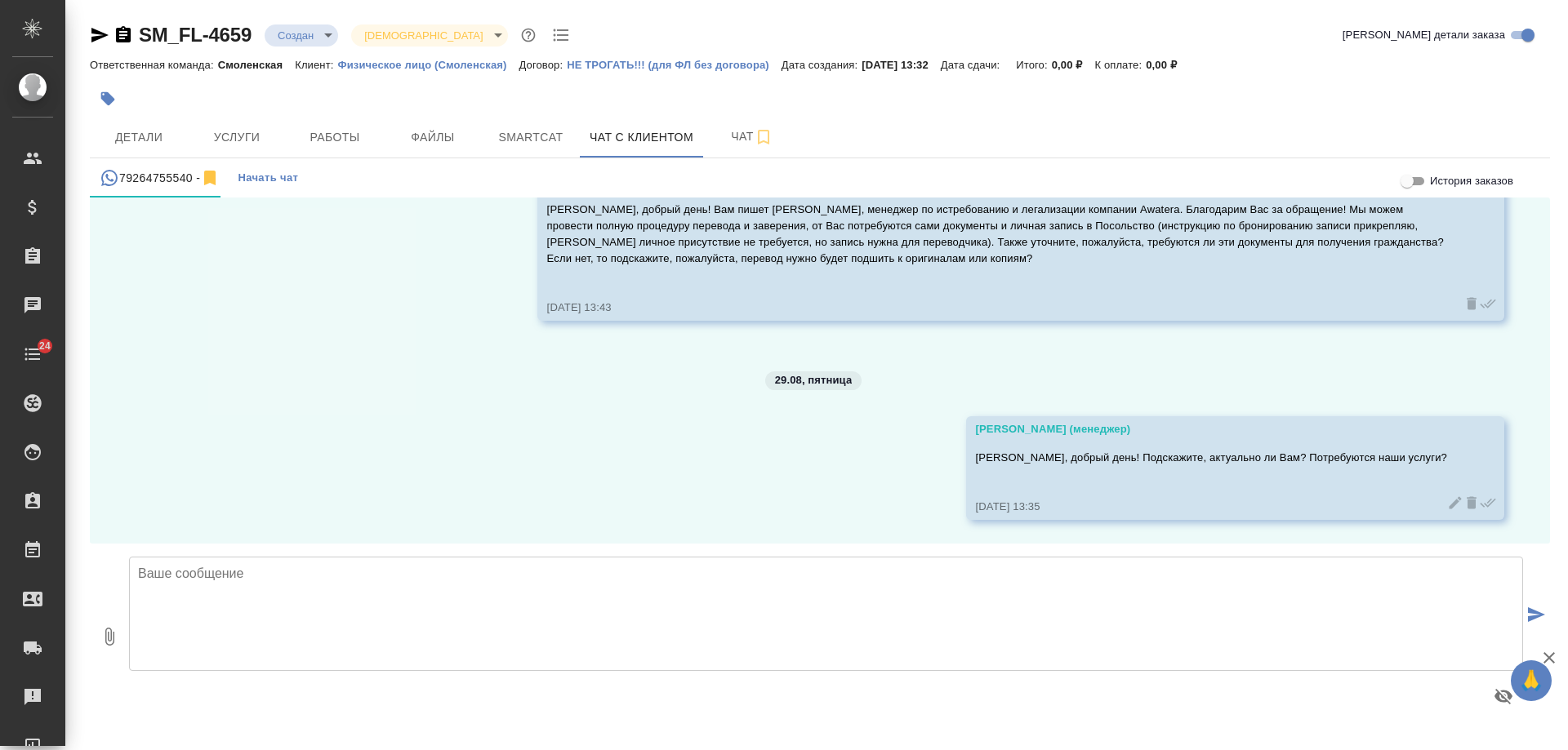
scroll to position [1639, 0]
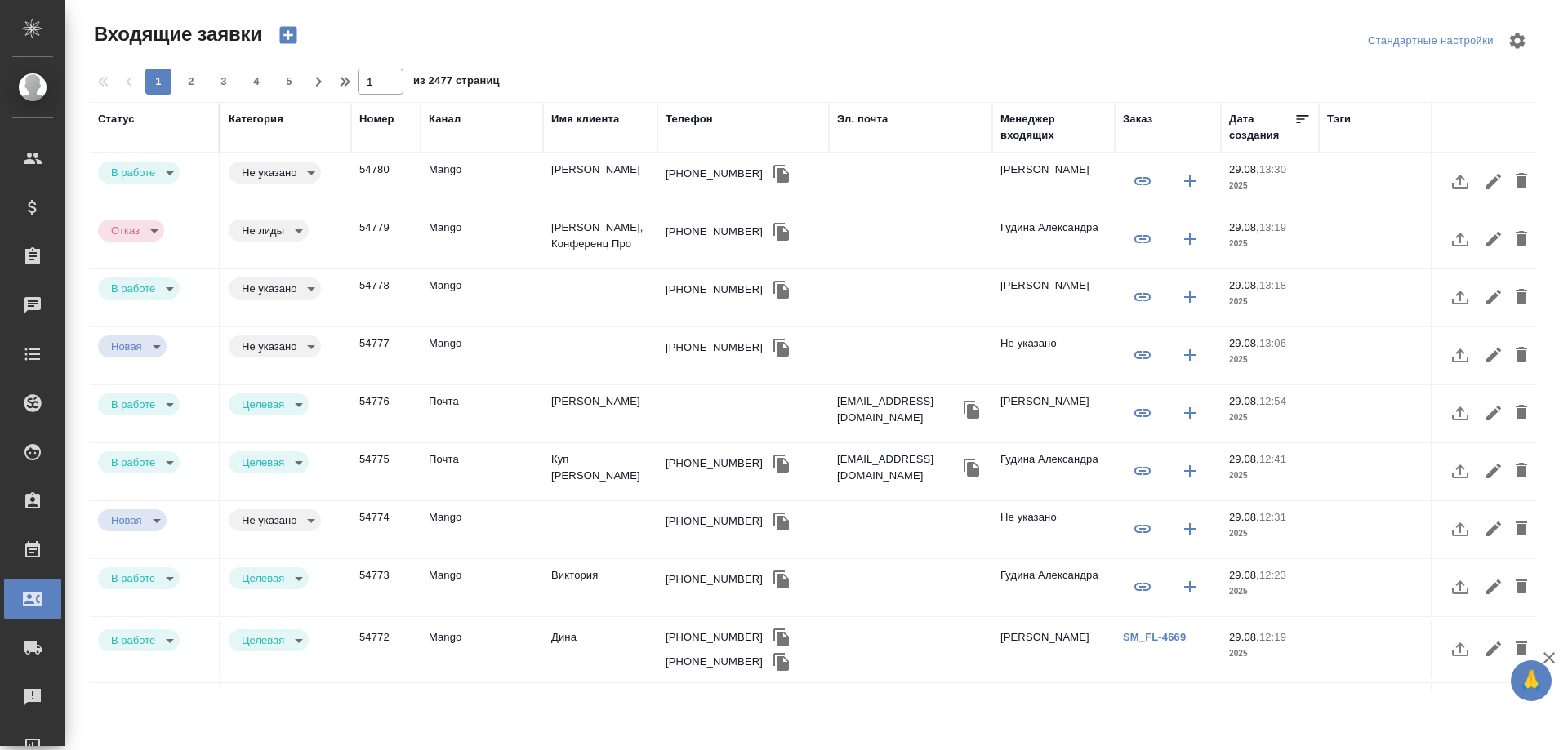
select select "RU"
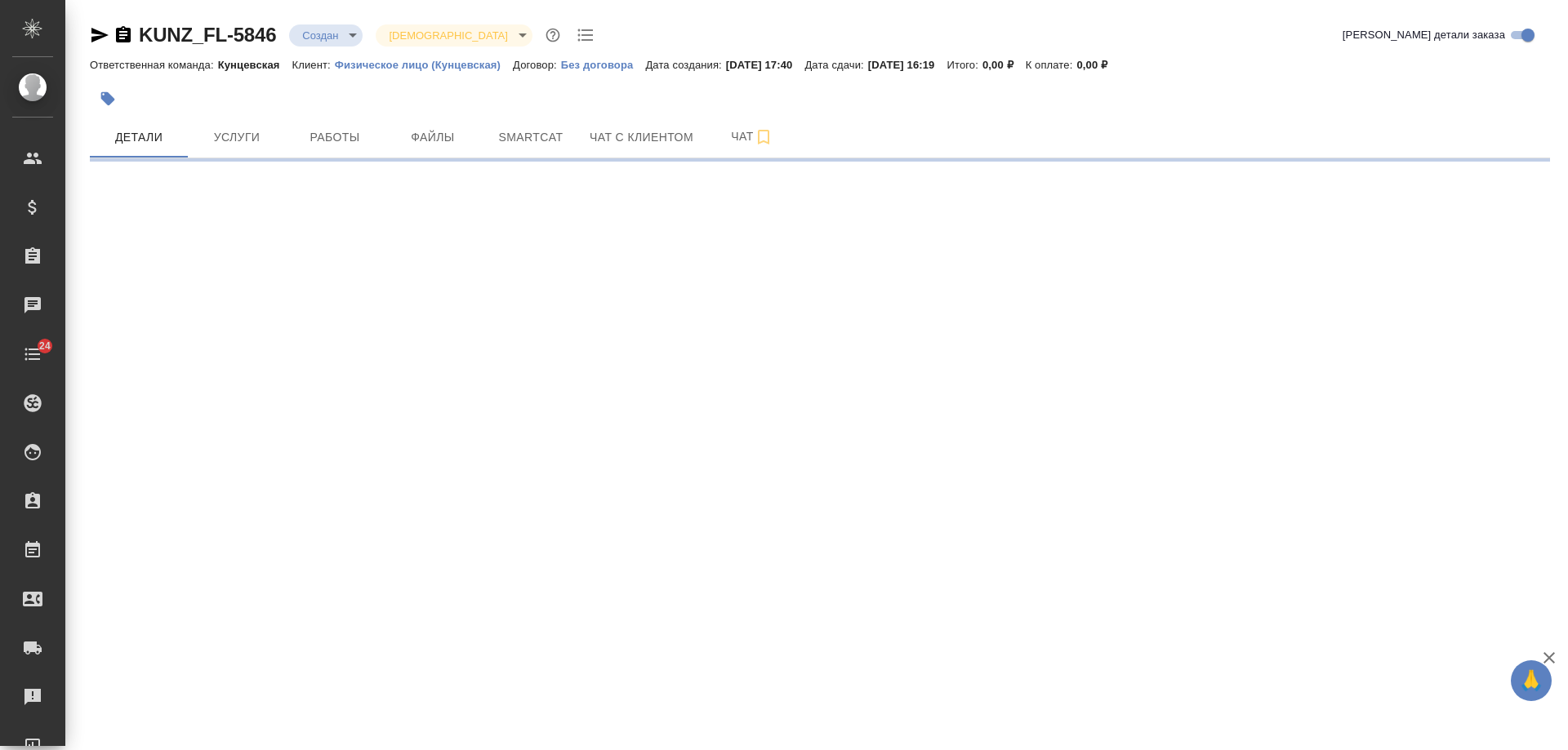
select select "RU"
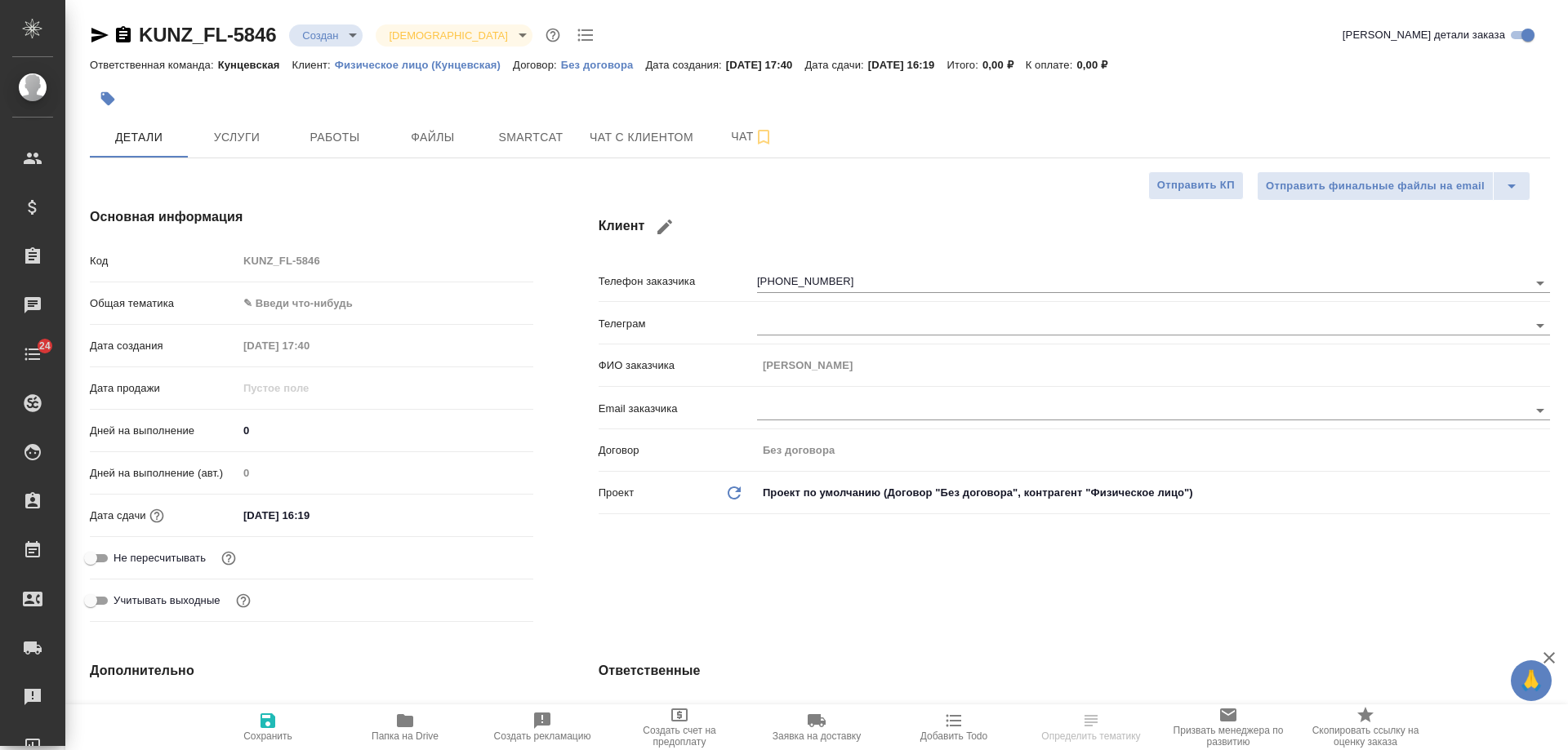
type textarea "x"
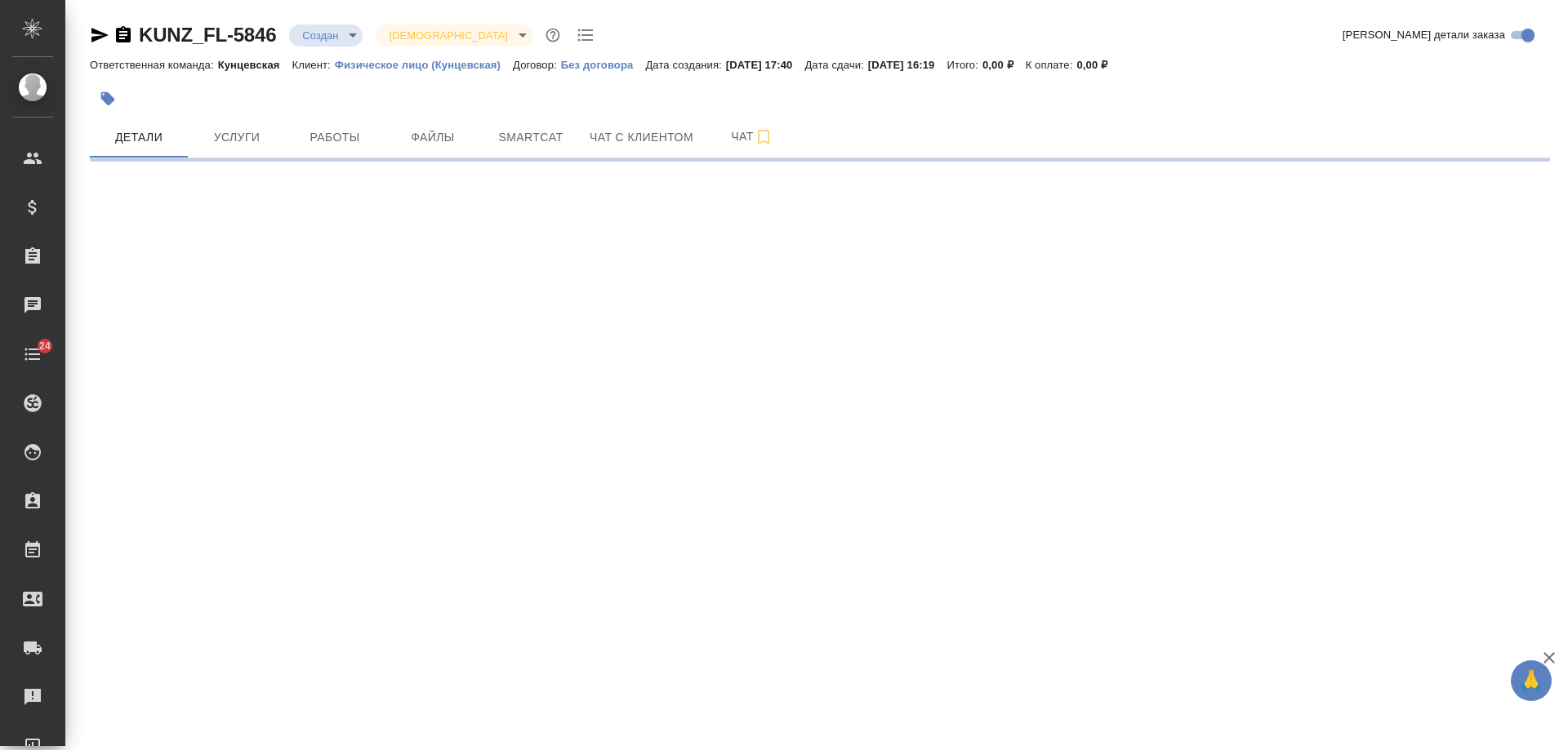
select select "RU"
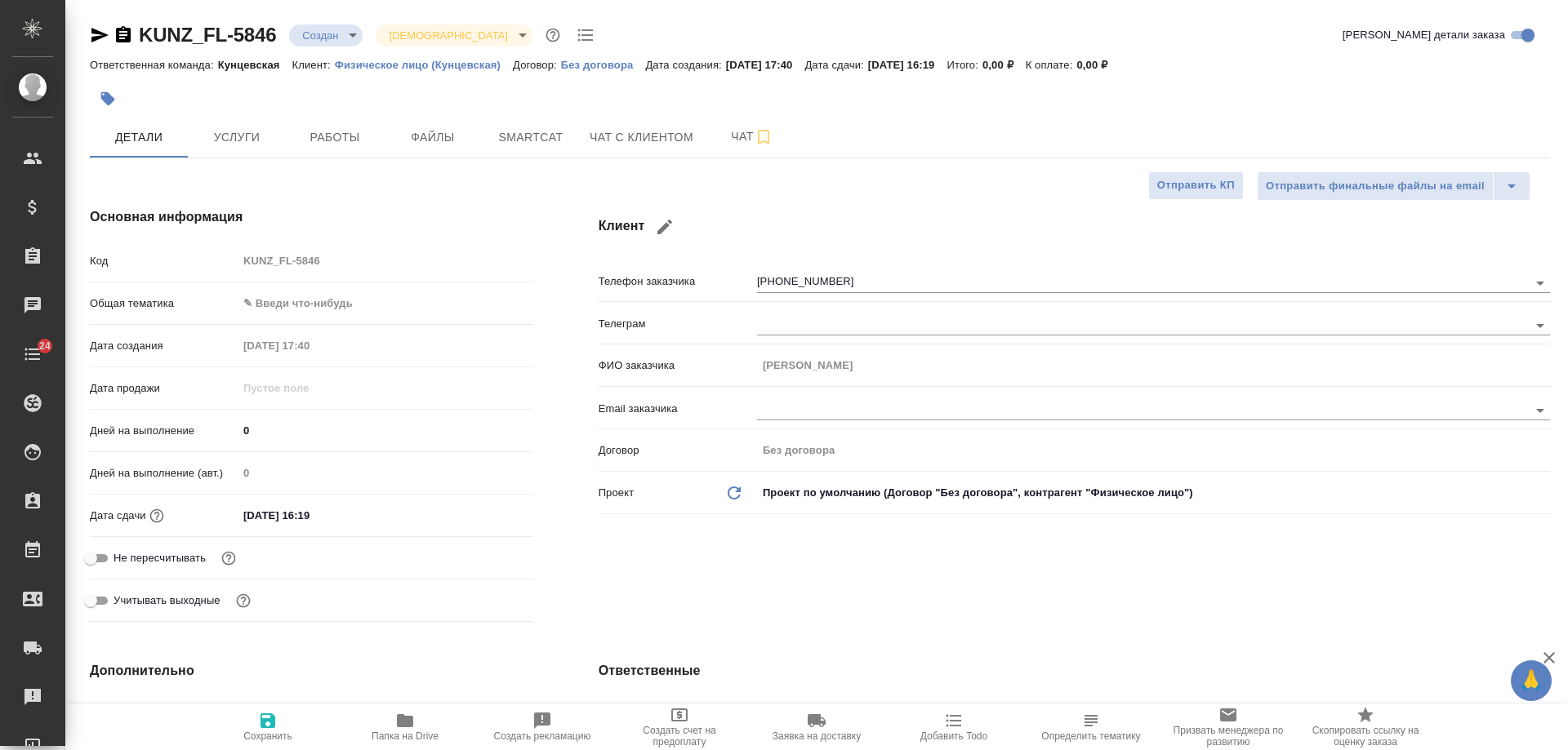
type textarea "x"
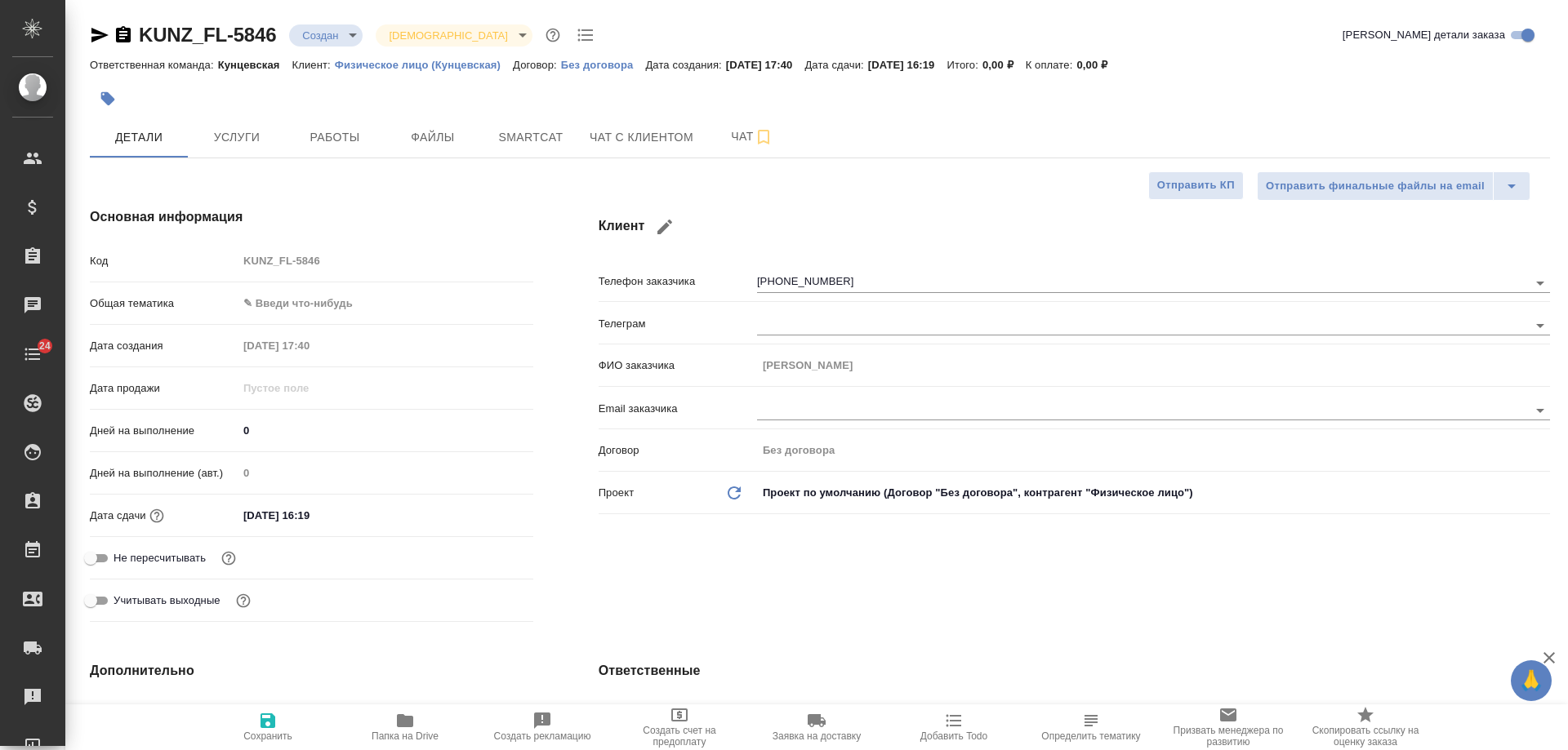
type textarea "x"
click at [646, 148] on button "Чат с клиентом" at bounding box center [642, 137] width 124 height 41
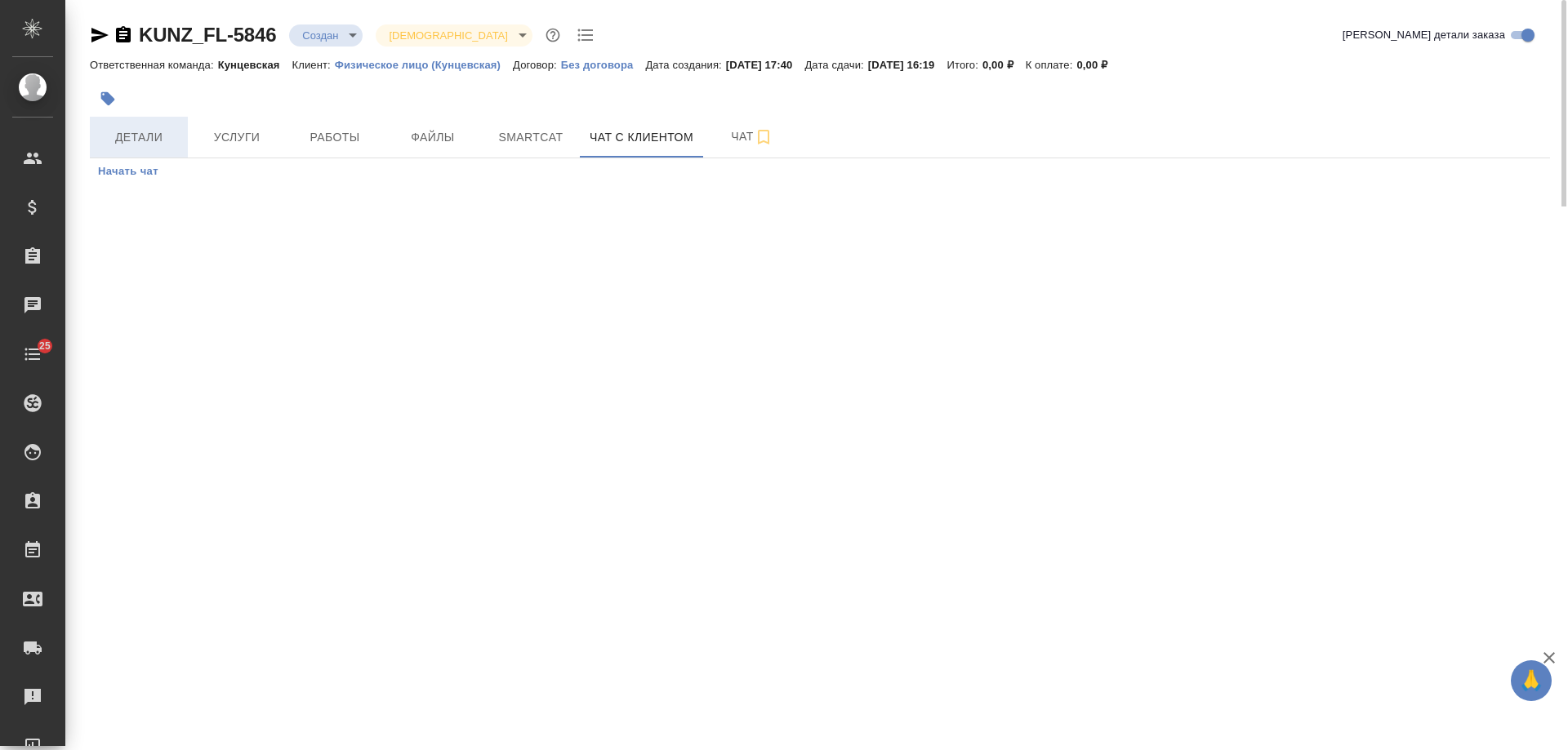
click at [149, 141] on span "Детали" at bounding box center [139, 137] width 78 height 20
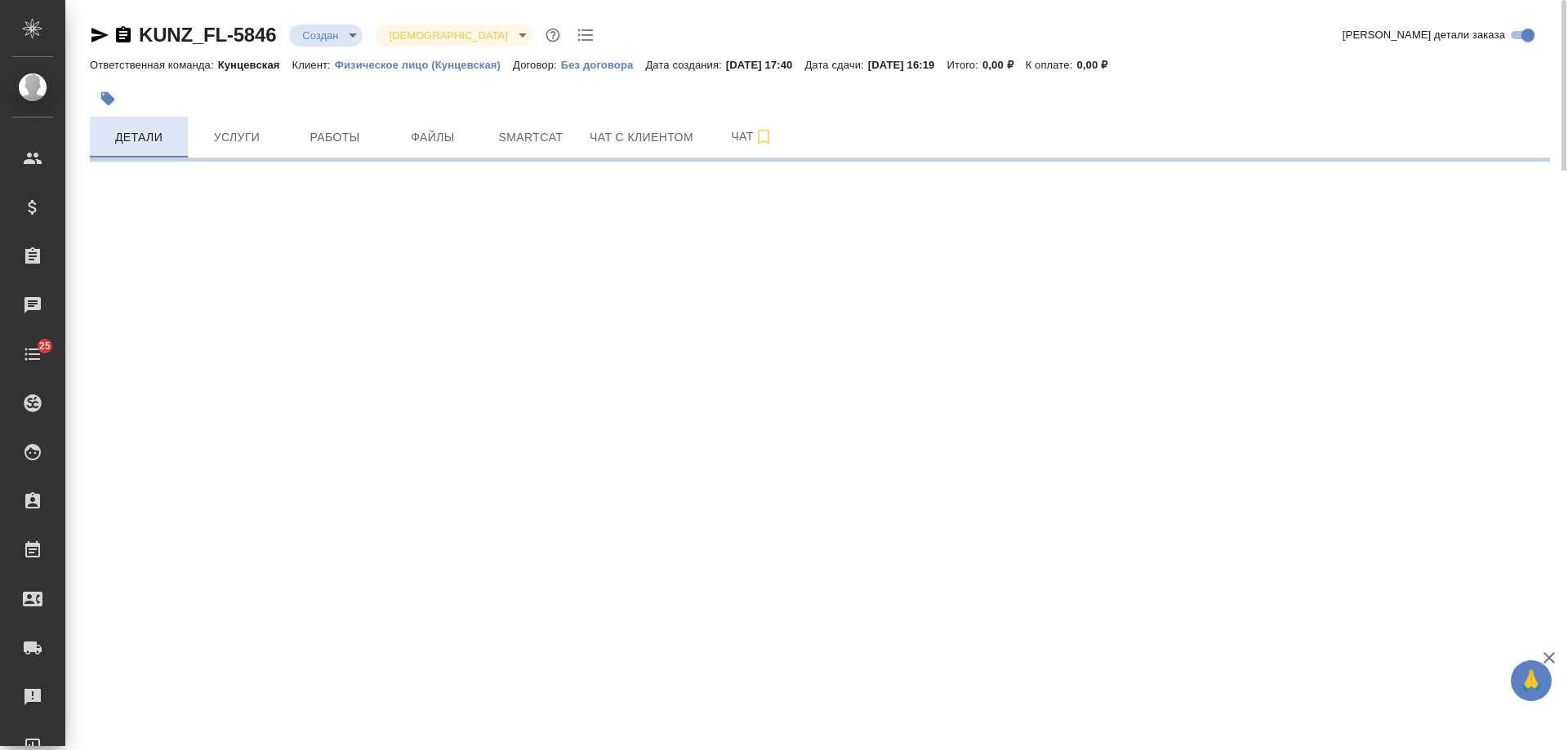
select select "RU"
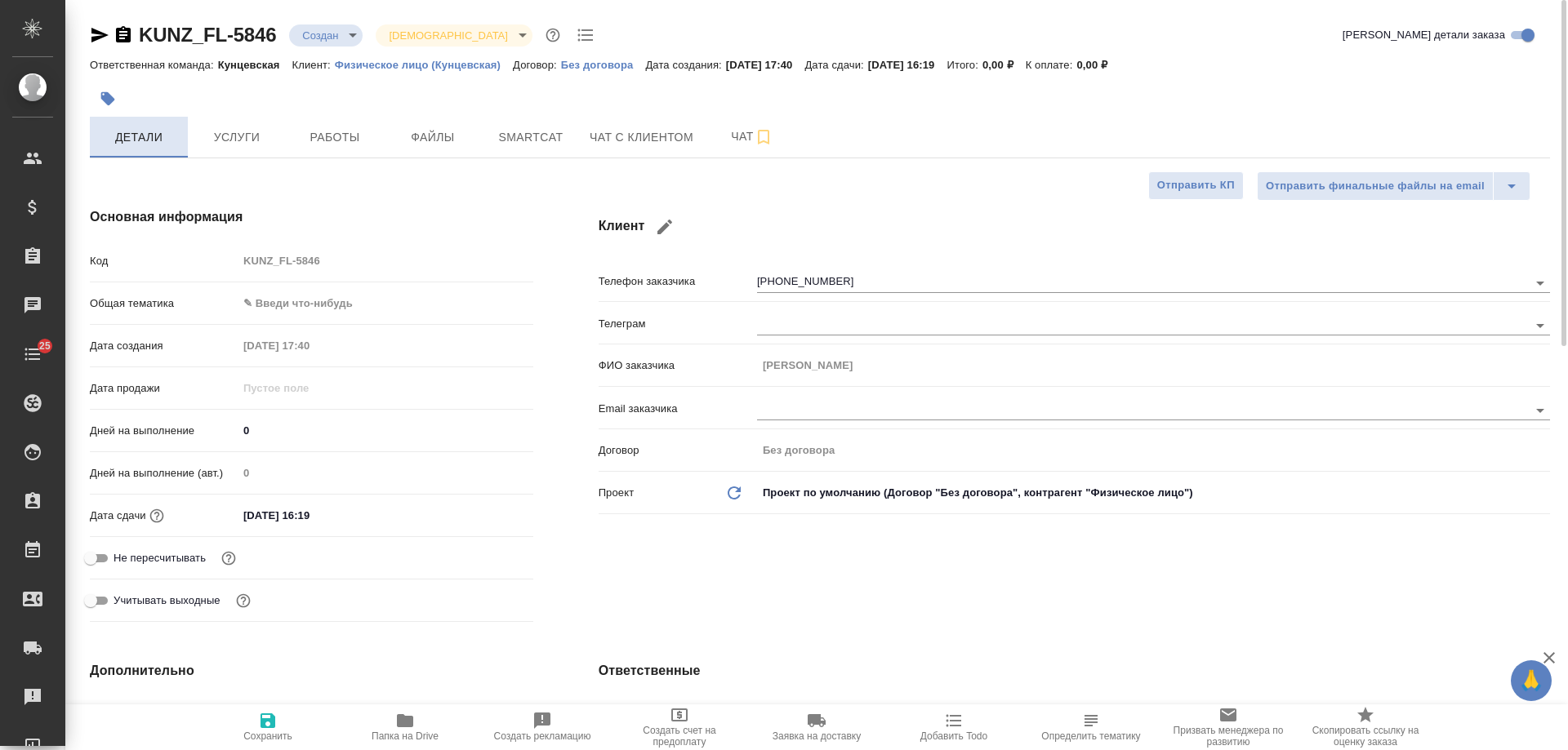
type textarea "x"
click at [128, 36] on icon "button" at bounding box center [123, 34] width 15 height 17
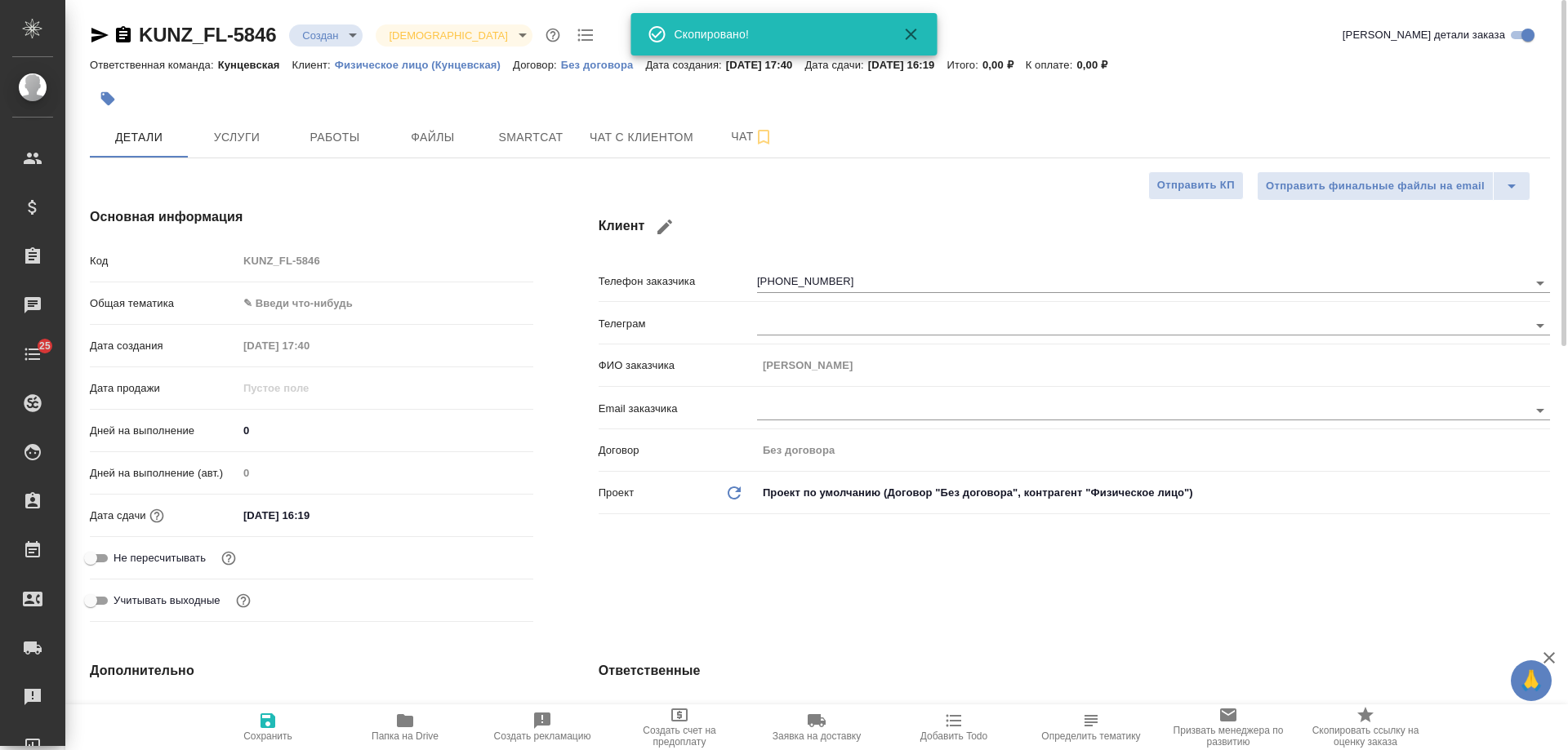
type textarea "x"
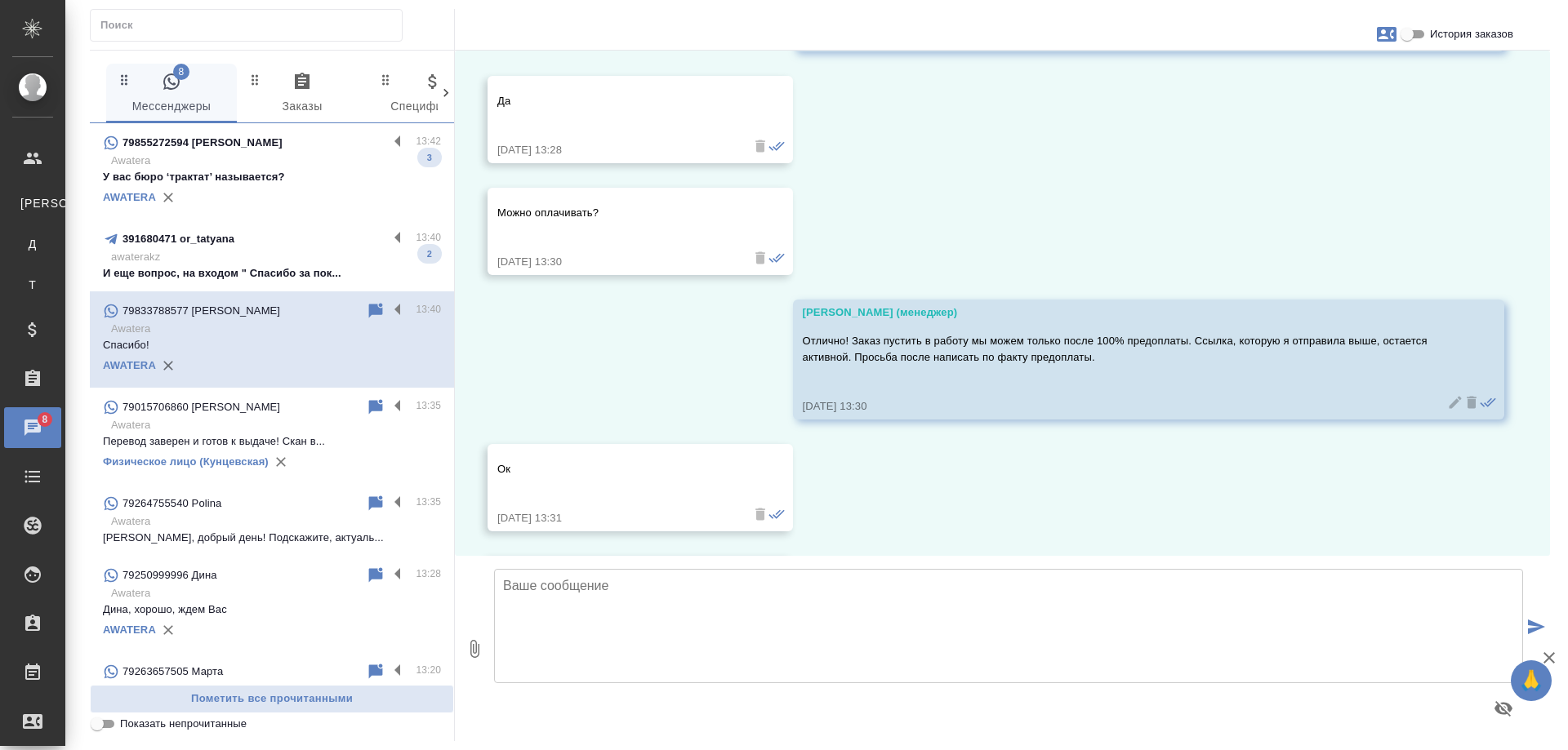
scroll to position [13259, 0]
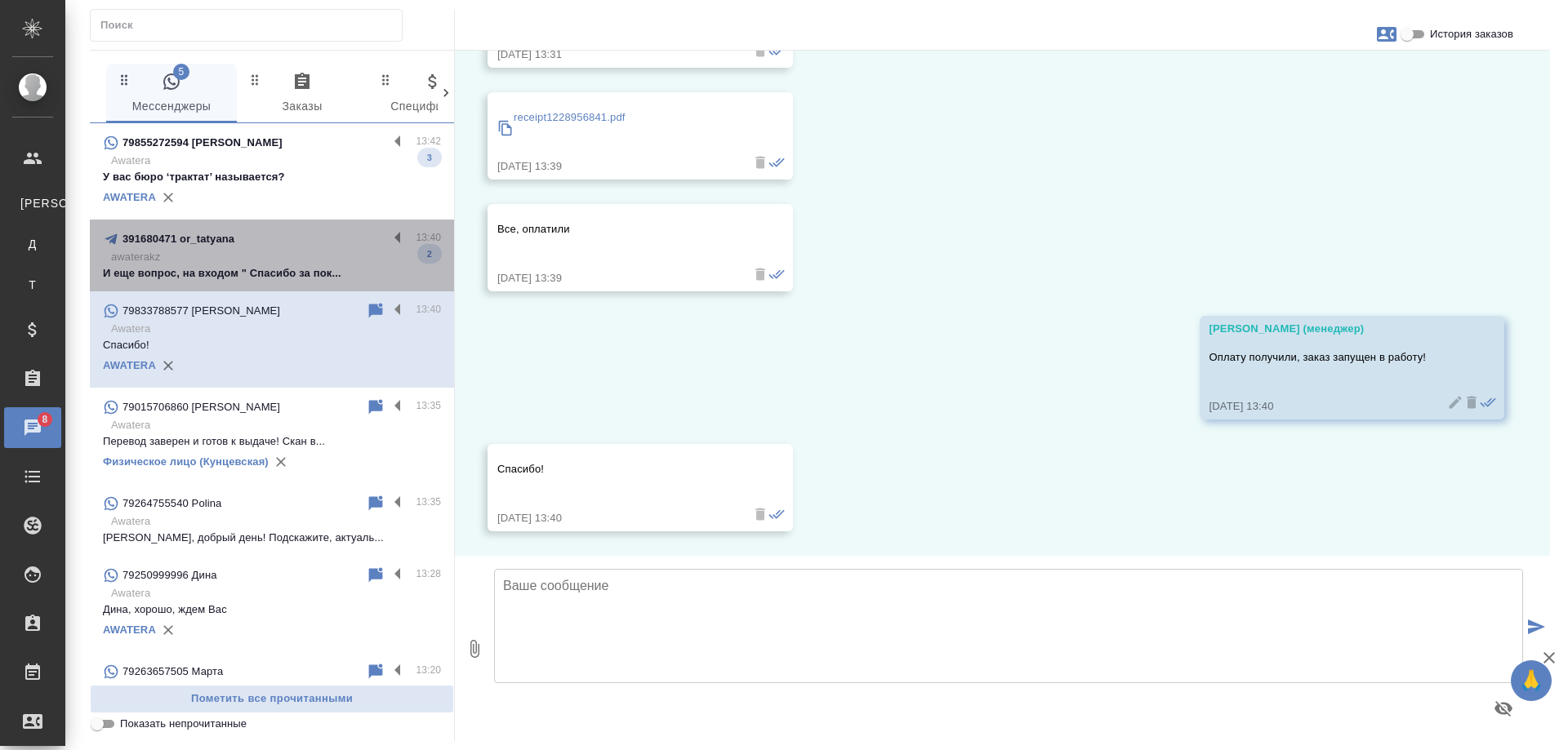
click at [319, 246] on div "391680471 or_tatyana" at bounding box center [245, 239] width 285 height 19
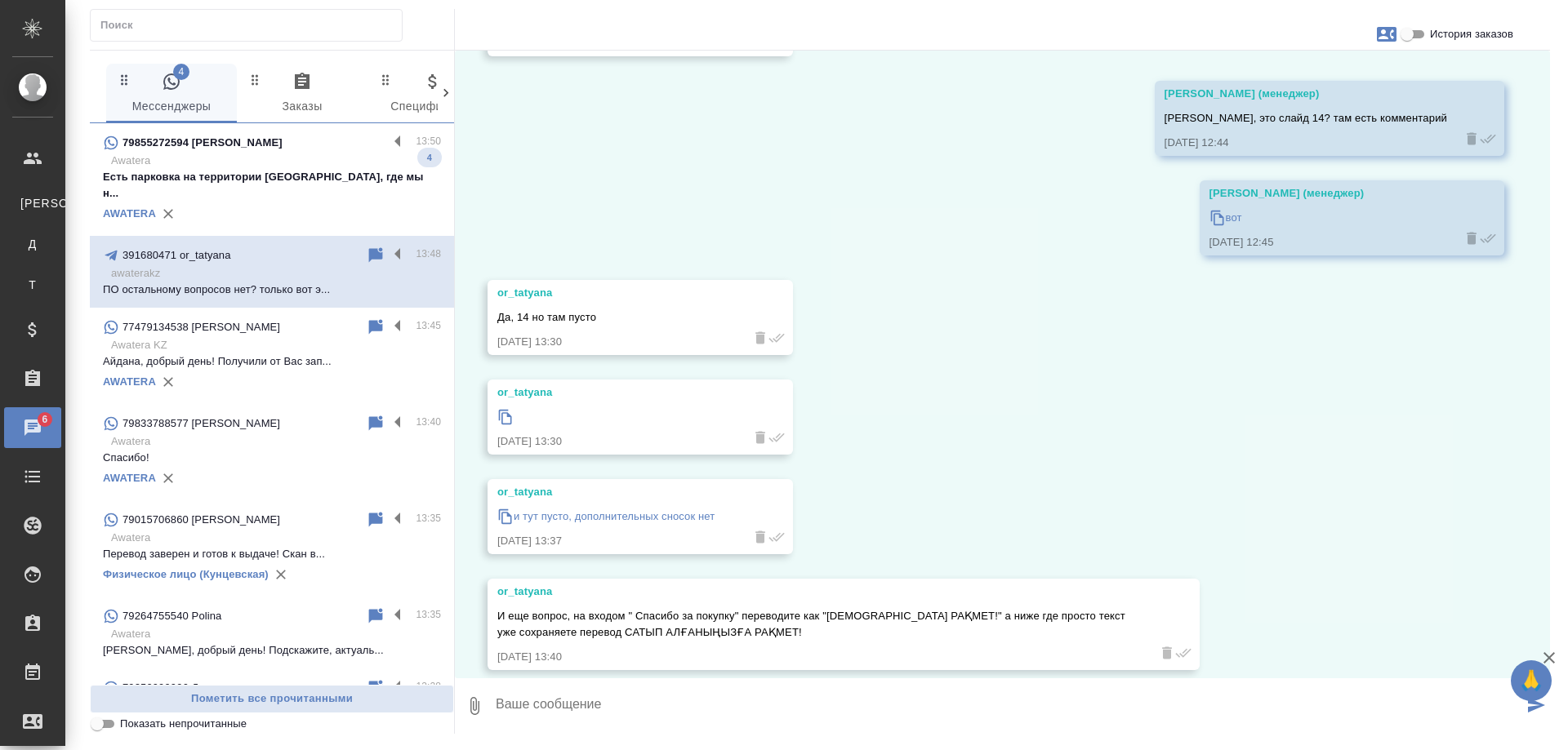
scroll to position [7117, 0]
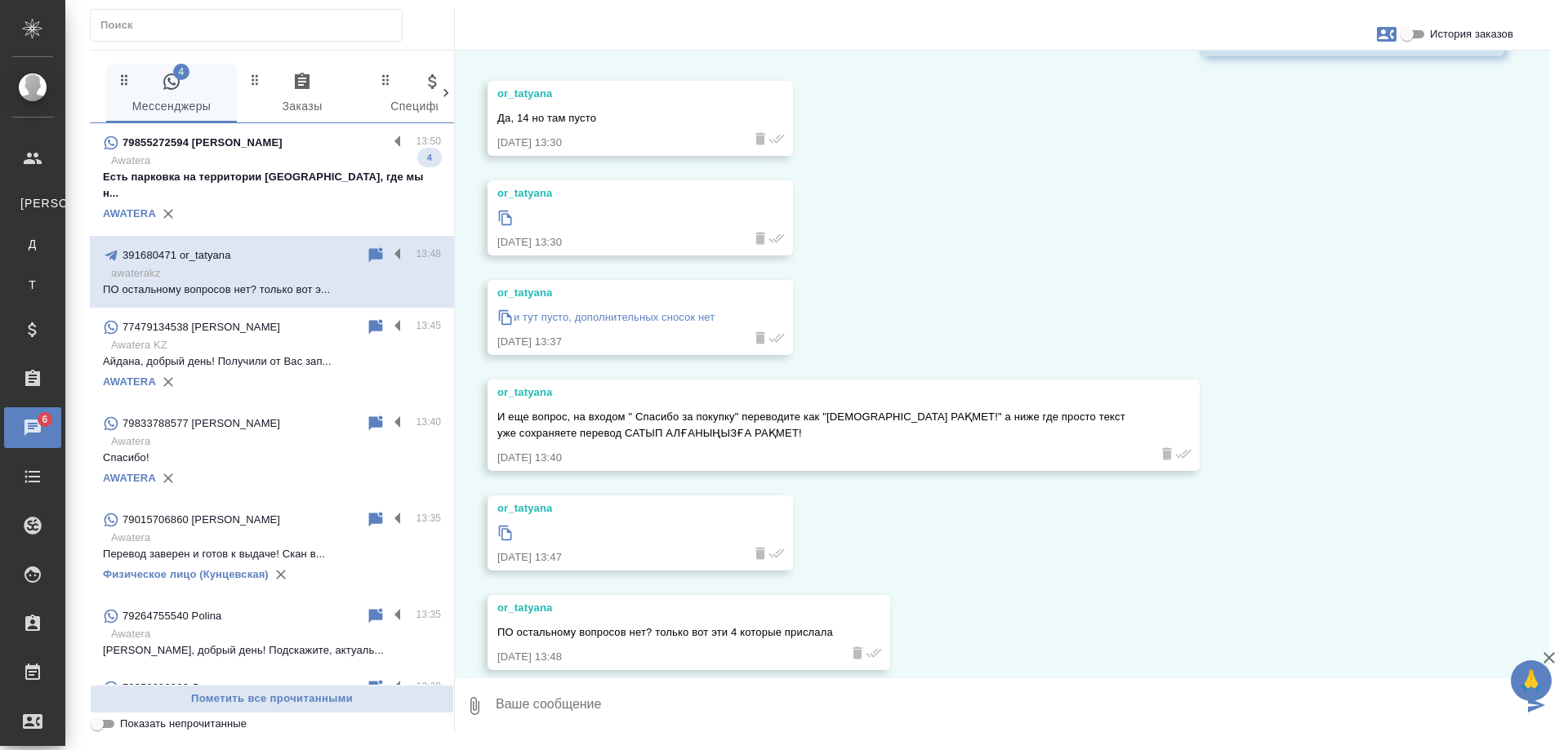
click at [275, 177] on p "Есть парковка на территории БЦ, где мы н..." at bounding box center [272, 185] width 338 height 32
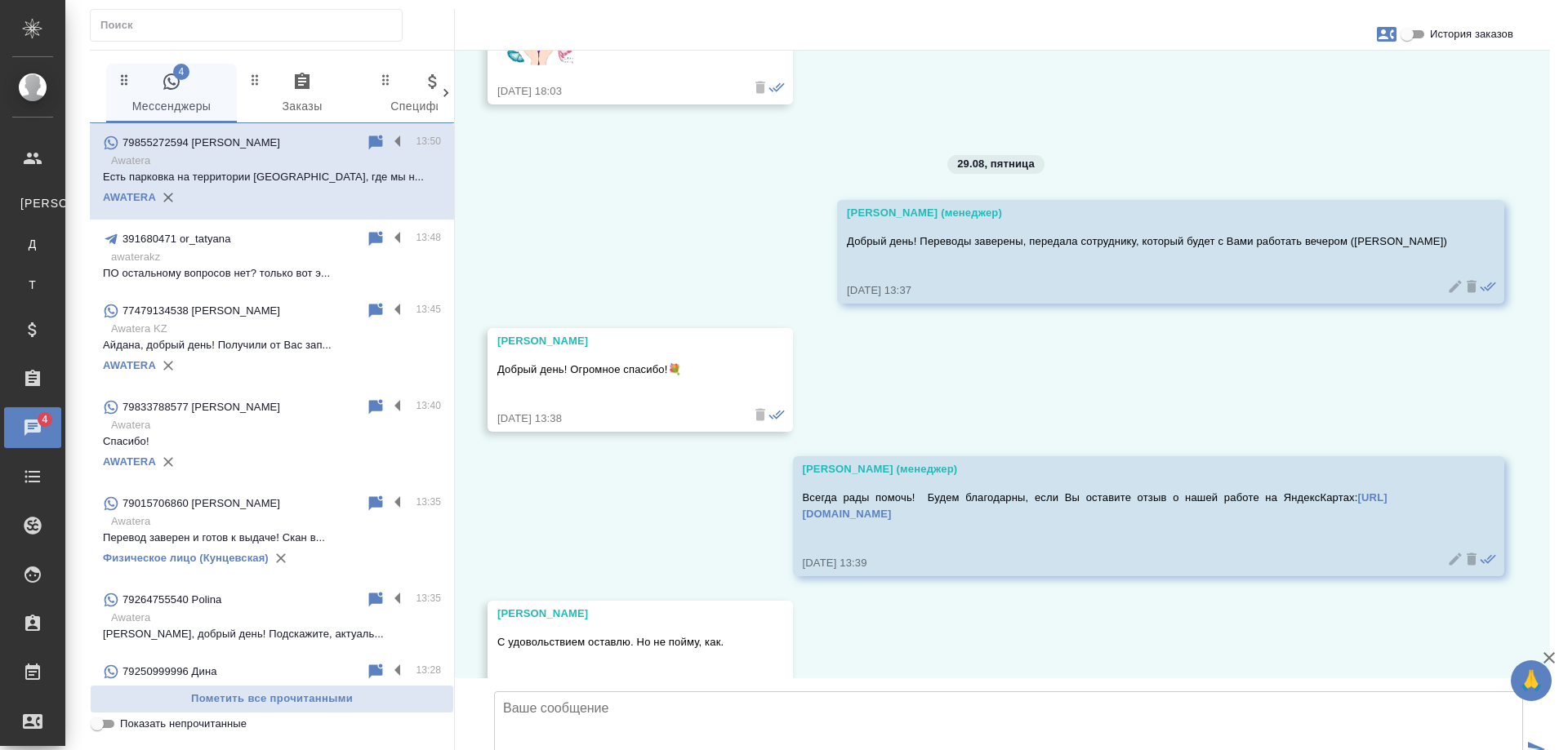
scroll to position [7927, 0]
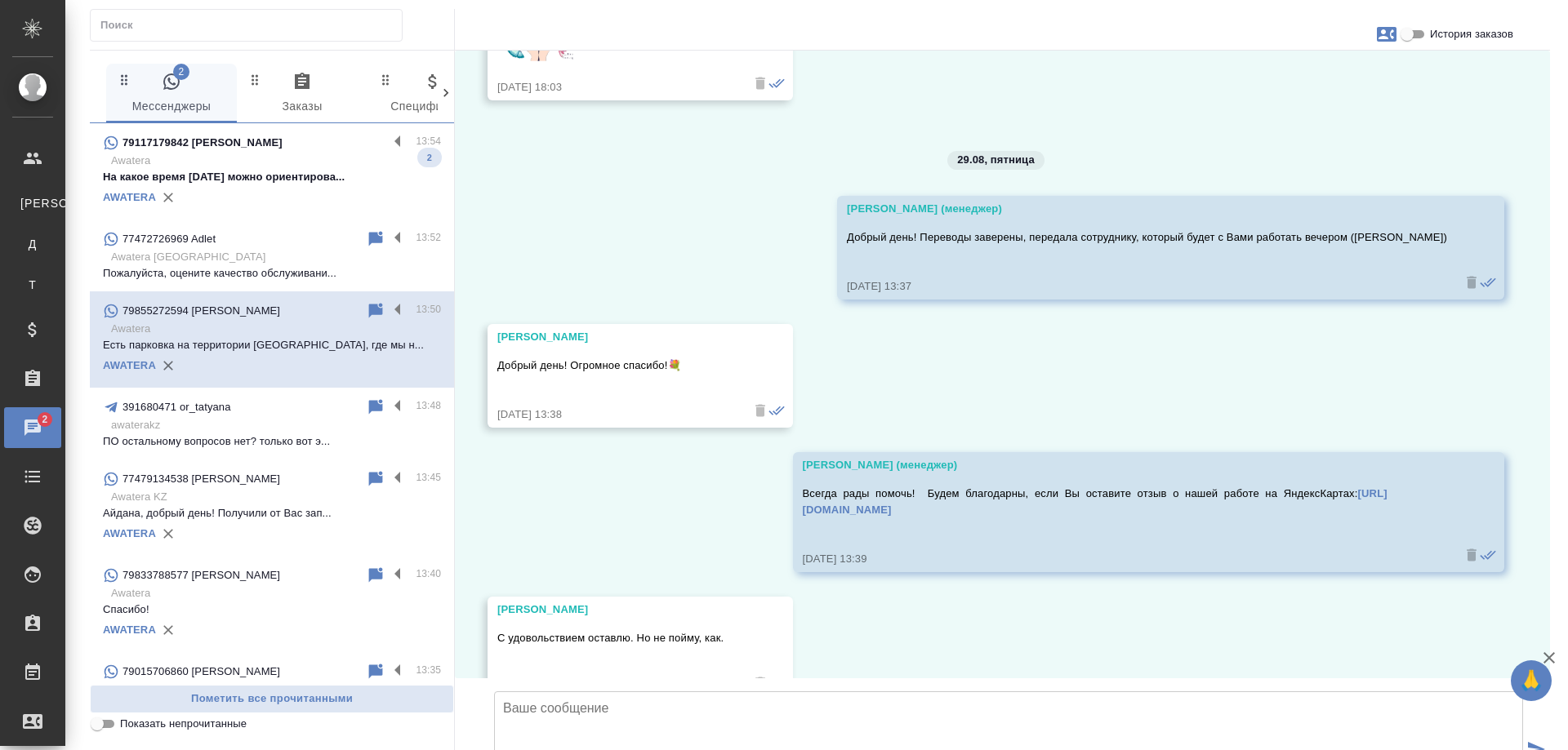
click at [297, 175] on p "На какое время сегодня можно ориентирова..." at bounding box center [272, 177] width 338 height 17
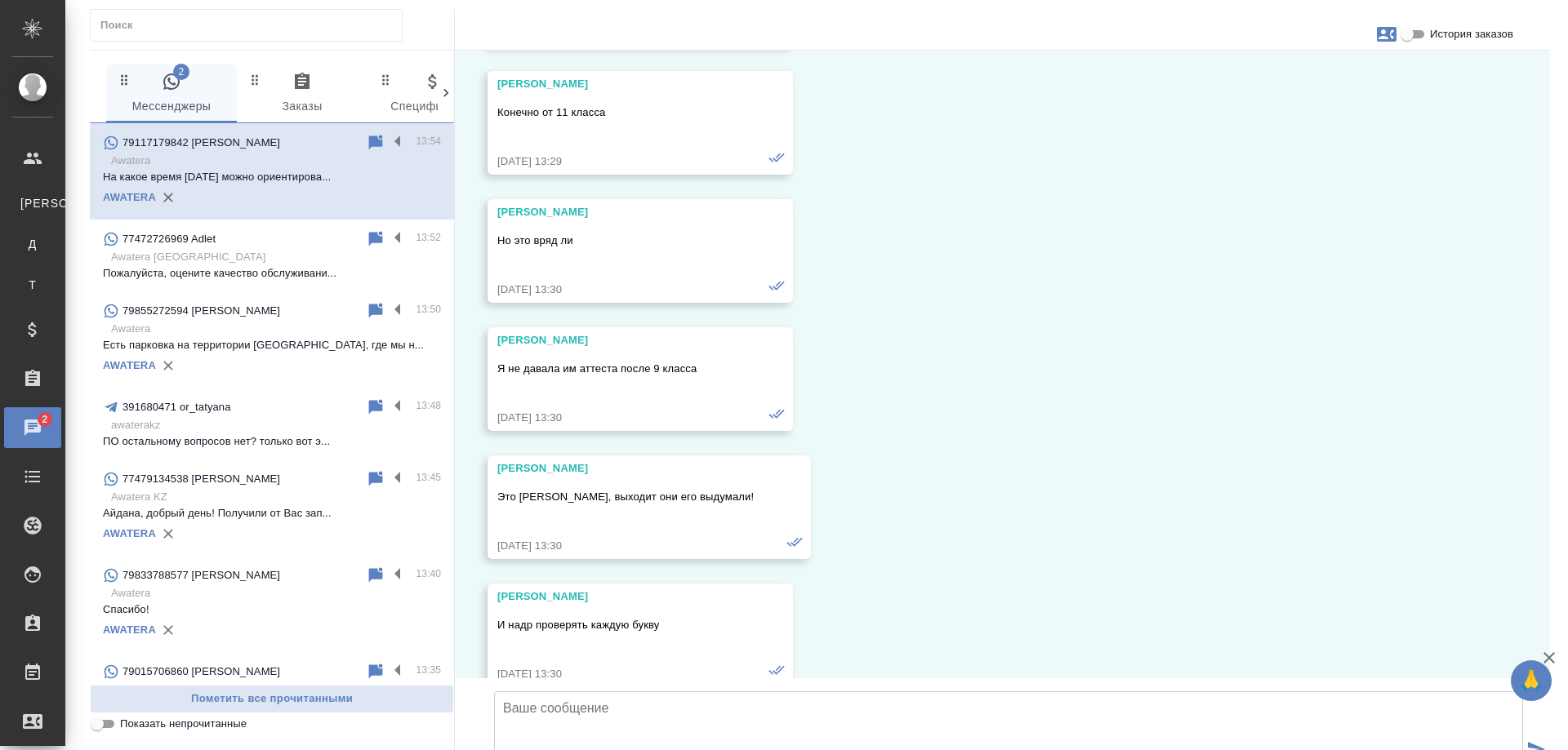
scroll to position [9010, 0]
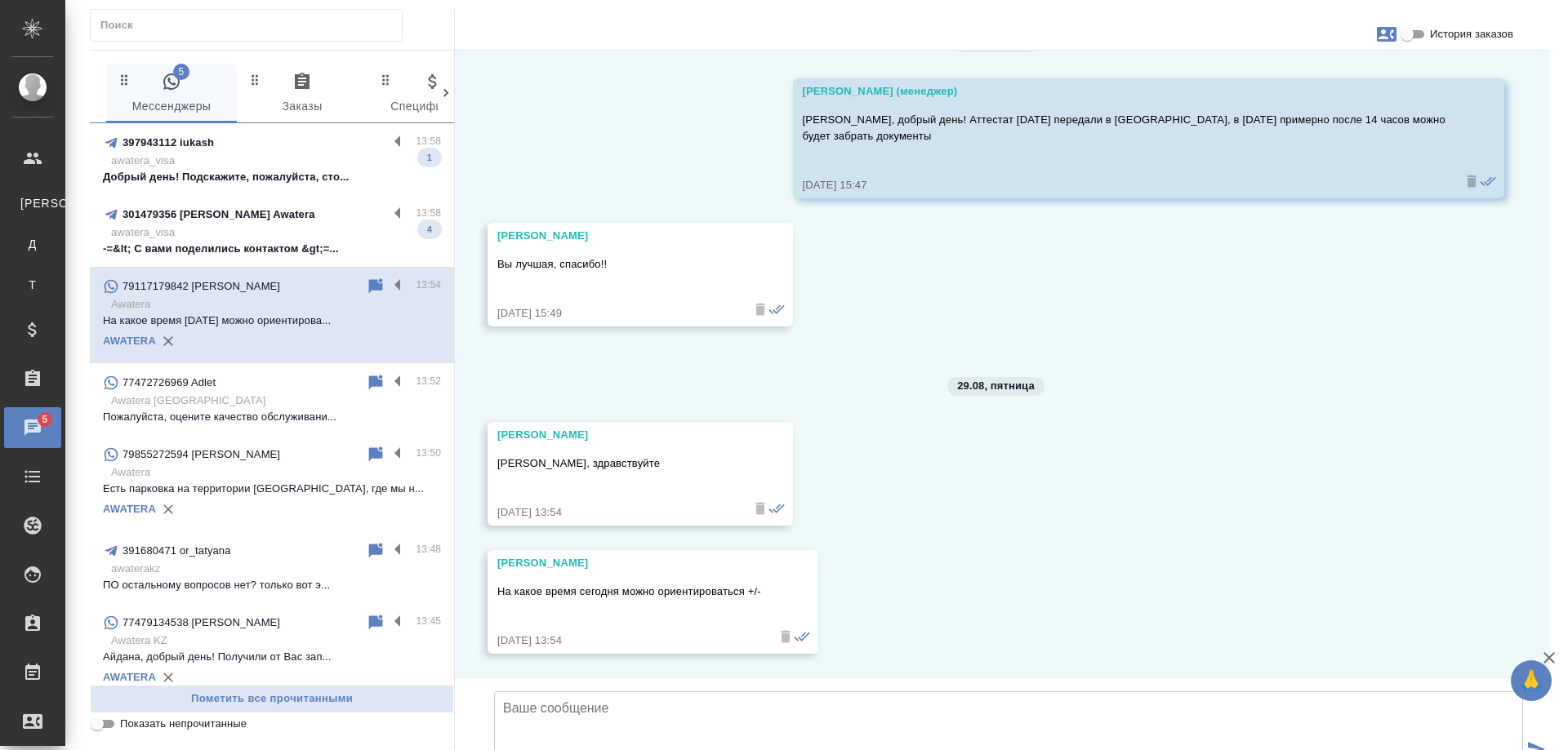
click at [241, 240] on p "awatera_visa" at bounding box center [275, 233] width 330 height 17
type textarea "т"
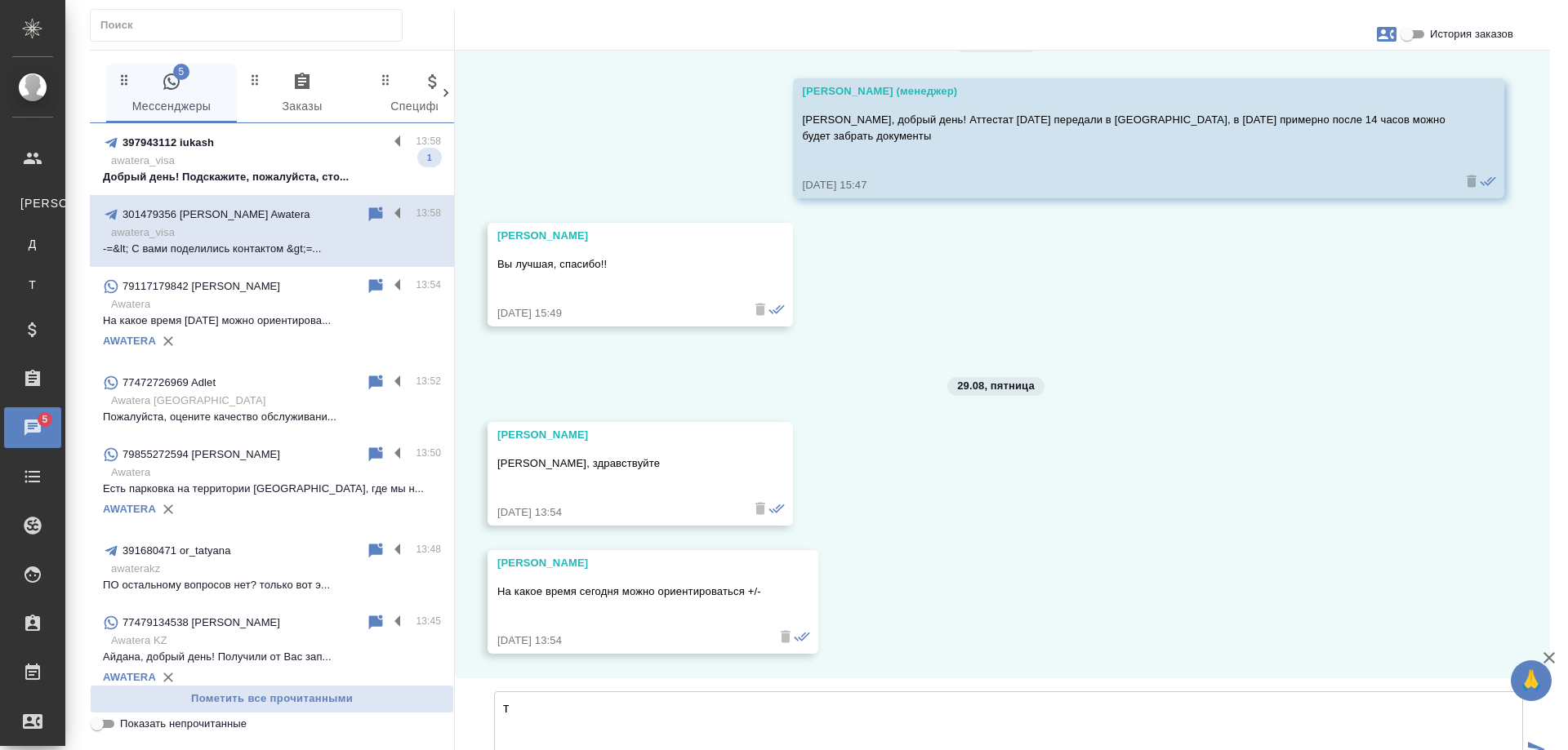
click at [253, 158] on p "awatera_visa" at bounding box center [275, 160] width 330 height 17
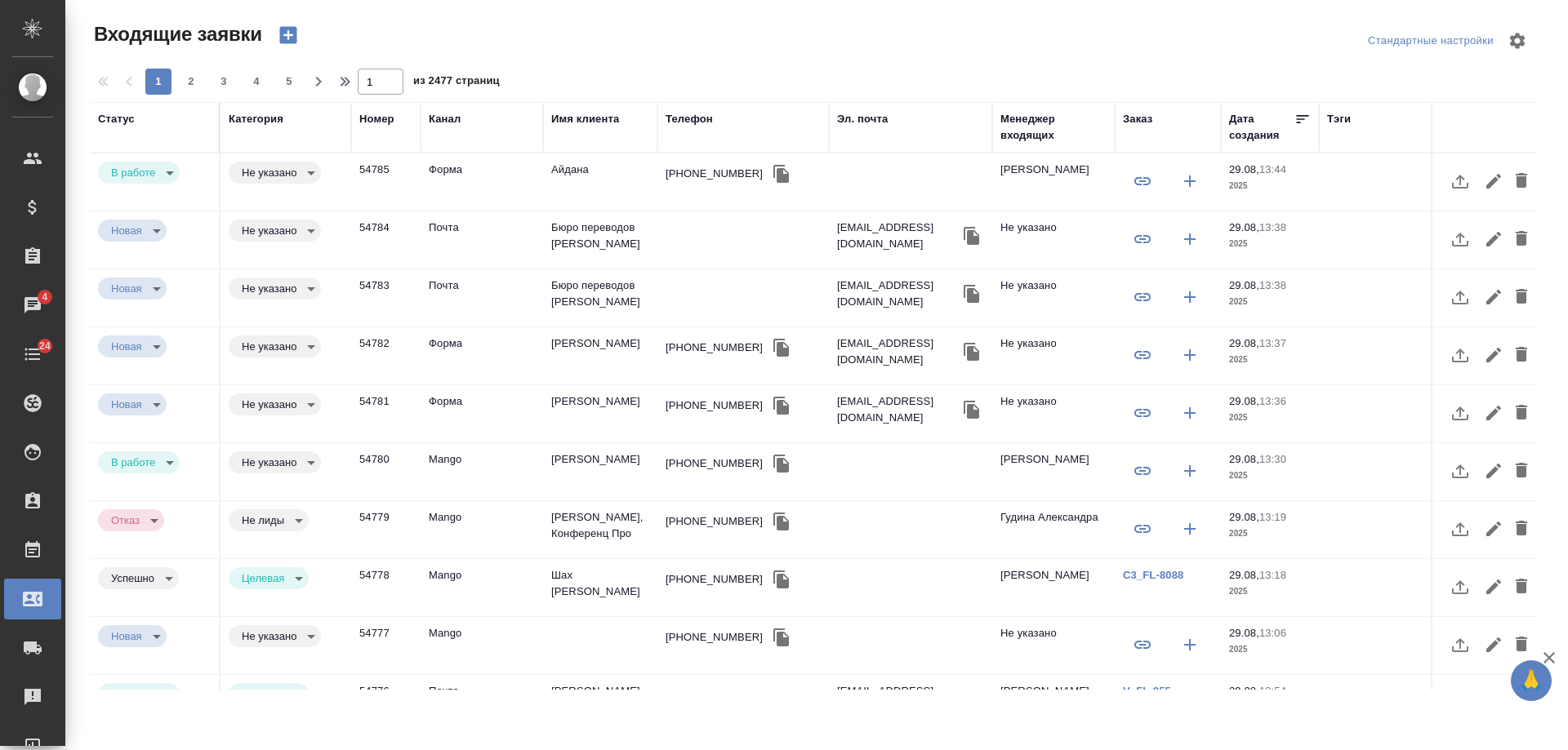
select select "RU"
click at [599, 211] on td "[PERSON_NAME]" at bounding box center [599, 182] width 114 height 57
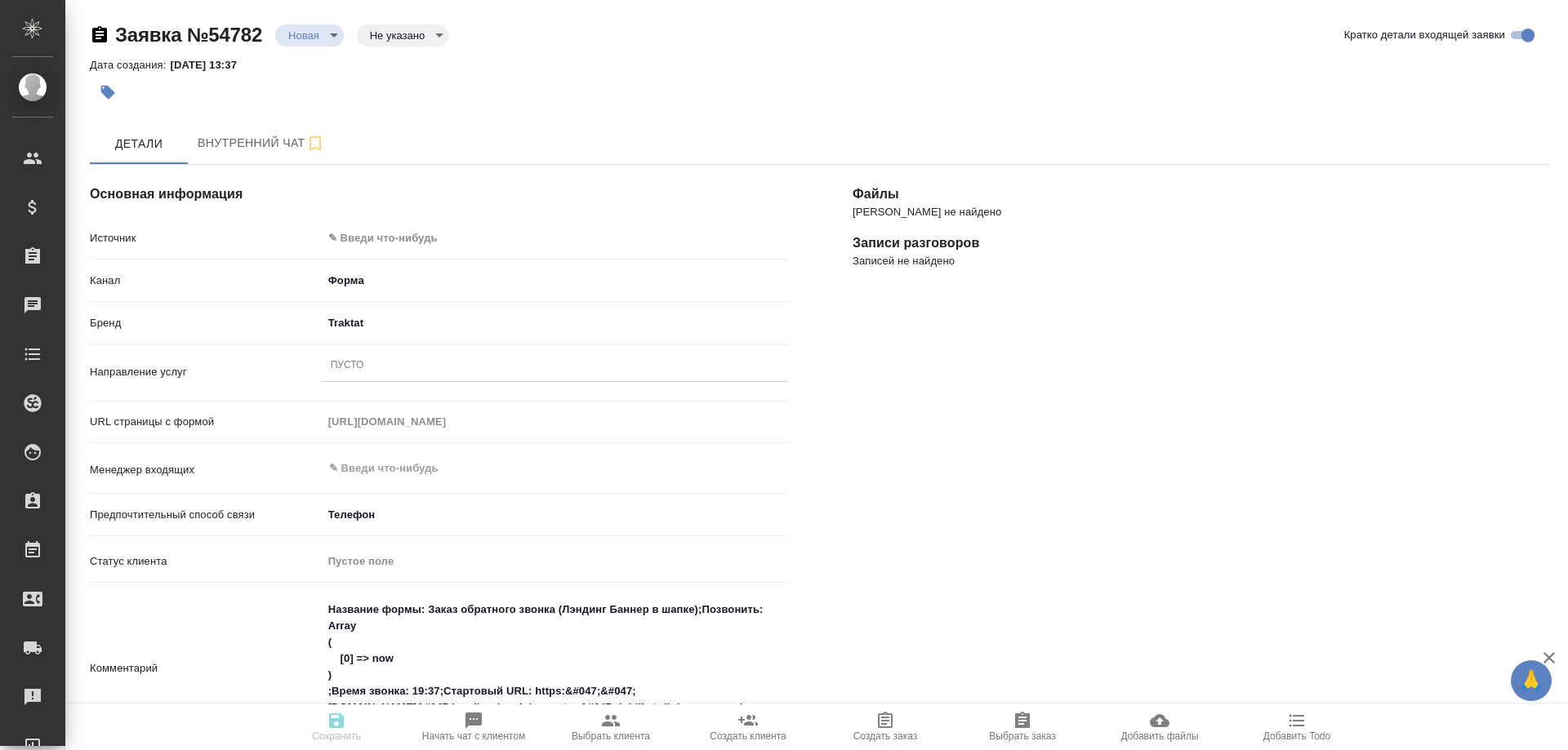
select select "RU"
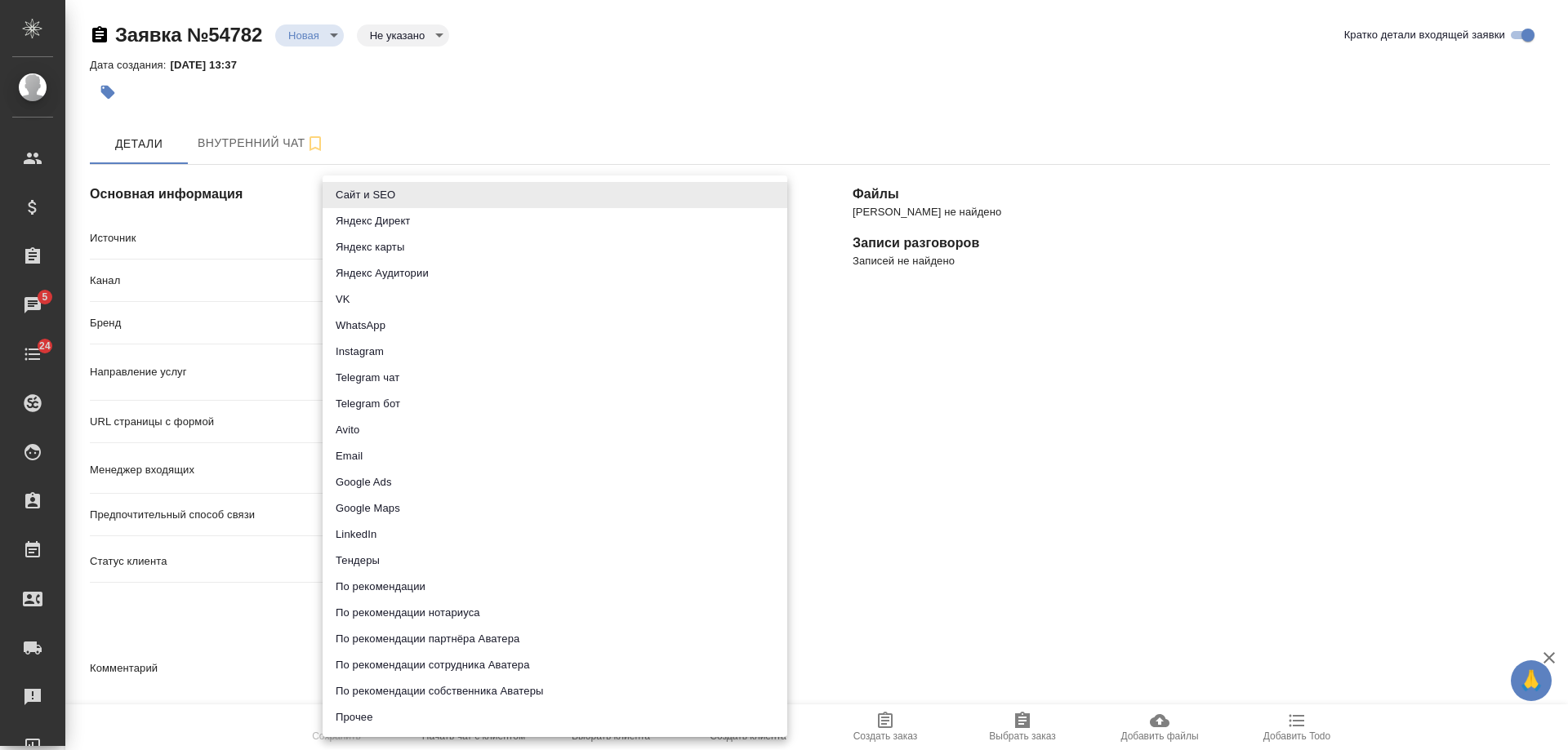
click at [424, 226] on body "🙏 .cls-1 fill:#fff; AWATERA [PERSON_NAME] Спецификации Заказы 5 Чаты 24 Todo Пр…" at bounding box center [784, 375] width 1568 height 750
click at [410, 194] on li "Сайт и SEO" at bounding box center [554, 195] width 464 height 26
type input "seo"
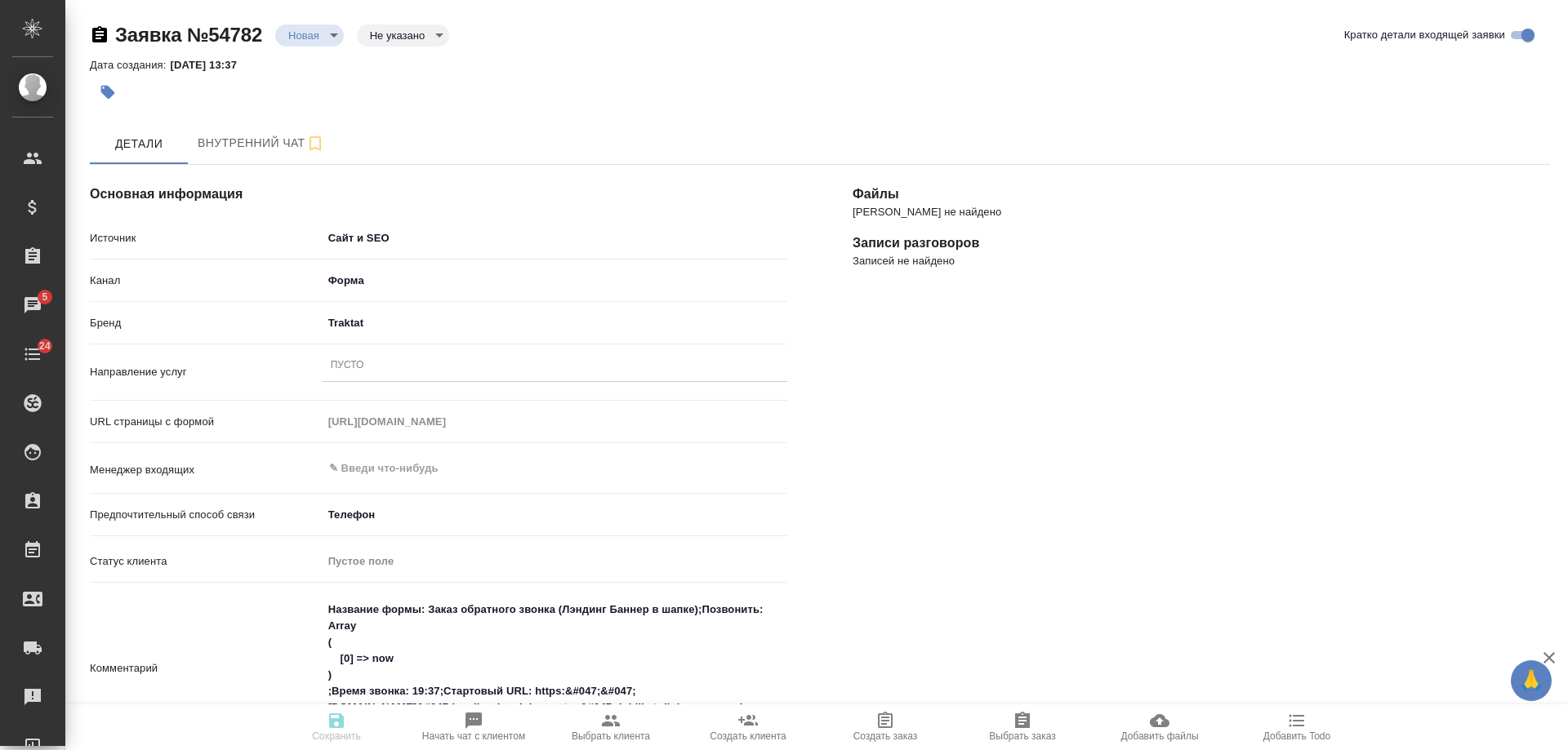
click at [383, 372] on div "Пусто" at bounding box center [554, 366] width 464 height 24
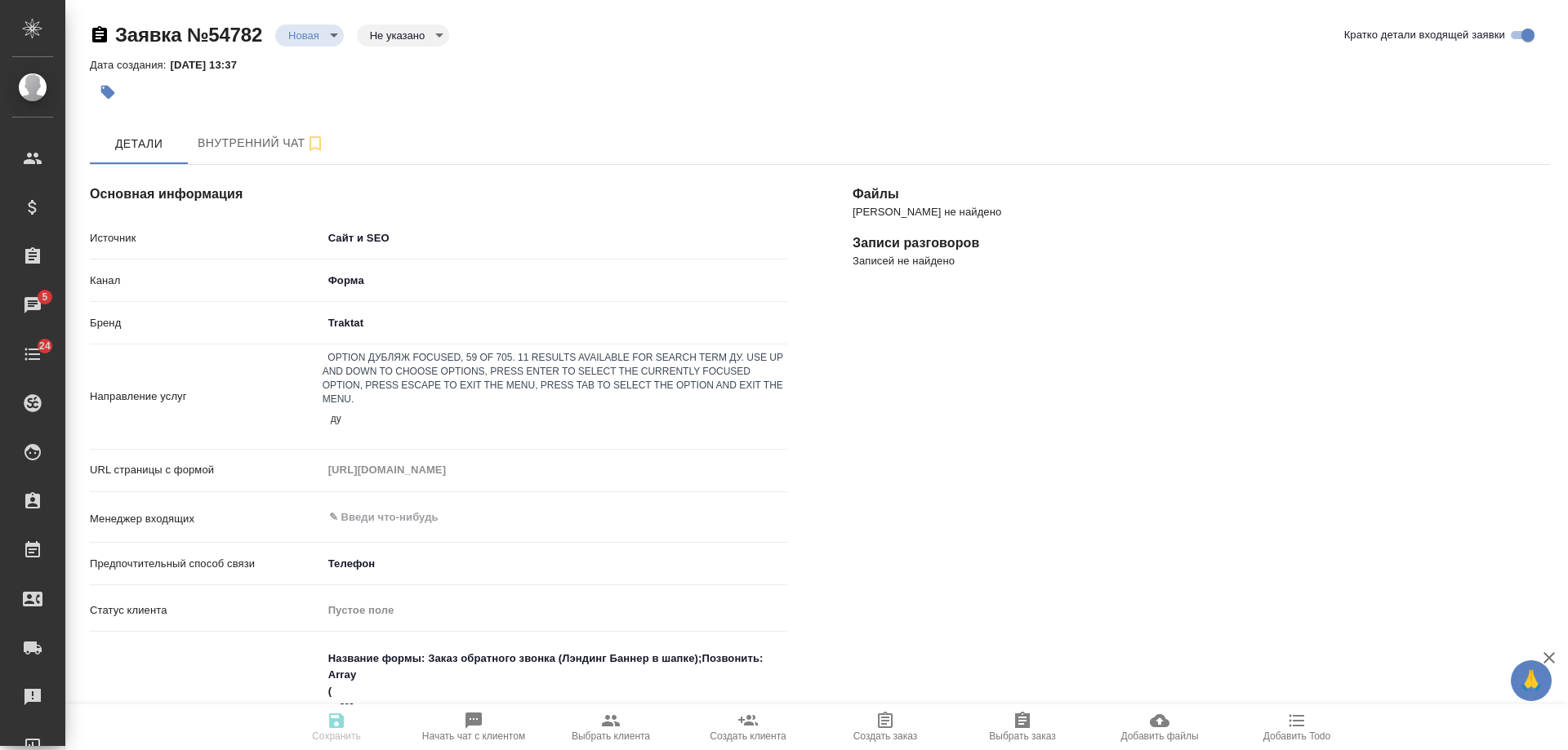
type input "дуб"
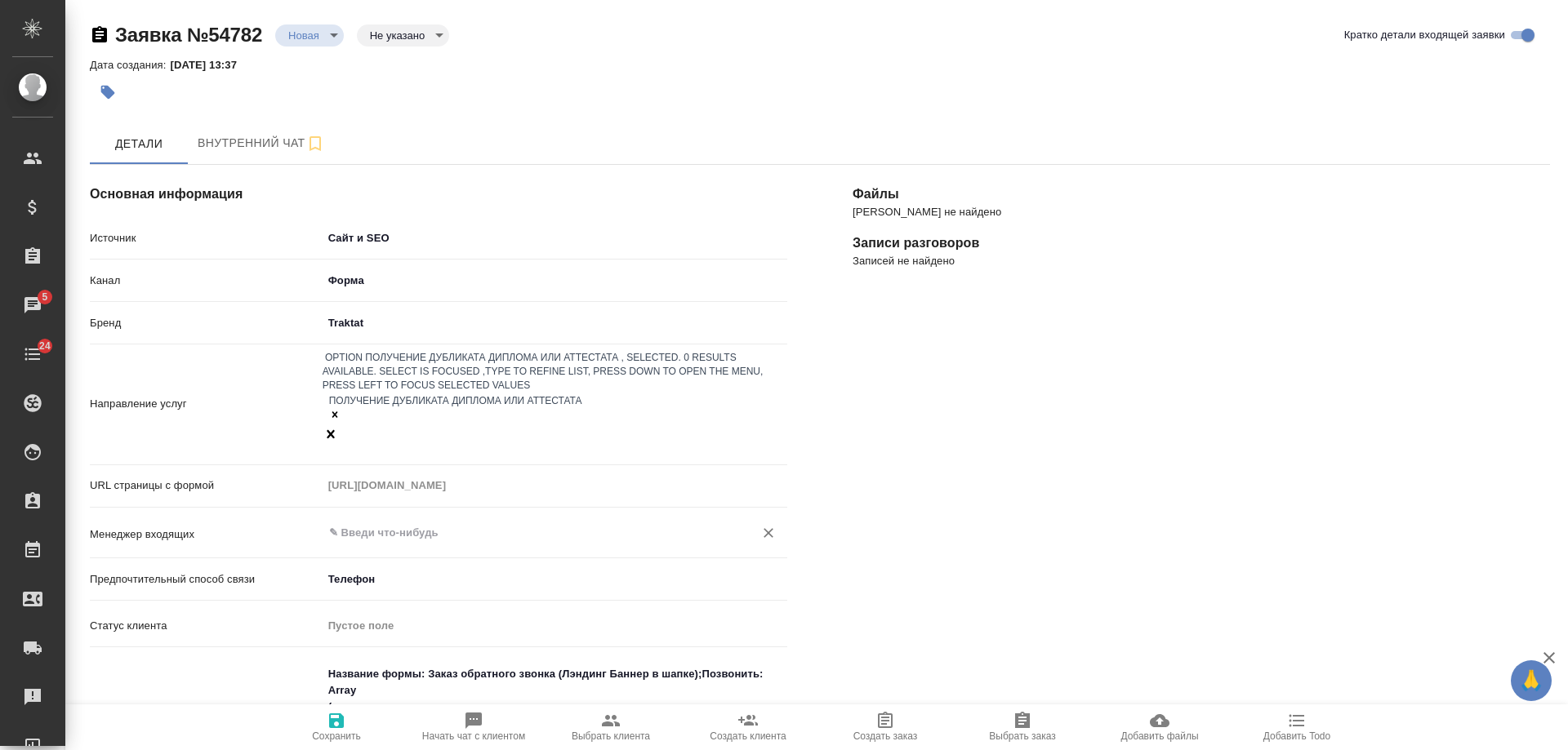
click at [407, 524] on input "text" at bounding box center [527, 533] width 400 height 19
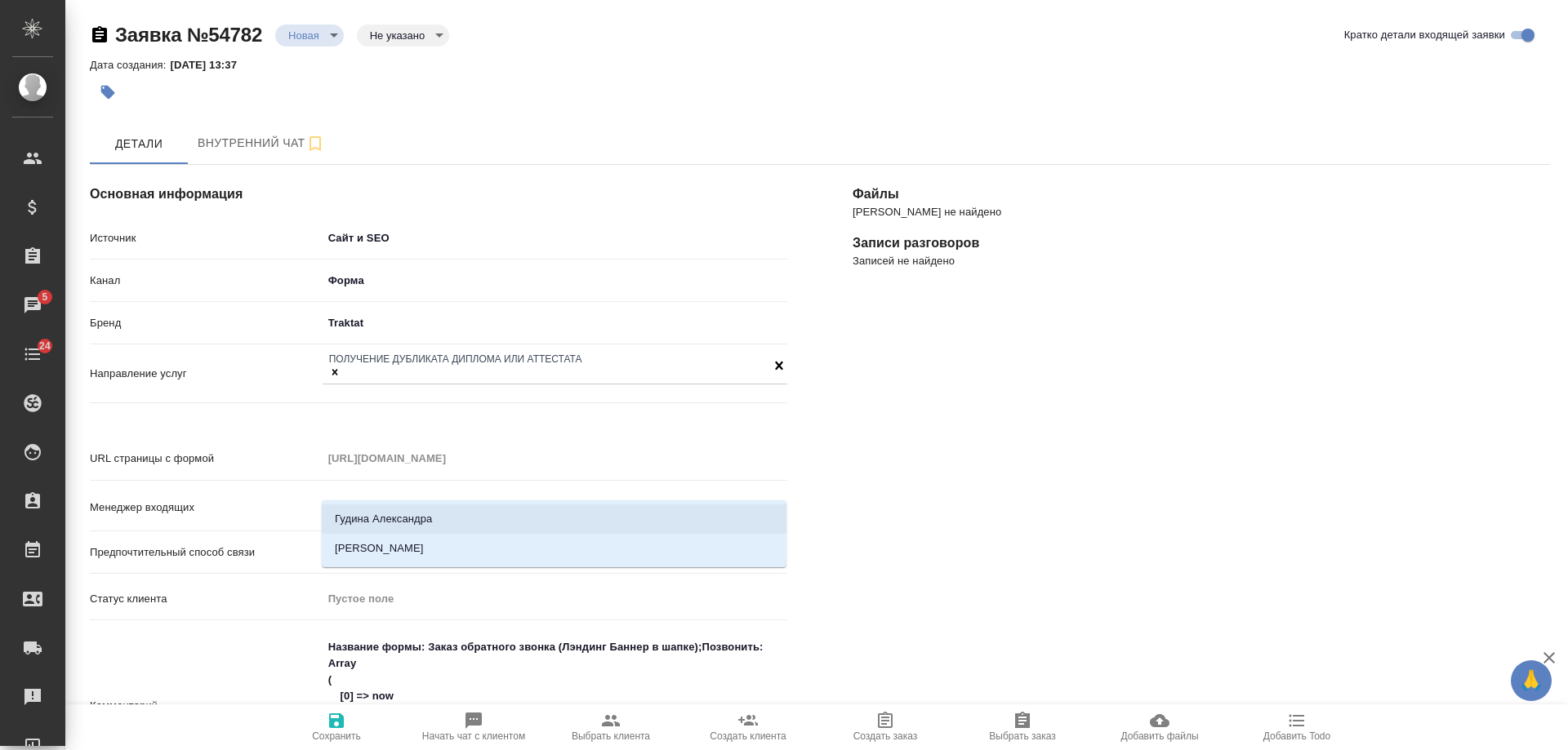
click at [426, 515] on li "Гудина Александра" at bounding box center [553, 519] width 464 height 30
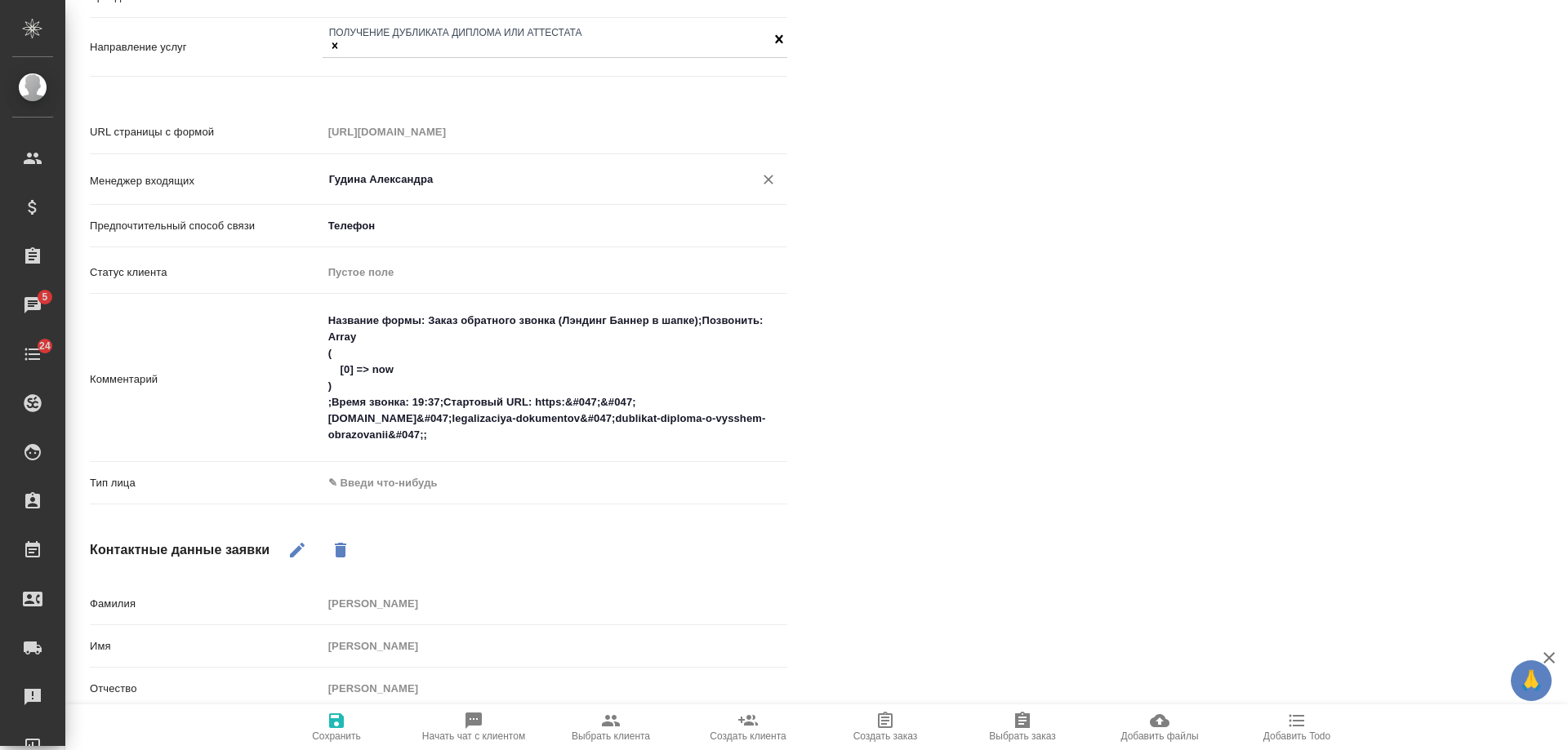
scroll to position [490, 0]
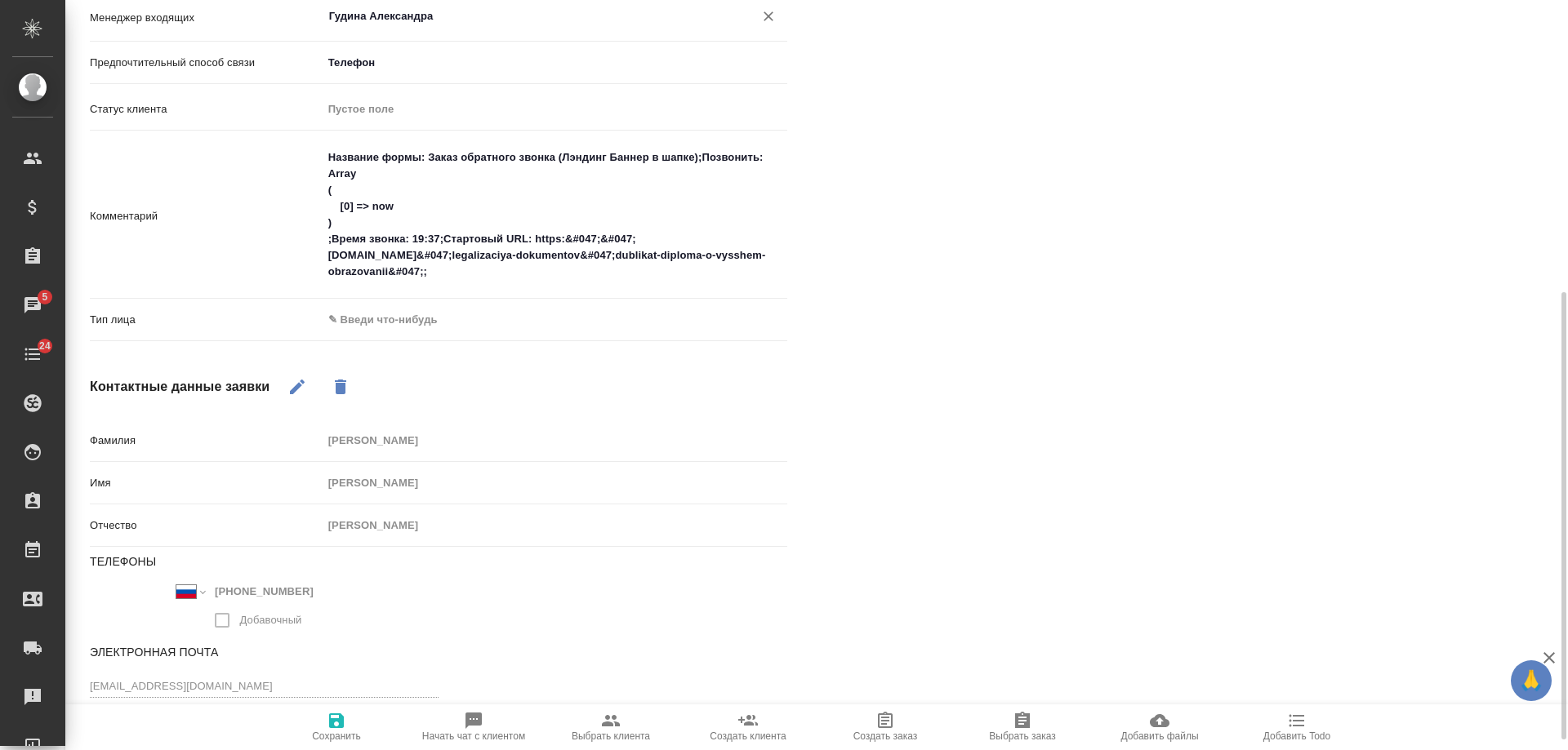
type input "Гудина Александра"
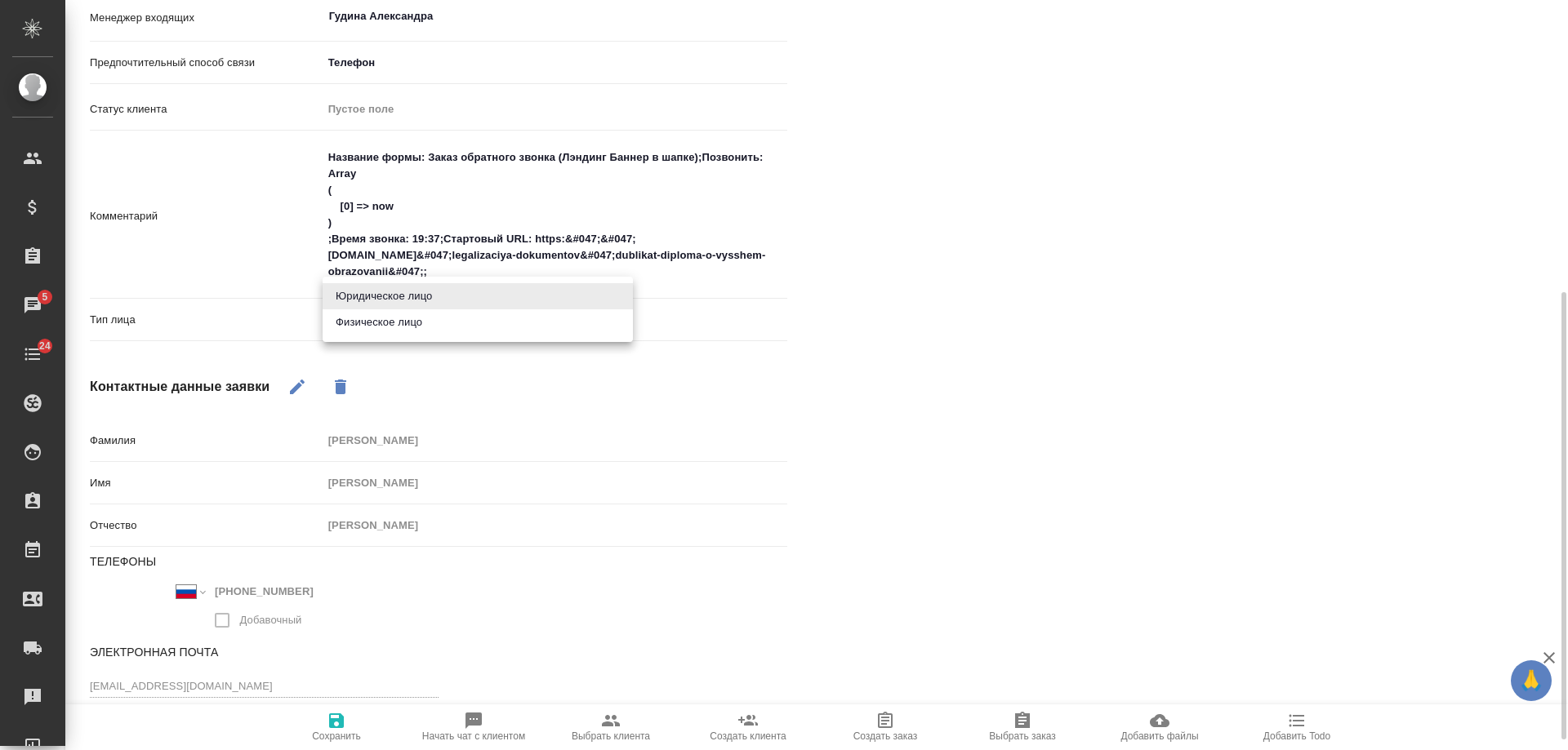
click at [378, 293] on body "🙏 .cls-1 fill:#fff; AWATERA Gudina Alexandra Клиенты Спецификации Заказы 5 Чаты…" at bounding box center [784, 375] width 1568 height 750
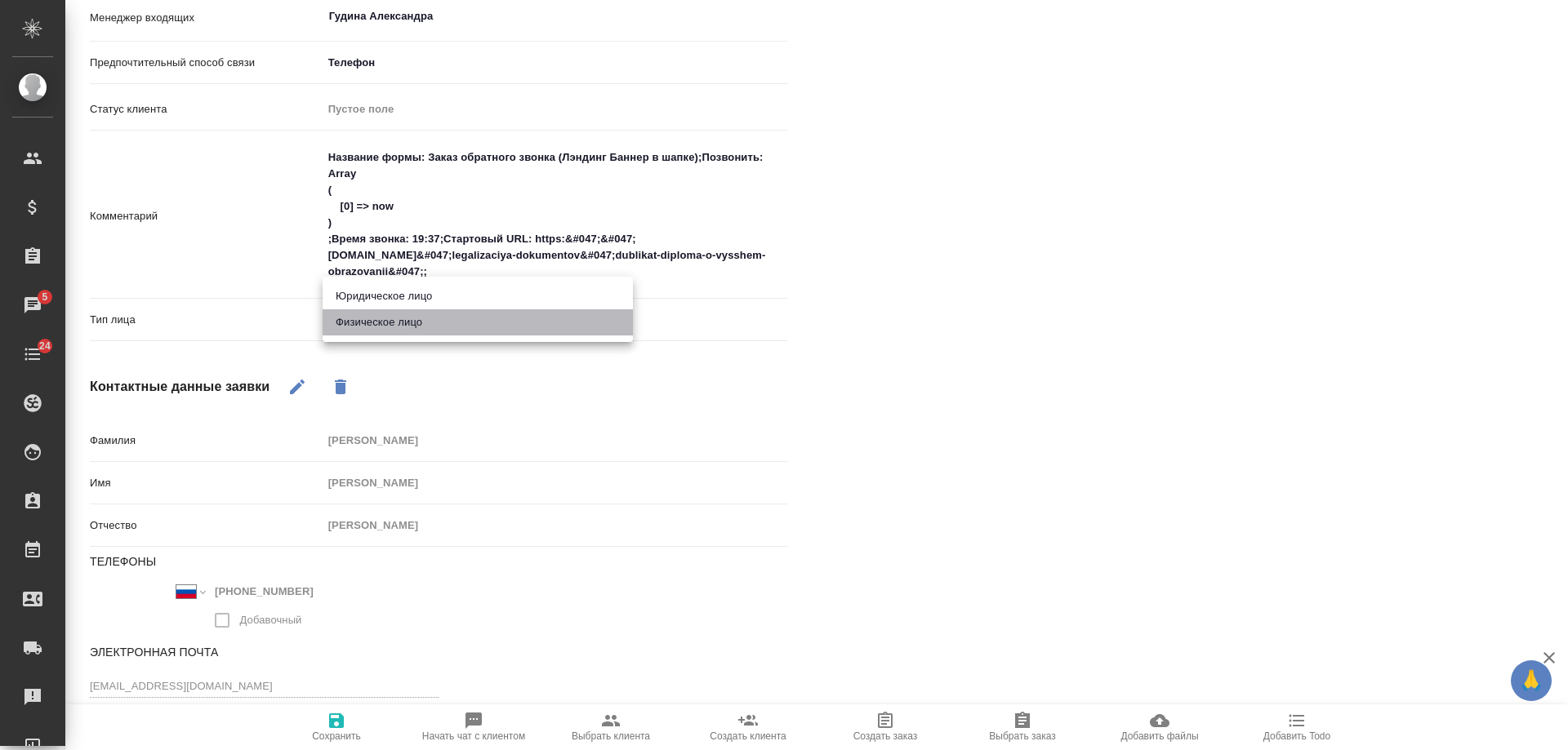
click at [391, 325] on li "Физическое лицо" at bounding box center [477, 322] width 310 height 26
type input "private"
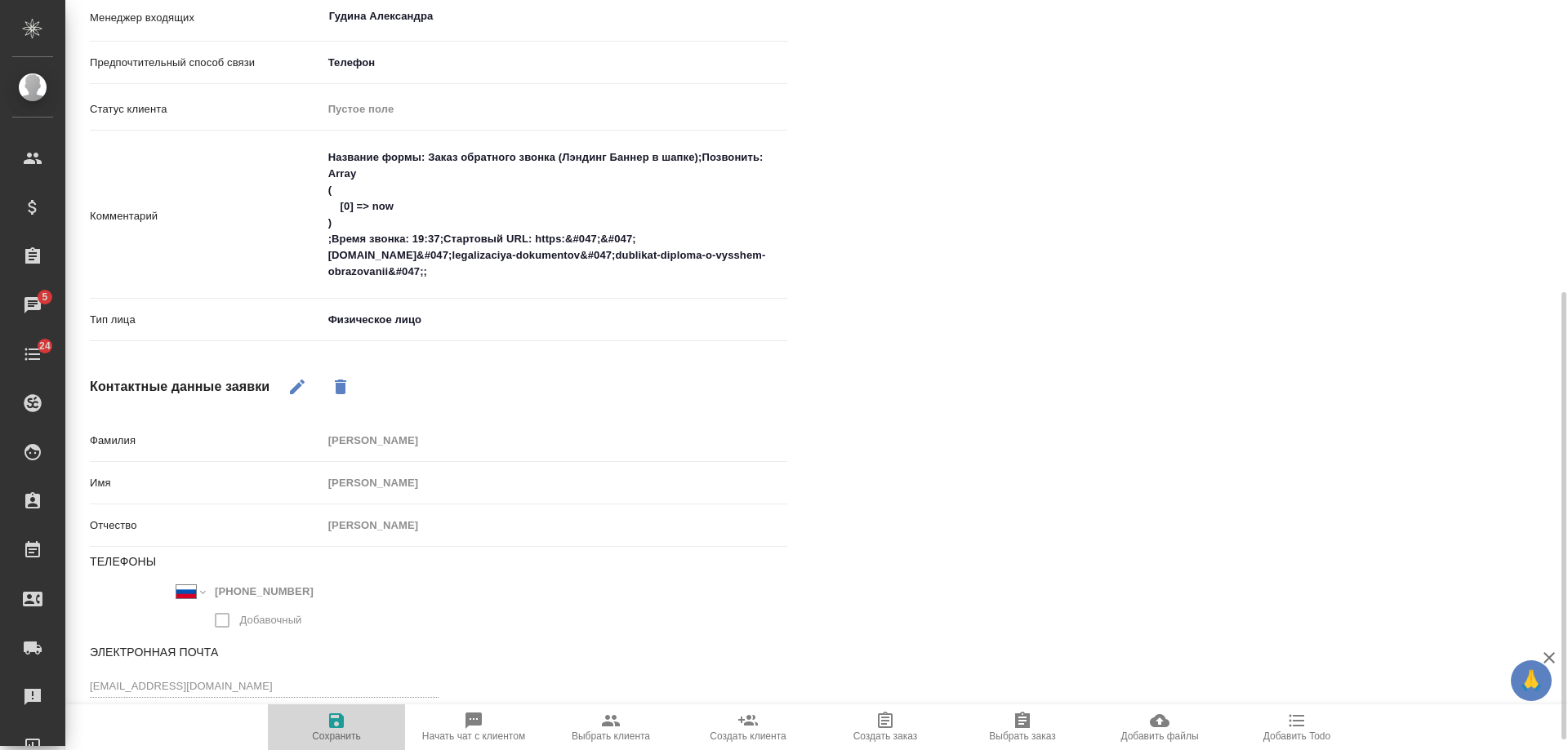
click at [336, 729] on icon "button" at bounding box center [336, 720] width 19 height 19
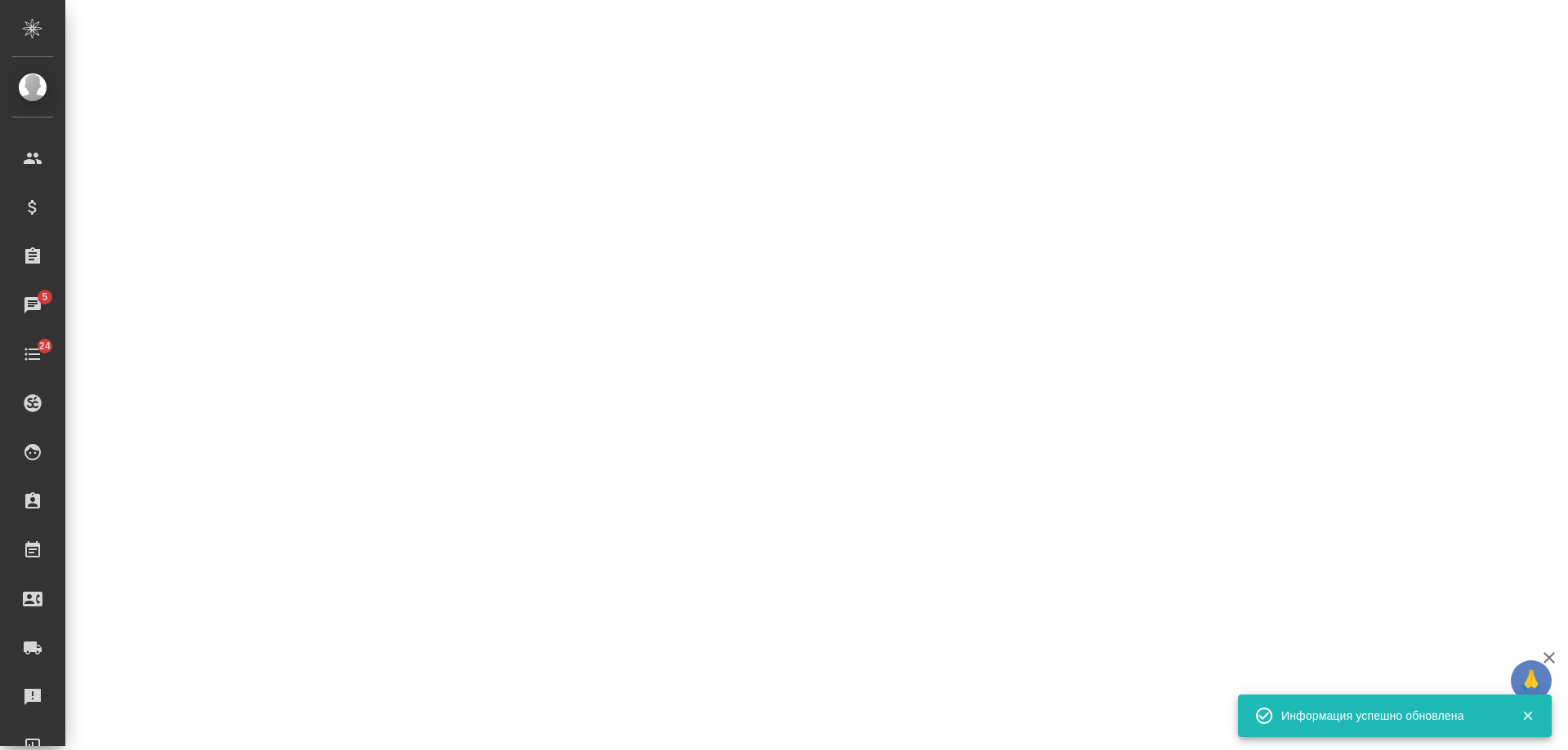
select select "RU"
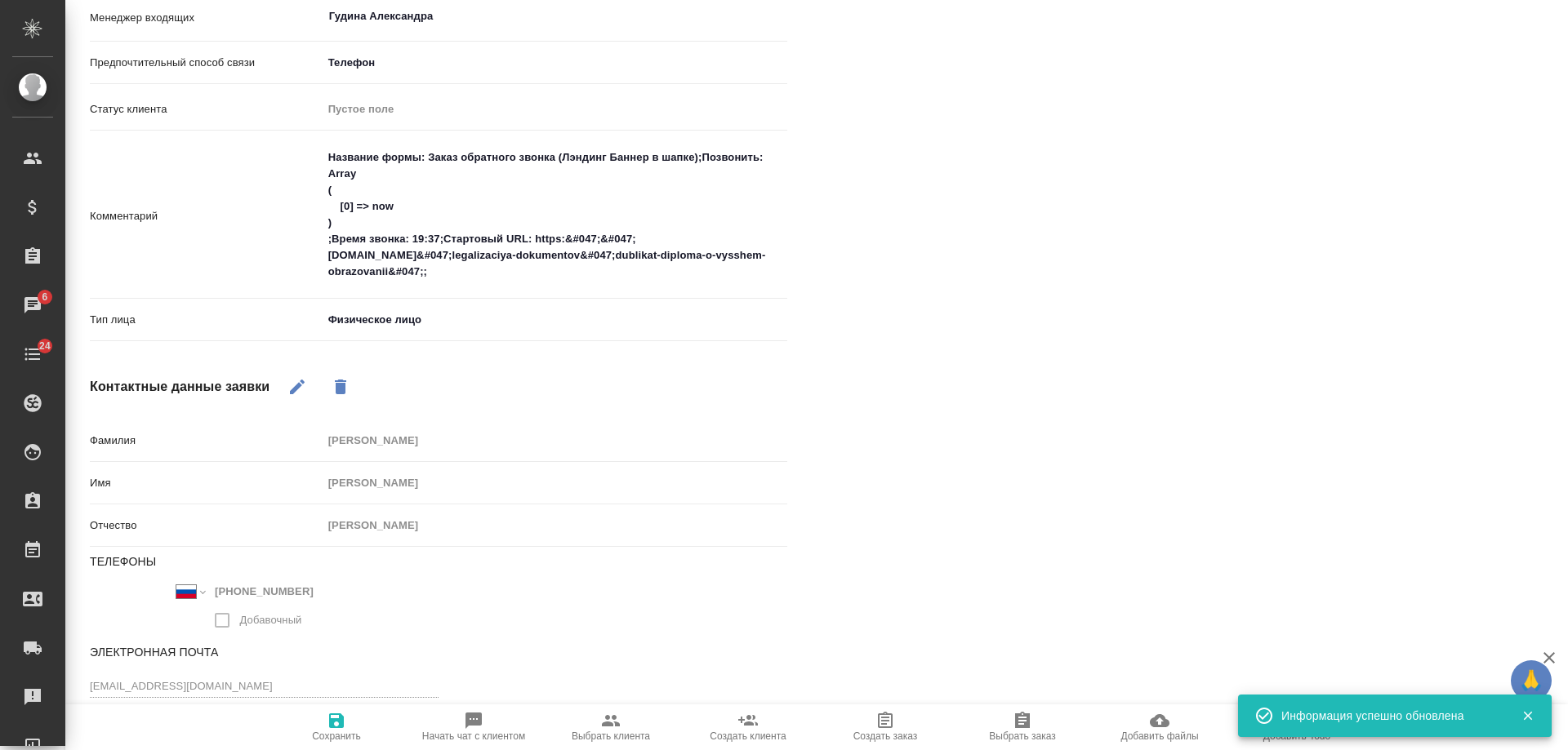
type textarea "x"
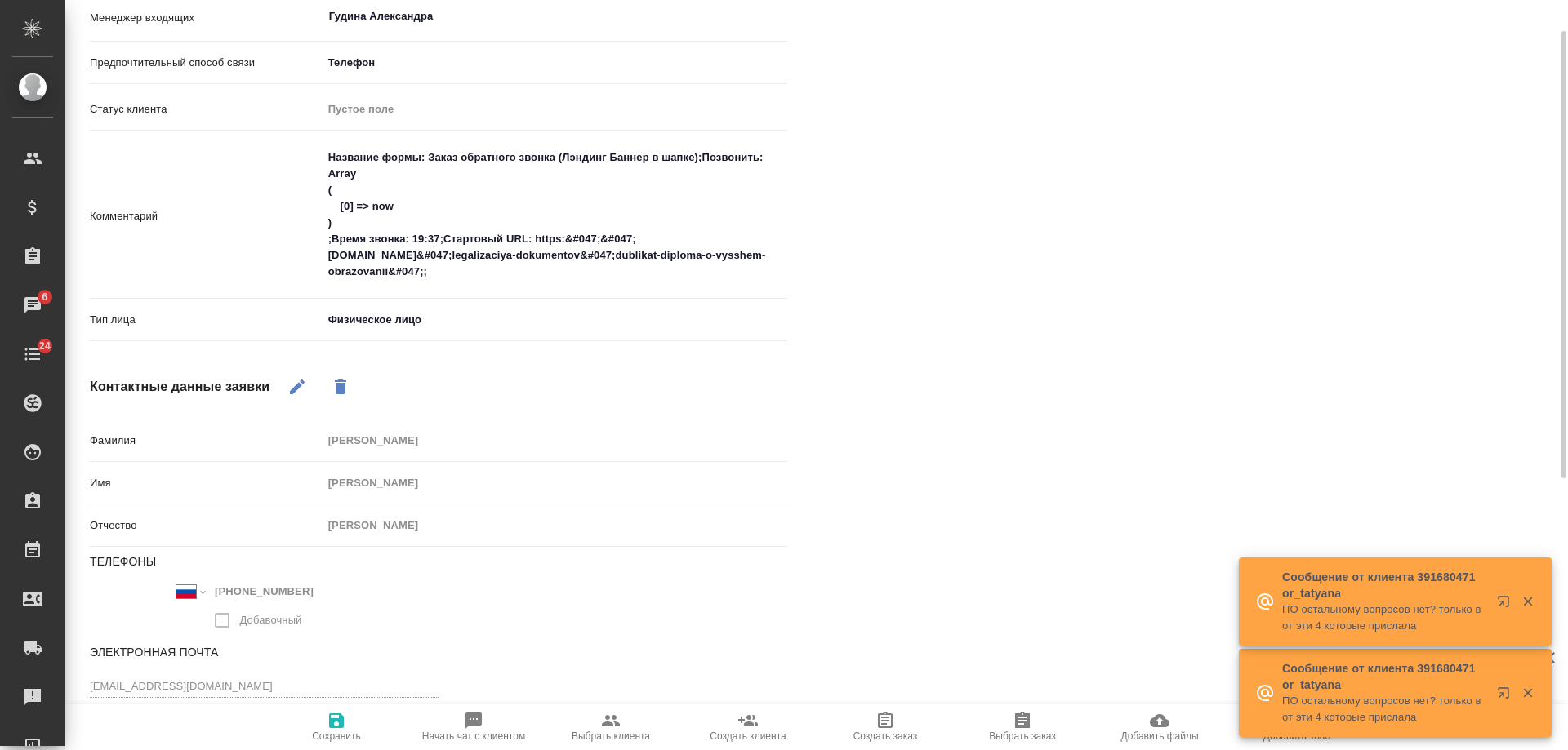
scroll to position [507, 0]
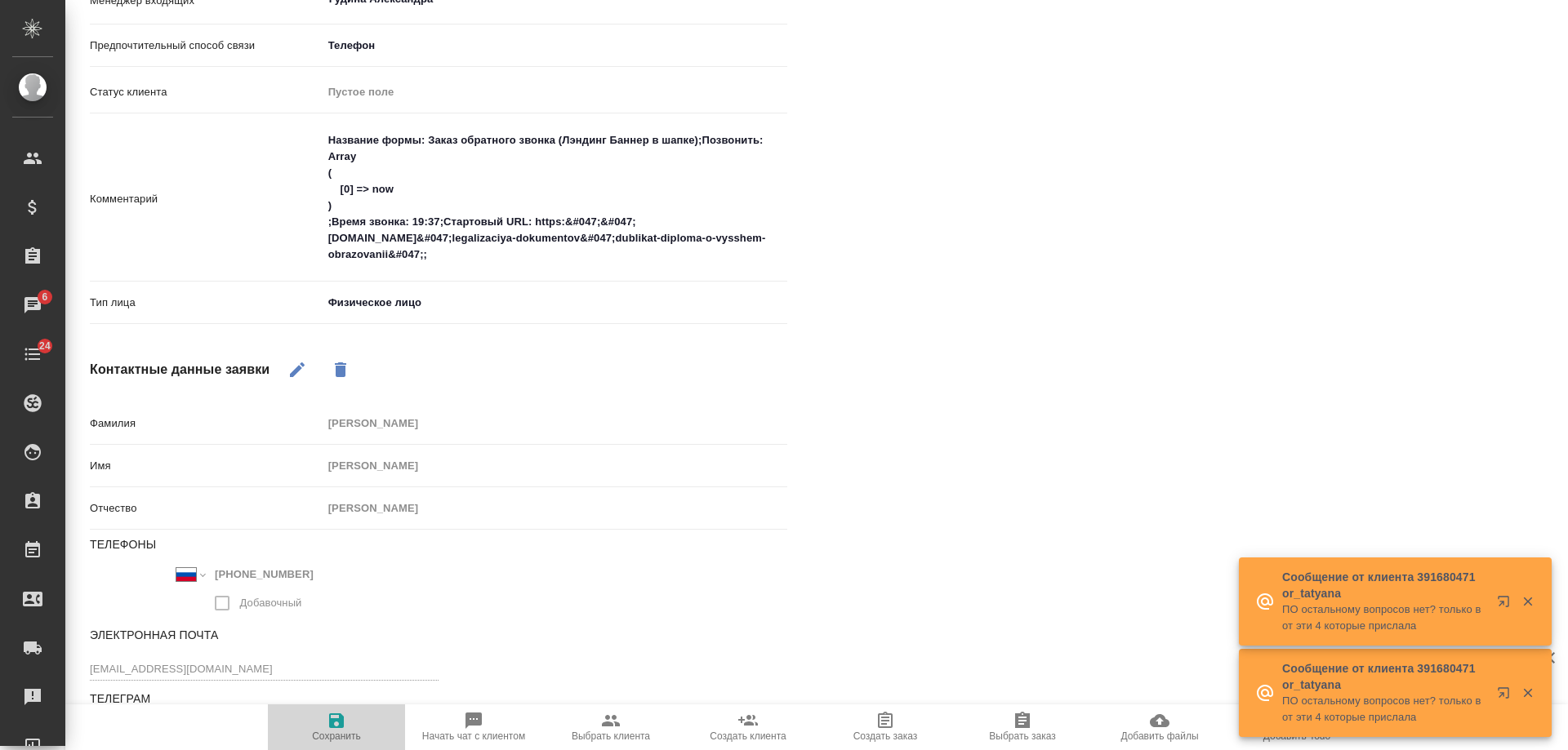
click at [341, 723] on icon "button" at bounding box center [336, 720] width 15 height 15
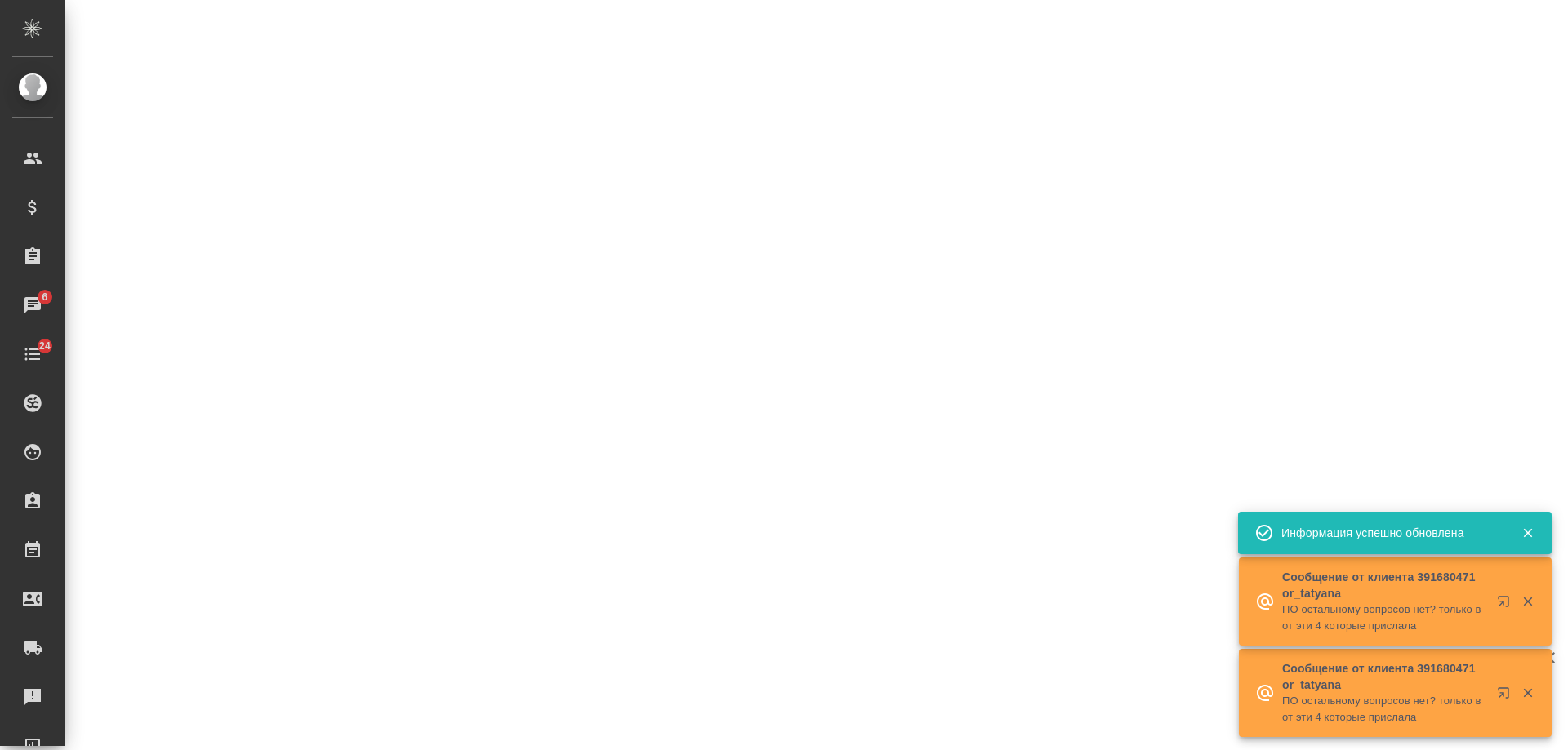
select select "RU"
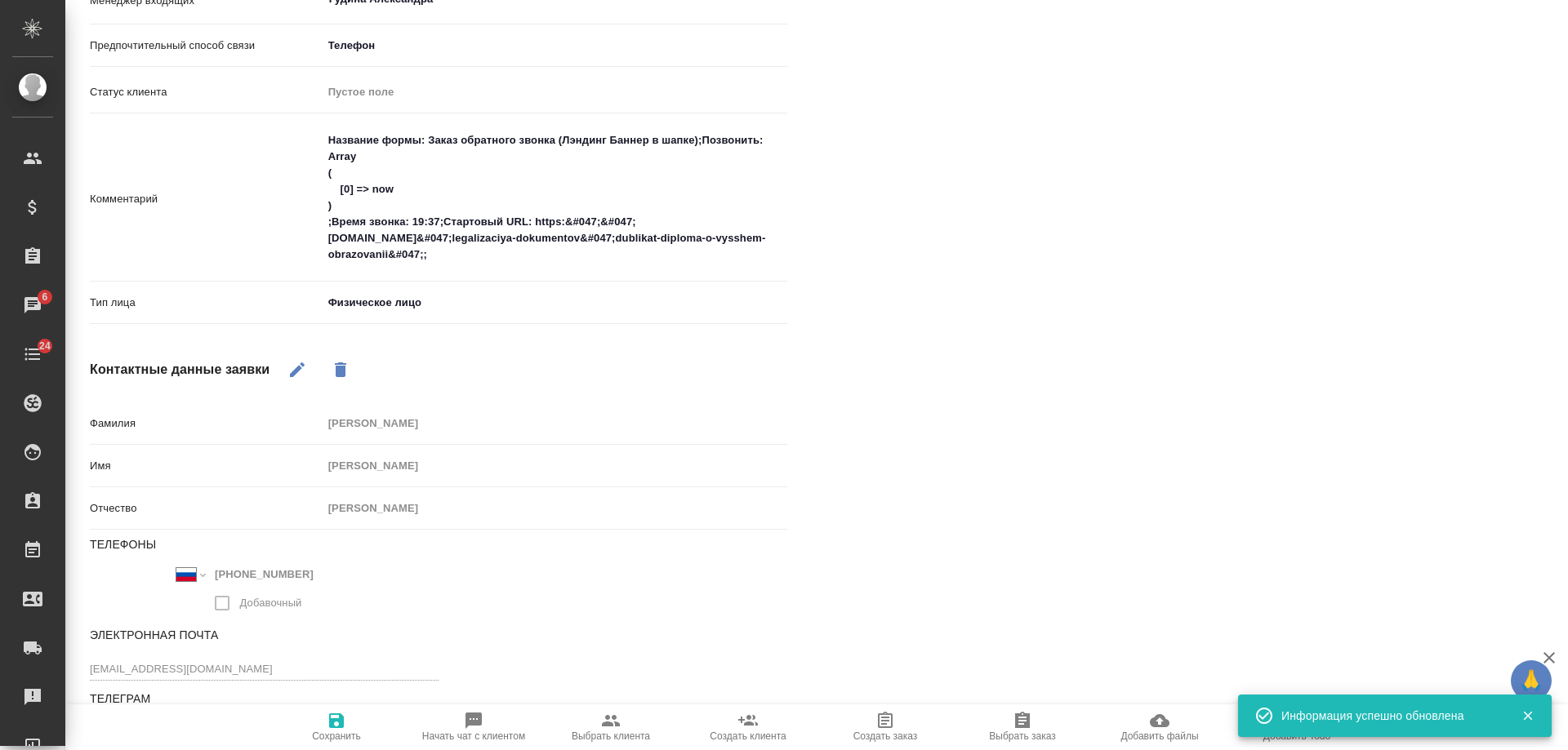
click at [614, 724] on icon "button" at bounding box center [611, 720] width 19 height 19
type textarea "x"
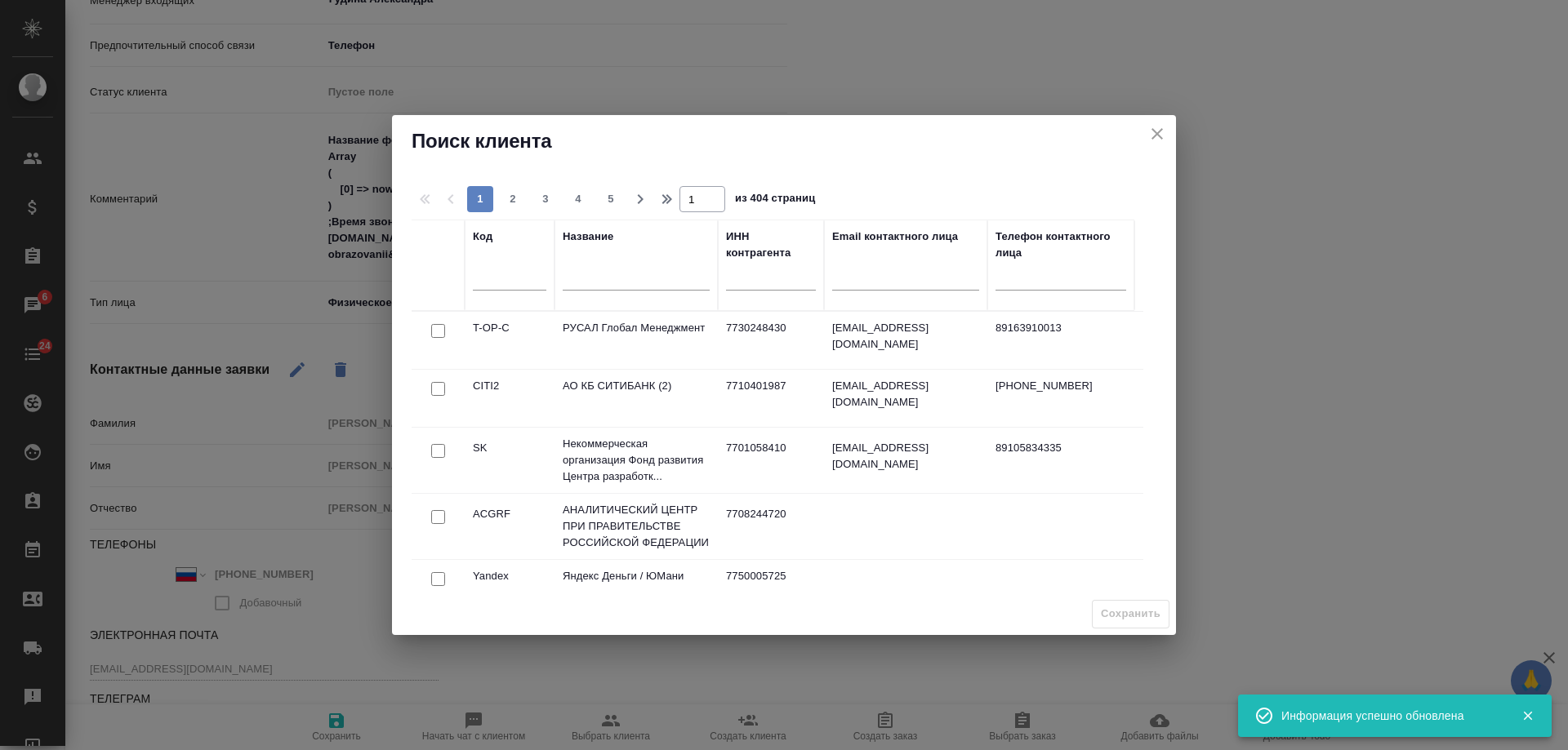
click at [605, 273] on input "text" at bounding box center [636, 279] width 147 height 20
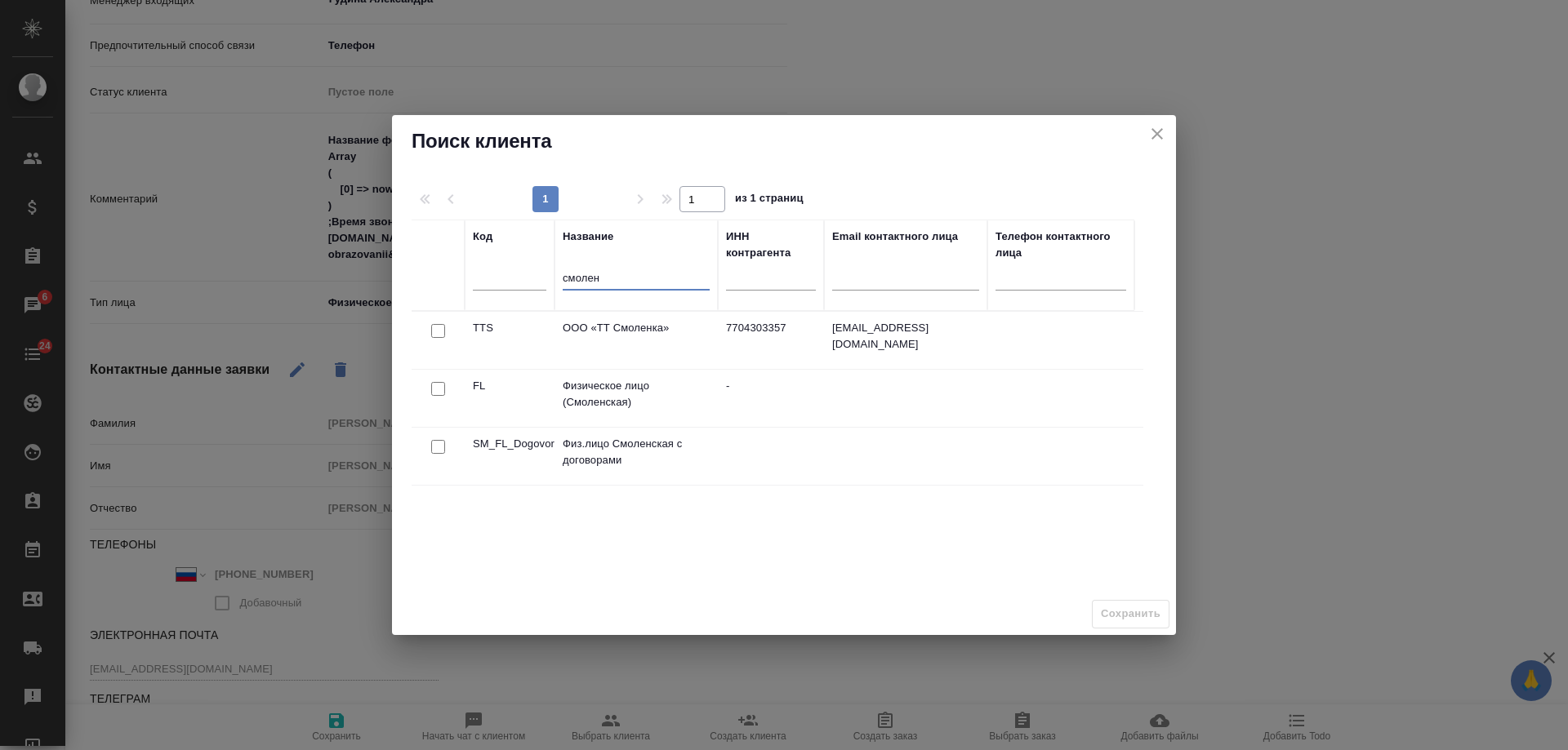
type input "смолен"
click at [439, 338] on input "checkbox" at bounding box center [438, 331] width 14 height 14
checkbox input "true"
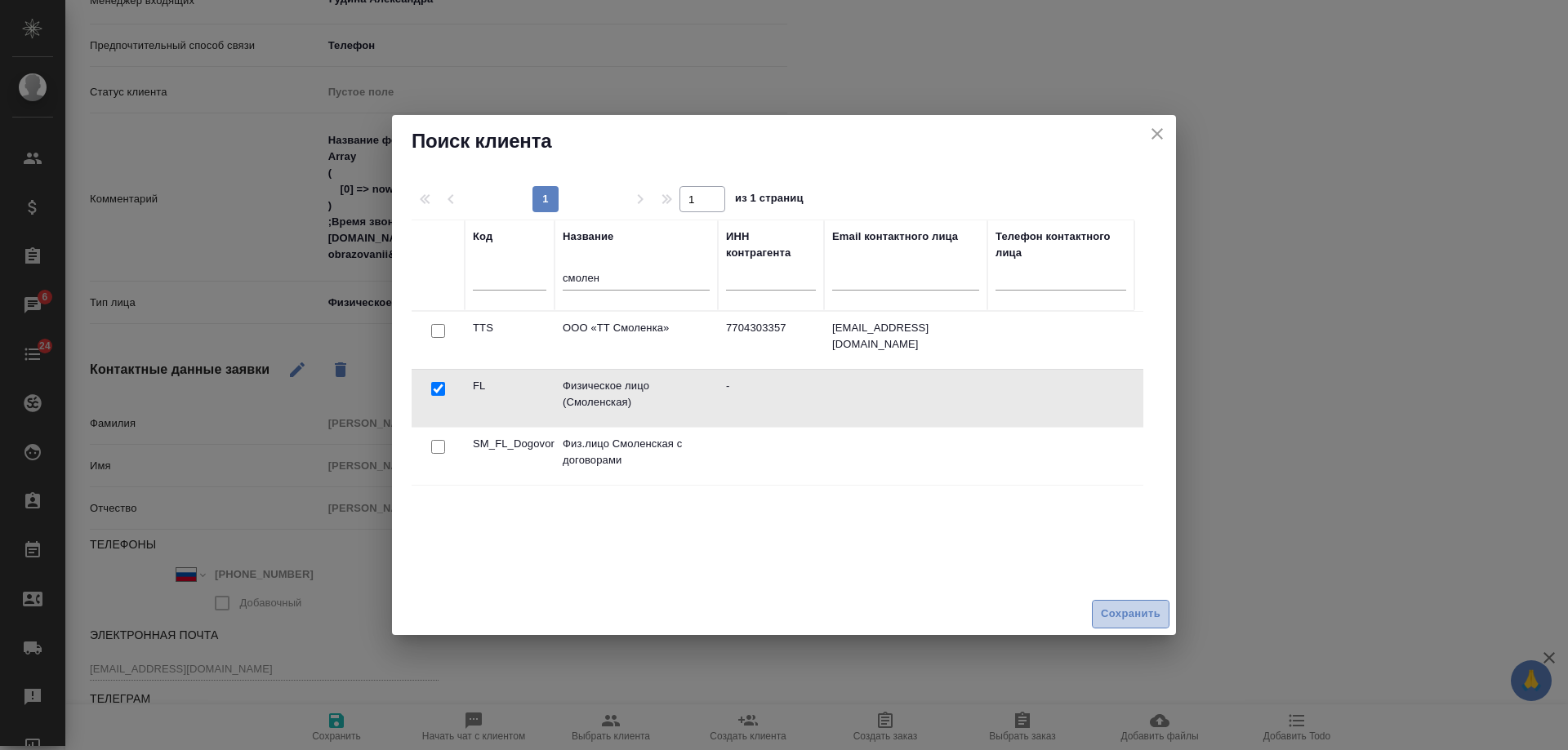
click at [1138, 613] on span "Сохранить" at bounding box center [1131, 615] width 59 height 19
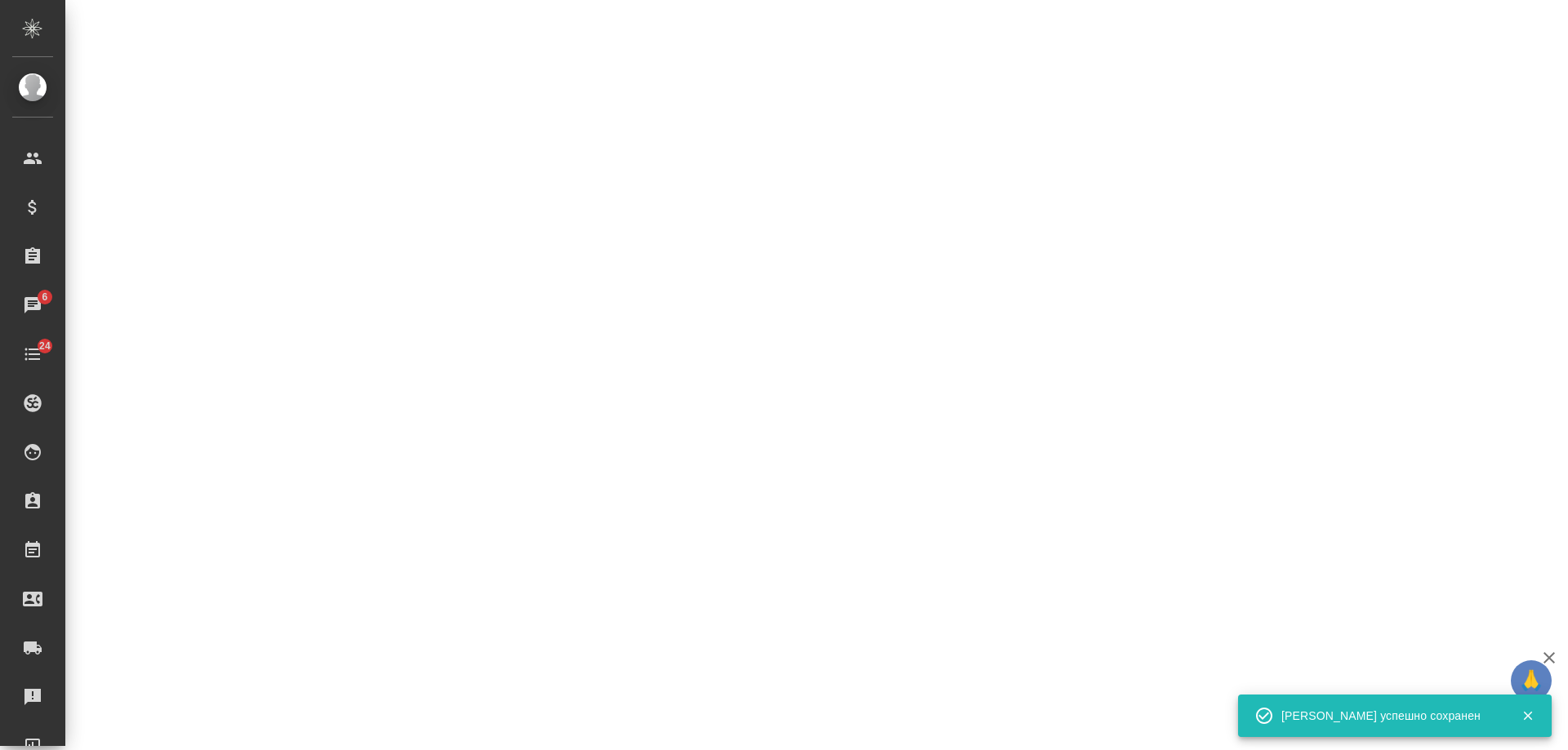
select select "RU"
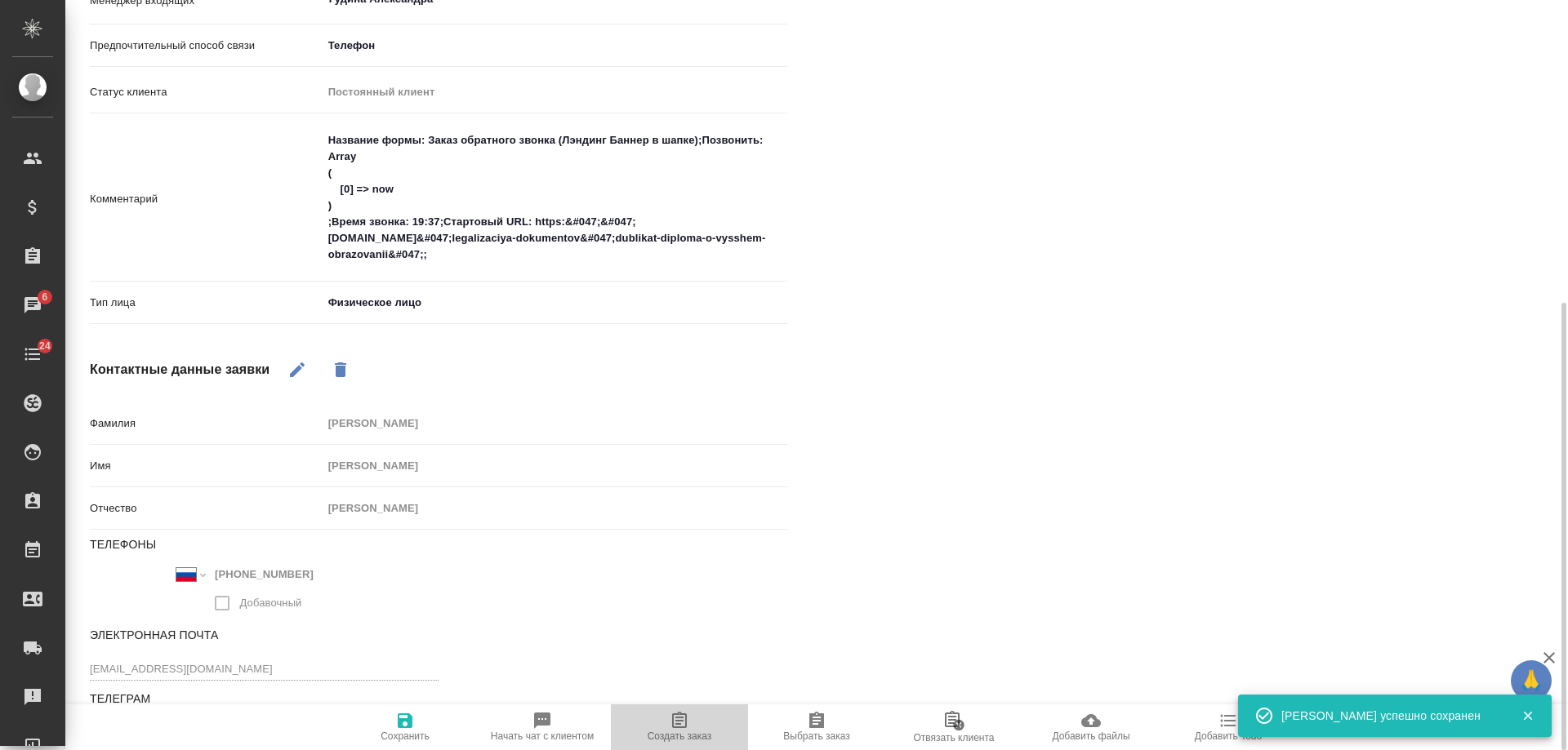
click at [683, 728] on icon "button" at bounding box center [679, 720] width 15 height 17
type textarea "x"
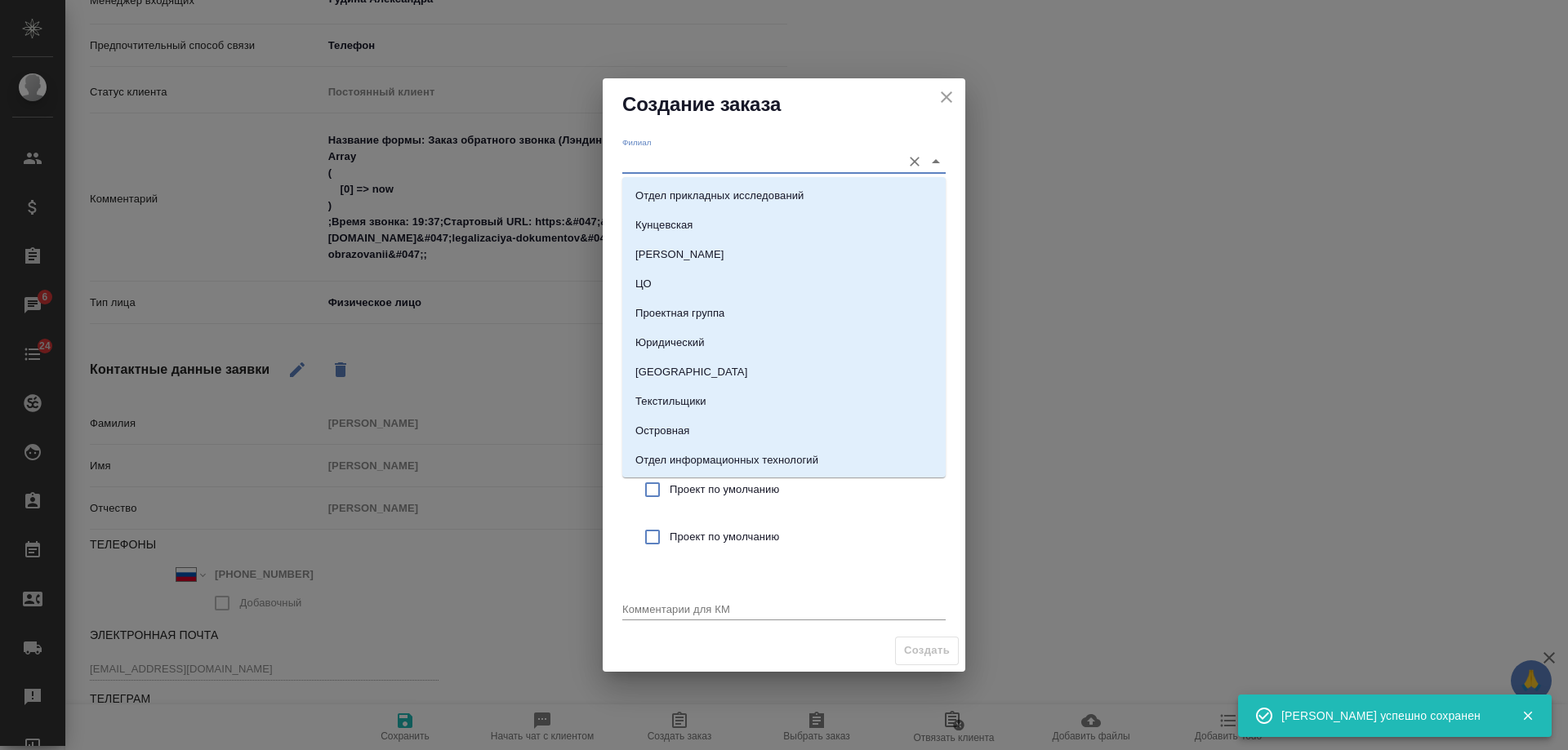
click at [693, 162] on input "Филиал" at bounding box center [757, 160] width 271 height 22
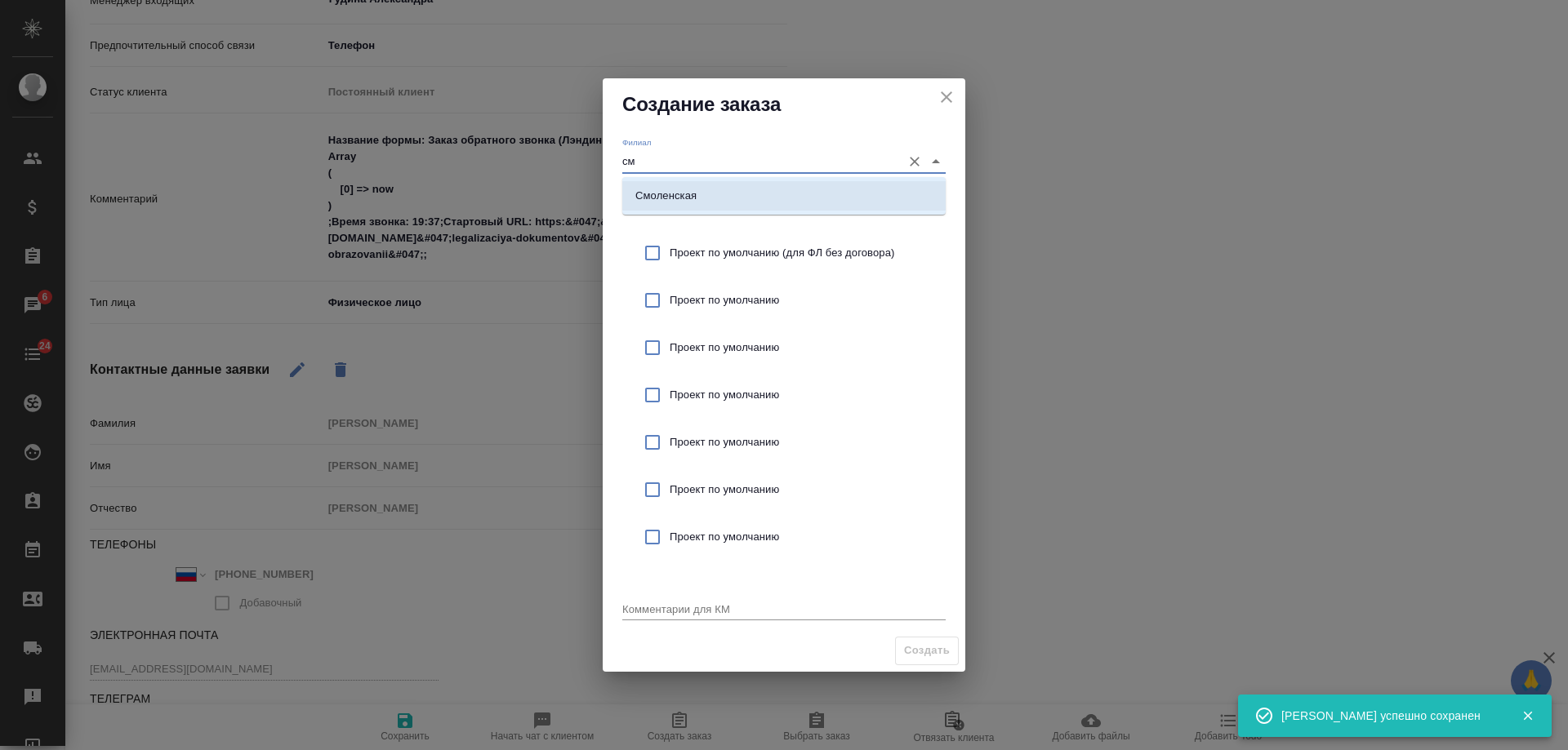
click at [721, 193] on li "Смоленская" at bounding box center [783, 196] width 323 height 30
type input "Смоленская"
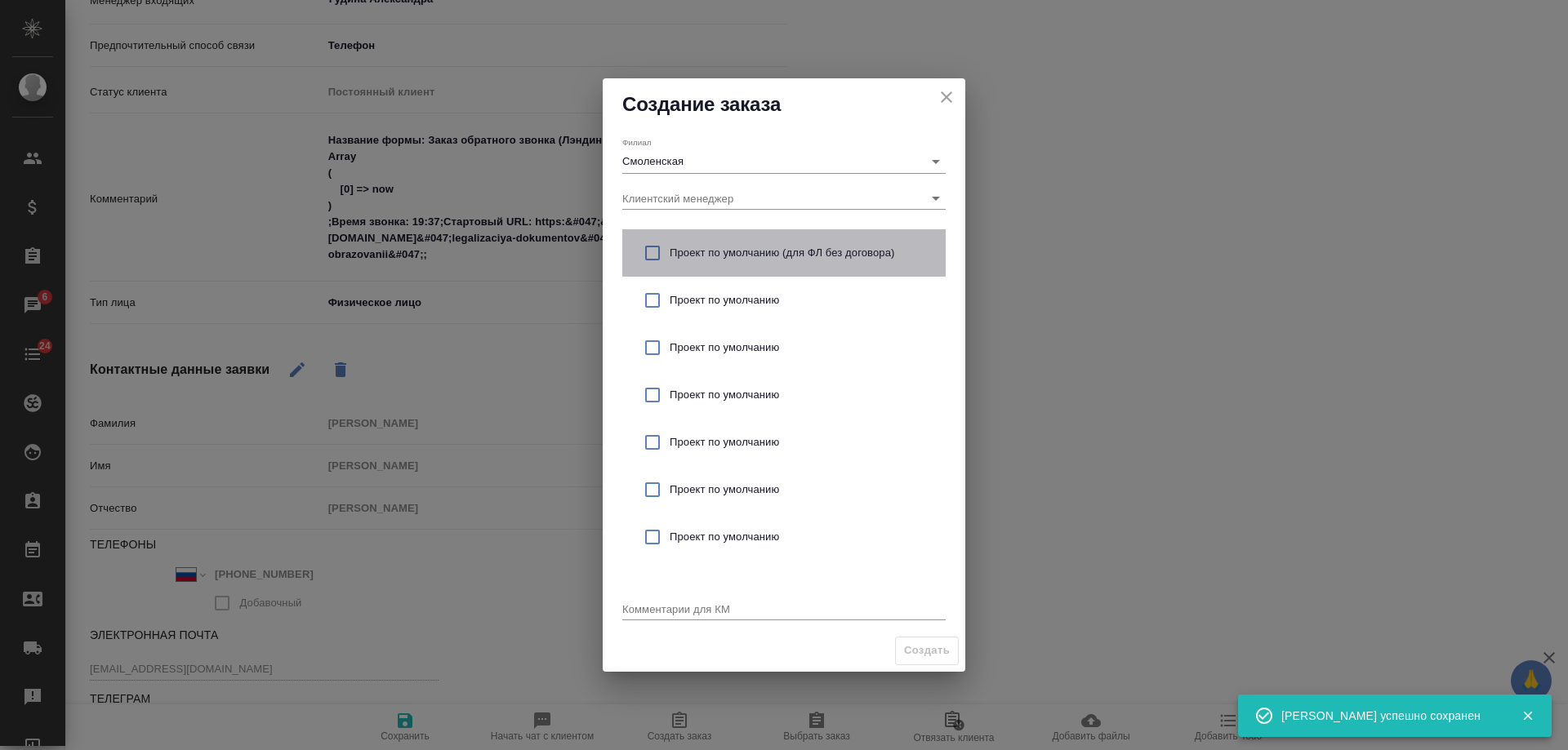
click at [766, 247] on span "Проект по умолчанию (для ФЛ без договора)" at bounding box center [801, 253] width 263 height 17
checkbox input "true"
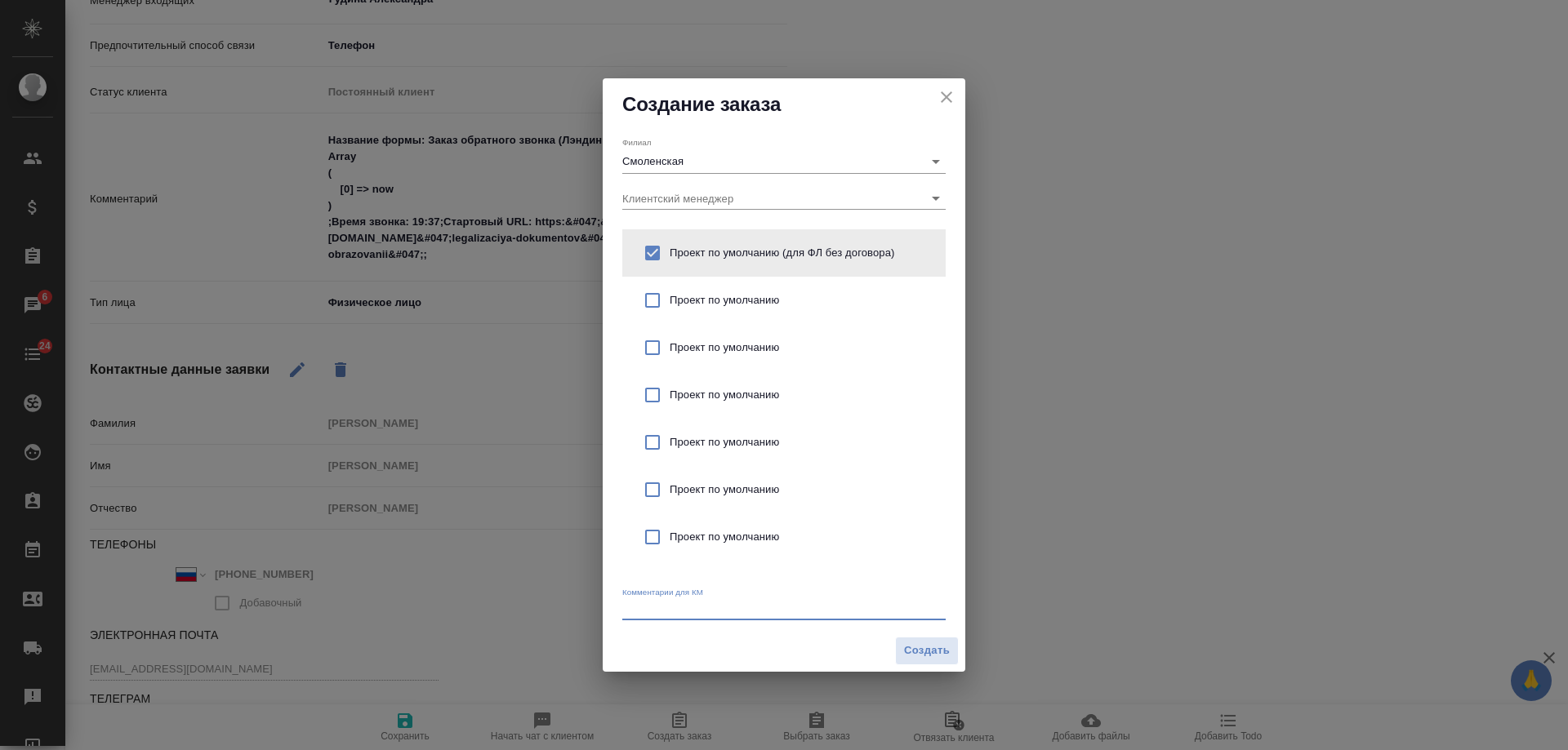
click at [674, 605] on textarea at bounding box center [783, 609] width 323 height 12
type textarea "от КВ: дубликат диплома (утерян оригинал)"
drag, startPoint x: 932, startPoint y: 657, endPoint x: 929, endPoint y: 646, distance: 11.4
click at [932, 657] on span "Создать" at bounding box center [927, 652] width 45 height 19
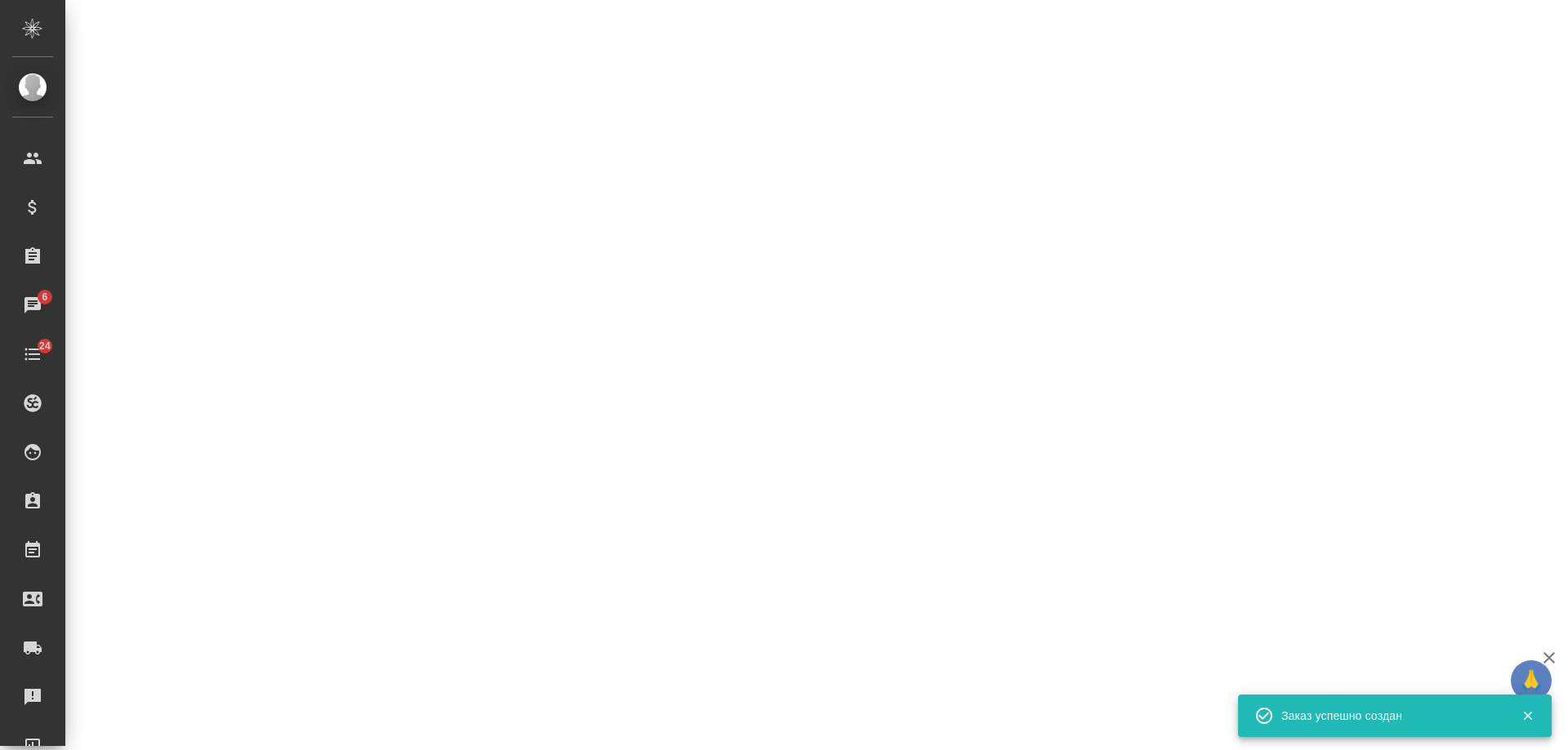
select select "RU"
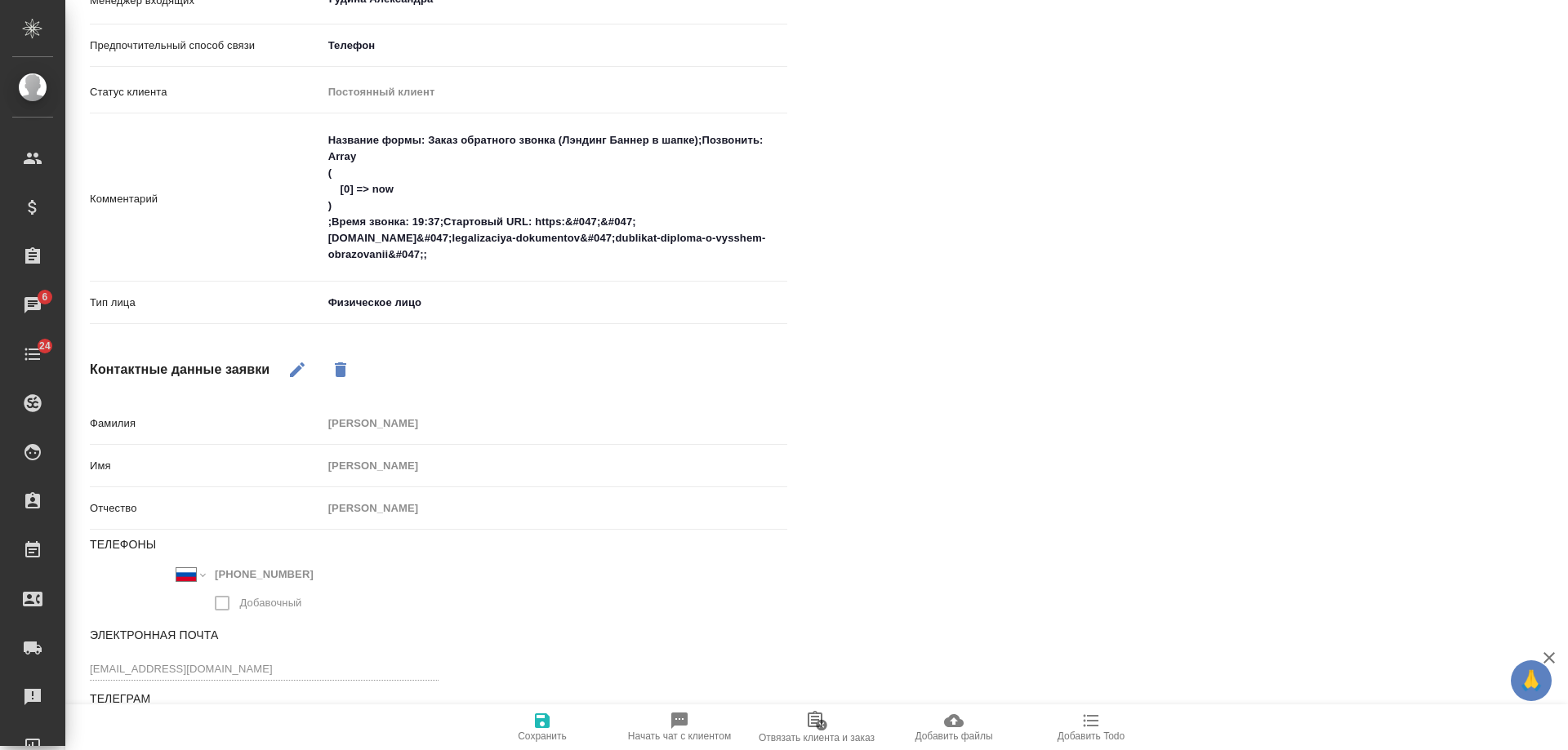
type textarea "x"
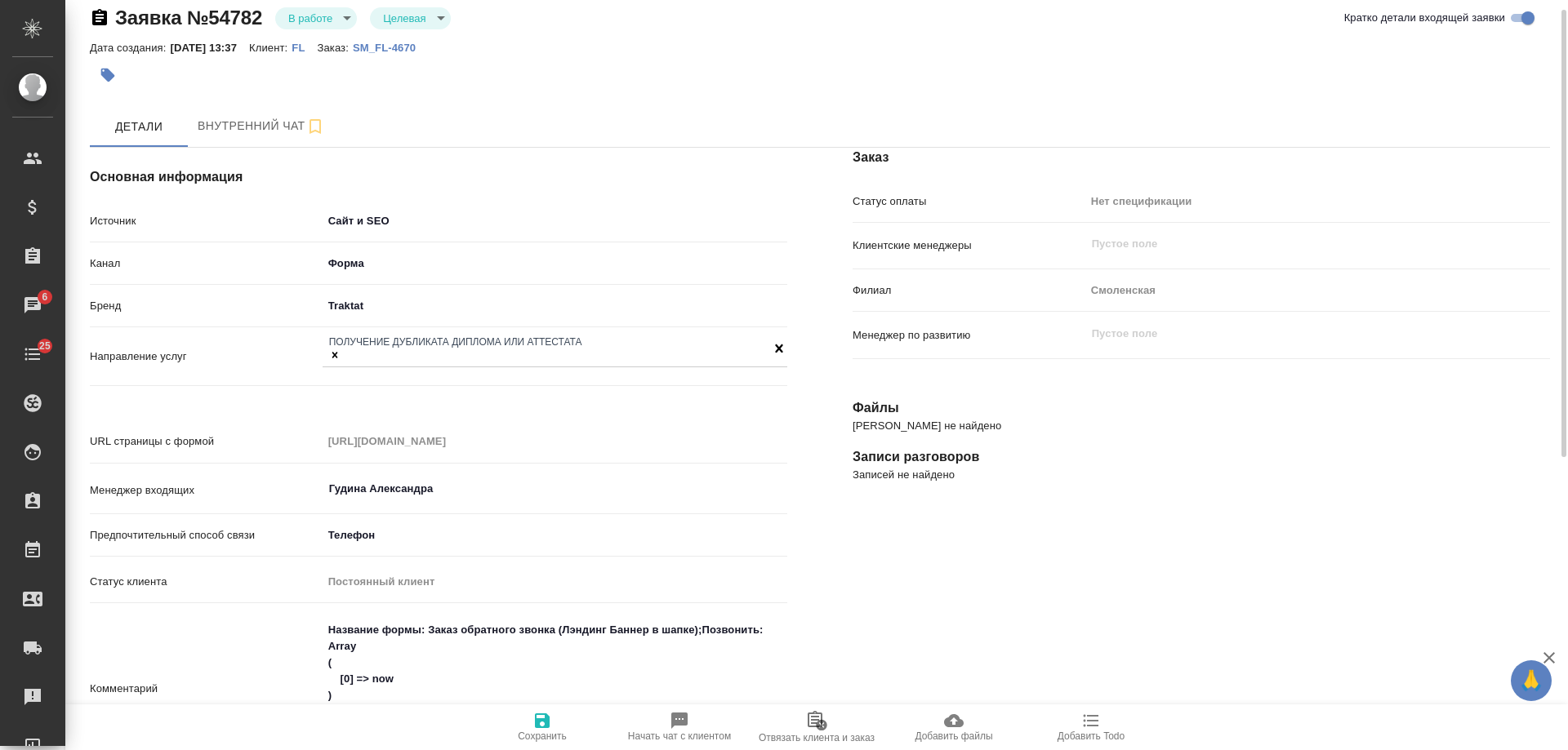
scroll to position [0, 0]
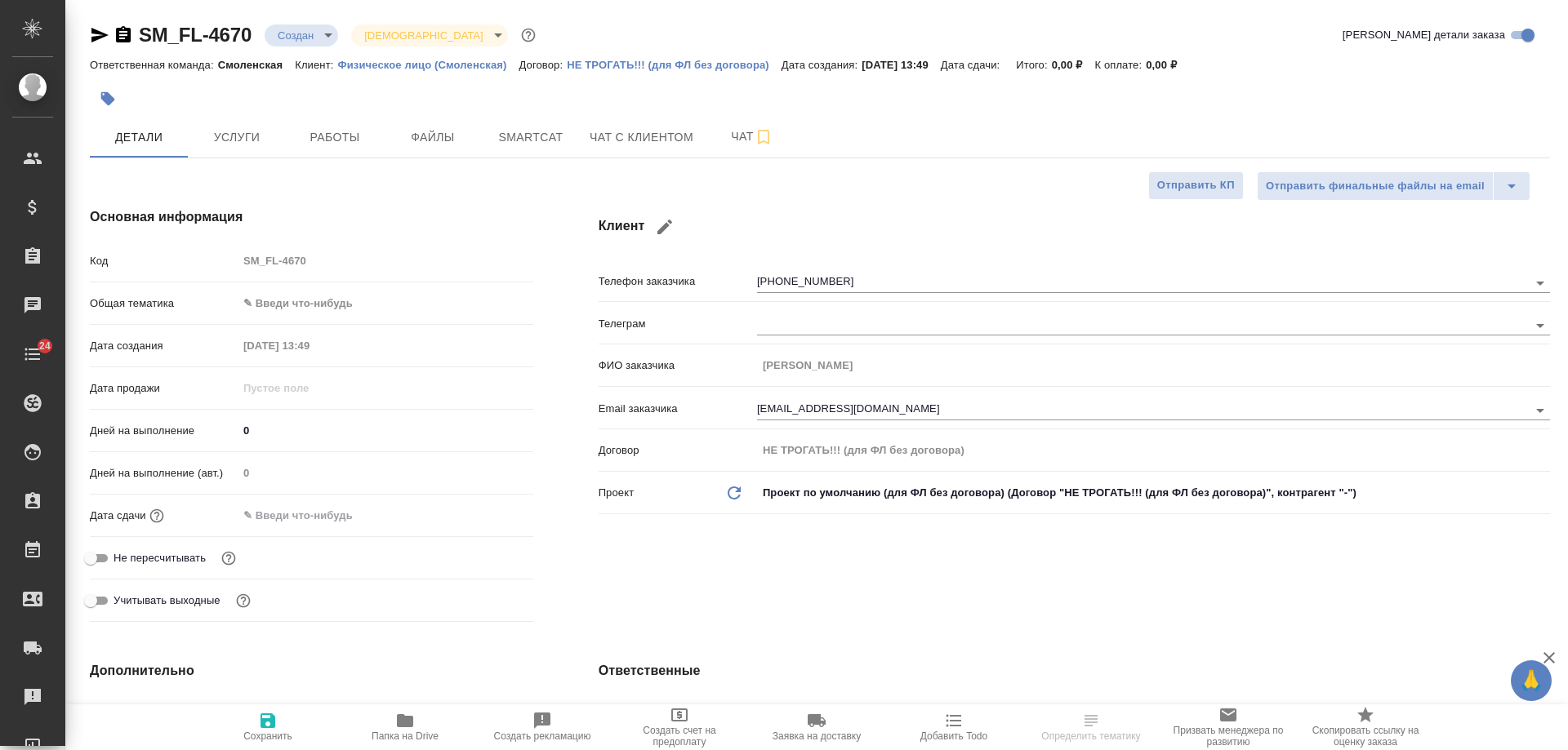
select select "RU"
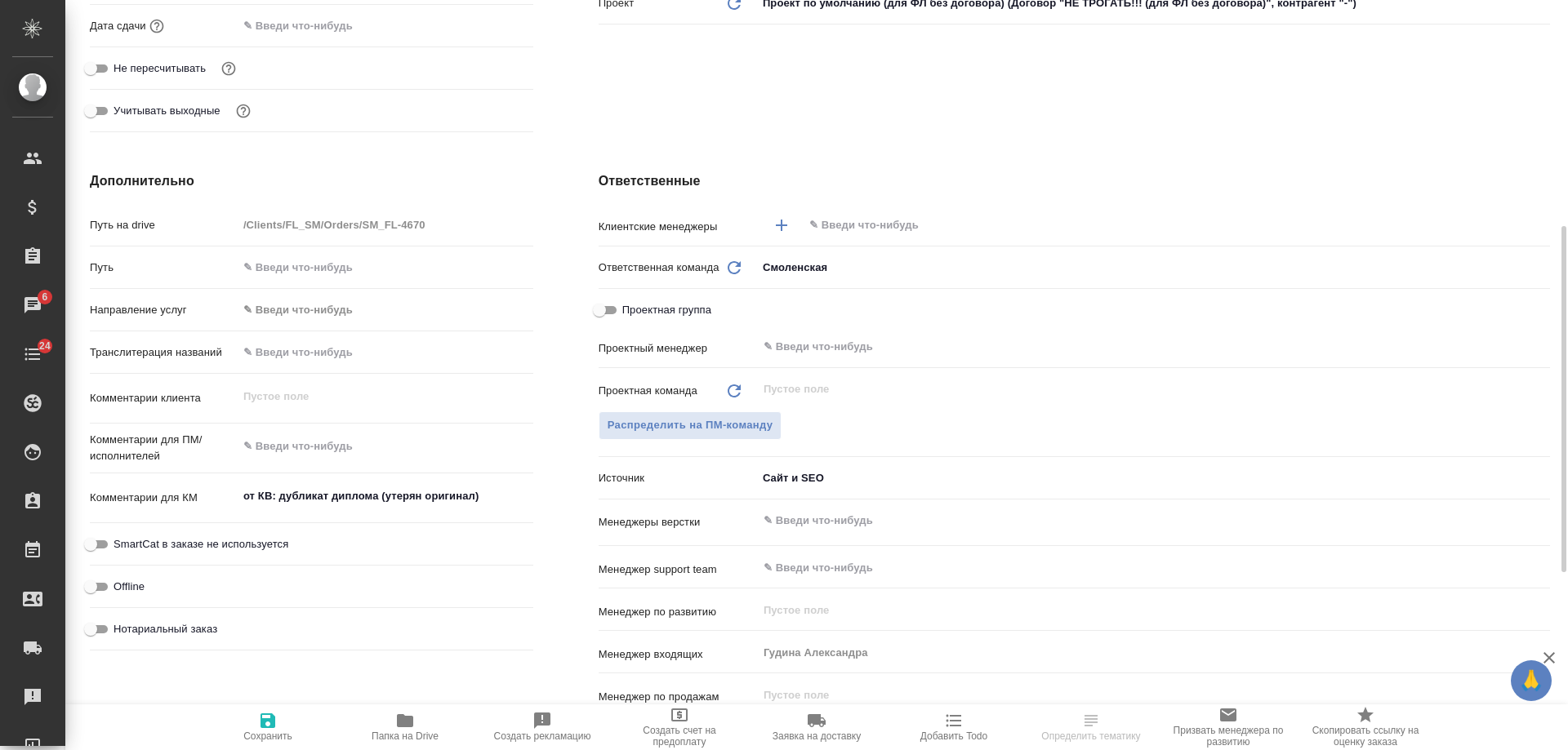
scroll to position [653, 0]
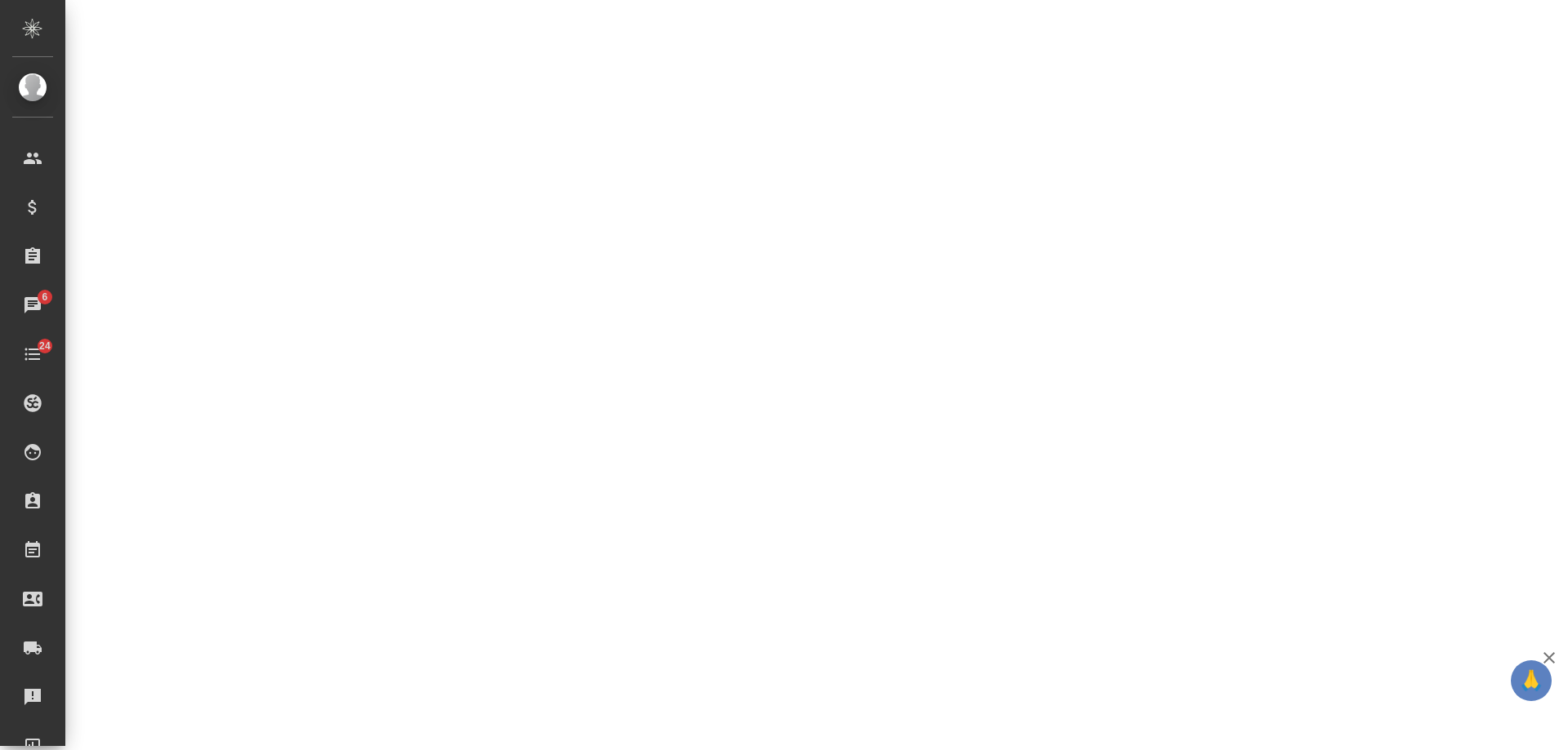
select select "RU"
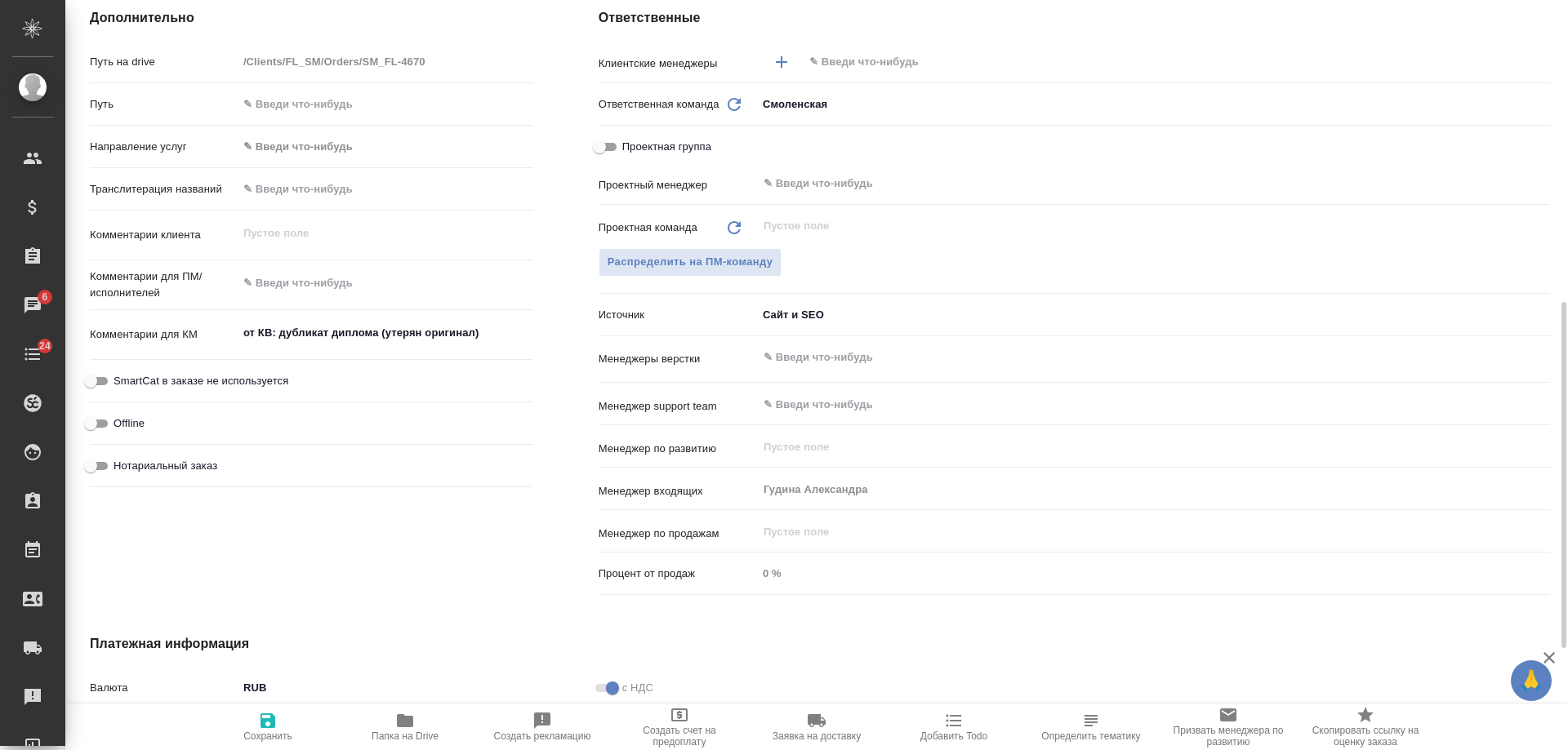
type textarea "x"
click at [952, 725] on icon "button" at bounding box center [954, 721] width 16 height 12
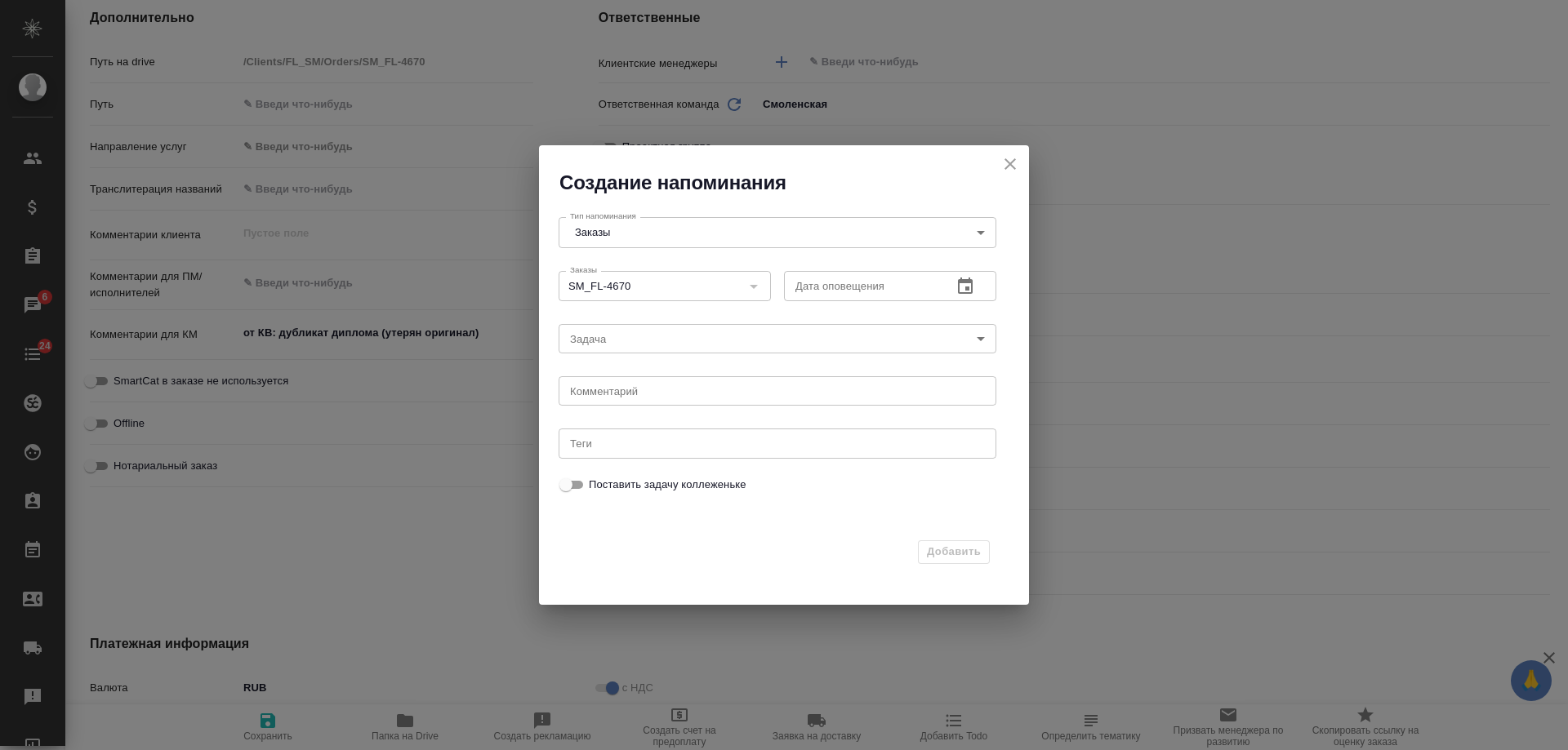
click at [966, 291] on icon "button" at bounding box center [965, 287] width 19 height 19
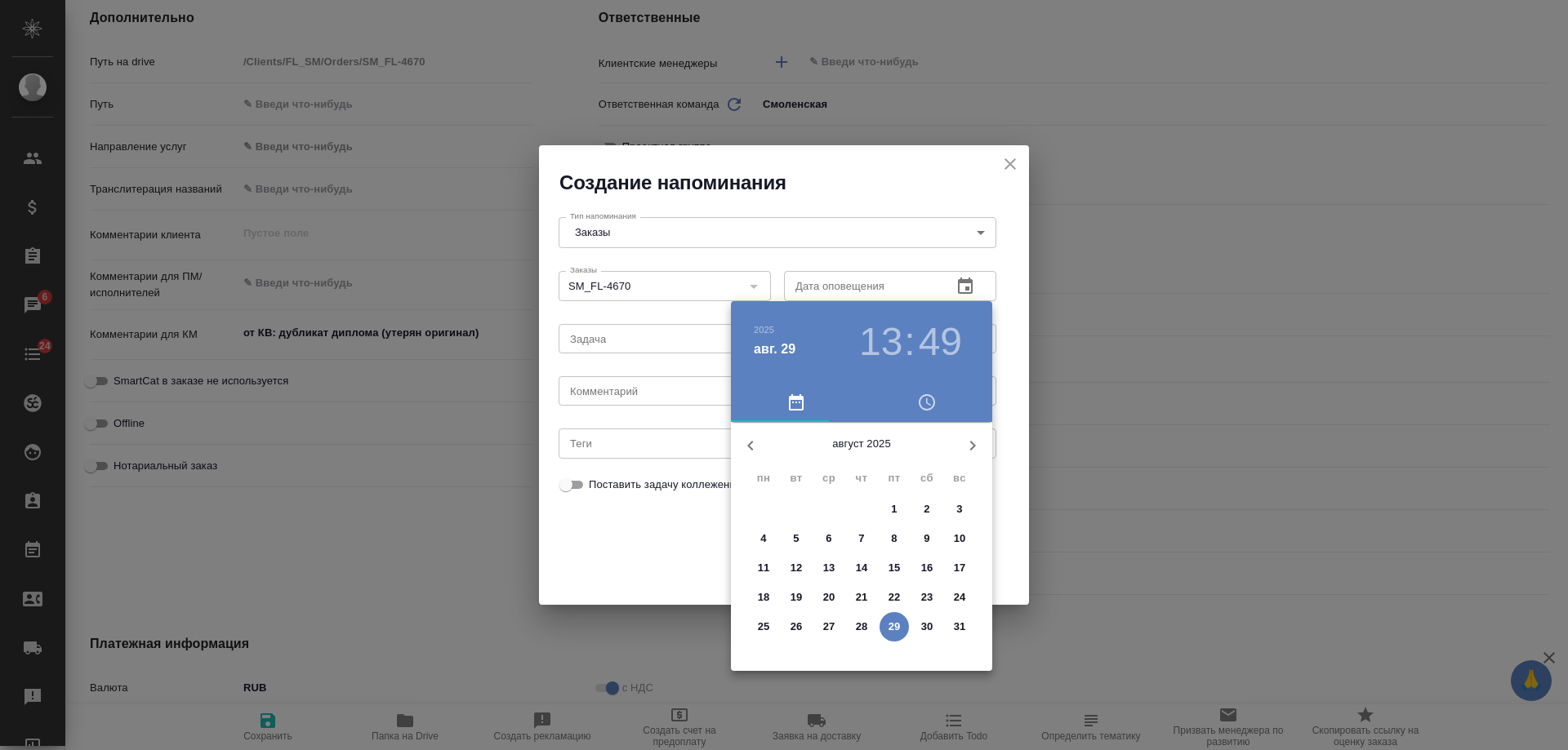
click at [968, 449] on icon "button" at bounding box center [972, 446] width 19 height 19
click at [802, 510] on span "2" at bounding box center [796, 510] width 30 height 17
type input "02.09.2025 13:49"
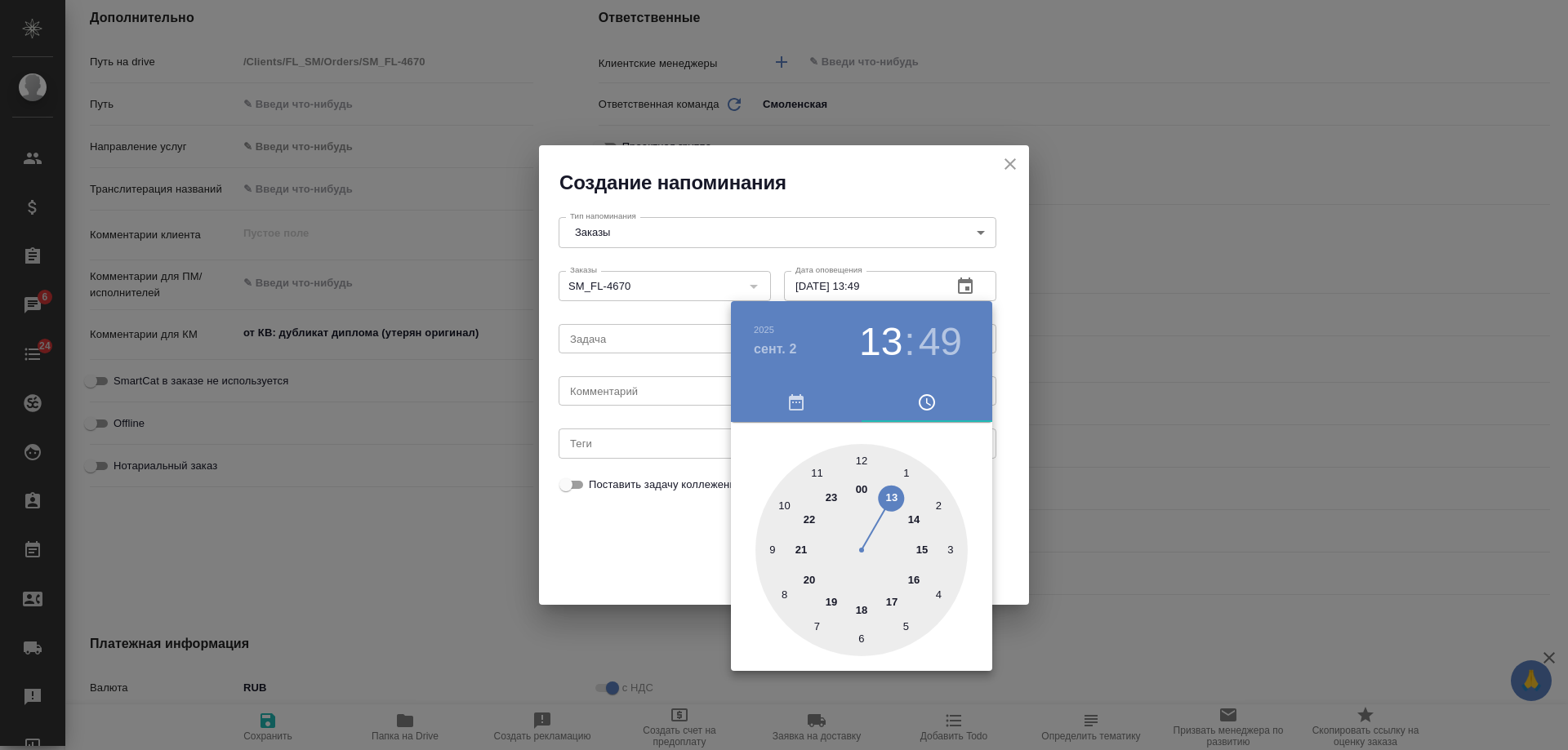
drag, startPoint x: 675, startPoint y: 404, endPoint x: 622, endPoint y: 391, distance: 54.6
click at [652, 398] on div at bounding box center [784, 375] width 1568 height 750
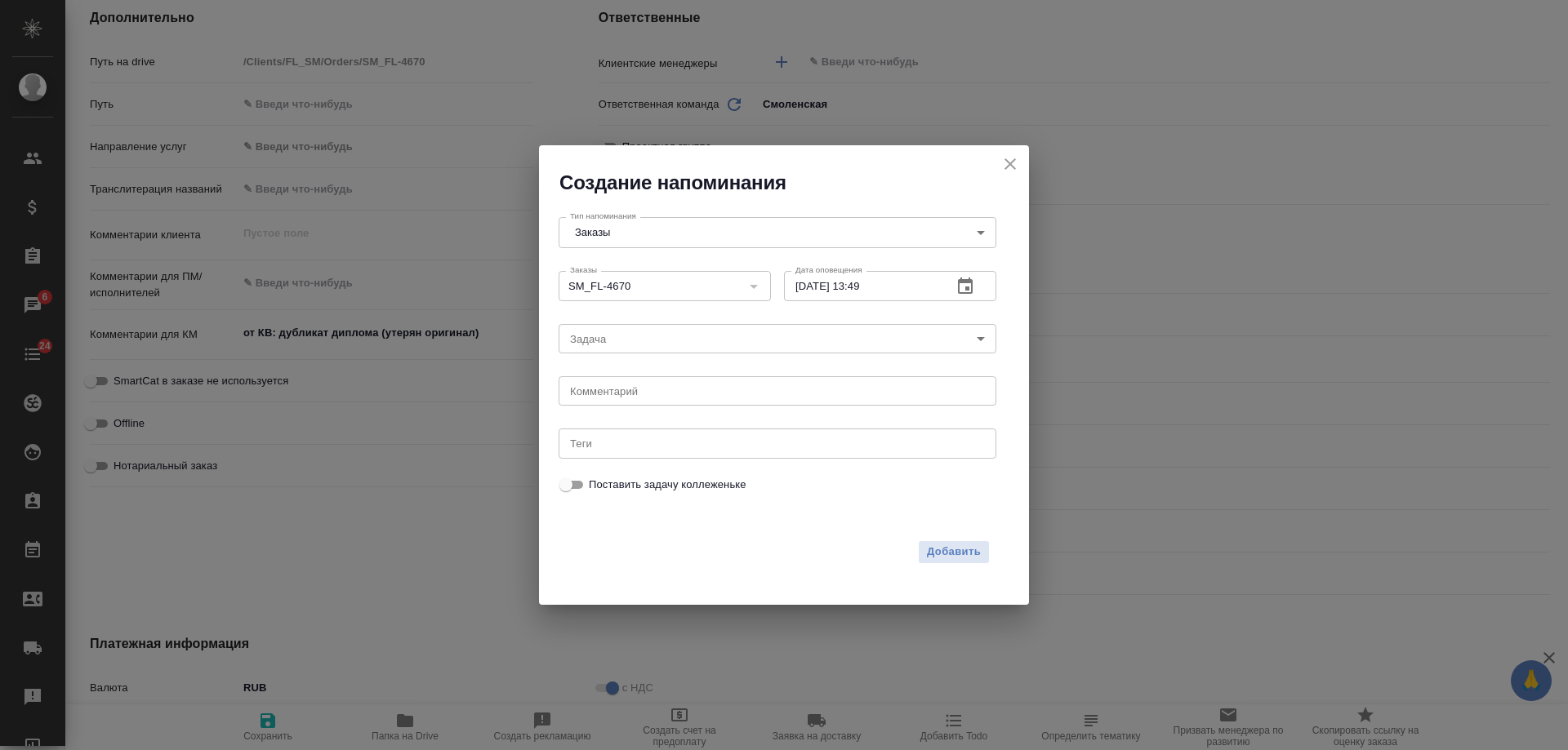
click at [619, 391] on div "2025 сент. 2 13 : 49 00 1 2 3 4 5 6 7 8 9 10 11 12 13 14 15 16 17 18 19 20 21 2…" at bounding box center [784, 375] width 1568 height 750
click at [616, 393] on div "2025 сент. 2 13 : 49 00 1 2 3 4 5 6 7 8 9 10 11 12 13 14 15 16 17 18 19 20 21 2…" at bounding box center [784, 375] width 1568 height 750
click at [614, 394] on textarea at bounding box center [777, 391] width 415 height 12
type textarea "инфа"
click at [942, 553] on span "Добавить" at bounding box center [954, 552] width 54 height 19
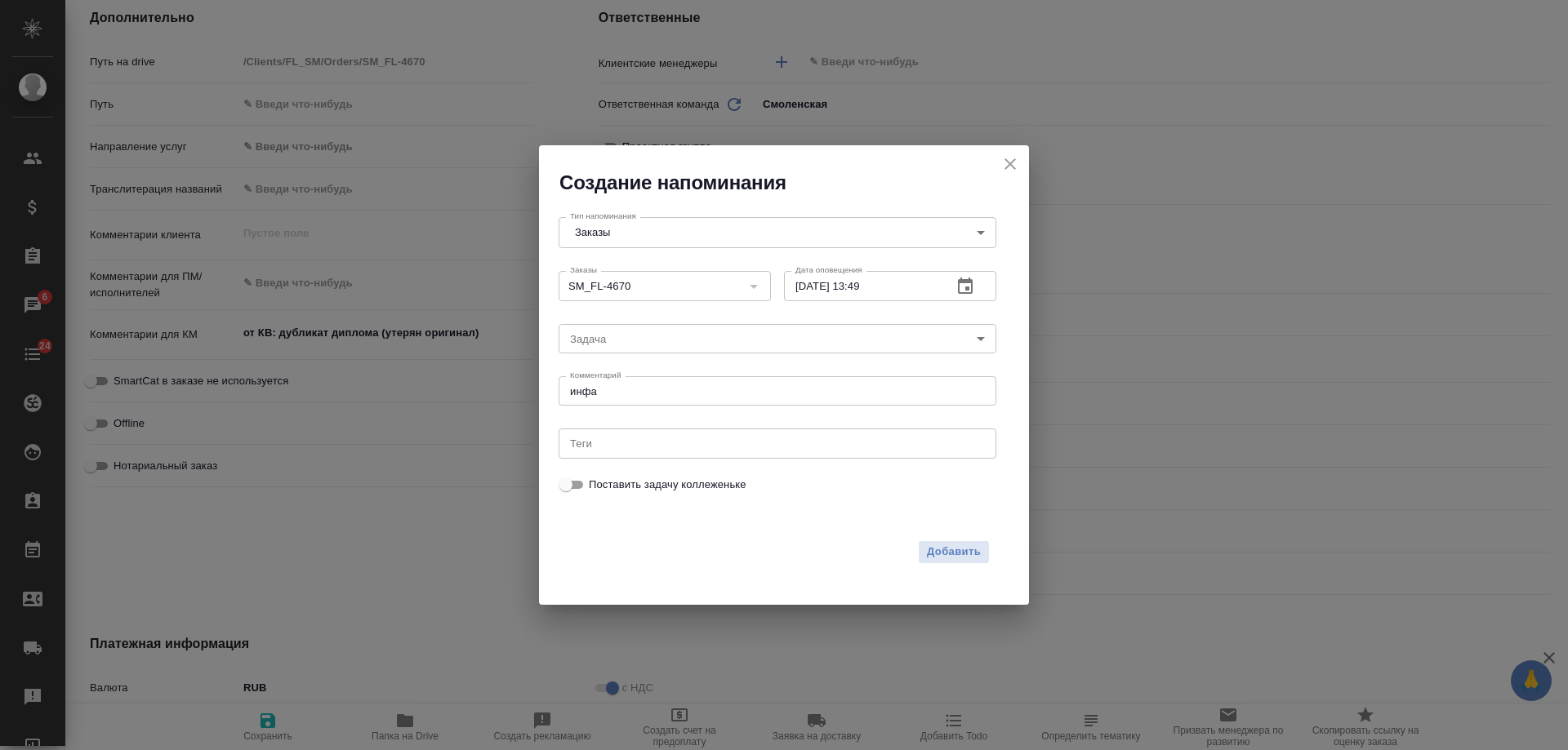
type textarea "x"
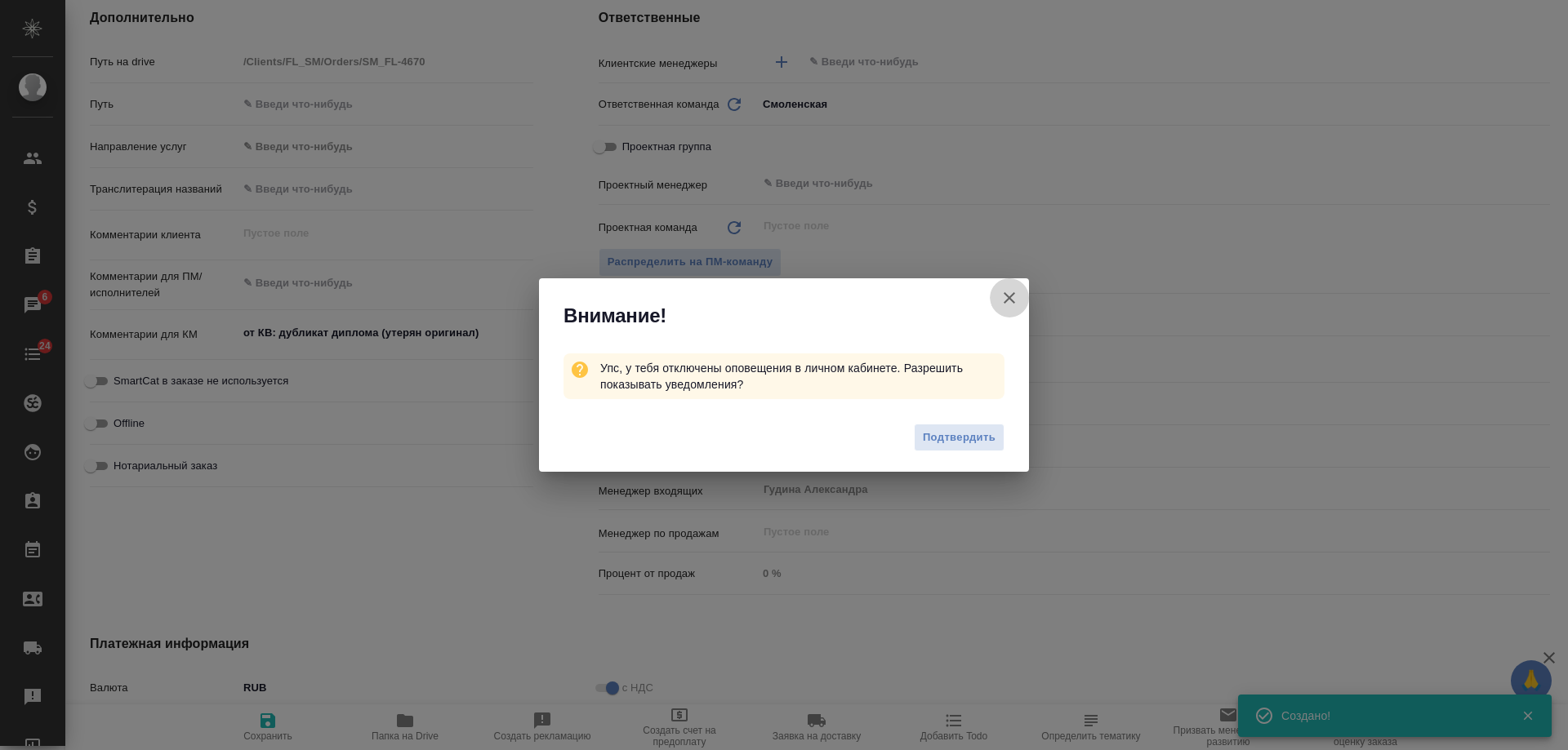
click at [1009, 293] on icon "button" at bounding box center [1009, 298] width 19 height 19
type textarea "x"
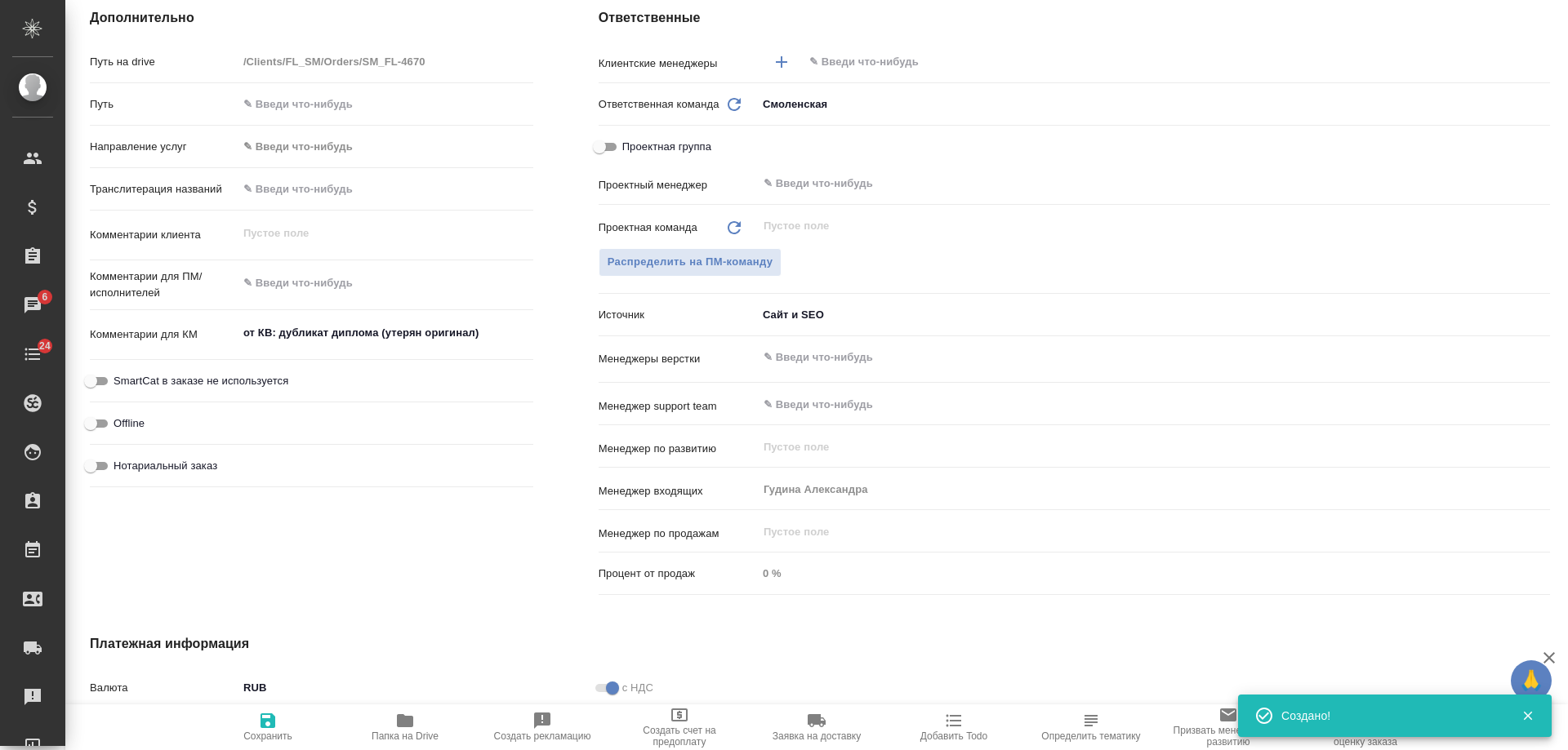
type textarea "x"
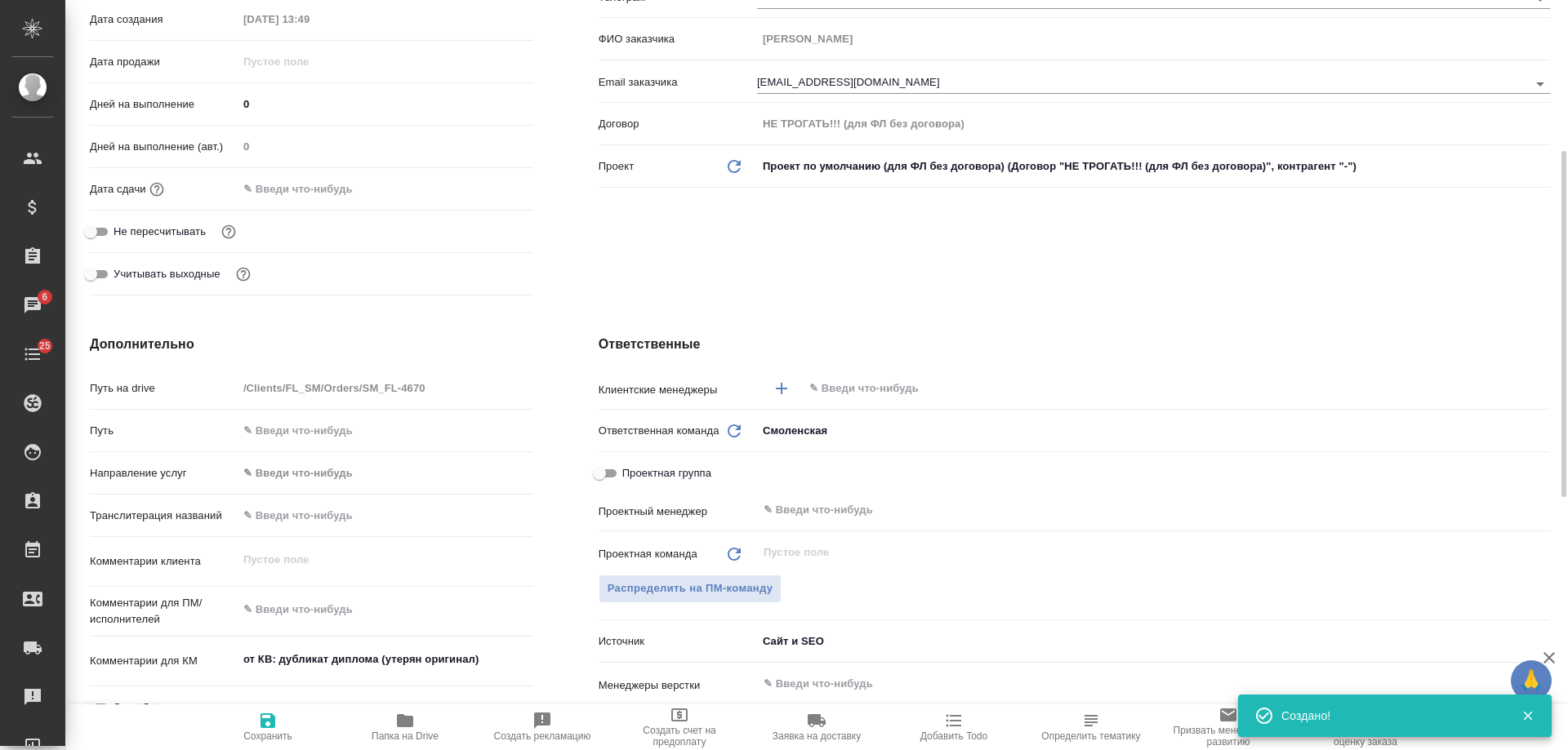
scroll to position [0, 0]
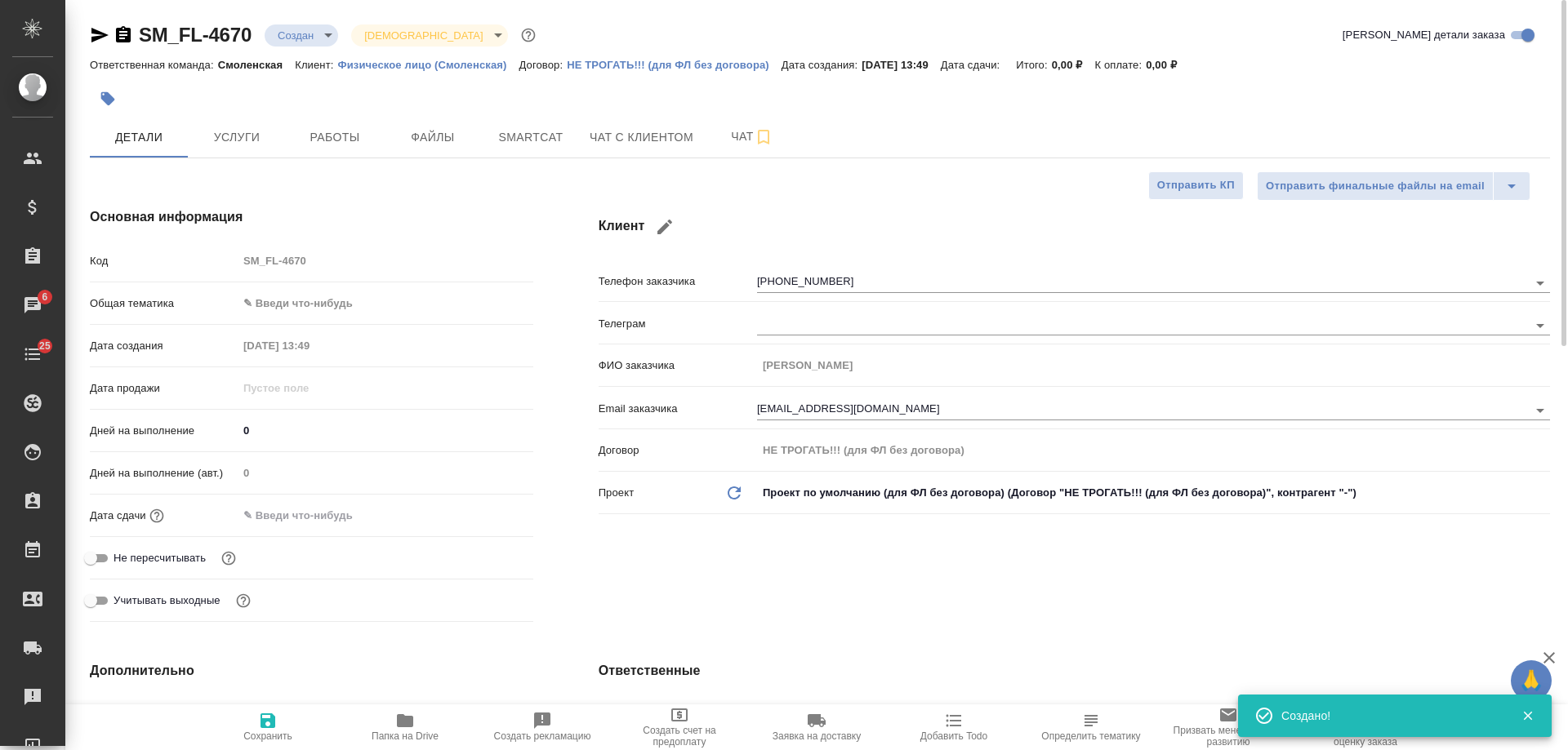
type textarea "x"
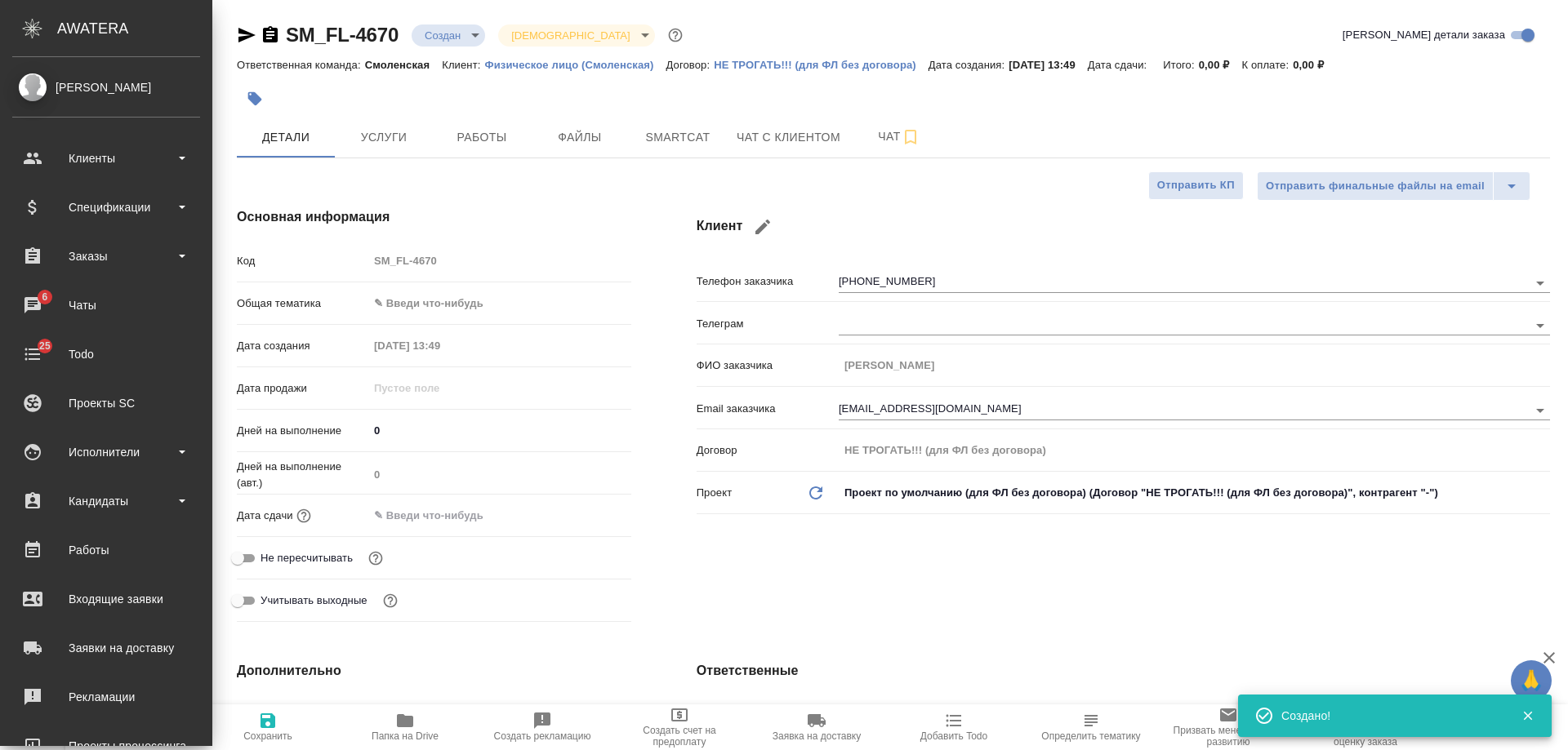
type textarea "x"
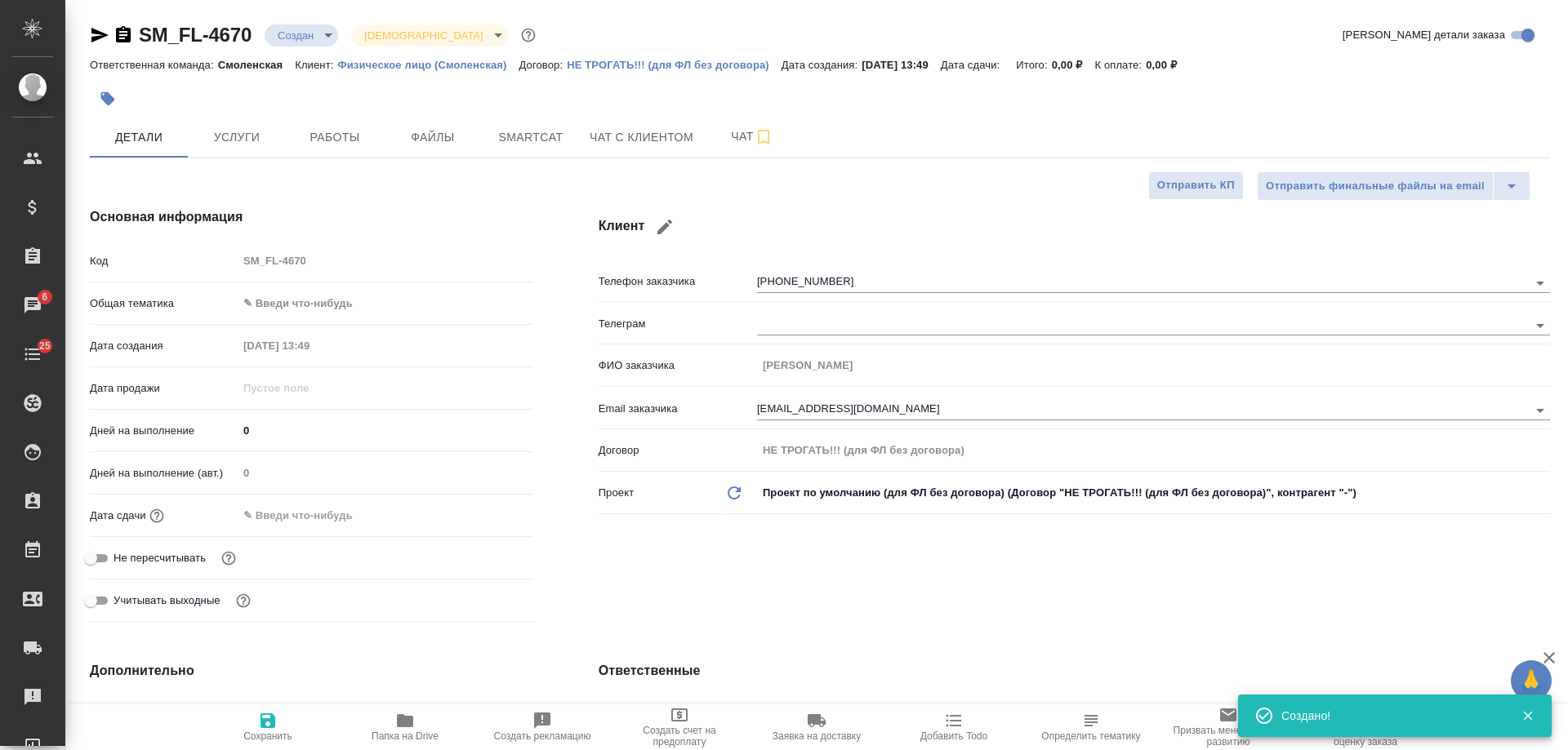
click at [124, 34] on icon "button" at bounding box center [123, 34] width 15 height 17
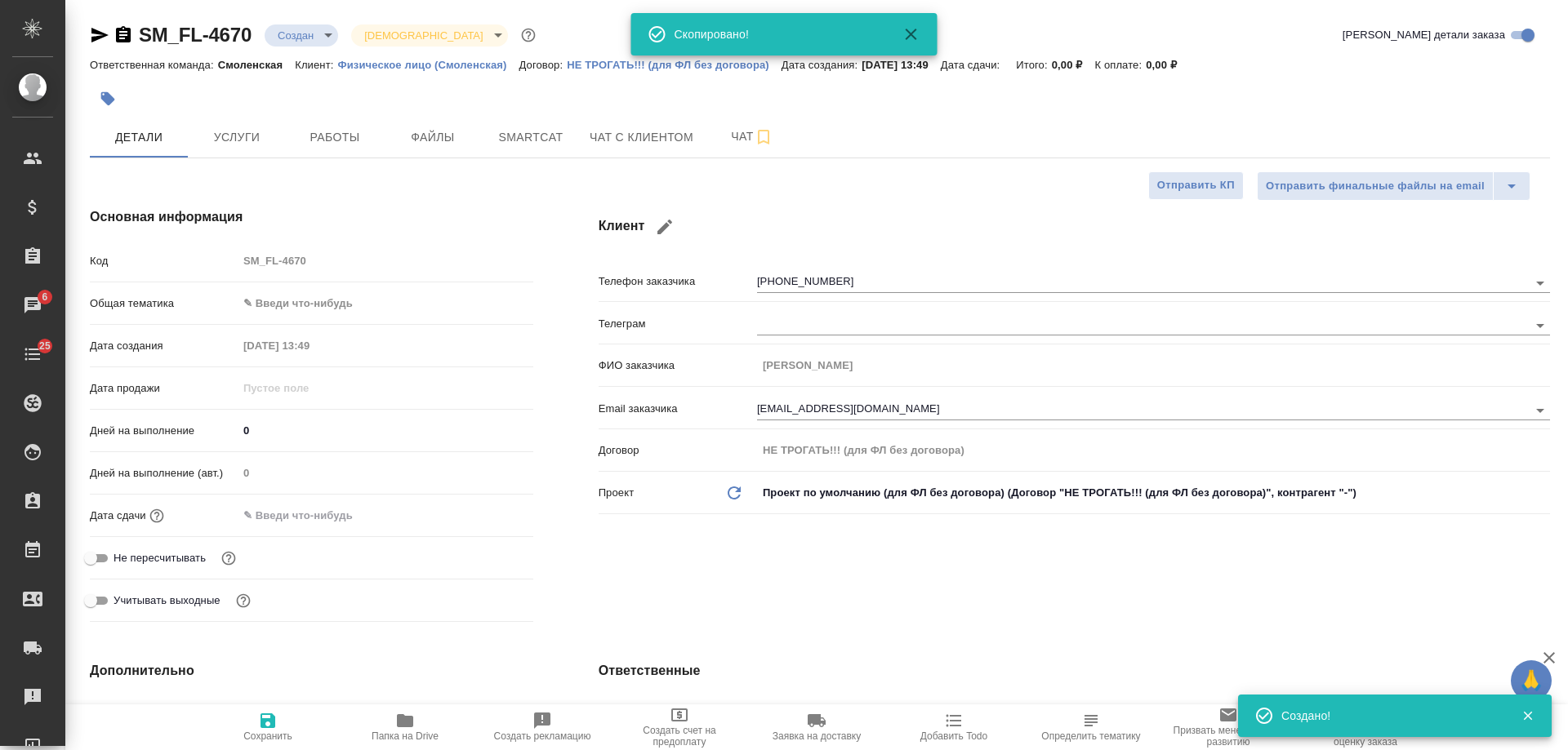
type textarea "x"
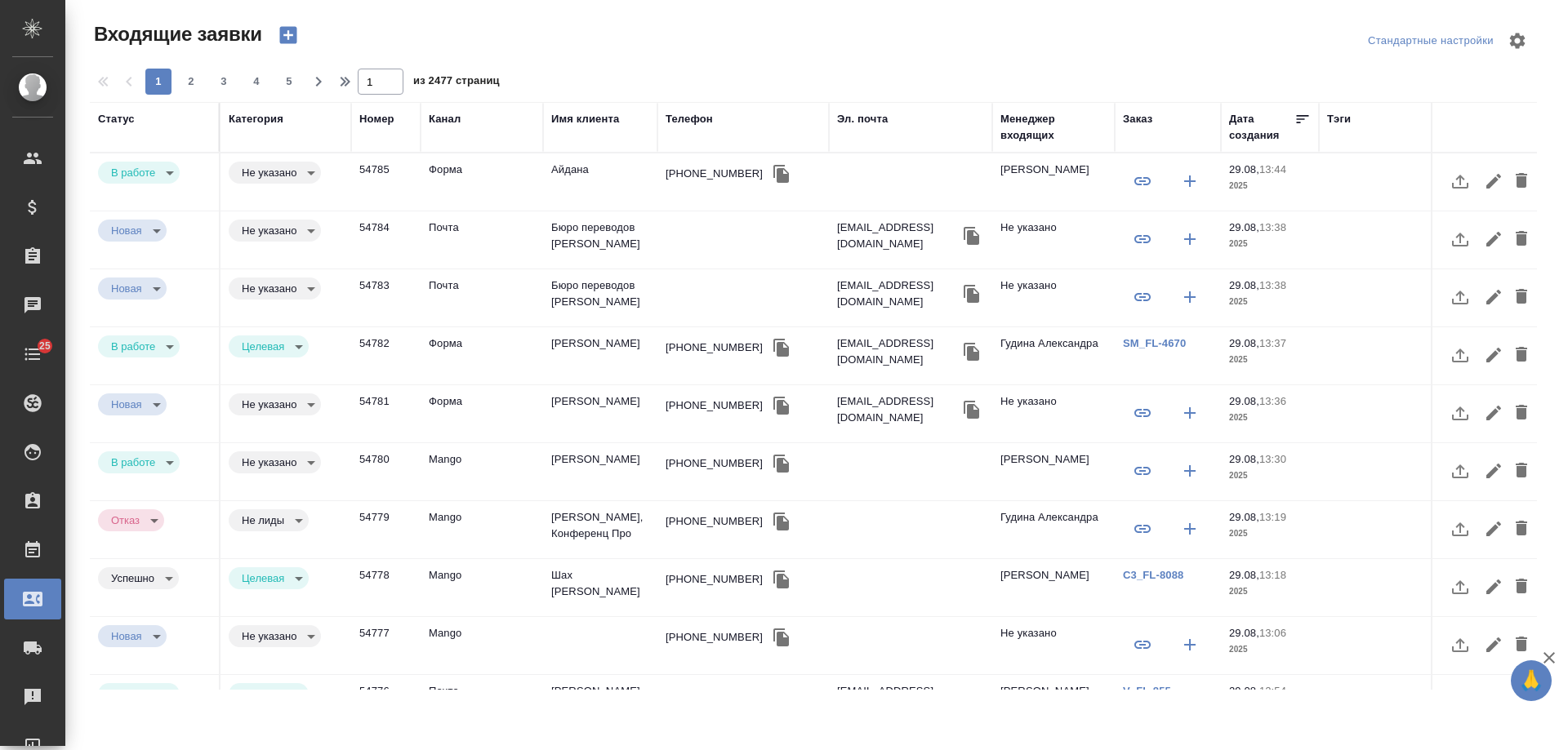
select select "RU"
click at [571, 211] on td "[PERSON_NAME]" at bounding box center [599, 182] width 114 height 57
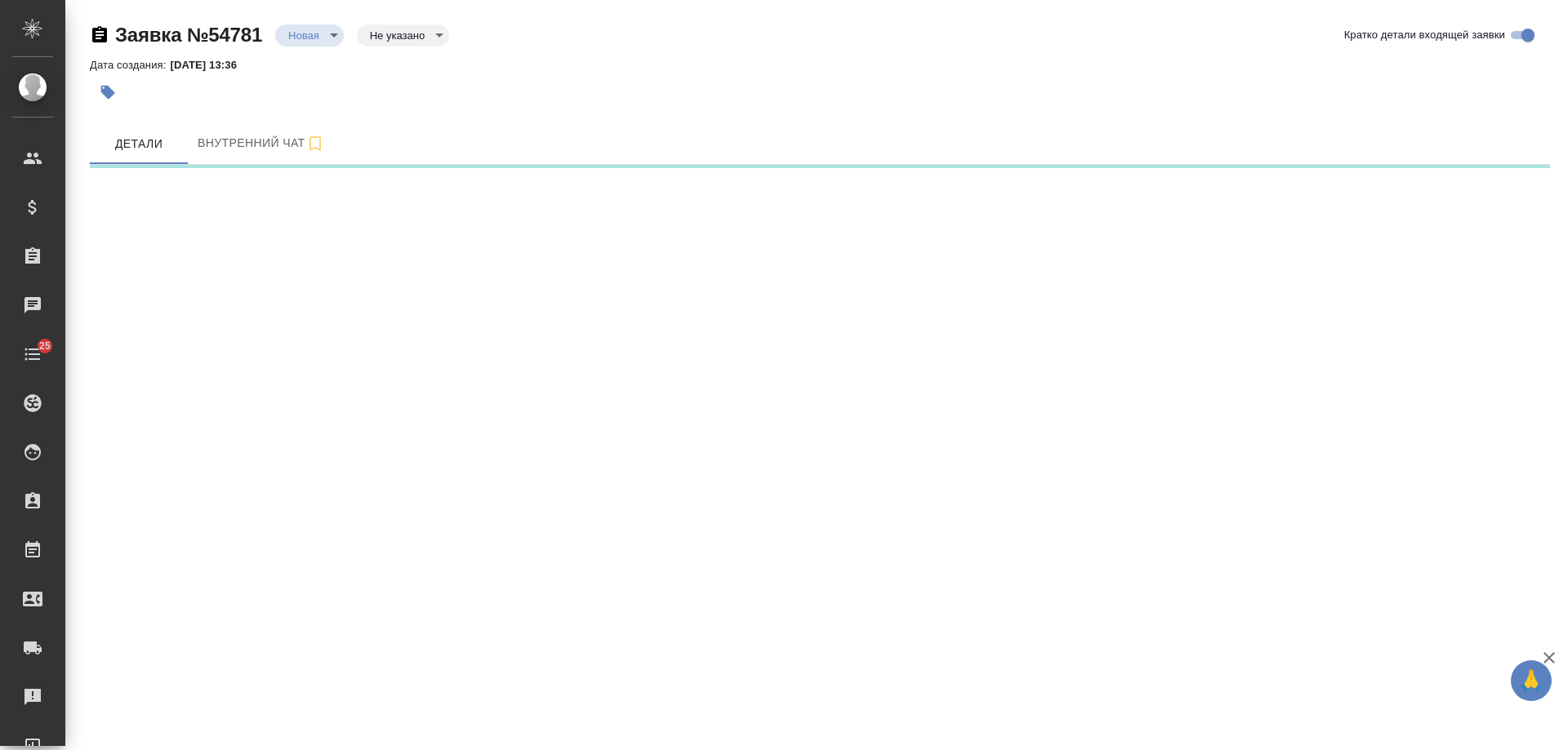
select select "RU"
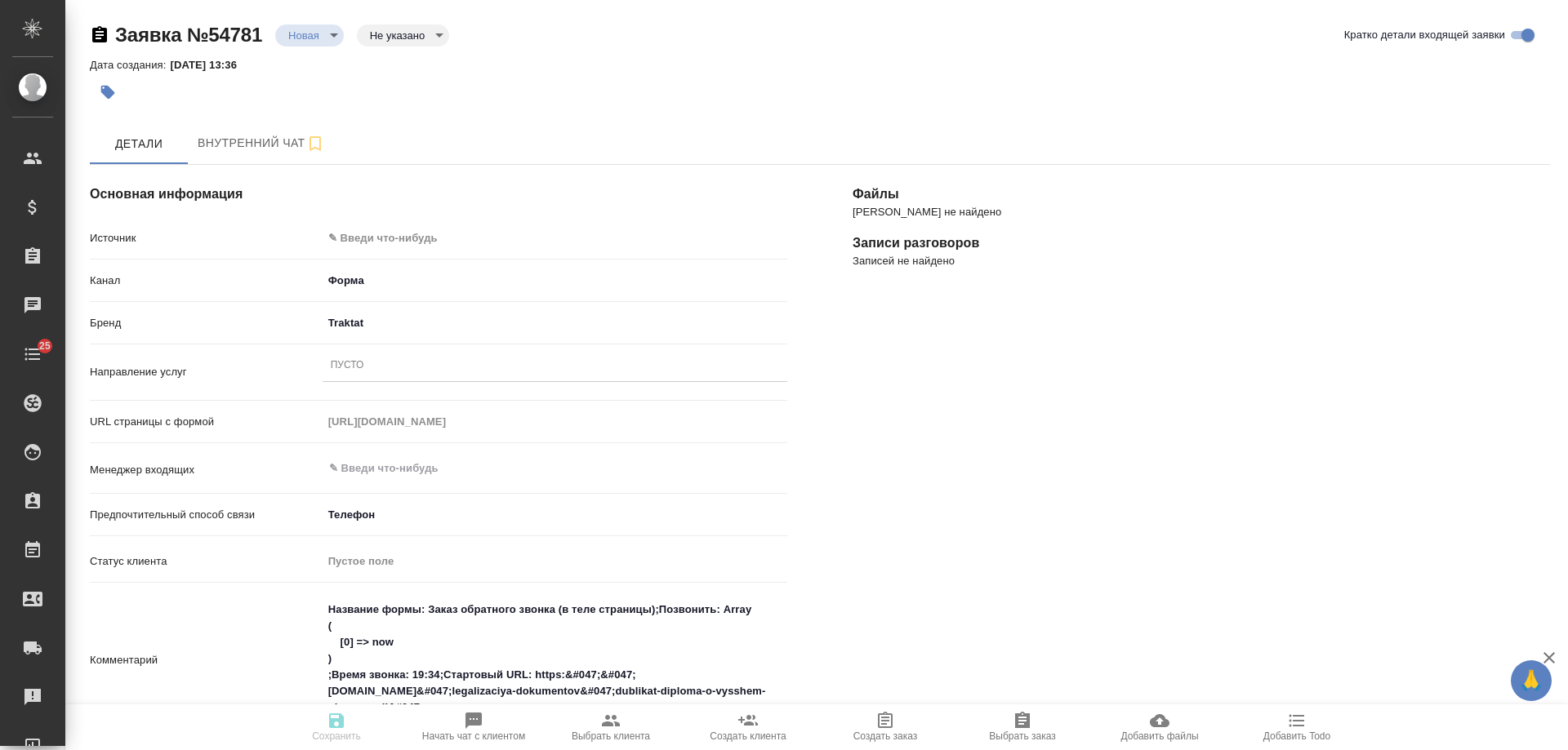
type textarea "x"
click at [396, 232] on body "🙏 .cls-1 fill:#fff; AWATERA [PERSON_NAME] Спецификации Заказы Чаты 25 Todo Прое…" at bounding box center [784, 375] width 1568 height 750
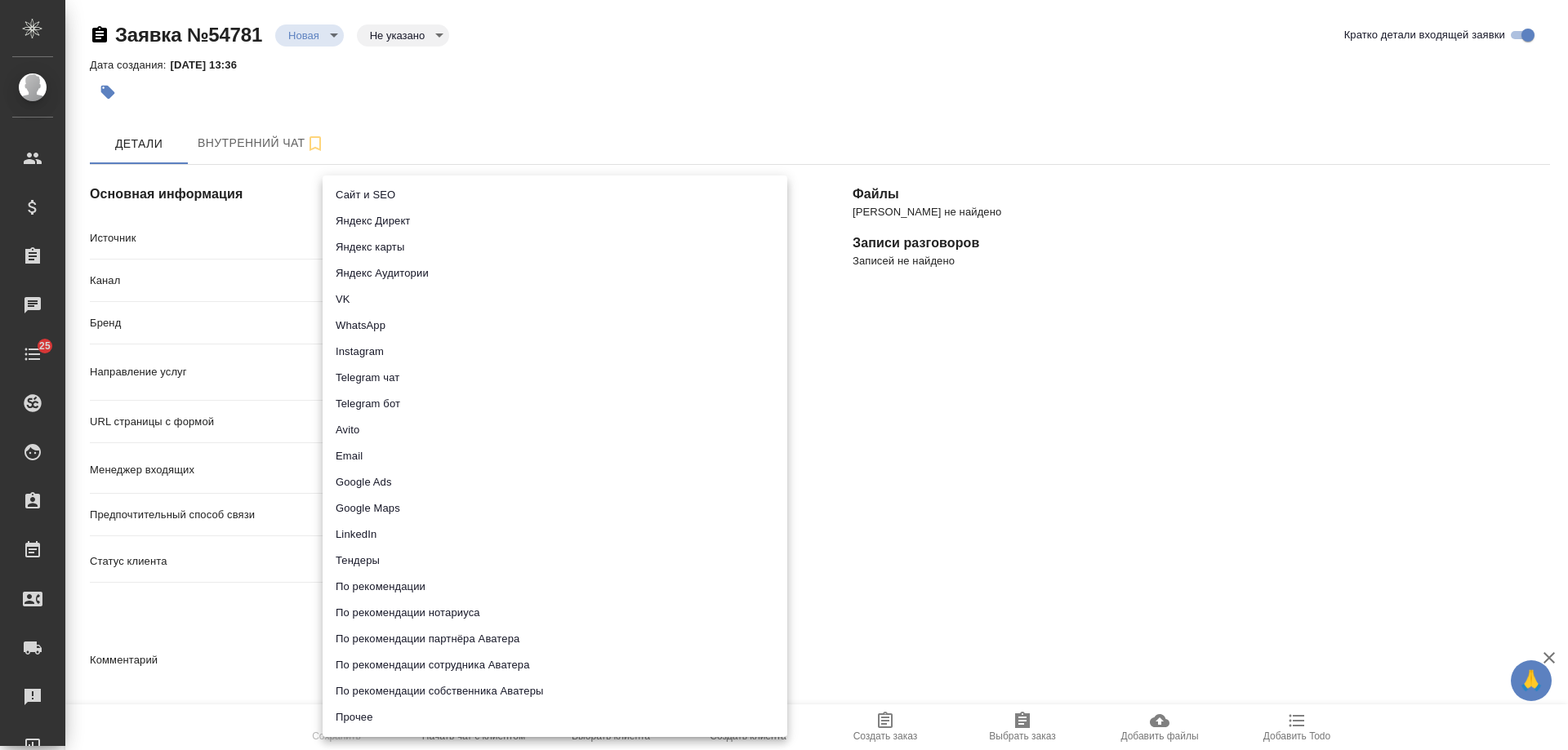
click at [398, 186] on li "Сайт и SEO" at bounding box center [554, 195] width 464 height 26
type input "seo"
type textarea "x"
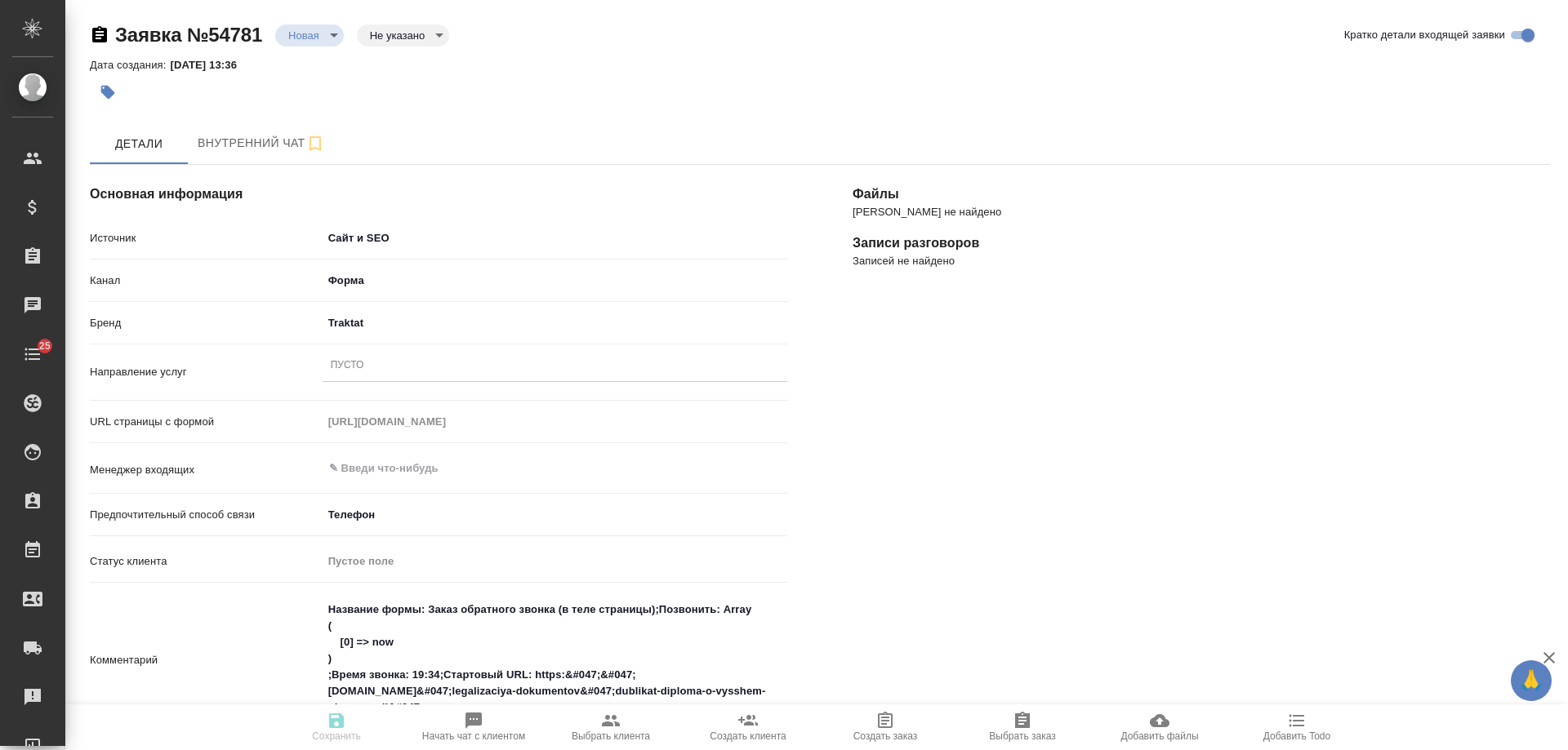
click at [372, 363] on div "Пусто" at bounding box center [554, 366] width 464 height 24
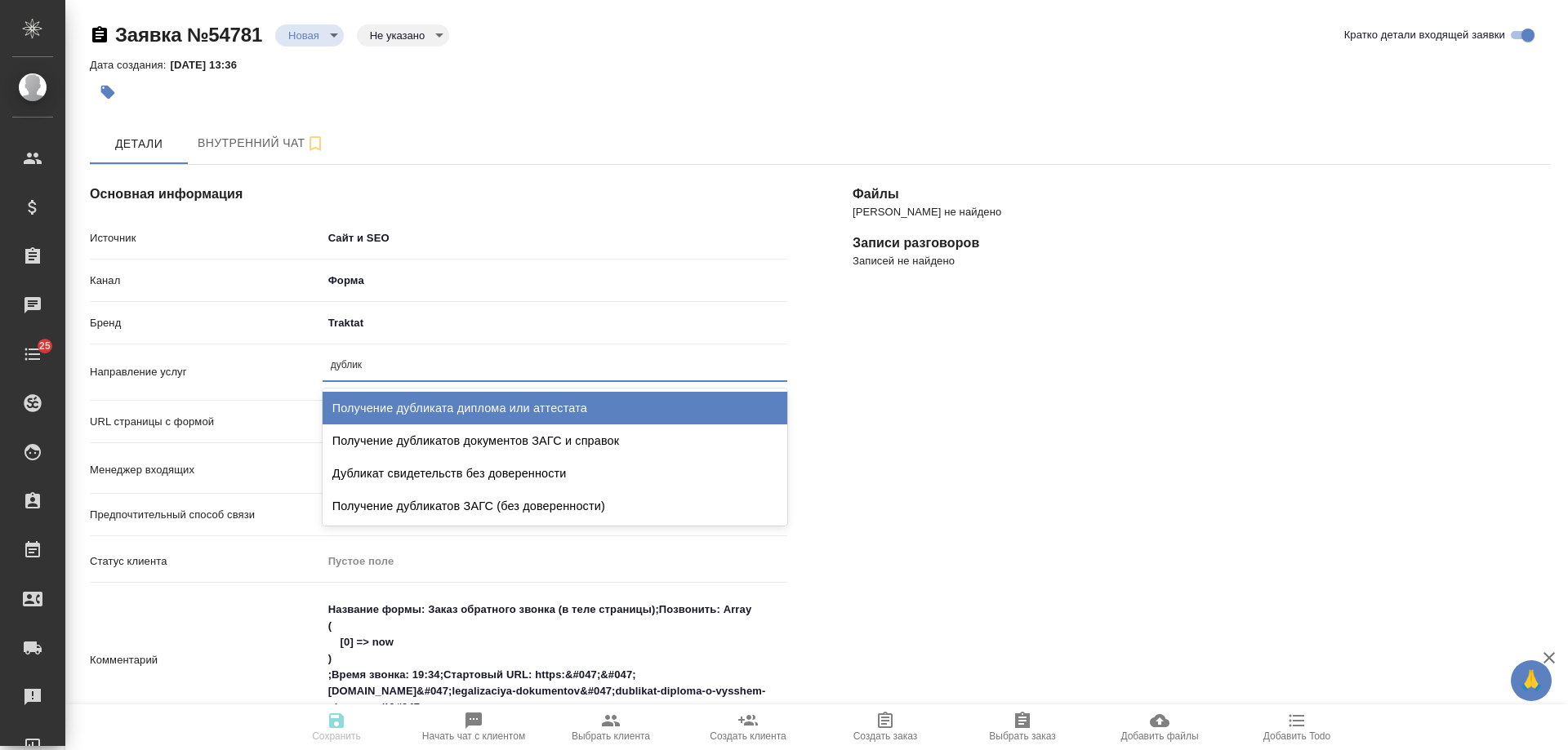
type input "дублика"
click at [455, 393] on div "Получение дубликата диплома или аттестата" at bounding box center [554, 408] width 464 height 32
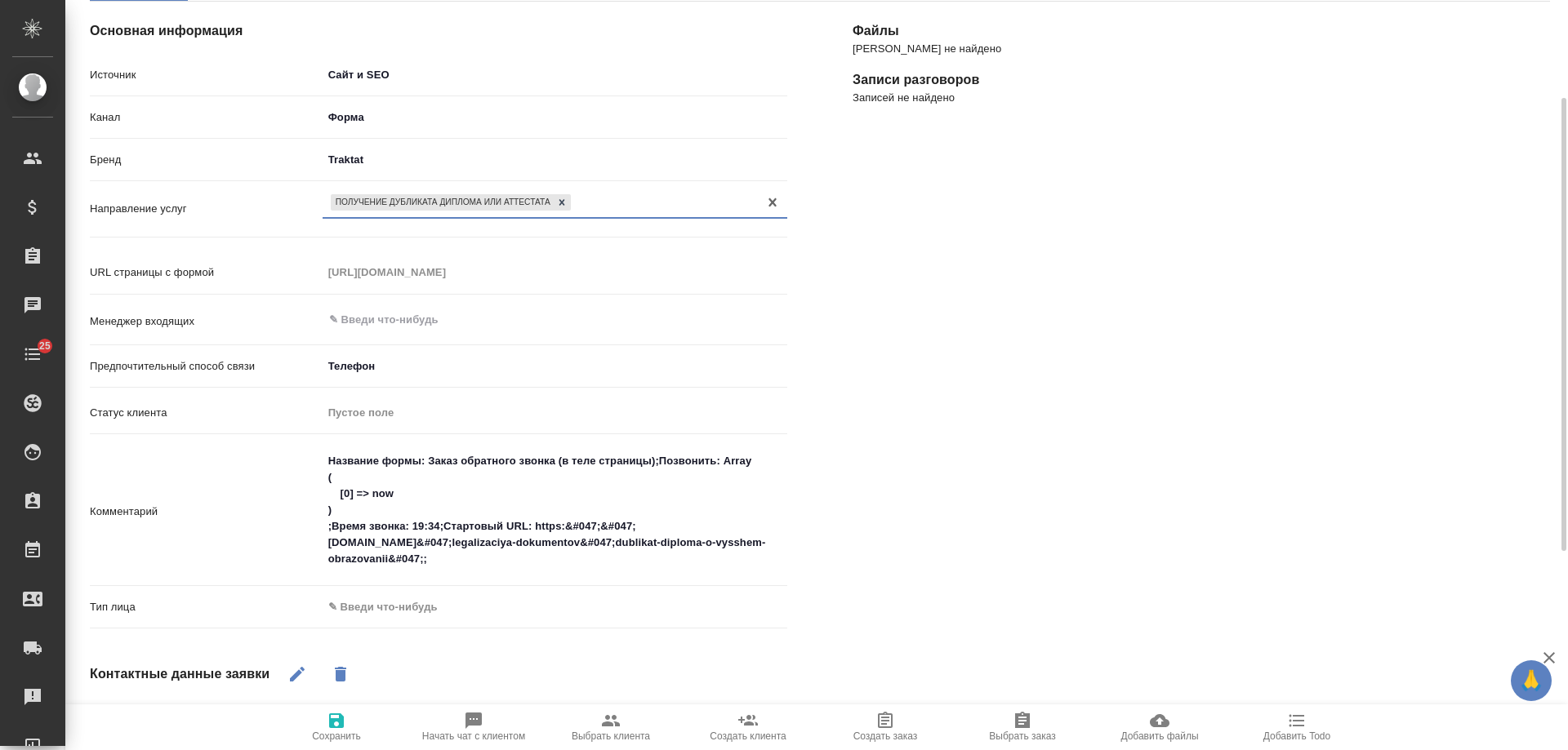
scroll to position [245, 0]
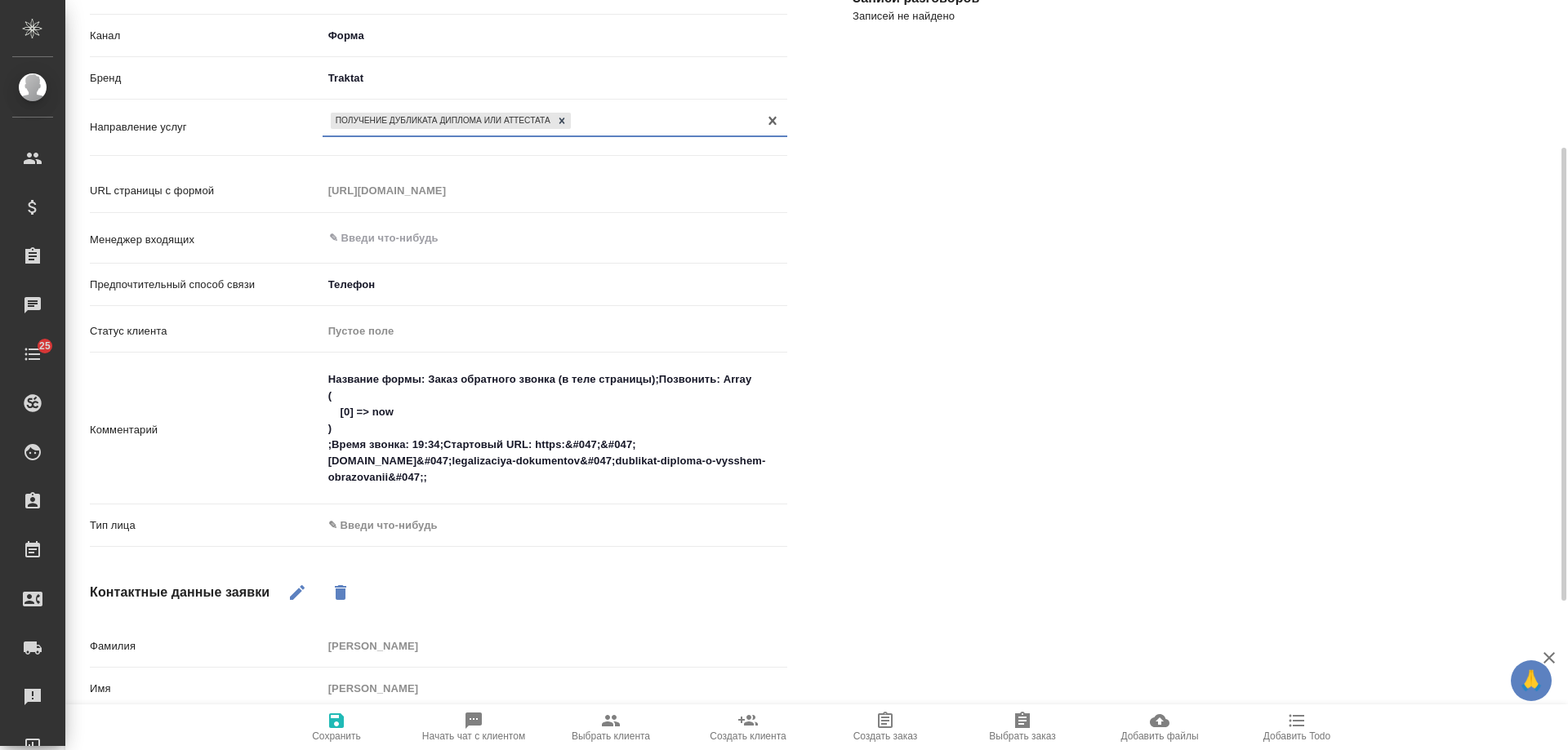
click at [389, 531] on body "🙏 .cls-1 fill:#fff; AWATERA Gudina Alexandra Клиенты Спецификации Заказы 0 Чаты…" at bounding box center [784, 375] width 1568 height 750
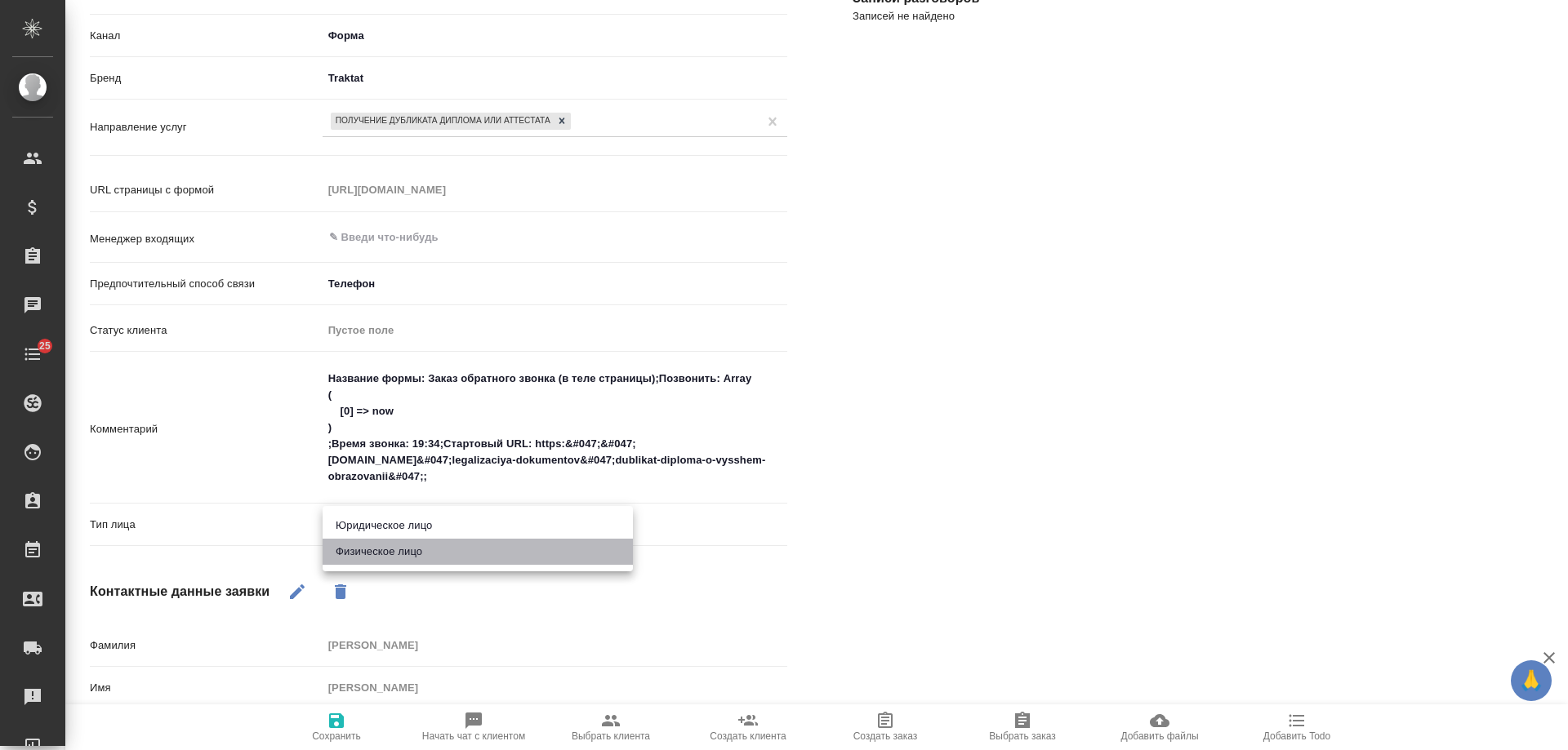
click at [384, 551] on li "Физическое лицо" at bounding box center [477, 552] width 310 height 26
type textarea "x"
type input "private"
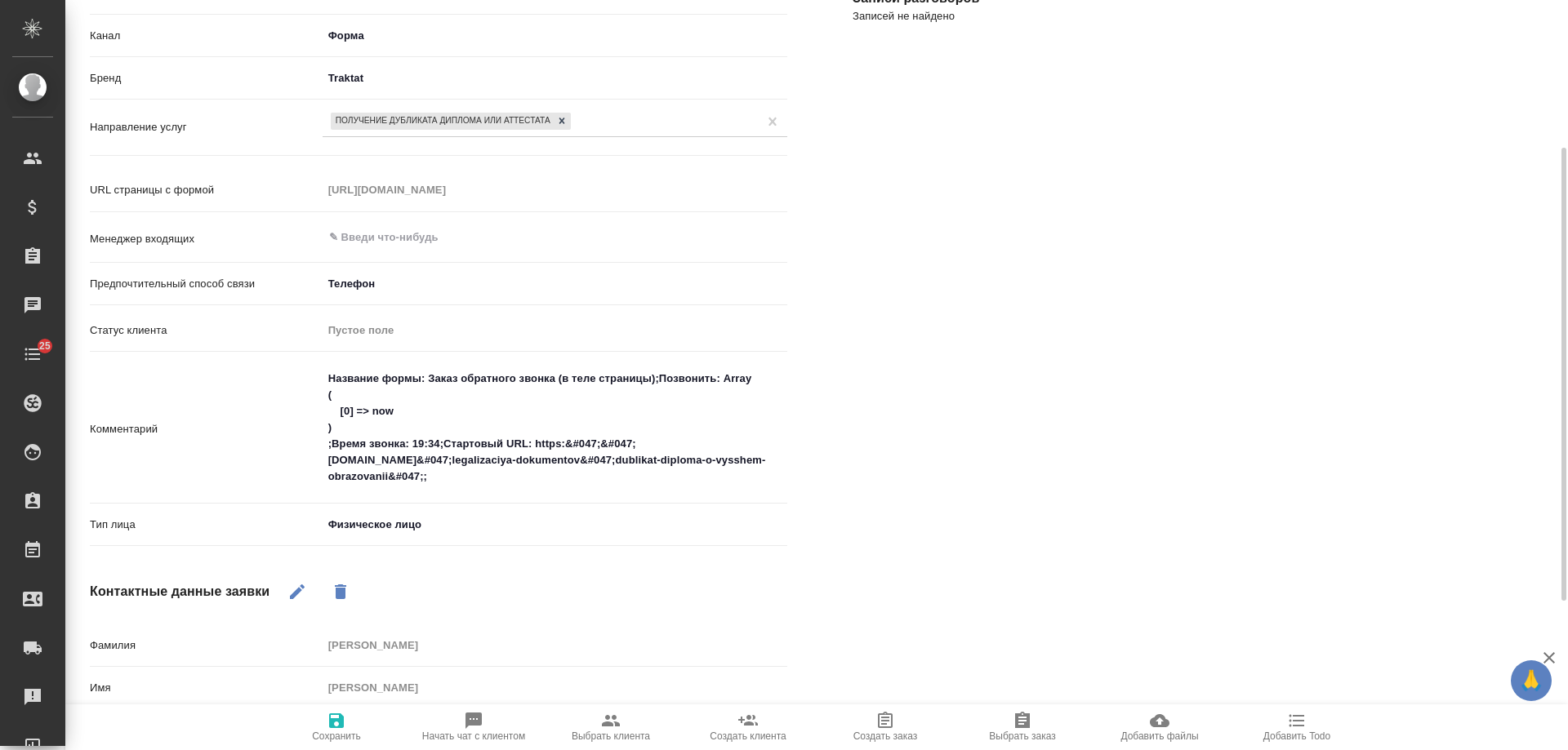
click at [329, 733] on span "Сохранить" at bounding box center [336, 736] width 49 height 11
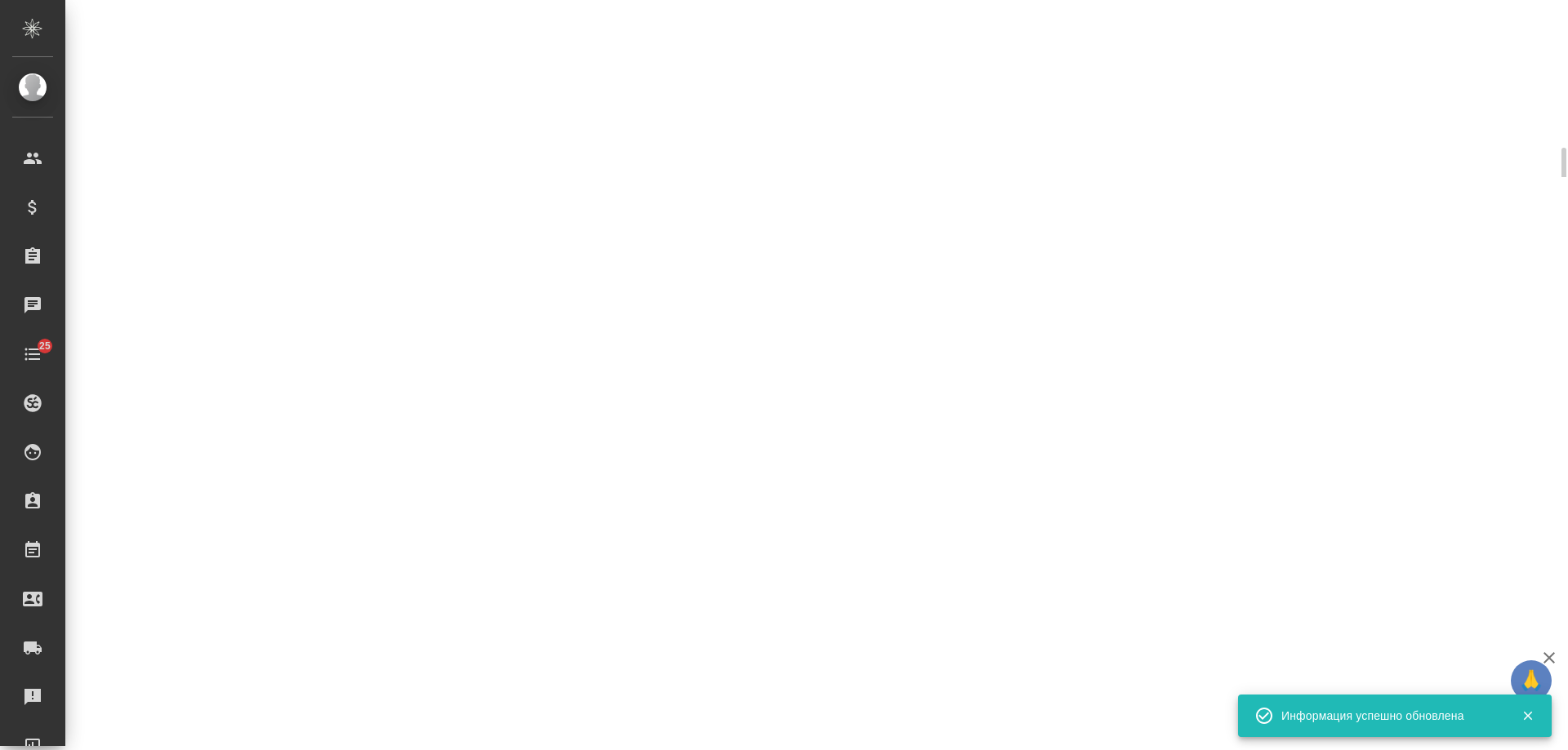
select select "RU"
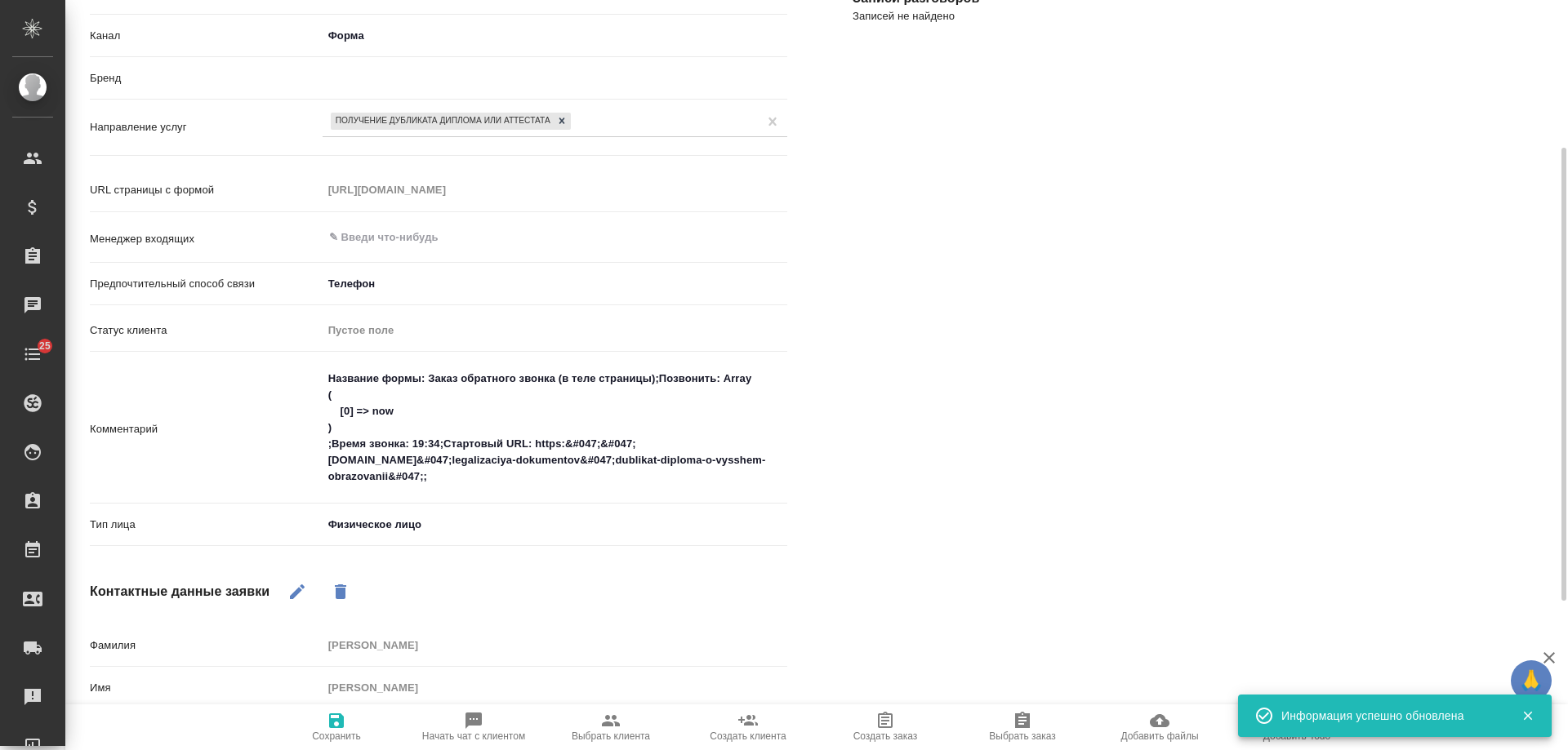
type textarea "x"
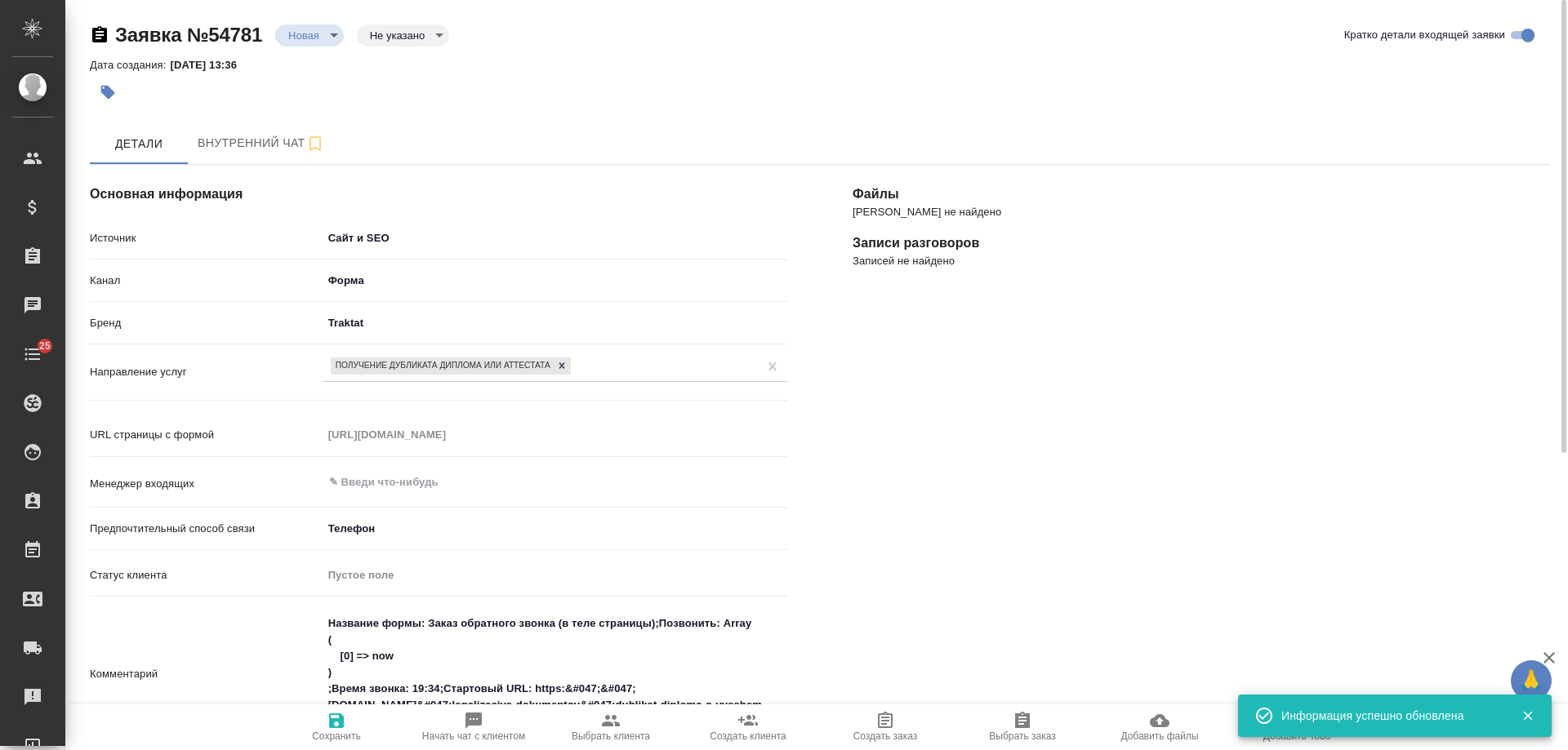
click at [285, 39] on body "🙏 .cls-1 fill:#fff; AWATERA Gudina Alexandra Клиенты Спецификации Заказы 0 Чаты…" at bounding box center [784, 375] width 1568 height 750
click at [301, 44] on button "Отказ" at bounding box center [308, 35] width 41 height 18
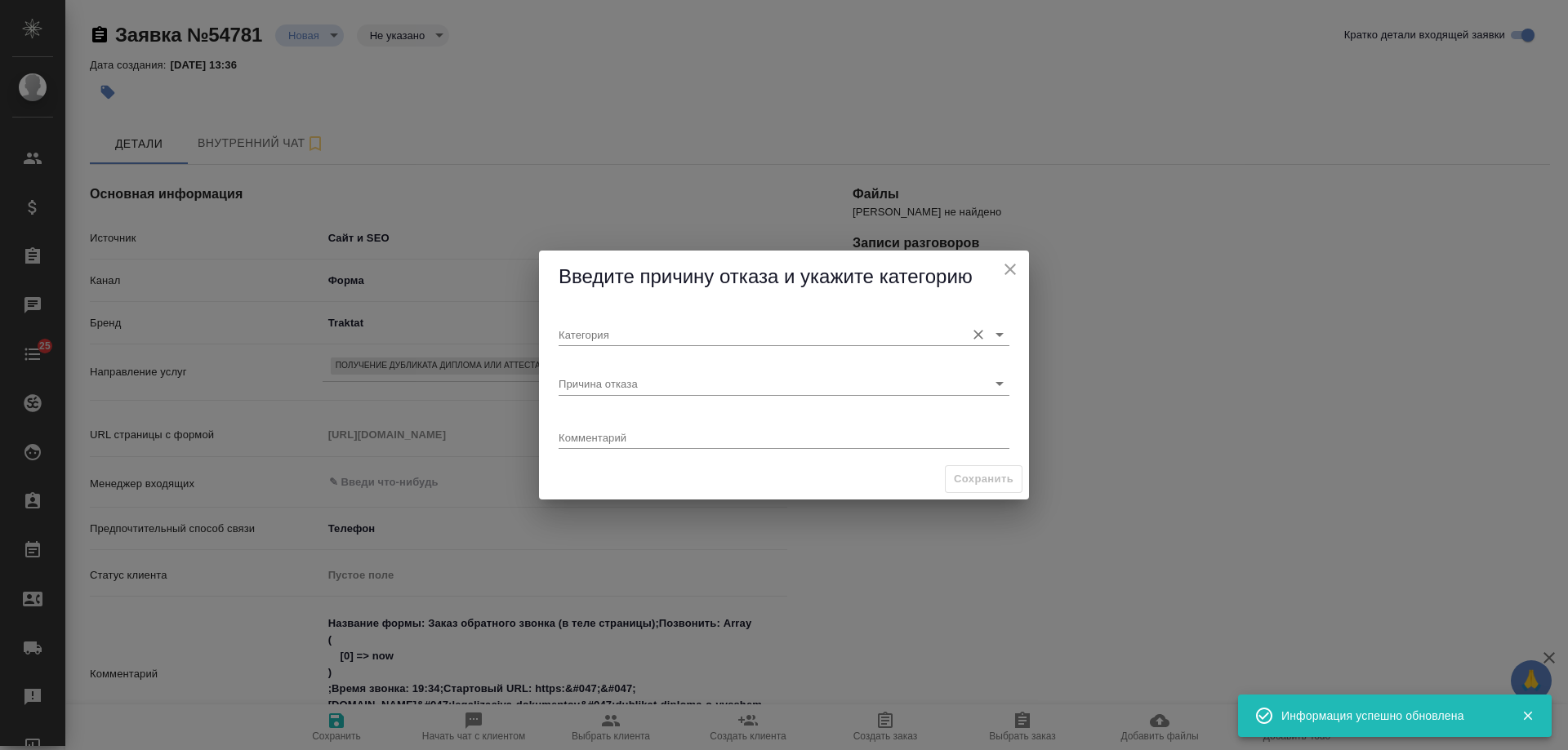
click at [617, 341] on input "Категория" at bounding box center [757, 334] width 398 height 22
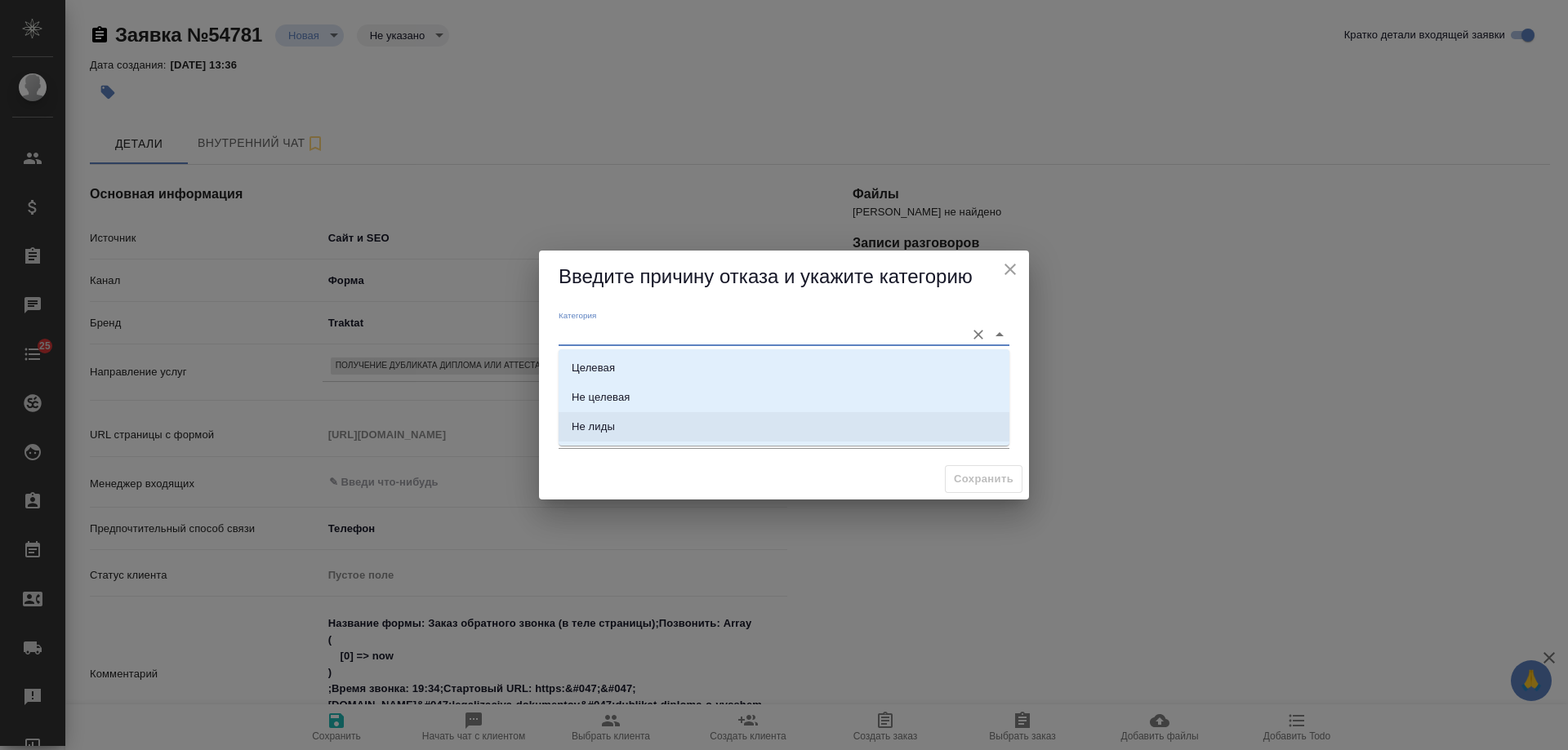
click at [618, 424] on li "Не лиды" at bounding box center [783, 427] width 450 height 30
type input "Не лиды"
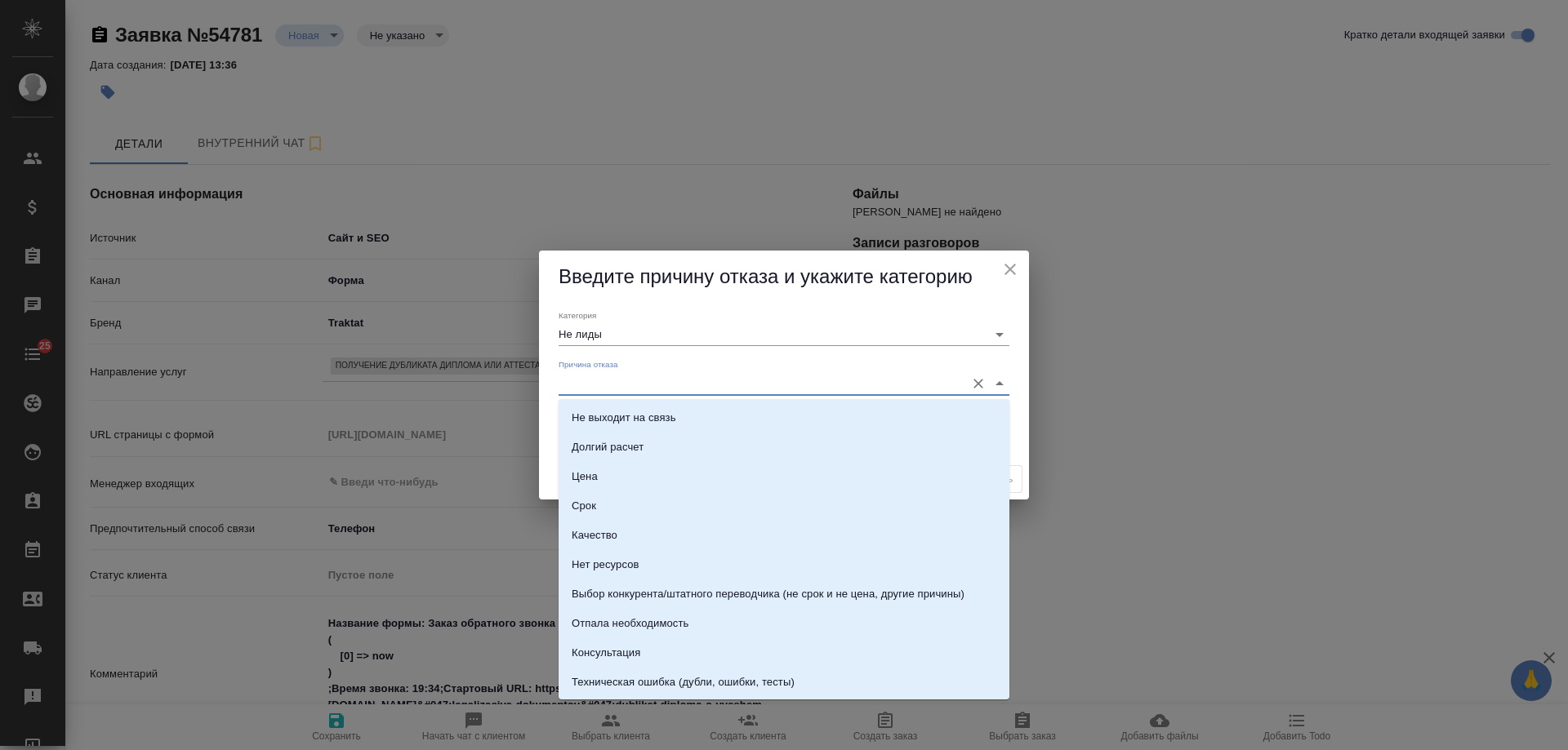
click at [615, 389] on input "Причина отказа" at bounding box center [757, 382] width 398 height 22
click at [716, 686] on div "Техническая ошибка (дубли, ошибки, тесты)" at bounding box center [683, 682] width 223 height 17
type input "Техническая ошибка (дубли, ошибки, тесты)"
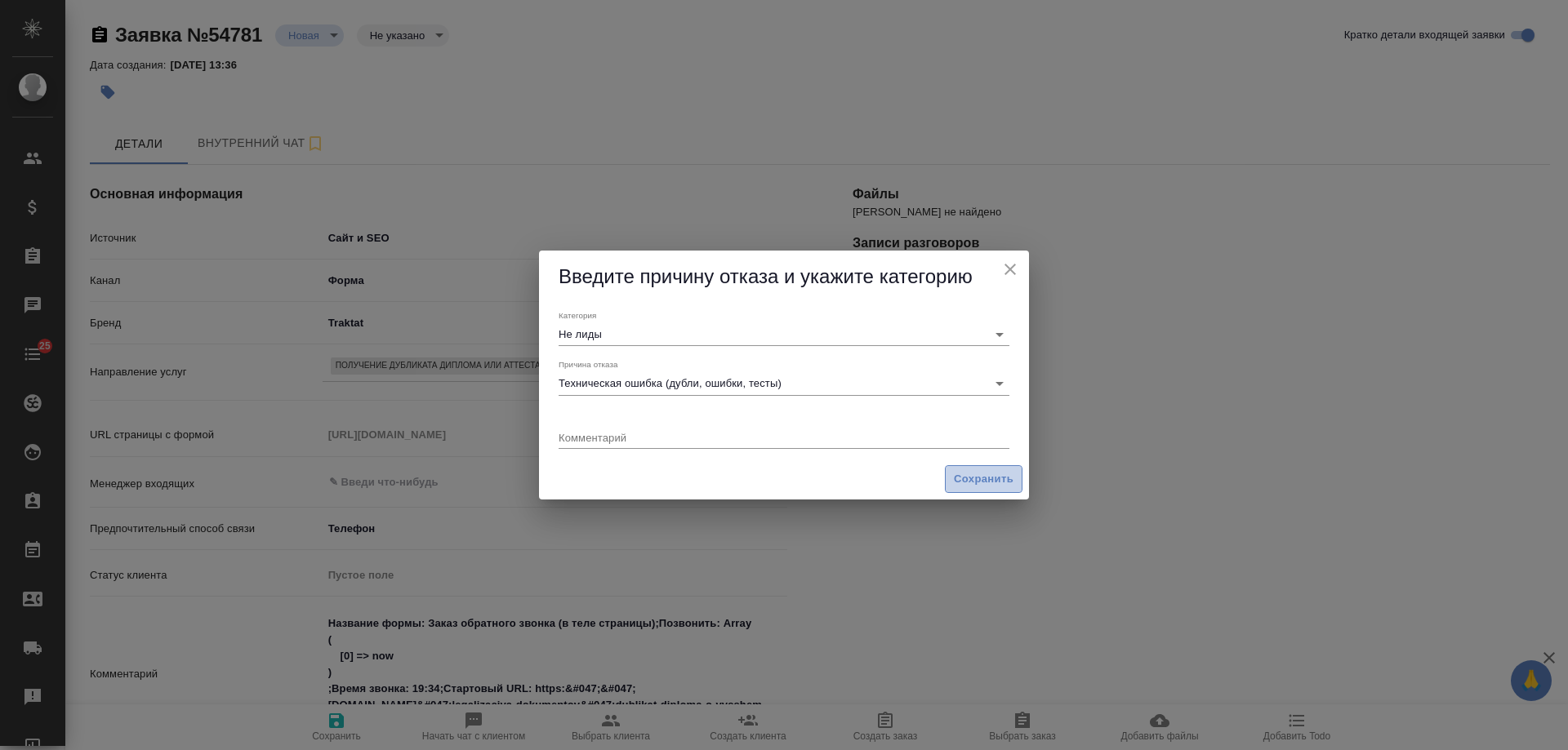
click at [983, 482] on span "Сохранить" at bounding box center [983, 480] width 59 height 19
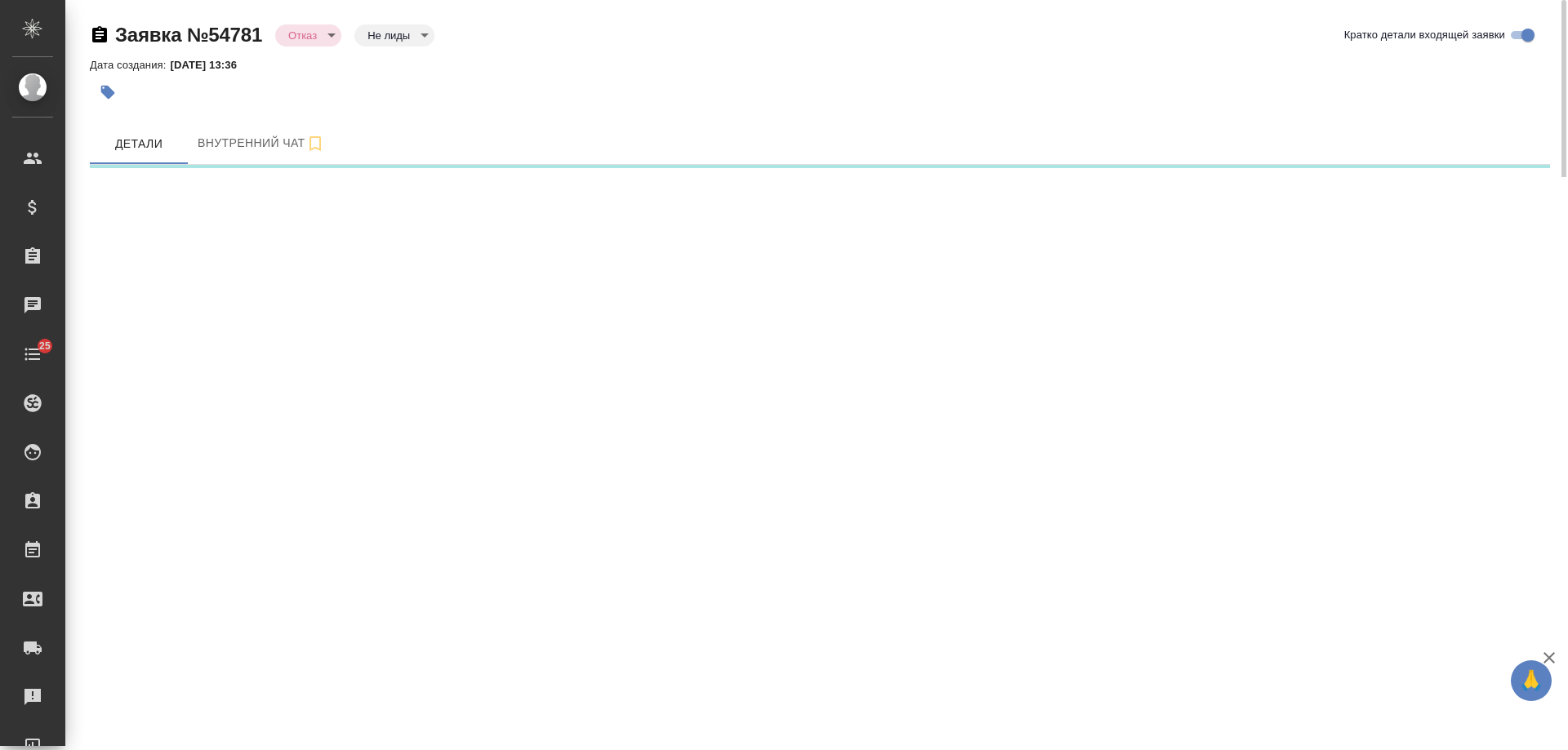
select select "RU"
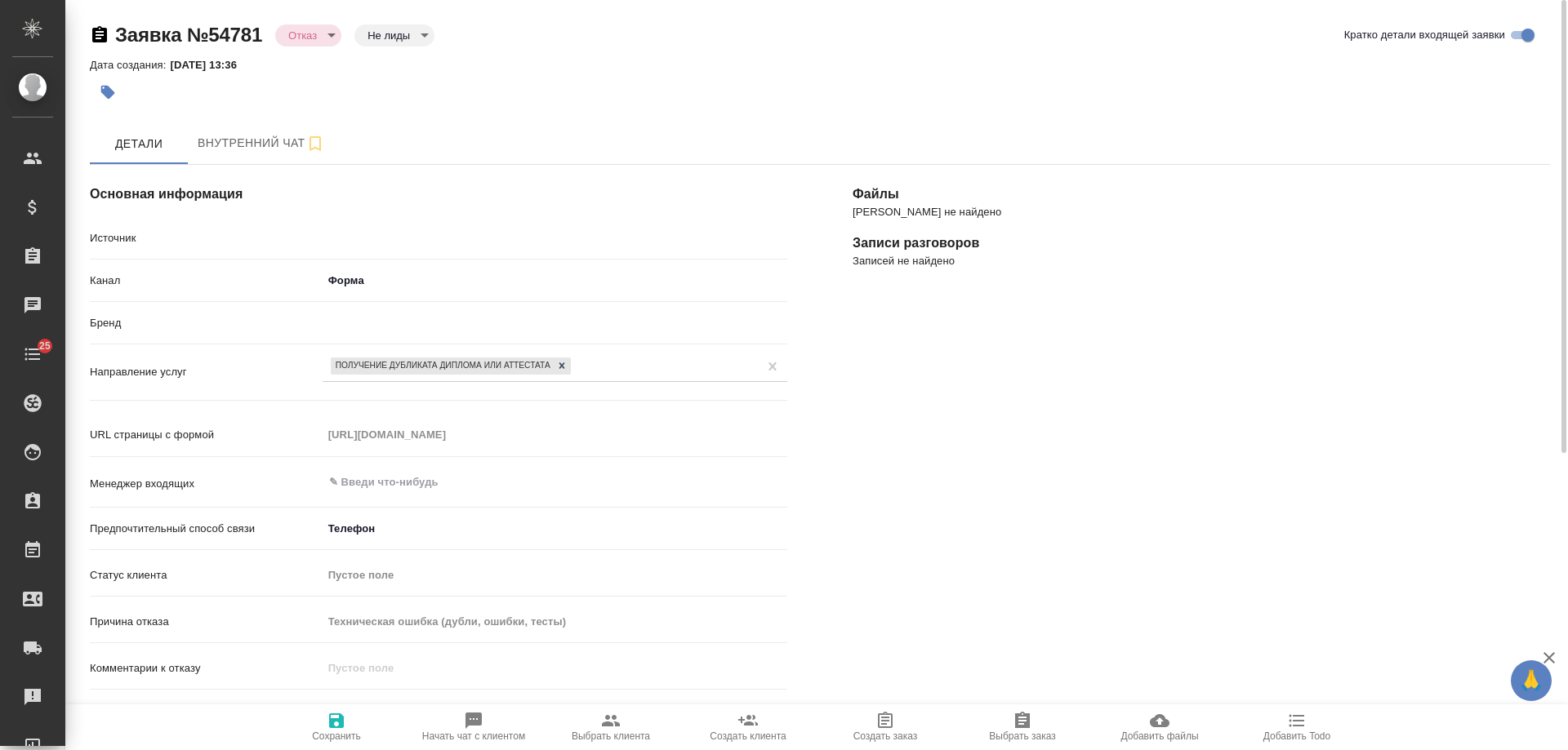
type textarea "x"
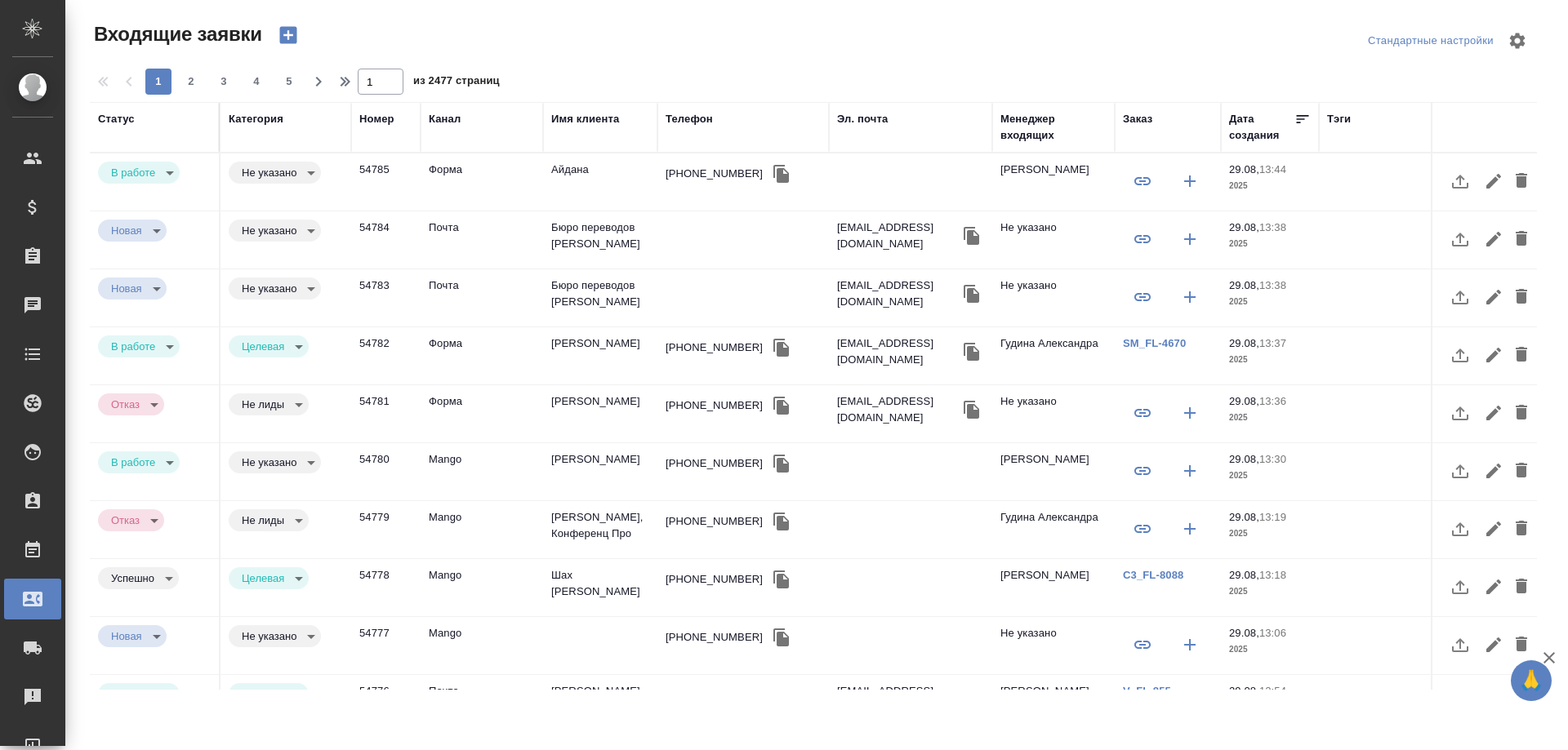
select select "RU"
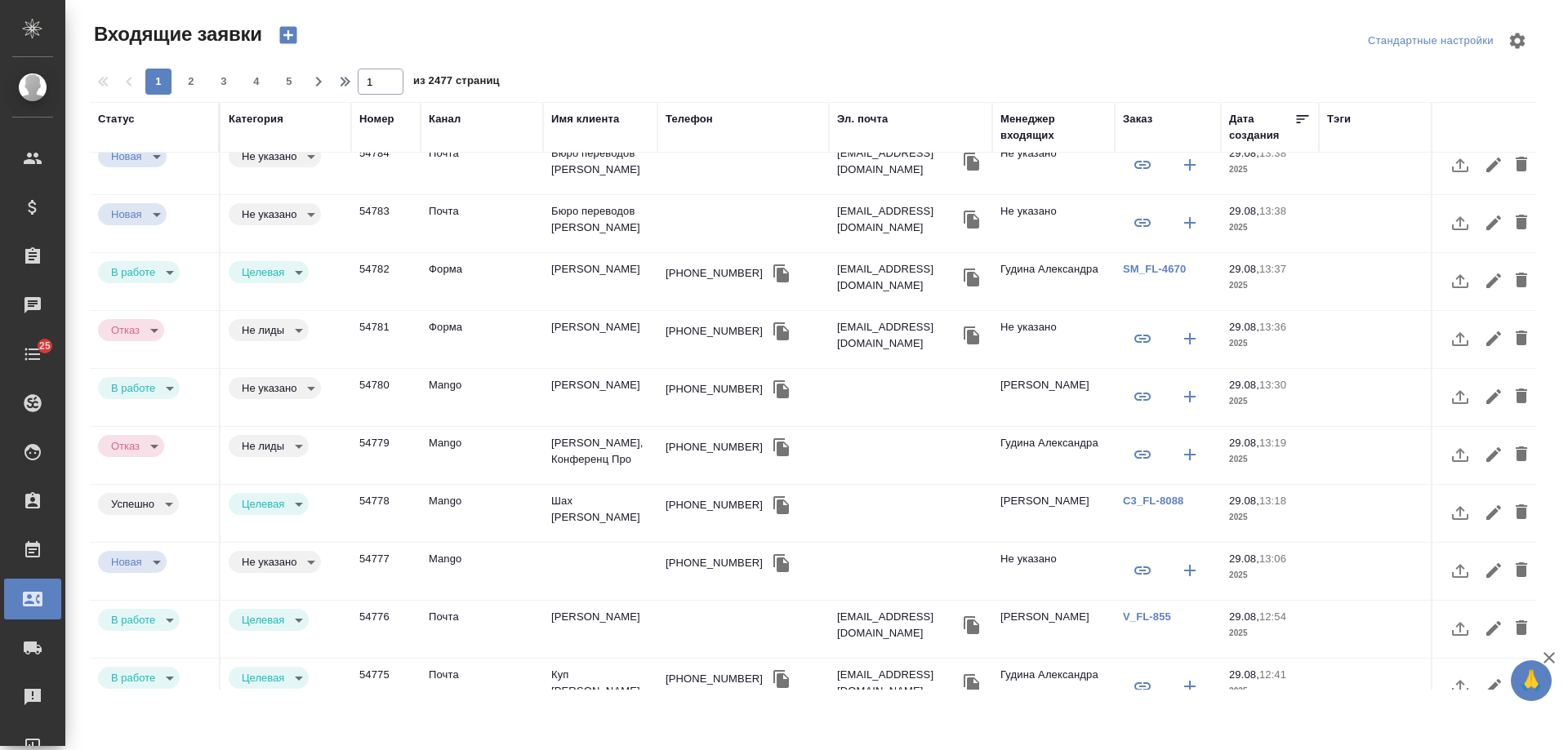
scroll to position [245, 0]
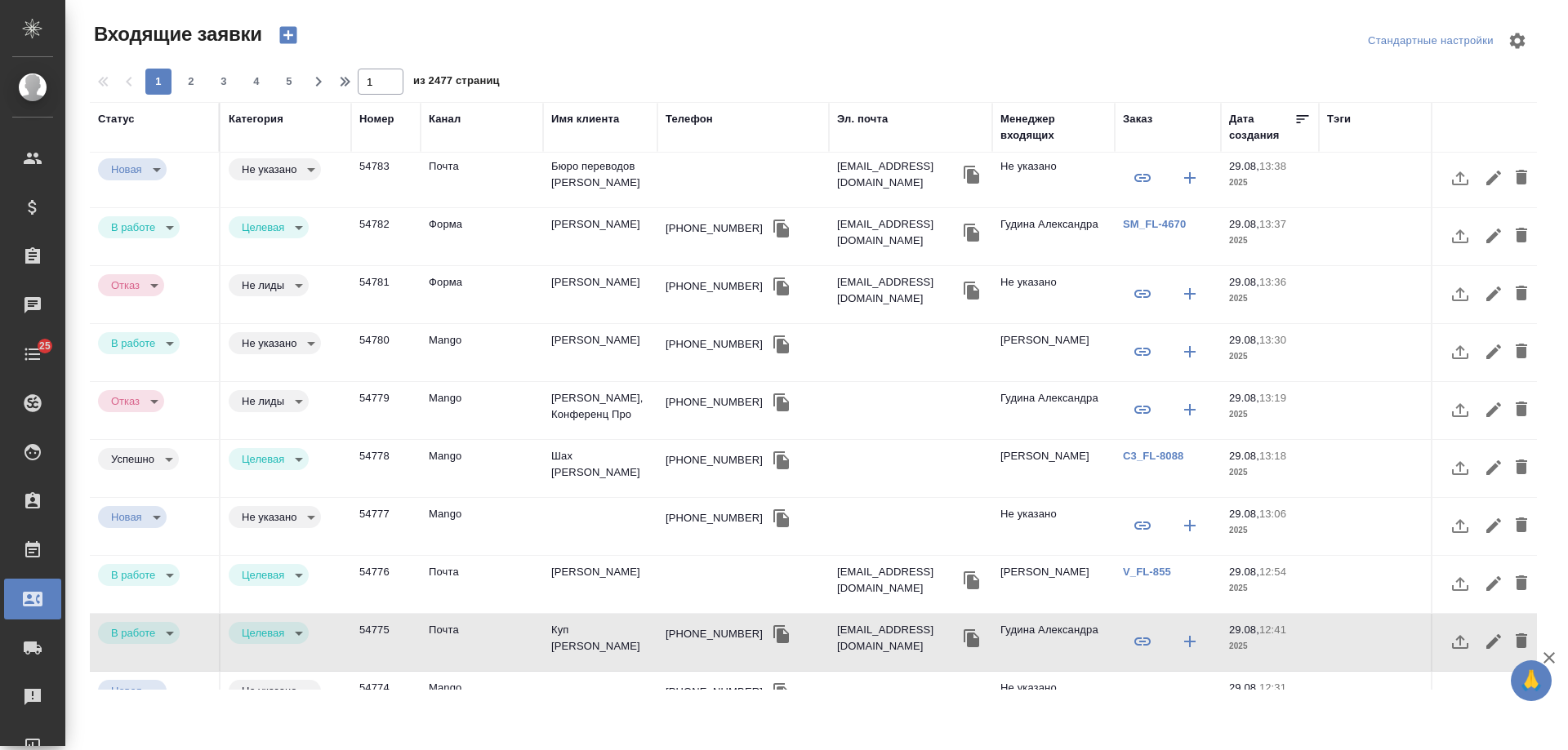
scroll to position [0, 0]
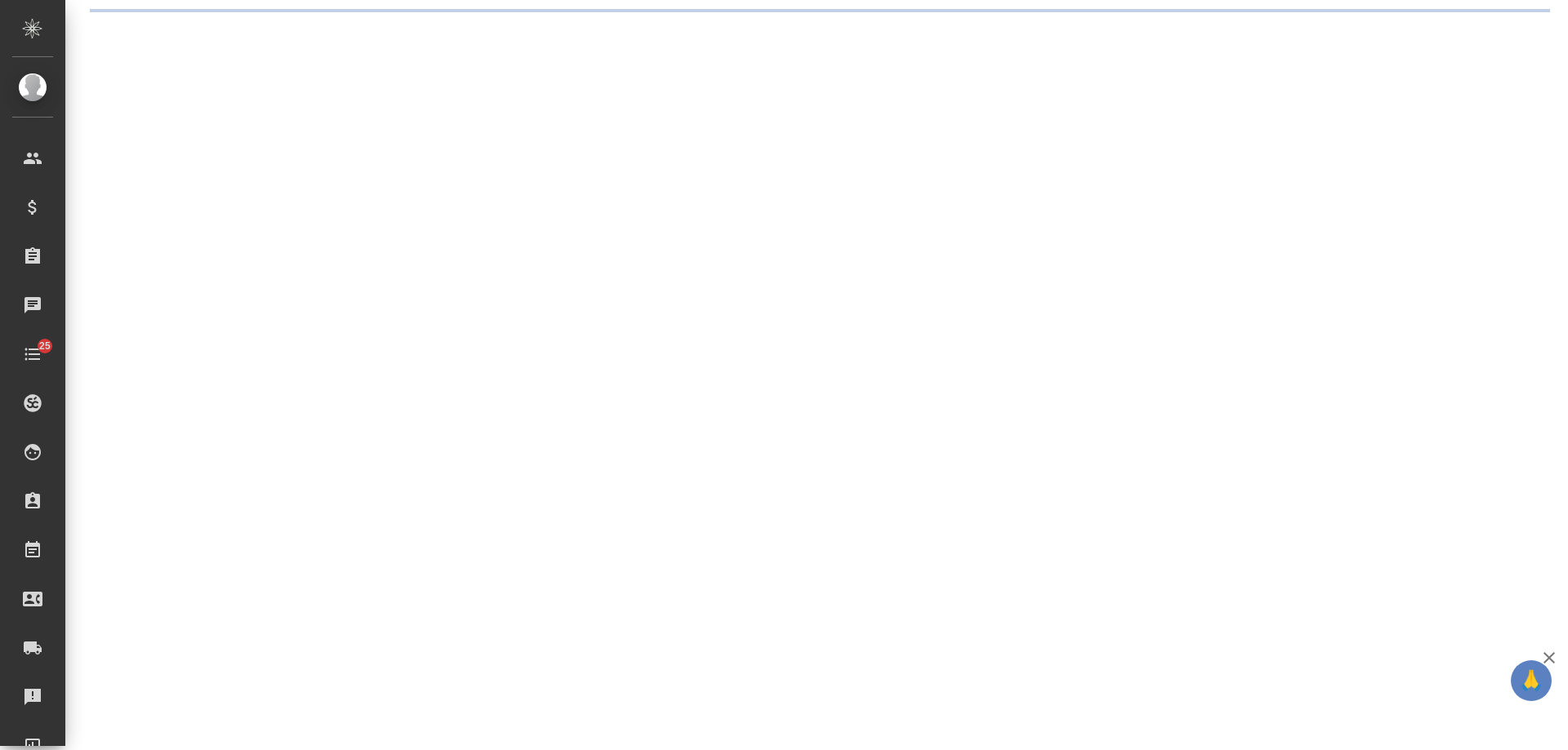
select select "RU"
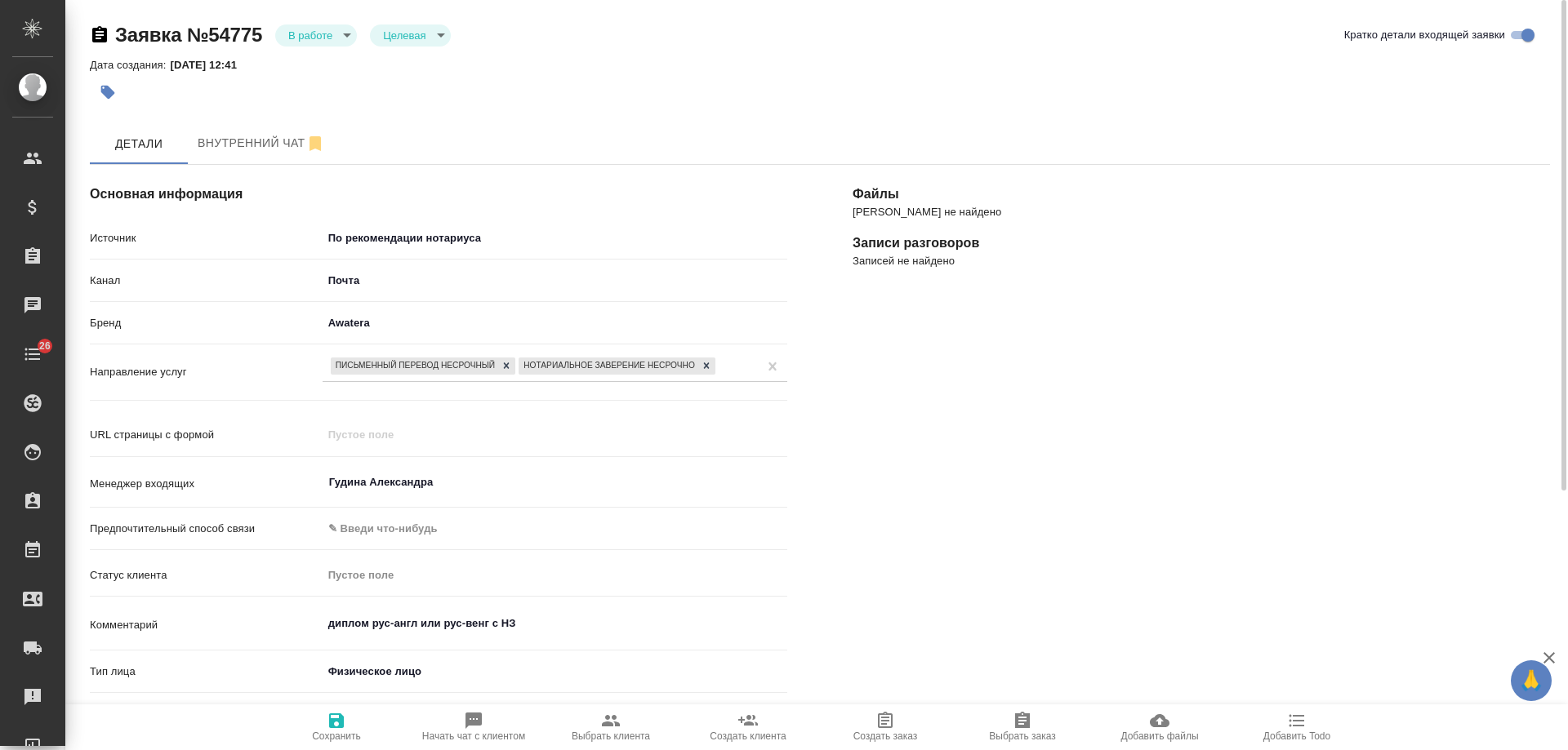
type textarea "x"
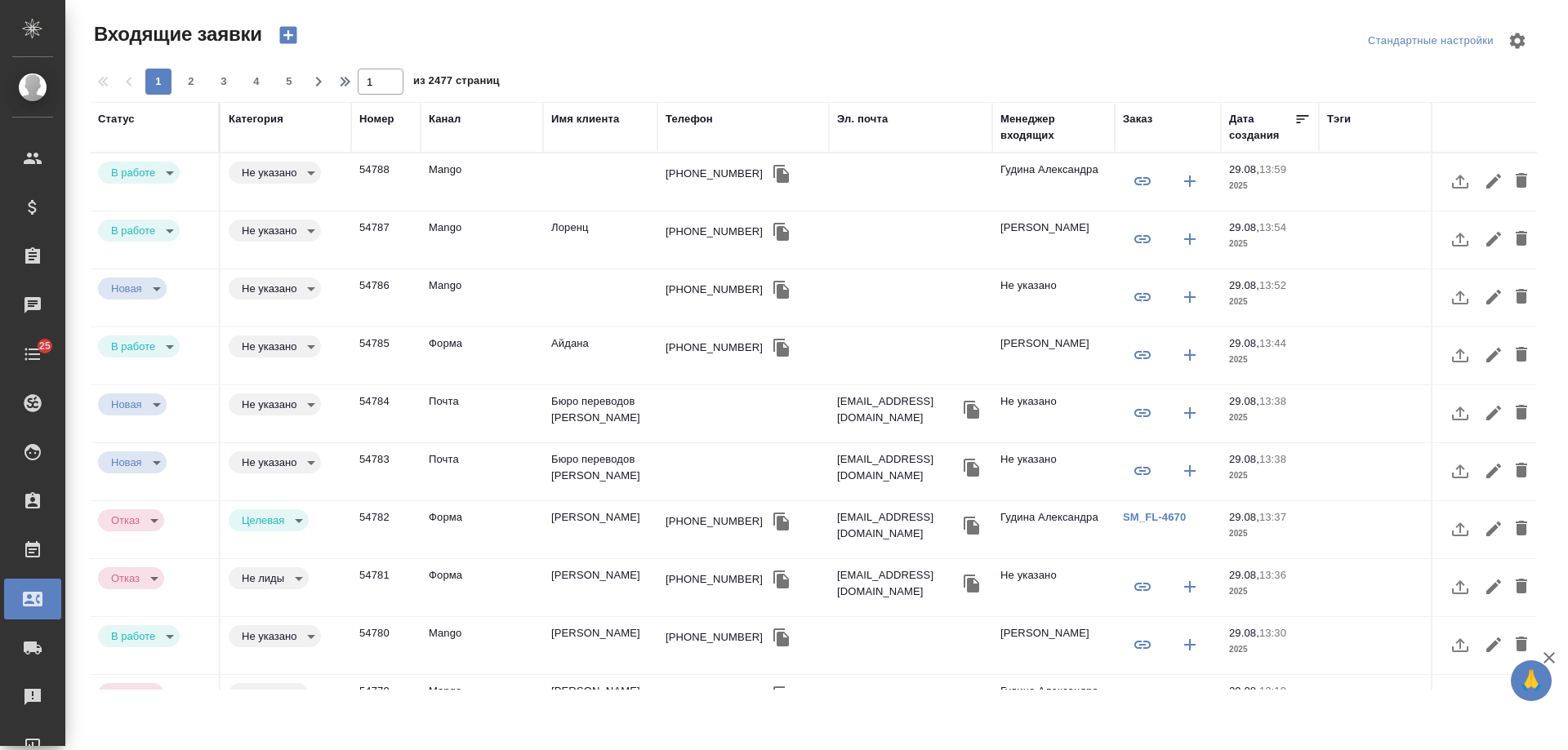
select select "RU"
click at [706, 176] on div "+79065267573" at bounding box center [714, 173] width 98 height 17
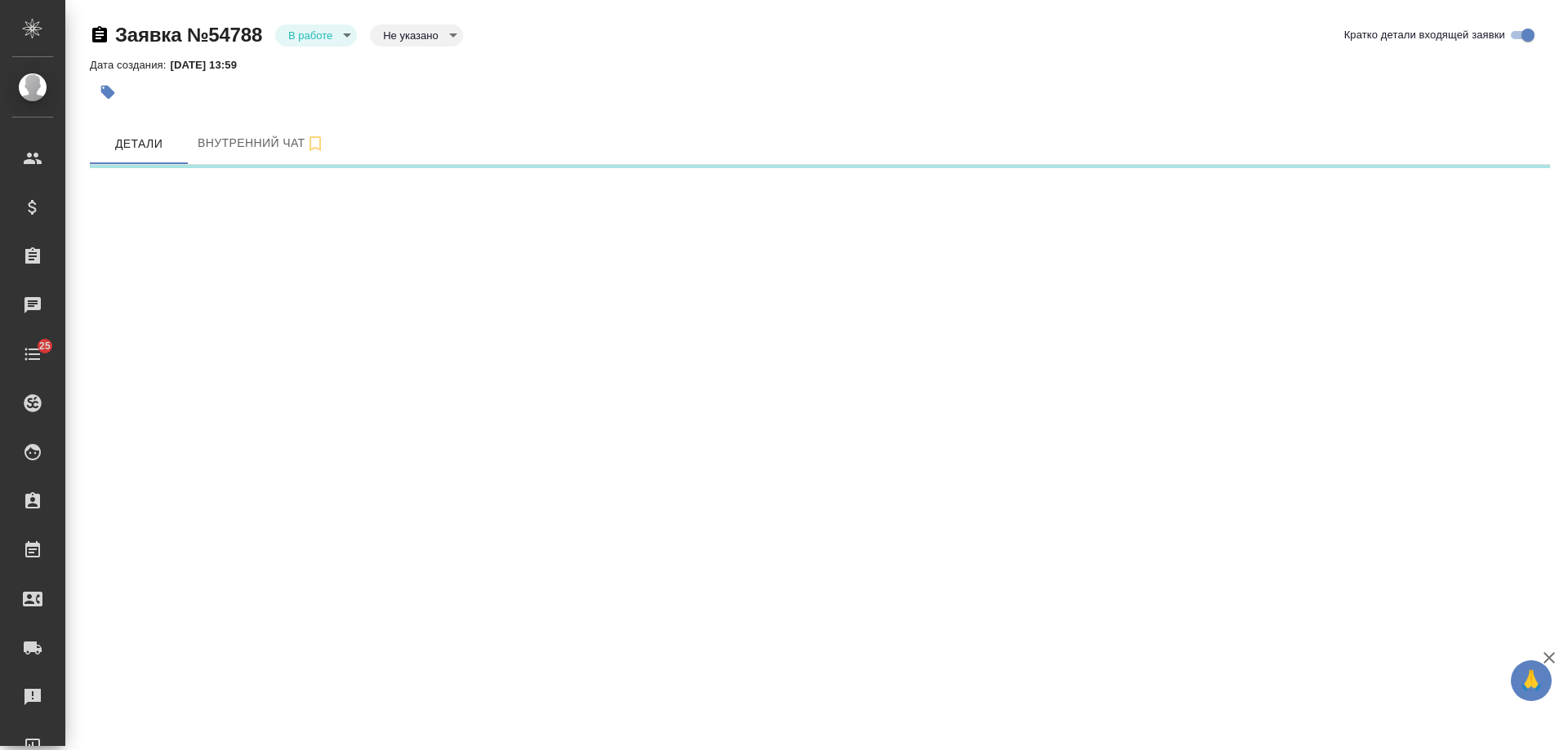
select select "RU"
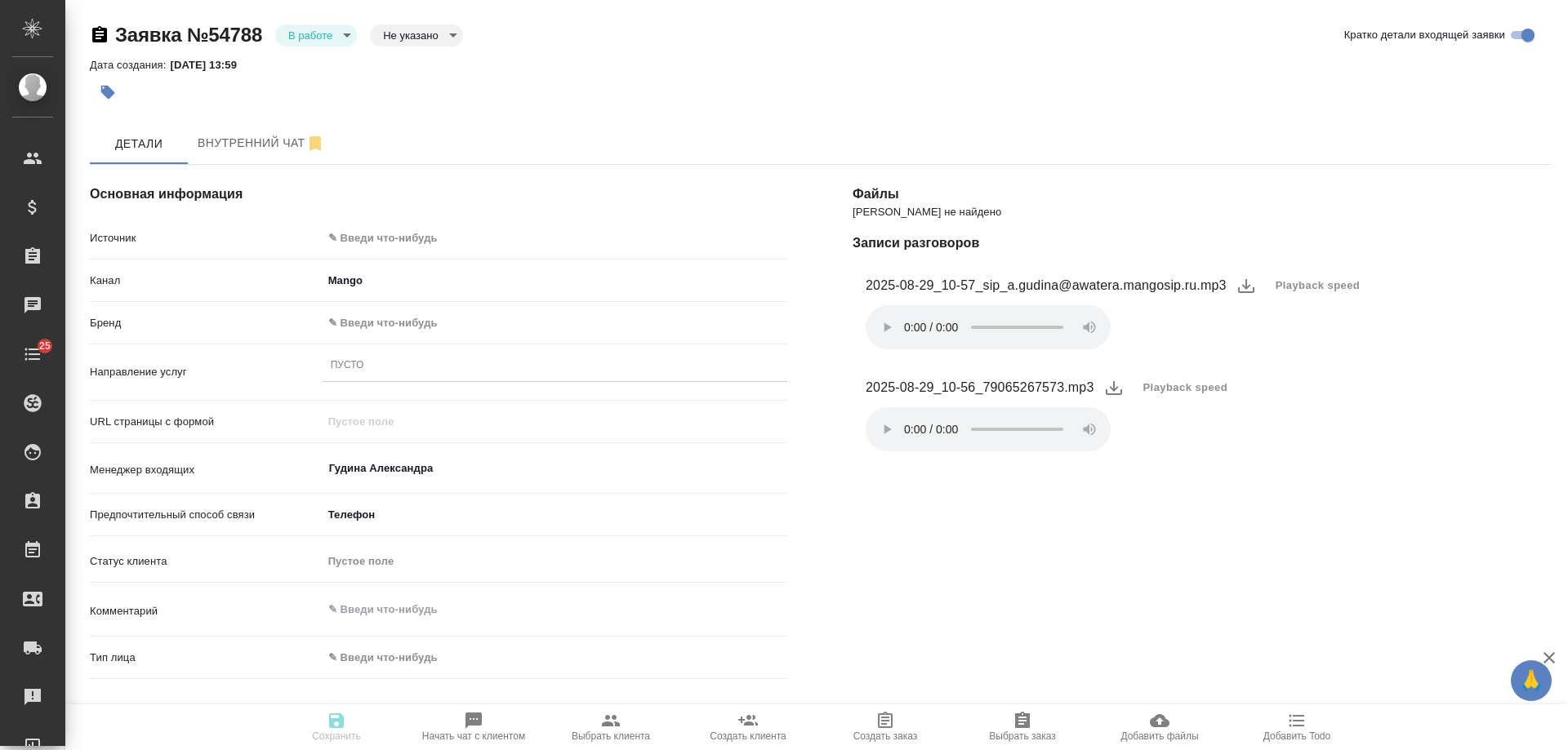
type textarea "x"
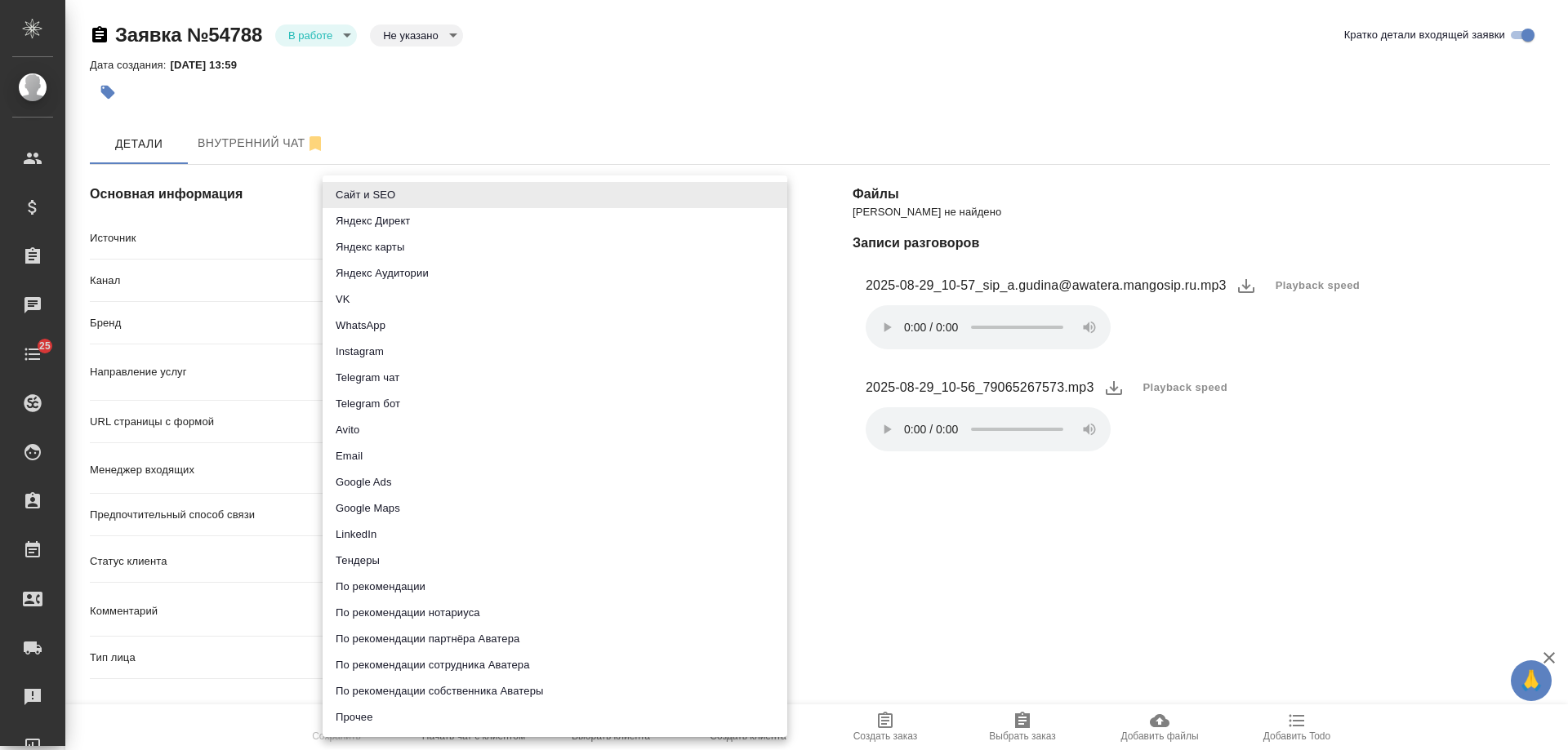
click at [388, 240] on body "🙏 .cls-1 fill:#fff; AWATERA [PERSON_NAME] Спецификации Заказы Чаты 25 Todo Прое…" at bounding box center [784, 375] width 1568 height 750
click at [385, 193] on li "Сайт и SEO" at bounding box center [554, 195] width 464 height 26
type input "seo"
type textarea "x"
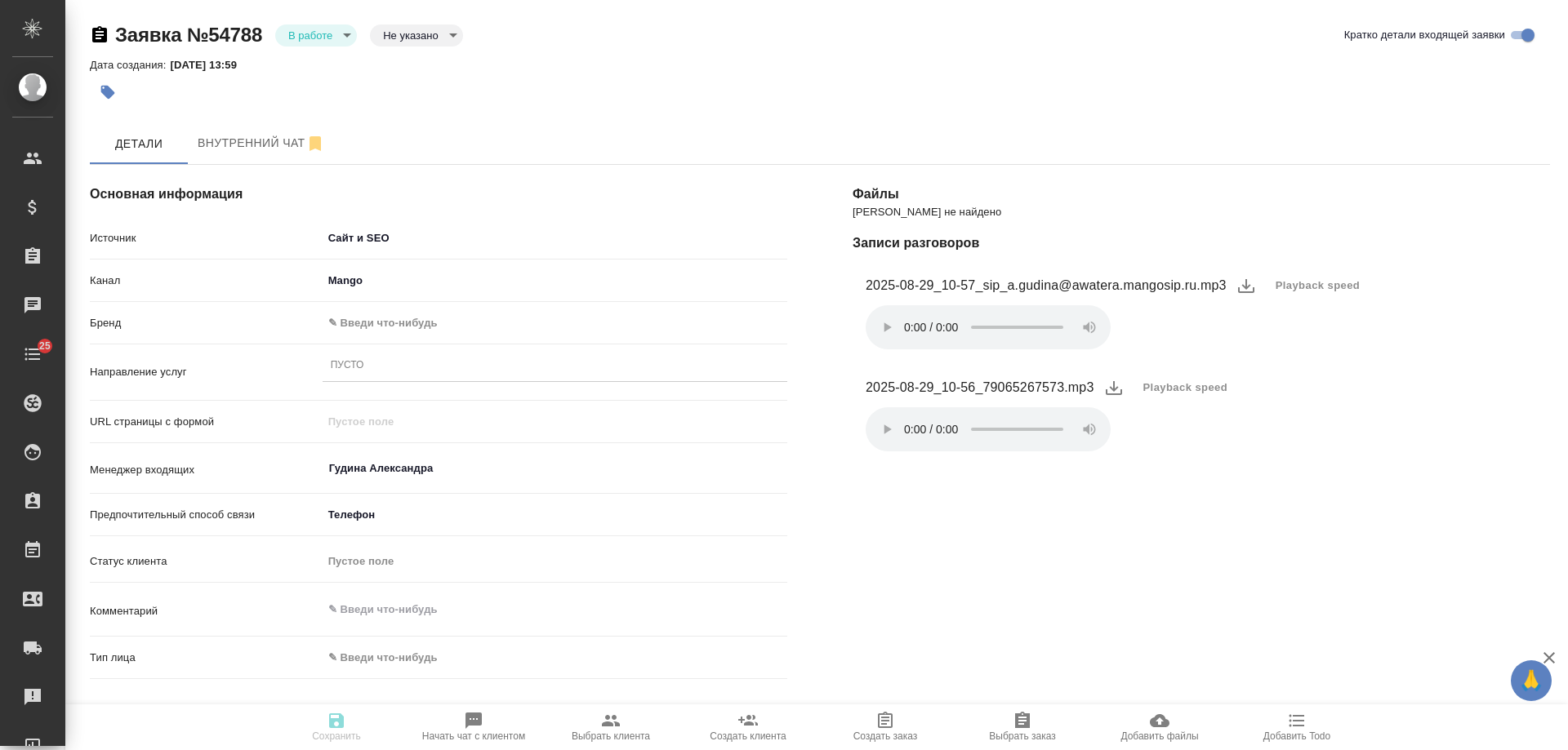
click at [384, 325] on body "🙏 .cls-1 fill:#fff; AWATERA [PERSON_NAME] Спецификации Заказы 0 Чаты 25 Todo Пр…" at bounding box center [784, 375] width 1568 height 750
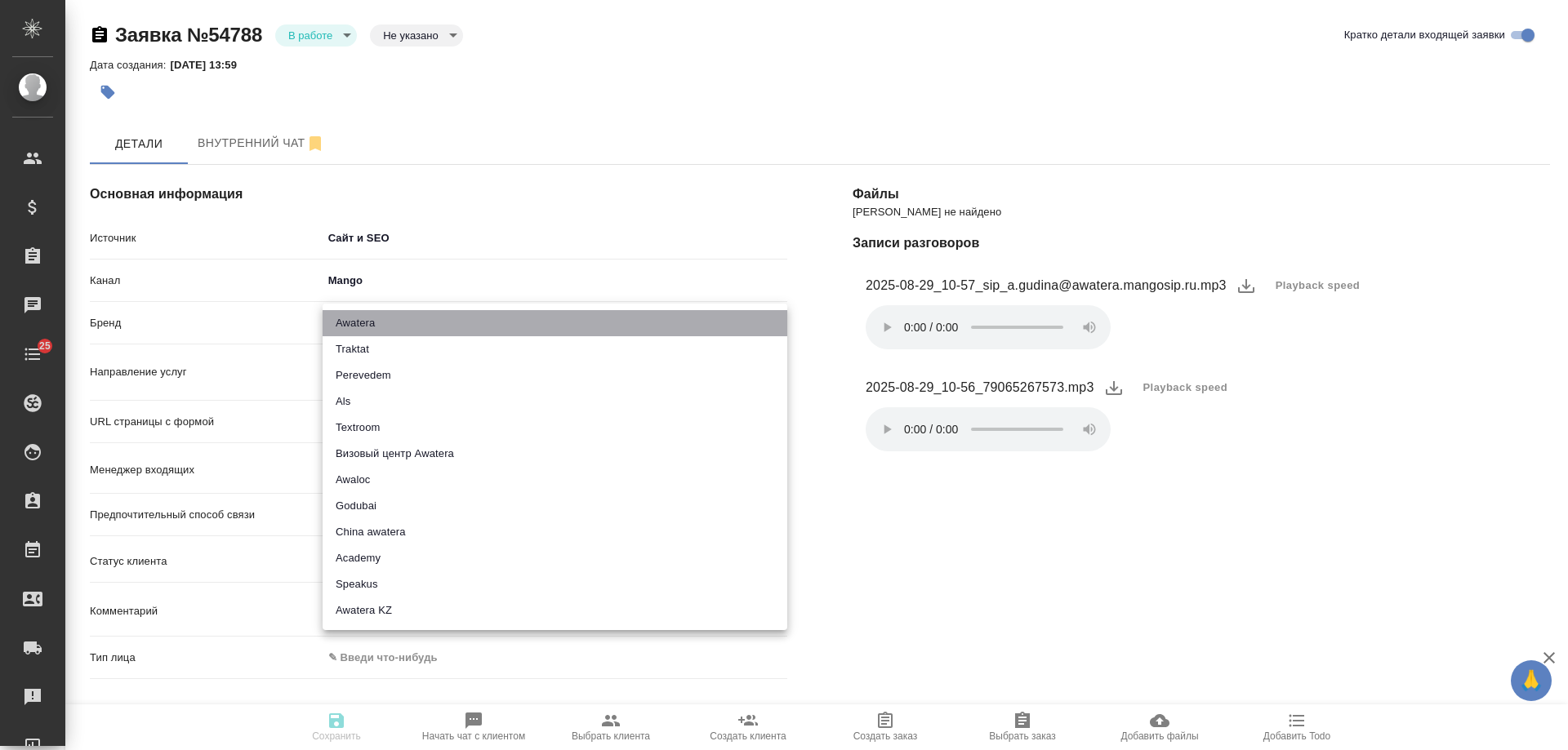
click at [384, 325] on li "Awatera" at bounding box center [554, 323] width 464 height 26
type input "awatera"
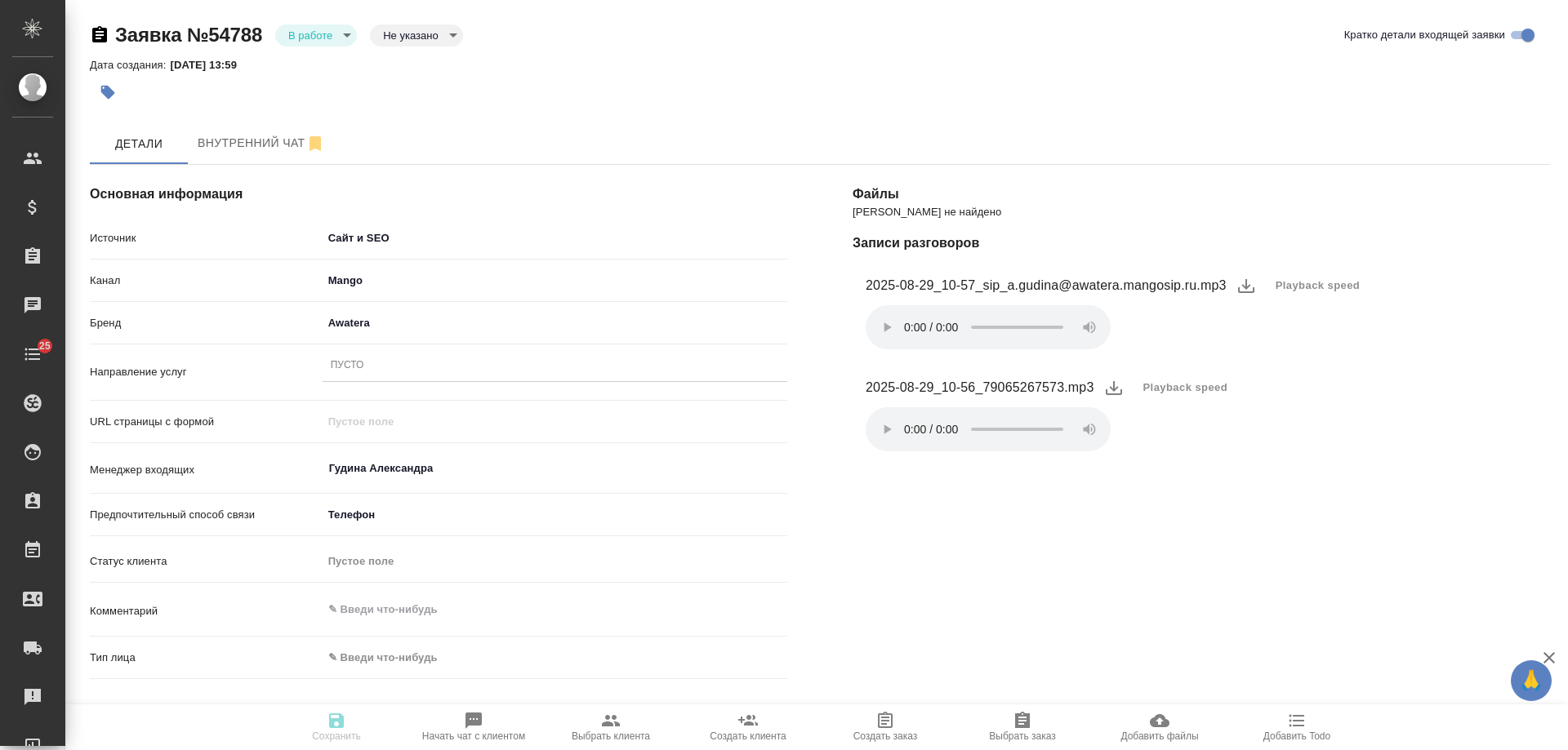
click at [373, 362] on div "Пусто" at bounding box center [554, 366] width 464 height 24
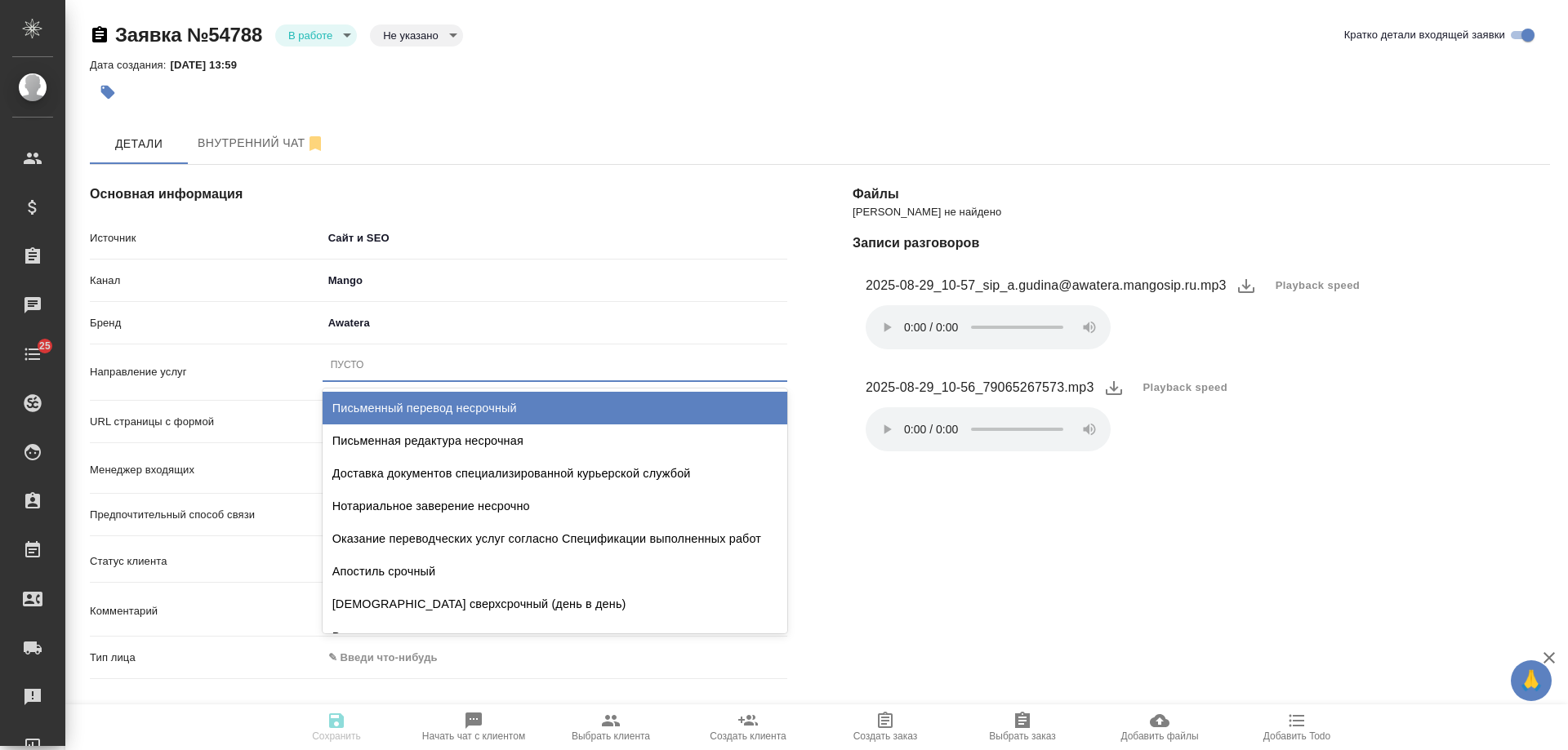
click at [429, 405] on div "Письменный перевод несрочный" at bounding box center [554, 408] width 464 height 32
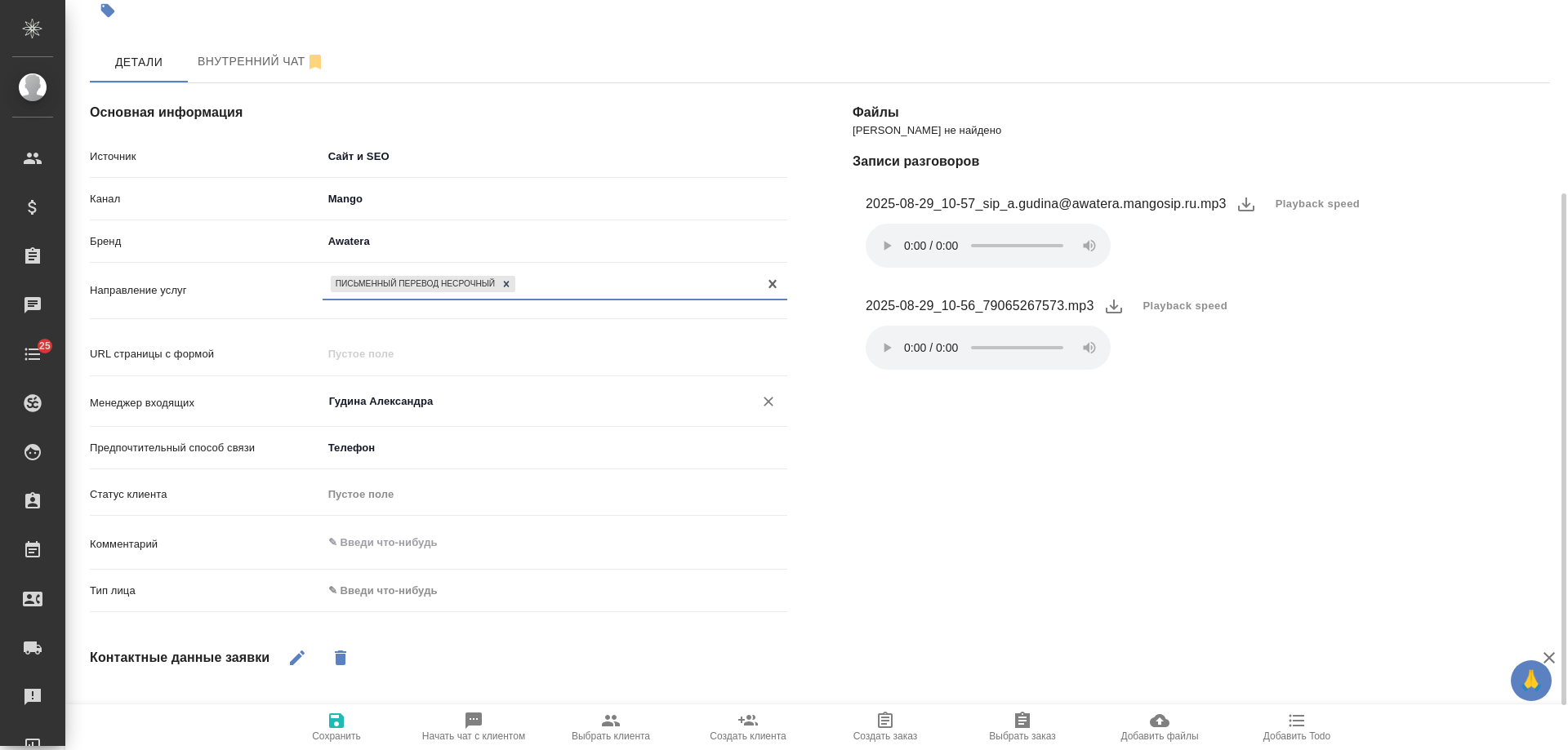
scroll to position [163, 0]
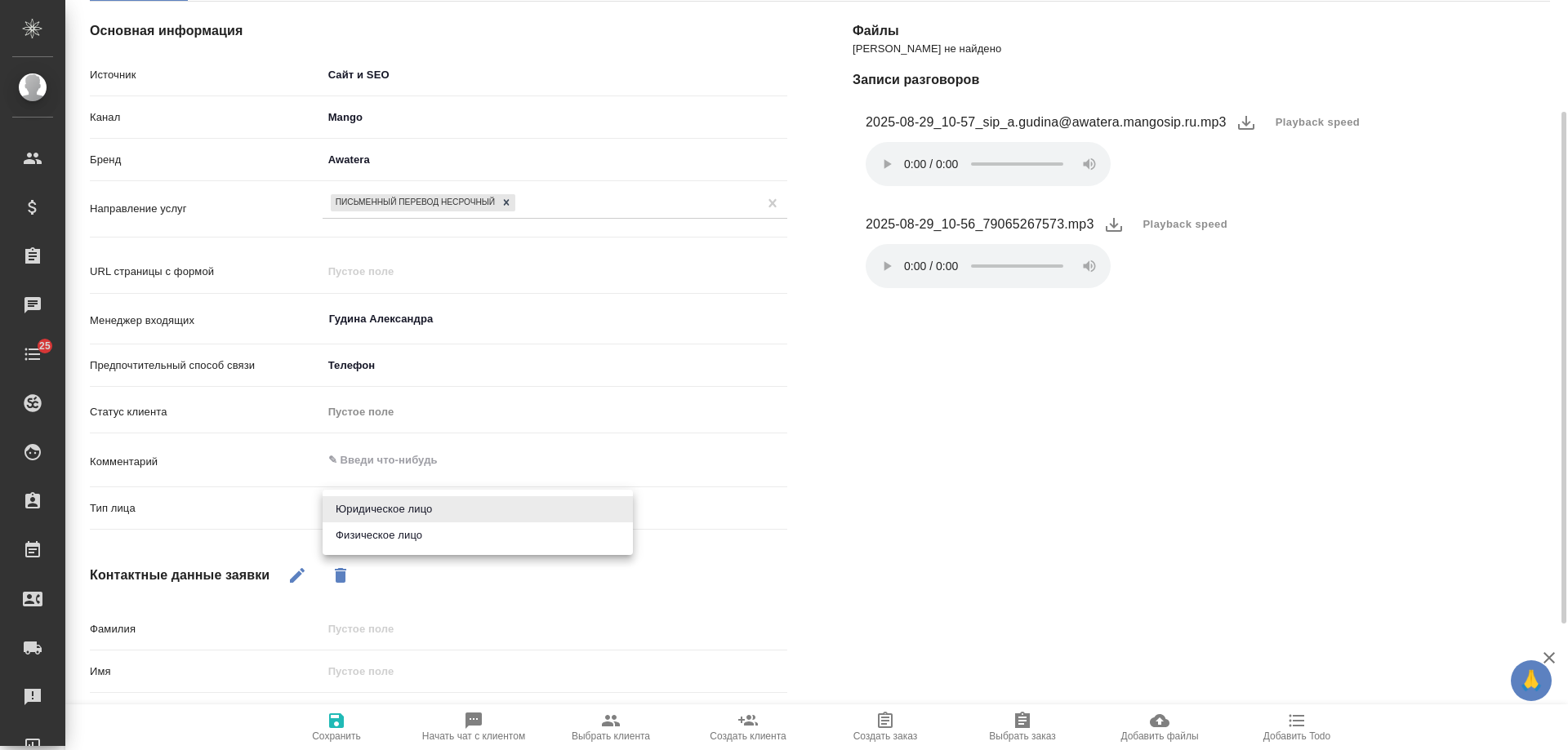
click at [397, 503] on body "🙏 .cls-1 fill:#fff; AWATERA [PERSON_NAME] Спецификации Заказы 0 Чаты 25 Todo Пр…" at bounding box center [784, 375] width 1568 height 750
click at [396, 532] on li "Физическое лицо" at bounding box center [477, 536] width 310 height 26
type textarea "x"
type input "private"
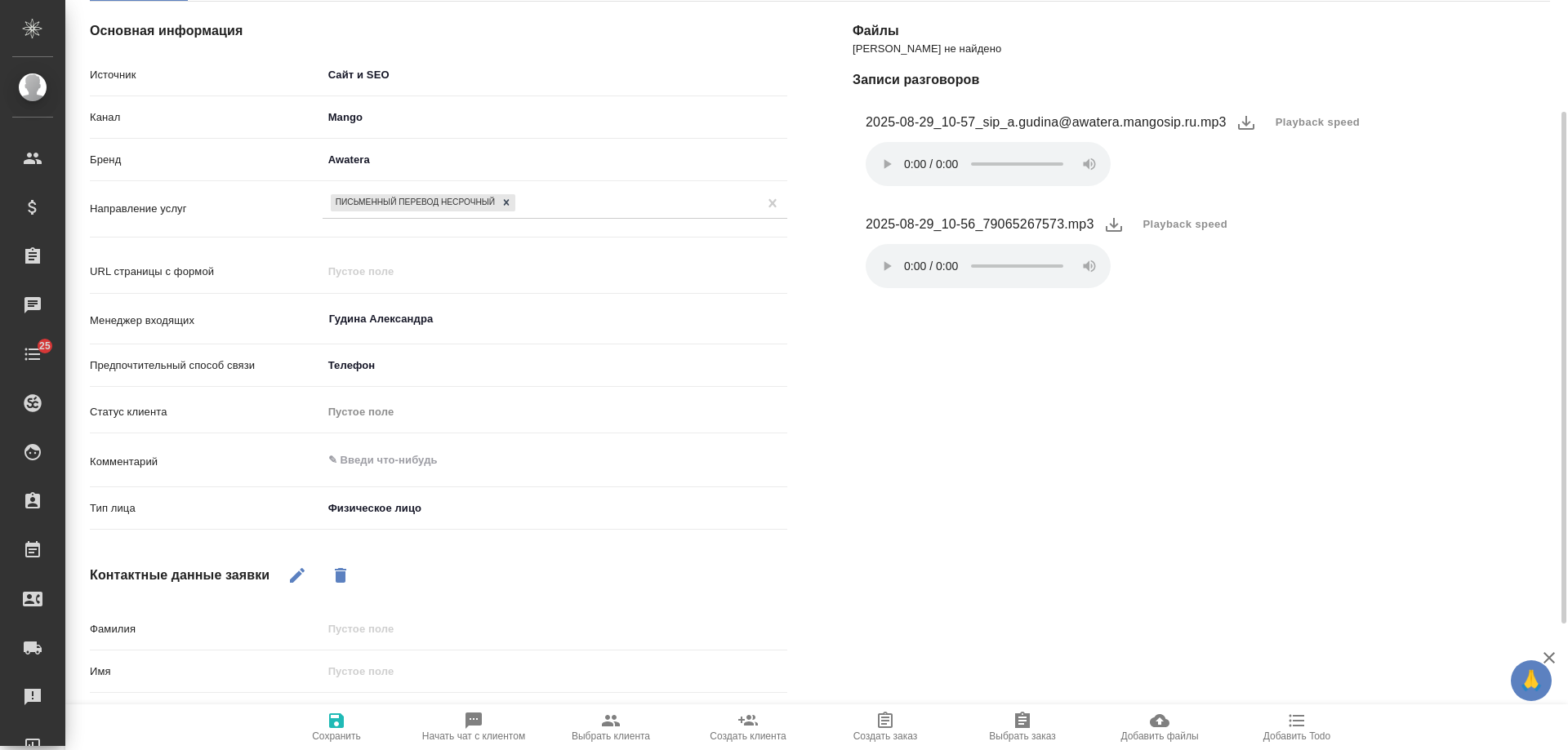
click at [294, 574] on icon "button" at bounding box center [297, 576] width 19 height 19
click at [368, 659] on input "text" at bounding box center [554, 671] width 464 height 24
type textarea "x"
type input "Ал"
type textarea "x"
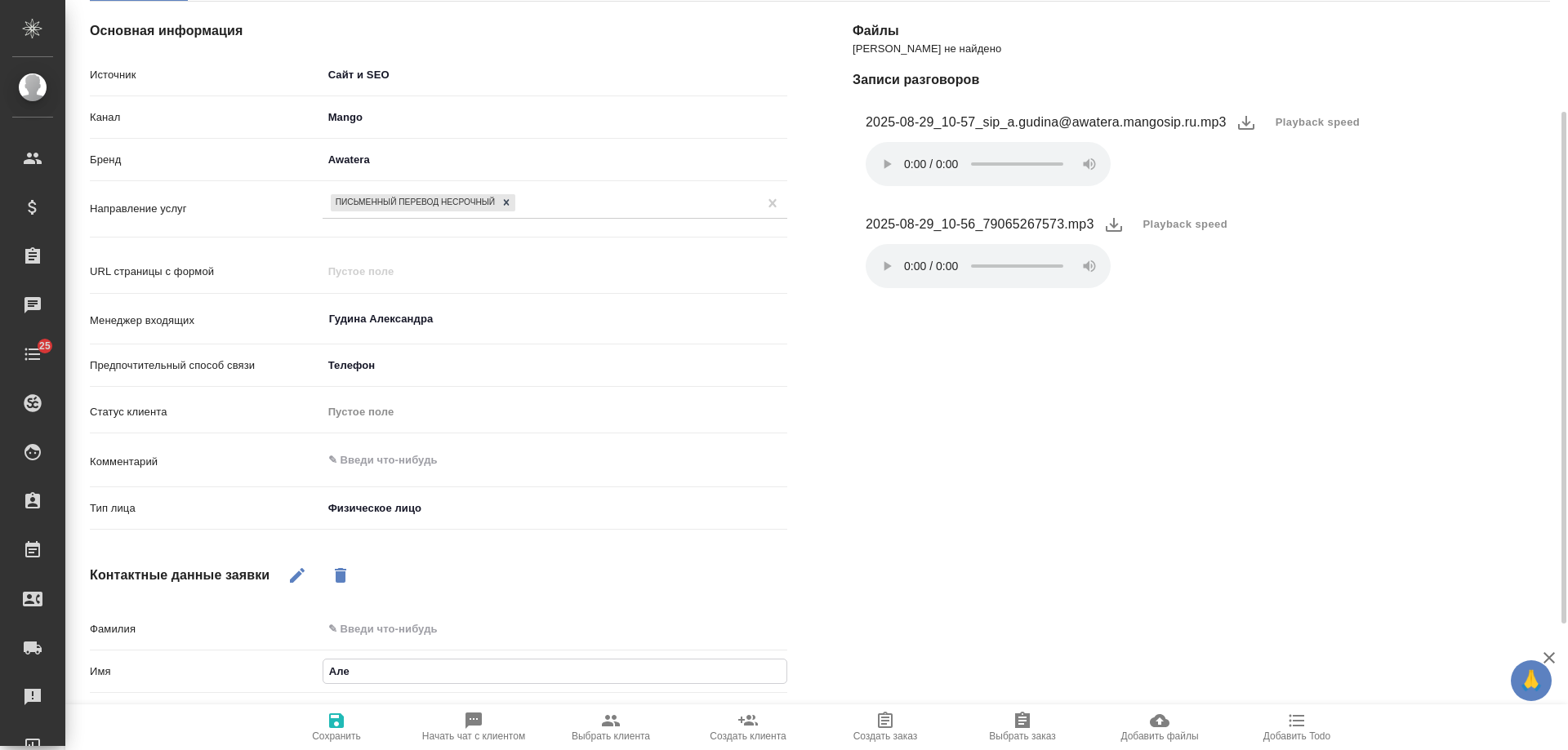
type input "[PERSON_NAME]"
type textarea "x"
type input "[PERSON_NAME]"
type textarea "x"
click at [329, 724] on icon "button" at bounding box center [336, 720] width 15 height 15
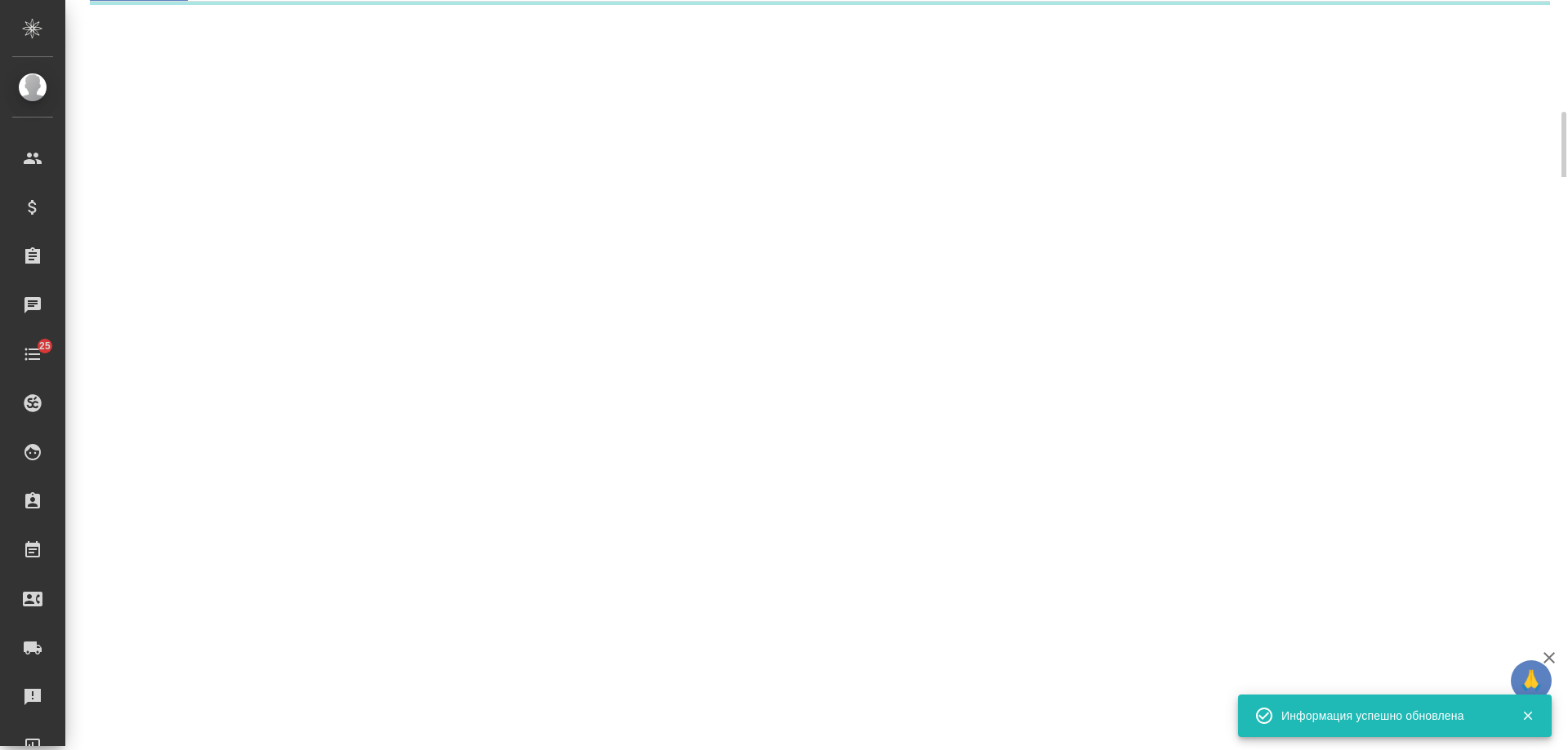
select select "RU"
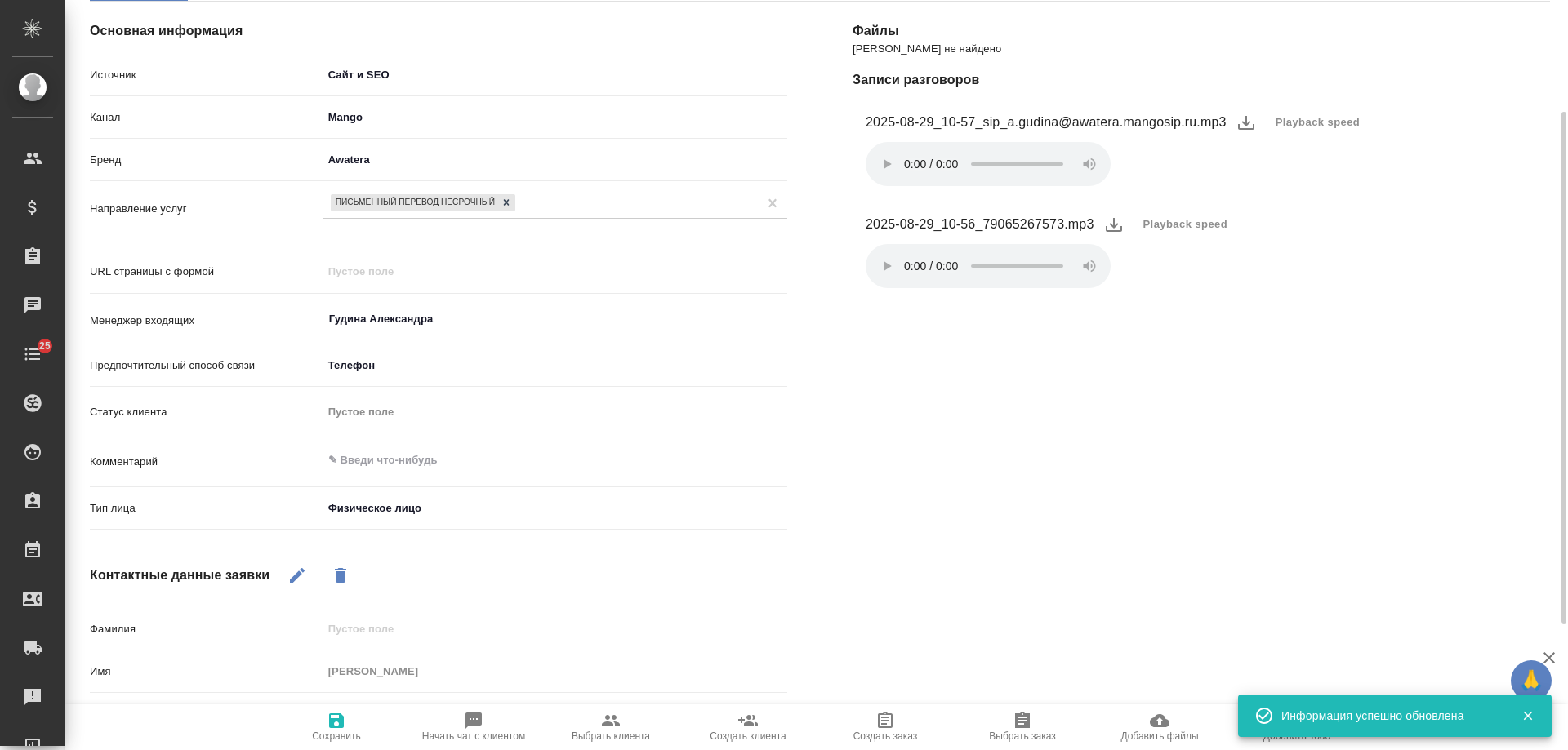
type textarea "x"
click at [397, 457] on textarea at bounding box center [554, 462] width 463 height 28
type textarea "ч"
type textarea "x"
type textarea "ча"
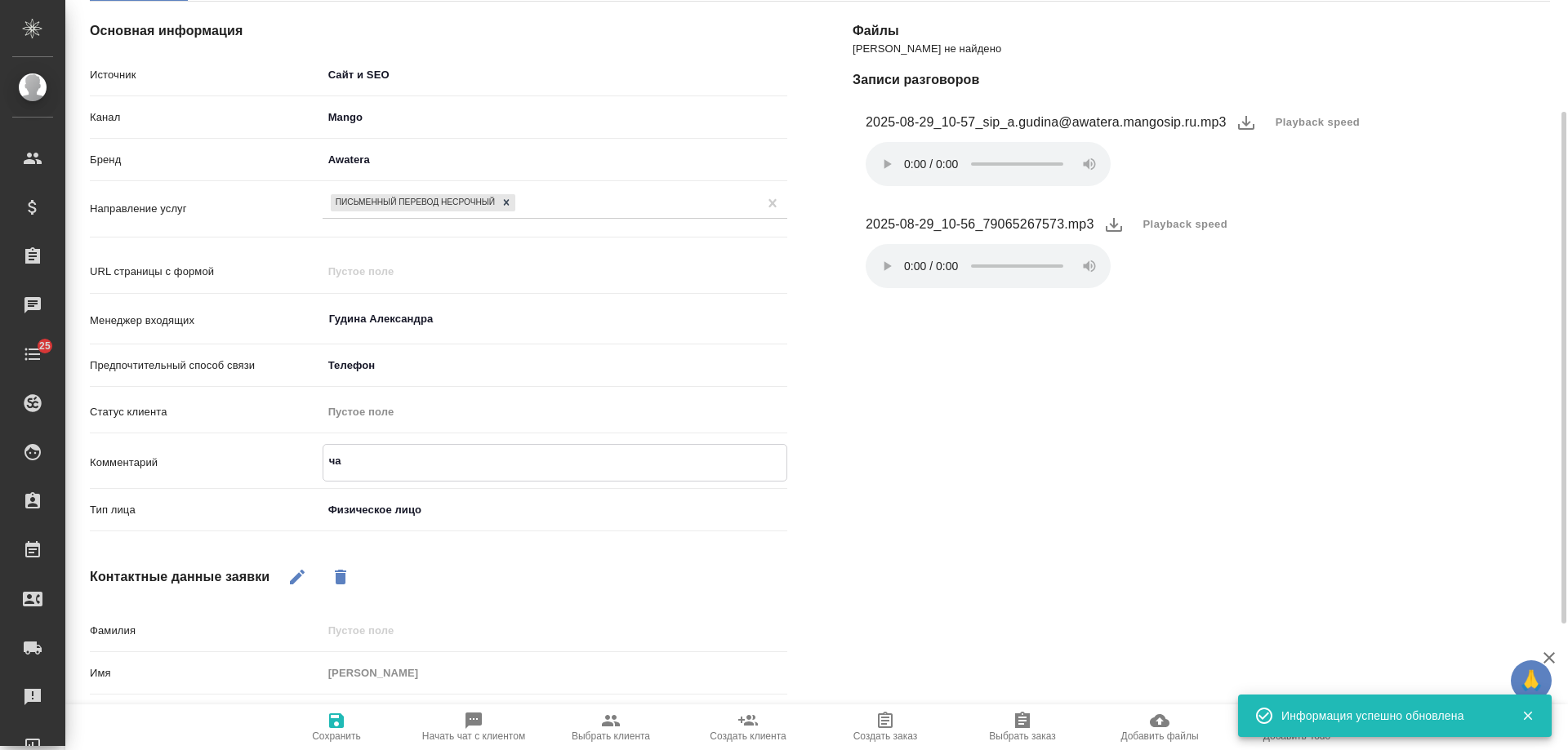
type textarea "x"
type textarea "час"
type textarea "x"
type textarea "част"
type textarea "x"
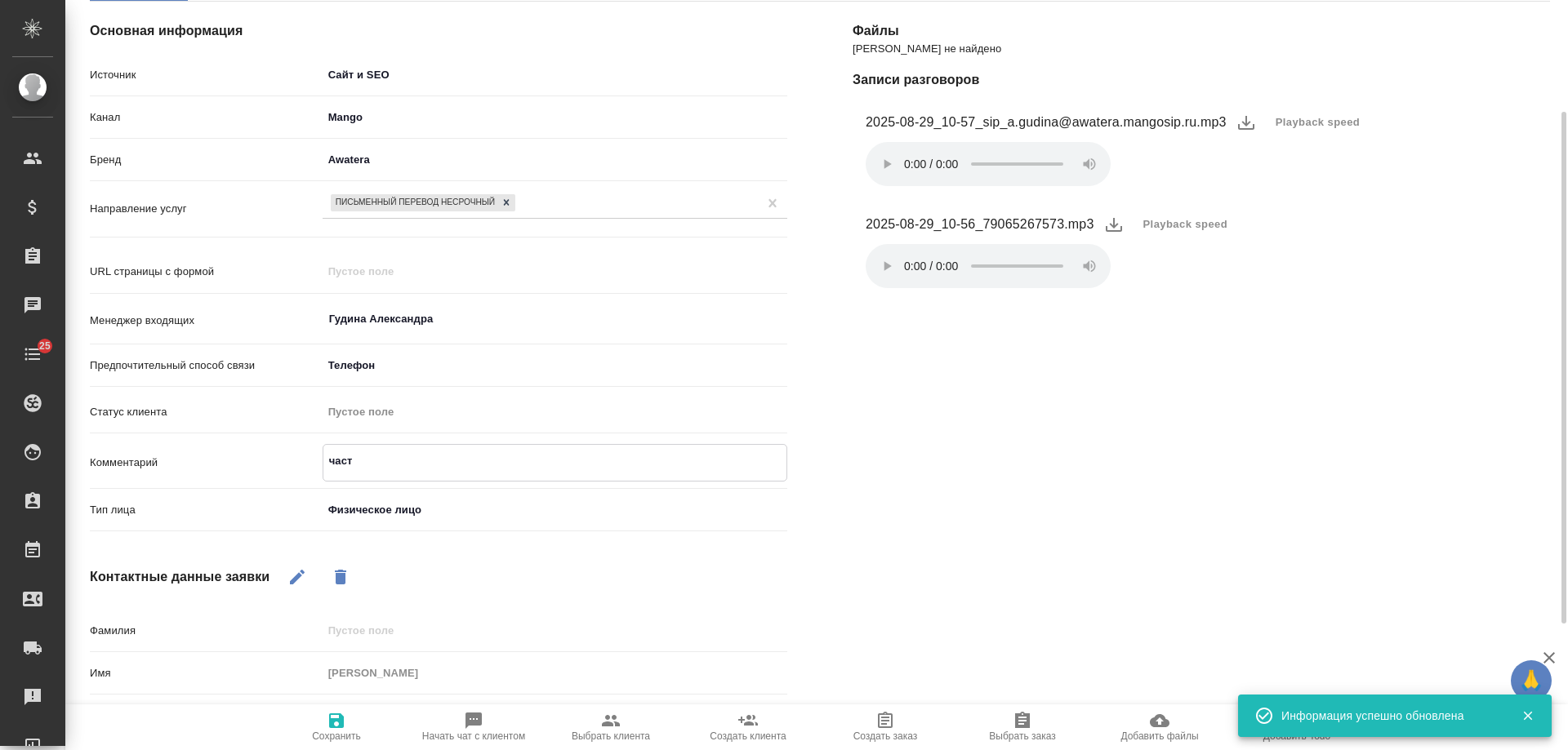
type textarea "часть"
type textarea "x"
type textarea "часть"
type textarea "x"
type textarea "часть м"
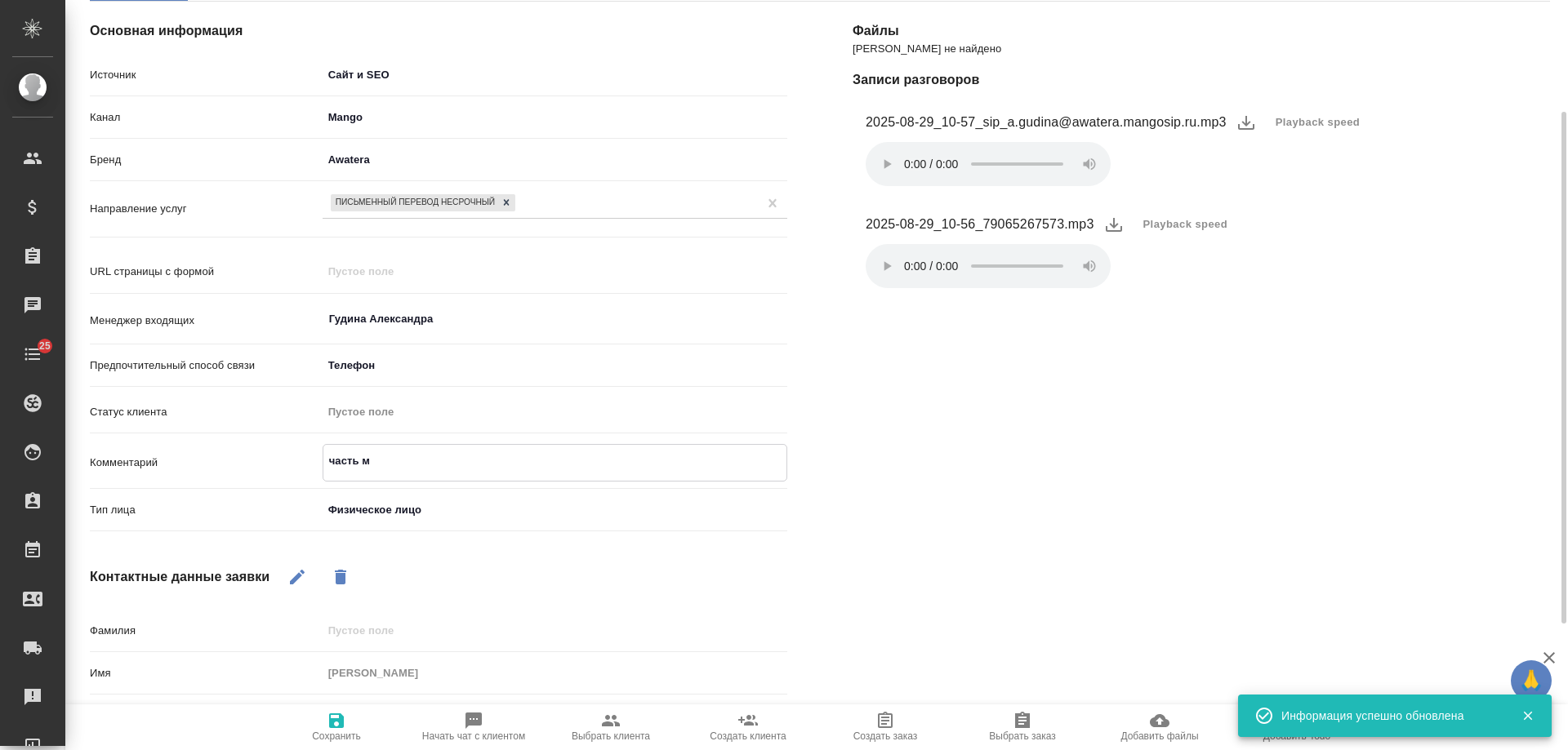
type textarea "x"
type textarea "часть ме"
type textarea "x"
type textarea "часть мед"
type textarea "x"
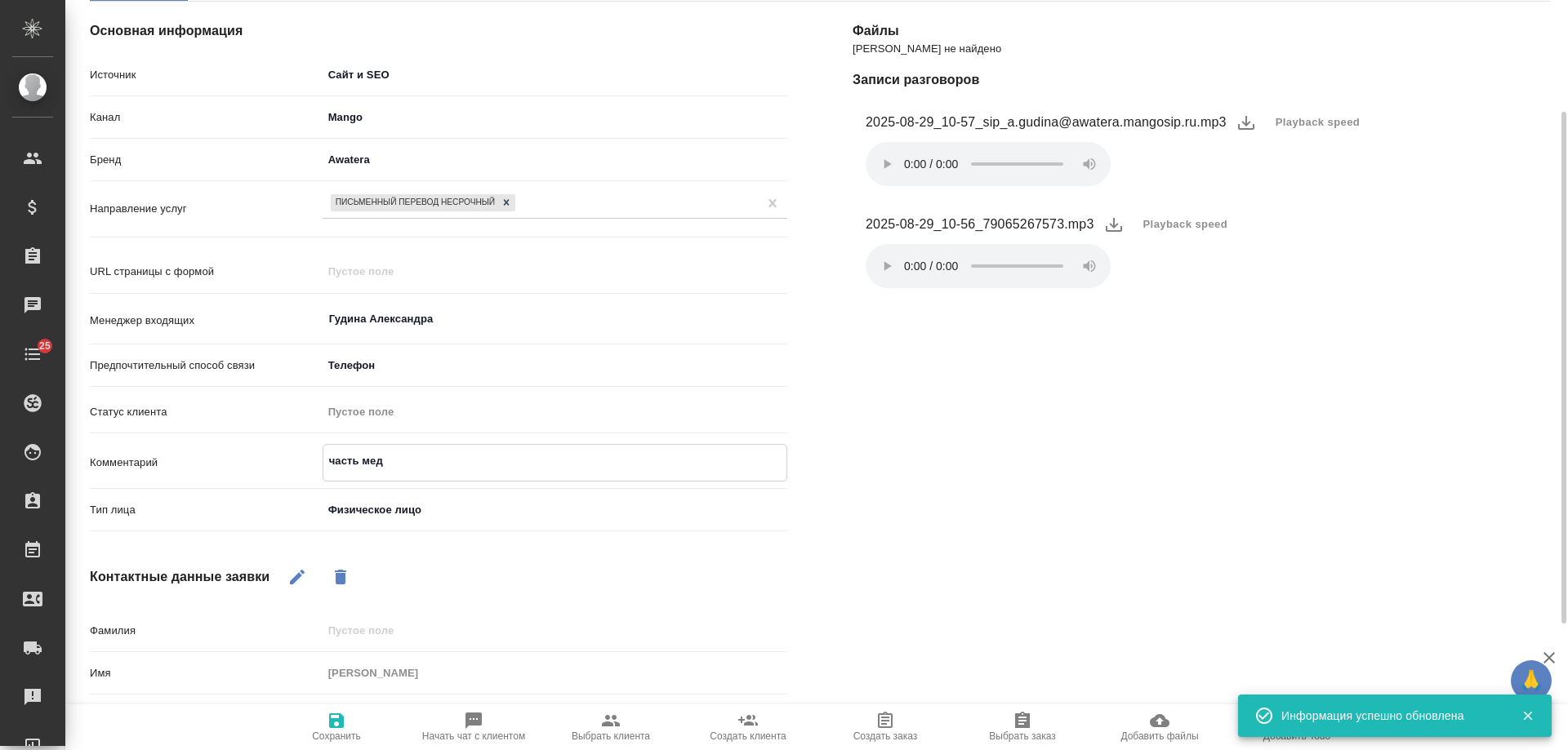
type textarea "часть мед"
type textarea "x"
type textarea "часть мед д"
type textarea "x"
type textarea "часть мед до"
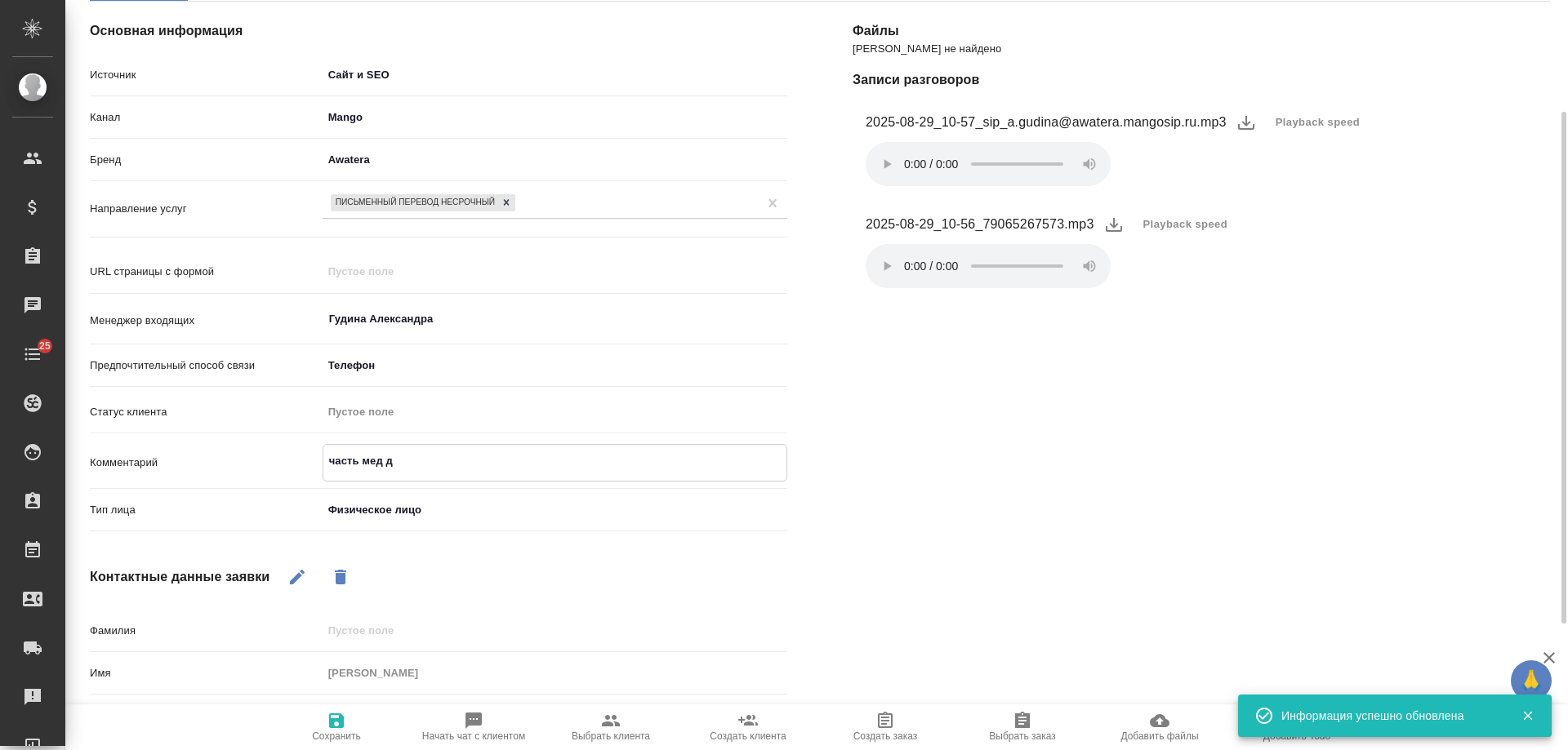
type textarea "x"
type textarea "часть мед док"
type textarea "x"
type textarea "часть мед дока"
type textarea "x"
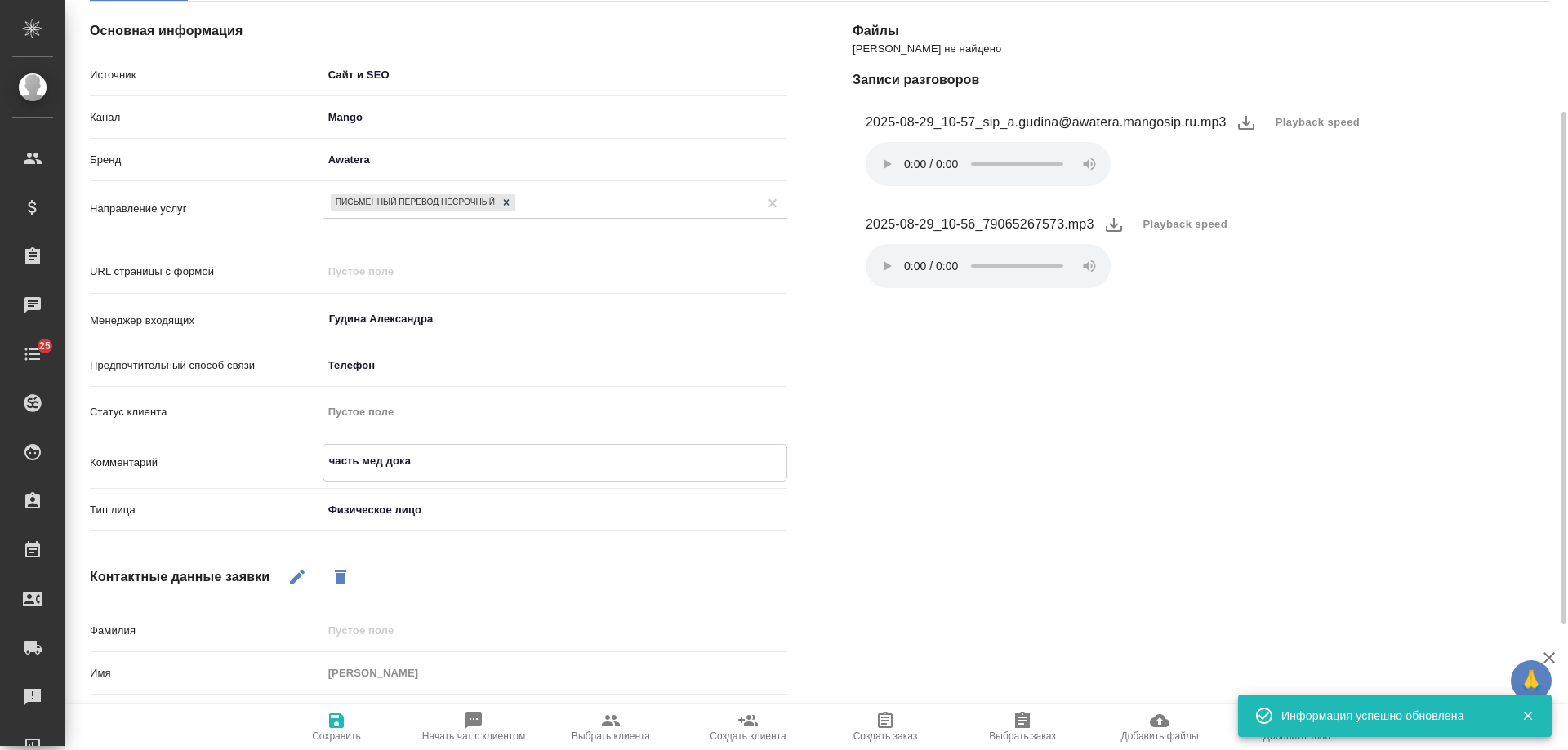
type textarea "часть мед дока"
type textarea "x"
type textarea "часть мед дока [PERSON_NAME]"
type textarea "x"
type textarea "часть мед дока ру"
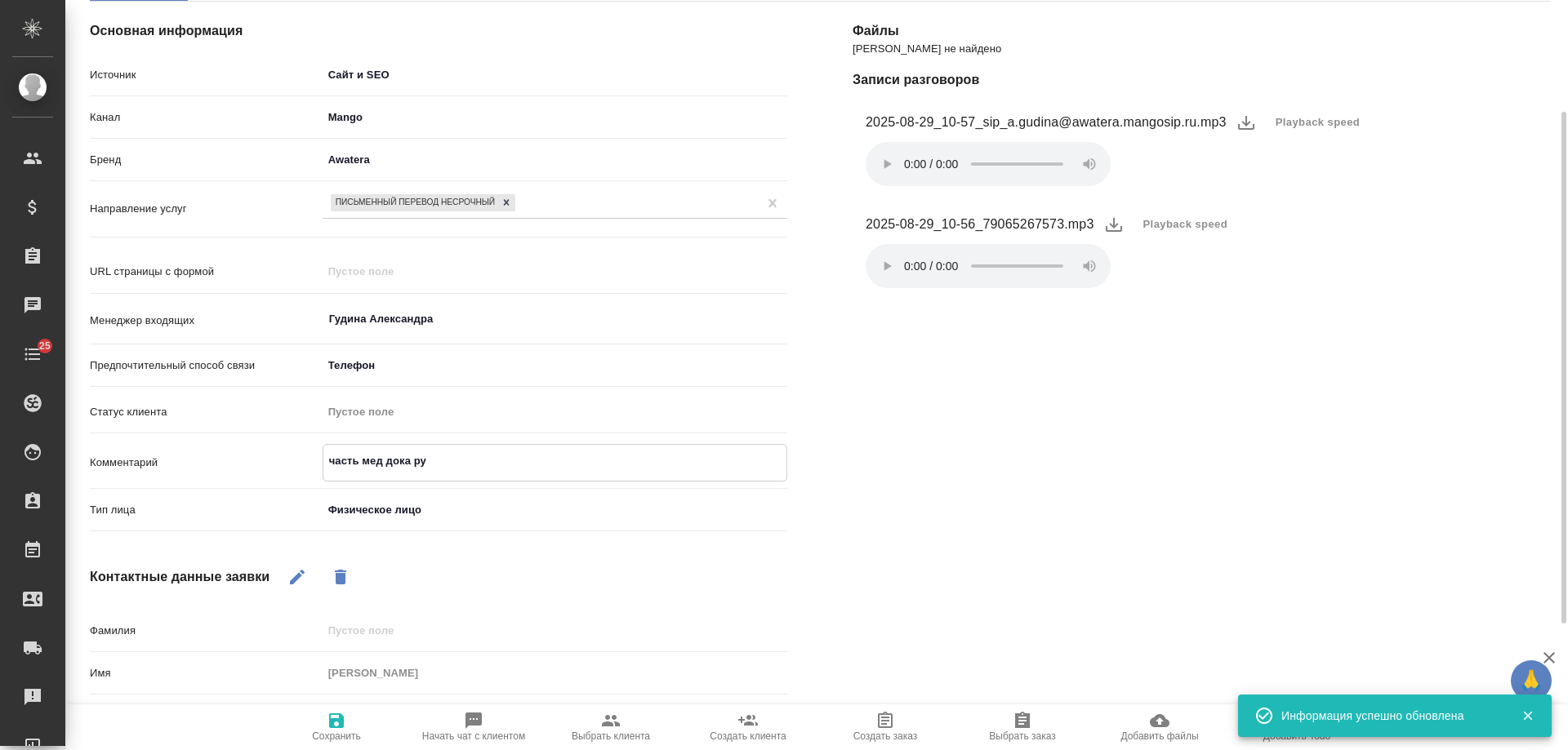
type textarea "x"
type textarea "часть мед дока рус"
type textarea "x"
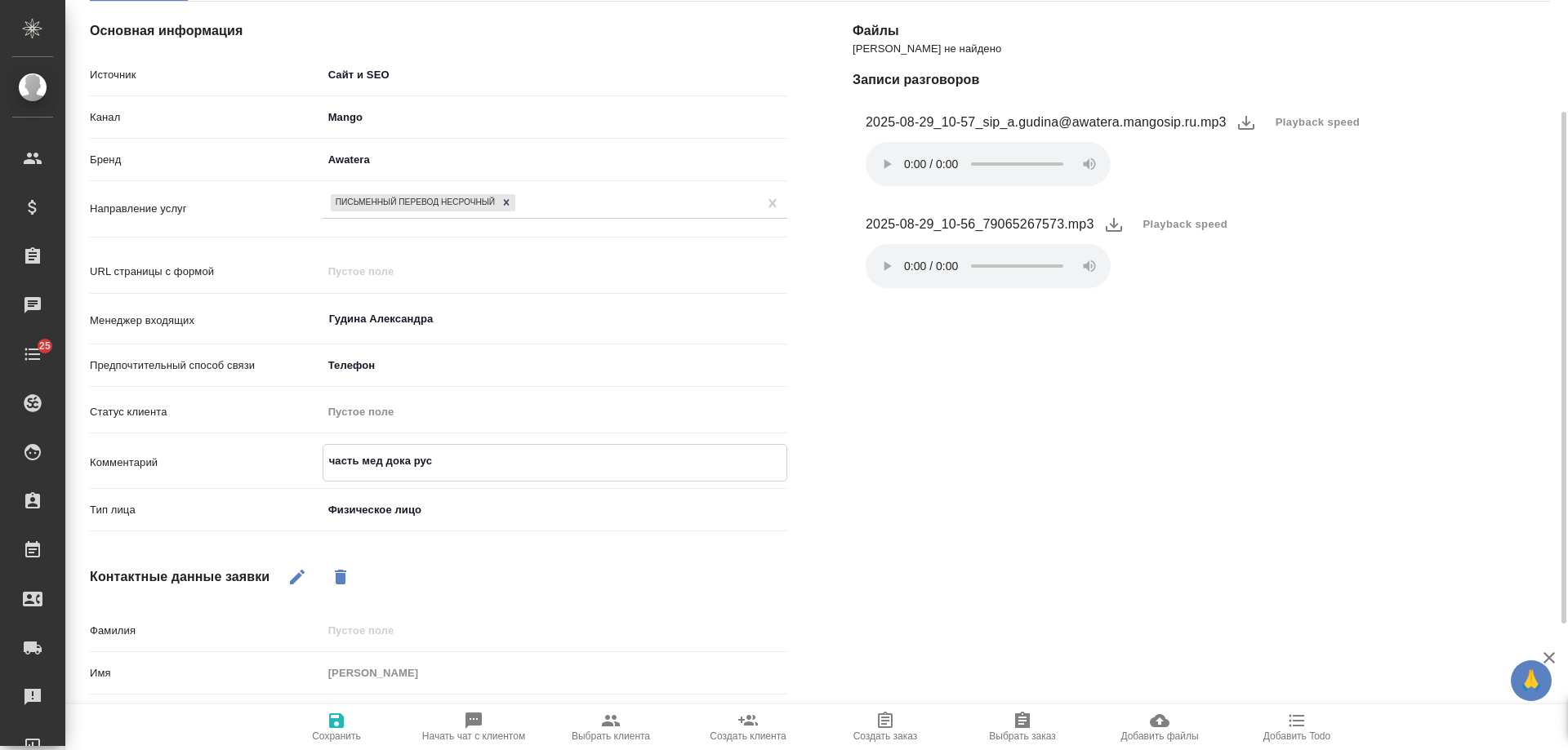
type textarea "часть мед дока рус-"
type textarea "x"
type textarea "часть мед дока рус-а"
type textarea "x"
type textarea "часть мед дока рус-ан"
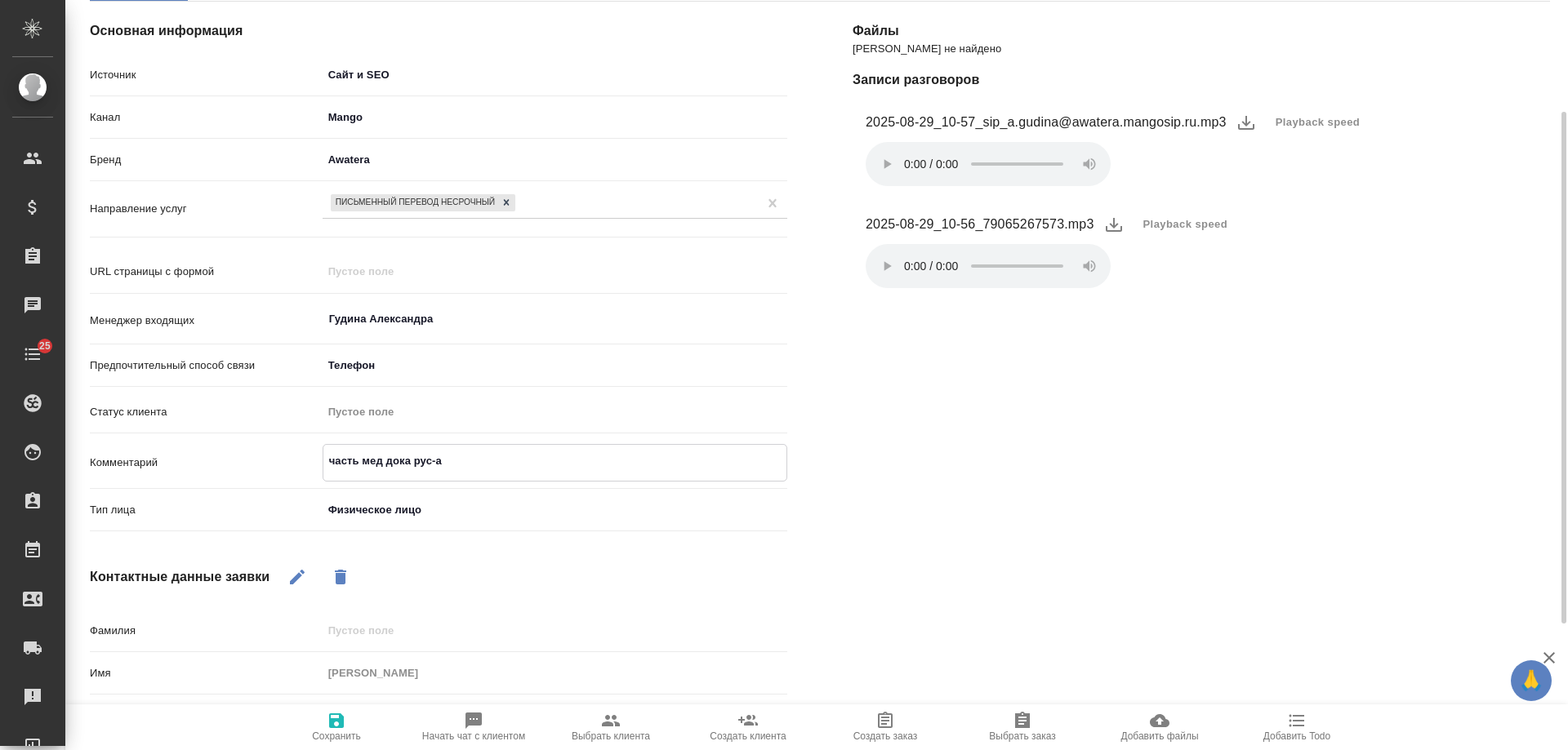
type textarea "x"
type textarea "часть мед дока рус-анг"
type textarea "x"
type textarea "часть мед дока рус-англ"
type textarea "x"
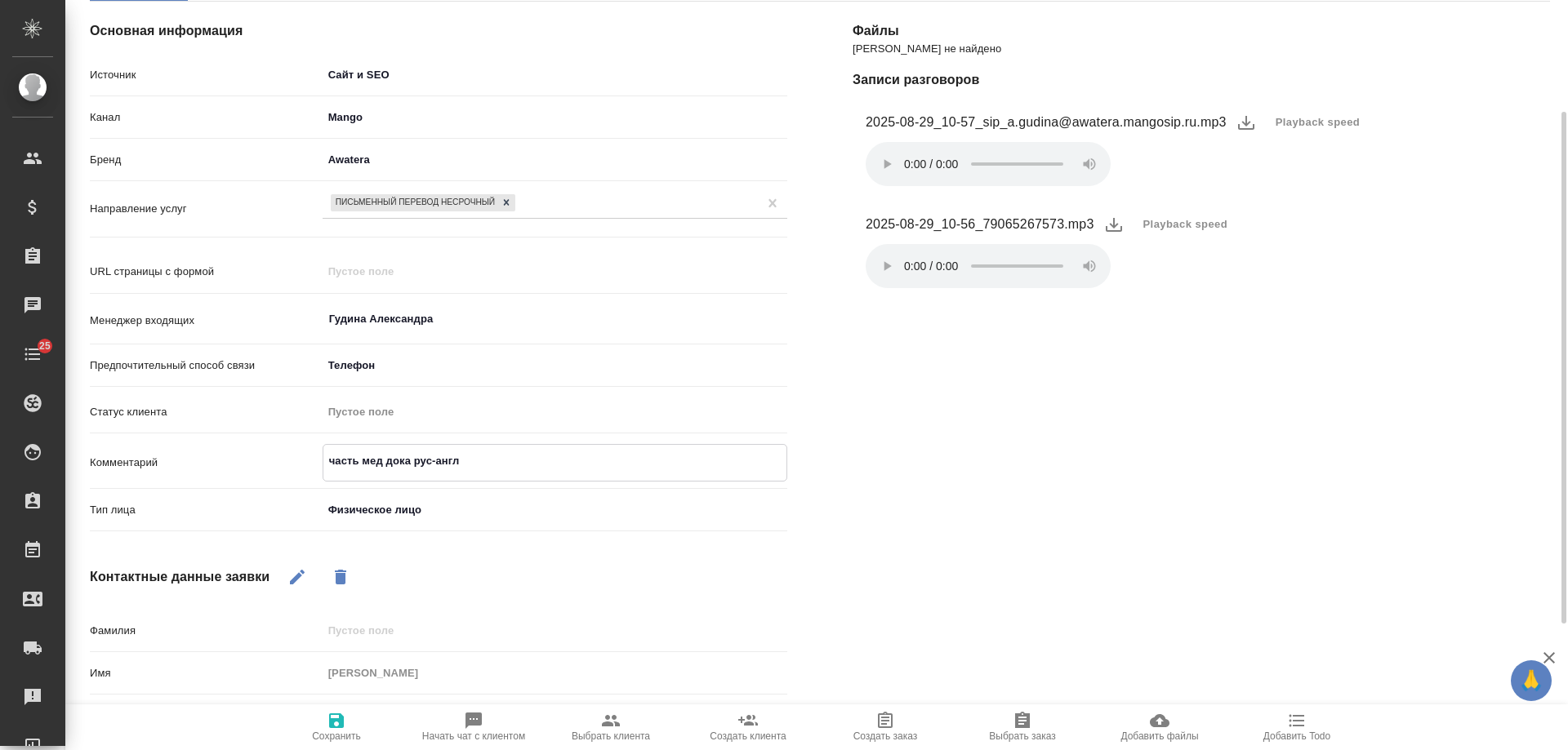
type textarea "часть мед дока рус-англ"
type textarea "x"
type textarea "часть мед дока рус-англ с"
type textarea "x"
type textarea "часть мед дока рус-англ с"
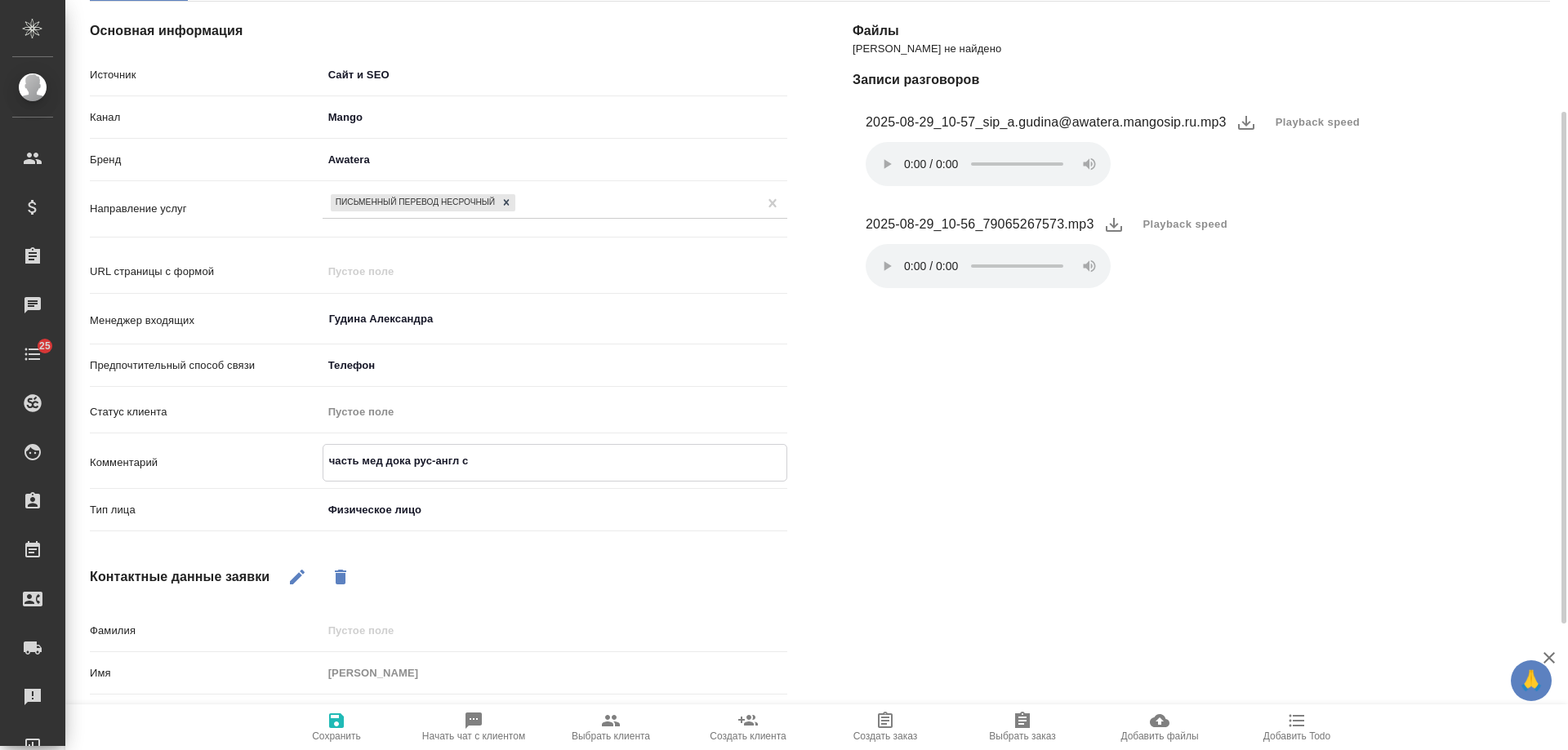
type textarea "x"
type textarea "часть мед дока рус-англ с [PERSON_NAME]"
type textarea "x"
type textarea "часть мед дока рус-англ с НЗ"
type textarea "x"
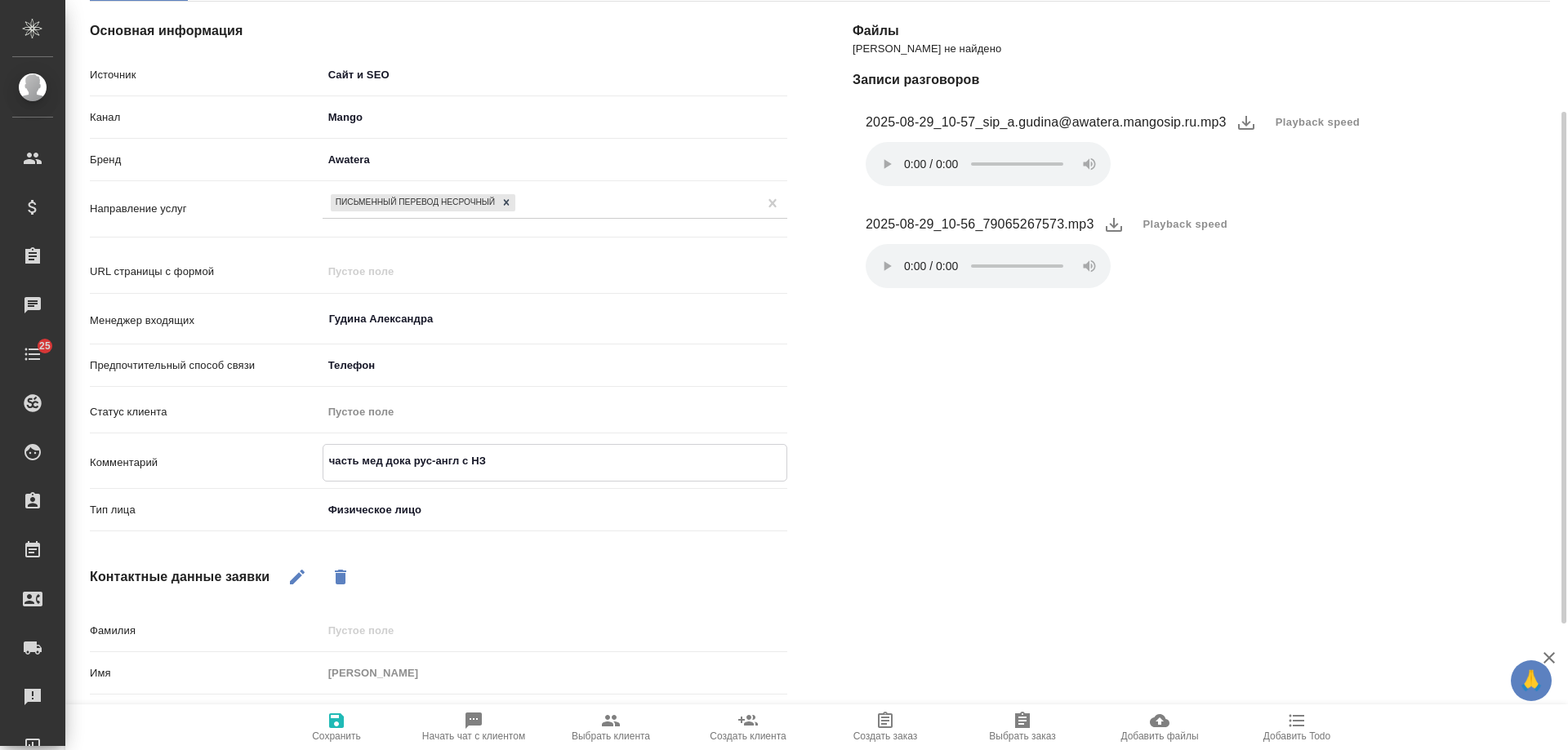
type textarea "часть мед дока рус-англ с НЗ"
type textarea "x"
click at [343, 728] on icon "button" at bounding box center [336, 720] width 19 height 19
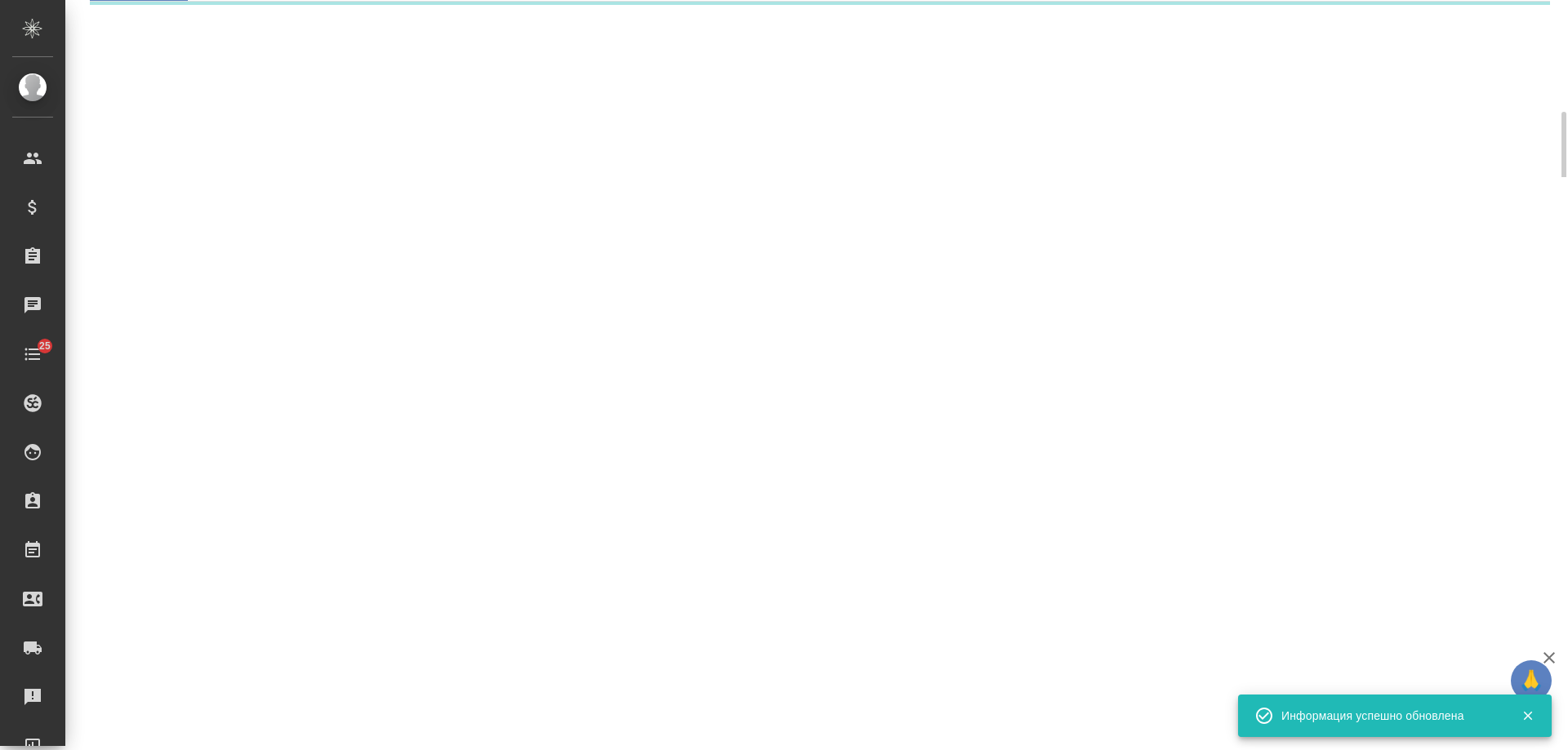
select select "RU"
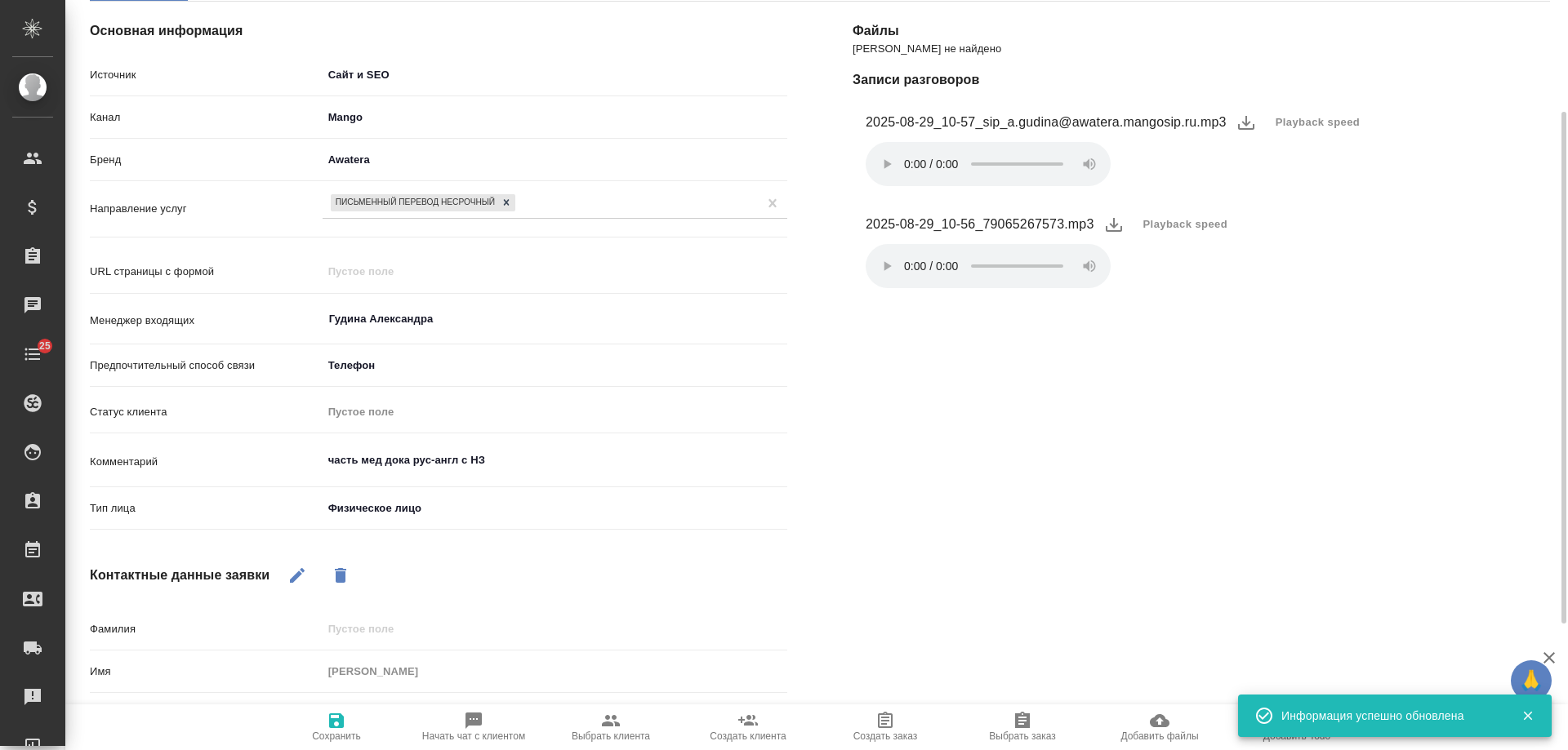
type textarea "x"
click at [528, 457] on textarea "часть мед дока рус-англ с НЗ" at bounding box center [554, 462] width 463 height 28
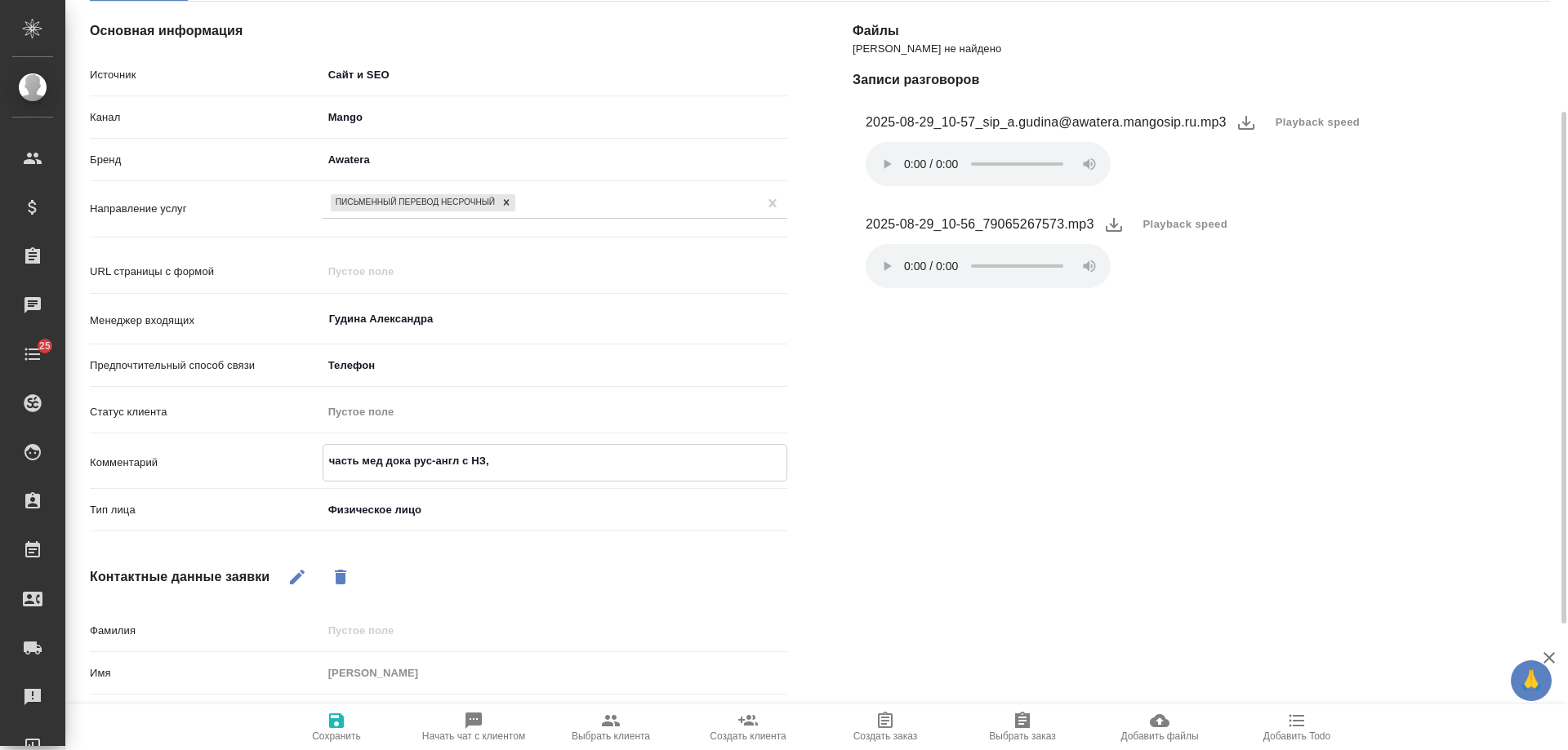
type textarea "часть мед дока рус-англ с НЗ,"
type textarea "x"
type textarea "часть мед дока рус-англ с НЗ, т"
type textarea "x"
type textarea "часть мед дока рус-англ с НЗ, та"
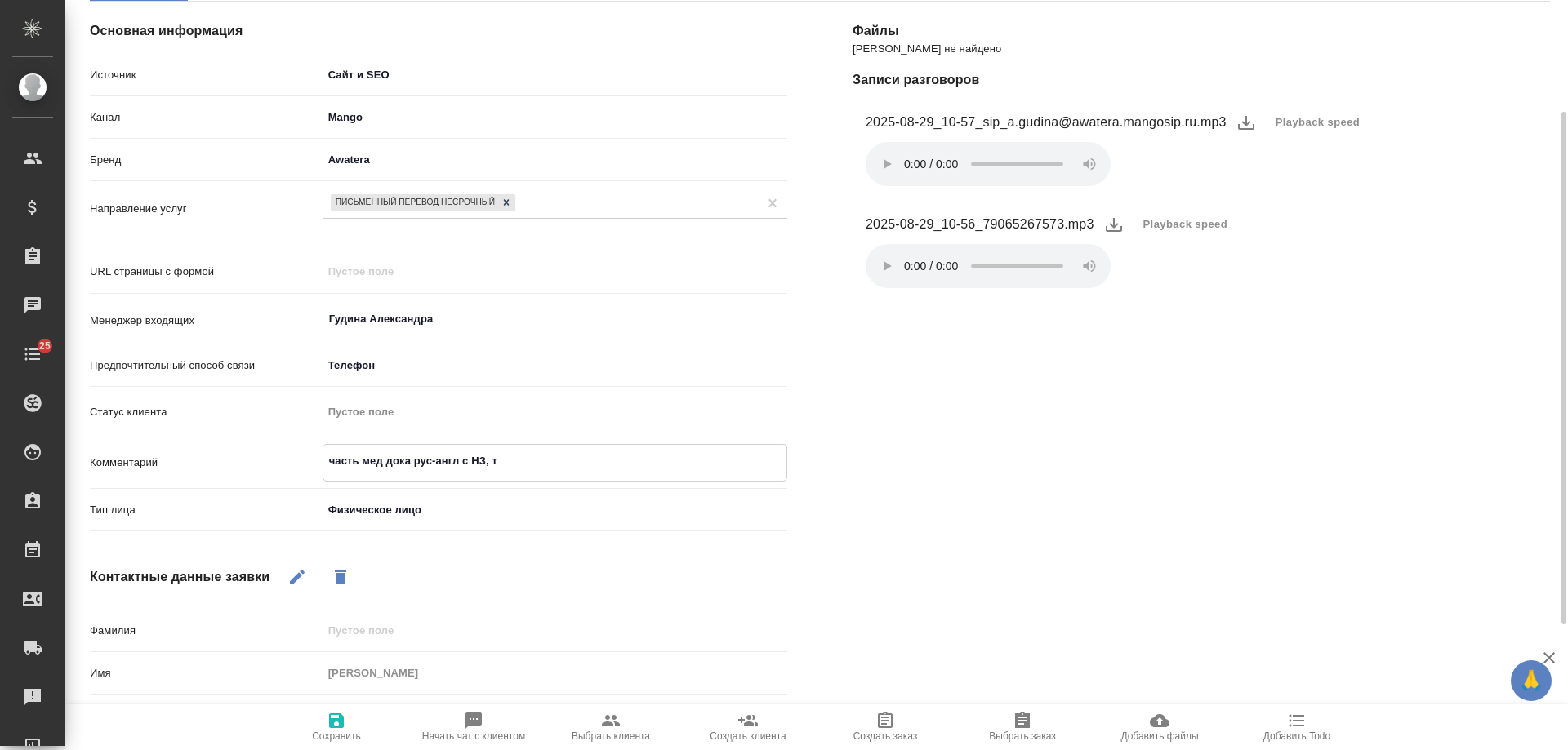
type textarea "x"
type textarea "часть мед дока рус-англ с НЗ, таг"
type textarea "x"
type textarea "часть мед дока рус-англ с НЗ, тага"
type textarea "x"
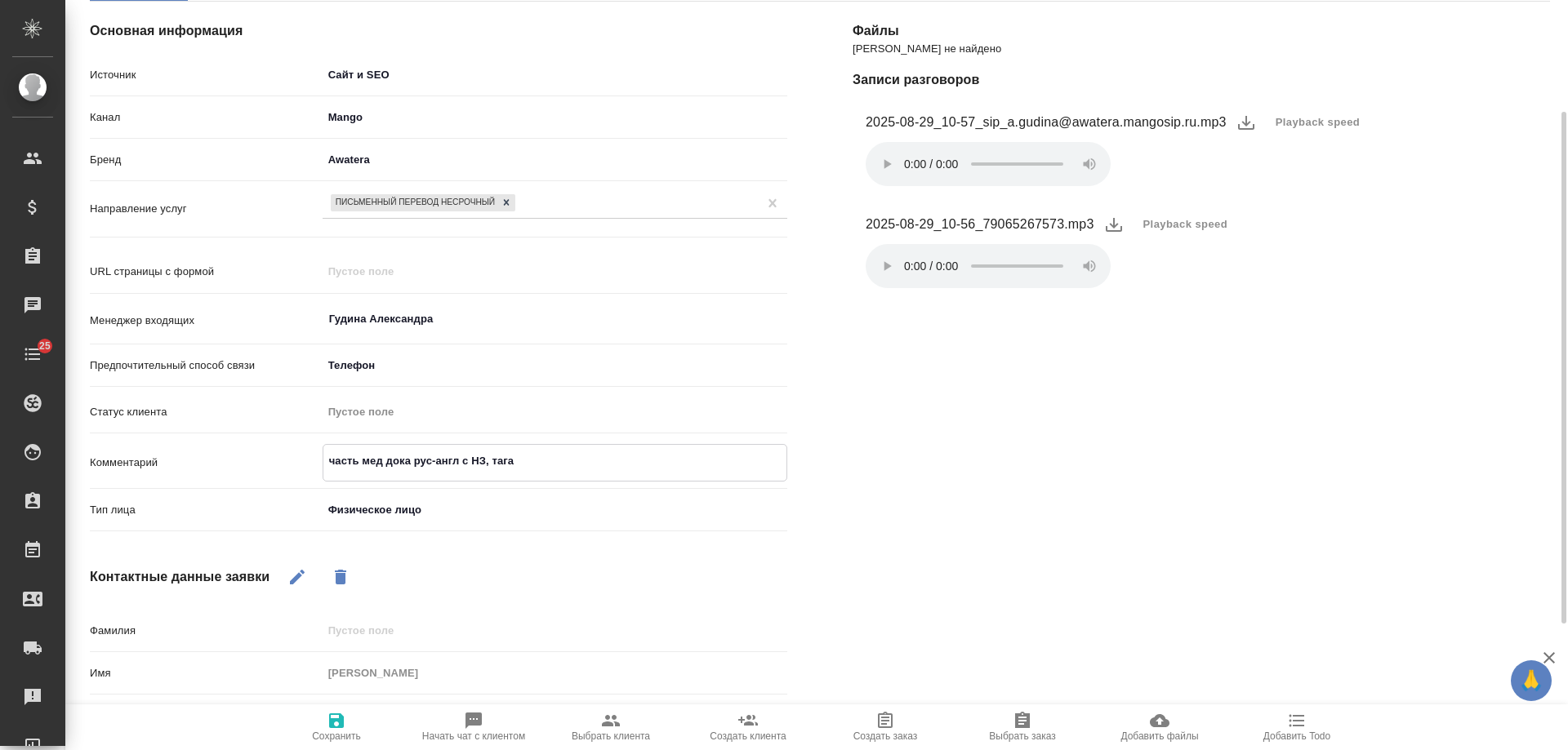
type textarea "часть мед дока рус-англ с НЗ, таган"
type textarea "x"
type textarea "часть мед дока рус-англ с НЗ, таганк"
type textarea "x"
type textarea "часть мед дока рус-англ с НЗ, таганка"
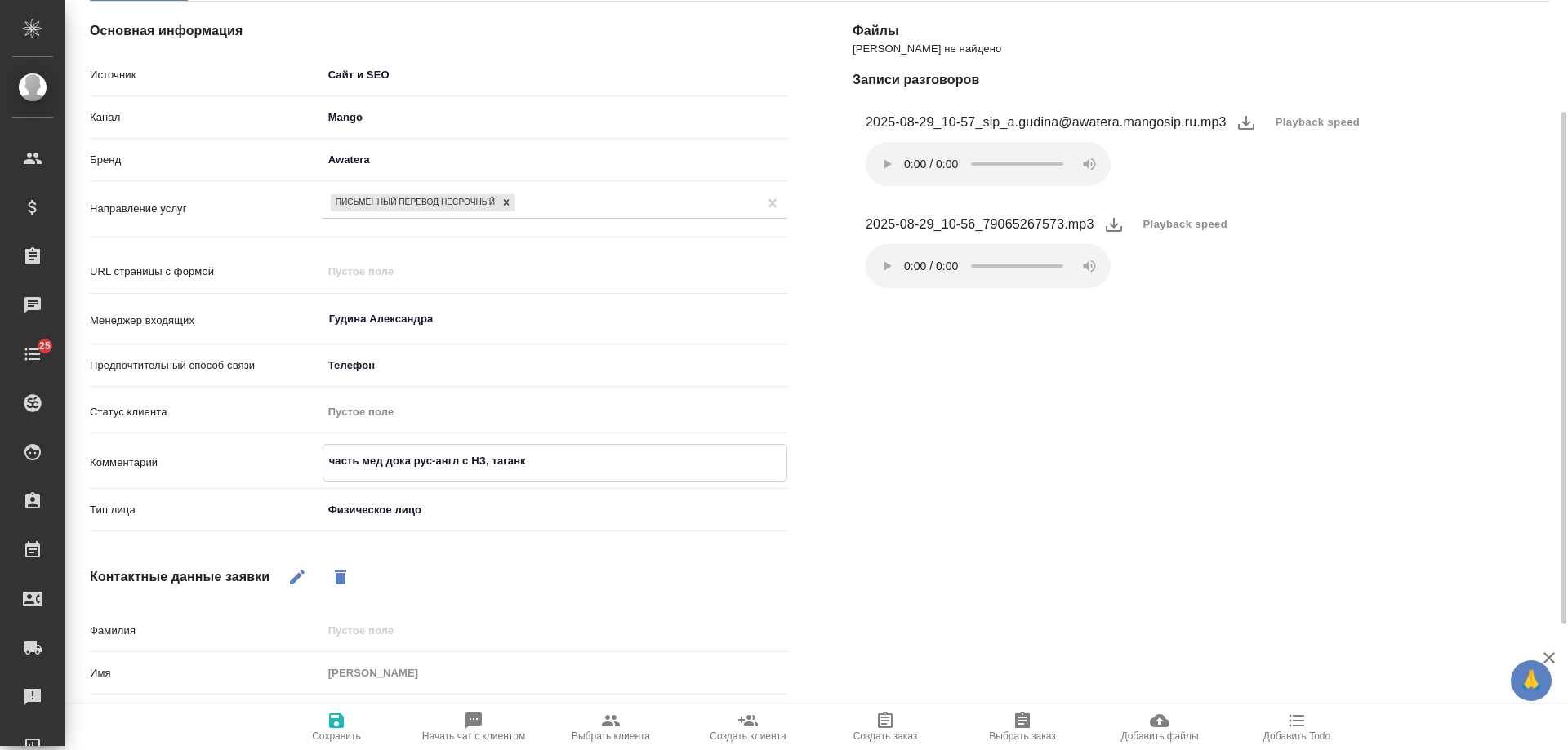
type textarea "x"
type textarea "часть мед дока рус-англ с НЗ, таганка,"
type textarea "x"
type textarea "часть мед дока рус-англ с НЗ, таганка,"
type textarea "x"
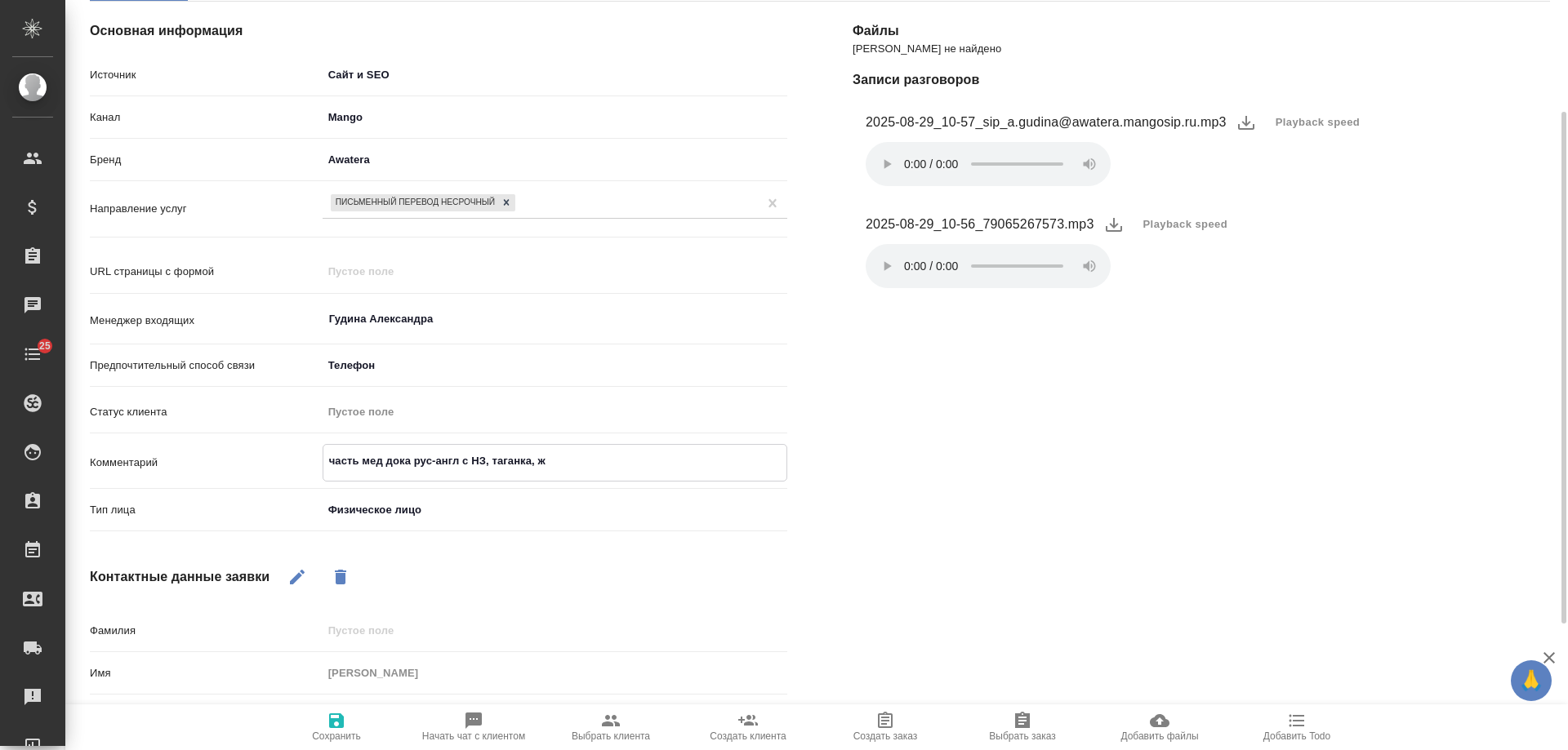
type textarea "часть мед дока рус-англ с НЗ, таганка, жд"
type textarea "x"
type textarea "часть мед дока рус-англ с НЗ, таганка, жде"
type textarea "x"
type textarea "часть мед дока рус-англ с НЗ, таганка, ждем"
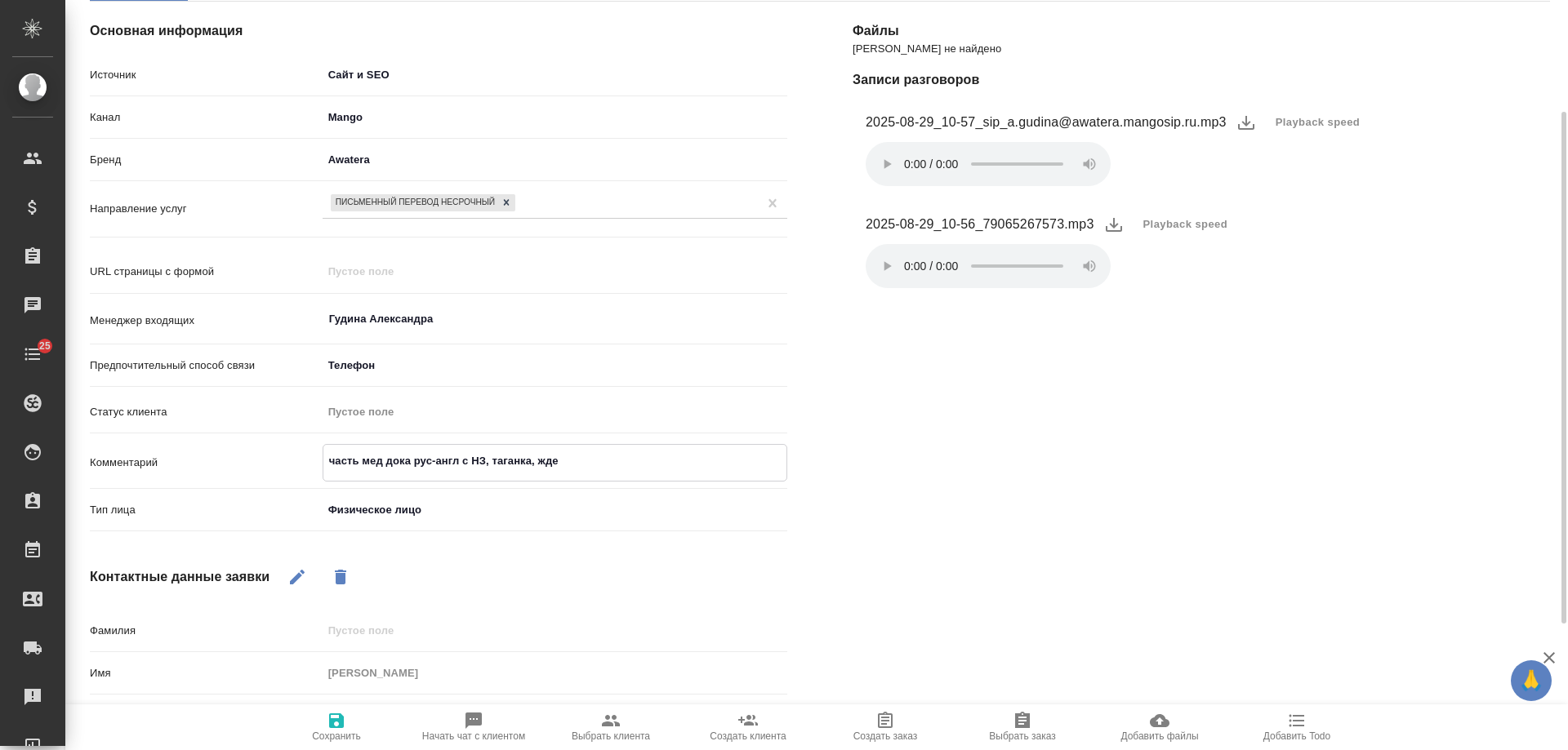
type textarea "x"
type textarea "часть мед дока рус-англ с НЗ, таганка, ждем"
type textarea "x"
type textarea "часть мед дока рус-англ с НЗ, таганка, ждем н"
type textarea "x"
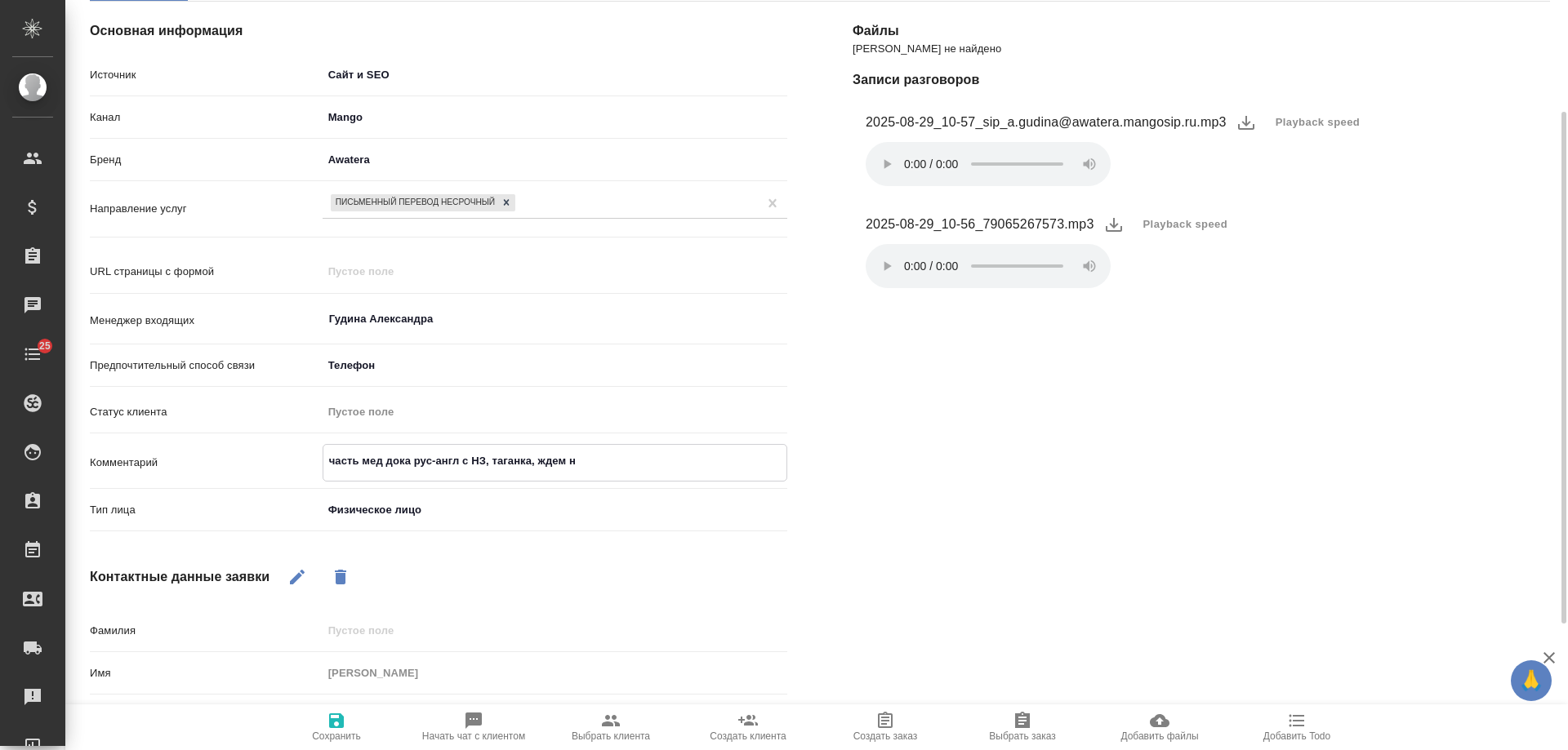
type textarea "часть мед дока рус-англ с НЗ, таганка, ждем на"
type textarea "x"
type textarea "часть мед дока рус-англ с НЗ, таганка, ждем на"
type textarea "x"
type textarea "часть мед дока рус-англ с НЗ, таганка, ждем на п"
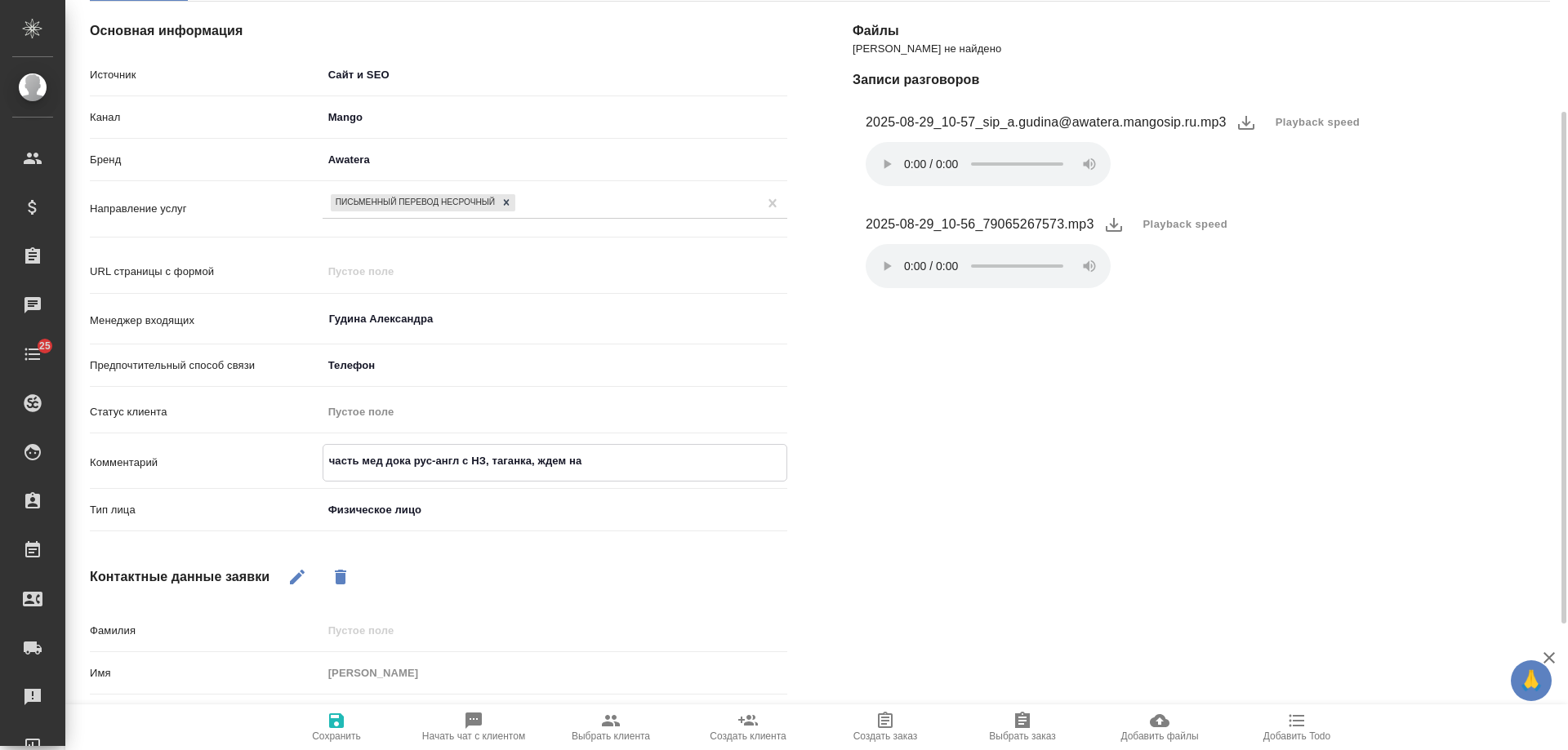
type textarea "x"
type textarea "часть мед дока рус-англ с НЗ, таганка, ждем на по"
type textarea "x"
type textarea "часть мед дока рус-англ с НЗ, таганка, ждем на поч"
type textarea "x"
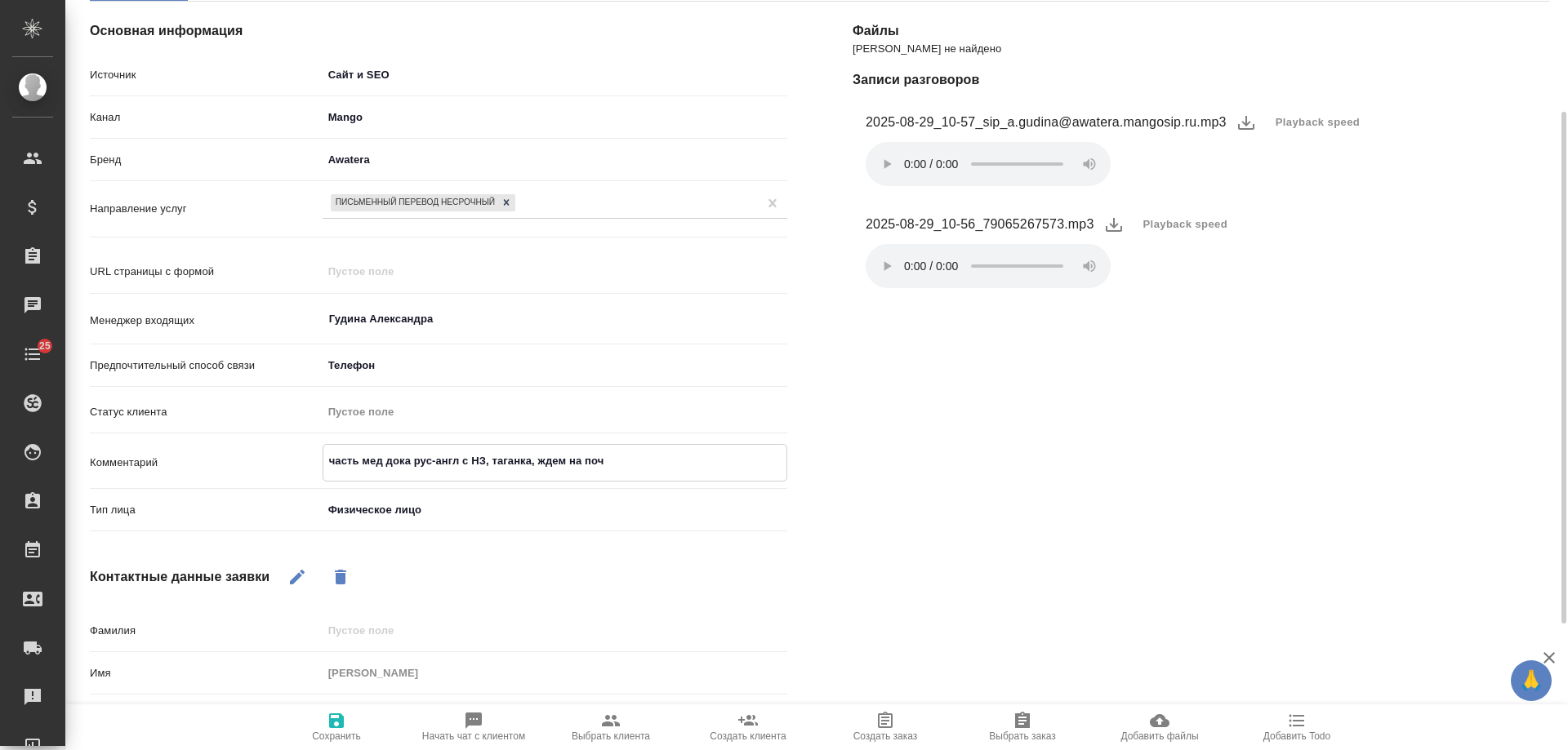
type textarea "часть мед дока рус-англ с НЗ, таганка, ждем на почт"
type textarea "x"
type textarea "часть мед дока рус-англ с НЗ, таганка, ждем на почте"
type textarea "x"
type textarea "часть мед дока рус-англ с НЗ, таганка, ждем на почте"
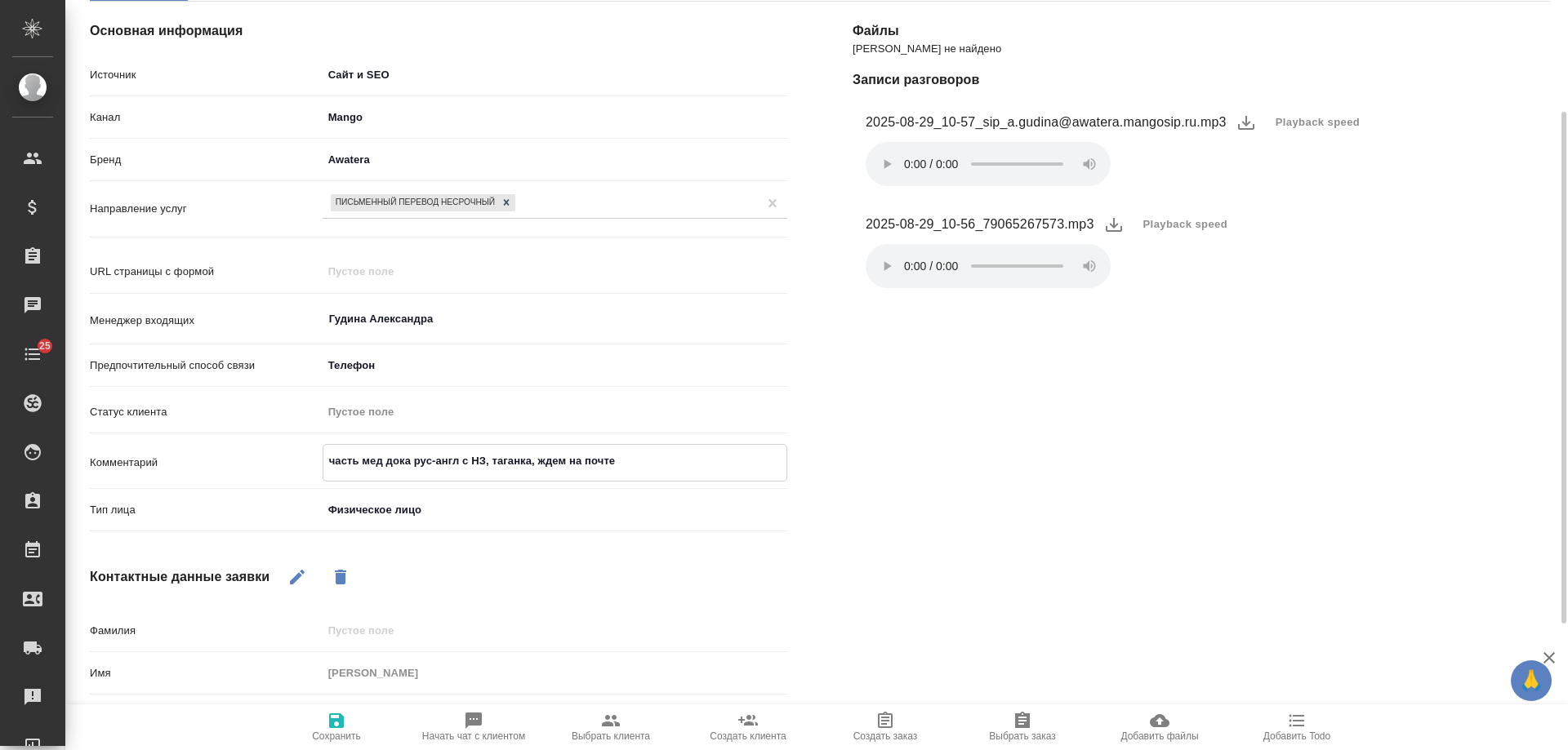
type textarea "x"
type textarea "часть мед дока рус-англ с НЗ, таганка, ждем на почте ("
type textarea "x"
type textarea "часть мед дока рус-англ с НЗ, таганка, ждем на почте (Н"
type textarea "x"
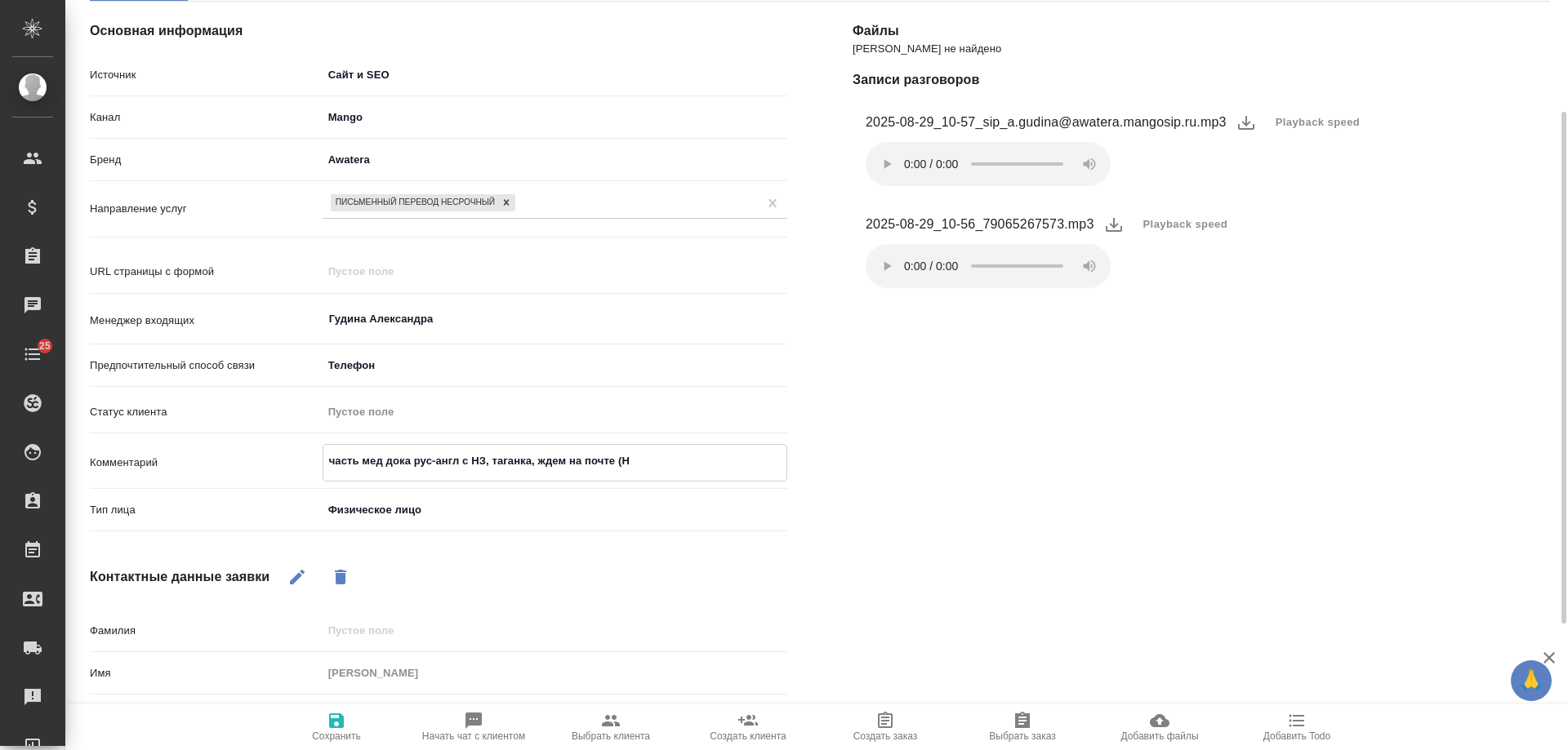
type textarea "часть мед дока рус-англ с НЗ, таганка, ждем на почте (На"
type textarea "x"
type textarea "часть мед дока рус-англ с НЗ, таганка, ждем на почте (Нас"
type textarea "x"
type textarea "часть мед дока рус-англ с НЗ, таганка, ждем на почте (Наст"
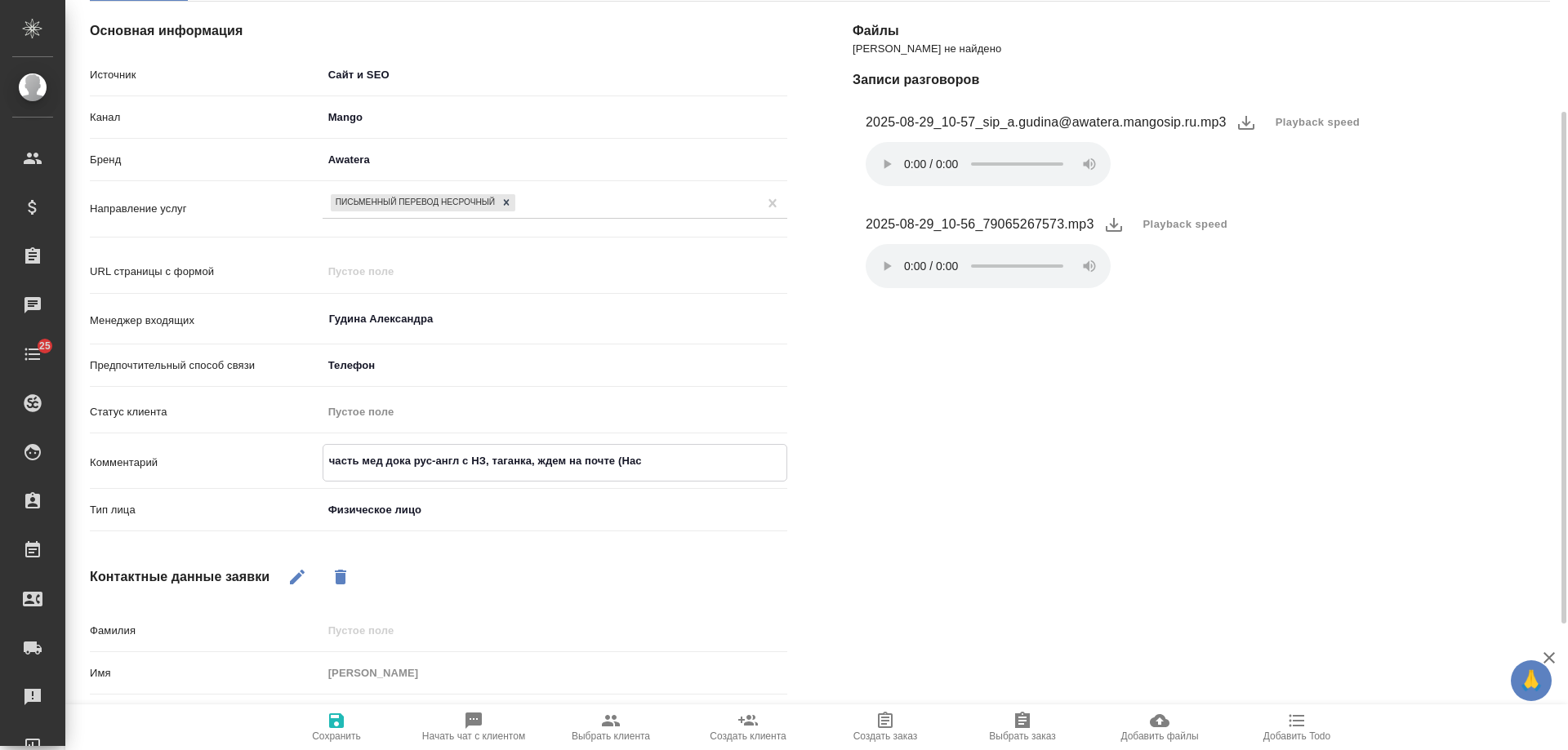
type textarea "x"
type textarea "часть мед дока рус-англ с НЗ, таганка, ждем на почте ([PERSON_NAME]"
type textarea "x"
type textarea "часть мед дока рус-англ с НЗ, таганка, ждем на почте ([PERSON_NAME]"
type textarea "x"
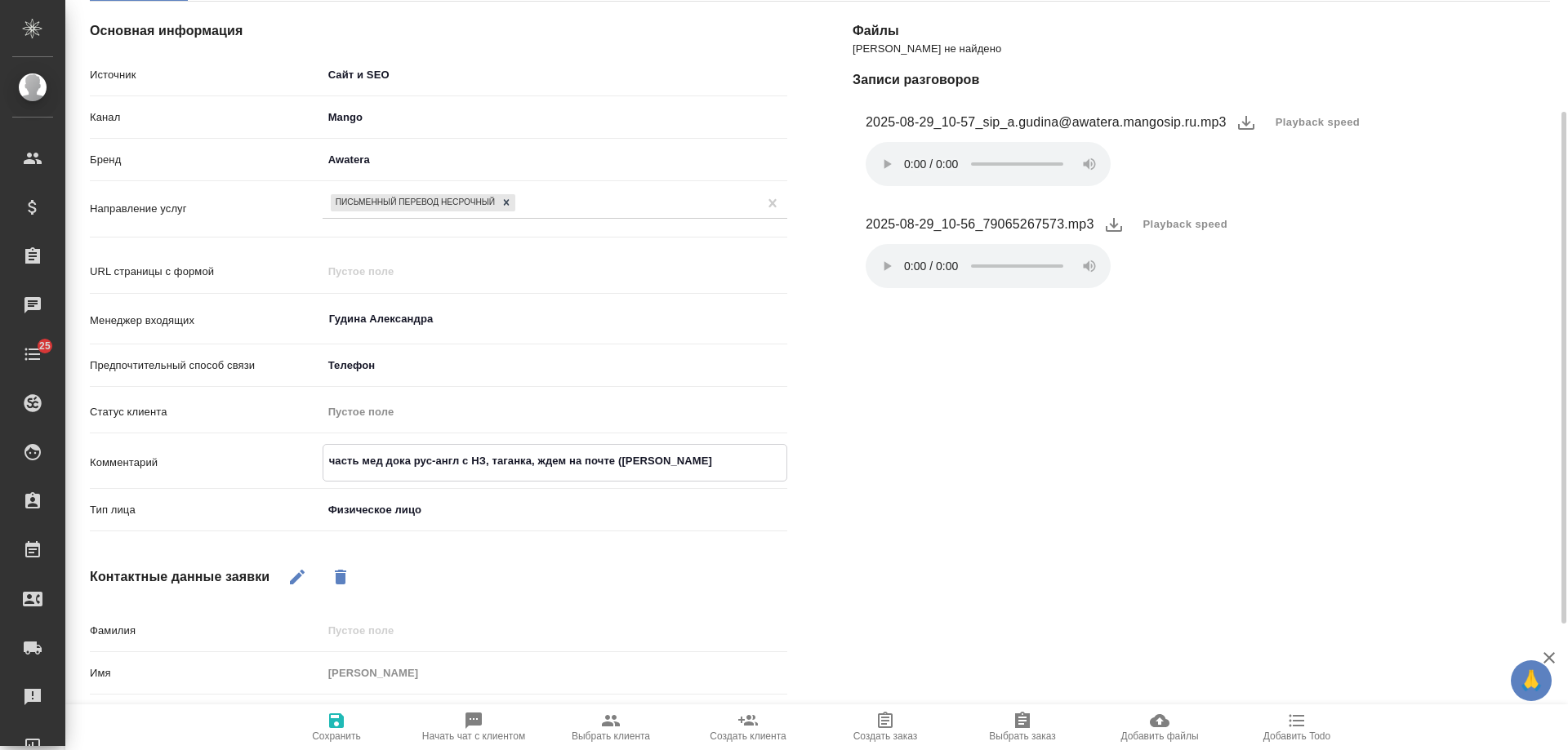
type textarea "часть мед дока рус-англ с НЗ, таганка, ждем на почте ([PERSON_NAME] у"
type textarea "x"
type textarea "часть мед дока рус-англ с НЗ, таганка, ждем на почте ([PERSON_NAME] ут"
type textarea "x"
type textarea "часть мед дока рус-англ с НЗ, таганка, ждем на почте ([PERSON_NAME] уто"
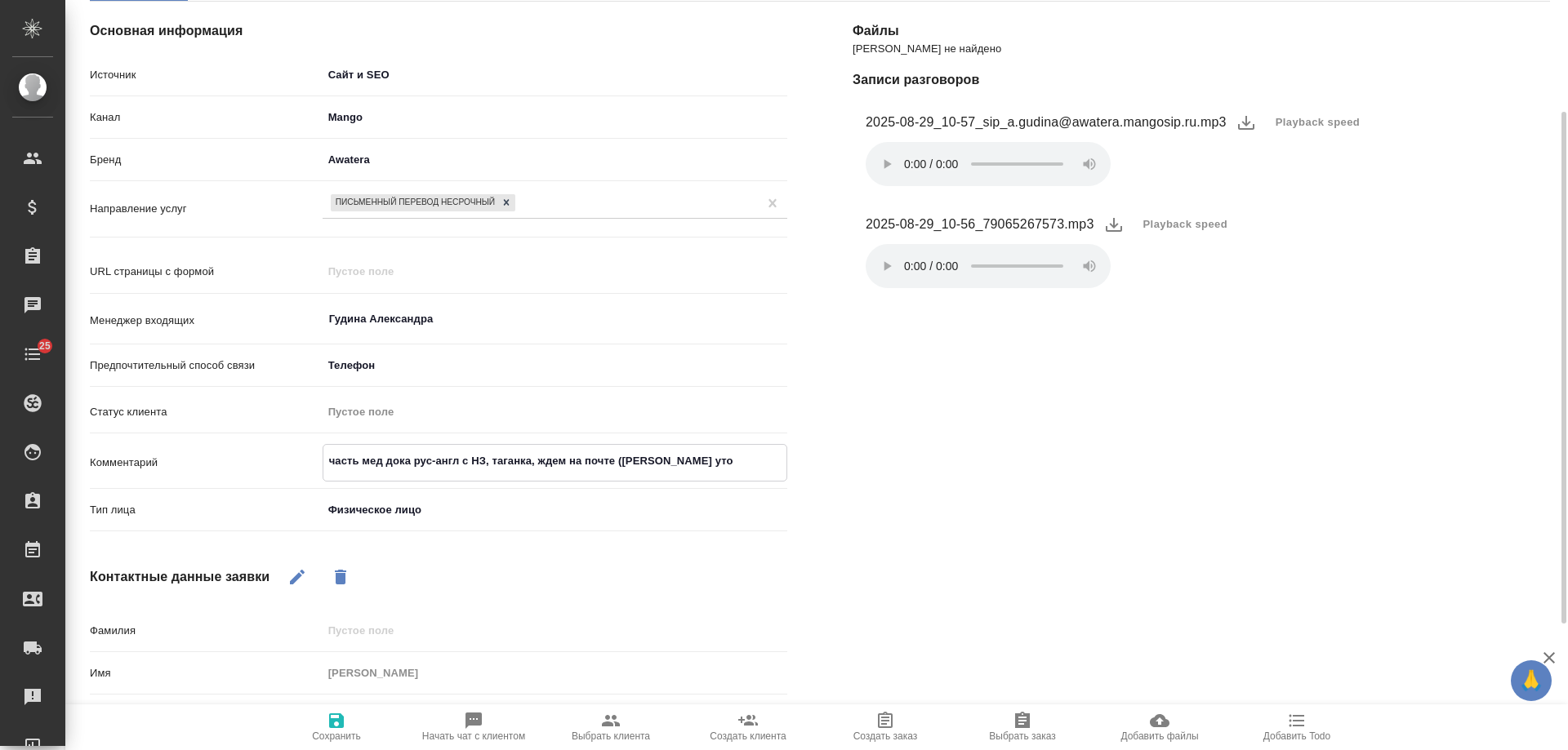
type textarea "x"
type textarea "часть мед дока рус-англ с НЗ, таганка, ждем на почте ([PERSON_NAME] уточ"
type textarea "x"
type textarea "часть мед дока рус-англ с НЗ, таганка, ждем на почте ([PERSON_NAME] уточн"
type textarea "x"
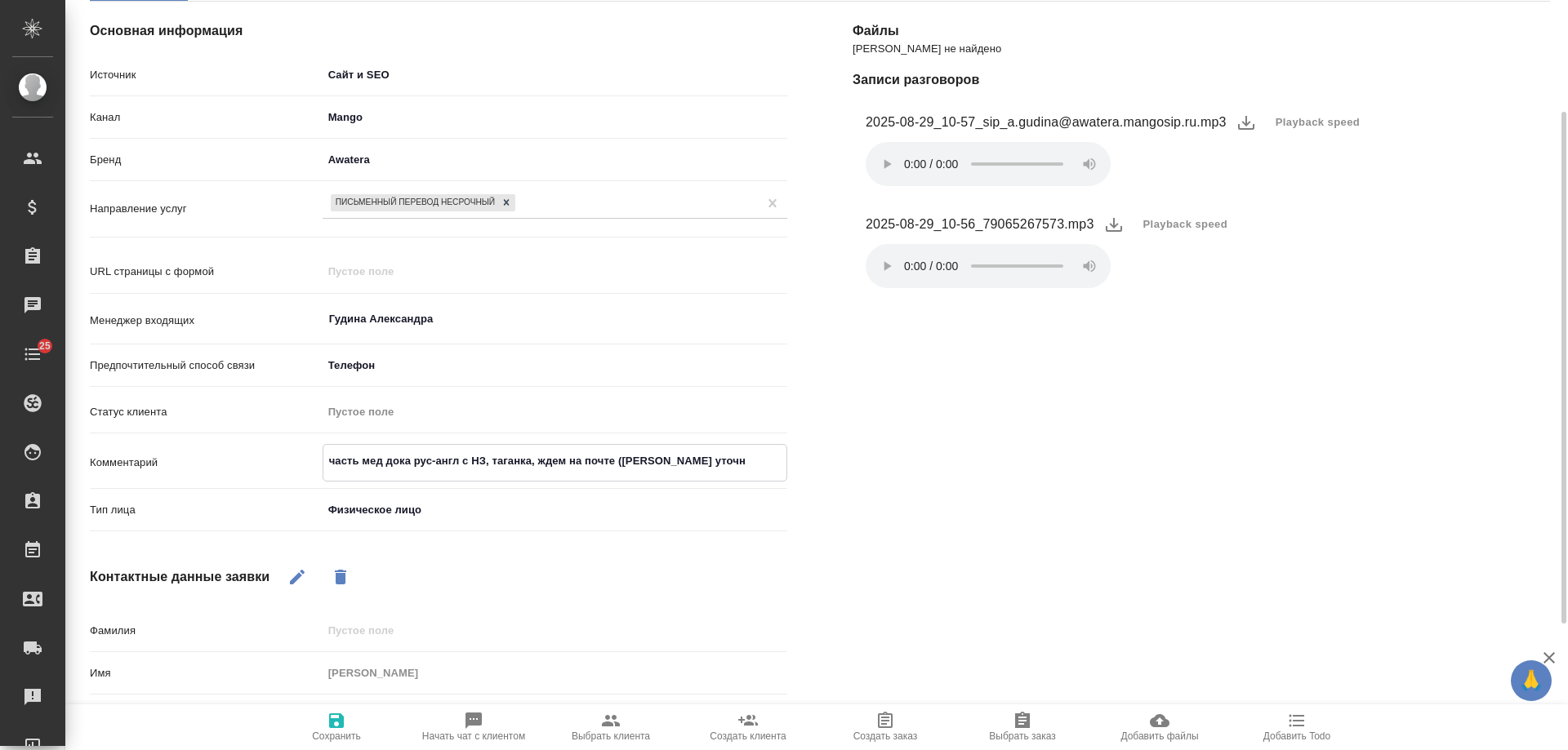
type textarea "часть мед дока рус-англ с НЗ, таганка, ждем на почте ([PERSON_NAME] уточни"
type textarea "x"
type textarea "часть мед дока рус-англ с НЗ, таганка, ждем на почте ([PERSON_NAME] уточнит"
type textarea "x"
type textarea "часть мед дока рус-англ с НЗ, таганка, ждем на почте ([PERSON_NAME] уточнит"
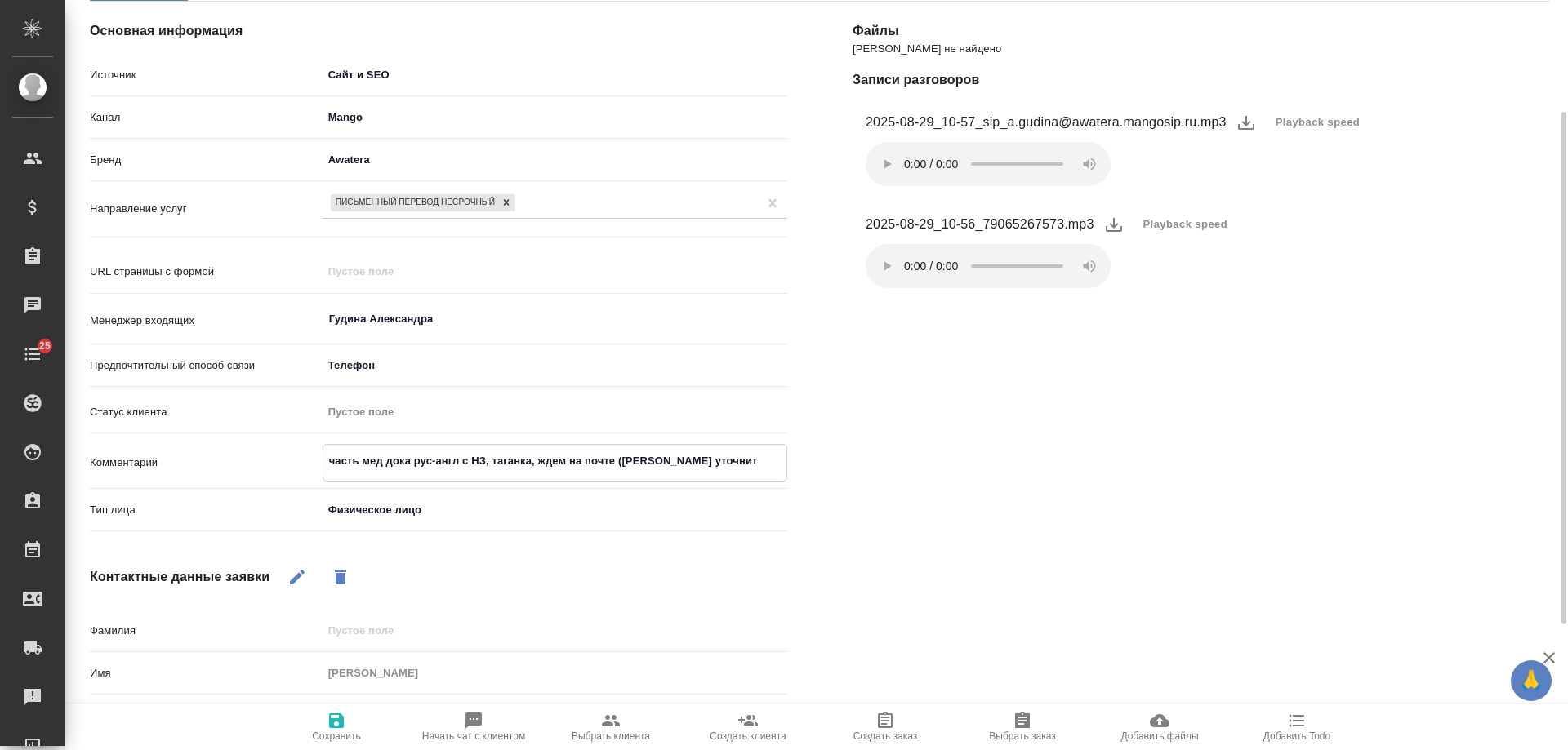
type textarea "x"
type textarea "часть мед дока рус-англ с НЗ, таганка, ждем на почте ([PERSON_NAME] уточнит у"
type textarea "x"
type textarea "часть мед дока рус-англ с НЗ, таганка, ждем на почте ([PERSON_NAME] уточнит у"
type textarea "x"
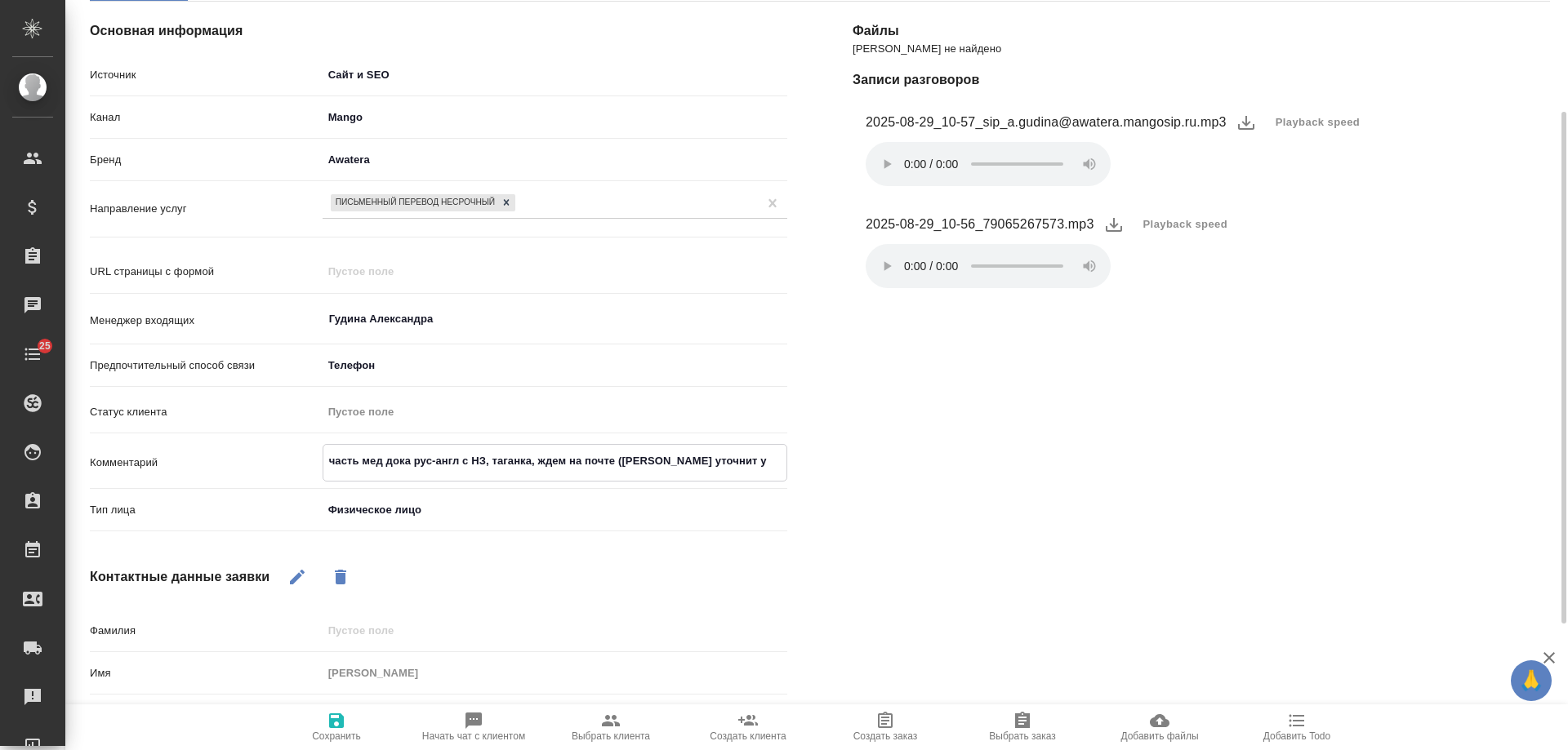
type textarea "часть мед дока рус-англ с НЗ, таганка, ждем на почте ([PERSON_NAME] уточнит у н"
type textarea "x"
type textarea "часть мед дока рус-англ с НЗ, таганка, ждем на почте ([PERSON_NAME] уточнит у но"
type textarea "x"
type textarea "часть мед дока рус-англ с НЗ, таганка, ждем на почте ([PERSON_NAME] уточнит у н…"
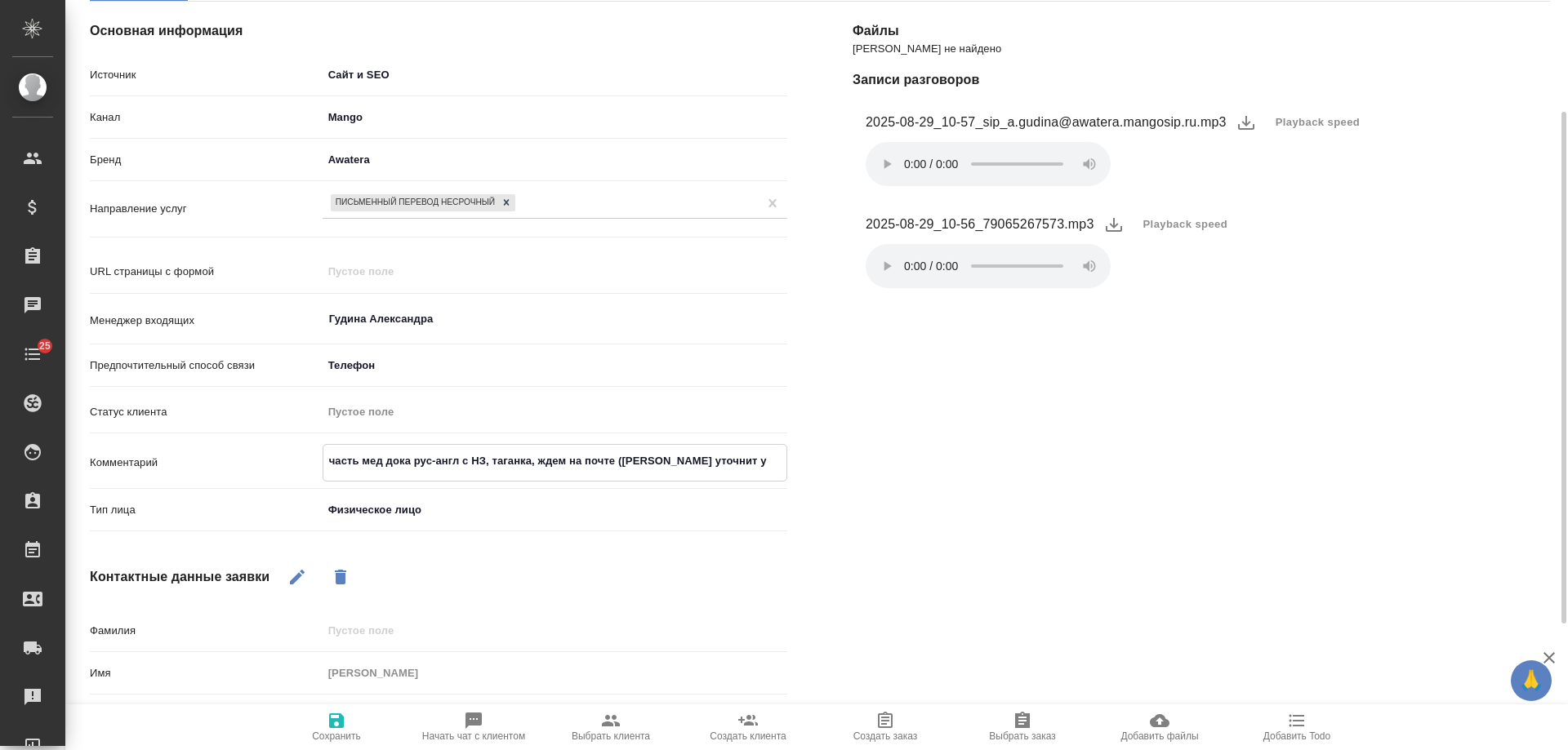
type textarea "x"
type textarea "часть мед дока рус-англ с НЗ, таганка, ждем на почте ([PERSON_NAME] уточнит у н…"
type textarea "x"
type textarea "часть мед дока рус-англ с НЗ, таганка, ждем на почте ([PERSON_NAME] уточнит у н…"
type textarea "x"
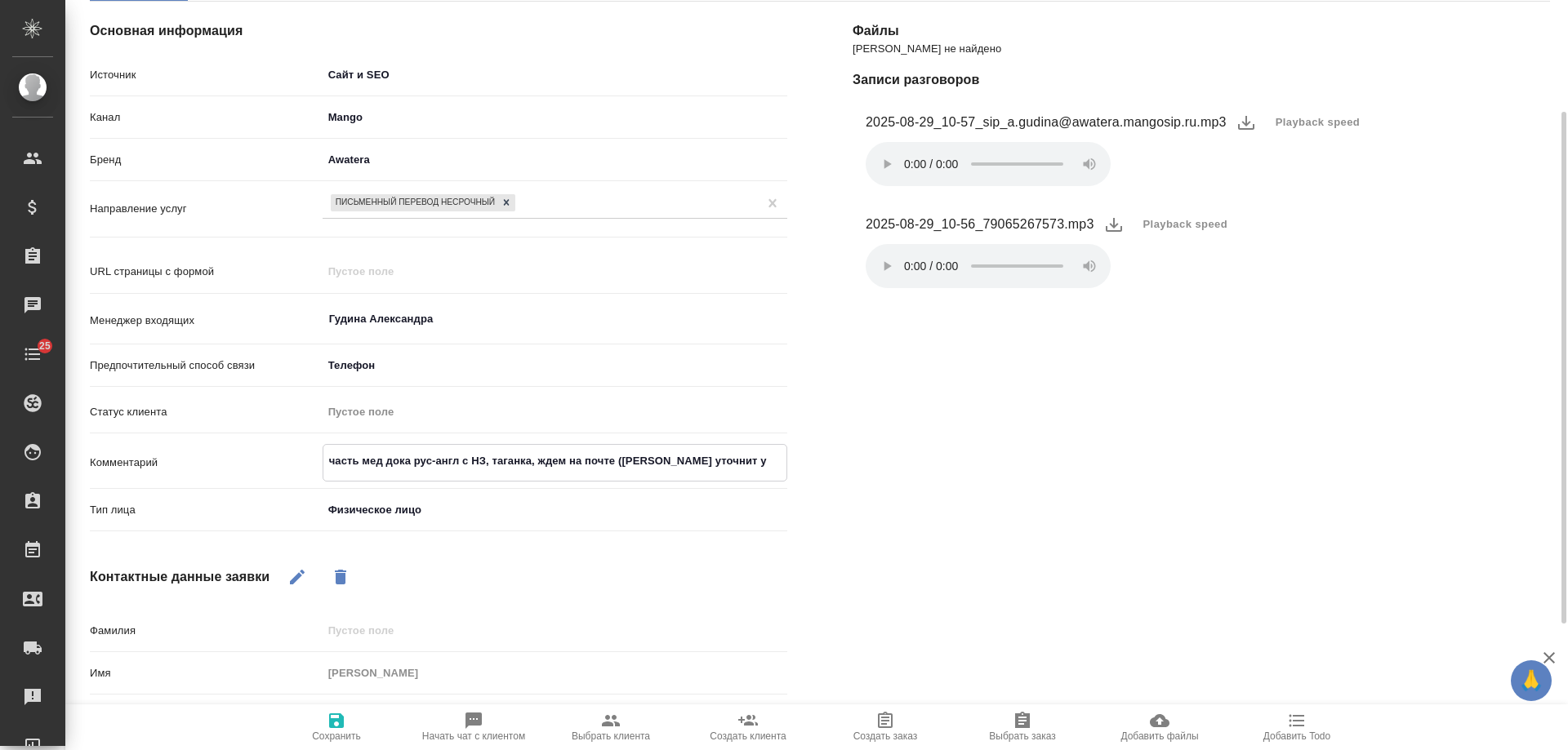
type textarea "часть мед дока рус-англ с НЗ, таганка, ждем на почте ([PERSON_NAME] уточнит у н…"
type textarea "x"
type textarea "часть мед дока рус-англ с НЗ, таганка, ждем на почте ([PERSON_NAME] уточнит у н…"
type textarea "x"
type textarea "часть мед дока рус-англ с НЗ, таганка, ждем на почте ([PERSON_NAME] уточнит у н…"
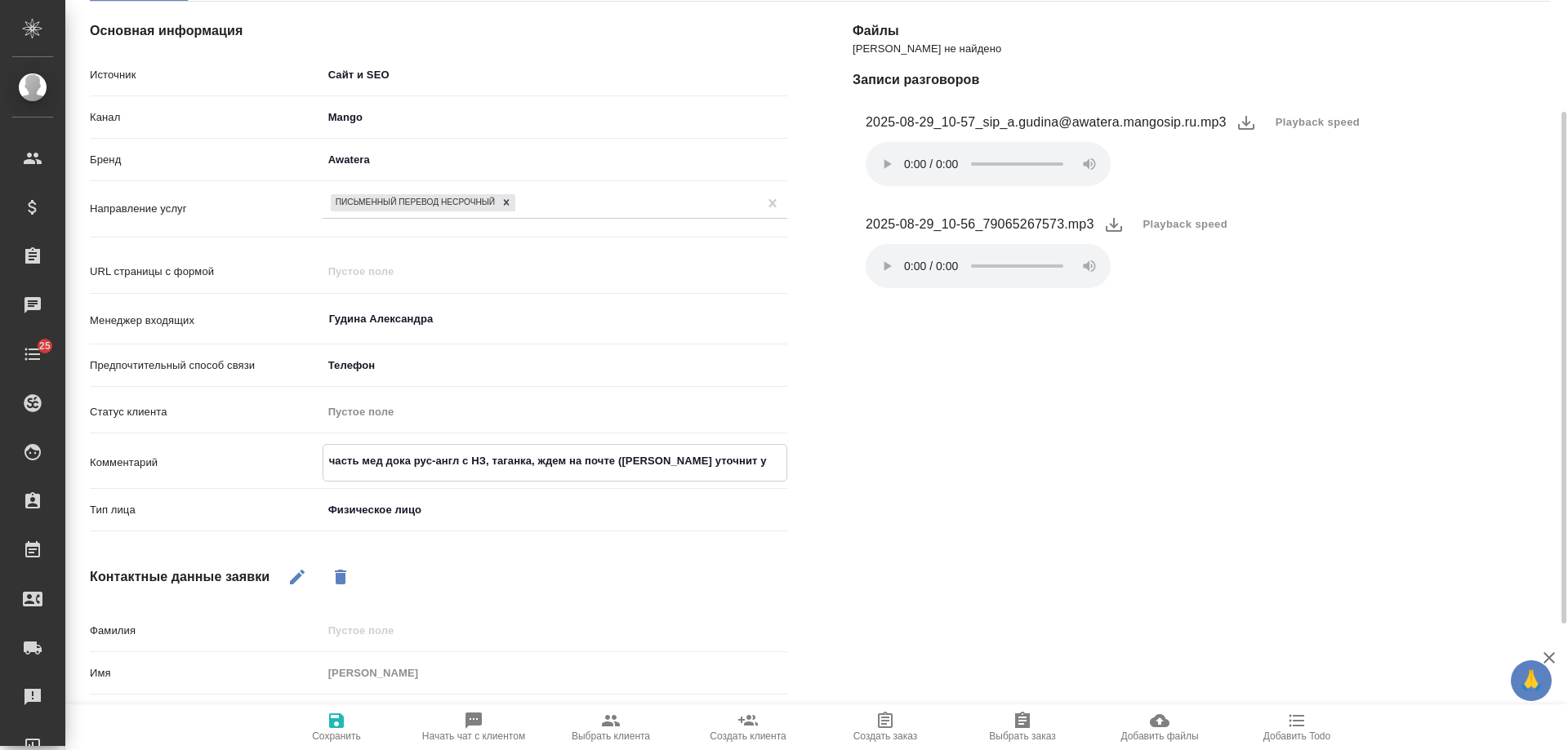
type textarea "x"
type textarea "часть мед дока рус-англ с НЗ, таганка, ждем на почте ([PERSON_NAME] уточнит у н…"
type textarea "x"
type textarea "часть мед дока рус-англ с НЗ, таганка, ждем на почте ([PERSON_NAME] уточнит у н…"
type textarea "x"
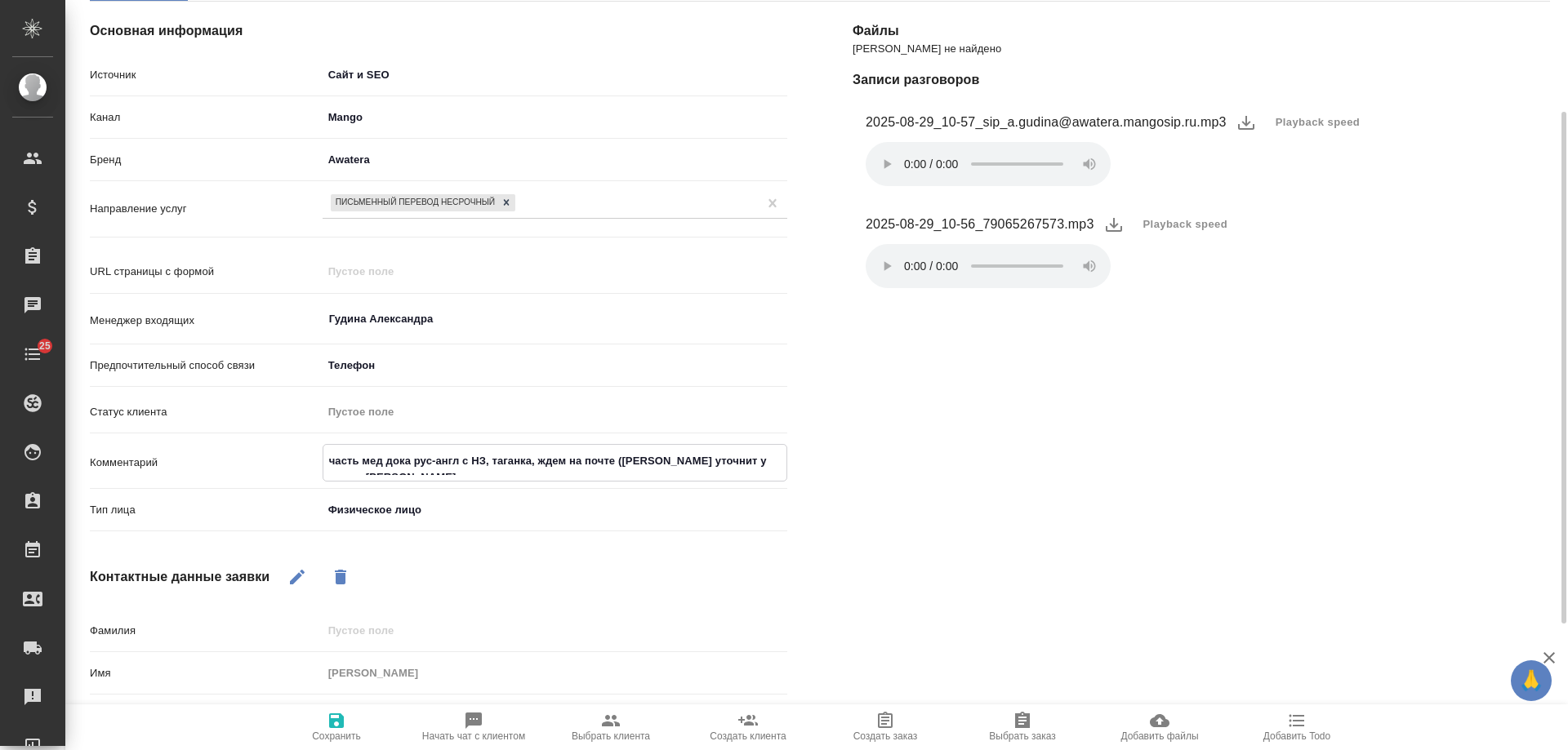
type textarea "часть мед дока рус-англ с НЗ, таганка, ждем на почте ([PERSON_NAME] уточнит у н…"
type textarea "x"
type textarea "часть мед дока рус-англ с НЗ, таганка, ждем на почте ([PERSON_NAME] уточнит у н…"
type textarea "x"
type textarea "часть мед дока рус-англ с НЗ, таганка, ждем на почте ([PERSON_NAME] уточнит у н…"
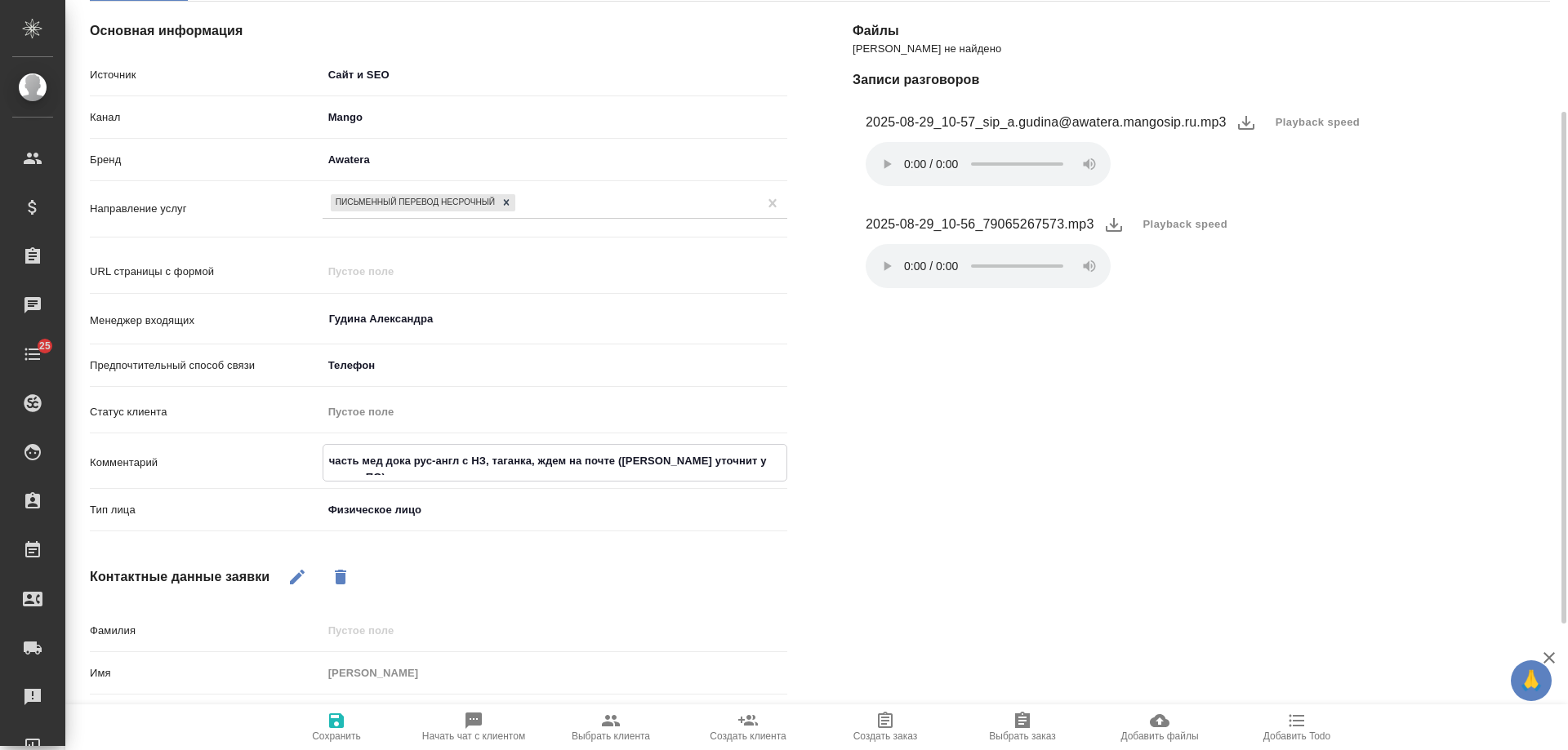
type textarea "x"
click at [331, 722] on icon "button" at bounding box center [336, 720] width 15 height 15
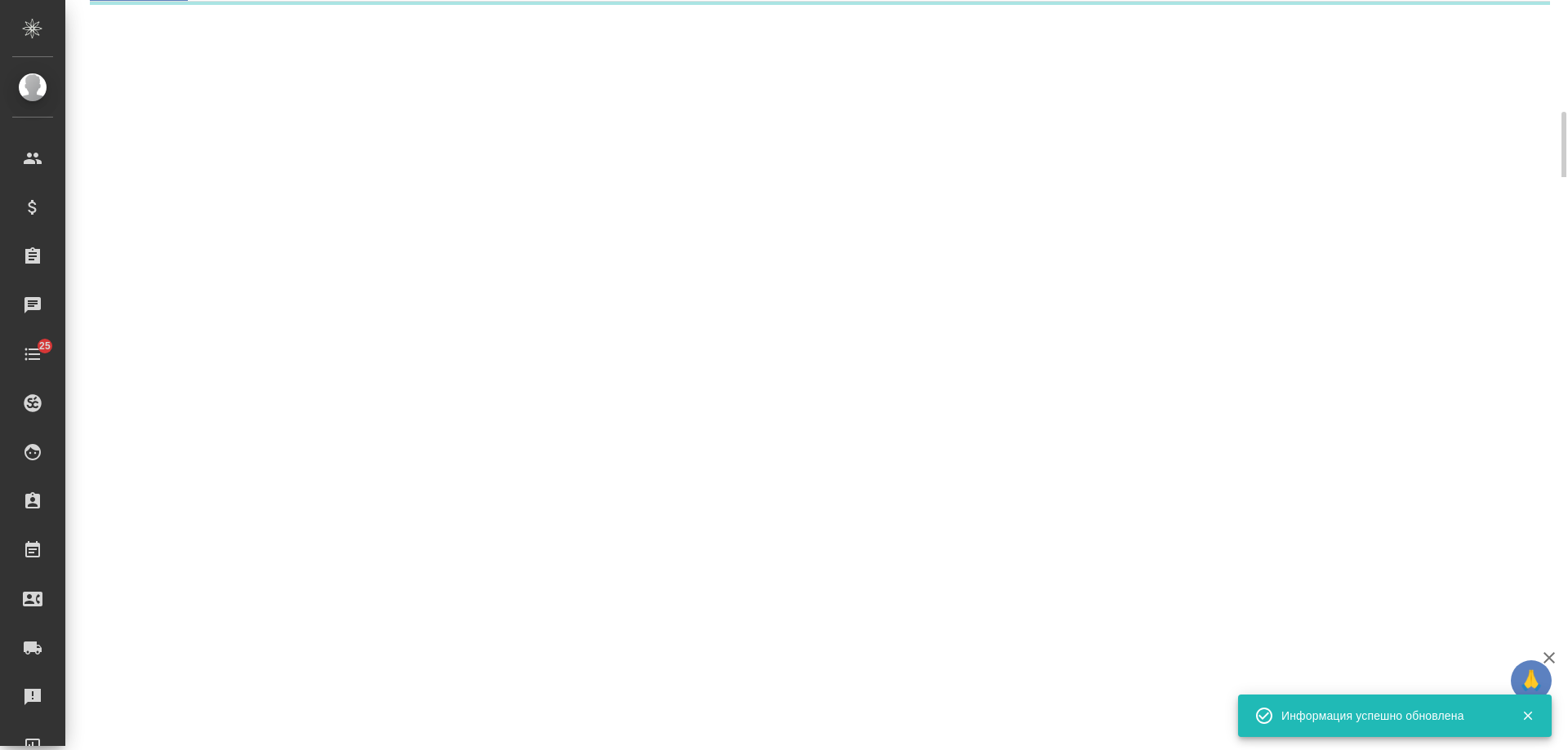
select select "RU"
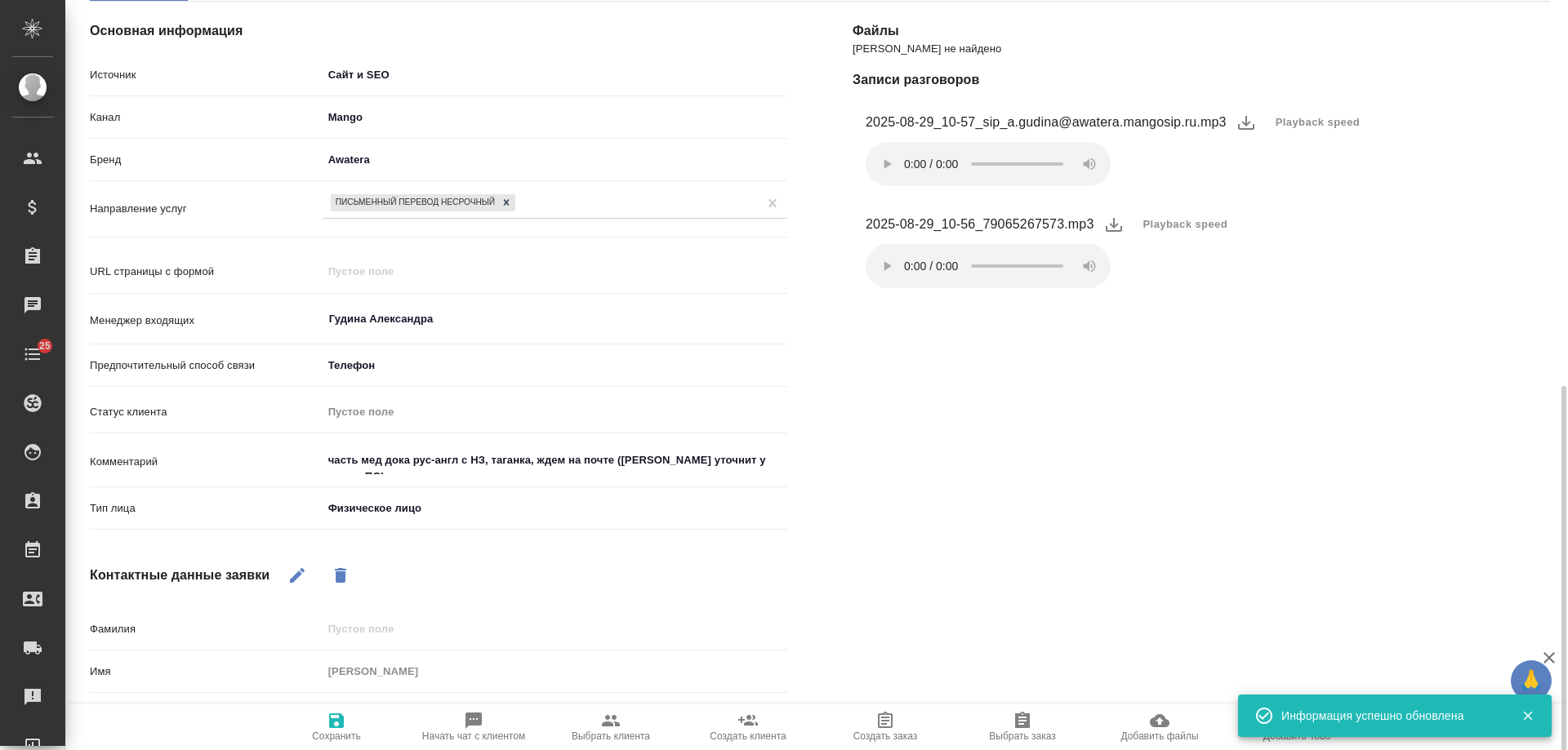
scroll to position [347, 0]
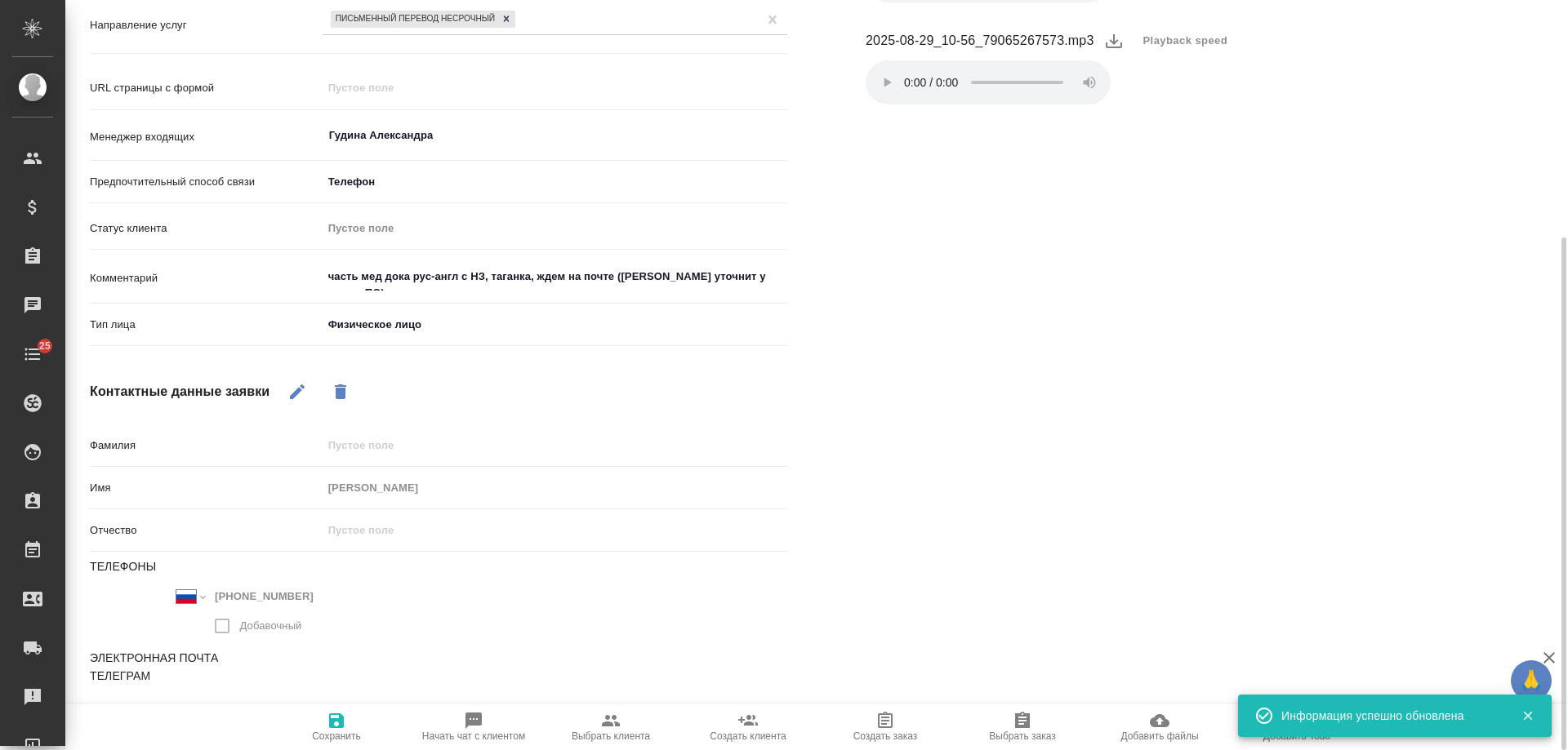
click at [1530, 708] on div at bounding box center [1520, 716] width 48 height 23
click at [1529, 715] on icon "button" at bounding box center [1527, 716] width 9 height 9
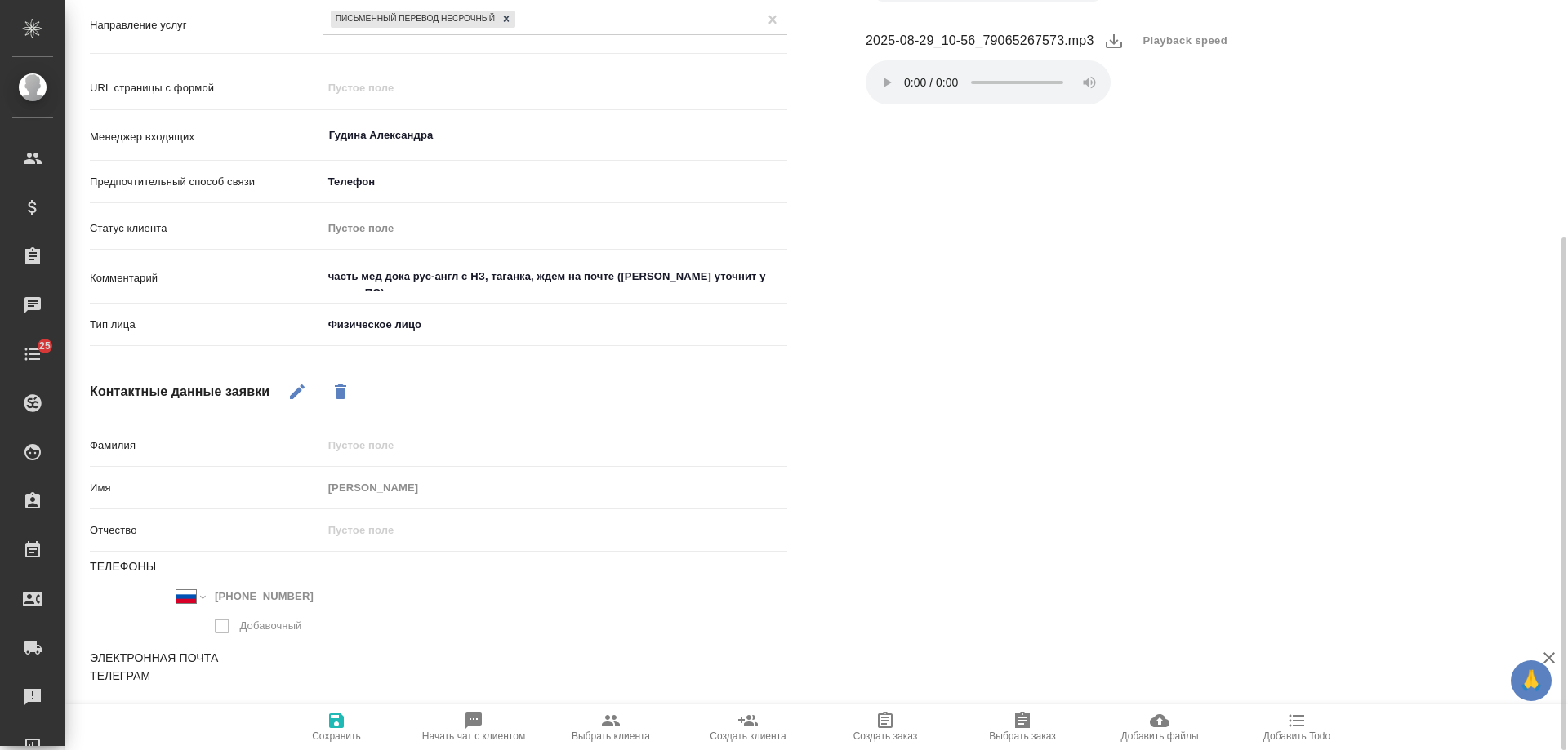
click at [1298, 725] on icon "button" at bounding box center [1297, 721] width 16 height 12
type textarea "x"
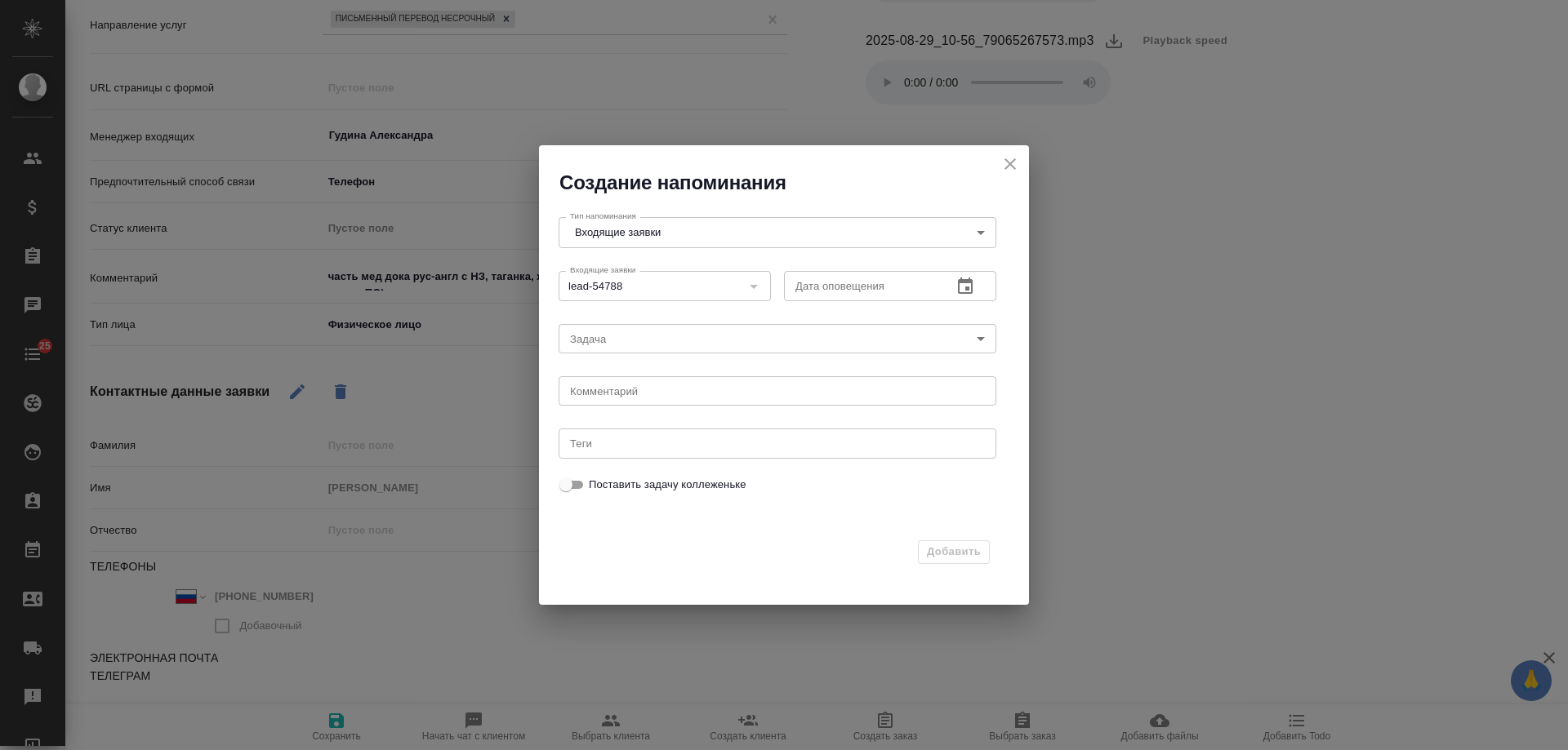
click at [968, 278] on icon "button" at bounding box center [965, 287] width 19 height 19
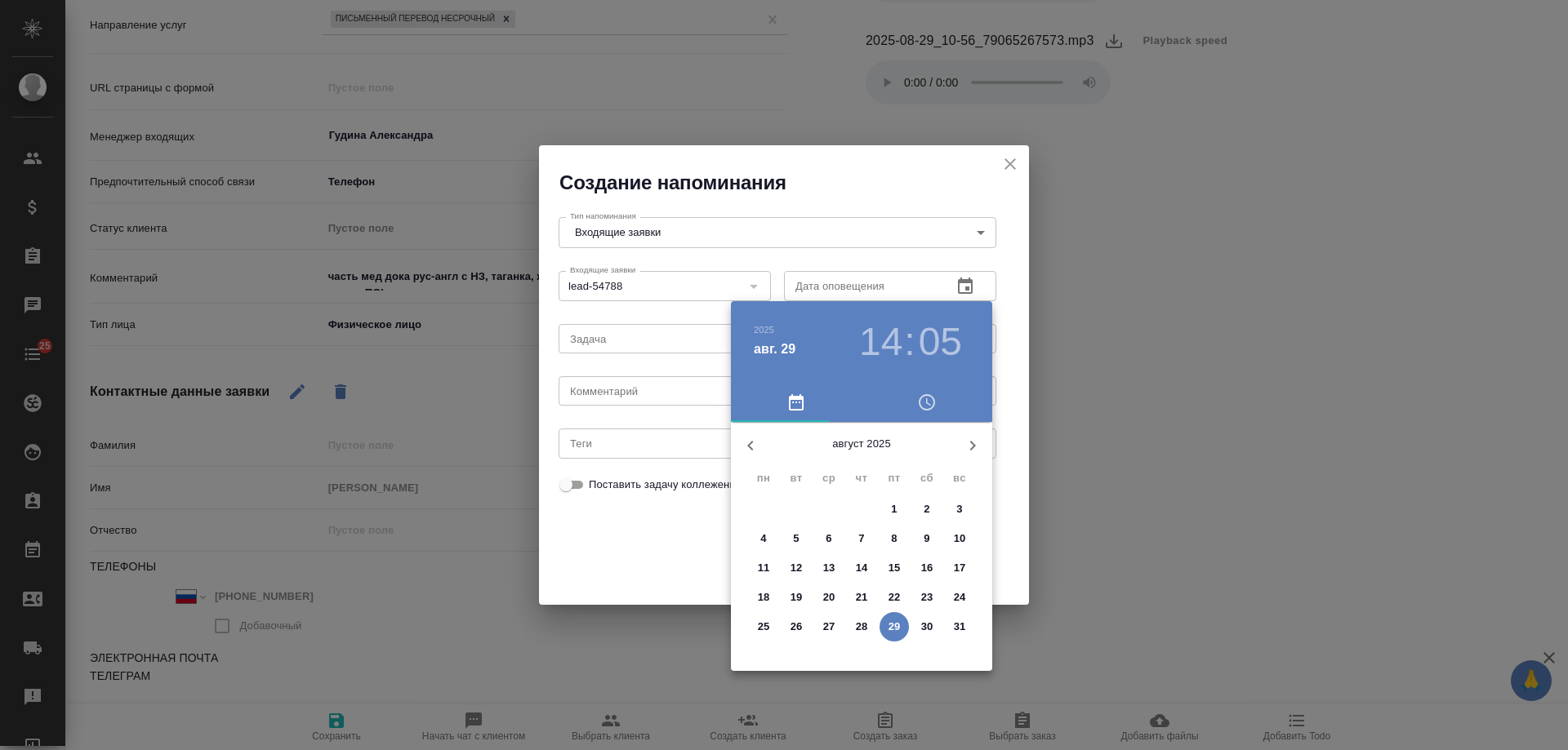
click at [971, 446] on icon "button" at bounding box center [972, 446] width 19 height 19
drag, startPoint x: 801, startPoint y: 509, endPoint x: 659, endPoint y: 391, distance: 184.6
click at [801, 507] on span "2" at bounding box center [796, 510] width 30 height 17
type input "[DATE] 14:05"
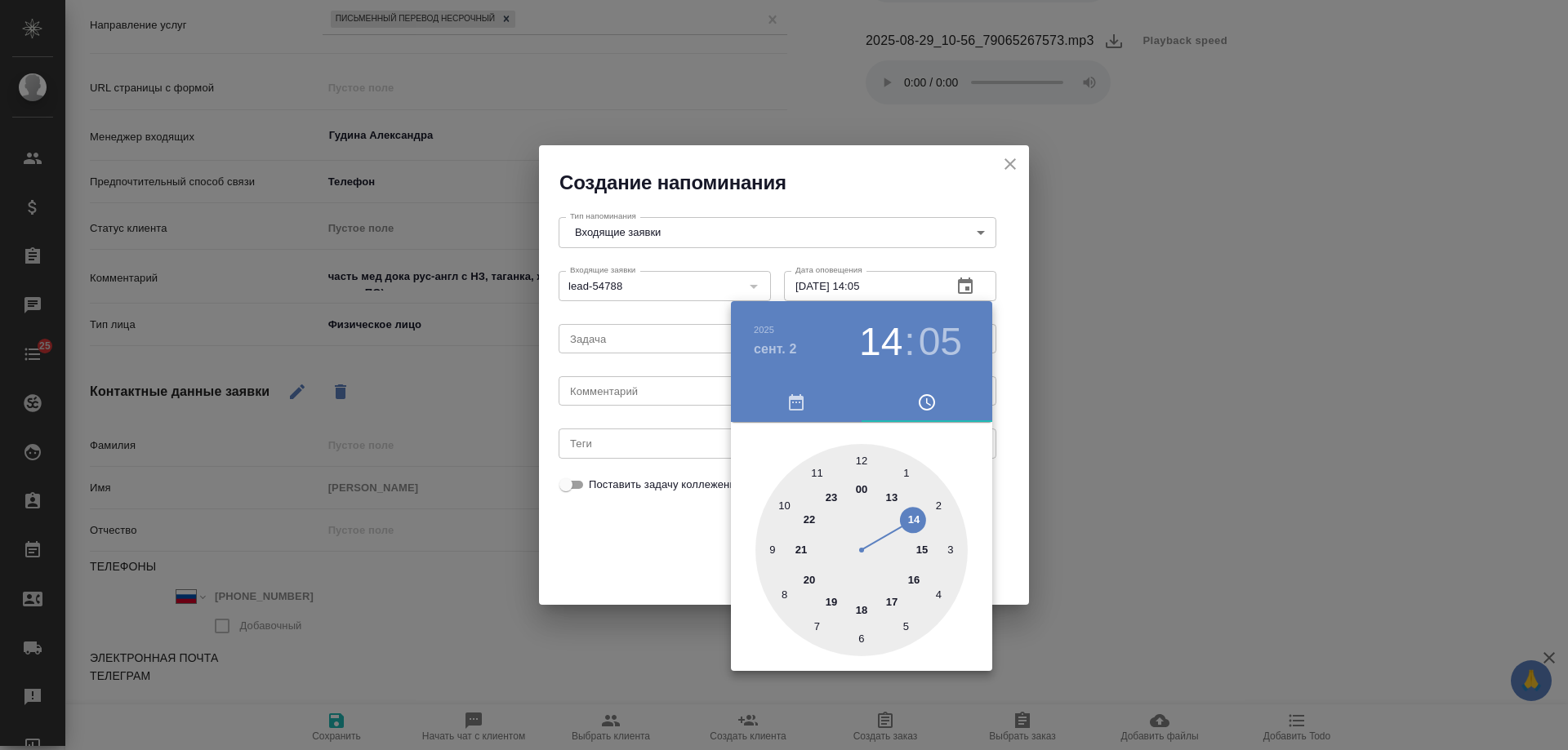
click at [652, 392] on div at bounding box center [784, 375] width 1568 height 750
click at [641, 395] on div "[DATE] 14 : 05 00 1 2 3 4 5 6 7 8 9 10 11 12 13 14 15 16 17 18 19 20 21 22 23" at bounding box center [784, 375] width 1568 height 750
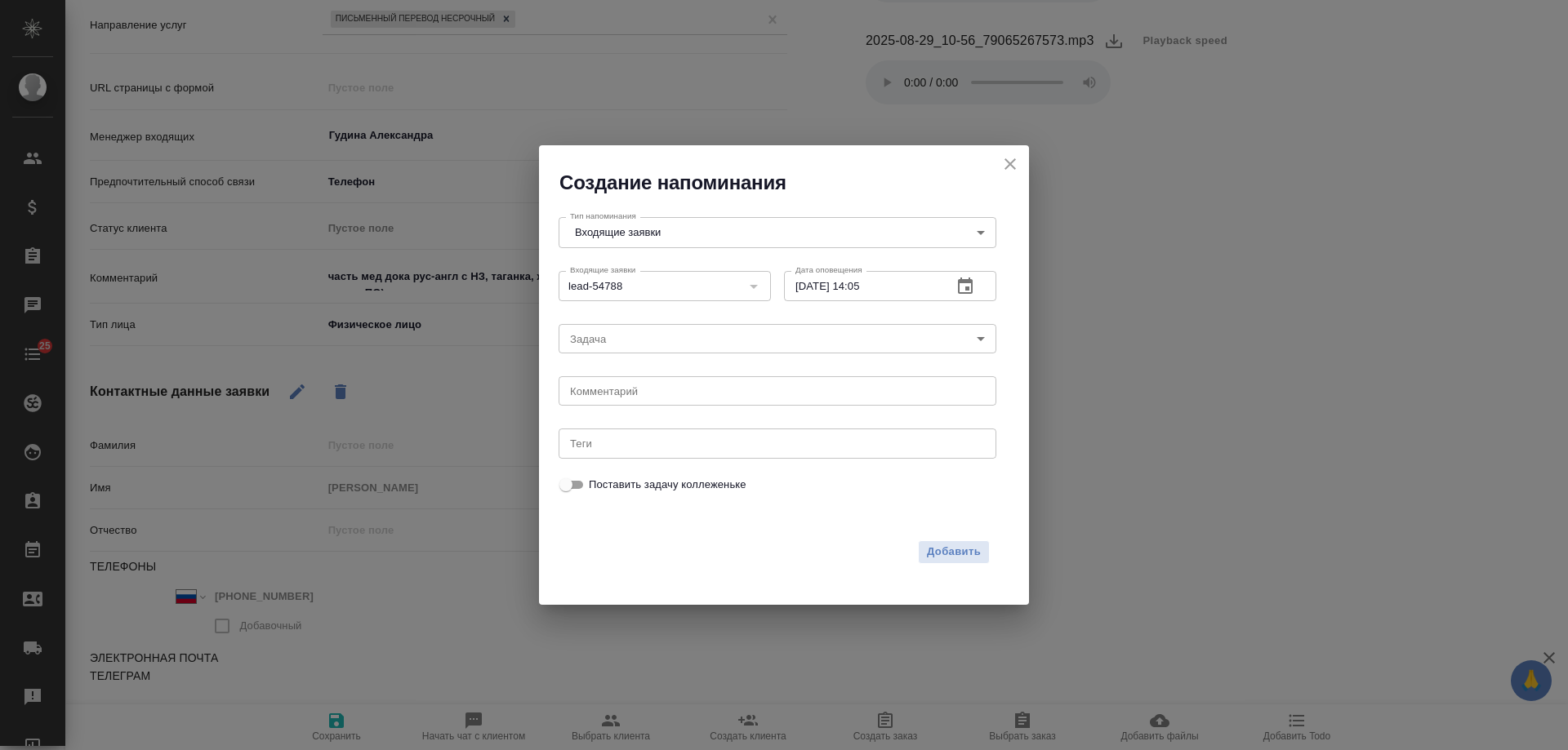
click at [637, 395] on div "[DATE] 14 : 05 00 1 2 3 4 5 6 7 8 9 10 11 12 13 14 15 16 17 18 19 20 21 22 23" at bounding box center [784, 375] width 1568 height 750
click at [636, 395] on textarea at bounding box center [777, 391] width 415 height 12
type textarea "спросить на таге"
click at [952, 550] on span "Добавить" at bounding box center [954, 552] width 54 height 19
type textarea "x"
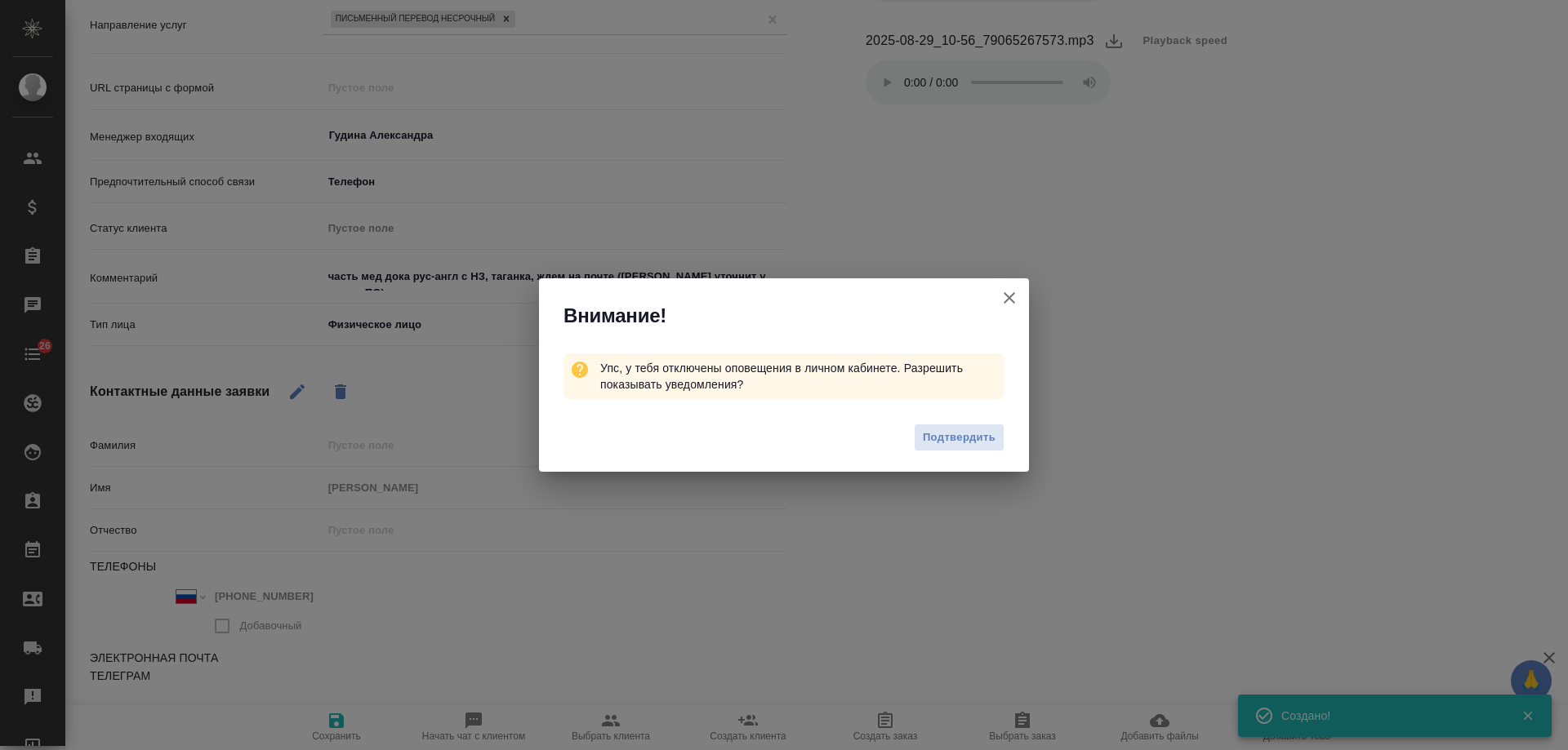
click at [1010, 302] on icon "button" at bounding box center [1009, 298] width 19 height 19
type textarea "x"
